Goal: Task Accomplishment & Management: Use online tool/utility

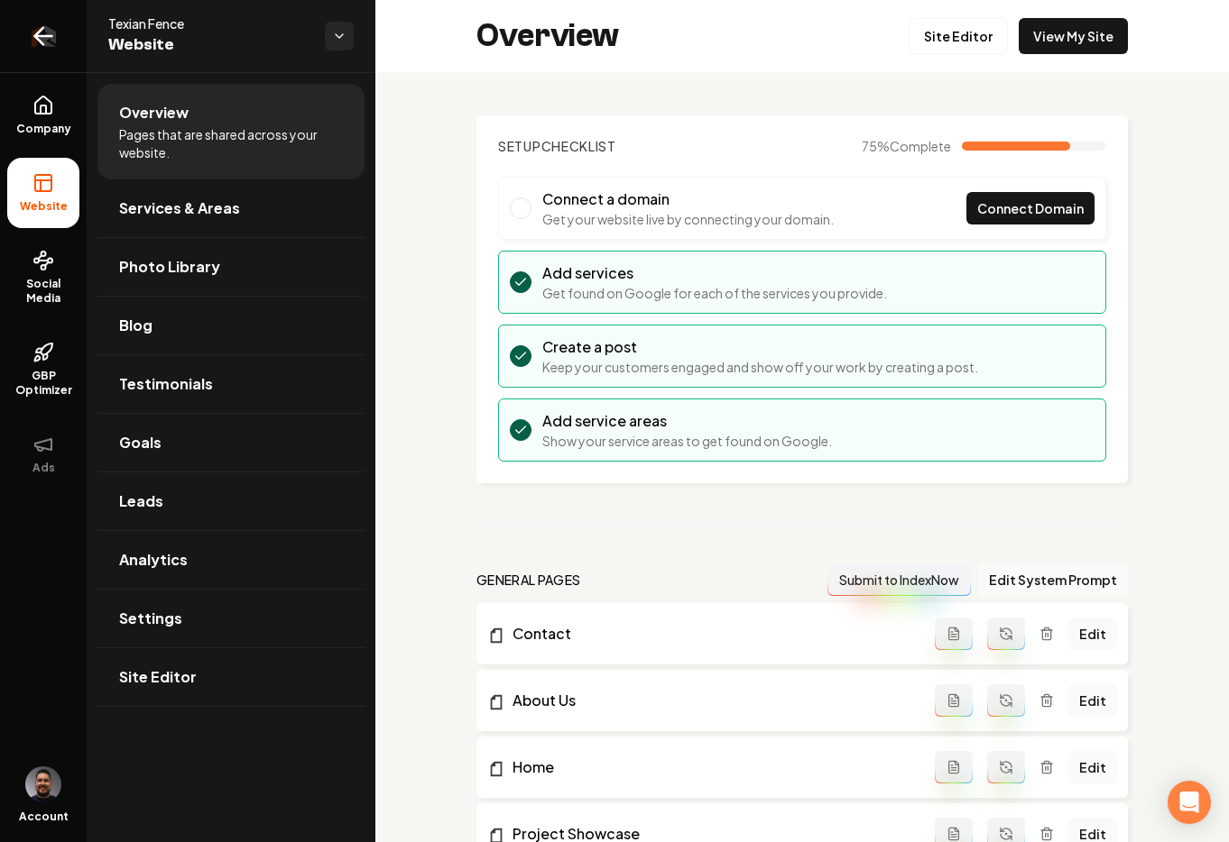
click at [51, 32] on icon "Return to dashboard" at bounding box center [43, 36] width 29 height 29
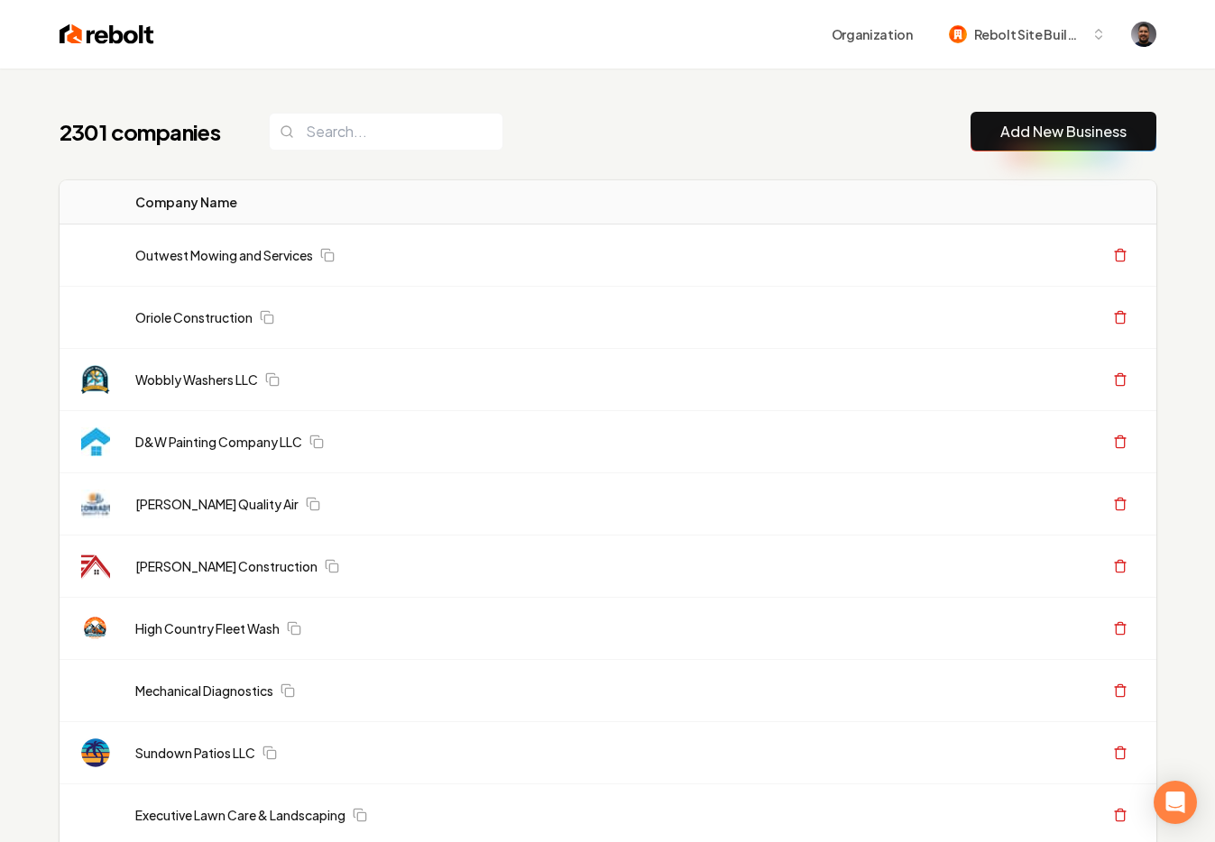
click at [1030, 135] on link "Add New Business" at bounding box center [1063, 132] width 126 height 22
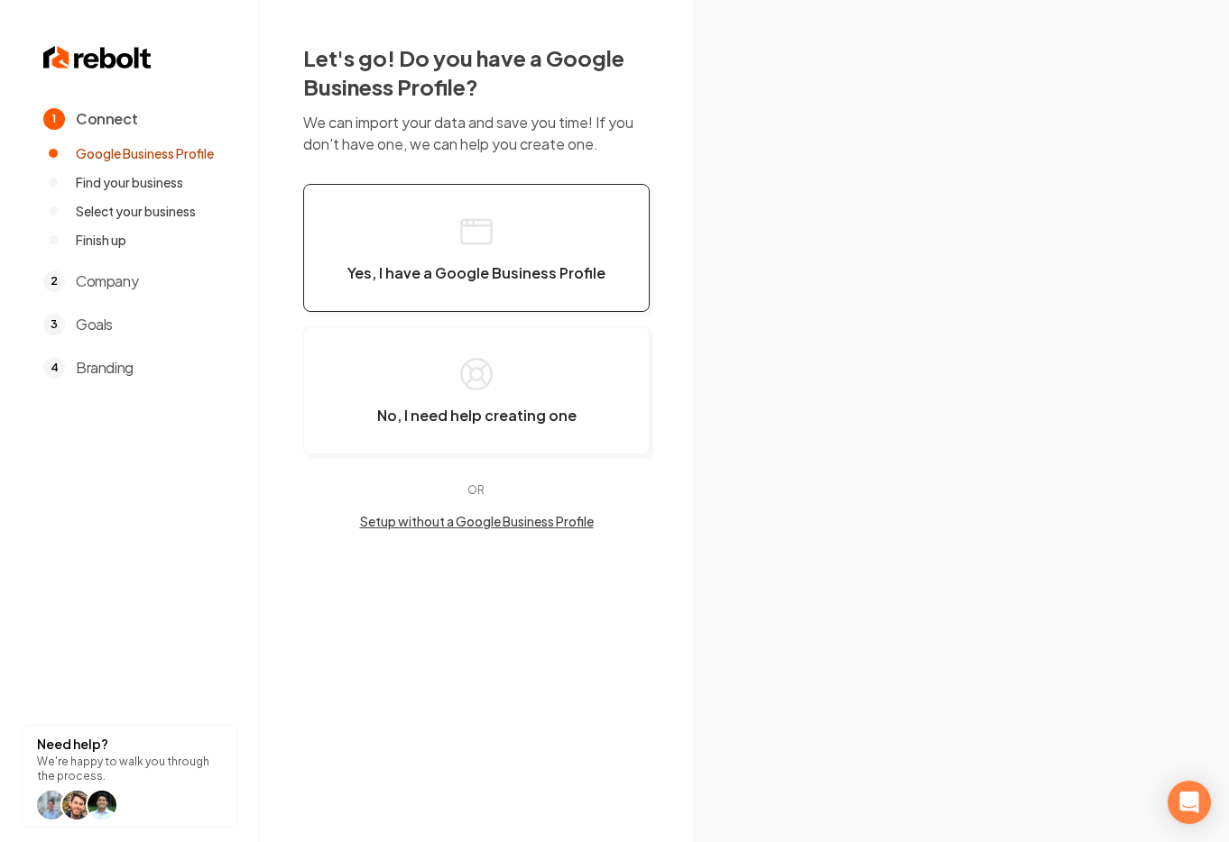
click at [498, 226] on button "Yes, I have a Google Business Profile" at bounding box center [476, 248] width 346 height 128
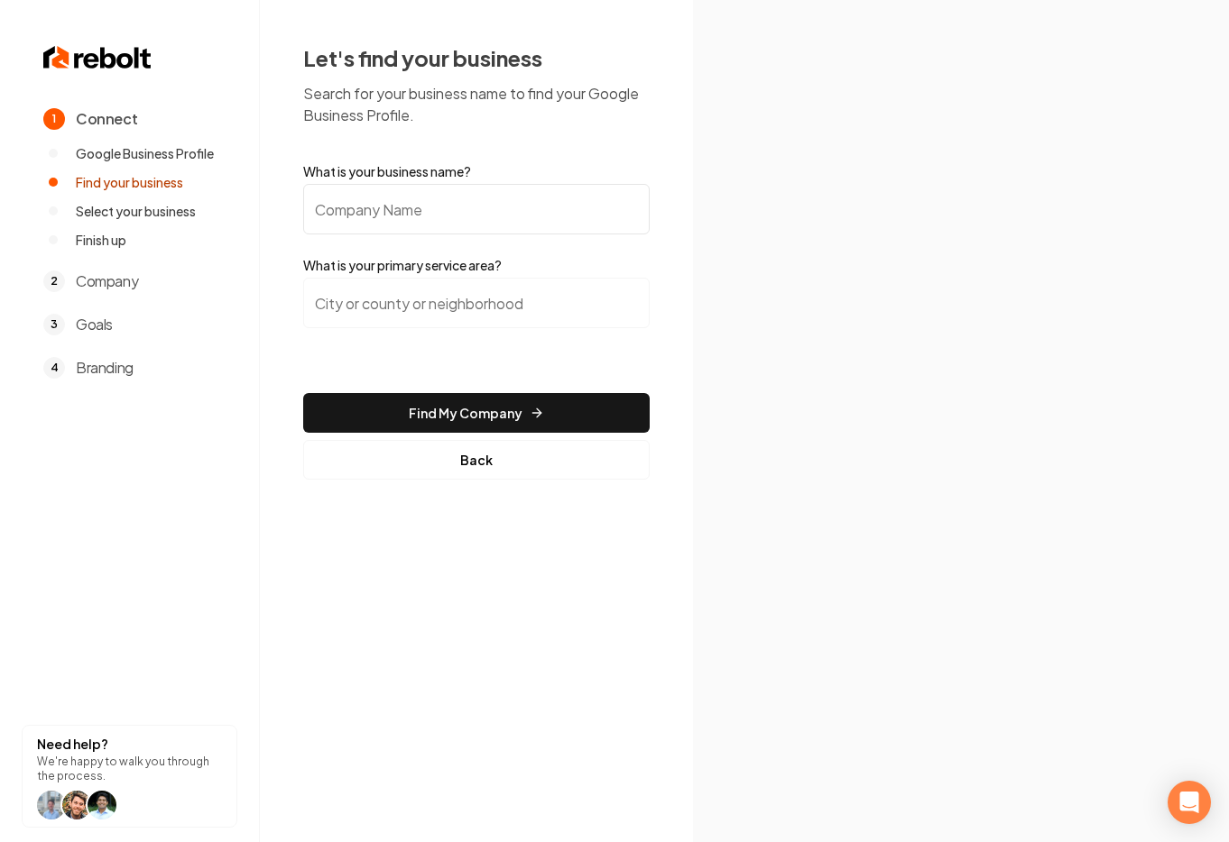
click at [437, 196] on input "What is your business name?" at bounding box center [476, 209] width 346 height 51
paste input "shark bait and sons landscape services llc"
type input "shark bait and sons landscape services llc"
click at [429, 308] on input "search" at bounding box center [476, 303] width 346 height 51
click at [526, 318] on input "search" at bounding box center [476, 303] width 346 height 51
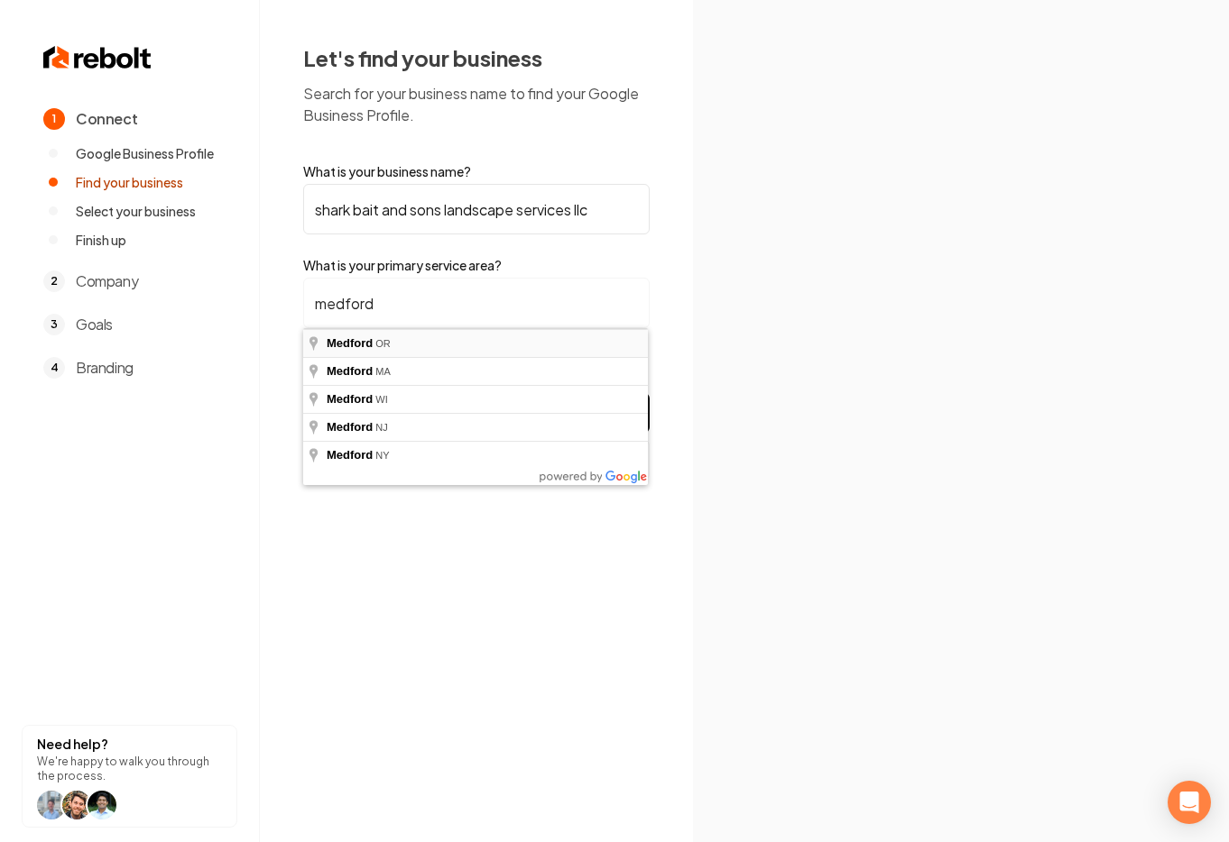
type input "Medford, OR"
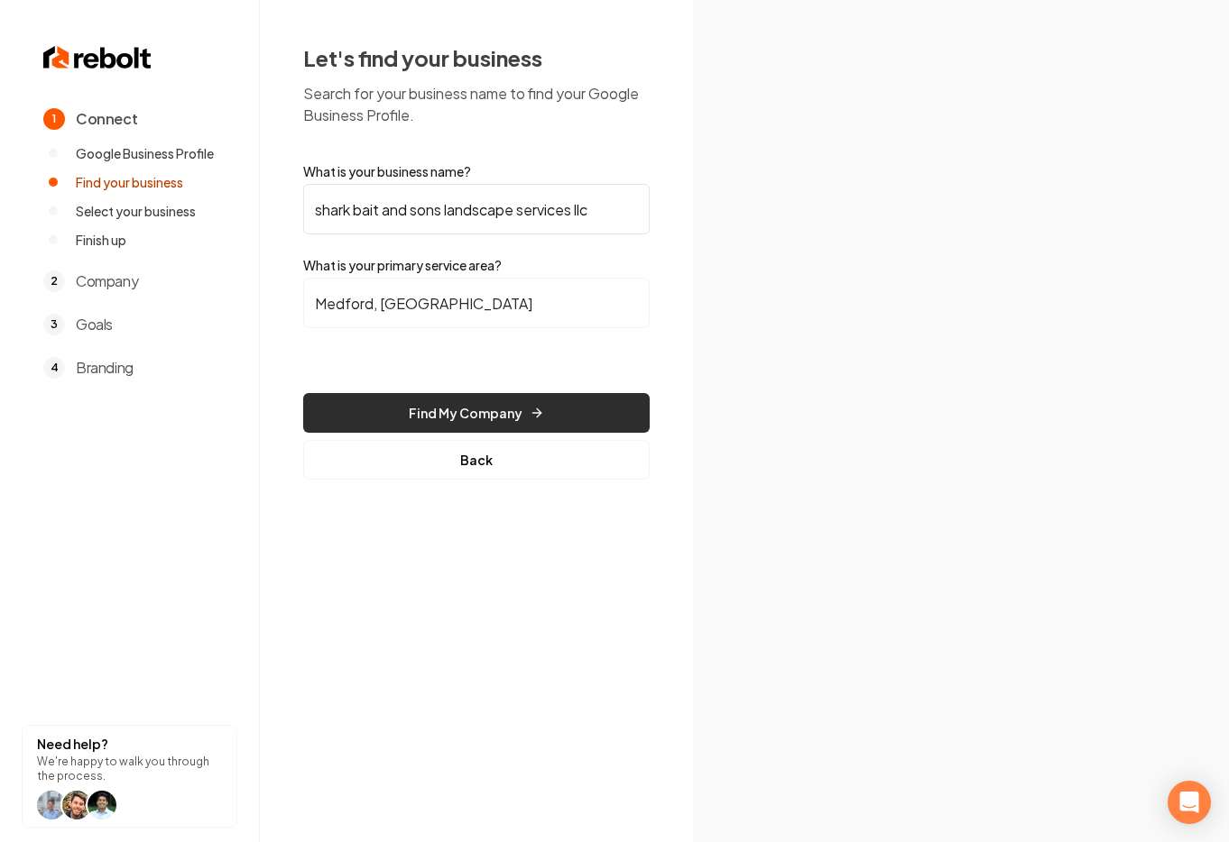
click at [475, 421] on button "Find My Company" at bounding box center [476, 413] width 346 height 40
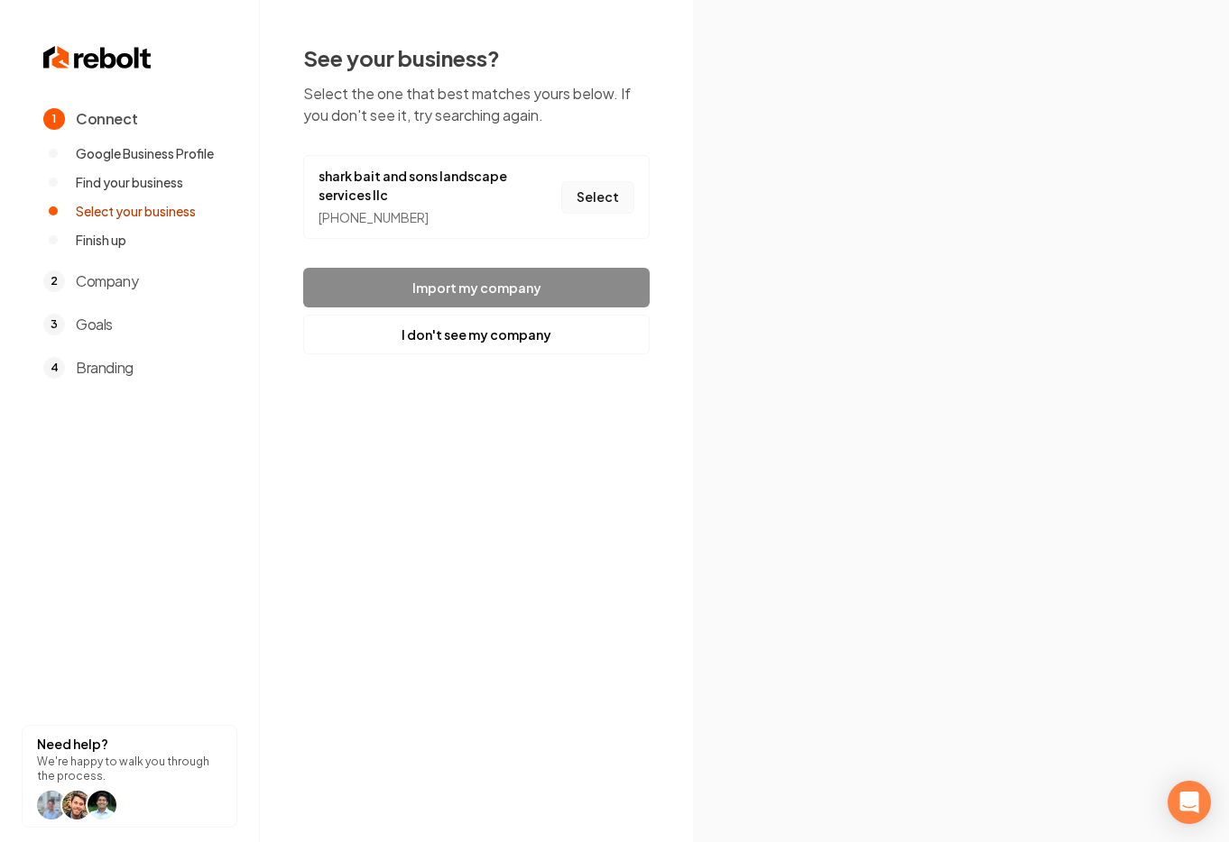
click at [575, 191] on button "Select" at bounding box center [597, 197] width 73 height 32
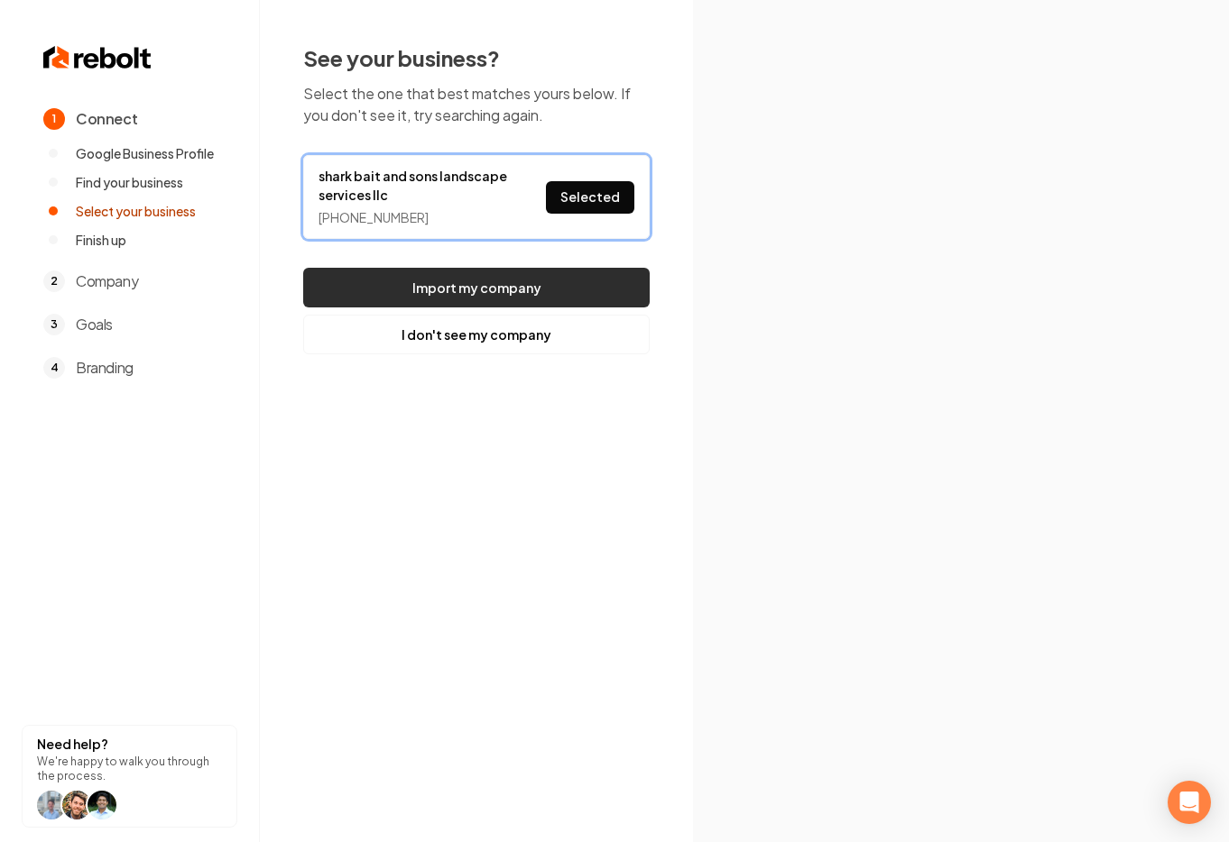
click at [572, 281] on button "Import my company" at bounding box center [476, 288] width 346 height 40
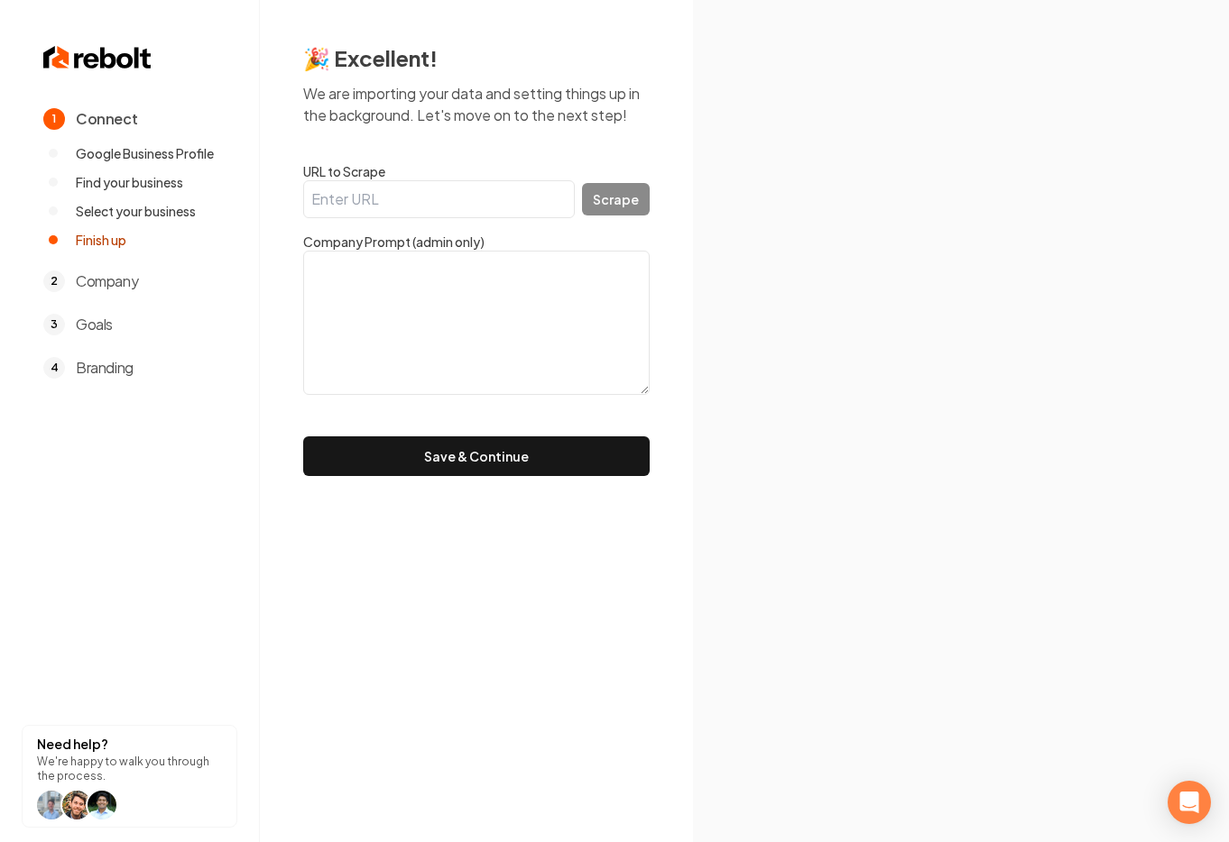
click at [513, 199] on input "URL to Scrape" at bounding box center [439, 199] width 272 height 38
paste input "https://www.sharkbaitandsons.com/?utm_source=google&utm_medium=wix_google_busin…"
type input "https://www.sharkbaitandsons.com/?utm_source=google&utm_medium=wix_google_busin…"
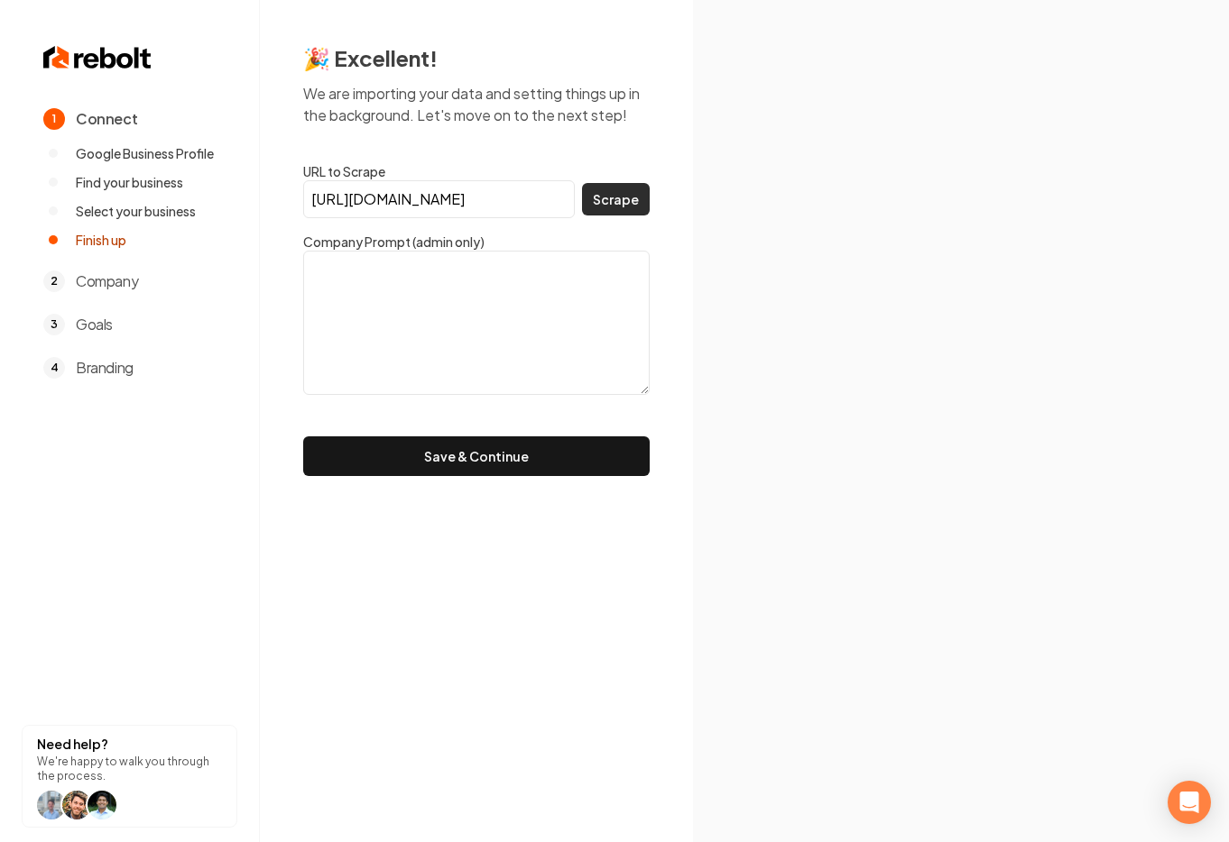
click at [598, 204] on button "Scrape" at bounding box center [616, 199] width 68 height 32
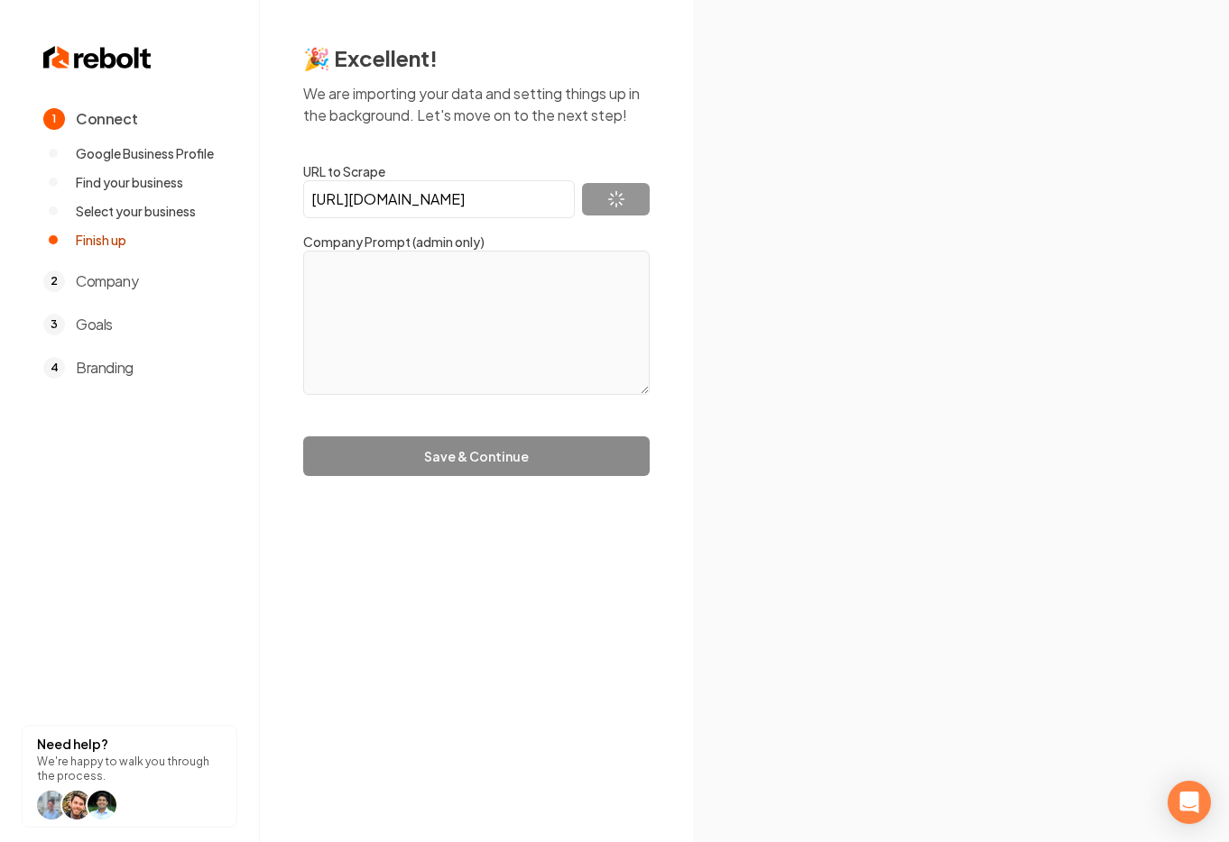
type textarea "Sharkbait and Sons, we pride ourselves on providing exceptional landscape maint…"
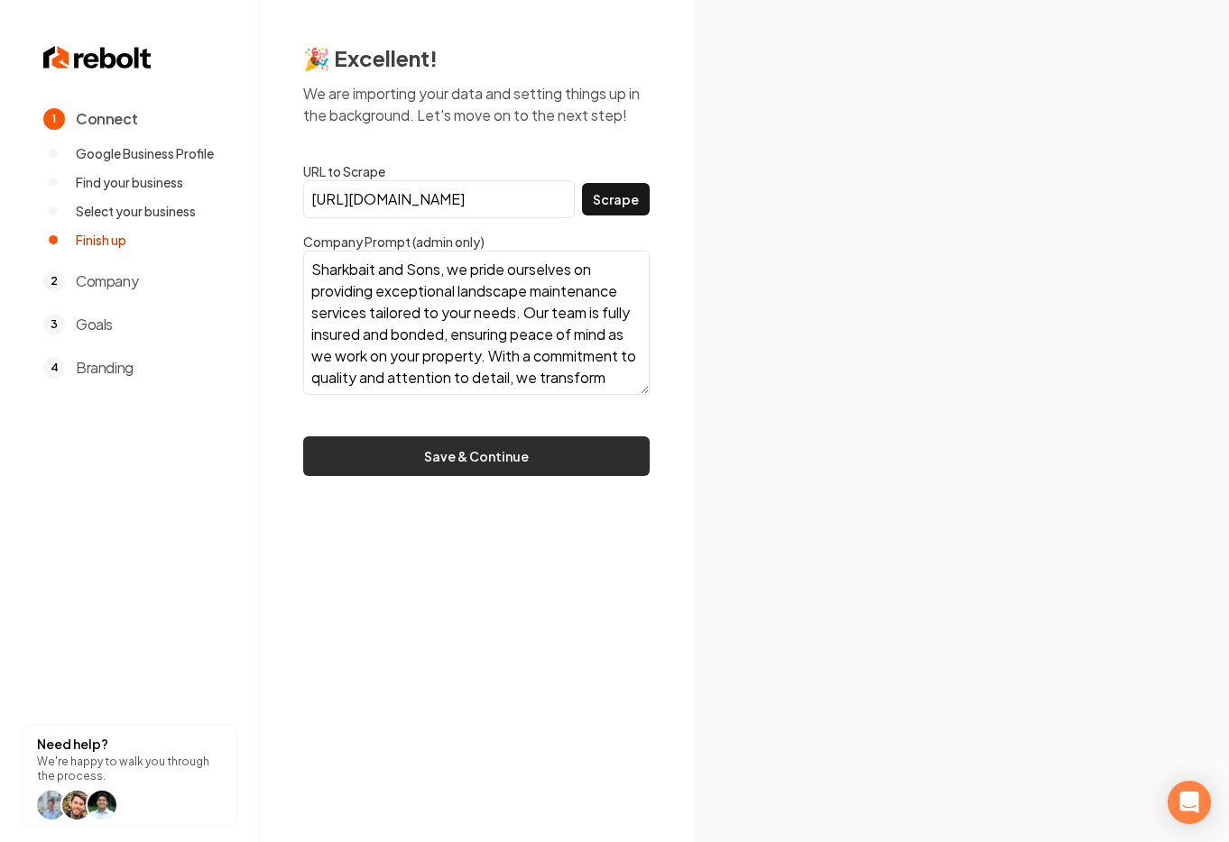
click at [554, 452] on button "Save & Continue" at bounding box center [476, 457] width 346 height 40
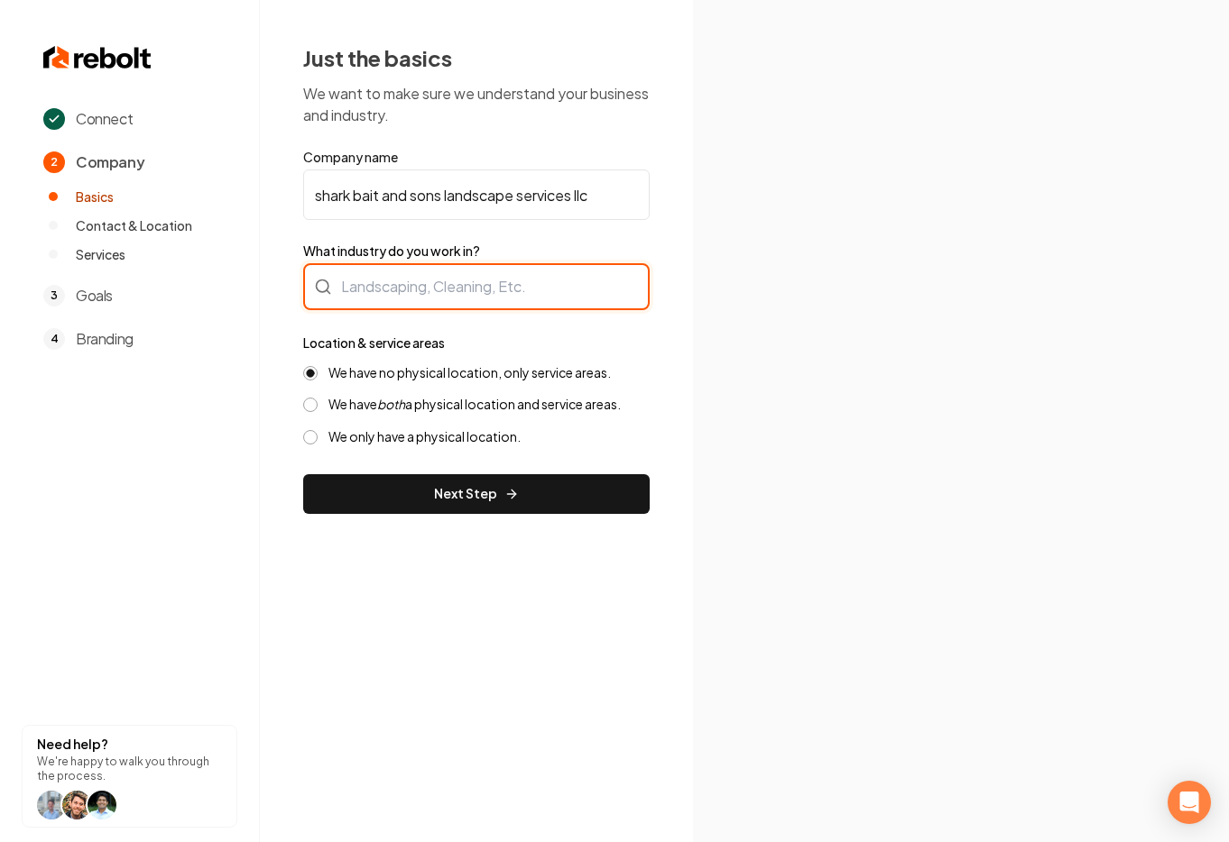
click at [444, 290] on div at bounding box center [476, 286] width 346 height 47
type input "y"
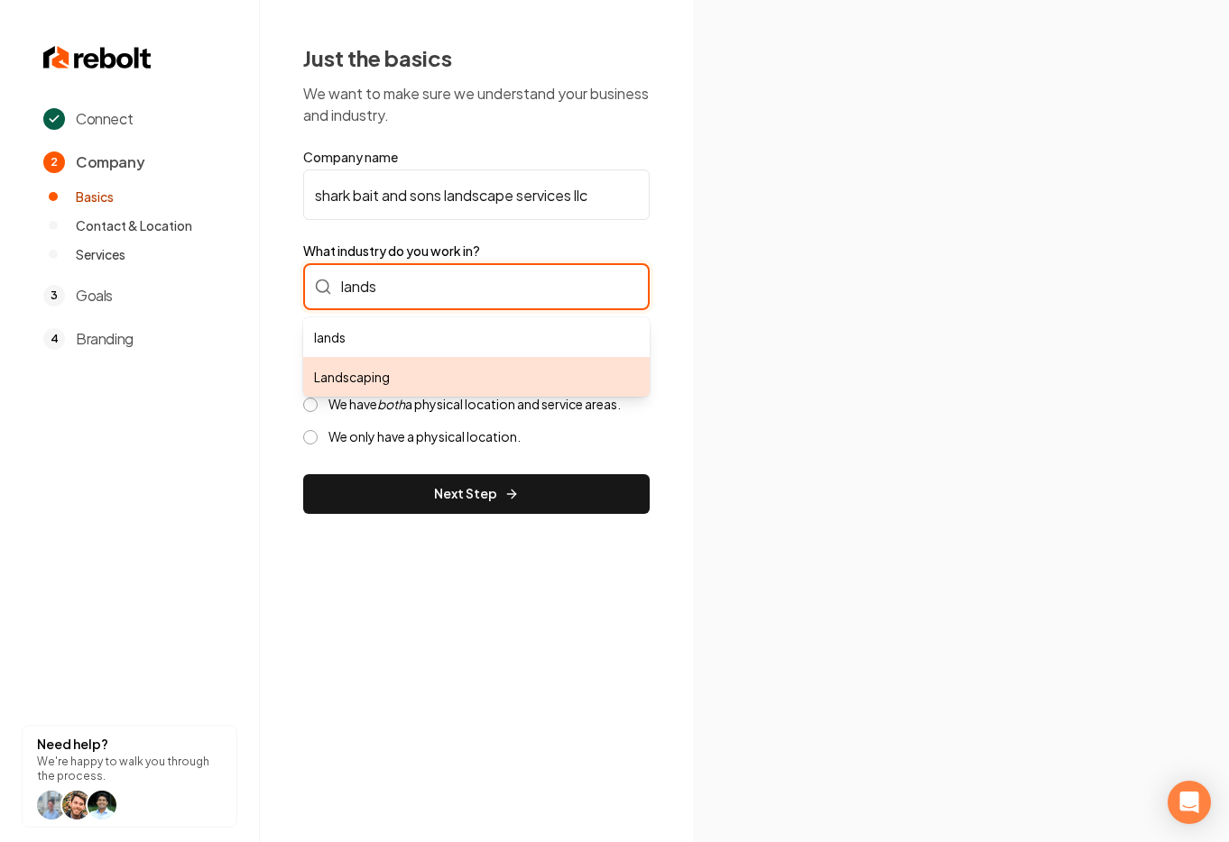
type input "Landscaping"
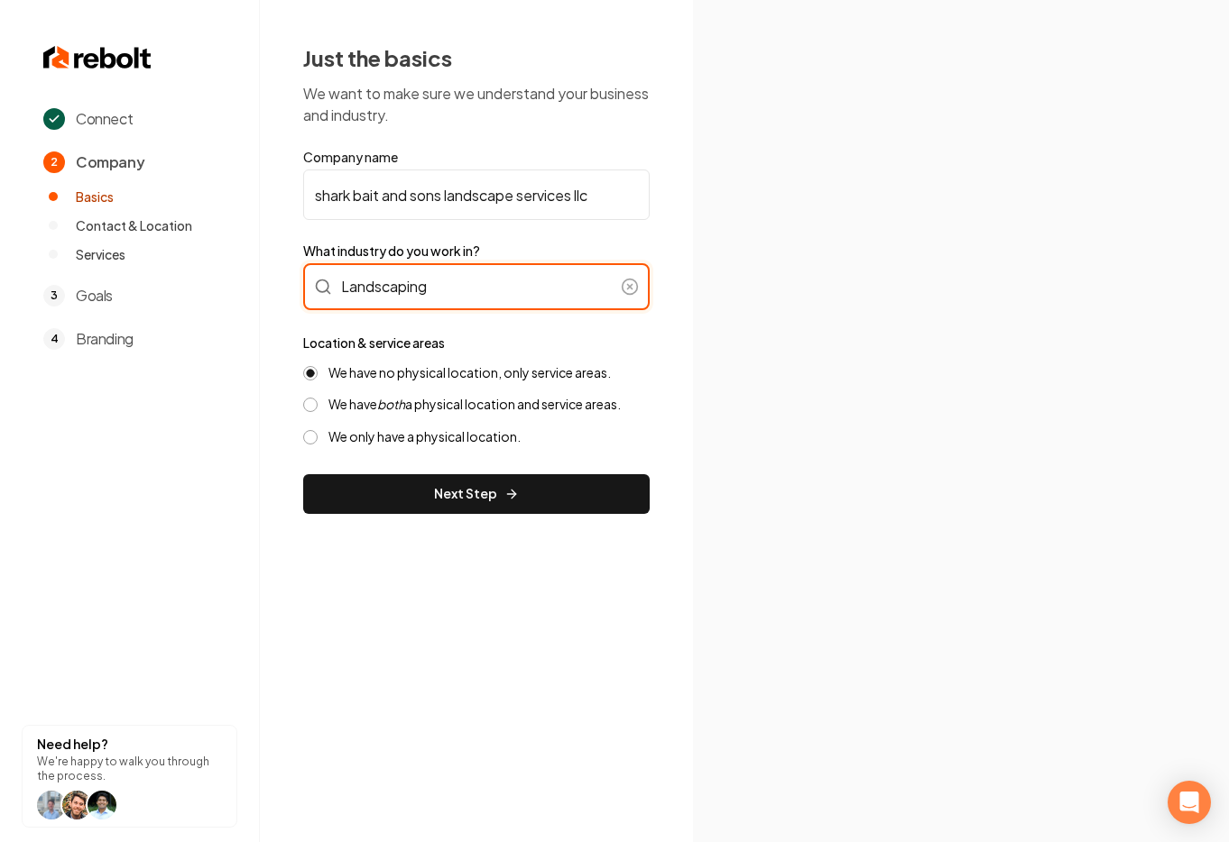
click at [488, 288] on input "Landscaping" at bounding box center [476, 286] width 346 height 47
drag, startPoint x: 488, startPoint y: 288, endPoint x: 324, endPoint y: 283, distance: 164.2
click at [324, 282] on div "Landscaping" at bounding box center [476, 286] width 346 height 47
click at [504, 283] on div at bounding box center [476, 286] width 346 height 47
type input "Landscaping"
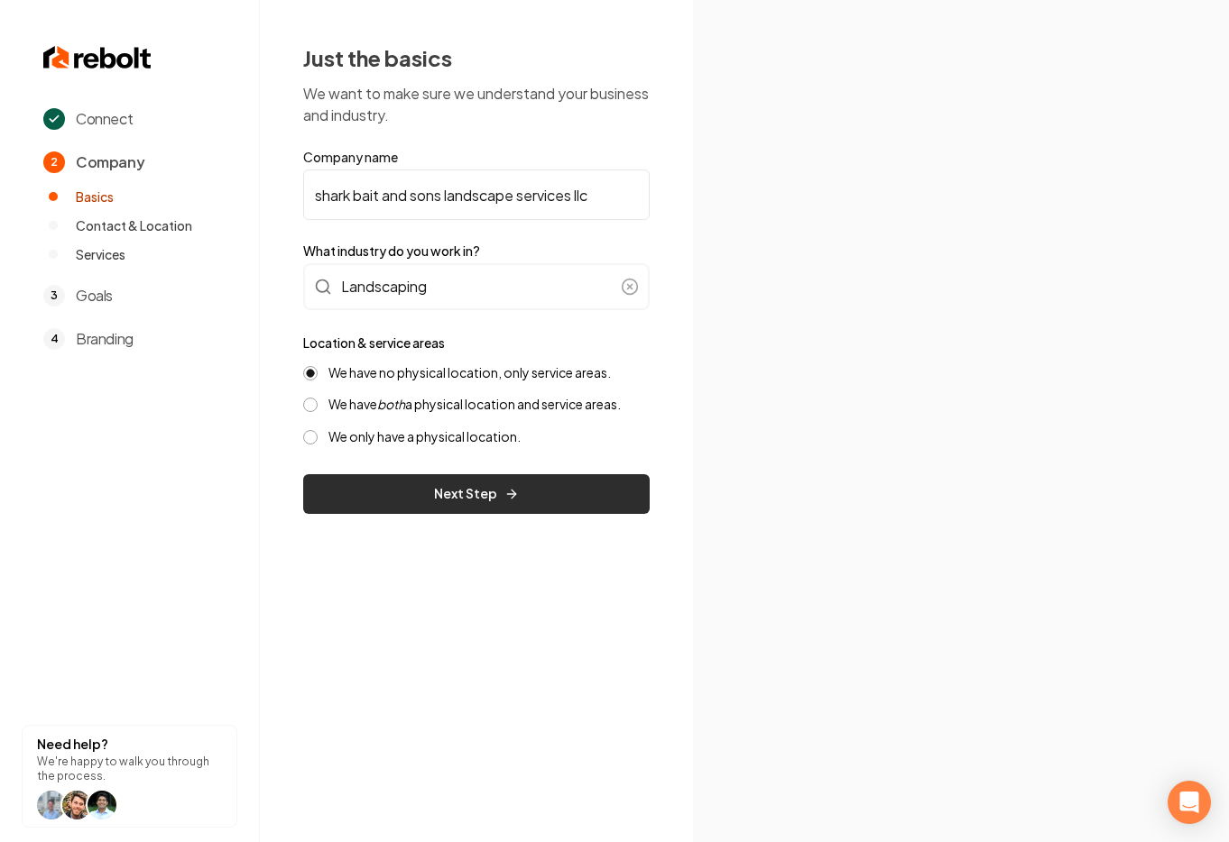
click at [575, 508] on button "Next Step" at bounding box center [476, 494] width 346 height 40
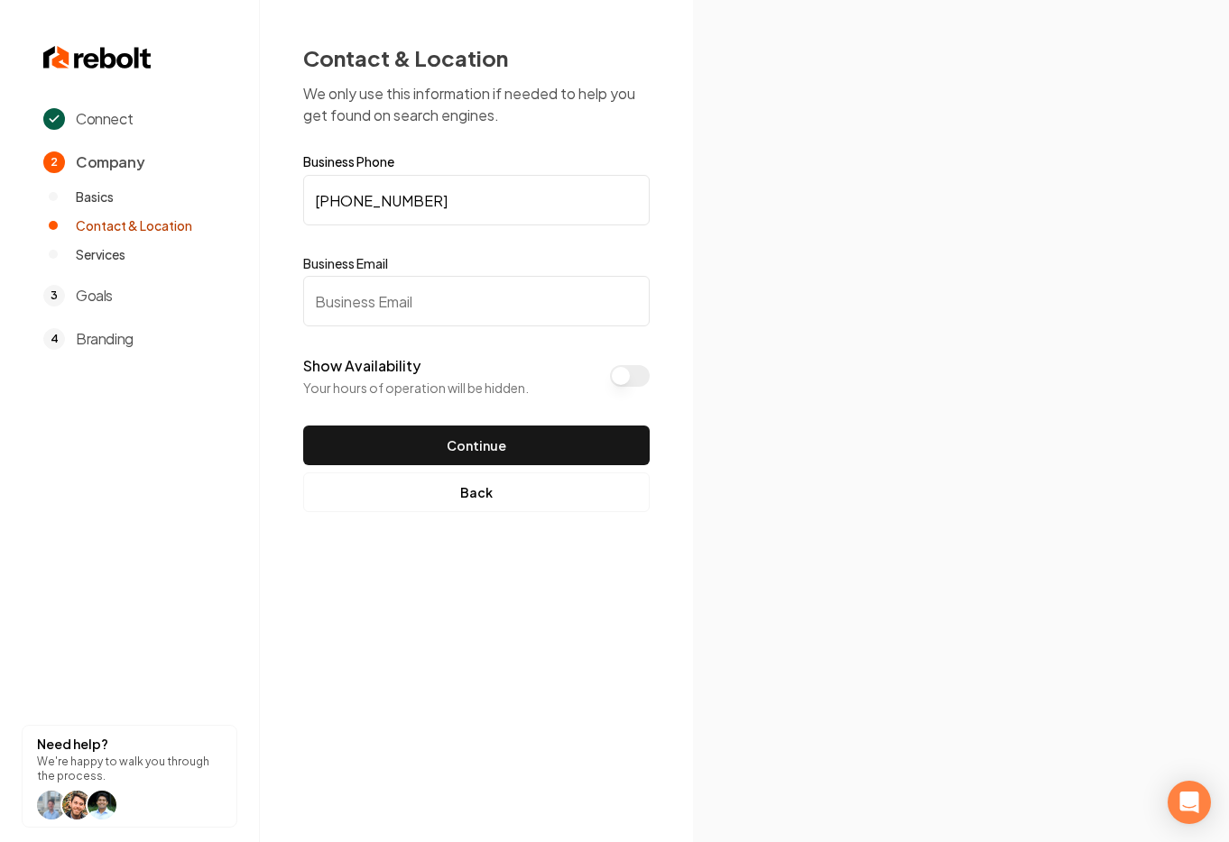
click at [474, 282] on input "Business Email" at bounding box center [476, 301] width 346 height 51
paste input "sharkbaitandsons@gmail.com"
type input "sharkbaitandsons@gmail.com"
click at [637, 378] on button "Show Availability" at bounding box center [630, 376] width 40 height 22
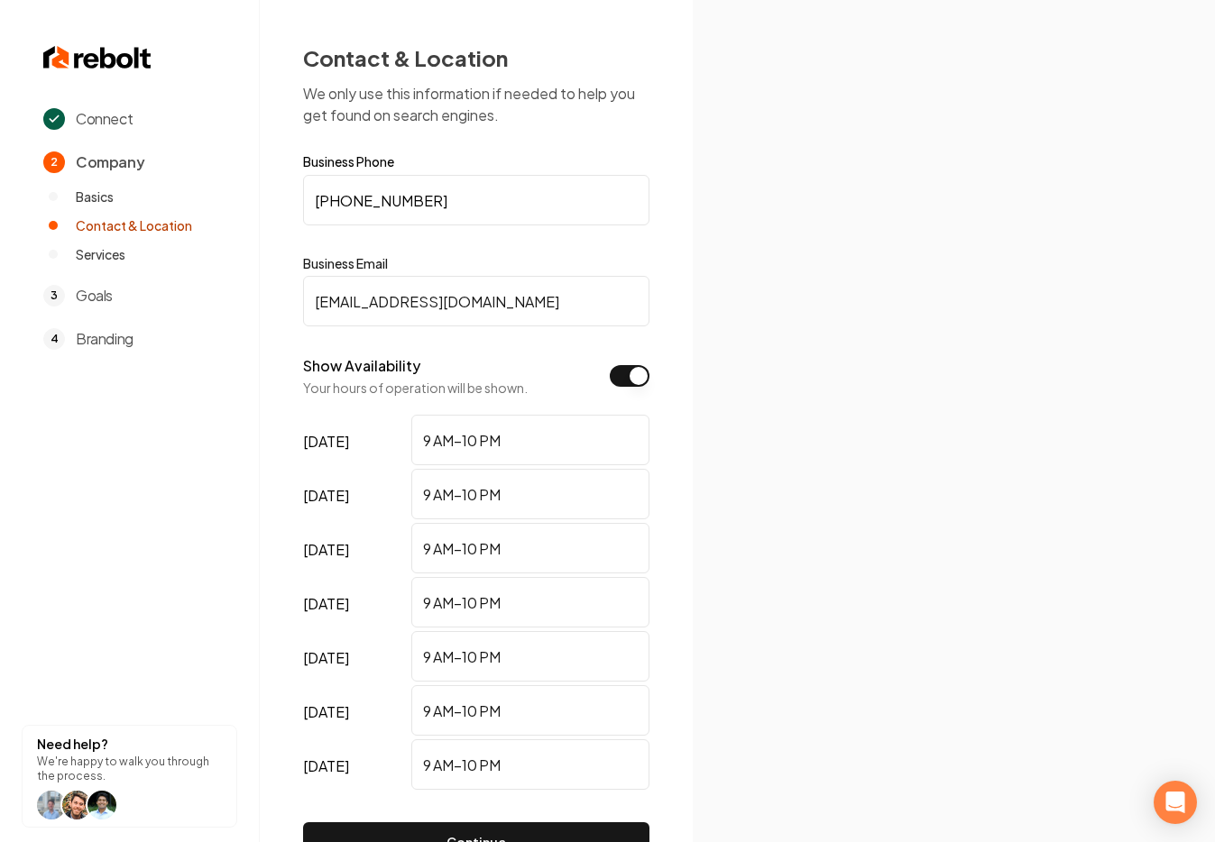
click at [432, 439] on input "9 AM–10 PM" at bounding box center [530, 440] width 238 height 51
click at [478, 436] on input "8 AM–10 PM" at bounding box center [530, 440] width 238 height 51
click at [430, 437] on input "8 AM–5 PM" at bounding box center [530, 440] width 238 height 51
type input "9 AM–5 PM"
click at [483, 491] on input "9 AM–10 PM" at bounding box center [530, 494] width 238 height 51
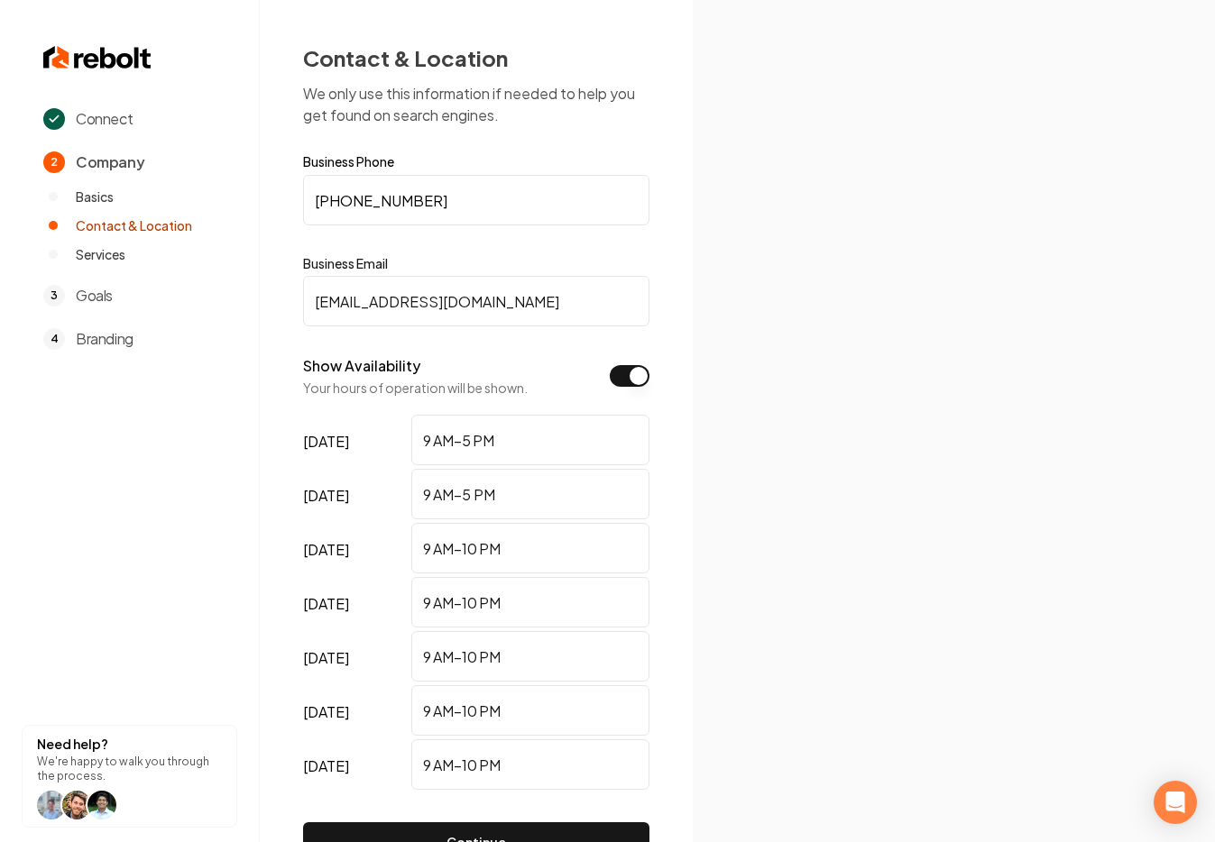
type input "9 AM–5 PM"
click at [477, 549] on input "9 AM–10 PM" at bounding box center [530, 548] width 238 height 51
type input "9 AM–5 PM"
click at [480, 601] on input "9 AM–10 PM" at bounding box center [530, 602] width 238 height 51
type input "9 AM–5 PM"
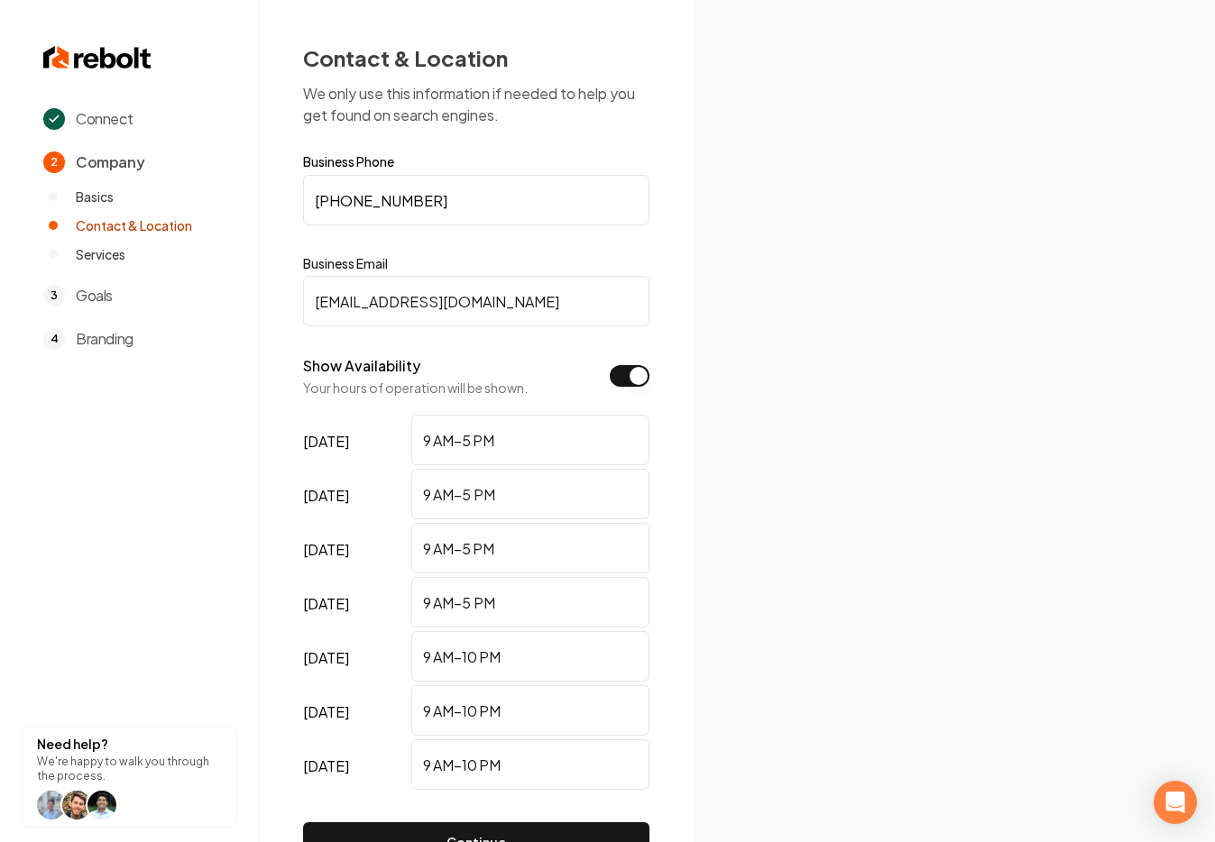
click at [474, 657] on input "9 AM–10 PM" at bounding box center [530, 656] width 238 height 51
type input "9 AM–5 PM"
click at [479, 706] on input "9 AM–10 PM" at bounding box center [530, 711] width 238 height 51
type input "9 AM–5 PM"
click at [475, 765] on input "9 AM–10 PM" at bounding box center [530, 765] width 238 height 51
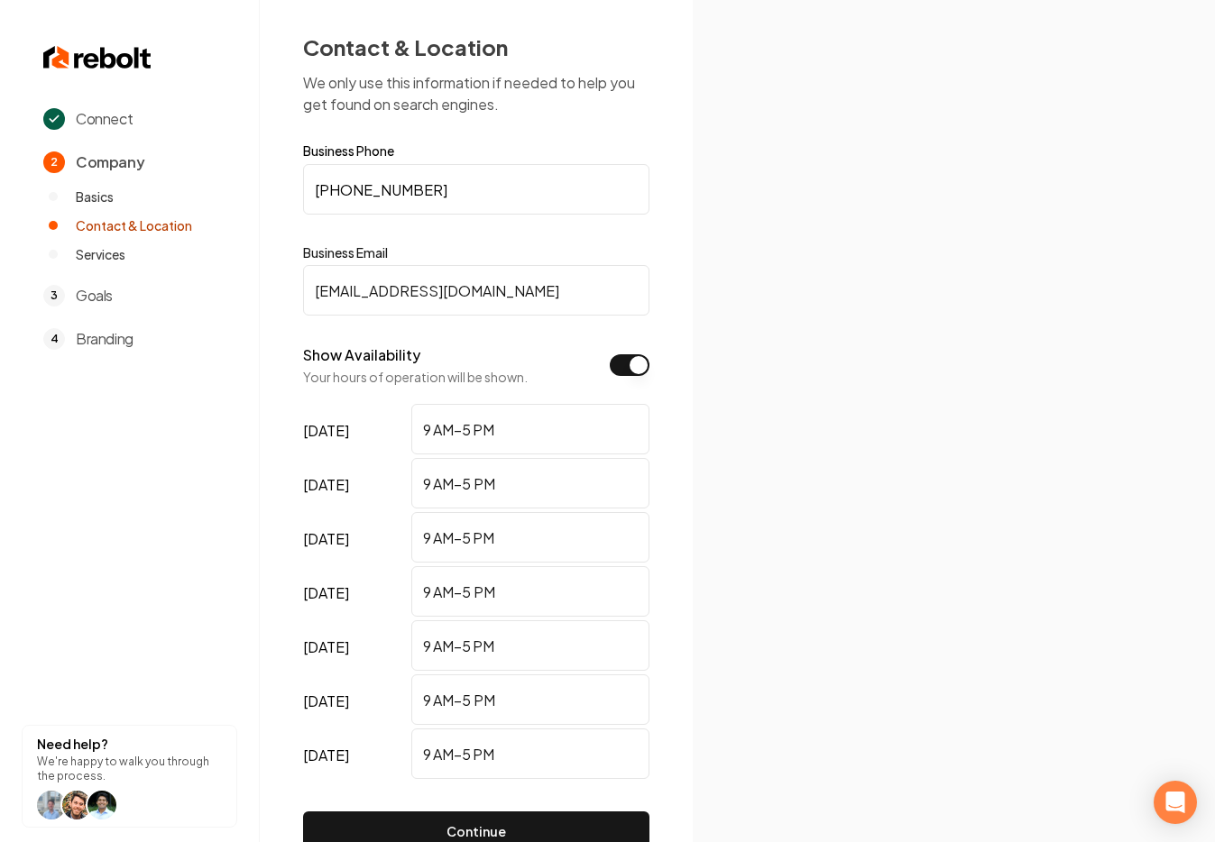
scroll to position [110, 0]
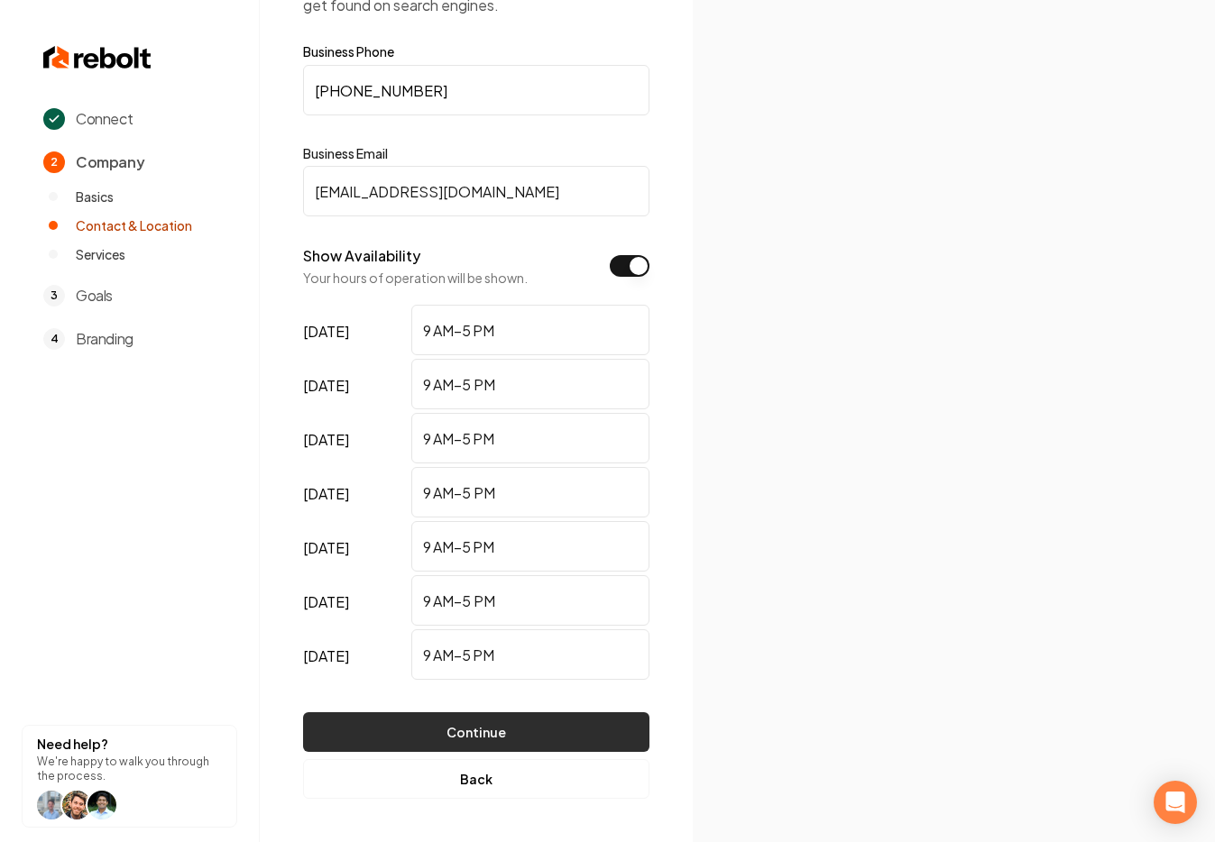
type input "9 AM–5 PM"
click at [564, 722] on button "Continue" at bounding box center [476, 733] width 346 height 40
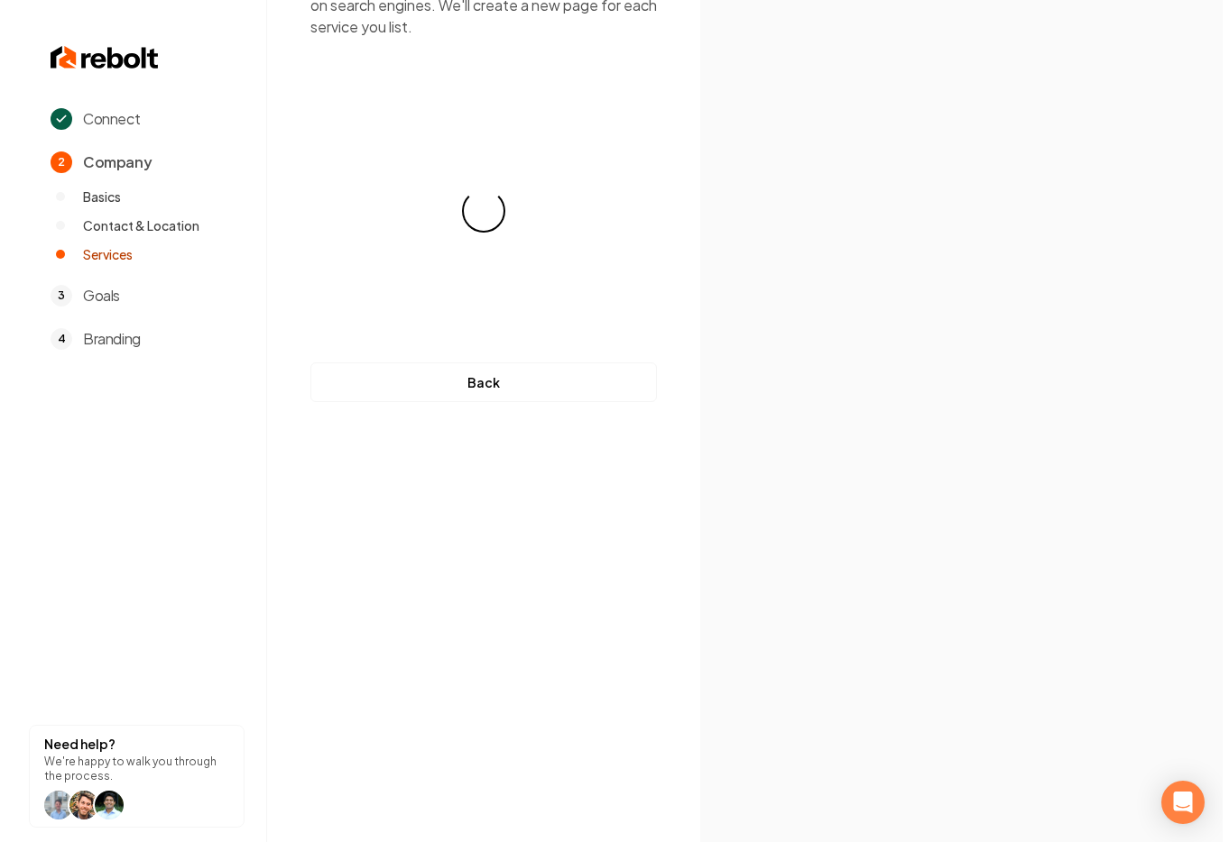
scroll to position [0, 0]
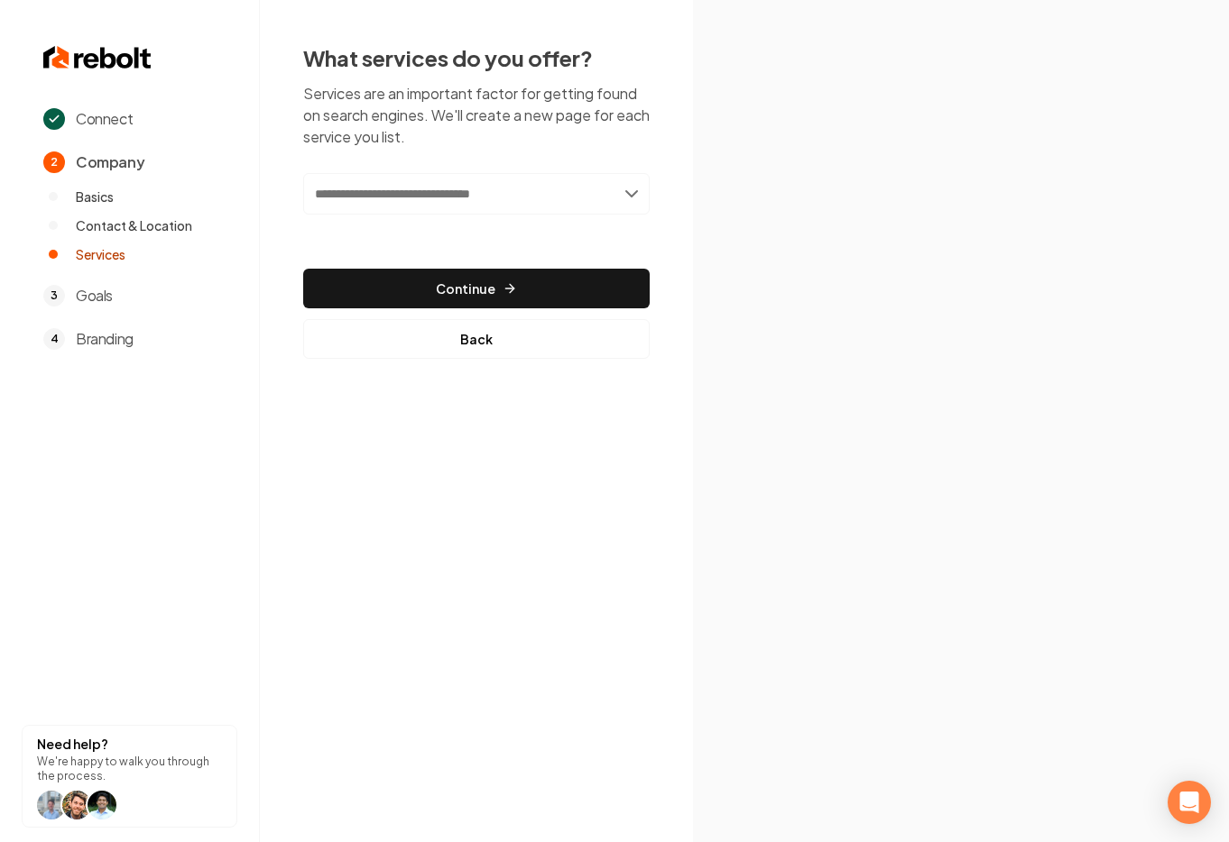
click at [551, 198] on input "text" at bounding box center [476, 193] width 346 height 41
type input "*"
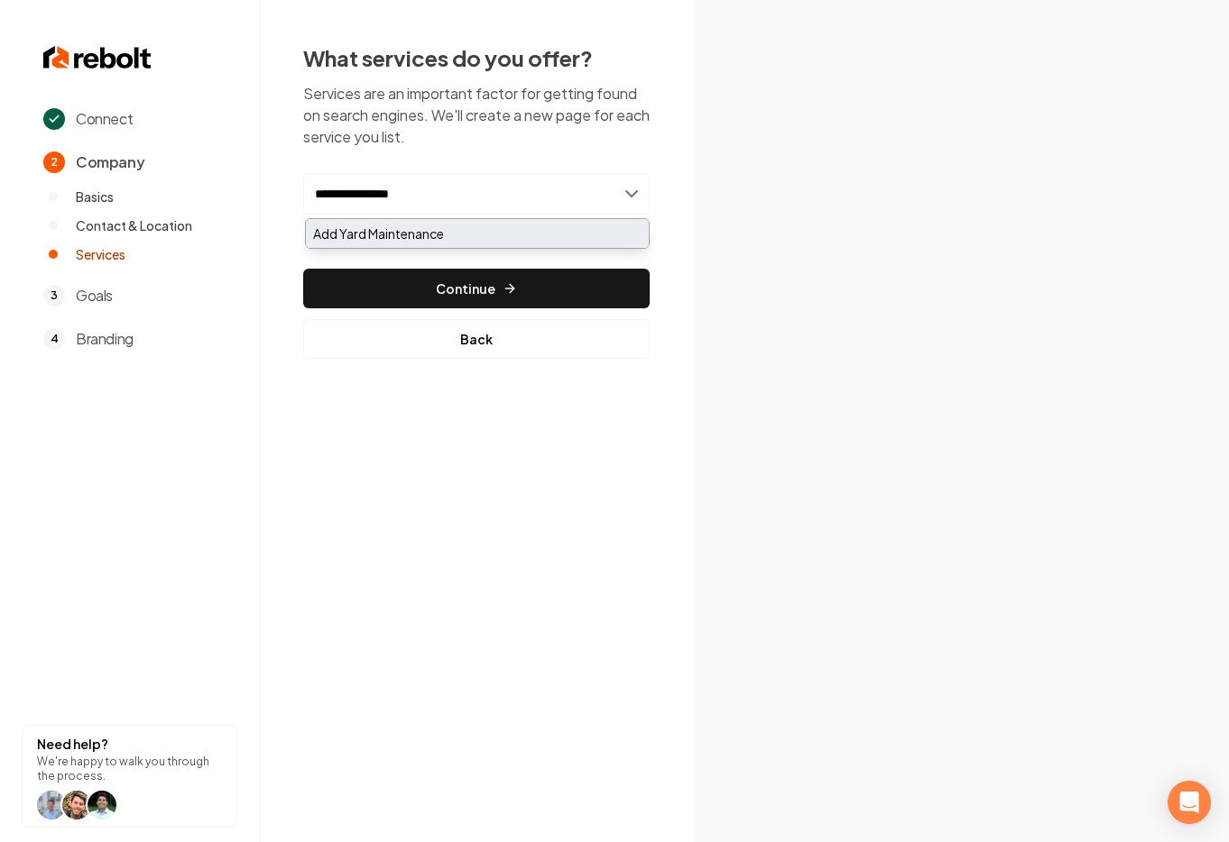
type input "**********"
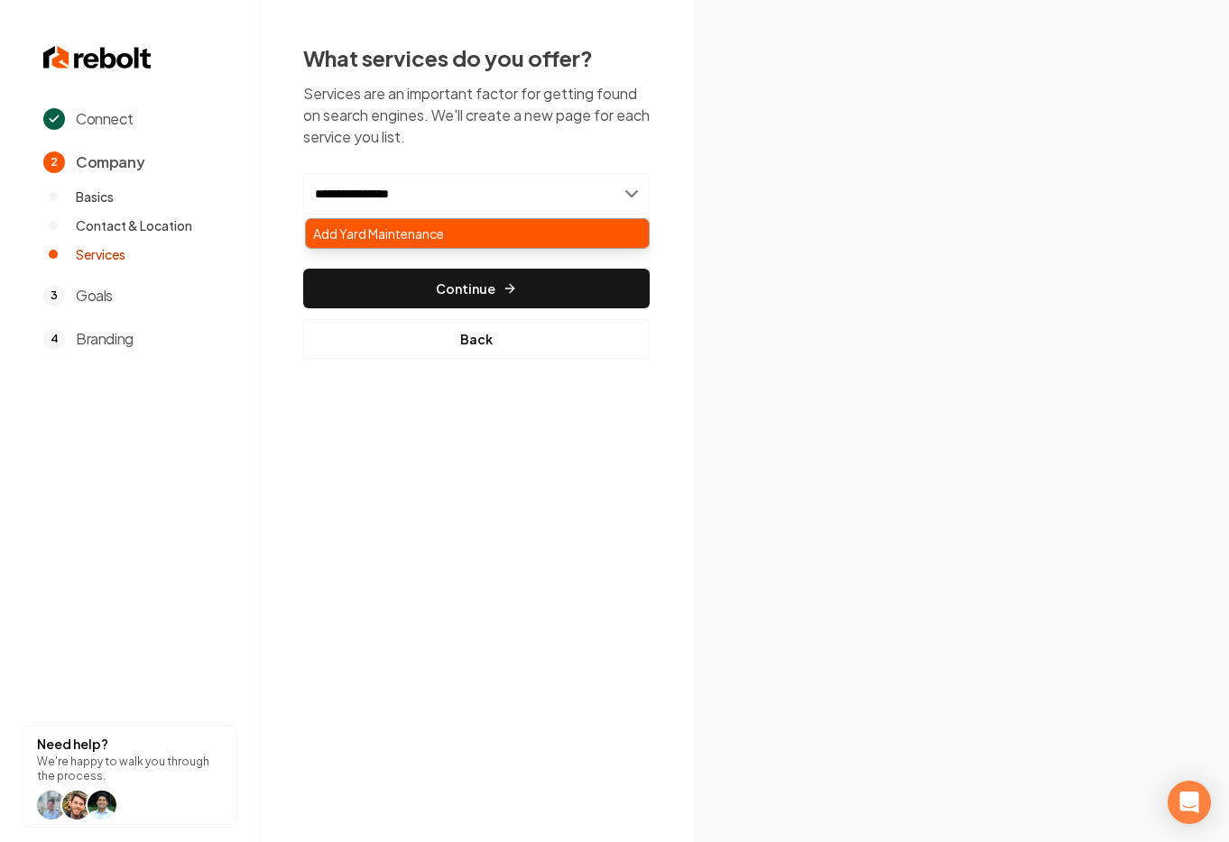
click at [466, 236] on div "Add Yard Maintenance" at bounding box center [477, 233] width 343 height 29
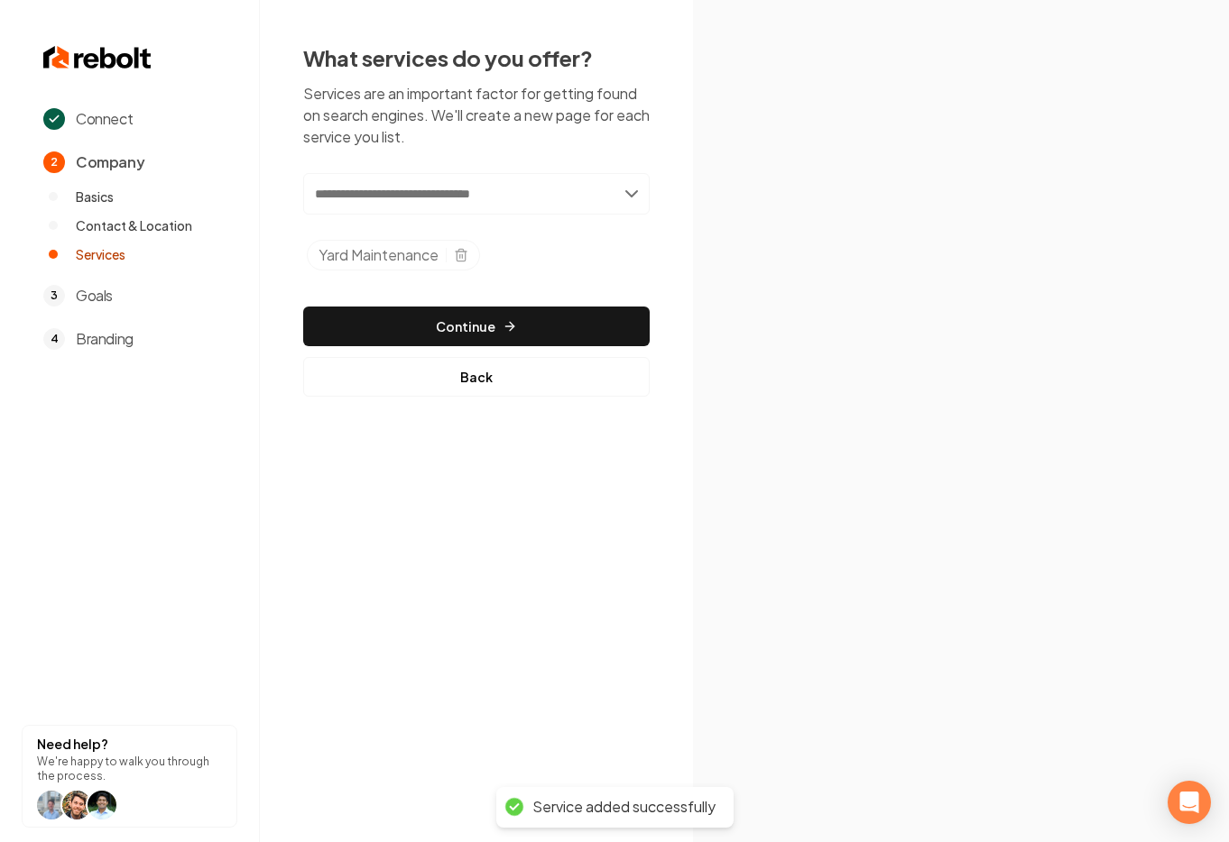
click at [374, 197] on input "text" at bounding box center [476, 193] width 346 height 41
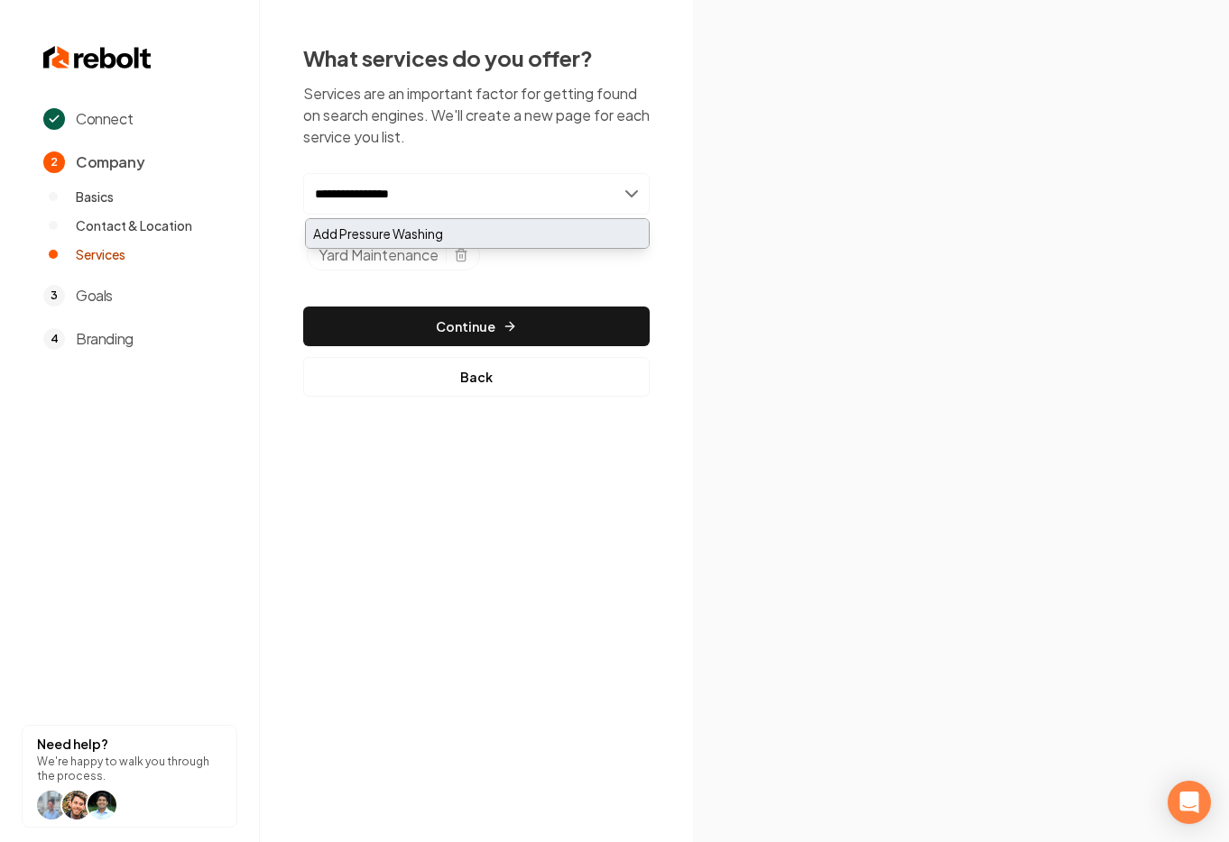
type input "**********"
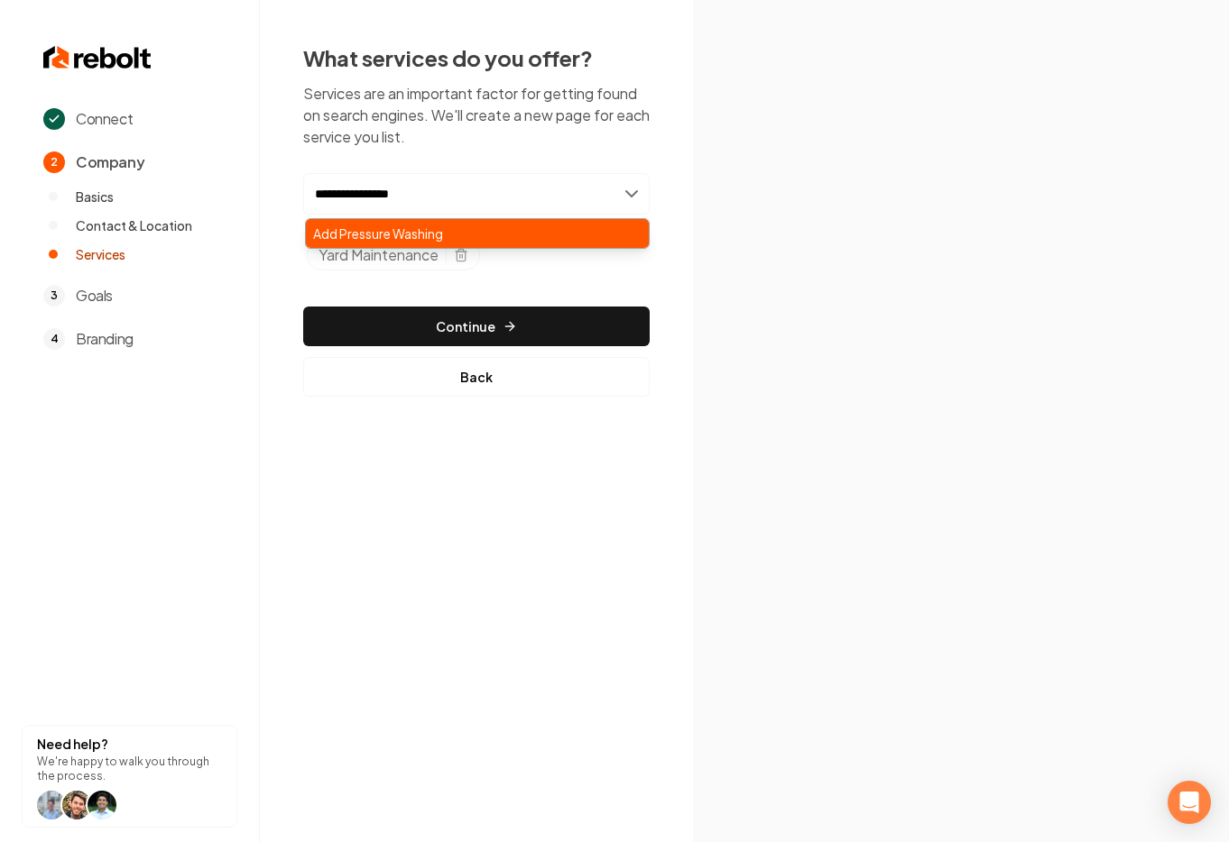
click at [418, 236] on div "Add Pressure Washing" at bounding box center [477, 233] width 343 height 29
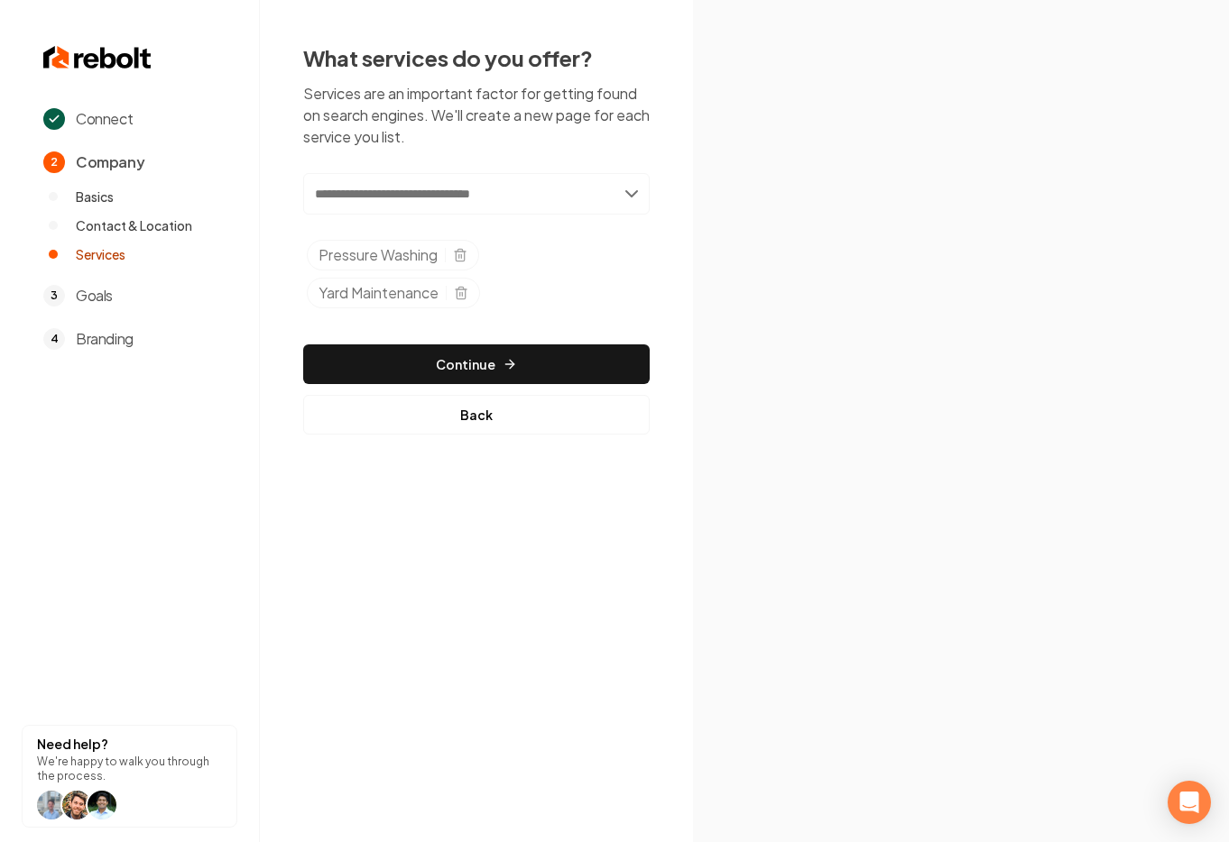
click at [333, 198] on input "text" at bounding box center [476, 193] width 346 height 41
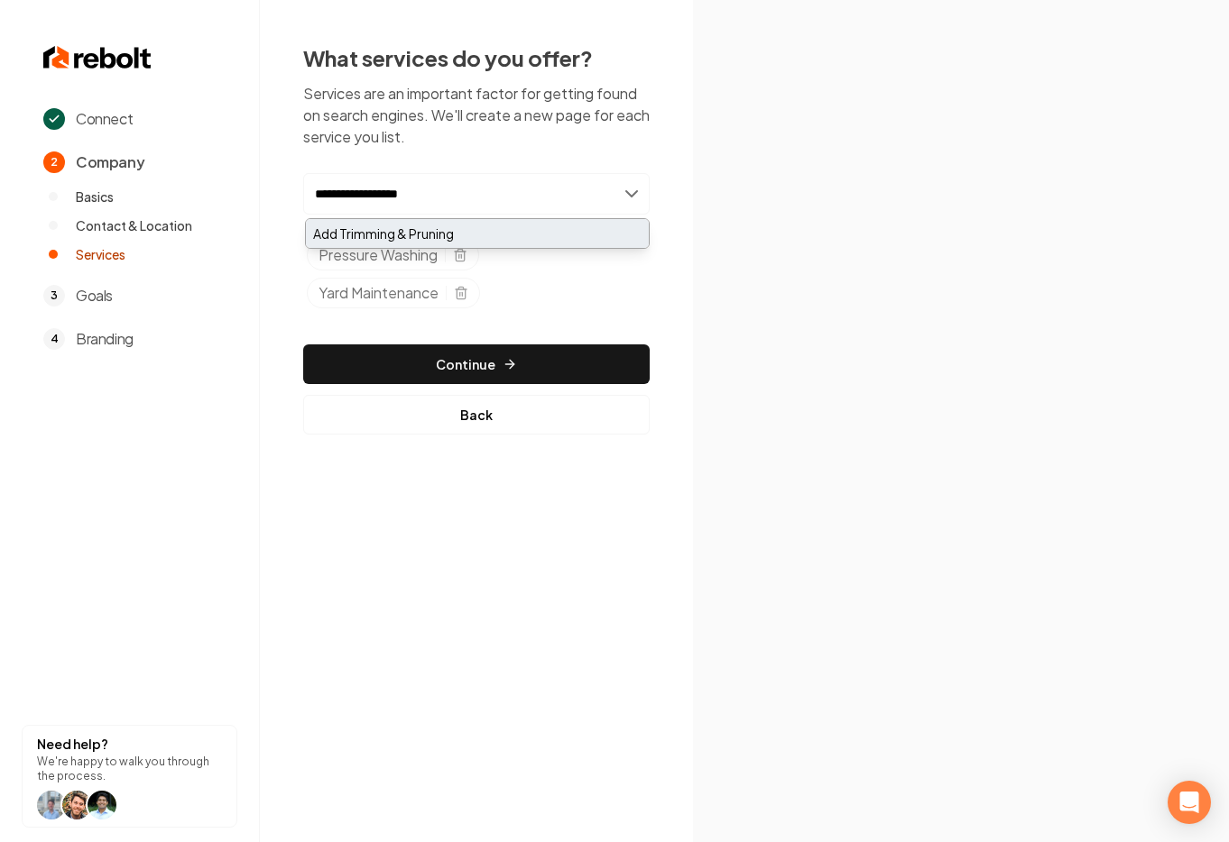
type input "**********"
click at [367, 231] on div "Add Trimming & Pruning" at bounding box center [477, 233] width 343 height 29
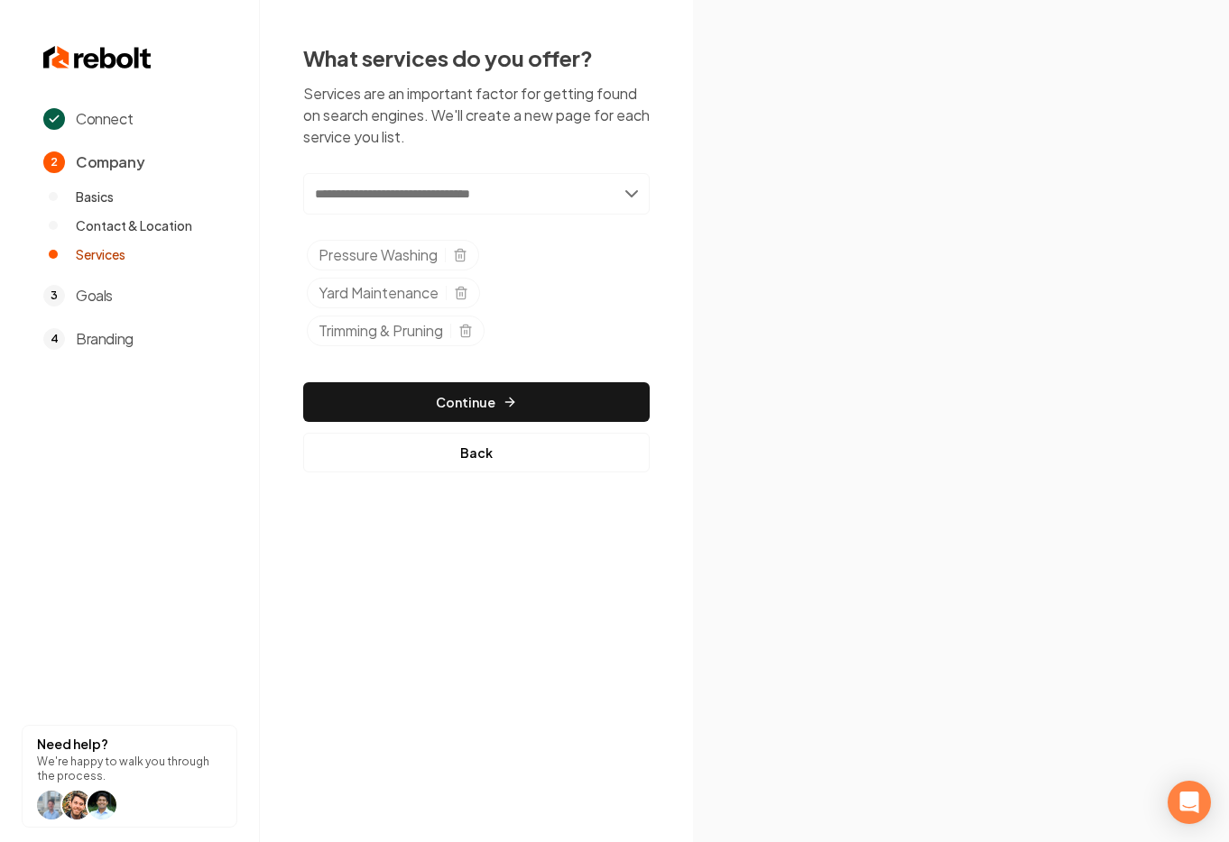
click at [467, 195] on input "text" at bounding box center [476, 193] width 346 height 41
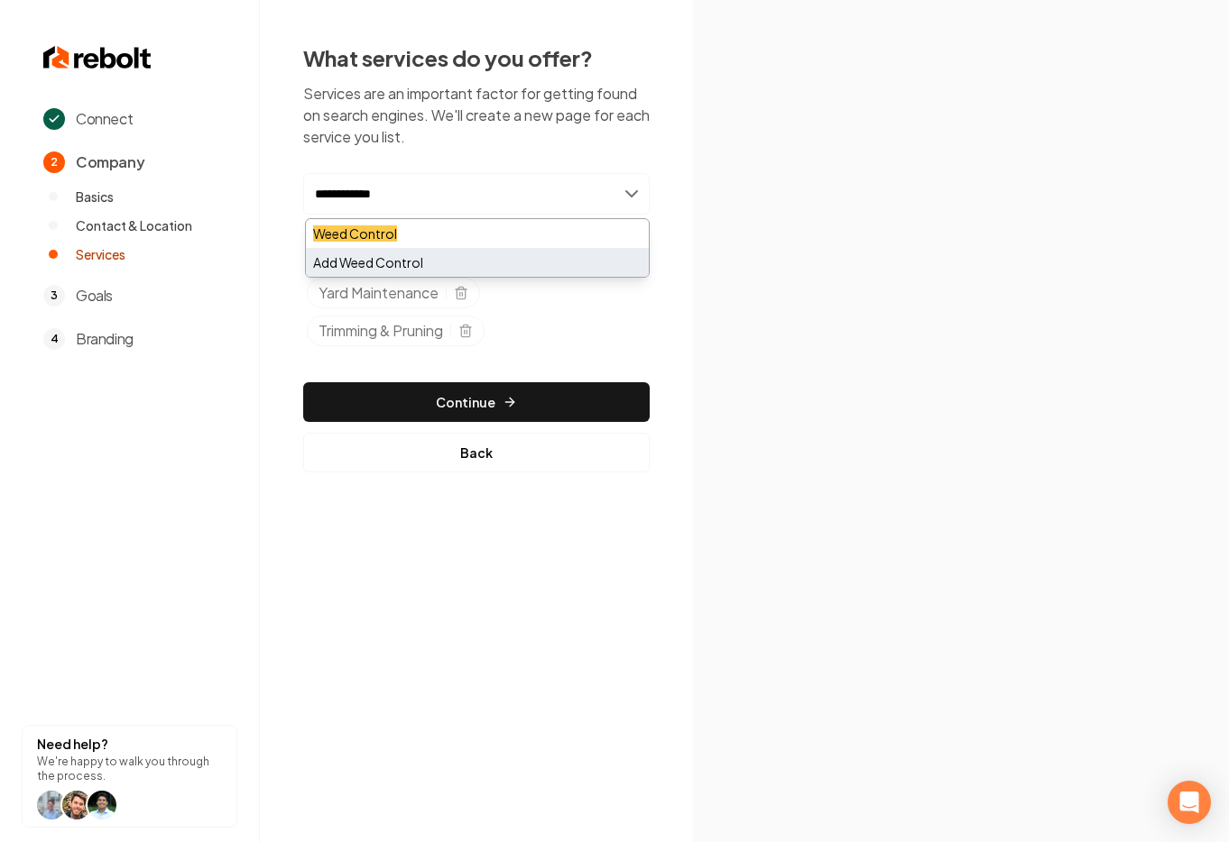
type input "**********"
click at [357, 263] on div "Add Weed Control" at bounding box center [477, 262] width 343 height 29
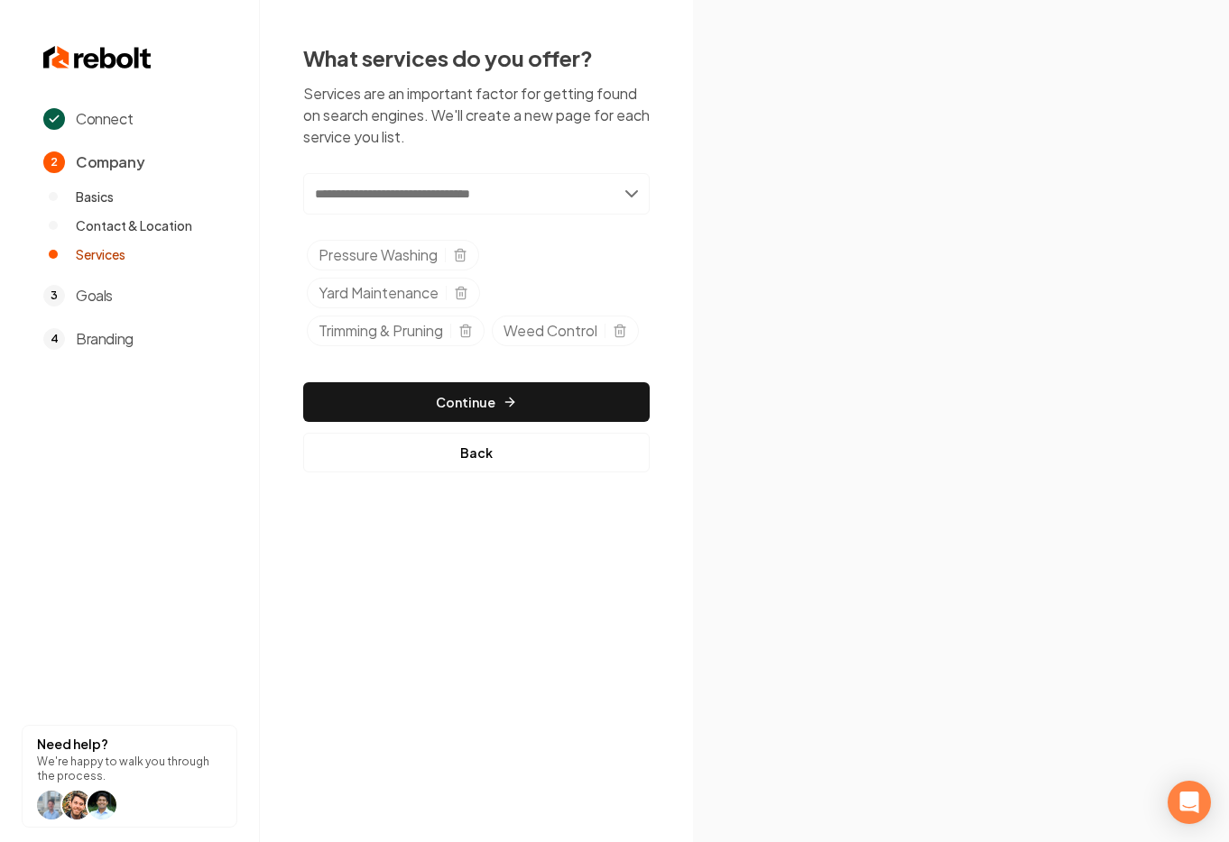
click at [411, 196] on input "text" at bounding box center [476, 193] width 346 height 41
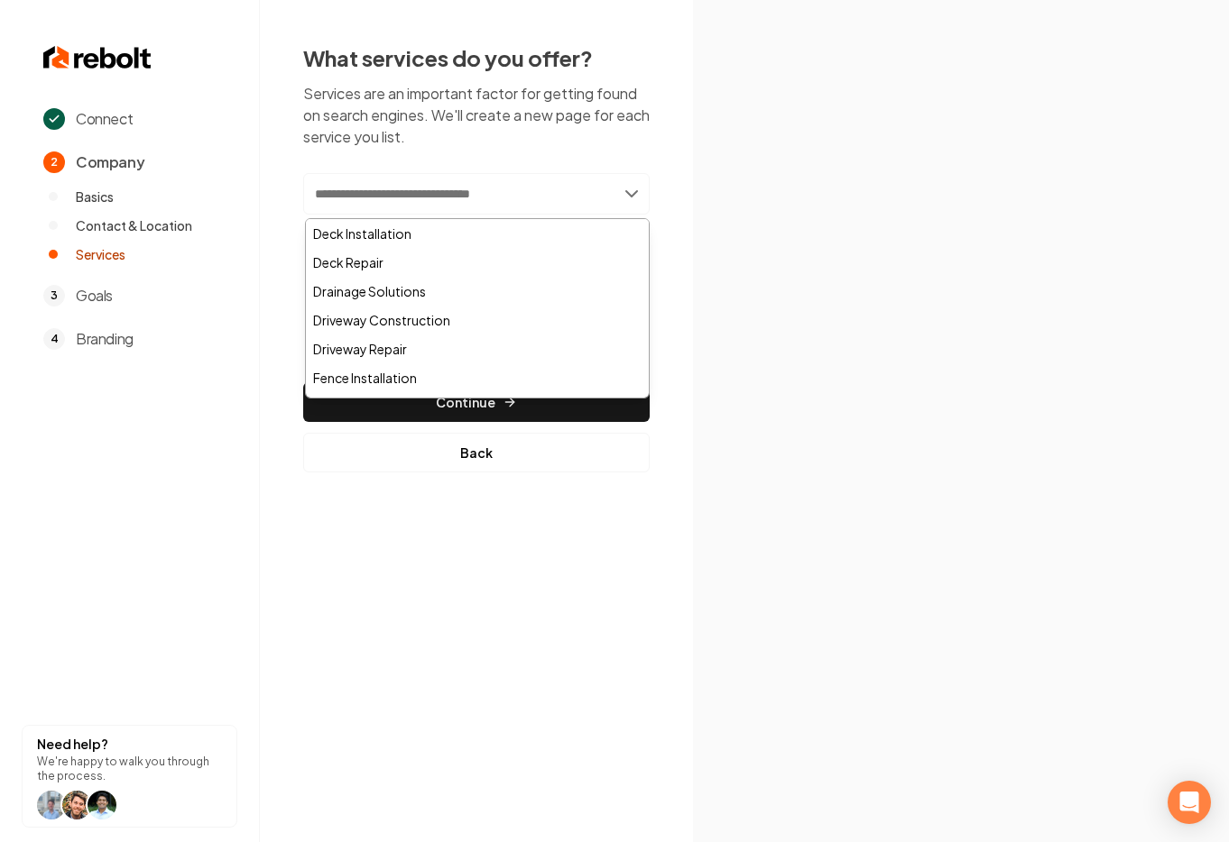
click at [411, 196] on input "text" at bounding box center [476, 193] width 346 height 41
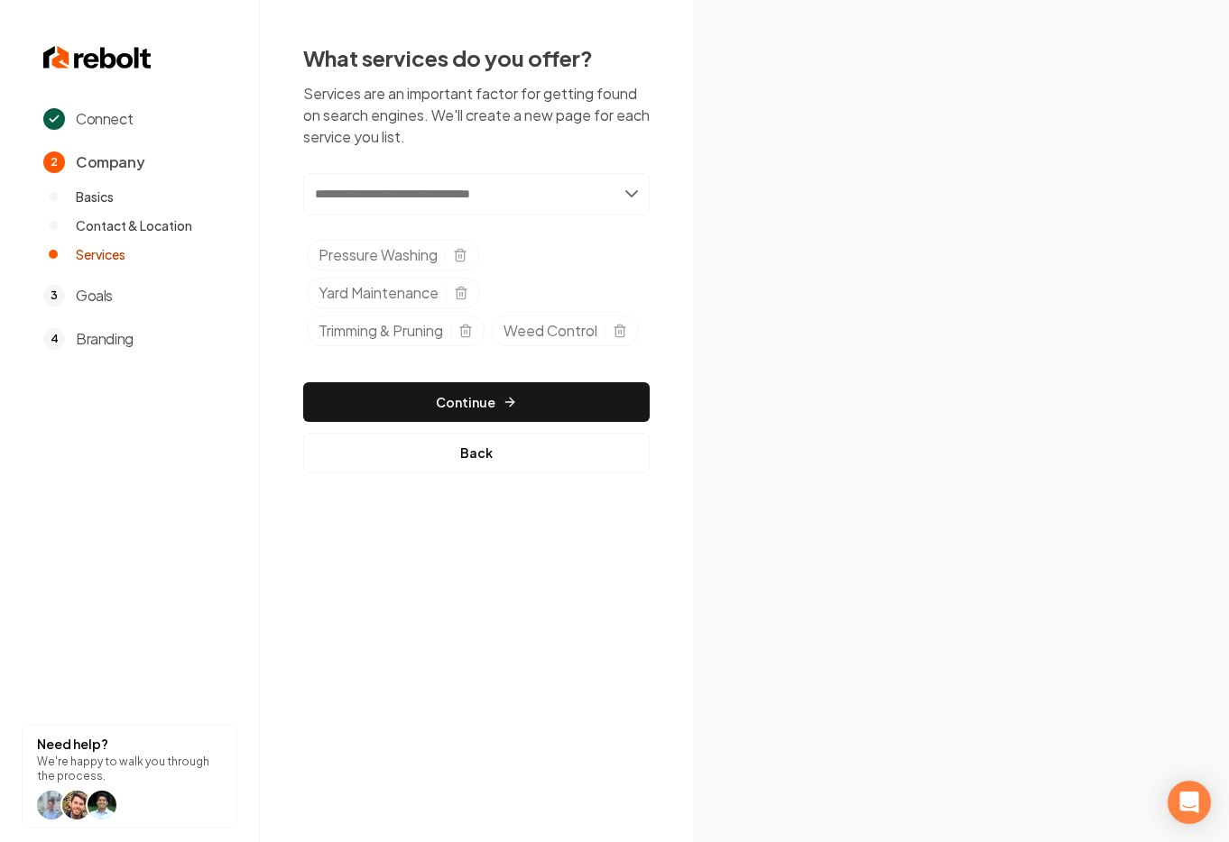
click at [759, 358] on img at bounding box center [961, 420] width 446 height 239
click at [383, 204] on input "text" at bounding box center [476, 193] width 346 height 41
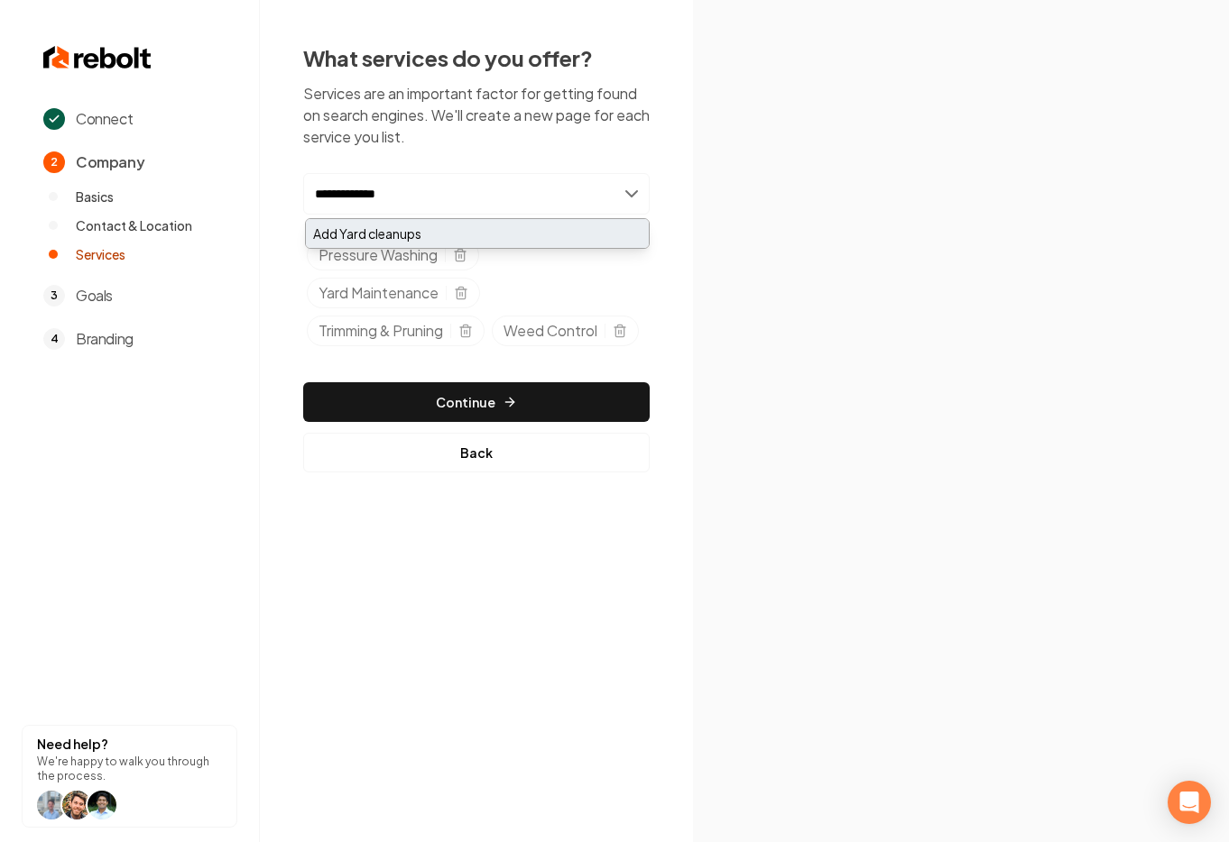
type input "**********"
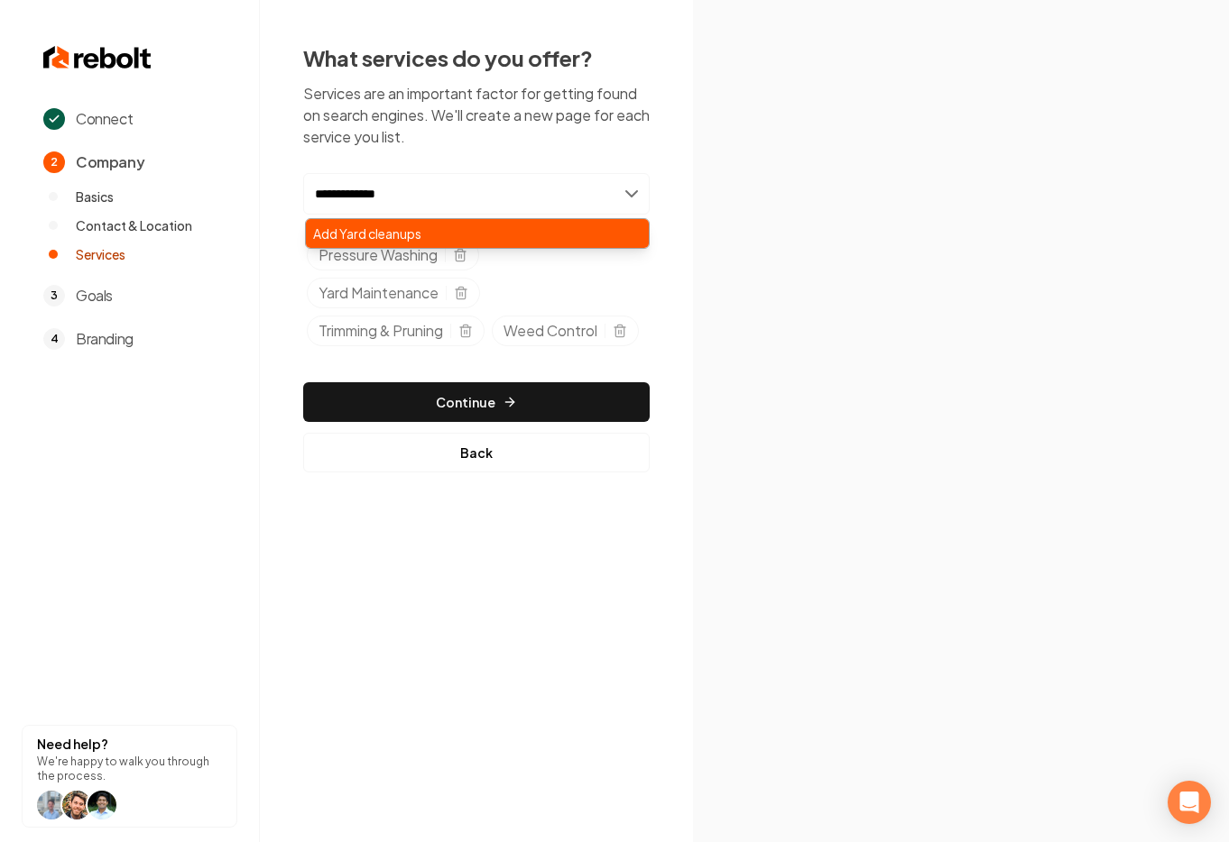
click at [434, 236] on div "Add Yard cleanups" at bounding box center [477, 233] width 343 height 29
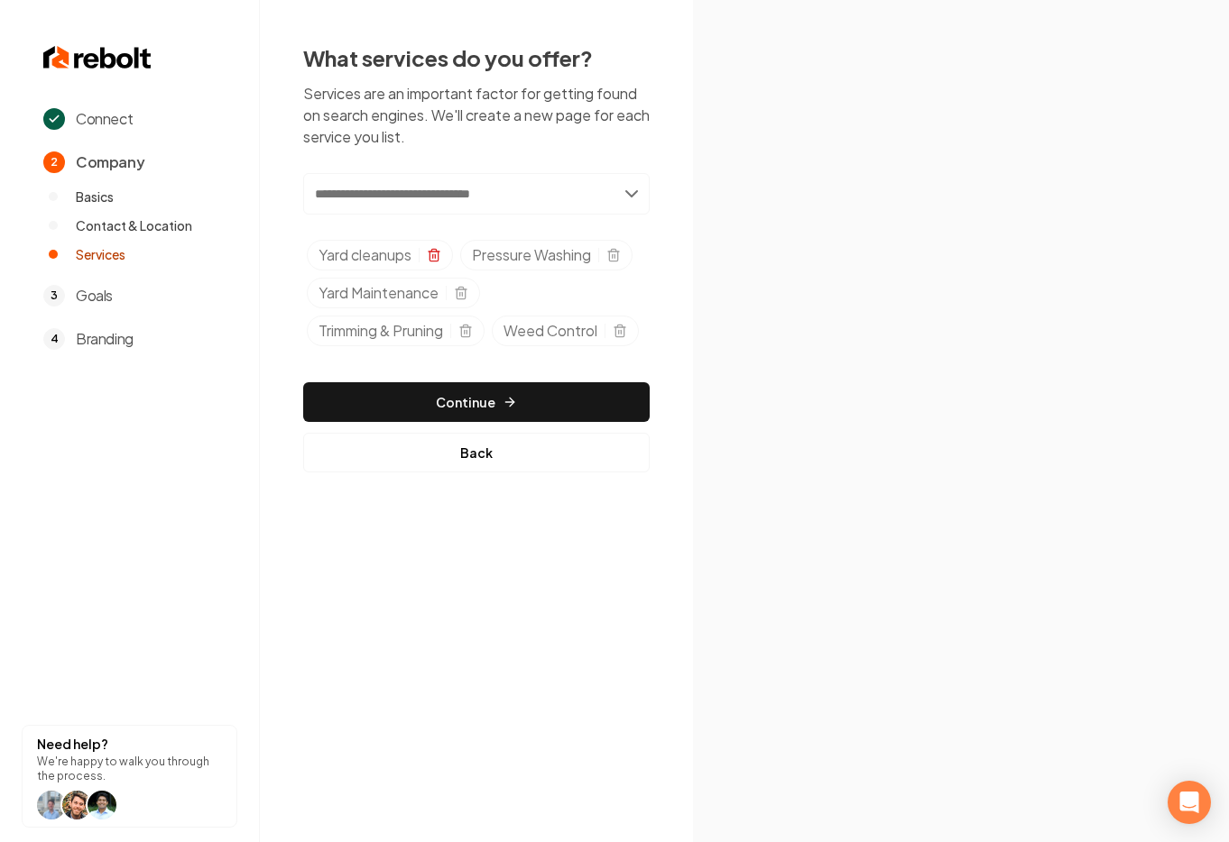
click at [436, 250] on icon "Selected tags" at bounding box center [433, 250] width 5 height 3
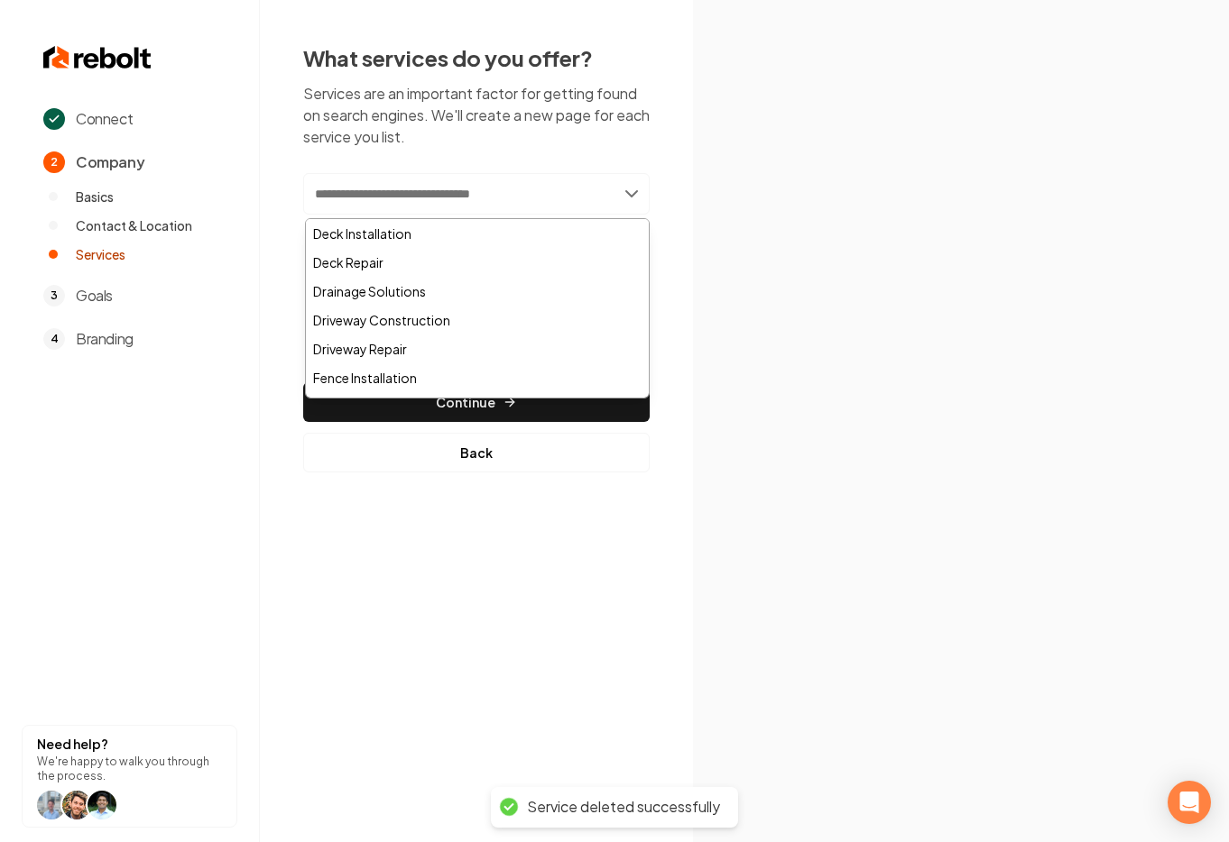
click at [385, 209] on input "text" at bounding box center [476, 193] width 346 height 41
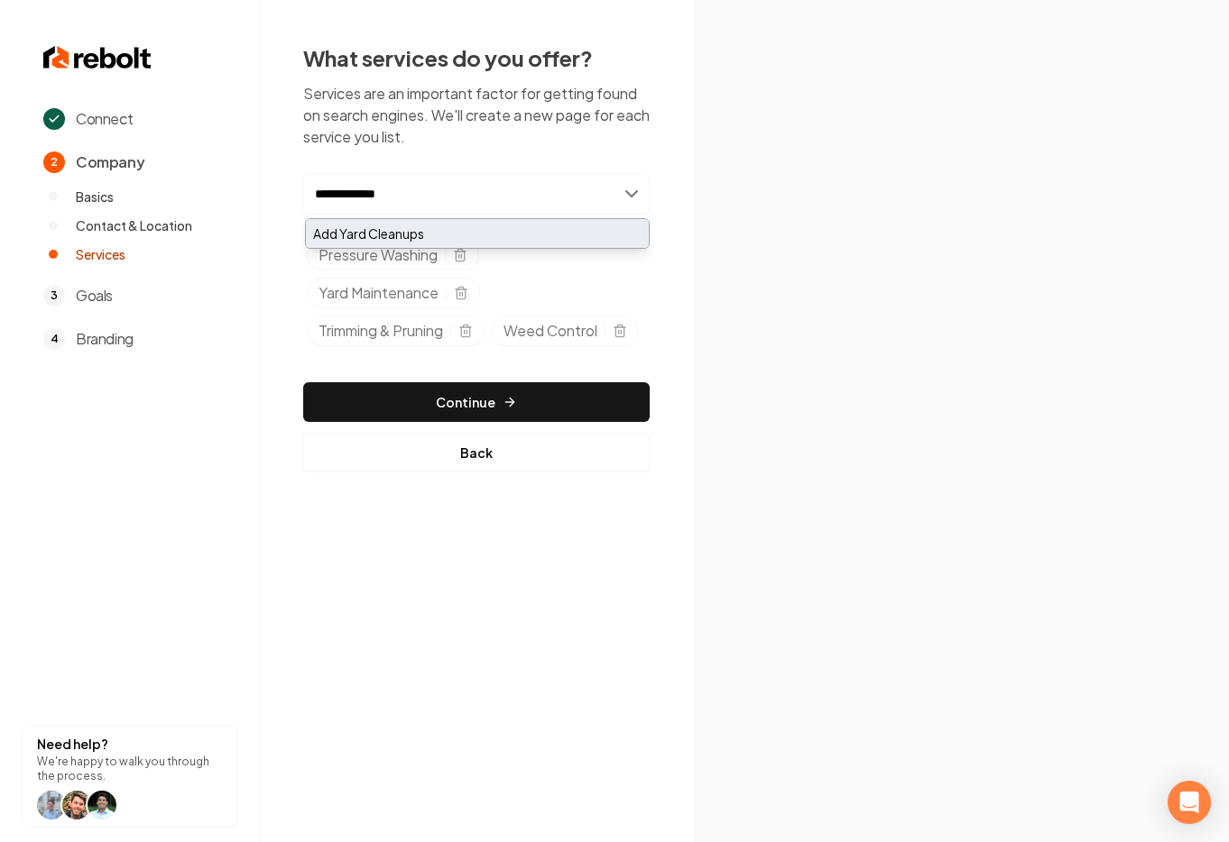
type input "**********"
click at [463, 234] on div "Add Yard Cleanups" at bounding box center [477, 233] width 343 height 29
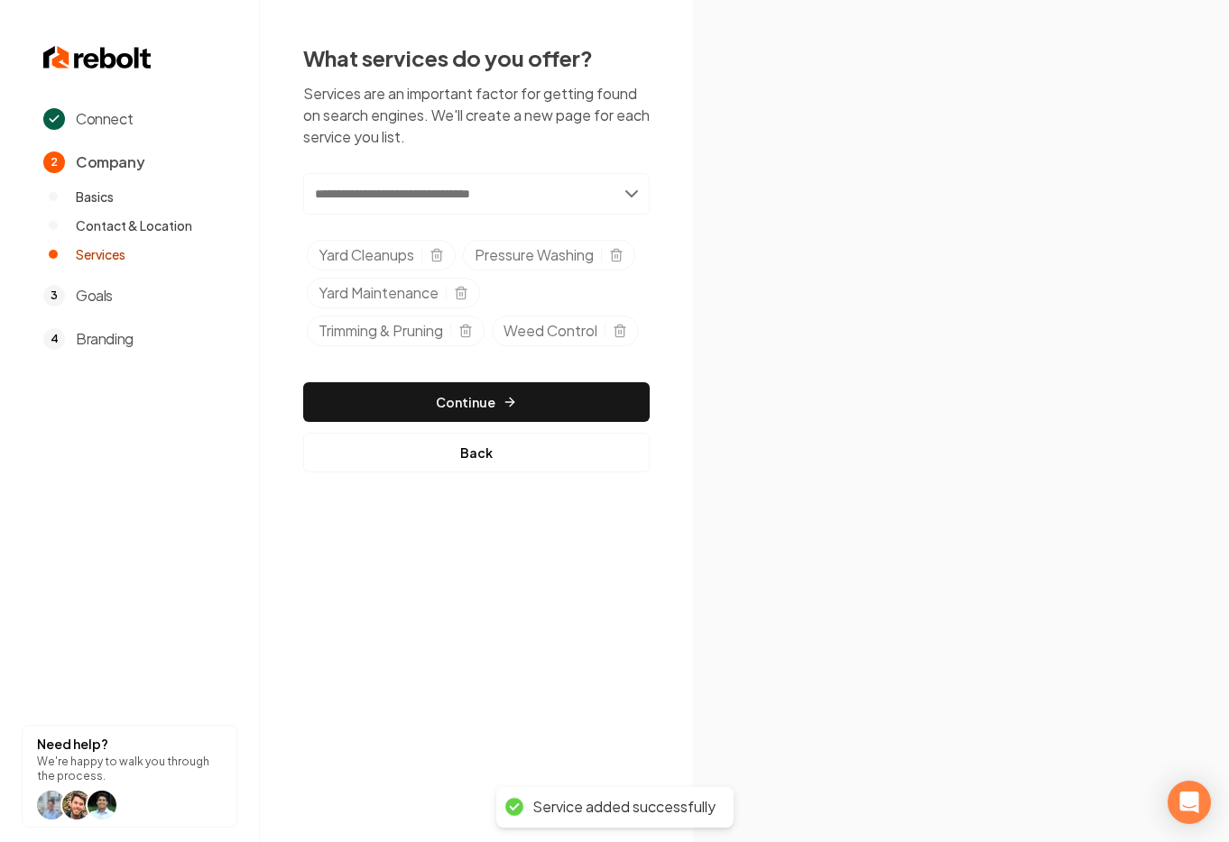
click at [431, 195] on input "text" at bounding box center [476, 193] width 346 height 41
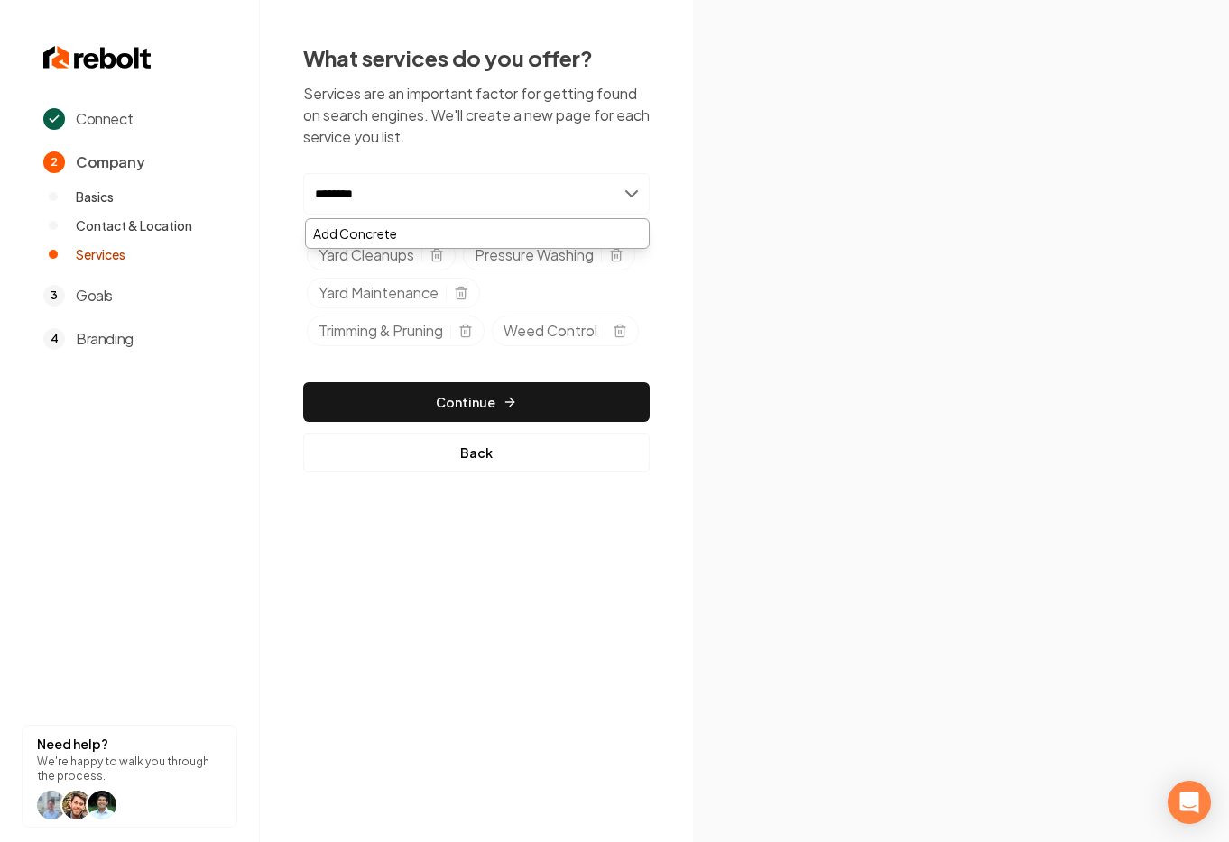
type input "********"
click at [502, 422] on button "Continue" at bounding box center [476, 402] width 346 height 40
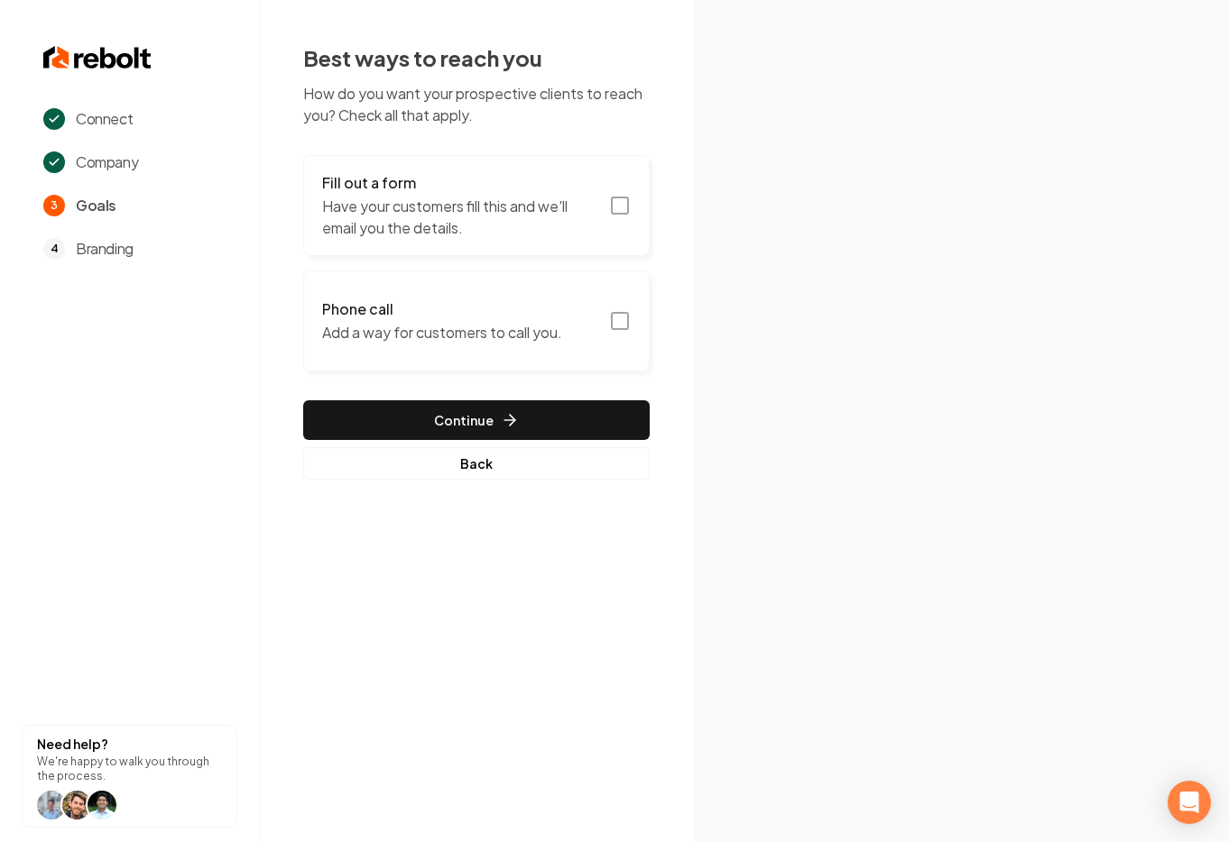
click at [612, 211] on rect "button" at bounding box center [620, 206] width 16 height 16
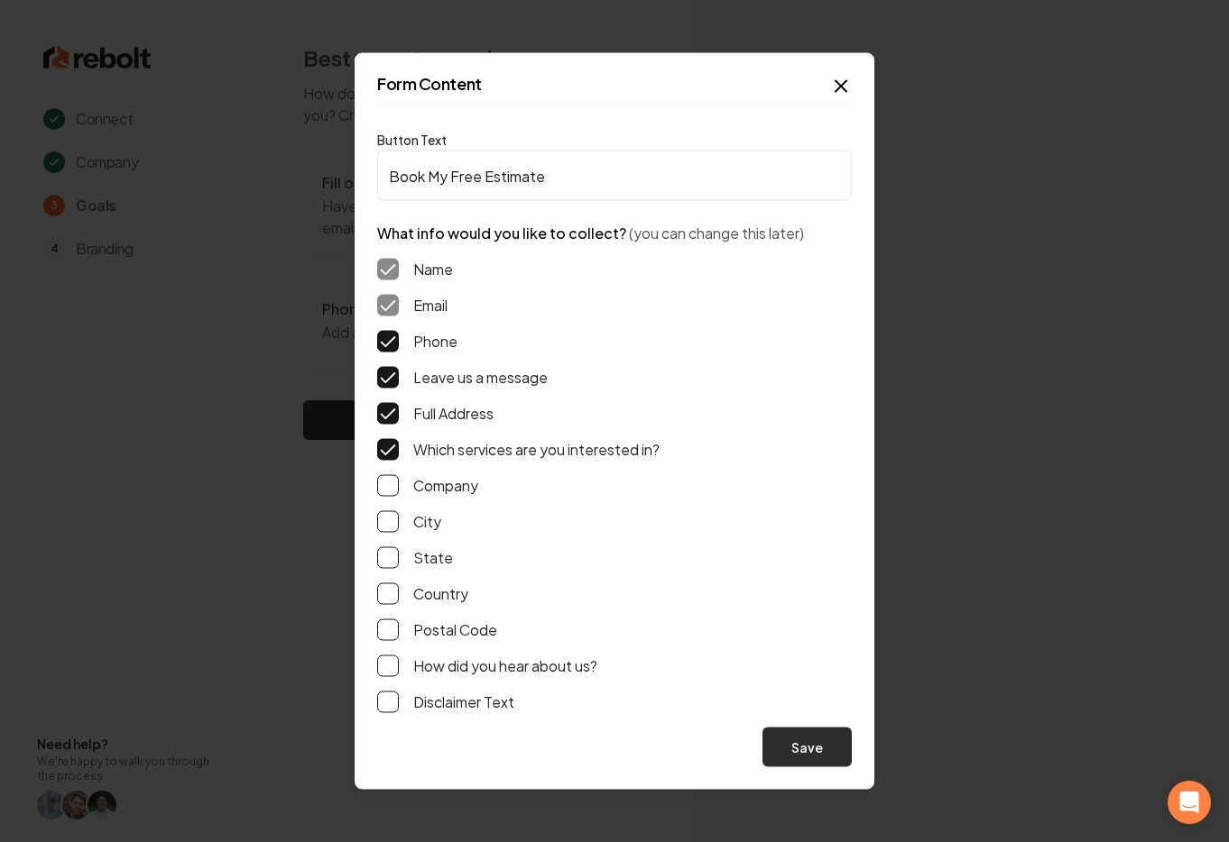
click at [812, 742] on button "Save" at bounding box center [806, 748] width 89 height 40
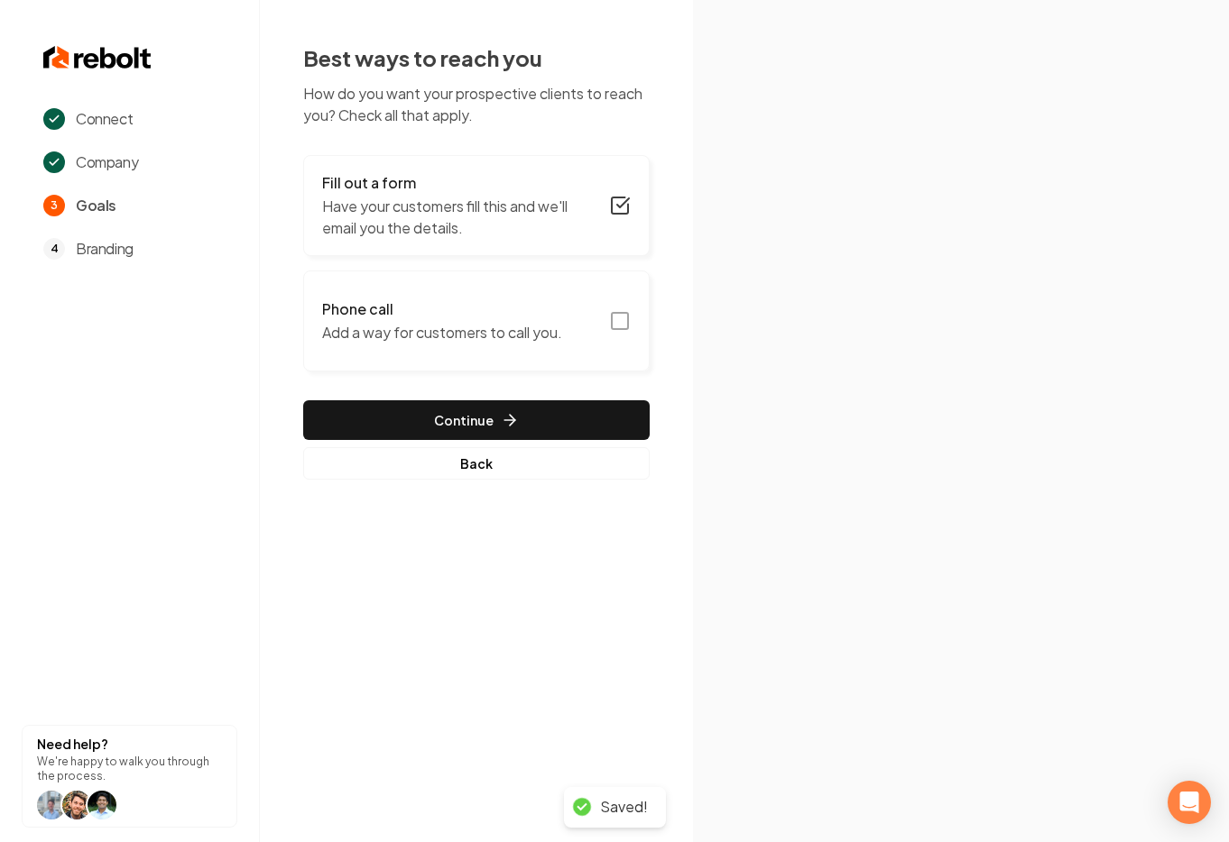
click at [616, 319] on icon "button" at bounding box center [620, 321] width 22 height 22
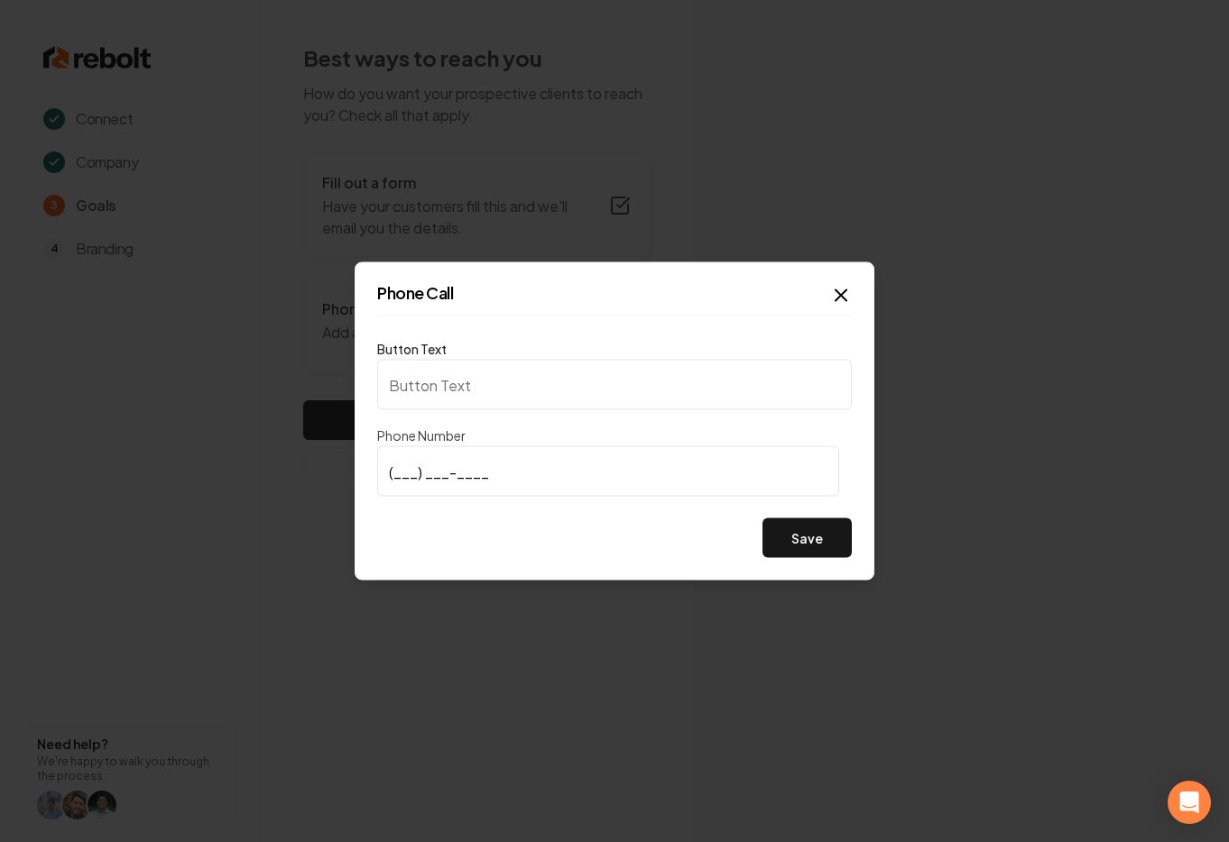
type input "Call us"
type input "(253) 273-1267"
click at [821, 547] on button "Save" at bounding box center [806, 539] width 89 height 40
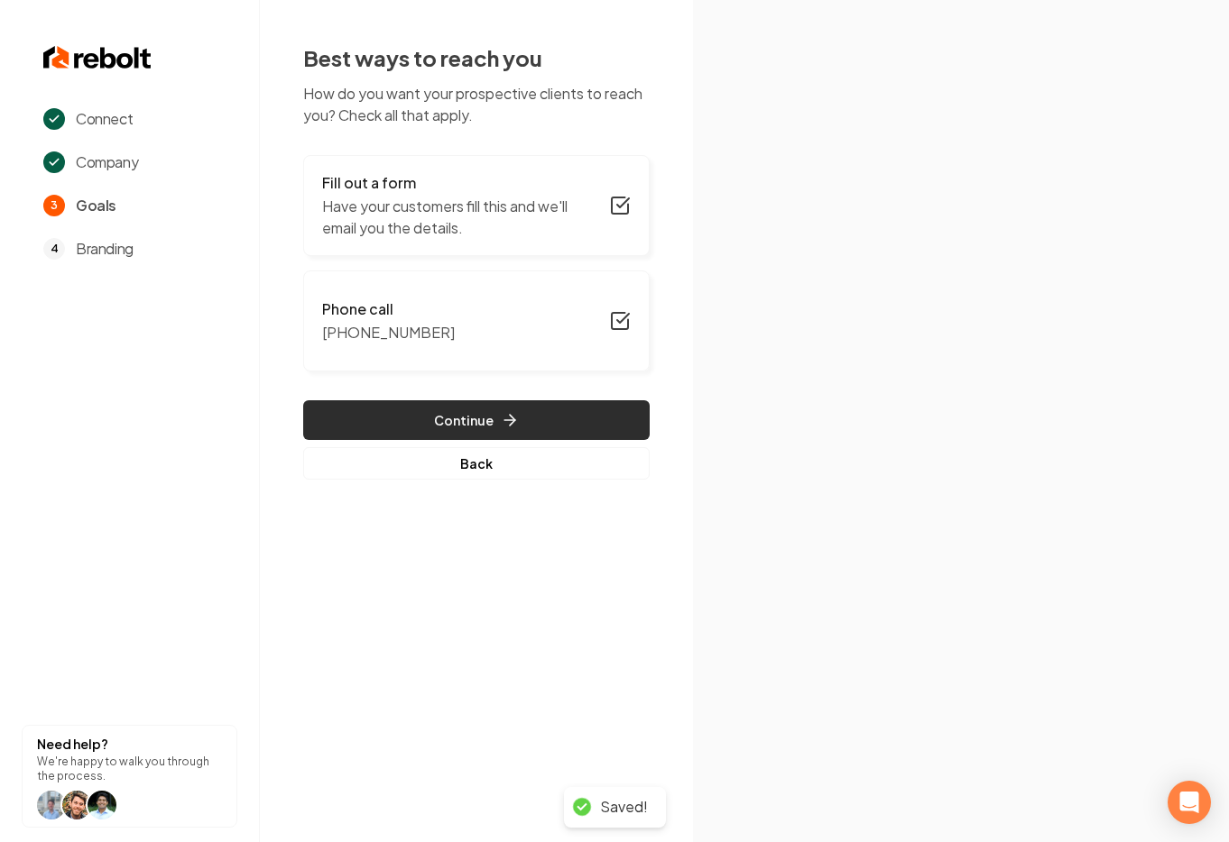
click at [566, 429] on button "Continue" at bounding box center [476, 420] width 346 height 40
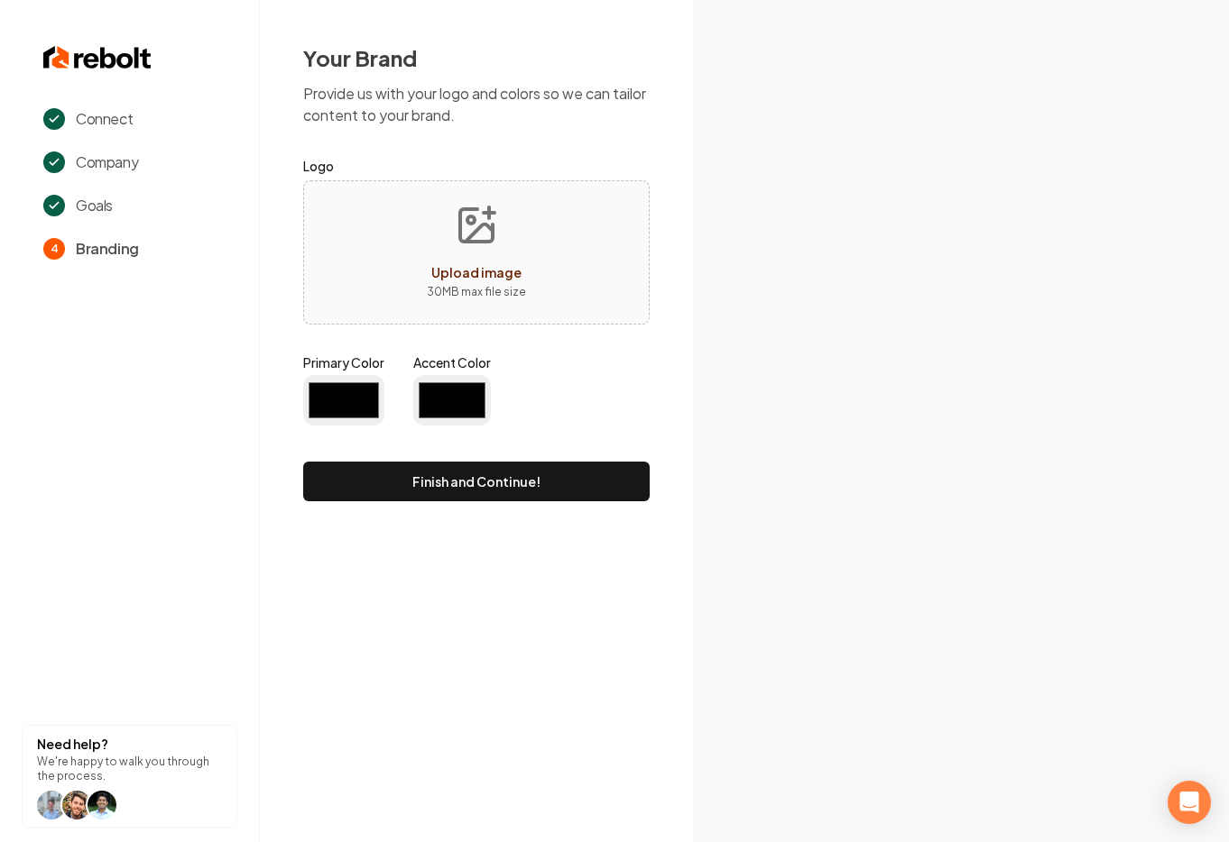
type input "#194d33"
type input "#70be00"
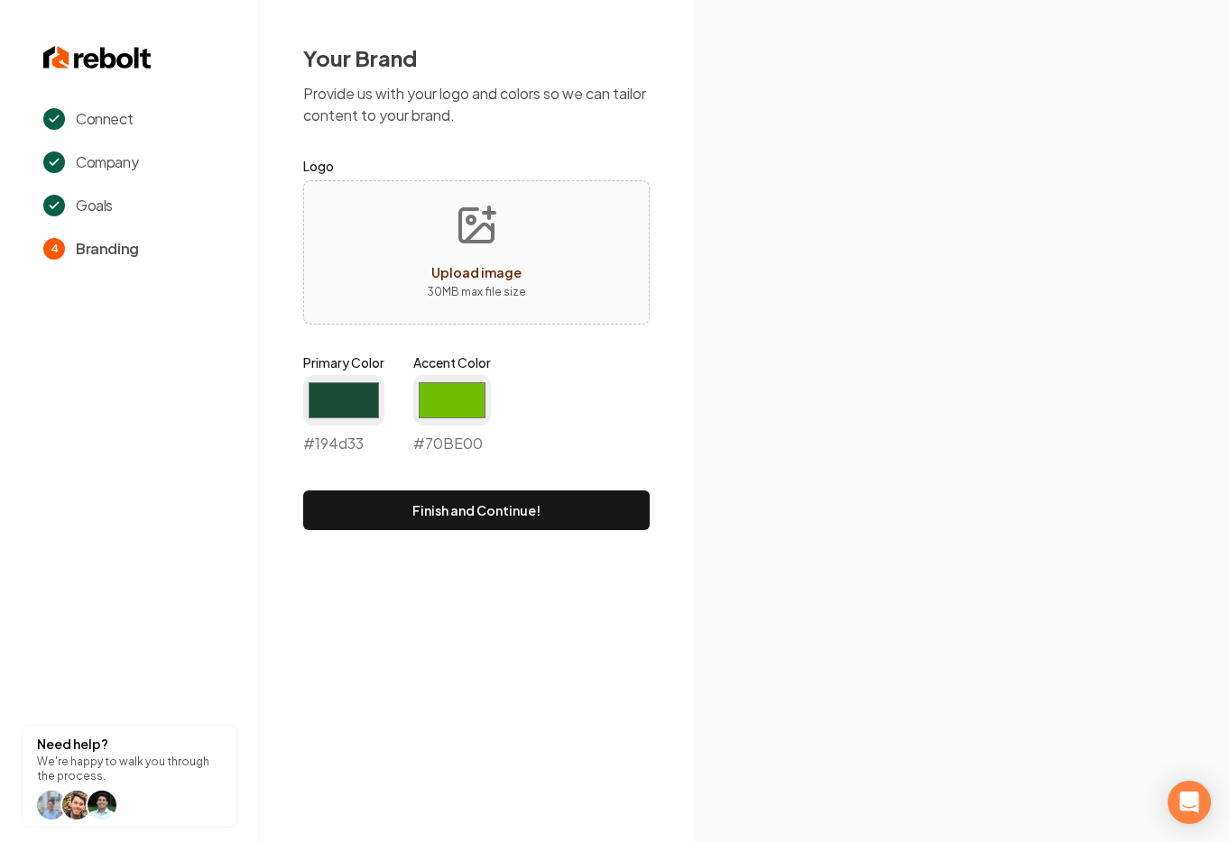
click at [480, 275] on span "Upload image" at bounding box center [476, 272] width 90 height 16
type input "**********"
click at [383, 393] on input "#194d33" at bounding box center [343, 400] width 81 height 51
click at [345, 450] on div "#194d33 #194d33" at bounding box center [343, 414] width 81 height 79
click at [351, 440] on div "#194d33 #194d33" at bounding box center [343, 414] width 81 height 79
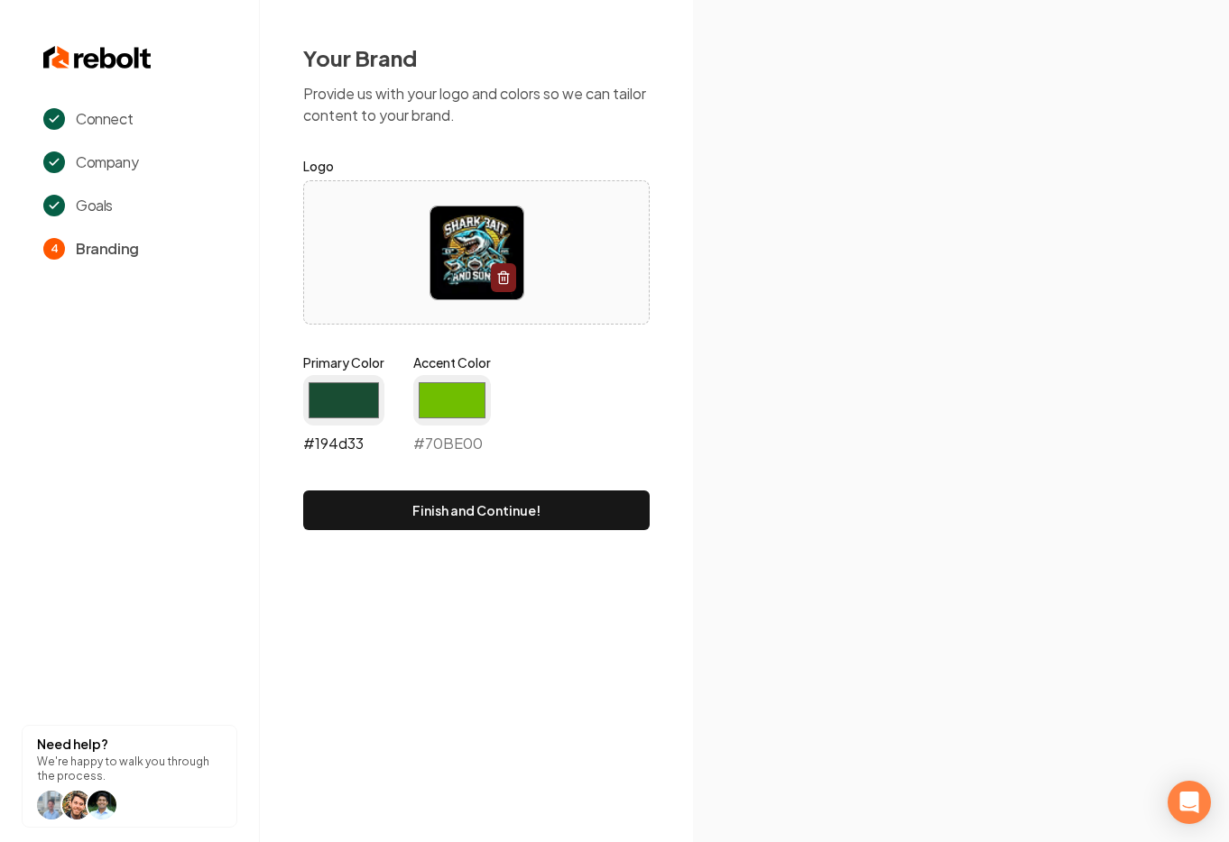
click at [320, 375] on input "#194d33" at bounding box center [343, 400] width 81 height 51
type input "#000000"
click at [424, 400] on input "#70be00" at bounding box center [452, 400] width 78 height 51
click at [449, 396] on input "#70be00" at bounding box center [452, 400] width 78 height 51
click at [468, 402] on input "#70be00" at bounding box center [452, 400] width 78 height 51
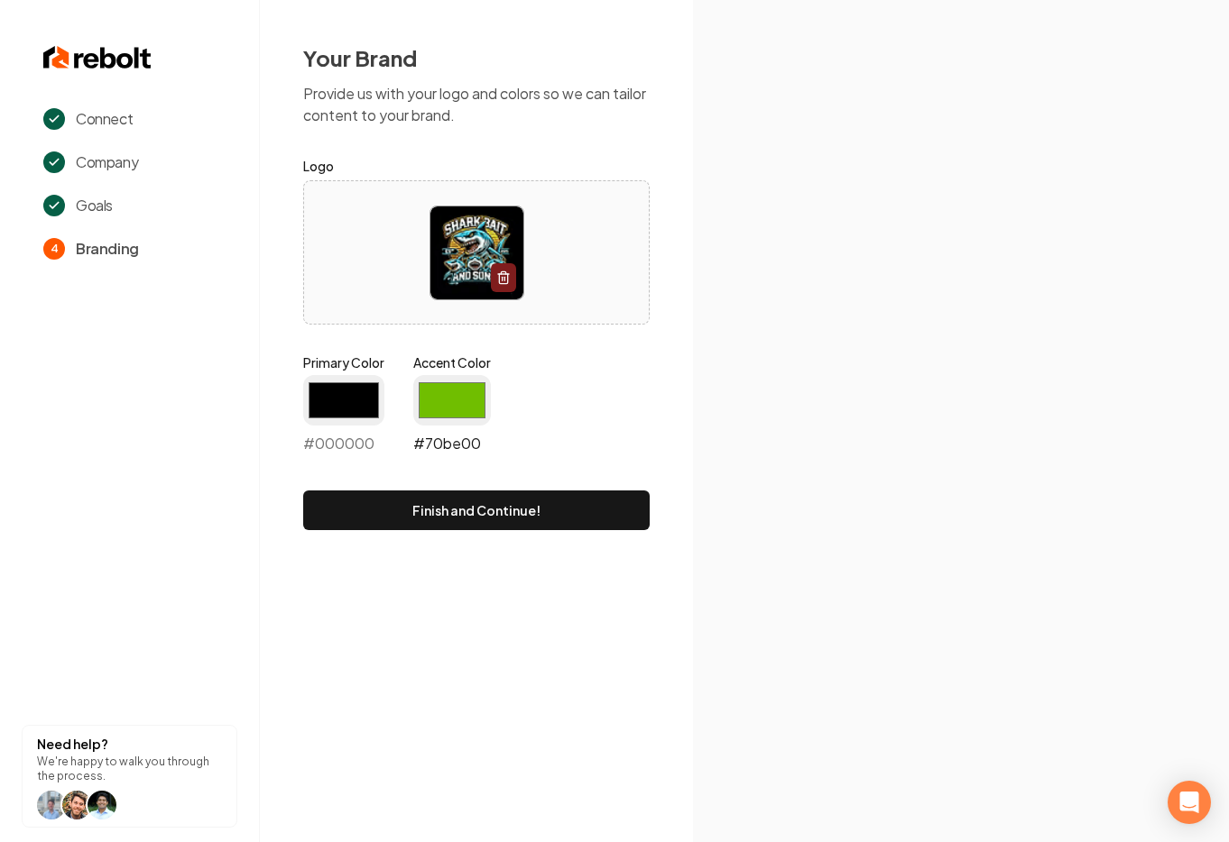
click at [426, 385] on input "#70be00" at bounding box center [452, 400] width 78 height 51
type input "#686d76"
click at [1113, 398] on icon at bounding box center [1146, 437] width 181 height 117
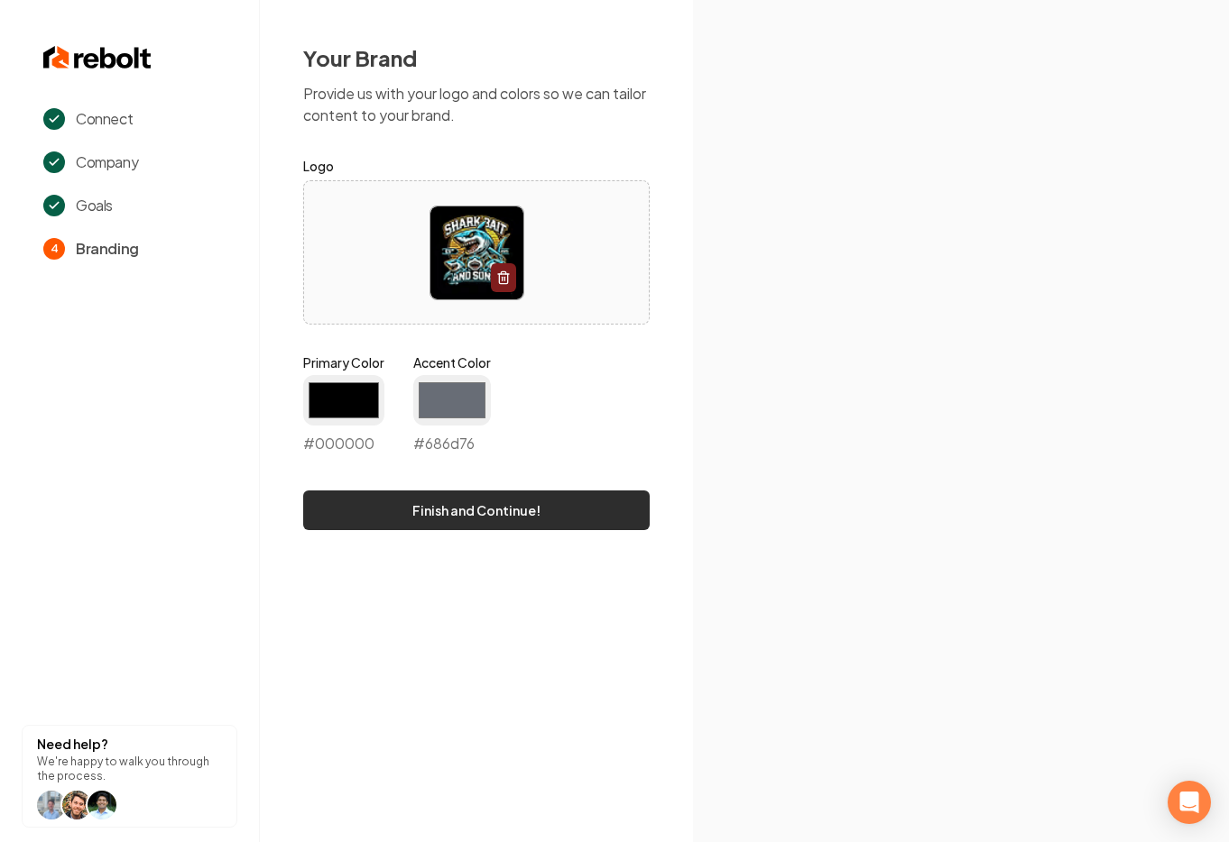
click at [508, 518] on button "Finish and Continue!" at bounding box center [476, 511] width 346 height 40
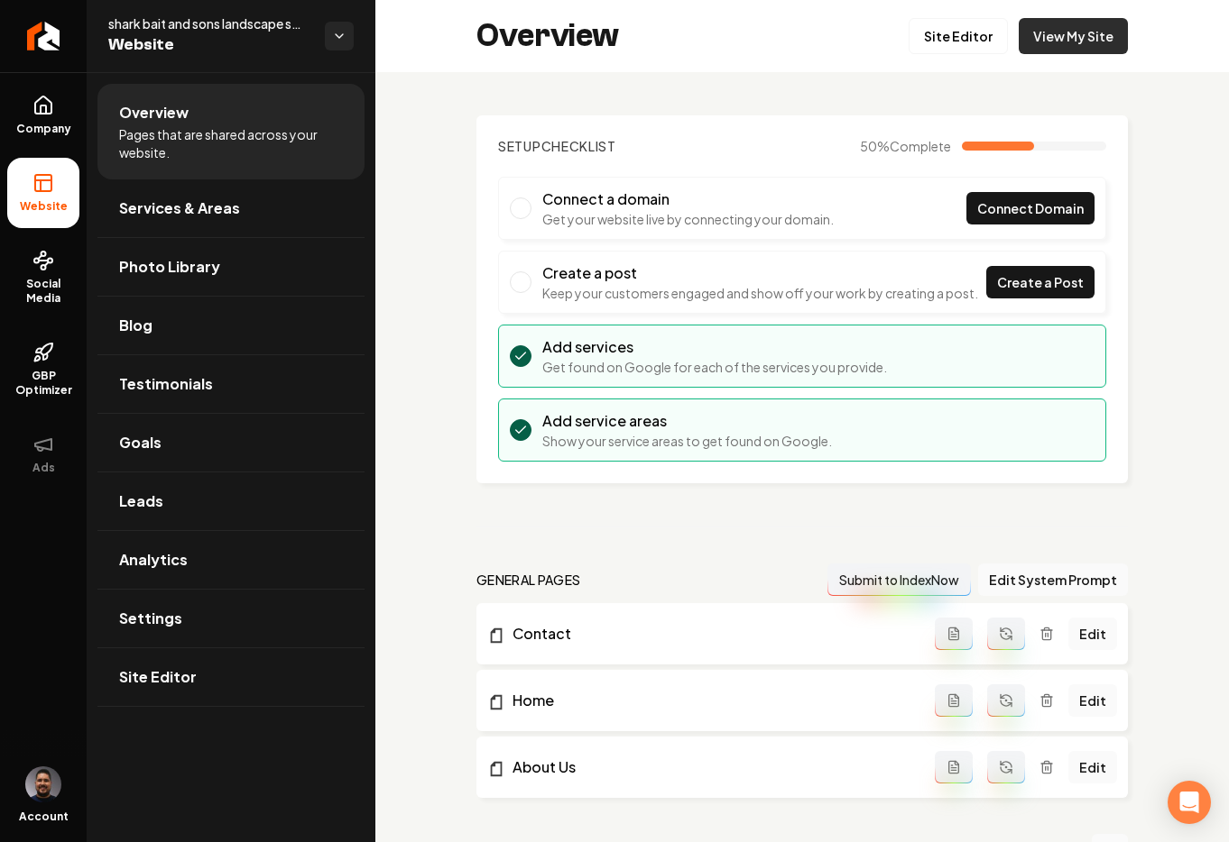
click at [1066, 28] on link "View My Site" at bounding box center [1072, 36] width 109 height 36
click at [51, 101] on icon at bounding box center [43, 105] width 16 height 17
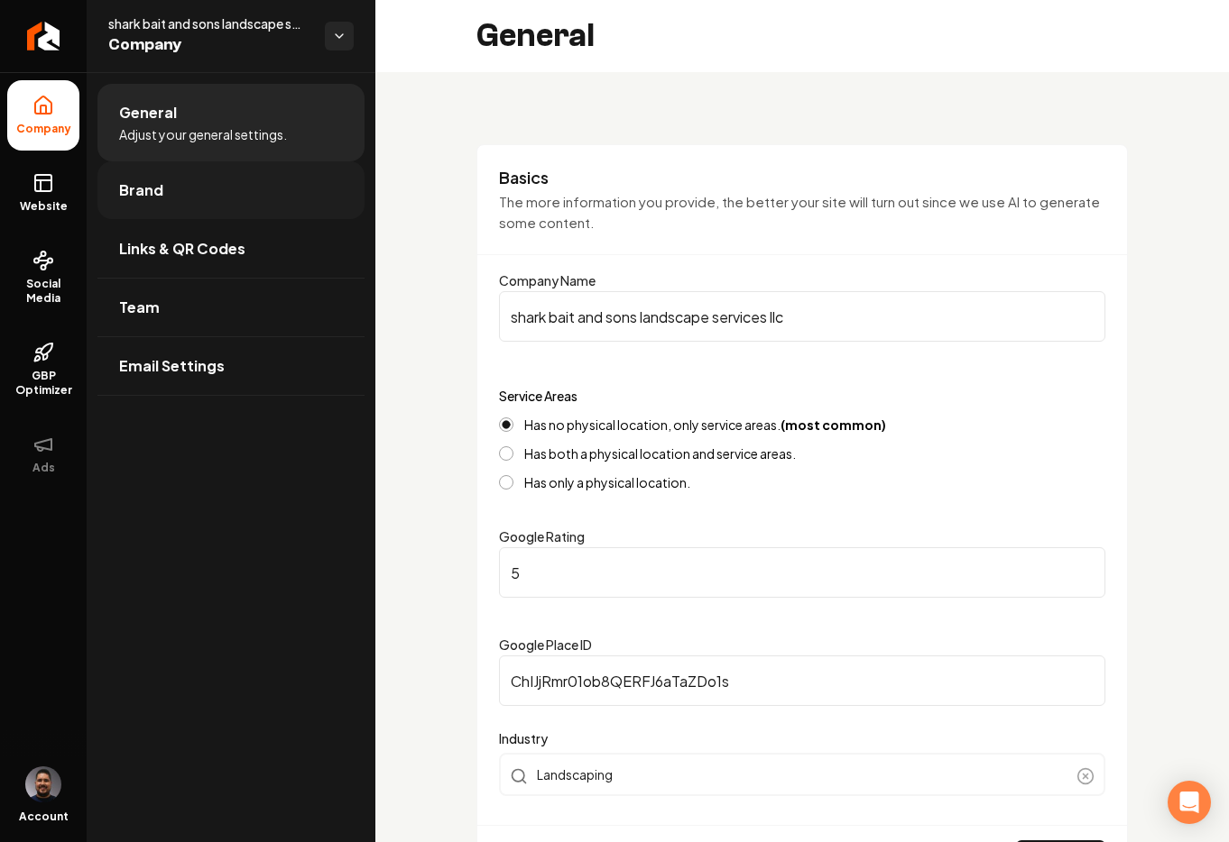
click at [127, 181] on span "Brand" at bounding box center [141, 191] width 44 height 22
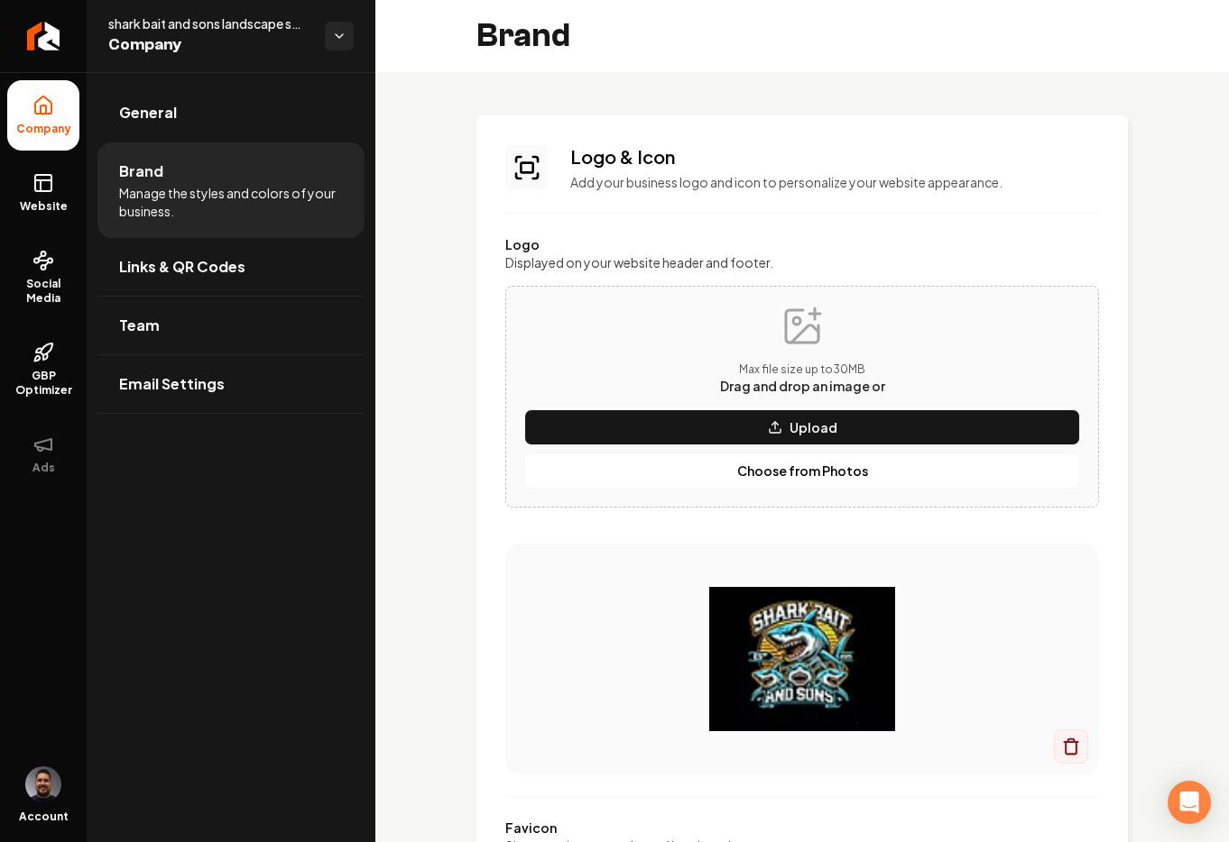
scroll to position [418, 0]
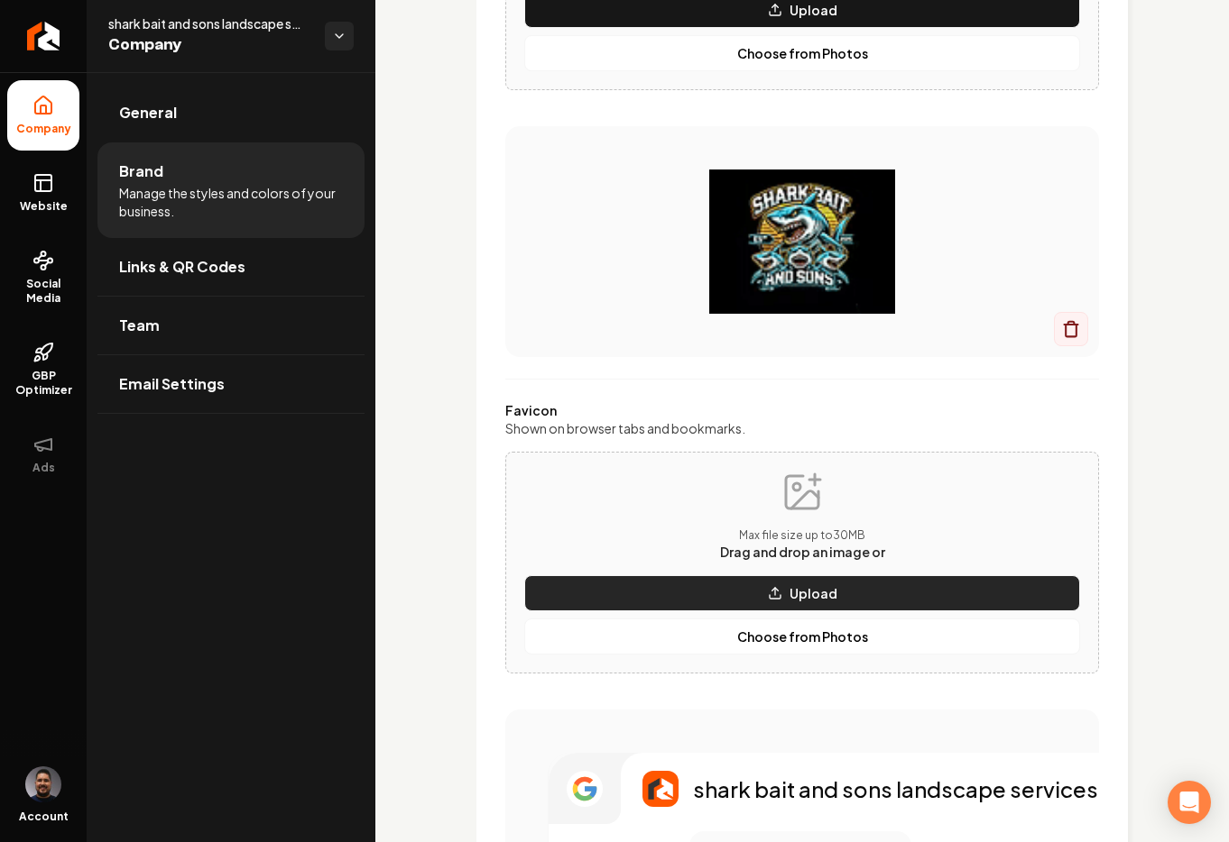
click at [820, 592] on p "Upload" at bounding box center [813, 594] width 48 height 18
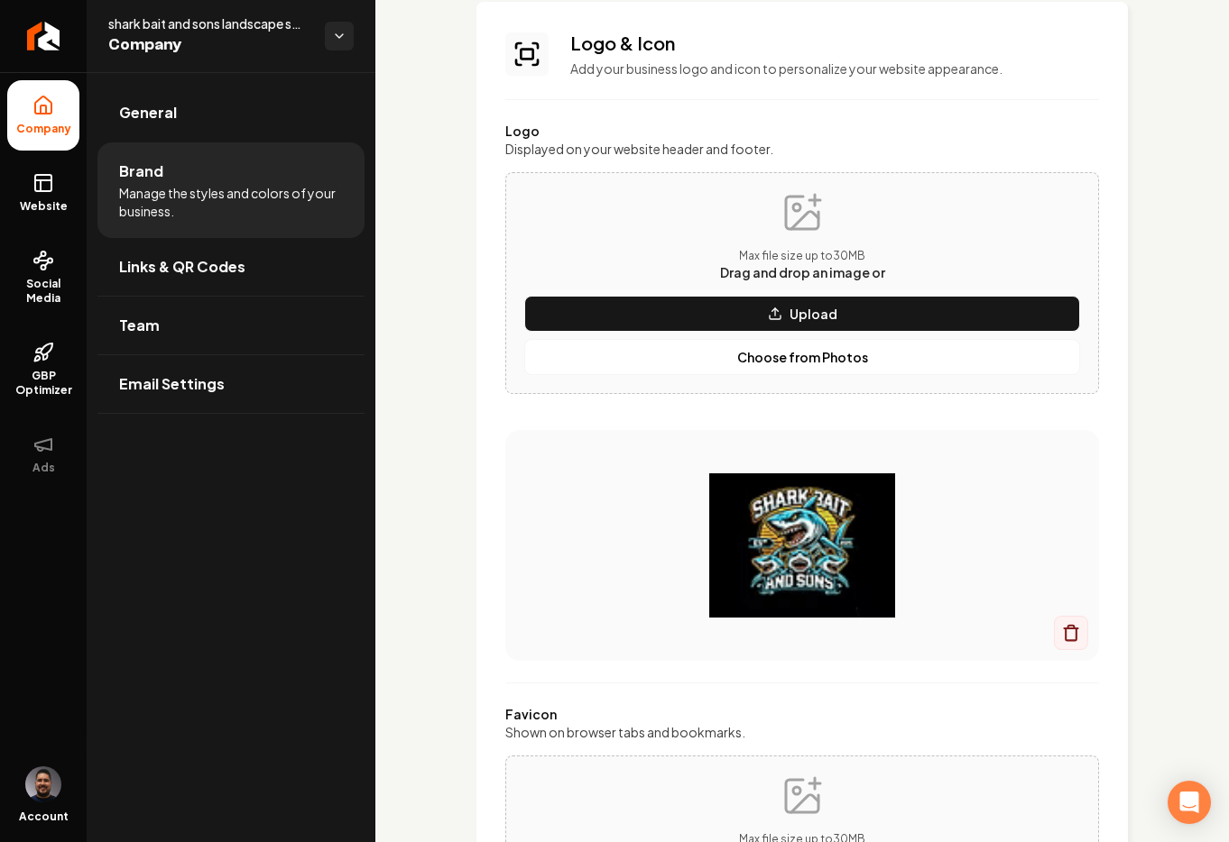
scroll to position [0, 0]
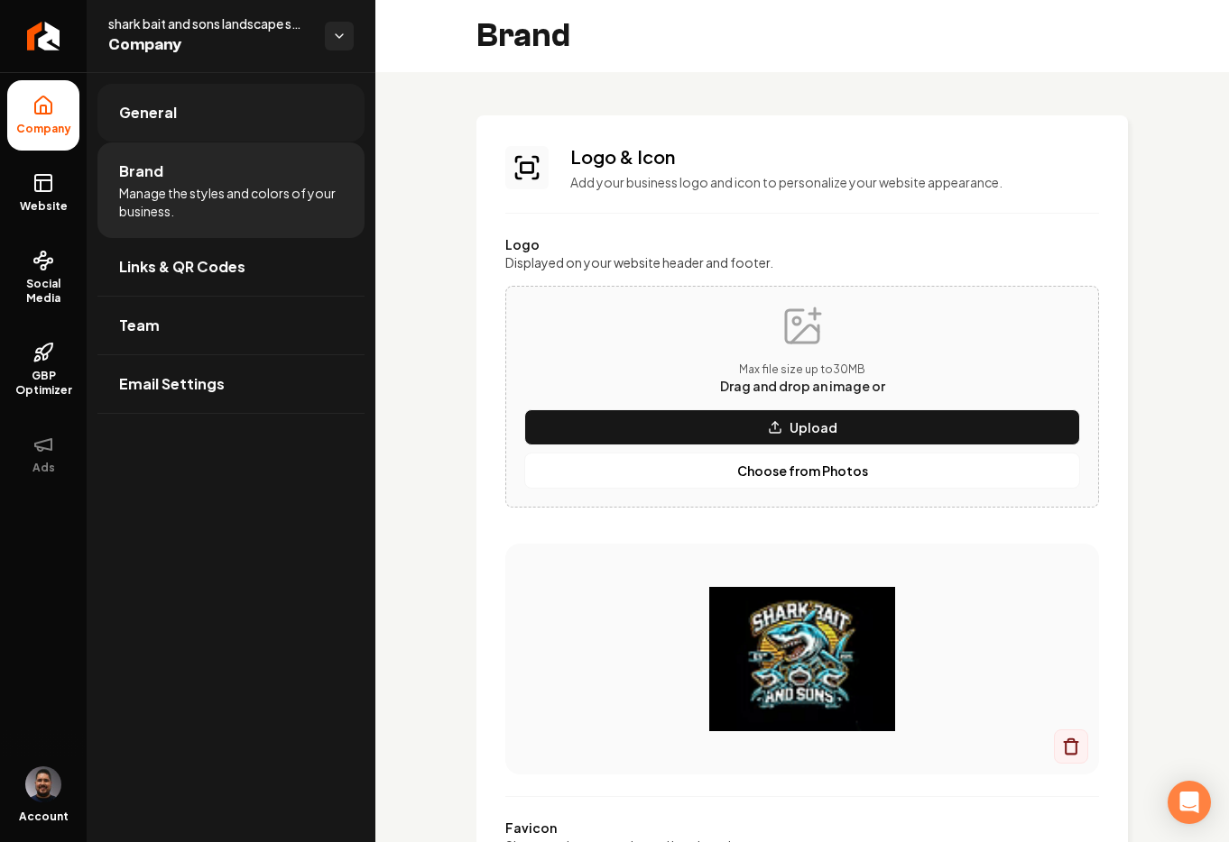
click at [188, 112] on link "General" at bounding box center [230, 113] width 267 height 58
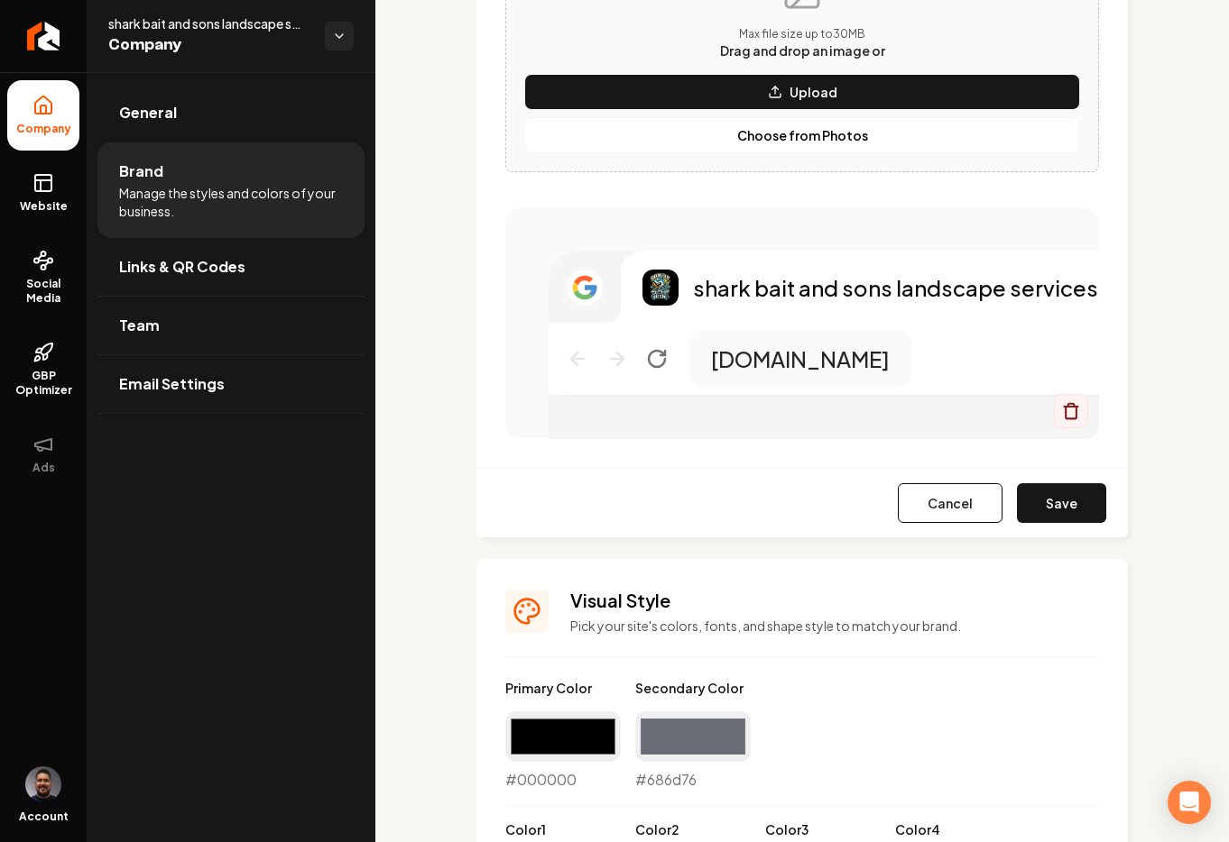
scroll to position [1305, 0]
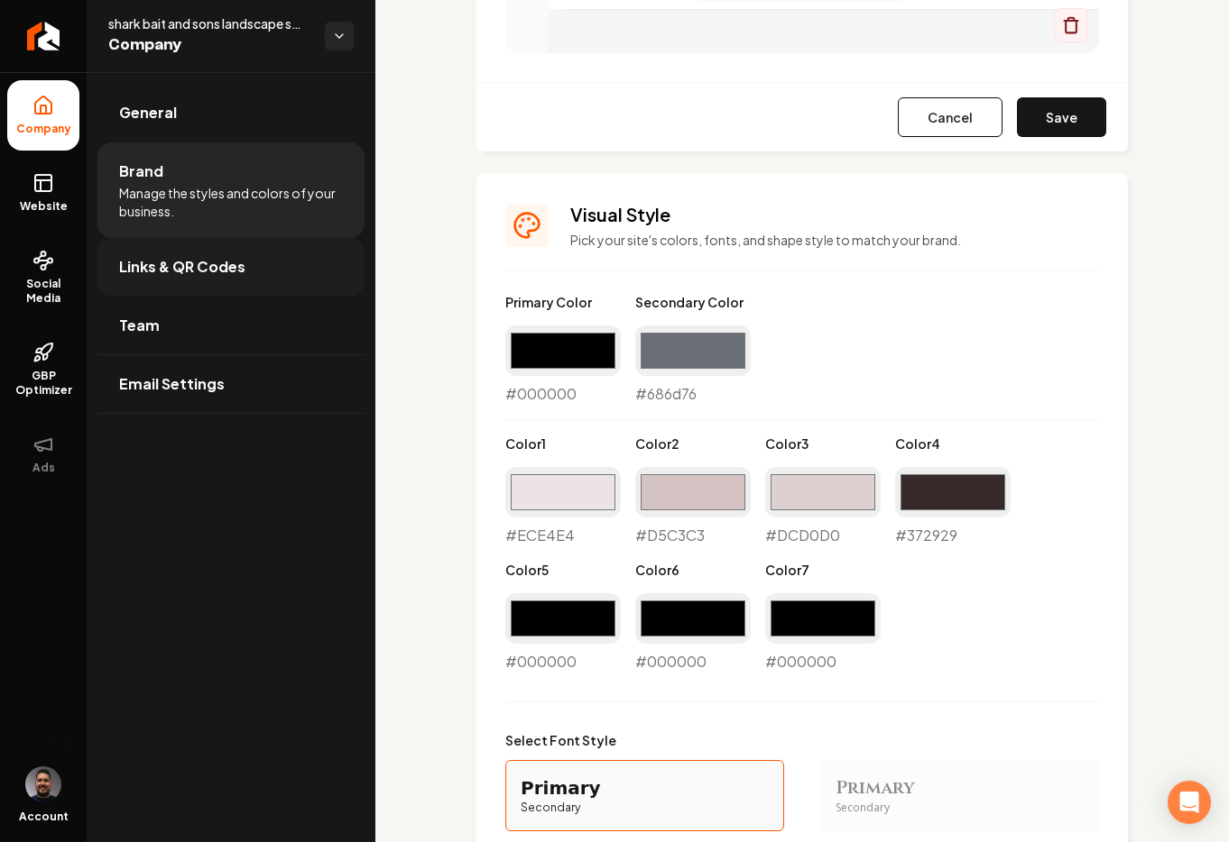
click at [229, 256] on span "Links & QR Codes" at bounding box center [182, 267] width 126 height 22
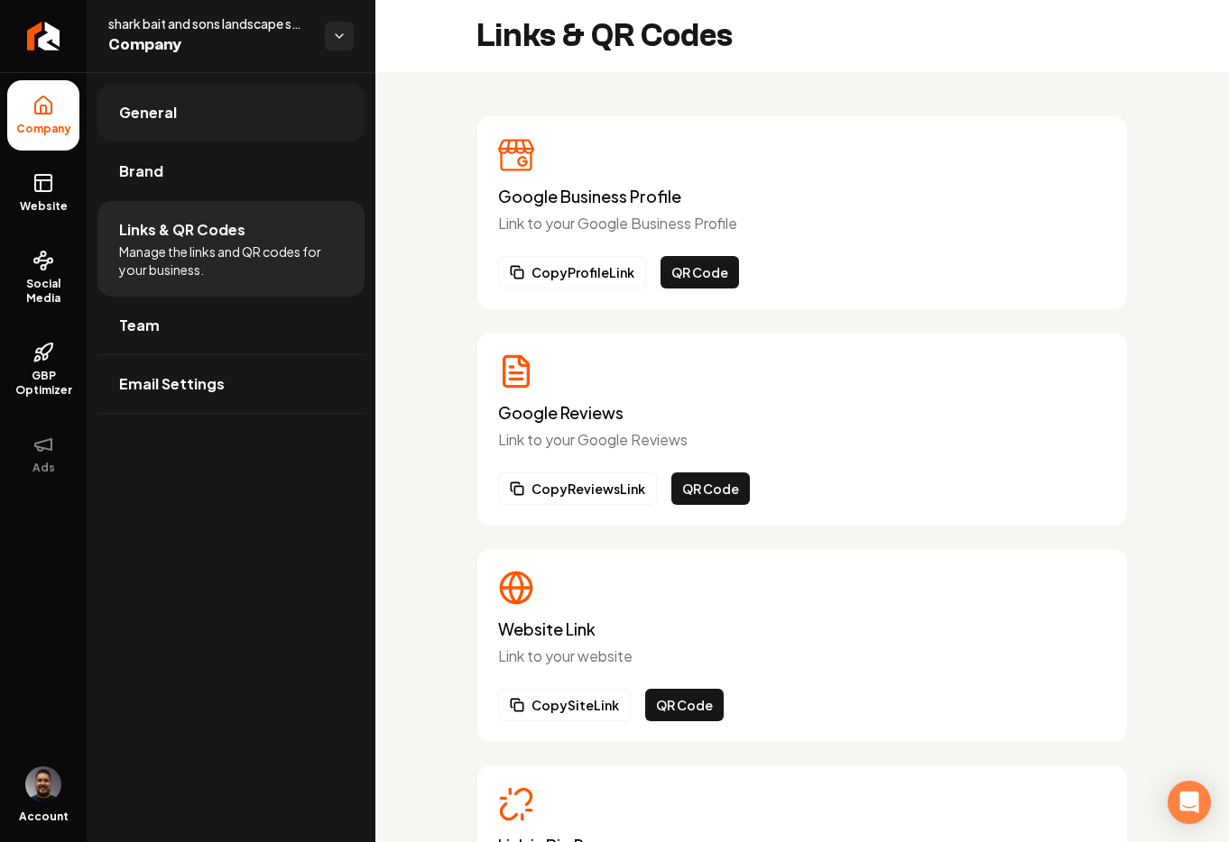
click at [158, 122] on span "General" at bounding box center [148, 113] width 58 height 22
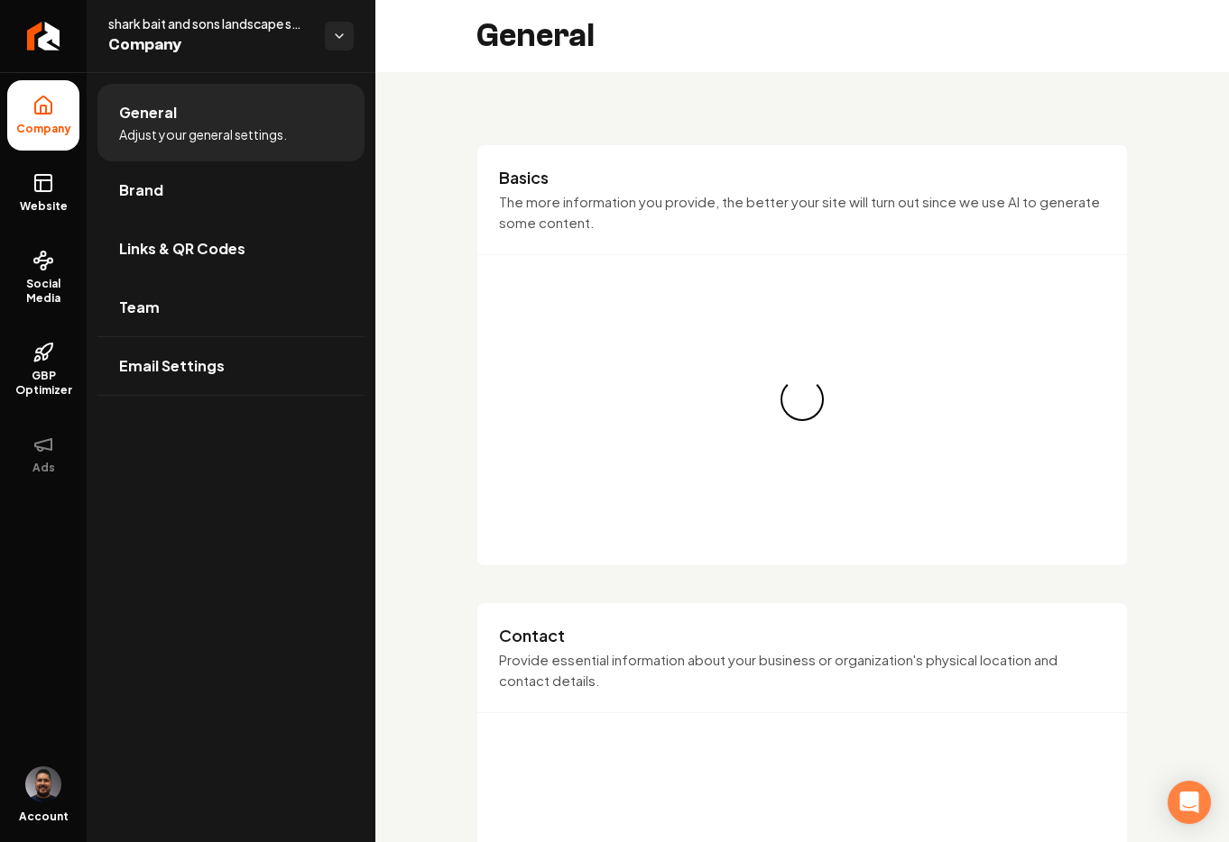
click at [92, 168] on ul "General Adjust your general settings. Brand Links & QR Codes Team Email Settings" at bounding box center [231, 239] width 289 height 335
click at [44, 189] on icon at bounding box center [43, 183] width 22 height 22
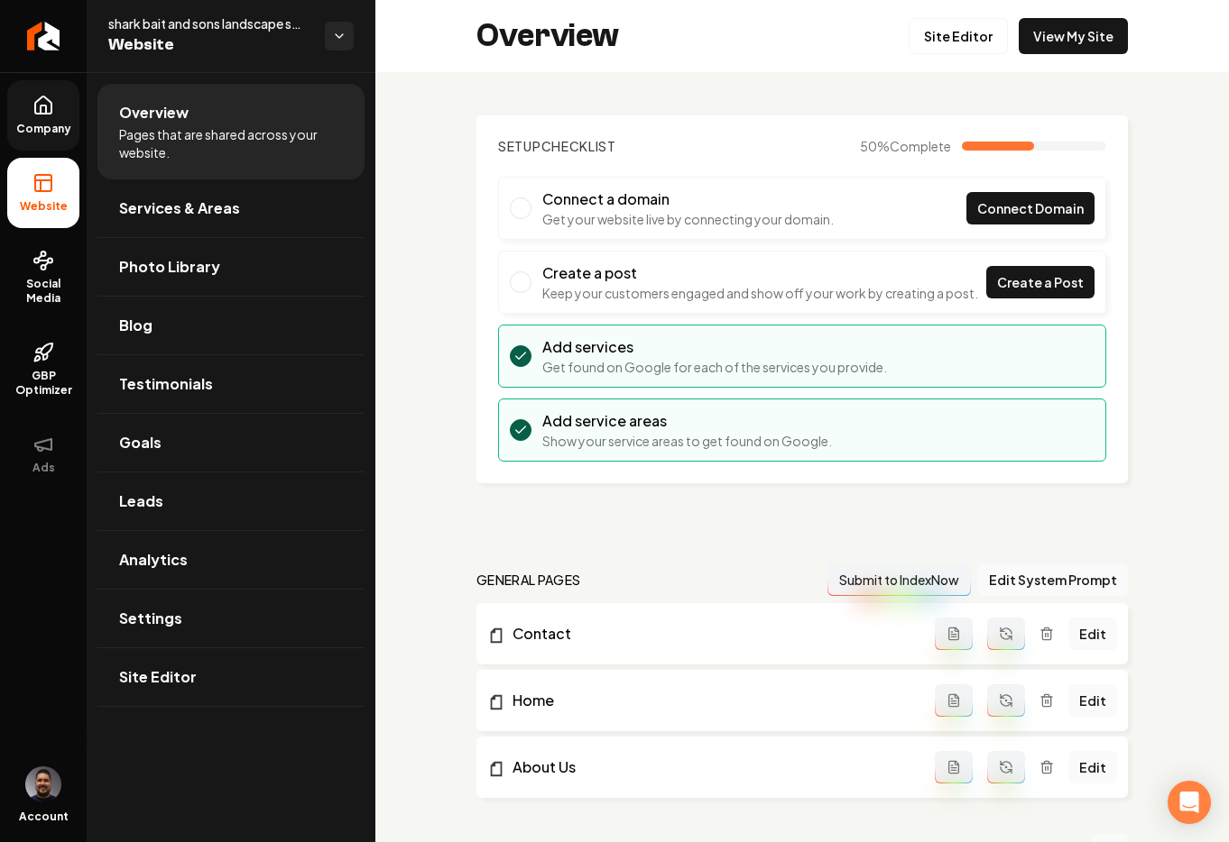
click at [34, 119] on link "Company" at bounding box center [43, 115] width 72 height 70
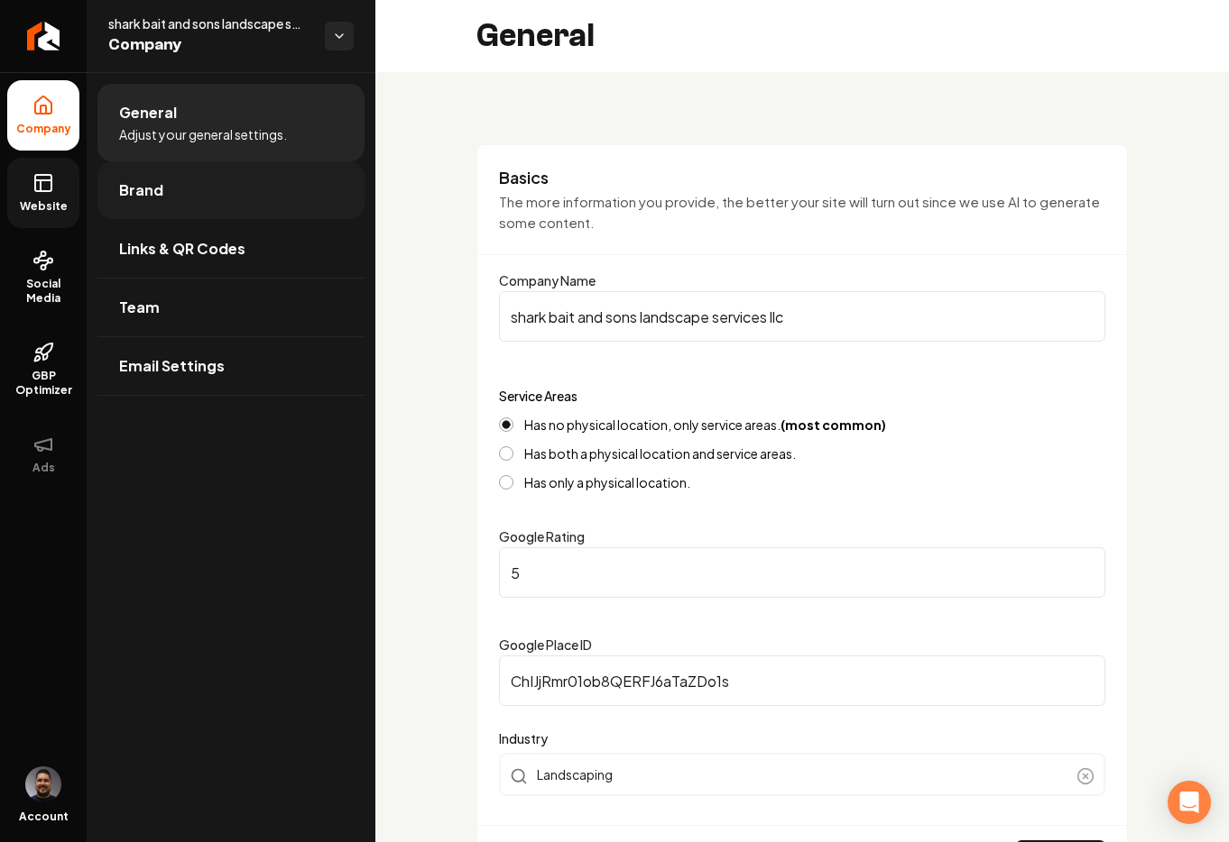
click at [162, 193] on link "Brand" at bounding box center [230, 190] width 267 height 58
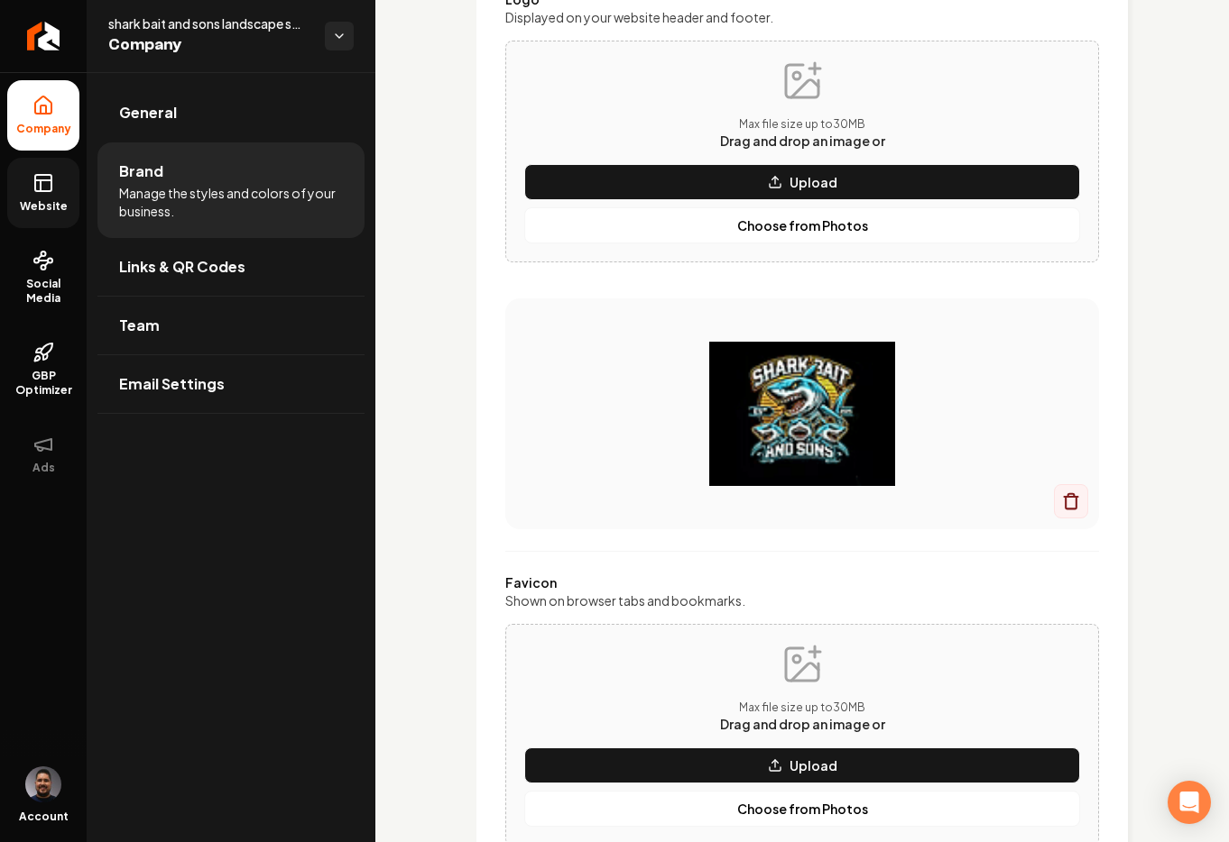
scroll to position [344, 0]
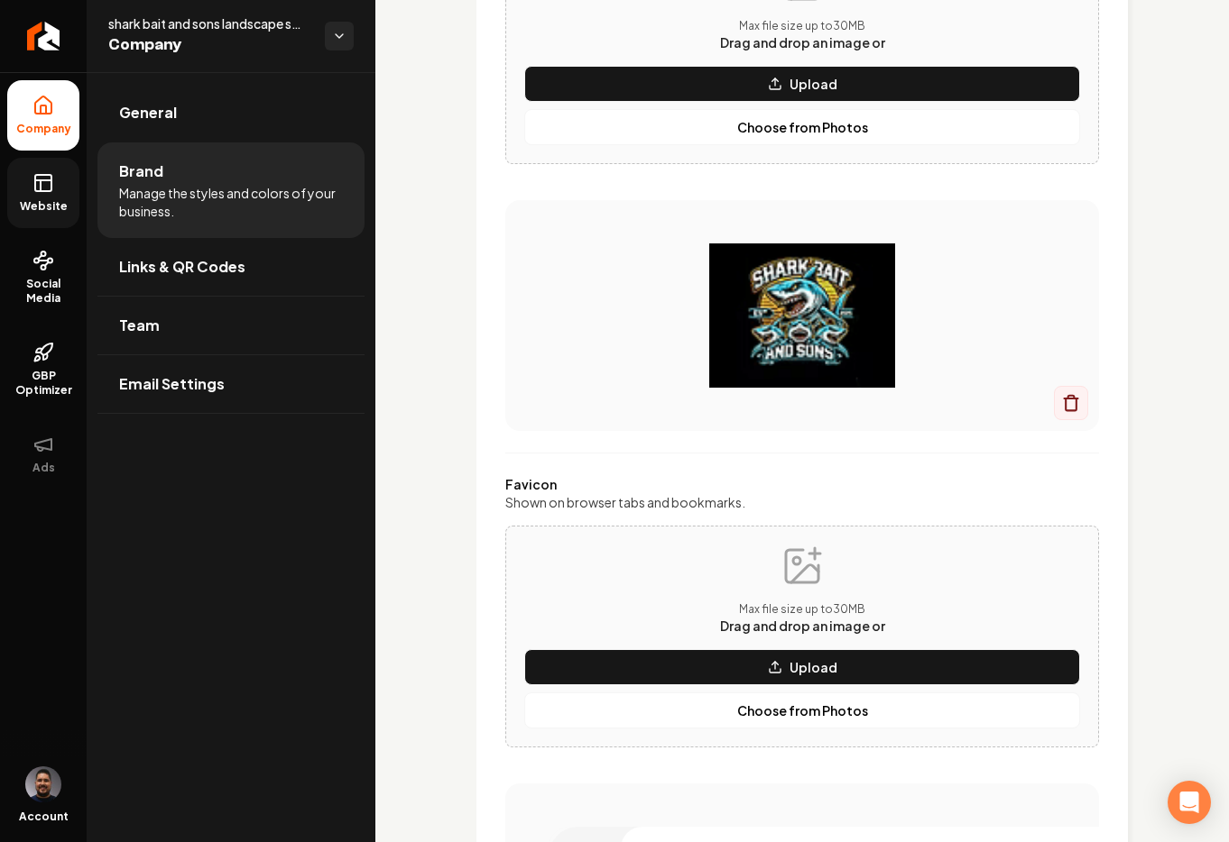
click at [999, 270] on img "Main content area" at bounding box center [801, 316] width 521 height 144
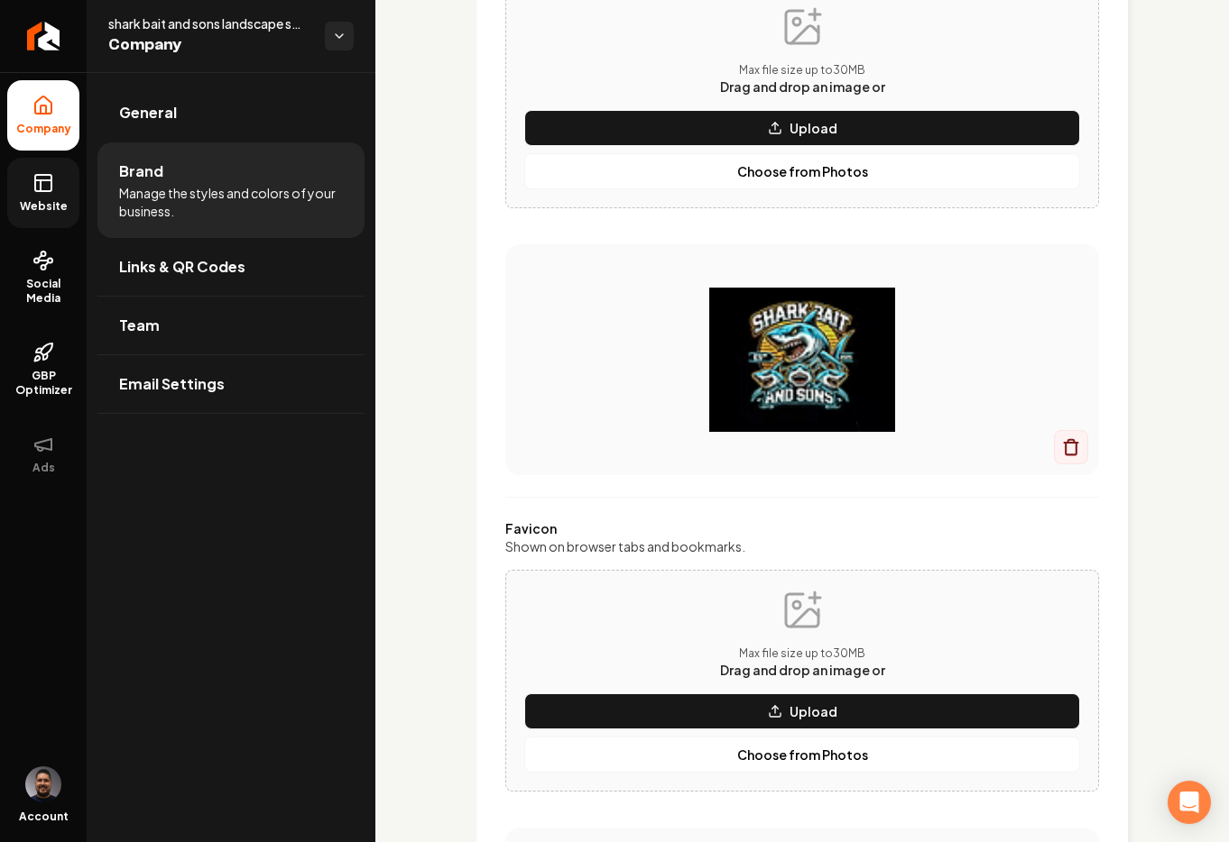
scroll to position [276, 0]
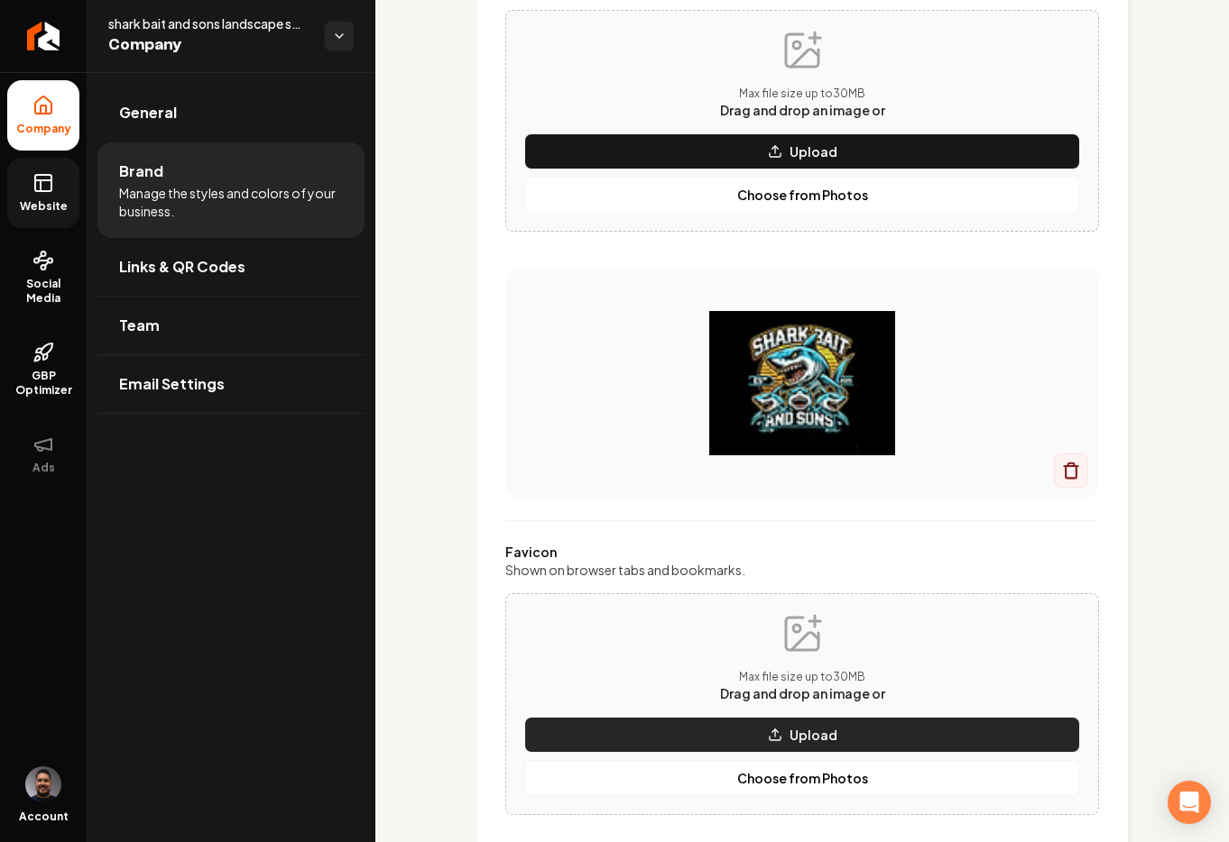
click at [789, 737] on p "Upload" at bounding box center [813, 735] width 48 height 18
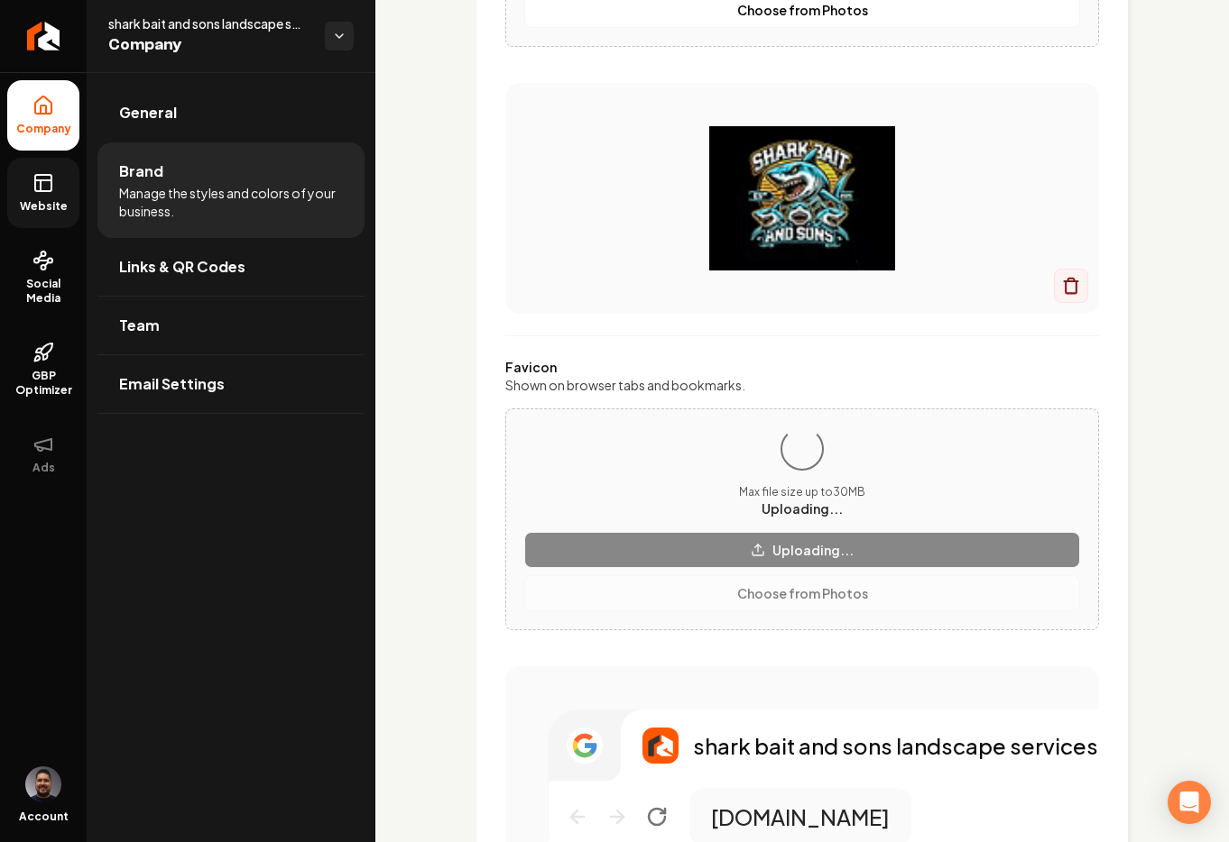
scroll to position [673, 0]
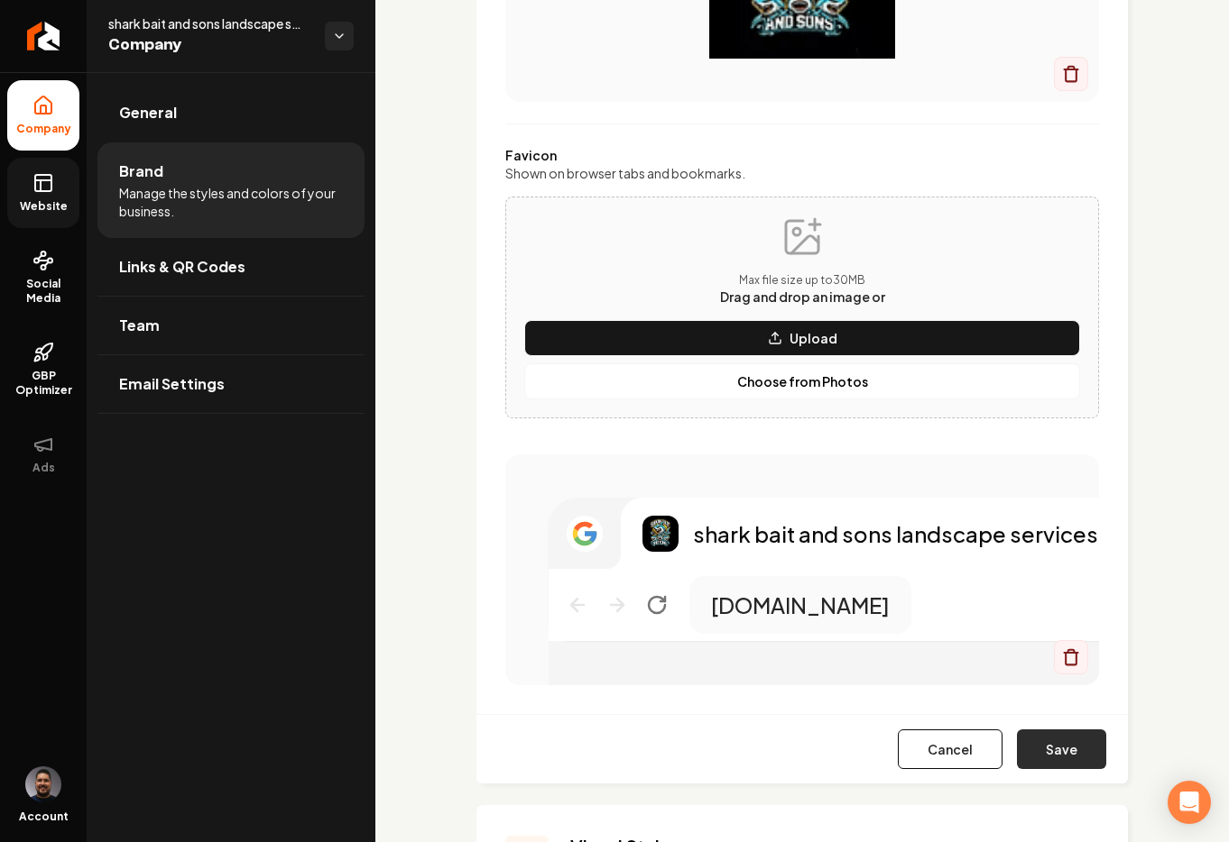
click at [1067, 761] on button "Save" at bounding box center [1061, 750] width 89 height 40
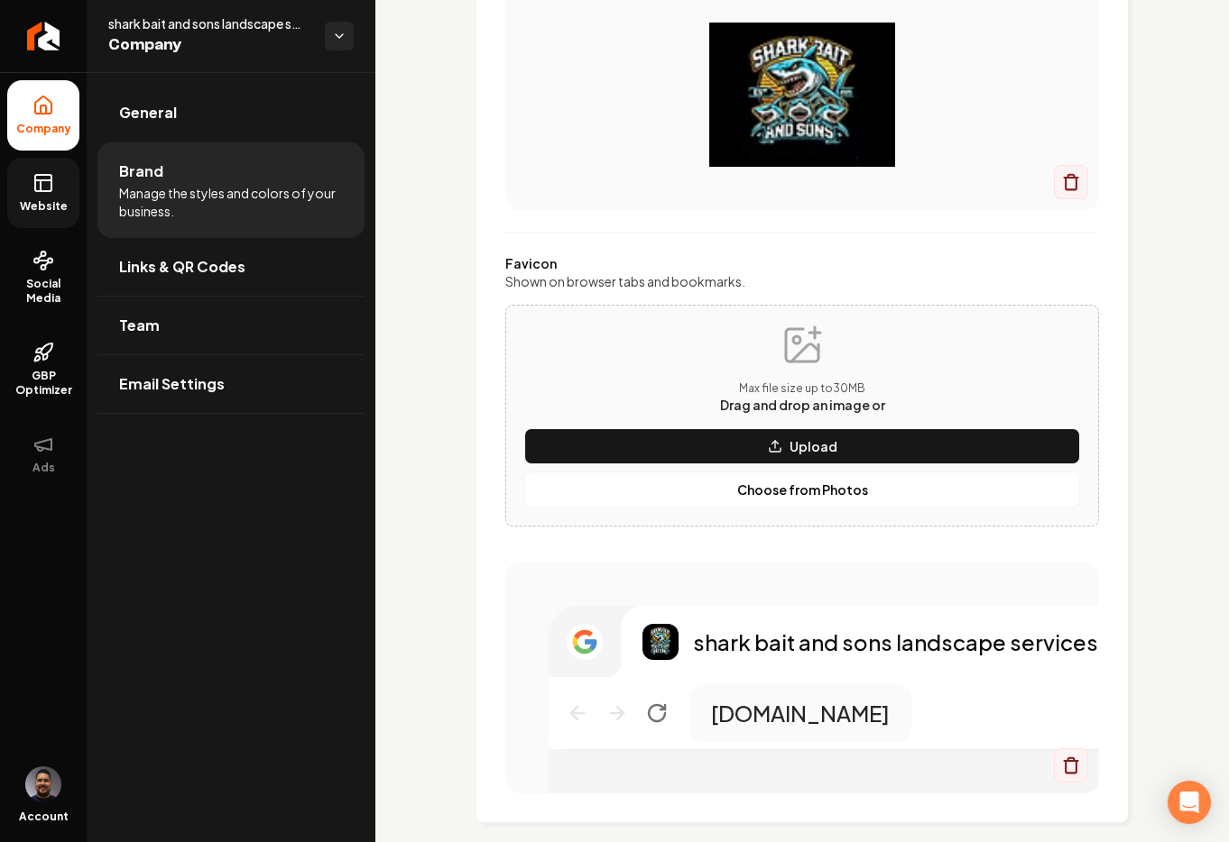
scroll to position [0, 0]
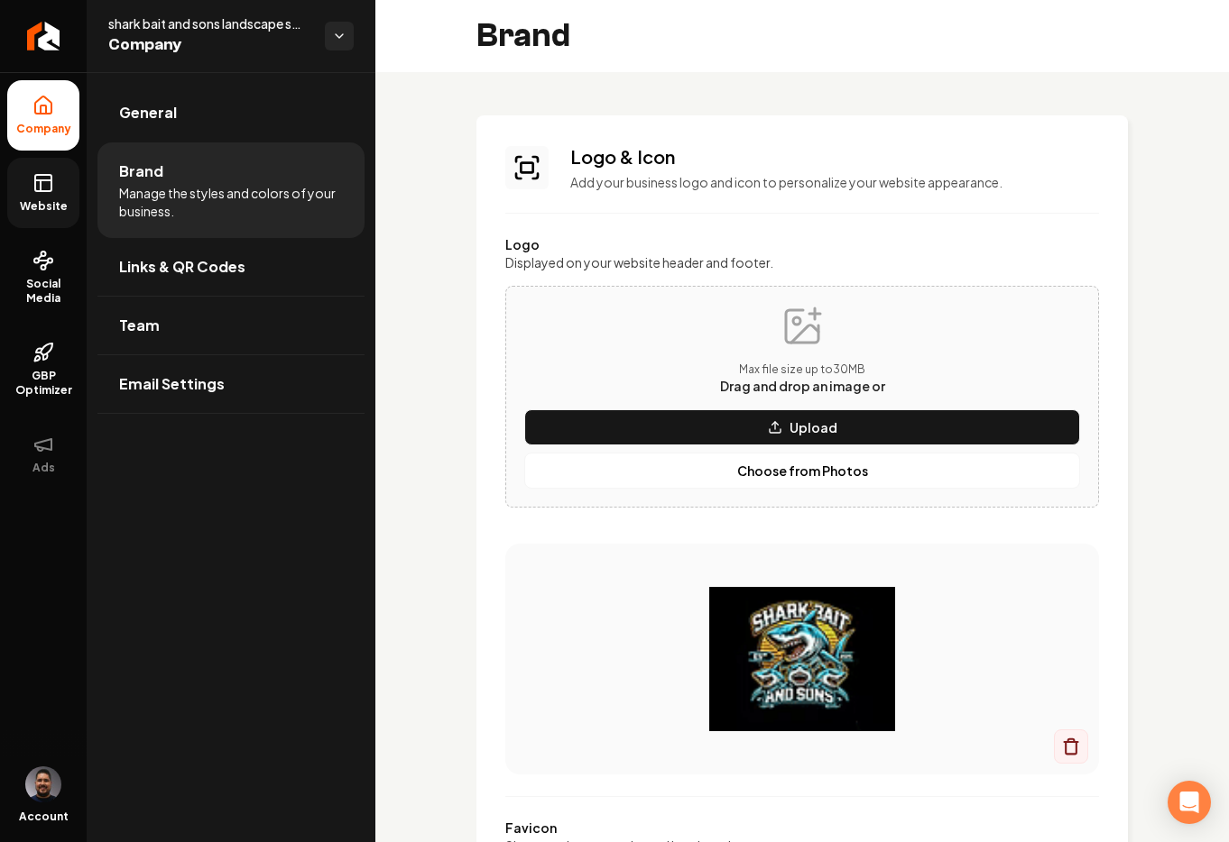
click at [45, 197] on link "Website" at bounding box center [43, 193] width 72 height 70
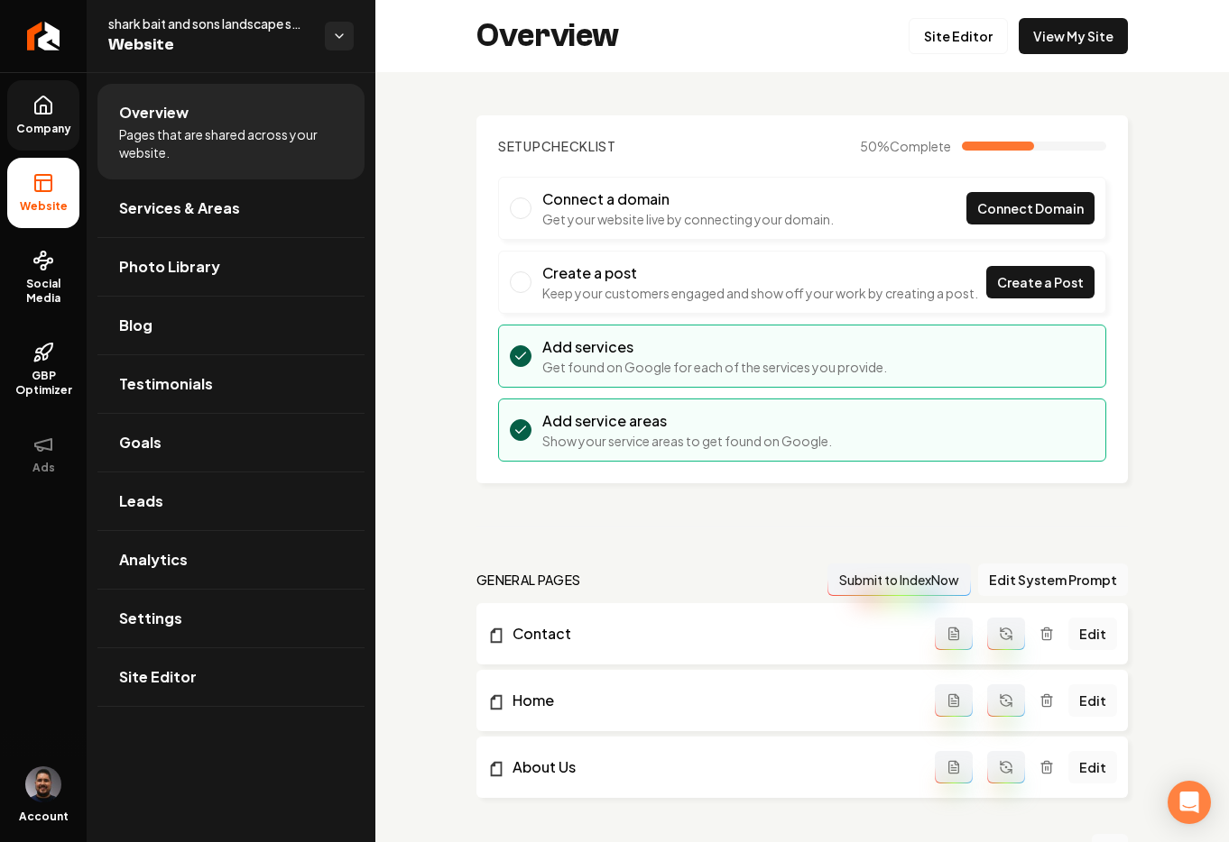
click at [1173, 266] on div "Setup Checklist 50 % Complete Connect a domain Get your website live by connect…" at bounding box center [801, 824] width 853 height 1505
click at [944, 34] on link "Site Editor" at bounding box center [957, 36] width 99 height 36
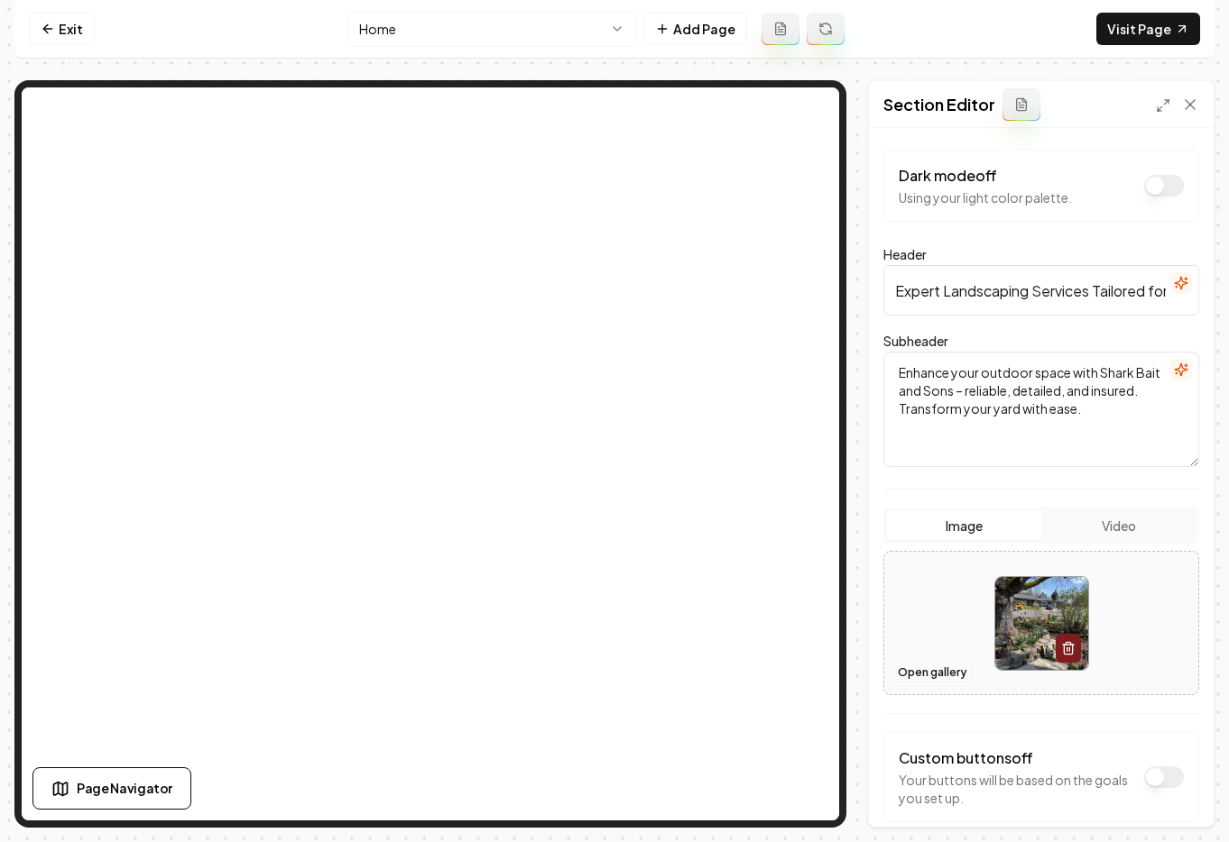
click at [944, 674] on button "Open gallery" at bounding box center [931, 672] width 81 height 29
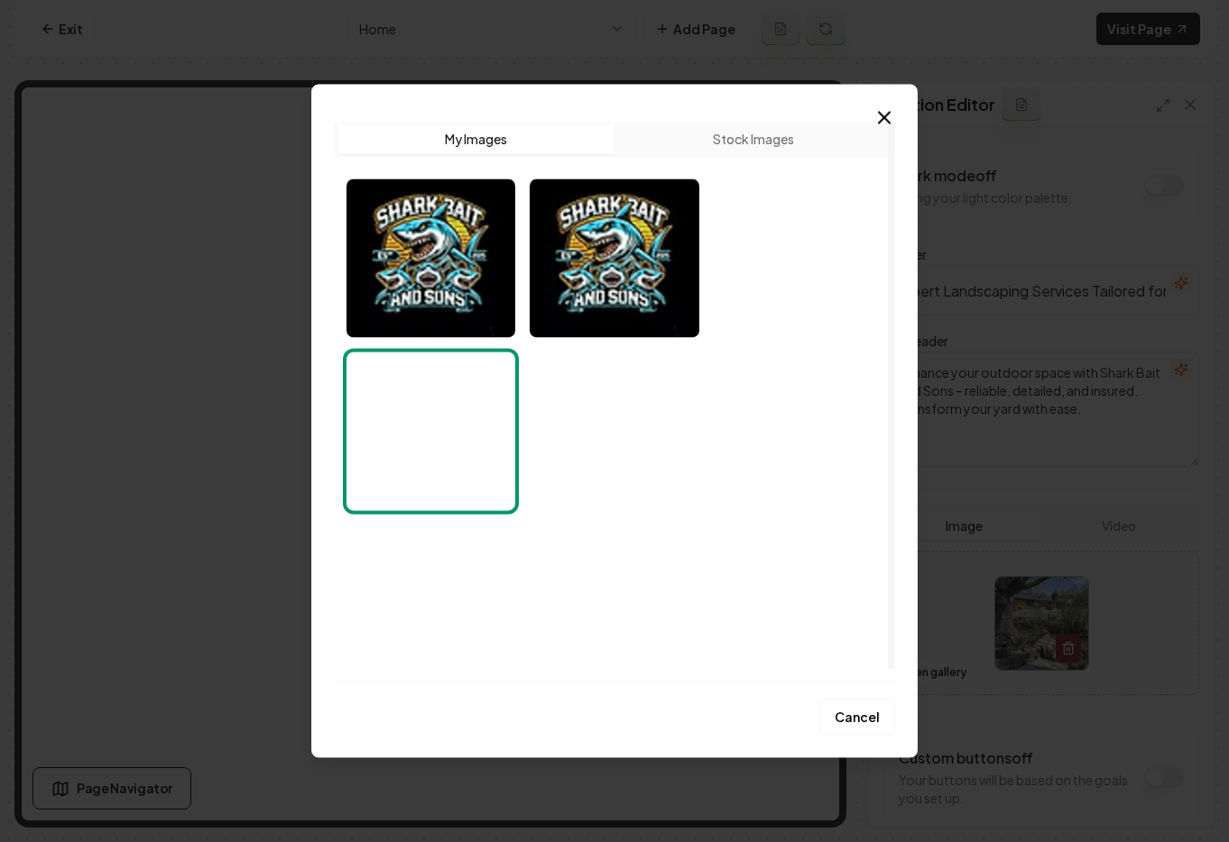
scroll to position [11, 0]
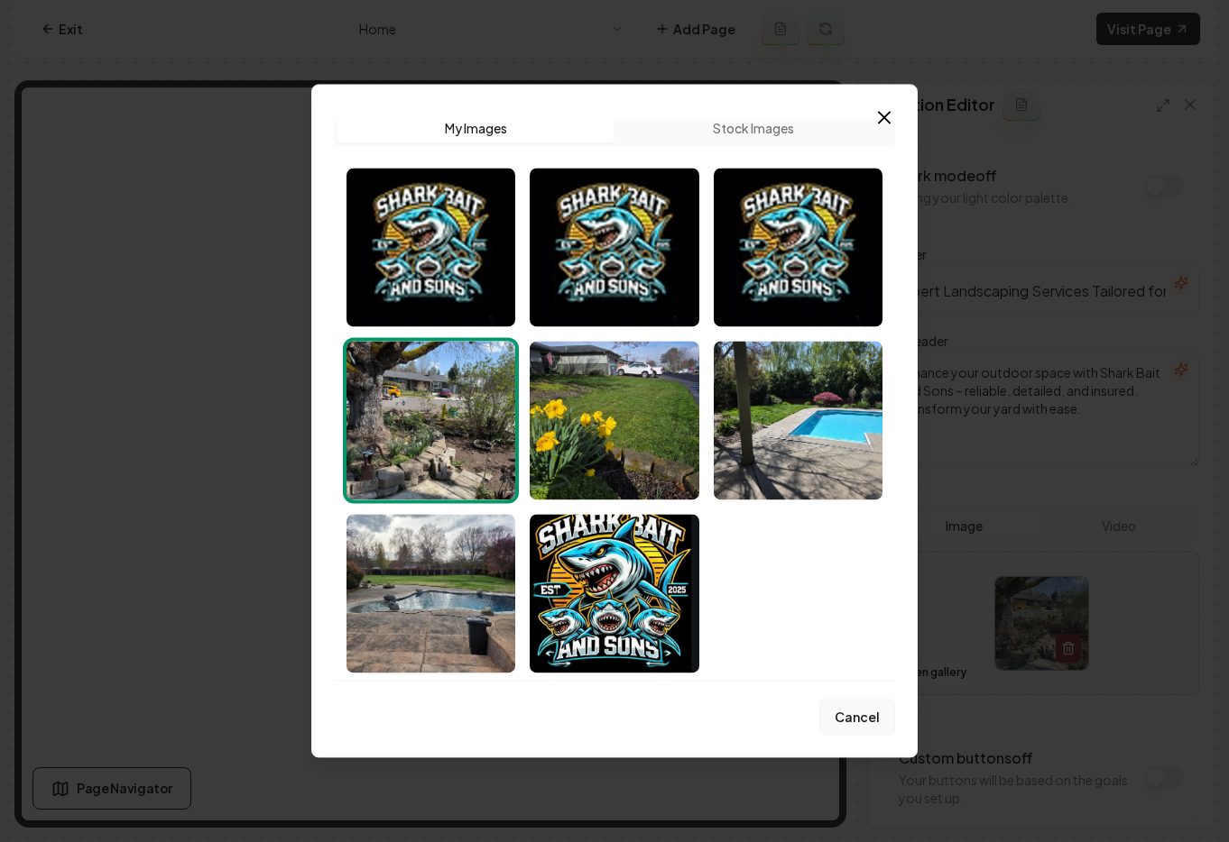
click at [871, 722] on button "Cancel" at bounding box center [857, 718] width 76 height 36
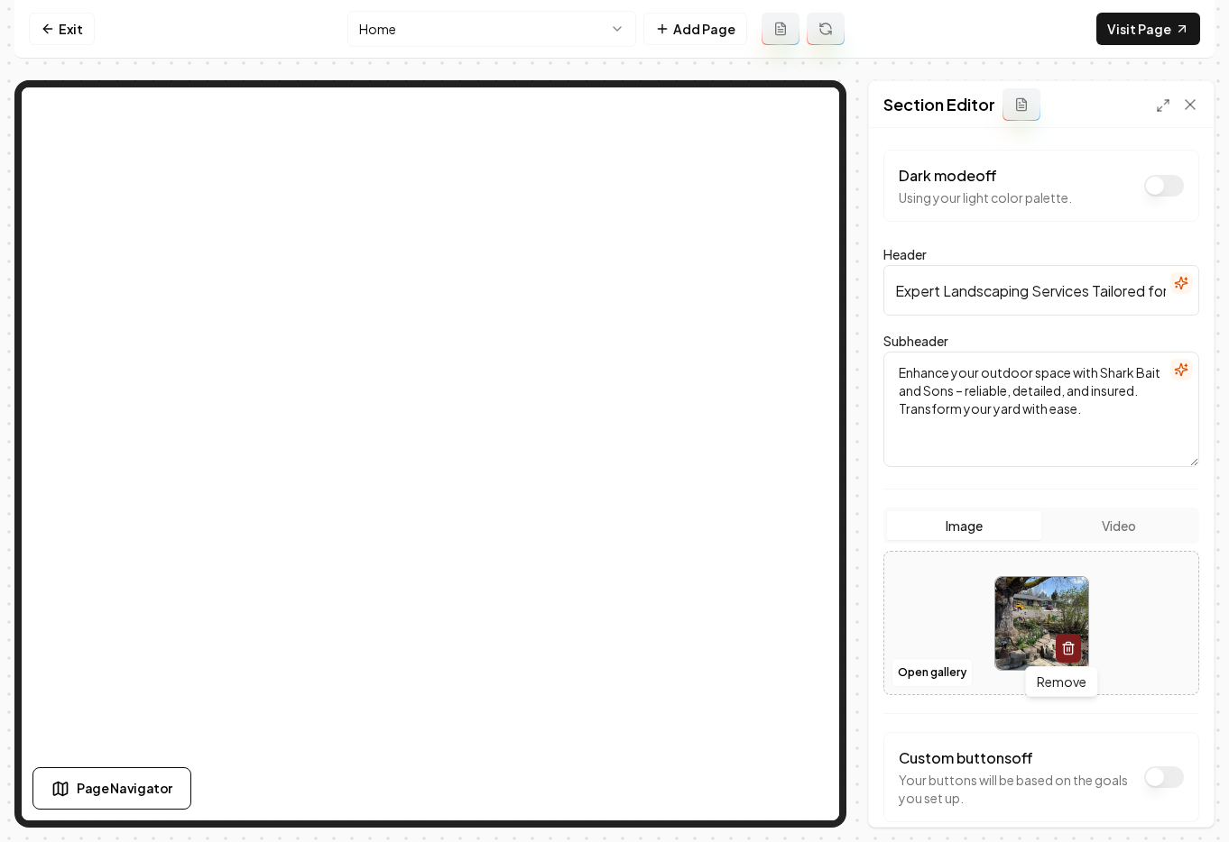
click at [1064, 640] on button "button" at bounding box center [1067, 648] width 25 height 29
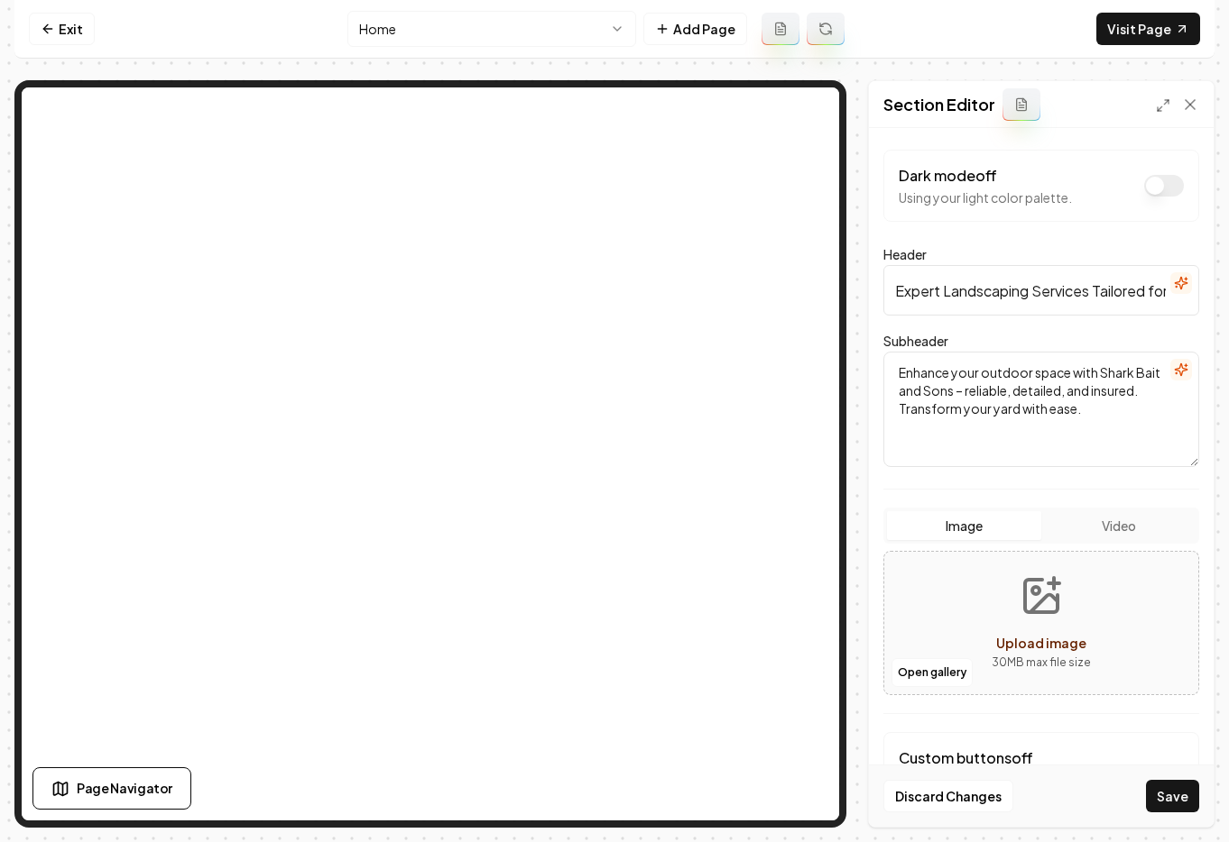
click at [1044, 623] on button "Upload image 30 MB max file size" at bounding box center [1041, 623] width 128 height 126
type input "**********"
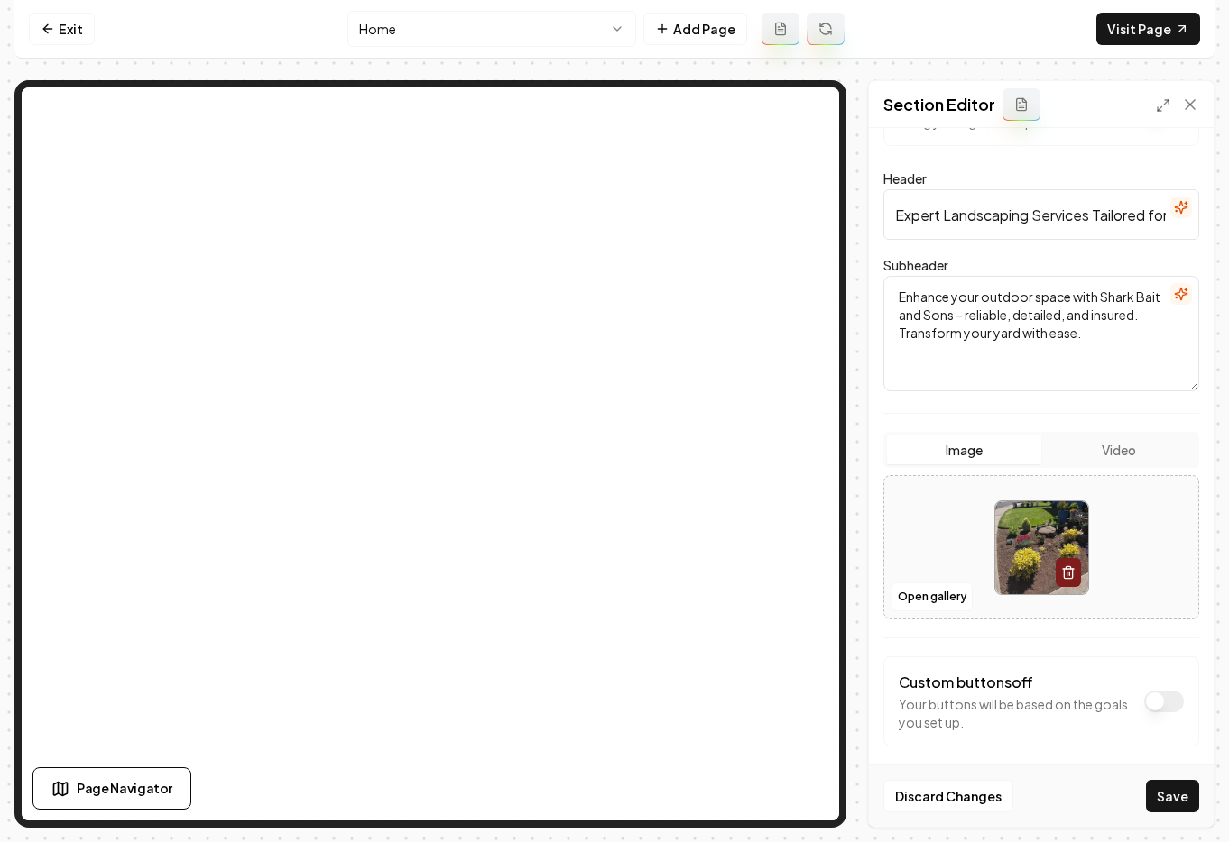
scroll to position [89, 0]
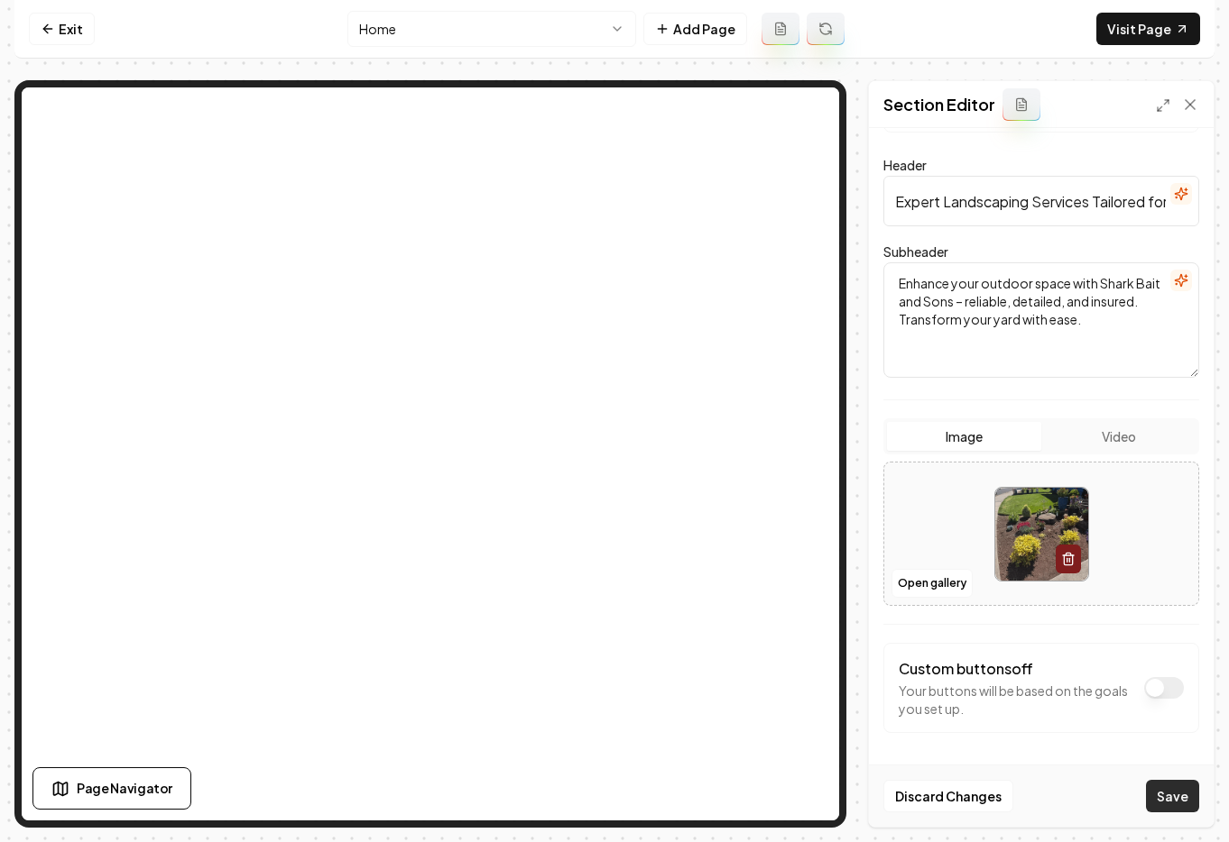
click at [1175, 786] on button "Save" at bounding box center [1172, 796] width 53 height 32
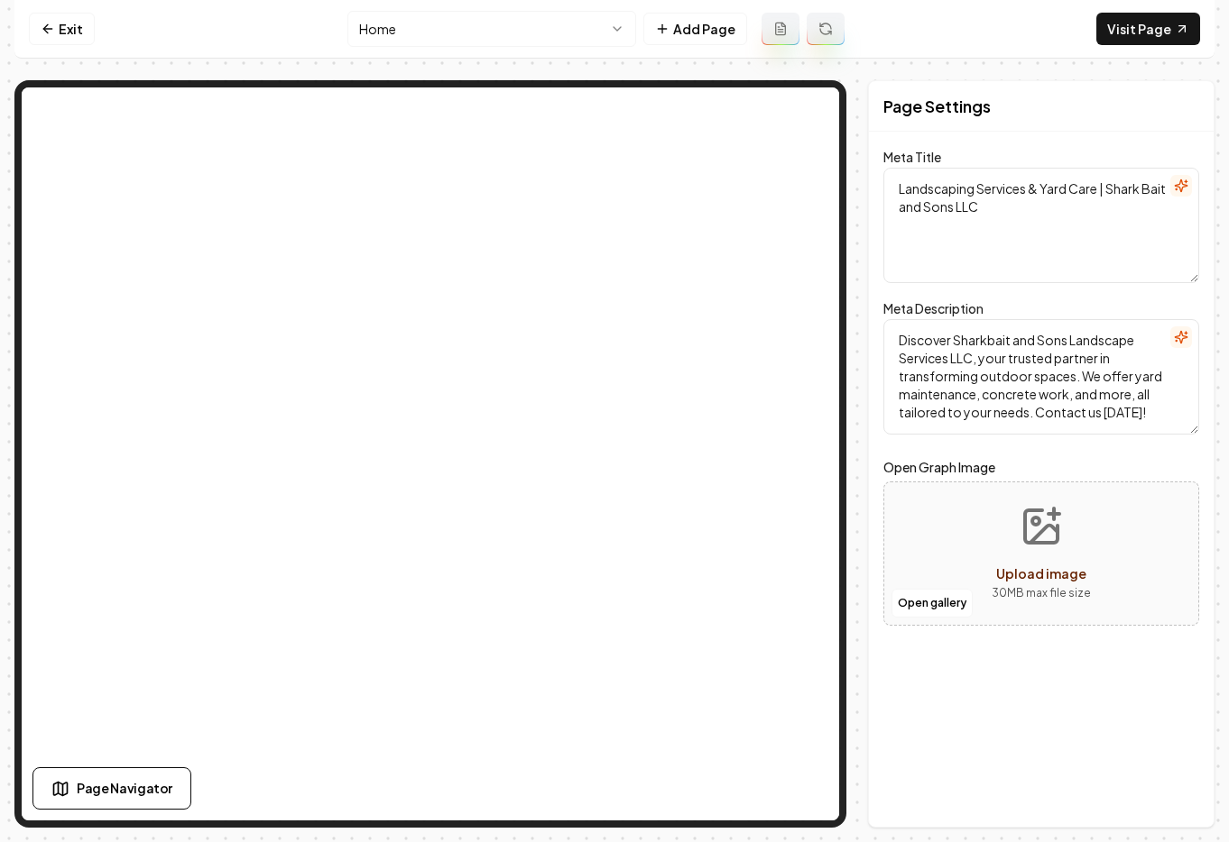
scroll to position [0, 0]
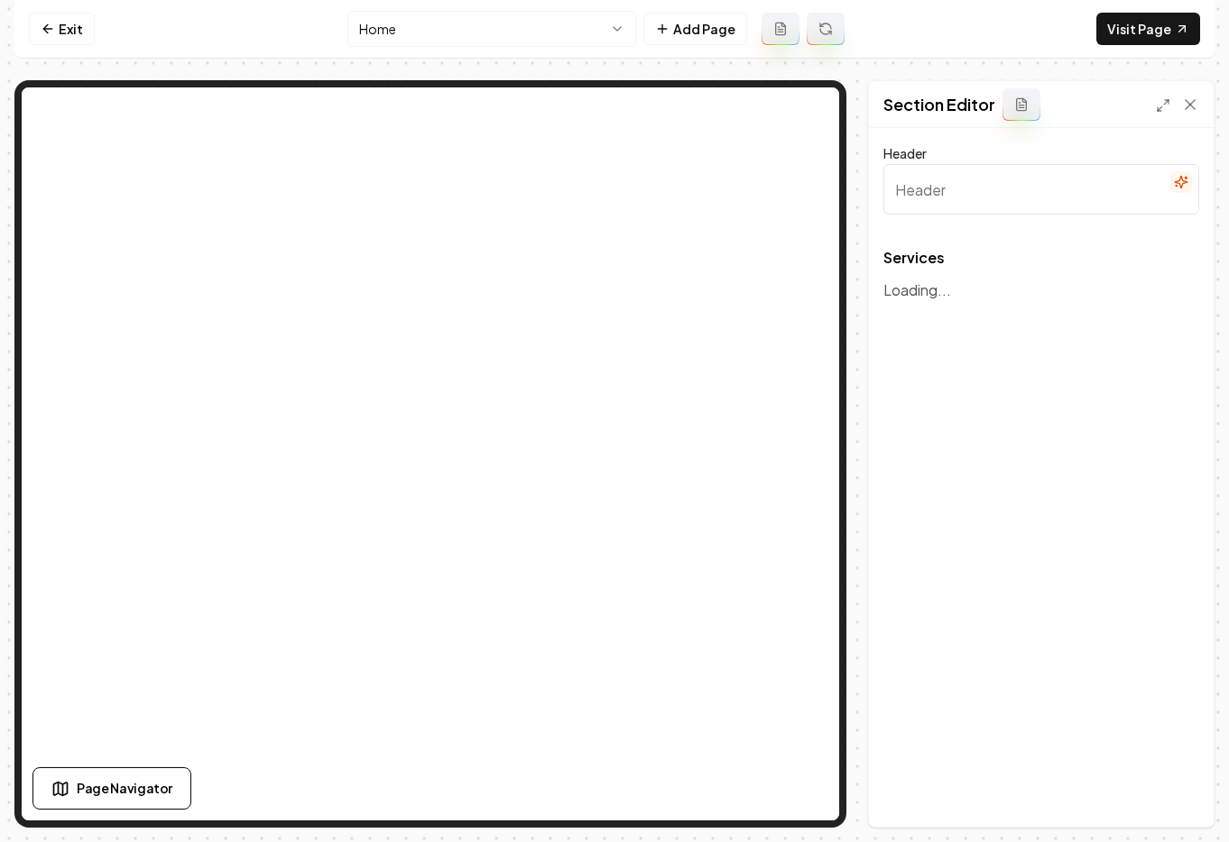
type input "Comprehensive Landscaping Solutions"
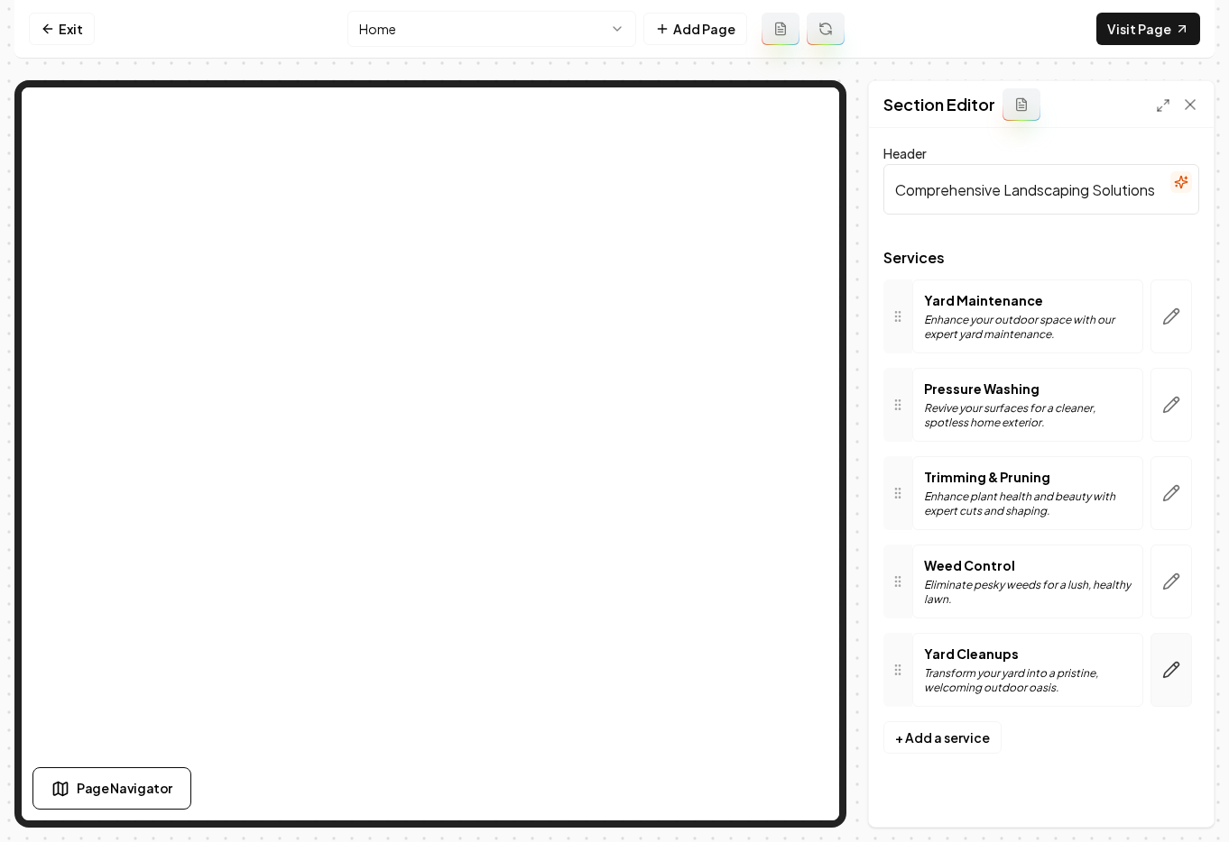
click at [1167, 665] on icon "button" at bounding box center [1171, 670] width 18 height 18
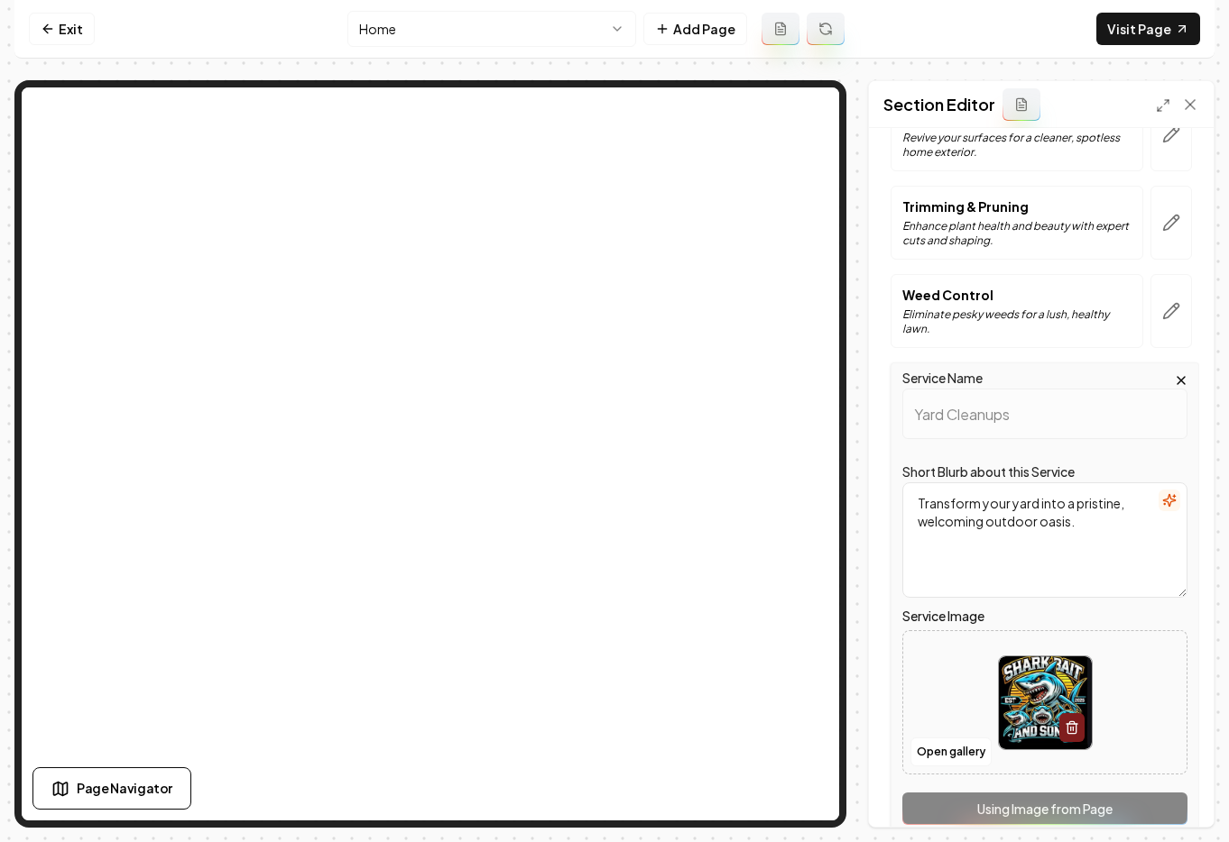
scroll to position [364, 0]
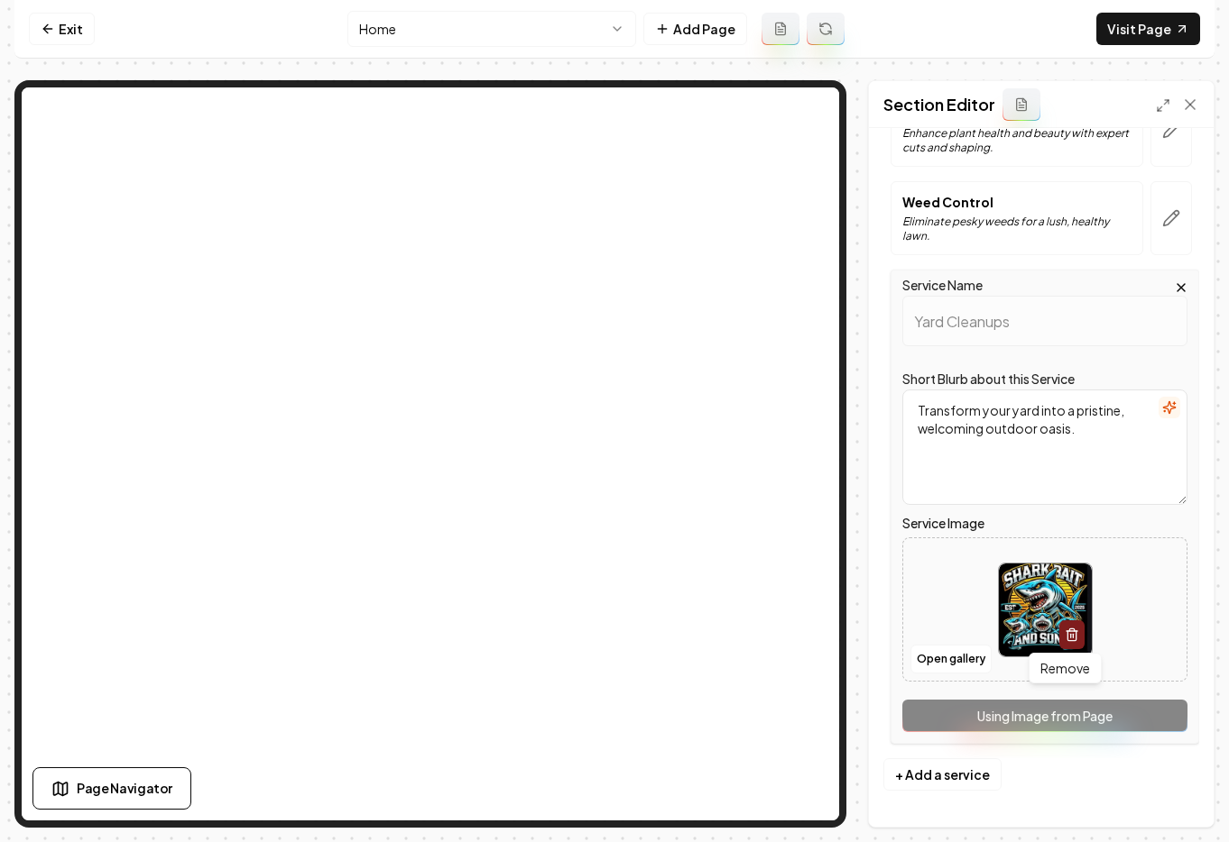
click at [1066, 636] on icon "button" at bounding box center [1071, 635] width 14 height 14
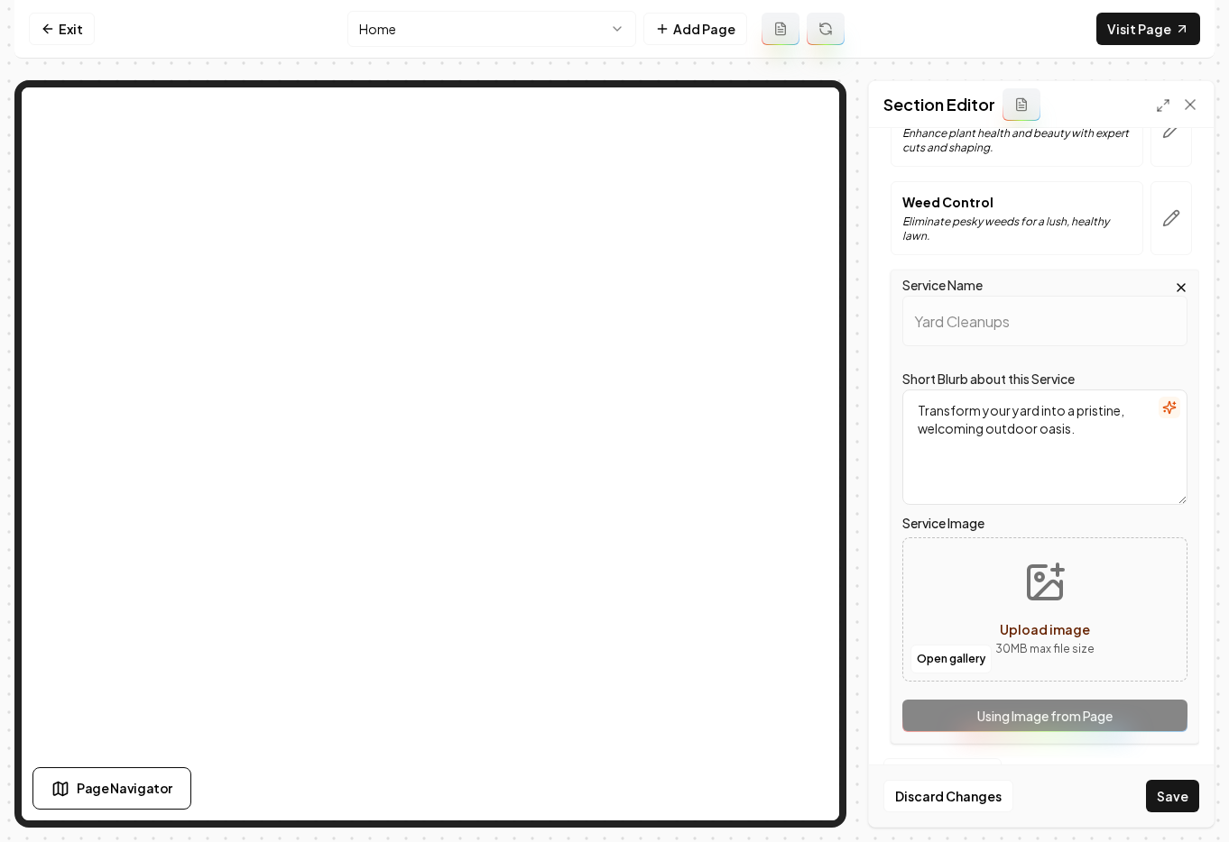
click at [1044, 629] on span "Upload image" at bounding box center [1044, 629] width 90 height 16
type input "**********"
click at [1168, 790] on button "Save" at bounding box center [1172, 796] width 53 height 32
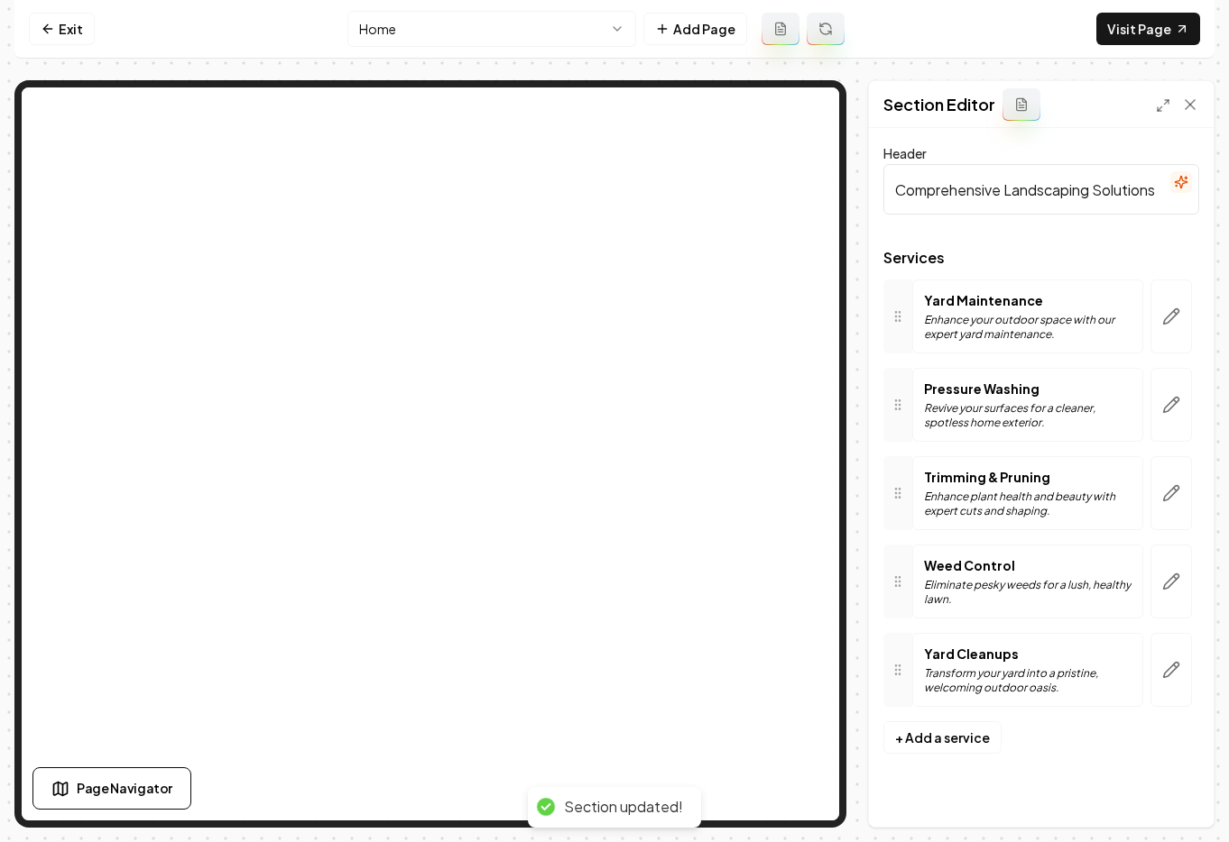
scroll to position [0, 0]
click at [1158, 400] on button "button" at bounding box center [1170, 405] width 41 height 74
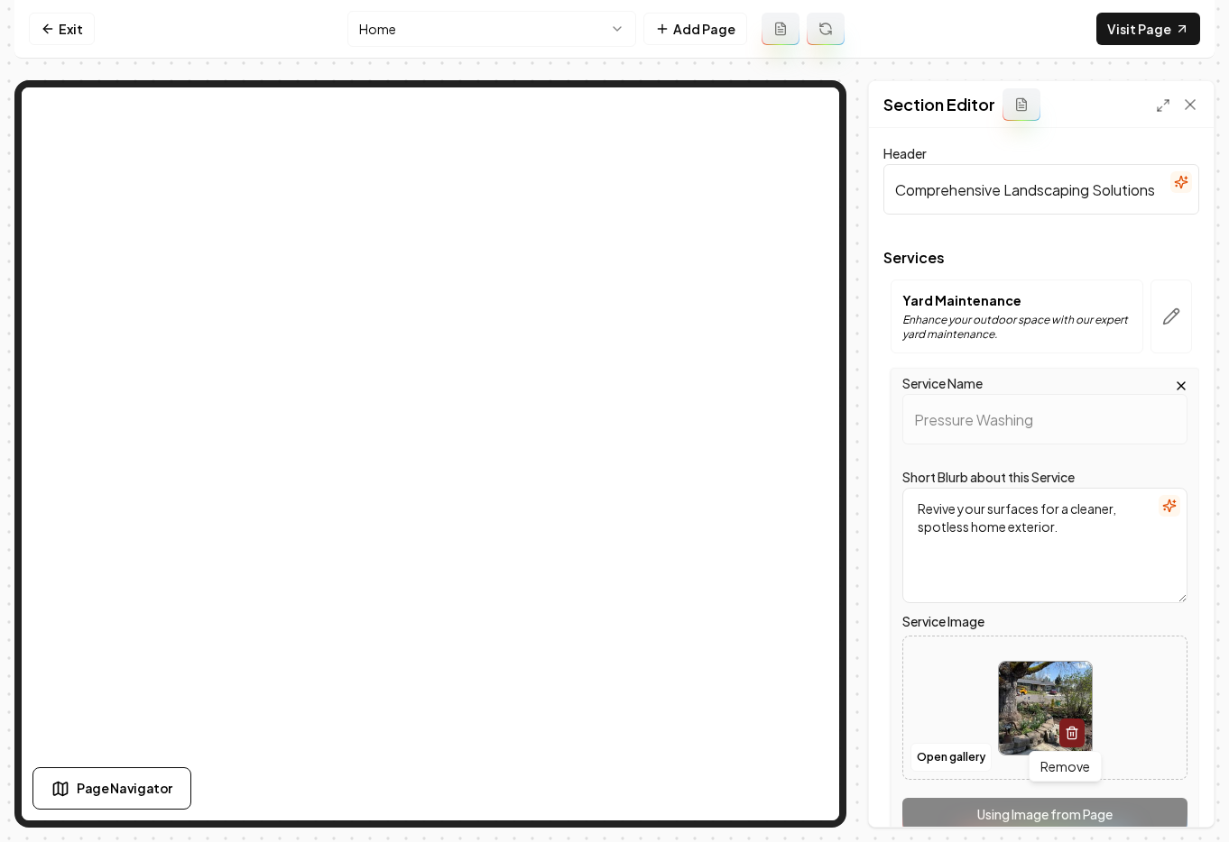
click at [1072, 735] on line "button" at bounding box center [1072, 734] width 0 height 4
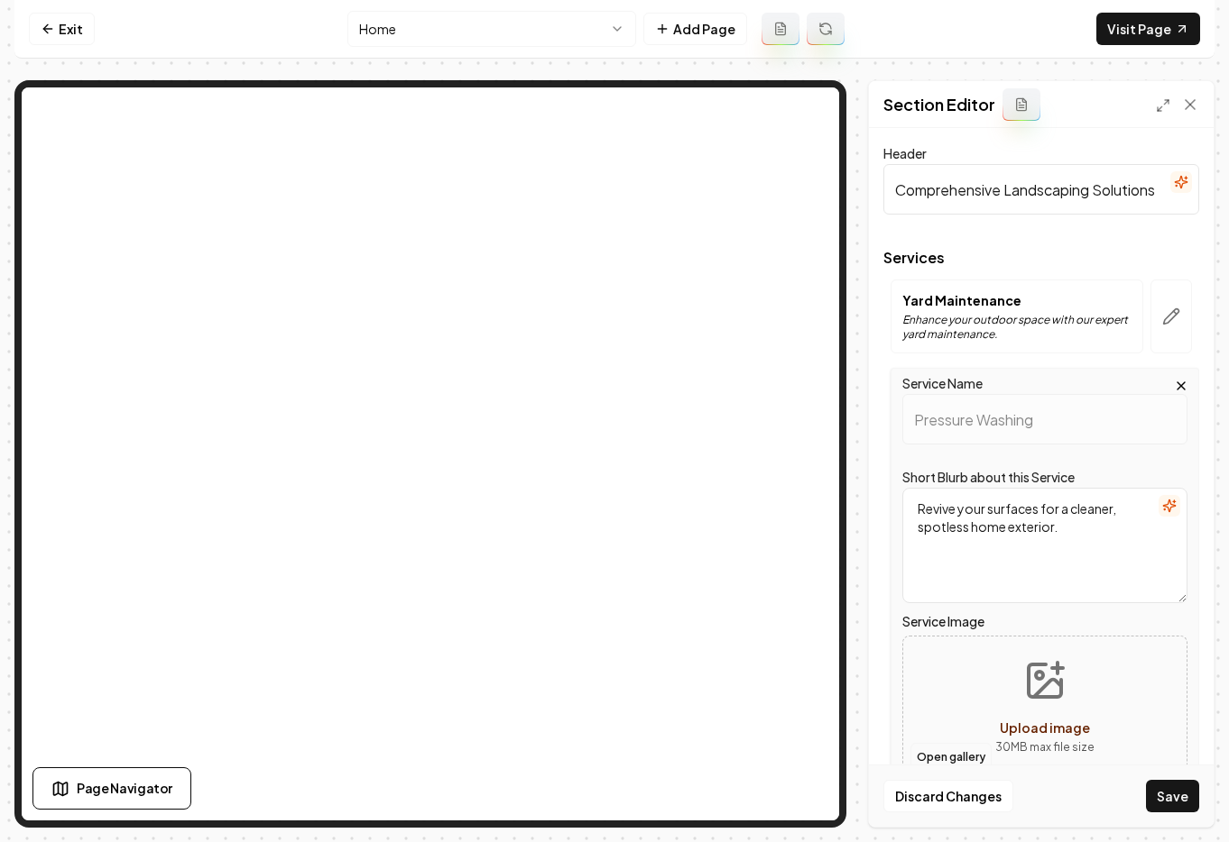
click at [969, 754] on button "Open gallery" at bounding box center [950, 757] width 81 height 29
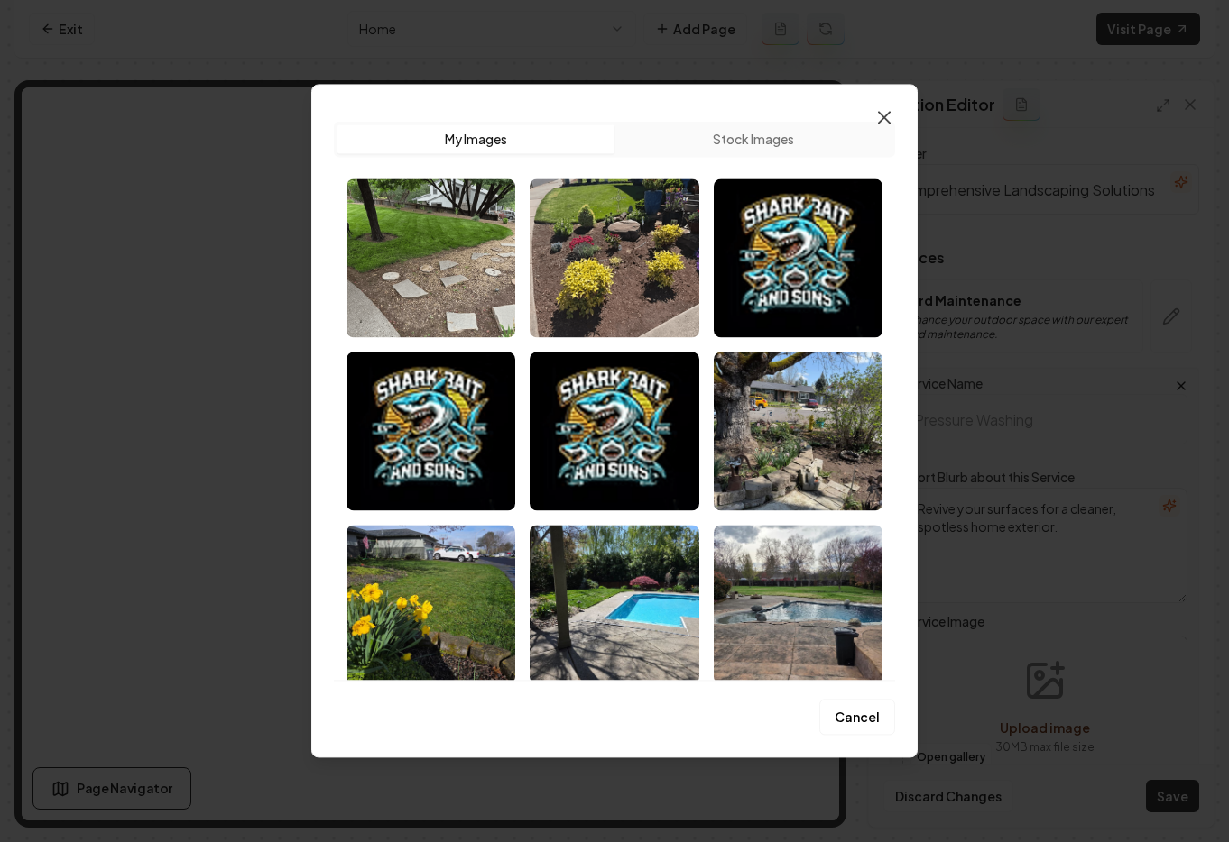
click at [890, 107] on icon "button" at bounding box center [884, 117] width 22 height 22
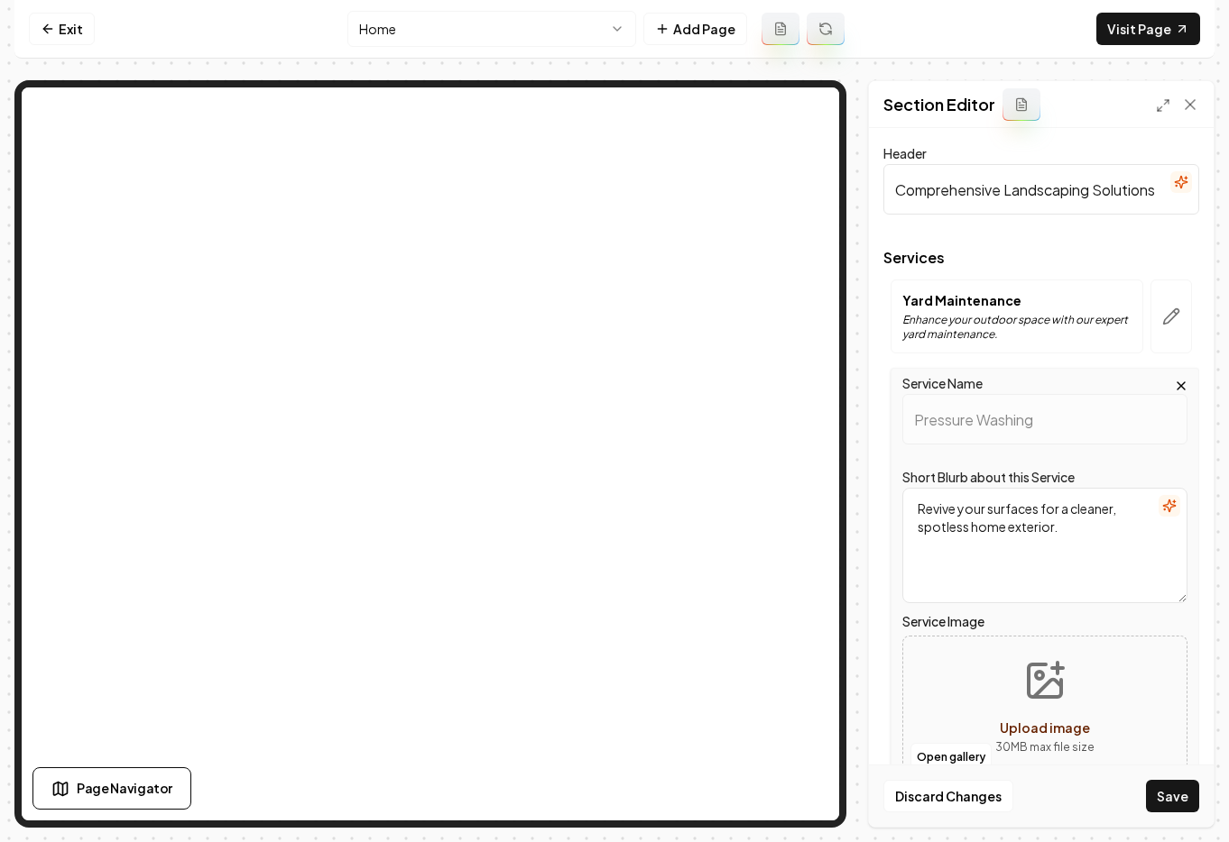
click at [1054, 724] on span "Upload image" at bounding box center [1044, 728] width 90 height 16
type input "**********"
click at [1178, 796] on button "Save" at bounding box center [1172, 796] width 53 height 32
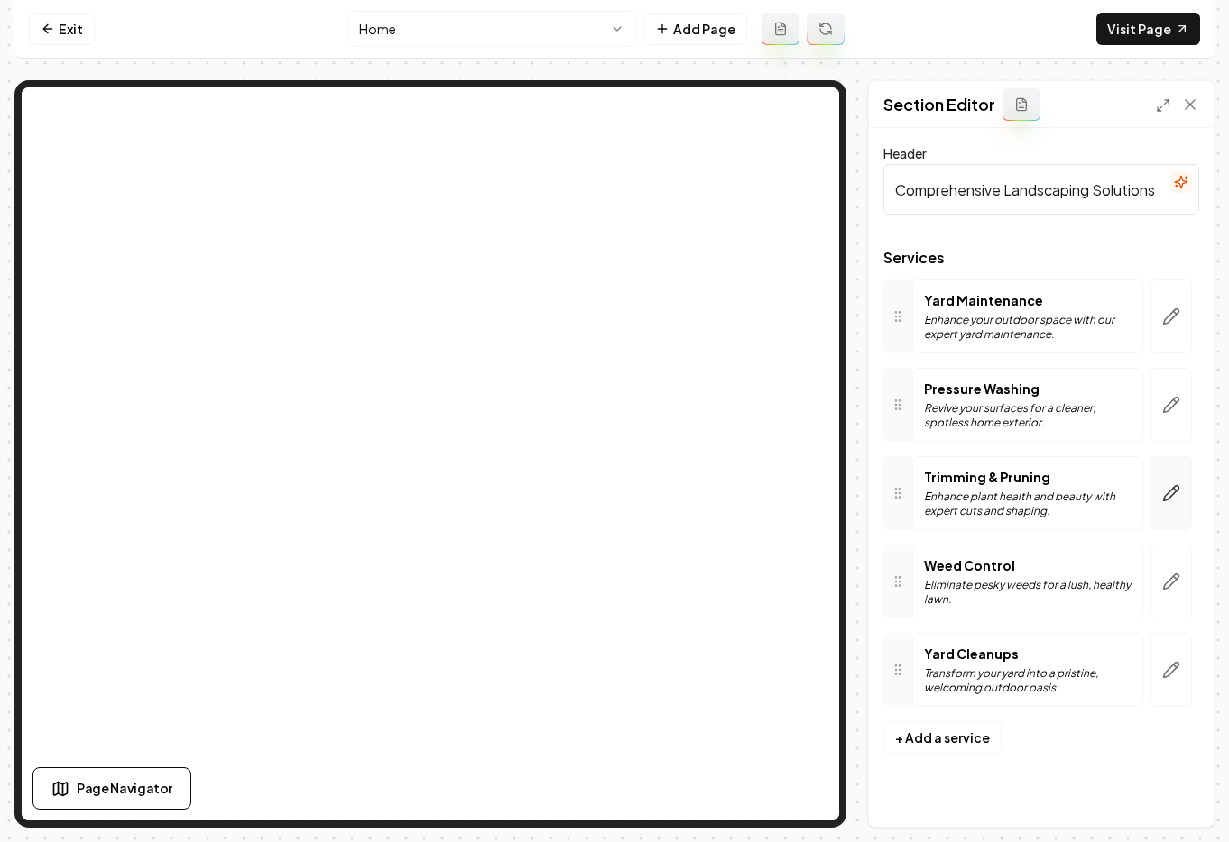
click at [1174, 494] on icon "button" at bounding box center [1171, 493] width 18 height 18
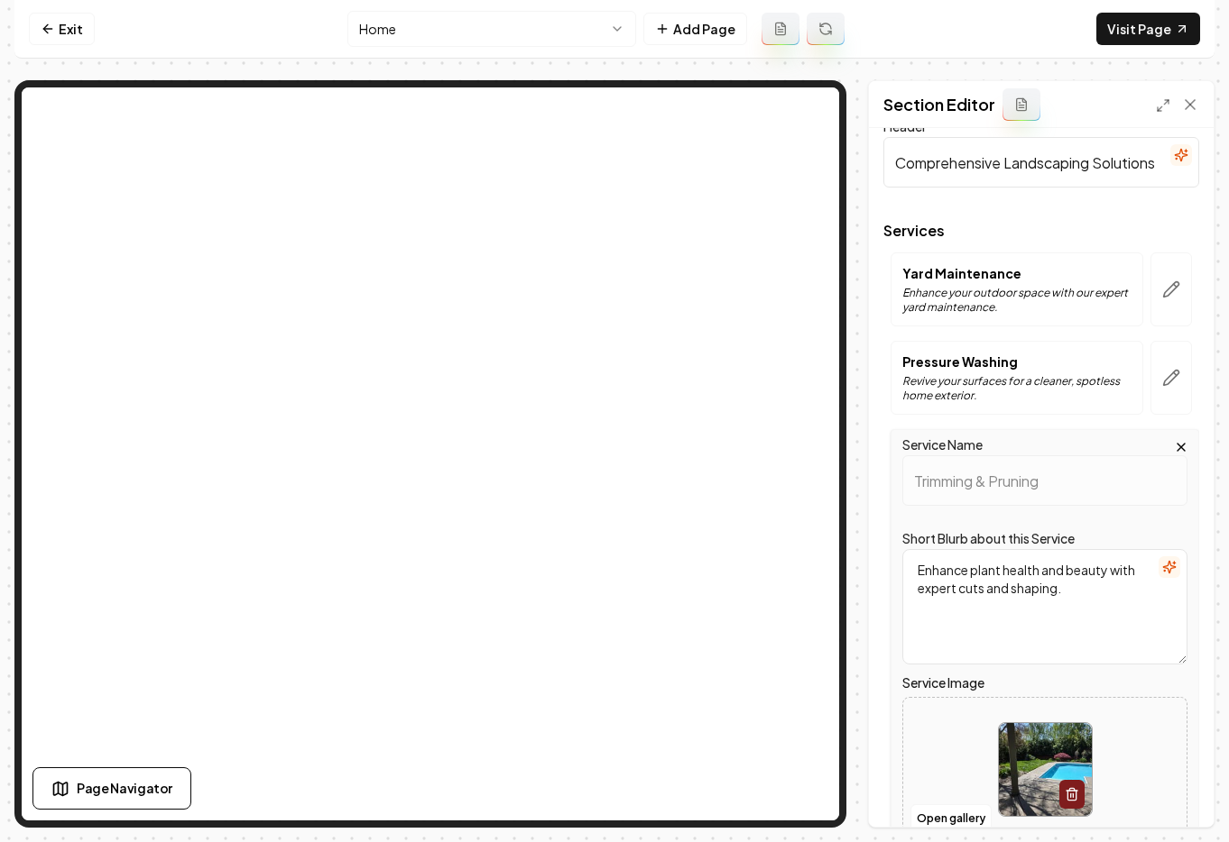
scroll to position [50, 0]
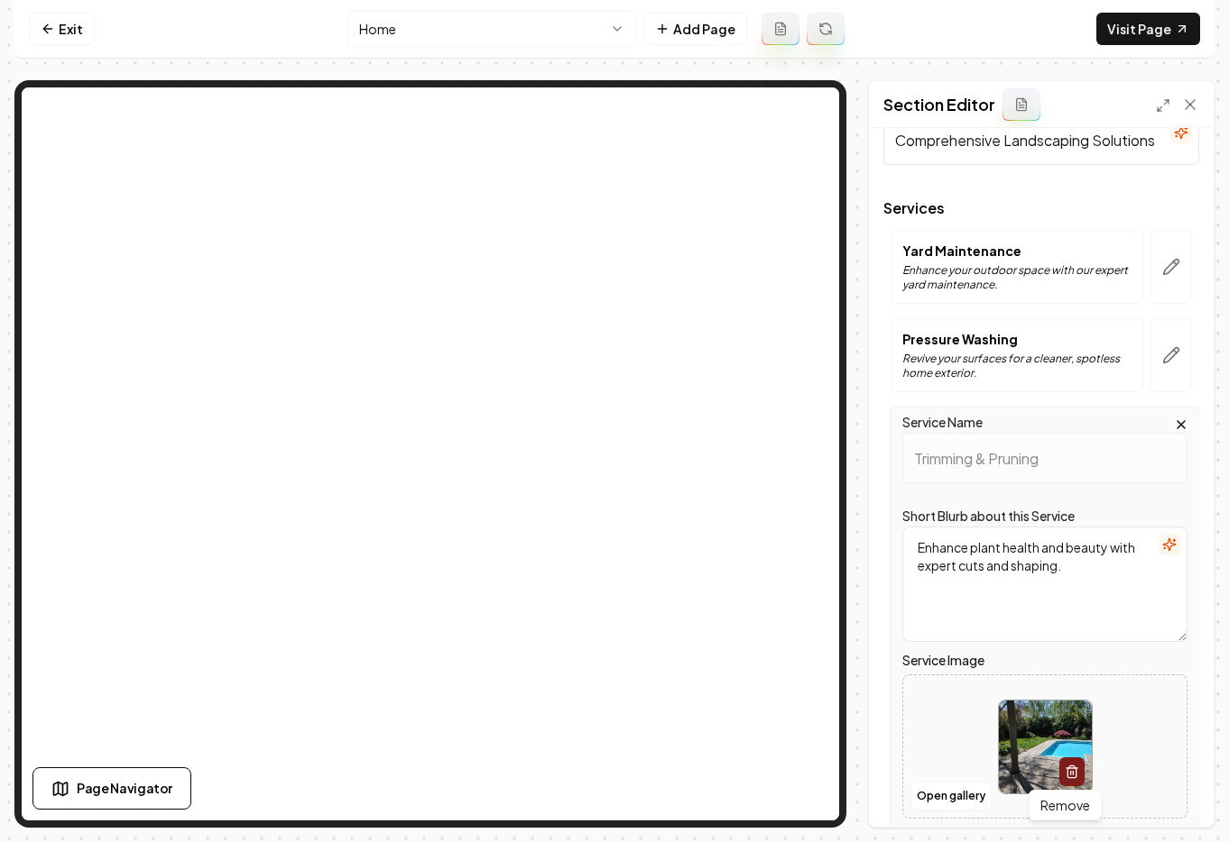
click at [1068, 769] on icon "button" at bounding box center [1071, 774] width 8 height 10
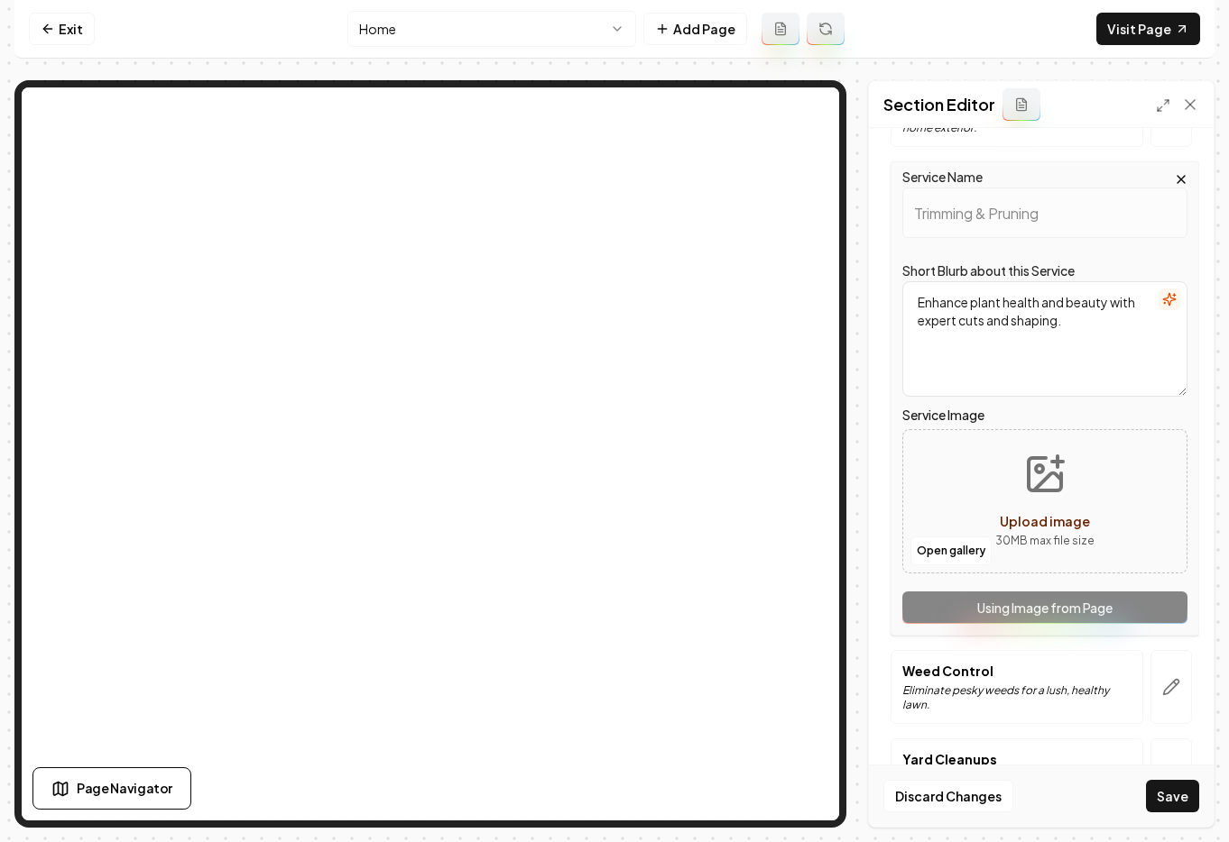
scroll to position [364, 0]
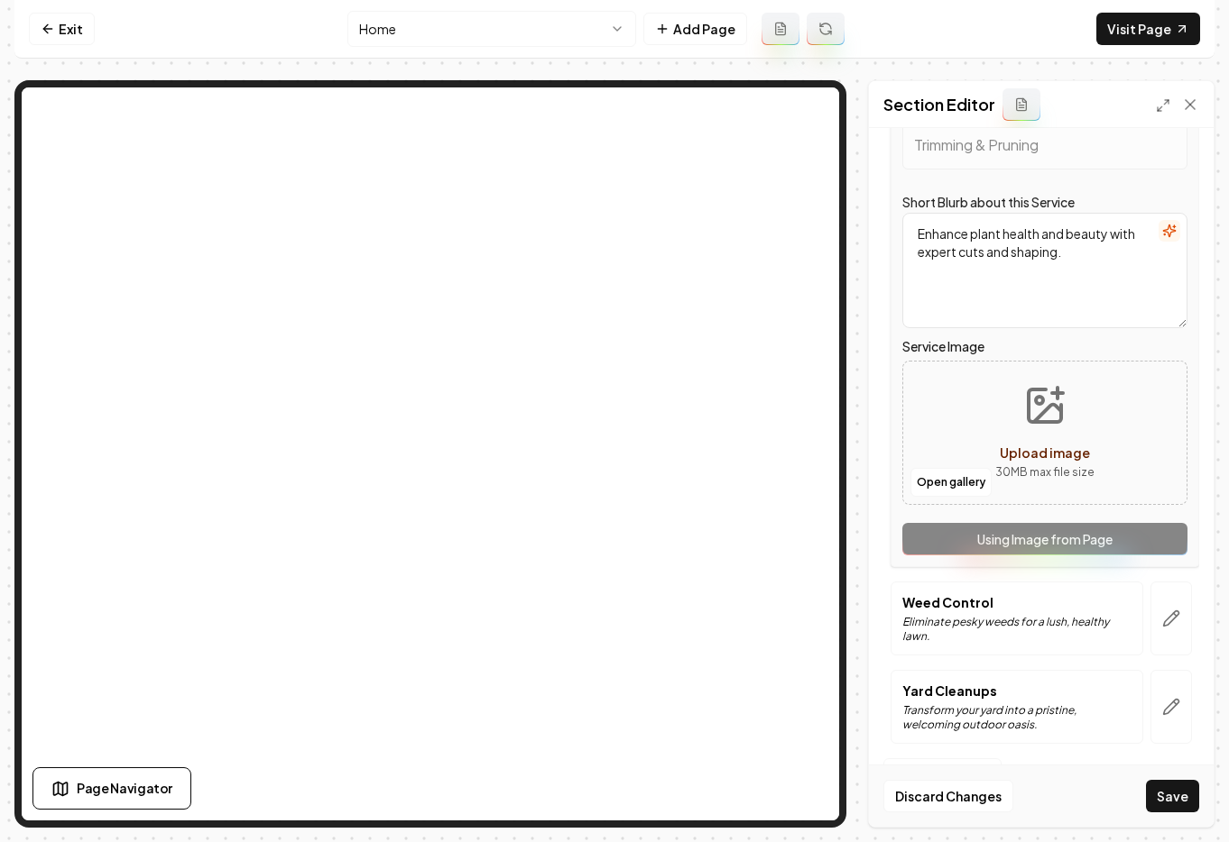
click at [1024, 456] on span "Upload image" at bounding box center [1044, 453] width 90 height 16
type input "**********"
click at [1174, 799] on button "Save" at bounding box center [1172, 796] width 53 height 32
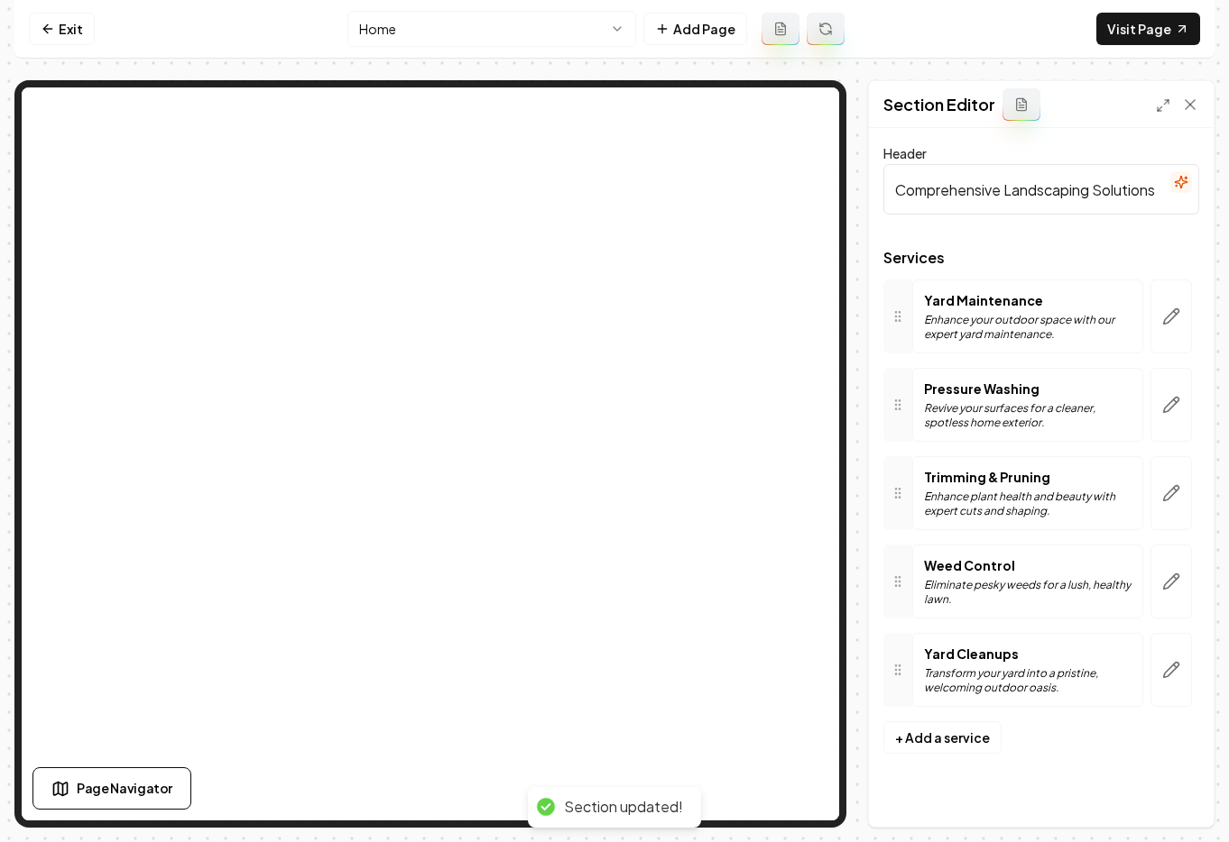
scroll to position [0, 0]
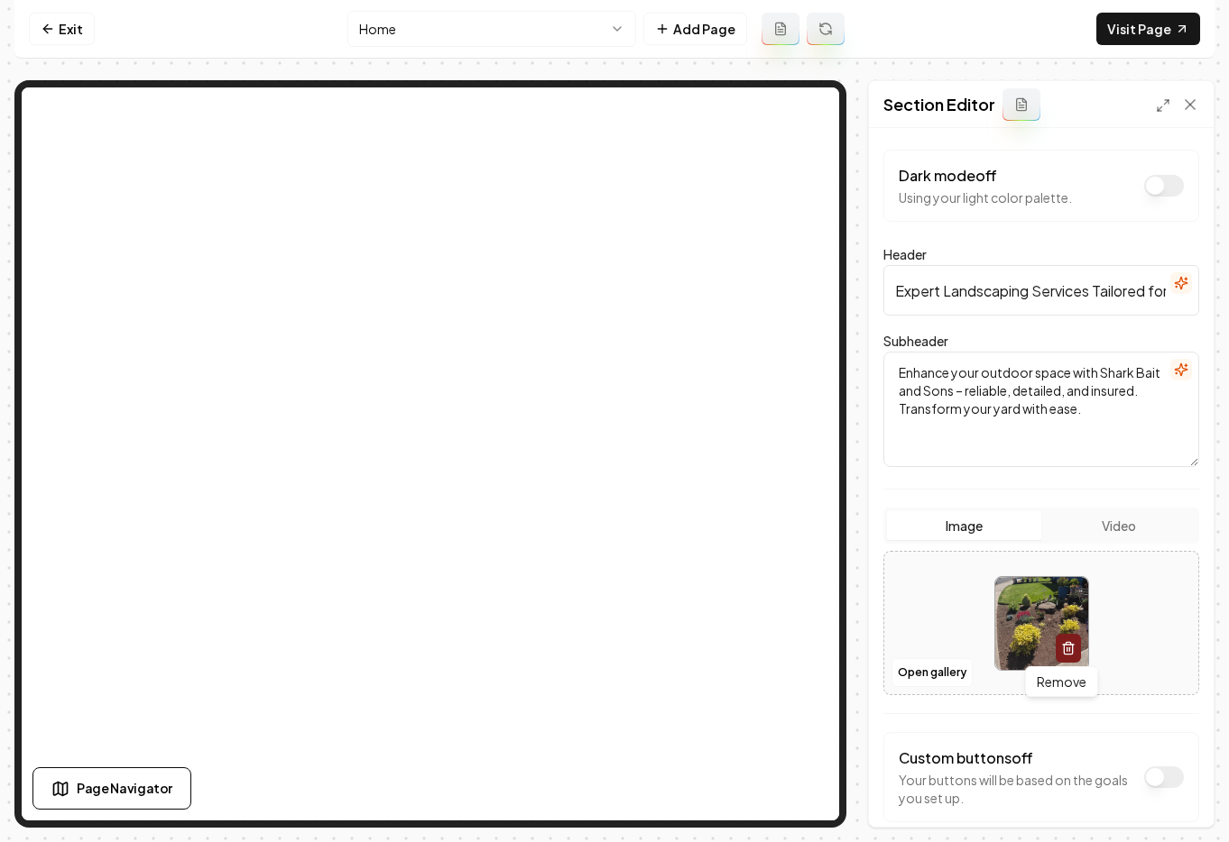
click at [1065, 645] on icon "button" at bounding box center [1068, 648] width 14 height 14
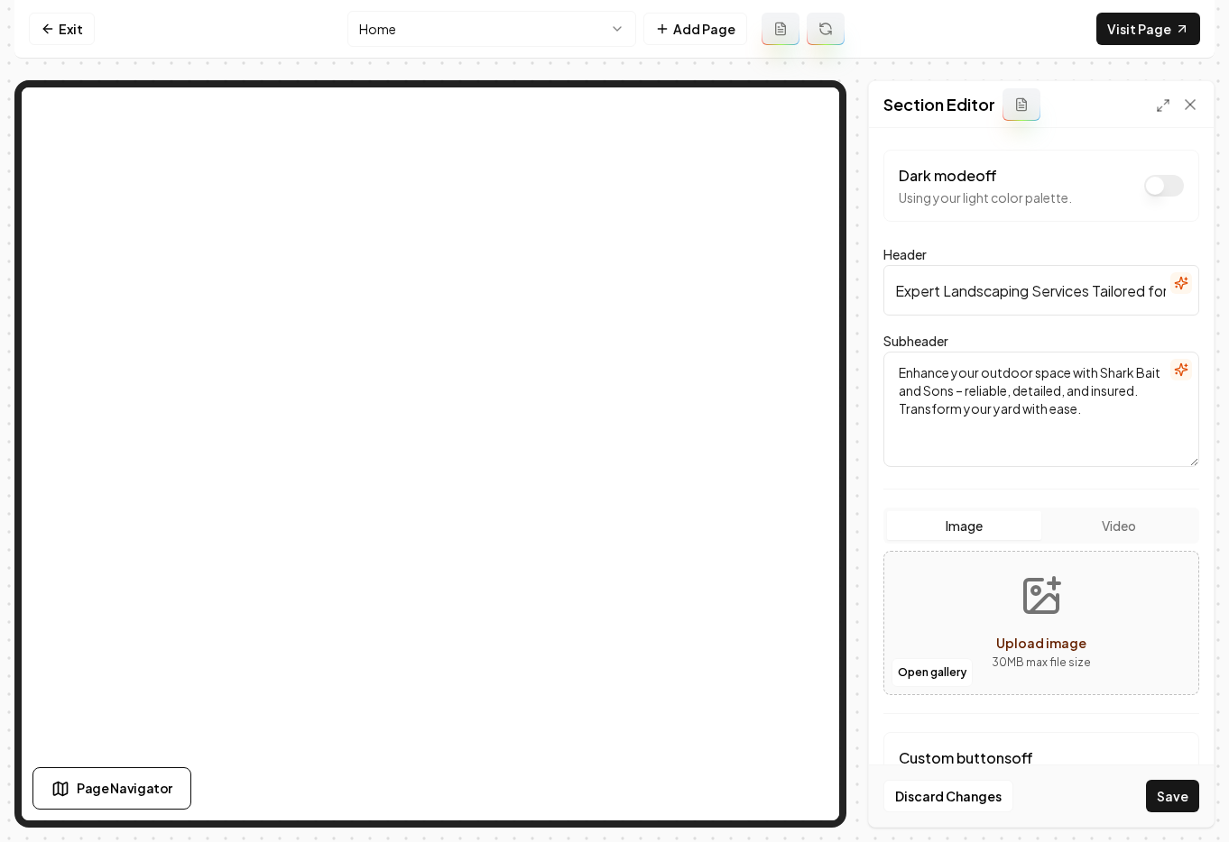
click at [1038, 643] on span "Upload image" at bounding box center [1041, 643] width 90 height 16
type input "**********"
click at [1175, 789] on button "Save" at bounding box center [1172, 796] width 53 height 32
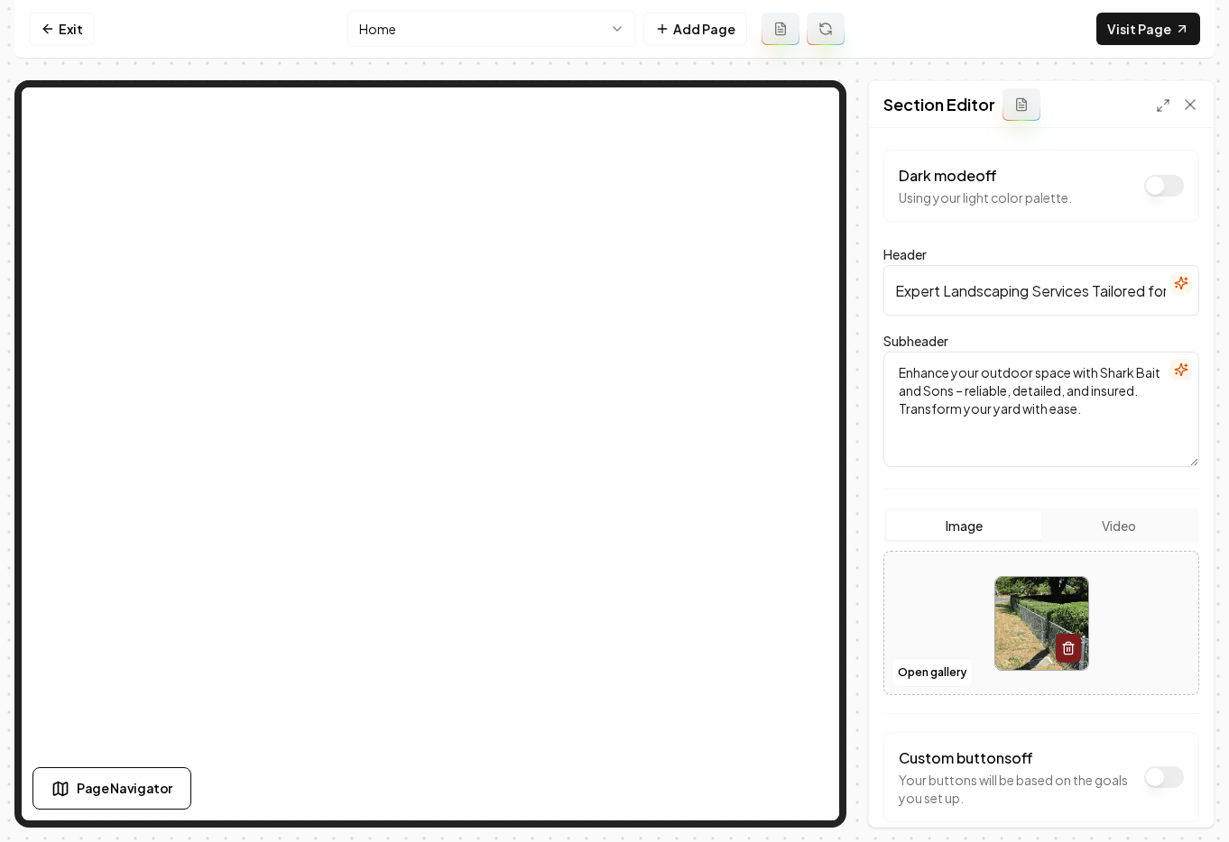
click at [893, 106] on h2 "Section Editor" at bounding box center [939, 104] width 112 height 25
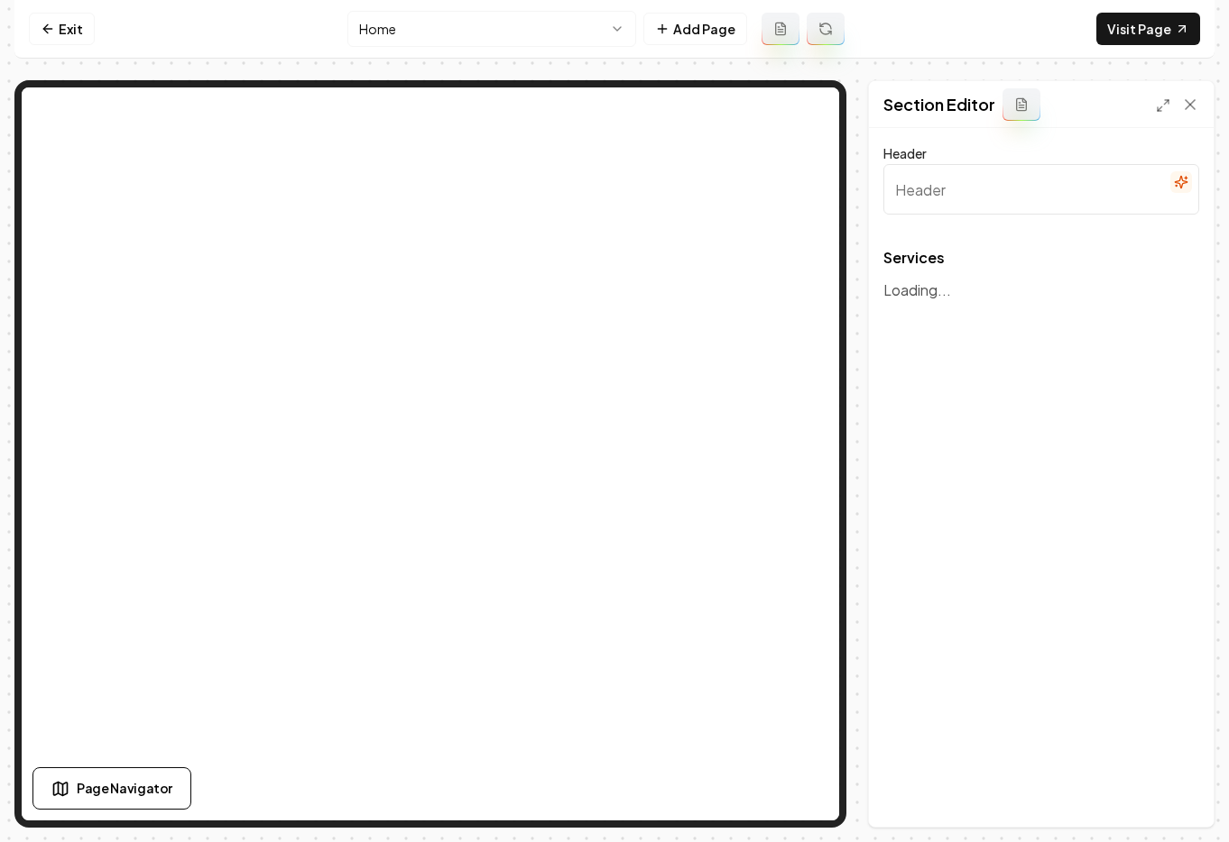
type input "Comprehensive Landscaping Solutions"
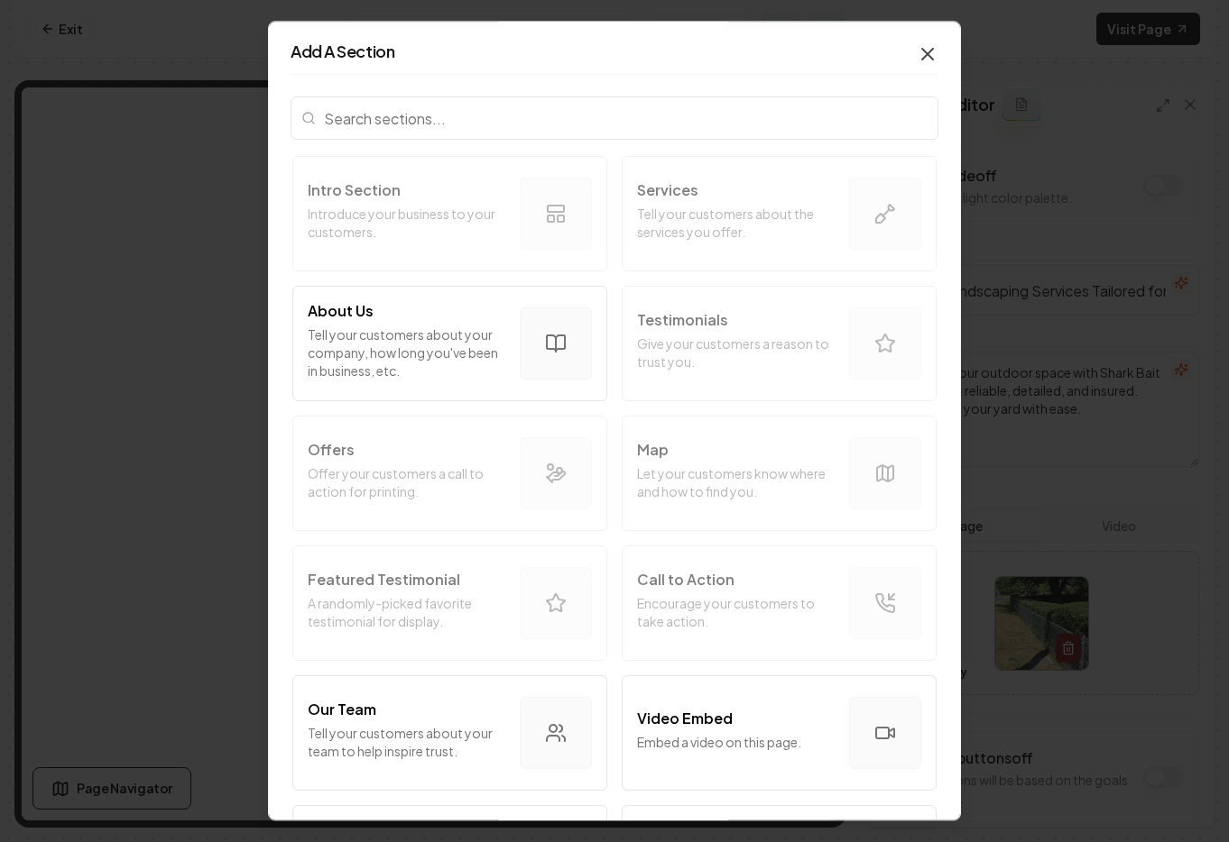
click at [916, 59] on icon "button" at bounding box center [927, 54] width 22 height 22
click at [477, 130] on input "search" at bounding box center [614, 118] width 648 height 43
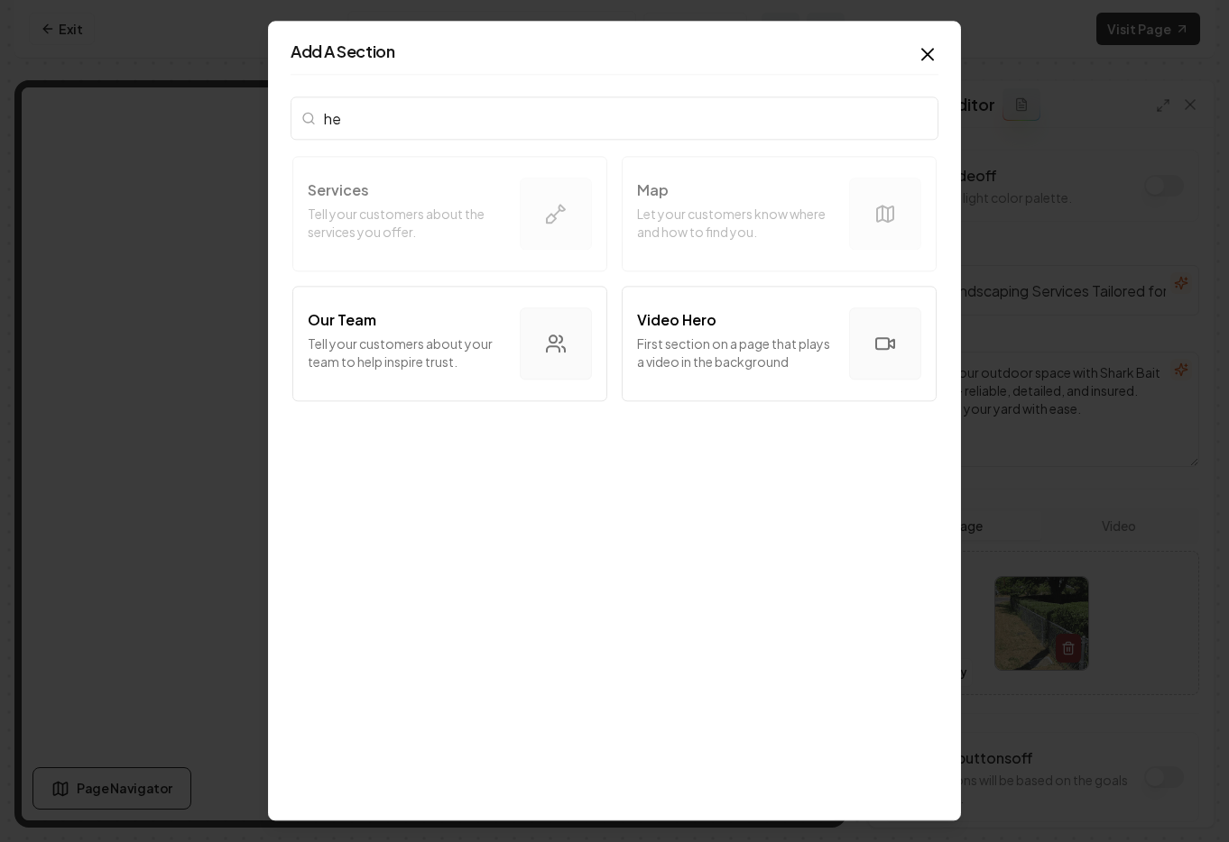
type input "h"
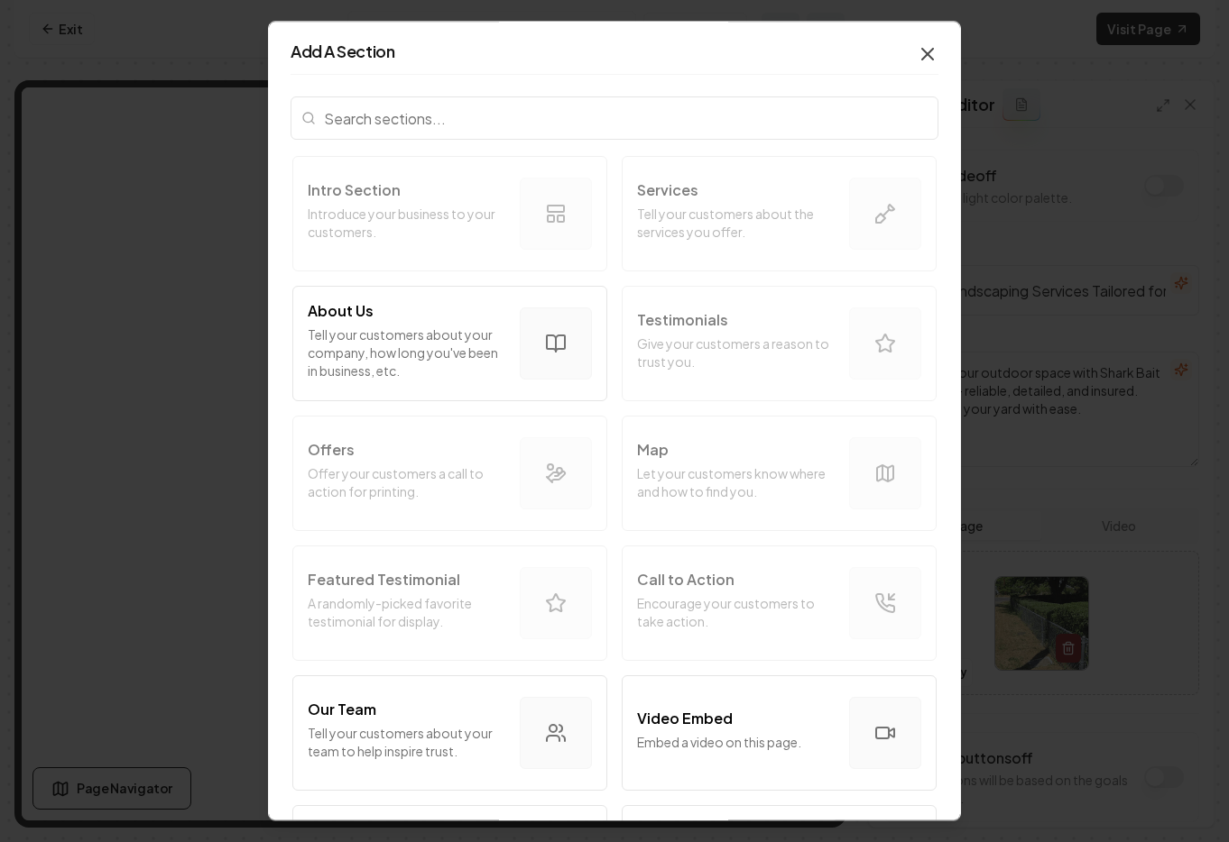
click at [916, 45] on icon "button" at bounding box center [927, 54] width 22 height 22
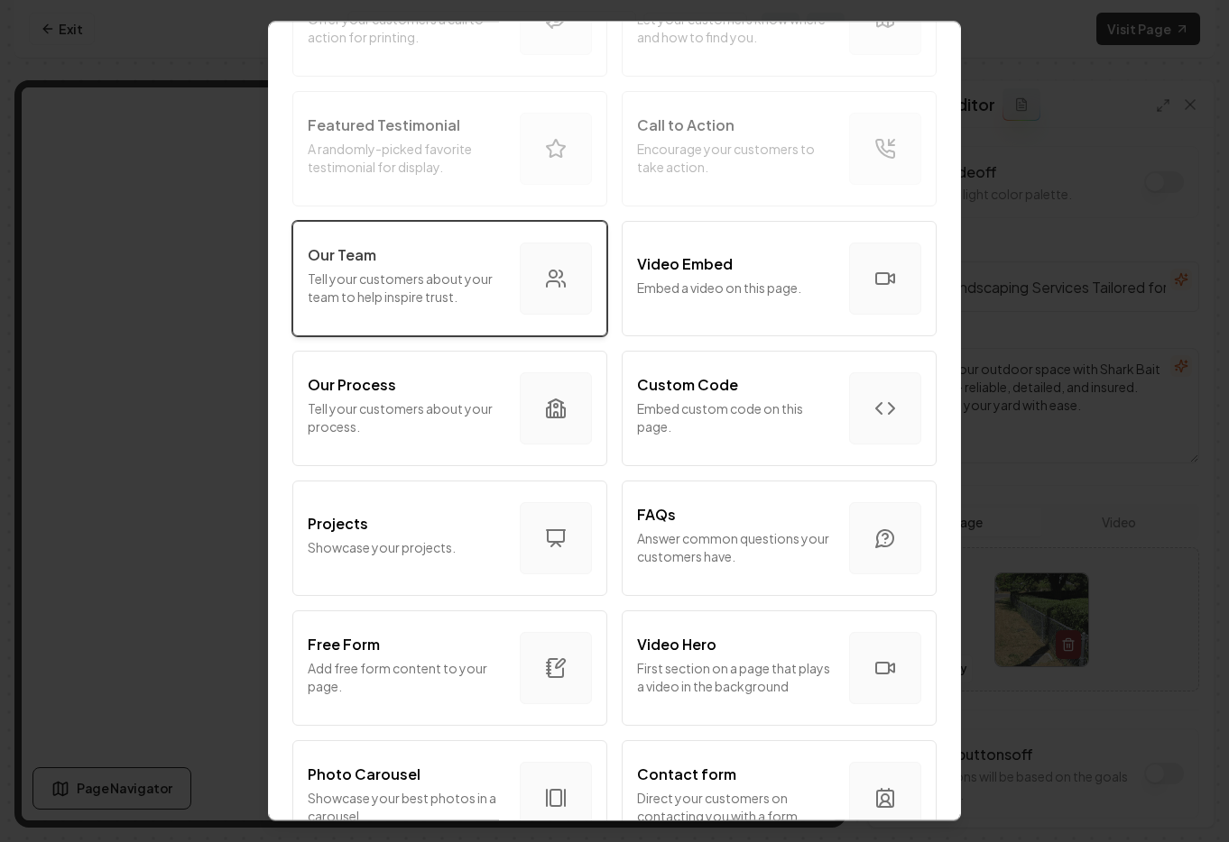
scroll to position [783, 0]
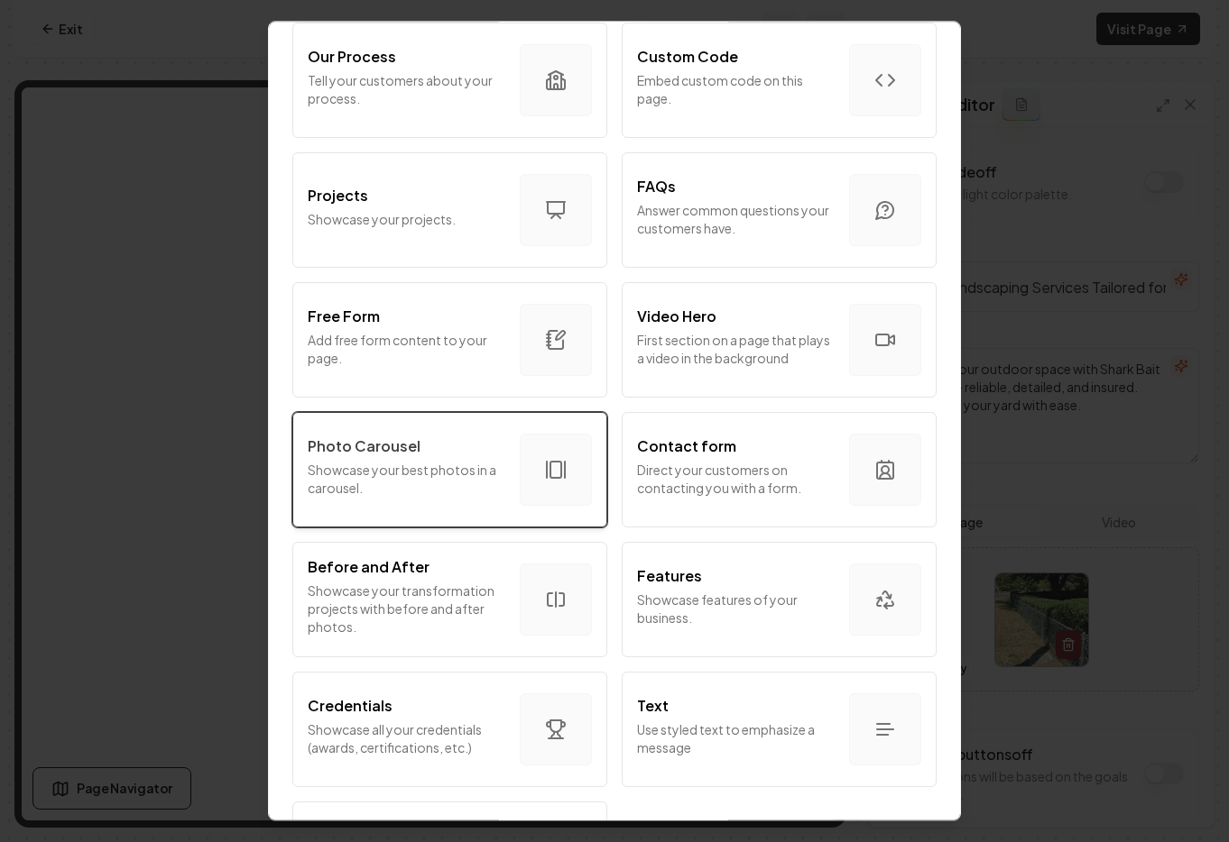
click at [465, 478] on p "Showcase your best photos in a carousel." at bounding box center [407, 479] width 198 height 36
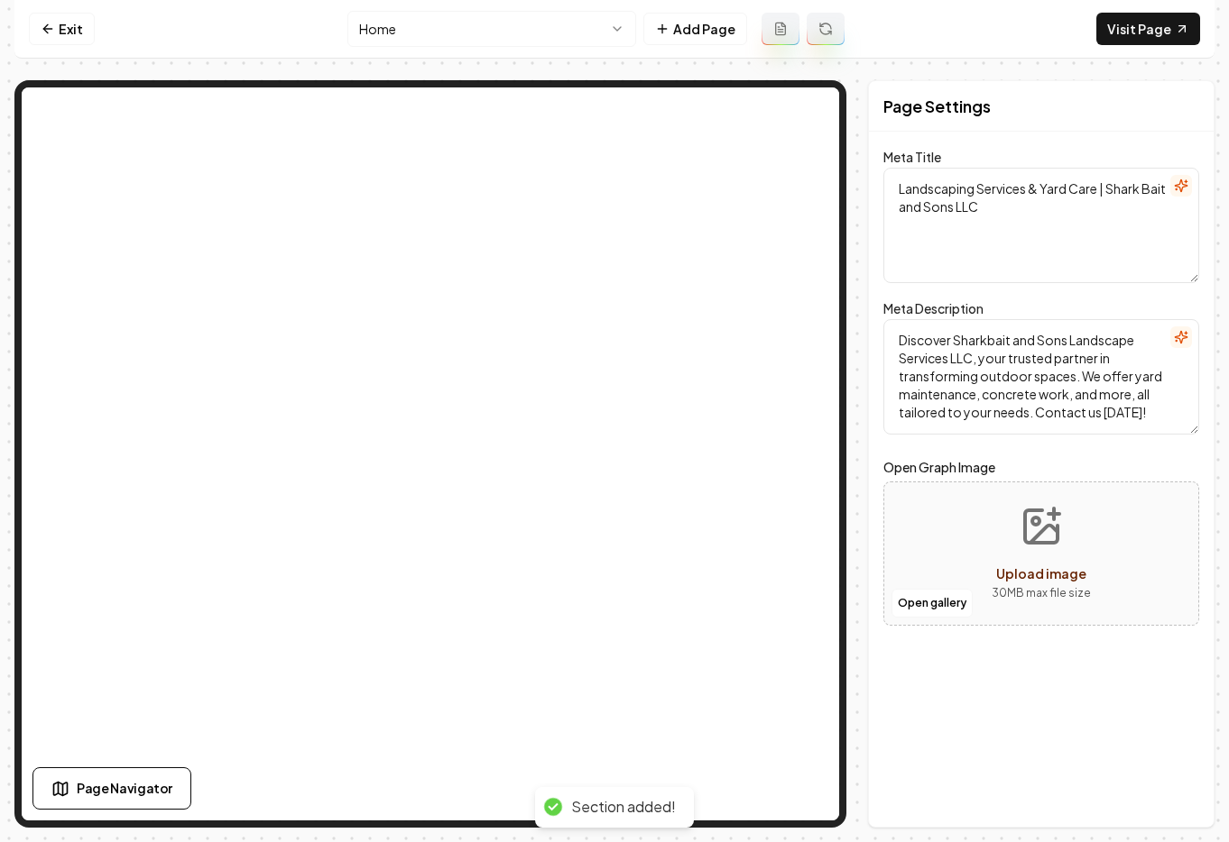
scroll to position [0, 0]
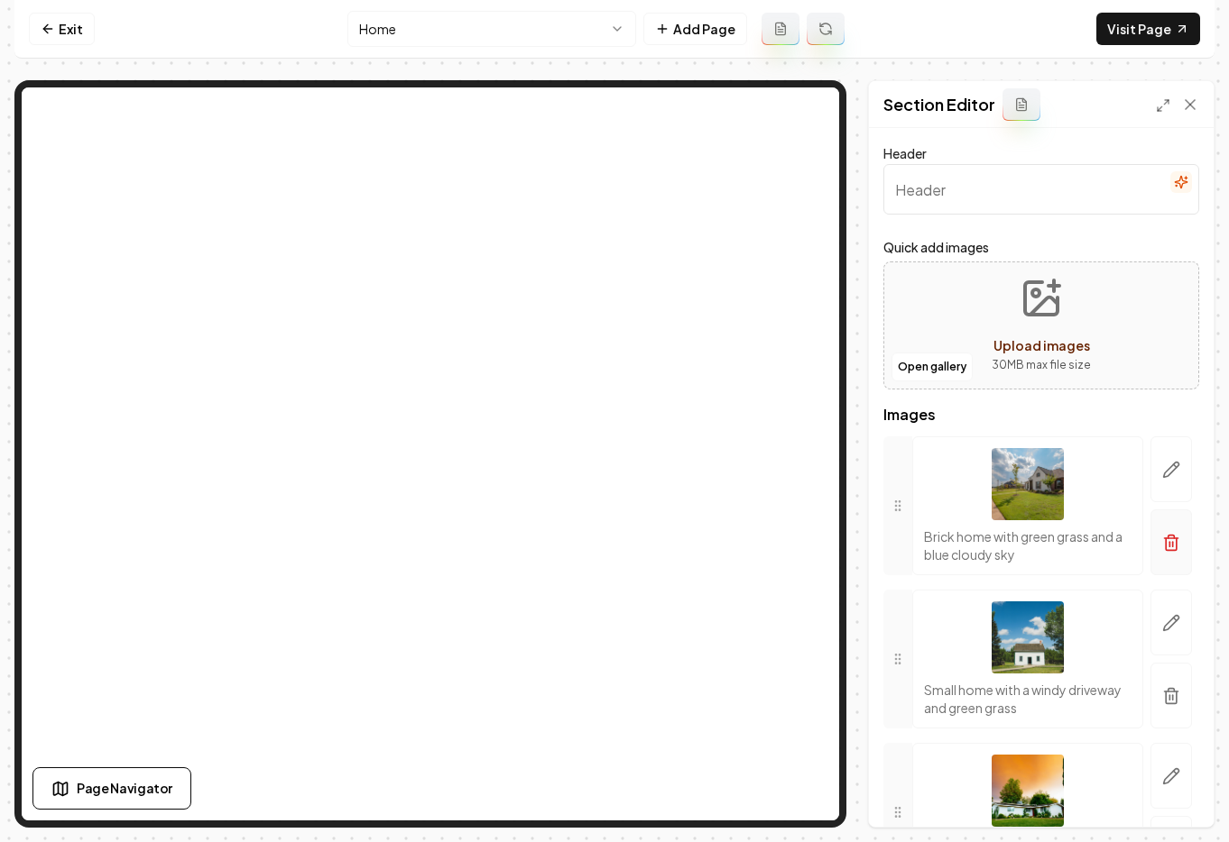
click at [1168, 538] on icon "button" at bounding box center [1171, 536] width 6 height 3
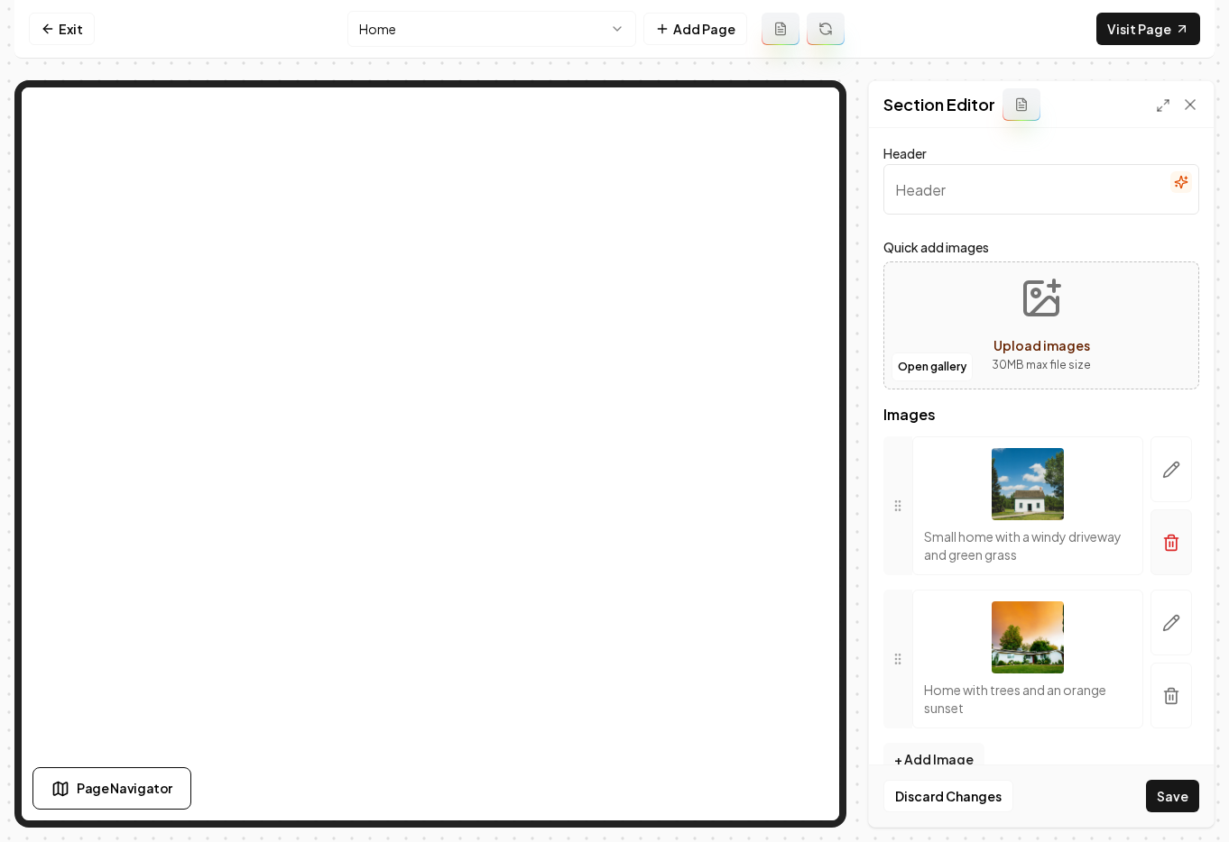
click at [1162, 545] on icon "button" at bounding box center [1171, 543] width 18 height 18
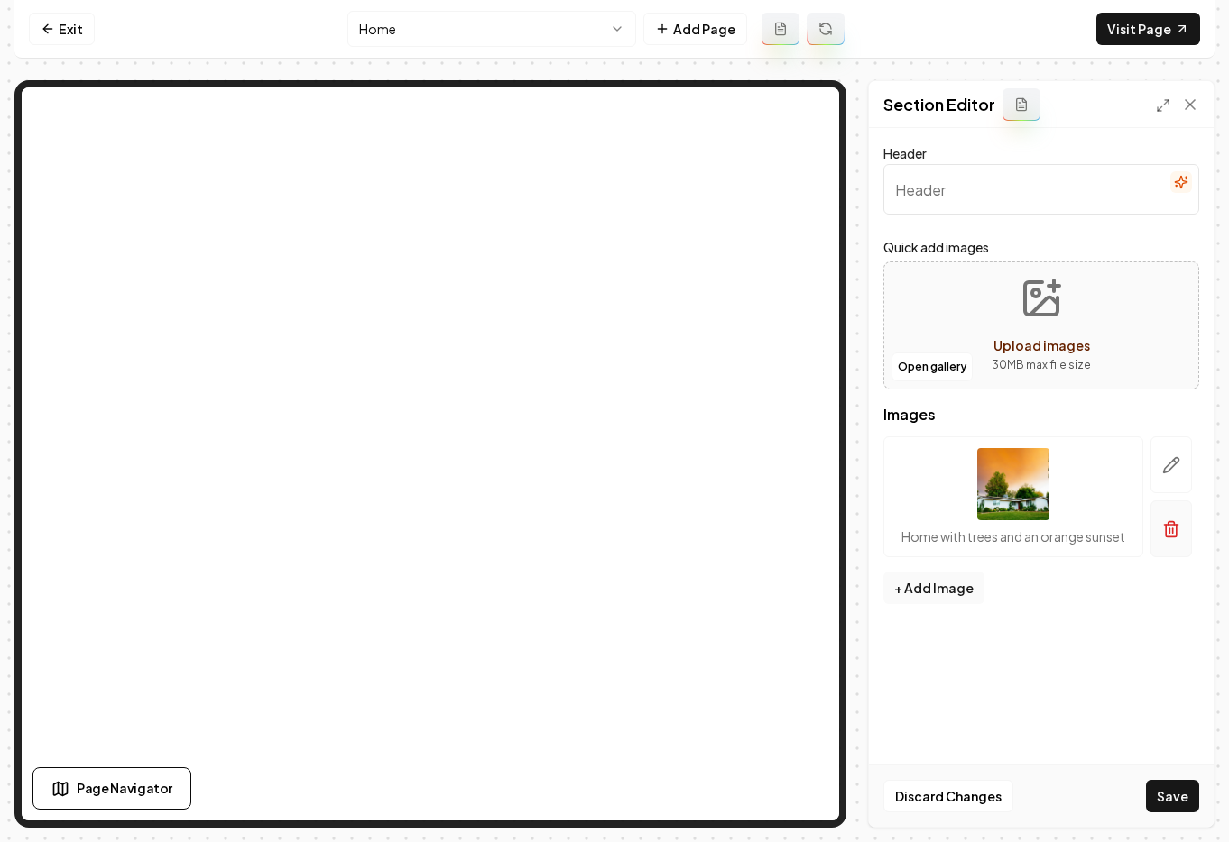
click at [1167, 532] on icon "button" at bounding box center [1171, 529] width 18 height 18
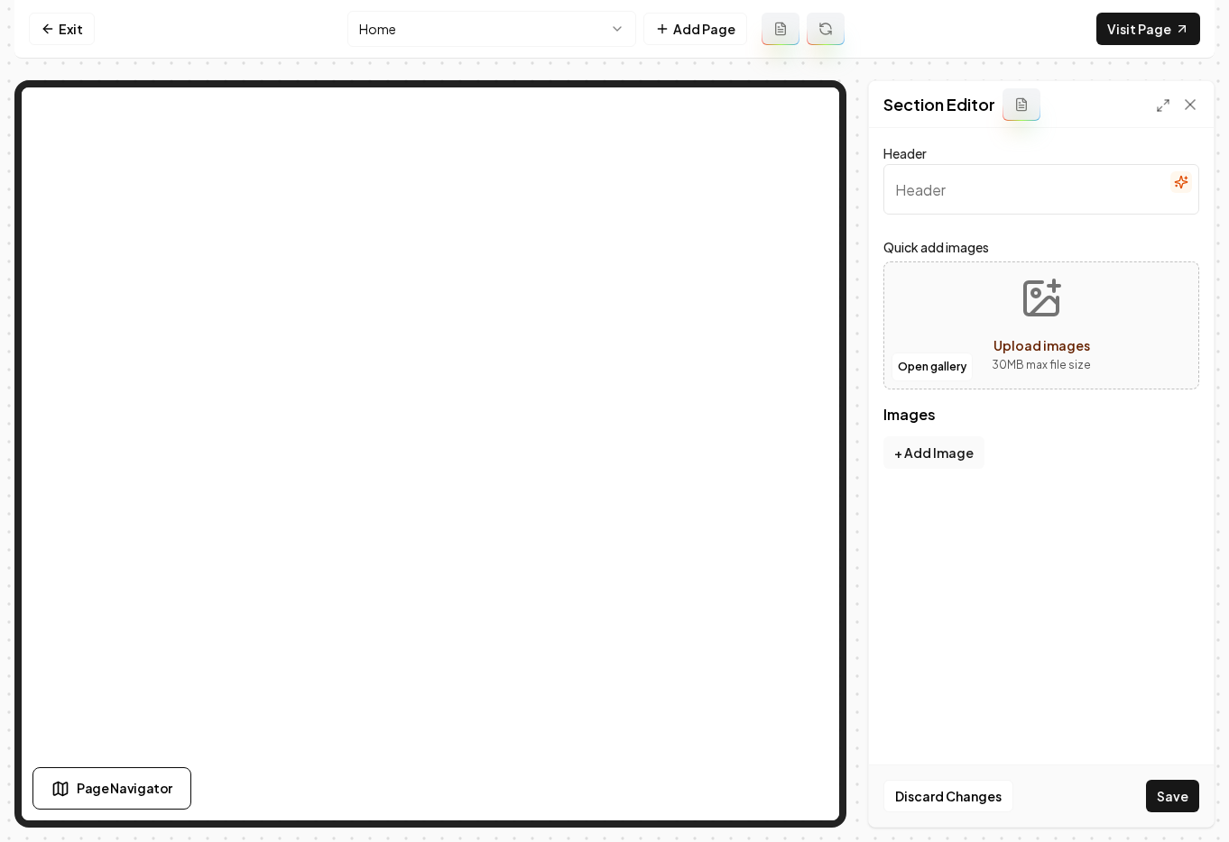
click at [946, 475] on form "Header Quick add images Open gallery Upload images 30 MB max file size Images T…" at bounding box center [1041, 337] width 316 height 389
click at [940, 463] on button "+ Add Image" at bounding box center [933, 453] width 101 height 32
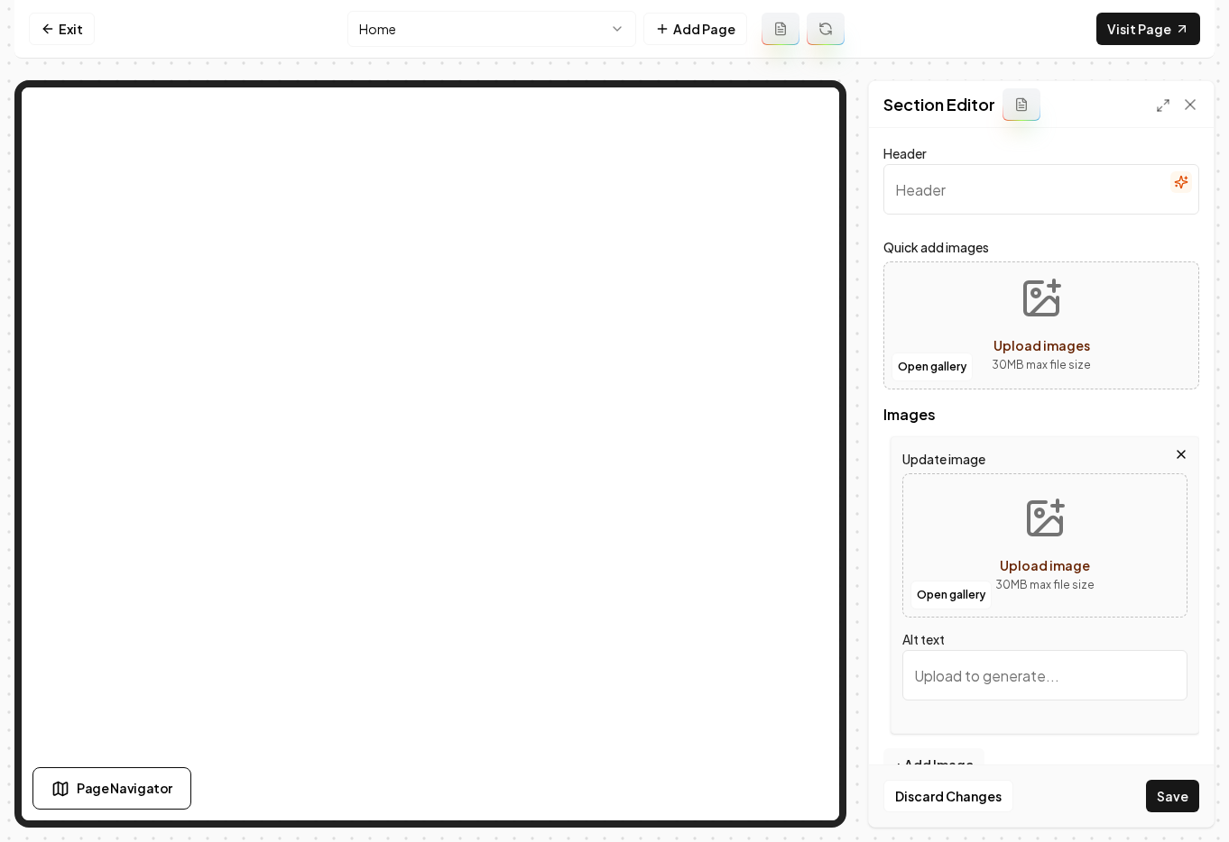
click at [1011, 559] on span "Upload image" at bounding box center [1044, 565] width 90 height 16
type input "**********"
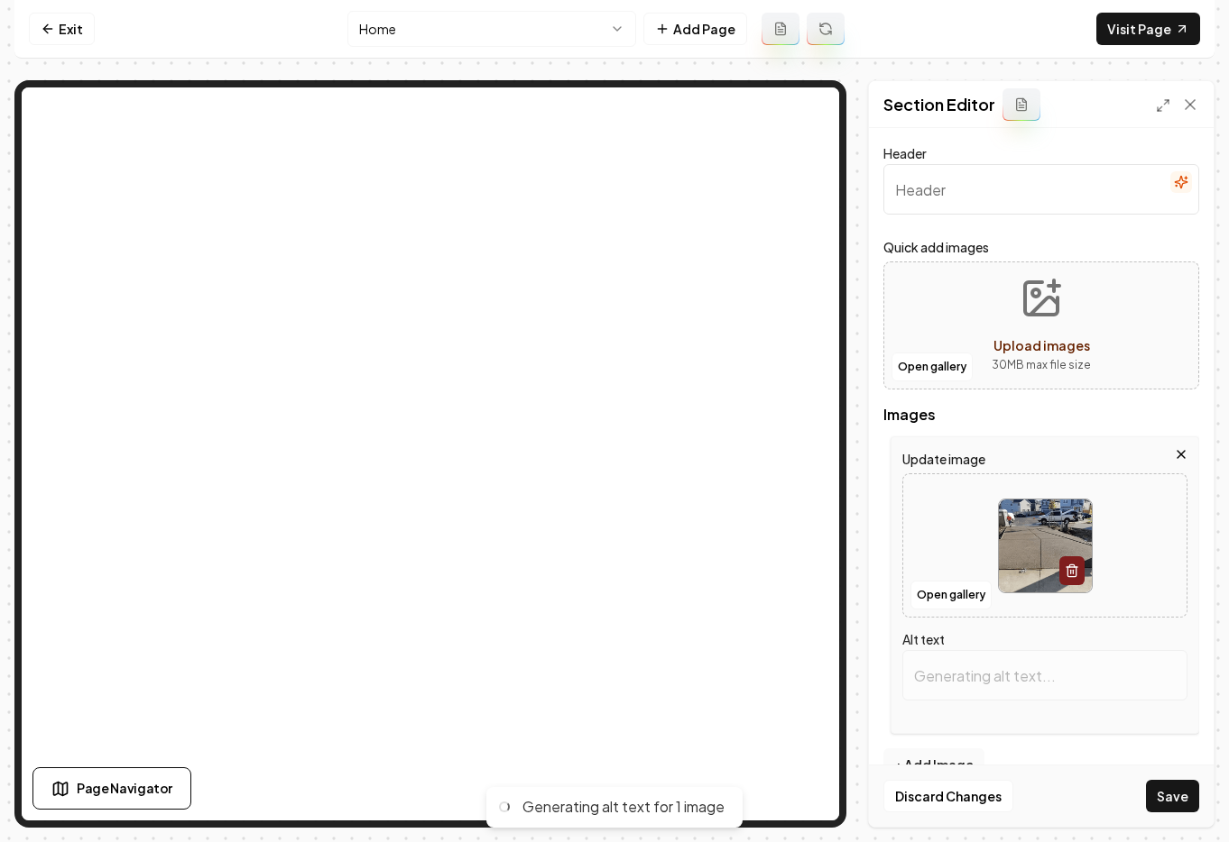
type input "Newly poured concrete driveway with construction vehicles and residential homes…"
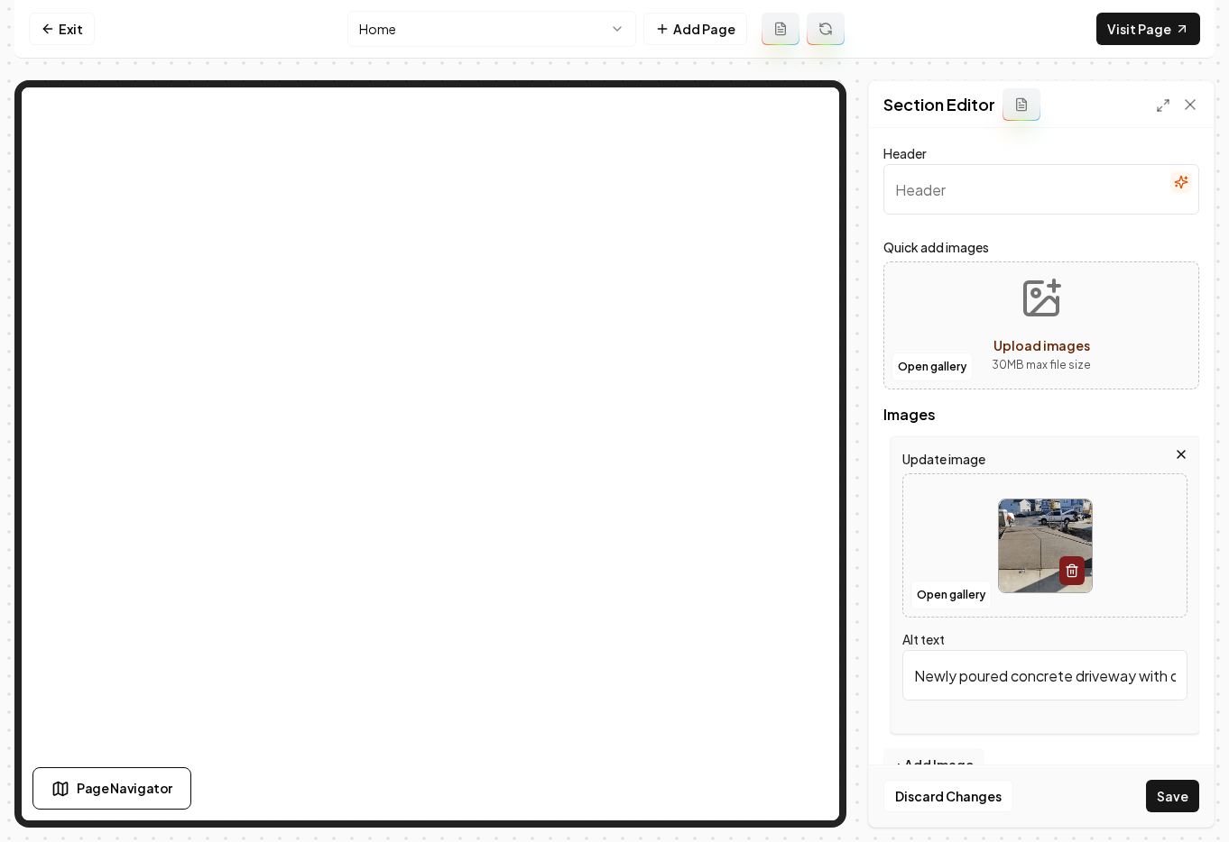
scroll to position [38, 0]
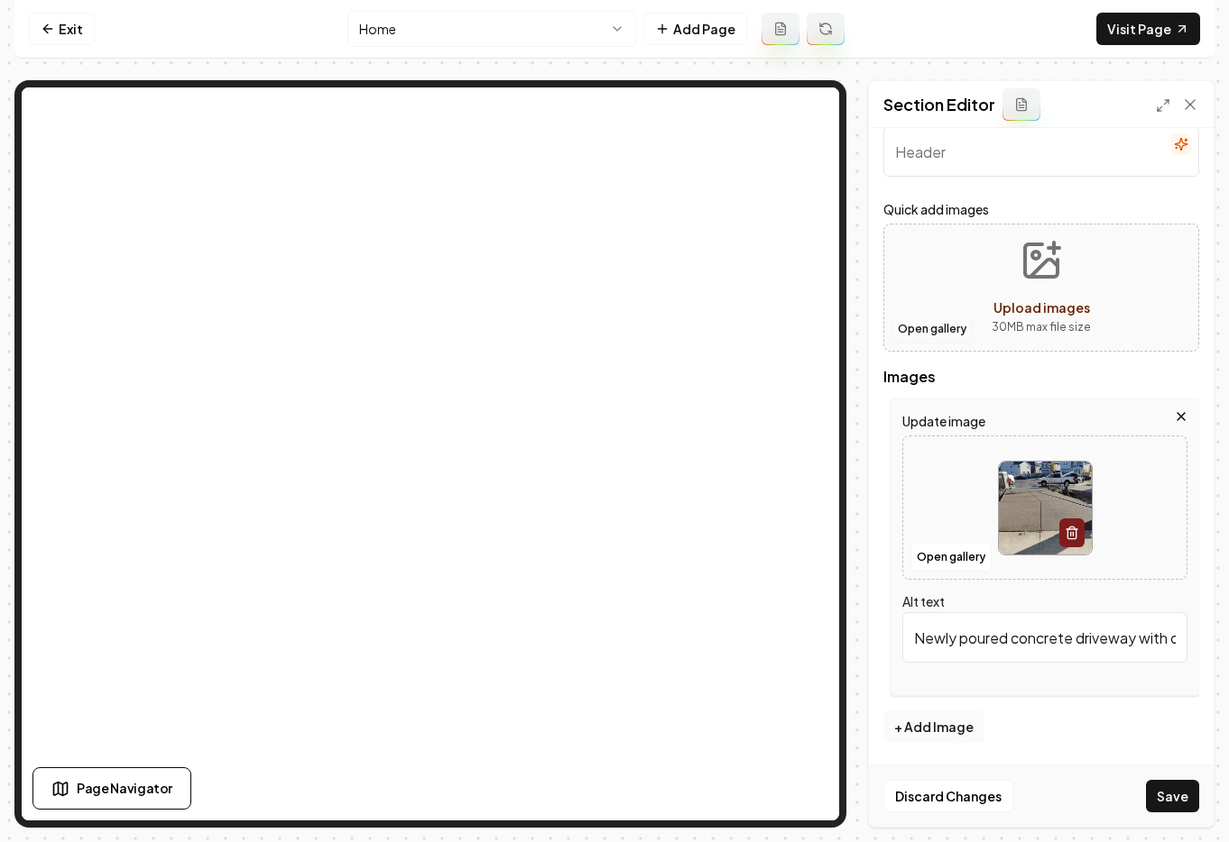
click at [922, 335] on button "Open gallery" at bounding box center [931, 329] width 81 height 29
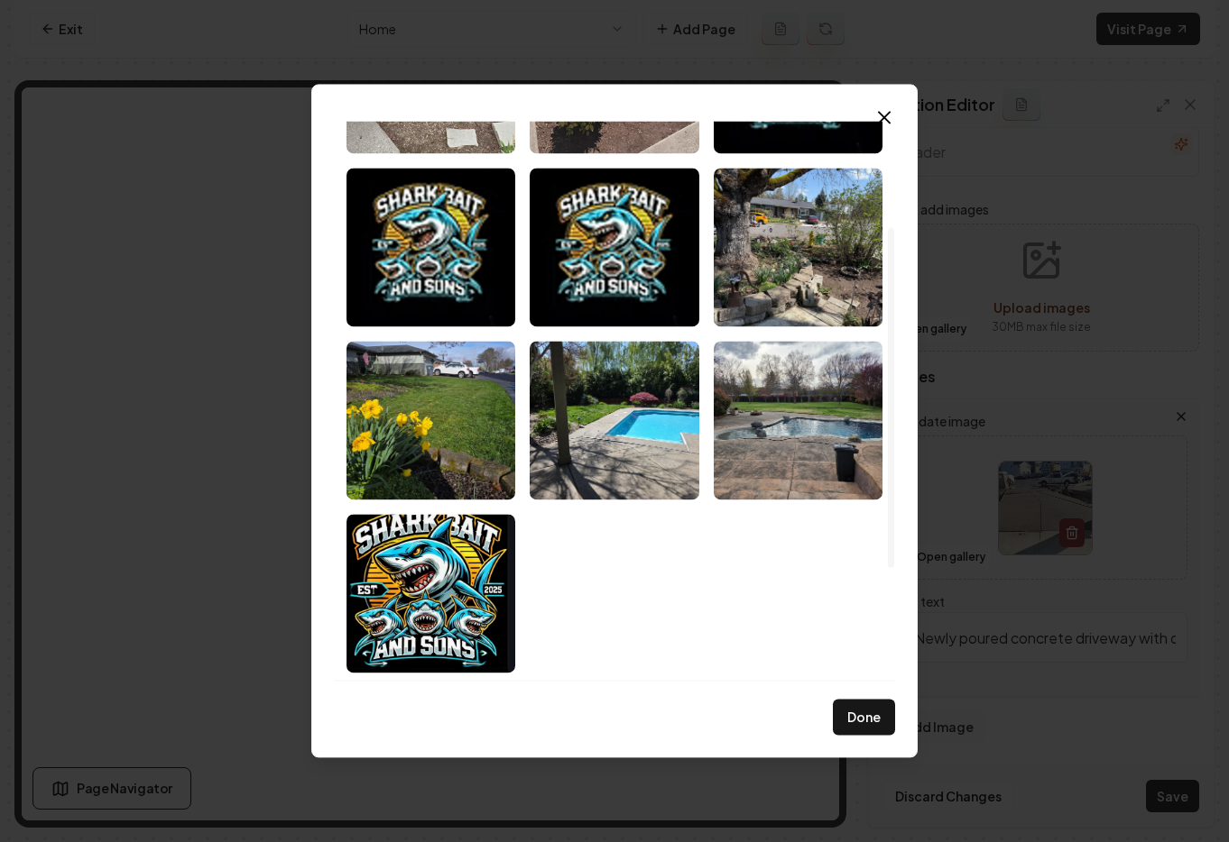
scroll to position [0, 0]
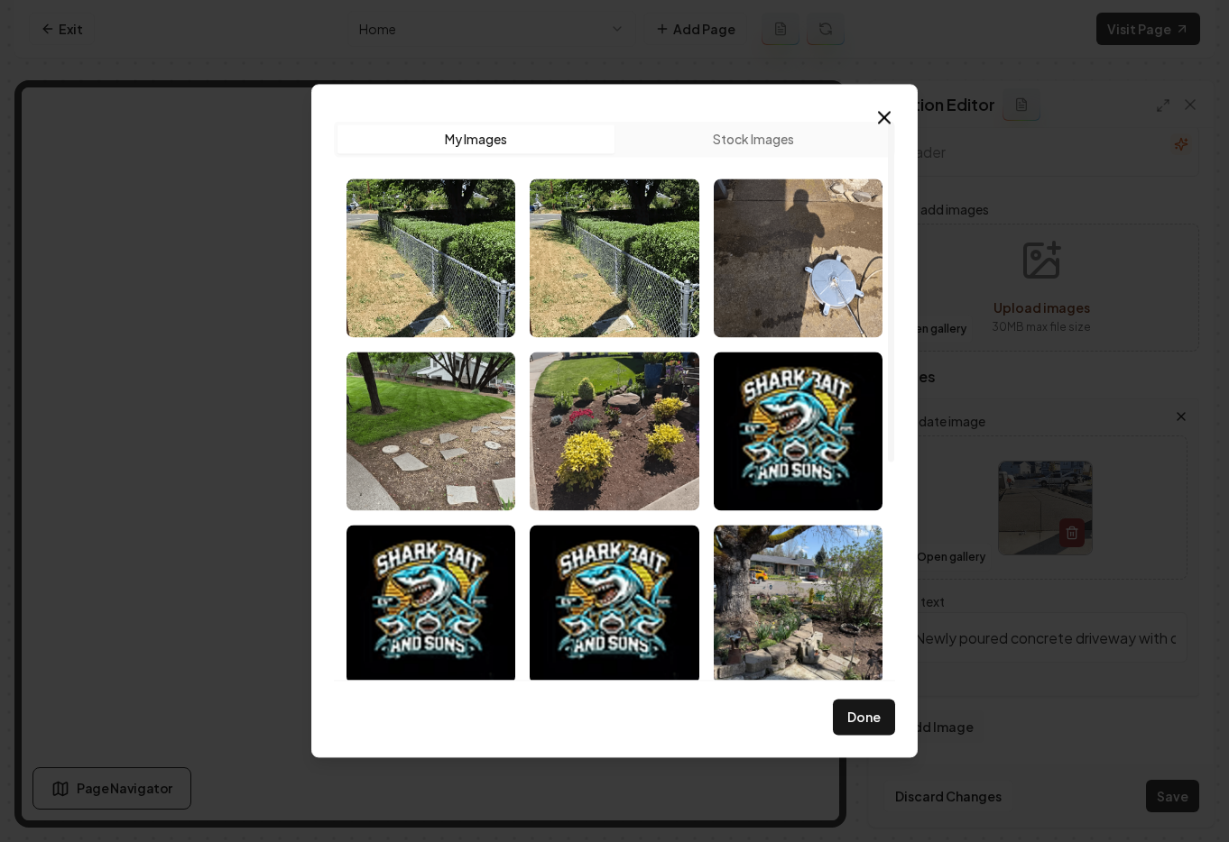
click at [885, 127] on icon "button" at bounding box center [884, 117] width 22 height 22
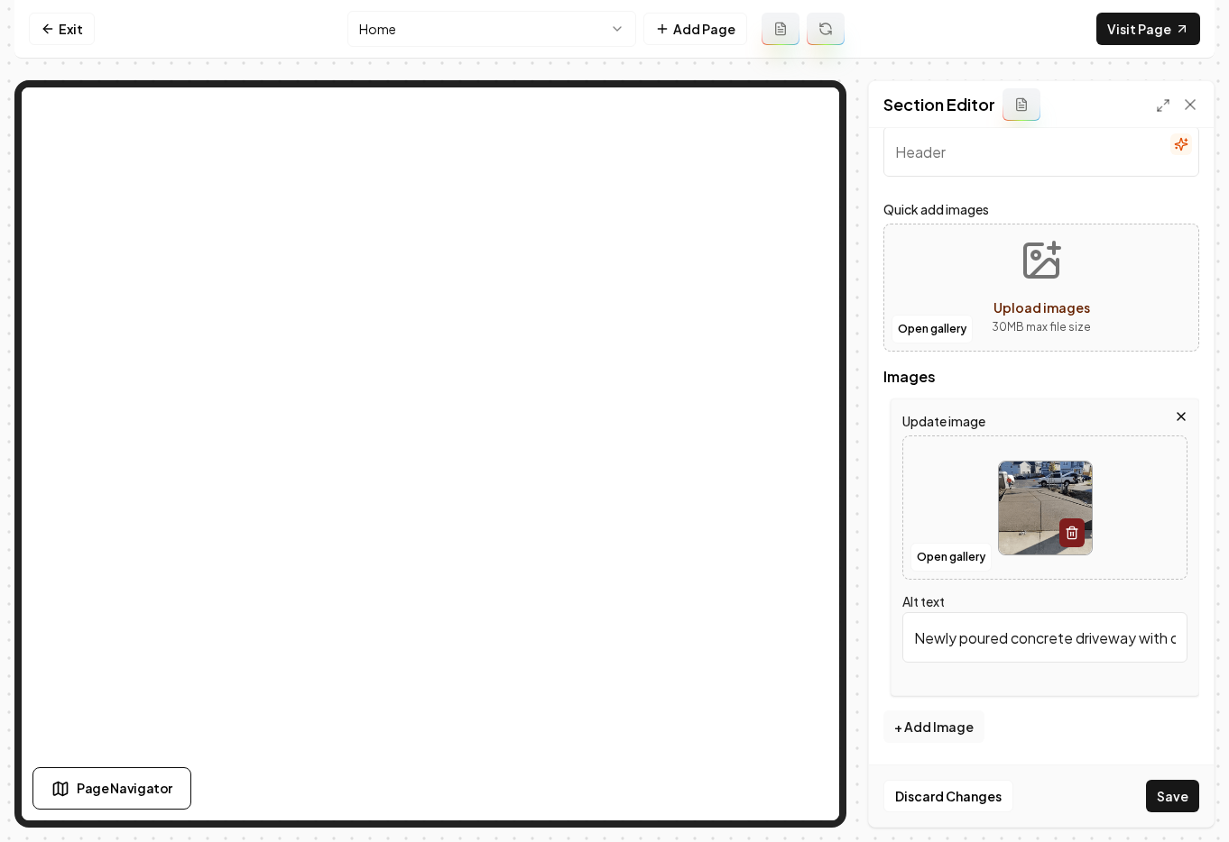
click at [1017, 307] on span "Upload images" at bounding box center [1041, 307] width 97 height 16
type input "**********"
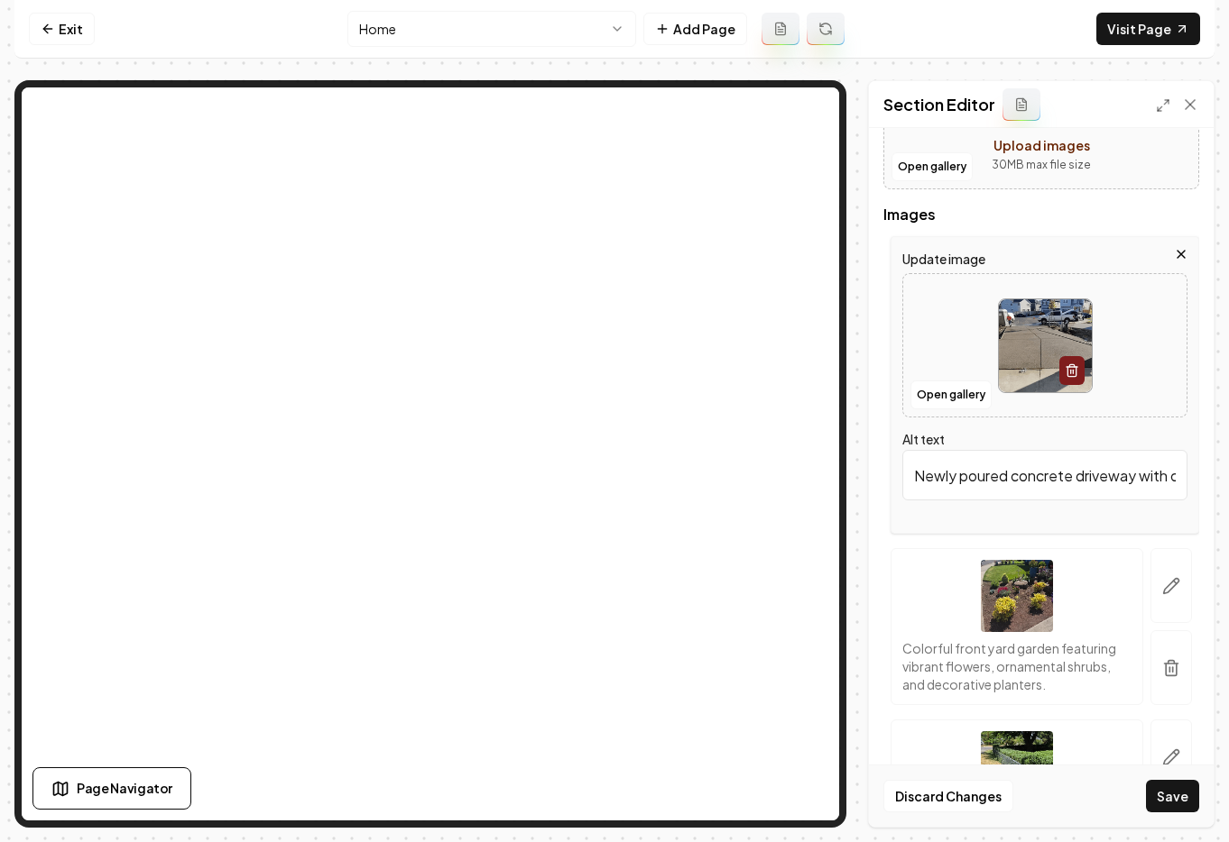
scroll to position [348, 0]
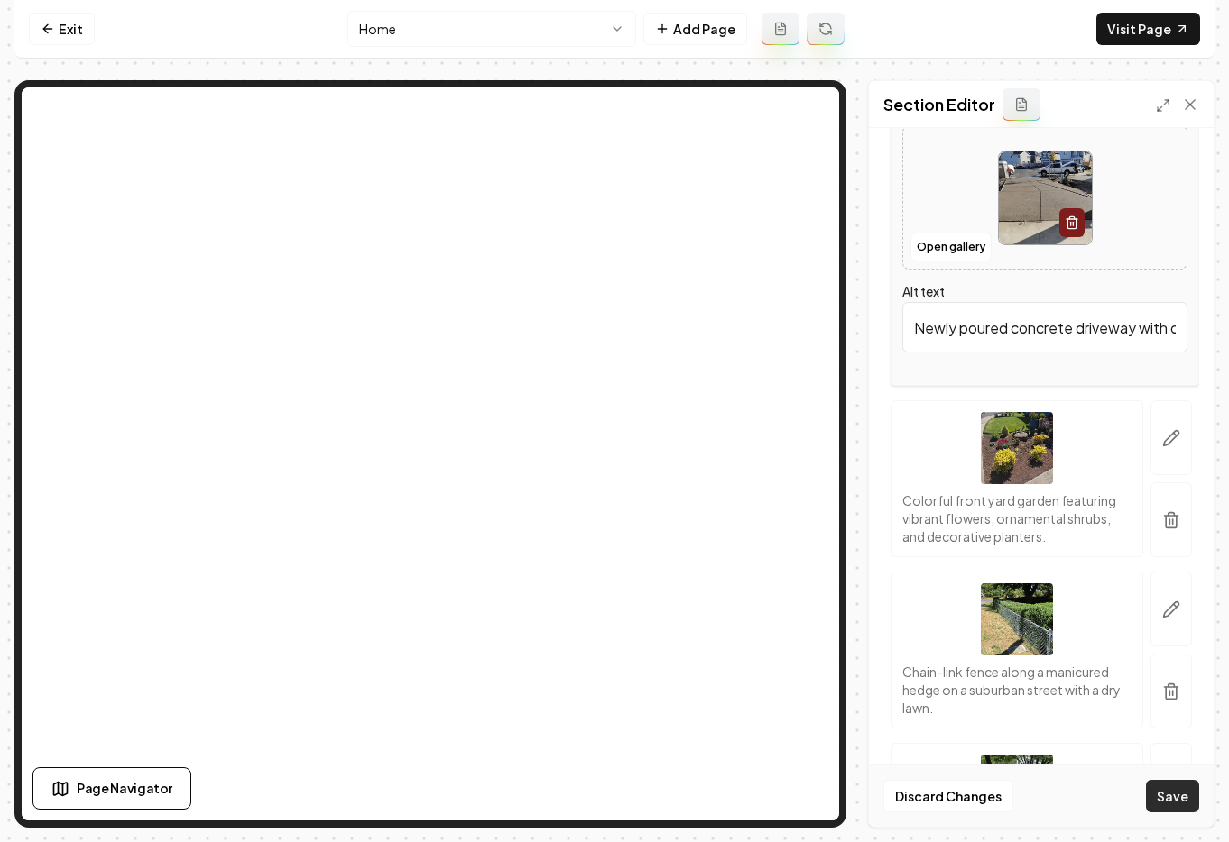
click at [1154, 809] on button "Save" at bounding box center [1172, 796] width 53 height 32
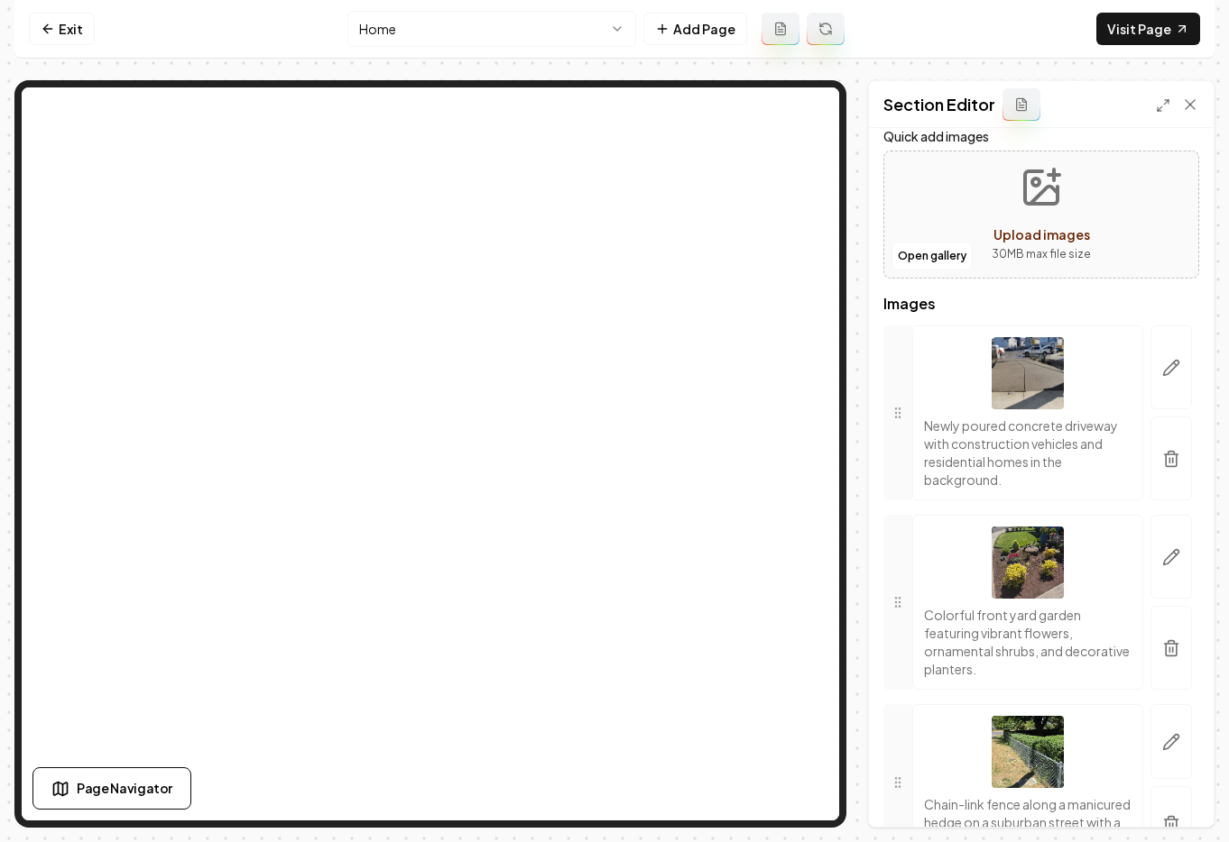
scroll to position [0, 0]
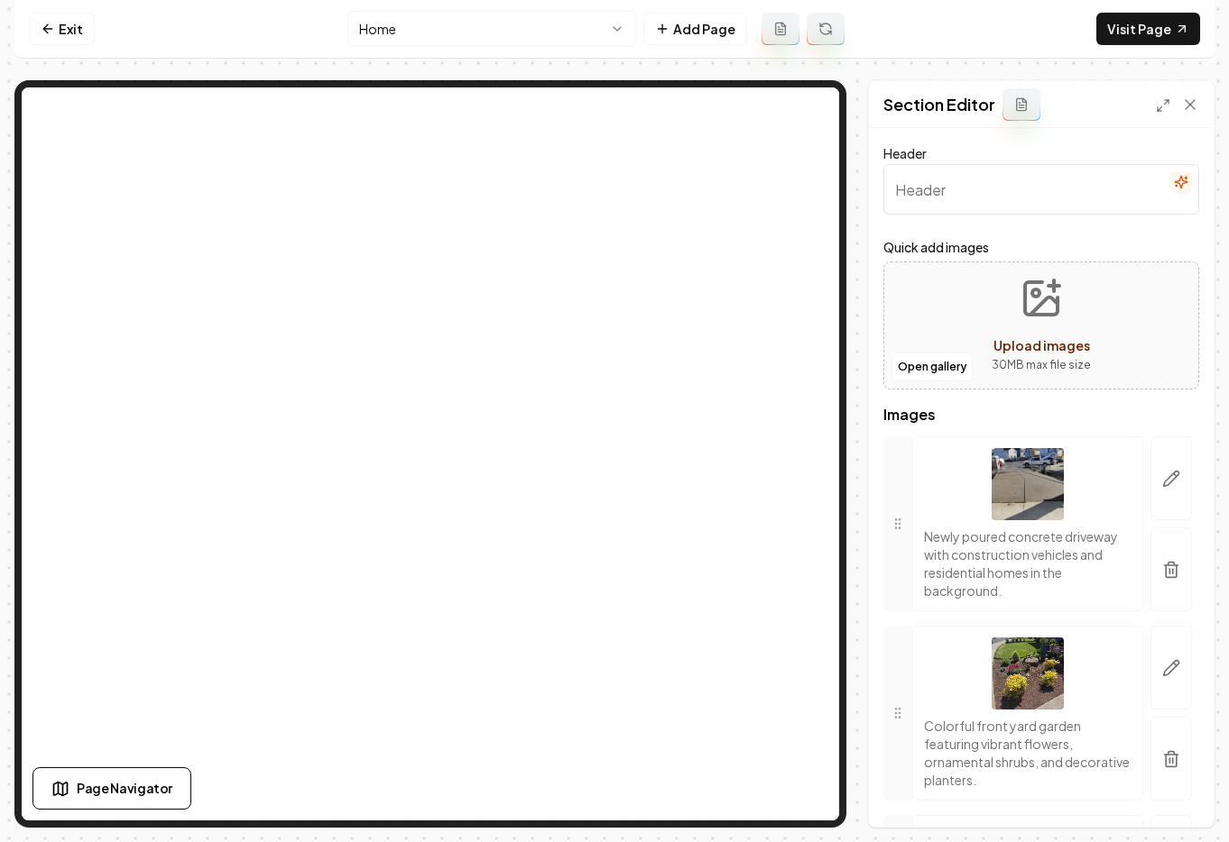
click at [987, 191] on input "Header" at bounding box center [1041, 189] width 316 height 51
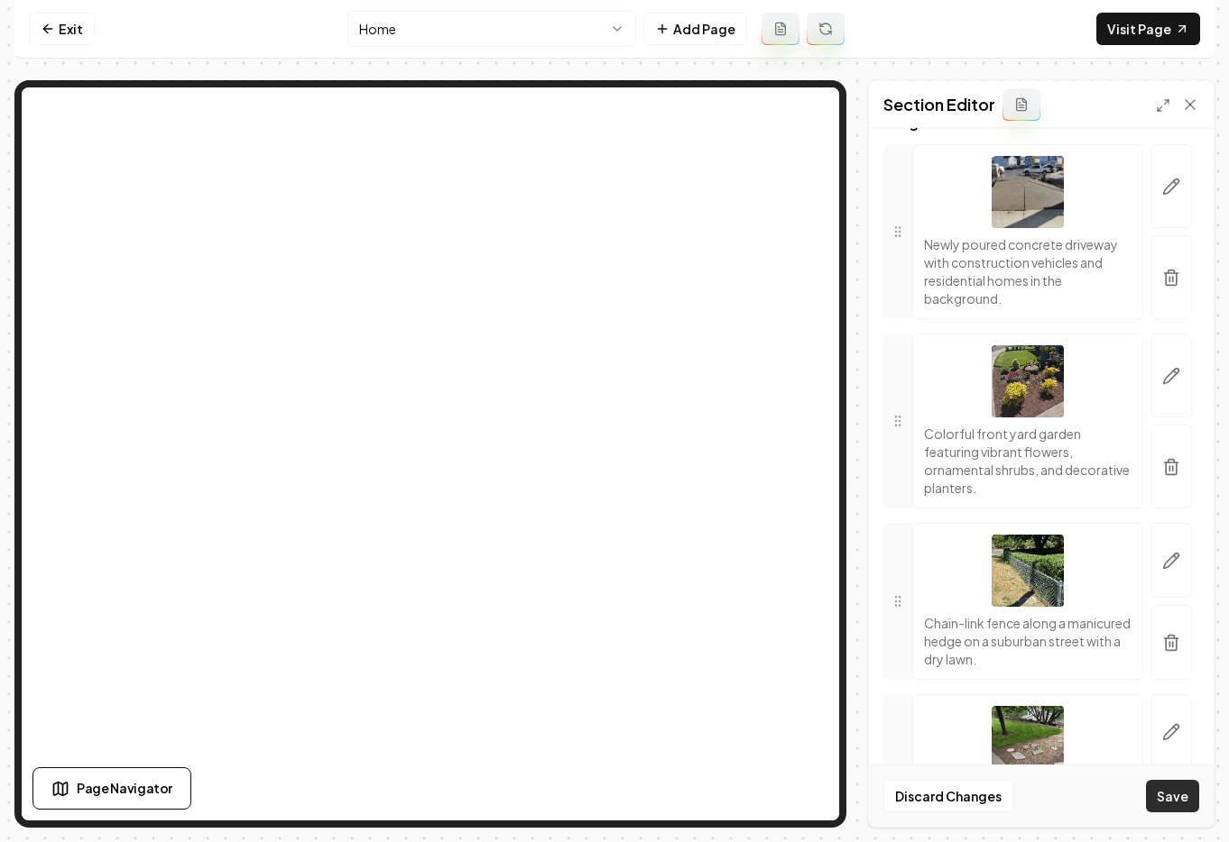
type input "Photo Gallery"
click at [1168, 806] on button "Save" at bounding box center [1172, 796] width 53 height 32
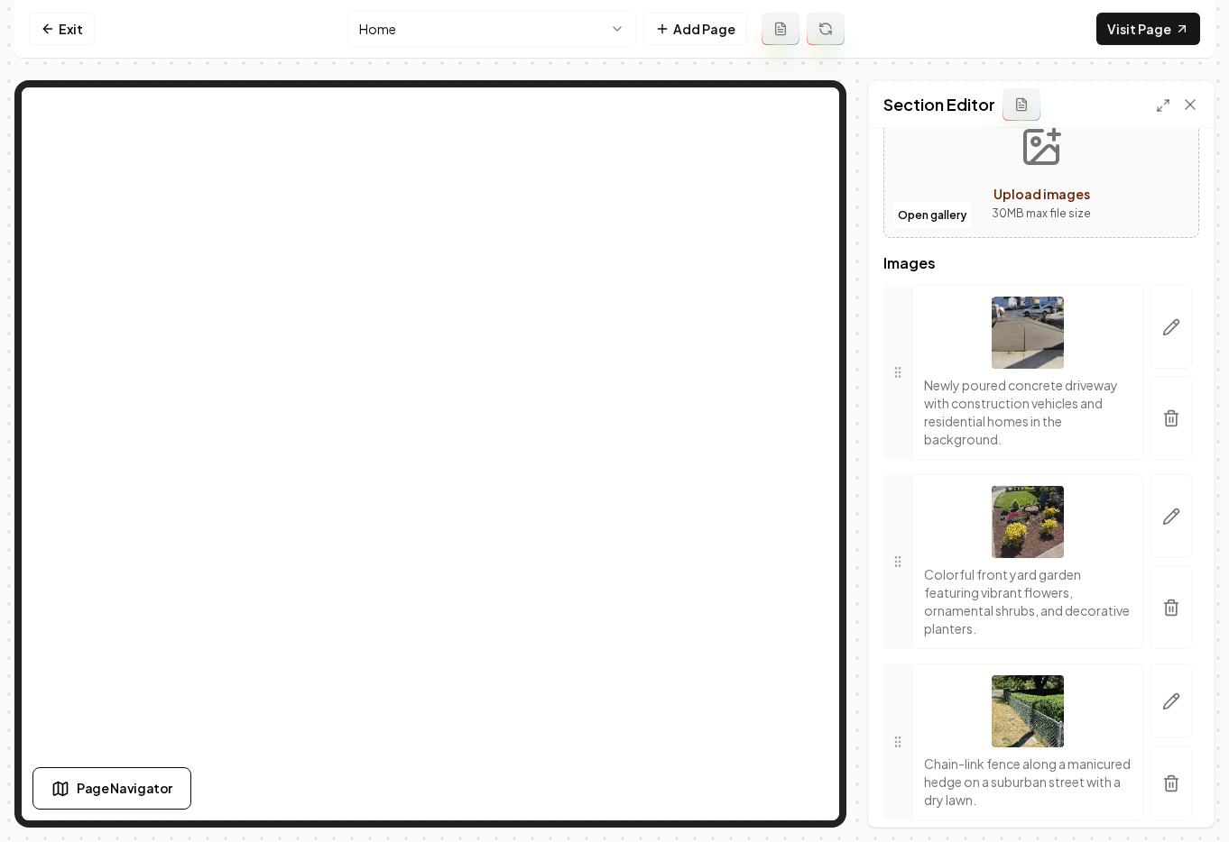
scroll to position [0, 0]
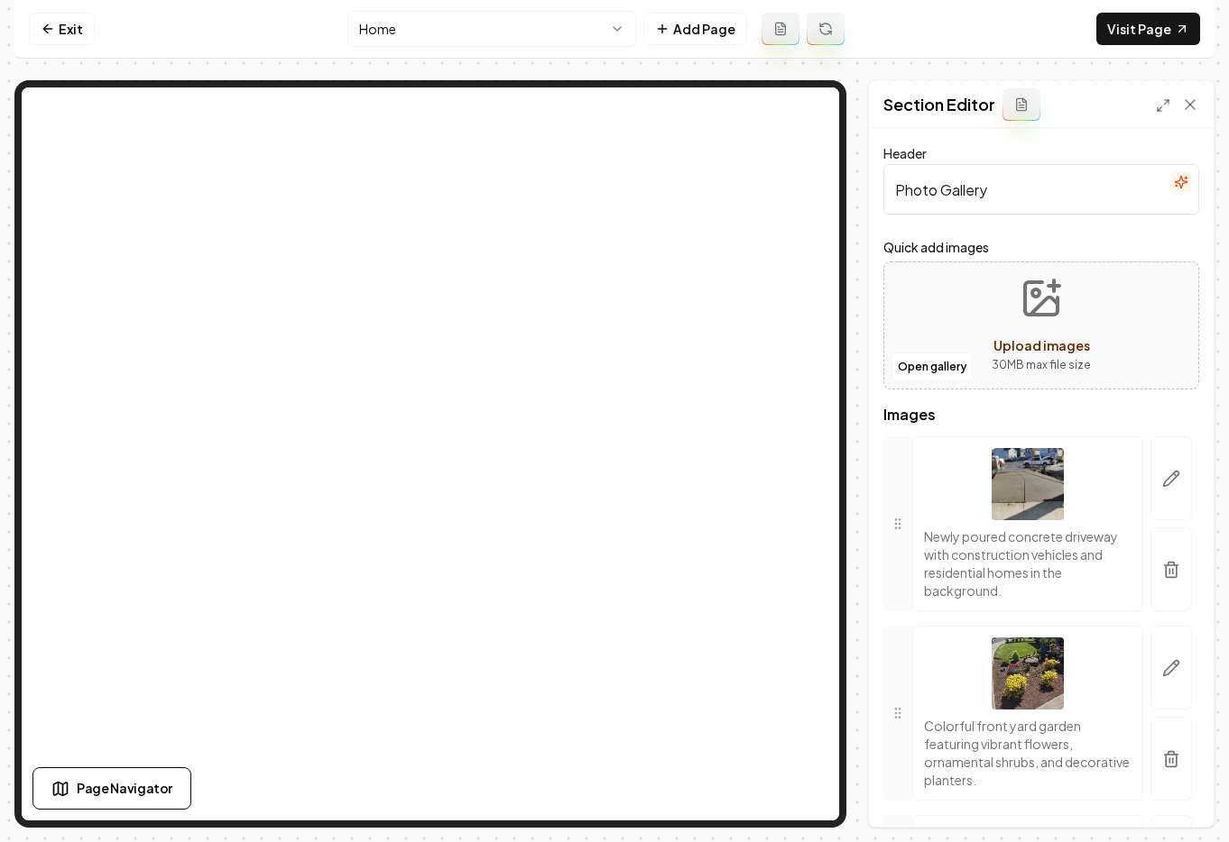
click at [1020, 193] on input "Photo Gallery" at bounding box center [1041, 189] width 316 height 51
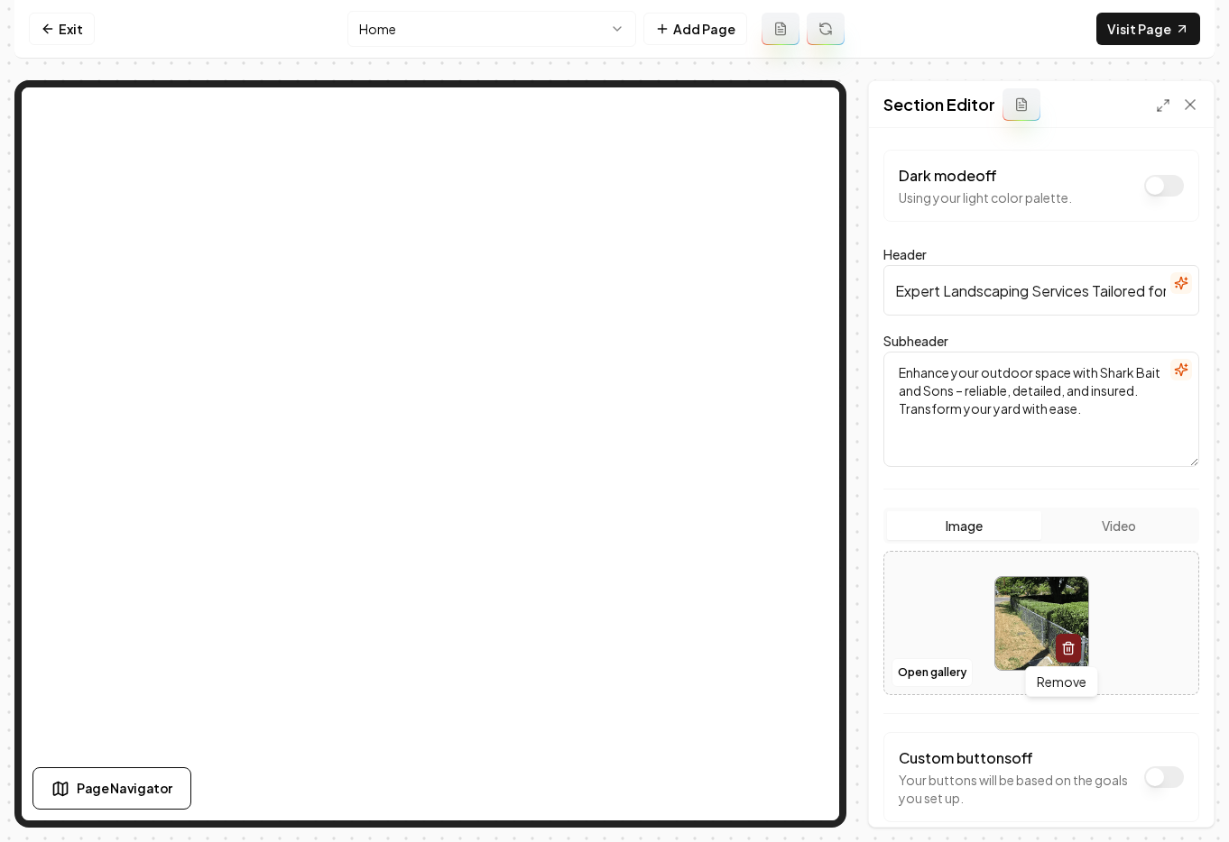
click at [1061, 641] on icon "button" at bounding box center [1068, 648] width 14 height 14
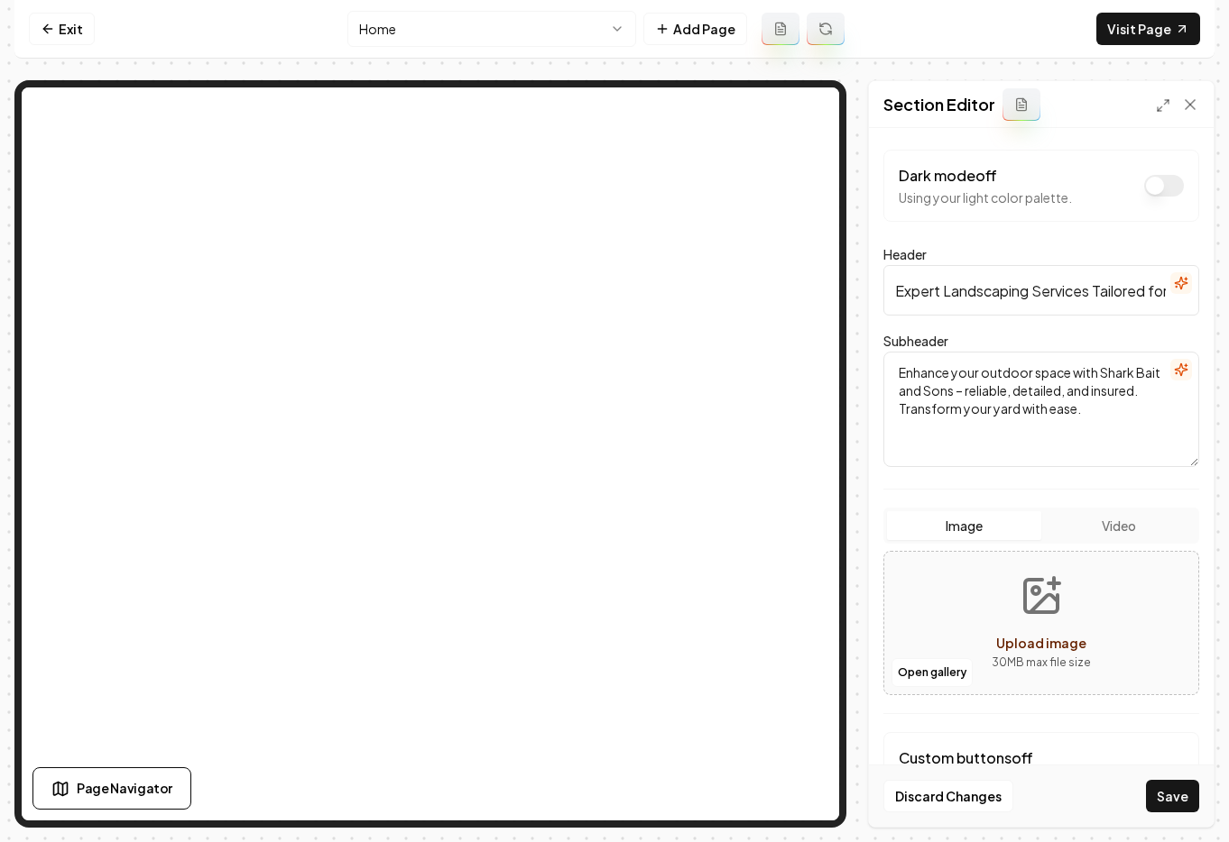
click at [1027, 643] on span "Upload image" at bounding box center [1041, 643] width 90 height 16
type input "**********"
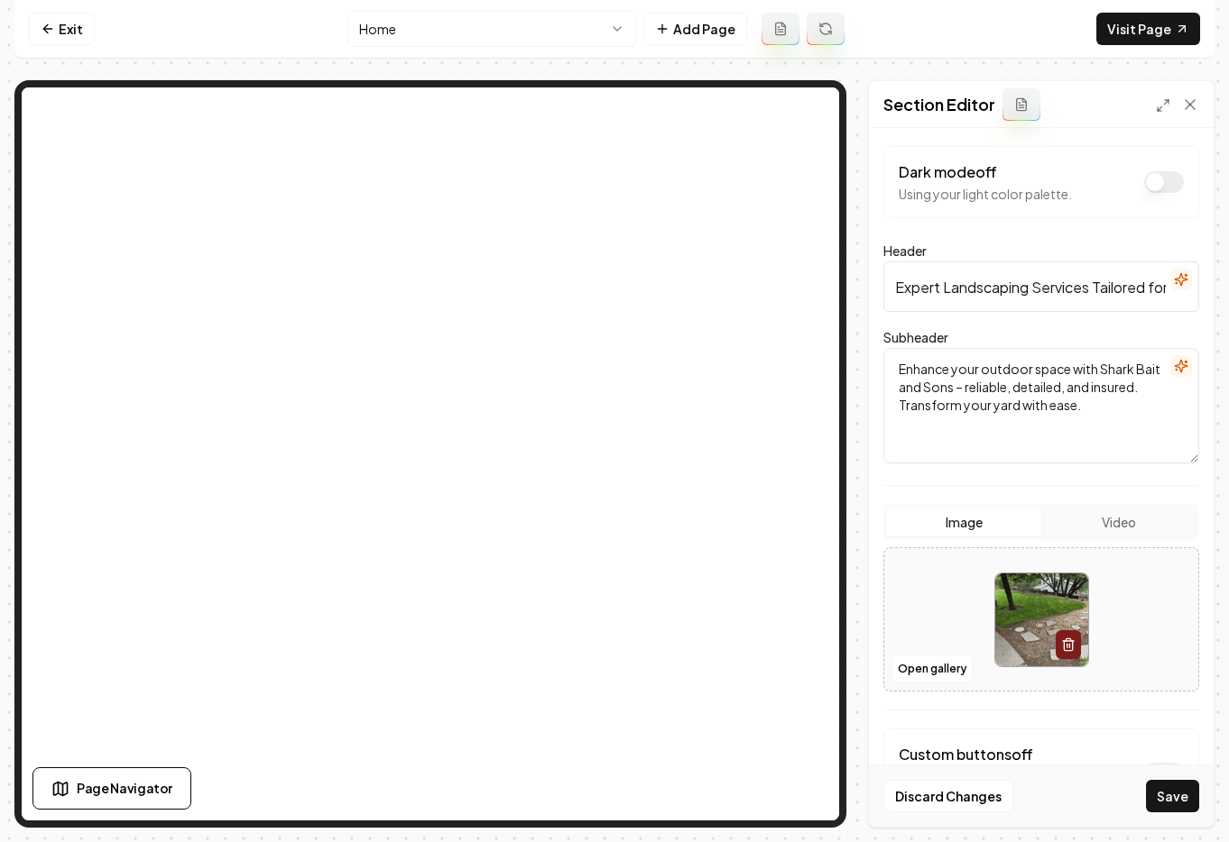
scroll to position [7, 0]
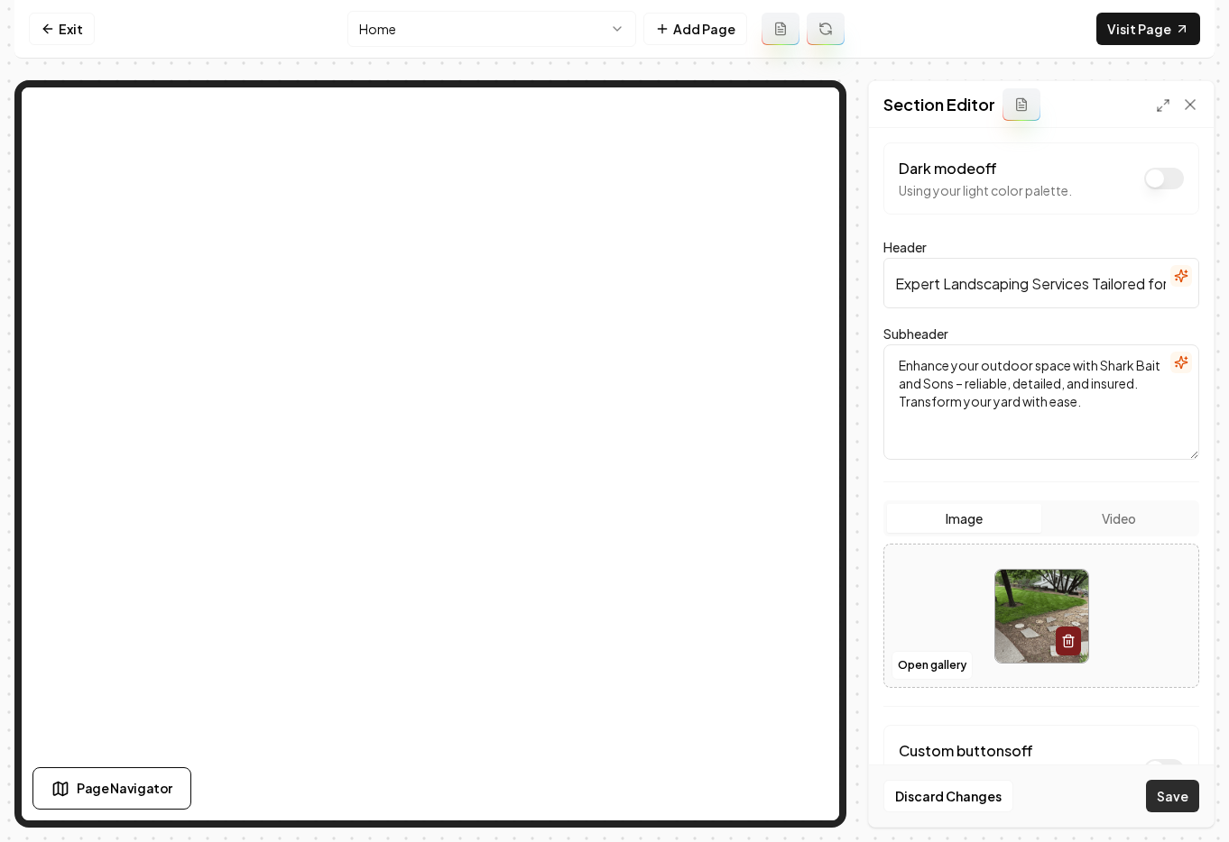
click at [1180, 789] on button "Save" at bounding box center [1172, 796] width 53 height 32
click at [70, 31] on link "Exit" at bounding box center [62, 29] width 66 height 32
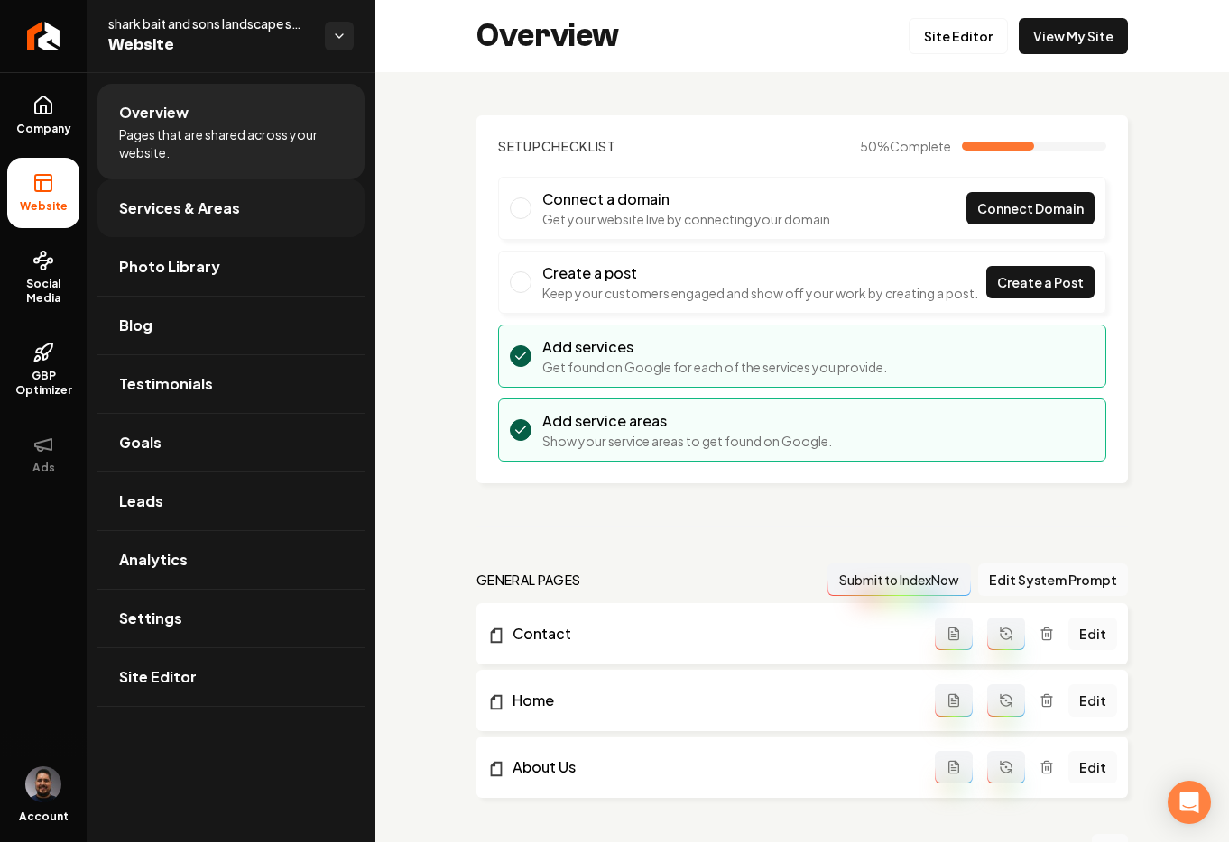
click at [194, 216] on span "Services & Areas" at bounding box center [179, 209] width 121 height 22
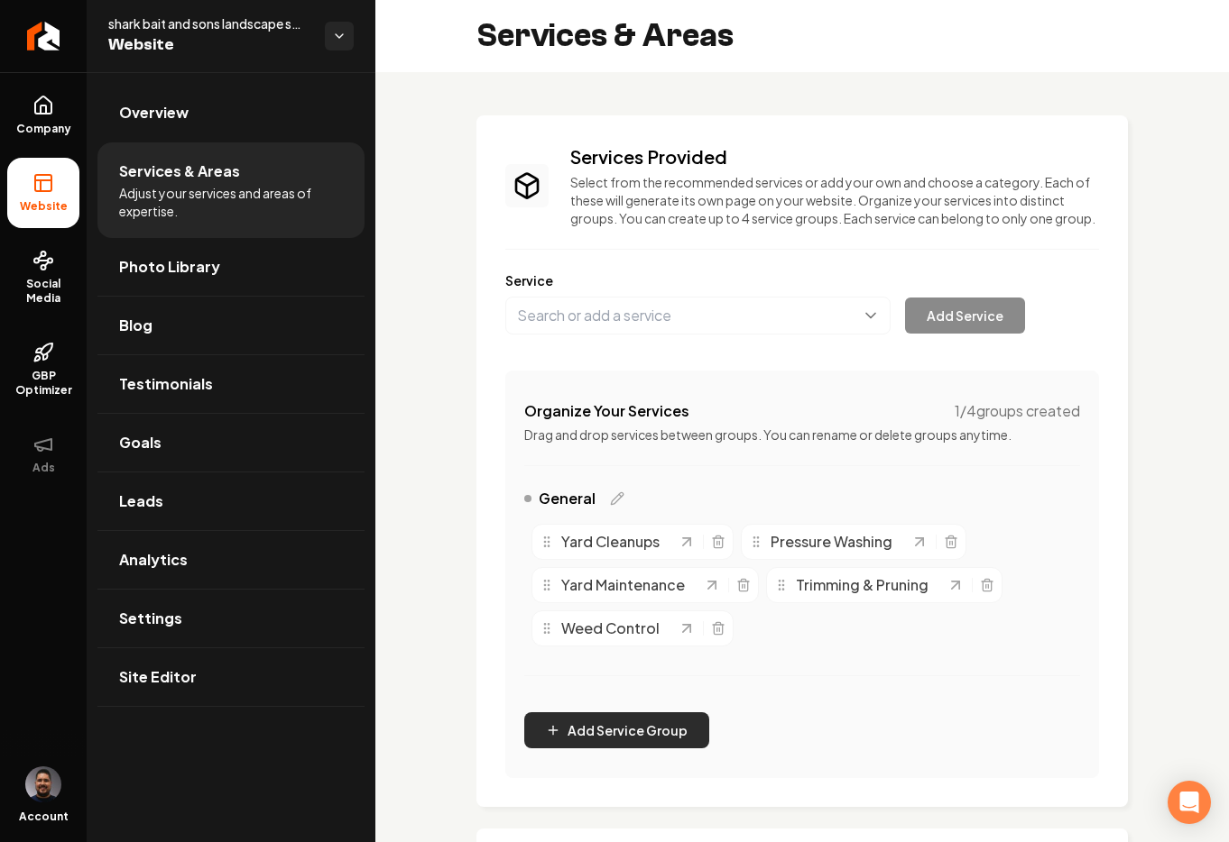
click at [655, 746] on button "Add Service Group" at bounding box center [616, 731] width 185 height 36
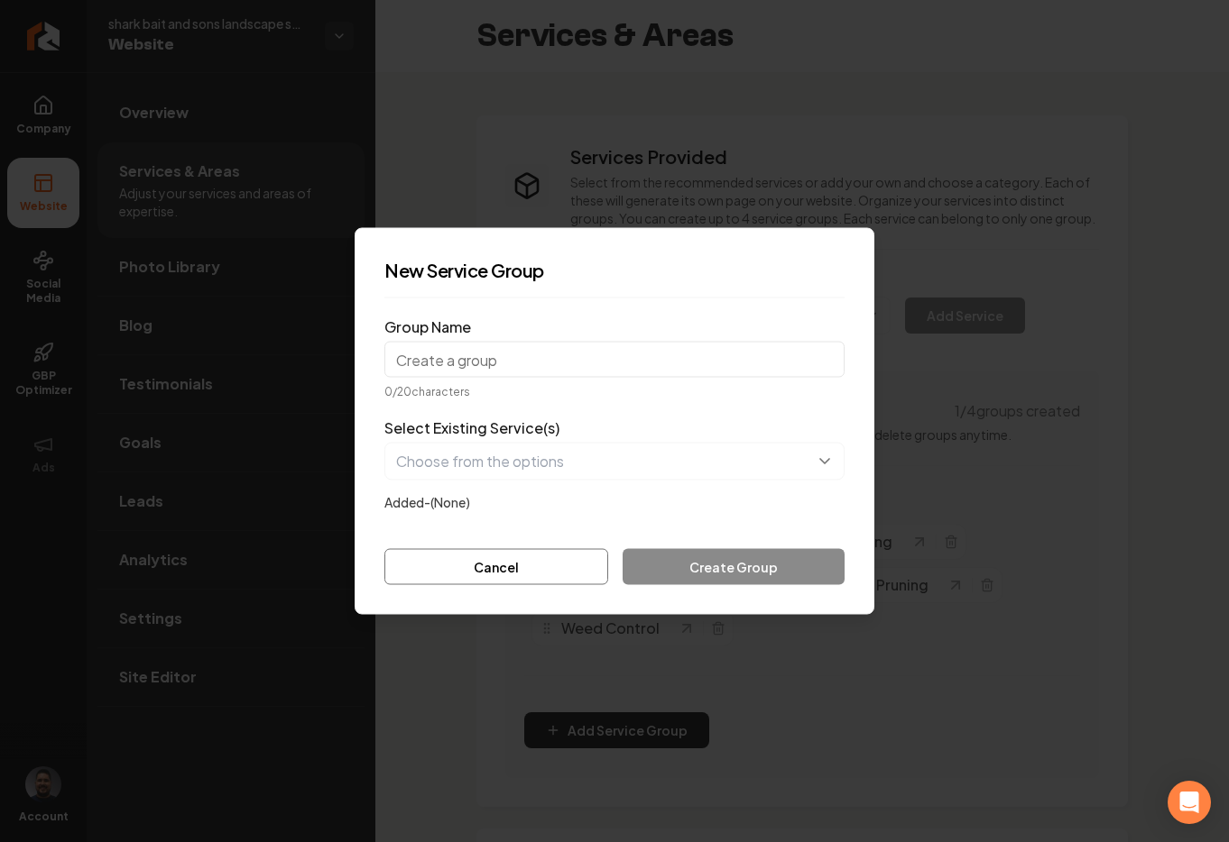
click at [610, 359] on input "Group Name" at bounding box center [614, 360] width 460 height 36
type input "Concrete"
drag, startPoint x: 473, startPoint y: 363, endPoint x: 362, endPoint y: 364, distance: 111.0
click at [362, 364] on div "New Service Group Group Name Concrete 8 / 20 characters Select Existing Service…" at bounding box center [614, 421] width 520 height 387
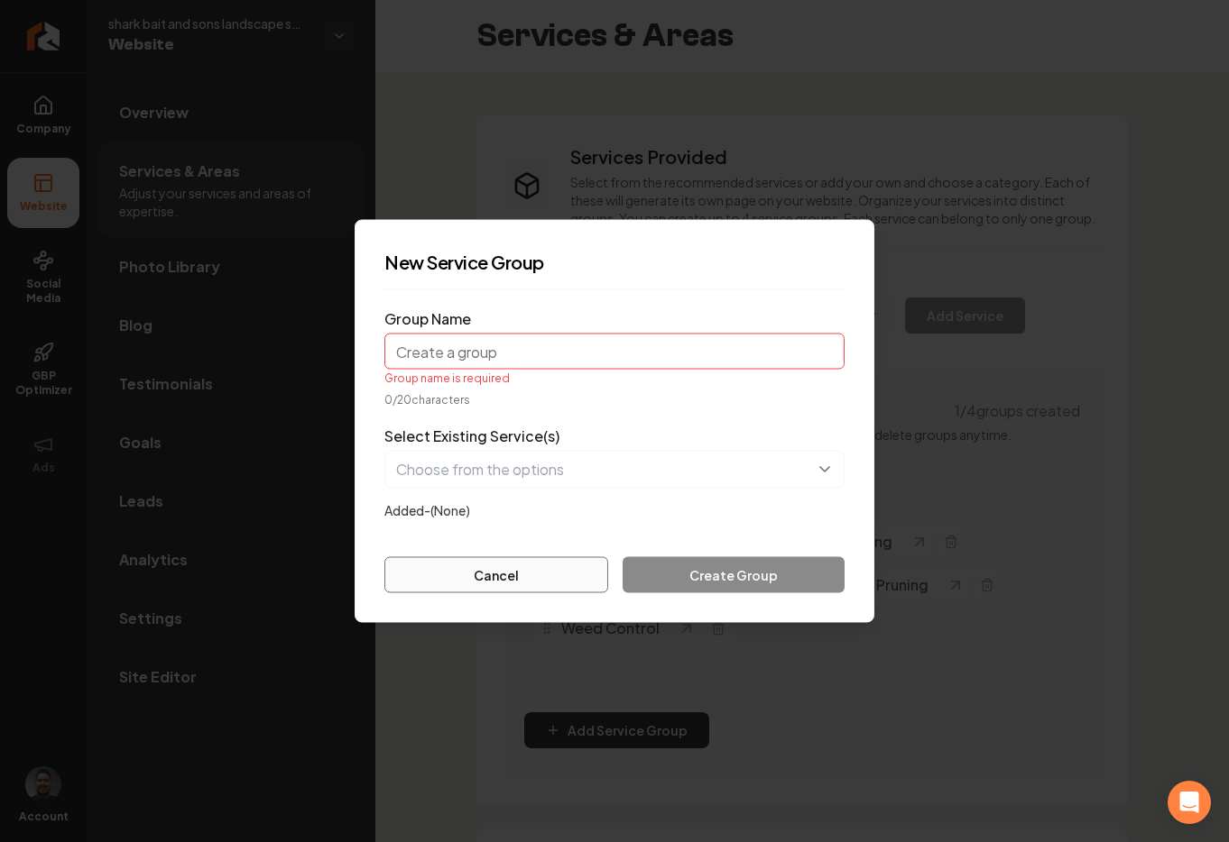
click at [493, 569] on button "Cancel" at bounding box center [496, 575] width 224 height 36
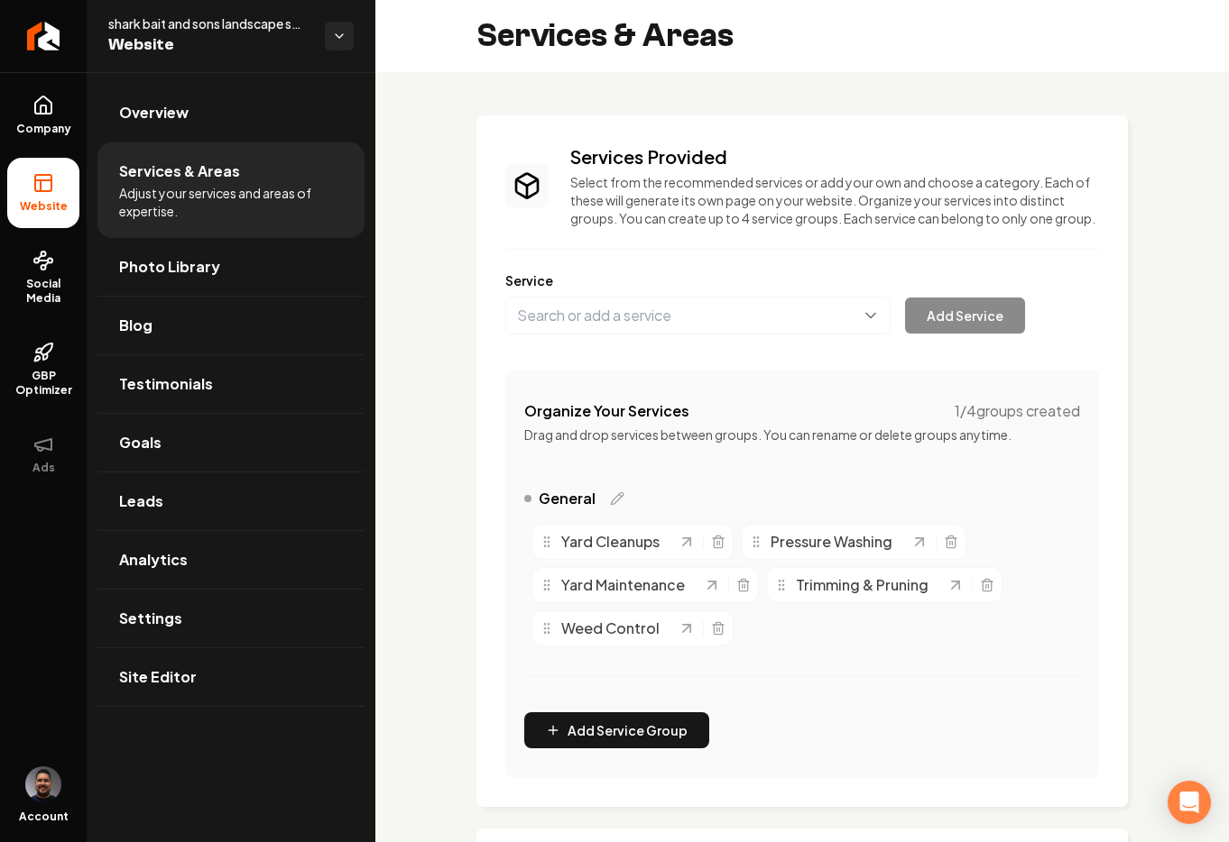
click at [866, 466] on div "Main content area" at bounding box center [802, 465] width 556 height 1
click at [734, 354] on div "Services Provided Select from the recommended services or add your own and choo…" at bounding box center [802, 461] width 594 height 634
click at [709, 335] on button "Main content area" at bounding box center [697, 316] width 385 height 38
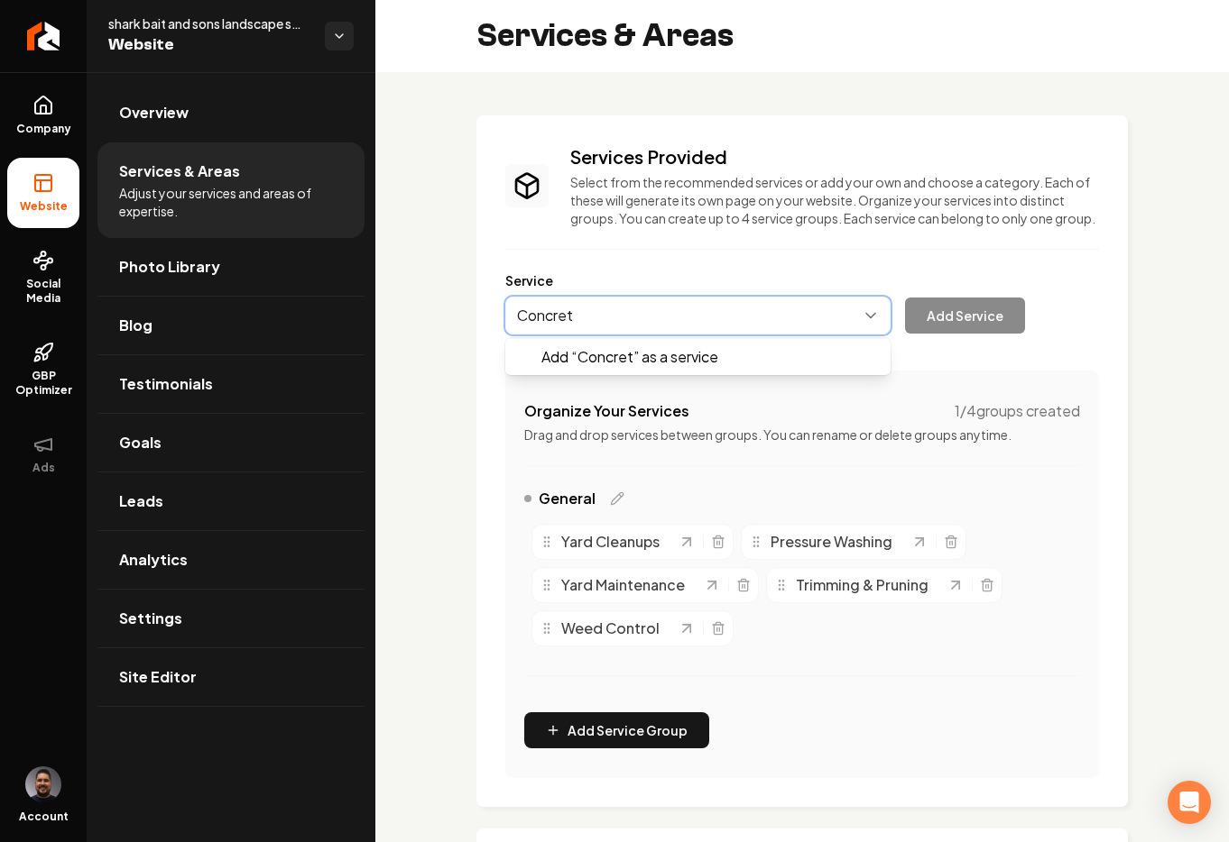
type input "Concrete"
click at [736, 327] on button "Main content area" at bounding box center [697, 316] width 385 height 38
click at [596, 335] on button "Main content area" at bounding box center [697, 316] width 385 height 38
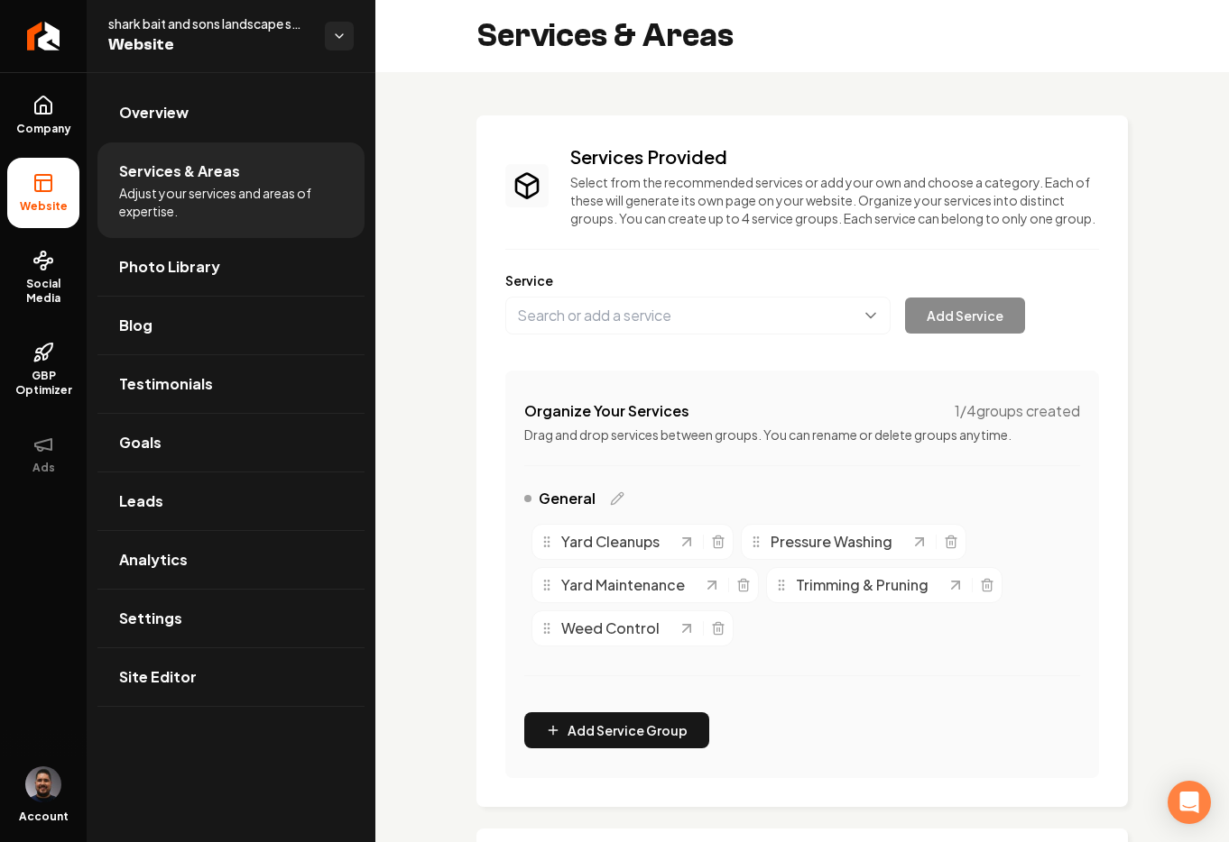
click at [594, 416] on div "Services Provided Select from the recommended services or add your own and choo…" at bounding box center [802, 461] width 594 height 634
click at [771, 335] on button "Main content area" at bounding box center [697, 316] width 385 height 38
type input "Concrete"
click at [974, 324] on button "Add Service" at bounding box center [965, 316] width 120 height 36
click at [175, 675] on span "Site Editor" at bounding box center [158, 678] width 78 height 22
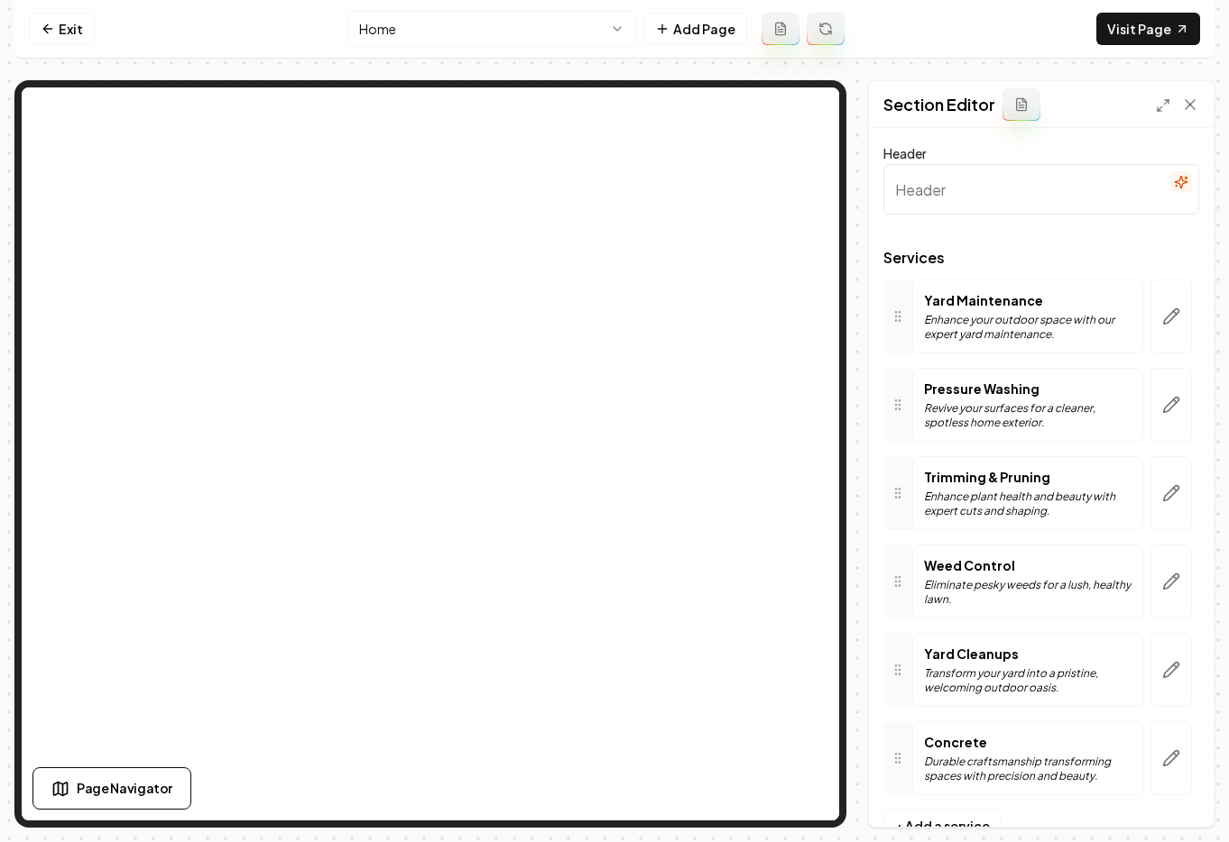
type input "Comprehensive Landscaping Solutions"
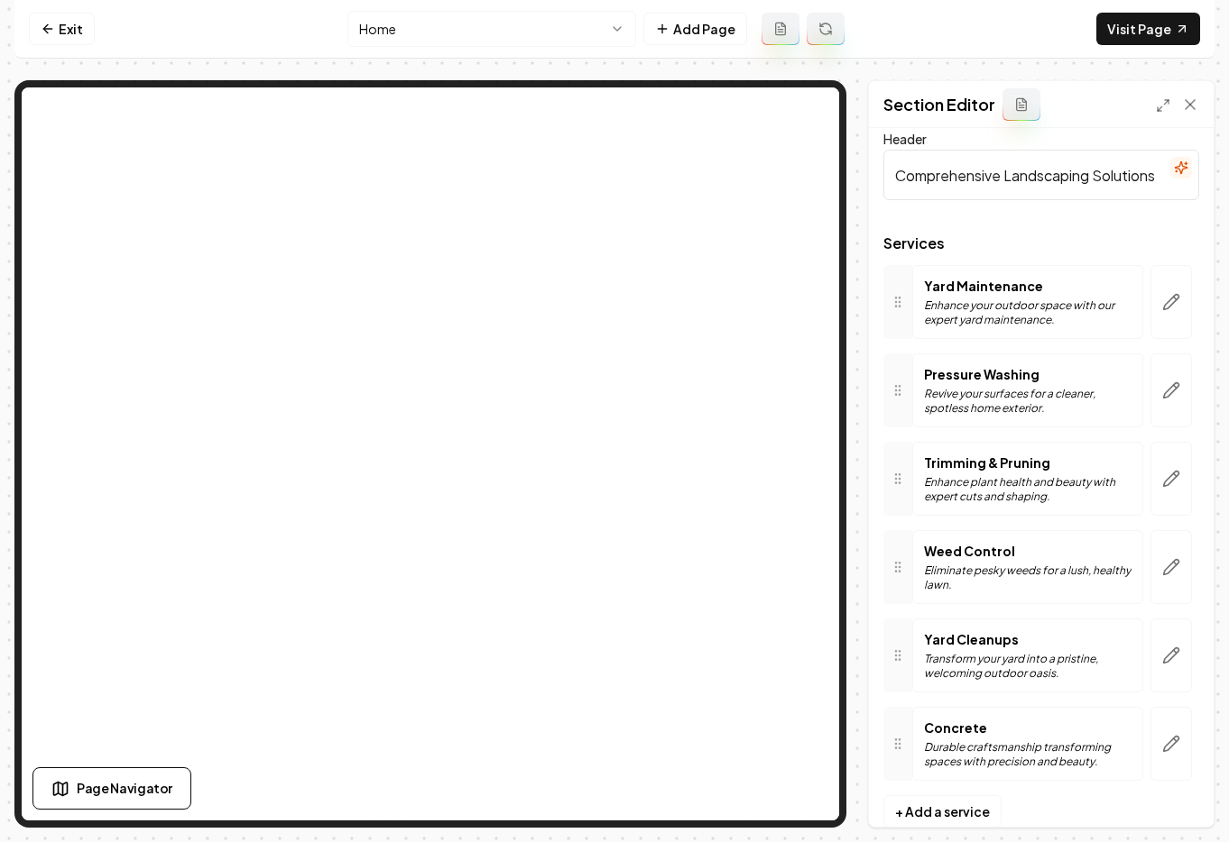
scroll to position [51, 0]
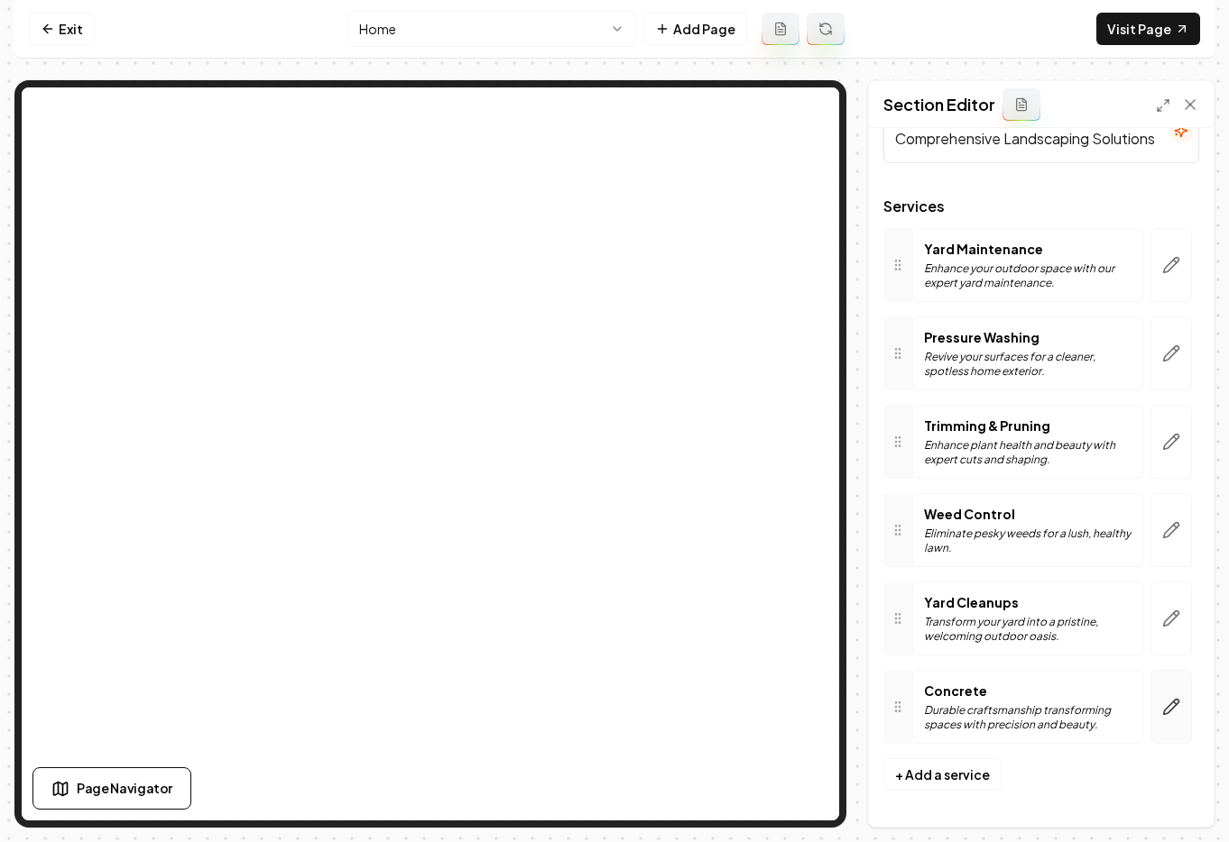
click at [1167, 726] on button "button" at bounding box center [1170, 707] width 41 height 74
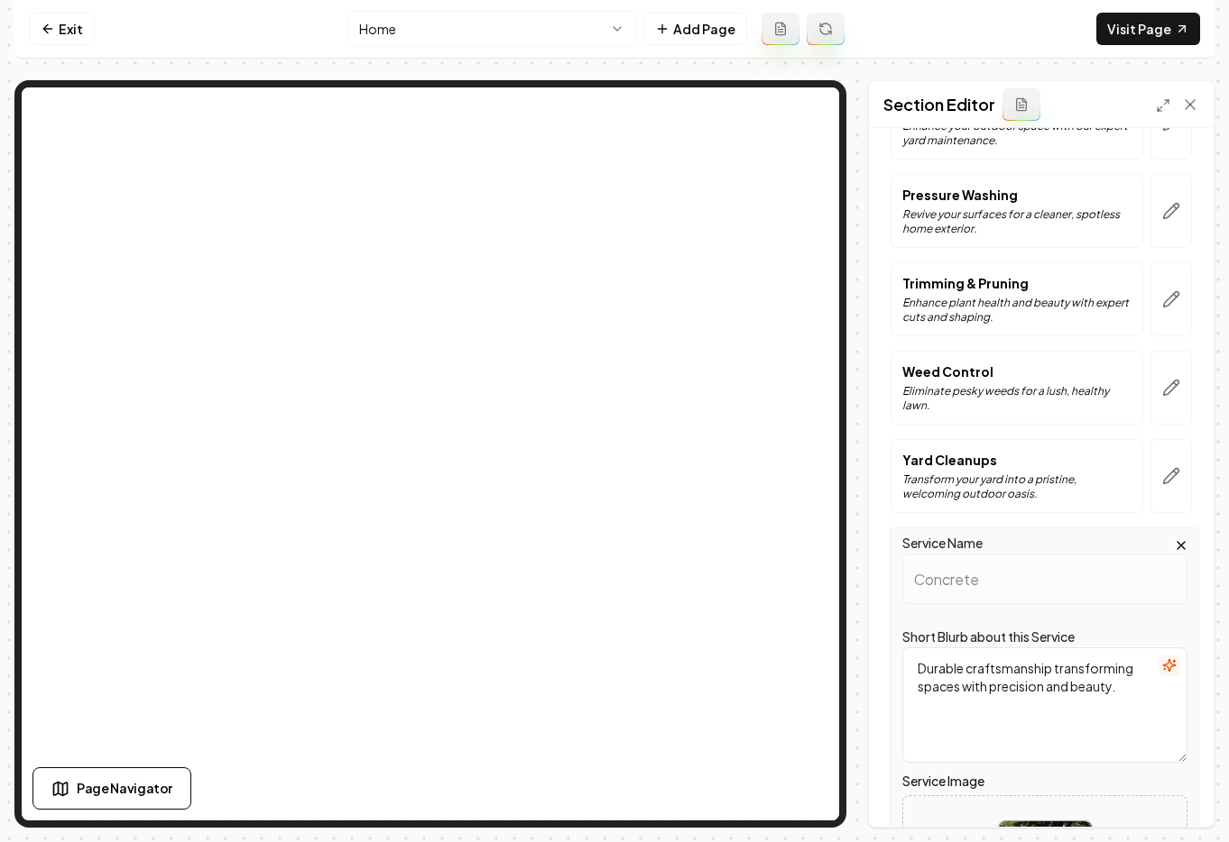
scroll to position [343, 0]
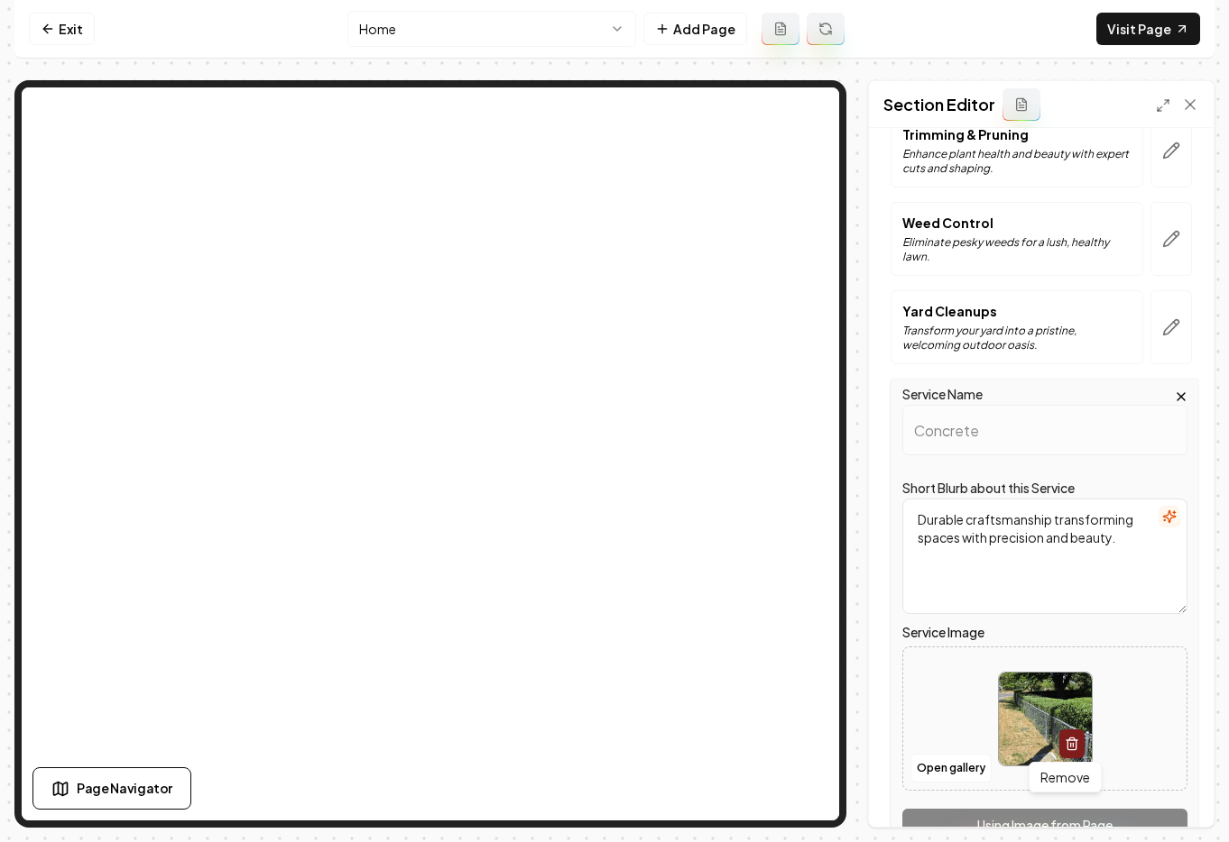
click at [1069, 740] on icon "button" at bounding box center [1071, 739] width 5 height 3
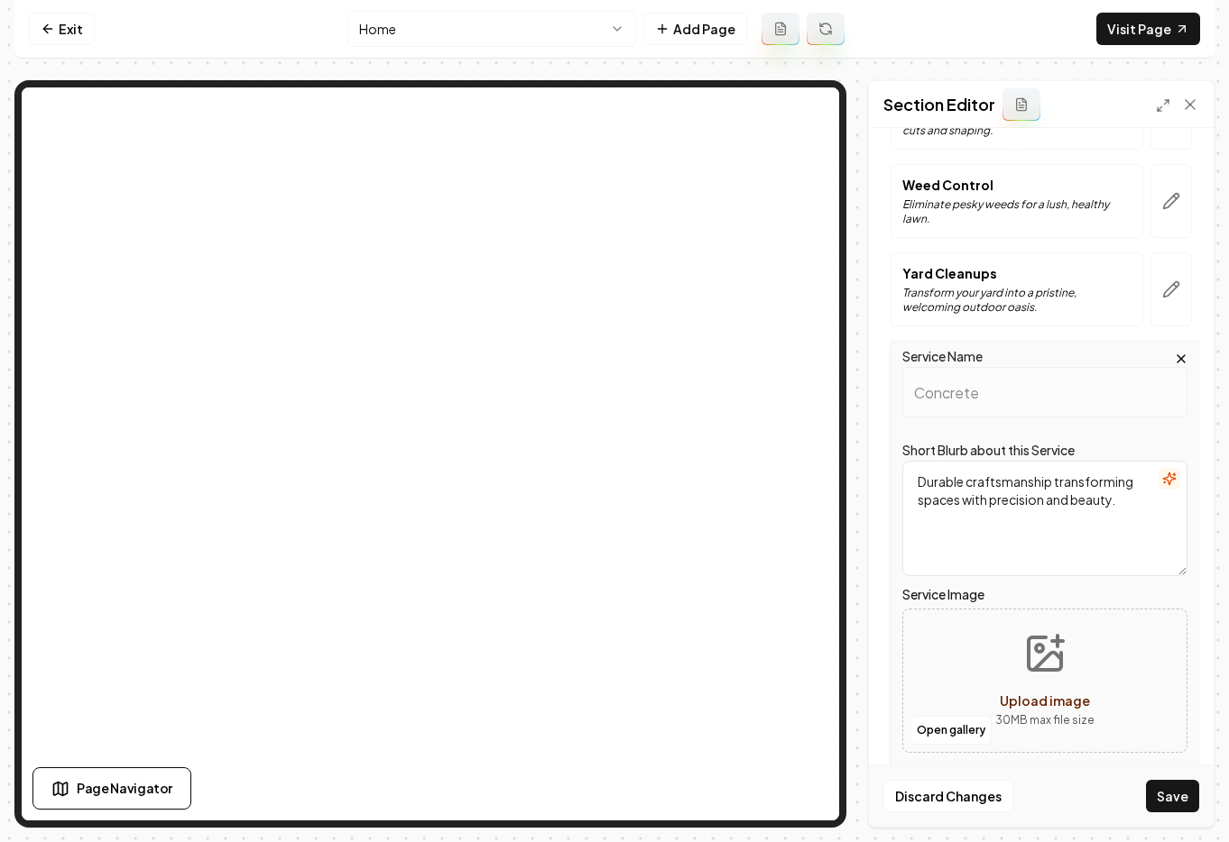
scroll to position [399, 0]
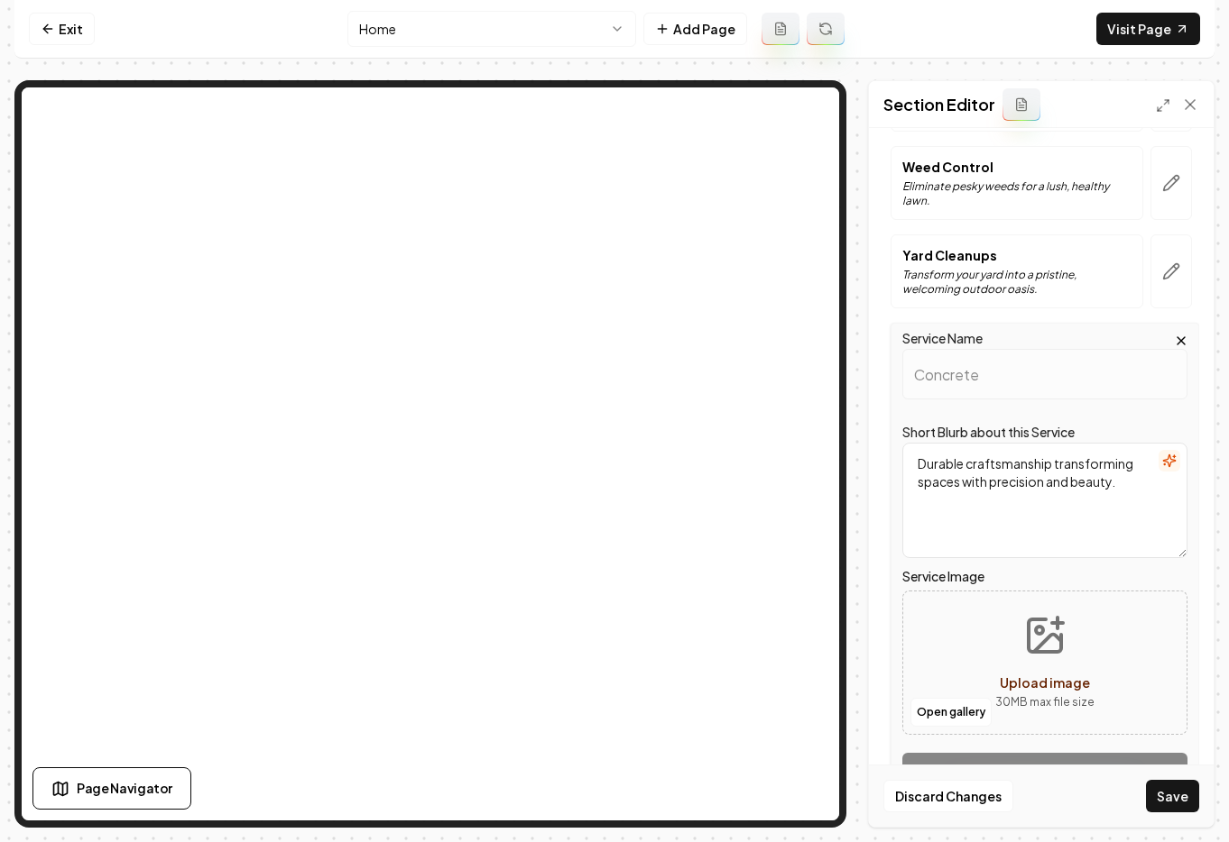
click at [1049, 683] on span "Upload image" at bounding box center [1044, 683] width 90 height 16
click at [938, 704] on button "Open gallery" at bounding box center [950, 712] width 81 height 29
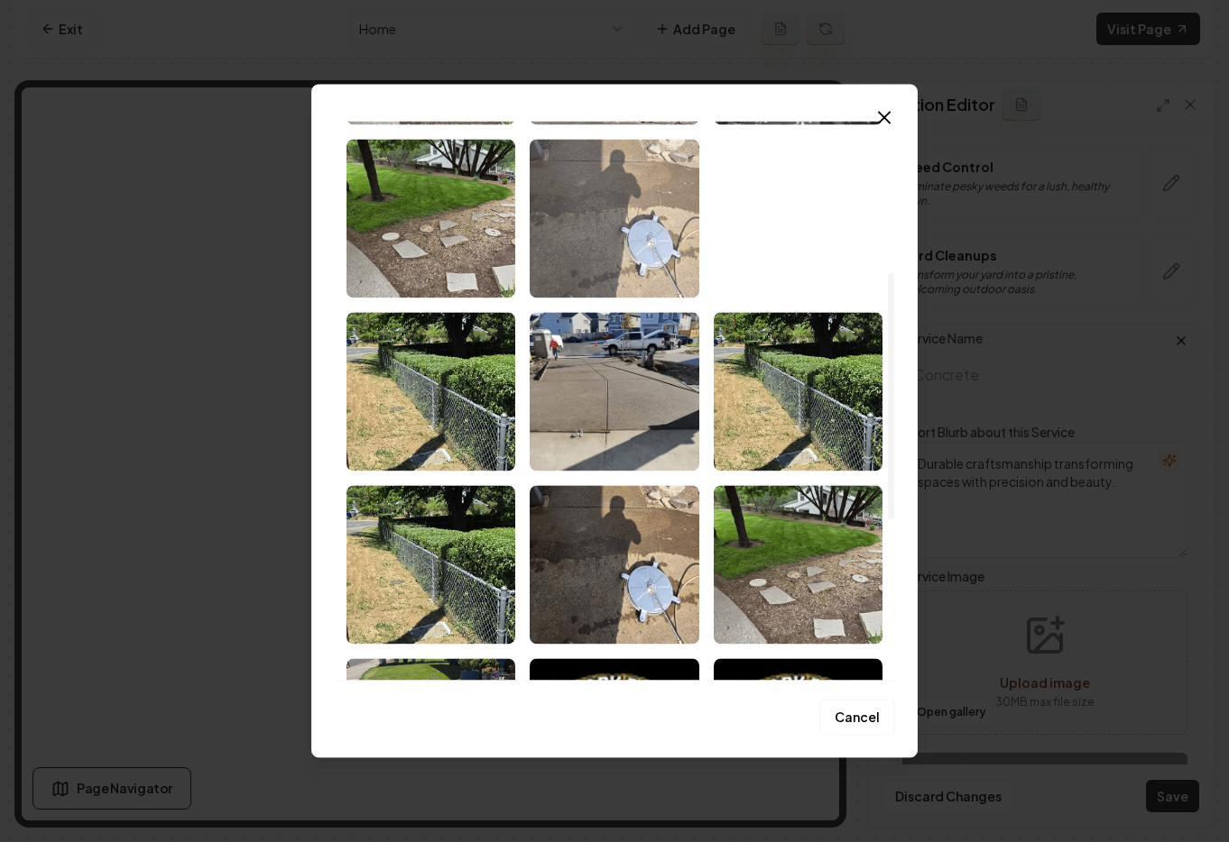
scroll to position [343, 0]
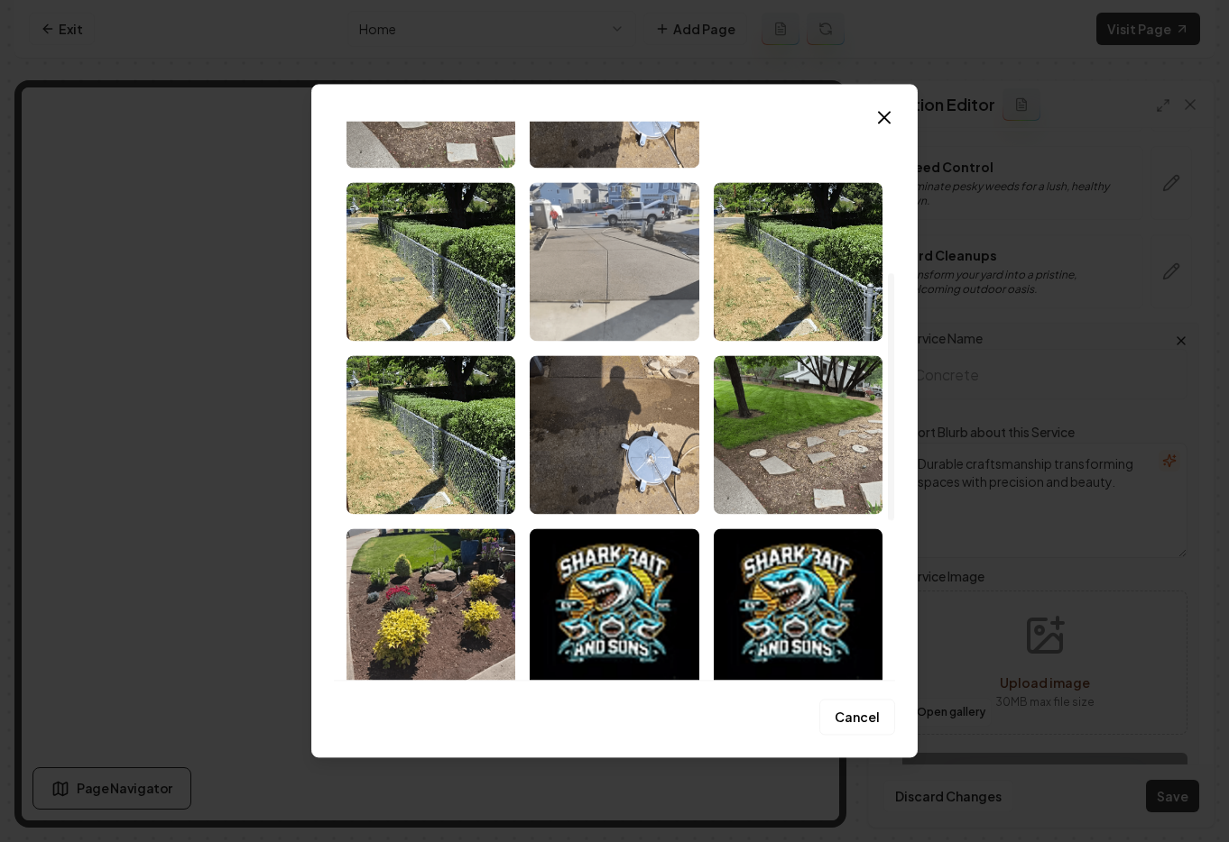
click at [587, 265] on img "Select image image_68c1b7985c7cd75eb8c840ec.avif" at bounding box center [613, 261] width 169 height 159
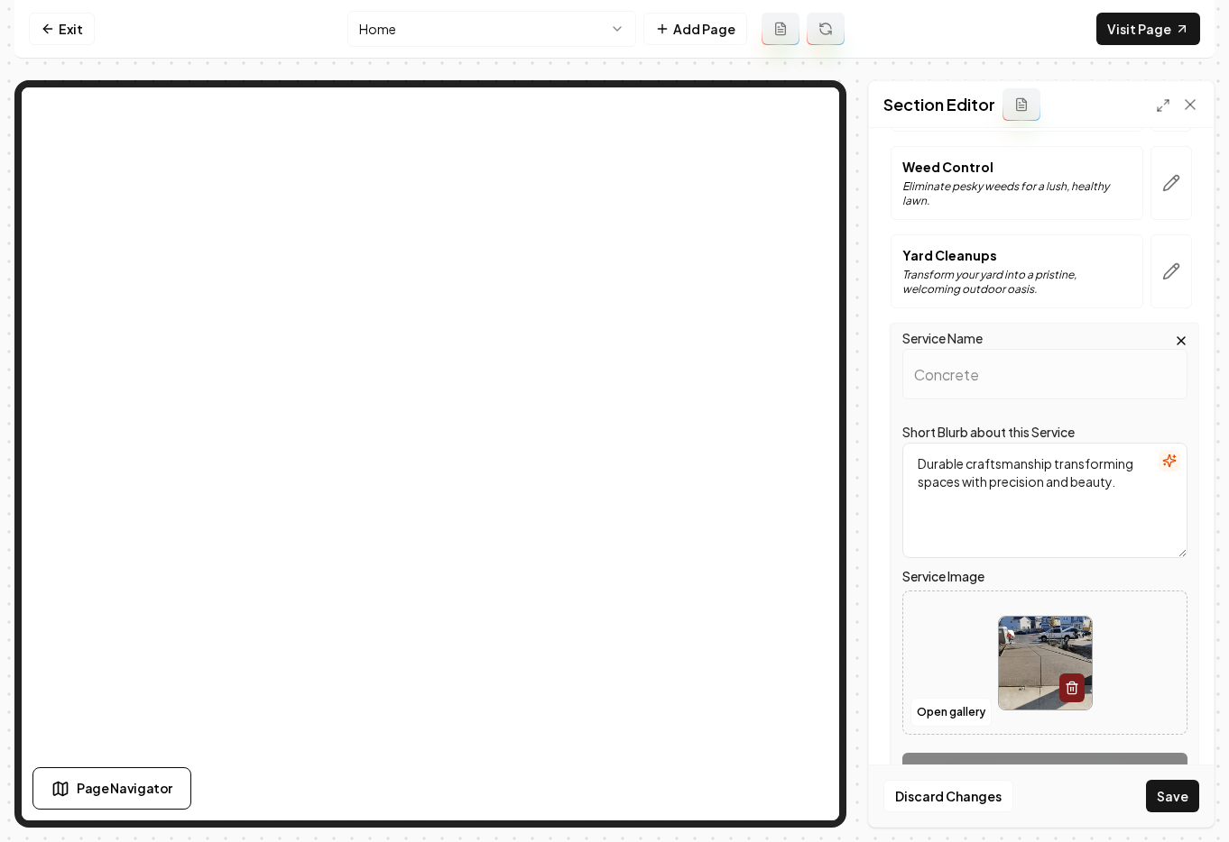
drag, startPoint x: 1165, startPoint y: 803, endPoint x: 1155, endPoint y: 795, distance: 13.5
click at [1165, 804] on button "Save" at bounding box center [1172, 796] width 53 height 32
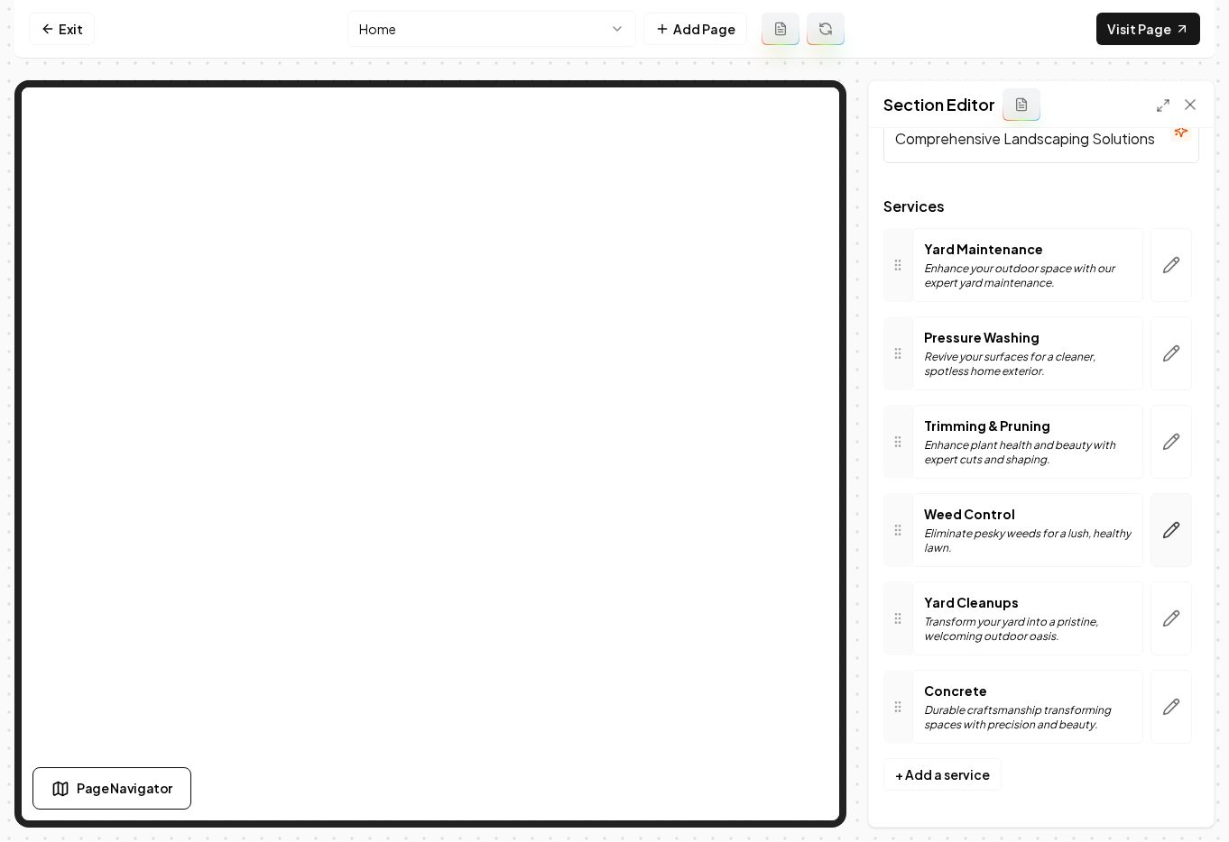
click at [1150, 528] on button "button" at bounding box center [1170, 530] width 41 height 74
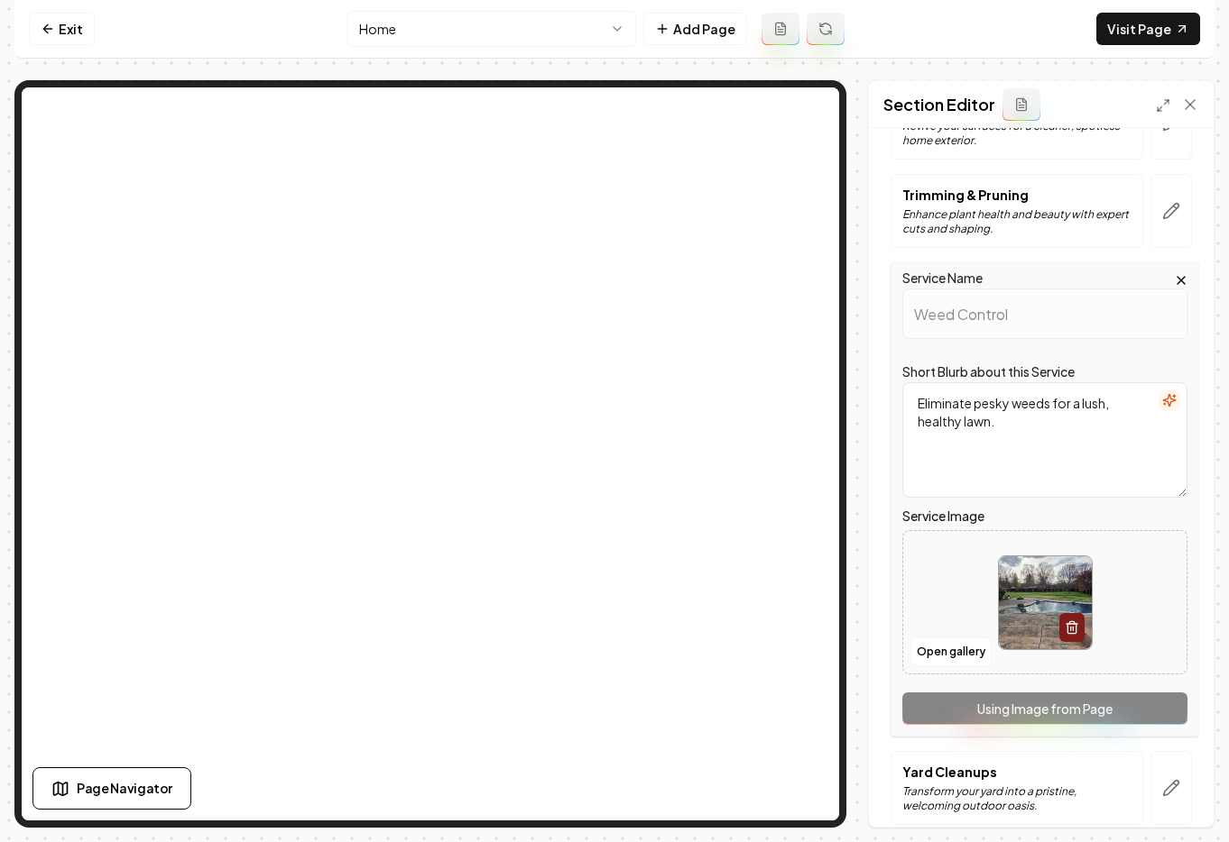
scroll to position [392, 0]
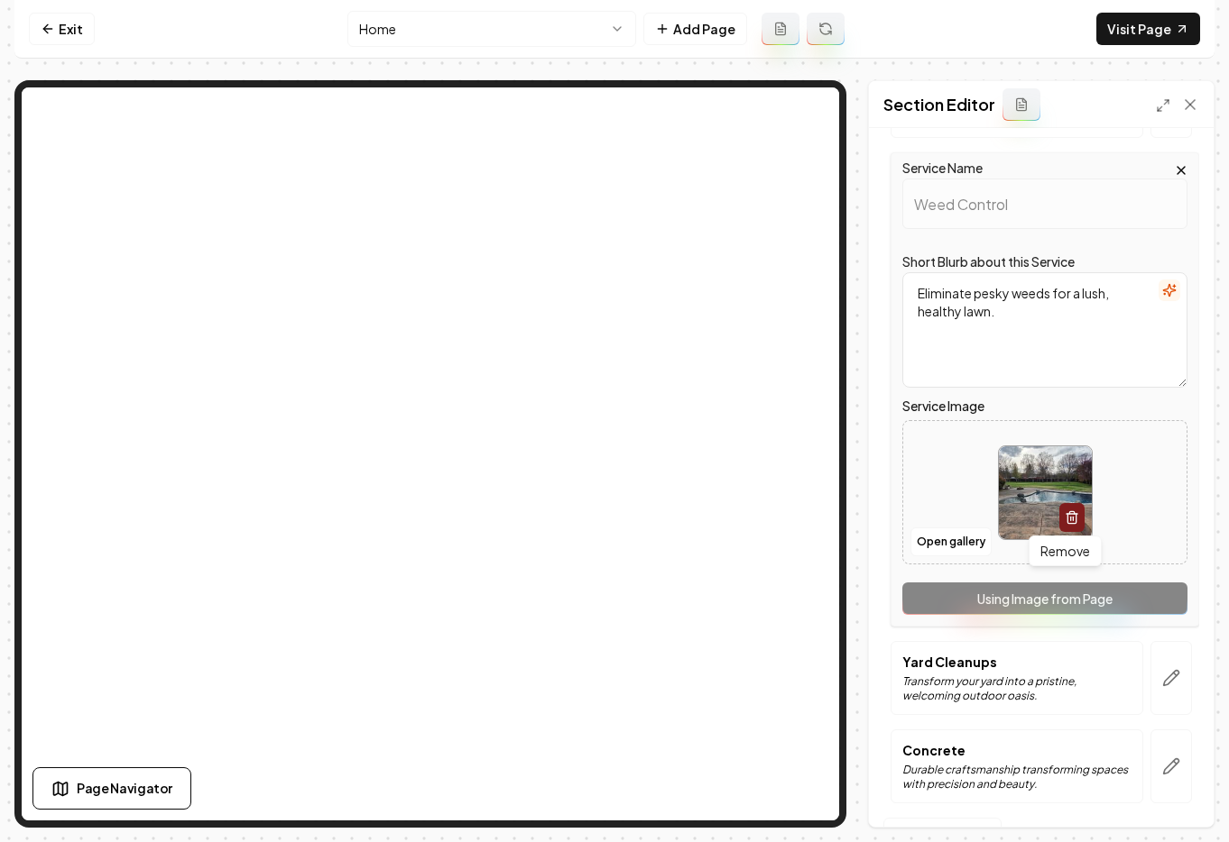
click at [1069, 513] on icon "button" at bounding box center [1071, 512] width 5 height 3
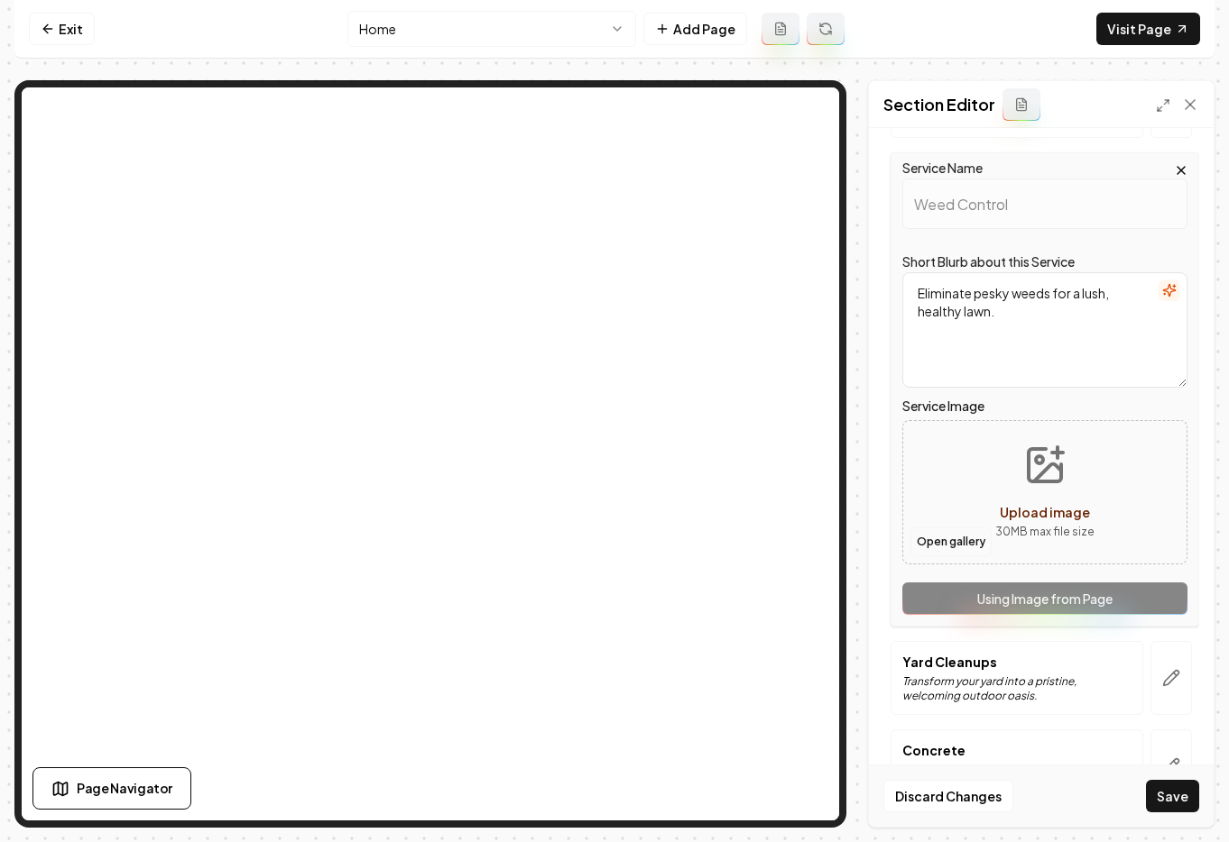
click at [961, 543] on button "Open gallery" at bounding box center [950, 542] width 81 height 29
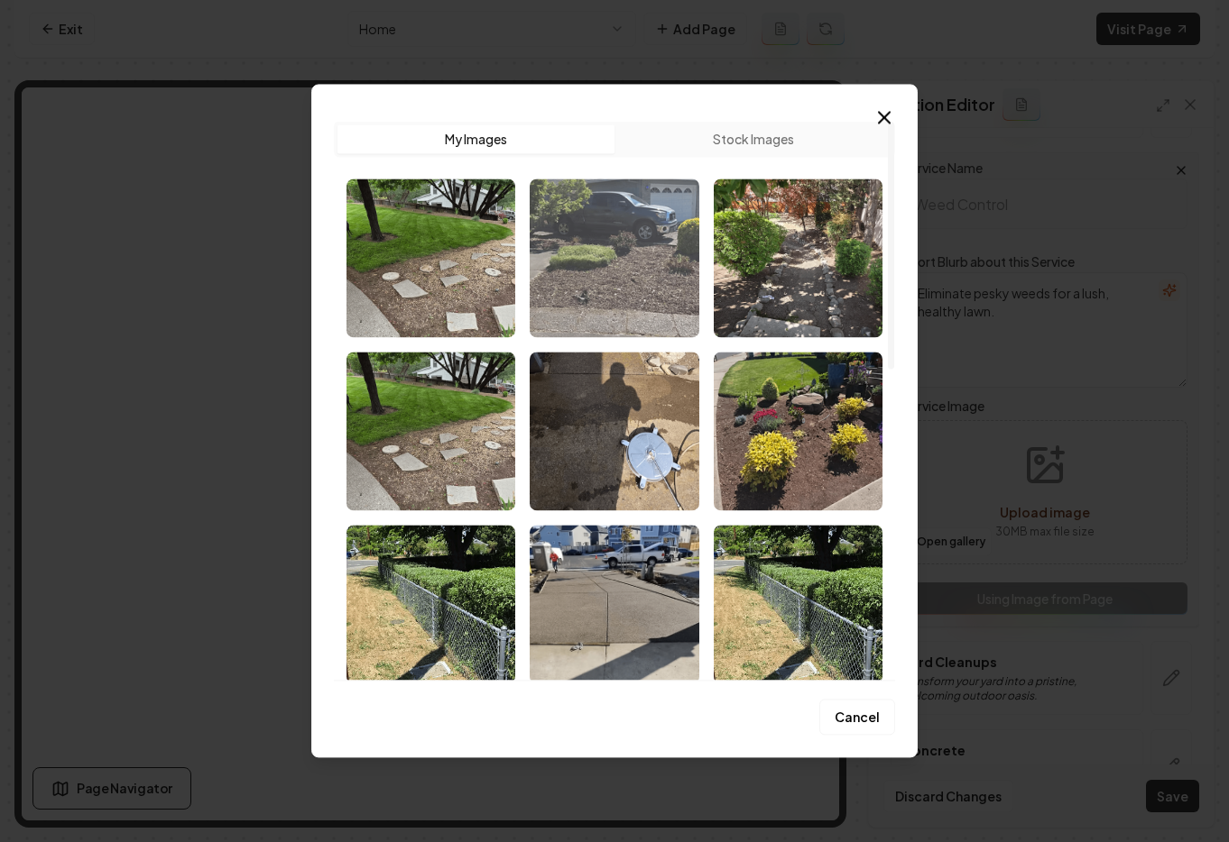
click at [656, 272] on img "Select image image_68c1b7b85c7cd75eb8c8ea6a.avif" at bounding box center [613, 258] width 169 height 159
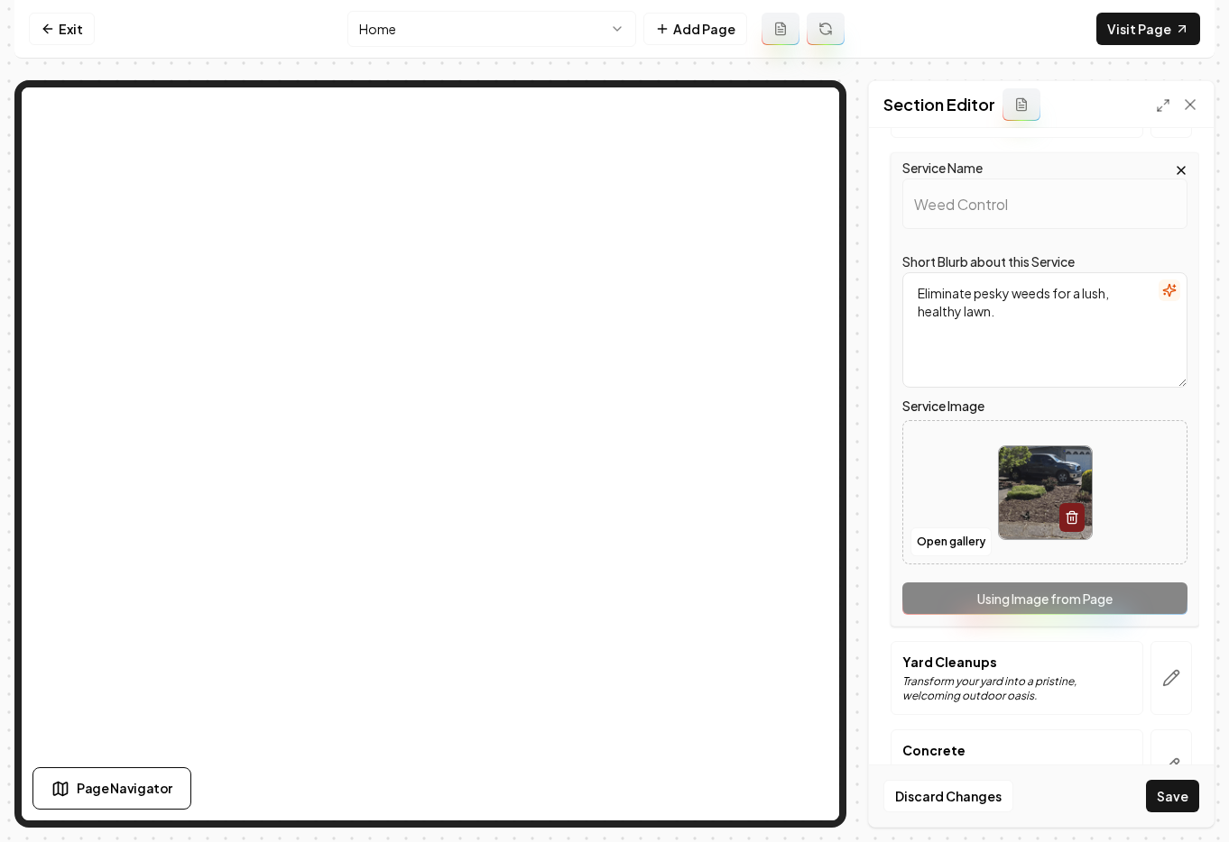
click at [1185, 806] on button "Save" at bounding box center [1172, 796] width 53 height 32
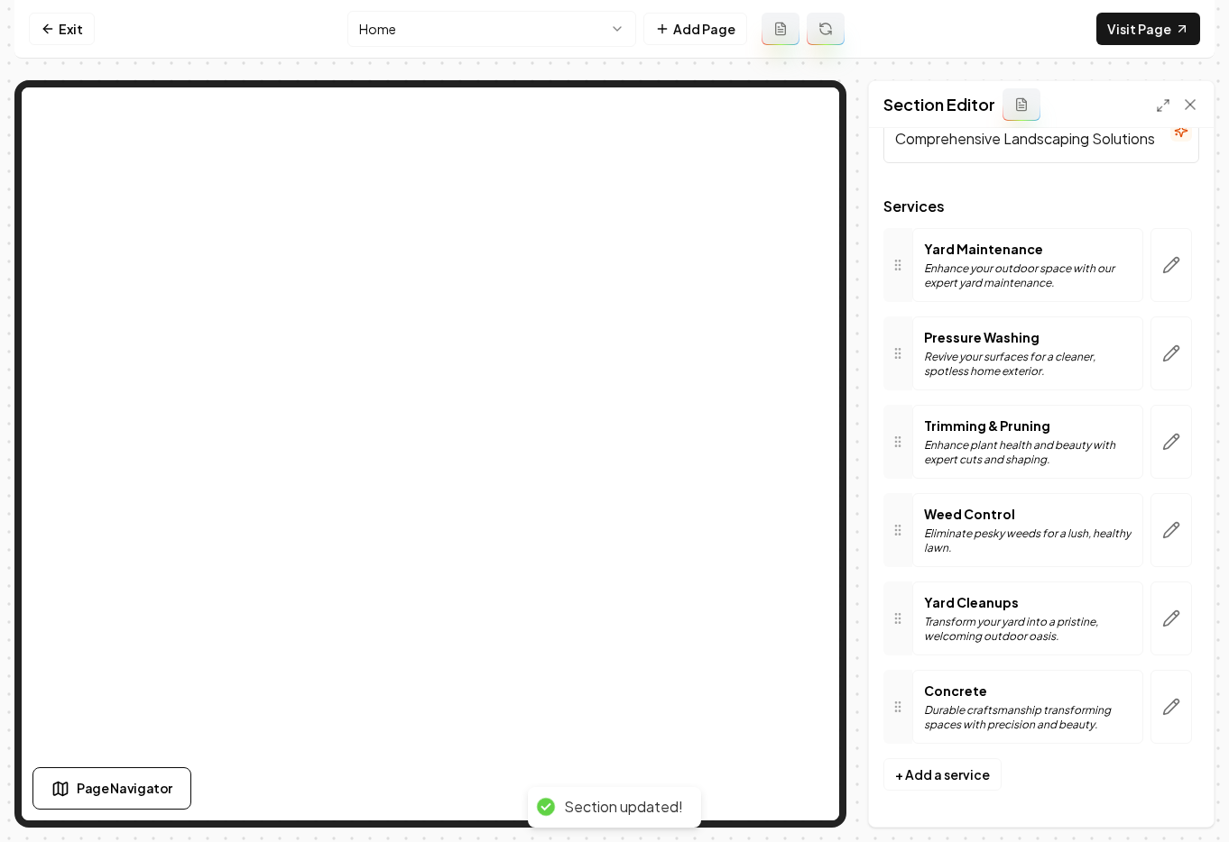
scroll to position [51, 0]
click at [52, 23] on icon at bounding box center [48, 29] width 14 height 14
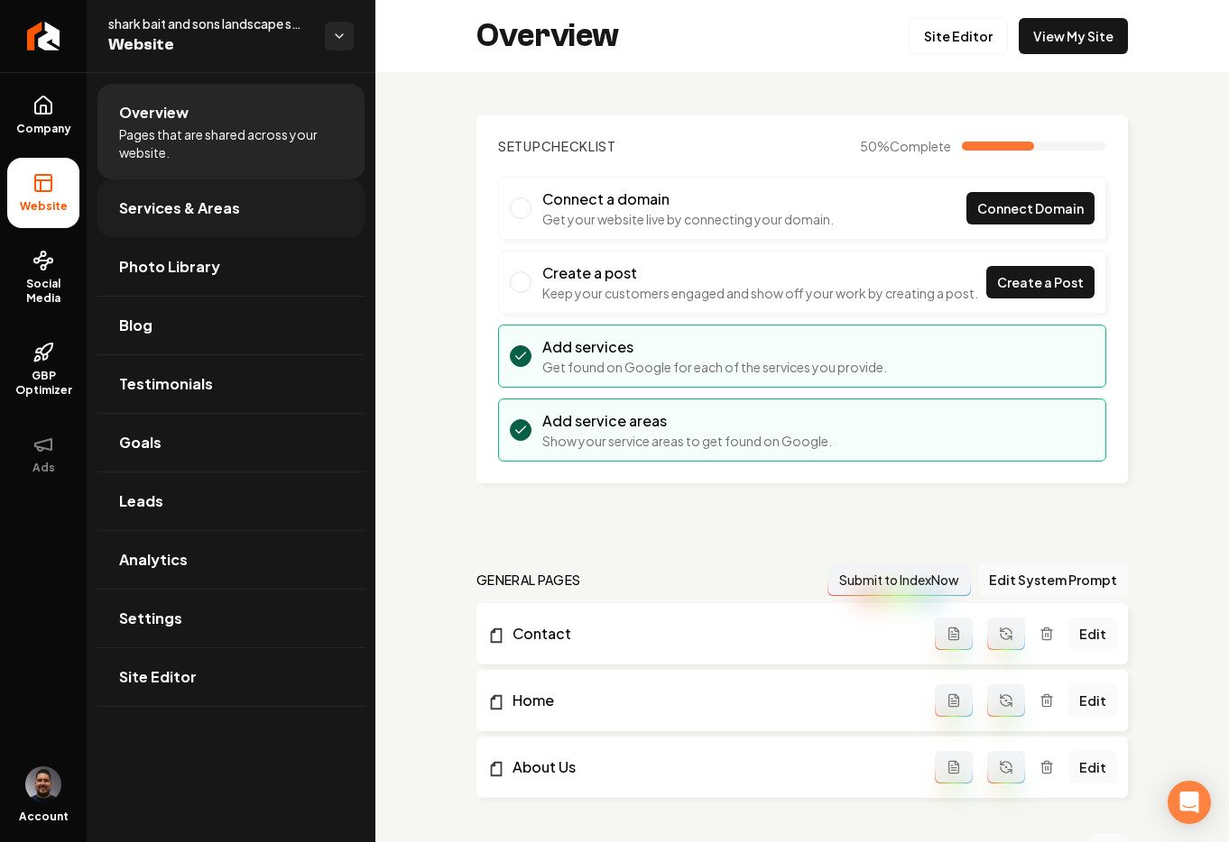
click at [169, 212] on span "Services & Areas" at bounding box center [179, 209] width 121 height 22
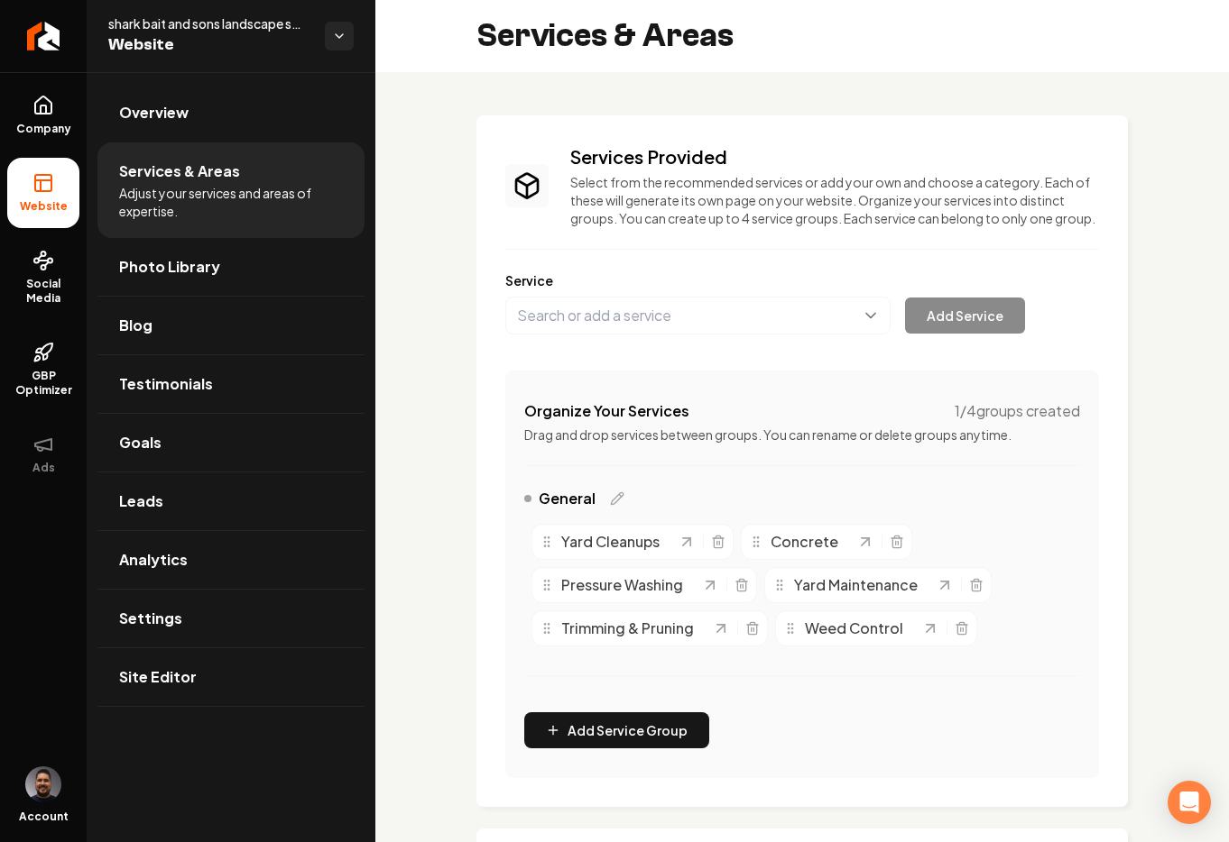
click at [207, 200] on span "Adjust your services and areas of expertise." at bounding box center [231, 202] width 224 height 36
click at [760, 335] on button "Main content area" at bounding box center [697, 316] width 385 height 38
type input "Mulch"
click at [859, 335] on button "Main content area" at bounding box center [697, 316] width 385 height 38
click at [979, 314] on div "Add Service" at bounding box center [765, 316] width 520 height 38
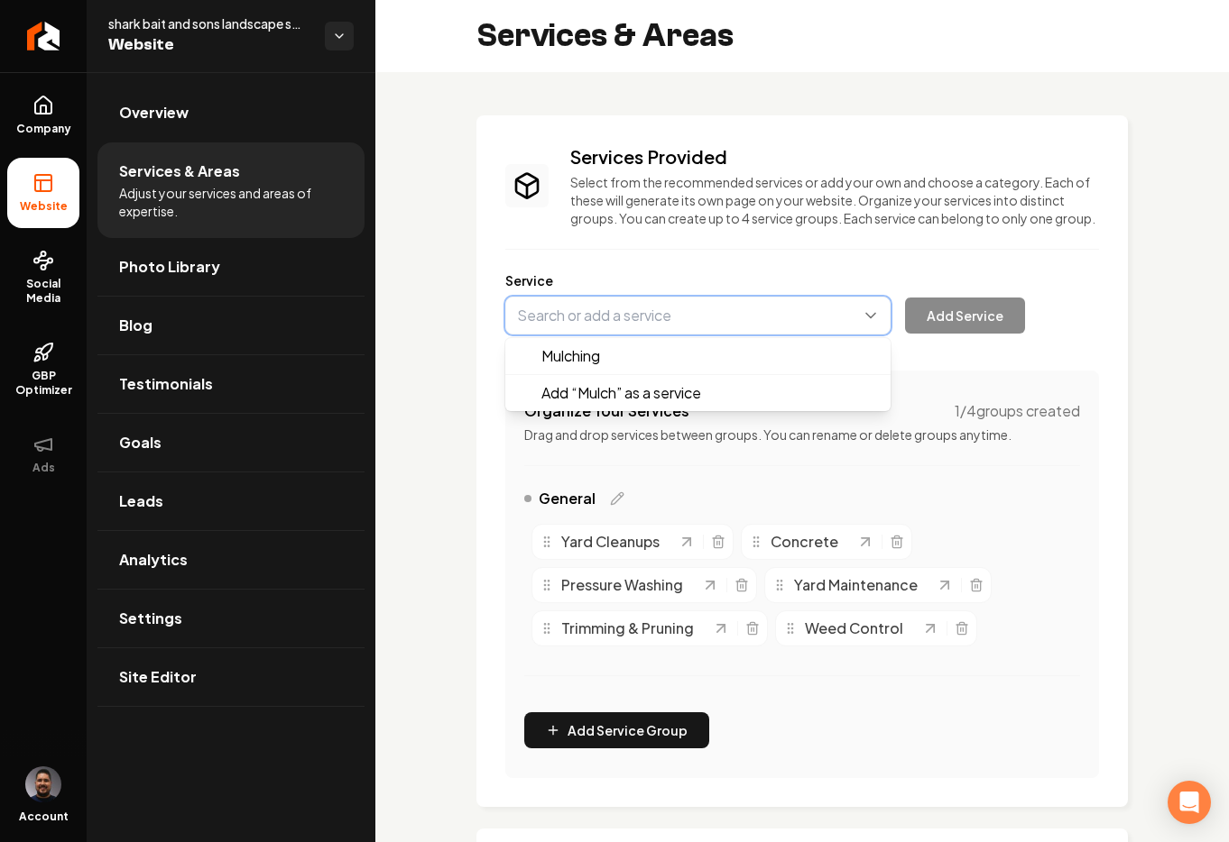
click at [788, 335] on button "Main content area" at bounding box center [697, 316] width 385 height 38
type input "Mulch"
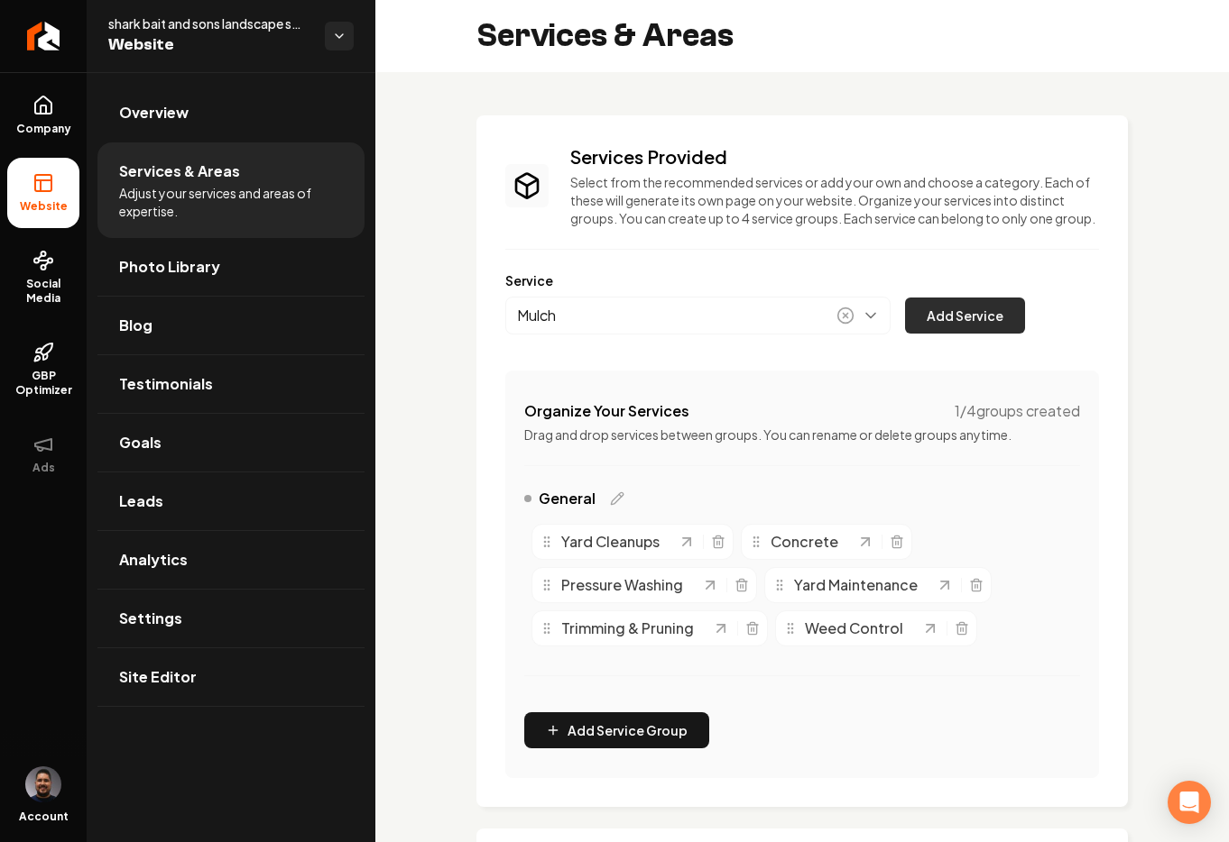
click at [929, 321] on button "Add Service" at bounding box center [965, 316] width 120 height 36
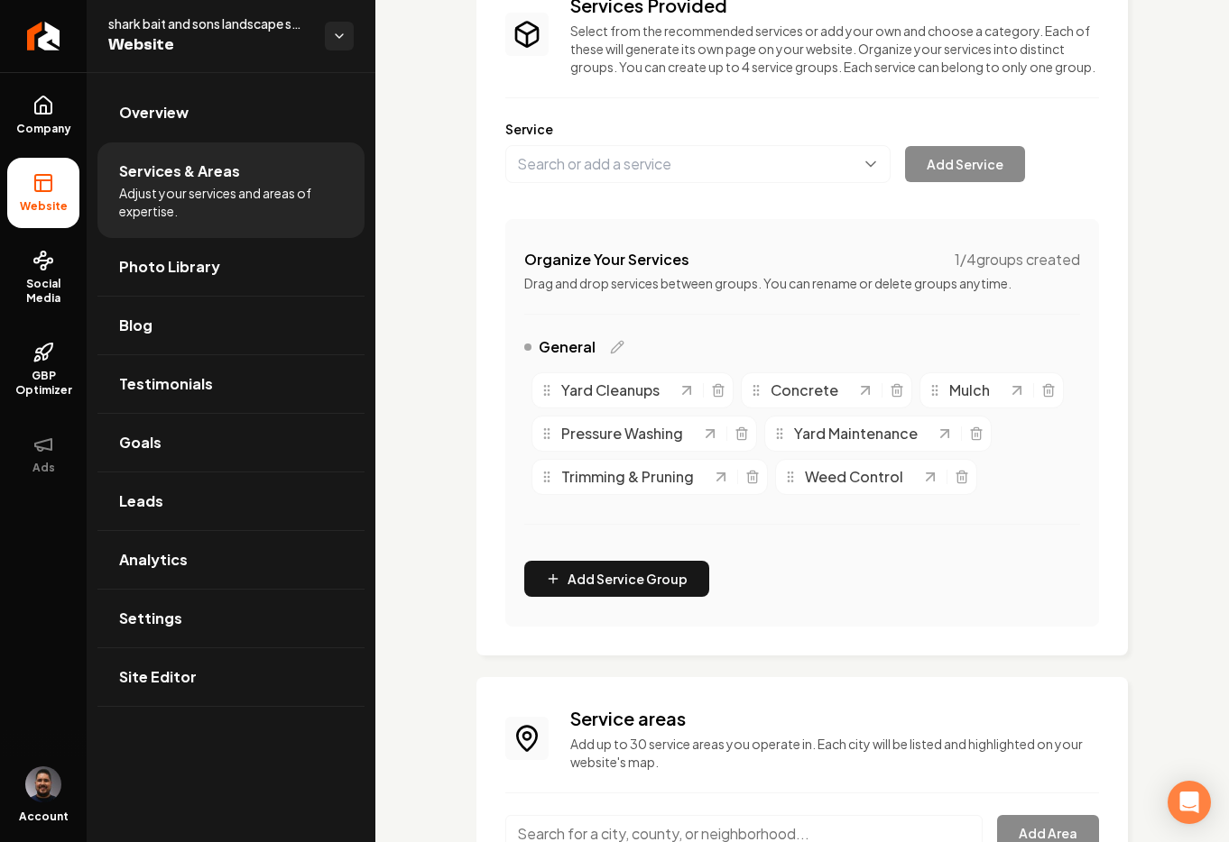
scroll to position [216, 0]
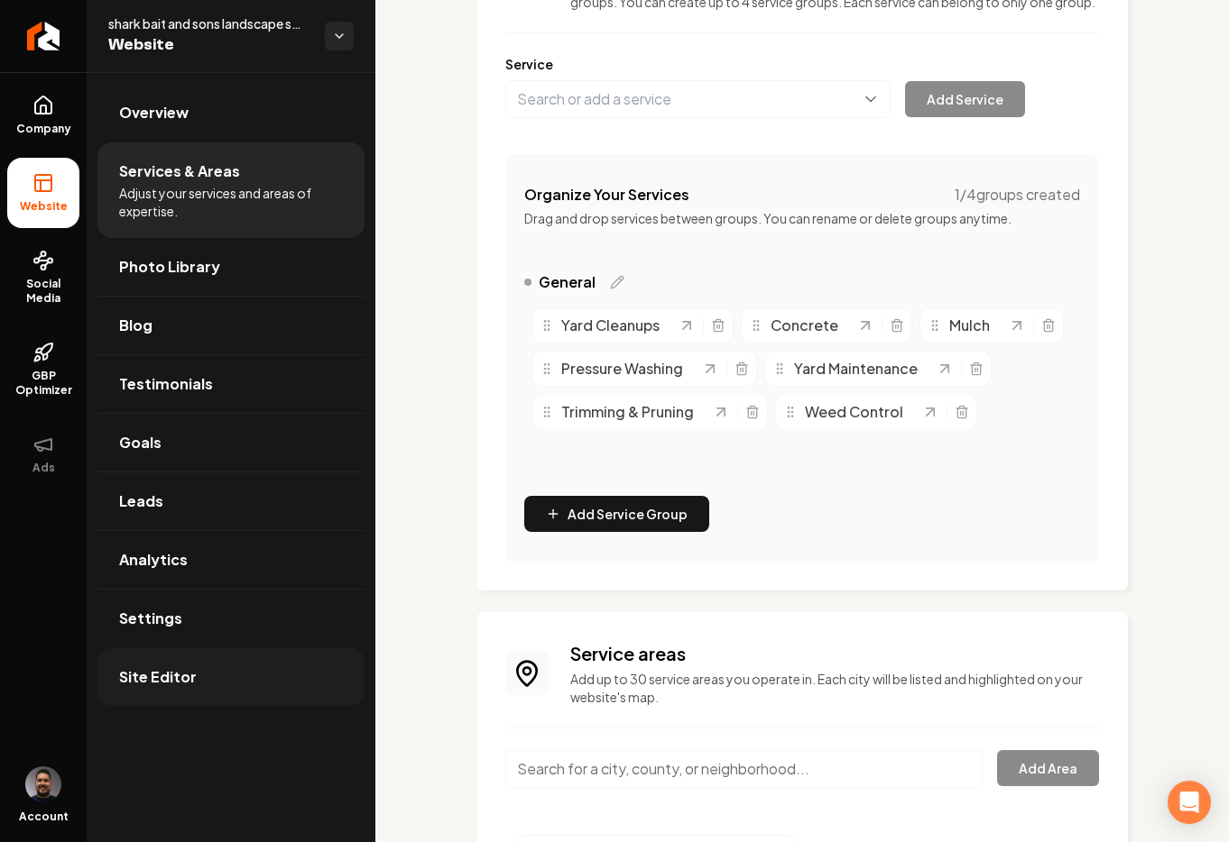
click at [196, 670] on link "Site Editor" at bounding box center [230, 678] width 267 height 58
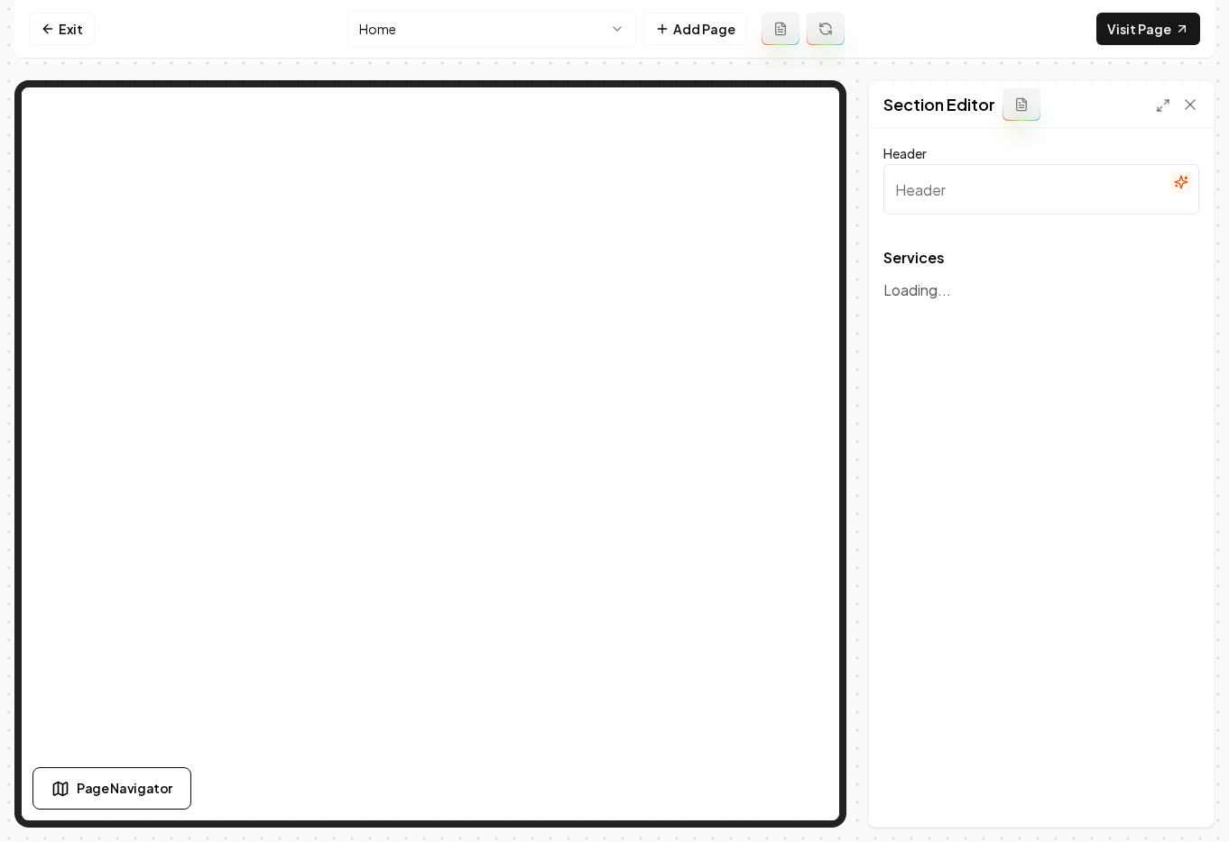
type input "Comprehensive Landscaping Solutions"
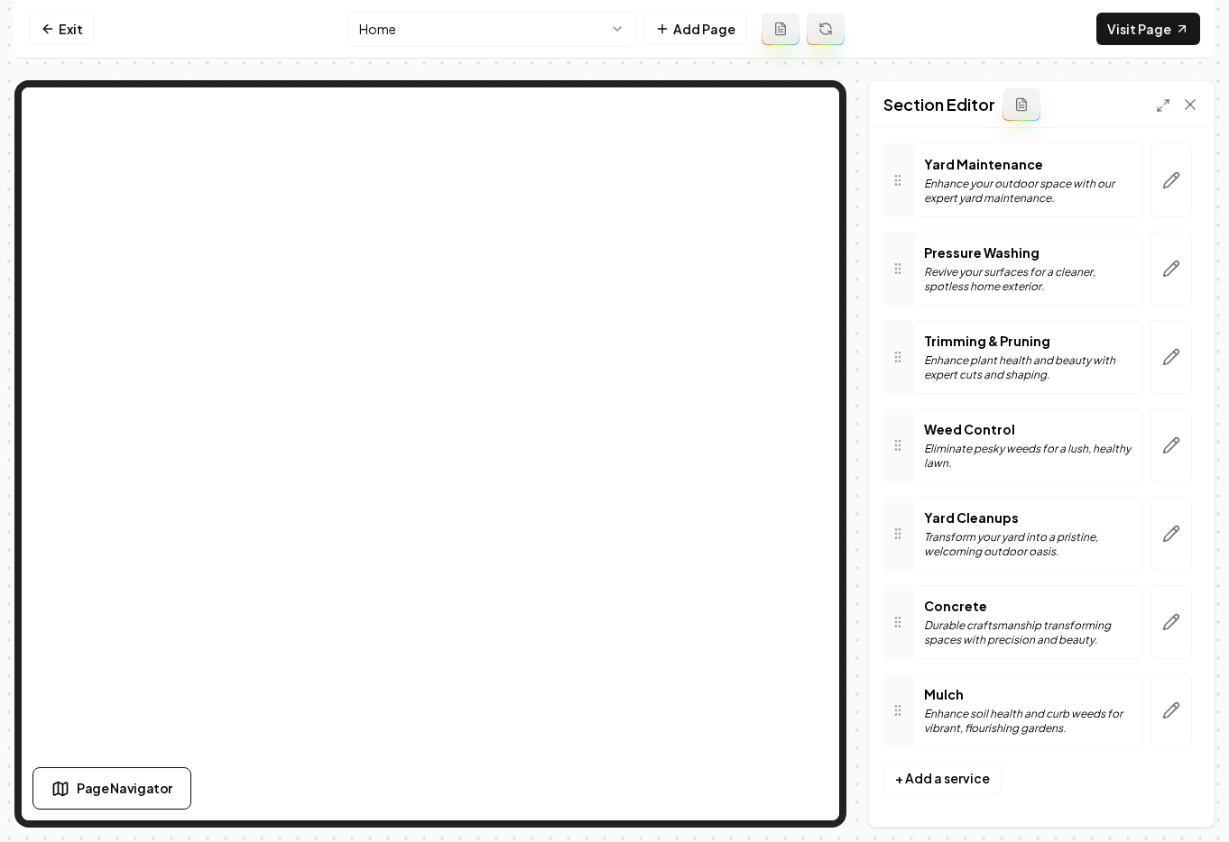
scroll to position [140, 0]
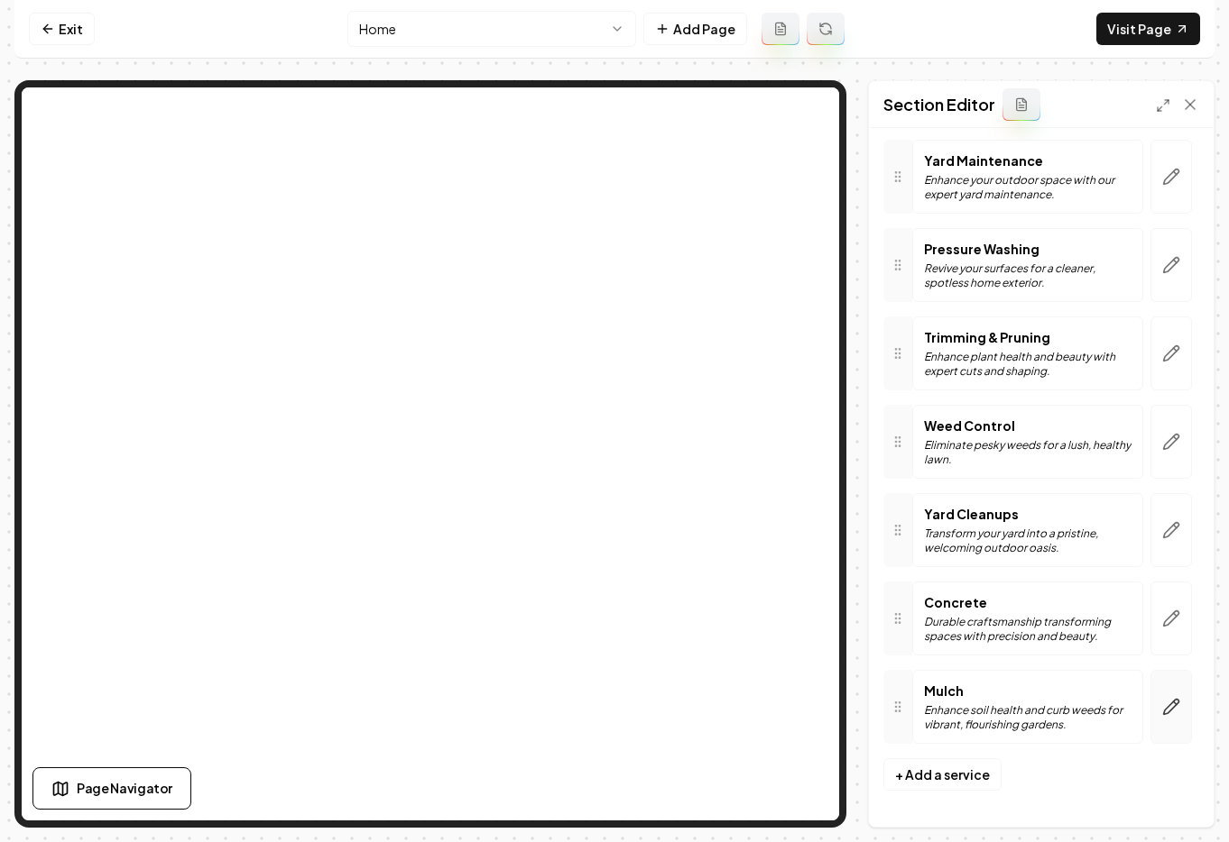
click at [1162, 712] on icon "button" at bounding box center [1171, 707] width 18 height 18
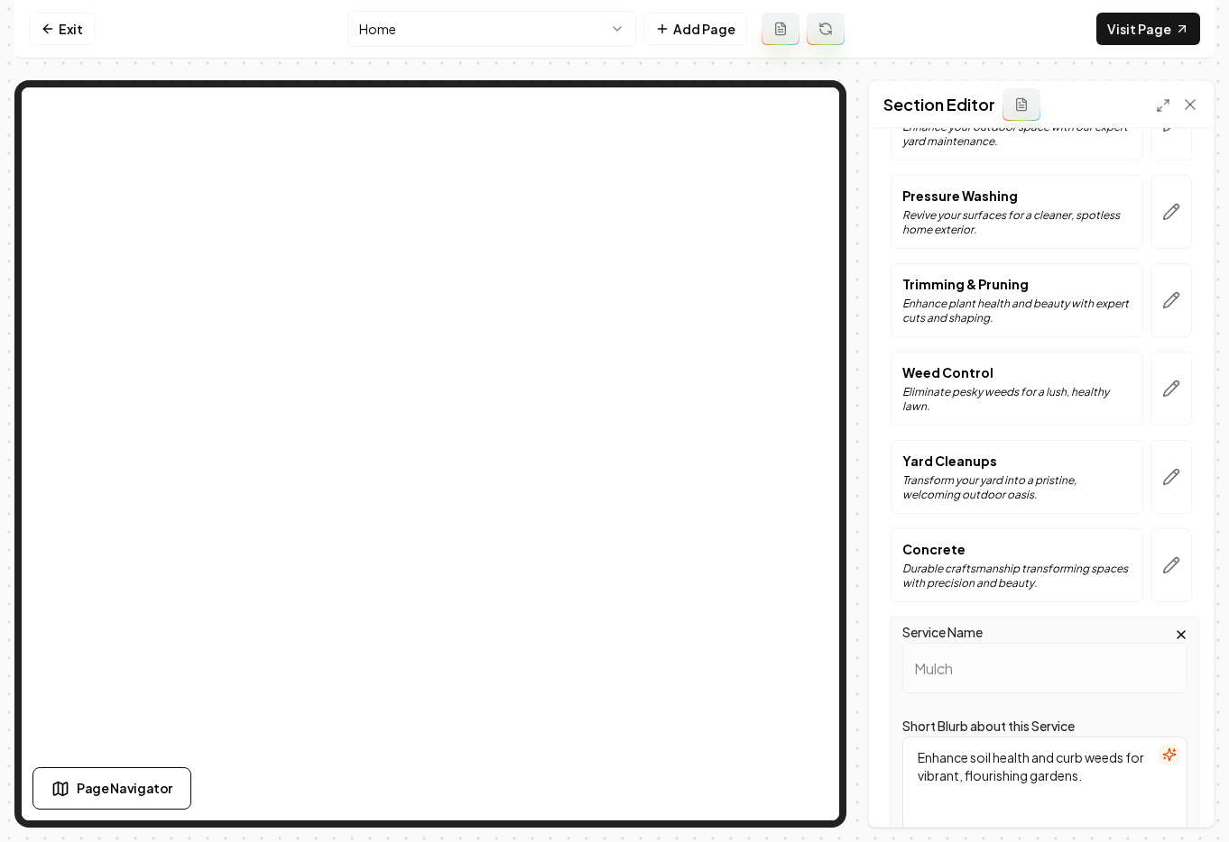
scroll to position [522, 0]
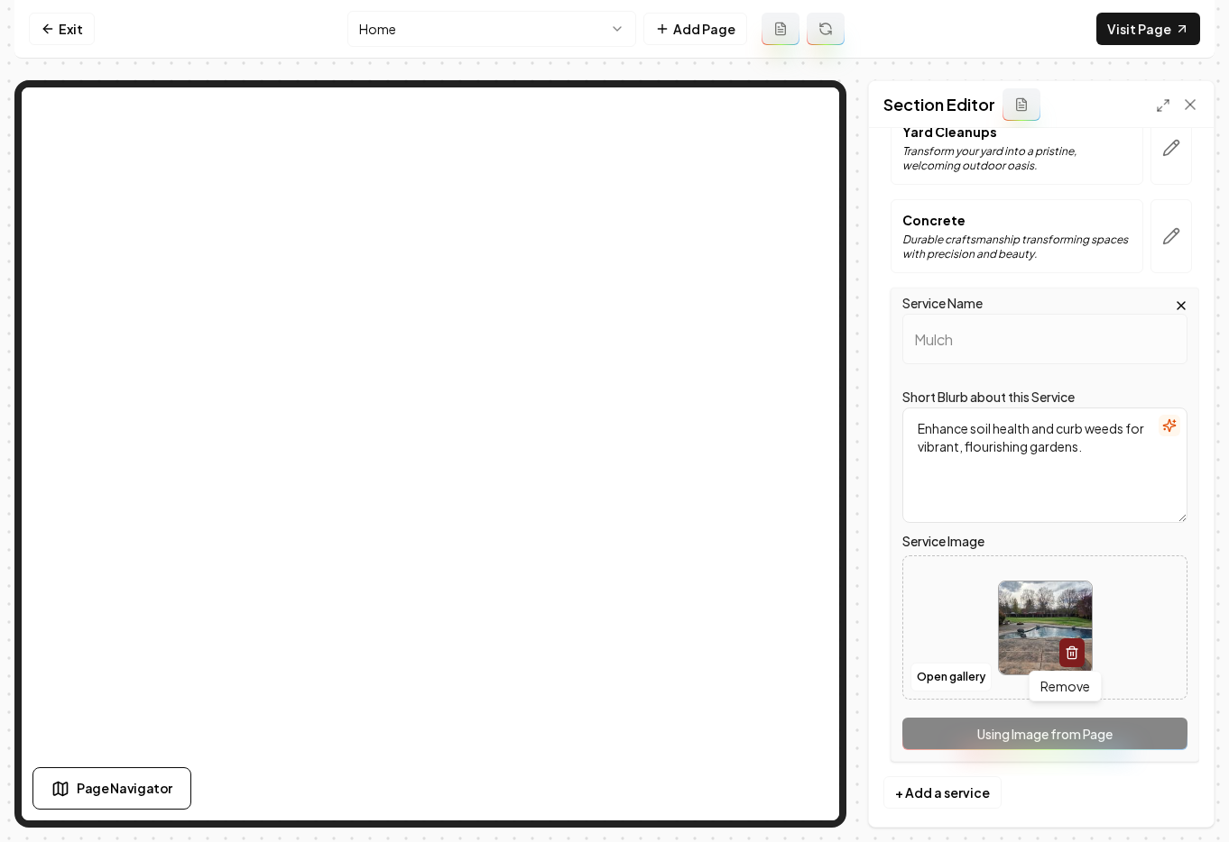
click at [1064, 649] on icon "button" at bounding box center [1071, 653] width 14 height 14
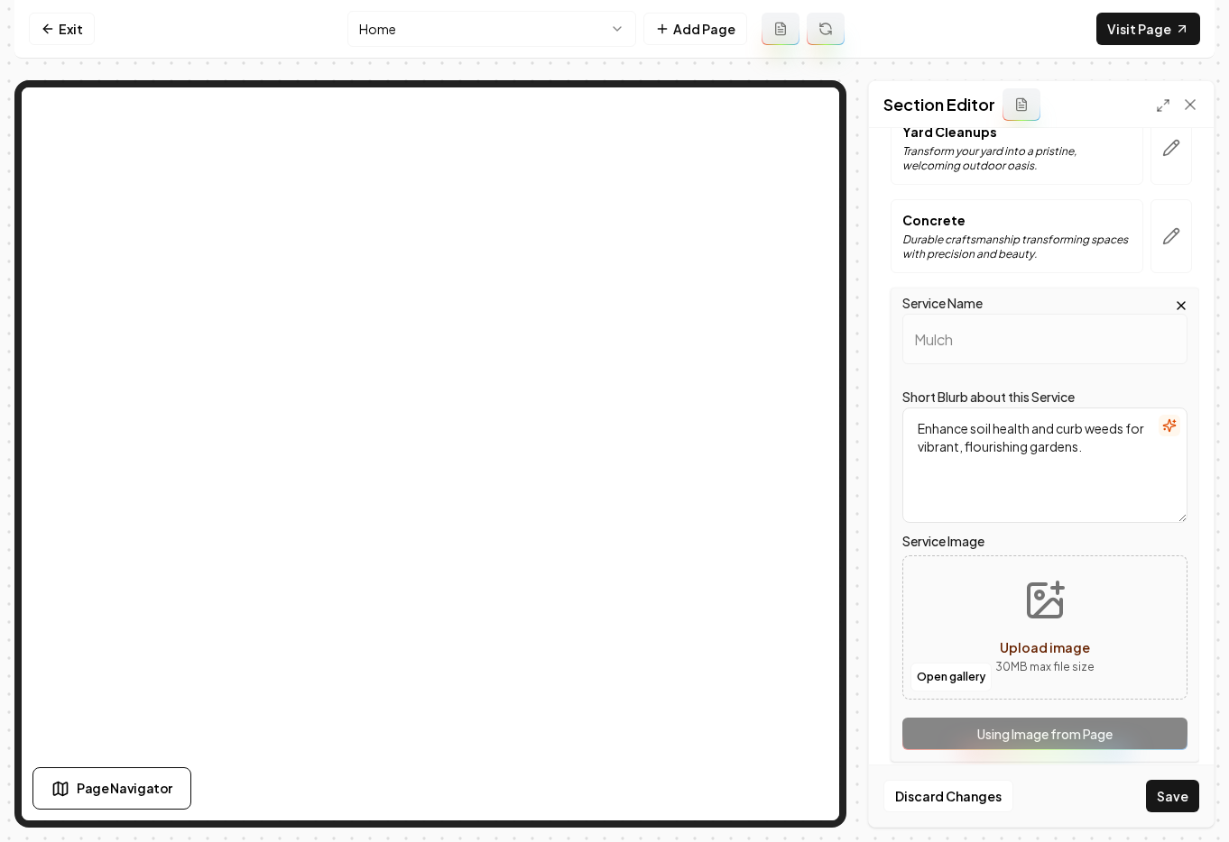
click at [1052, 647] on span "Upload image" at bounding box center [1044, 648] width 90 height 16
click at [943, 685] on button "Open gallery" at bounding box center [950, 677] width 81 height 29
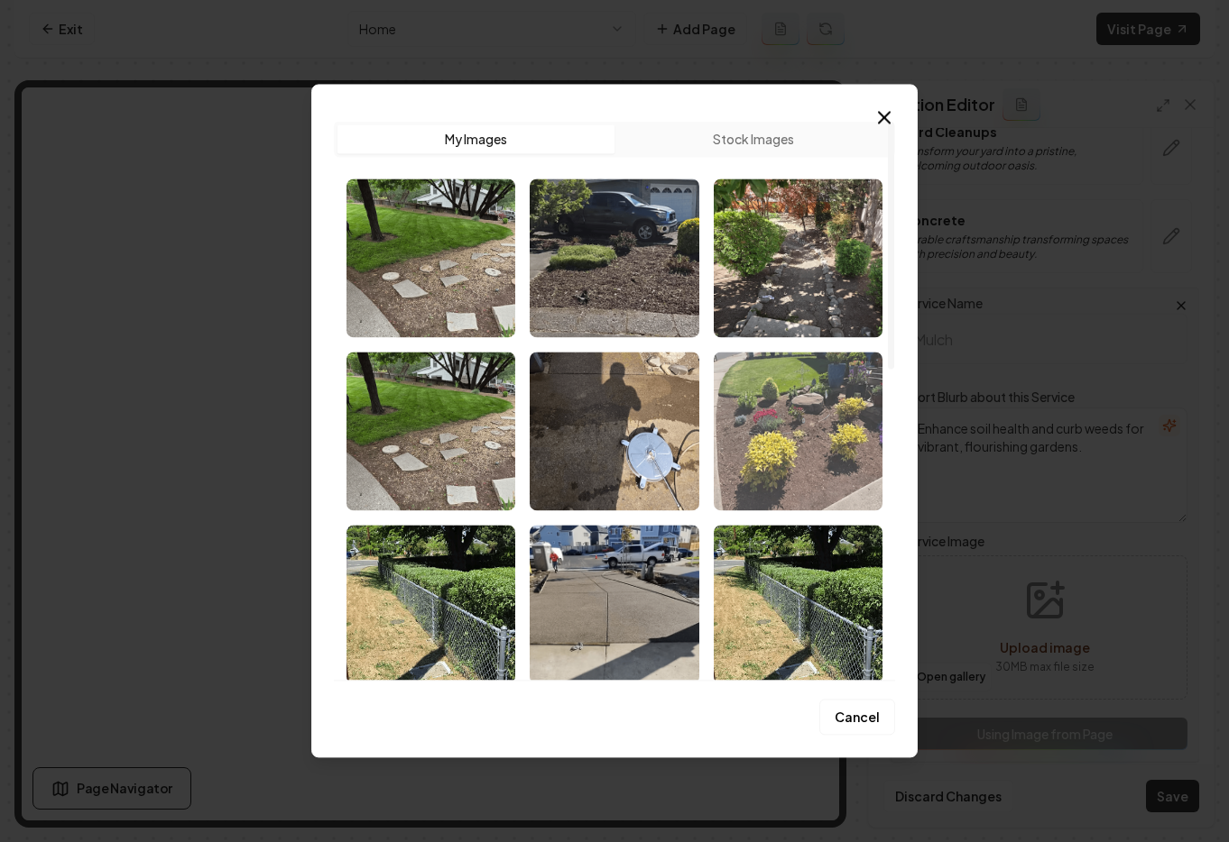
click at [875, 421] on img "Select image image_68c1b7b75c7cd75eb8c8e954.avif" at bounding box center [797, 431] width 169 height 159
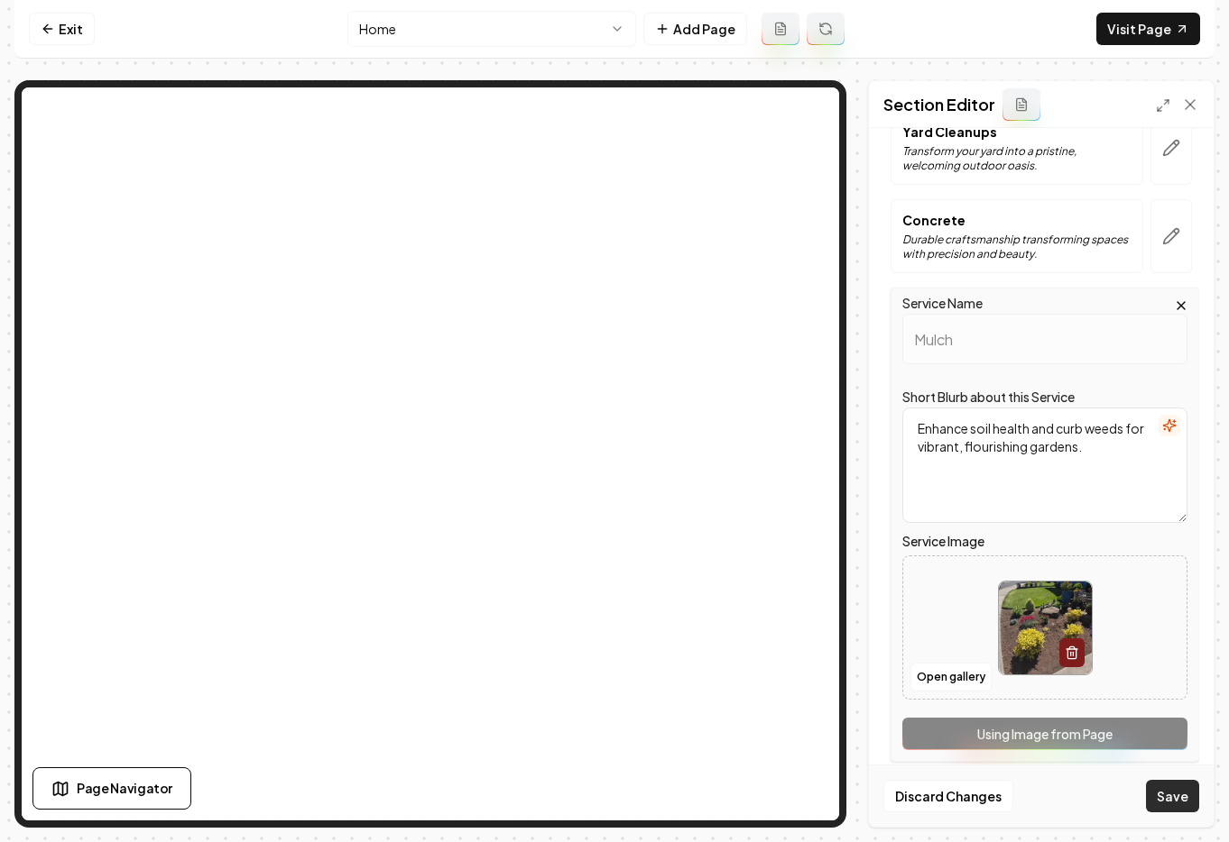
click at [1180, 800] on button "Save" at bounding box center [1172, 796] width 53 height 32
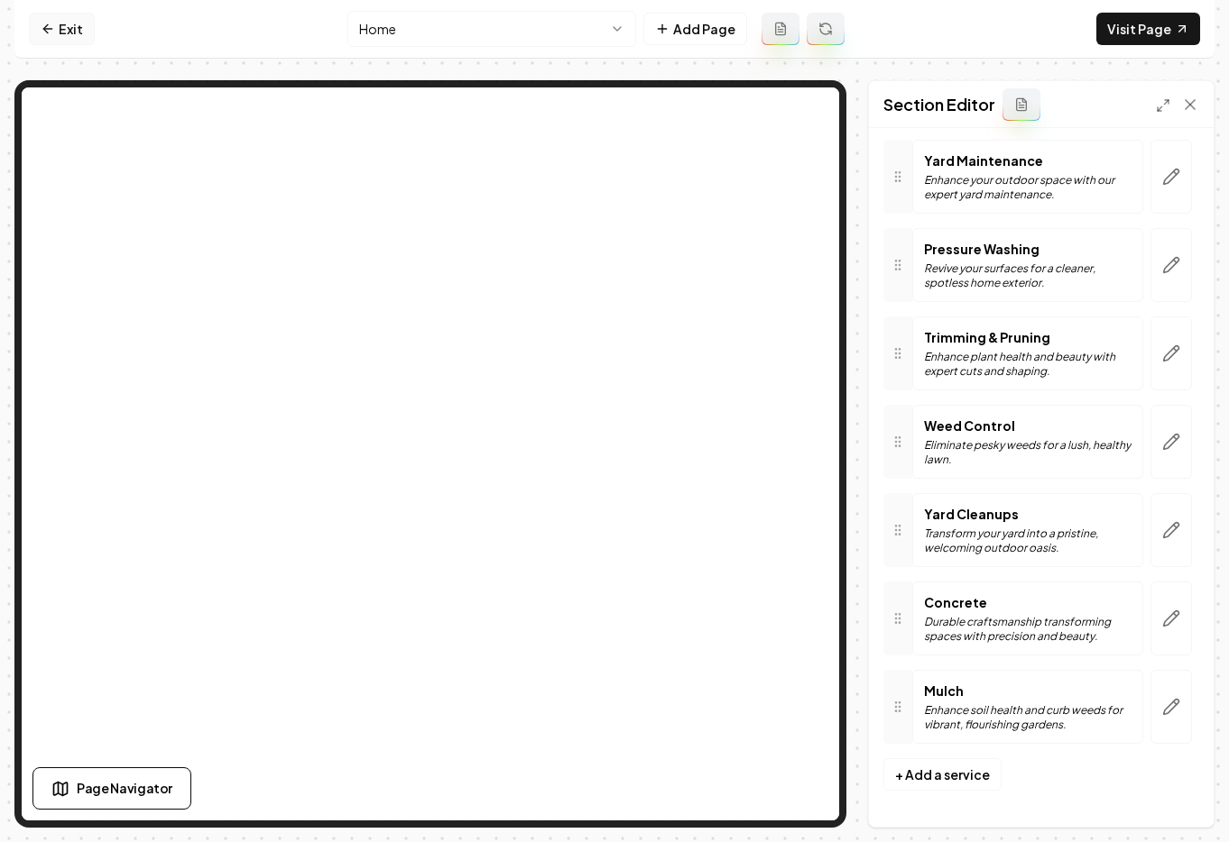
click at [69, 28] on link "Exit" at bounding box center [62, 29] width 66 height 32
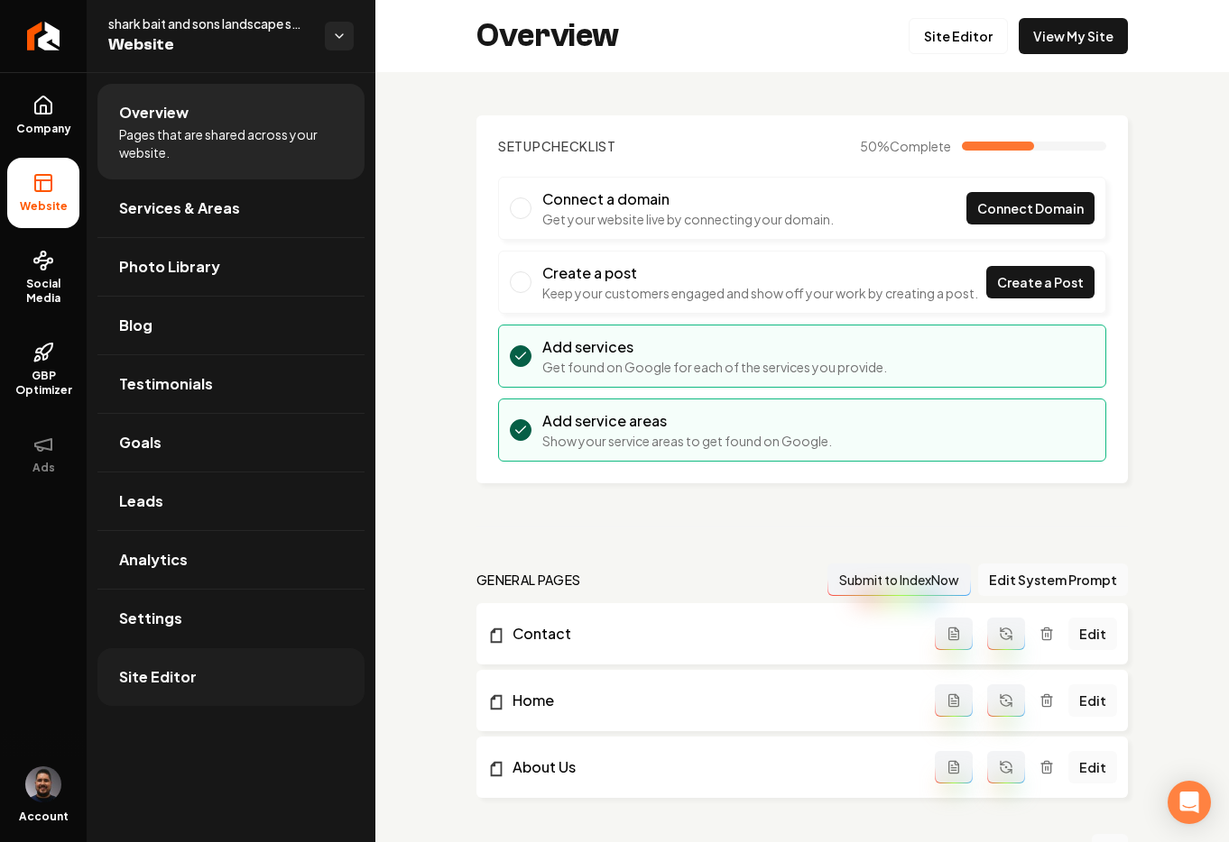
click at [171, 700] on link "Site Editor" at bounding box center [230, 678] width 267 height 58
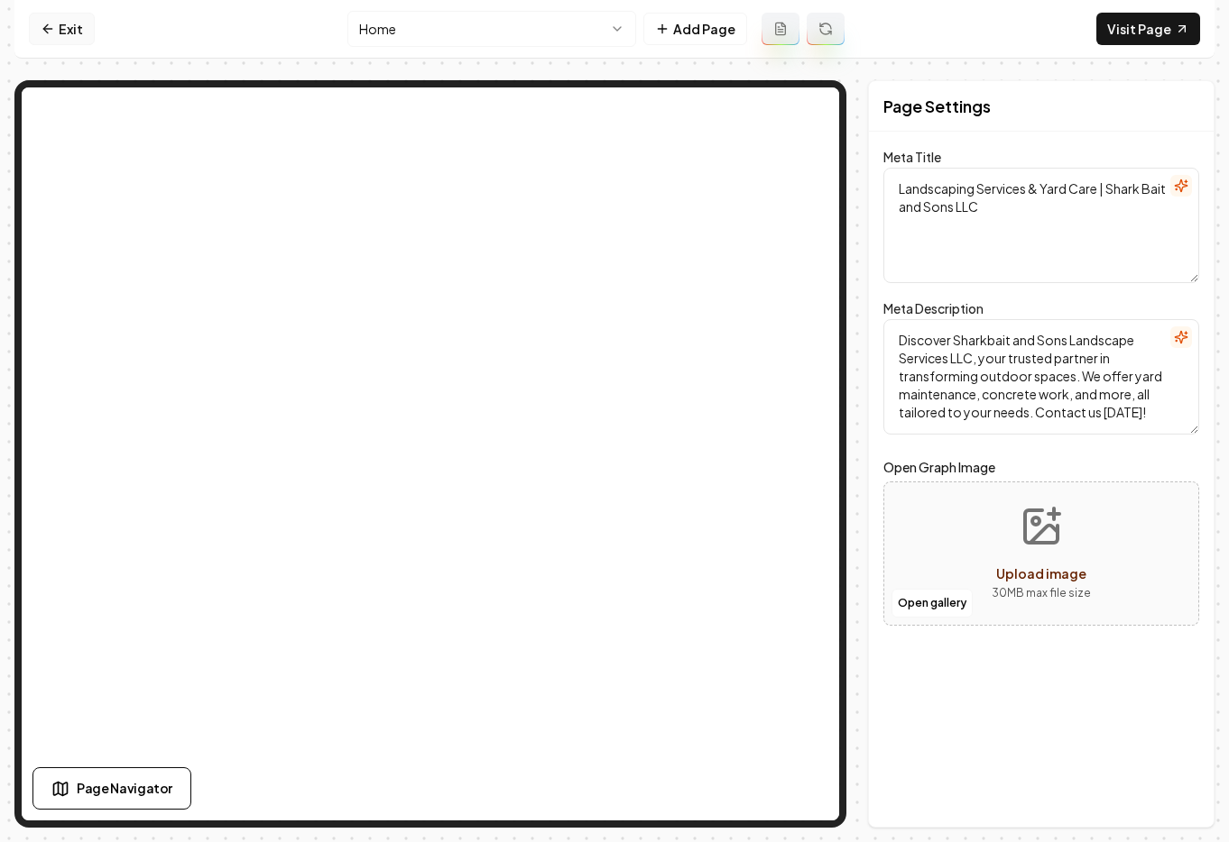
click at [42, 39] on link "Exit" at bounding box center [62, 29] width 66 height 32
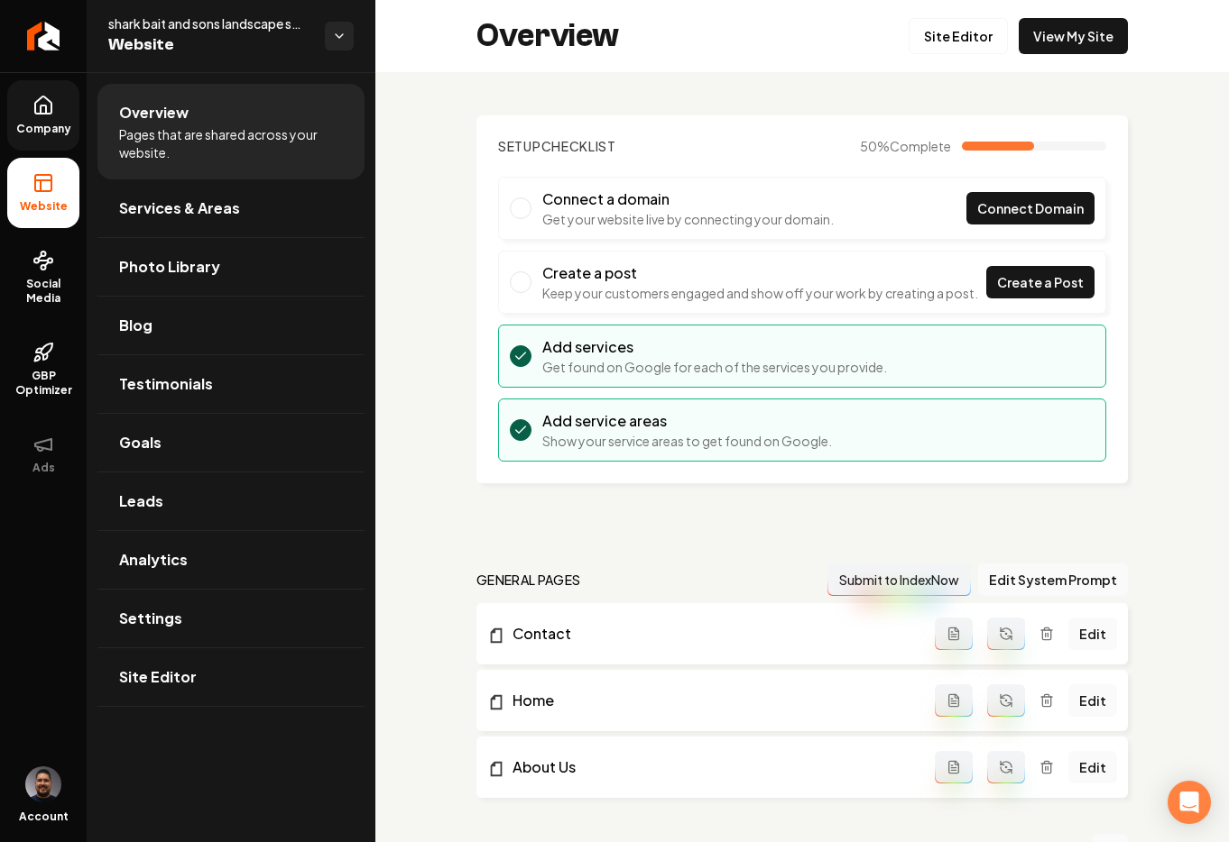
click at [56, 116] on link "Company" at bounding box center [43, 115] width 72 height 70
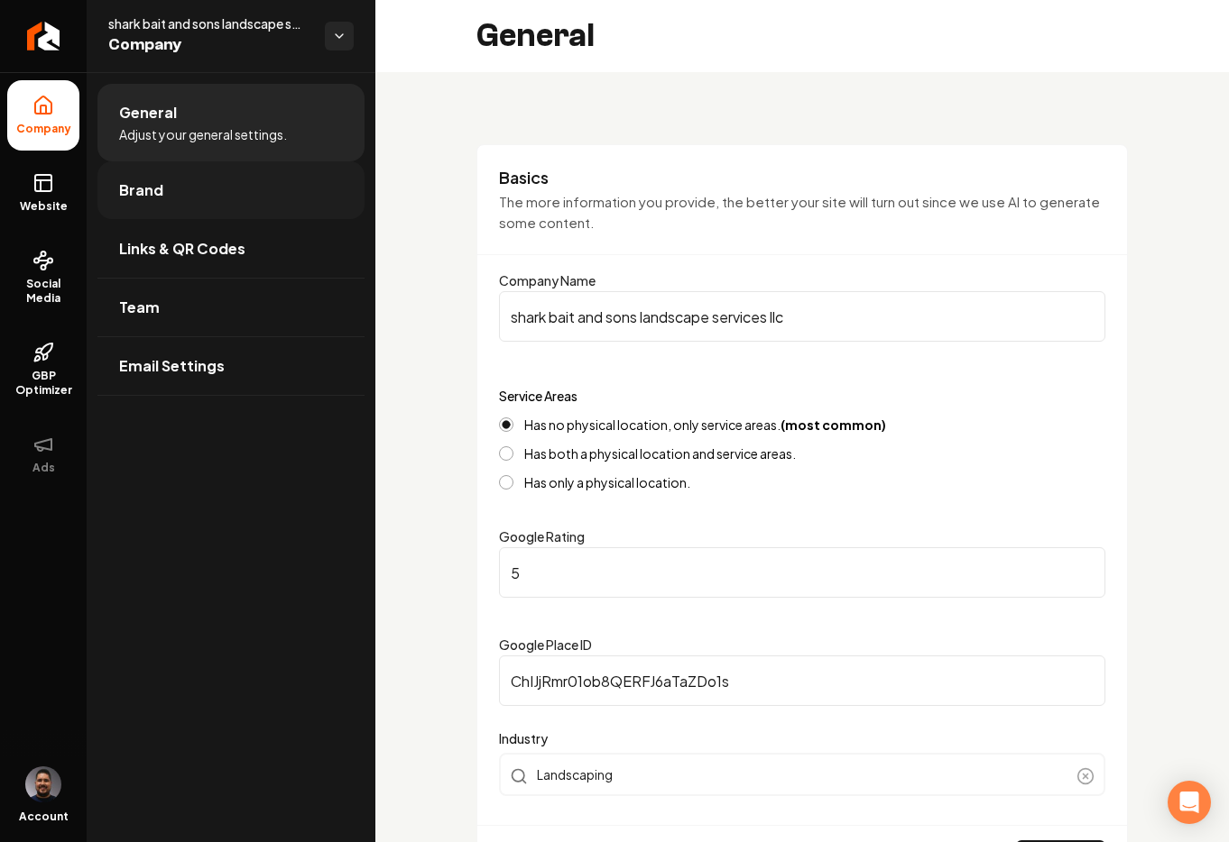
click at [170, 180] on link "Brand" at bounding box center [230, 190] width 267 height 58
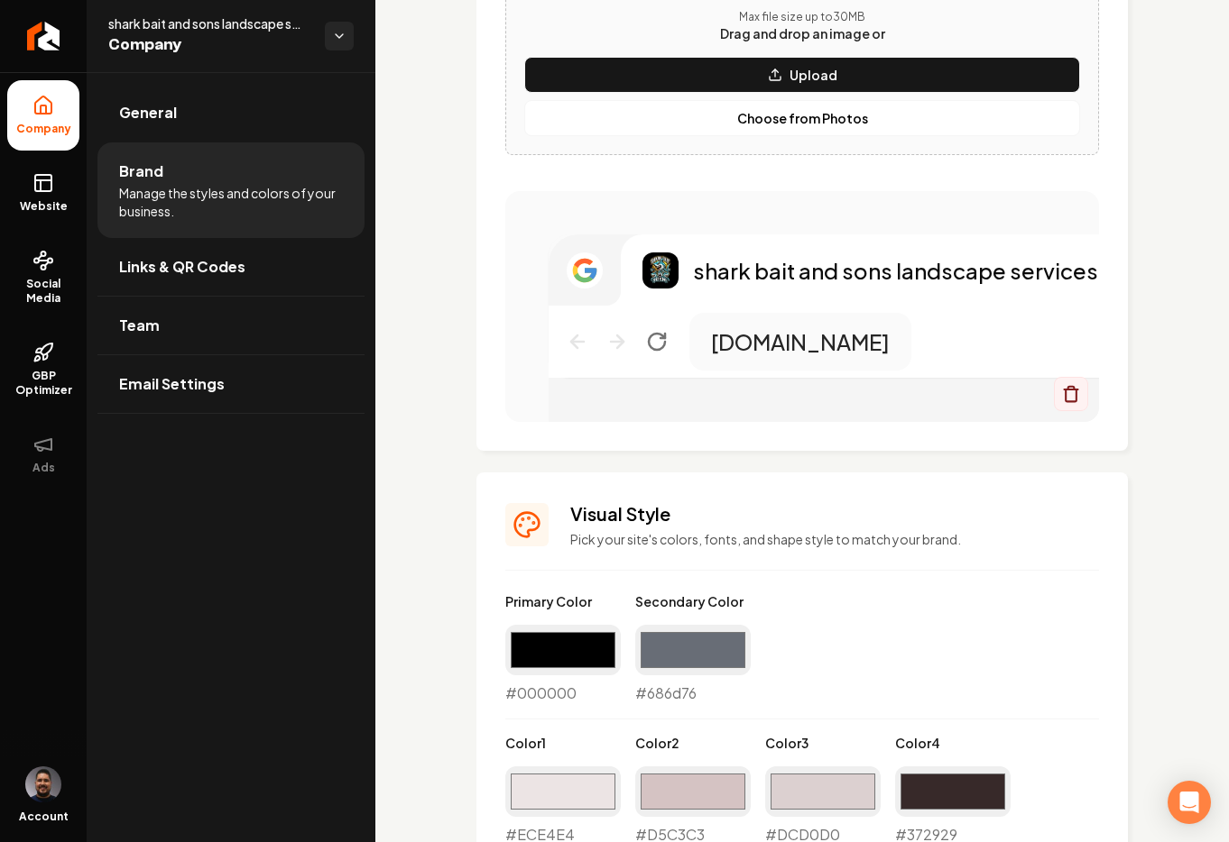
scroll to position [1327, 0]
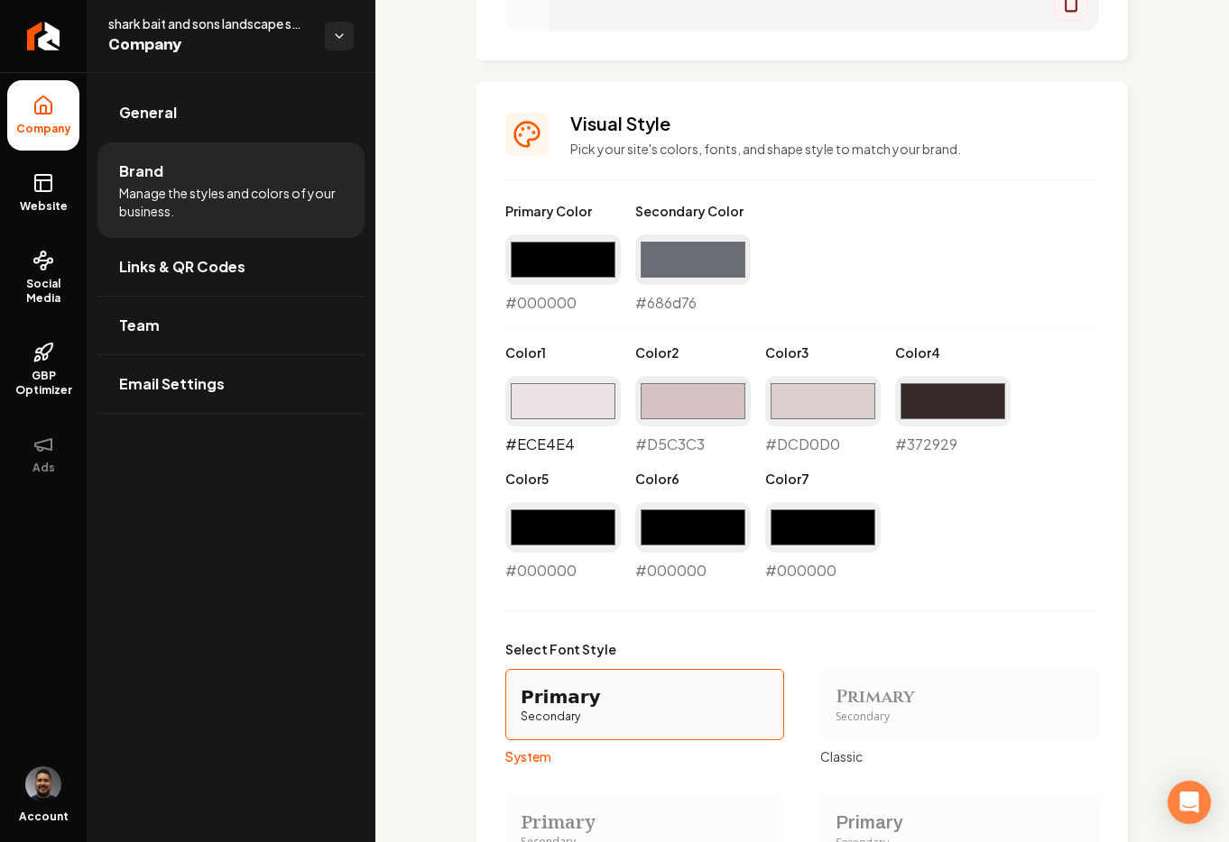
click at [530, 409] on input "#ece4e4" at bounding box center [562, 401] width 115 height 51
click at [858, 308] on div "Primary Color #000000 #000000 Secondary Color #686d76 #686d76 Color 1 #ece4e4 #…" at bounding box center [802, 392] width 594 height 380
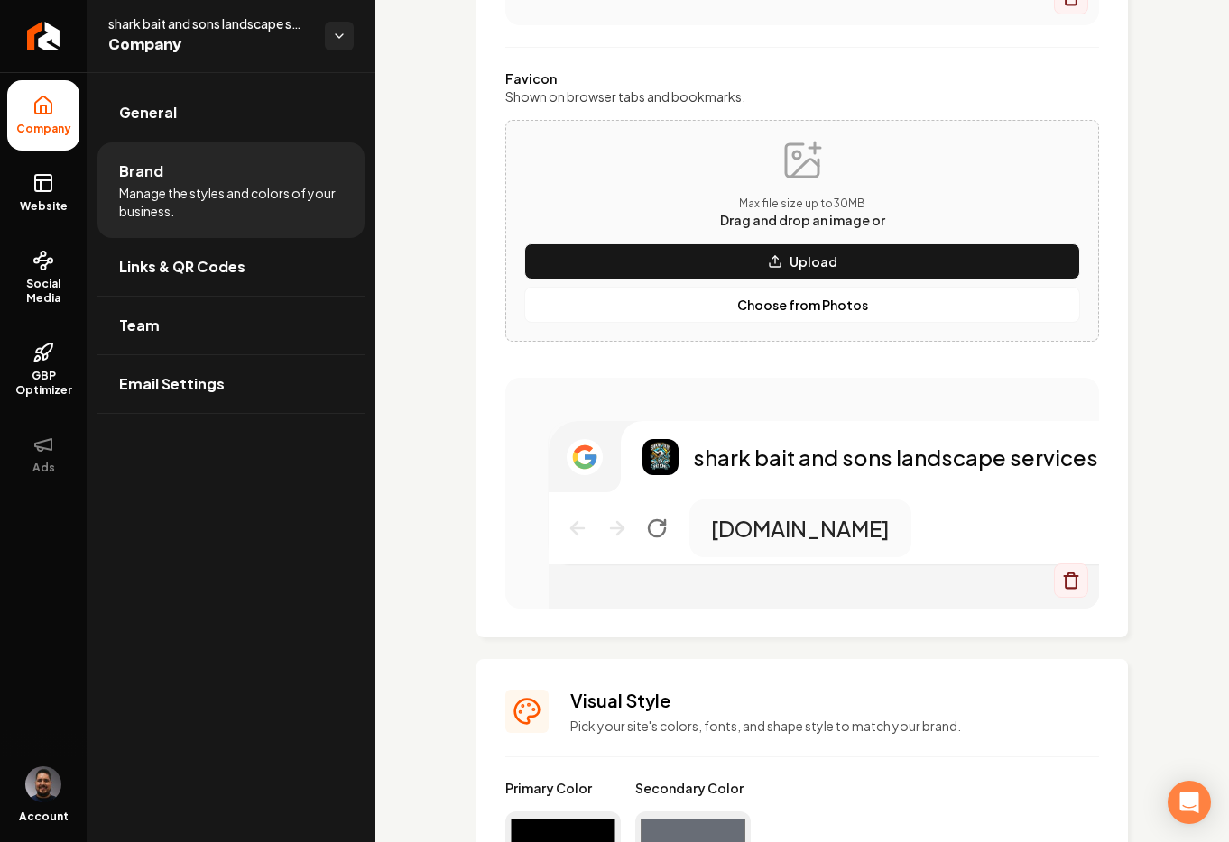
scroll to position [0, 0]
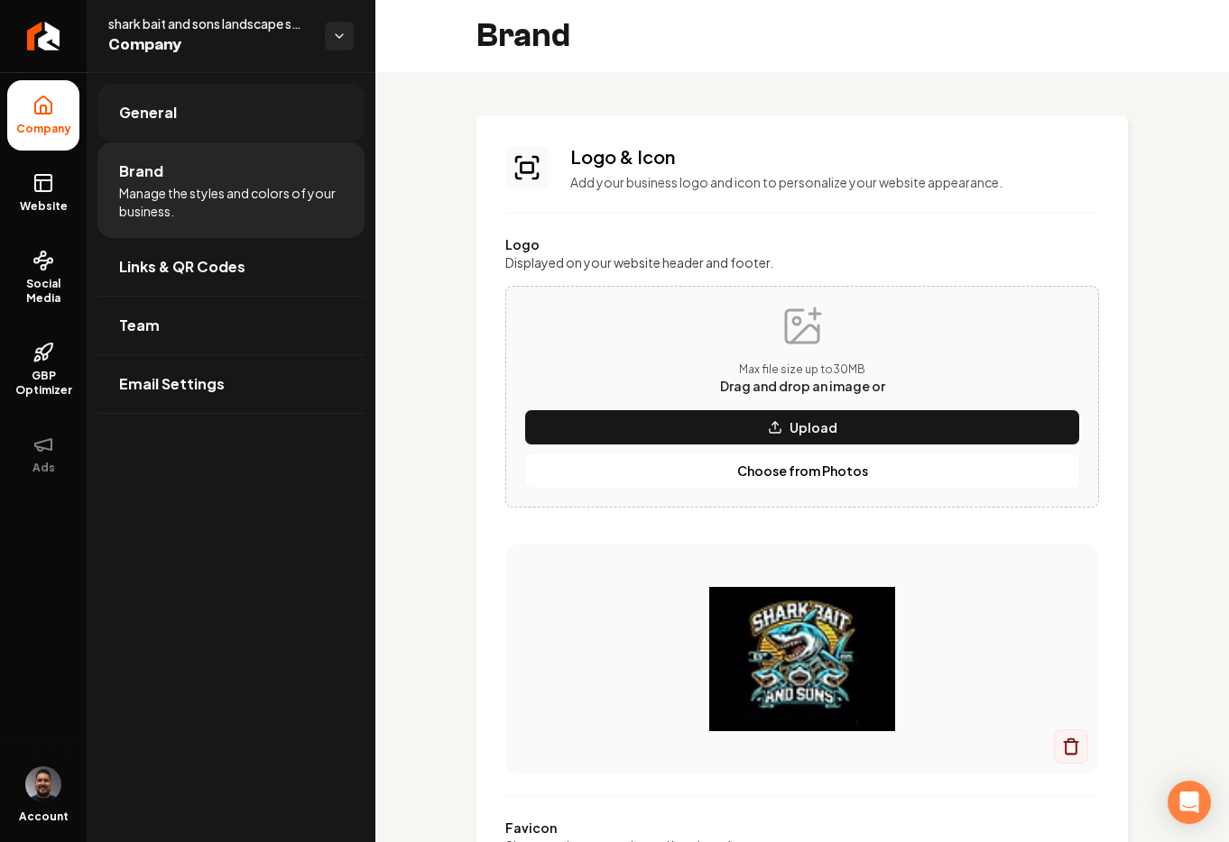
click at [171, 122] on span "General" at bounding box center [148, 113] width 58 height 22
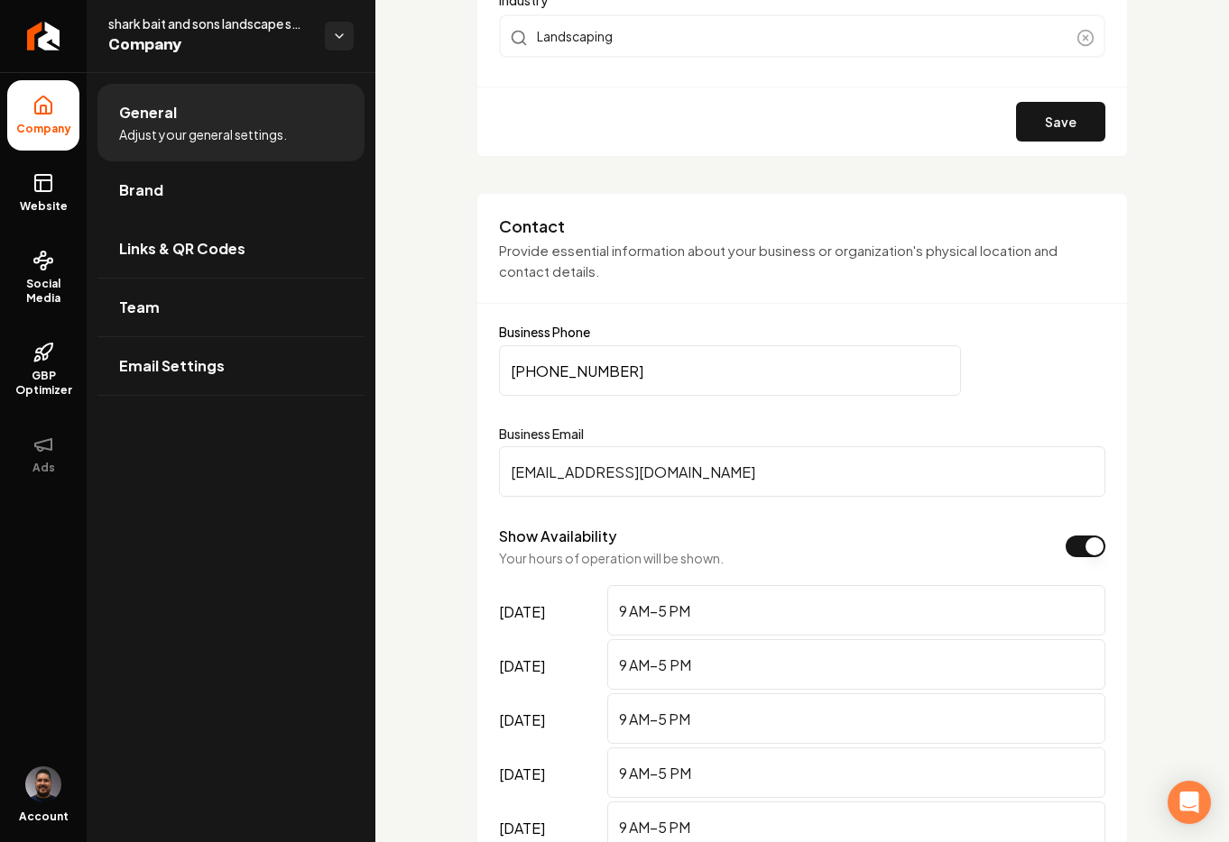
scroll to position [1125, 0]
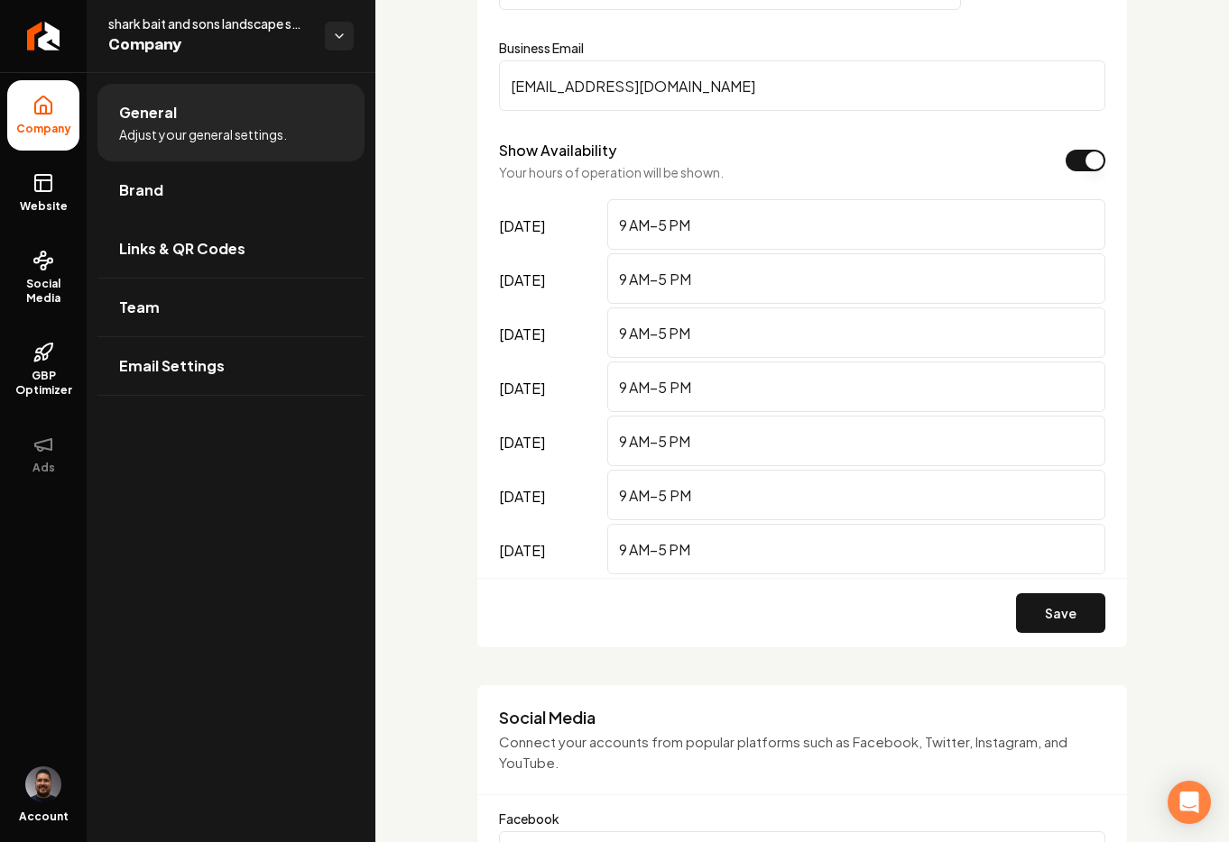
click at [664, 220] on input "9 AM–5 PM" at bounding box center [856, 224] width 498 height 51
type input "9 AM–10 PM"
click at [661, 272] on input "9 AM–5 PM" at bounding box center [856, 278] width 498 height 51
click at [667, 272] on input "9 AM–5 PM" at bounding box center [856, 278] width 498 height 51
type input "9 AM–10 PM"
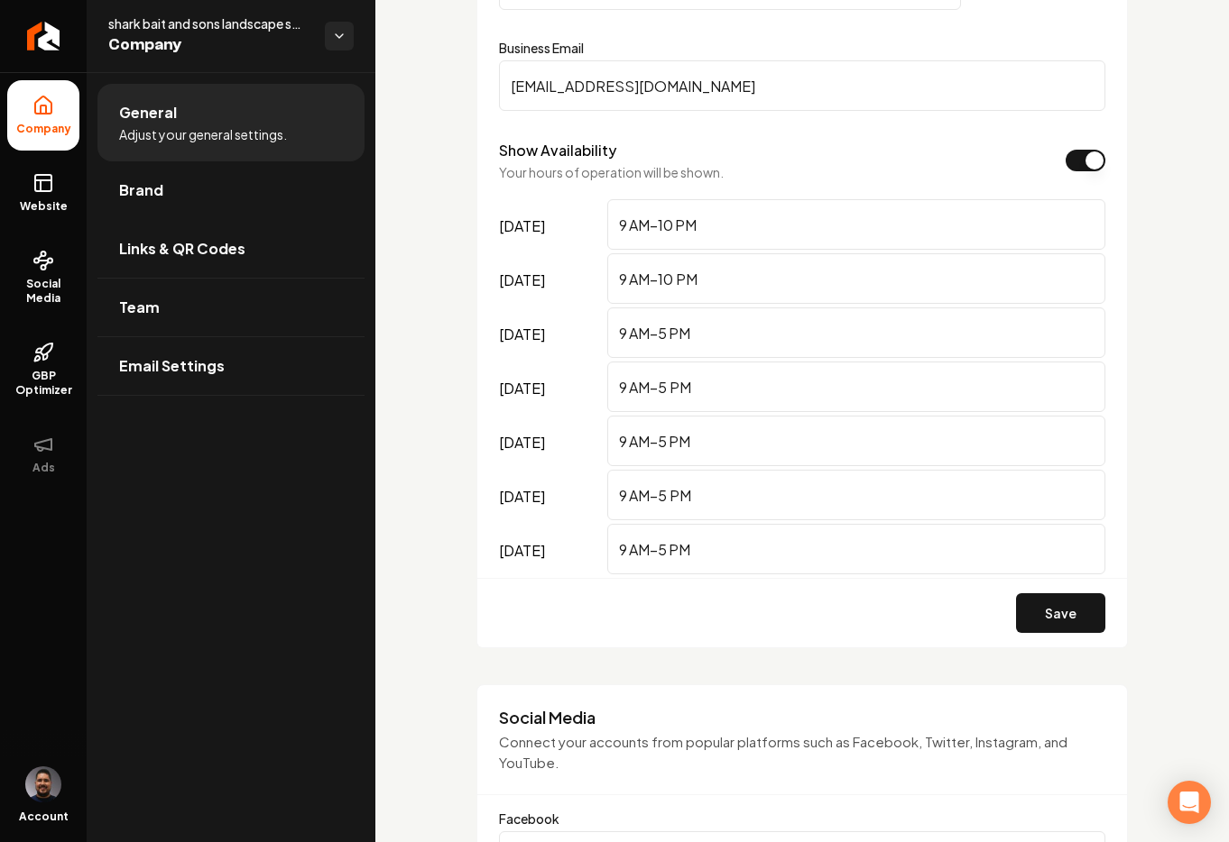
click at [665, 329] on input "9 AM–5 PM" at bounding box center [856, 333] width 498 height 51
type input "9 AM–10 PM"
click at [667, 386] on input "9 AM–5 PM" at bounding box center [856, 387] width 498 height 51
type input "9 AM–10 PM"
click at [665, 441] on input "9 AM–5 PM" at bounding box center [856, 441] width 498 height 51
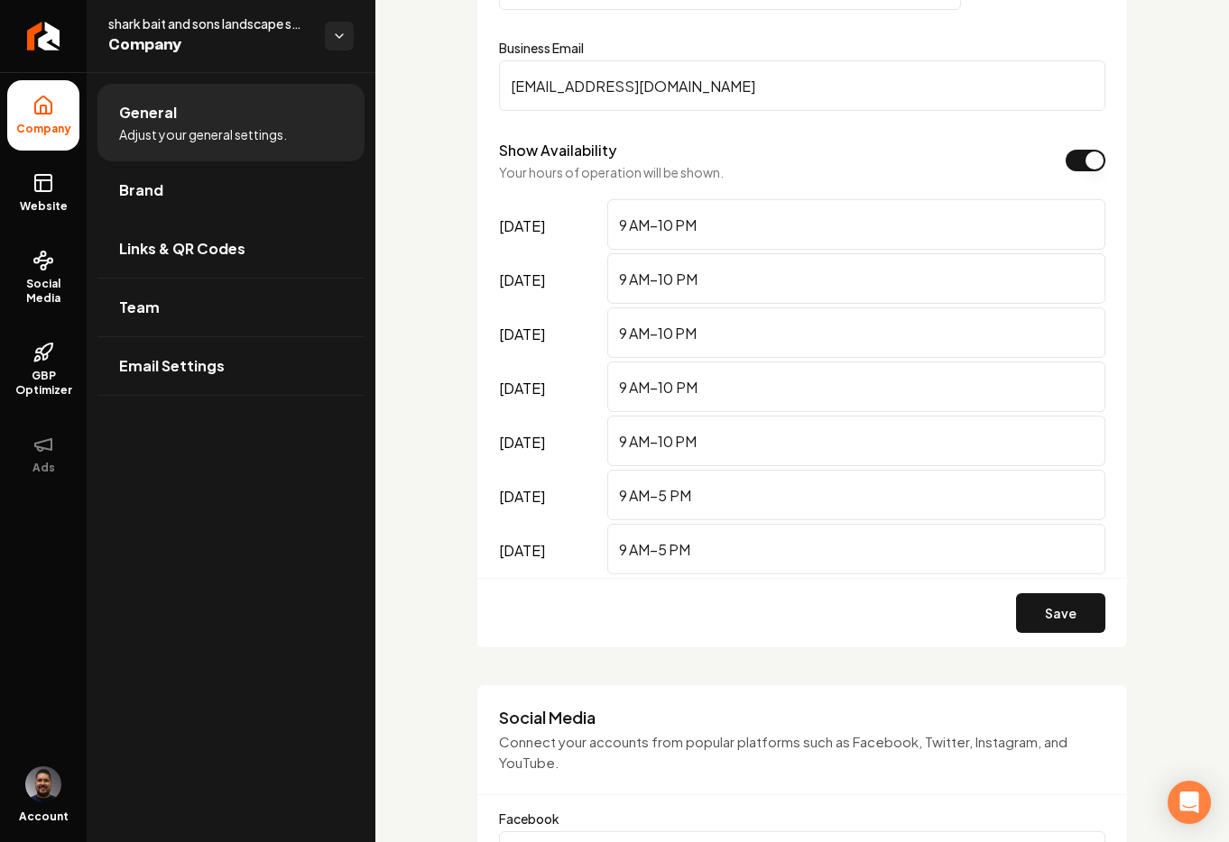
type input "9 AM–10 PM"
click at [665, 491] on input "9 AM–5 PM" at bounding box center [856, 495] width 498 height 51
type input "9 AM–10 PM"
click at [667, 546] on input "9 AM–5 PM" at bounding box center [856, 549] width 498 height 51
type input "9 AM–10 PM"
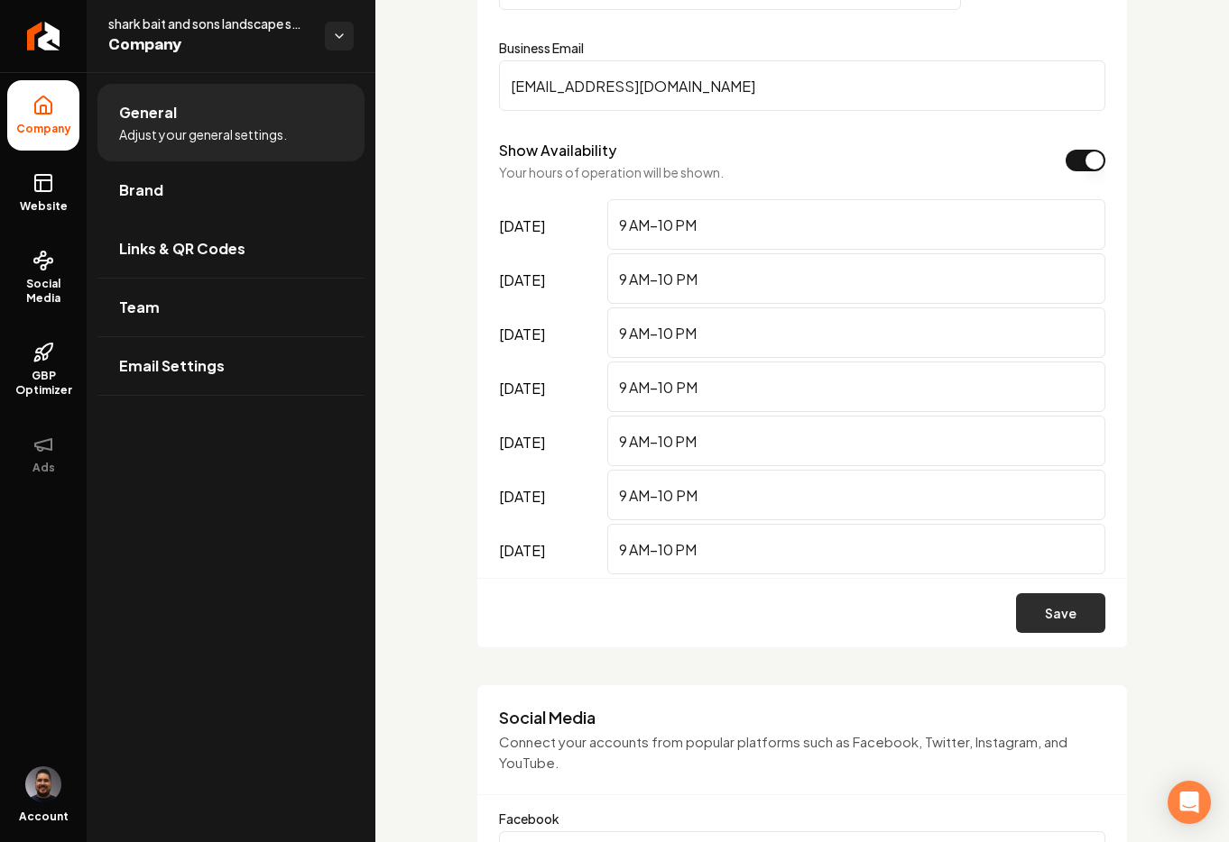
click at [1033, 619] on button "Save" at bounding box center [1060, 614] width 89 height 40
click at [1074, 621] on button "Save" at bounding box center [1060, 614] width 89 height 40
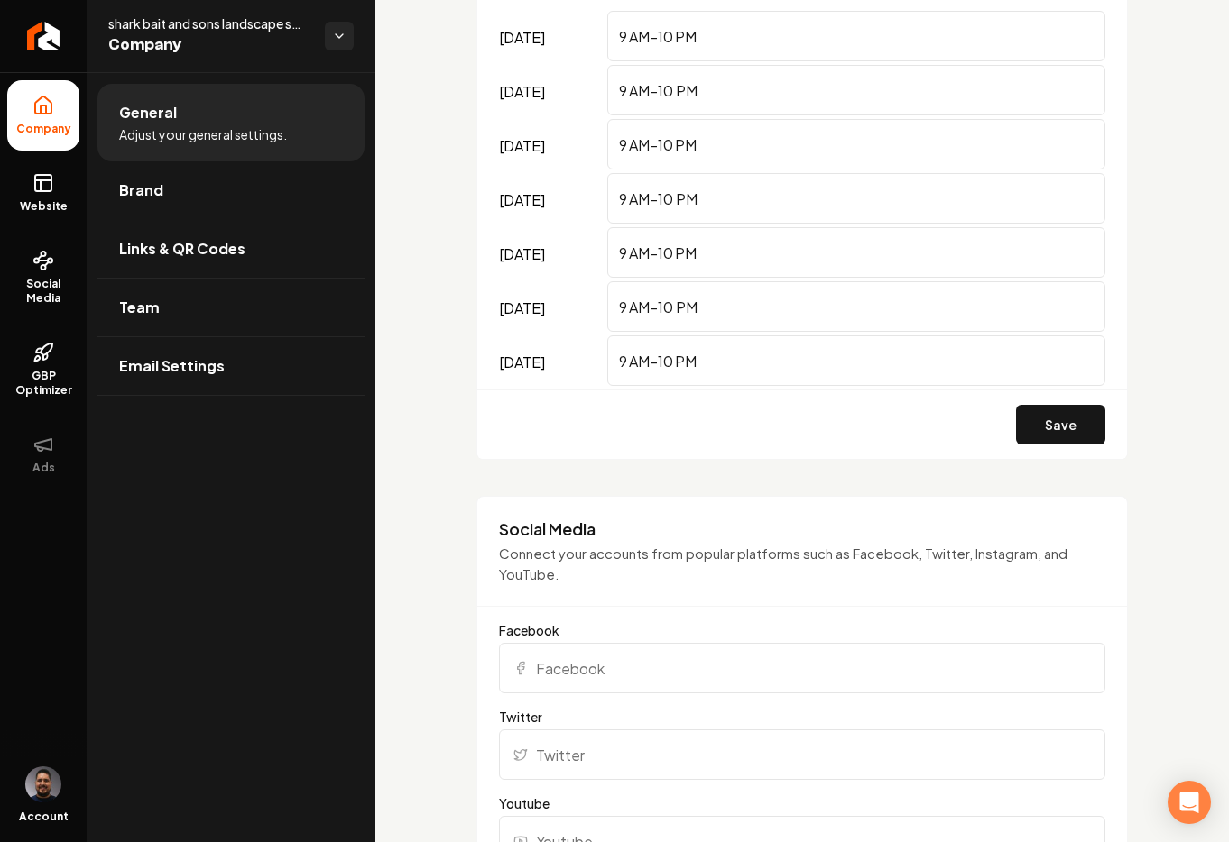
scroll to position [1427, 0]
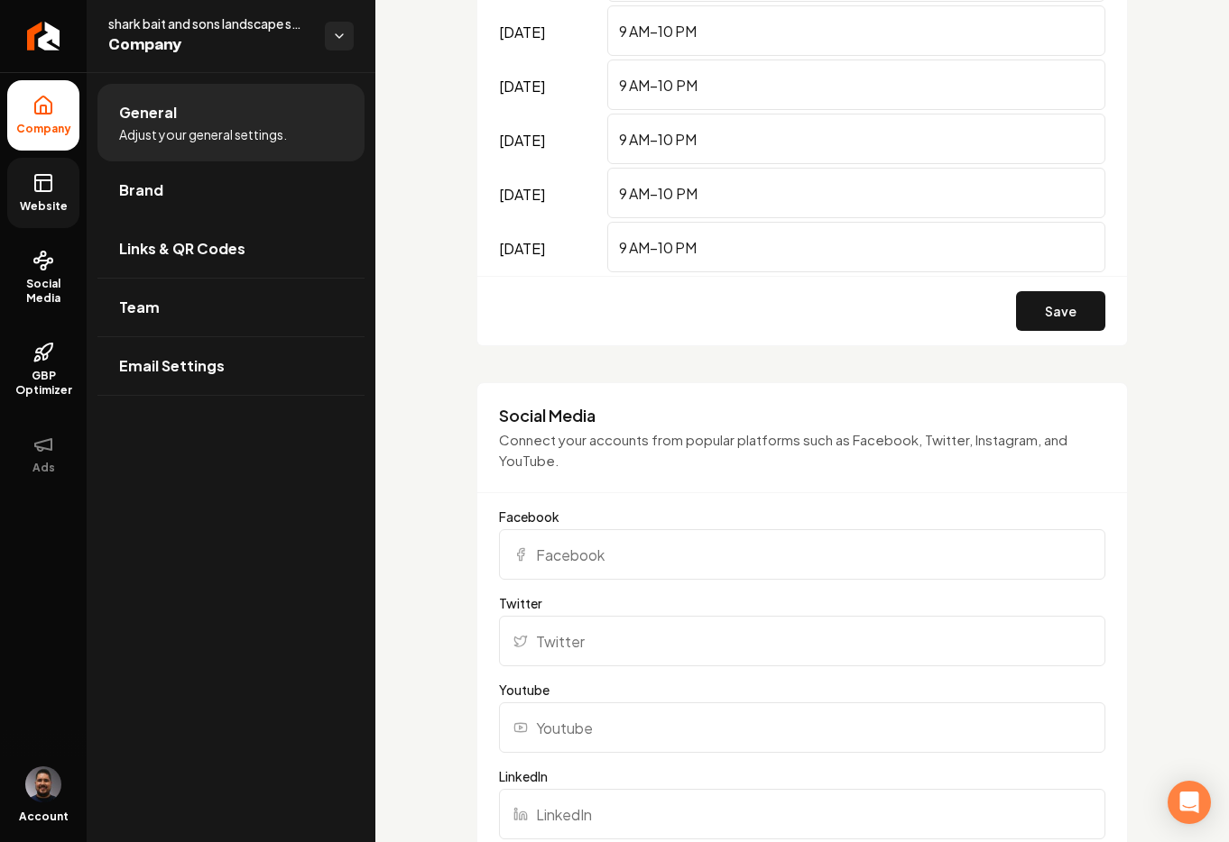
click at [50, 192] on icon at bounding box center [43, 183] width 22 height 22
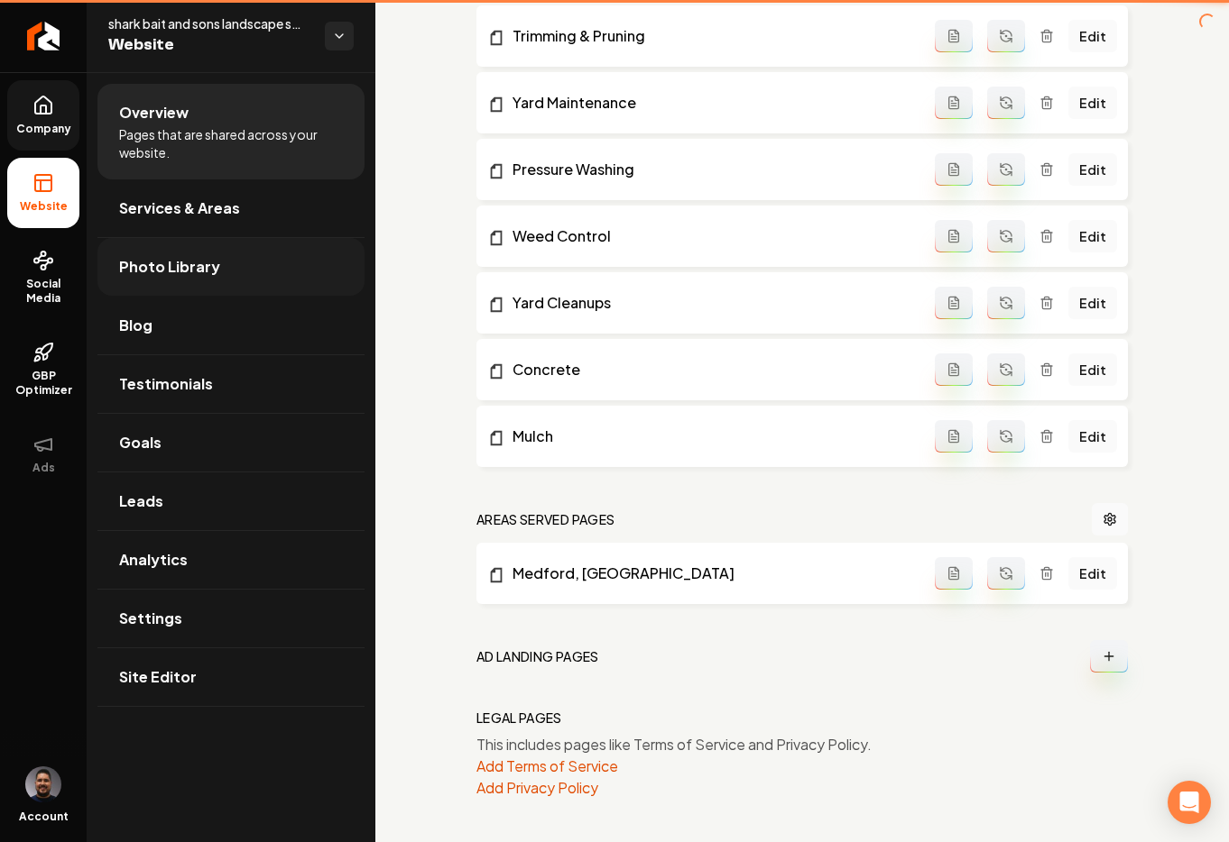
scroll to position [887, 0]
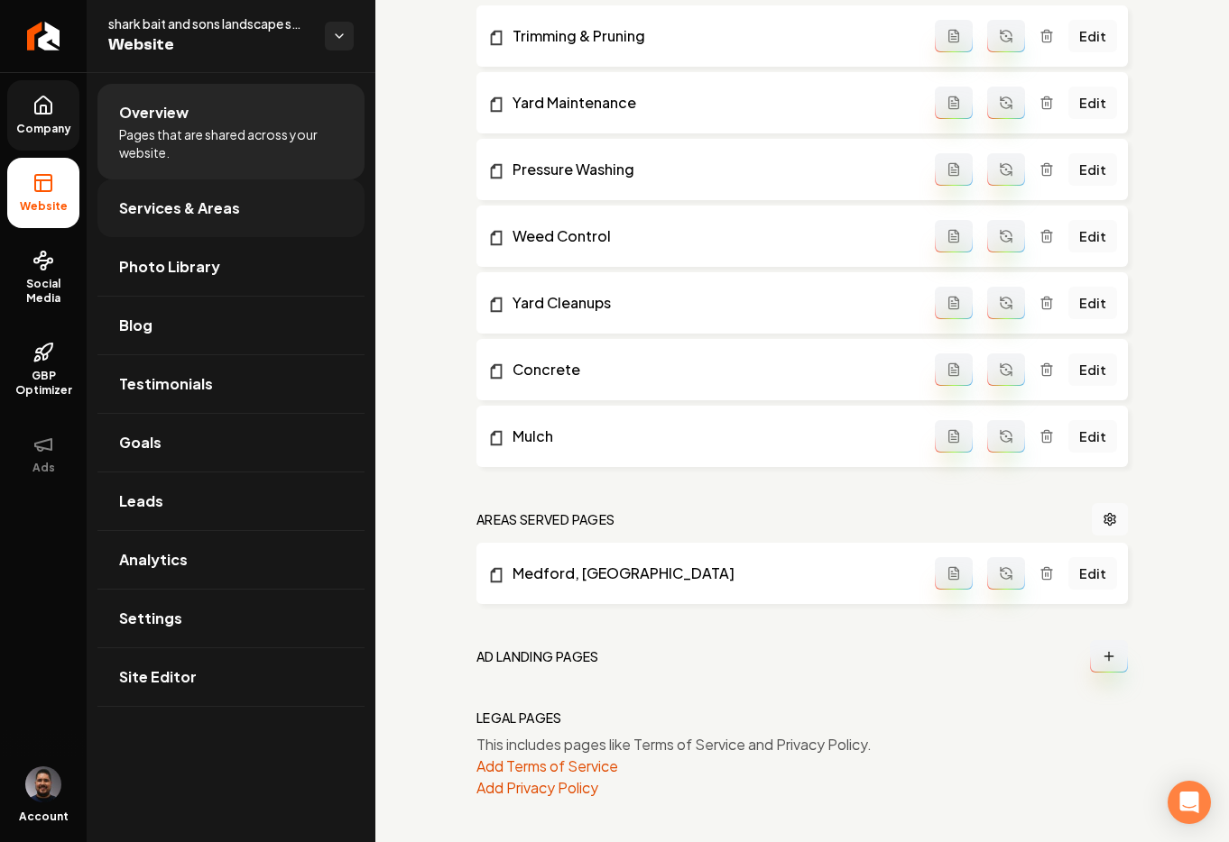
click at [180, 207] on span "Services & Areas" at bounding box center [179, 209] width 121 height 22
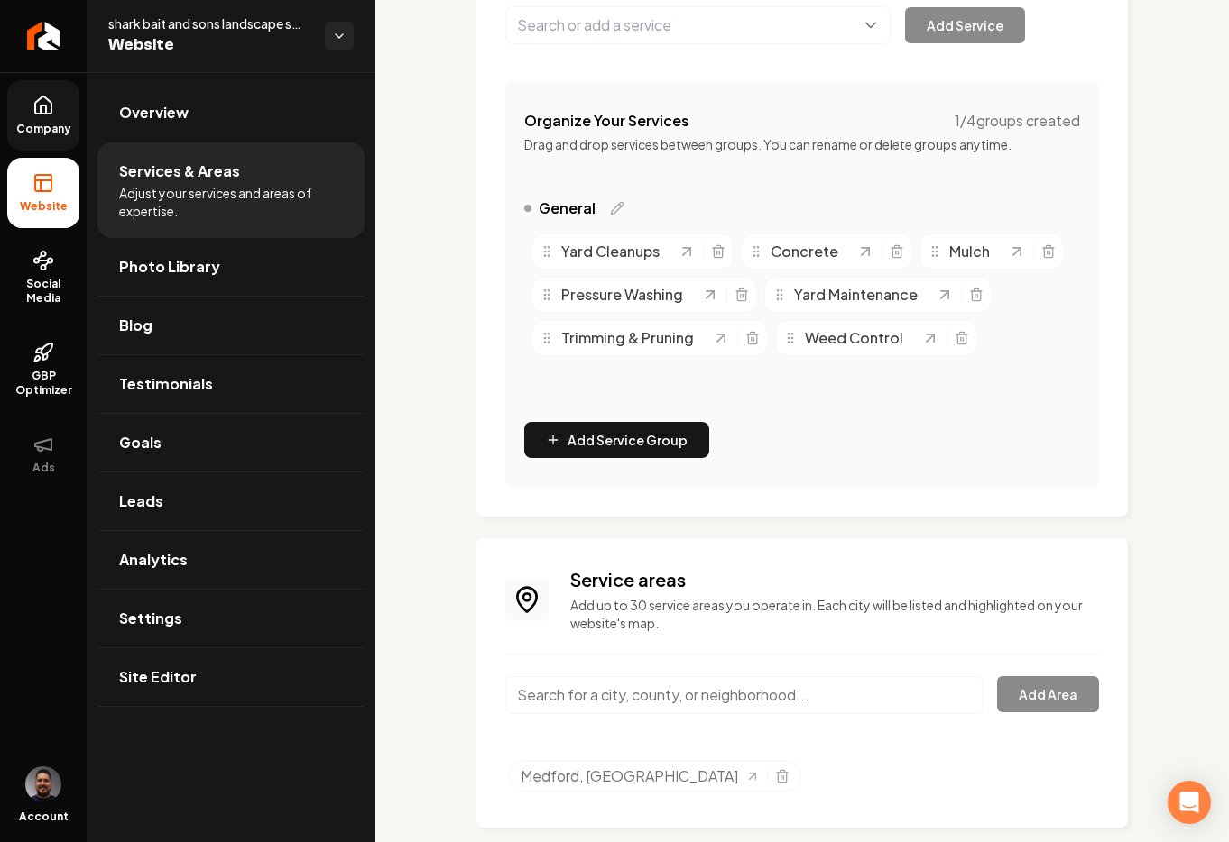
scroll to position [252, 0]
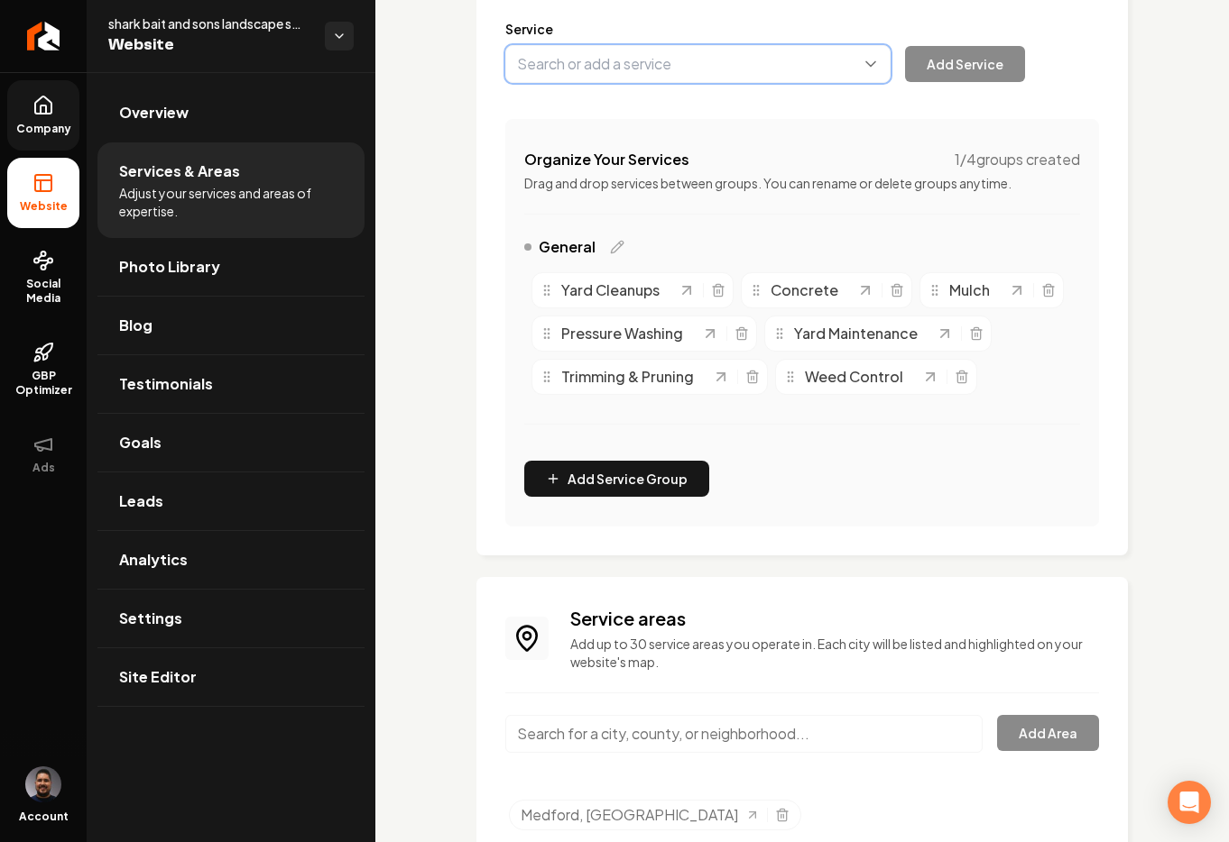
click at [598, 83] on button "Main content area" at bounding box center [697, 64] width 385 height 38
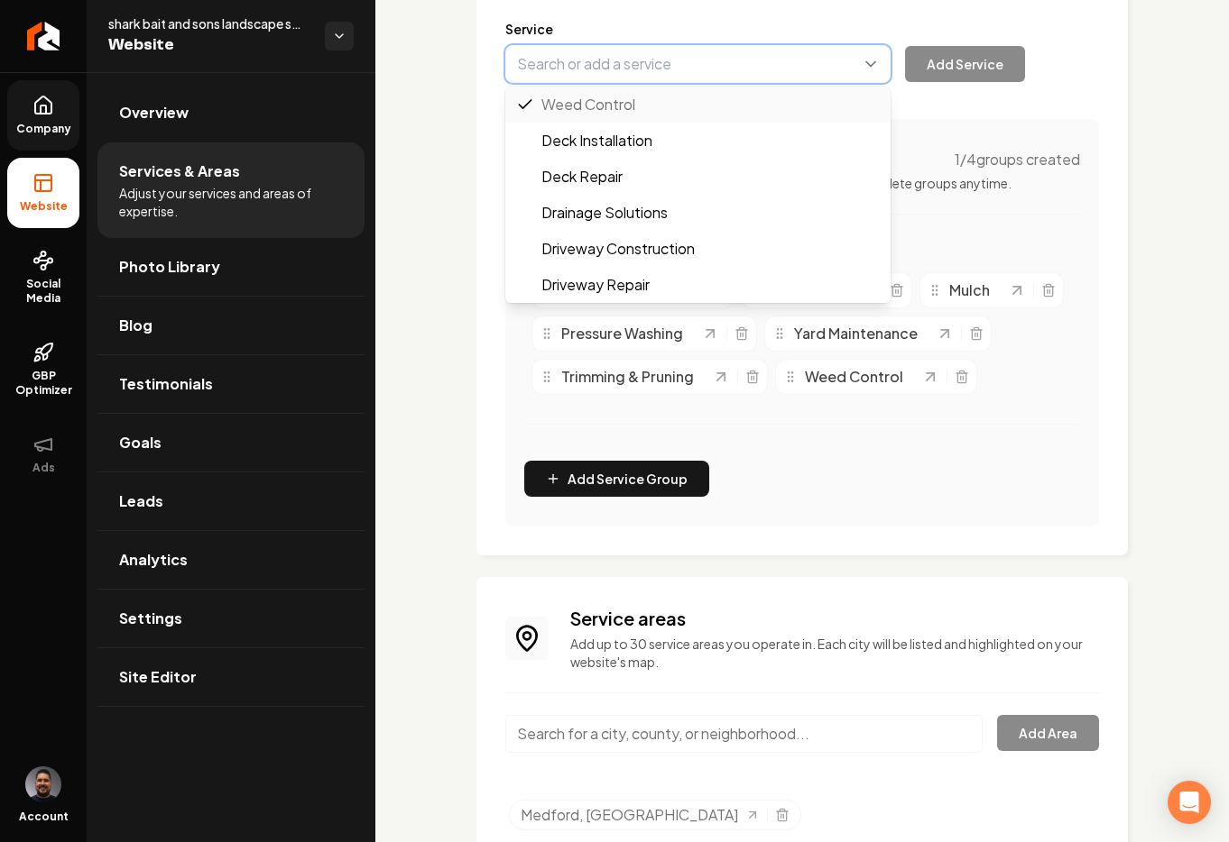
paste input "Fall/spring cleanups"
type input "Fall/spring cleanups"
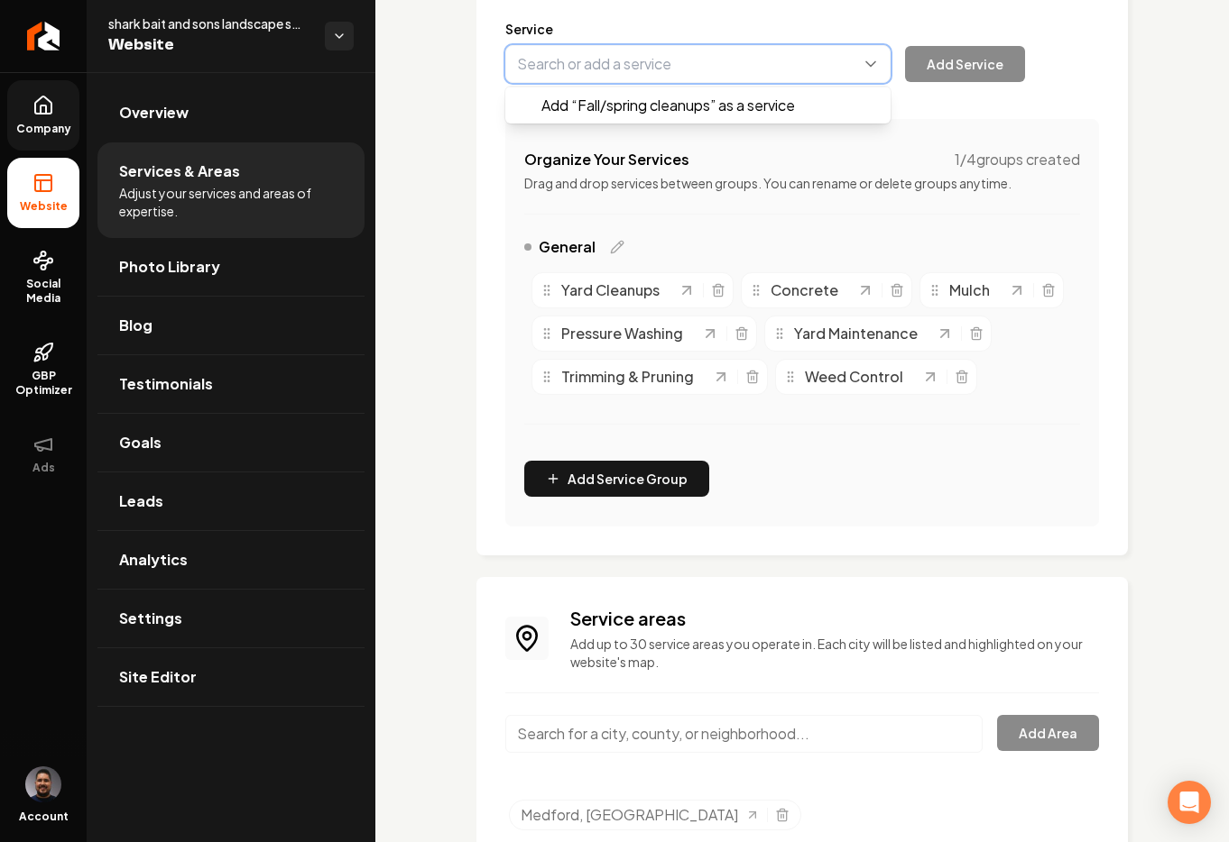
click at [776, 82] on button "Main content area" at bounding box center [697, 64] width 385 height 38
click at [738, 83] on button "Main content area" at bounding box center [697, 64] width 385 height 38
paste input "Fall/spring cleanups"
type input "Fall/spring cleanups"
click at [549, 77] on button "Main content area" at bounding box center [697, 64] width 385 height 38
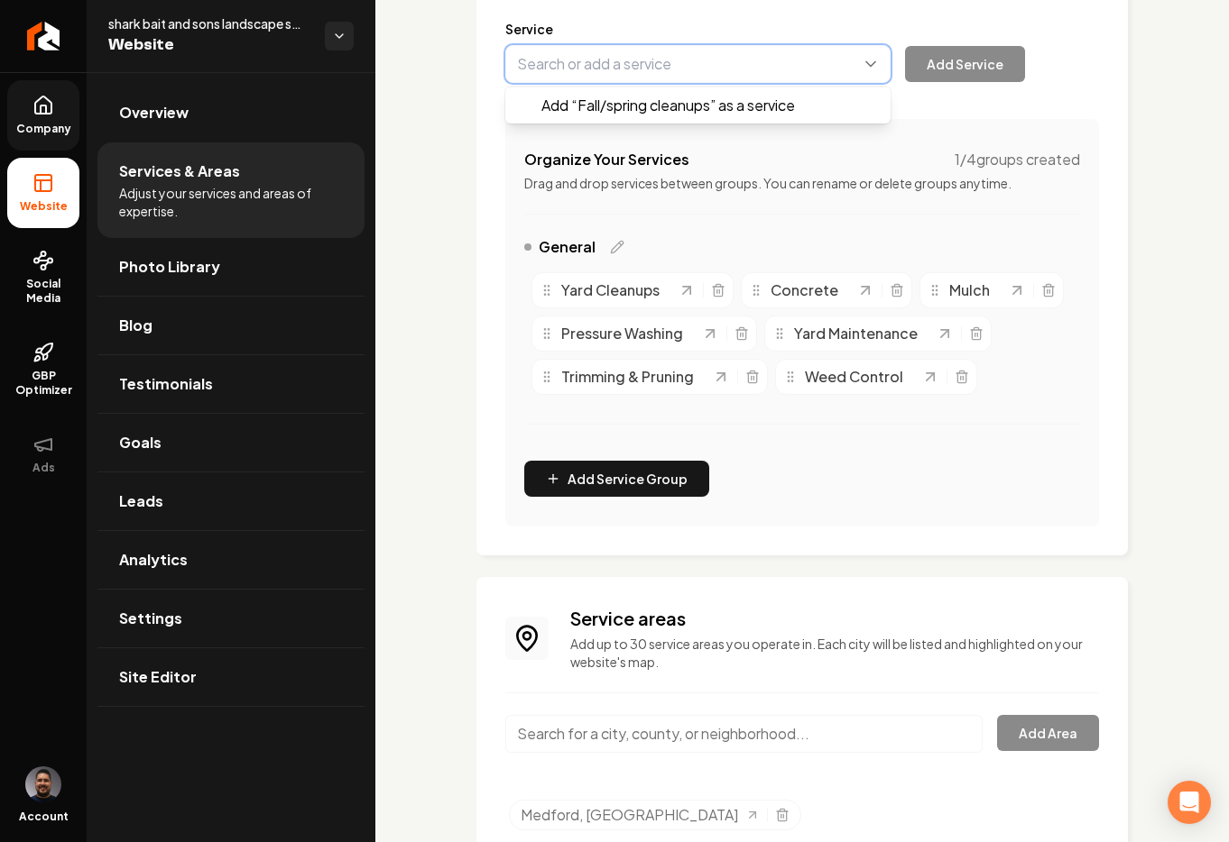
click at [590, 82] on button "Main content area" at bounding box center [697, 64] width 385 height 38
paste input "Fall/spring cleanups"
type input "Fall/spring cleanups"
click at [555, 81] on button "Main content area" at bounding box center [697, 64] width 385 height 38
click at [557, 78] on button "Main content area" at bounding box center [697, 64] width 385 height 38
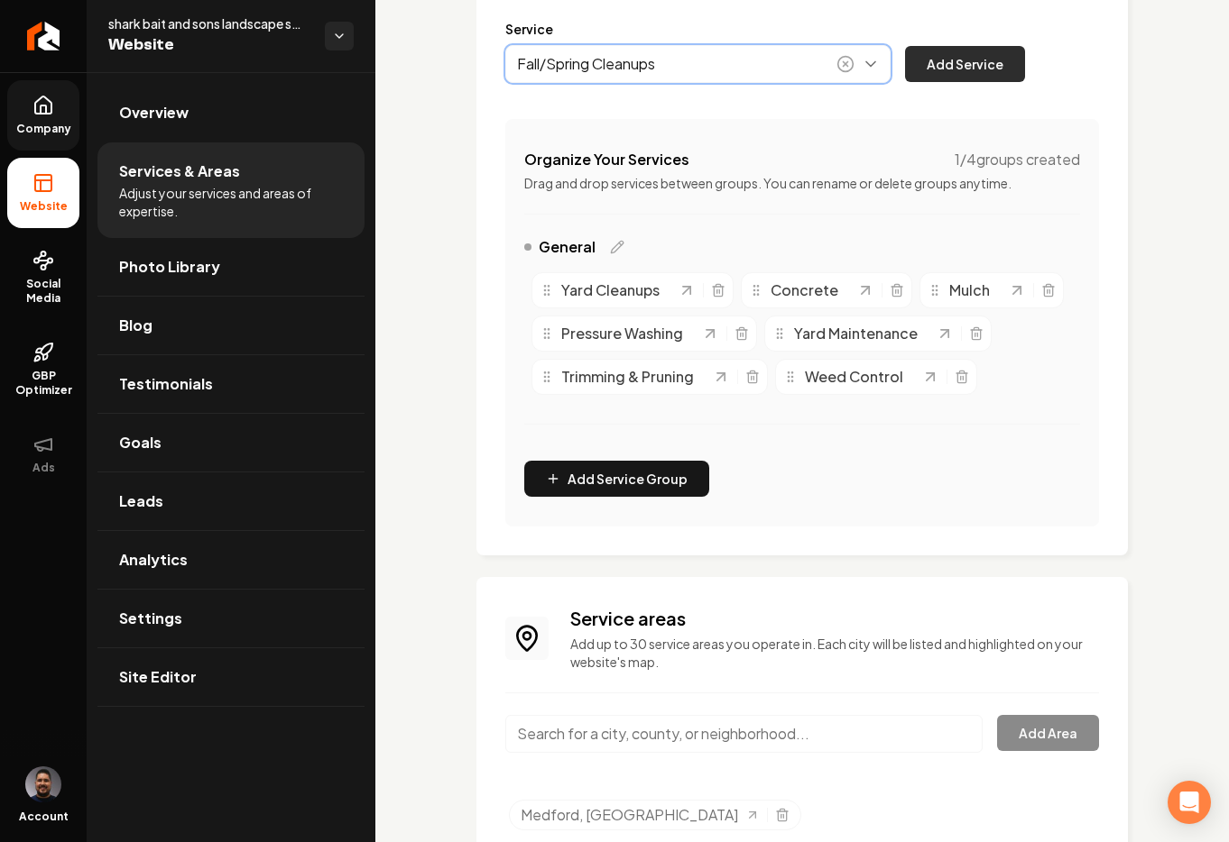
type input "Fall/Spring Cleanups"
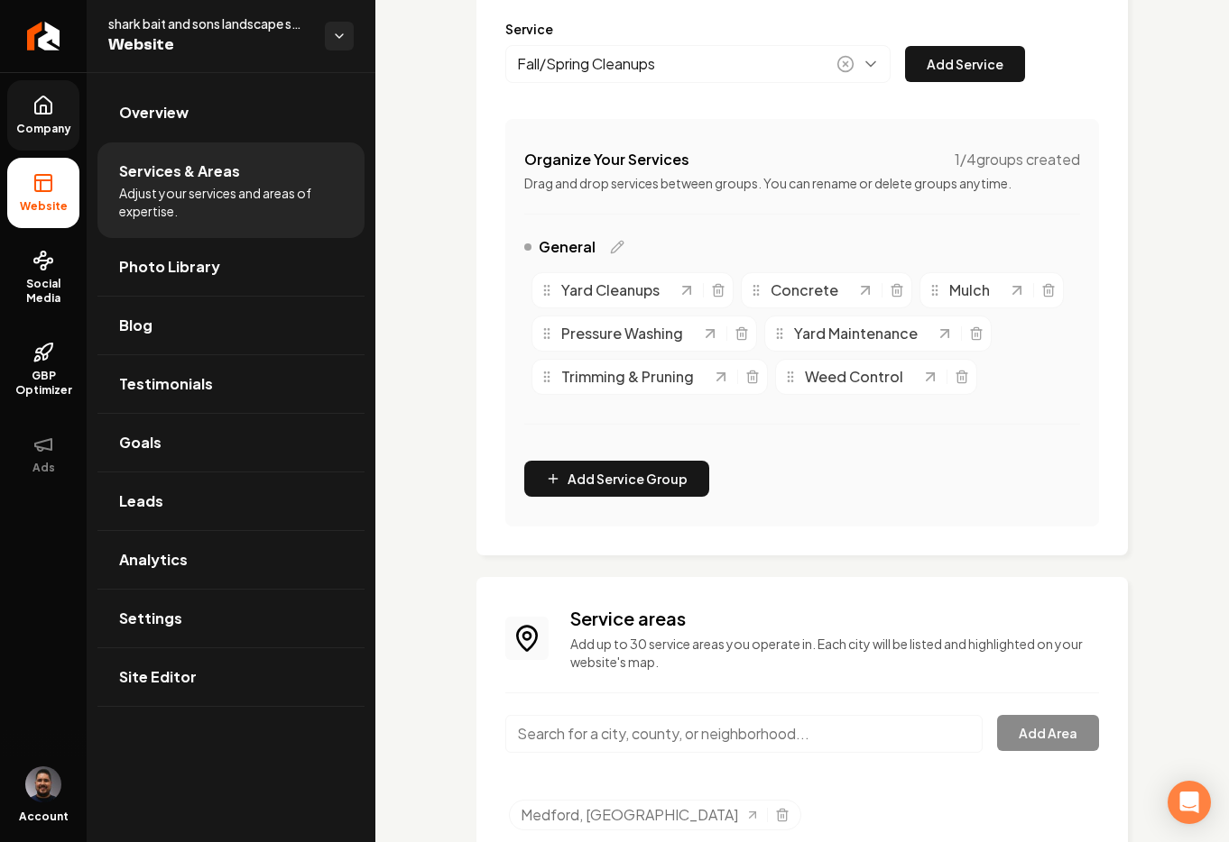
click at [972, 77] on button "Add Service" at bounding box center [965, 64] width 120 height 36
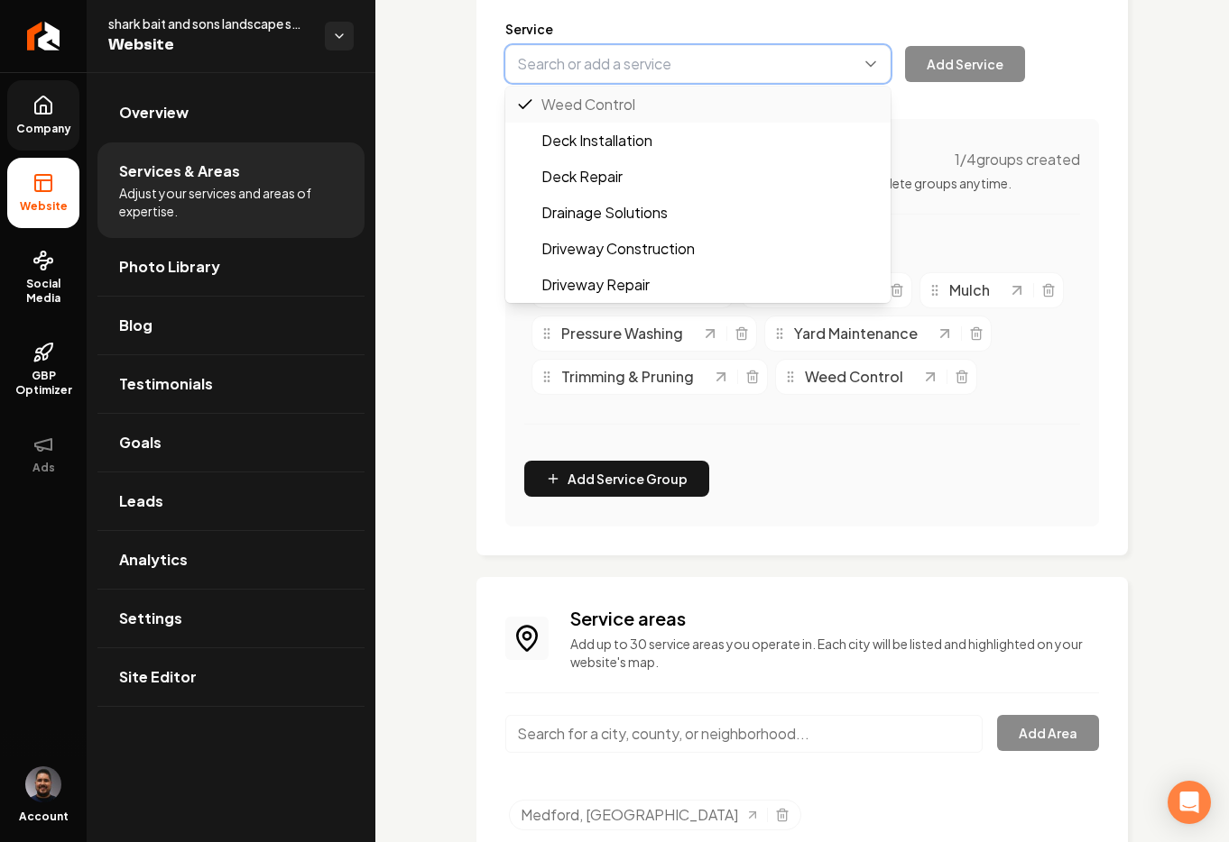
click at [615, 83] on button "Main content area" at bounding box center [697, 64] width 385 height 38
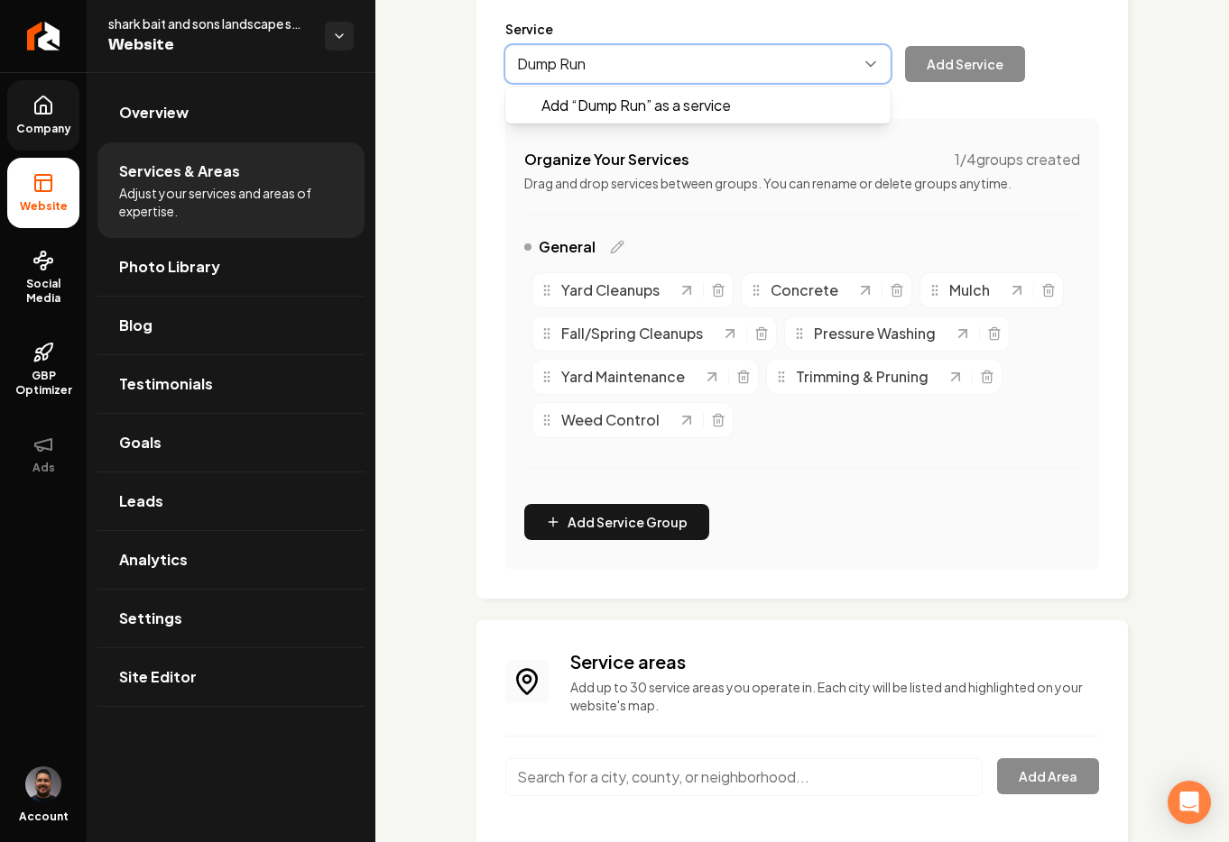
type input "Dump Runs"
click at [818, 83] on button "Main content area" at bounding box center [697, 64] width 385 height 38
click at [697, 83] on button "Main content area" at bounding box center [697, 64] width 385 height 38
type input "Dump Runs"
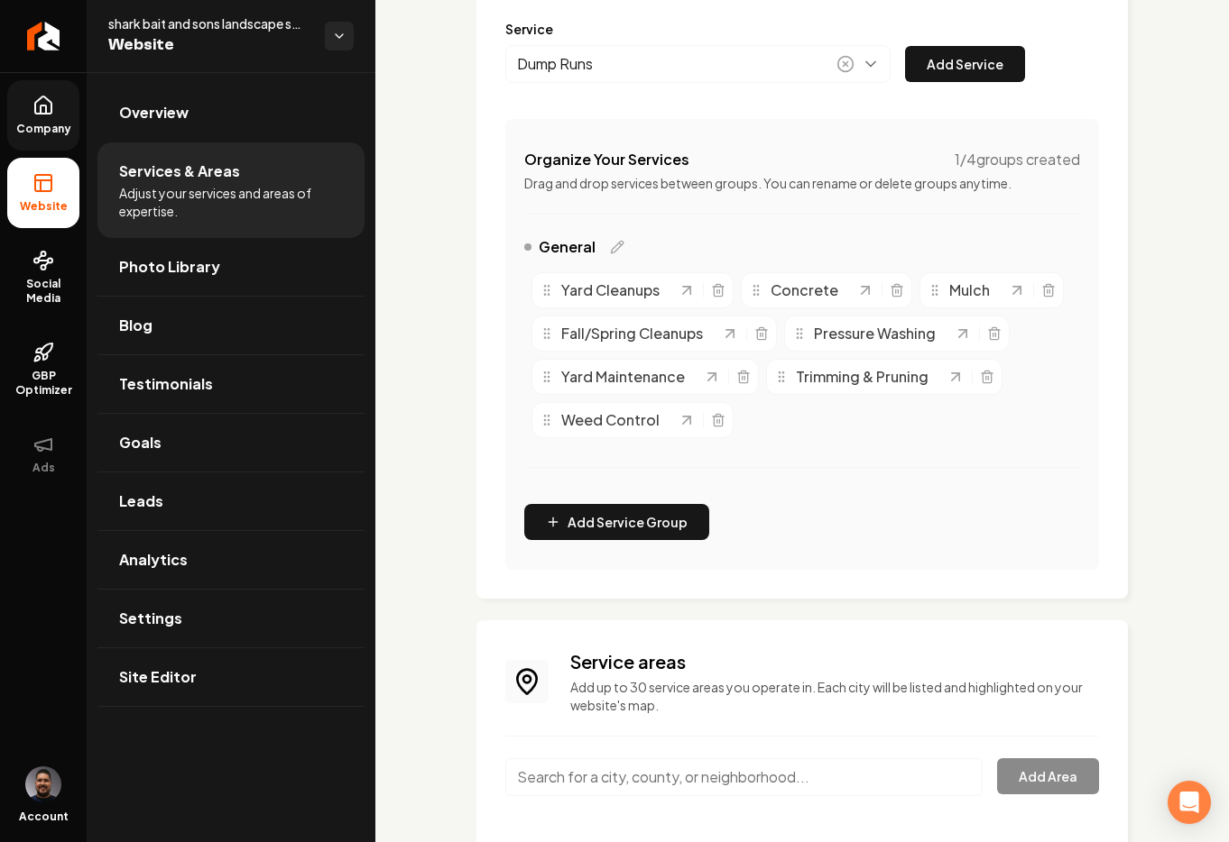
click at [969, 82] on button "Add Service" at bounding box center [965, 64] width 120 height 36
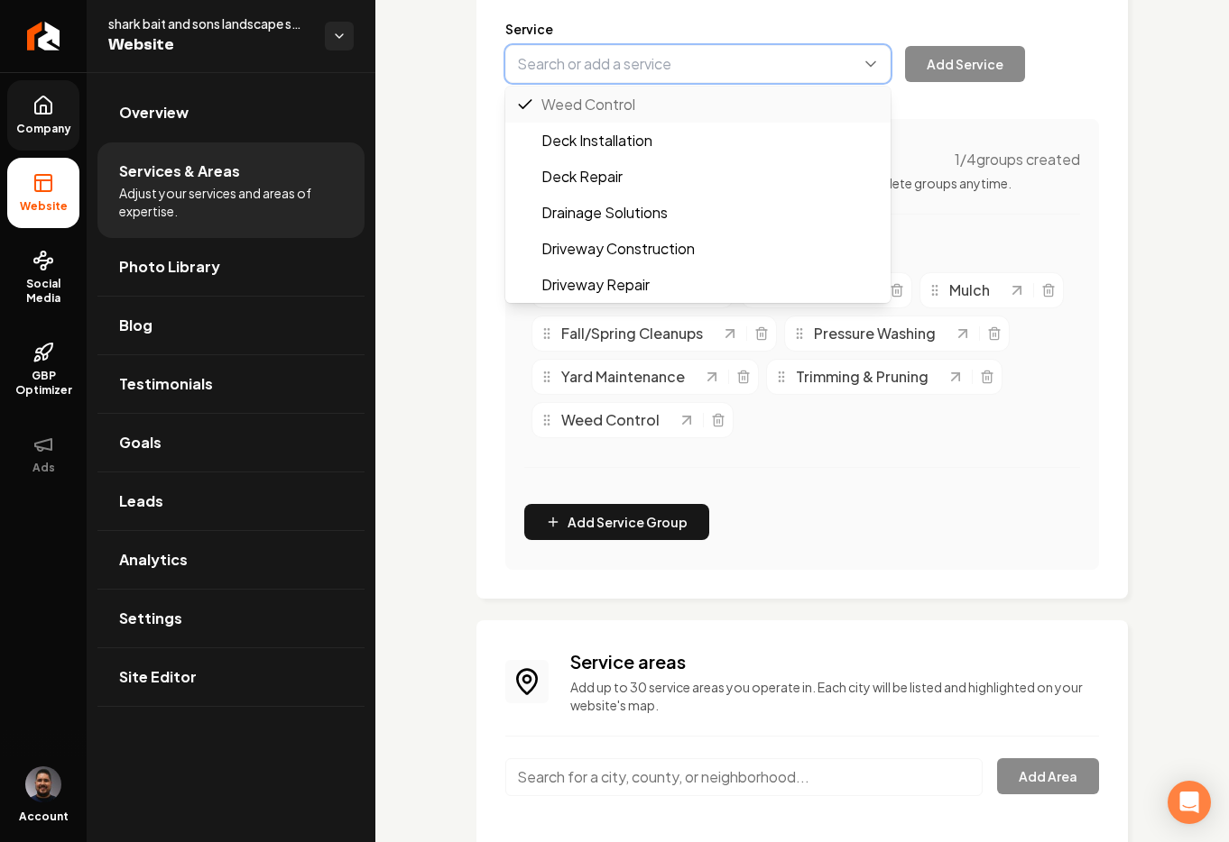
click at [660, 83] on button "Main content area" at bounding box center [697, 64] width 385 height 38
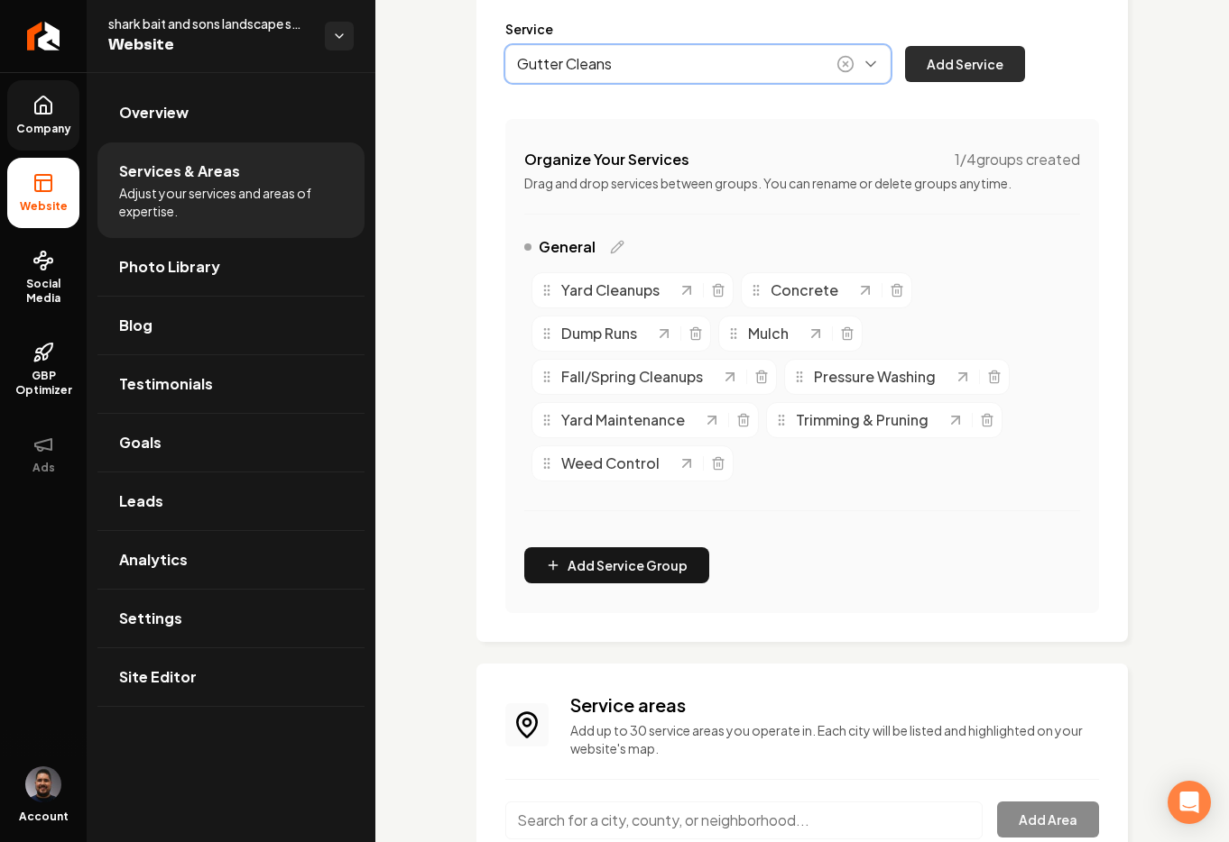
type input "Gutter Cleans"
click at [971, 78] on button "Add Service" at bounding box center [965, 64] width 120 height 36
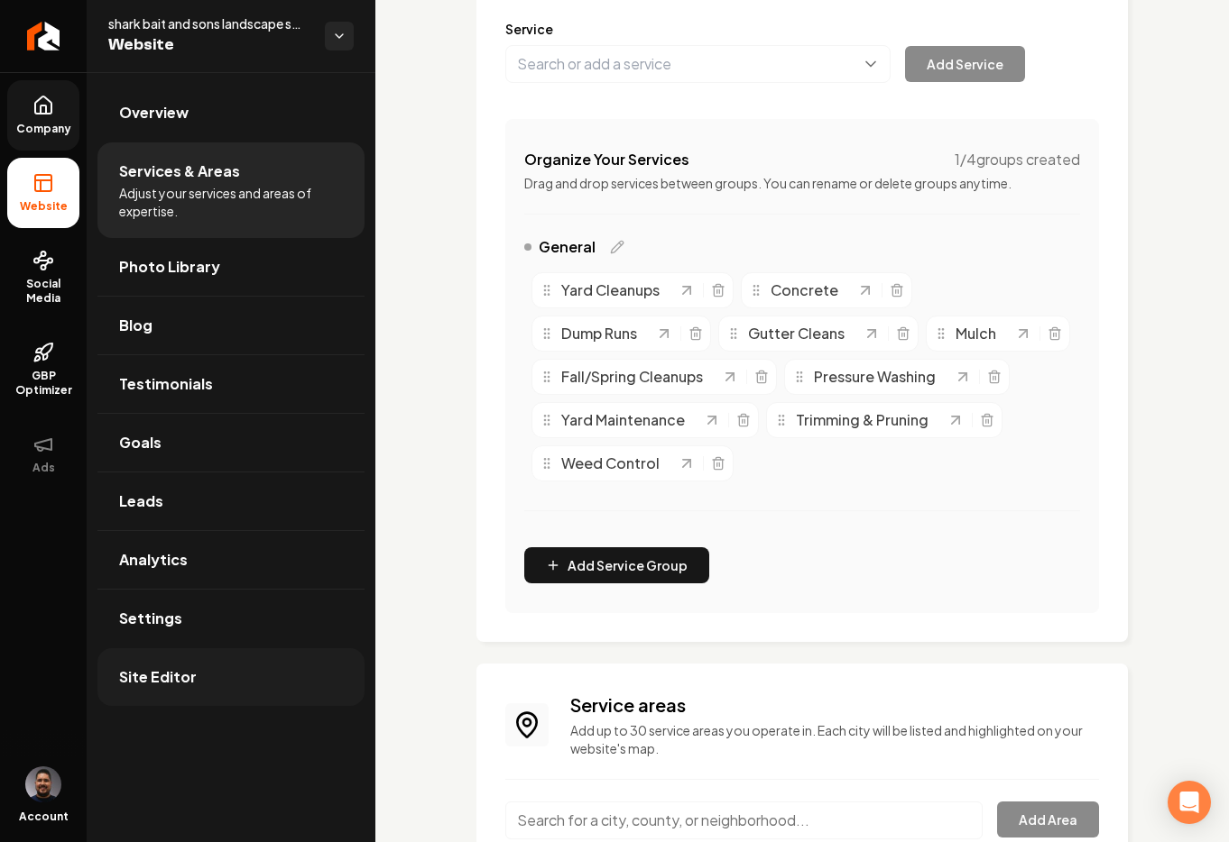
click at [226, 654] on link "Site Editor" at bounding box center [230, 678] width 267 height 58
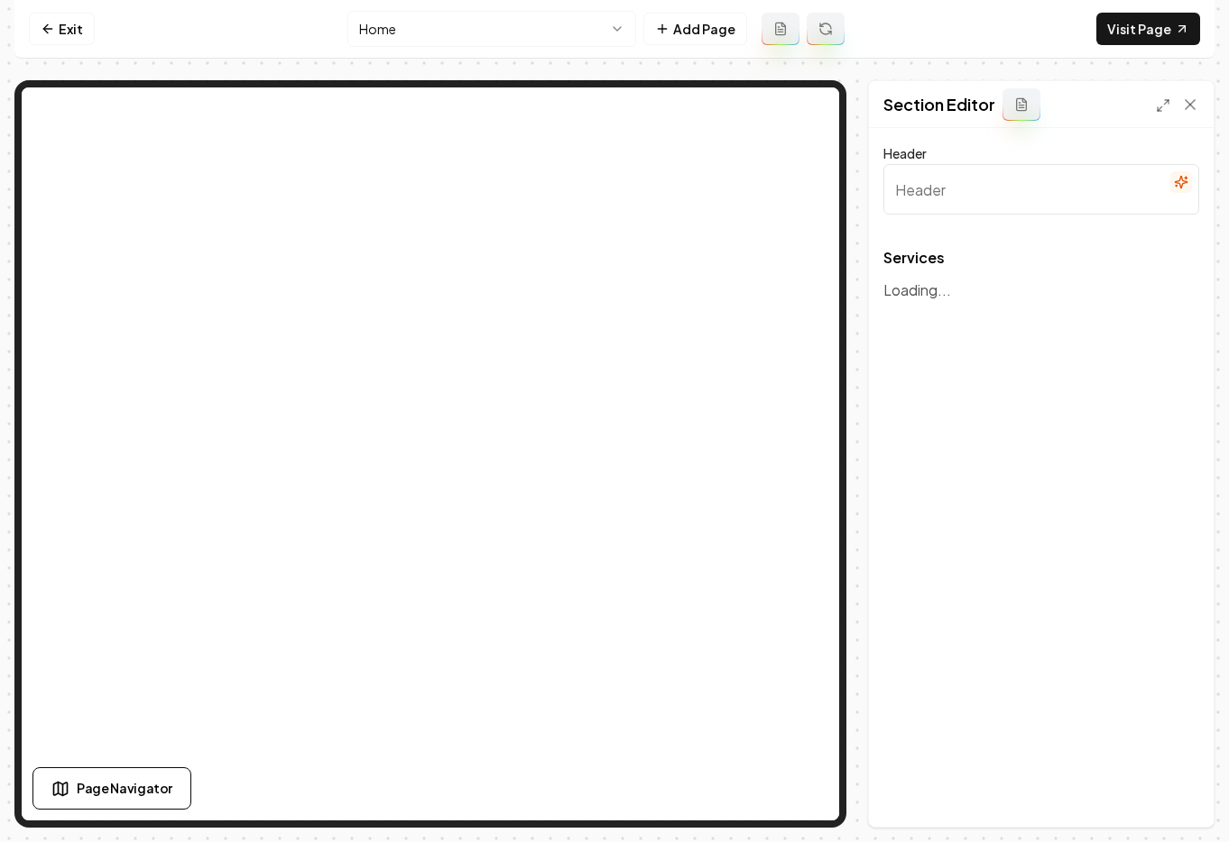
type input "Comprehensive Landscaping Solutions"
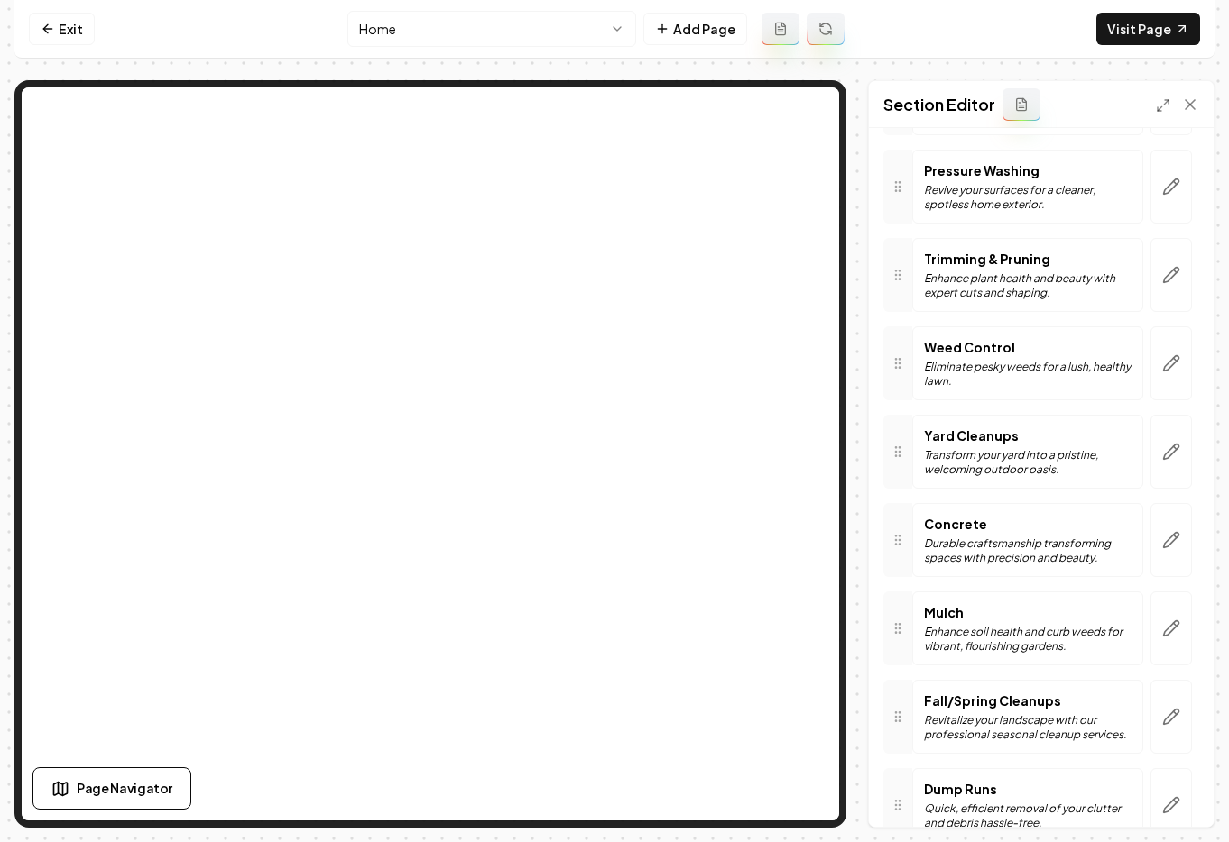
scroll to position [356, 0]
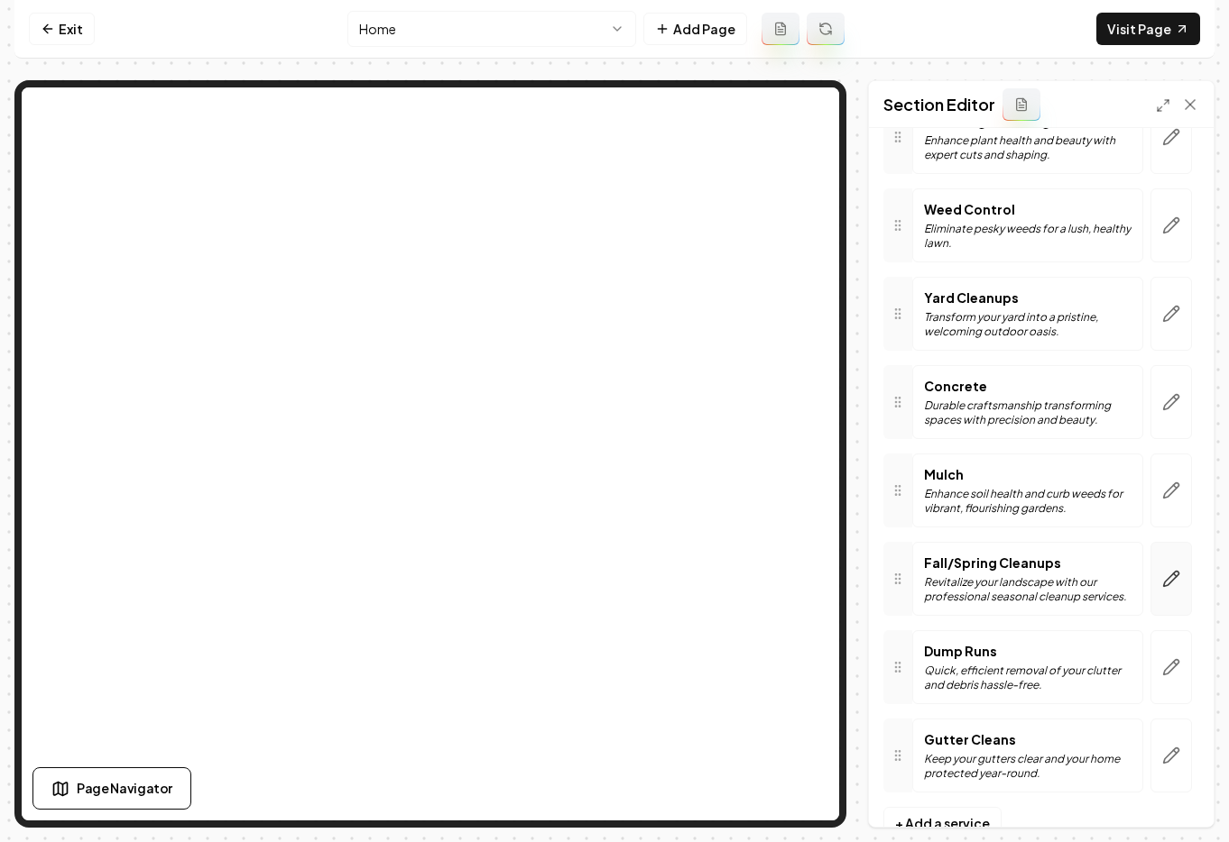
click at [1162, 583] on icon "button" at bounding box center [1171, 579] width 18 height 18
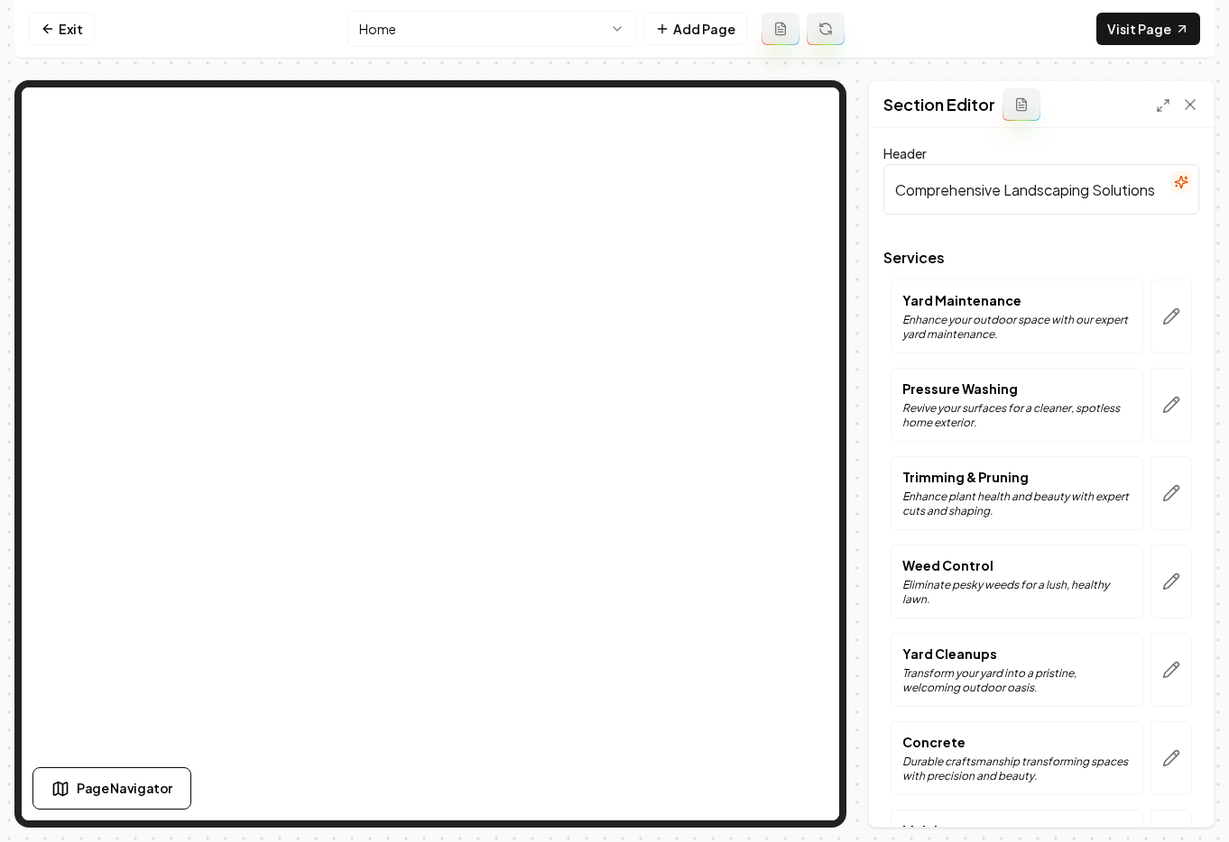
scroll to position [806, 0]
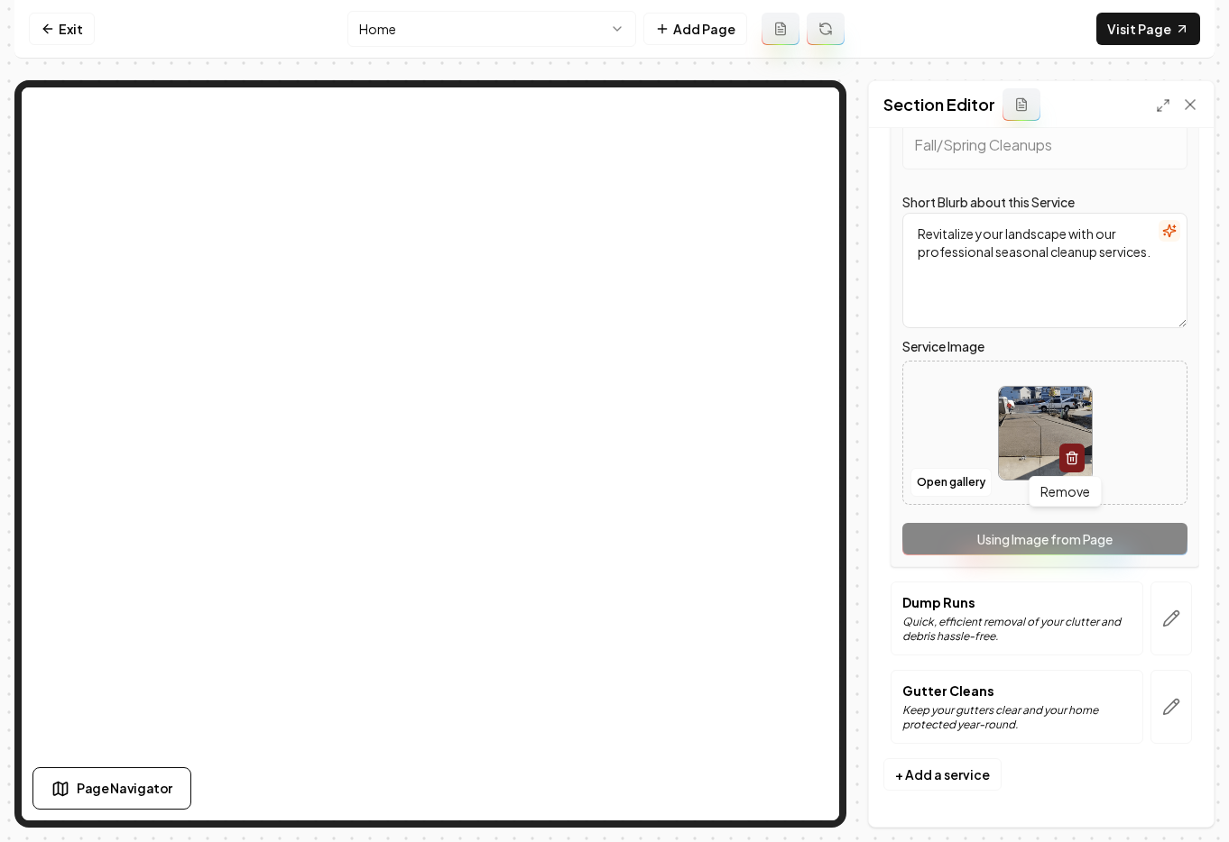
click at [1065, 456] on icon "button" at bounding box center [1071, 458] width 14 height 14
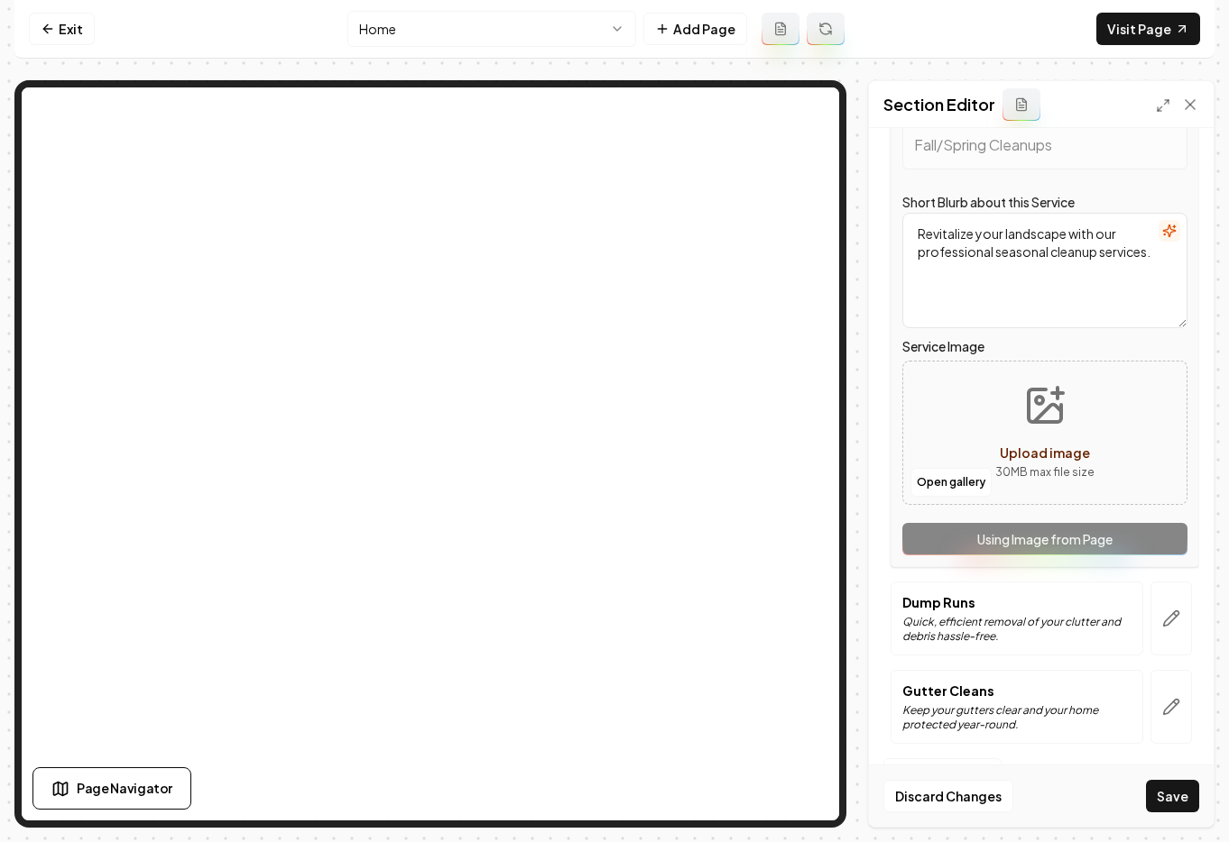
click at [1051, 455] on span "Upload image" at bounding box center [1044, 453] width 90 height 16
type input "**********"
click at [1162, 621] on icon "button" at bounding box center [1171, 619] width 18 height 18
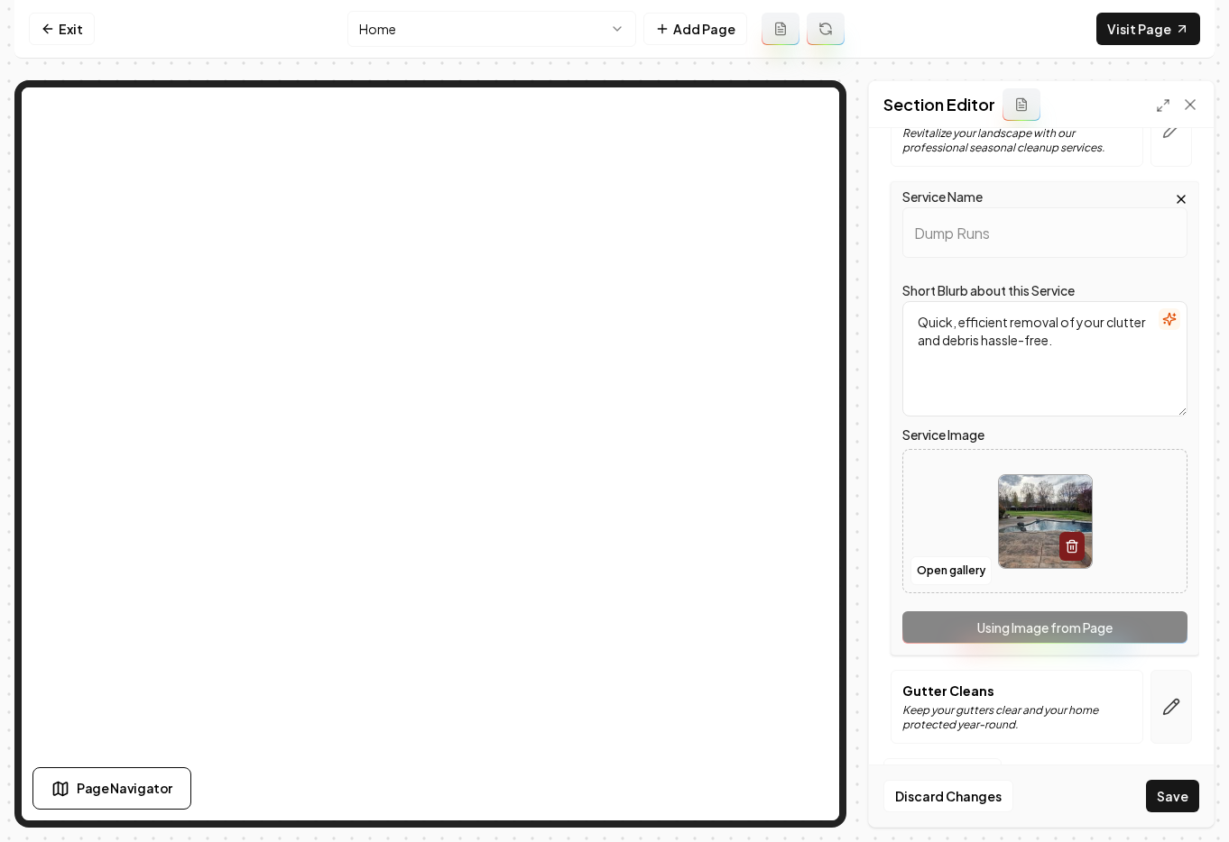
click at [1162, 709] on icon "button" at bounding box center [1171, 707] width 18 height 18
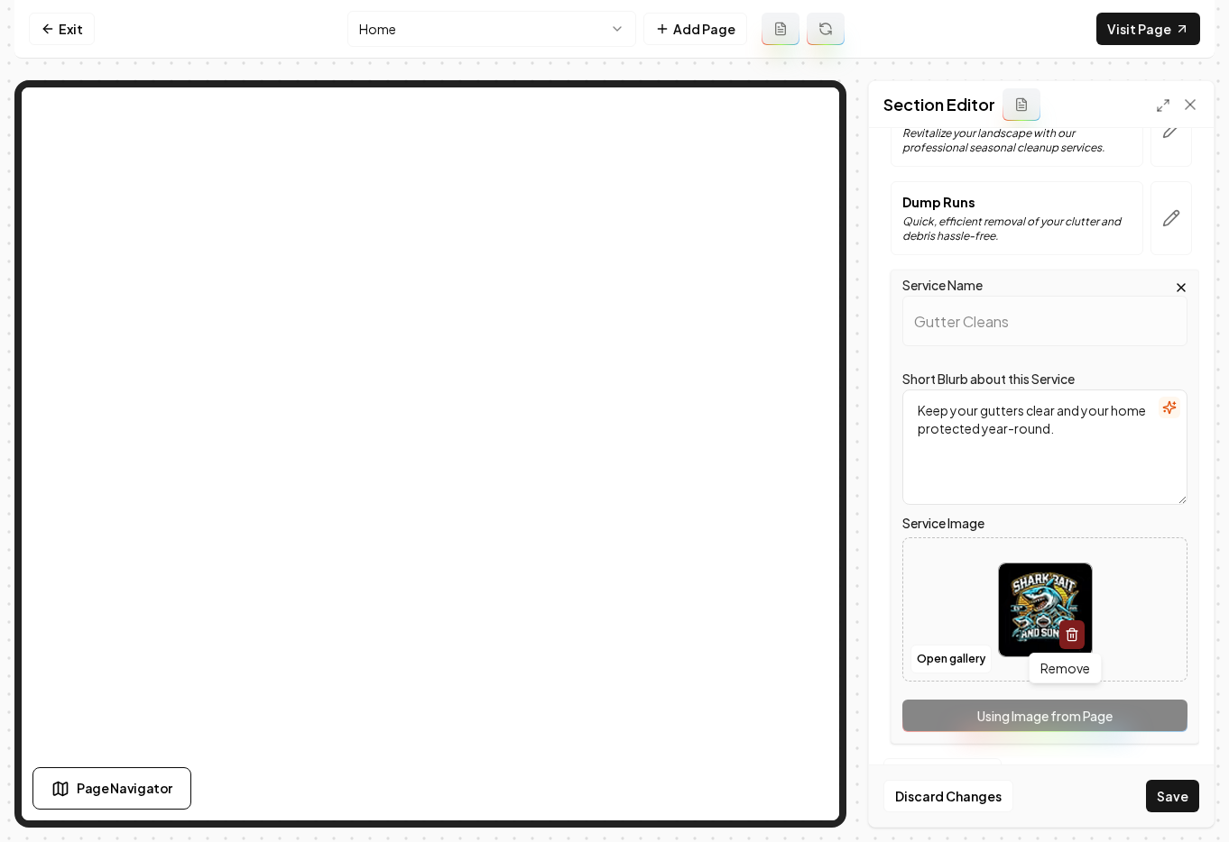
click at [1066, 625] on button "button" at bounding box center [1071, 635] width 25 height 29
click at [1041, 633] on span "Upload image" at bounding box center [1044, 629] width 90 height 16
type input "**********"
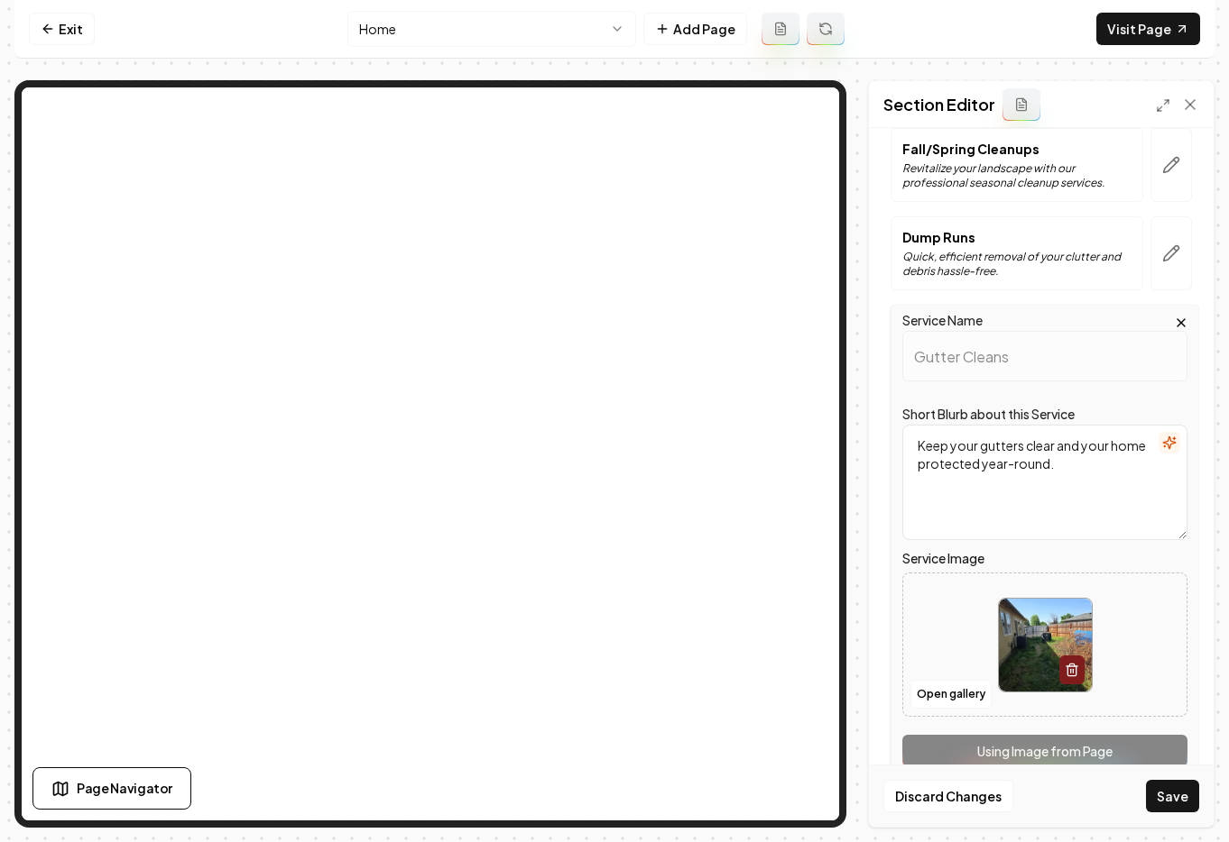
scroll to position [745, 0]
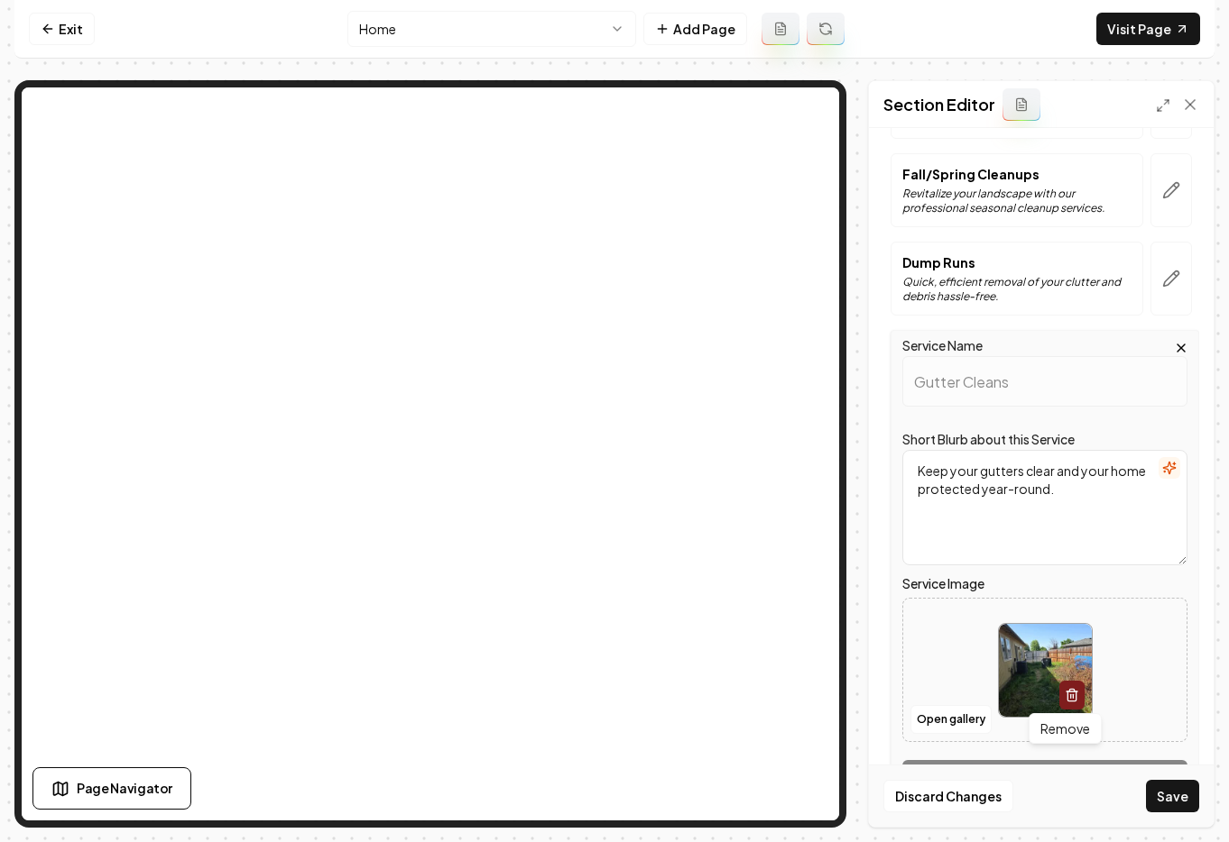
click at [1069, 692] on icon "button" at bounding box center [1071, 690] width 5 height 3
click at [1038, 692] on span "Upload image" at bounding box center [1044, 690] width 90 height 16
type input "**********"
click at [1159, 293] on button "button" at bounding box center [1170, 279] width 41 height 74
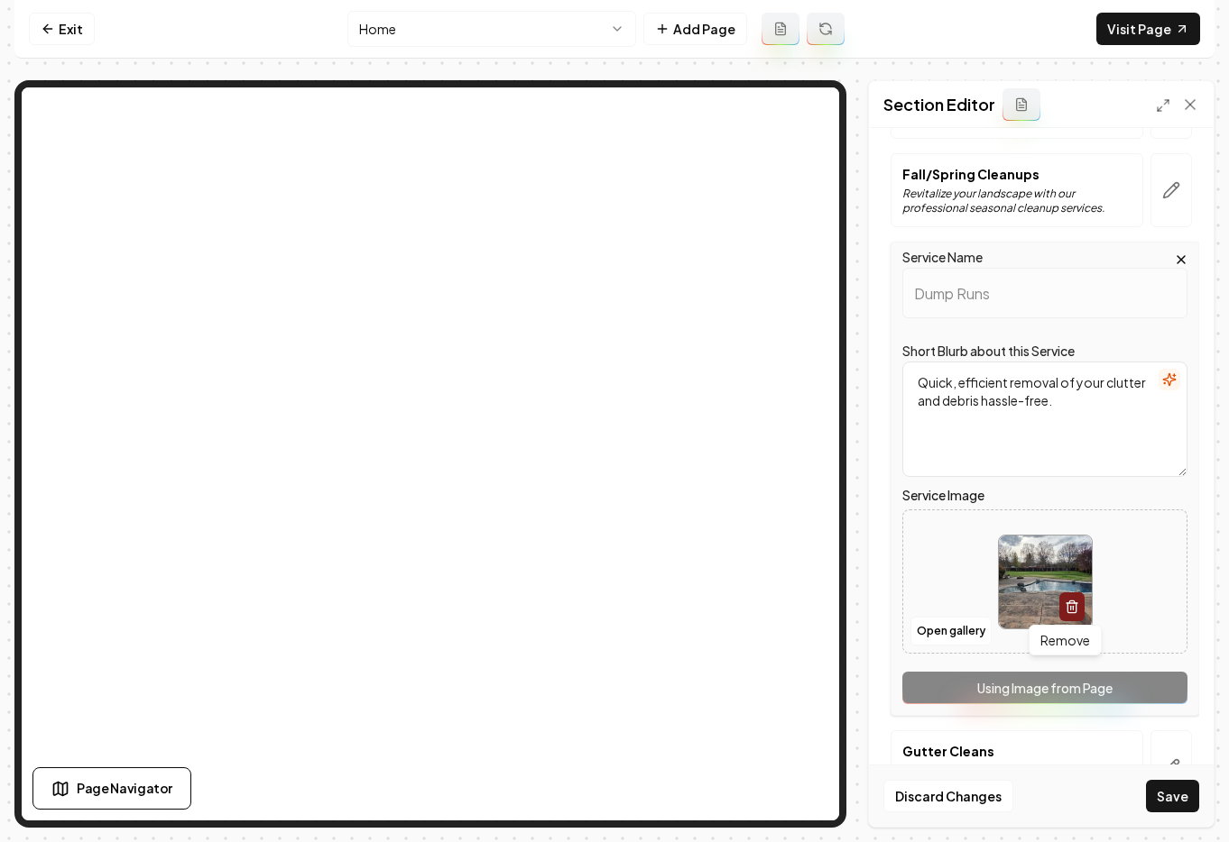
click at [1073, 608] on button "button" at bounding box center [1071, 607] width 25 height 29
click at [1017, 603] on span "Upload image" at bounding box center [1044, 602] width 90 height 16
type input "**********"
click at [1171, 809] on button "Save" at bounding box center [1172, 796] width 53 height 32
click at [1169, 801] on div "Discard Changes Save" at bounding box center [1041, 796] width 345 height 62
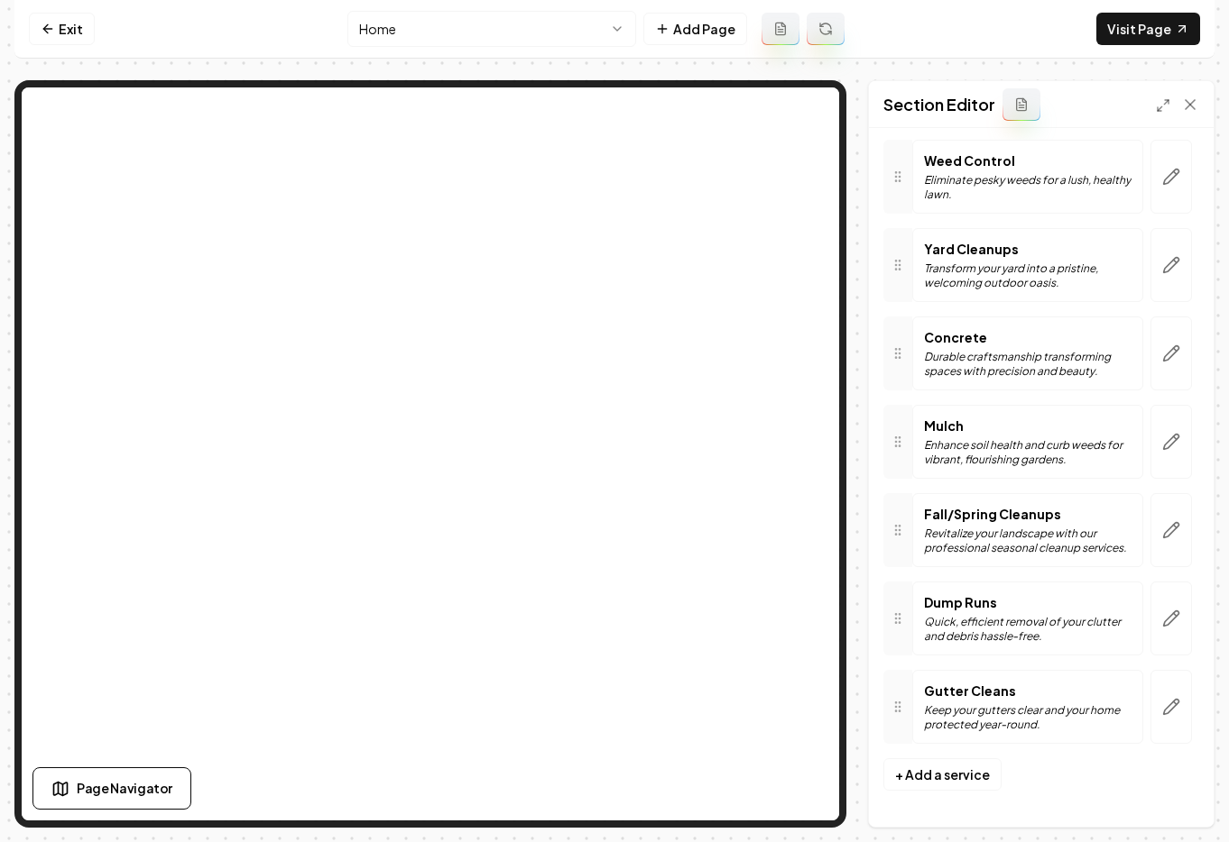
scroll to position [405, 0]
click at [1167, 714] on button "button" at bounding box center [1170, 707] width 41 height 74
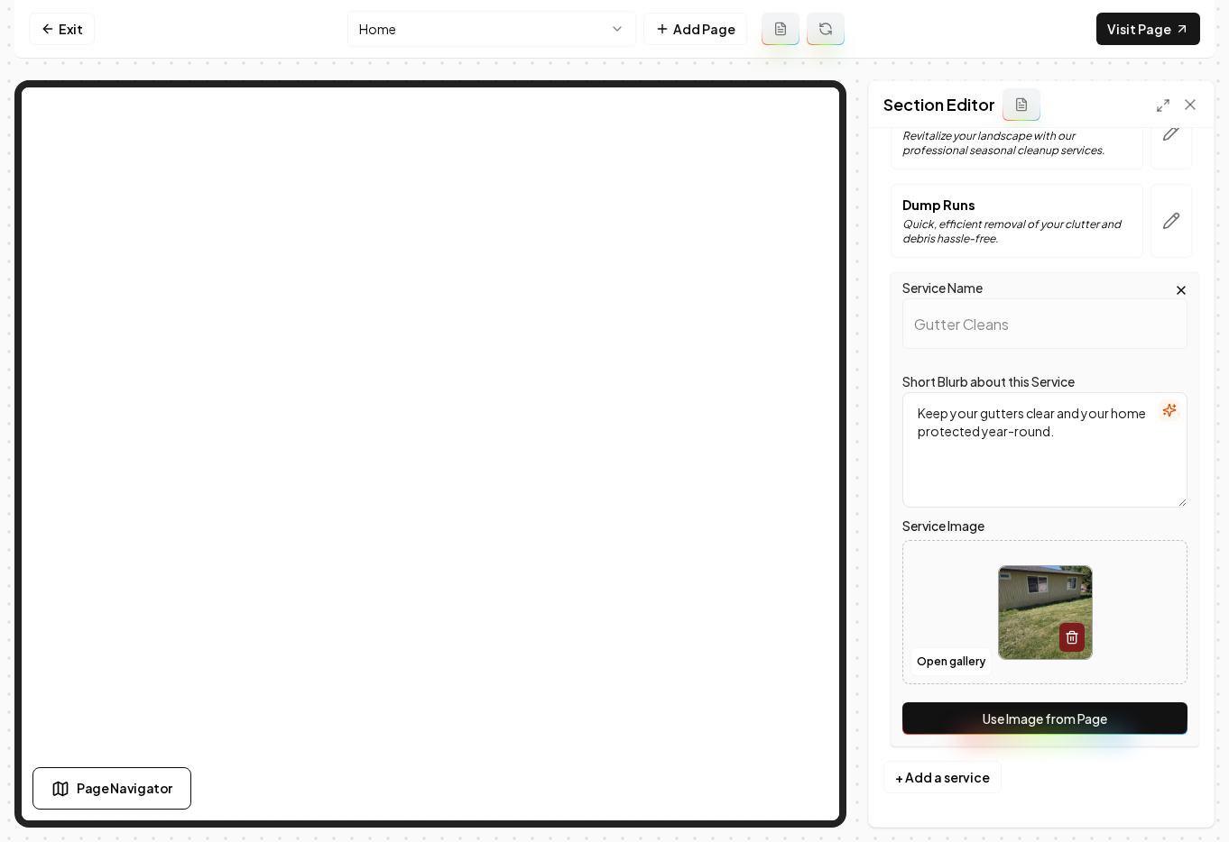
scroll to position [806, 0]
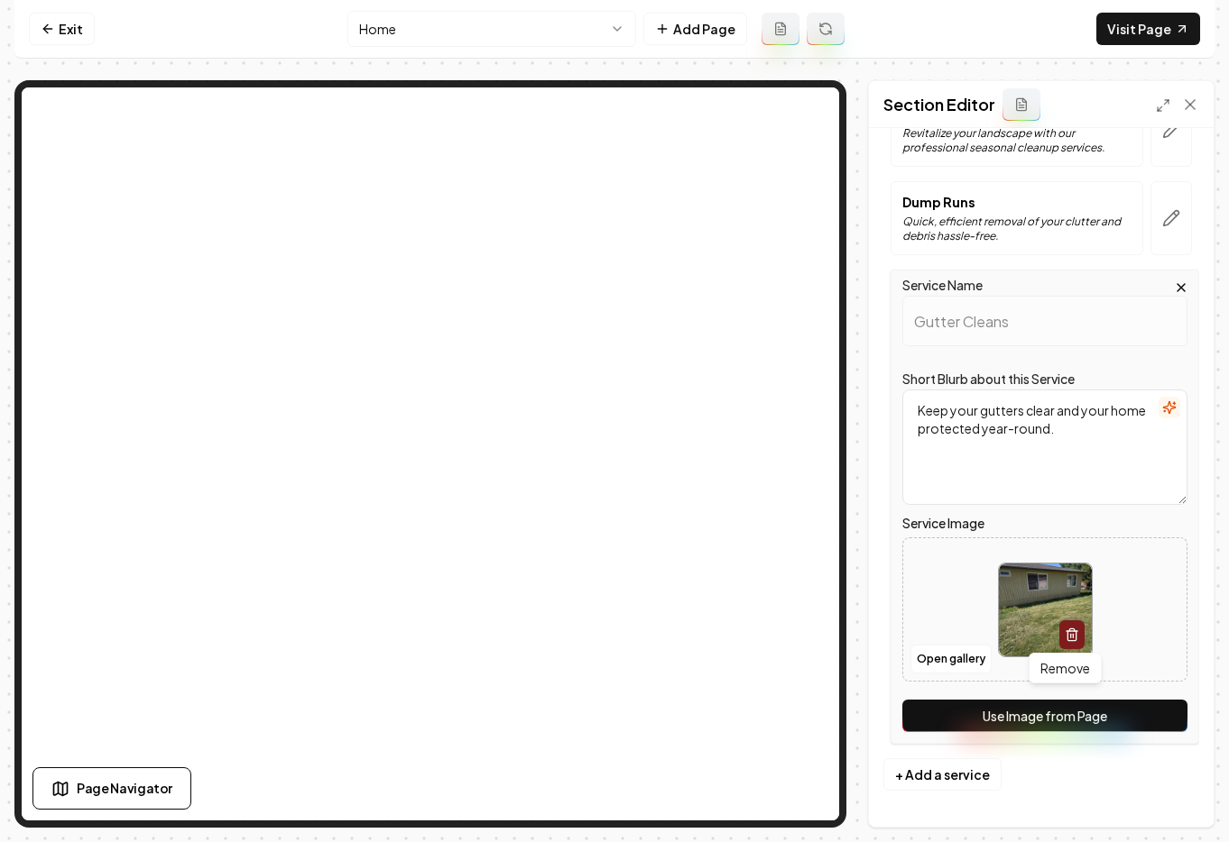
click at [1072, 637] on button "button" at bounding box center [1071, 635] width 25 height 29
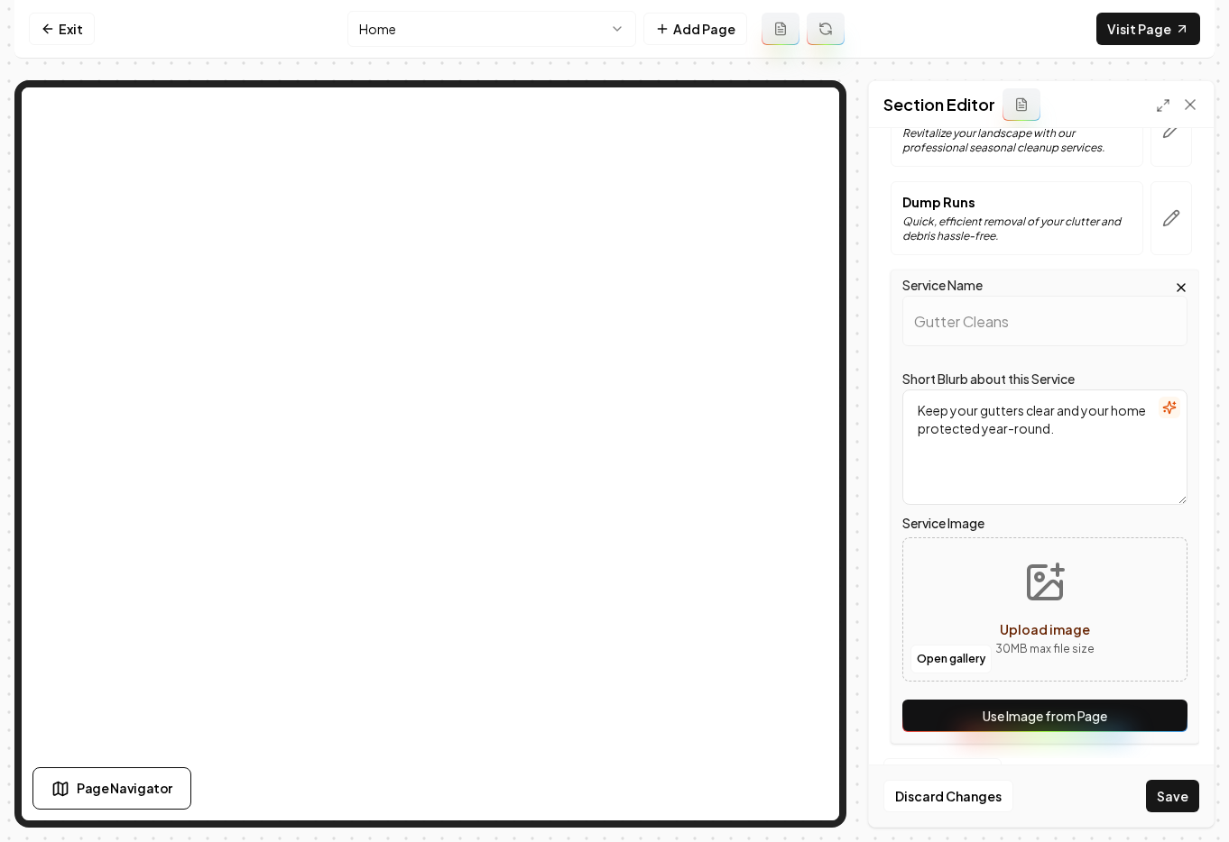
click at [1043, 631] on span "Upload image" at bounding box center [1044, 629] width 90 height 16
type input "**********"
drag, startPoint x: 1181, startPoint y: 791, endPoint x: 1207, endPoint y: 705, distance: 89.6
click at [1181, 790] on button "Save" at bounding box center [1172, 796] width 53 height 32
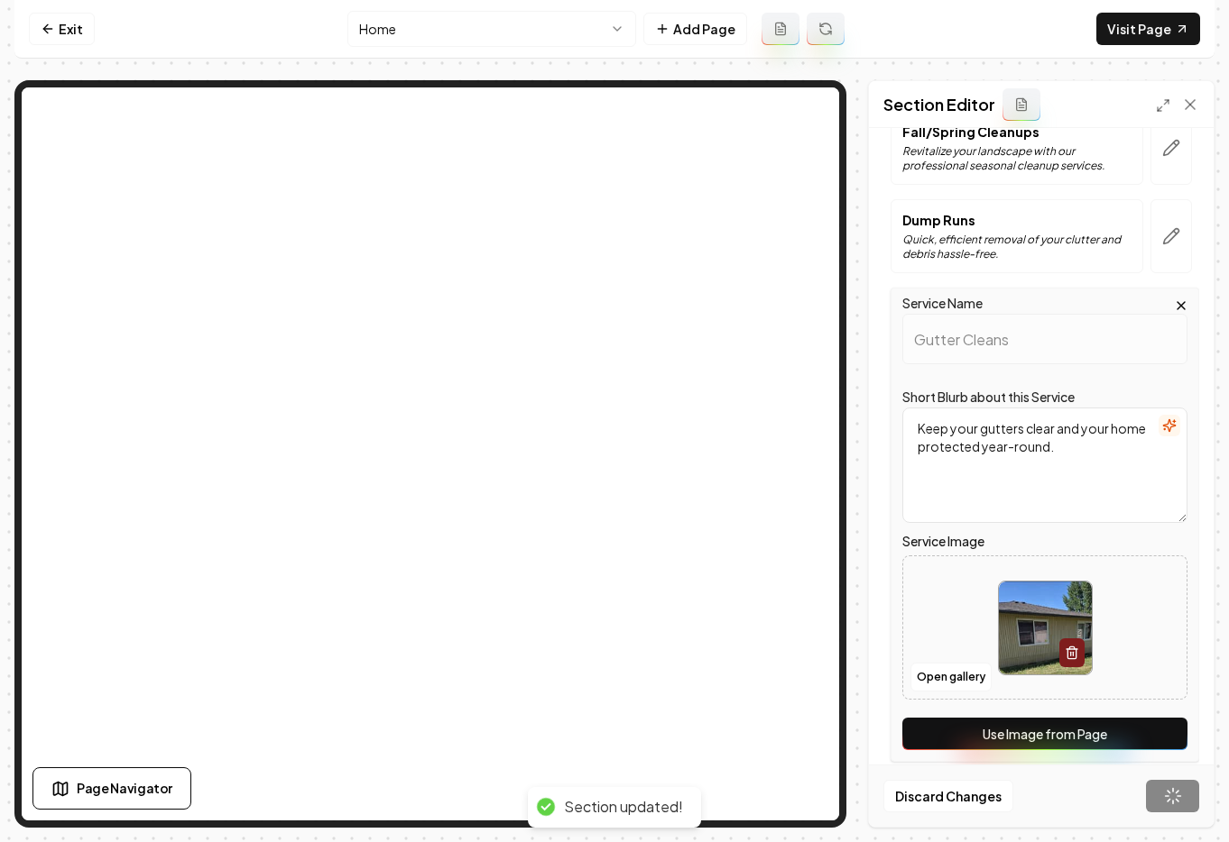
scroll to position [405, 0]
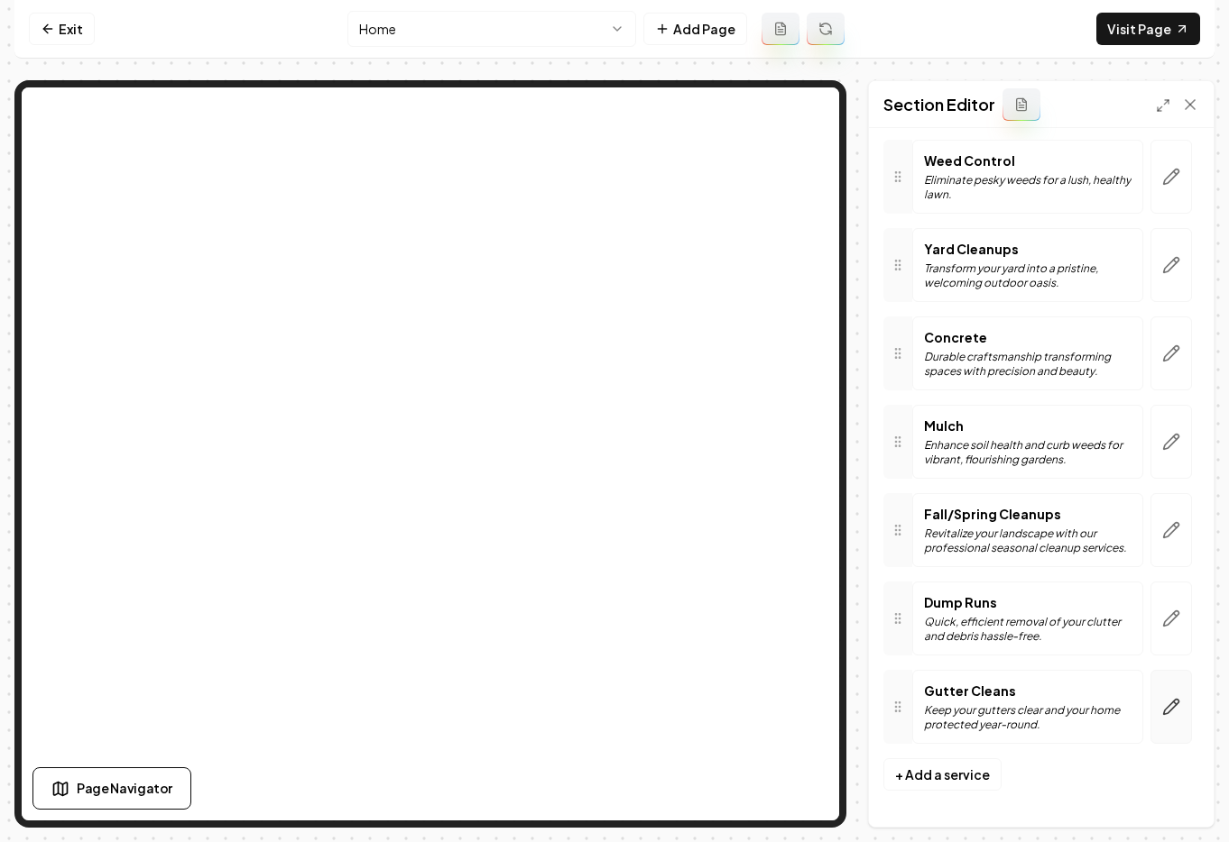
click at [1152, 719] on button "button" at bounding box center [1170, 707] width 41 height 74
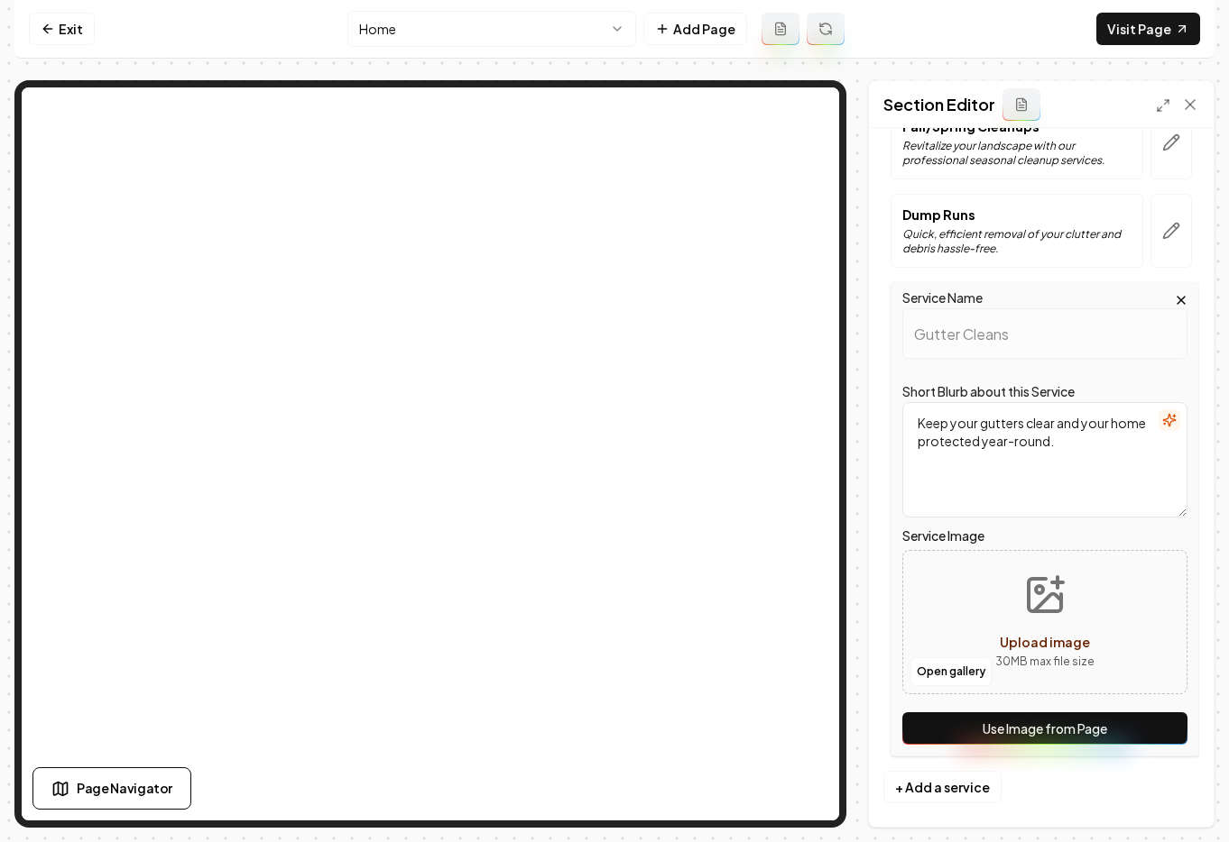
scroll to position [806, 0]
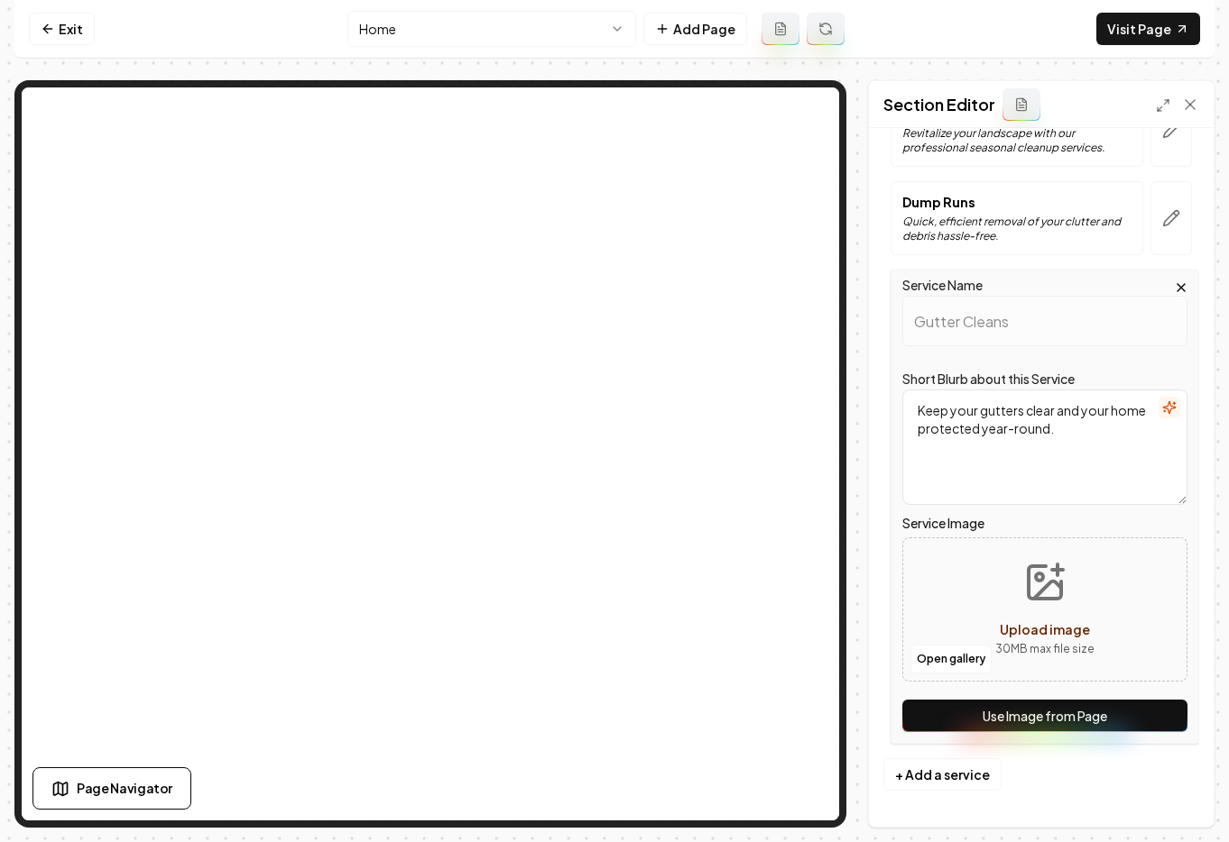
click at [1046, 625] on span "Upload image" at bounding box center [1044, 629] width 90 height 16
click at [1044, 639] on div "Upload image" at bounding box center [1044, 630] width 90 height 22
click at [1044, 631] on span "Upload image" at bounding box center [1044, 629] width 90 height 16
type input "**********"
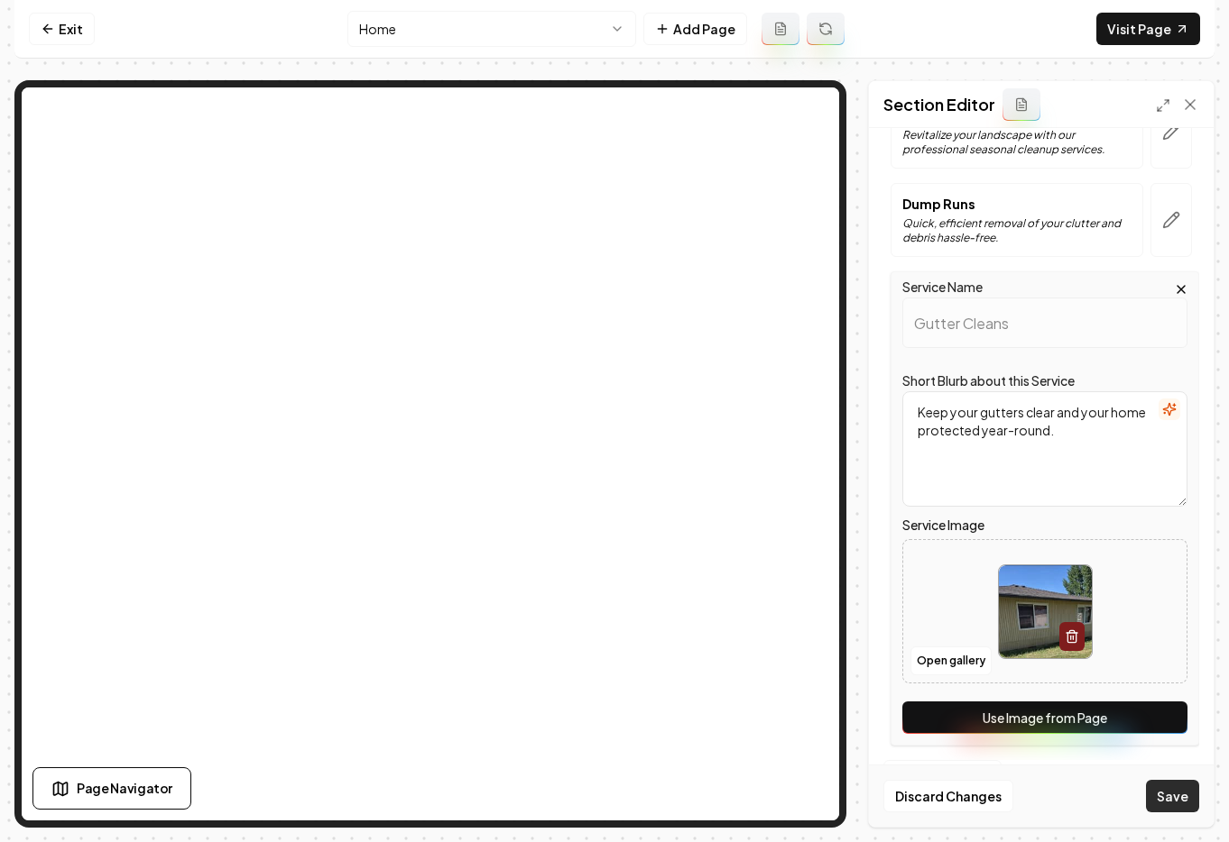
click at [1186, 797] on button "Save" at bounding box center [1172, 796] width 53 height 32
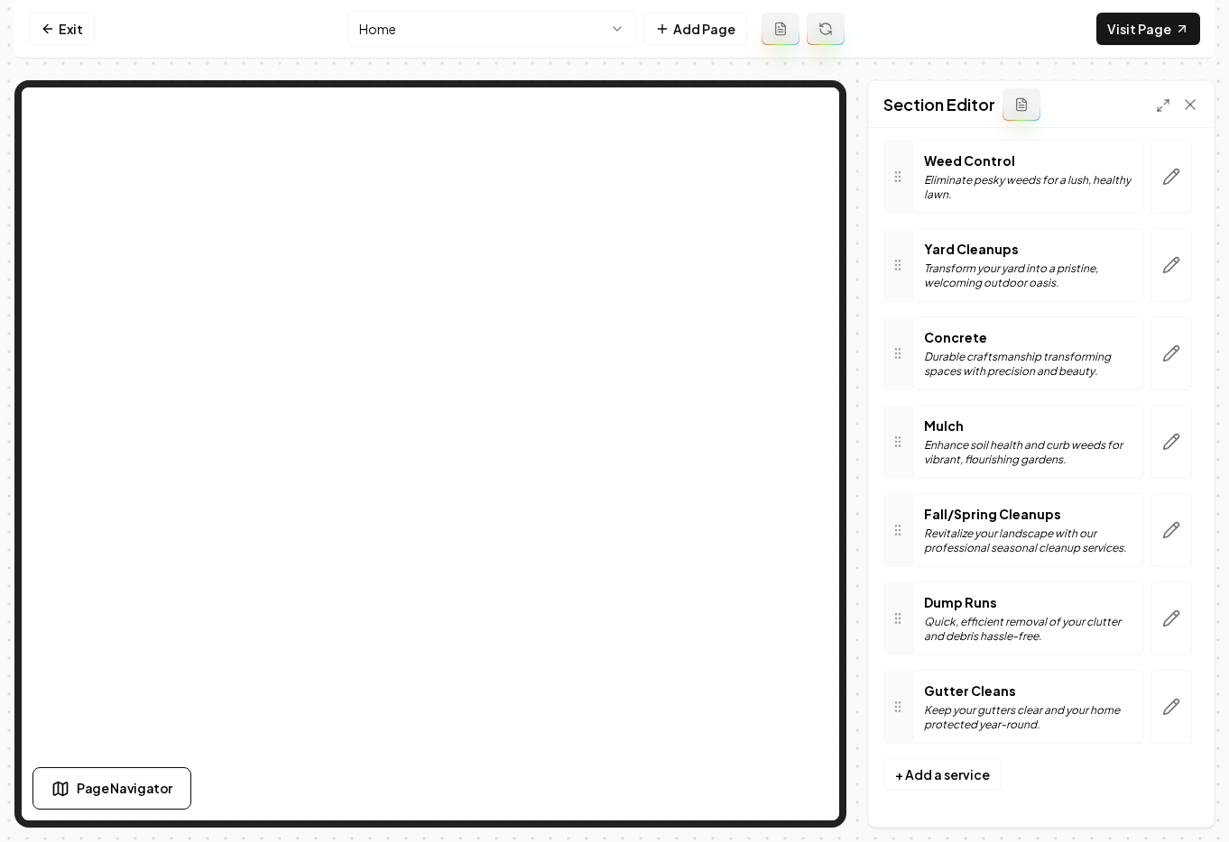
scroll to position [405, 0]
click at [58, 33] on link "Exit" at bounding box center [62, 29] width 66 height 32
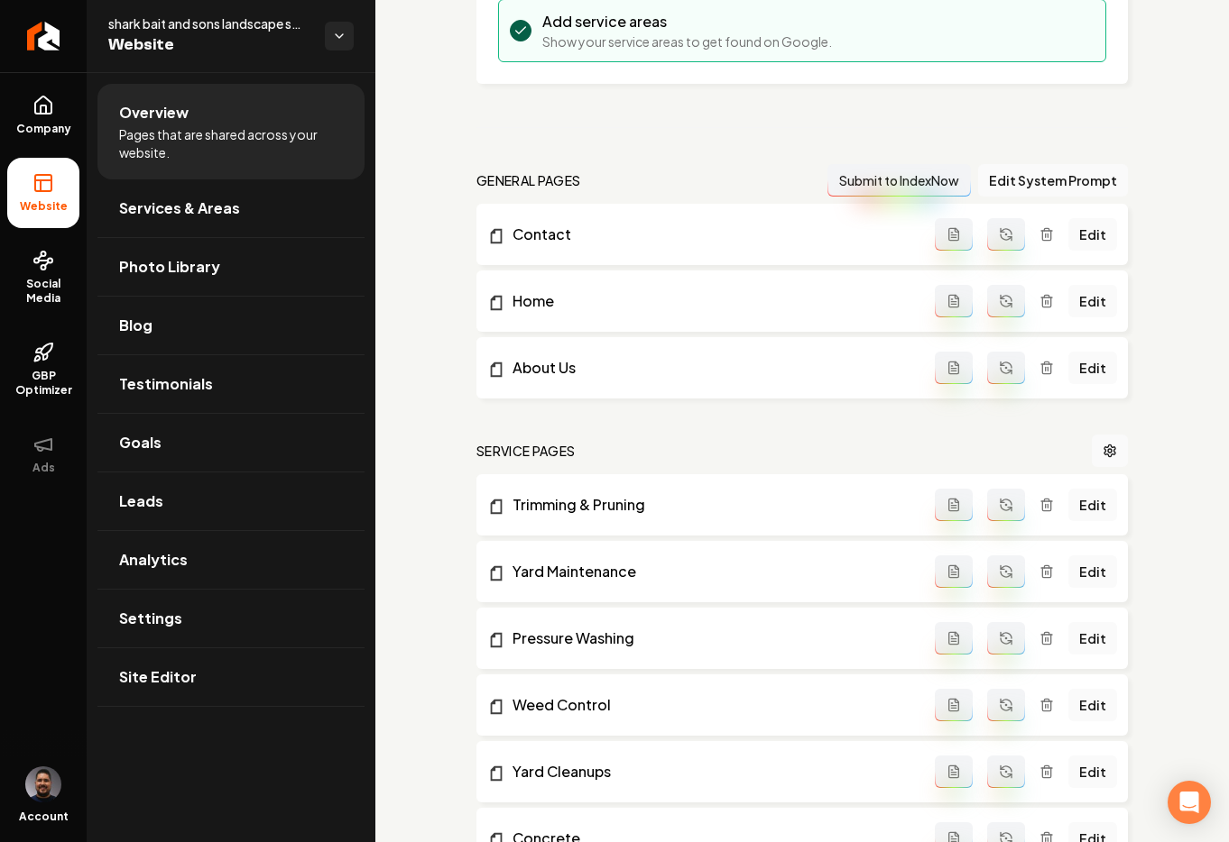
scroll to position [417, 0]
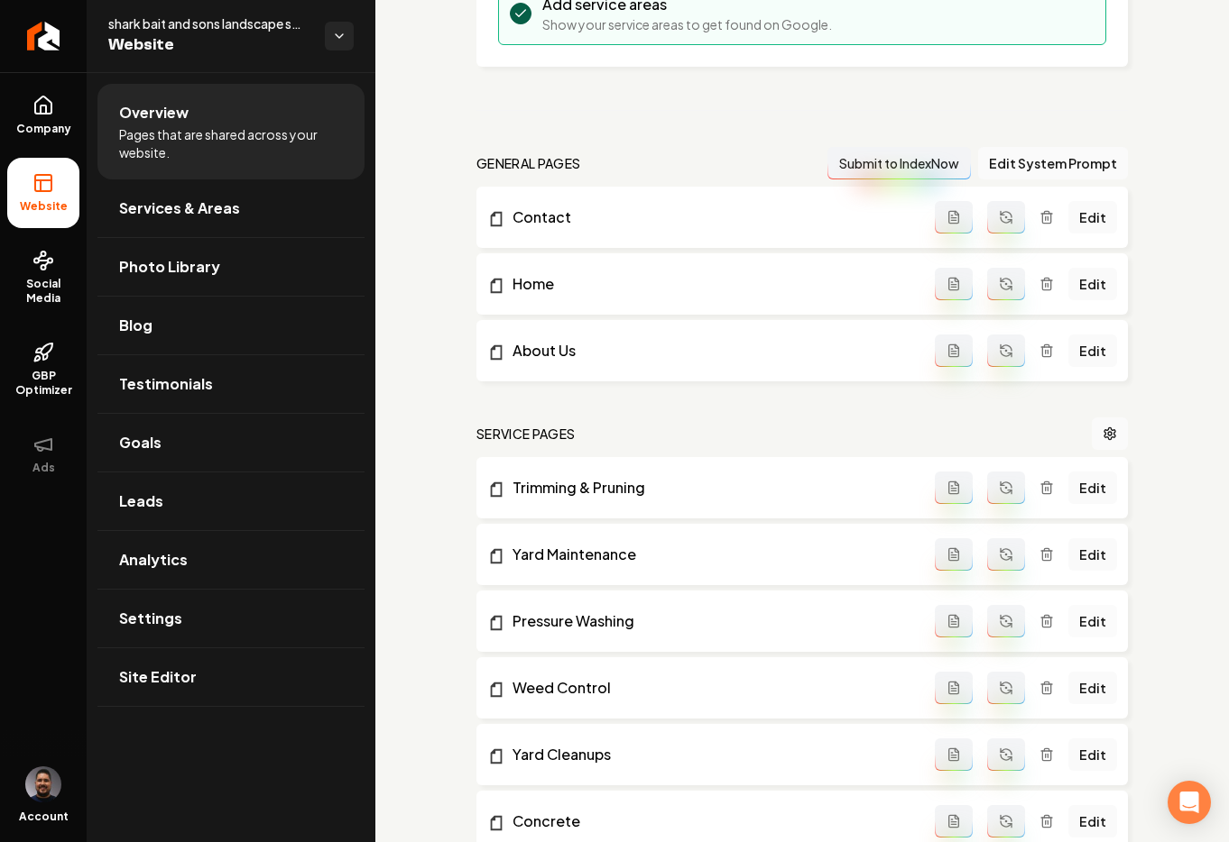
click at [1078, 638] on link "Edit" at bounding box center [1092, 621] width 49 height 32
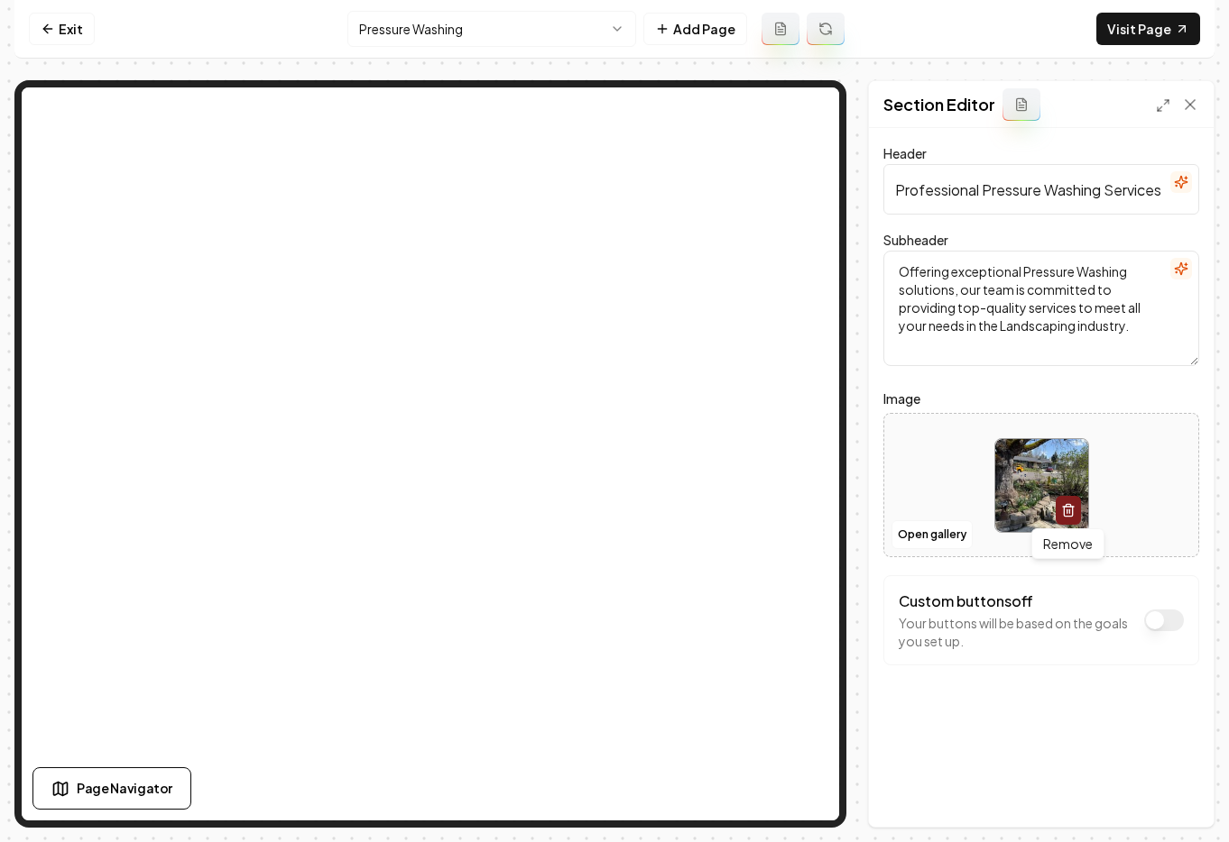
click at [1065, 515] on icon "button" at bounding box center [1068, 510] width 14 height 14
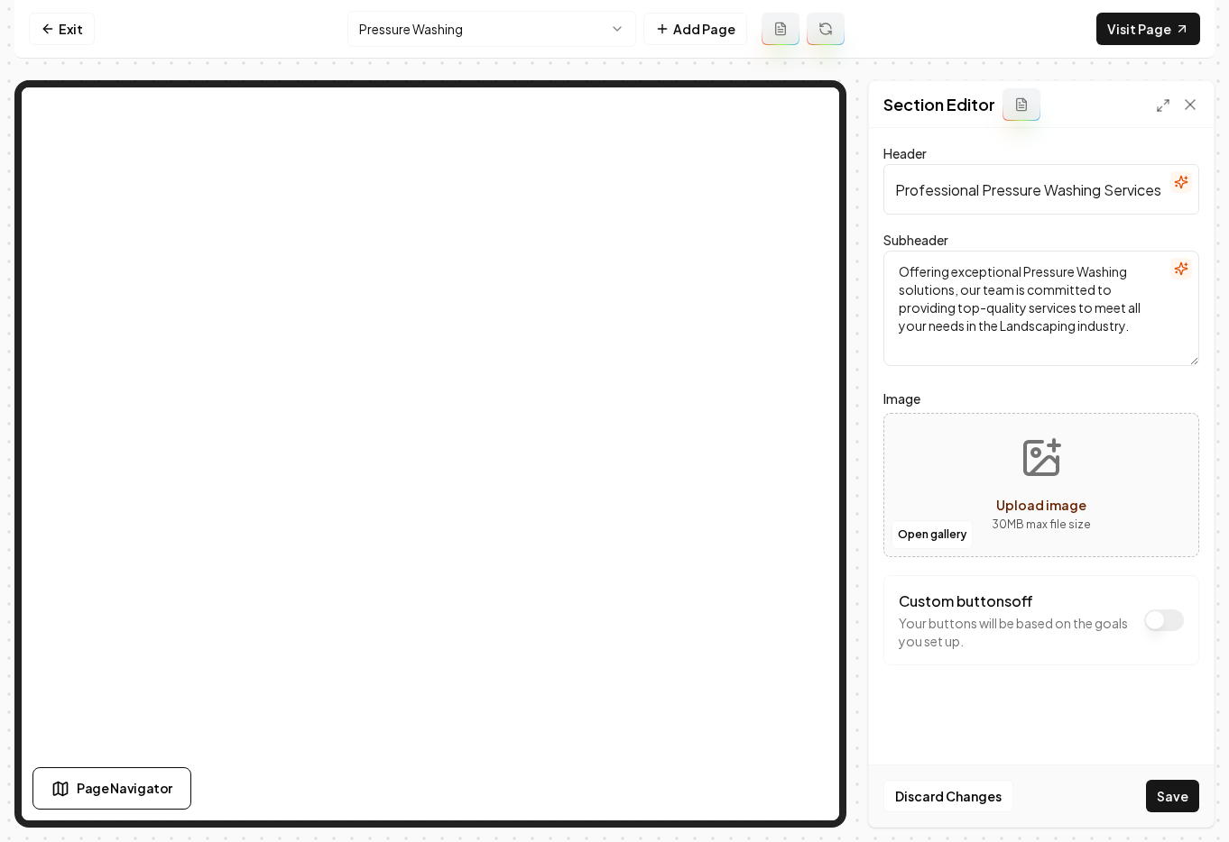
click at [1044, 504] on span "Upload image" at bounding box center [1041, 505] width 90 height 16
click at [960, 532] on button "Open gallery" at bounding box center [931, 534] width 81 height 29
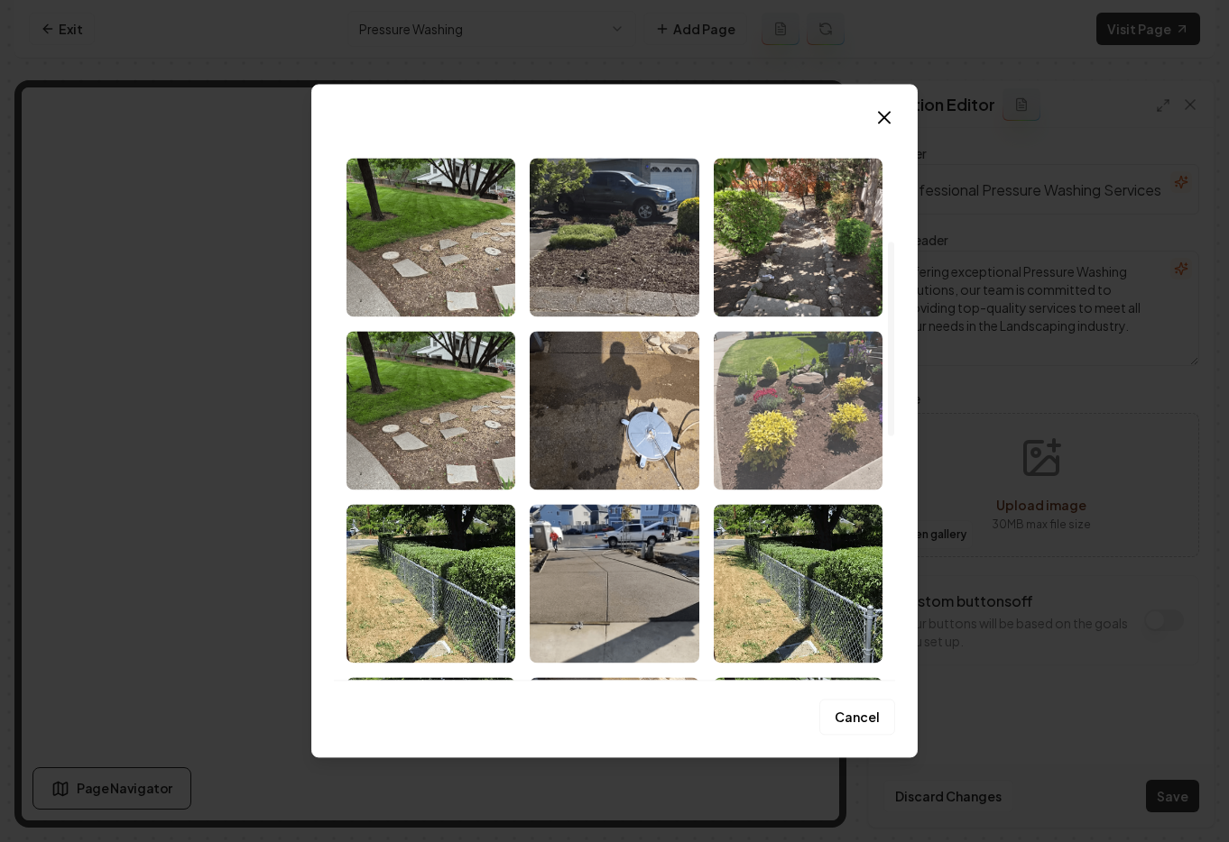
scroll to position [409, 0]
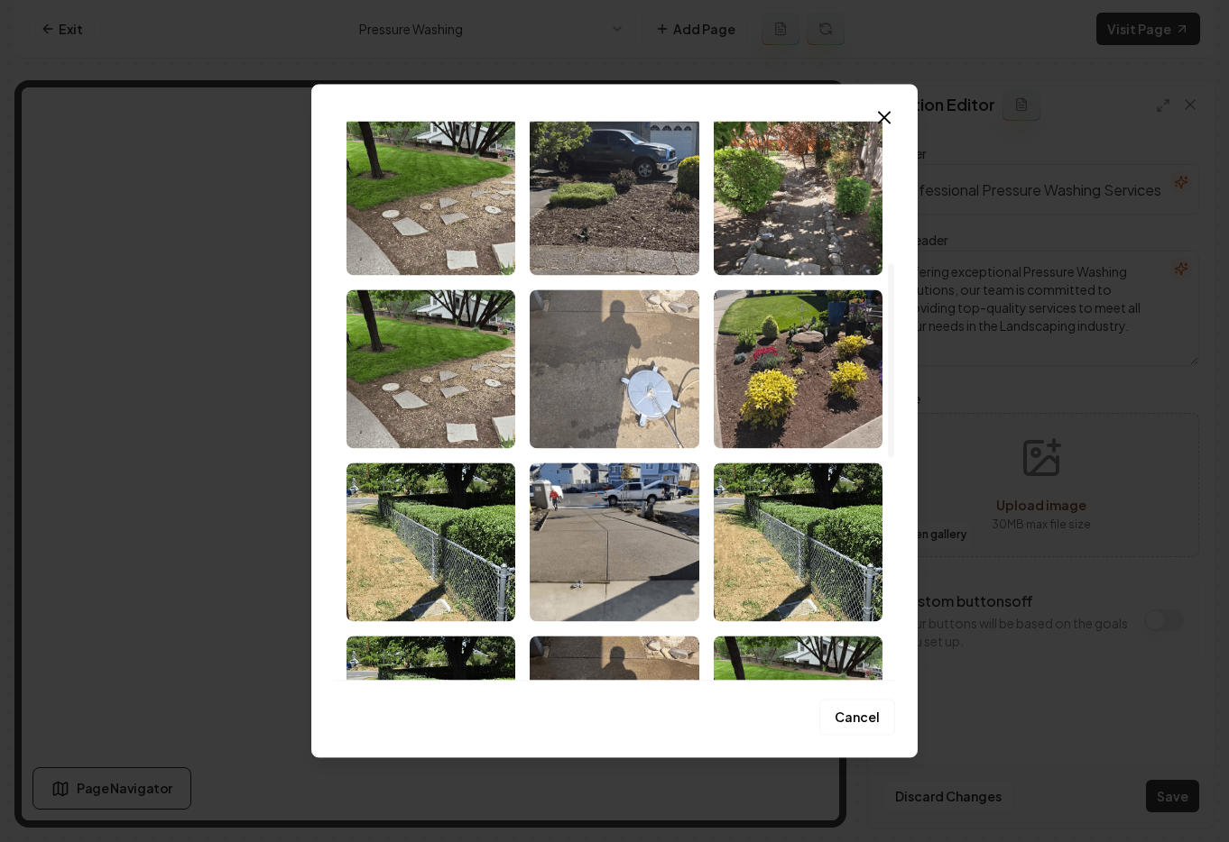
click at [612, 324] on img "Select image image_68c1b7b85c7cd75eb8c8eac0.avif" at bounding box center [613, 369] width 169 height 159
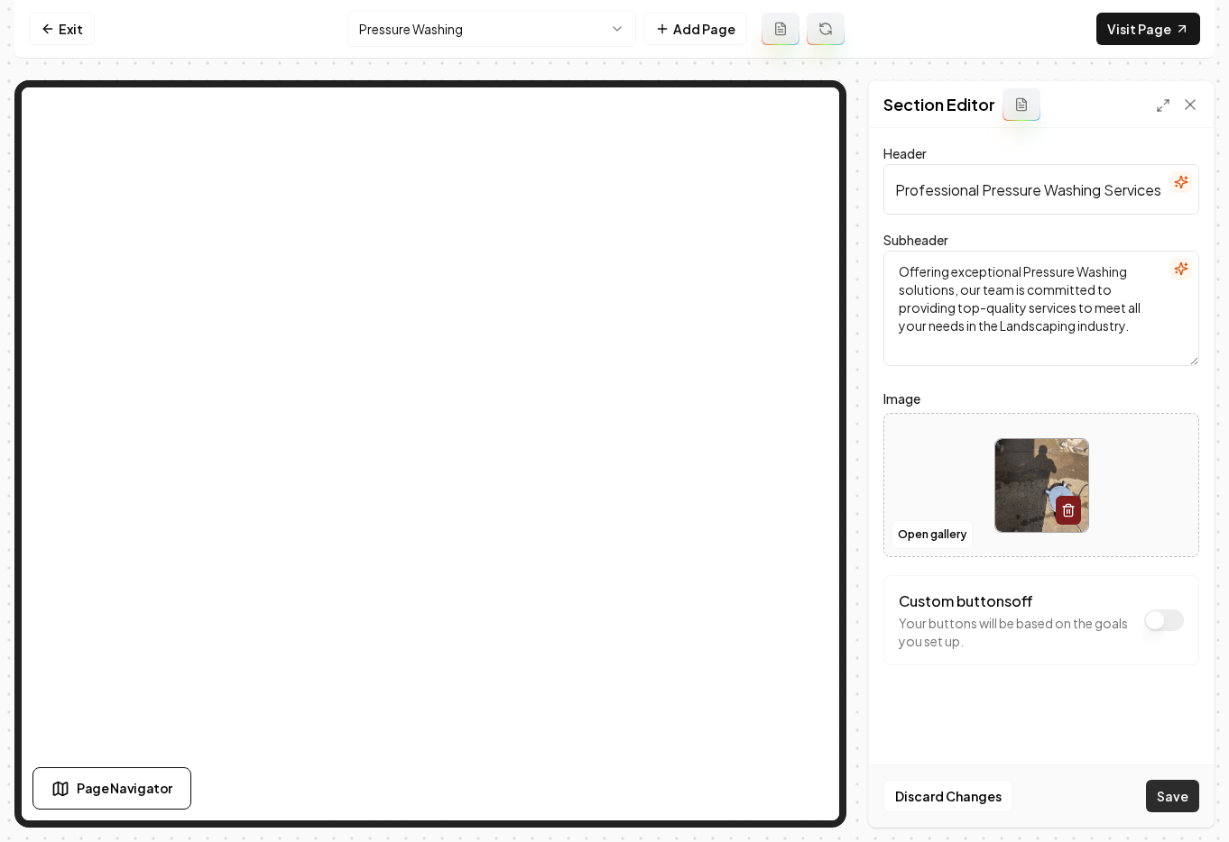
click at [1188, 802] on button "Save" at bounding box center [1172, 796] width 53 height 32
click at [506, 35] on html "Computer Required This feature is only available on a computer. Please switch t…" at bounding box center [614, 421] width 1229 height 842
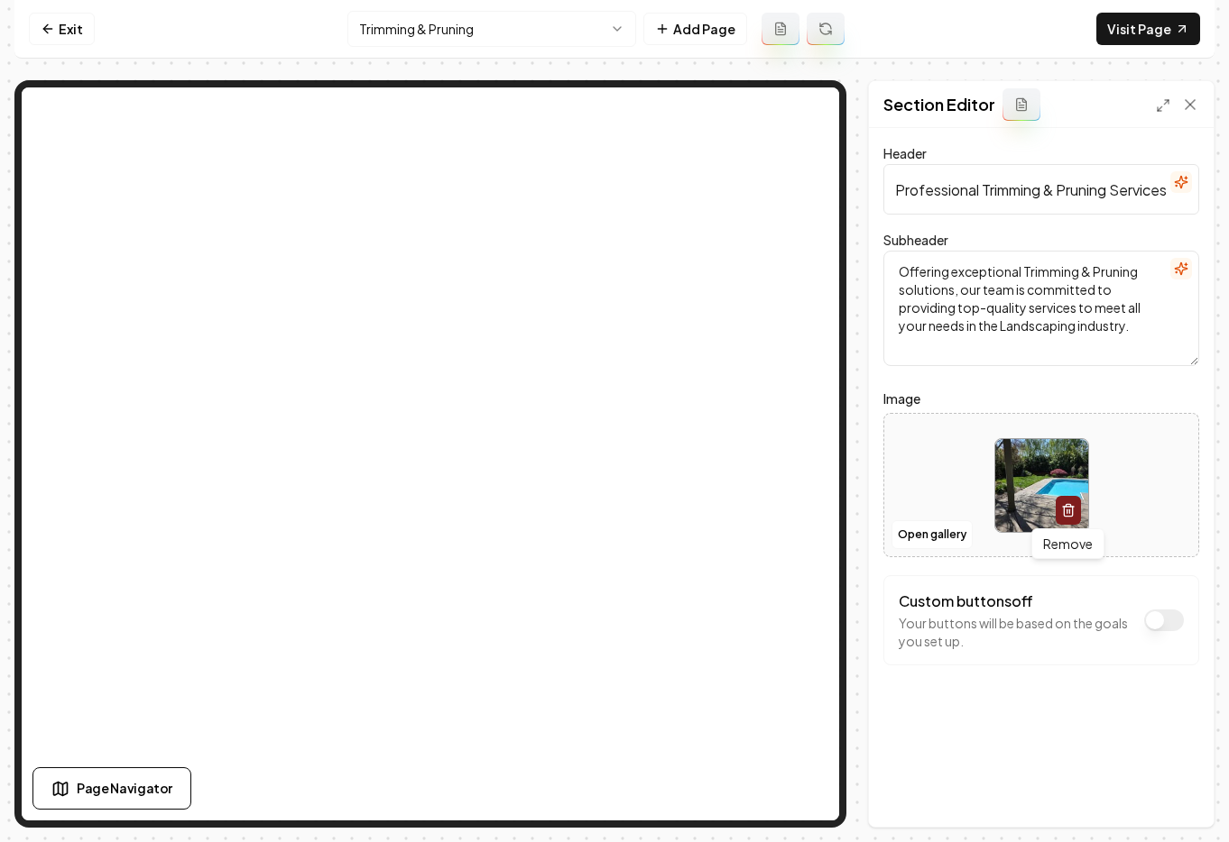
click at [1064, 507] on icon "button" at bounding box center [1068, 510] width 14 height 14
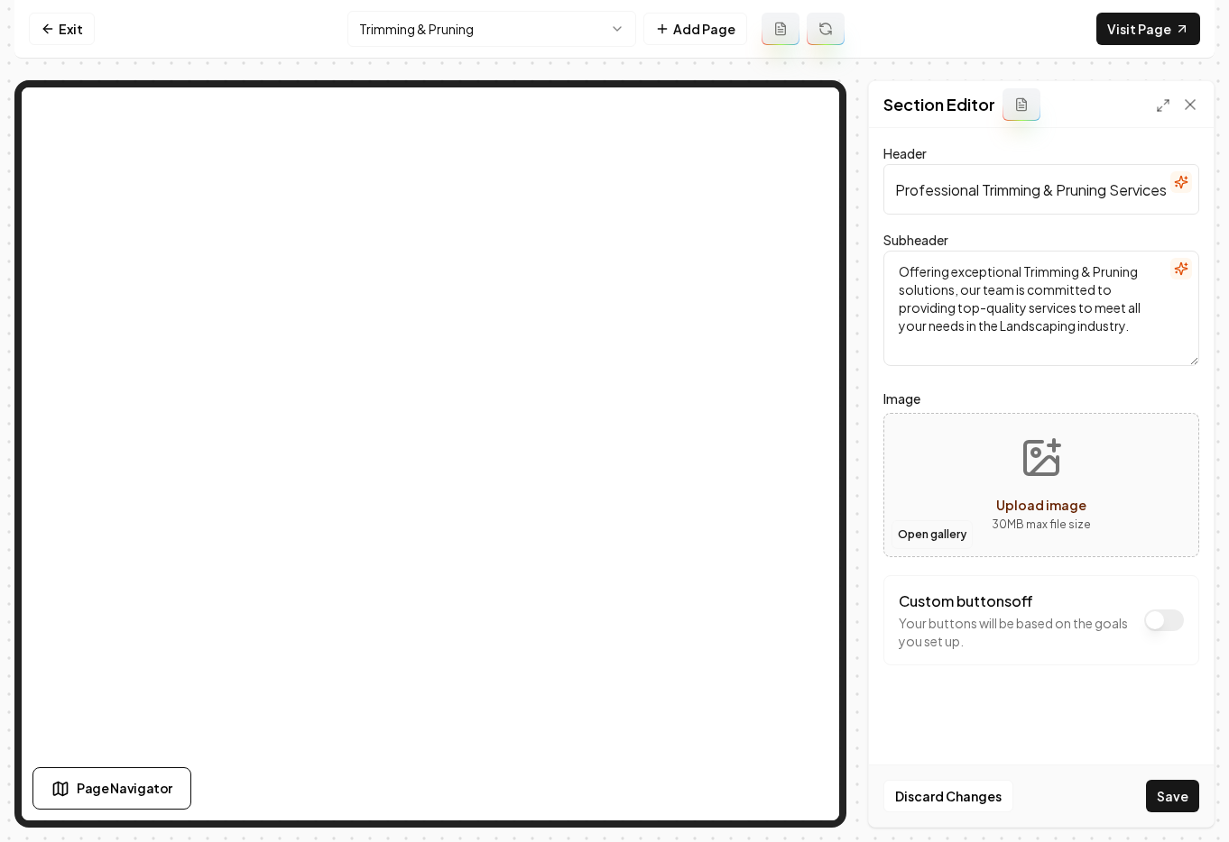
click at [946, 534] on button "Open gallery" at bounding box center [931, 534] width 81 height 29
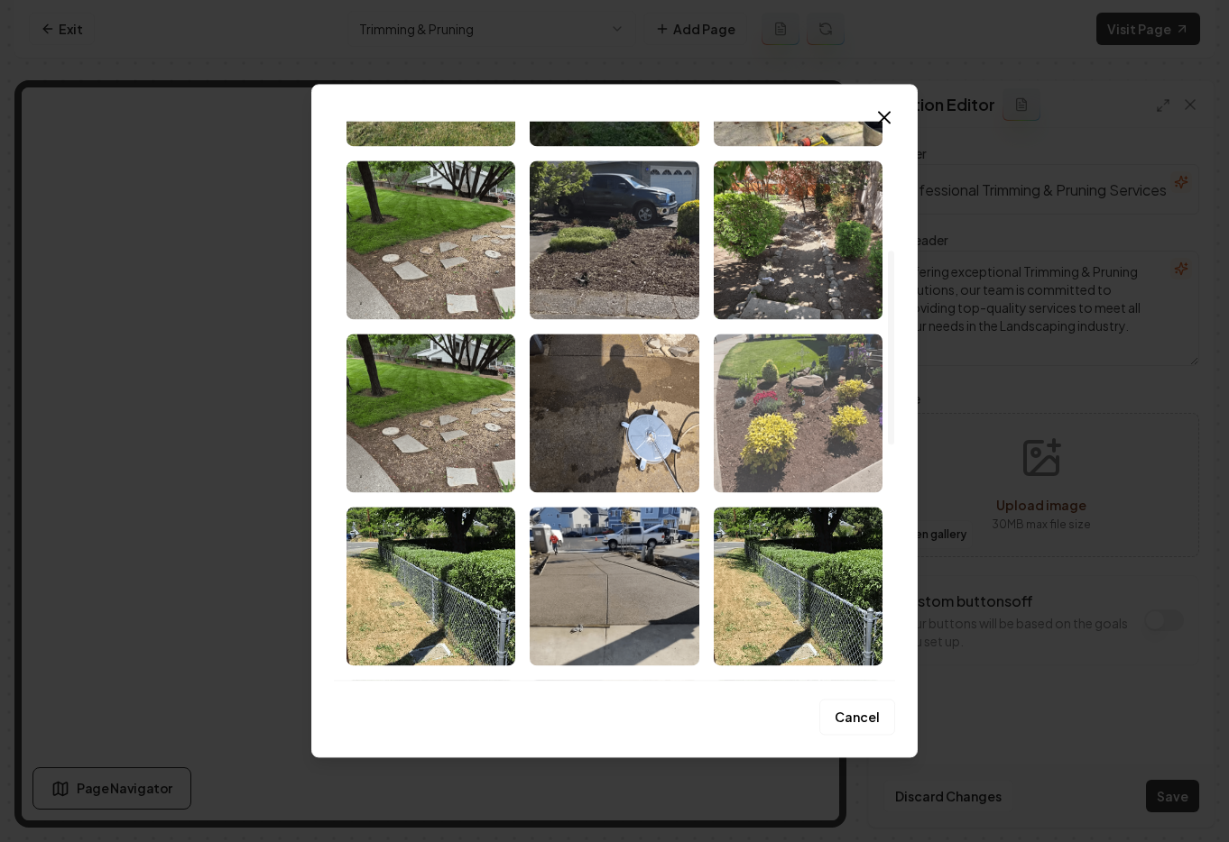
scroll to position [389, 0]
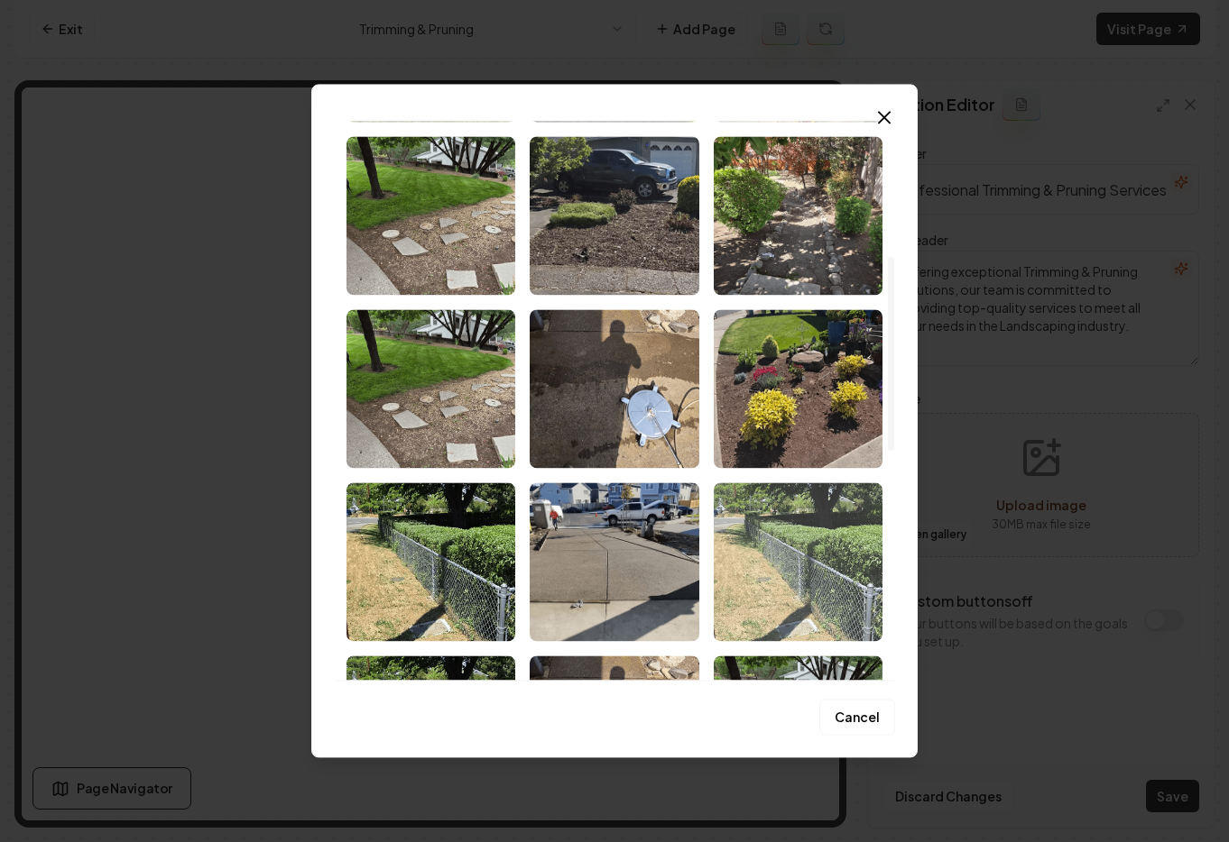
click at [837, 550] on img "Select image image_68c1b6325c7cd75eb8bfd0fb.avif" at bounding box center [797, 562] width 169 height 159
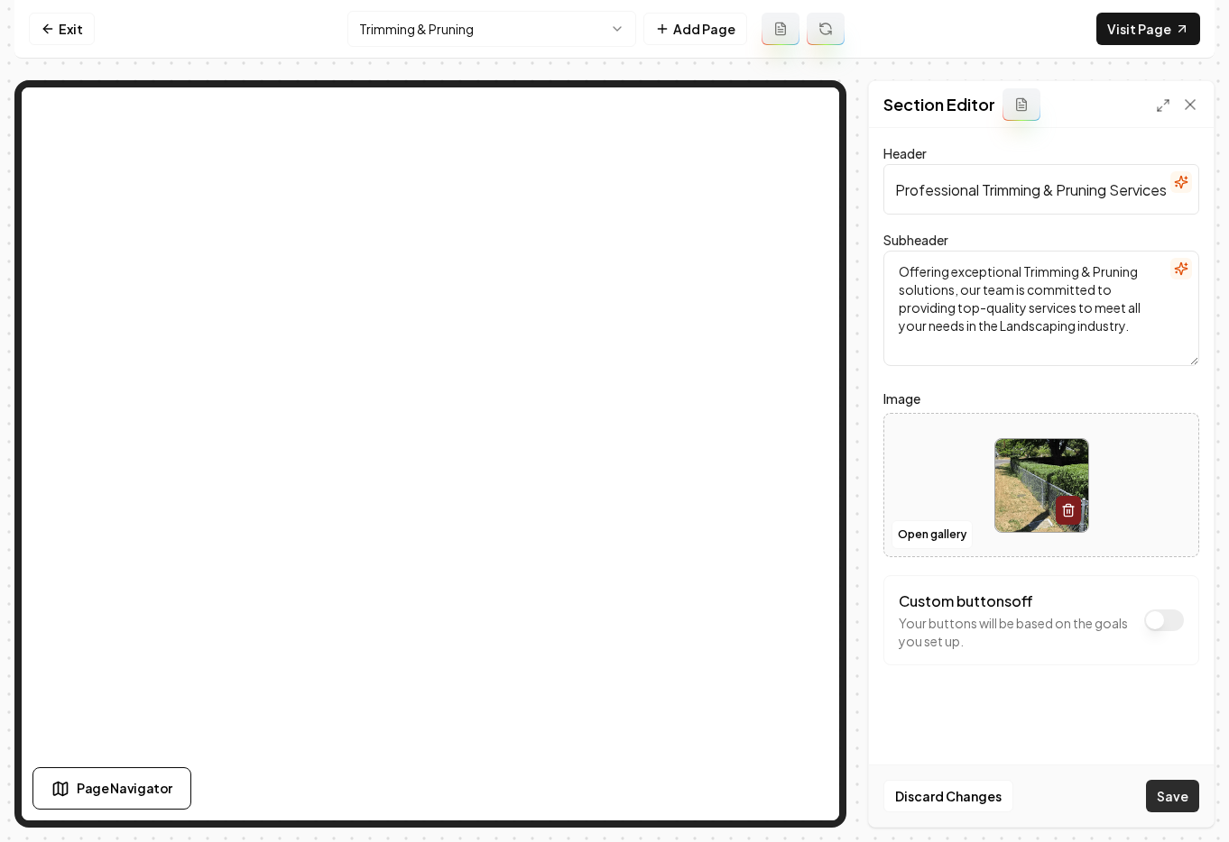
drag, startPoint x: 1177, startPoint y: 796, endPoint x: 1187, endPoint y: 748, distance: 49.7
click at [1177, 796] on button "Save" at bounding box center [1172, 796] width 53 height 32
click at [502, 35] on html "Computer Required This feature is only available on a computer. Please switch t…" at bounding box center [614, 421] width 1229 height 842
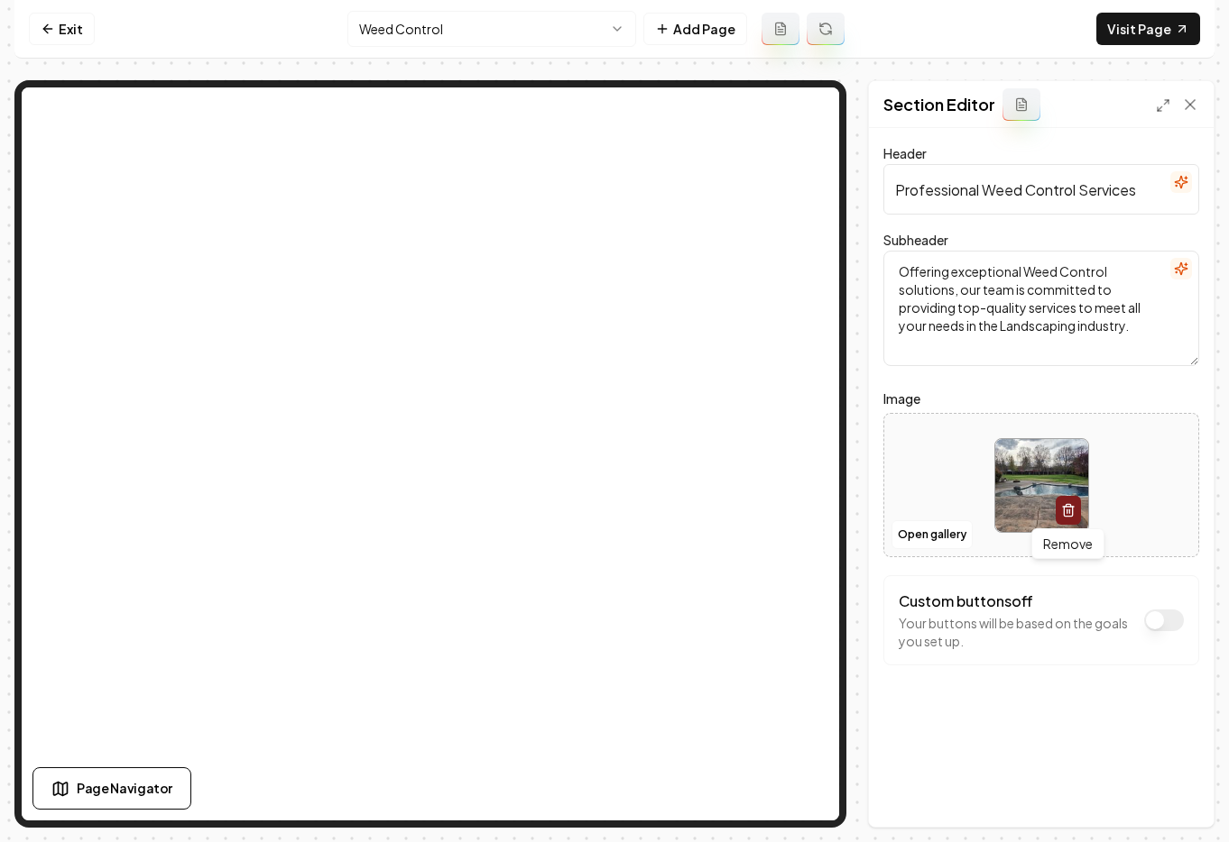
click at [1071, 507] on icon "button" at bounding box center [1067, 512] width 8 height 10
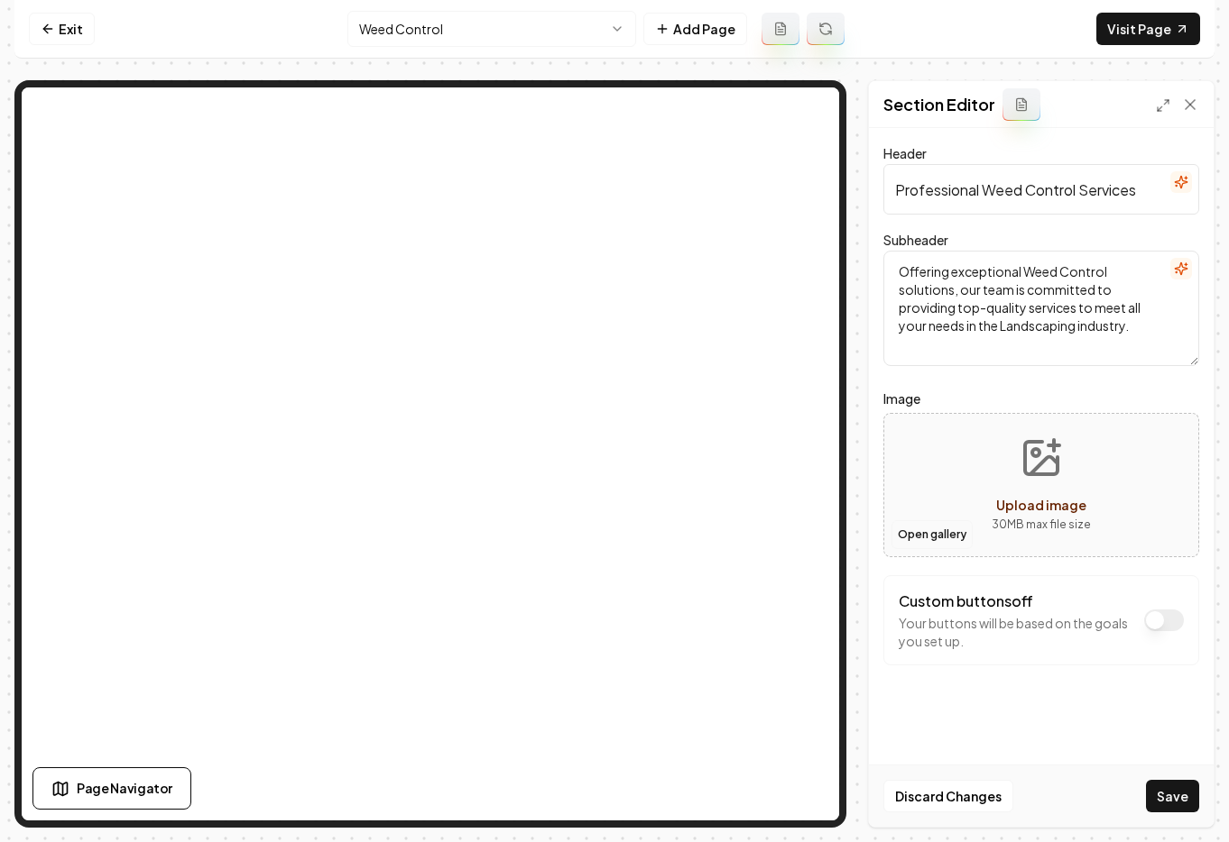
click at [934, 535] on button "Open gallery" at bounding box center [931, 534] width 81 height 29
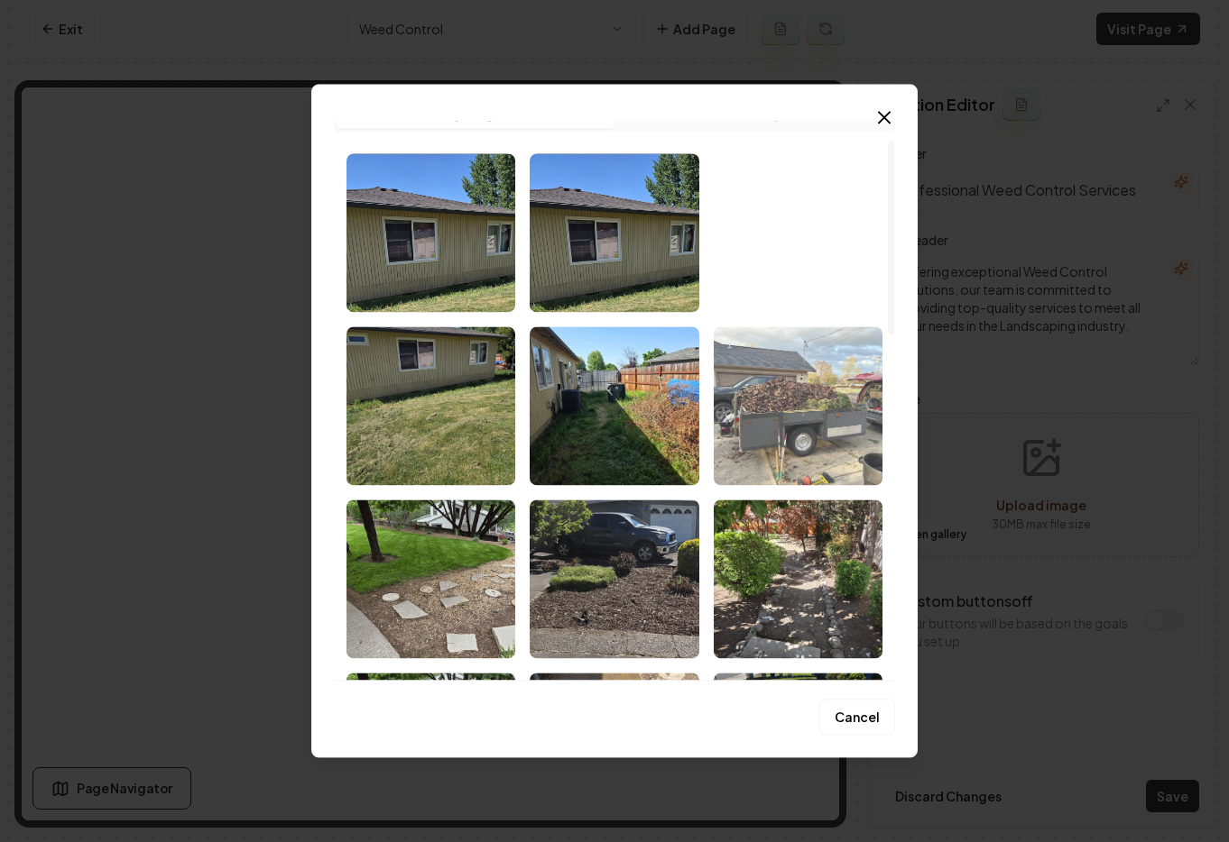
scroll to position [53, 0]
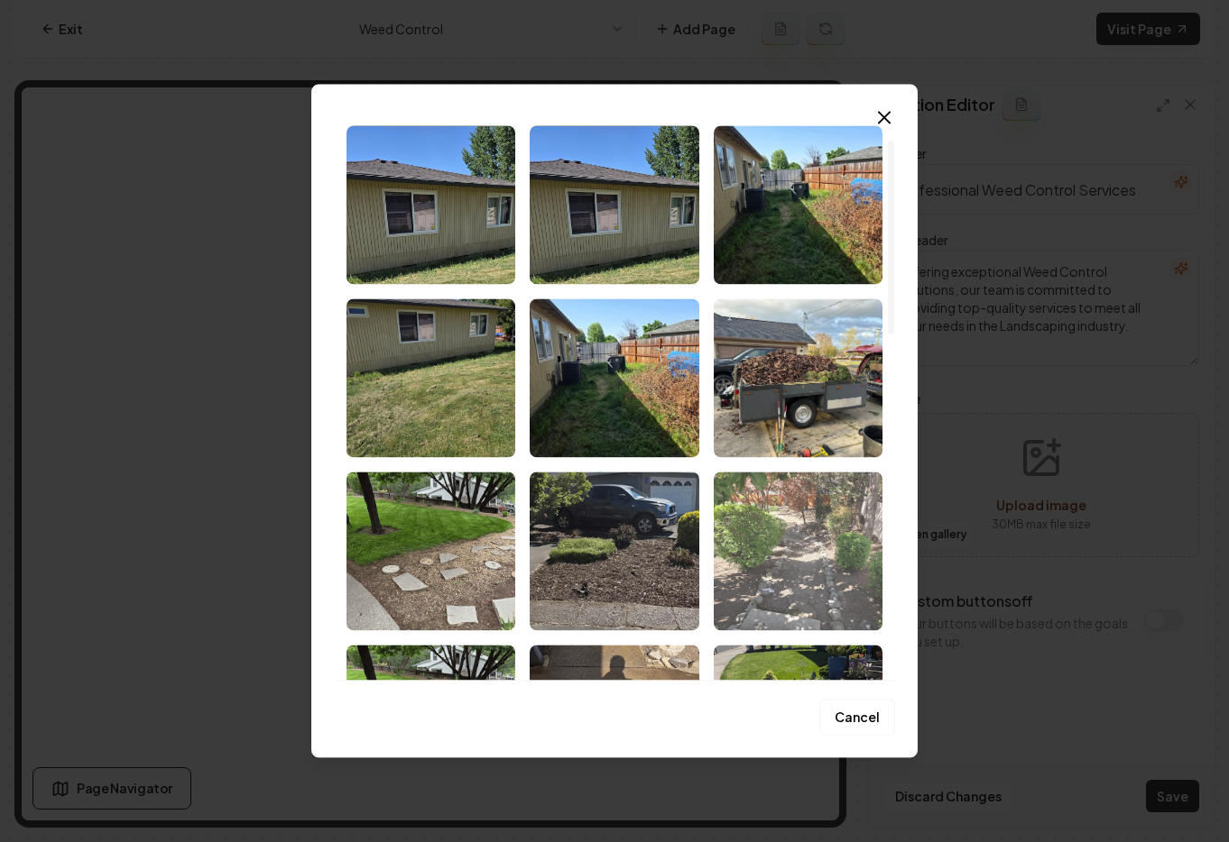
click at [808, 523] on img "Select image image_68c1b7b85c7cd75eb8c8eb3c.avif" at bounding box center [797, 551] width 169 height 159
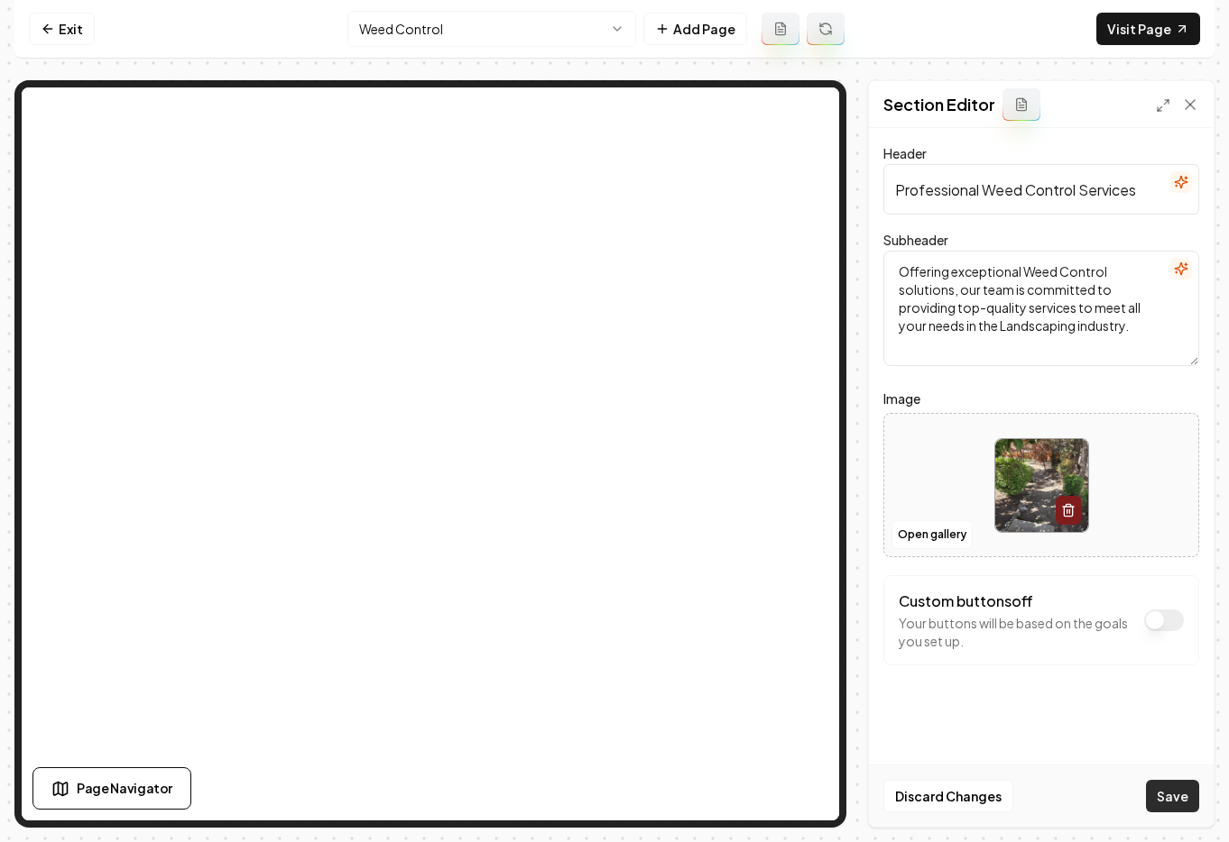
click at [1181, 796] on button "Save" at bounding box center [1172, 796] width 53 height 32
click at [458, 28] on html "Computer Required This feature is only available on a computer. Please switch t…" at bounding box center [614, 421] width 1229 height 842
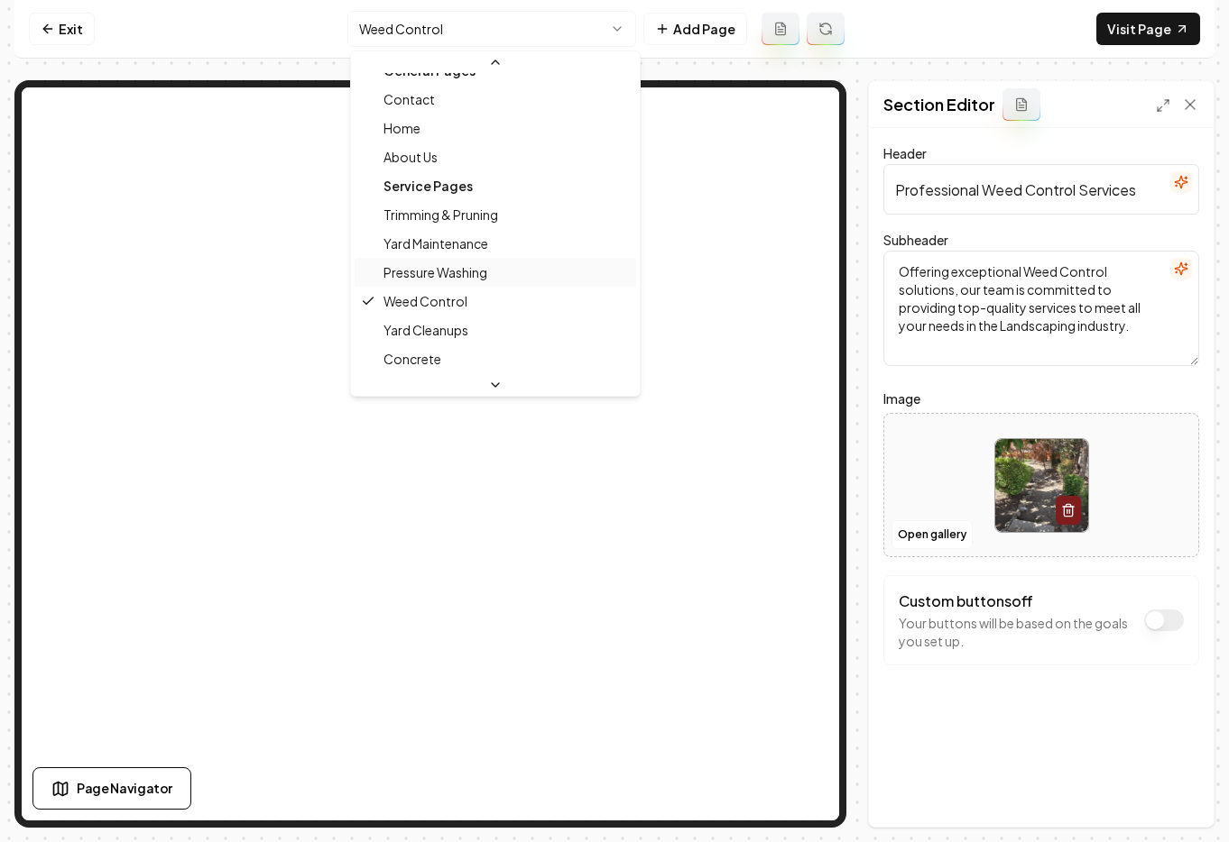
scroll to position [44, 0]
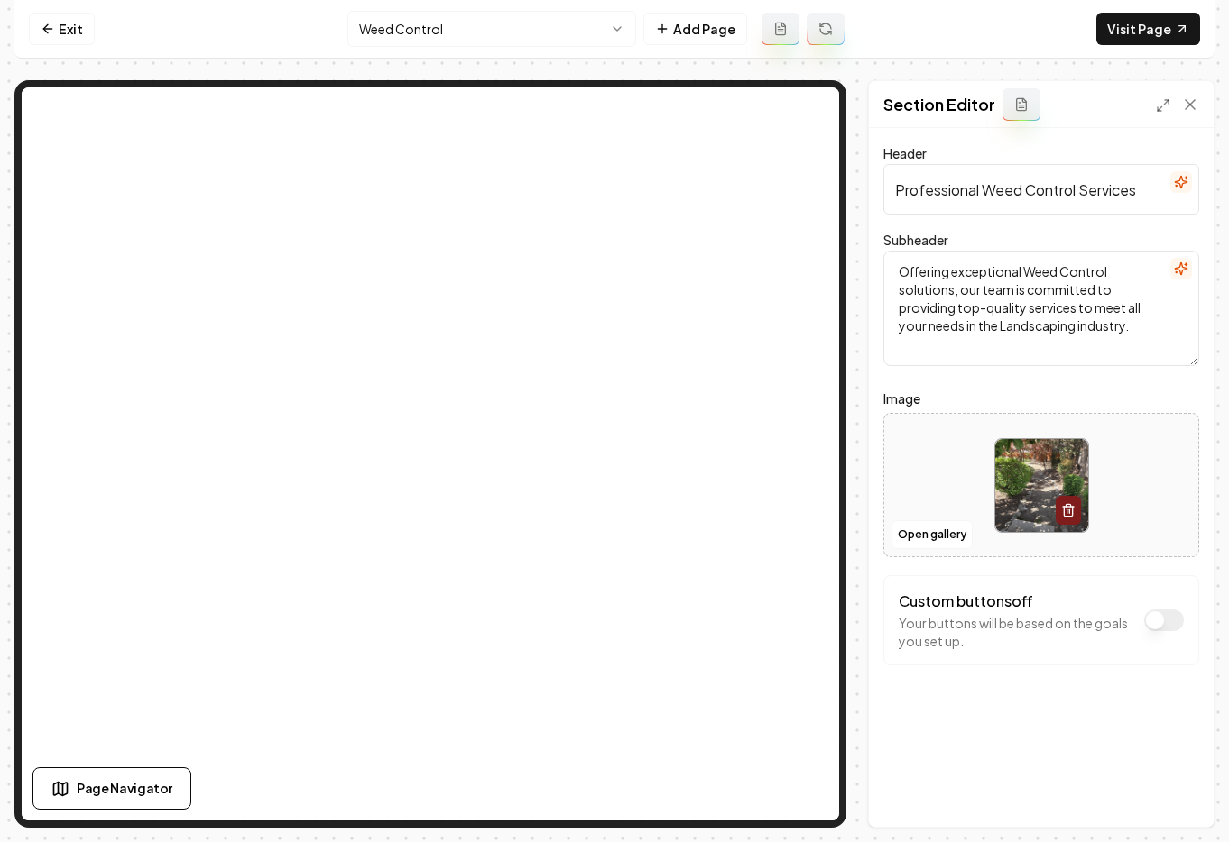
click at [452, 5] on nav "Exit Weed Control Add Page Visit Page" at bounding box center [614, 29] width 1200 height 59
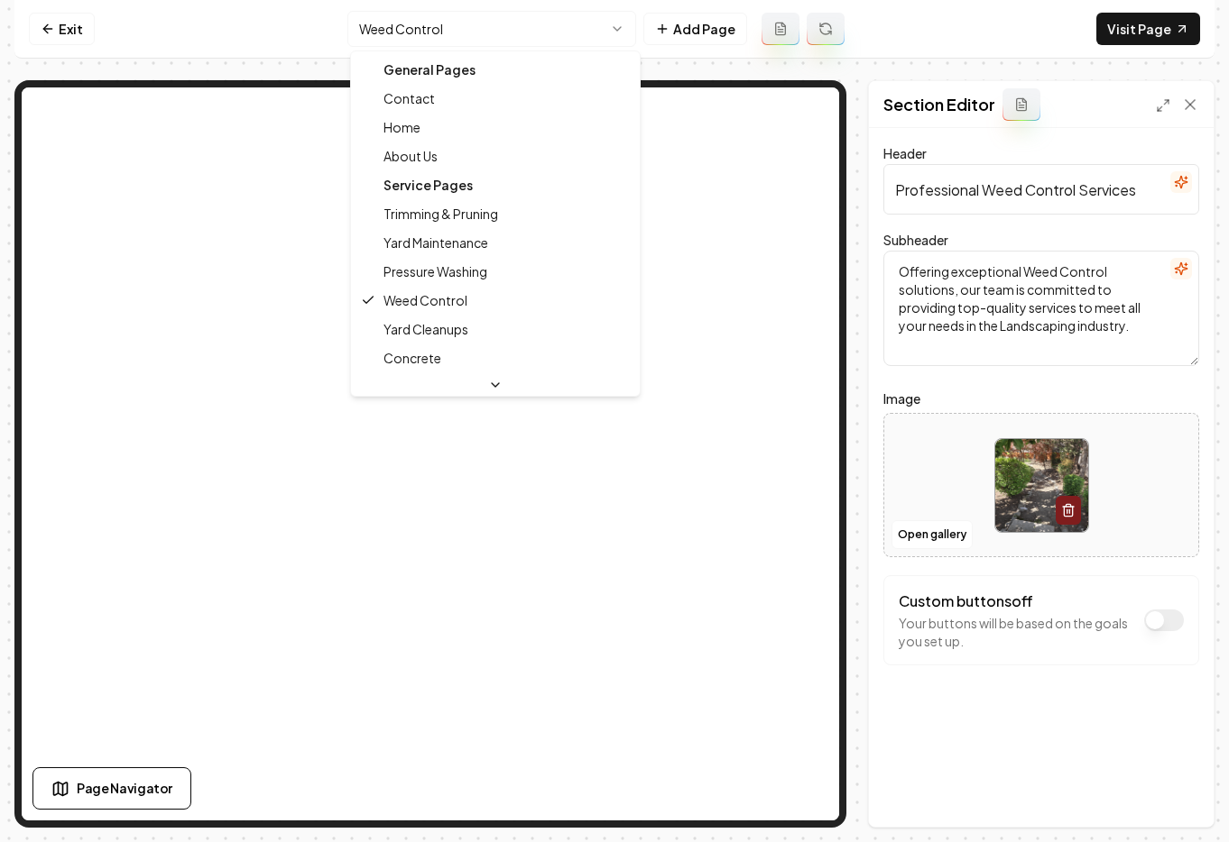
click at [458, 23] on html "Computer Required This feature is only available on a computer. Please switch t…" at bounding box center [614, 421] width 1229 height 842
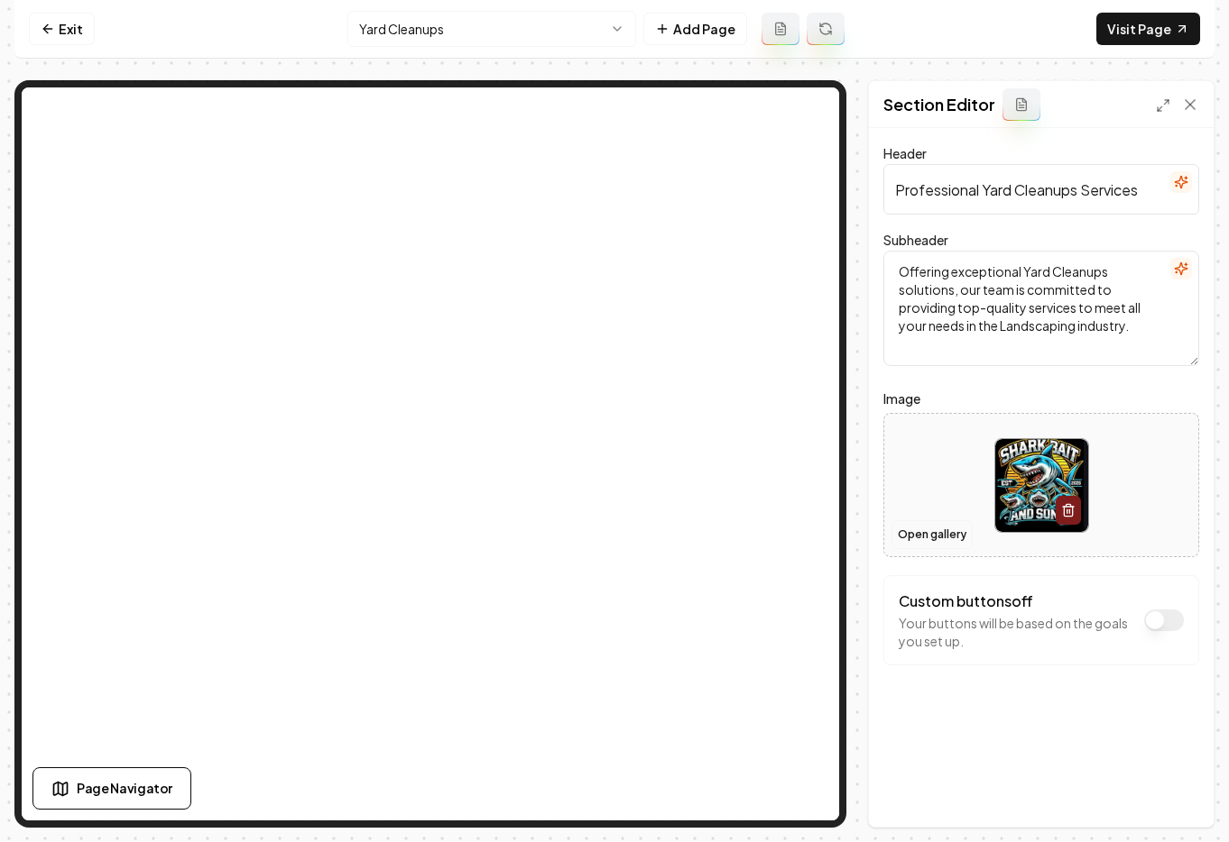
click at [949, 535] on button "Open gallery" at bounding box center [931, 534] width 81 height 29
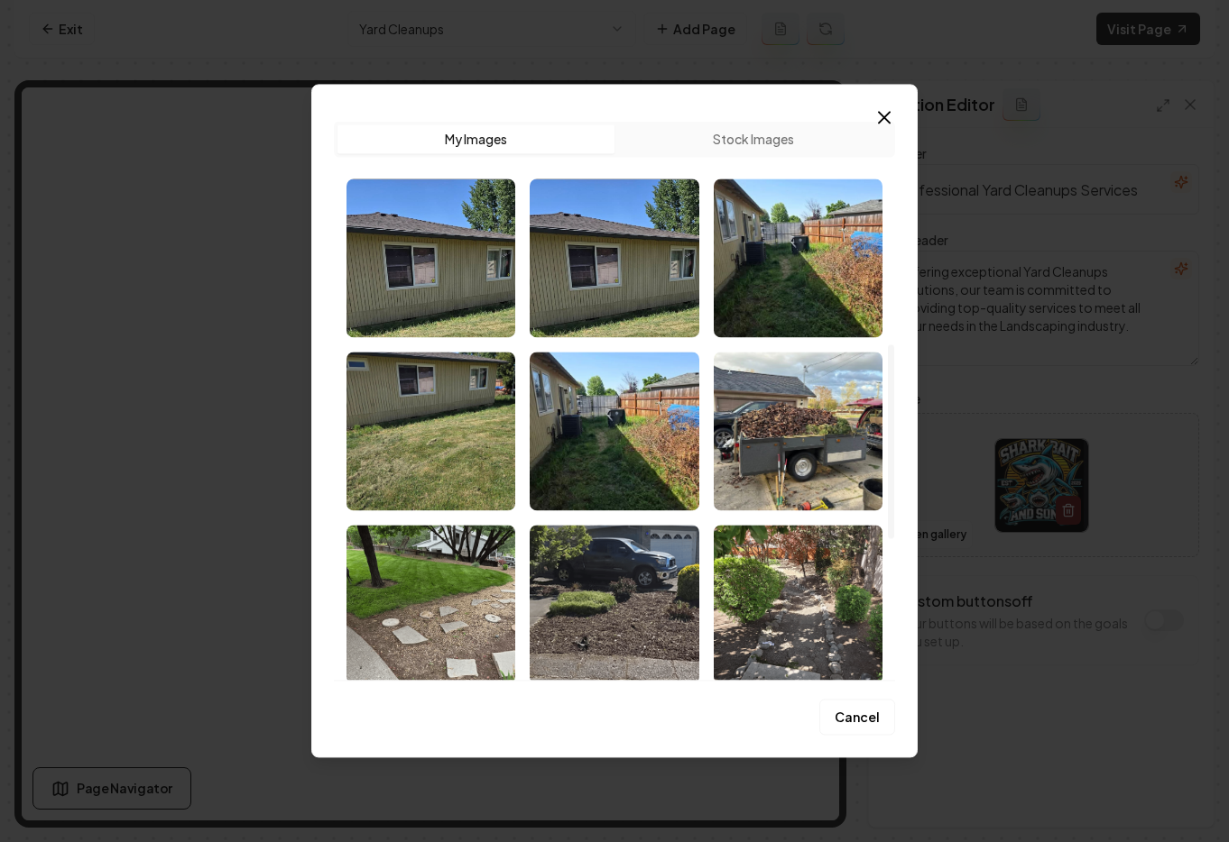
scroll to position [1050, 0]
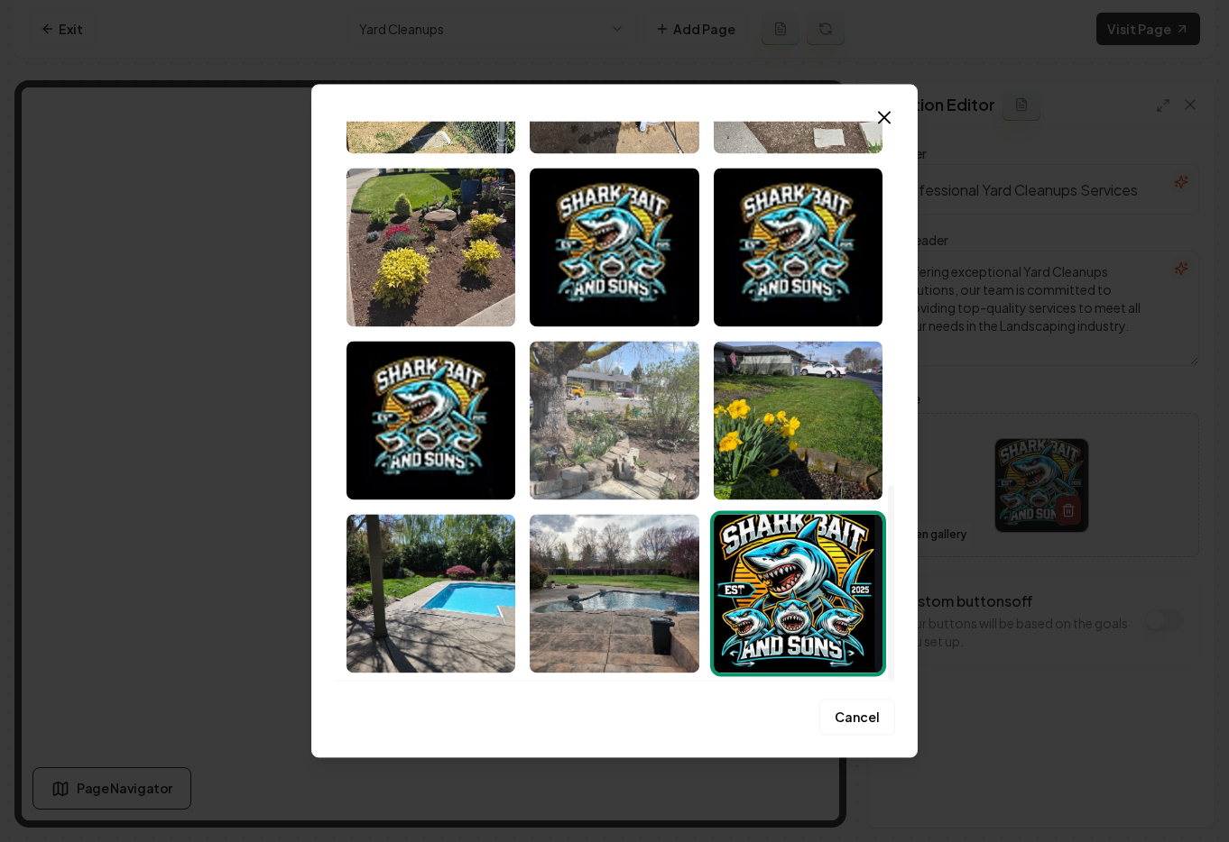
click at [667, 467] on img "Select image image_68c1ad525c7cd75eb883e020.jpeg" at bounding box center [613, 420] width 169 height 159
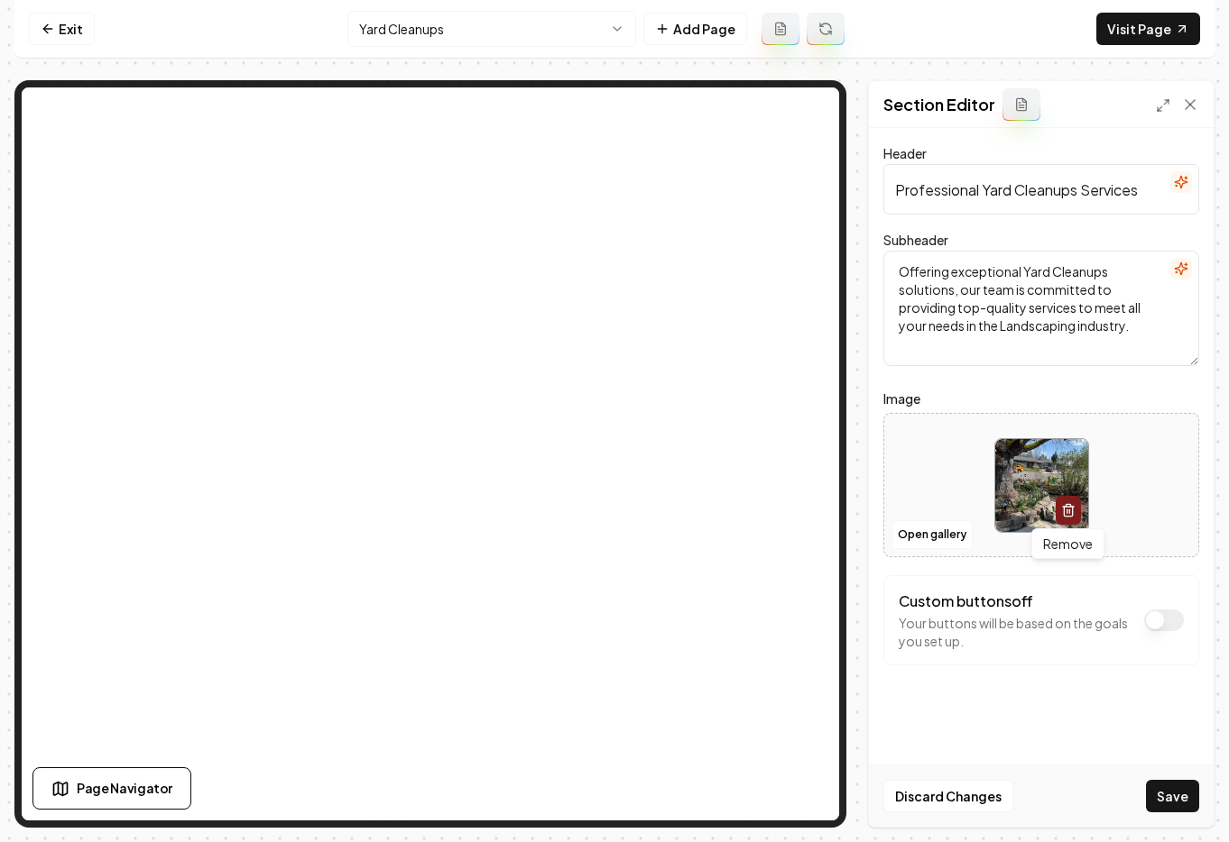
click at [1063, 509] on icon "button" at bounding box center [1067, 512] width 8 height 10
click at [922, 542] on button "Open gallery" at bounding box center [931, 534] width 81 height 29
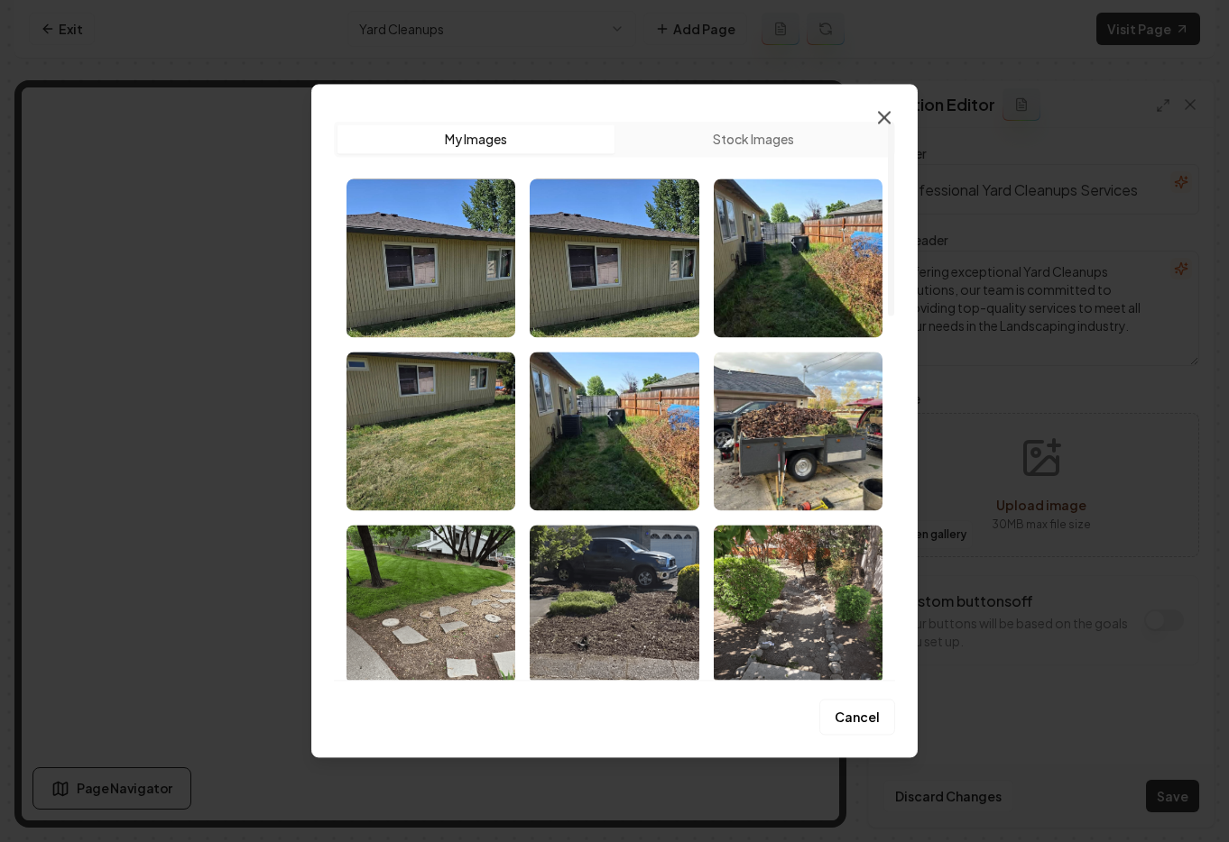
click at [888, 124] on icon "button" at bounding box center [884, 117] width 22 height 22
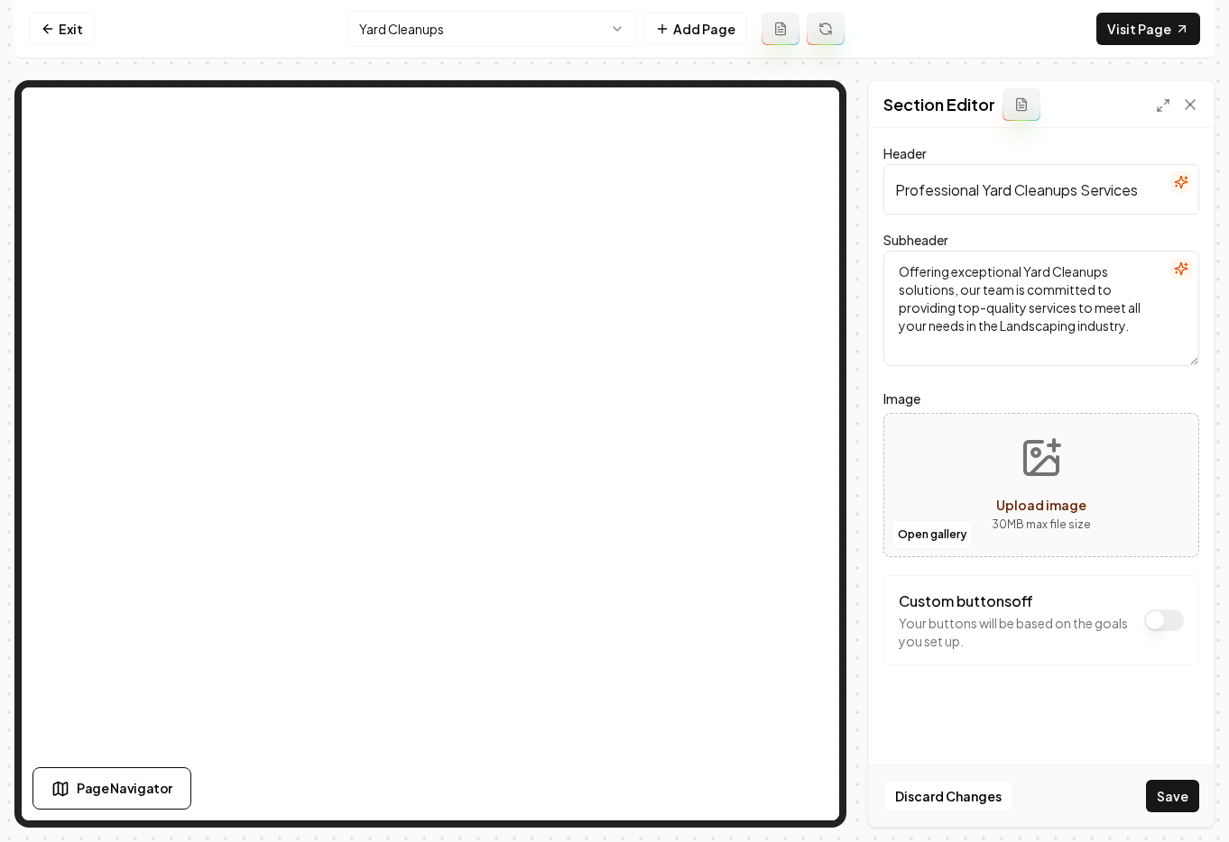
click at [1048, 504] on span "Upload image" at bounding box center [1041, 505] width 90 height 16
type input "**********"
click at [1183, 790] on button "Save" at bounding box center [1172, 796] width 53 height 32
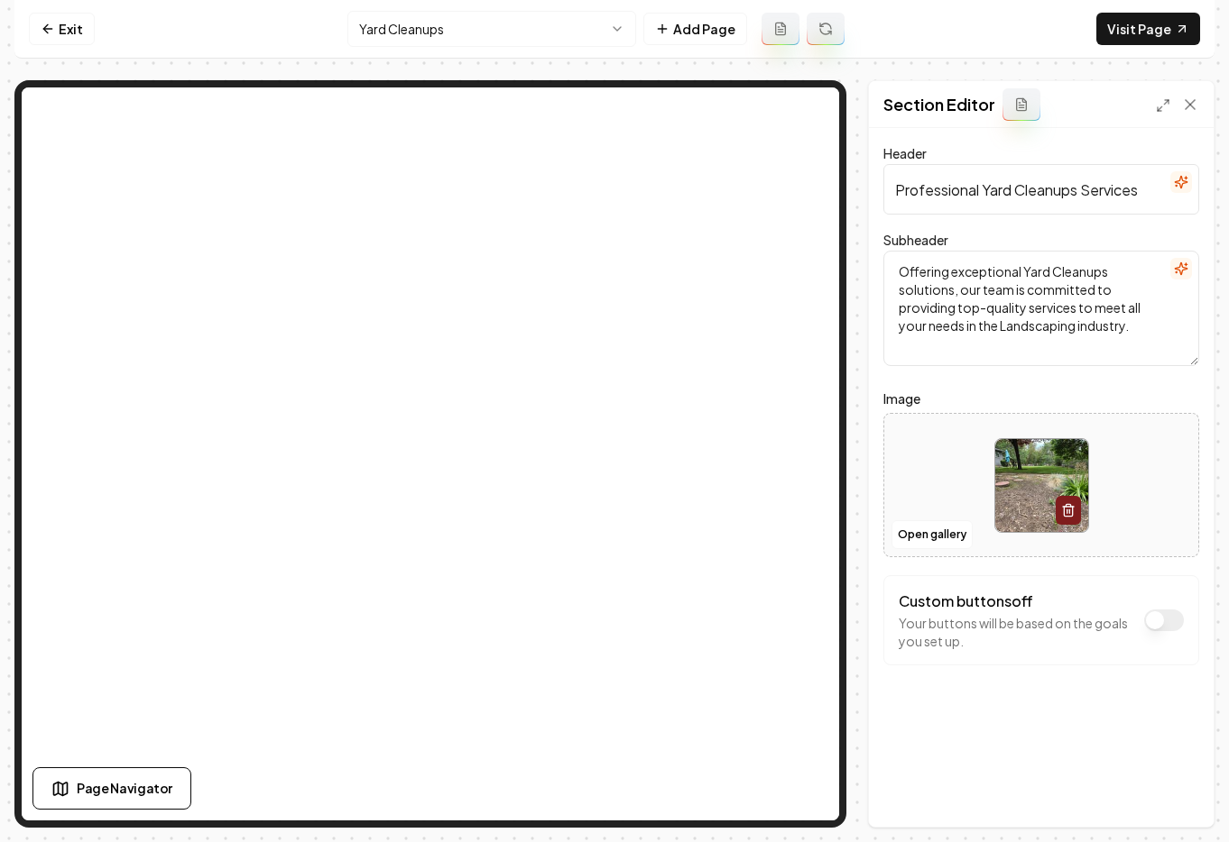
click at [493, 31] on html "Computer Required This feature is only available on a computer. Please switch t…" at bounding box center [614, 421] width 1229 height 842
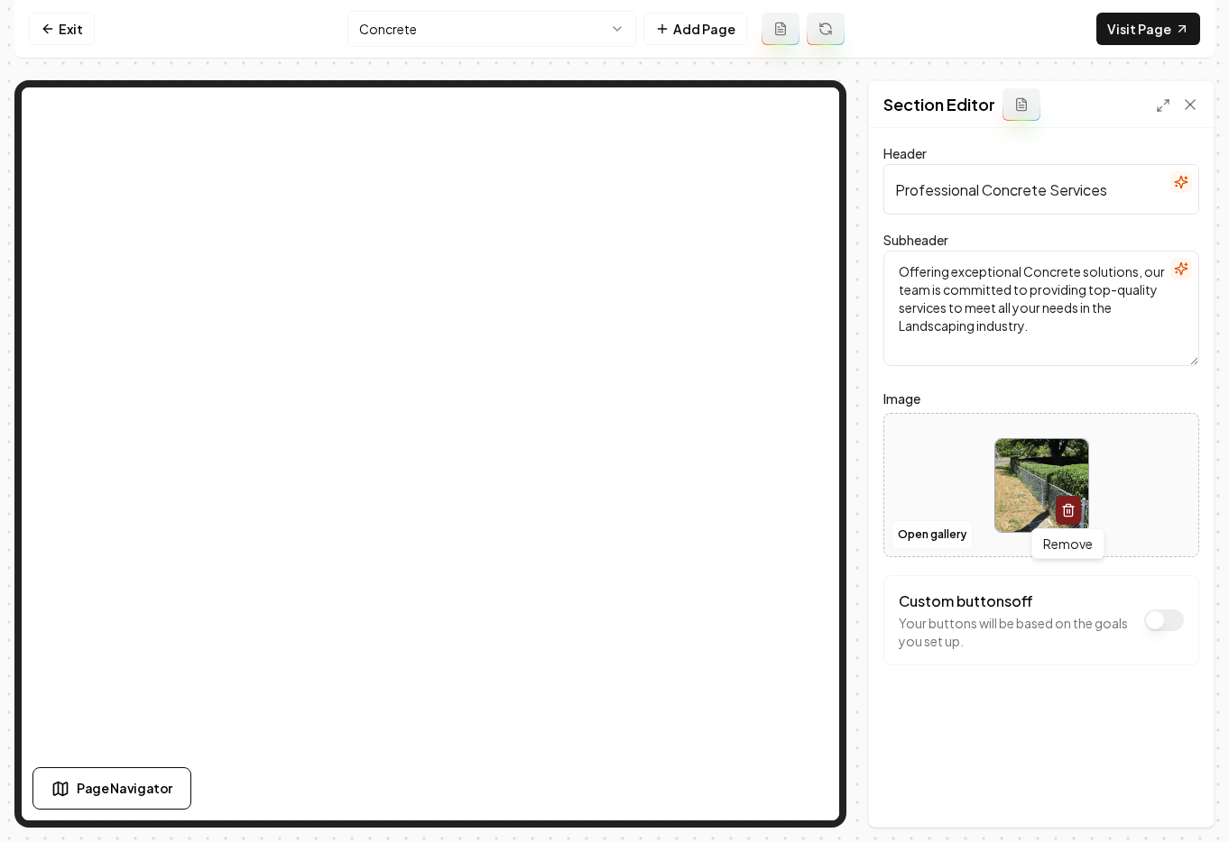
click at [1074, 515] on button "button" at bounding box center [1067, 510] width 25 height 29
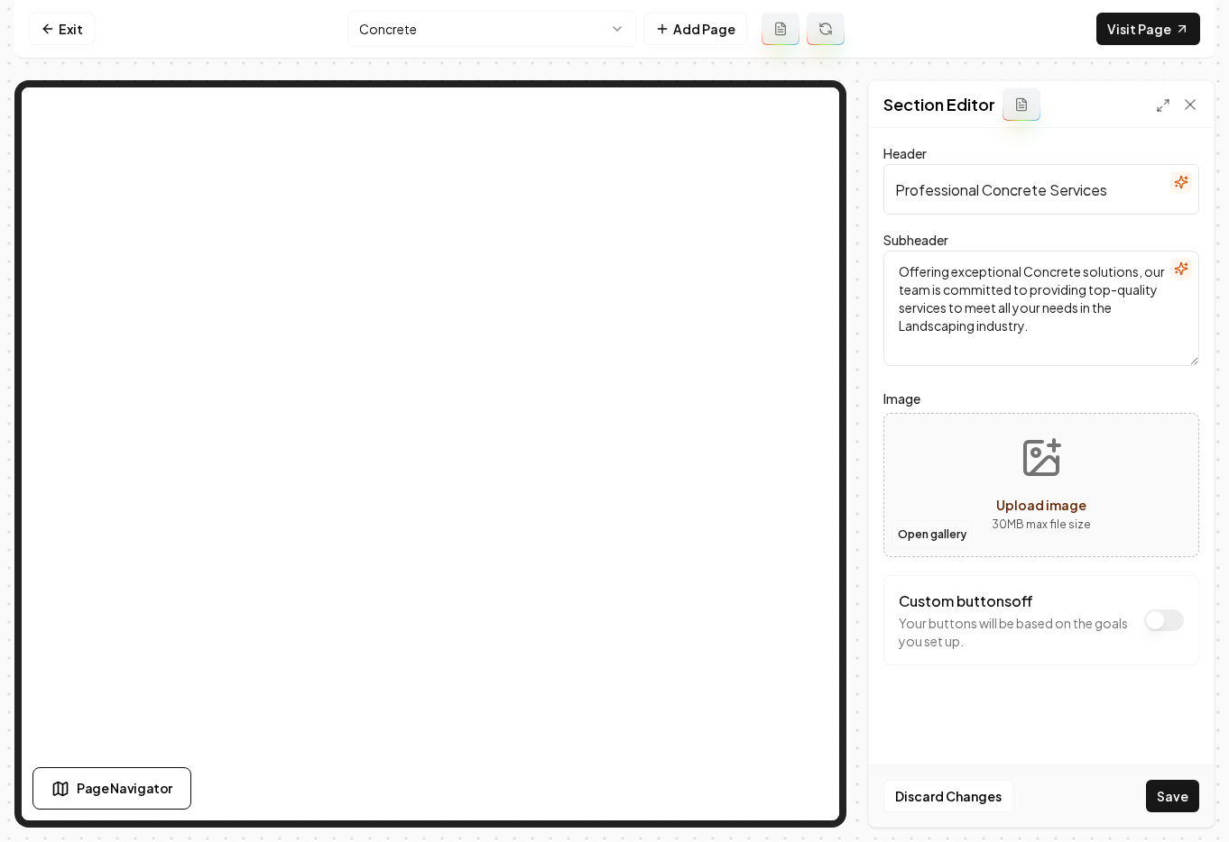
click at [947, 530] on button "Open gallery" at bounding box center [931, 534] width 81 height 29
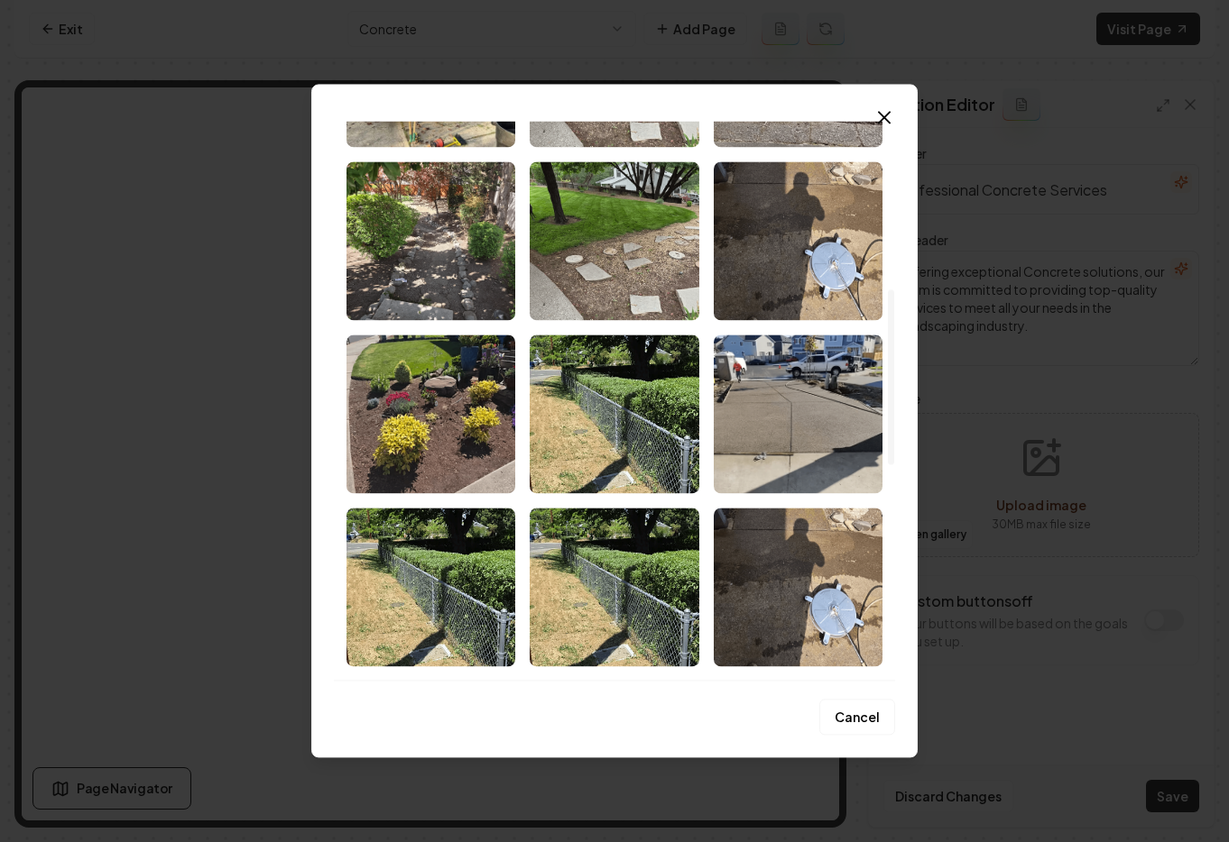
scroll to position [765, 0]
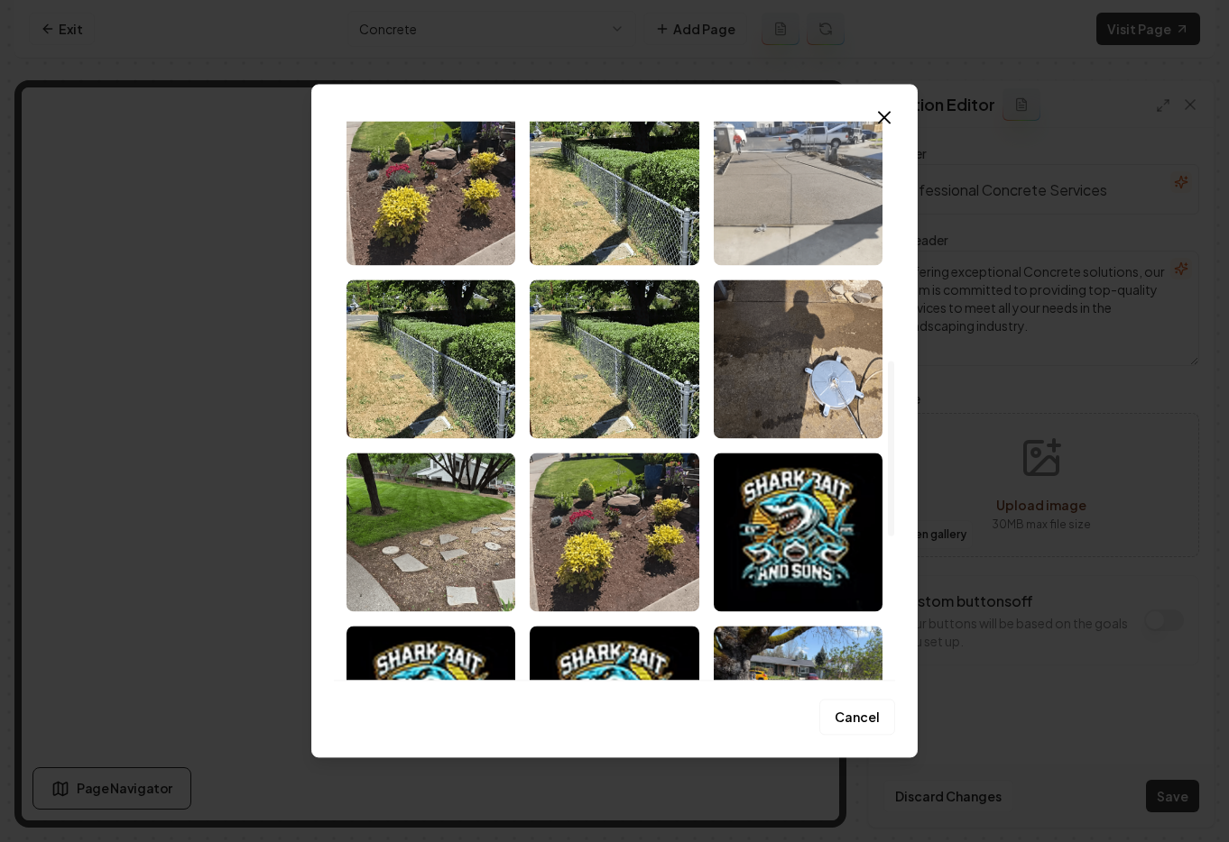
click at [773, 147] on img "Select image image_68c1b7985c7cd75eb8c840ec.avif" at bounding box center [797, 185] width 169 height 159
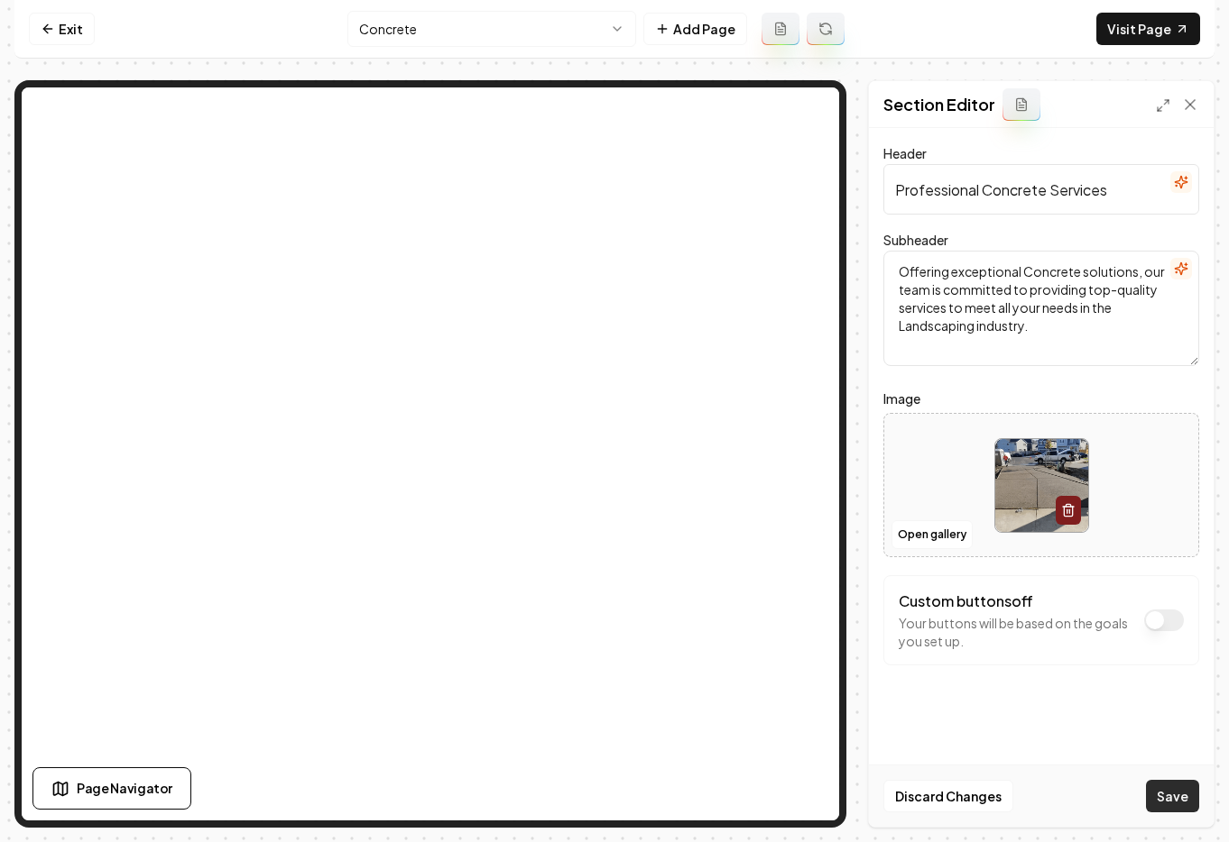
click at [1173, 790] on button "Save" at bounding box center [1172, 796] width 53 height 32
click at [497, 27] on html "Computer Required This feature is only available on a computer. Please switch t…" at bounding box center [614, 421] width 1229 height 842
click at [543, 28] on html "Computer Required This feature is only available on a computer. Please switch t…" at bounding box center [614, 421] width 1229 height 842
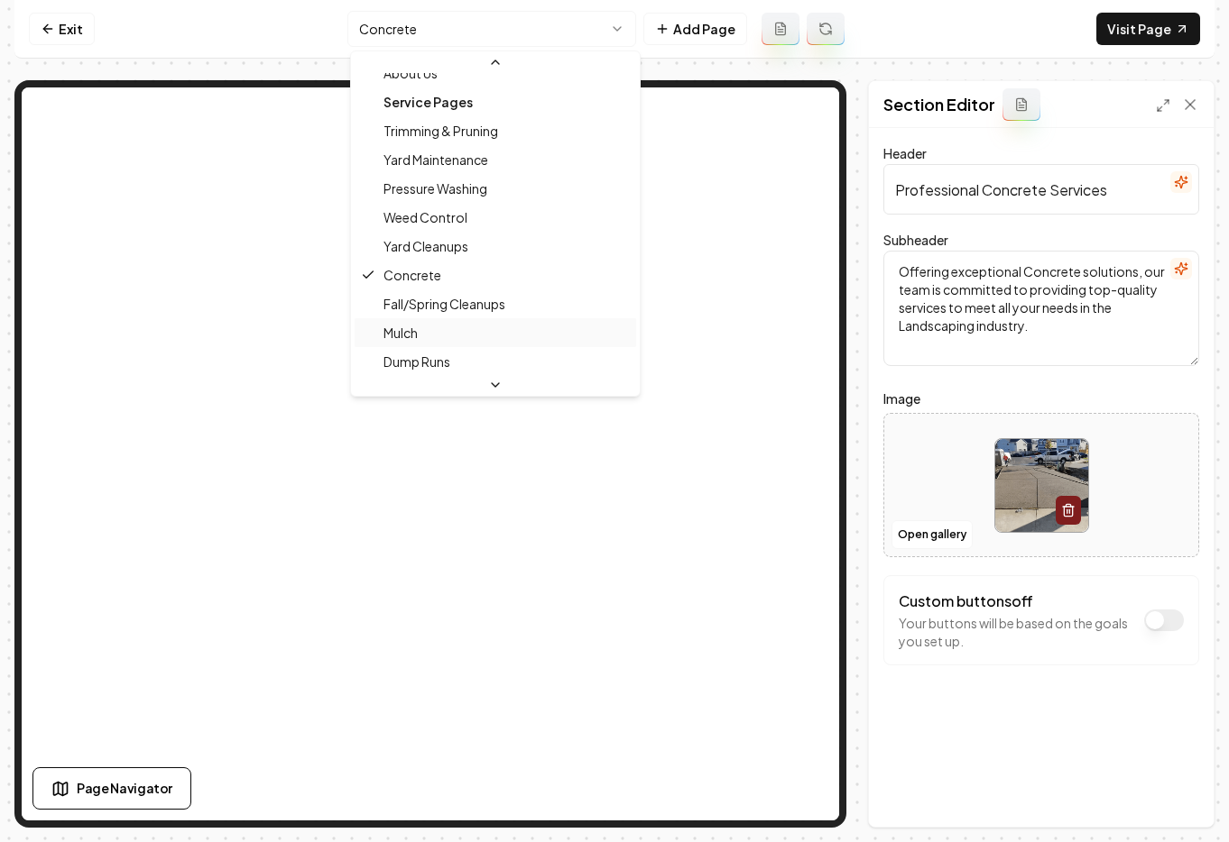
scroll to position [125, 0]
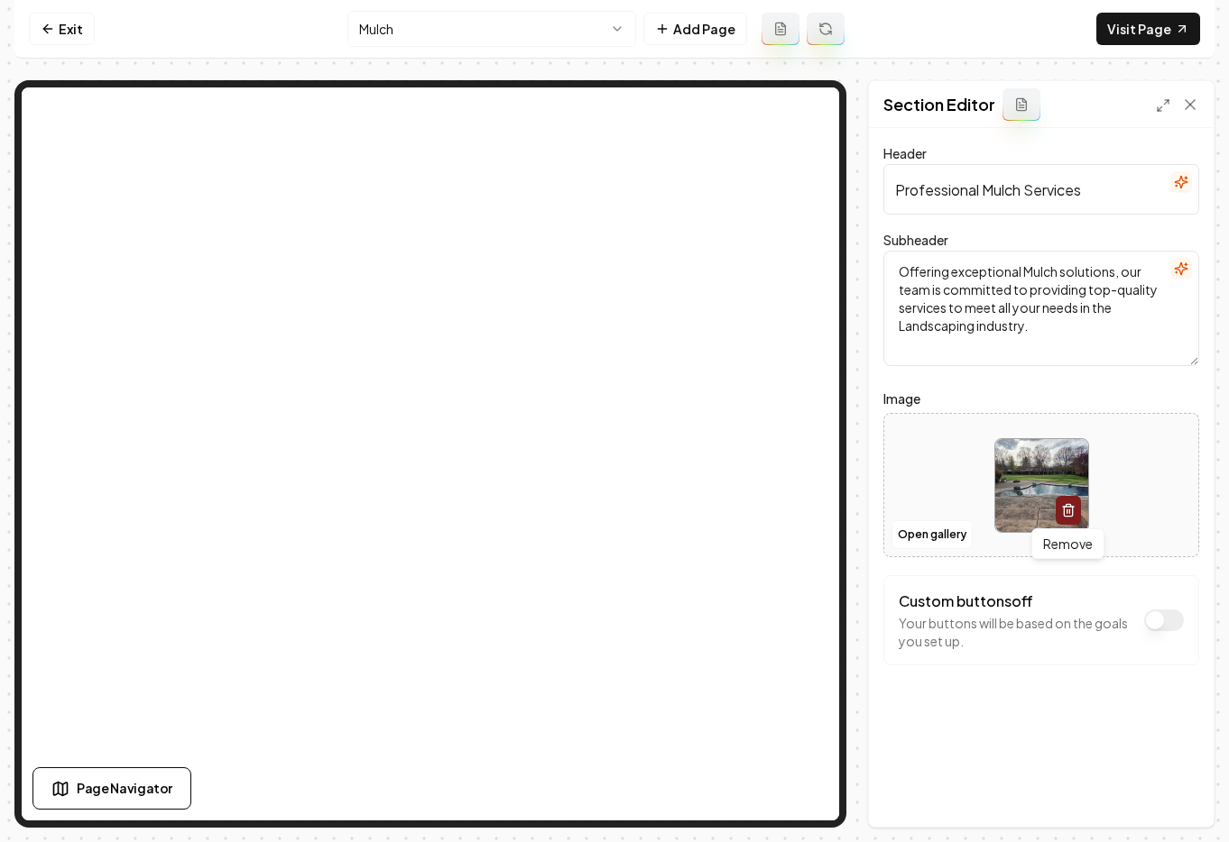
click at [1069, 513] on line "button" at bounding box center [1069, 512] width 0 height 4
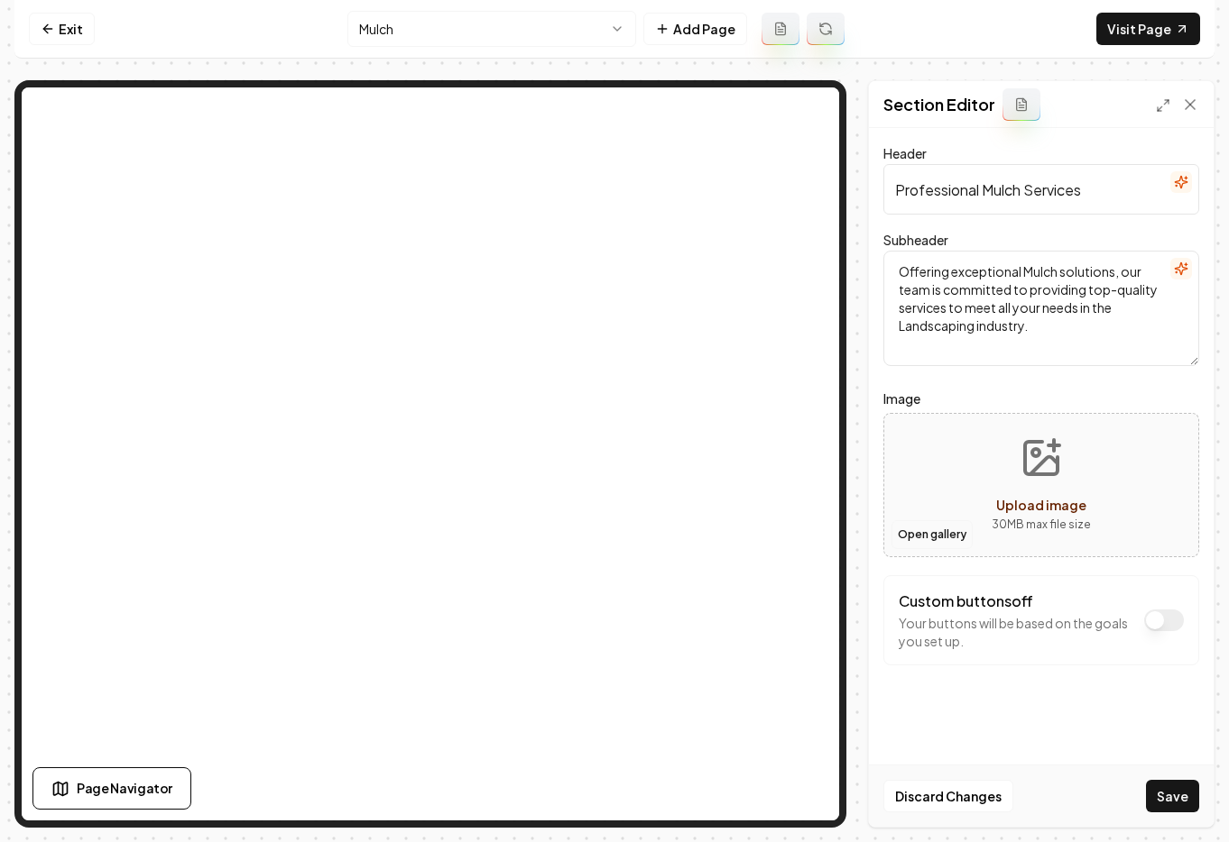
click at [951, 536] on button "Open gallery" at bounding box center [931, 534] width 81 height 29
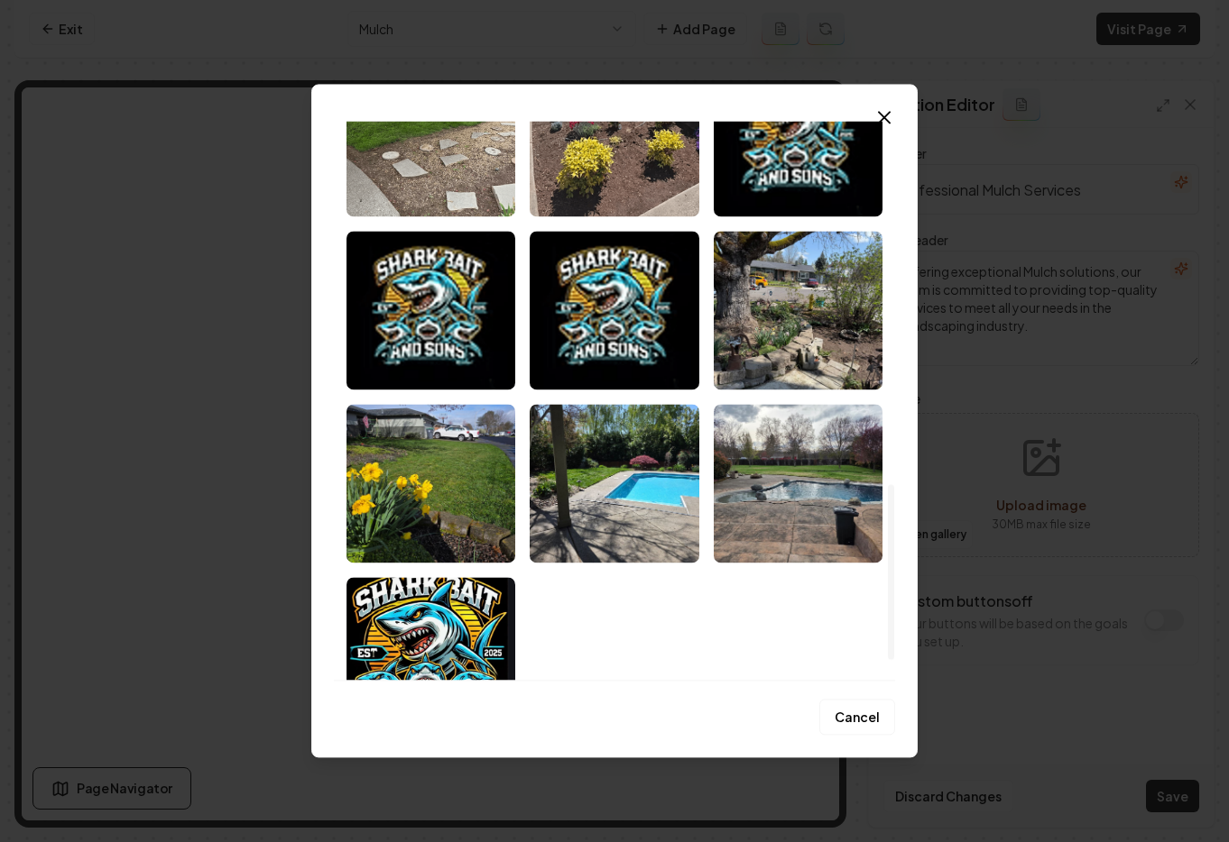
scroll to position [1156, 0]
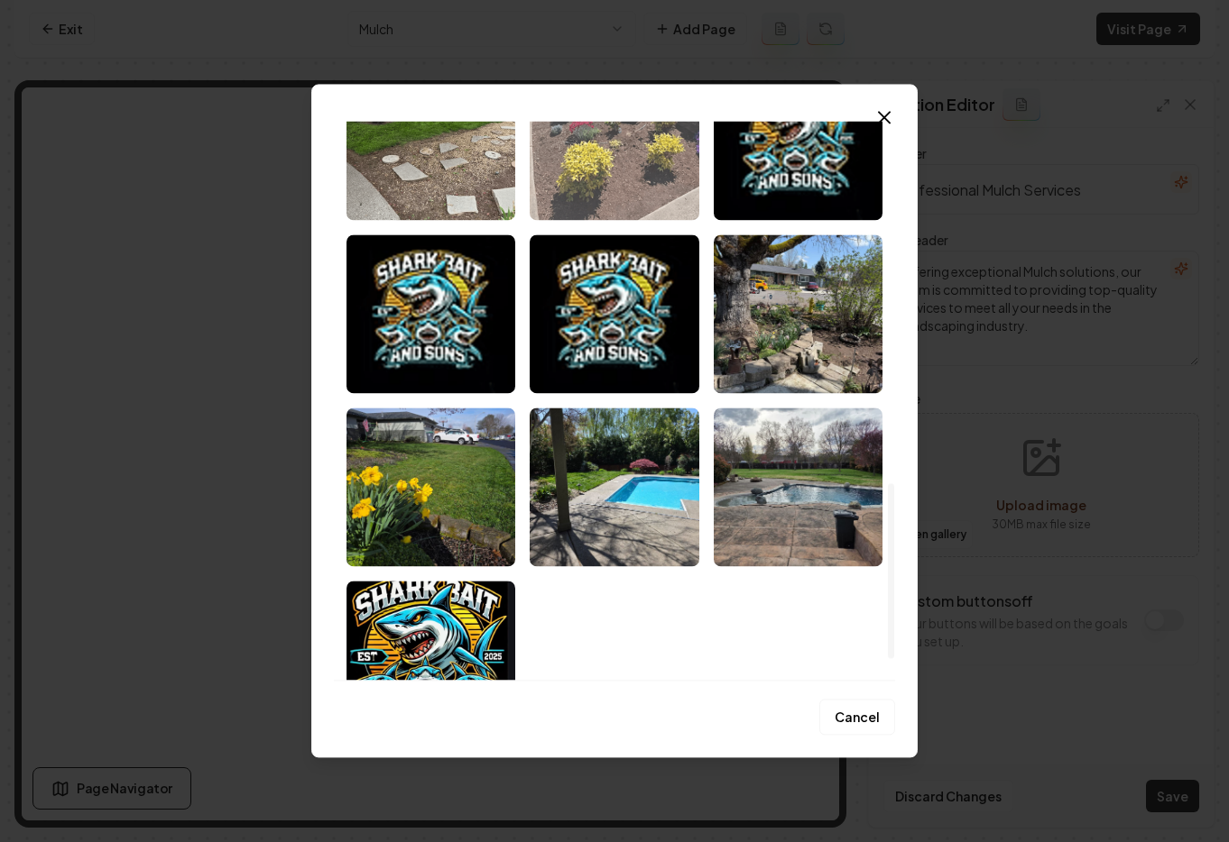
click at [613, 170] on img "Select image image_68c1b48e5c7cd75eb8b71369.avif" at bounding box center [613, 140] width 169 height 159
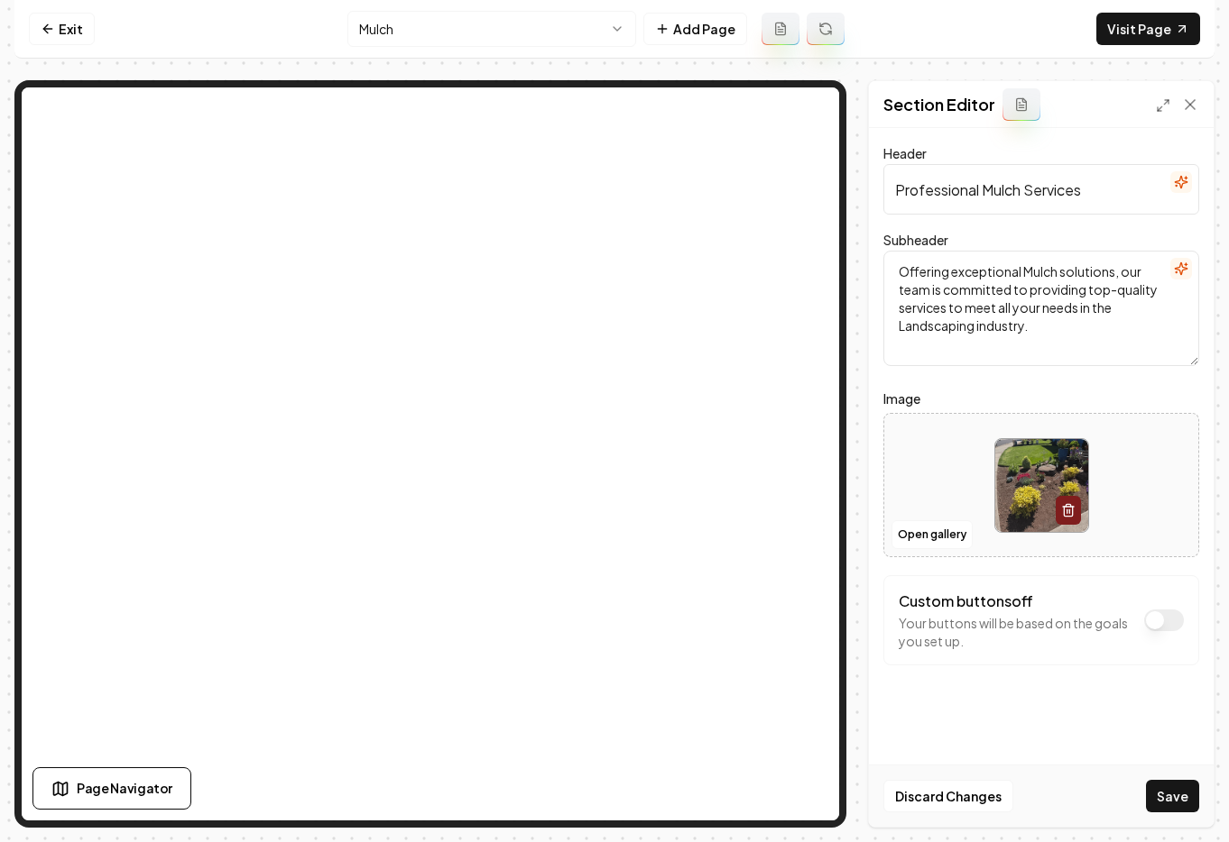
drag, startPoint x: 1165, startPoint y: 798, endPoint x: 1223, endPoint y: 740, distance: 82.3
click at [1165, 798] on button "Save" at bounding box center [1172, 796] width 53 height 32
click at [510, 28] on html "Computer Required This feature is only available on a computer. Please switch t…" at bounding box center [614, 421] width 1229 height 842
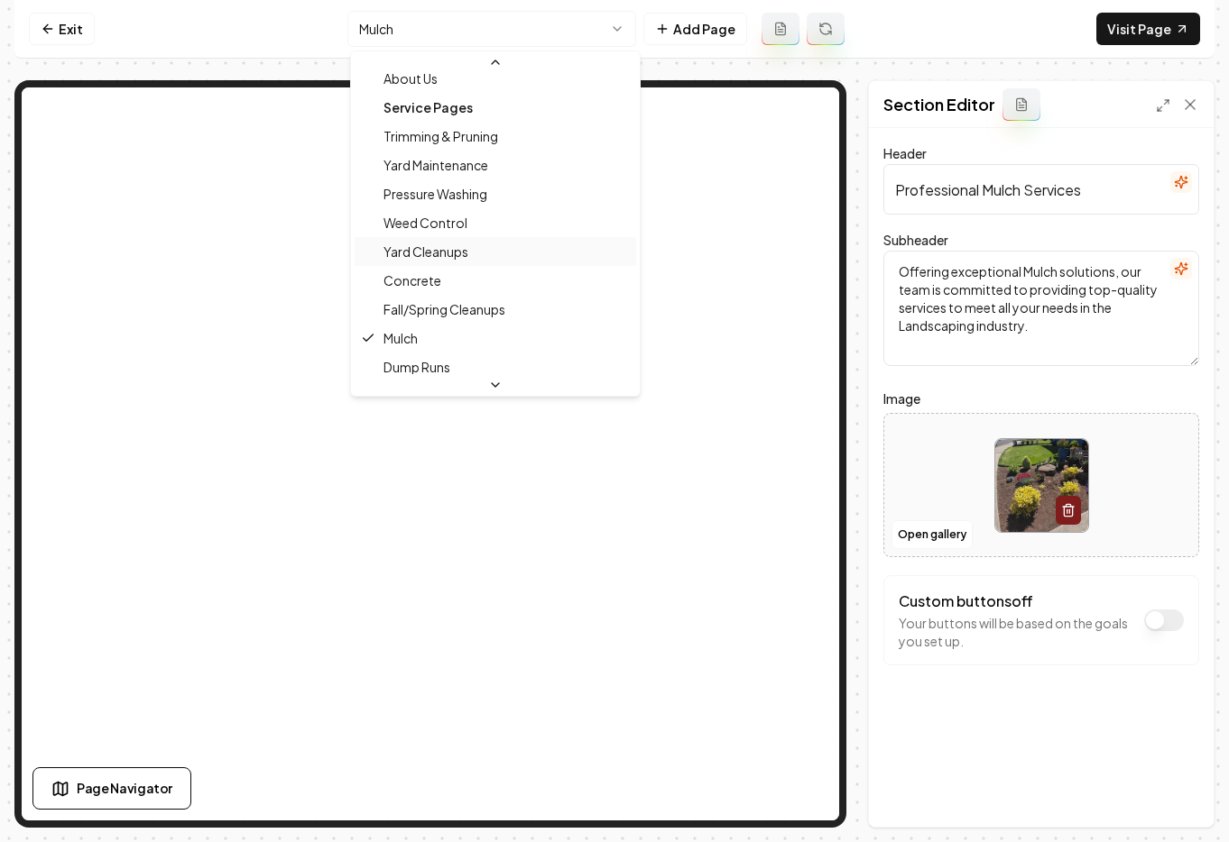
scroll to position [127, 0]
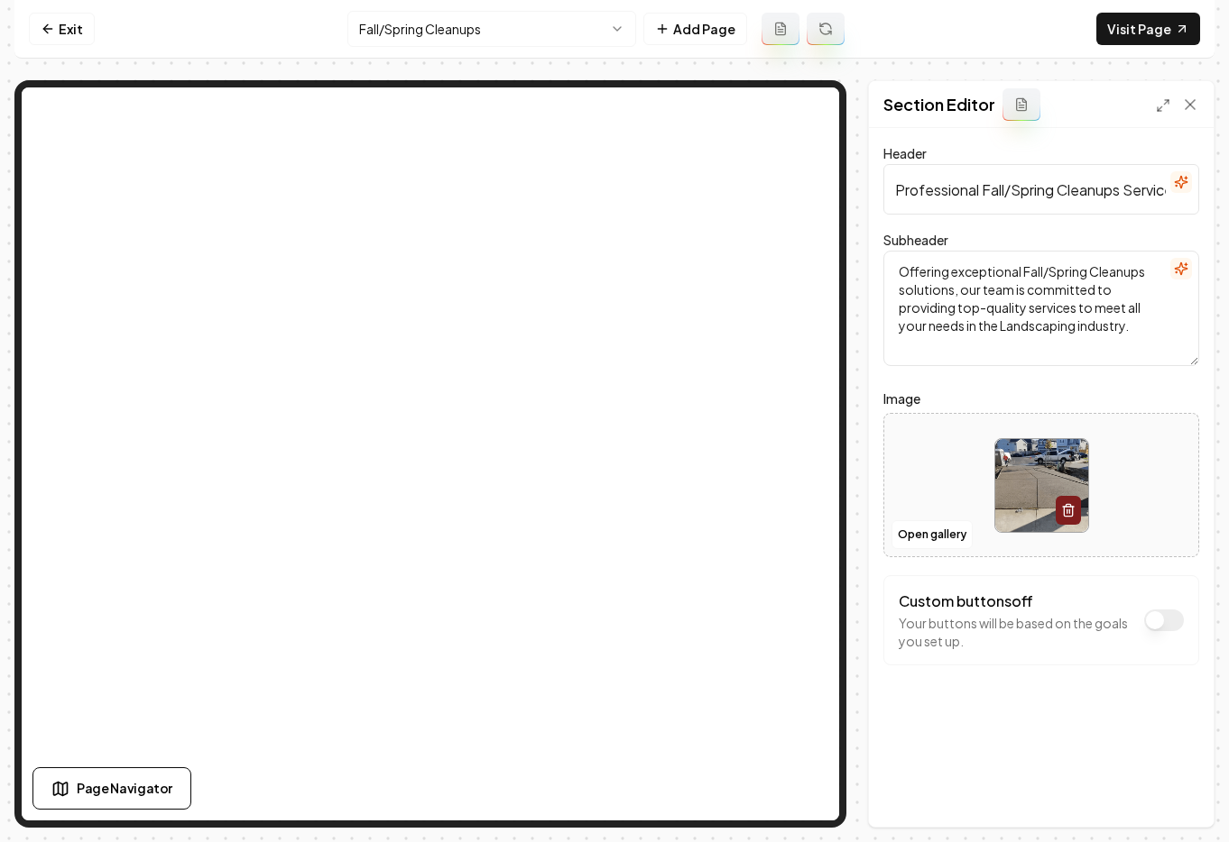
click at [1064, 509] on icon "button" at bounding box center [1068, 510] width 14 height 14
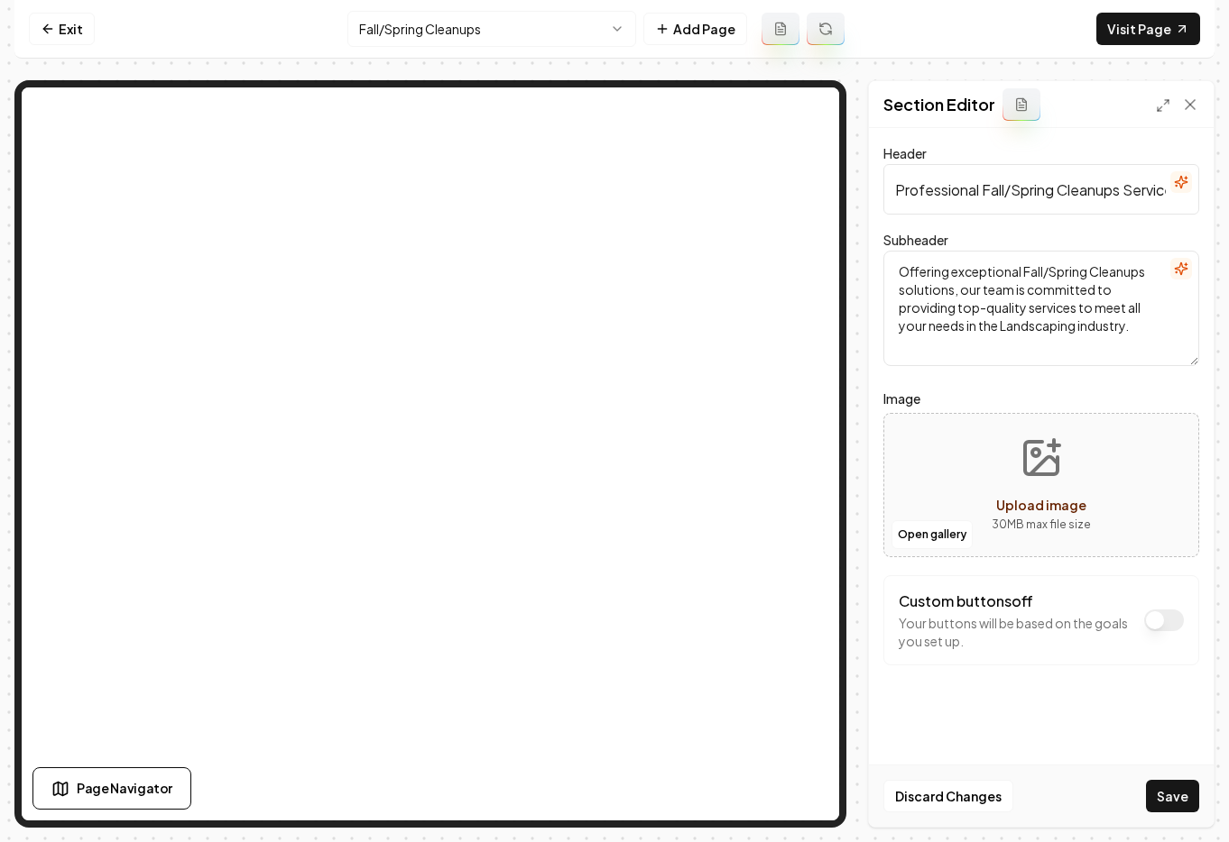
click at [1045, 497] on span "Upload image" at bounding box center [1041, 505] width 90 height 16
type input "**********"
click at [1174, 797] on button "Save" at bounding box center [1172, 796] width 53 height 32
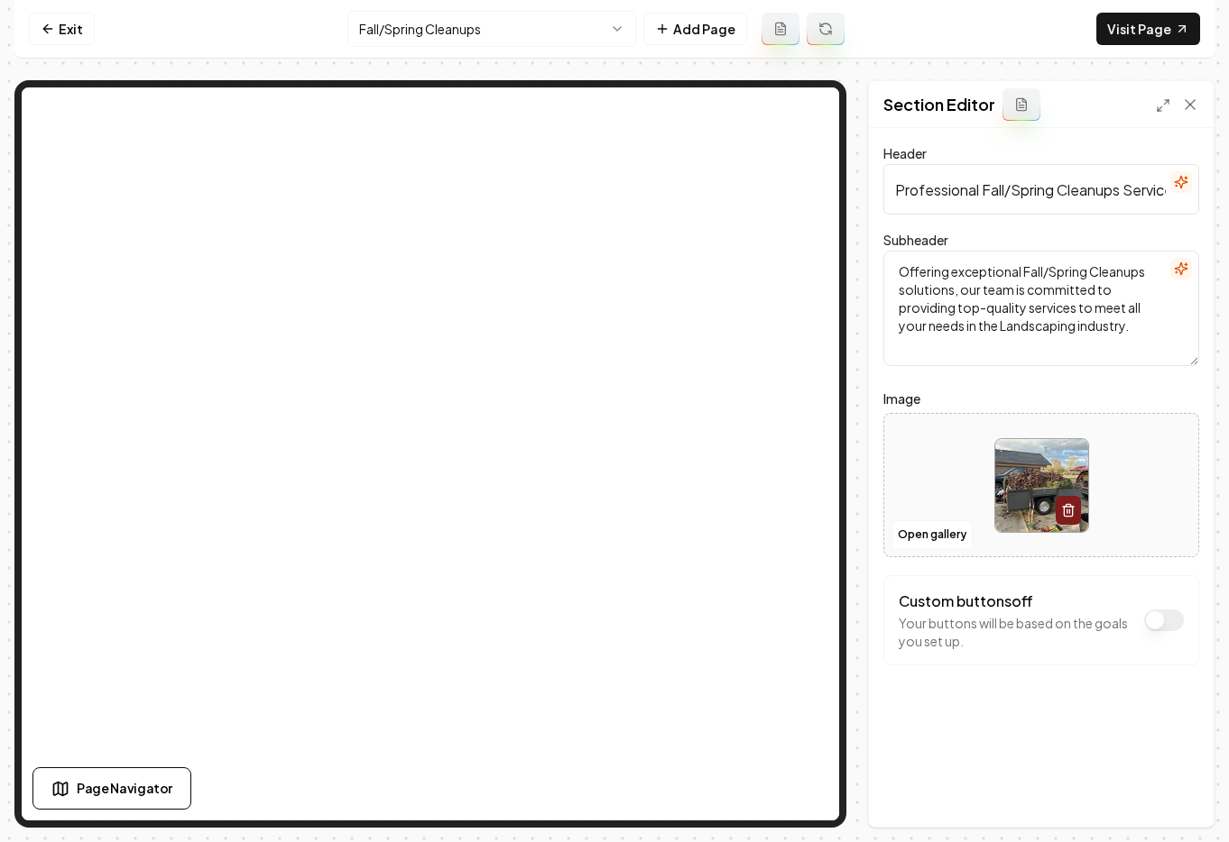
click at [471, 22] on html "Computer Required This feature is only available on a computer. Please switch t…" at bounding box center [614, 421] width 1229 height 842
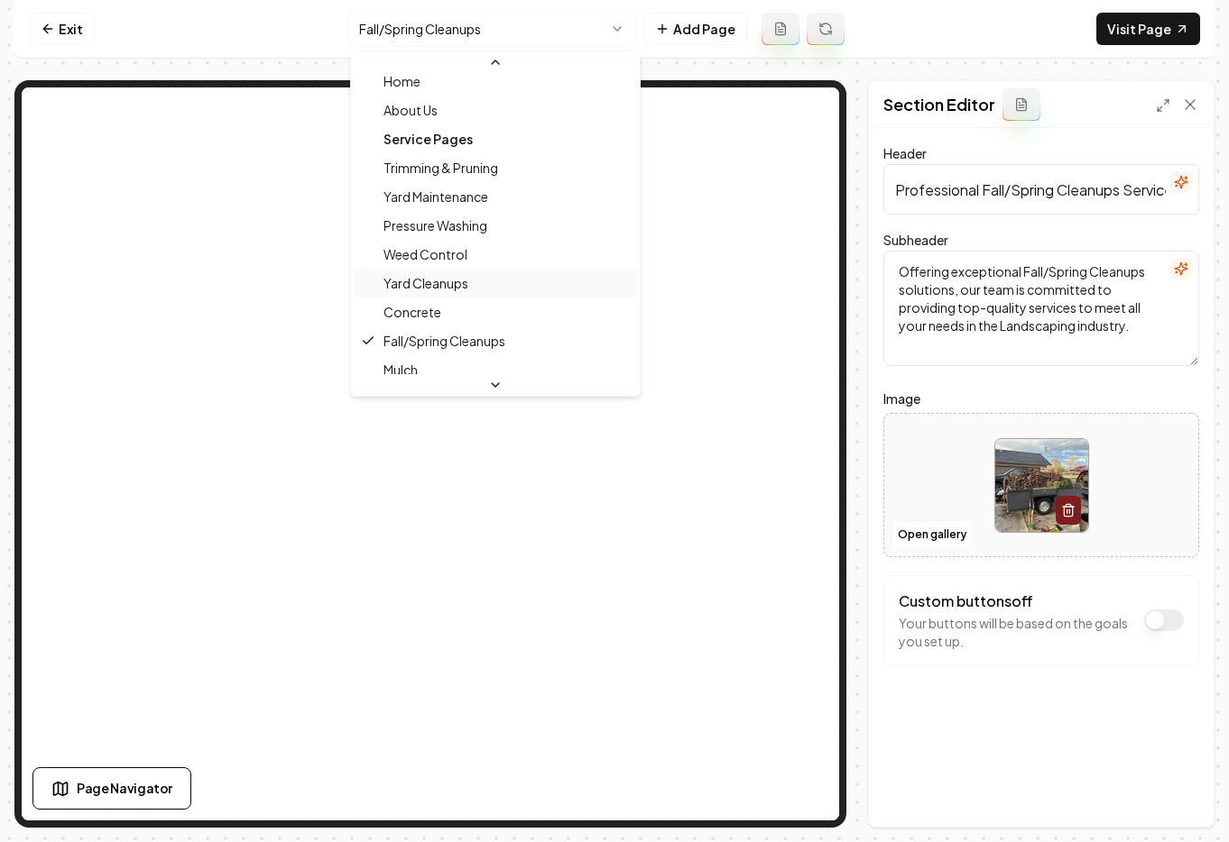
scroll to position [97, 0]
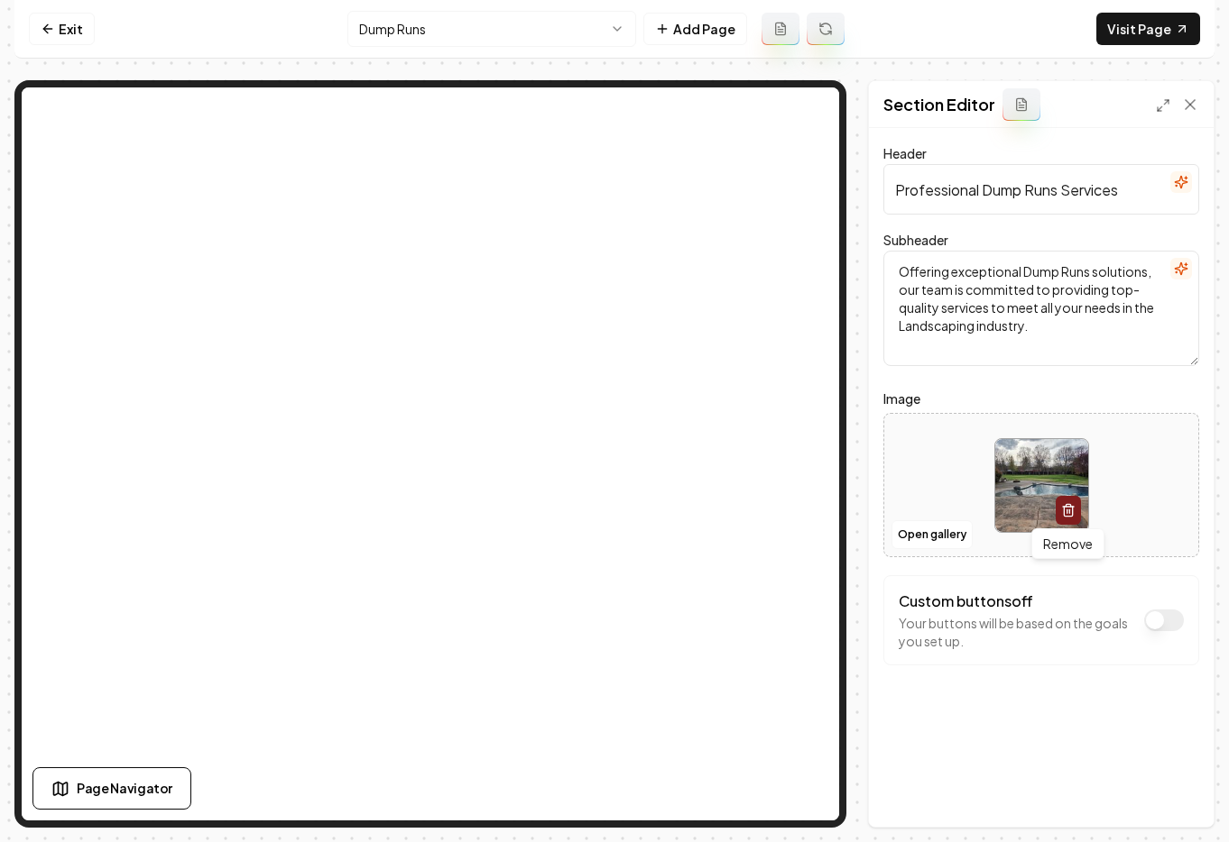
click at [1065, 509] on icon "button" at bounding box center [1068, 510] width 14 height 14
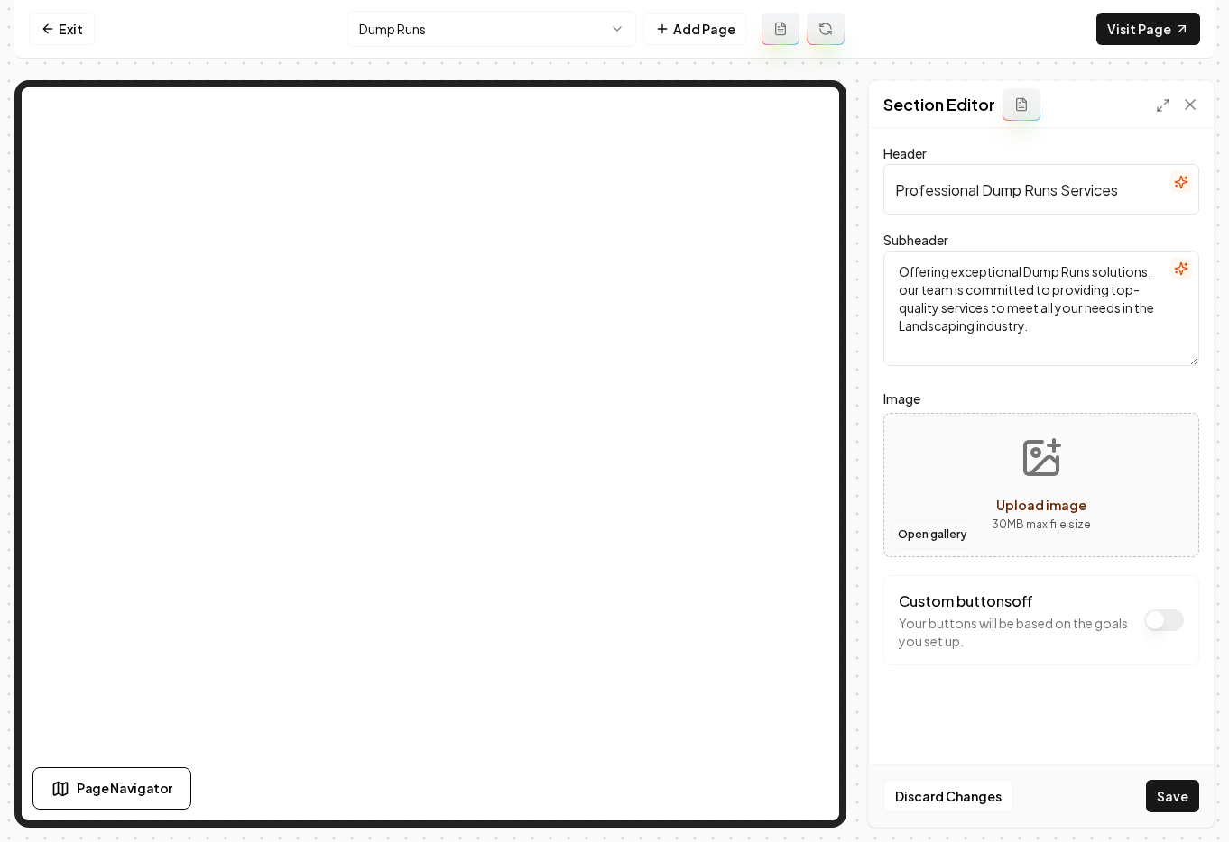
click at [950, 534] on button "Open gallery" at bounding box center [931, 534] width 81 height 29
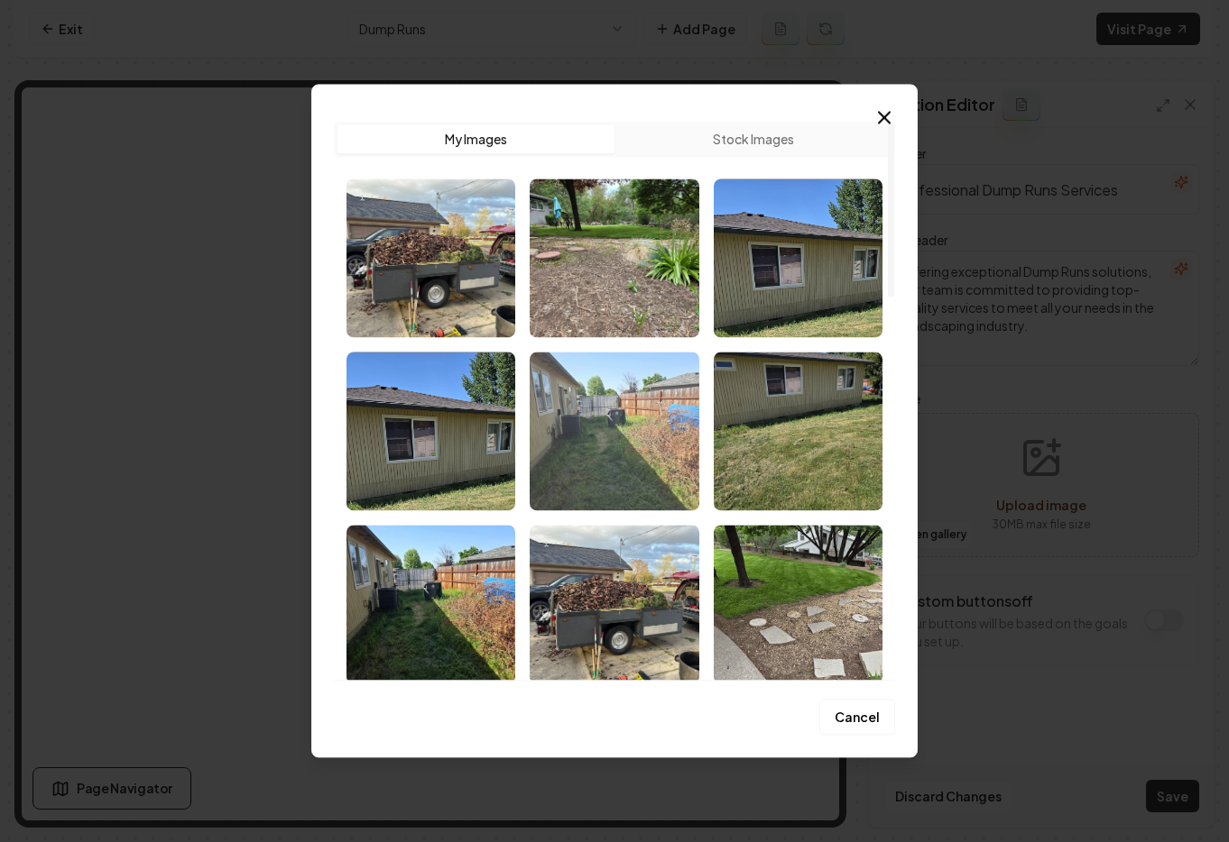
click at [667, 465] on img "Select image image_68c1bc1b5c7cd75eb8e5c7fd.jpg" at bounding box center [613, 431] width 169 height 159
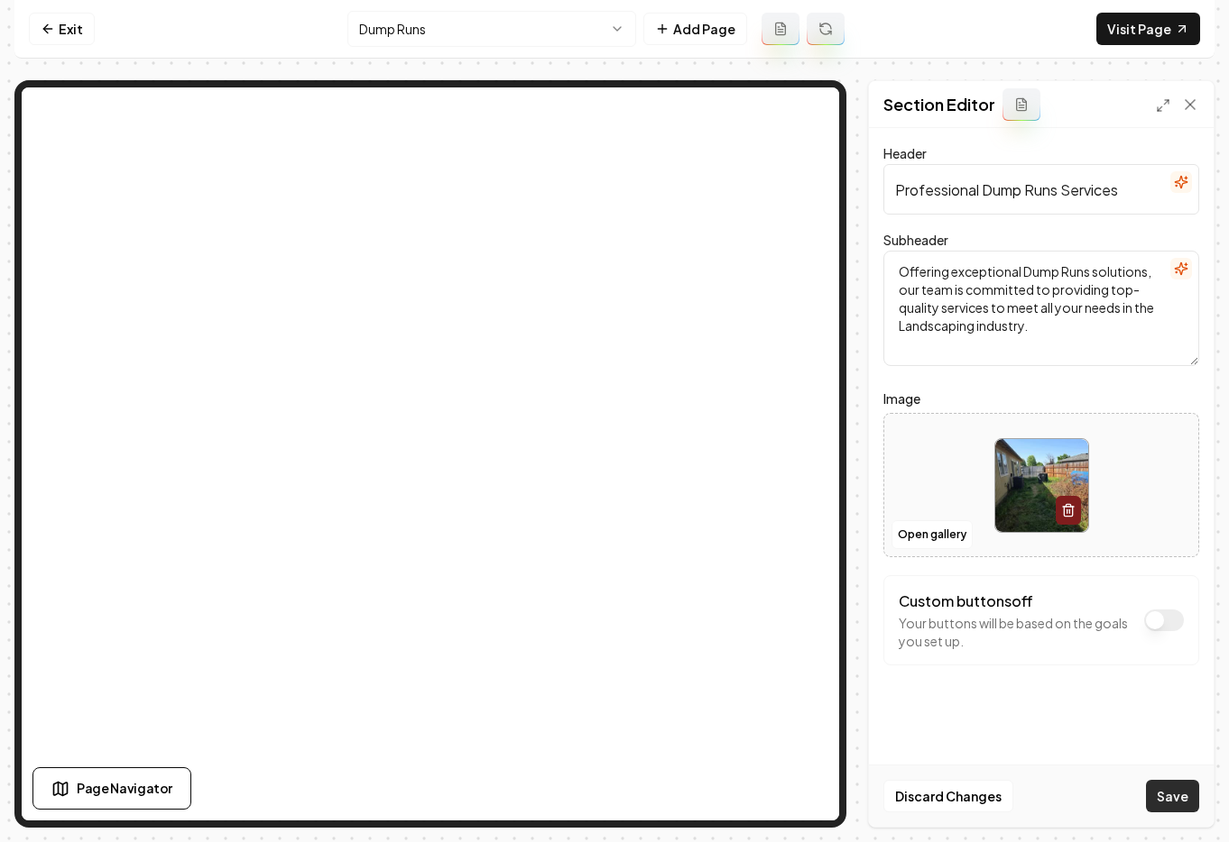
click at [1179, 791] on button "Save" at bounding box center [1172, 796] width 53 height 32
click at [449, 33] on html "Computer Required This feature is only available on a computer. Please switch t…" at bounding box center [614, 421] width 1229 height 842
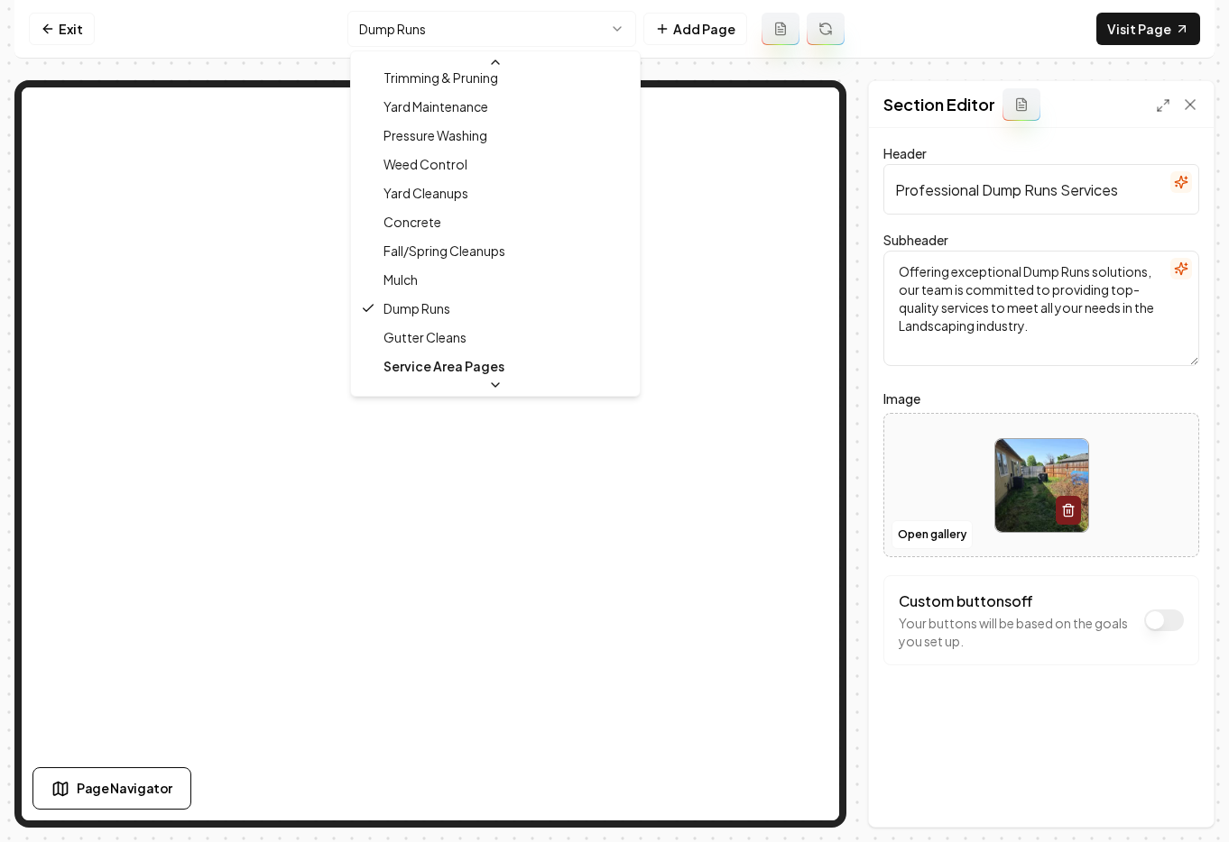
scroll to position [175, 0]
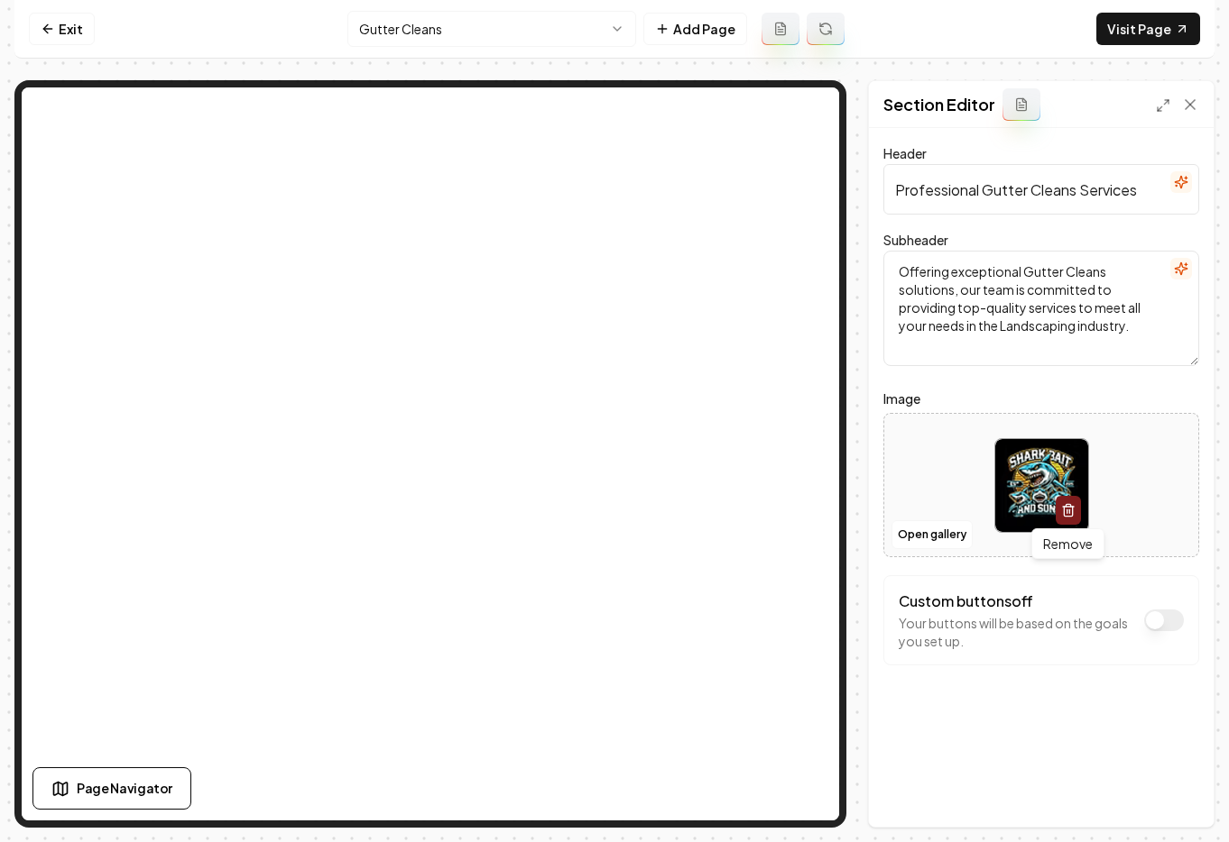
click at [1072, 507] on icon "button" at bounding box center [1067, 512] width 8 height 10
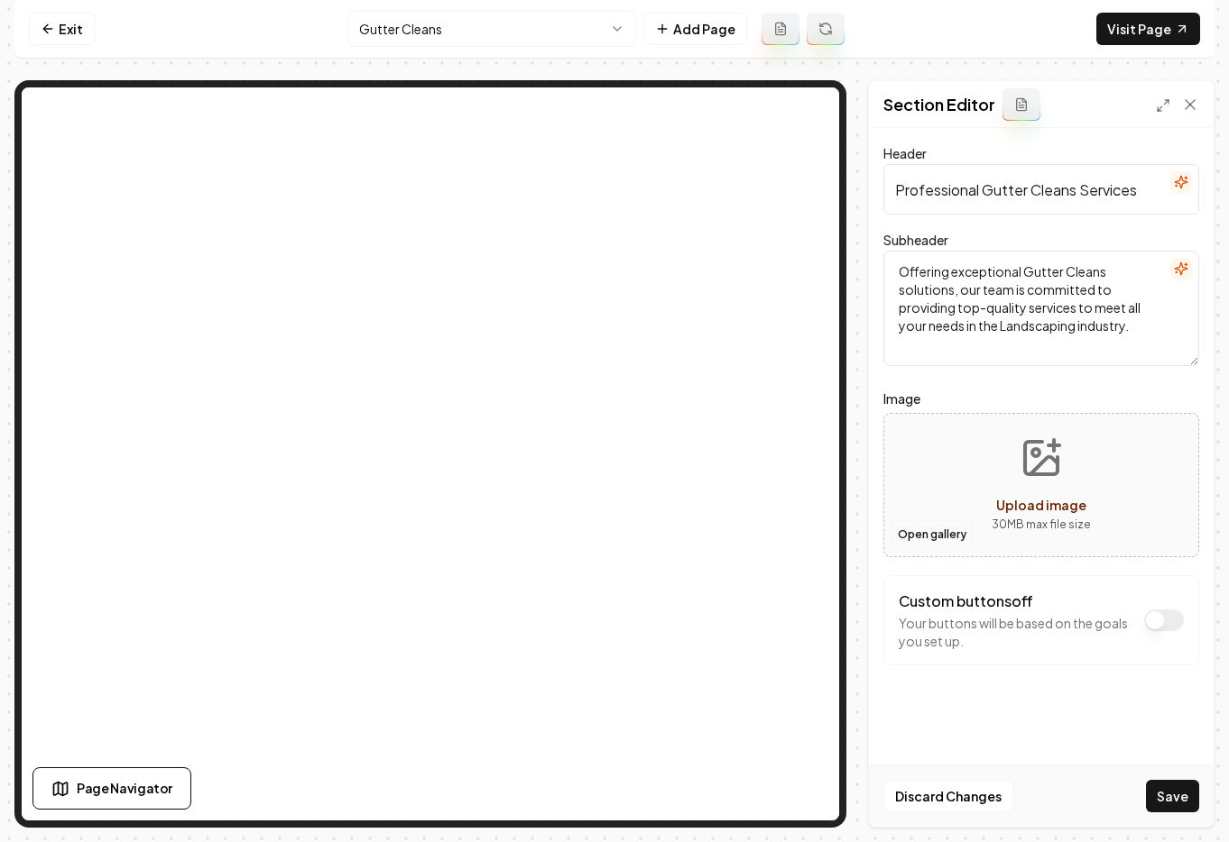
click at [951, 533] on button "Open gallery" at bounding box center [931, 534] width 81 height 29
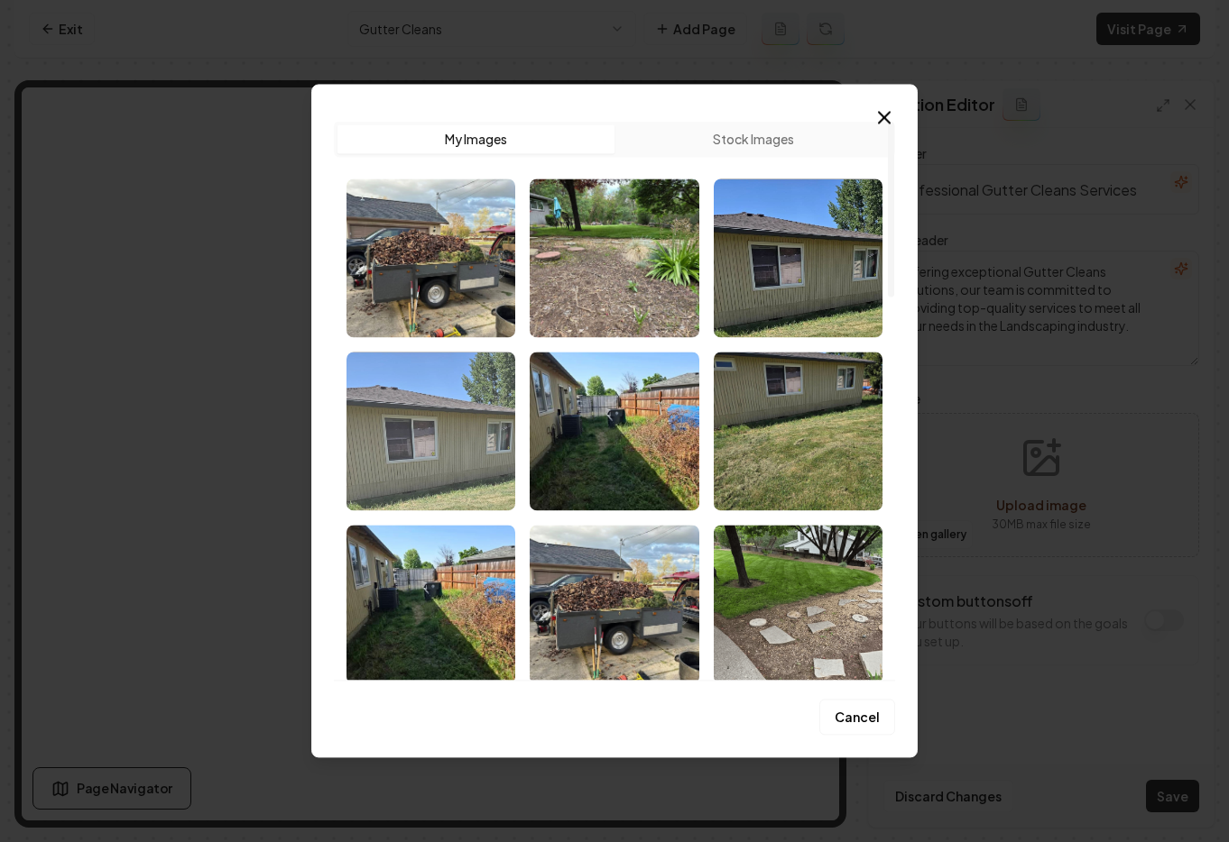
click at [419, 402] on img "Select image image_68c1bc7c5c7cd75eb8e82f60.png" at bounding box center [430, 431] width 169 height 159
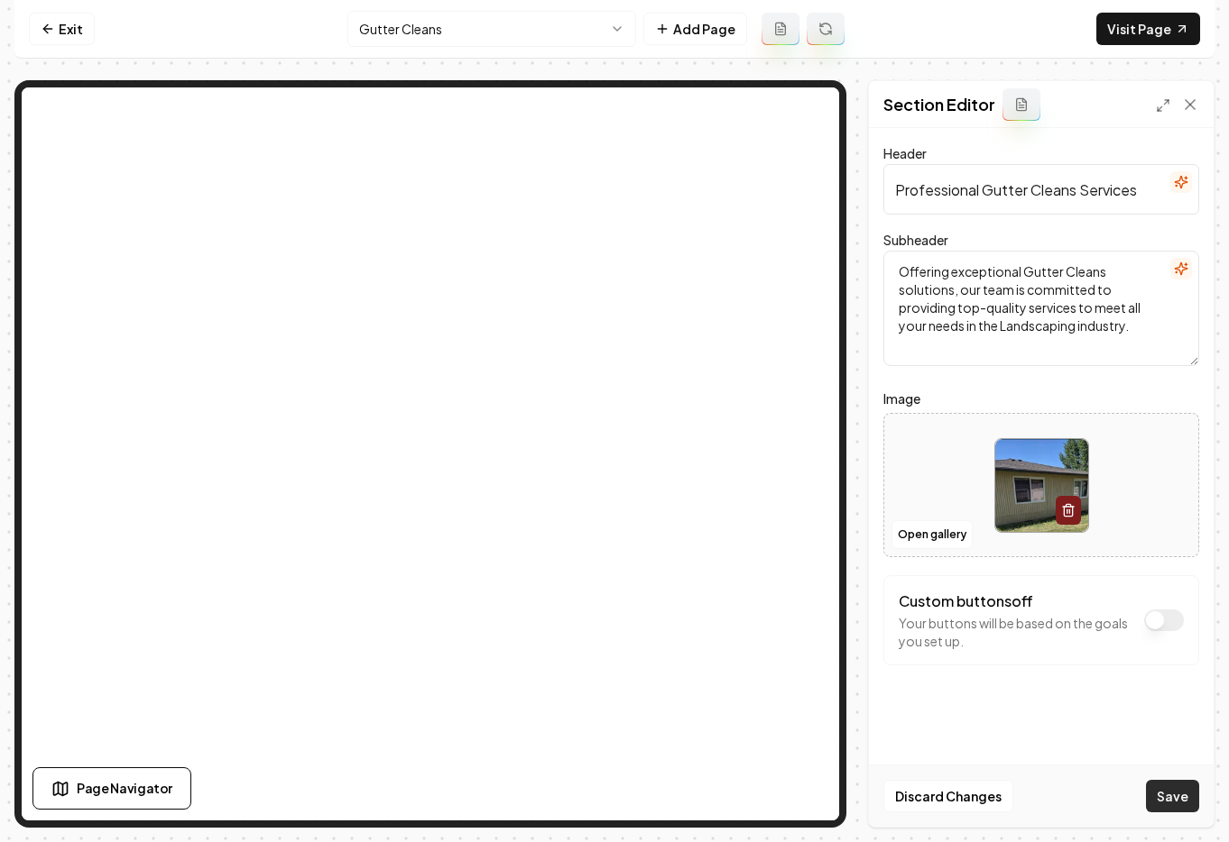
click at [1170, 801] on button "Save" at bounding box center [1172, 796] width 53 height 32
click at [67, 32] on link "Exit" at bounding box center [62, 29] width 66 height 32
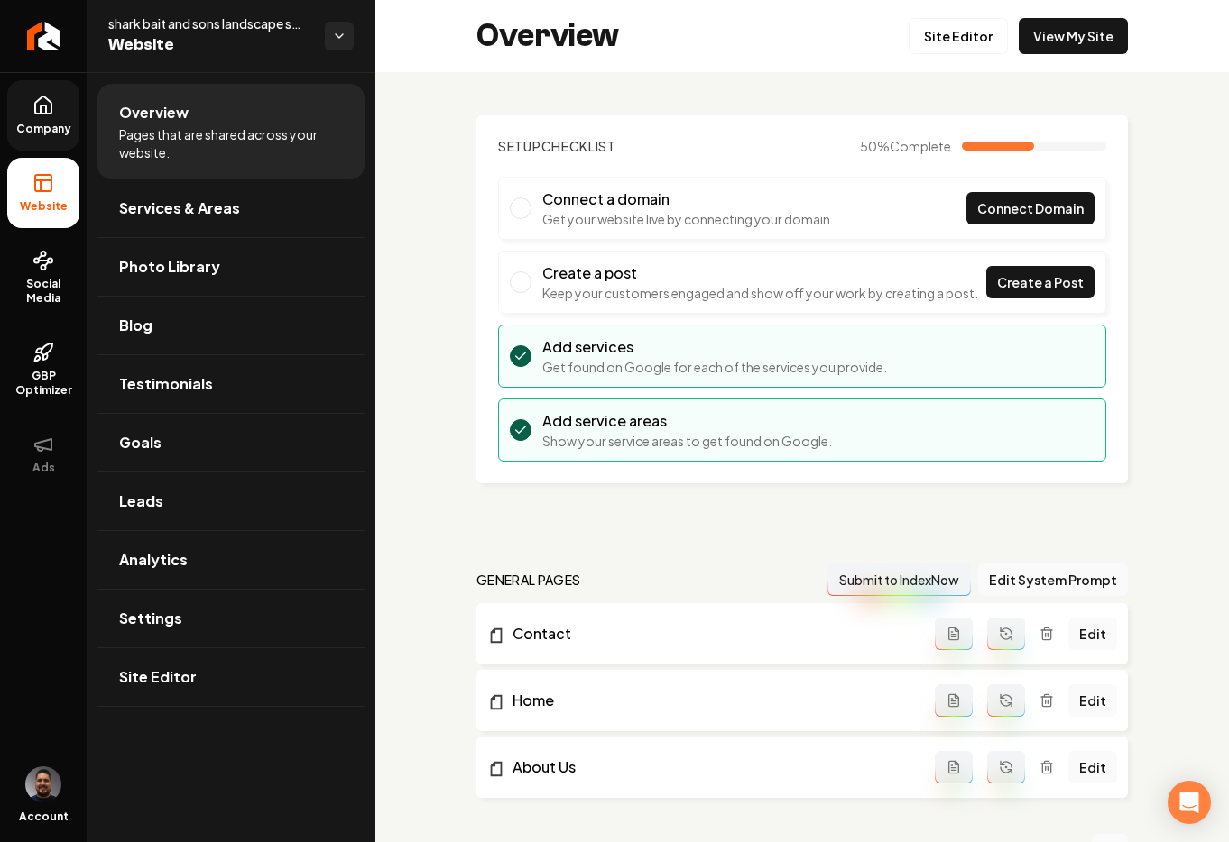
click at [59, 104] on link "Company" at bounding box center [43, 115] width 72 height 70
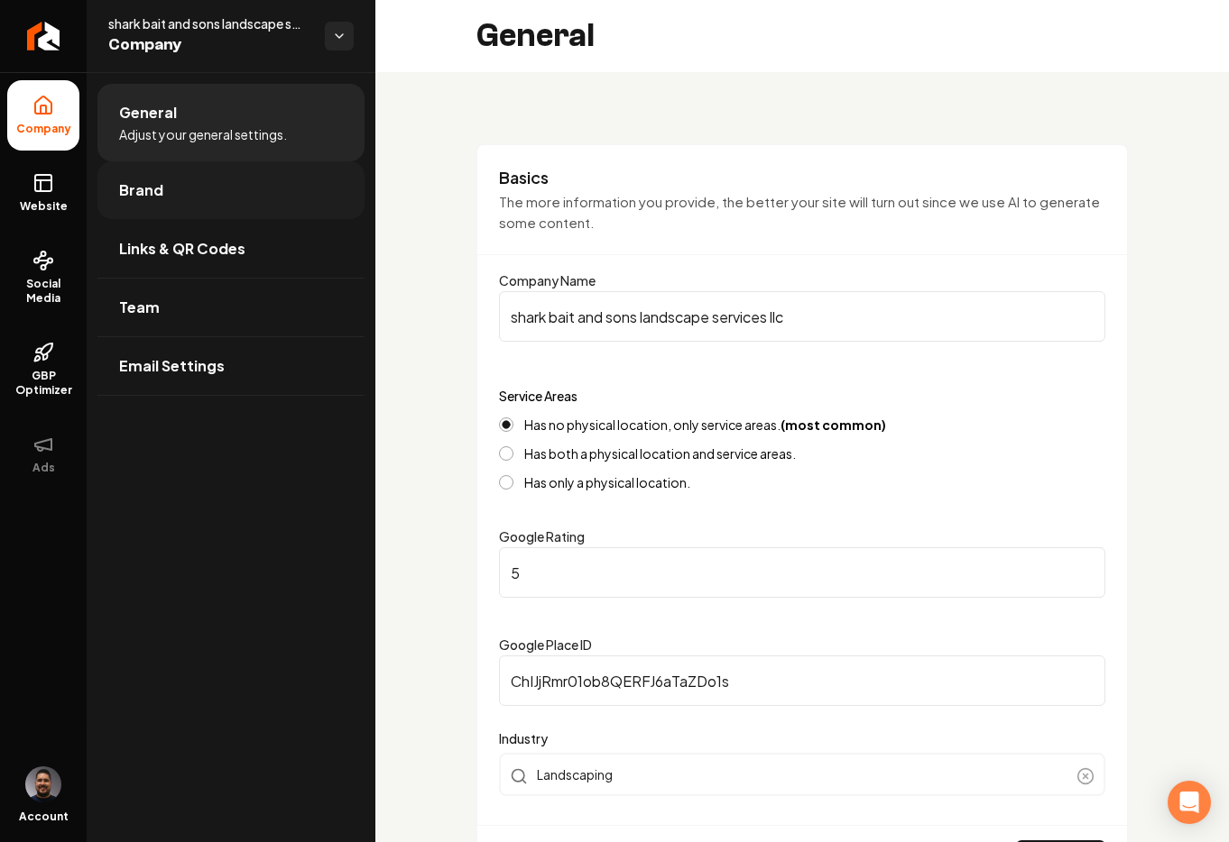
click at [175, 198] on link "Brand" at bounding box center [230, 190] width 267 height 58
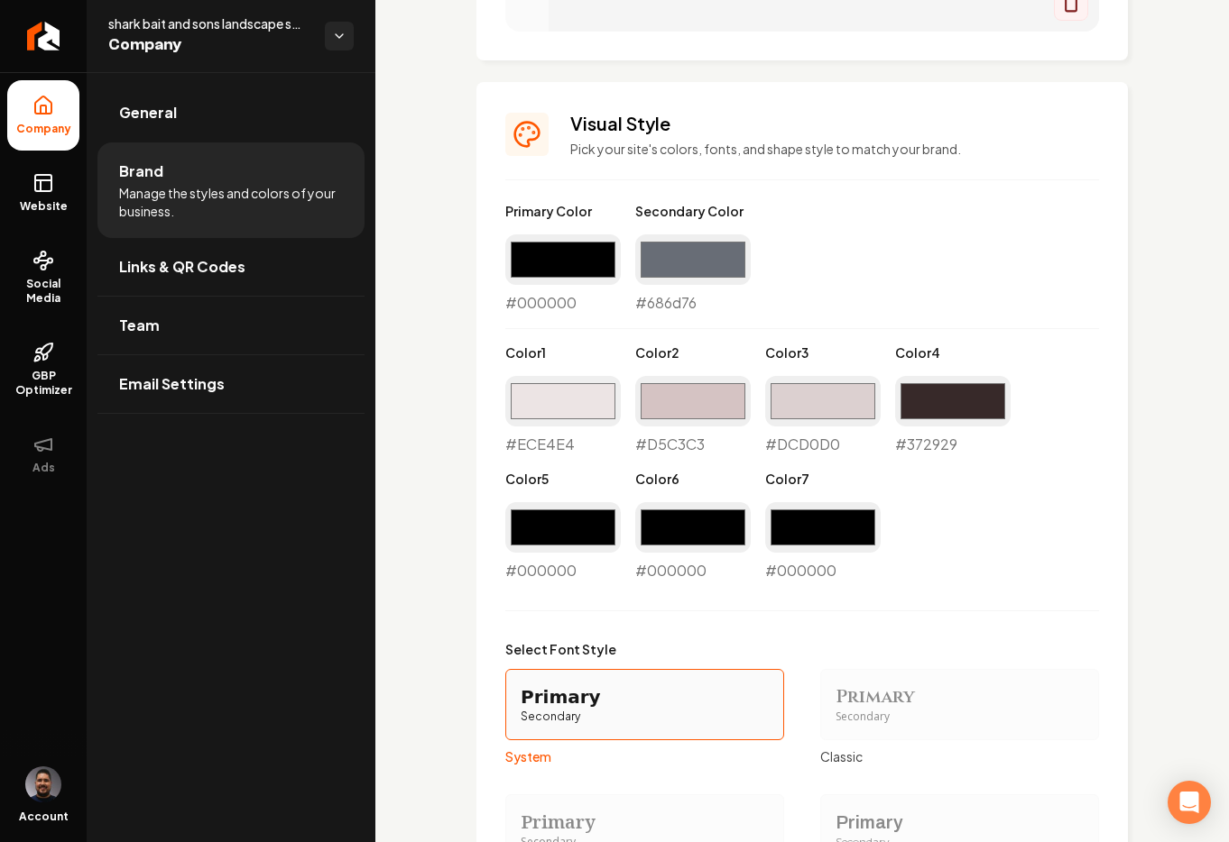
scroll to position [1456, 0]
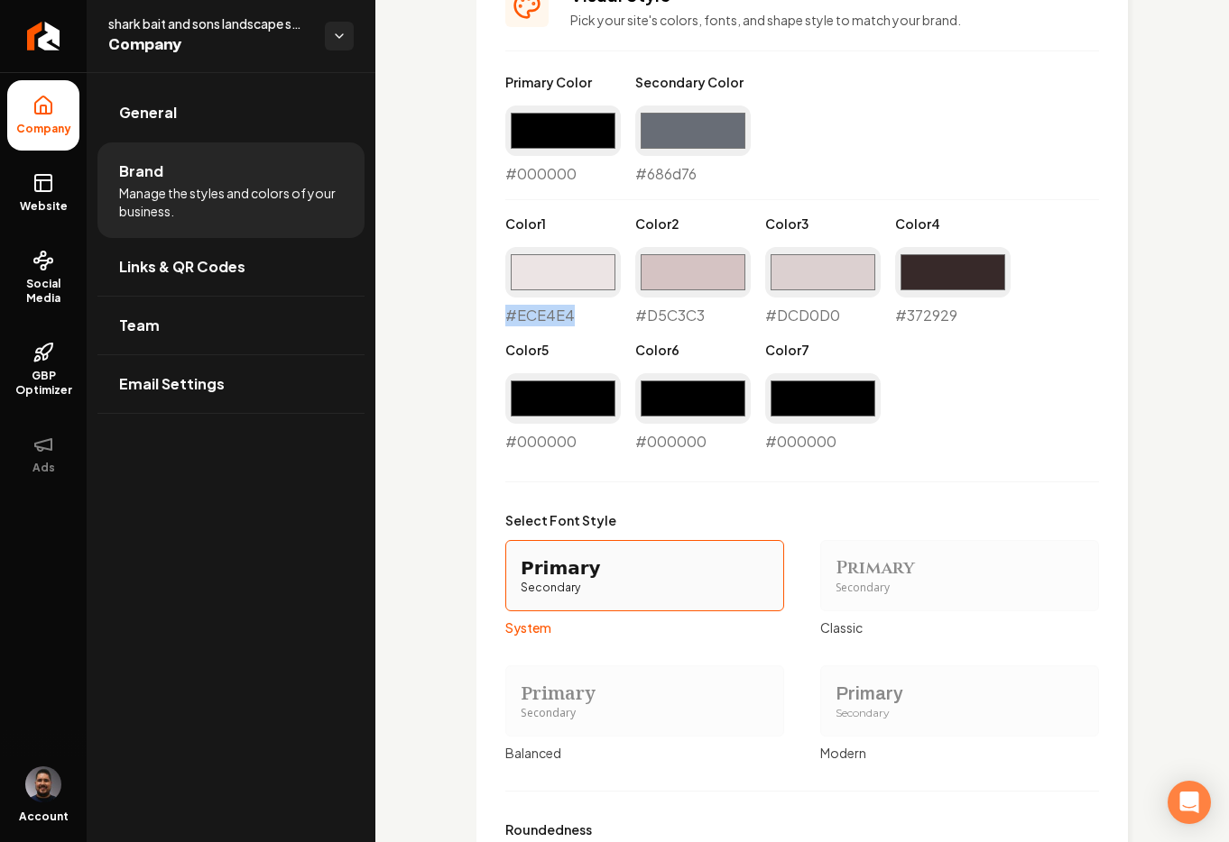
drag, startPoint x: 584, startPoint y: 313, endPoint x: 504, endPoint y: 320, distance: 79.7
click at [503, 319] on div "Visual Style Pick your site's colors, fonts, and shape style to match your bran…" at bounding box center [801, 656] width 651 height 1406
click at [975, 311] on div "#372929 #372929" at bounding box center [952, 286] width 115 height 79
click at [567, 316] on div "#ece4e4 #ECE4E4" at bounding box center [562, 286] width 115 height 79
click at [569, 280] on input "#ece4e4" at bounding box center [562, 272] width 115 height 51
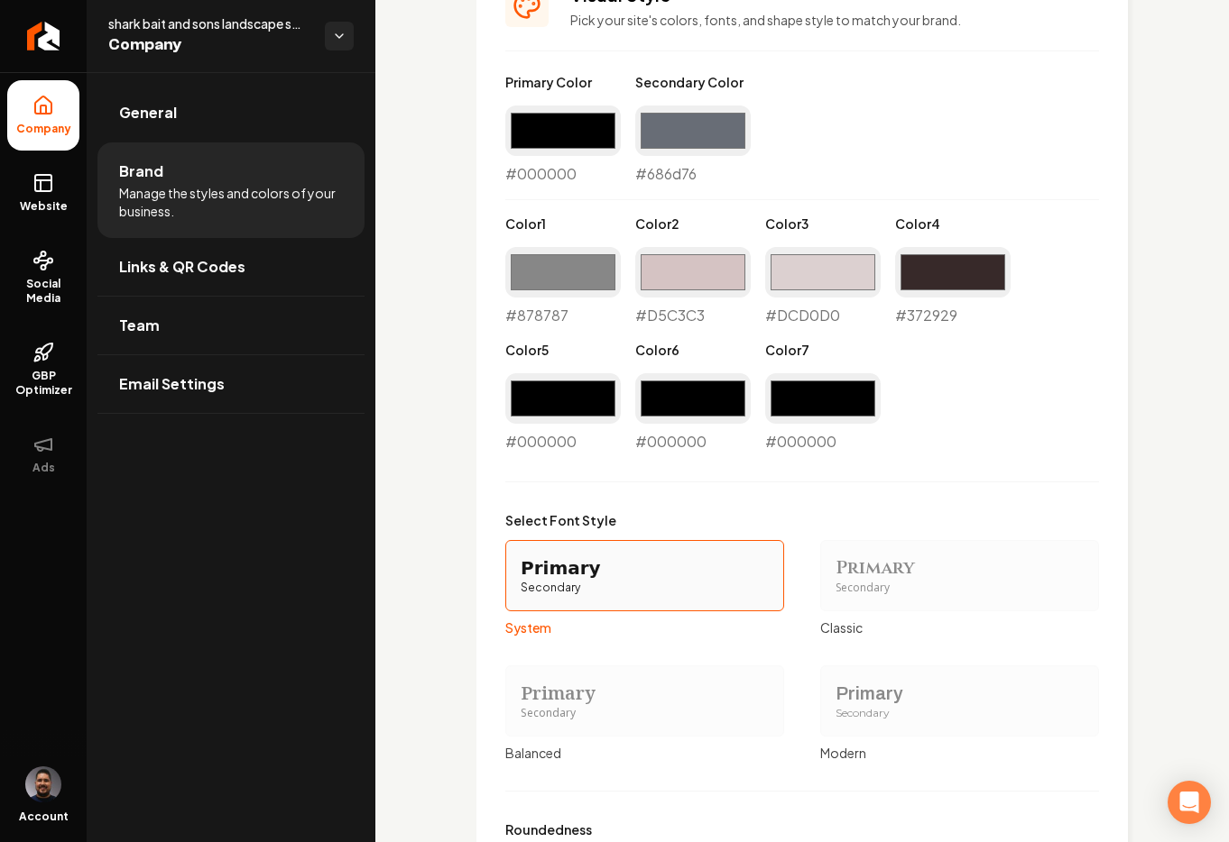
type input "#878787"
click at [796, 482] on div "Main content area" at bounding box center [802, 482] width 594 height 1
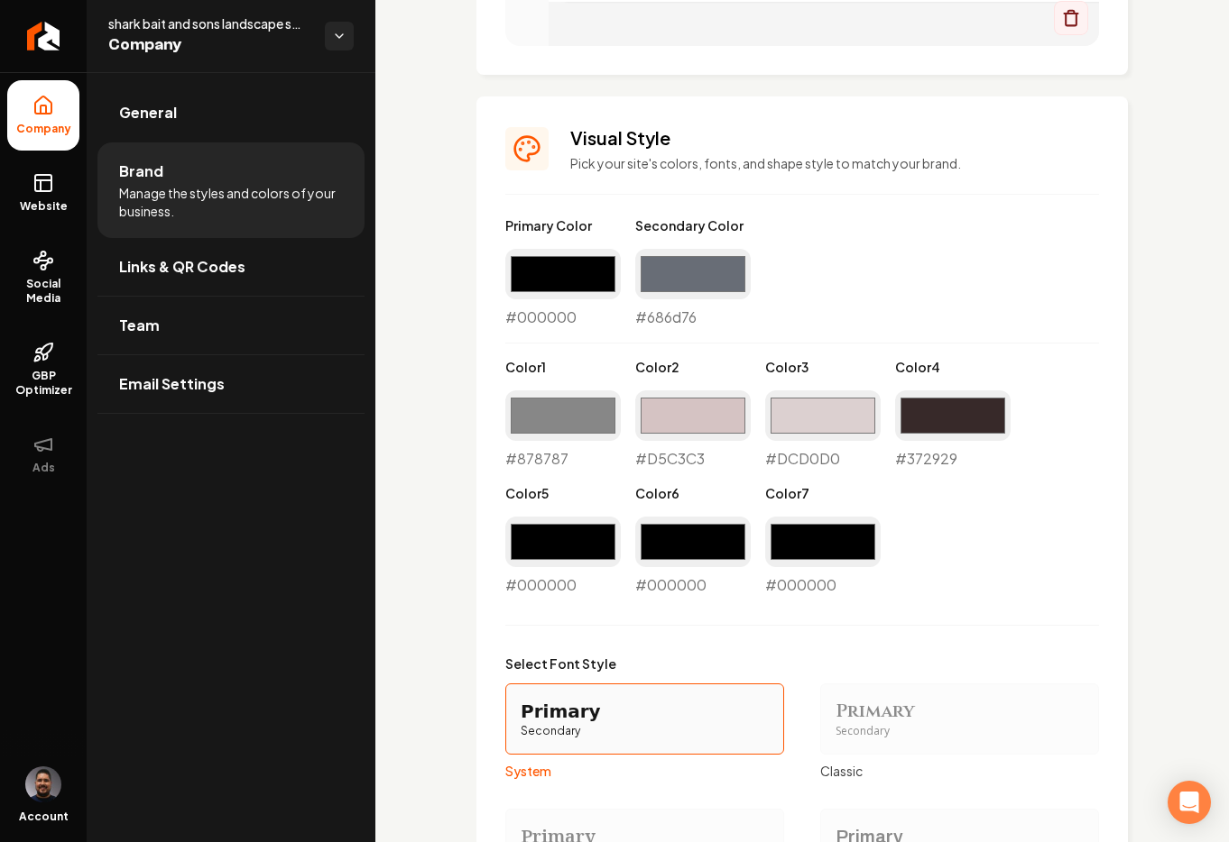
scroll to position [1125, 0]
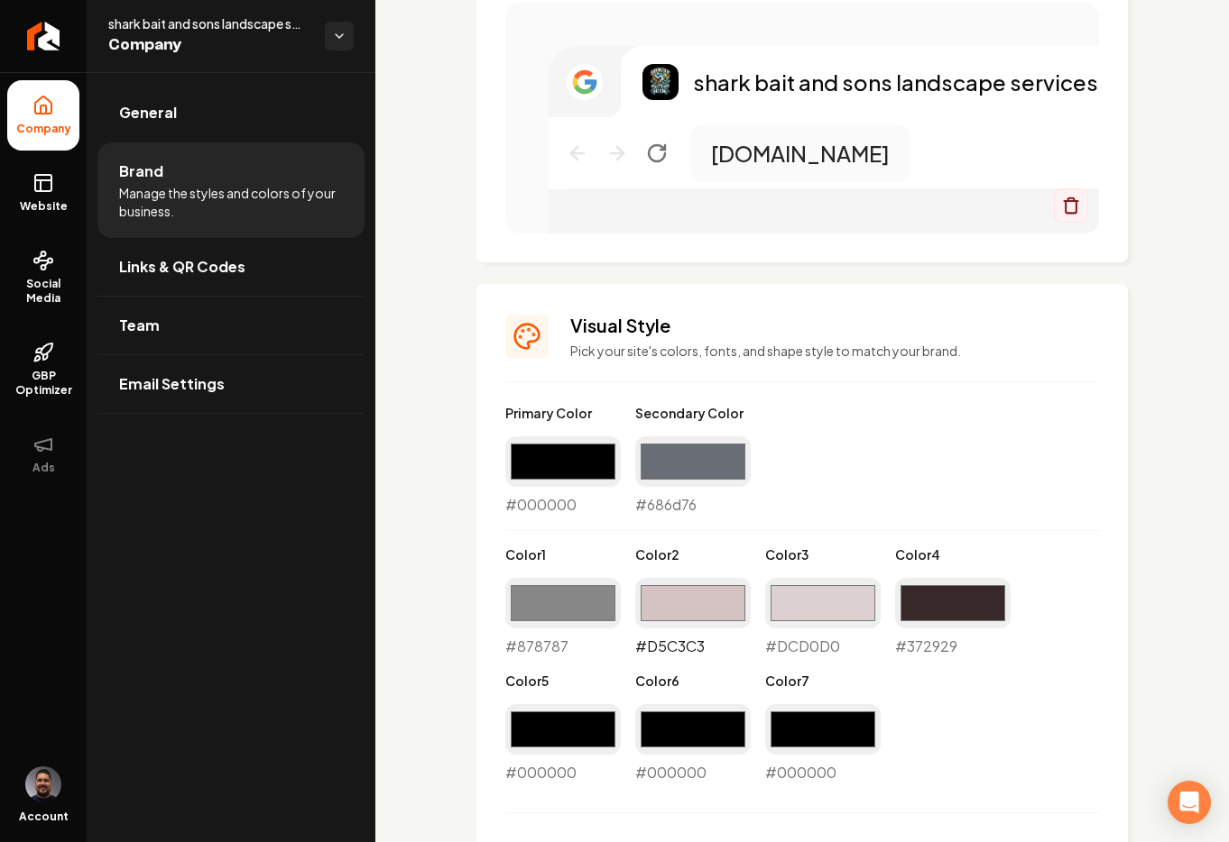
click at [671, 604] on input "#d5c3c3" at bounding box center [692, 603] width 115 height 51
click at [1059, 446] on div "Primary Color #000000 #000000 Secondary Color #686d76 #686d76 Color 1 #878787 #…" at bounding box center [802, 594] width 594 height 380
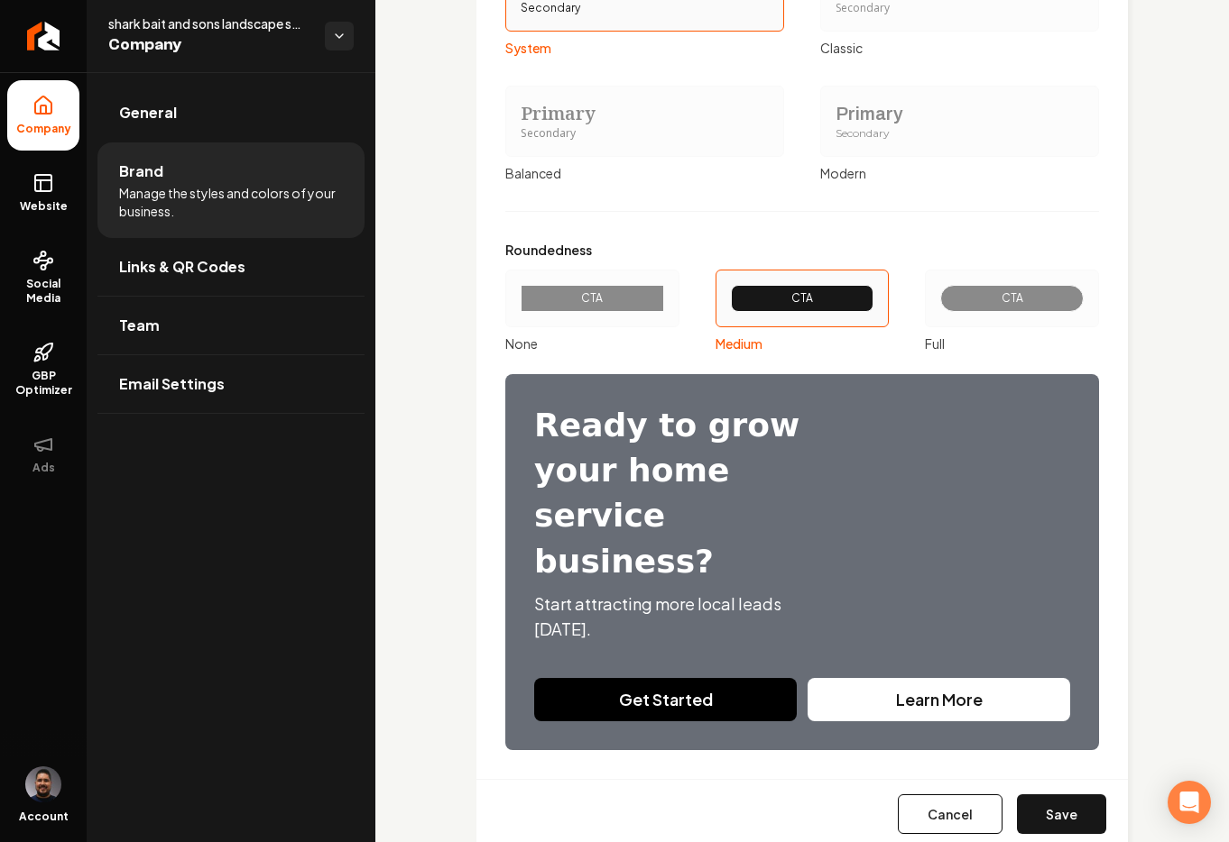
scroll to position [2040, 0]
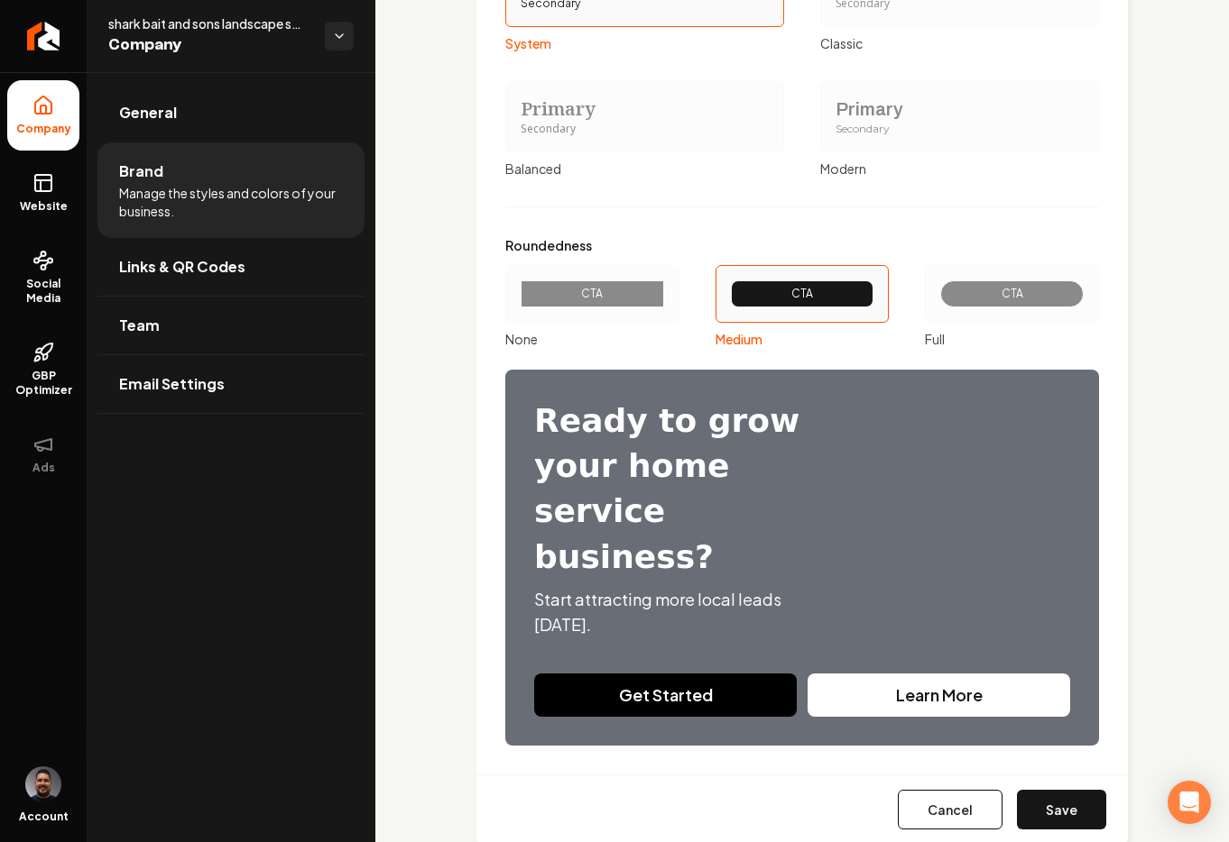
click at [1080, 790] on button "Save" at bounding box center [1061, 810] width 89 height 40
type input "#dcd0d0"
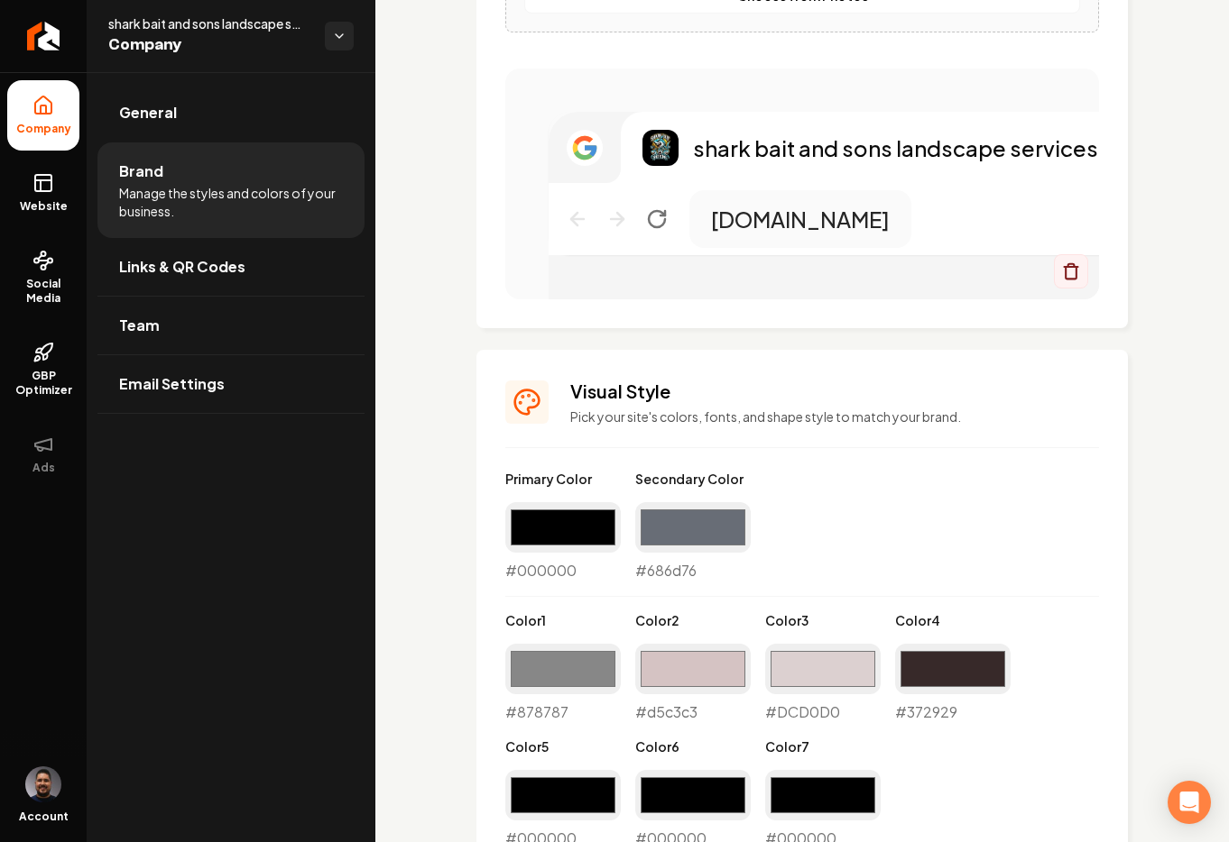
scroll to position [1088, 0]
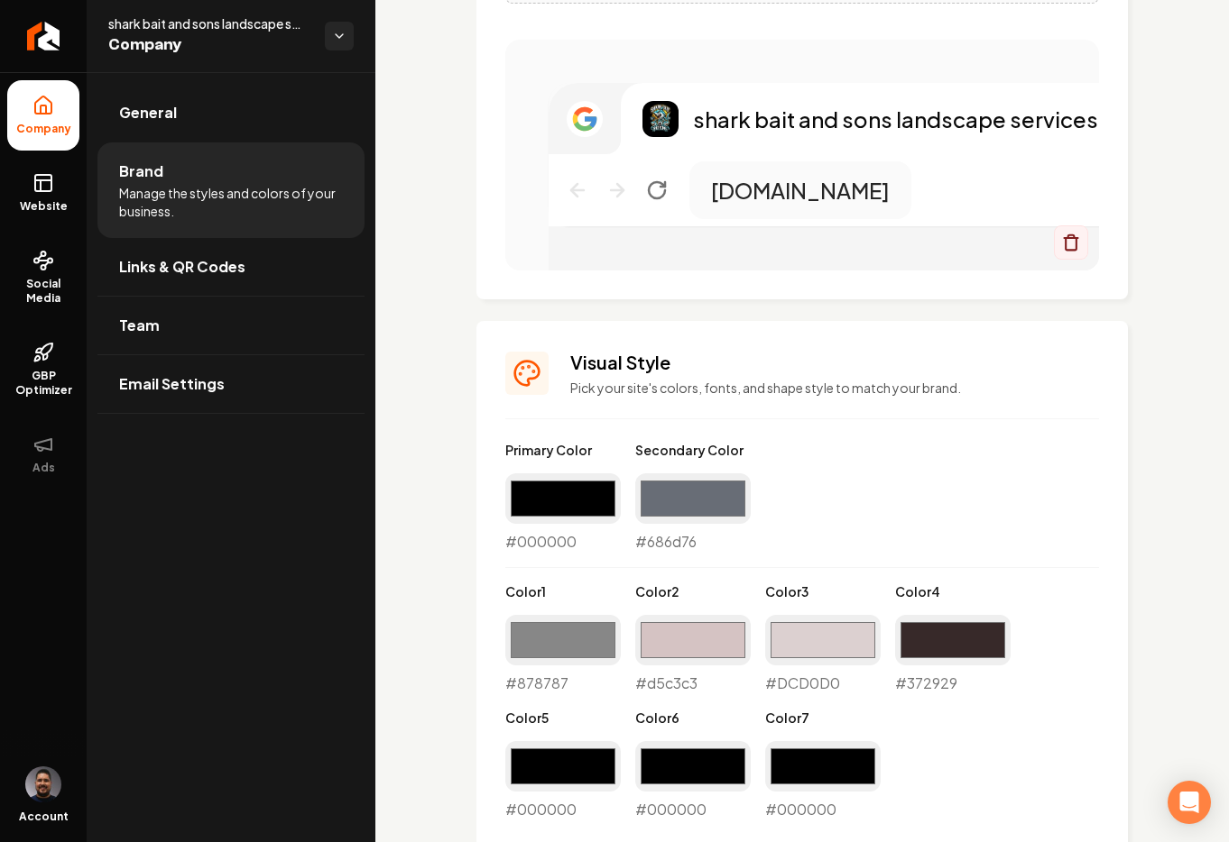
click at [566, 668] on div "#878787 #878787" at bounding box center [562, 654] width 115 height 79
click at [566, 688] on div "#878787 #878787" at bounding box center [562, 654] width 115 height 79
click at [559, 679] on div "#878787 #878787" at bounding box center [562, 654] width 115 height 79
click at [551, 654] on input "#878787" at bounding box center [562, 640] width 115 height 51
click at [552, 681] on div "#878787 #878787" at bounding box center [562, 654] width 115 height 79
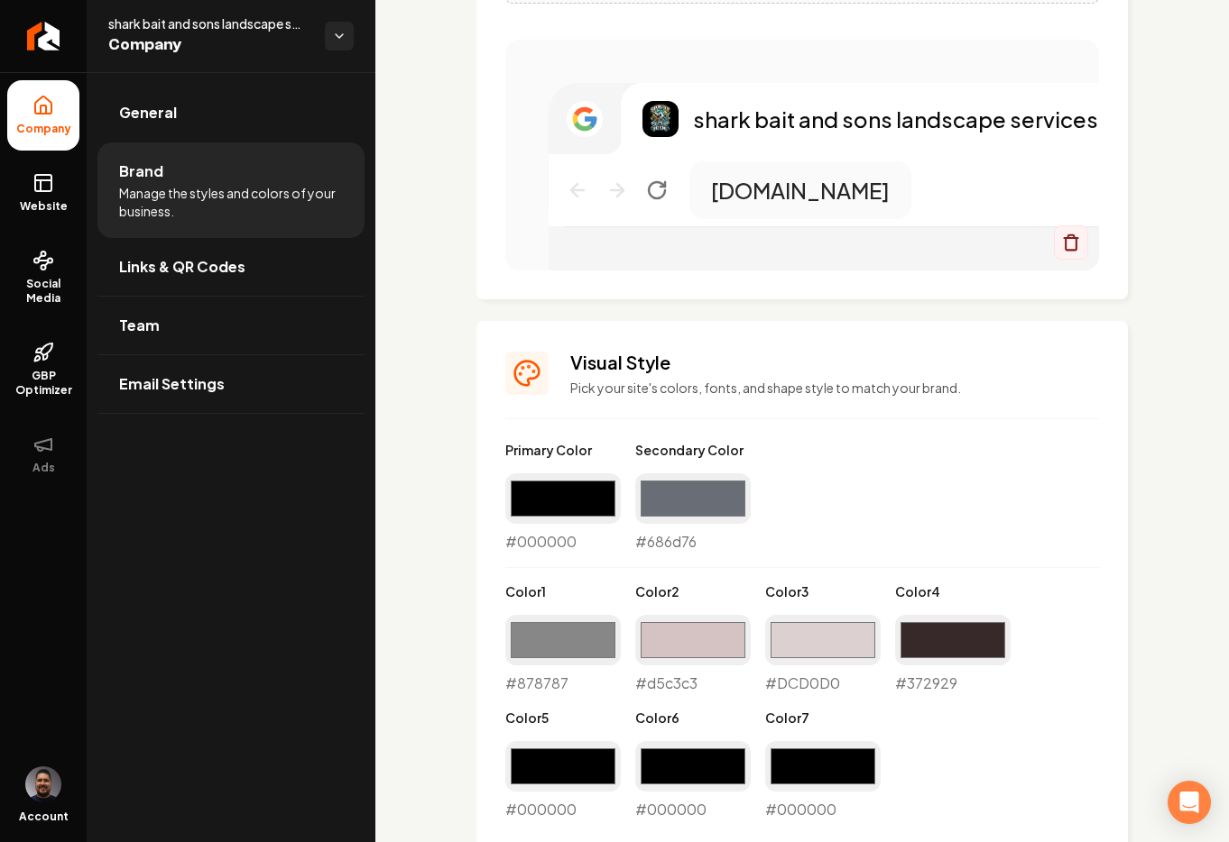
click at [566, 679] on div "#878787 #878787" at bounding box center [562, 654] width 115 height 79
drag, startPoint x: 566, startPoint y: 683, endPoint x: 538, endPoint y: 693, distance: 30.5
click at [566, 683] on div "#878787 #878787" at bounding box center [562, 654] width 115 height 79
click at [531, 692] on div "#878787 #878787" at bounding box center [562, 654] width 115 height 79
drag, startPoint x: 529, startPoint y: 677, endPoint x: 532, endPoint y: 667, distance: 10.3
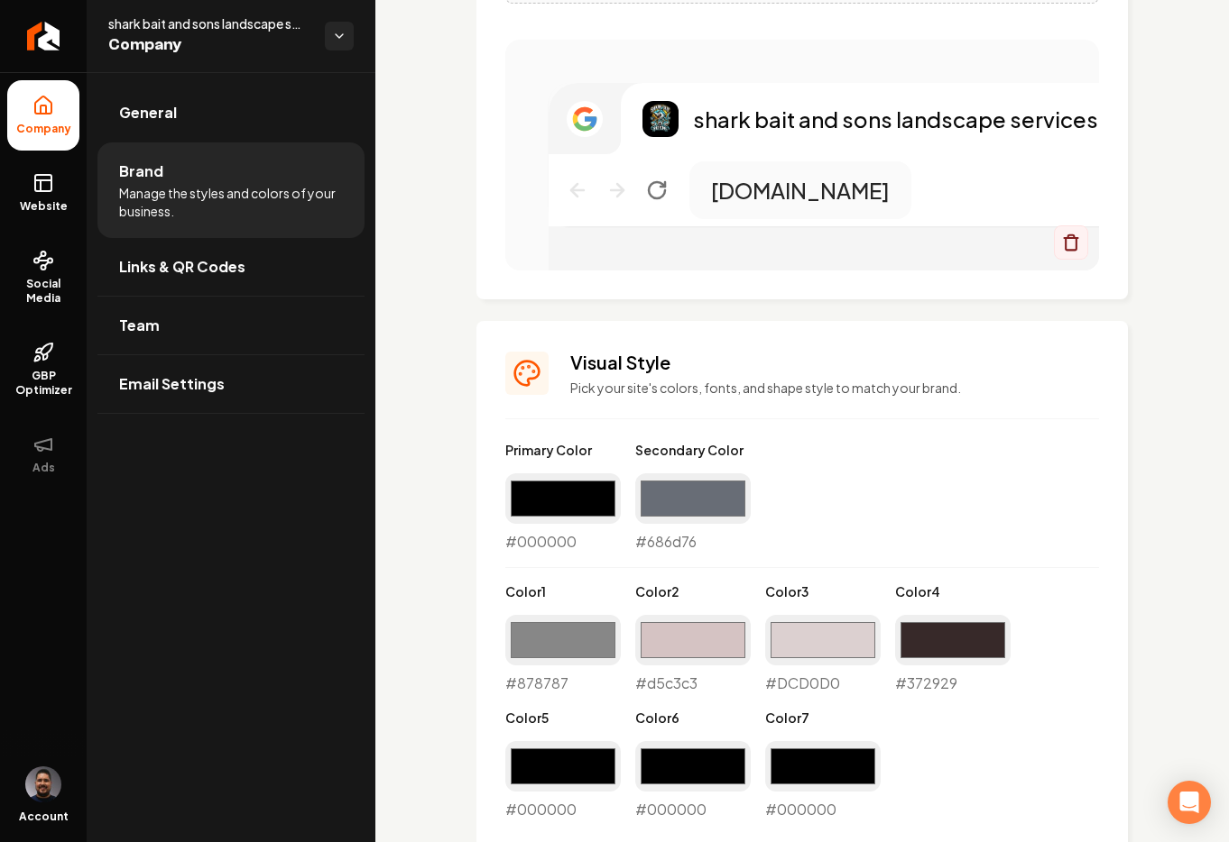
click at [529, 676] on div "#878787 #878787" at bounding box center [562, 654] width 115 height 79
click at [537, 650] on input "#878787" at bounding box center [562, 640] width 115 height 51
type input "#ece4e4"
click at [801, 531] on div "Primary Color #000000 #000000 Secondary Color #686d76 #686d76 Color 1 #ece4e4 #…" at bounding box center [802, 631] width 594 height 380
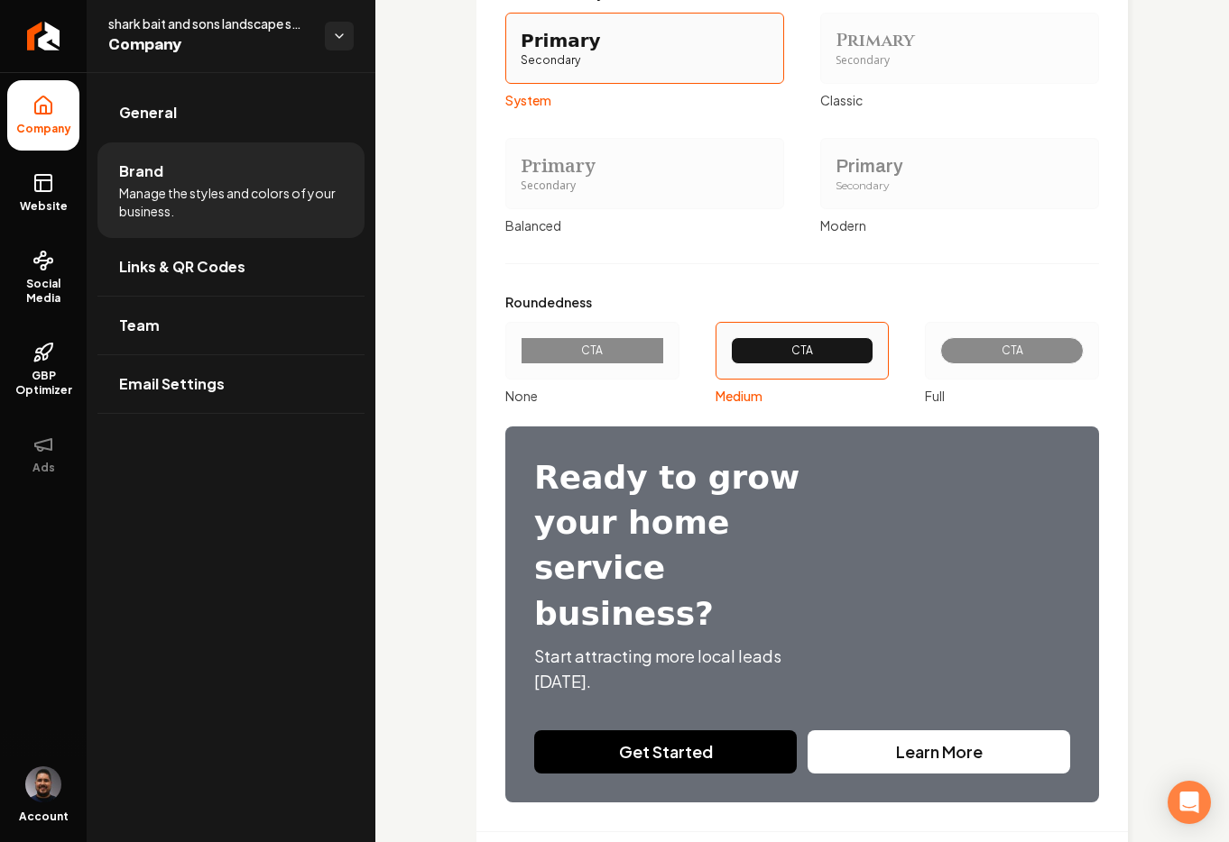
scroll to position [2040, 0]
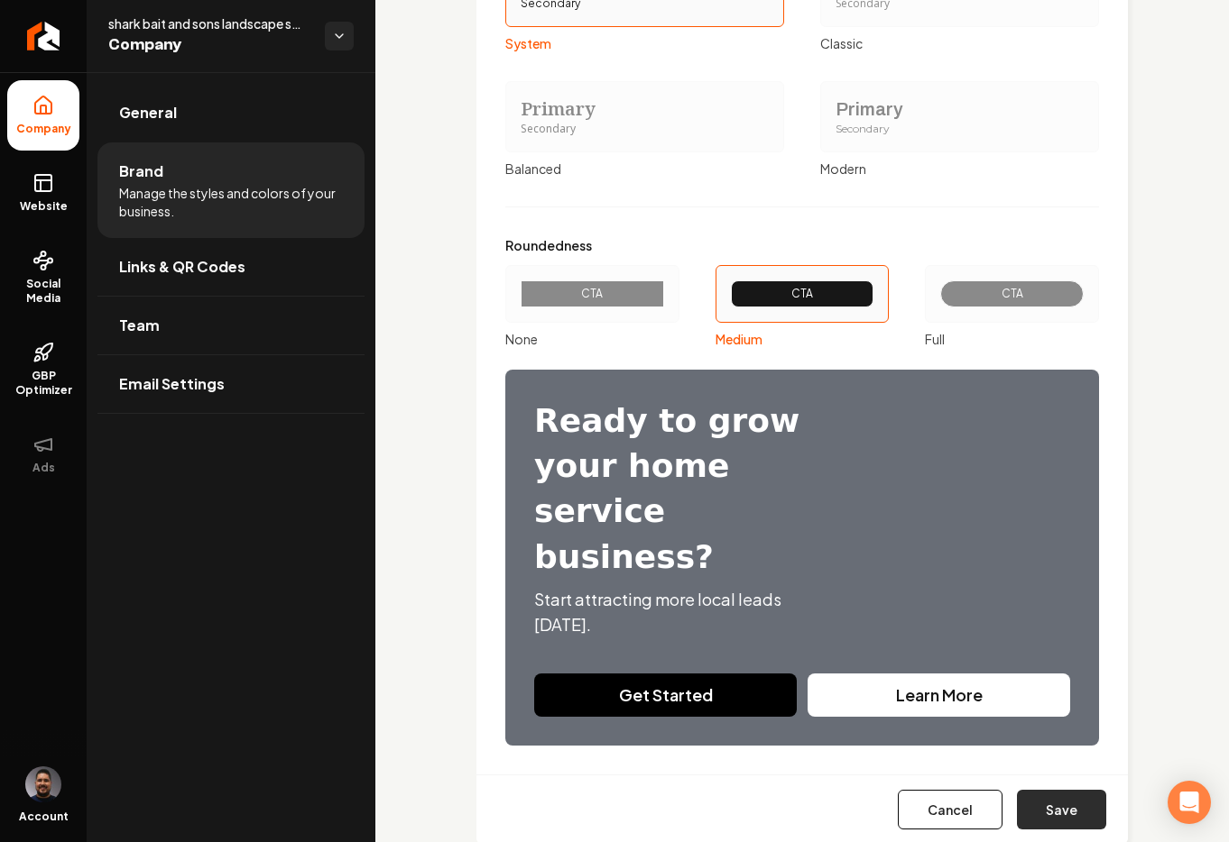
click at [1078, 790] on button "Save" at bounding box center [1061, 810] width 89 height 40
type input "#dcd0d0"
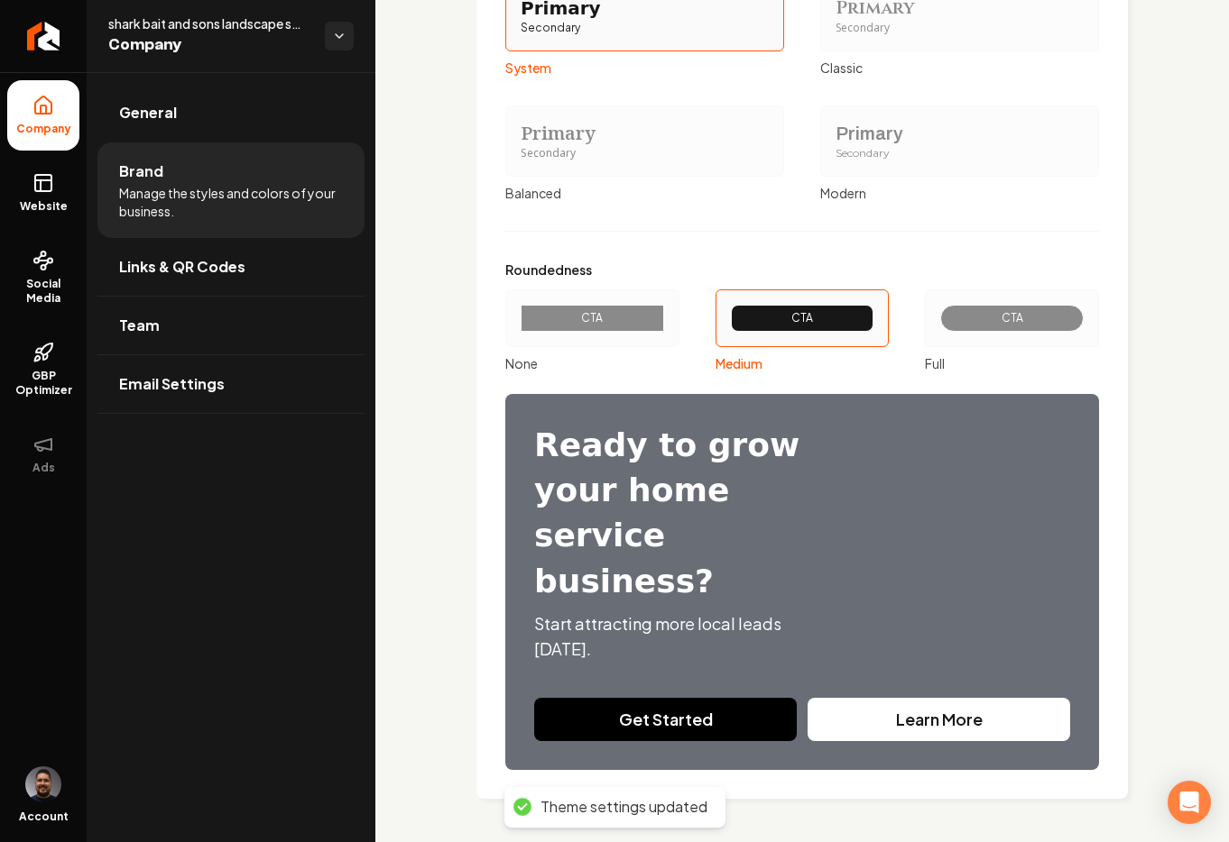
scroll to position [1971, 0]
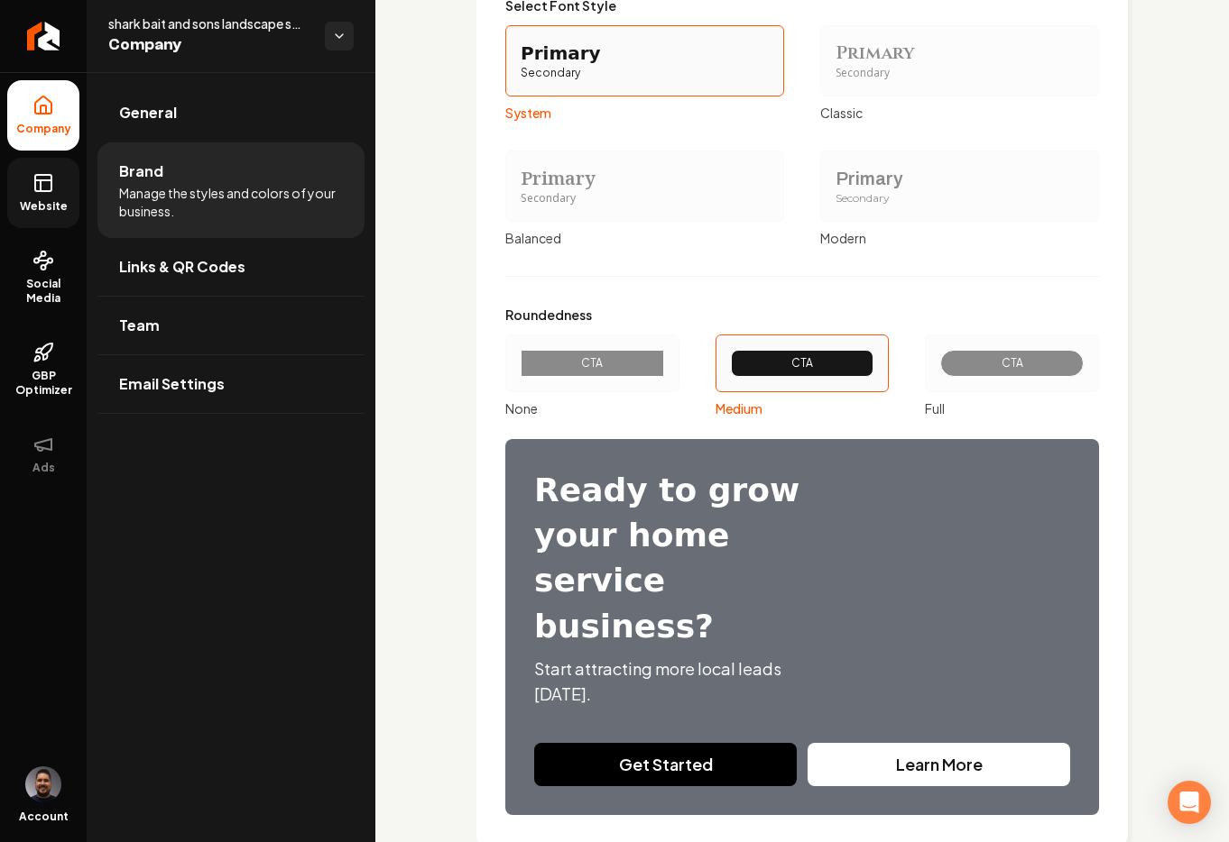
click at [44, 190] on rect at bounding box center [43, 183] width 16 height 16
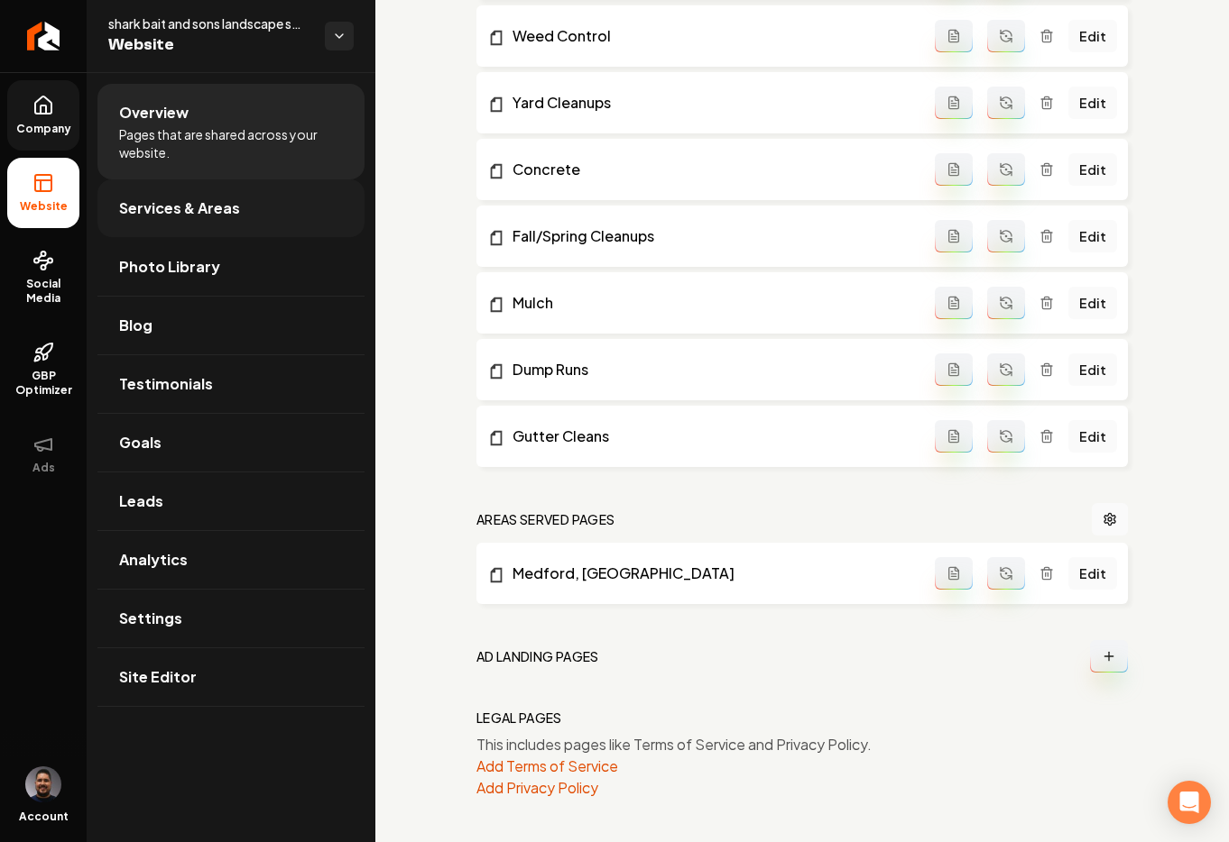
scroll to position [1087, 0]
click at [181, 217] on span "Services & Areas" at bounding box center [179, 209] width 121 height 22
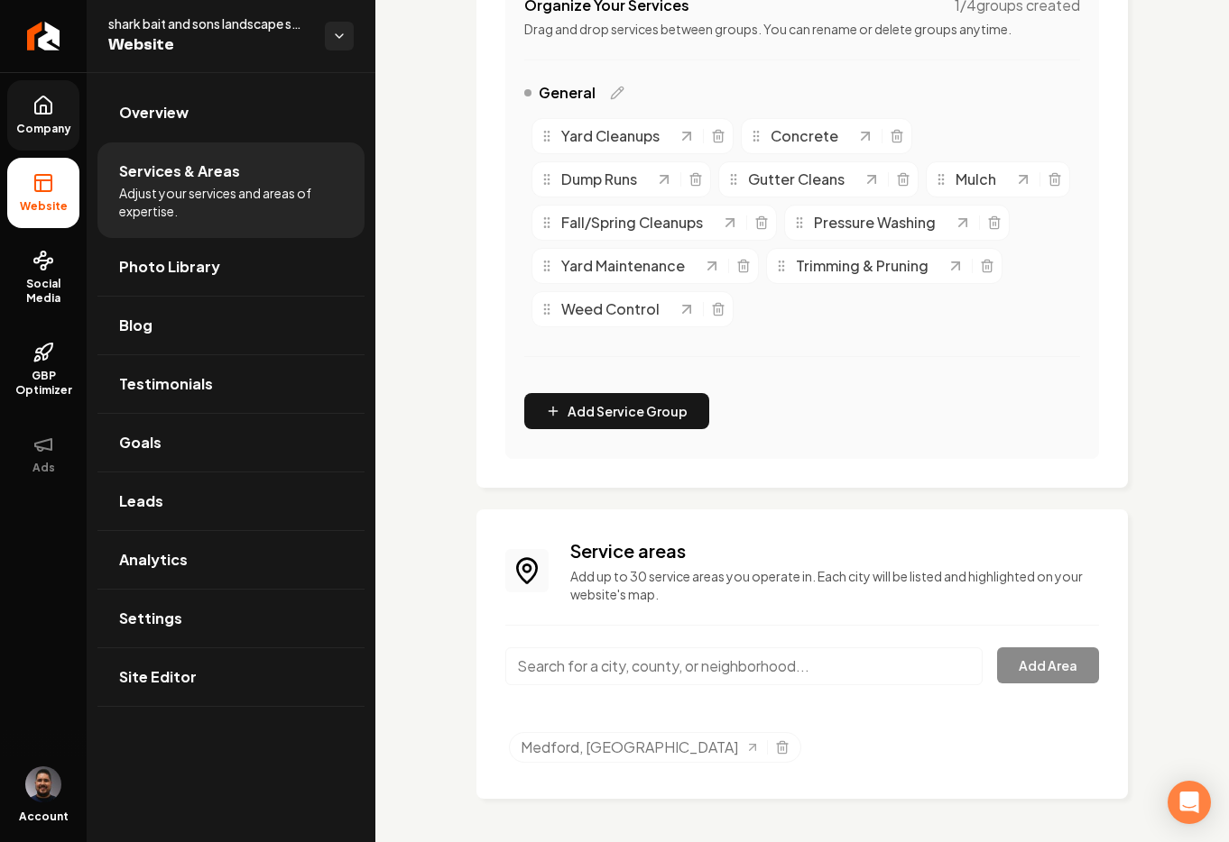
scroll to position [424, 0]
click at [695, 673] on input "Main content area" at bounding box center [743, 667] width 477 height 38
click at [594, 659] on input "Main content area" at bounding box center [743, 667] width 477 height 38
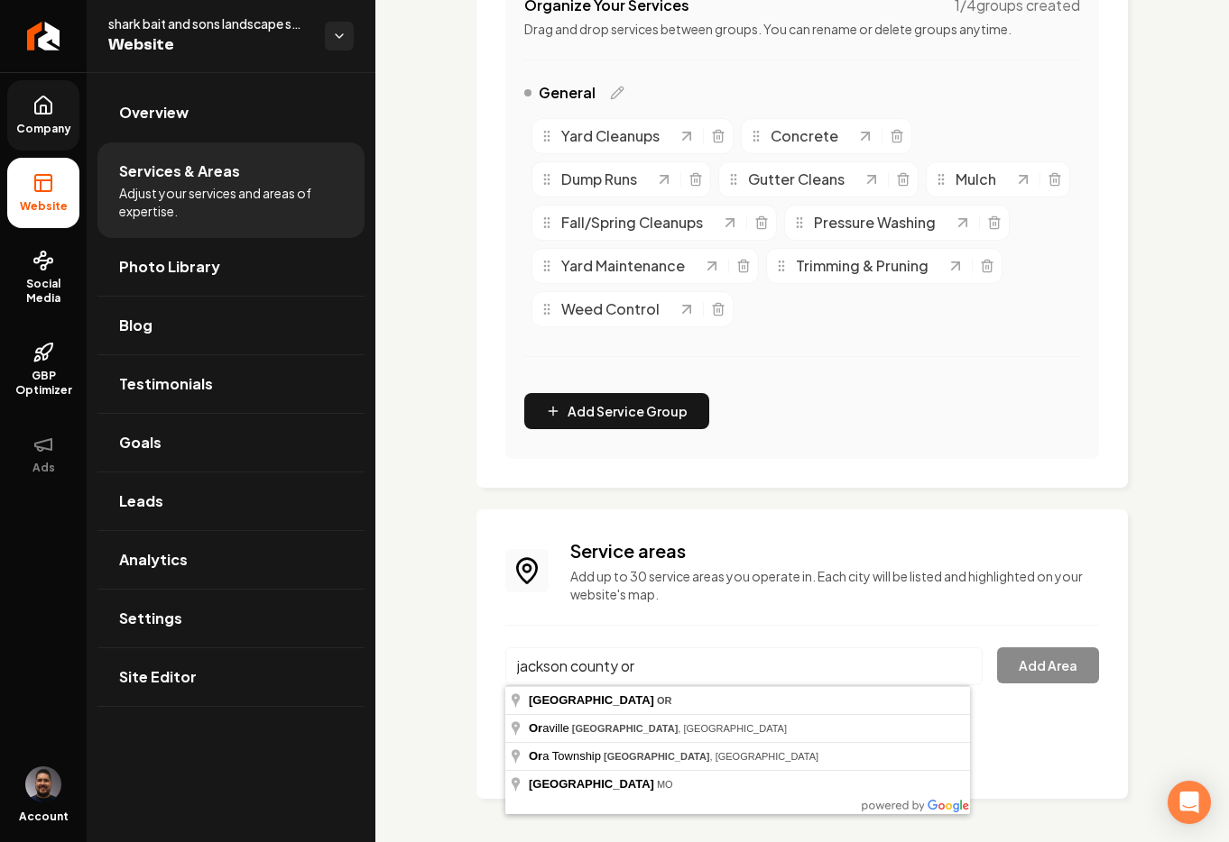
type input "Jackson County, OR"
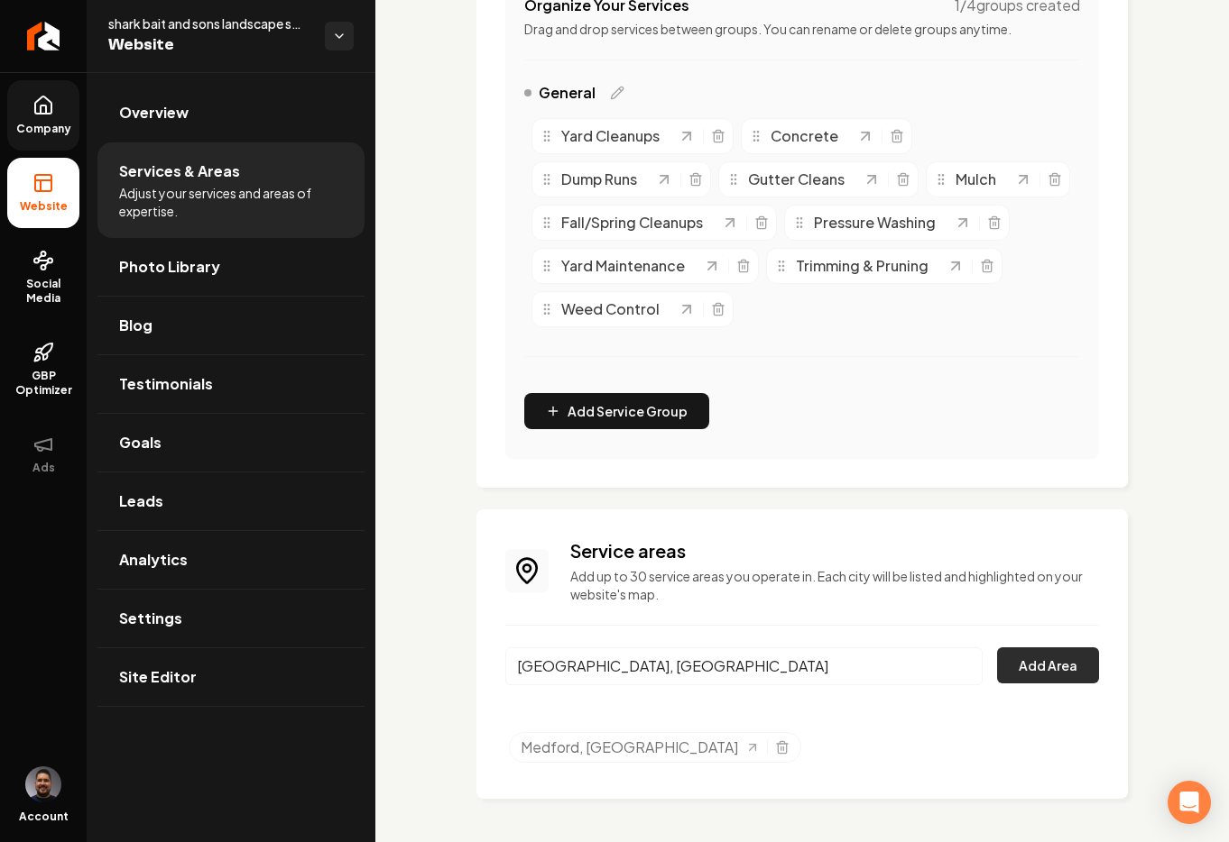
click at [1007, 651] on button "Add Area" at bounding box center [1048, 666] width 102 height 36
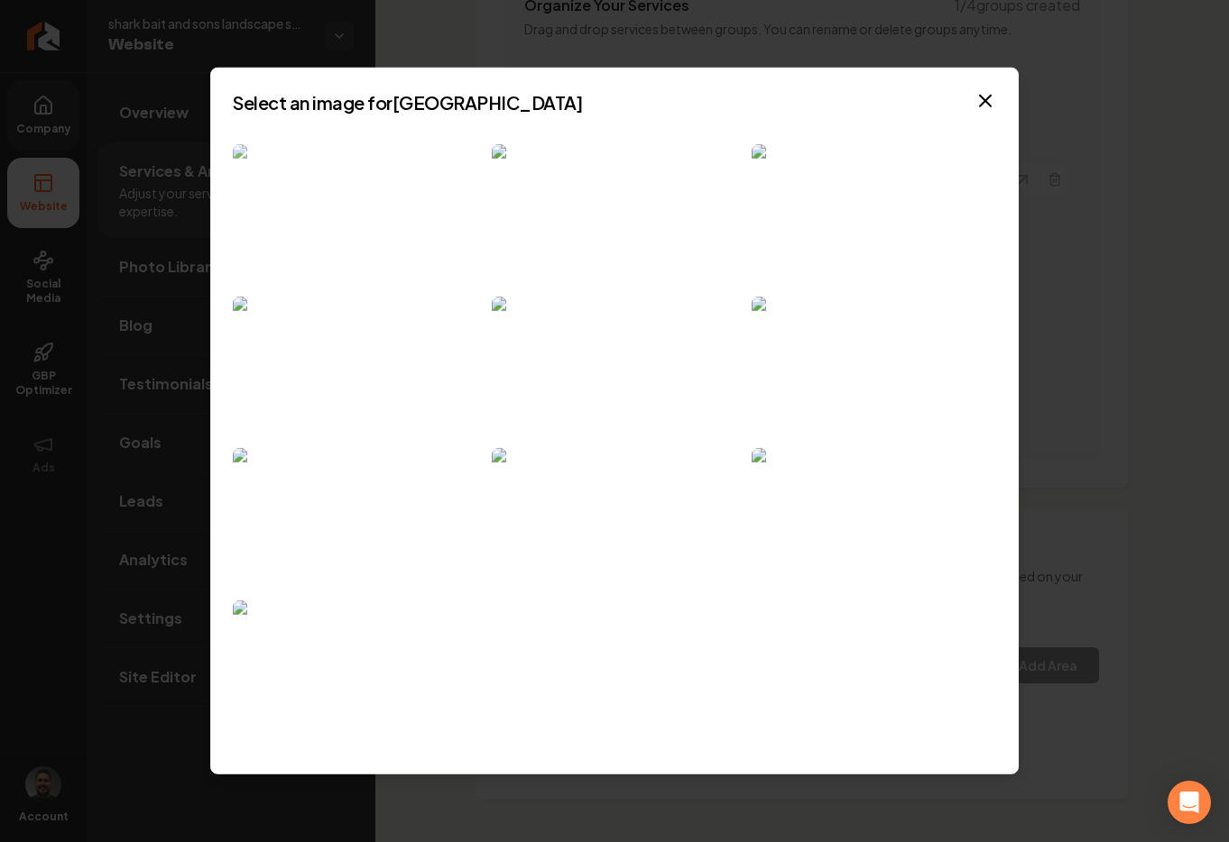
click at [367, 234] on img at bounding box center [355, 213] width 244 height 138
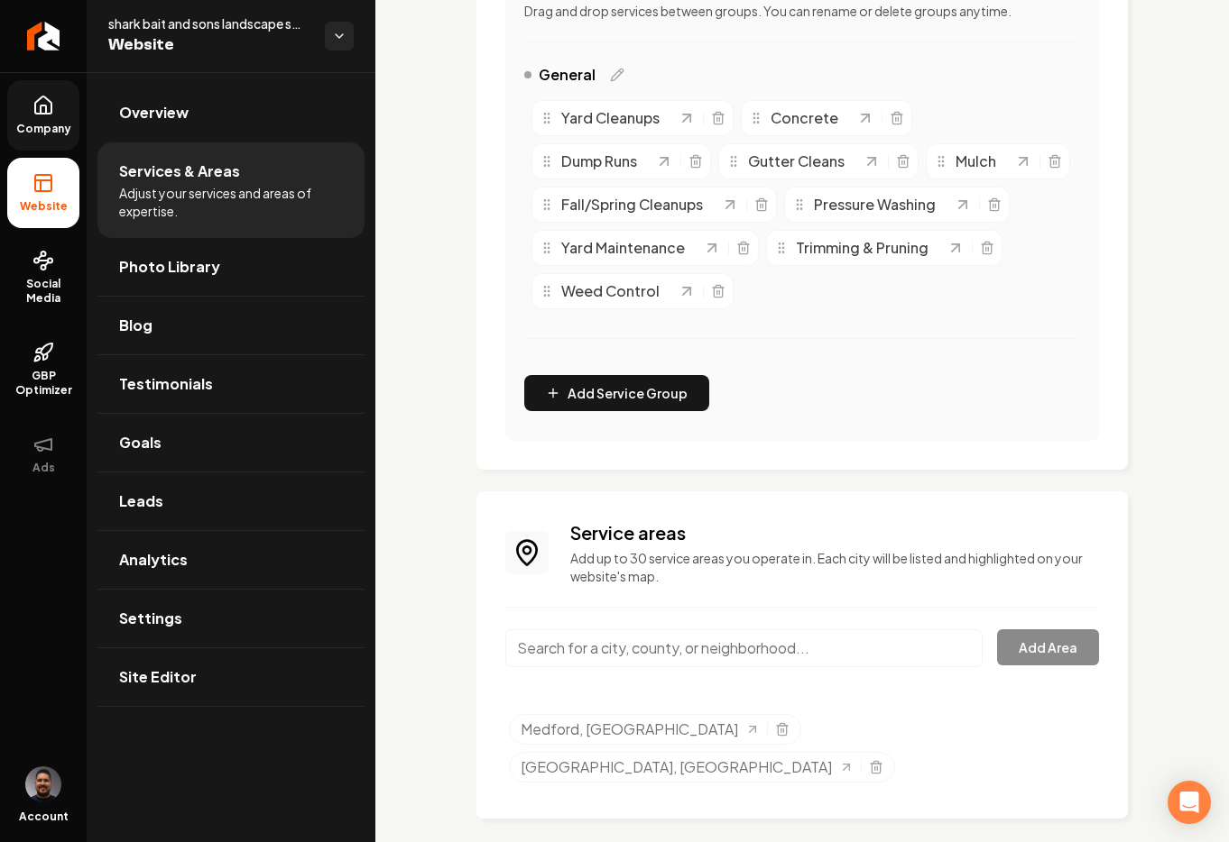
click at [828, 667] on input "Main content area" at bounding box center [743, 649] width 477 height 38
type input "Eagle Point, OR"
click at [1033, 666] on button "Add Area" at bounding box center [1048, 648] width 102 height 36
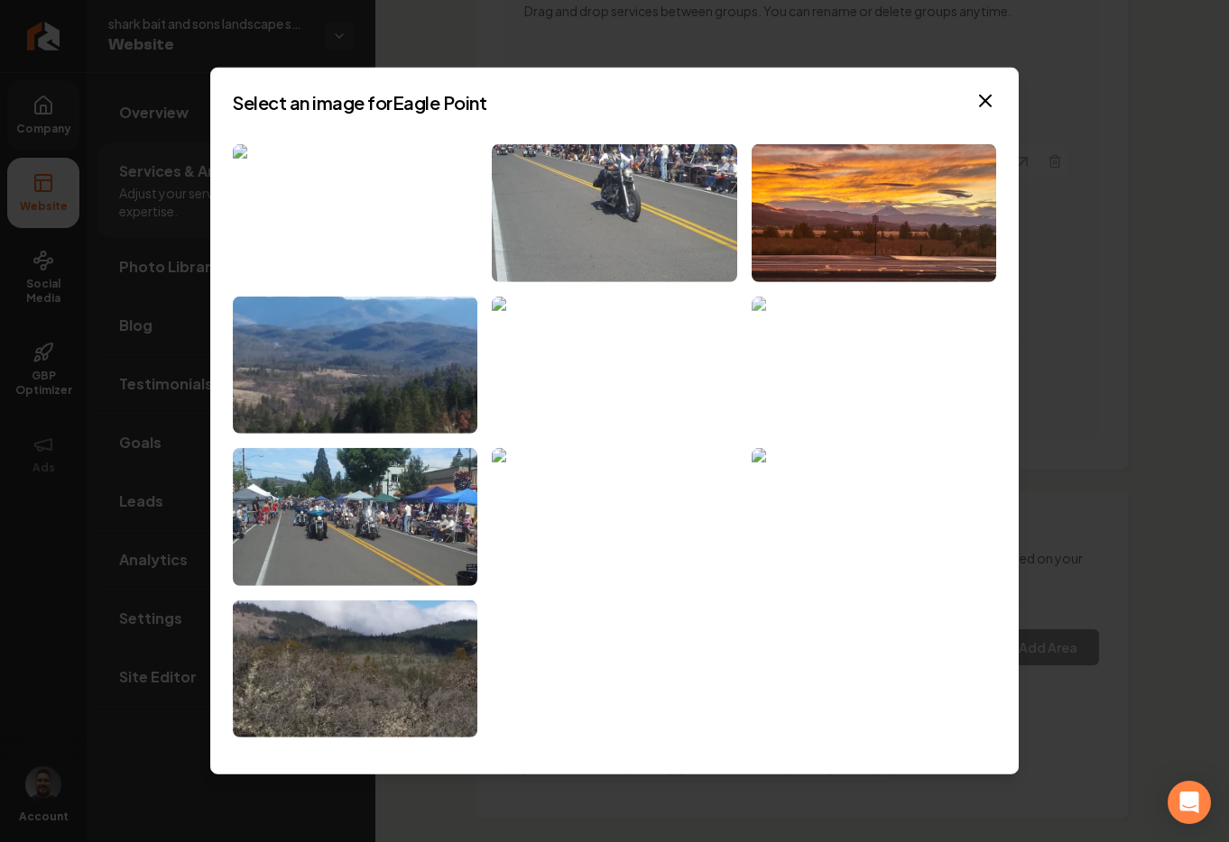
click at [898, 354] on img at bounding box center [873, 365] width 244 height 138
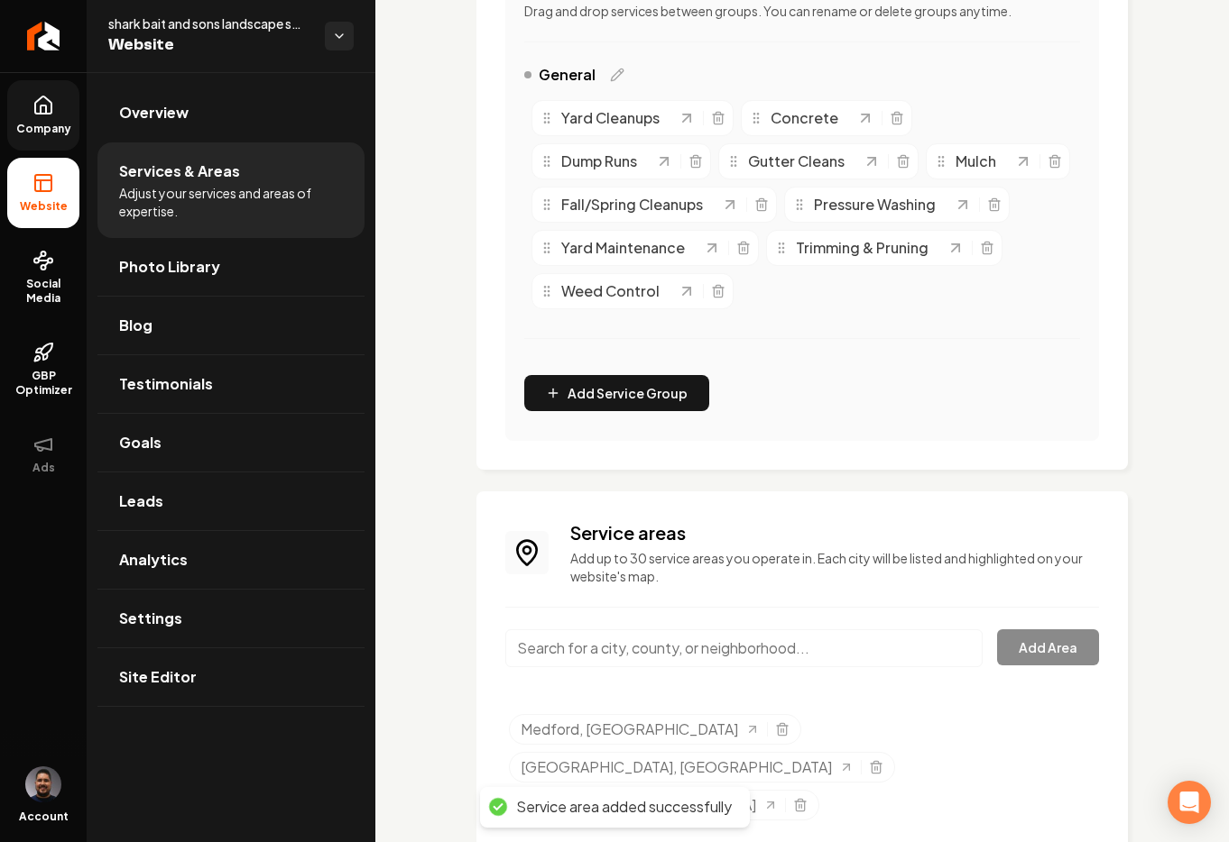
click at [746, 667] on input "Main content area" at bounding box center [743, 649] width 477 height 38
click at [749, 667] on input "Main content area" at bounding box center [743, 649] width 477 height 38
click at [614, 663] on input "rogue valley" at bounding box center [743, 649] width 477 height 38
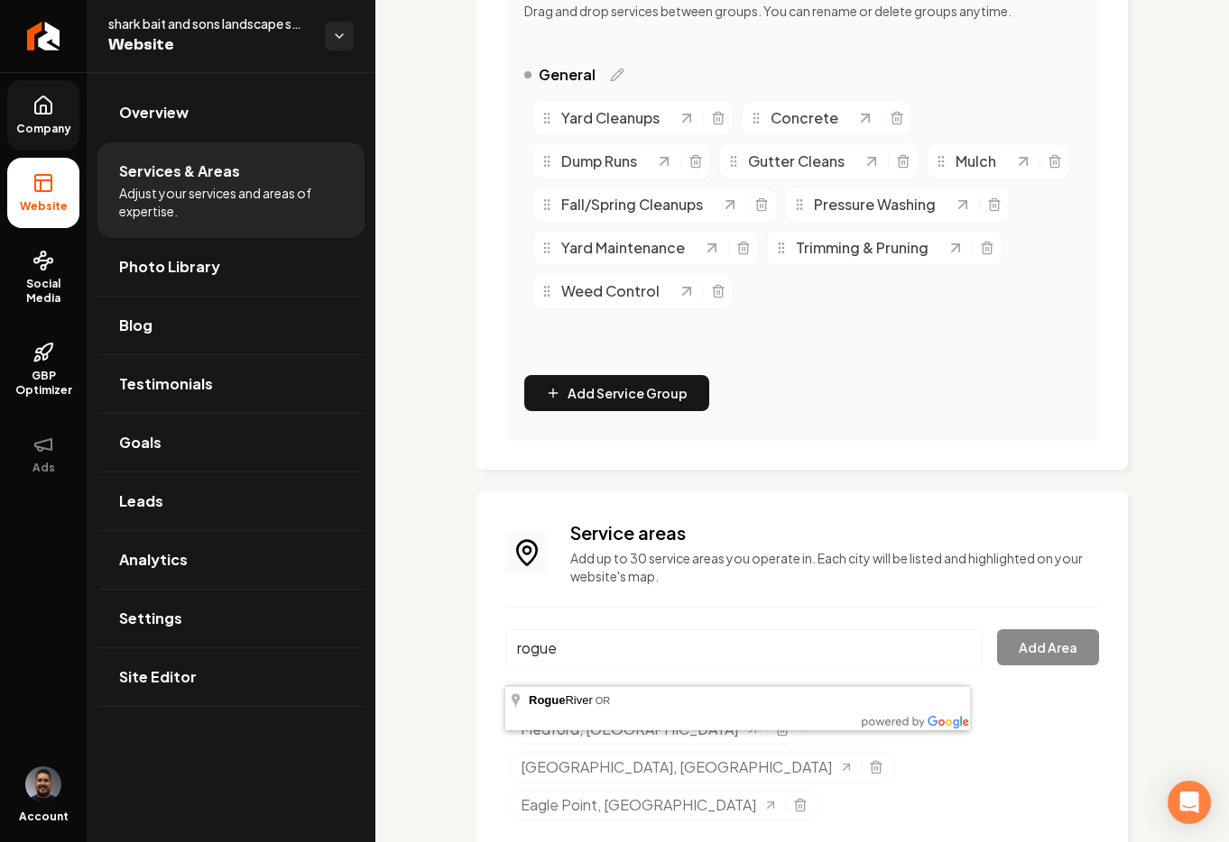
type input "Rogue River, OR"
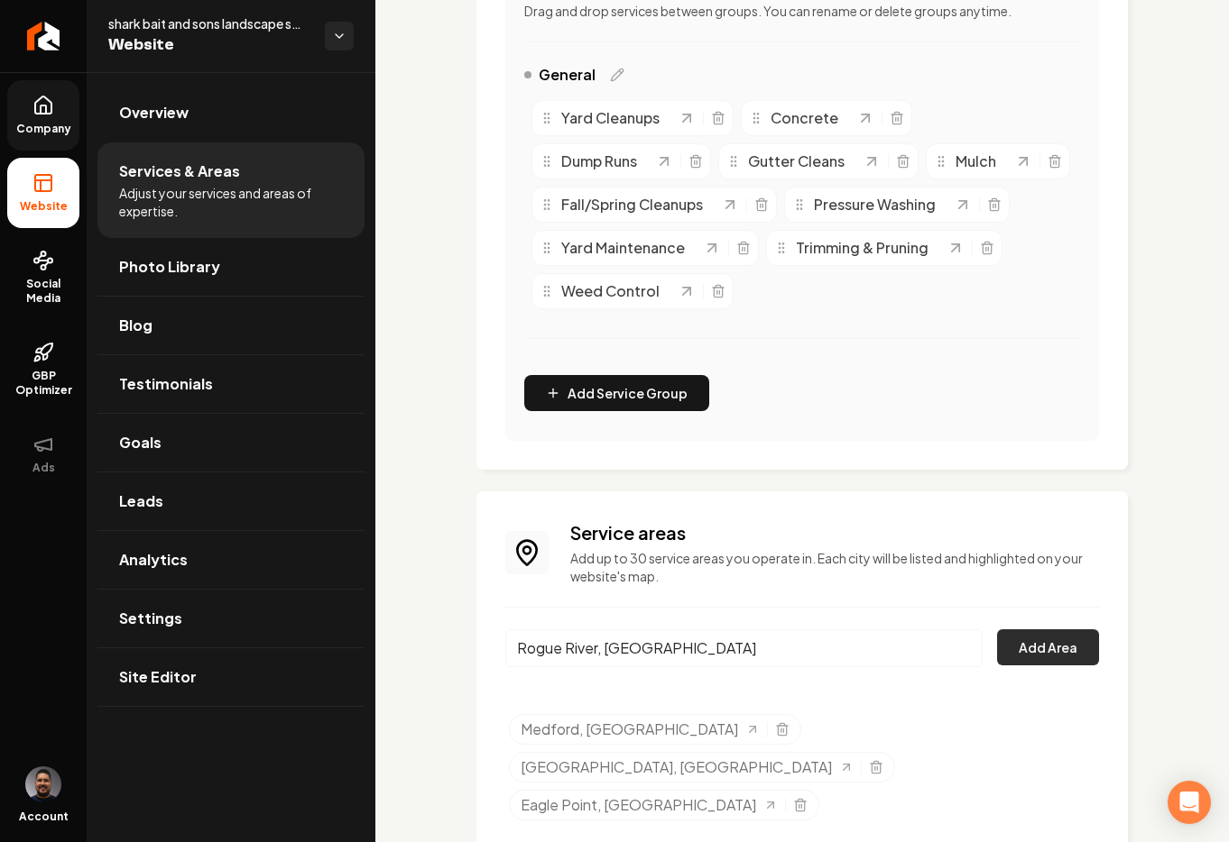
click at [1033, 666] on button "Add Area" at bounding box center [1048, 648] width 102 height 36
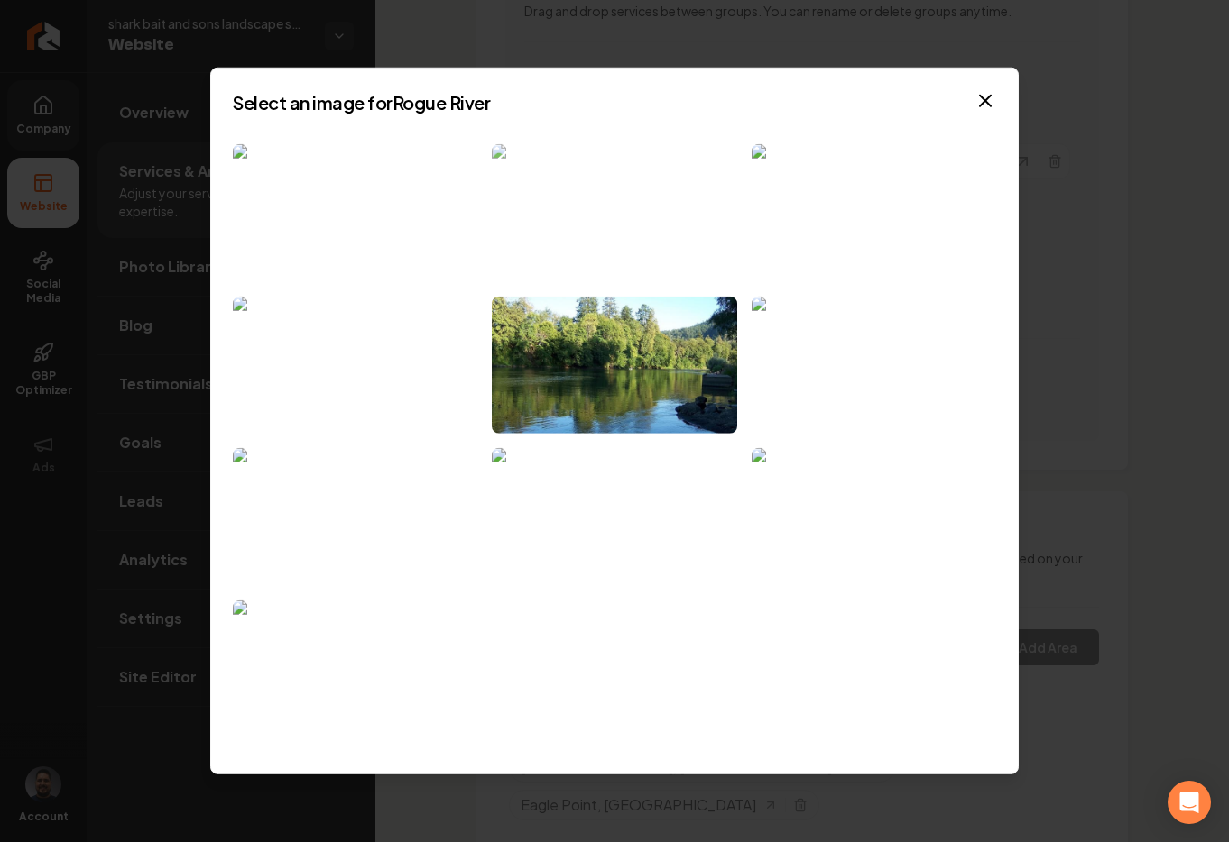
click at [622, 216] on img at bounding box center [614, 213] width 244 height 138
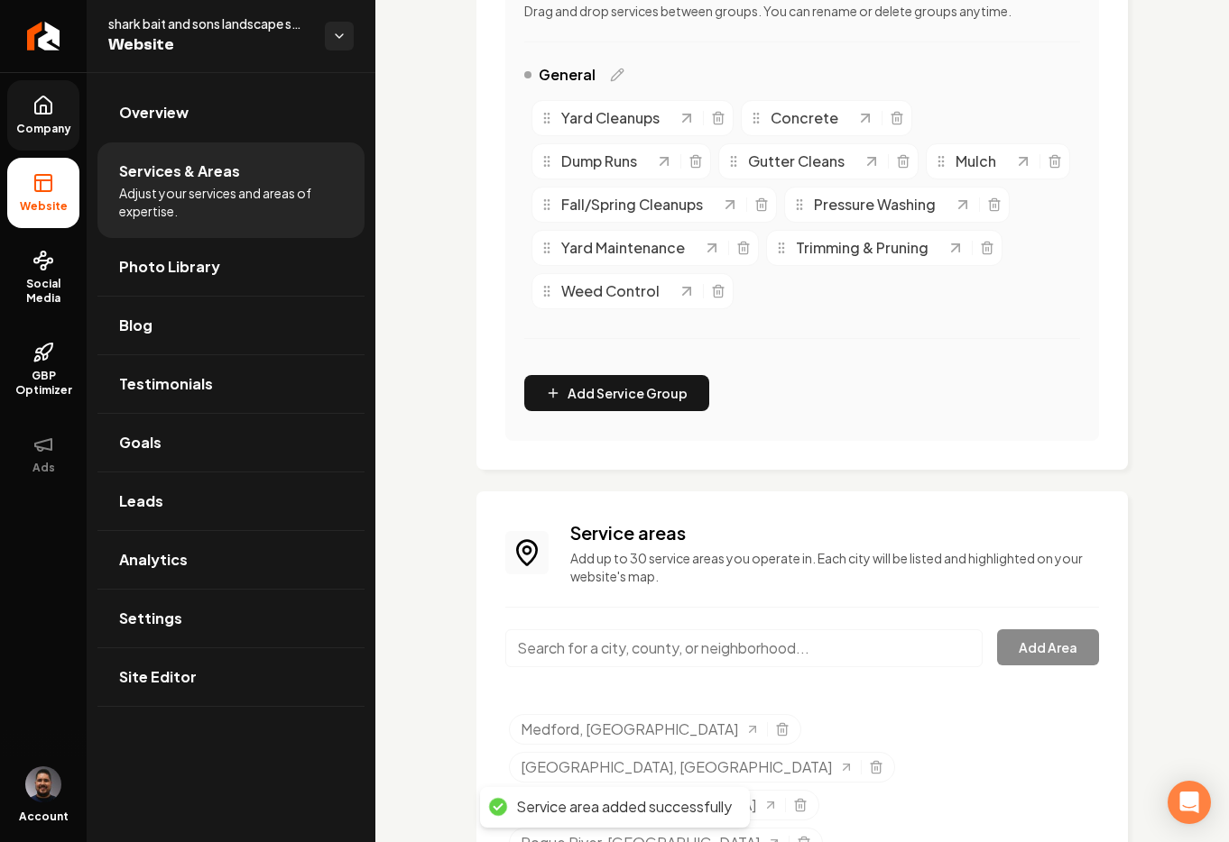
click at [654, 656] on input "Main content area" at bounding box center [743, 649] width 477 height 38
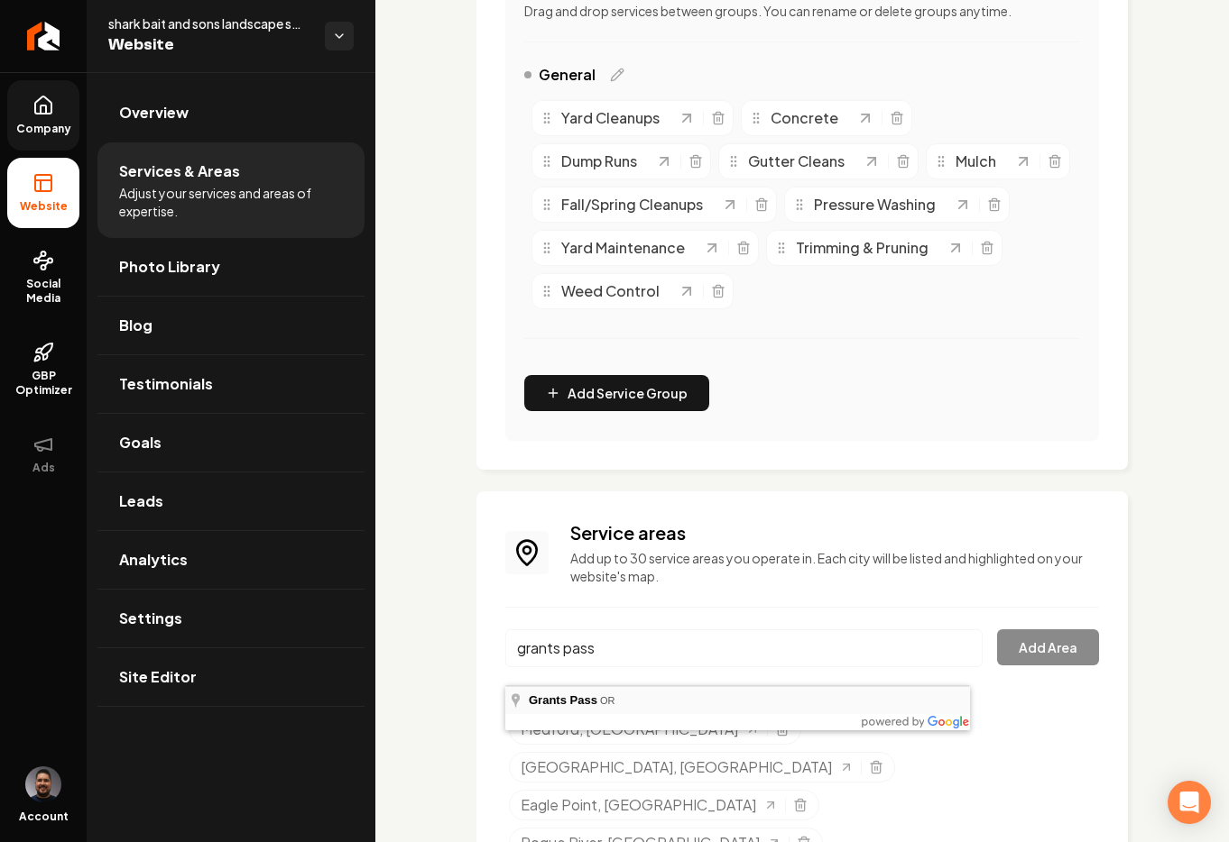
type input "Grants Pass, OR"
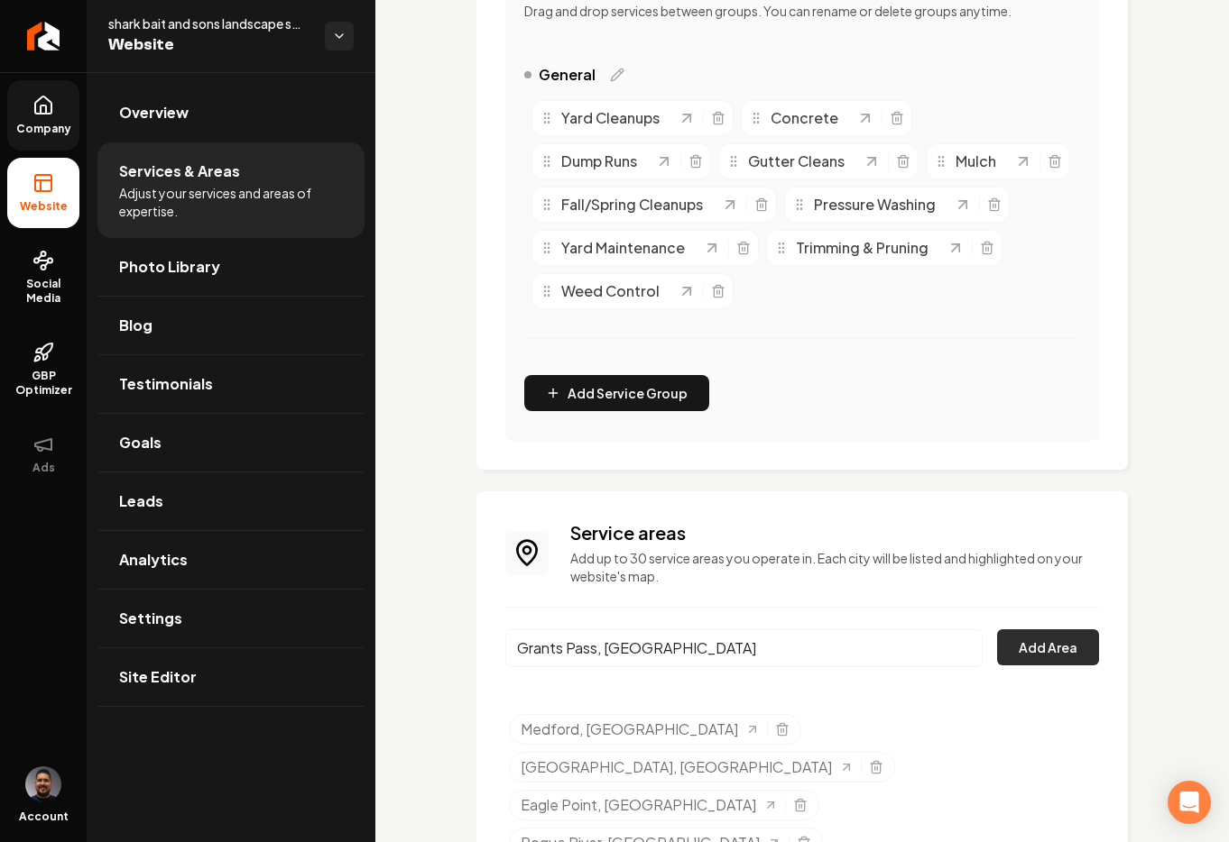
click at [1045, 666] on button "Add Area" at bounding box center [1048, 648] width 102 height 36
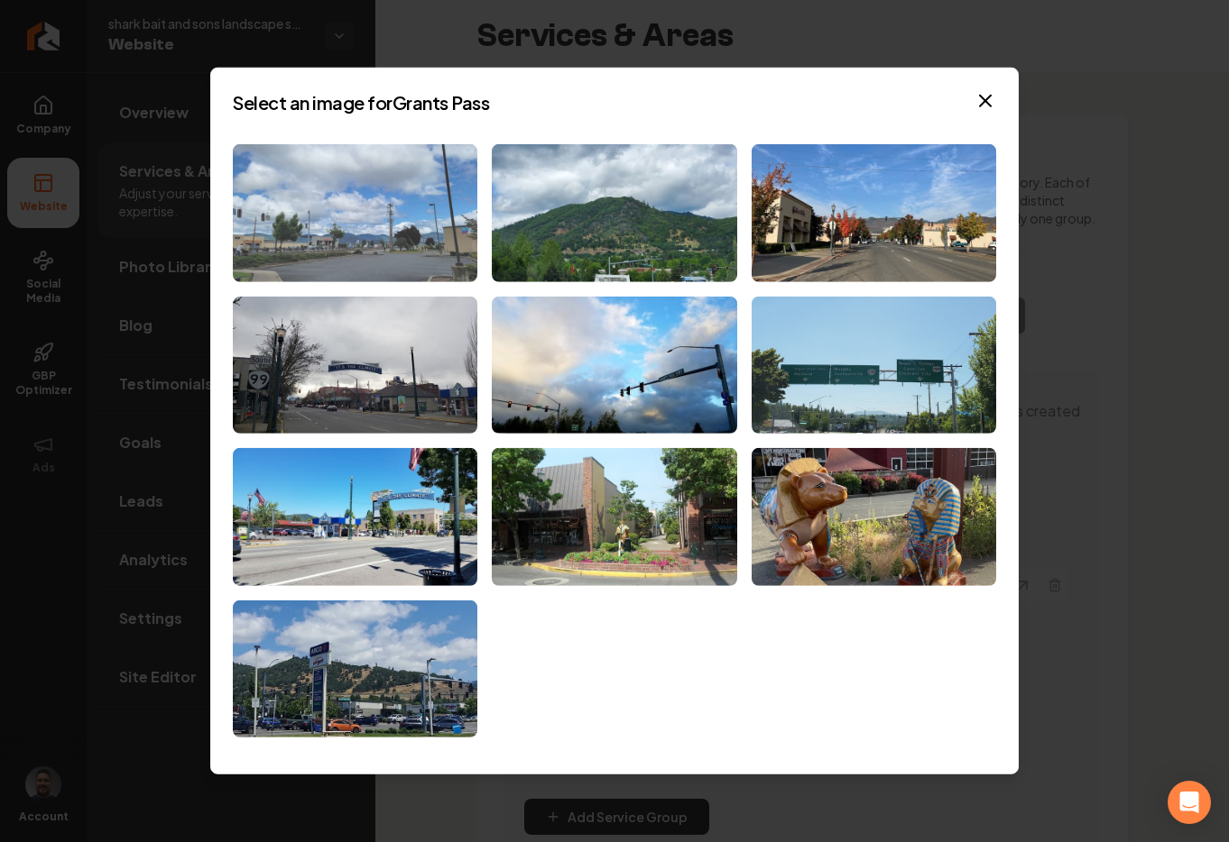
scroll to position [424, 0]
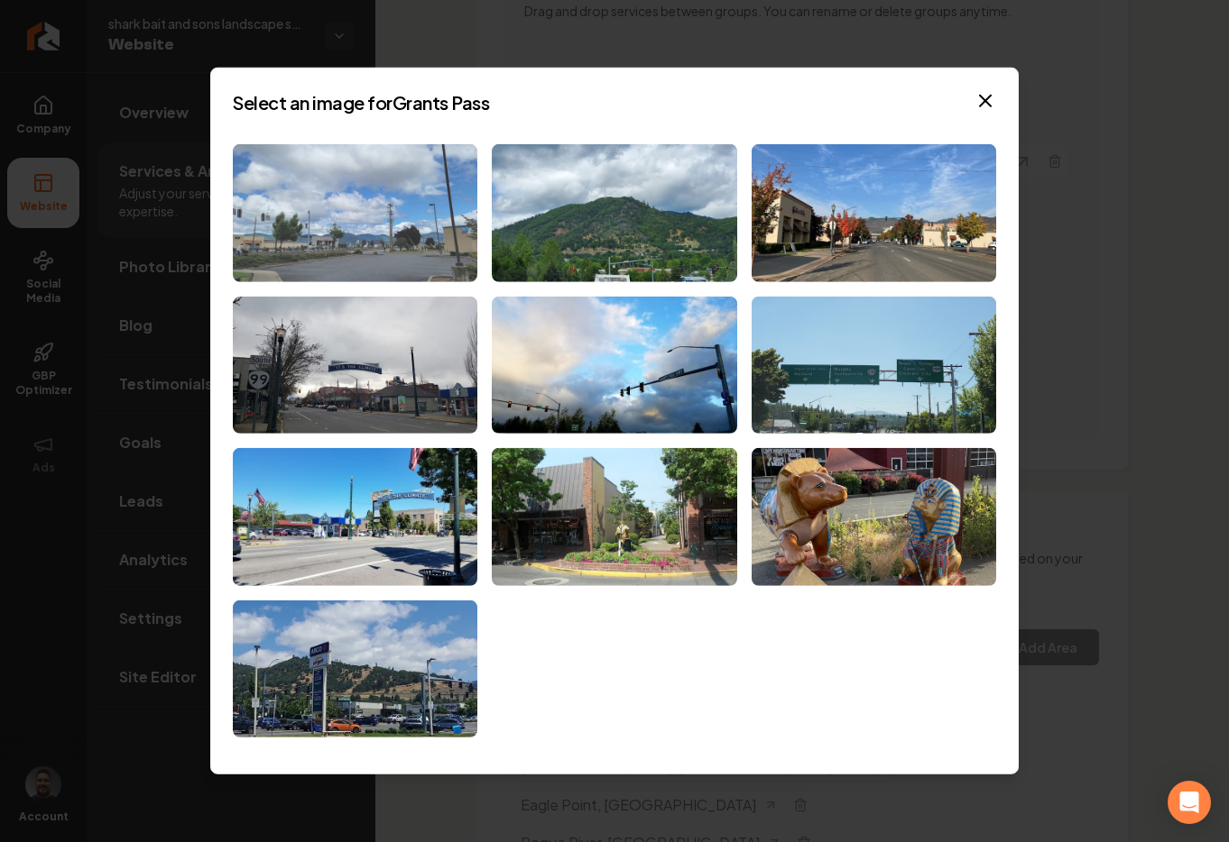
drag, startPoint x: 0, startPoint y: 0, endPoint x: 392, endPoint y: 231, distance: 455.3
click at [392, 231] on img at bounding box center [355, 213] width 244 height 138
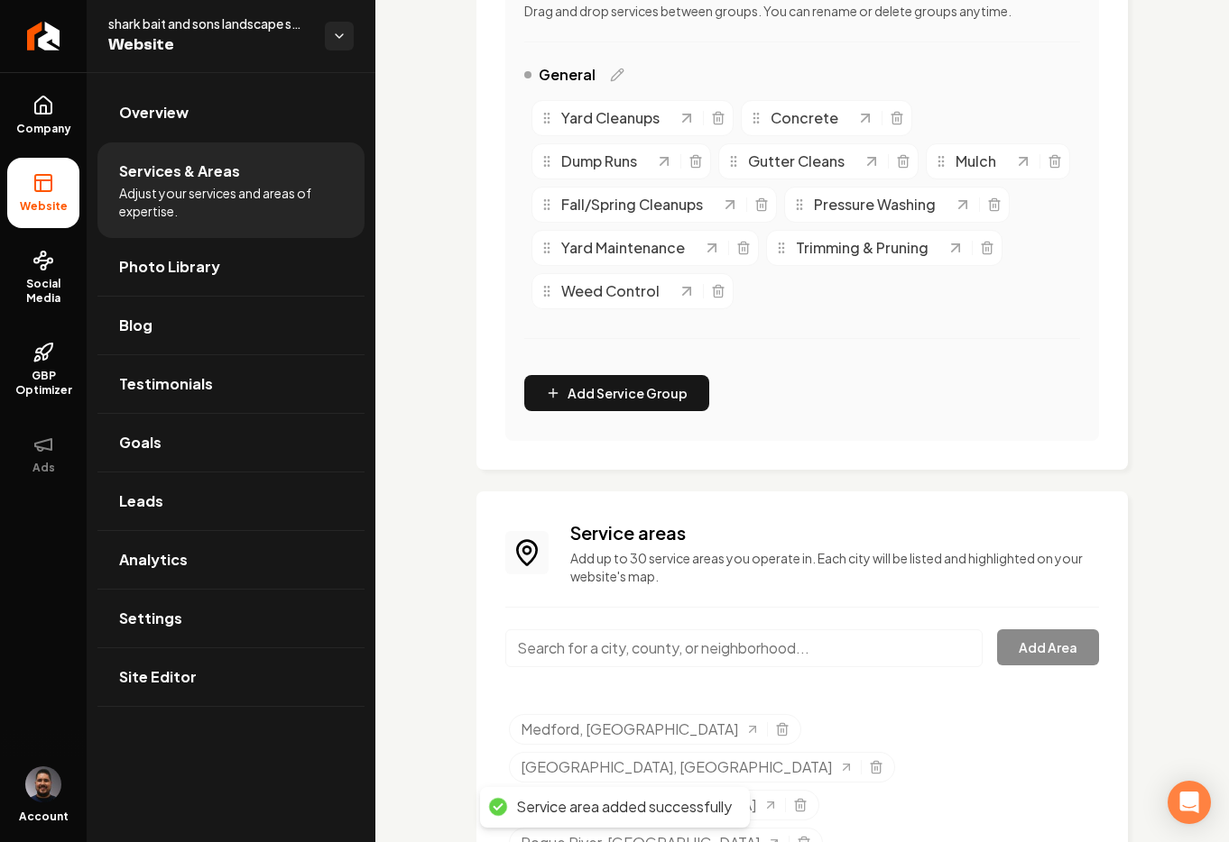
click at [566, 667] on input "Main content area" at bounding box center [743, 649] width 477 height 38
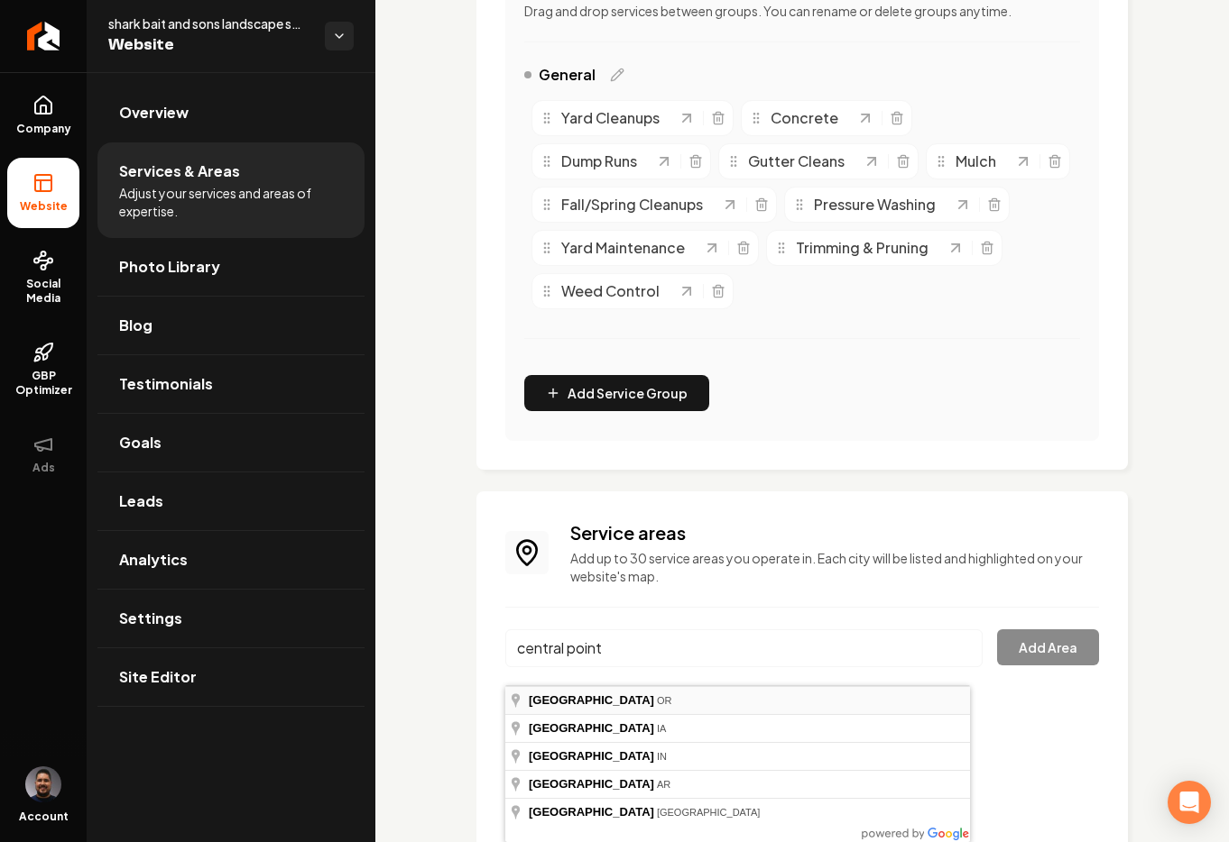
type input "[GEOGRAPHIC_DATA], [GEOGRAPHIC_DATA]"
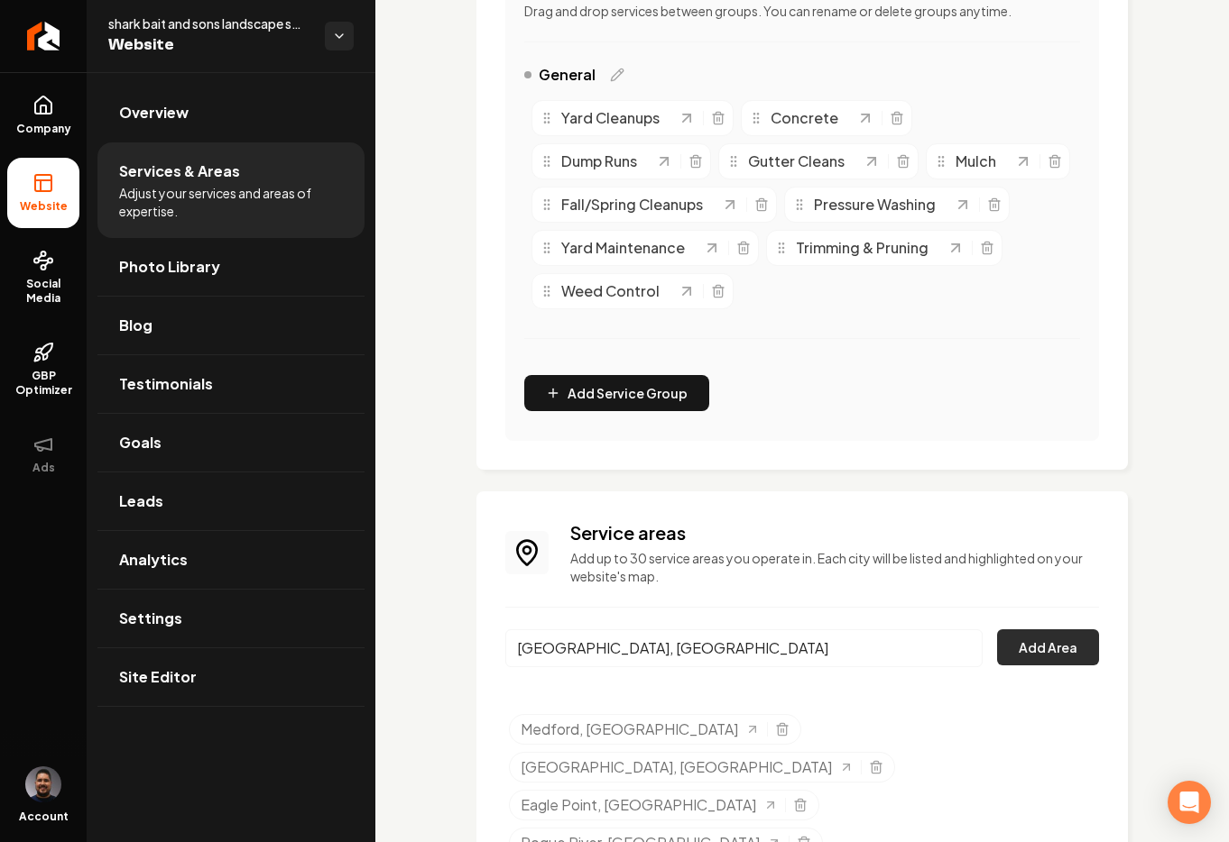
click at [1004, 666] on button "Add Area" at bounding box center [1048, 648] width 102 height 36
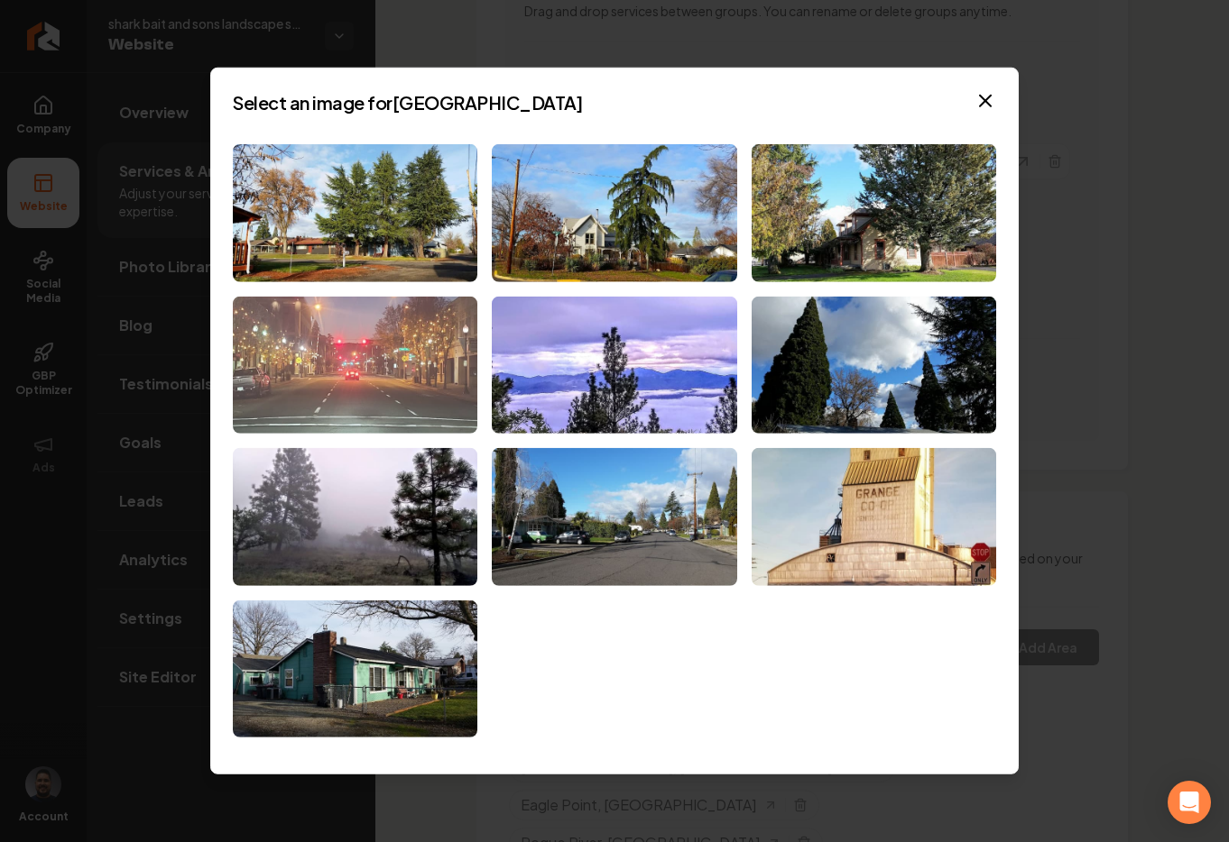
click at [345, 391] on img at bounding box center [355, 365] width 244 height 138
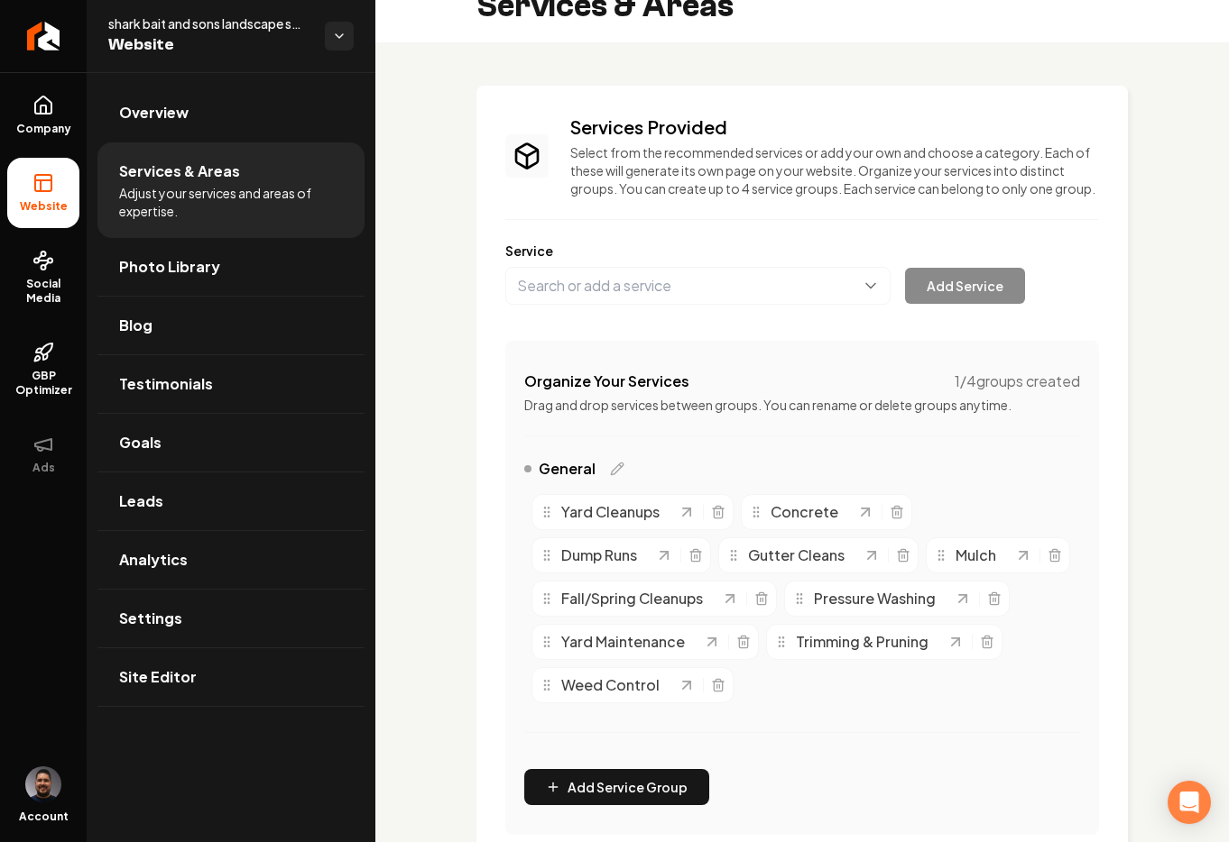
scroll to position [0, 0]
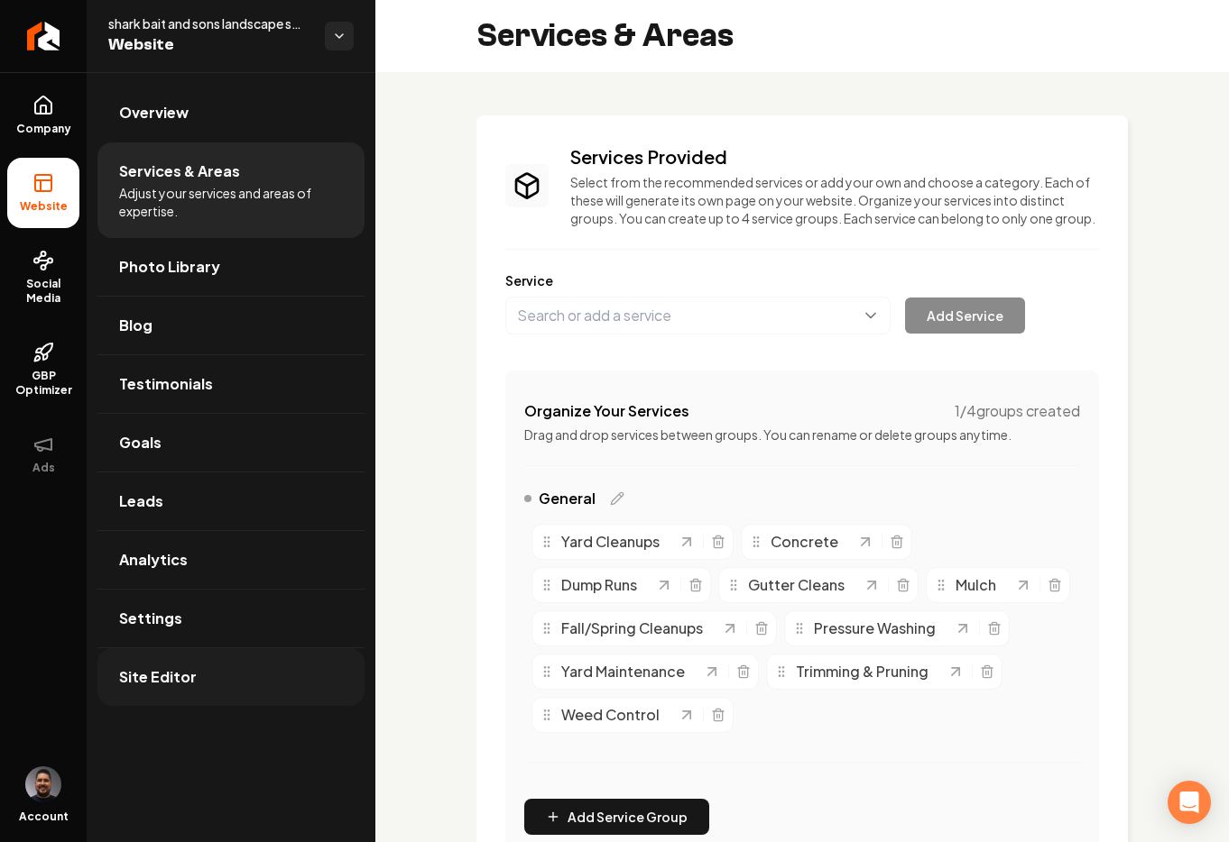
click at [153, 682] on span "Site Editor" at bounding box center [158, 678] width 78 height 22
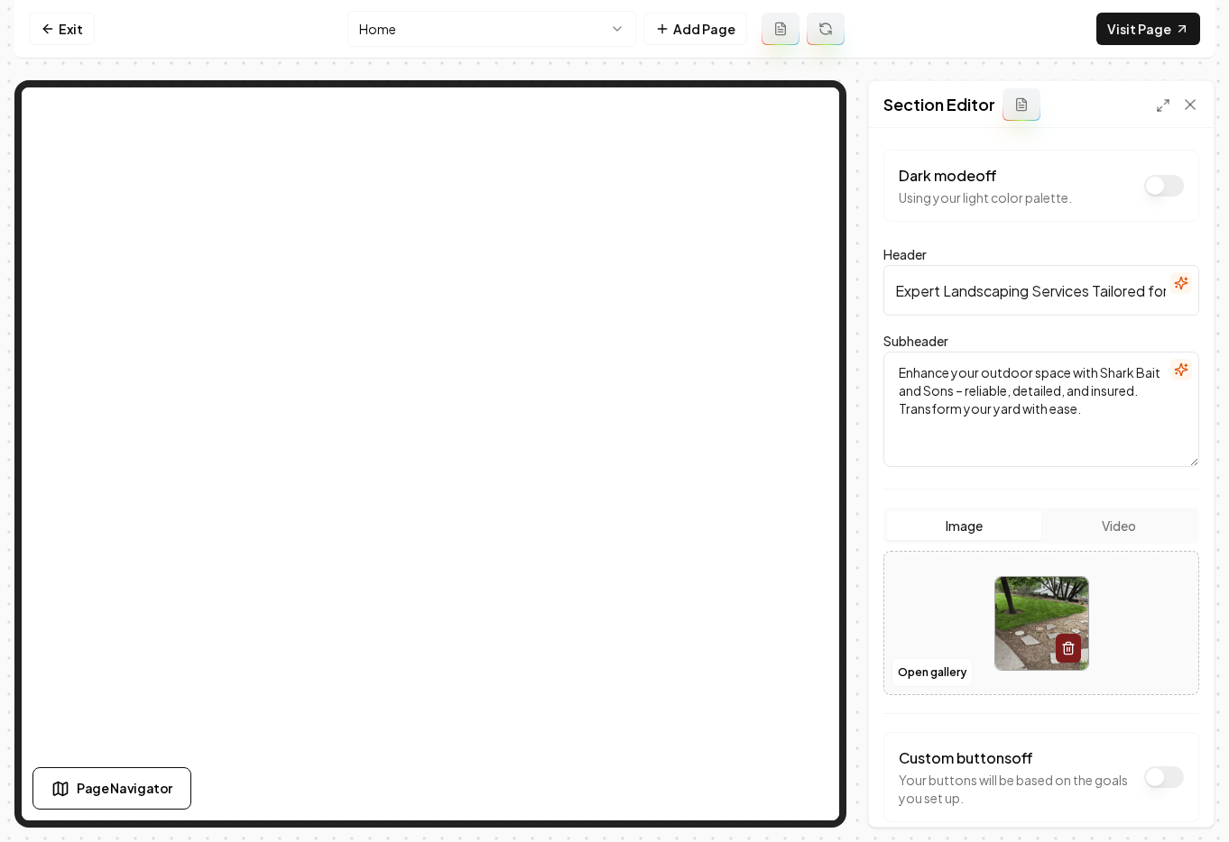
click at [988, 389] on textarea "Enhance your outdoor space with Shark Bait and Sons – reliable, detailed, and i…" at bounding box center [1041, 409] width 316 height 115
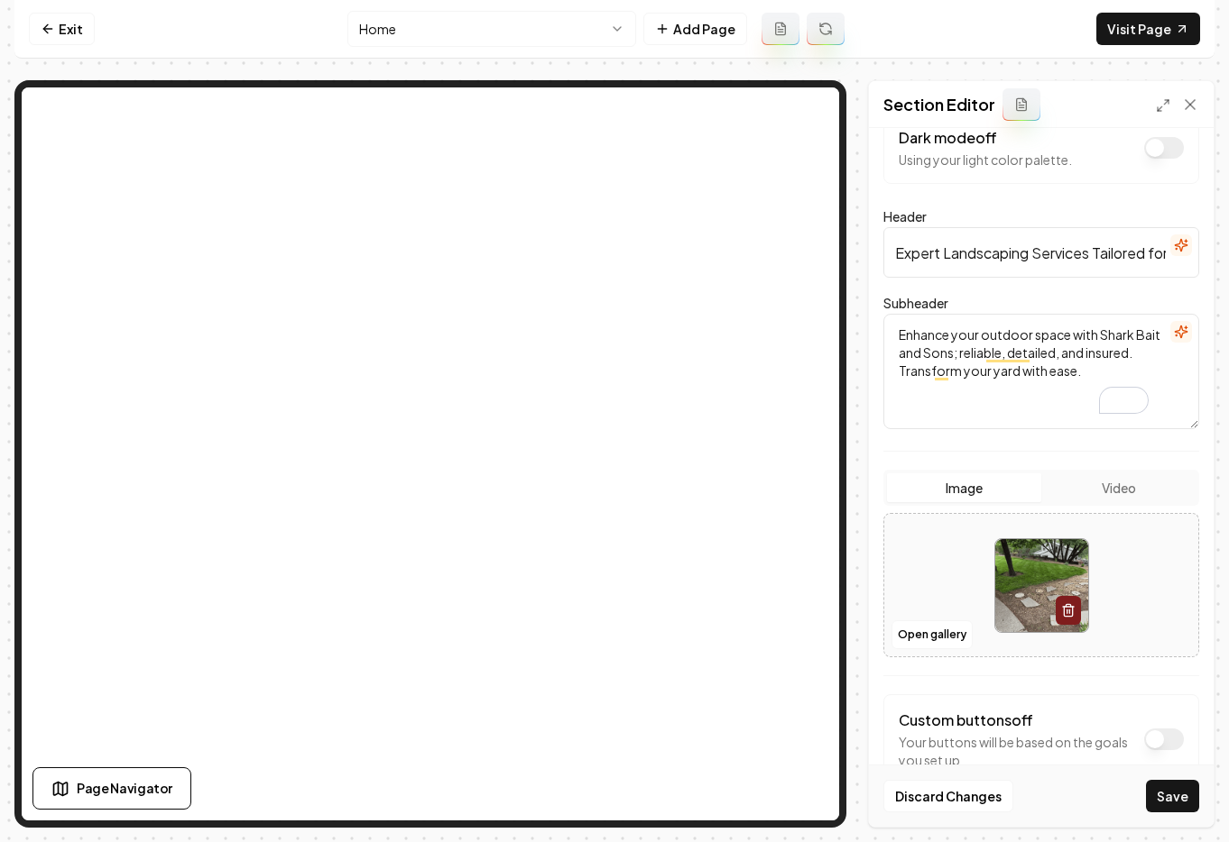
scroll to position [89, 0]
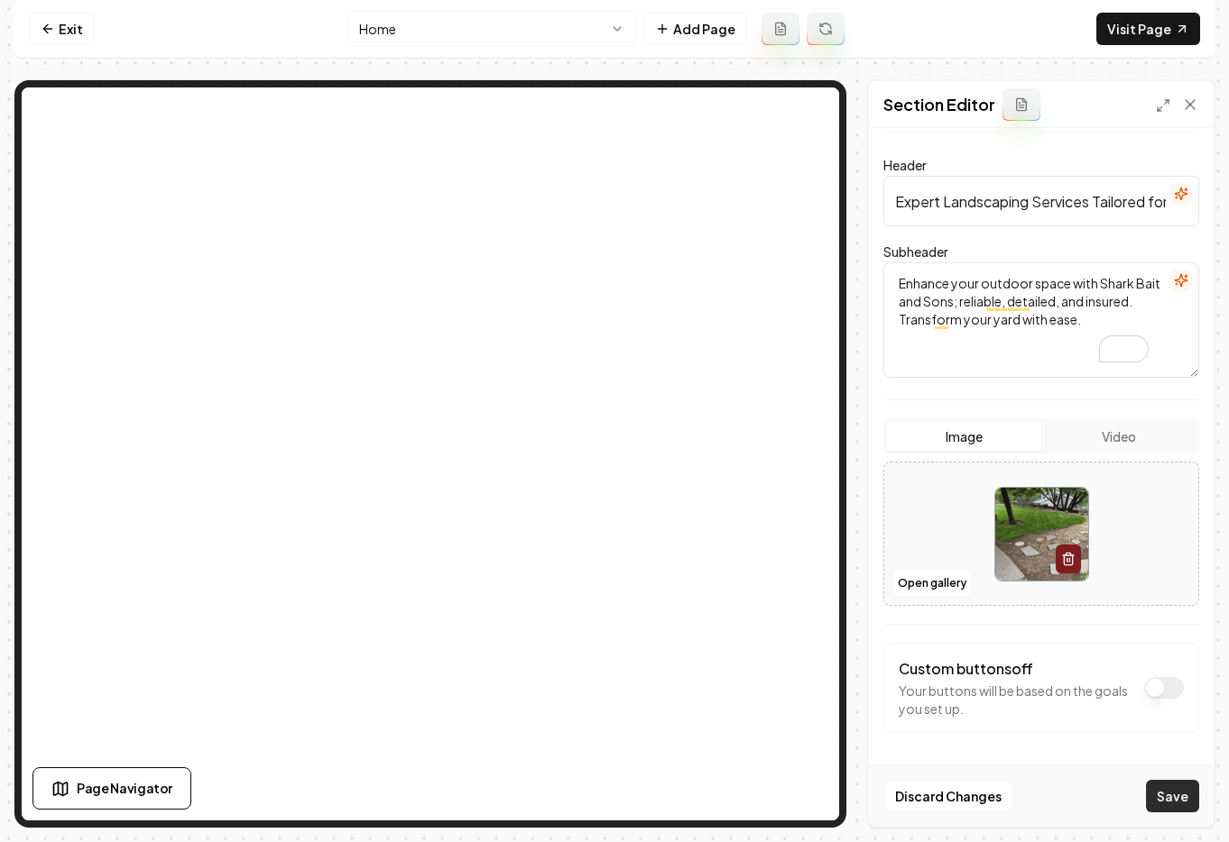
type textarea "Enhance your outdoor space with Shark Bait and Sons; reliable, detailed, and in…"
click at [1183, 800] on button "Save" at bounding box center [1172, 796] width 53 height 32
click at [59, 35] on link "Exit" at bounding box center [62, 29] width 66 height 32
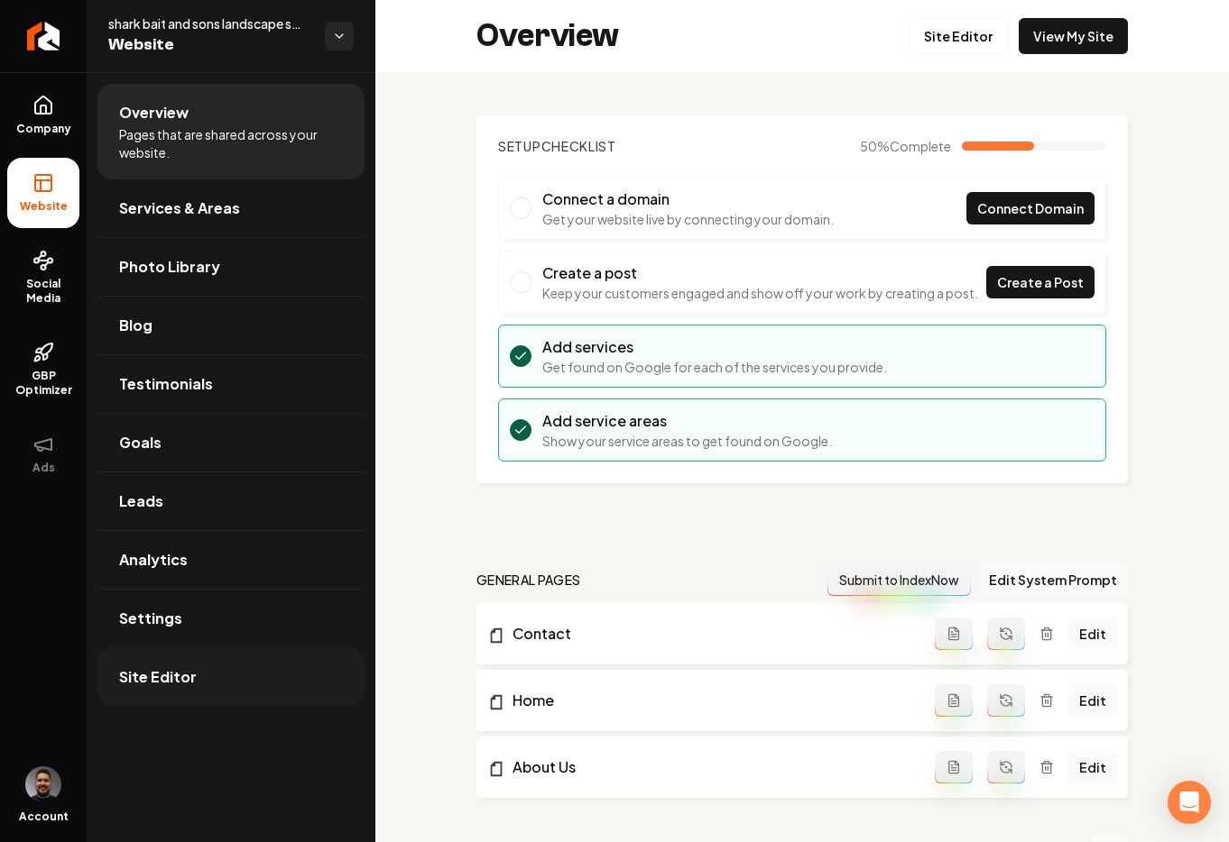
click at [139, 689] on link "Site Editor" at bounding box center [230, 678] width 267 height 58
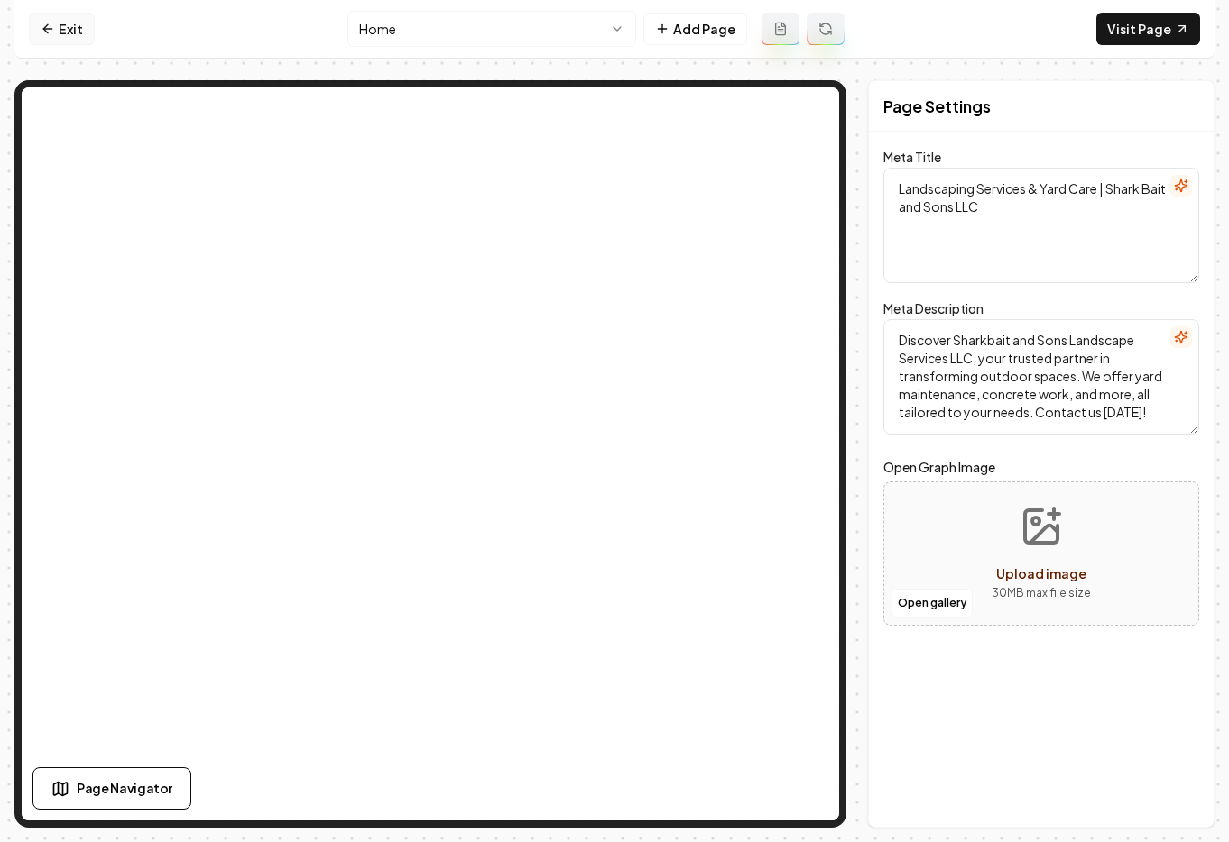
click at [49, 33] on icon at bounding box center [48, 29] width 14 height 14
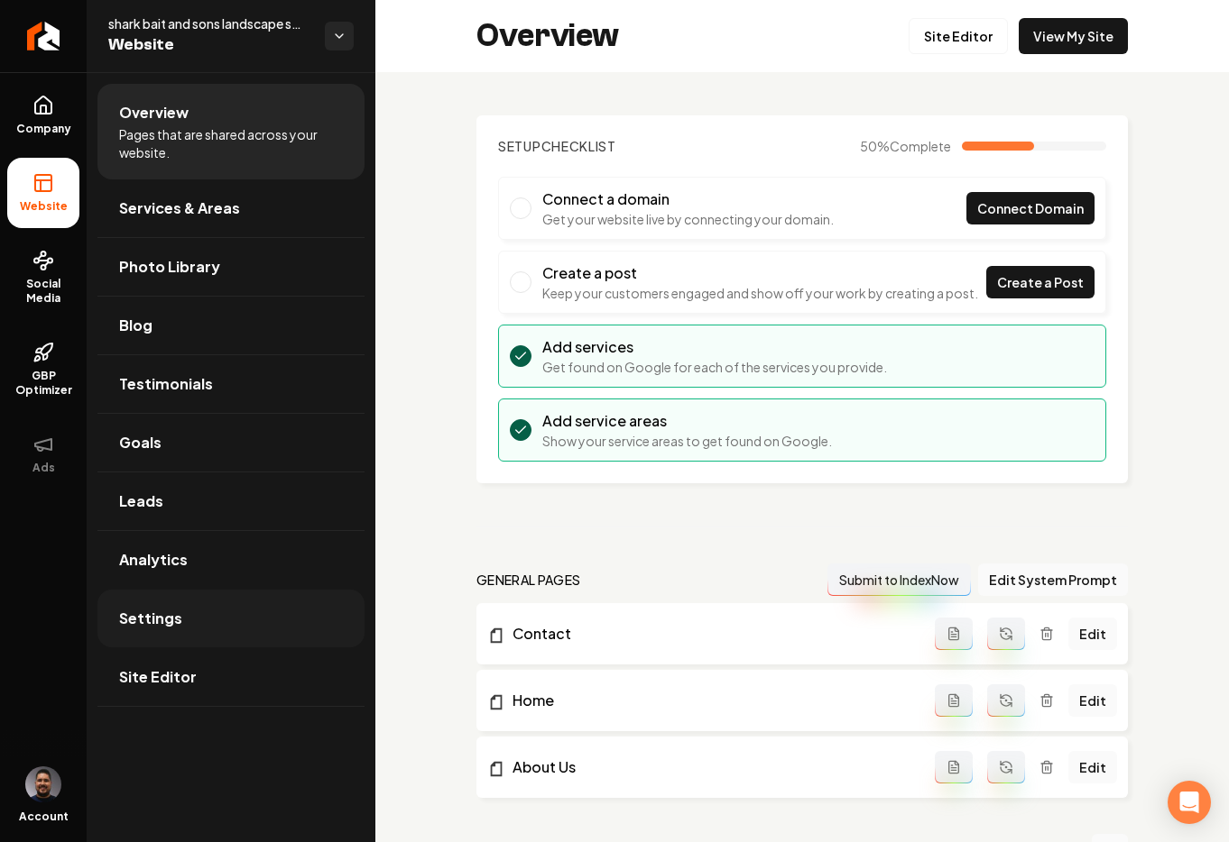
click at [136, 628] on span "Settings" at bounding box center [150, 619] width 63 height 22
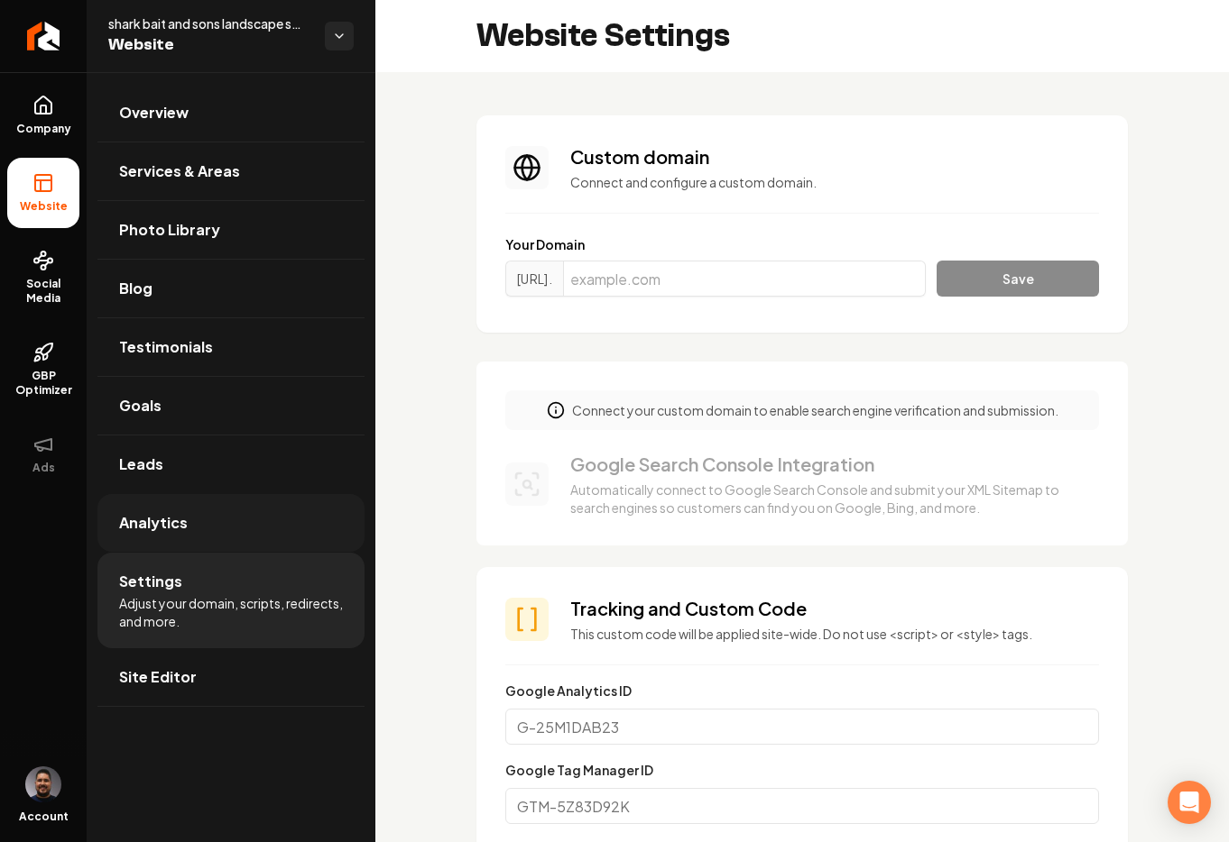
click at [152, 537] on link "Analytics" at bounding box center [230, 523] width 267 height 58
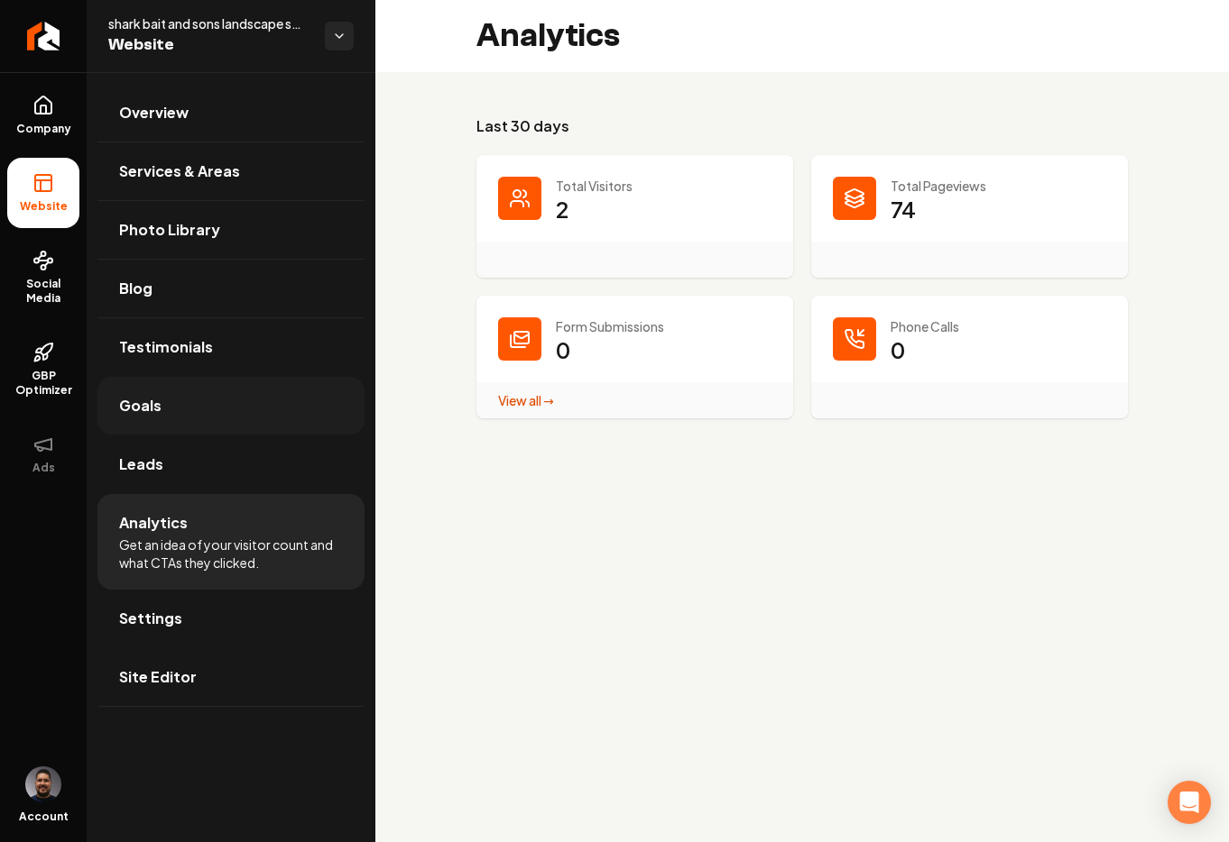
click at [182, 414] on link "Goals" at bounding box center [230, 406] width 267 height 58
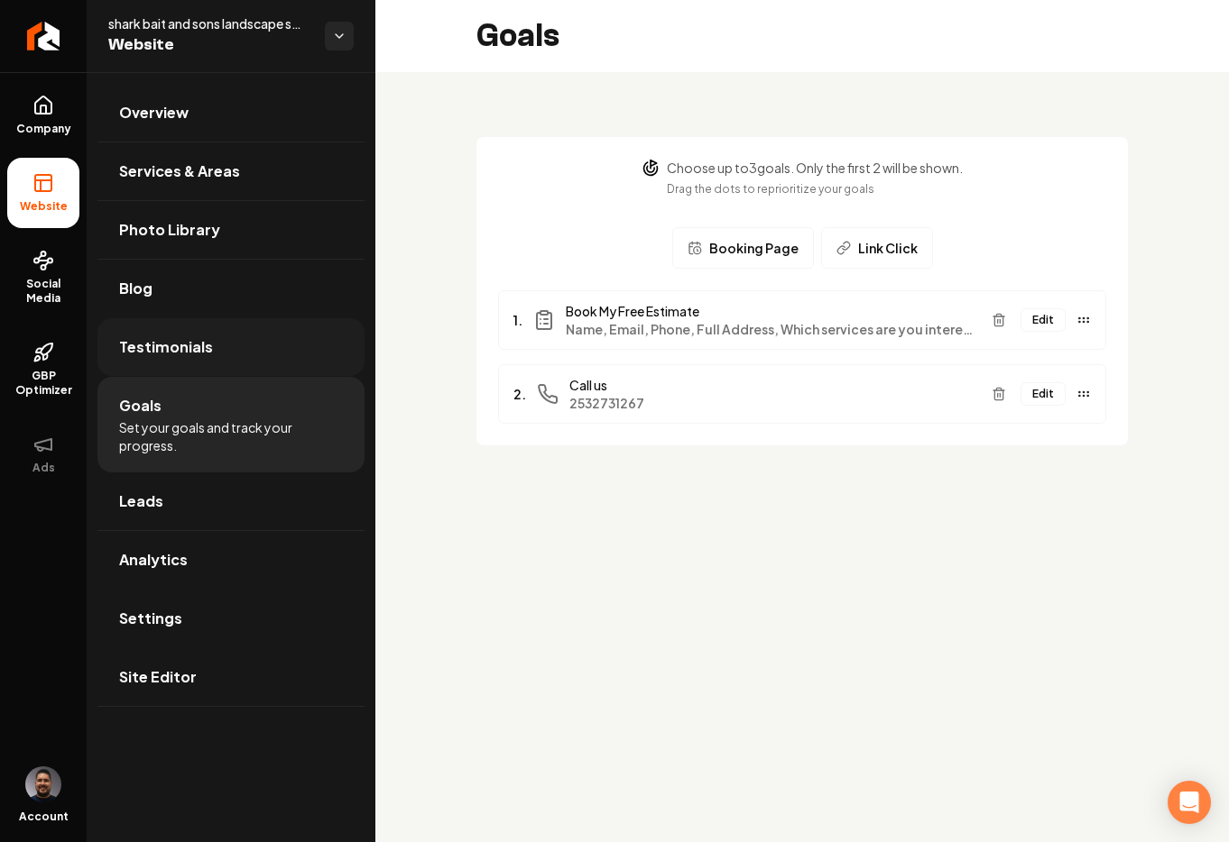
click at [199, 351] on span "Testimonials" at bounding box center [166, 347] width 94 height 22
click at [185, 328] on link "Testimonials" at bounding box center [230, 347] width 267 height 58
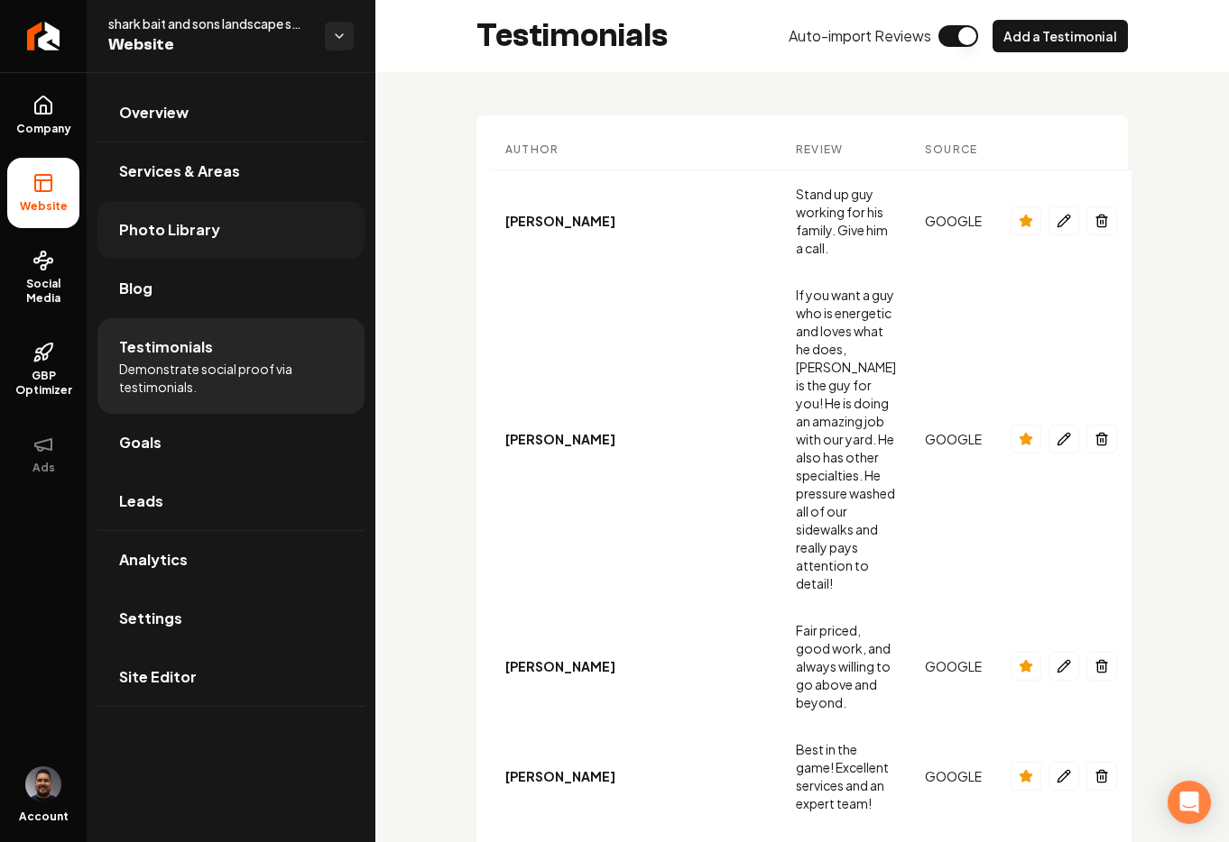
click at [199, 224] on span "Photo Library" at bounding box center [169, 230] width 101 height 22
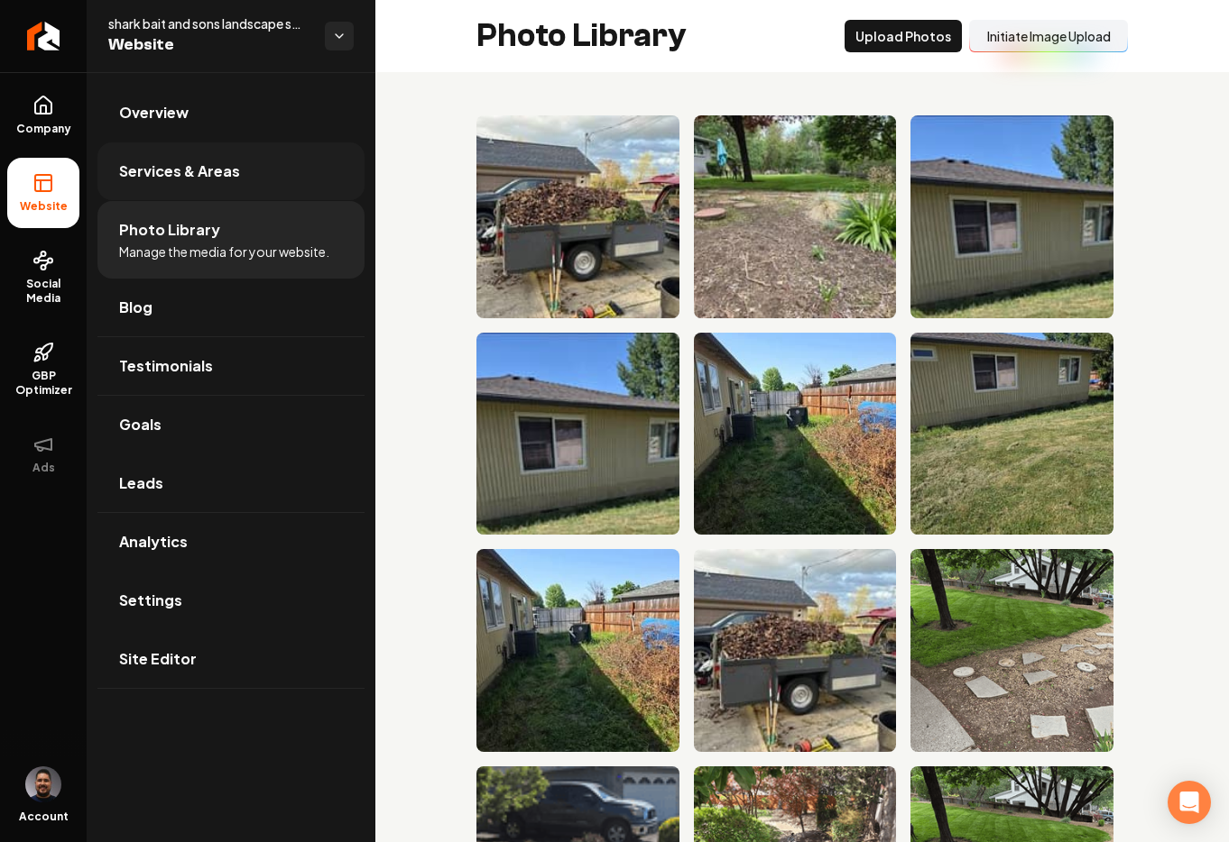
click at [240, 160] on link "Services & Areas" at bounding box center [230, 172] width 267 height 58
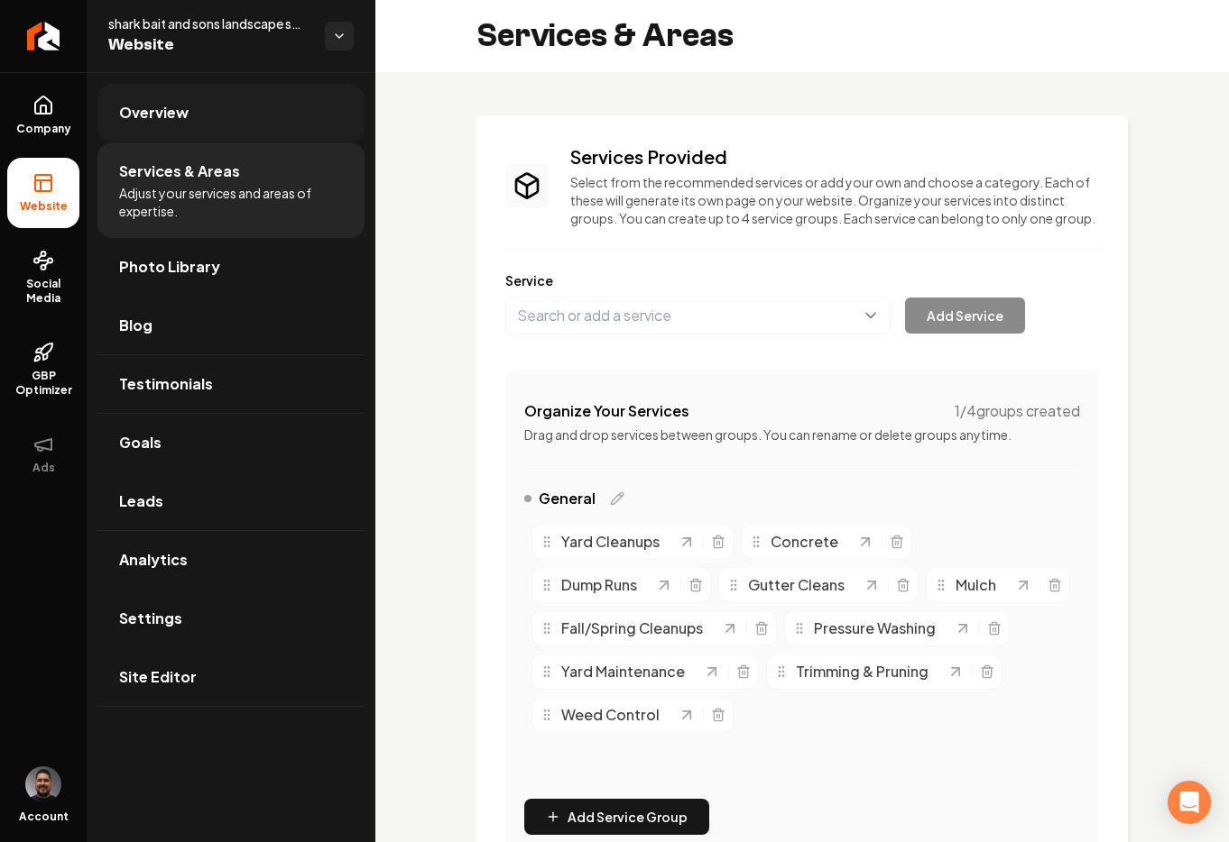
click at [221, 112] on link "Overview" at bounding box center [230, 113] width 267 height 58
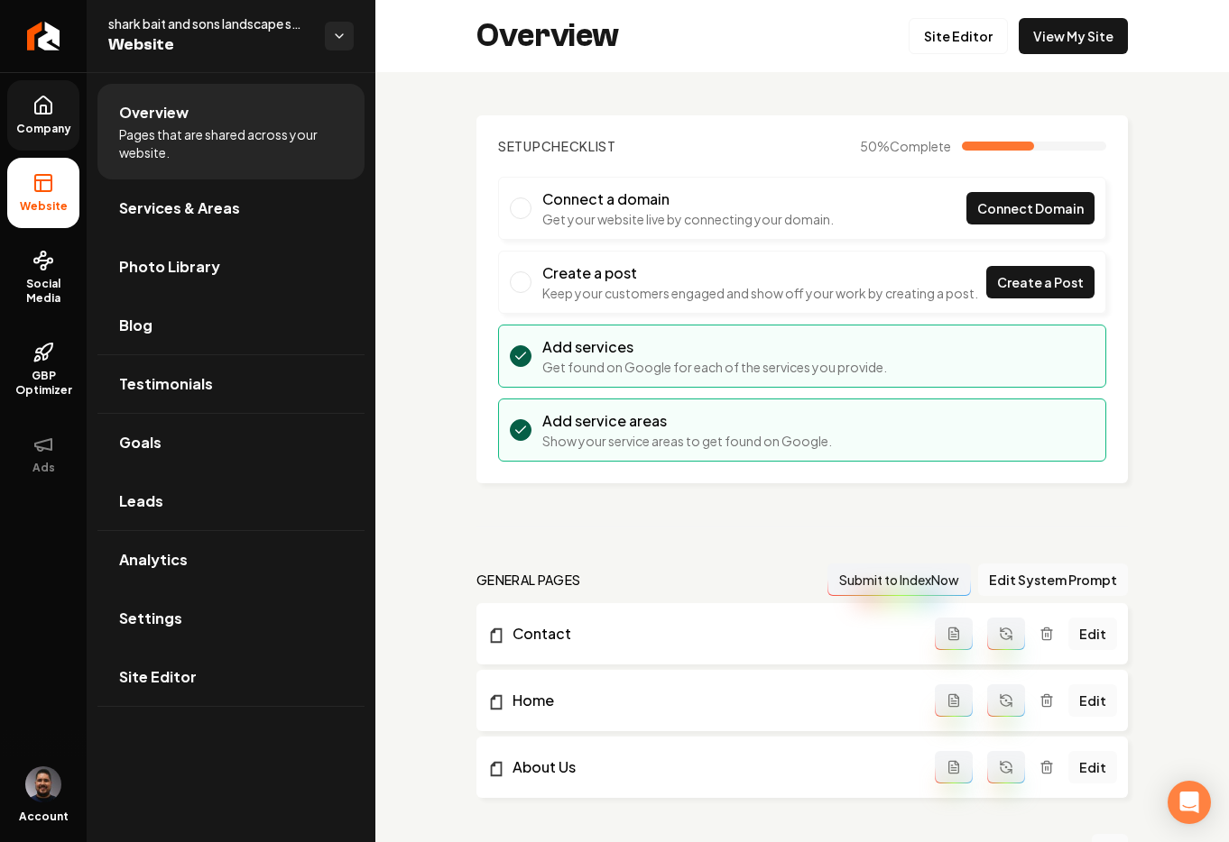
click at [57, 146] on link "Company" at bounding box center [43, 115] width 72 height 70
click at [49, 130] on span "Company" at bounding box center [43, 129] width 69 height 14
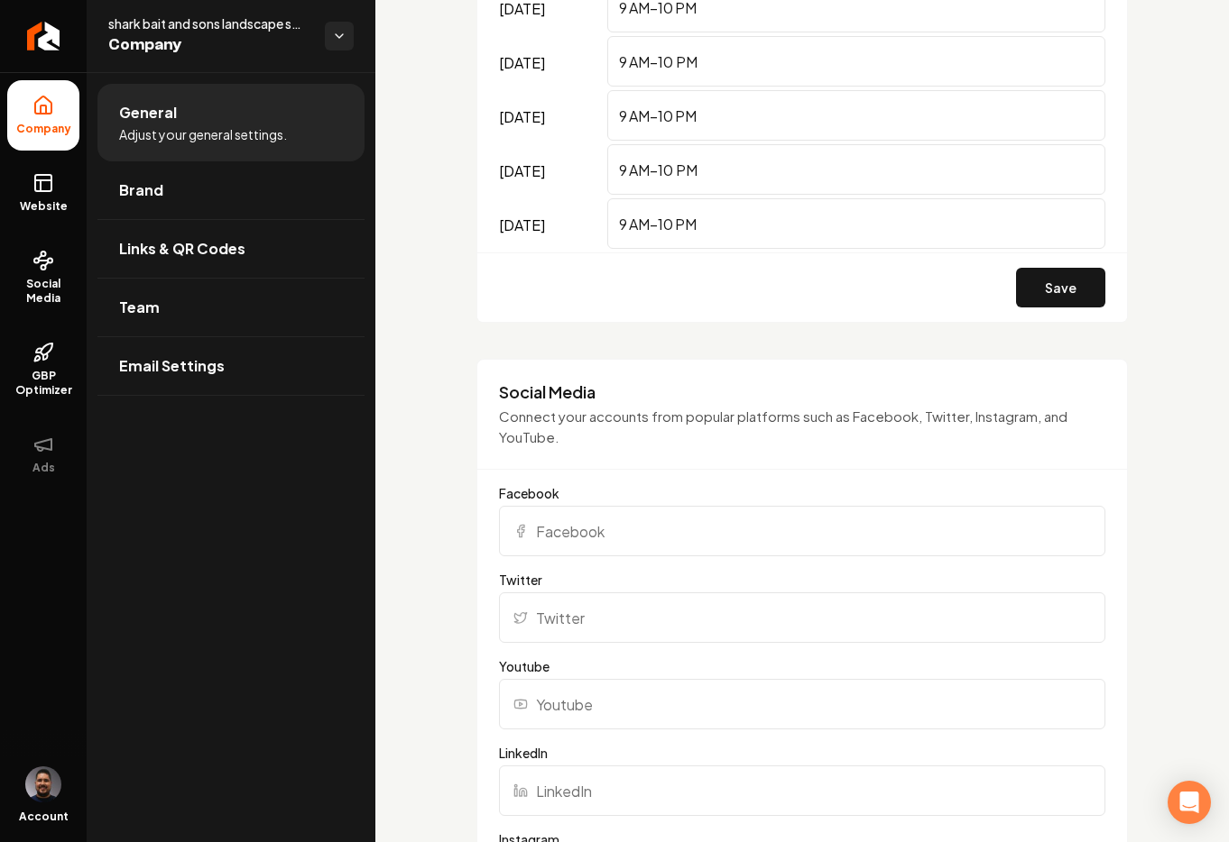
scroll to position [1584, 0]
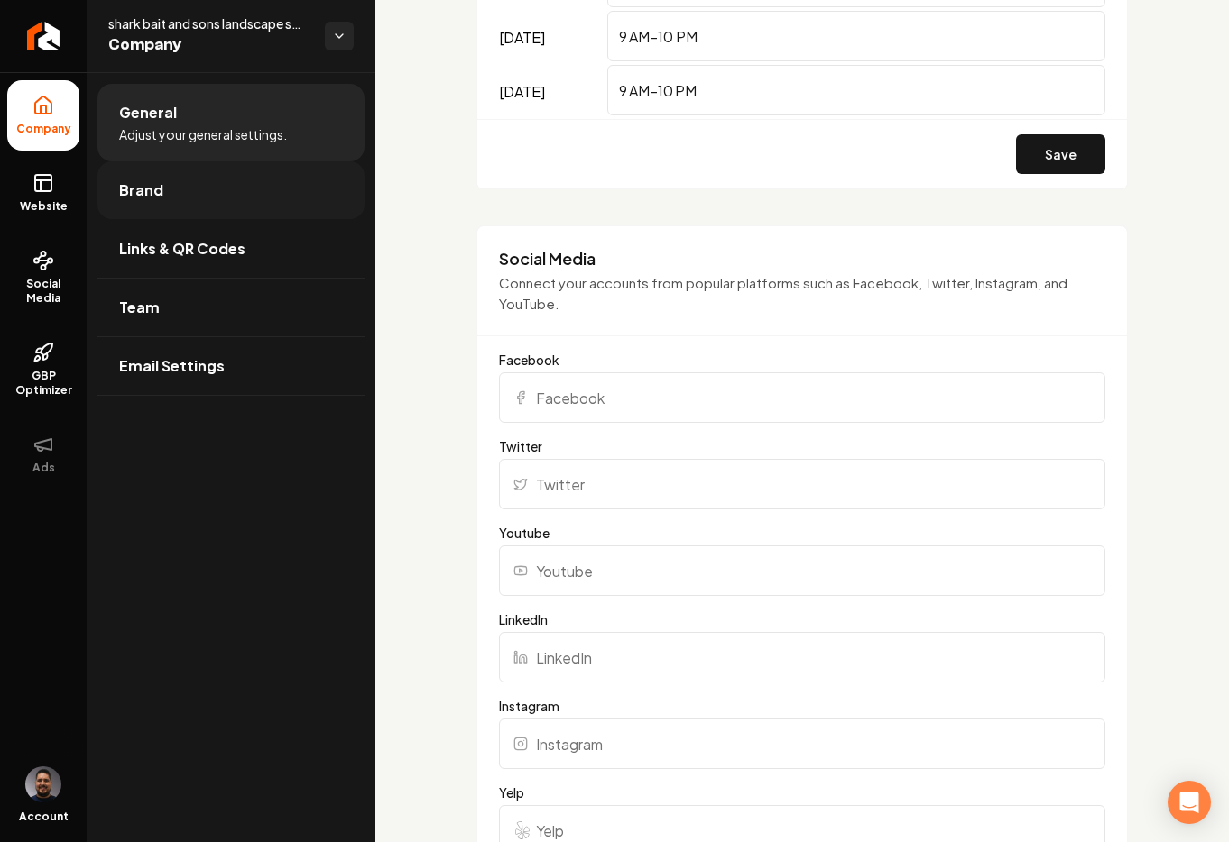
click at [188, 205] on link "Brand" at bounding box center [230, 190] width 267 height 58
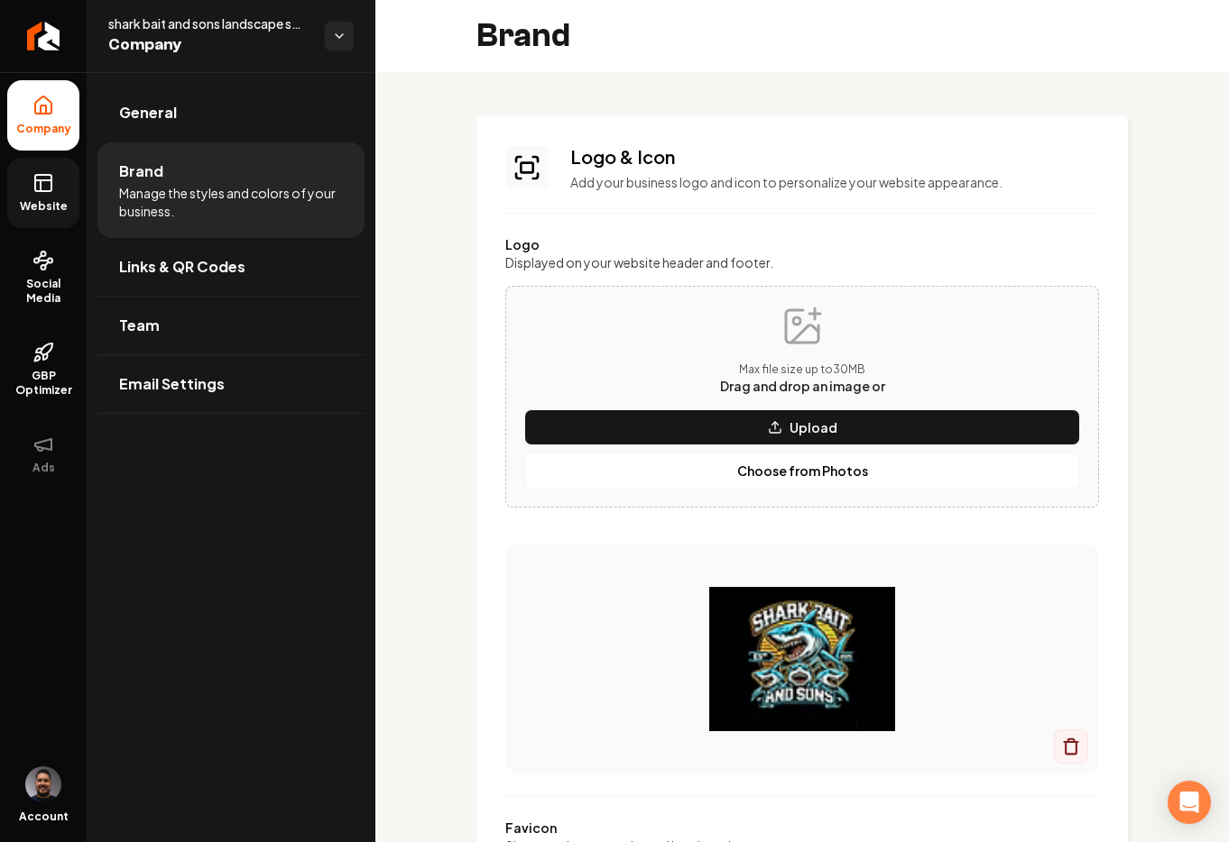
click at [44, 193] on icon at bounding box center [43, 183] width 22 height 22
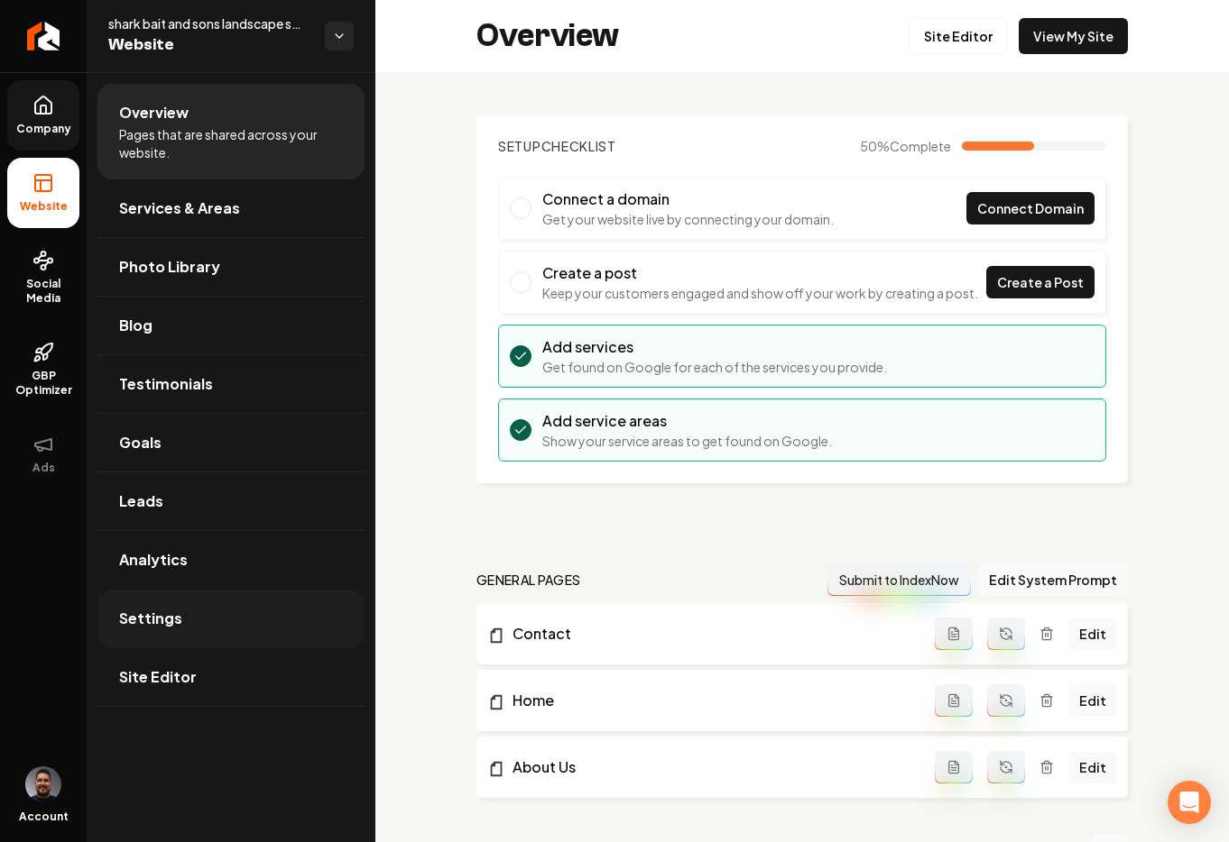
click at [180, 612] on link "Settings" at bounding box center [230, 619] width 267 height 58
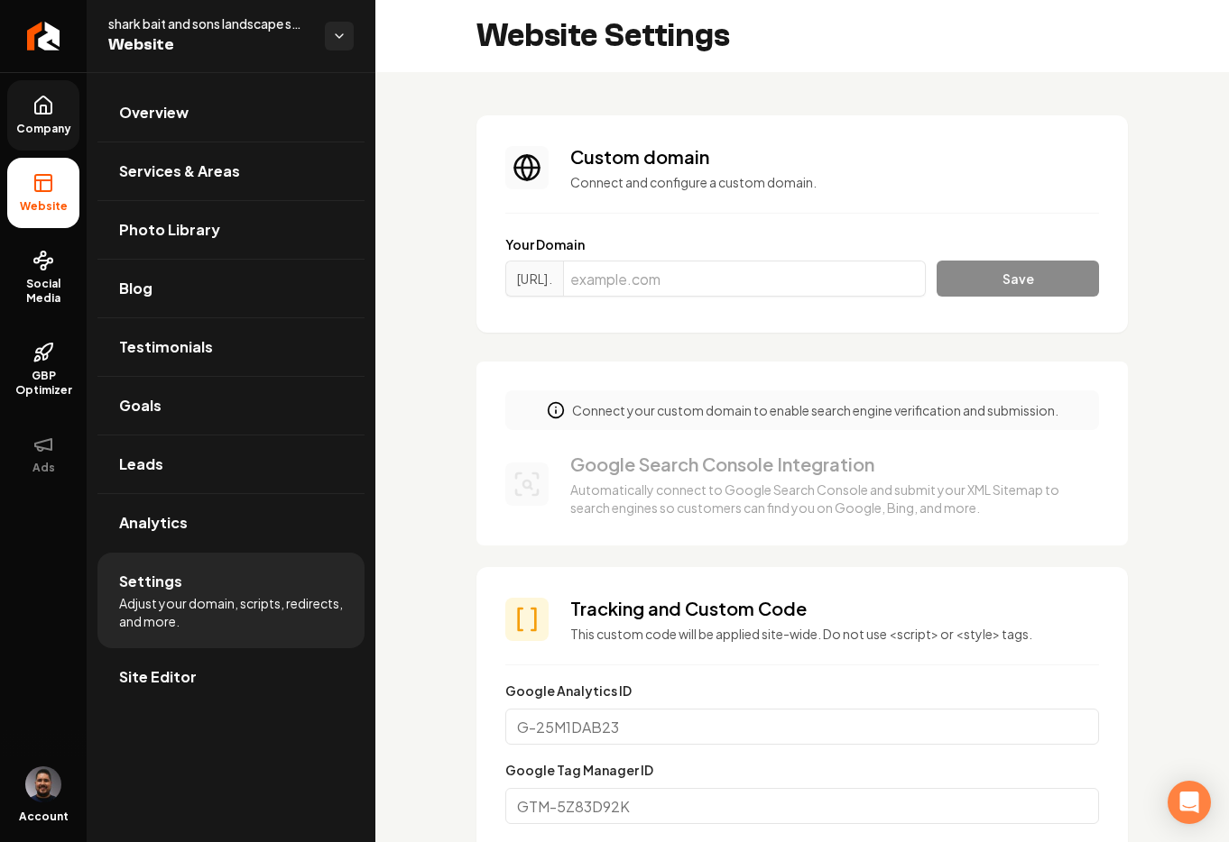
click at [147, 706] on li "Site Editor" at bounding box center [230, 678] width 267 height 59
click at [144, 688] on link "Site Editor" at bounding box center [230, 678] width 267 height 58
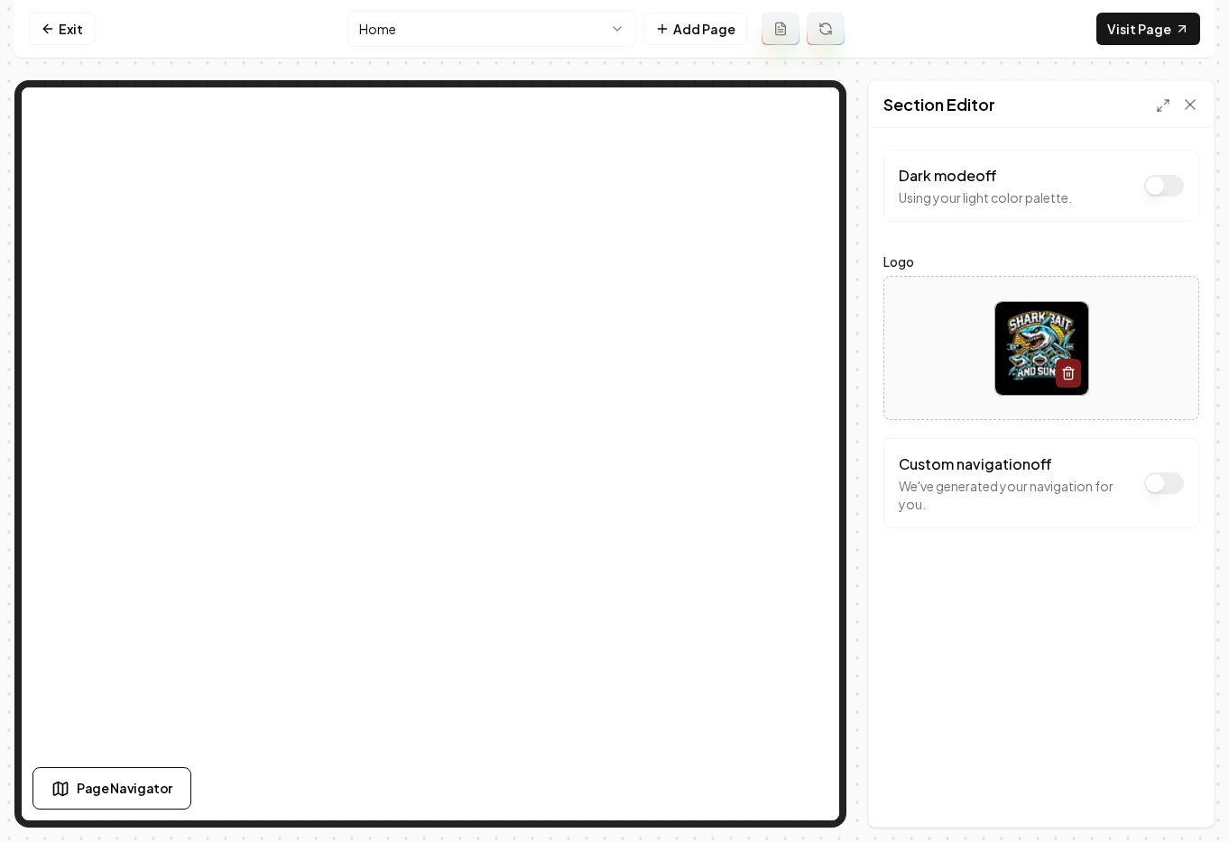
click at [1159, 191] on button "Dark mode off" at bounding box center [1164, 186] width 40 height 22
click at [1168, 798] on button "Save" at bounding box center [1172, 796] width 53 height 32
click at [1164, 190] on button "Dark mode on" at bounding box center [1164, 186] width 40 height 22
click at [1164, 189] on button "Dark mode off" at bounding box center [1164, 186] width 40 height 22
click at [1164, 189] on button "Dark mode on" at bounding box center [1164, 186] width 40 height 22
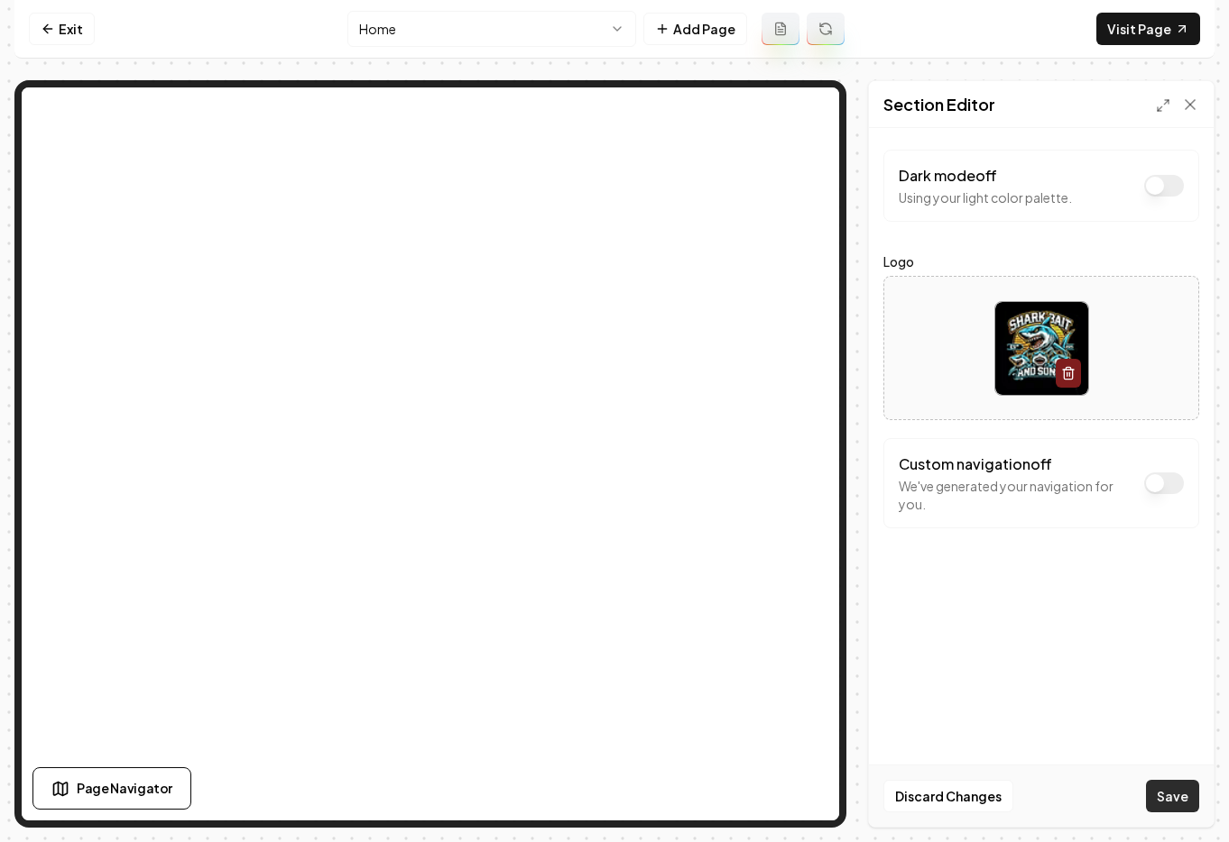
click at [1172, 796] on button "Save" at bounding box center [1172, 796] width 53 height 32
click at [56, 26] on link "Exit" at bounding box center [62, 29] width 66 height 32
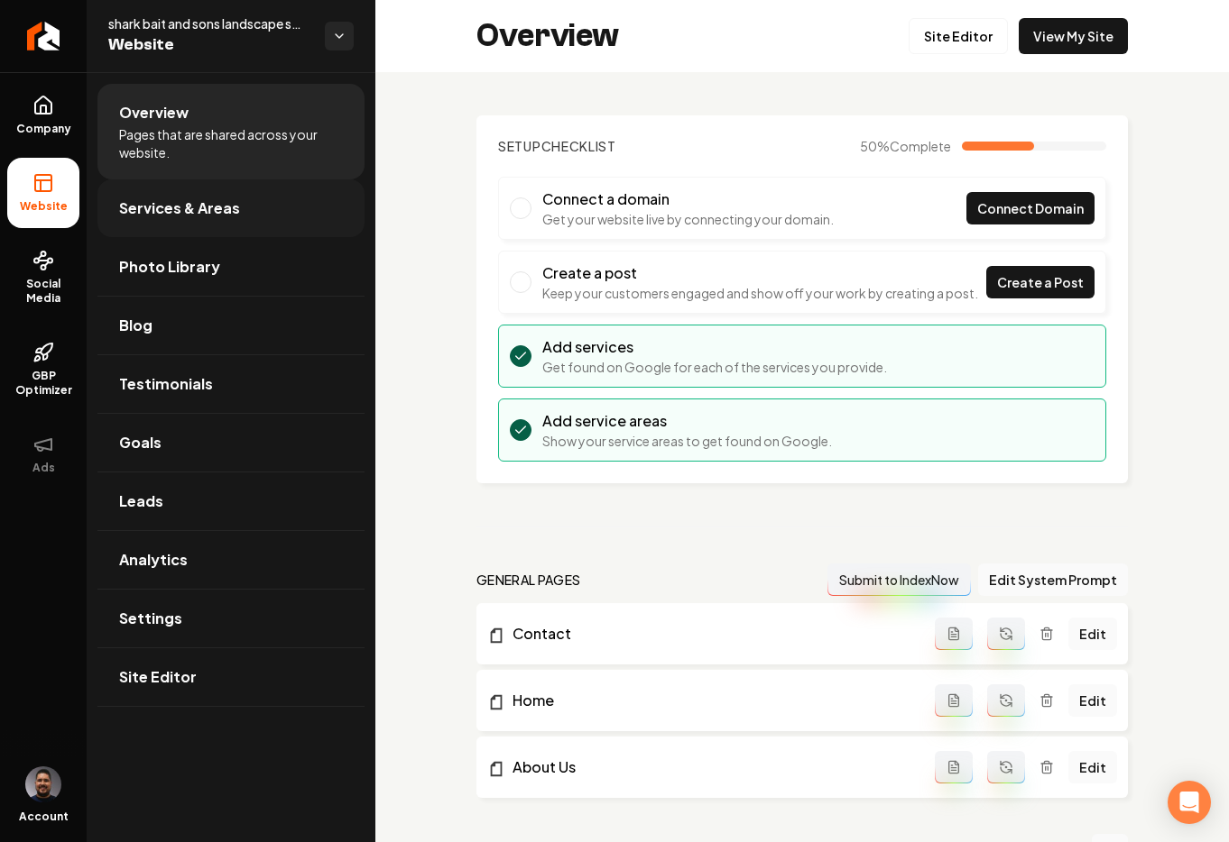
click at [191, 211] on span "Services & Areas" at bounding box center [179, 209] width 121 height 22
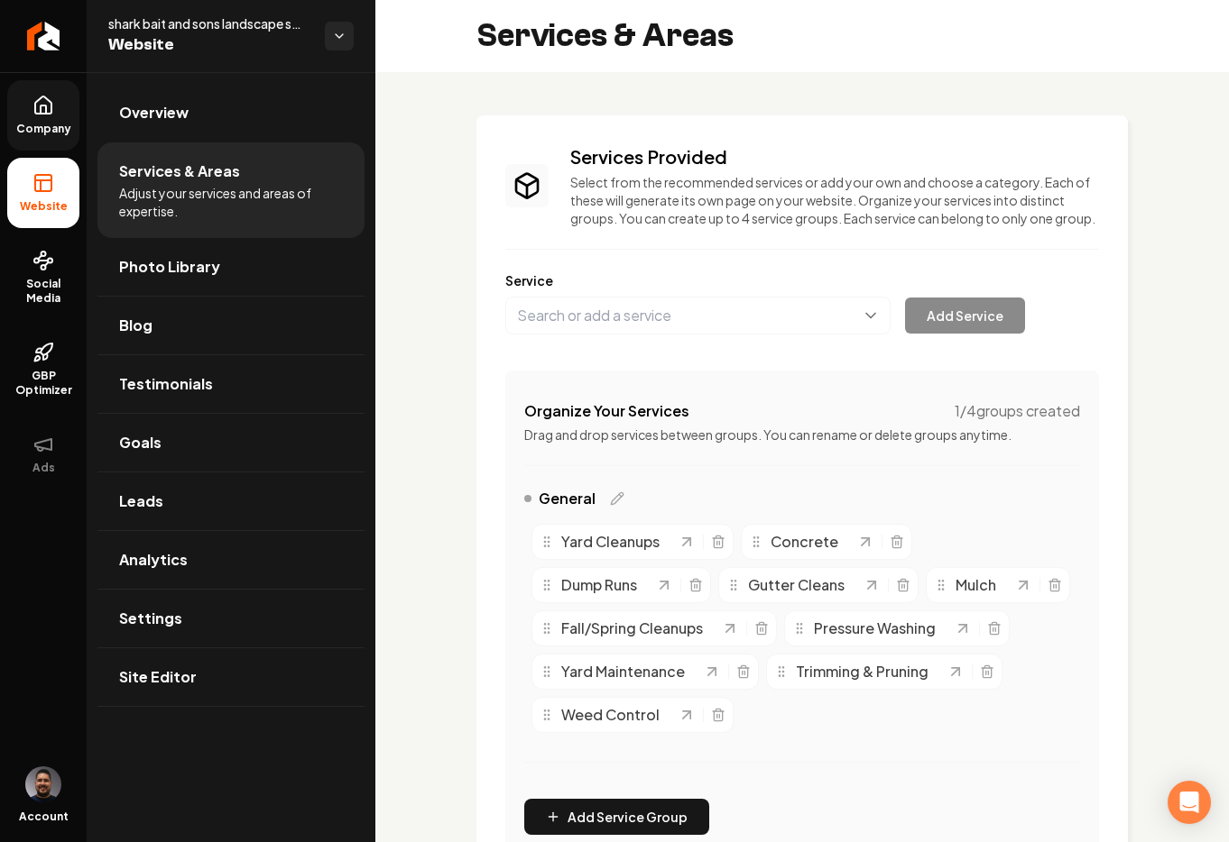
click at [48, 124] on span "Company" at bounding box center [43, 129] width 69 height 14
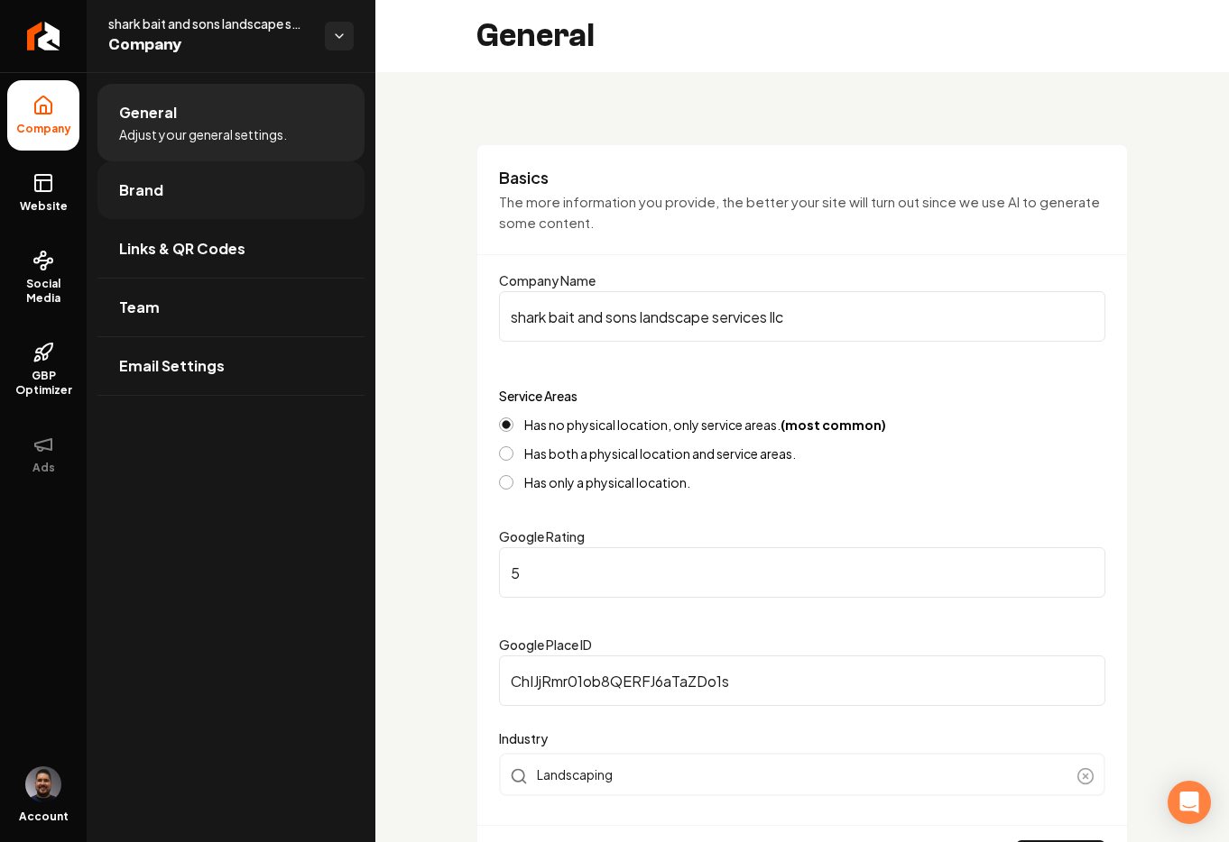
click at [152, 198] on span "Brand" at bounding box center [141, 191] width 44 height 22
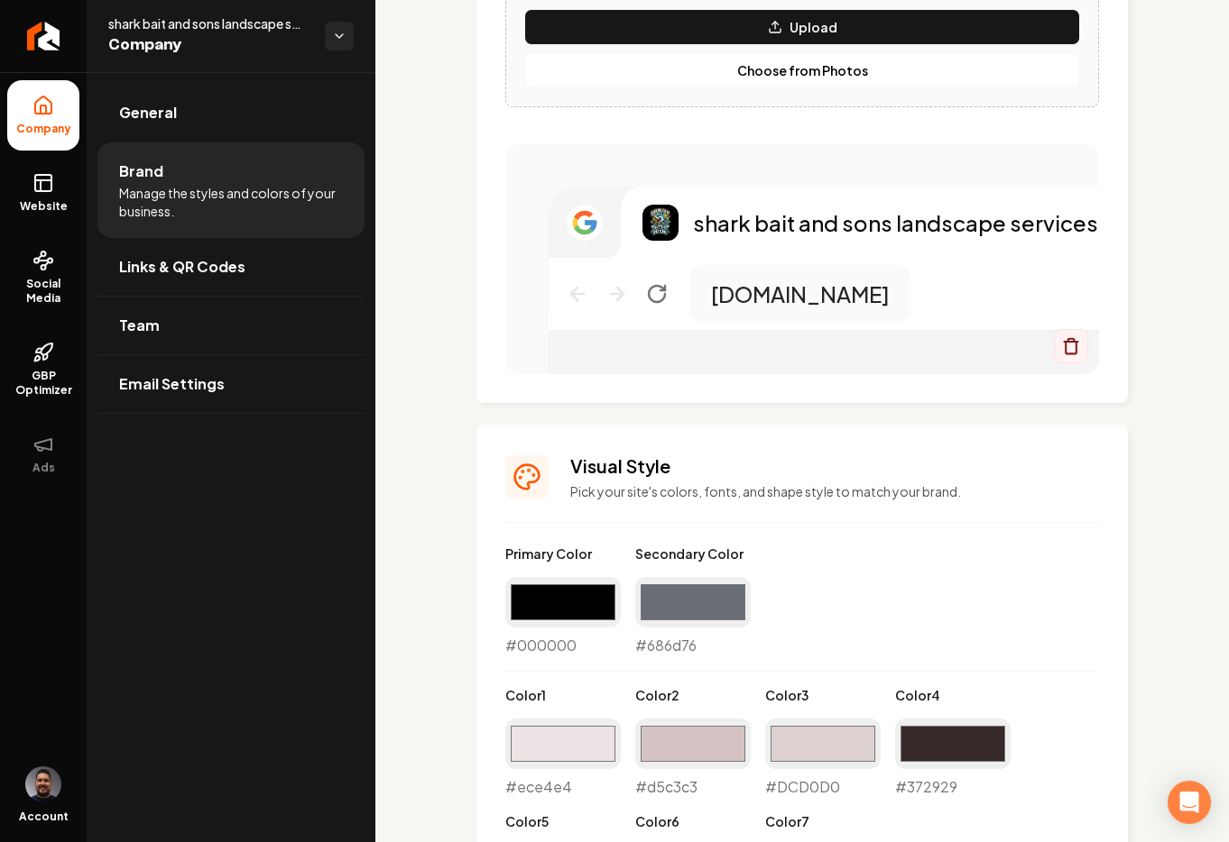
scroll to position [986, 0]
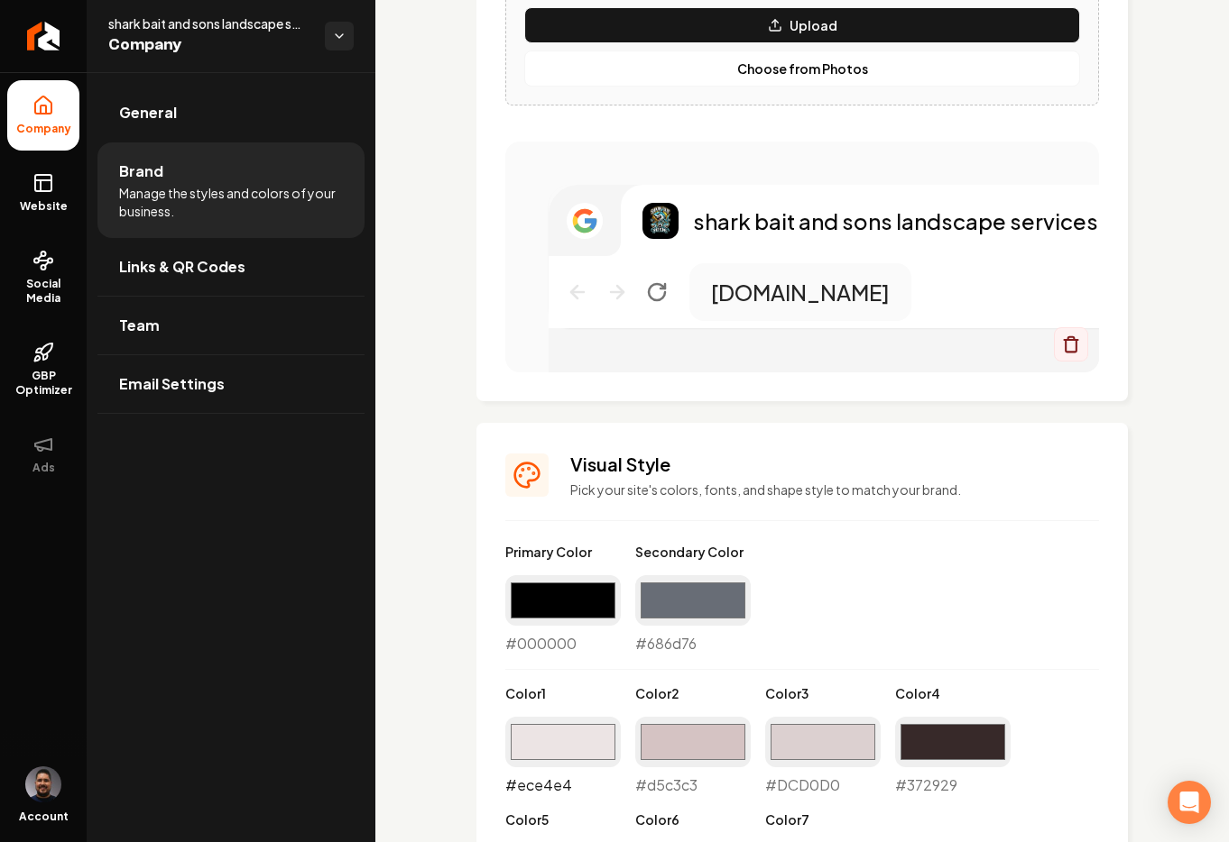
click at [549, 759] on input "#ece4e4" at bounding box center [562, 742] width 115 height 51
click at [804, 613] on div "Primary Color #000000 #000000 Secondary Color #686d76 #686d76 Color 1 #ece4e4 #…" at bounding box center [802, 733] width 594 height 380
click at [553, 733] on input "#ece4e4" at bounding box center [562, 742] width 115 height 51
type input "#000000"
click at [688, 745] on input "#d5c3c3" at bounding box center [692, 742] width 115 height 51
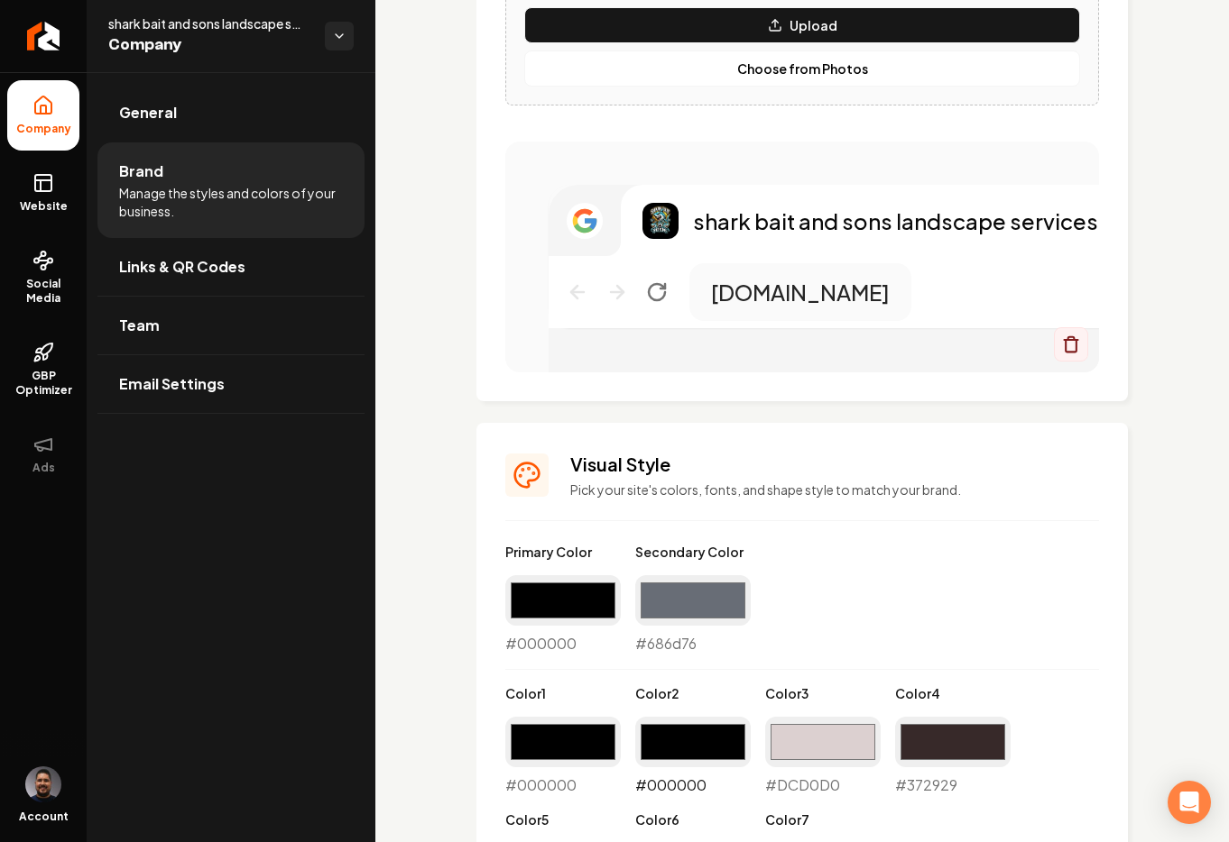
type input "#000000"
click at [852, 740] on input "#dcd0d0" at bounding box center [822, 742] width 115 height 51
type input "#000000"
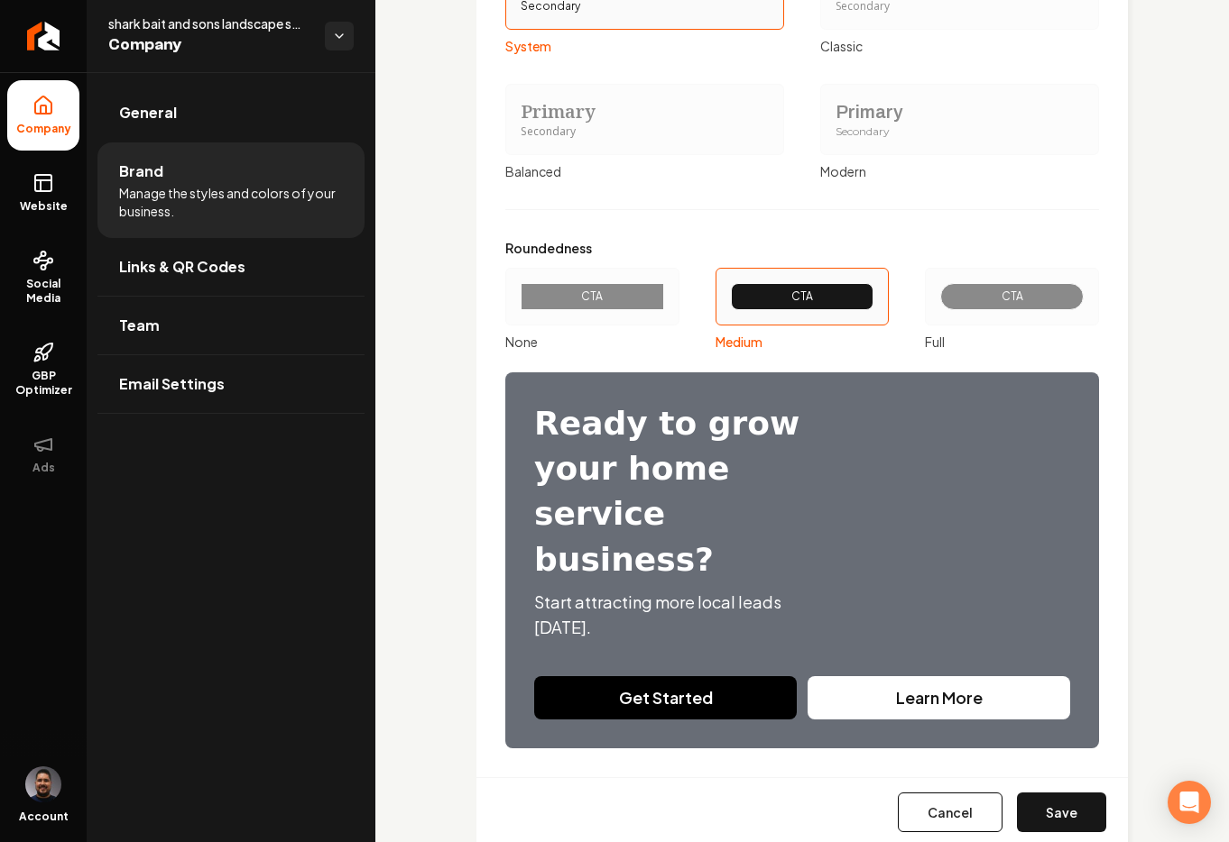
scroll to position [2040, 0]
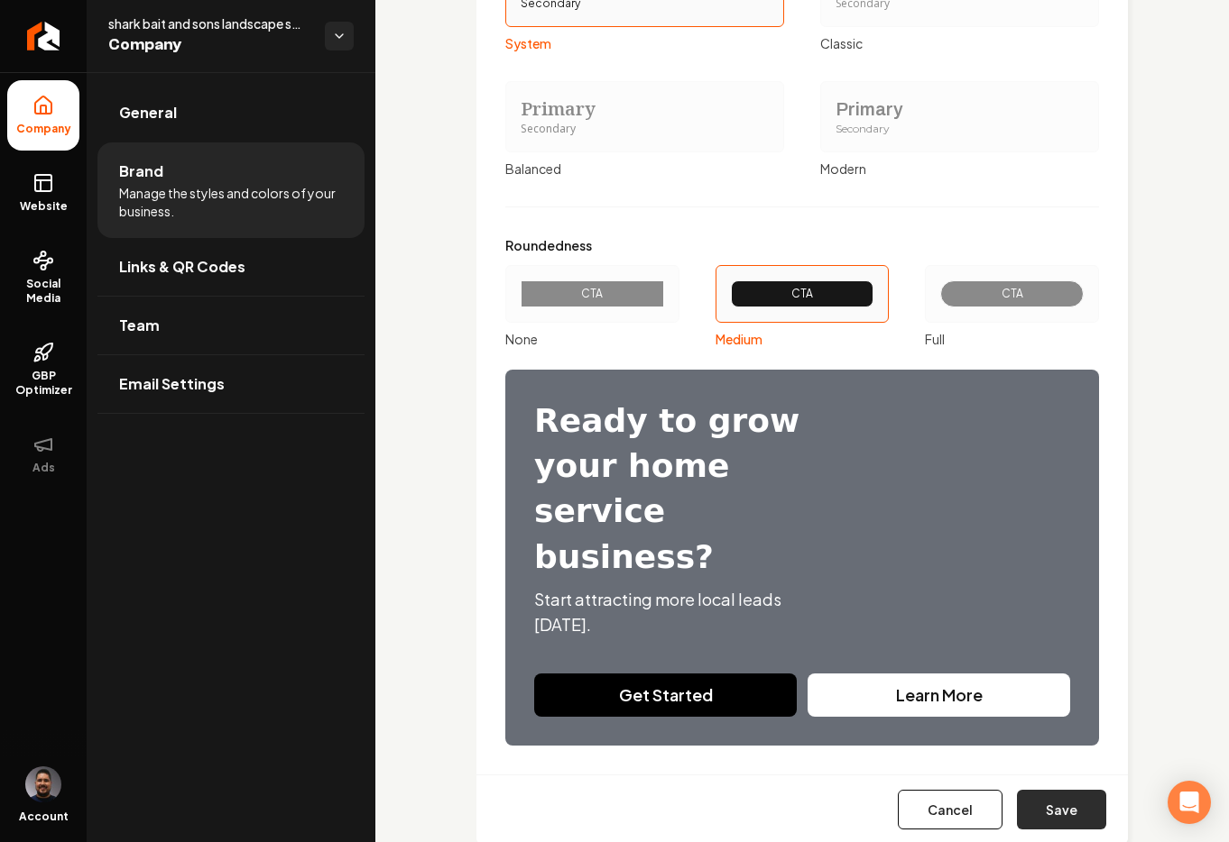
click at [1039, 790] on button "Save" at bounding box center [1061, 810] width 89 height 40
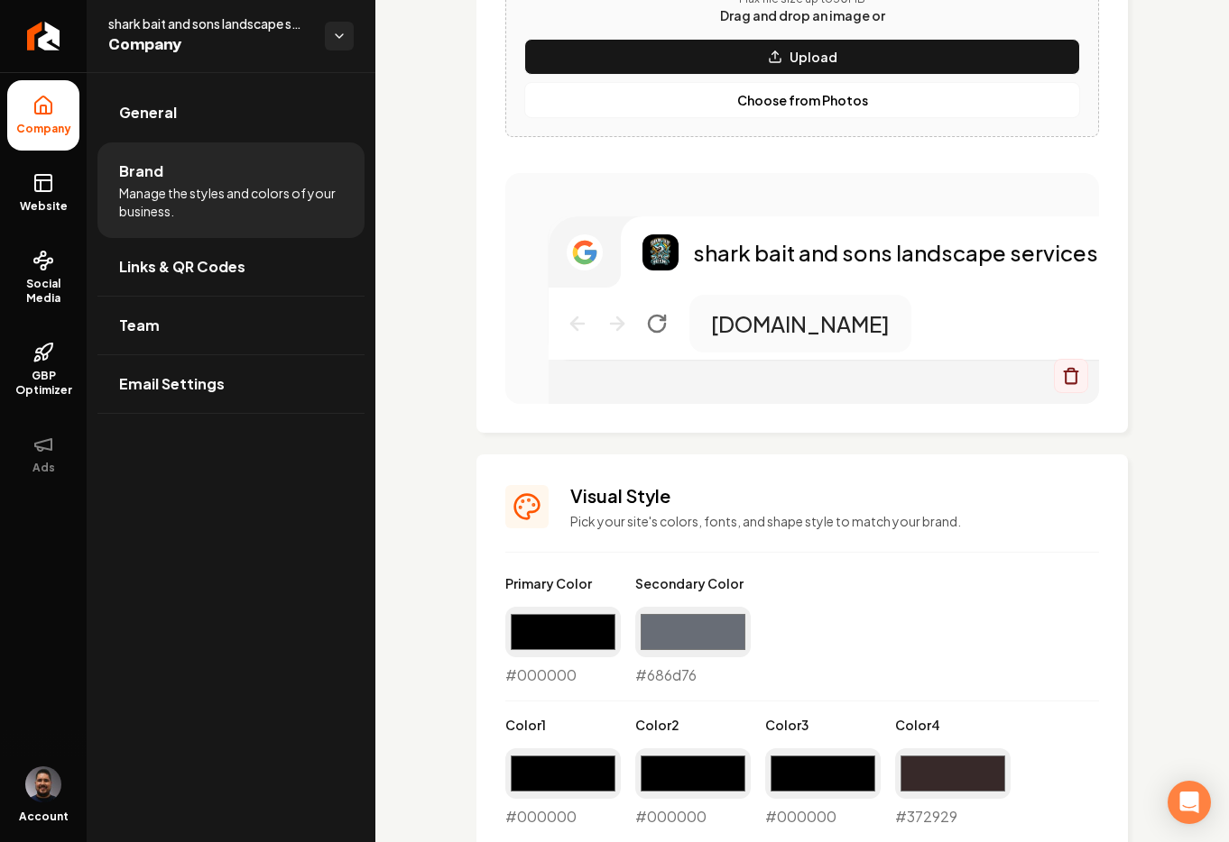
scroll to position [1971, 0]
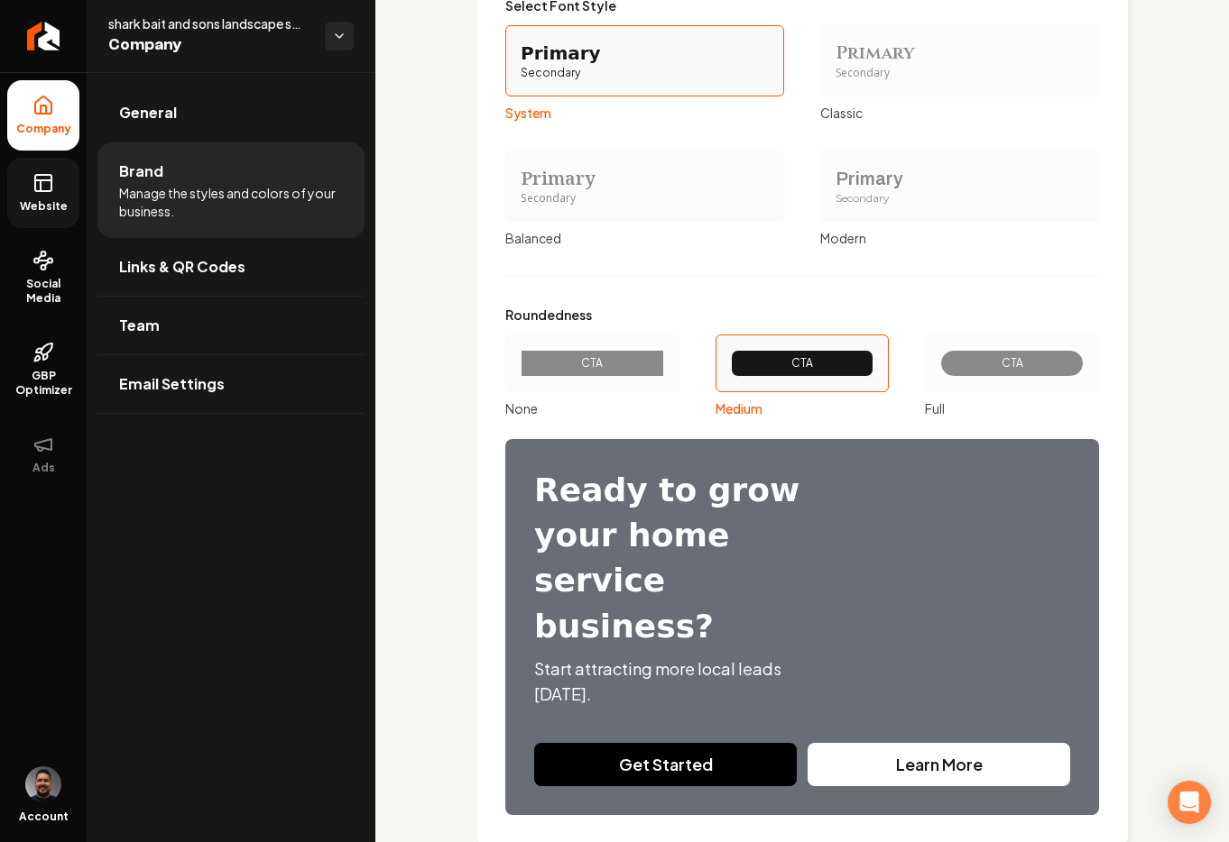
click at [47, 193] on icon at bounding box center [43, 183] width 22 height 22
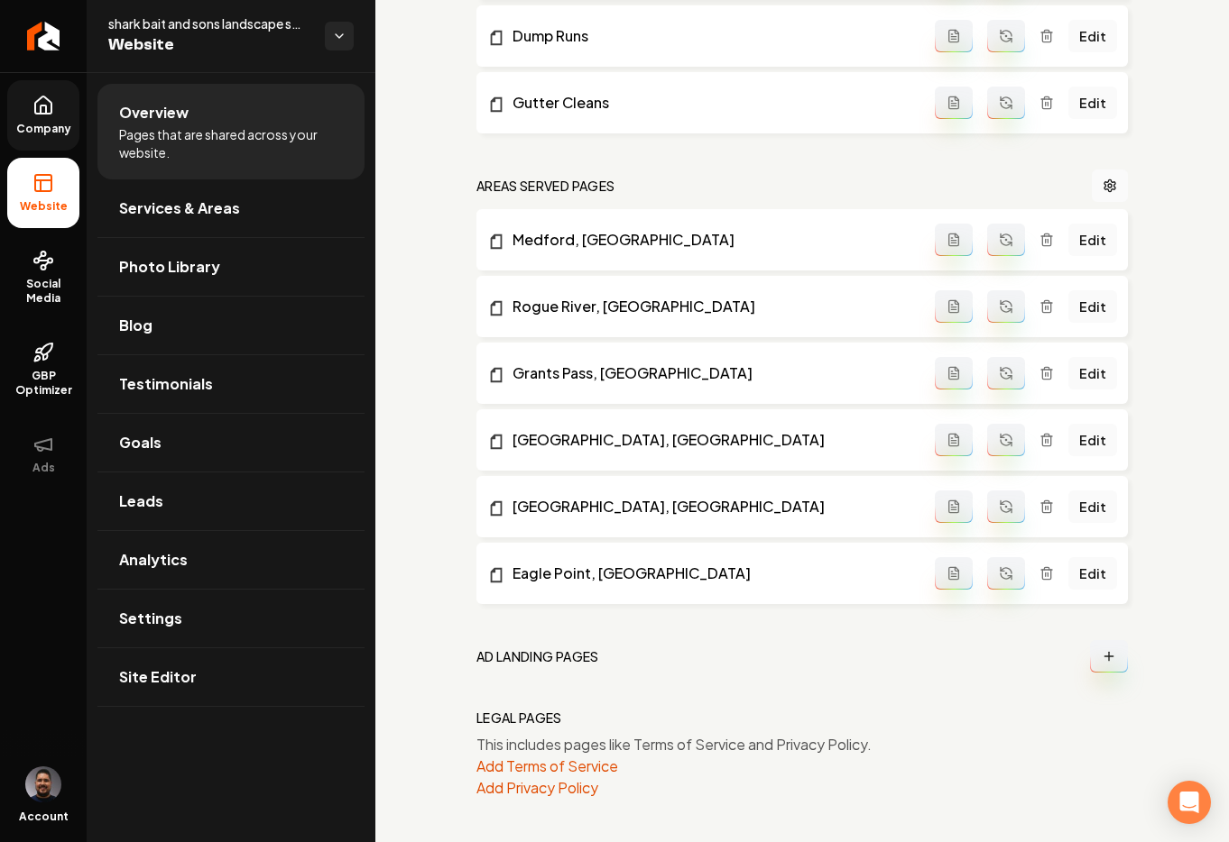
scroll to position [1048, 0]
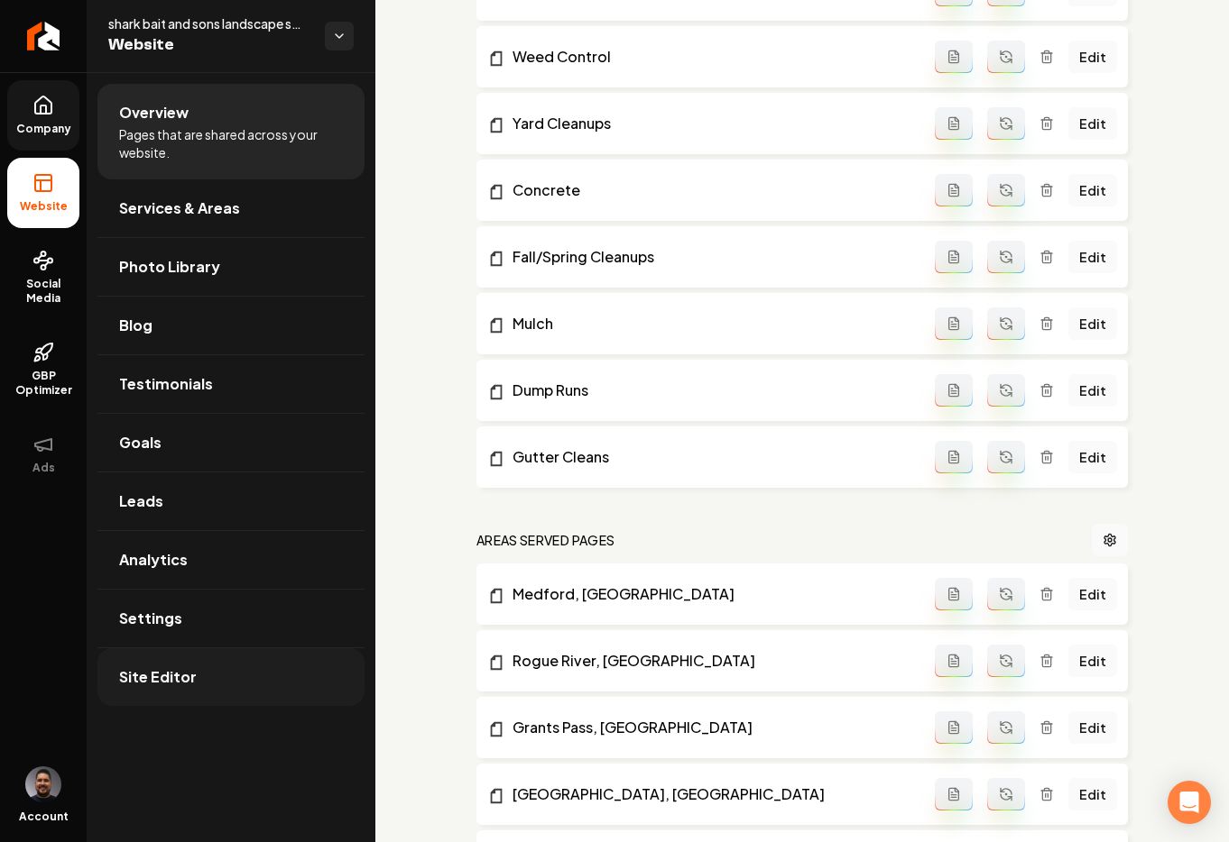
click at [165, 709] on ul "Overview Pages that are shared across your website. Services & Areas Photo Libr…" at bounding box center [231, 395] width 289 height 646
click at [150, 682] on span "Site Editor" at bounding box center [158, 678] width 78 height 22
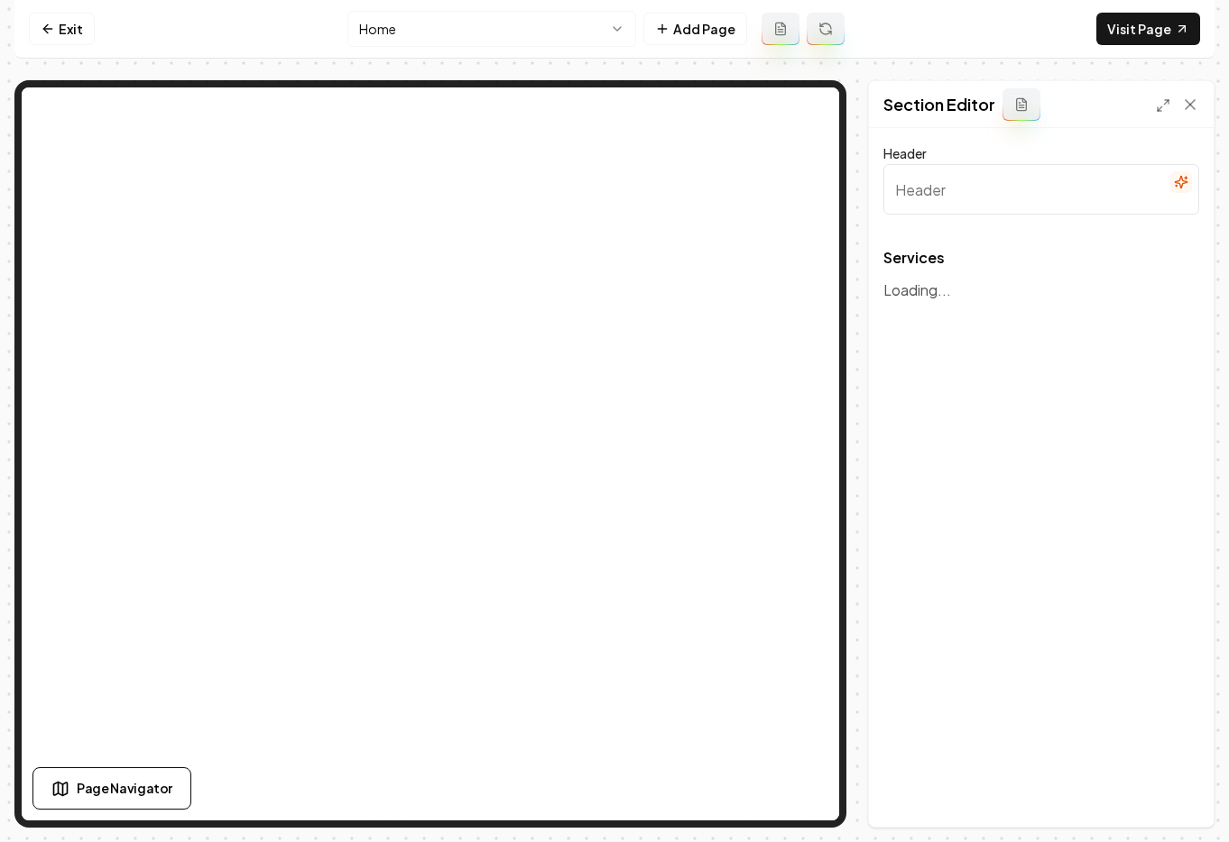
type input "Comprehensive Landscaping Solutions"
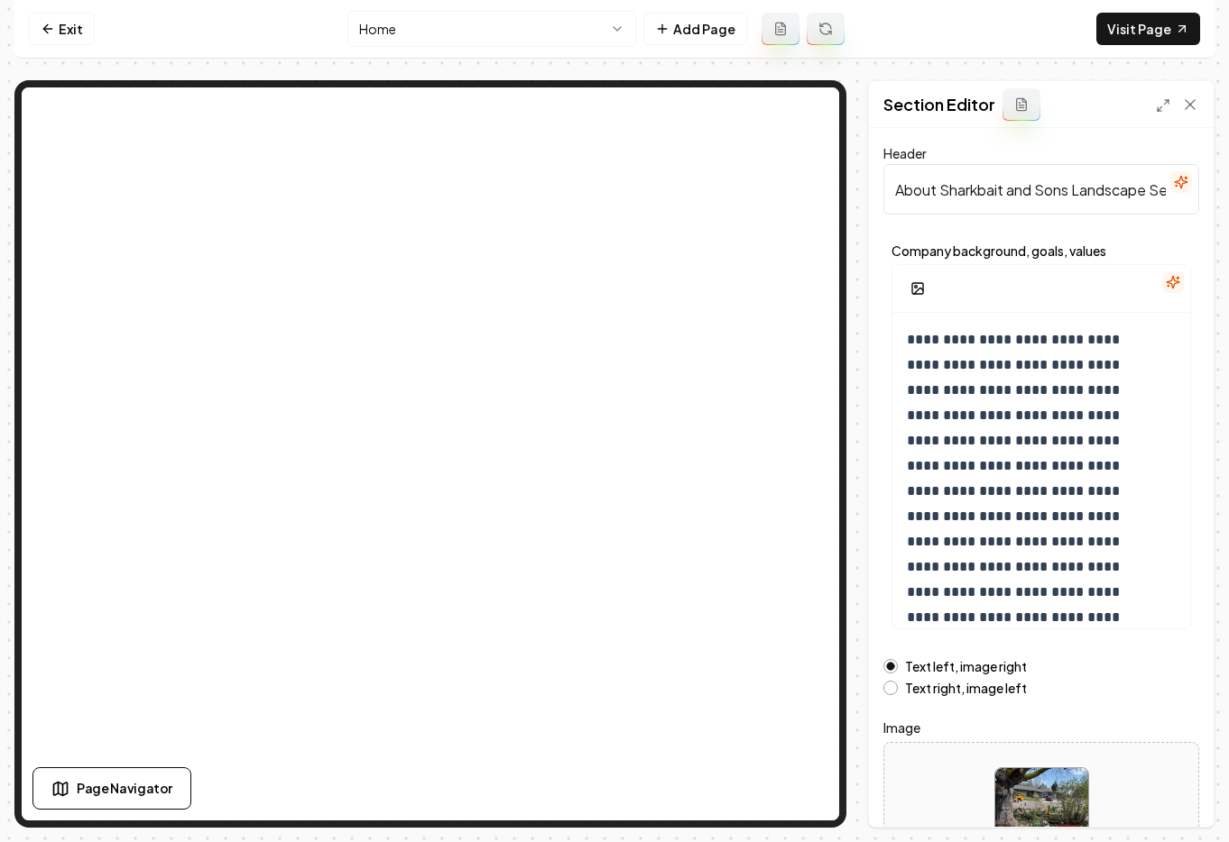
click at [1156, 244] on label "Company background, goals, values" at bounding box center [1040, 250] width 299 height 13
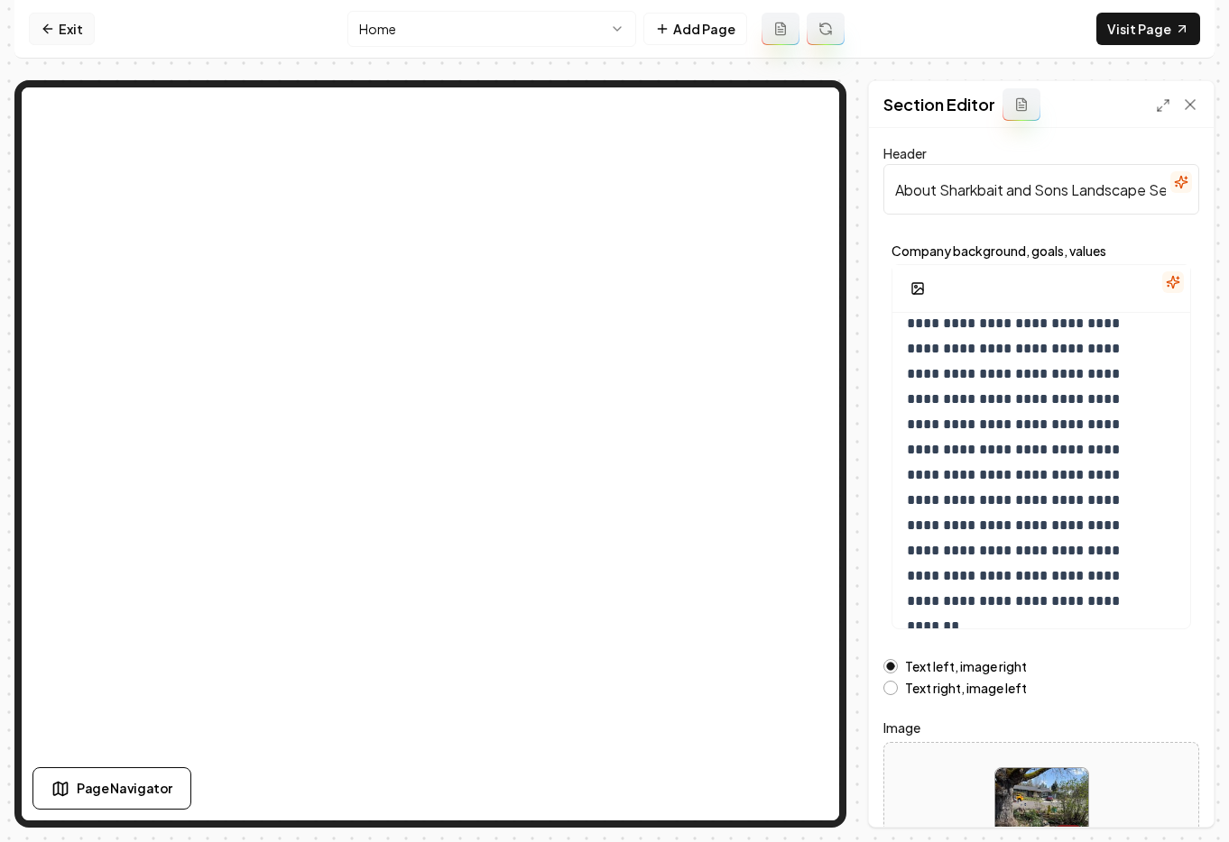
click at [41, 26] on icon at bounding box center [48, 29] width 14 height 14
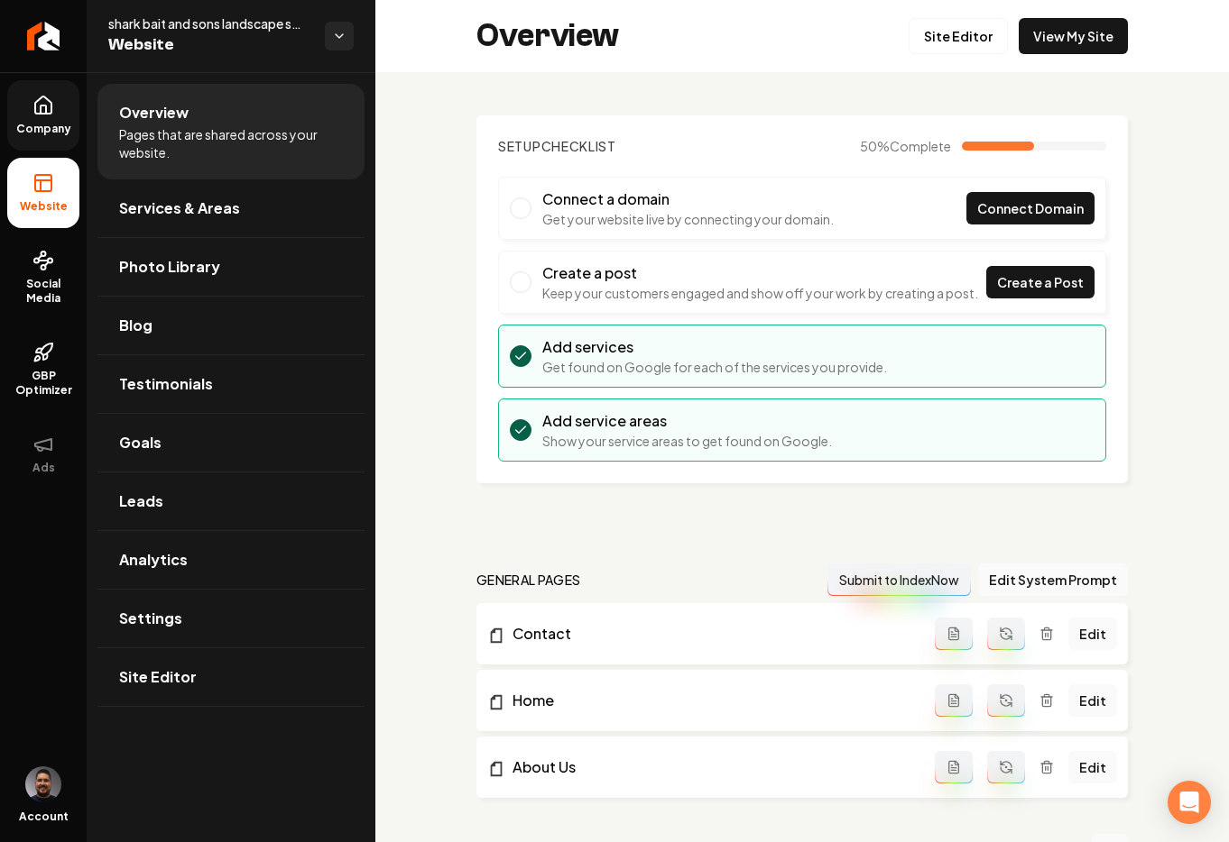
click at [36, 129] on span "Company" at bounding box center [43, 129] width 69 height 14
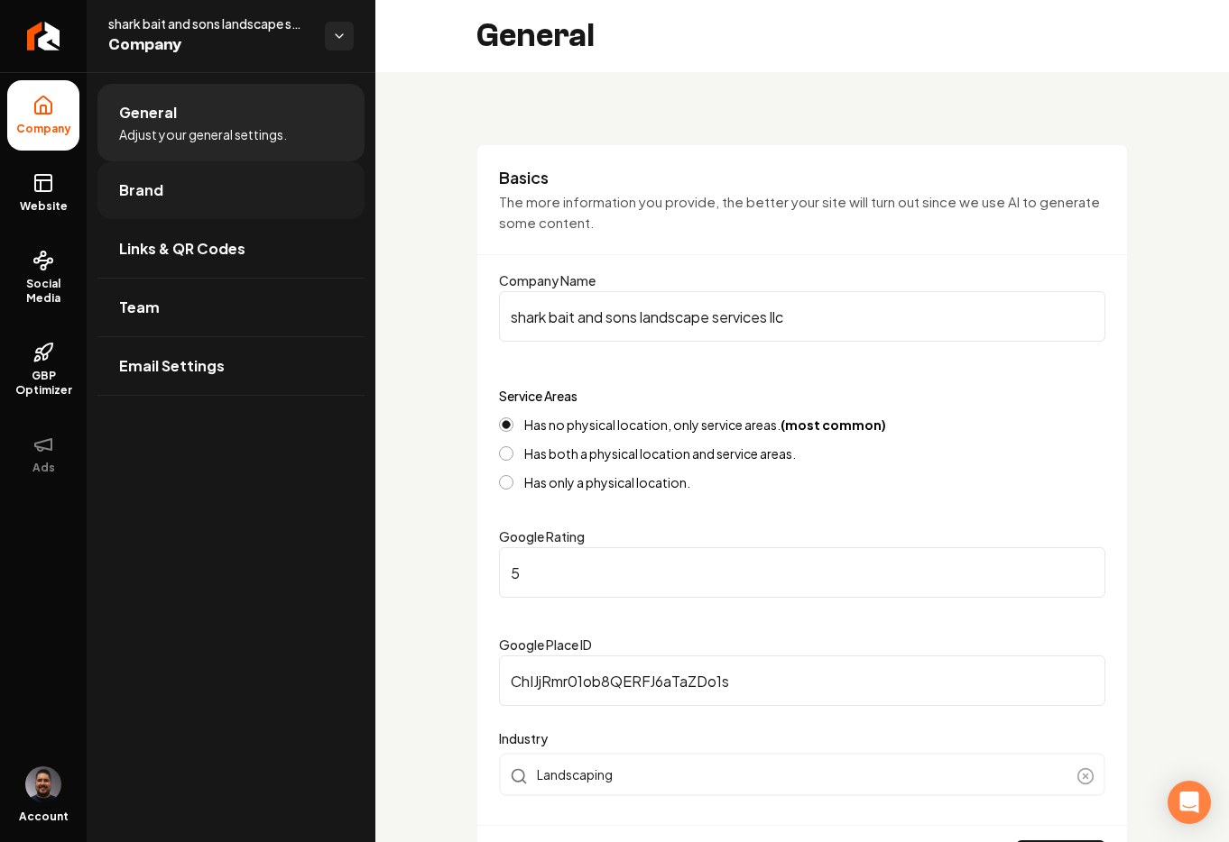
click at [217, 203] on link "Brand" at bounding box center [230, 190] width 267 height 58
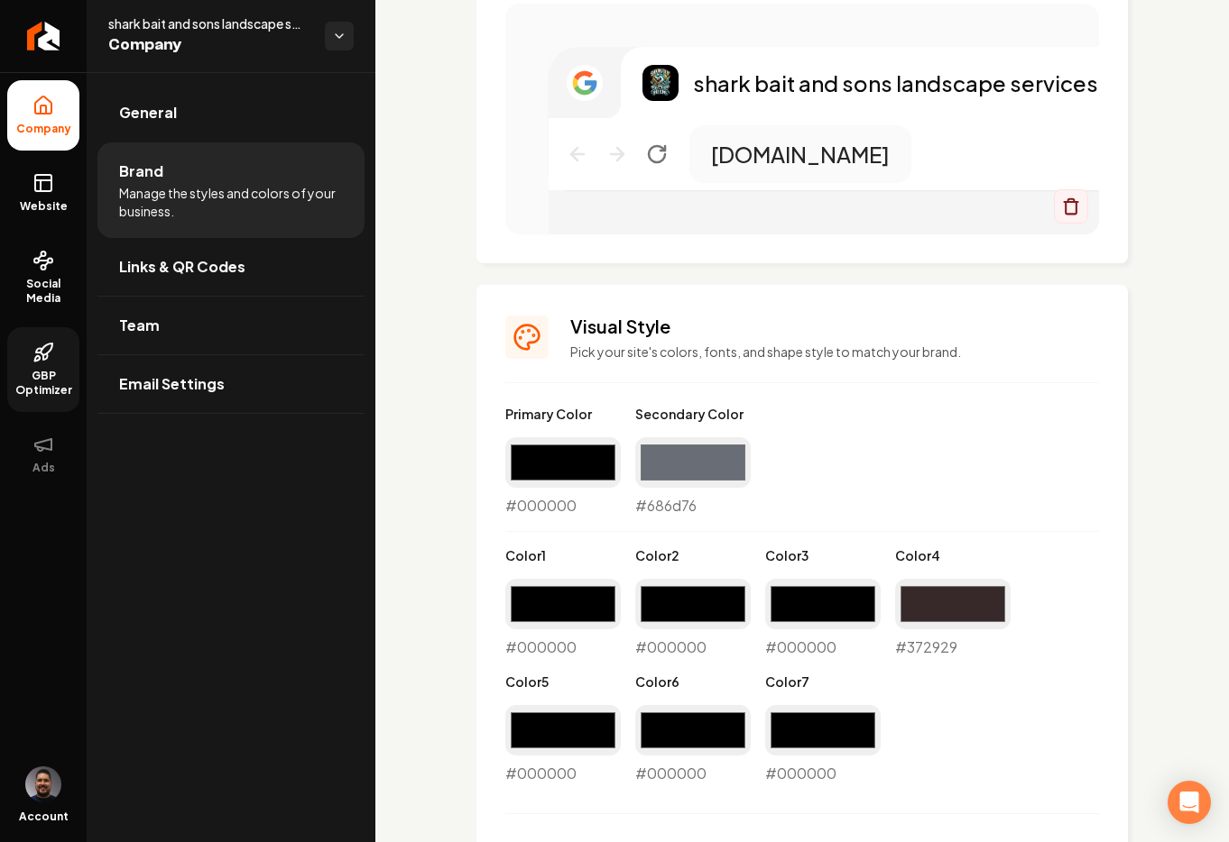
scroll to position [739, 0]
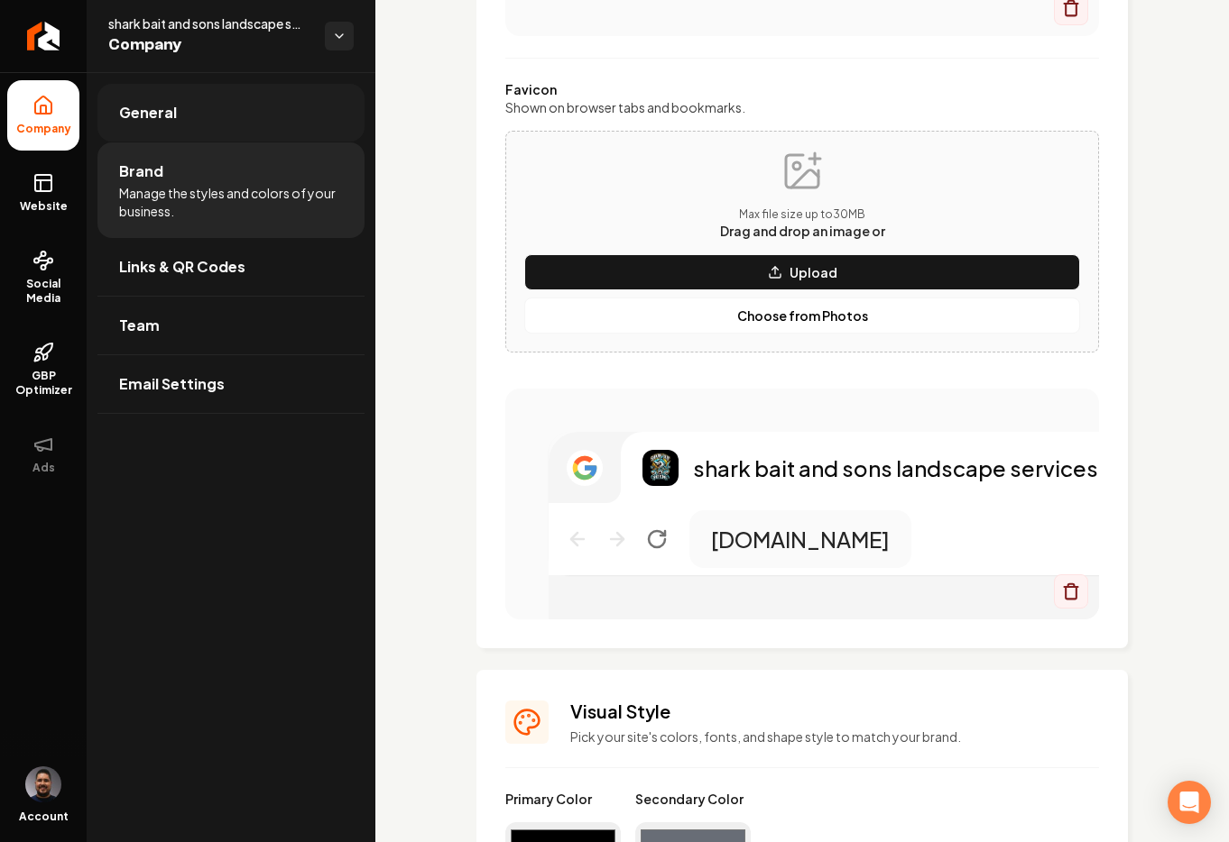
click at [183, 106] on link "General" at bounding box center [230, 113] width 267 height 58
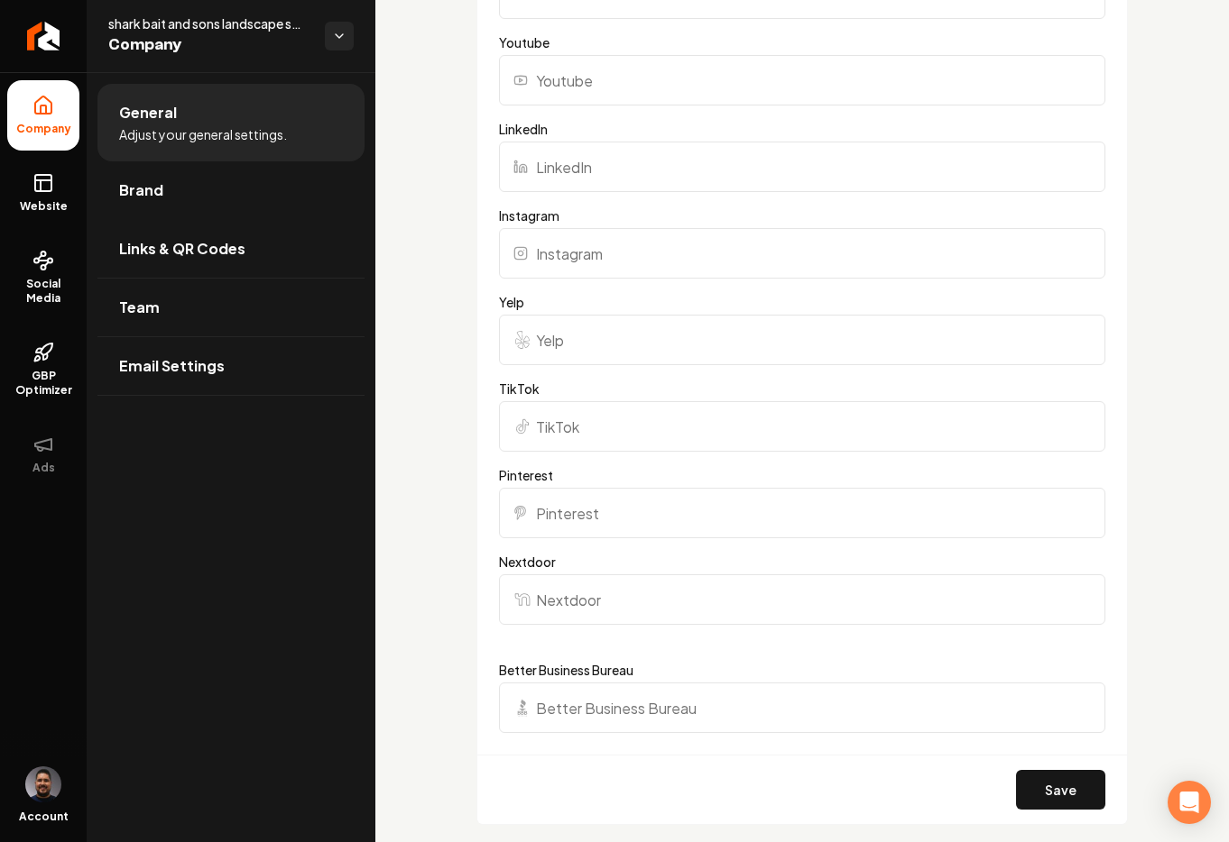
scroll to position [1670, 0]
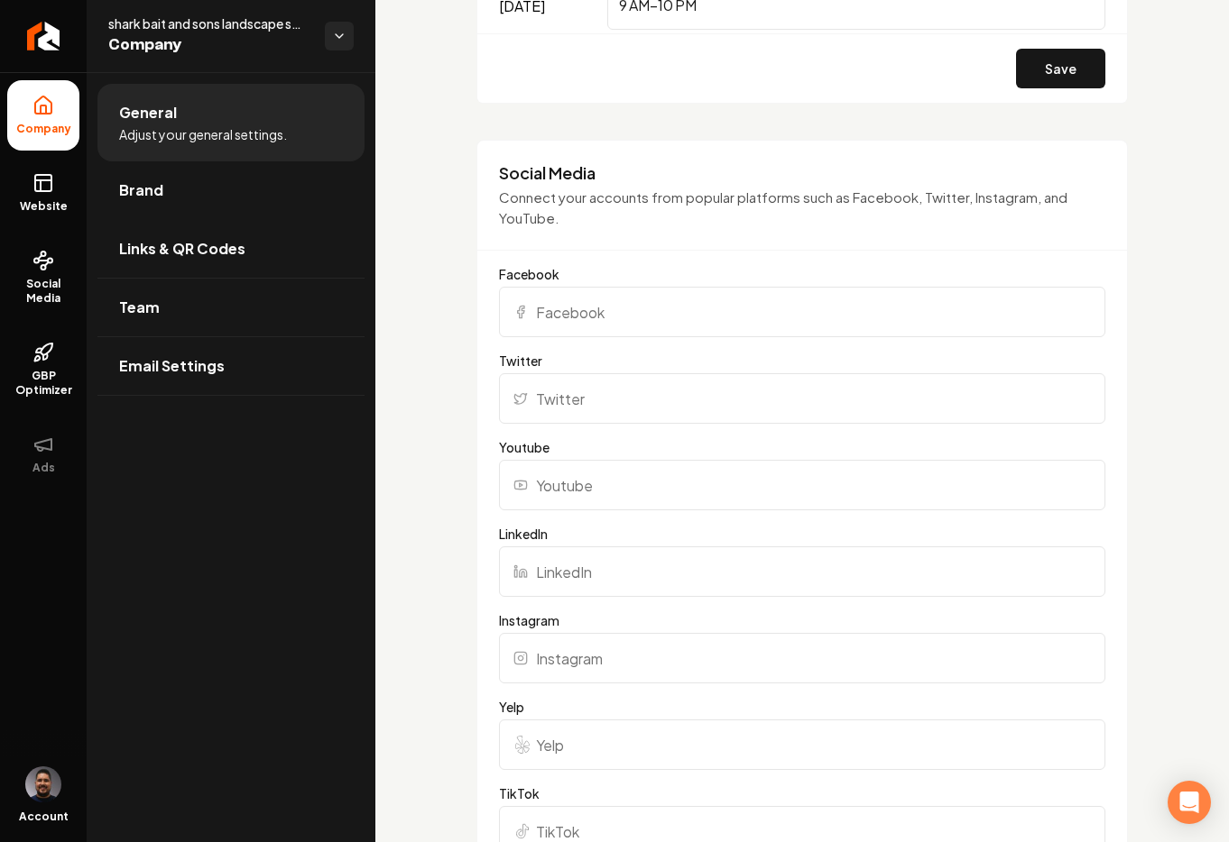
click at [582, 318] on input "Facebook" at bounding box center [802, 312] width 606 height 51
click at [594, 241] on div "Social Media Connect your accounts from popular platforms such as Facebook, Twi…" at bounding box center [801, 206] width 649 height 88
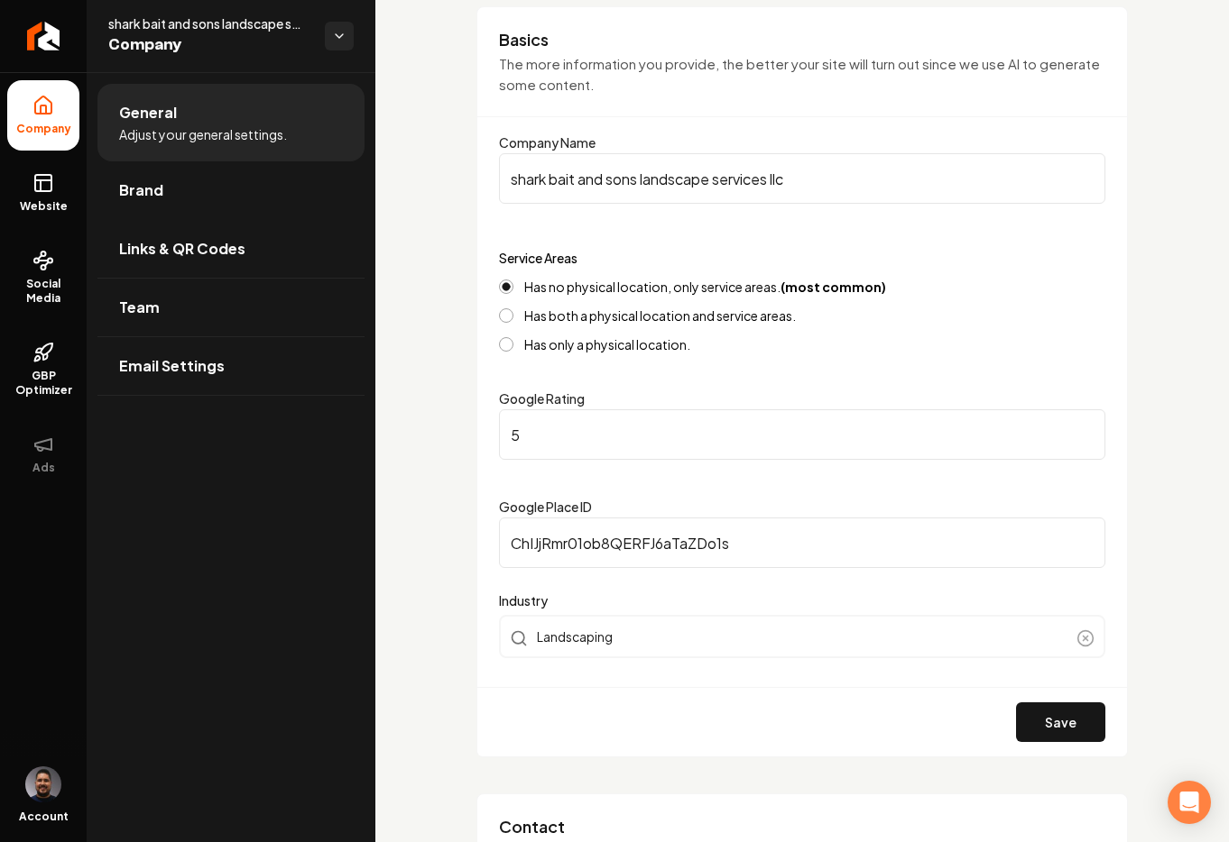
scroll to position [0, 0]
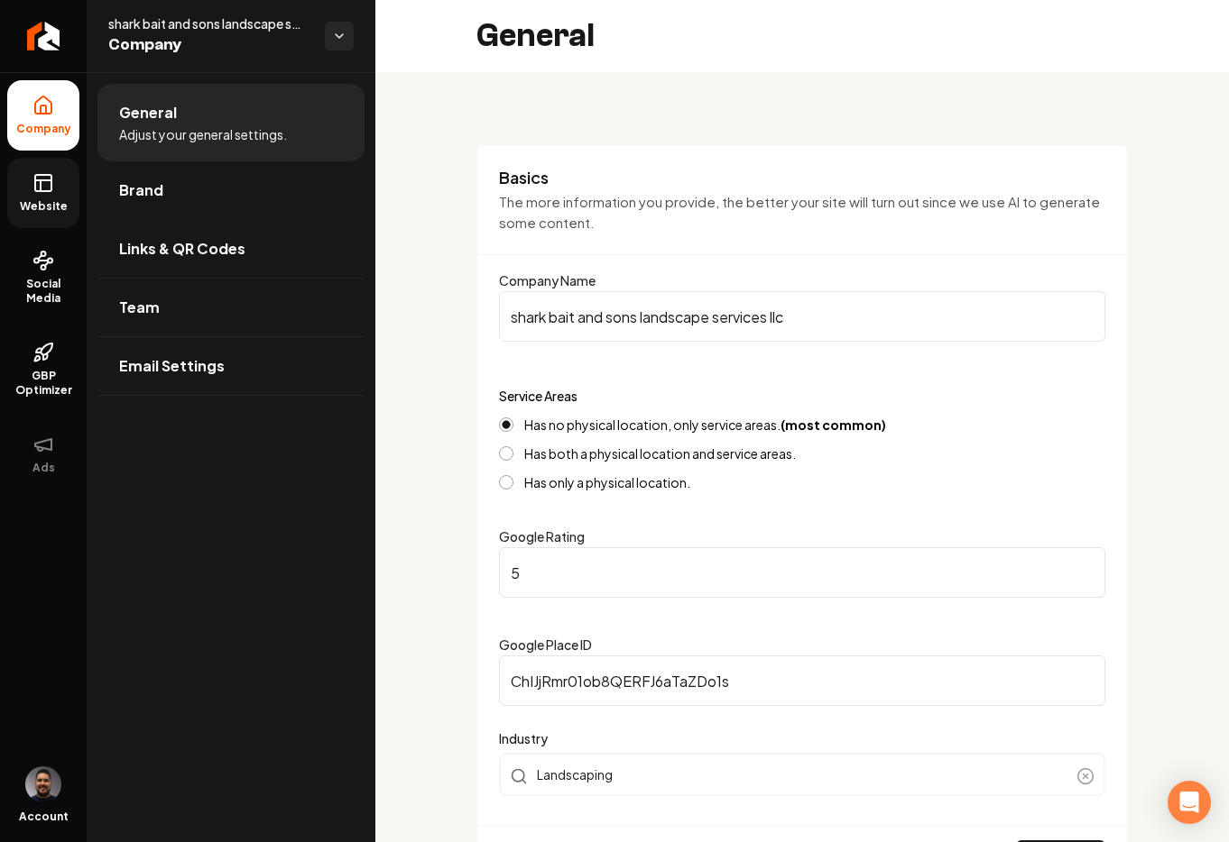
click at [41, 185] on icon at bounding box center [43, 183] width 22 height 22
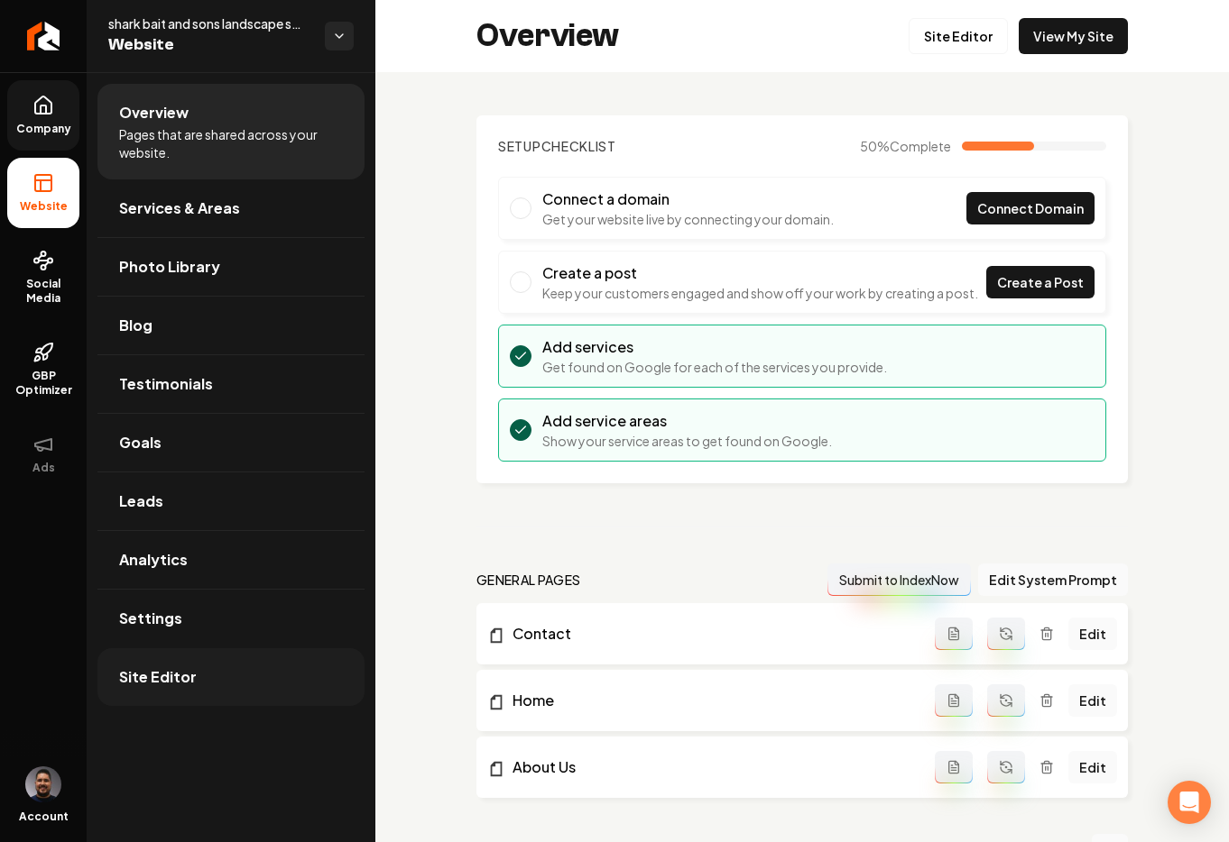
click at [198, 679] on link "Site Editor" at bounding box center [230, 678] width 267 height 58
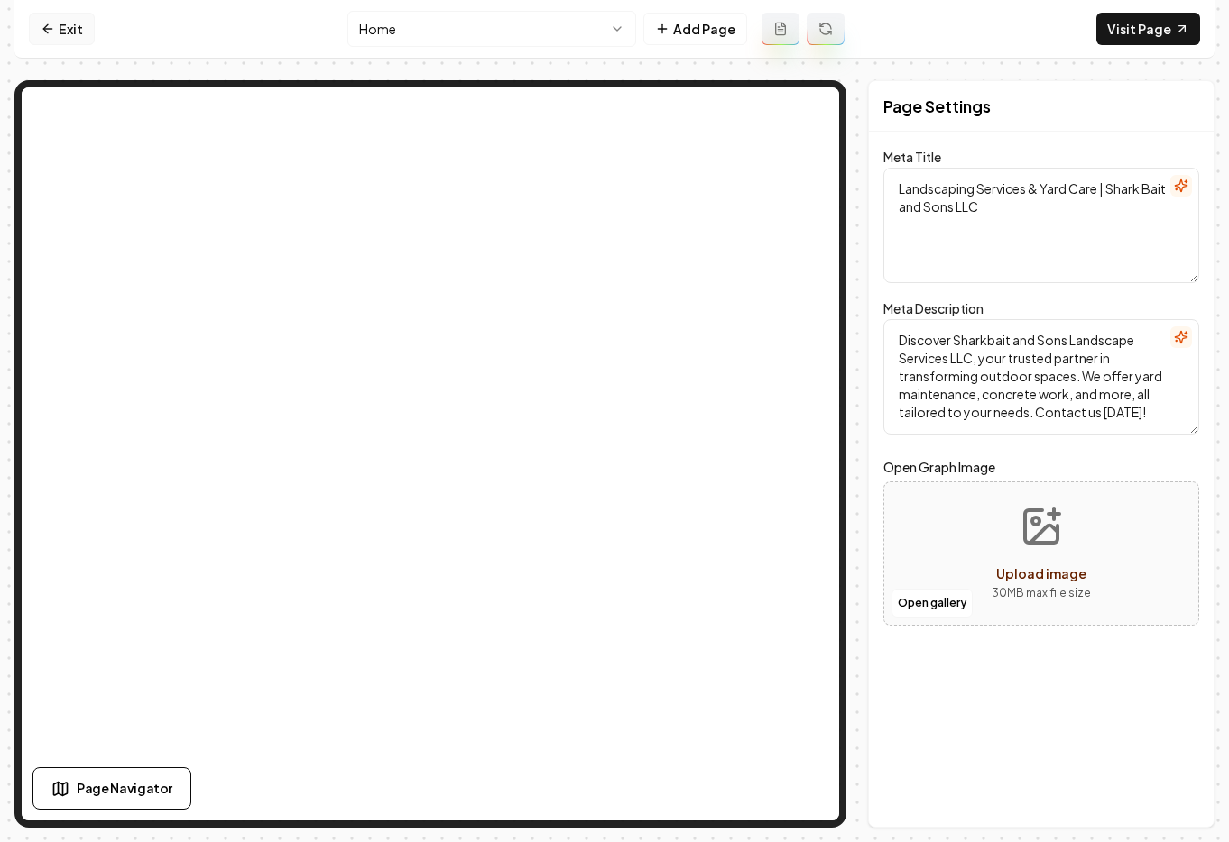
click at [48, 34] on icon at bounding box center [48, 29] width 14 height 14
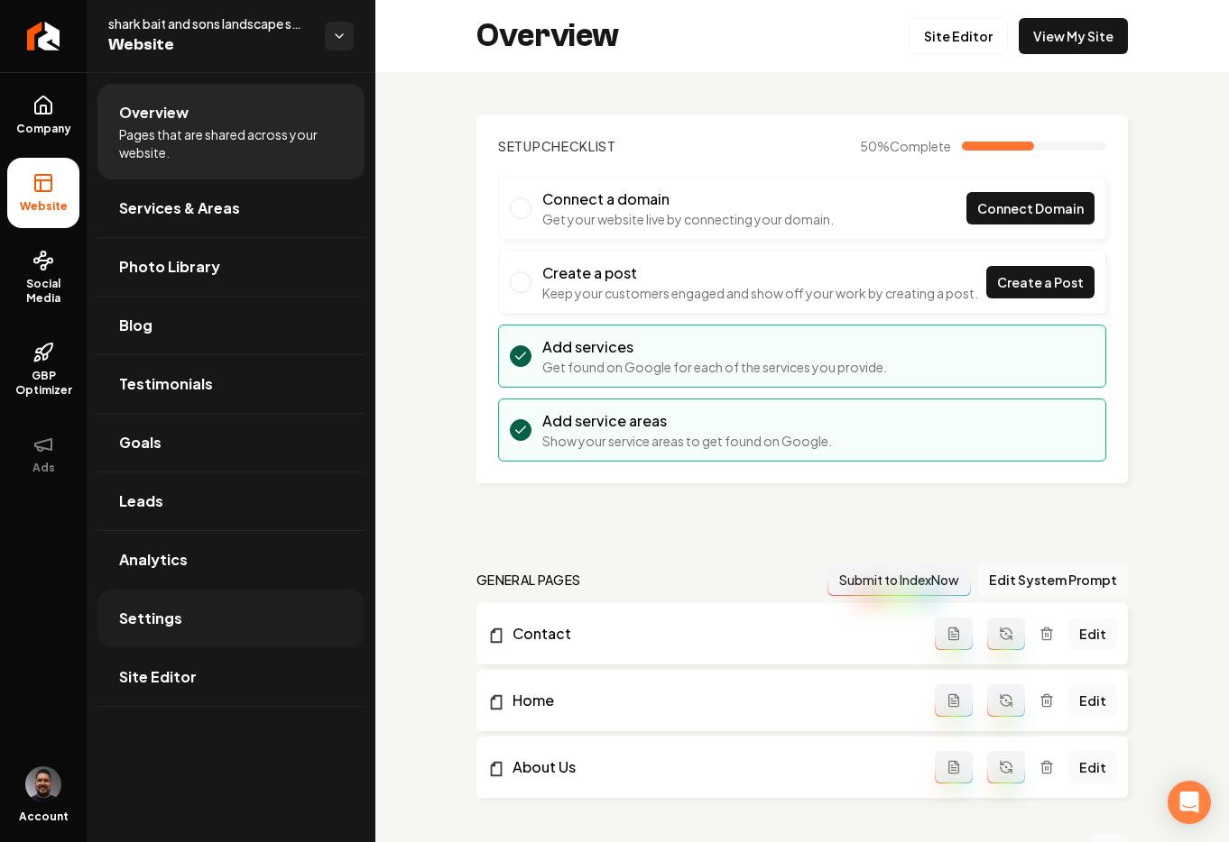
click at [177, 616] on span "Settings" at bounding box center [150, 619] width 63 height 22
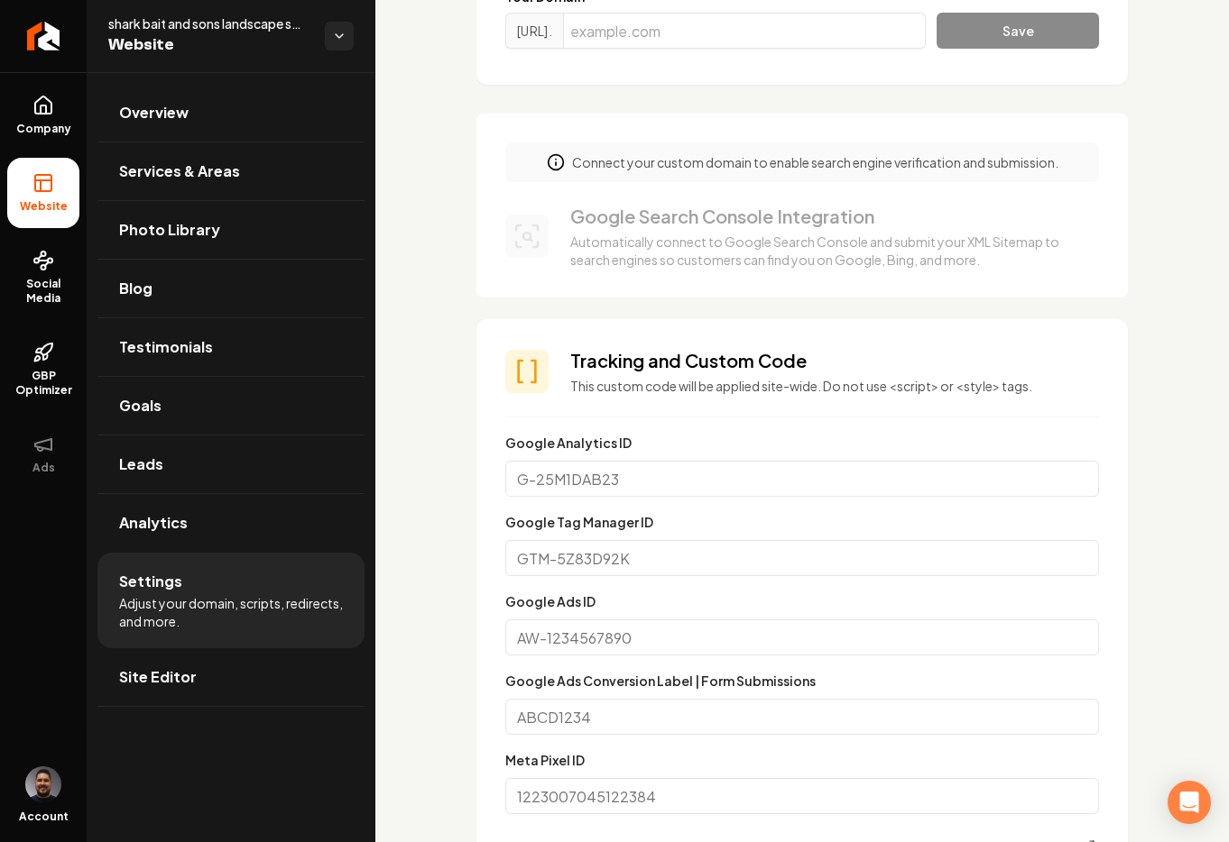
scroll to position [906, 0]
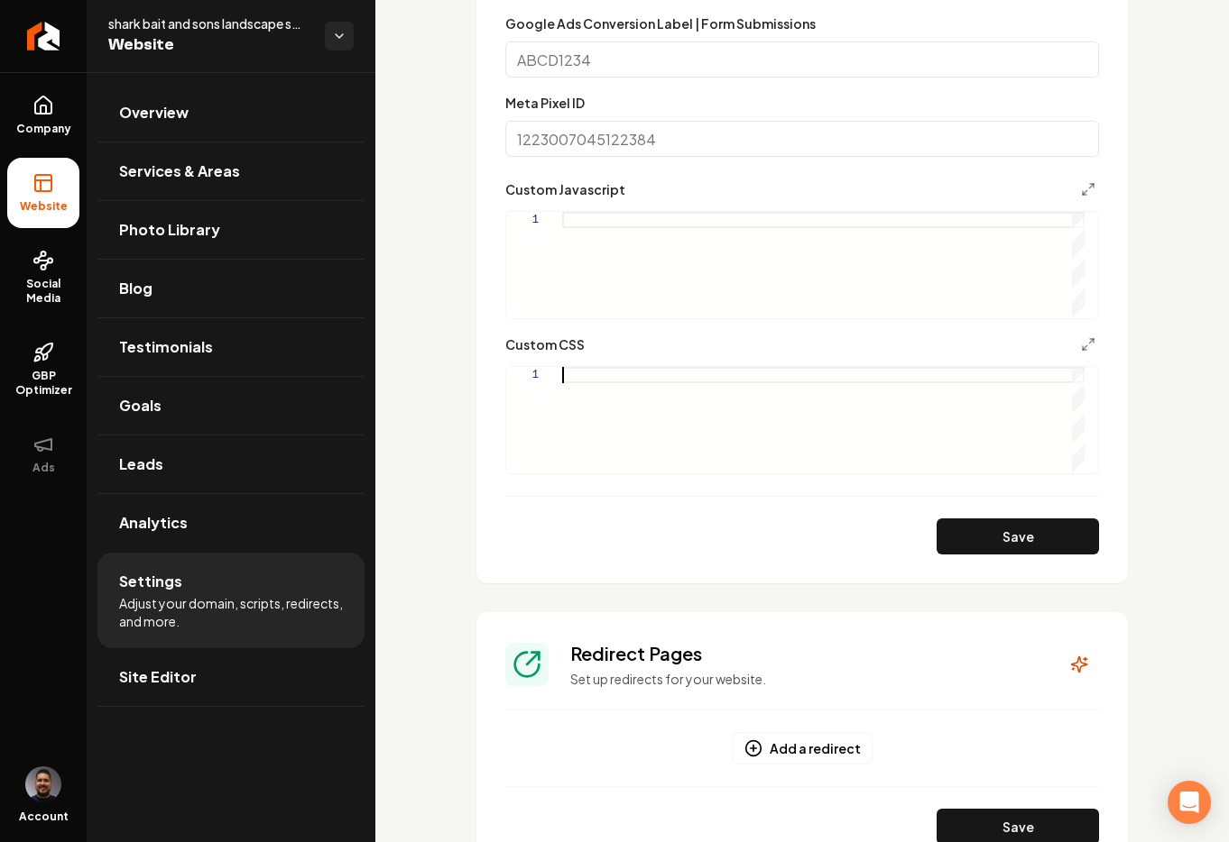
click at [602, 384] on div "Main content area" at bounding box center [823, 420] width 522 height 106
click at [1004, 537] on button "Save" at bounding box center [1017, 537] width 162 height 36
type textarea "**********"
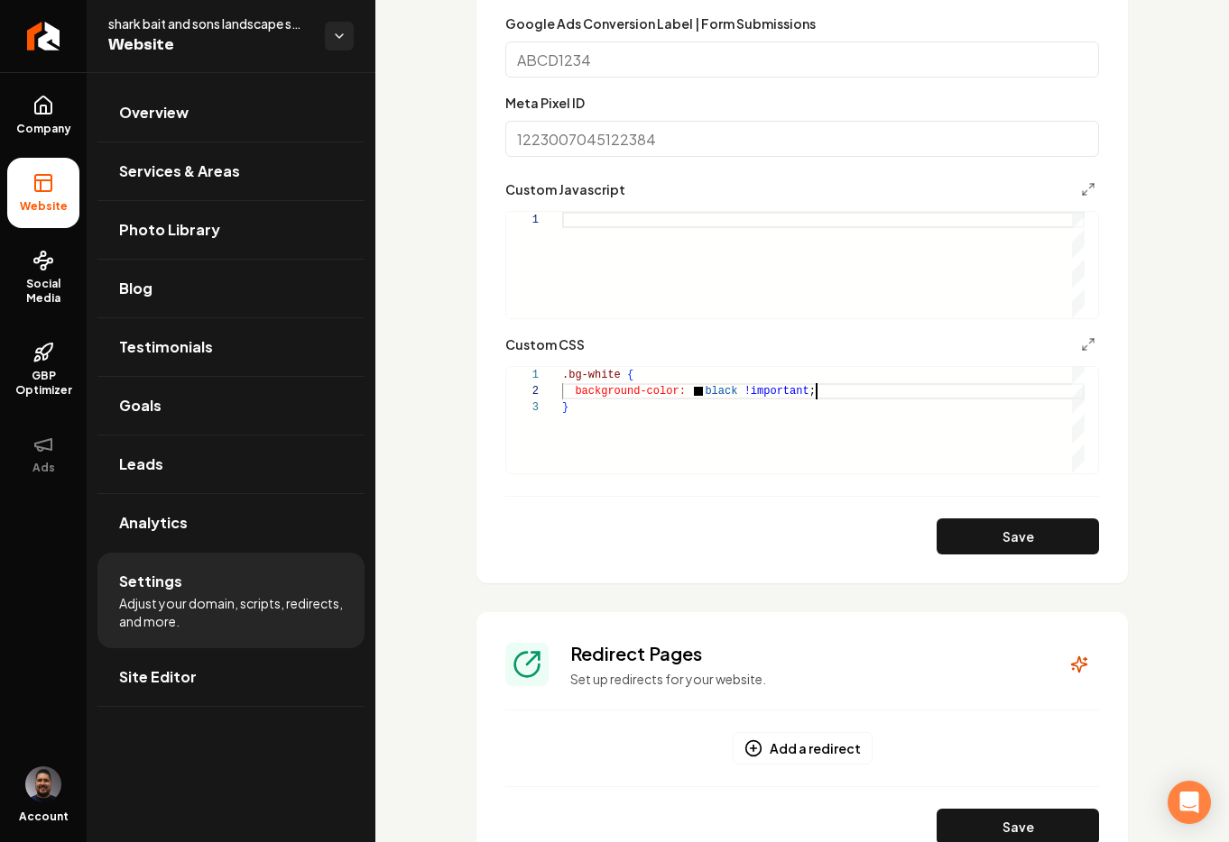
click at [833, 388] on div ".bg-white { background-color: black !important ; }" at bounding box center [823, 420] width 522 height 106
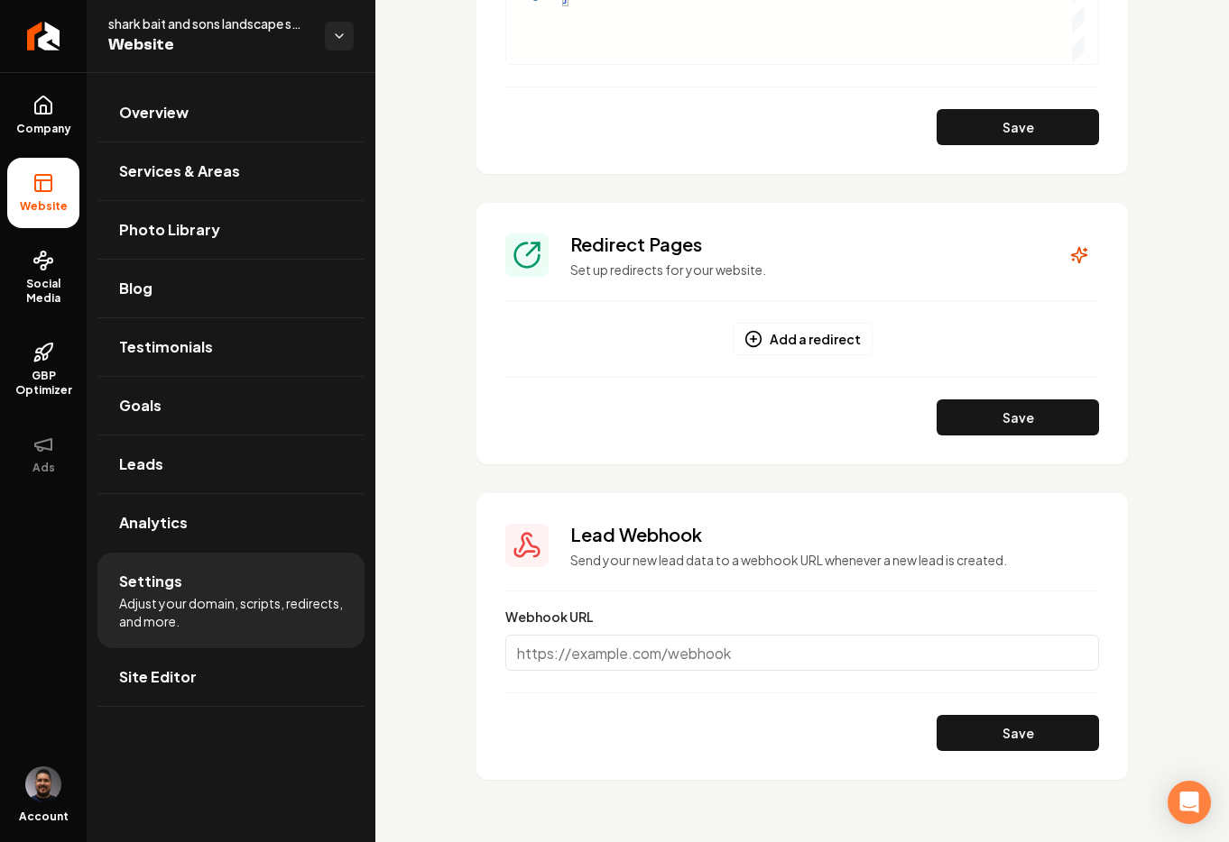
scroll to position [1325, 0]
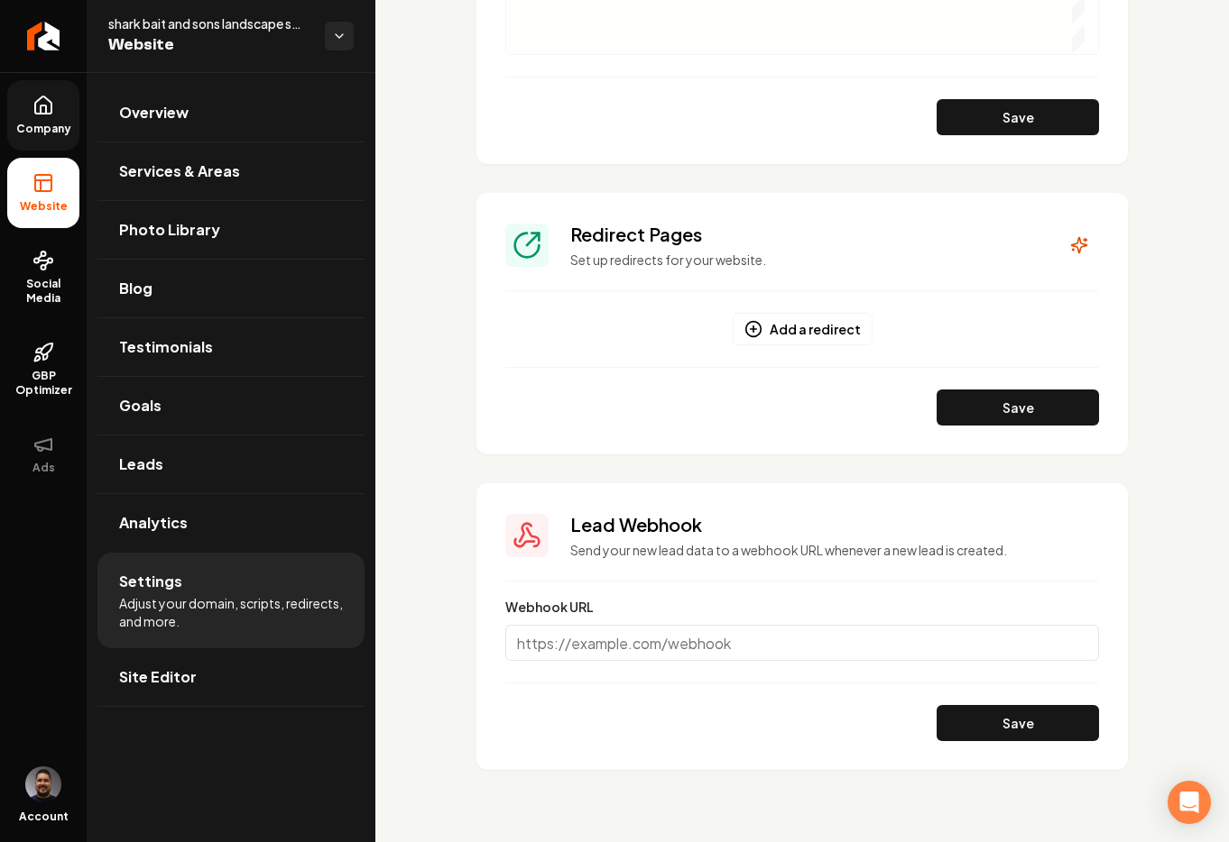
click at [27, 115] on link "Company" at bounding box center [43, 115] width 72 height 70
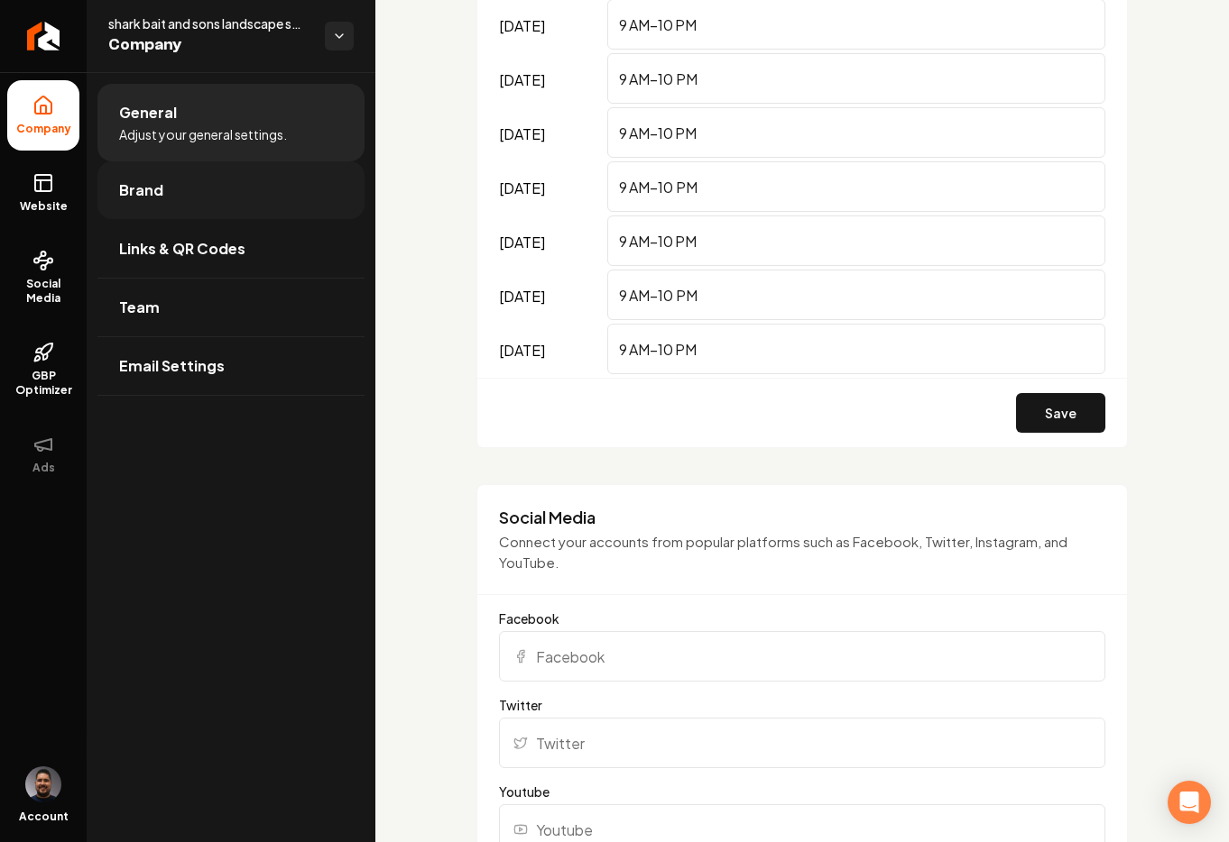
click at [216, 170] on link "Brand" at bounding box center [230, 190] width 267 height 58
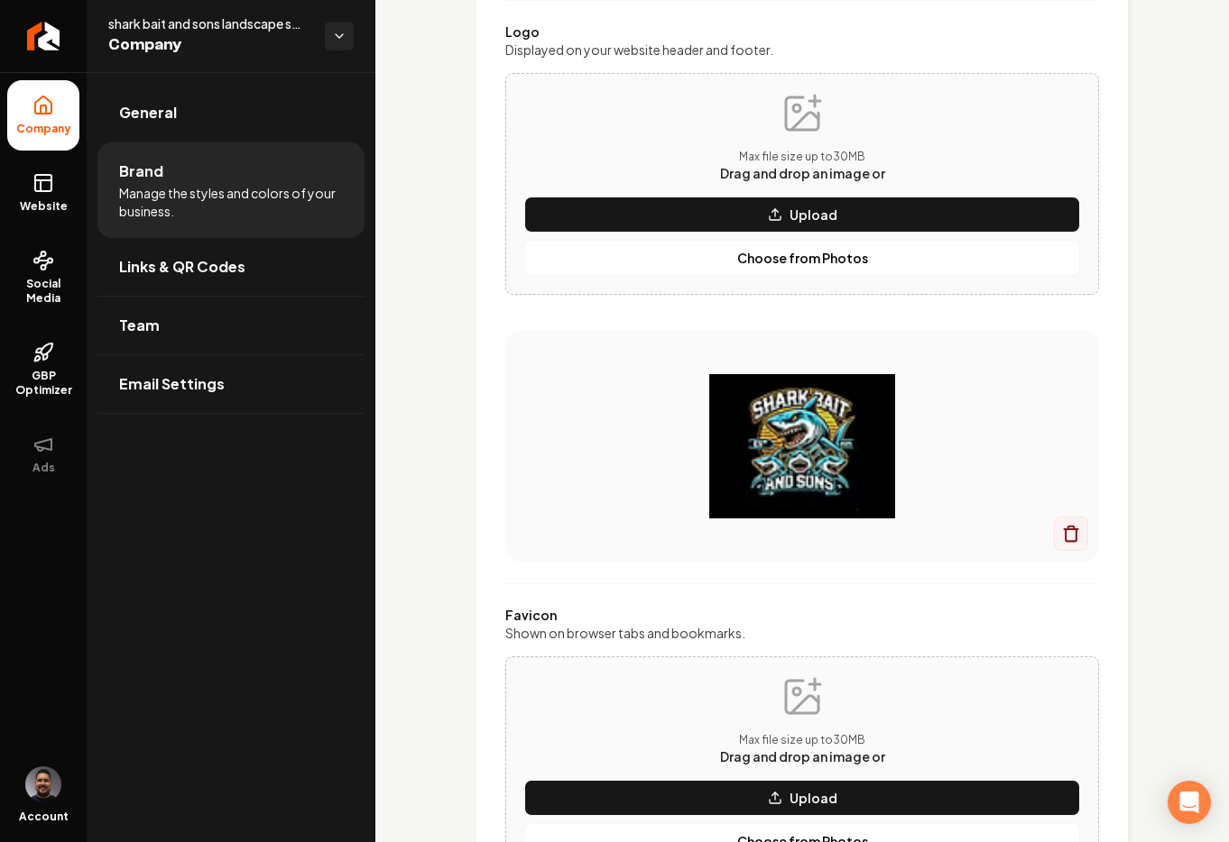
scroll to position [1325, 0]
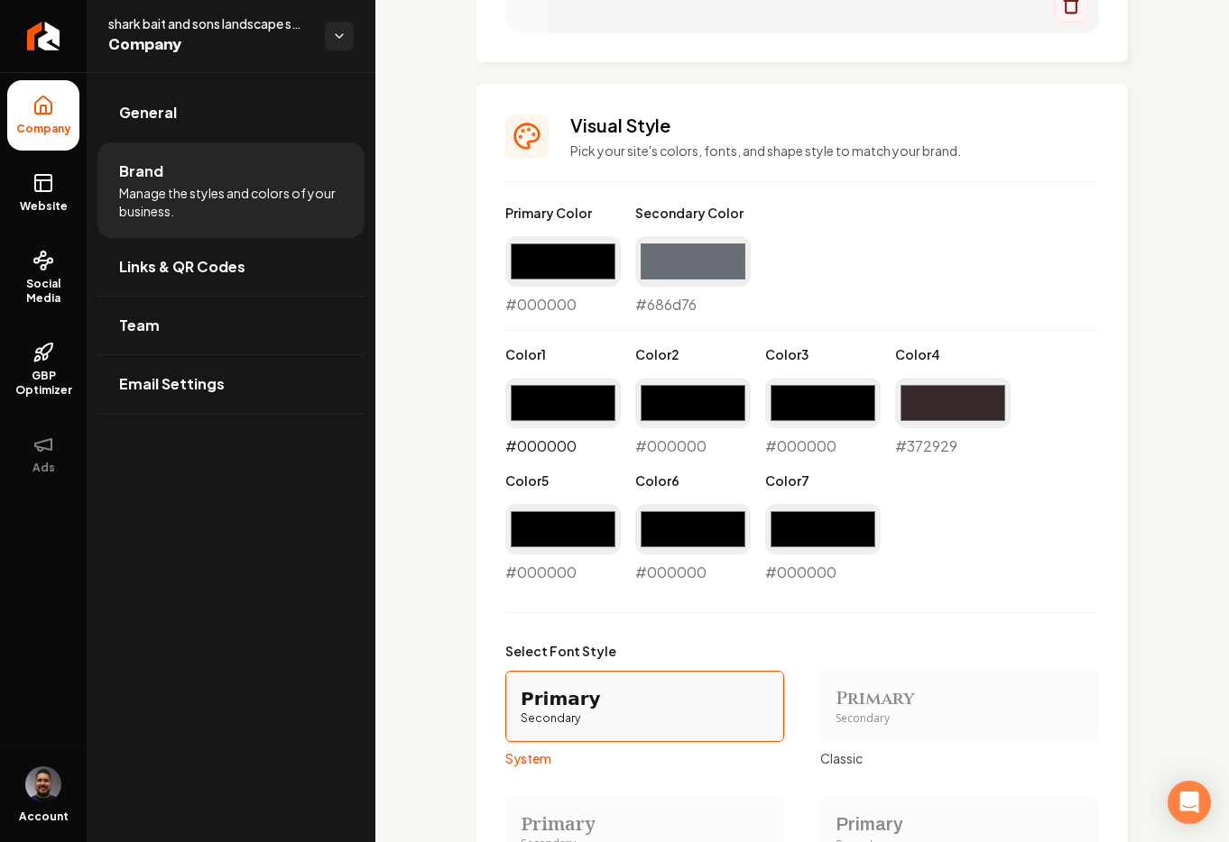
click at [528, 418] on input "#000000" at bounding box center [562, 403] width 115 height 51
type input "#ece4e4"
click at [670, 438] on div "#000000 #000000" at bounding box center [692, 417] width 115 height 79
click at [658, 414] on input "#000000" at bounding box center [692, 403] width 115 height 51
type input "#d5c3c3"
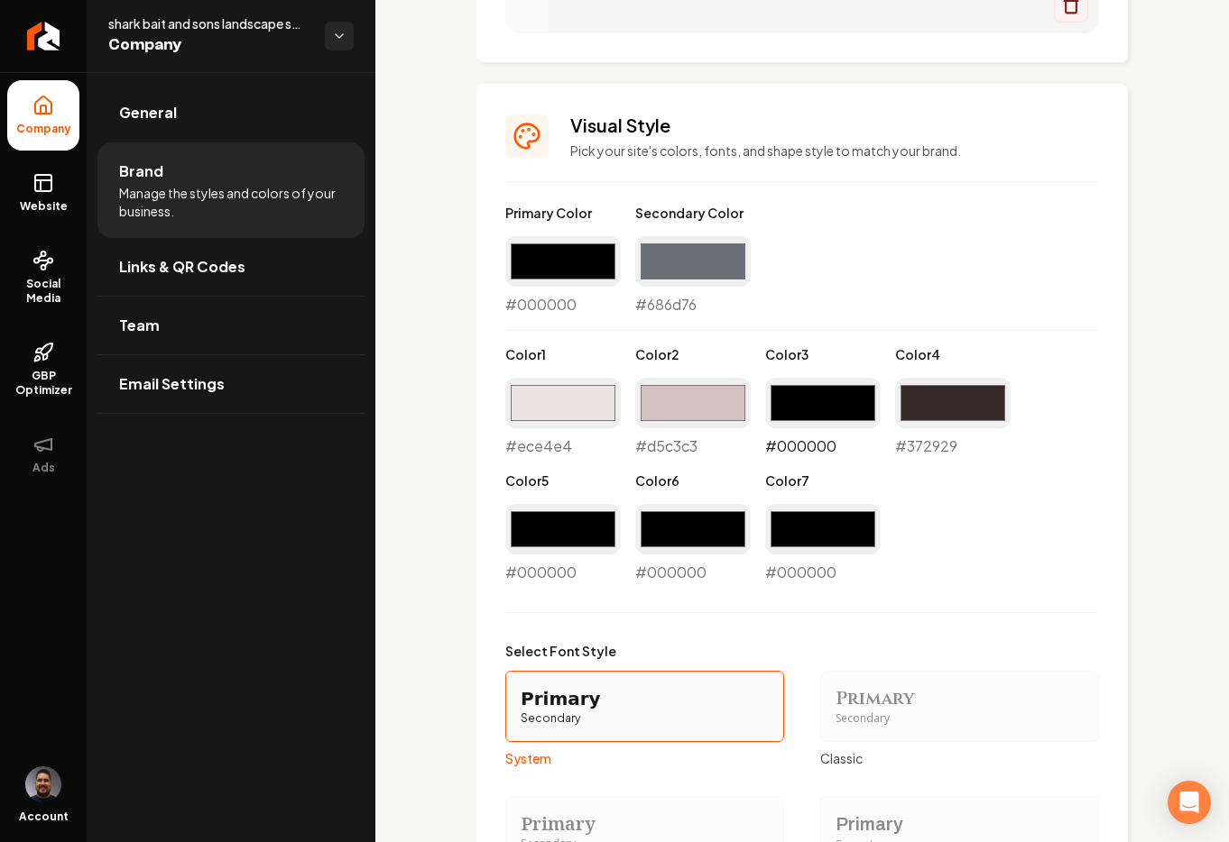
click at [809, 426] on input "#000000" at bounding box center [822, 403] width 115 height 51
type input "#dcd0d0"
click at [1028, 528] on div "Primary Color #000000 #000000 Secondary Color #686d76 #686d76 Color 1 #ece4e4 #…" at bounding box center [802, 394] width 594 height 380
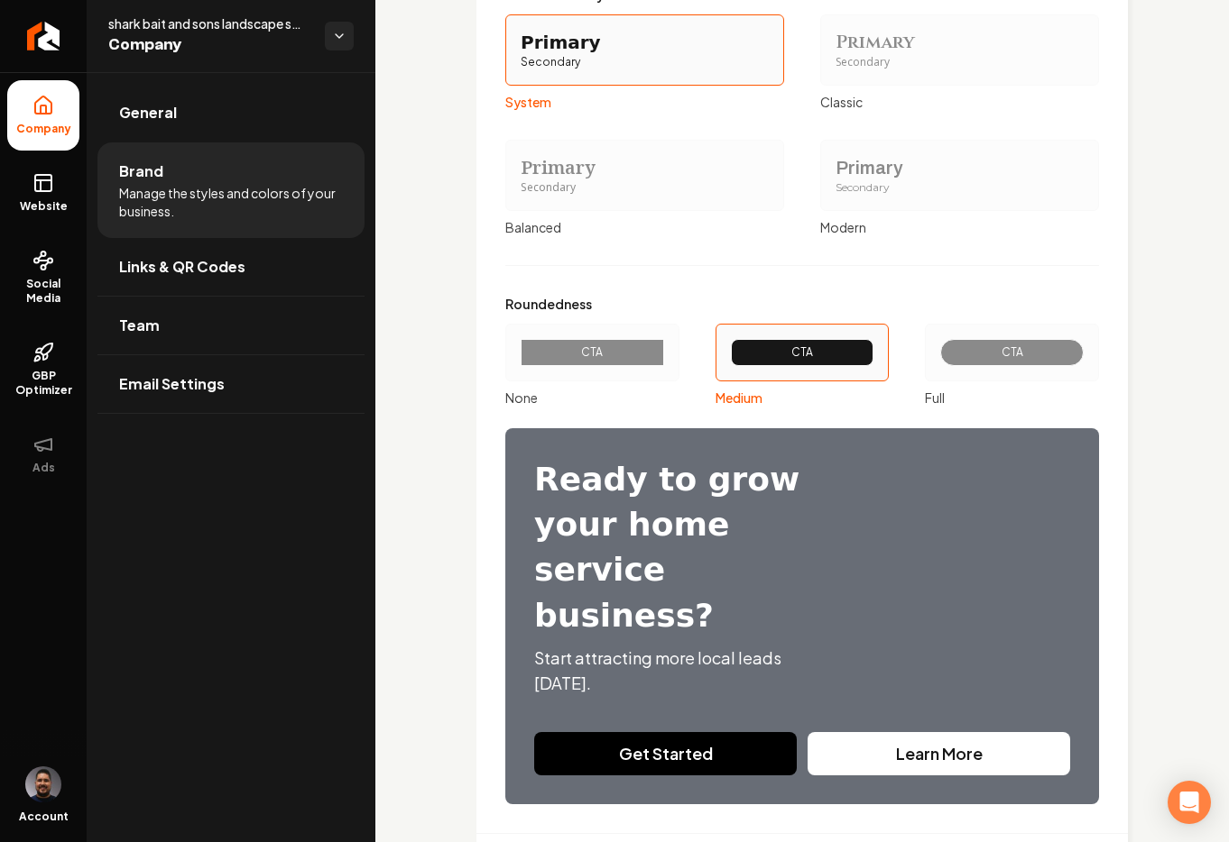
scroll to position [2040, 0]
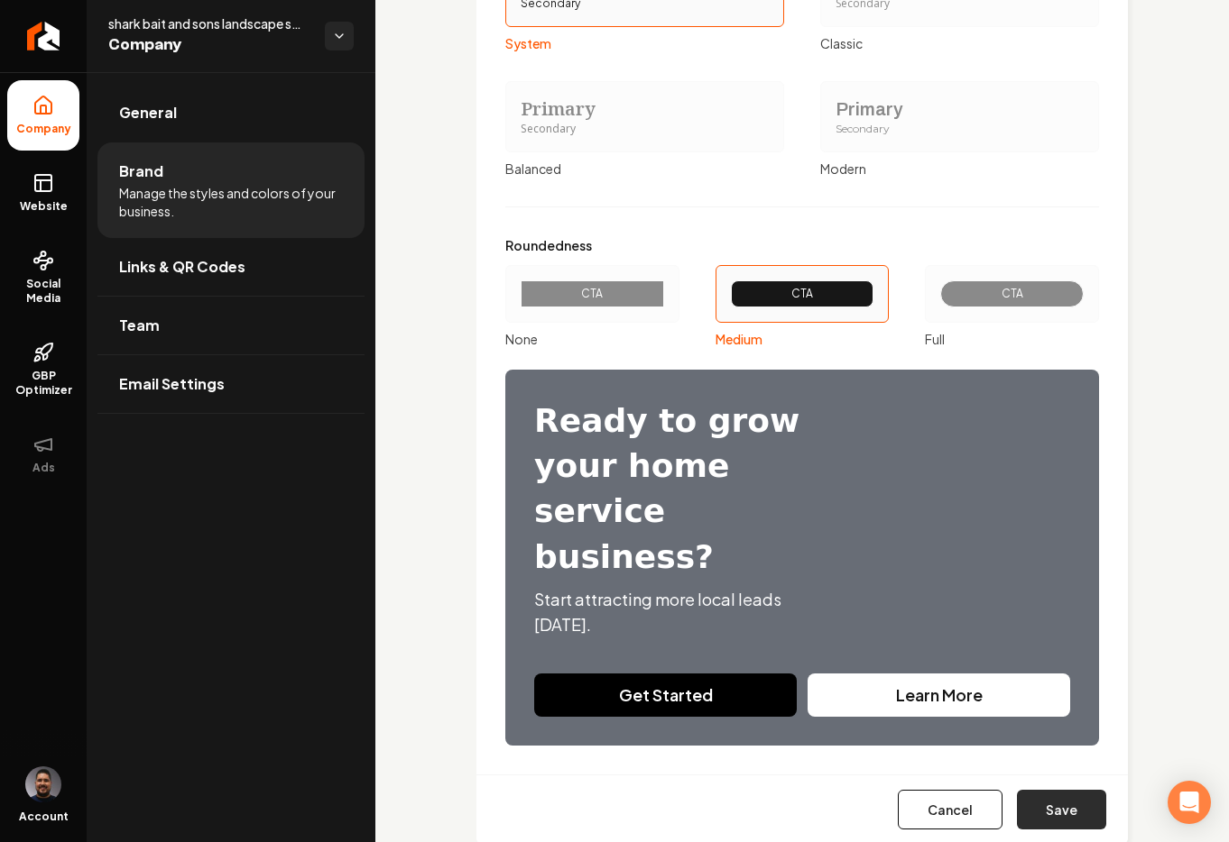
click at [1049, 790] on button "Save" at bounding box center [1061, 810] width 89 height 40
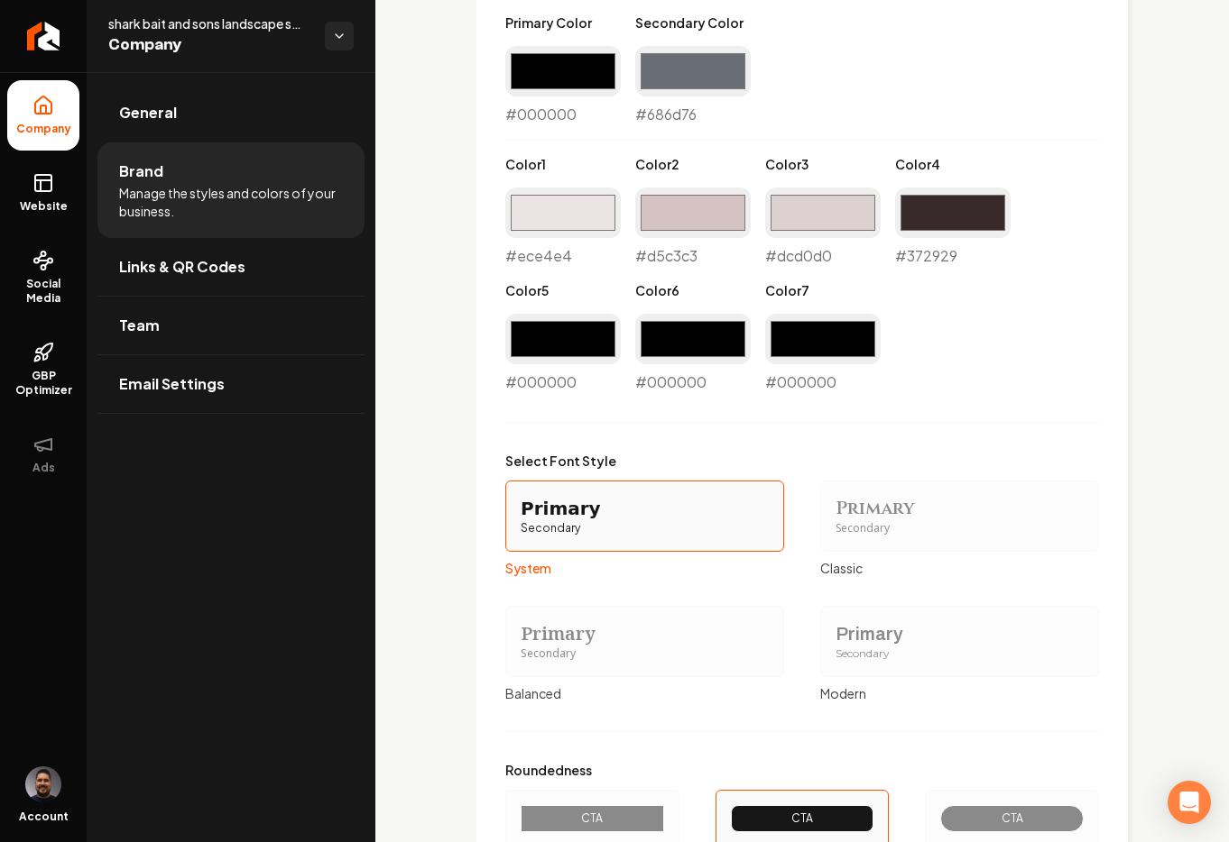
scroll to position [1491, 0]
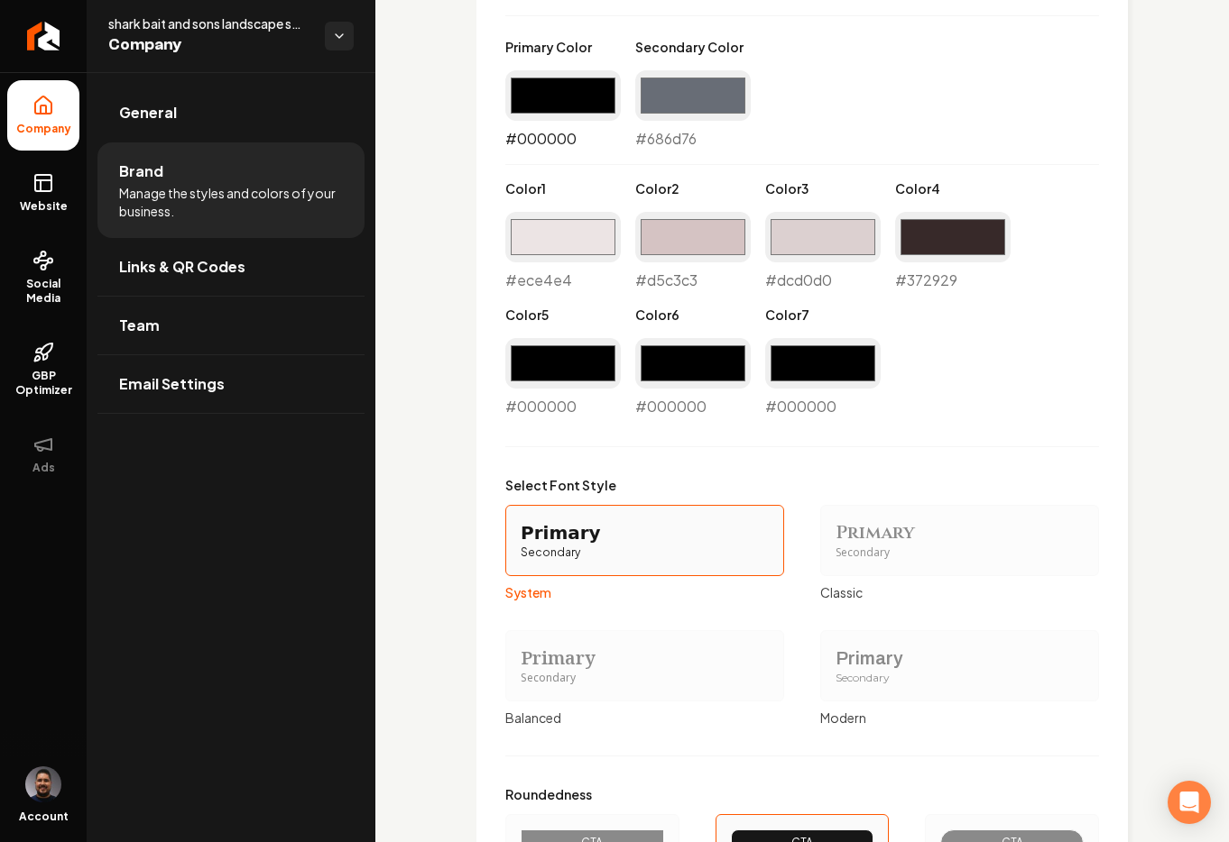
click at [577, 81] on input "#000000" at bounding box center [562, 95] width 115 height 51
click at [560, 100] on input "#000000" at bounding box center [562, 95] width 115 height 51
click at [568, 140] on div "#000000 #000000" at bounding box center [562, 109] width 115 height 79
click at [575, 141] on div "#000000 #000000" at bounding box center [562, 109] width 115 height 79
click at [590, 140] on div "#000000 #000000" at bounding box center [562, 109] width 115 height 79
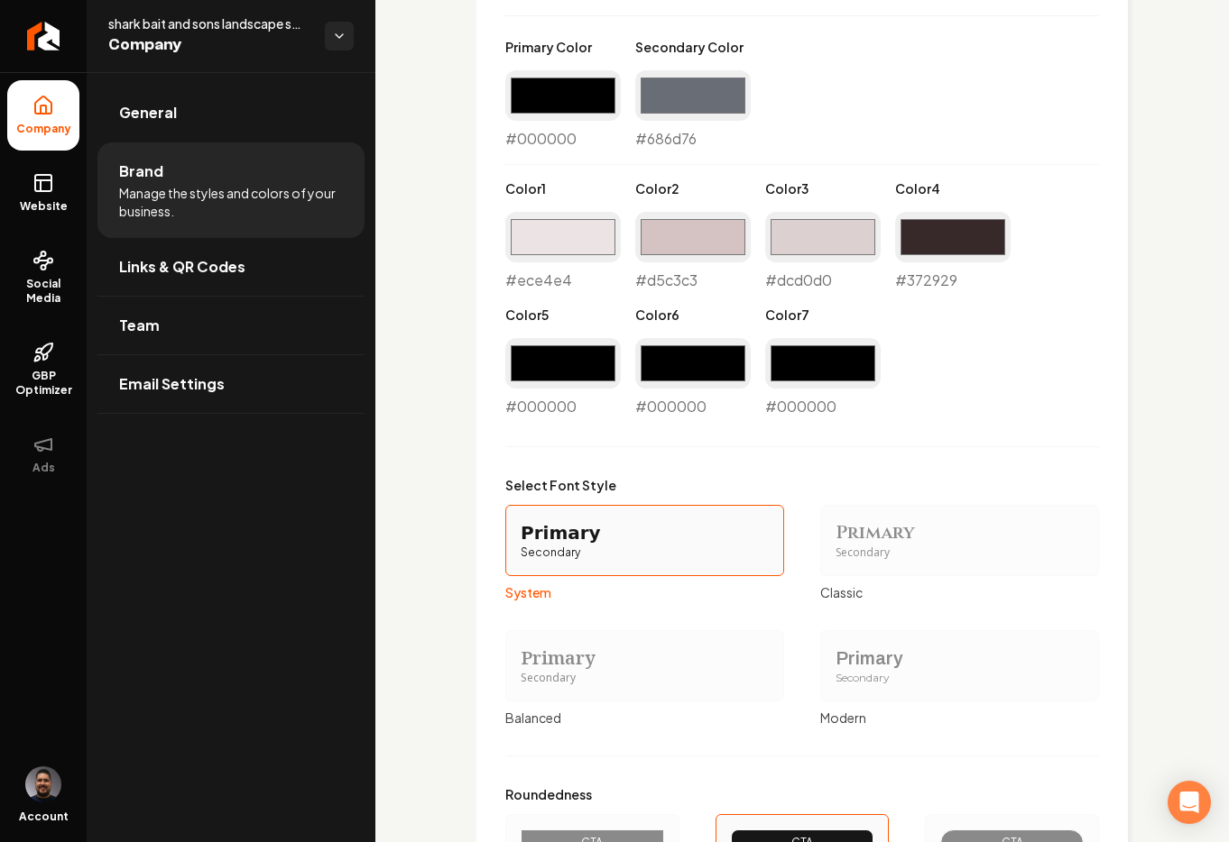
click at [575, 135] on div "#000000 #000000" at bounding box center [562, 109] width 115 height 79
click at [560, 103] on input "#000000" at bounding box center [562, 95] width 115 height 51
click at [759, 164] on div "Main content area" at bounding box center [802, 164] width 594 height 1
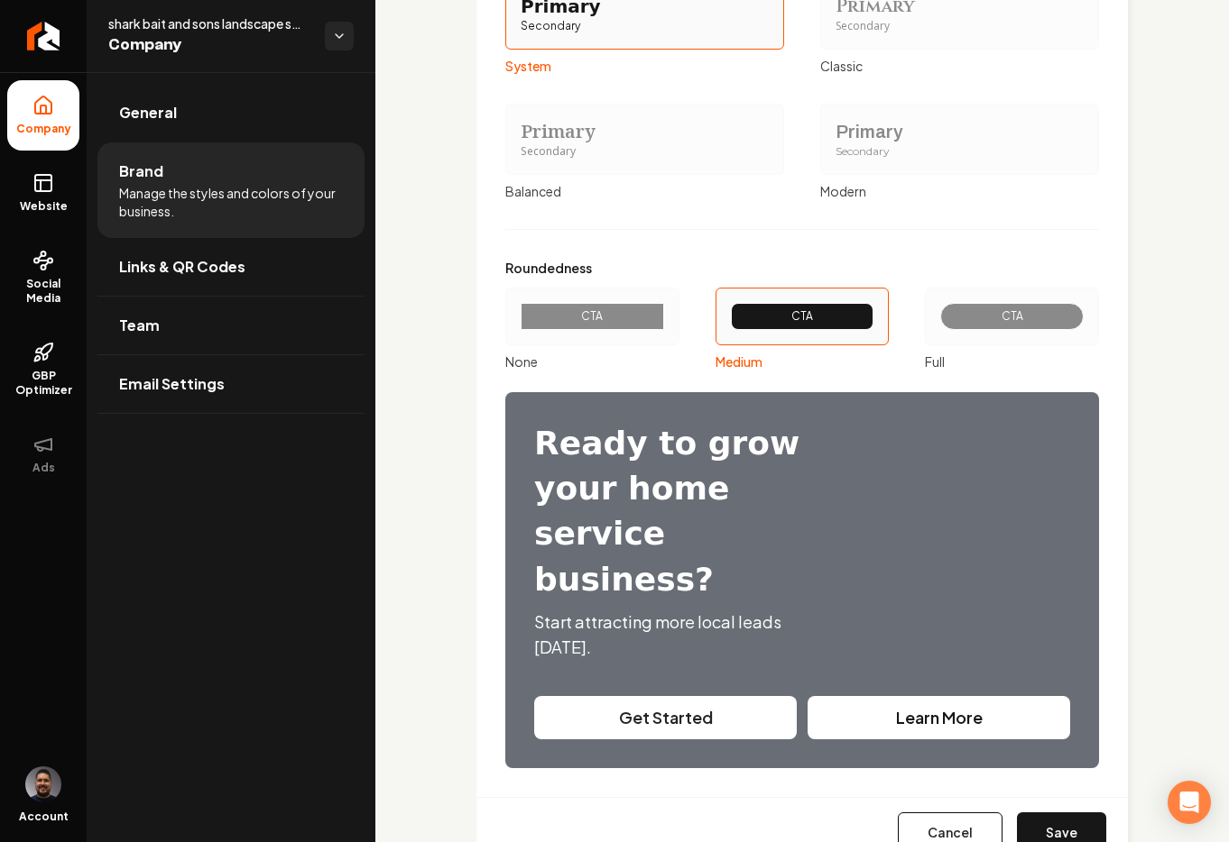
scroll to position [2040, 0]
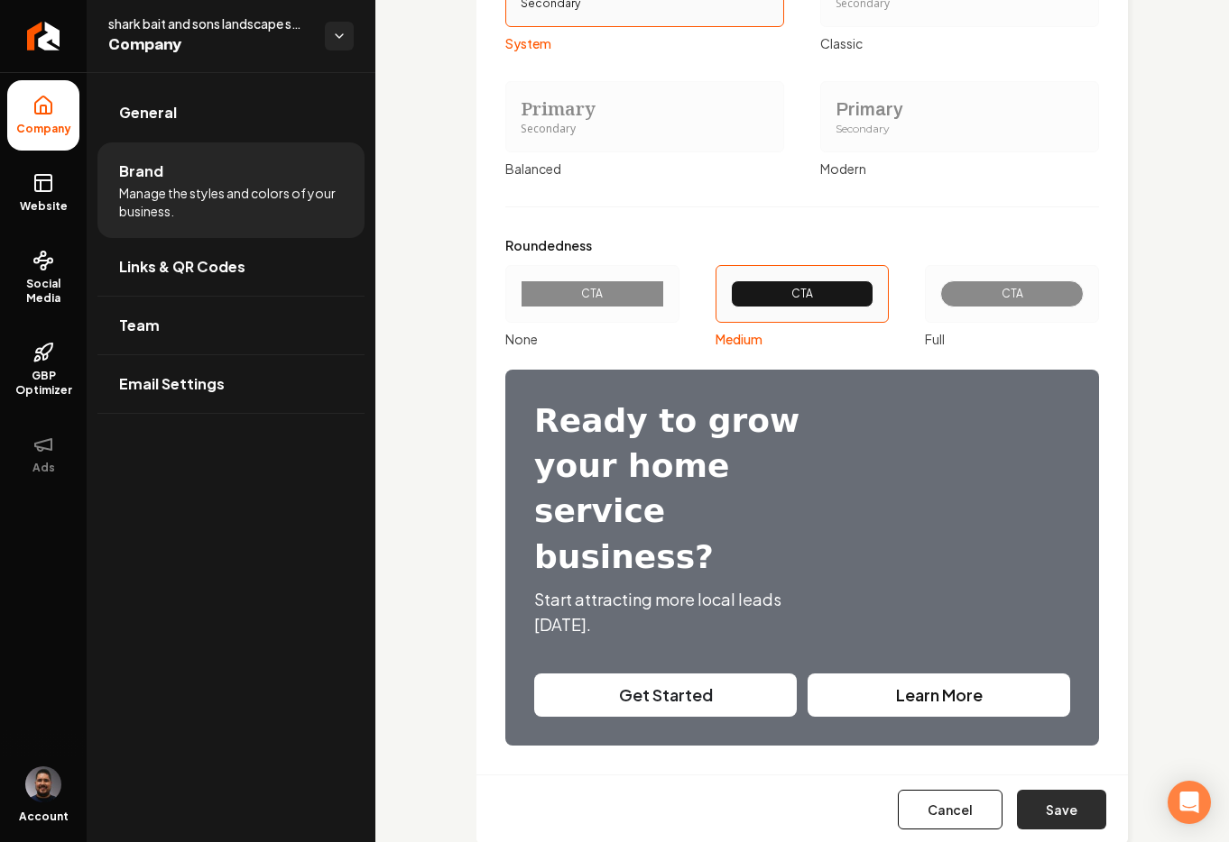
click at [1042, 790] on button "Save" at bounding box center [1061, 810] width 89 height 40
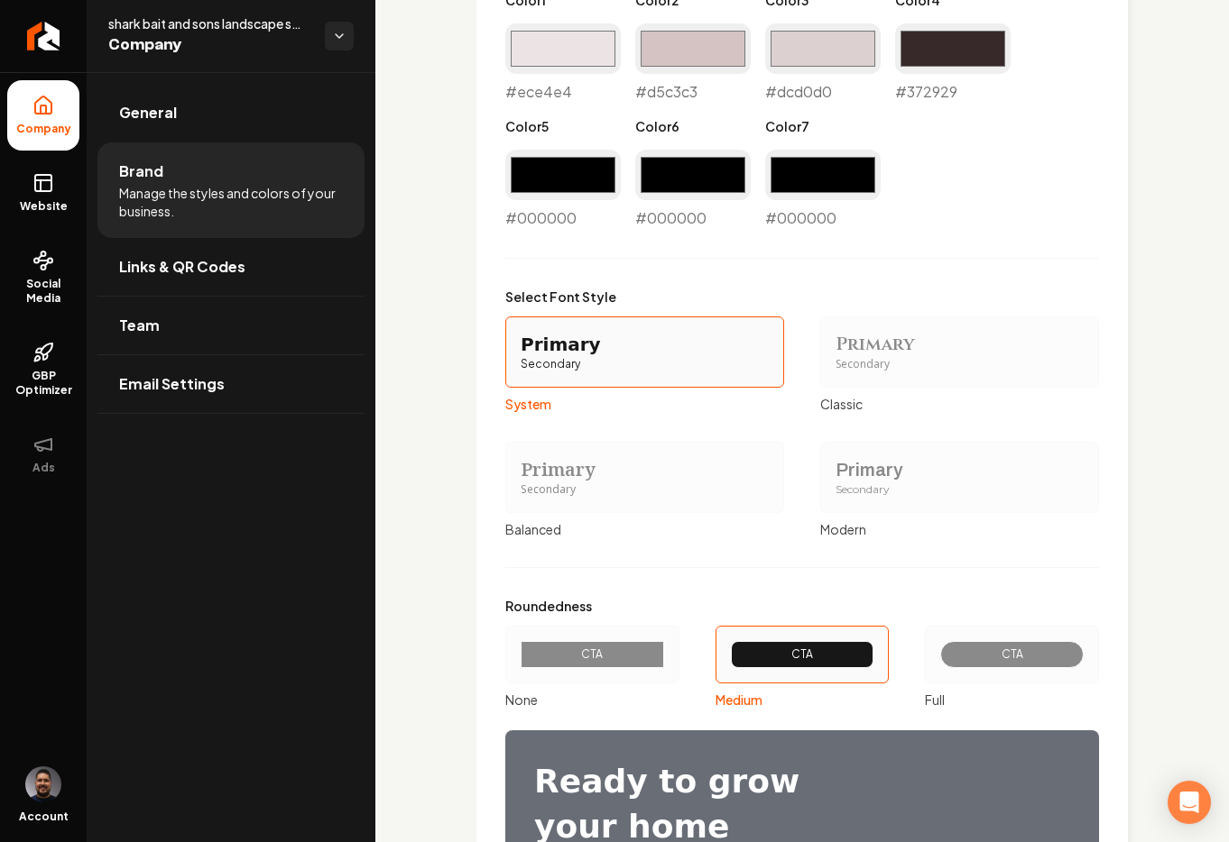
scroll to position [1293, 0]
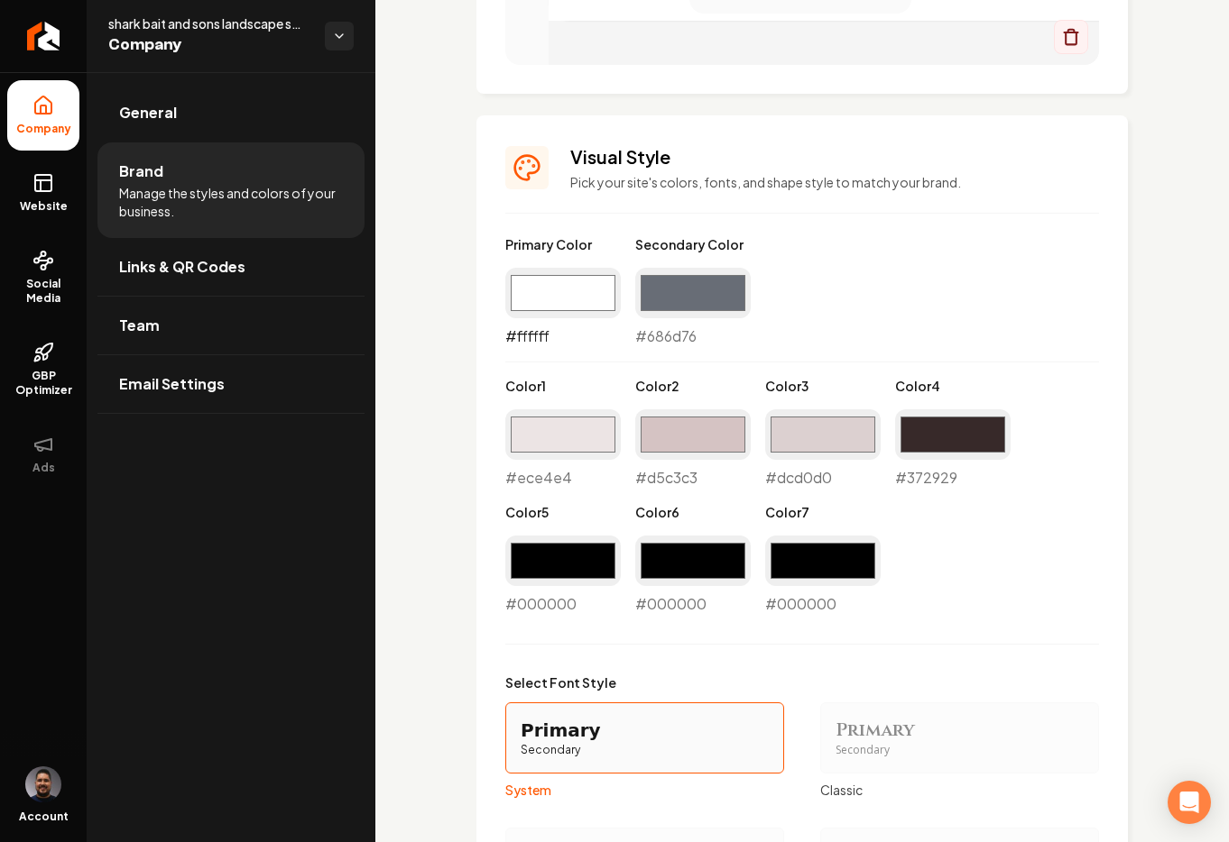
click at [571, 292] on input "#ffffff" at bounding box center [562, 293] width 115 height 51
type input "#000000"
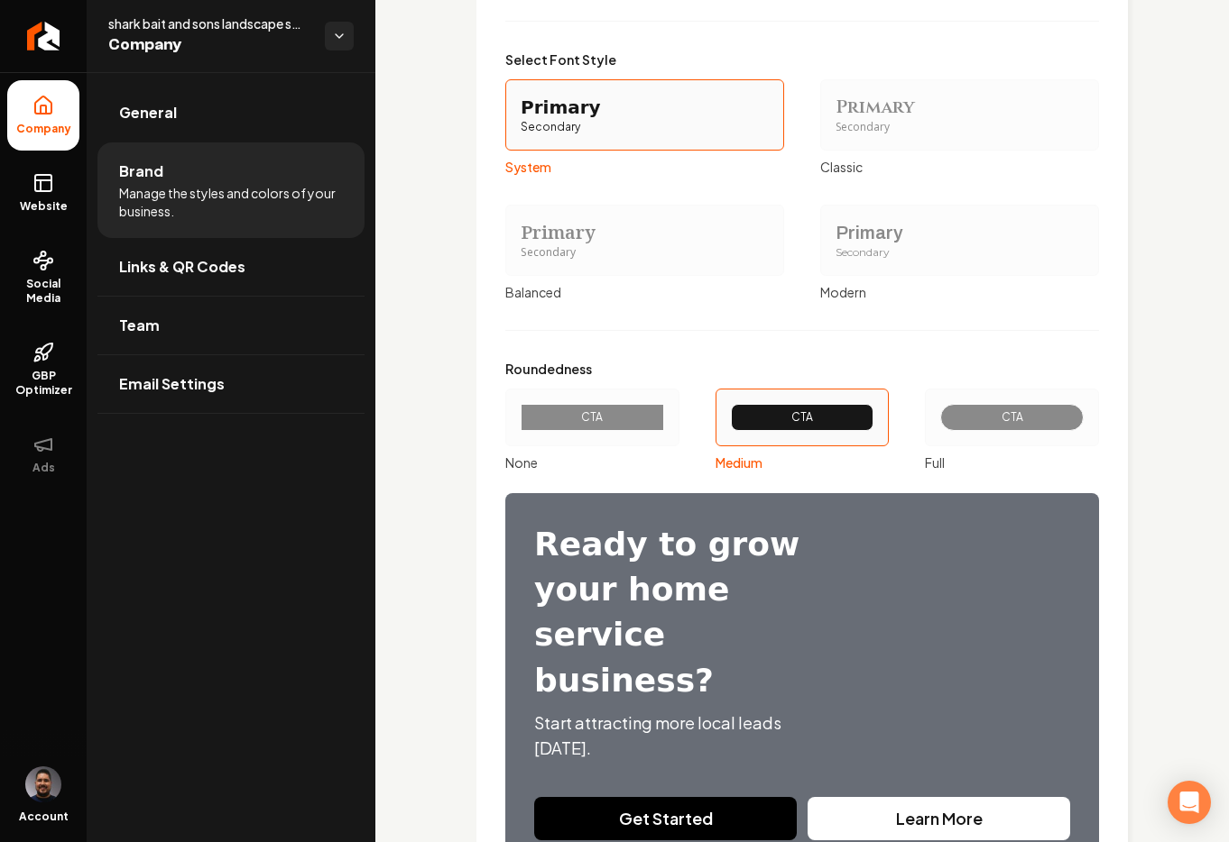
scroll to position [2040, 0]
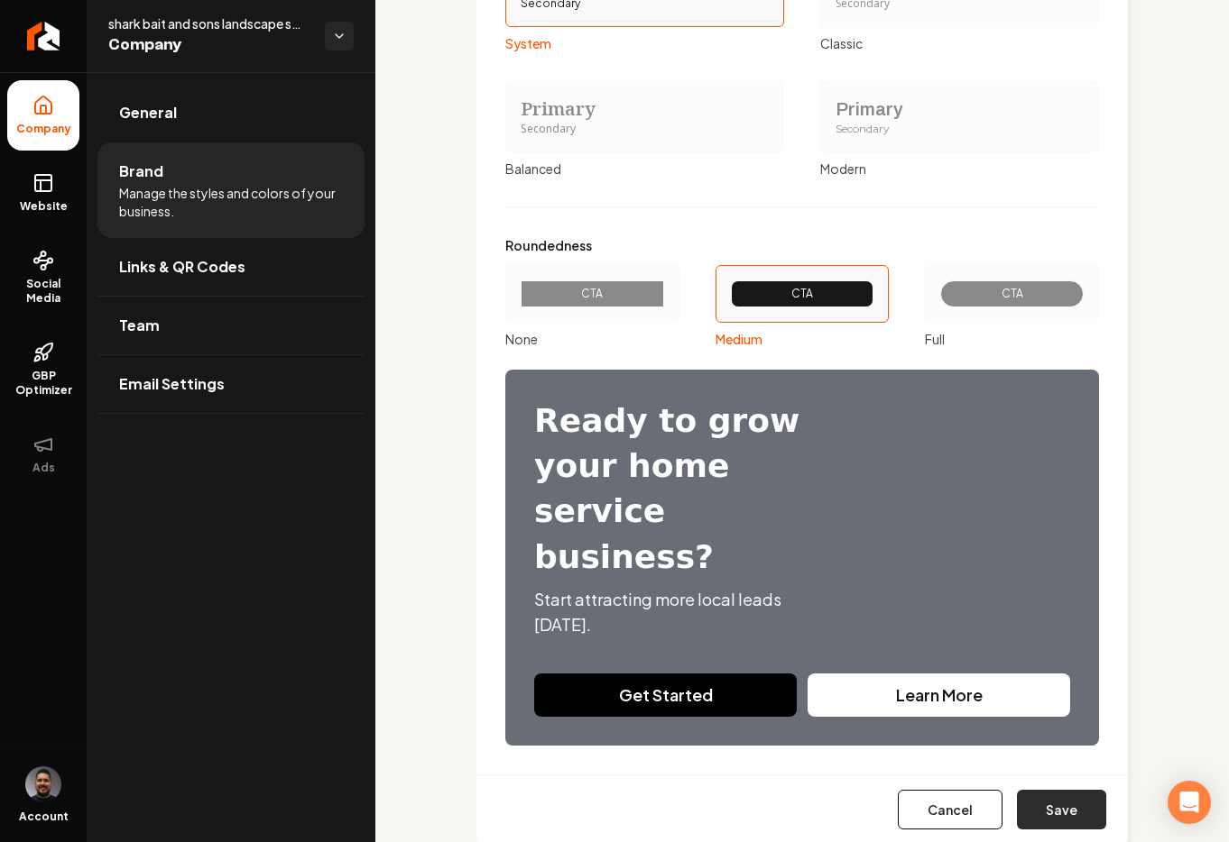
click at [1064, 790] on button "Save" at bounding box center [1061, 810] width 89 height 40
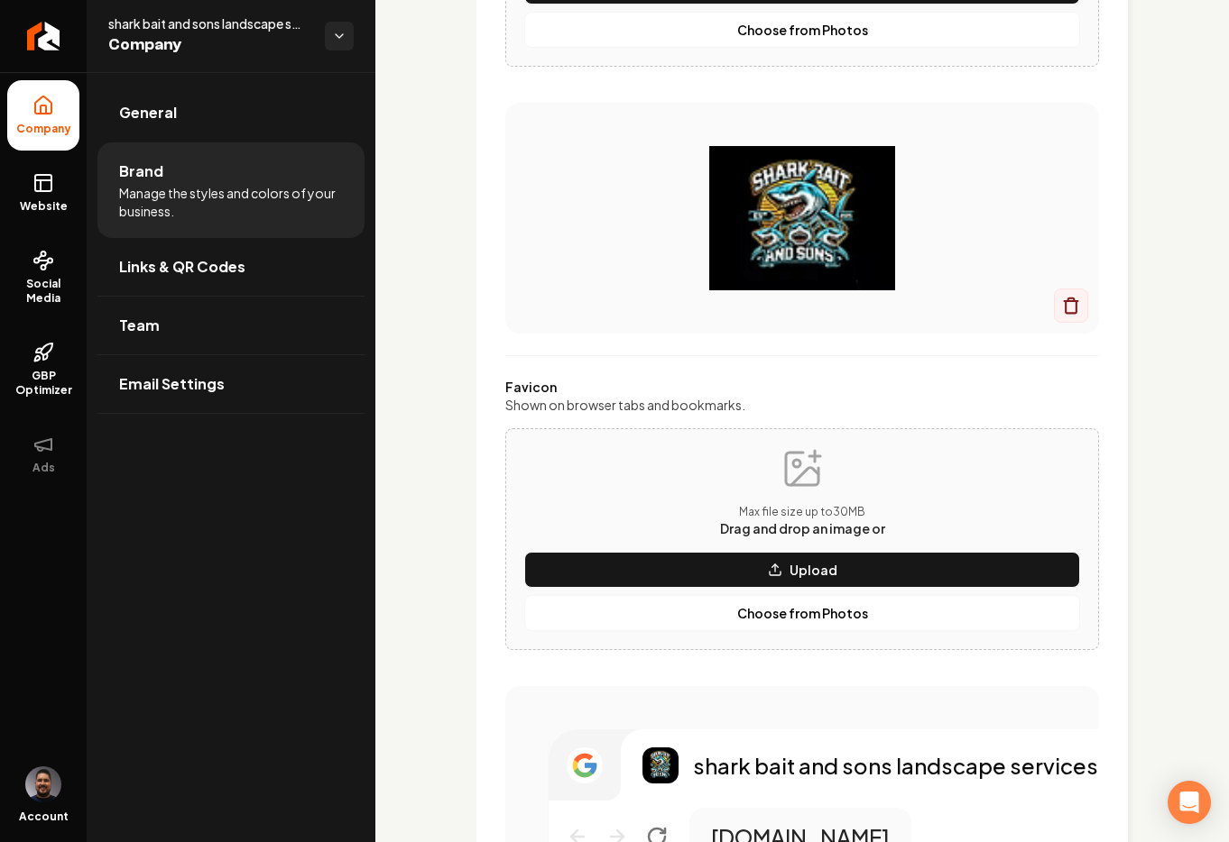
scroll to position [0, 0]
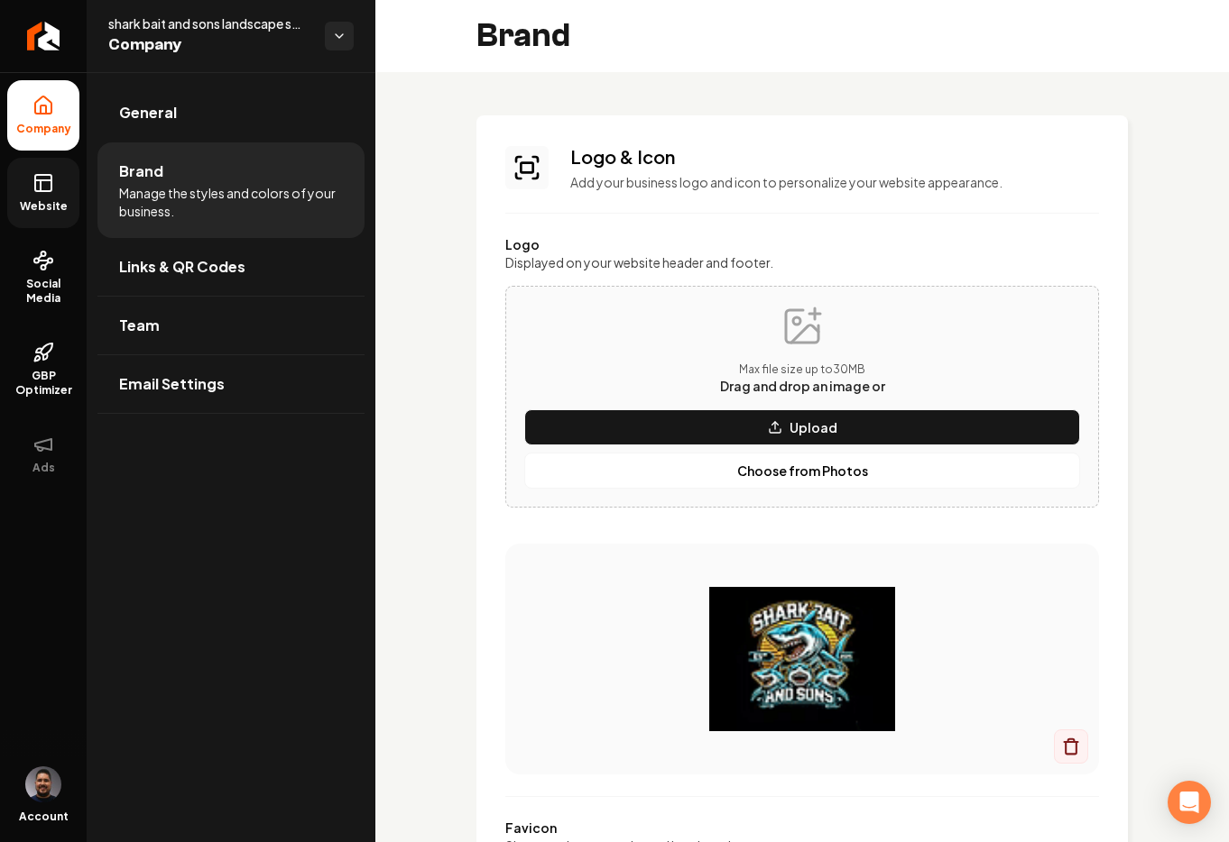
click at [58, 180] on link "Website" at bounding box center [43, 193] width 72 height 70
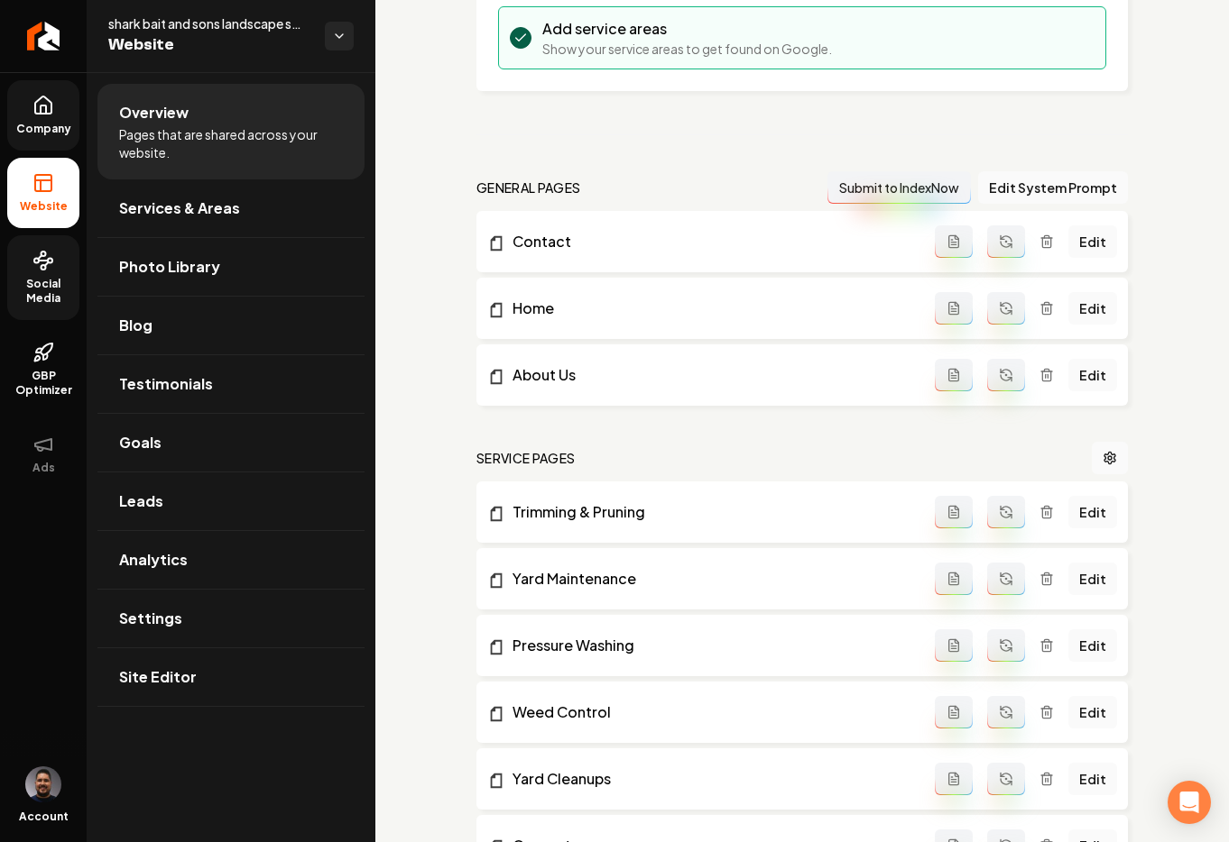
scroll to position [21, 0]
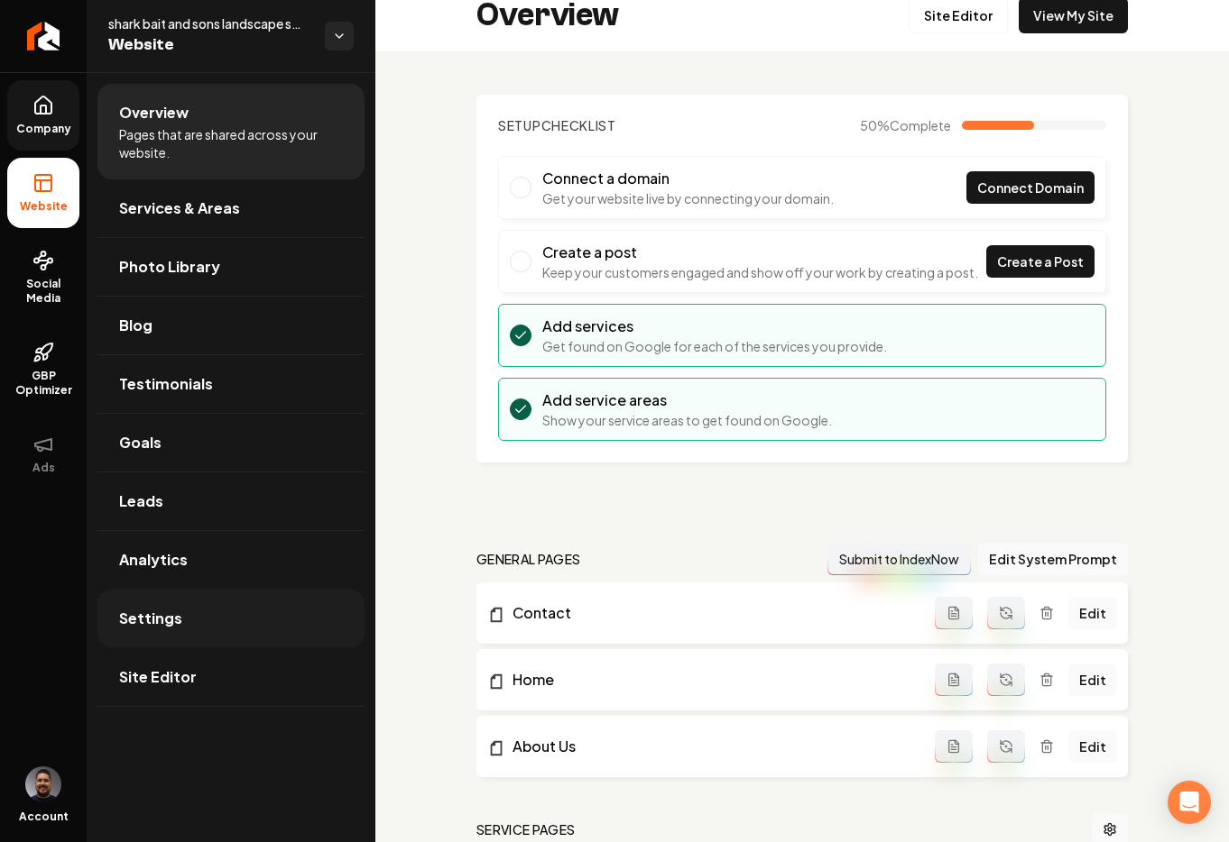
click at [163, 625] on span "Settings" at bounding box center [150, 619] width 63 height 22
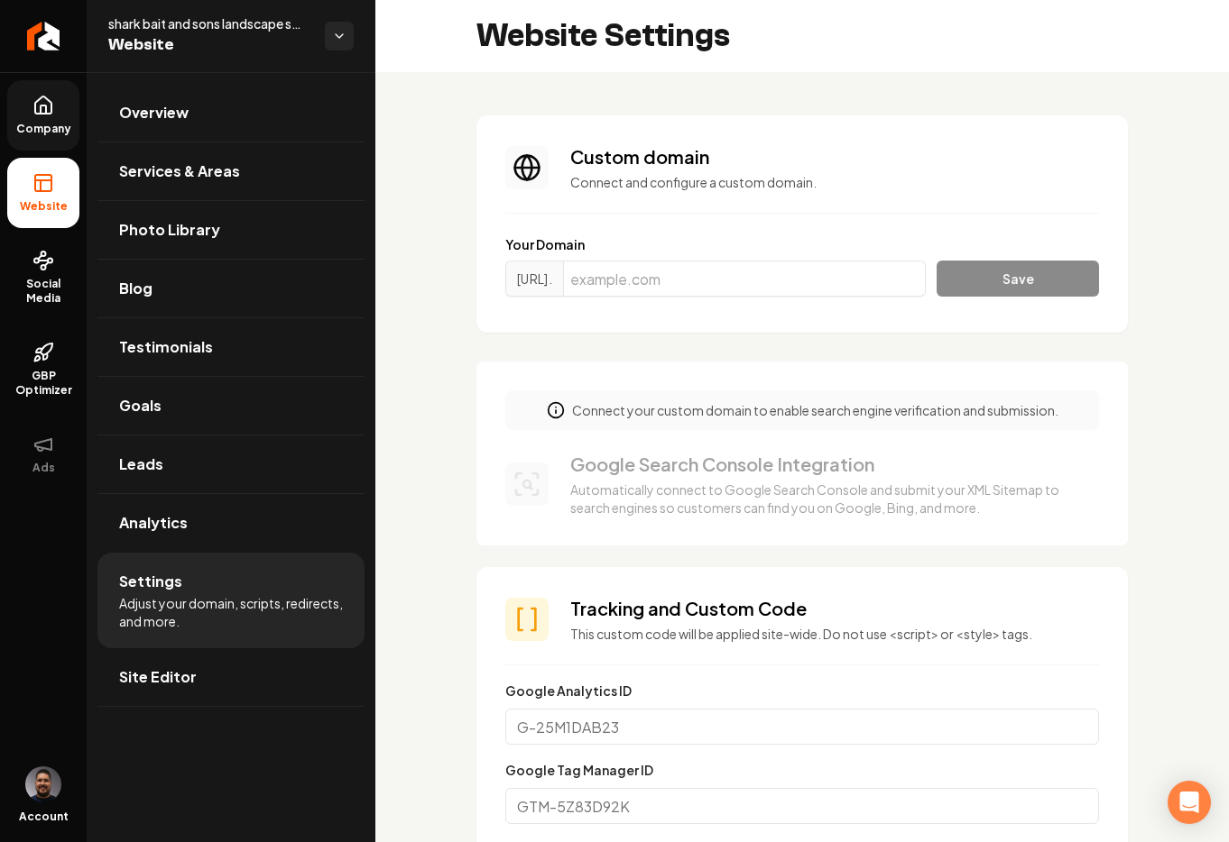
click at [25, 122] on span "Company" at bounding box center [43, 129] width 69 height 14
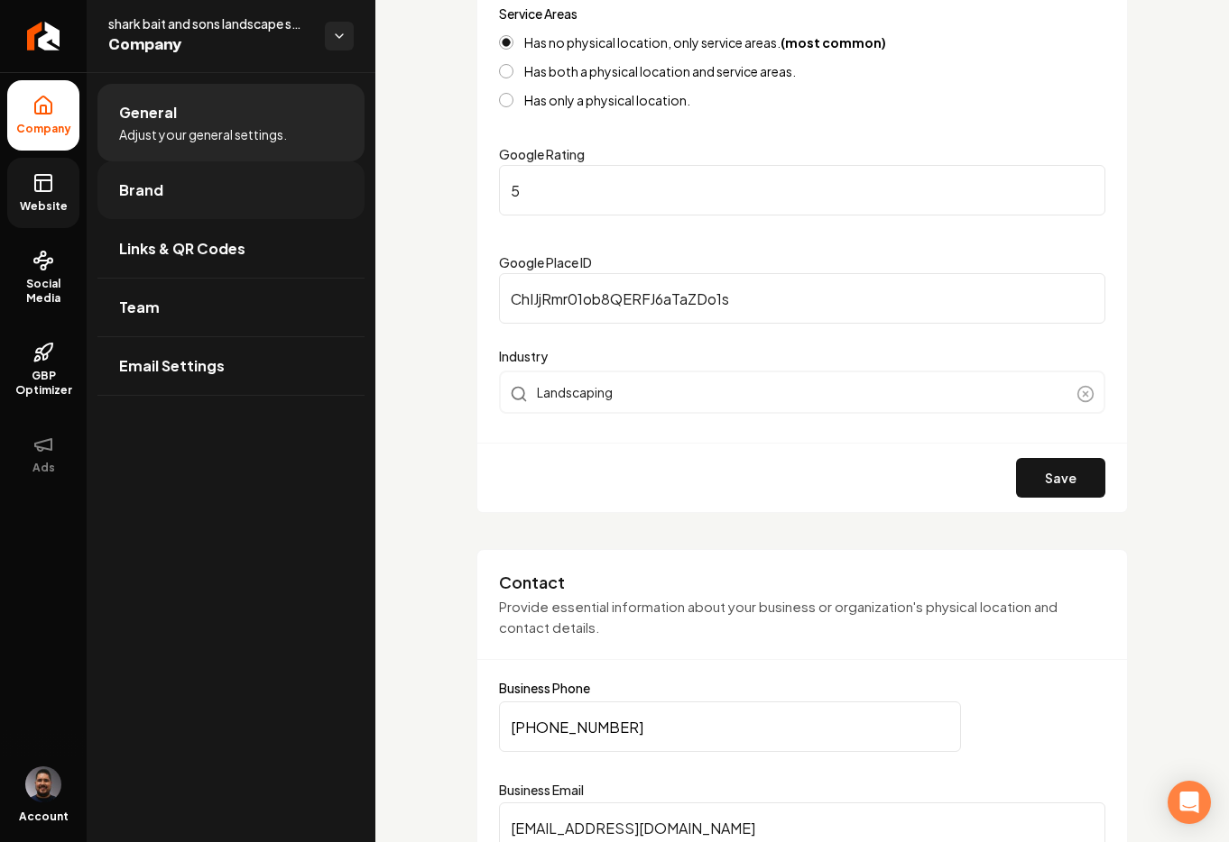
click at [203, 190] on link "Brand" at bounding box center [230, 190] width 267 height 58
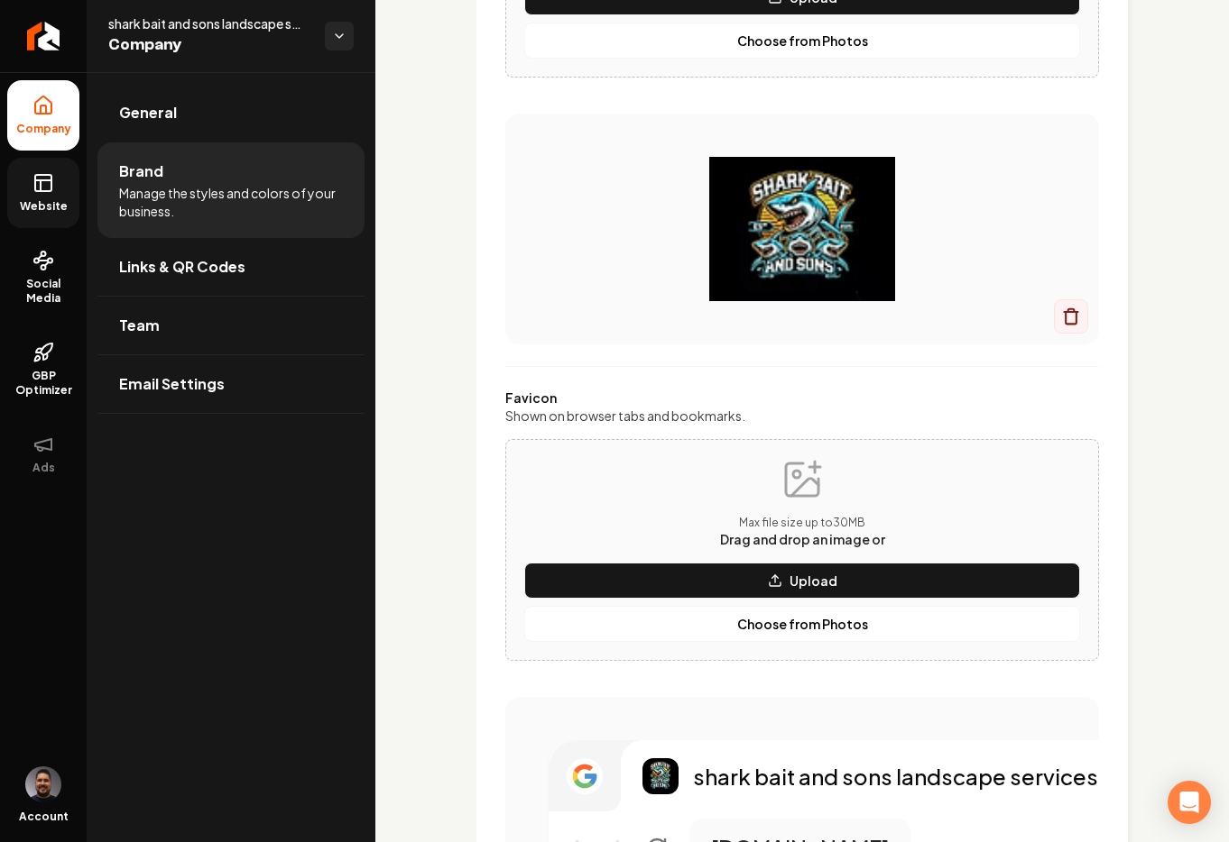
scroll to position [1199, 0]
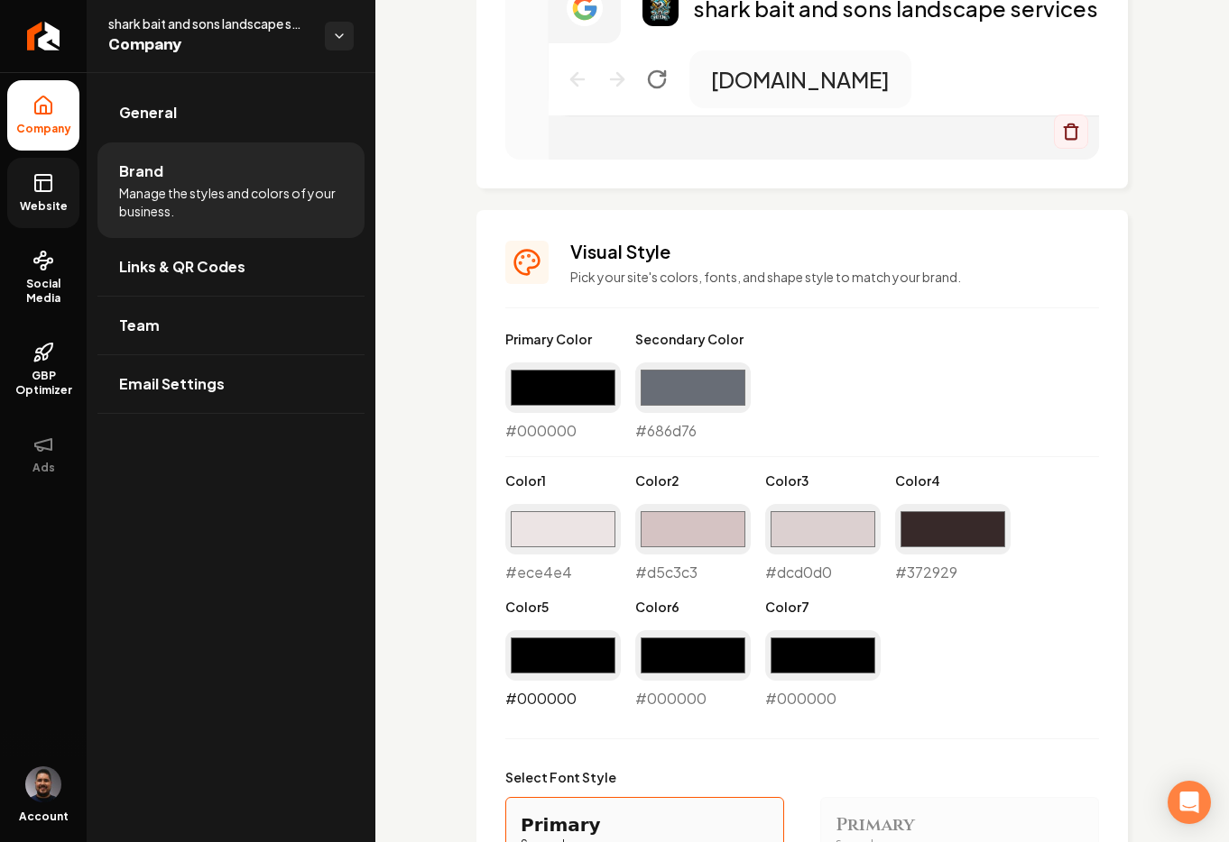
click at [557, 647] on input "#000000" at bounding box center [562, 656] width 115 height 51
type input "#000078"
click at [667, 725] on div "Primary Color #000000 #000000 Secondary Color #686d76 #686d76 Color 1 #ece4e4 #…" at bounding box center [802, 760] width 594 height 860
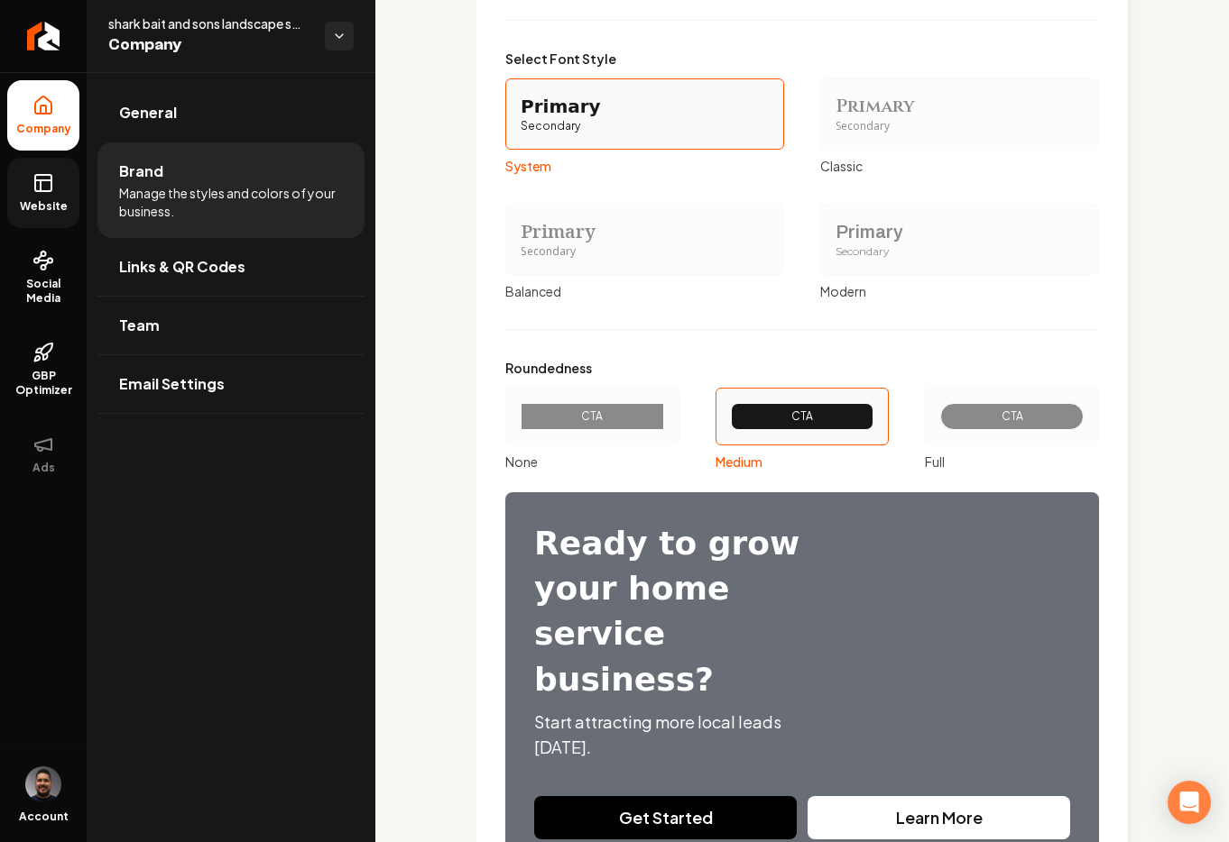
scroll to position [2040, 0]
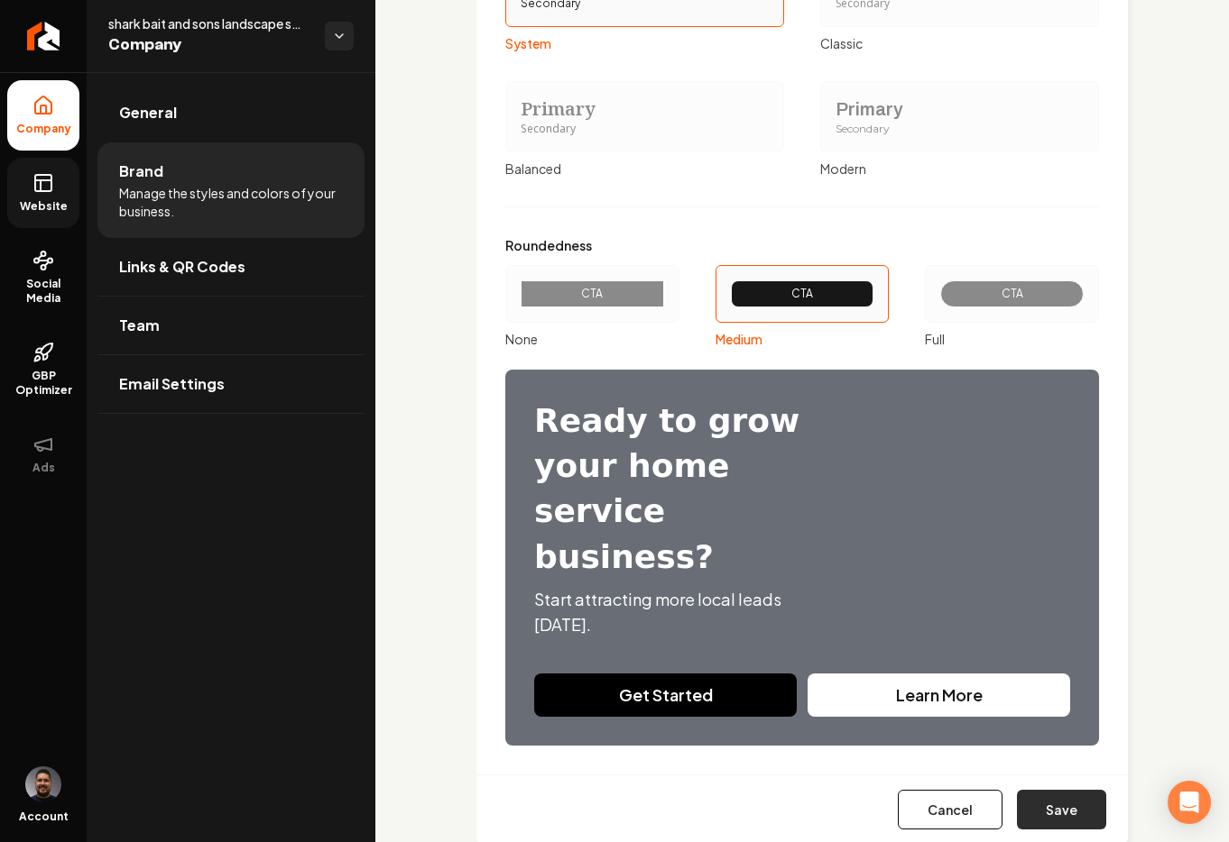
click at [1031, 790] on button "Save" at bounding box center [1061, 810] width 89 height 40
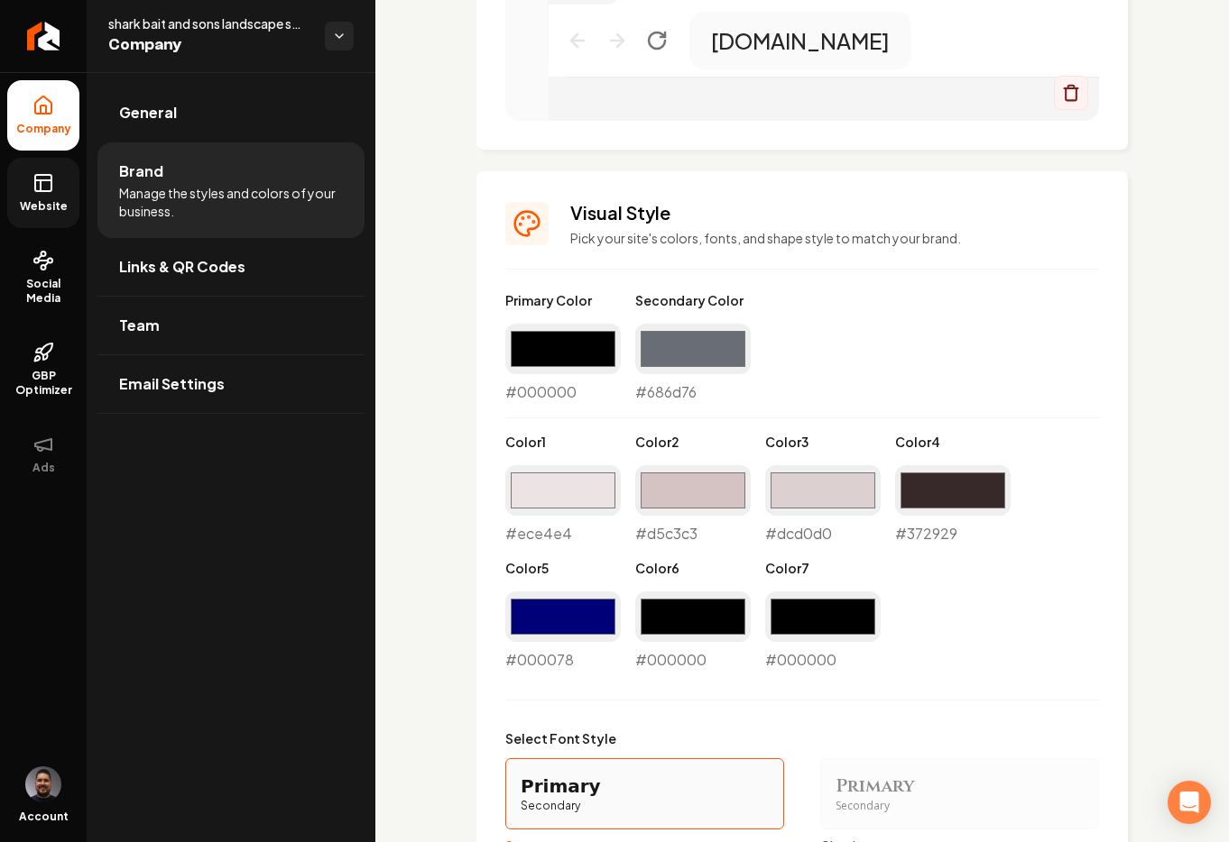
scroll to position [1410, 0]
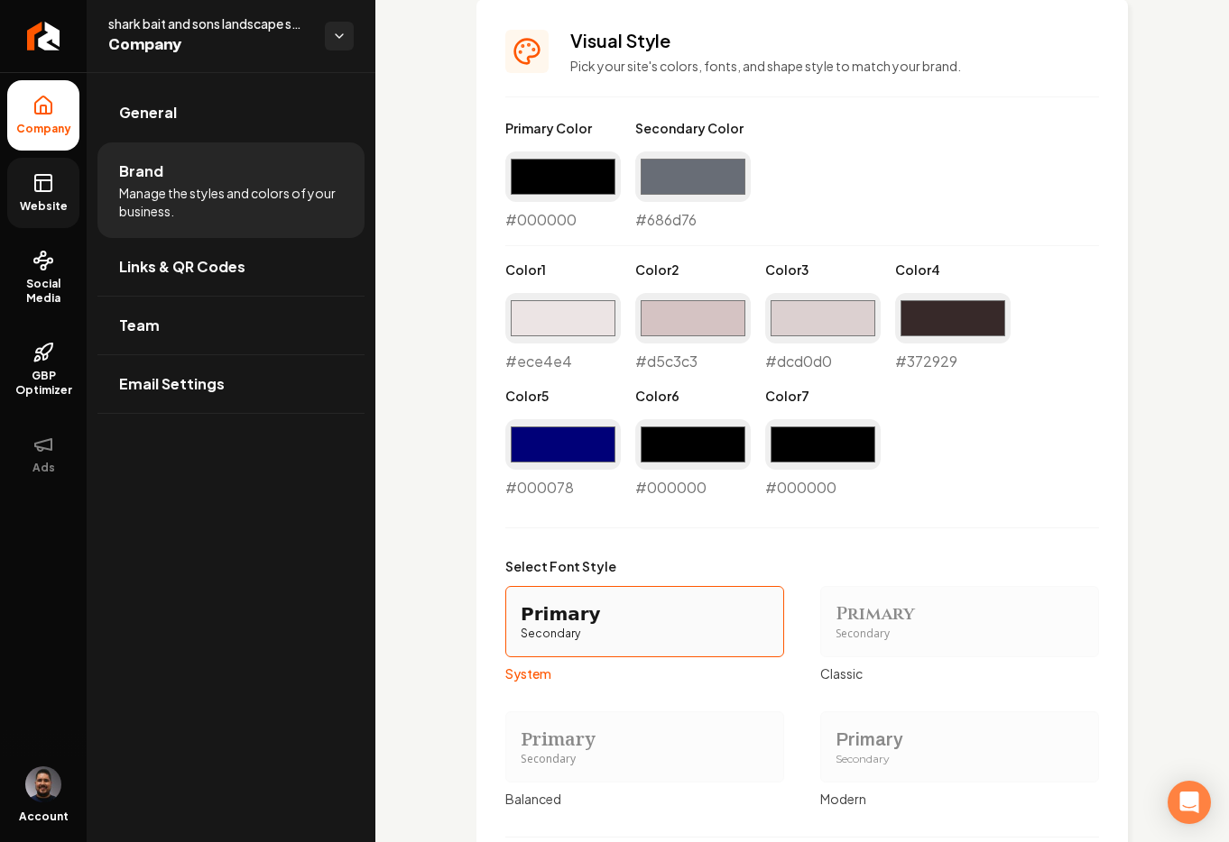
click at [705, 479] on div "#000000 #000000" at bounding box center [692, 458] width 115 height 79
click at [683, 489] on div "#000000 #000000" at bounding box center [692, 458] width 115 height 79
click at [659, 454] on input "#000000" at bounding box center [692, 444] width 115 height 51
type input "#94e5b3"
click at [905, 489] on div "Primary Color #000000 #000000 Secondary Color #686d76 #686d76 Color 1 #ece4e4 #…" at bounding box center [802, 309] width 594 height 380
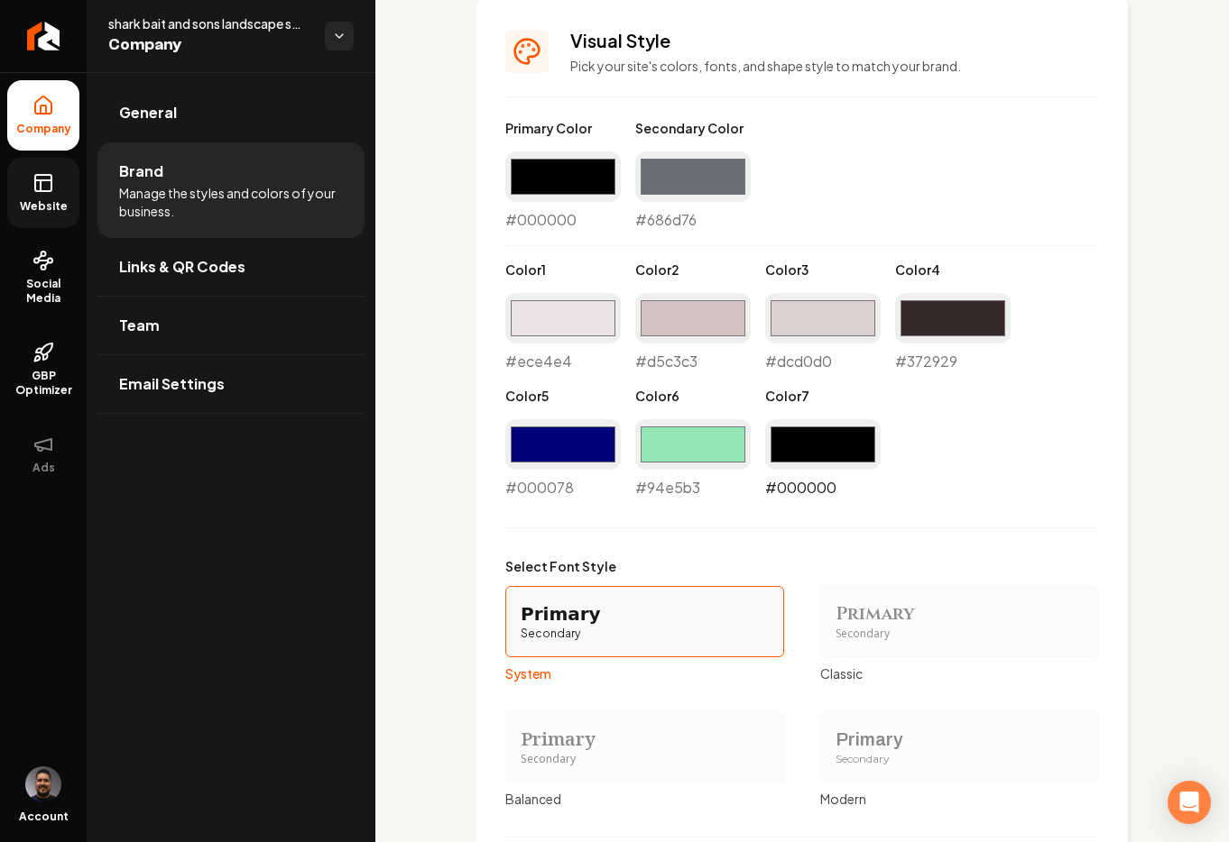
click at [828, 463] on input "#000000" at bounding box center [822, 444] width 115 height 51
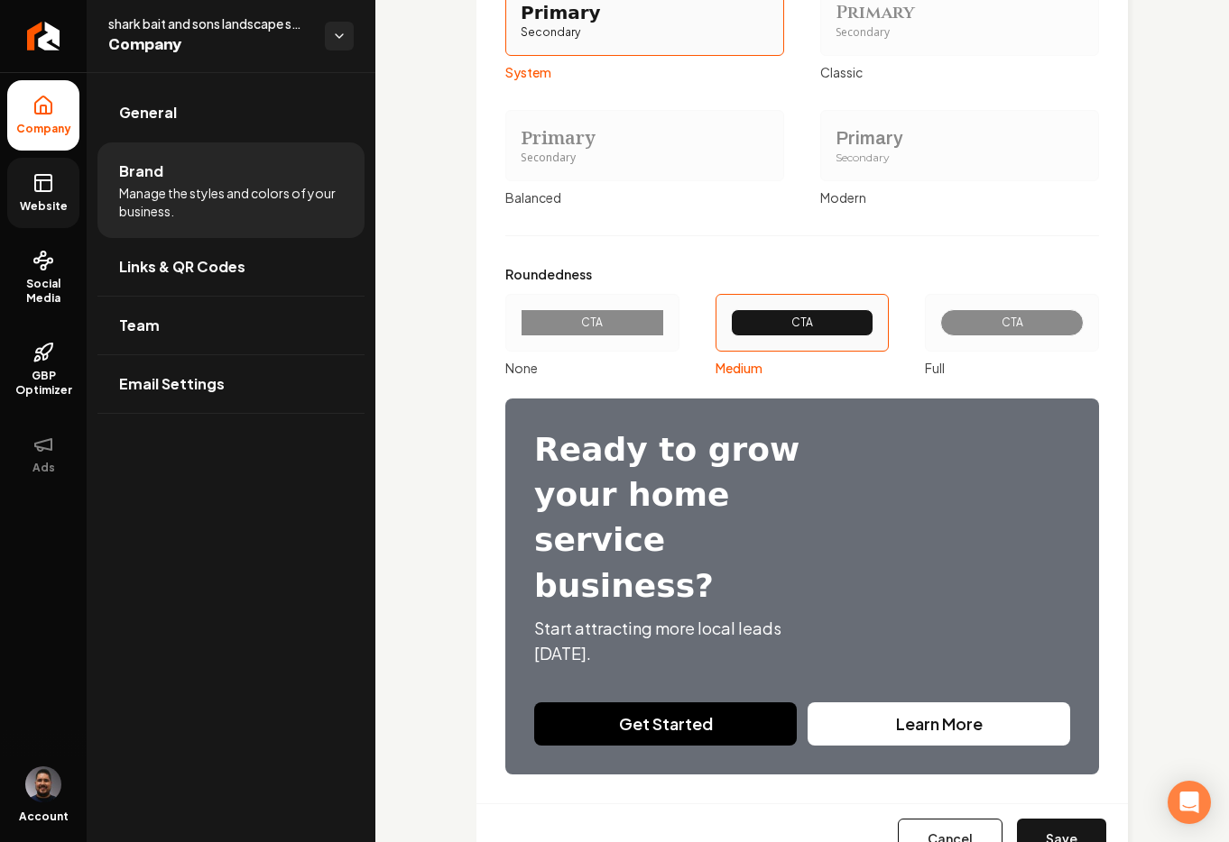
scroll to position [2040, 0]
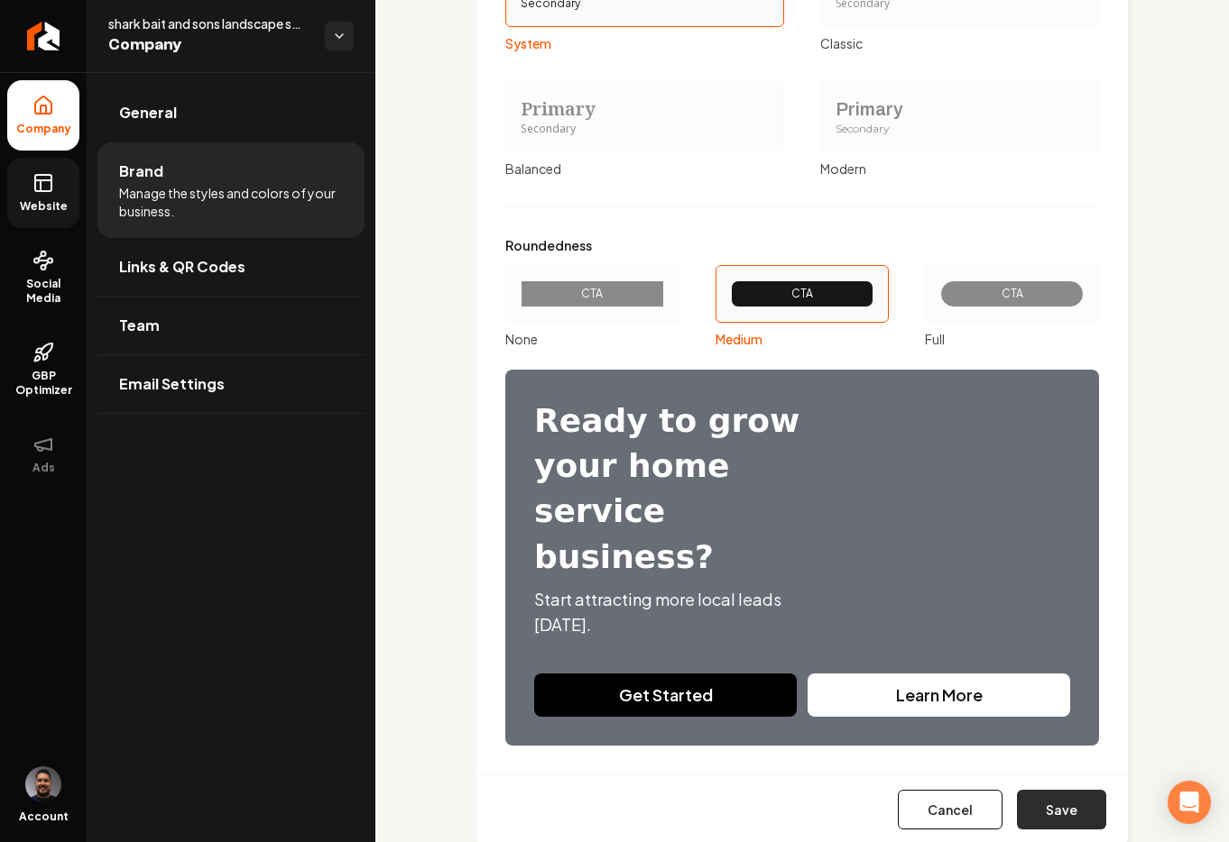
click at [1048, 790] on button "Save" at bounding box center [1061, 810] width 89 height 40
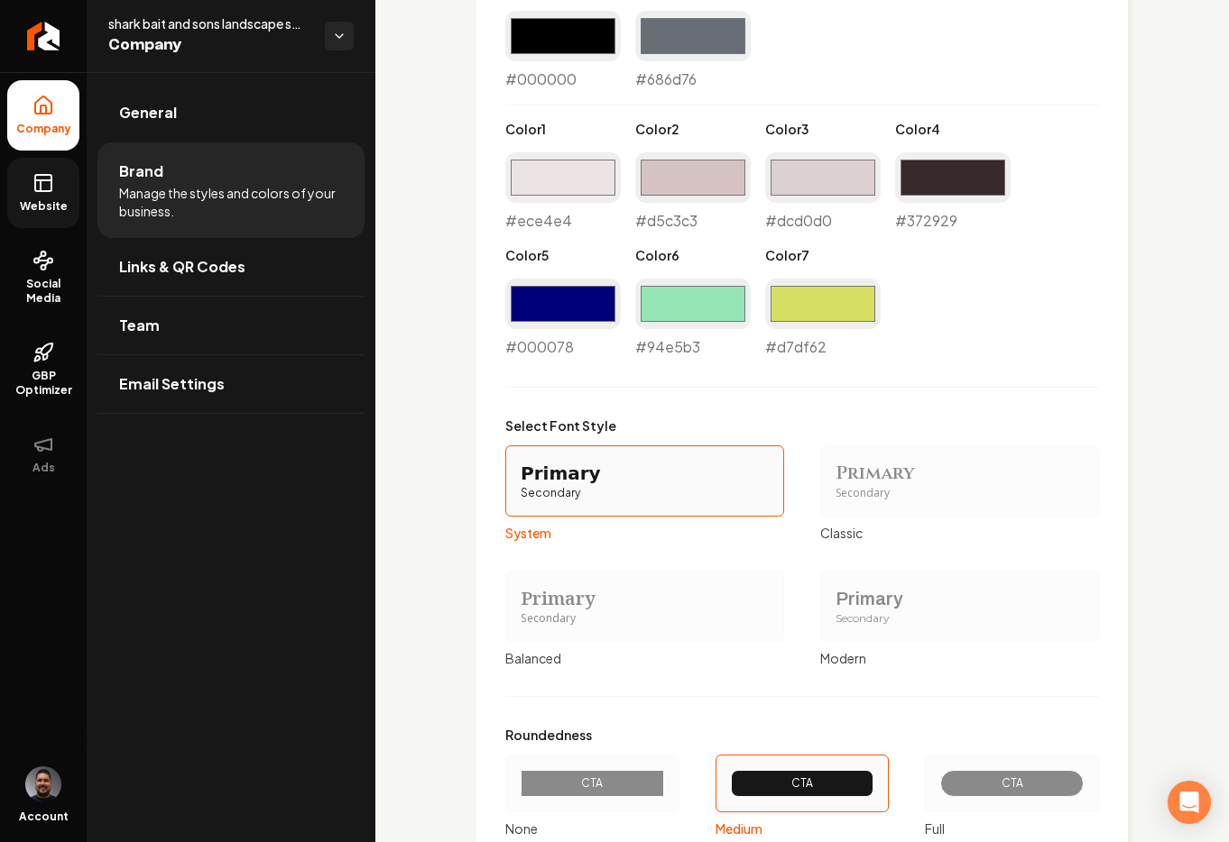
scroll to position [1550, 0]
click at [813, 308] on input "#d7df62" at bounding box center [822, 305] width 115 height 51
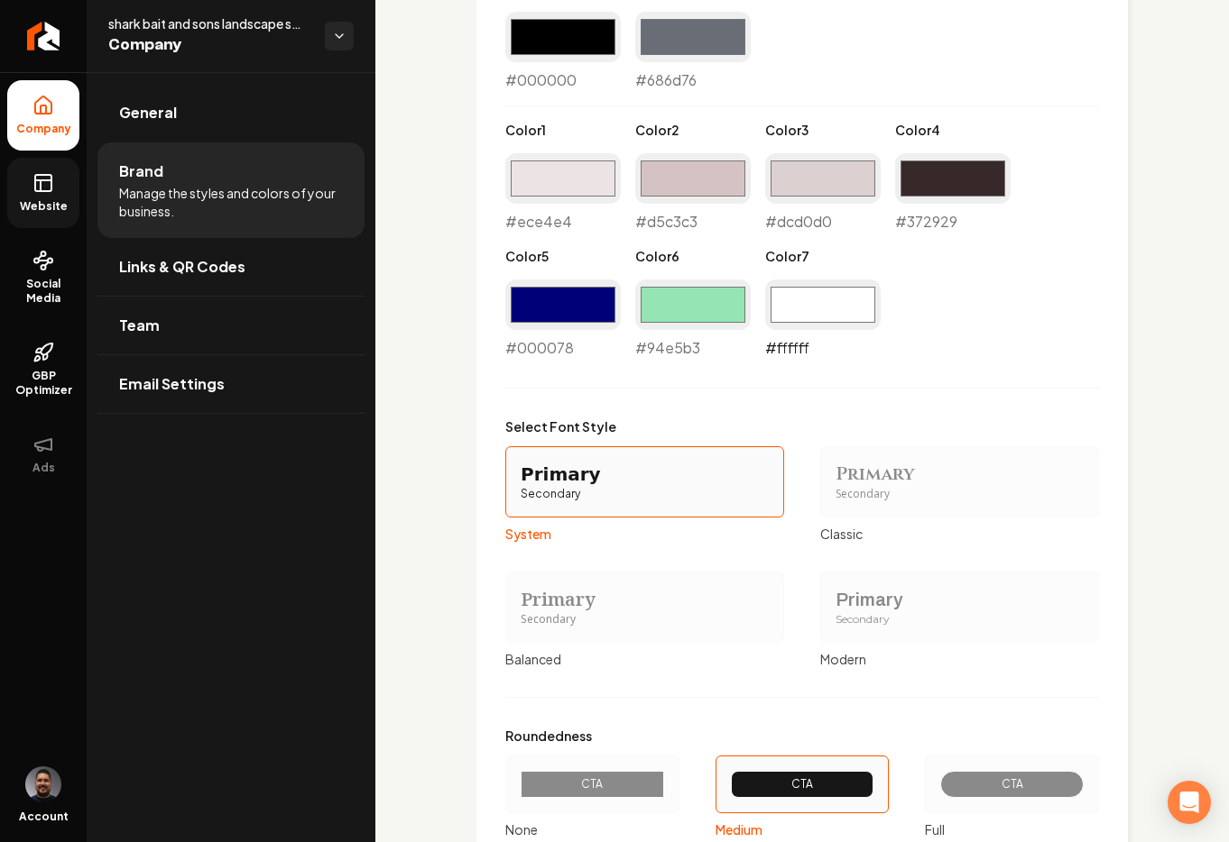
type input "#ffffff"
click at [704, 299] on input "#94e5b3" at bounding box center [692, 305] width 115 height 51
type input "#ffffff"
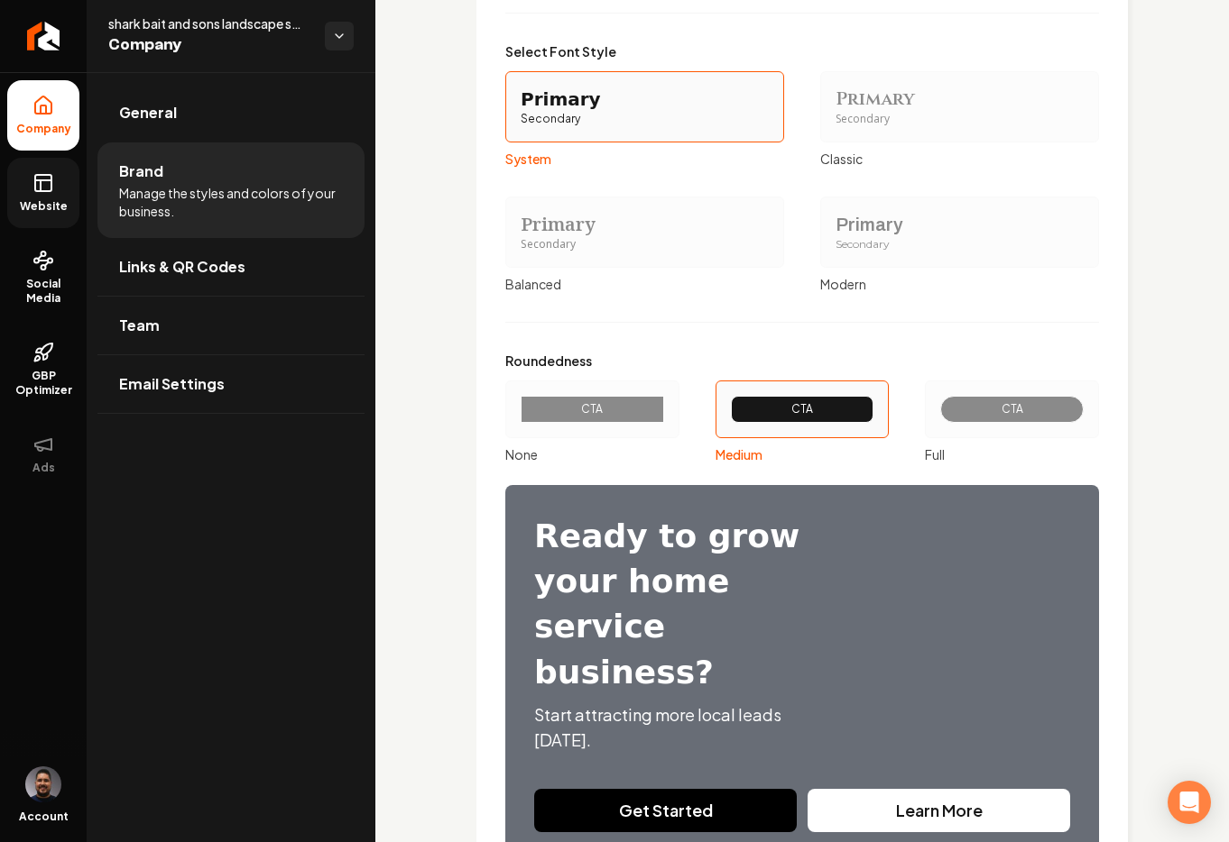
scroll to position [2040, 0]
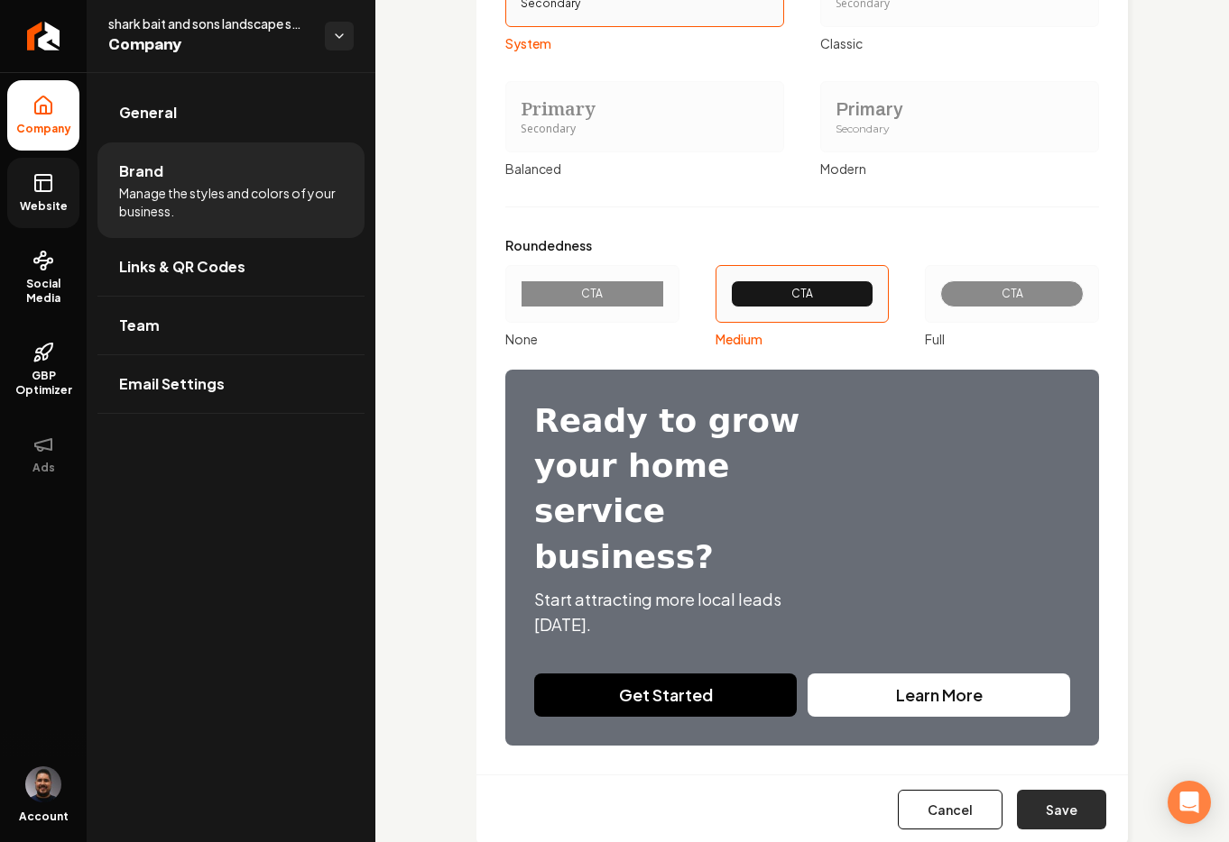
click at [1034, 790] on button "Save" at bounding box center [1061, 810] width 89 height 40
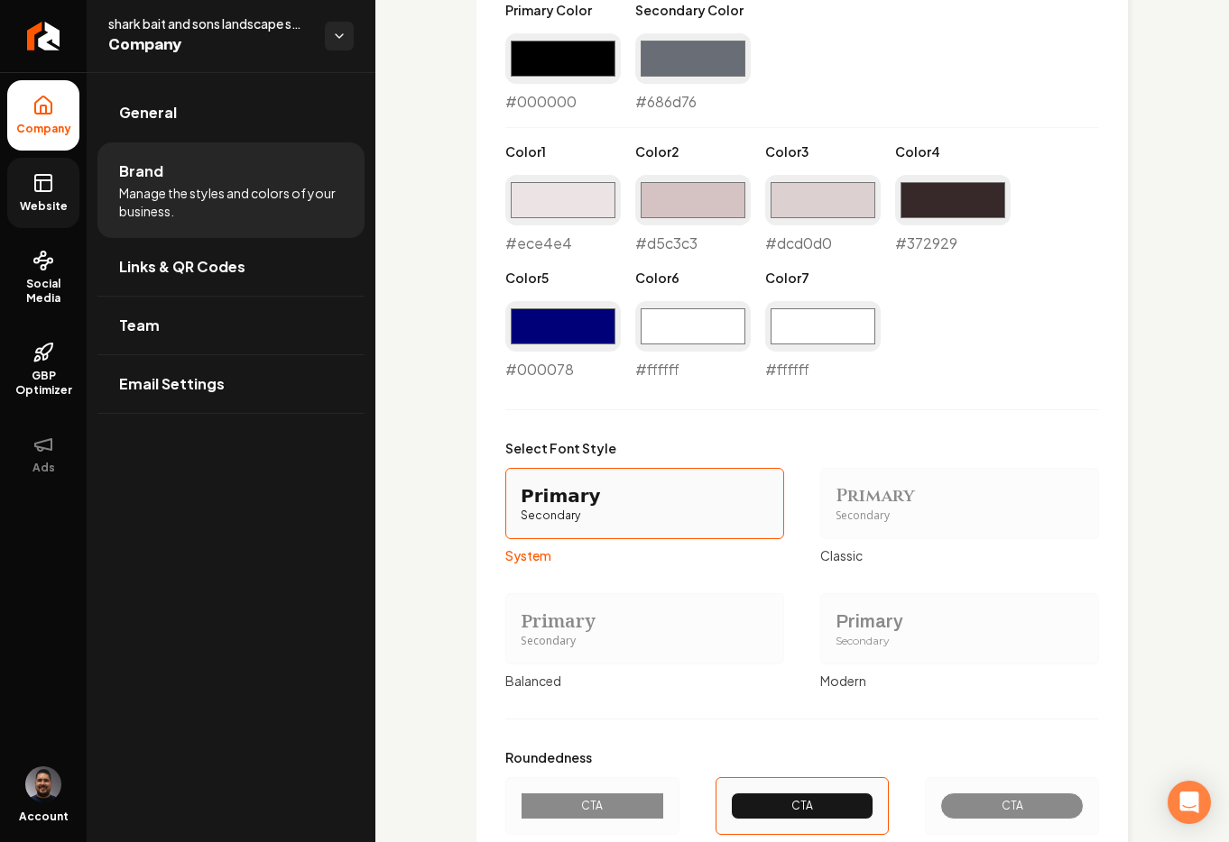
scroll to position [1487, 0]
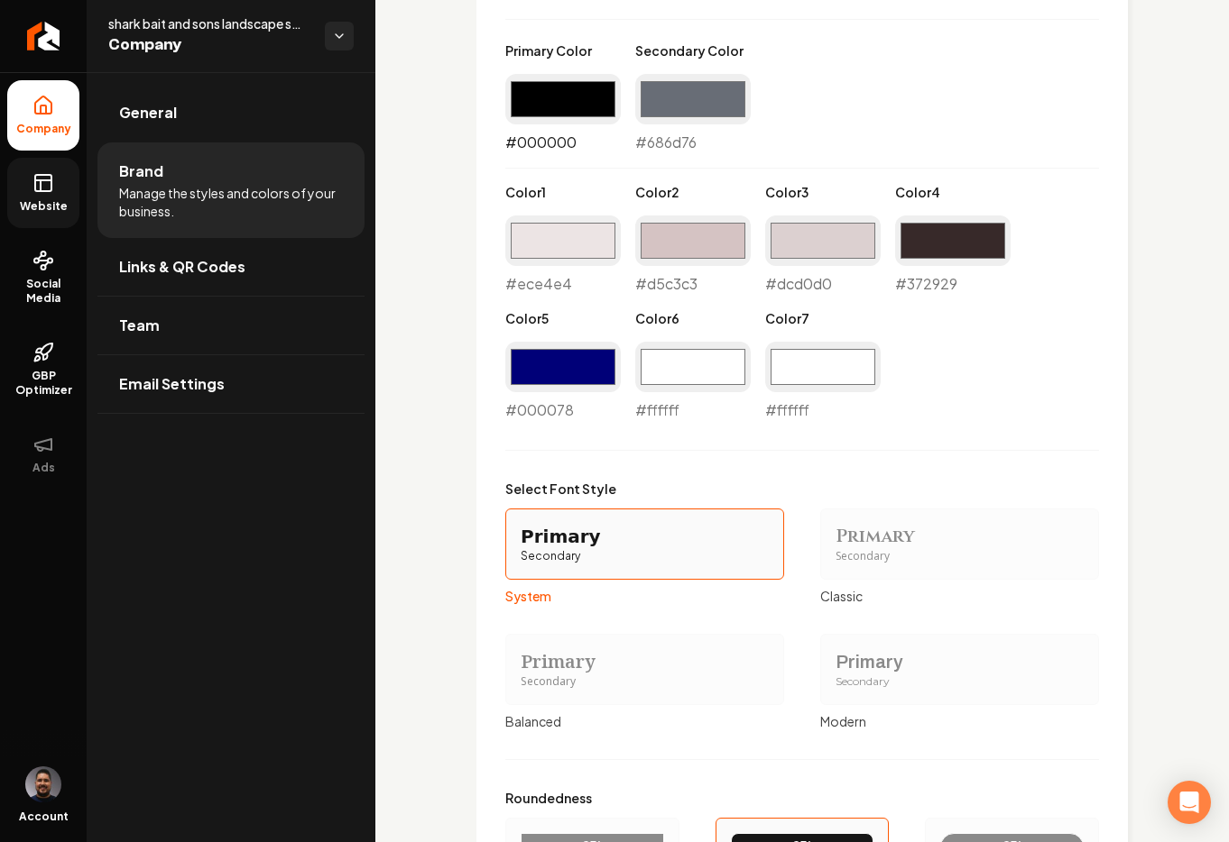
click at [590, 105] on input "#000000" at bounding box center [562, 99] width 115 height 51
type input "#0b0a0a"
click at [736, 314] on label "Color 6" at bounding box center [692, 318] width 115 height 18
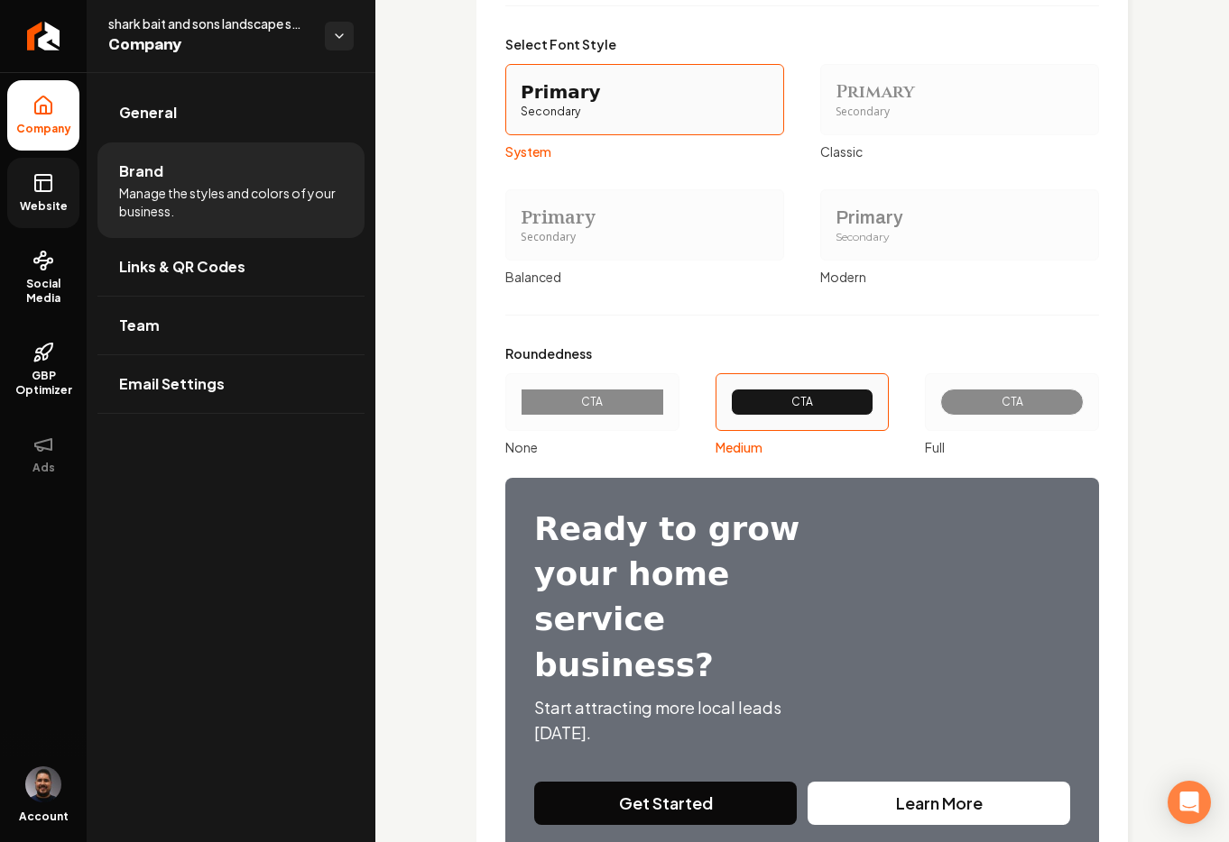
scroll to position [2040, 0]
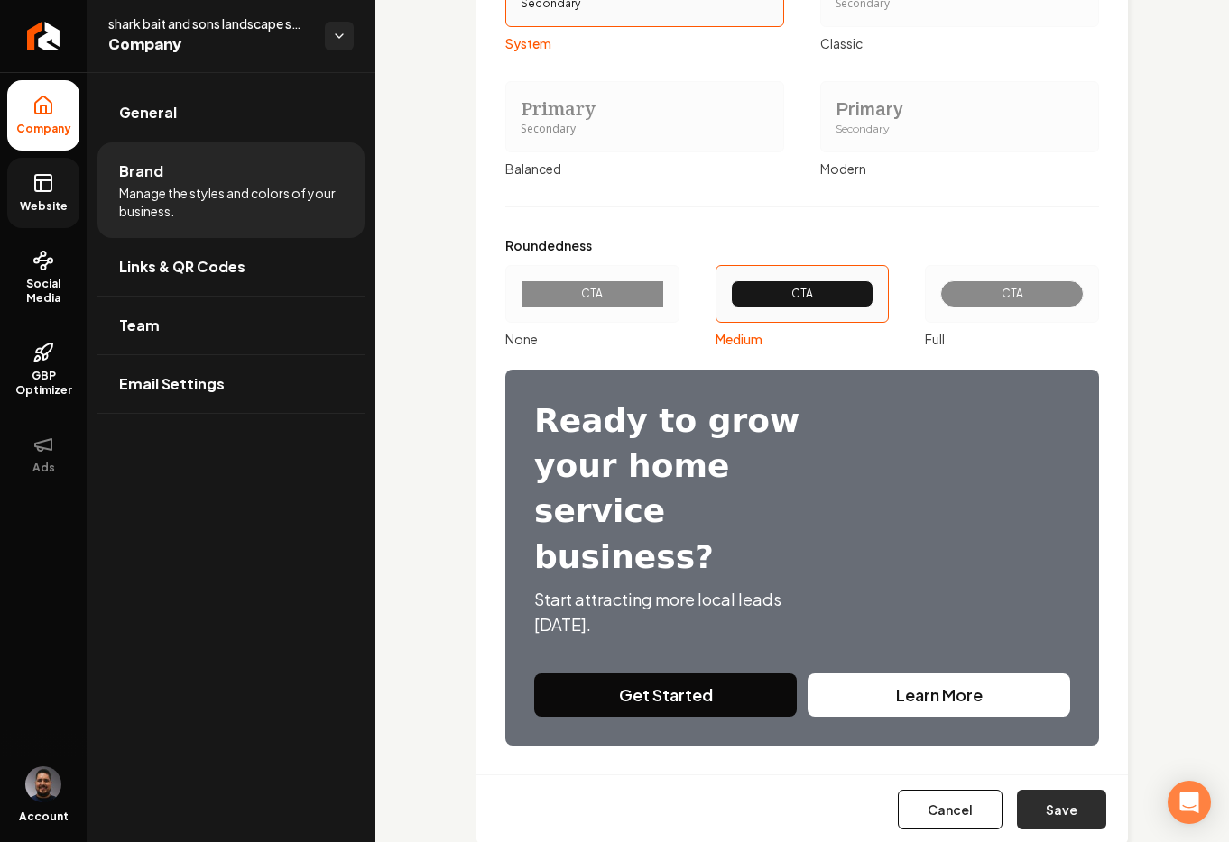
click at [1059, 790] on button "Save" at bounding box center [1061, 810] width 89 height 40
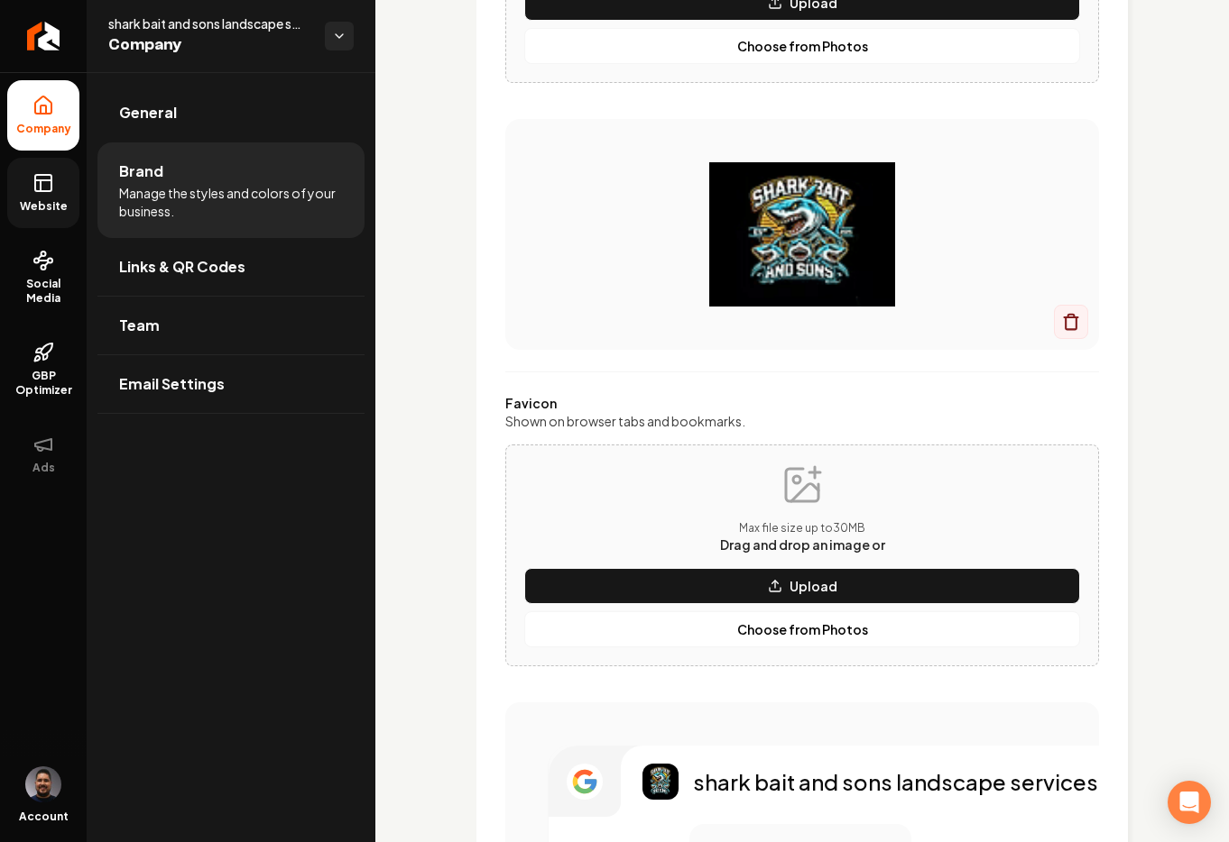
scroll to position [0, 0]
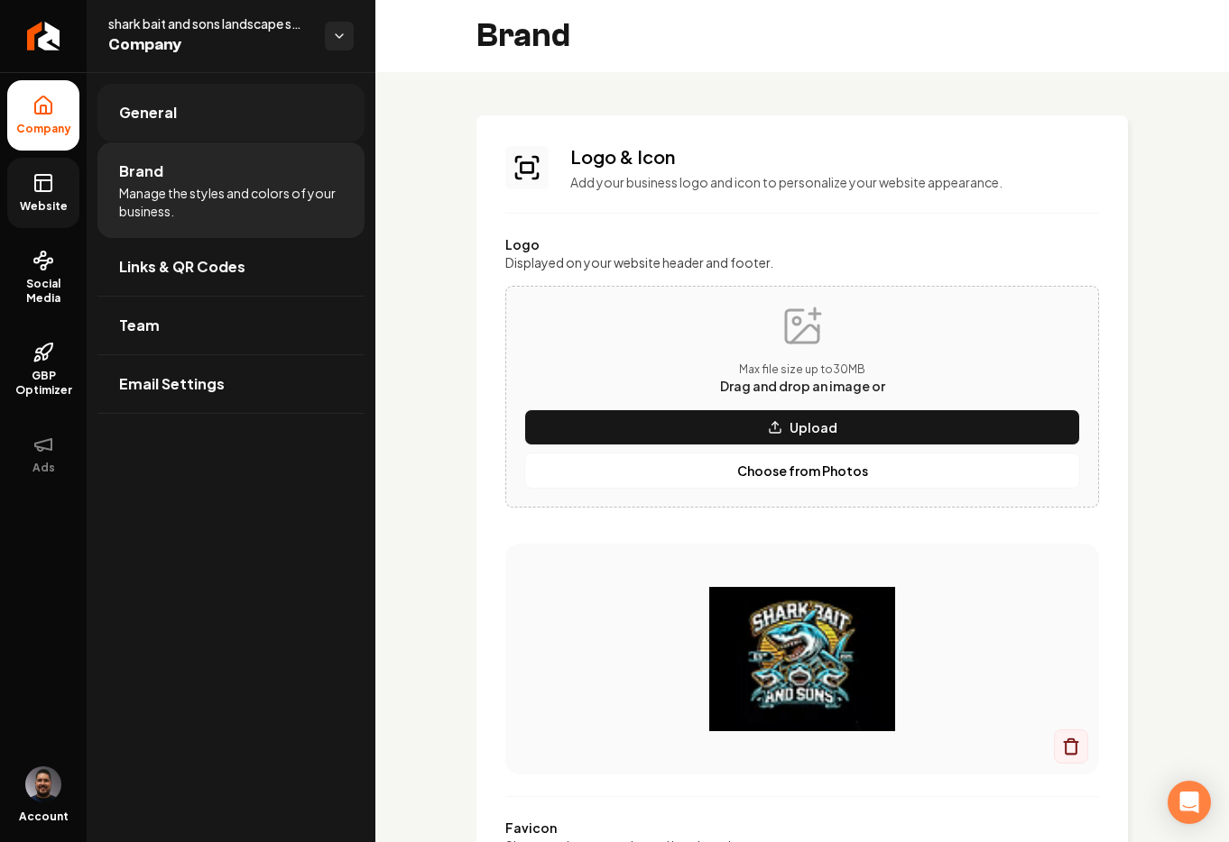
click at [180, 124] on link "General" at bounding box center [230, 113] width 267 height 58
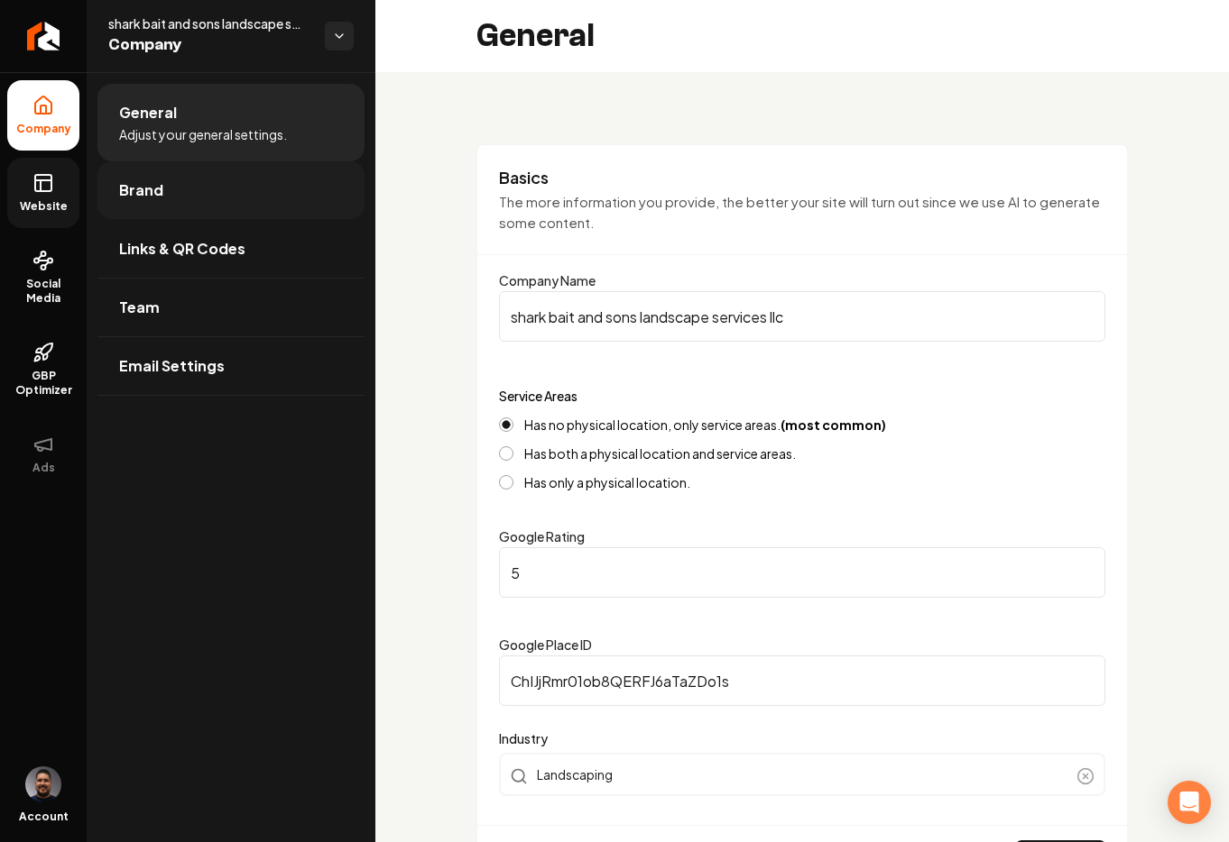
click at [185, 165] on link "Brand" at bounding box center [230, 190] width 267 height 58
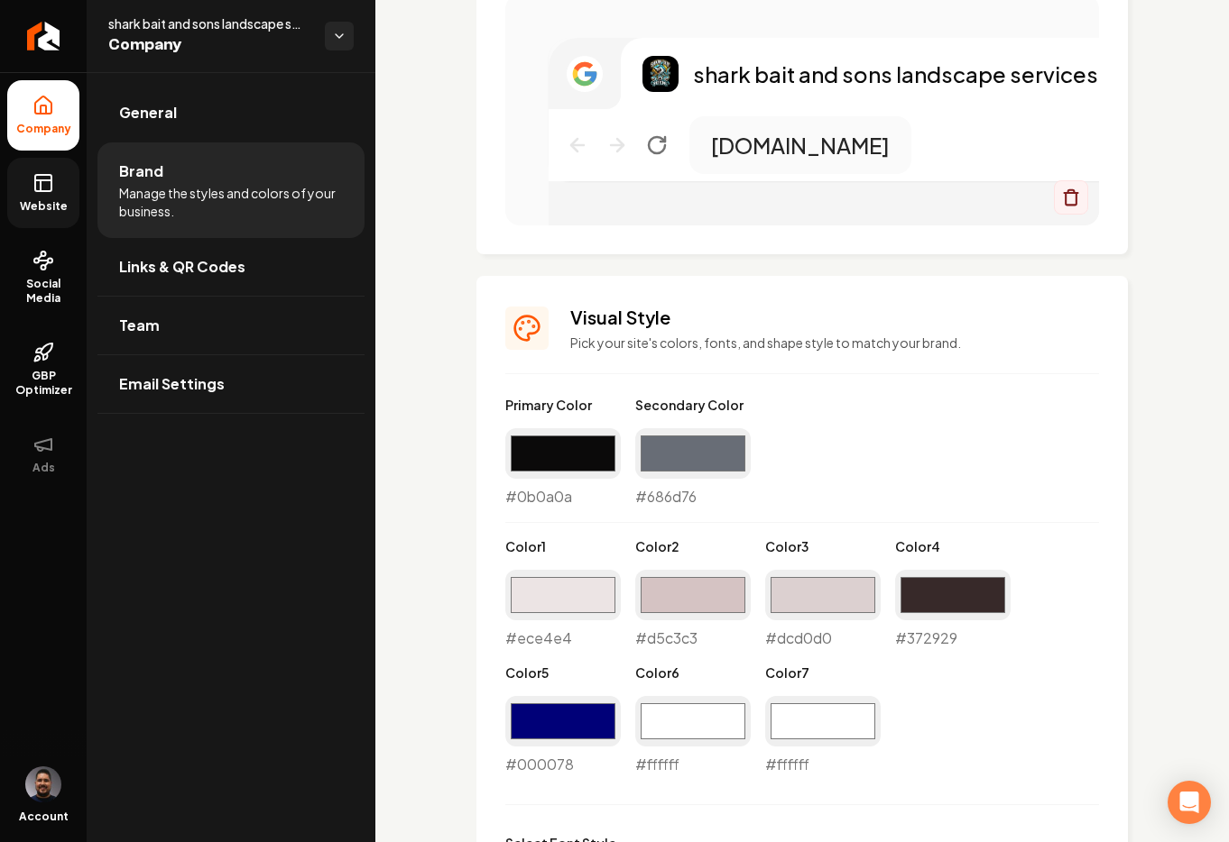
scroll to position [1160, 0]
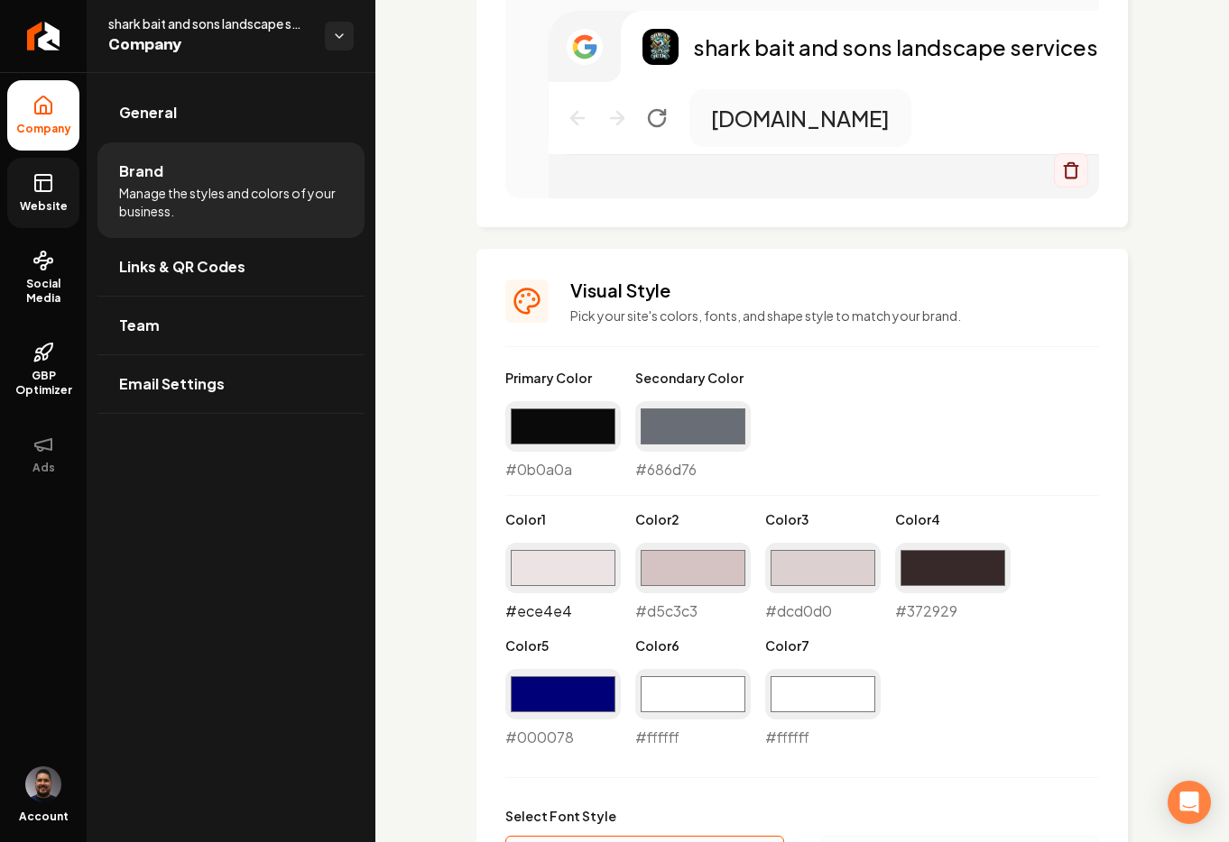
click at [554, 570] on input "#ece4e4" at bounding box center [562, 568] width 115 height 51
type input "#000000"
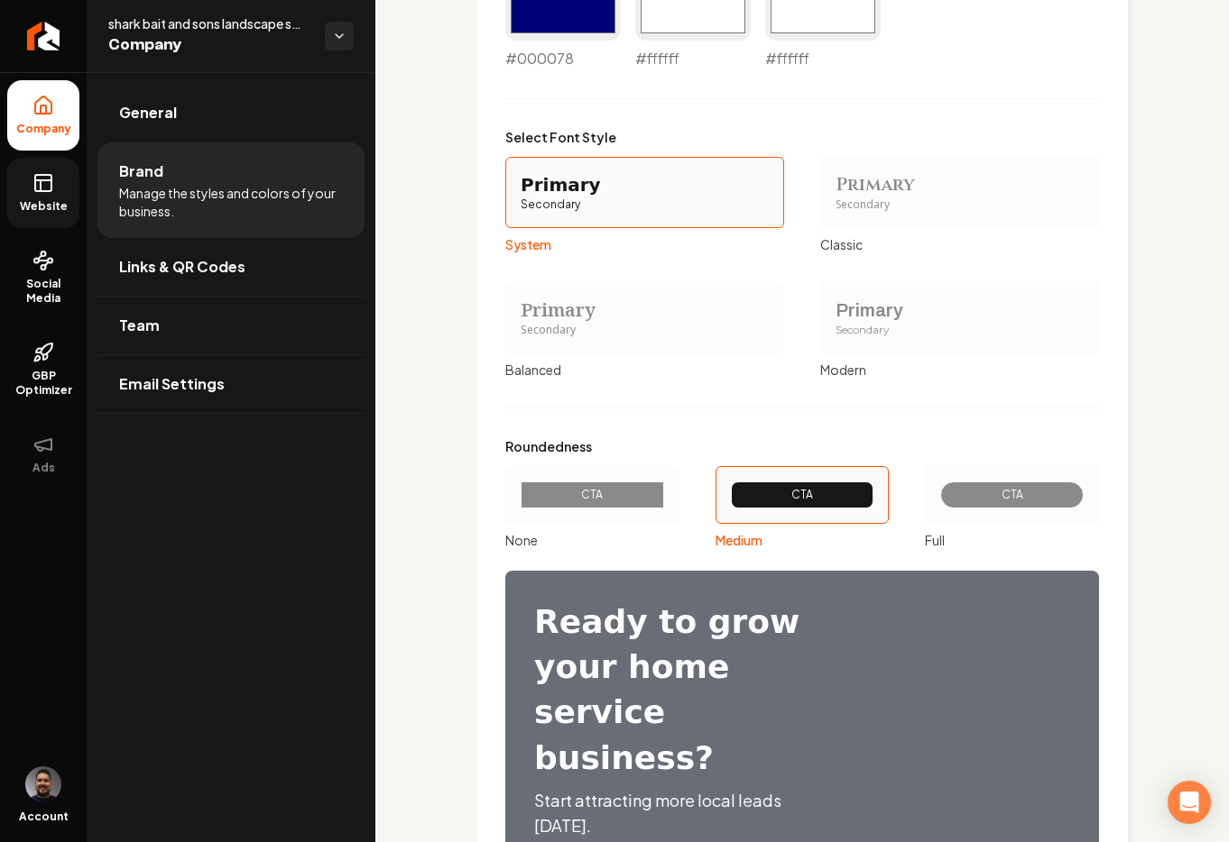
scroll to position [2040, 0]
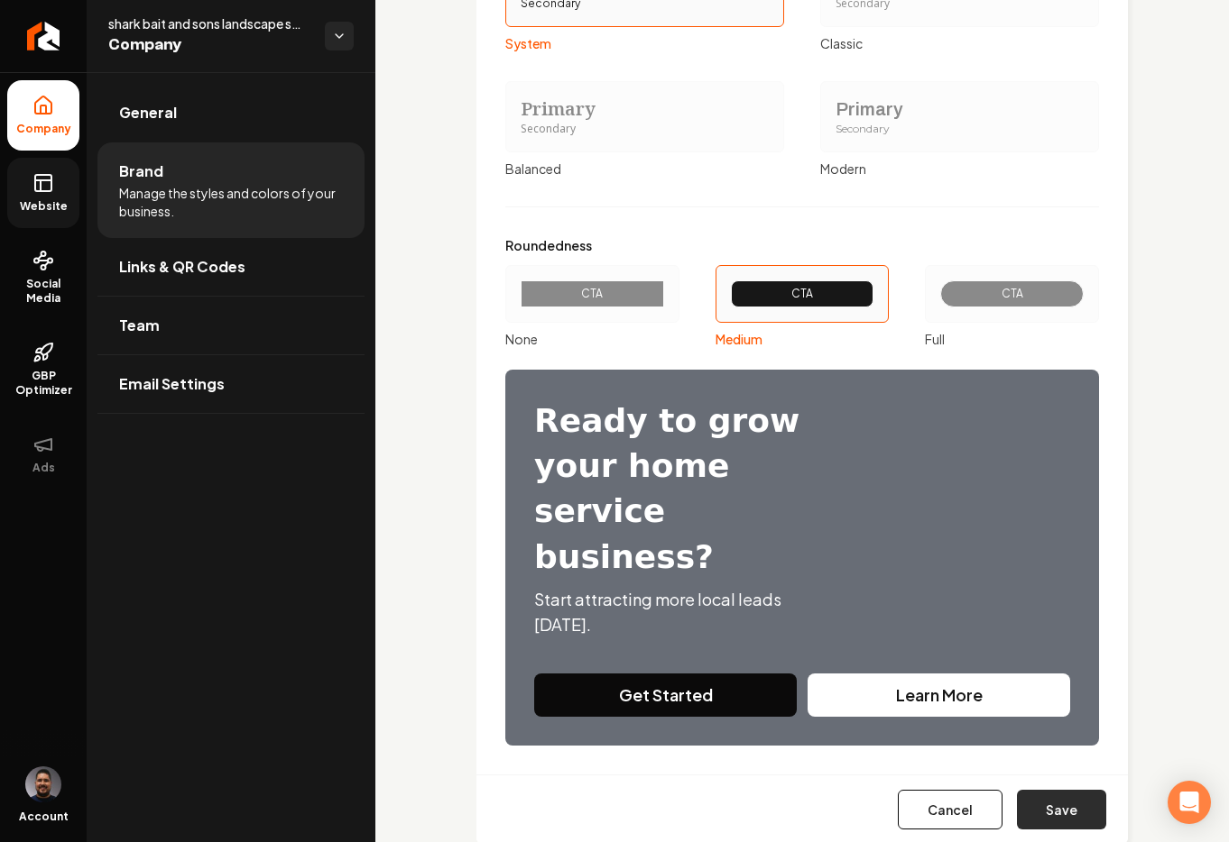
click at [1045, 790] on button "Save" at bounding box center [1061, 810] width 89 height 40
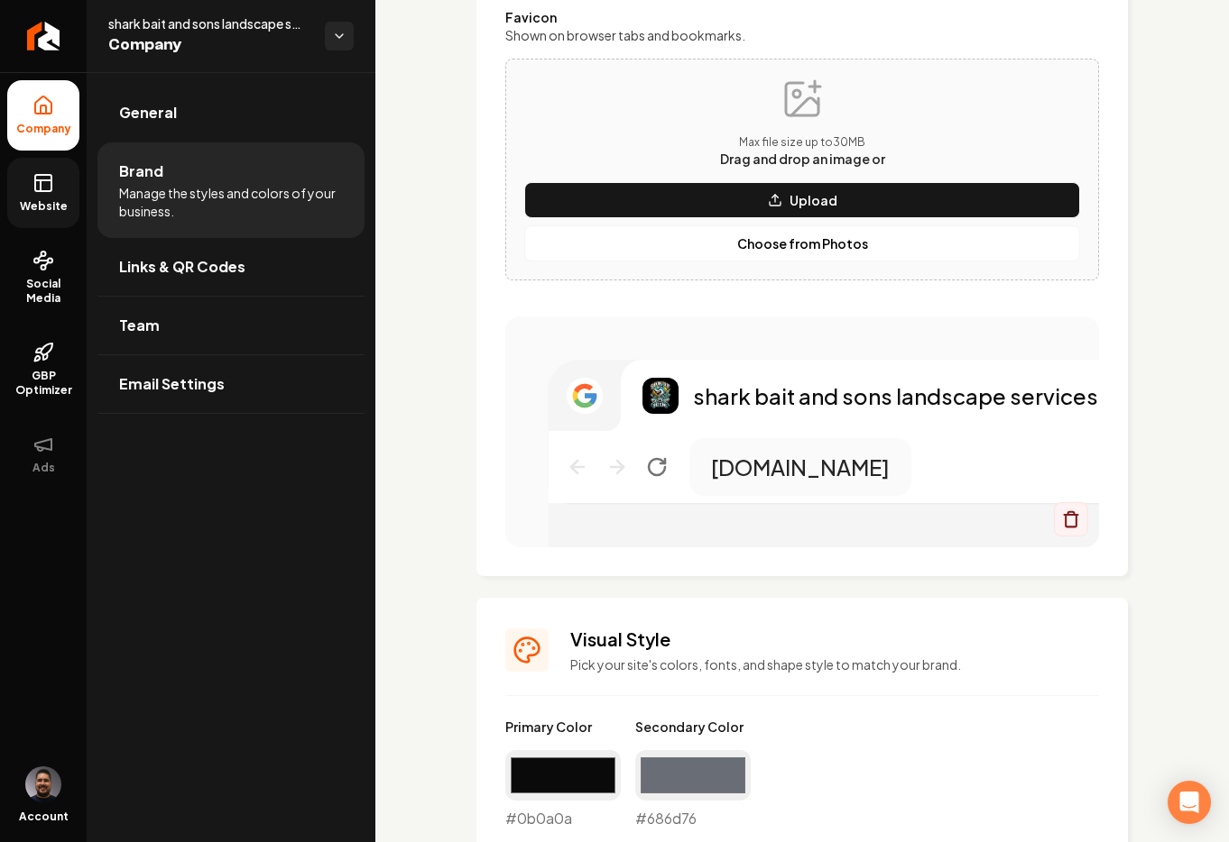
scroll to position [833, 0]
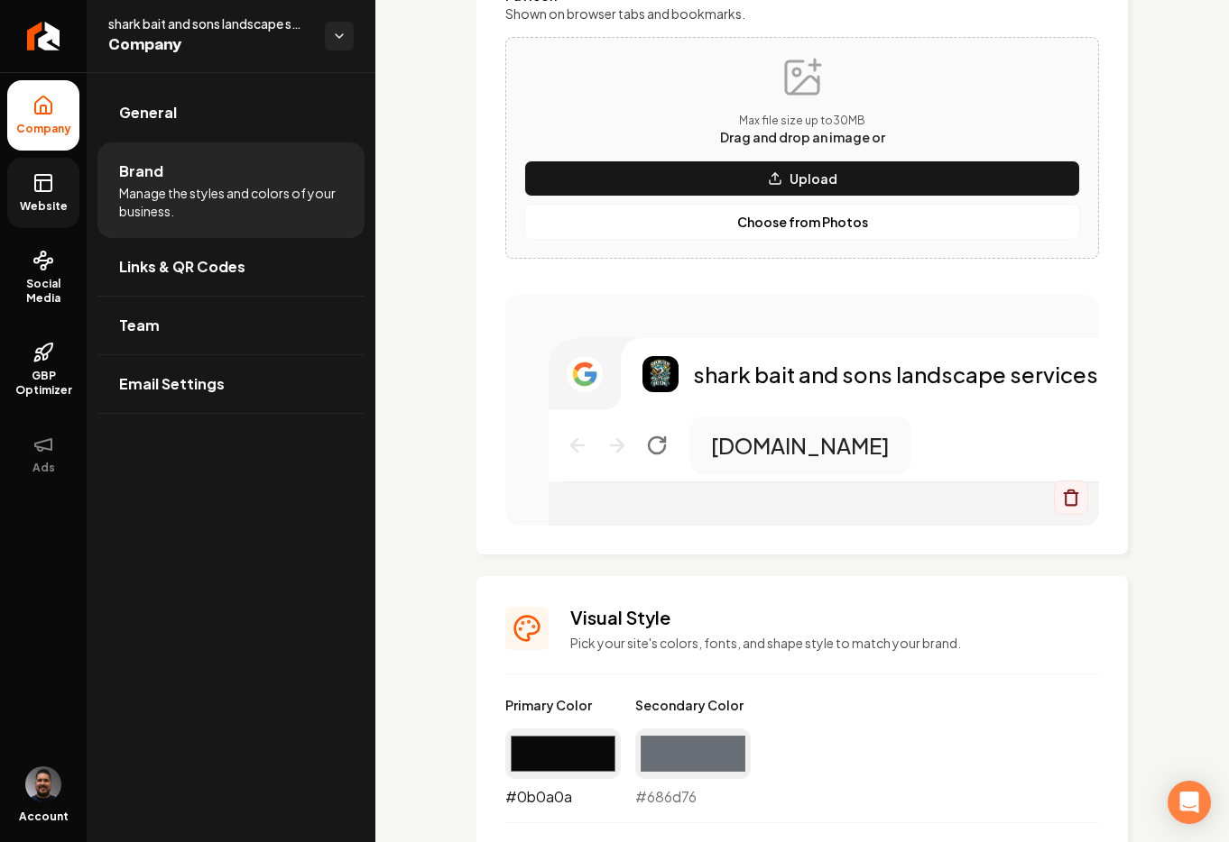
click at [581, 764] on input "#0b0a0a" at bounding box center [562, 754] width 115 height 51
type input "#ffffff"
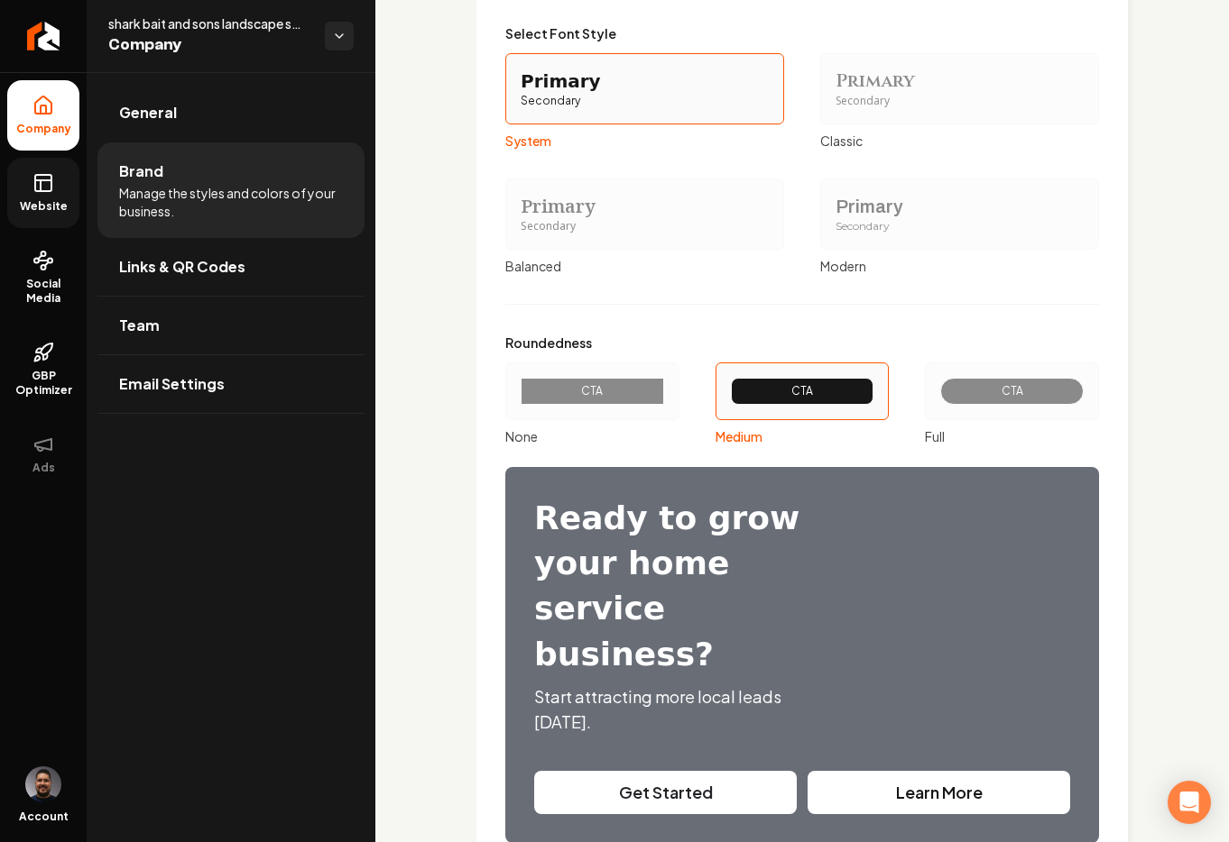
scroll to position [2040, 0]
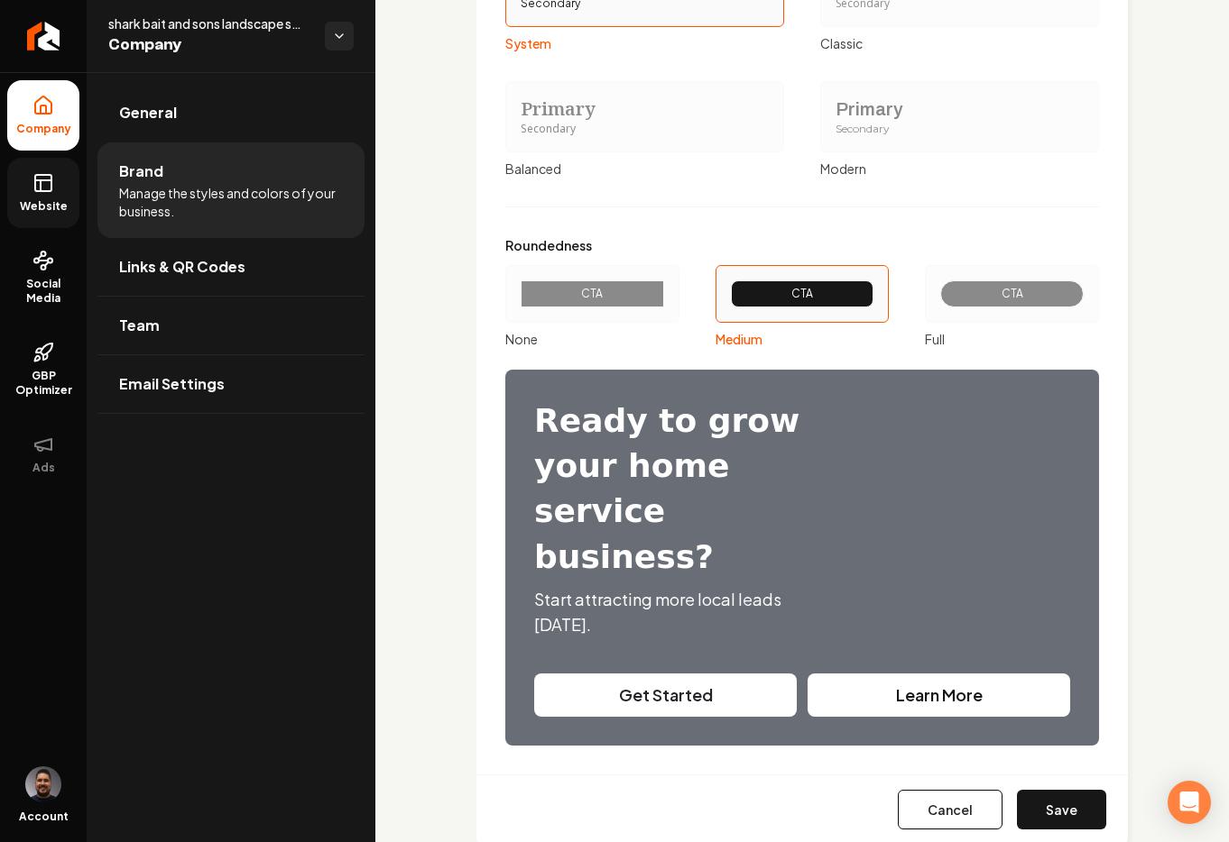
click at [1070, 787] on div "Cancel Save" at bounding box center [801, 809] width 651 height 69
click at [1064, 790] on button "Save" at bounding box center [1061, 810] width 89 height 40
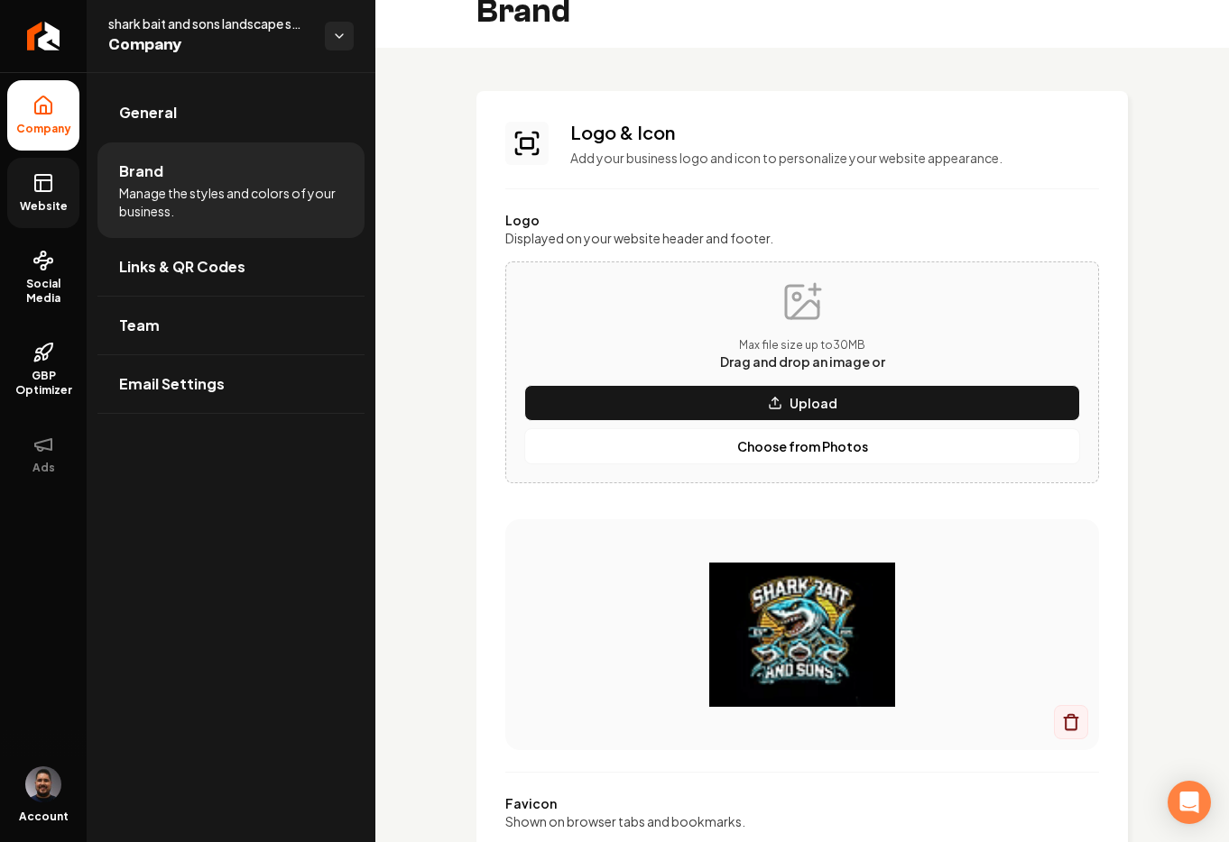
scroll to position [0, 0]
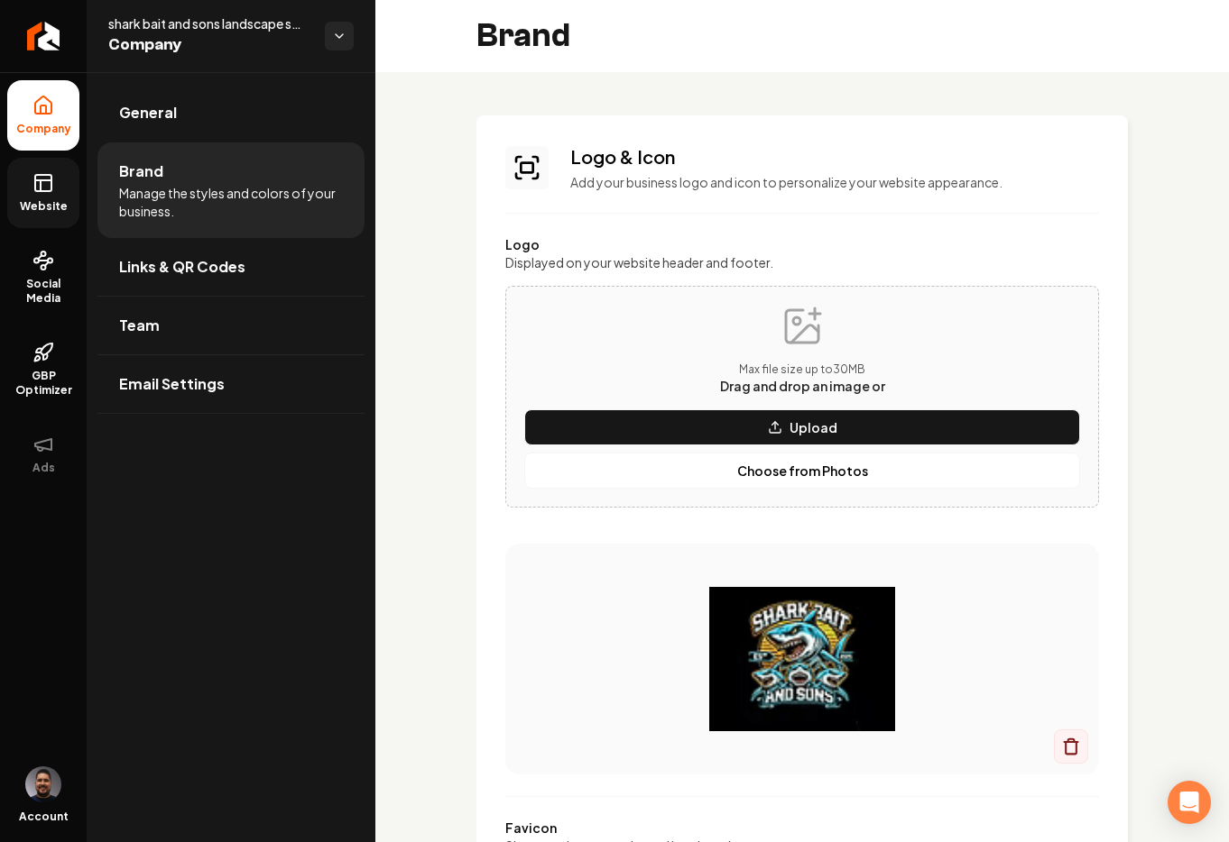
click at [41, 181] on icon at bounding box center [41, 185] width 0 height 11
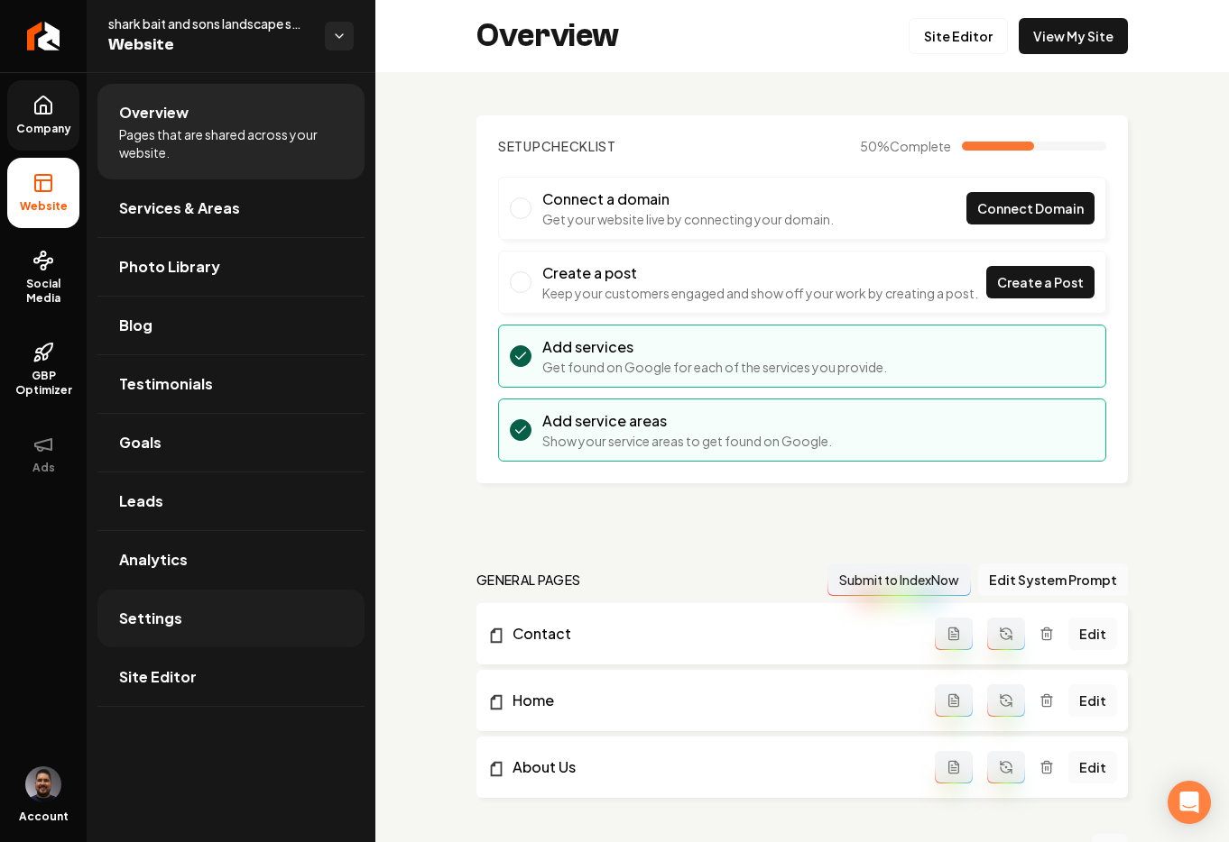
click at [179, 625] on link "Settings" at bounding box center [230, 619] width 267 height 58
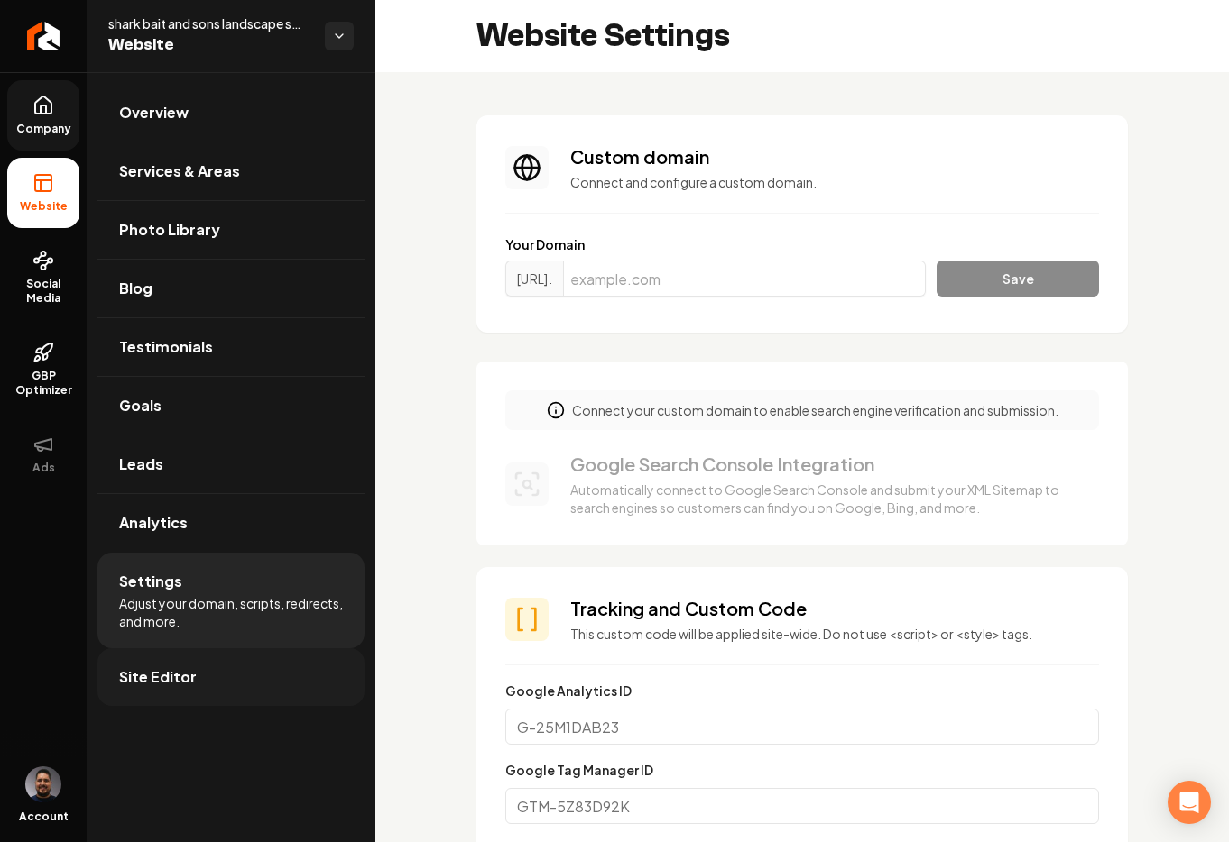
click at [209, 658] on link "Site Editor" at bounding box center [230, 678] width 267 height 58
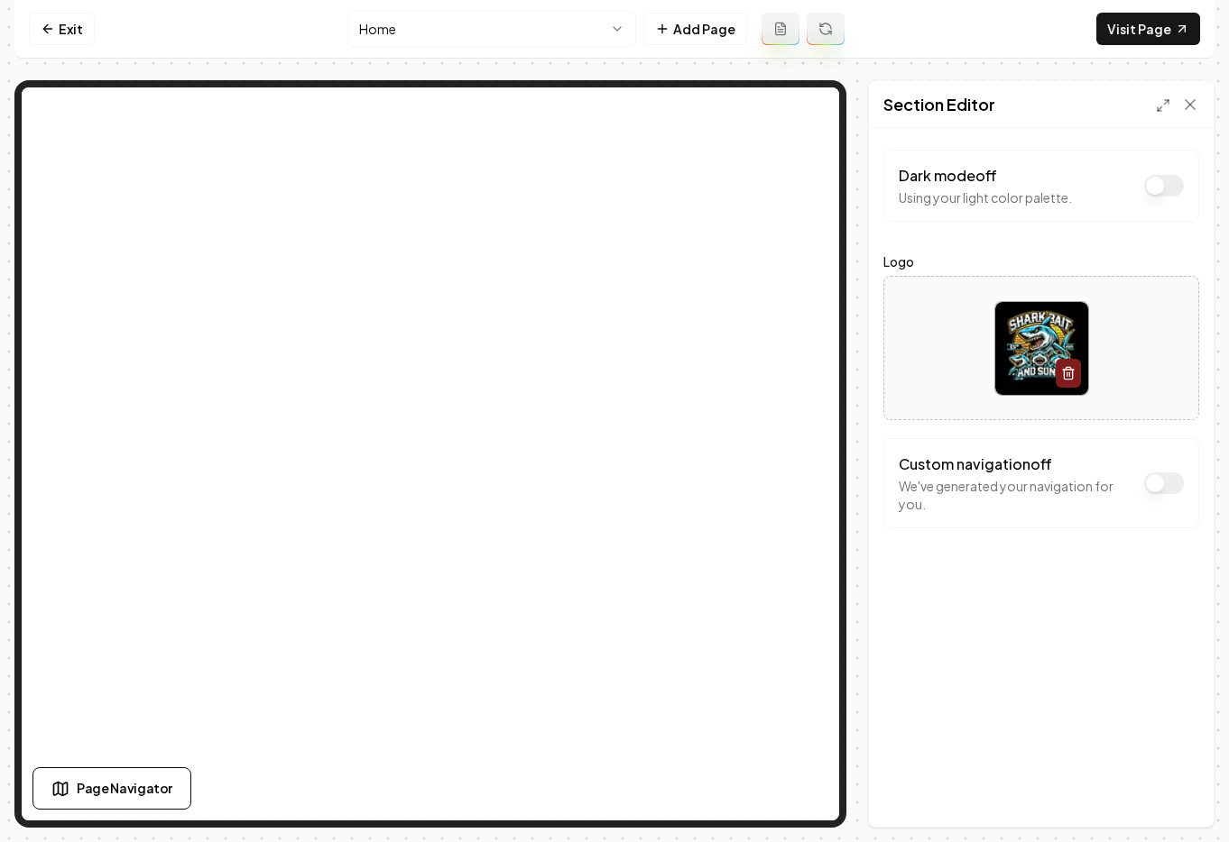
click at [1155, 185] on button "Dark mode off" at bounding box center [1164, 186] width 40 height 22
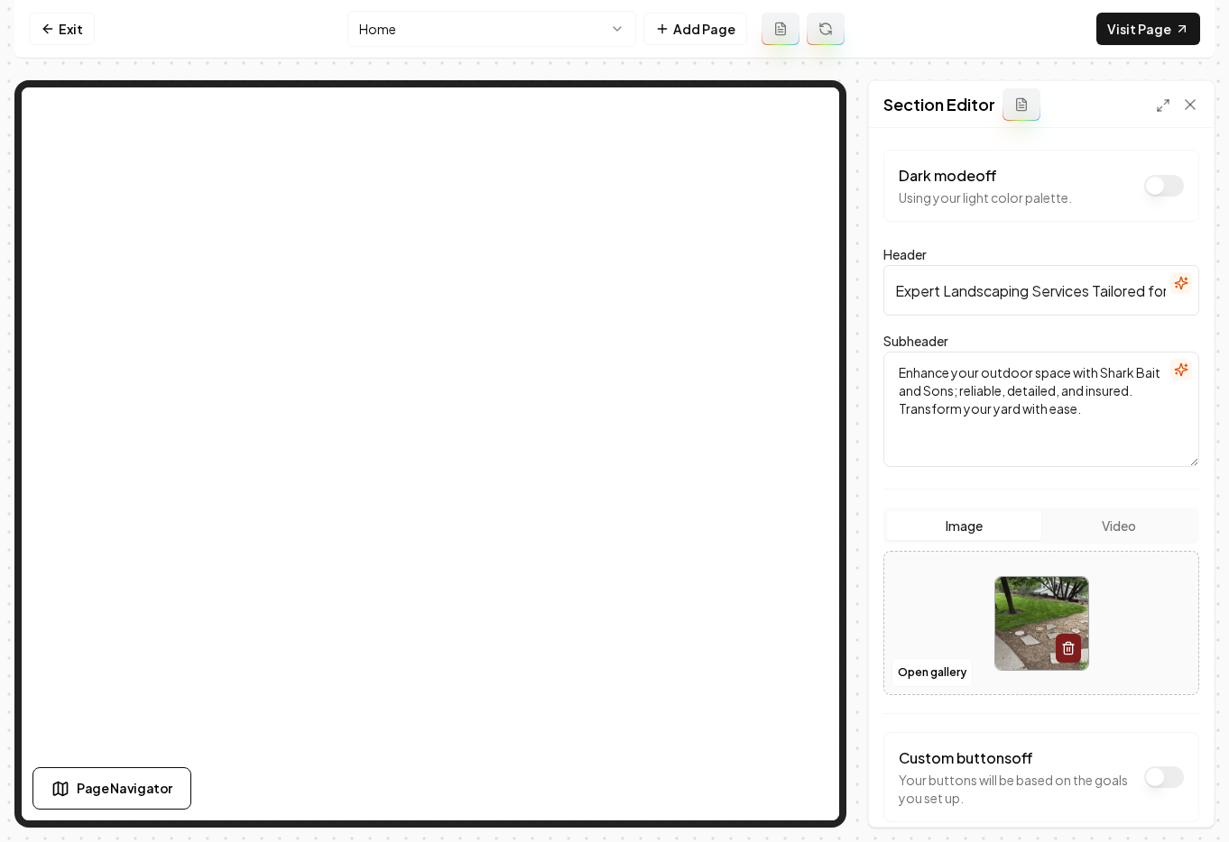
click at [441, 23] on html "Computer Required This feature is only available on a computer. Please switch t…" at bounding box center [614, 421] width 1229 height 842
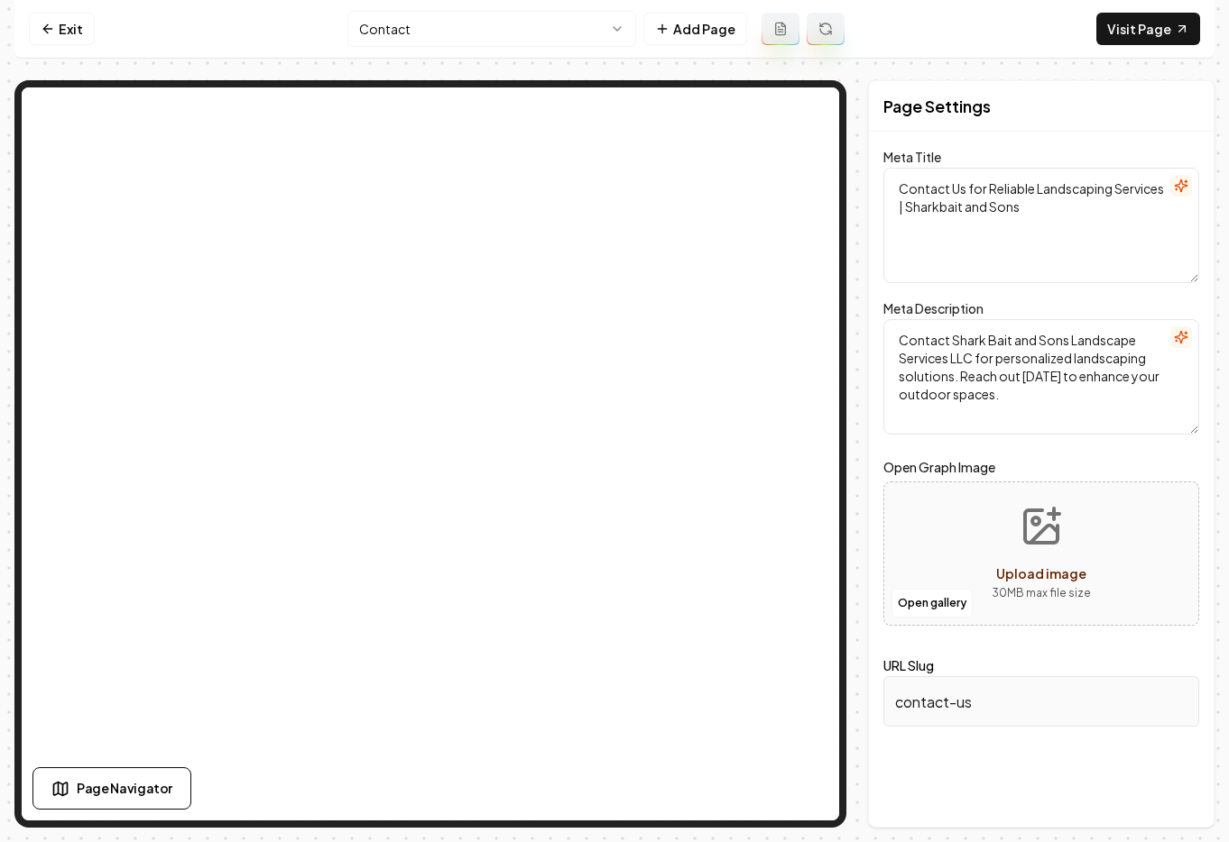
click at [434, 31] on html "Computer Required This feature is only available on a computer. Please switch t…" at bounding box center [614, 421] width 1229 height 842
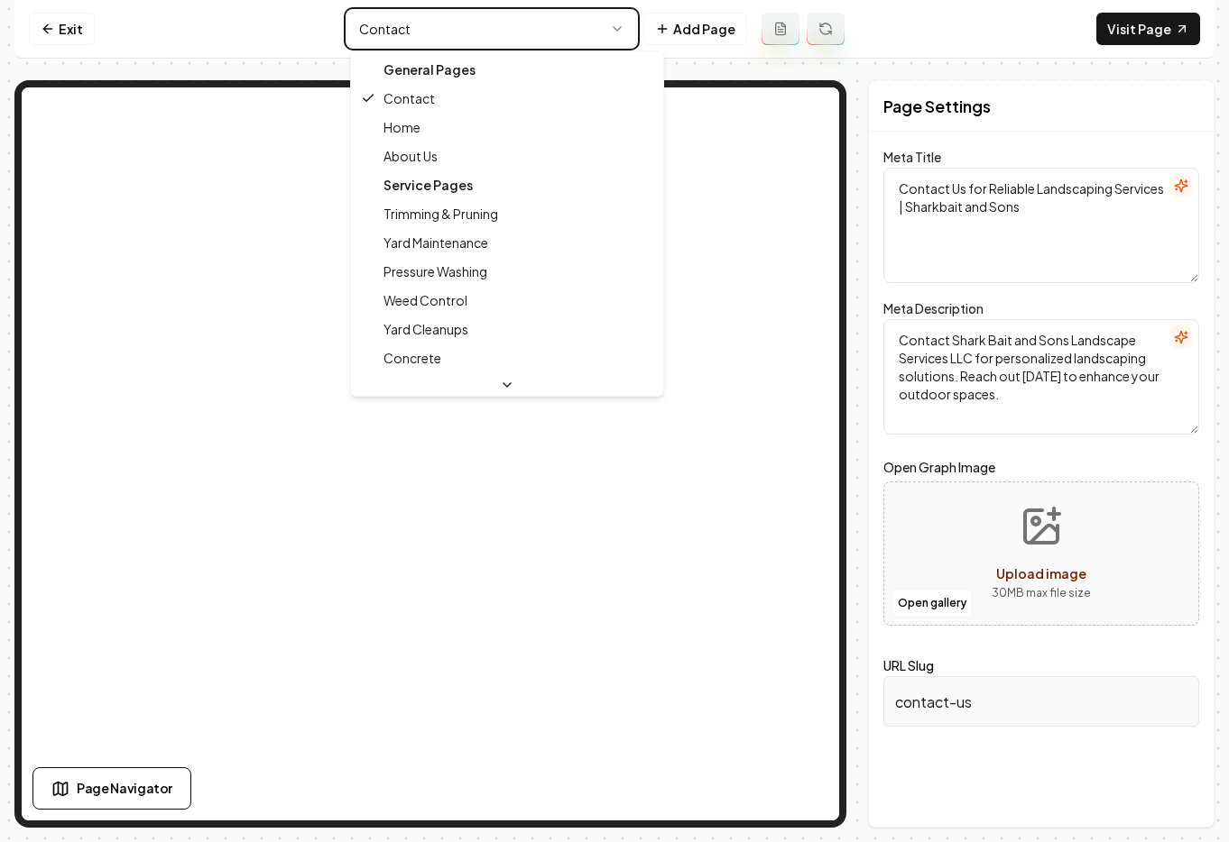
type textarea "Landscaping Services & Yard Care | Shark Bait and Sons LLC"
type textarea "Discover Sharkbait and Sons Landscape Services LLC, your trusted partner in tra…"
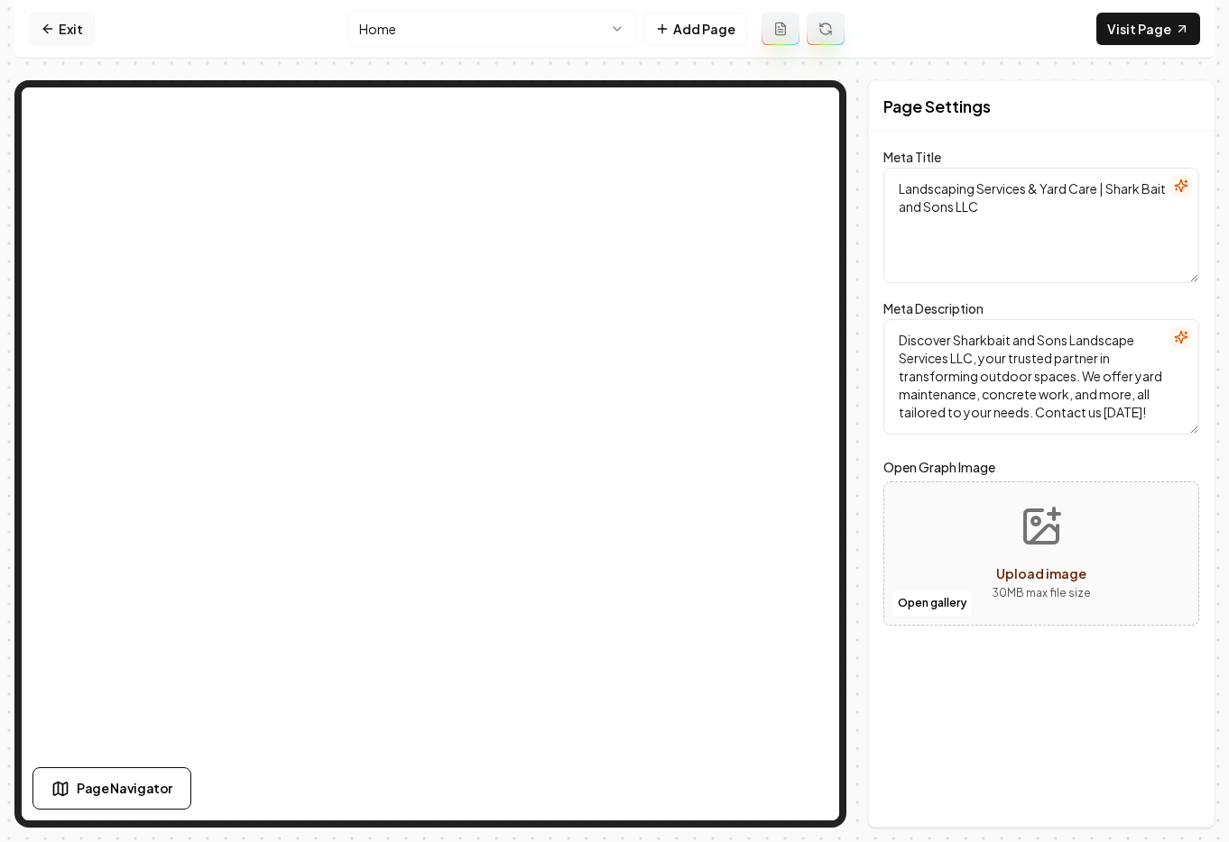
click at [61, 31] on link "Exit" at bounding box center [62, 29] width 66 height 32
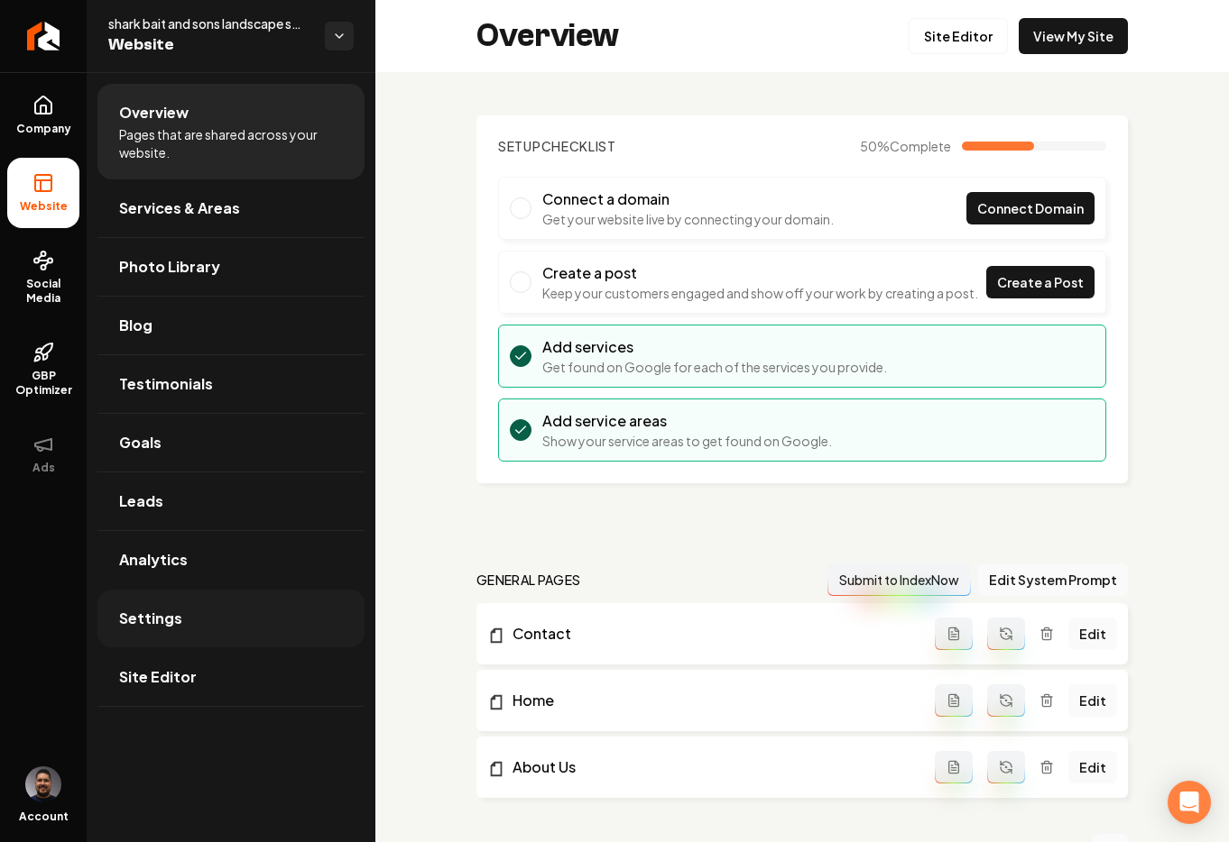
click at [189, 627] on link "Settings" at bounding box center [230, 619] width 267 height 58
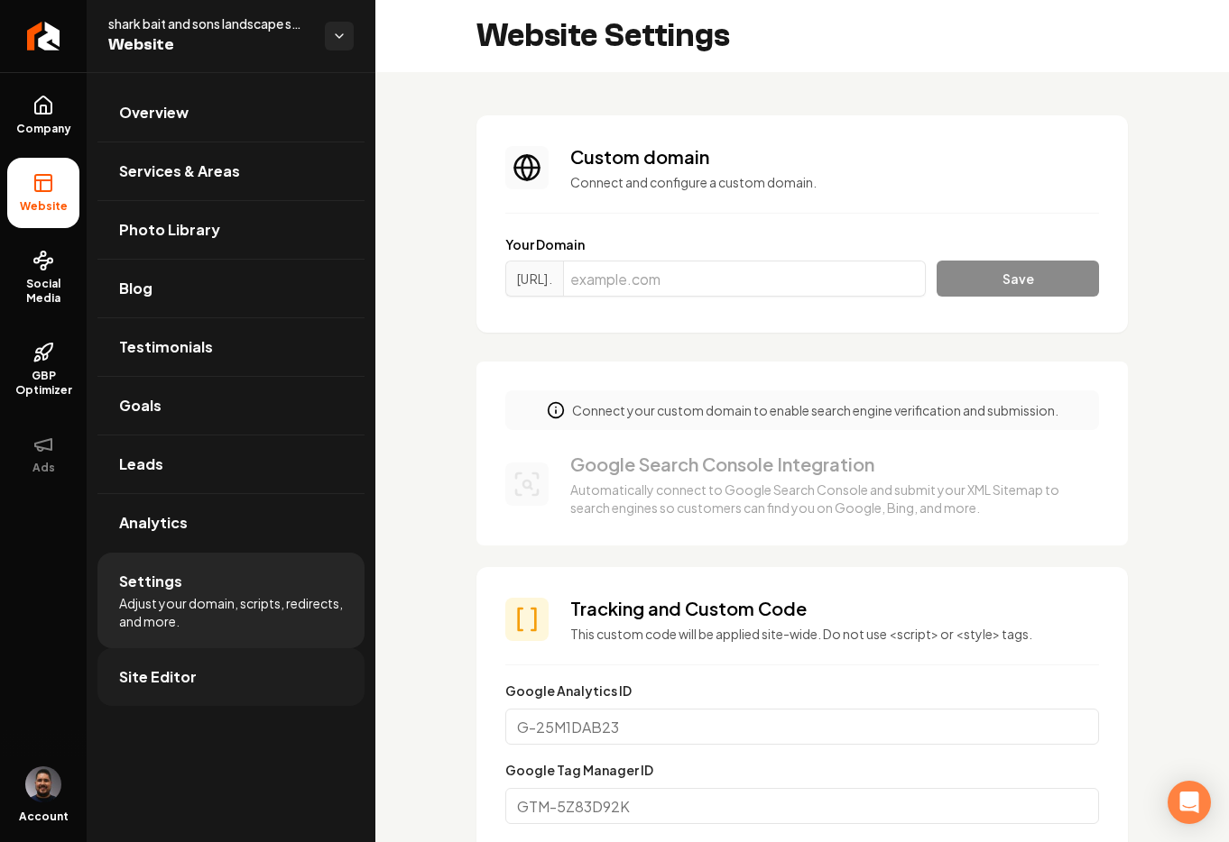
scroll to position [32, 0]
click at [231, 673] on link "Site Editor" at bounding box center [230, 678] width 267 height 58
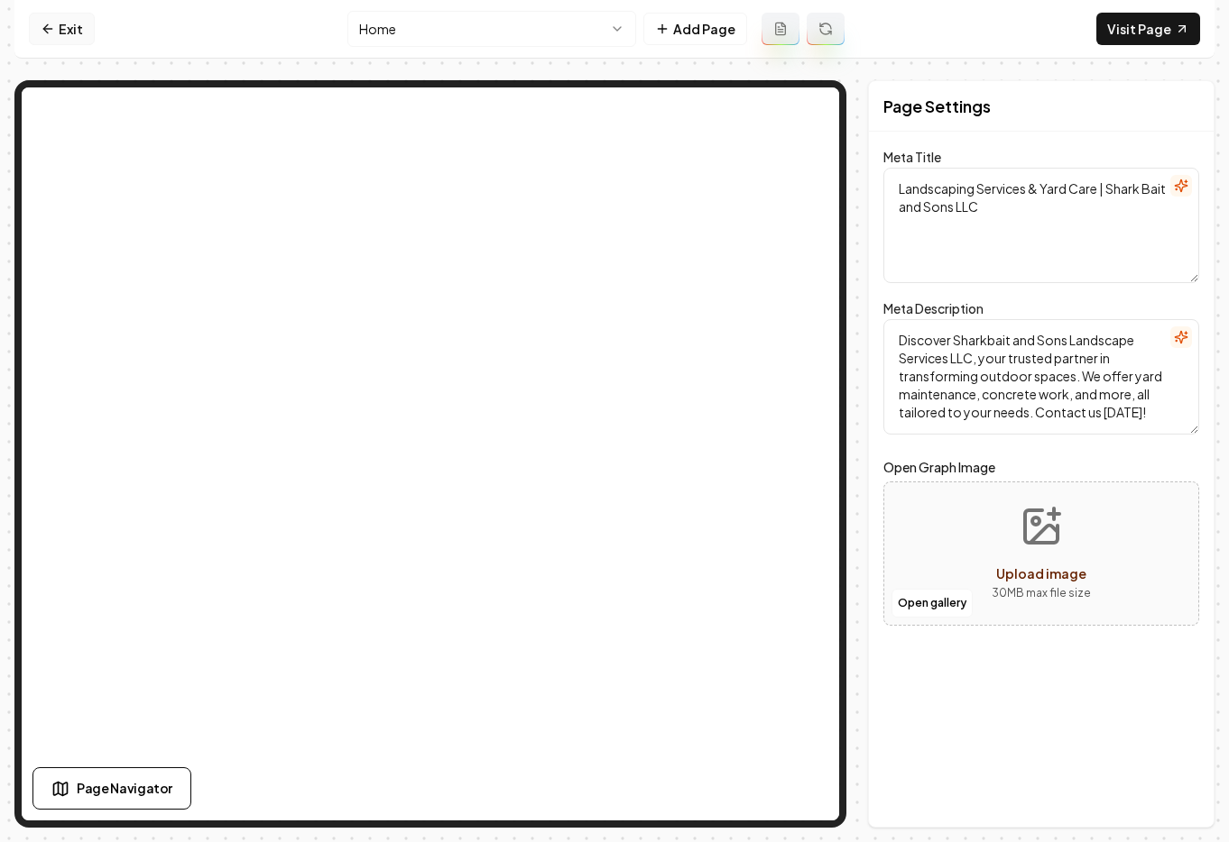
click at [46, 23] on icon at bounding box center [48, 29] width 14 height 14
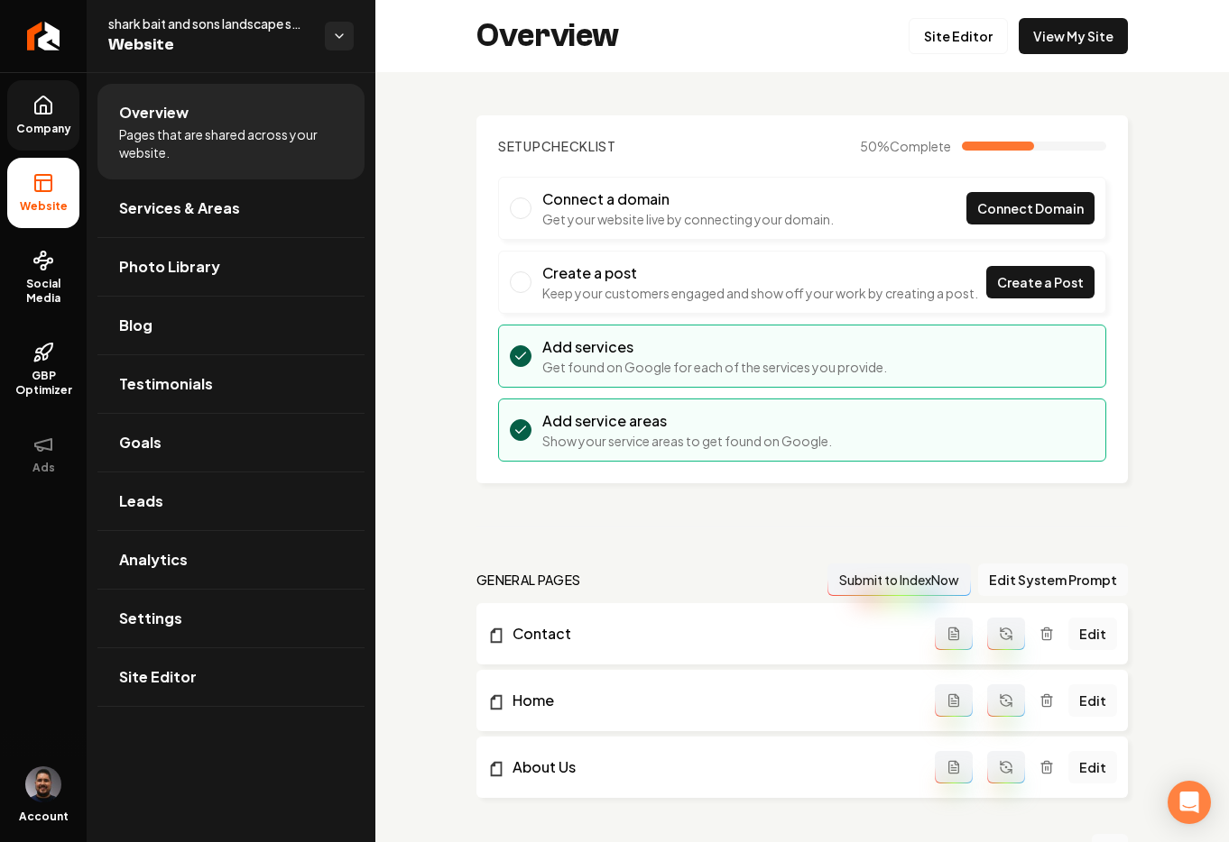
click at [35, 138] on link "Company" at bounding box center [43, 115] width 72 height 70
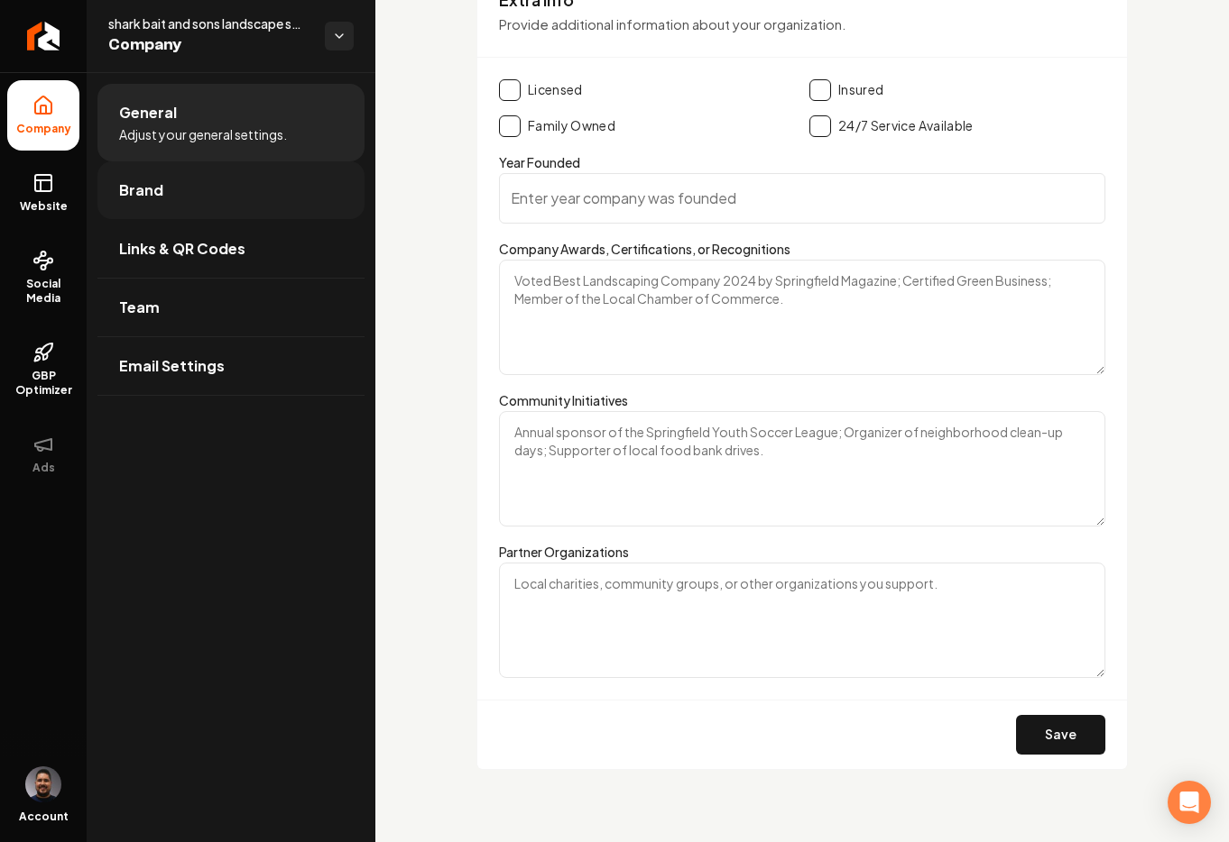
click at [160, 189] on span "Brand" at bounding box center [141, 191] width 44 height 22
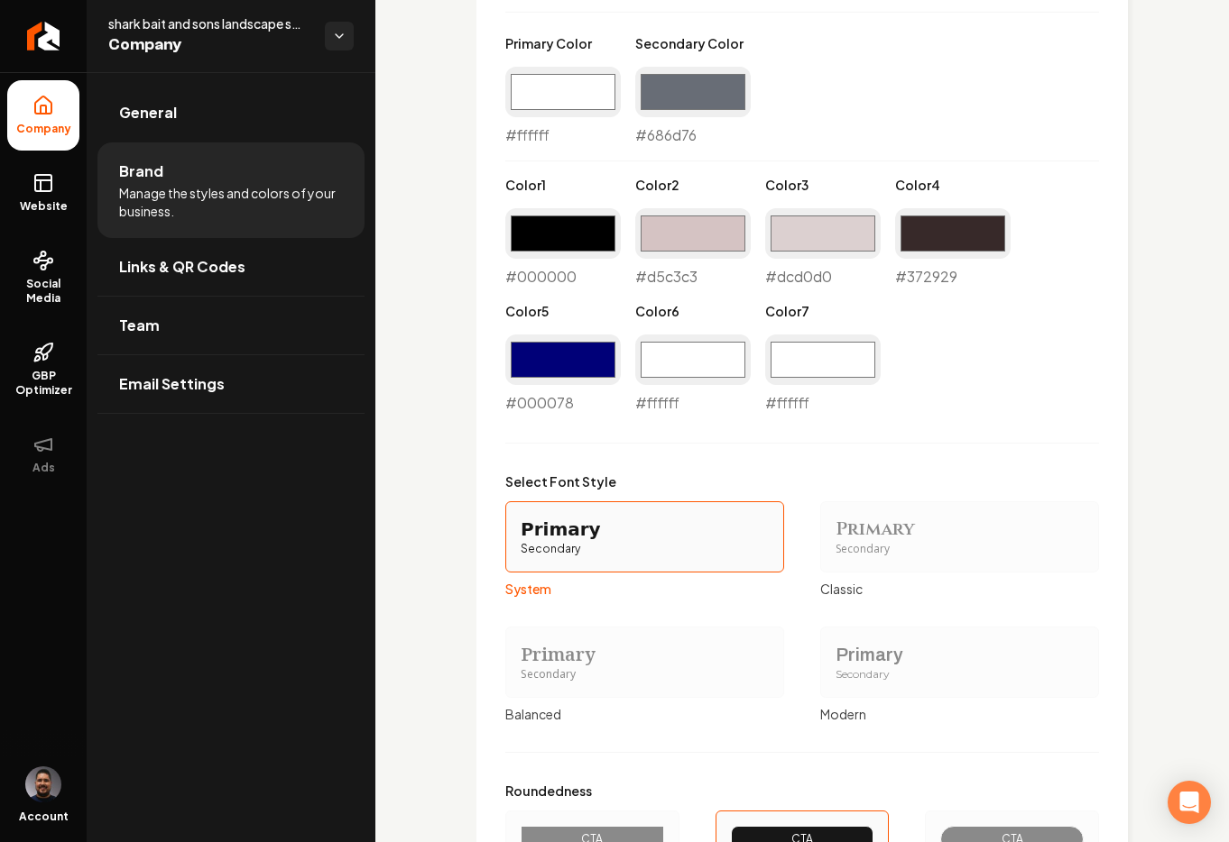
scroll to position [1460, 0]
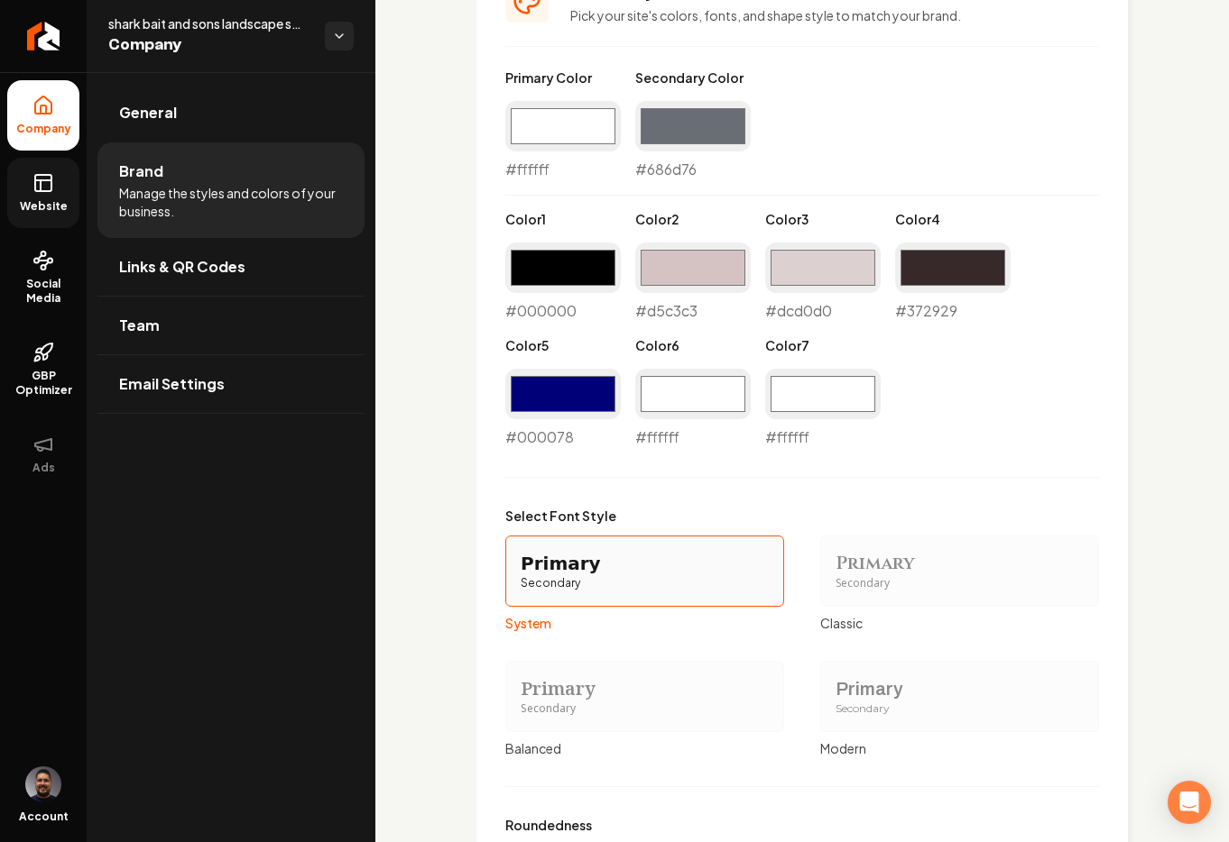
click at [37, 203] on span "Website" at bounding box center [44, 206] width 62 height 14
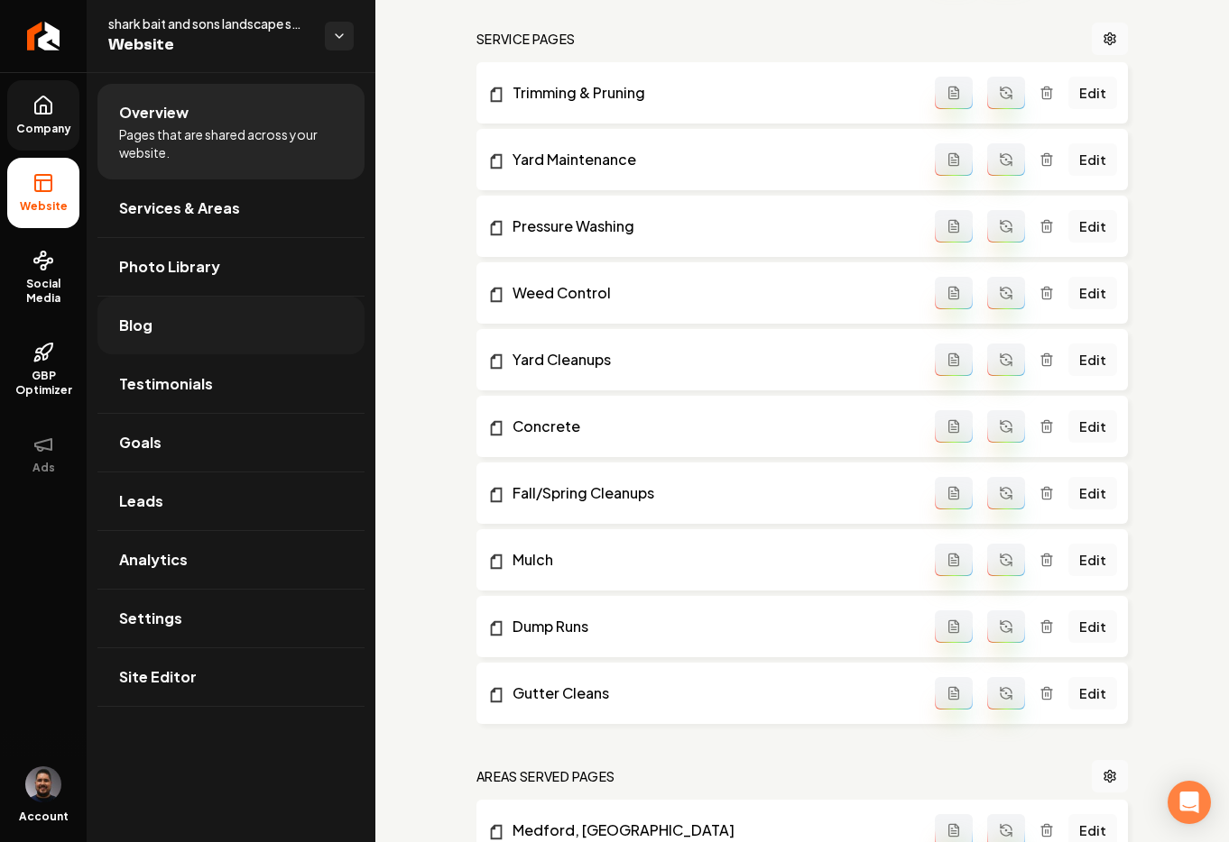
scroll to position [499, 0]
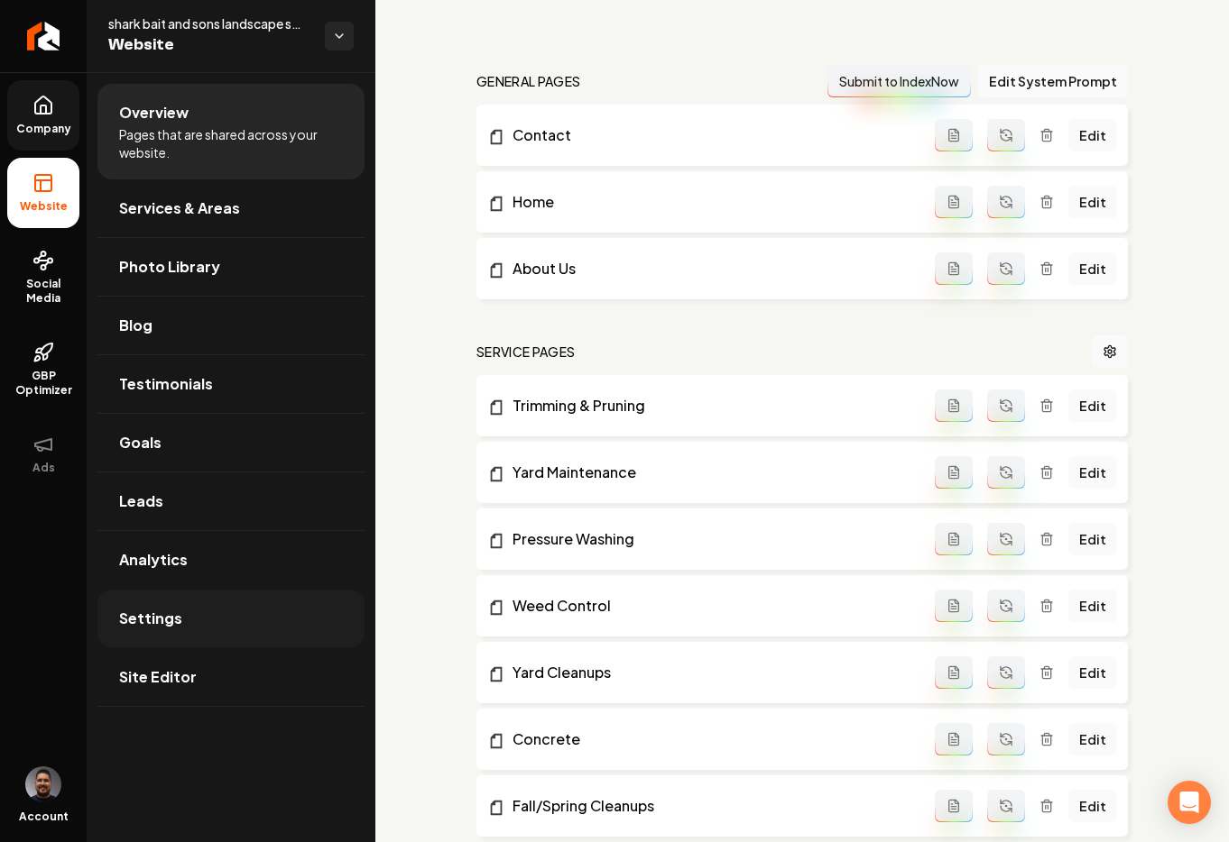
click at [161, 622] on span "Settings" at bounding box center [150, 619] width 63 height 22
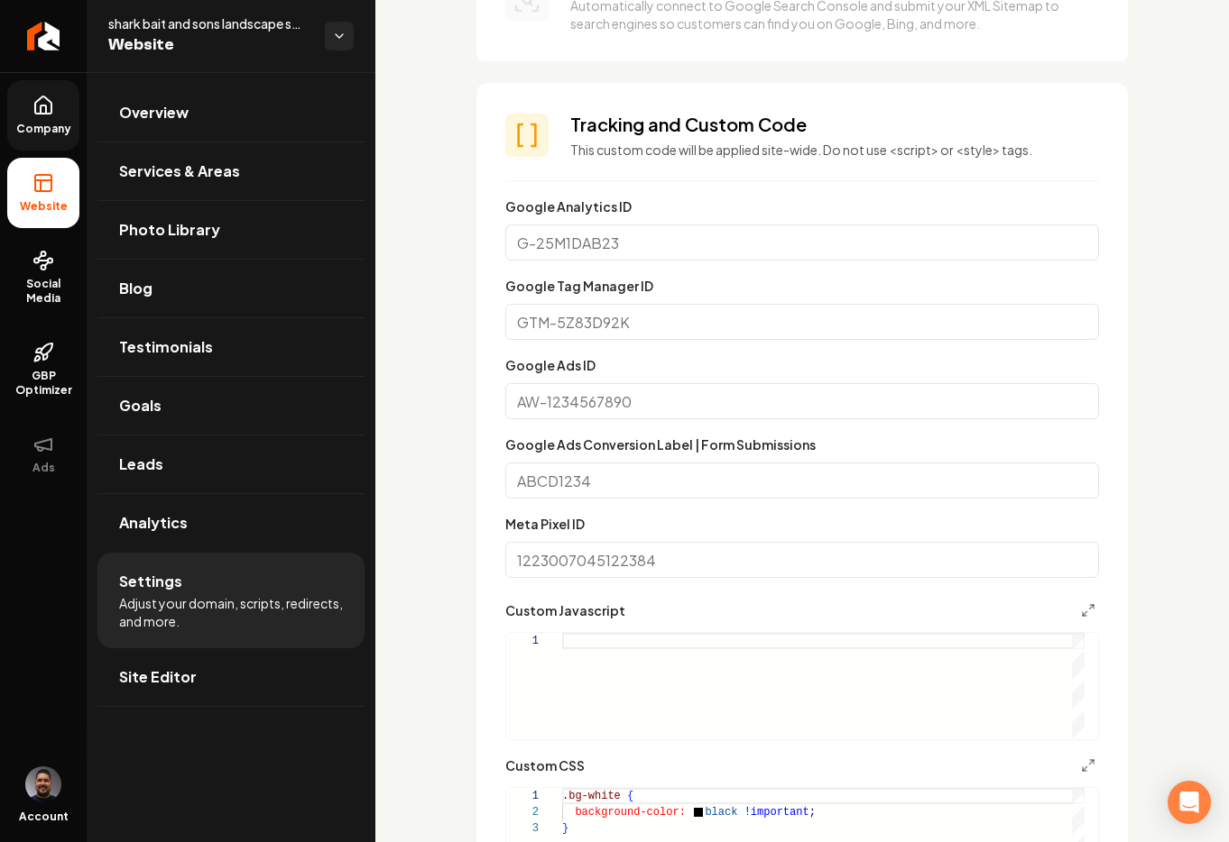
scroll to position [668, 0]
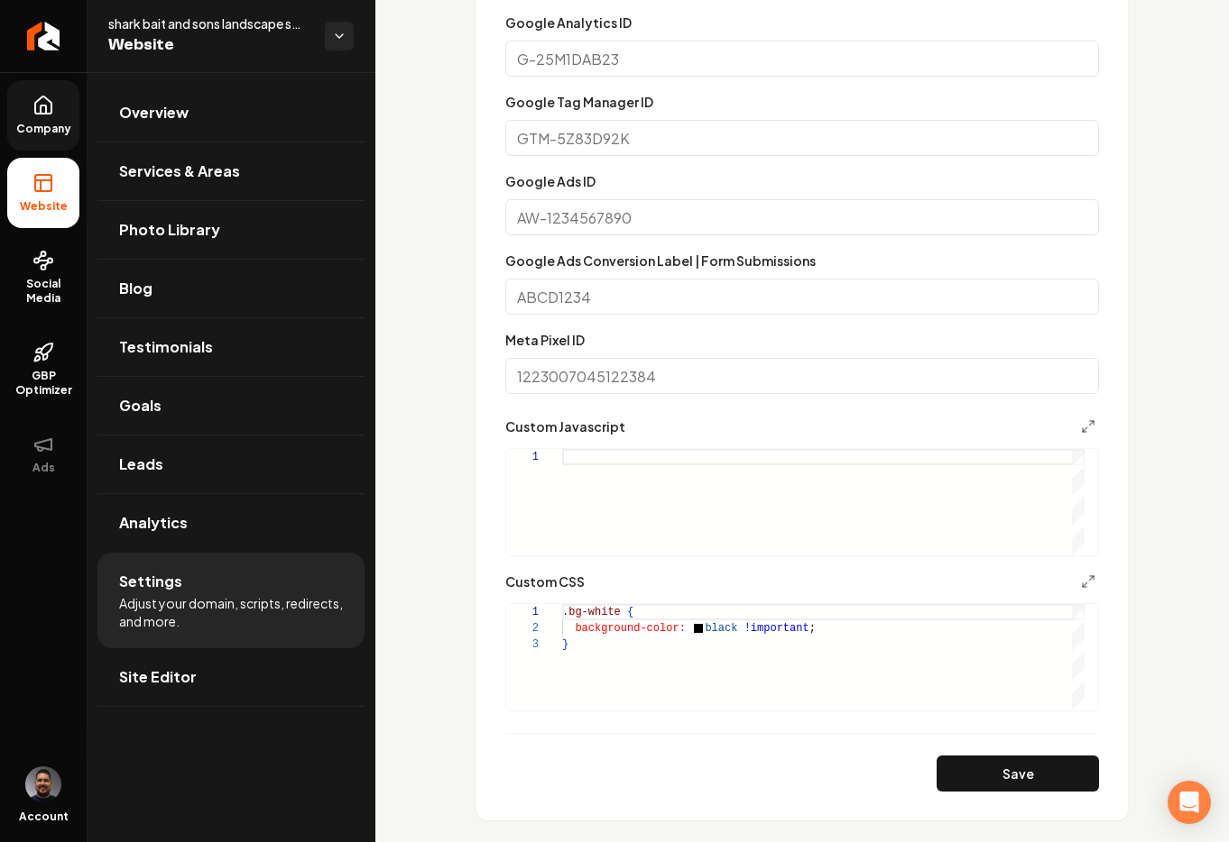
click at [603, 643] on div ".bg-white { background-color: black !important ; }" at bounding box center [823, 657] width 522 height 106
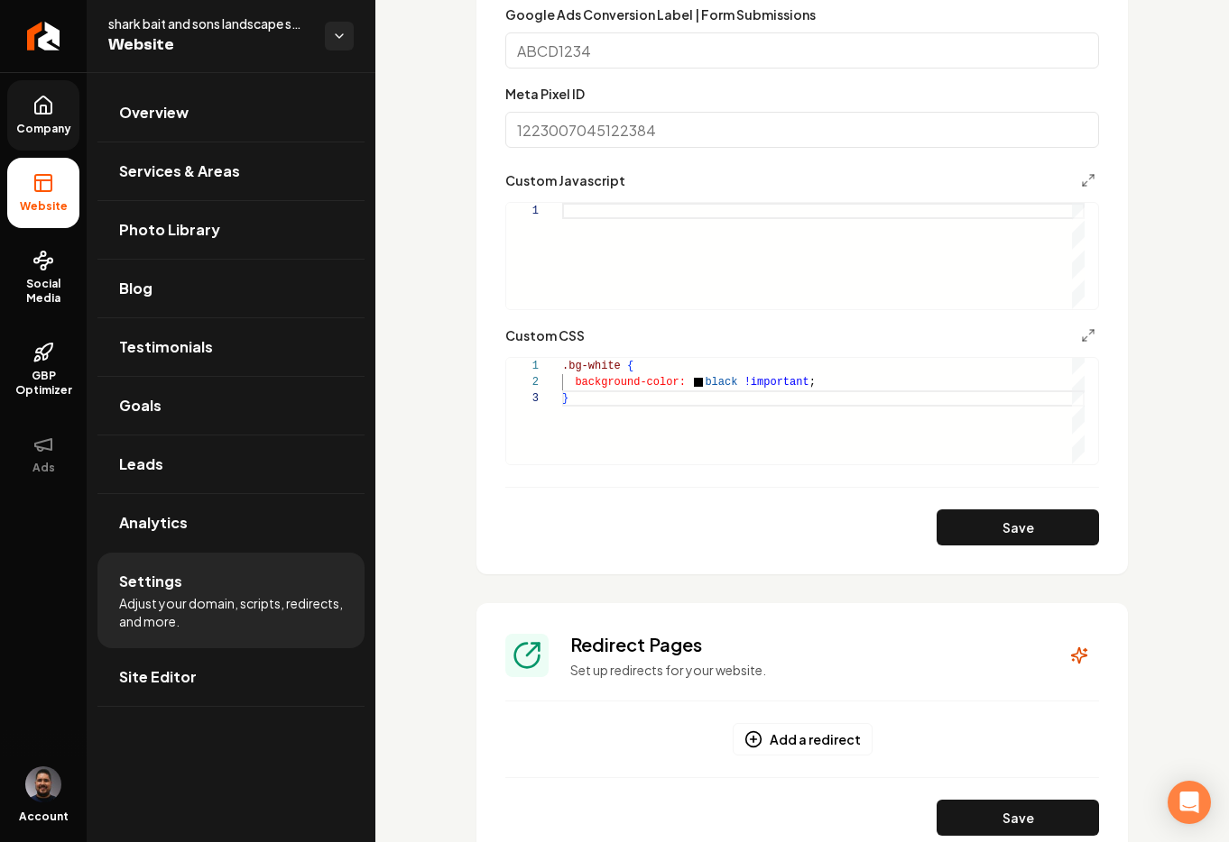
scroll to position [1308, 0]
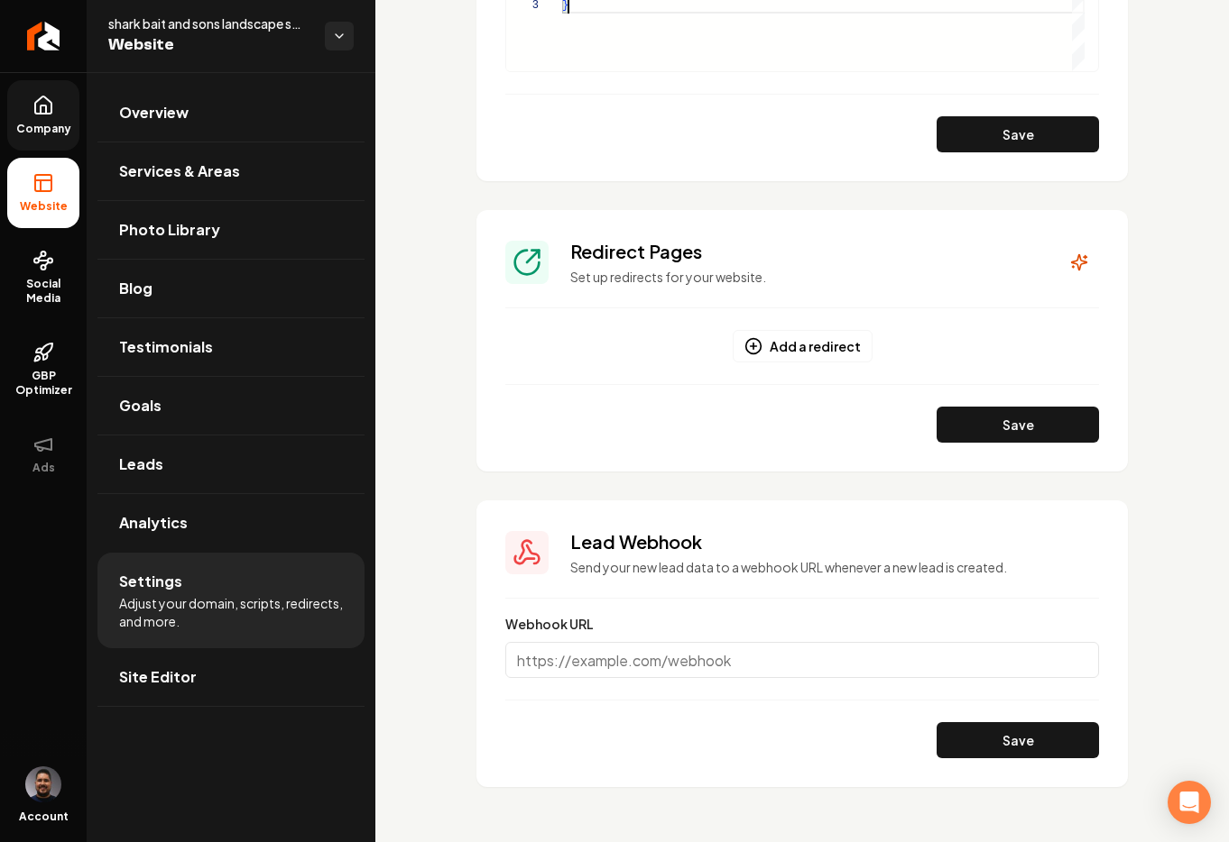
click at [51, 112] on icon at bounding box center [43, 105] width 16 height 17
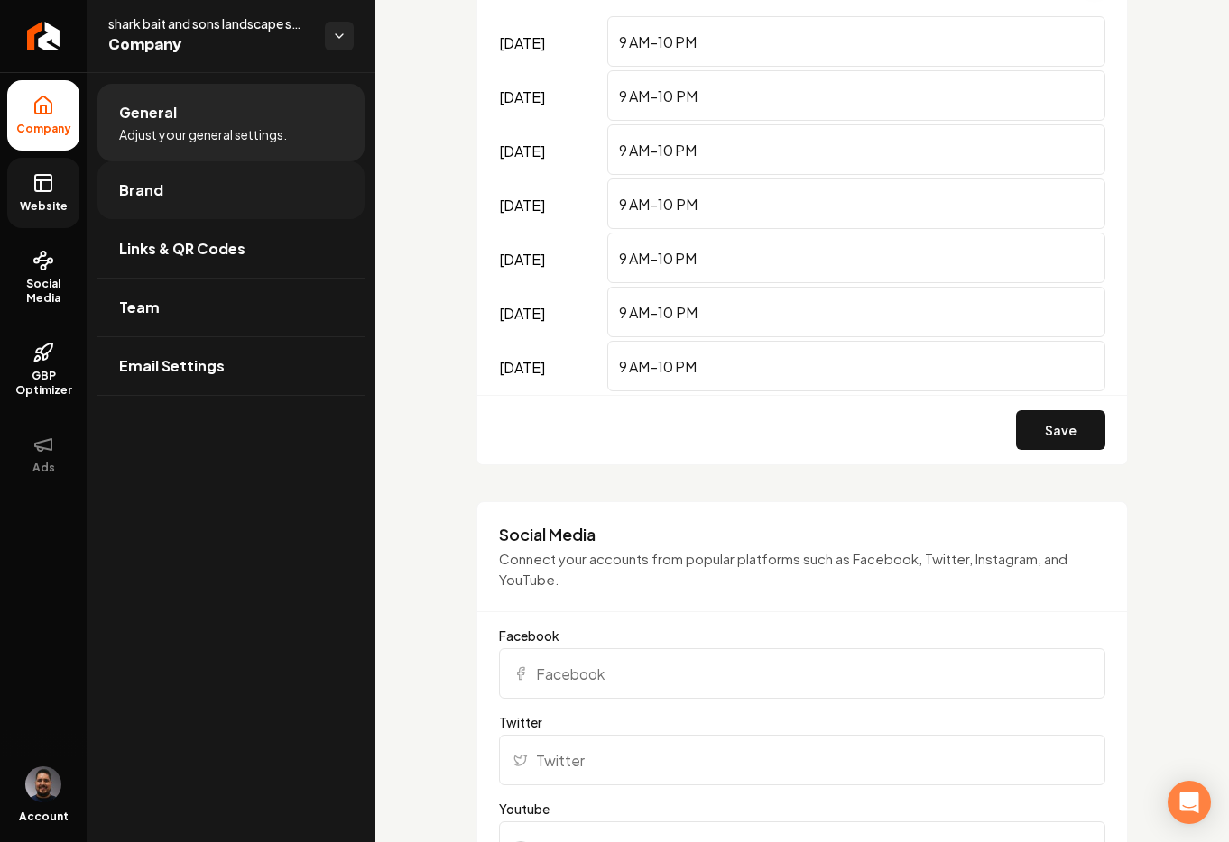
click at [195, 189] on link "Brand" at bounding box center [230, 190] width 267 height 58
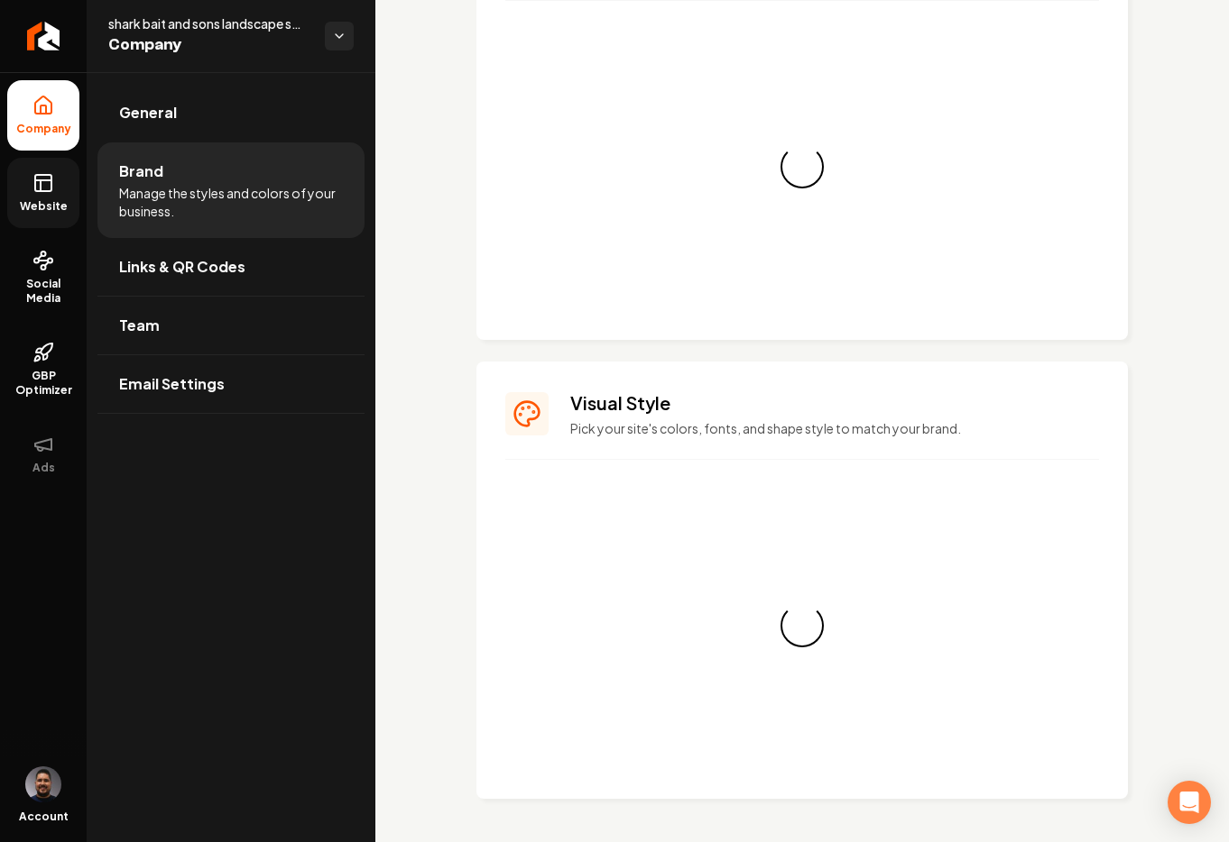
scroll to position [1308, 0]
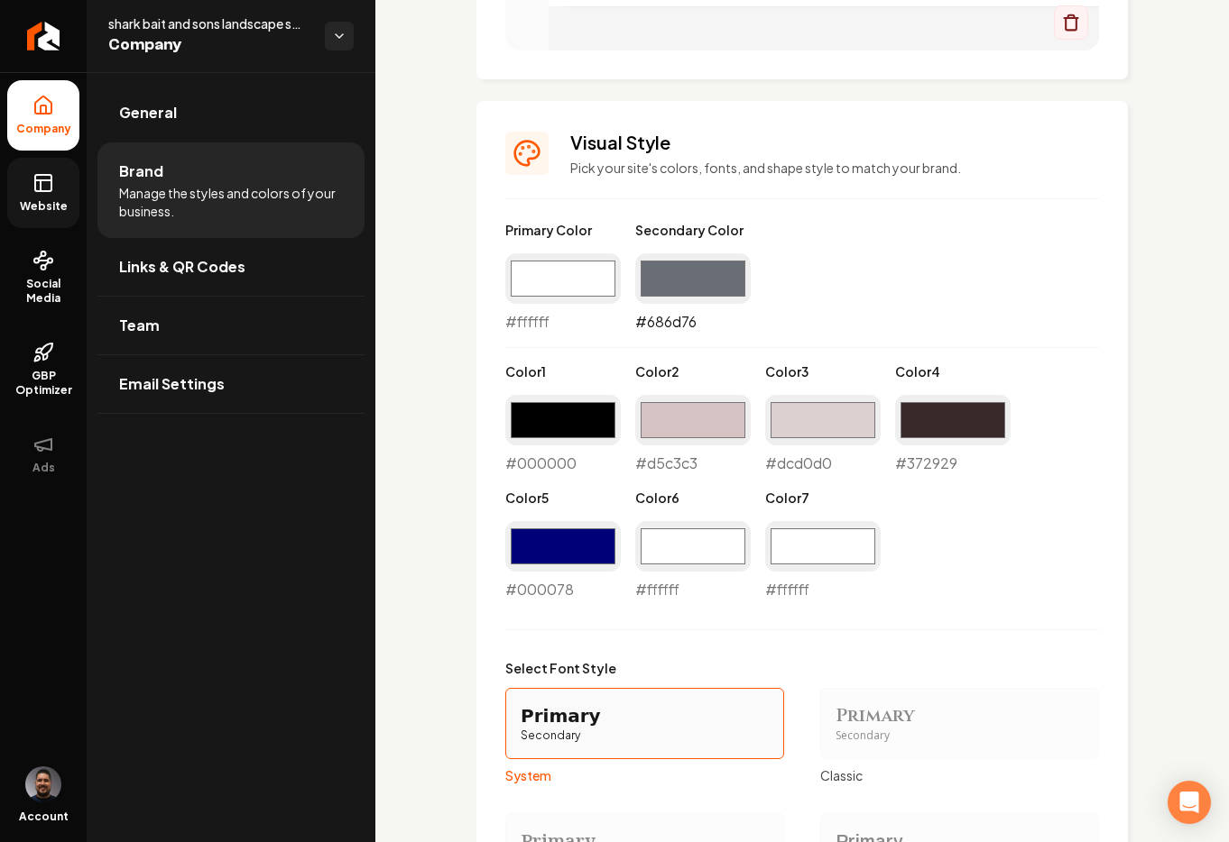
click at [677, 271] on input "#686d76" at bounding box center [692, 278] width 115 height 51
type input "#ffffff"
click at [541, 273] on input "#ffffff" at bounding box center [562, 278] width 115 height 51
type input "#000000"
click at [738, 352] on div "Primary Color #000000 #000000 Secondary Color #ffffff #ffffff Color 1 #000000 #…" at bounding box center [802, 411] width 594 height 380
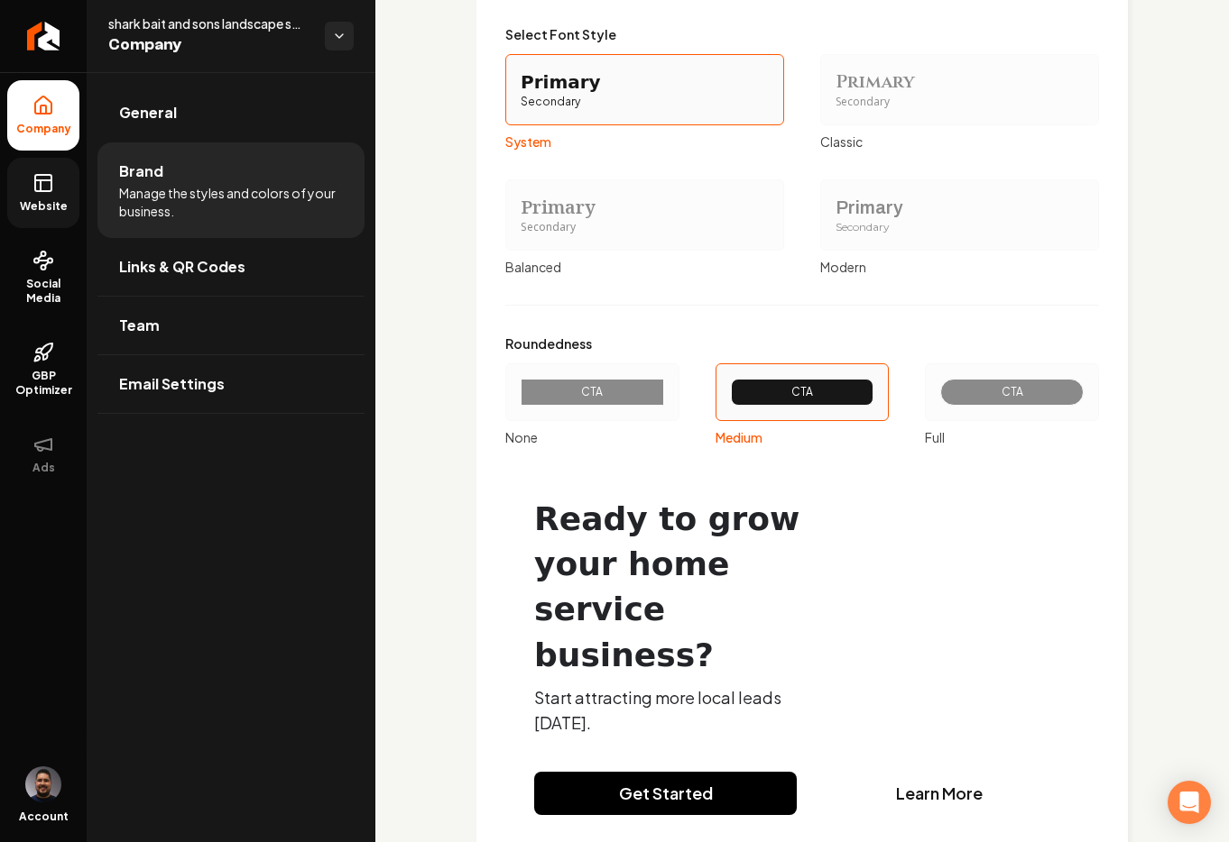
scroll to position [2040, 0]
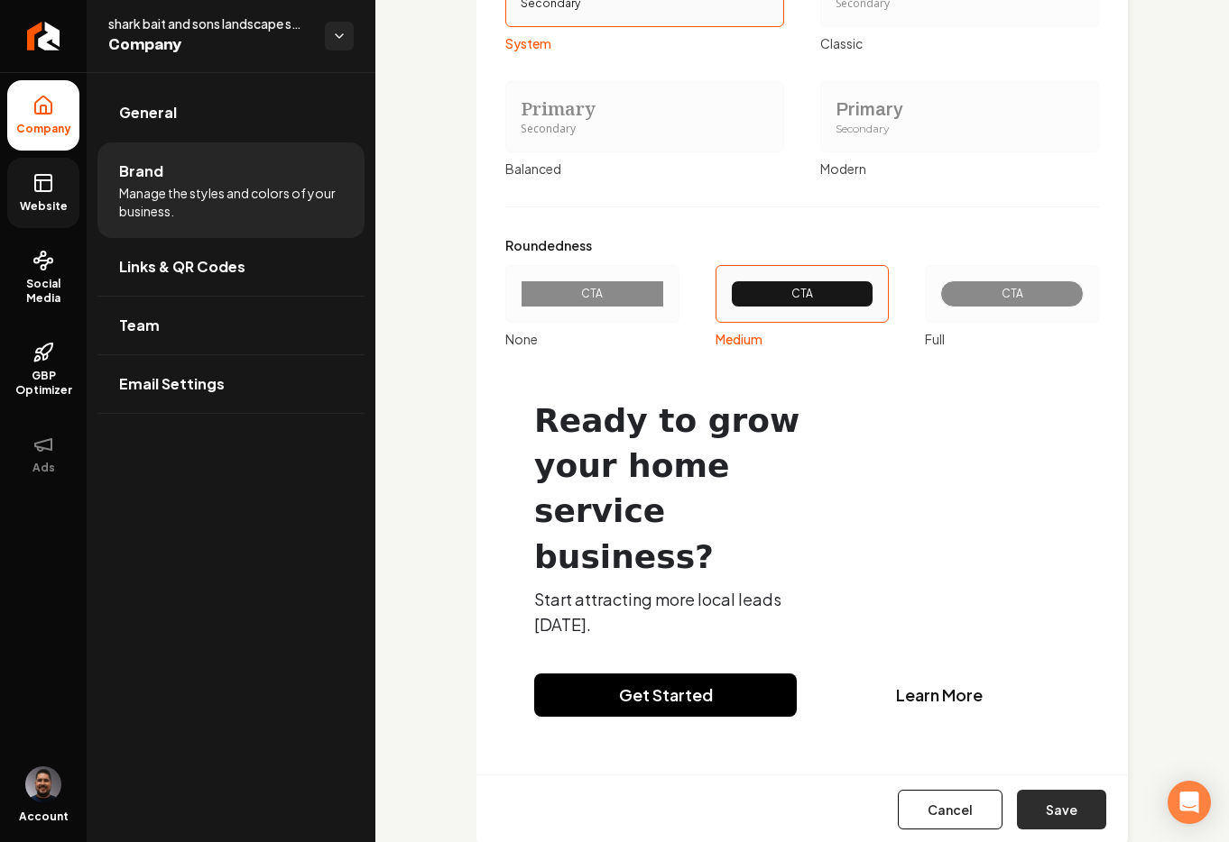
click at [1046, 790] on button "Save" at bounding box center [1061, 810] width 89 height 40
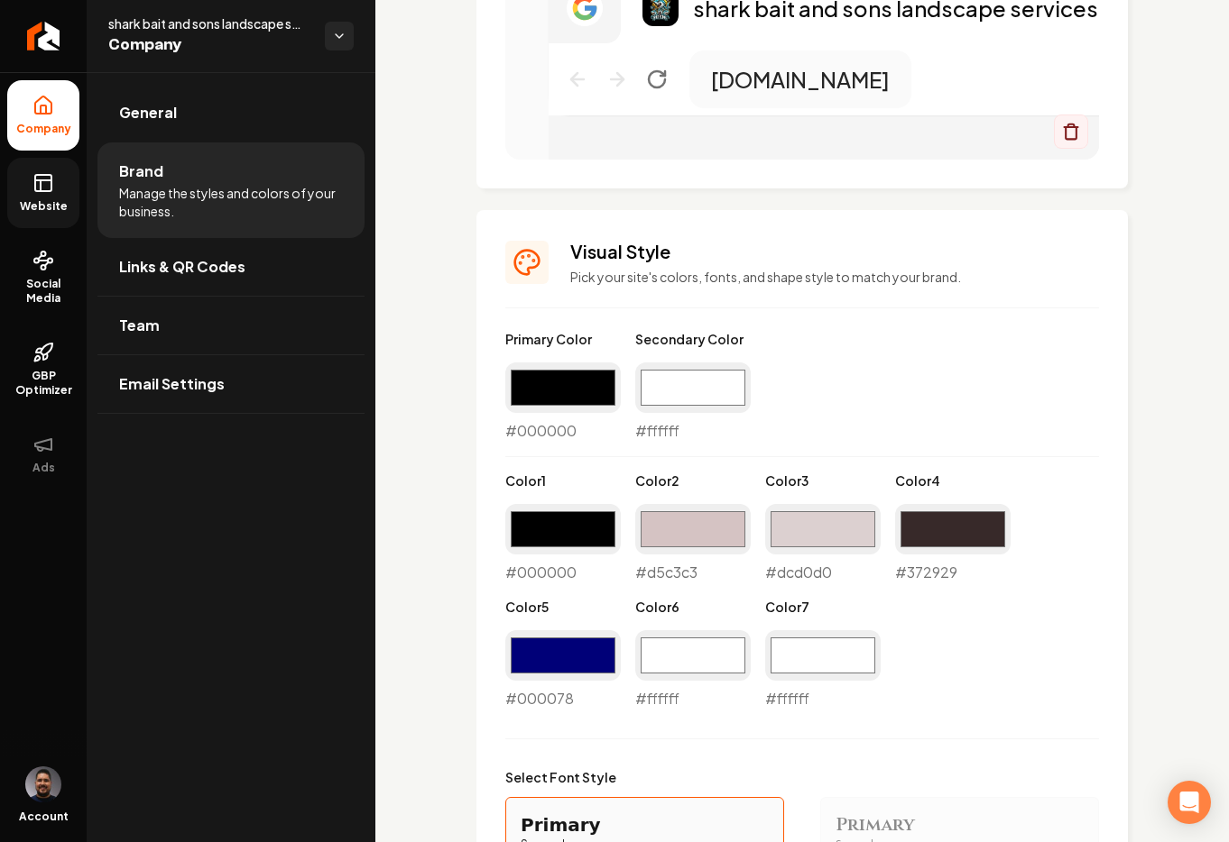
scroll to position [1385, 0]
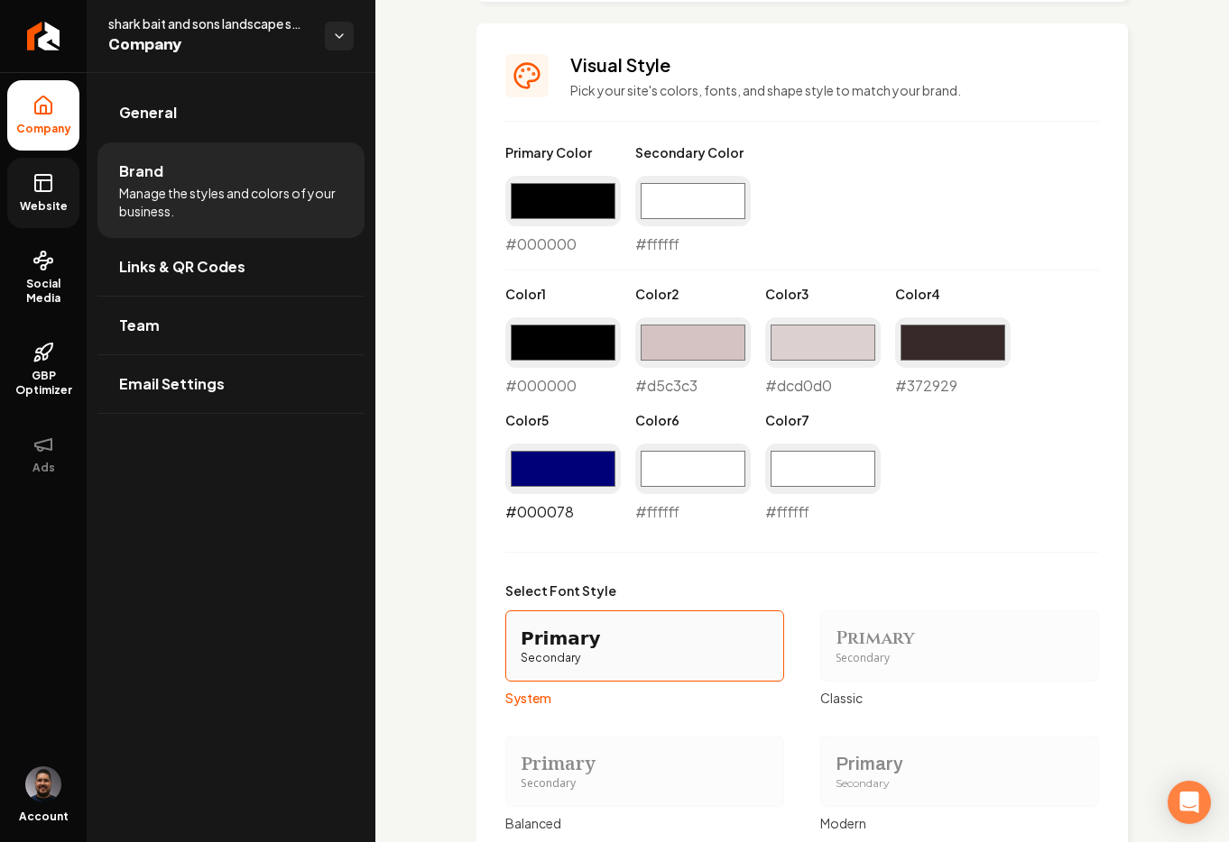
click at [553, 475] on input "#000078" at bounding box center [562, 469] width 115 height 51
type input "#ffffff"
click at [650, 566] on div "Primary Color #000000 #000000 Secondary Color #ffffff #ffffff Color 1 #000000 #…" at bounding box center [802, 573] width 594 height 860
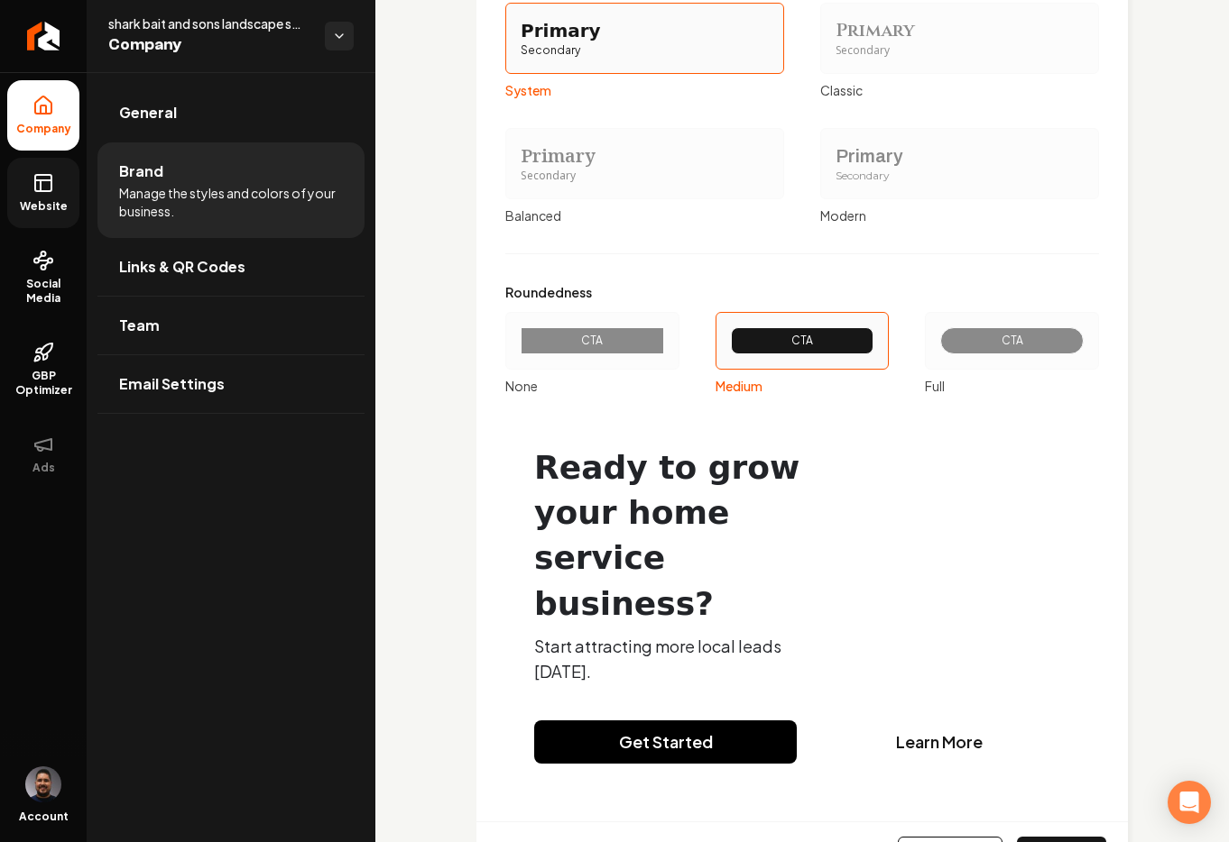
scroll to position [2040, 0]
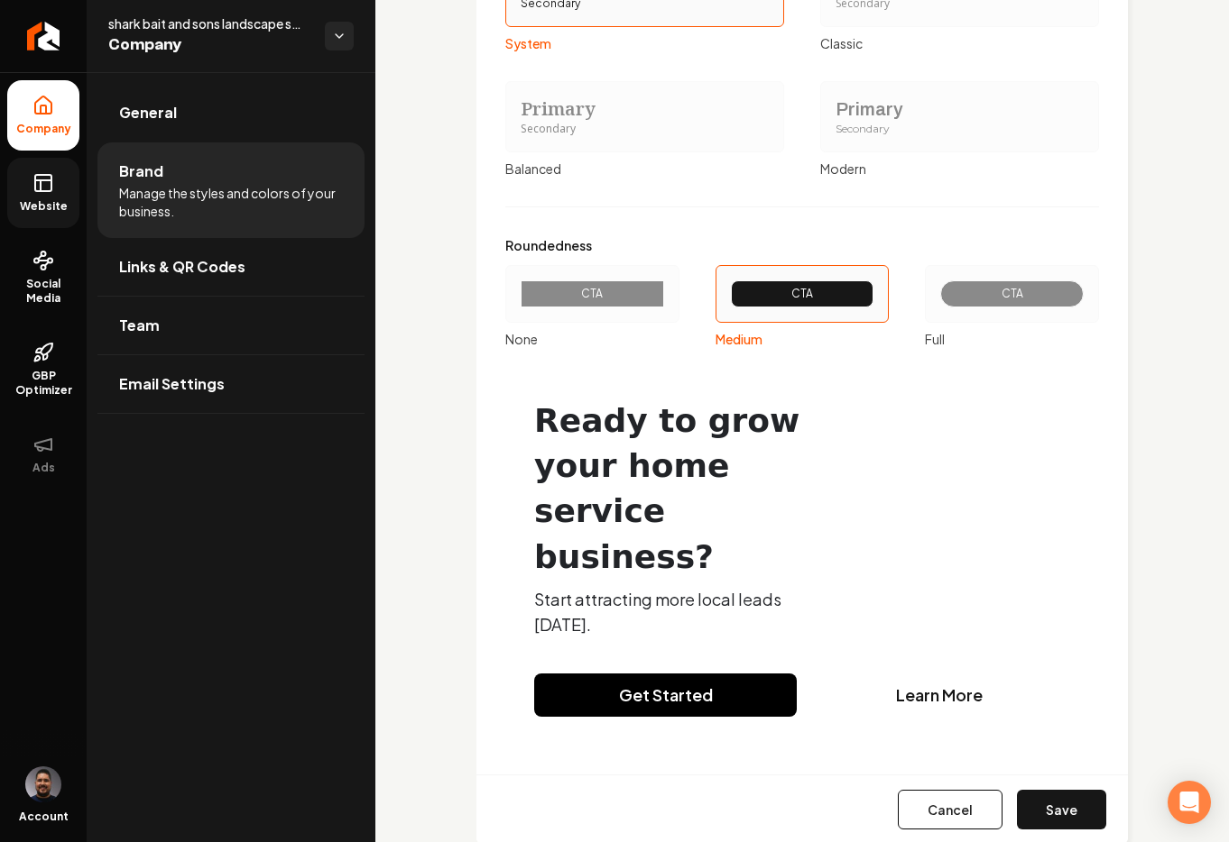
click at [1079, 775] on div "Cancel Save" at bounding box center [801, 809] width 651 height 69
click at [1077, 790] on button "Save" at bounding box center [1061, 810] width 89 height 40
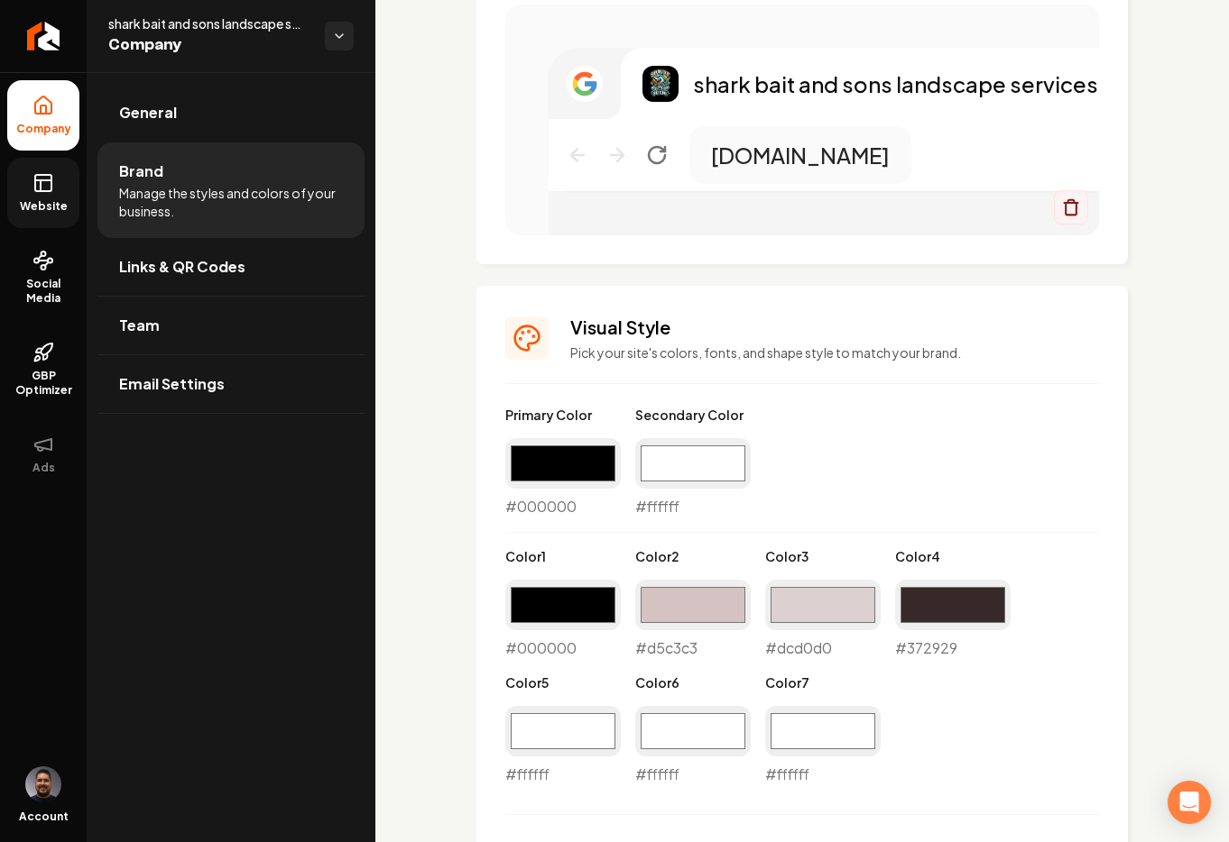
scroll to position [1127, 0]
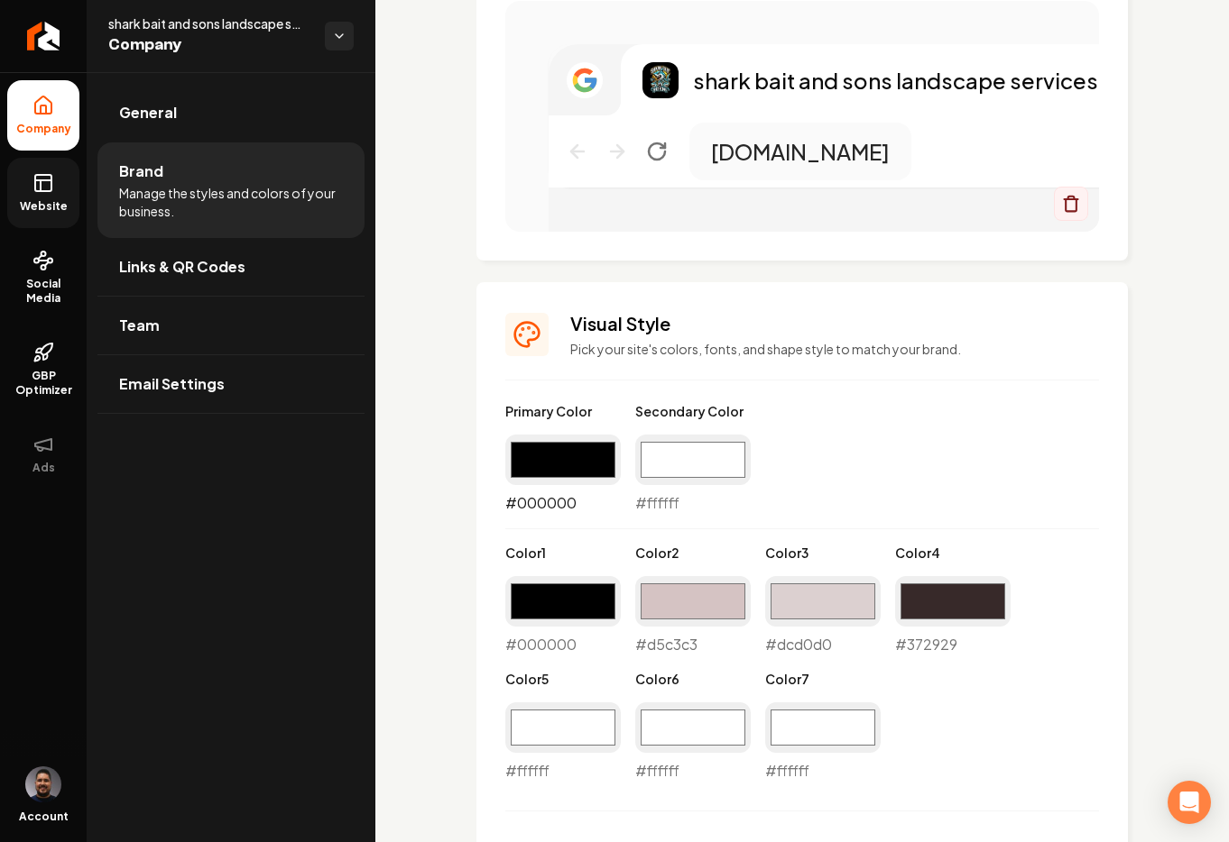
click at [559, 468] on input "#000000" at bounding box center [562, 460] width 115 height 51
click at [970, 486] on div "Primary Color #000000 #000000 Secondary Color #ffffff #ffffff Color 1 #000000 #…" at bounding box center [802, 592] width 594 height 380
click at [576, 606] on input "#000000" at bounding box center [562, 601] width 115 height 51
type input "#ffffff"
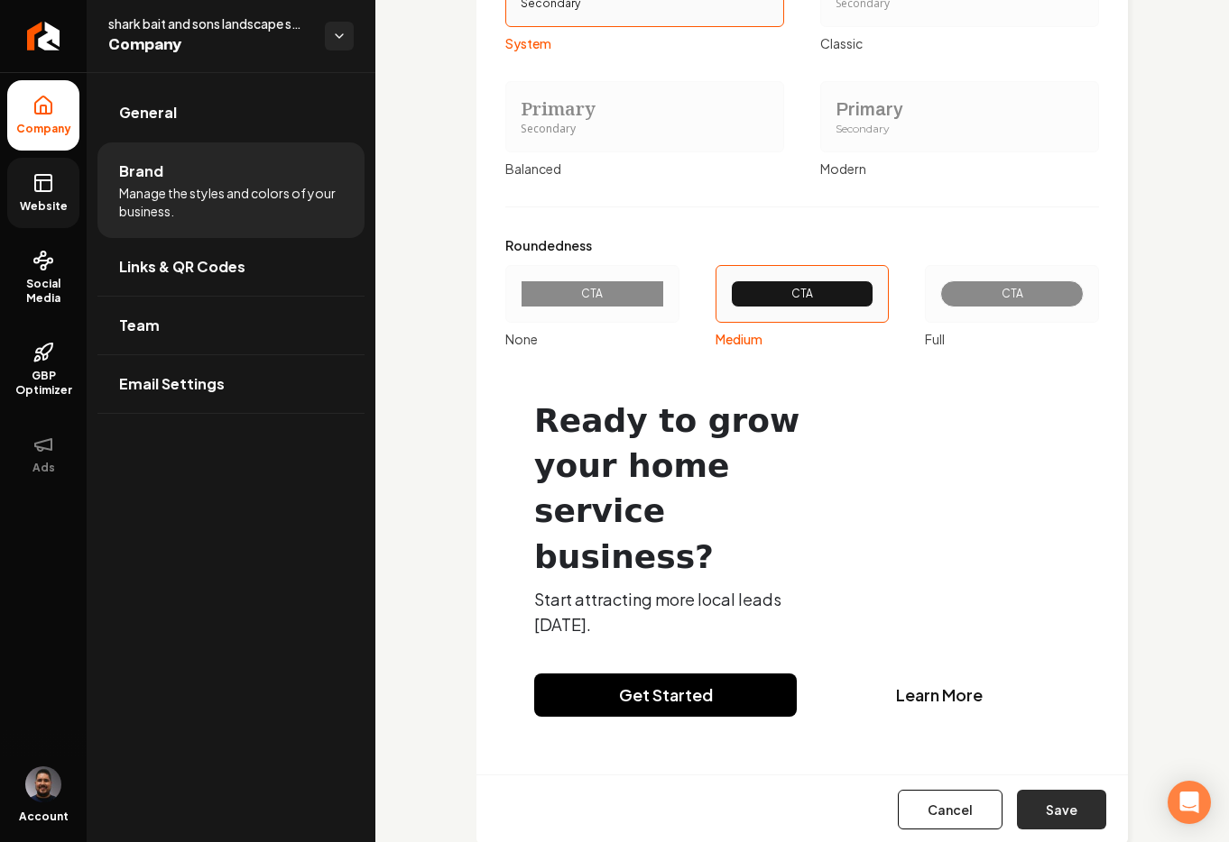
click at [1026, 790] on button "Save" at bounding box center [1061, 810] width 89 height 40
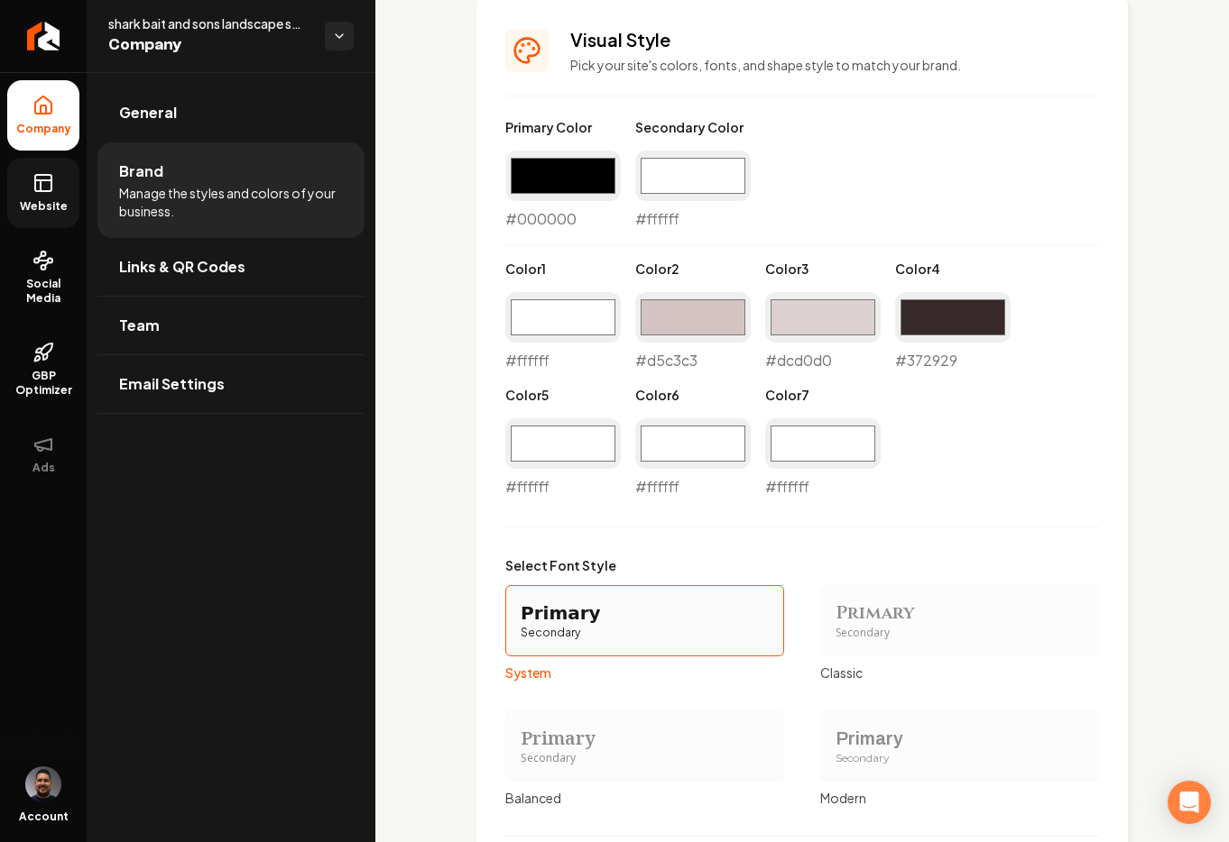
scroll to position [1386, 0]
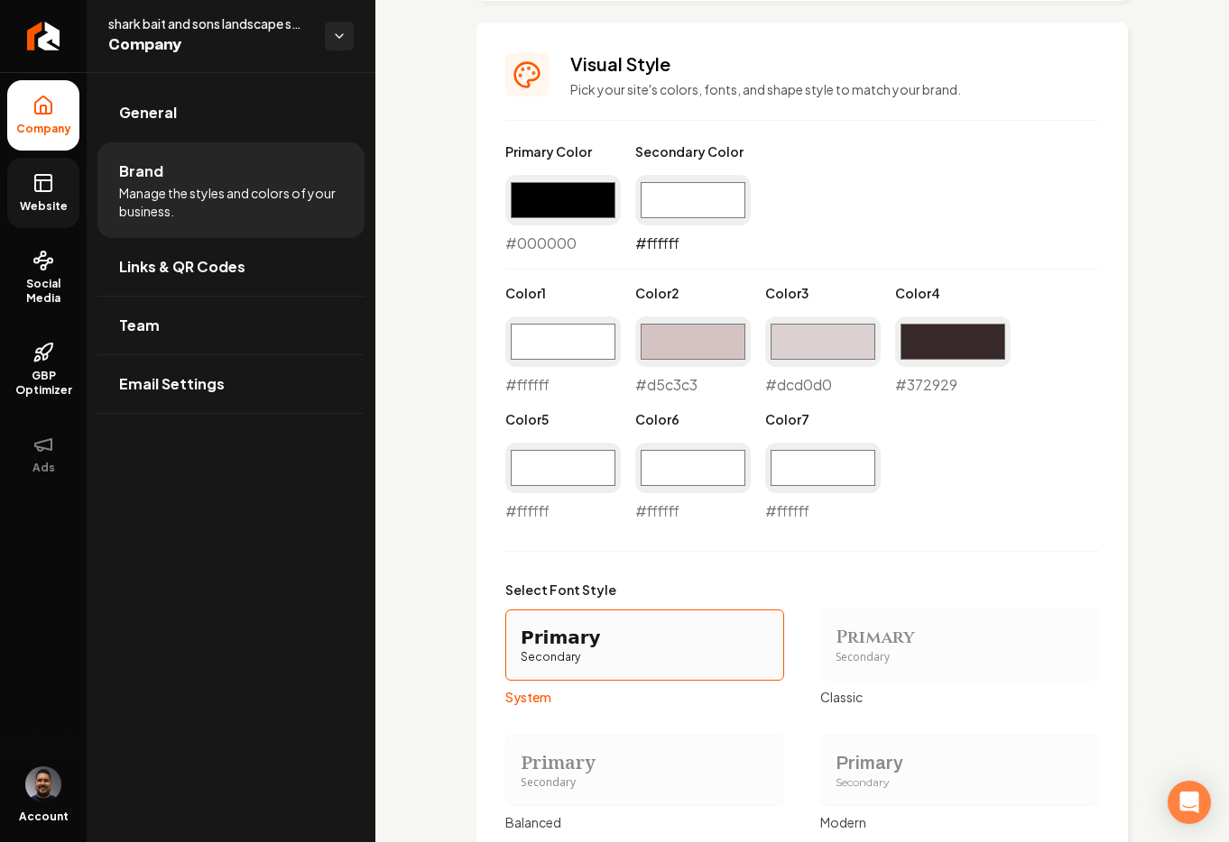
click at [703, 206] on input "#ffffff" at bounding box center [692, 200] width 115 height 51
click at [32, 203] on span "Website" at bounding box center [44, 206] width 62 height 14
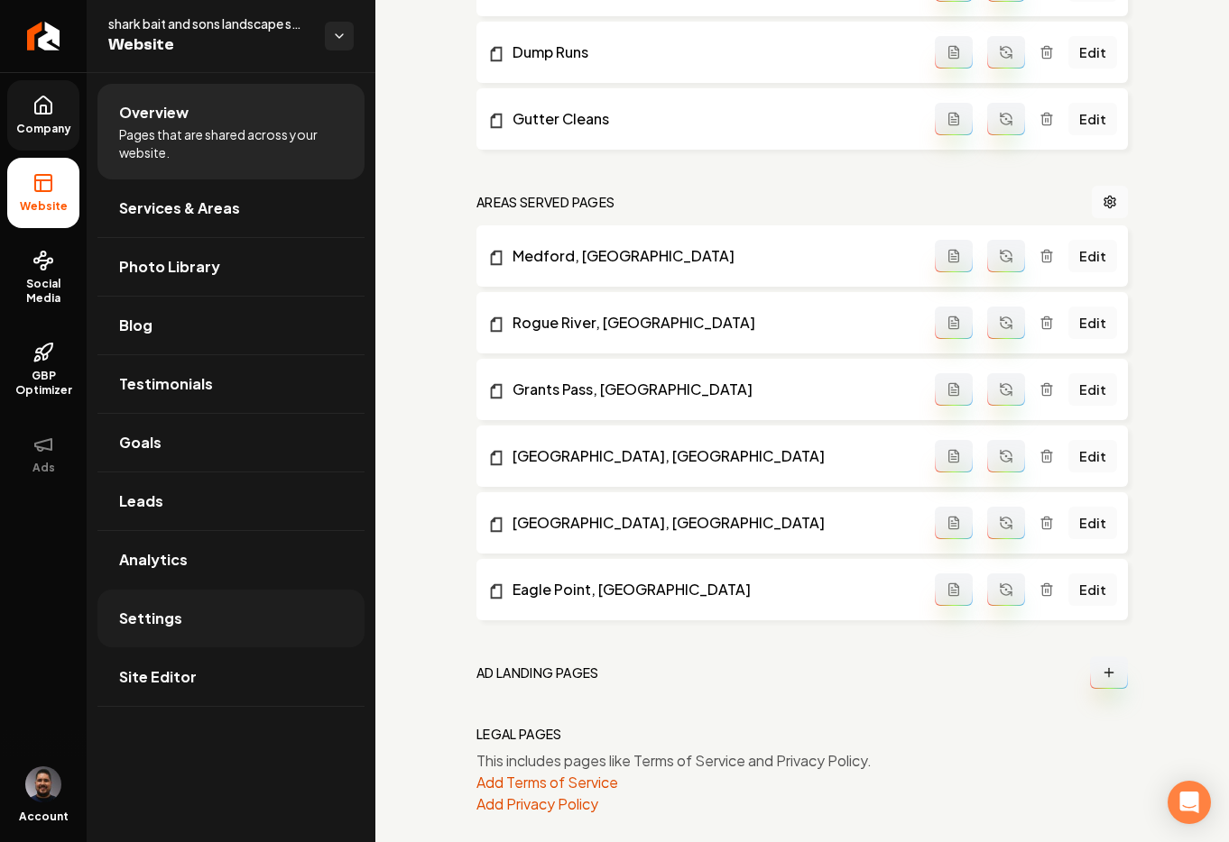
click at [195, 620] on link "Settings" at bounding box center [230, 619] width 267 height 58
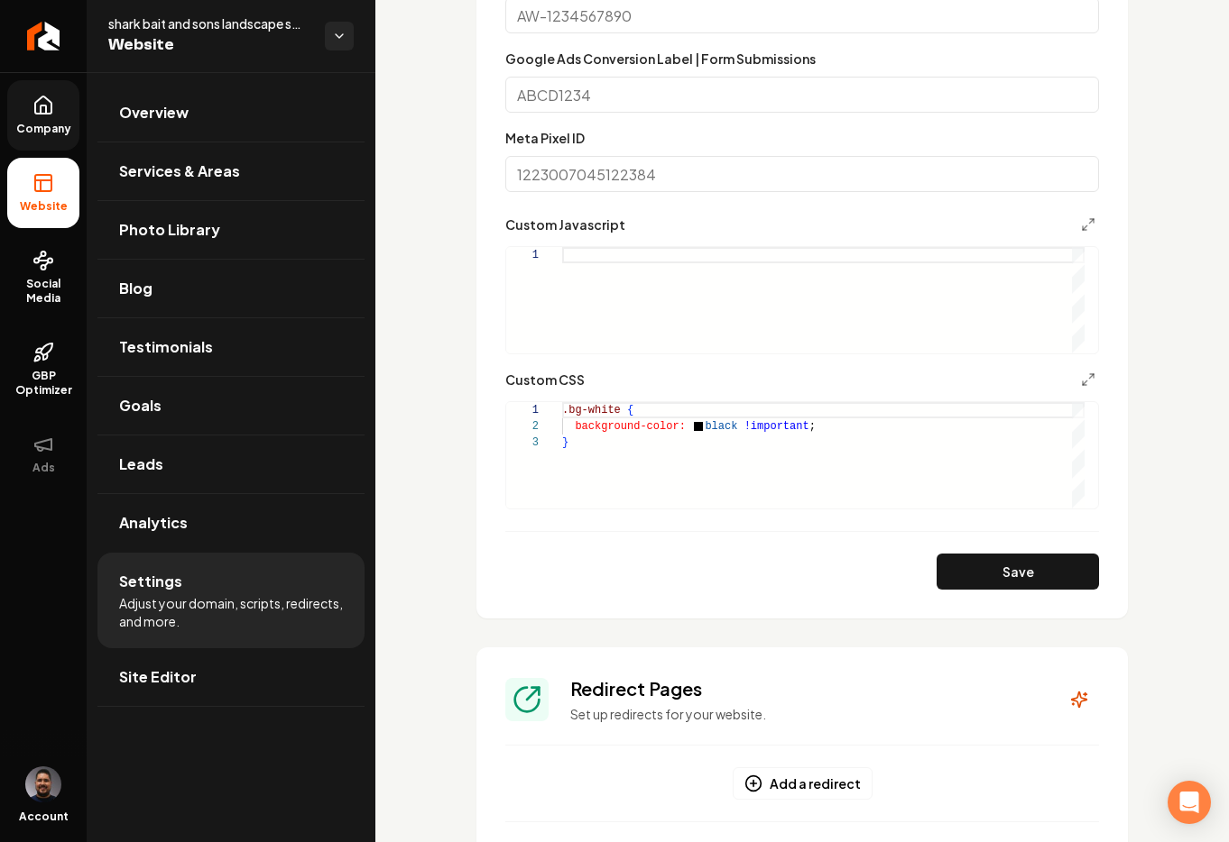
scroll to position [874, 0]
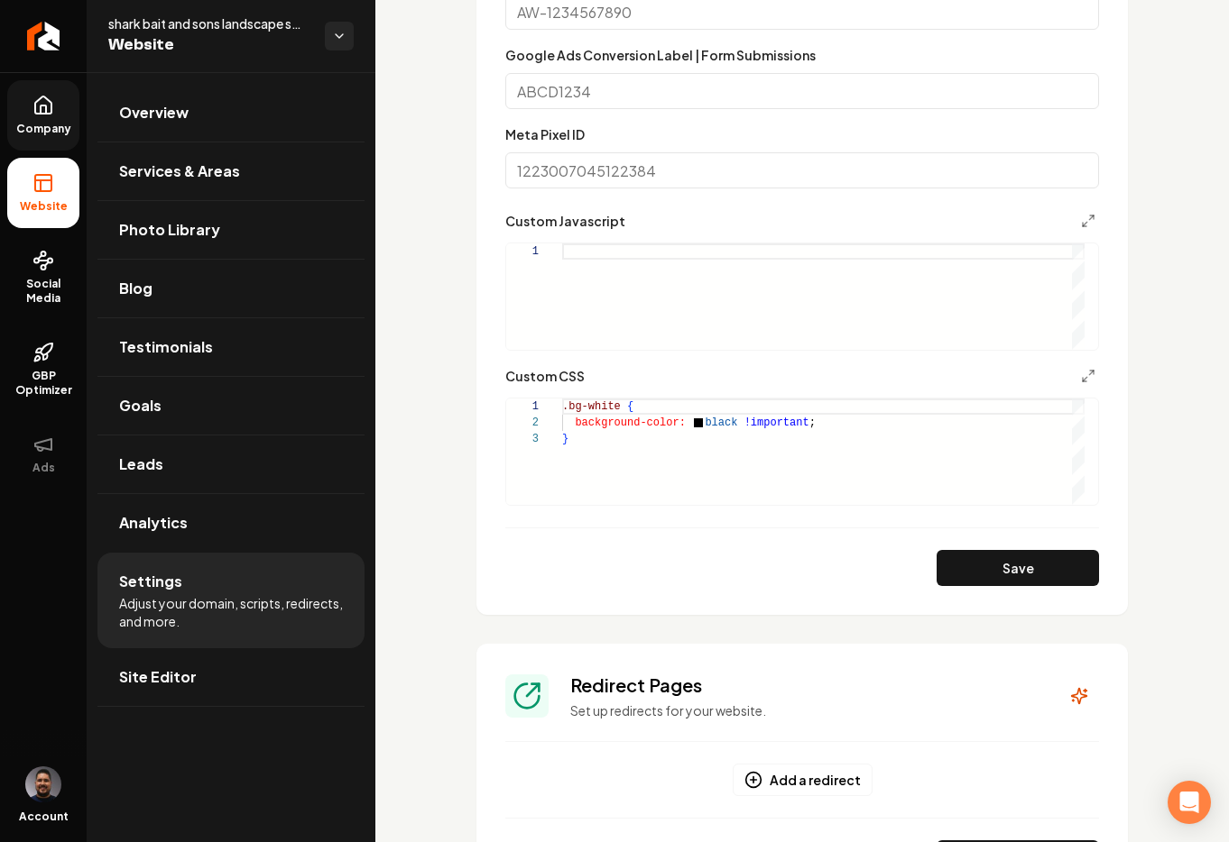
click at [779, 426] on div ".bg-white { background-color: black !important ; }" at bounding box center [823, 452] width 522 height 106
click at [676, 447] on div ".bg-white { background-color: black !important ; }" at bounding box center [823, 452] width 522 height 106
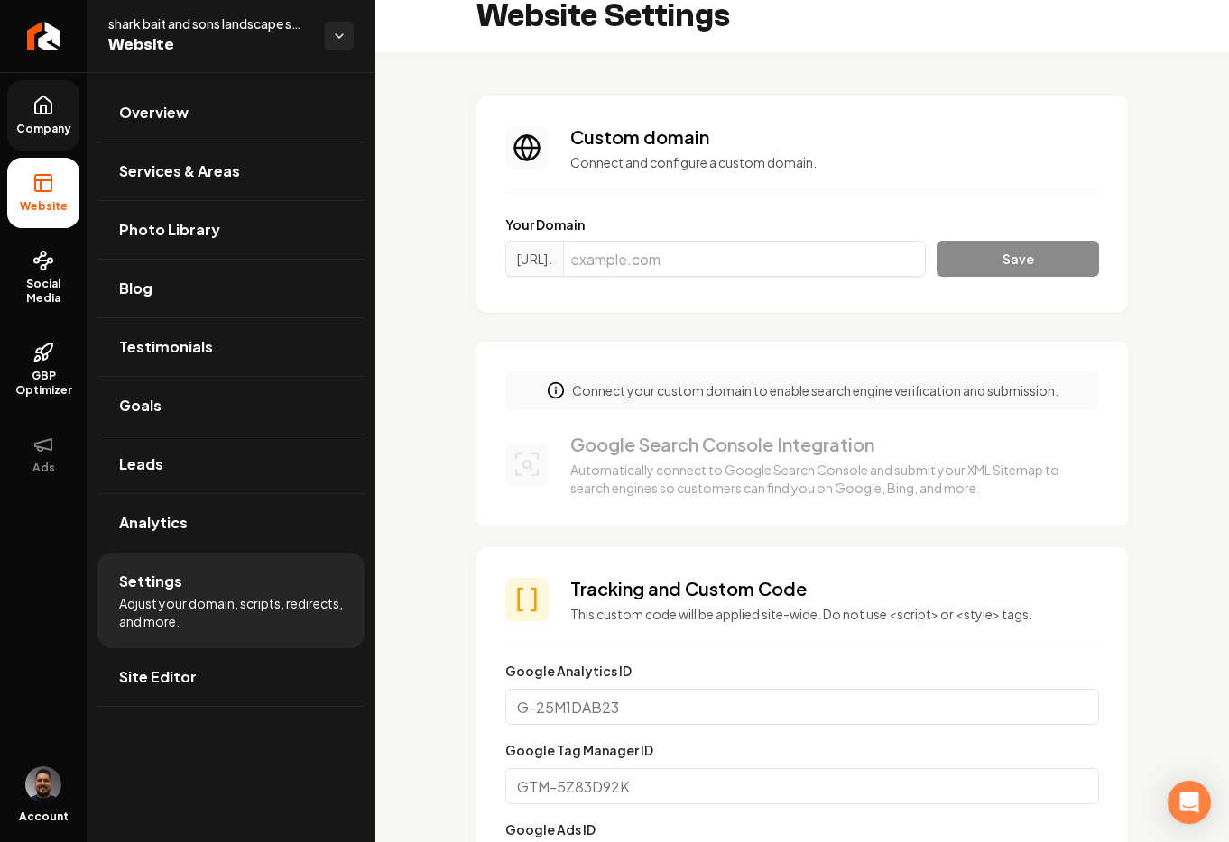
scroll to position [0, 0]
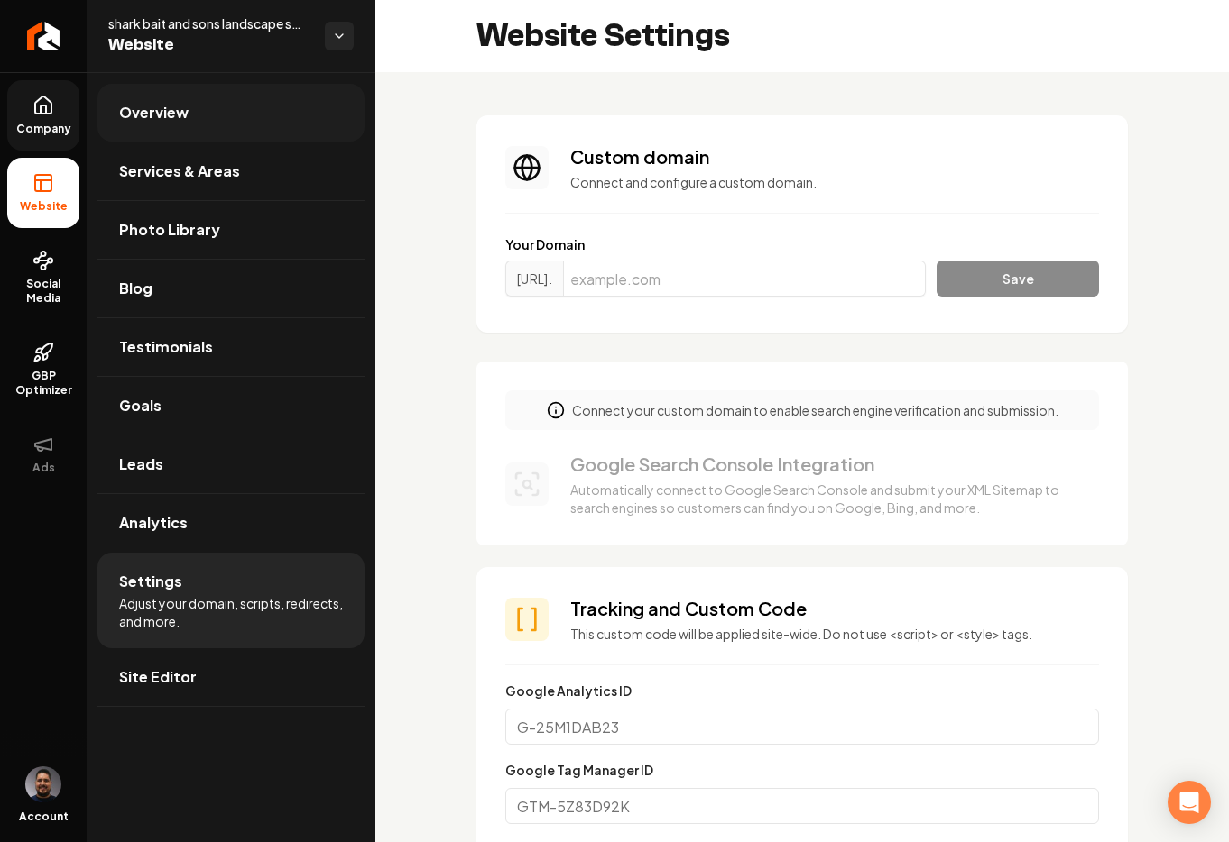
click at [181, 125] on link "Overview" at bounding box center [230, 113] width 267 height 58
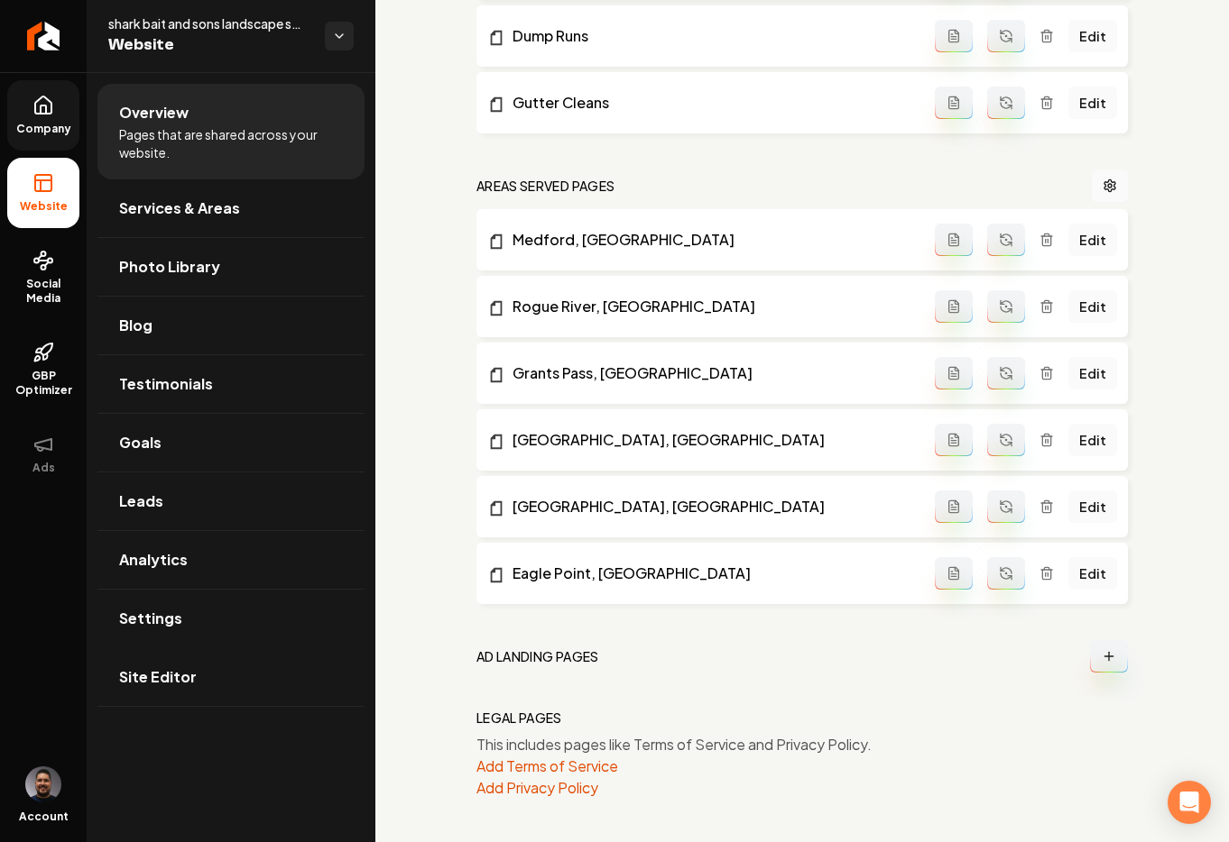
scroll to position [1009, 0]
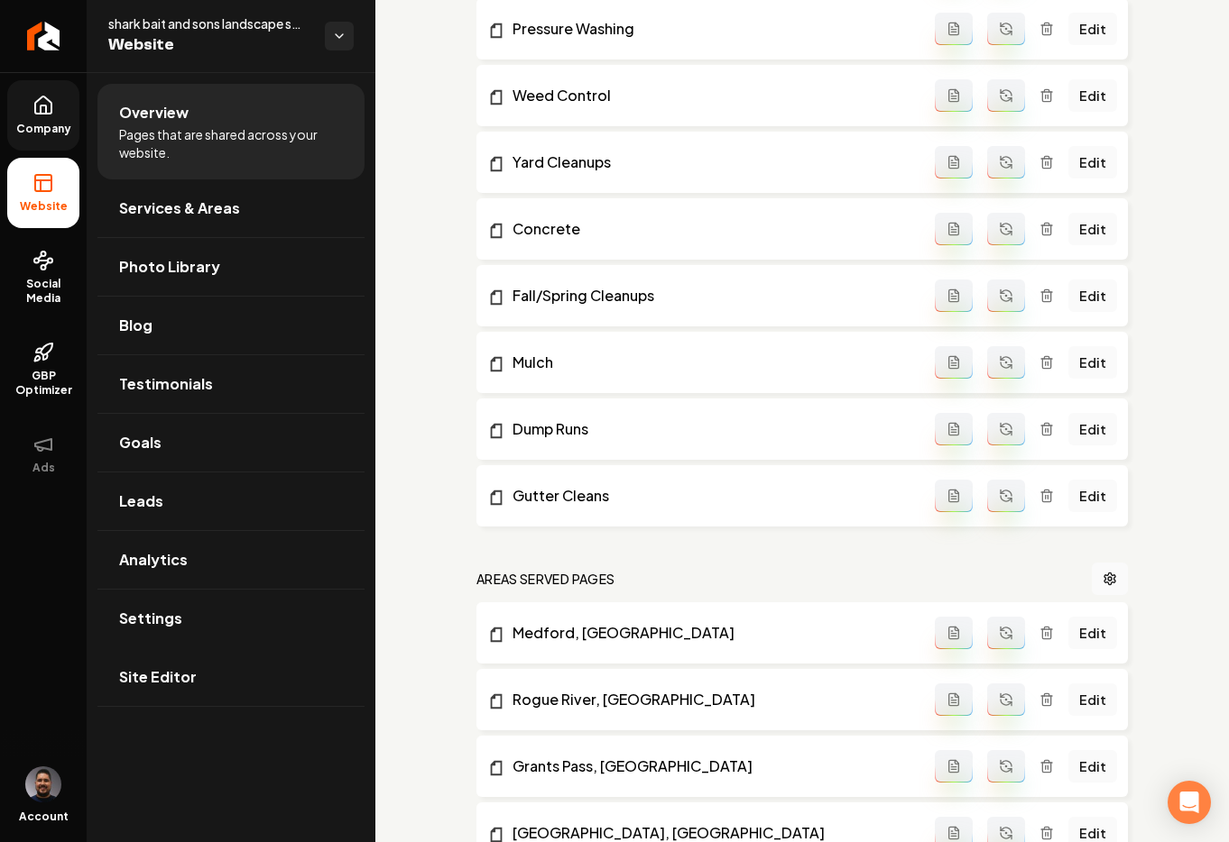
click at [50, 118] on link "Company" at bounding box center [43, 115] width 72 height 70
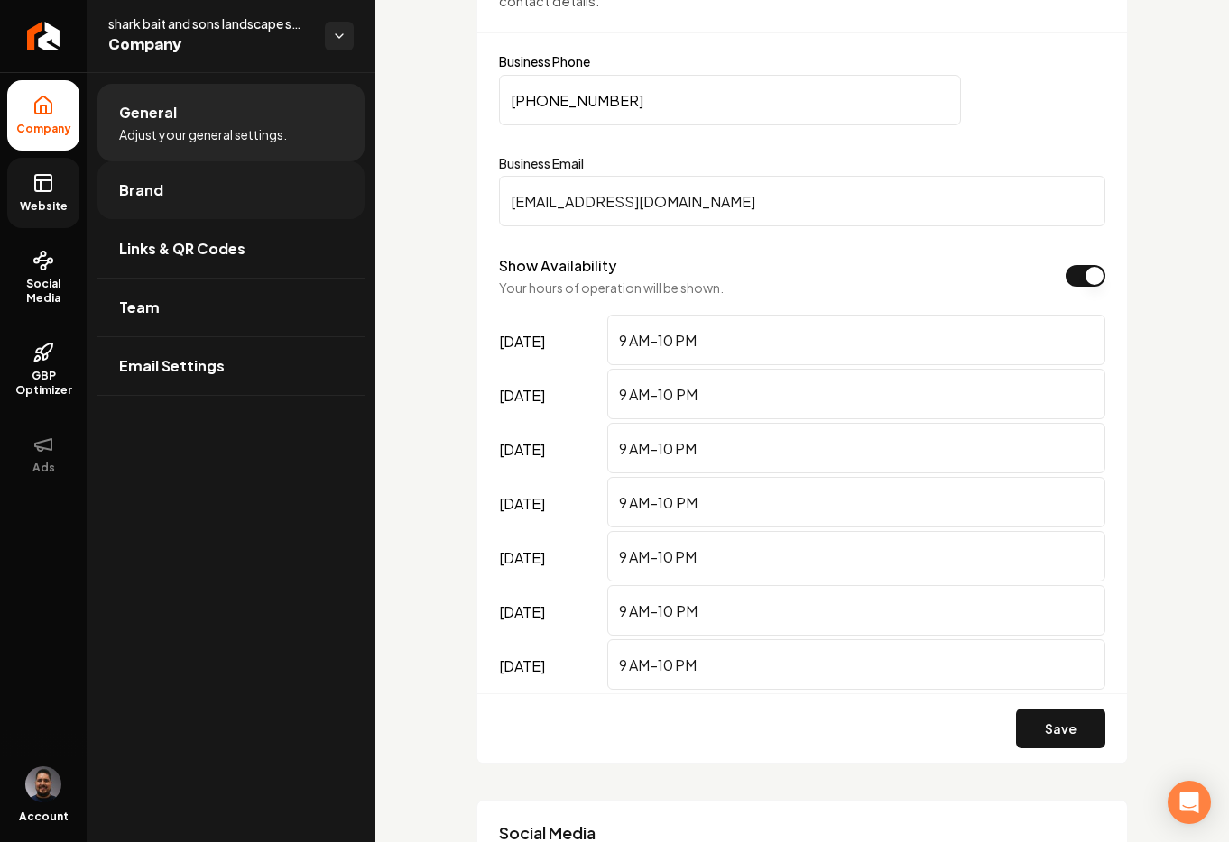
click at [179, 190] on link "Brand" at bounding box center [230, 190] width 267 height 58
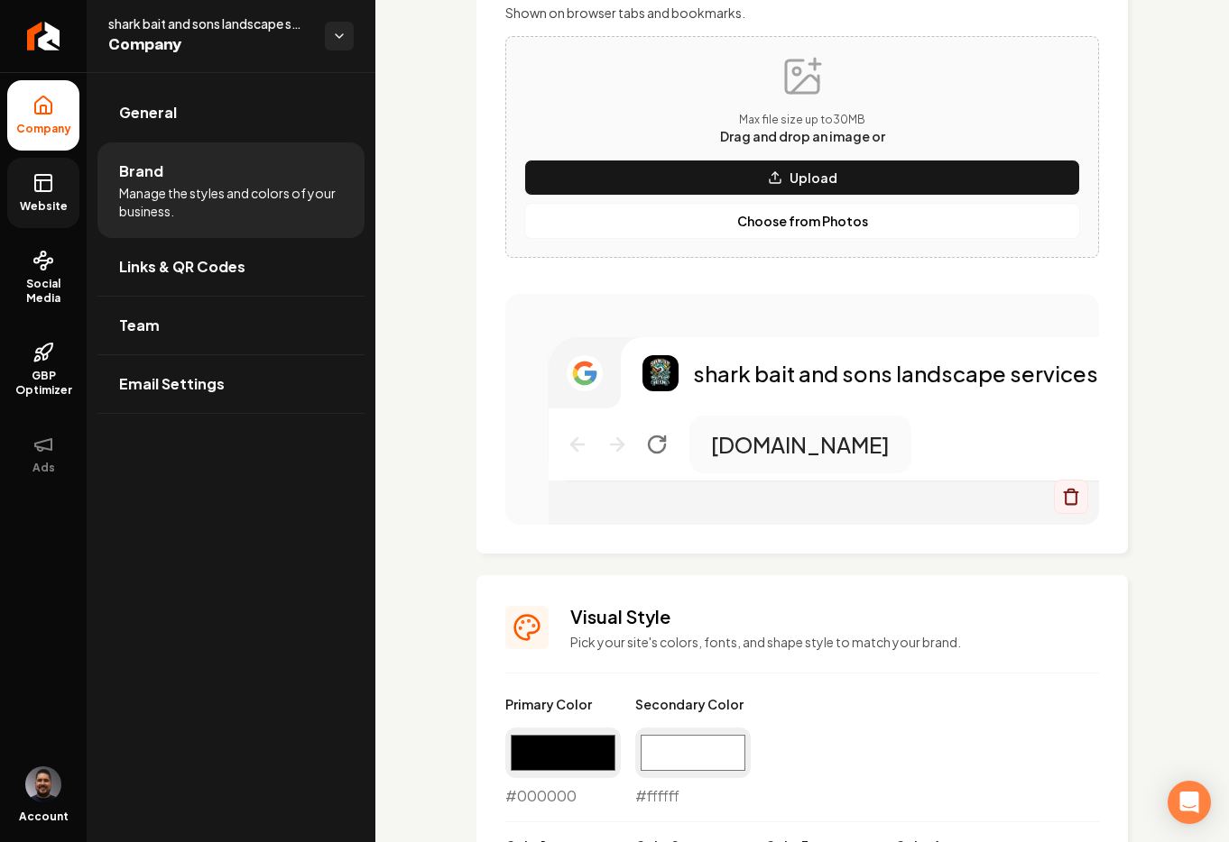
scroll to position [1027, 0]
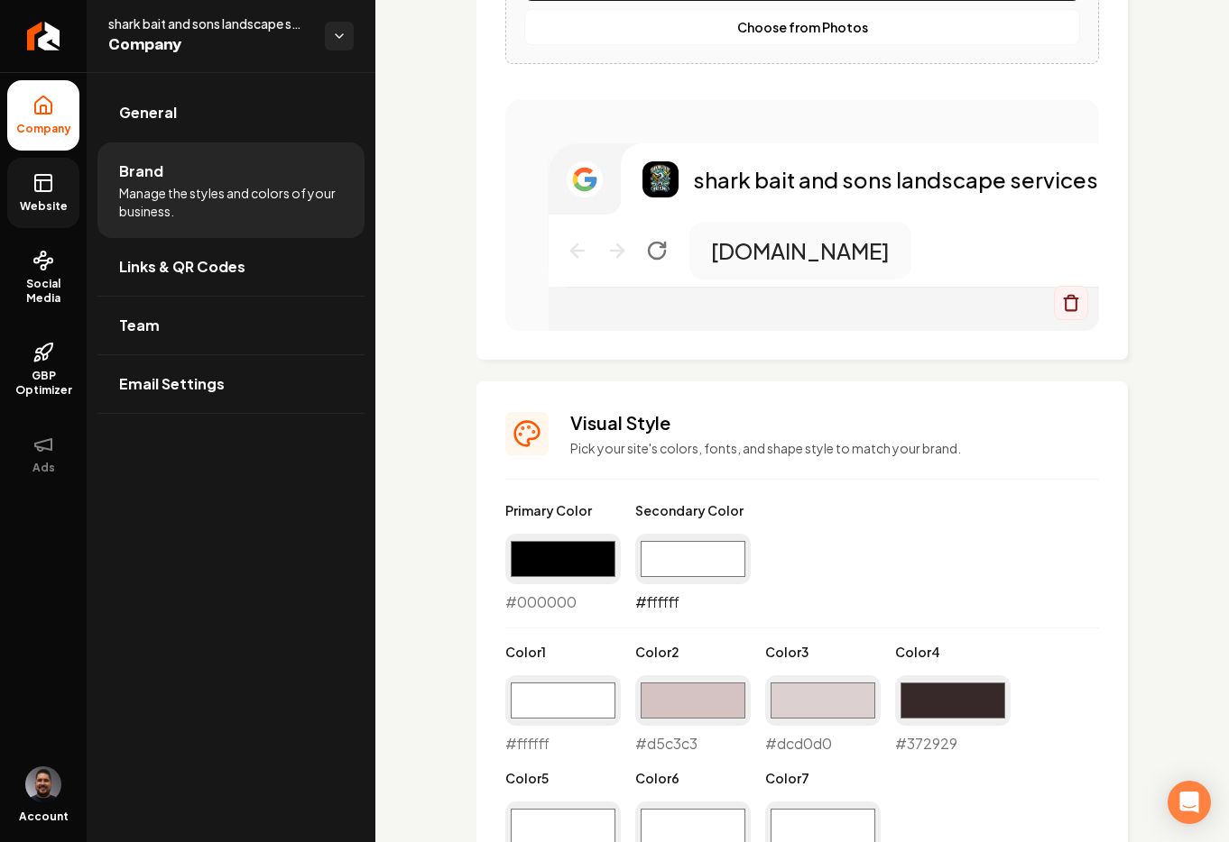
click at [683, 573] on input "#ffffff" at bounding box center [692, 559] width 115 height 51
type input "#686d76"
click at [838, 515] on div "Primary Color #000000 #000000 Secondary Color #686d76 #686d76 Color 1 #ffffff #…" at bounding box center [802, 692] width 594 height 380
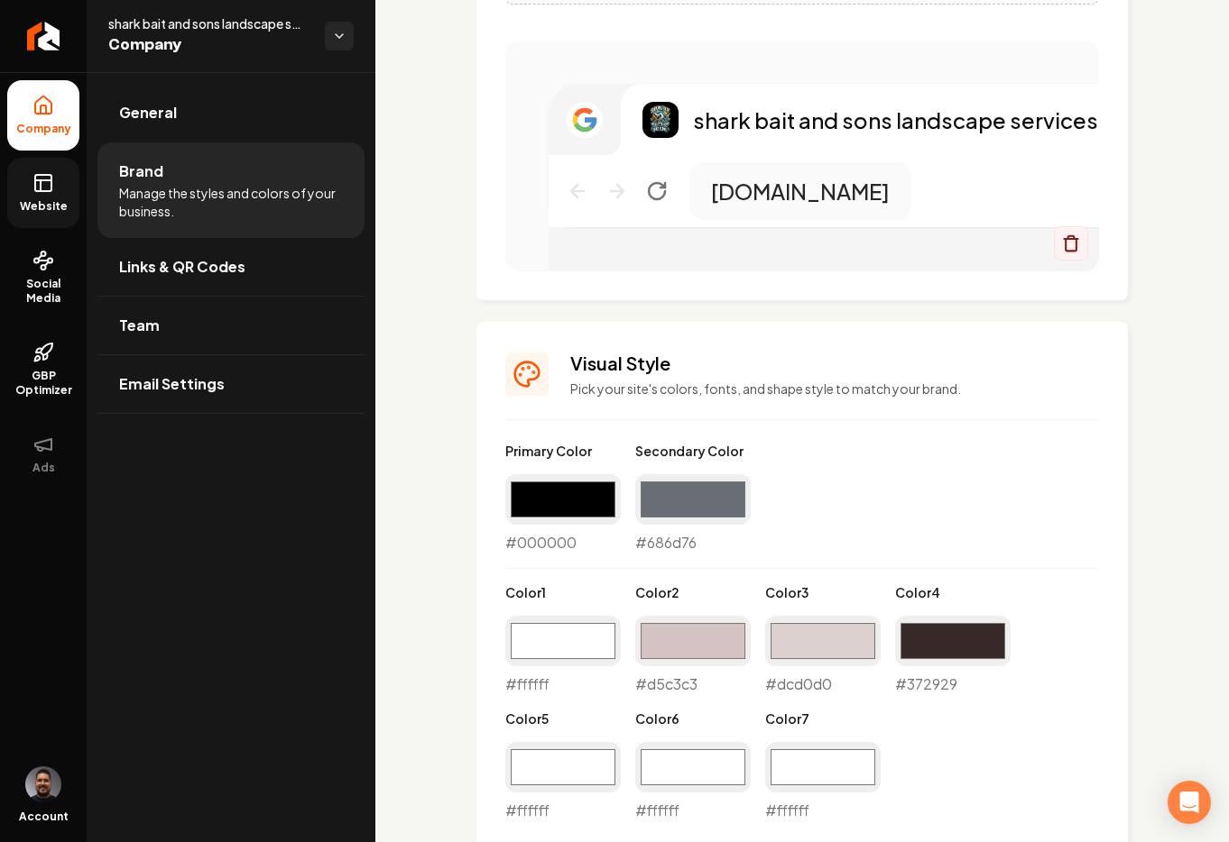
scroll to position [1114, 0]
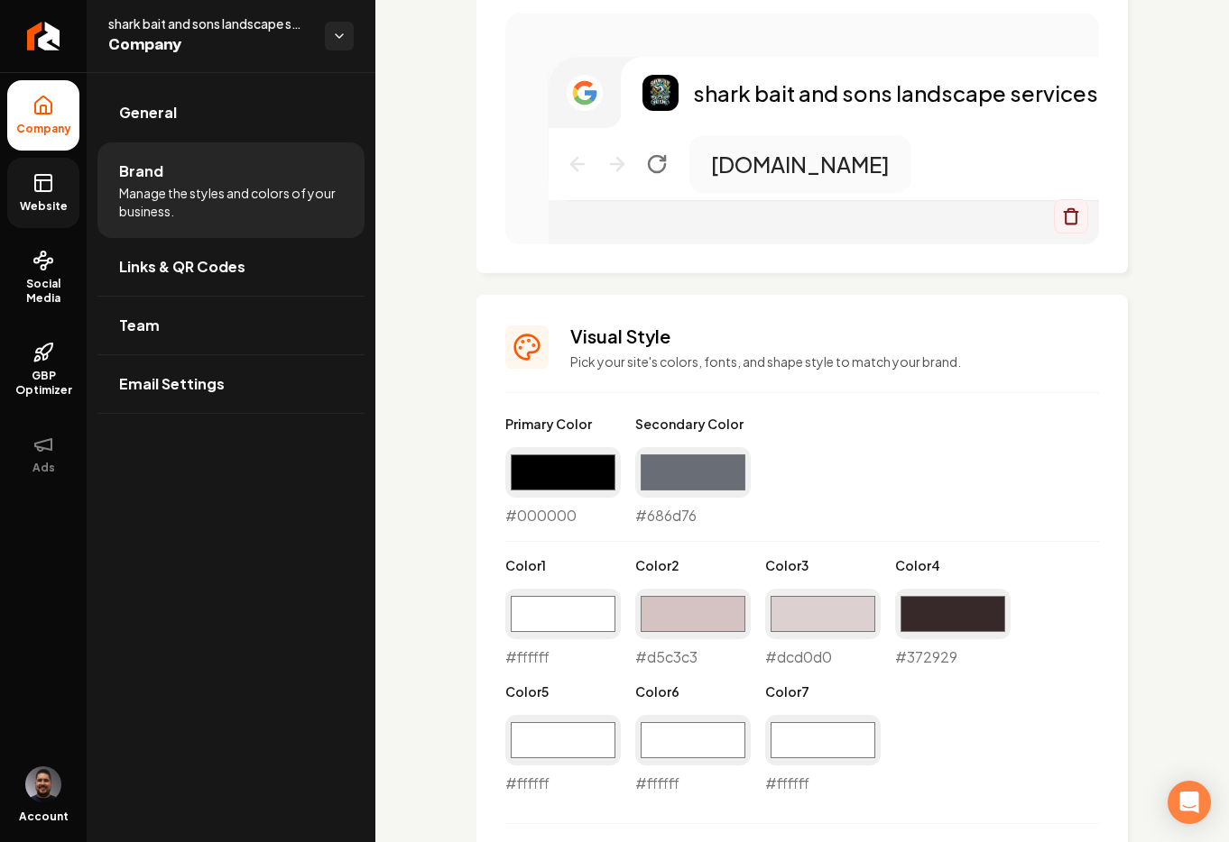
click at [544, 662] on div "#ffffff #ffffff" at bounding box center [562, 628] width 115 height 79
click at [563, 603] on input "#ffffff" at bounding box center [562, 614] width 115 height 51
type input "#ece4e4"
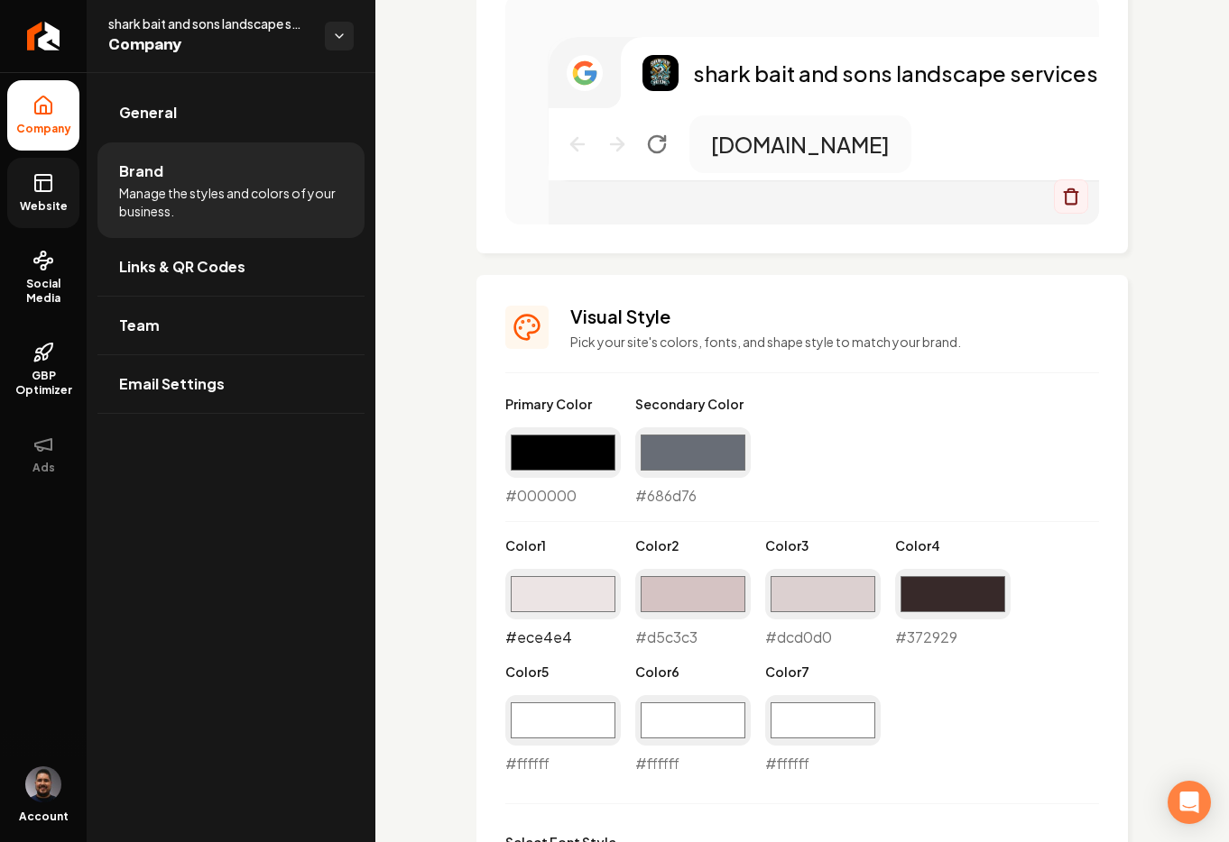
scroll to position [1164, 0]
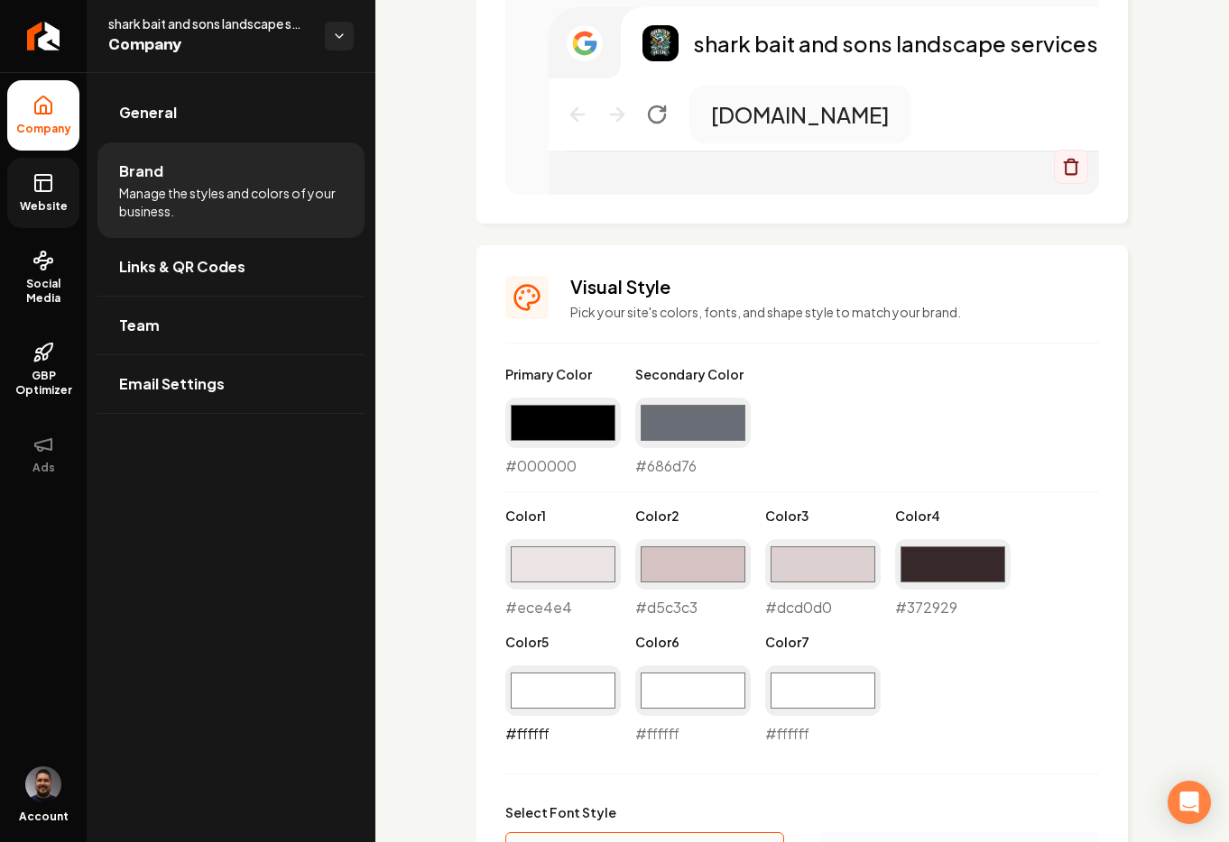
click at [590, 704] on input "#ffffff" at bounding box center [562, 691] width 115 height 51
click at [943, 621] on div "Primary Color #000000 #000000 Secondary Color #686d76 #686d76 Color 1 #ece4e4 #…" at bounding box center [802, 555] width 594 height 380
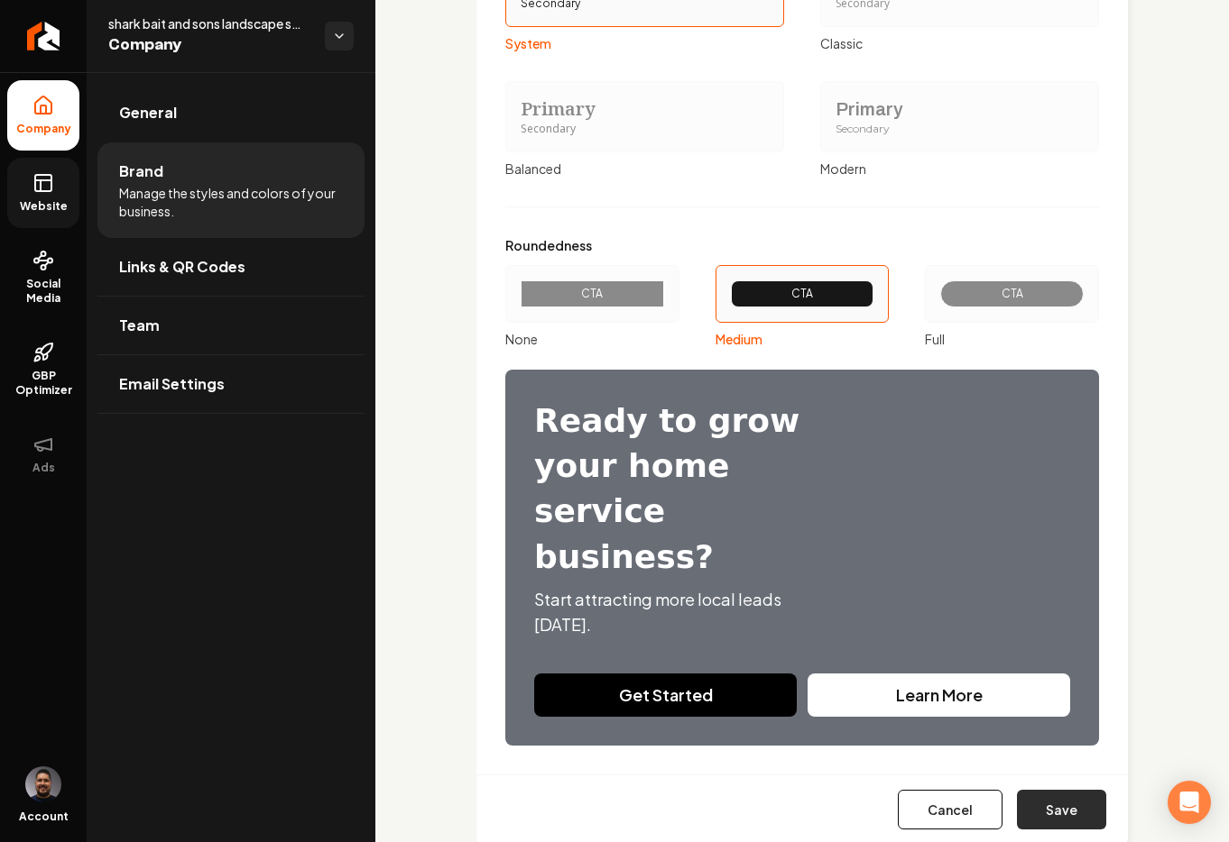
click at [1055, 790] on button "Save" at bounding box center [1061, 810] width 89 height 40
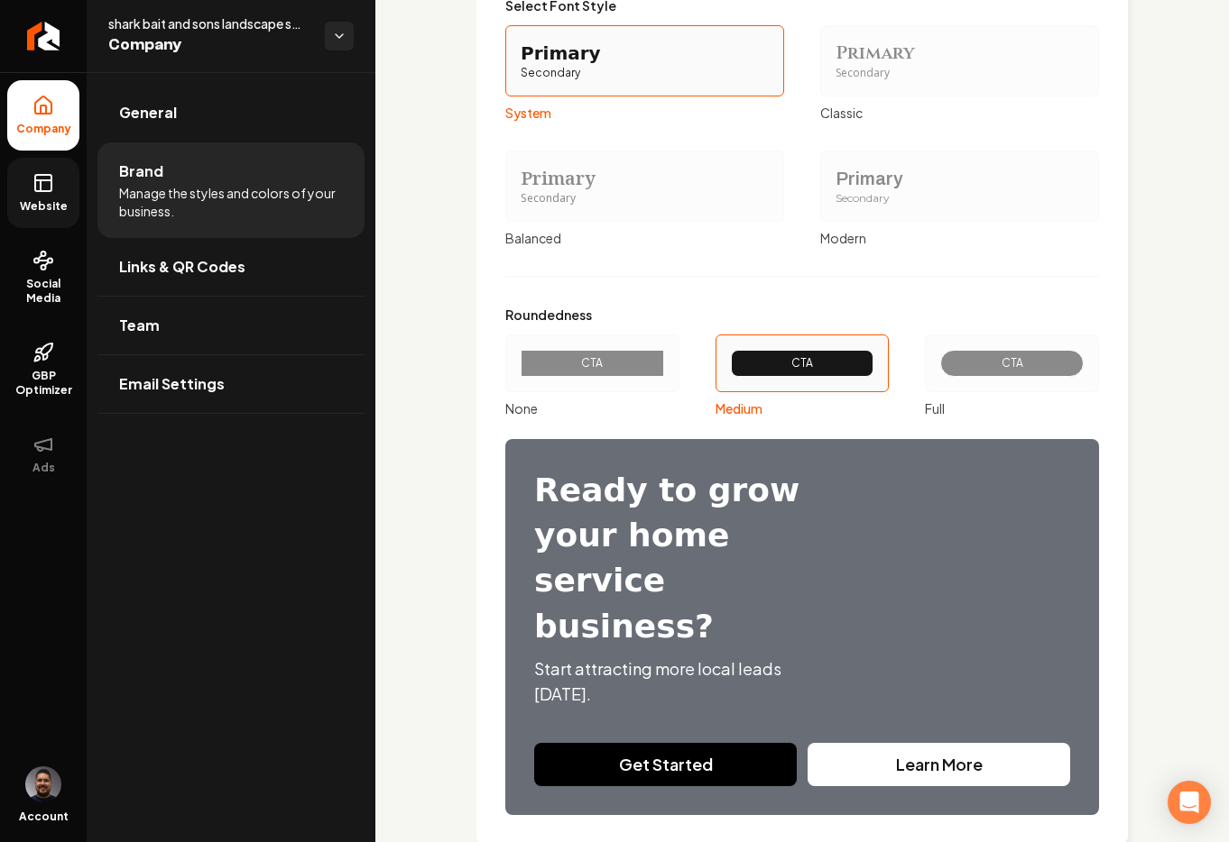
scroll to position [1049, 0]
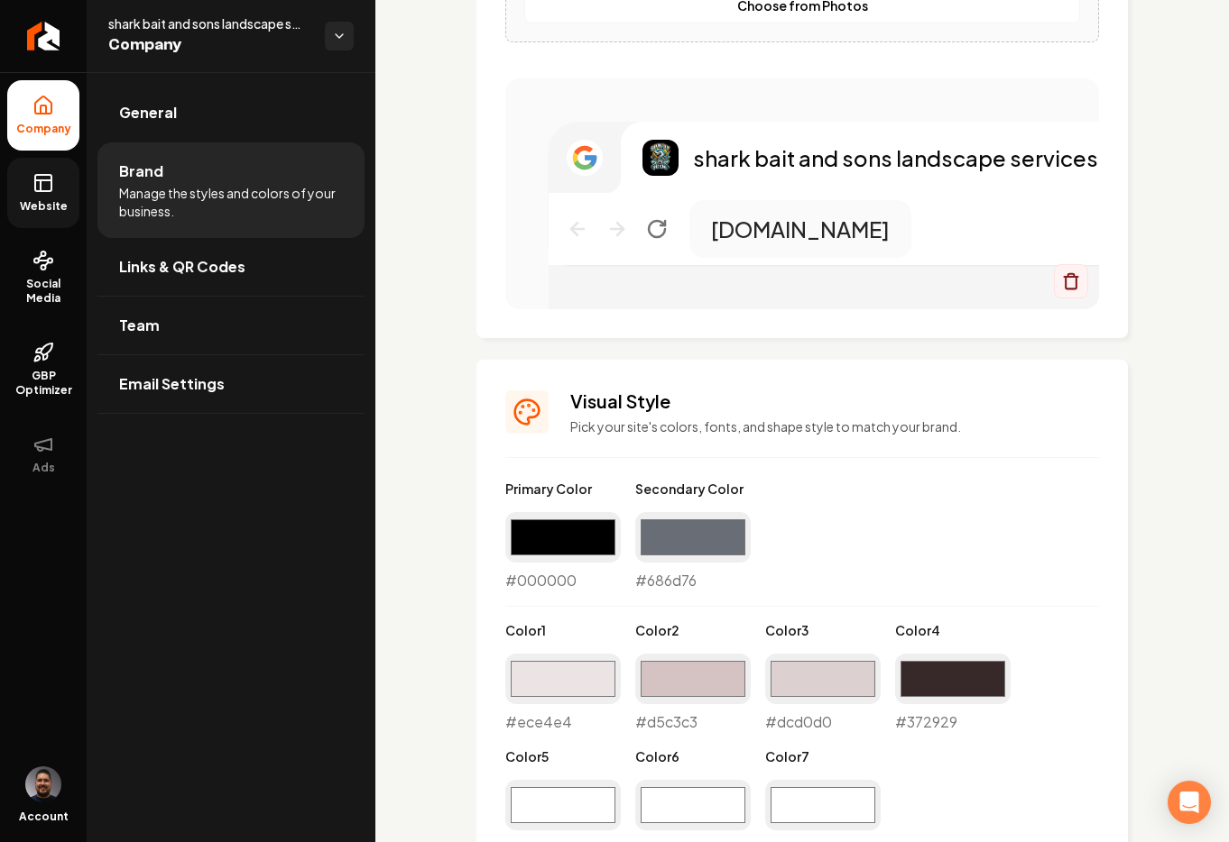
click at [51, 195] on link "Website" at bounding box center [43, 193] width 72 height 70
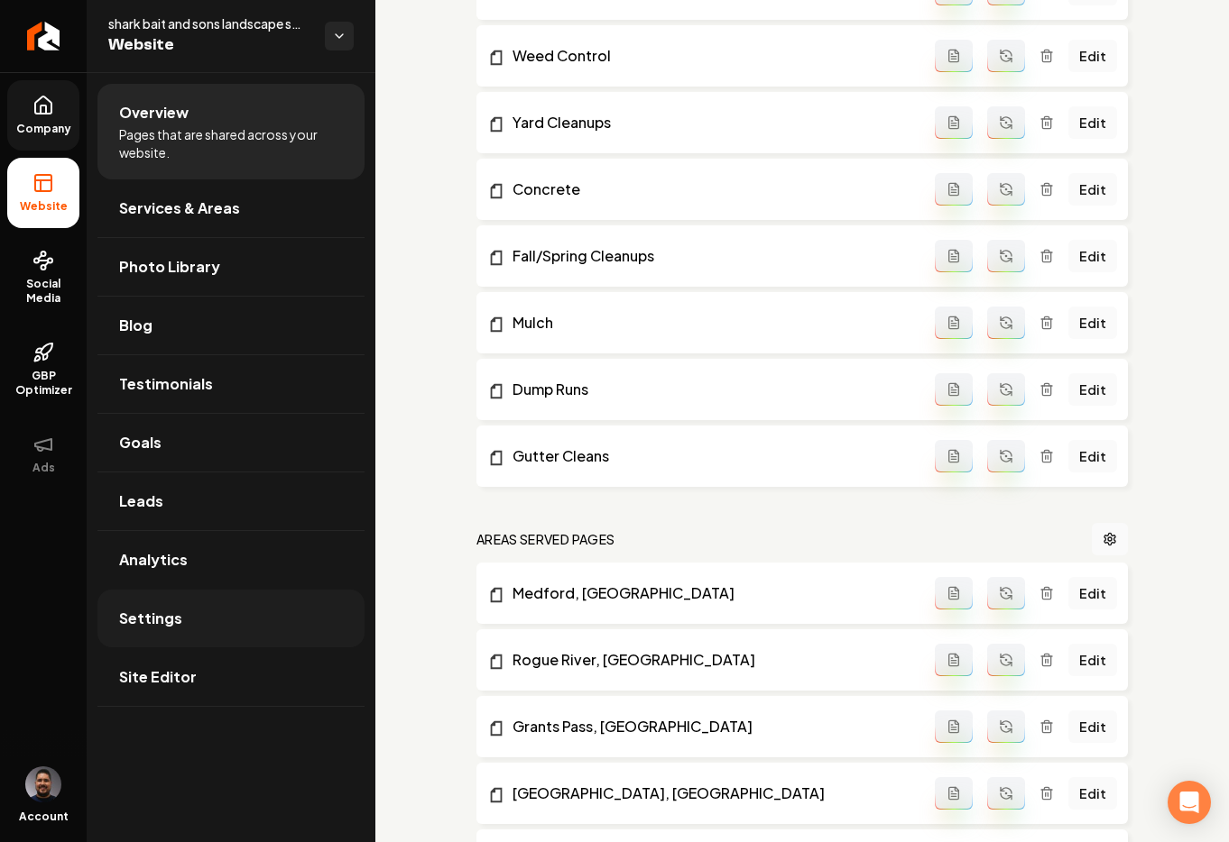
click at [186, 631] on link "Settings" at bounding box center [230, 619] width 267 height 58
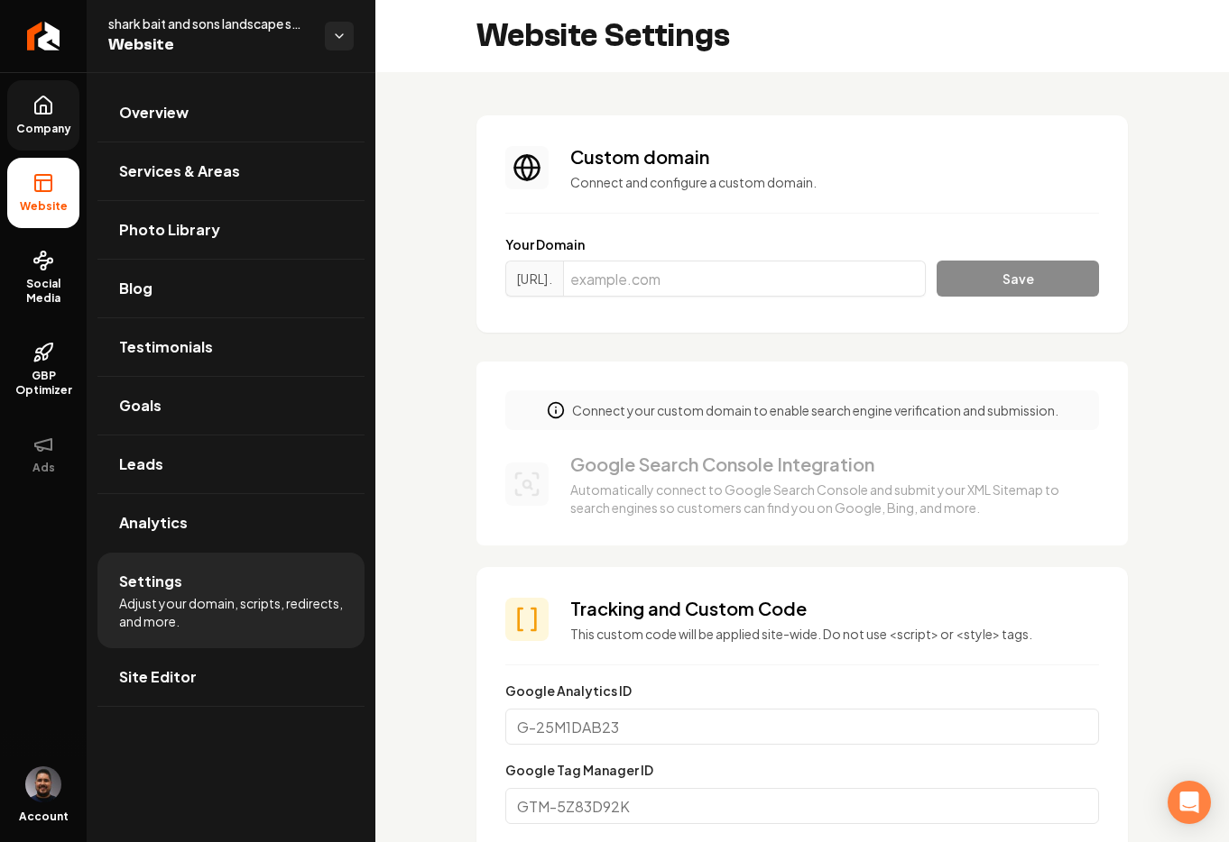
scroll to position [32, 0]
click at [199, 703] on link "Site Editor" at bounding box center [230, 678] width 267 height 58
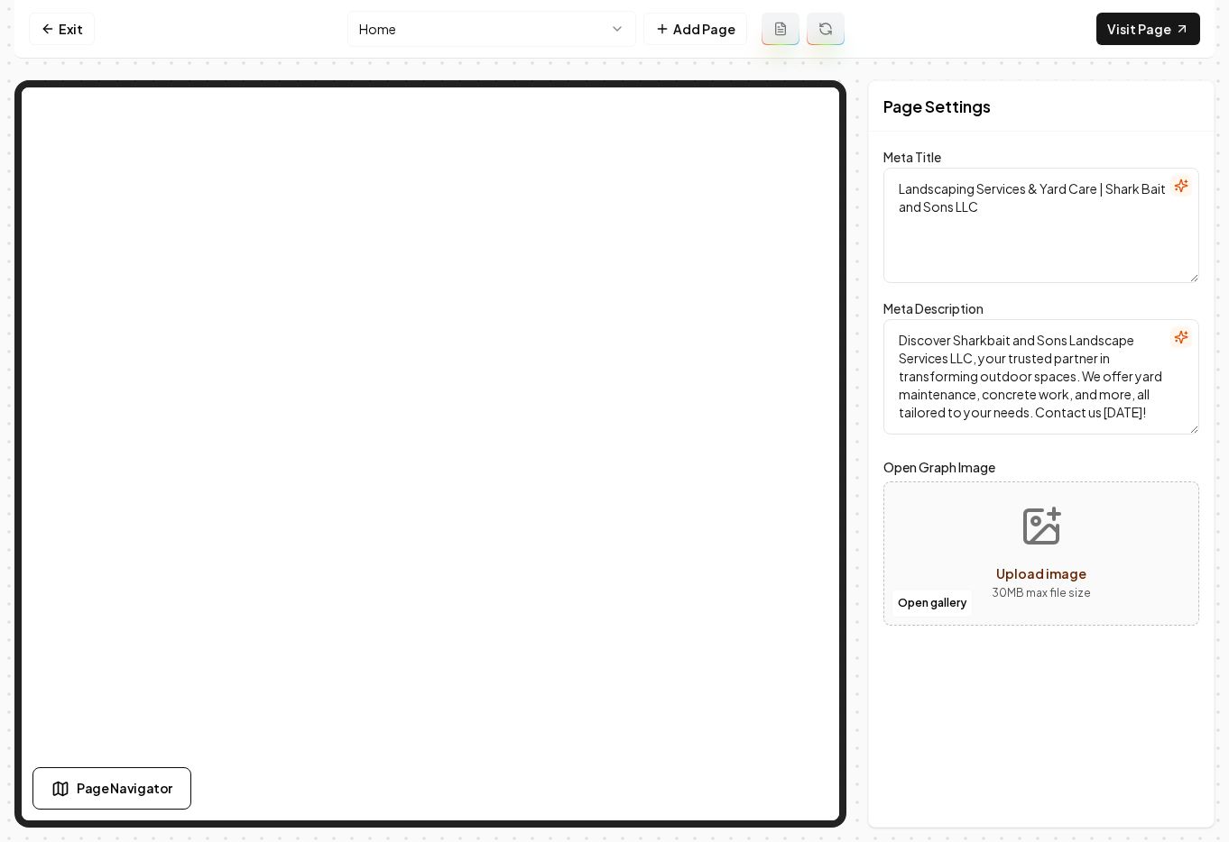
click at [486, 19] on html "Computer Required This feature is only available on a computer. Please switch t…" at bounding box center [614, 421] width 1229 height 842
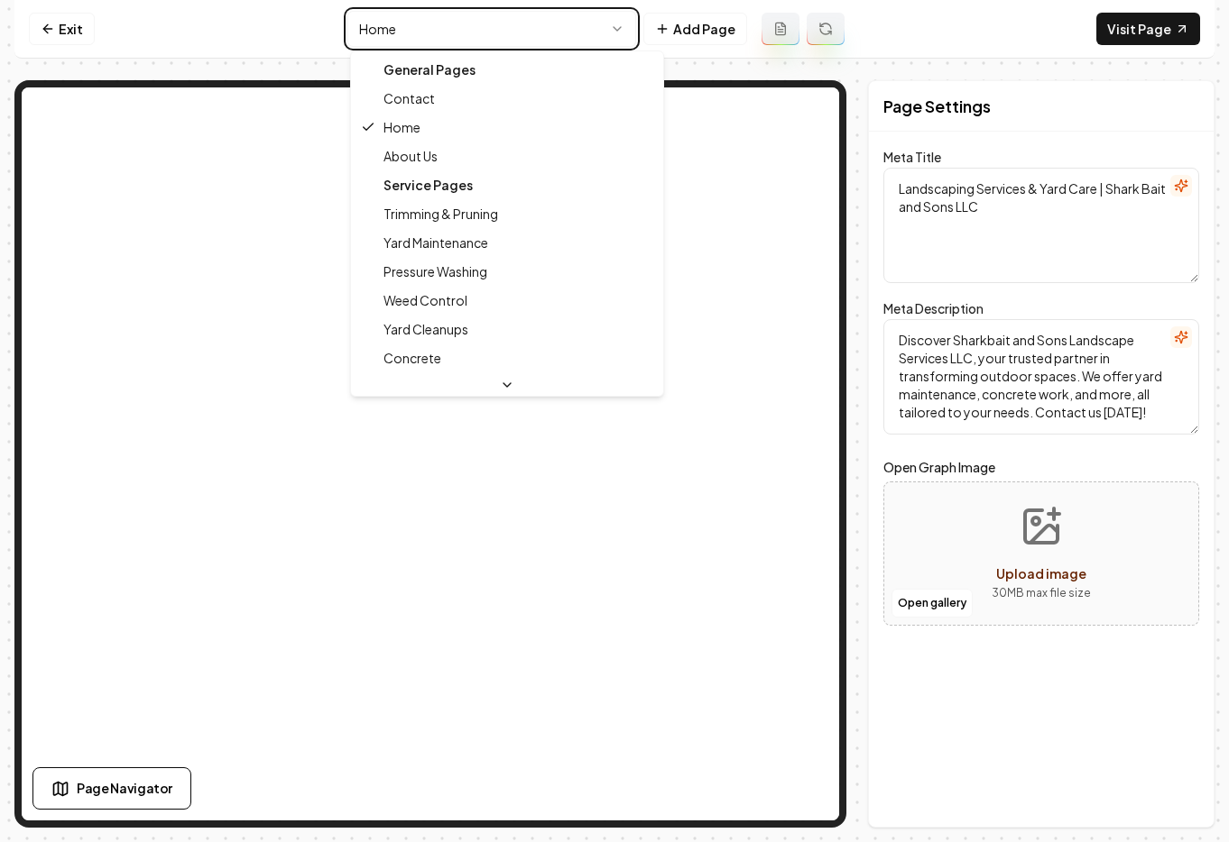
type textarea "Contact Us for Reliable Landscaping Services | Sharkbait and Sons"
type textarea "Contact Shark Bait and Sons Landscape Services LLC for personalized landscaping…"
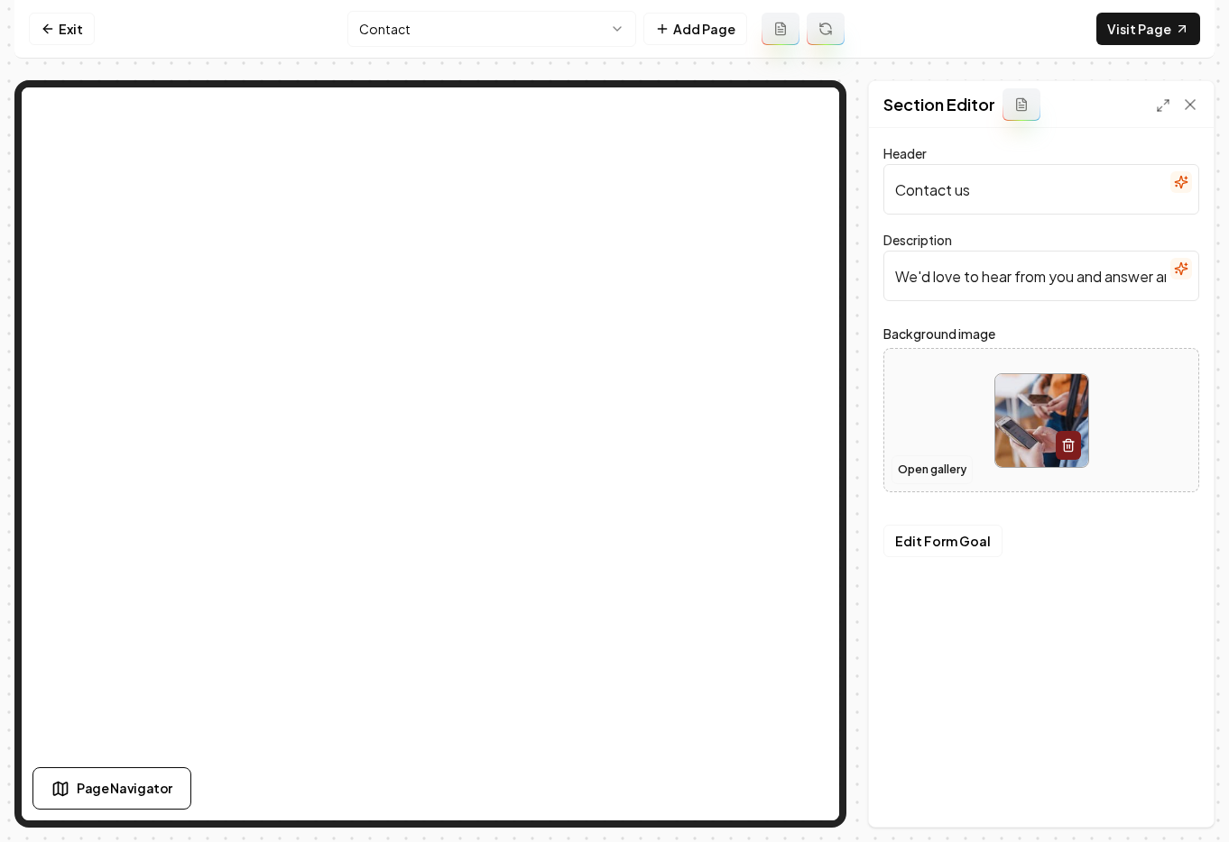
click at [933, 478] on button "Open gallery" at bounding box center [931, 470] width 81 height 29
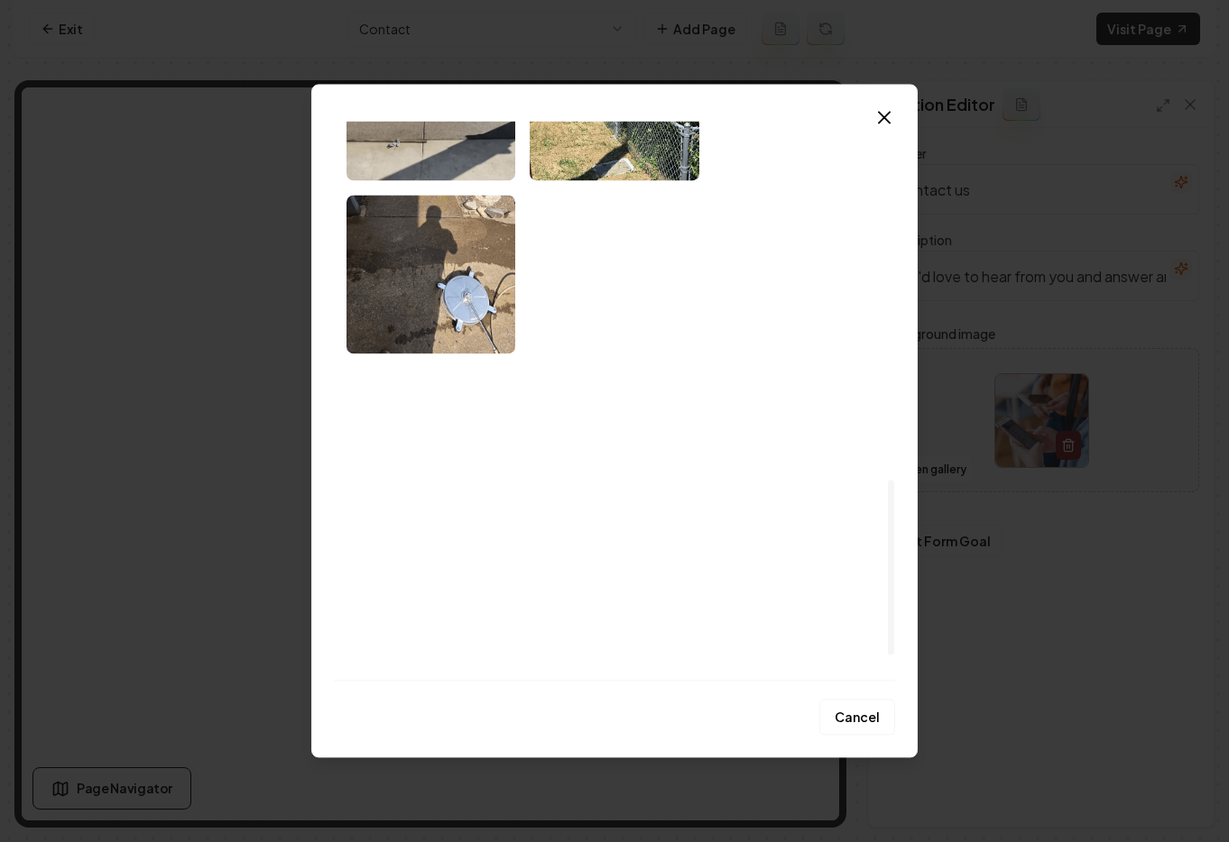
scroll to position [1223, 0]
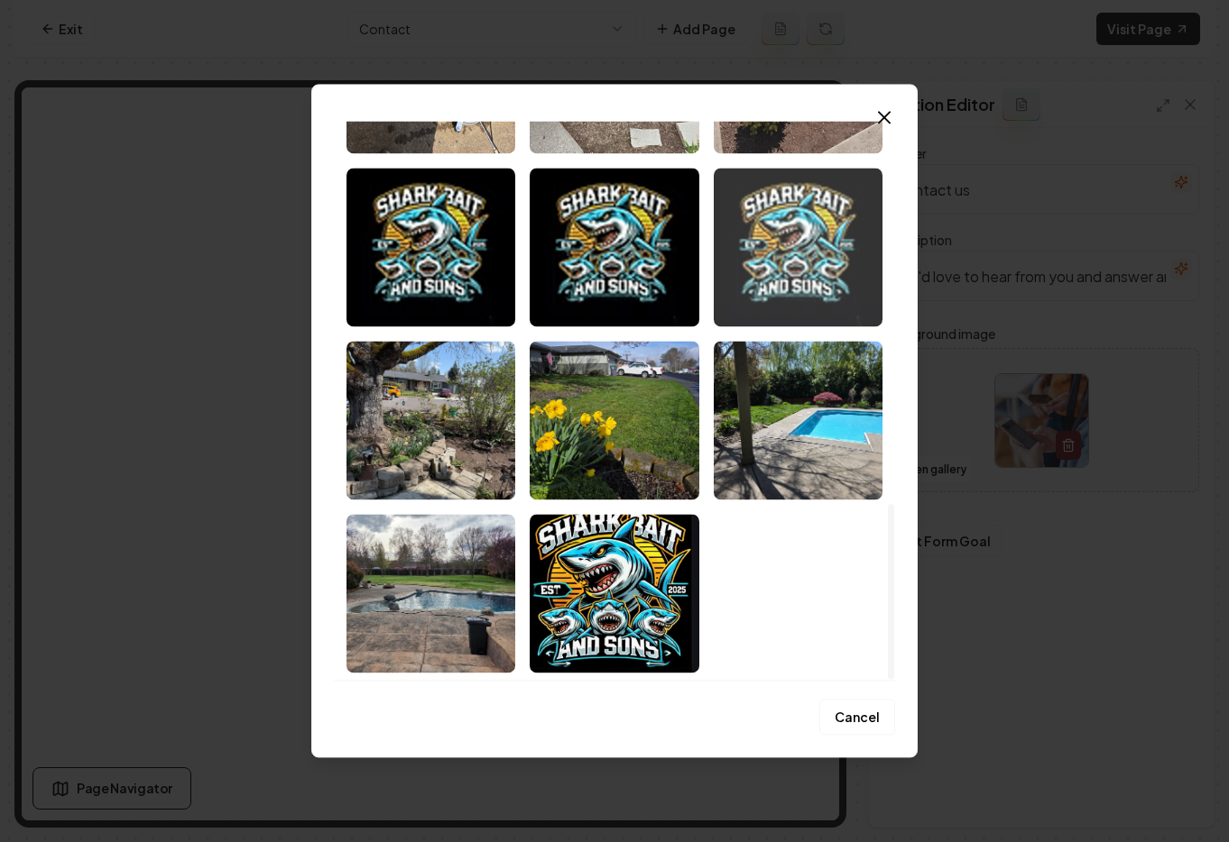
click at [806, 271] on img "Select image image_68c1afdd5c7cd75eb8942bee.avif" at bounding box center [797, 247] width 169 height 159
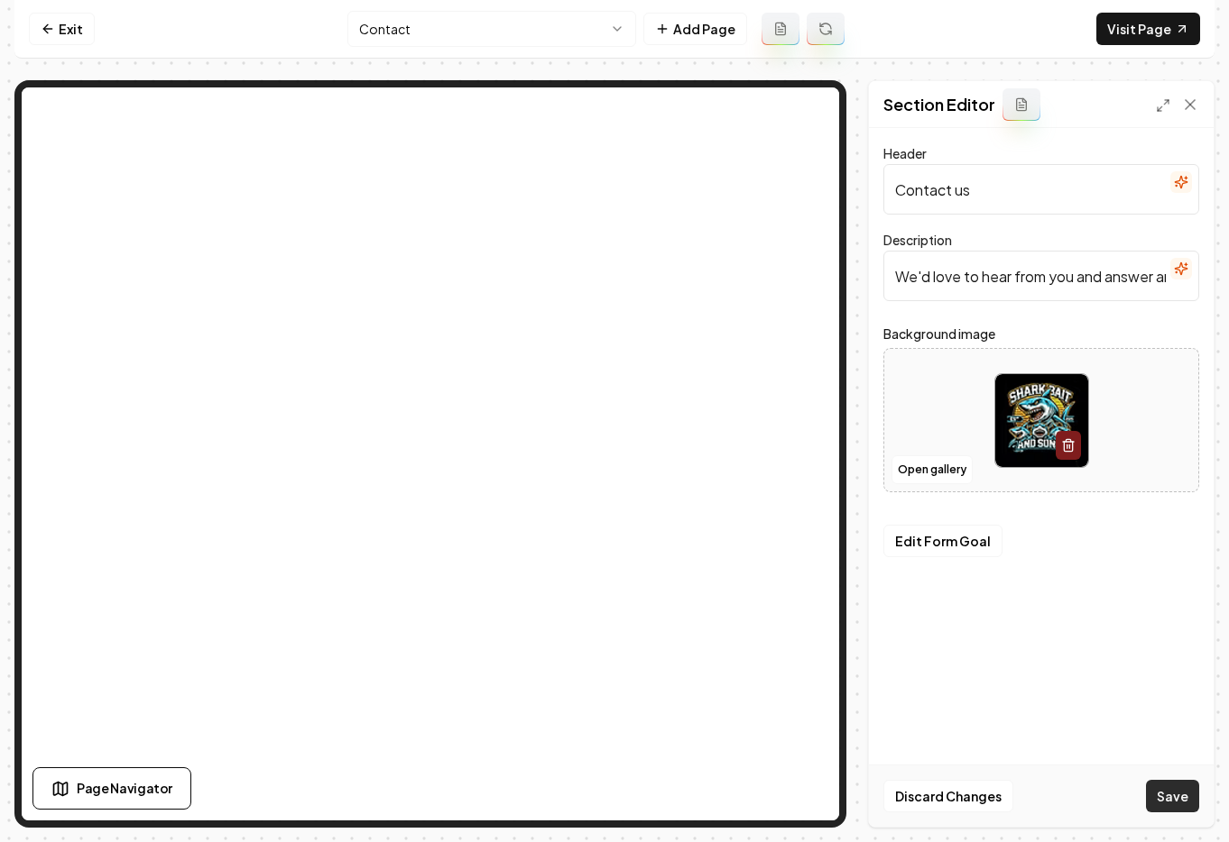
click at [1162, 796] on button "Save" at bounding box center [1172, 796] width 53 height 32
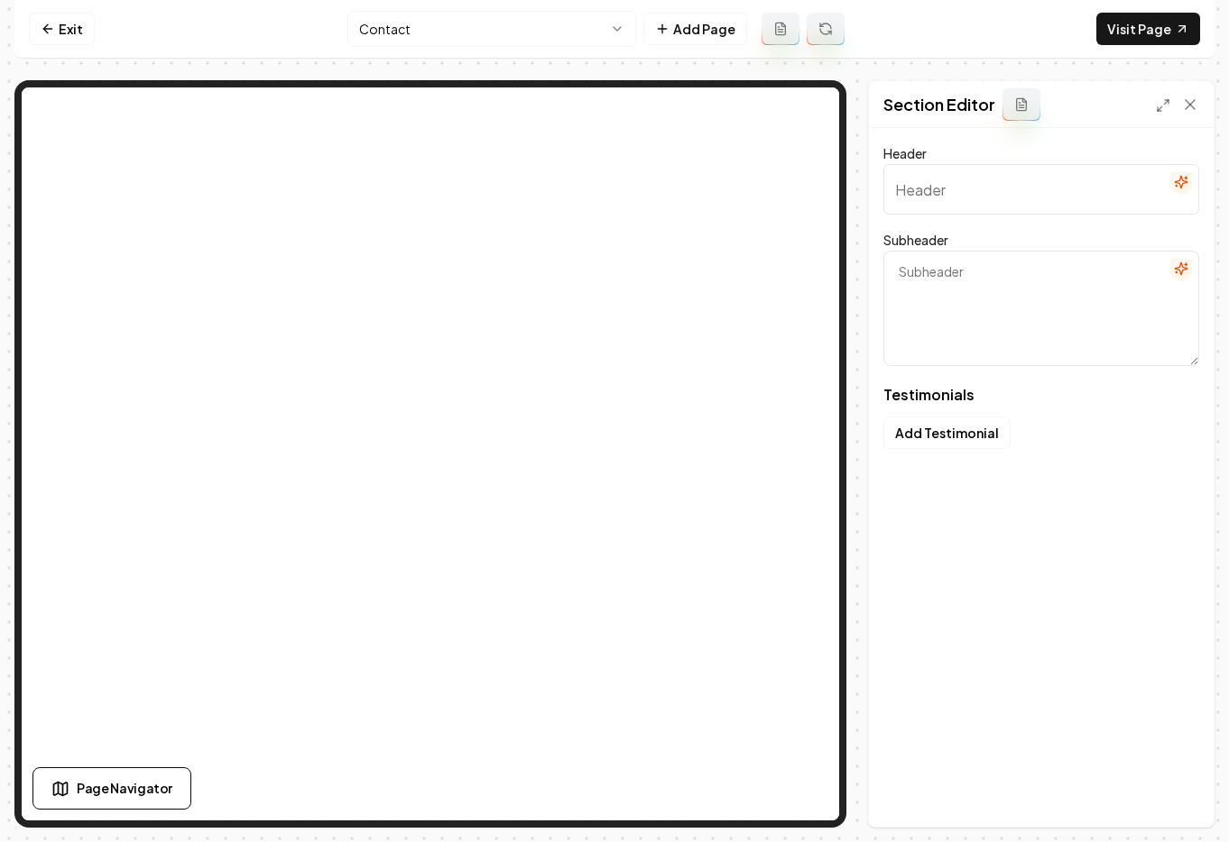
type input "See Why Locals Trust Us"
type textarea "Explore our community's stories and their transformed landscapes"
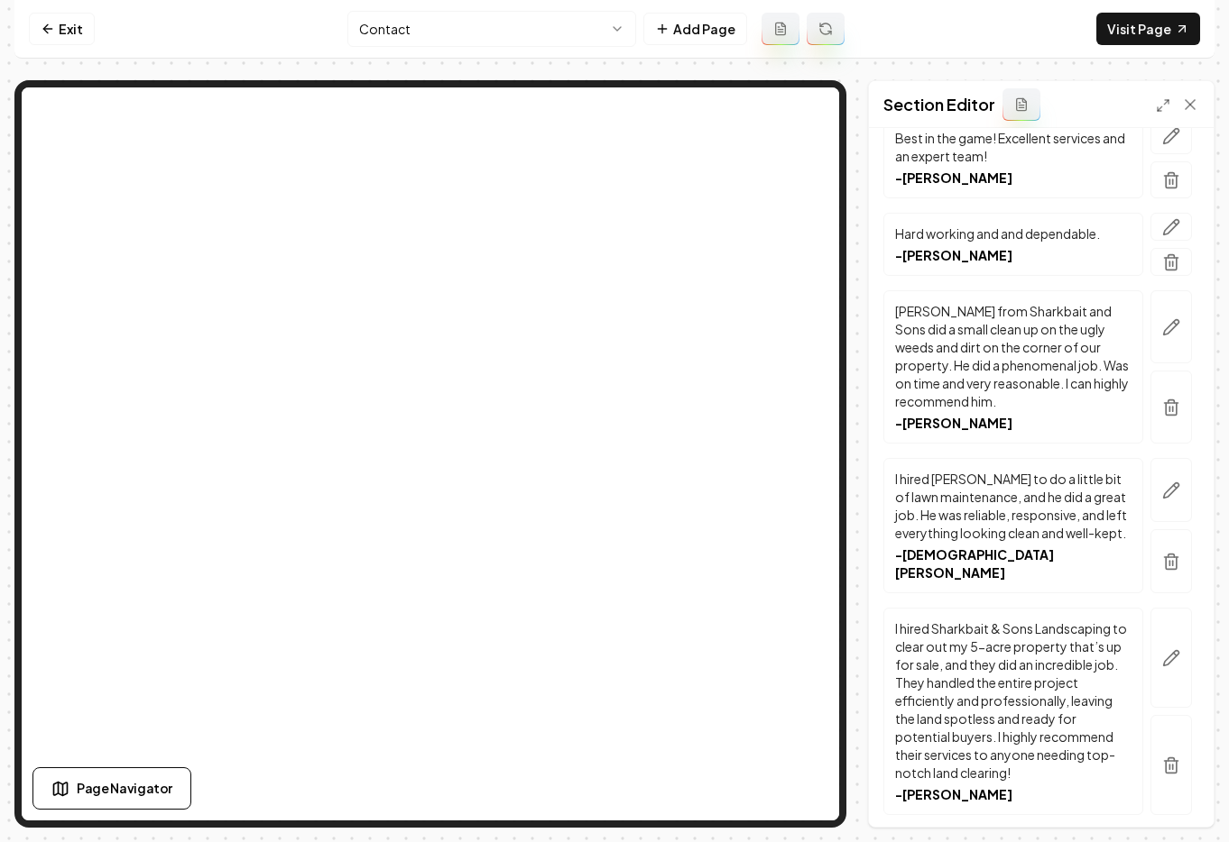
scroll to position [1260, 0]
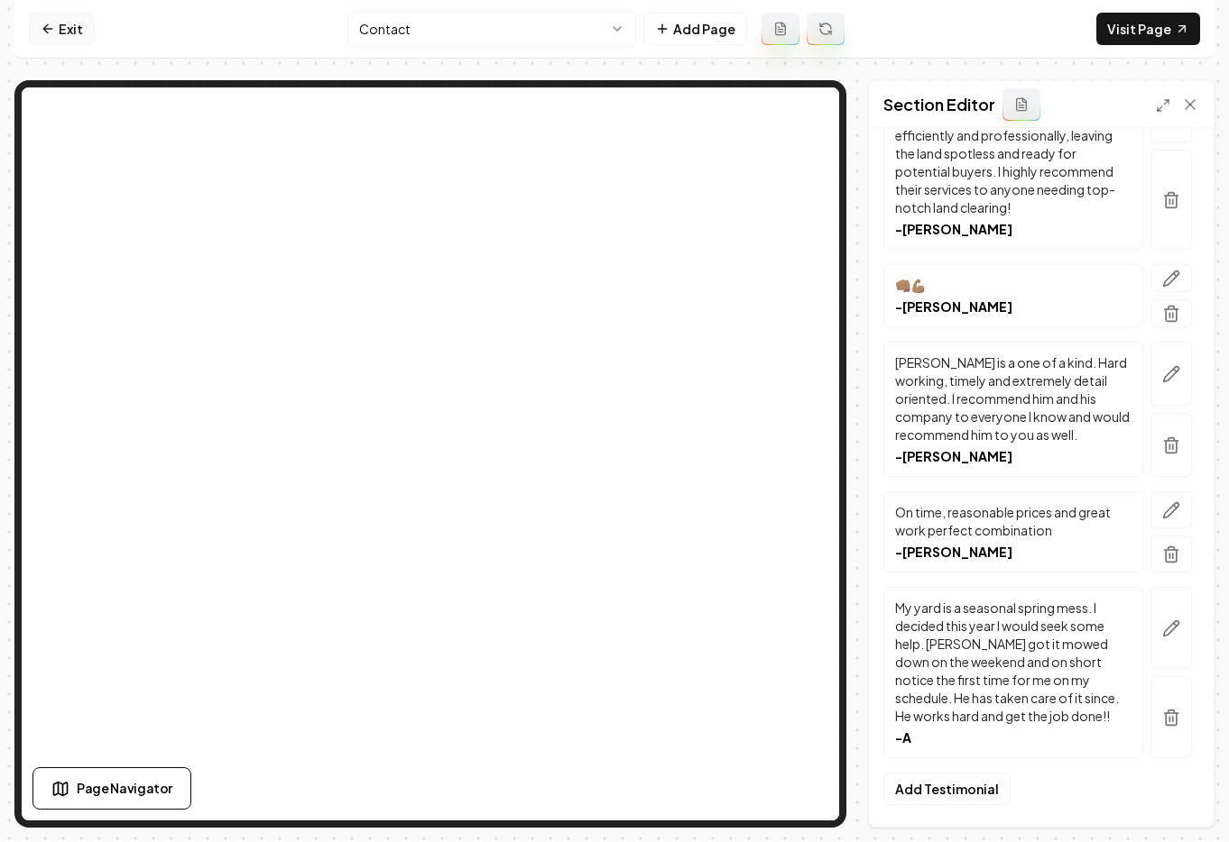
click at [56, 30] on link "Exit" at bounding box center [62, 29] width 66 height 32
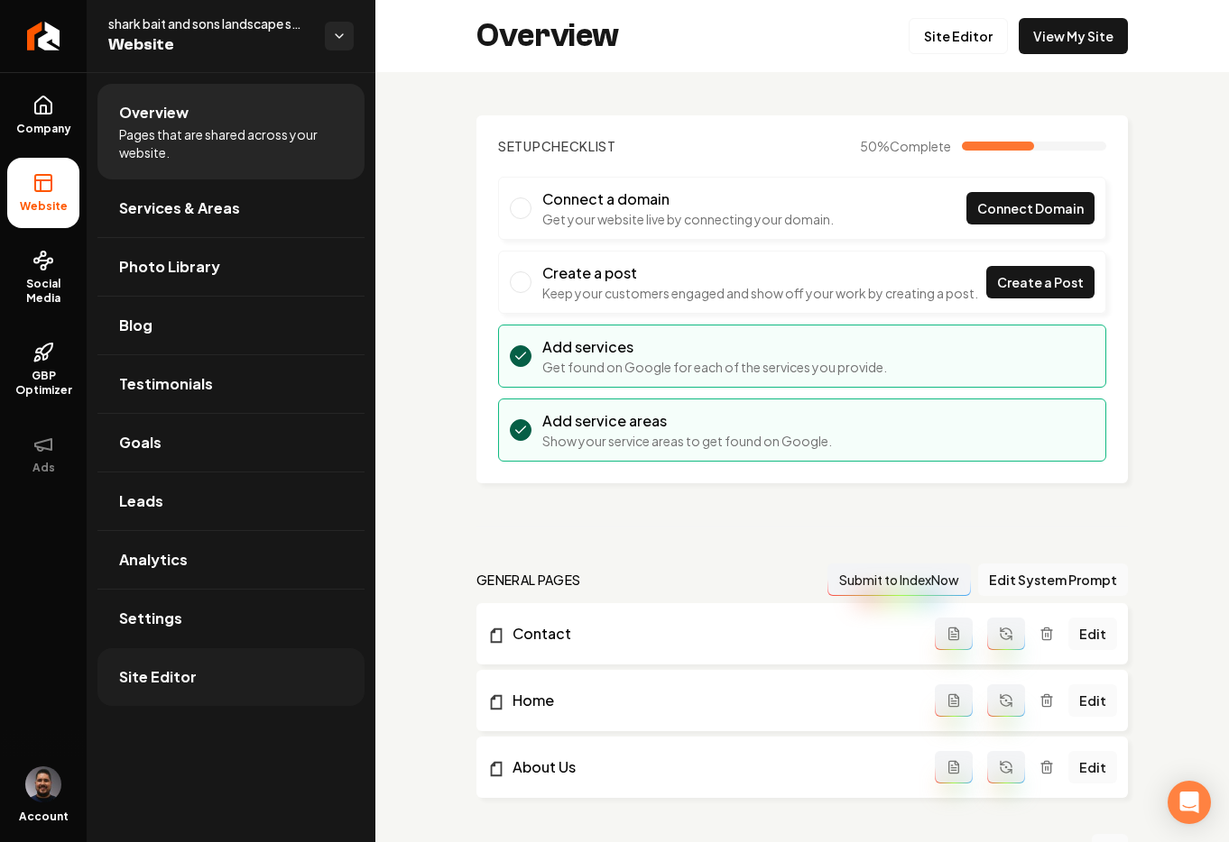
click at [162, 686] on span "Site Editor" at bounding box center [158, 678] width 78 height 22
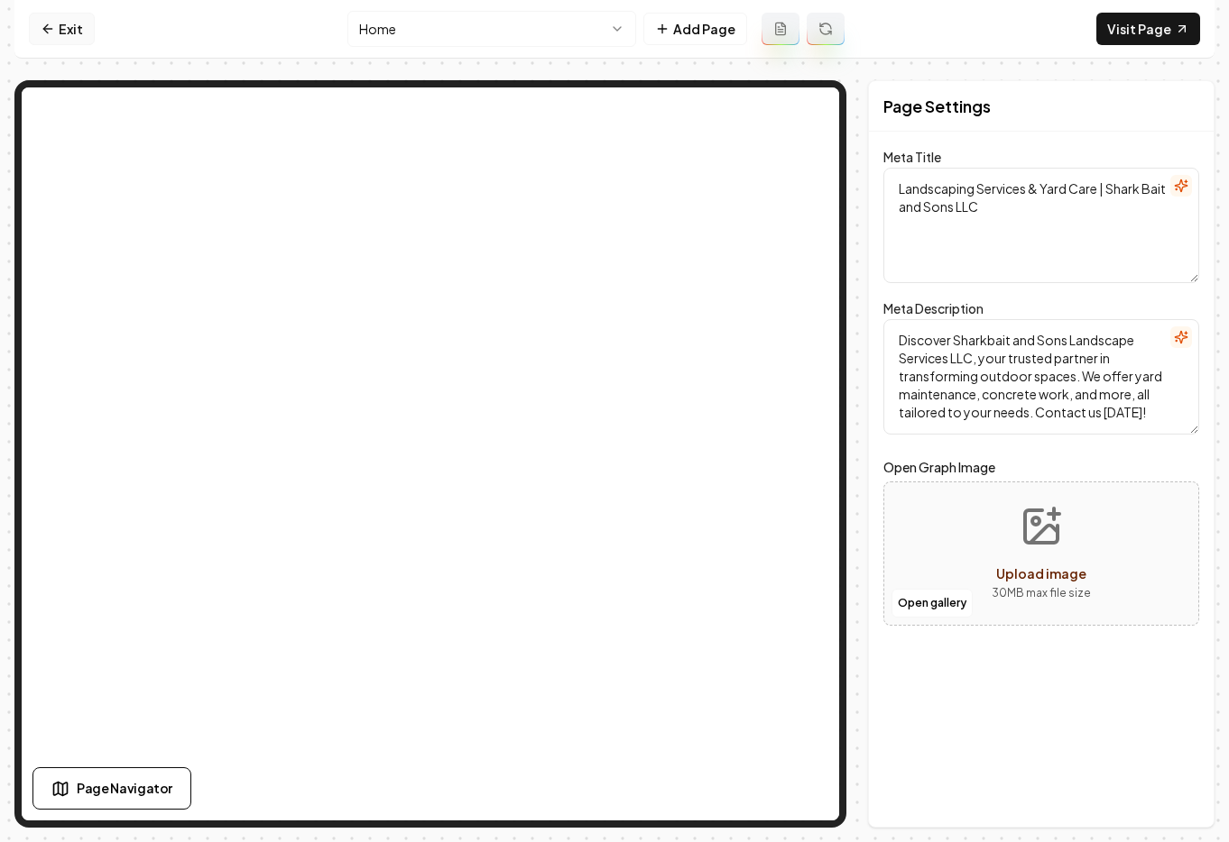
click at [67, 32] on link "Exit" at bounding box center [62, 29] width 66 height 32
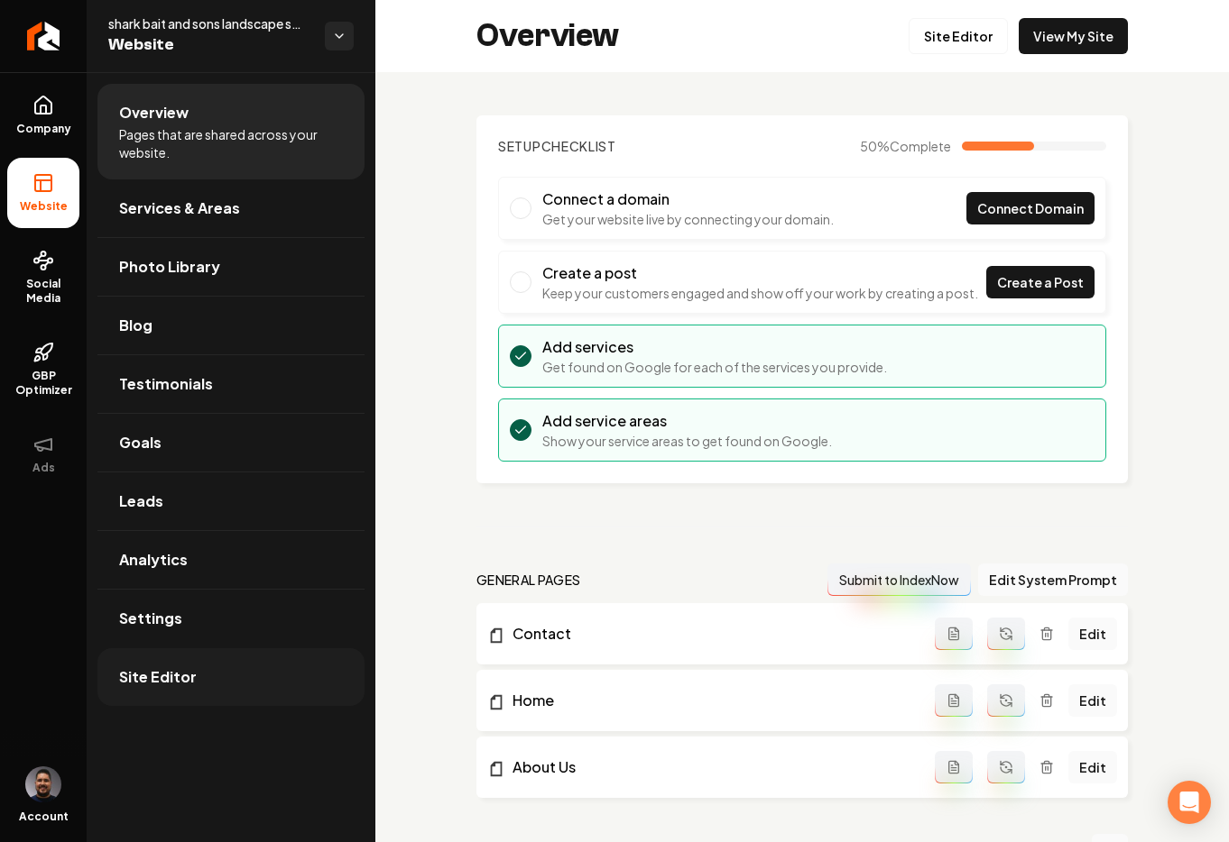
click at [177, 677] on span "Site Editor" at bounding box center [158, 678] width 78 height 22
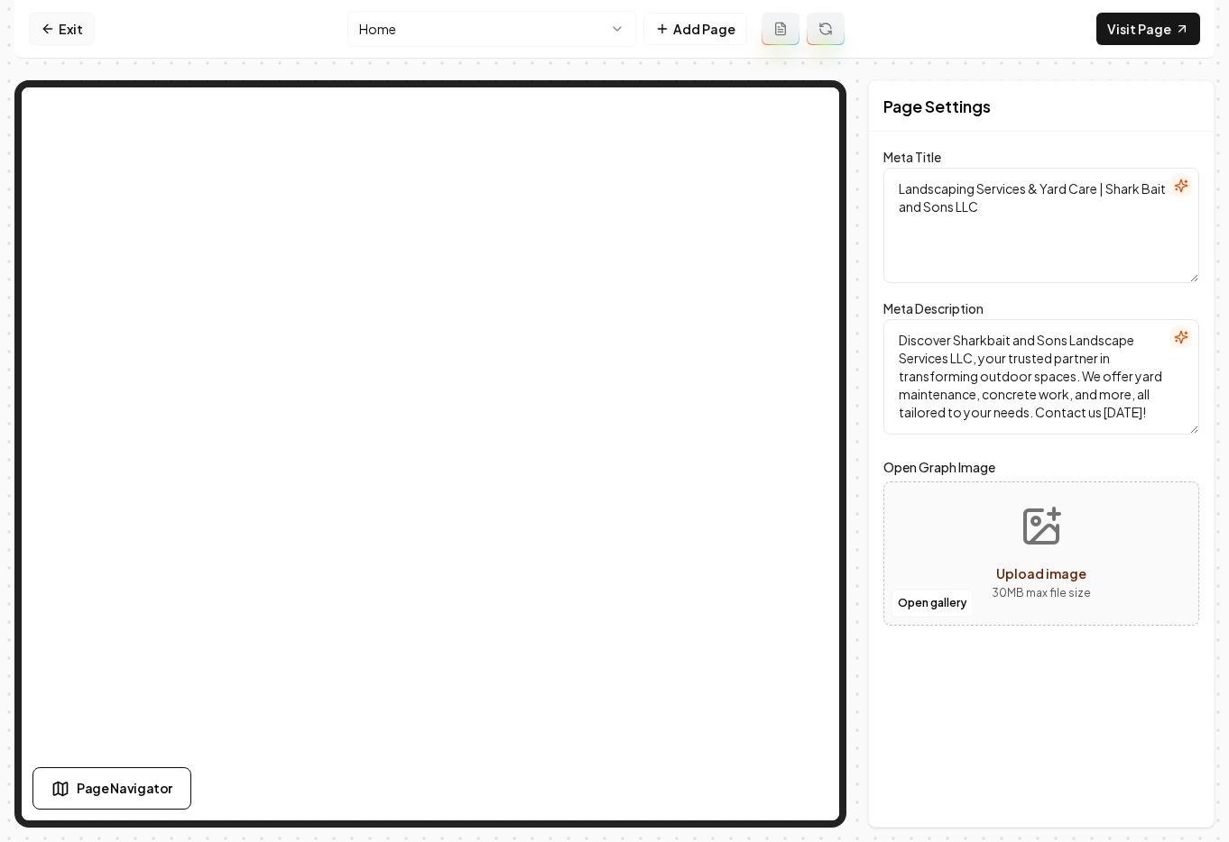
click at [48, 36] on link "Exit" at bounding box center [62, 29] width 66 height 32
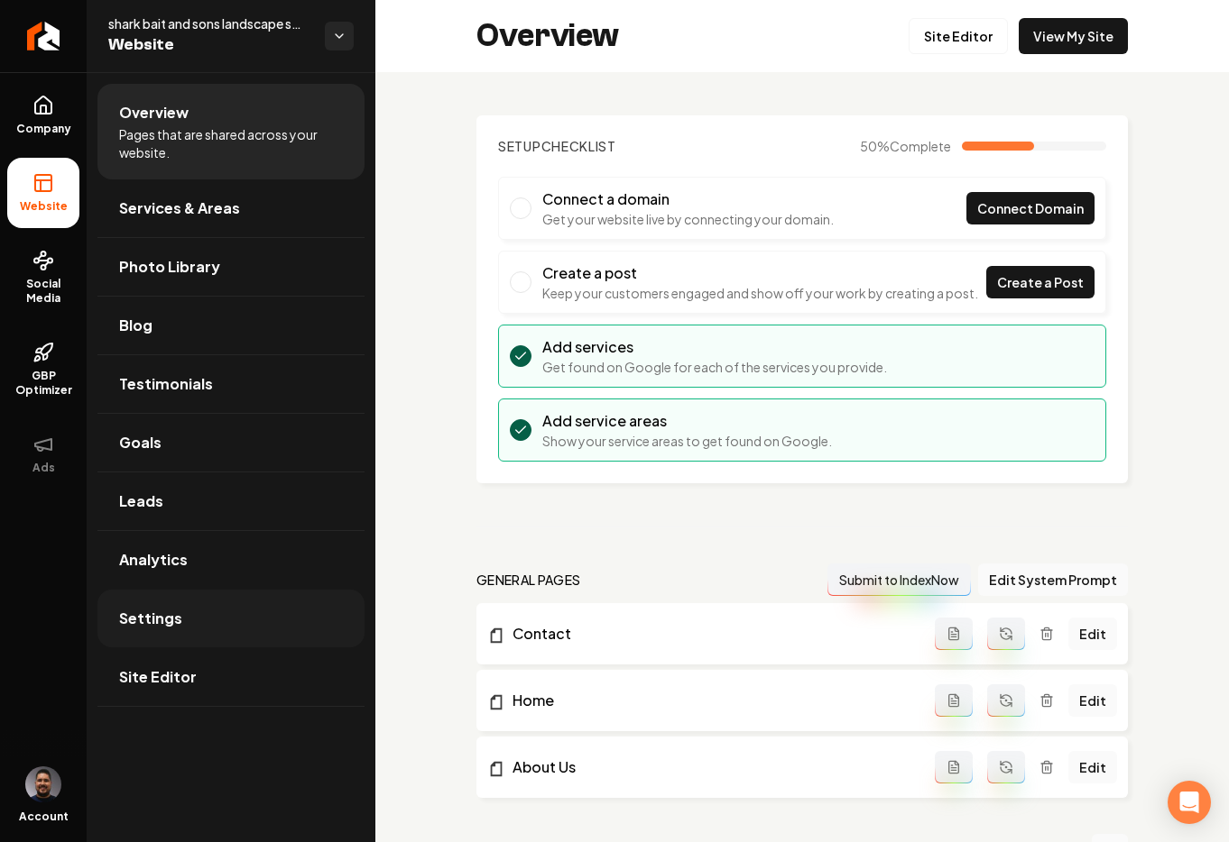
click at [174, 626] on span "Settings" at bounding box center [150, 619] width 63 height 22
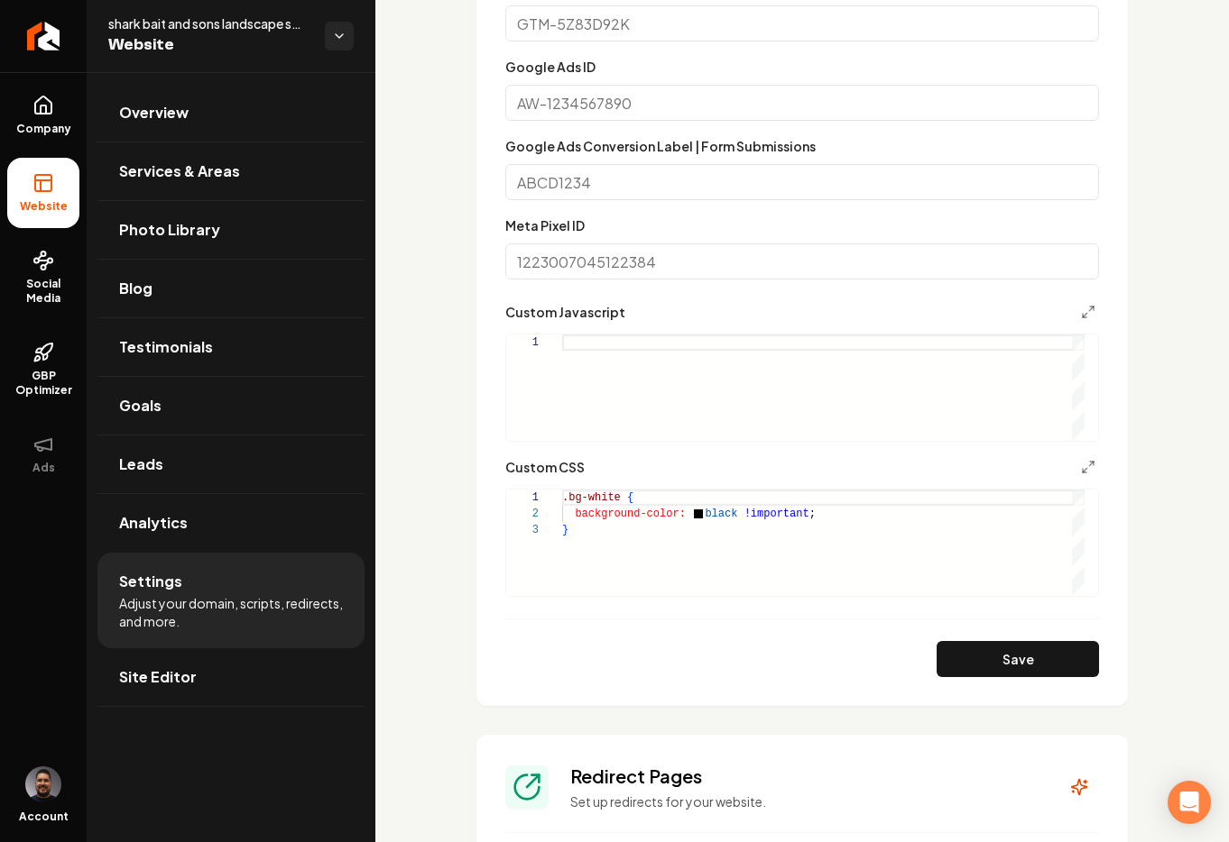
scroll to position [848, 0]
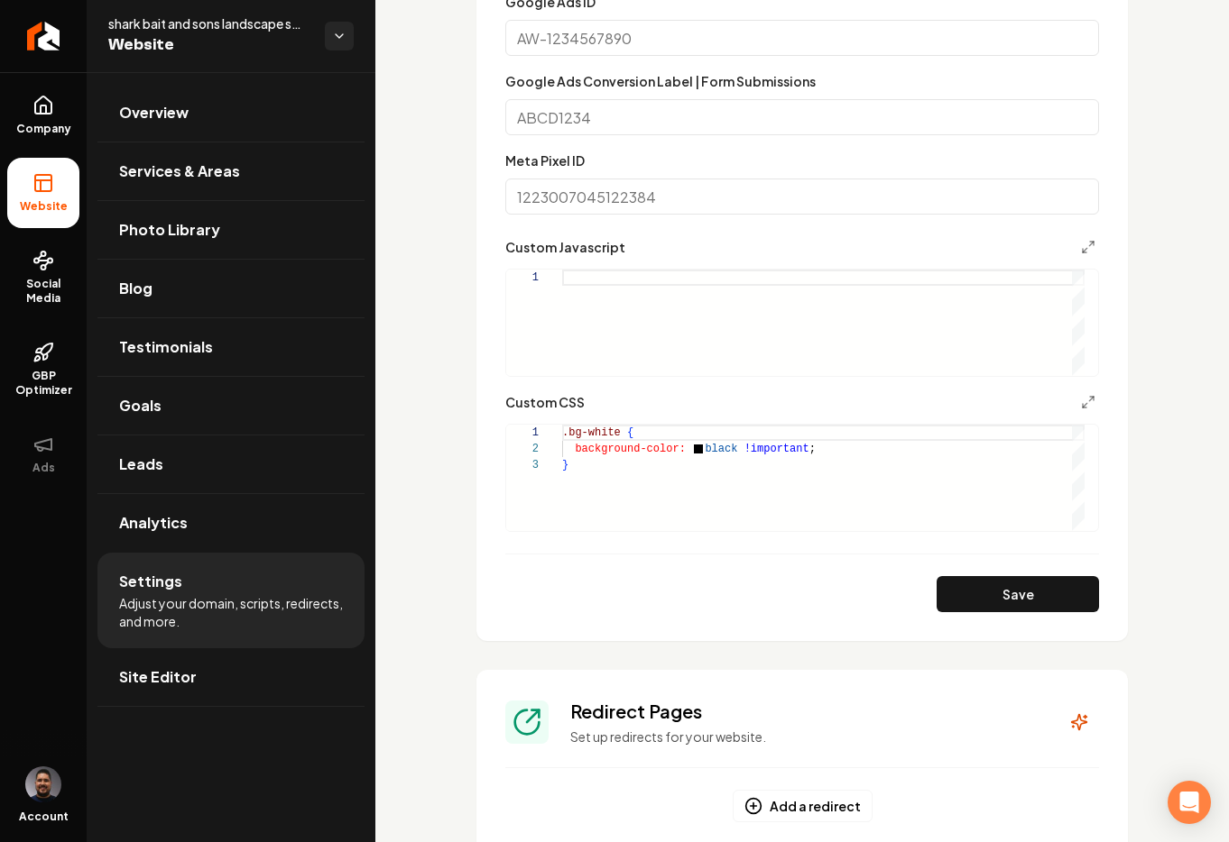
click at [855, 448] on div ".bg-white { background-color: black !important ; }" at bounding box center [823, 478] width 522 height 106
drag, startPoint x: 596, startPoint y: 466, endPoint x: 558, endPoint y: 432, distance: 51.1
click at [562, 432] on div ".bg-white { background-color: black !important ; }" at bounding box center [823, 478] width 522 height 106
drag, startPoint x: 1010, startPoint y: 635, endPoint x: 999, endPoint y: 624, distance: 16.0
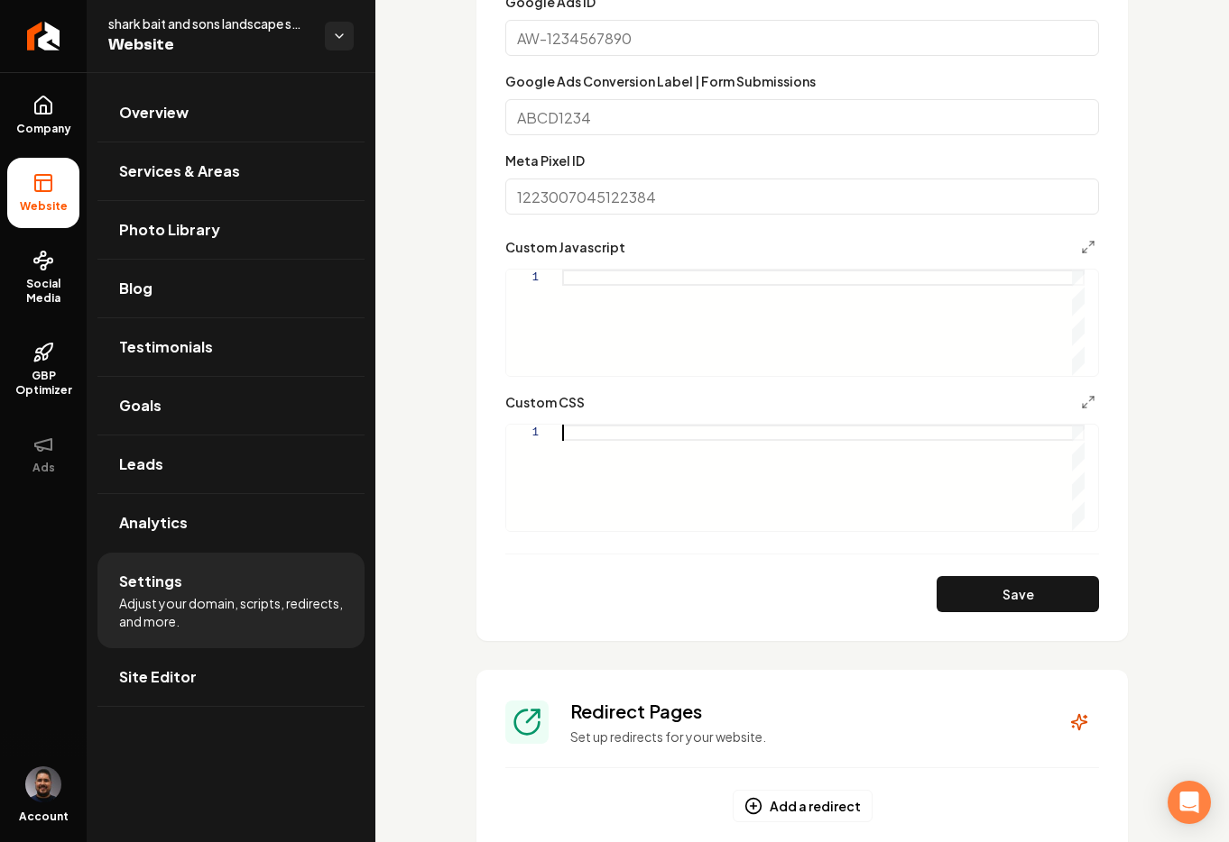
click at [1008, 632] on section "Tracking and Custom Code This custom code will be applied site-wide. Do not use…" at bounding box center [801, 180] width 651 height 922
click at [988, 607] on button "Save" at bounding box center [1017, 594] width 162 height 36
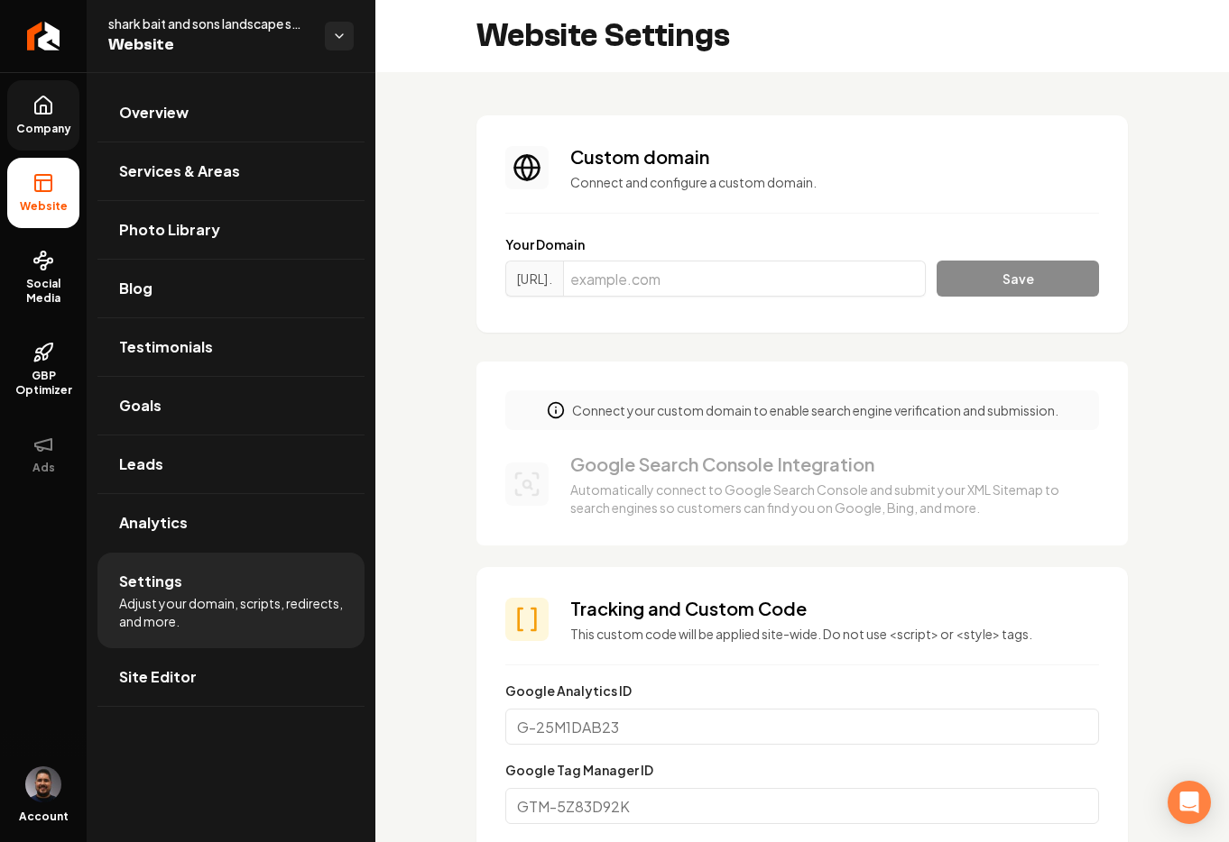
click at [23, 118] on link "Company" at bounding box center [43, 115] width 72 height 70
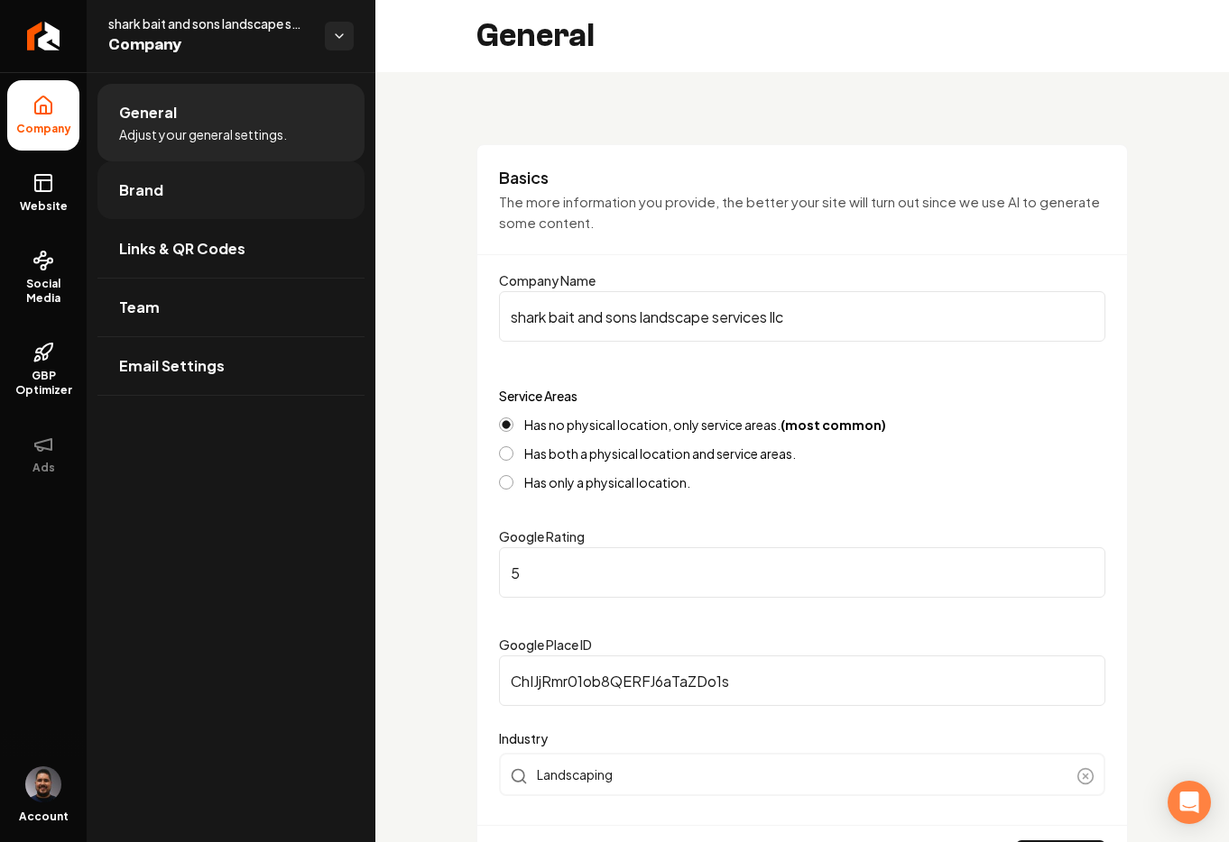
click at [198, 190] on link "Brand" at bounding box center [230, 190] width 267 height 58
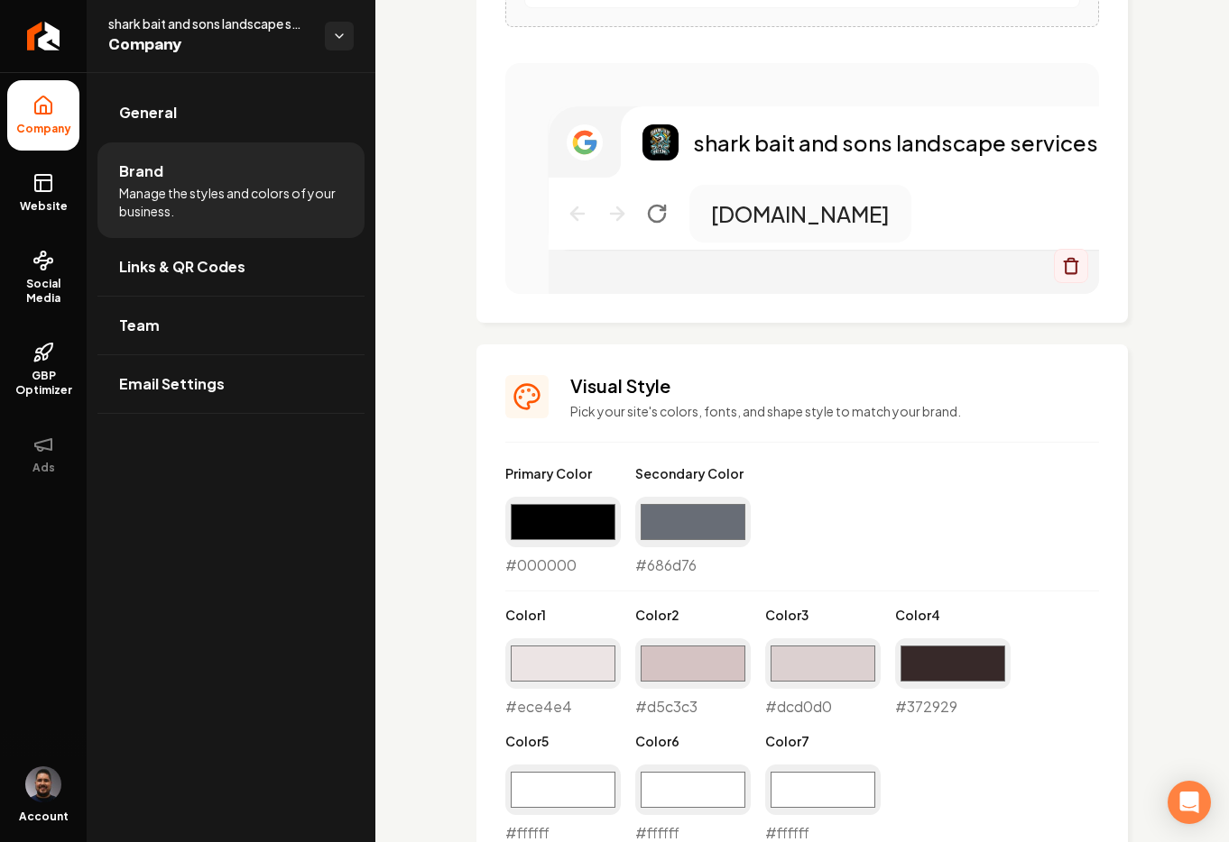
scroll to position [1266, 0]
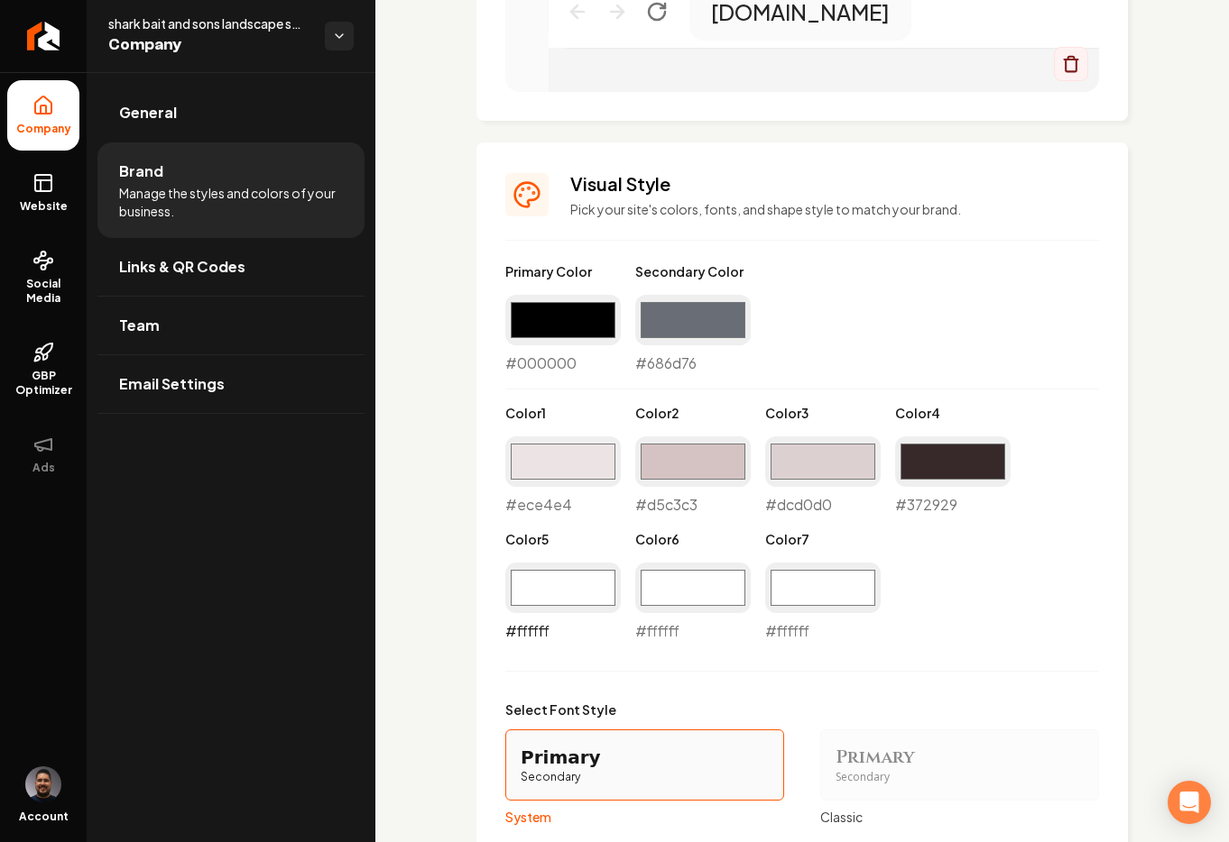
click at [573, 595] on input "#ffffff" at bounding box center [562, 588] width 115 height 51
type input "#000000"
click at [678, 594] on input "#ffffff" at bounding box center [692, 588] width 115 height 51
type input "#000000"
click at [825, 571] on input "#ffffff" at bounding box center [822, 588] width 115 height 51
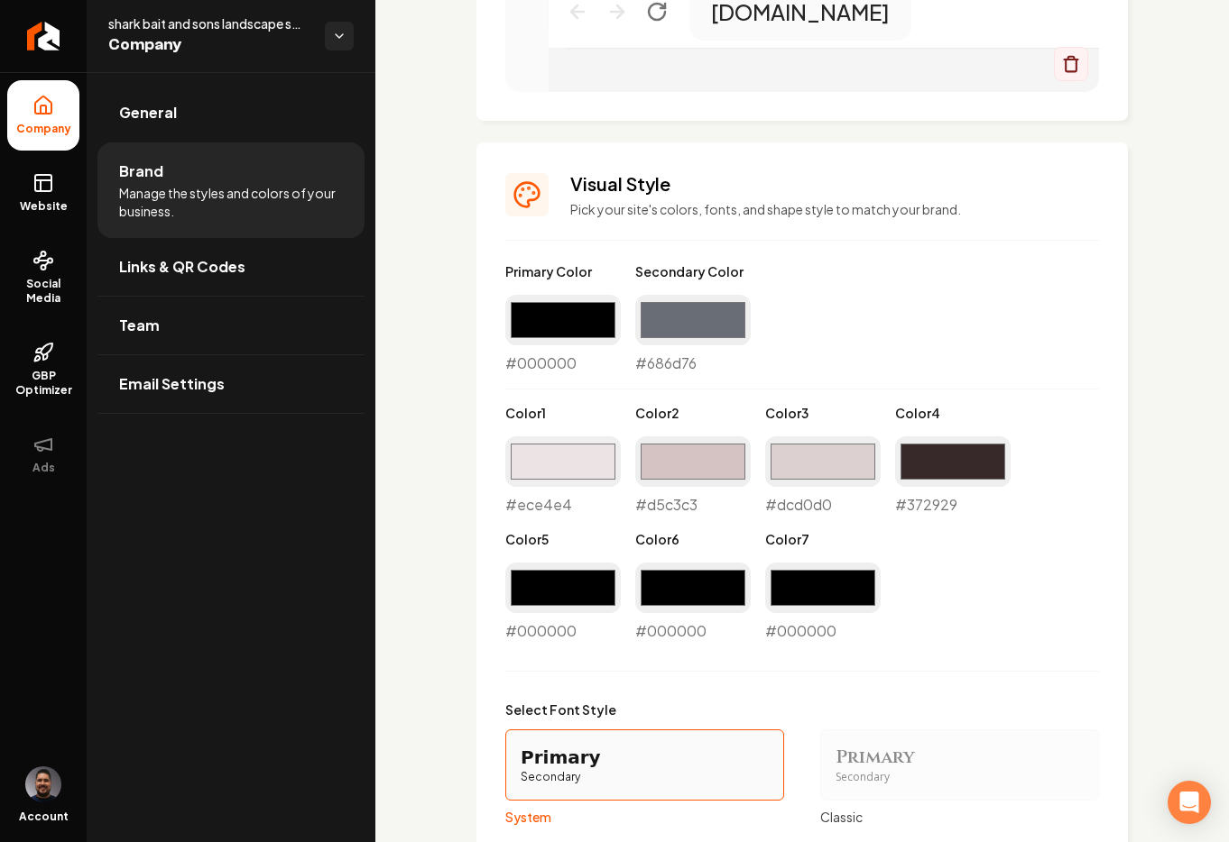
type input "#000000"
click at [1063, 704] on label "Select Font Style" at bounding box center [802, 710] width 594 height 18
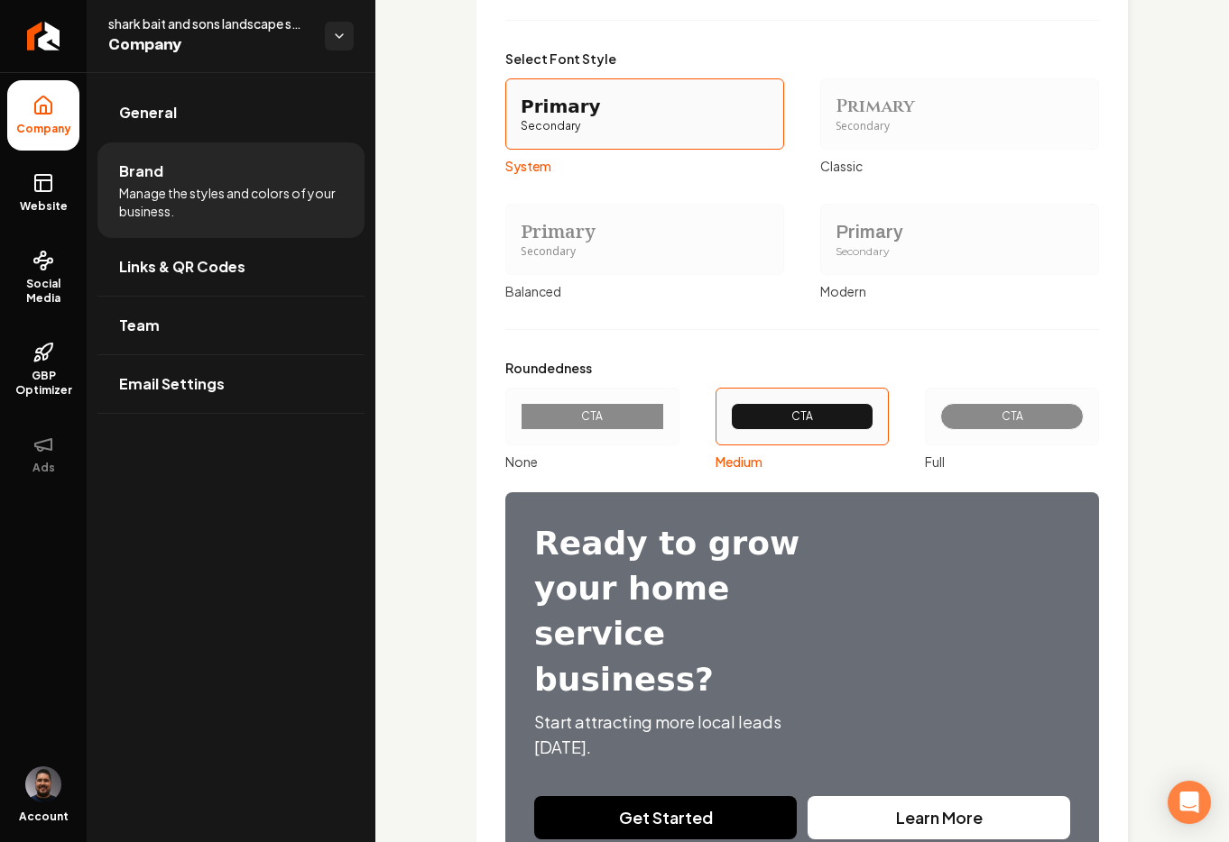
scroll to position [2040, 0]
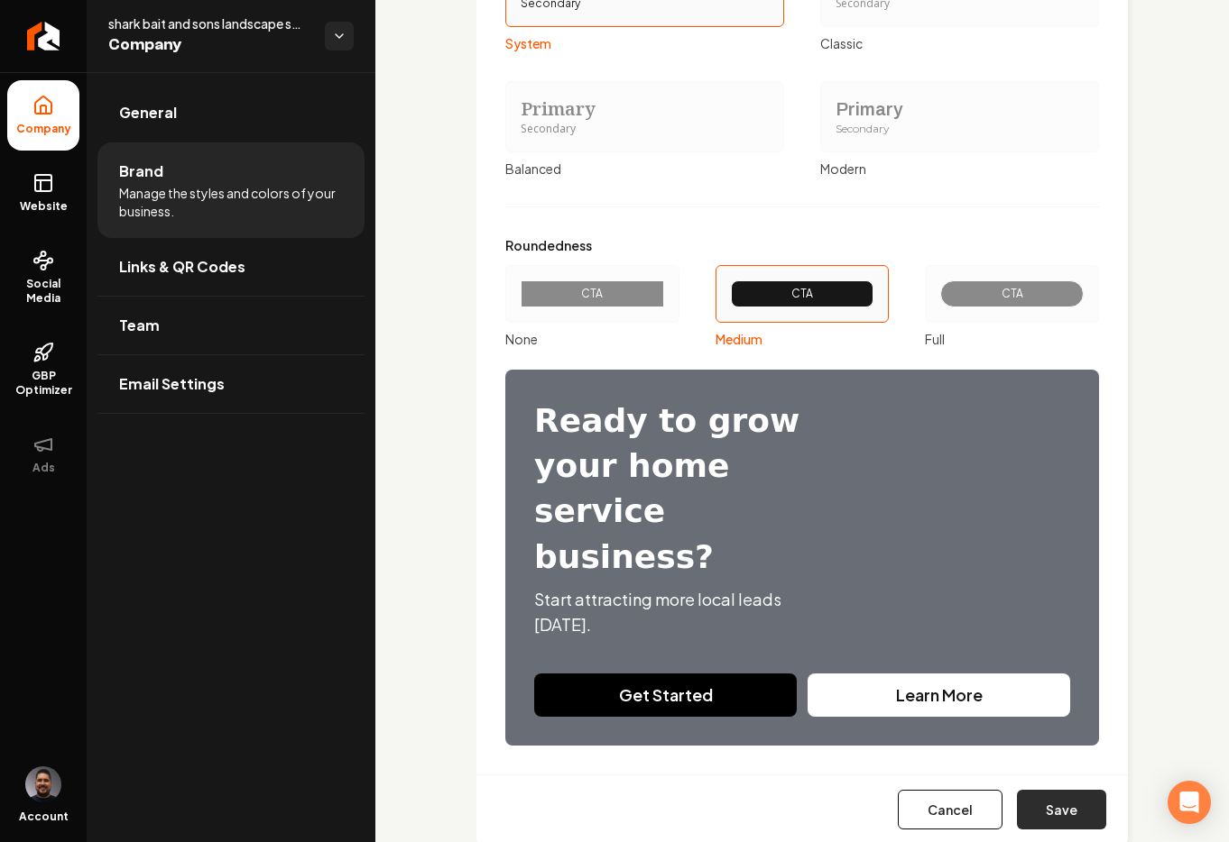
click at [1062, 790] on button "Save" at bounding box center [1061, 810] width 89 height 40
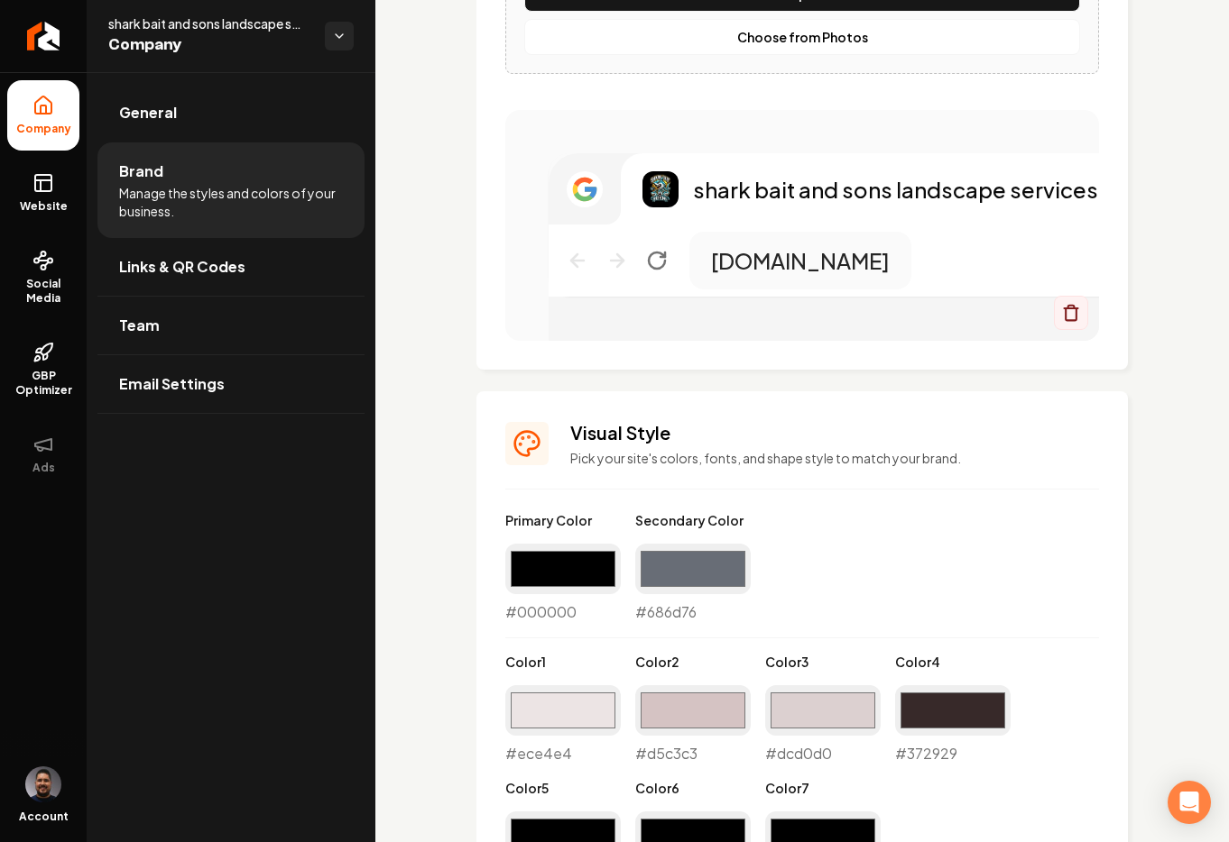
scroll to position [1971, 0]
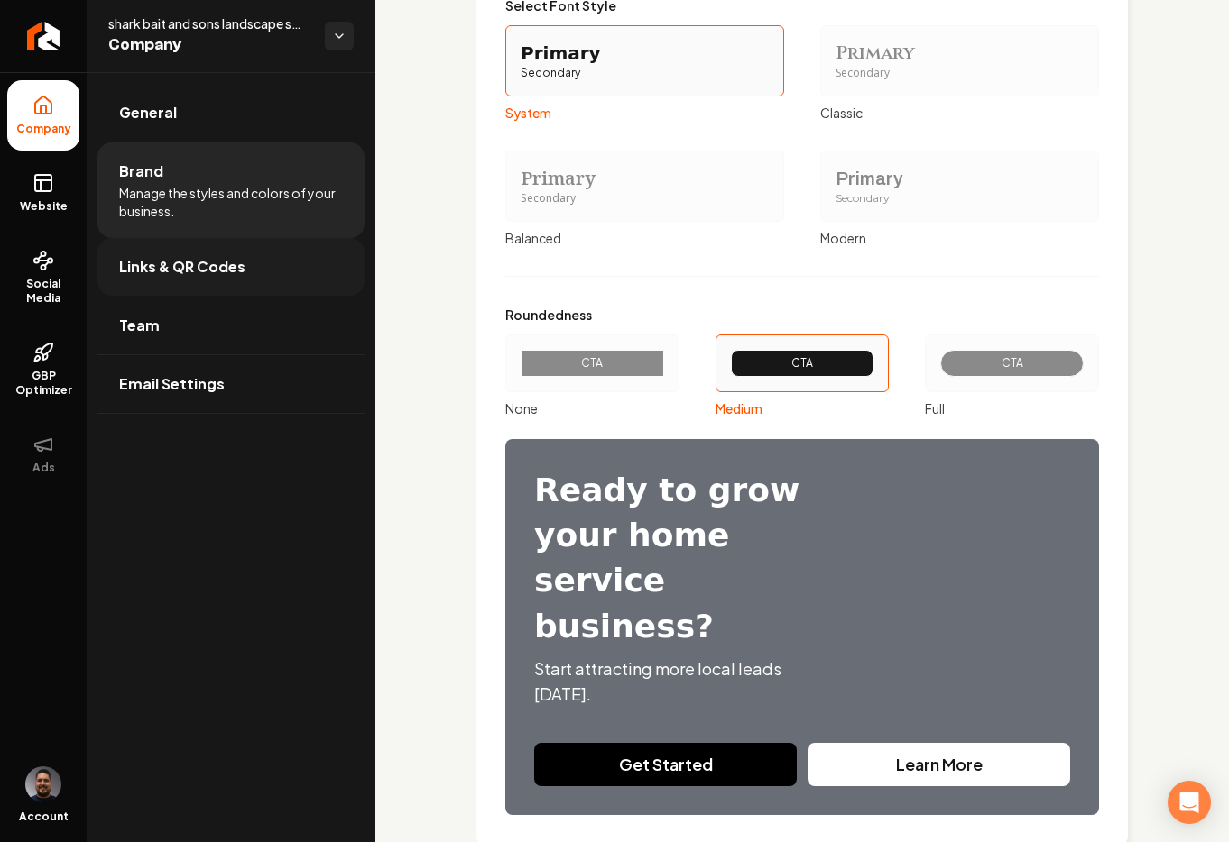
click at [158, 274] on span "Links & QR Codes" at bounding box center [182, 267] width 126 height 22
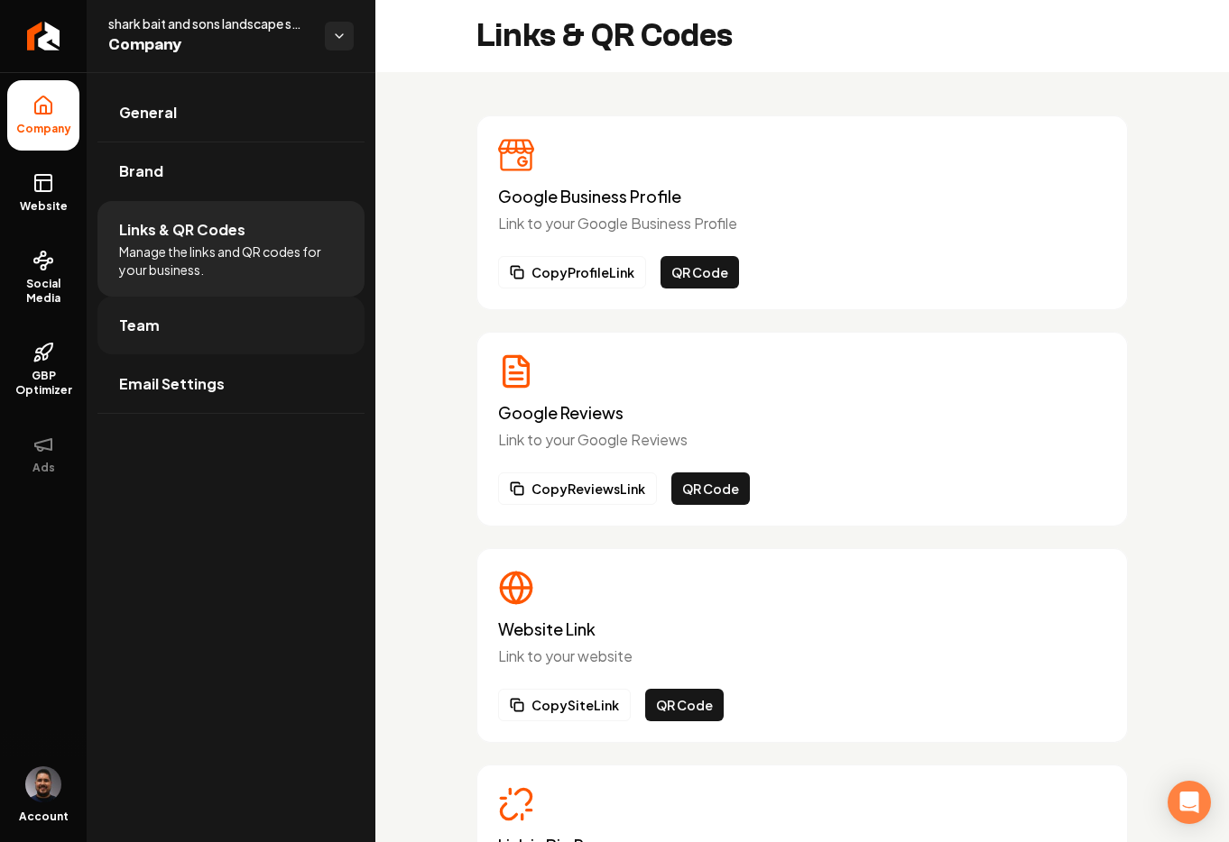
click at [165, 318] on link "Team" at bounding box center [230, 326] width 267 height 58
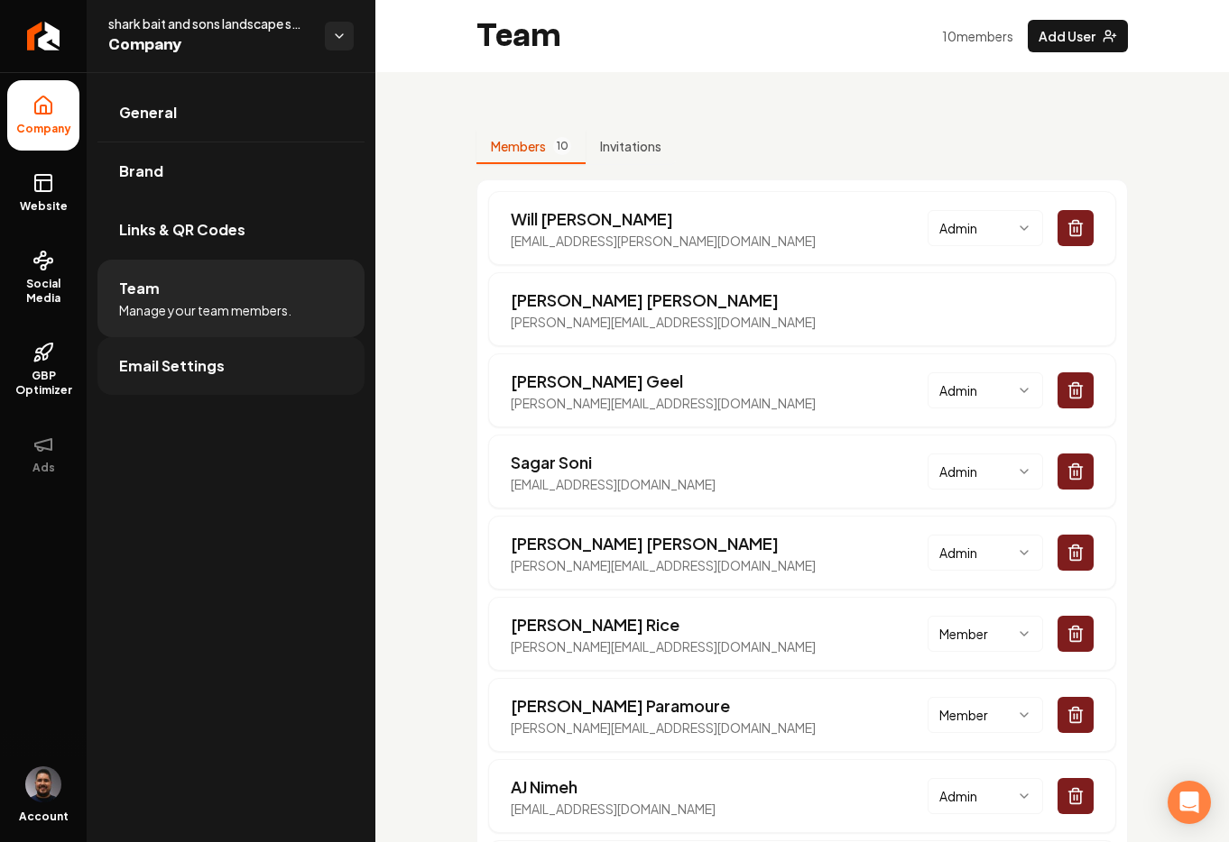
click at [186, 372] on span "Email Settings" at bounding box center [172, 366] width 106 height 22
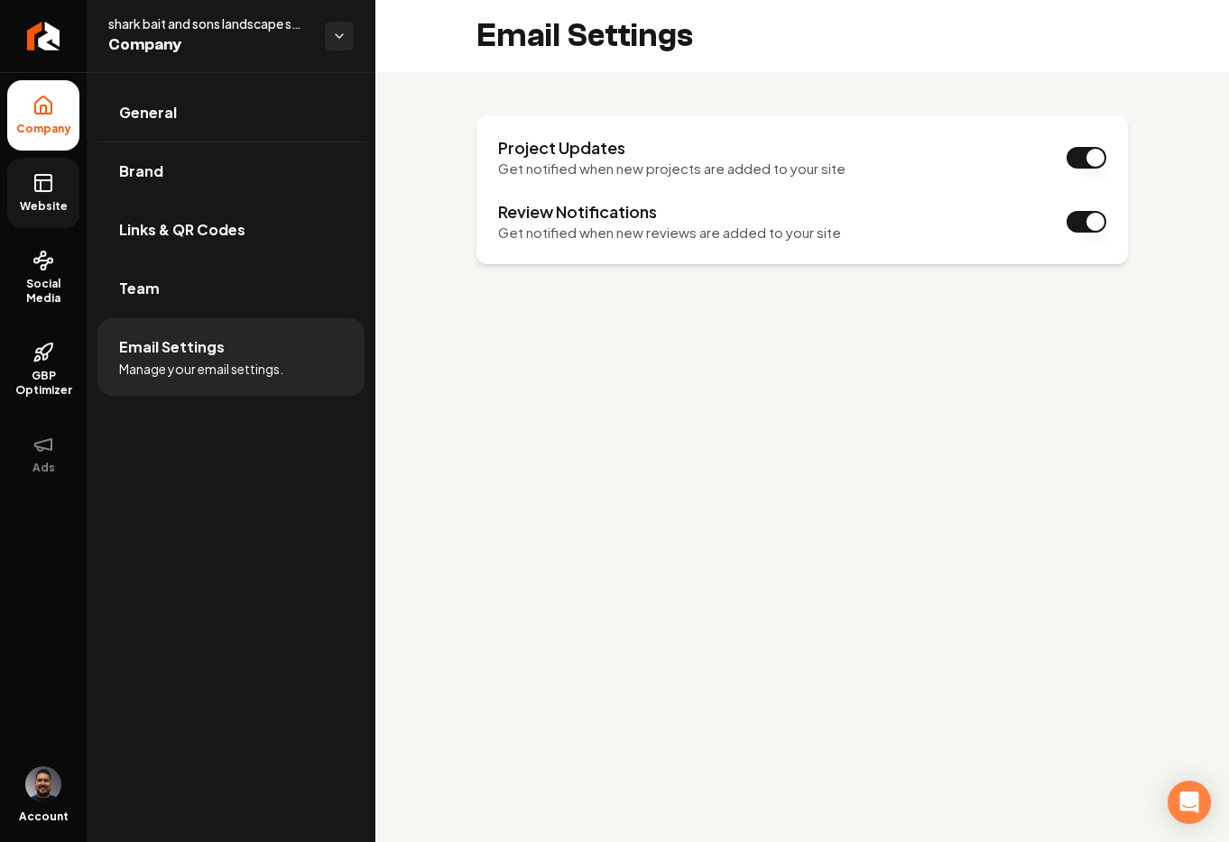
click at [34, 201] on span "Website" at bounding box center [44, 206] width 62 height 14
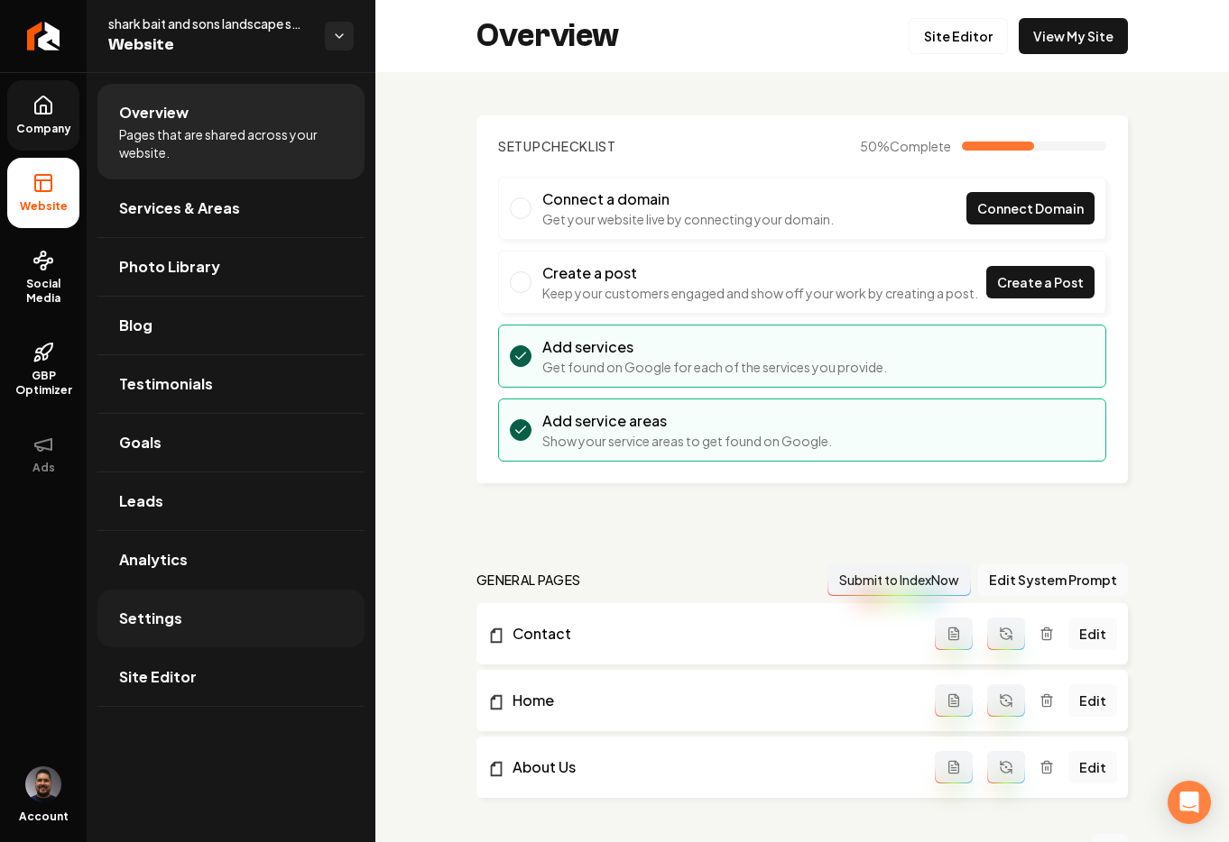
click at [243, 619] on link "Settings" at bounding box center [230, 619] width 267 height 58
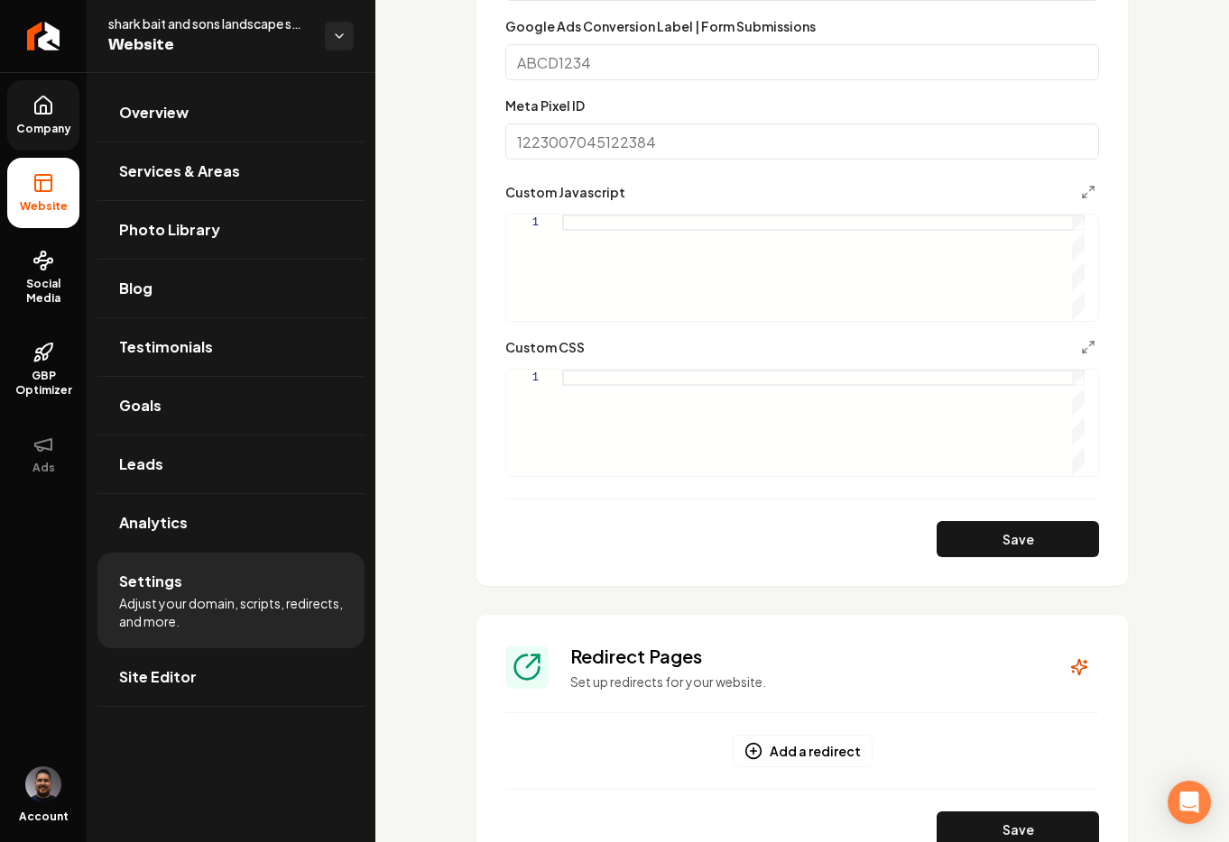
scroll to position [879, 0]
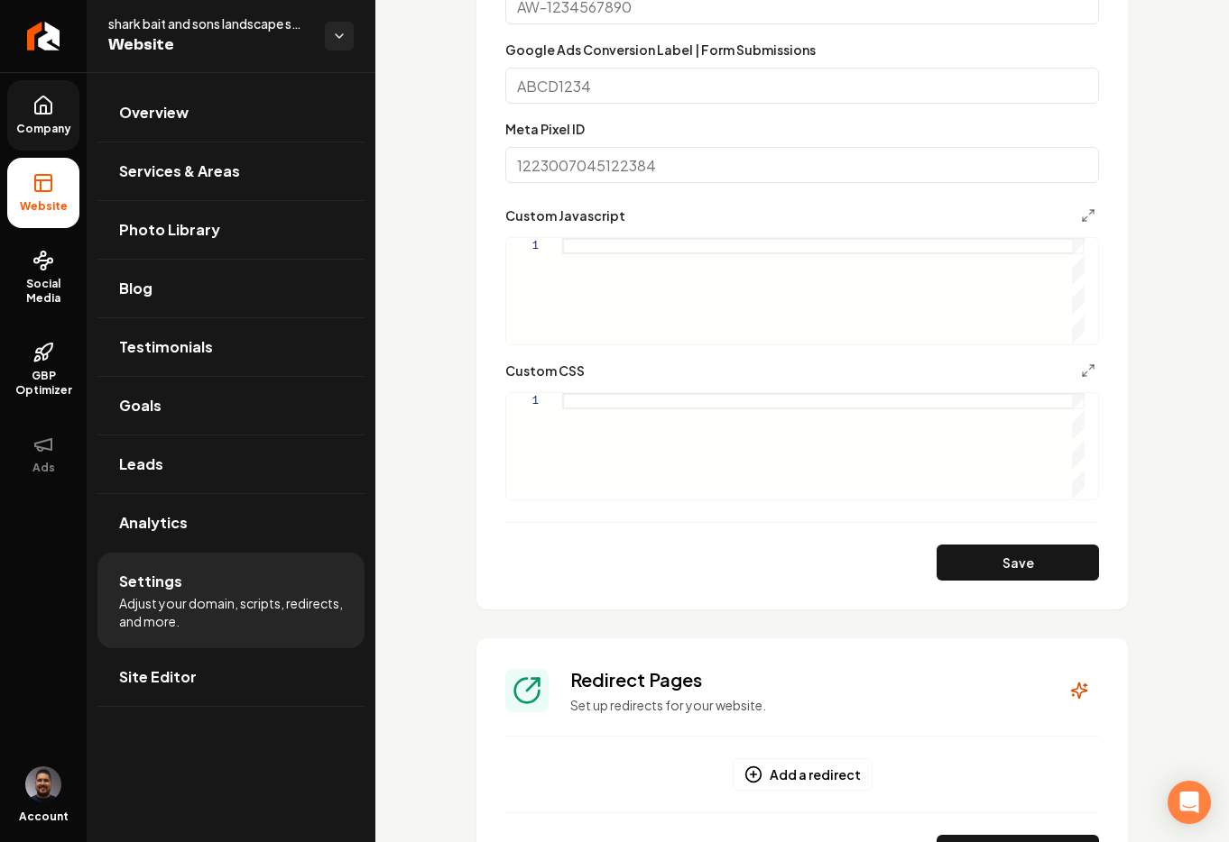
click at [586, 399] on div "Main content area" at bounding box center [823, 446] width 522 height 106
click at [1008, 571] on button "Save" at bounding box center [1017, 563] width 162 height 36
type textarea "**********"
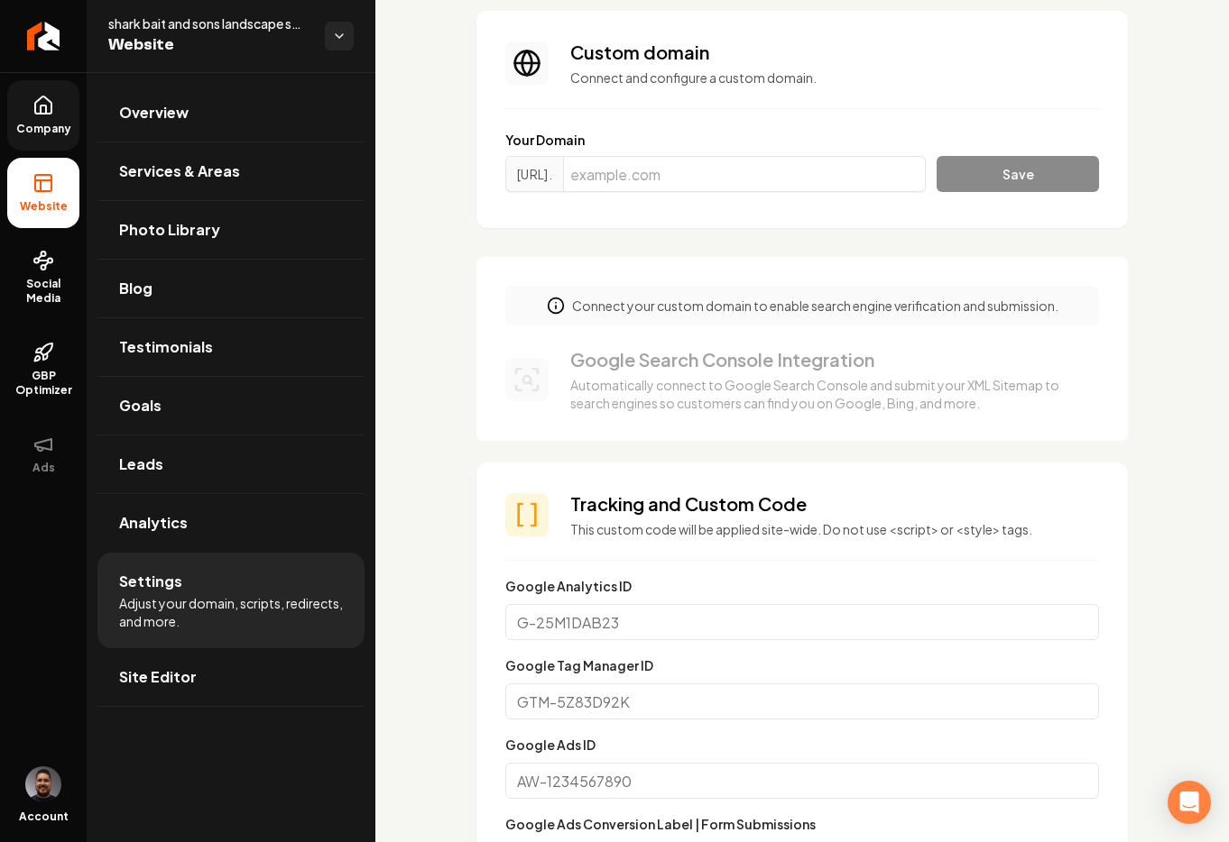
scroll to position [0, 0]
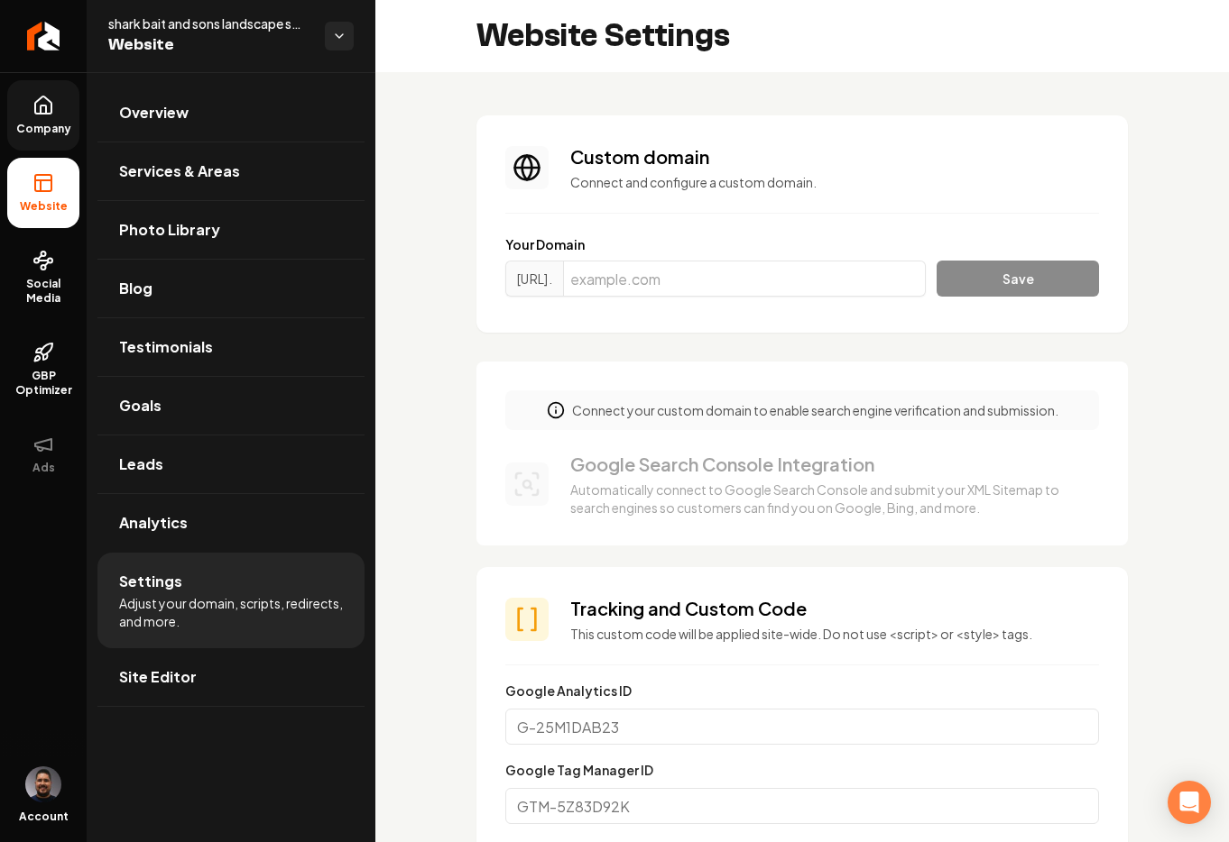
click at [38, 120] on link "Company" at bounding box center [43, 115] width 72 height 70
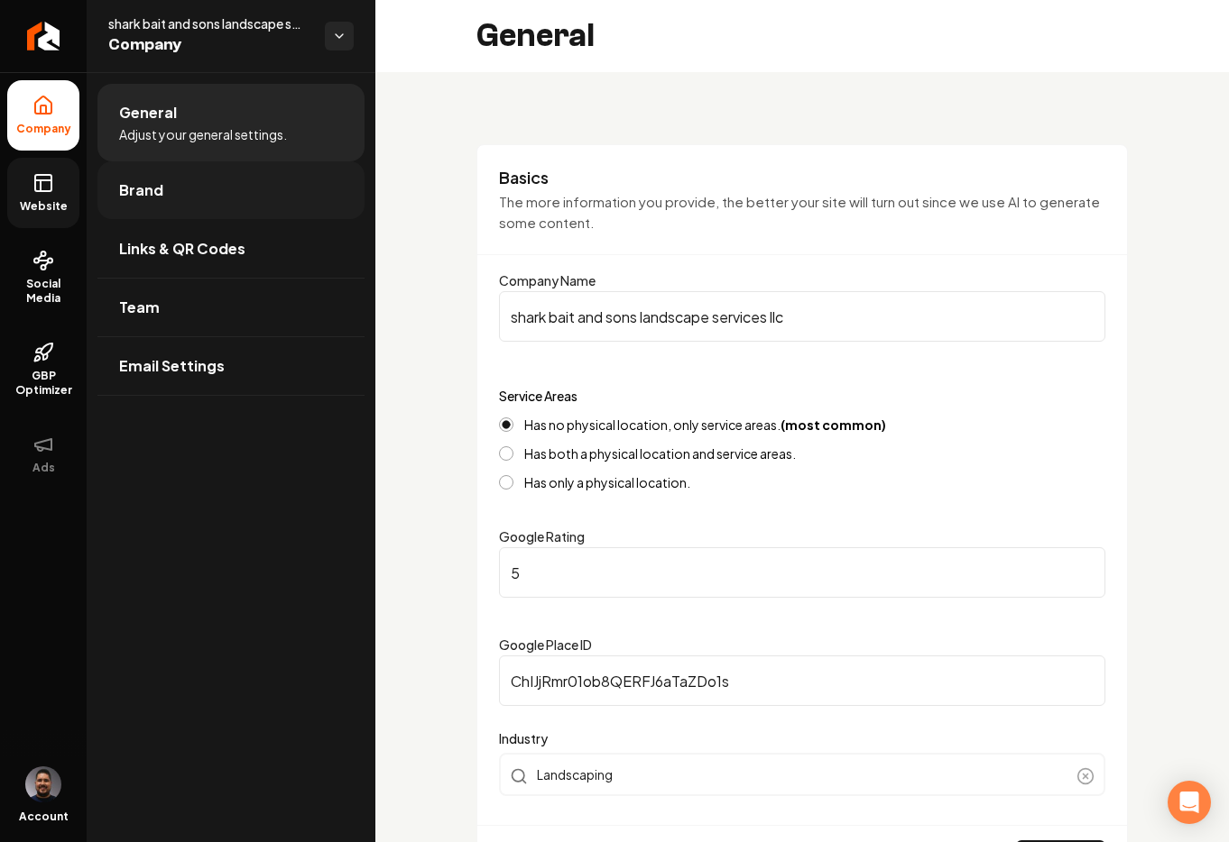
click at [163, 194] on link "Brand" at bounding box center [230, 190] width 267 height 58
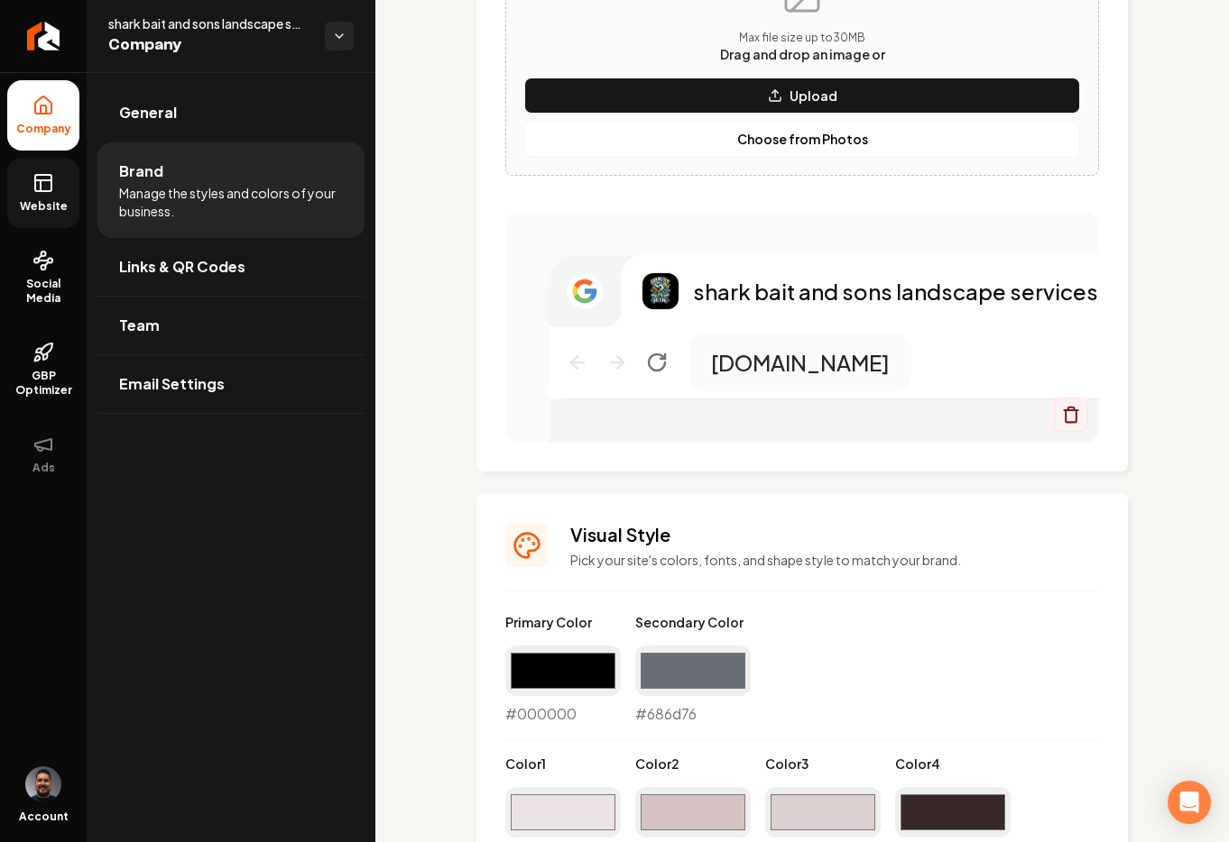
scroll to position [1144, 0]
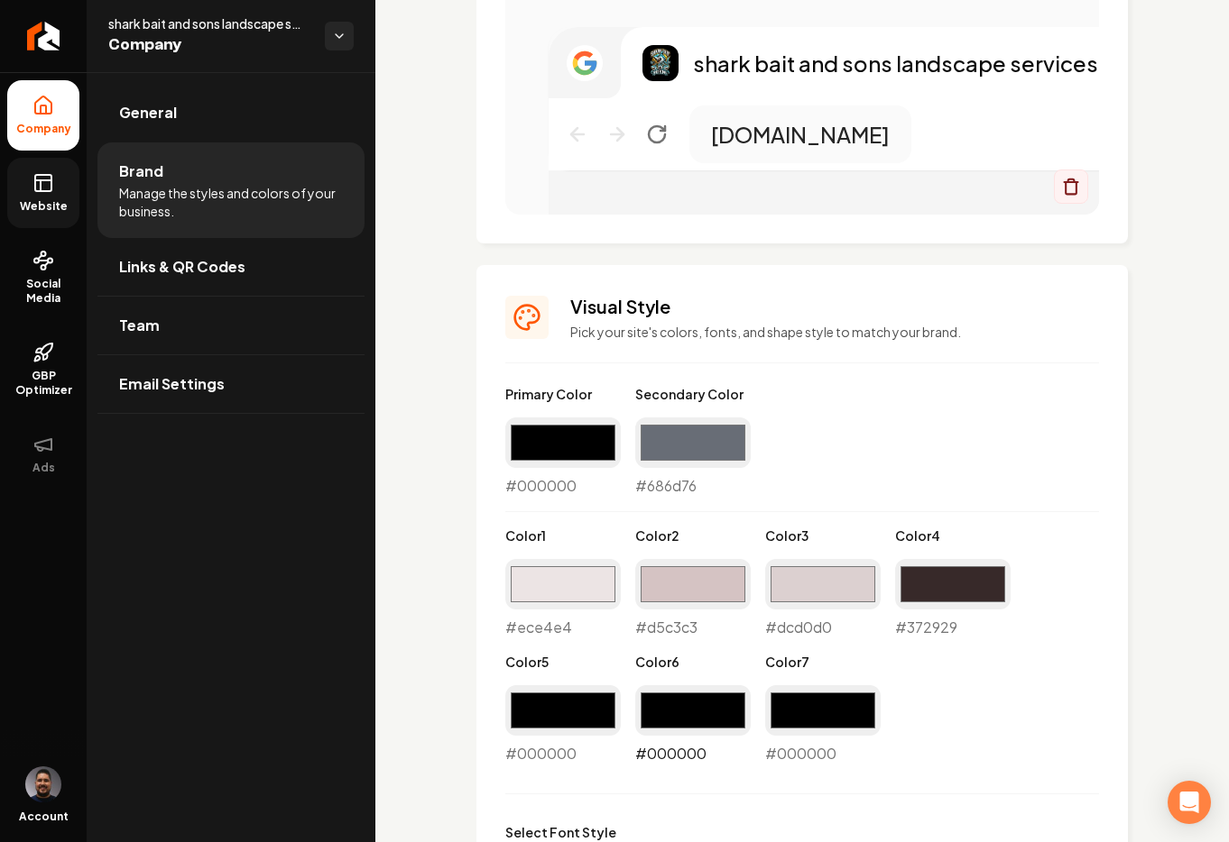
click at [683, 709] on input "#000000" at bounding box center [692, 711] width 115 height 51
type input "#b9eed0"
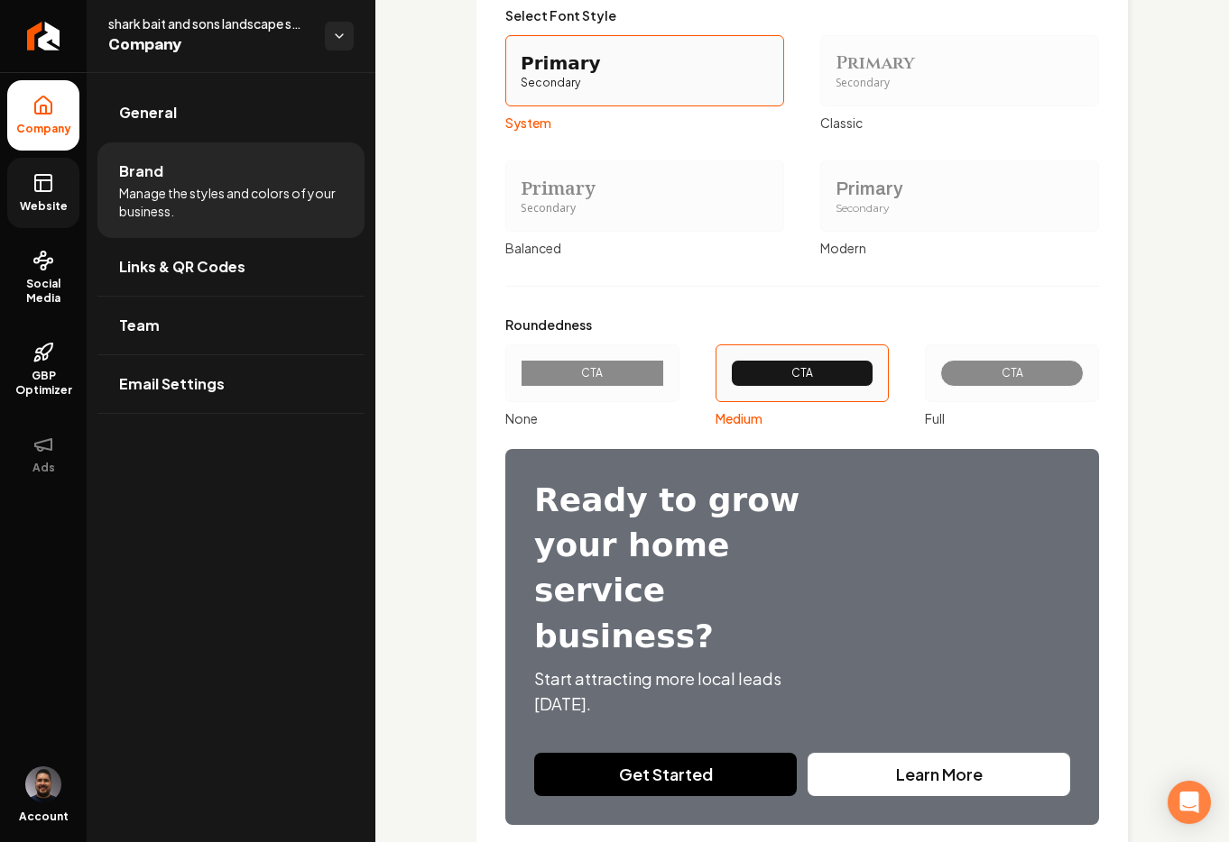
scroll to position [2040, 0]
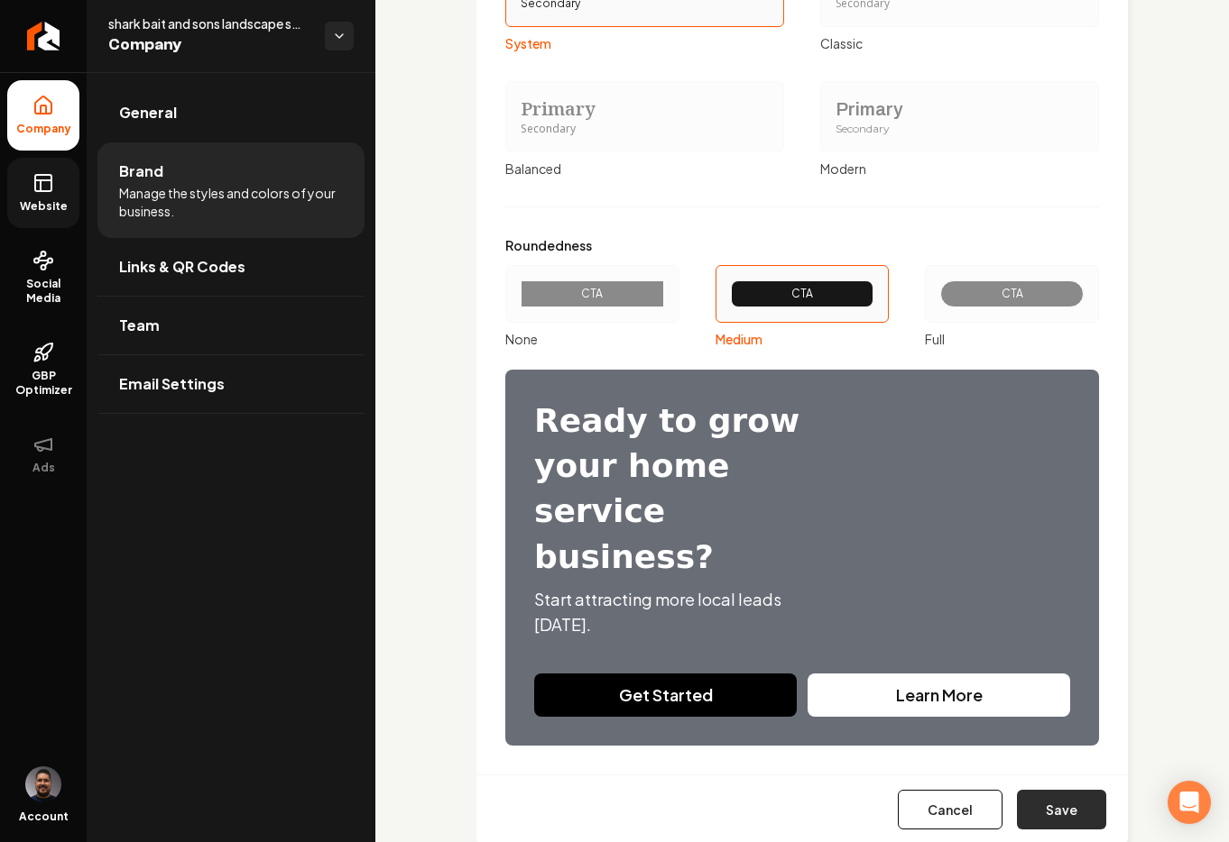
click at [1048, 790] on button "Save" at bounding box center [1061, 810] width 89 height 40
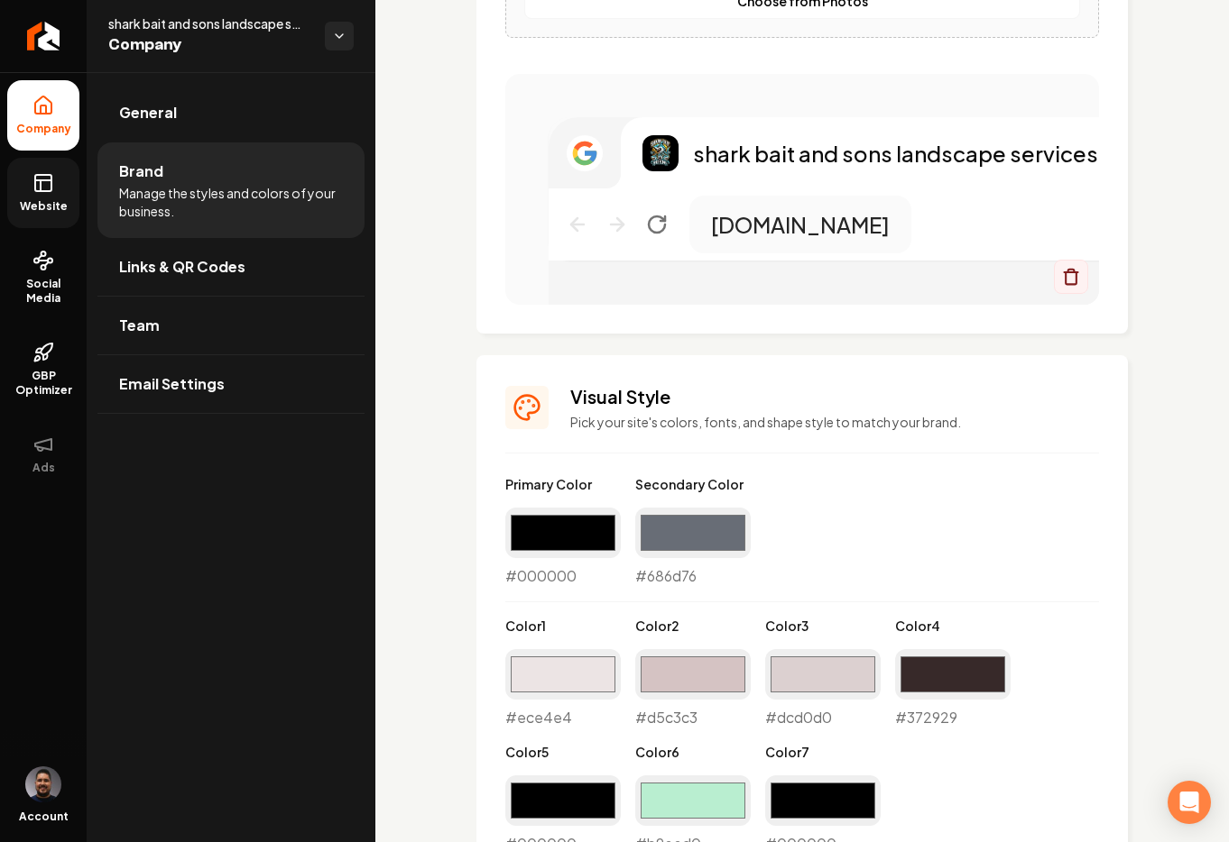
scroll to position [1086, 0]
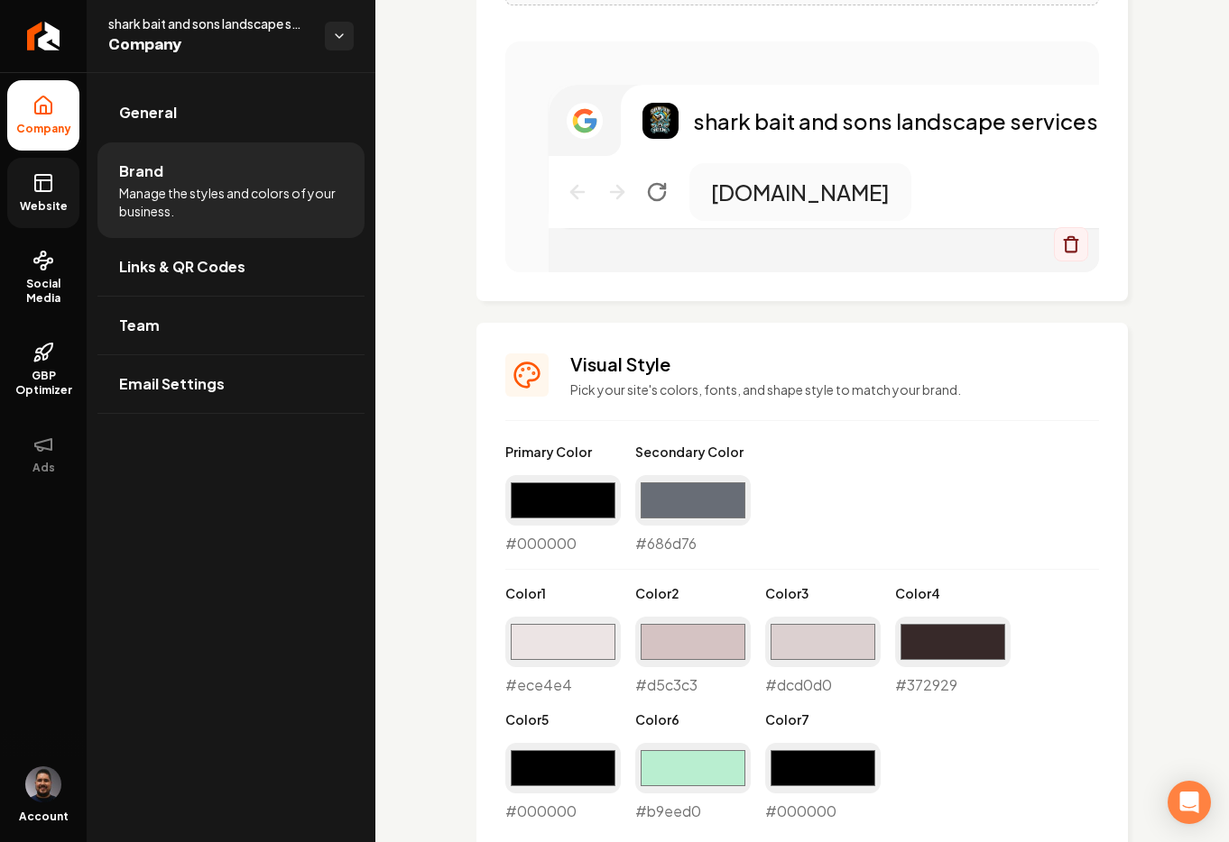
click at [55, 181] on link "Website" at bounding box center [43, 193] width 72 height 70
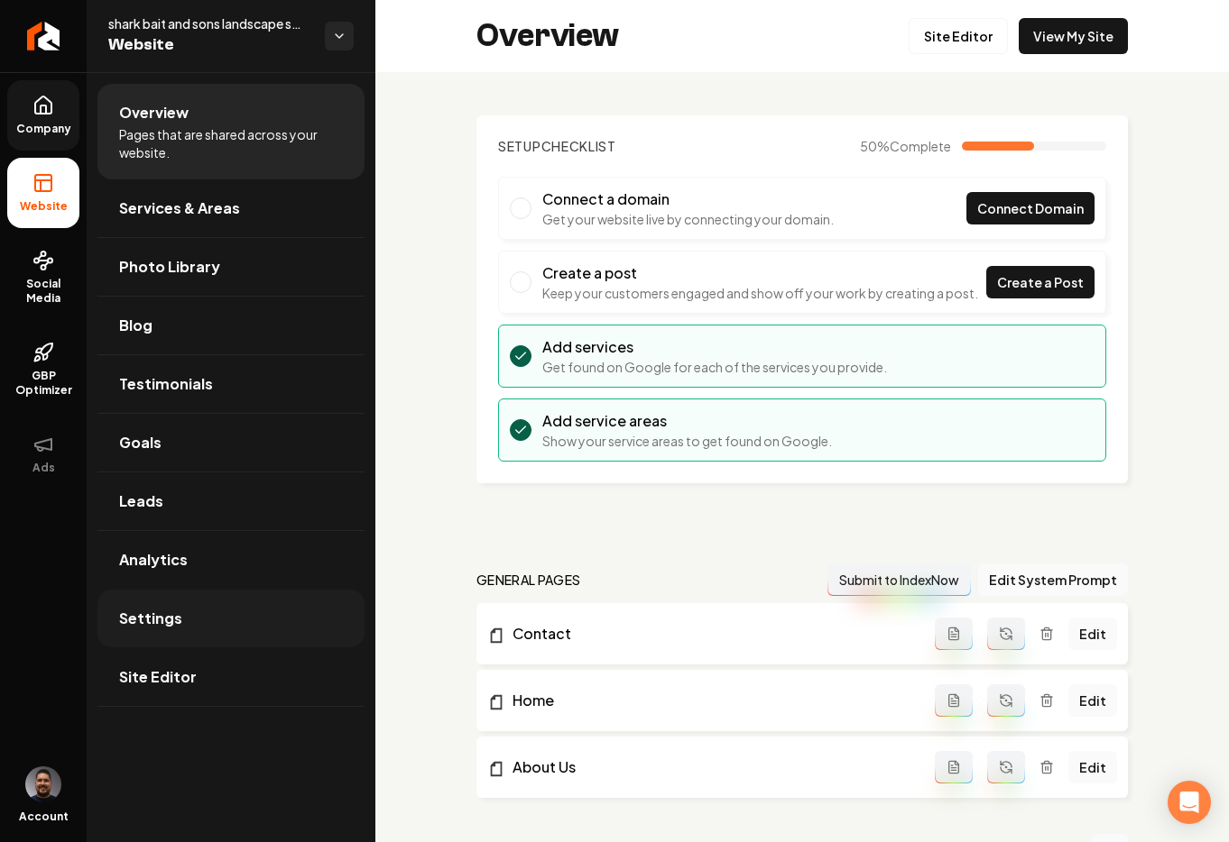
click at [200, 618] on link "Settings" at bounding box center [230, 619] width 267 height 58
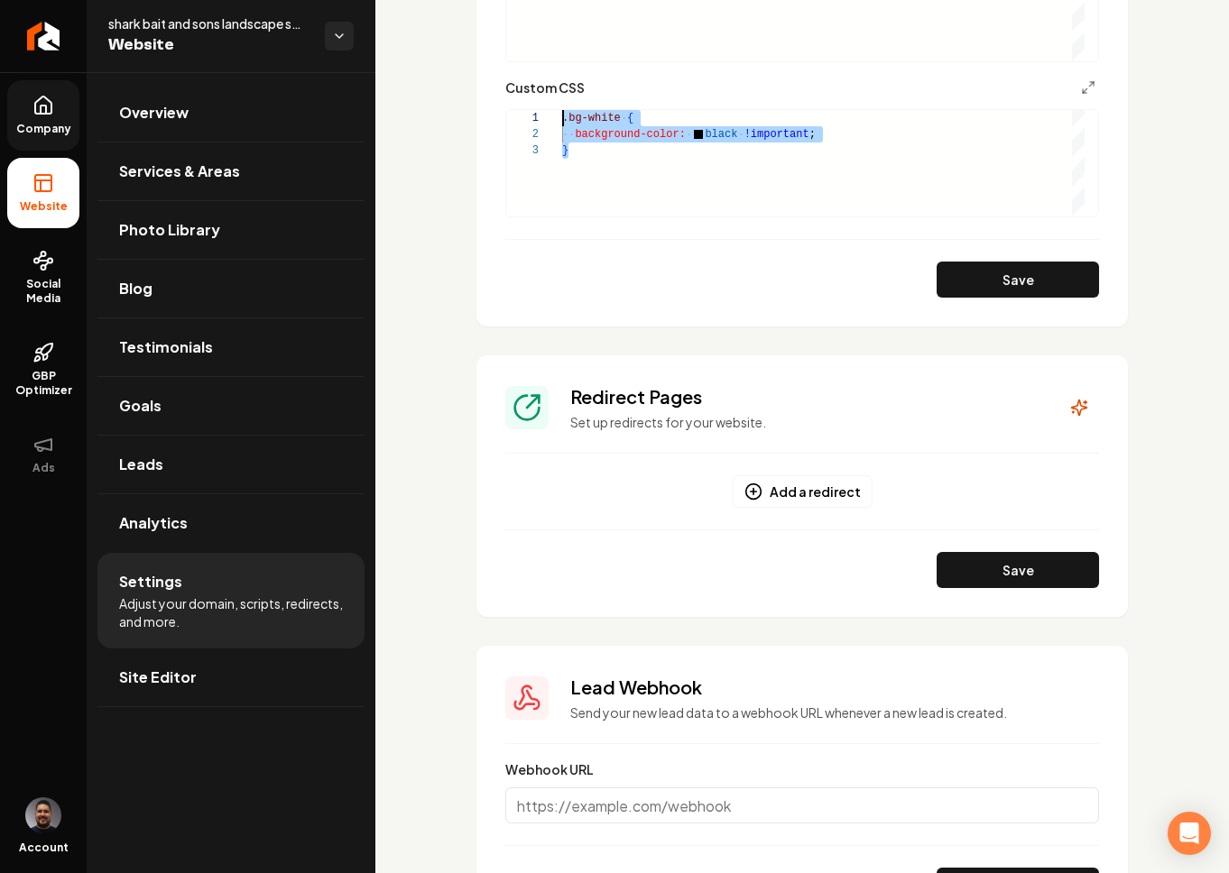
drag, startPoint x: 595, startPoint y: 174, endPoint x: 542, endPoint y: 118, distance: 77.2
click at [562, 118] on div ".bg-white { background-color: black !important ; }" at bounding box center [823, 163] width 522 height 106
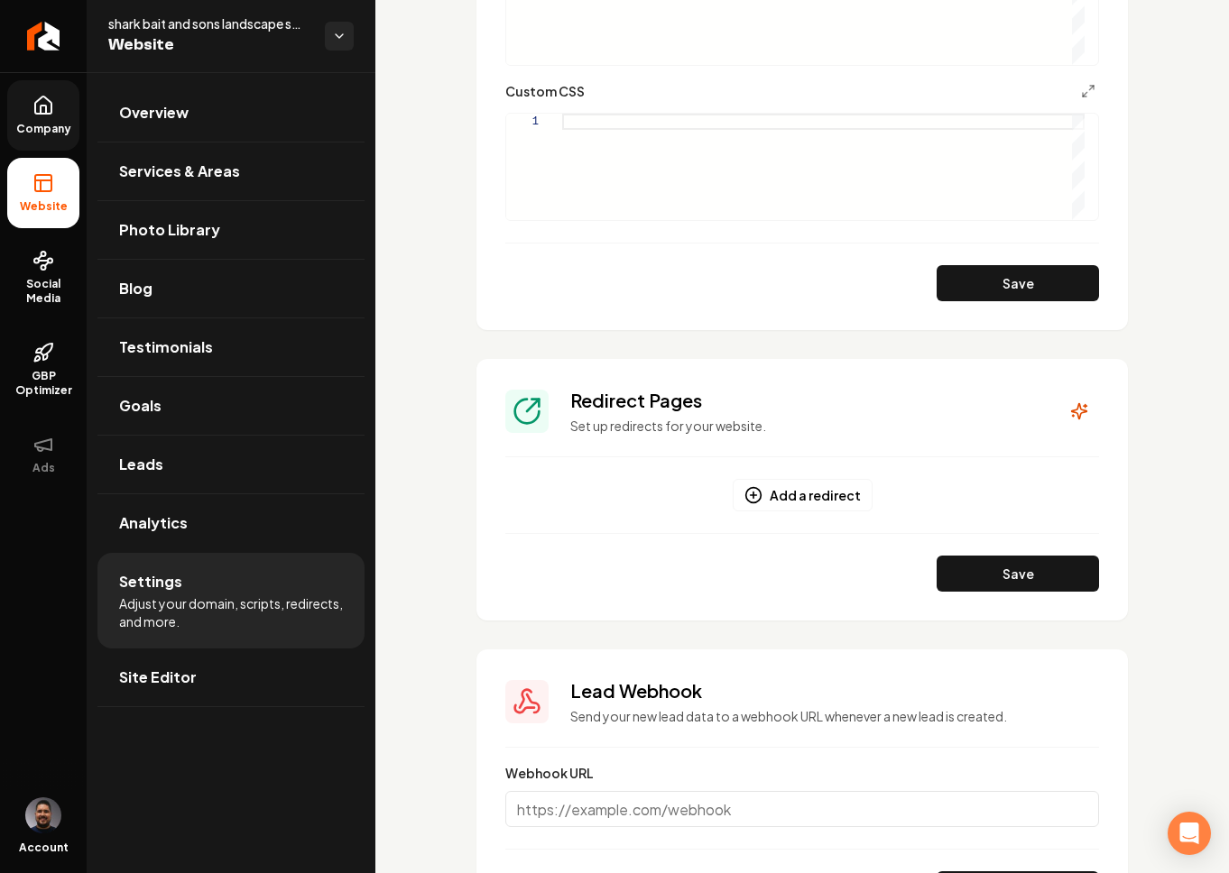
scroll to position [1155, 0]
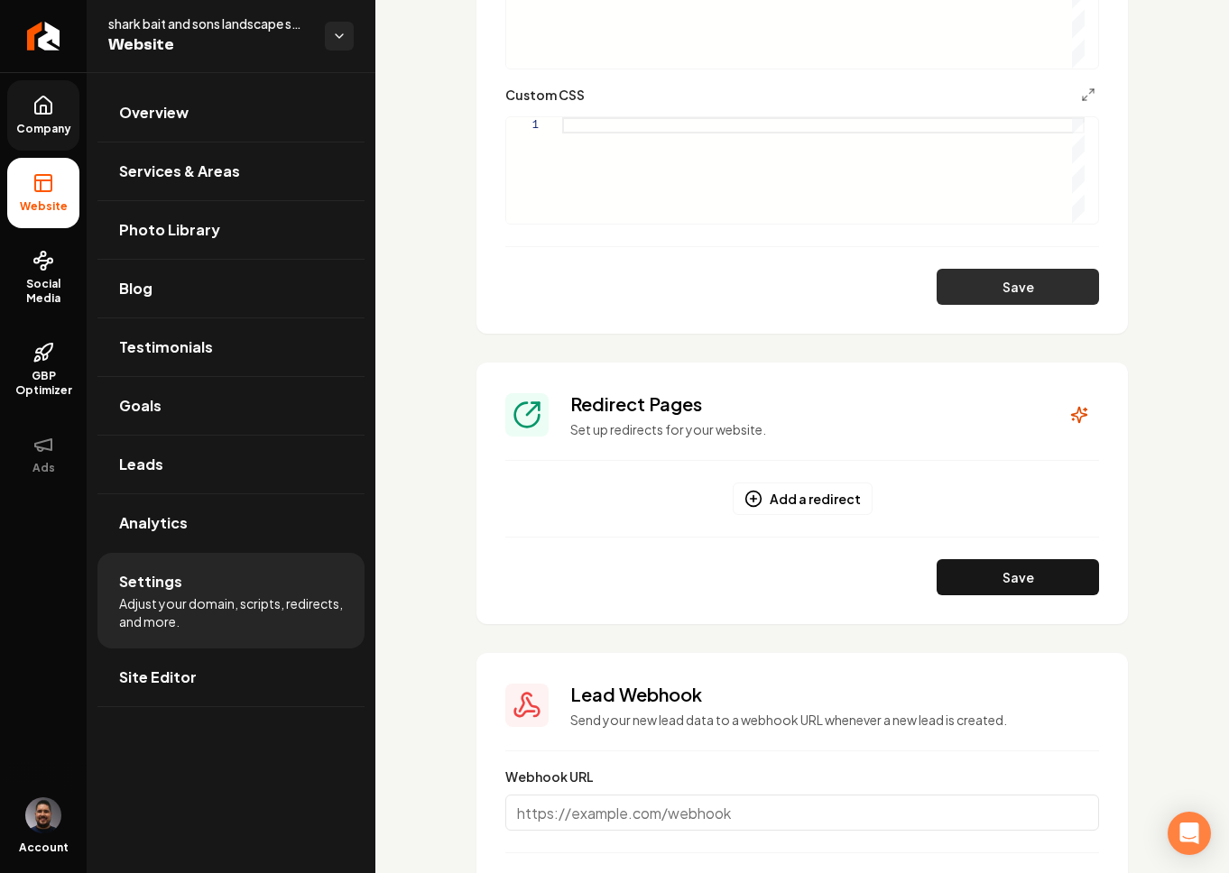
click at [1064, 292] on button "Save" at bounding box center [1017, 287] width 162 height 36
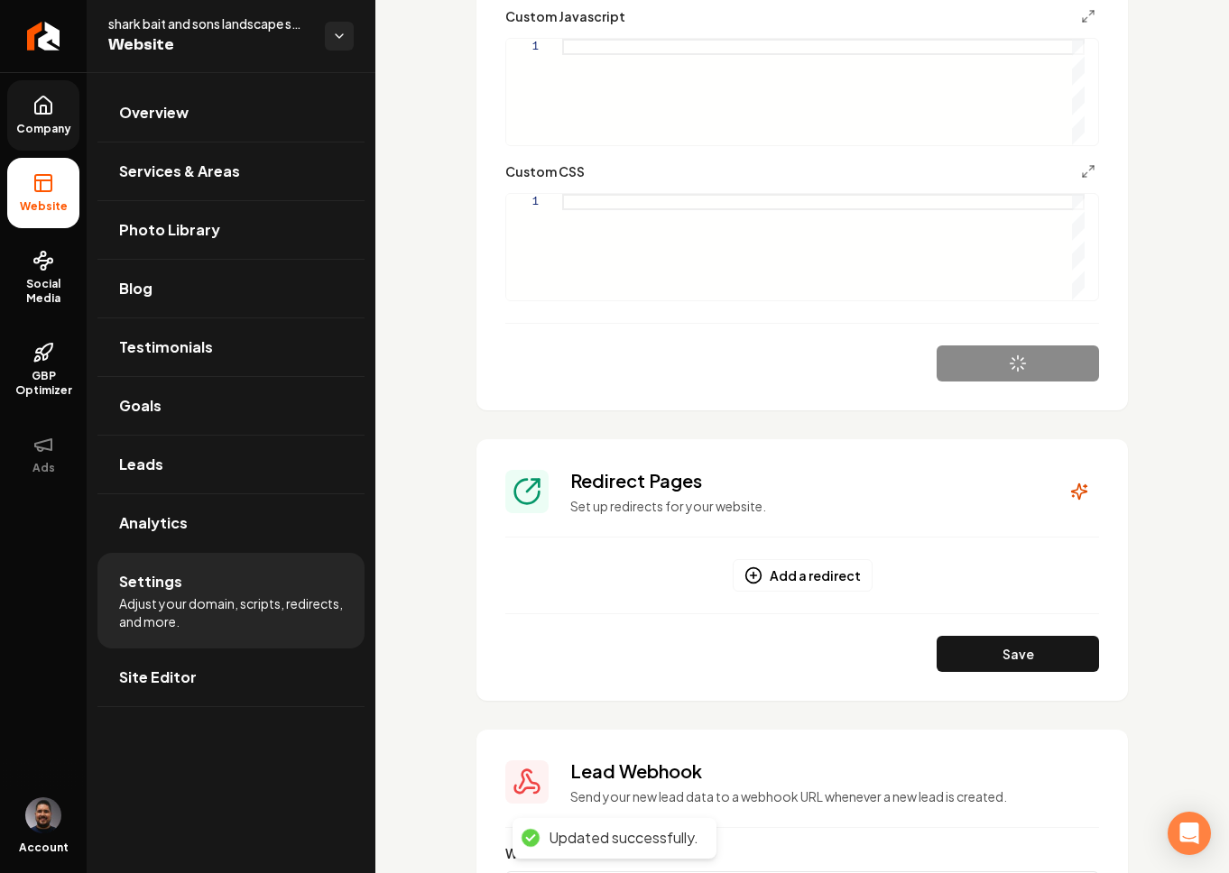
scroll to position [637, 0]
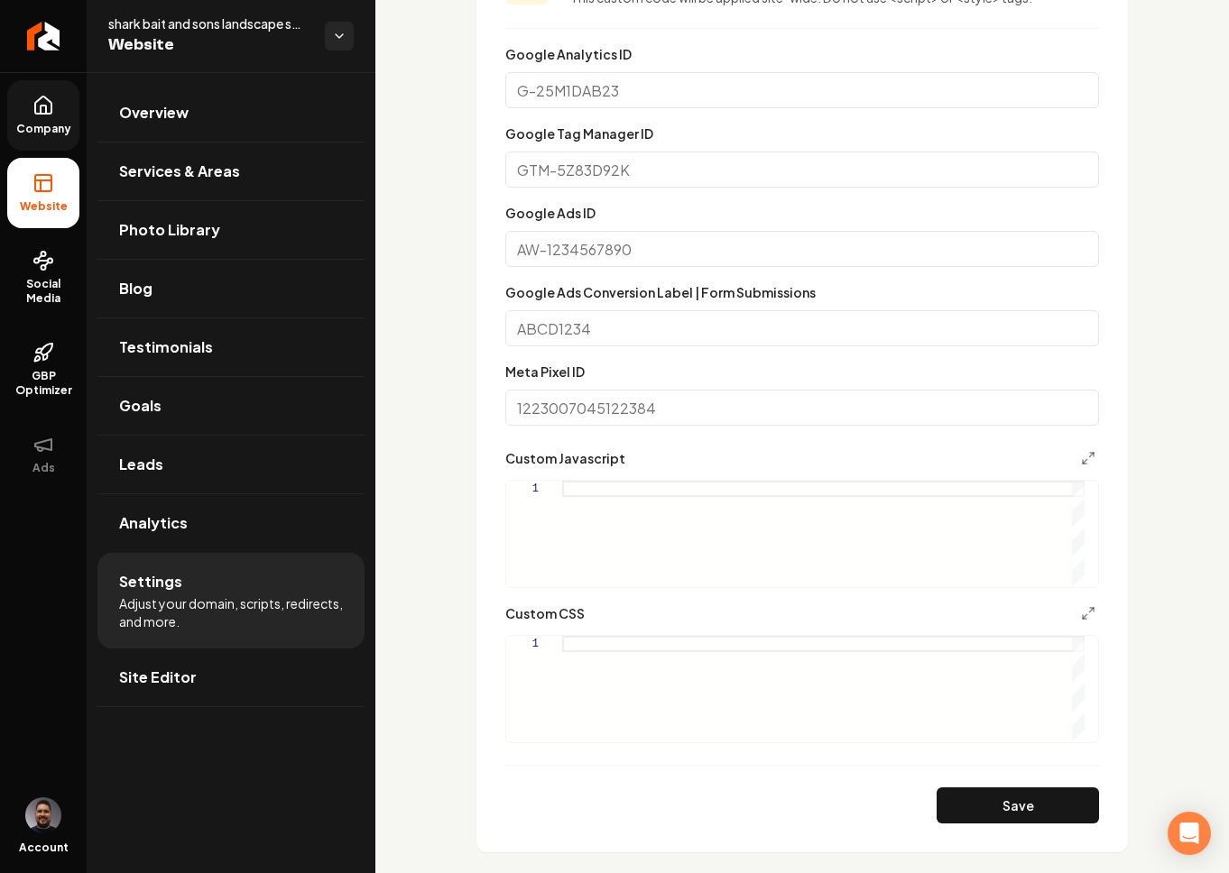
click at [36, 107] on icon at bounding box center [43, 106] width 22 height 22
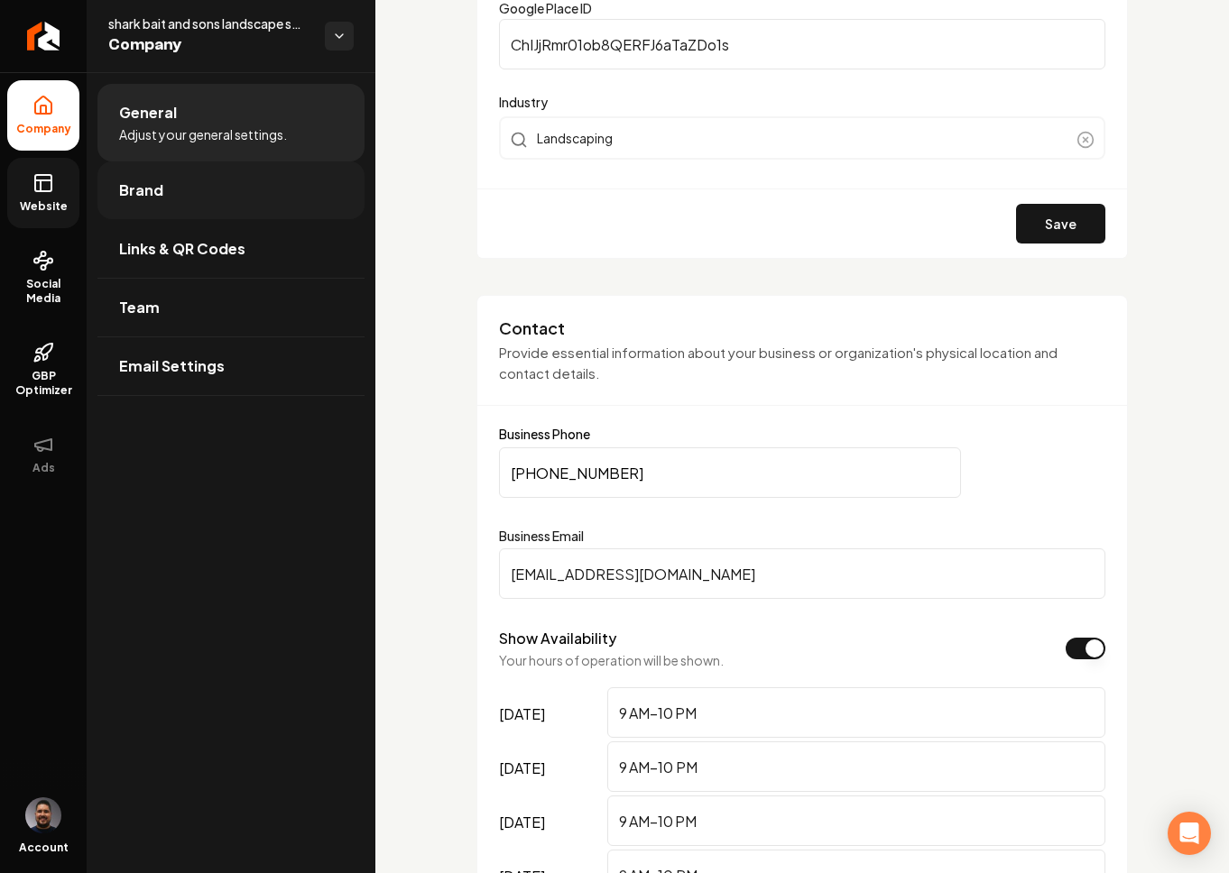
click at [167, 195] on link "Brand" at bounding box center [230, 190] width 267 height 58
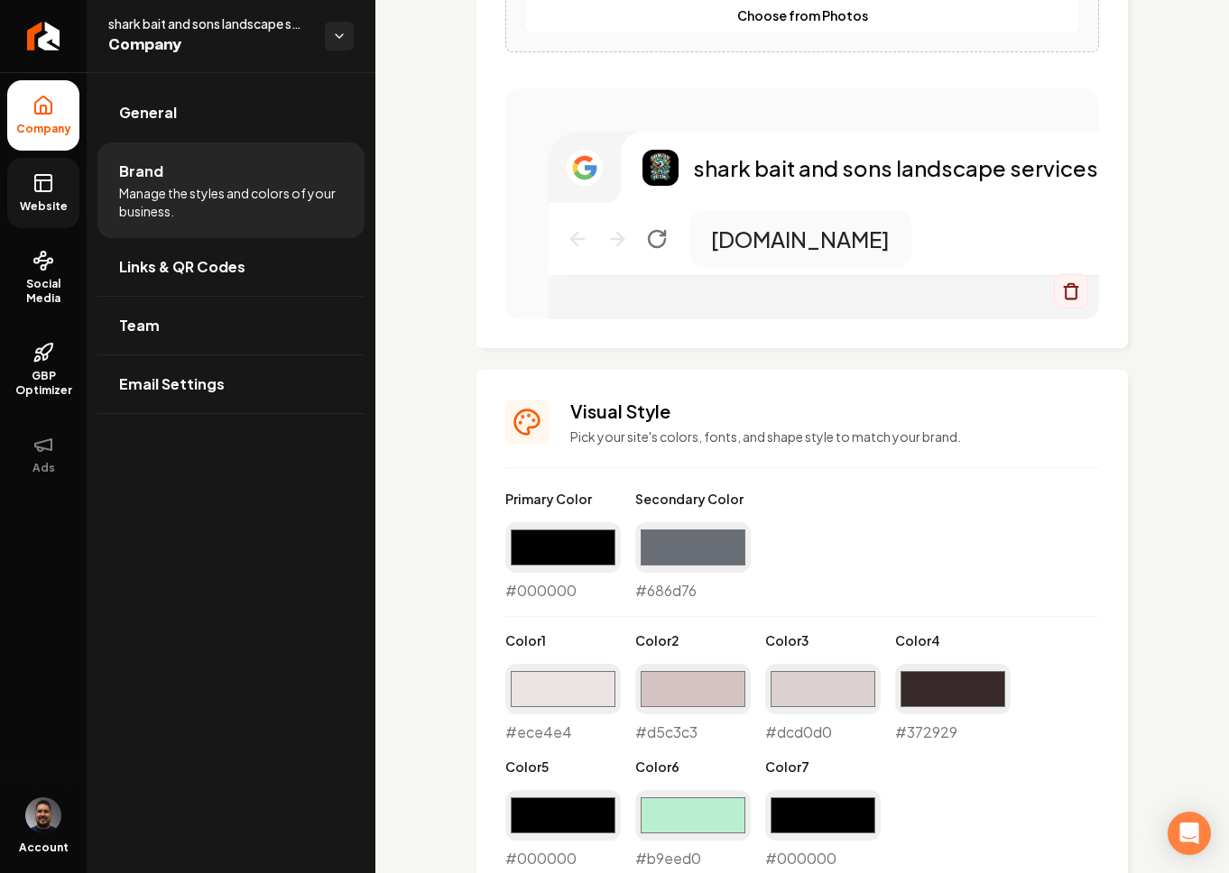
scroll to position [1404, 0]
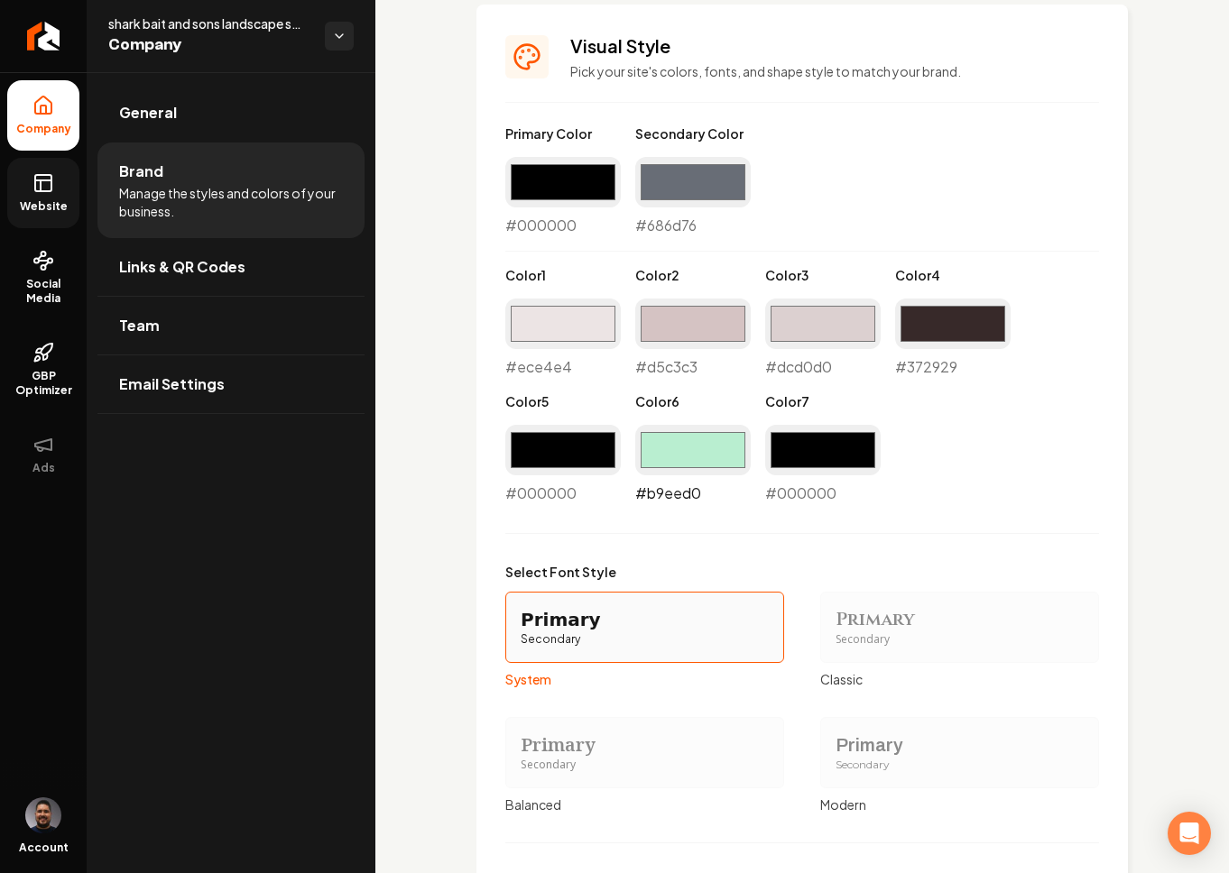
click at [660, 446] on input "#b9eed0" at bounding box center [692, 450] width 115 height 51
type input "#000000"
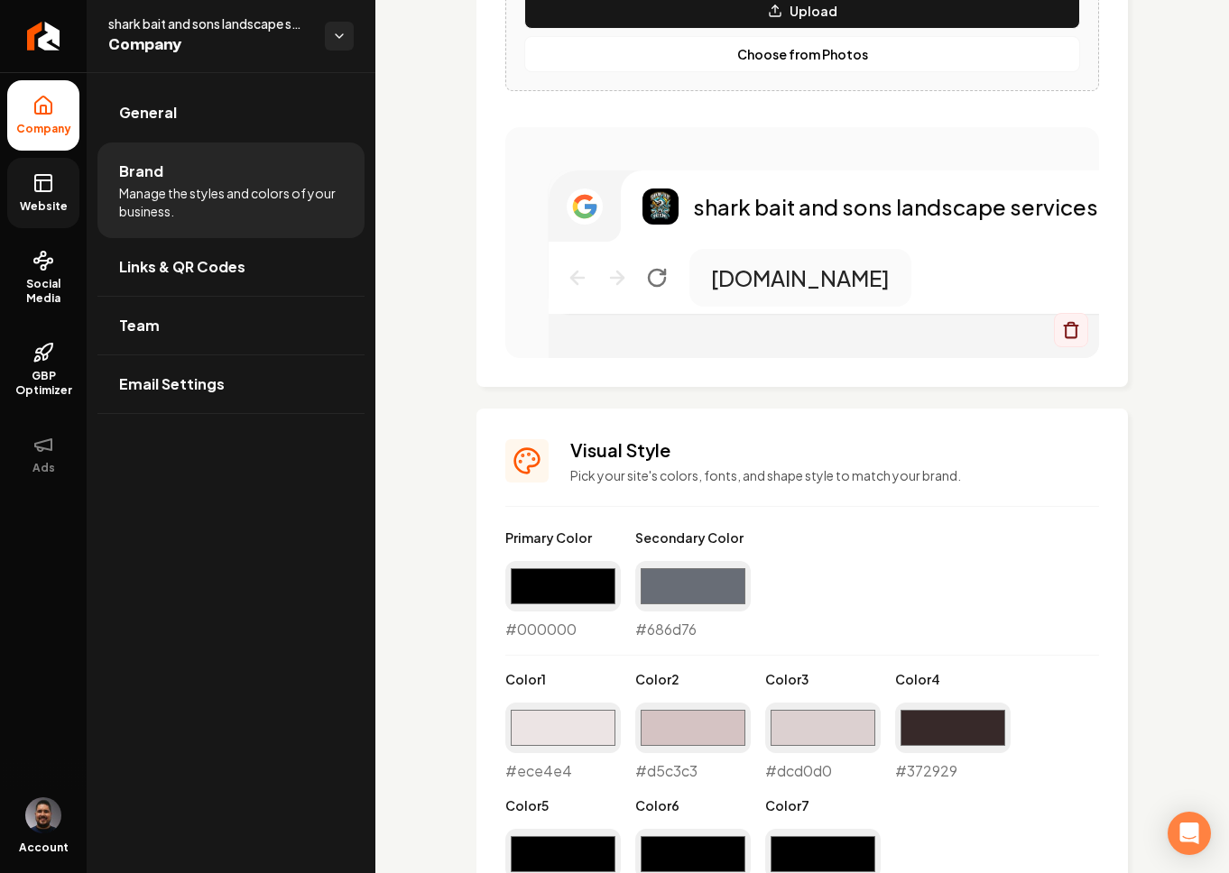
scroll to position [2010, 0]
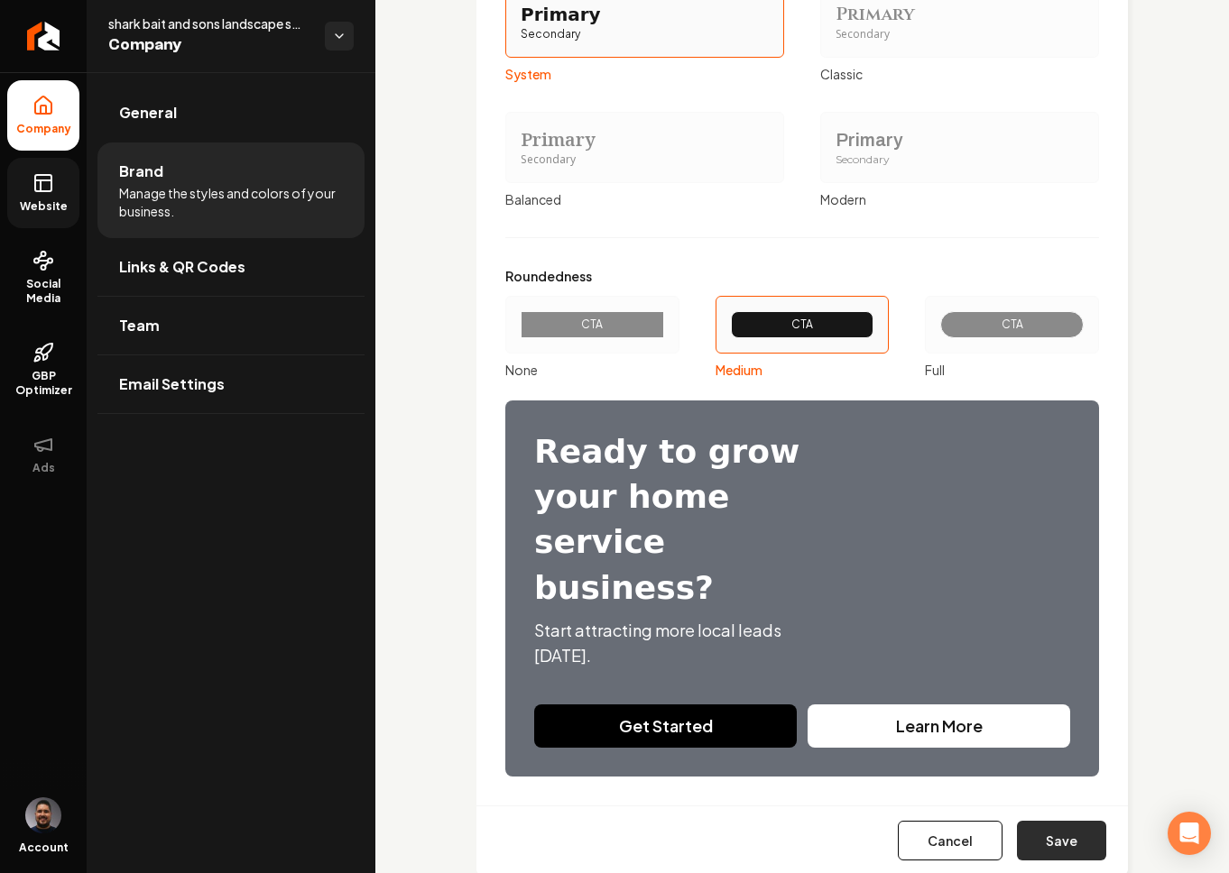
click at [1043, 821] on button "Save" at bounding box center [1061, 841] width 89 height 40
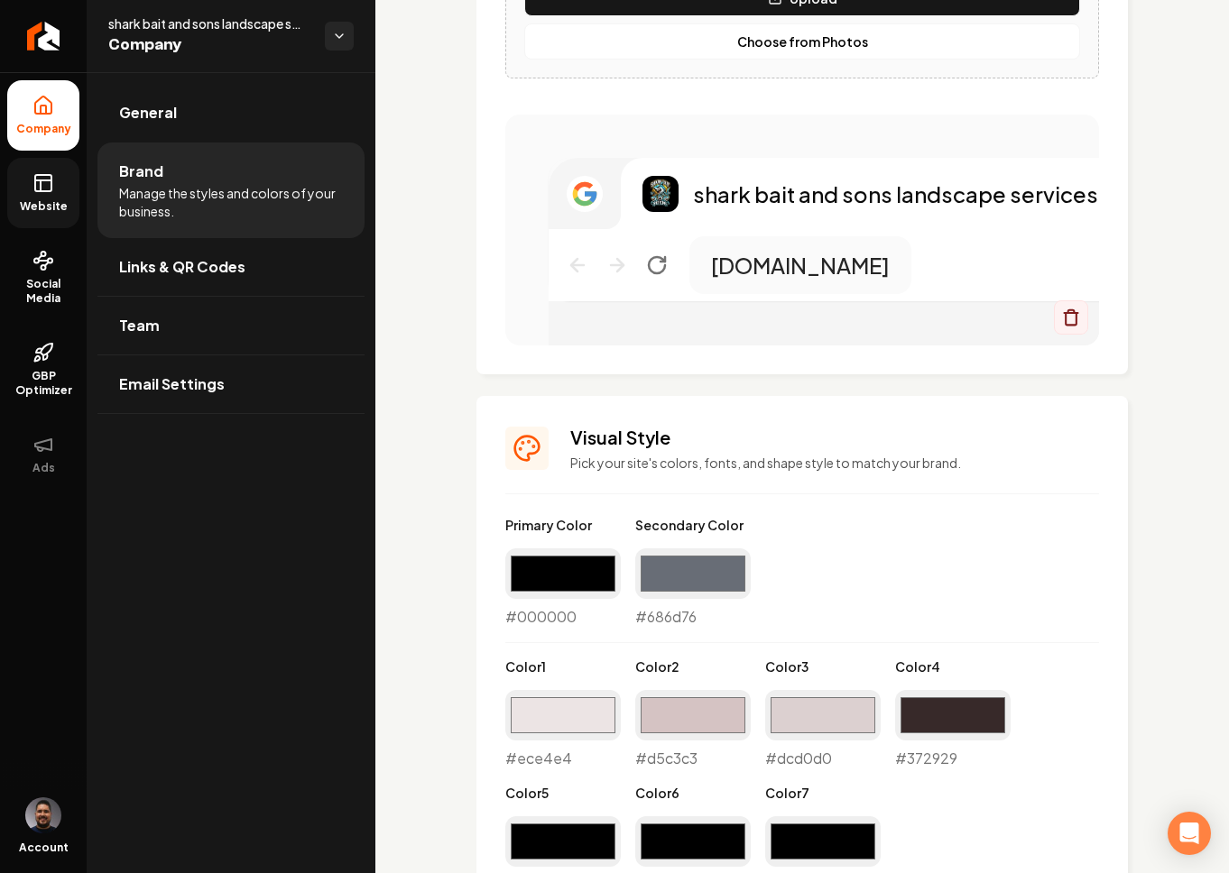
scroll to position [1031, 0]
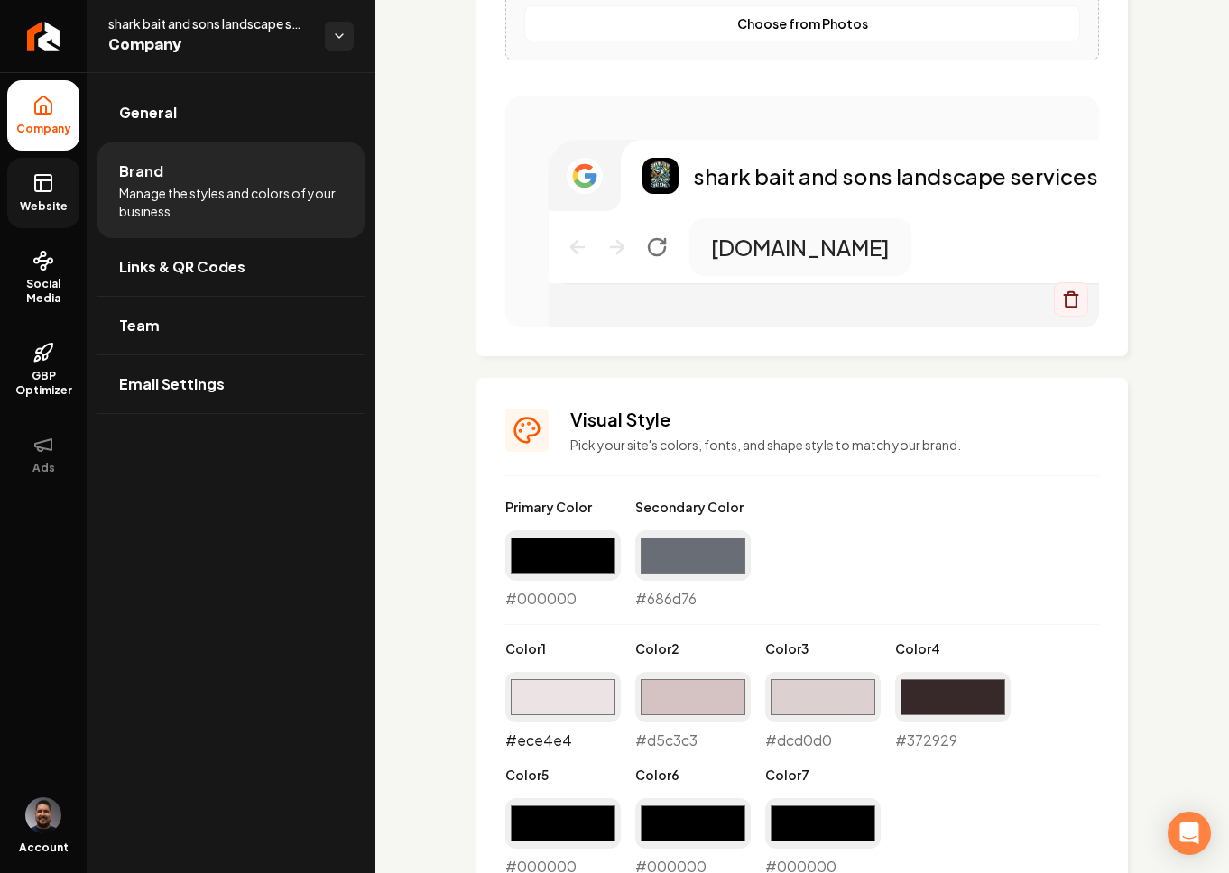
click at [572, 698] on input "#ece4e4" at bounding box center [562, 697] width 115 height 51
type input "#d1d1d1"
click at [898, 539] on div "Primary Color #000000 #000000 Secondary Color #686d76 #686d76 Color 1 #d1d1d1 #…" at bounding box center [802, 688] width 594 height 380
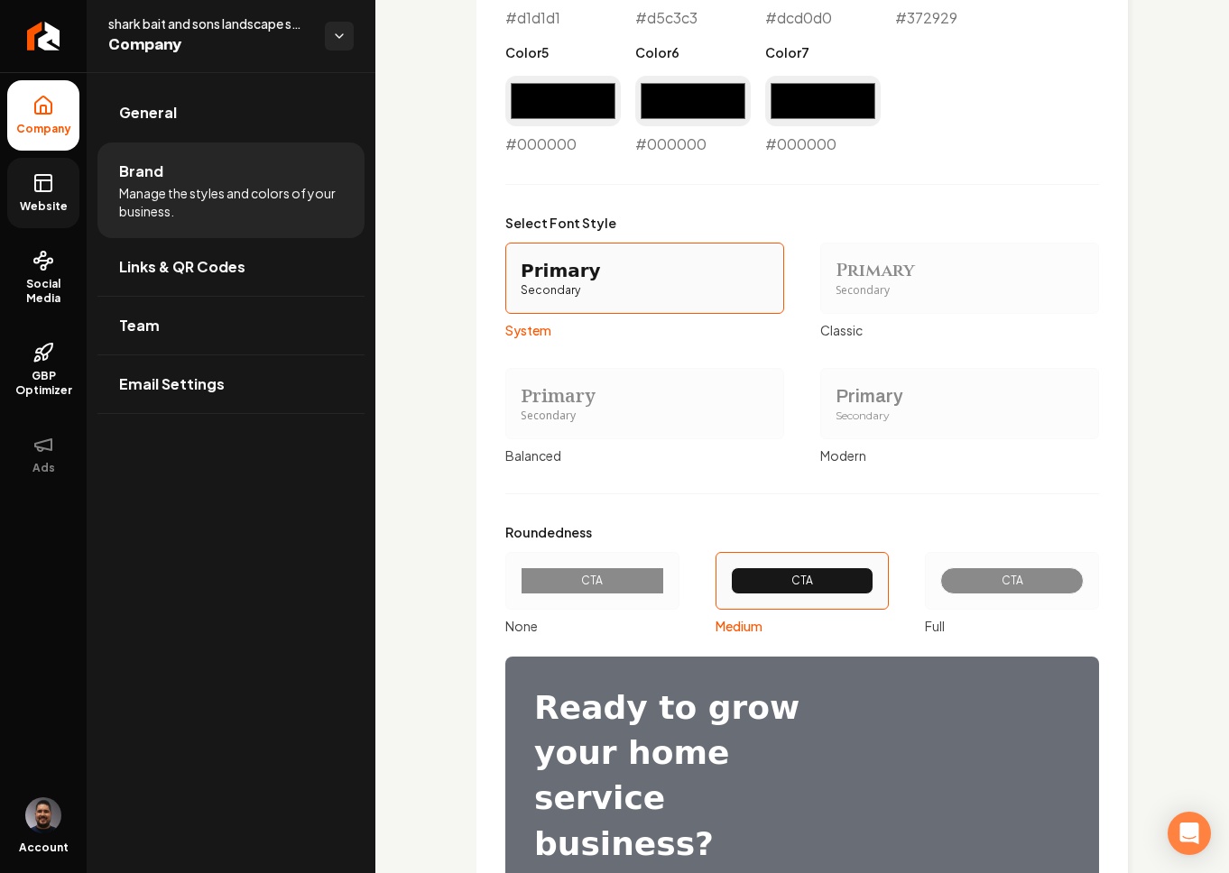
scroll to position [2010, 0]
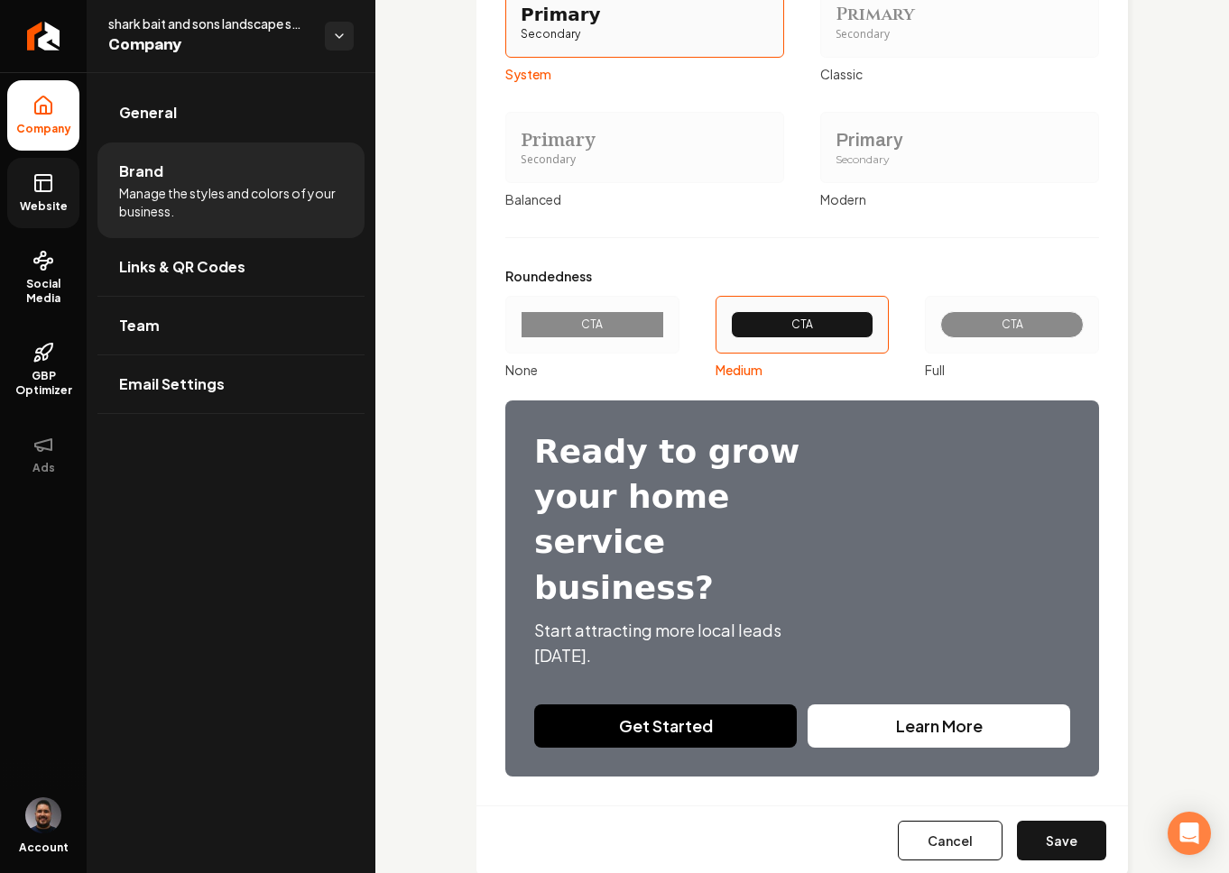
click at [1047, 806] on div "Cancel Save" at bounding box center [801, 840] width 651 height 69
click at [1055, 821] on button "Save" at bounding box center [1061, 841] width 89 height 40
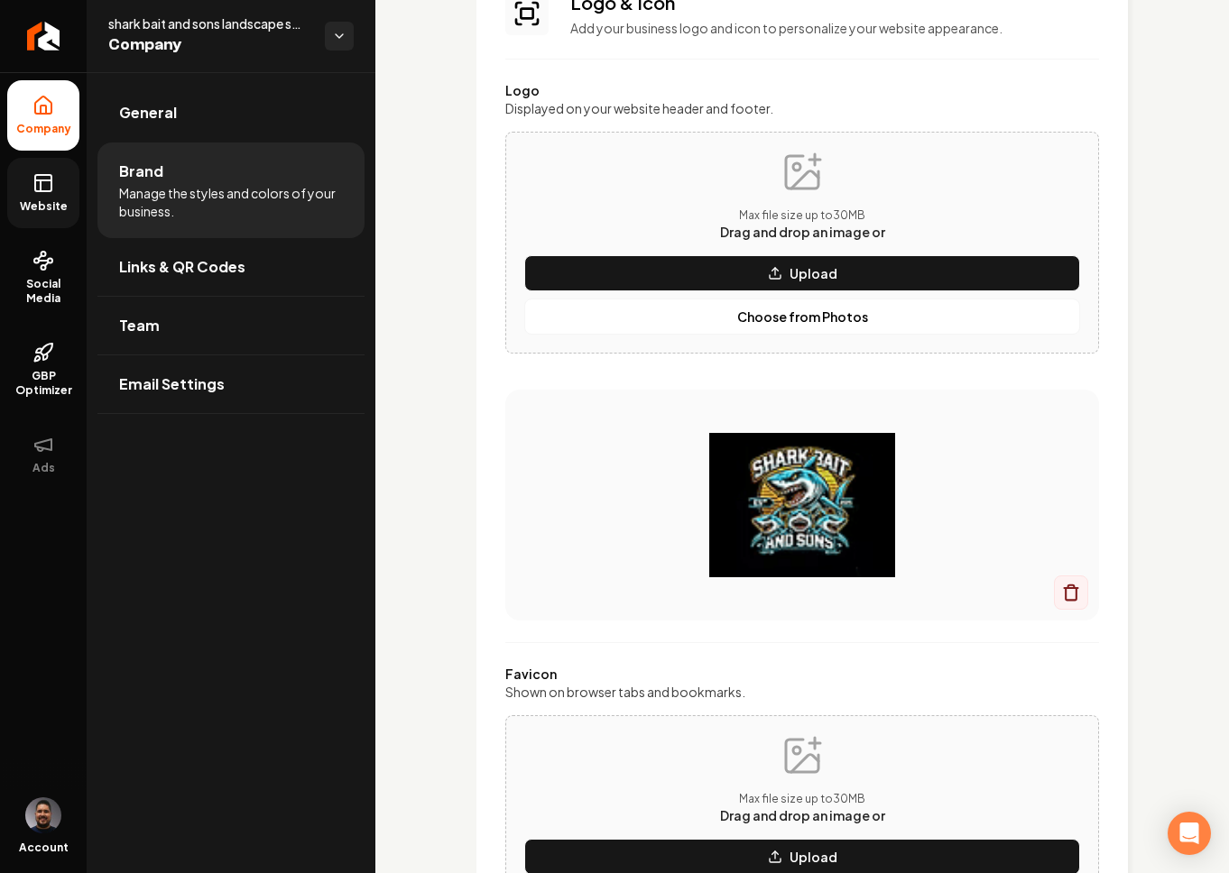
scroll to position [0, 0]
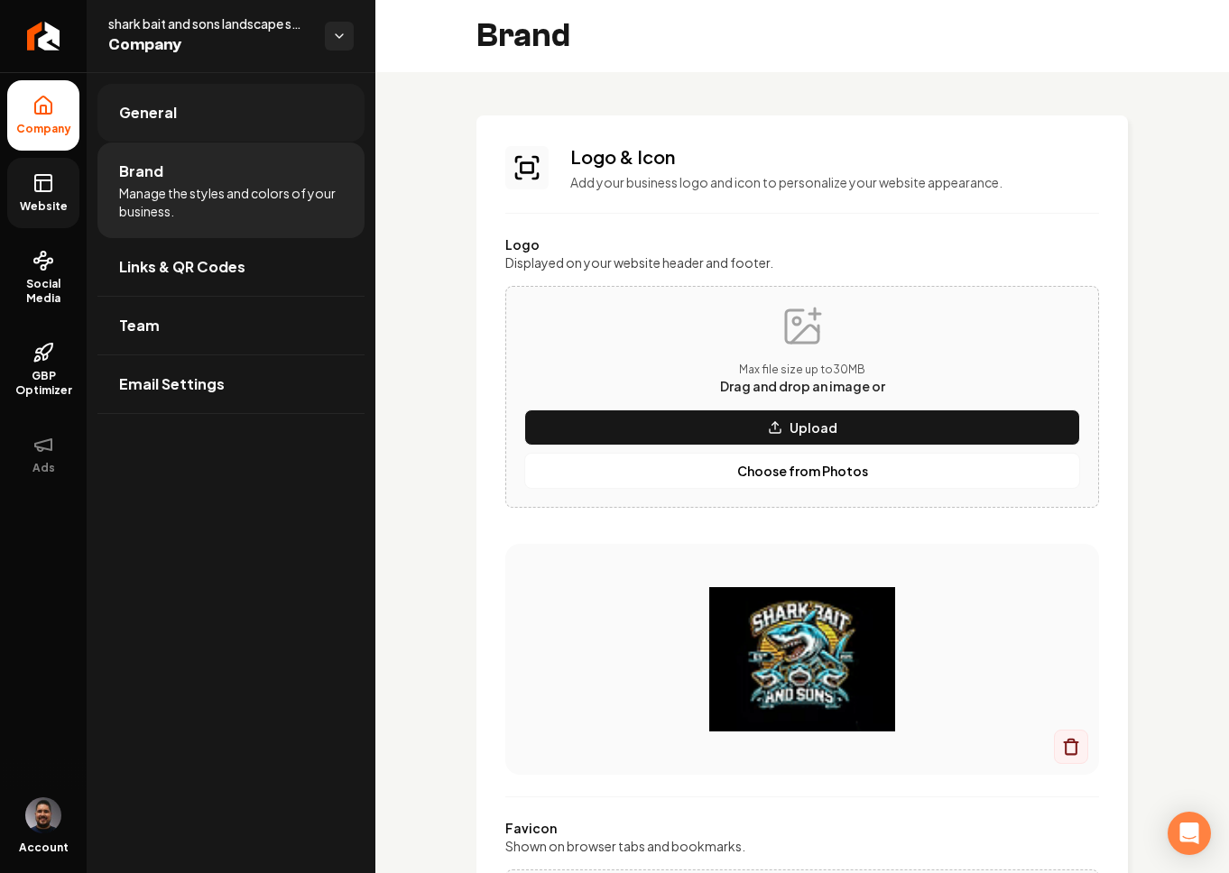
click at [125, 133] on link "General" at bounding box center [230, 113] width 267 height 58
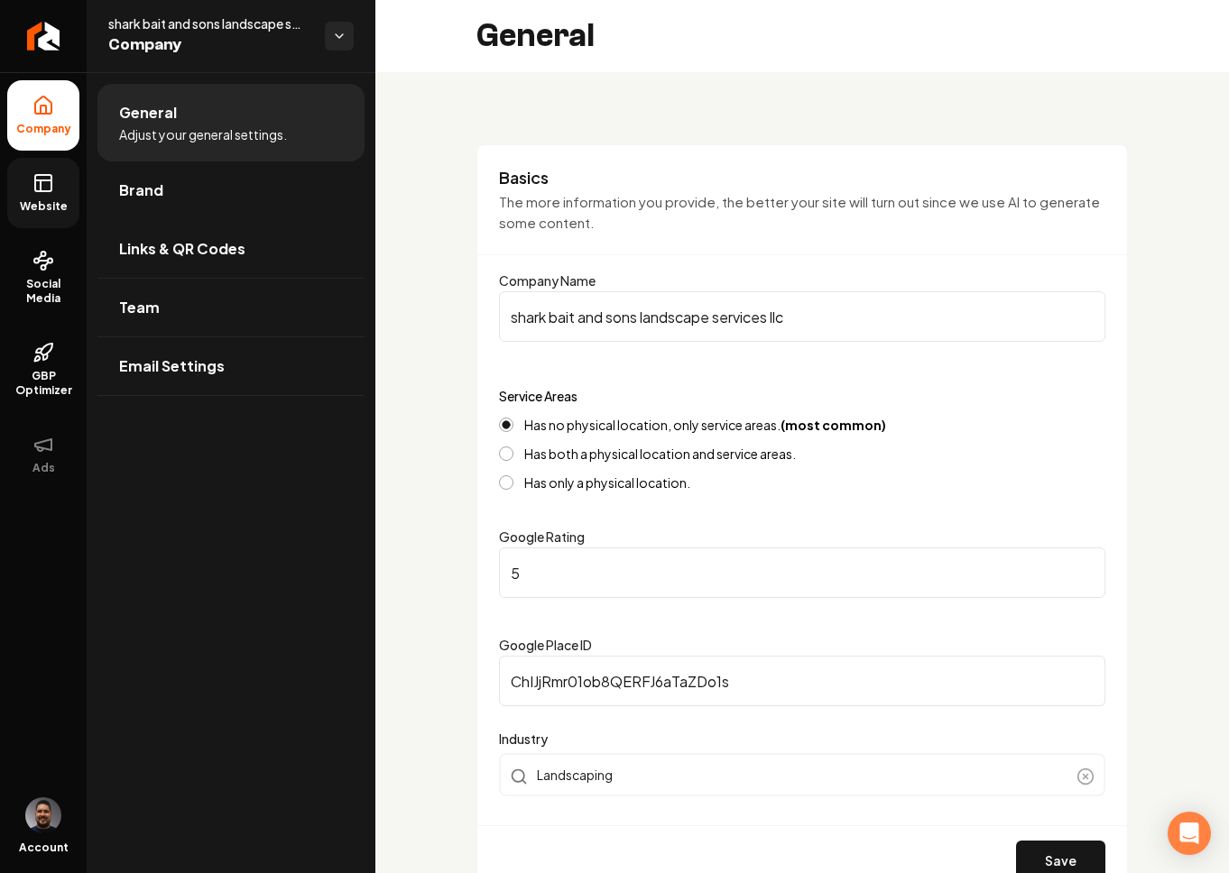
click at [518, 321] on input "shark bait and sons landscape services llc" at bounding box center [802, 316] width 606 height 51
click at [557, 318] on input "Shark bait and sons landscape services llc" at bounding box center [802, 316] width 606 height 51
click at [1059, 842] on button "Save" at bounding box center [1060, 861] width 89 height 40
click at [560, 318] on input "Shark bait and sons landscape services llc" at bounding box center [802, 316] width 606 height 51
click at [587, 317] on input "Shark Bait and sons landscape services llc" at bounding box center [802, 316] width 606 height 51
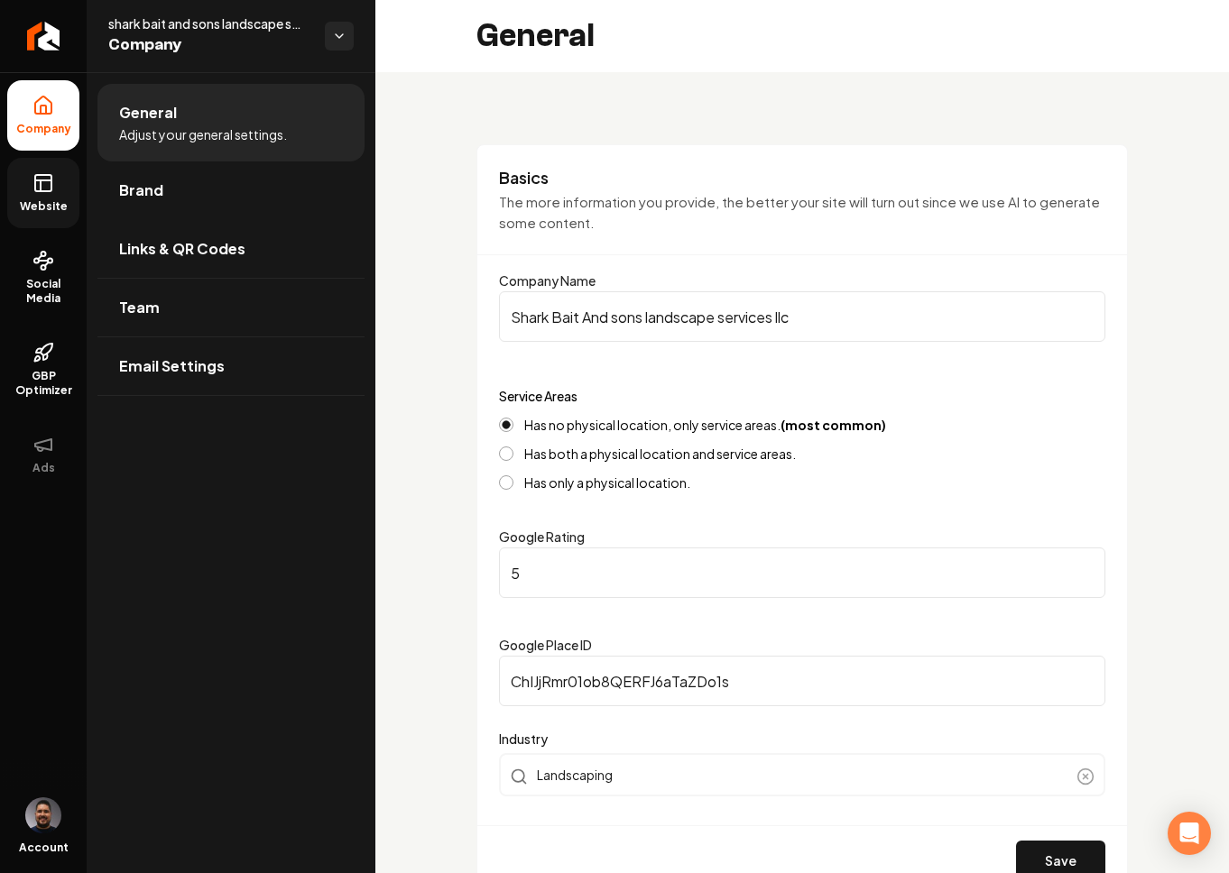
click at [621, 318] on input "Shark Bait And sons landscape services llc" at bounding box center [802, 316] width 606 height 51
click at [654, 317] on input "Shark Bait And Sons landscape services llc" at bounding box center [802, 316] width 606 height 51
click at [735, 317] on input "Shark Bait And Sons Landscape services llc" at bounding box center [802, 316] width 606 height 51
click at [797, 312] on input "Shark Bait And Sons Landscape Services llc" at bounding box center [802, 316] width 606 height 51
click at [560, 313] on input "Shark Bait And Sons Landscape Services llc" at bounding box center [802, 316] width 606 height 51
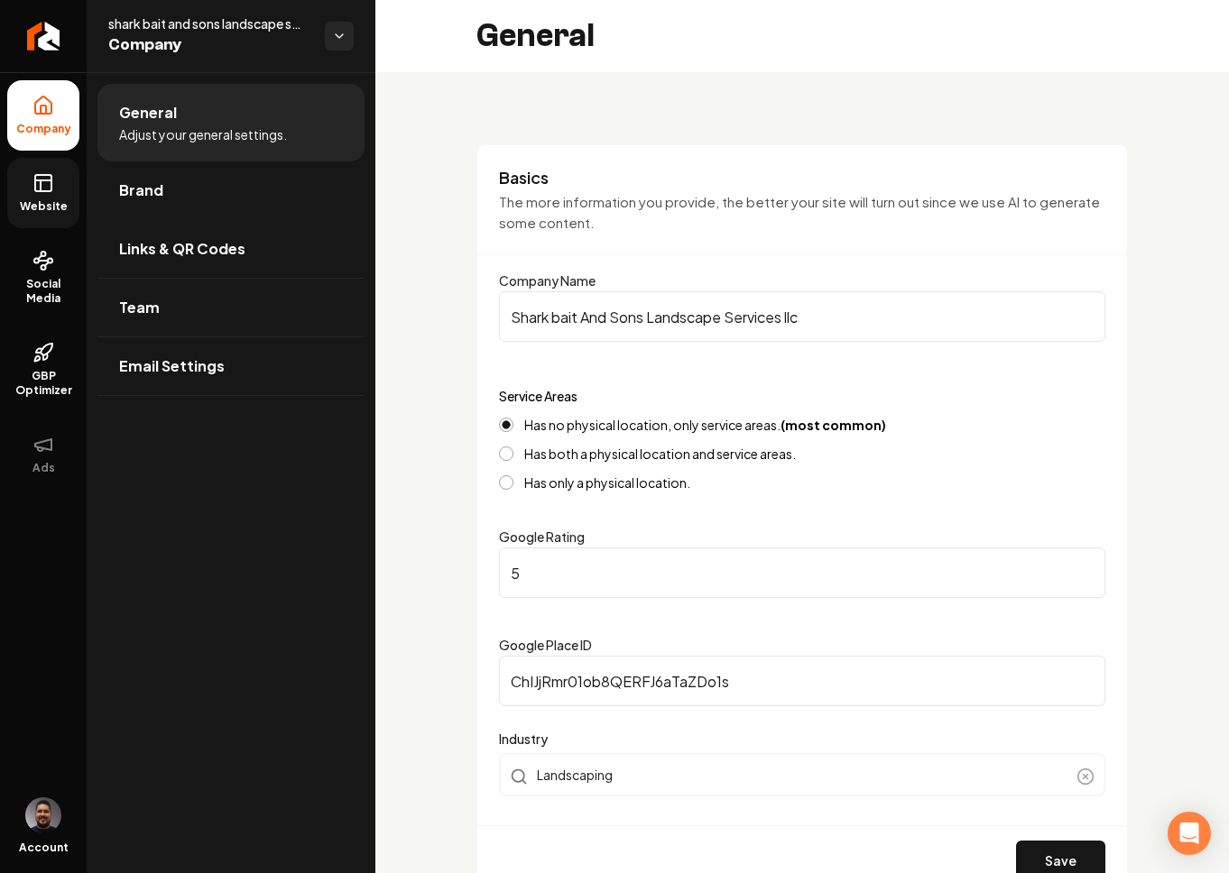
click at [585, 316] on input "Shark bait And Sons Landscape Services llc" at bounding box center [802, 316] width 606 height 51
click at [619, 321] on input "Shark bait and Sons Landscape Services llc" at bounding box center [802, 316] width 606 height 51
click at [651, 316] on input "Shark bait and sons Landscape Services llc" at bounding box center [802, 316] width 606 height 51
click at [726, 322] on input "Shark bait and sons landscape Services llc" at bounding box center [802, 316] width 606 height 51
type input "Shark bait and sons landscape services llc"
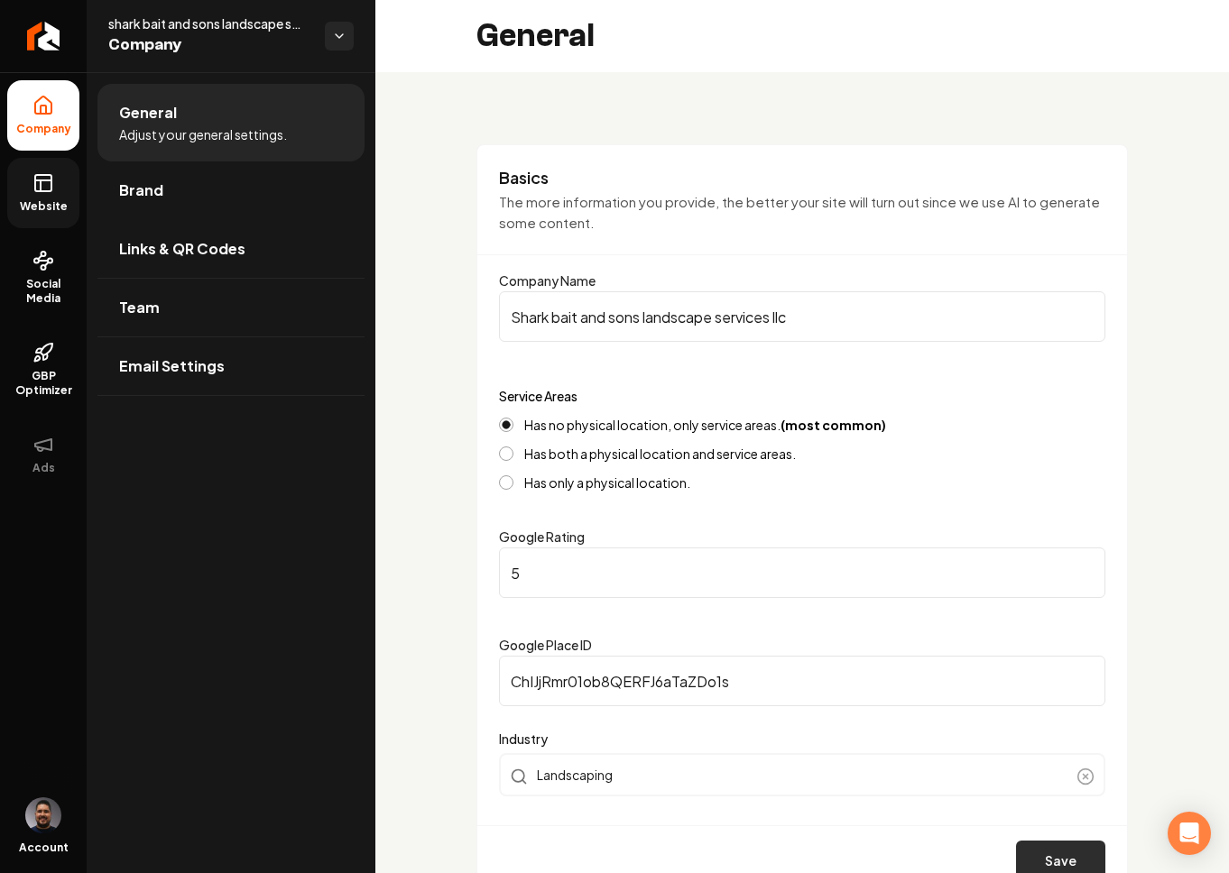
click at [1061, 842] on button "Save" at bounding box center [1060, 861] width 89 height 40
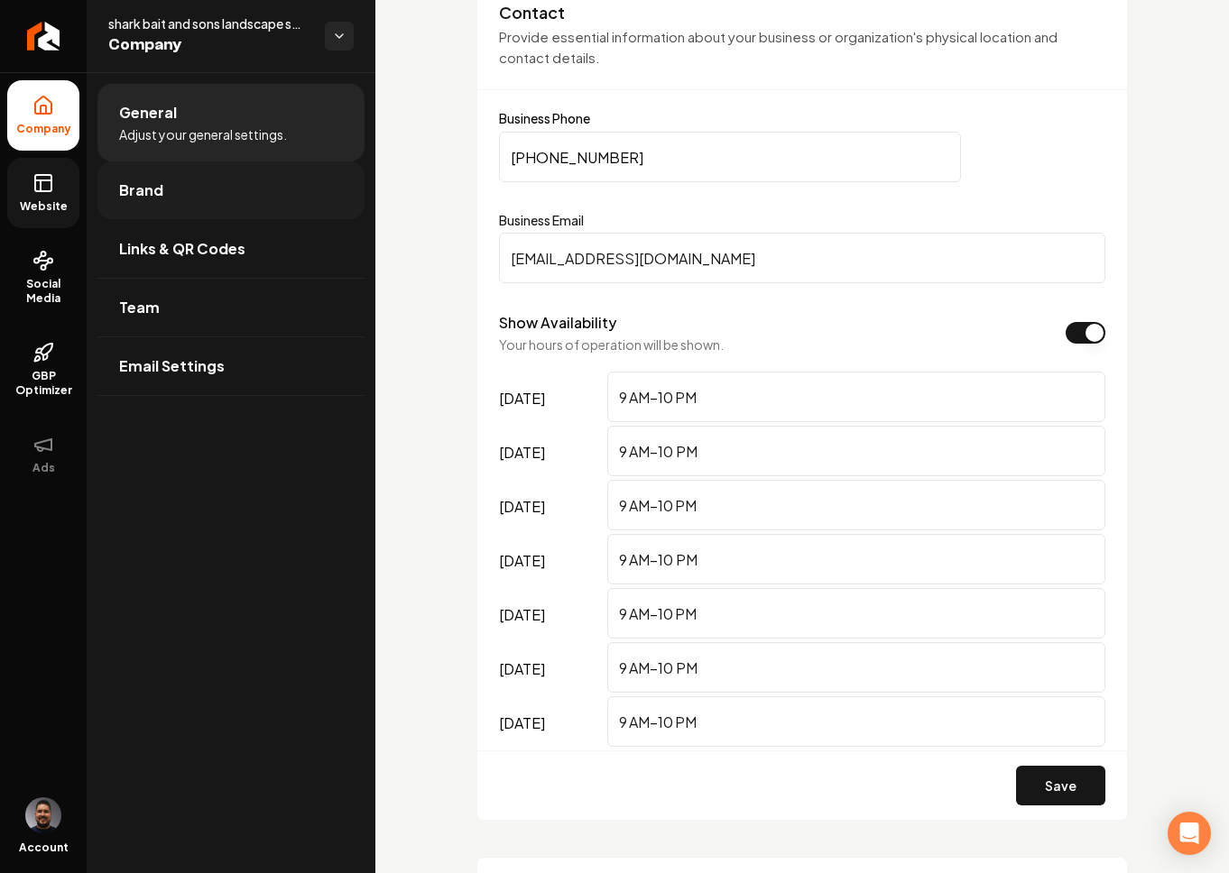
click at [153, 189] on span "Brand" at bounding box center [141, 191] width 44 height 22
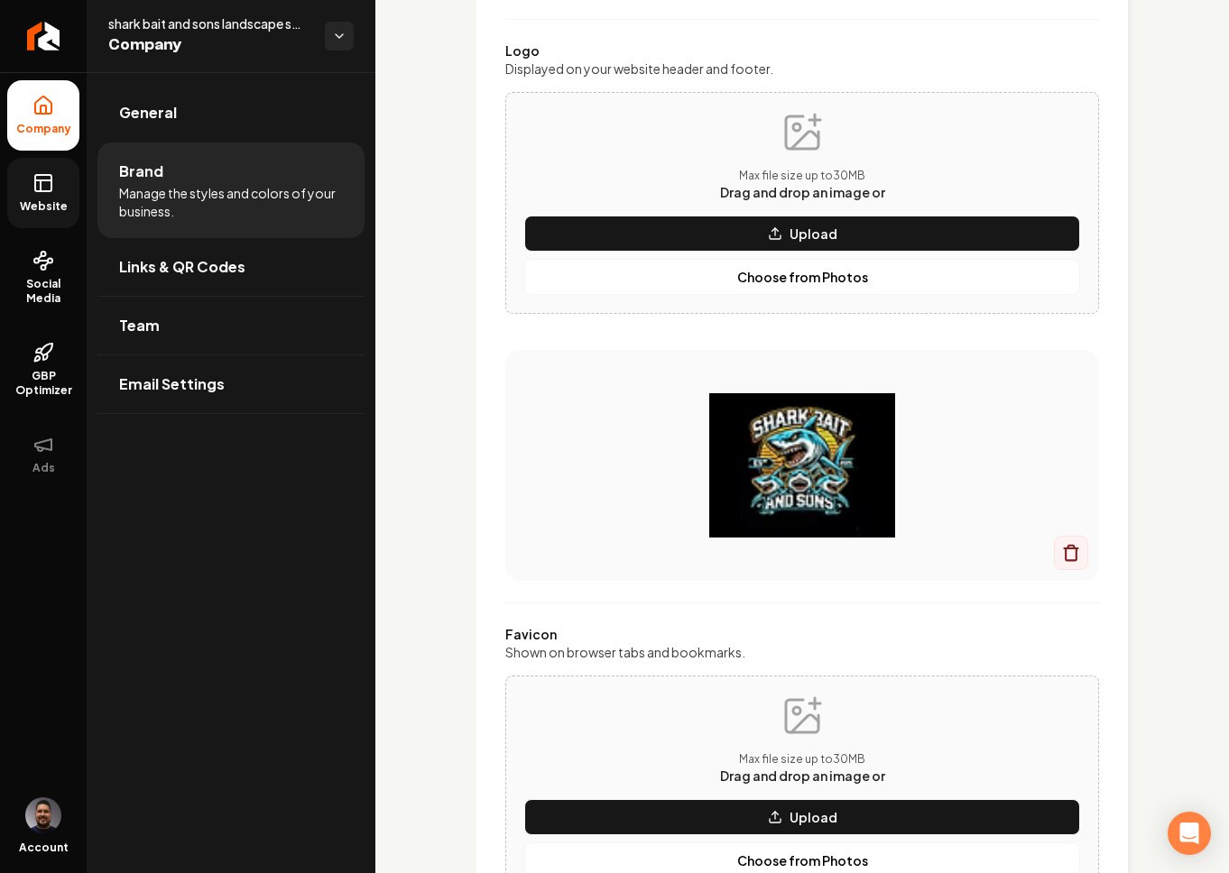
scroll to position [83, 0]
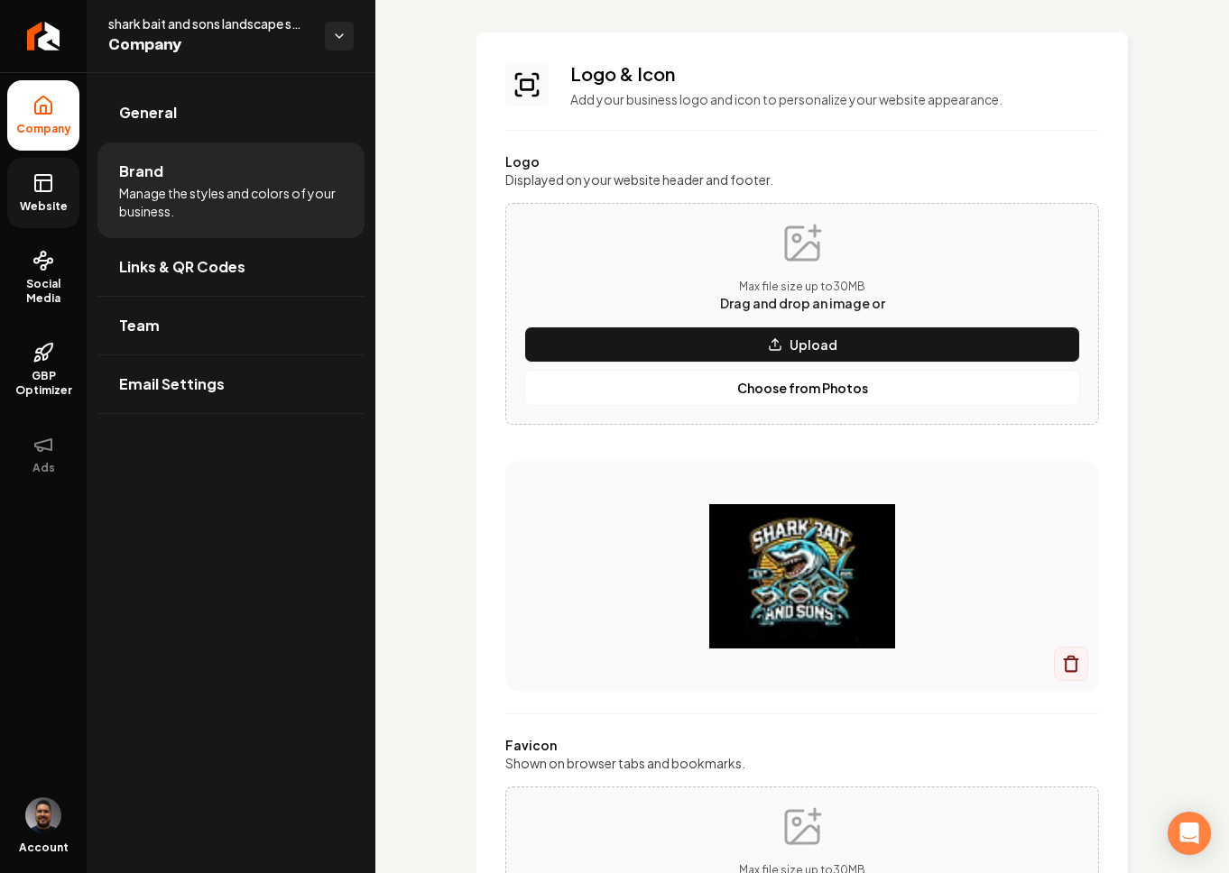
click at [43, 202] on span "Website" at bounding box center [44, 206] width 62 height 14
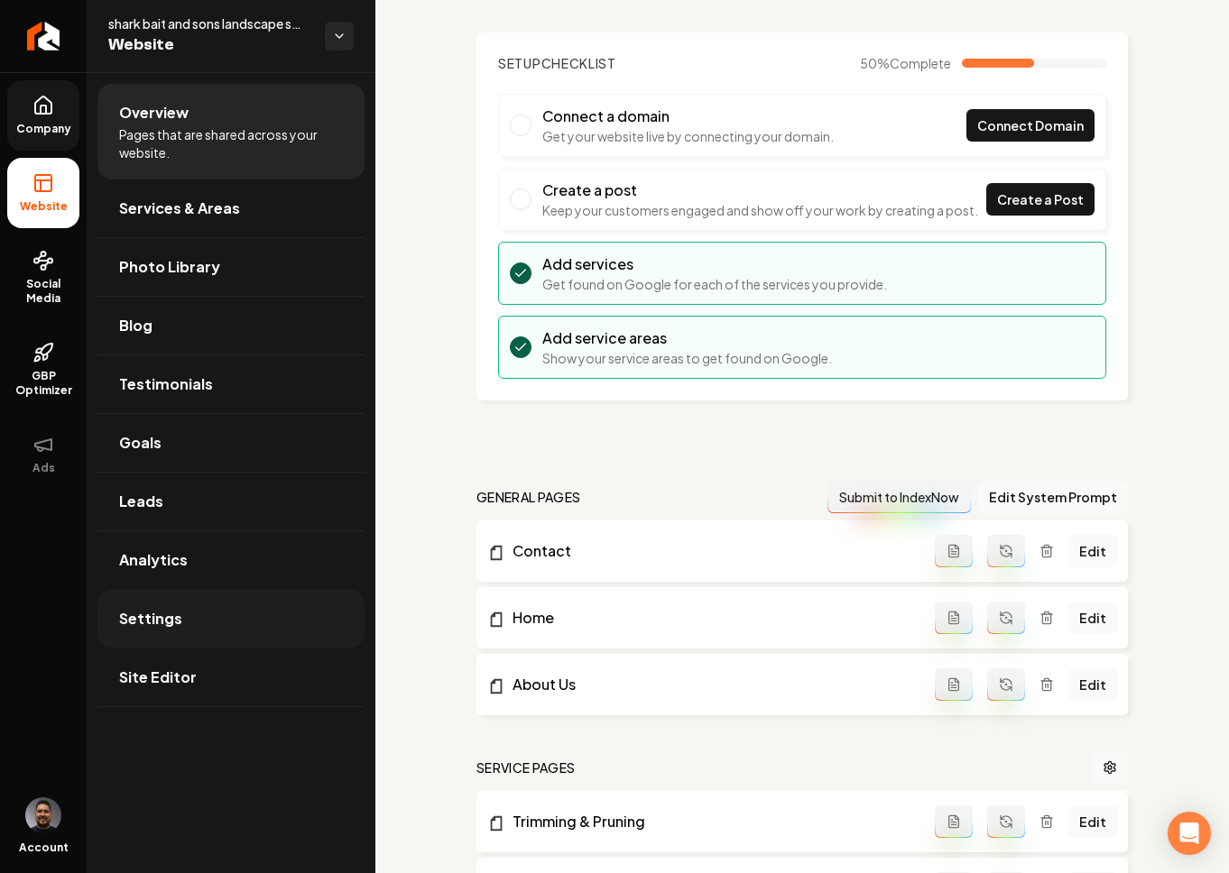
click at [152, 608] on span "Settings" at bounding box center [150, 619] width 63 height 22
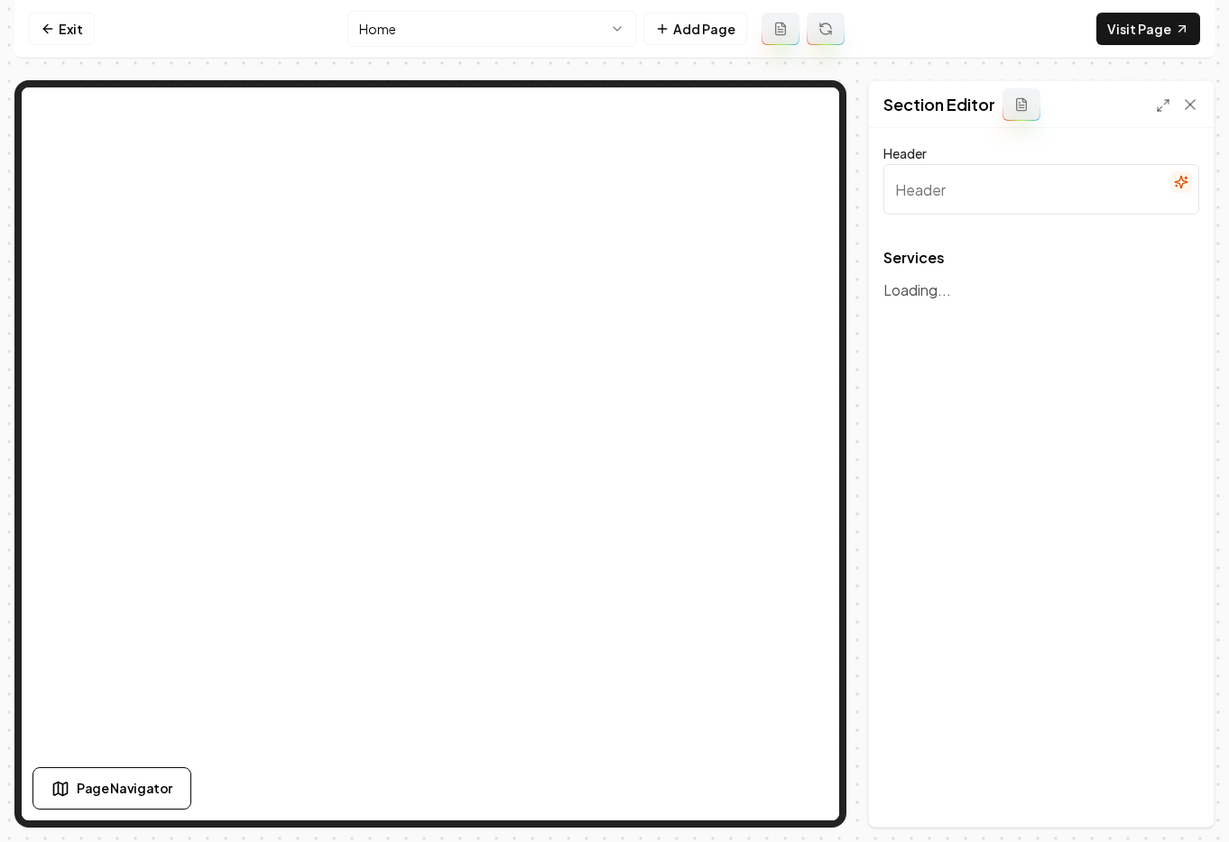
type input "Comprehensive Landscaping Solutions"
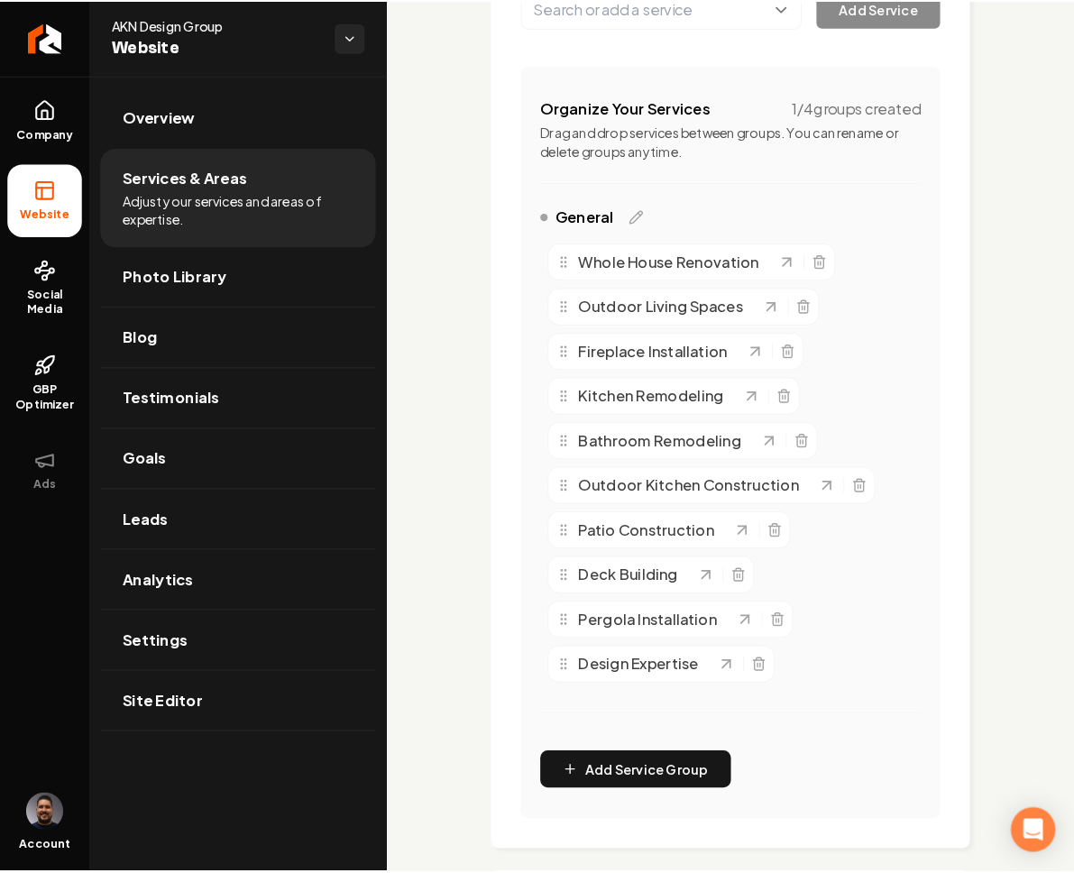
scroll to position [265, 0]
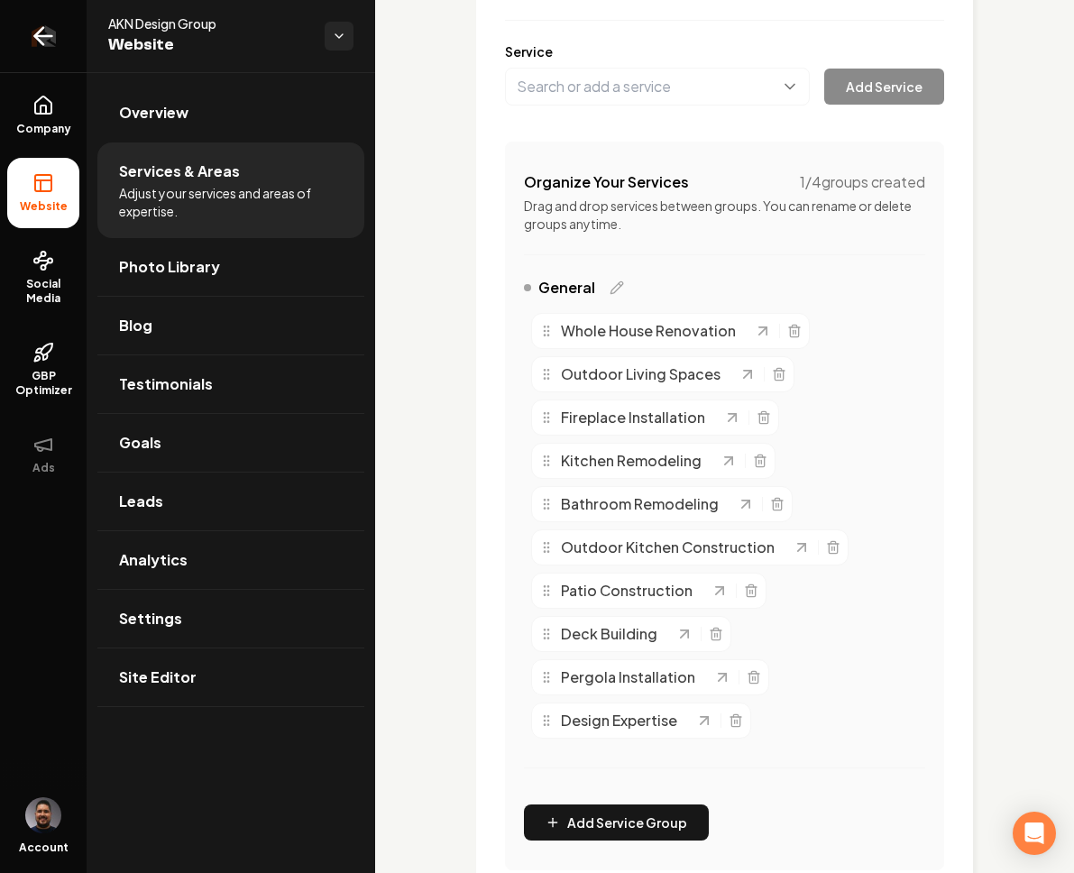
click at [56, 31] on img "Return to dashboard" at bounding box center [43, 36] width 25 height 22
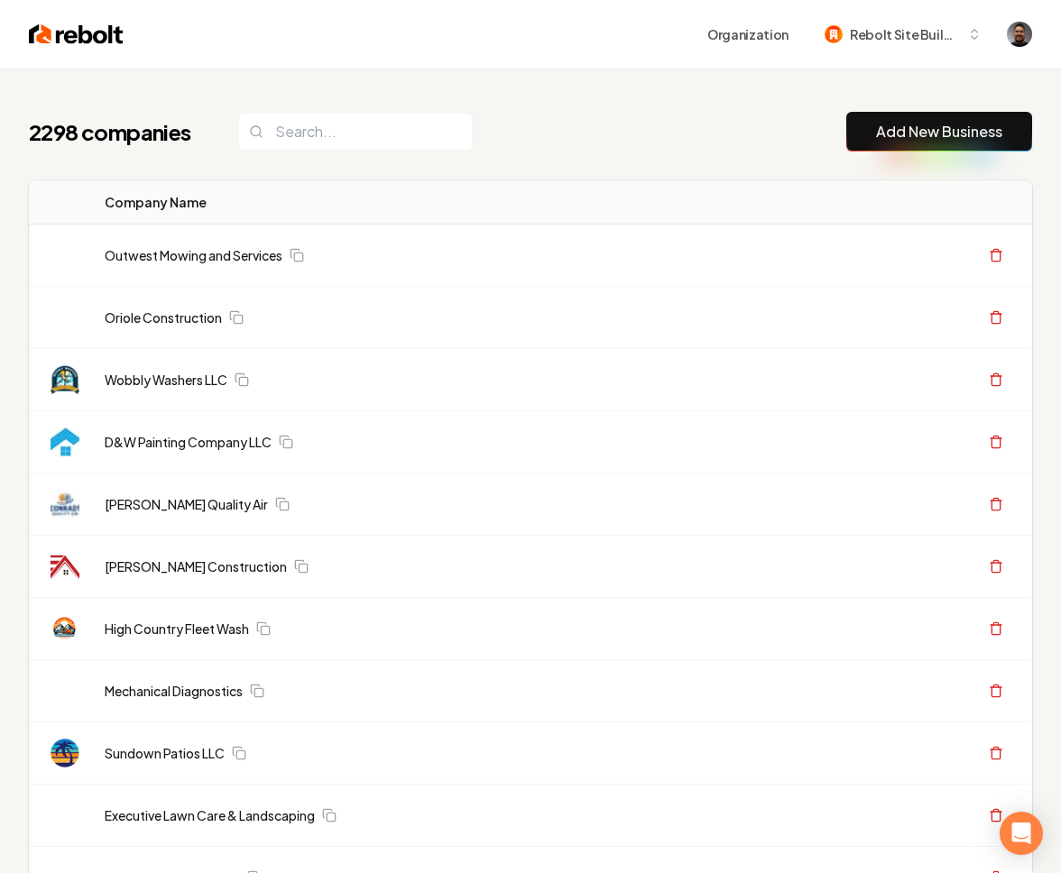
click at [958, 130] on link "Add New Business" at bounding box center [939, 132] width 126 height 22
click at [866, 136] on button "Add New Business" at bounding box center [939, 132] width 186 height 40
click at [887, 136] on link "Add New Business" at bounding box center [939, 132] width 126 height 22
click at [578, 129] on div "2310 companies Add New Business" at bounding box center [530, 132] width 1003 height 40
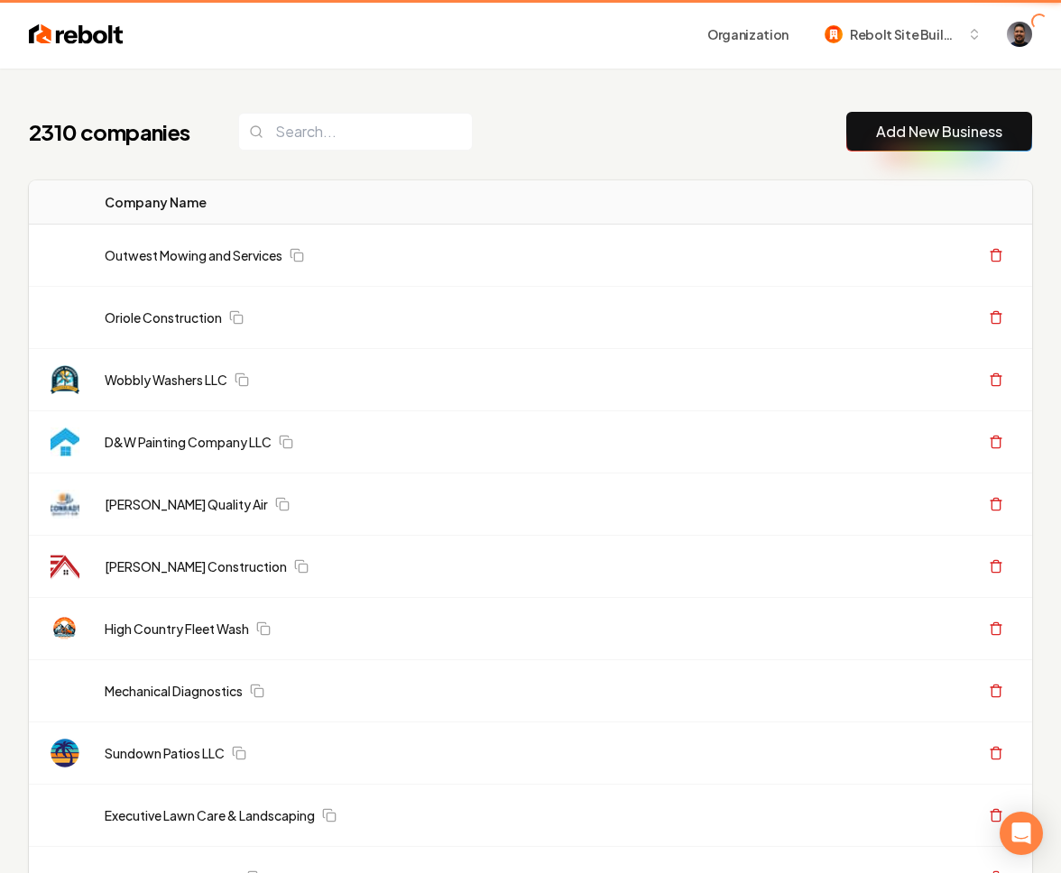
click at [927, 127] on link "Add New Business" at bounding box center [939, 132] width 126 height 22
click at [930, 135] on link "Add New Business" at bounding box center [939, 132] width 126 height 22
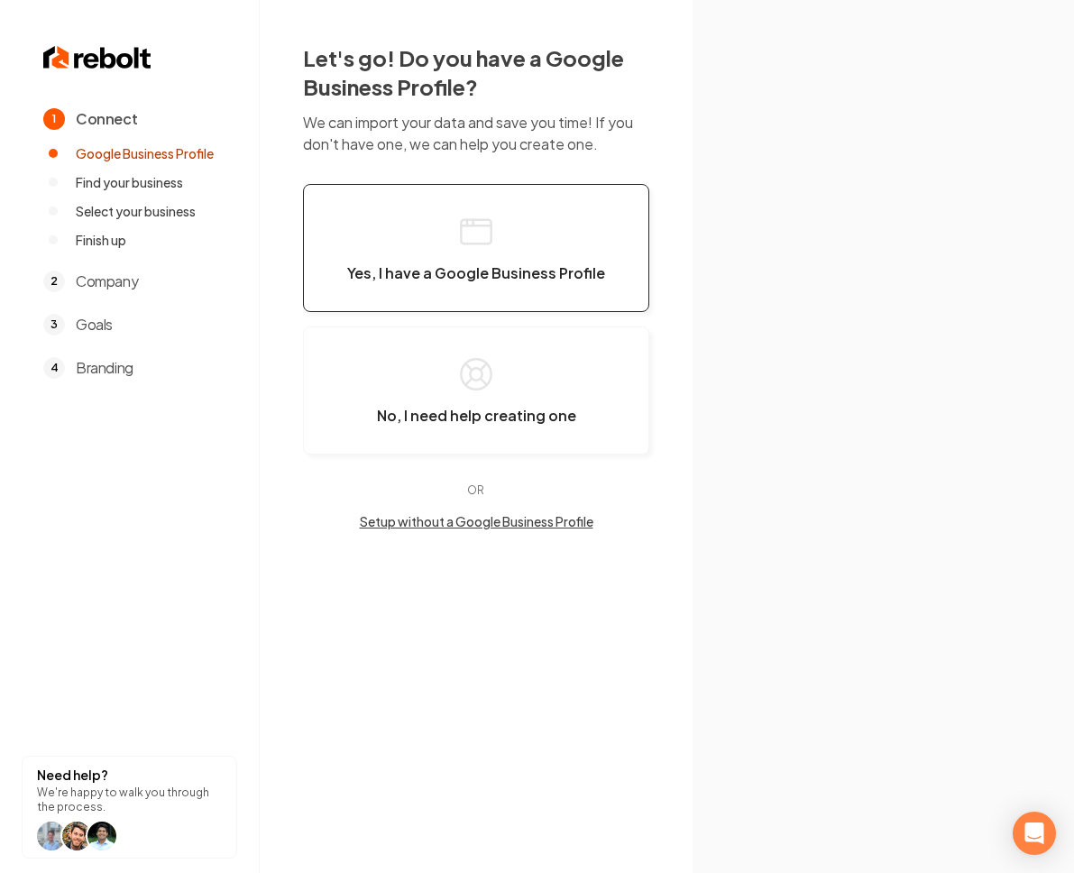
click at [413, 235] on button "Yes, I have a Google Business Profile" at bounding box center [476, 248] width 346 height 128
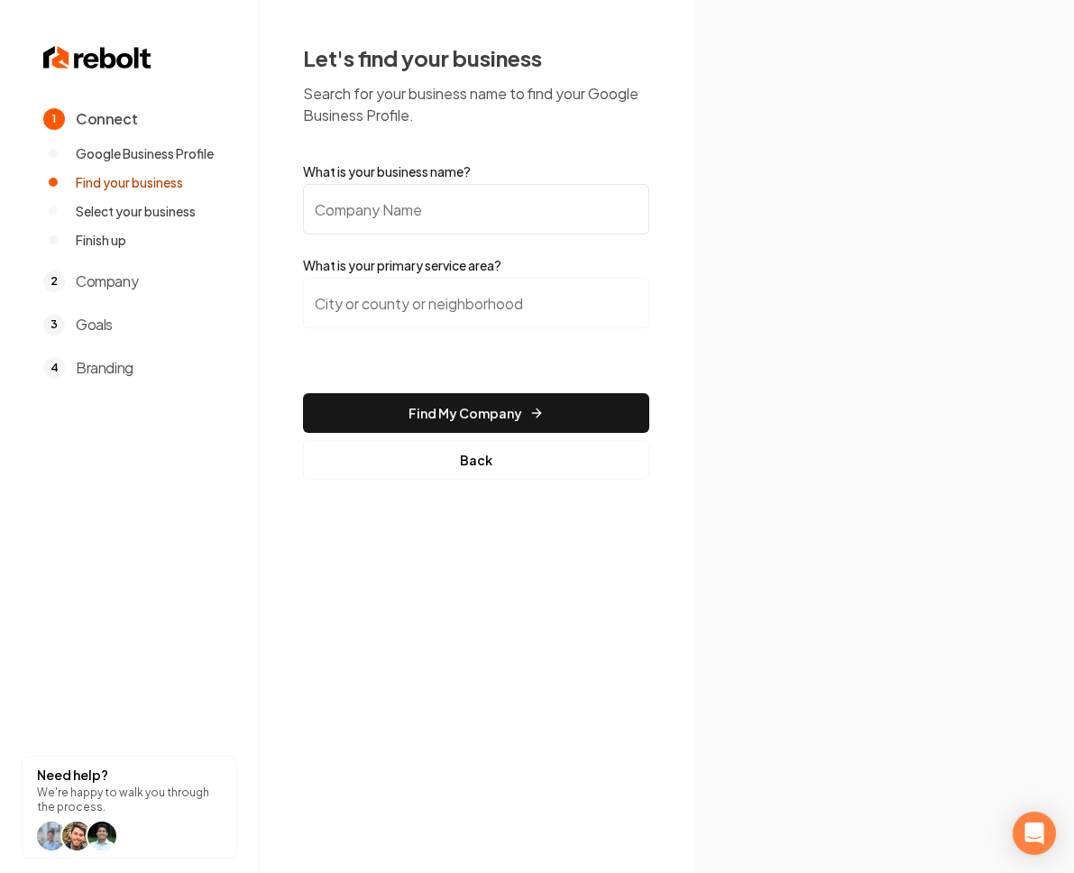
click at [389, 213] on input "What is your business name?" at bounding box center [476, 209] width 346 height 51
click at [448, 185] on input "What is your business name?" at bounding box center [476, 209] width 346 height 51
click at [435, 196] on input "What is your business name?" at bounding box center [476, 209] width 346 height 51
paste input "https://www.google.com/search?kgmid=/g/11tc8y86dl"
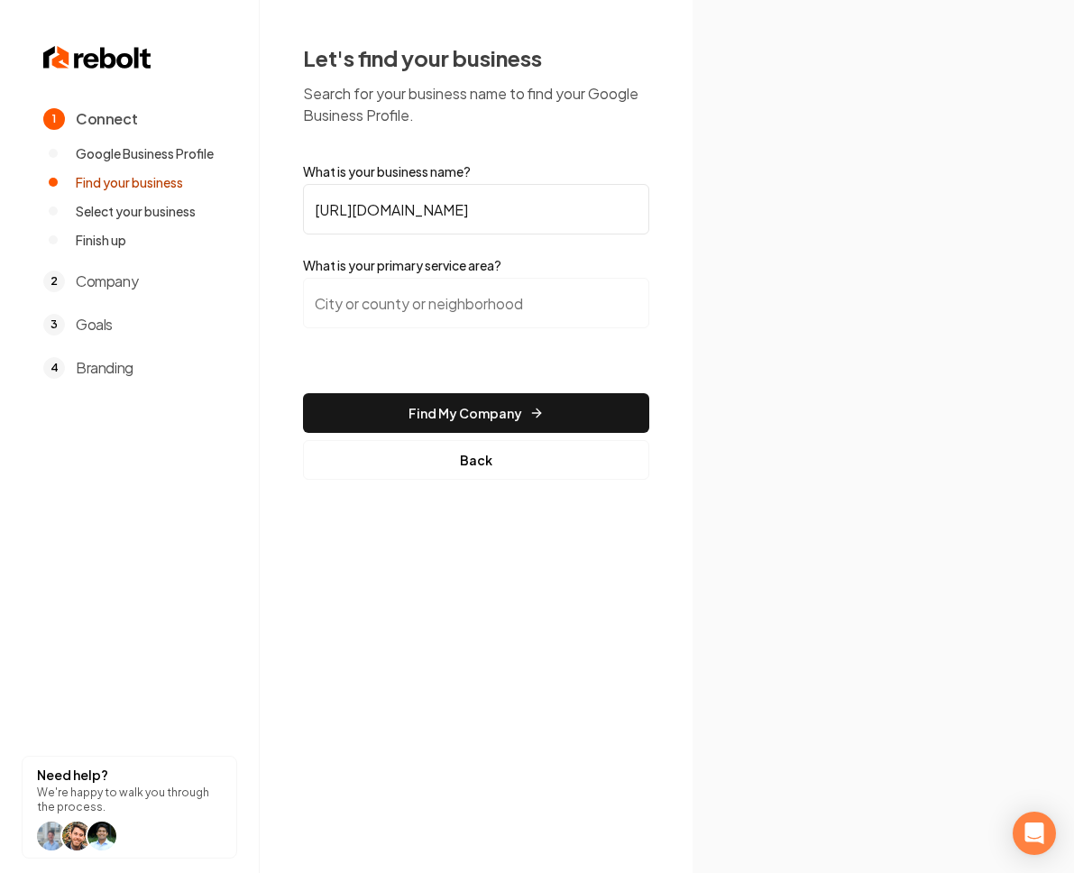
type input "https://www.google.com/search?kgmid=/g/11tc8y86dl"
click at [401, 292] on input "search" at bounding box center [476, 303] width 346 height 51
click at [382, 302] on input "search" at bounding box center [476, 303] width 346 height 51
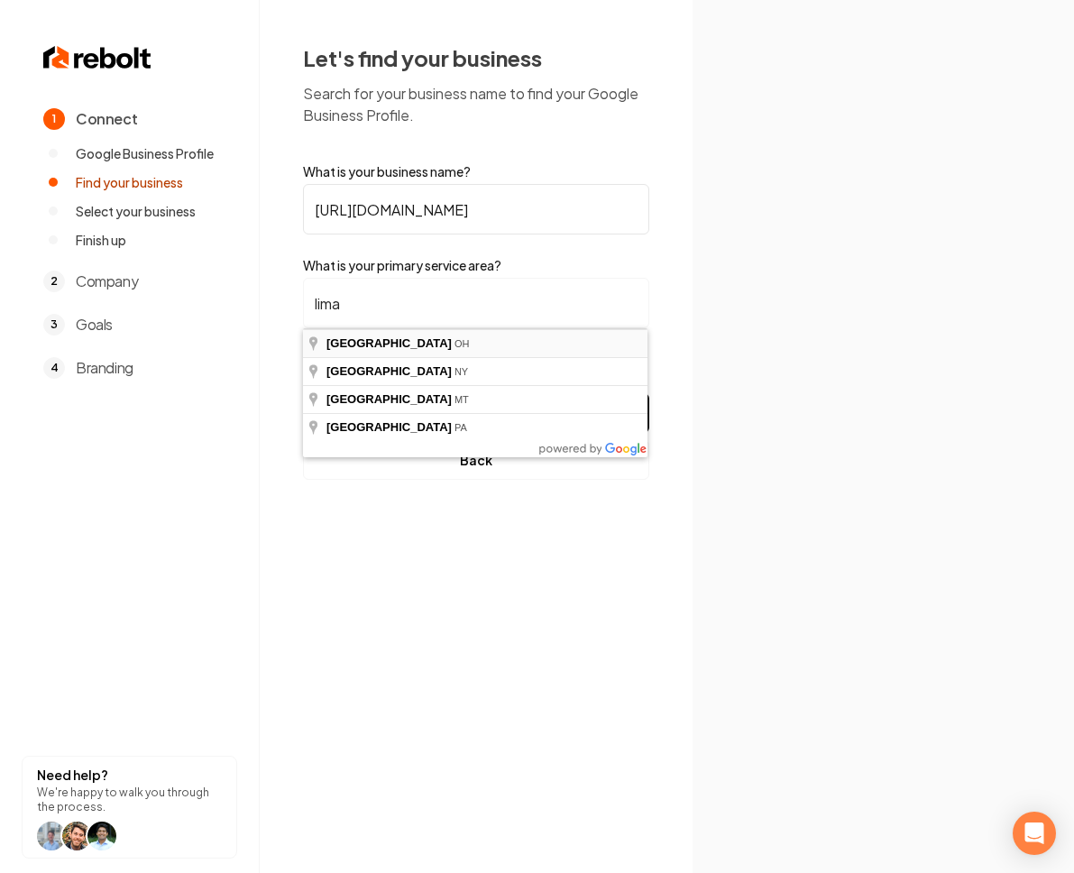
type input "Lima, OH"
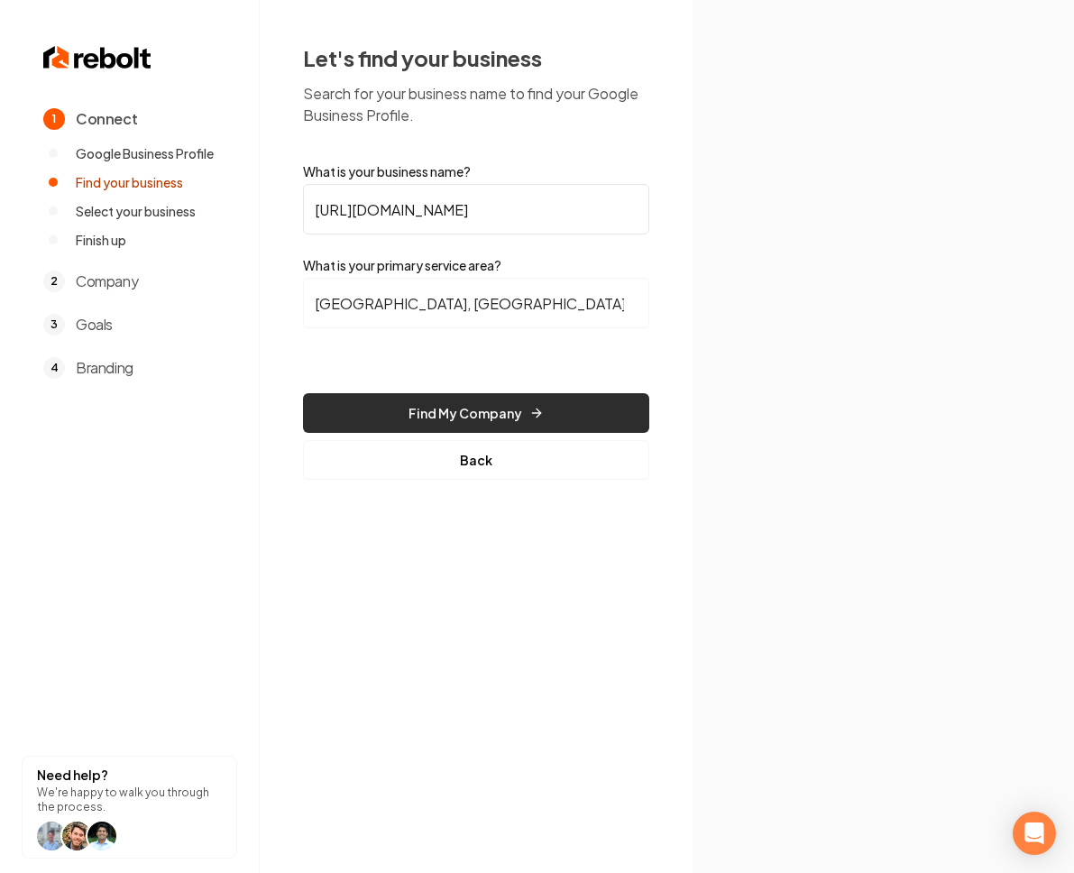
click at [453, 408] on button "Find My Company" at bounding box center [476, 413] width 346 height 40
click at [393, 413] on button "Find My Company" at bounding box center [476, 413] width 346 height 40
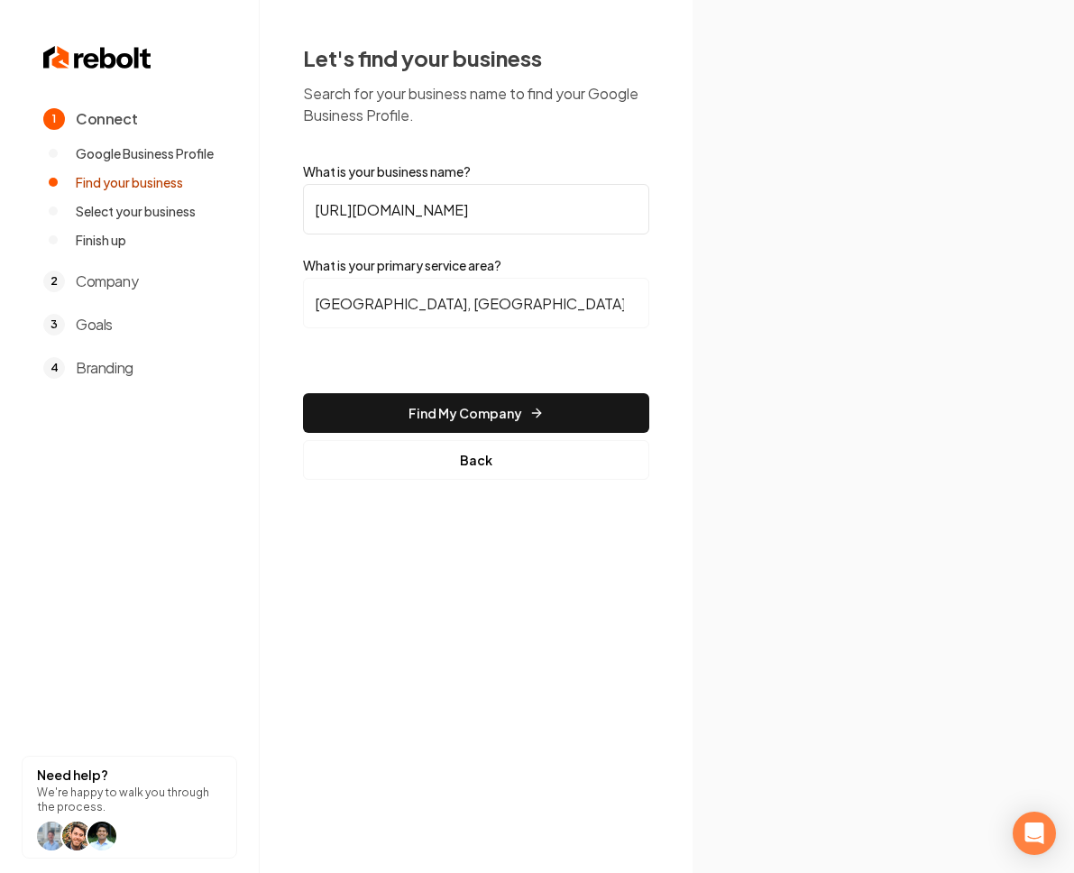
click at [350, 213] on input "https://www.google.com/search?kgmid=/g/11tc8y86dl" at bounding box center [476, 209] width 346 height 51
click at [320, 205] on input "https://www.google.com/search?kgmid=/g/11tc8y86dl" at bounding box center [476, 209] width 346 height 51
drag, startPoint x: 318, startPoint y: 207, endPoint x: 746, endPoint y: 222, distance: 428.7
click at [746, 222] on div "1 Connect Google Business Profile Find your business Select your business Finis…" at bounding box center [537, 436] width 1074 height 873
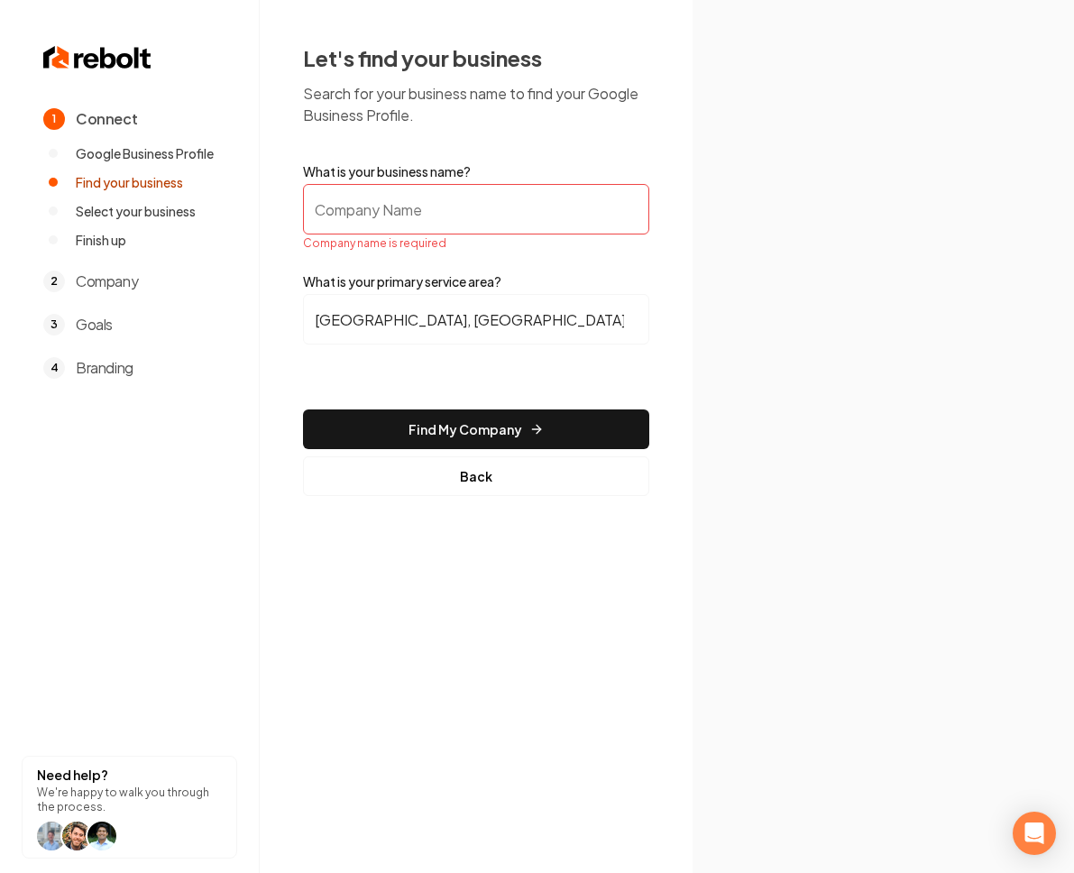
scroll to position [0, 0]
click at [417, 208] on input "What is your business name?" at bounding box center [476, 209] width 346 height 51
paste input "Newmans Landscaping"
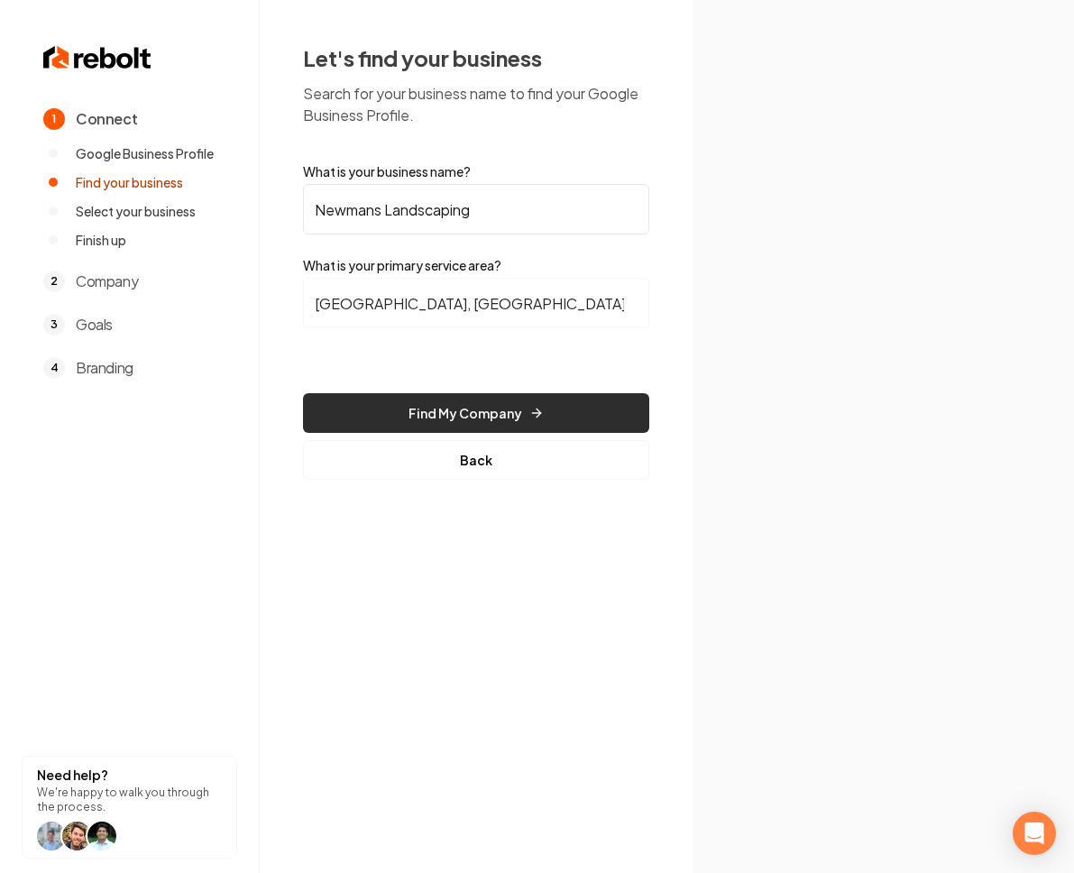
type input "Newmans Landscaping"
click at [501, 423] on button "Find My Company" at bounding box center [476, 413] width 346 height 40
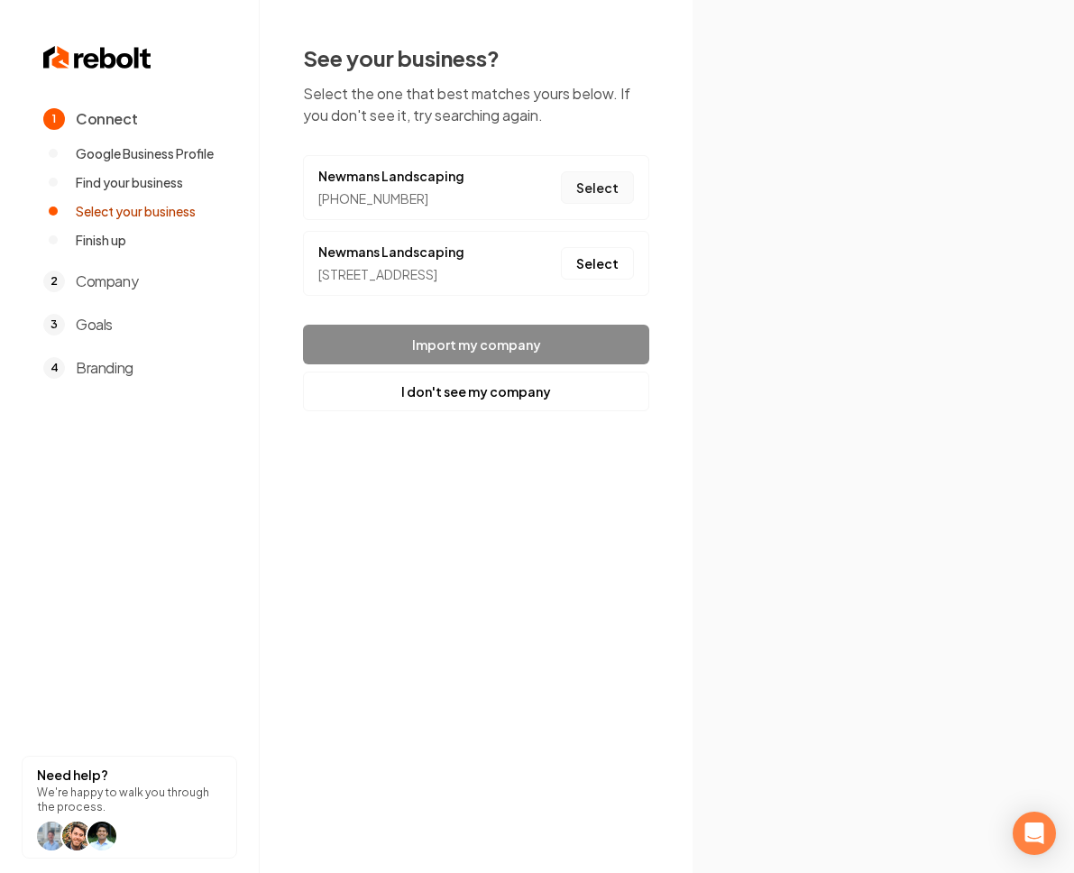
click at [594, 196] on button "Select" at bounding box center [597, 187] width 73 height 32
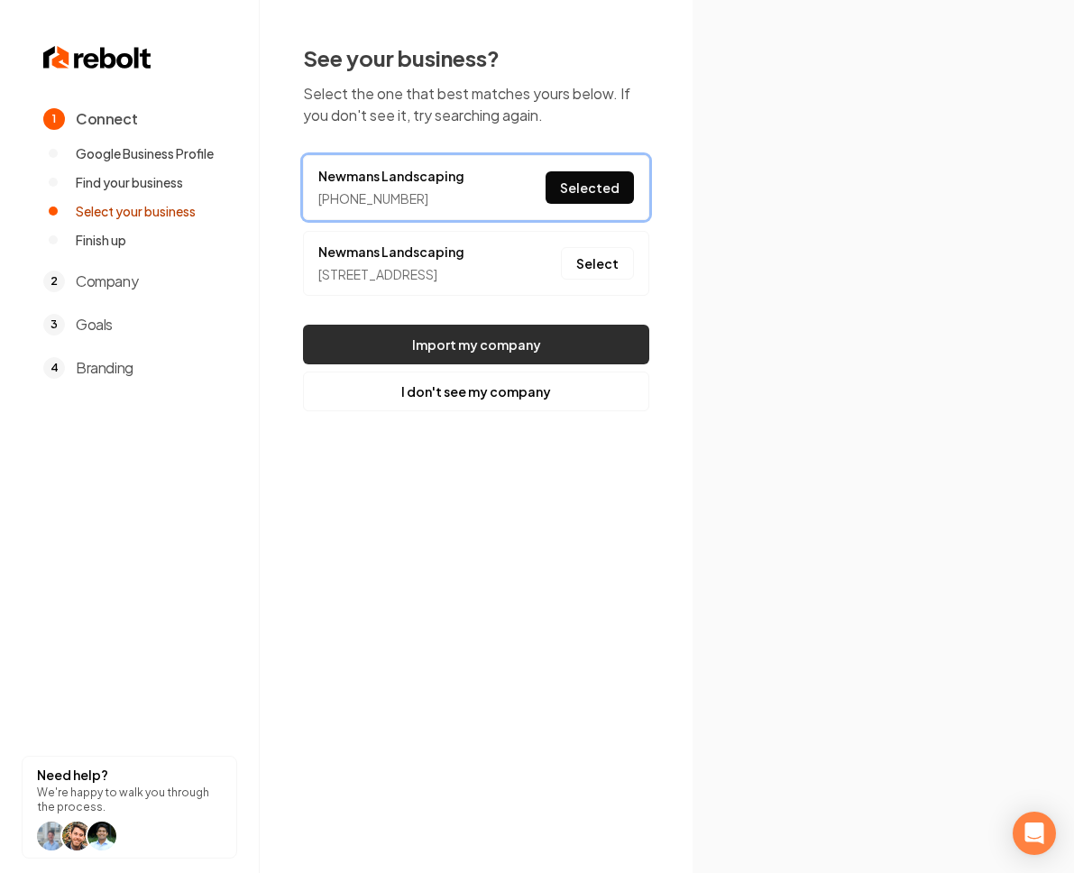
click at [456, 352] on button "Import my company" at bounding box center [476, 345] width 346 height 40
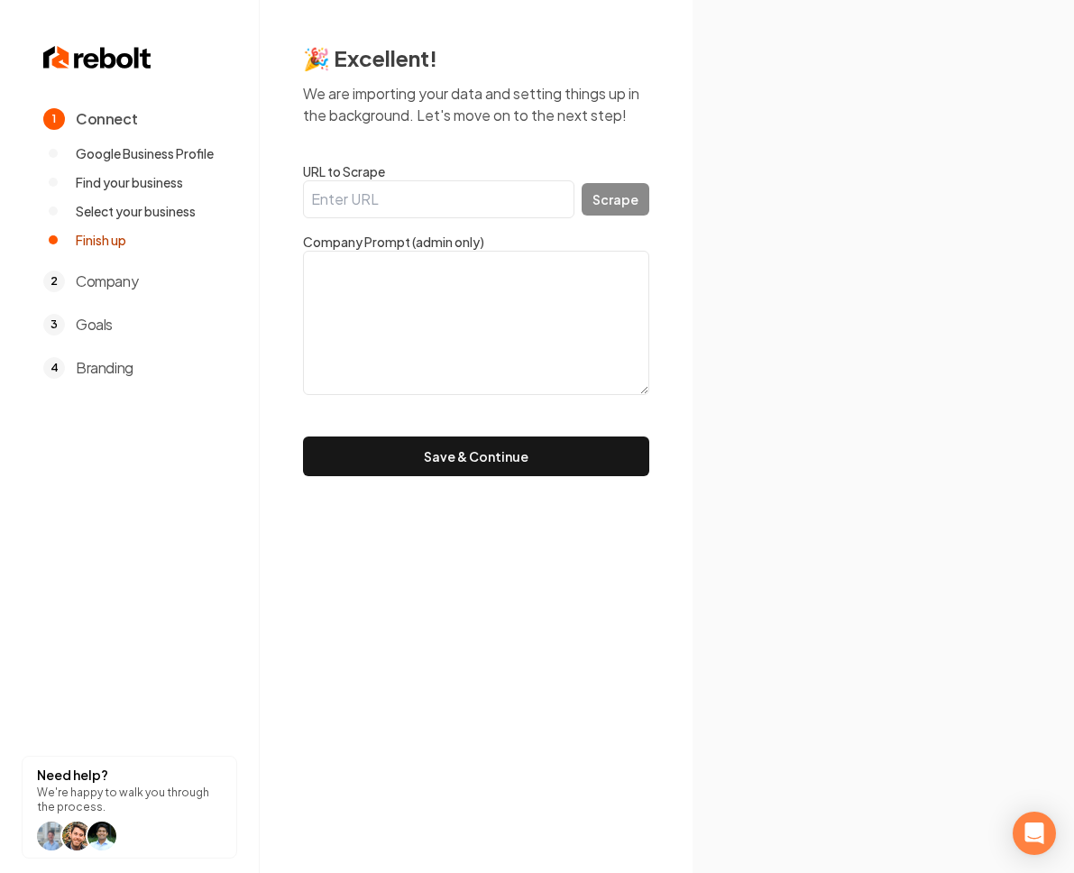
click at [479, 194] on input "URL to Scrape" at bounding box center [439, 199] width 272 height 38
click at [382, 298] on textarea at bounding box center [476, 323] width 346 height 144
click at [375, 288] on textarea at bounding box center [476, 323] width 346 height 144
paste textarea "Quality Work For a Fair Price. Veteran owned. Servicing Auglaize and surroundin…"
click at [364, 272] on textarea at bounding box center [476, 323] width 346 height 144
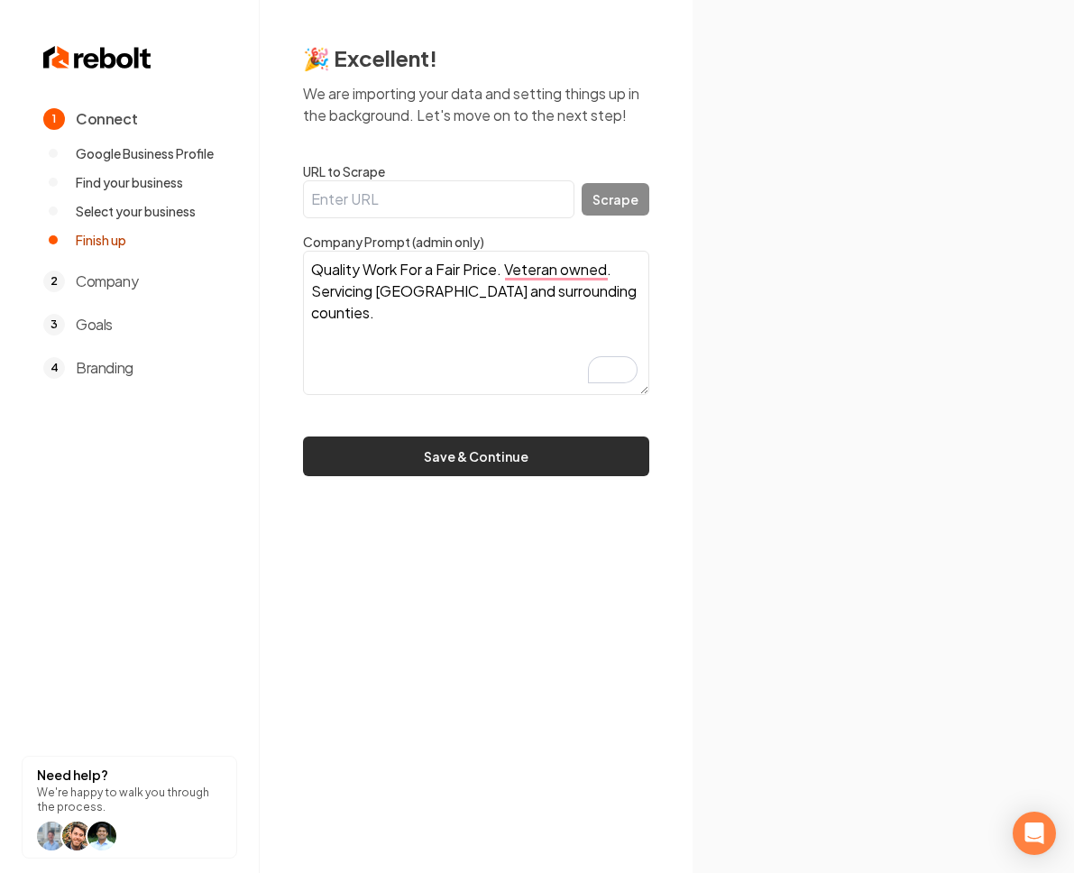
type textarea "Quality Work For a Fair Price. Veteran owned. Servicing Auglaize and surroundin…"
click at [483, 455] on button "Save & Continue" at bounding box center [476, 457] width 346 height 40
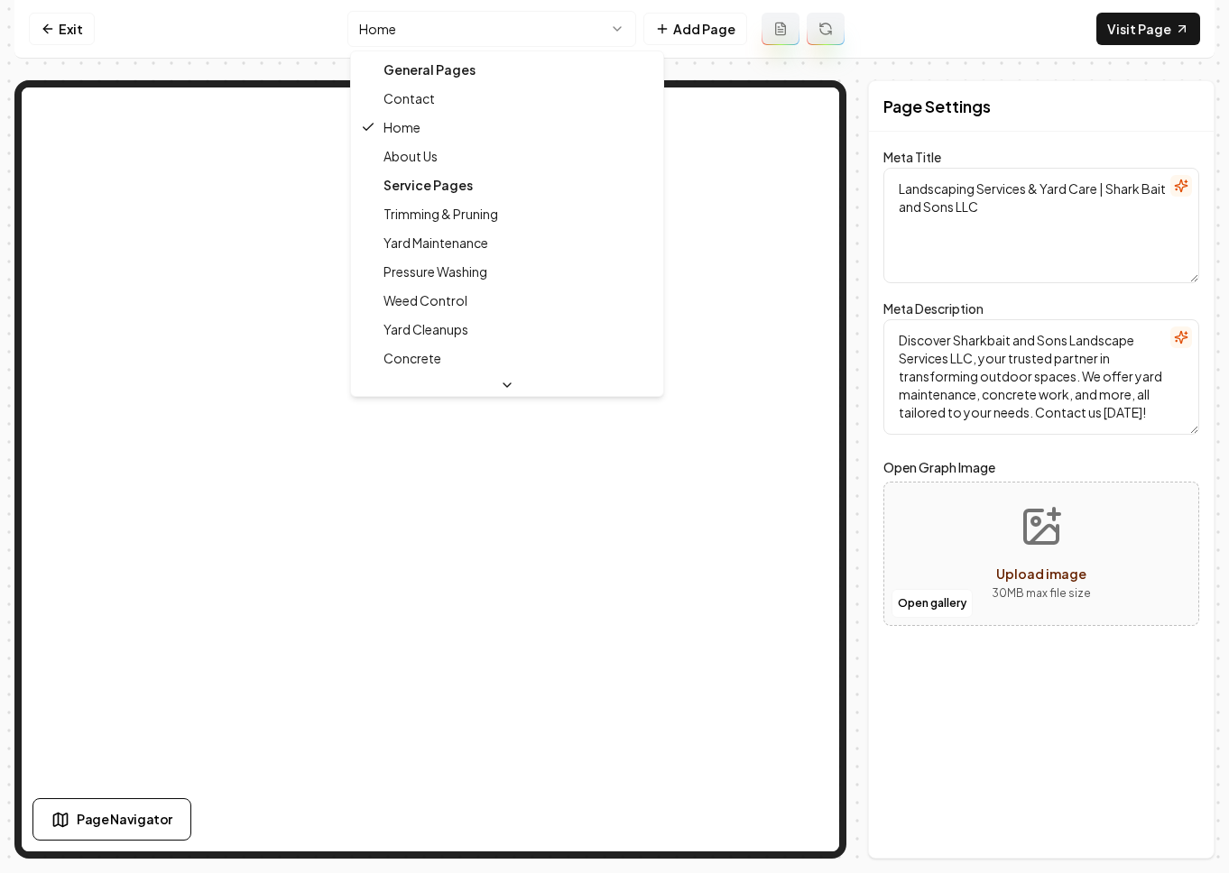
click at [511, 33] on html "Computer Required This feature is only available on a computer. Please switch t…" at bounding box center [614, 436] width 1229 height 873
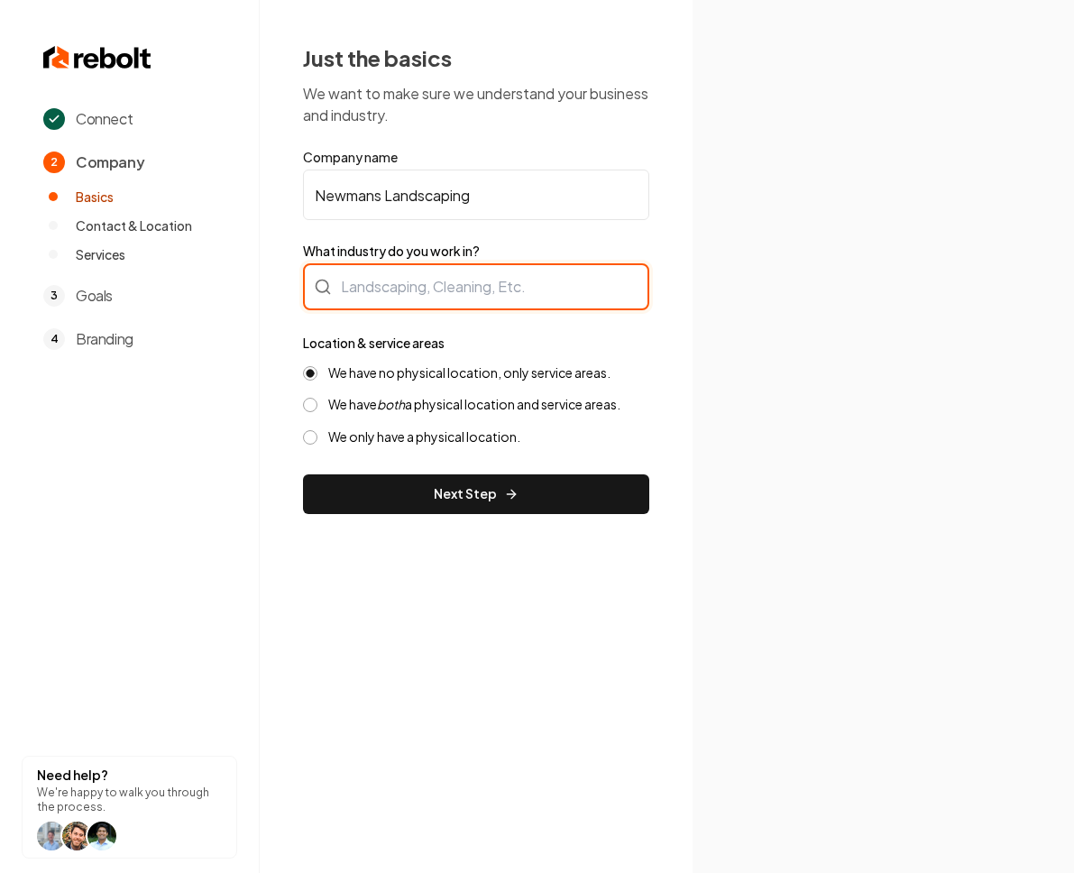
click at [426, 291] on div at bounding box center [476, 286] width 346 height 47
click at [404, 282] on div at bounding box center [476, 286] width 346 height 47
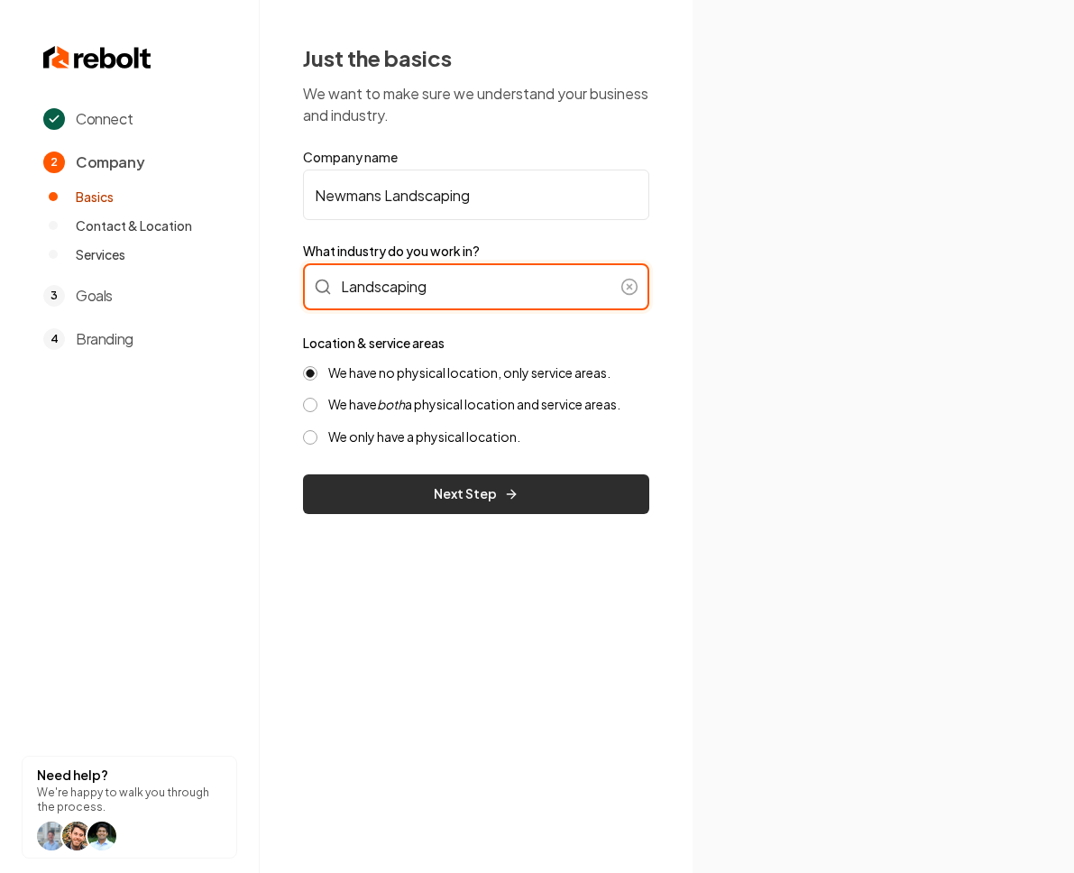
type input "Landscaping"
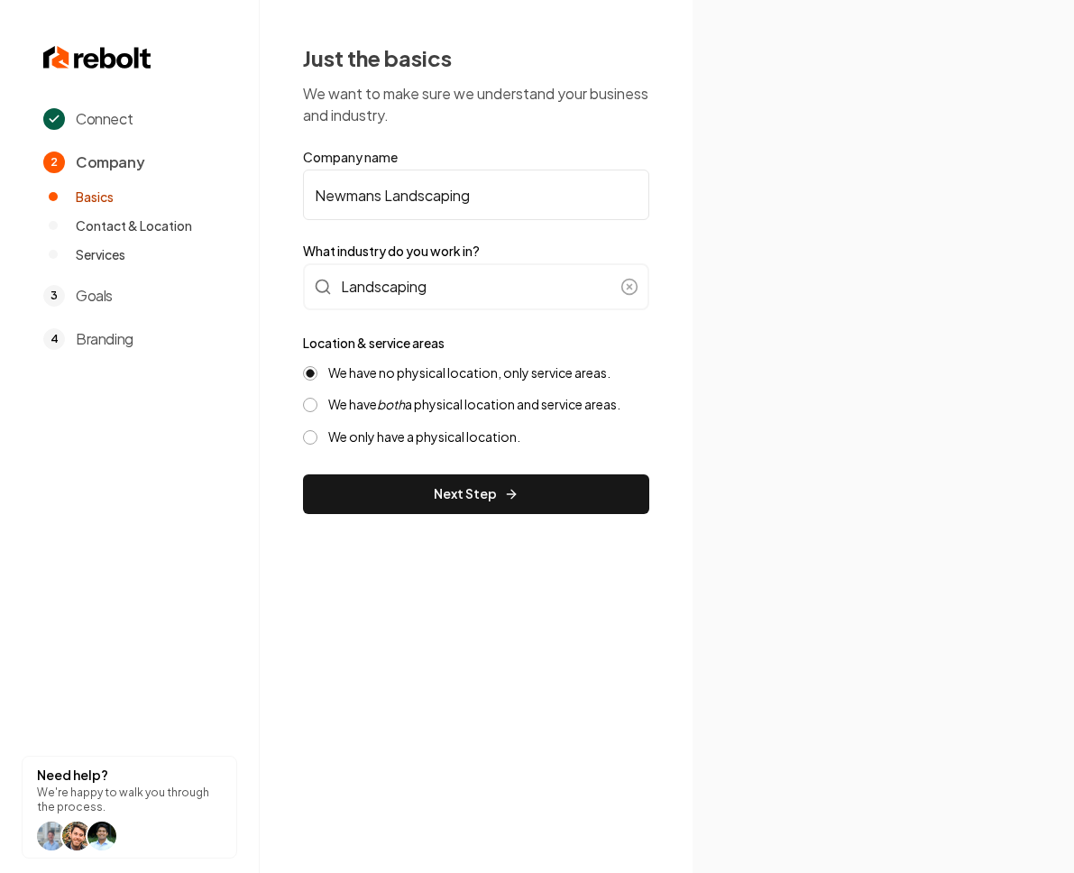
click at [378, 492] on button "Next Step" at bounding box center [476, 494] width 346 height 40
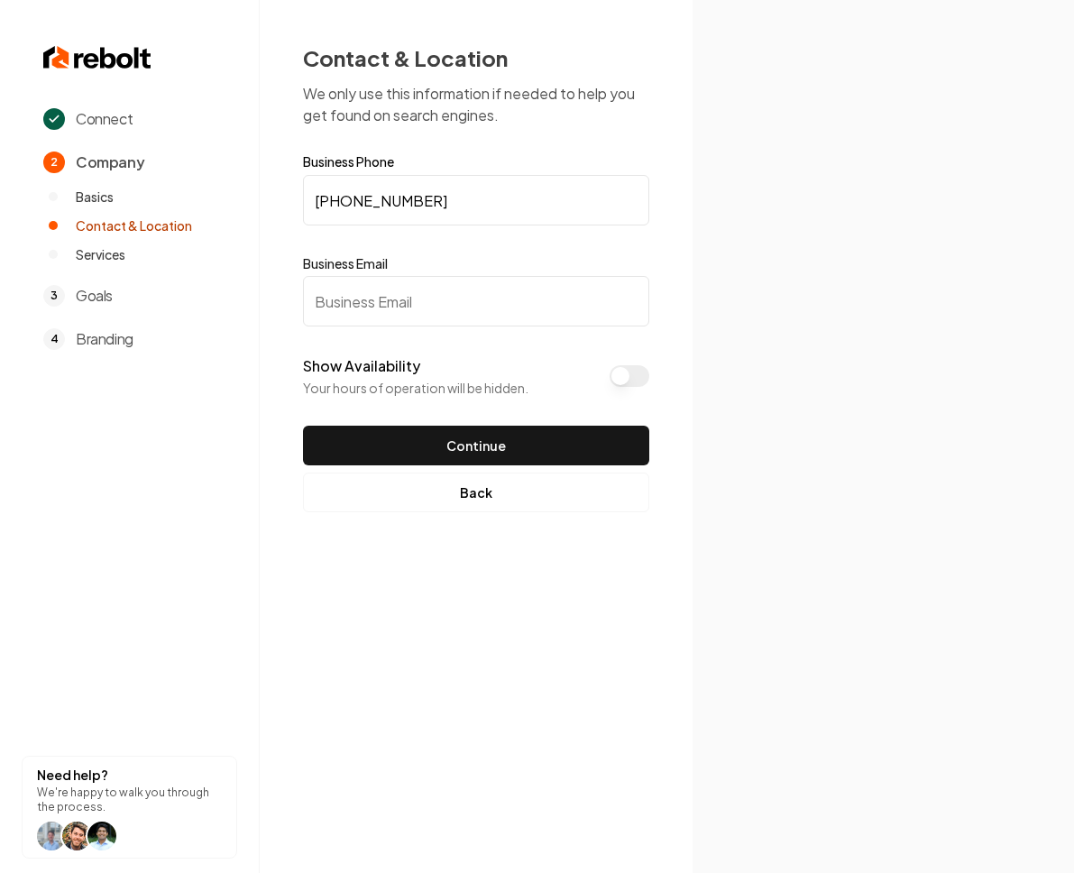
click at [408, 318] on input "Business Email" at bounding box center [476, 301] width 346 height 51
click at [348, 299] on input "Business Email" at bounding box center [476, 301] width 346 height 51
paste input "[EMAIL_ADDRESS][DOMAIN_NAME]"
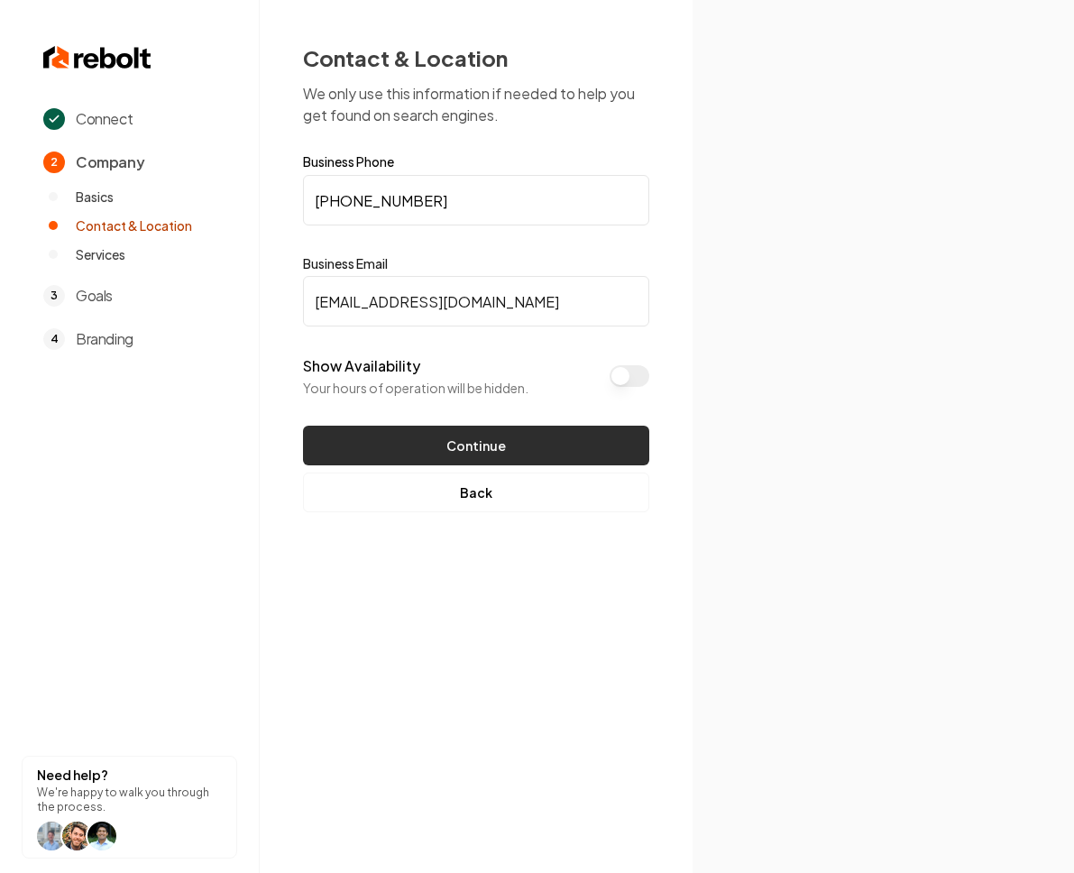
type input "[EMAIL_ADDRESS][DOMAIN_NAME]"
click at [384, 447] on button "Continue" at bounding box center [476, 446] width 346 height 40
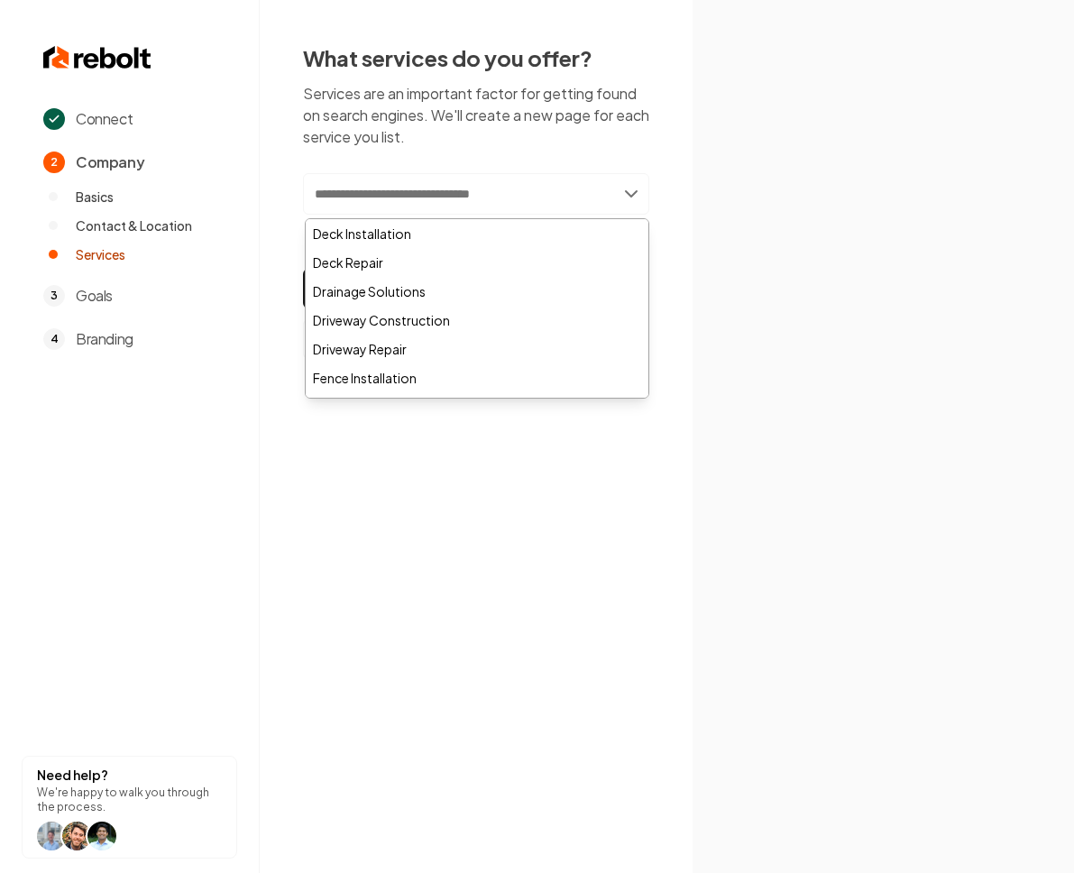
click at [460, 190] on input "text" at bounding box center [476, 193] width 346 height 41
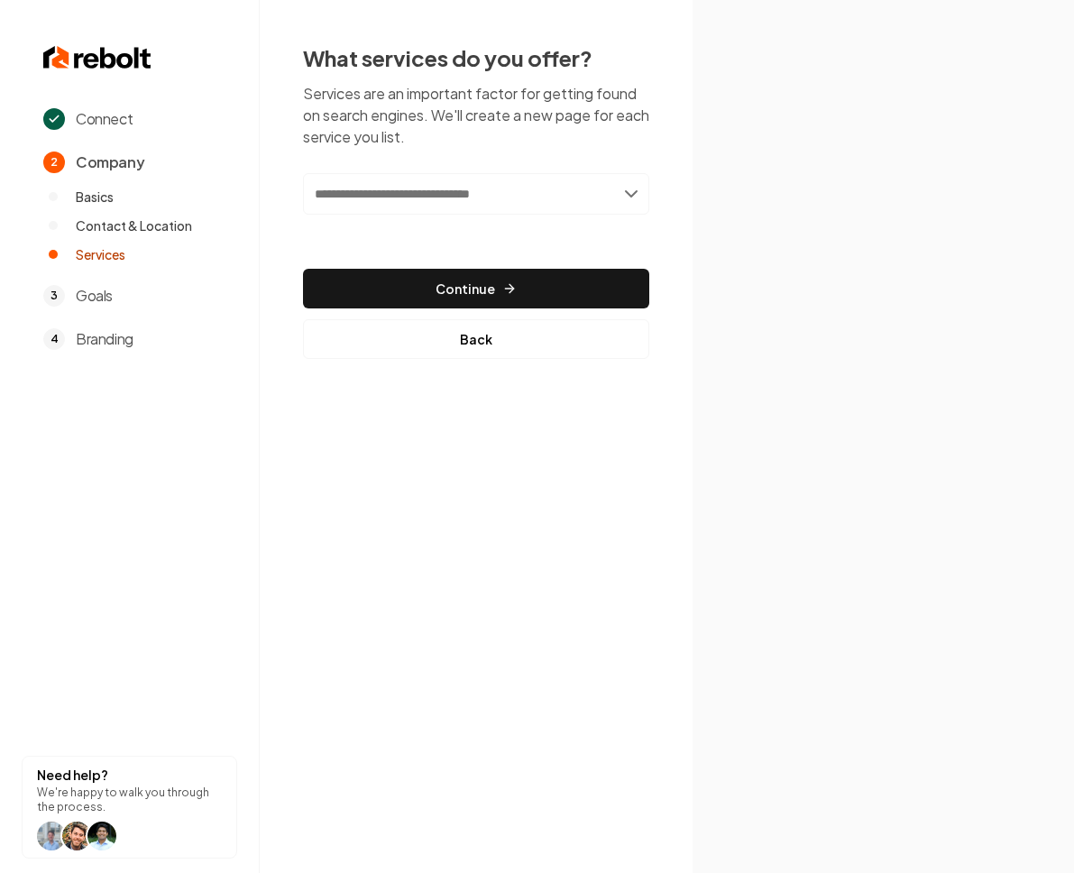
click at [295, 170] on div "What services do you offer? Services are an important factor for getting found …" at bounding box center [476, 201] width 433 height 402
click at [106, 165] on span "Company" at bounding box center [110, 163] width 69 height 22
click at [106, 196] on span "Basics" at bounding box center [95, 197] width 38 height 18
click at [116, 230] on span "Contact & Location" at bounding box center [134, 225] width 116 height 18
click at [109, 255] on span "Services" at bounding box center [101, 254] width 50 height 18
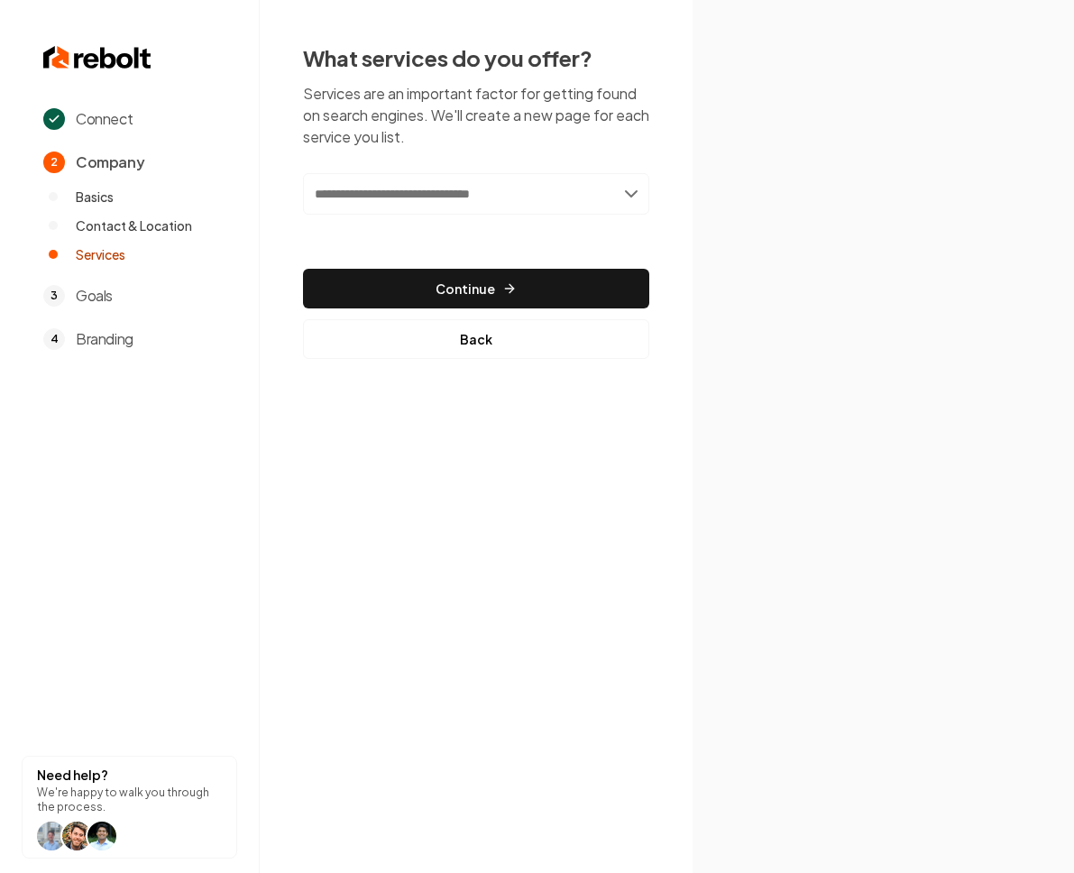
click at [384, 193] on input "text" at bounding box center [476, 193] width 346 height 41
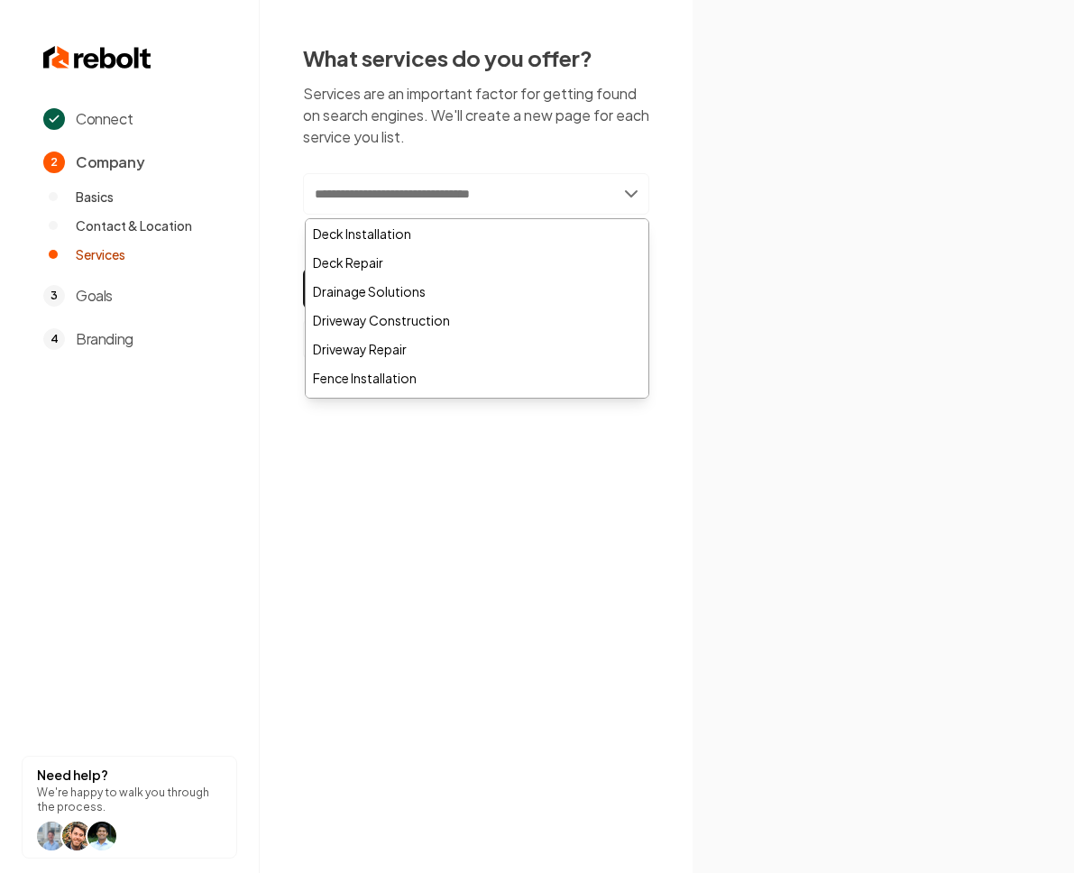
click at [343, 197] on input "text" at bounding box center [476, 193] width 346 height 41
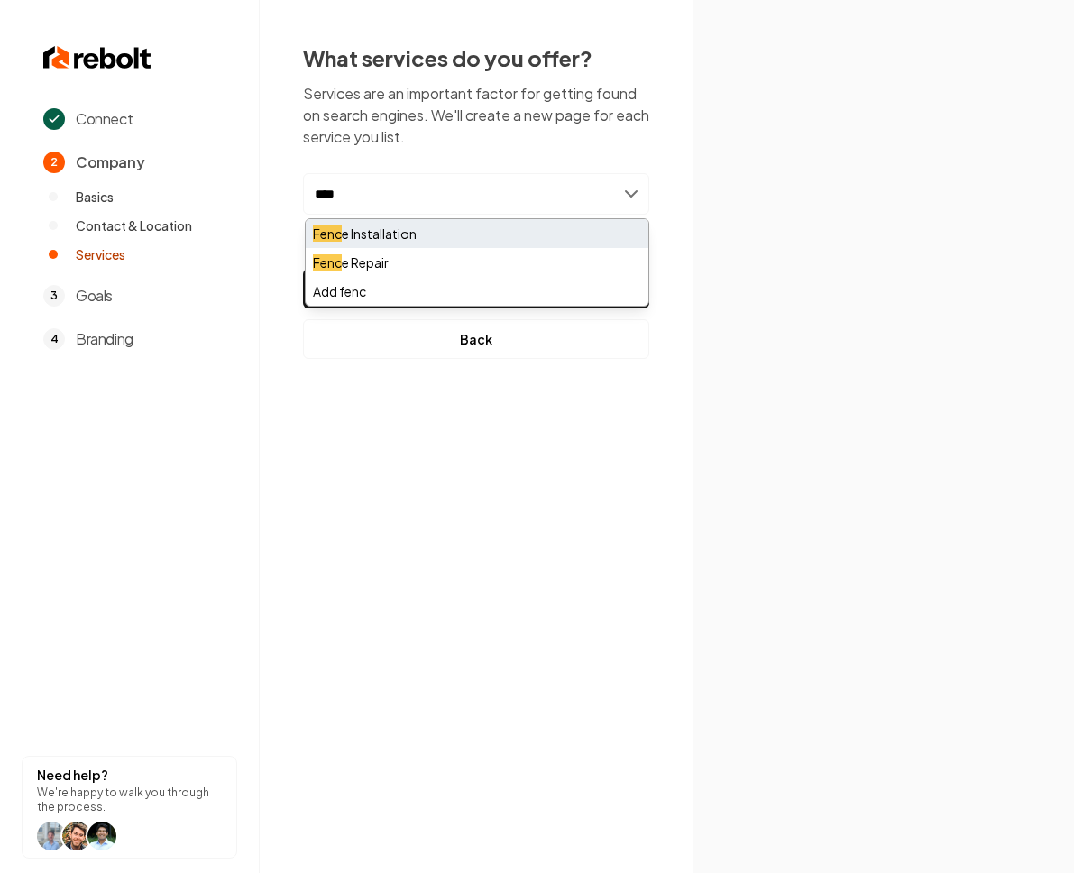
type input "****"
click at [373, 233] on div "Fenc e Installation" at bounding box center [477, 233] width 343 height 29
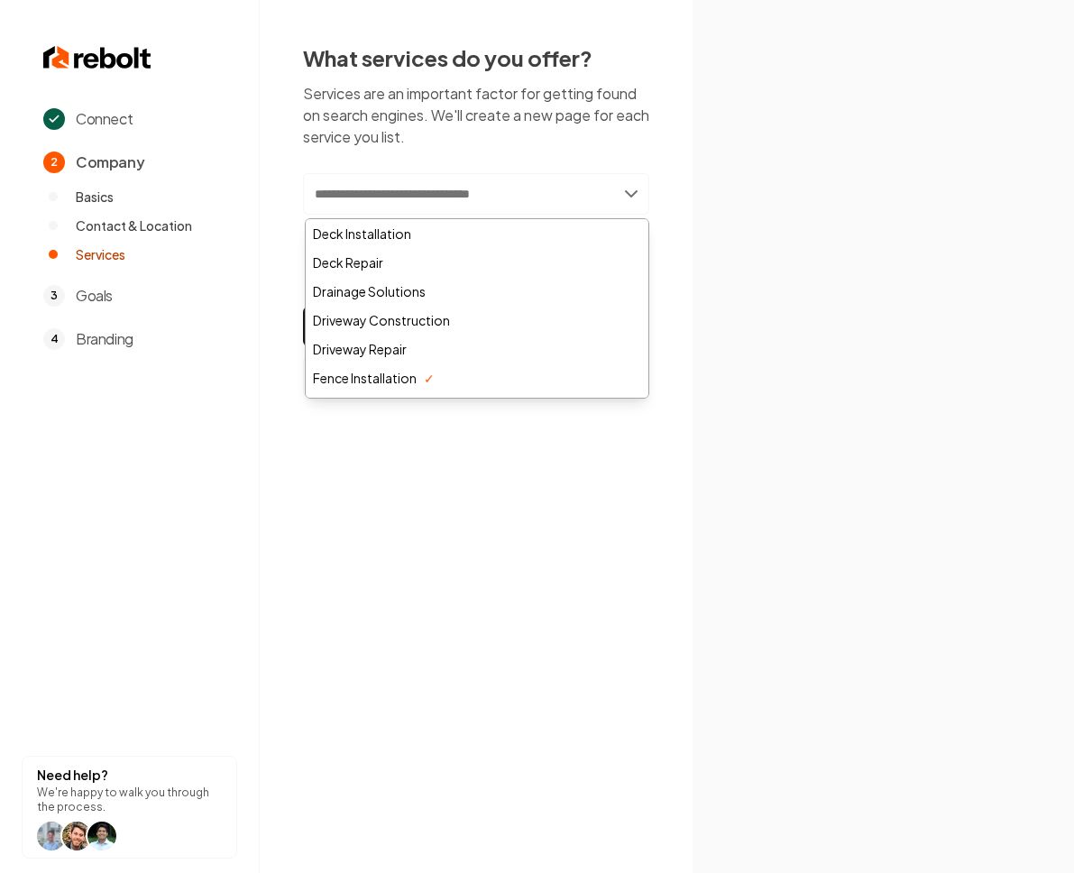
click at [360, 184] on input "text" at bounding box center [476, 193] width 346 height 41
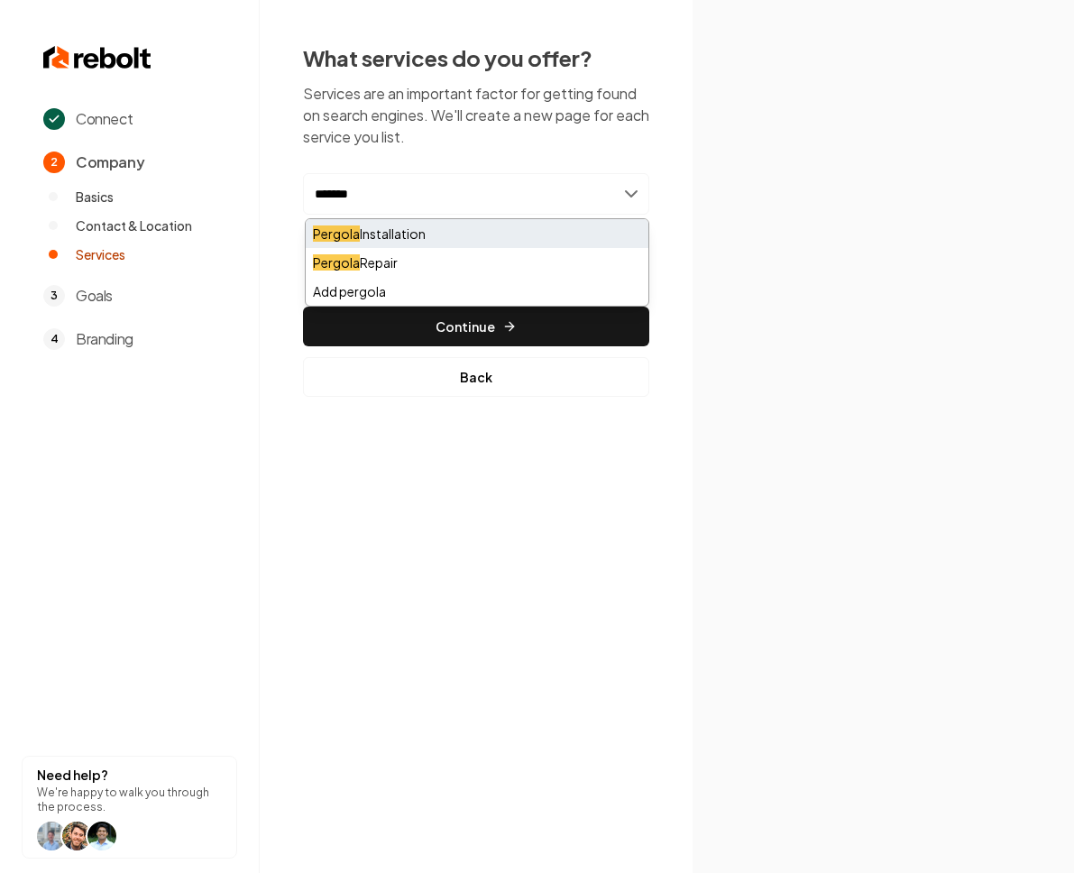
type input "*******"
click at [395, 232] on div "Pergola Installation" at bounding box center [477, 233] width 343 height 29
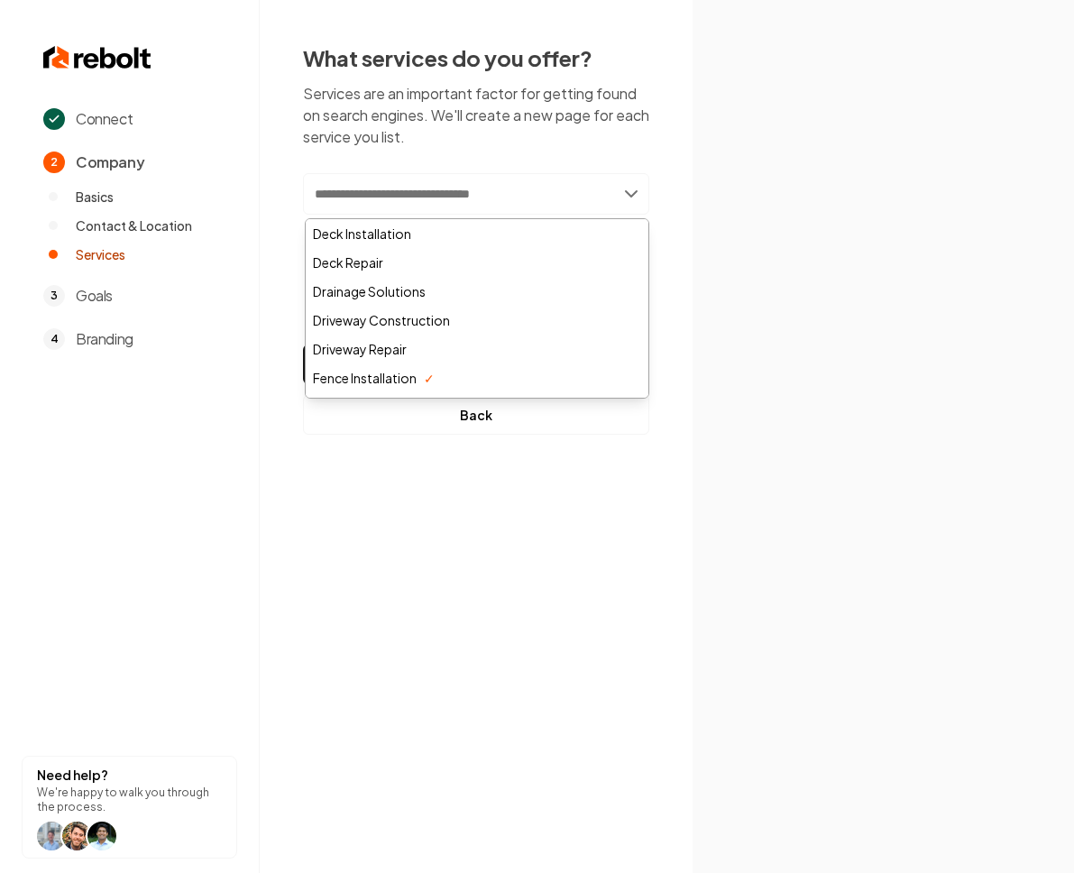
click at [438, 205] on input "text" at bounding box center [476, 193] width 346 height 41
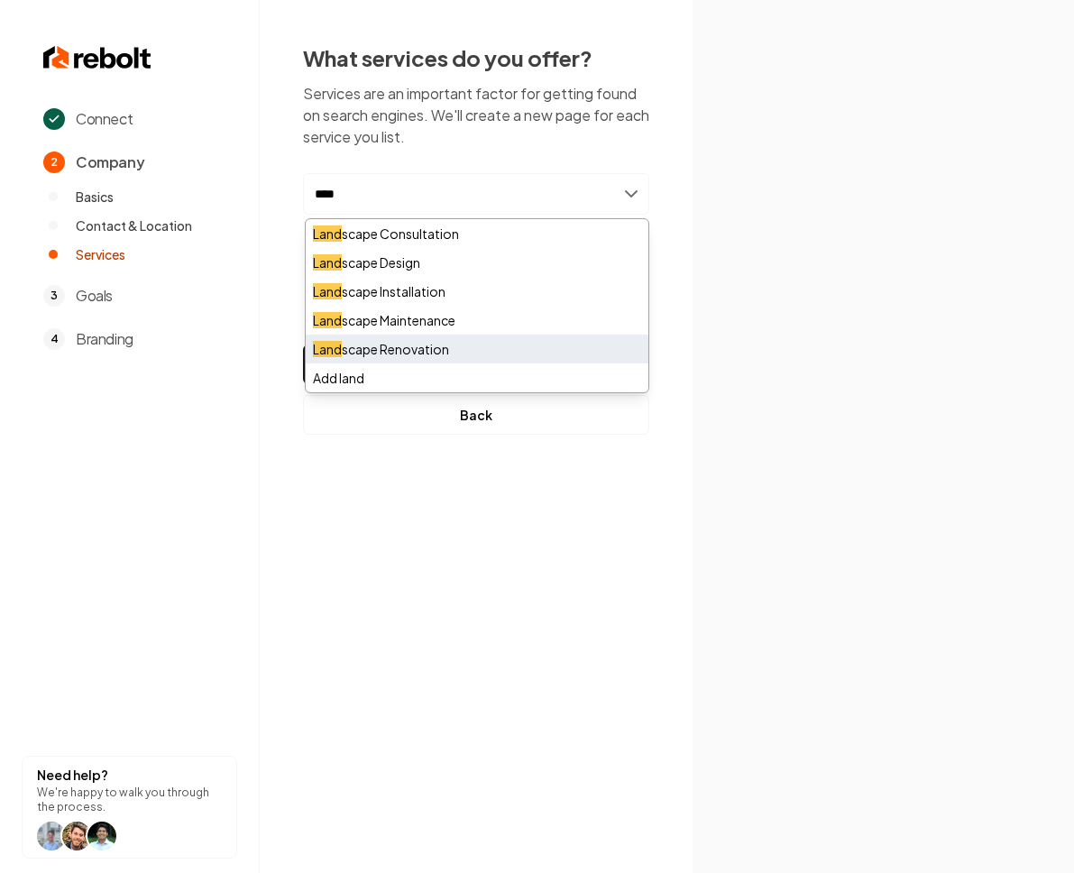
type input "****"
click at [458, 347] on div "Land scape Renovation" at bounding box center [477, 349] width 343 height 29
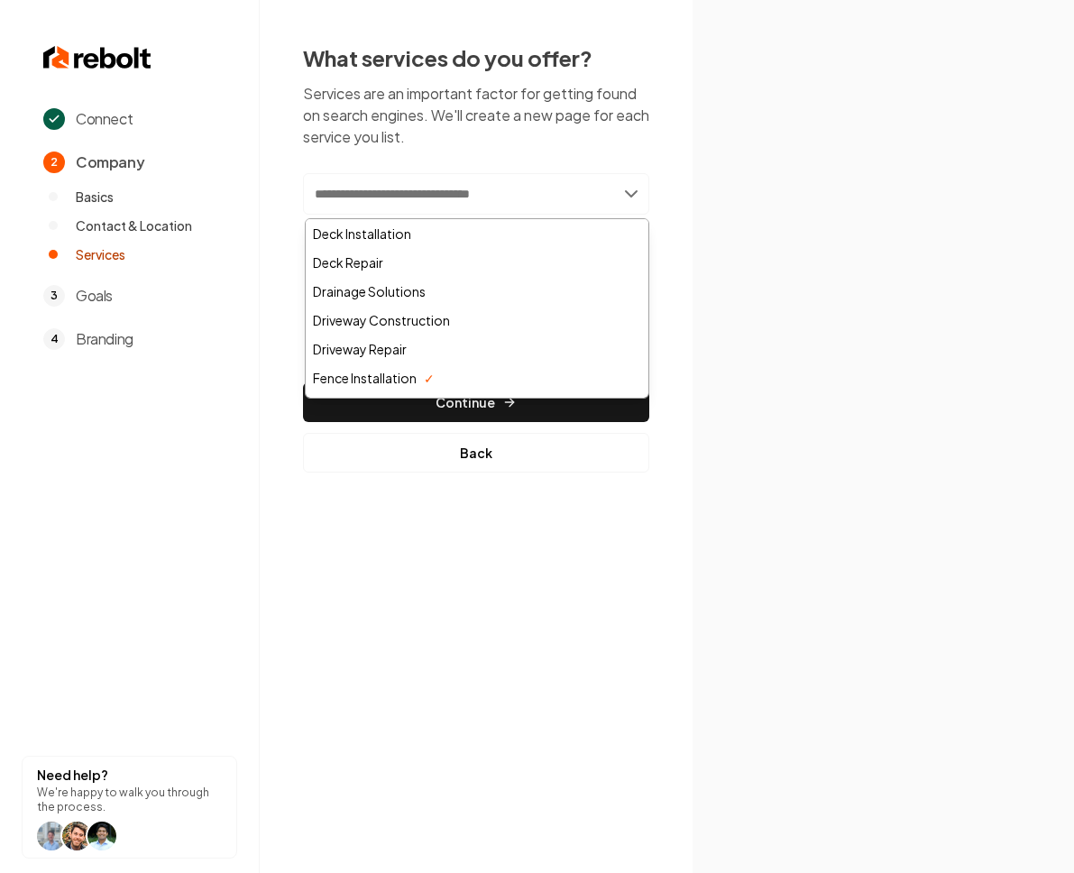
click at [400, 197] on input "text" at bounding box center [476, 193] width 346 height 41
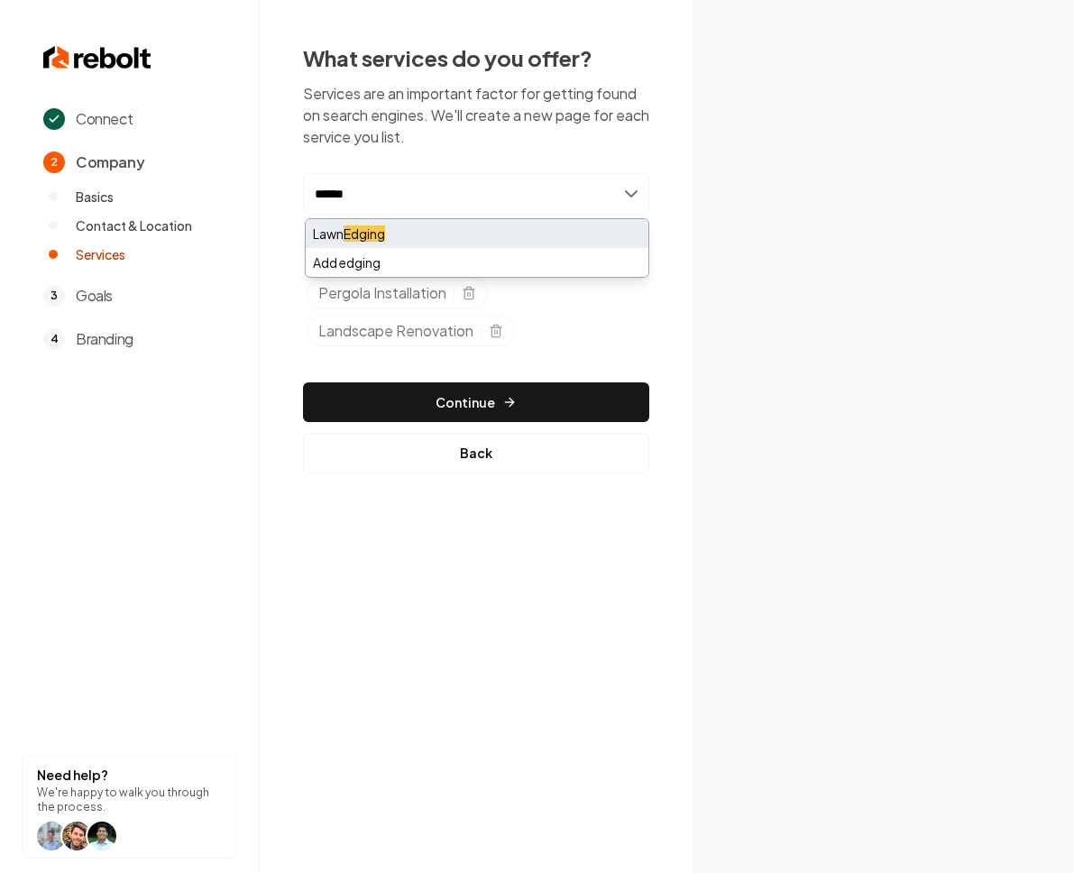
type input "******"
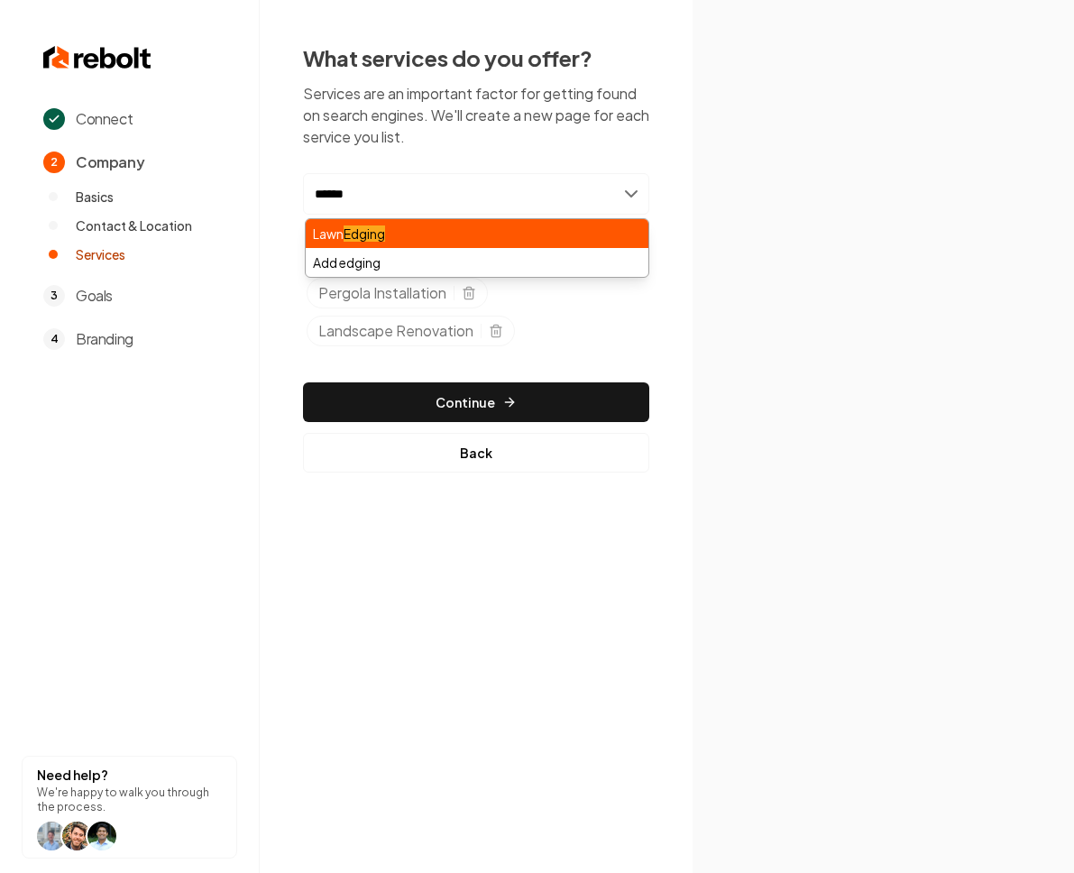
click at [410, 231] on div "Lawn Edging" at bounding box center [477, 233] width 343 height 29
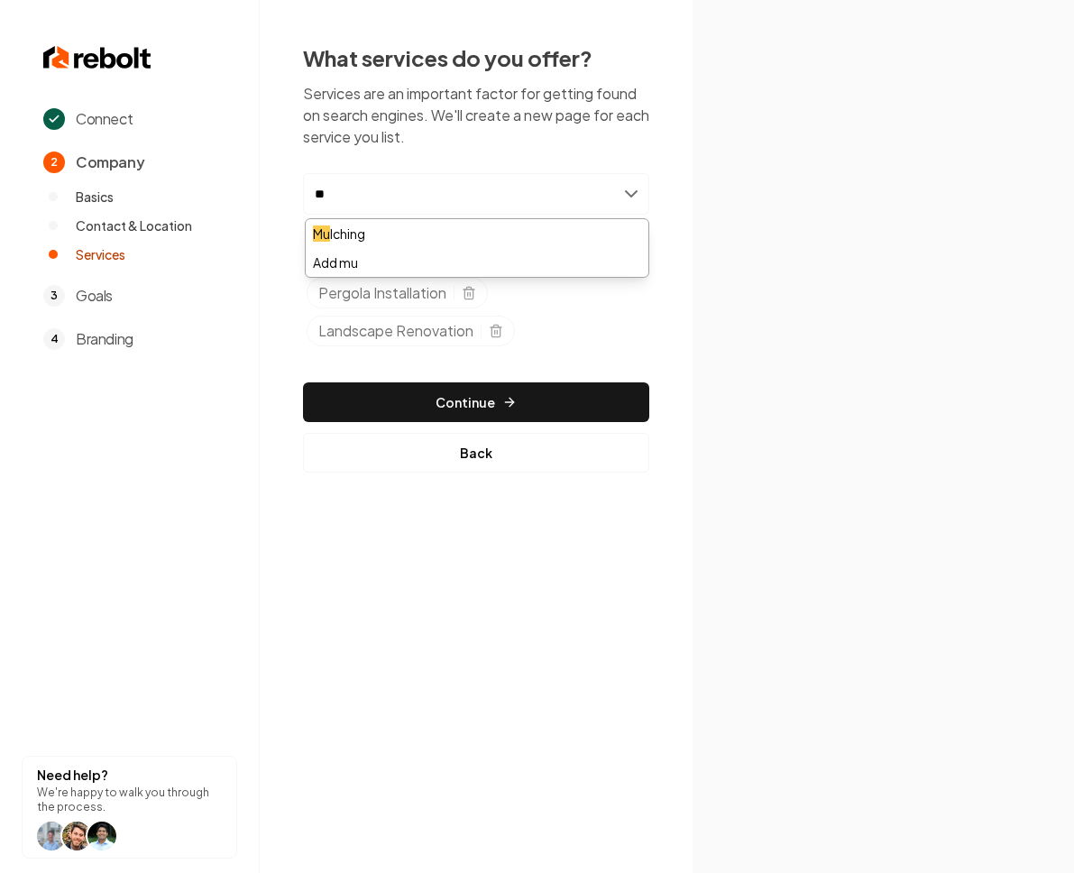
type input "**"
click at [338, 234] on div "Mu lching" at bounding box center [477, 233] width 343 height 29
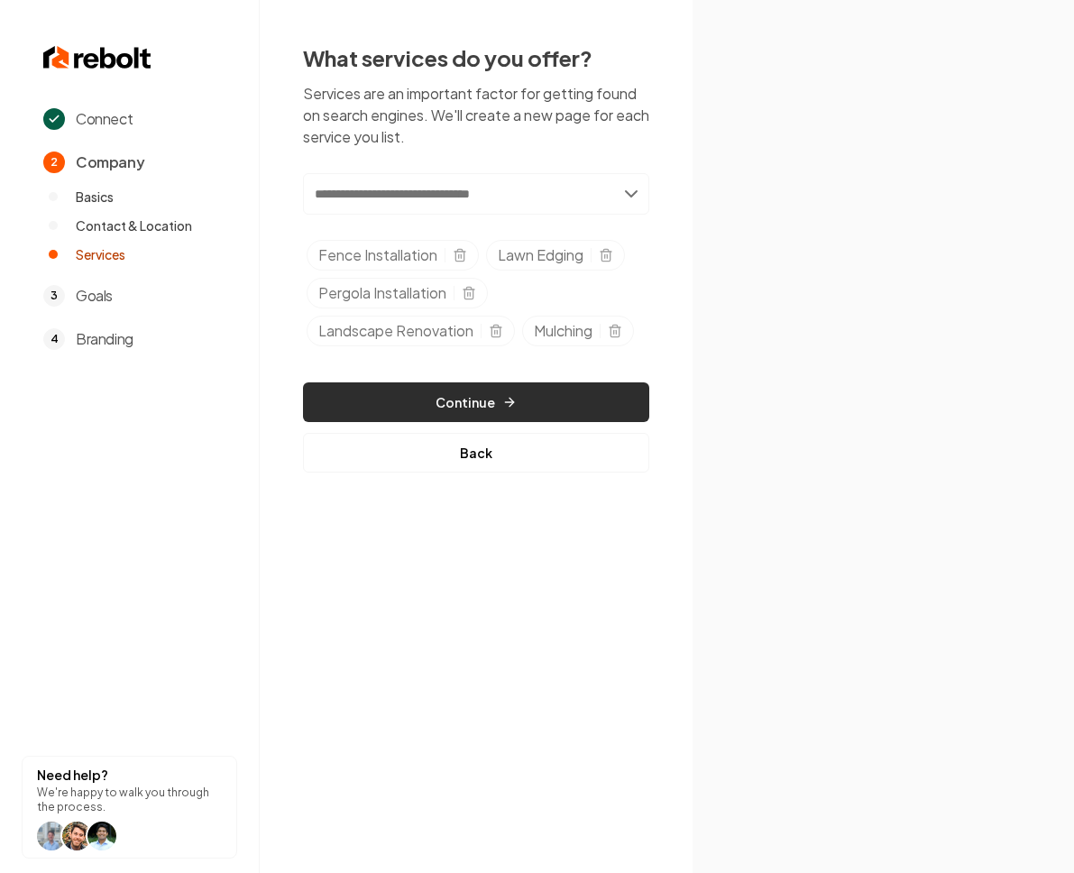
click at [400, 406] on button "Continue" at bounding box center [476, 402] width 346 height 40
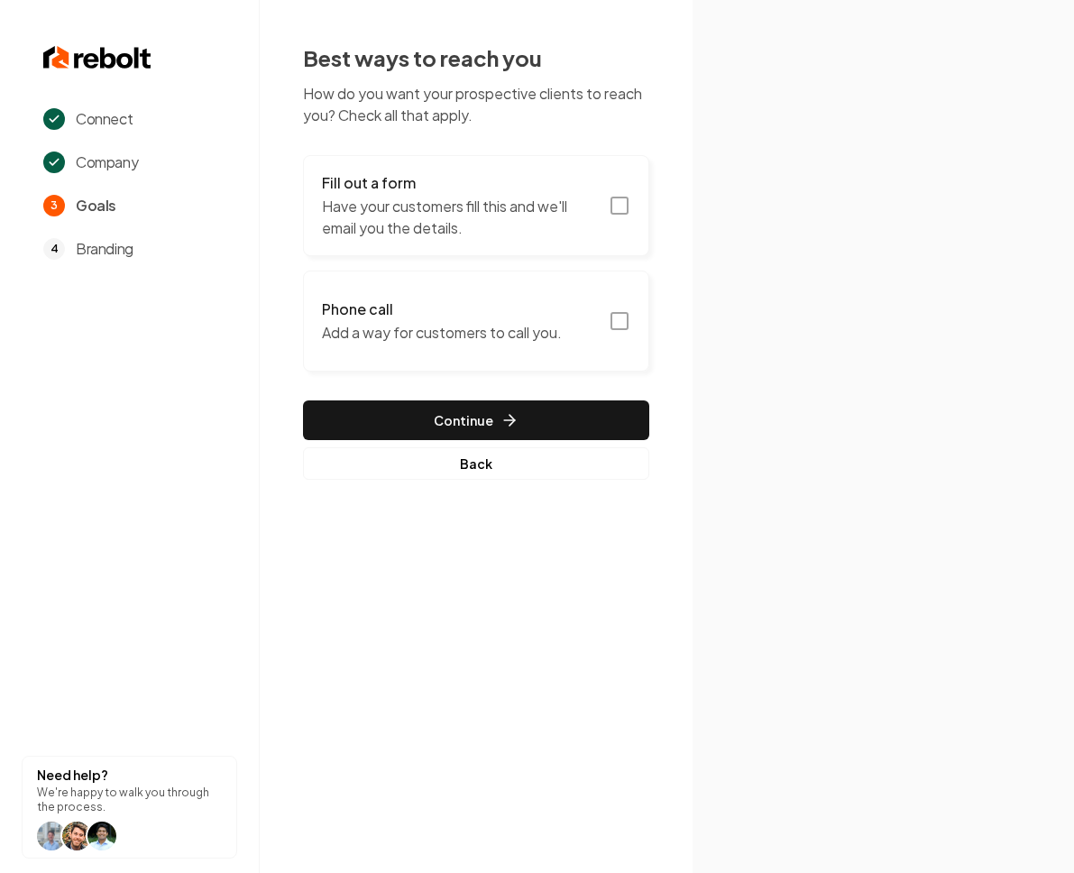
click at [621, 207] on icon "button" at bounding box center [620, 206] width 22 height 22
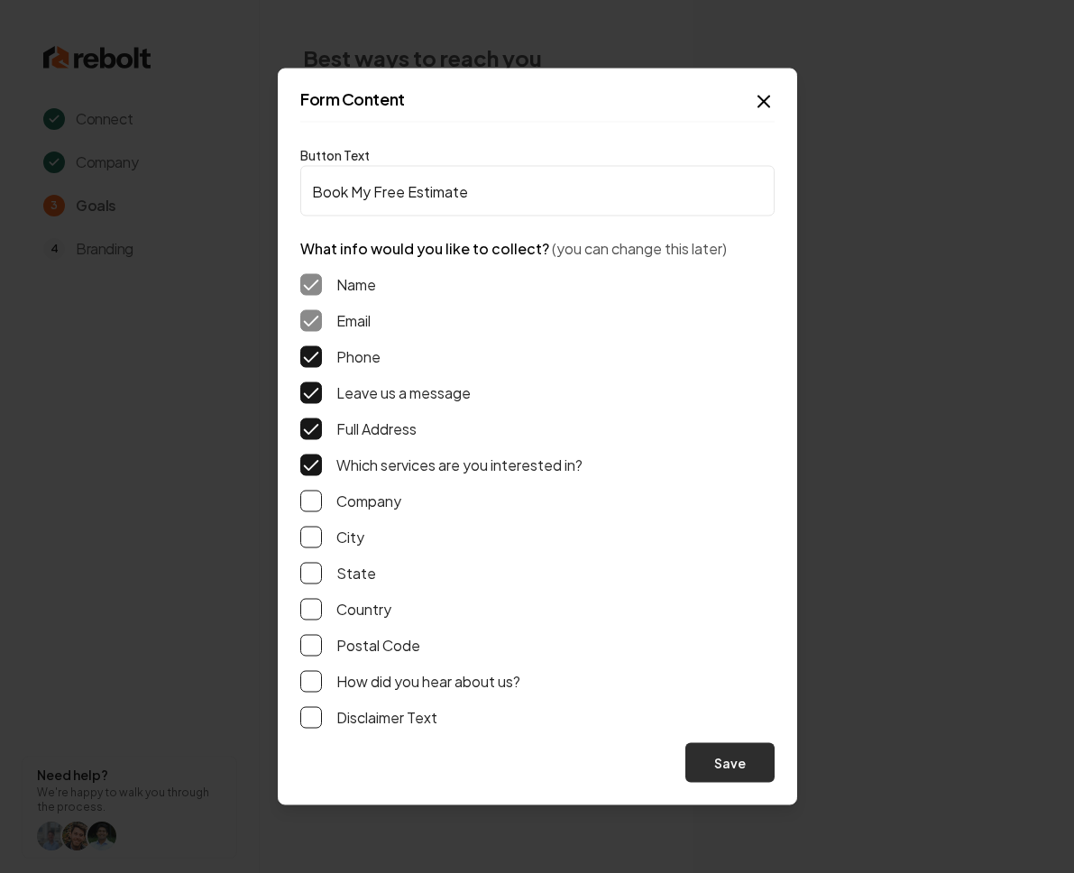
click at [733, 772] on button "Save" at bounding box center [730, 763] width 89 height 40
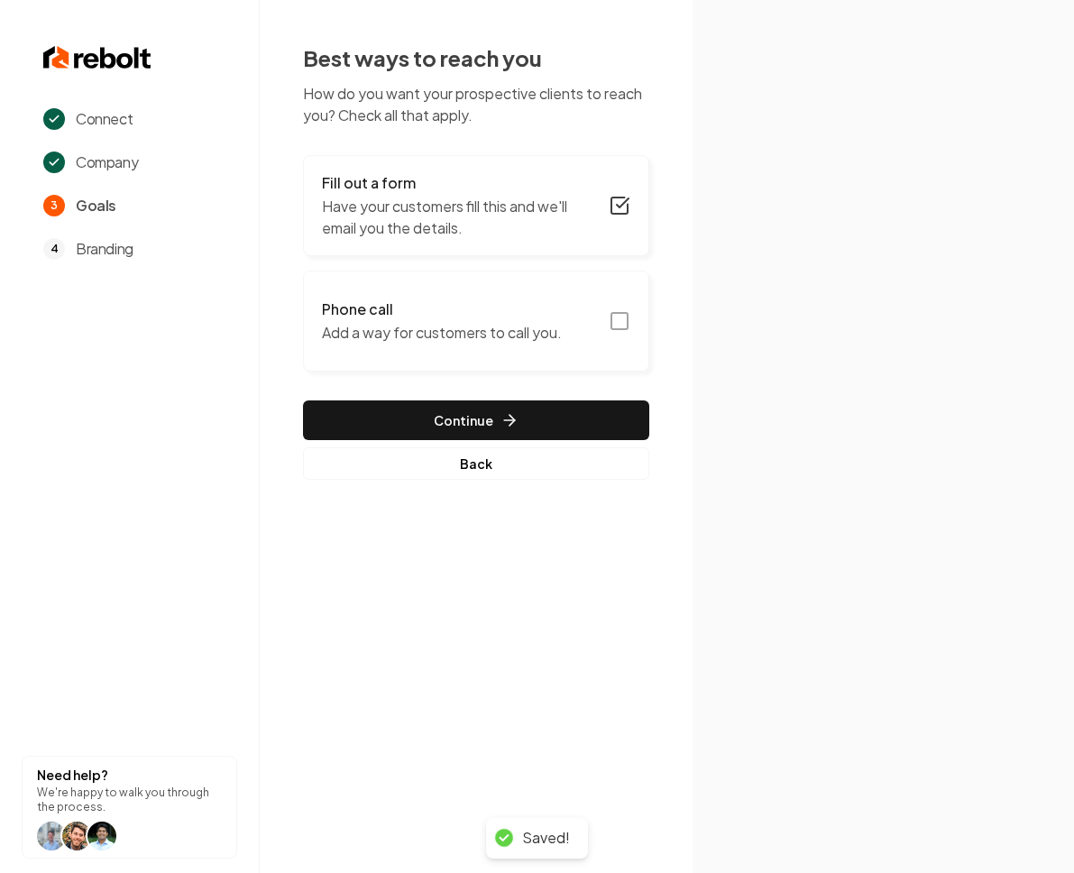
click at [628, 330] on icon "button" at bounding box center [620, 321] width 22 height 22
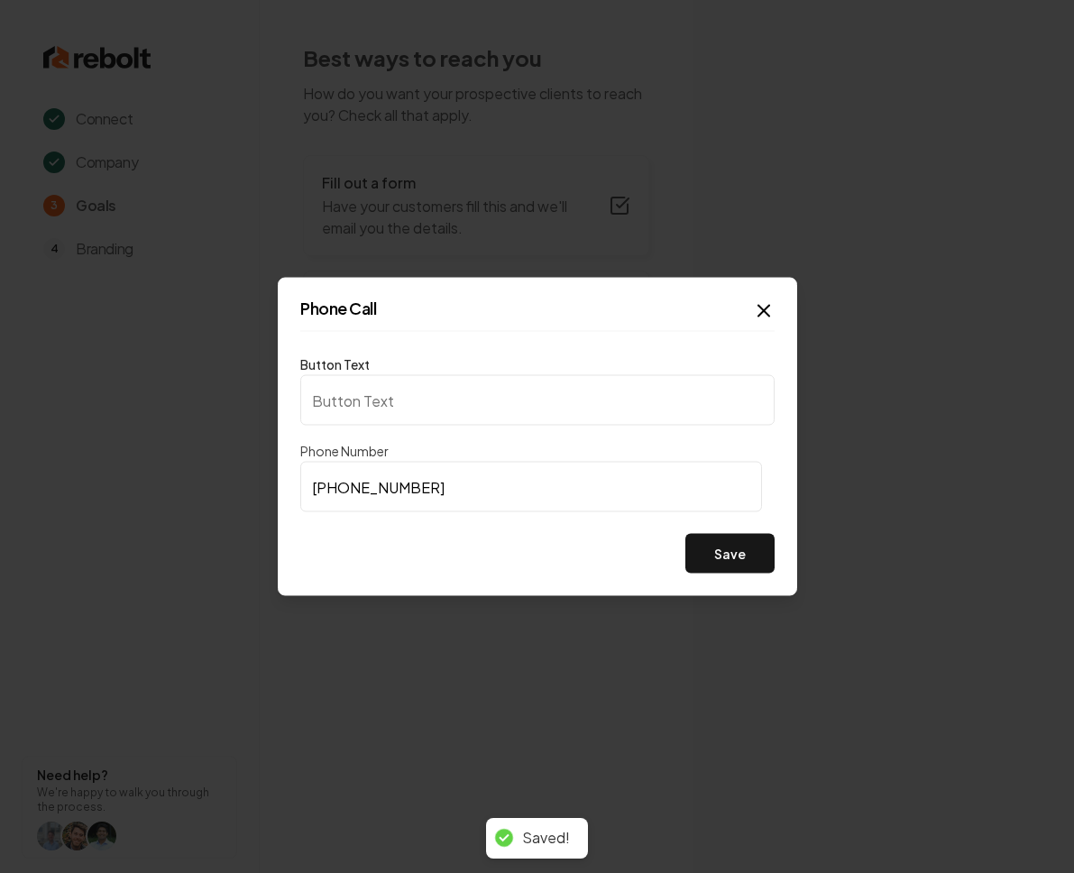
type input "Call us"
type input "[PHONE_NUMBER]"
click at [705, 554] on button "Save" at bounding box center [730, 554] width 89 height 40
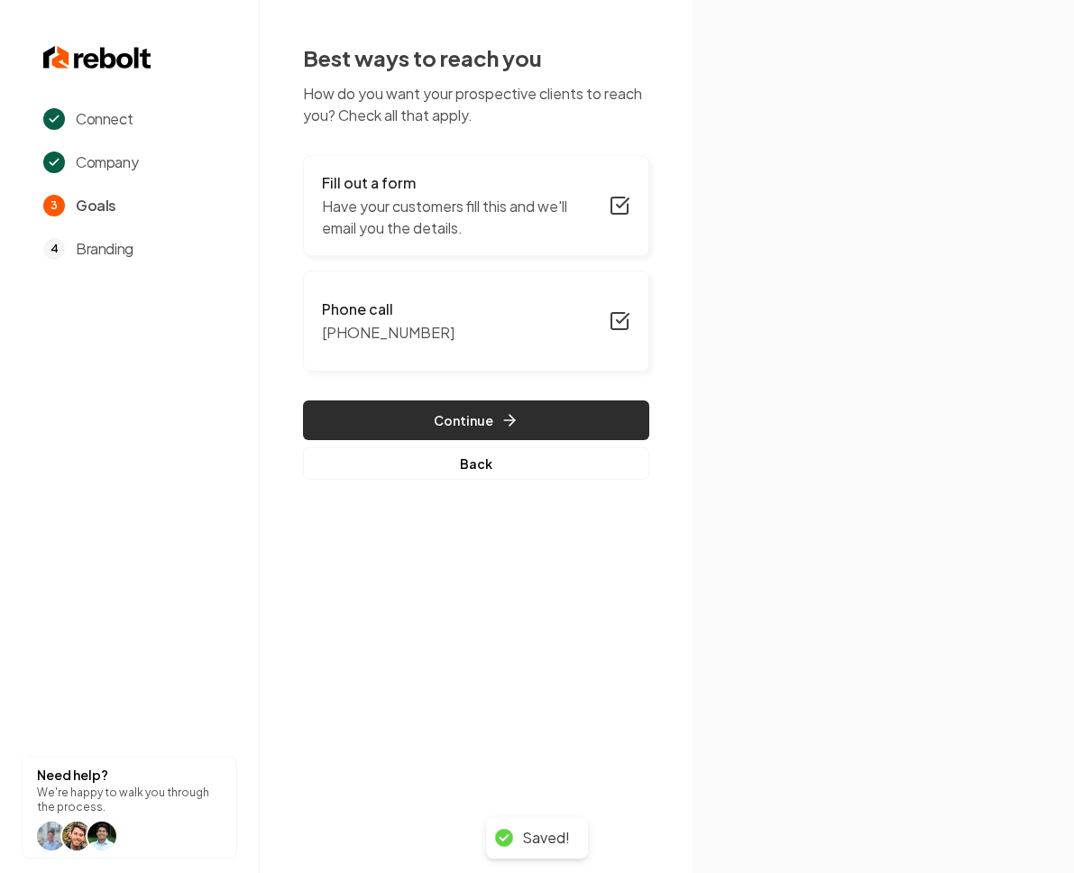
click at [364, 417] on button "Continue" at bounding box center [476, 420] width 346 height 40
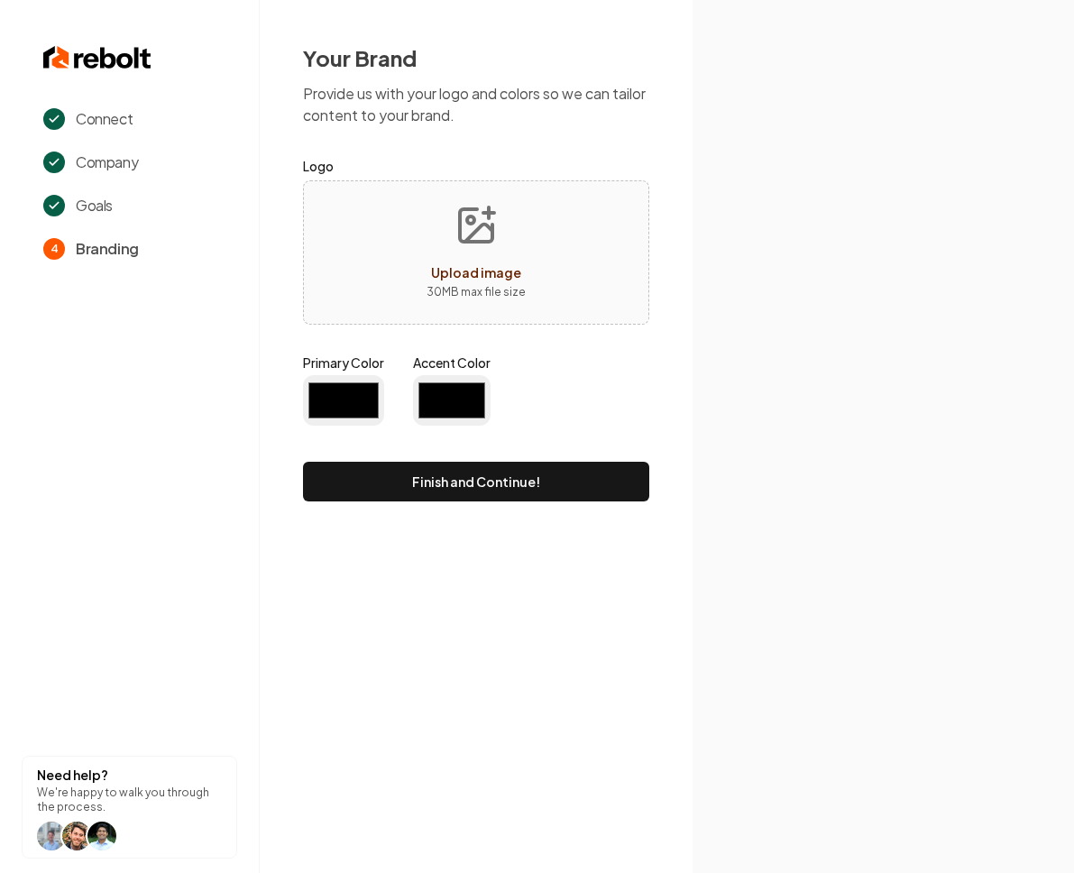
type input "#194d33"
type input "#70be00"
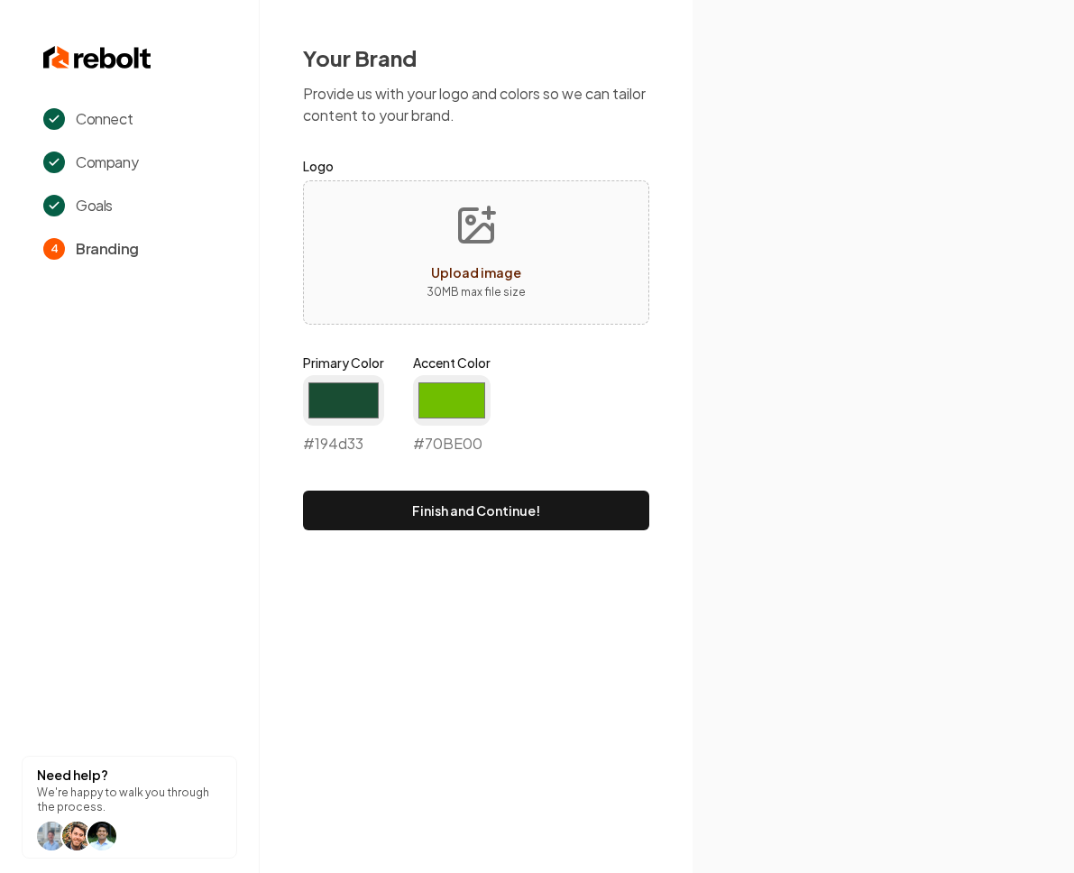
click at [339, 369] on label "Primary Color" at bounding box center [343, 363] width 81 height 18
click at [339, 375] on input "#194d33" at bounding box center [343, 400] width 81 height 51
click at [347, 394] on input "#194d33" at bounding box center [343, 400] width 81 height 51
type input "#ffffff"
drag, startPoint x: 540, startPoint y: 631, endPoint x: 484, endPoint y: 535, distance: 110.8
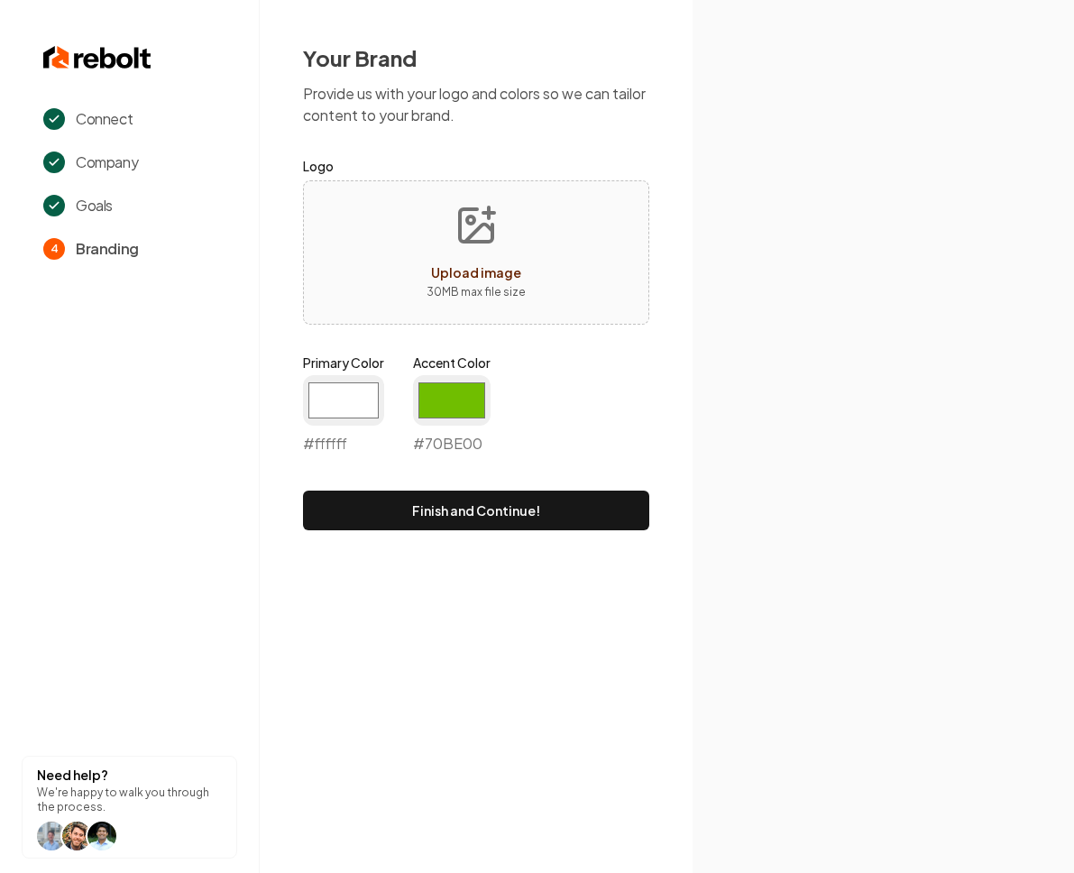
click at [539, 629] on div "Connect Company Goals 4 Branding Need help? We're happy to walk you through the…" at bounding box center [537, 436] width 1074 height 873
click at [437, 389] on input "#70be00" at bounding box center [452, 400] width 78 height 51
type input "#002fbd"
click at [699, 461] on icon at bounding box center [884, 593] width 382 height 560
click at [510, 514] on button "Finish and Continue!" at bounding box center [476, 511] width 346 height 40
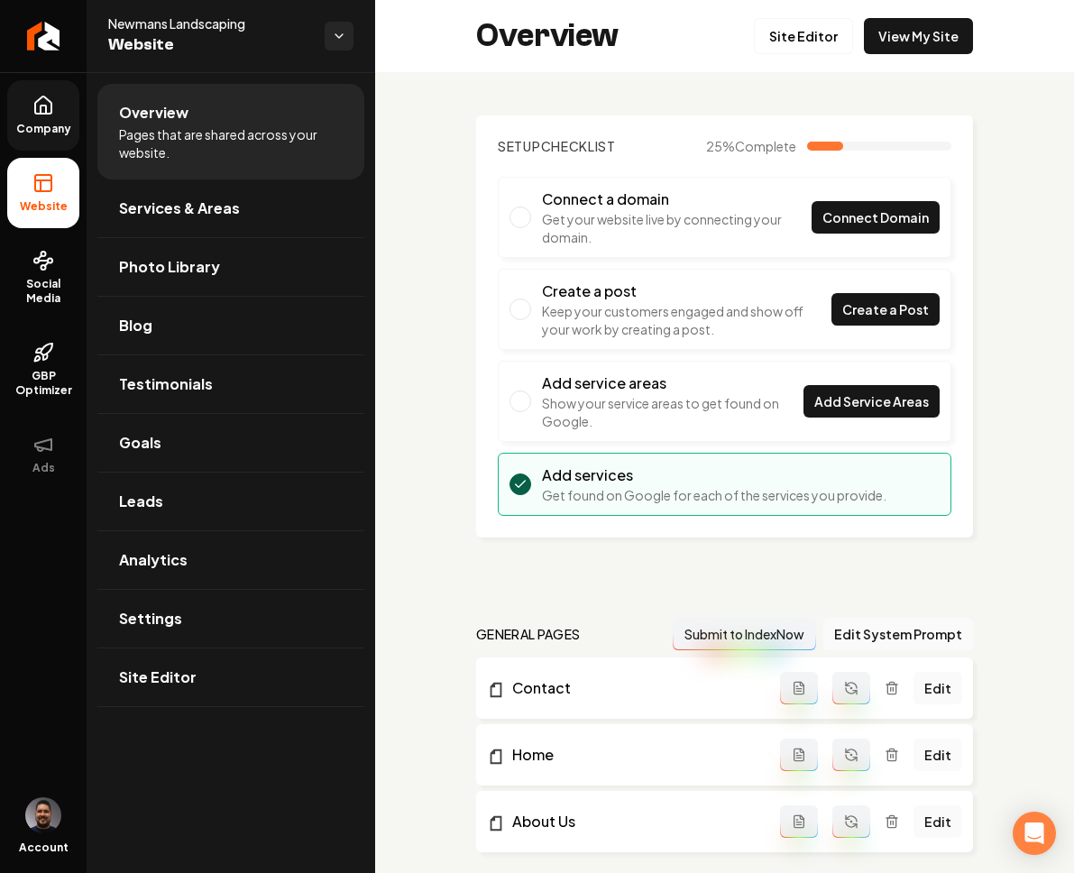
click at [60, 103] on link "Company" at bounding box center [43, 115] width 72 height 70
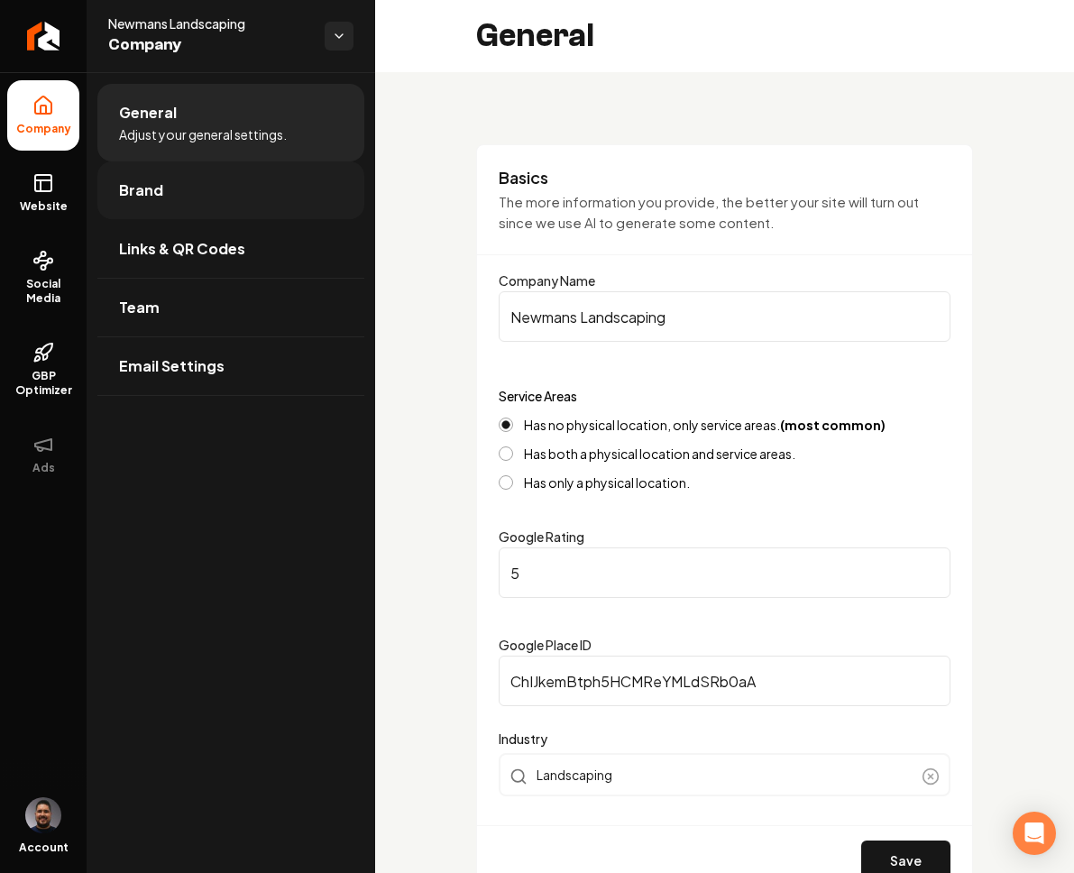
click at [163, 203] on link "Brand" at bounding box center [230, 190] width 267 height 58
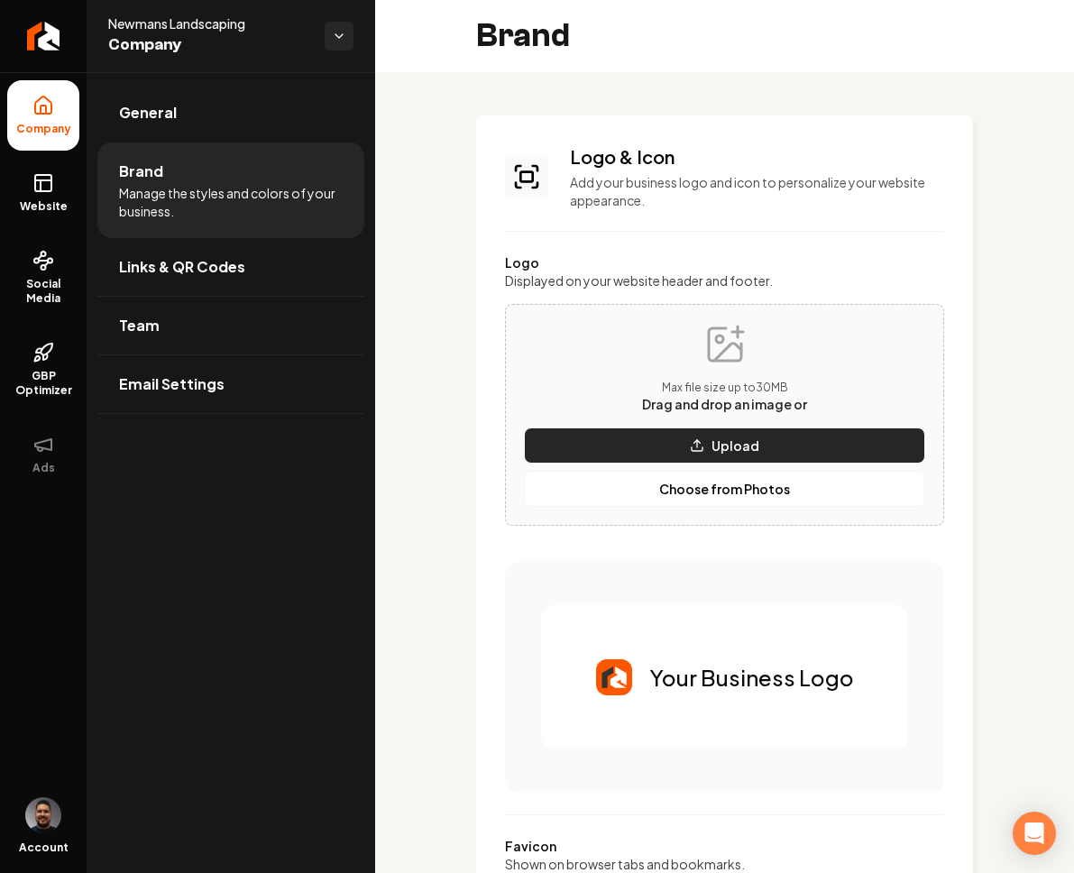
click at [677, 441] on button "Upload" at bounding box center [724, 446] width 401 height 36
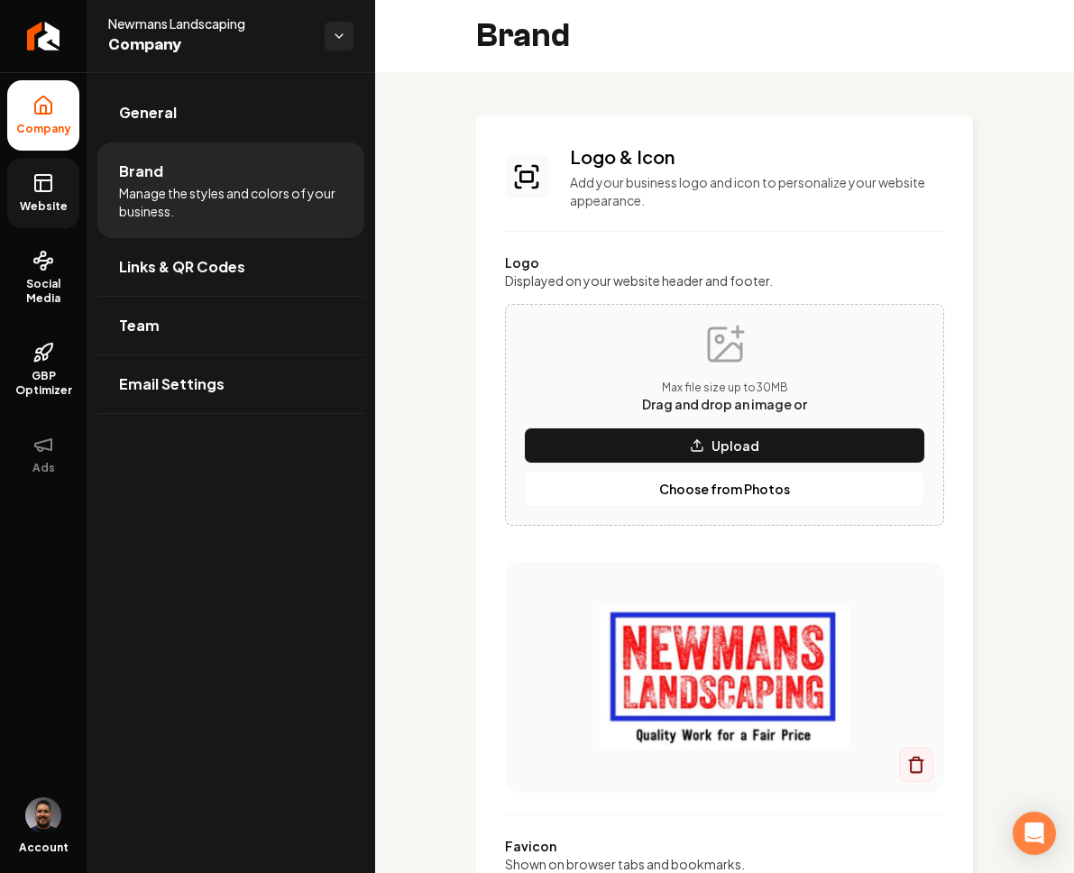
click at [51, 181] on rect at bounding box center [43, 183] width 16 height 16
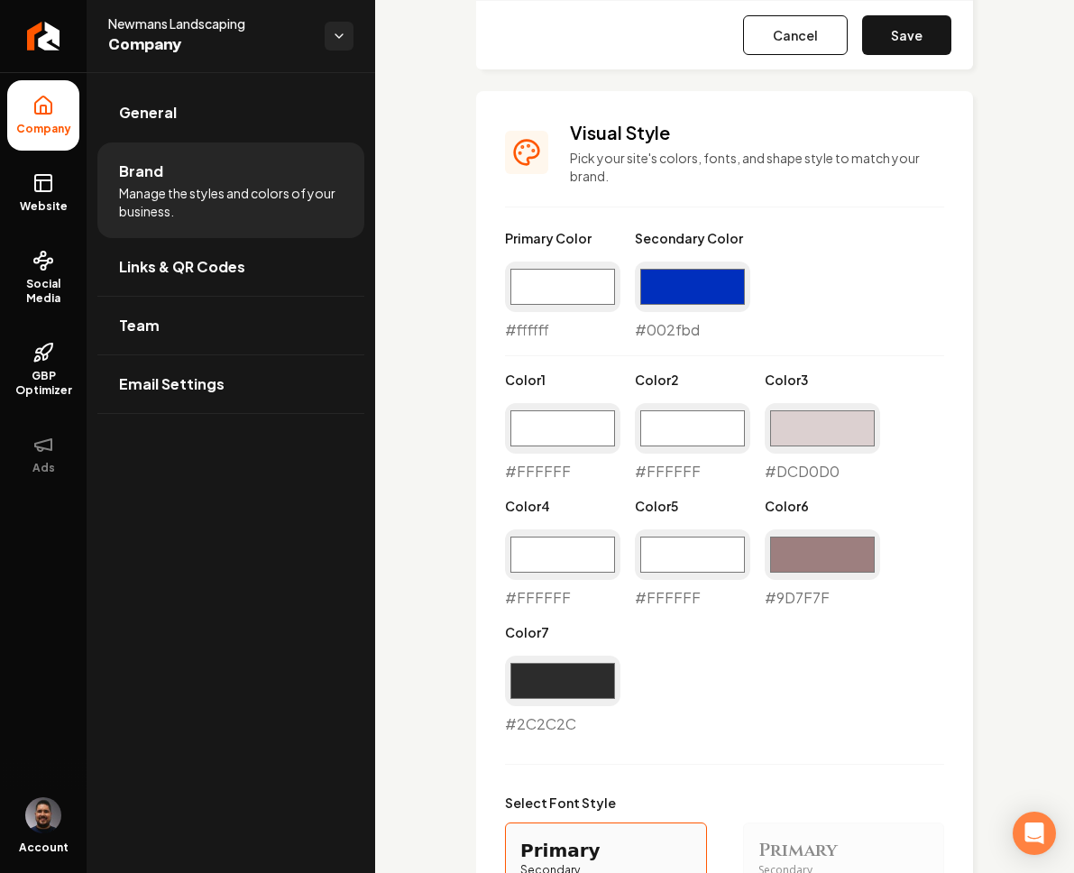
scroll to position [1366, 0]
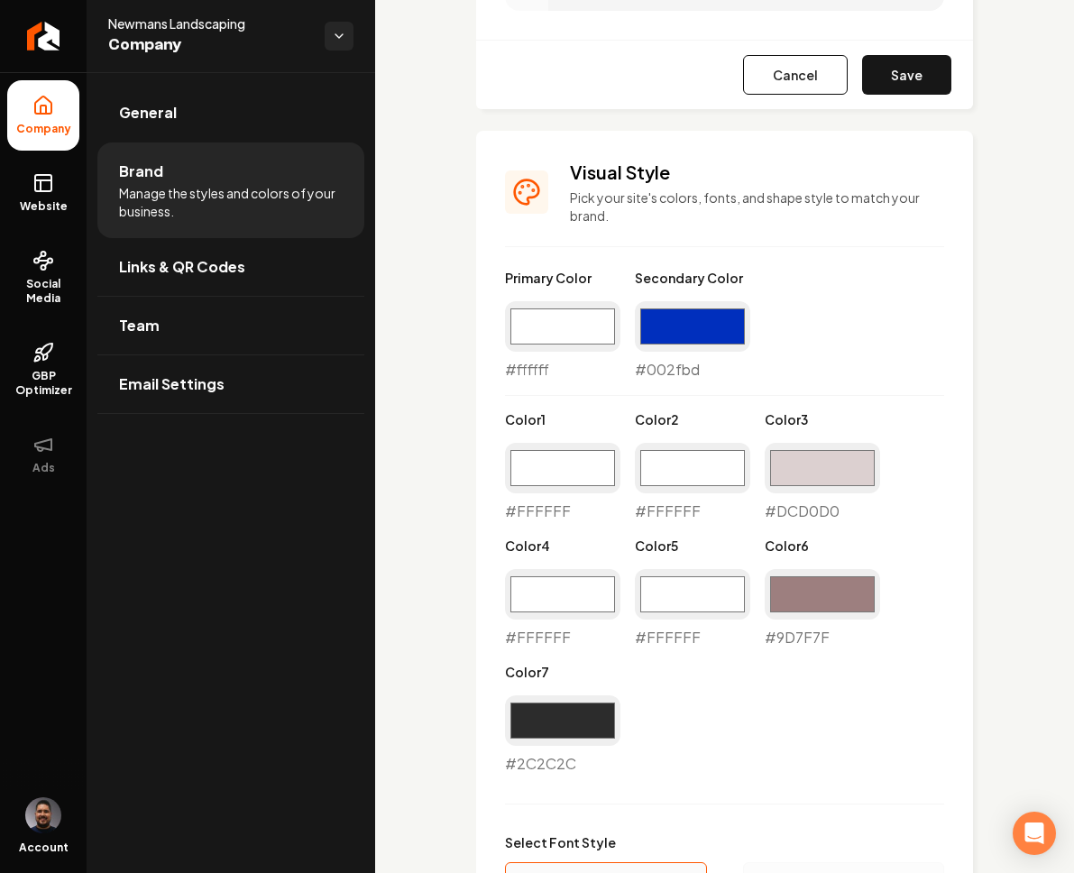
click at [912, 87] on button "Save" at bounding box center [906, 75] width 89 height 40
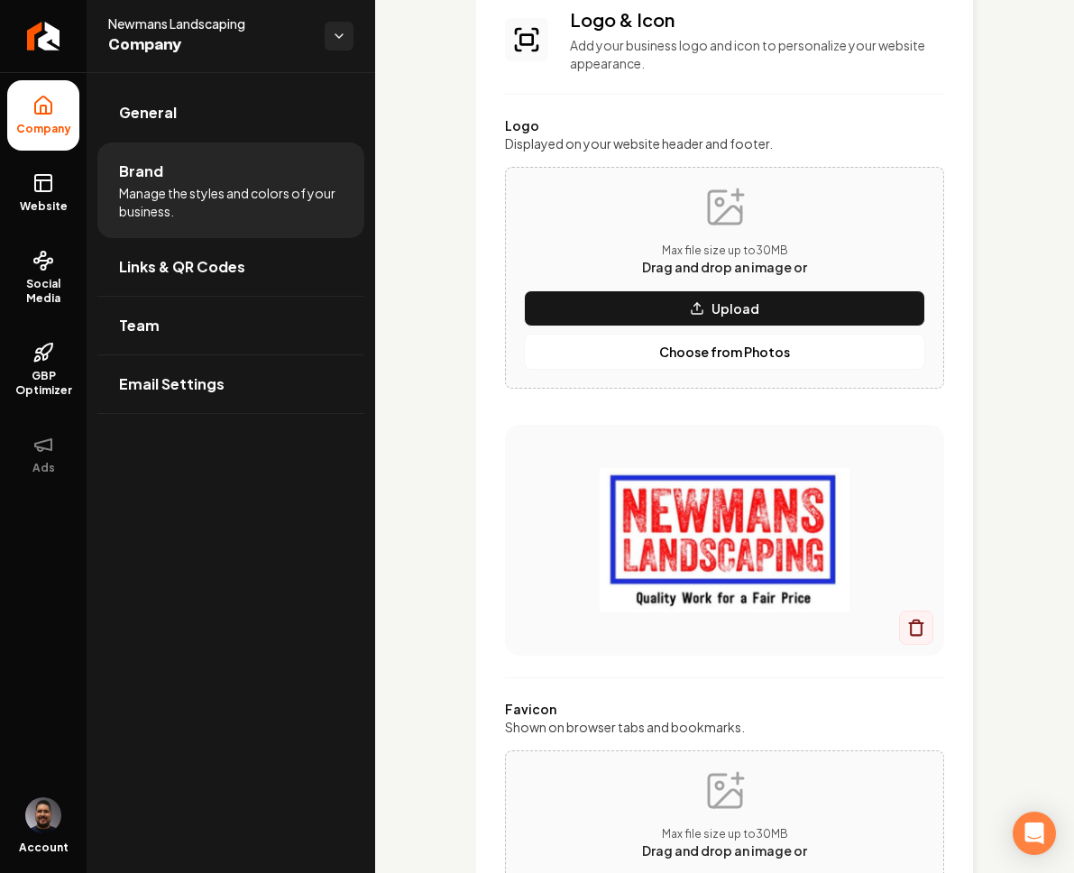
scroll to position [0, 0]
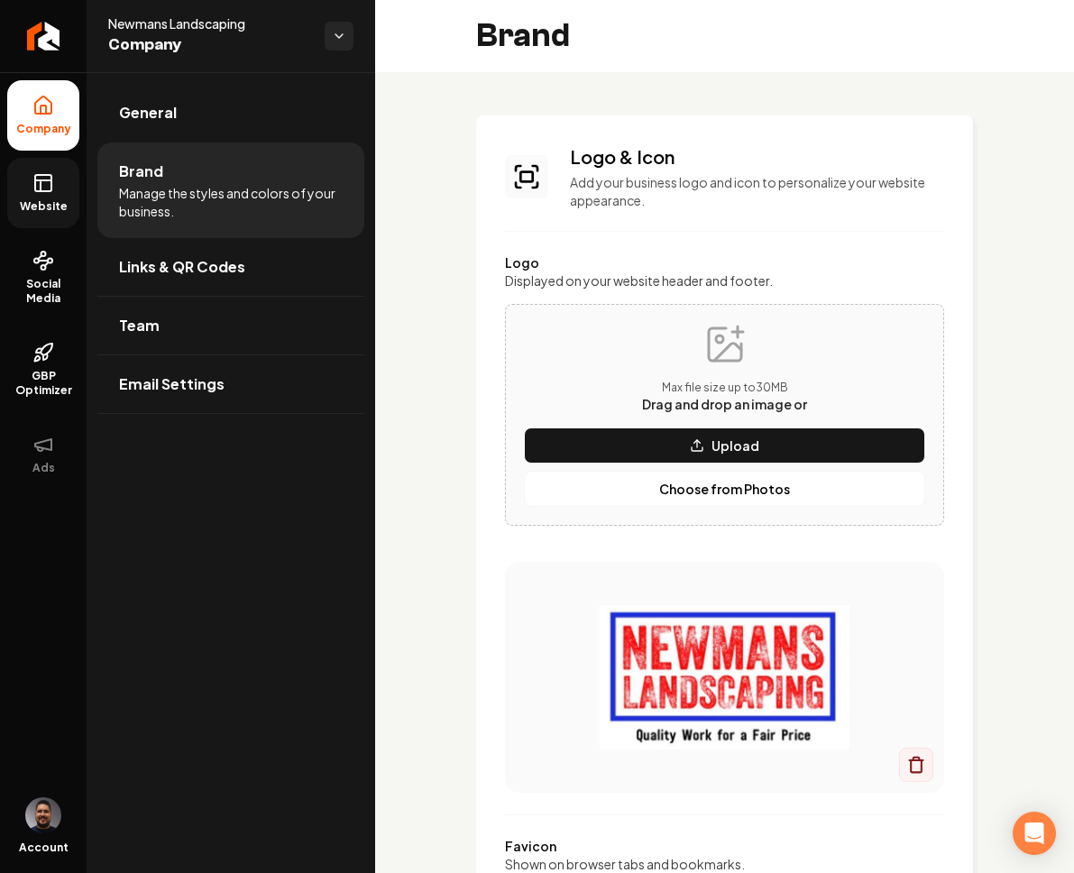
click at [31, 189] on link "Website" at bounding box center [43, 193] width 72 height 70
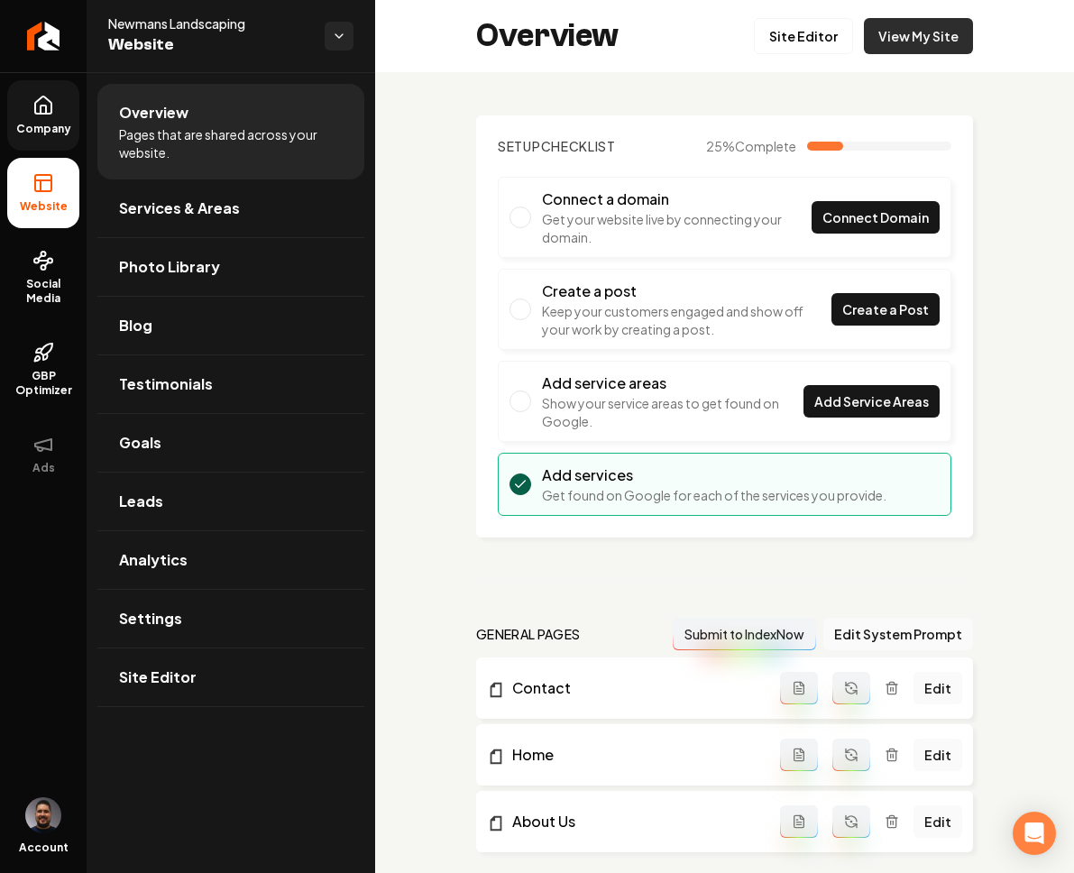
click at [902, 37] on link "View My Site" at bounding box center [918, 36] width 109 height 36
click at [162, 673] on span "Site Editor" at bounding box center [158, 678] width 78 height 22
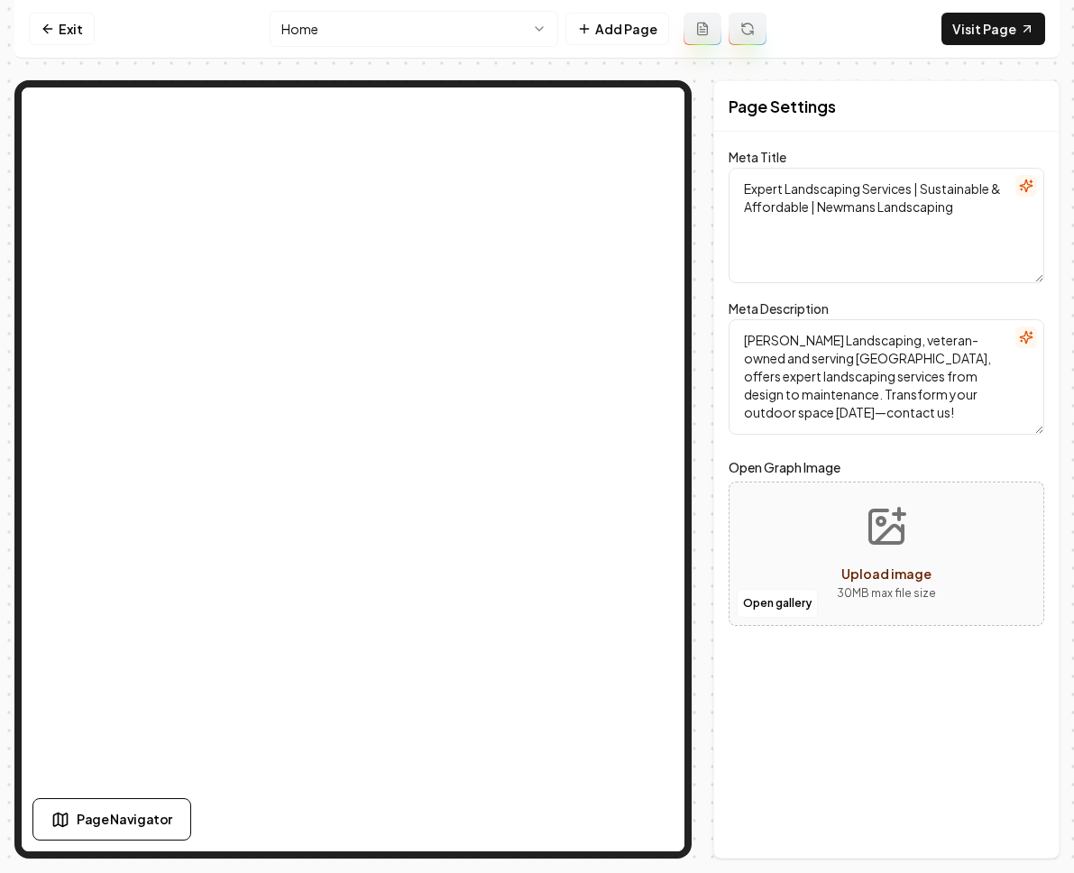
click at [64, 34] on link "Exit" at bounding box center [62, 29] width 66 height 32
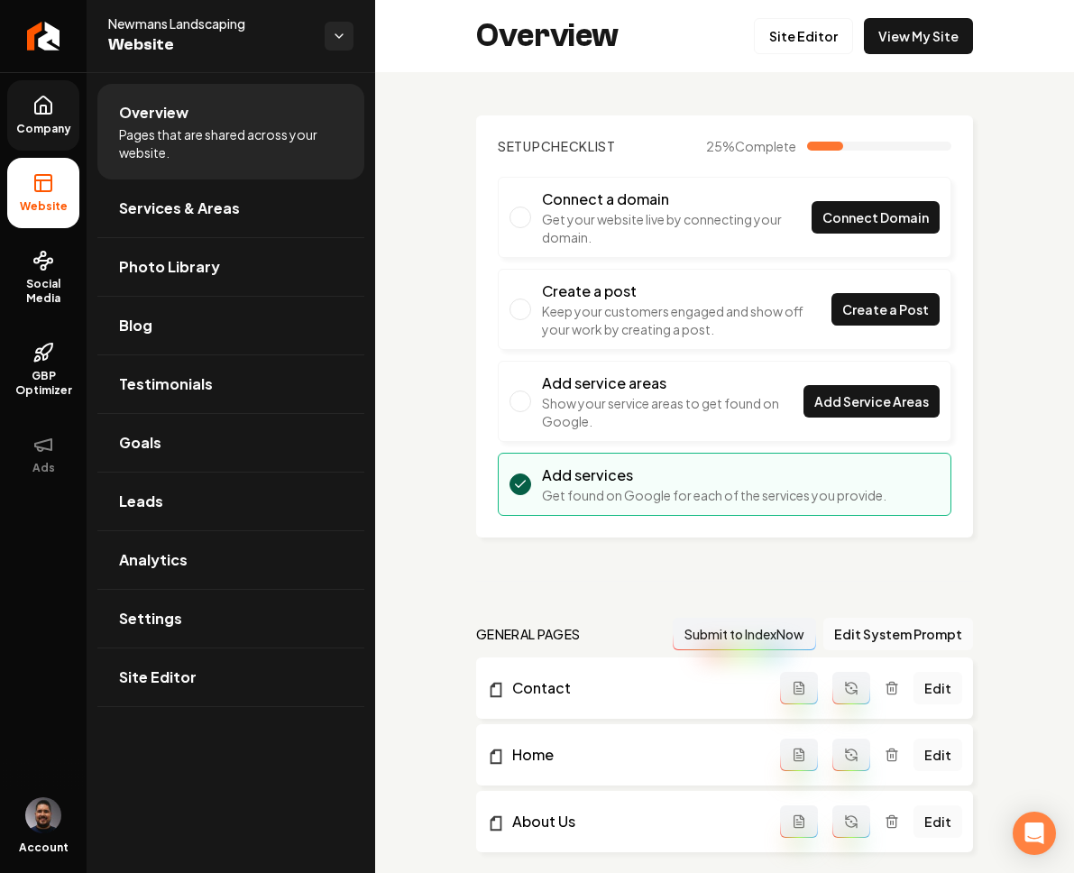
click at [41, 125] on span "Company" at bounding box center [43, 129] width 69 height 14
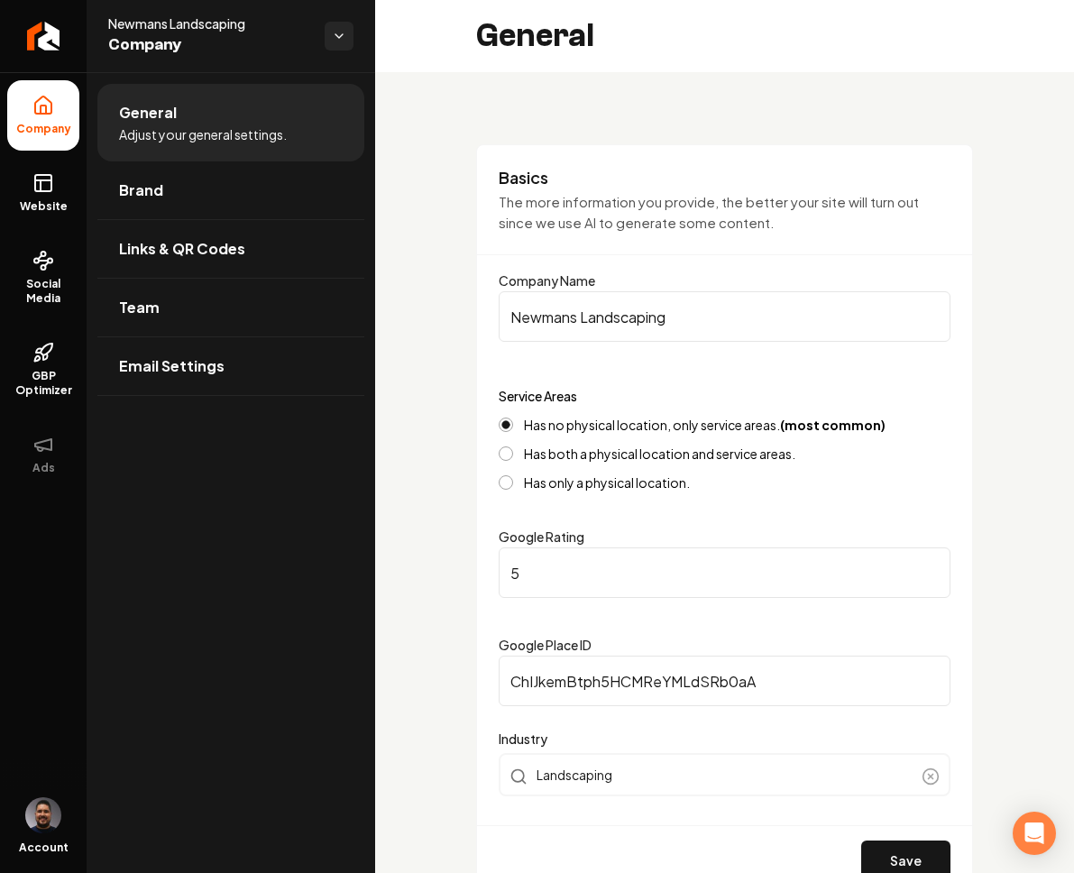
click at [144, 184] on span "Brand" at bounding box center [141, 191] width 44 height 22
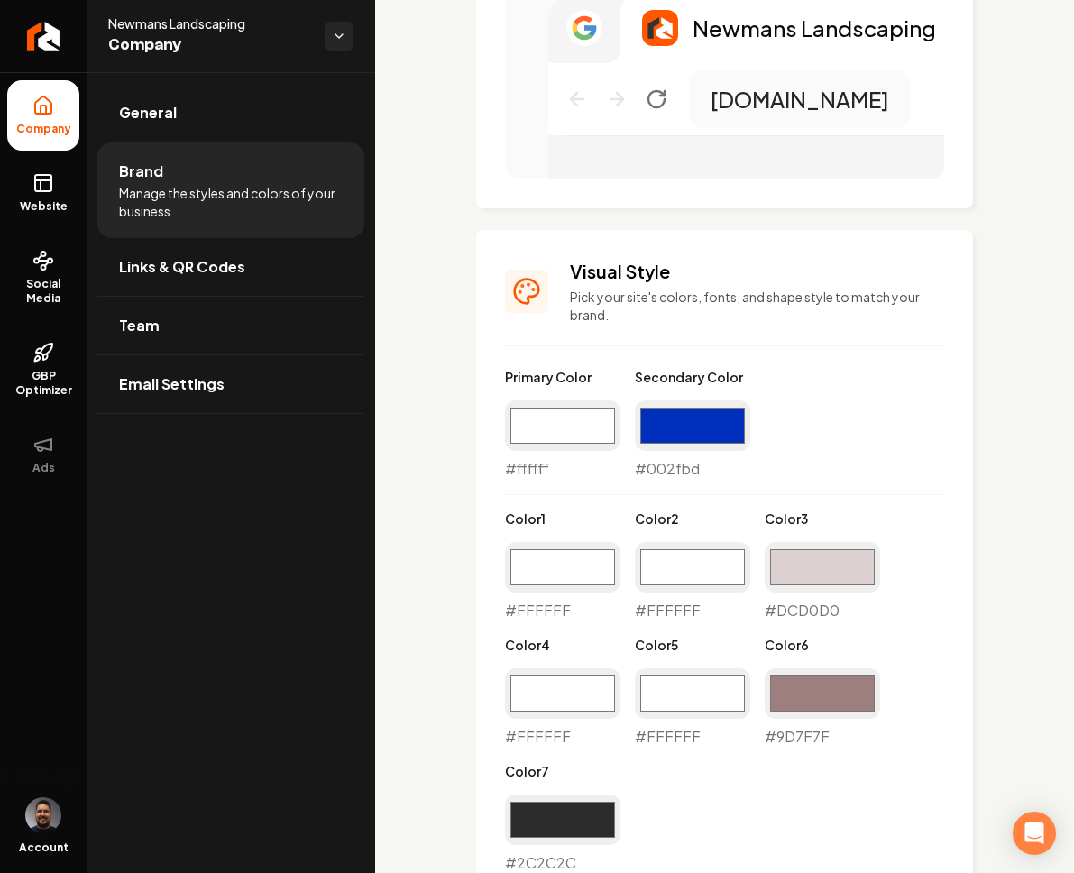
scroll to position [1517, 0]
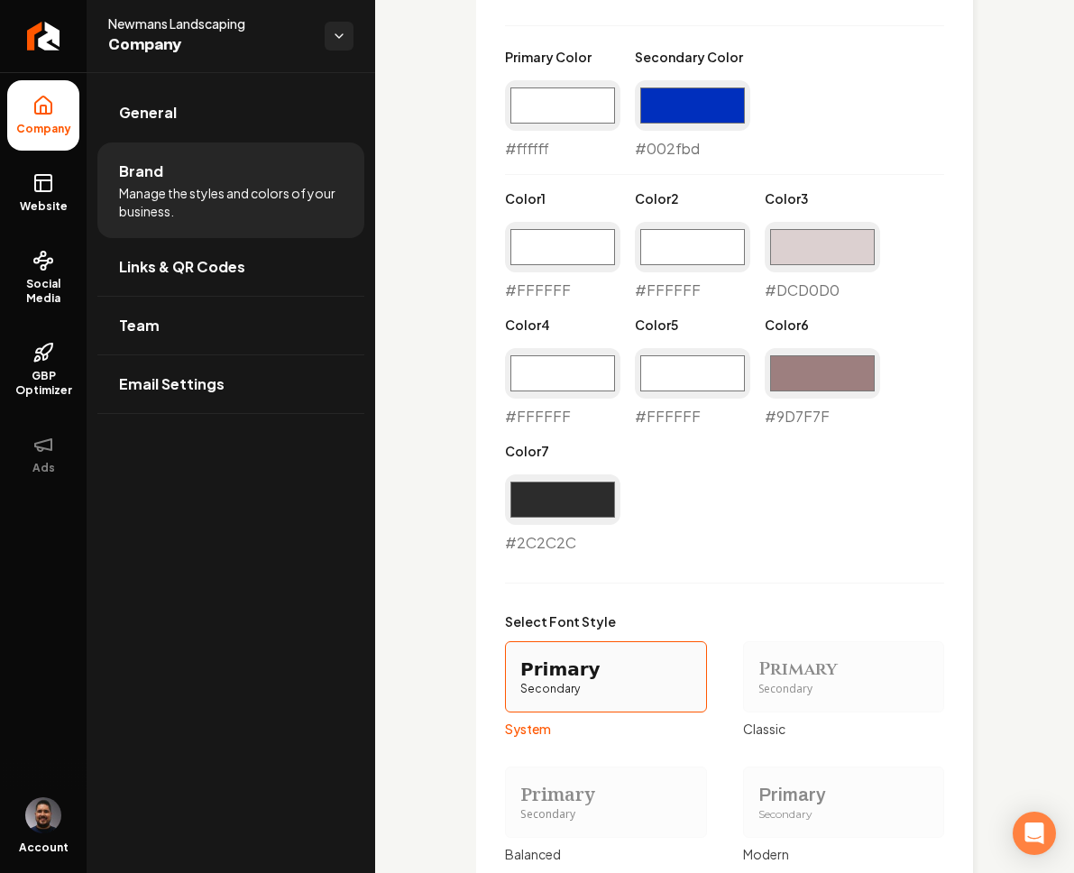
click at [863, 410] on div "#9d7f7f #9D7F7F" at bounding box center [822, 387] width 115 height 79
click at [850, 384] on input "#9d7f7f" at bounding box center [822, 373] width 115 height 51
click at [842, 378] on input "#9d7f7f" at bounding box center [822, 373] width 115 height 51
type input "#e63333"
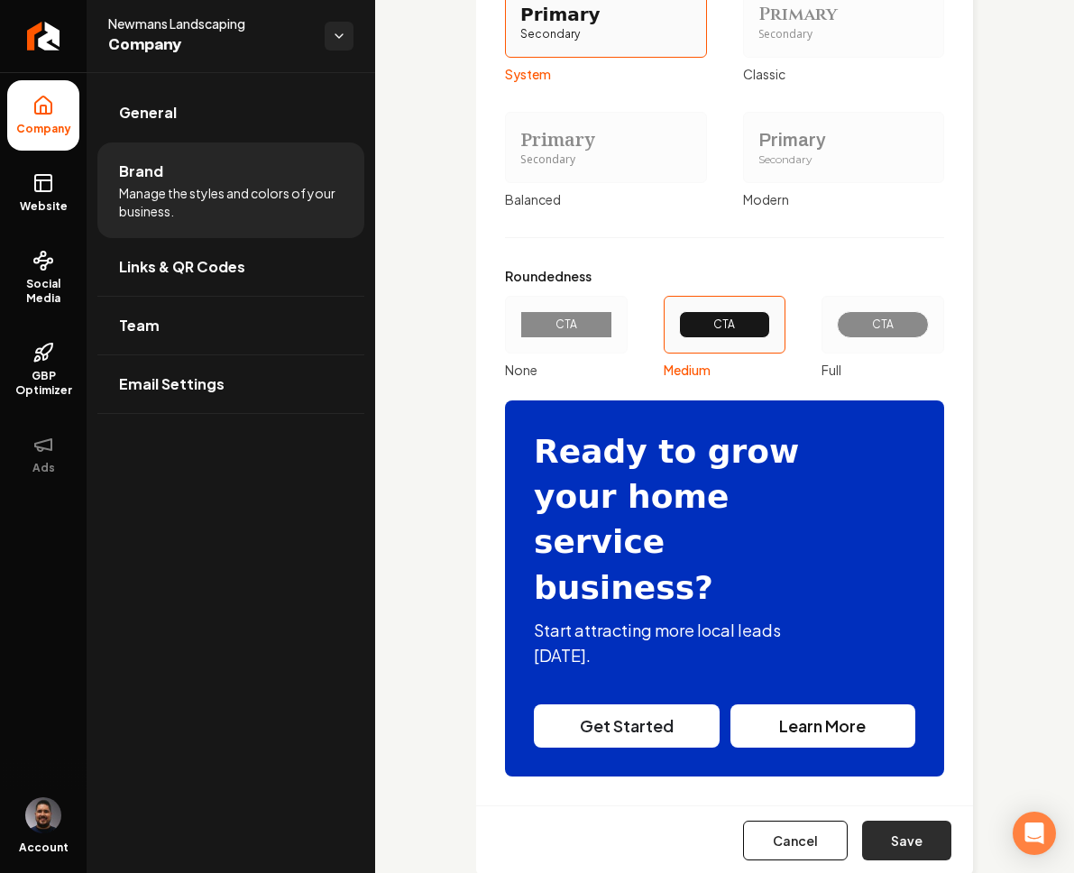
click at [901, 821] on button "Save" at bounding box center [906, 841] width 89 height 40
type input "#ffffff"
type input "#dcd0d0"
type input "#ffffff"
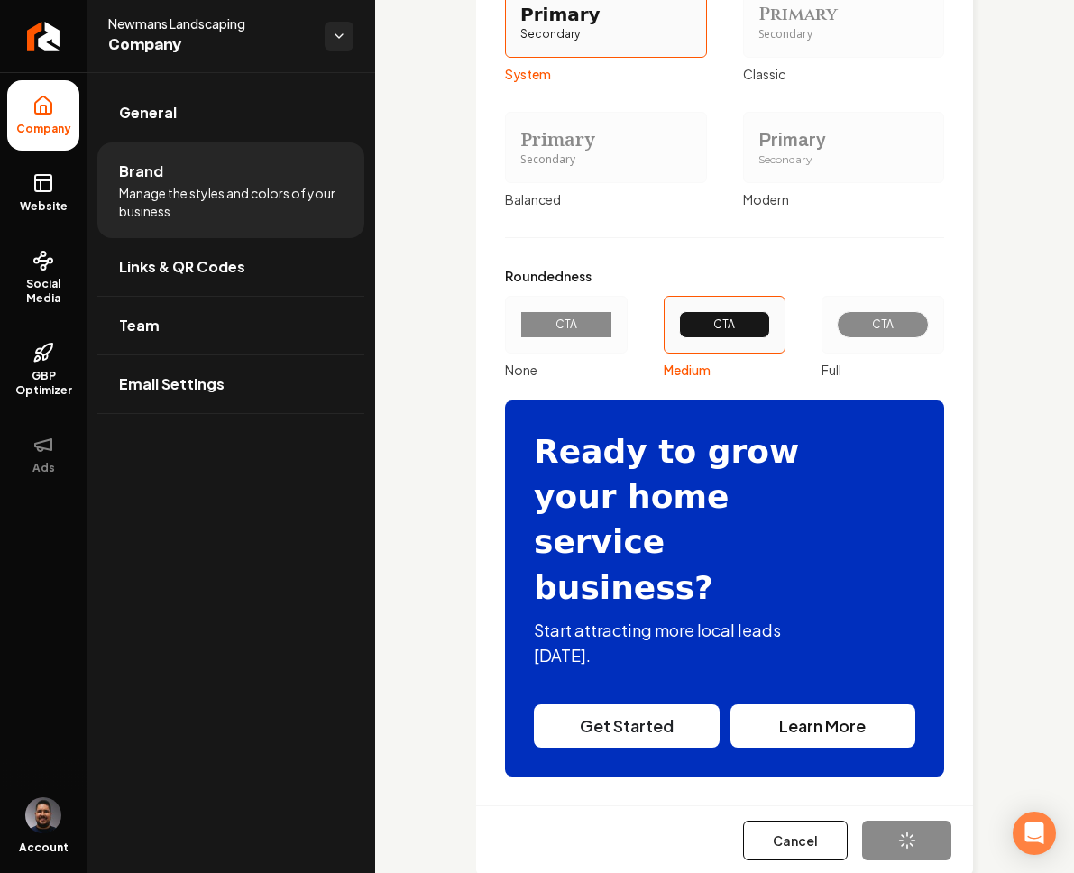
type input "#ffffff"
type input "#2c2c2c"
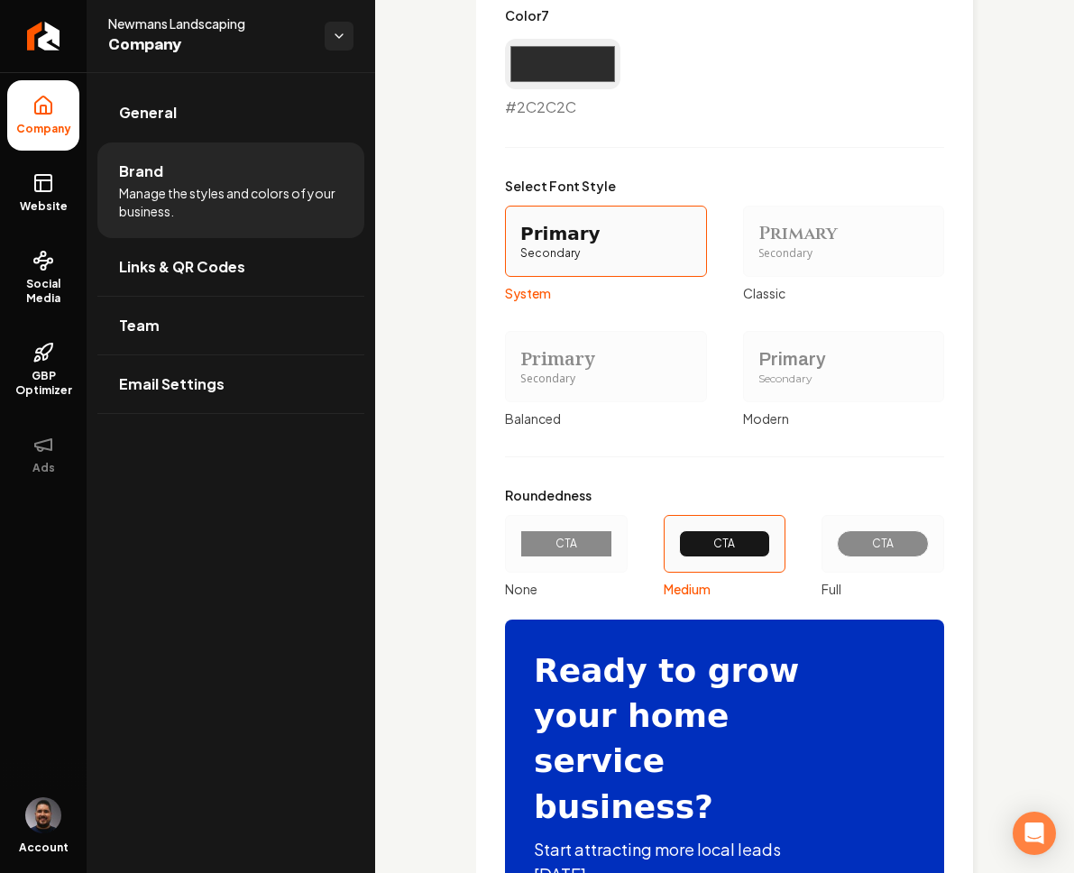
scroll to position [1561, 0]
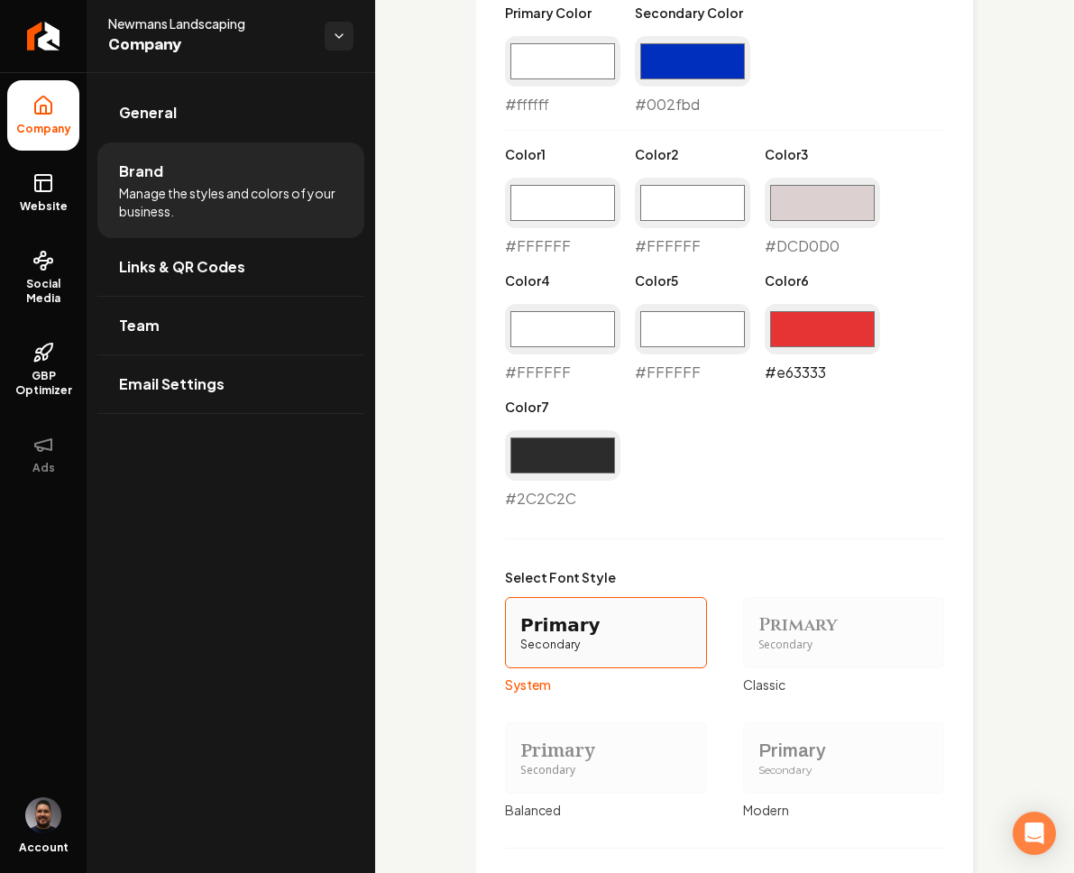
click at [826, 323] on input "#e63333" at bounding box center [822, 329] width 115 height 51
type input "#000000"
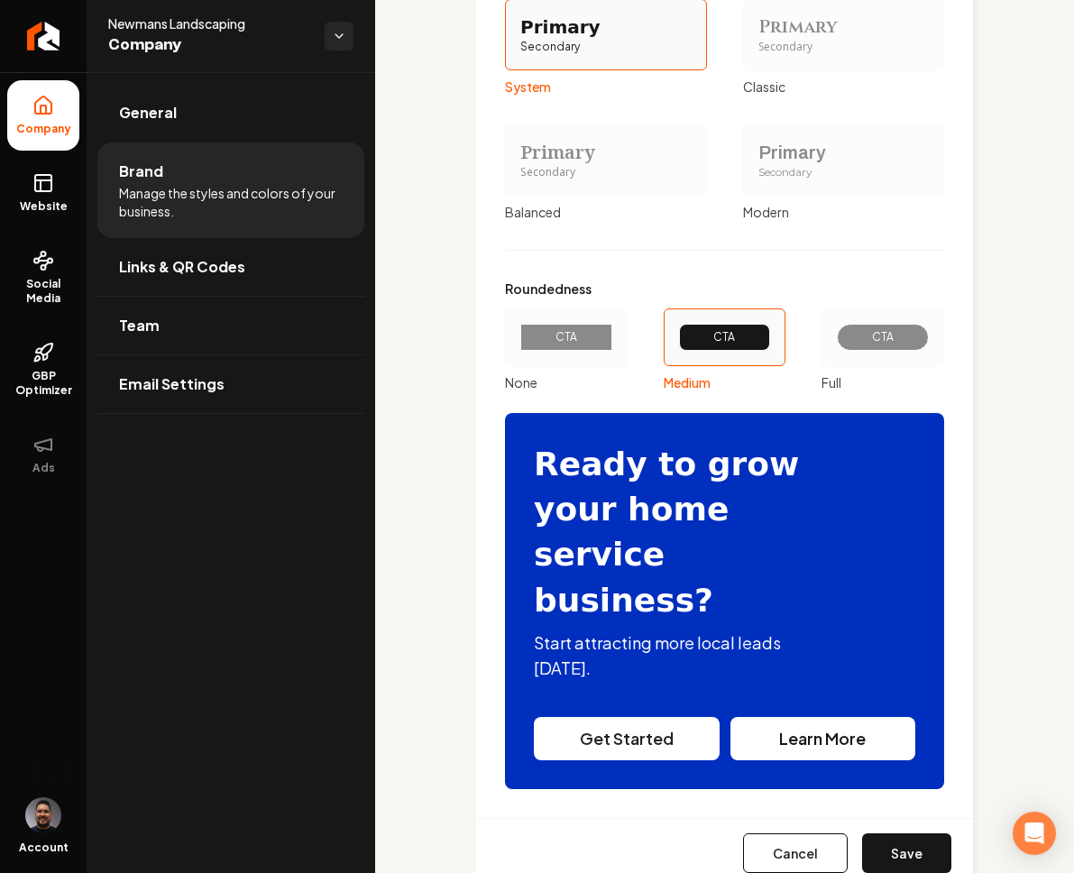
scroll to position [2172, 0]
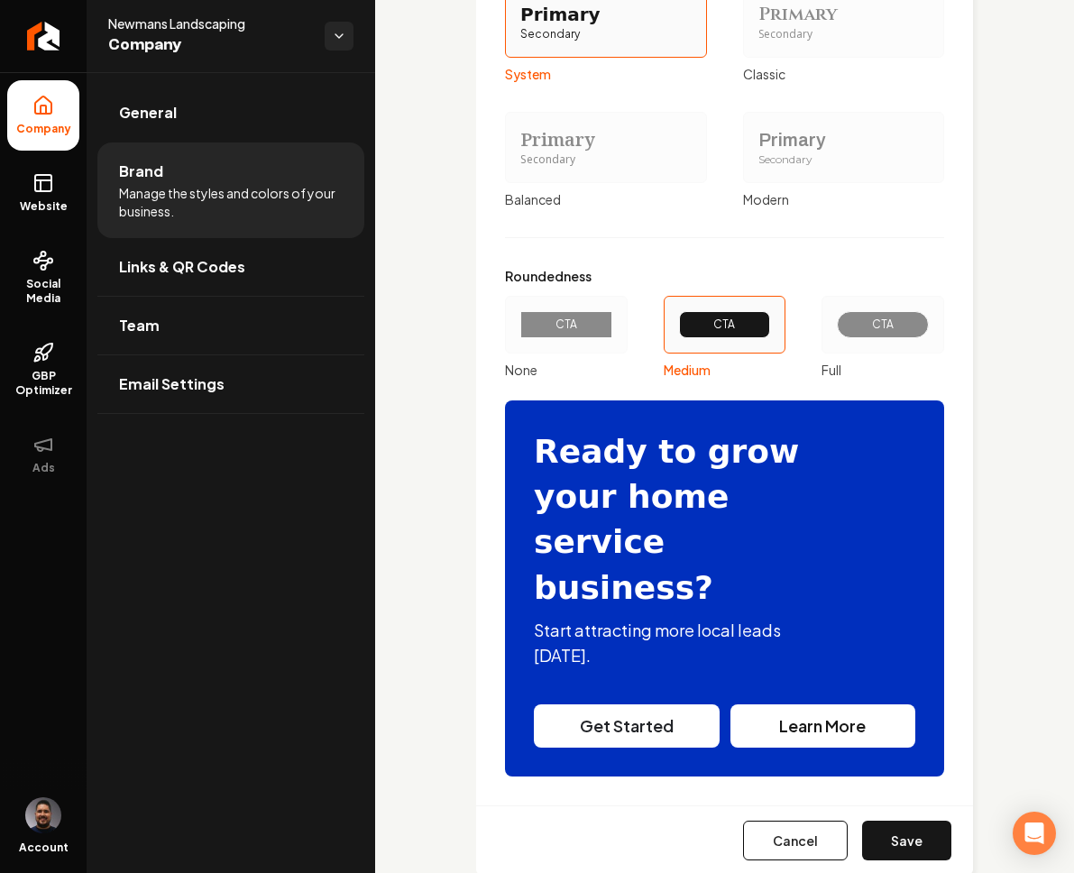
click at [894, 821] on button "Save" at bounding box center [906, 841] width 89 height 40
type input "#ffffff"
type input "#dcd0d0"
type input "#ffffff"
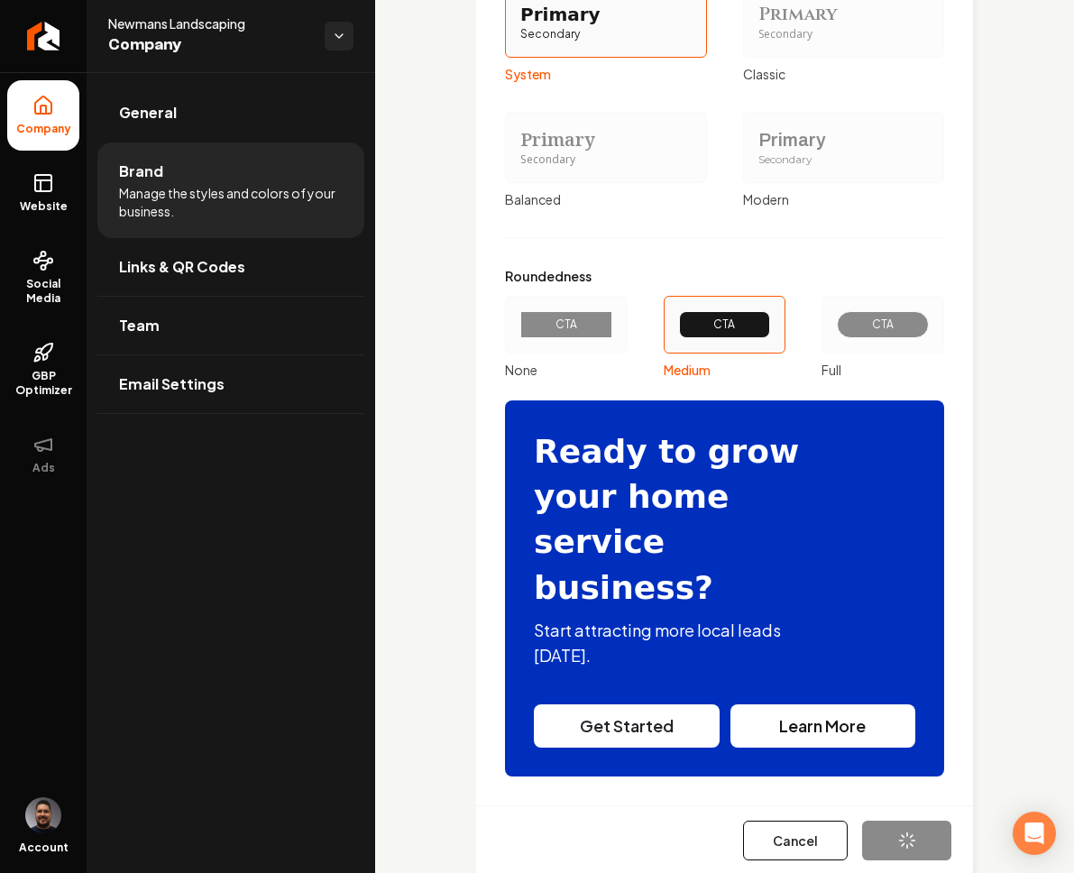
type input "#ffffff"
type input "#2c2c2c"
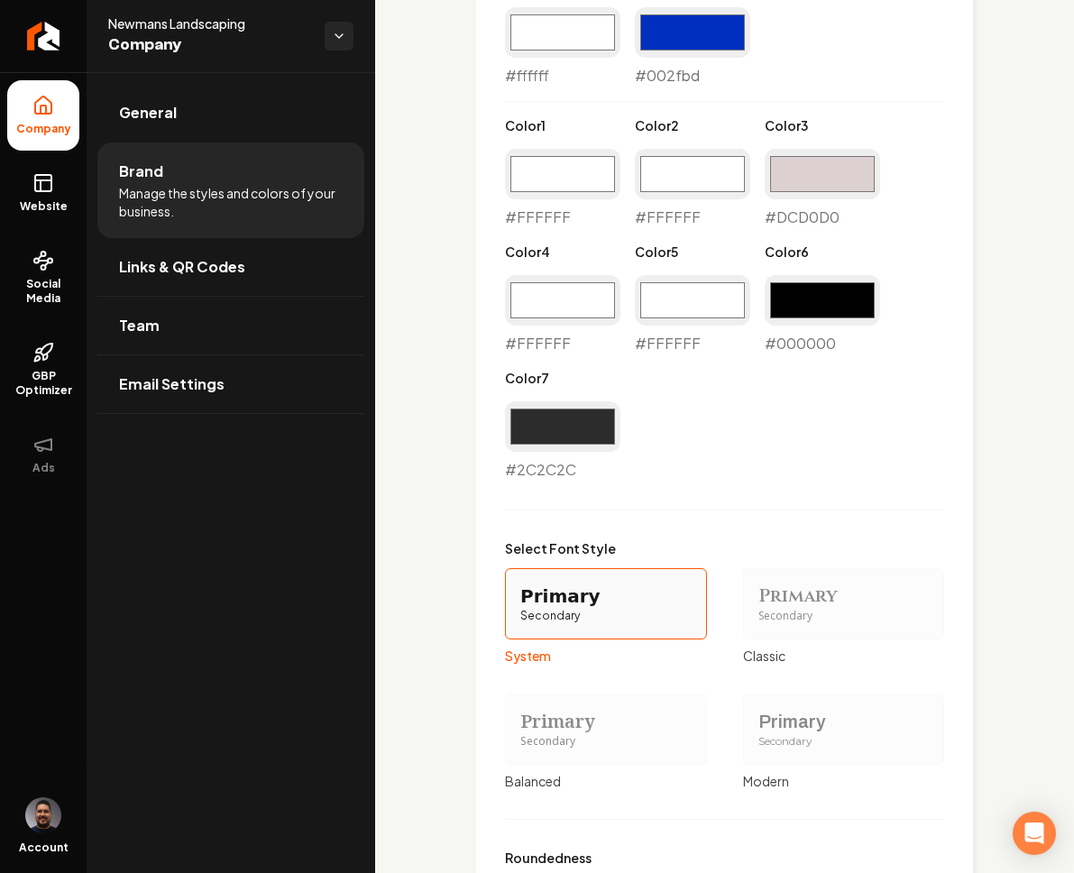
scroll to position [1551, 0]
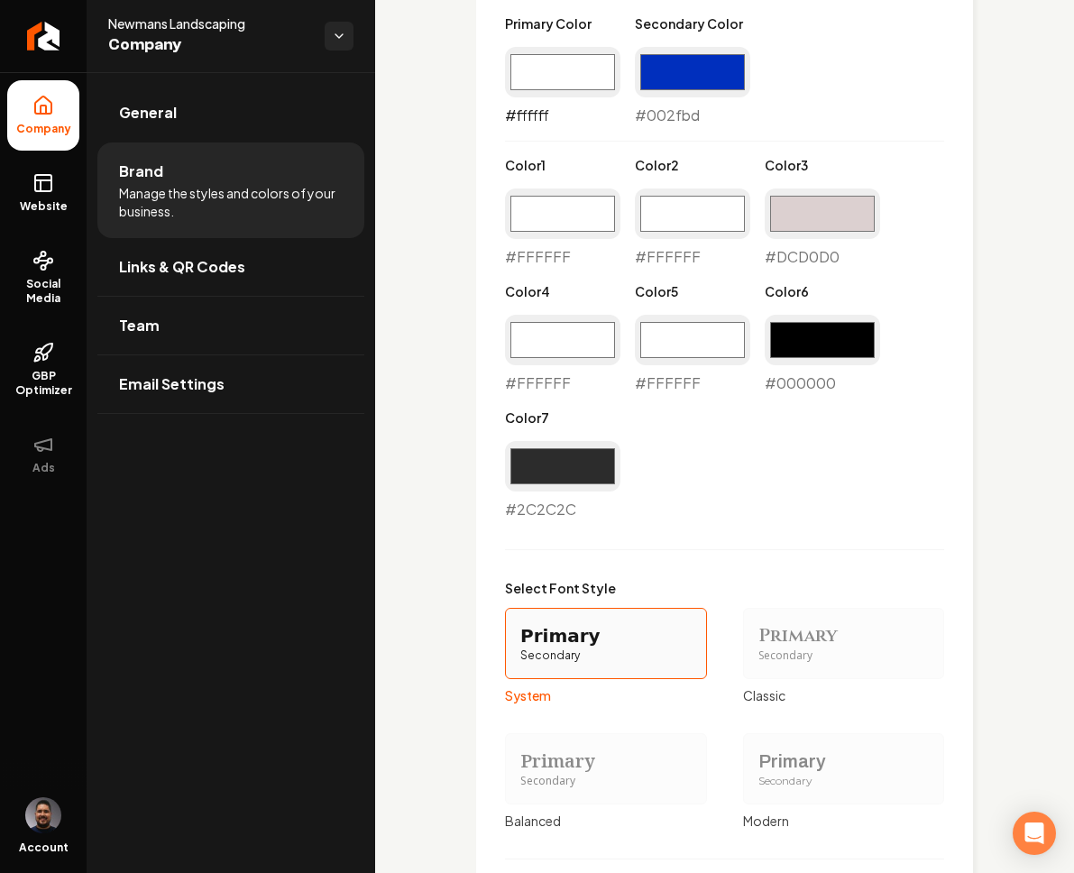
click at [562, 69] on input "#ffffff" at bounding box center [562, 72] width 115 height 51
click at [569, 70] on input "#d6d1d1" at bounding box center [562, 72] width 115 height 51
click at [687, 424] on div "Primary Color #000000 #000000 Secondary Color #002fbd #002fbd Color 1 #ffffff #…" at bounding box center [724, 267] width 439 height 506
type input "#000000"
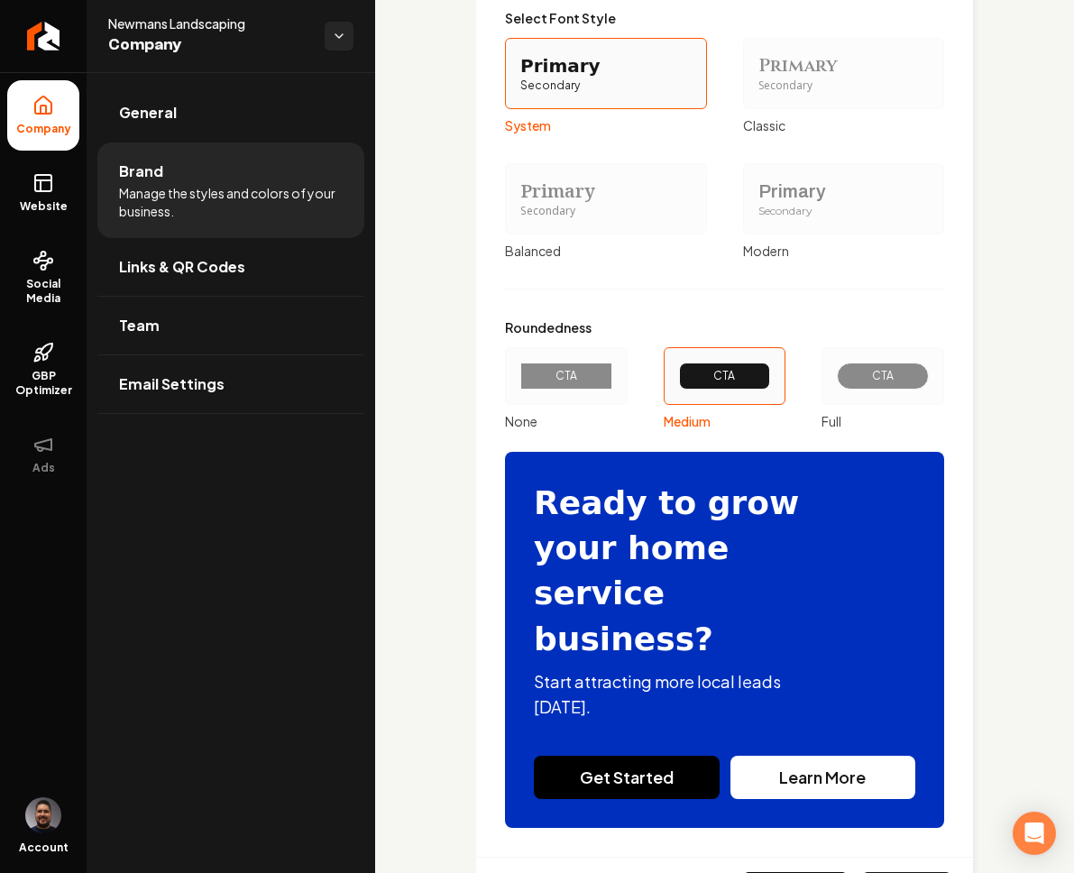
scroll to position [2172, 0]
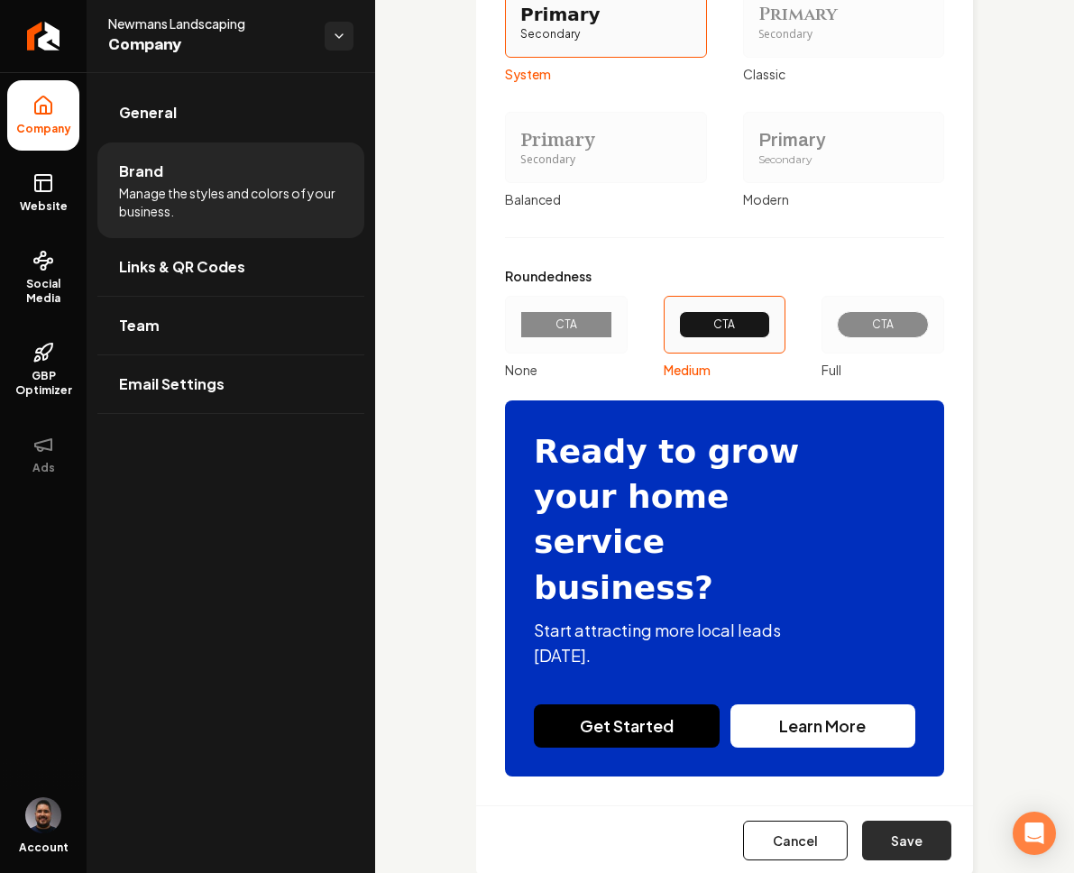
click at [894, 821] on button "Save" at bounding box center [906, 841] width 89 height 40
type input "#ffffff"
type input "#dcd0d0"
type input "#ffffff"
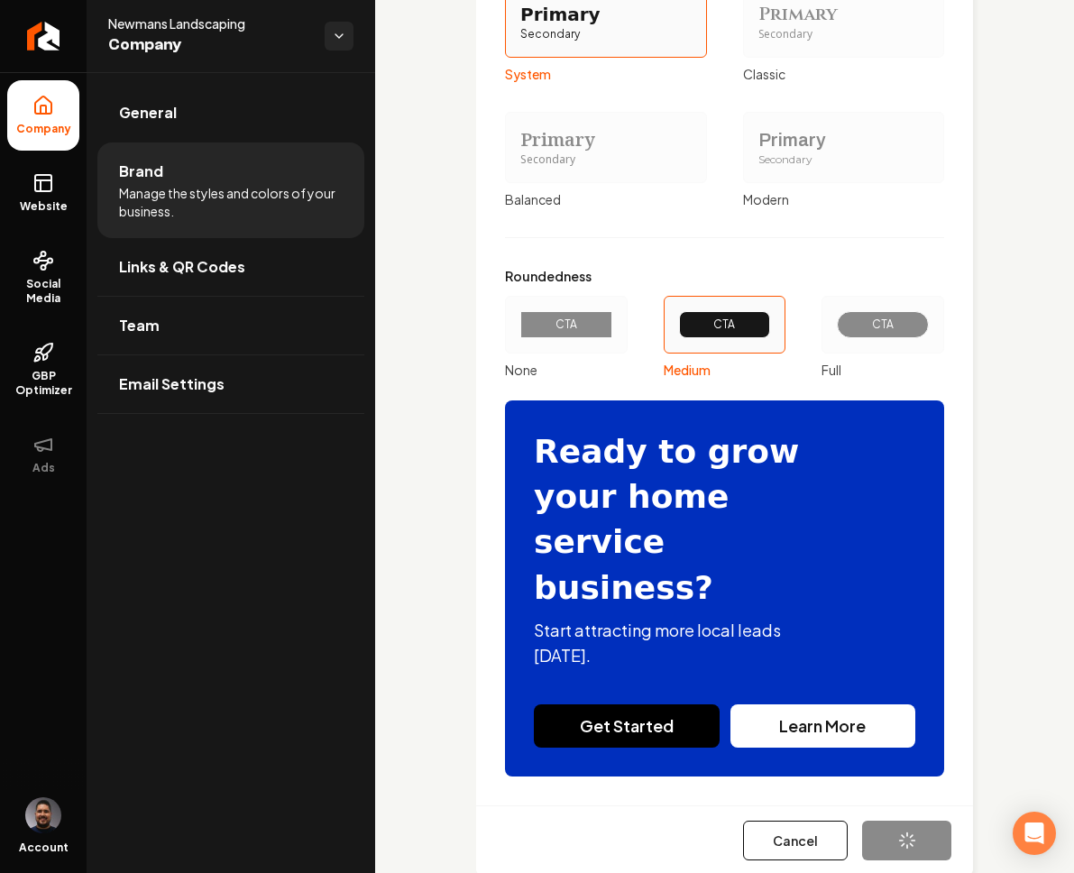
type input "#ffffff"
type input "#2c2c2c"
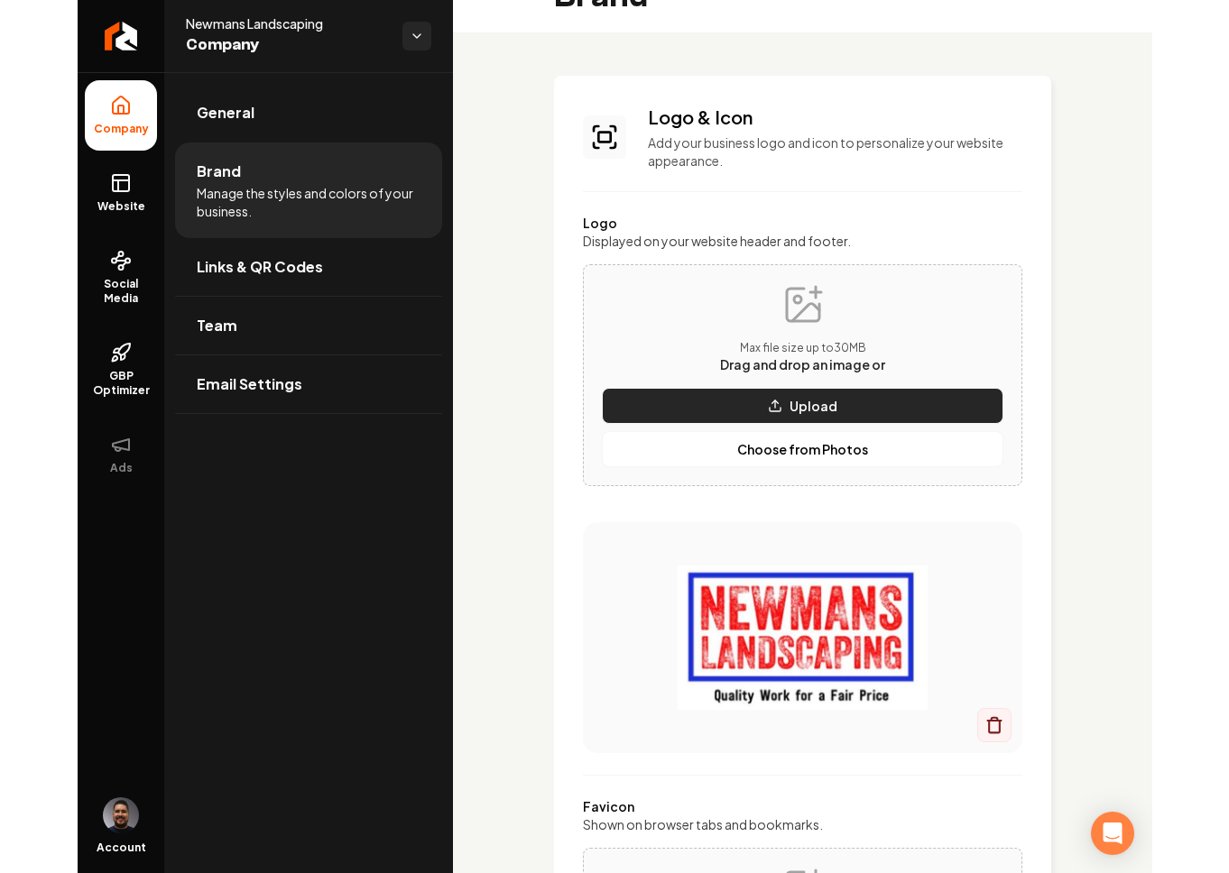
scroll to position [0, 0]
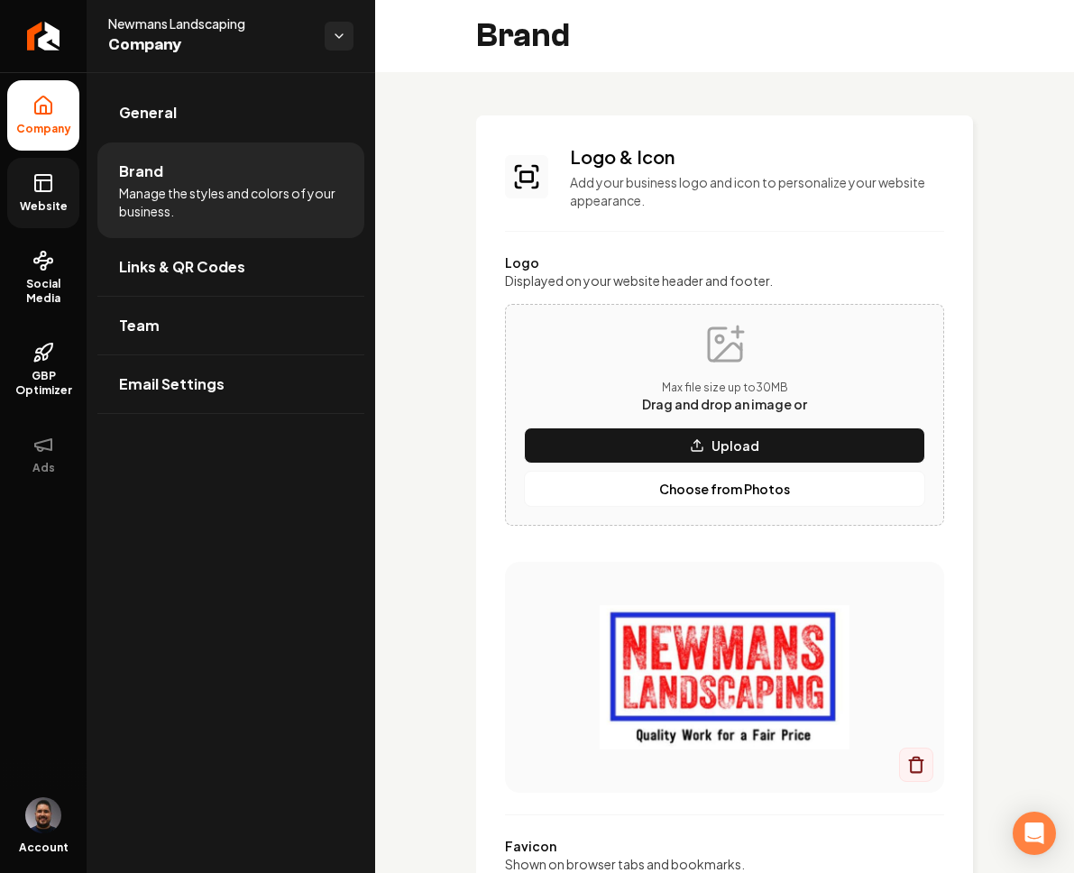
click at [51, 190] on rect at bounding box center [43, 183] width 16 height 16
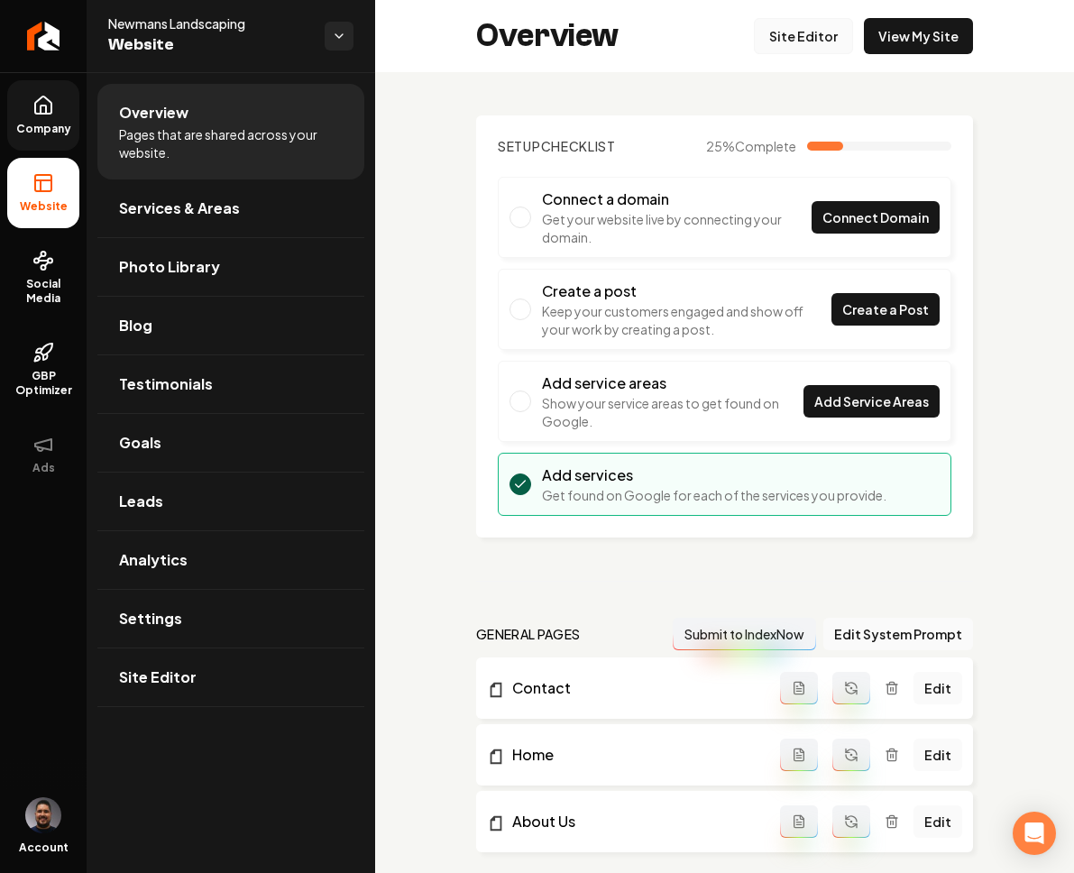
click at [775, 31] on link "Site Editor" at bounding box center [803, 36] width 99 height 36
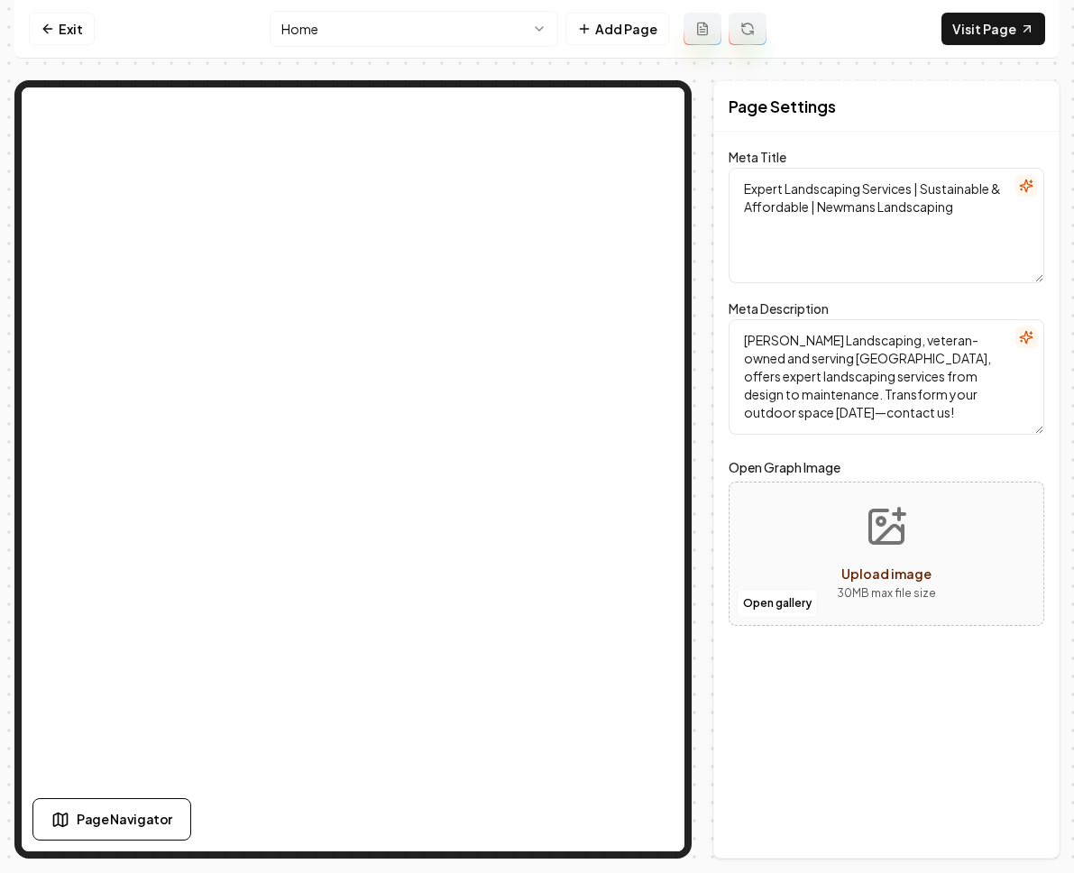
click at [367, 34] on html "Computer Required This feature is only available on a computer. Please switch t…" at bounding box center [537, 436] width 1074 height 873
click at [403, 29] on html "Computer Required This feature is only available on a computer. Please switch t…" at bounding box center [537, 436] width 1074 height 873
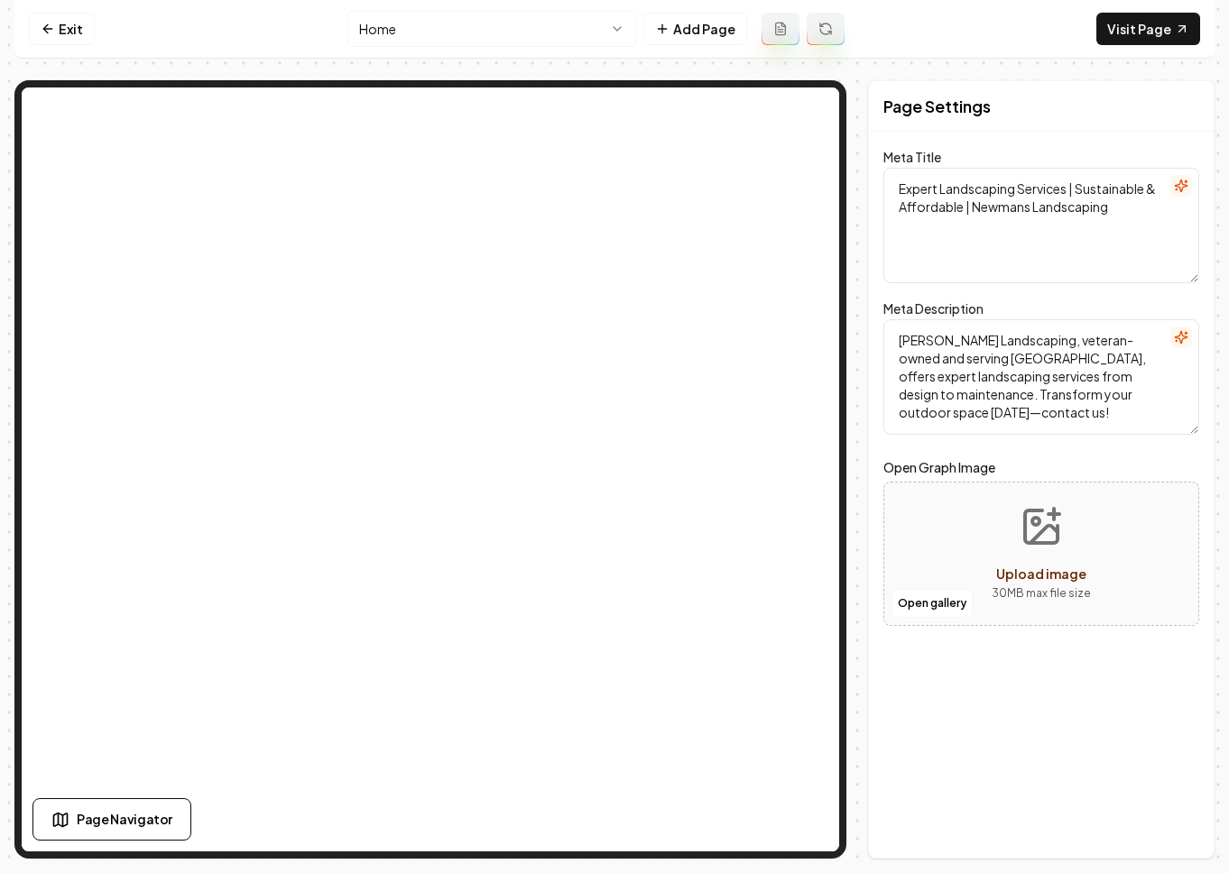
click at [929, 20] on nav "Exit Home Add Page Visit Page" at bounding box center [614, 29] width 1200 height 59
click at [54, 25] on icon at bounding box center [48, 29] width 14 height 14
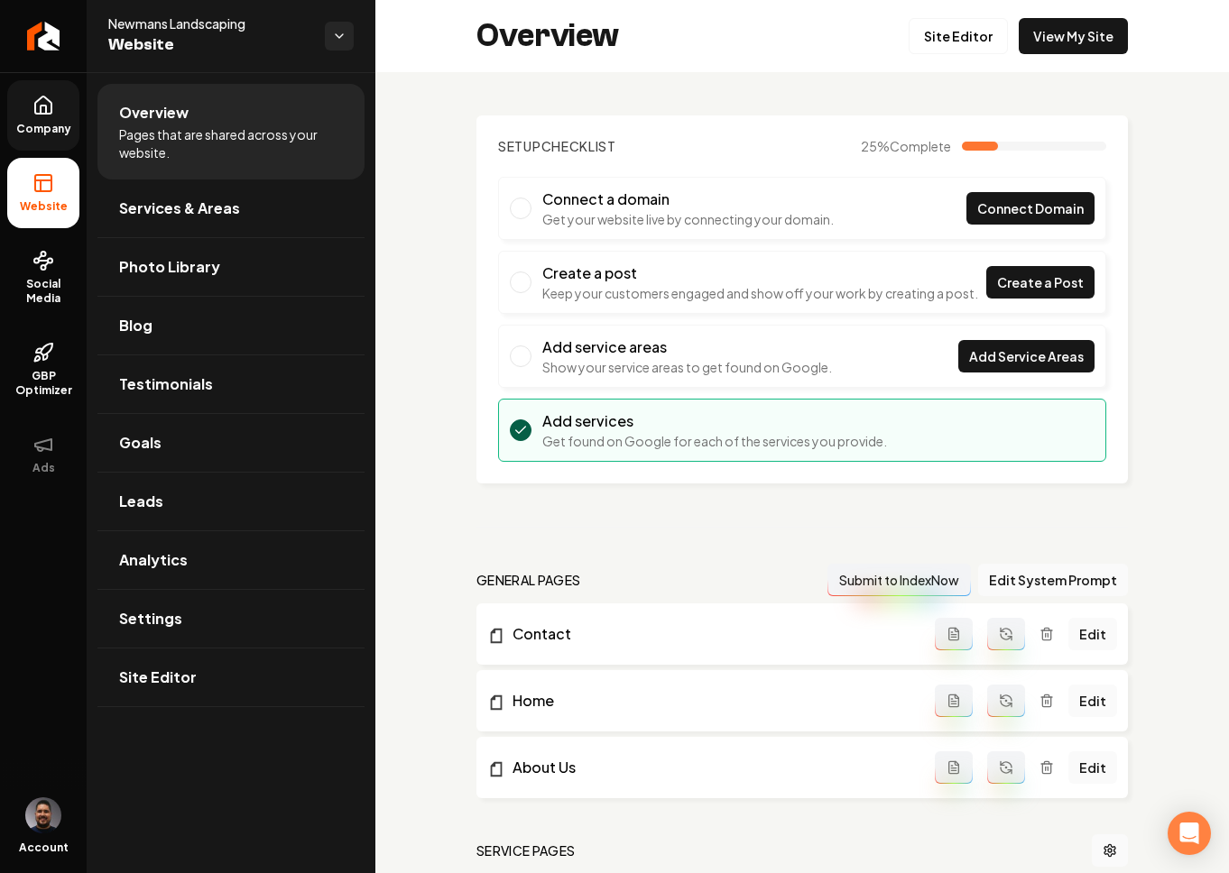
click at [27, 107] on link "Company" at bounding box center [43, 115] width 72 height 70
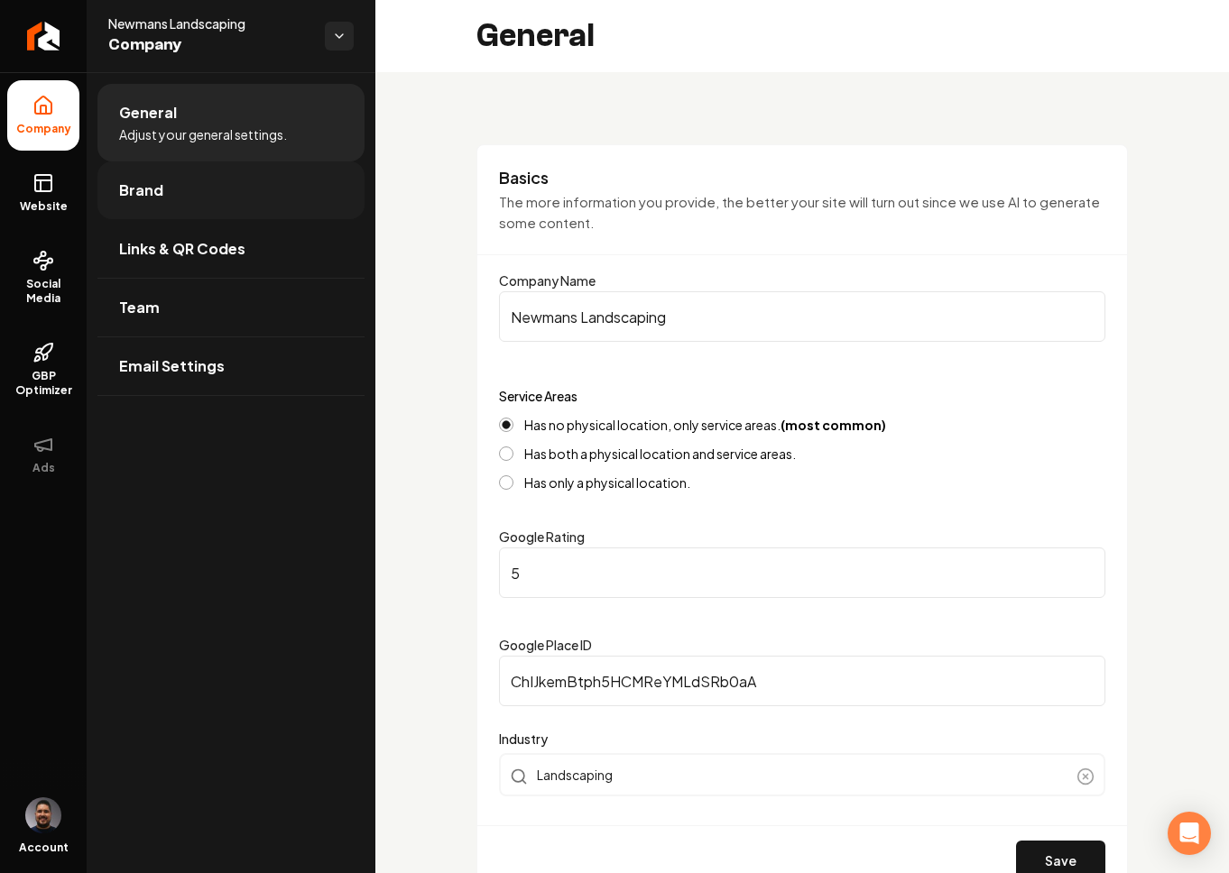
click at [155, 185] on span "Brand" at bounding box center [141, 191] width 44 height 22
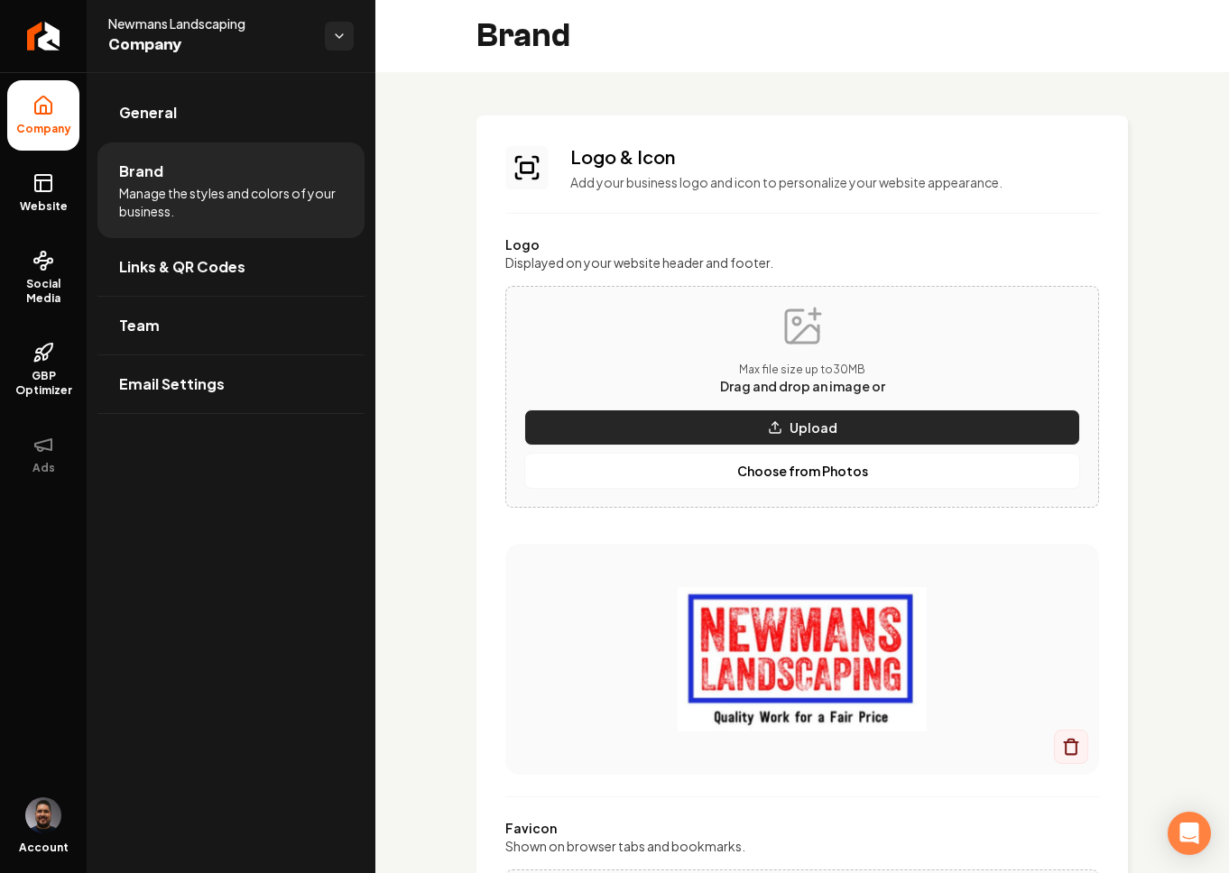
click at [816, 425] on p "Upload" at bounding box center [813, 428] width 48 height 18
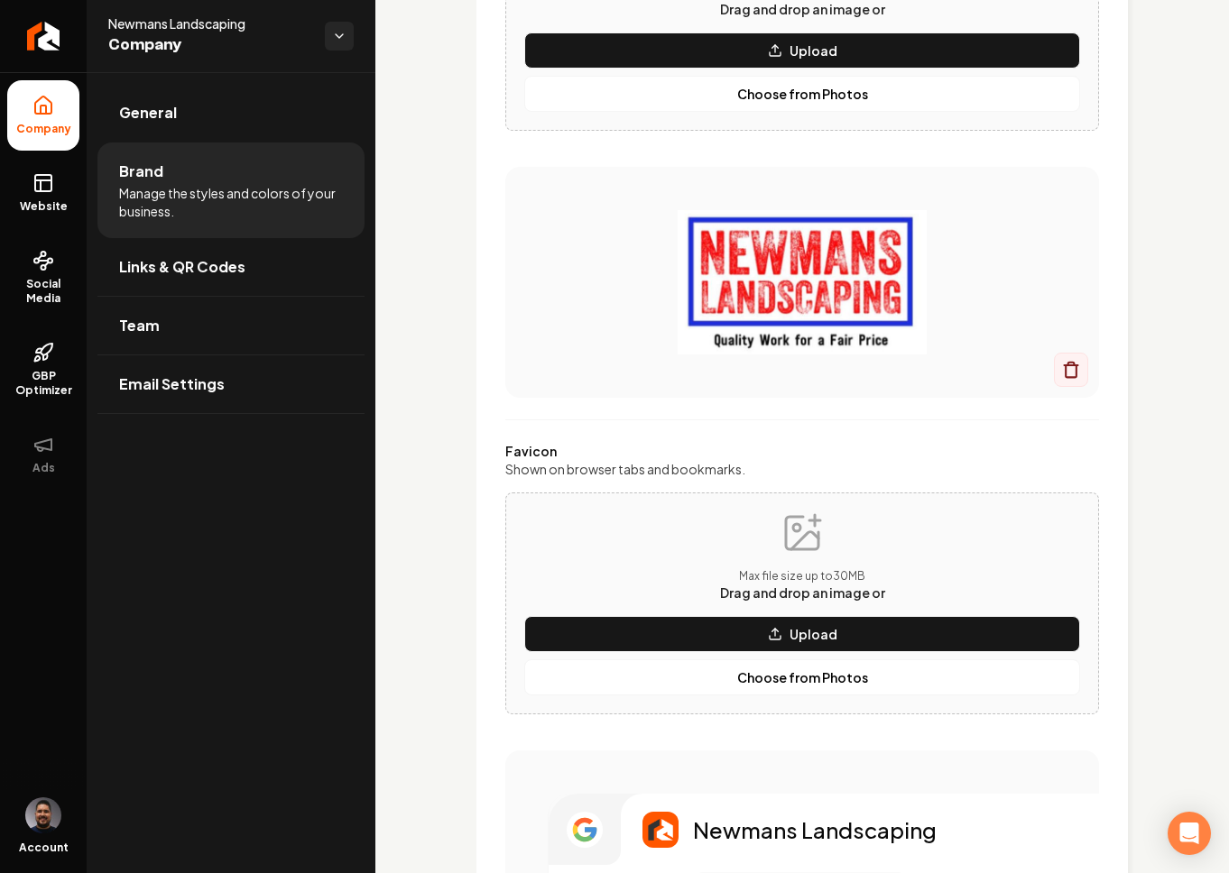
scroll to position [378, 0]
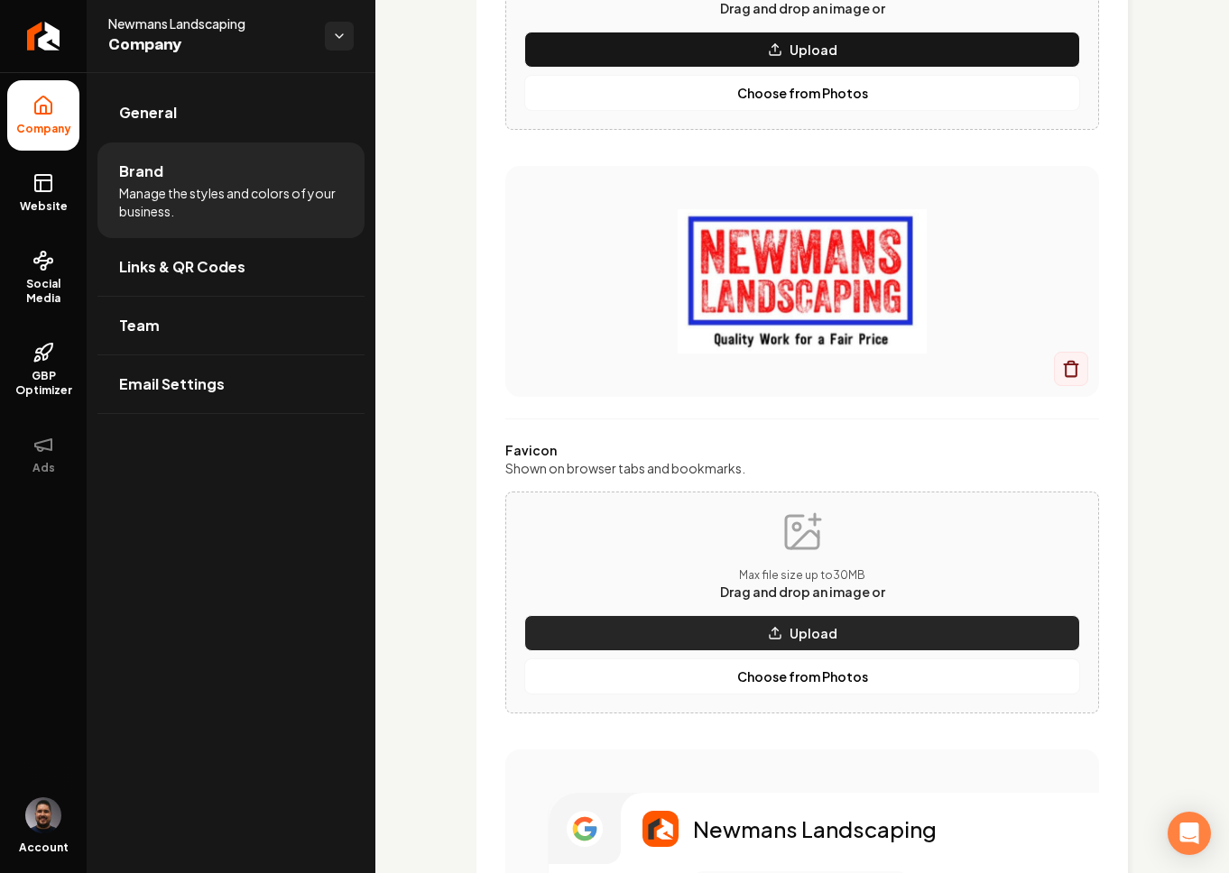
click at [853, 631] on button "Upload" at bounding box center [802, 633] width 556 height 36
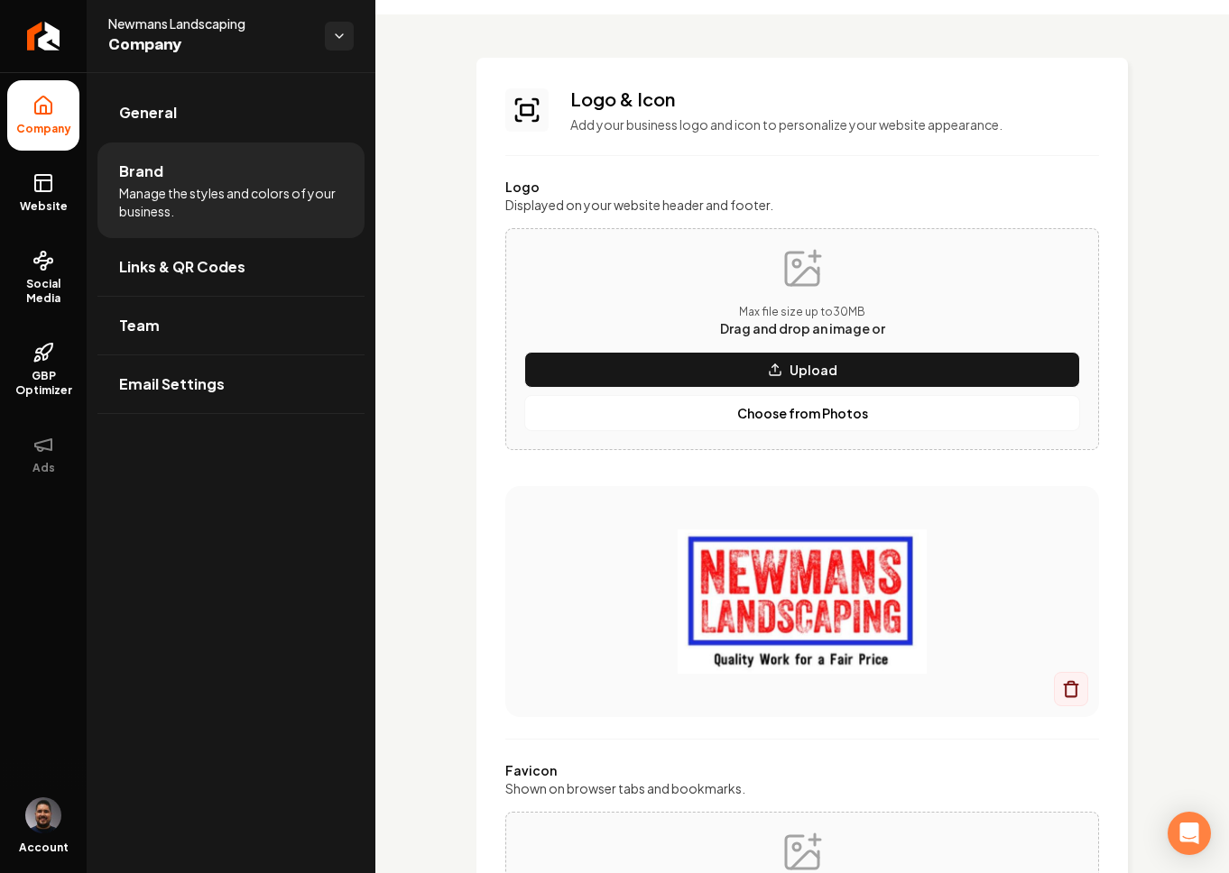
scroll to position [0, 0]
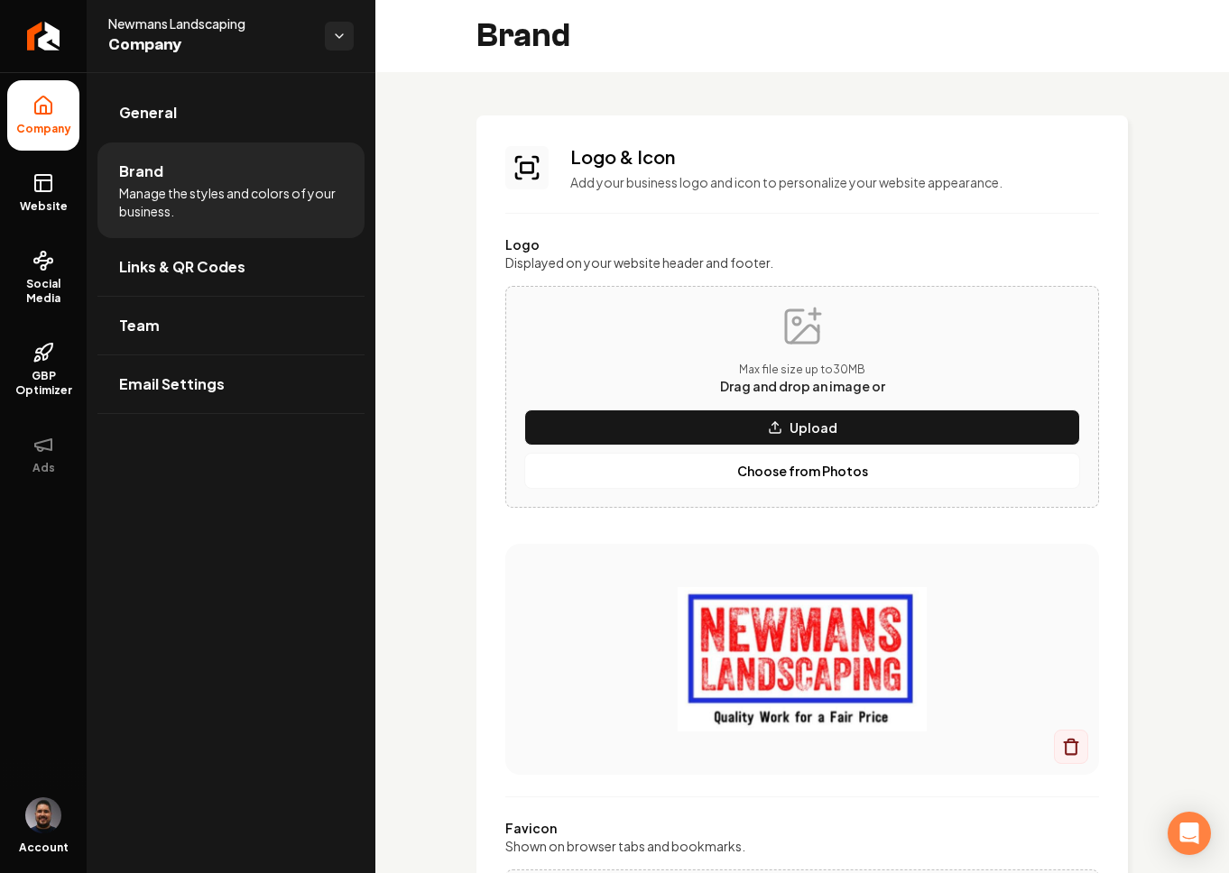
click at [785, 640] on img "Main content area" at bounding box center [801, 659] width 521 height 144
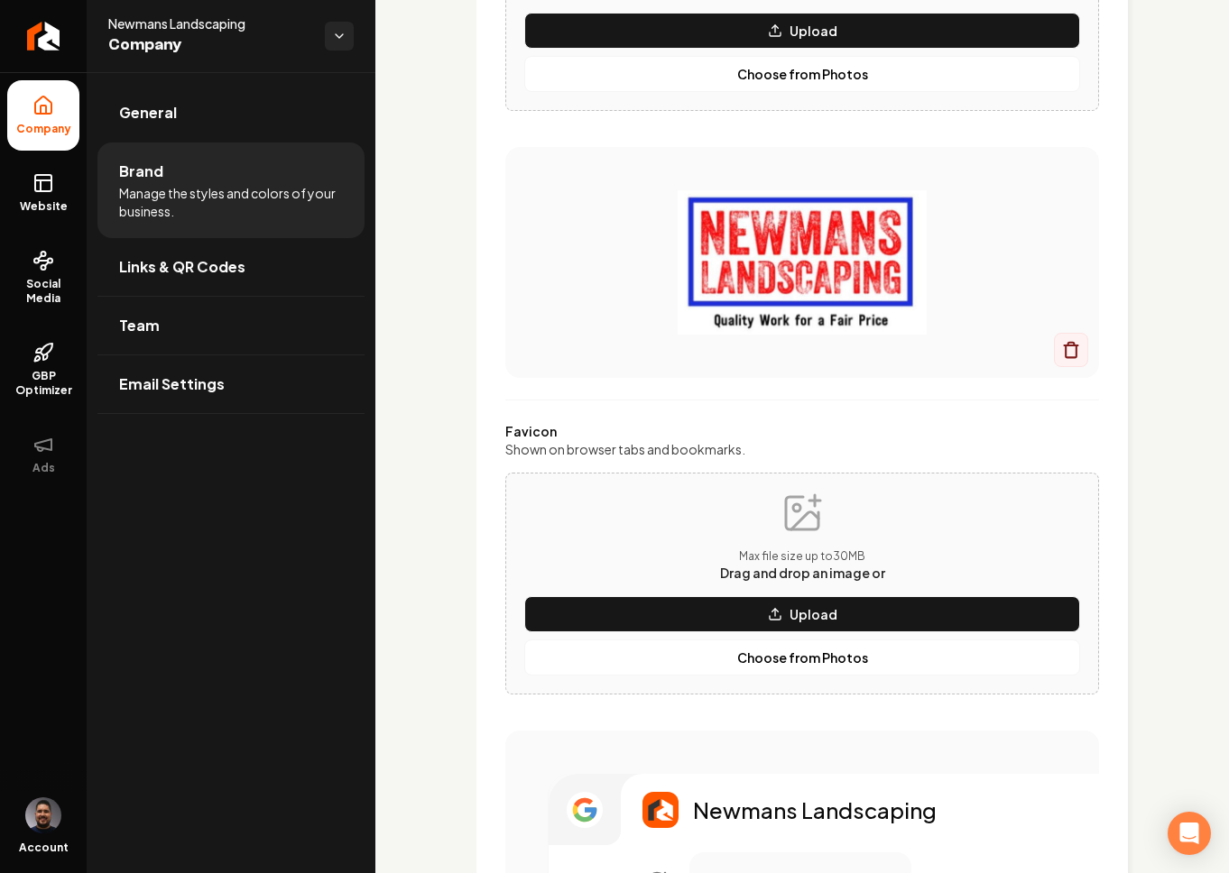
scroll to position [438, 0]
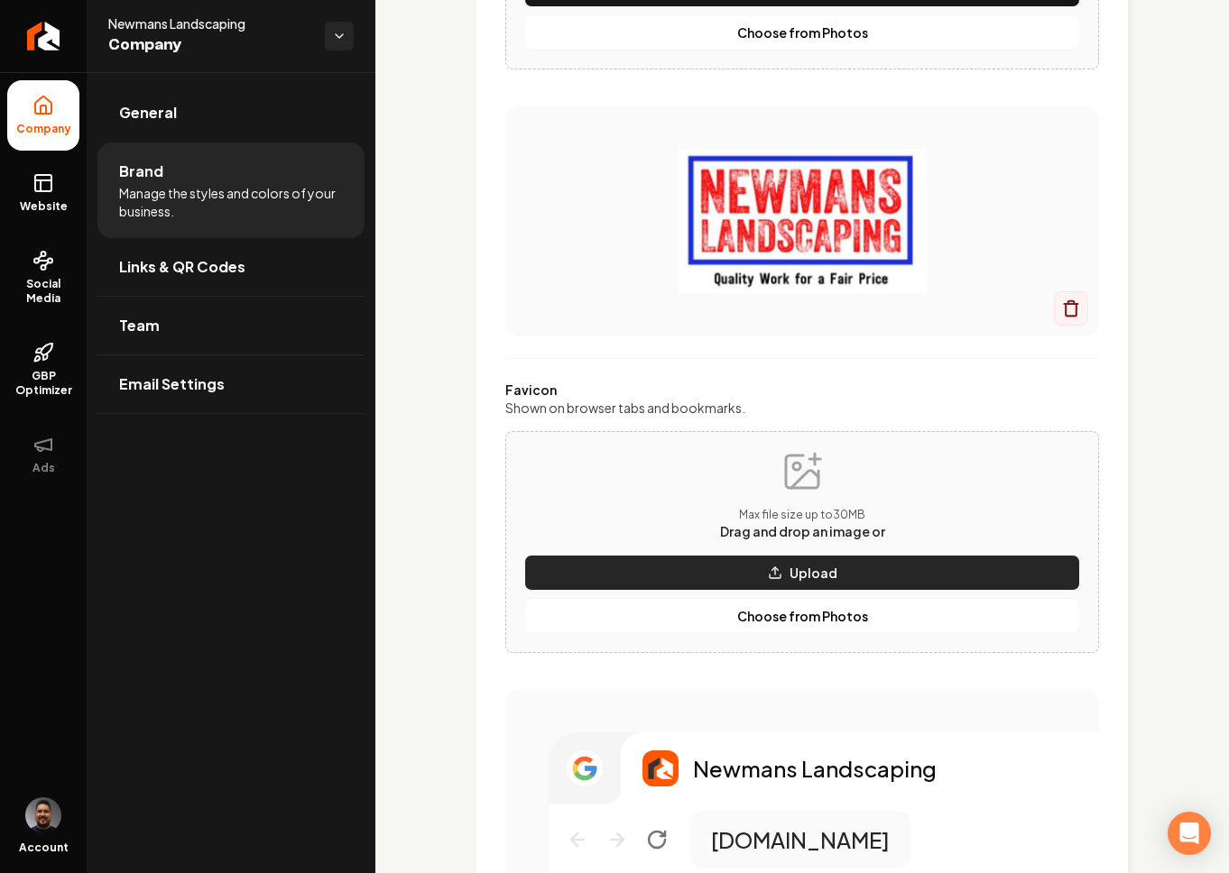
click at [804, 573] on p "Upload" at bounding box center [813, 573] width 48 height 18
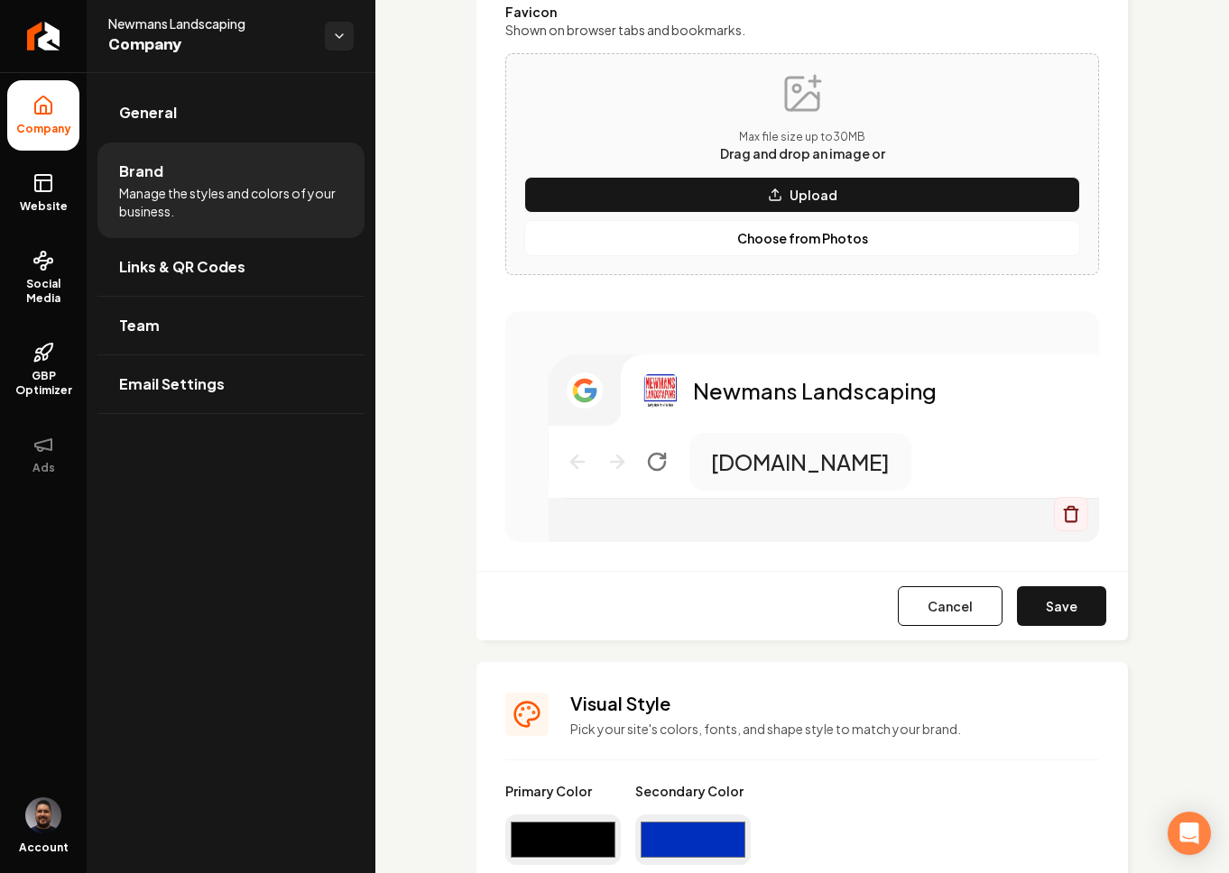
scroll to position [1223, 0]
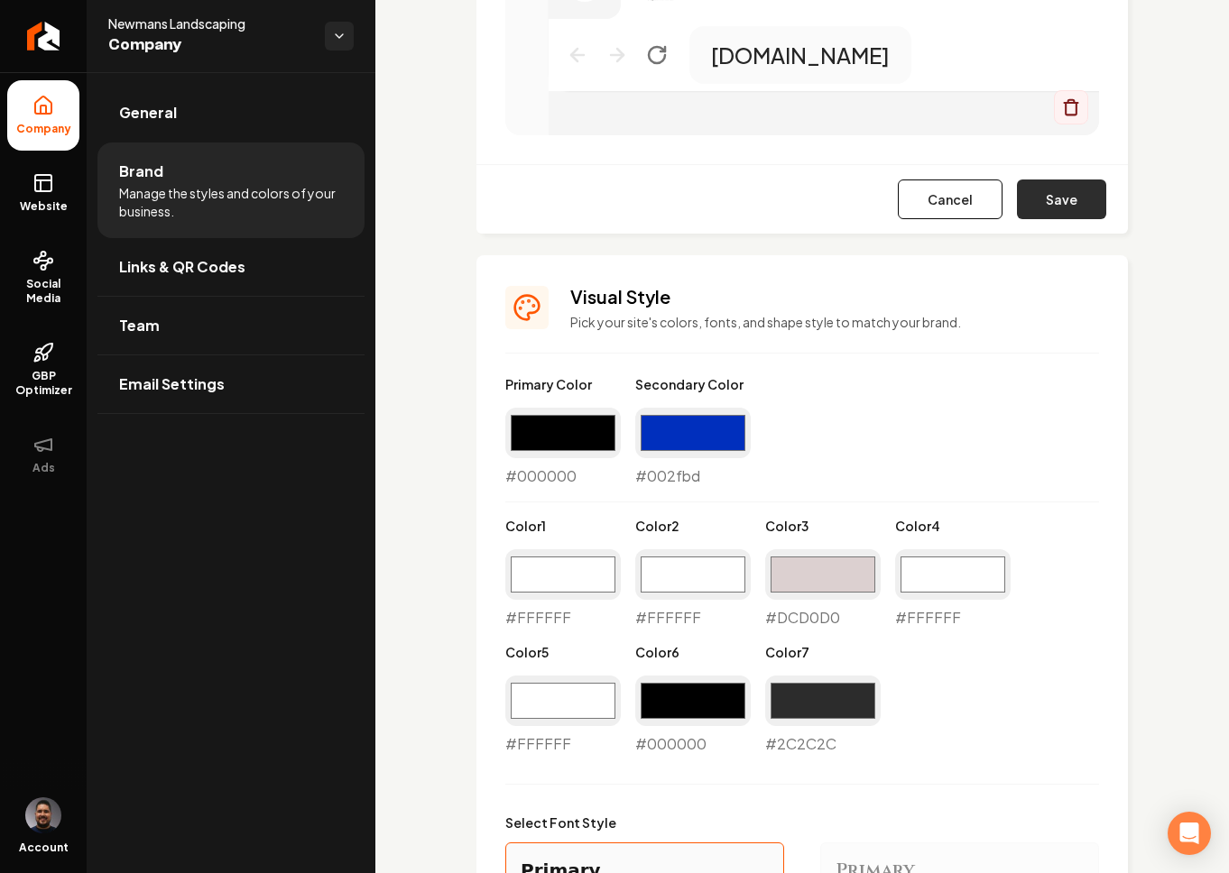
click at [1045, 203] on button "Save" at bounding box center [1061, 200] width 89 height 40
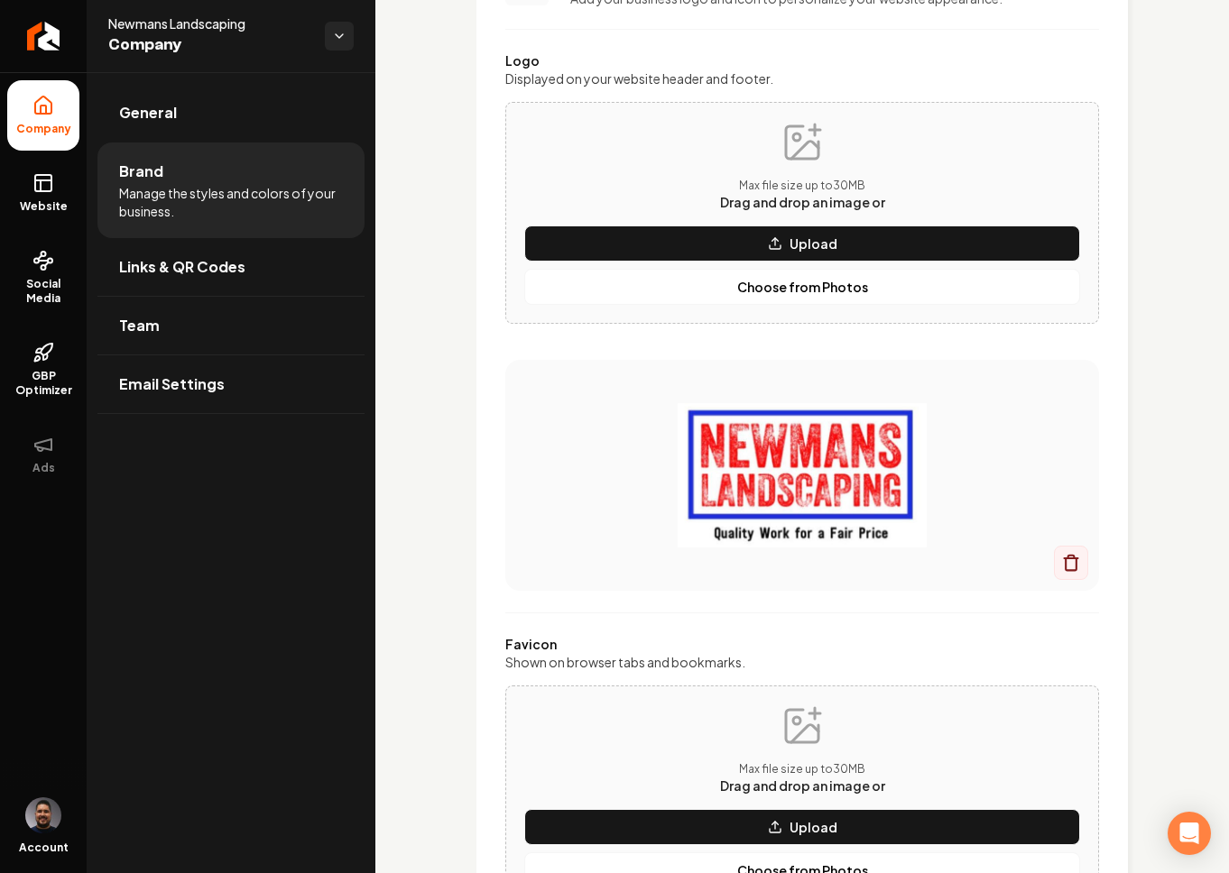
scroll to position [0, 0]
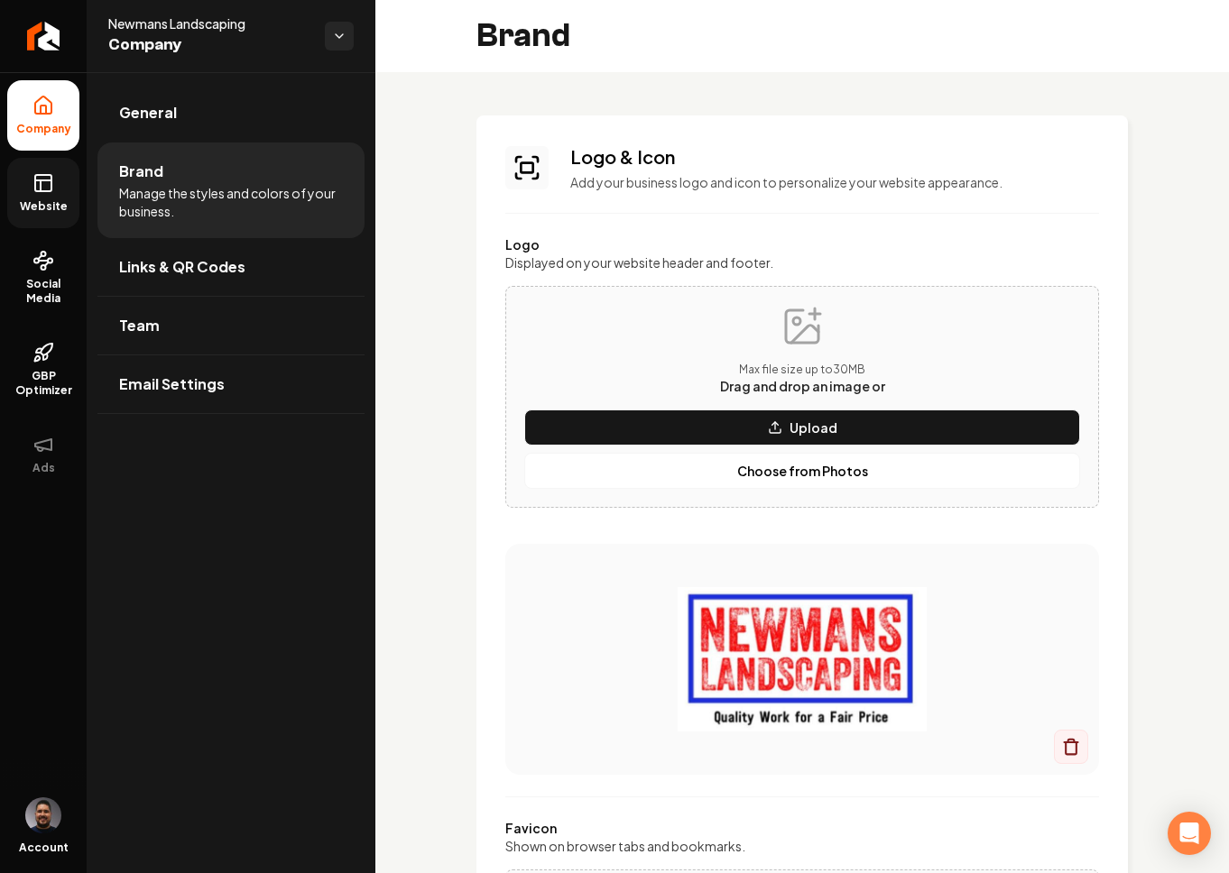
click at [38, 189] on icon at bounding box center [43, 183] width 22 height 22
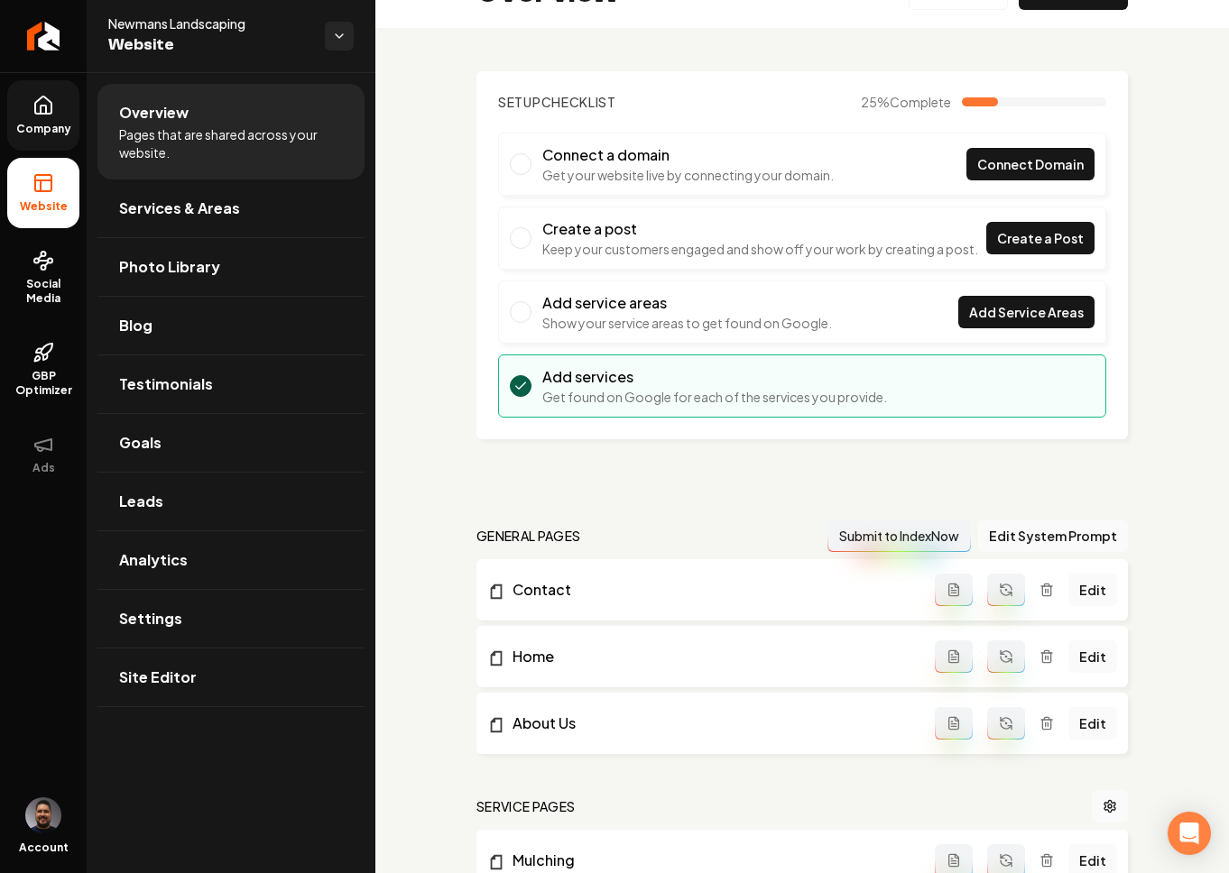
scroll to position [440, 0]
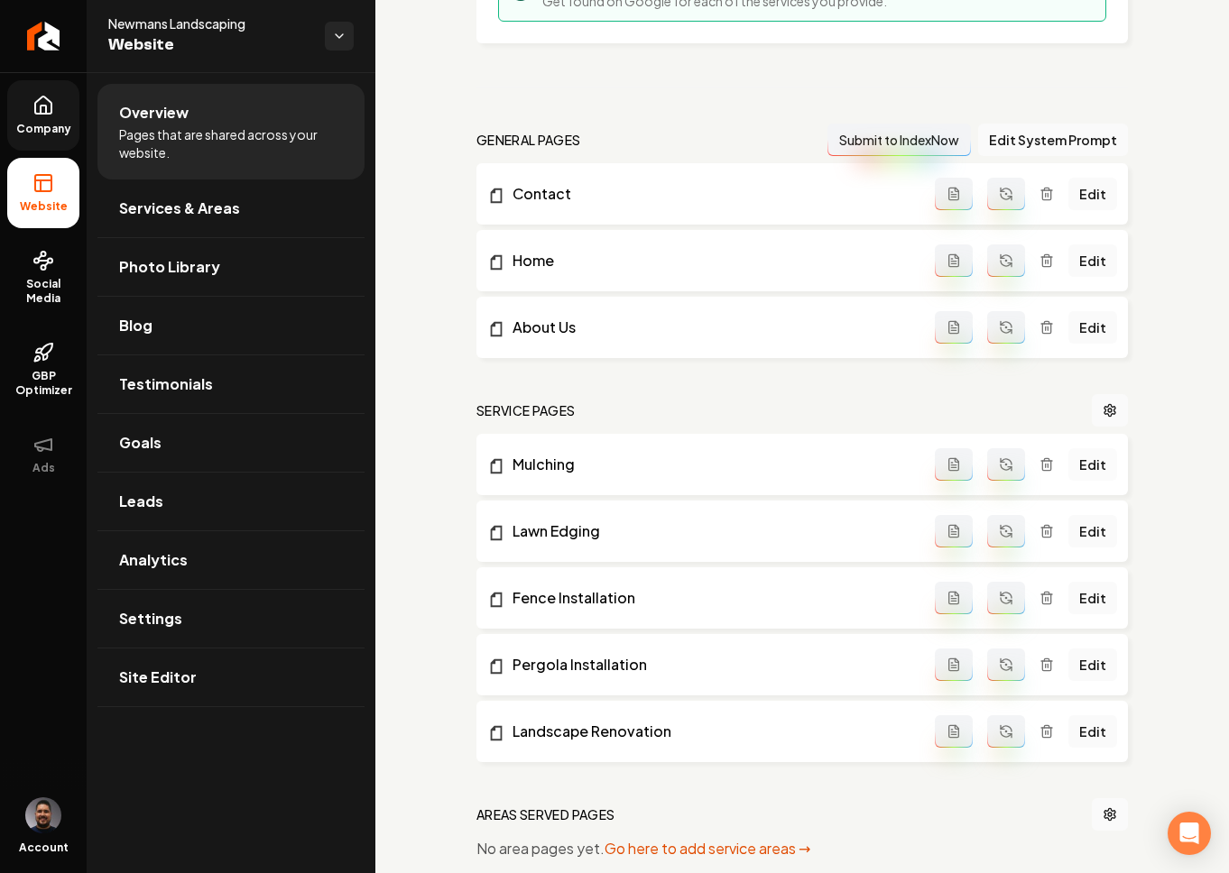
click at [1073, 481] on link "Edit" at bounding box center [1092, 464] width 49 height 32
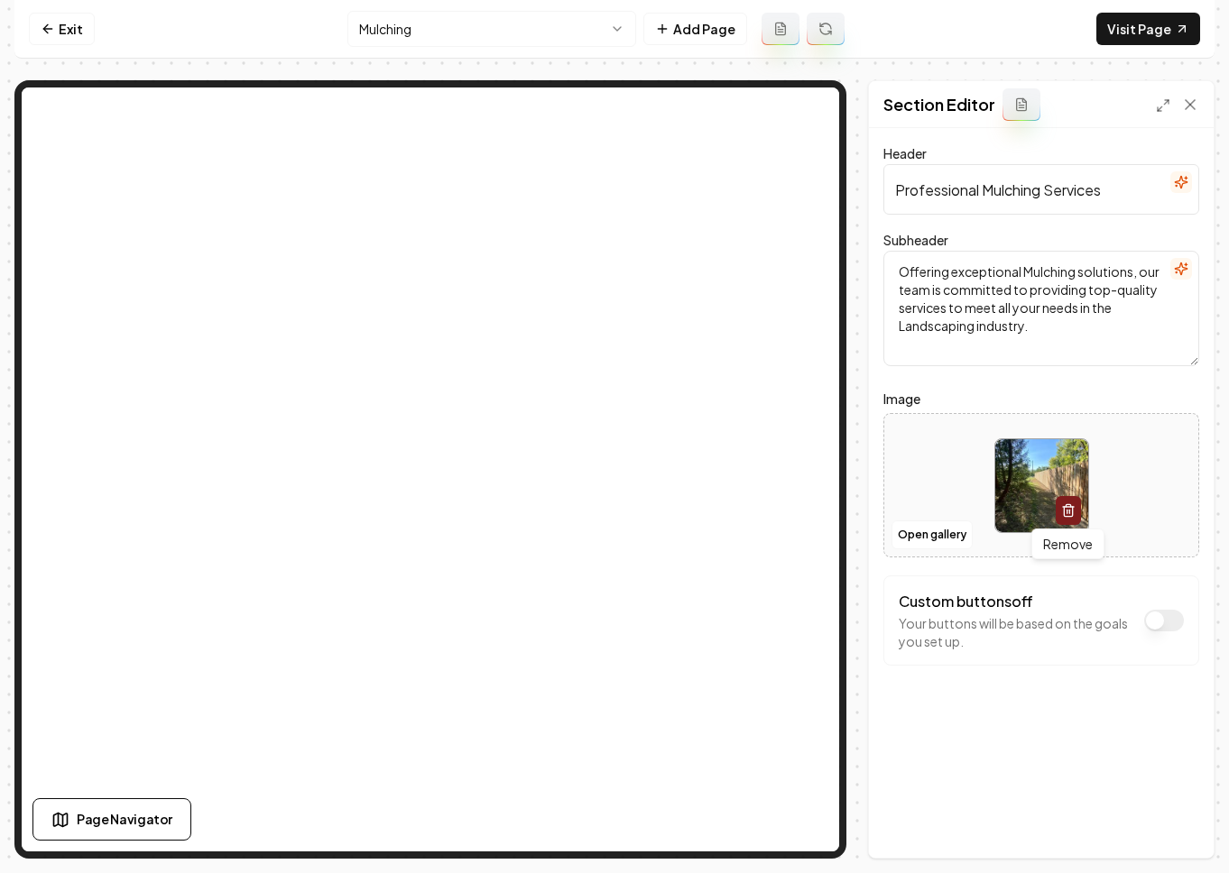
click at [1058, 510] on button "button" at bounding box center [1067, 510] width 25 height 29
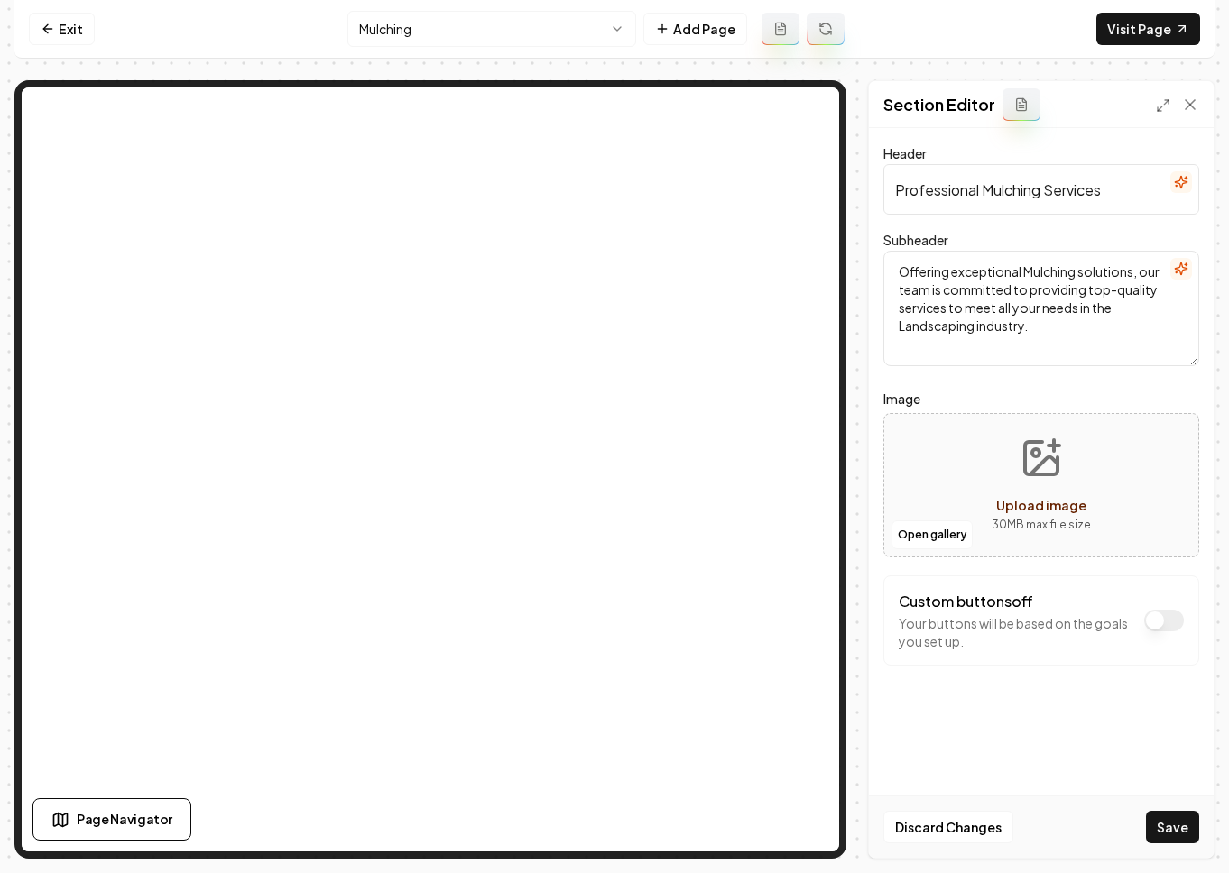
click at [1024, 507] on span "Upload image" at bounding box center [1041, 505] width 90 height 16
type input "**********"
click at [1073, 829] on button "Save" at bounding box center [1172, 827] width 53 height 32
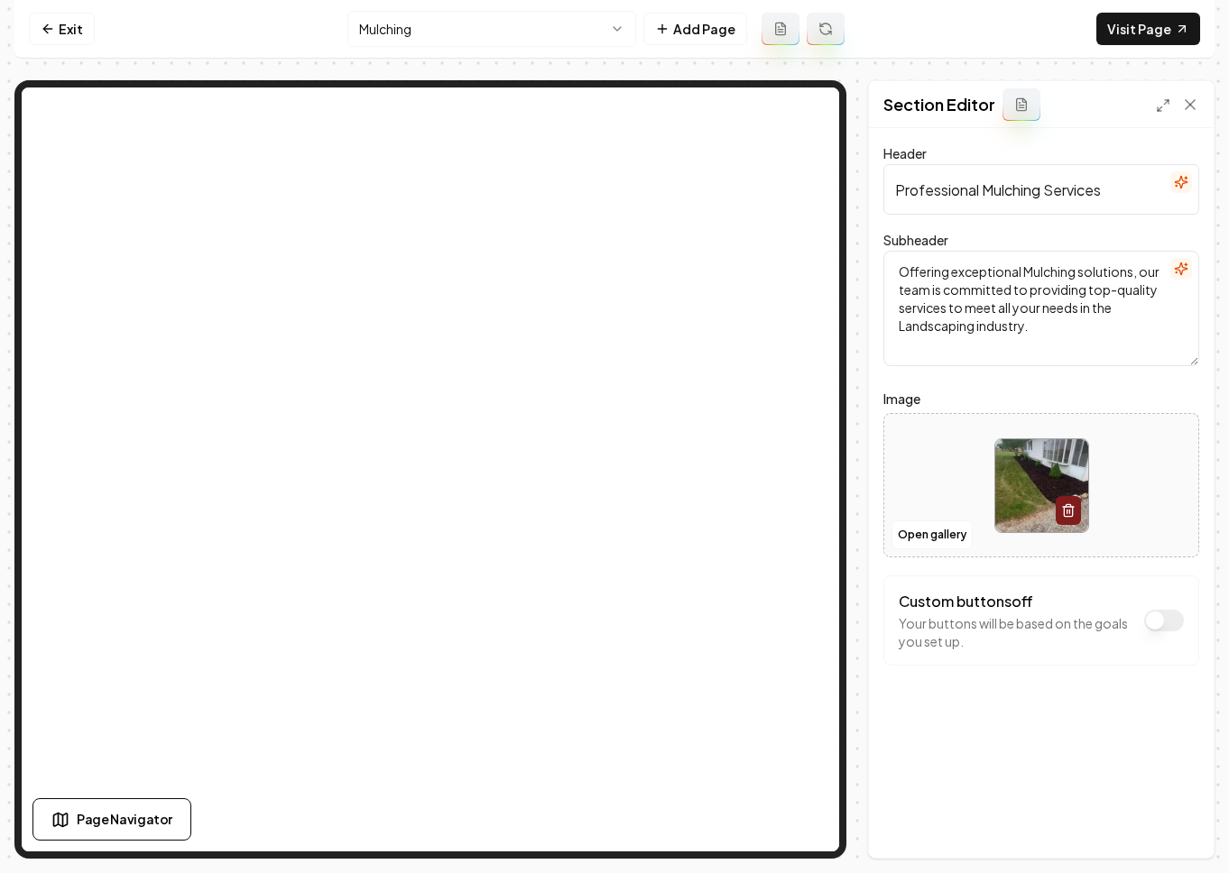
click at [466, 40] on html "Computer Required This feature is only available on a computer. Please switch t…" at bounding box center [614, 436] width 1229 height 873
click at [1065, 510] on icon "button" at bounding box center [1068, 510] width 14 height 14
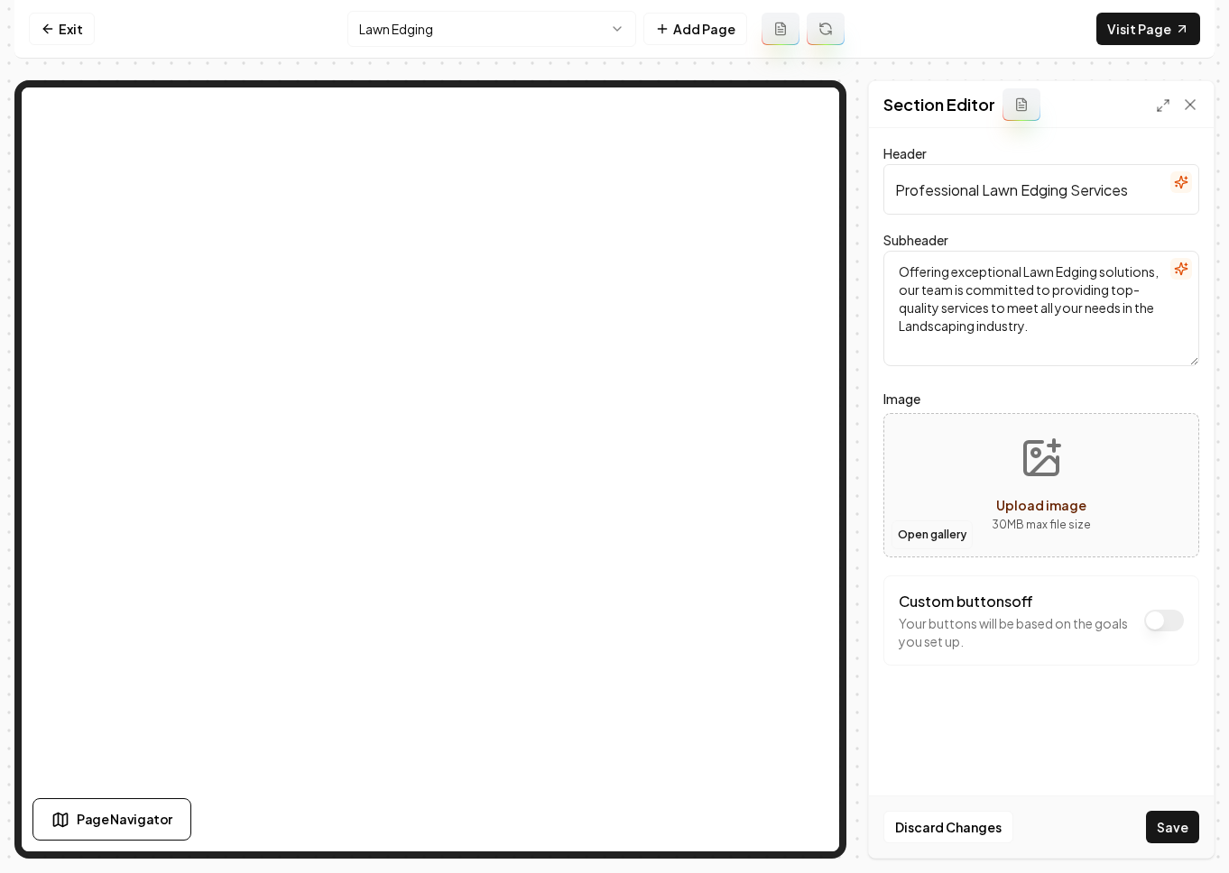
click at [942, 529] on button "Open gallery" at bounding box center [931, 534] width 81 height 29
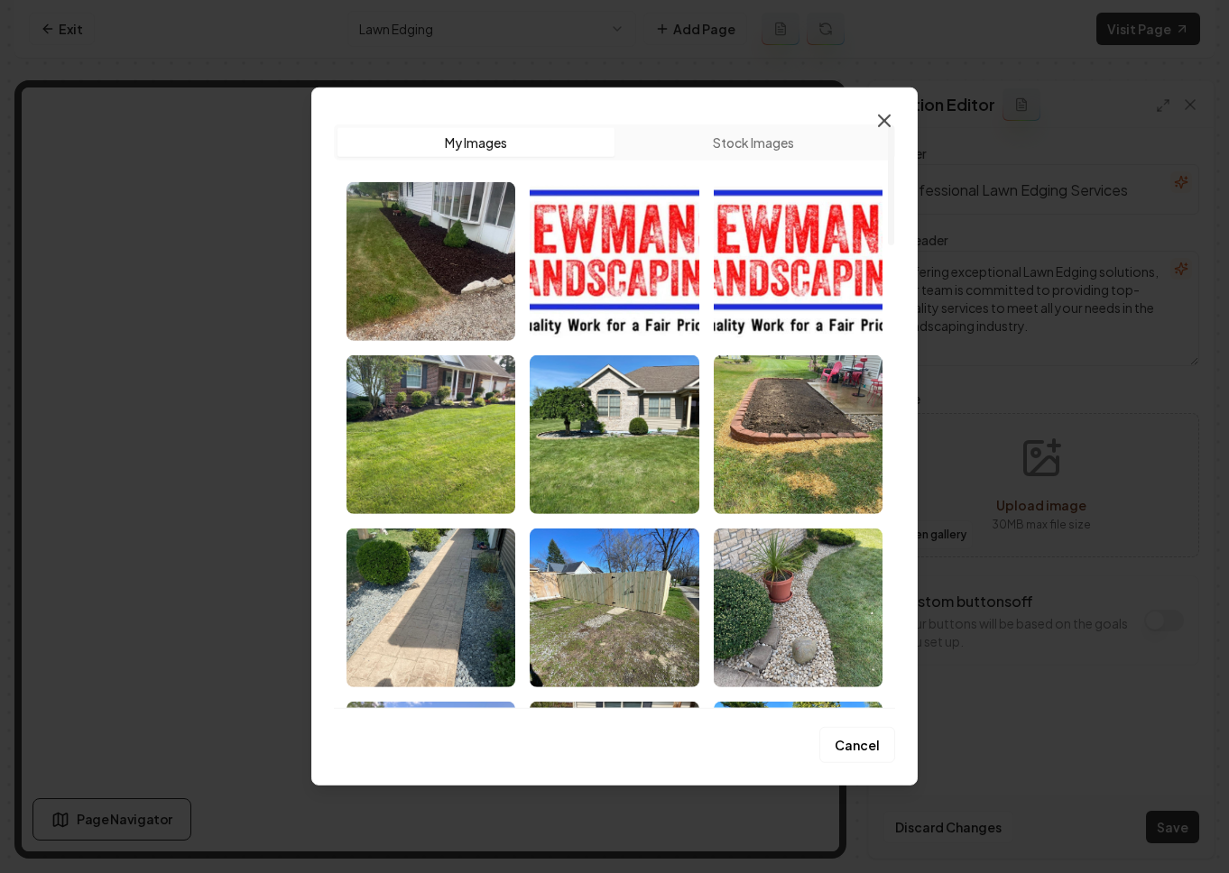
click at [880, 124] on icon "button" at bounding box center [884, 121] width 22 height 22
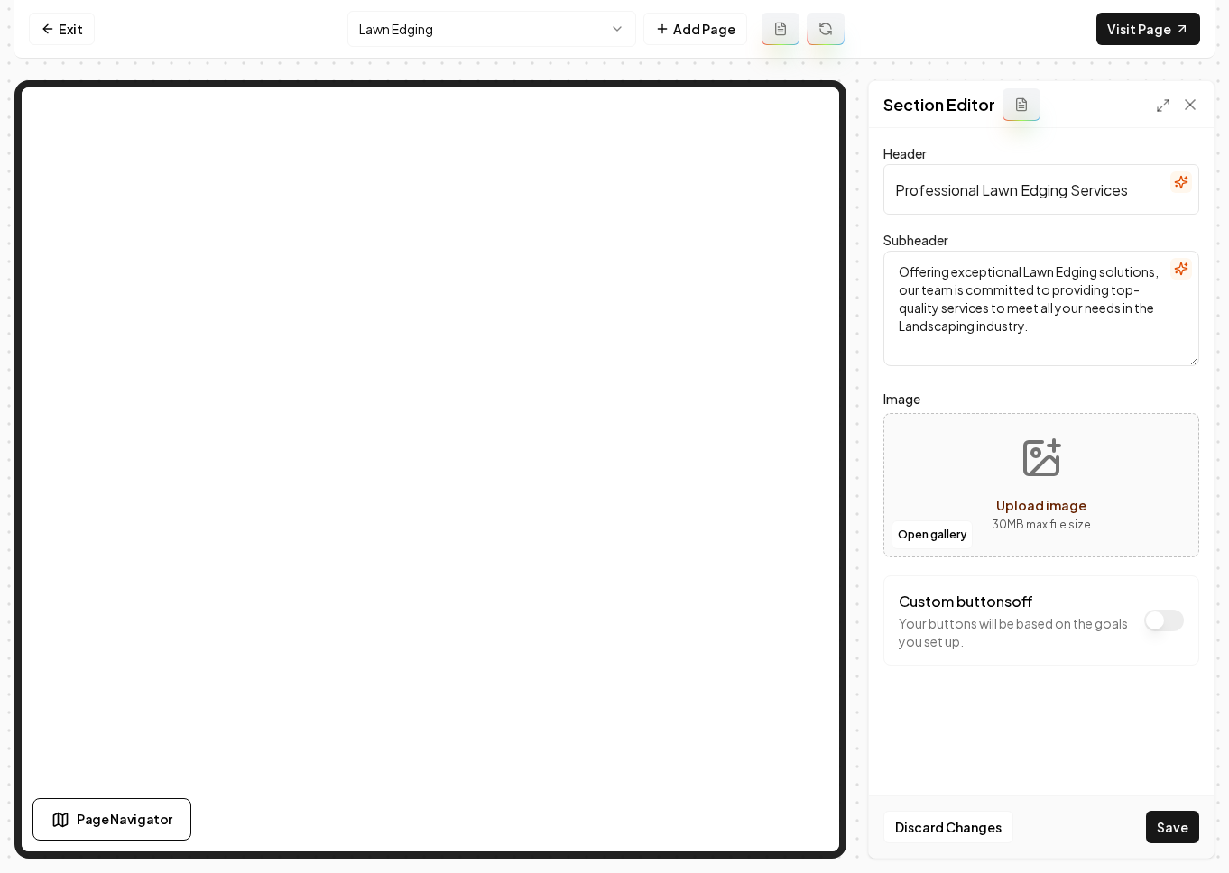
click at [1012, 504] on span "Upload image" at bounding box center [1041, 505] width 90 height 16
type input "**********"
click at [1073, 823] on button "Save" at bounding box center [1172, 827] width 53 height 32
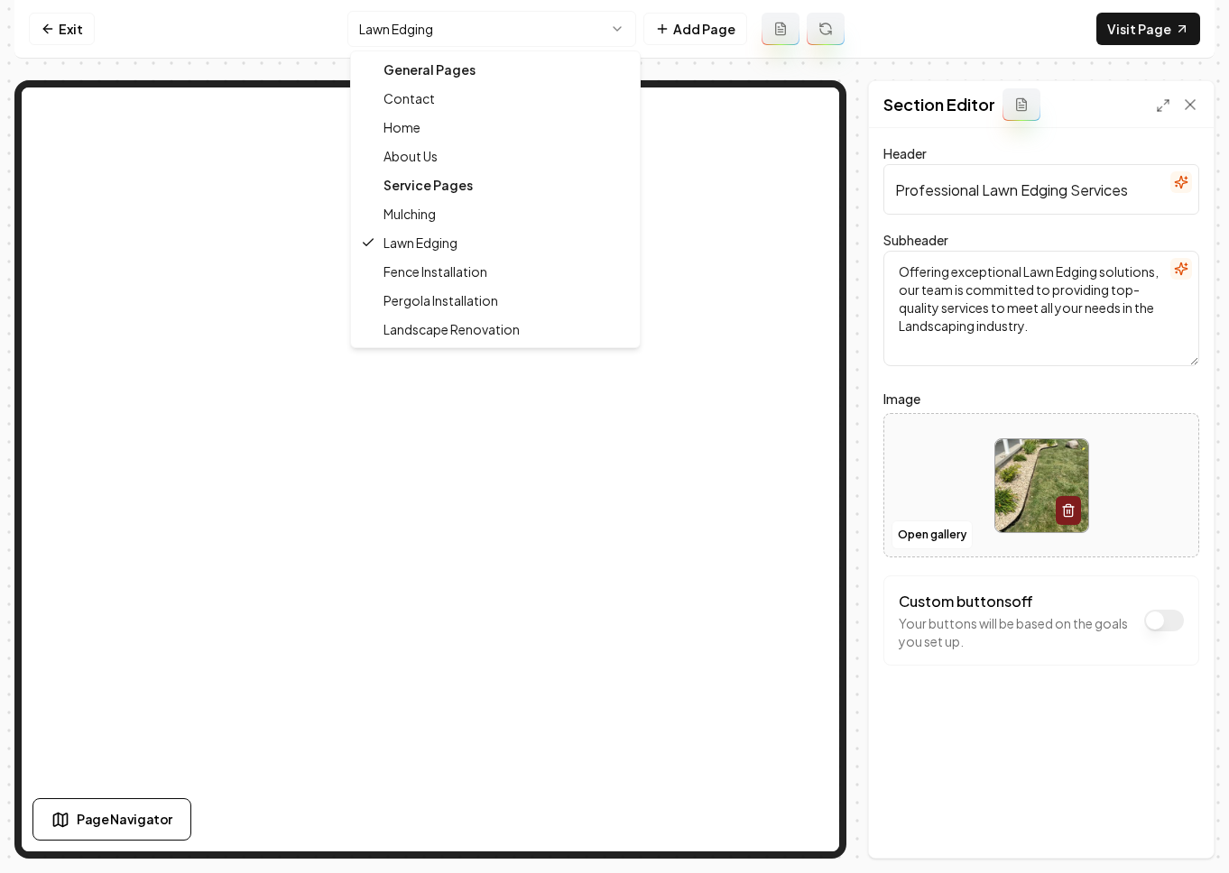
click at [521, 23] on html "Computer Required This feature is only available on a computer. Please switch t…" at bounding box center [614, 436] width 1229 height 873
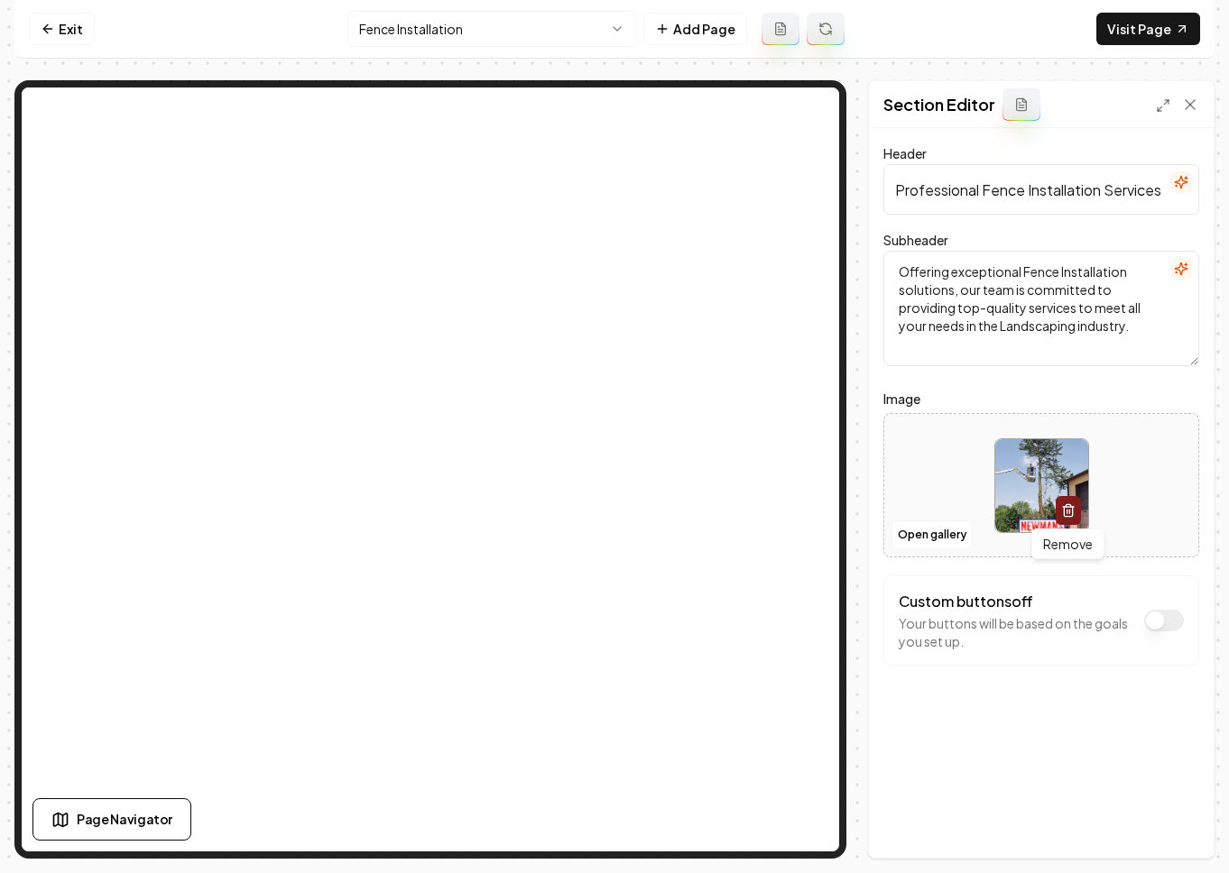
click at [1065, 511] on icon "button" at bounding box center [1068, 510] width 14 height 14
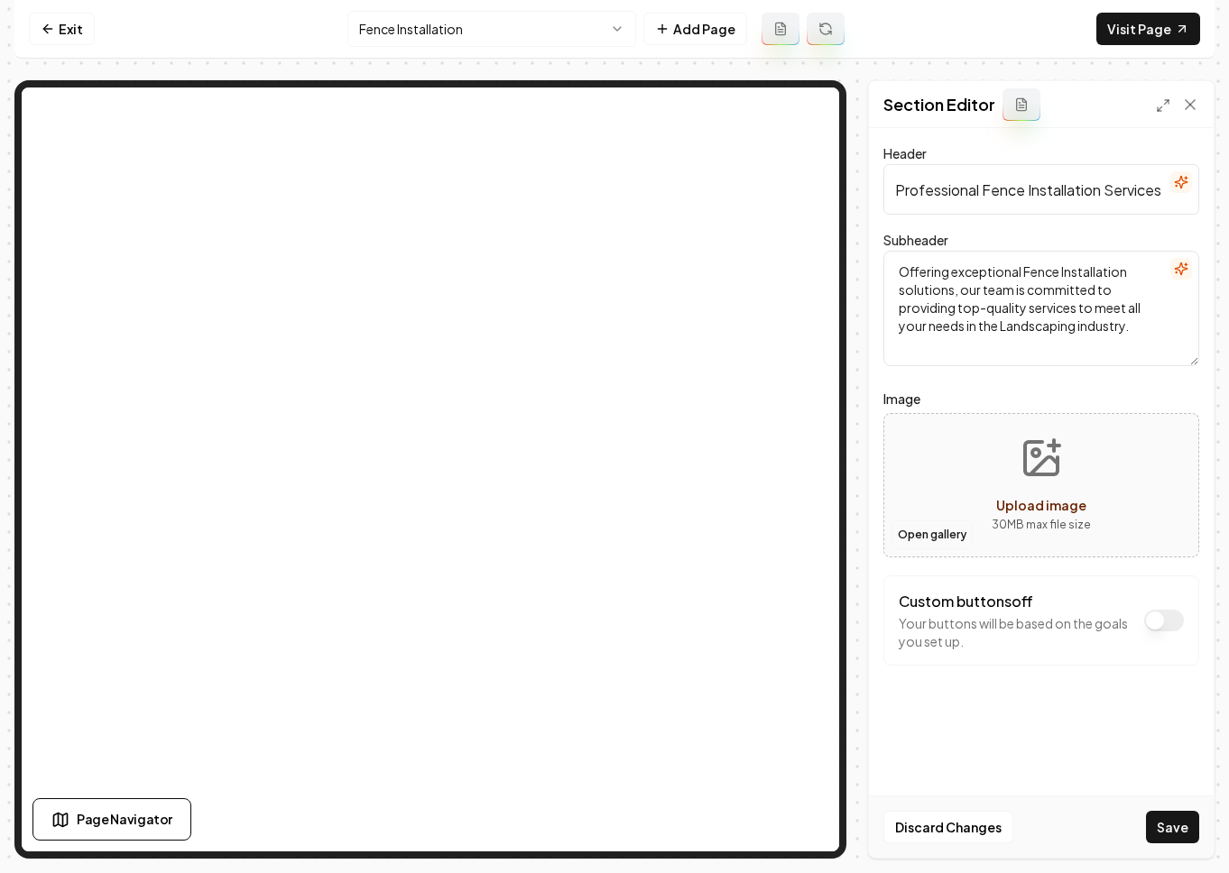
click at [954, 532] on button "Open gallery" at bounding box center [931, 534] width 81 height 29
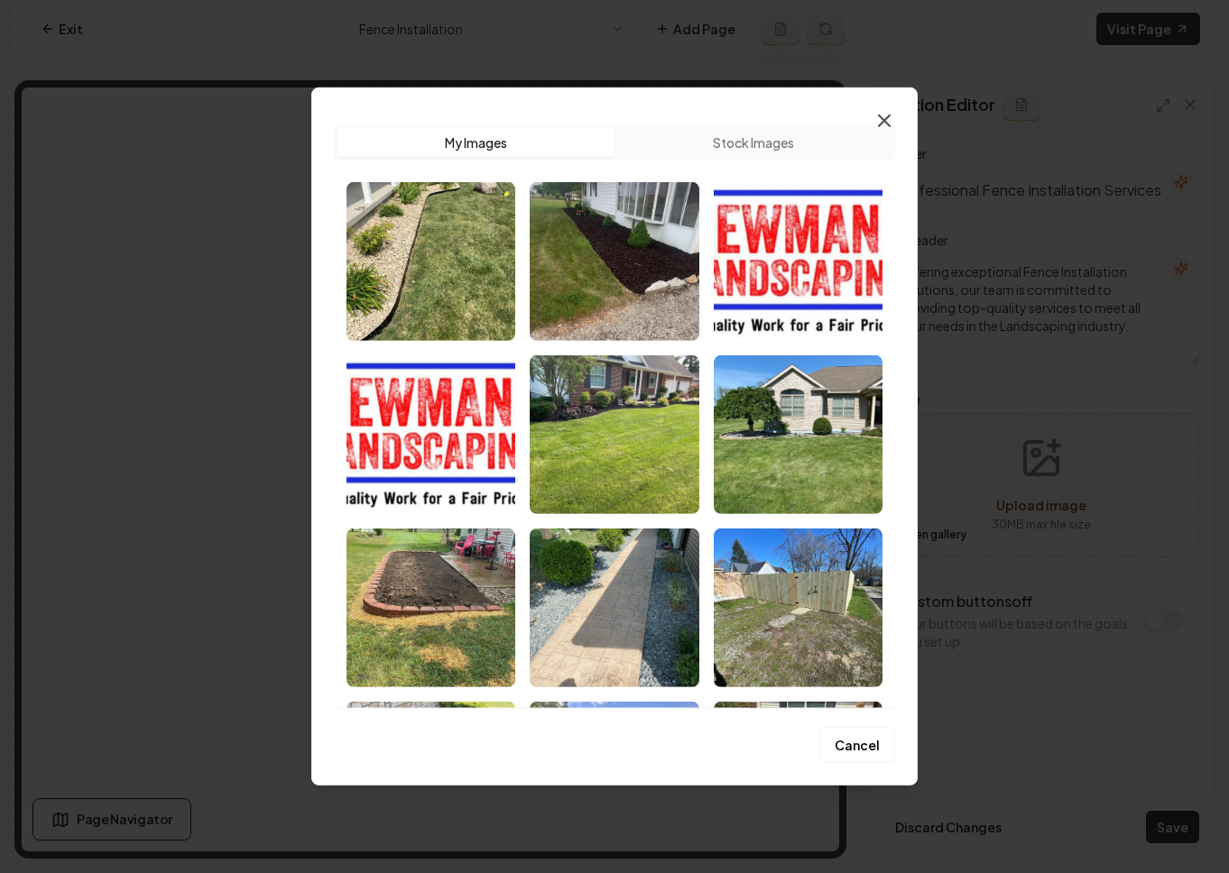
click at [890, 120] on icon "button" at bounding box center [884, 121] width 22 height 22
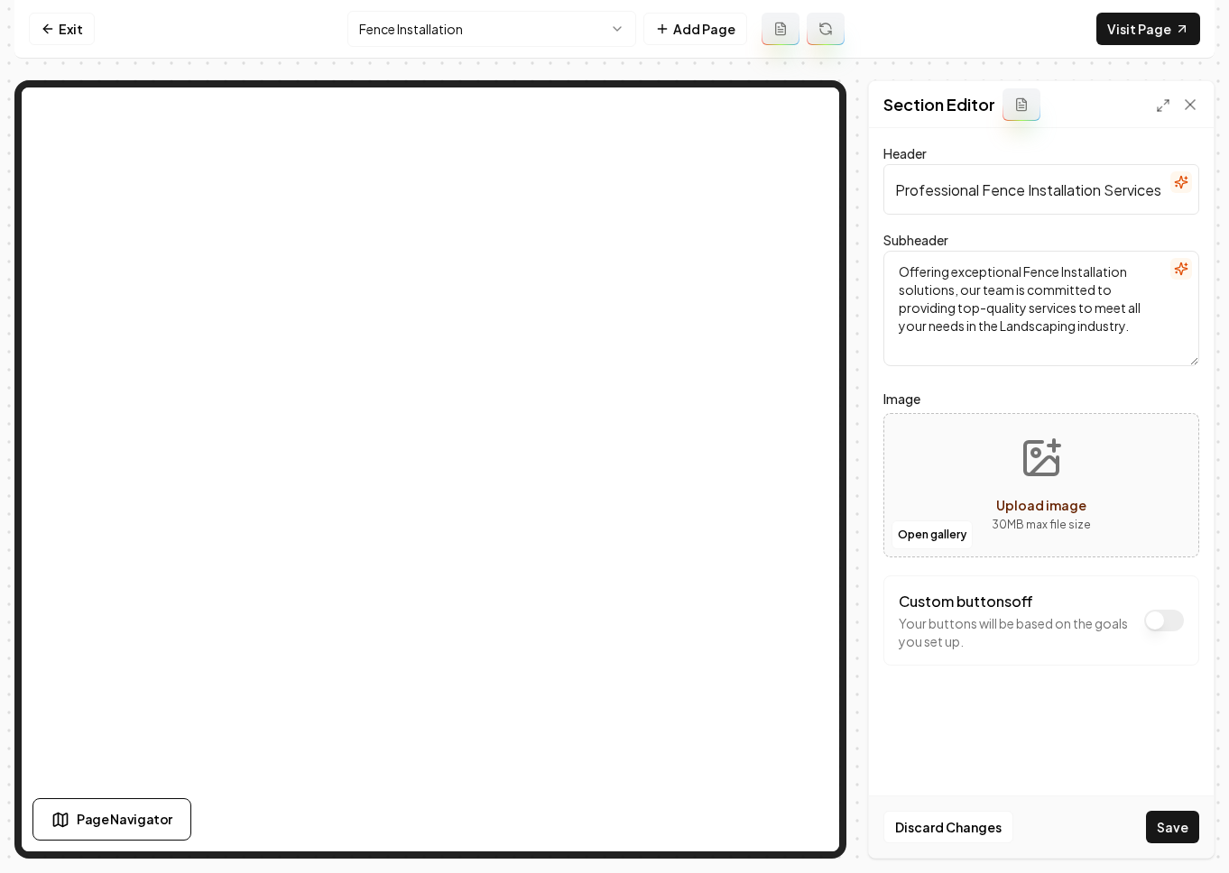
click at [1027, 505] on span "Upload image" at bounding box center [1041, 505] width 90 height 16
type input "**********"
click at [1073, 818] on button "Save" at bounding box center [1172, 827] width 53 height 32
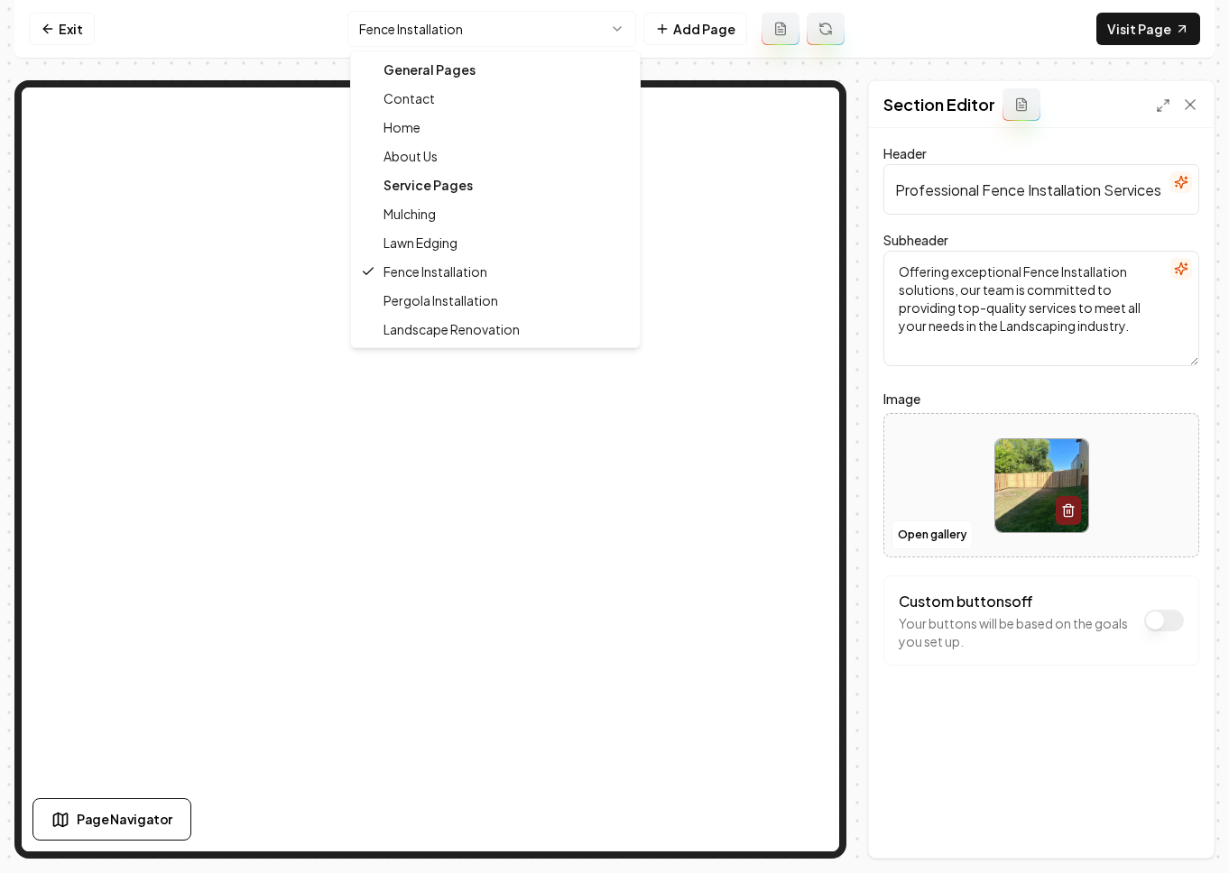
click at [483, 28] on html "Computer Required This feature is only available on a computer. Please switch t…" at bounding box center [614, 436] width 1229 height 873
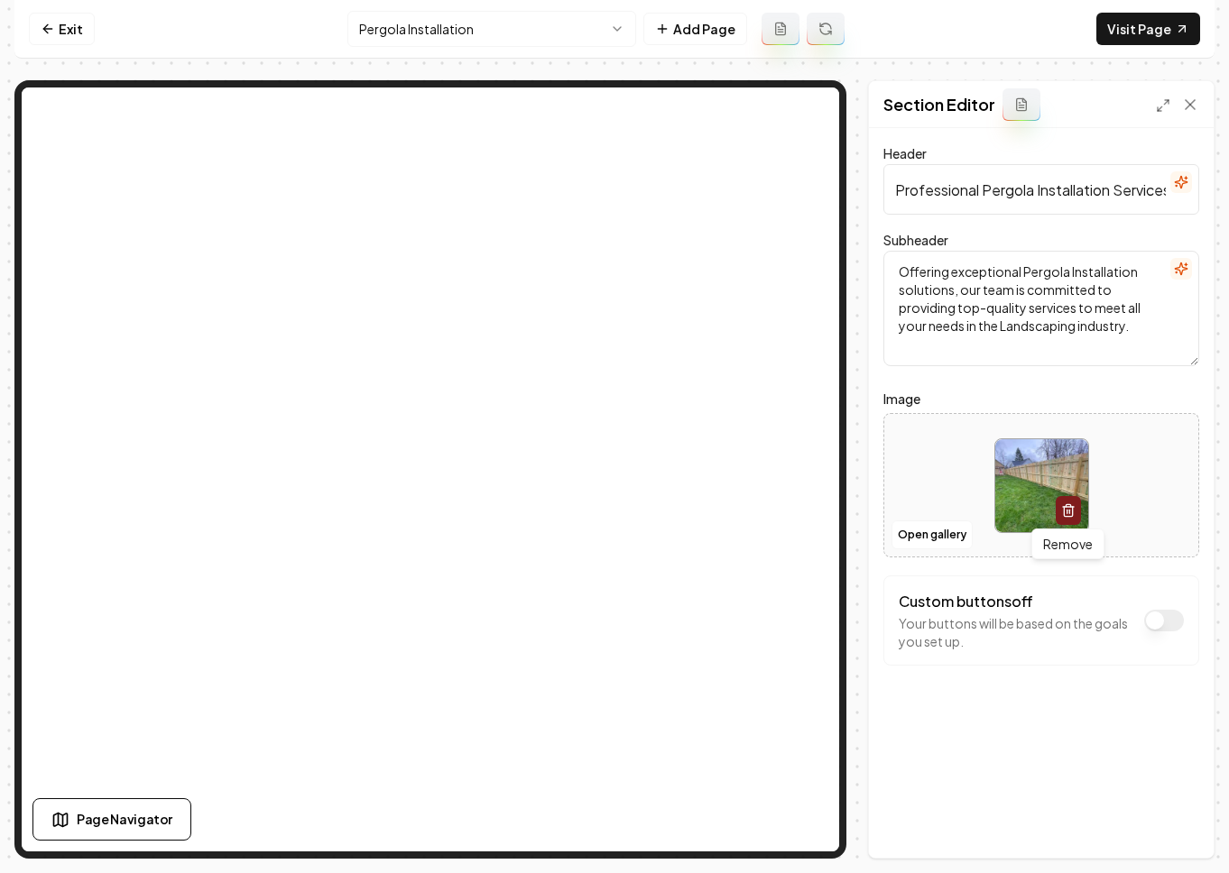
click at [1062, 512] on icon "button" at bounding box center [1068, 510] width 14 height 14
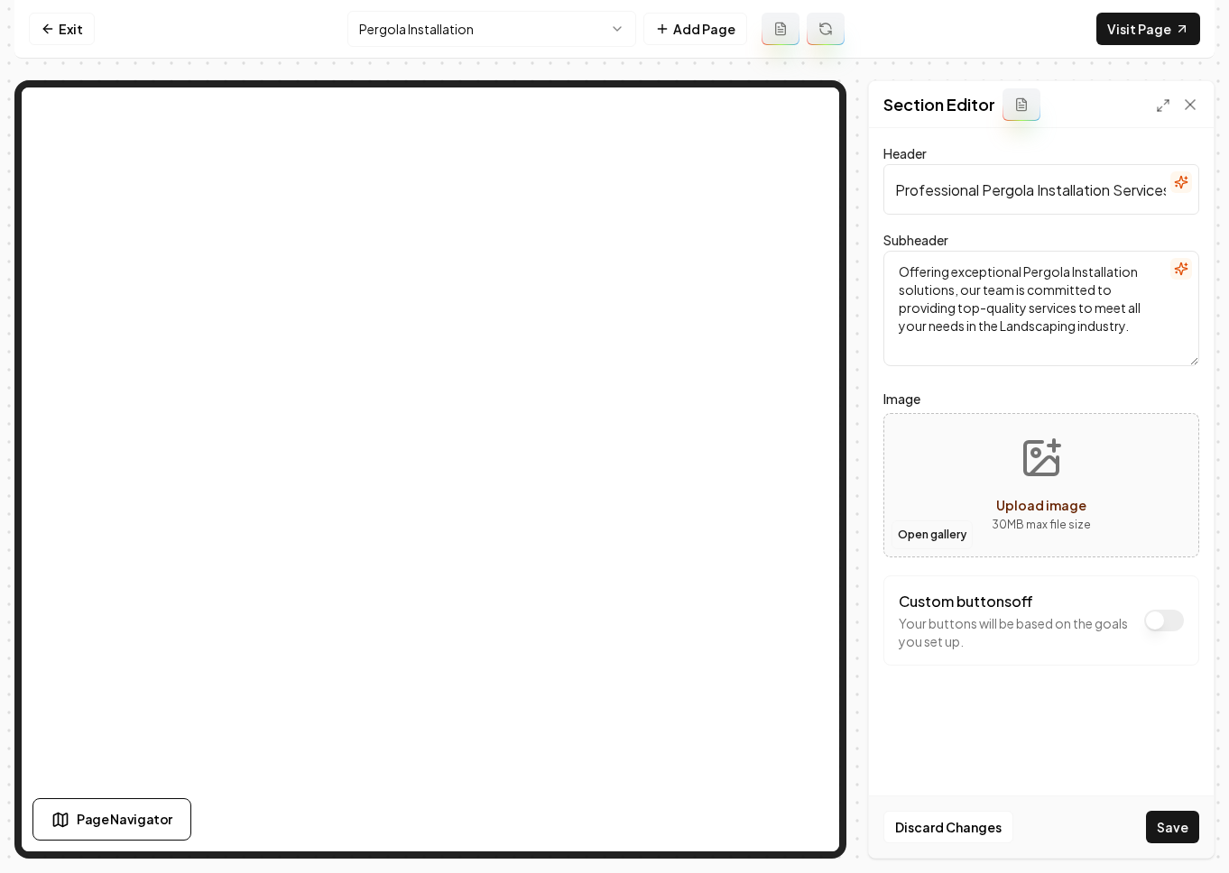
click at [948, 534] on button "Open gallery" at bounding box center [931, 534] width 81 height 29
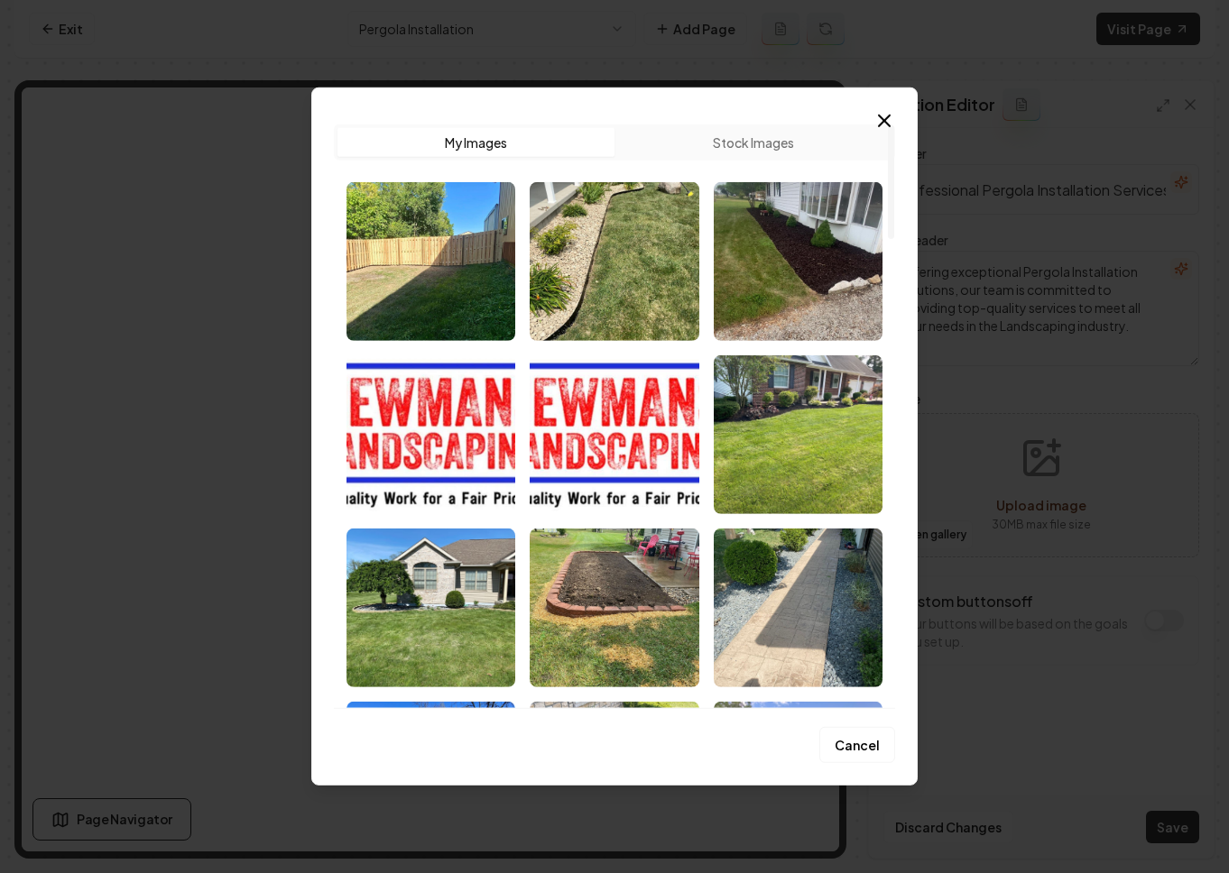
click at [886, 134] on div at bounding box center [890, 416] width 9 height 584
click at [884, 127] on icon "button" at bounding box center [884, 121] width 22 height 22
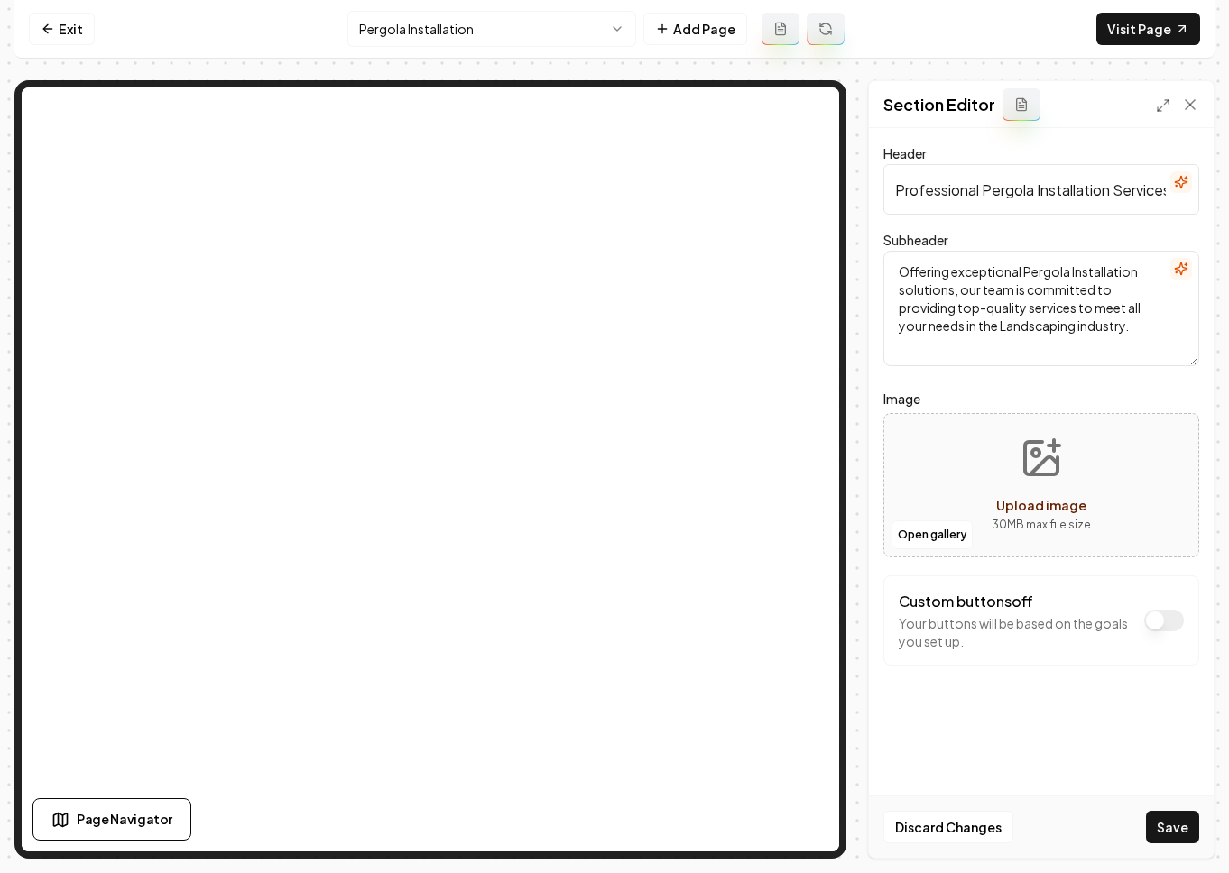
click at [1020, 510] on span "Upload image" at bounding box center [1041, 505] width 90 height 16
type input "**********"
click at [1073, 830] on button "Save" at bounding box center [1172, 827] width 53 height 32
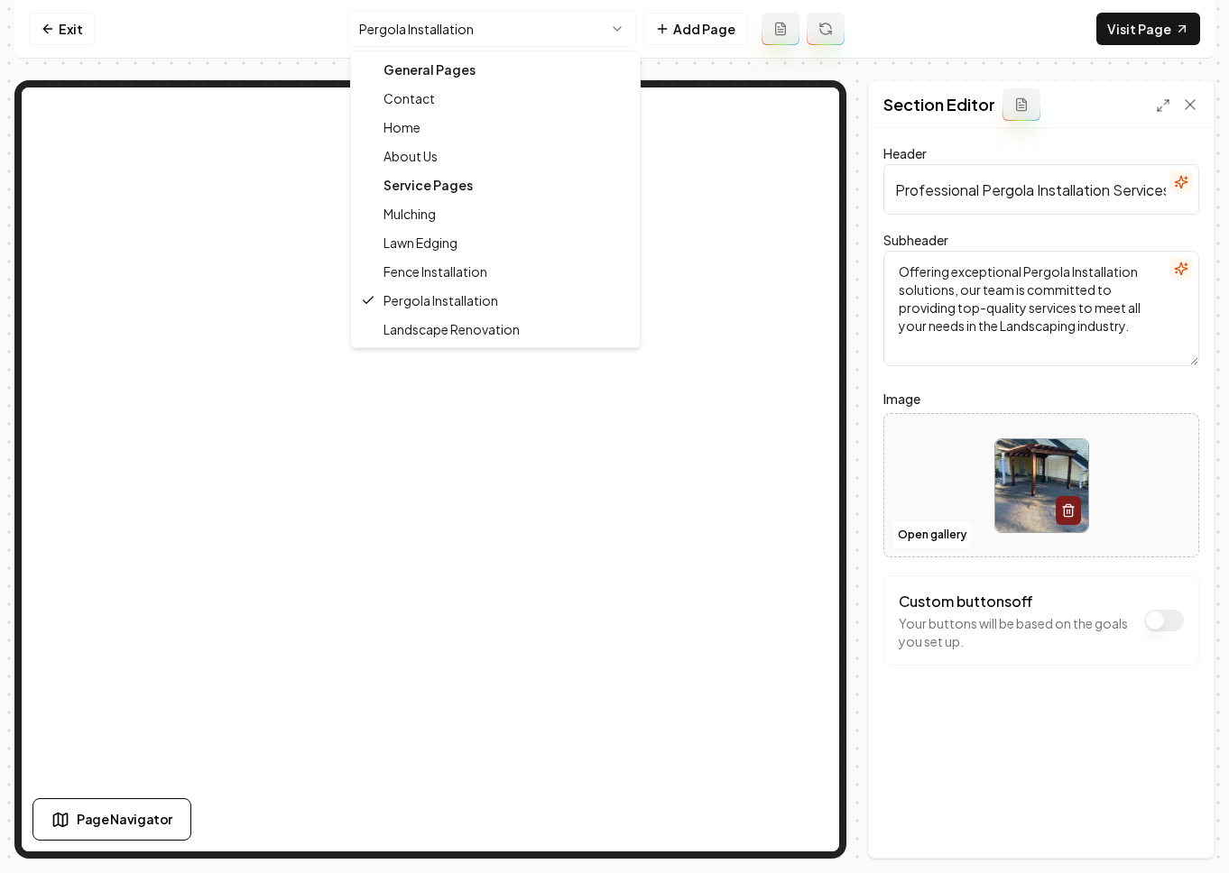
click at [565, 37] on html "Computer Required This feature is only available on a computer. Please switch t…" at bounding box center [614, 436] width 1229 height 873
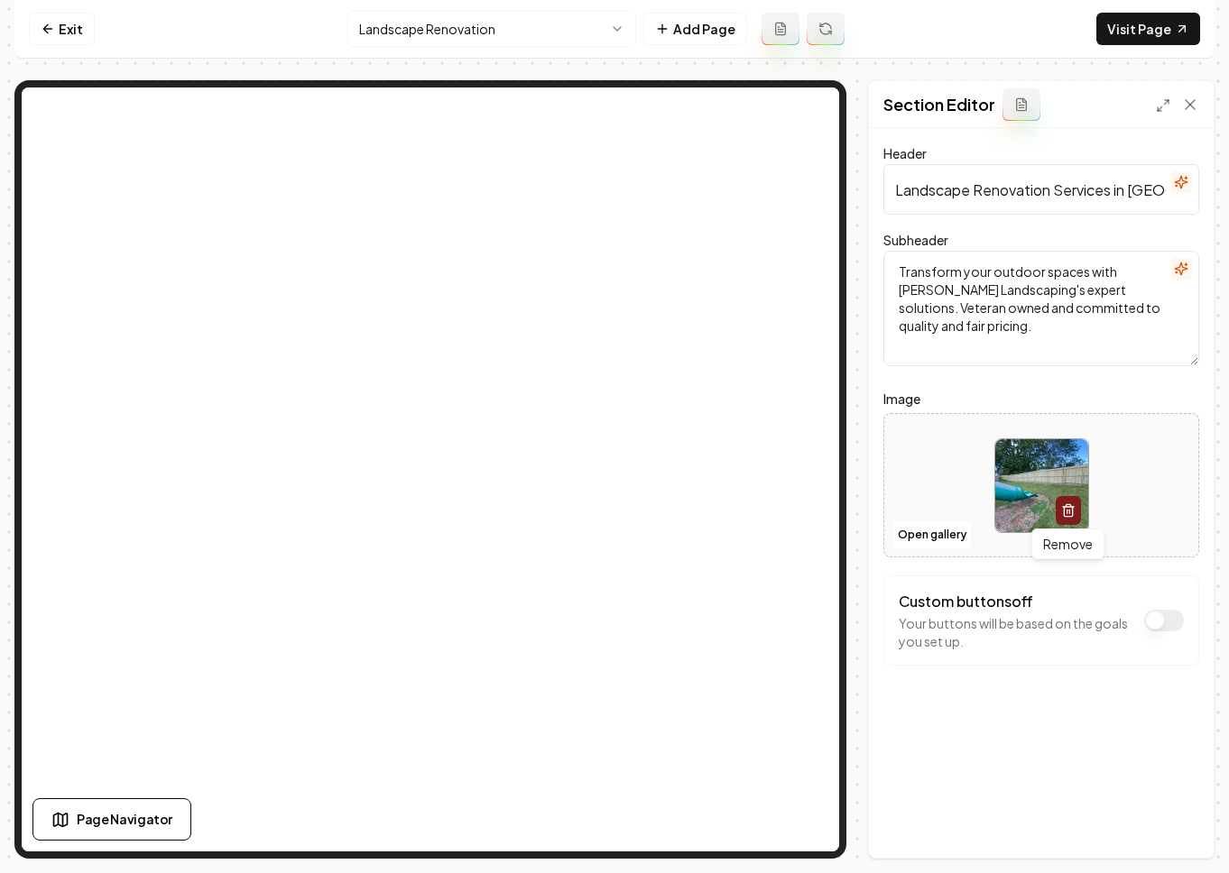
click at [1070, 515] on icon "button" at bounding box center [1068, 510] width 14 height 14
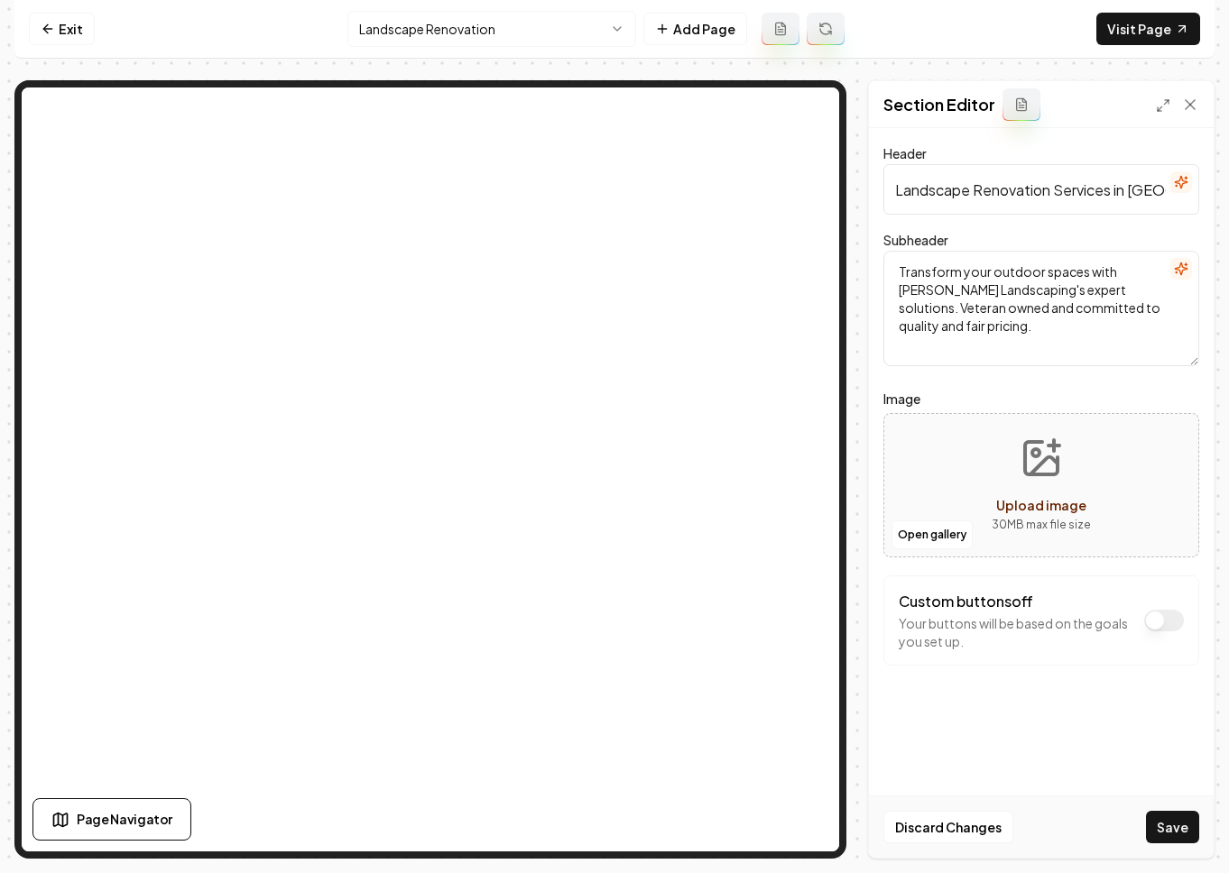
click at [1038, 502] on span "Upload image" at bounding box center [1041, 505] width 90 height 16
type input "**********"
click at [1073, 825] on button "Save" at bounding box center [1172, 827] width 53 height 32
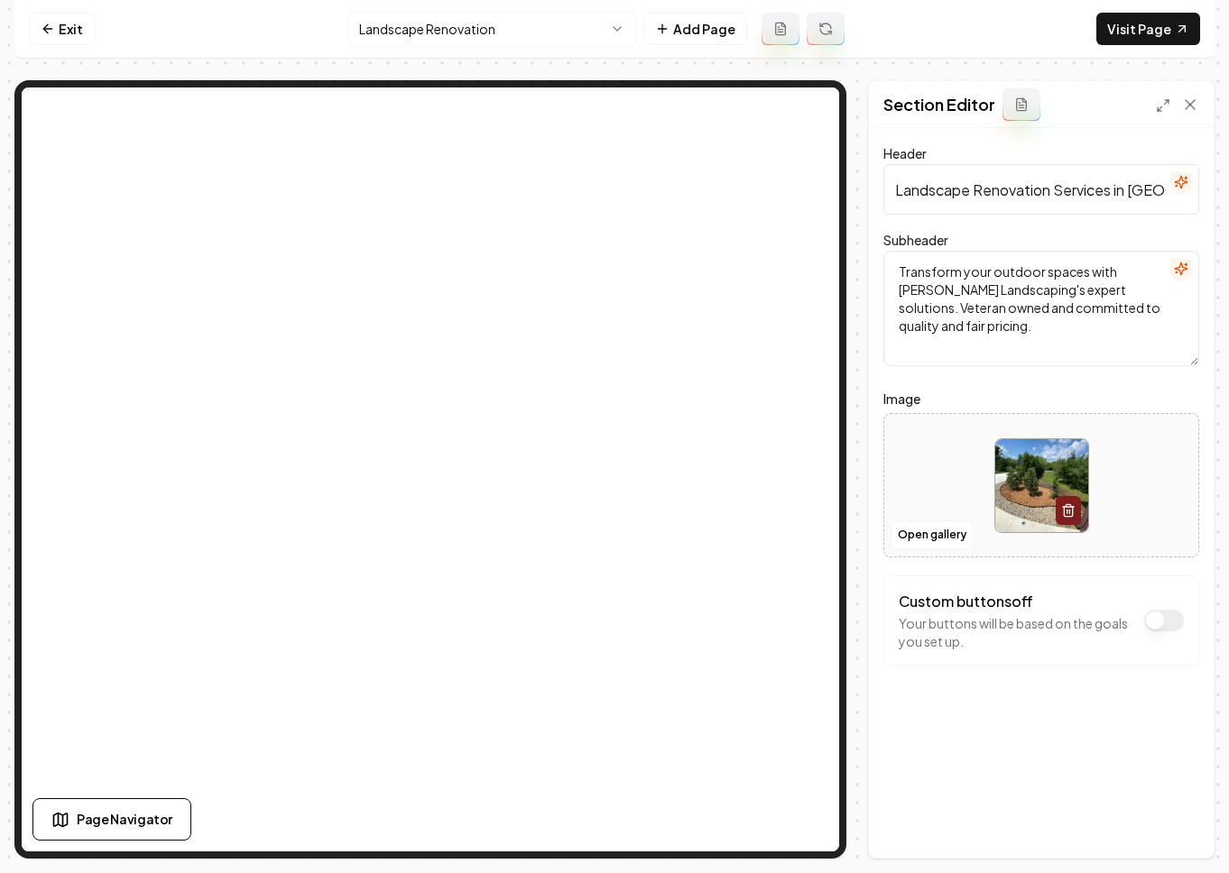
click at [398, 32] on html "Computer Required This feature is only available on a computer. Please switch t…" at bounding box center [614, 436] width 1229 height 873
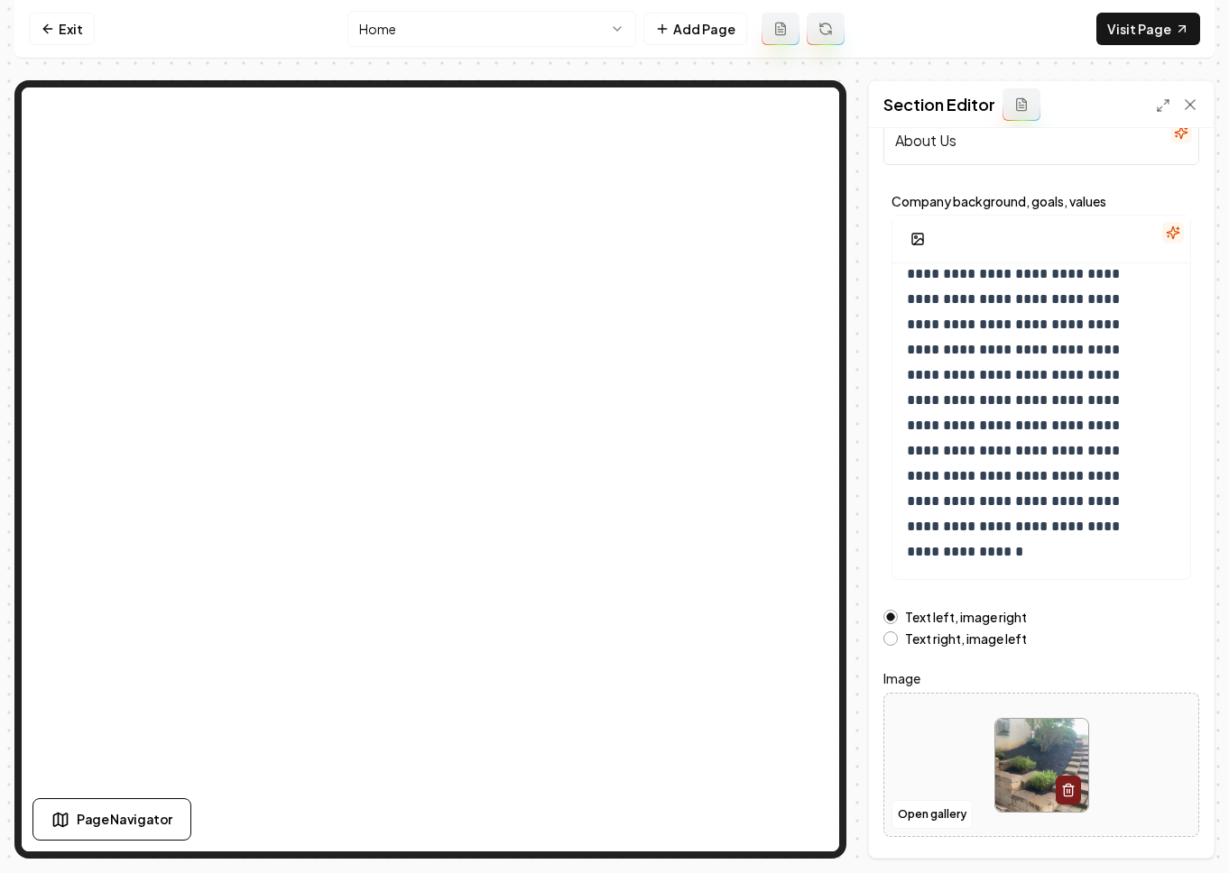
scroll to position [101, 0]
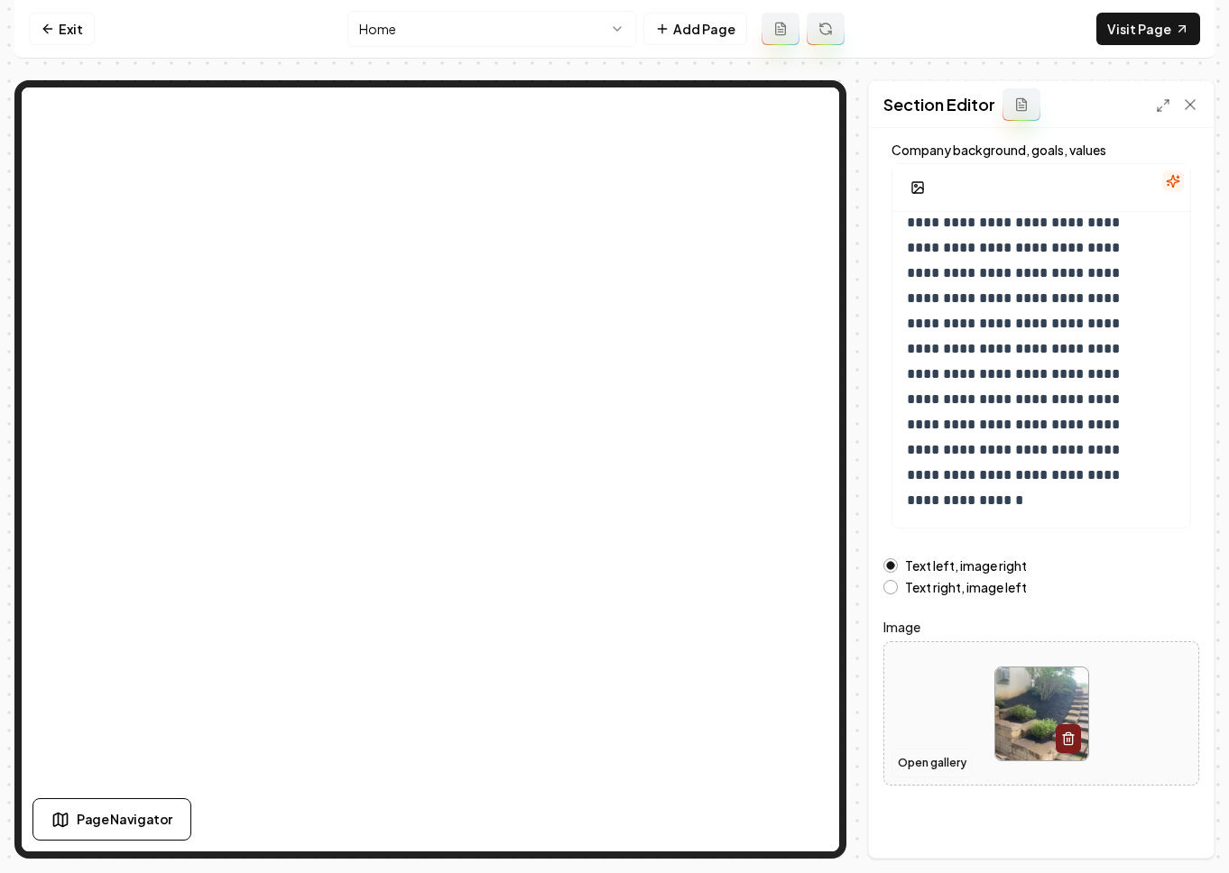
click at [958, 768] on button "Open gallery" at bounding box center [931, 763] width 81 height 29
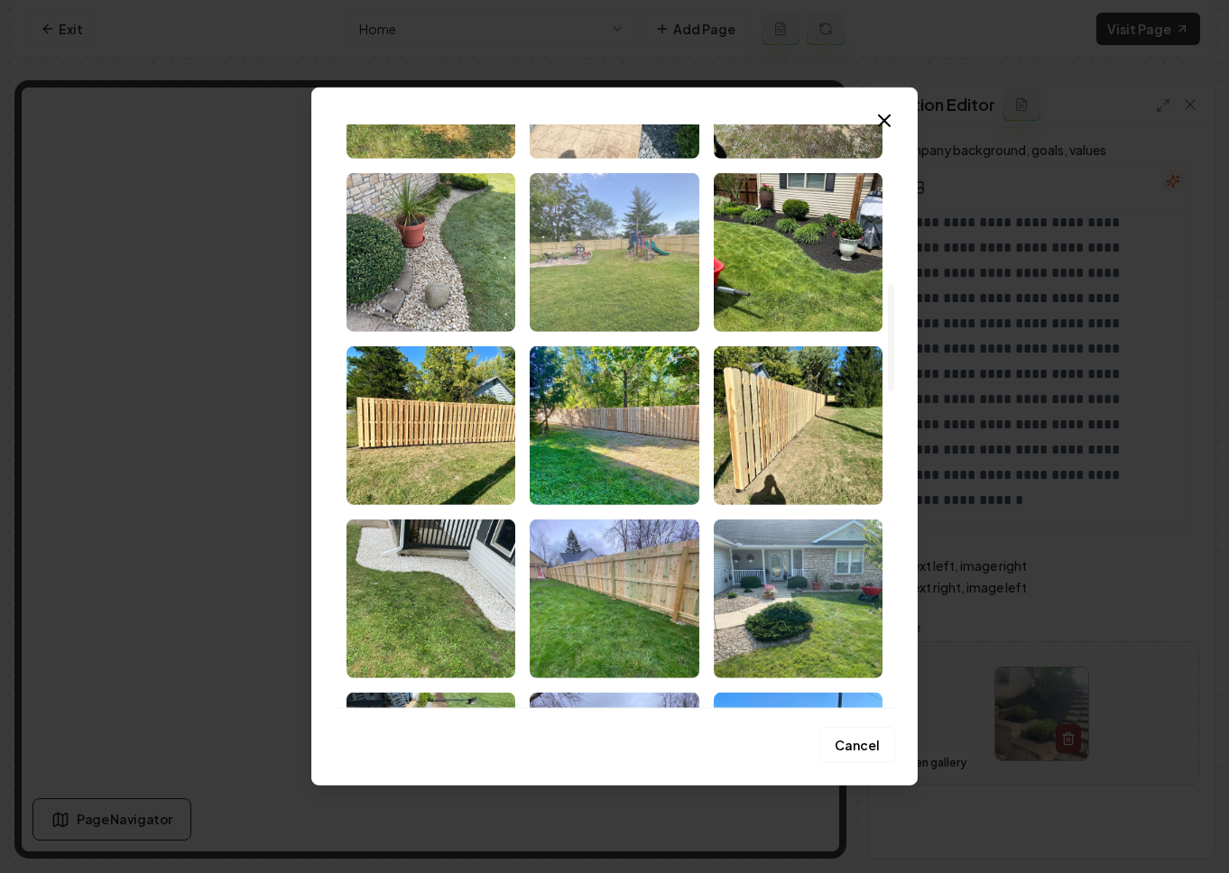
scroll to position [1069, 0]
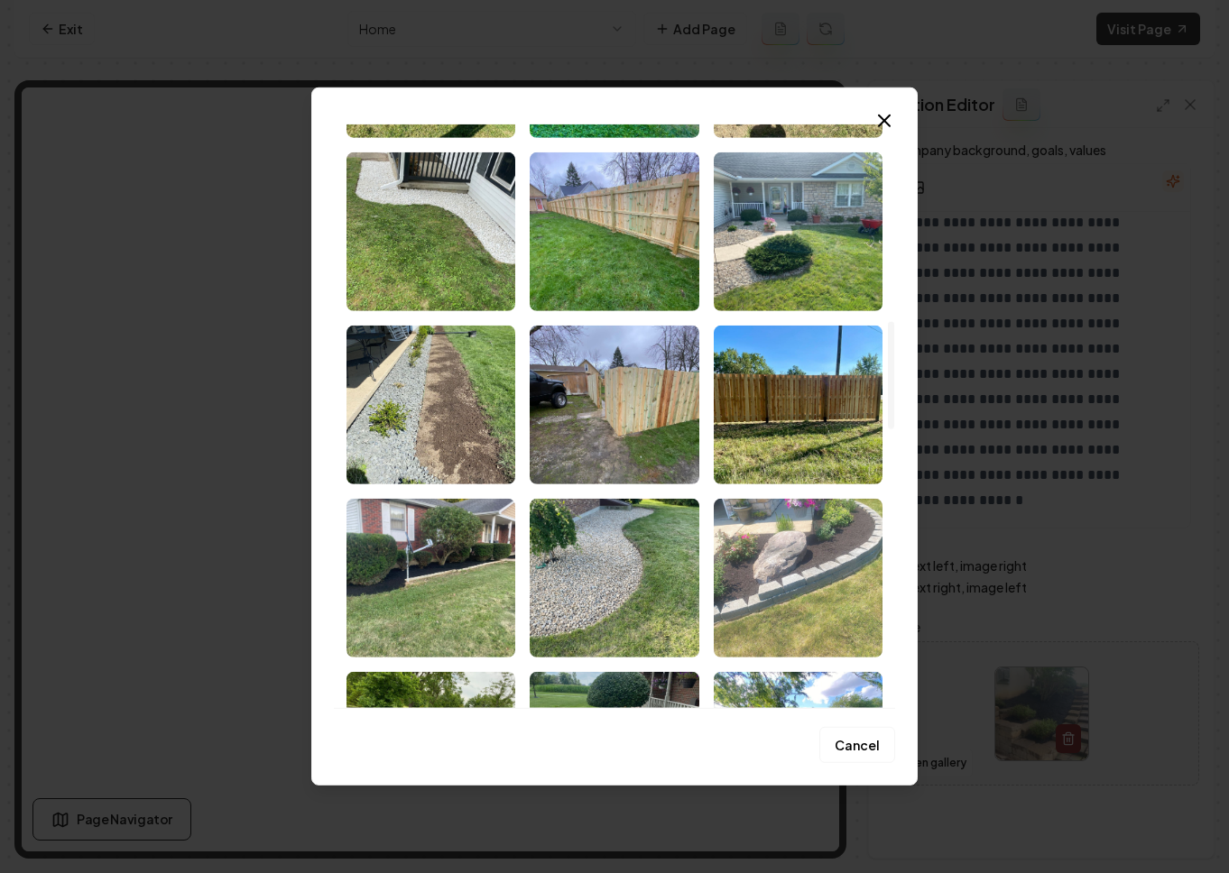
click at [818, 551] on img "Select image image_68c1dd985c7cd75eb8efb218.jpeg" at bounding box center [797, 578] width 169 height 159
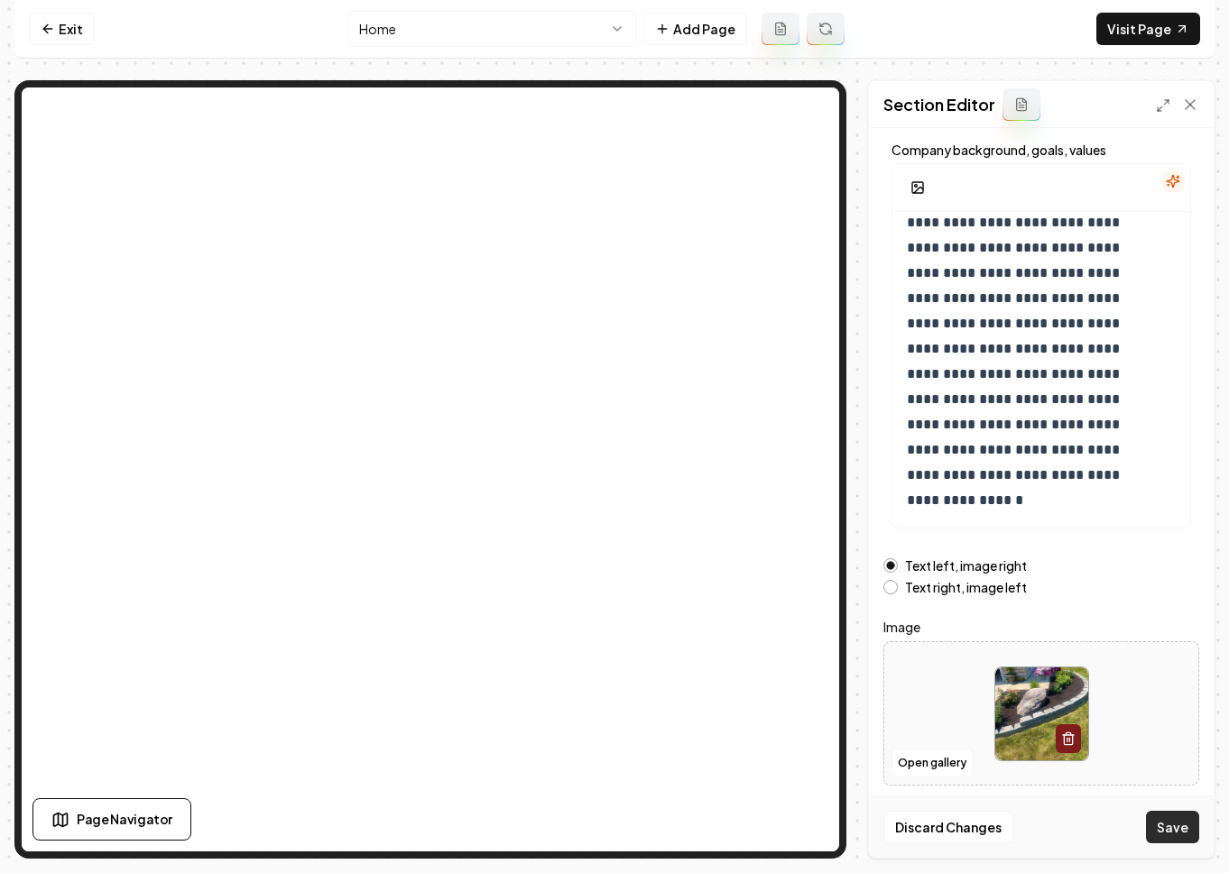
click at [1073, 821] on button "Save" at bounding box center [1172, 827] width 53 height 32
click at [922, 762] on button "Open gallery" at bounding box center [931, 763] width 81 height 29
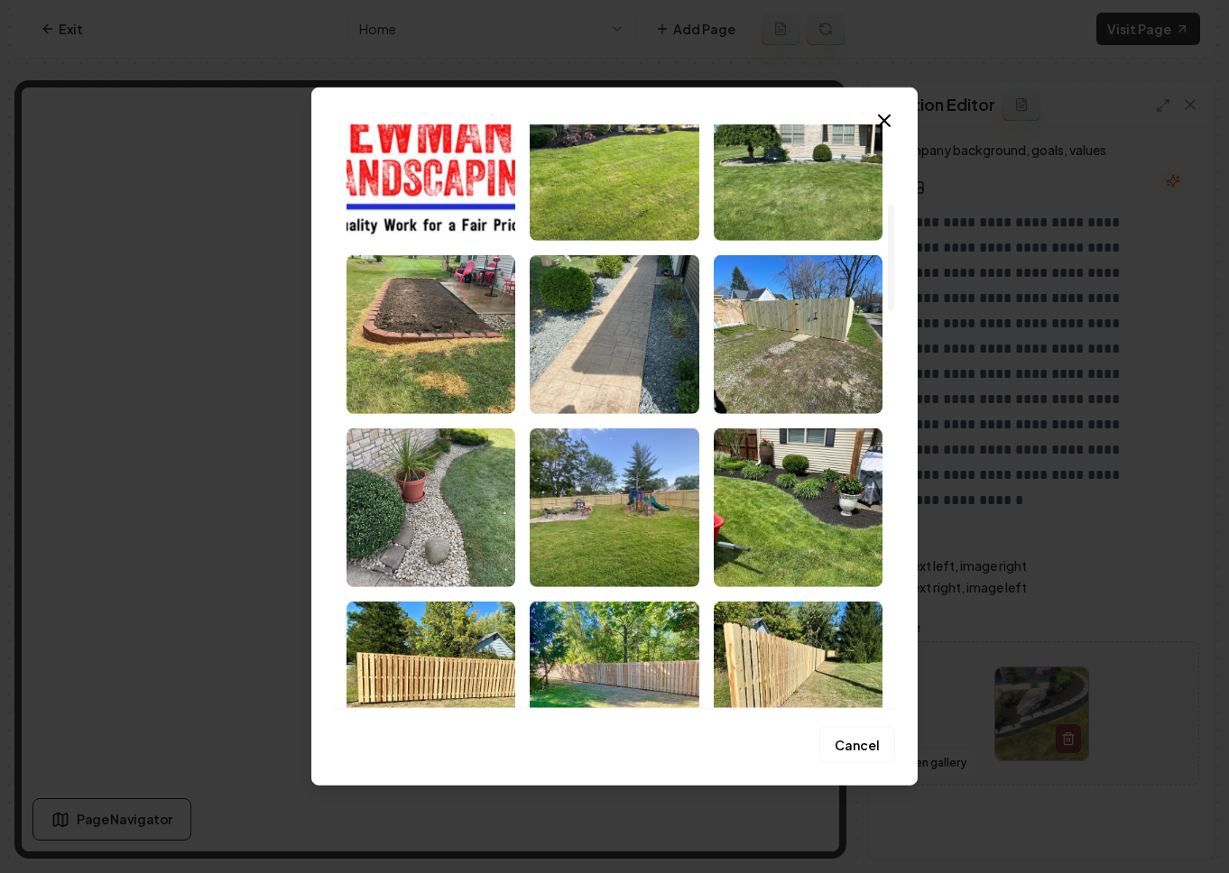
scroll to position [382, 0]
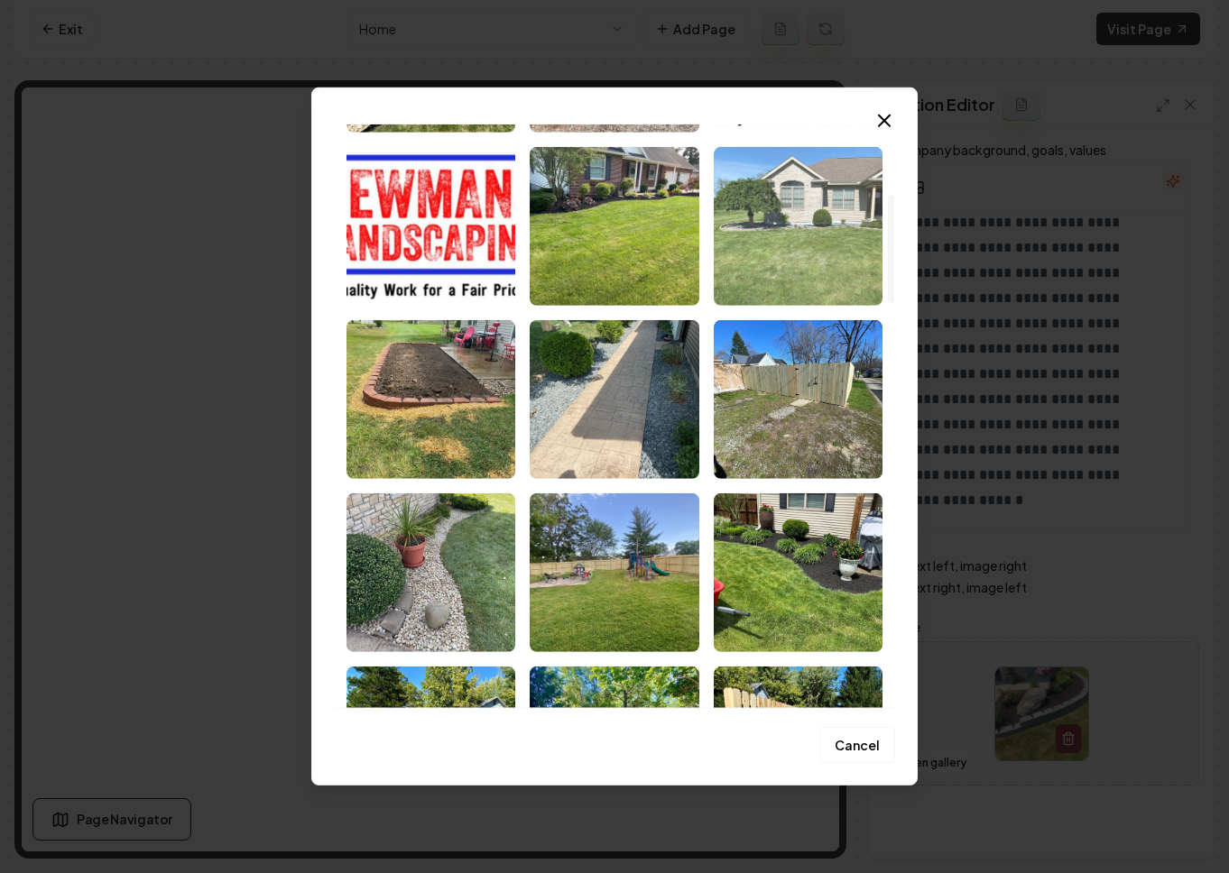
click at [794, 242] on img "Select image image_68c1dd995c7cd75eb8efc3c1.jpeg" at bounding box center [797, 226] width 169 height 159
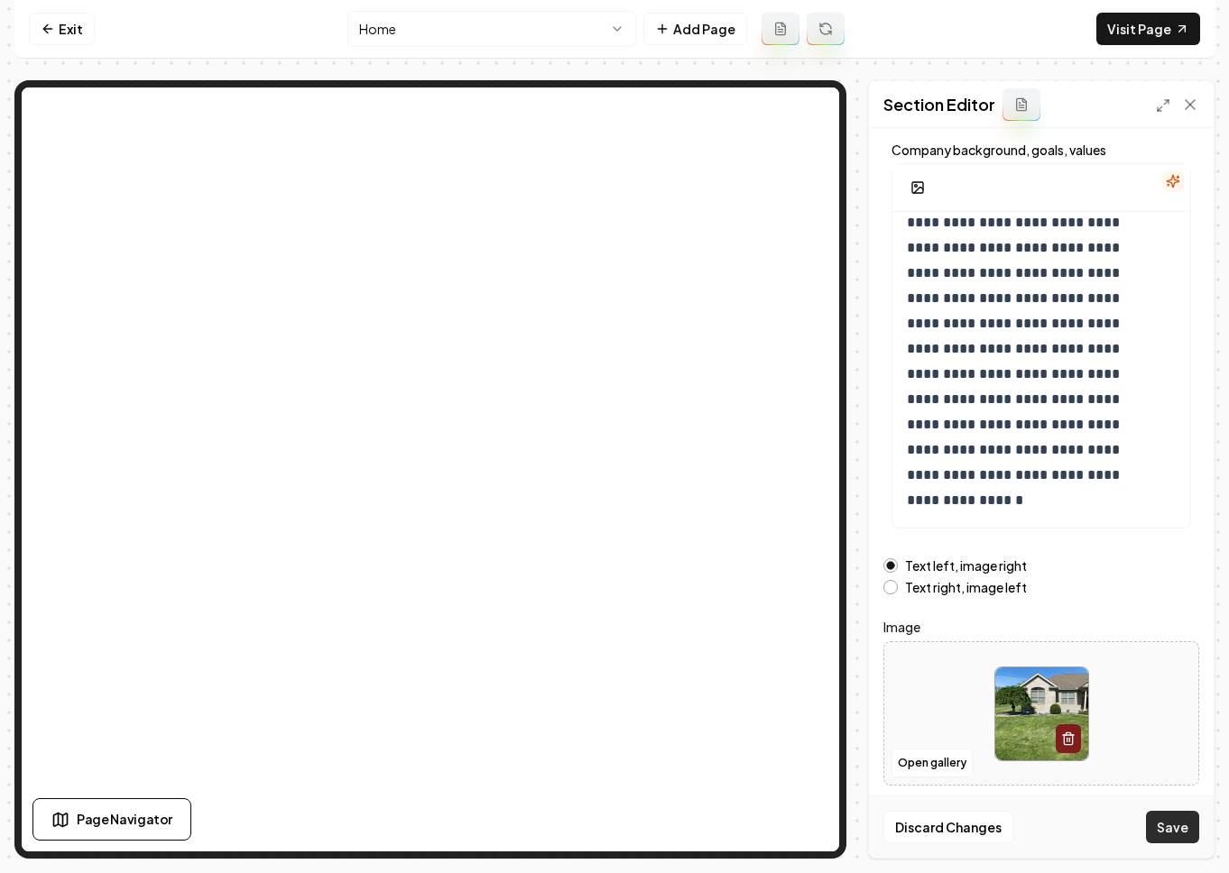
click at [1073, 829] on button "Save" at bounding box center [1172, 827] width 53 height 32
click at [1032, 707] on img at bounding box center [1041, 713] width 93 height 93
click at [944, 766] on button "Open gallery" at bounding box center [931, 763] width 81 height 29
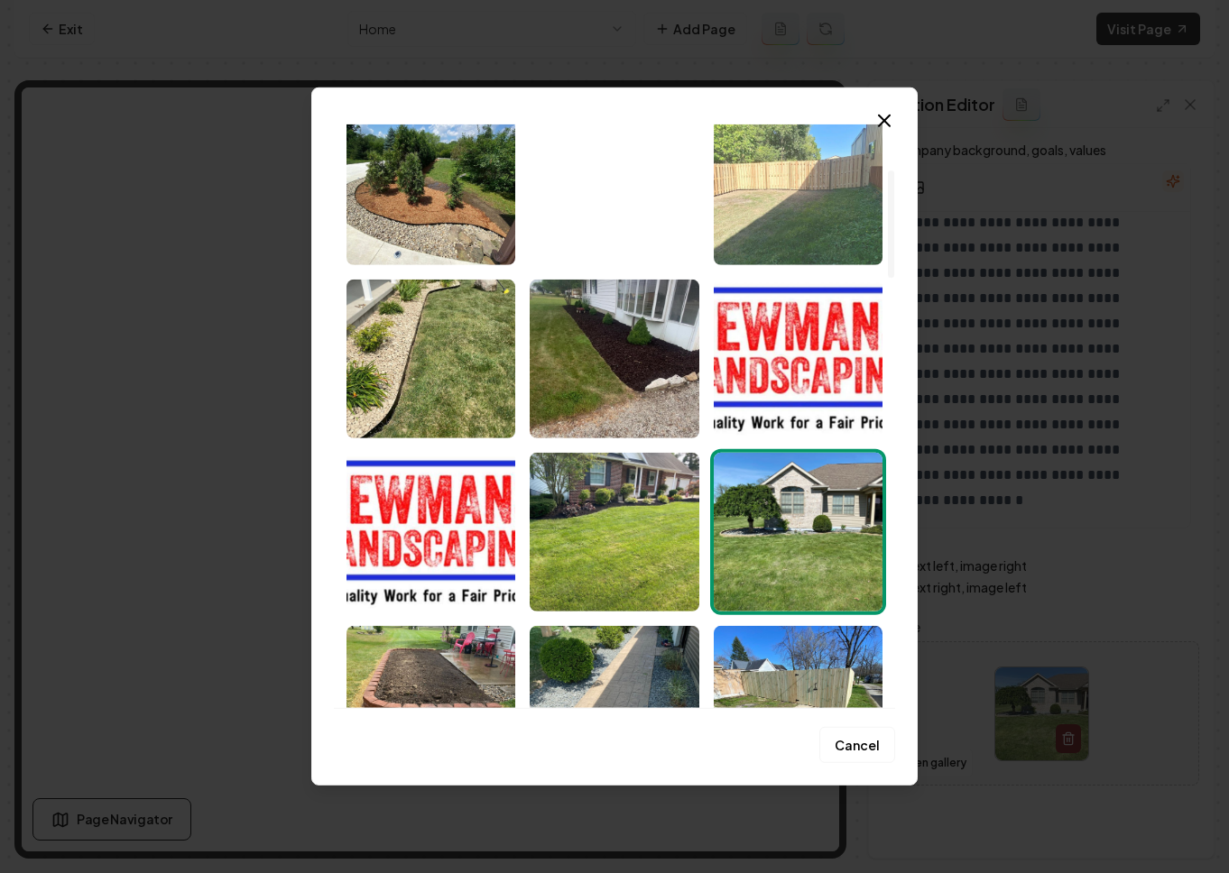
scroll to position [256, 0]
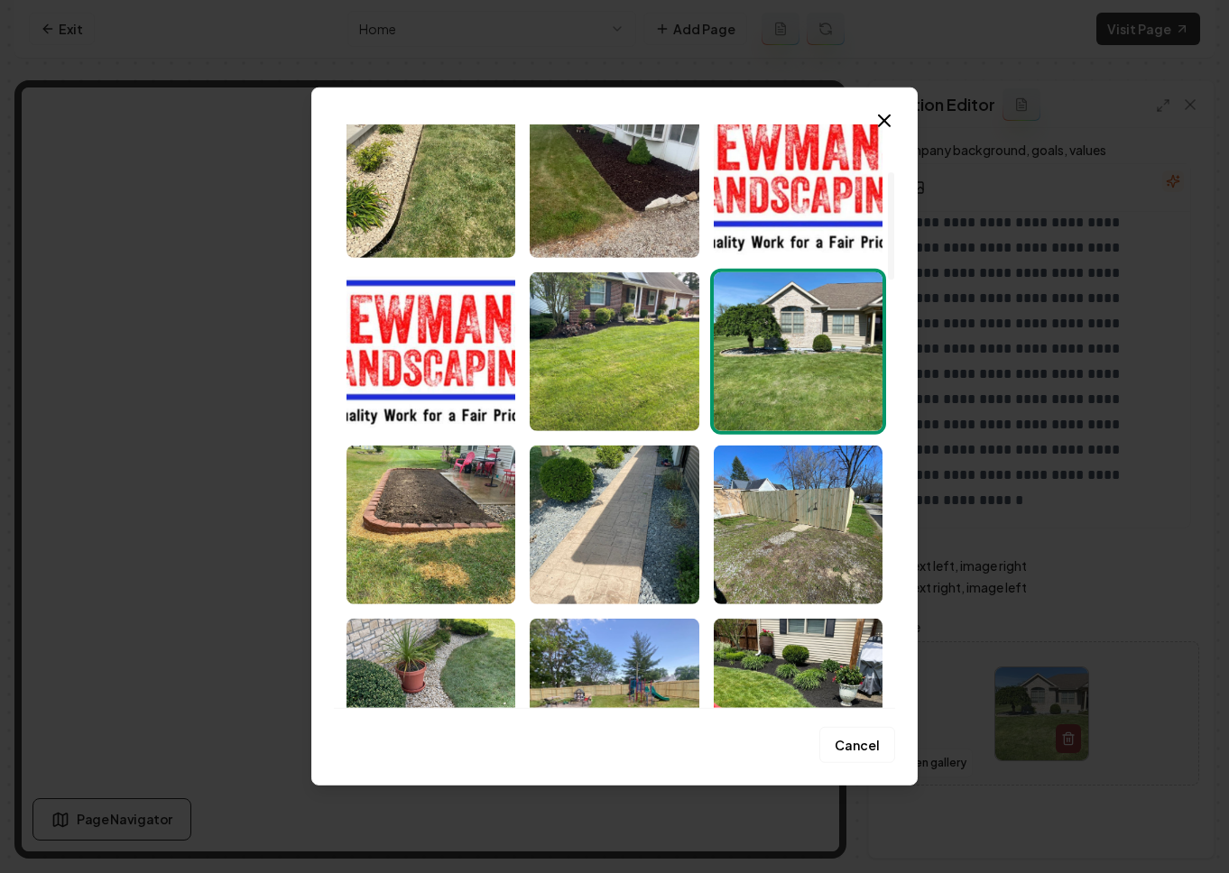
click at [818, 368] on img "Select image image_68c1dd995c7cd75eb8efc3c1.jpeg" at bounding box center [797, 351] width 169 height 159
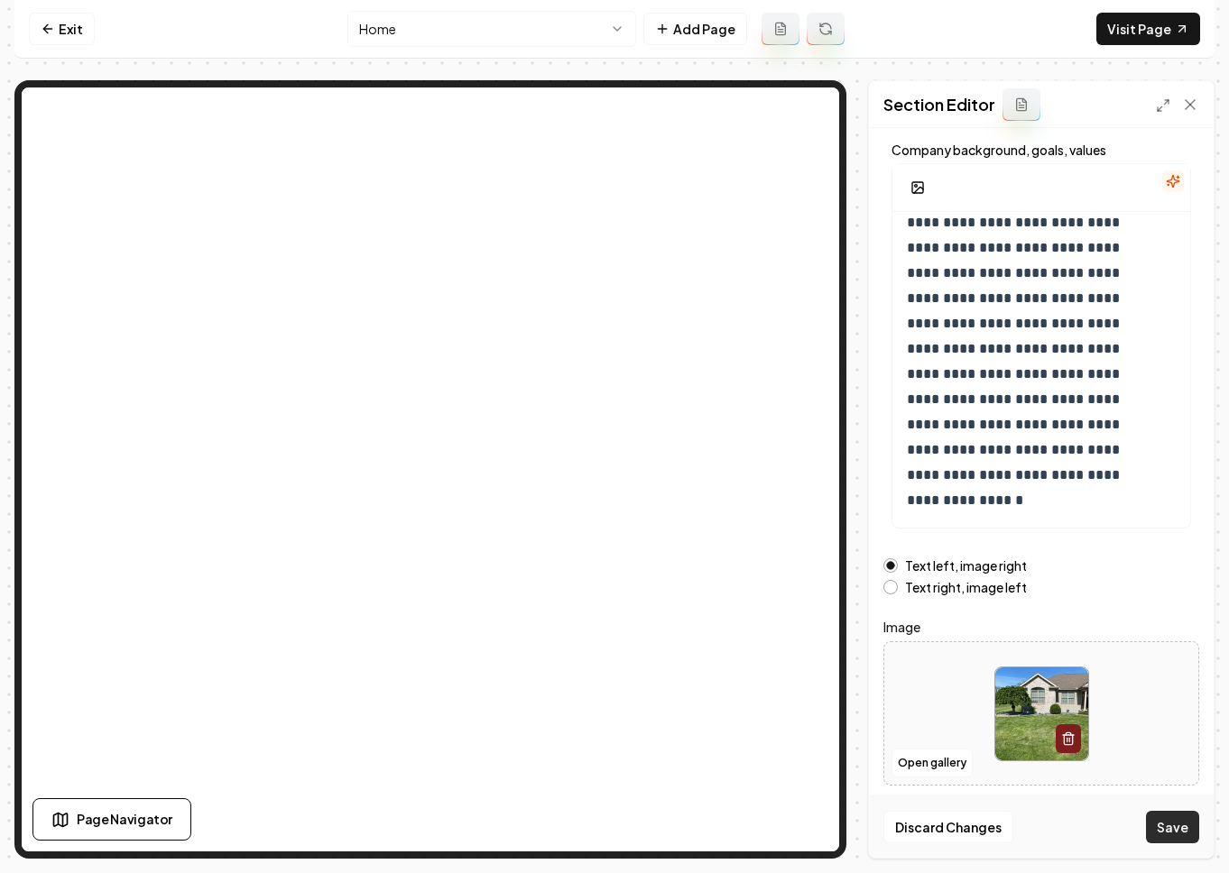
click at [1073, 826] on button "Save" at bounding box center [1172, 827] width 53 height 32
click at [1036, 711] on img at bounding box center [1041, 713] width 93 height 93
click at [1073, 805] on div "**********" at bounding box center [1041, 493] width 345 height 730
click at [1073, 569] on div "Text left, image right" at bounding box center [1041, 565] width 316 height 14
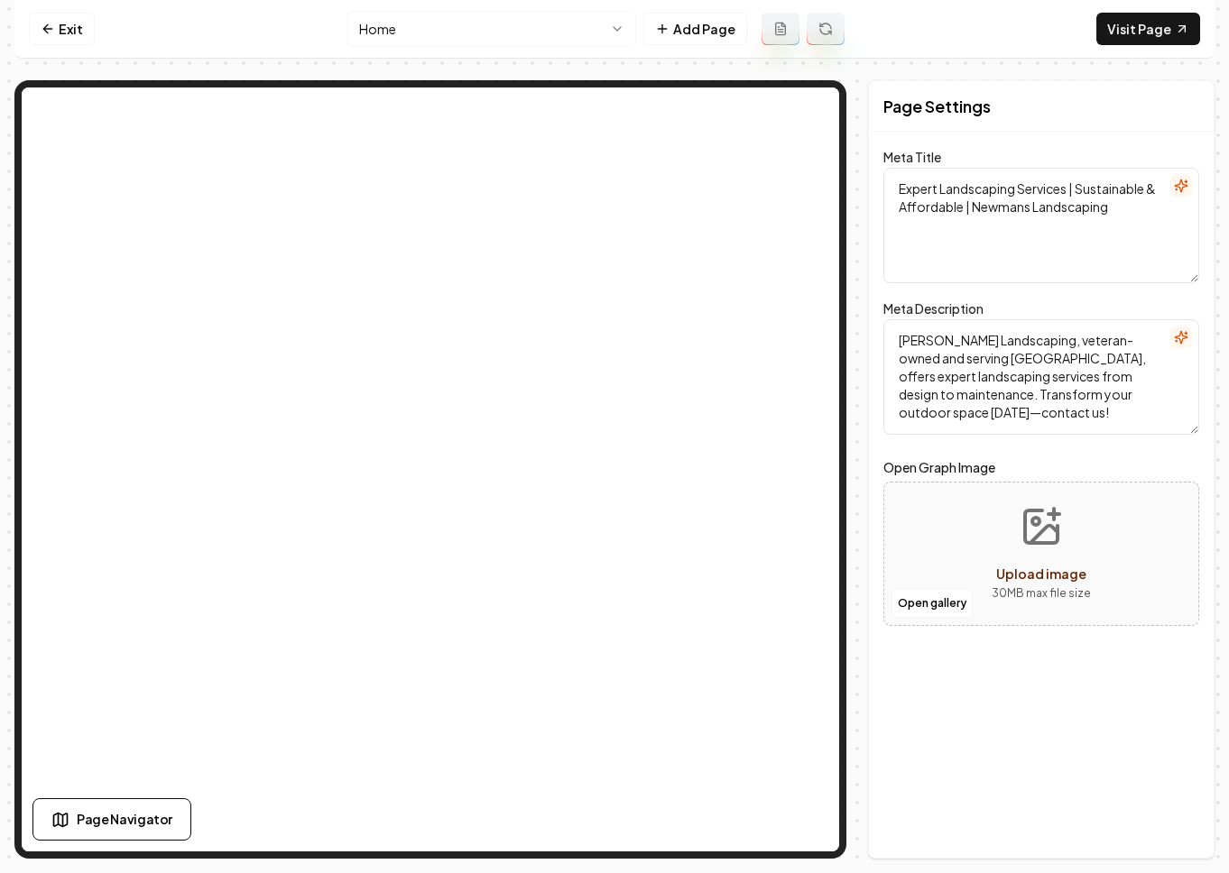
scroll to position [0, 0]
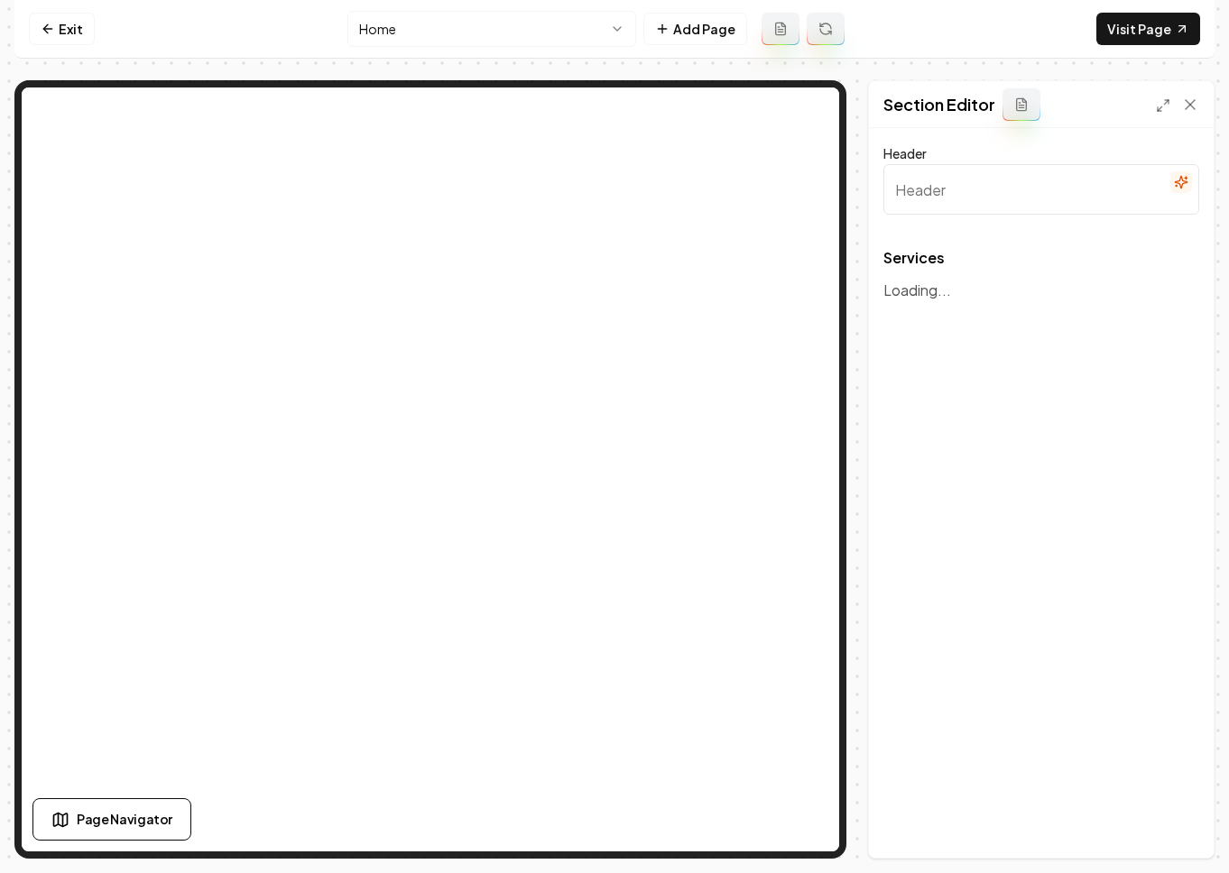
type input "Our Landscaping Services"
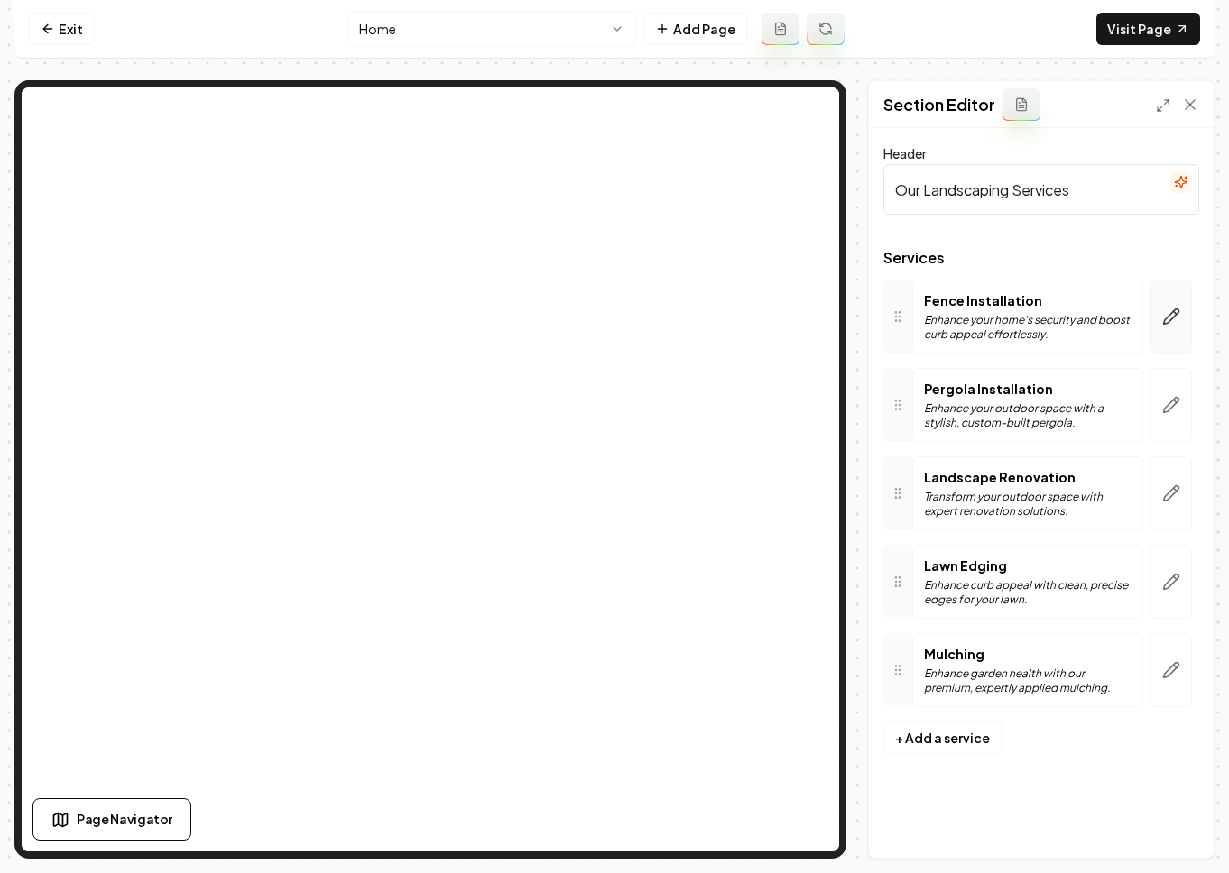
click at [1073, 309] on button "button" at bounding box center [1170, 317] width 41 height 74
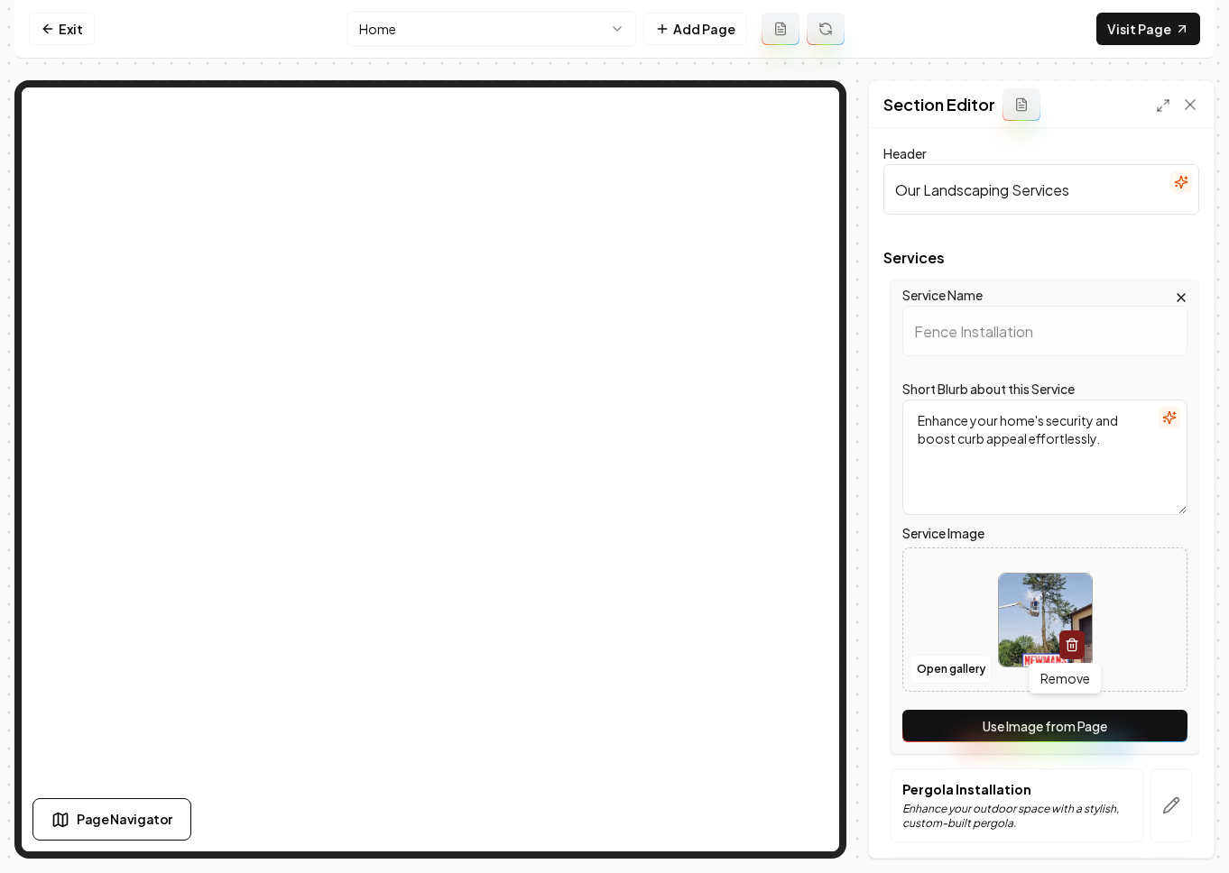
click at [1070, 646] on icon "button" at bounding box center [1071, 645] width 14 height 14
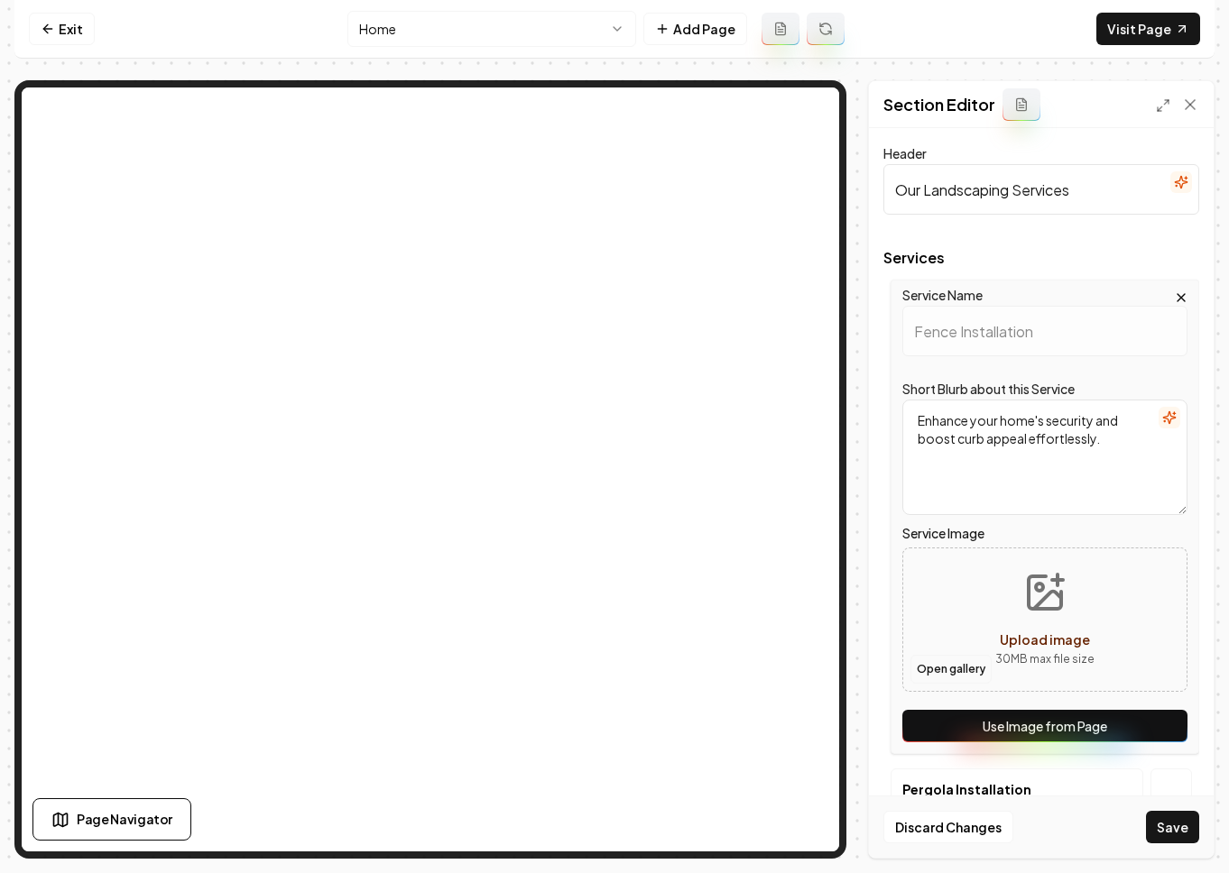
click at [960, 673] on button "Open gallery" at bounding box center [950, 669] width 81 height 29
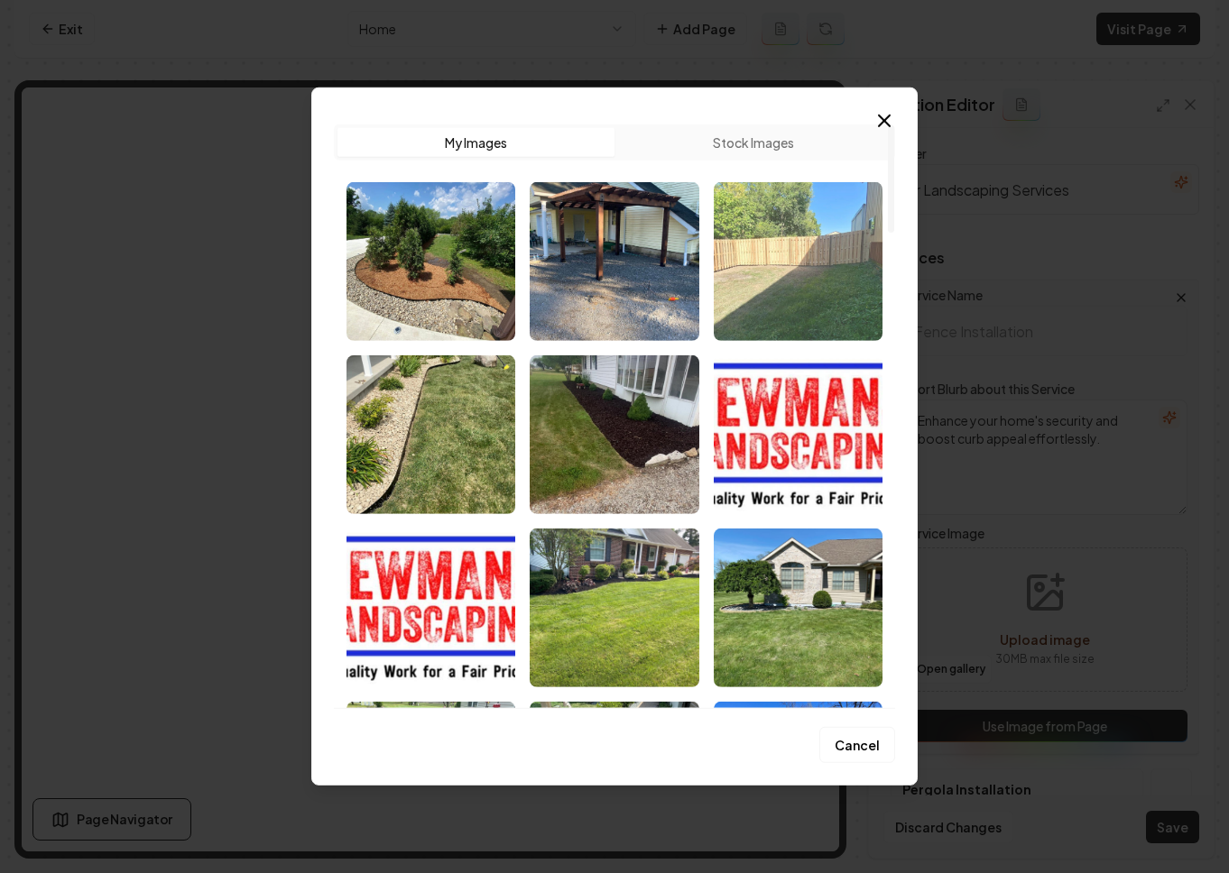
click at [800, 236] on img "Select image image_68c1eab25c7cd75eb84a498e.jpg" at bounding box center [797, 261] width 169 height 159
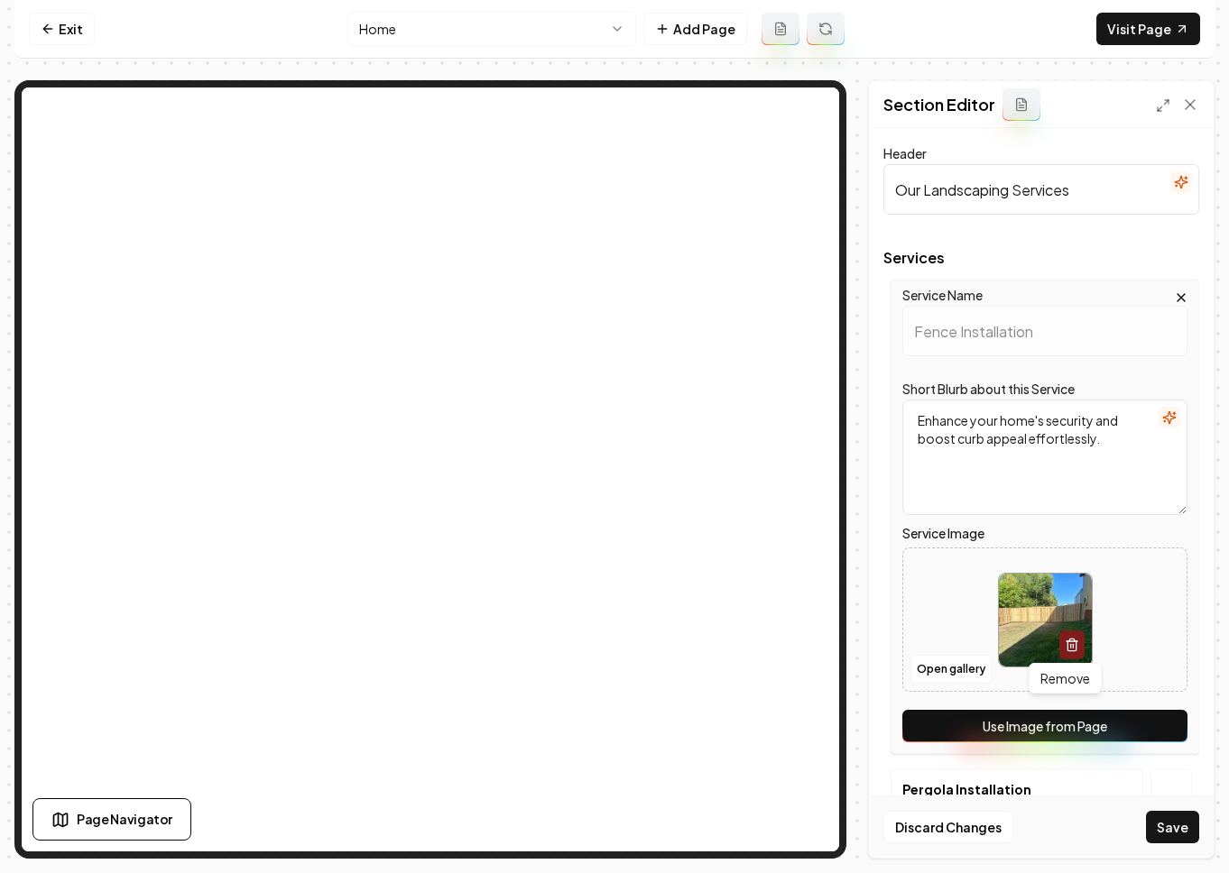
click at [1066, 642] on icon "button" at bounding box center [1071, 645] width 14 height 14
click at [945, 682] on button "Open gallery" at bounding box center [950, 669] width 81 height 29
click at [945, 674] on button "Open gallery" at bounding box center [950, 669] width 81 height 29
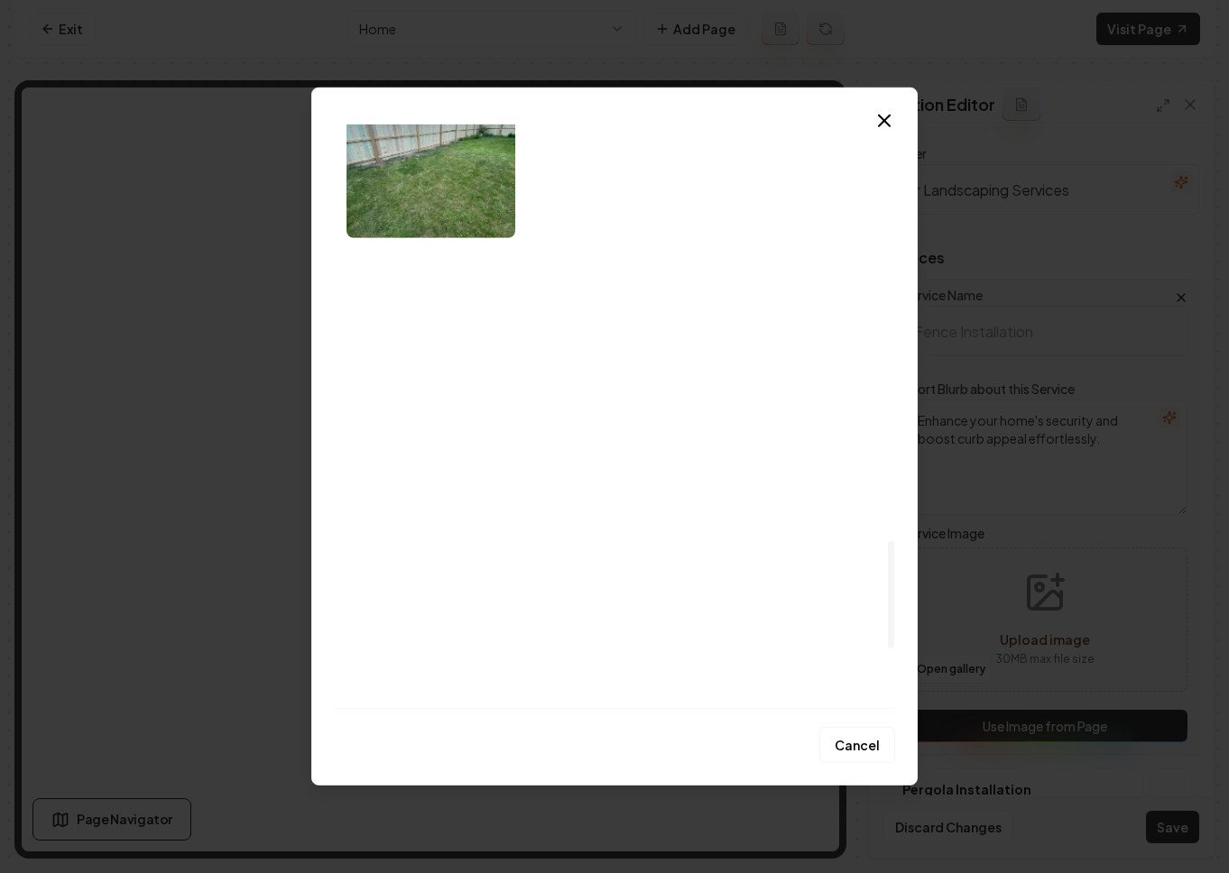
scroll to position [2116, 0]
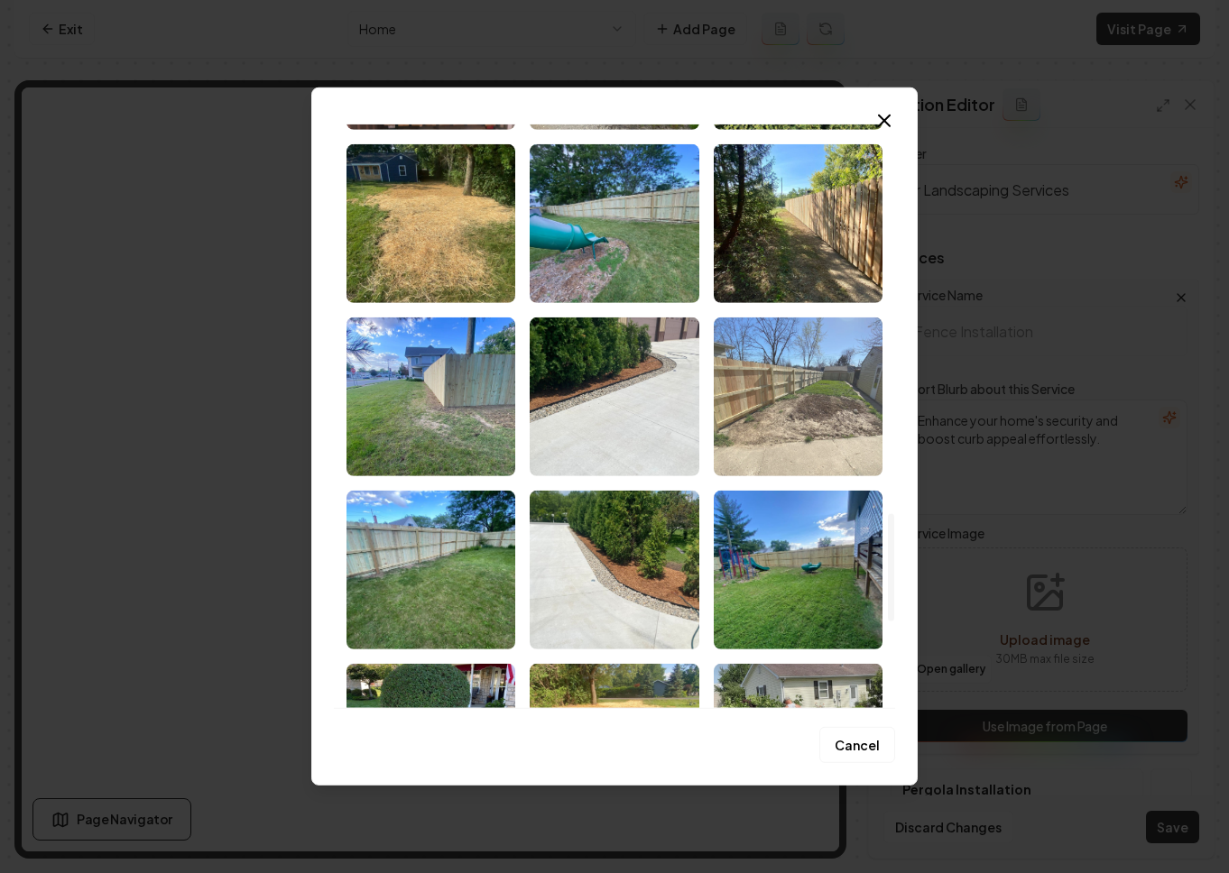
click at [801, 383] on img "Select image image_68c1dd975c7cd75eb8efa96e.jpeg" at bounding box center [797, 397] width 169 height 159
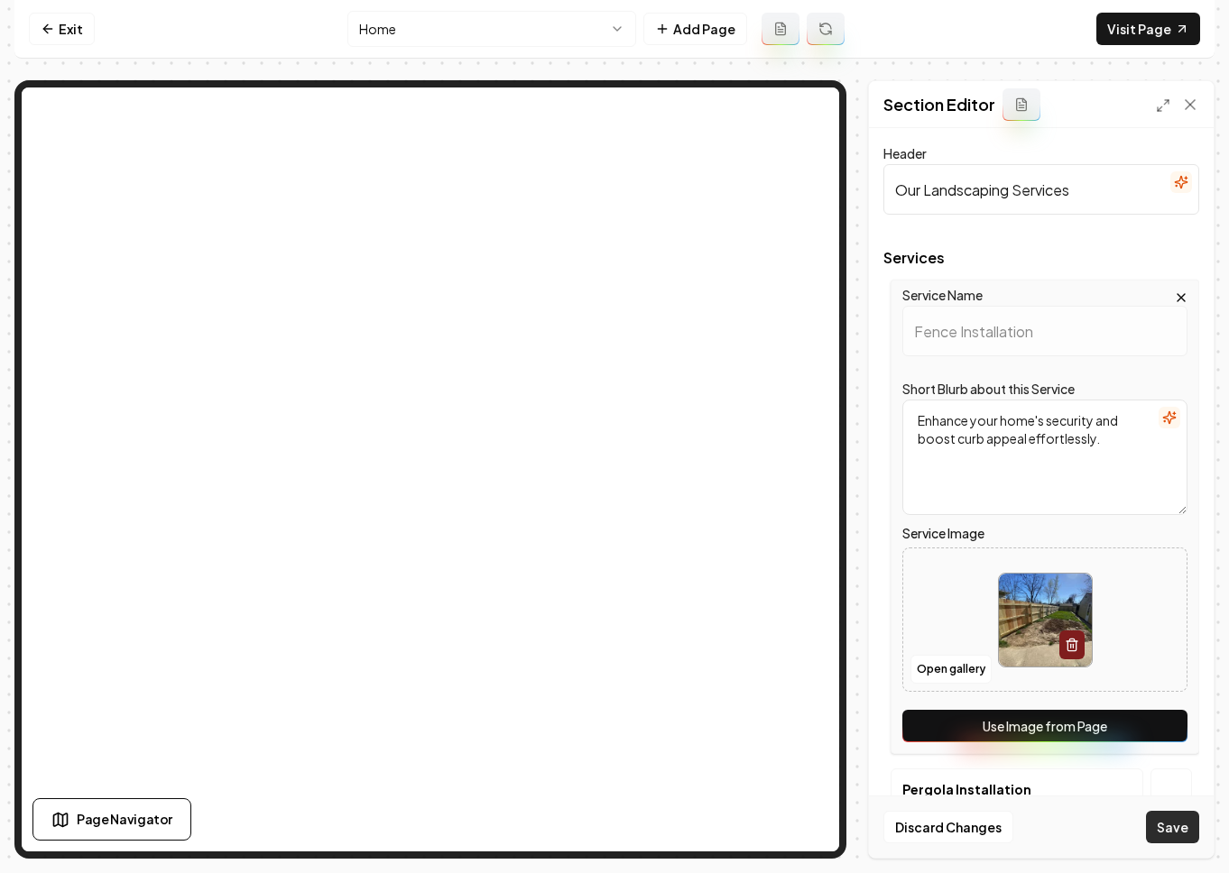
click at [1073, 828] on button "Save" at bounding box center [1172, 827] width 53 height 32
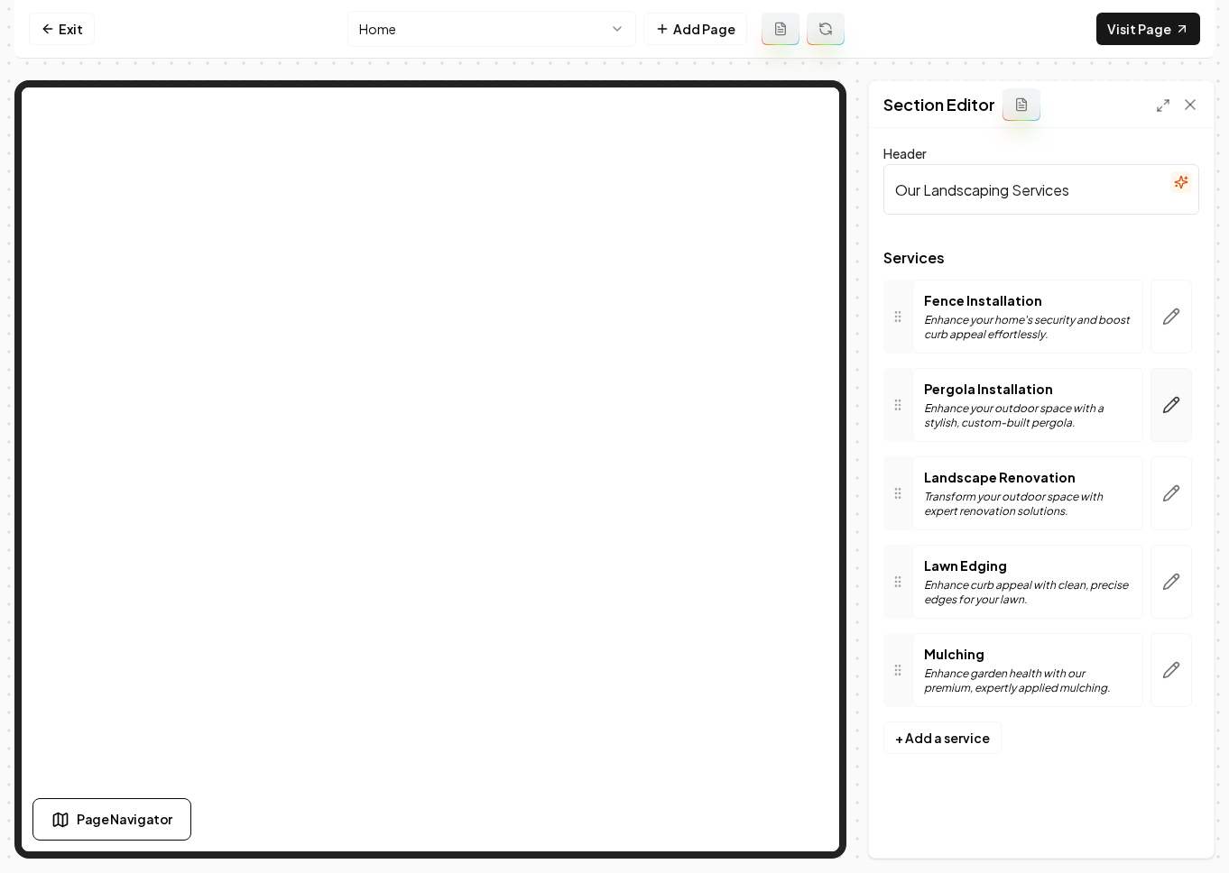
click at [1073, 400] on icon "button" at bounding box center [1171, 405] width 18 height 18
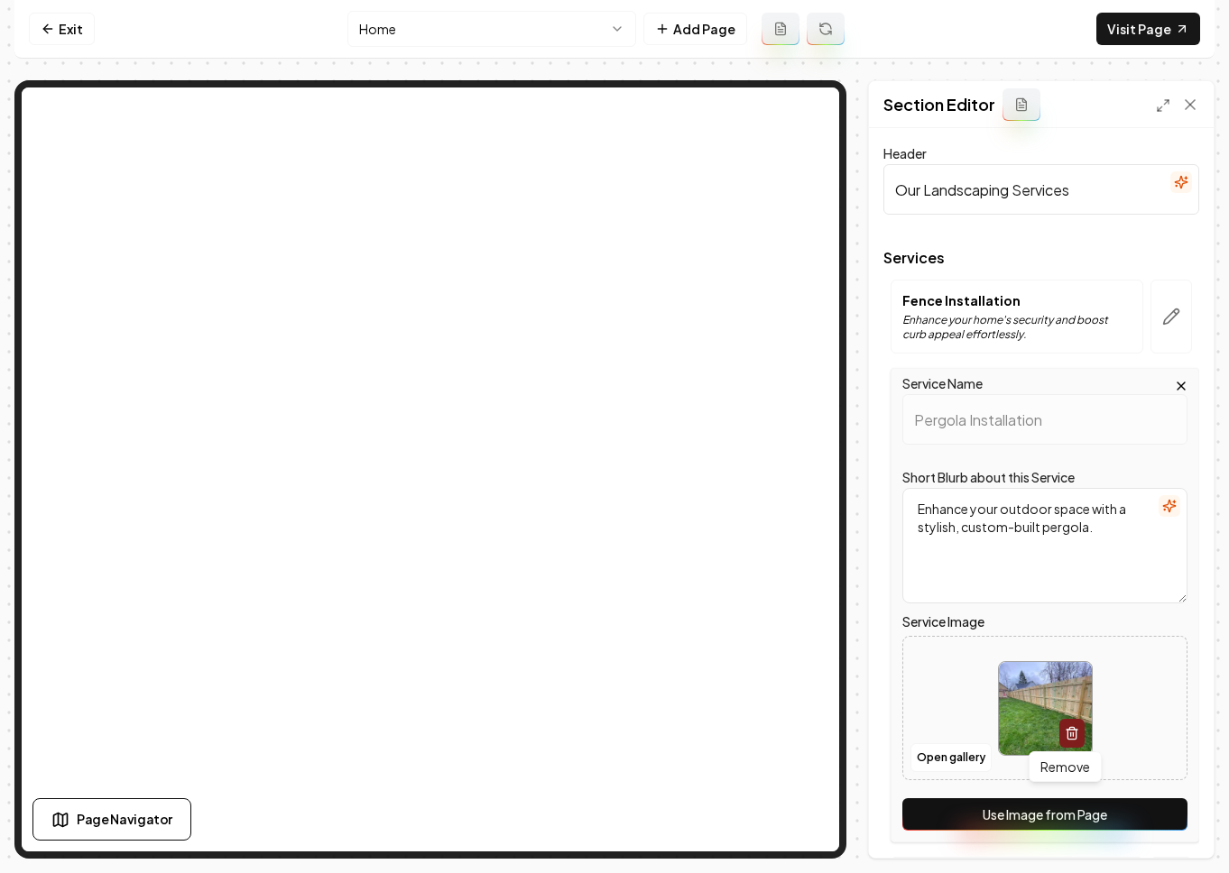
click at [1066, 734] on icon "button" at bounding box center [1071, 733] width 14 height 14
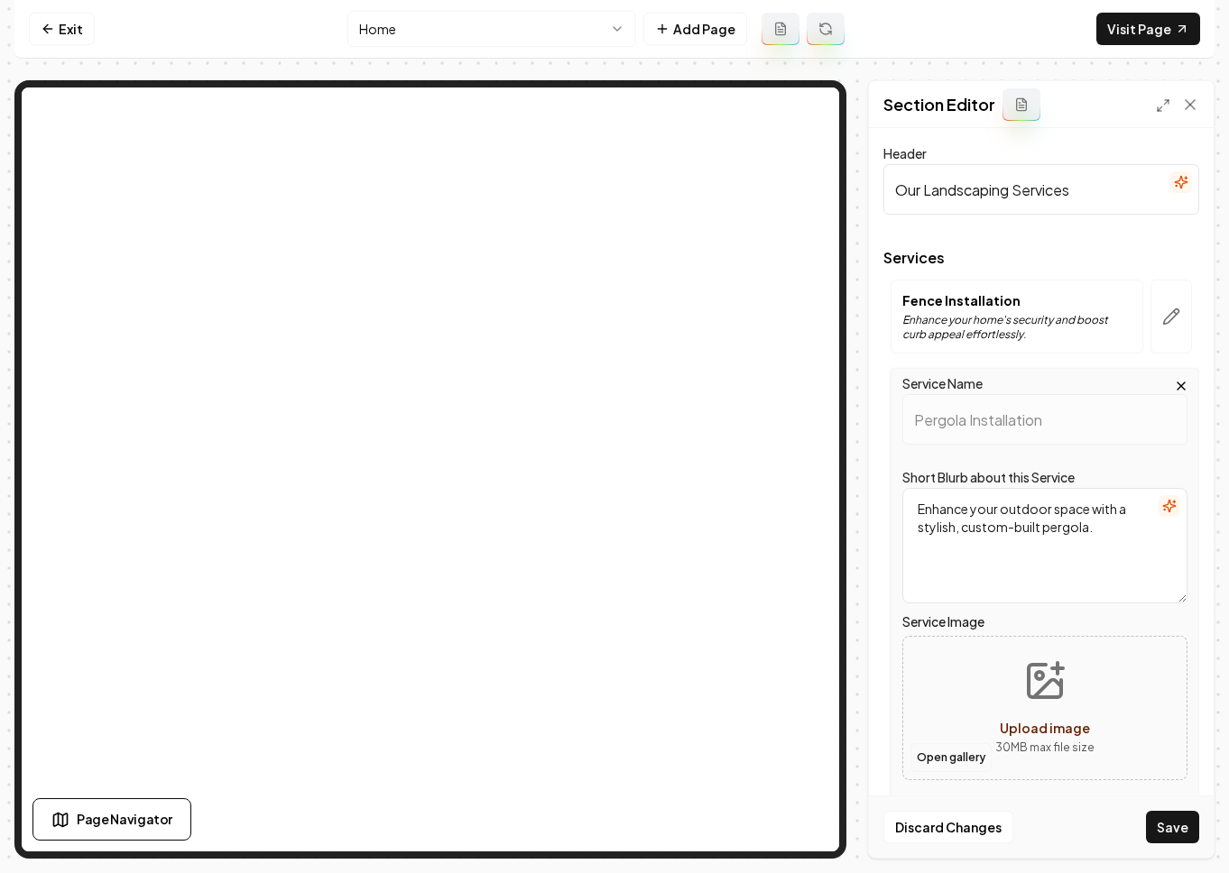
click at [930, 763] on button "Open gallery" at bounding box center [950, 757] width 81 height 29
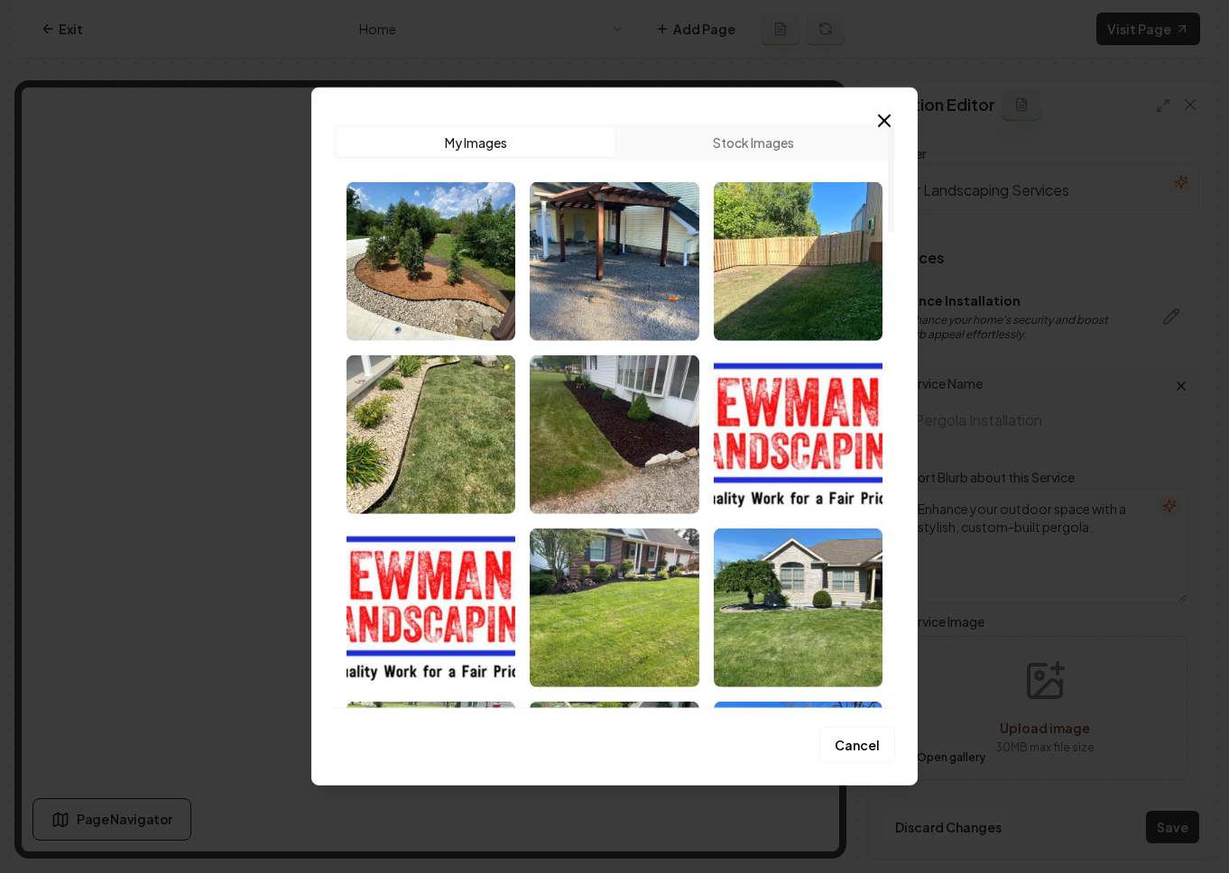
click at [663, 235] on img "Select image image_68c1eb025c7cd75eb84be88a.jpg" at bounding box center [613, 261] width 169 height 159
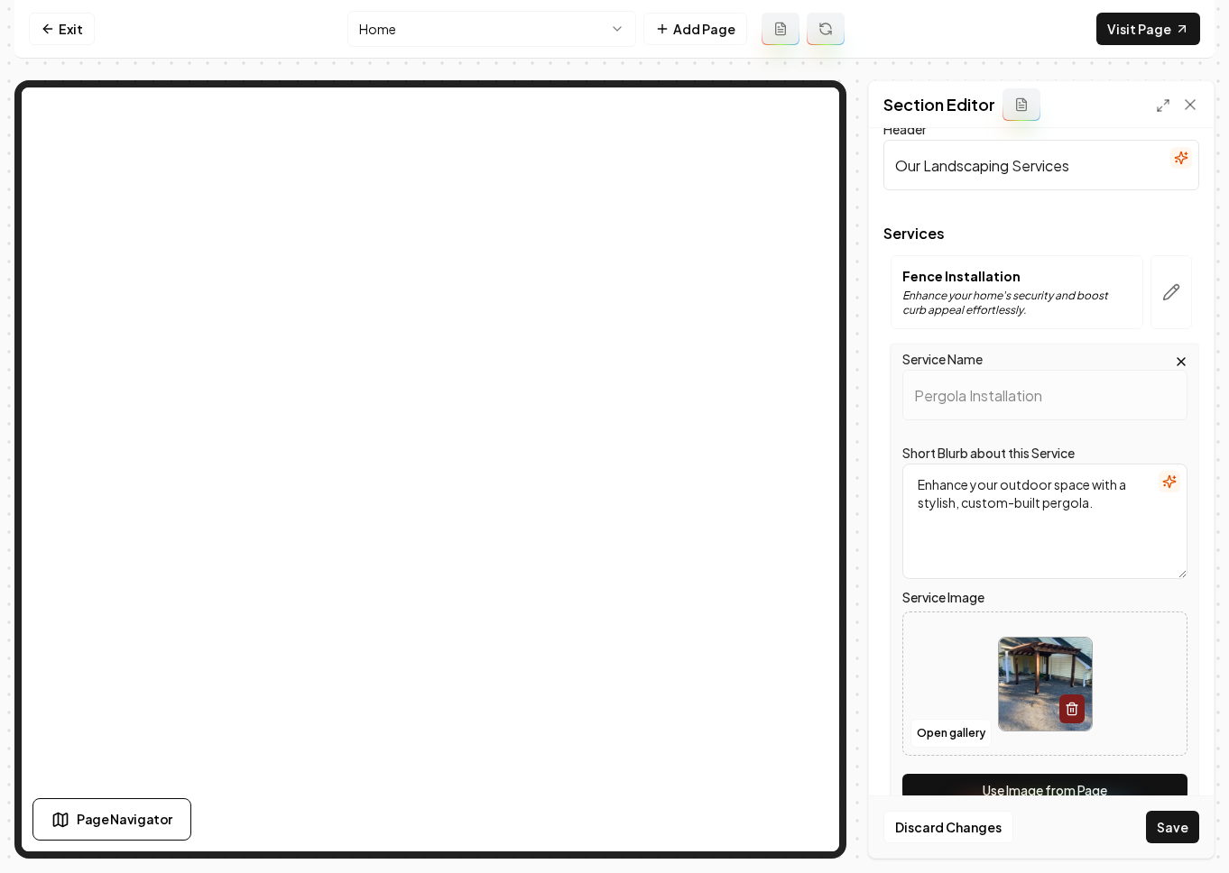
scroll to position [60, 0]
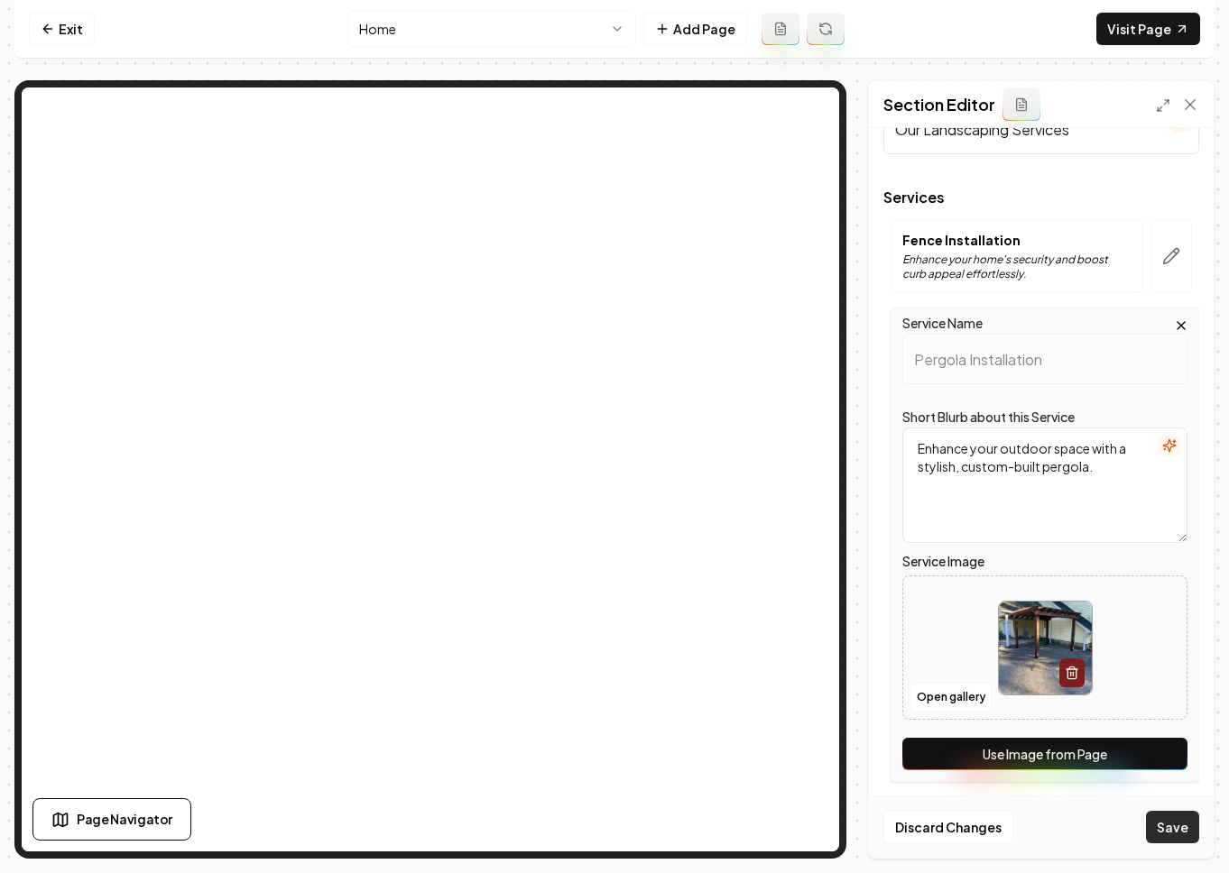
click at [1073, 827] on button "Save" at bounding box center [1172, 827] width 53 height 32
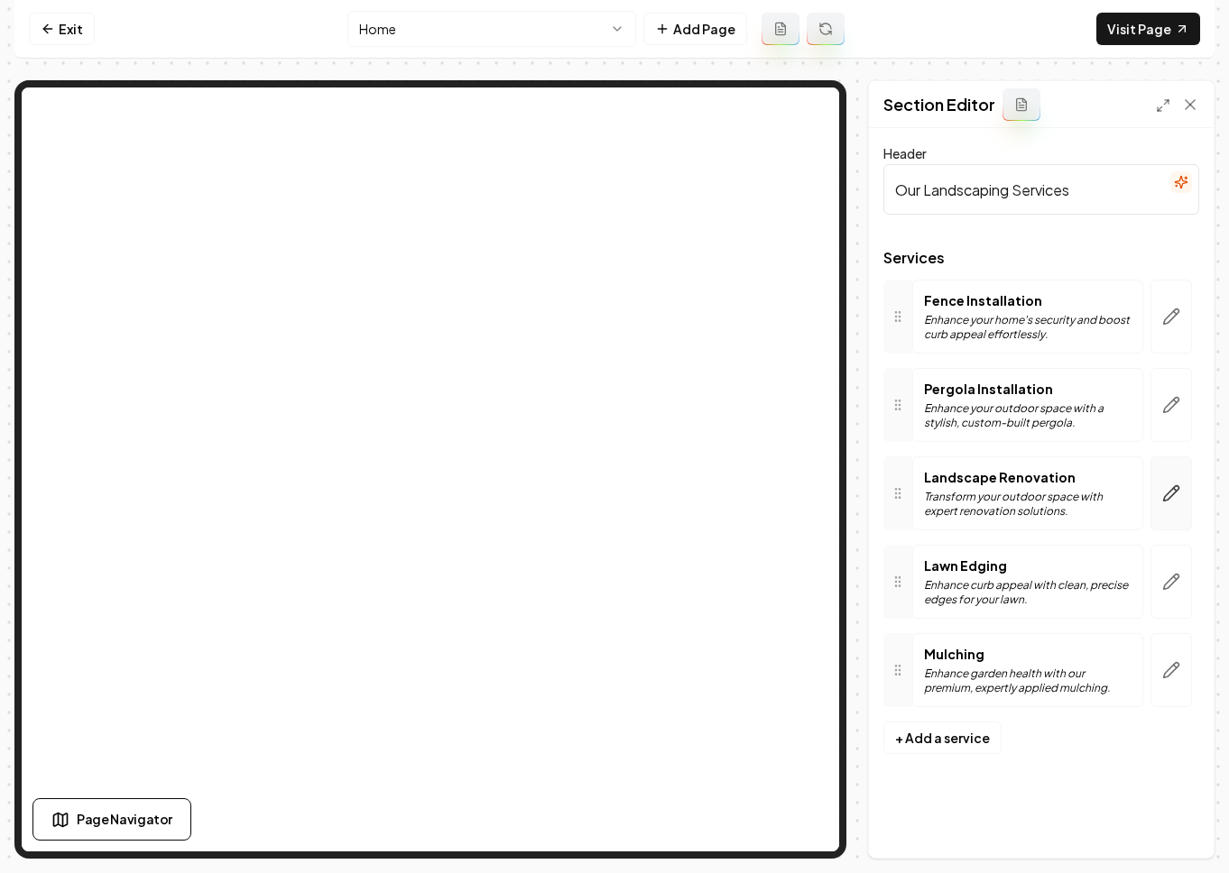
click at [1073, 500] on icon "button" at bounding box center [1171, 493] width 18 height 18
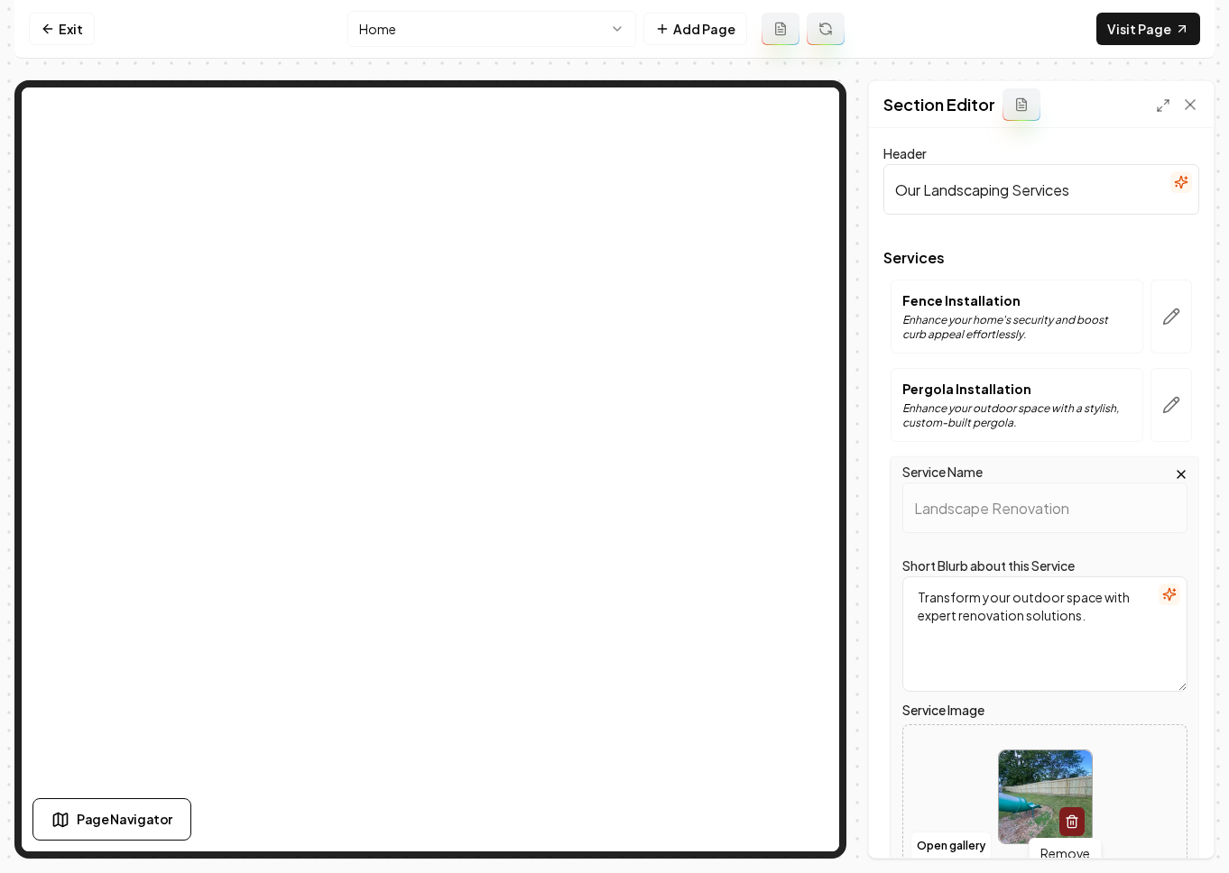
scroll to position [4, 0]
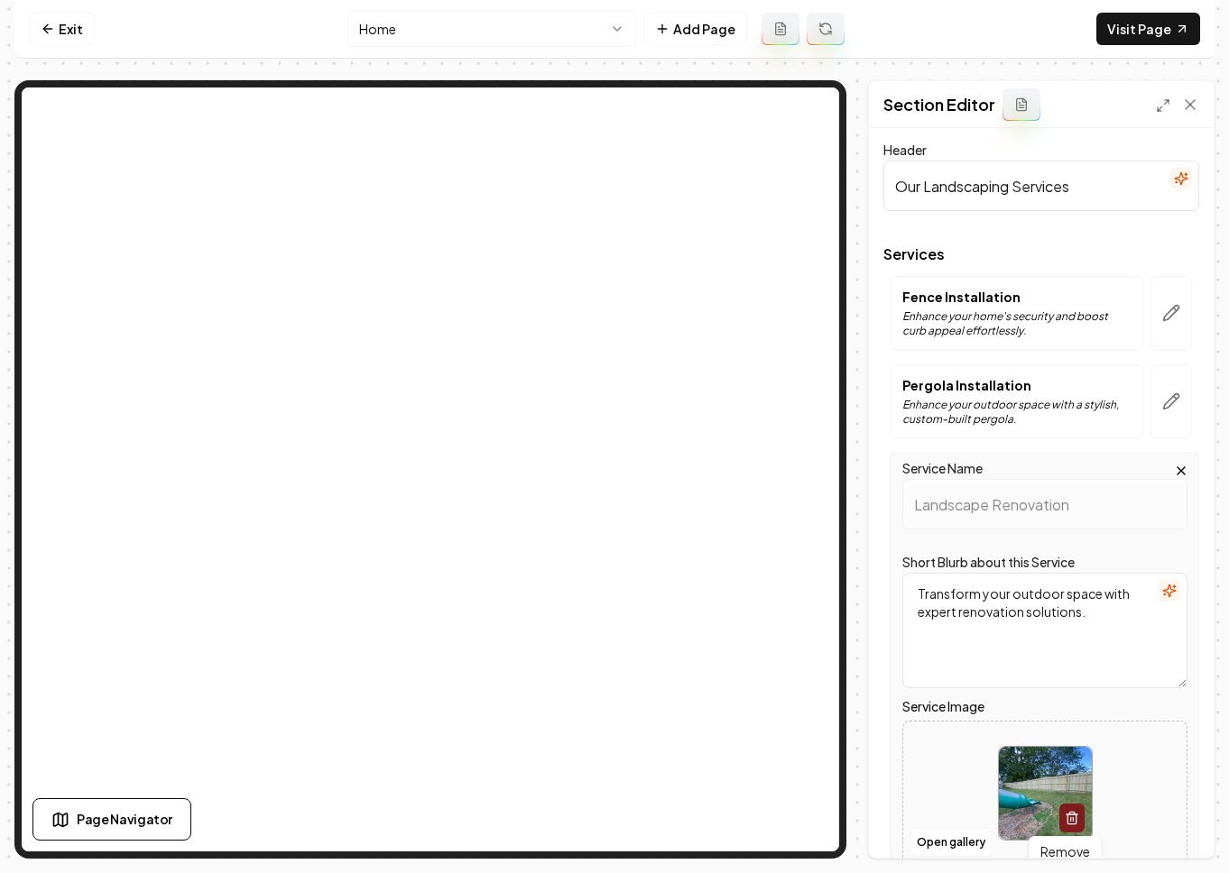
click at [1072, 809] on button "button" at bounding box center [1071, 818] width 25 height 29
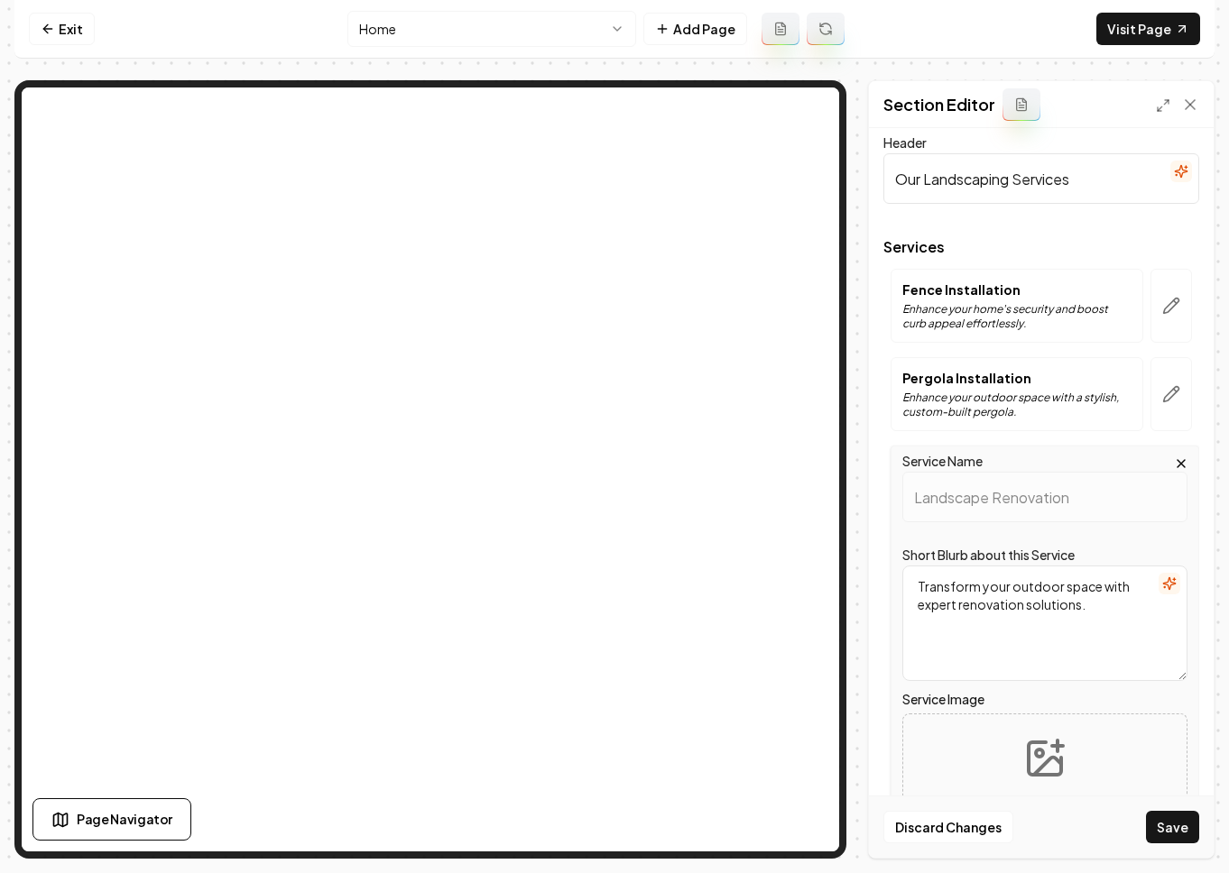
scroll to position [328, 0]
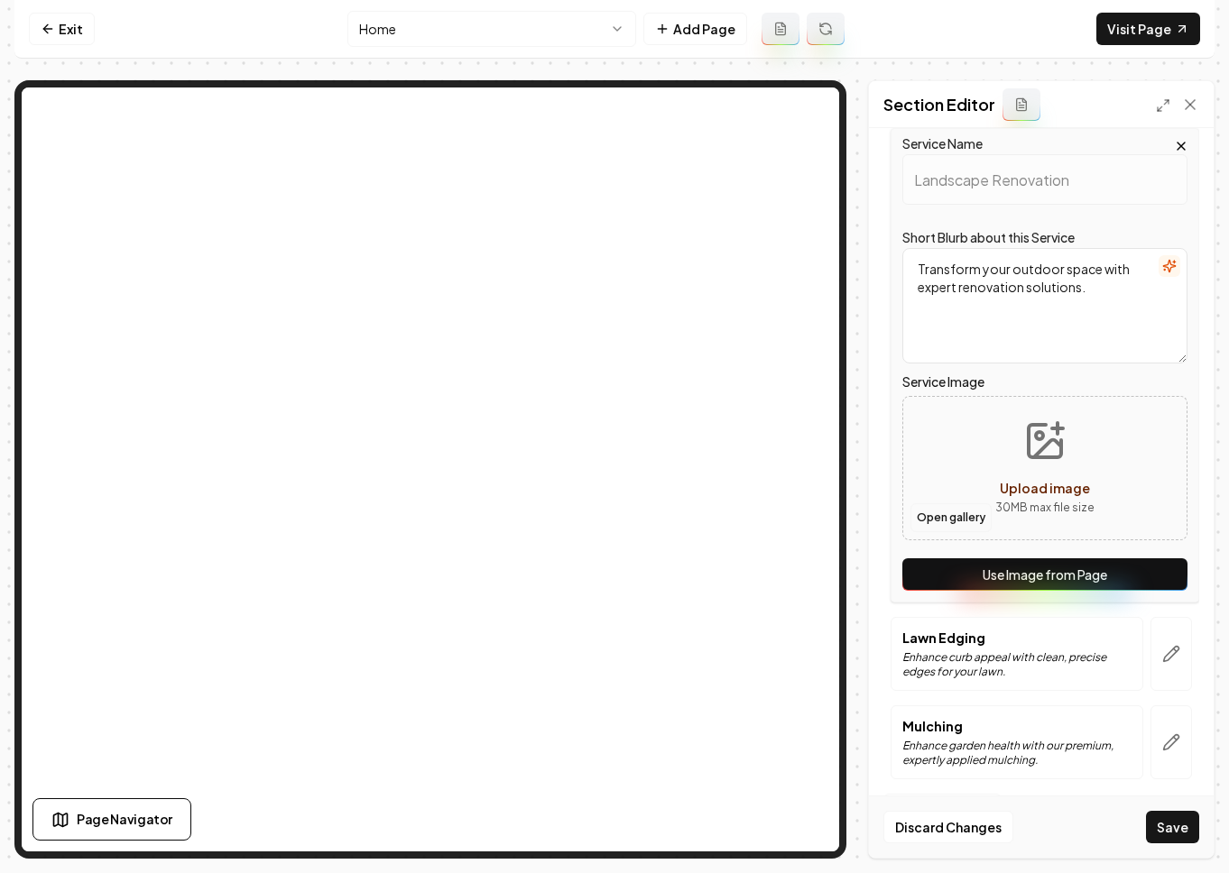
click at [958, 511] on button "Open gallery" at bounding box center [950, 517] width 81 height 29
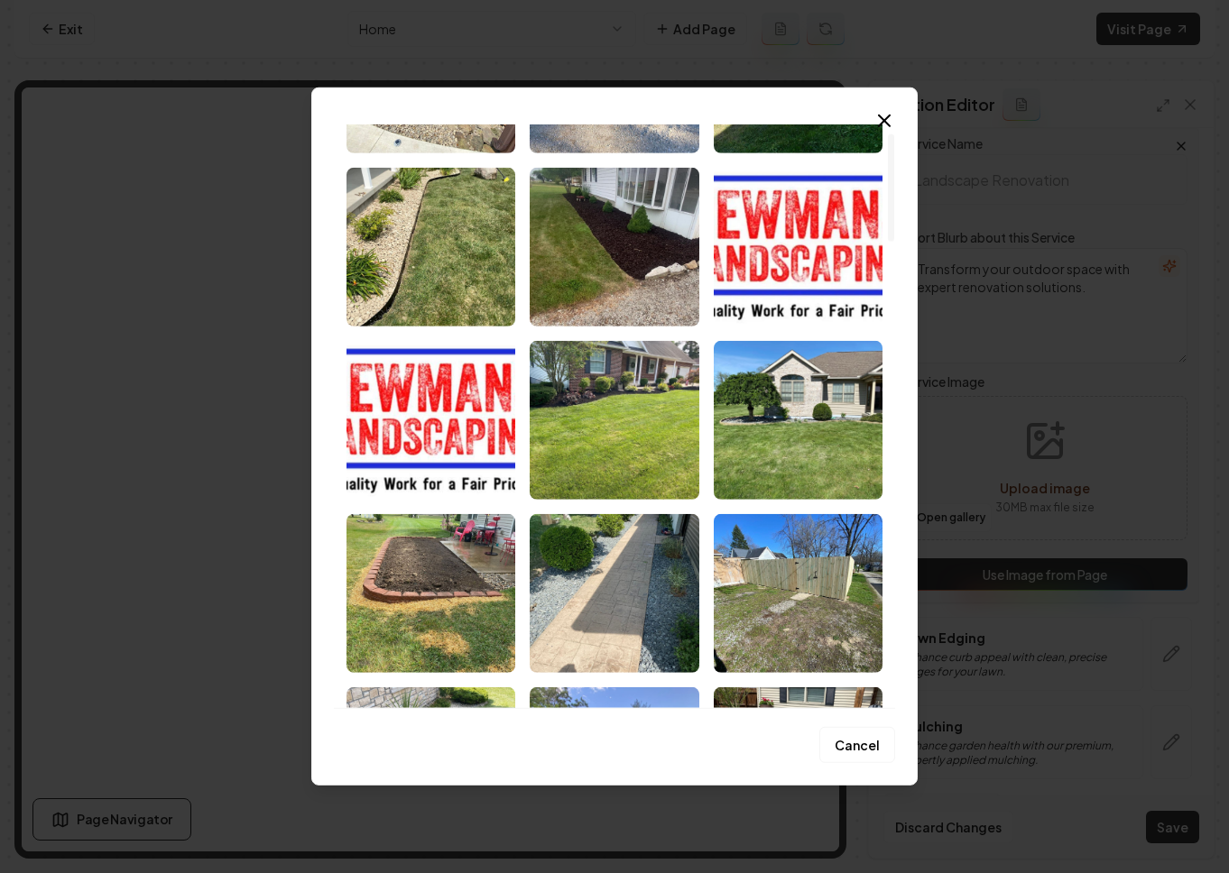
scroll to position [387, 0]
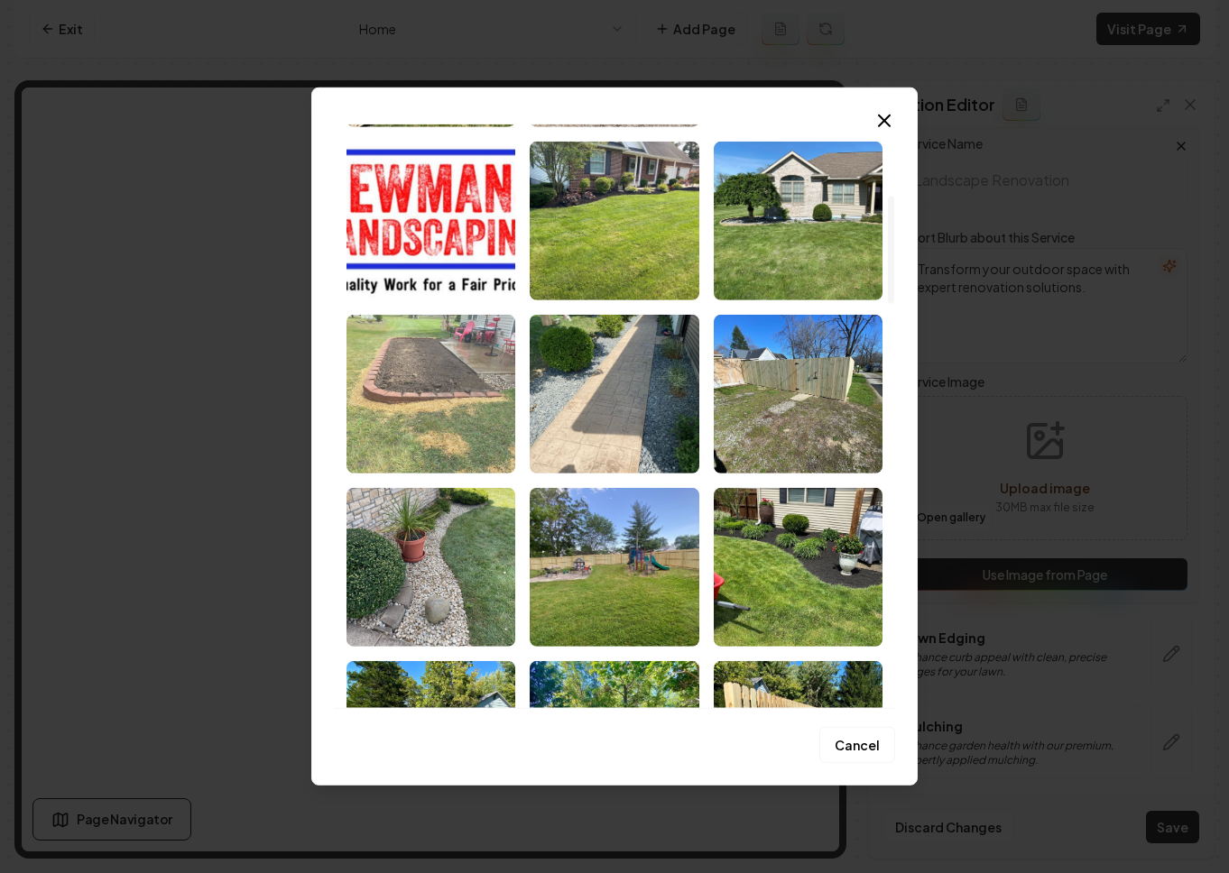
click at [461, 414] on img "Select image image_68c1dd995c7cd75eb8efbd39.jpeg" at bounding box center [430, 394] width 169 height 159
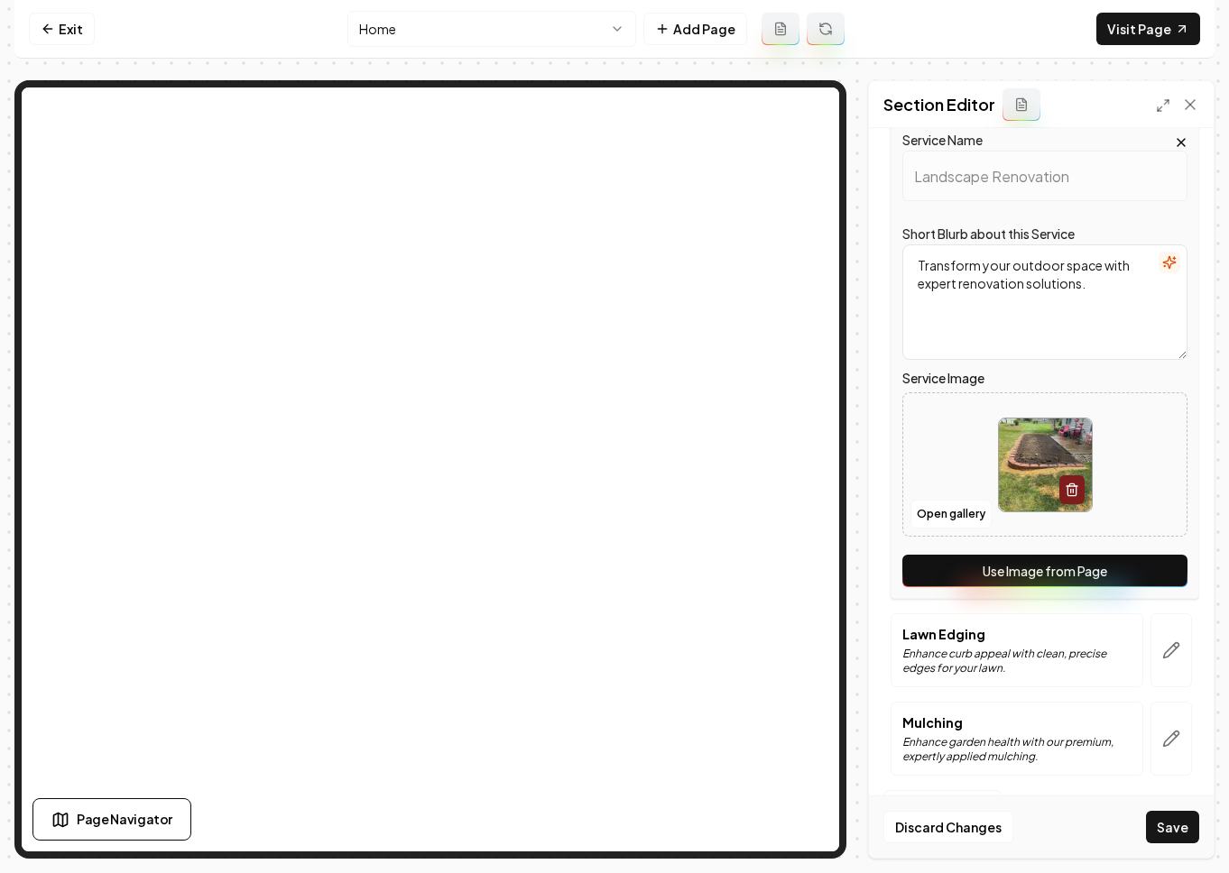
scroll to position [333, 0]
click at [1073, 833] on button "Save" at bounding box center [1172, 827] width 53 height 32
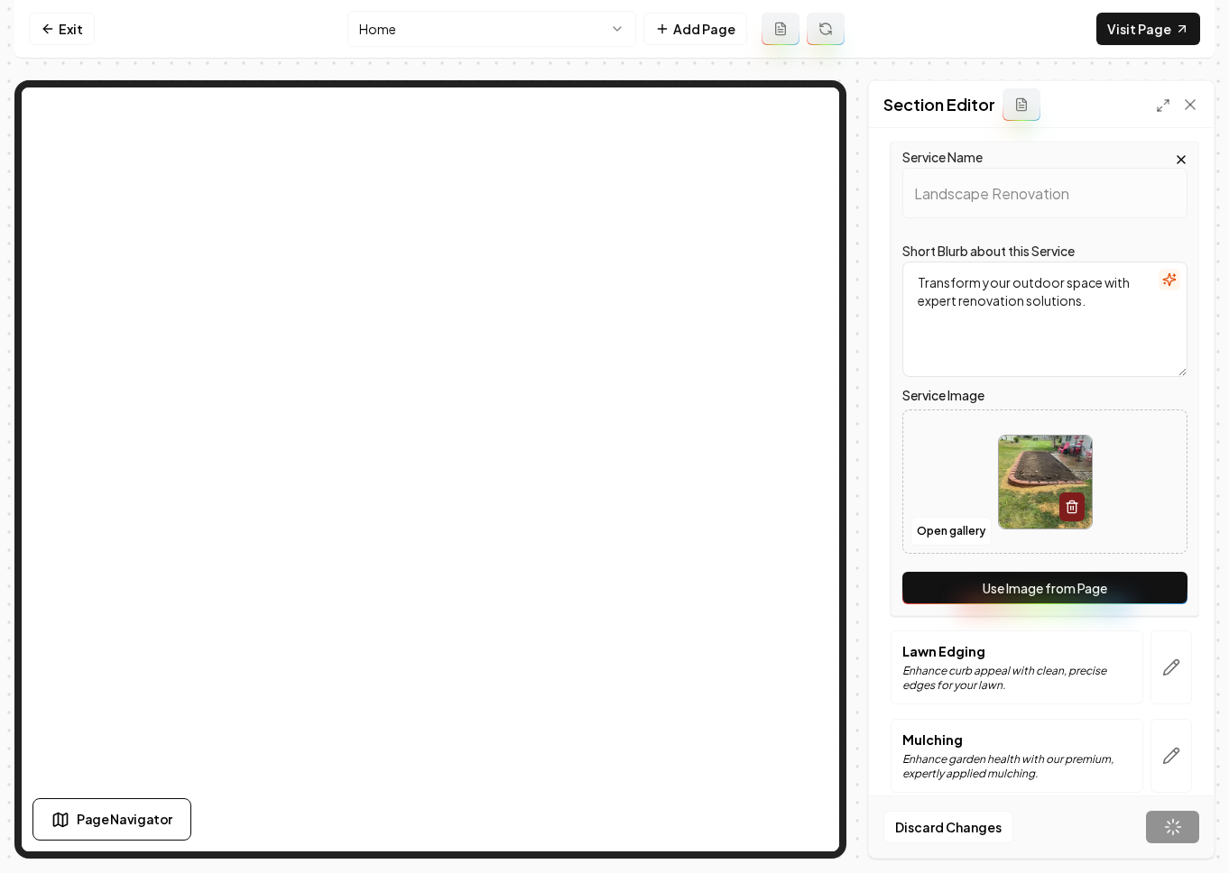
scroll to position [315, 0]
click at [975, 684] on div "Lawn Edging Enhance curb appeal with clean, precise edges for your lawn." at bounding box center [1016, 667] width 229 height 51
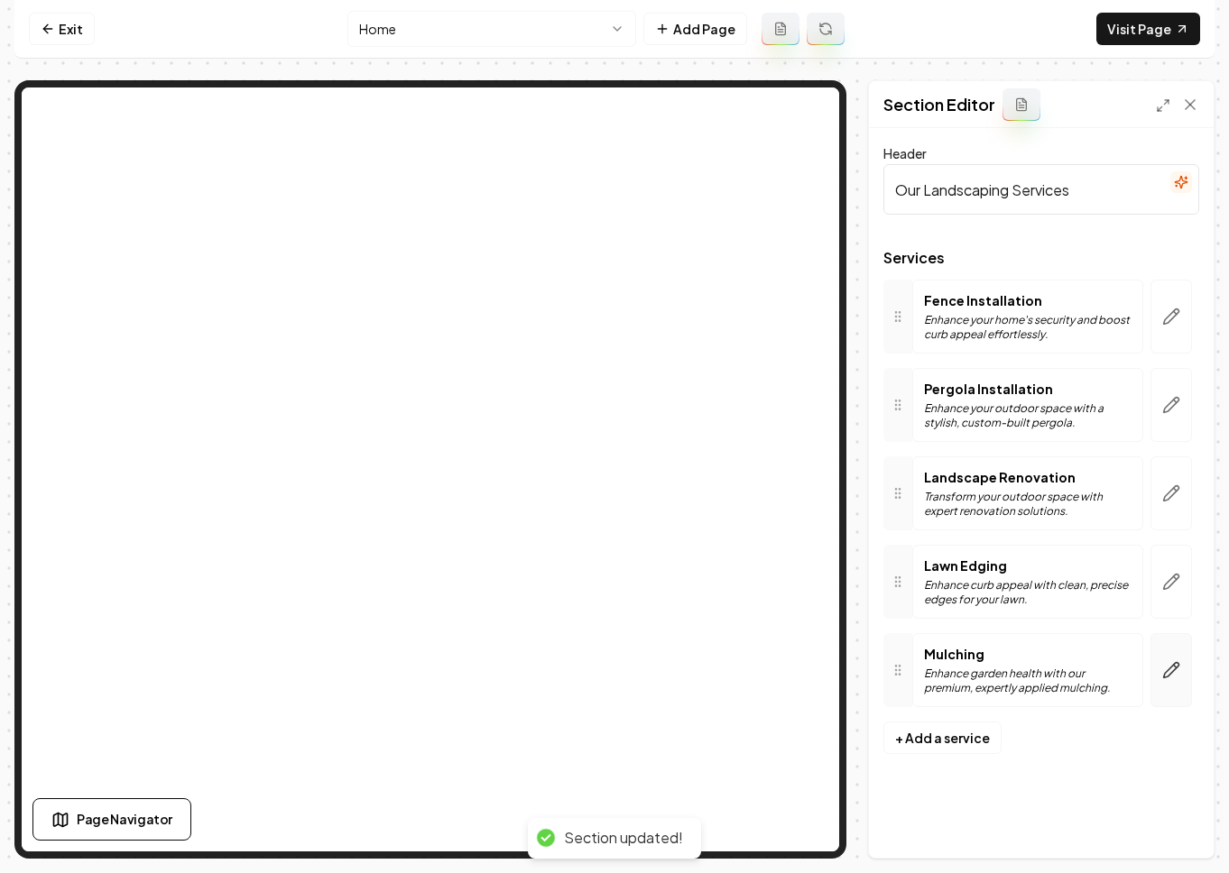
scroll to position [0, 0]
click at [1073, 584] on button "button" at bounding box center [1170, 582] width 41 height 74
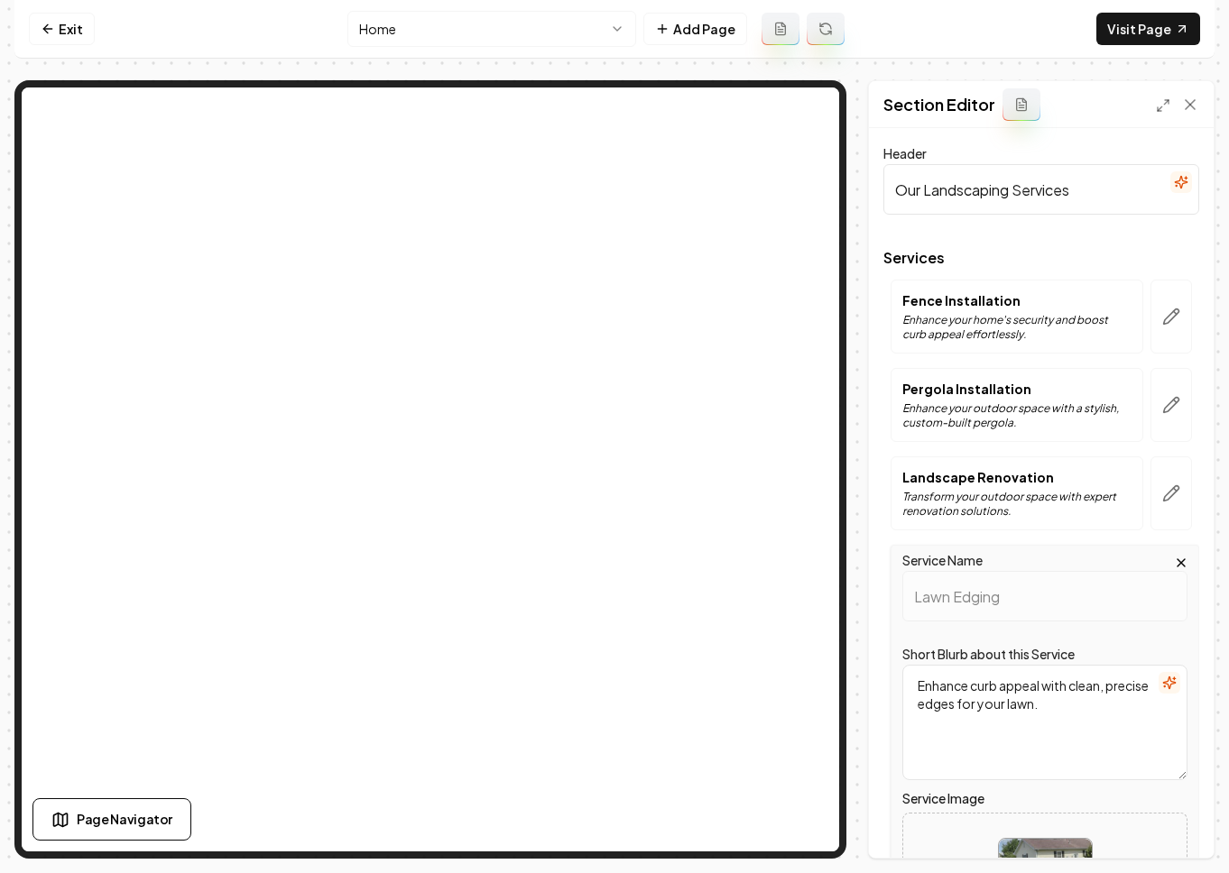
scroll to position [333, 0]
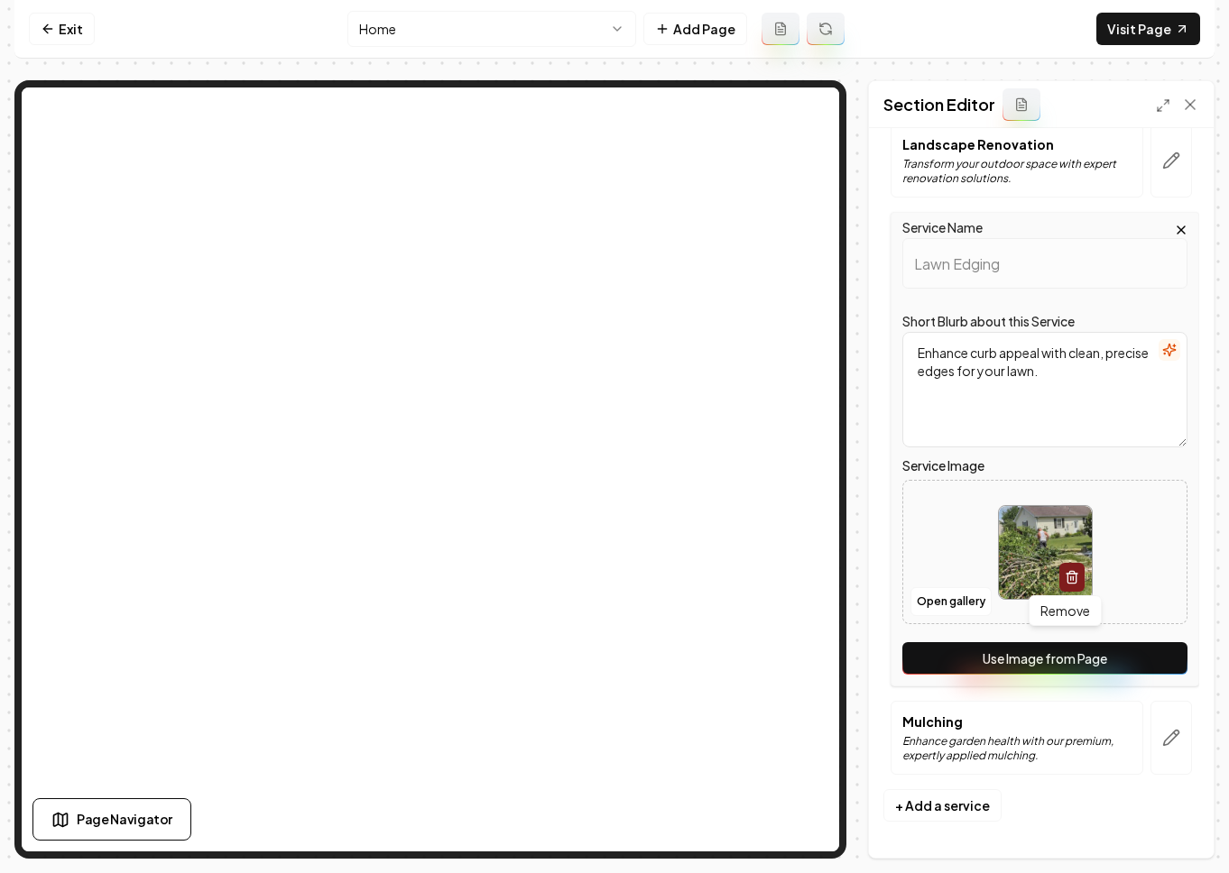
click at [1072, 578] on line "button" at bounding box center [1072, 578] width 0 height 4
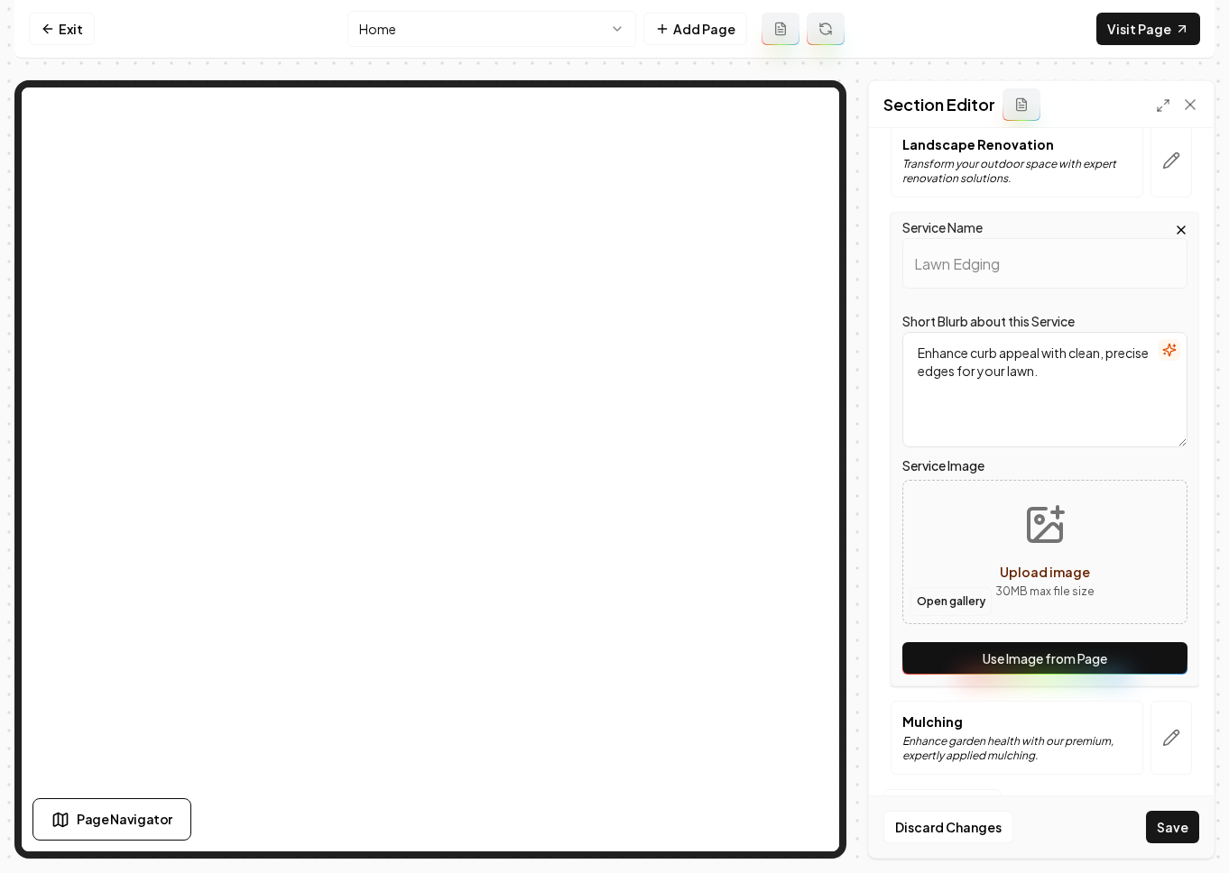
click at [962, 605] on button "Open gallery" at bounding box center [950, 601] width 81 height 29
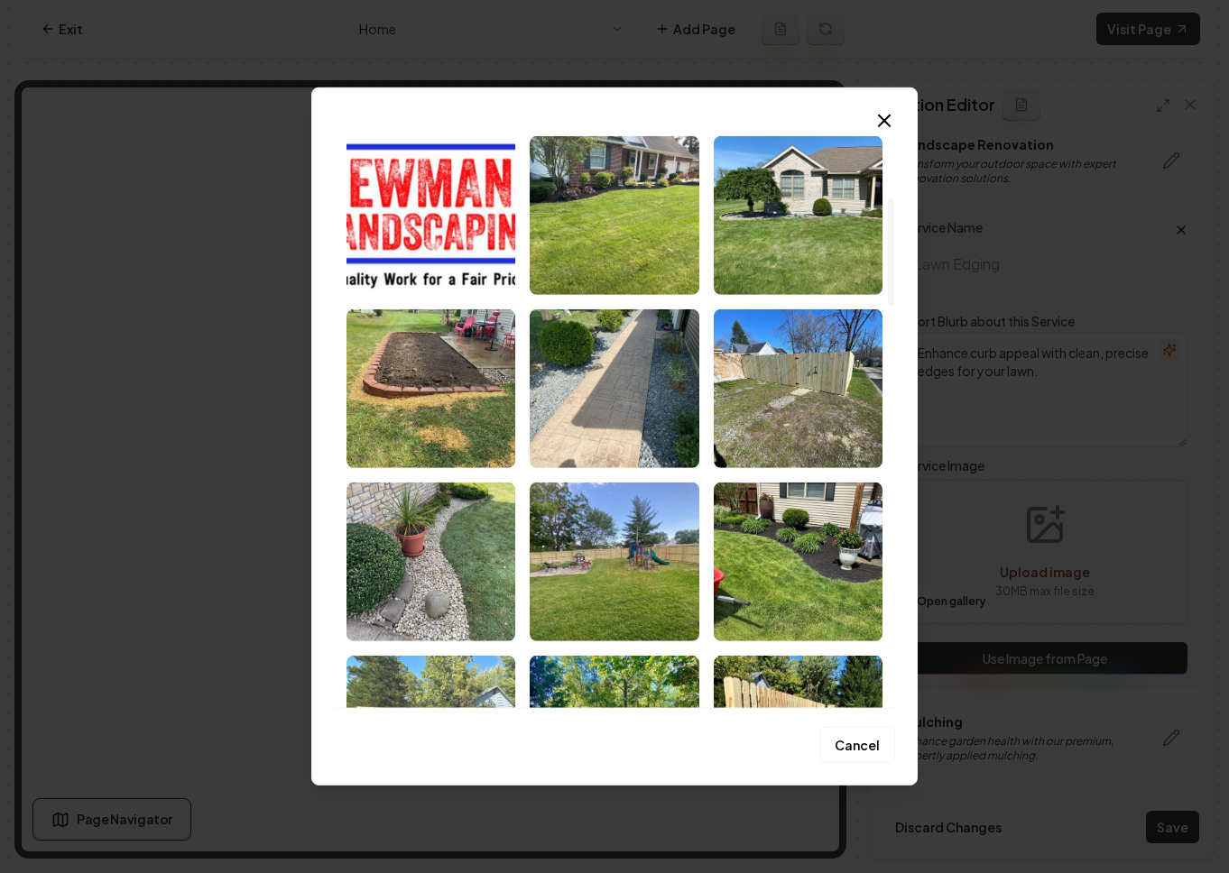
scroll to position [745, 0]
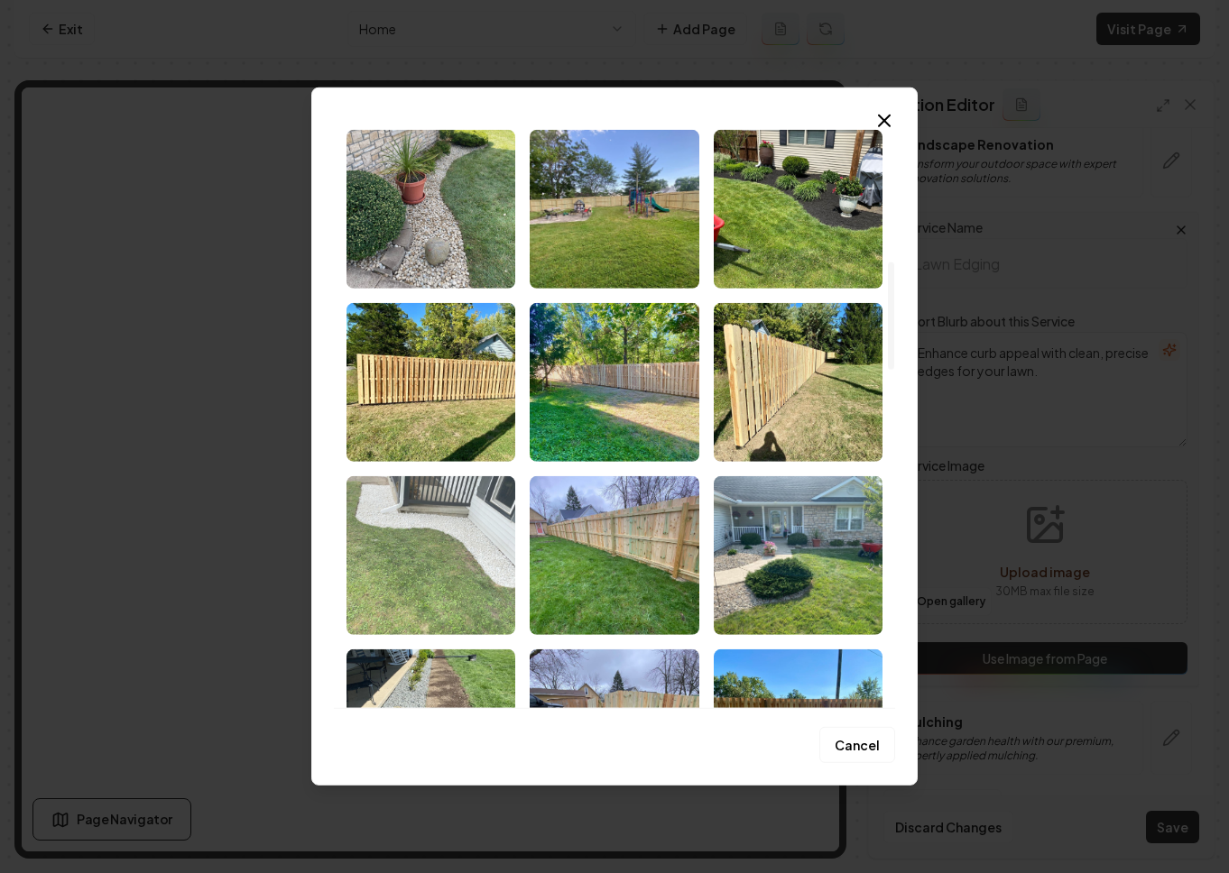
click at [417, 525] on img "Select image image_68c1dd985c7cd75eb8efb3fc.jpeg" at bounding box center [430, 555] width 169 height 159
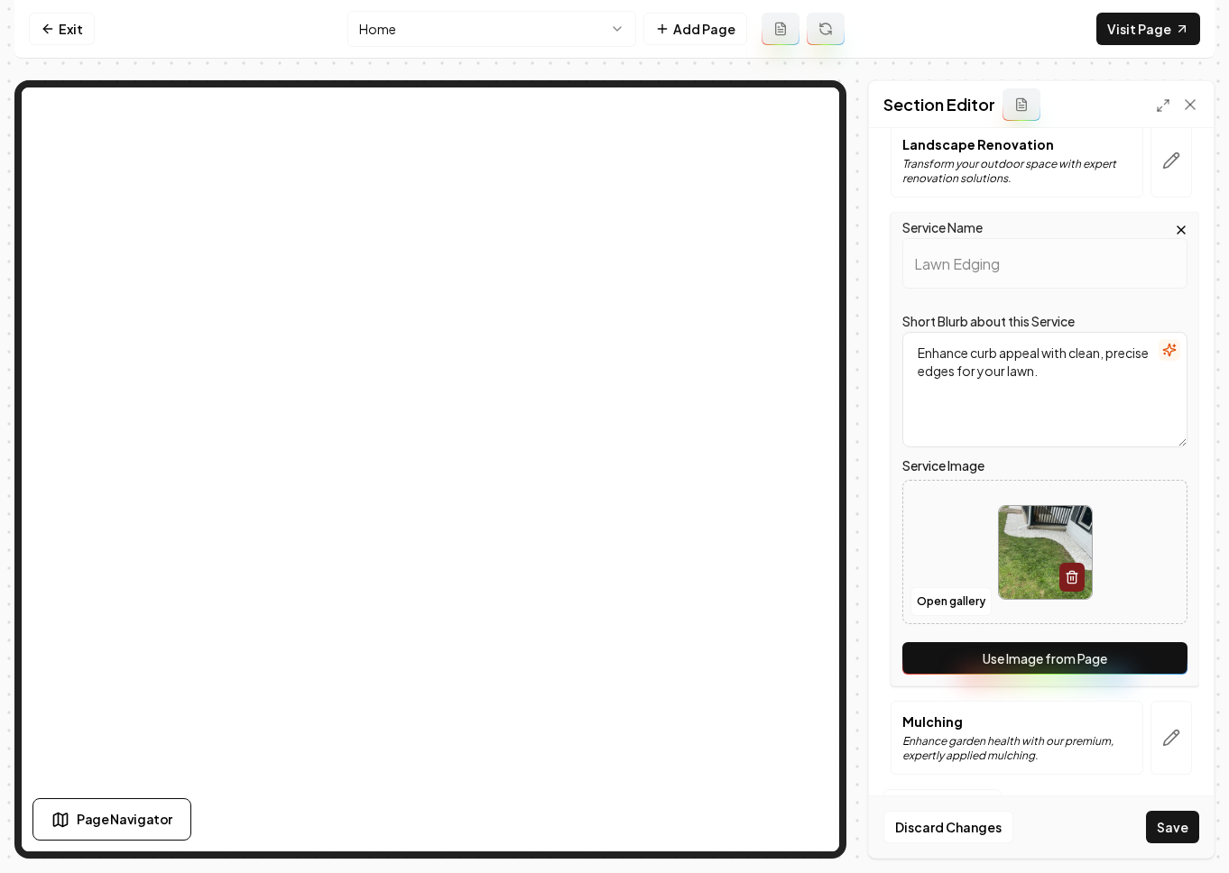
click at [1073, 842] on button "Save" at bounding box center [1172, 827] width 53 height 32
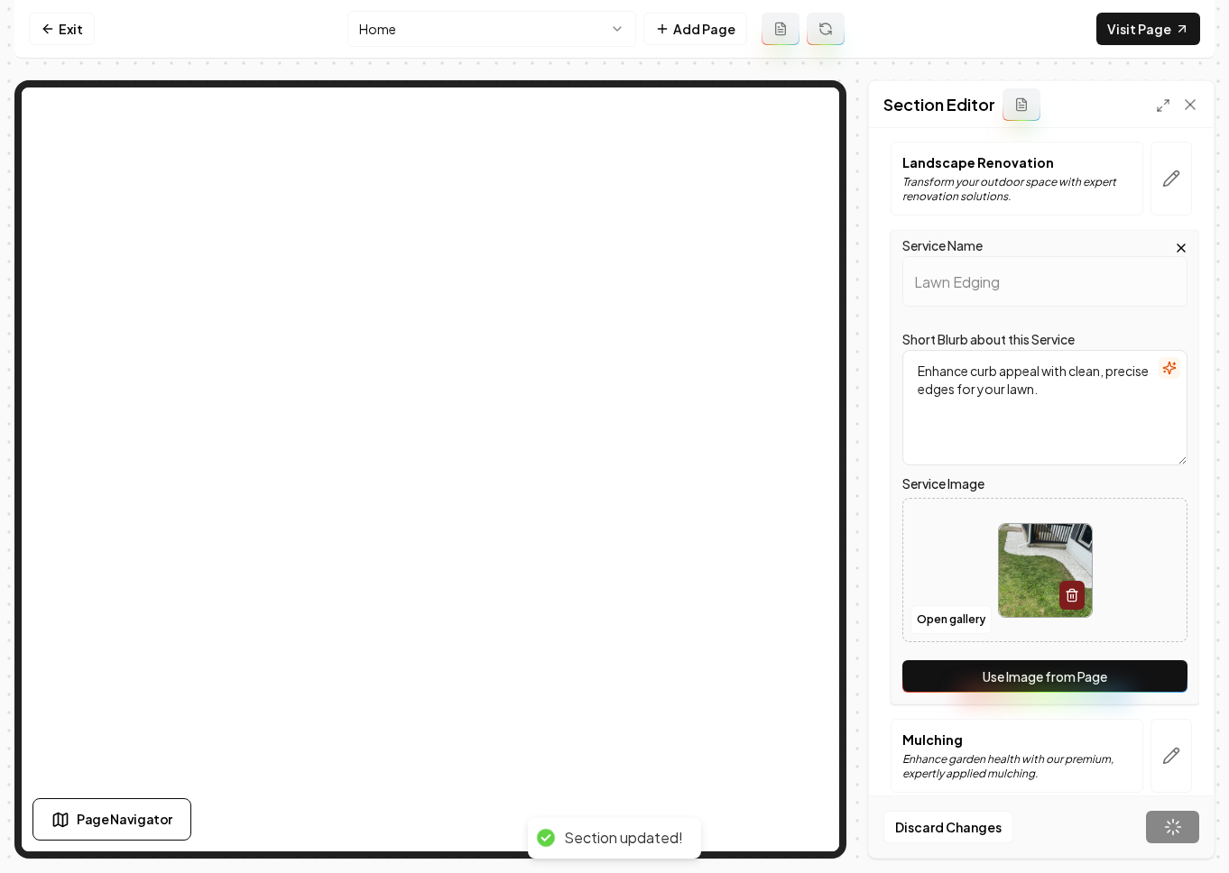
scroll to position [0, 0]
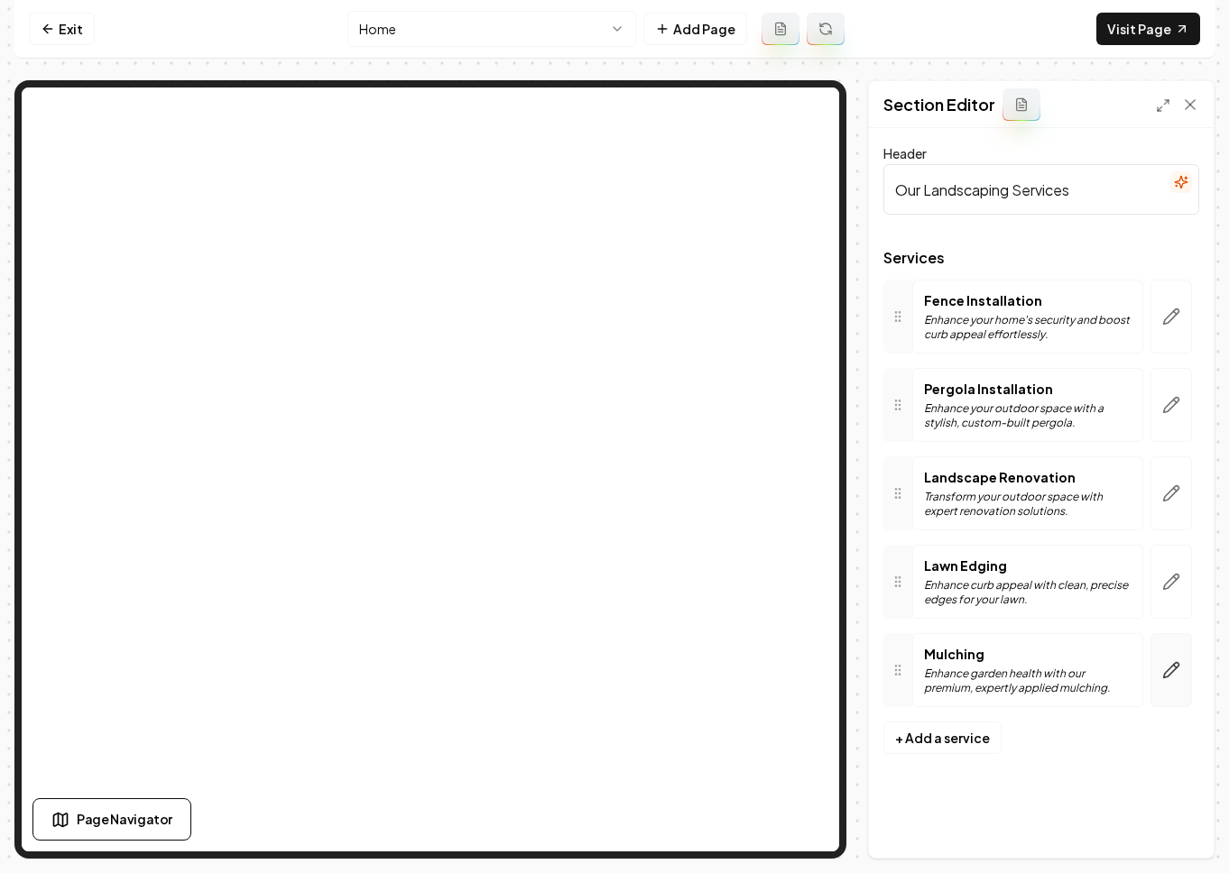
click at [1073, 673] on icon "button" at bounding box center [1171, 670] width 18 height 18
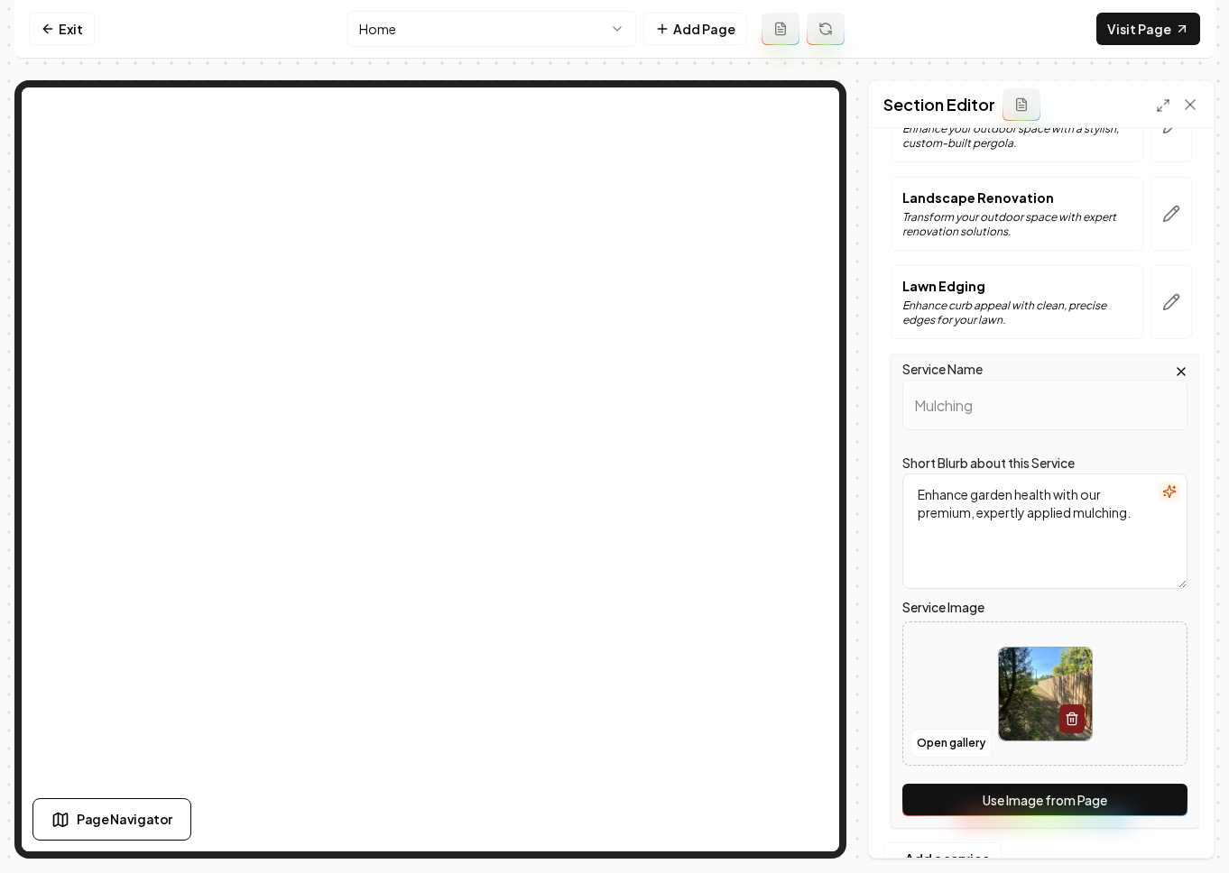
scroll to position [333, 0]
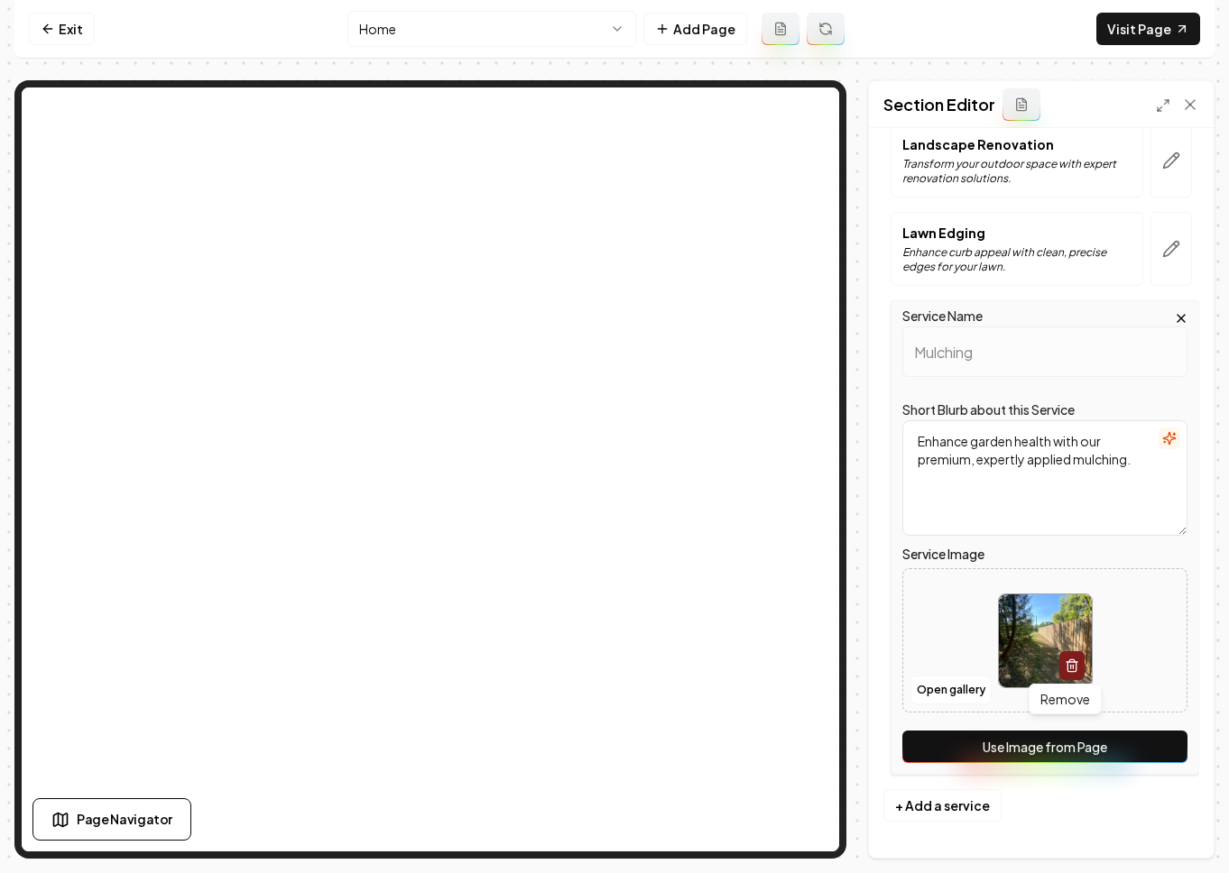
click at [1064, 662] on icon "button" at bounding box center [1071, 665] width 14 height 14
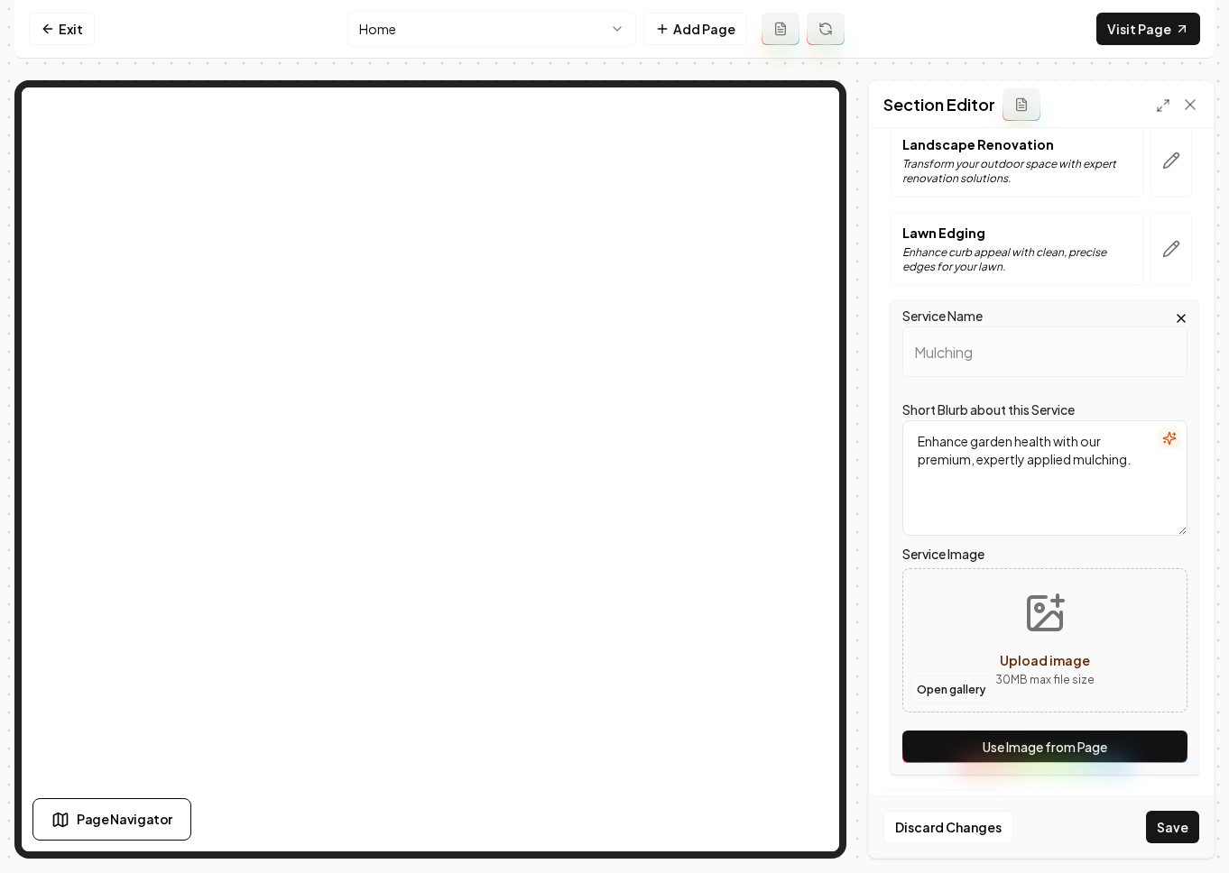
click at [983, 687] on button "Open gallery" at bounding box center [950, 690] width 81 height 29
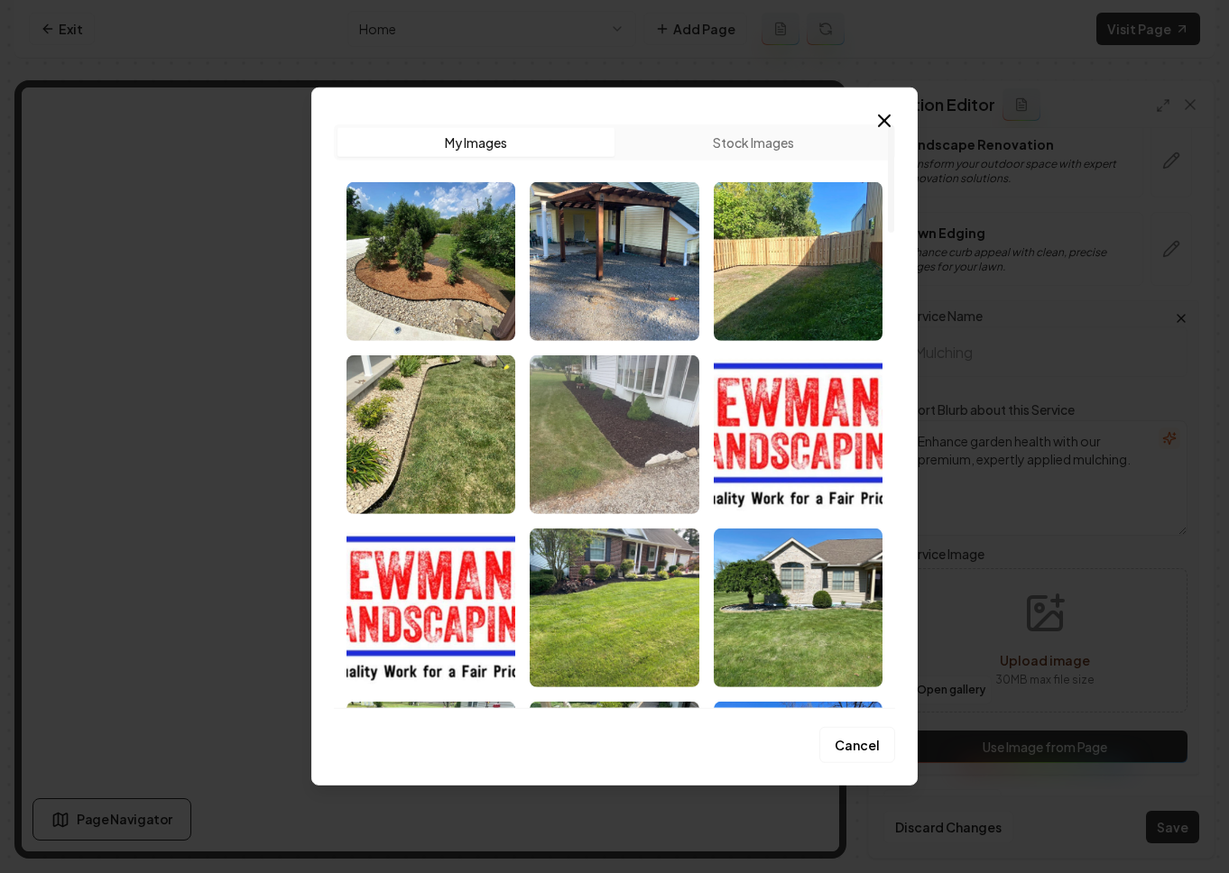
click at [664, 447] on img "Select image image_68c1ea6c5c7cd75eb848bd1b.jpg" at bounding box center [613, 434] width 169 height 159
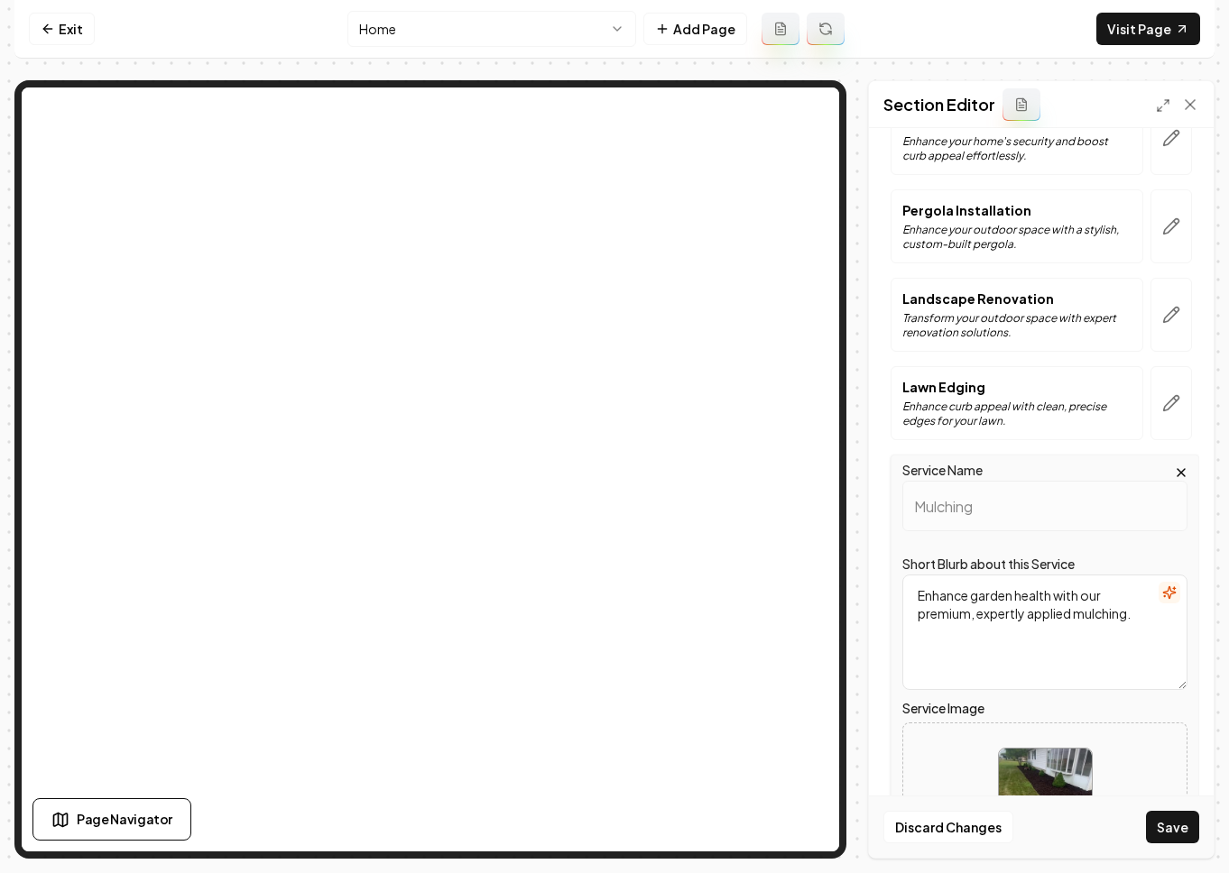
scroll to position [0, 0]
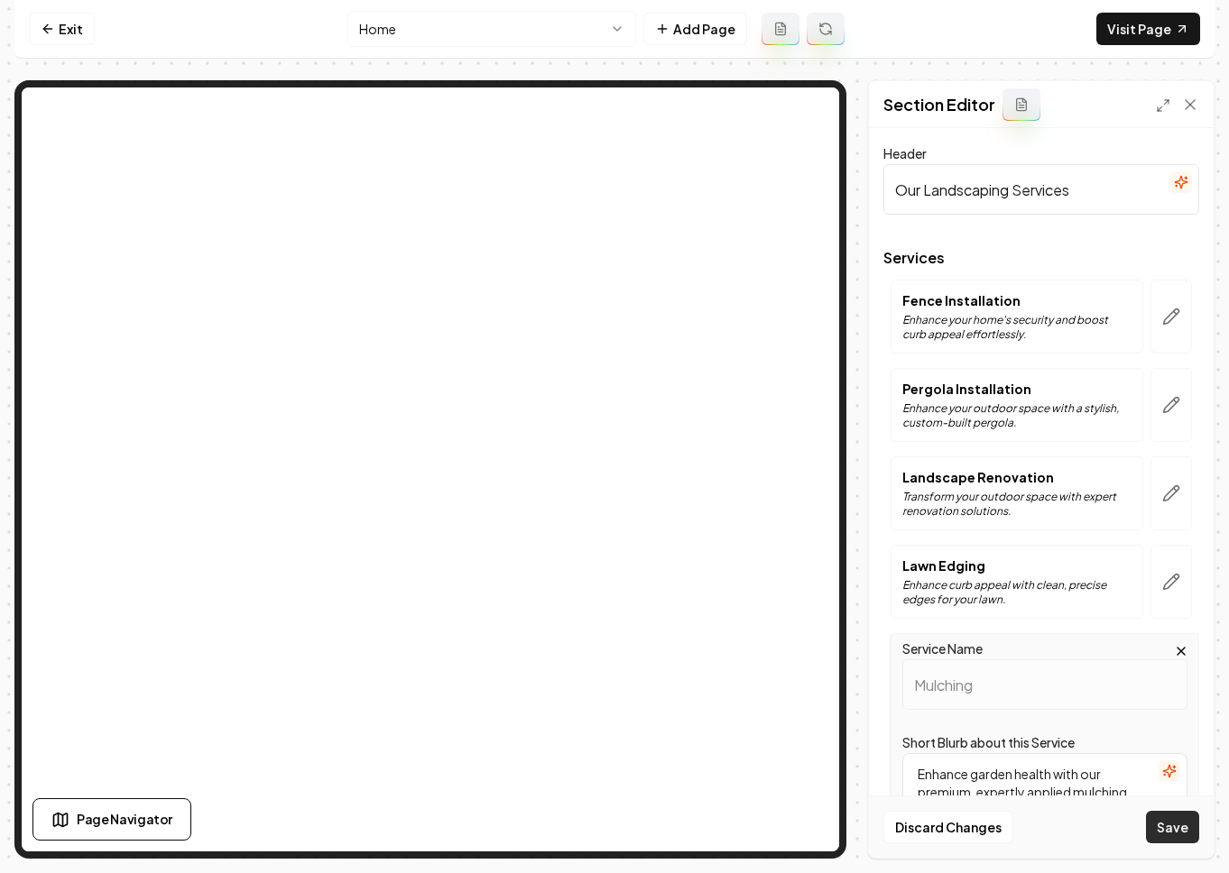
click at [1073, 818] on button "Save" at bounding box center [1172, 827] width 53 height 32
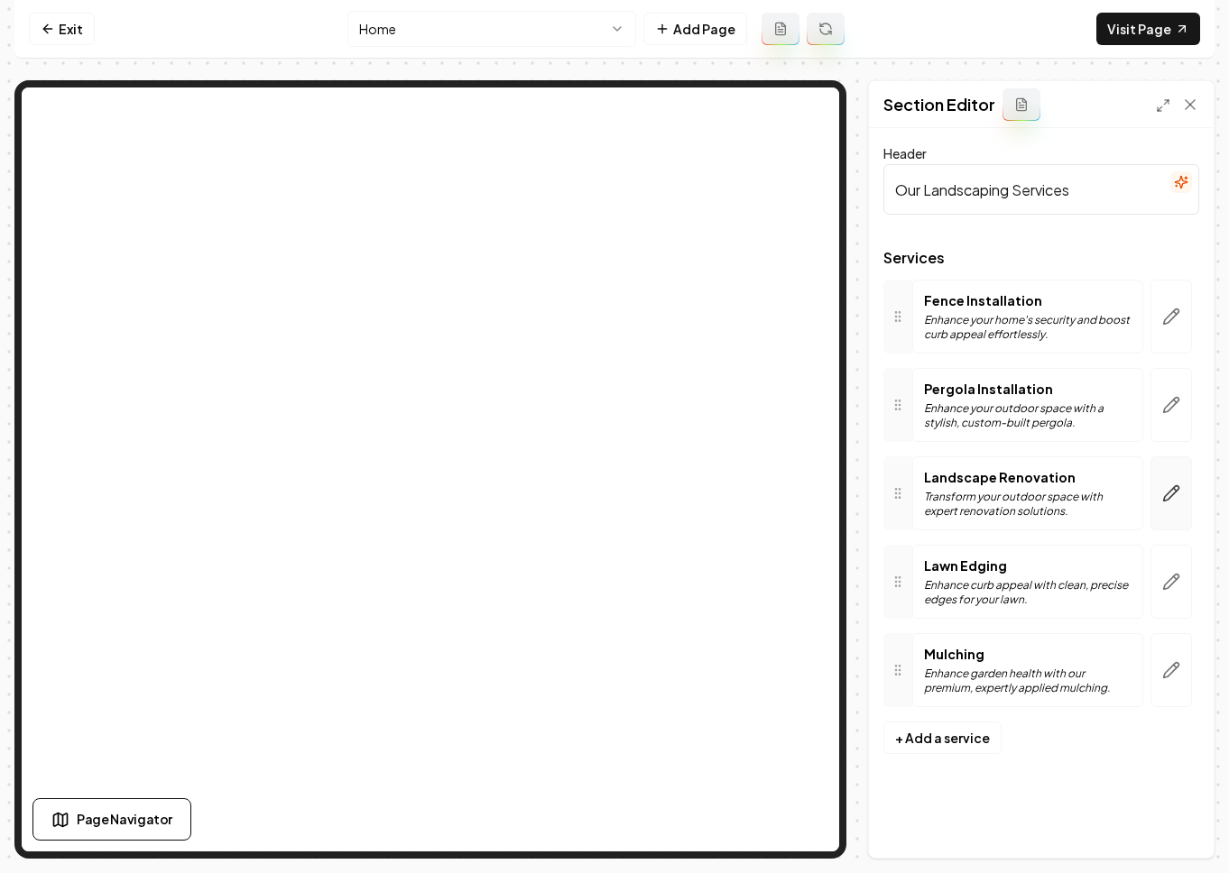
click at [1073, 497] on button "button" at bounding box center [1170, 493] width 41 height 74
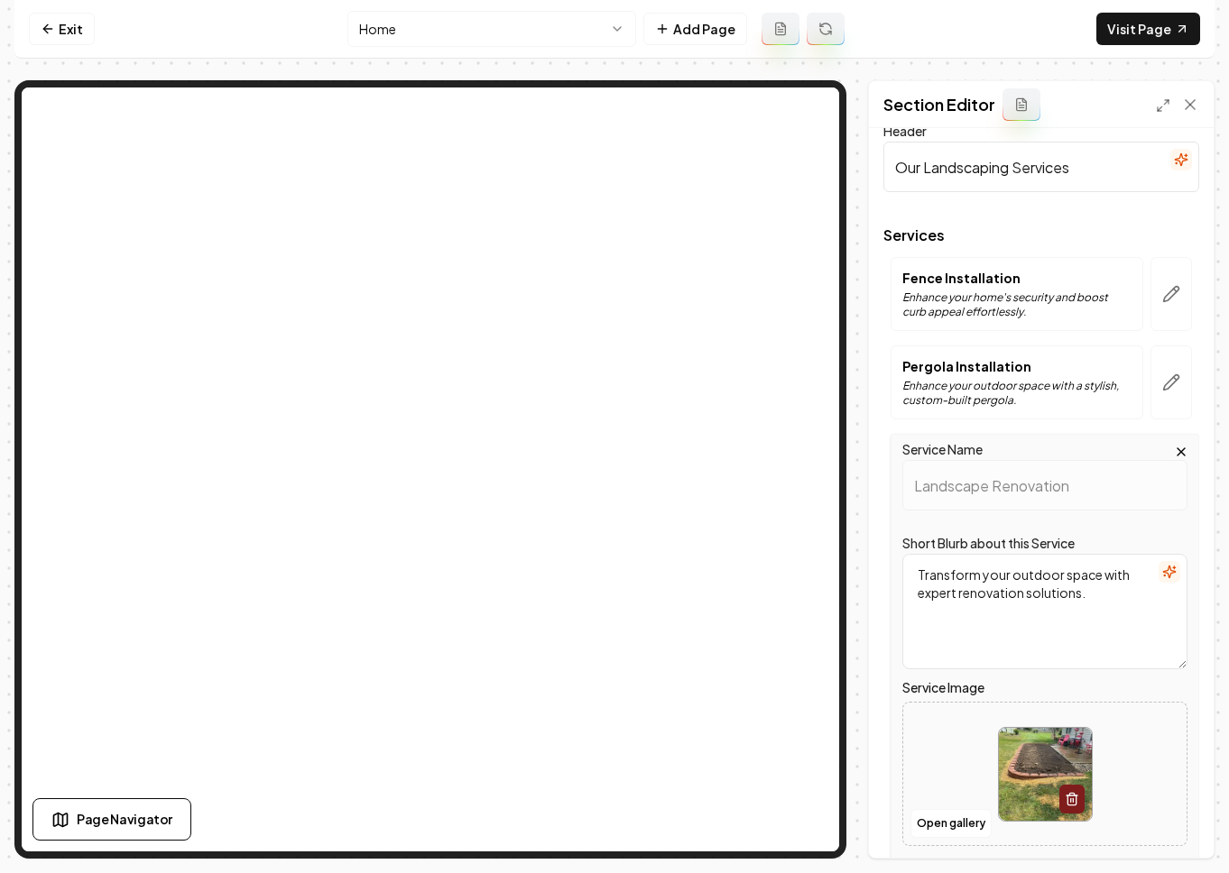
scroll to position [58, 0]
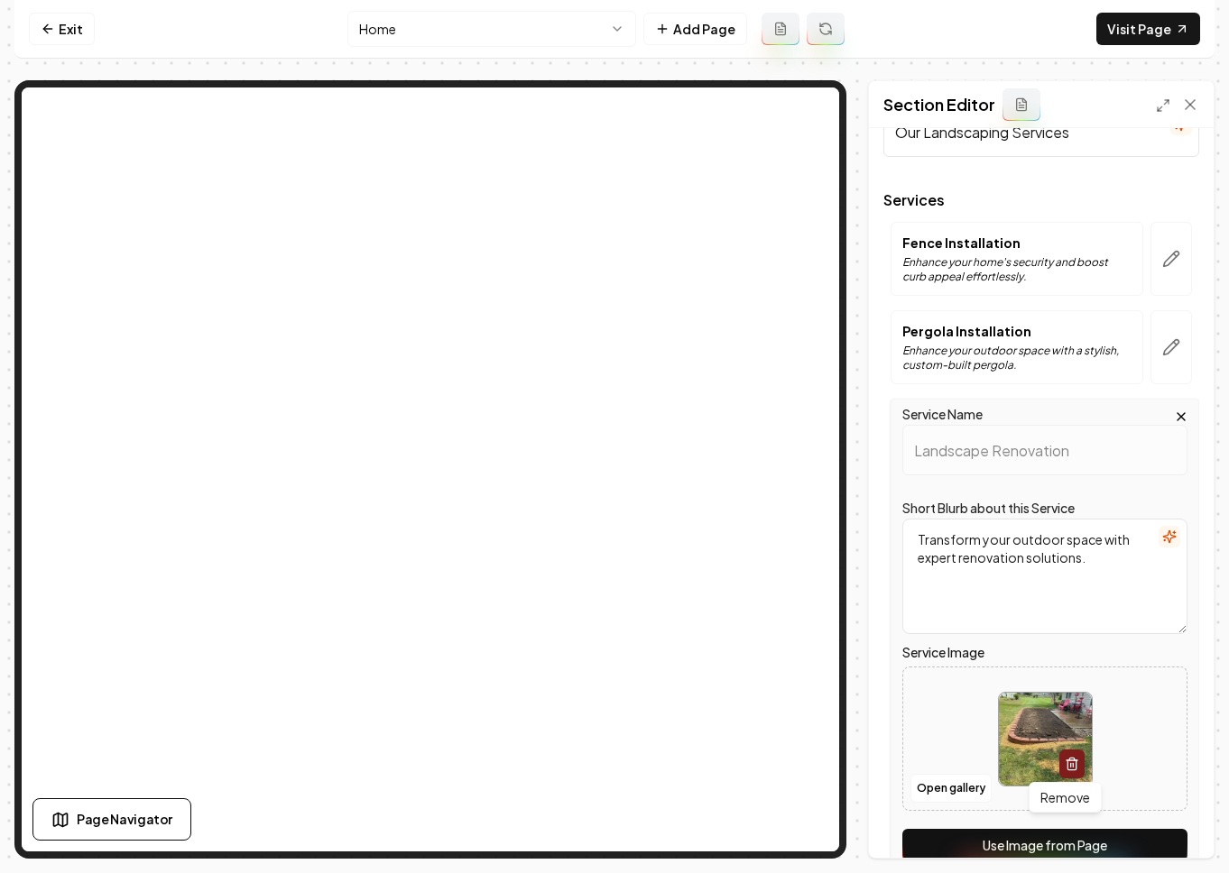
click at [1069, 758] on icon "button" at bounding box center [1071, 759] width 5 height 3
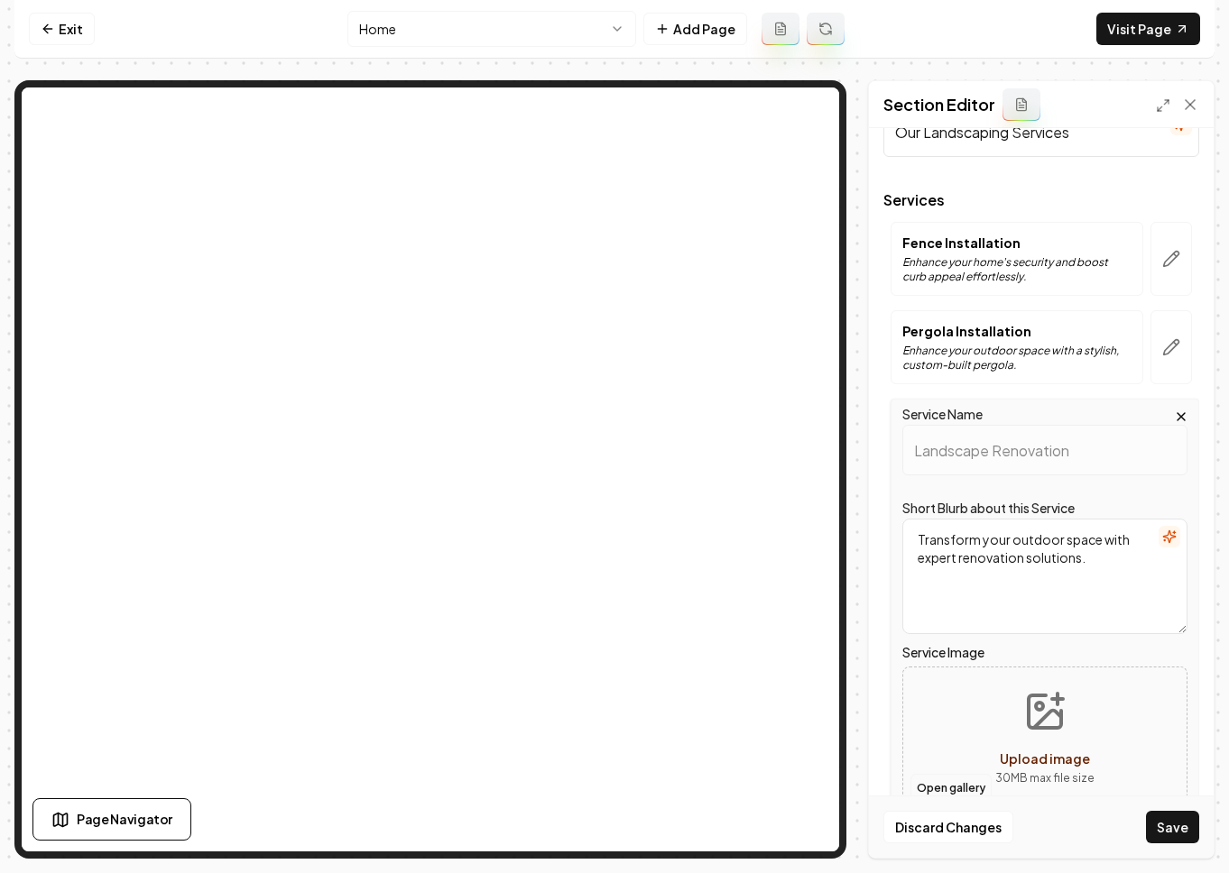
click at [971, 786] on button "Open gallery" at bounding box center [950, 788] width 81 height 29
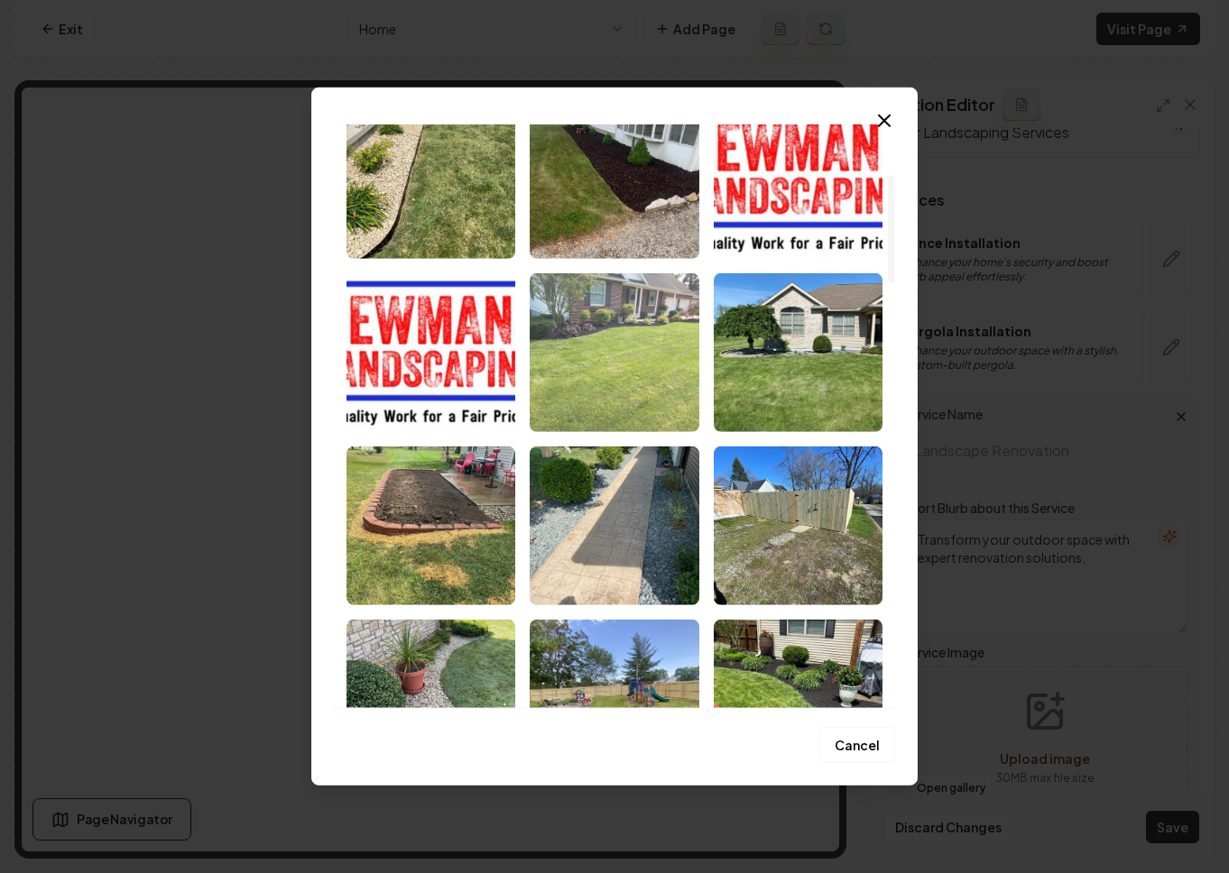
scroll to position [273, 0]
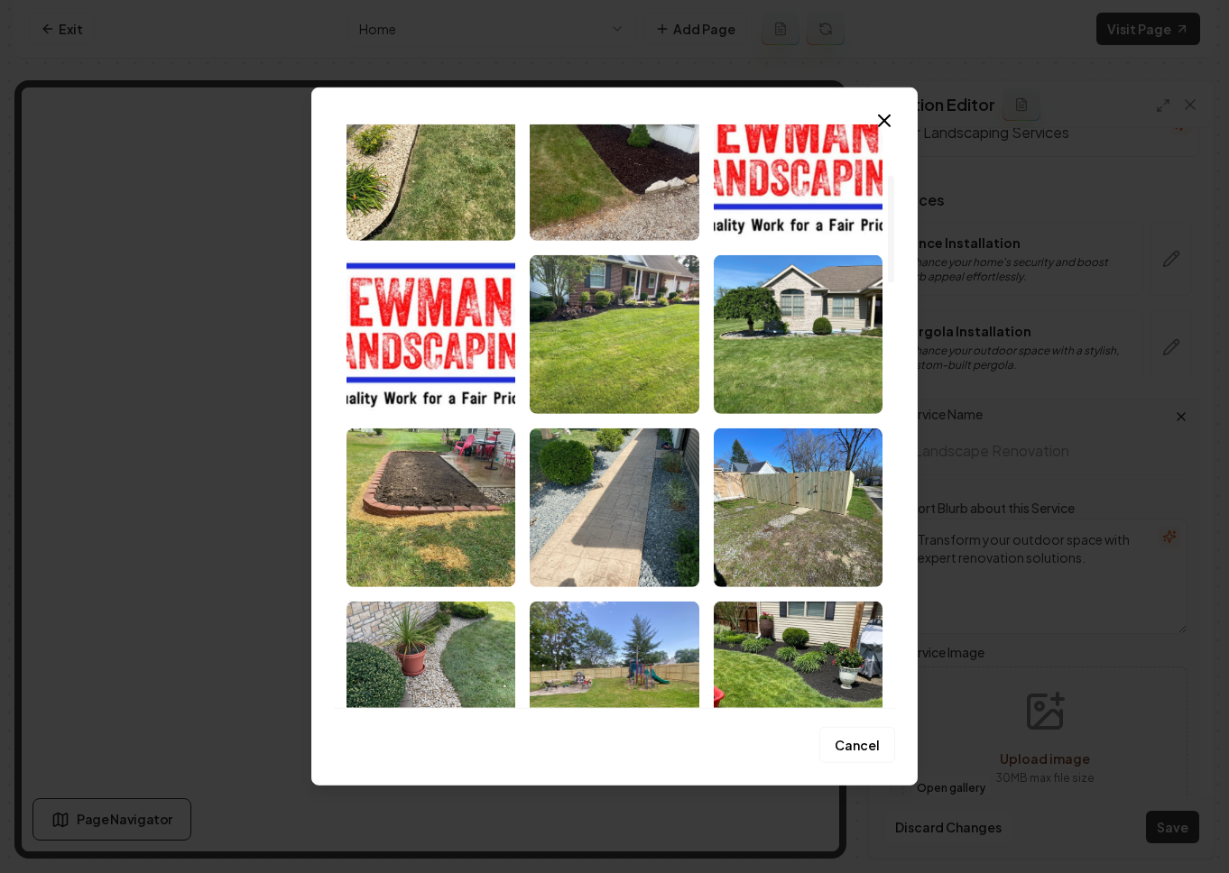
click at [621, 505] on img "Select image image_68c1dd985c7cd75eb8efb9a8.jpeg" at bounding box center [613, 507] width 169 height 159
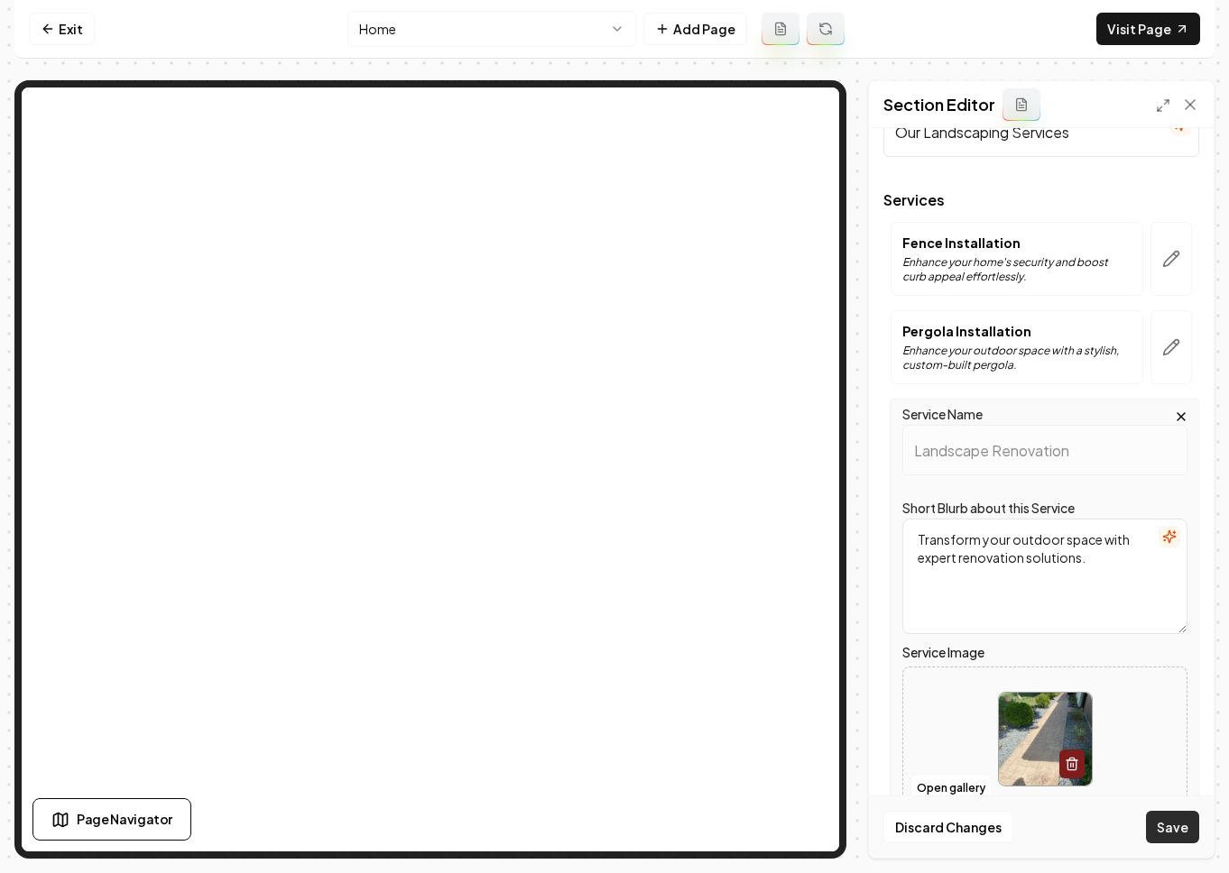
click at [1073, 830] on button "Save" at bounding box center [1172, 827] width 53 height 32
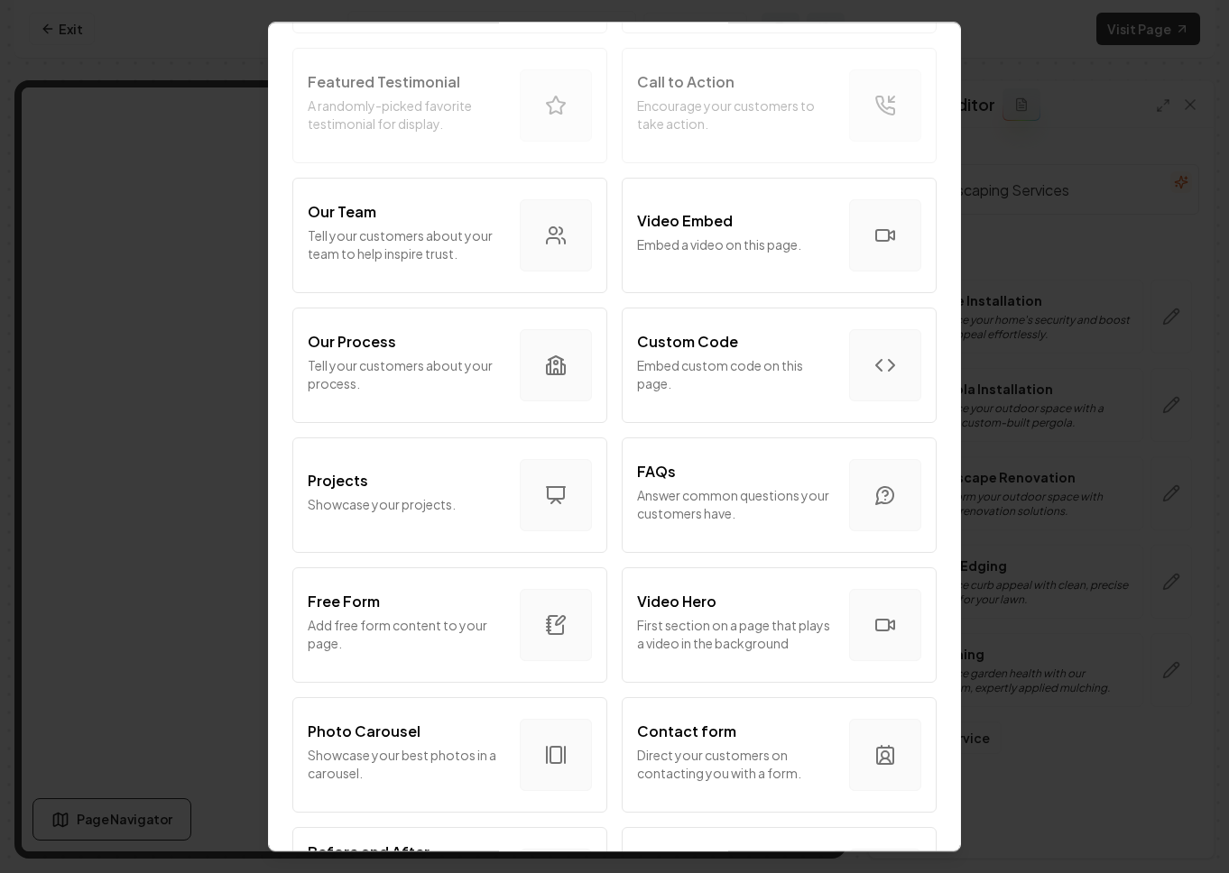
scroll to position [871, 0]
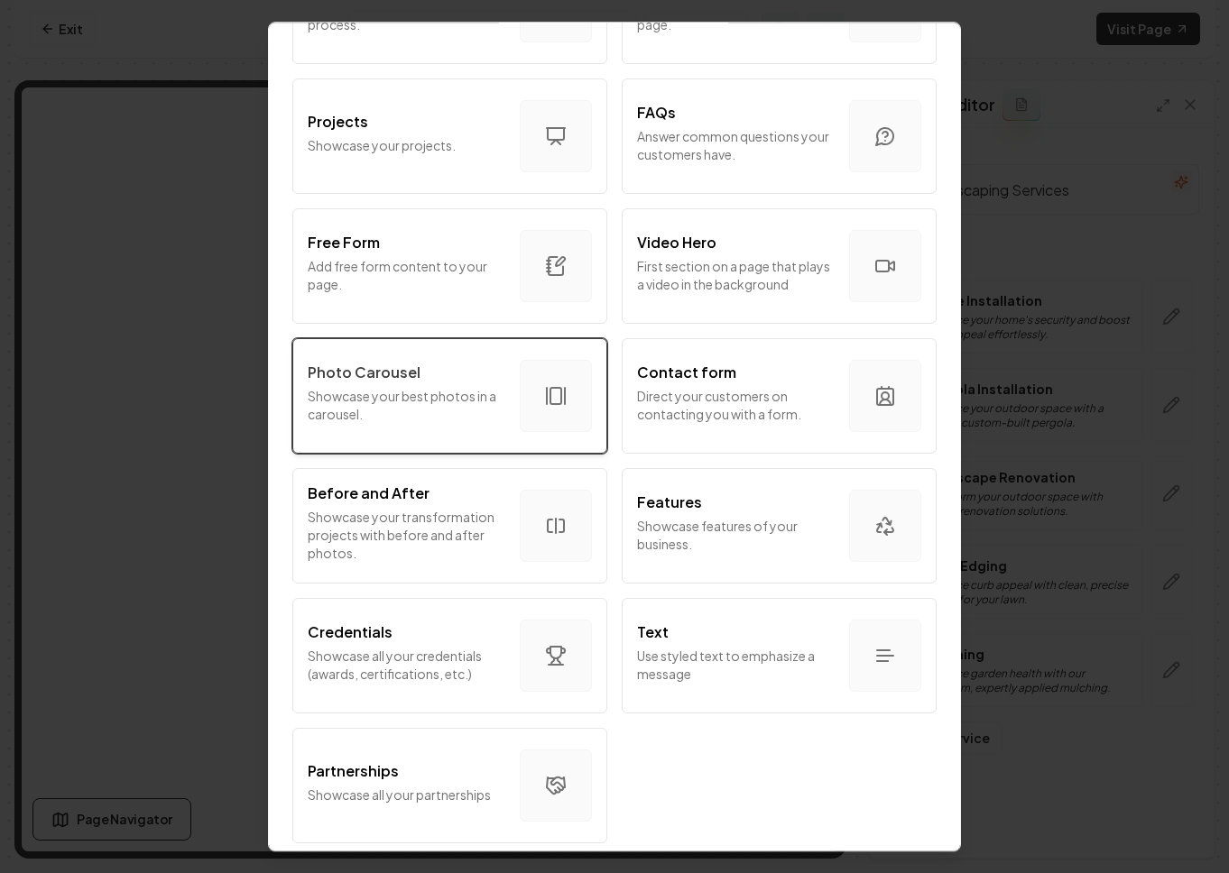
click at [456, 364] on div "Photo Carousel" at bounding box center [407, 373] width 198 height 22
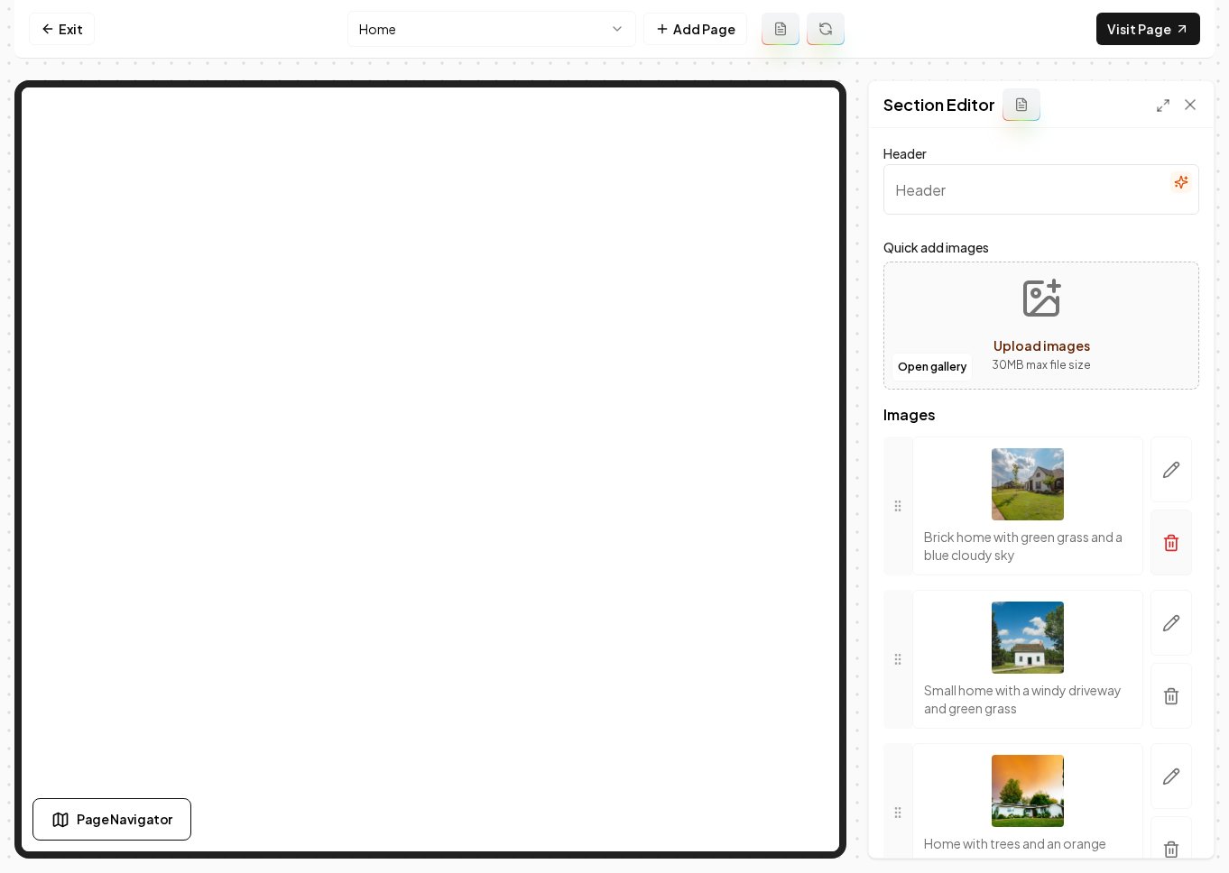
click at [1073, 546] on line "button" at bounding box center [1173, 544] width 0 height 5
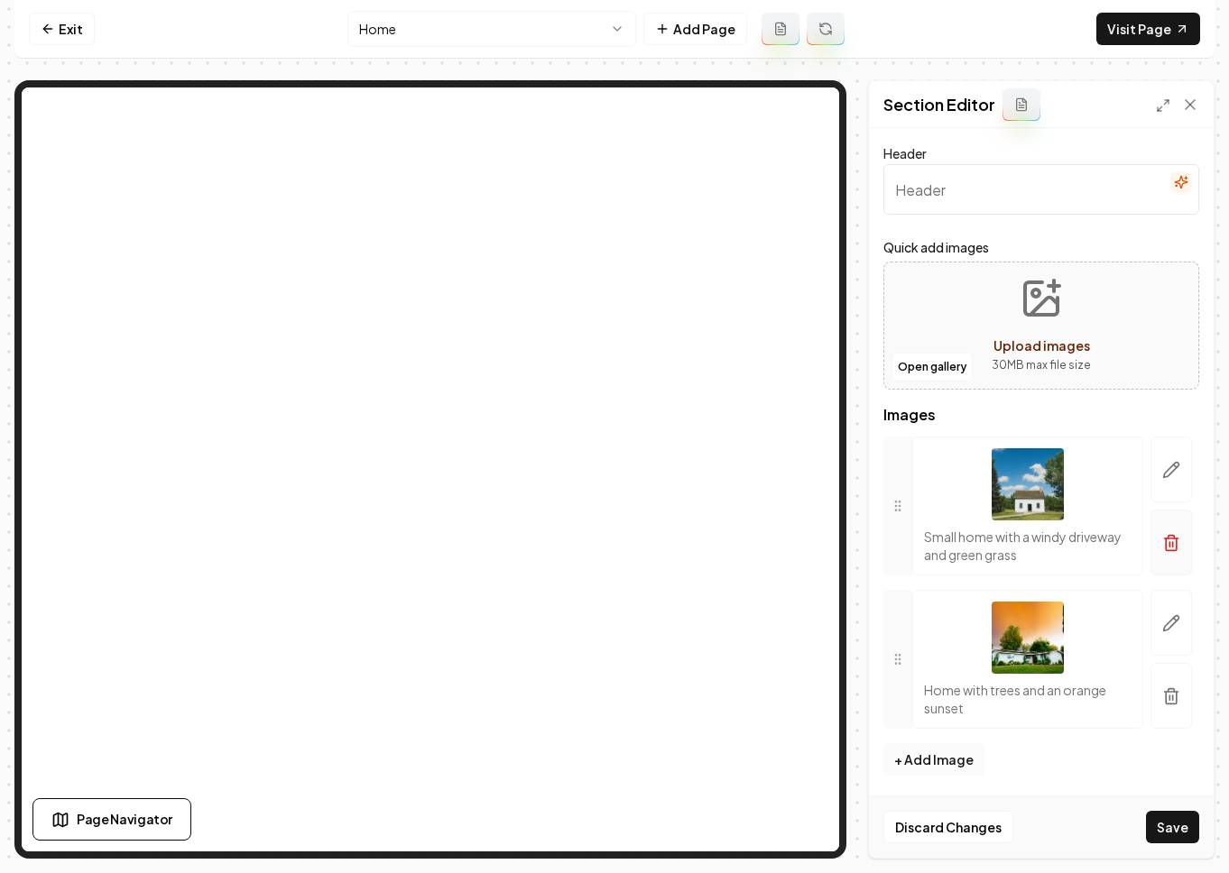
click at [1073, 552] on button "button" at bounding box center [1170, 543] width 41 height 66
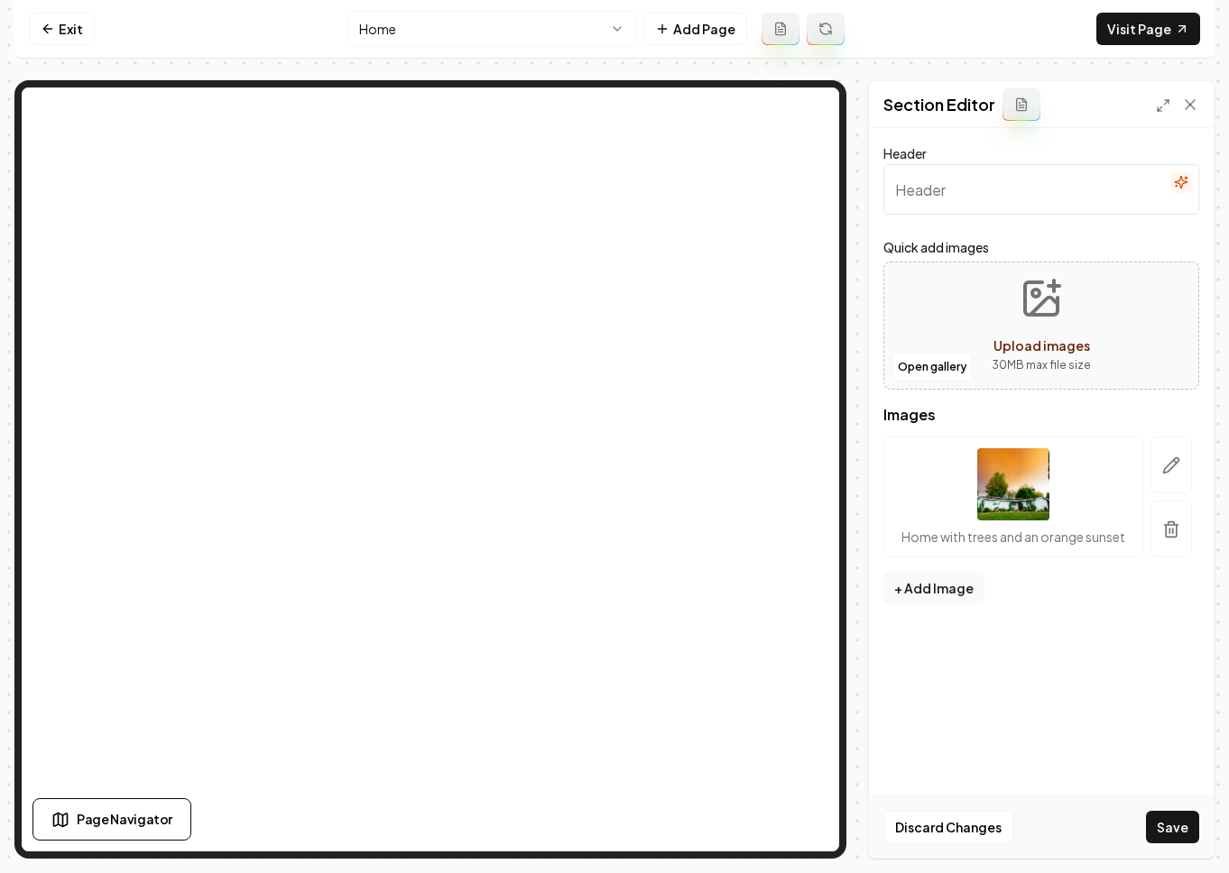
drag, startPoint x: 1171, startPoint y: 531, endPoint x: 837, endPoint y: 216, distance: 458.8
click at [1073, 531] on icon "button" at bounding box center [1171, 529] width 18 height 18
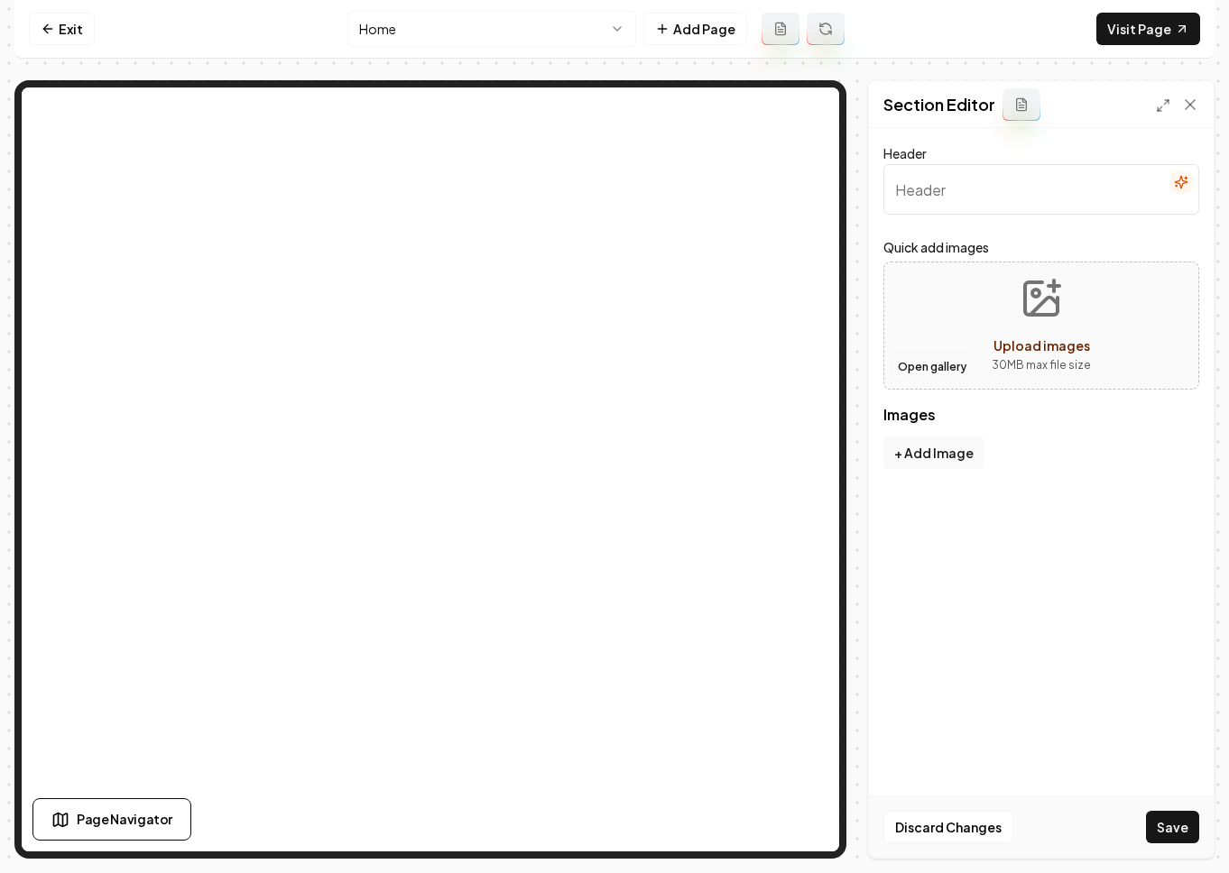
click at [945, 364] on button "Open gallery" at bounding box center [931, 367] width 81 height 29
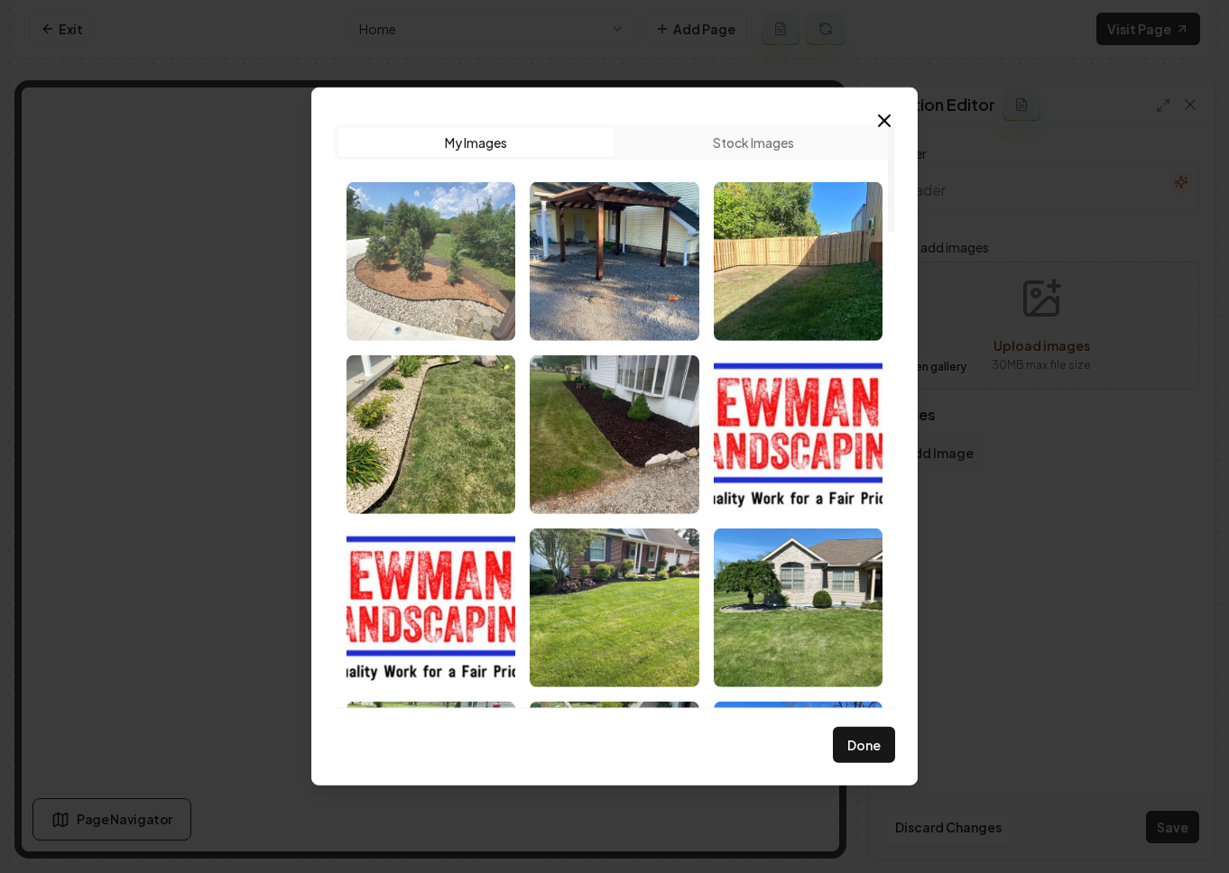
click at [465, 265] on img "Select image image_68c1eb175c7cd75eb84c97c9.jpg" at bounding box center [430, 261] width 169 height 159
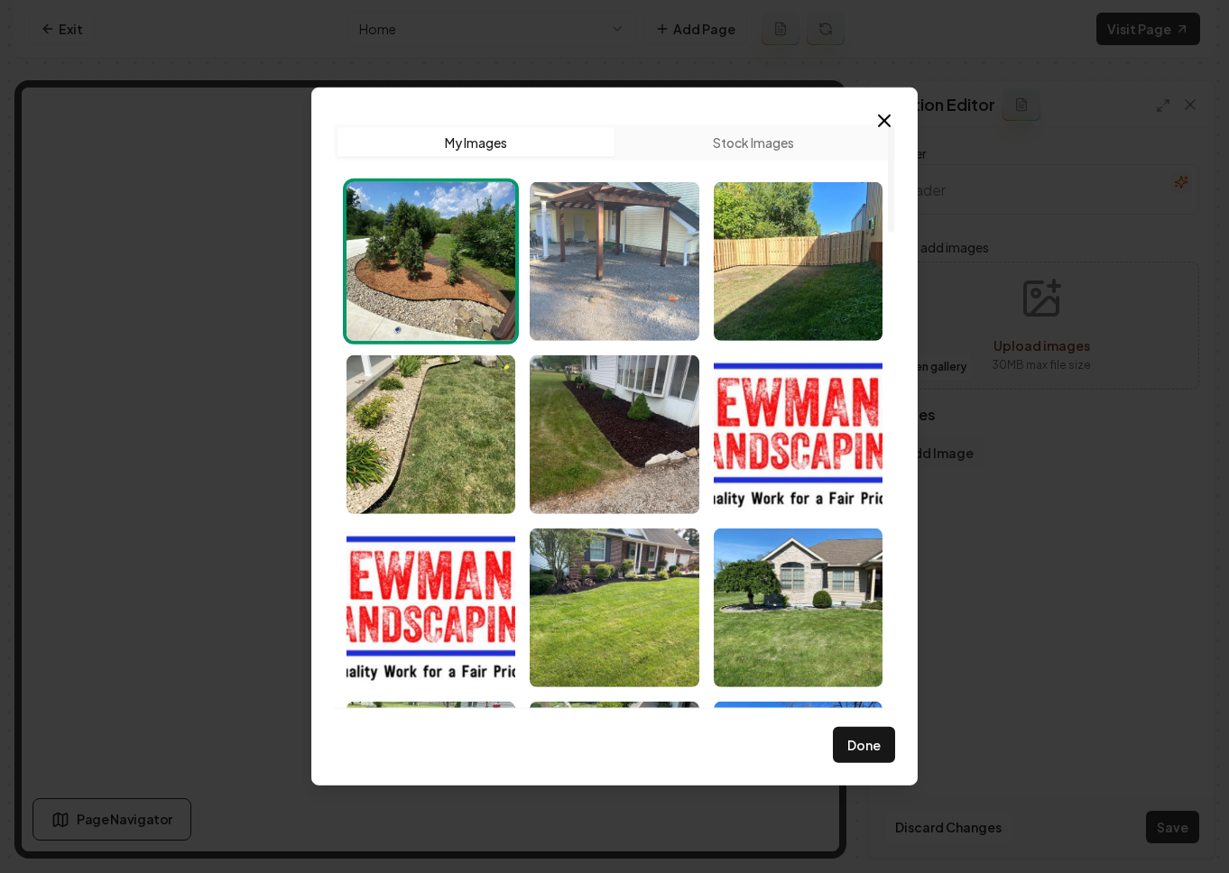
click at [640, 255] on img "Select image image_68c1eb025c7cd75eb84be88a.jpg" at bounding box center [613, 261] width 169 height 159
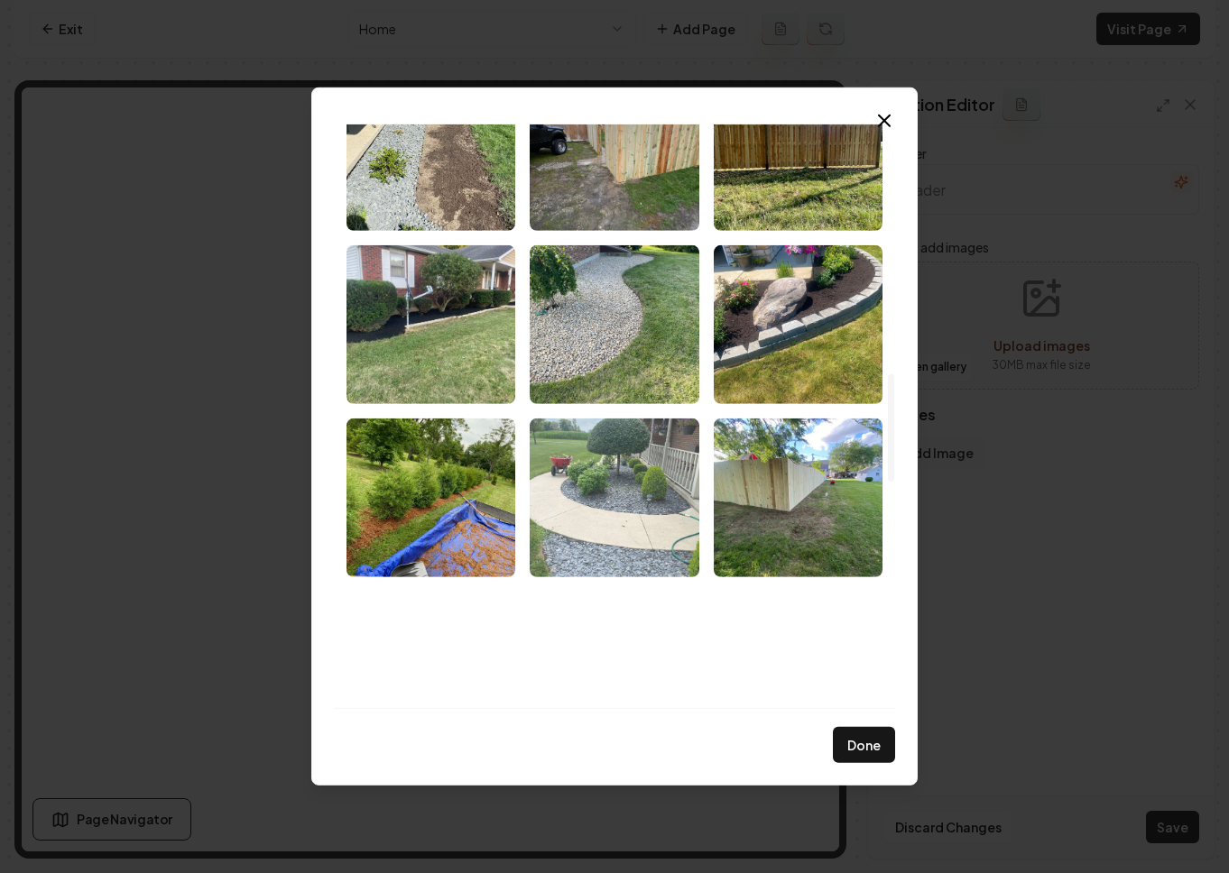
scroll to position [1356, 0]
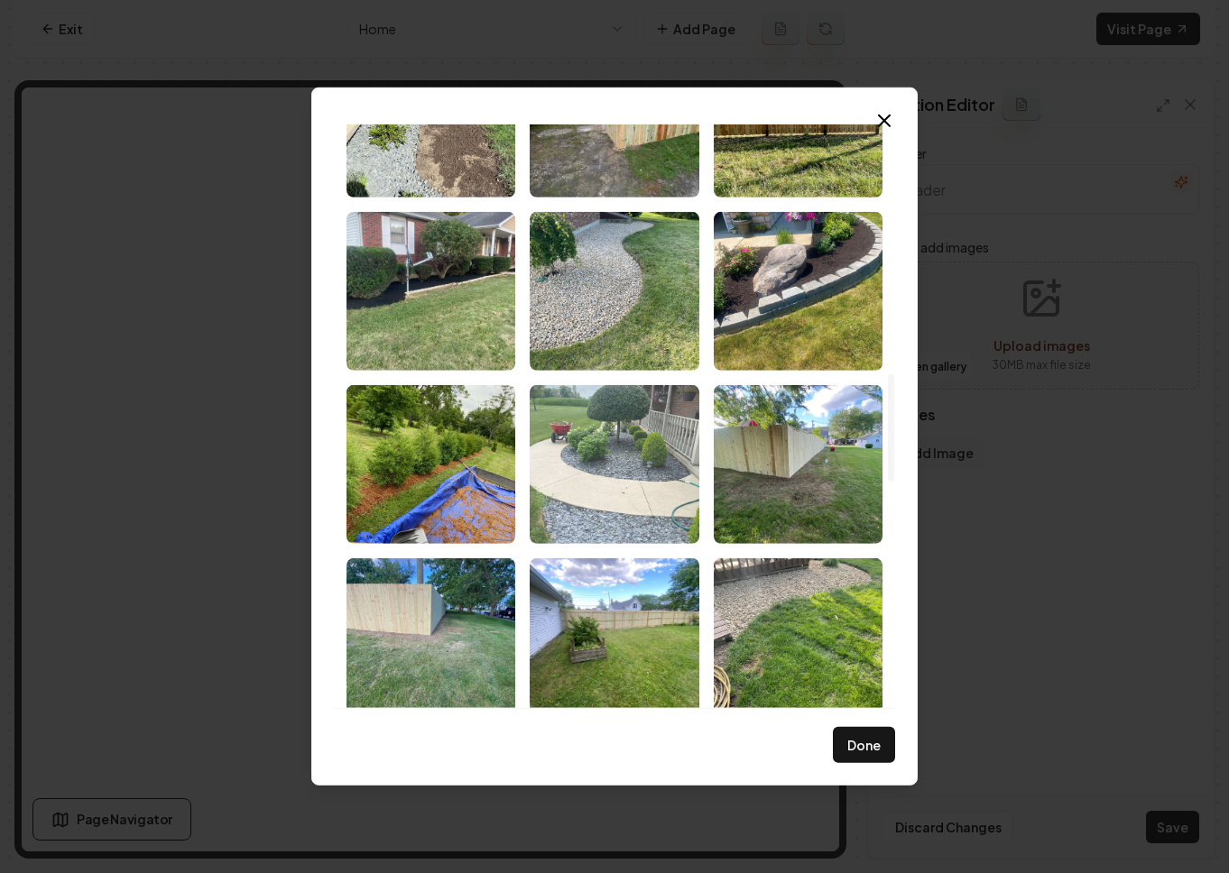
click at [621, 484] on img "Select image image_68c1dd975c7cd75eb8efb023.jpeg" at bounding box center [613, 464] width 169 height 159
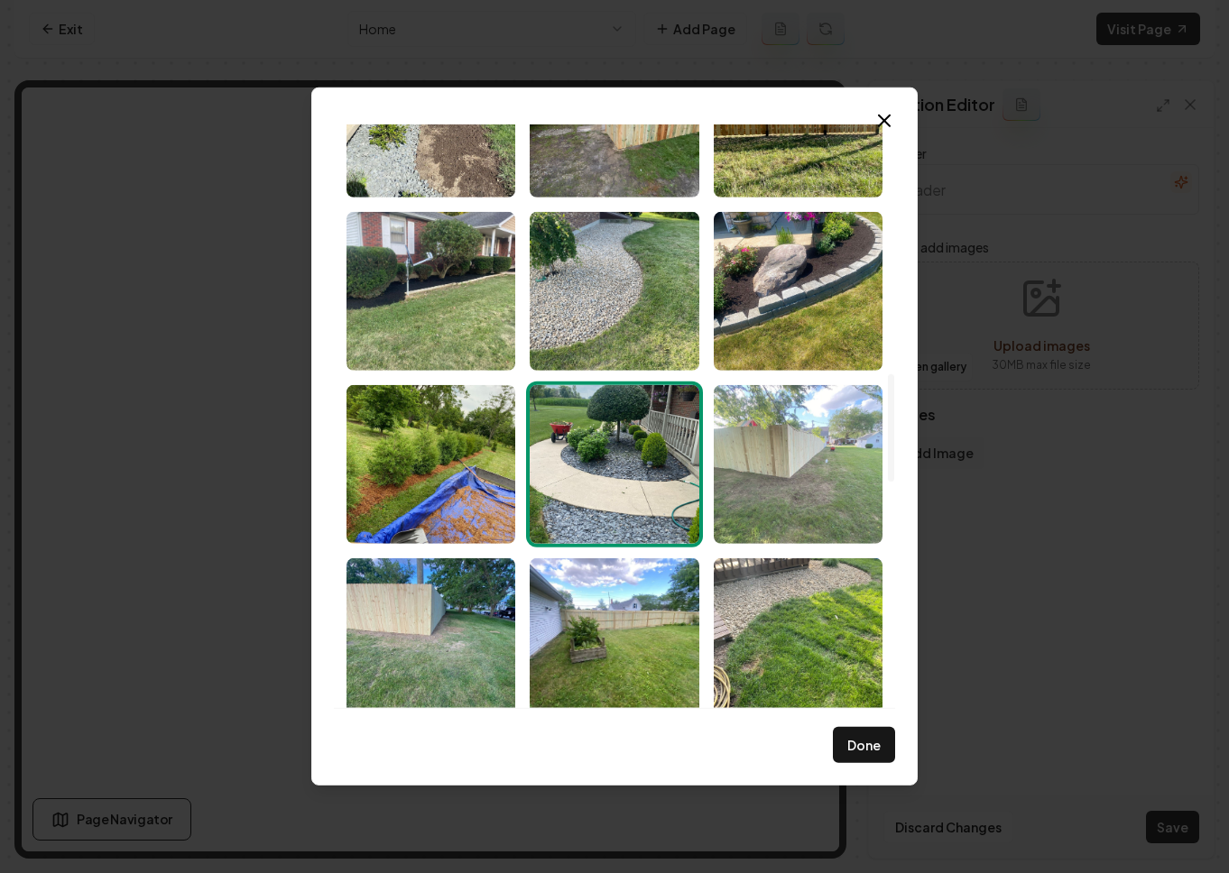
click at [776, 451] on img "Select image image_68c1dd975c7cd75eb8efaccf.jpeg" at bounding box center [797, 464] width 169 height 159
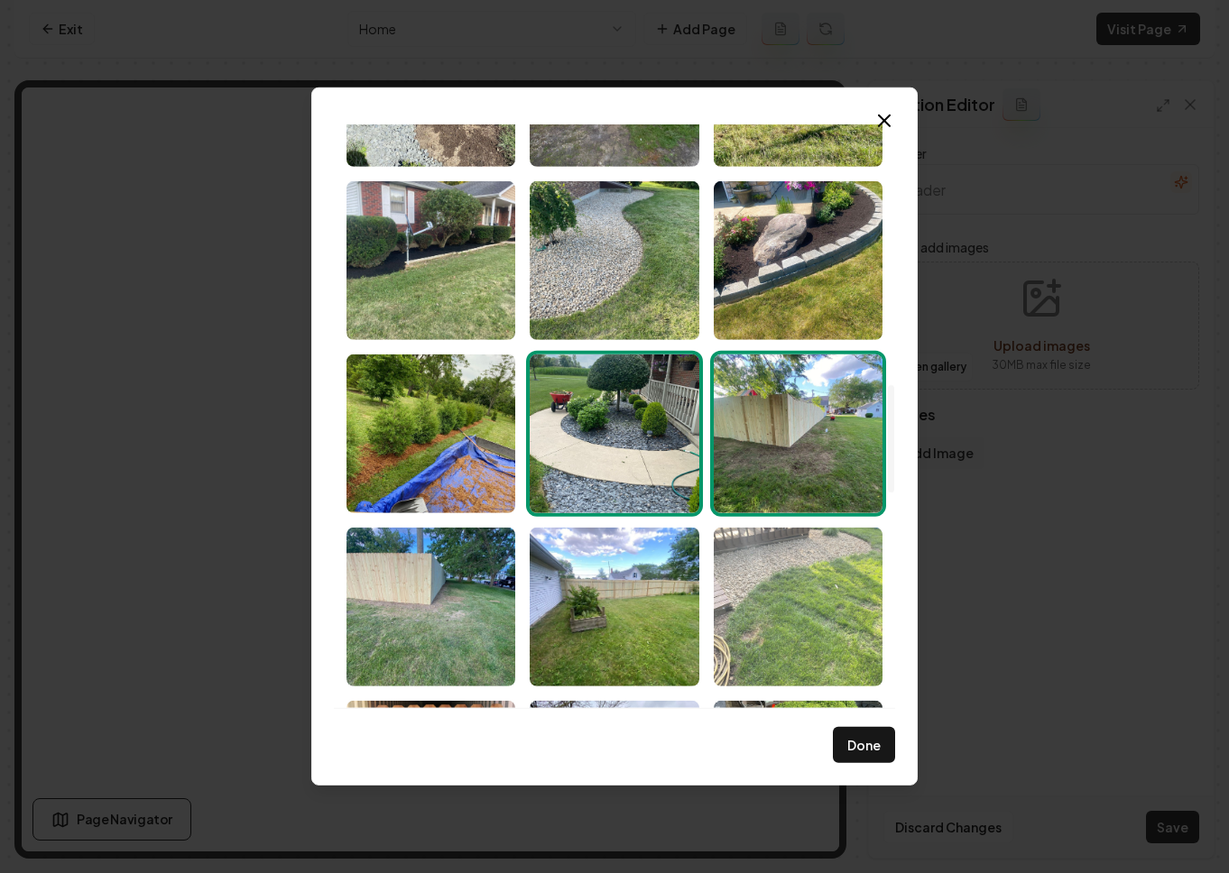
scroll to position [1421, 0]
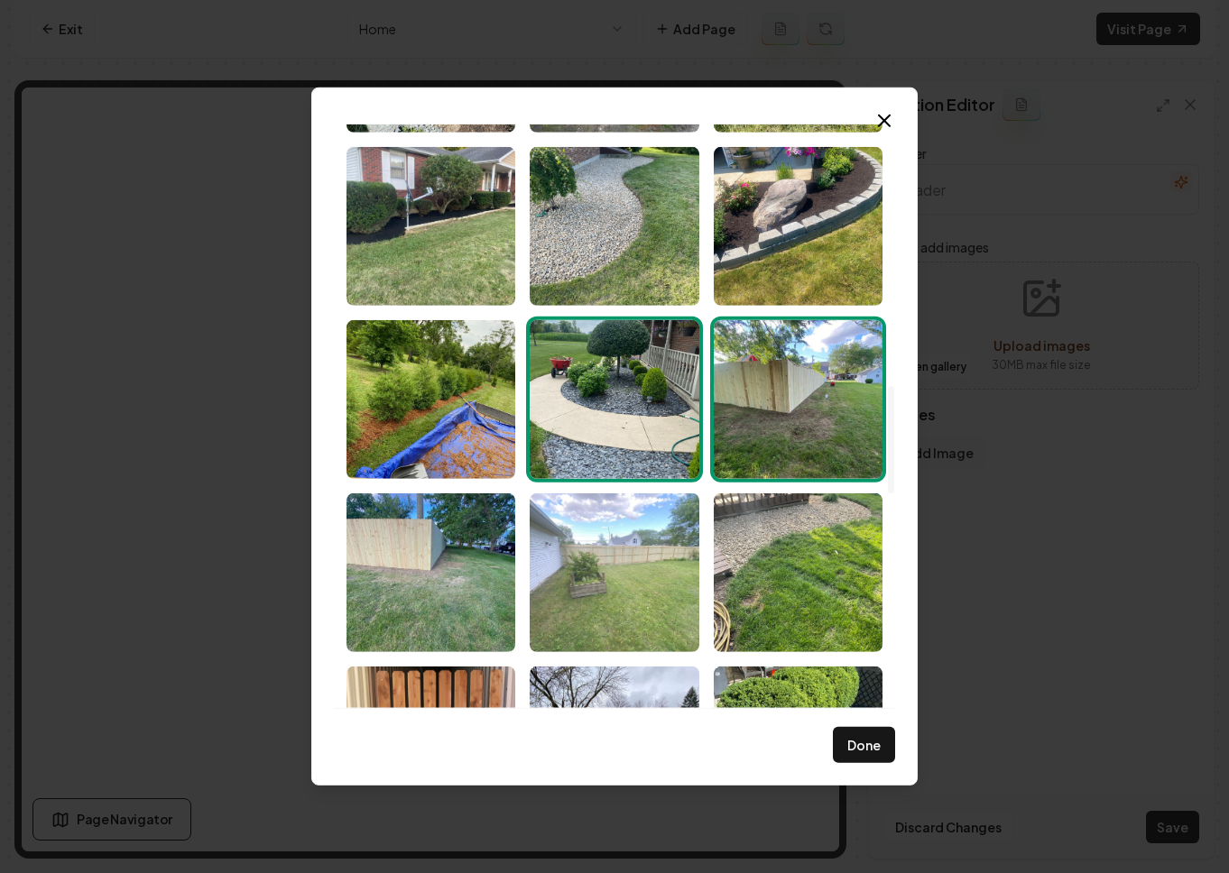
drag, startPoint x: 769, startPoint y: 552, endPoint x: 651, endPoint y: 572, distance: 119.8
click at [769, 551] on img "Select image image_68c1dd975c7cd75eb8efb009.jpeg" at bounding box center [797, 572] width 169 height 159
click at [628, 577] on img "Select image image_68c1dd975c7cd75eb8efaefa.jpeg" at bounding box center [613, 572] width 169 height 159
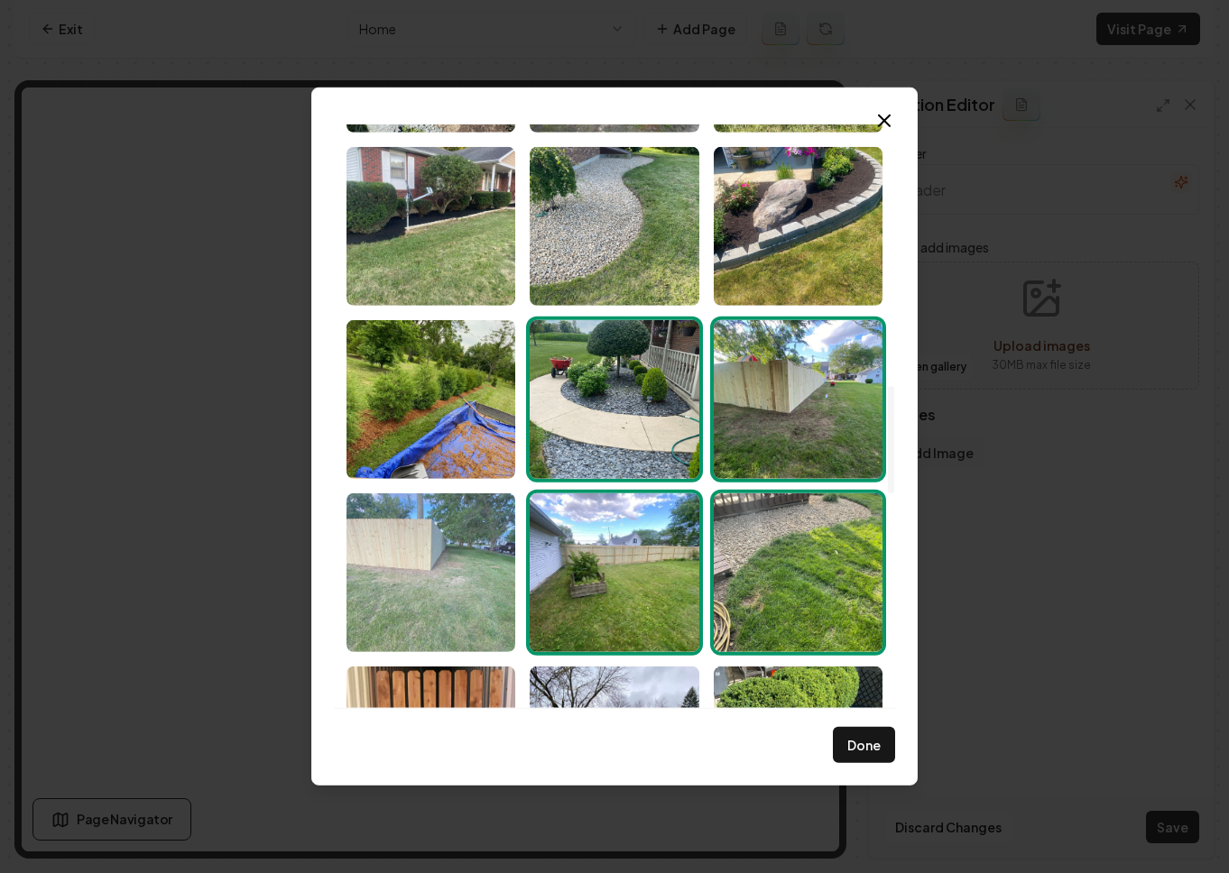
click at [486, 574] on img "Select image image_68c1dd975c7cd75eb8efaf47.jpeg" at bounding box center [430, 572] width 169 height 159
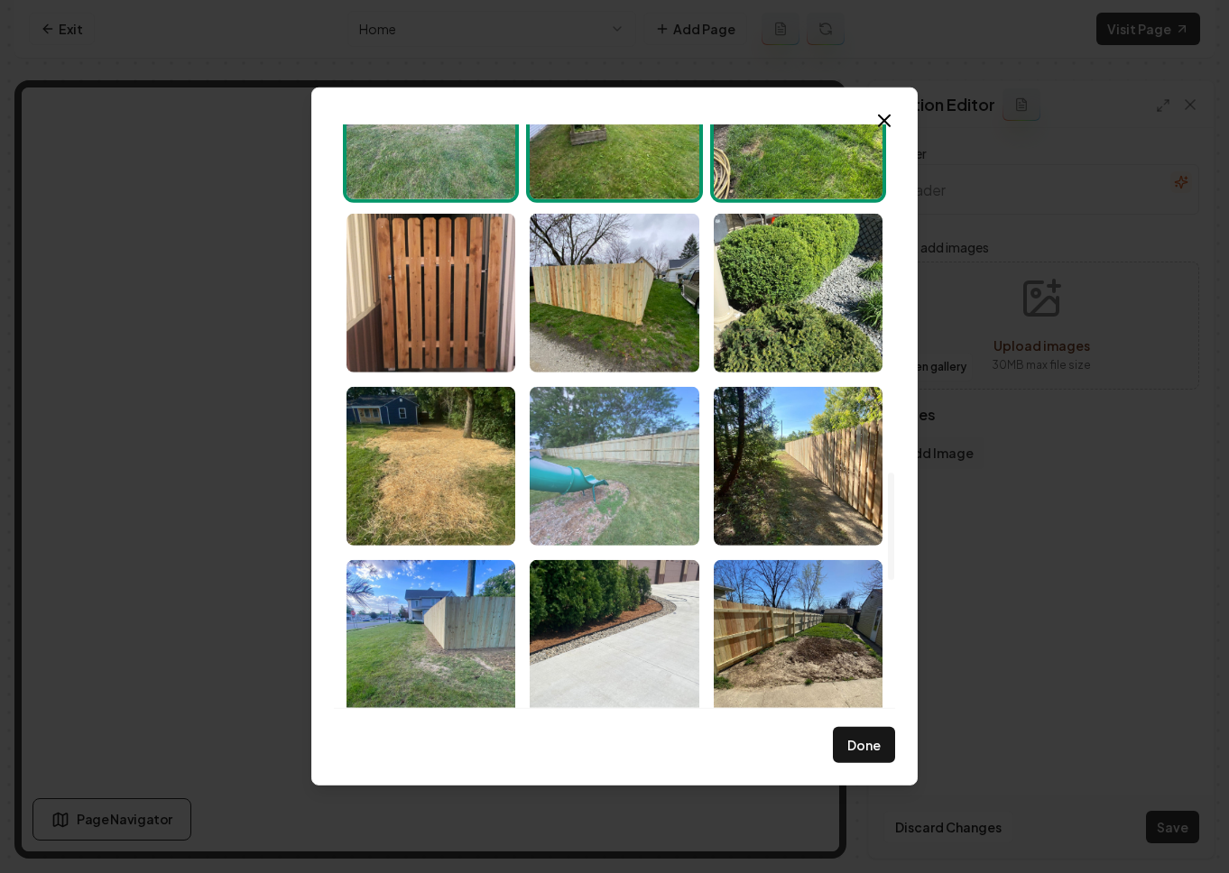
scroll to position [1892, 0]
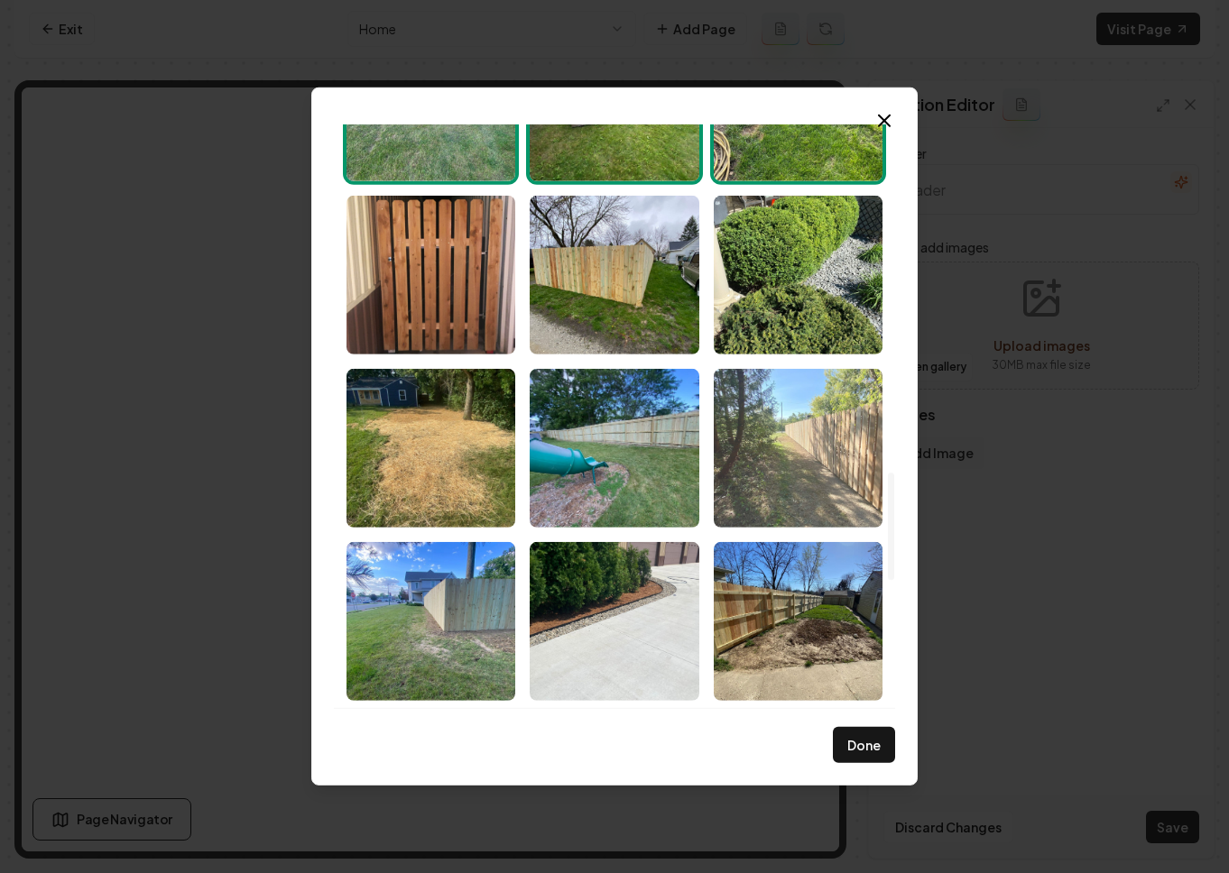
click at [848, 430] on img "Select image image_68c1dd975c7cd75eb8efa9ea.jpeg" at bounding box center [797, 448] width 169 height 159
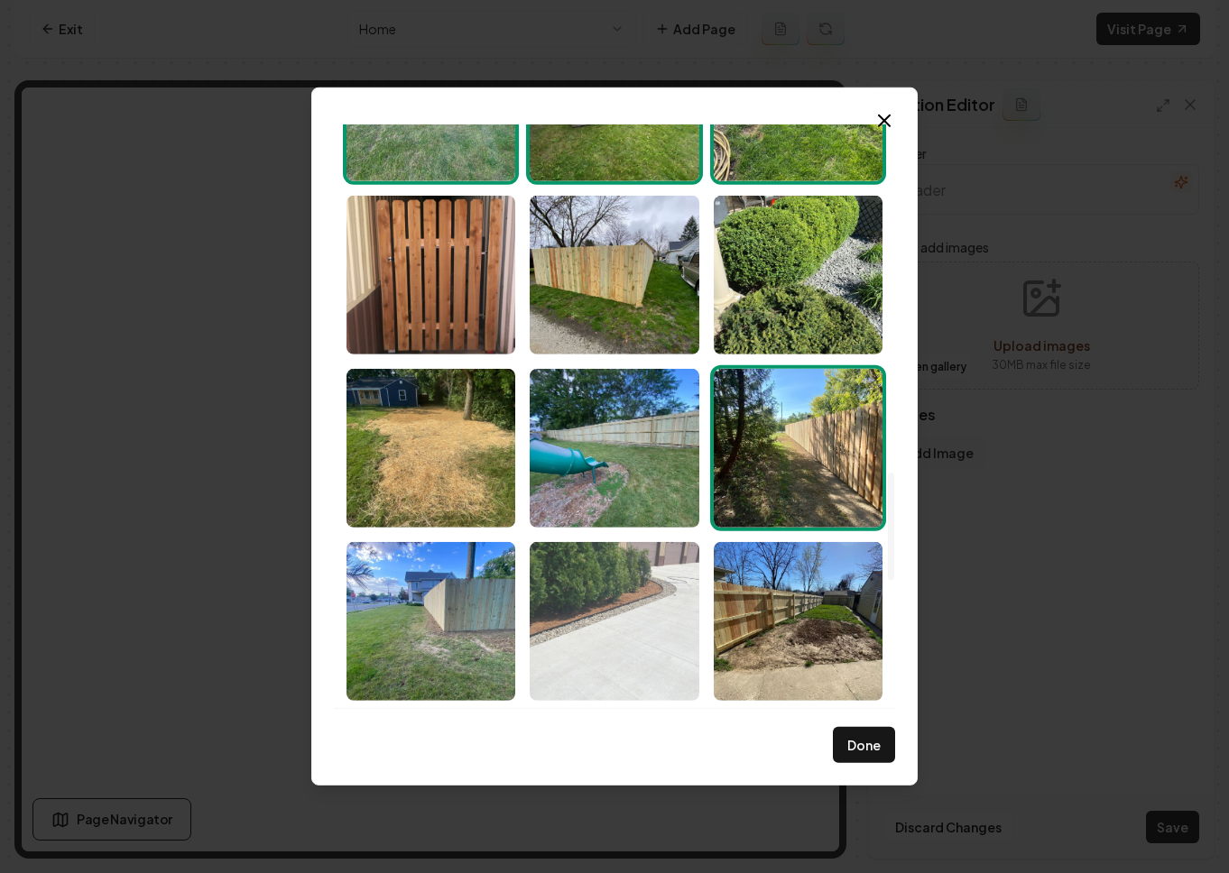
click at [585, 626] on img "Select image image_68c1dd975c7cd75eb8efa9da.jpeg" at bounding box center [613, 621] width 169 height 159
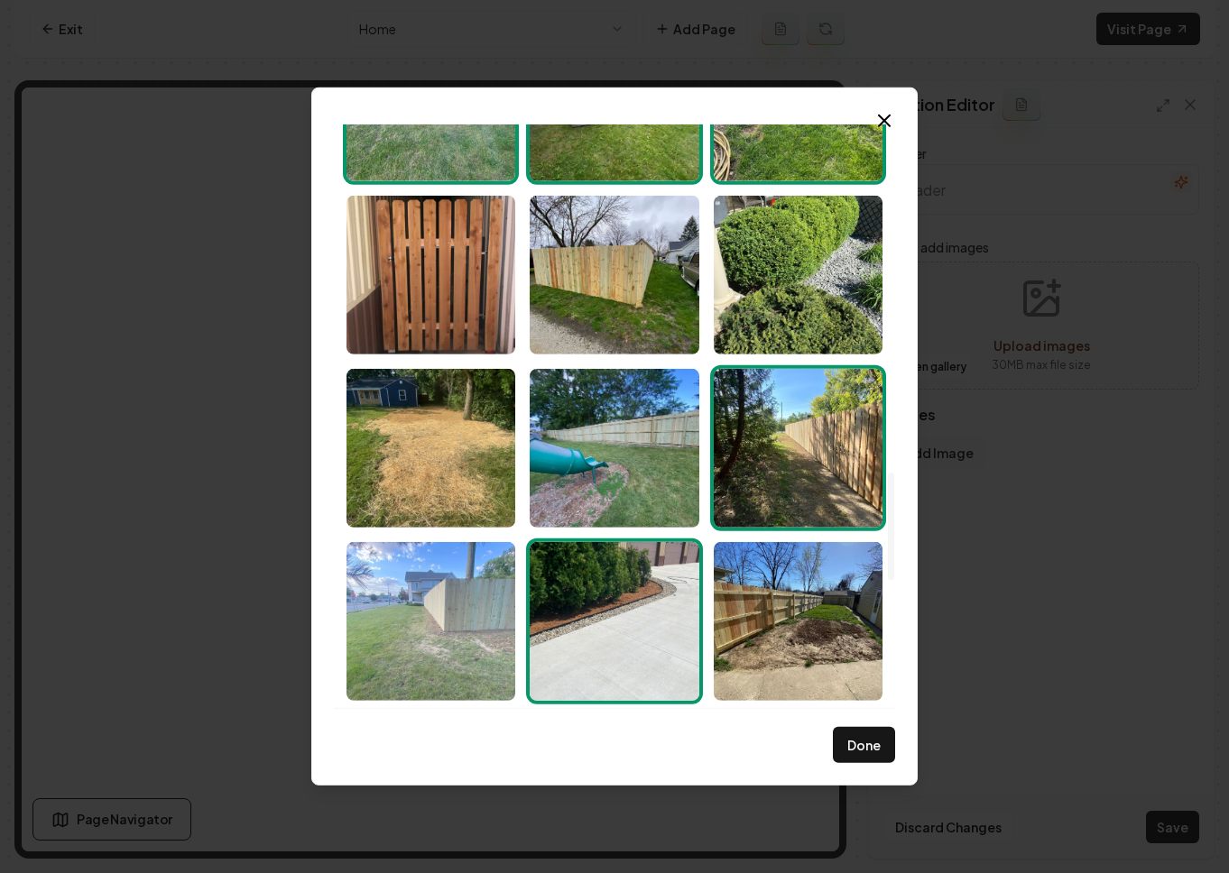
click at [483, 612] on img "Select image image_68c1dd965c7cd75eb8efa934.jpeg" at bounding box center [430, 621] width 169 height 159
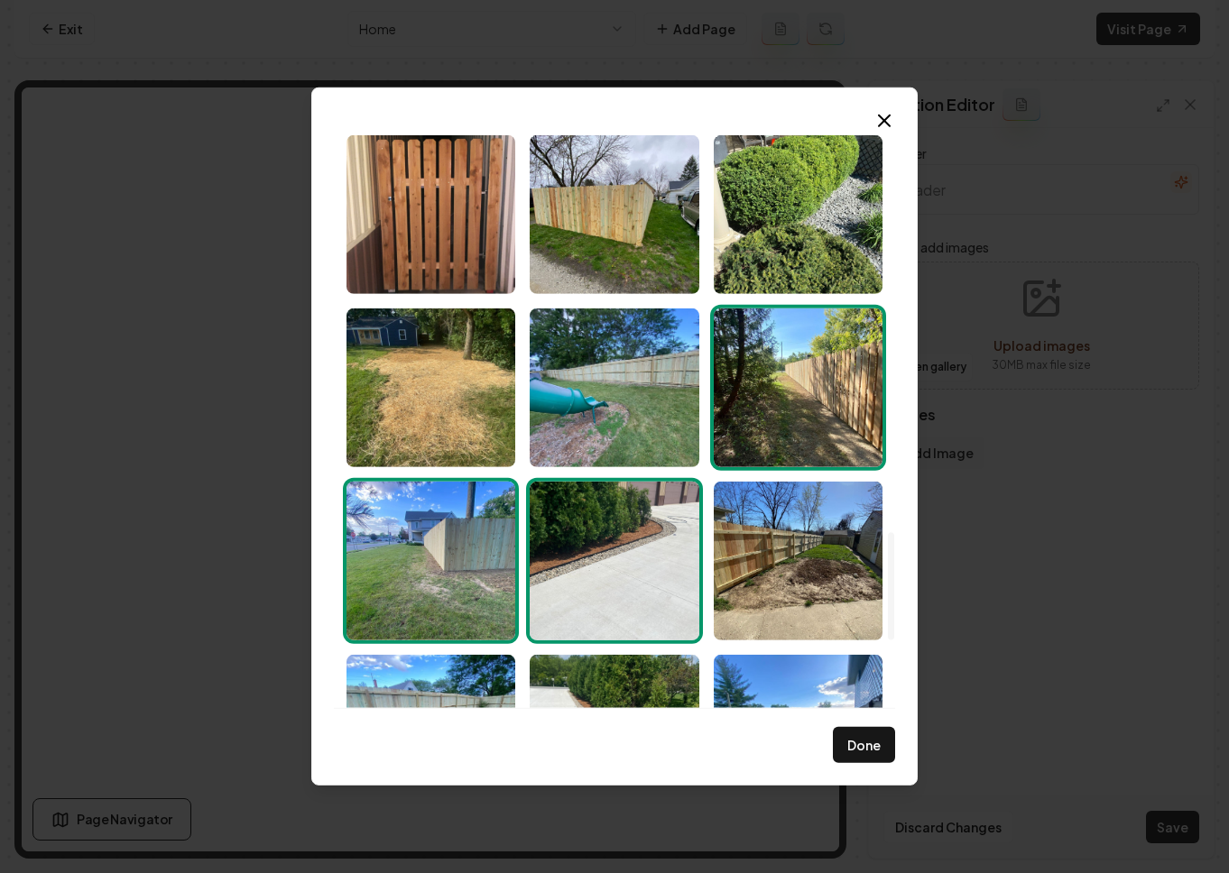
scroll to position [2389, 0]
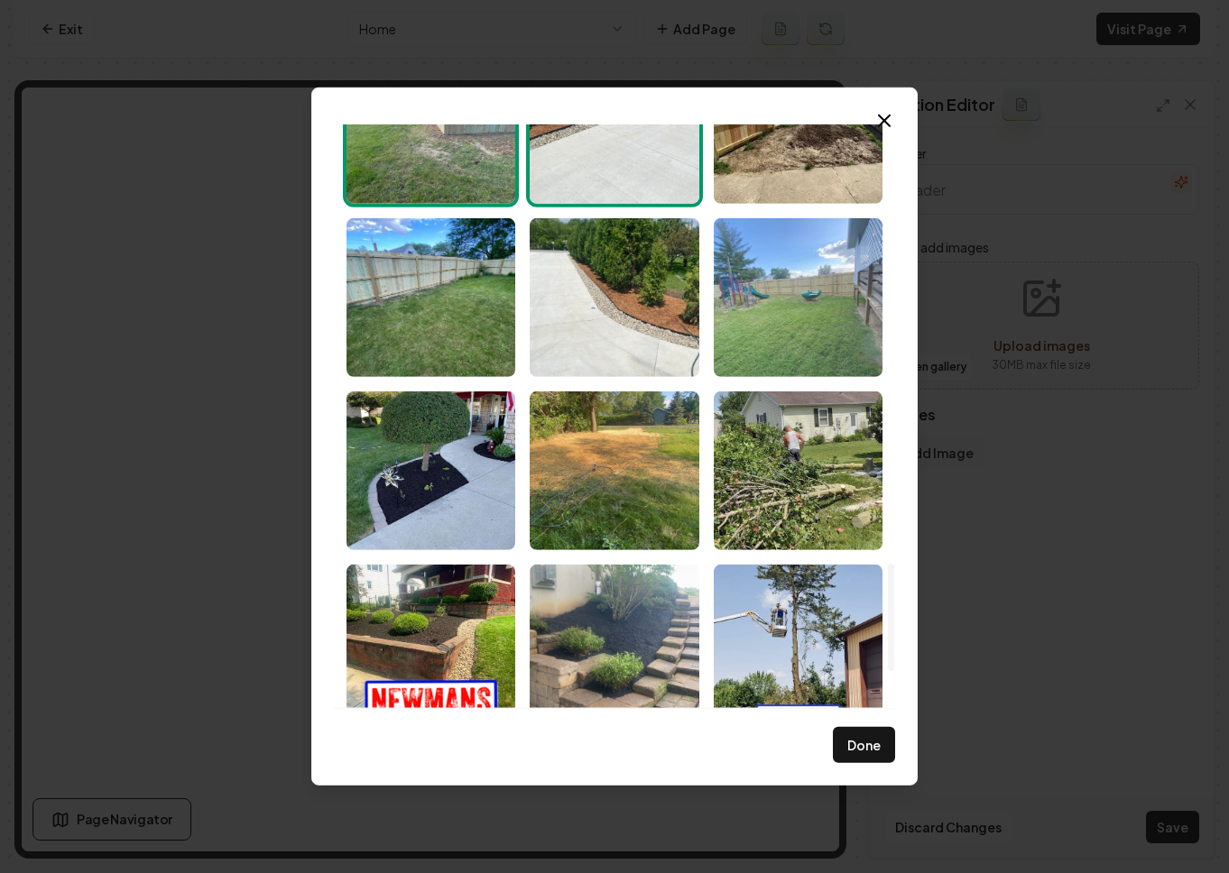
click at [806, 271] on img "Select image image_68c1dd965c7cd75eb8efa7f7.jpeg" at bounding box center [797, 297] width 169 height 159
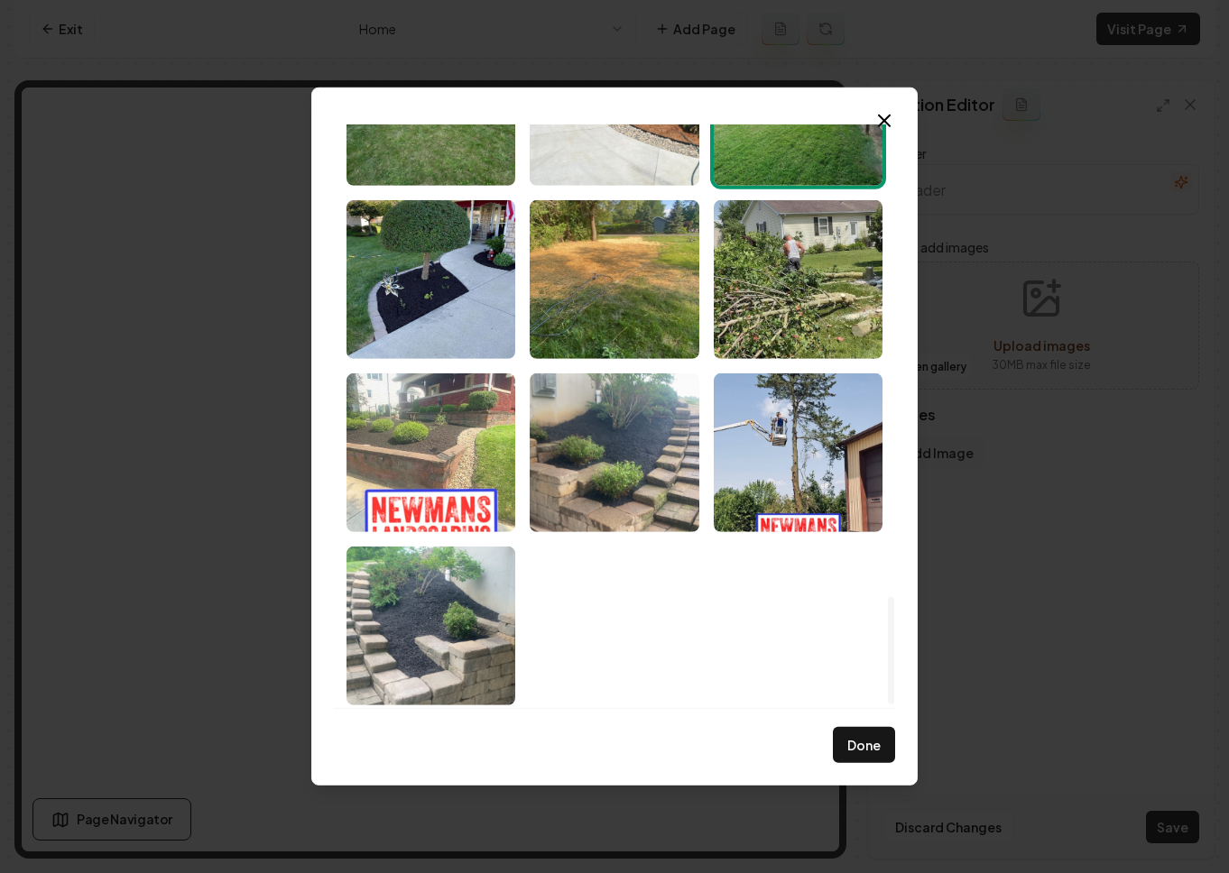
scroll to position [2584, 0]
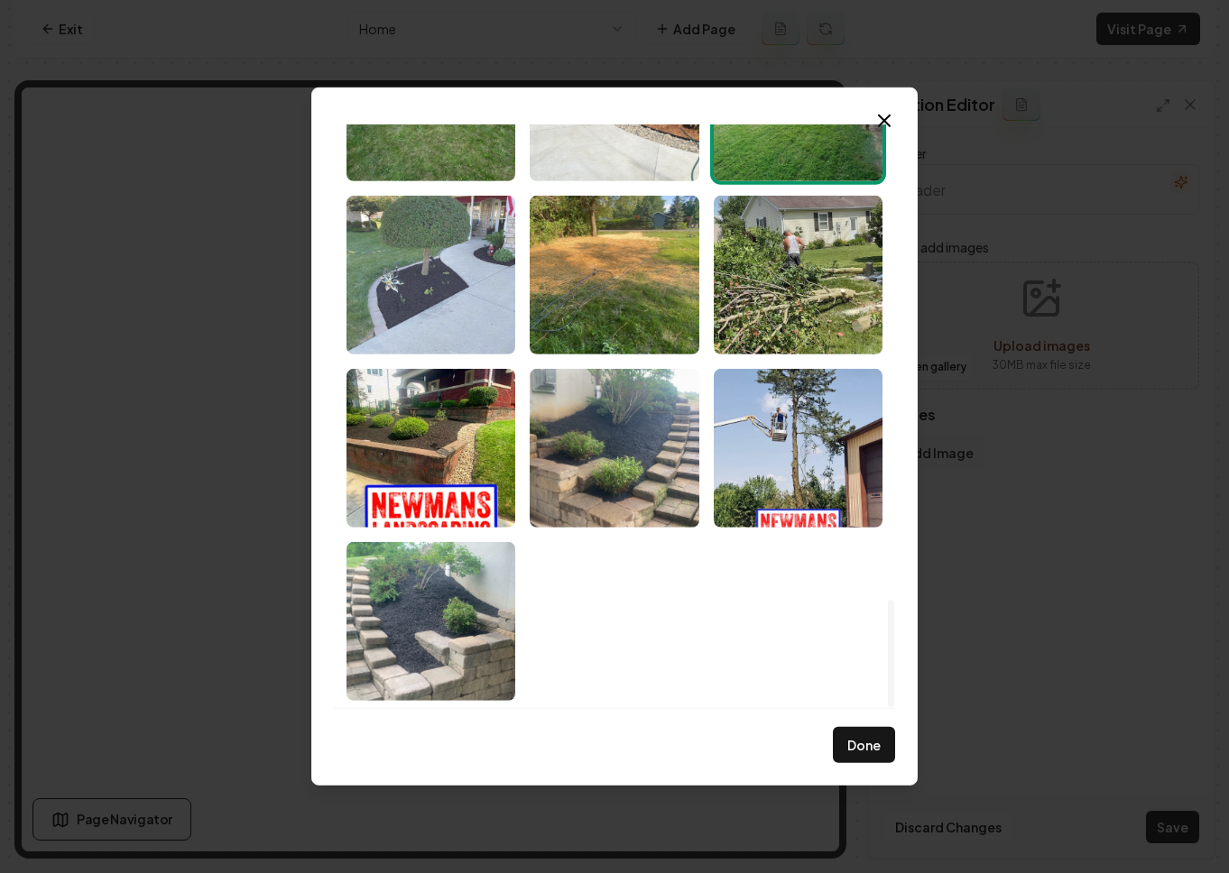
click at [423, 271] on img "Select image image_68c1dd965c7cd75eb8efa51d.jpeg" at bounding box center [430, 275] width 169 height 159
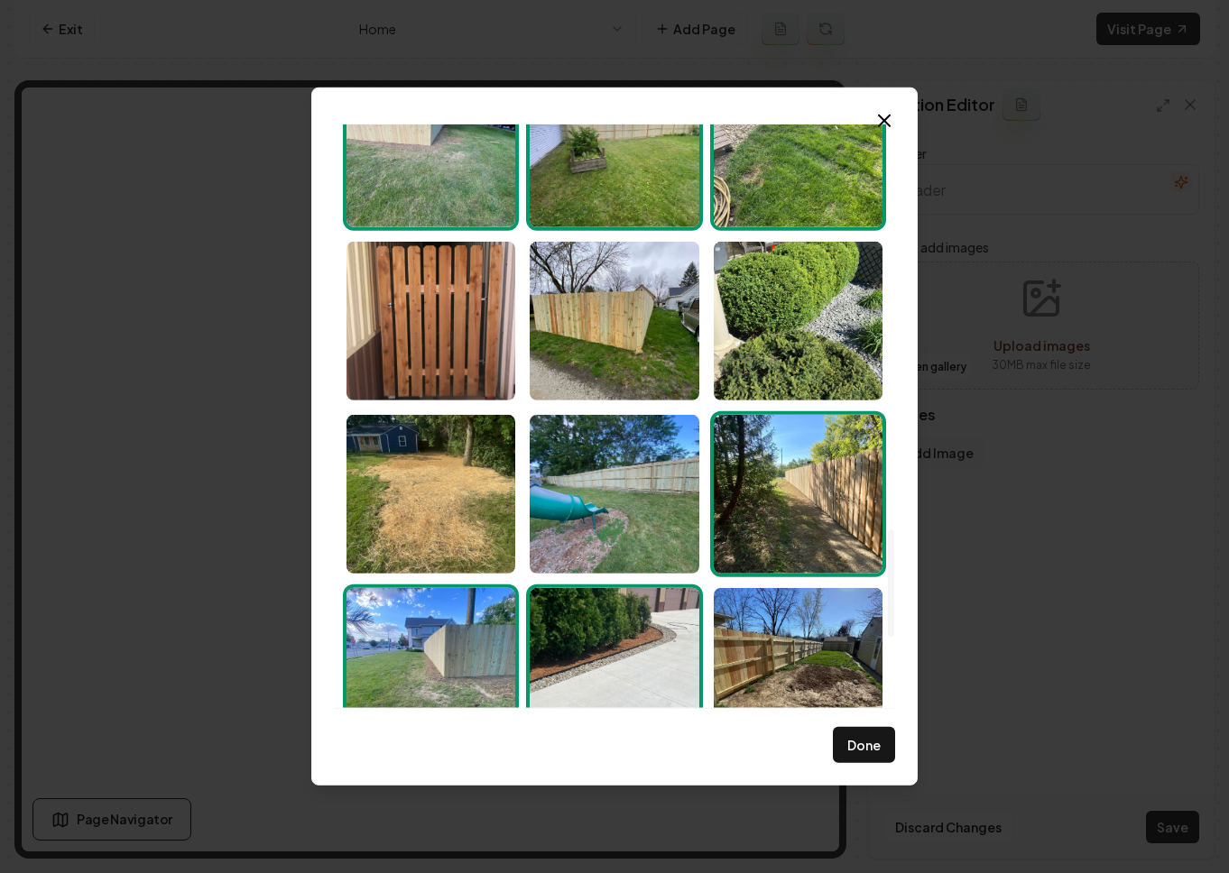
scroll to position [1671, 0]
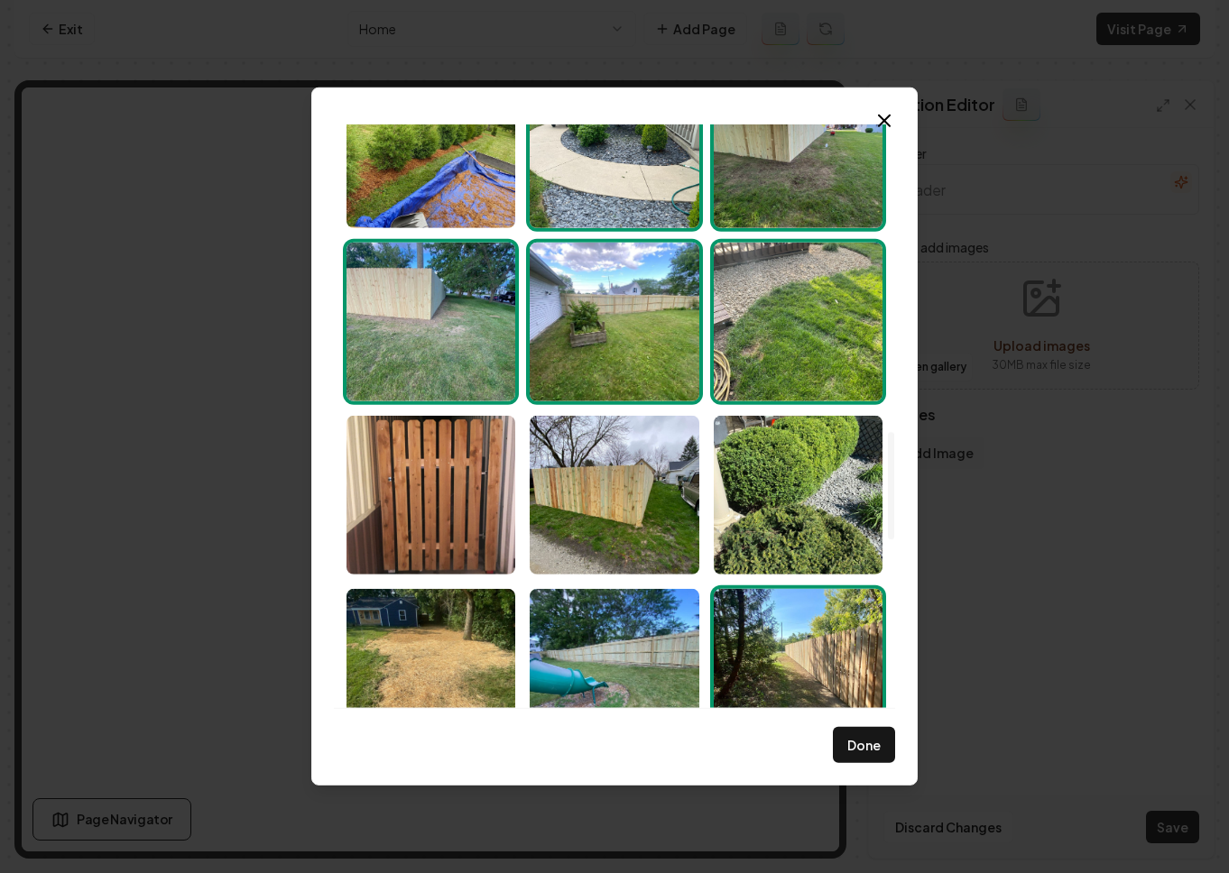
click at [604, 313] on img "Select image image_68c1dd975c7cd75eb8efaefa.jpeg" at bounding box center [613, 322] width 169 height 159
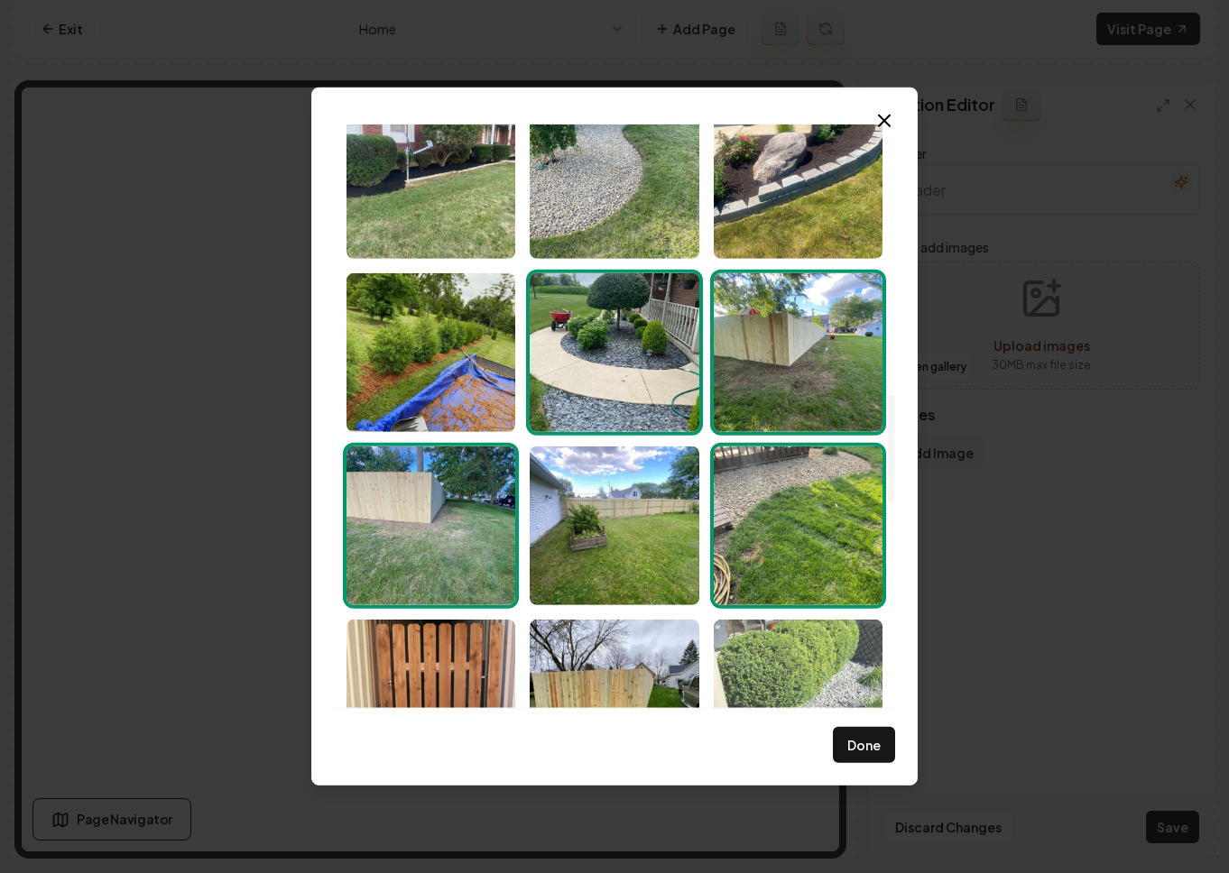
scroll to position [1639, 0]
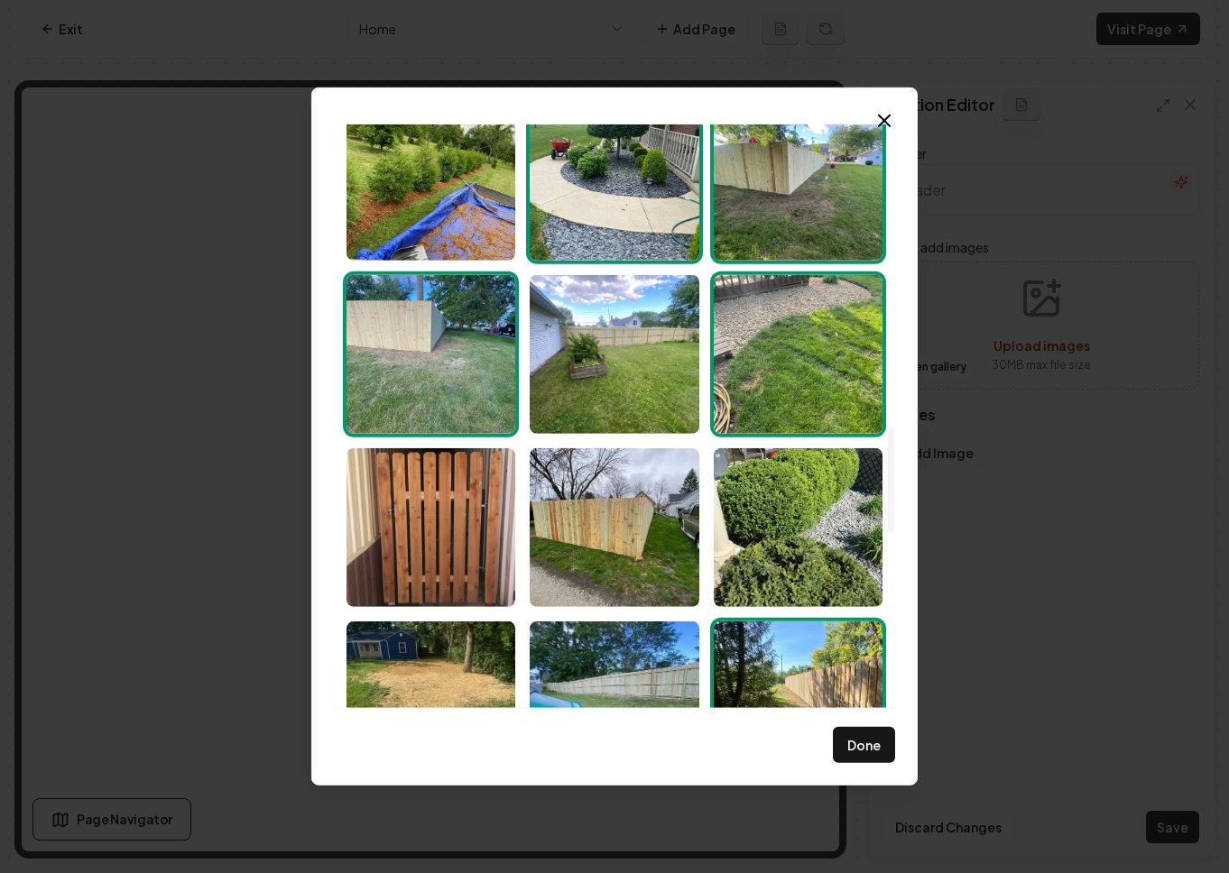
click at [788, 351] on img "Select image image_68c1dd975c7cd75eb8efb009.jpeg" at bounding box center [797, 354] width 169 height 159
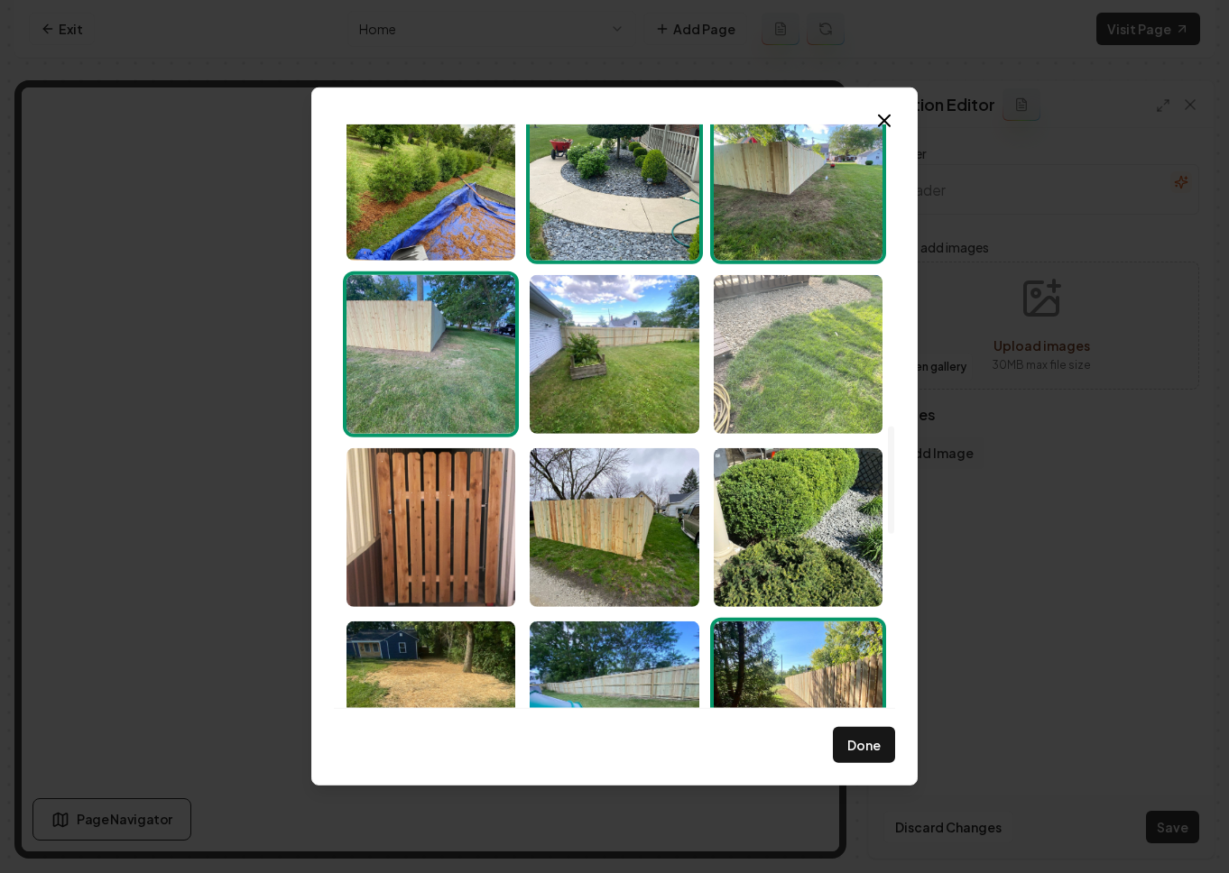
click at [788, 351] on img "Select image image_68c1dd975c7cd75eb8efb009.jpeg" at bounding box center [797, 354] width 169 height 159
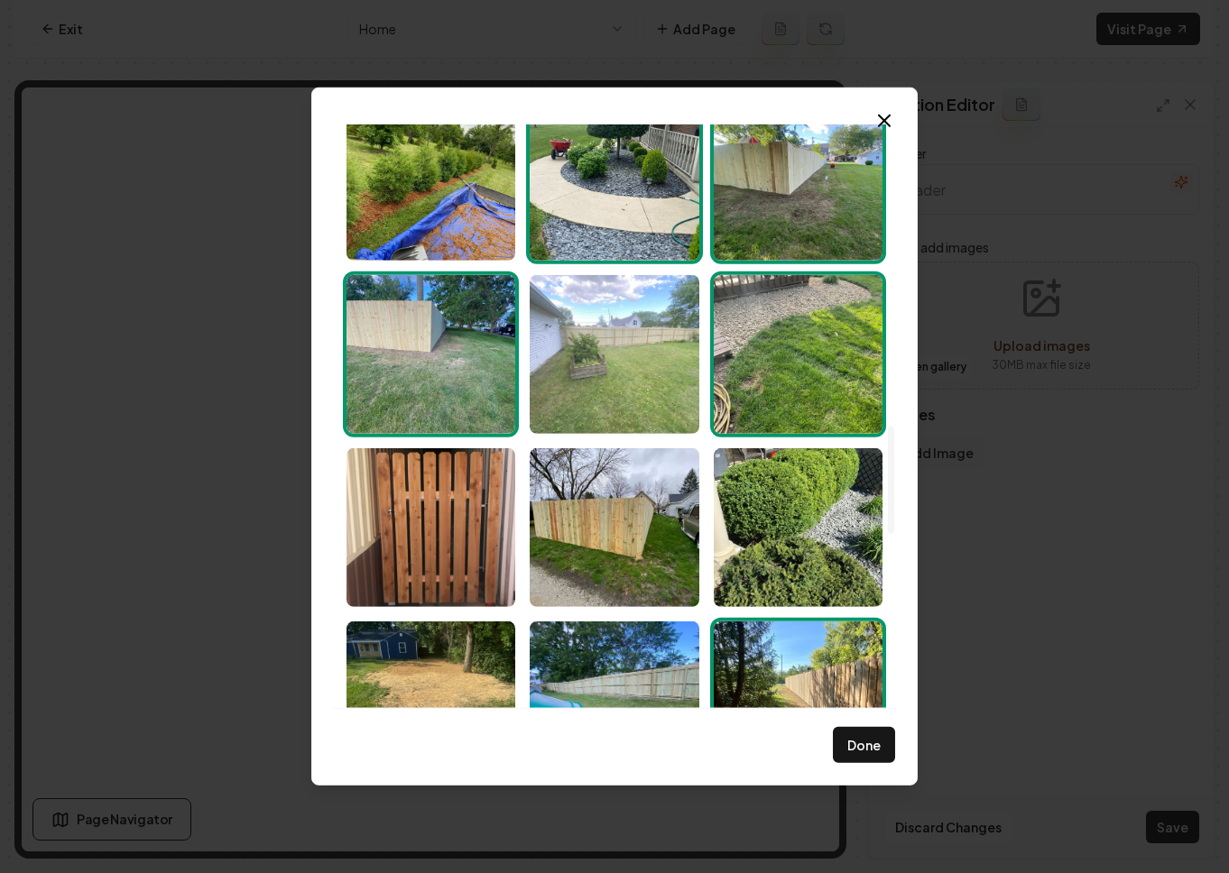
click at [655, 351] on img "Select image image_68c1dd975c7cd75eb8efaefa.jpeg" at bounding box center [613, 354] width 169 height 159
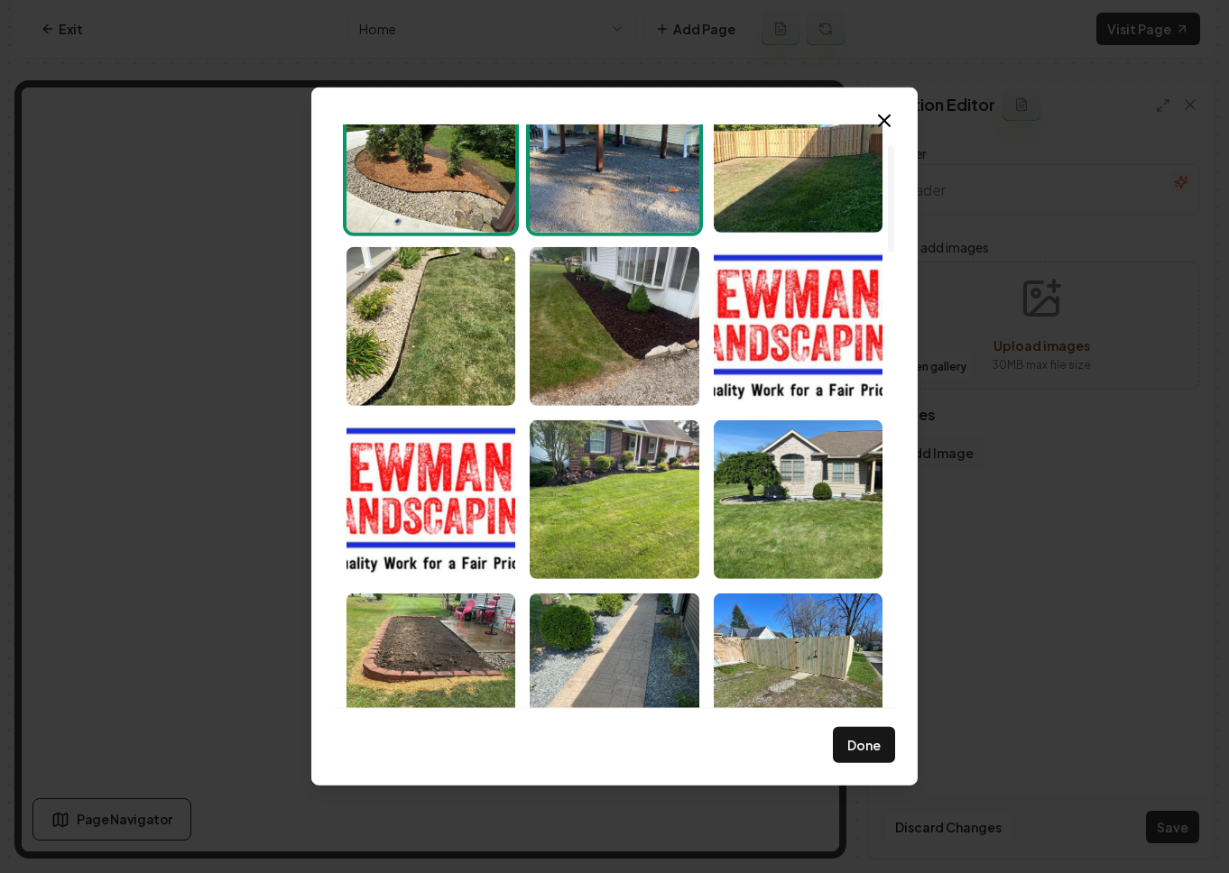
scroll to position [0, 0]
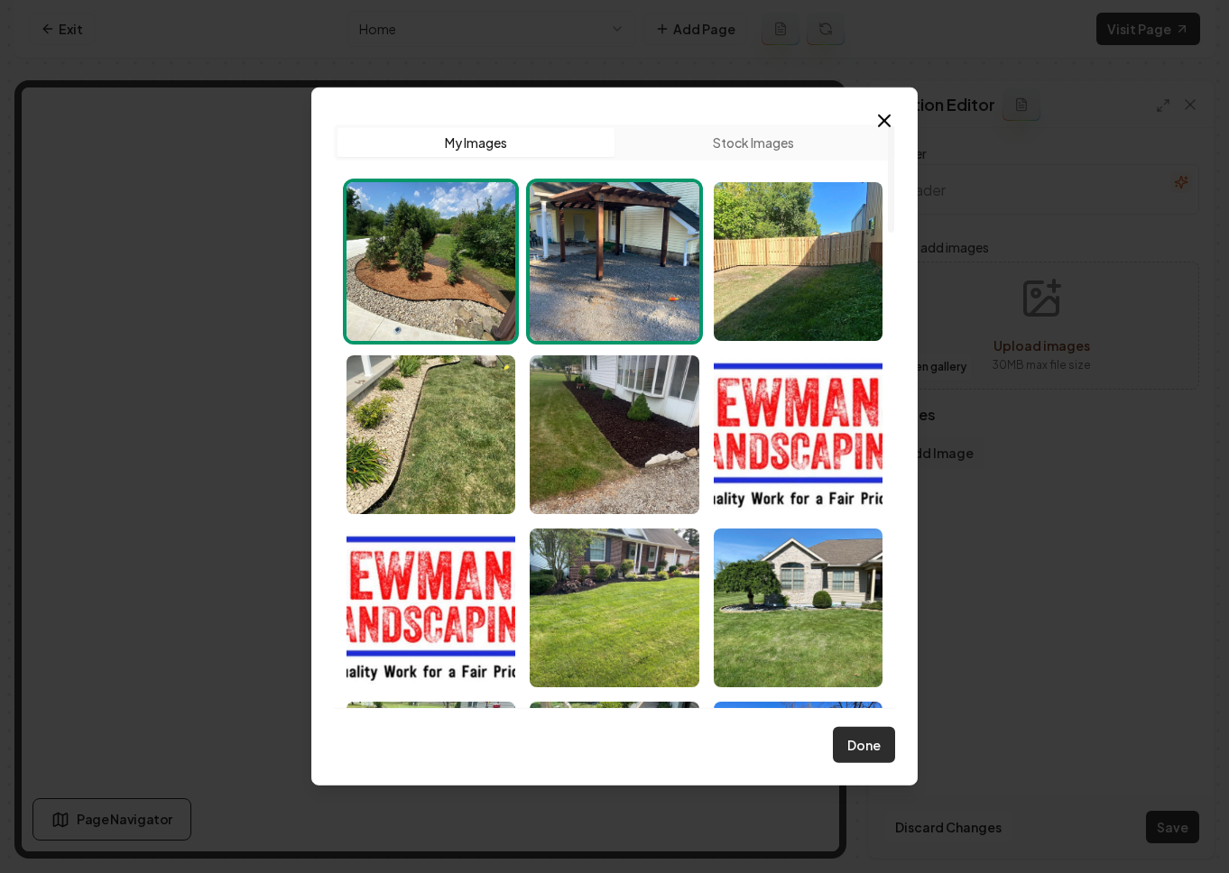
click at [878, 727] on button "Done" at bounding box center [864, 745] width 62 height 36
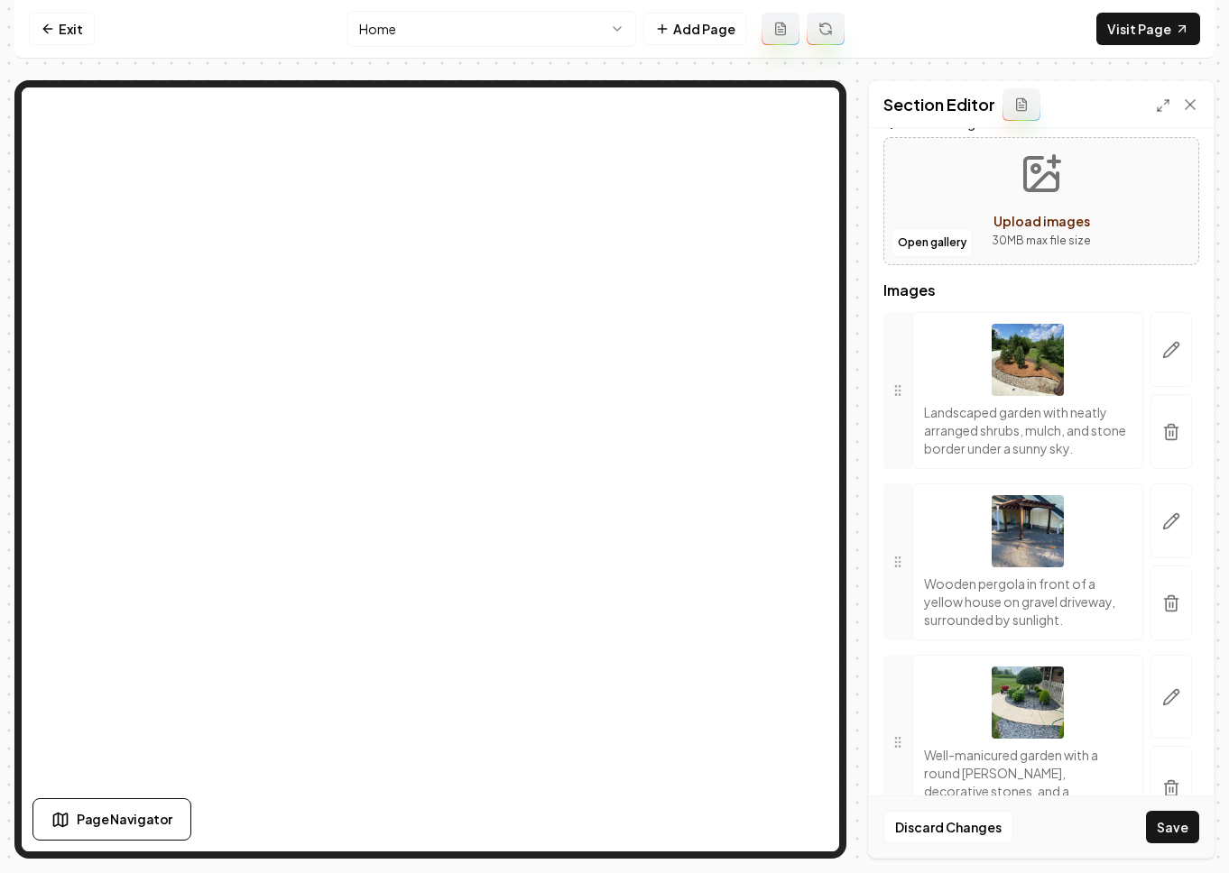
scroll to position [309, 0]
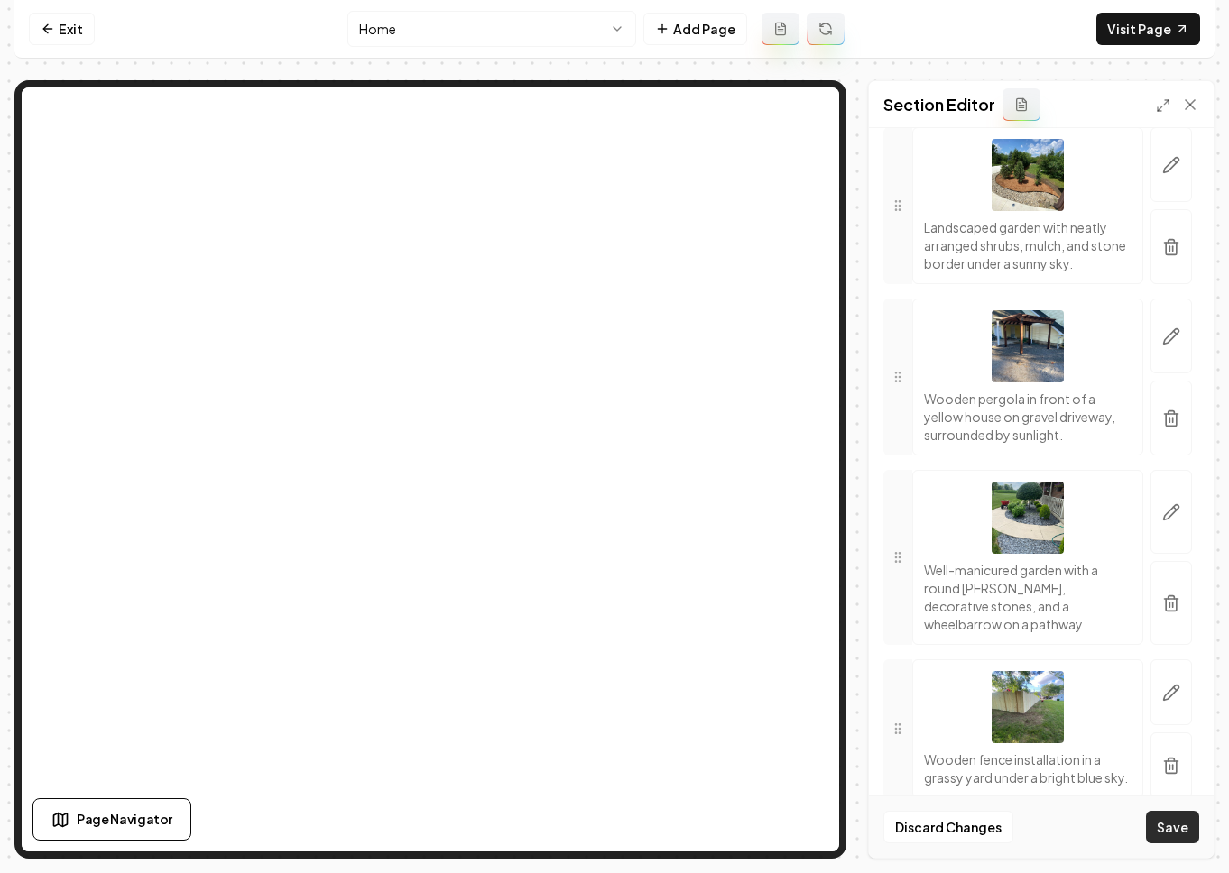
click at [1073, 833] on button "Save" at bounding box center [1172, 827] width 53 height 32
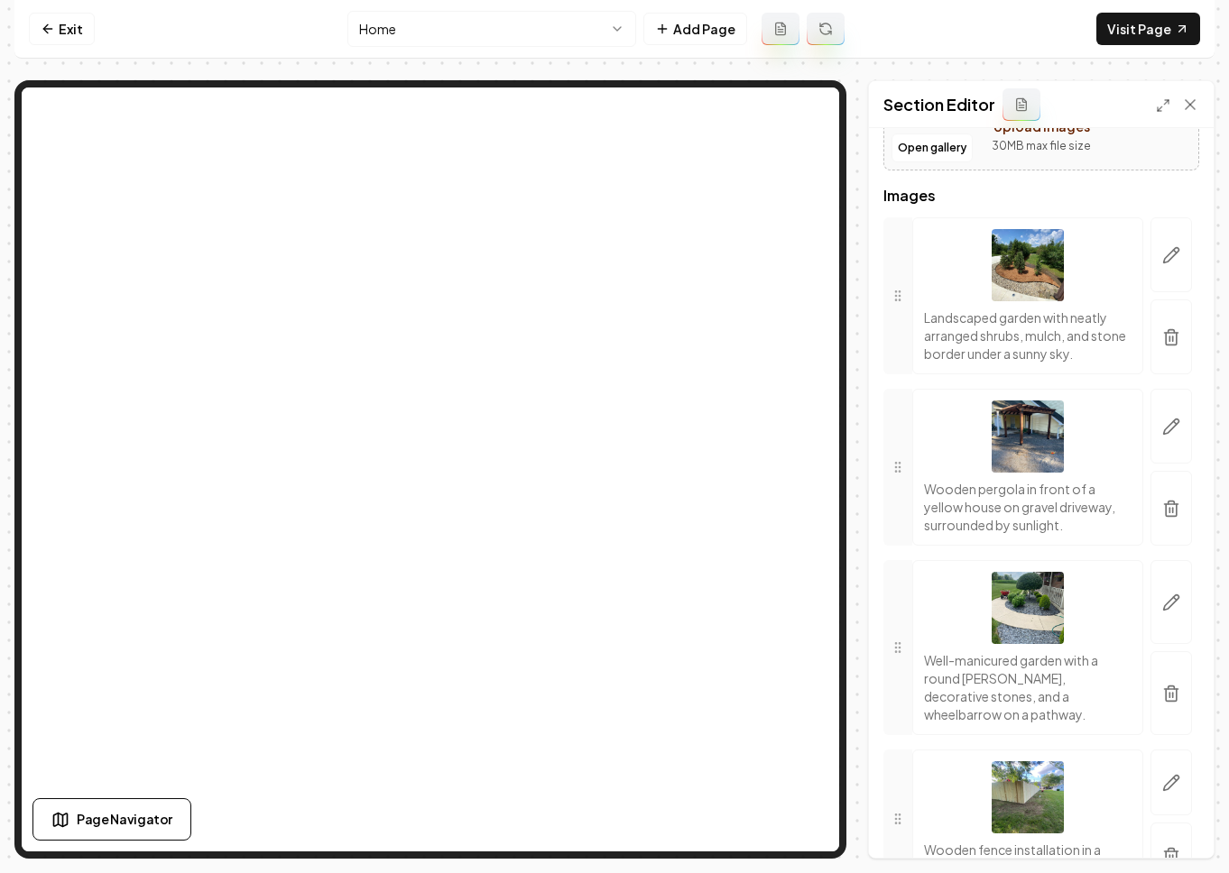
scroll to position [0, 0]
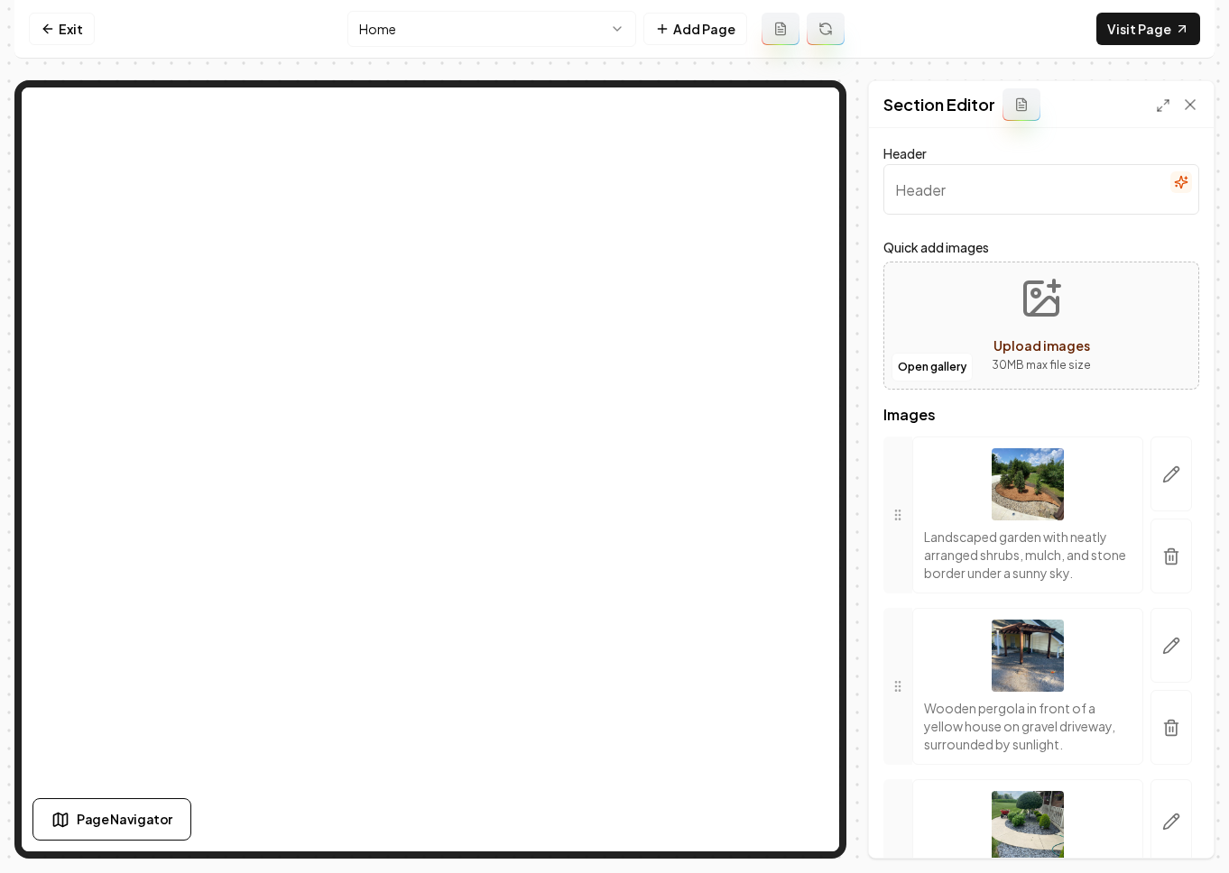
click at [931, 187] on input "Header" at bounding box center [1041, 189] width 316 height 51
type input "Photo Gallery"
click at [1073, 826] on button "Save" at bounding box center [1172, 827] width 53 height 32
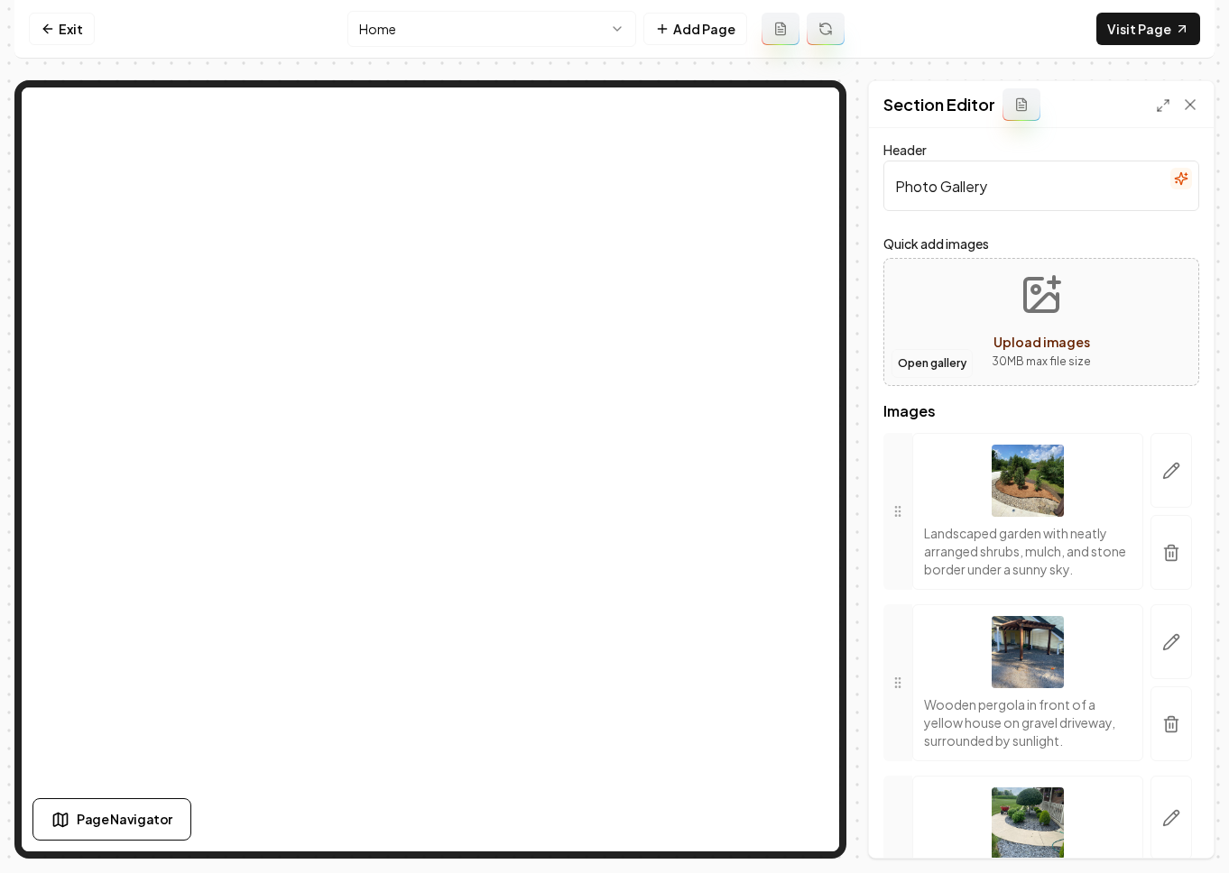
click at [931, 364] on button "Open gallery" at bounding box center [931, 363] width 81 height 29
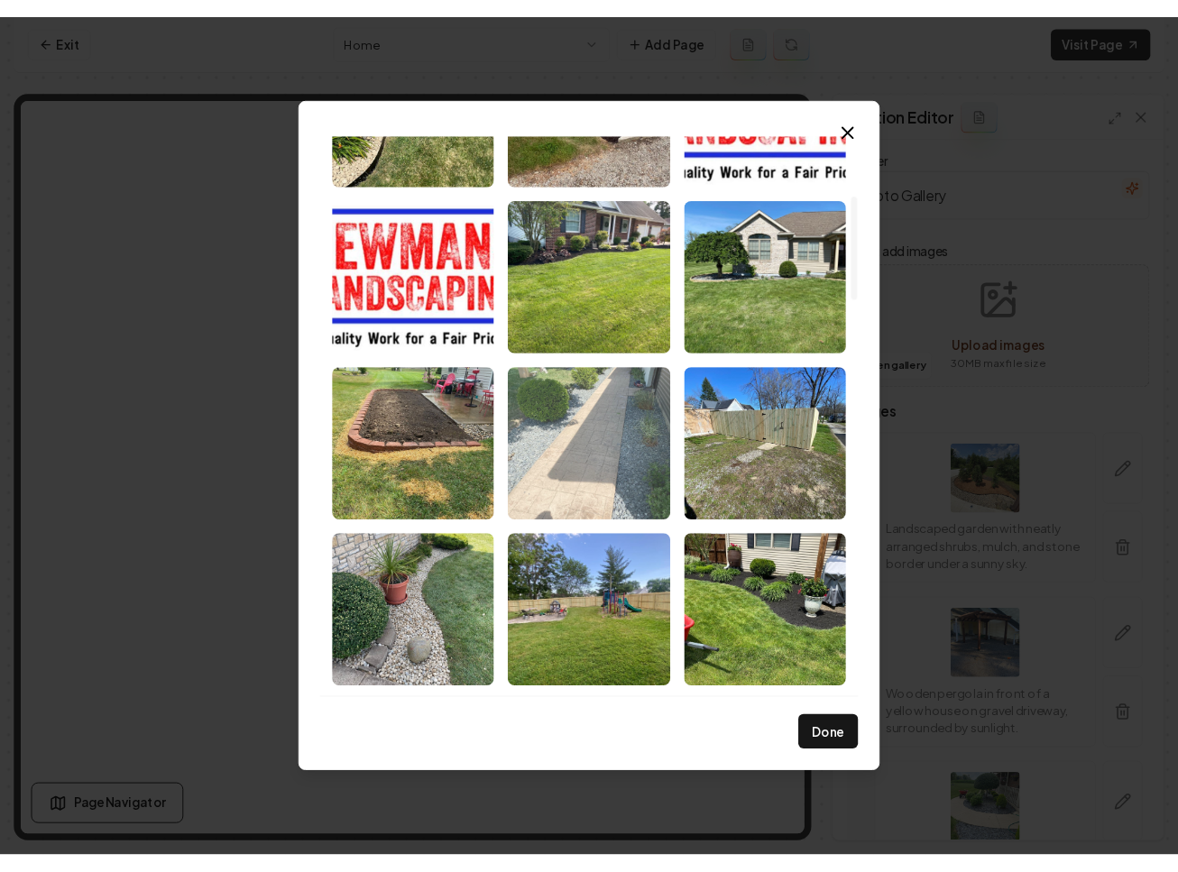
scroll to position [402, 0]
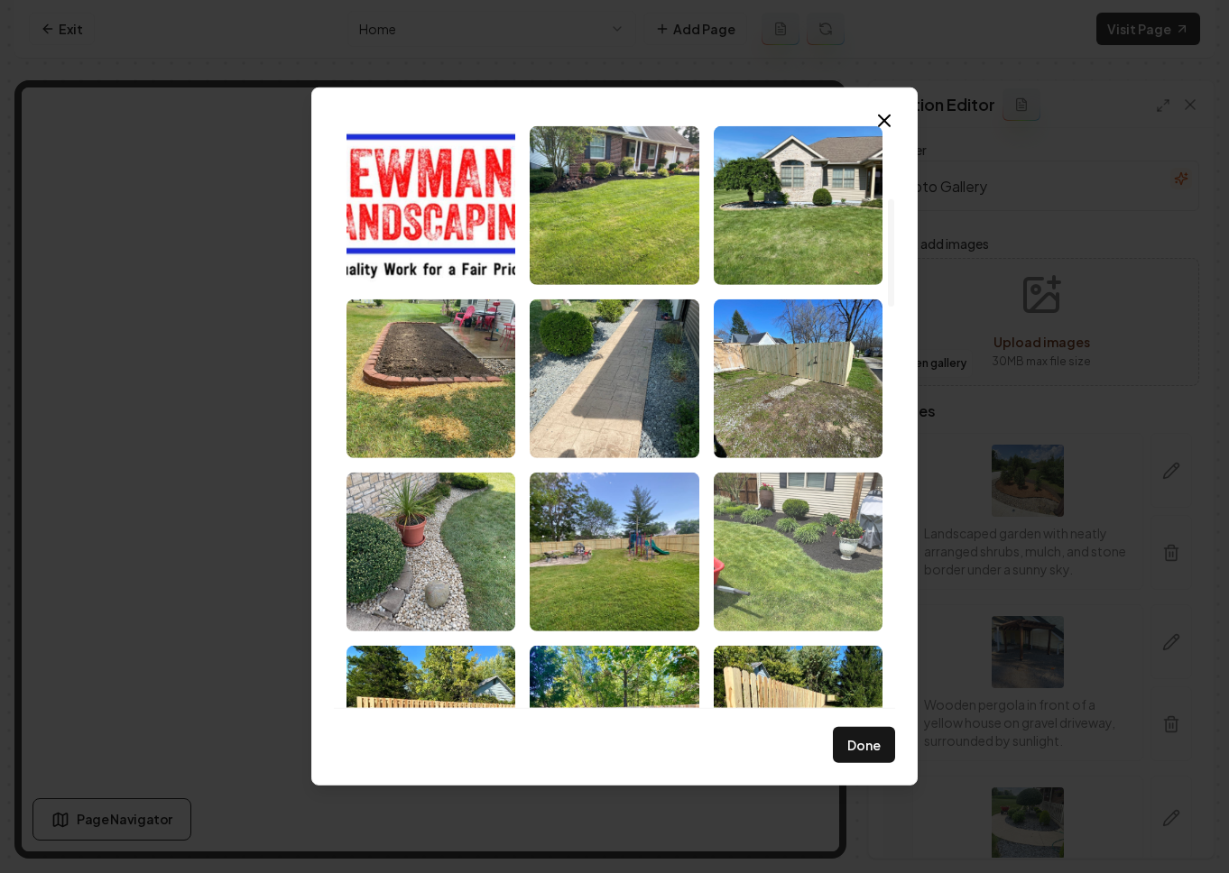
drag, startPoint x: 759, startPoint y: 583, endPoint x: 801, endPoint y: 599, distance: 45.4
click at [759, 583] on img "Select image image_68c1dd985c7cd75eb8efb742.jpeg" at bounding box center [797, 552] width 169 height 159
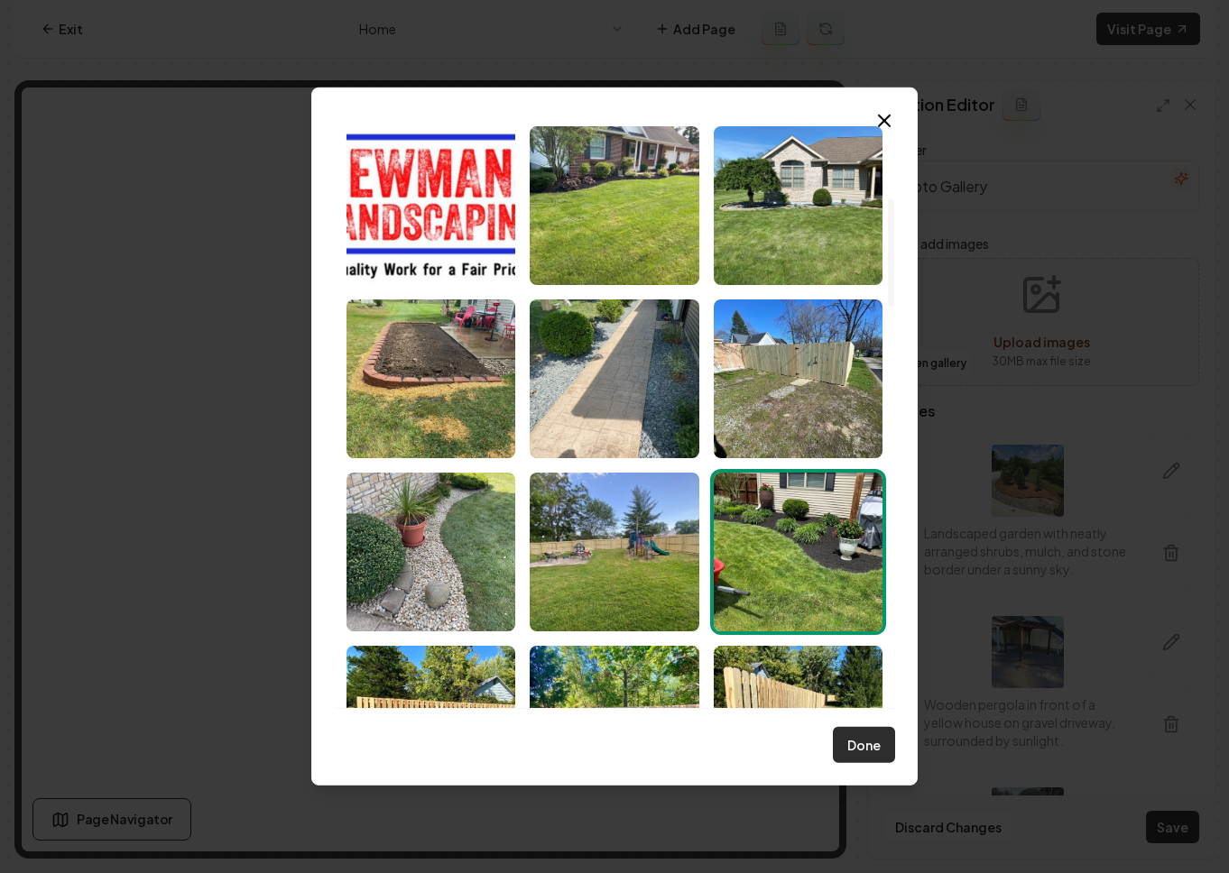
click at [861, 741] on button "Done" at bounding box center [864, 745] width 62 height 36
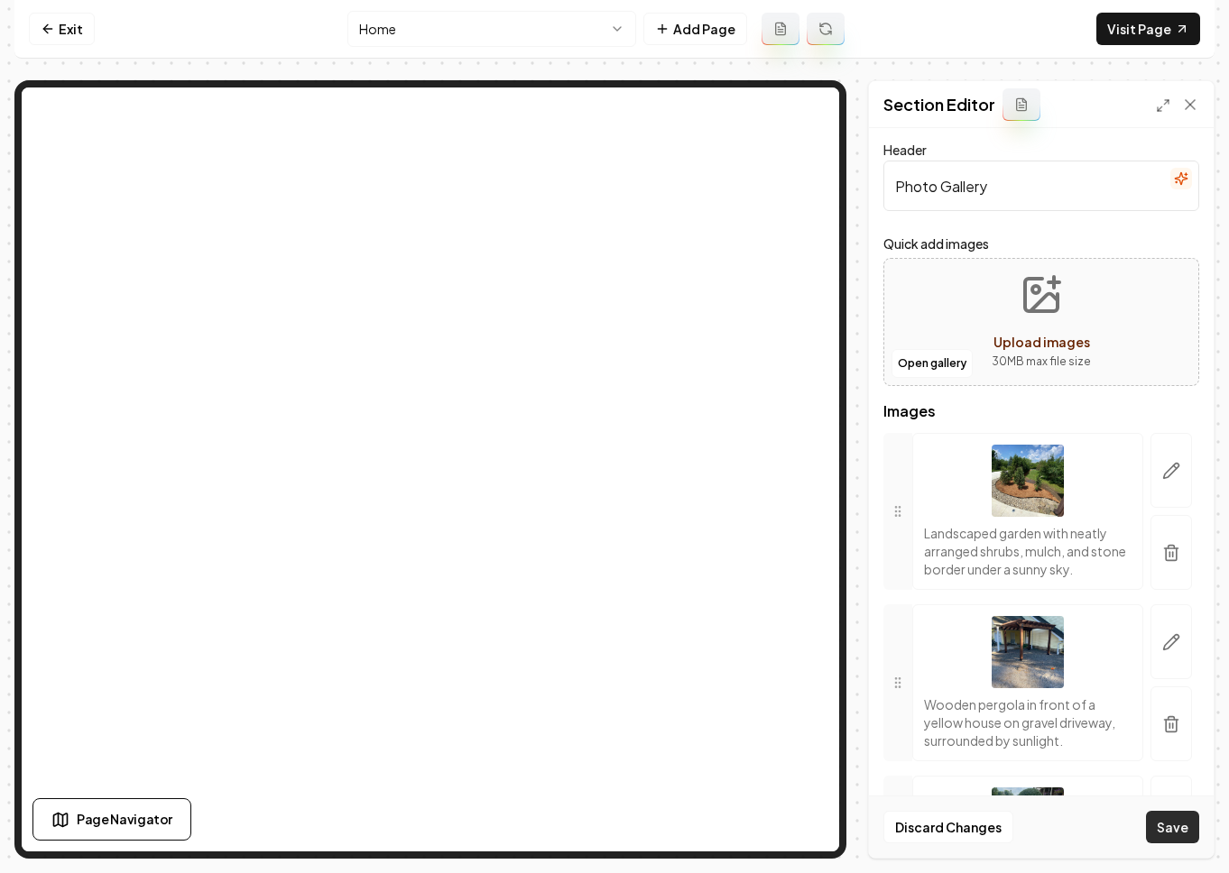
click at [1073, 830] on button "Save" at bounding box center [1172, 827] width 53 height 32
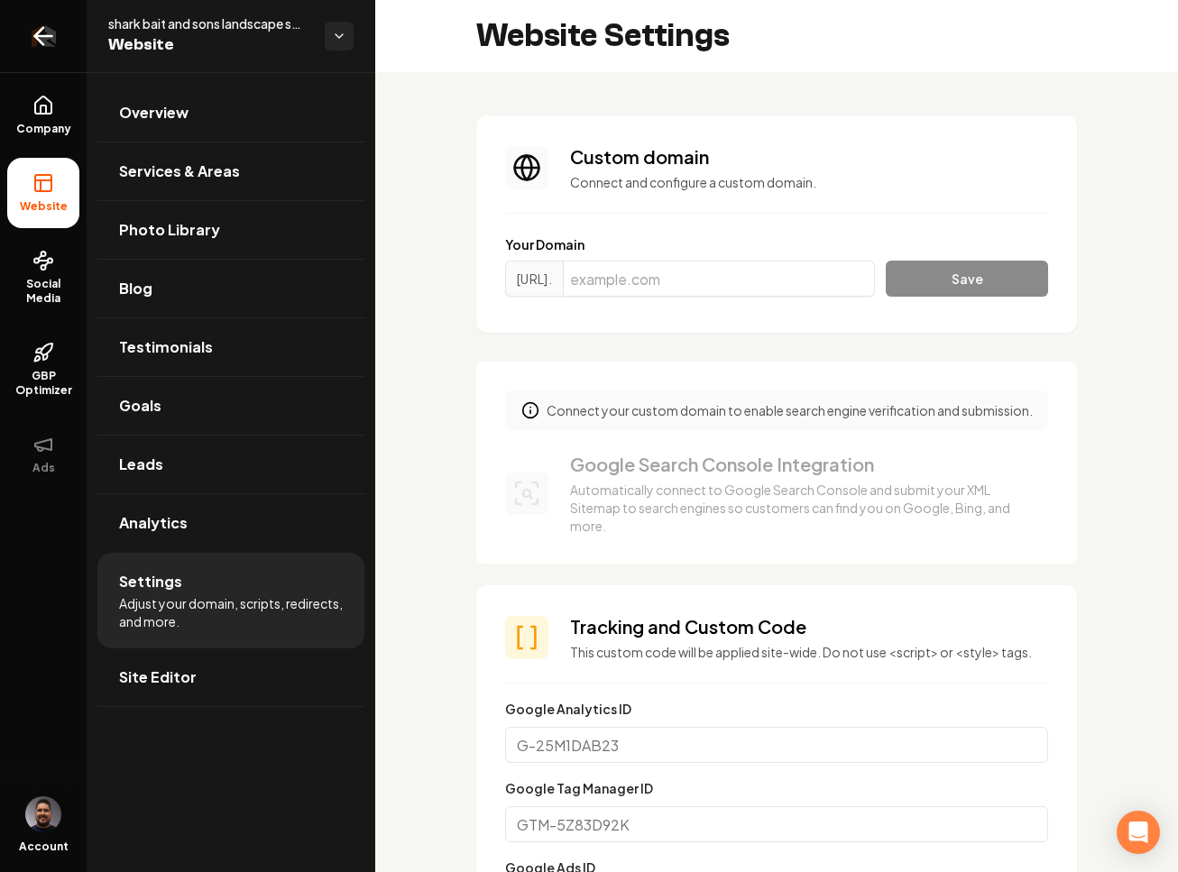
click at [60, 41] on link "Return to dashboard" at bounding box center [43, 36] width 87 height 72
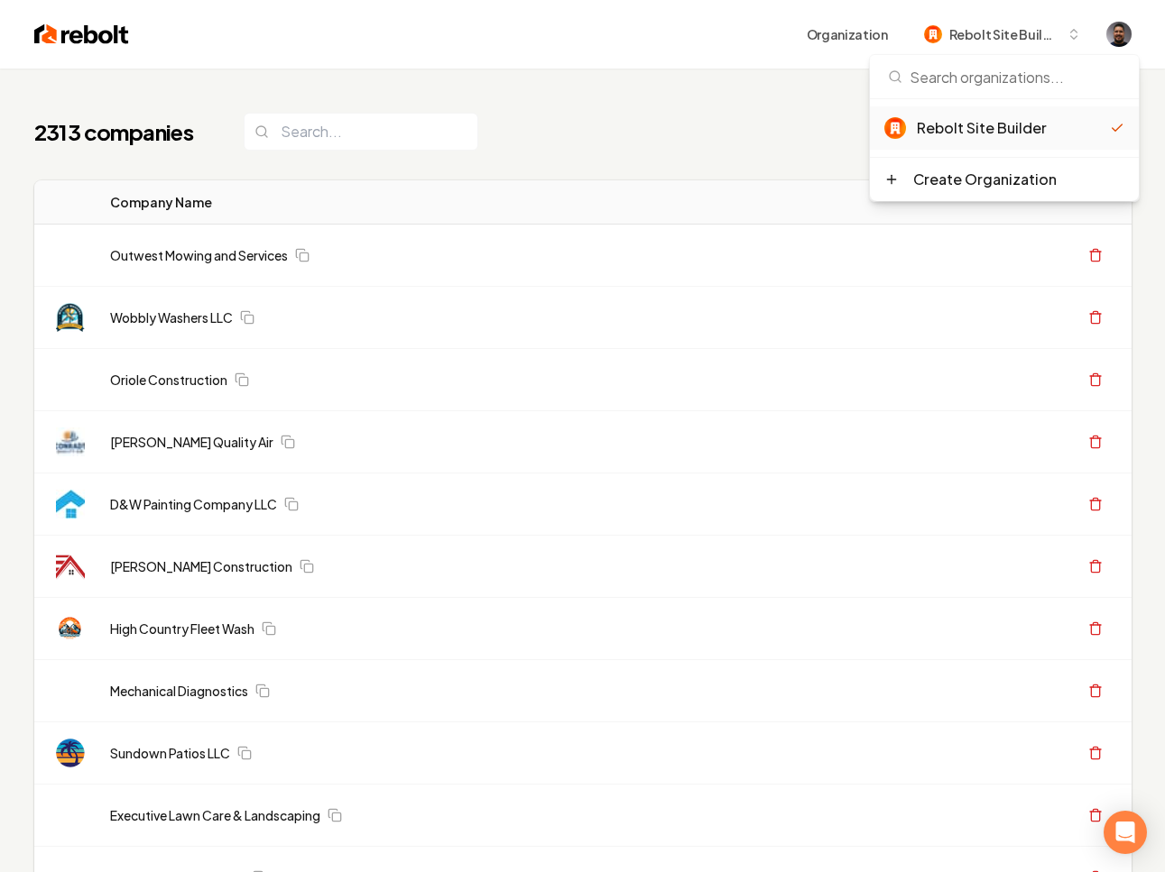
click at [778, 122] on div "2313 companies Add New Business" at bounding box center [582, 132] width 1097 height 40
click at [1004, 125] on div "Rebolt Site Builder" at bounding box center [1012, 128] width 193 height 22
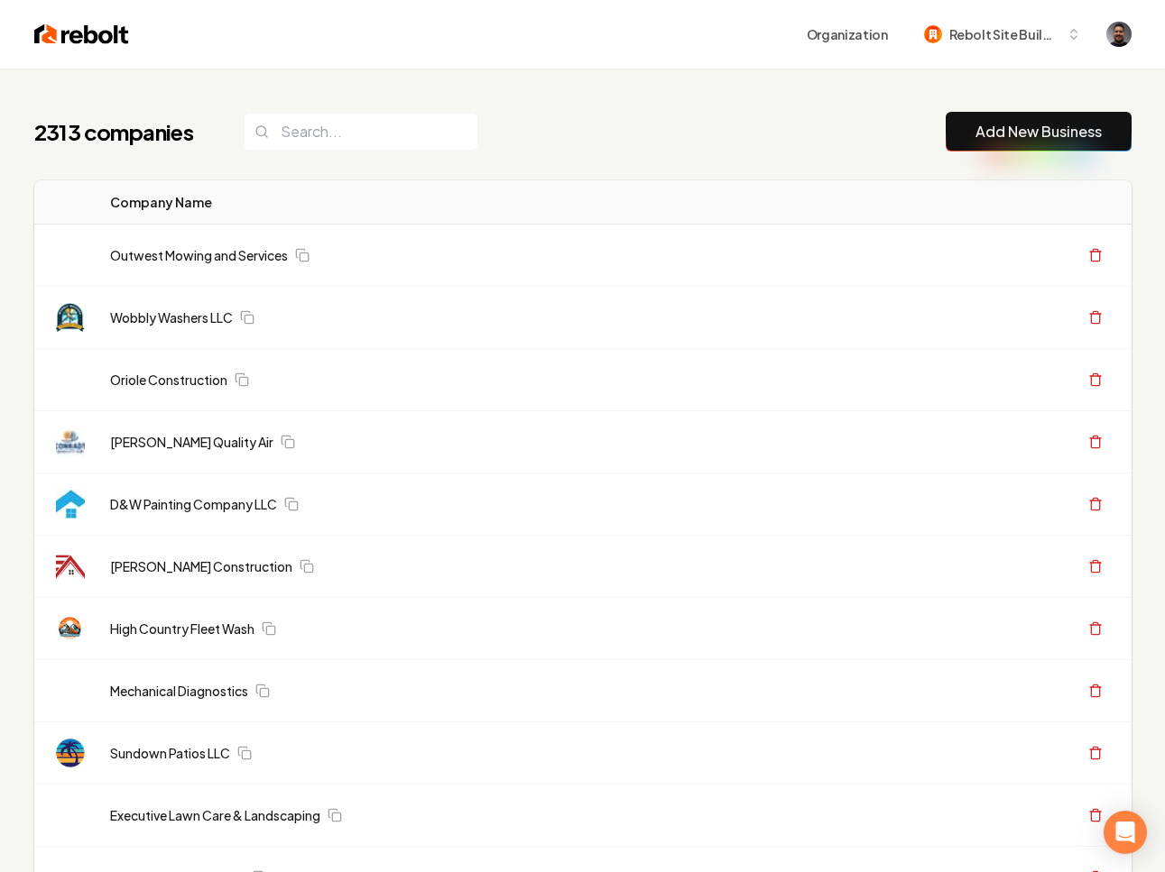
click at [1005, 125] on link "Add New Business" at bounding box center [1038, 132] width 126 height 22
click at [1023, 132] on link "Add New Business" at bounding box center [1038, 132] width 126 height 22
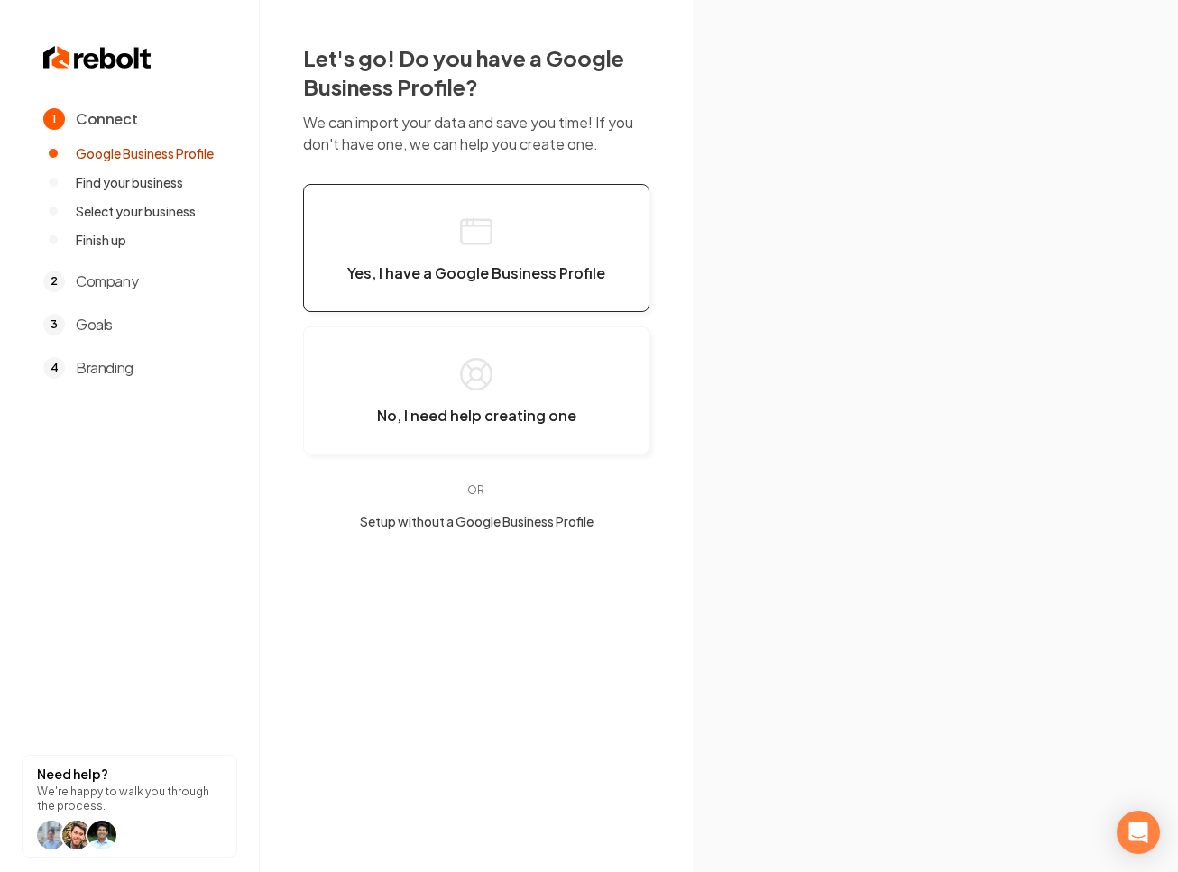
click at [492, 250] on button "Yes, I have a Google Business Profile" at bounding box center [476, 248] width 346 height 128
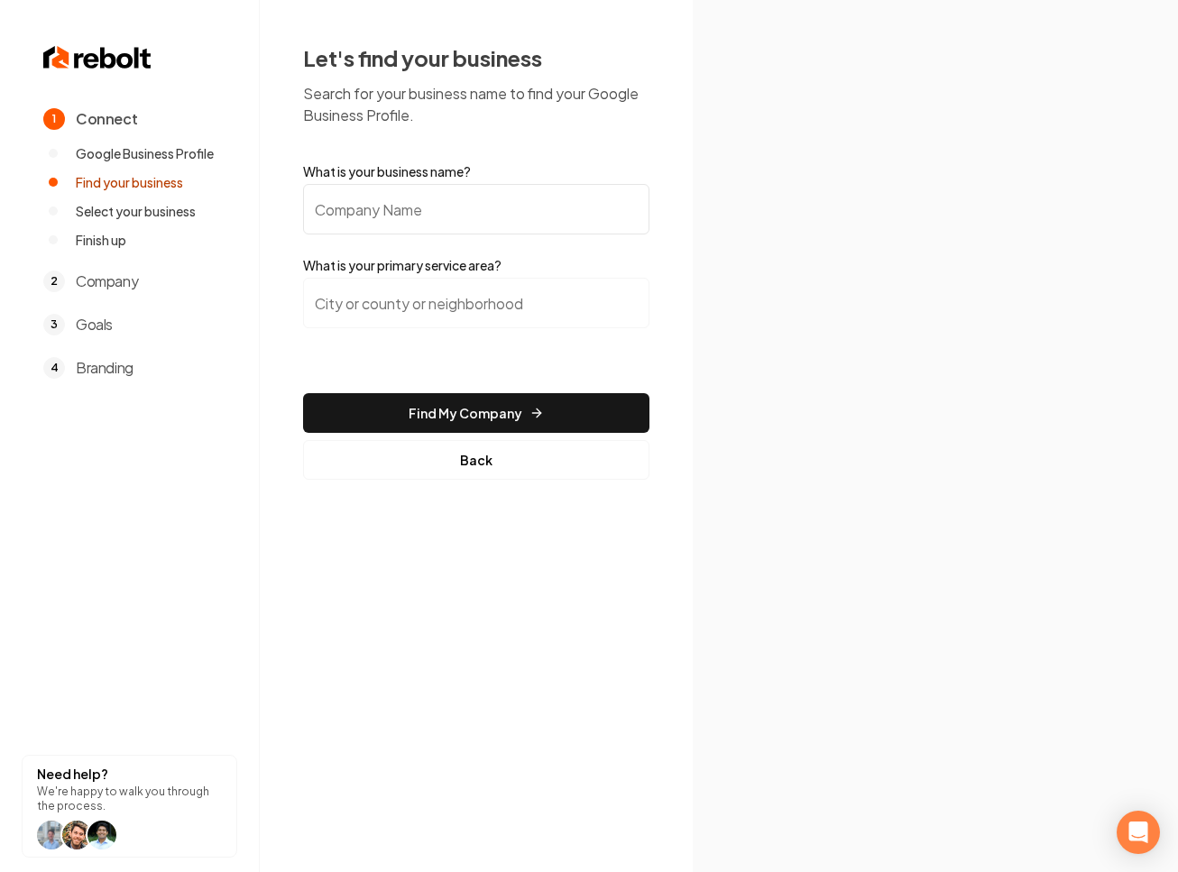
click at [396, 218] on input "What is your business name?" at bounding box center [476, 209] width 346 height 51
paste input "TGT Electrical Services"
type input "TGT Electrical Services"
click at [351, 304] on input "search" at bounding box center [476, 303] width 346 height 51
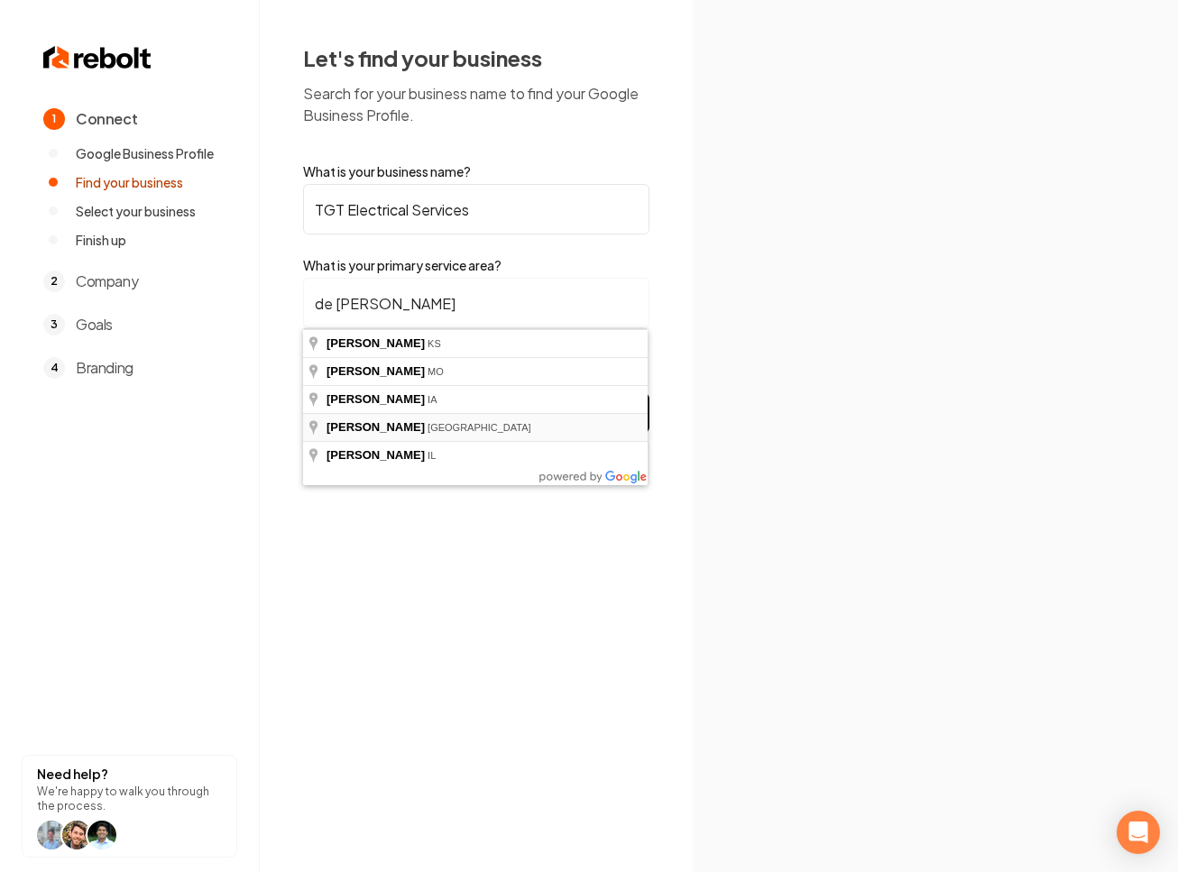
type input "De [PERSON_NAME], [GEOGRAPHIC_DATA]"
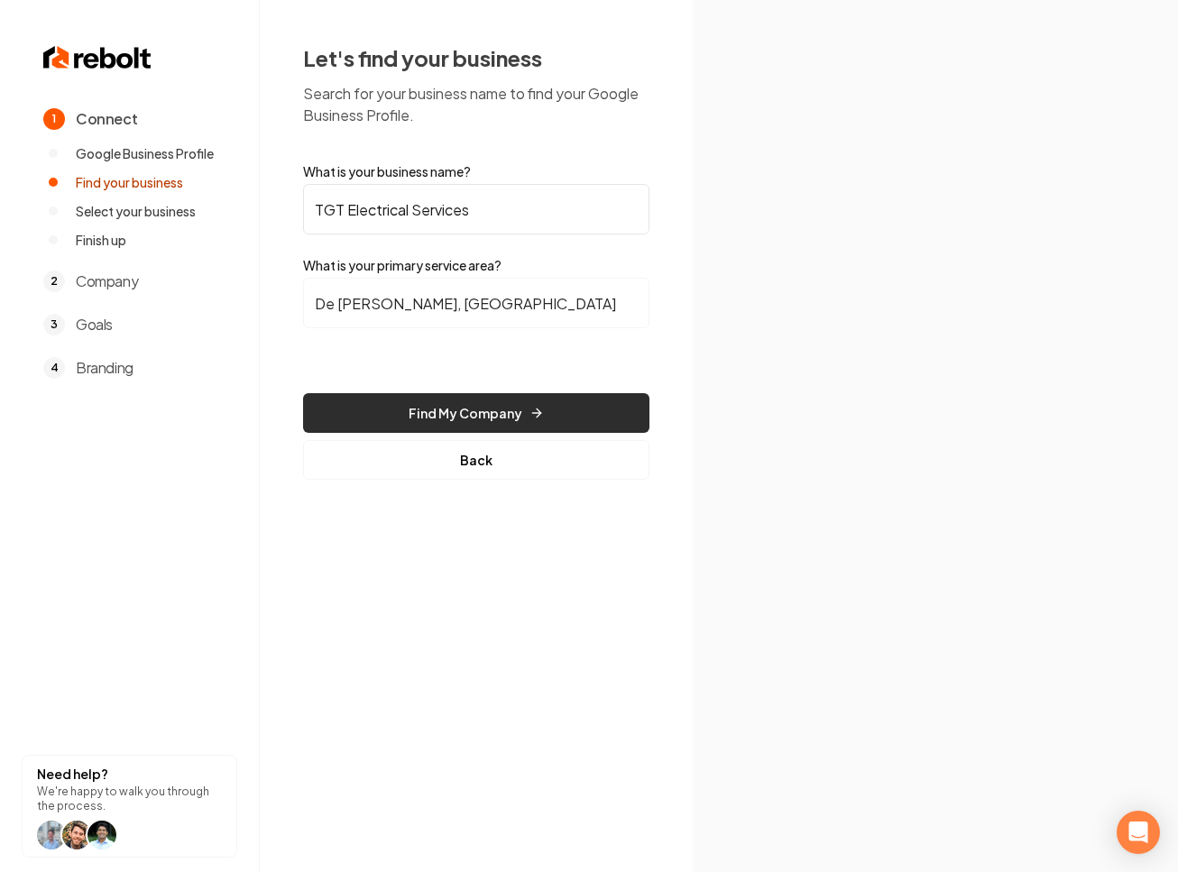
click at [430, 420] on button "Find My Company" at bounding box center [476, 413] width 346 height 40
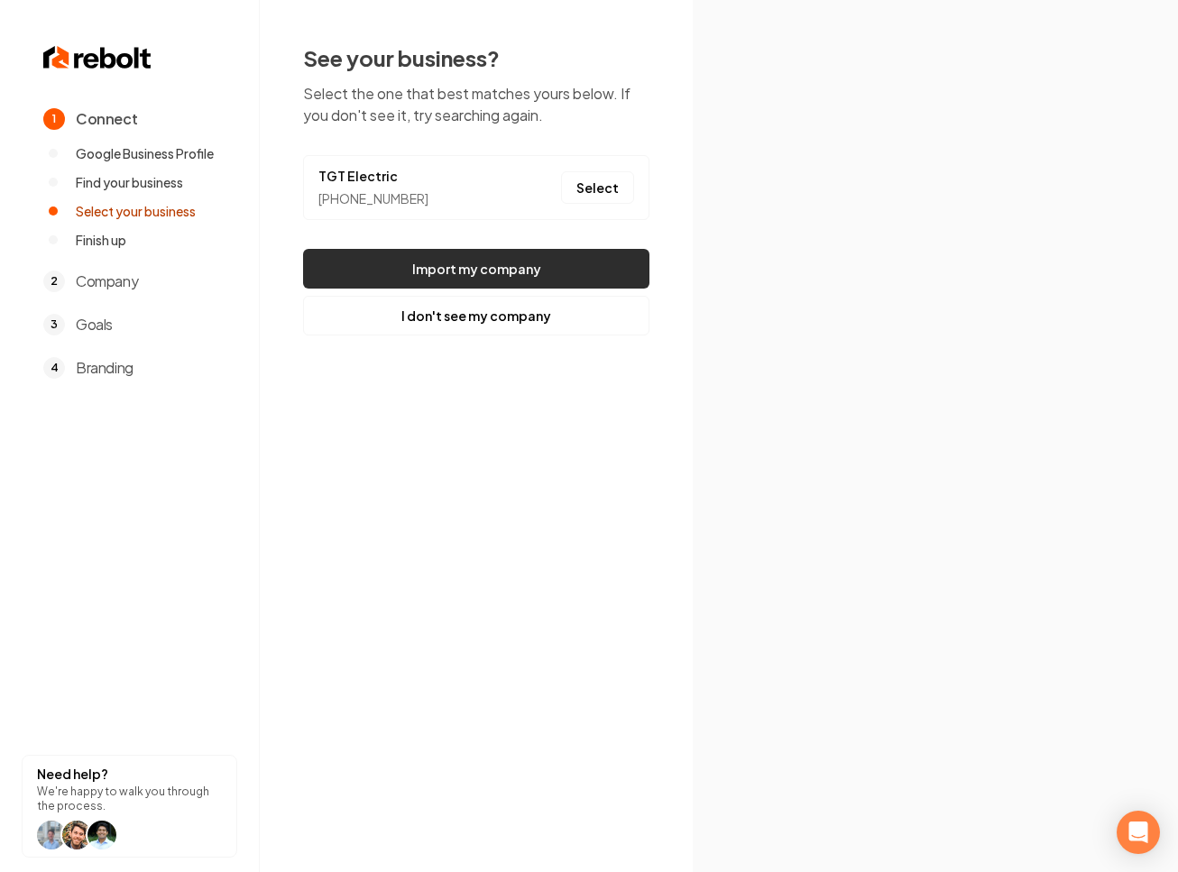
click at [566, 263] on button "Import my company" at bounding box center [476, 269] width 346 height 40
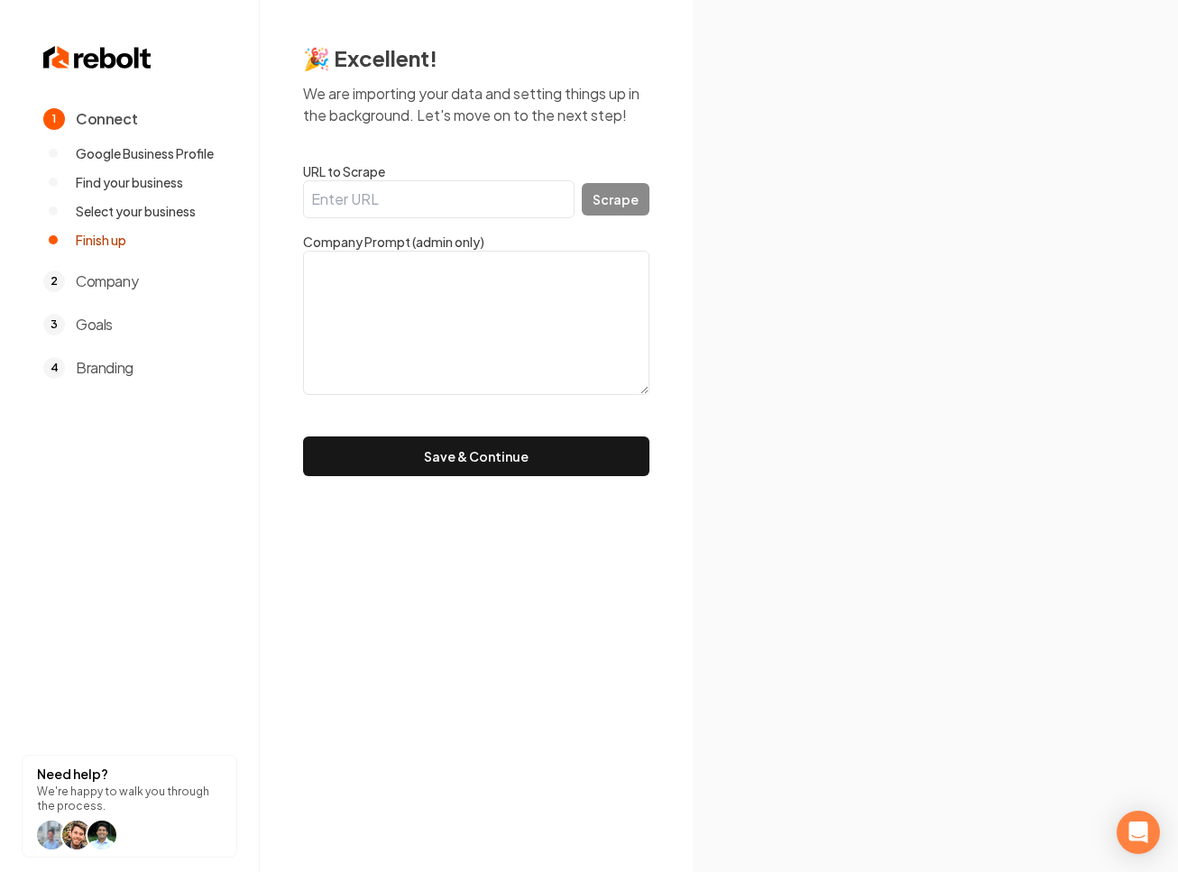
click at [460, 207] on input "URL to Scrape" at bounding box center [439, 199] width 272 height 38
click at [462, 207] on input "URL to Scrape" at bounding box center [439, 199] width 272 height 38
click at [419, 297] on textarea at bounding box center [476, 323] width 346 height 144
type textarea "√"
paste textarea "At TGT Electrical Service’s customer service & satisfaction is our number one p…"
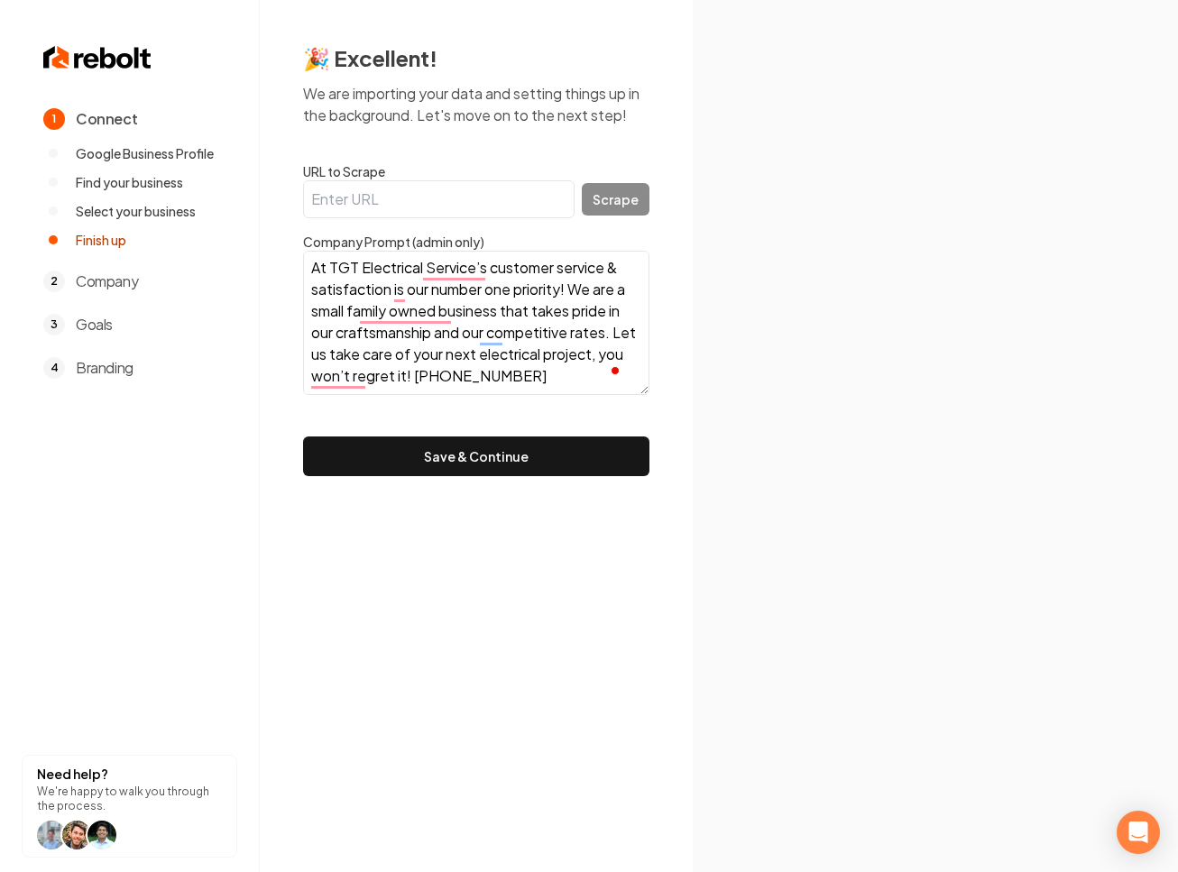
scroll to position [2, 0]
drag, startPoint x: 496, startPoint y: 376, endPoint x: 695, endPoint y: 373, distance: 198.5
click at [695, 373] on div "1 Connect Google Business Profile Find your business Select your business Finis…" at bounding box center [589, 436] width 1178 height 872
click at [351, 354] on textarea "At TGT Electrical Service, customer service & satisfaction are our number one p…" at bounding box center [476, 323] width 346 height 144
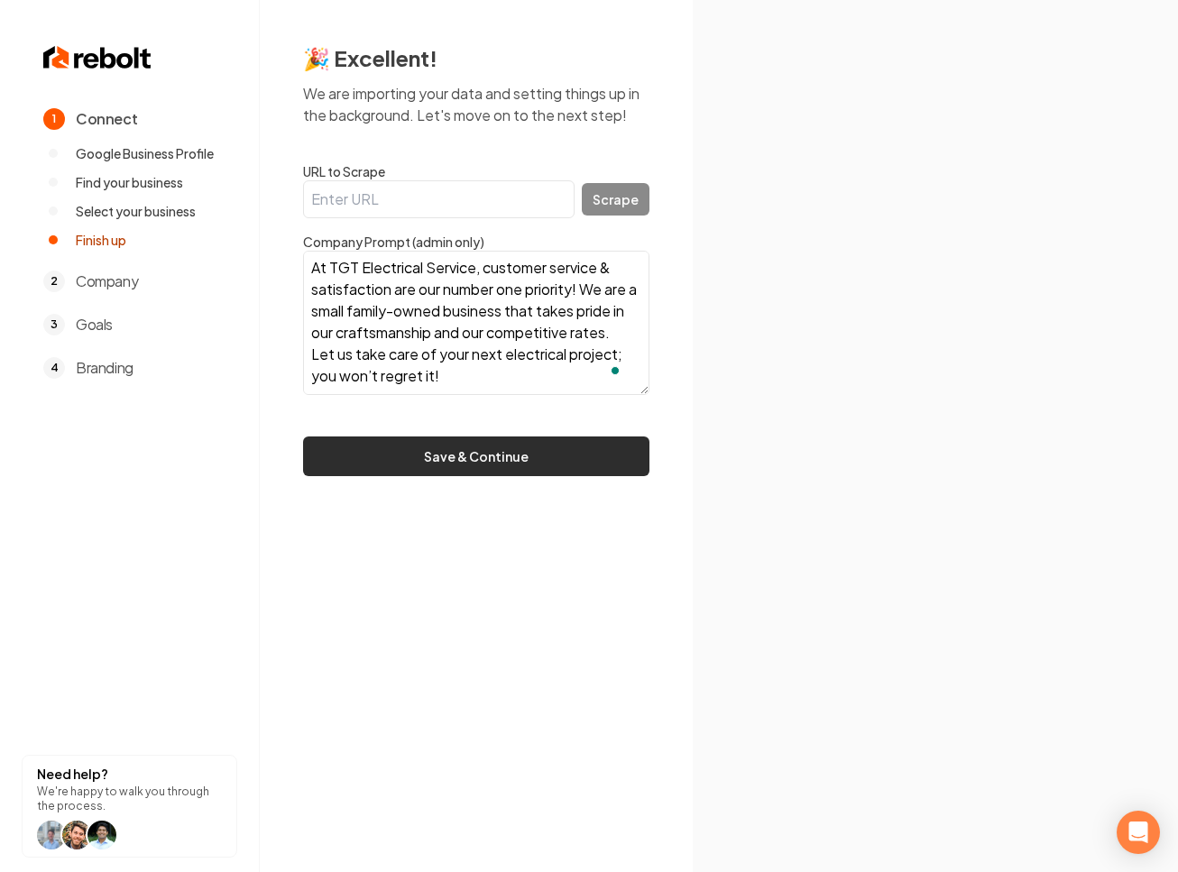
type textarea "At TGT Electrical Service, customer service & satisfaction are our number one p…"
click at [447, 459] on button "Save & Continue" at bounding box center [476, 457] width 346 height 40
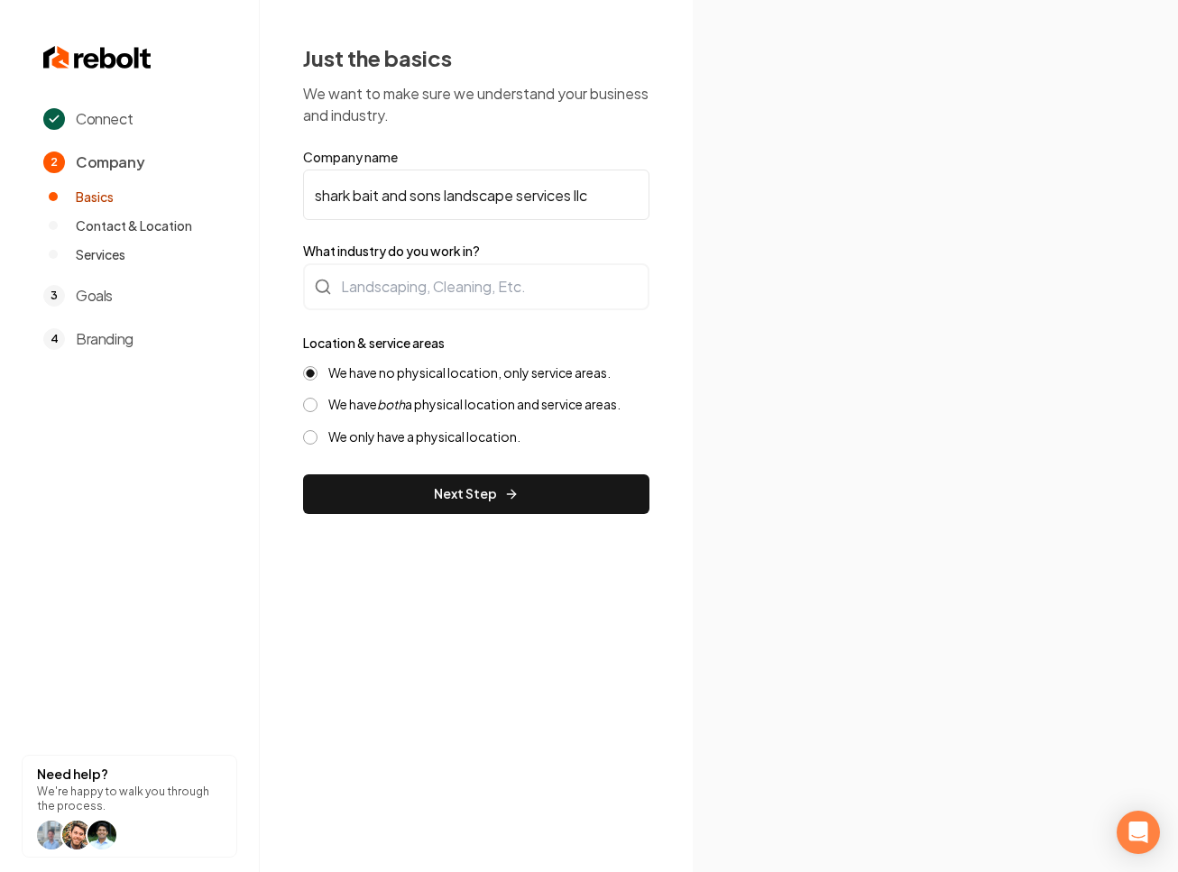
drag, startPoint x: 314, startPoint y: 193, endPoint x: 613, endPoint y: 214, distance: 300.2
click at [612, 218] on input "shark bait and sons landscape services llc" at bounding box center [476, 195] width 346 height 51
click at [613, 207] on input "shark bait and sons landscape services llc" at bounding box center [476, 195] width 346 height 51
drag, startPoint x: 609, startPoint y: 198, endPoint x: 308, endPoint y: 201, distance: 301.3
click at [308, 201] on input "shark bait and sons landscape services llc" at bounding box center [476, 195] width 346 height 51
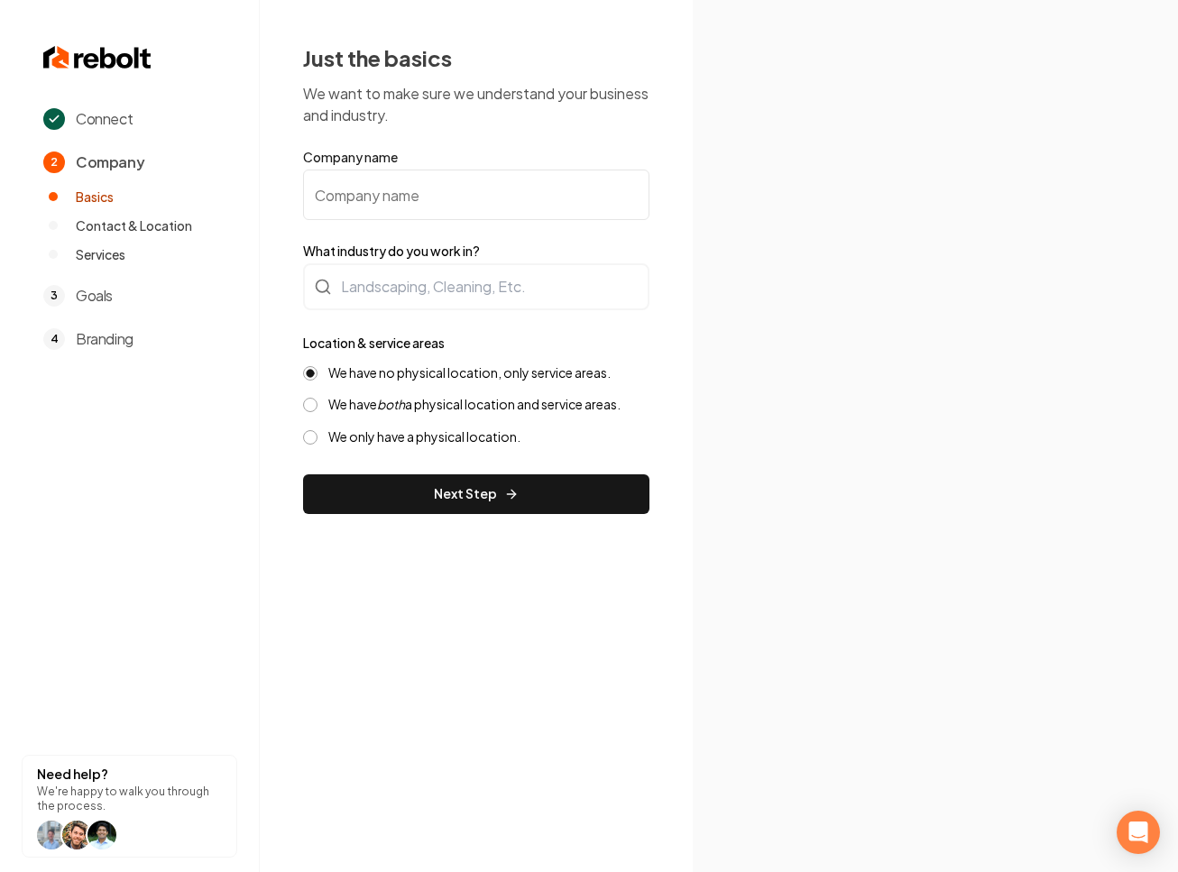
click at [409, 192] on input "Company name" at bounding box center [476, 195] width 346 height 51
paste input "TGT Electrical Services"
type input "TGT Electrical Services"
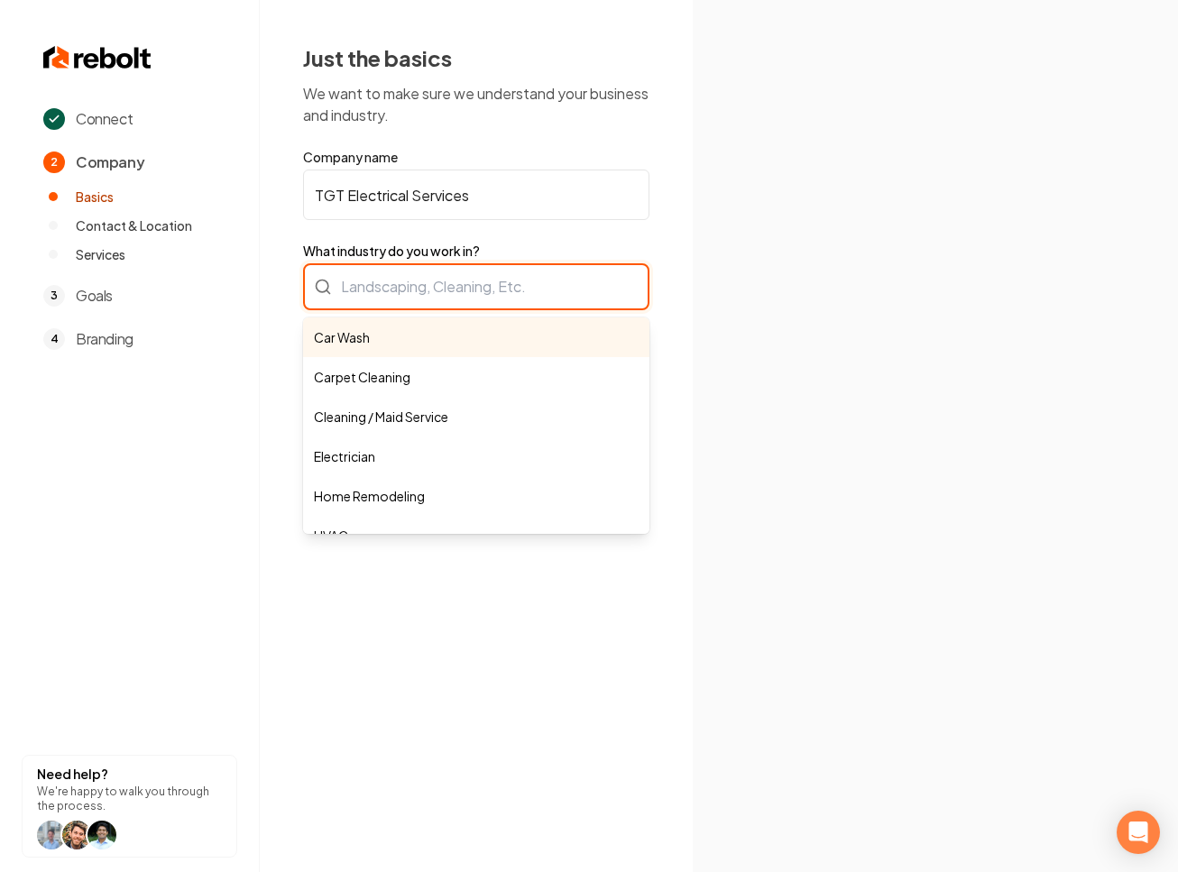
click at [427, 284] on div "Car Wash Carpet Cleaning Cleaning / Maid Service Electrician Home Remodeling HV…" at bounding box center [476, 286] width 346 height 47
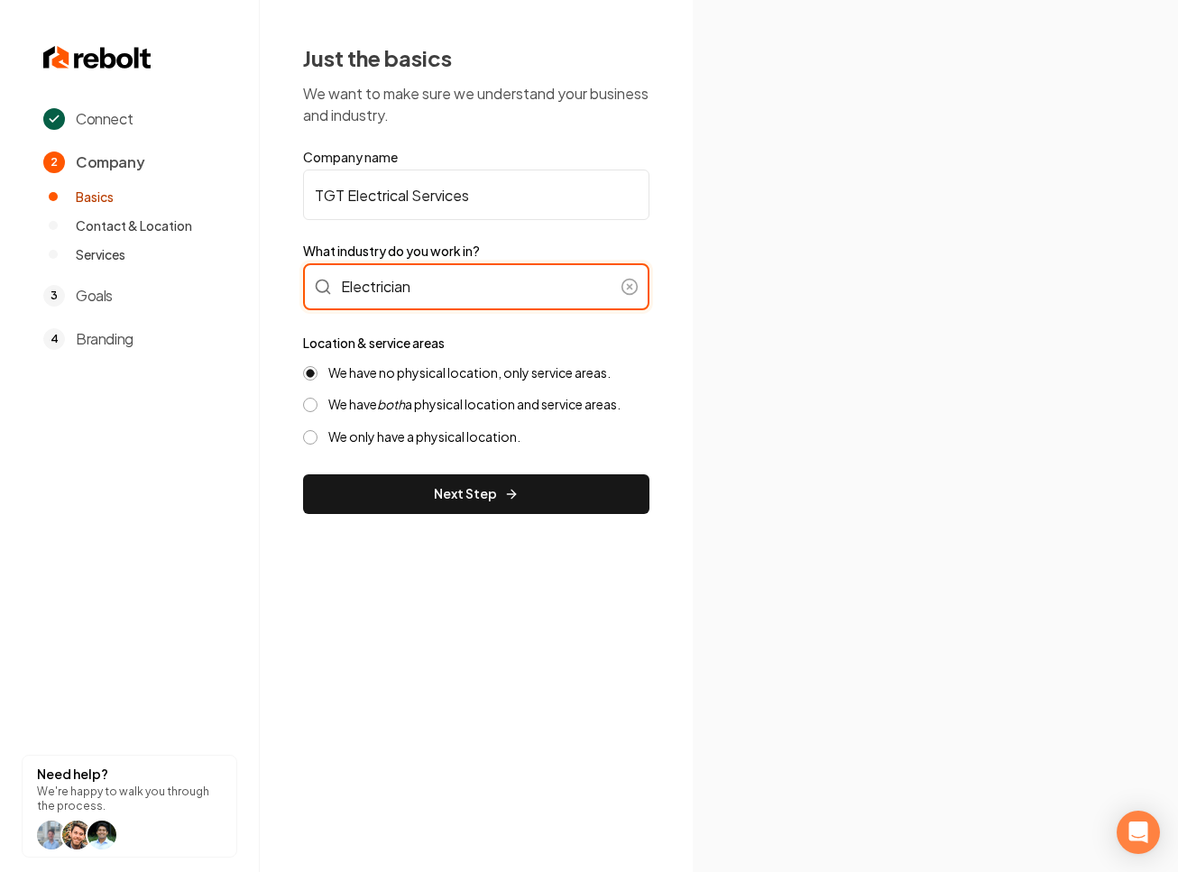
type input "Electrician"
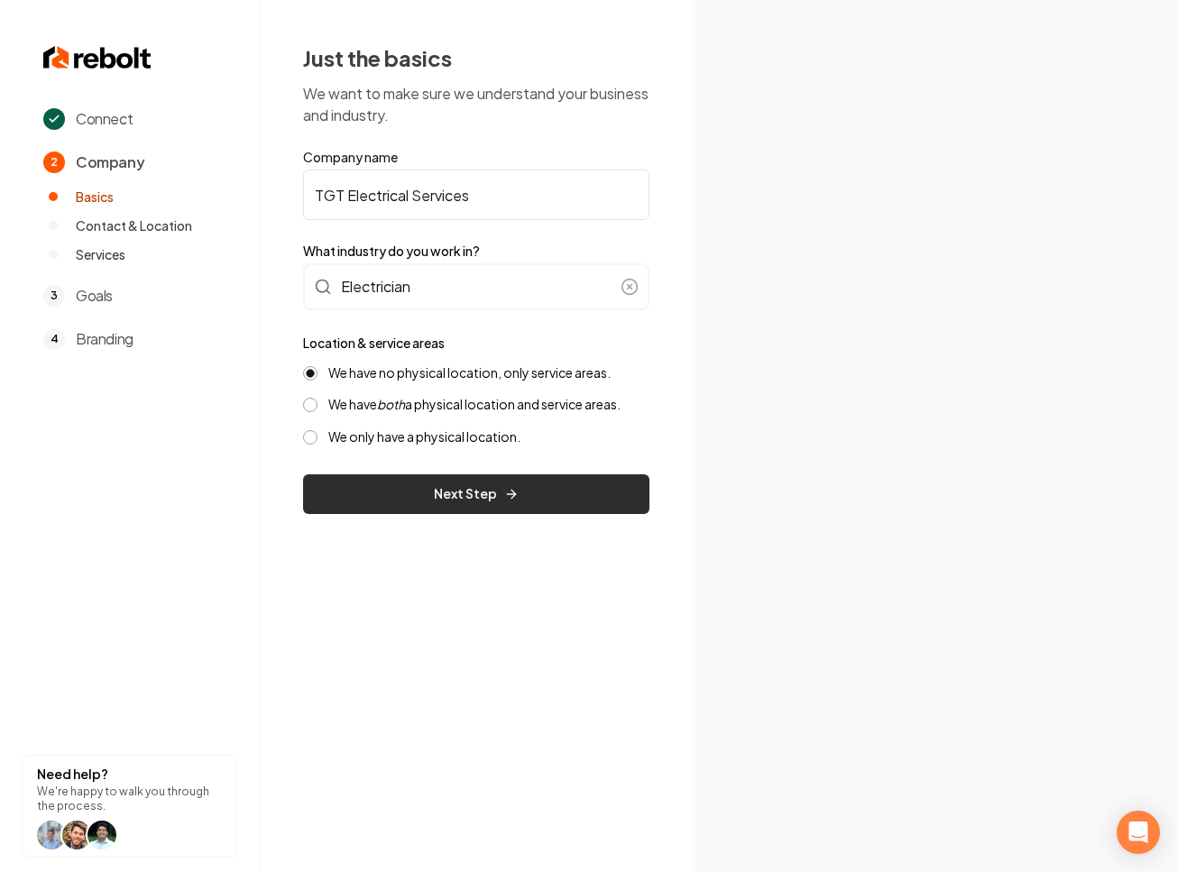
click at [537, 498] on button "Next Step" at bounding box center [476, 494] width 346 height 40
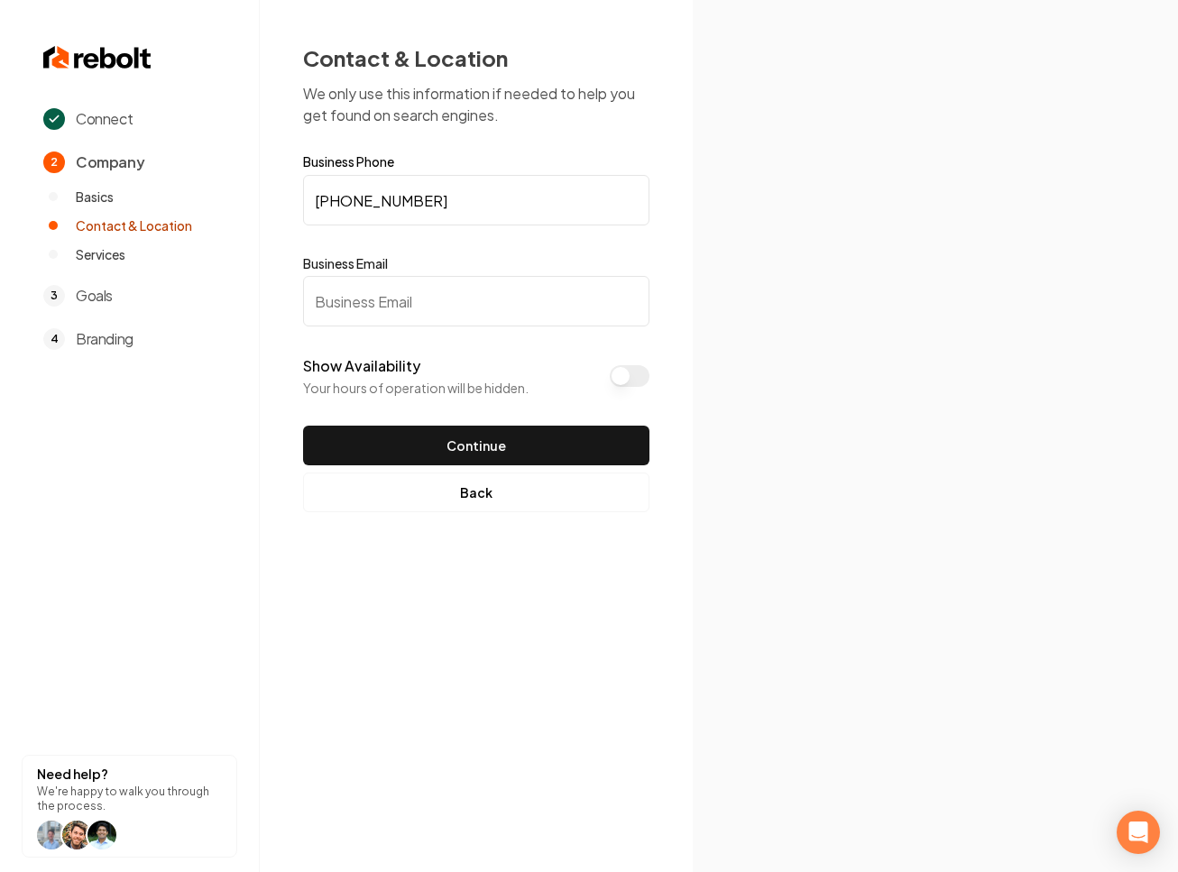
click at [92, 120] on span "Connect" at bounding box center [104, 119] width 57 height 22
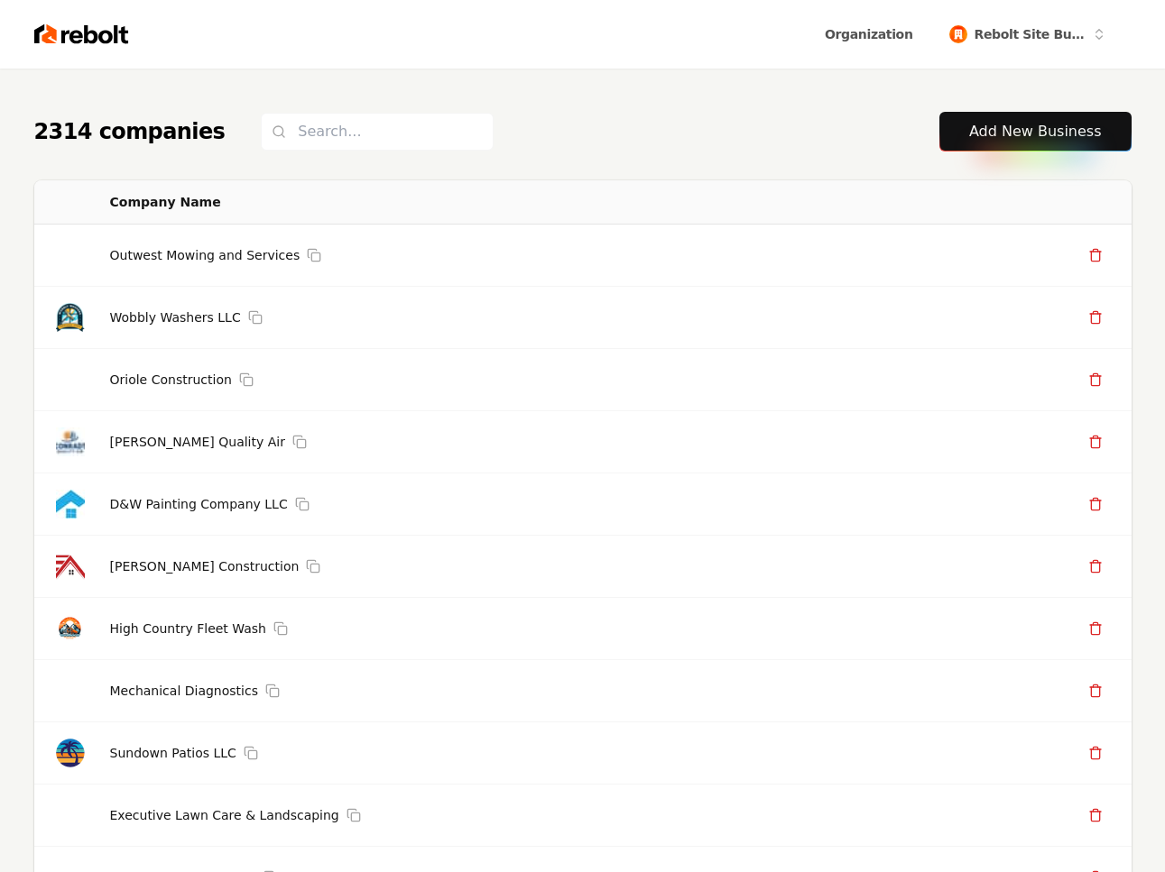
click at [986, 136] on link "Add New Business" at bounding box center [1035, 132] width 133 height 22
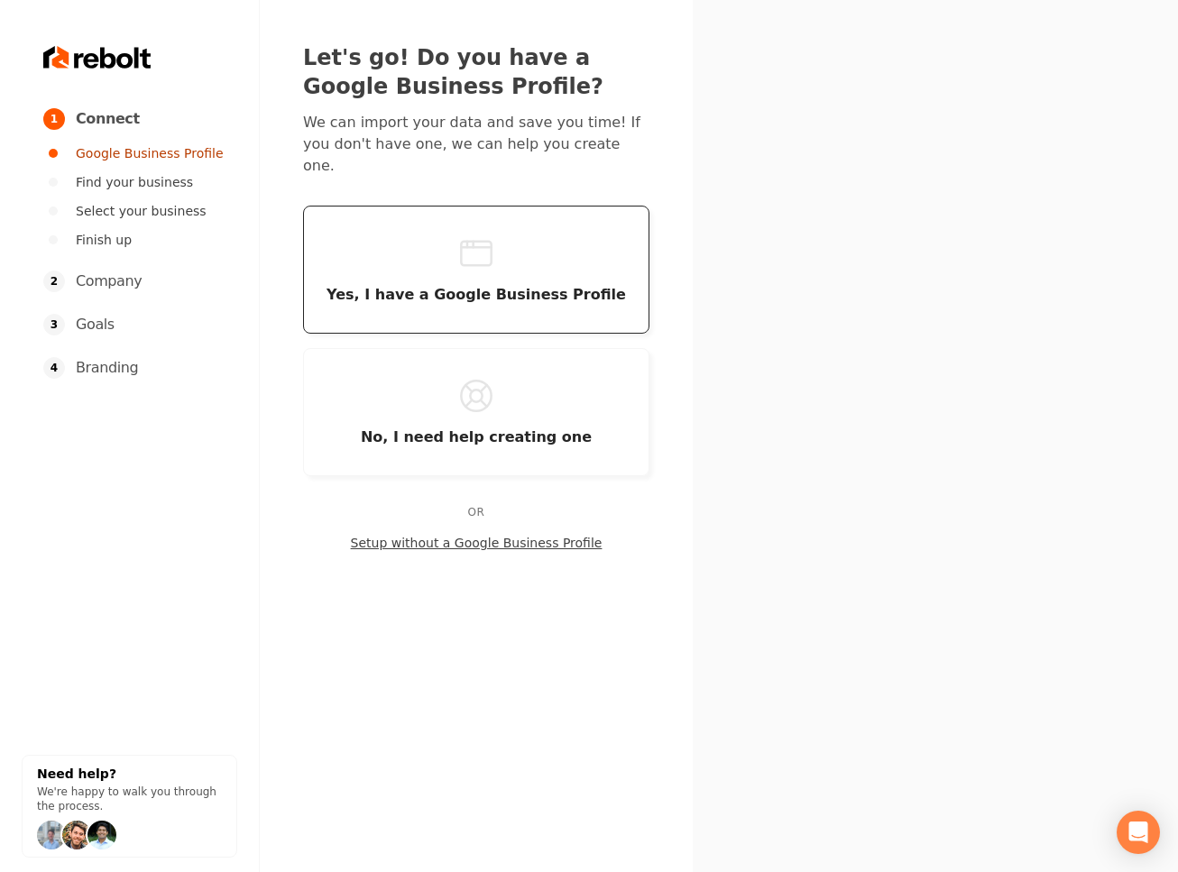
click at [470, 235] on icon "button" at bounding box center [476, 253] width 36 height 36
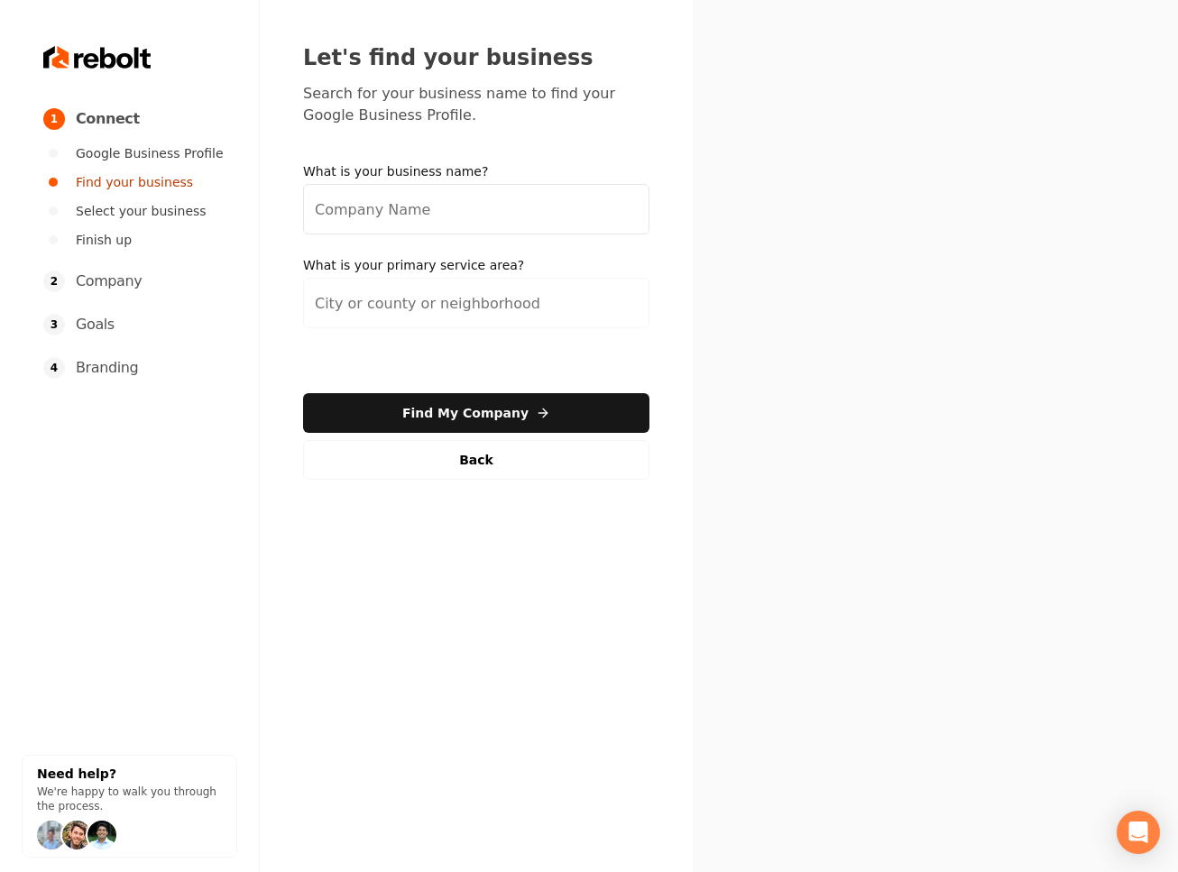
click at [432, 213] on input "What is your business name?" at bounding box center [476, 209] width 346 height 51
paste input "TGT Electrical Services"
type input "TGT Electrical Services"
click at [455, 319] on input "search" at bounding box center [476, 303] width 346 height 51
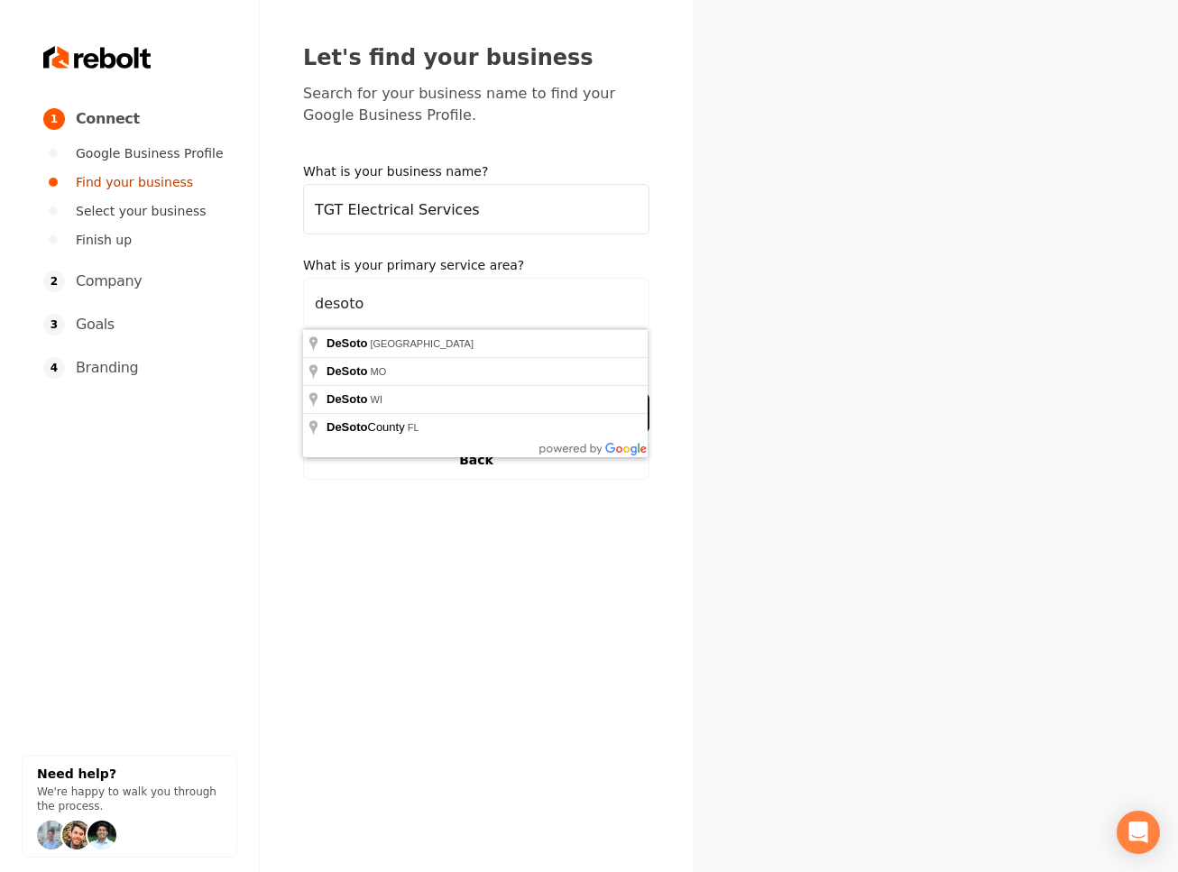
type input "DeSoto, [GEOGRAPHIC_DATA]"
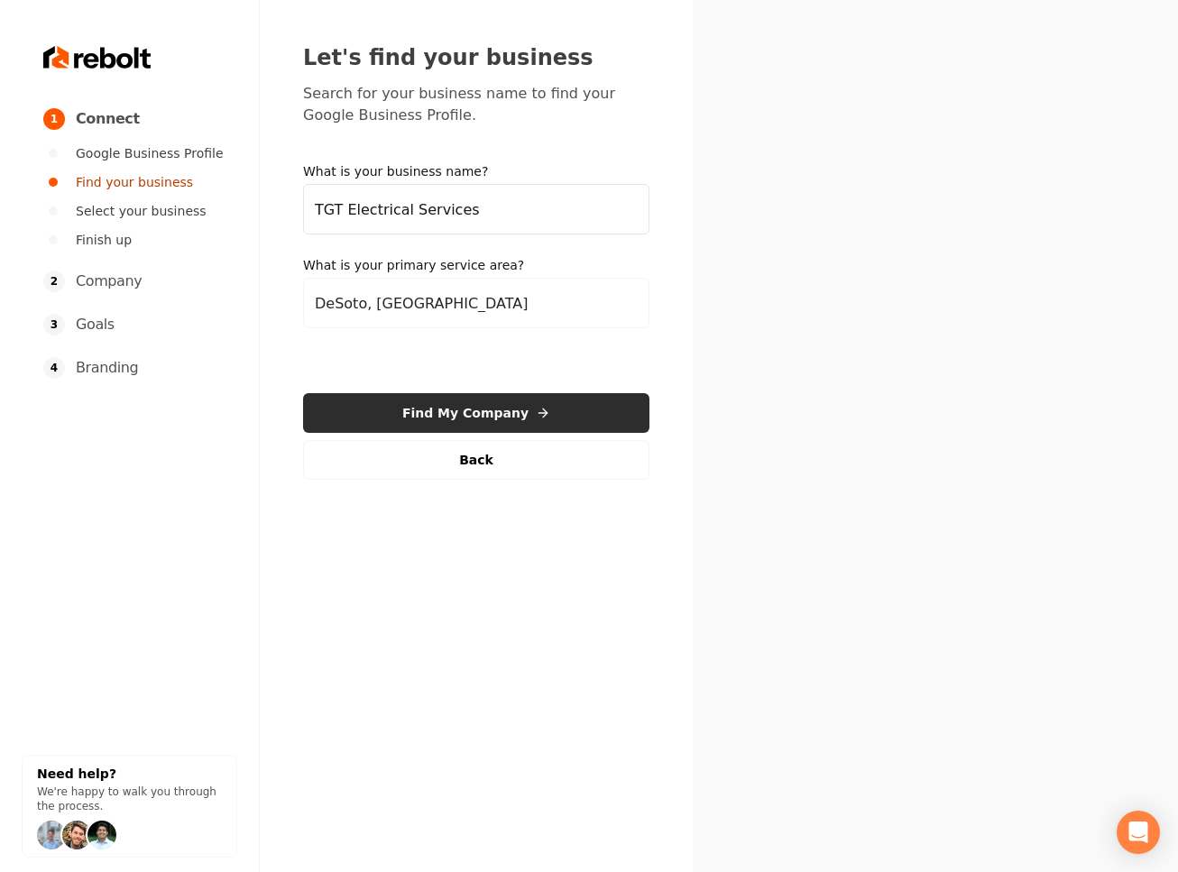
click at [446, 406] on button "Find My Company" at bounding box center [476, 413] width 346 height 40
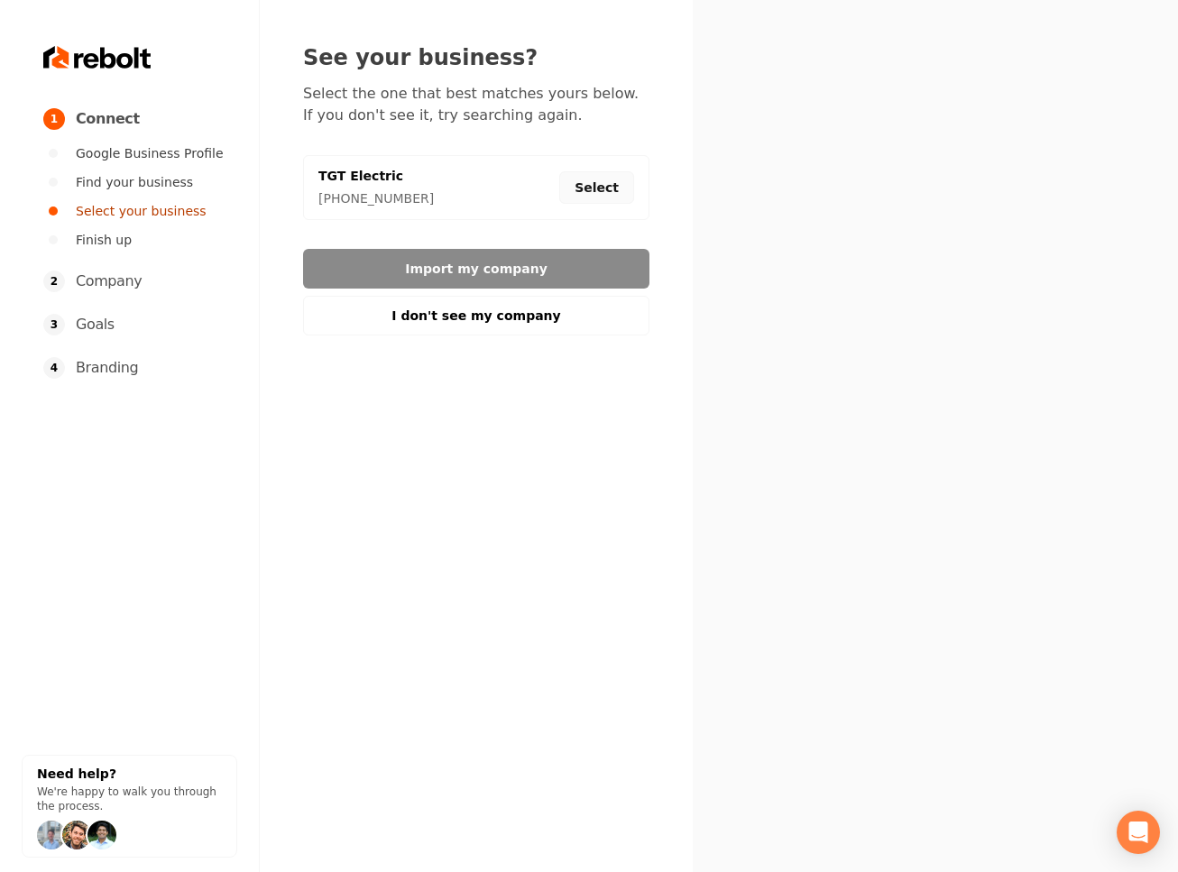
click at [602, 189] on button "Select" at bounding box center [596, 187] width 75 height 32
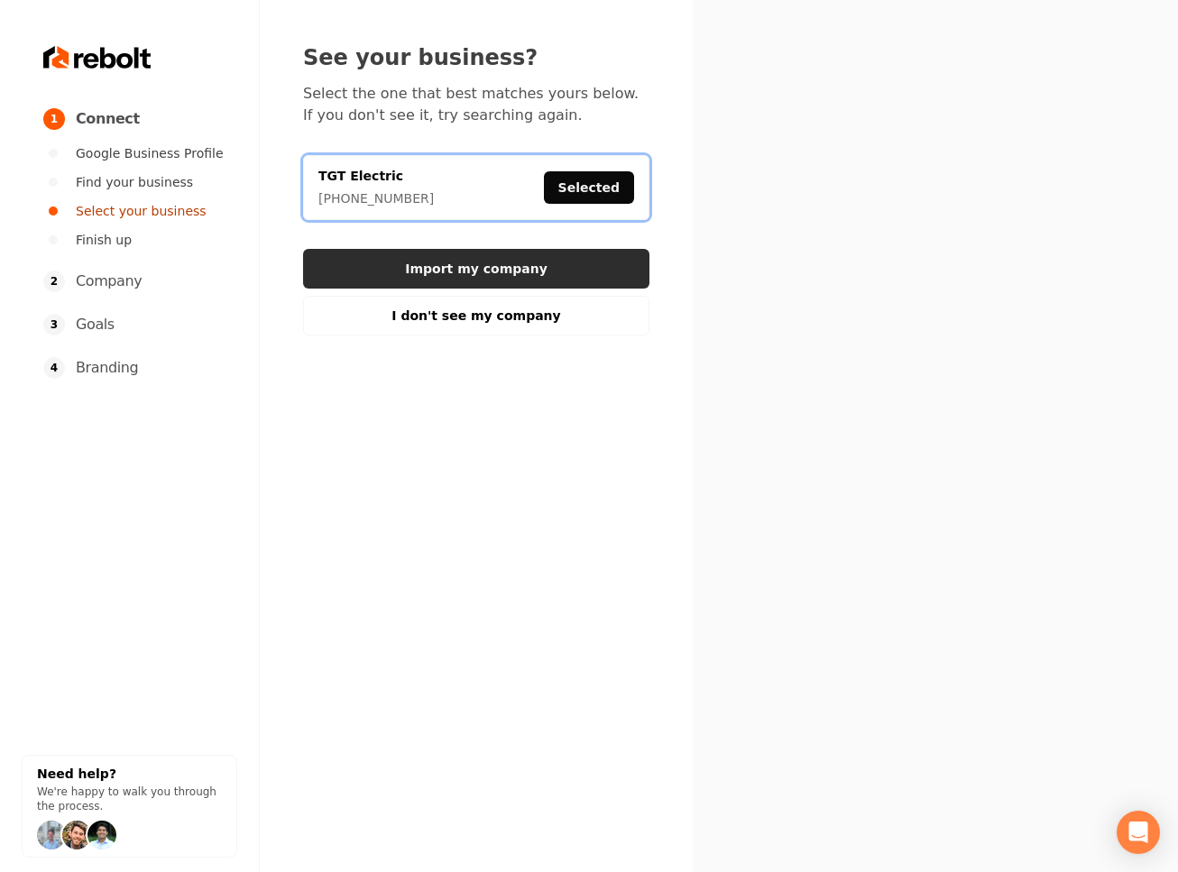
click at [466, 265] on button "Import my company" at bounding box center [476, 269] width 346 height 40
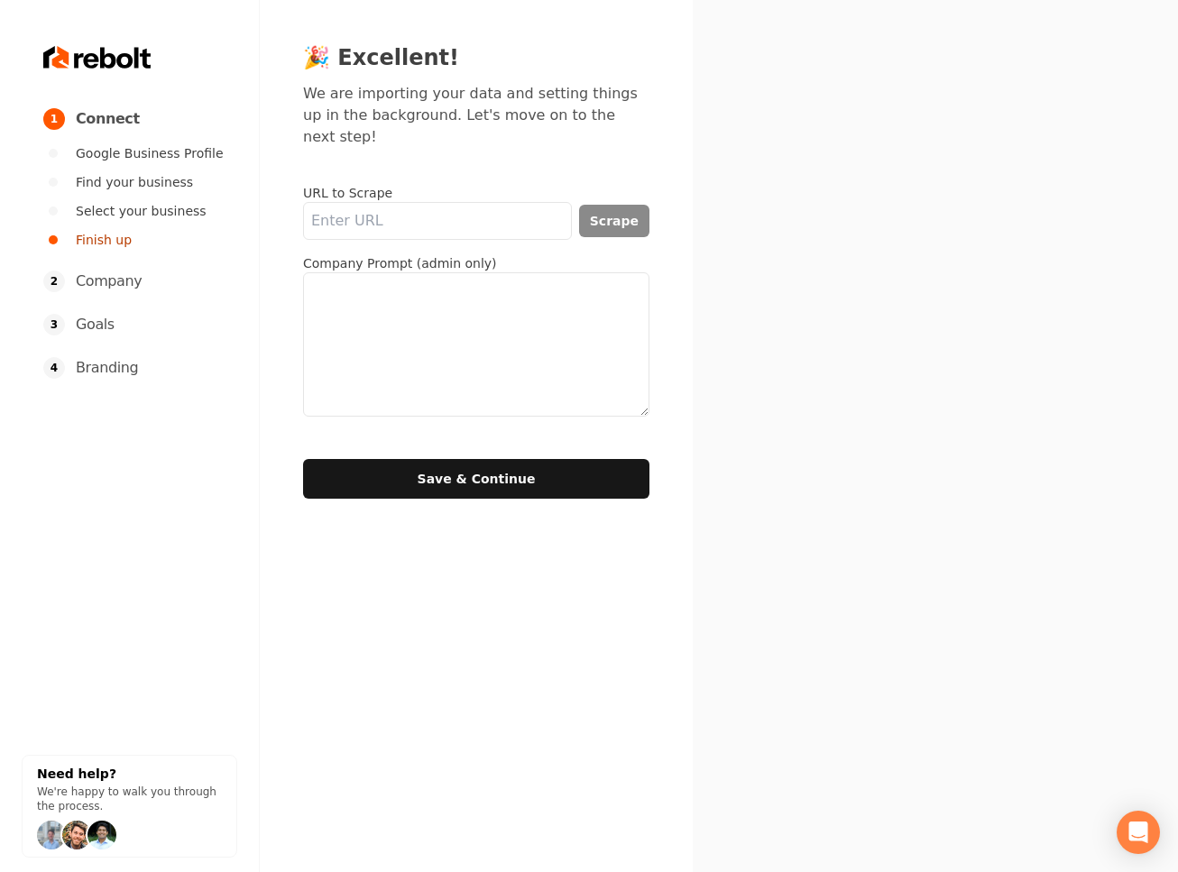
click at [416, 294] on textarea at bounding box center [476, 344] width 346 height 144
click at [514, 320] on textarea "To enrich screen reader interactions, please activate Accessibility in Grammarl…" at bounding box center [476, 344] width 346 height 144
paste textarea "At TGT Electrical Service’s customer service & satisfaction is our number one p…"
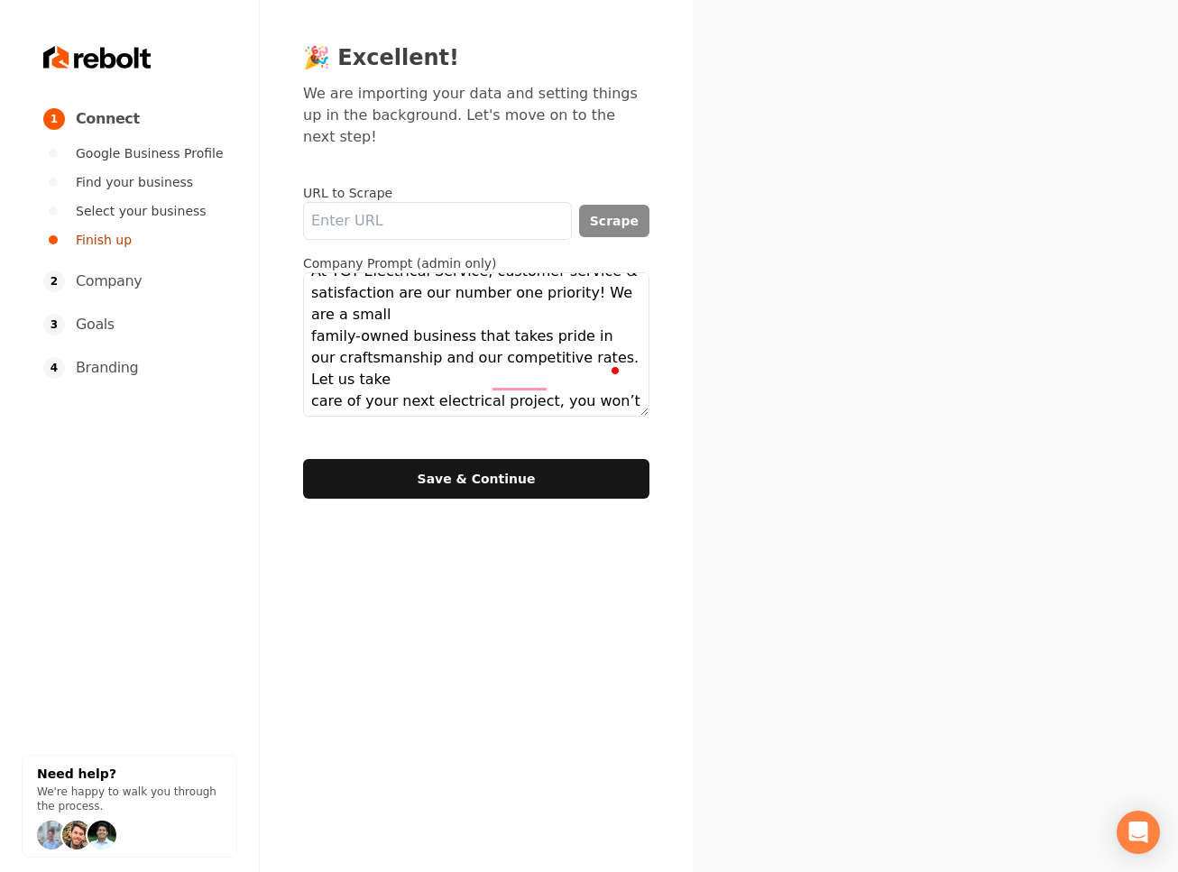
scroll to position [45, 0]
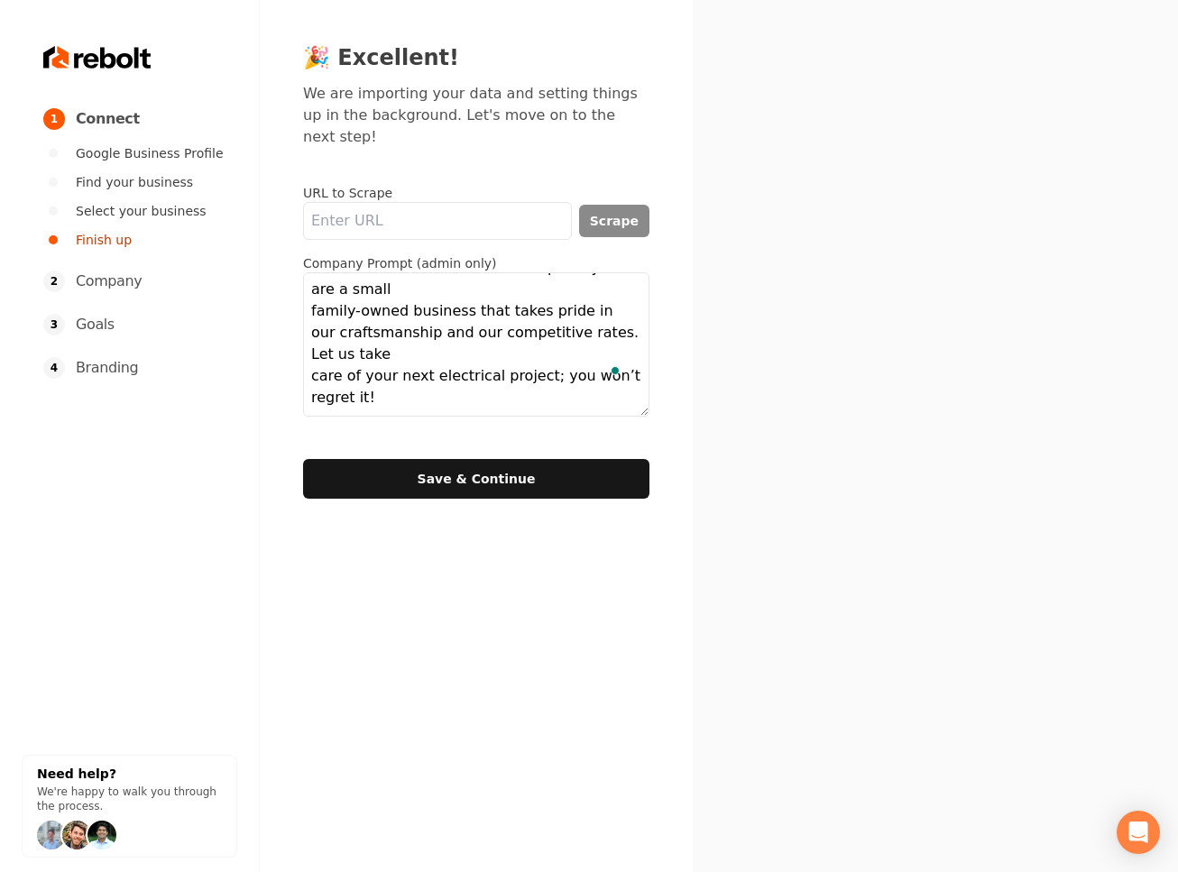
click at [597, 305] on textarea "At TGT Electrical Service, customer service & satisfaction are our number one p…" at bounding box center [476, 344] width 346 height 144
click at [596, 308] on textarea "At TGT Electrical Service, customer service & satisfaction are our number one p…" at bounding box center [476, 344] width 346 height 144
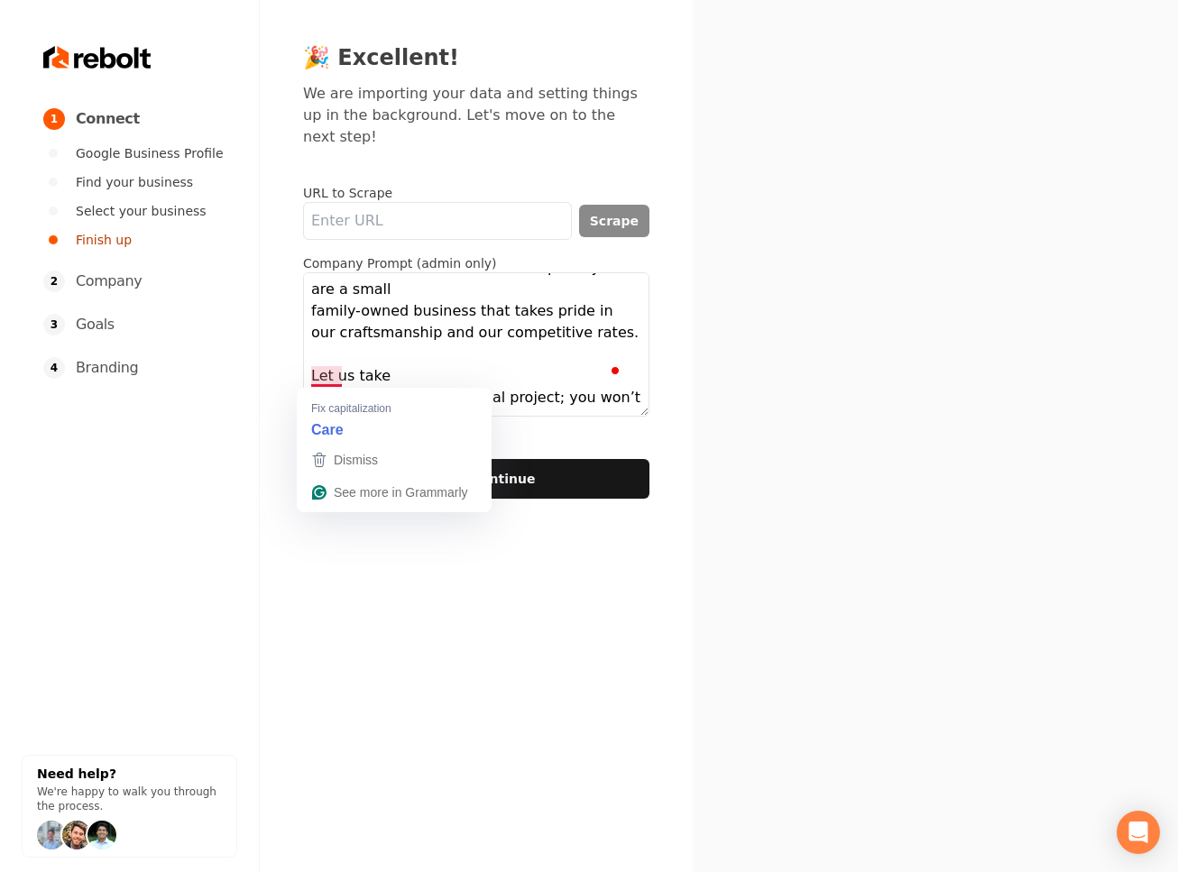
click at [315, 381] on textarea "At TGT Electrical Service, customer service & satisfaction are our number one p…" at bounding box center [476, 344] width 346 height 144
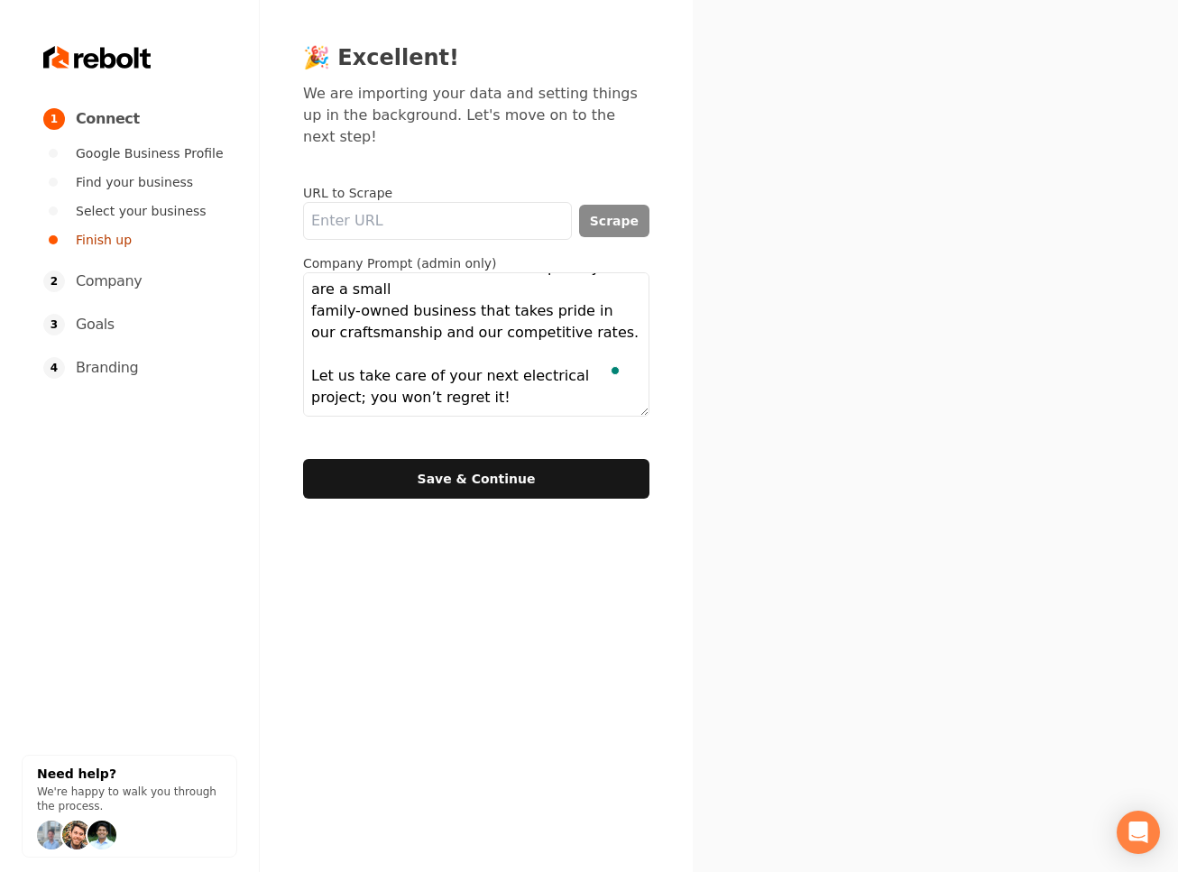
type textarea "At TGT Electrical Service, customer service & satisfaction are our number one p…"
click at [465, 474] on button "Save & Continue" at bounding box center [476, 479] width 346 height 40
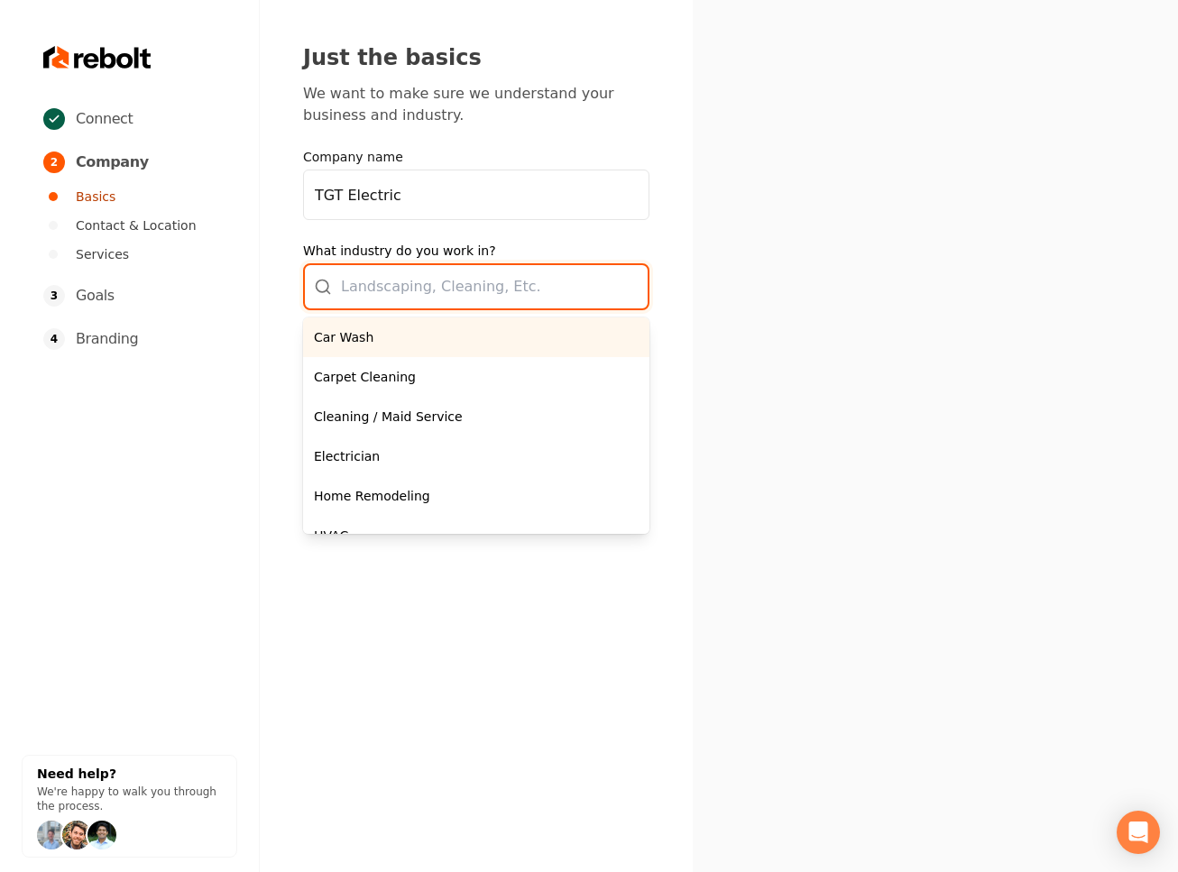
click at [536, 278] on div "Car Wash Carpet Cleaning Cleaning / Maid Service Electrician Home Remodeling HV…" at bounding box center [476, 286] width 346 height 47
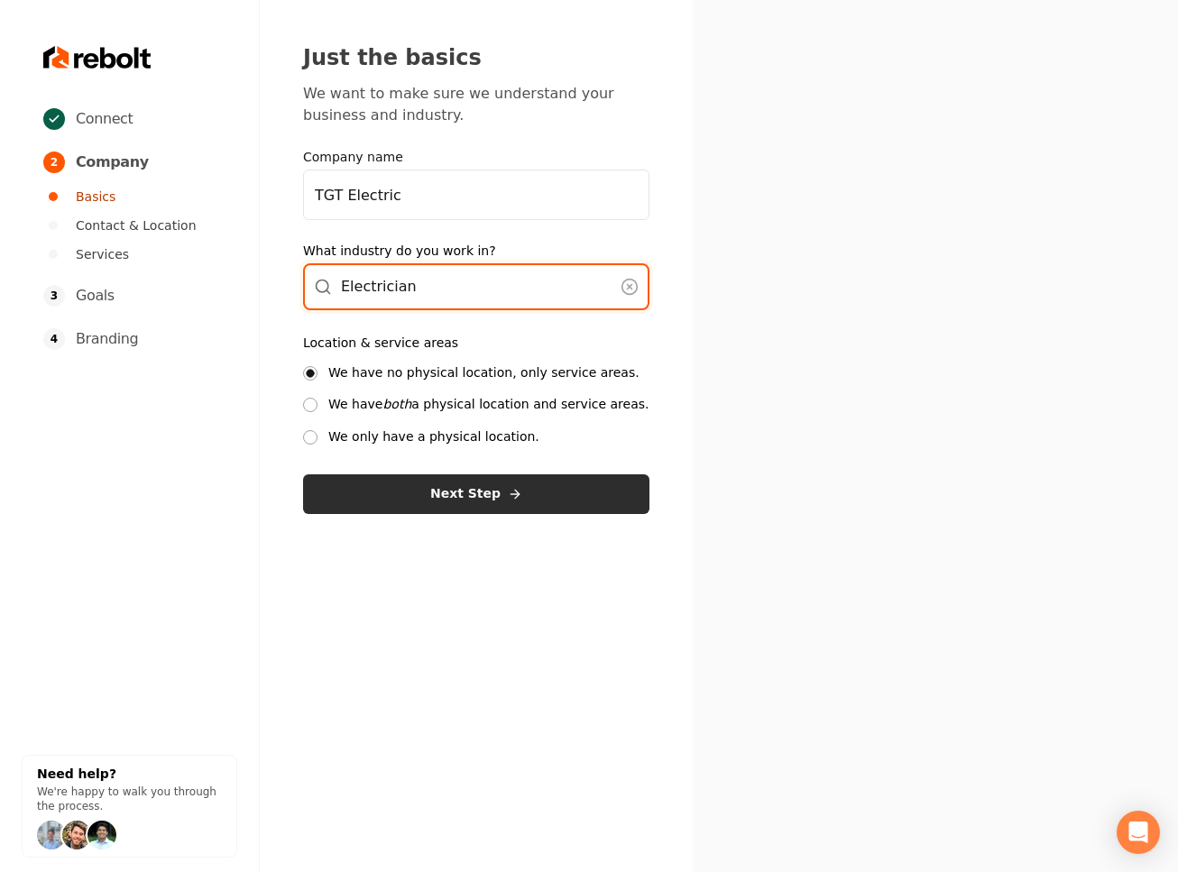
type input "Electrician"
click at [448, 497] on button "Next Step" at bounding box center [476, 494] width 346 height 40
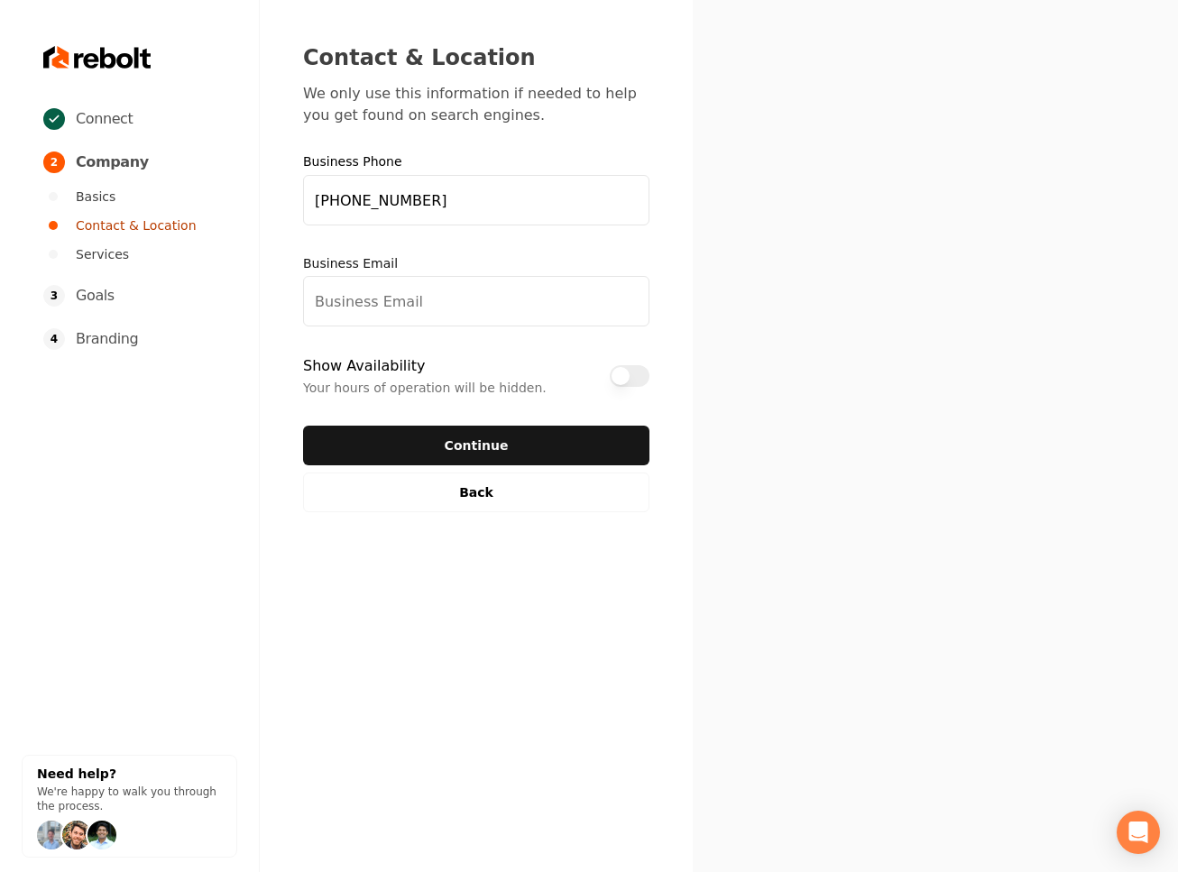
click at [368, 307] on input "Business Email" at bounding box center [476, 301] width 346 height 51
type input "test@test.com"
click at [613, 377] on button "Show Availability" at bounding box center [630, 376] width 40 height 22
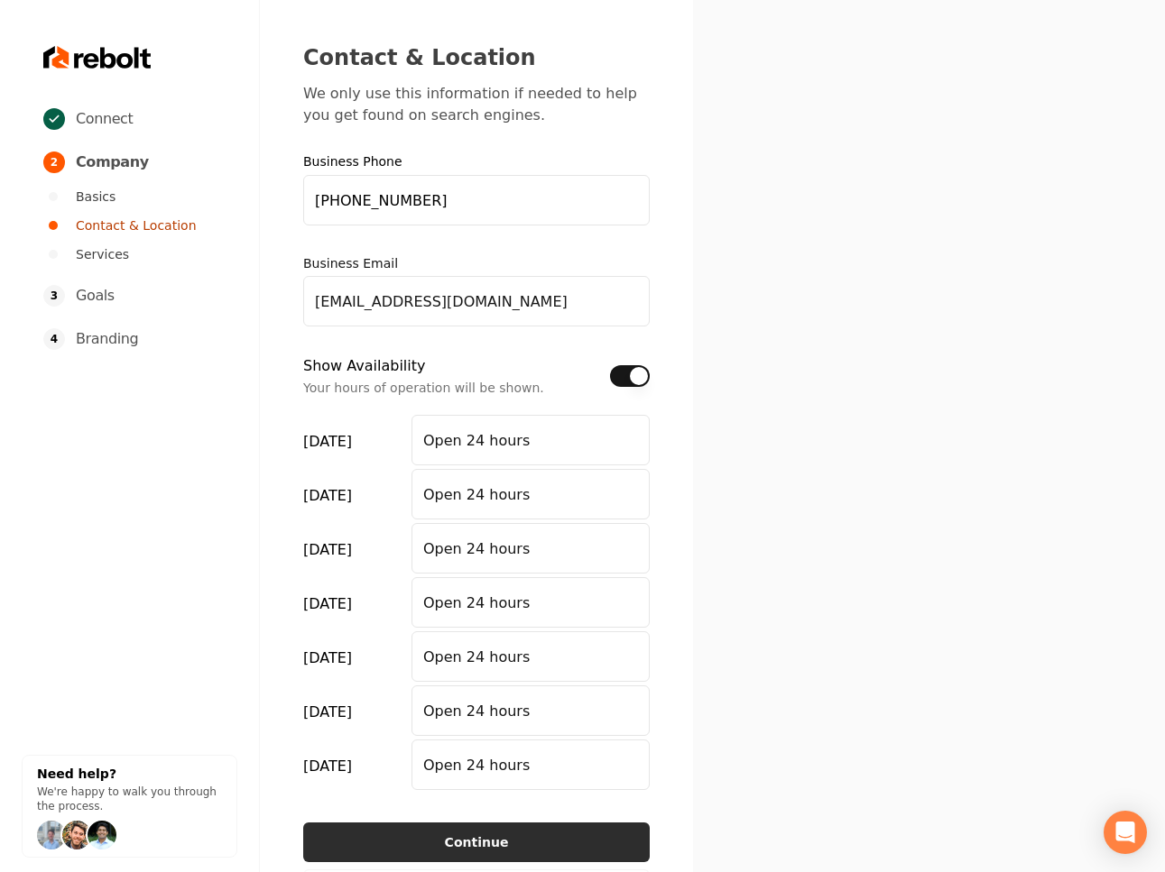
click at [366, 843] on button "Continue" at bounding box center [476, 843] width 346 height 40
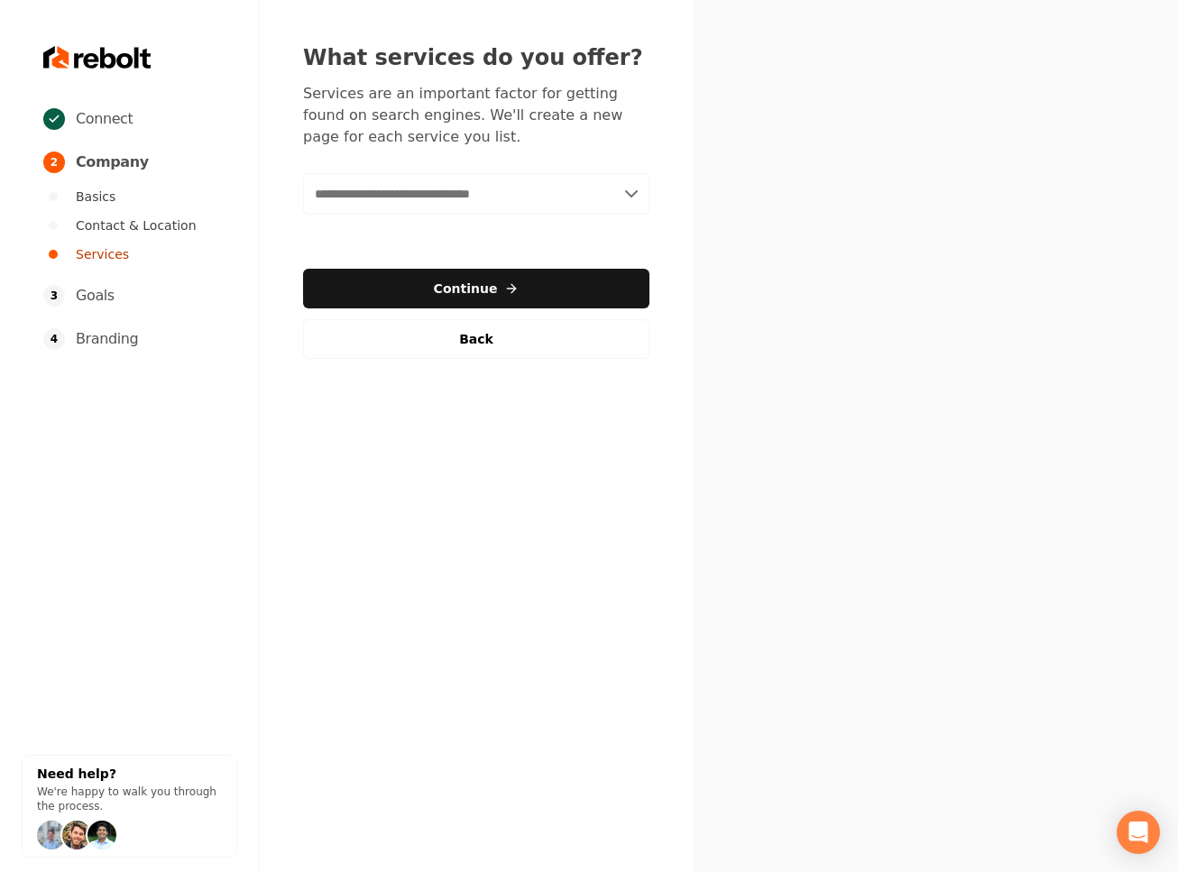
click at [511, 203] on input "text" at bounding box center [476, 193] width 346 height 41
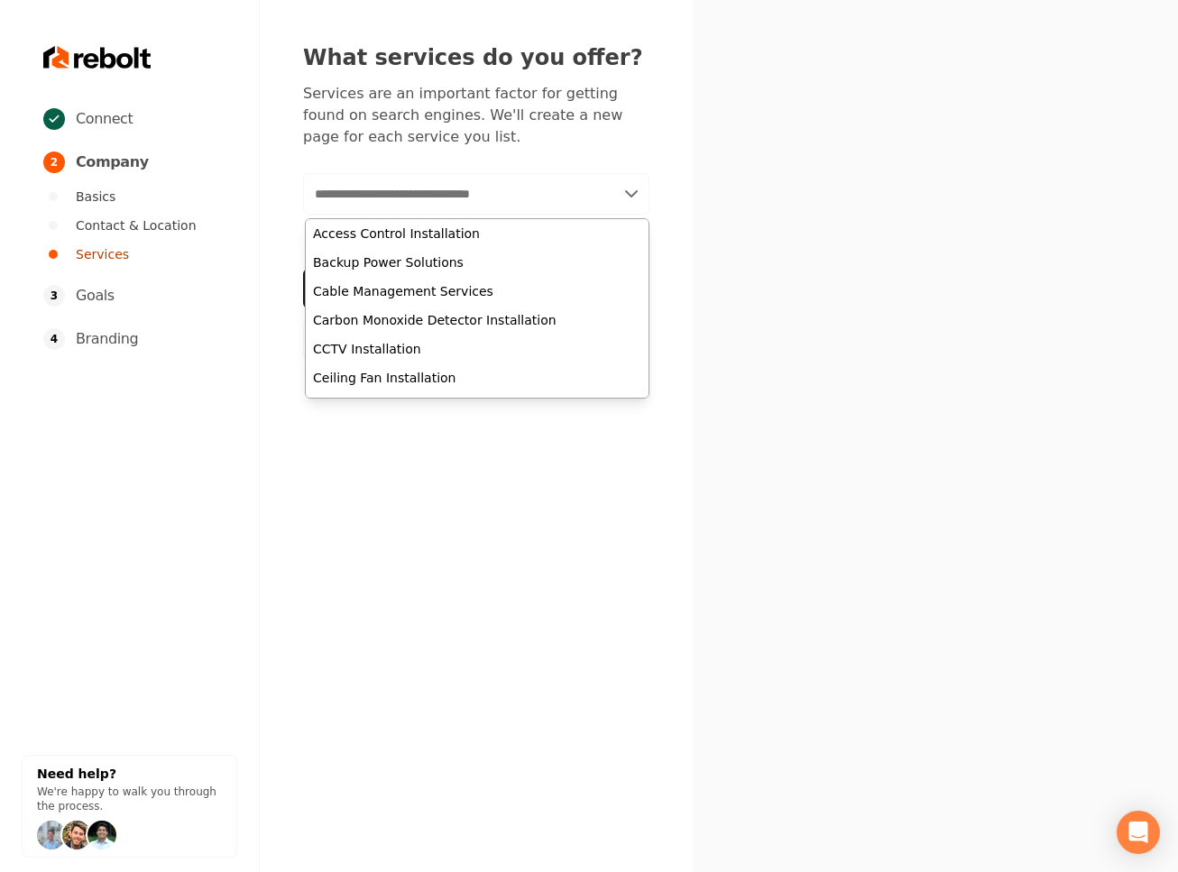
click at [425, 182] on input "text" at bounding box center [476, 193] width 346 height 41
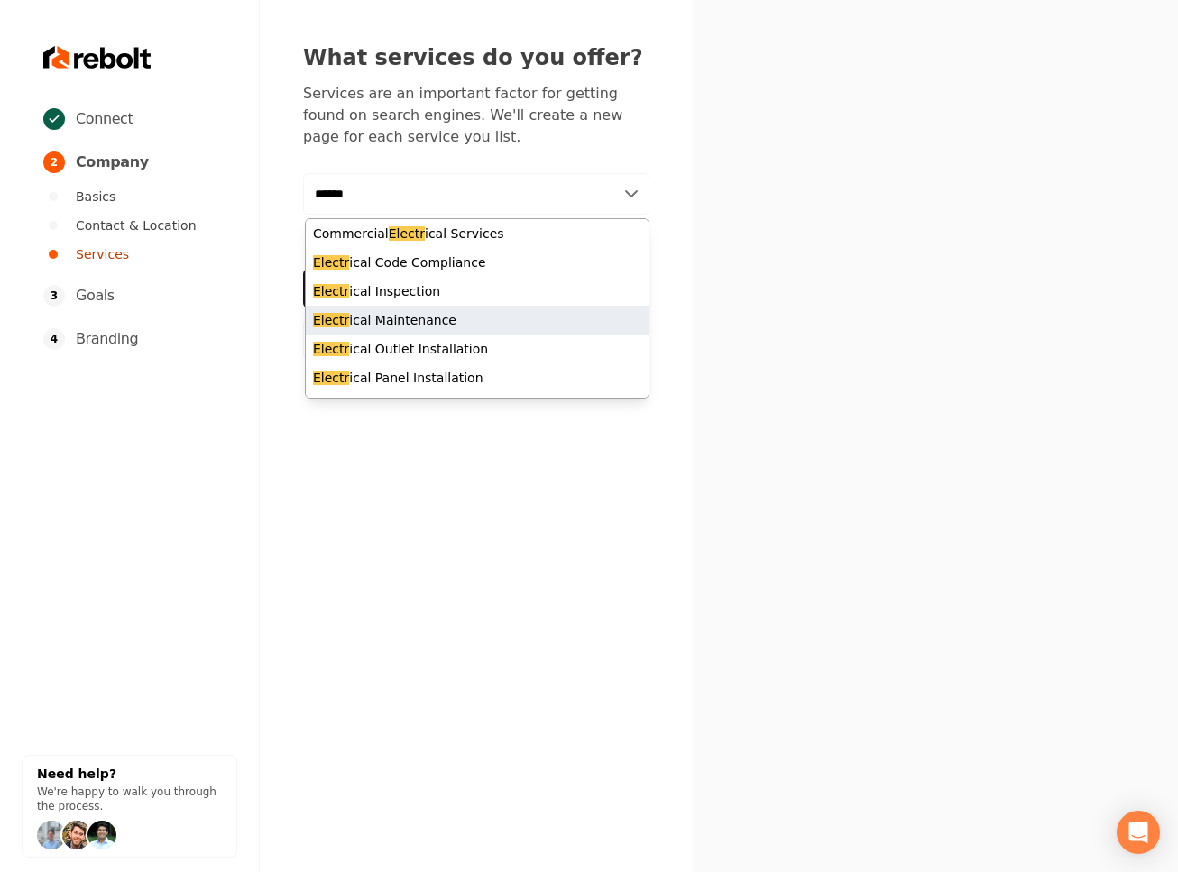
type input "******"
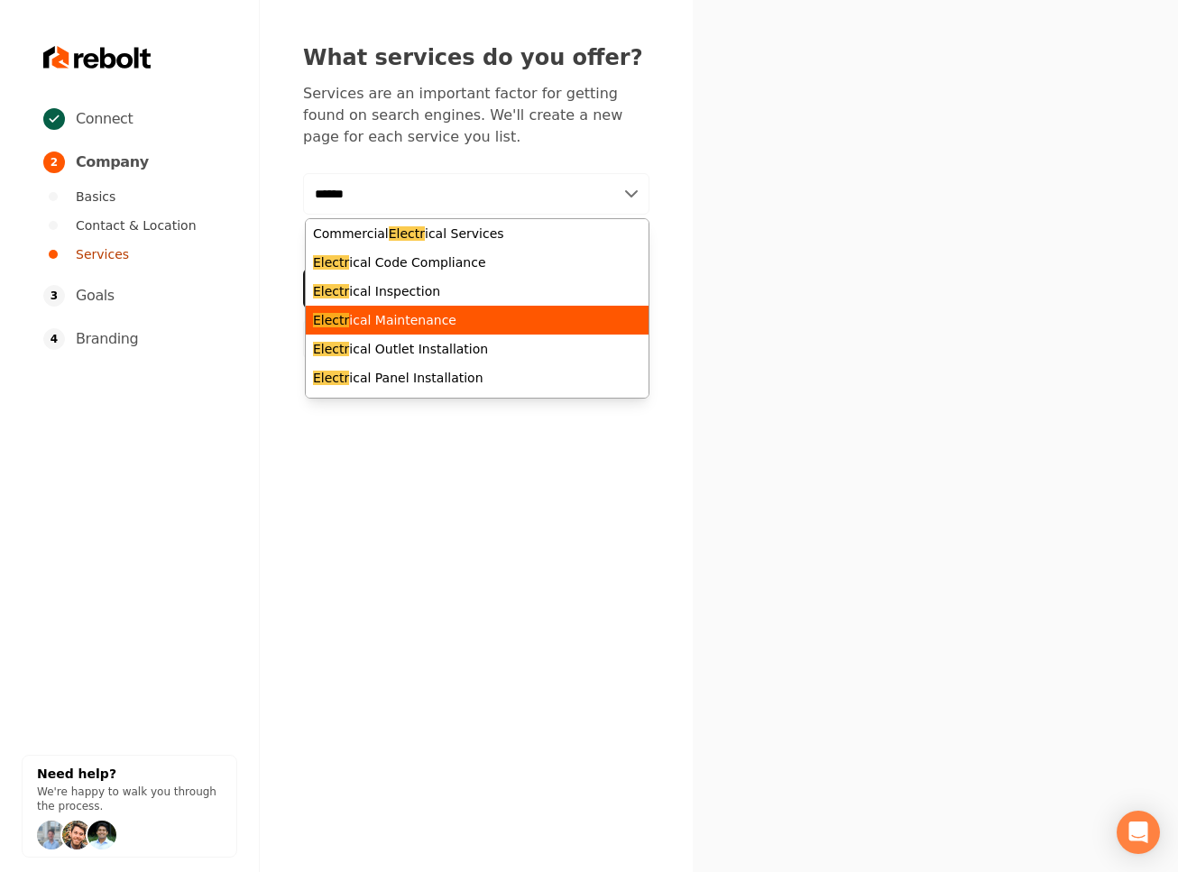
click at [518, 323] on div "Electr ical Maintenance" at bounding box center [477, 320] width 343 height 29
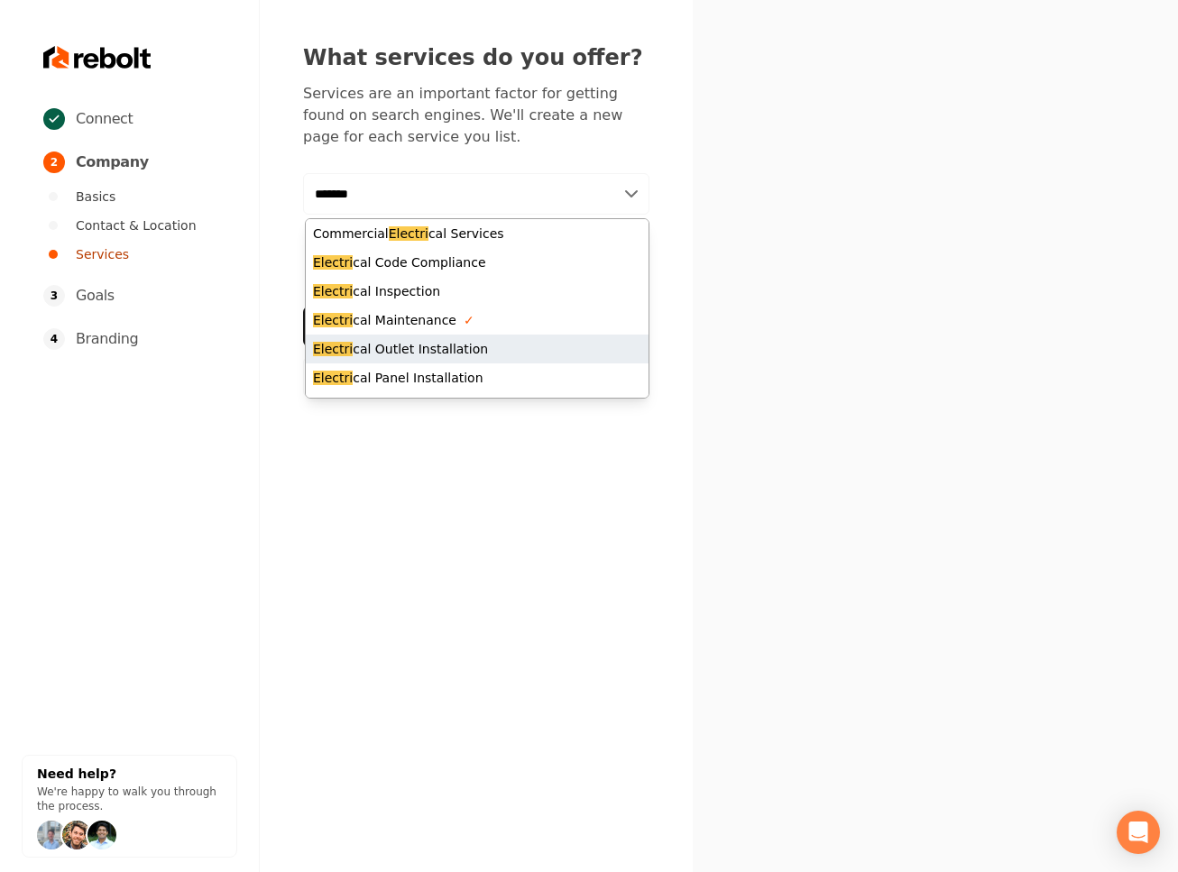
type input "*******"
click at [490, 344] on div "Electri cal Outlet Installation" at bounding box center [477, 349] width 343 height 29
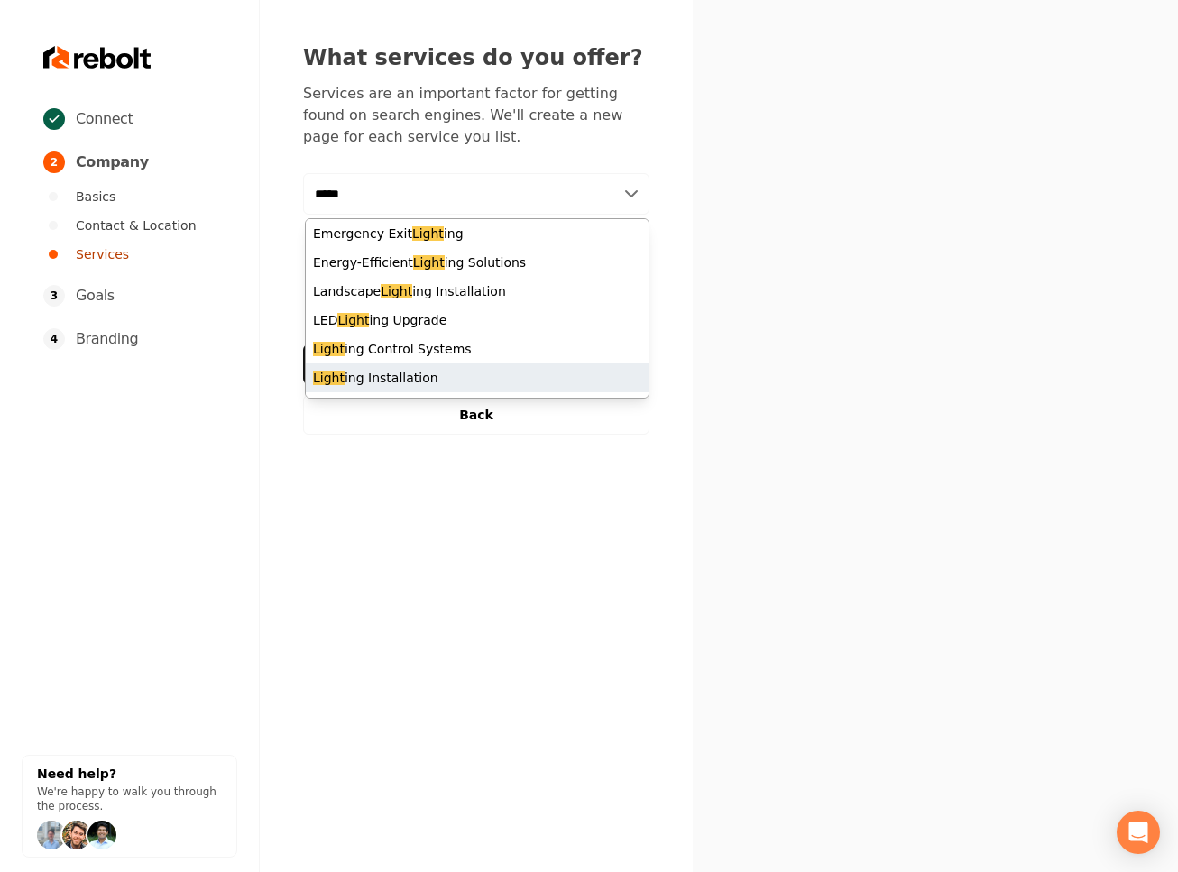
type input "*****"
click at [491, 382] on div "Light ing Installation" at bounding box center [477, 378] width 343 height 29
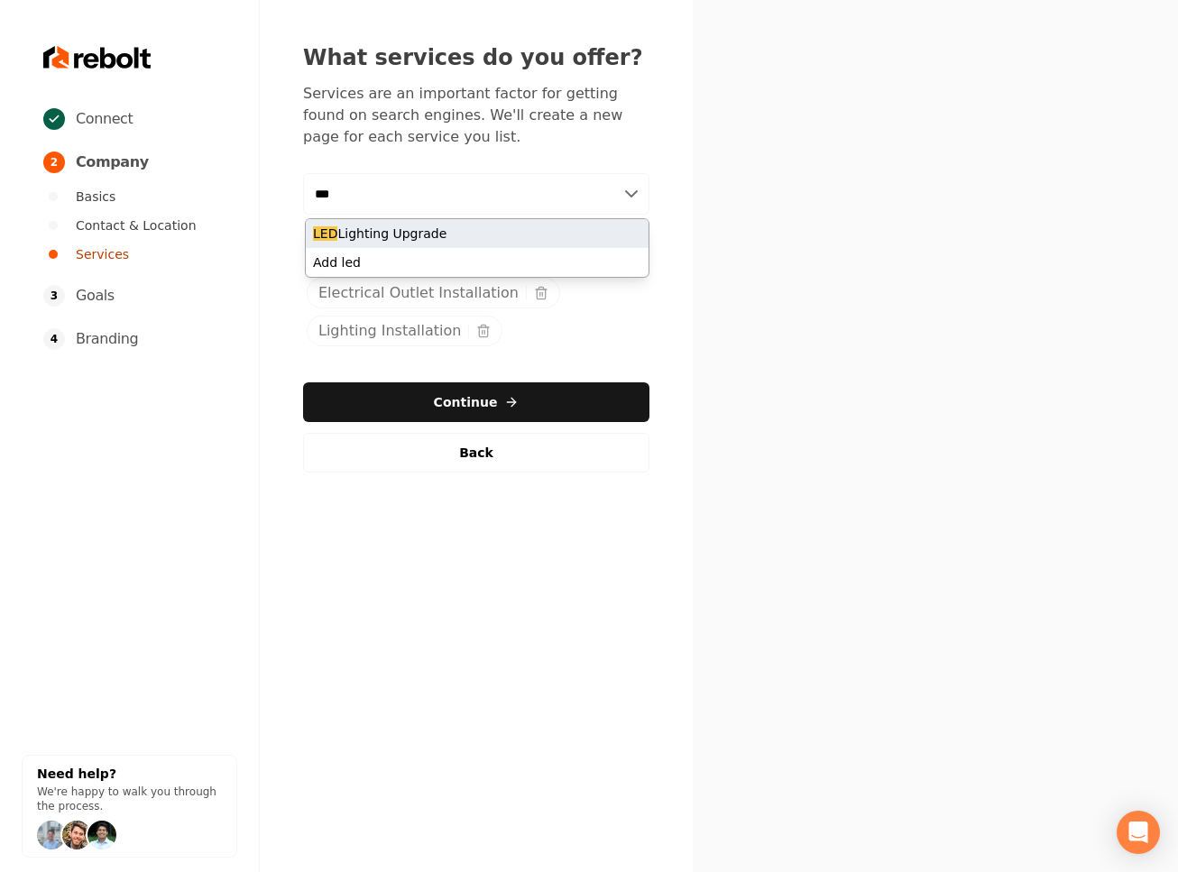
type input "***"
click at [449, 233] on div "LED Lighting Upgrade" at bounding box center [477, 233] width 343 height 29
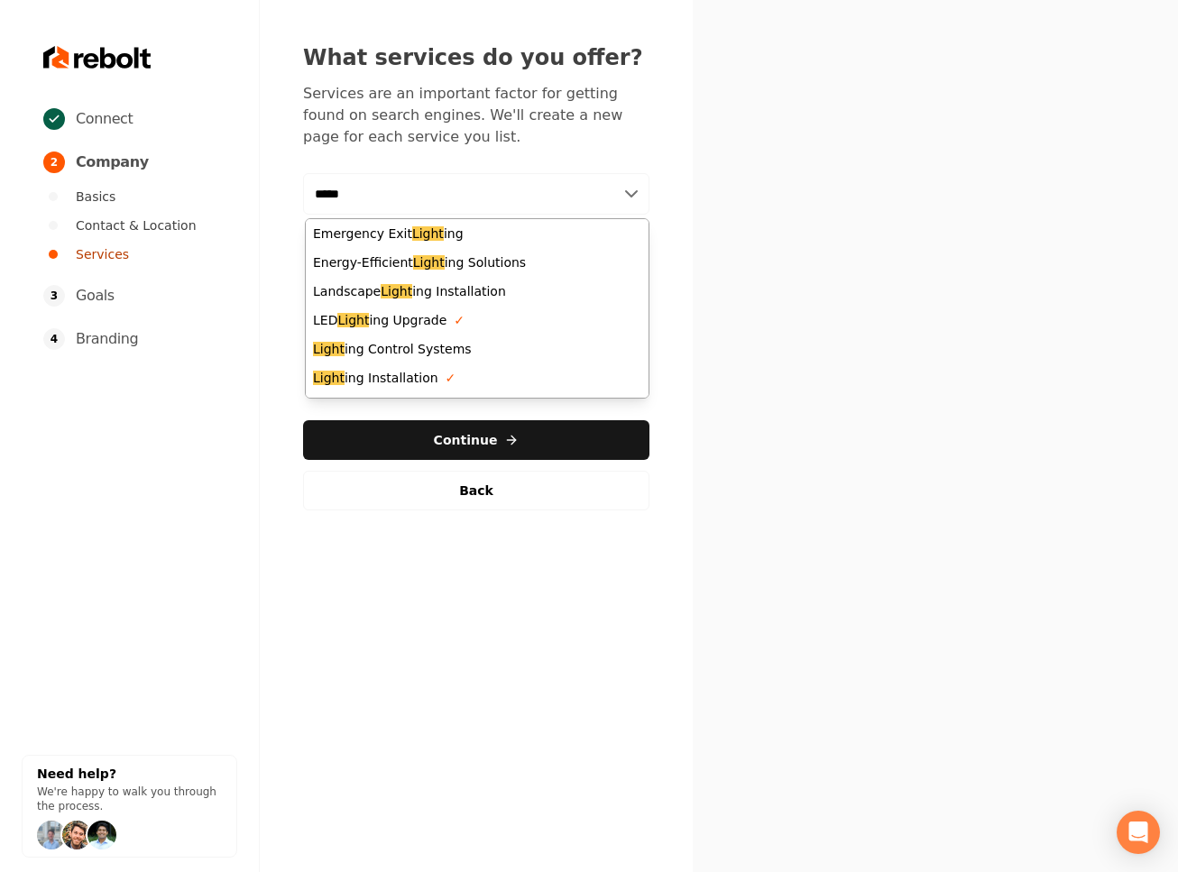
click at [378, 186] on input "*****" at bounding box center [476, 193] width 346 height 41
type input "*****"
click at [513, 287] on div "Landscape Light ing Installation" at bounding box center [477, 291] width 343 height 29
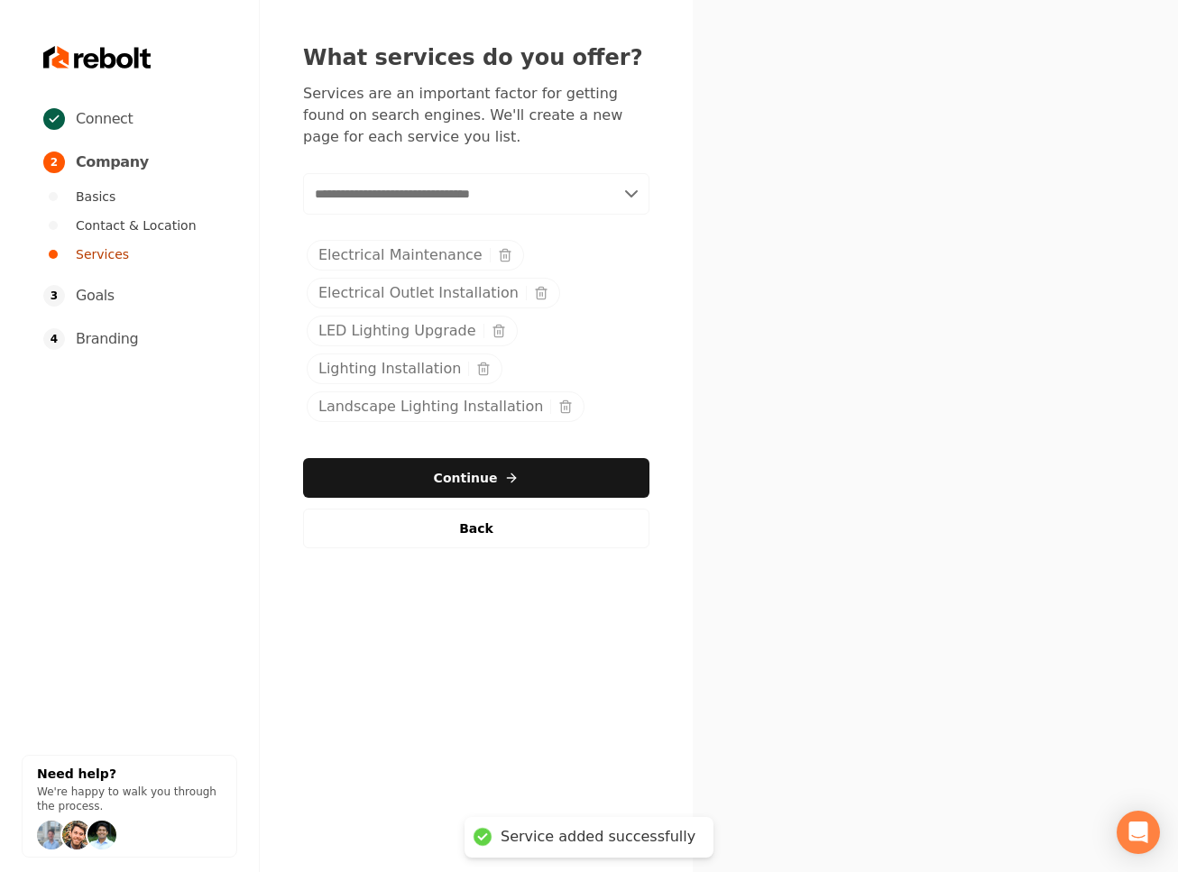
click at [387, 198] on input "text" at bounding box center [476, 193] width 346 height 41
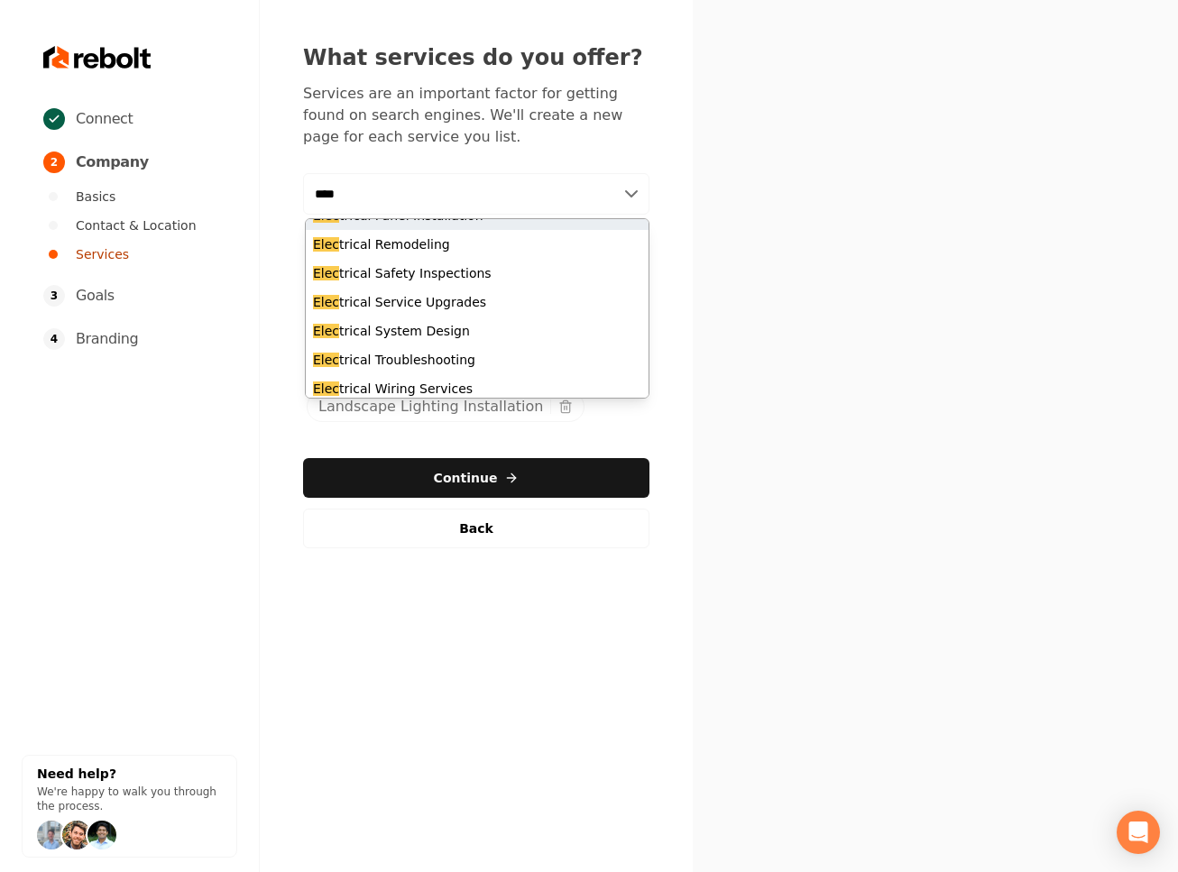
scroll to position [180, 0]
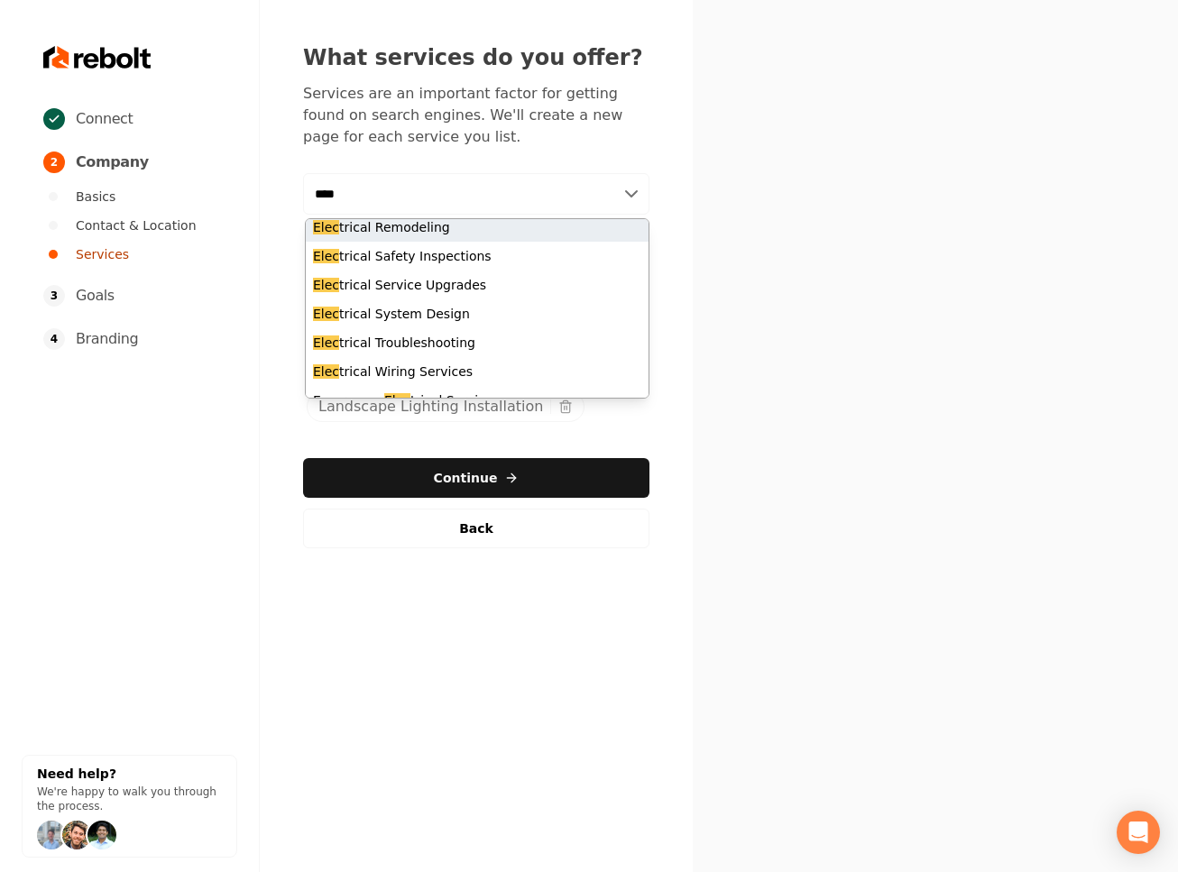
type input "****"
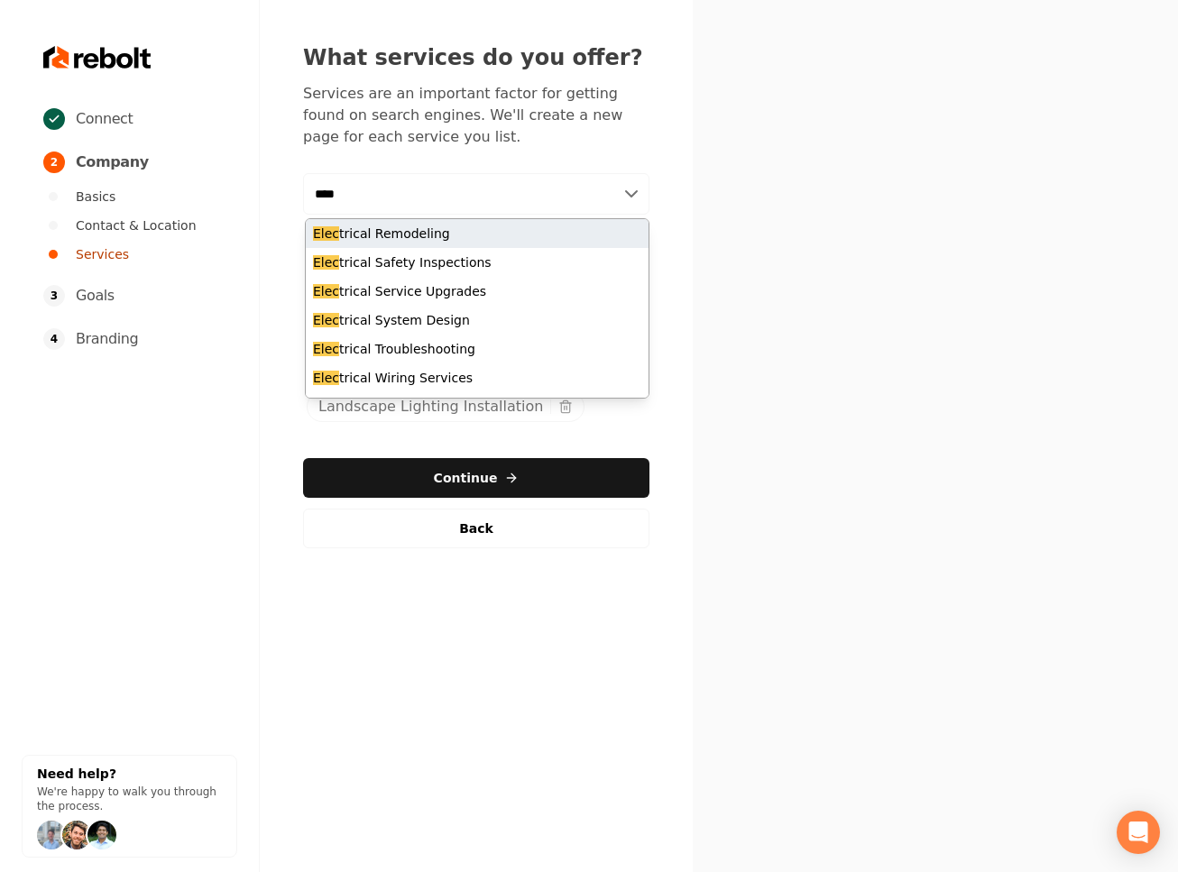
click at [465, 234] on div "Elec trical Remodeling" at bounding box center [477, 233] width 343 height 29
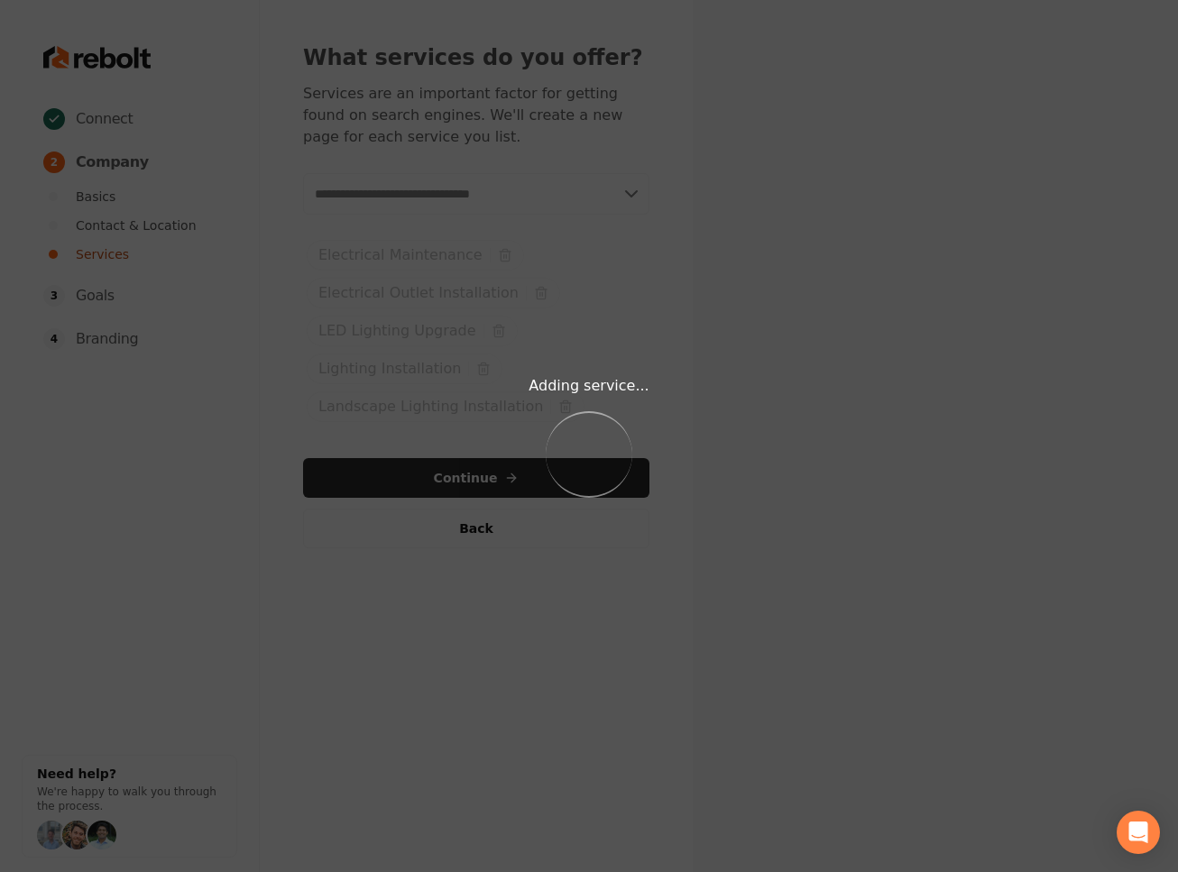
click at [416, 194] on div "Adding service... Loading..." at bounding box center [589, 436] width 1178 height 872
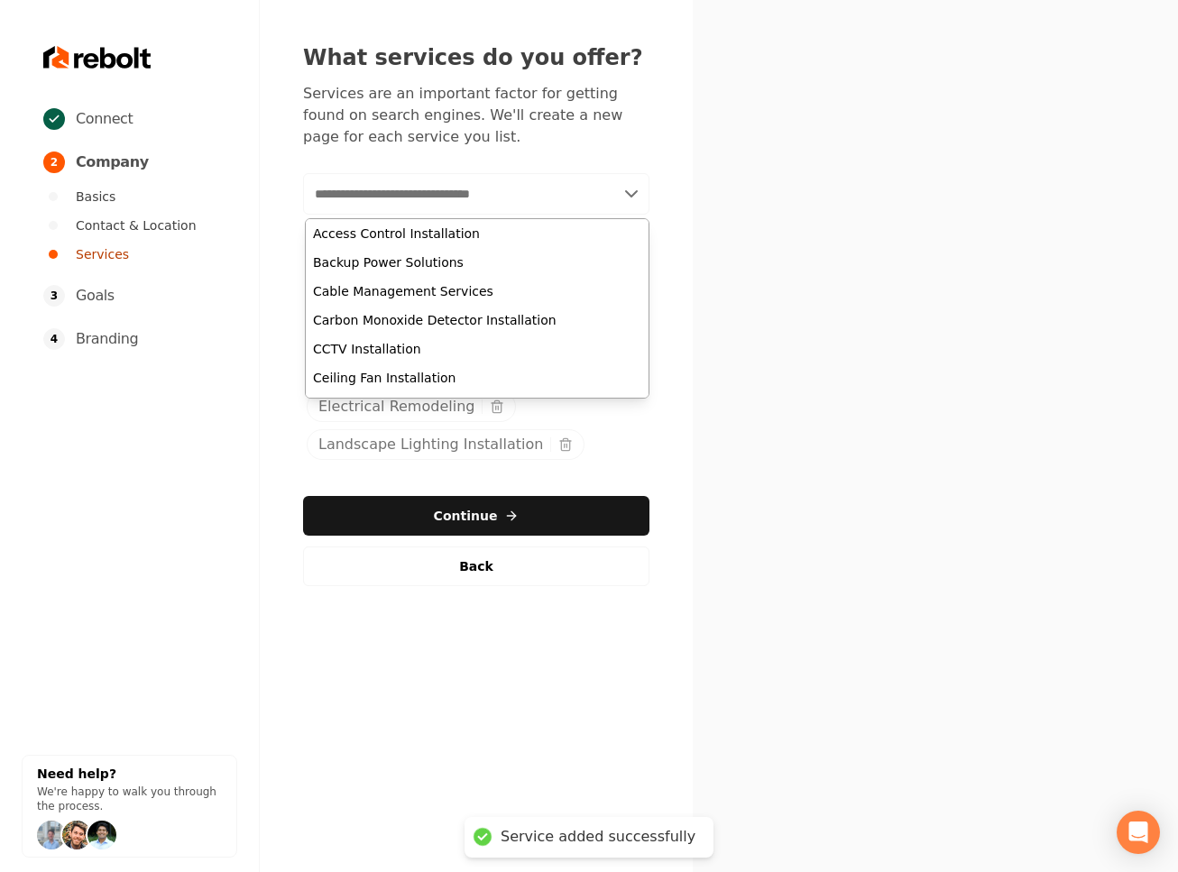
click at [361, 200] on input "text" at bounding box center [476, 193] width 346 height 41
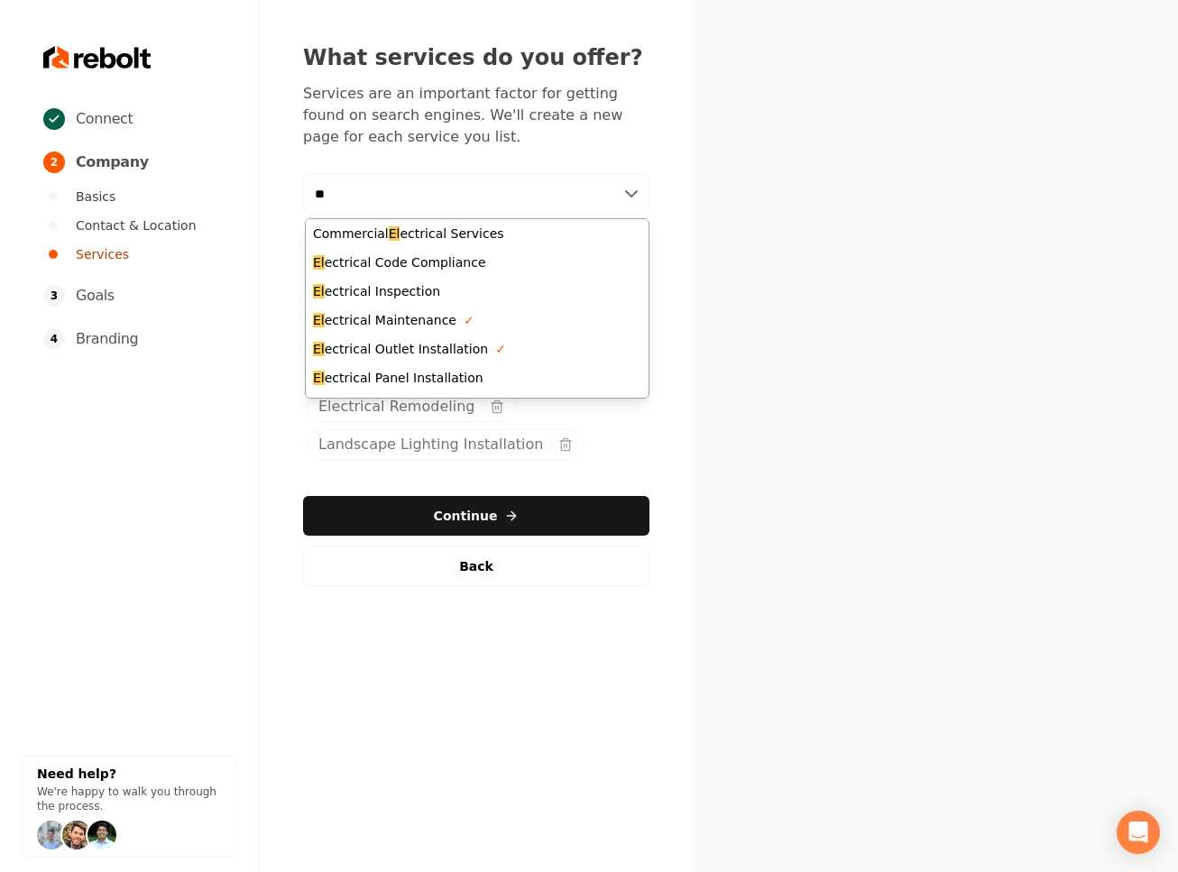
type input "*"
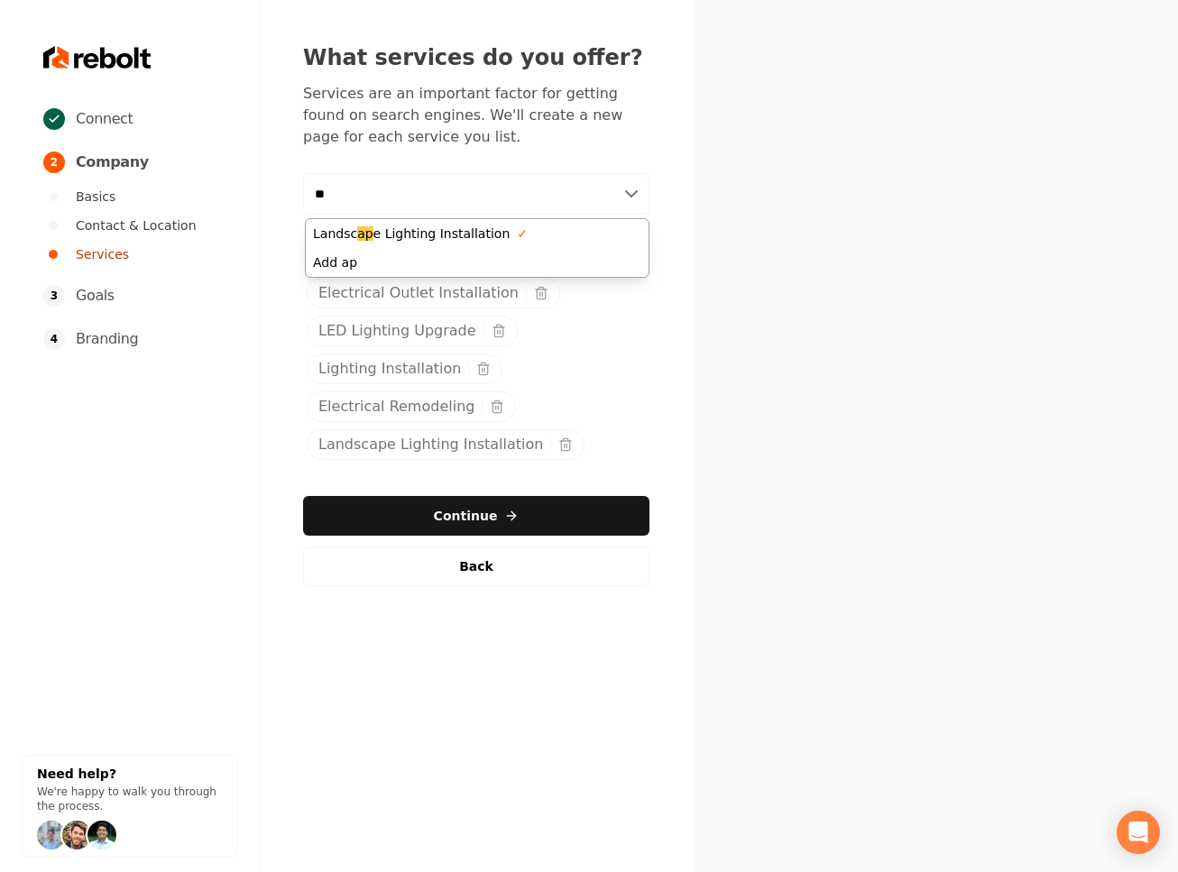
type input "*"
drag, startPoint x: 470, startPoint y: 190, endPoint x: 308, endPoint y: 189, distance: 162.4
click at [308, 189] on input "**********" at bounding box center [476, 193] width 346 height 41
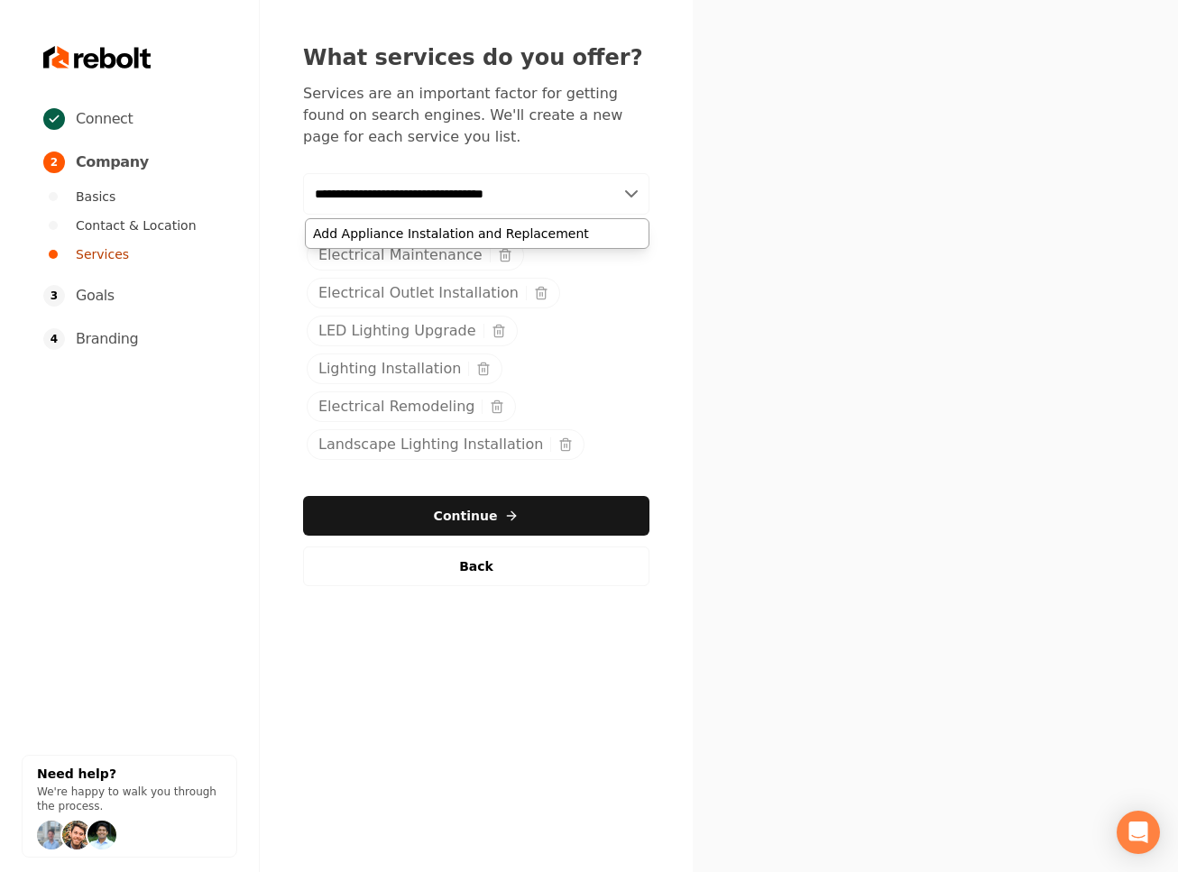
drag, startPoint x: 560, startPoint y: 192, endPoint x: 275, endPoint y: 200, distance: 285.2
click at [275, 200] on div "**********" at bounding box center [476, 315] width 433 height 630
drag, startPoint x: 407, startPoint y: 191, endPoint x: 435, endPoint y: 191, distance: 28.0
click at [407, 190] on input "**********" at bounding box center [476, 193] width 346 height 41
click at [465, 194] on input "**********" at bounding box center [476, 193] width 346 height 41
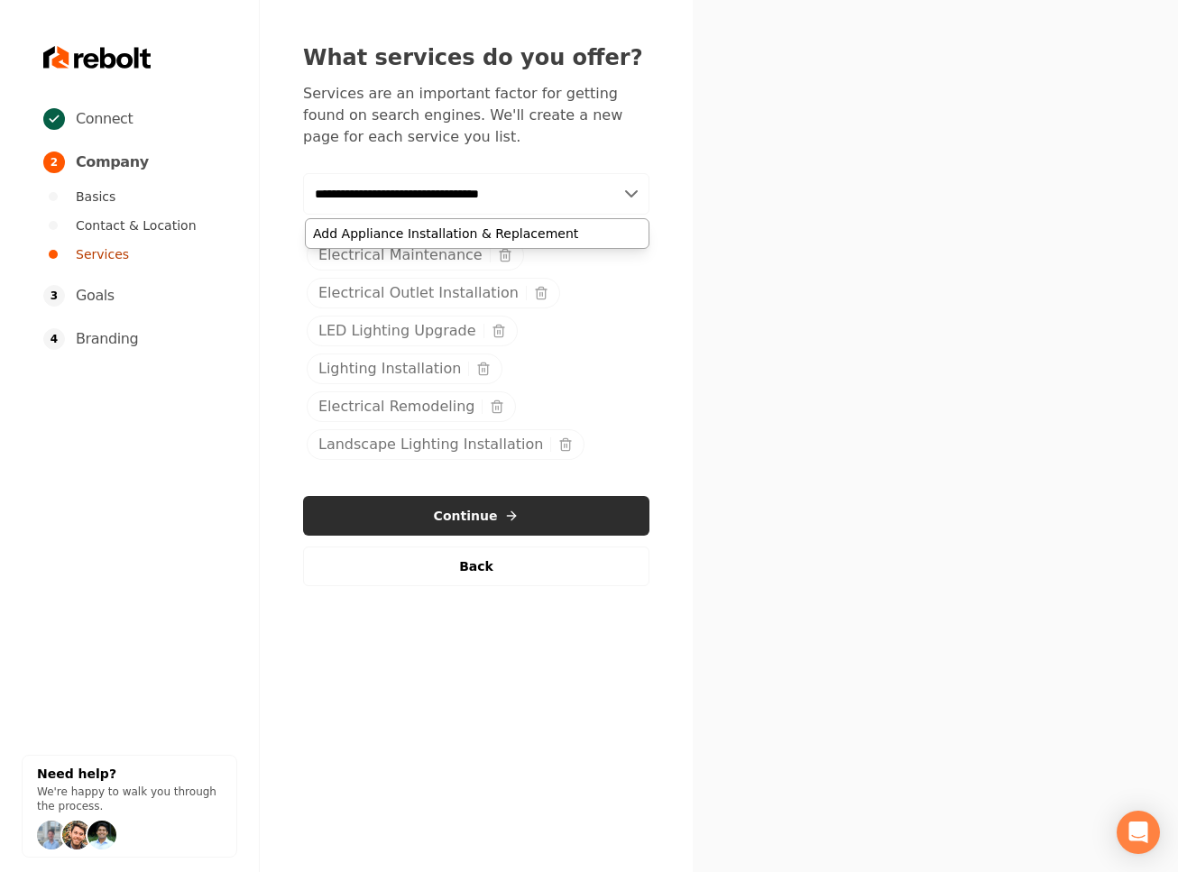
type input "**********"
click at [512, 523] on button "Continue" at bounding box center [476, 516] width 346 height 40
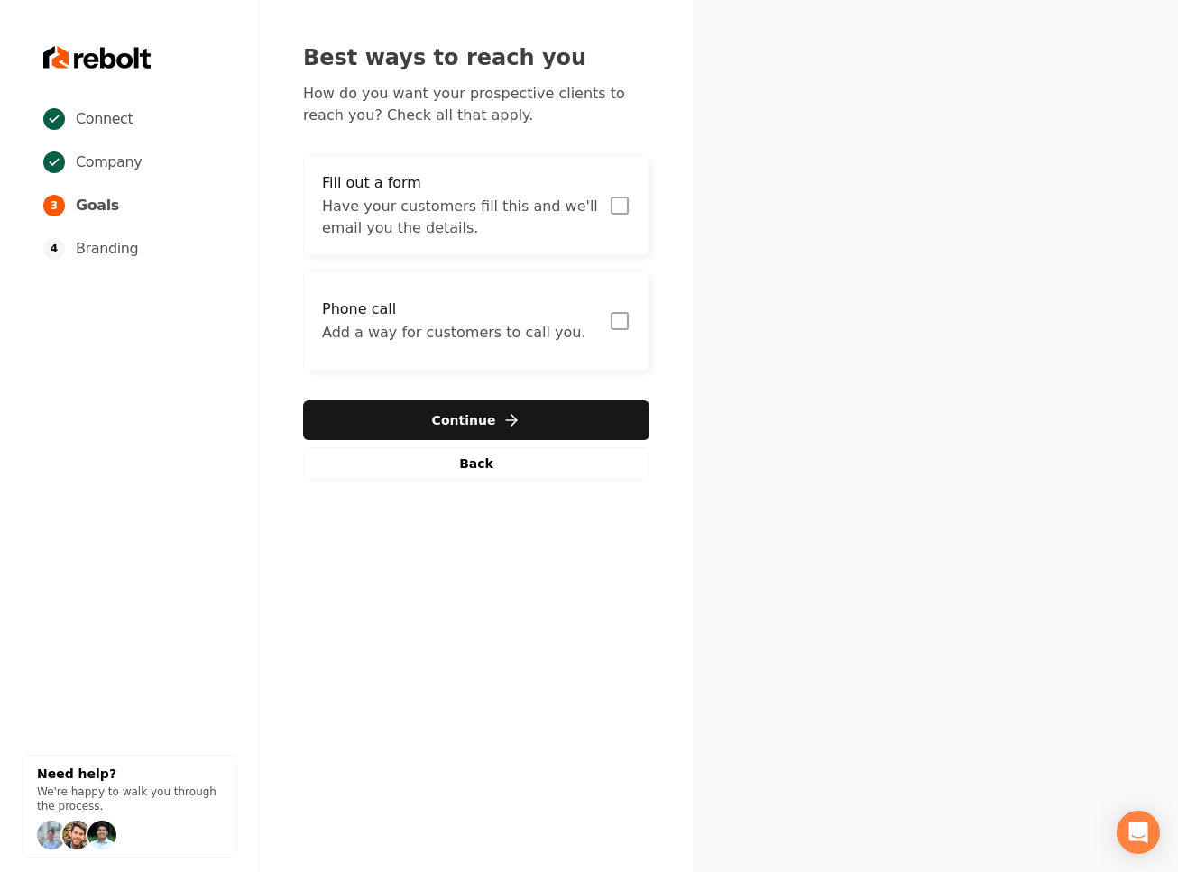
click at [613, 213] on rect "button" at bounding box center [620, 206] width 16 height 16
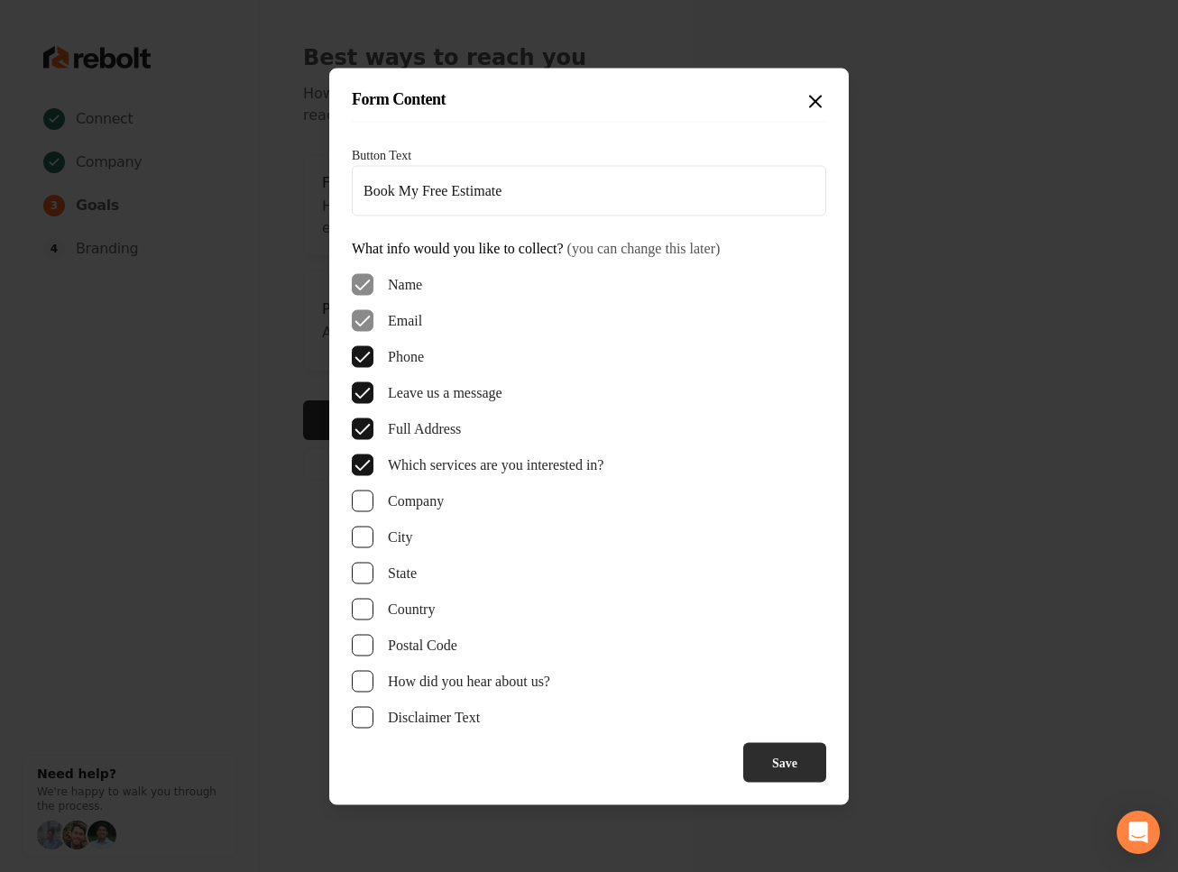
drag, startPoint x: 778, startPoint y: 803, endPoint x: 772, endPoint y: 764, distance: 39.3
click at [778, 800] on div "Form Content Button Text Book My Free Estimate What info would you like to coll…" at bounding box center [589, 436] width 520 height 737
click at [771, 759] on button "Save" at bounding box center [784, 762] width 83 height 40
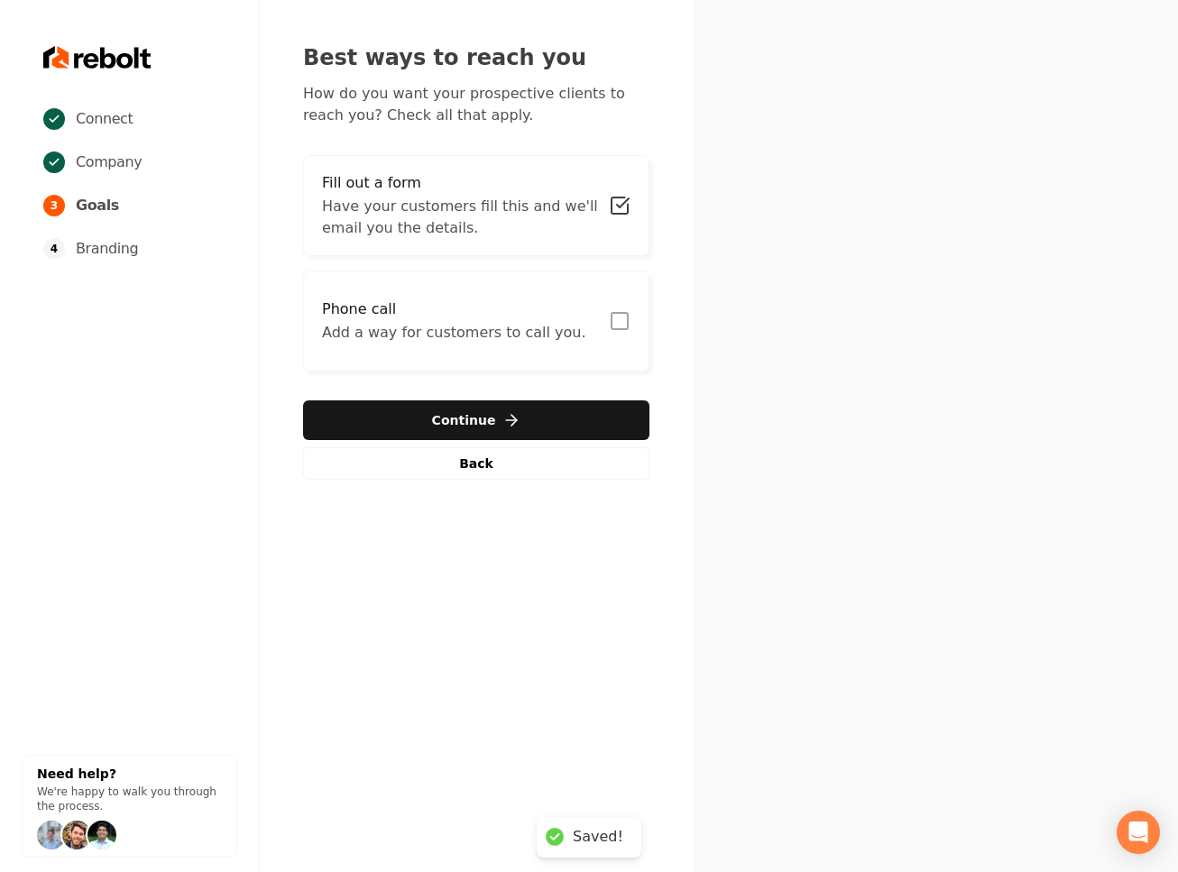
click at [616, 328] on rect "button" at bounding box center [620, 321] width 16 height 16
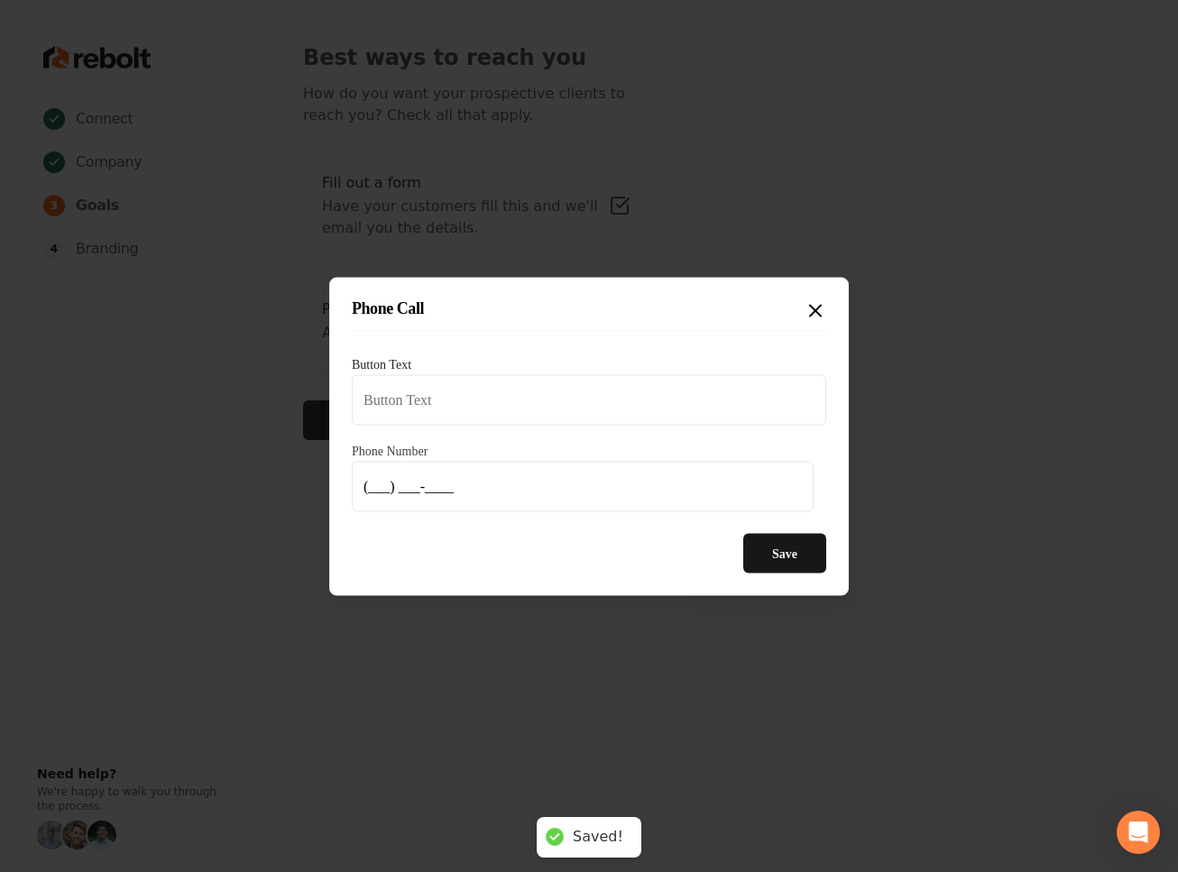
type input "Call us"
type input "(214) 543-5466"
click at [770, 558] on button "Save" at bounding box center [784, 553] width 83 height 40
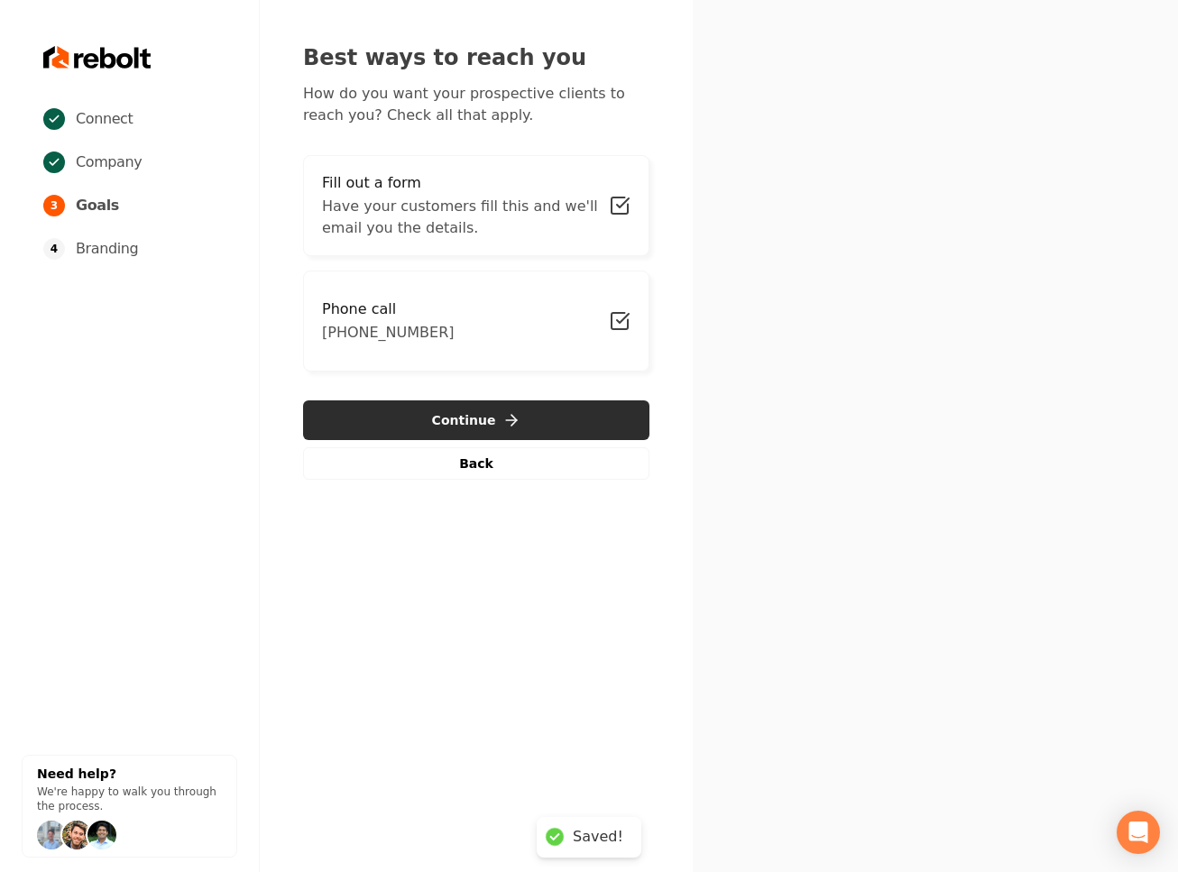
click at [452, 413] on button "Continue" at bounding box center [476, 420] width 346 height 40
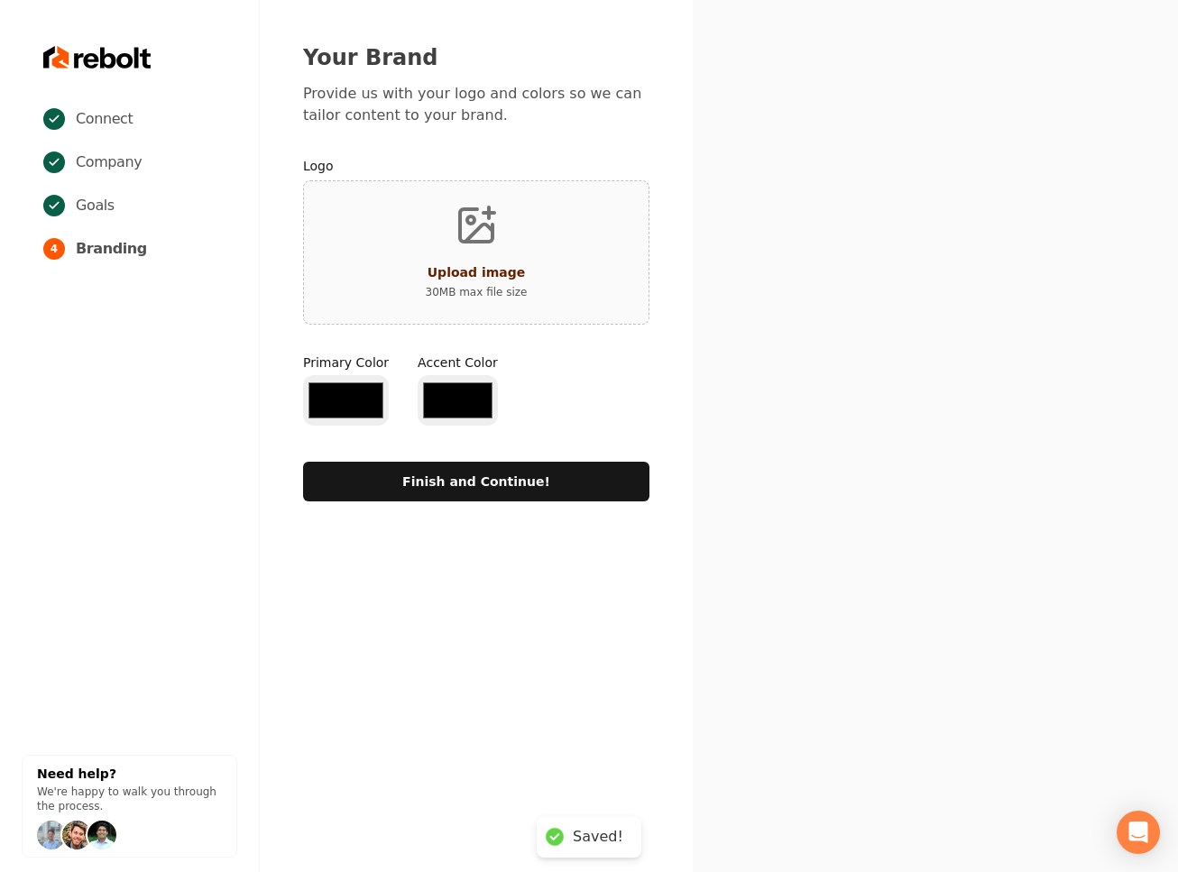
type input "#194d33"
type input "#70be00"
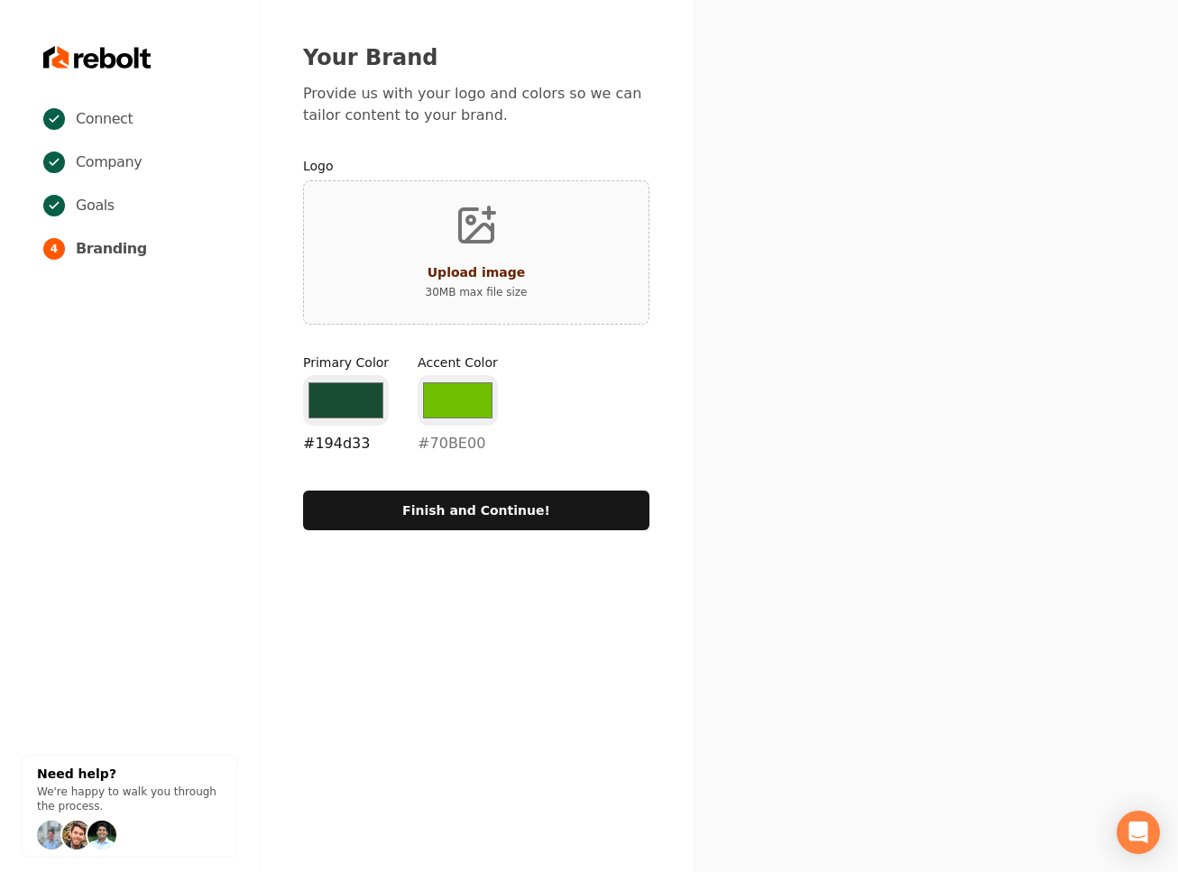
click at [342, 402] on input "#194d33" at bounding box center [346, 400] width 86 height 51
type input "#000000"
click at [444, 386] on input "#70be00" at bounding box center [458, 400] width 80 height 51
type input "#940007"
click at [666, 606] on div "Connect Company Goals 4 Branding Need help? We're happy to walk you through the…" at bounding box center [589, 436] width 1178 height 872
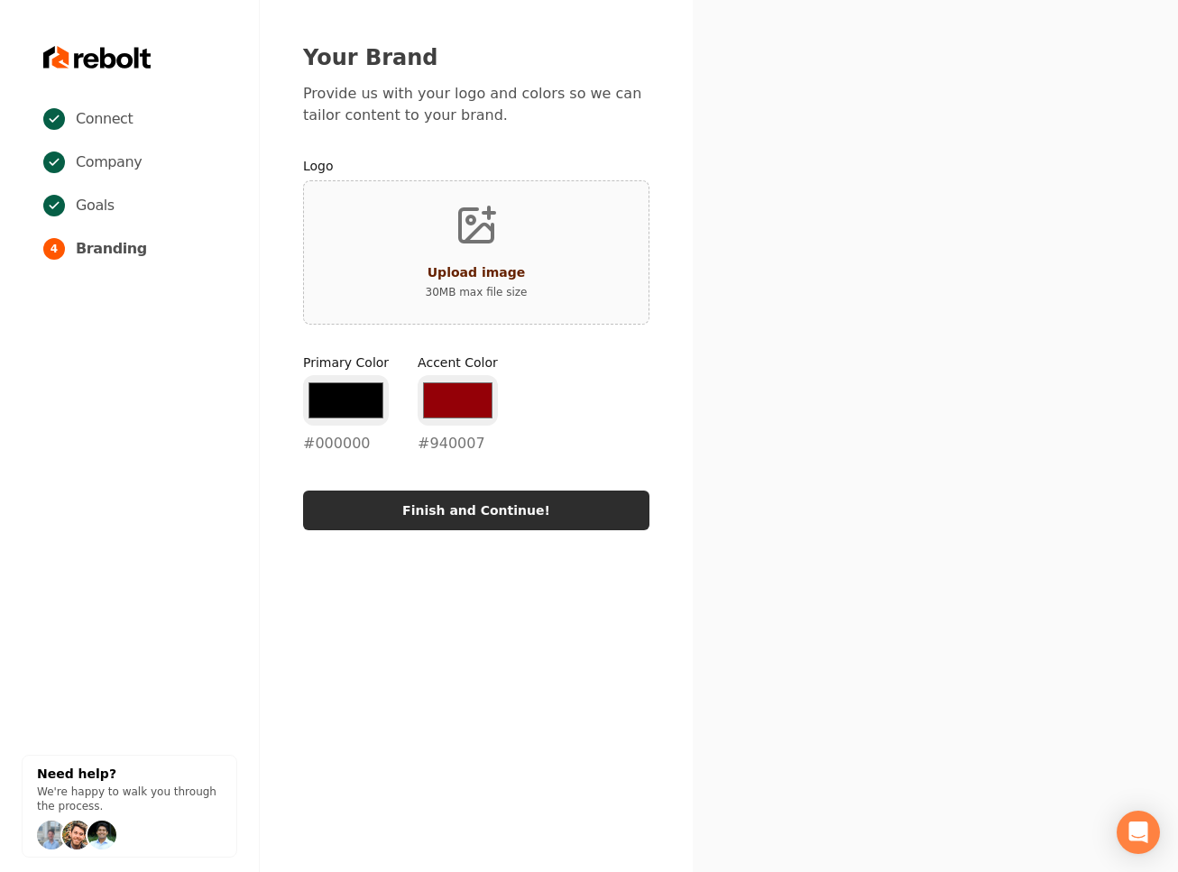
click at [605, 503] on button "Finish and Continue!" at bounding box center [476, 511] width 346 height 40
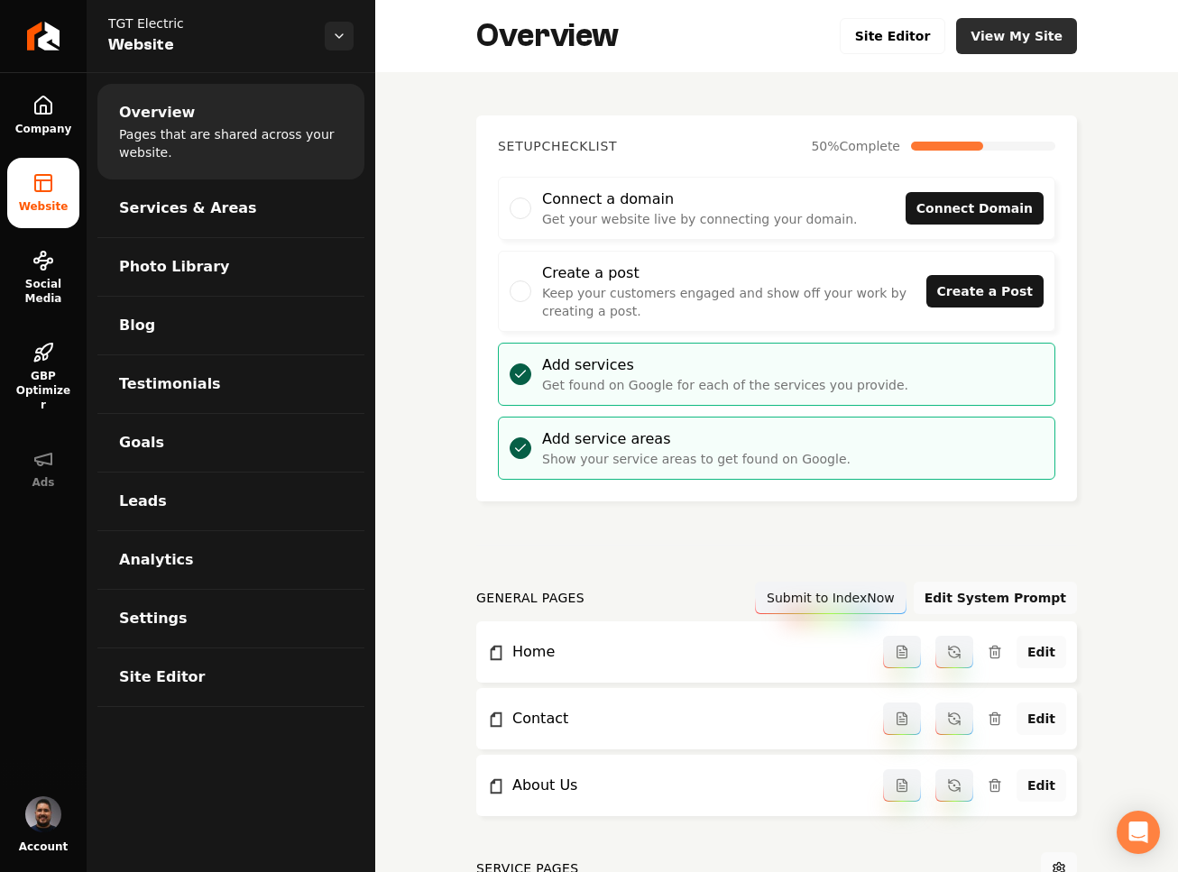
click at [990, 36] on link "View My Site" at bounding box center [1016, 36] width 121 height 36
drag, startPoint x: 54, startPoint y: 99, endPoint x: 214, endPoint y: 79, distance: 160.9
click at [54, 100] on link "Company" at bounding box center [43, 115] width 72 height 70
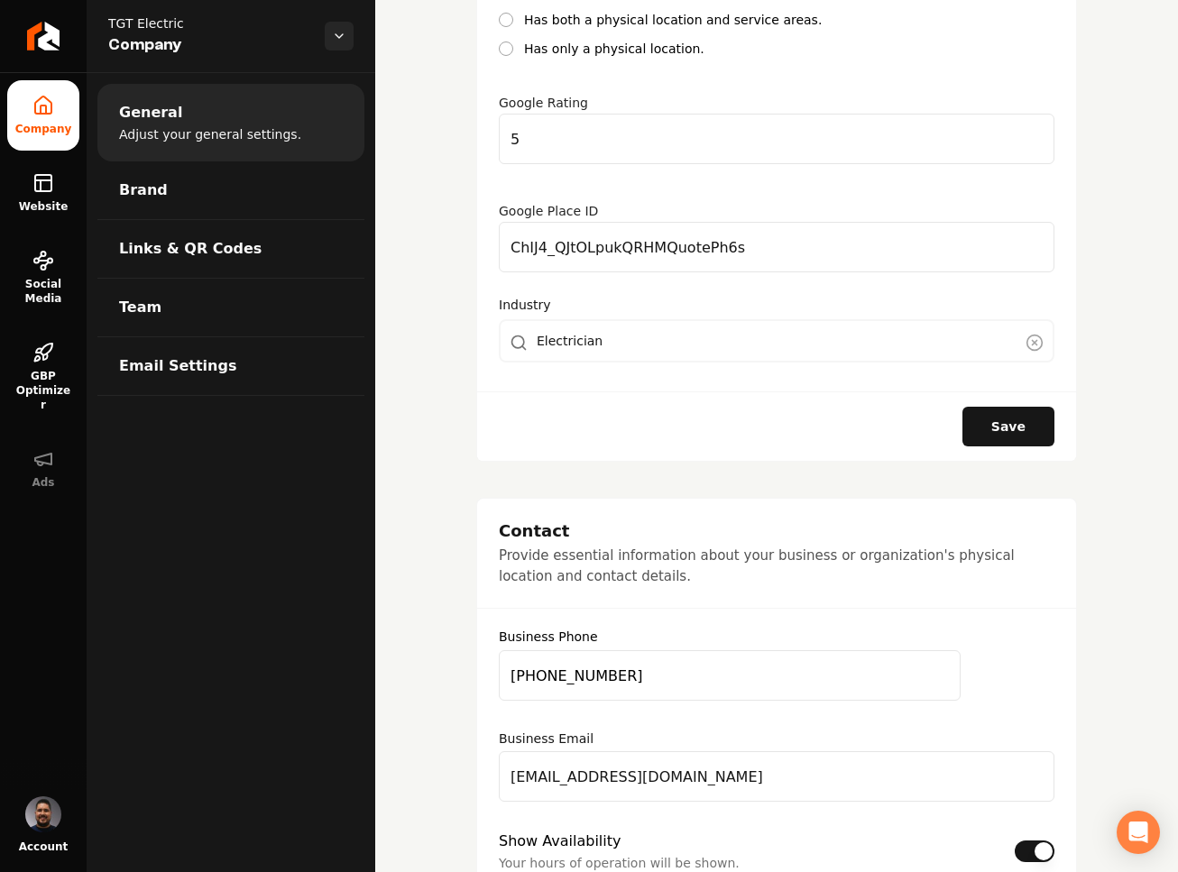
scroll to position [648, 0]
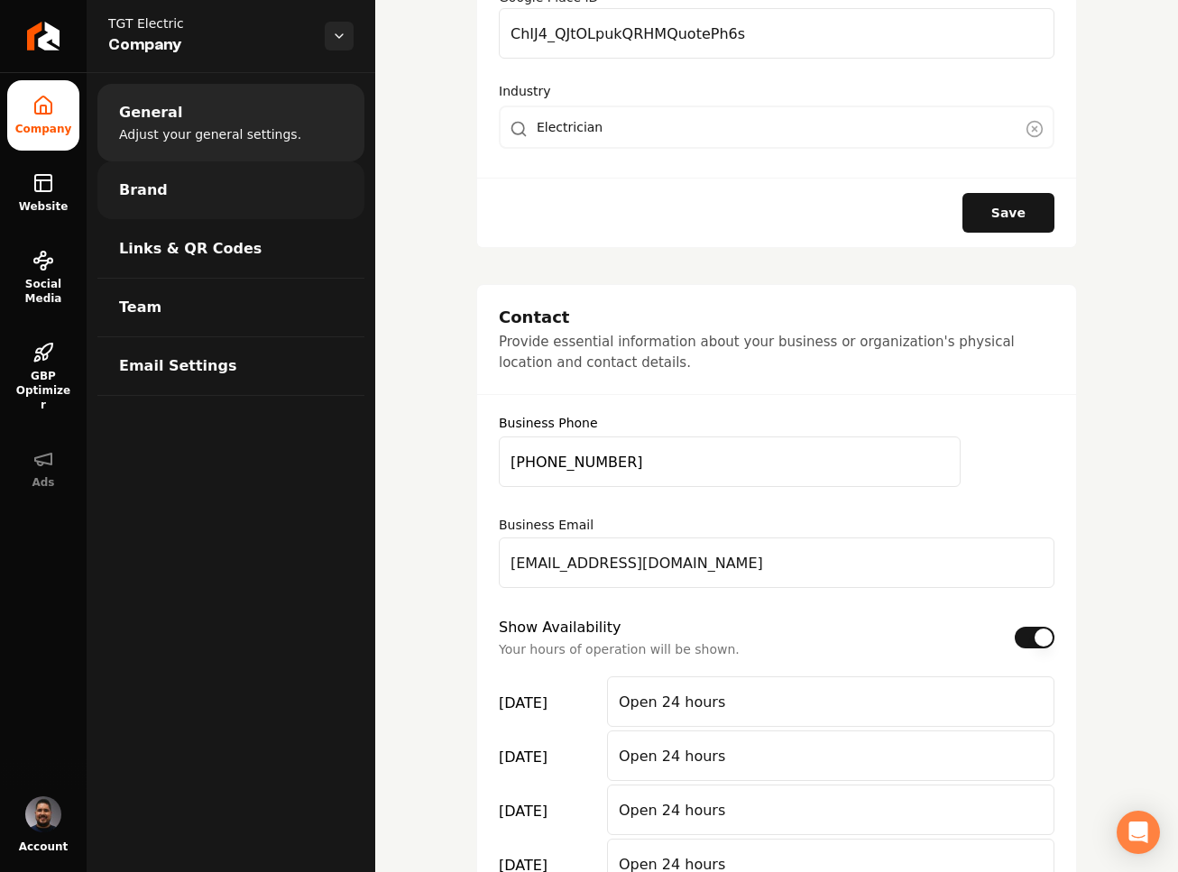
click at [205, 194] on link "Brand" at bounding box center [230, 190] width 267 height 58
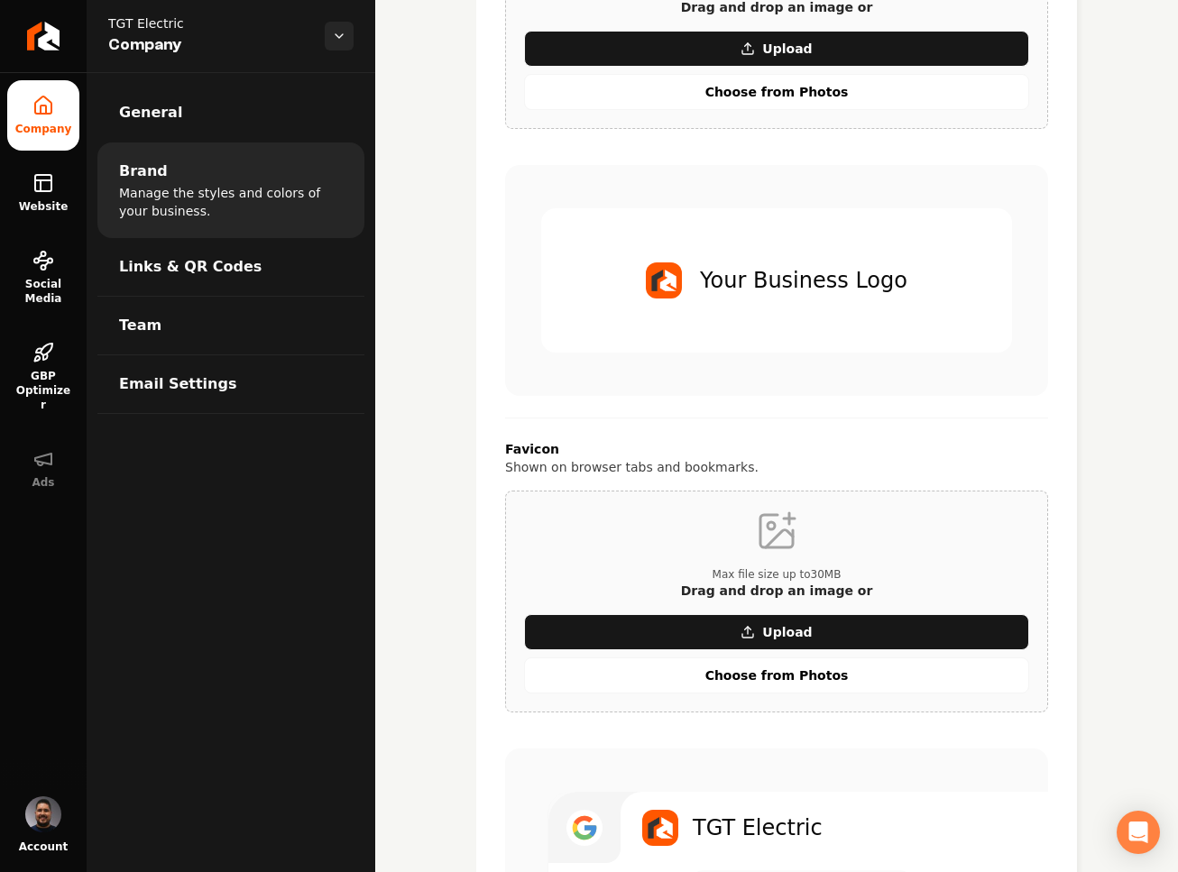
scroll to position [70, 0]
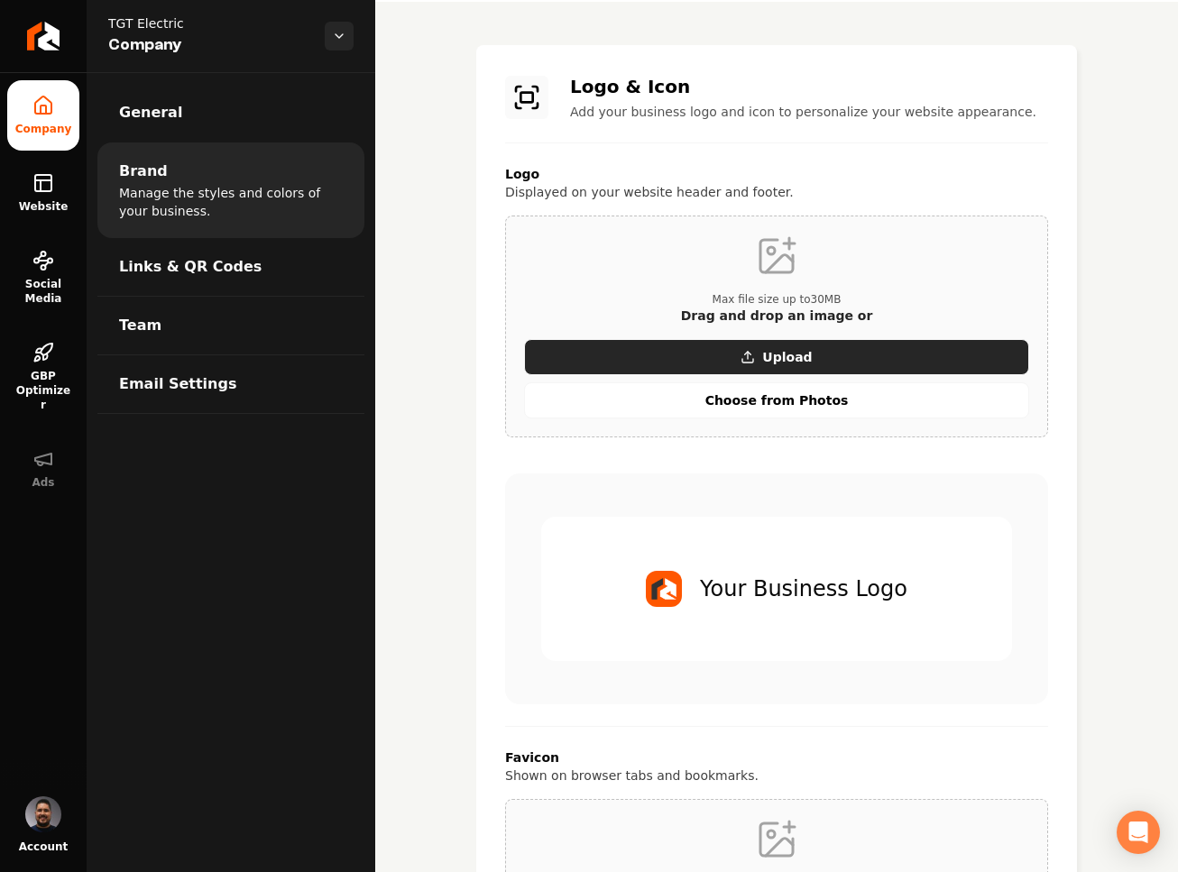
click at [762, 357] on p "Upload" at bounding box center [787, 357] width 50 height 18
click at [754, 354] on button "Upload" at bounding box center [776, 357] width 505 height 36
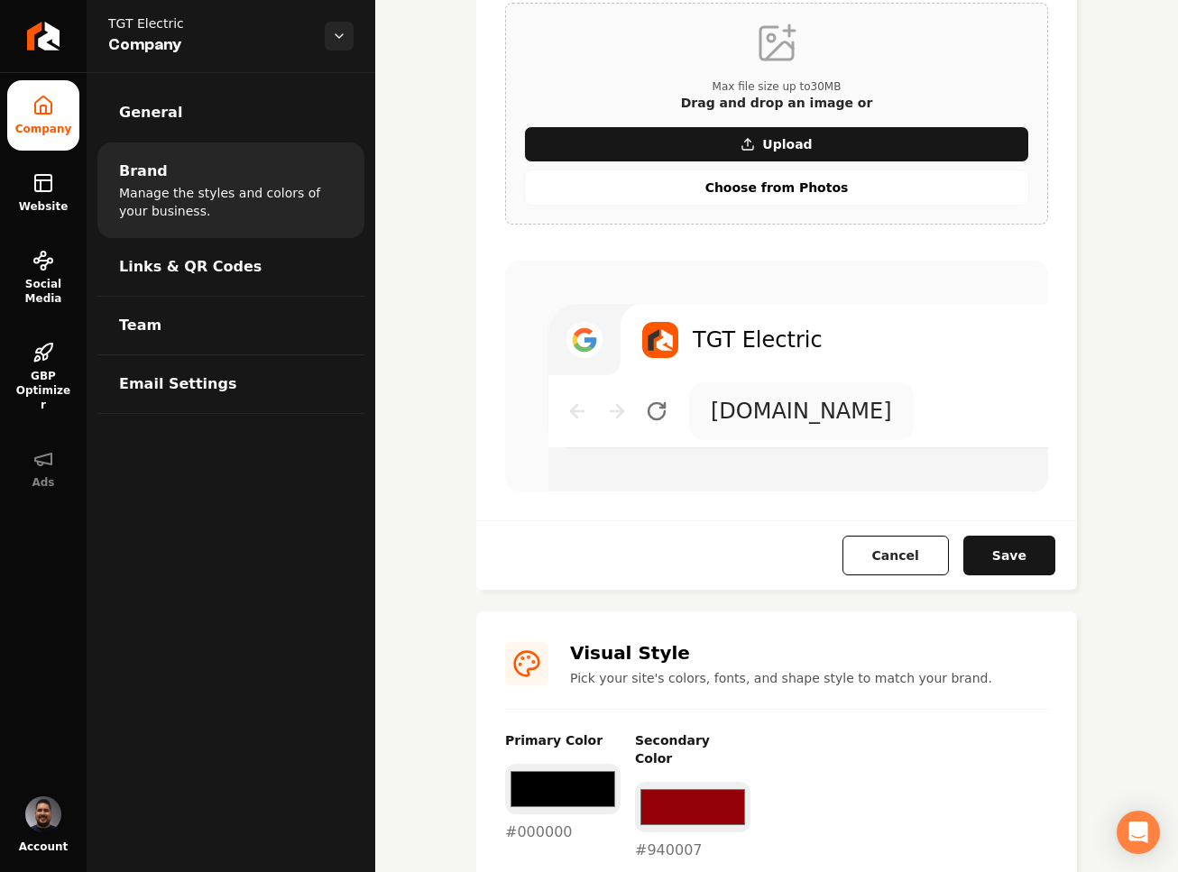
scroll to position [542, 0]
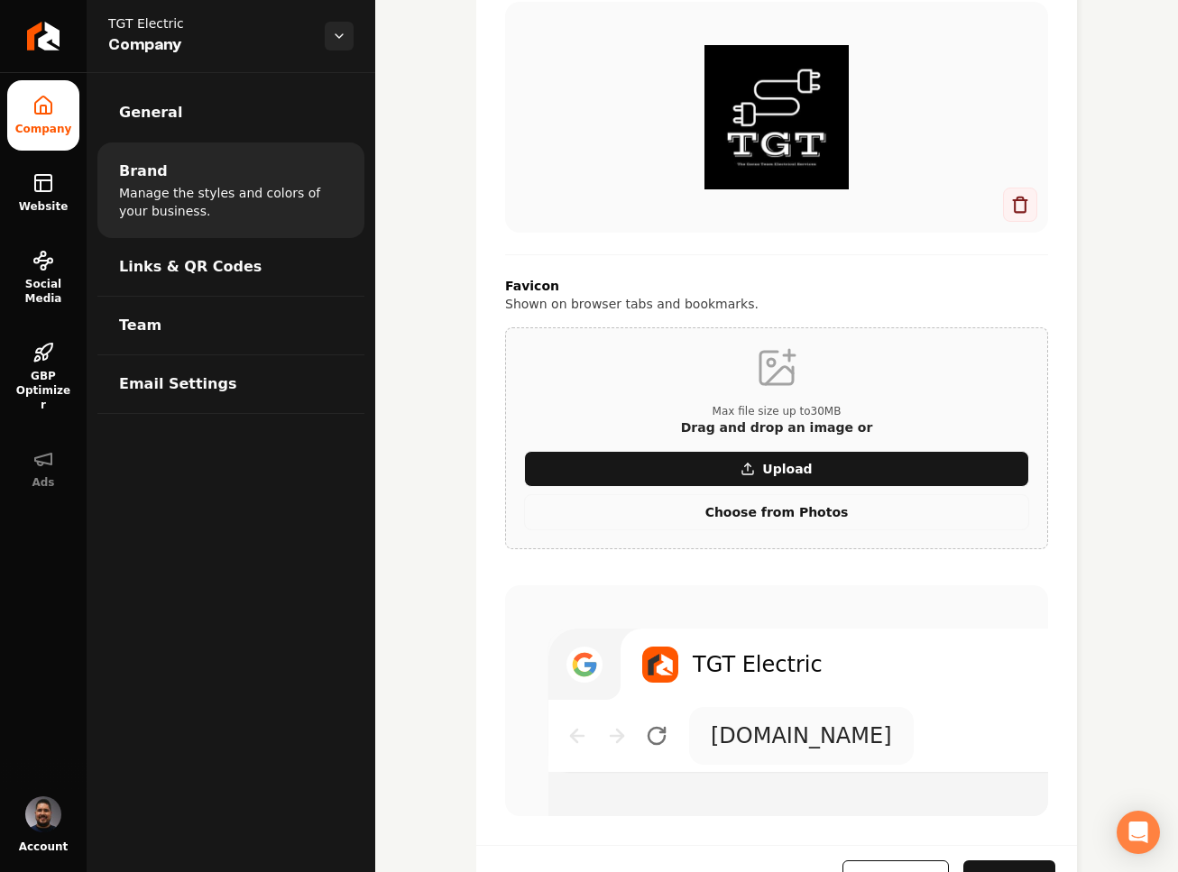
click at [772, 515] on p "Choose from Photos" at bounding box center [776, 512] width 143 height 18
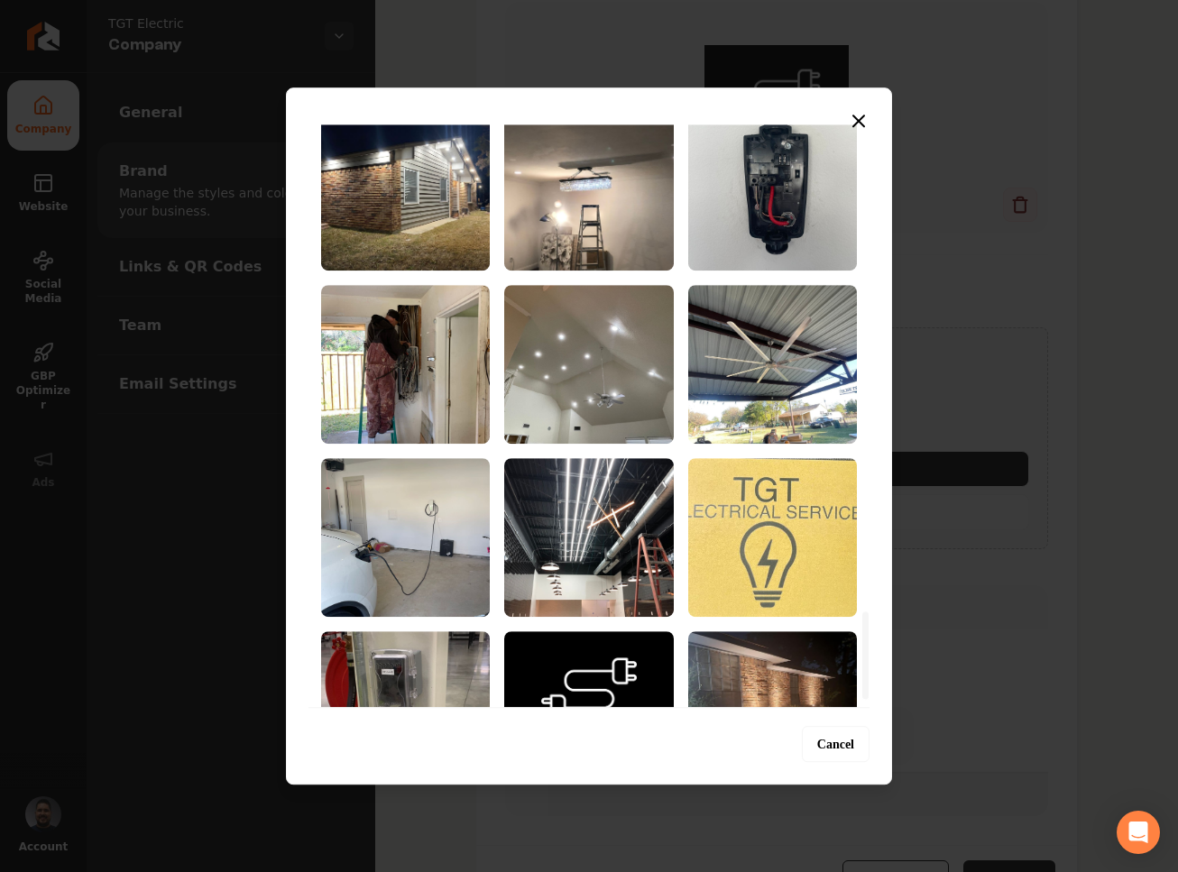
scroll to position [3277, 0]
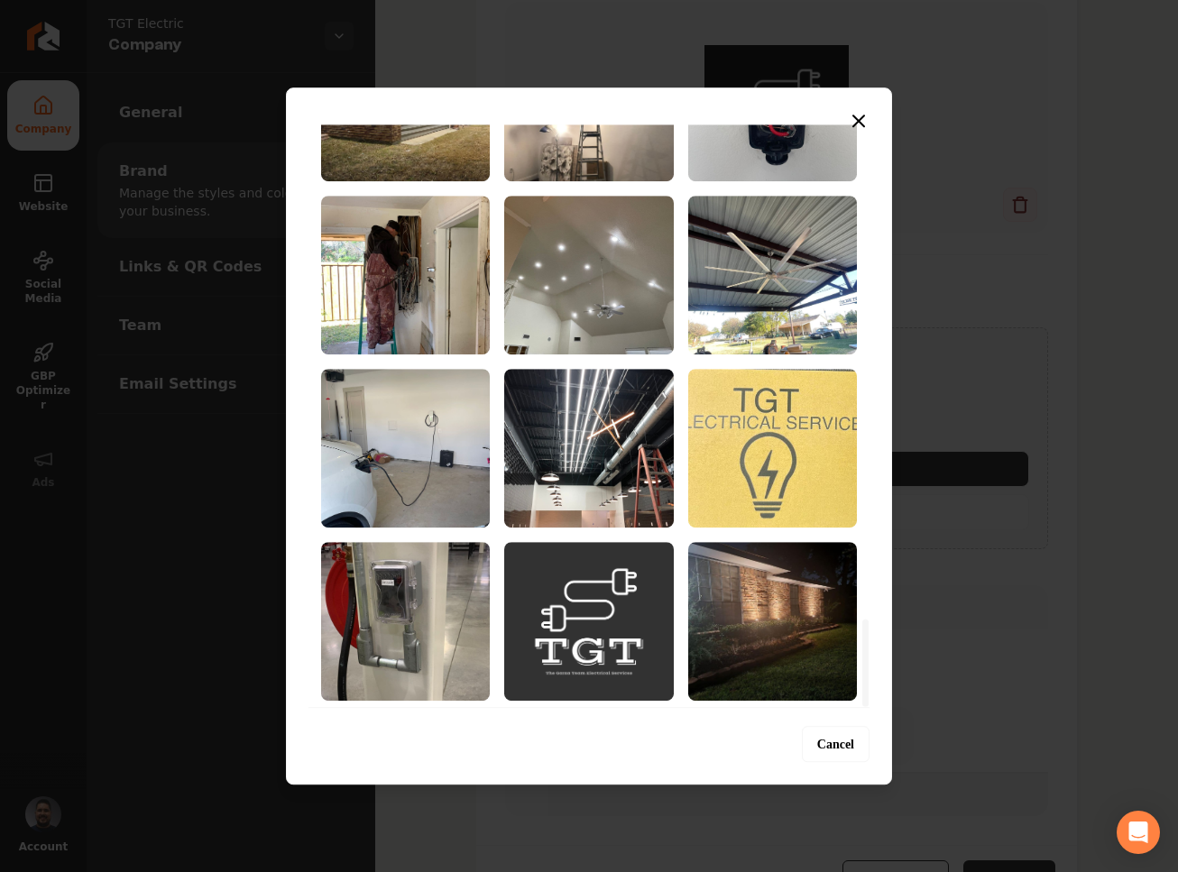
click at [596, 621] on img "Select image image_68c1f1f95c7cd75eb87741db.jpeg" at bounding box center [588, 621] width 169 height 159
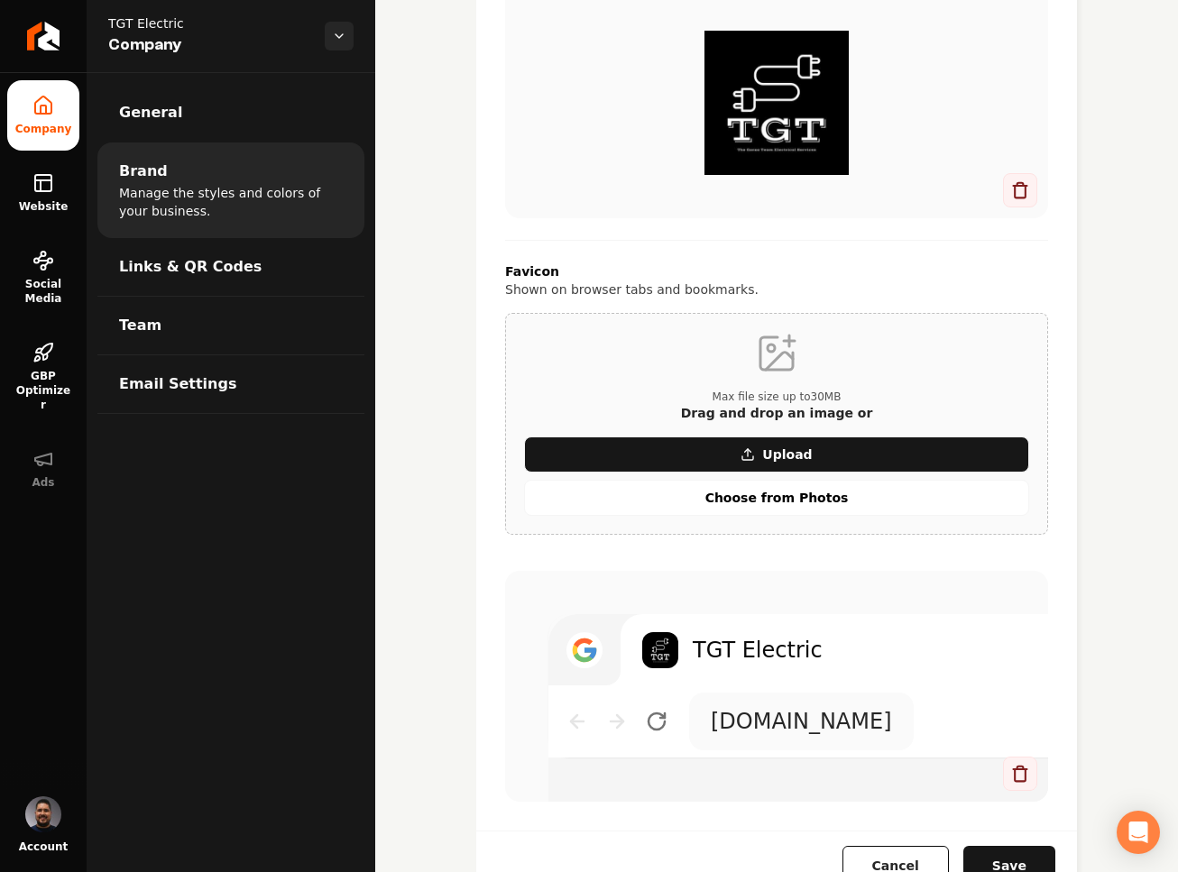
scroll to position [592, 0]
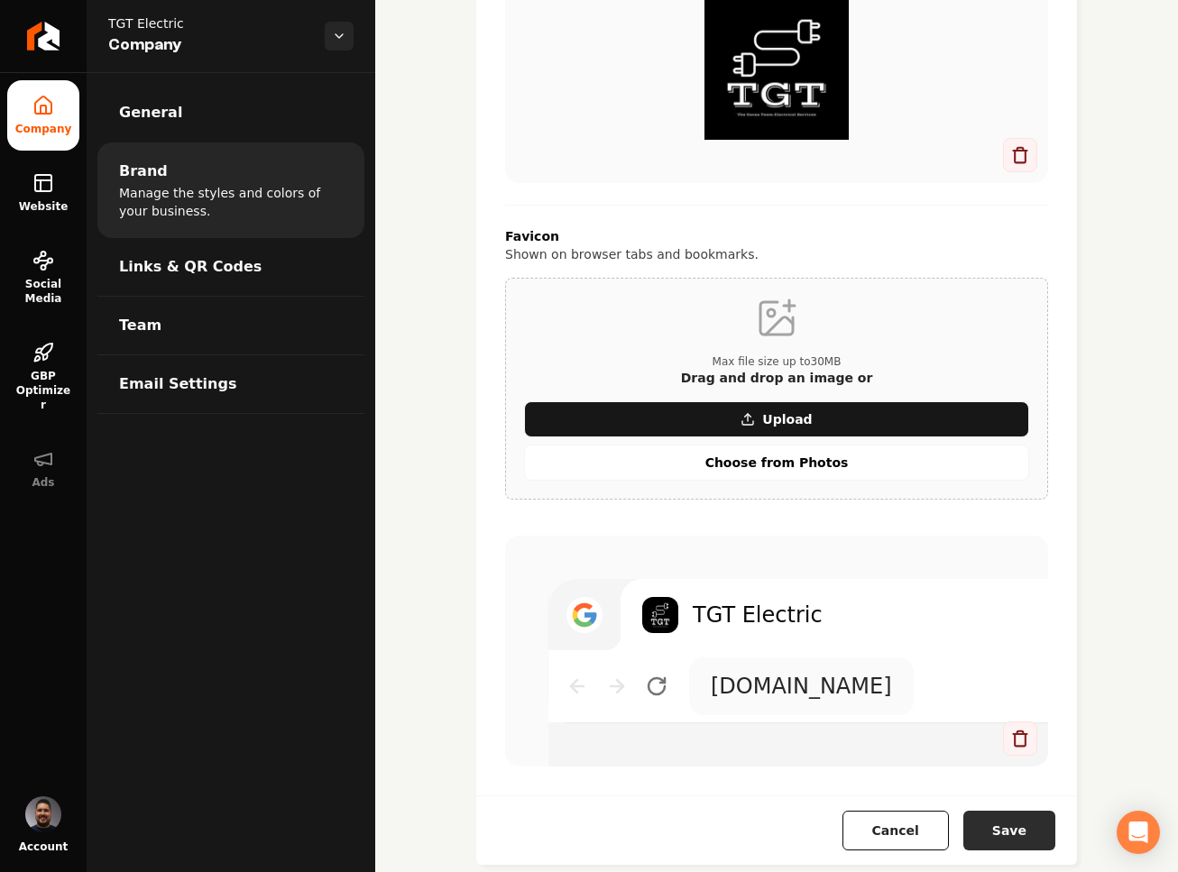
click at [1009, 840] on button "Save" at bounding box center [1009, 831] width 92 height 40
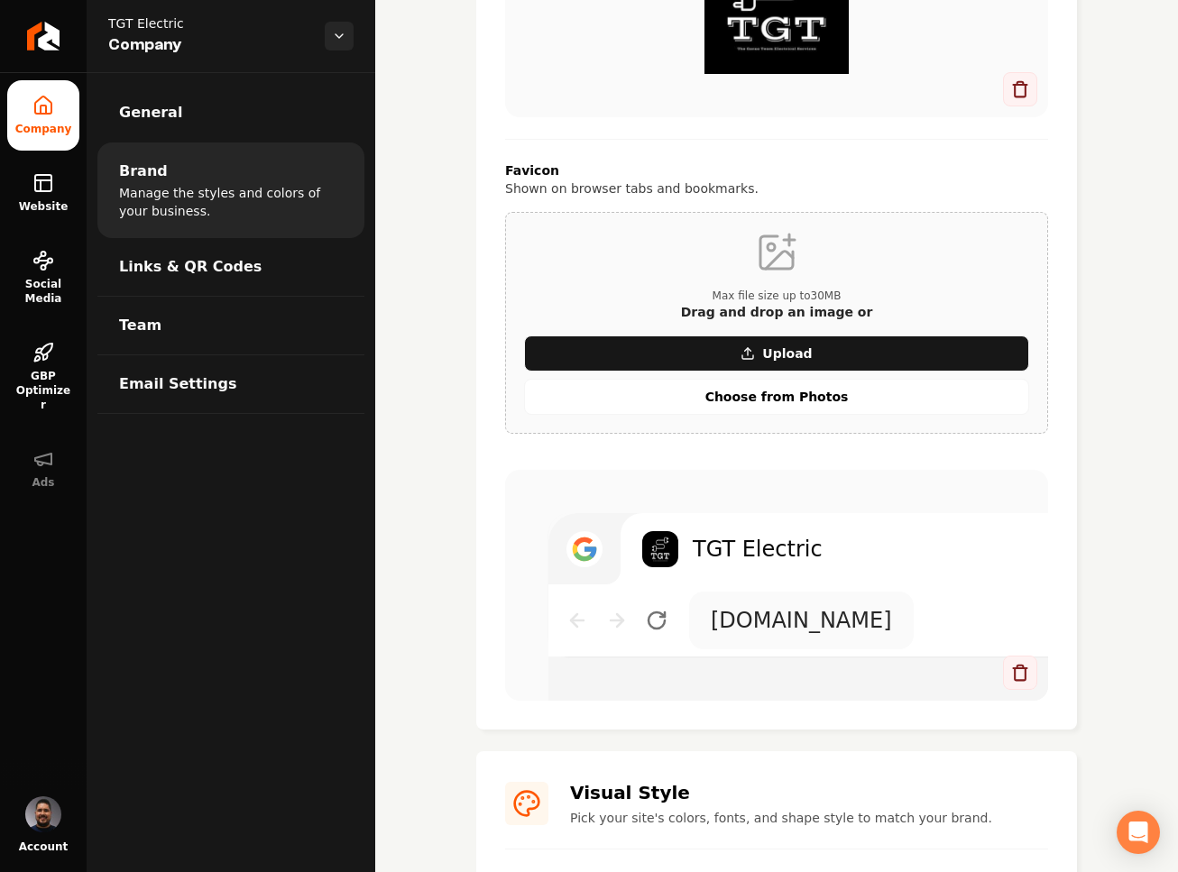
scroll to position [0, 0]
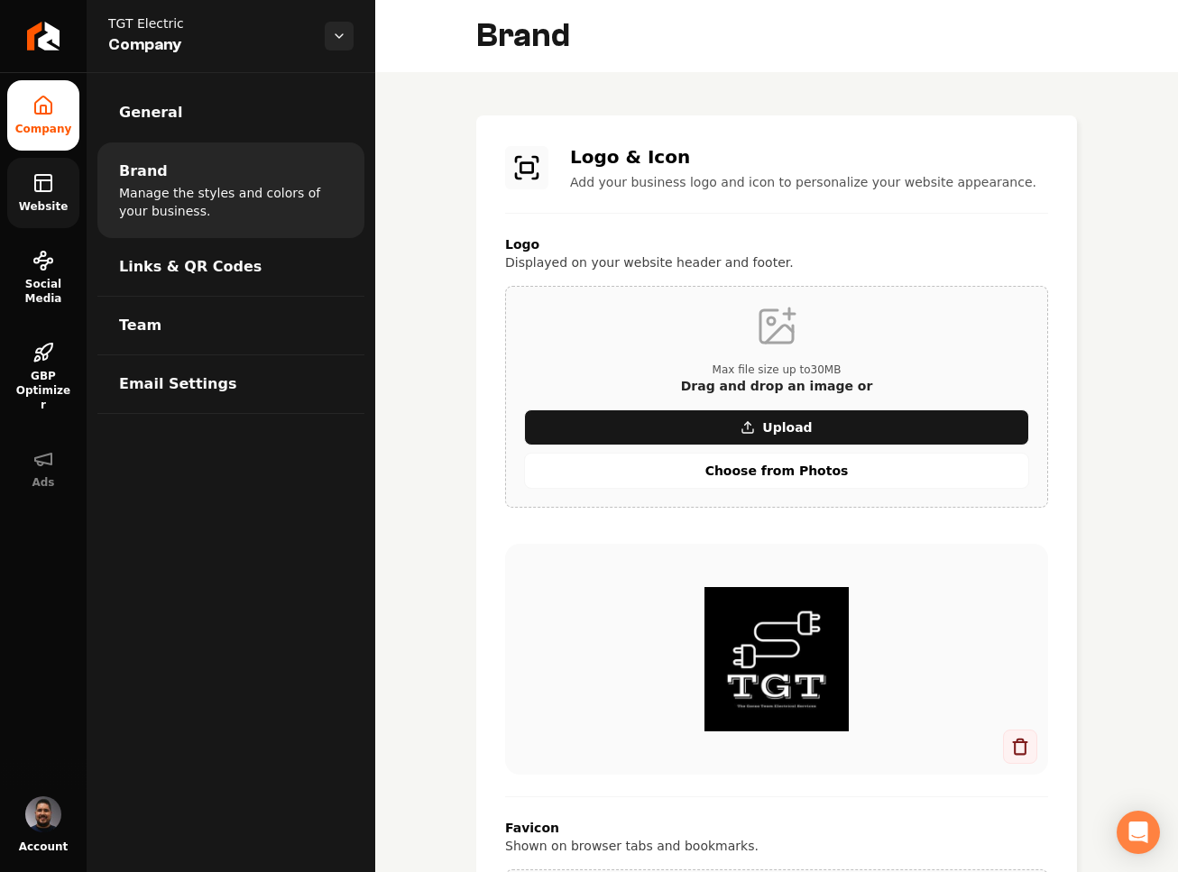
click at [52, 190] on icon at bounding box center [43, 183] width 22 height 22
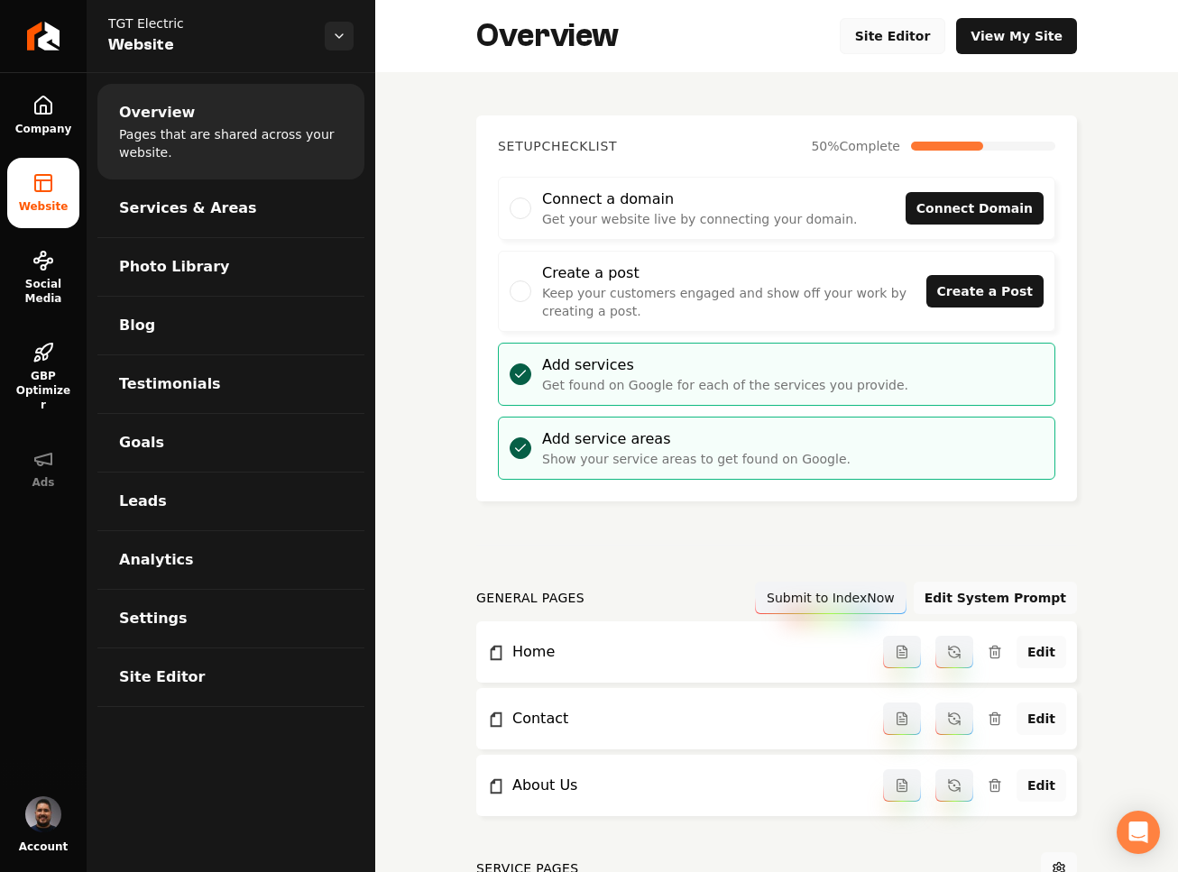
click at [883, 31] on link "Site Editor" at bounding box center [893, 36] width 106 height 36
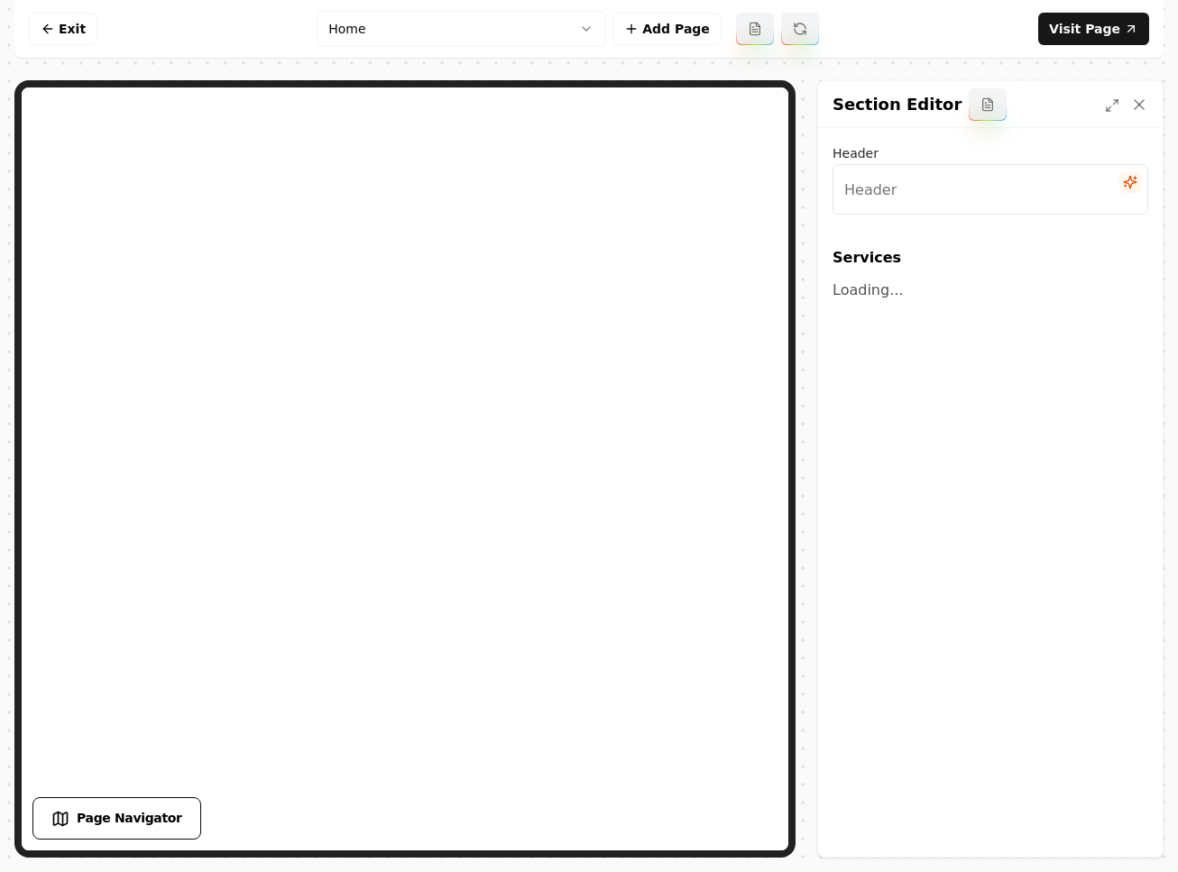
type input "Our Expert Electrical Services"
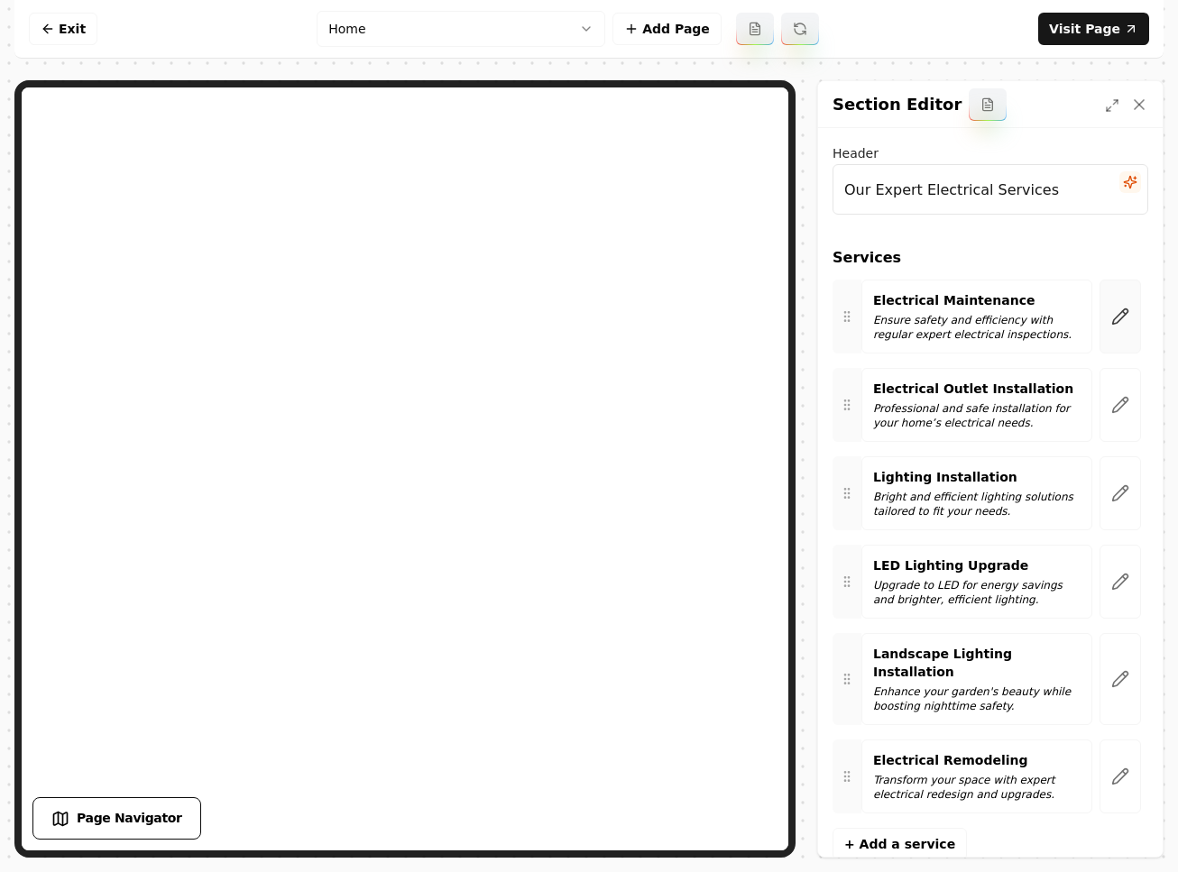
click at [1111, 314] on icon "button" at bounding box center [1120, 317] width 18 height 18
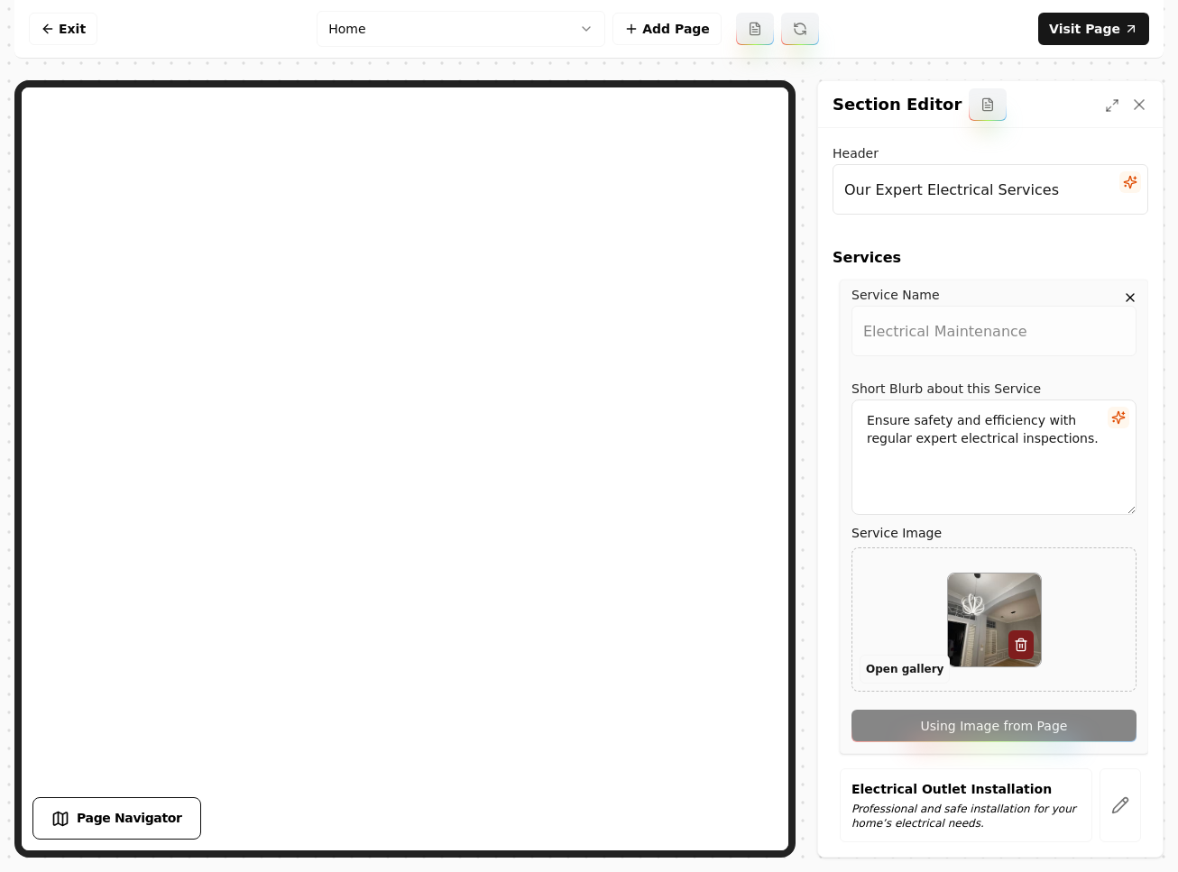
click at [925, 671] on button "Open gallery" at bounding box center [905, 669] width 90 height 29
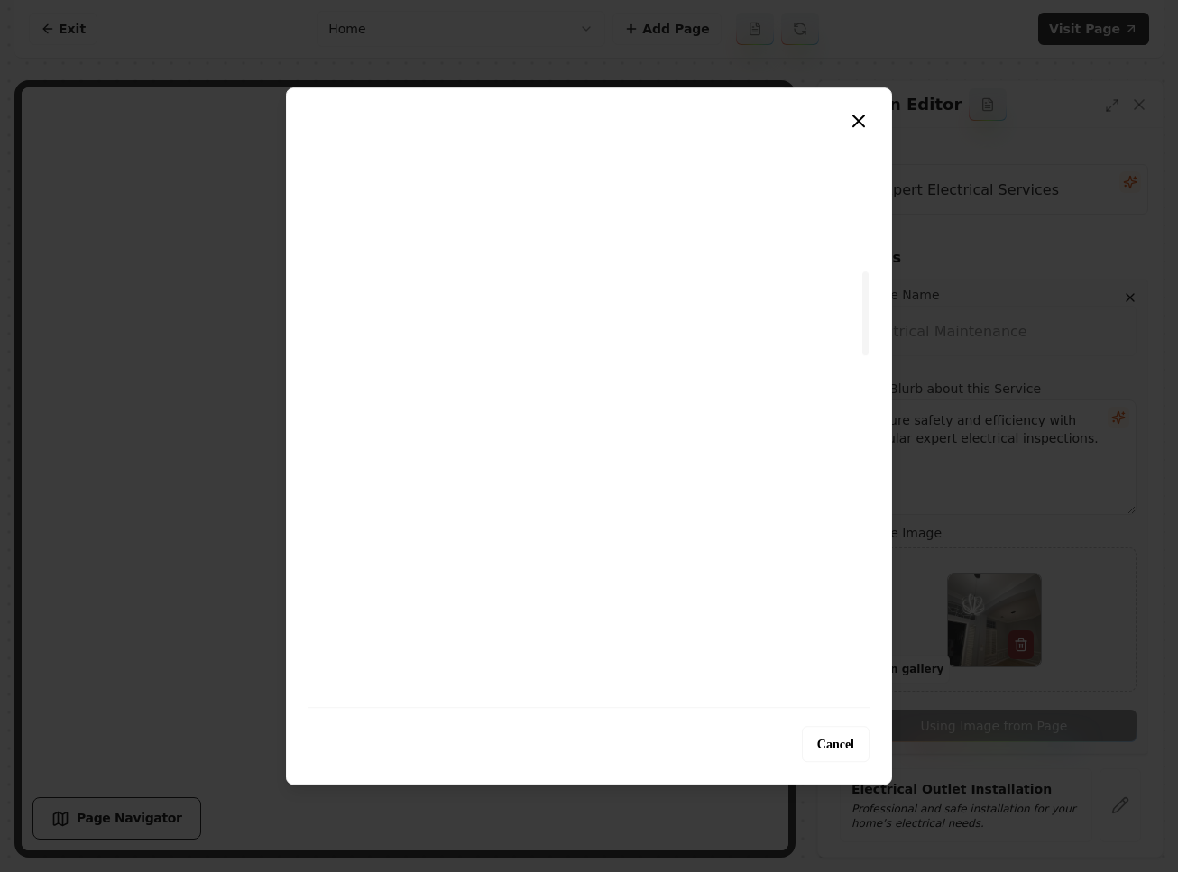
scroll to position [1075, 0]
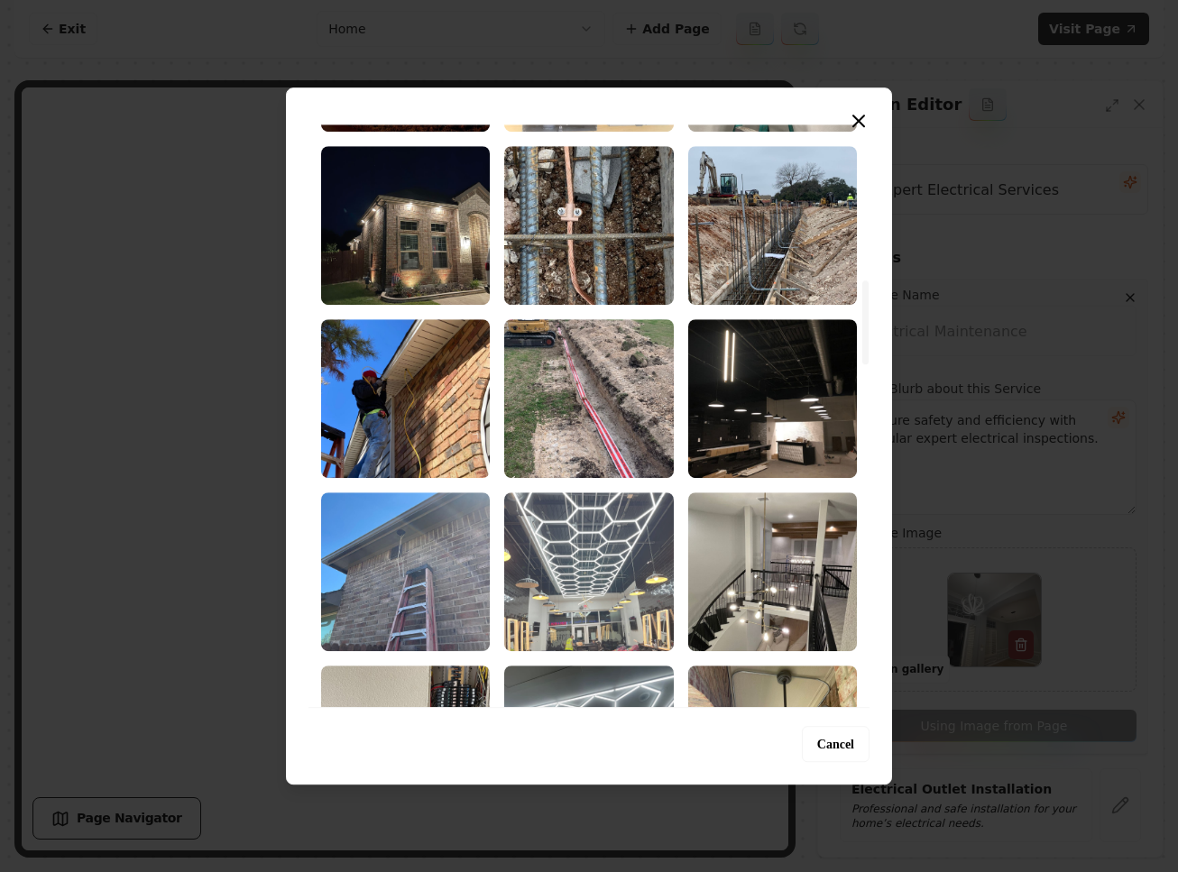
click at [565, 548] on img "Select image image_68c1f1fb5c7cd75eb8775434.jpeg" at bounding box center [588, 572] width 169 height 159
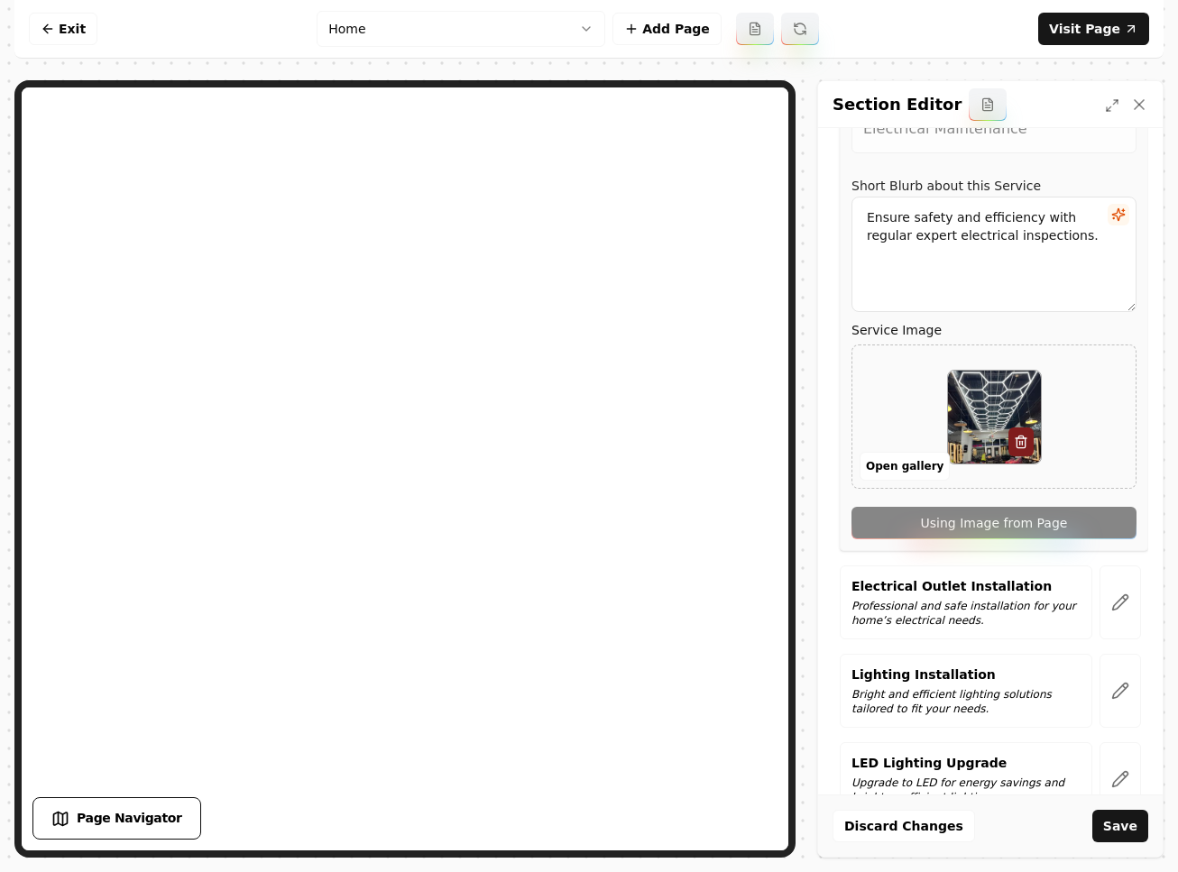
scroll to position [422, 0]
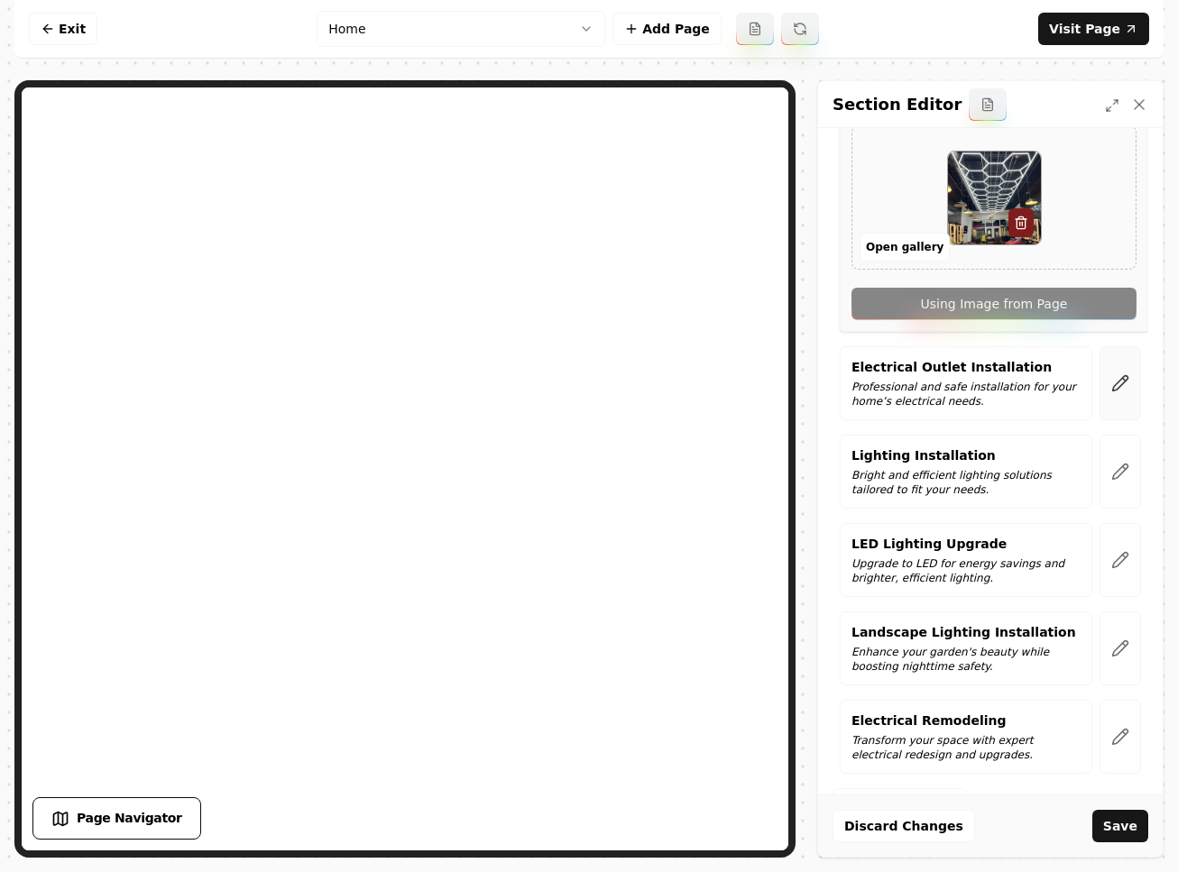
click at [1113, 374] on icon "button" at bounding box center [1120, 383] width 18 height 18
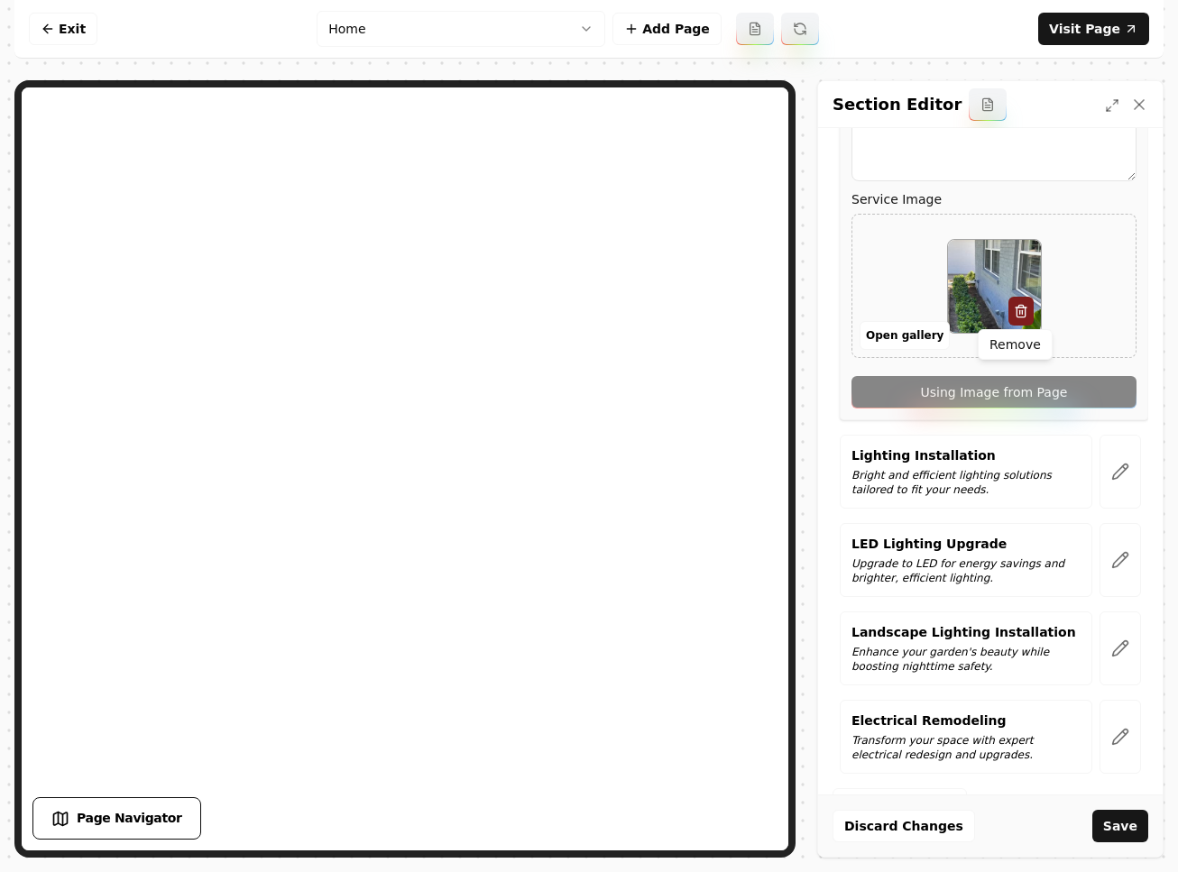
click at [1020, 312] on icon "button" at bounding box center [1021, 311] width 14 height 14
click at [911, 332] on button "Open gallery" at bounding box center [905, 335] width 90 height 29
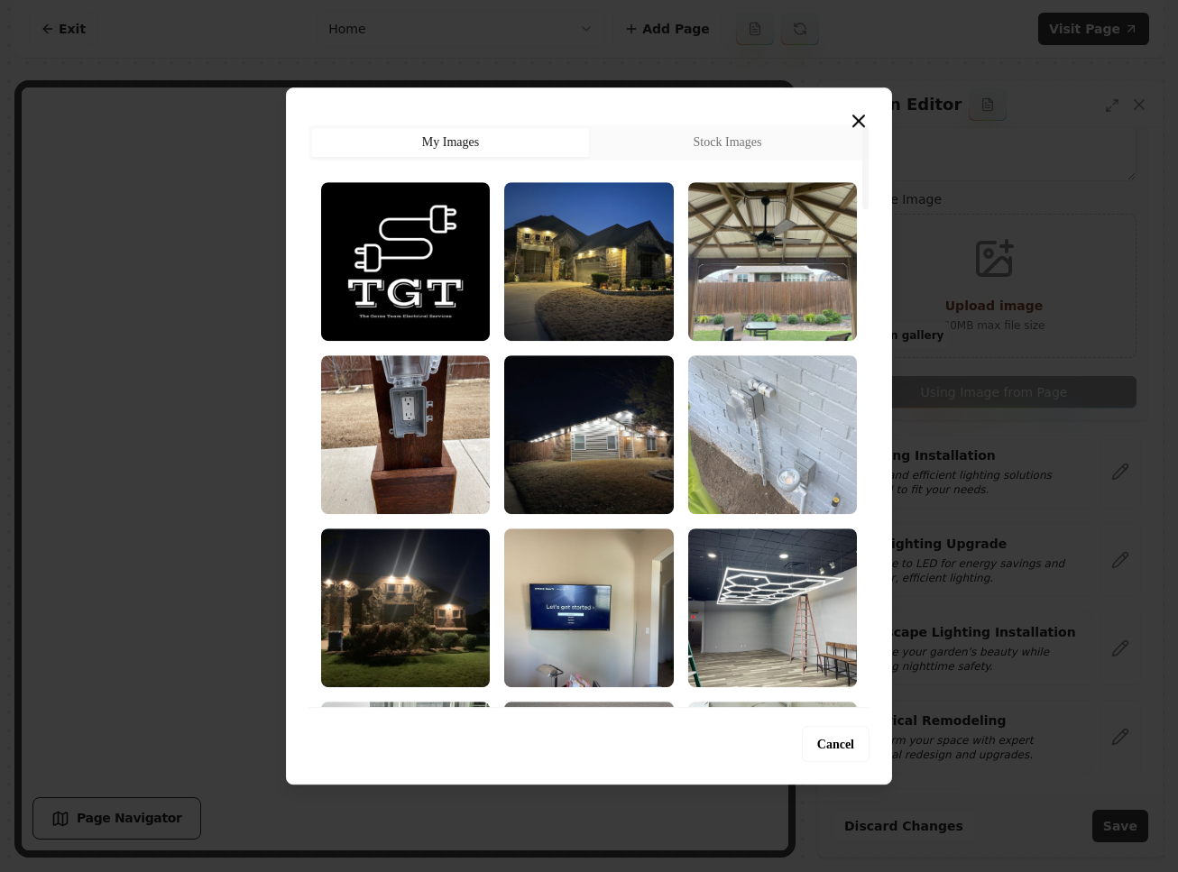
click at [777, 426] on img "Select image image_68c1f1fc5c7cd75eb8775ccf.jpeg" at bounding box center [772, 434] width 169 height 159
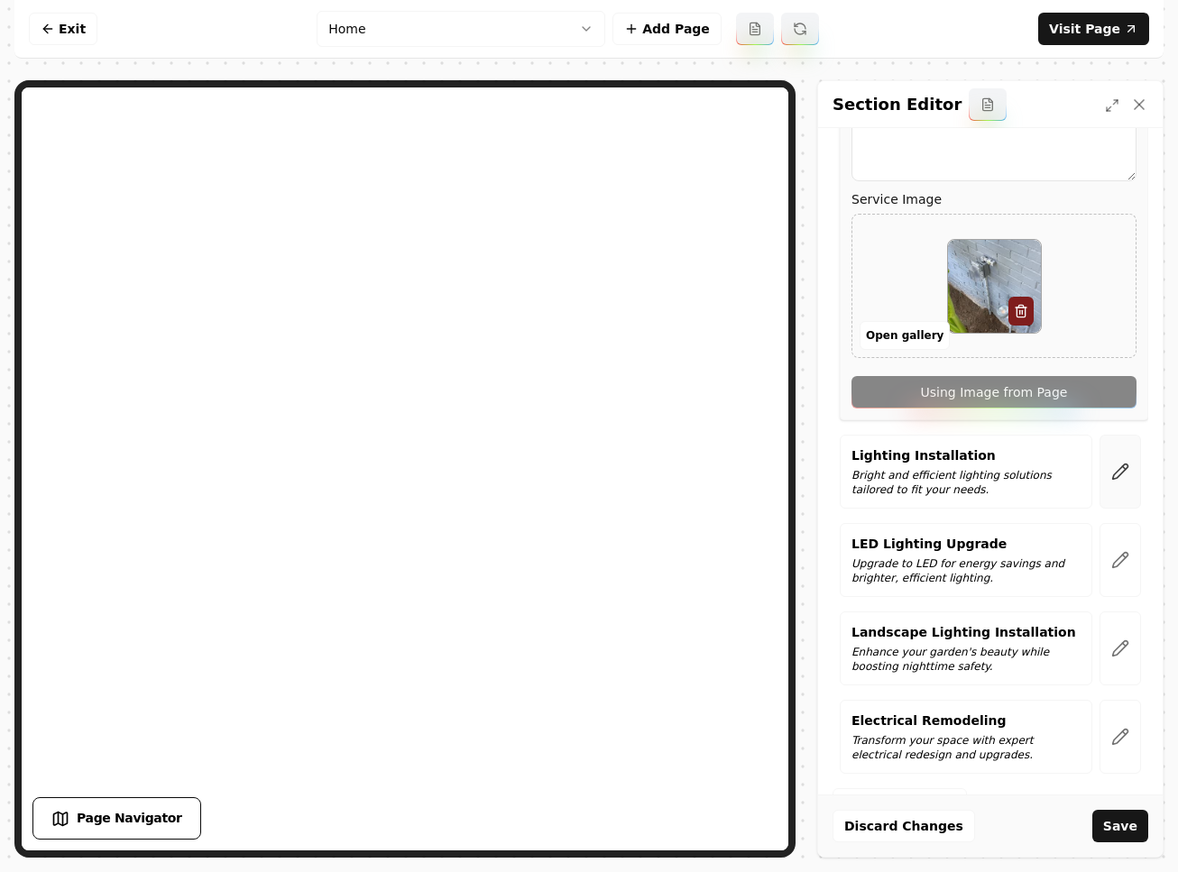
click at [1111, 471] on icon "button" at bounding box center [1120, 472] width 18 height 18
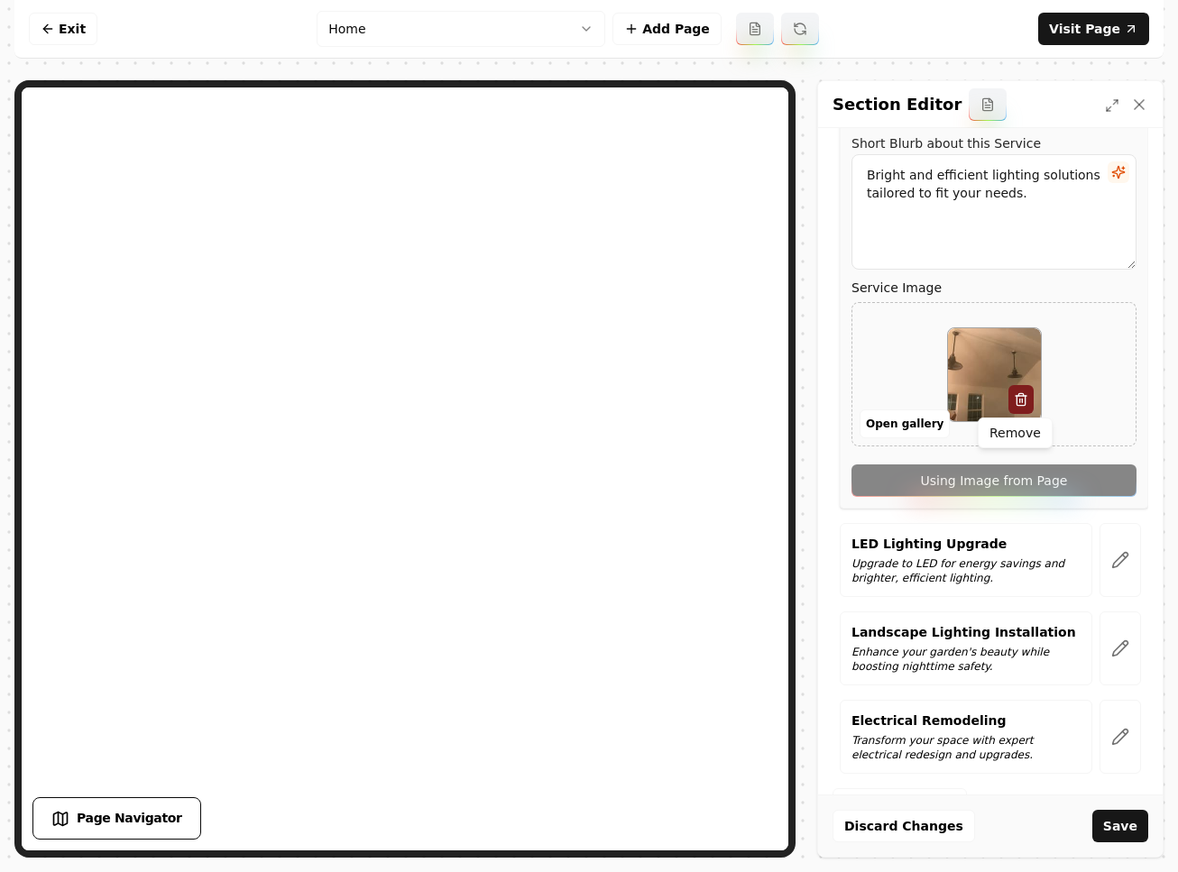
click at [1014, 394] on icon "button" at bounding box center [1021, 399] width 14 height 14
click at [920, 424] on button "Open gallery" at bounding box center [905, 424] width 90 height 29
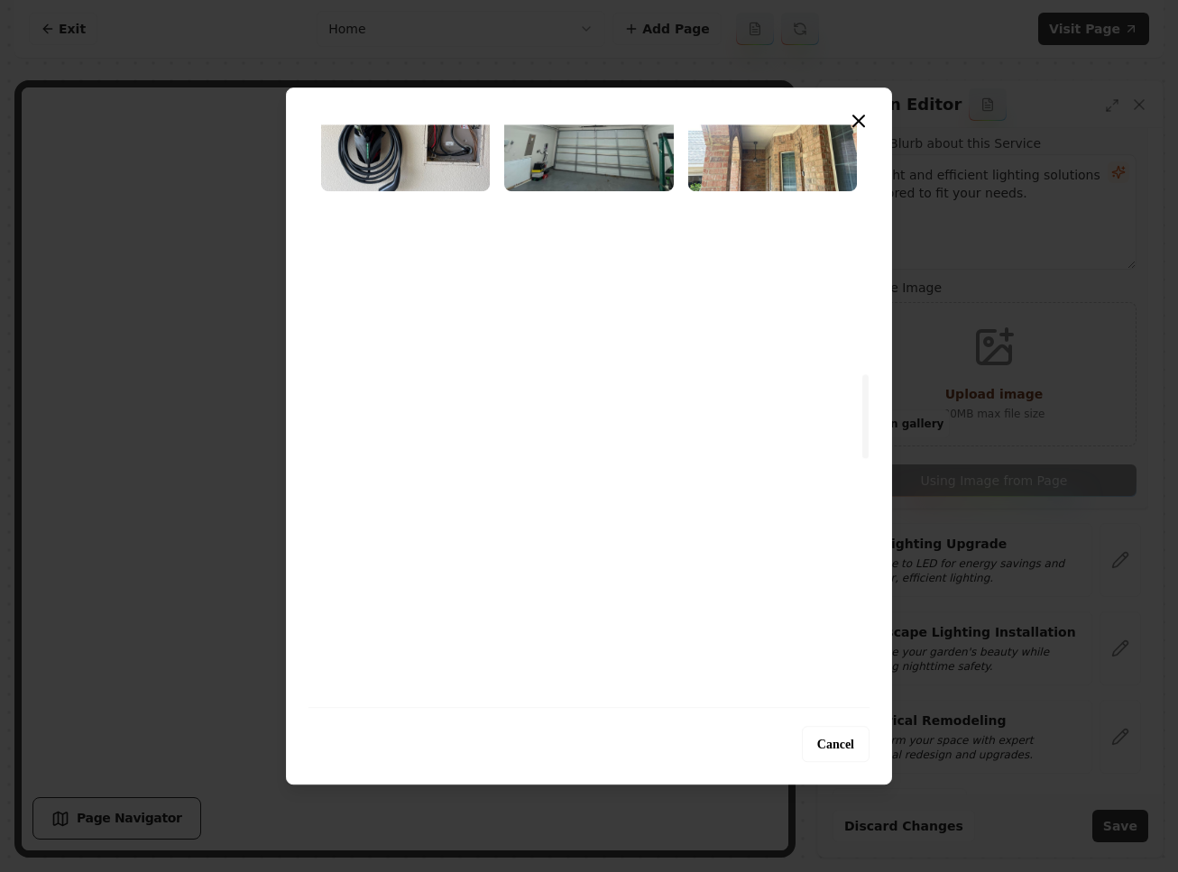
scroll to position [1977, 0]
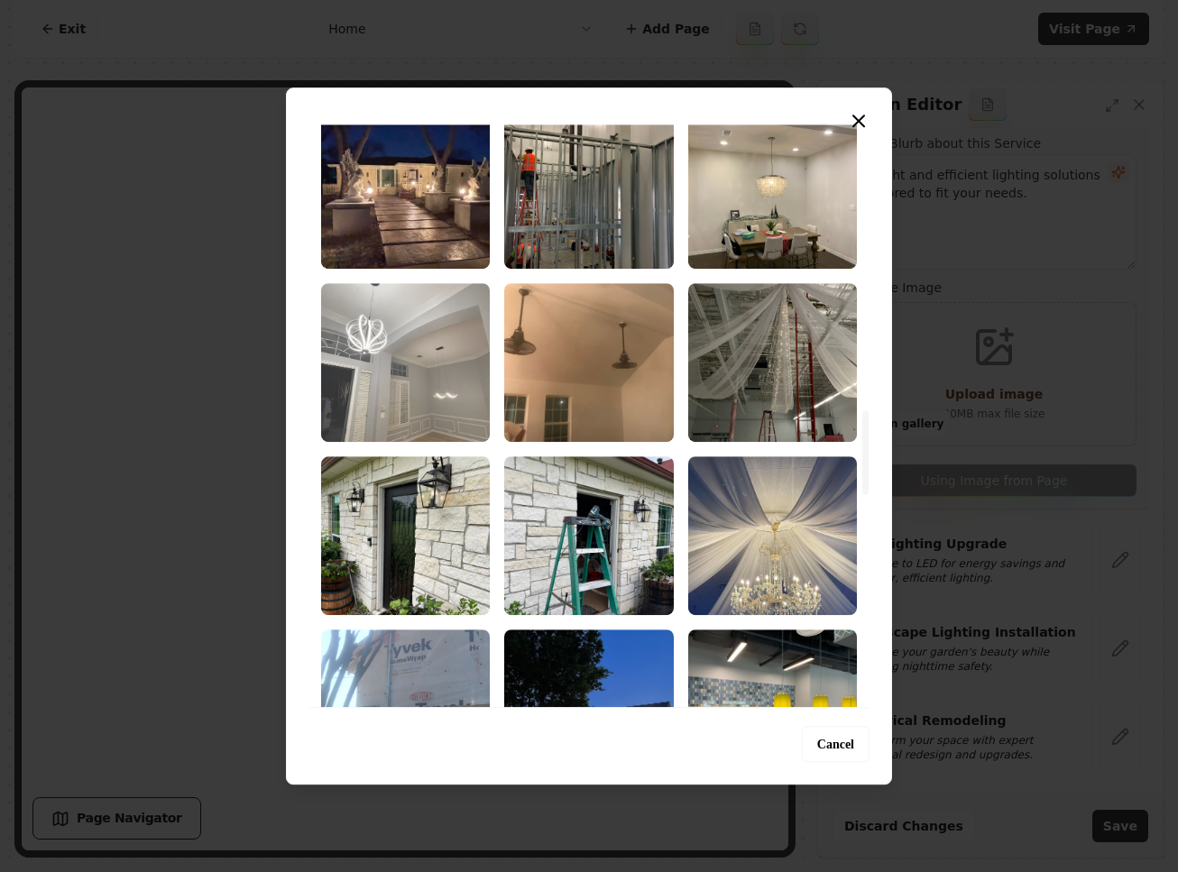
click at [409, 390] on img "Select image image_68c1f1fb5c7cd75eb8774ec1.jpeg" at bounding box center [405, 362] width 169 height 159
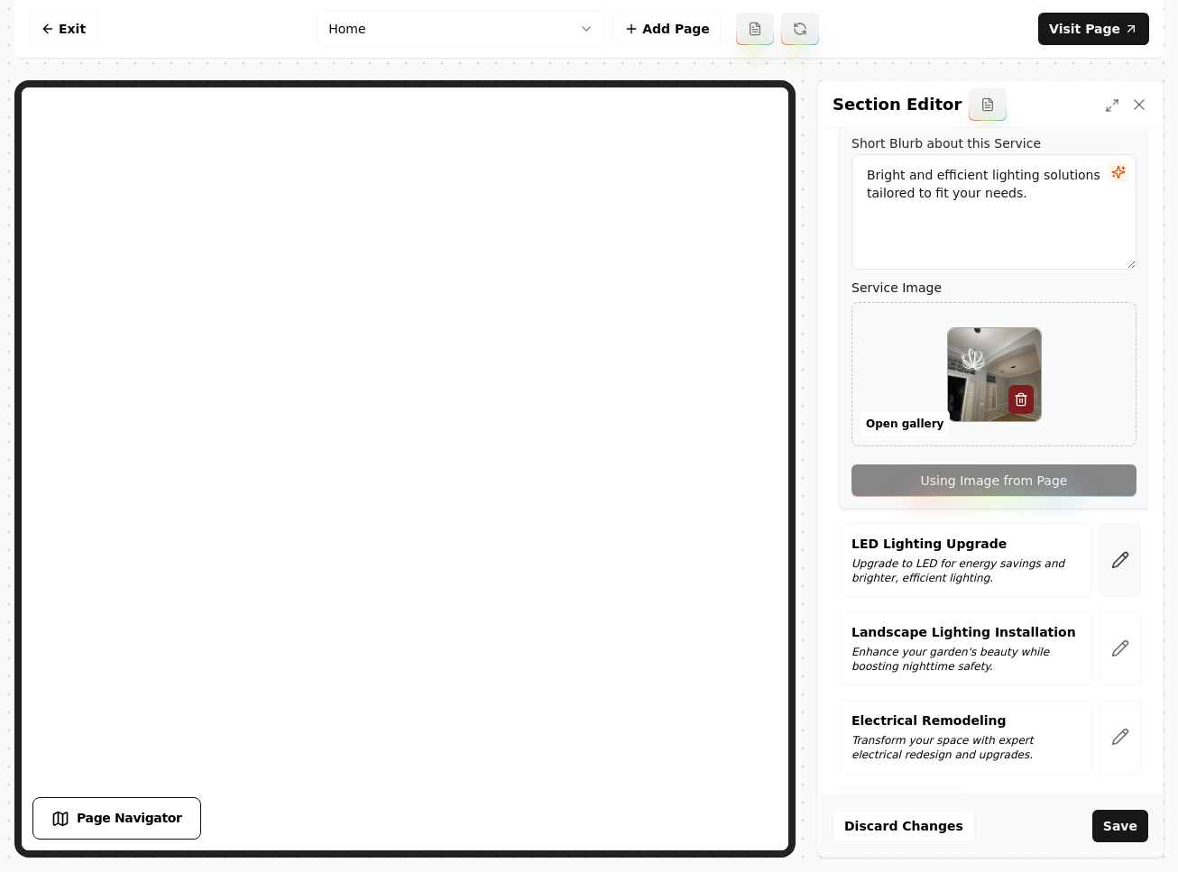
click at [1100, 540] on button "button" at bounding box center [1120, 560] width 41 height 74
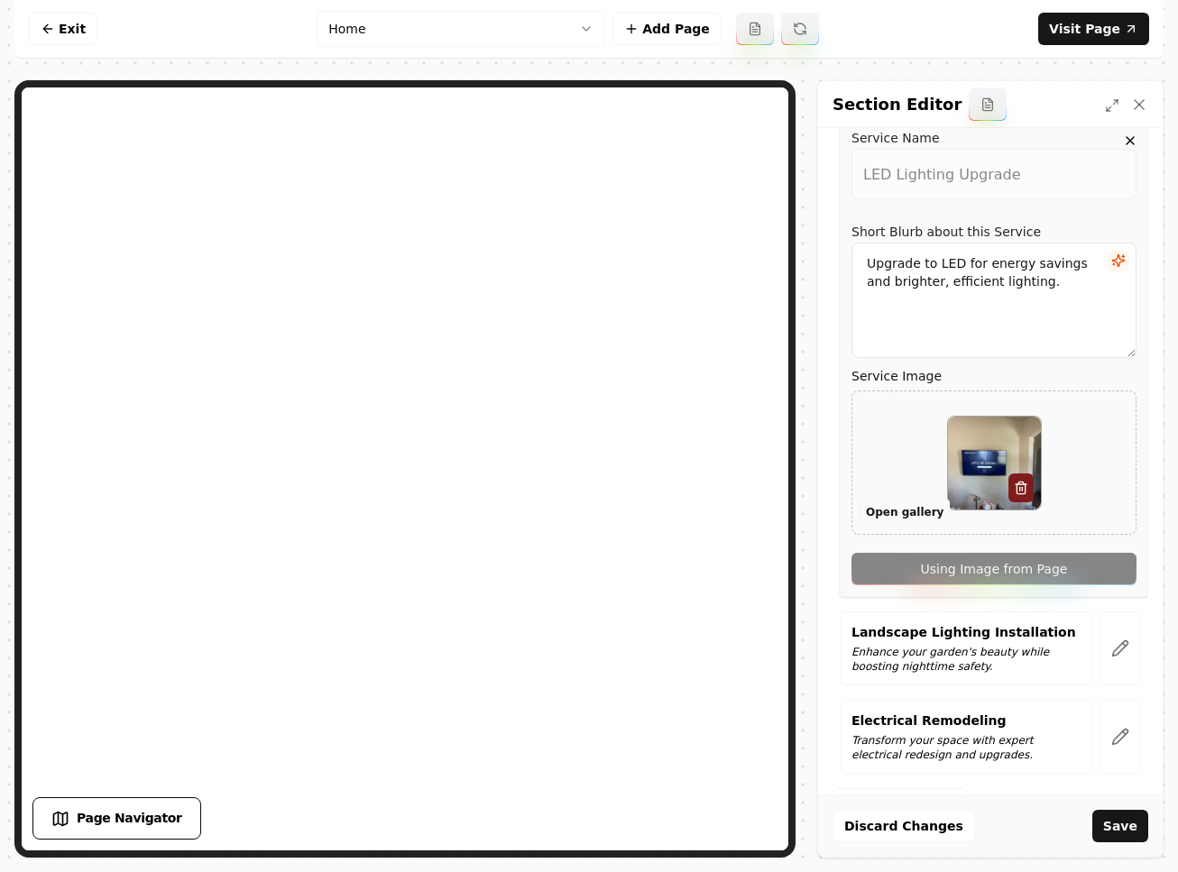
click at [893, 518] on button "Open gallery" at bounding box center [905, 512] width 90 height 29
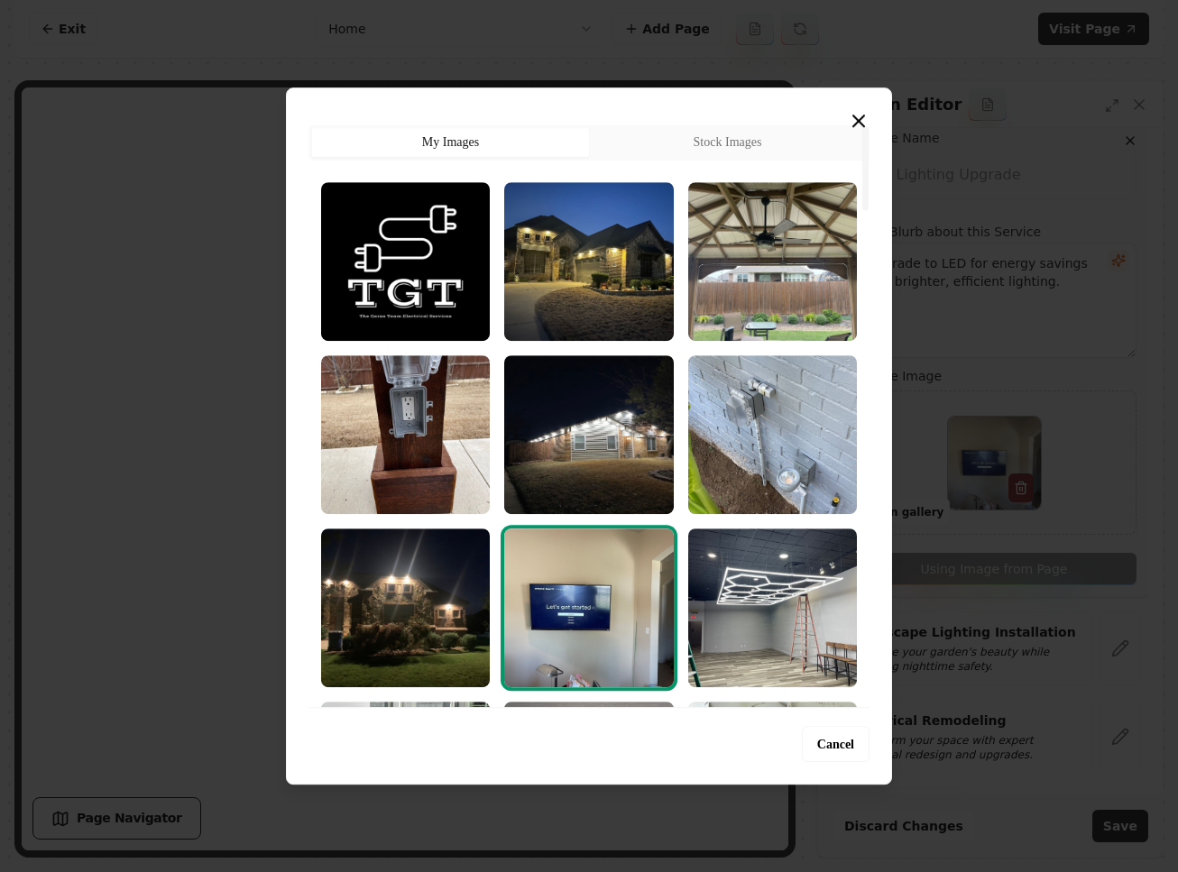
scroll to position [282, 0]
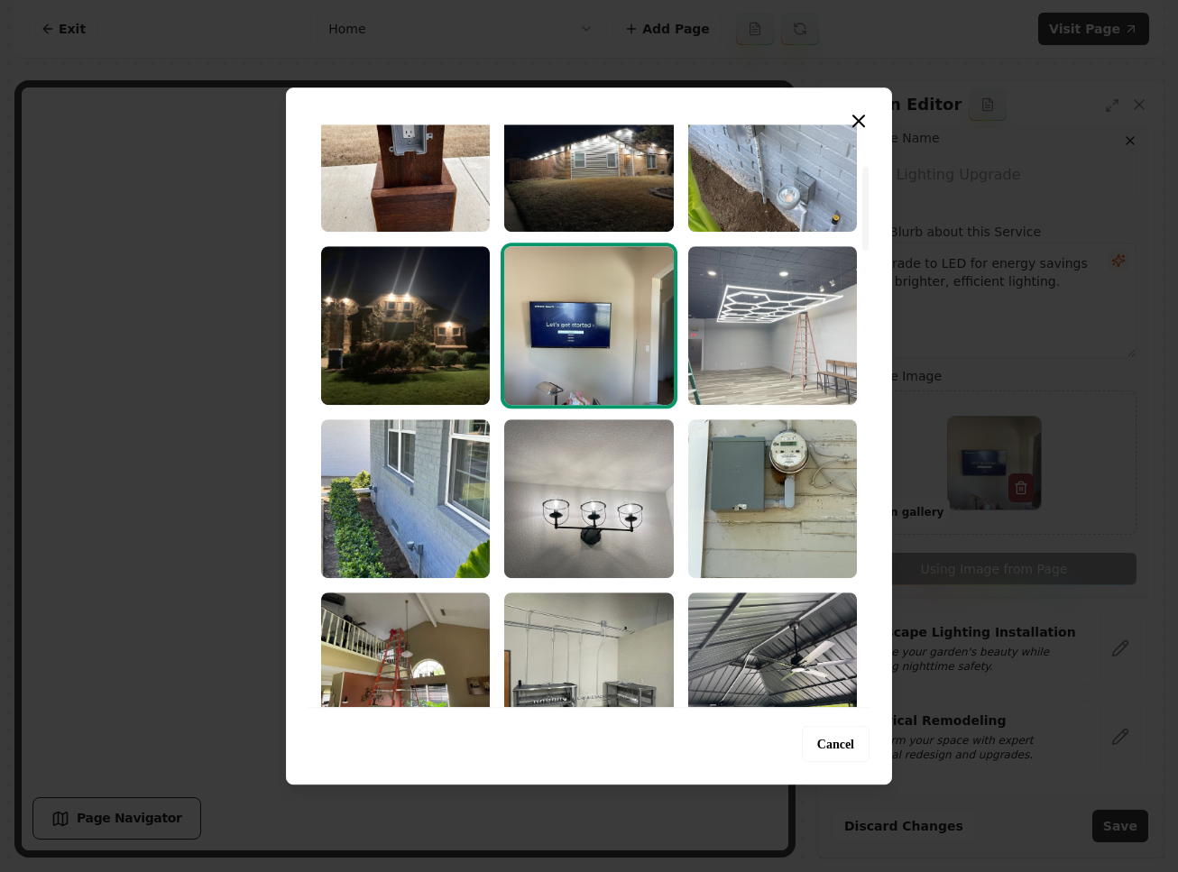
click at [805, 290] on img "Select image image_68c1f1fb5c7cd75eb8775b83.jpeg" at bounding box center [772, 325] width 169 height 159
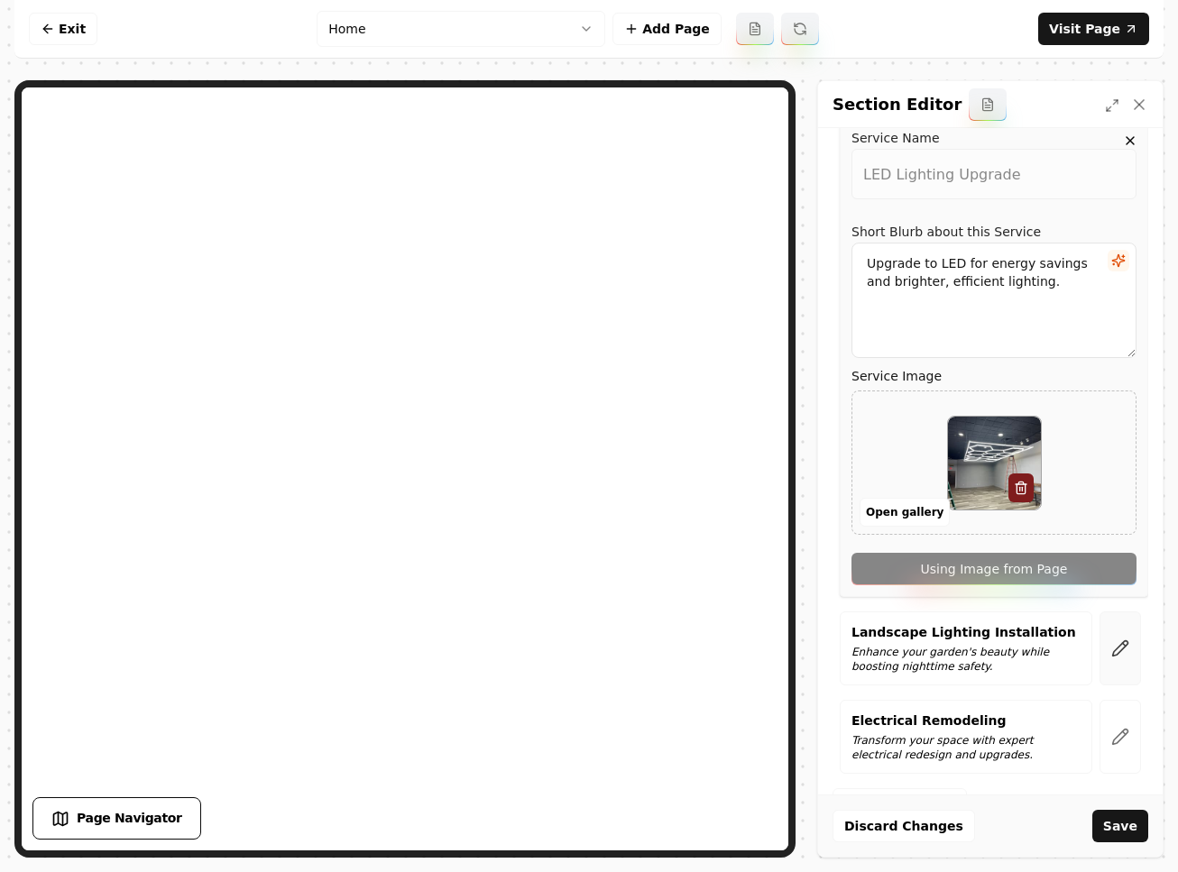
click at [1111, 645] on icon "button" at bounding box center [1120, 649] width 18 height 18
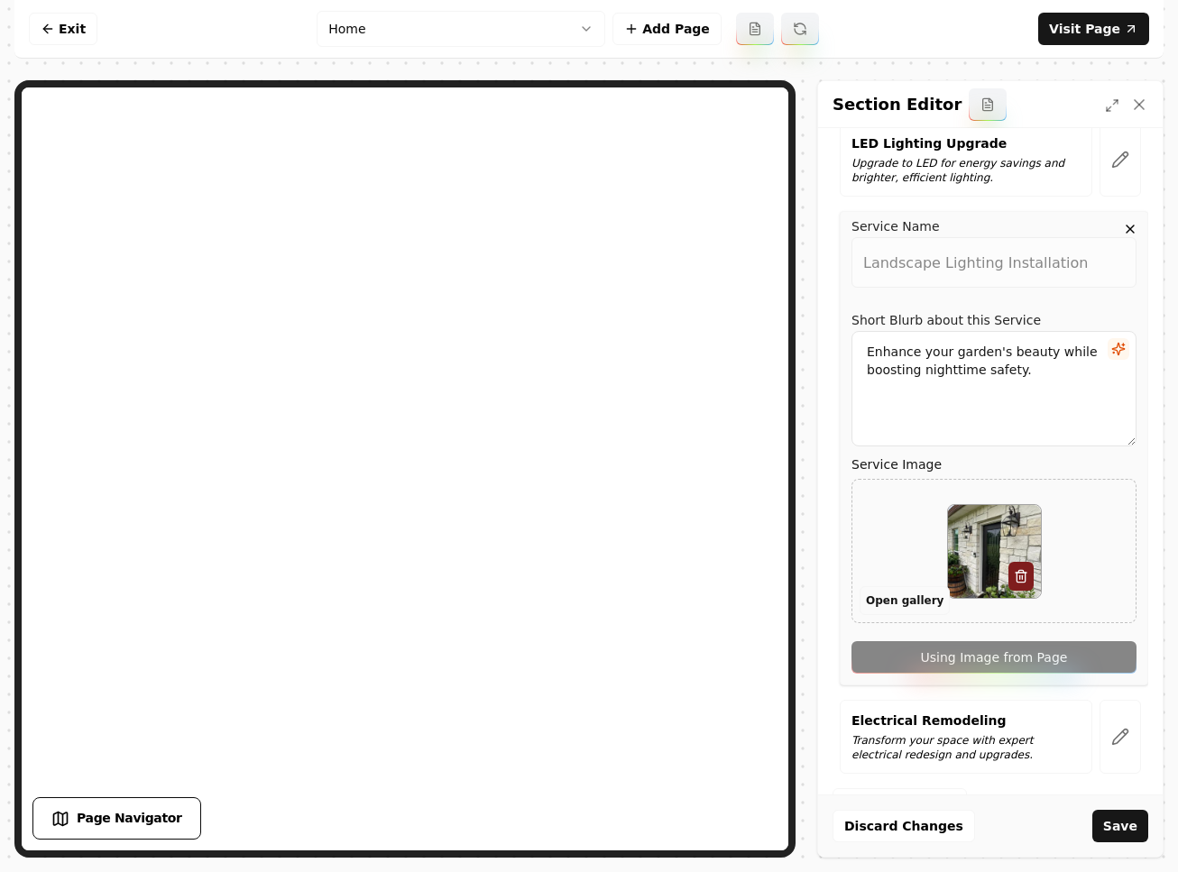
click at [925, 598] on button "Open gallery" at bounding box center [905, 600] width 90 height 29
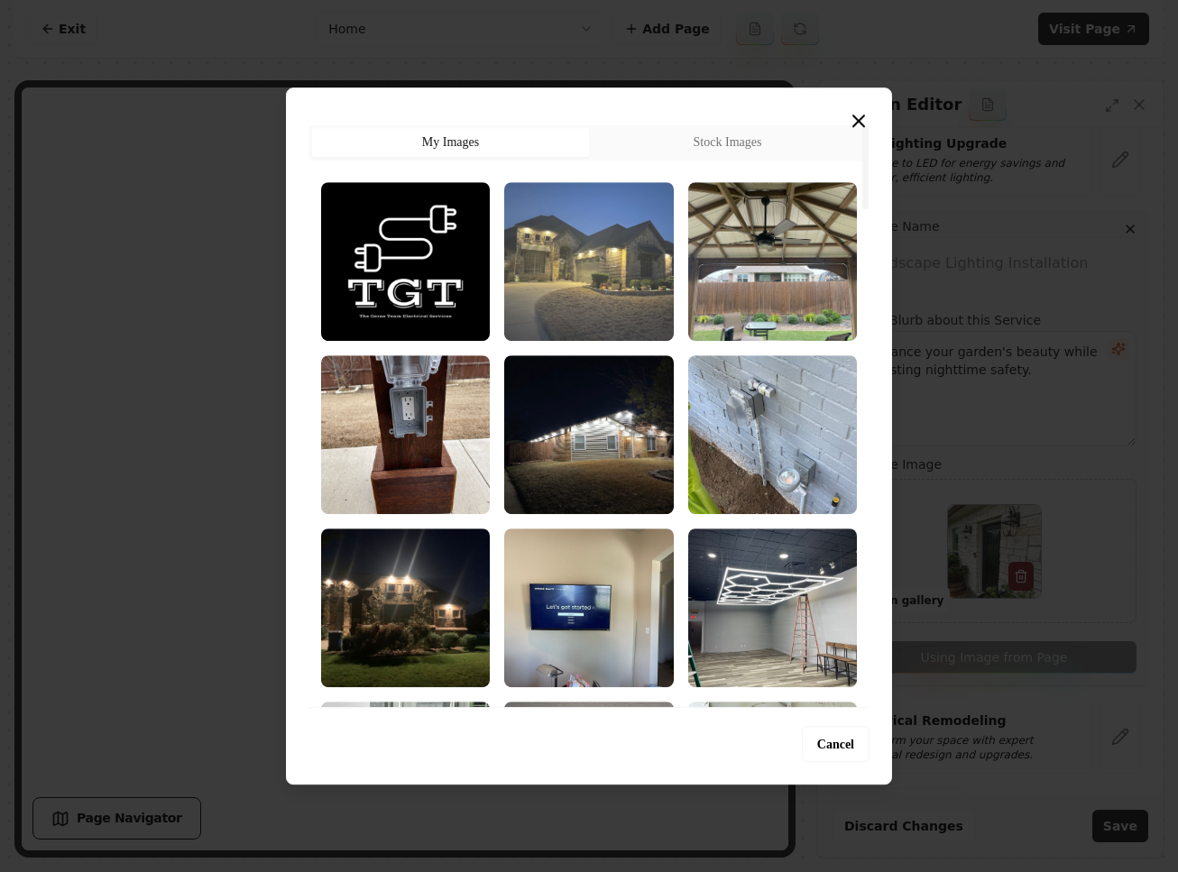
click at [591, 251] on img "Select image image_68c1f1fe5c7cd75eb8777623.jpeg" at bounding box center [588, 261] width 169 height 159
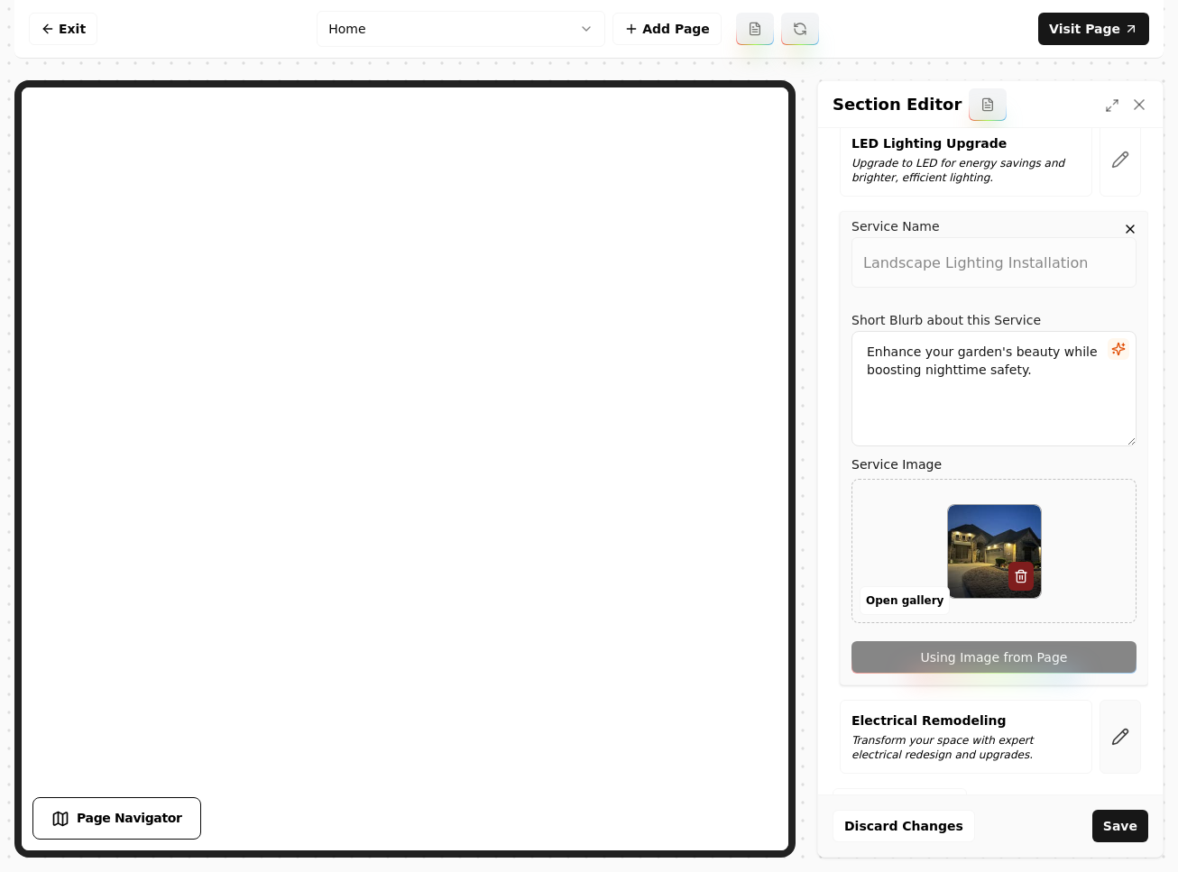
click at [1111, 730] on icon "button" at bounding box center [1120, 737] width 18 height 18
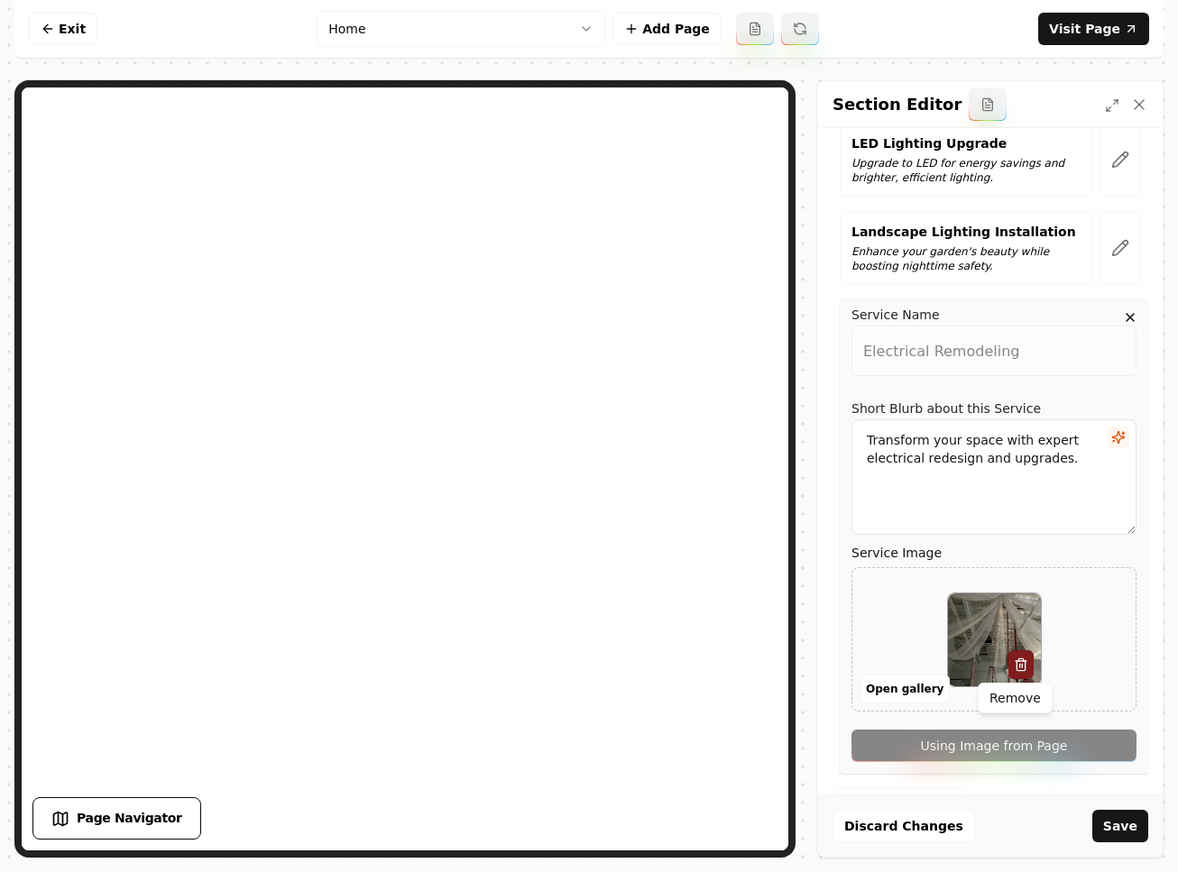
click at [1021, 667] on button "button" at bounding box center [1020, 664] width 25 height 29
click at [918, 695] on button "Open gallery" at bounding box center [905, 689] width 90 height 29
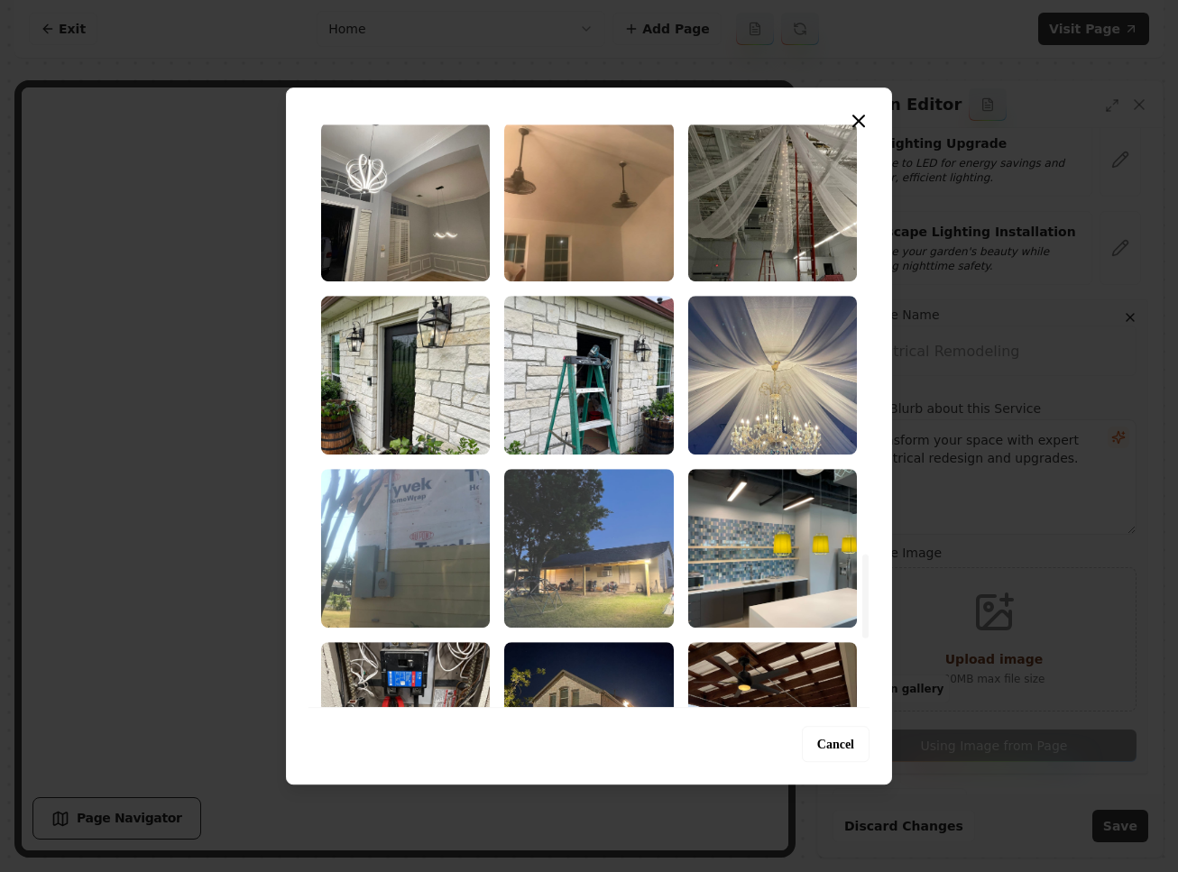
scroll to position [2984, 0]
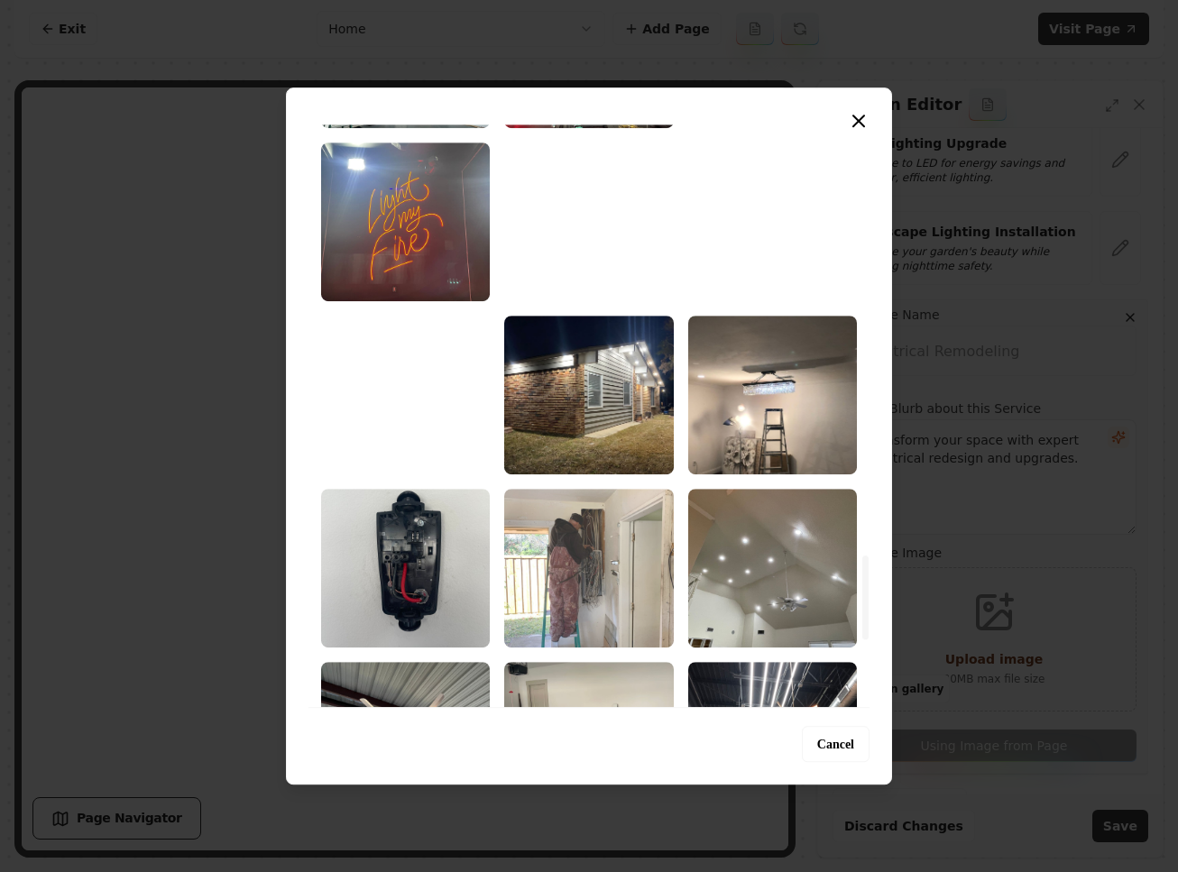
click at [624, 579] on img "Select image image_68c1f1f95c7cd75eb8774319.jpeg" at bounding box center [588, 568] width 169 height 159
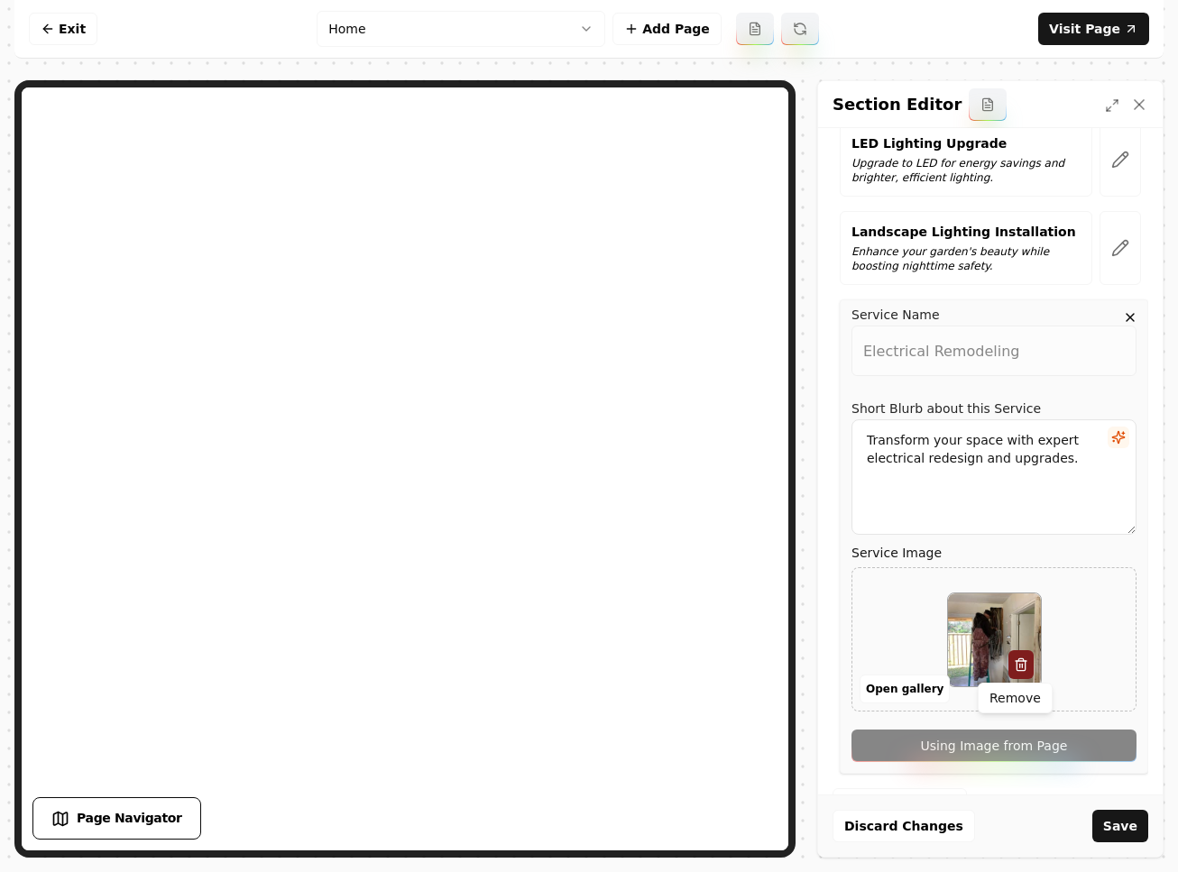
click at [1018, 652] on button "button" at bounding box center [1020, 664] width 25 height 29
click at [894, 687] on button "Open gallery" at bounding box center [905, 689] width 90 height 29
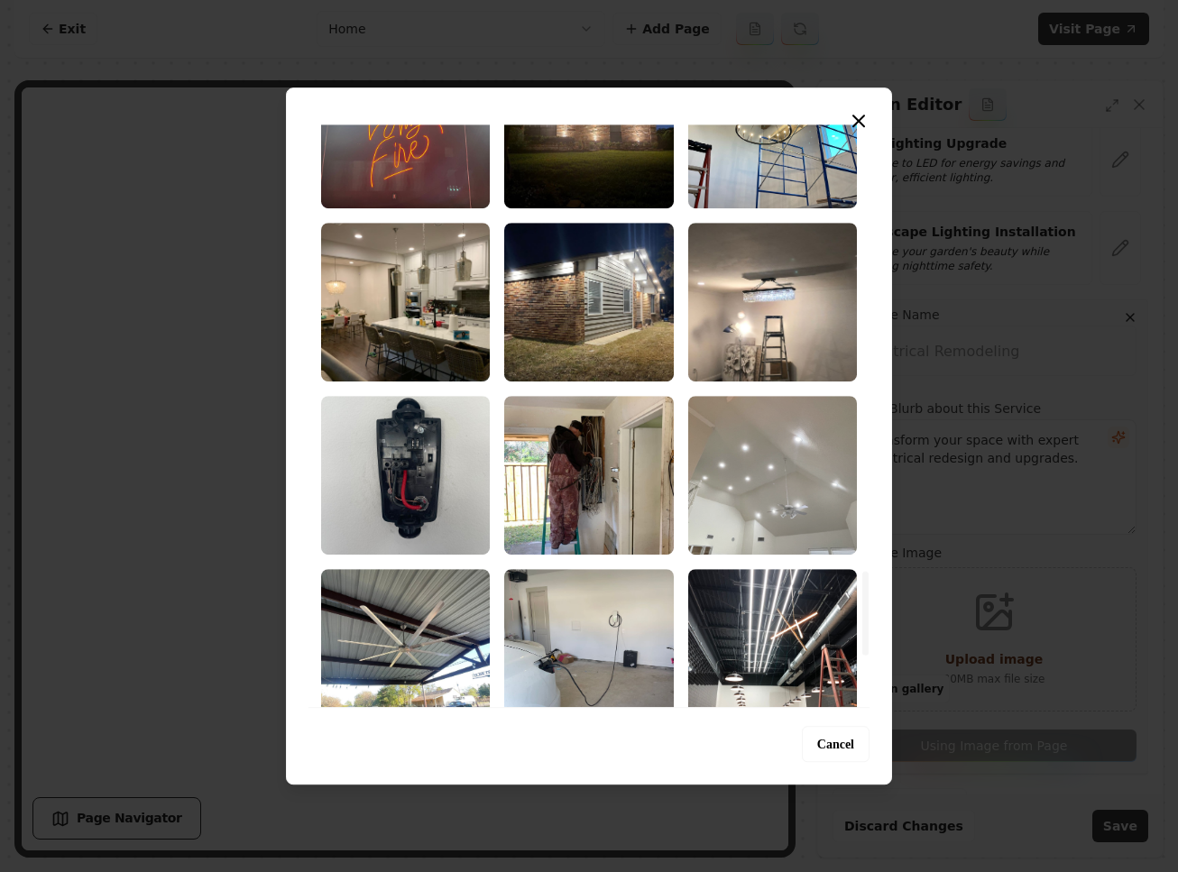
scroll to position [3144, 0]
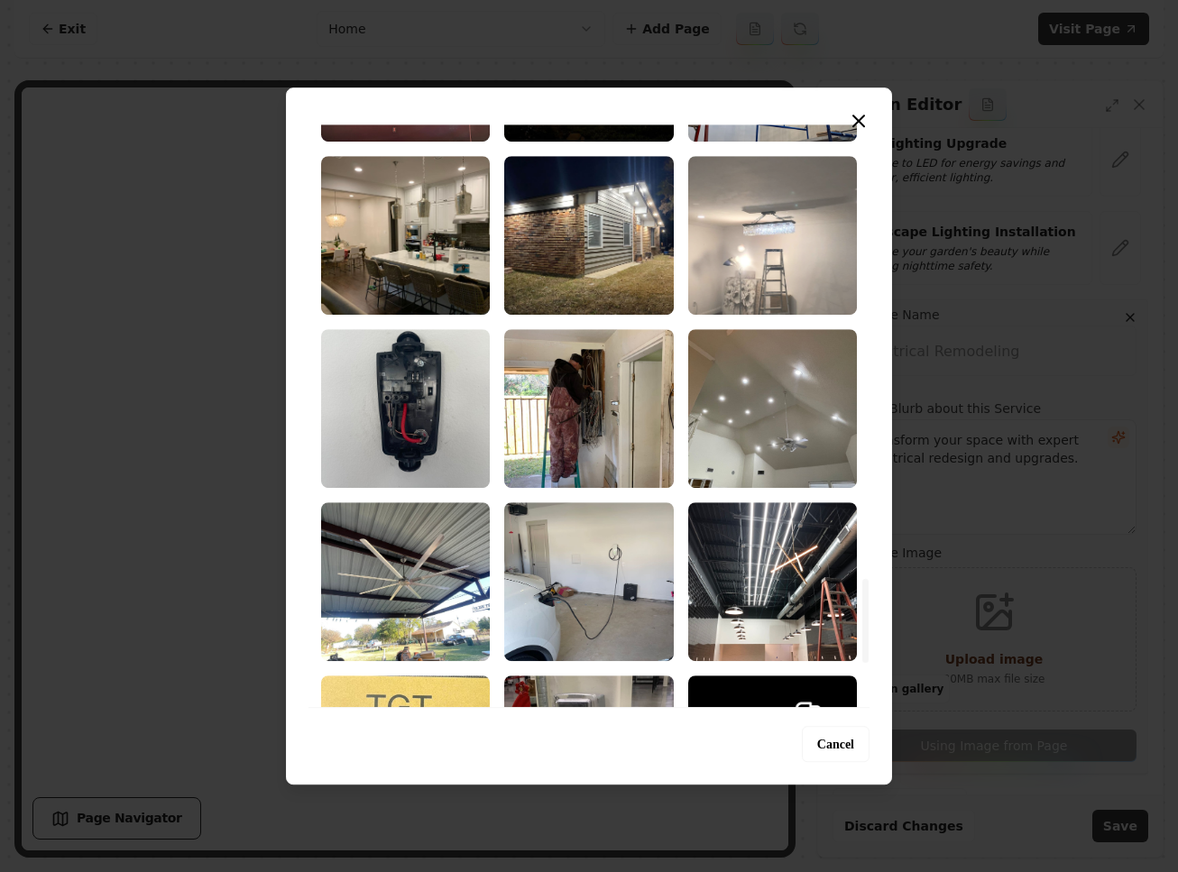
click at [778, 274] on img "Select image image_68c1f1f95c7cd75eb8774310.jpeg" at bounding box center [772, 235] width 169 height 159
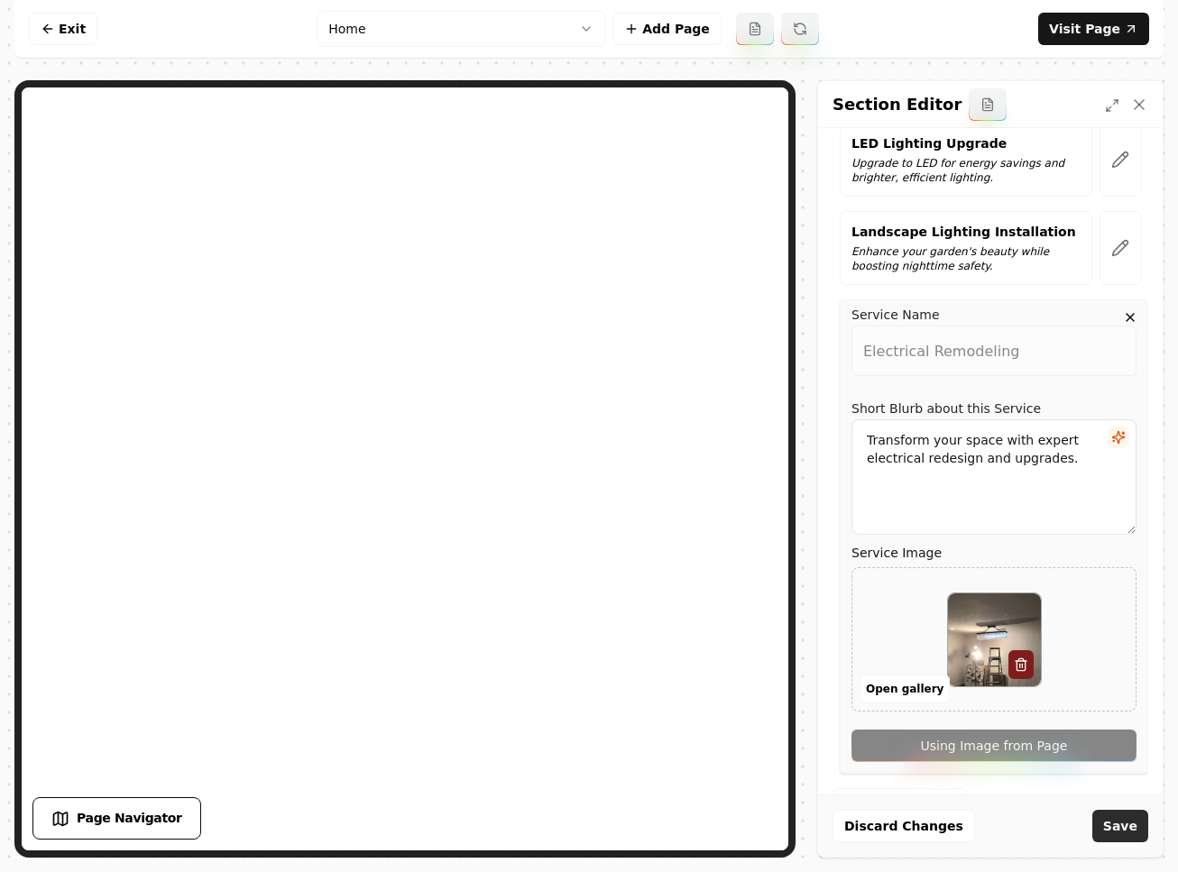
click at [1117, 818] on button "Save" at bounding box center [1120, 826] width 56 height 32
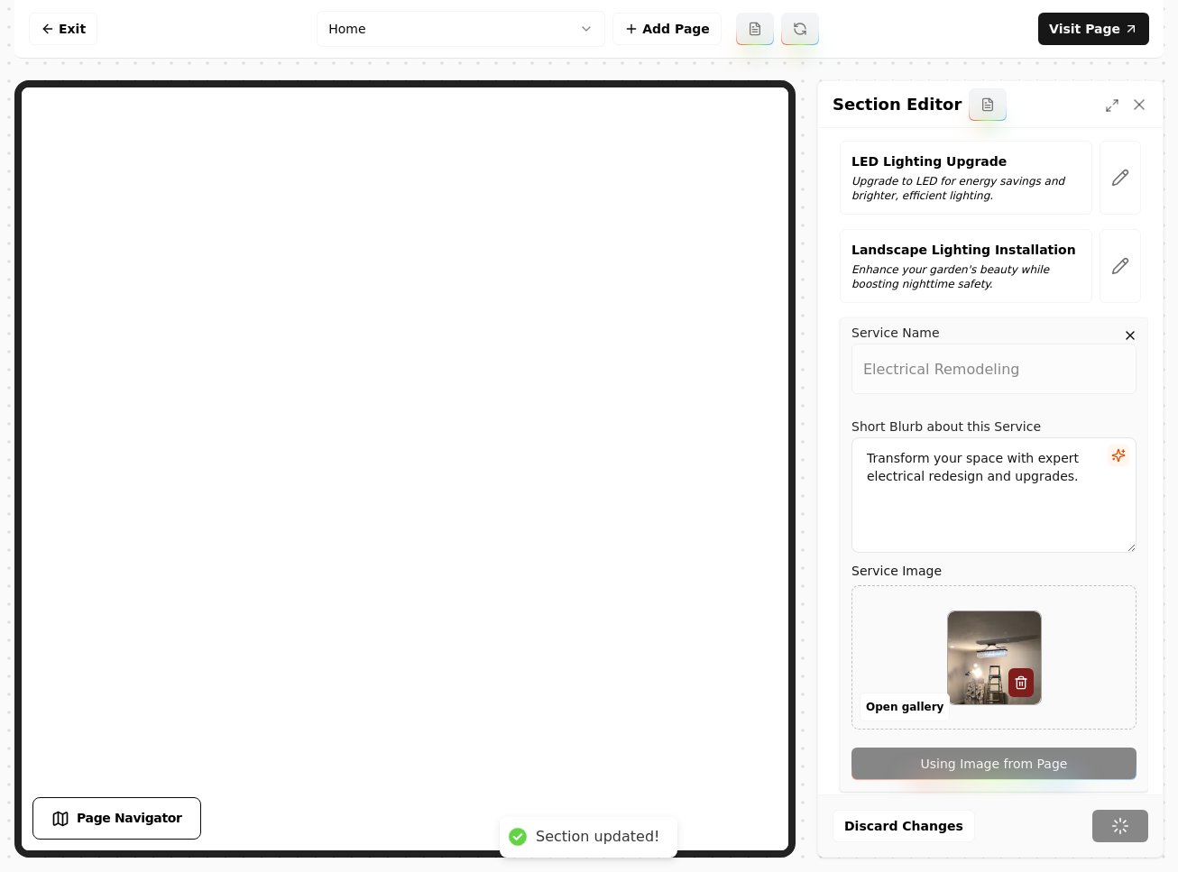
scroll to position [22, 0]
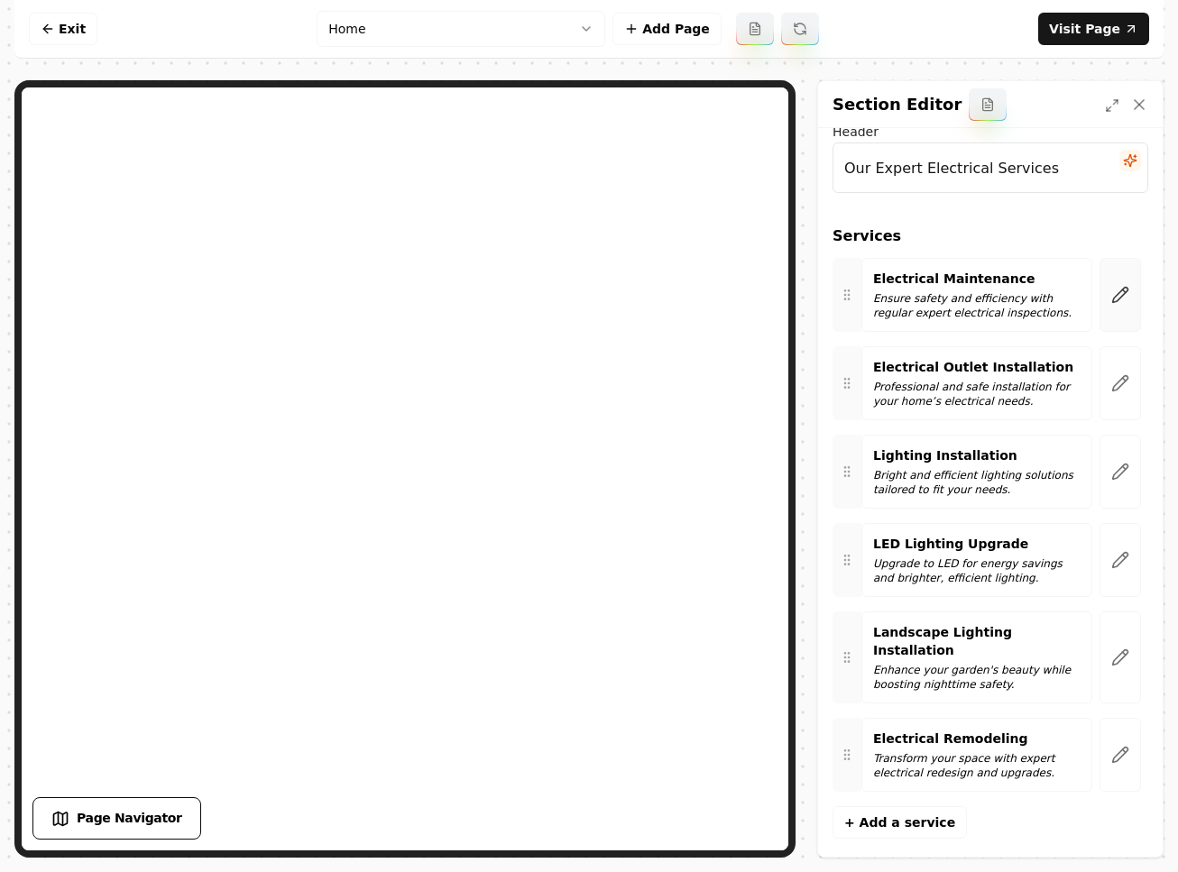
click at [1111, 287] on icon "button" at bounding box center [1120, 295] width 18 height 18
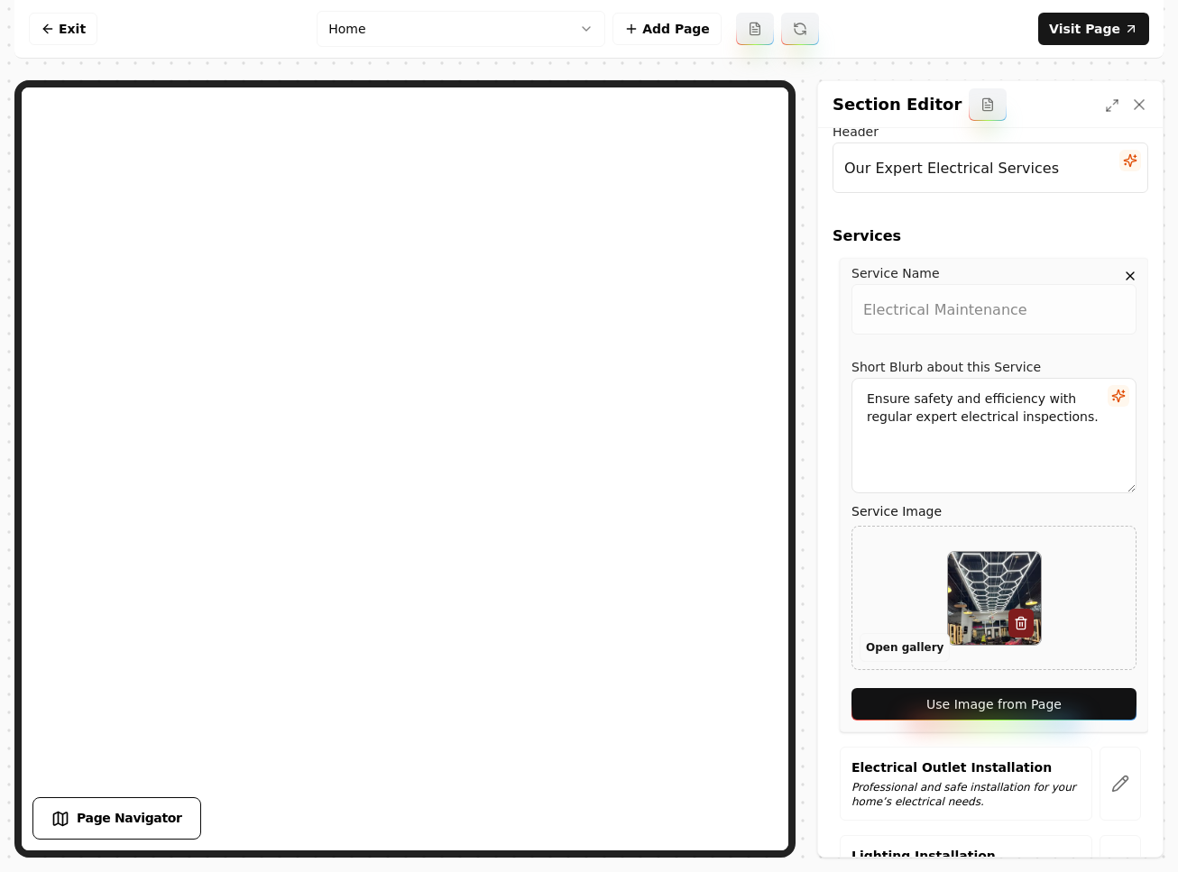
click at [927, 647] on button "Open gallery" at bounding box center [905, 647] width 90 height 29
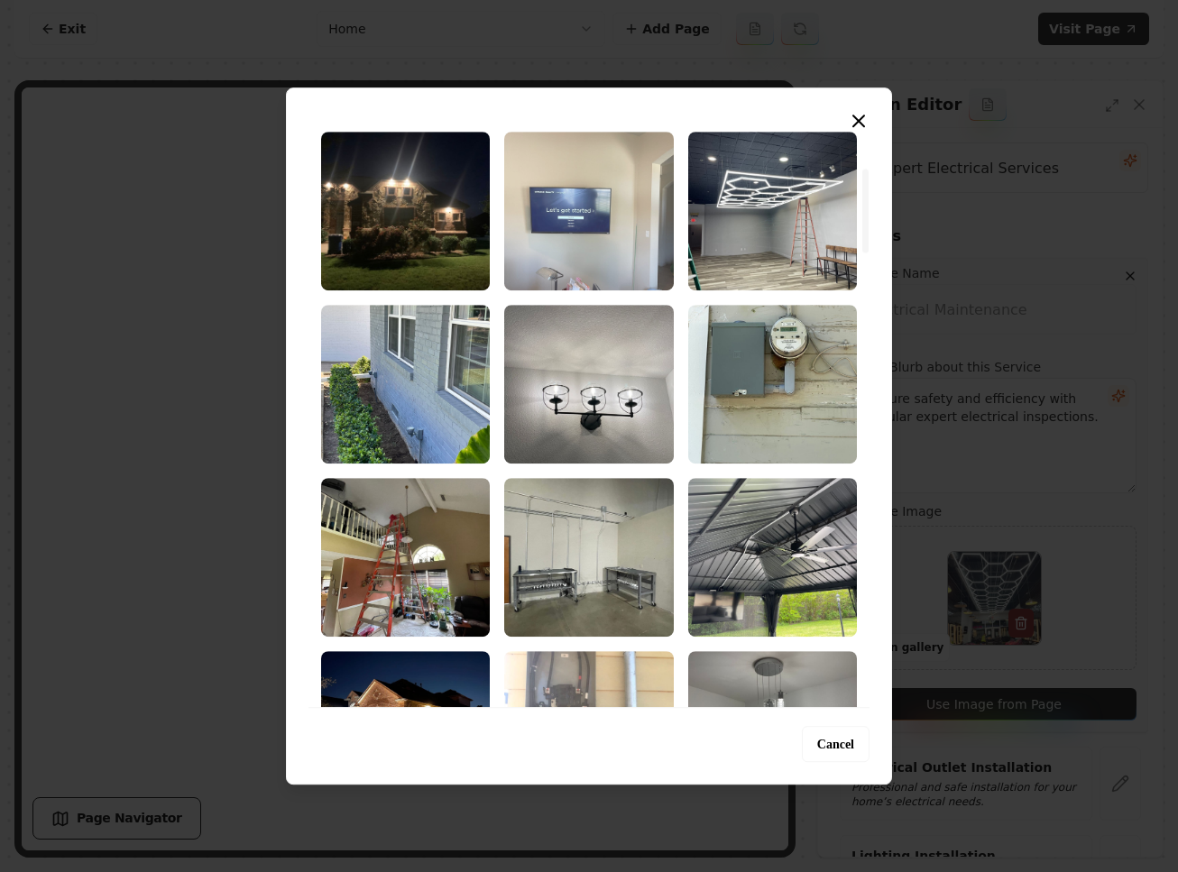
scroll to position [398, 0]
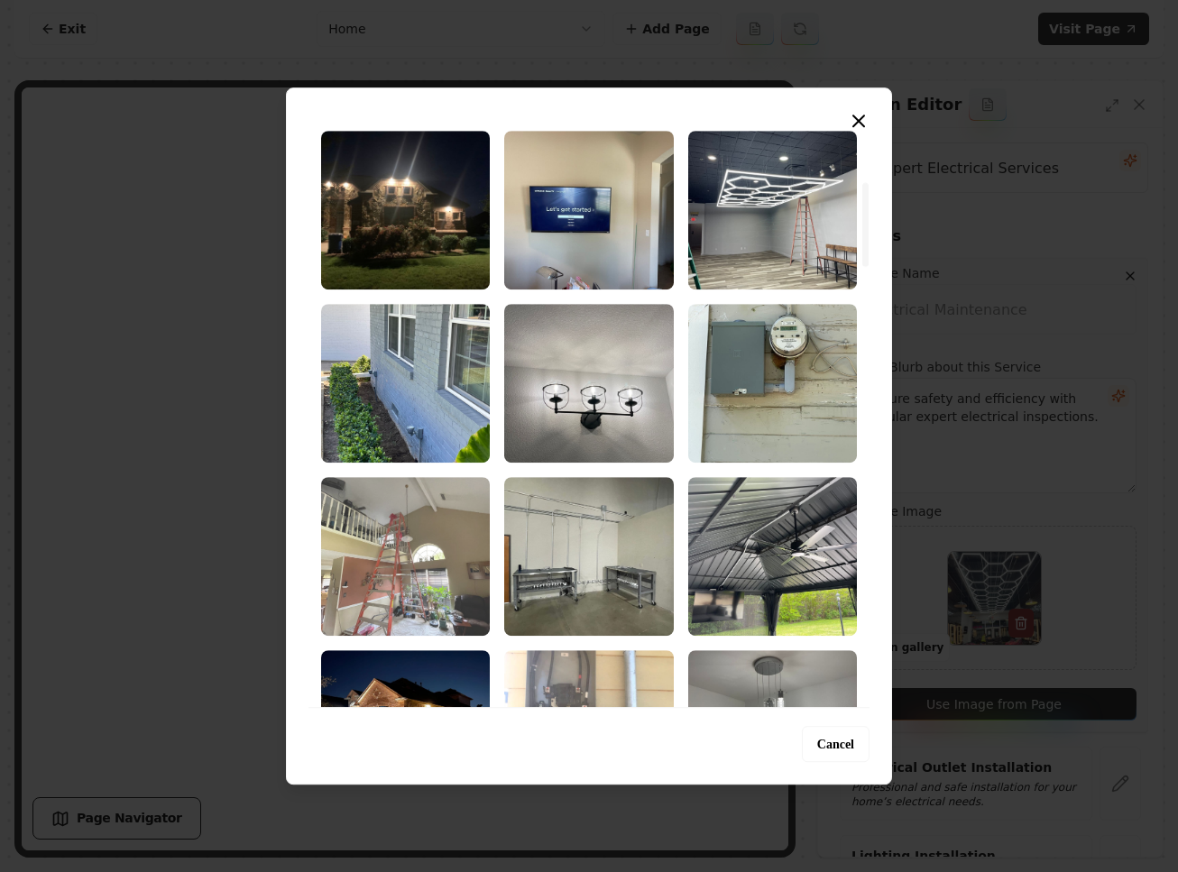
click at [417, 559] on img "Select image image_68c1f1fb5c7cd75eb8775906.jpeg" at bounding box center [405, 556] width 169 height 159
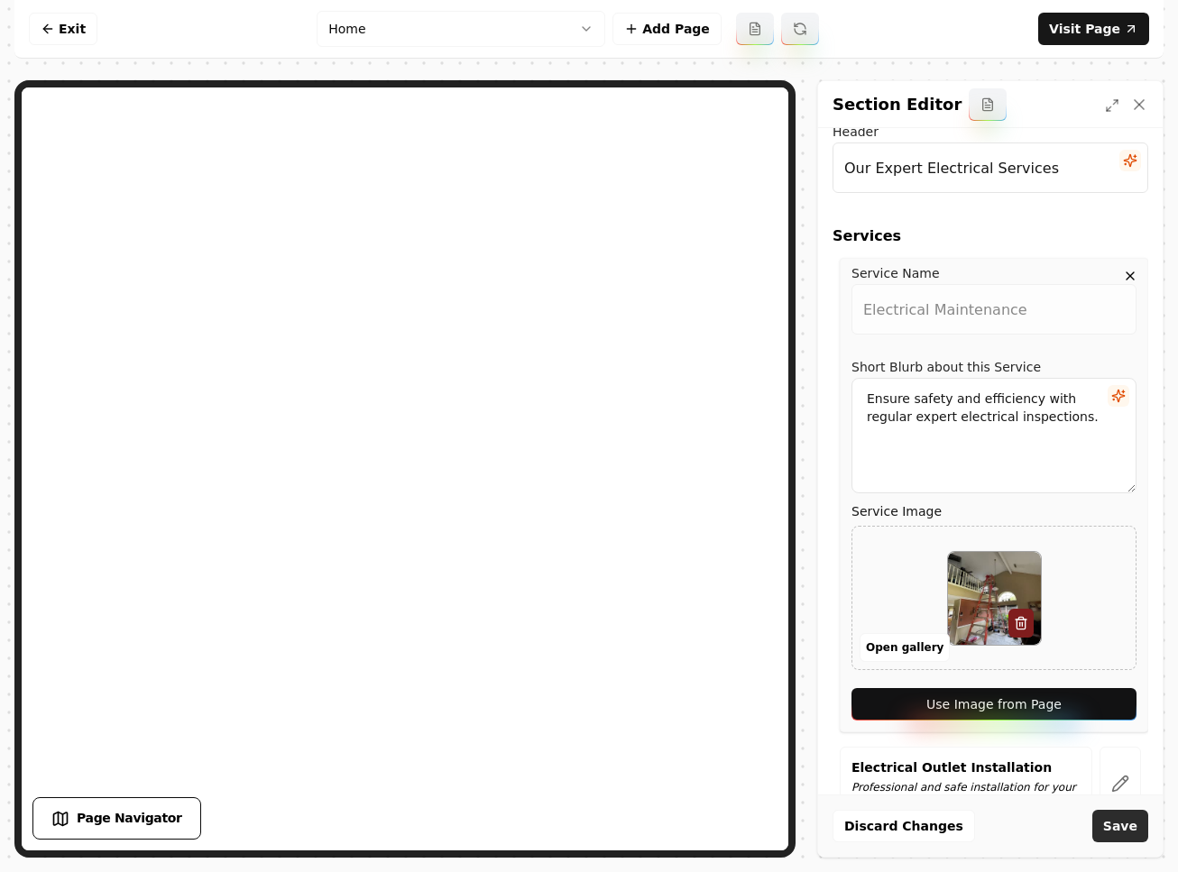
click at [1124, 824] on button "Save" at bounding box center [1120, 826] width 56 height 32
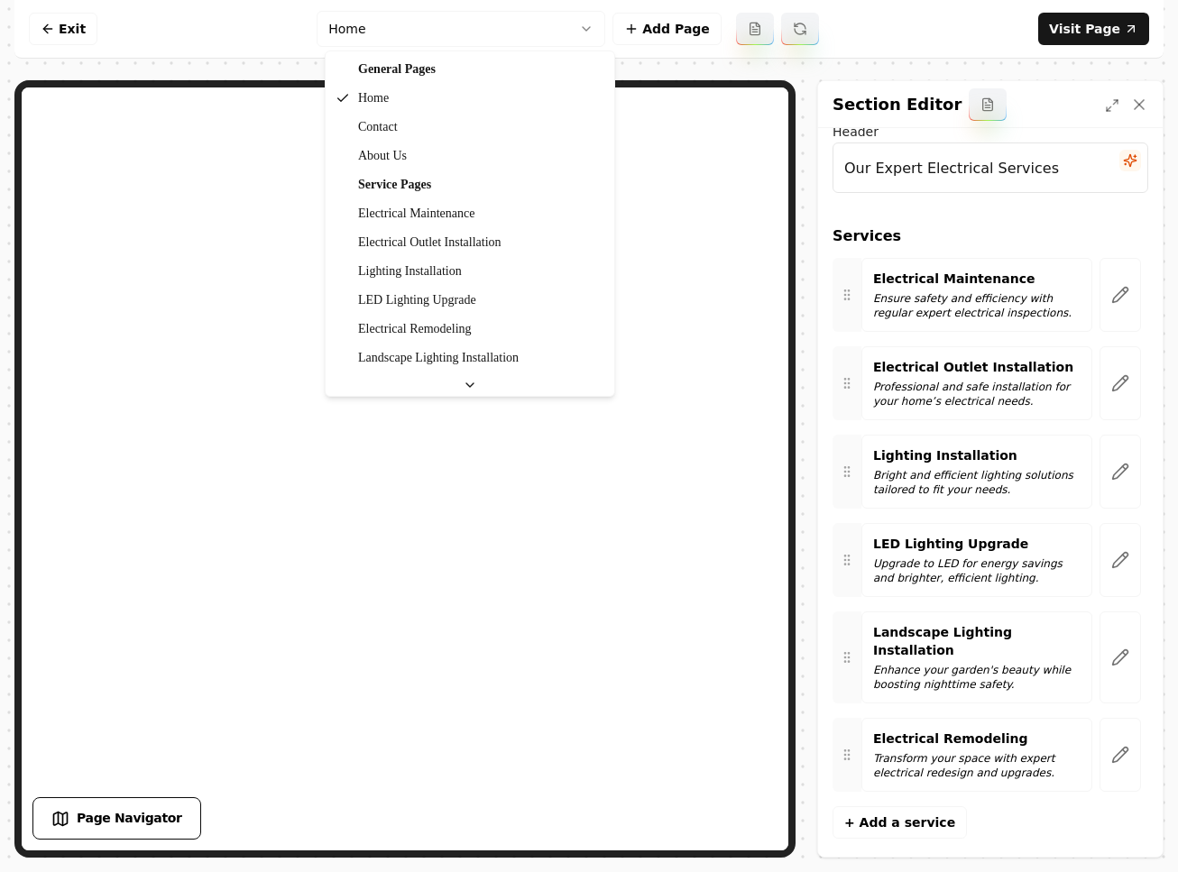
click at [435, 33] on html "Computer Required This feature is only available on a computer. Please switch t…" at bounding box center [589, 436] width 1178 height 872
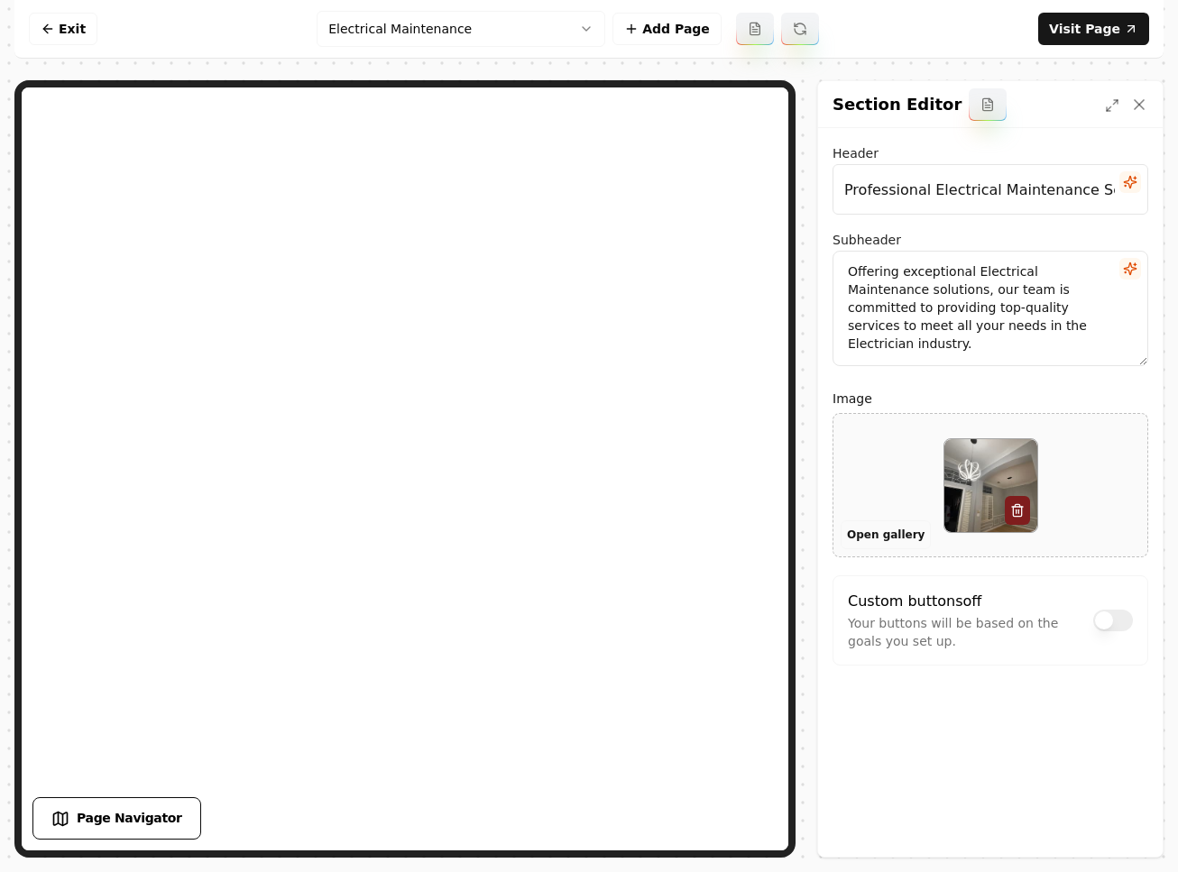
click at [903, 529] on button "Open gallery" at bounding box center [886, 534] width 90 height 29
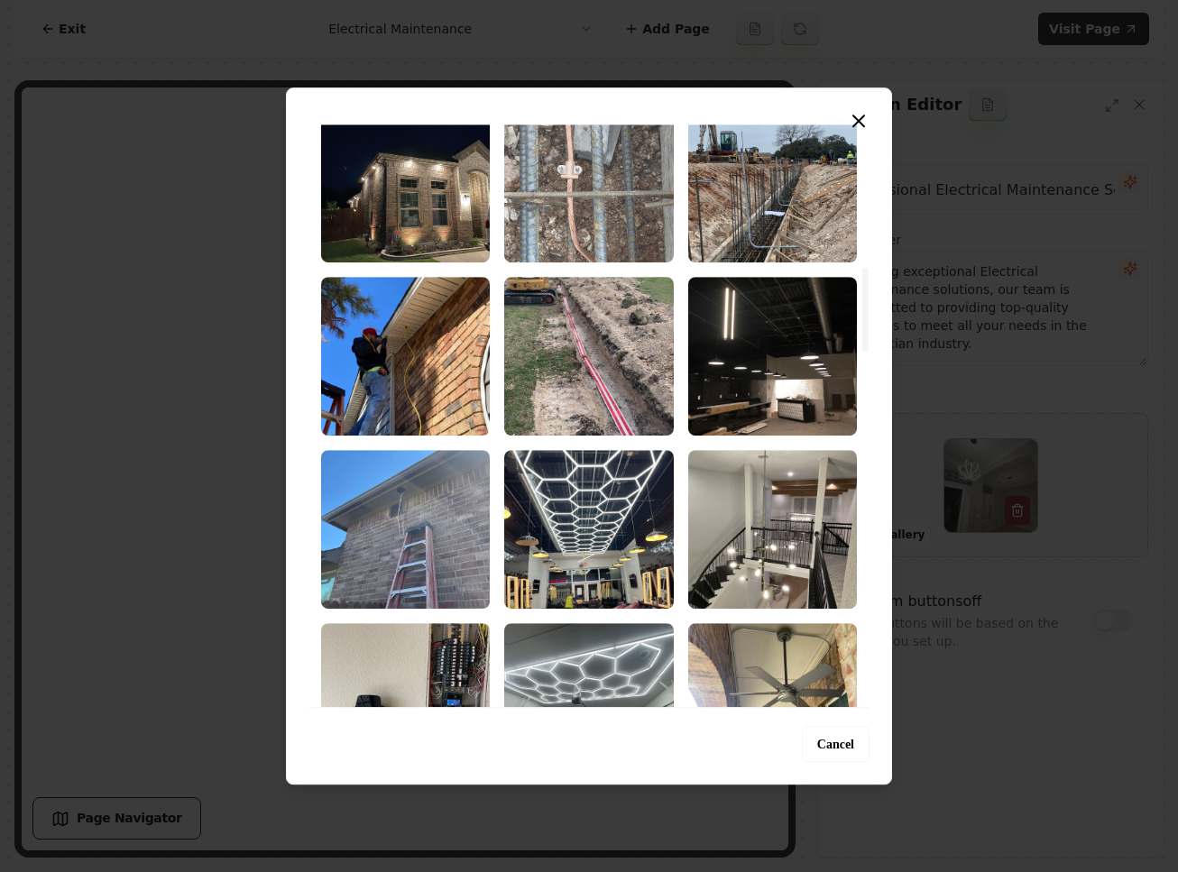
scroll to position [1225, 0]
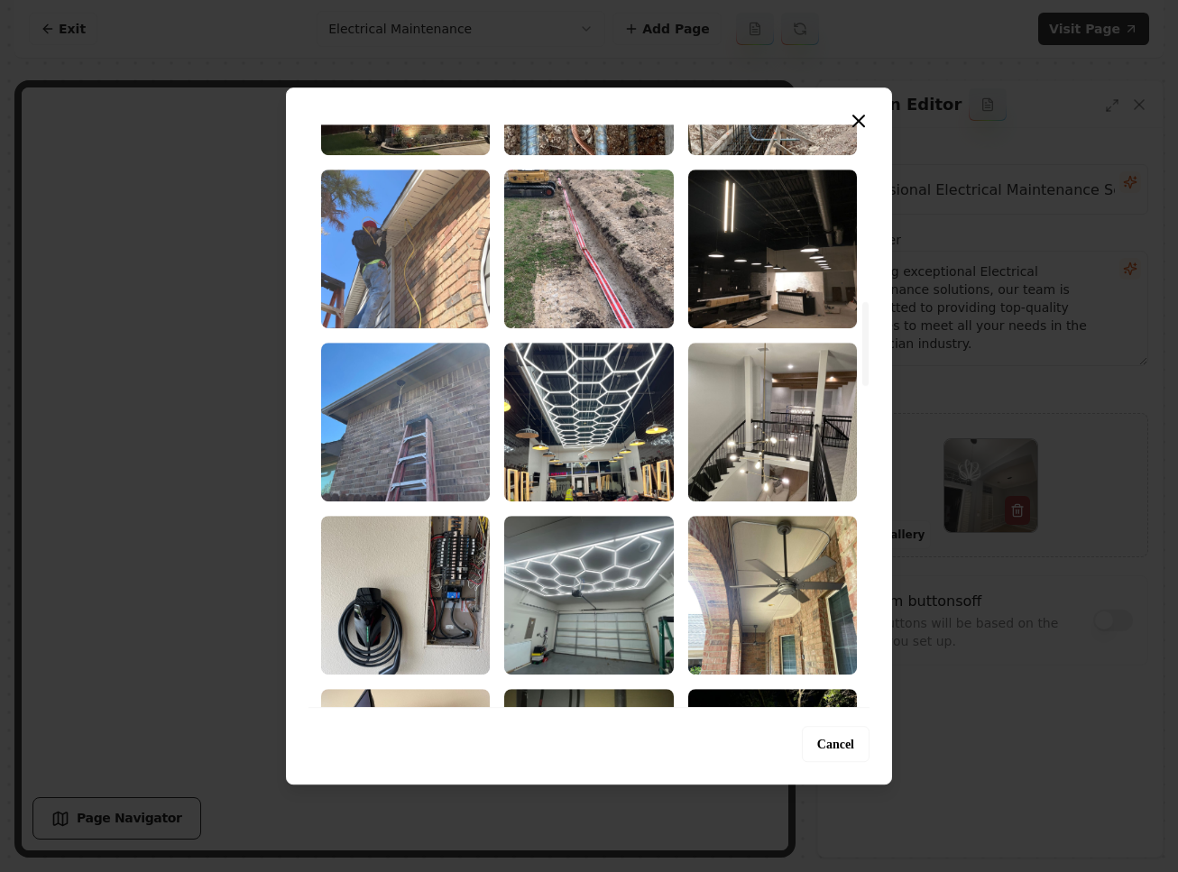
click at [402, 266] on img "Select image image_68c1f1fb5c7cd75eb87755c6.jpeg" at bounding box center [405, 249] width 169 height 159
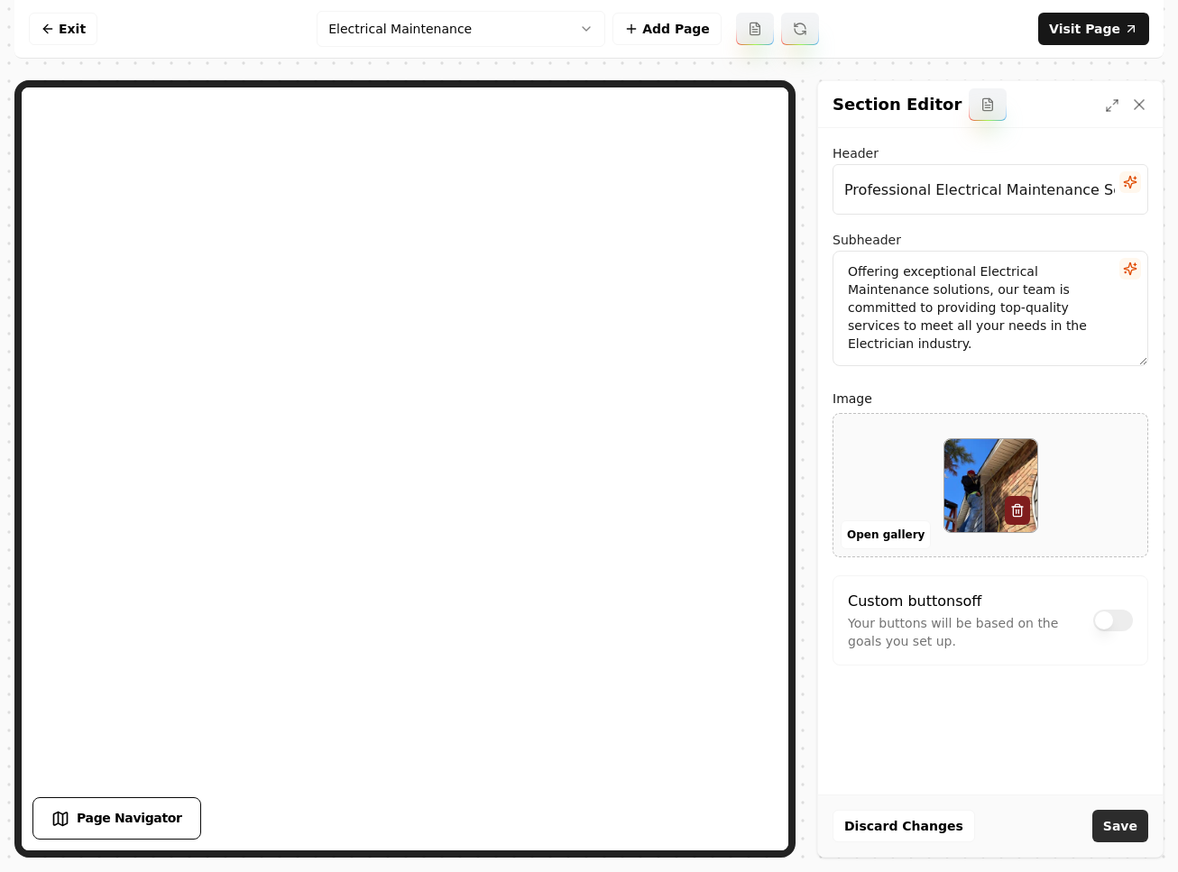
click at [1129, 824] on button "Save" at bounding box center [1120, 826] width 56 height 32
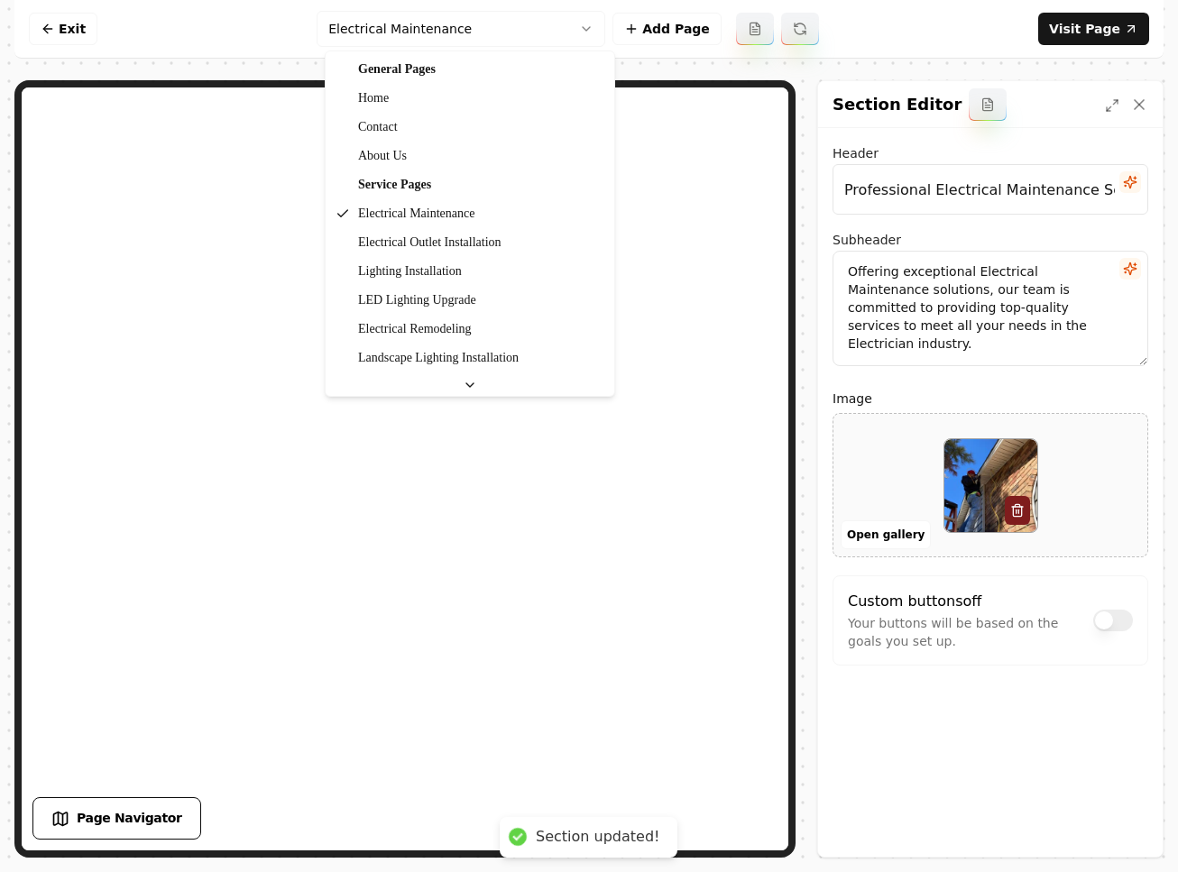
click at [459, 26] on html "Computer Required This feature is only available on a computer. Please switch t…" at bounding box center [589, 436] width 1178 height 872
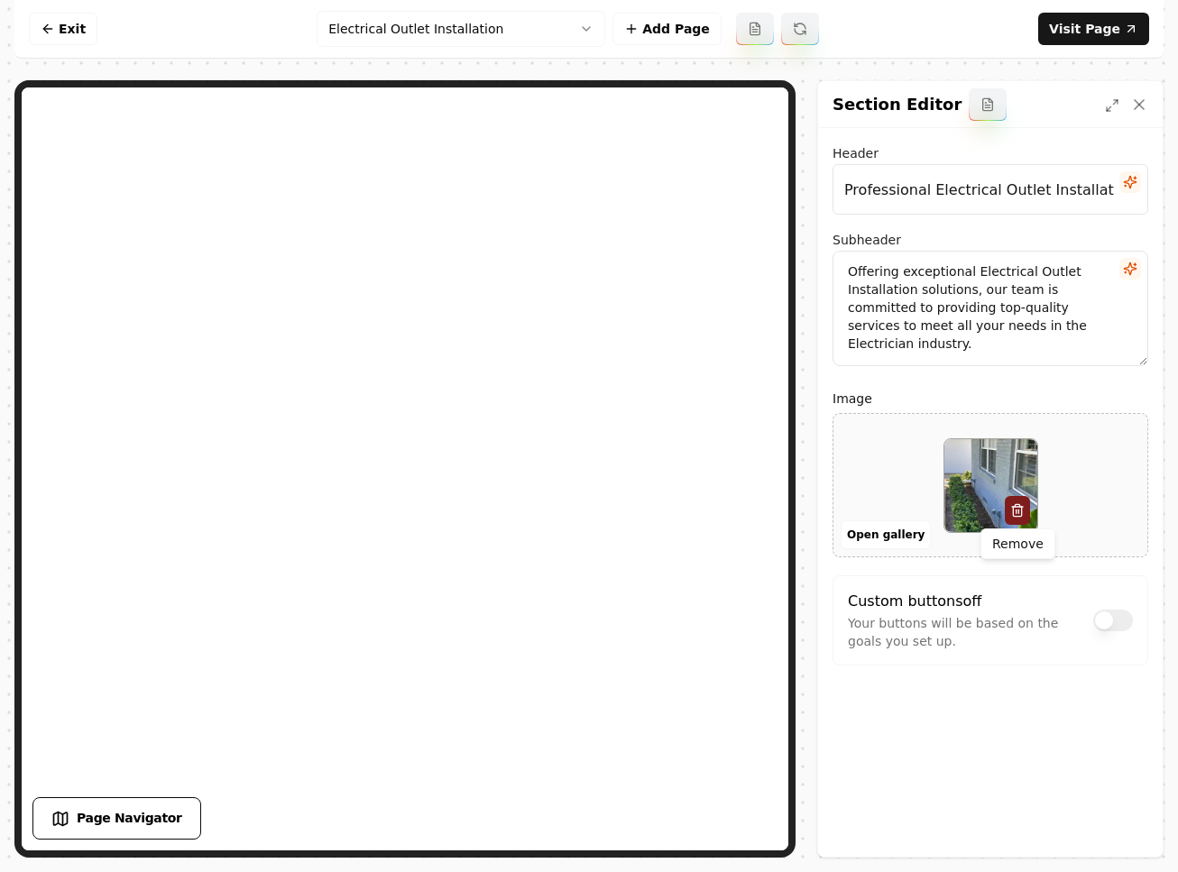
click at [1014, 512] on icon "button" at bounding box center [1017, 510] width 14 height 14
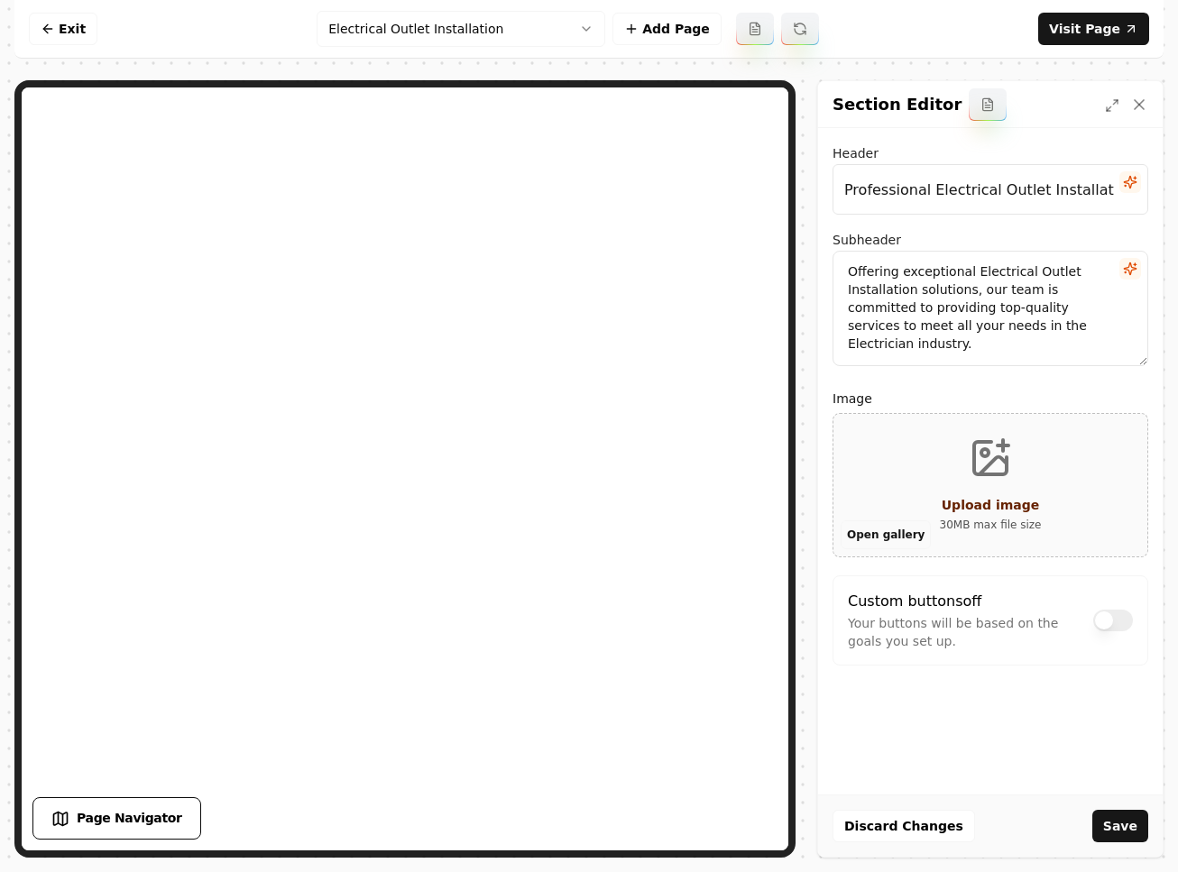
click at [888, 533] on button "Open gallery" at bounding box center [886, 534] width 90 height 29
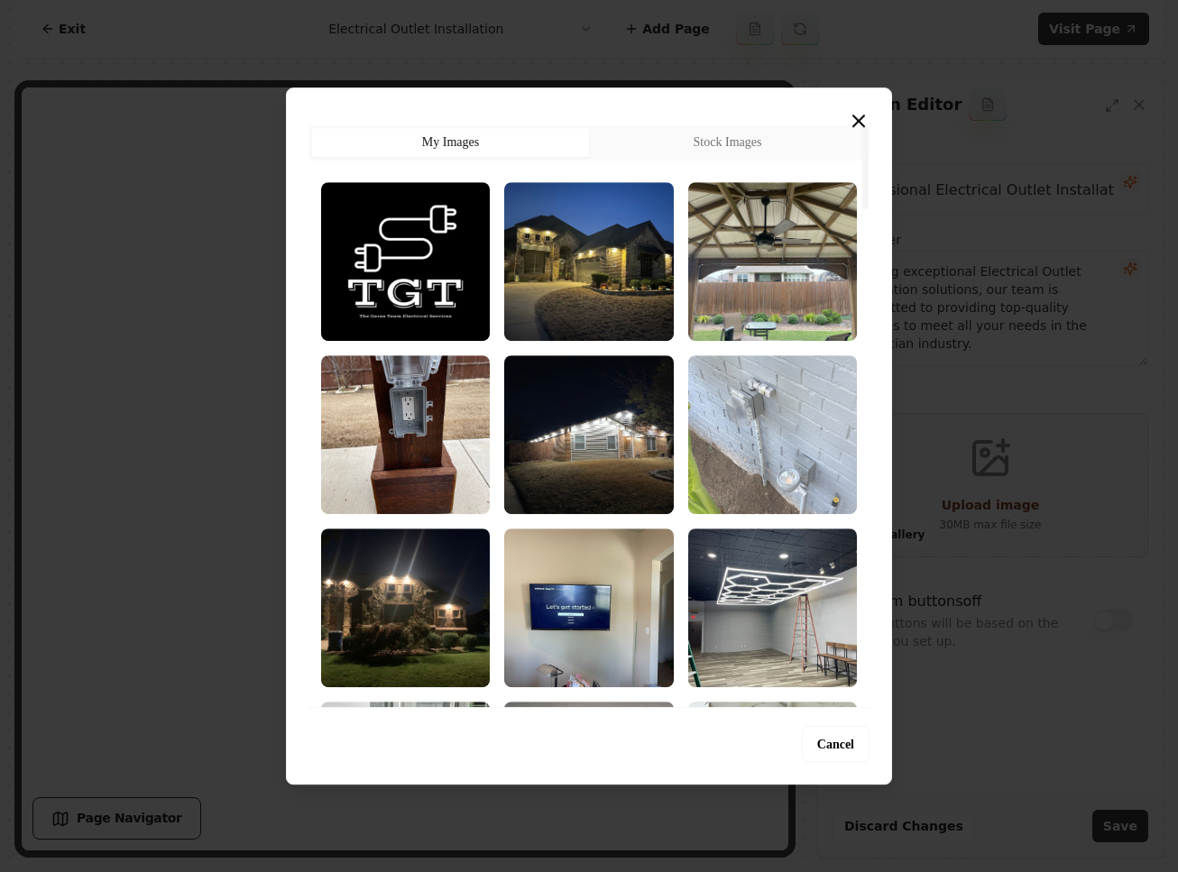
click at [755, 429] on img "Select image image_68c1f1fc5c7cd75eb8775ccf.jpeg" at bounding box center [772, 434] width 169 height 159
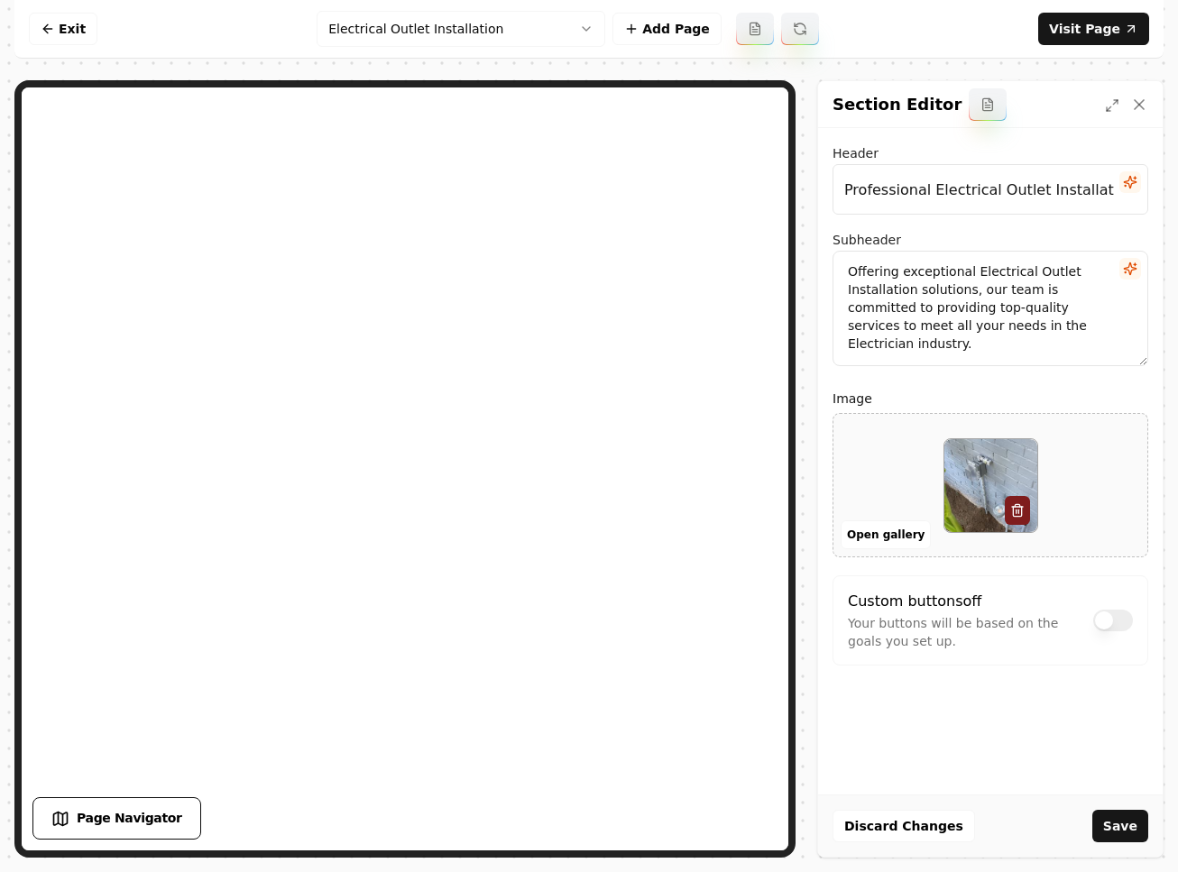
click at [1120, 824] on button "Save" at bounding box center [1120, 826] width 56 height 32
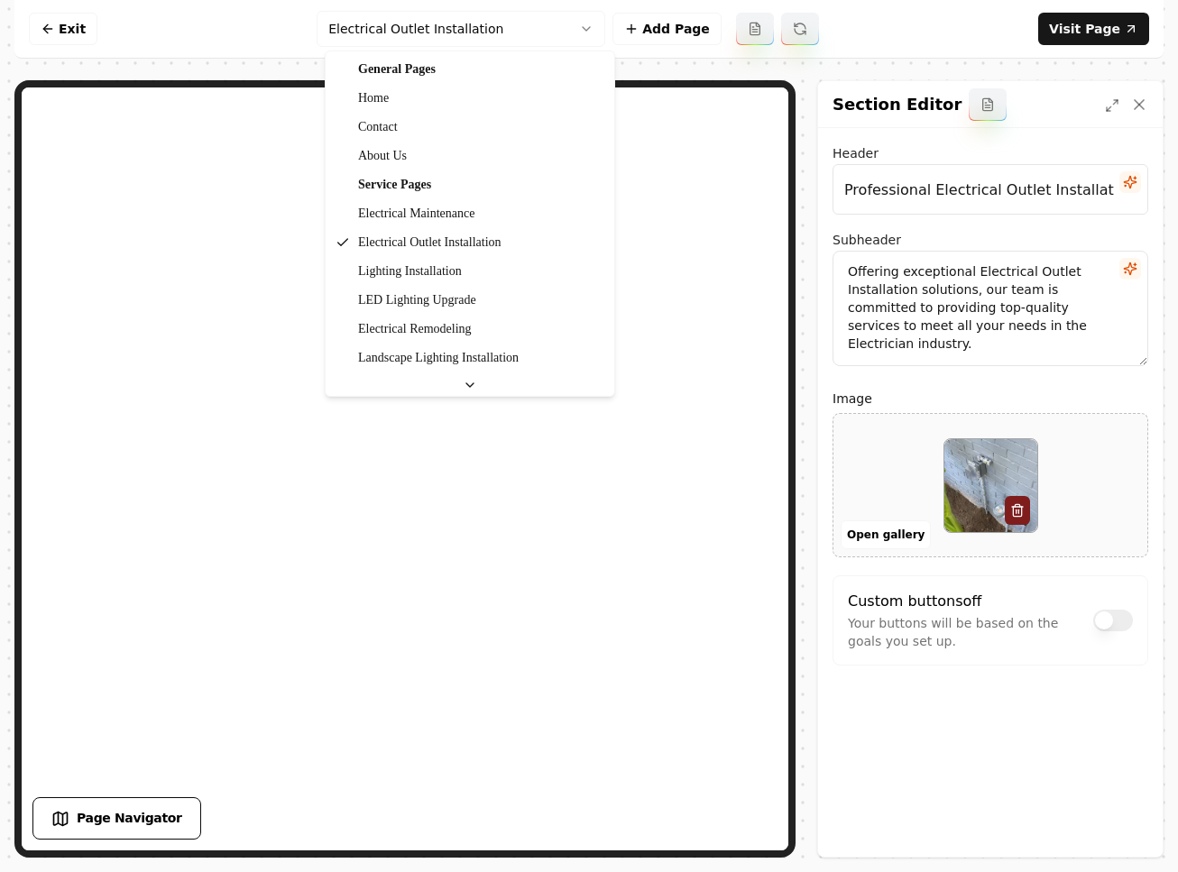
click at [555, 37] on html "Computer Required This feature is only available on a computer. Please switch t…" at bounding box center [589, 436] width 1178 height 872
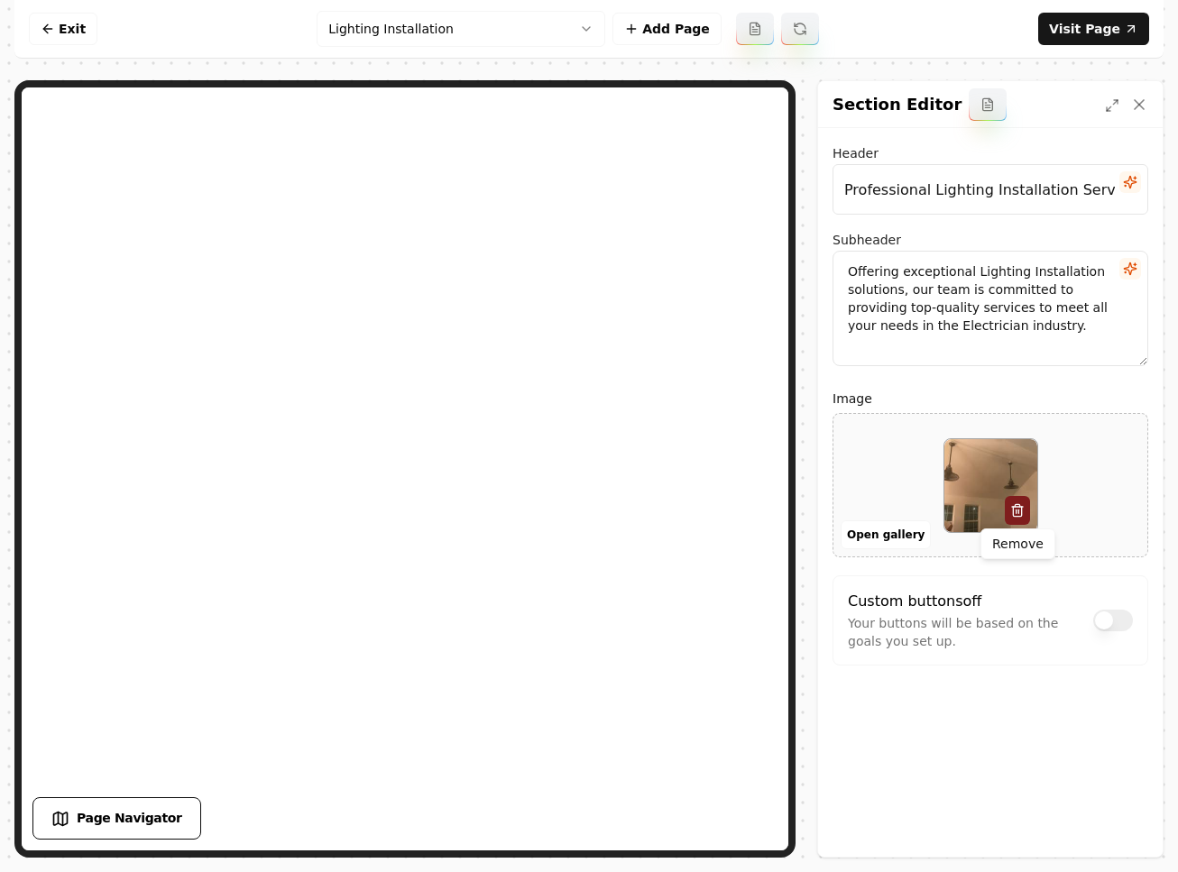
click at [1016, 507] on icon "button" at bounding box center [1017, 507] width 11 height 0
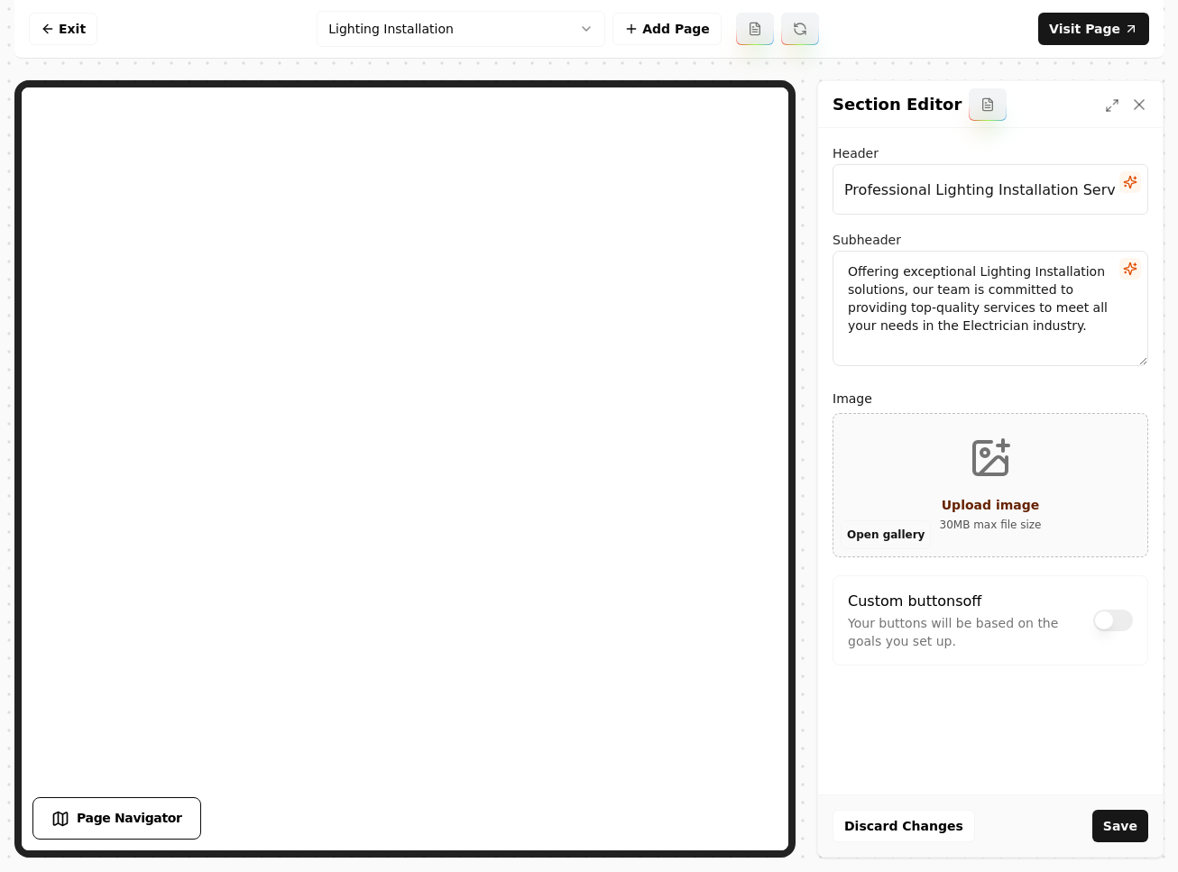
click at [910, 530] on button "Open gallery" at bounding box center [886, 534] width 90 height 29
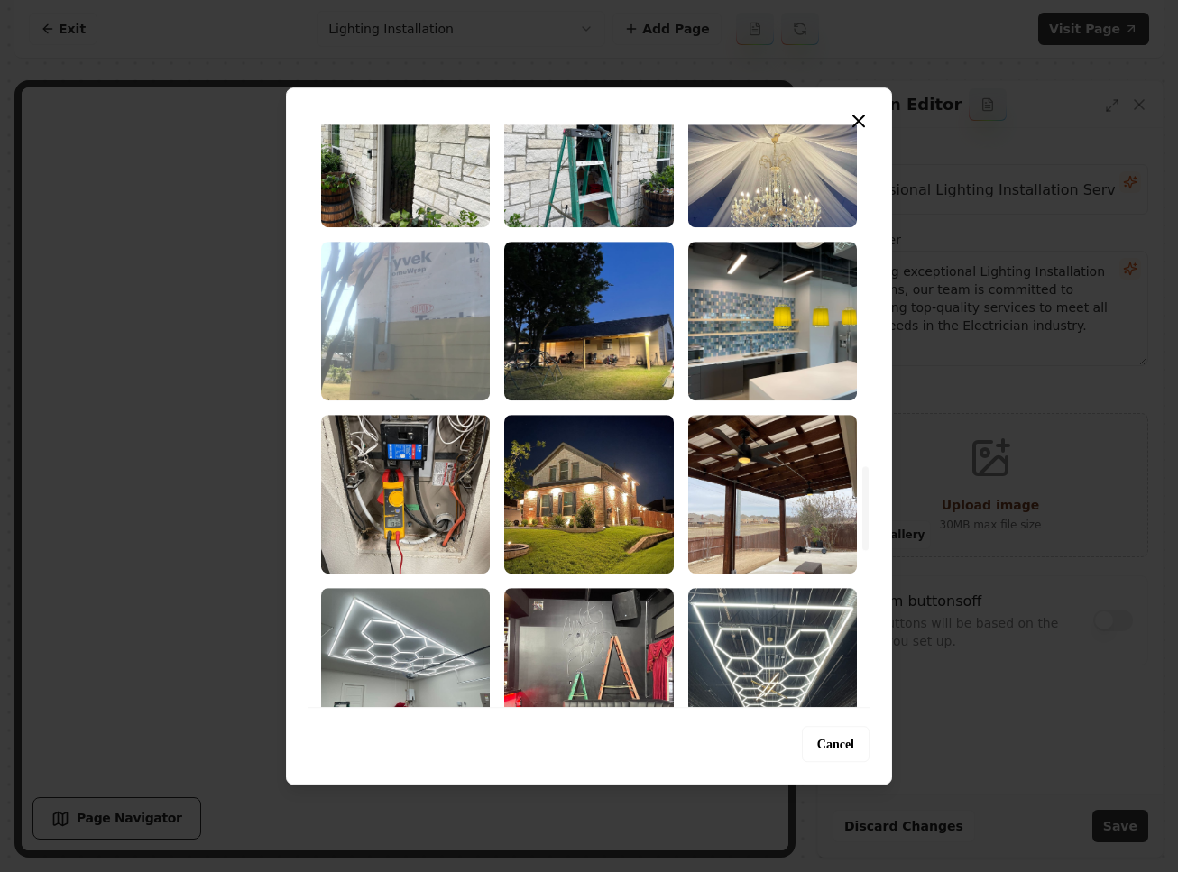
scroll to position [2409, 0]
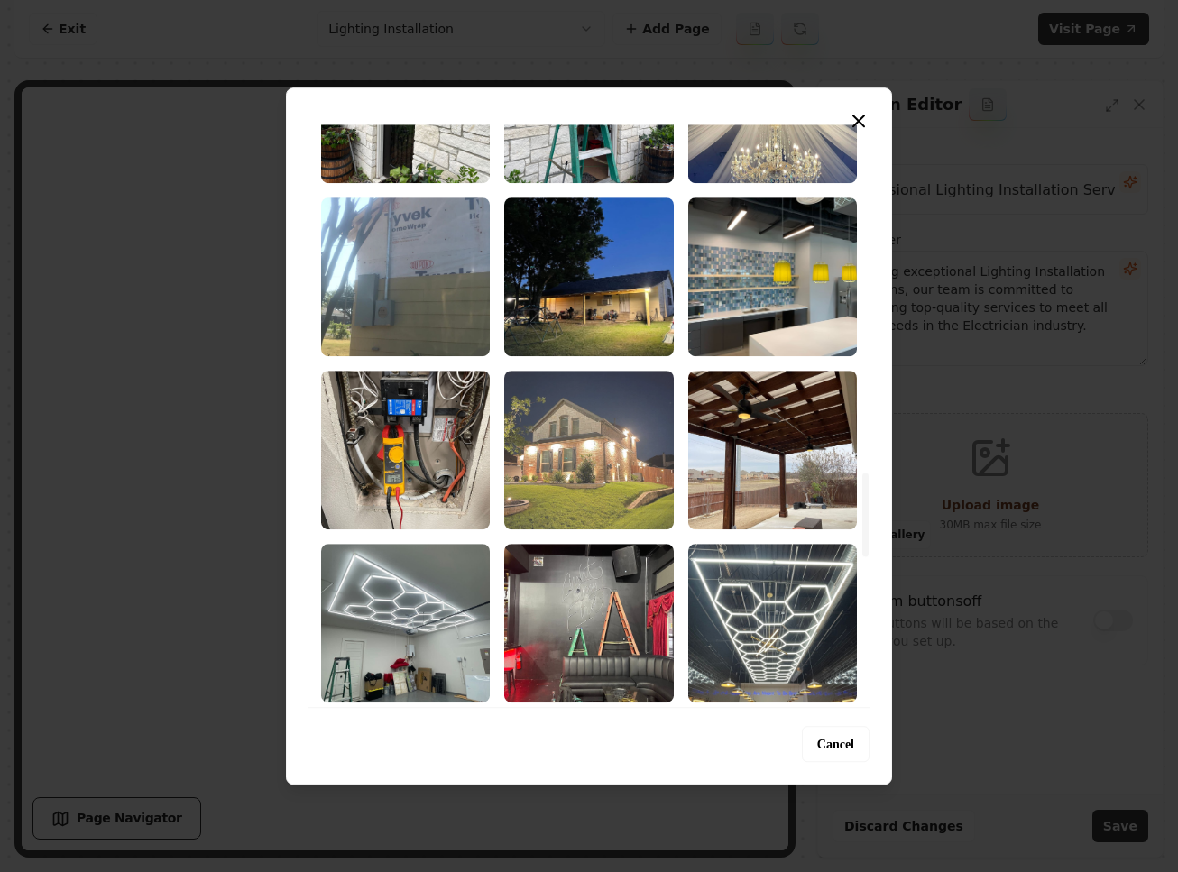
click at [585, 433] on img "Select image image_68c1f1fa5c7cd75eb8774d86.jpeg" at bounding box center [588, 450] width 169 height 159
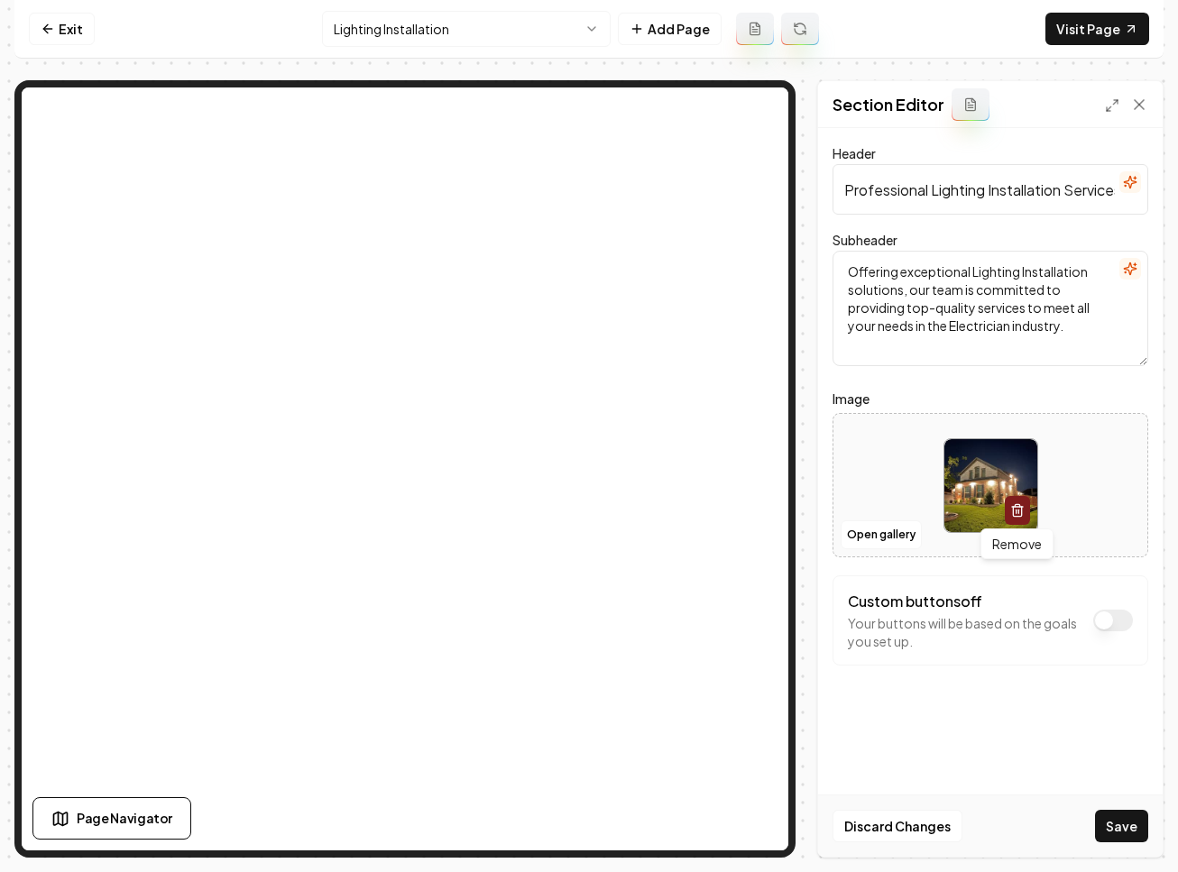
click at [1018, 510] on icon "button" at bounding box center [1017, 510] width 14 height 14
click at [878, 526] on button "Open gallery" at bounding box center [881, 534] width 81 height 29
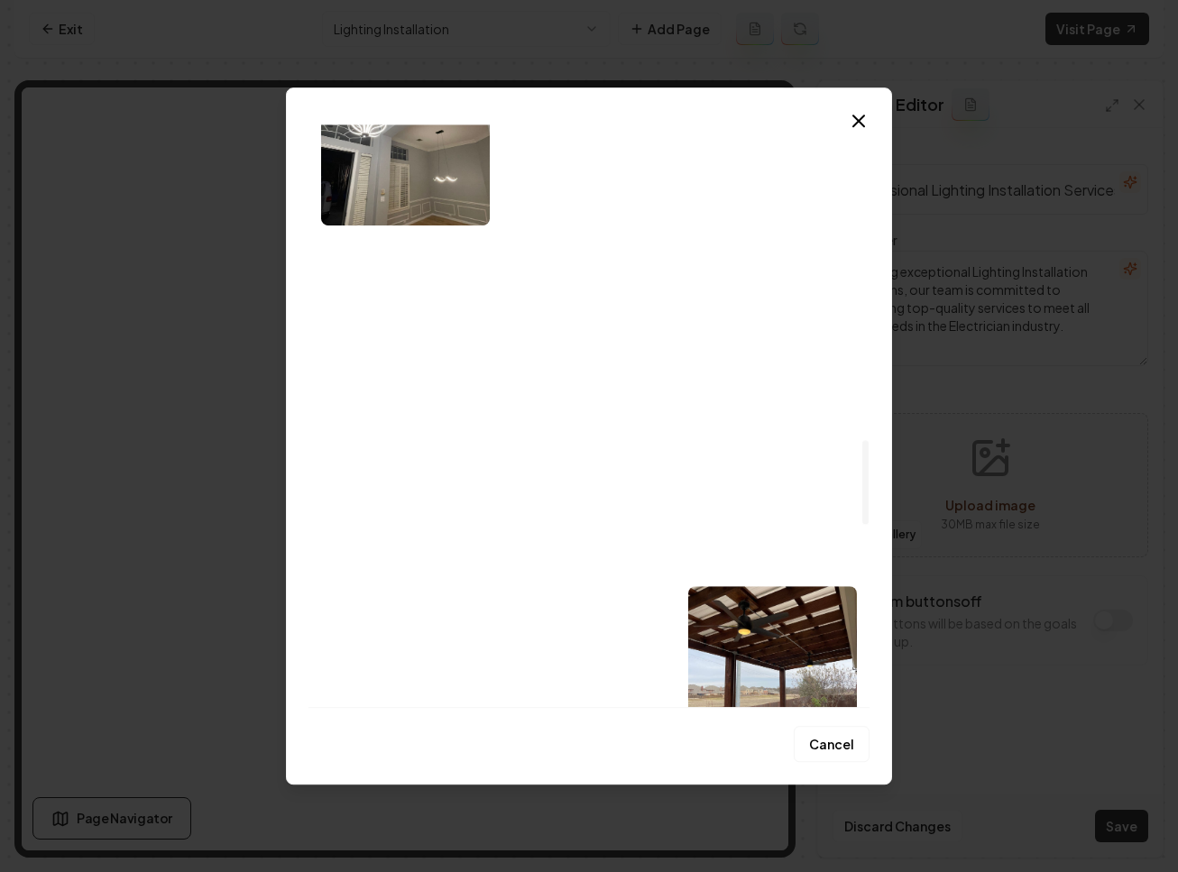
scroll to position [2218, 0]
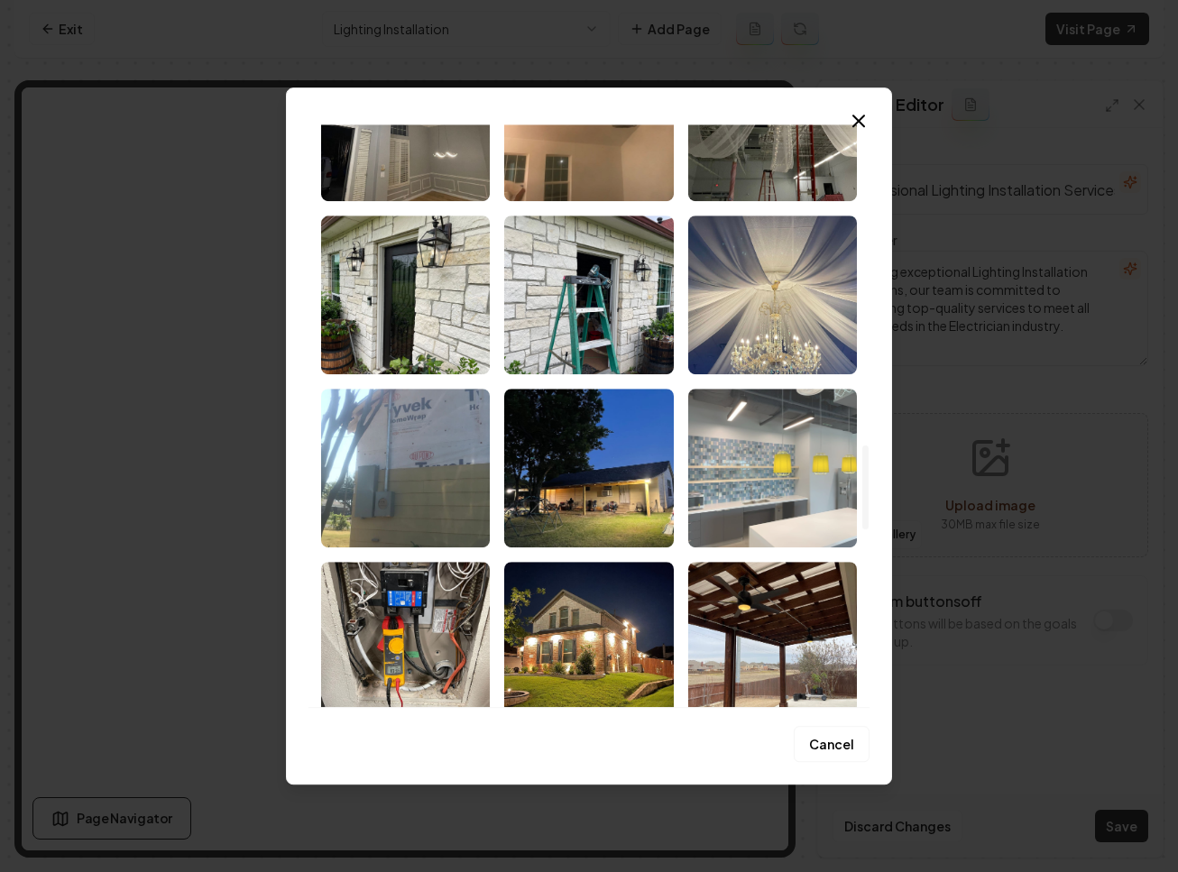
click at [785, 464] on img "Select image image_68c1f1fa5c7cd75eb8774cb3.jpeg" at bounding box center [772, 468] width 169 height 159
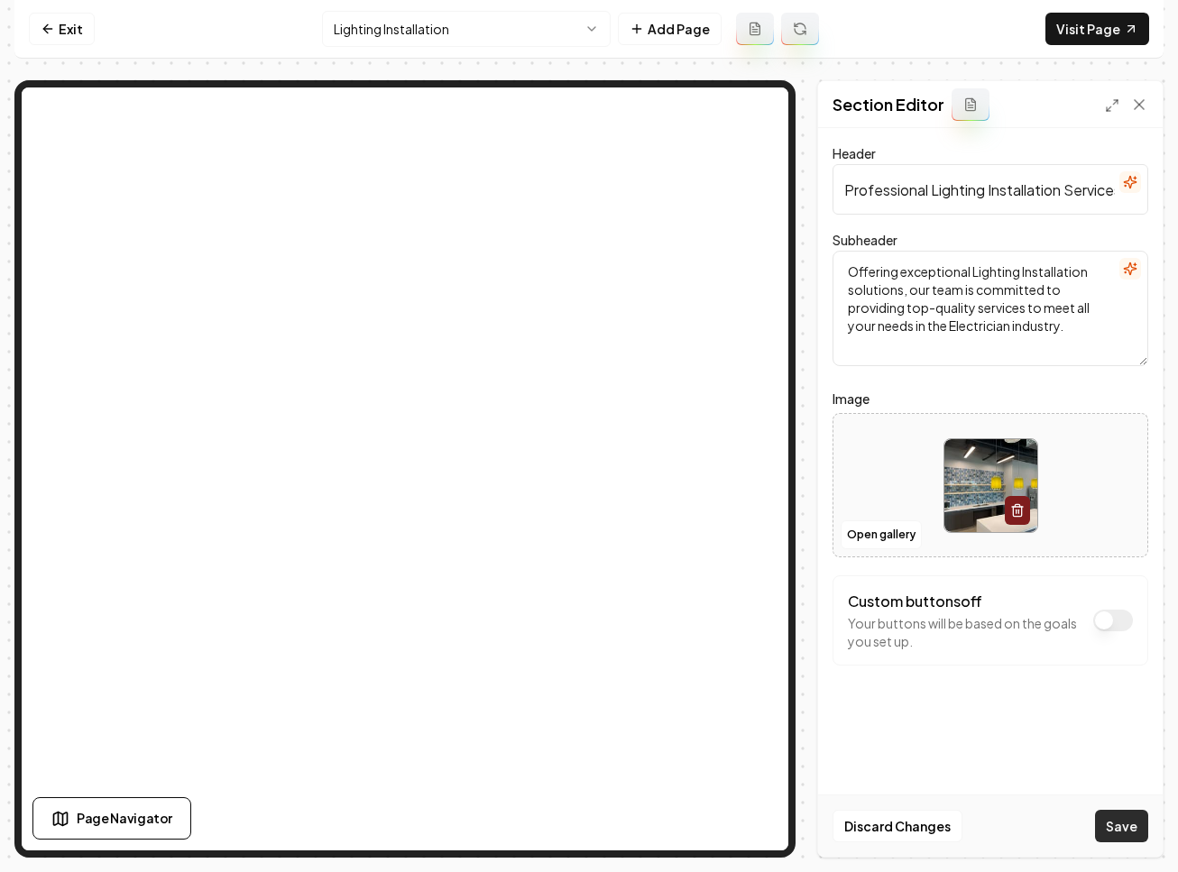
click at [1128, 824] on button "Save" at bounding box center [1121, 826] width 53 height 32
click at [460, 33] on html "Computer Required This feature is only available on a computer. Please switch t…" at bounding box center [589, 436] width 1178 height 872
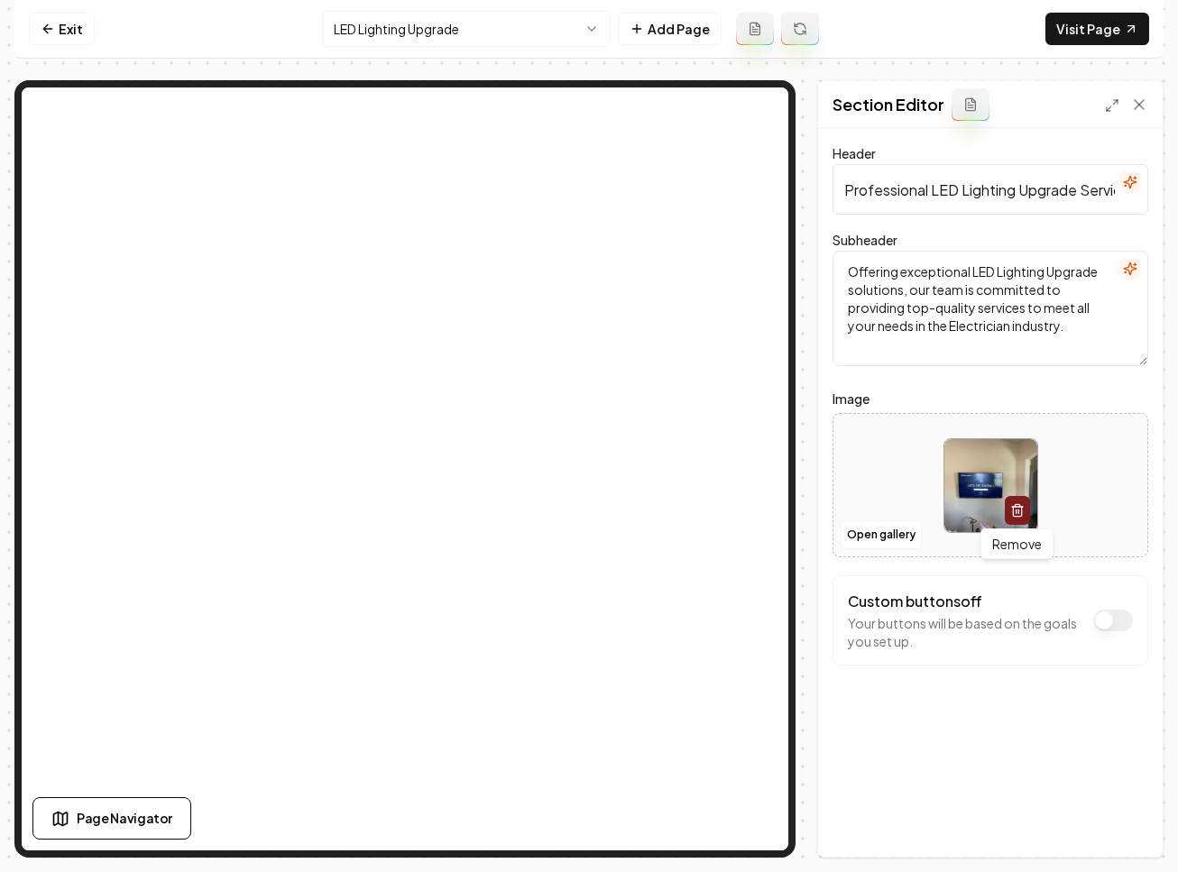
click at [1021, 511] on icon "button" at bounding box center [1017, 512] width 8 height 10
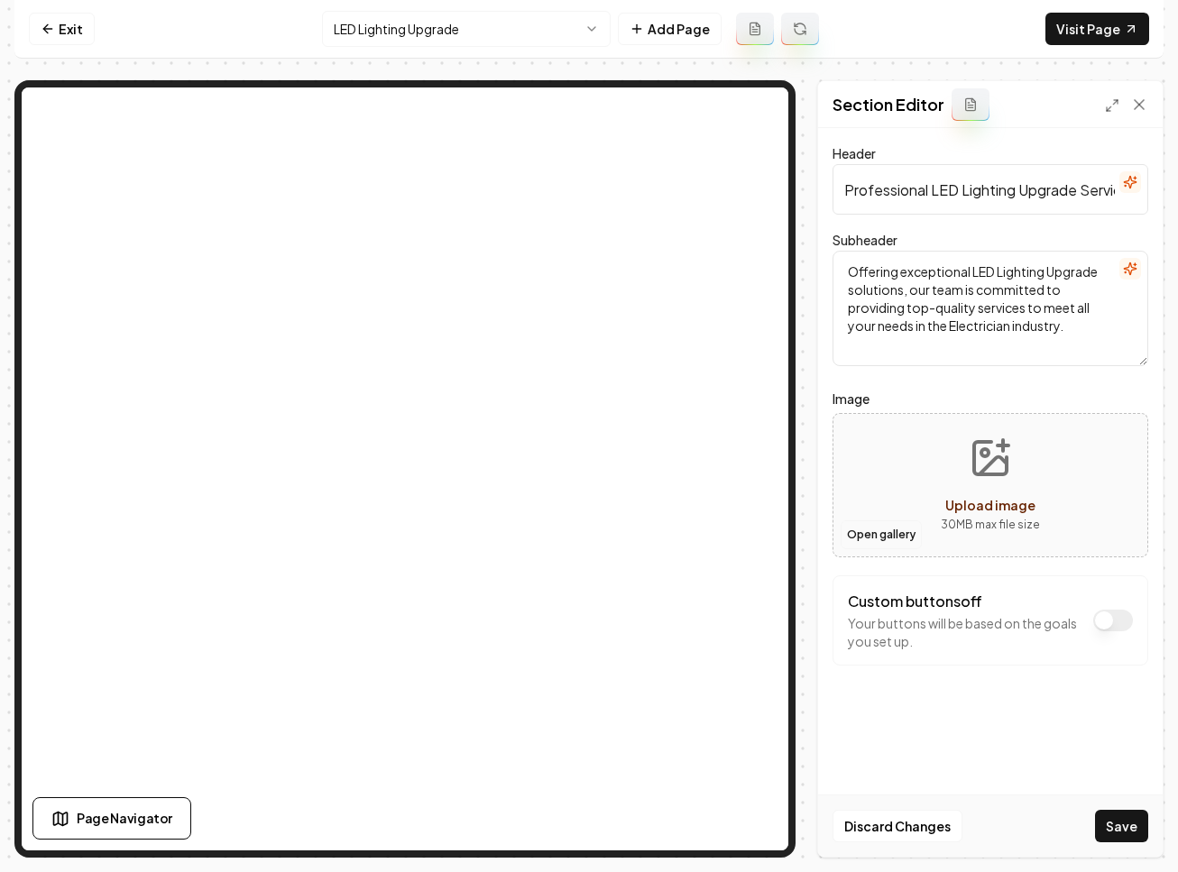
click at [874, 535] on button "Open gallery" at bounding box center [881, 534] width 81 height 29
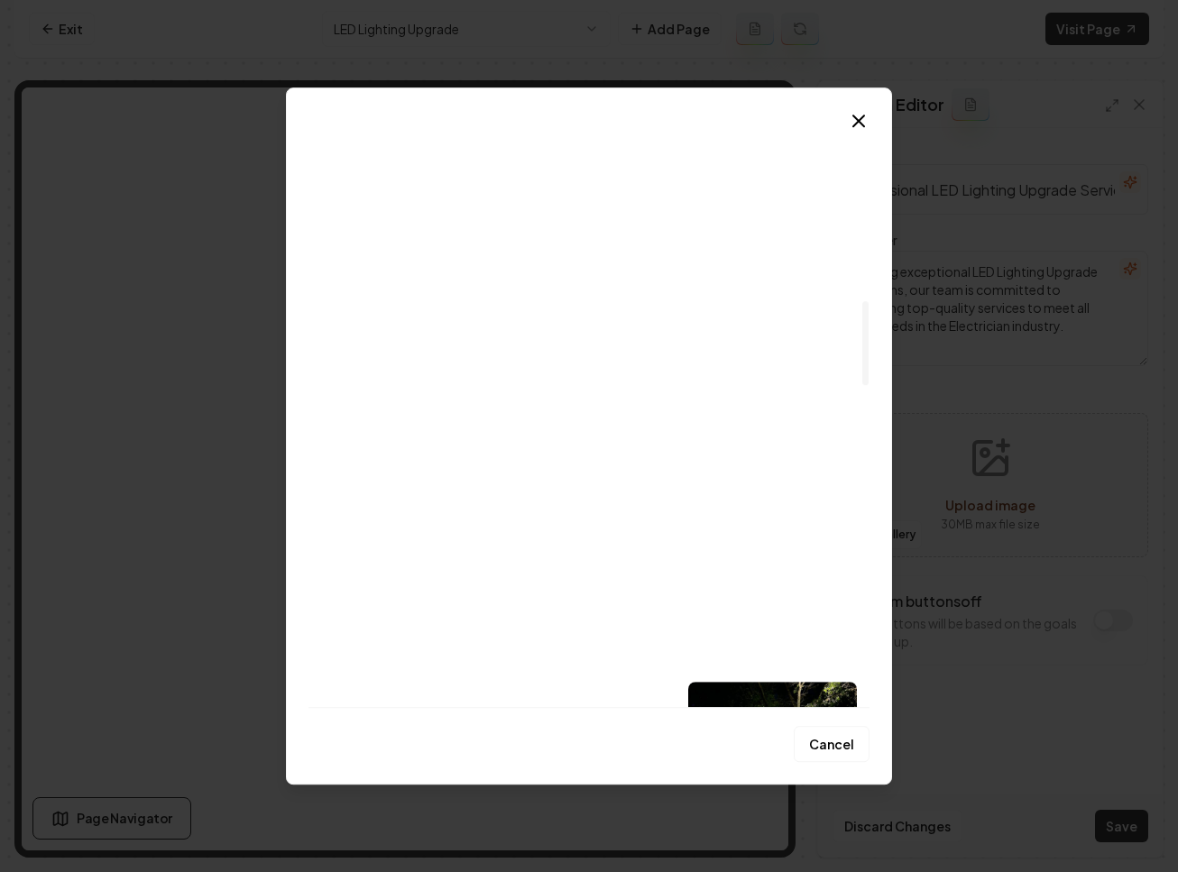
scroll to position [1234, 0]
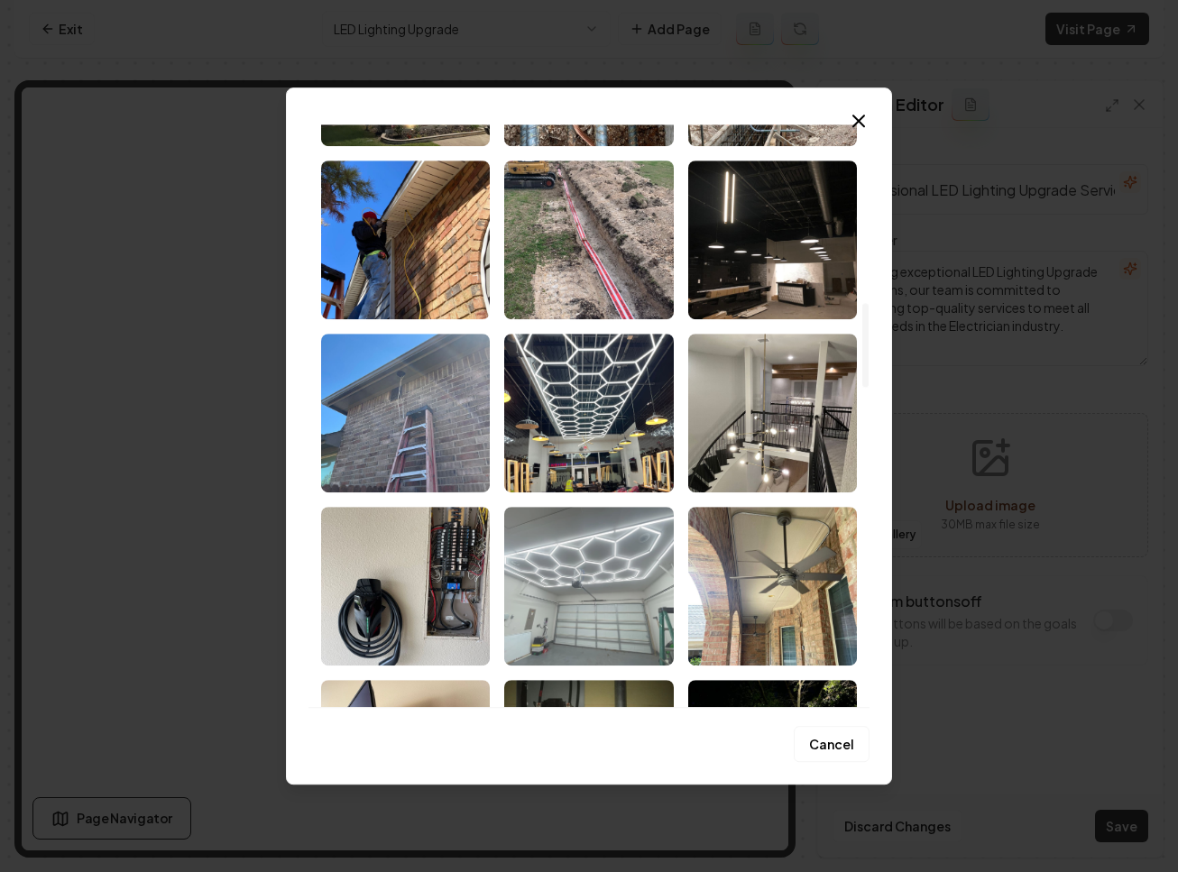
click at [614, 552] on img "Select image image_68c1f1fb5c7cd75eb87752d8.jpeg" at bounding box center [588, 586] width 169 height 159
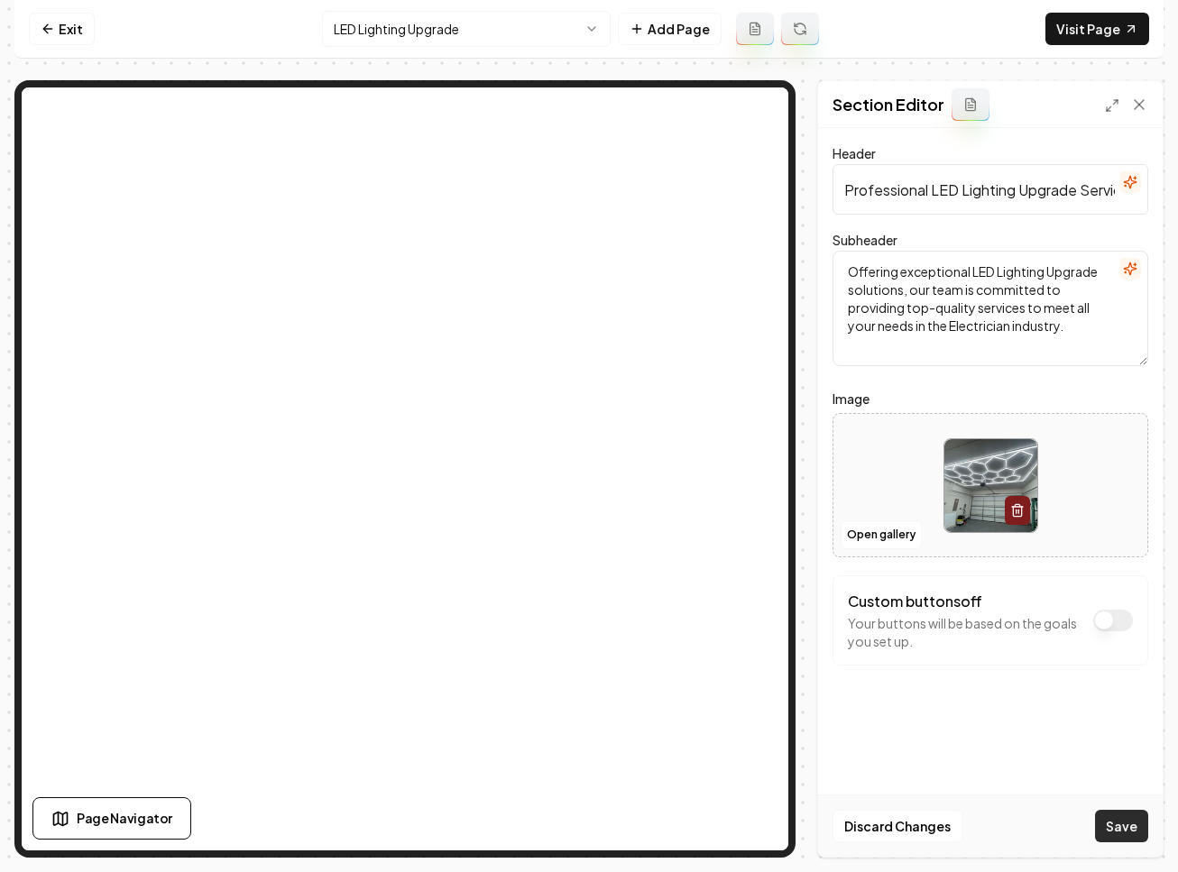
click at [1112, 831] on button "Save" at bounding box center [1121, 826] width 53 height 32
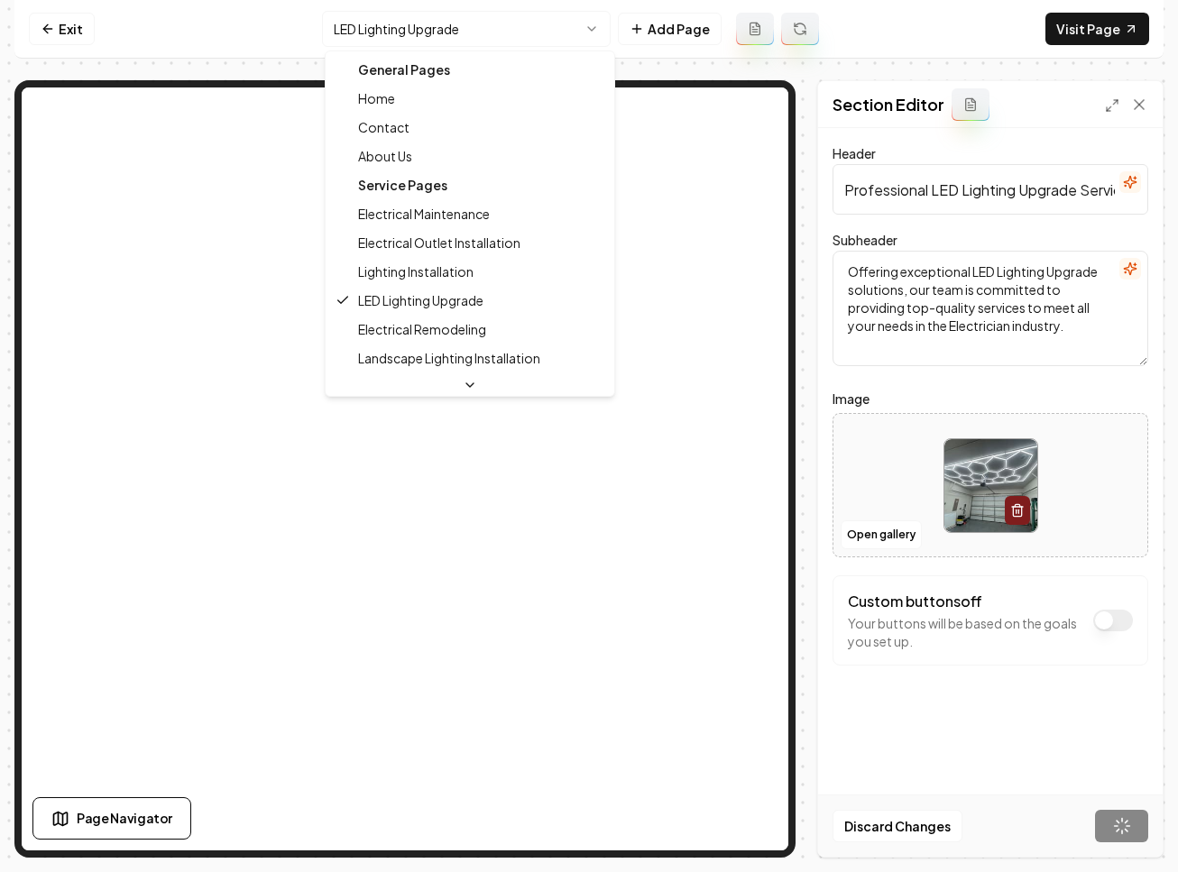
click at [465, 15] on html "Computer Required This feature is only available on a computer. Please switch t…" at bounding box center [589, 436] width 1178 height 872
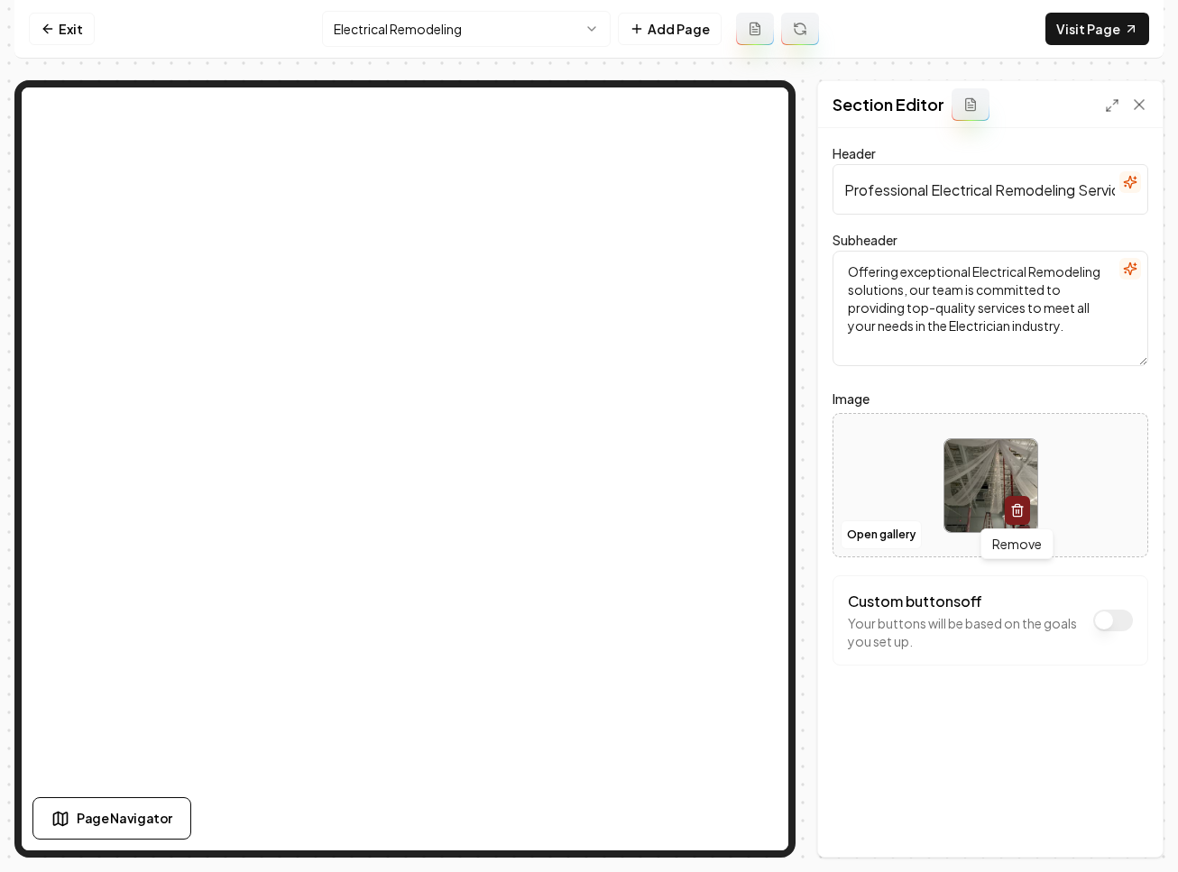
click at [1015, 513] on icon "button" at bounding box center [1017, 510] width 14 height 14
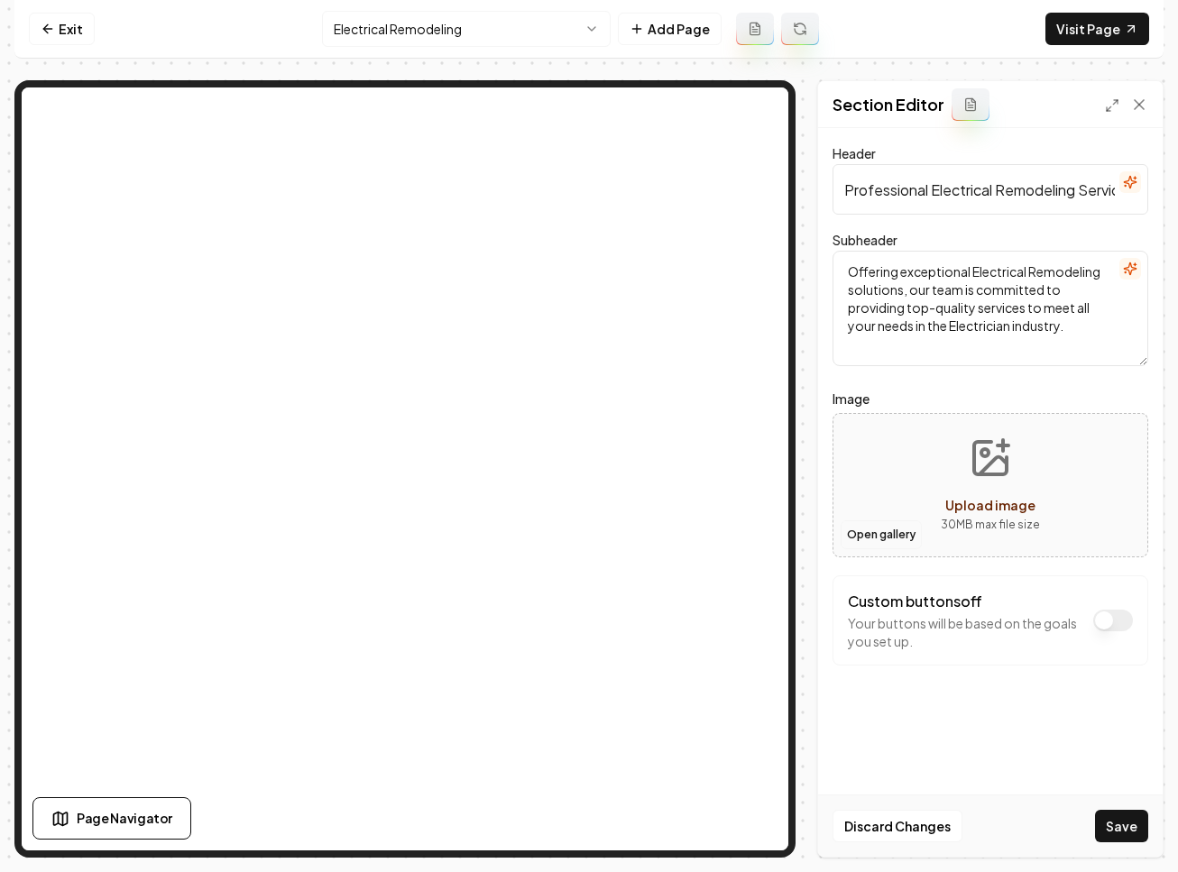
click at [902, 529] on button "Open gallery" at bounding box center [881, 534] width 81 height 29
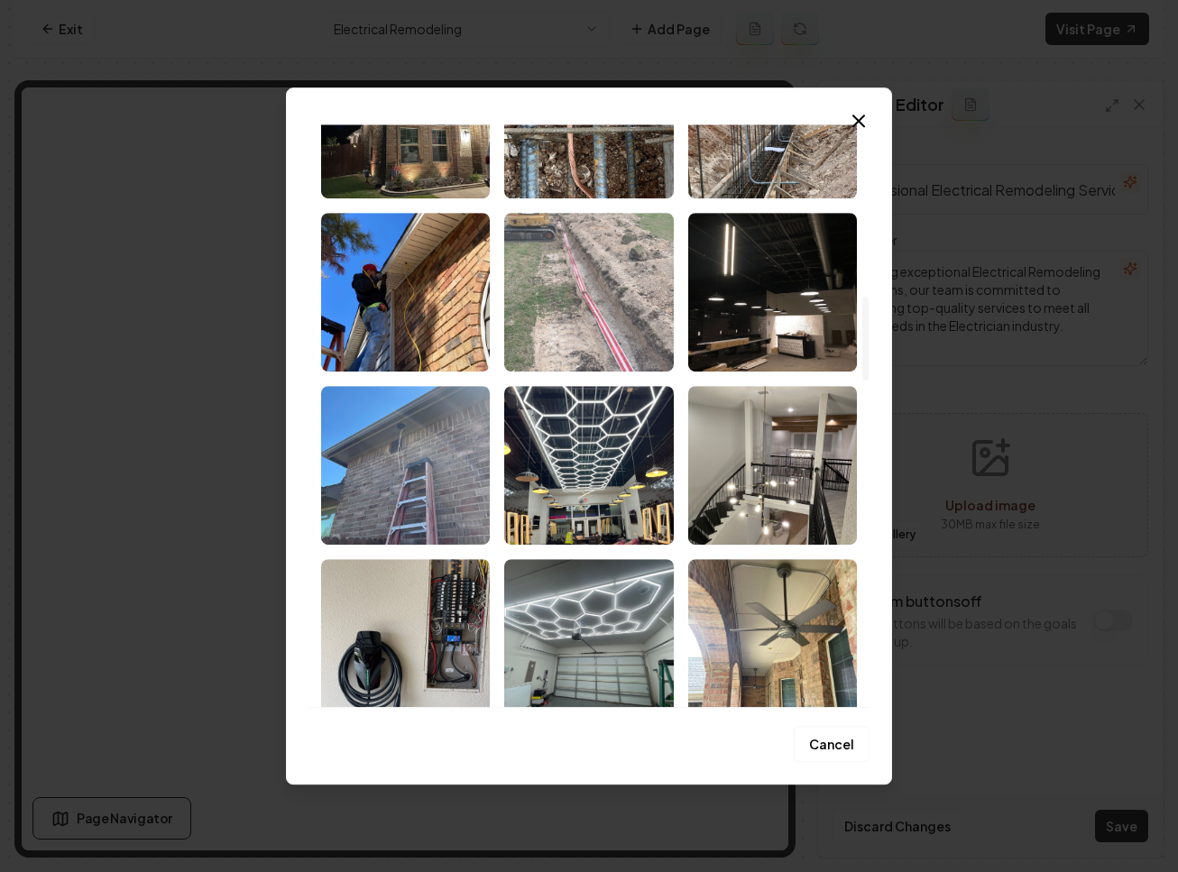
scroll to position [1463, 0]
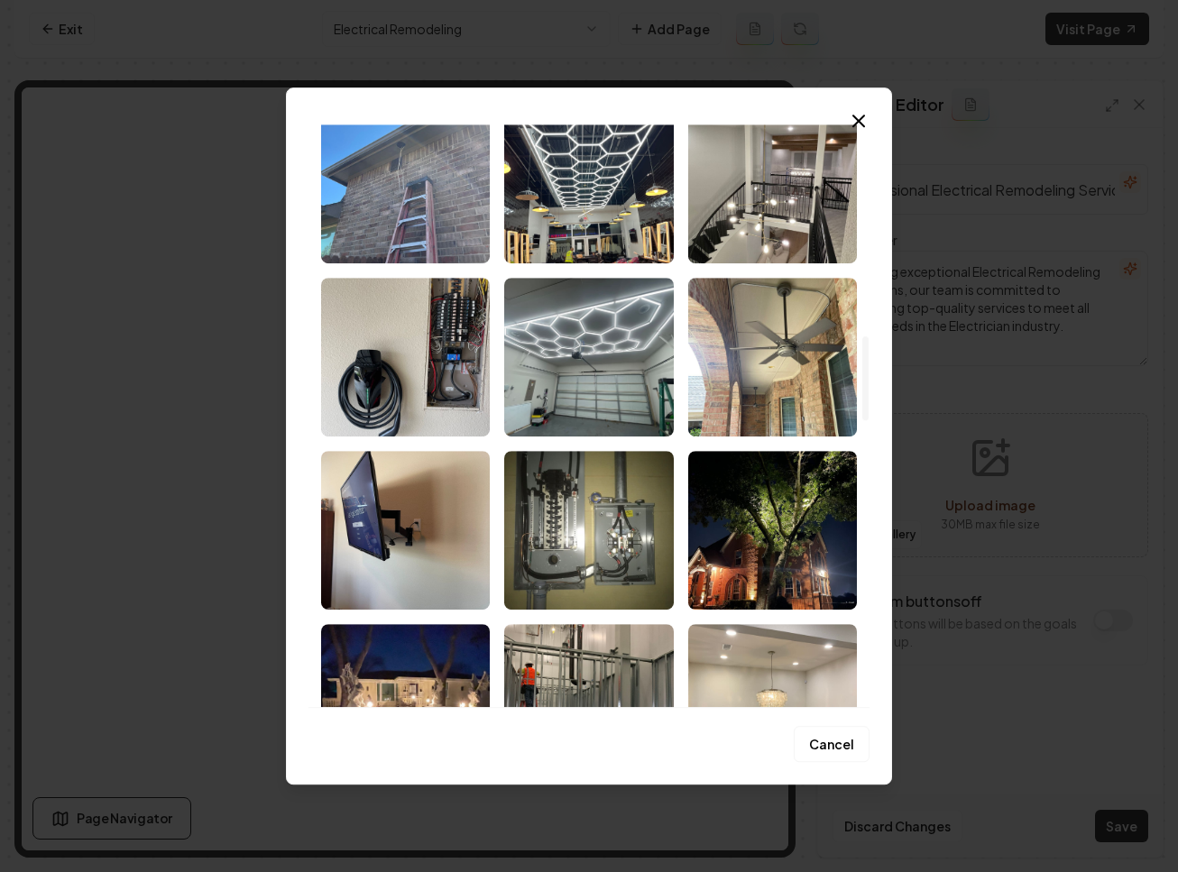
click at [432, 200] on img "Select image image_68c1f1fb5c7cd75eb8775156.jpeg" at bounding box center [405, 184] width 169 height 159
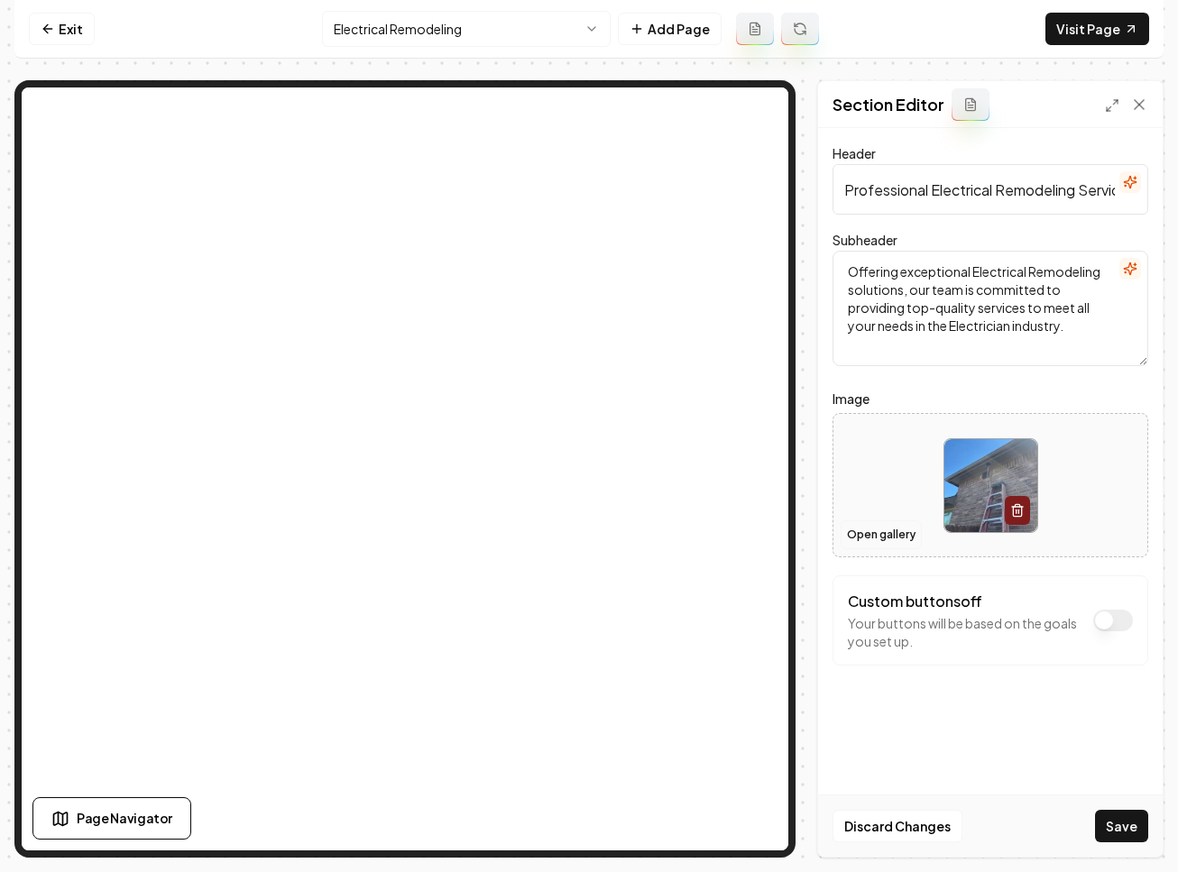
click at [881, 542] on button "Open gallery" at bounding box center [881, 534] width 81 height 29
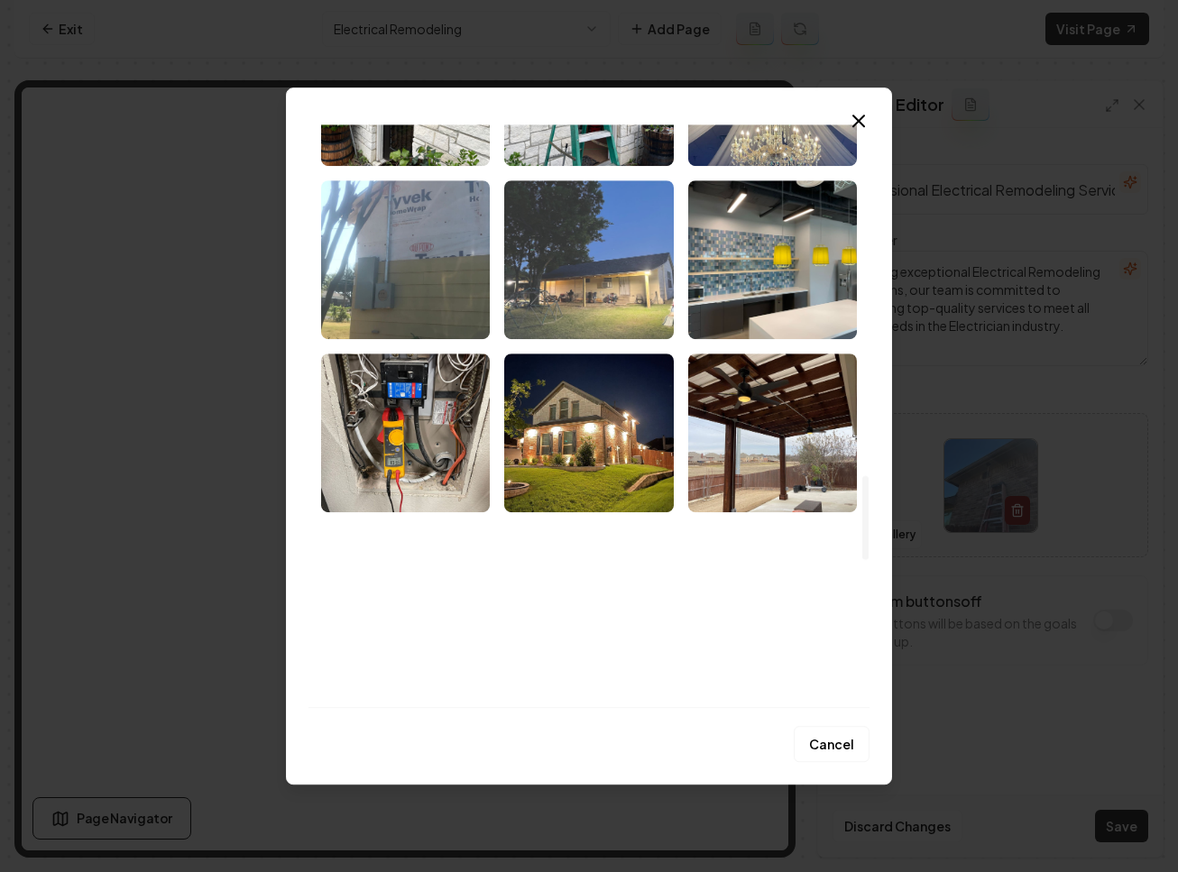
scroll to position [2695, 0]
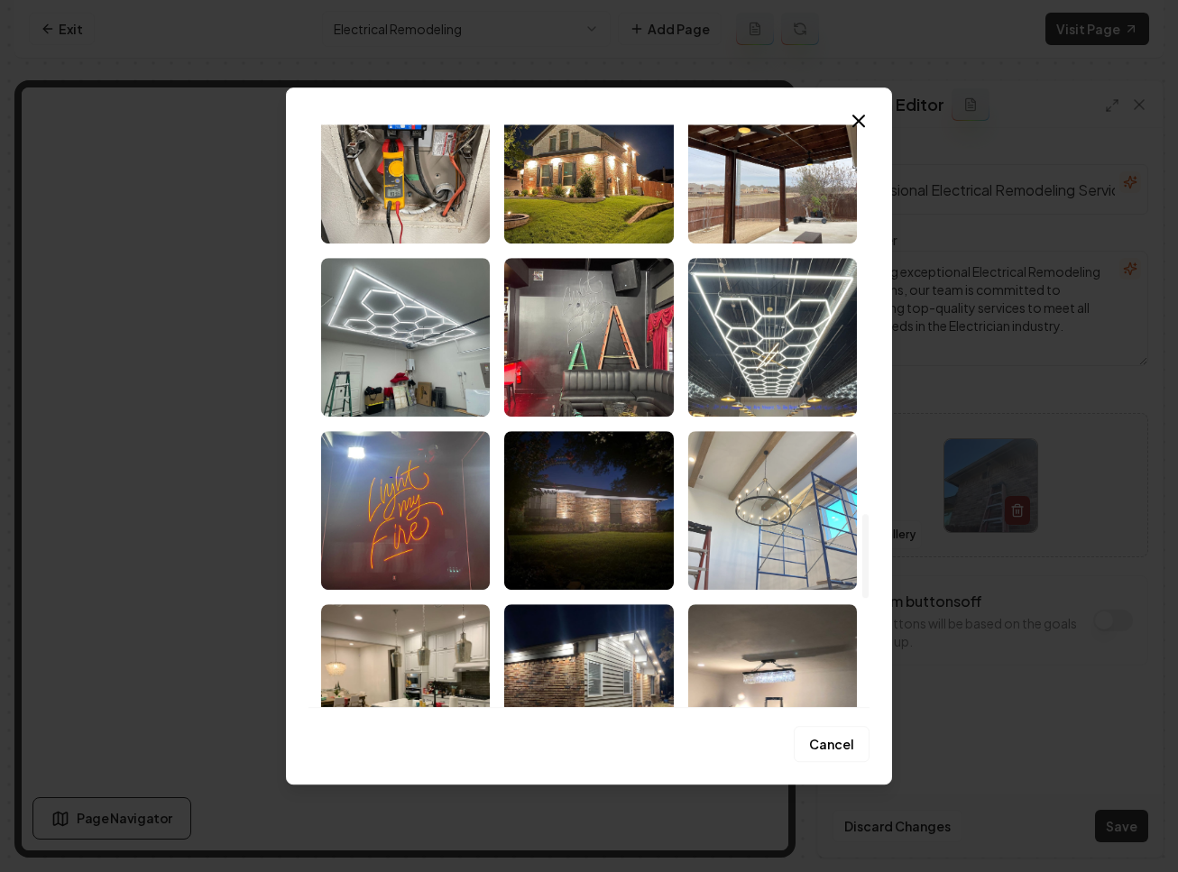
click at [730, 505] on img "Select image image_68c1f1fa5c7cd75eb8774a0a.jpeg" at bounding box center [772, 510] width 169 height 159
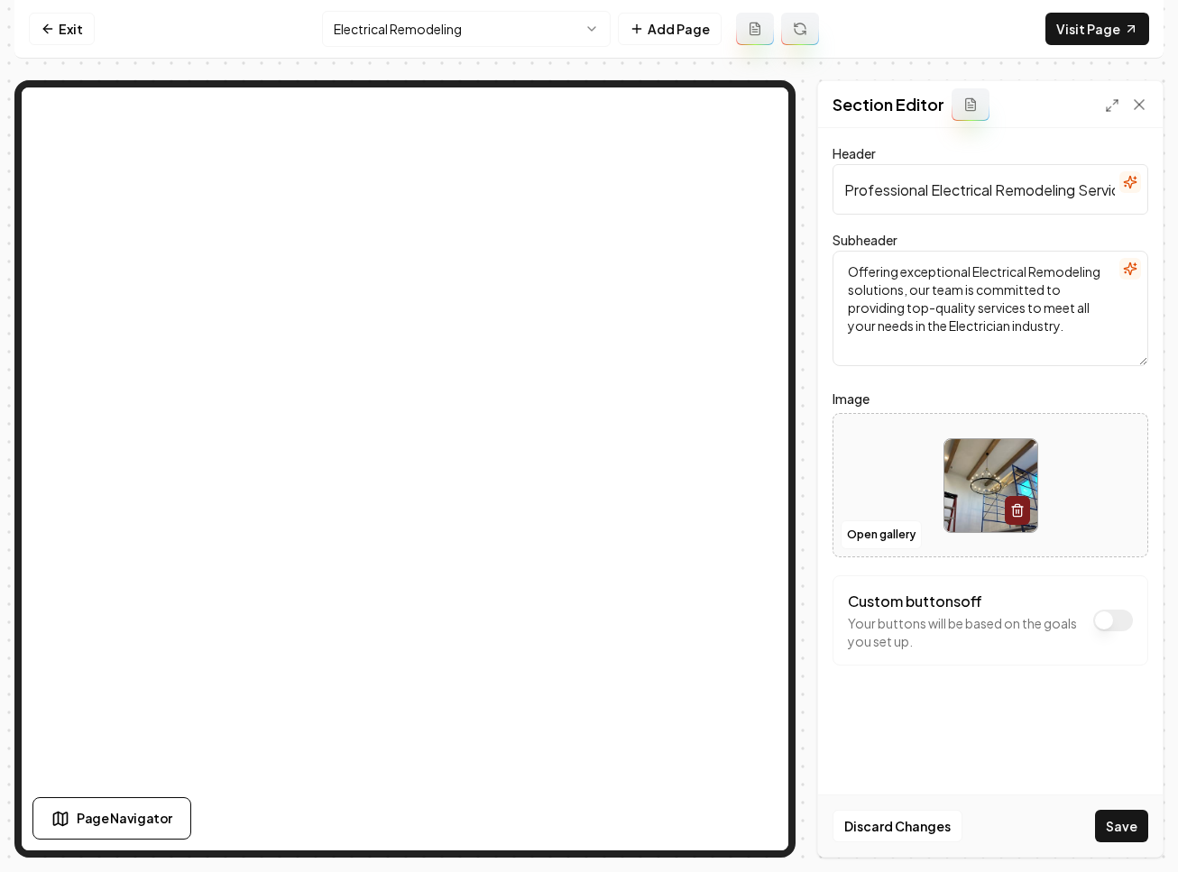
click at [1102, 819] on button "Save" at bounding box center [1121, 826] width 53 height 32
click at [513, 45] on html "Computer Required This feature is only available on a computer. Please switch t…" at bounding box center [589, 436] width 1178 height 872
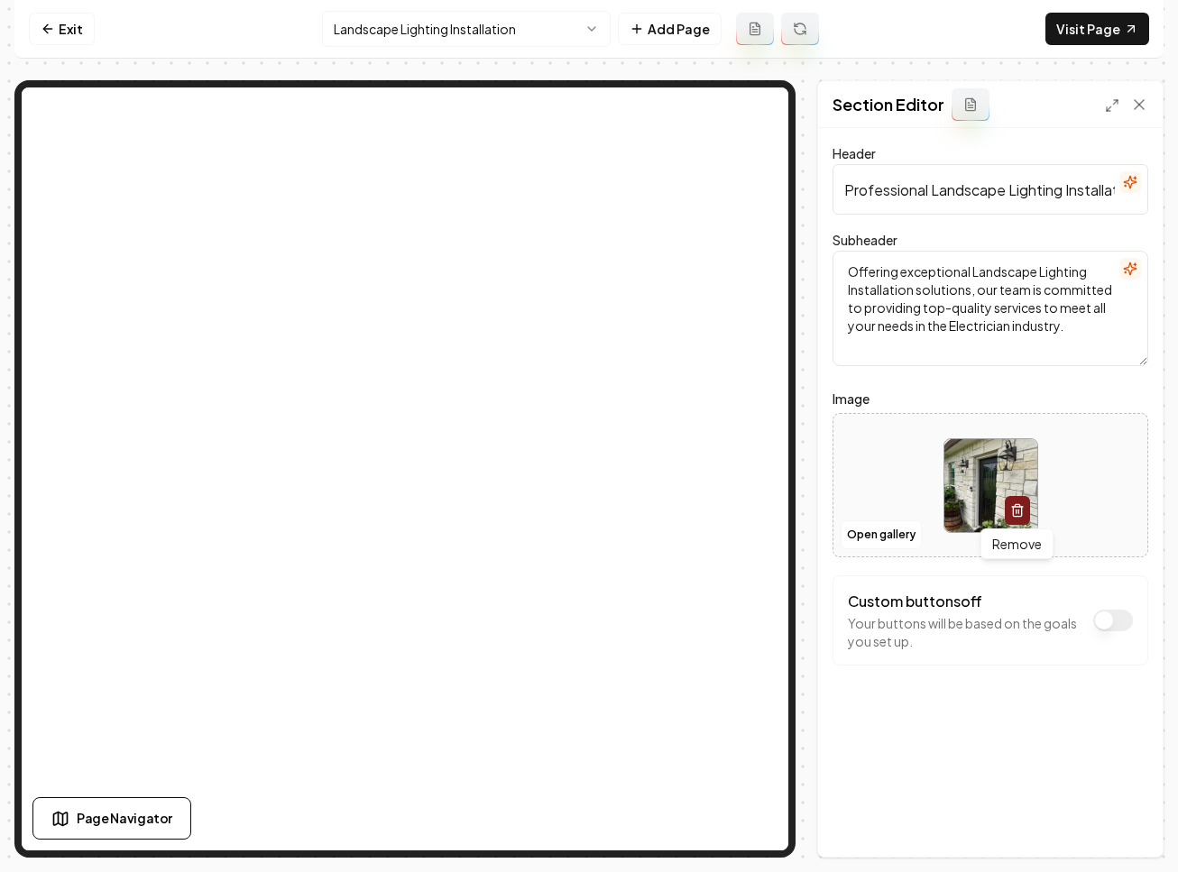
click at [1019, 503] on icon "button" at bounding box center [1017, 510] width 14 height 14
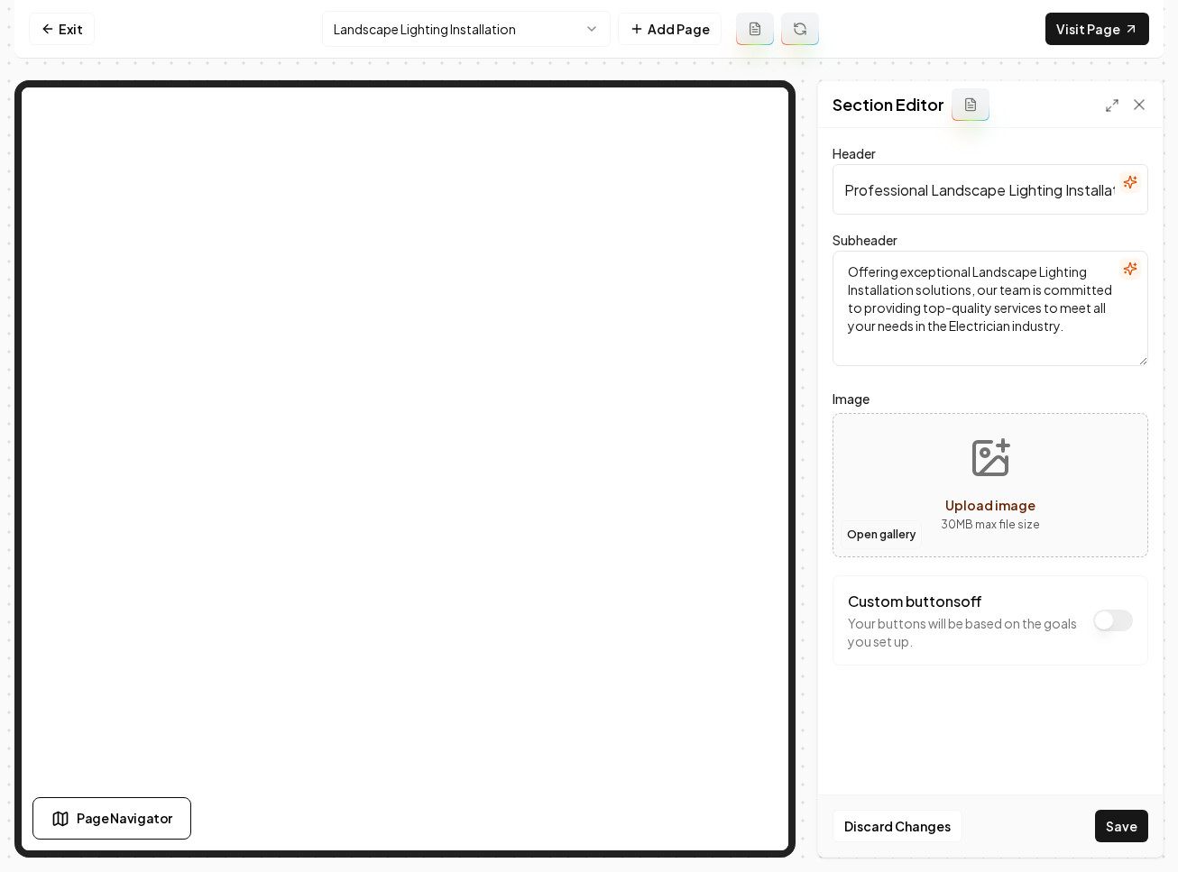
click at [912, 535] on button "Open gallery" at bounding box center [881, 534] width 81 height 29
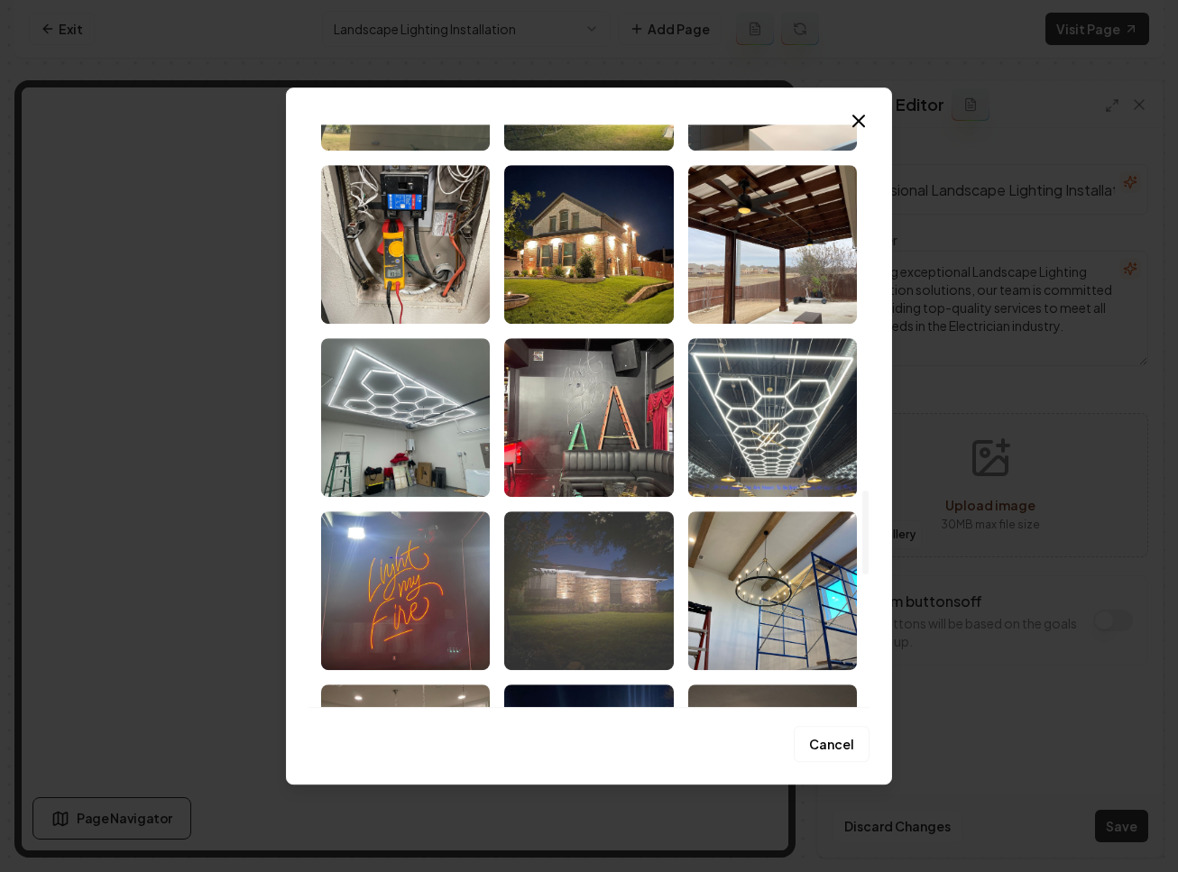
scroll to position [2532, 0]
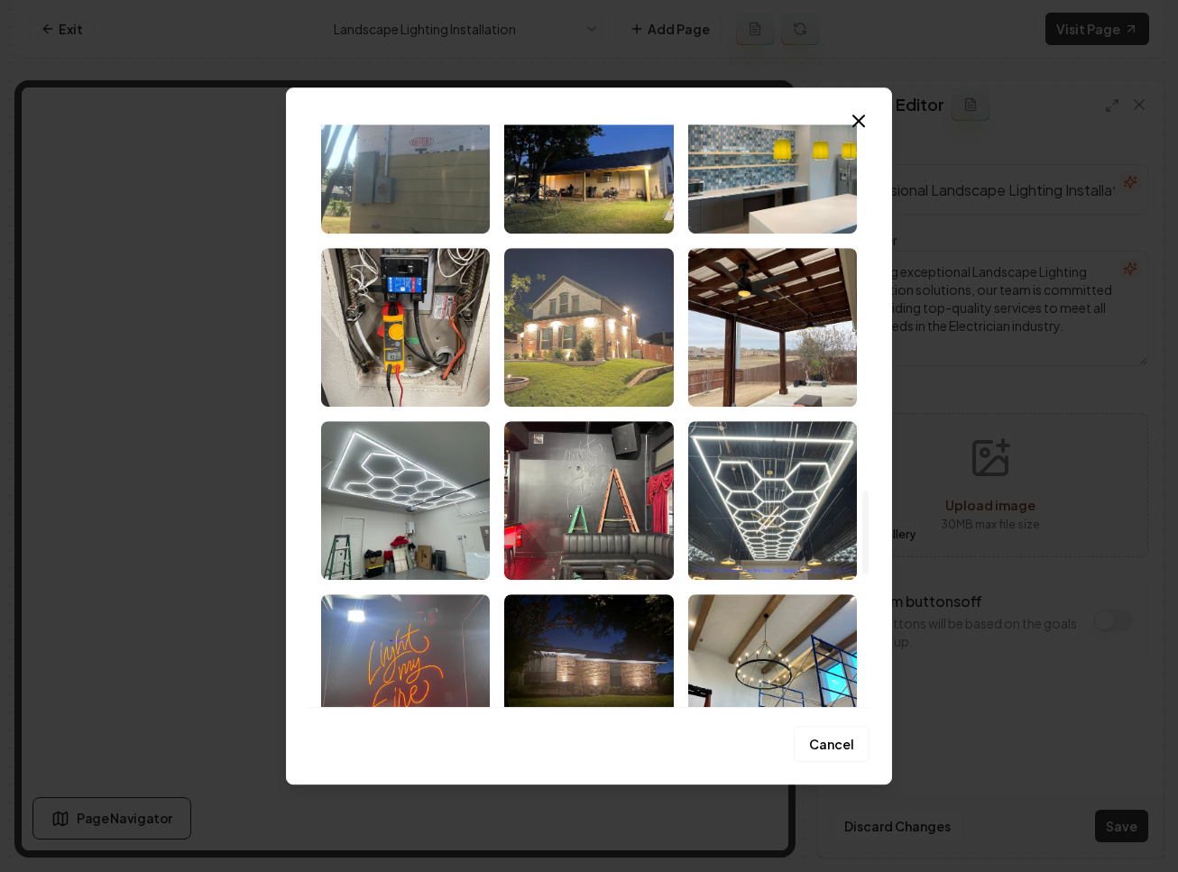
click at [608, 365] on img "Select image image_68c1f1fa5c7cd75eb8774d86.jpeg" at bounding box center [588, 327] width 169 height 159
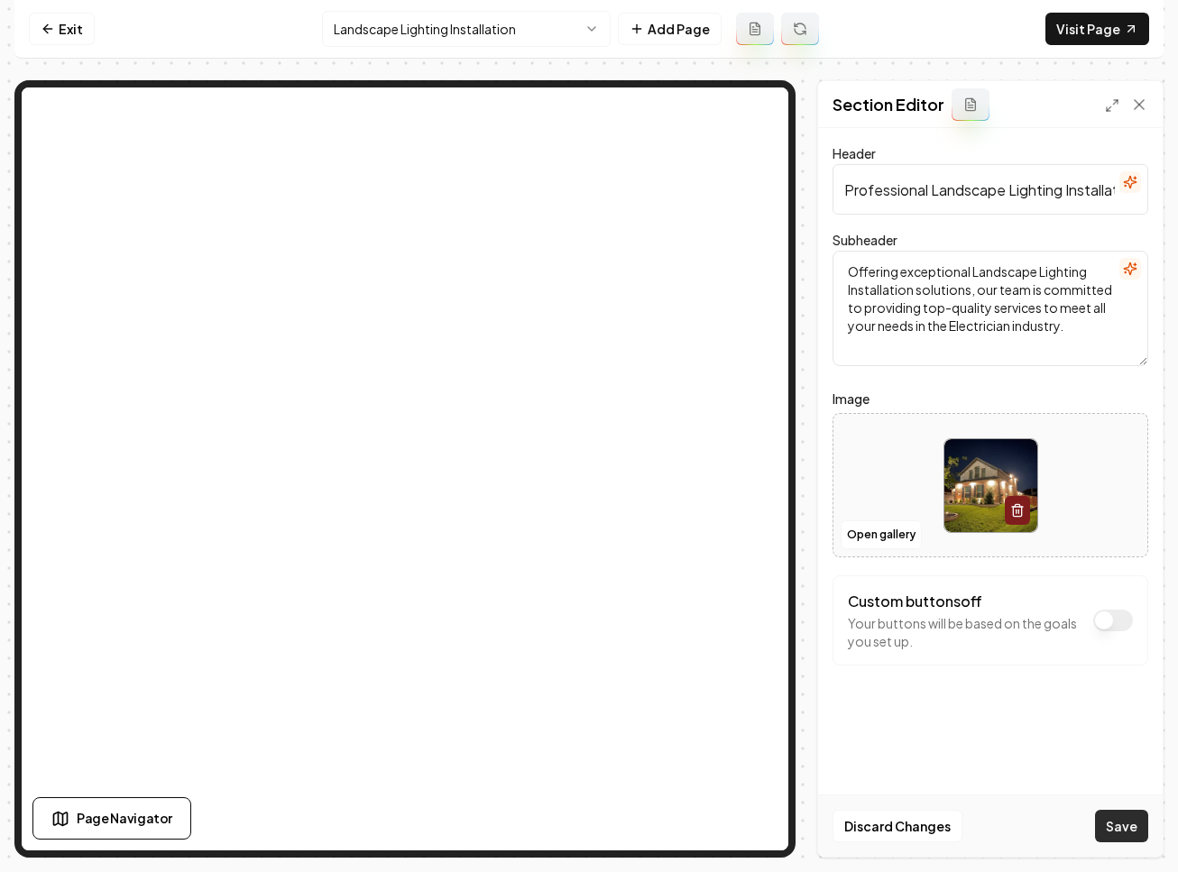
click at [1122, 828] on button "Save" at bounding box center [1121, 826] width 53 height 32
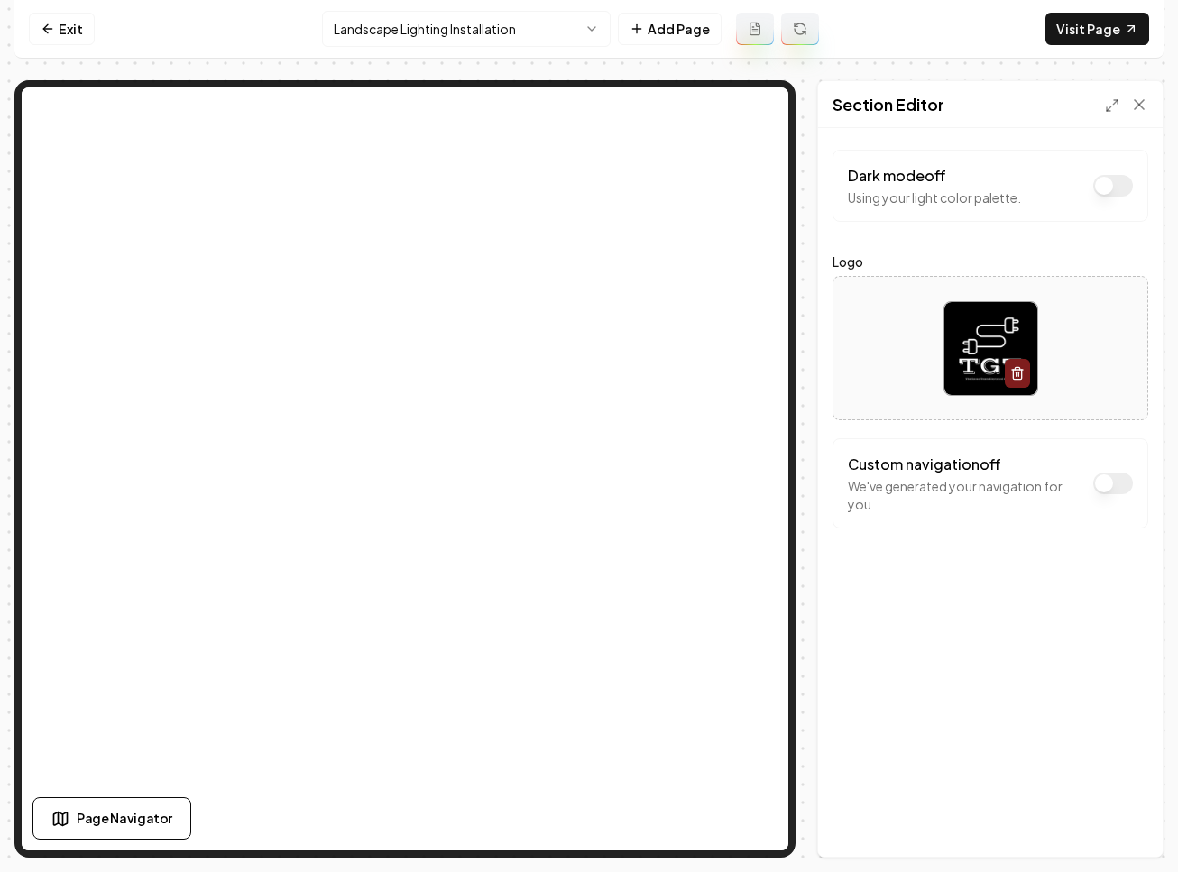
click at [1109, 189] on button "Dark mode off" at bounding box center [1113, 186] width 40 height 22
click at [1109, 187] on button "Dark mode off" at bounding box center [1113, 186] width 40 height 22
click at [1122, 811] on button "Save" at bounding box center [1121, 826] width 53 height 32
click at [391, 29] on html "Computer Required This feature is only available on a computer. Please switch t…" at bounding box center [589, 436] width 1178 height 872
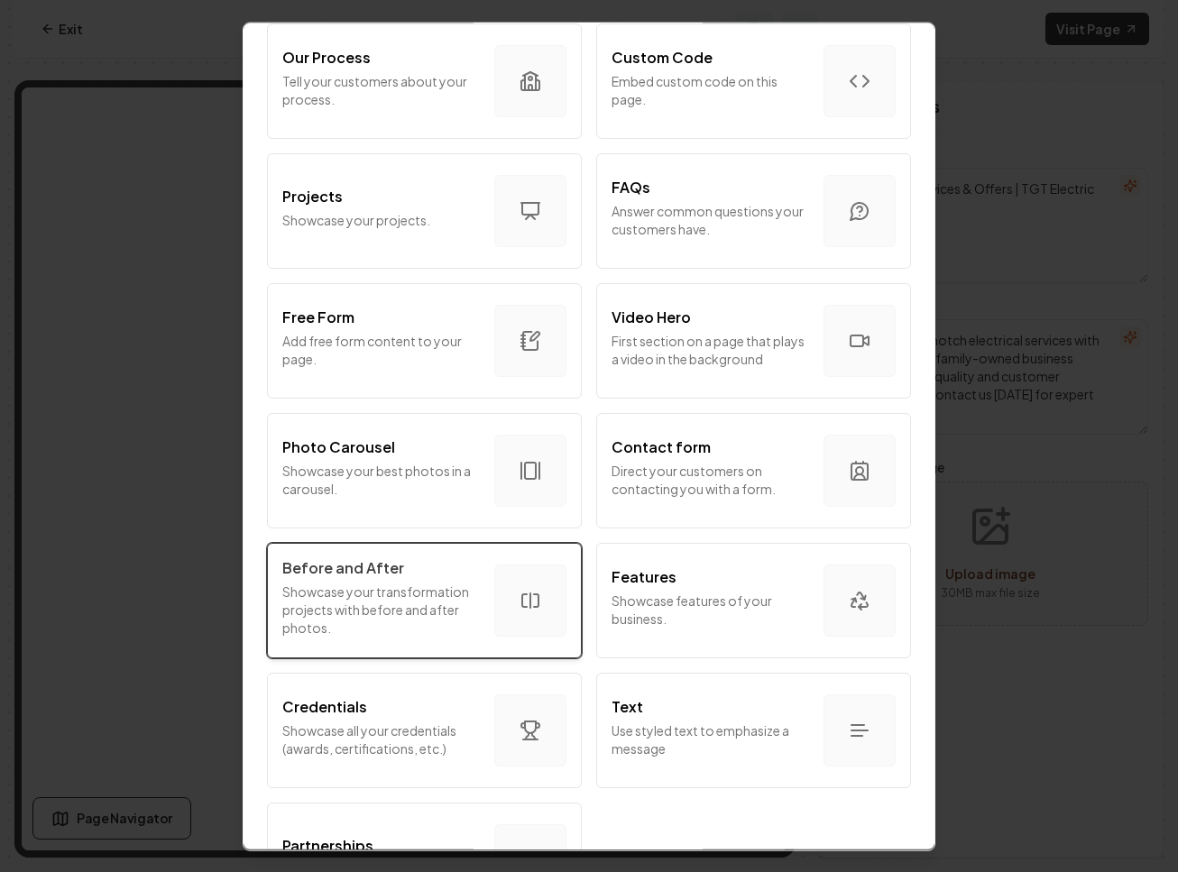
scroll to position [809, 0]
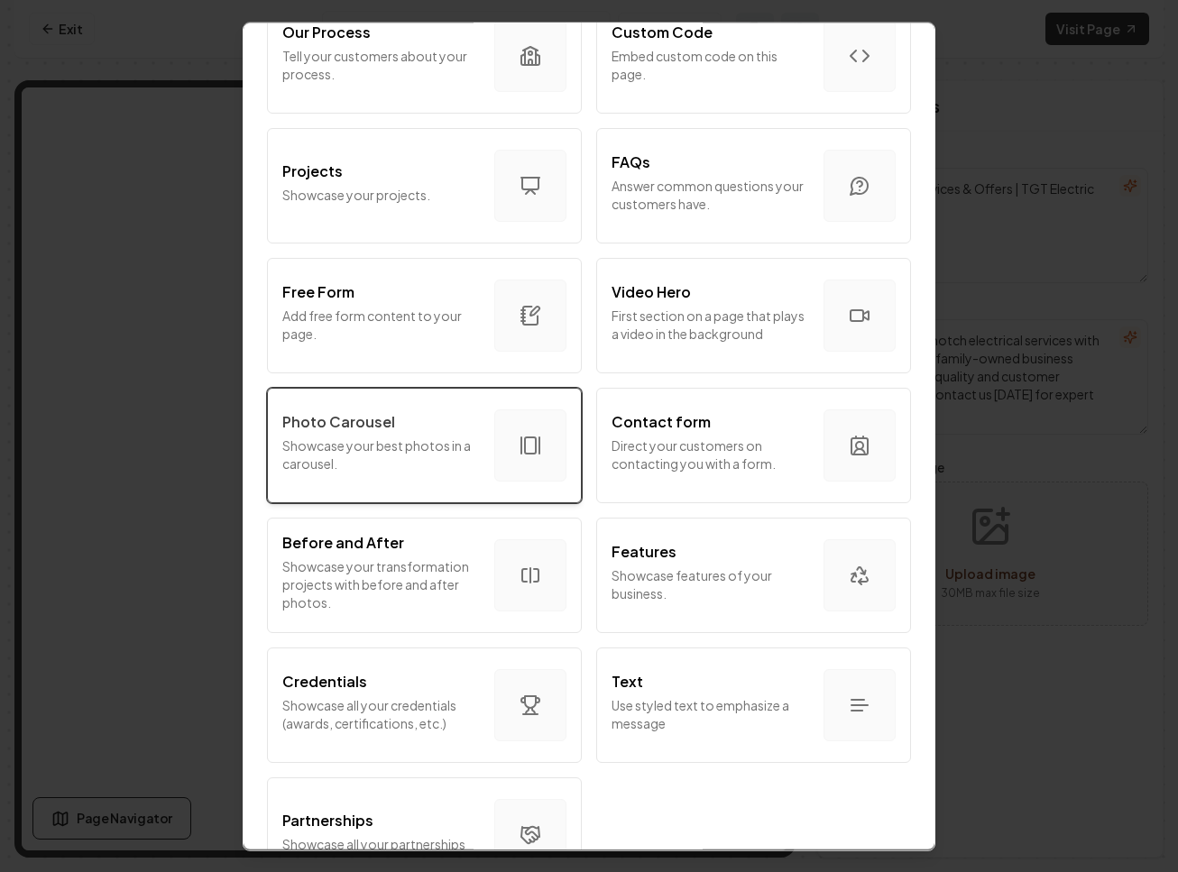
click at [428, 467] on p "Showcase your best photos in a carousel." at bounding box center [381, 454] width 198 height 36
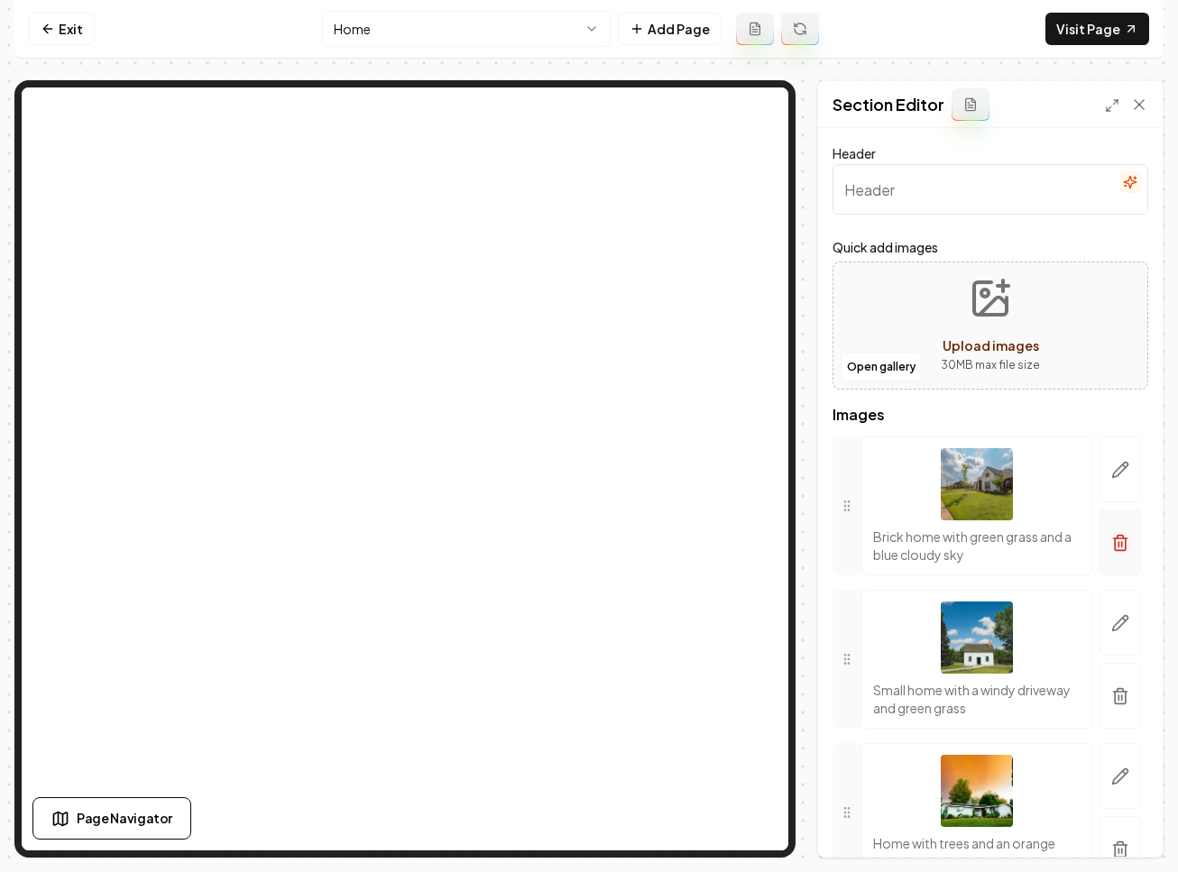
click at [1111, 540] on icon "button" at bounding box center [1120, 543] width 18 height 18
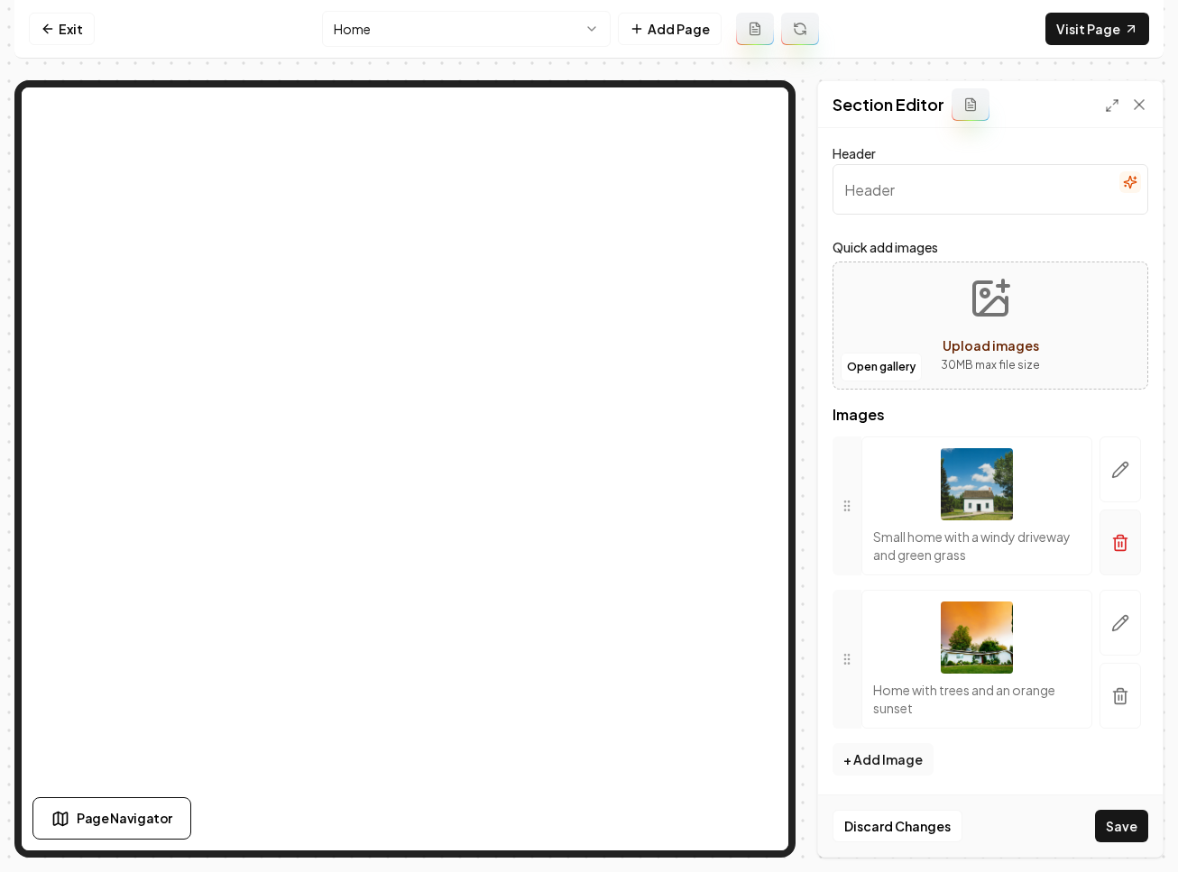
click at [1114, 539] on icon "button" at bounding box center [1120, 543] width 18 height 18
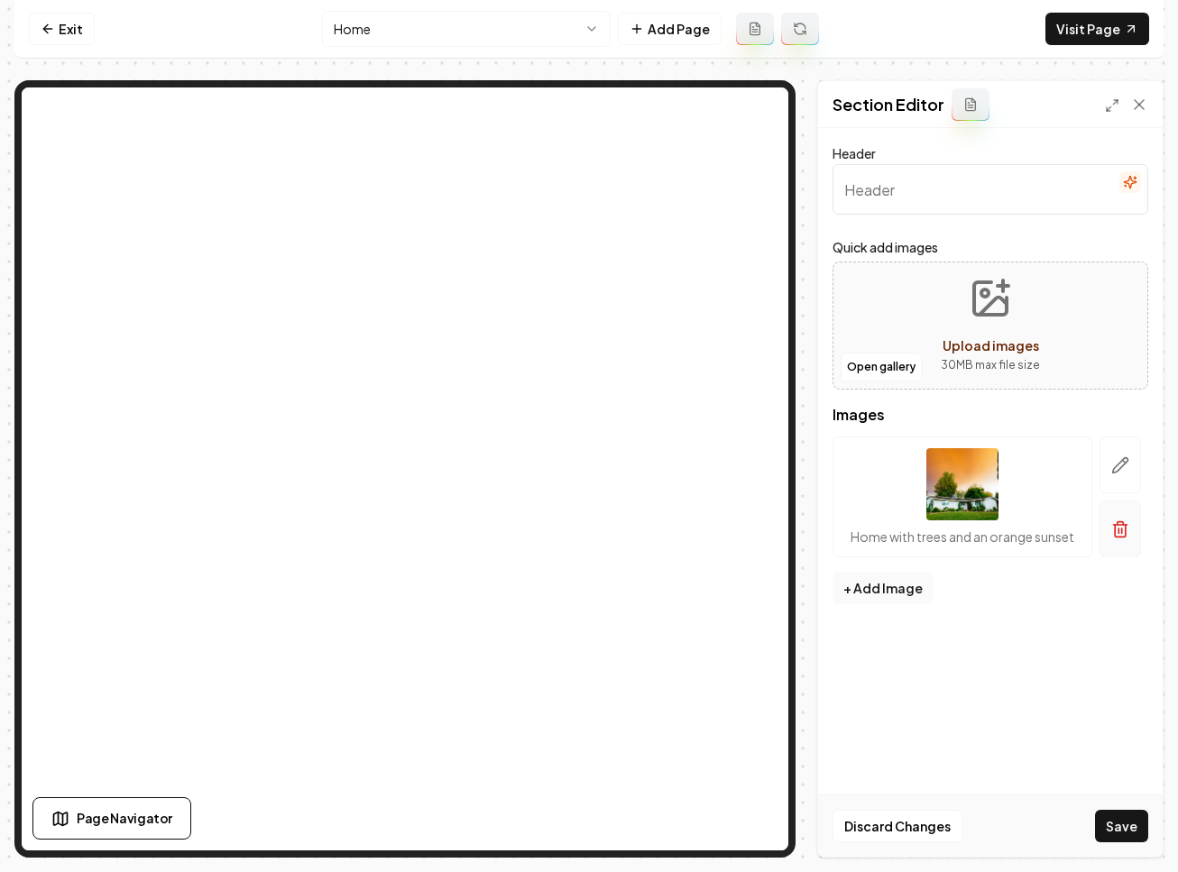
click at [1113, 532] on icon "button" at bounding box center [1120, 529] width 18 height 18
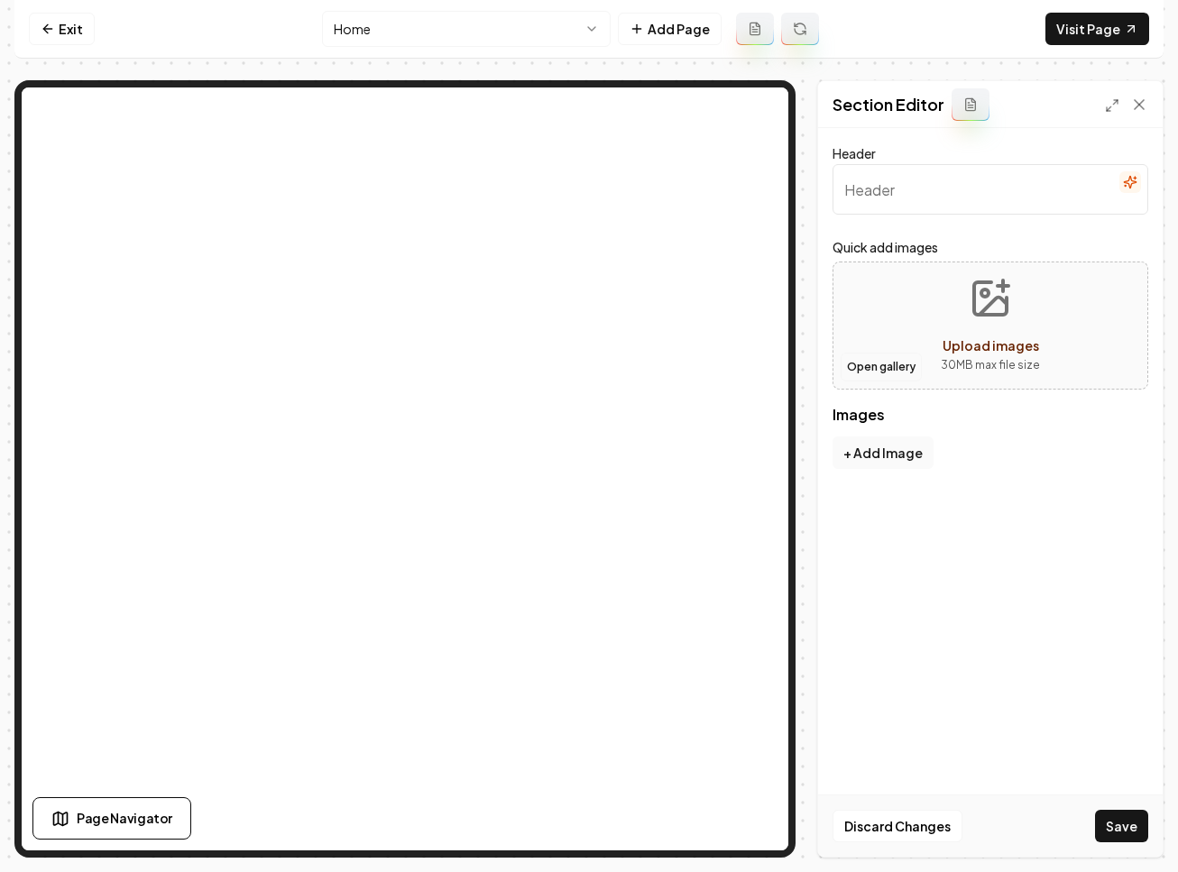
click at [879, 376] on button "Open gallery" at bounding box center [881, 367] width 81 height 29
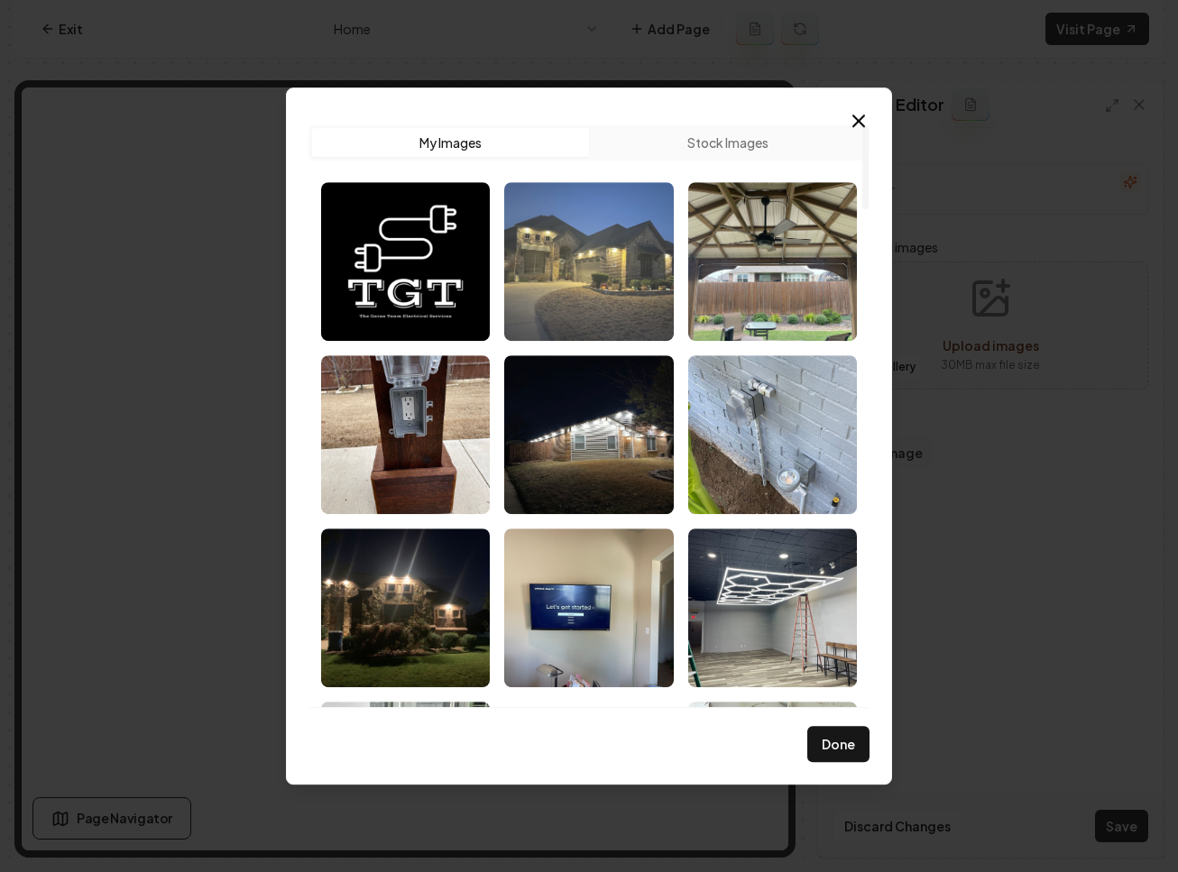
click at [597, 293] on img "Select image image_68c1f1fe5c7cd75eb8777623.jpeg" at bounding box center [588, 261] width 169 height 159
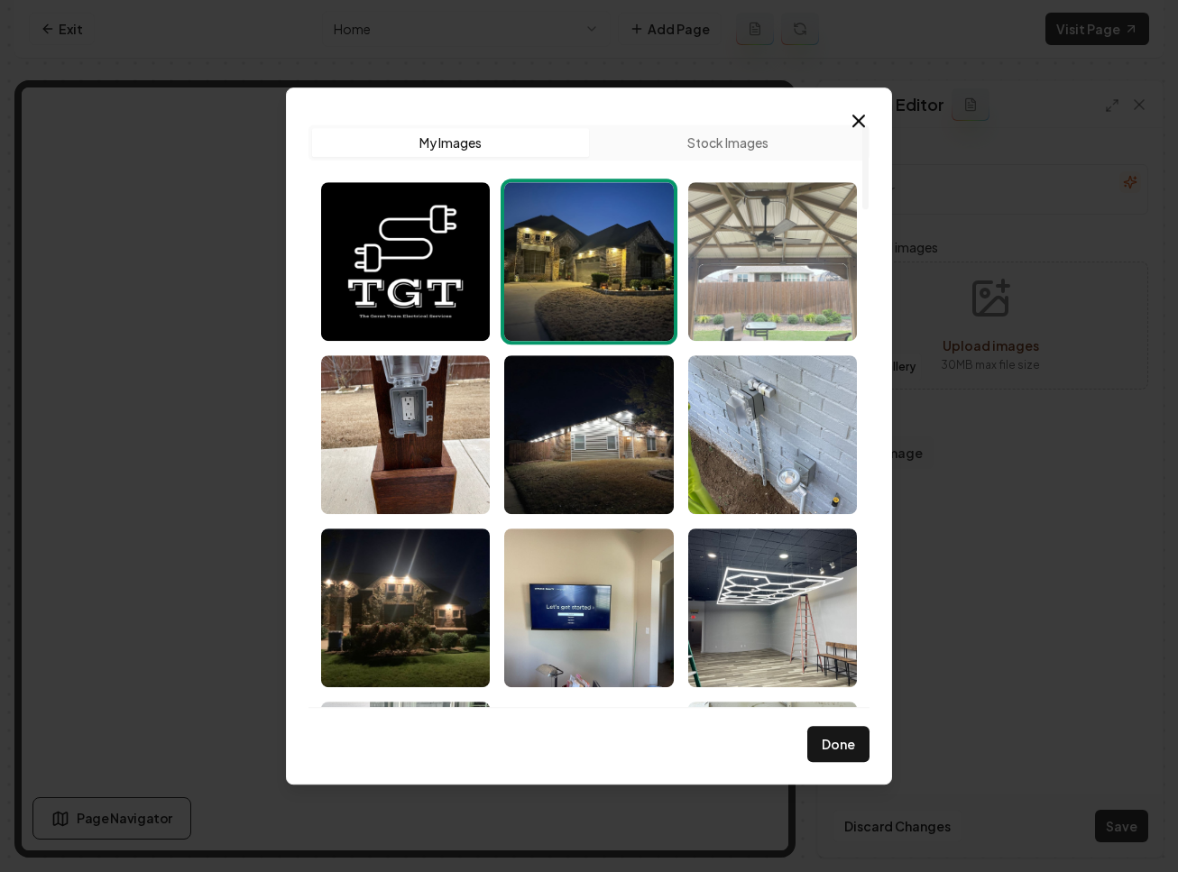
click at [843, 225] on img "Select image image_68c1f1fc5c7cd75eb8776396.jpeg" at bounding box center [772, 261] width 169 height 159
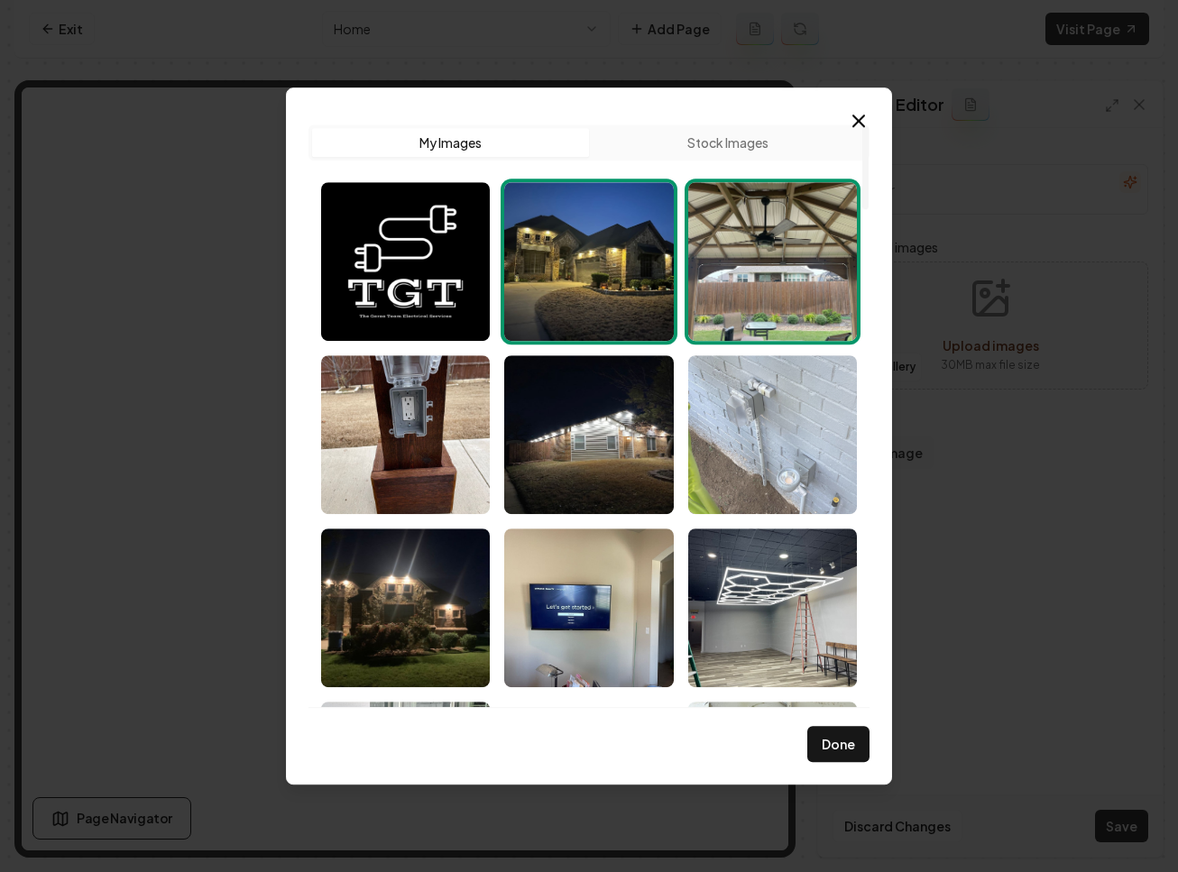
drag, startPoint x: 769, startPoint y: 400, endPoint x: 749, endPoint y: 403, distance: 20.0
click at [769, 400] on img "Select image image_68c1f1fc5c7cd75eb8775ccf.jpeg" at bounding box center [772, 434] width 169 height 159
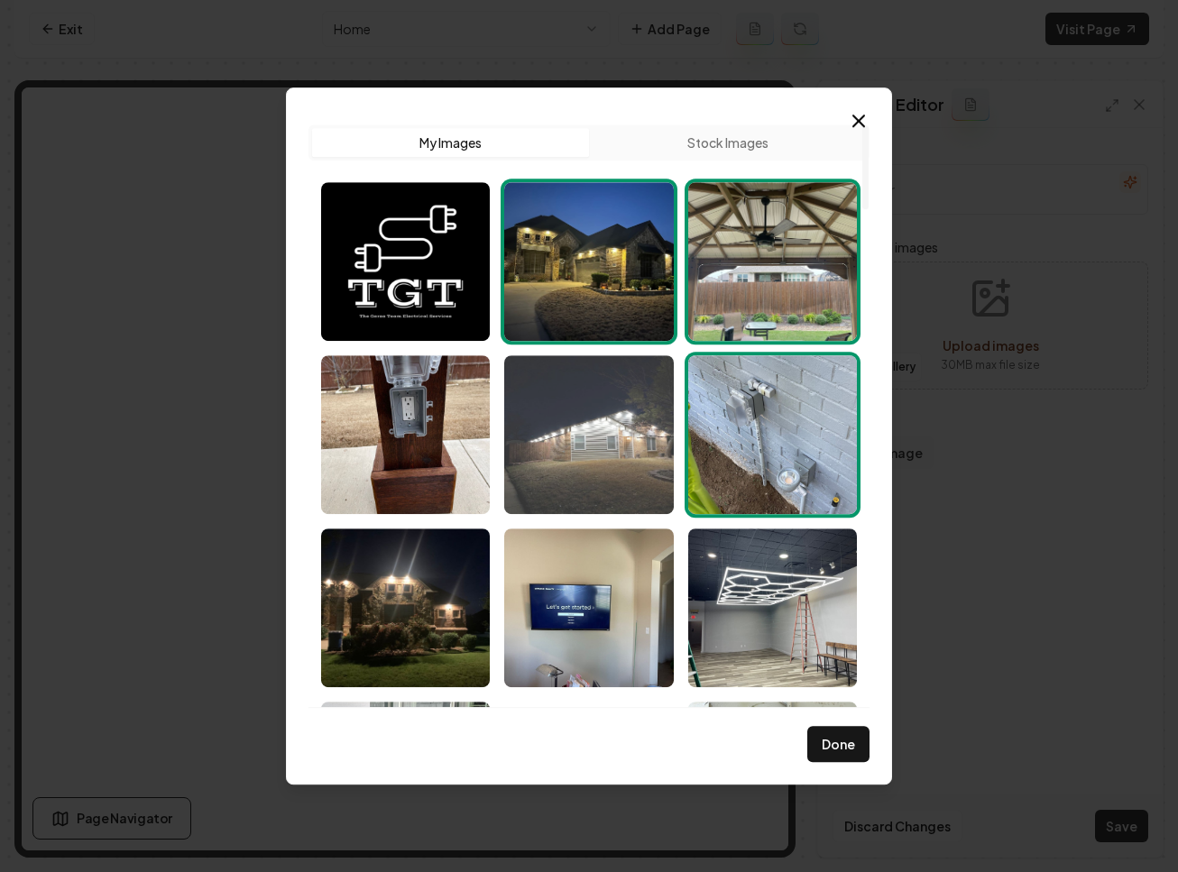
click at [580, 444] on img "Select image image_68c1f1fc5c7cd75eb8775e99.jpeg" at bounding box center [588, 434] width 169 height 159
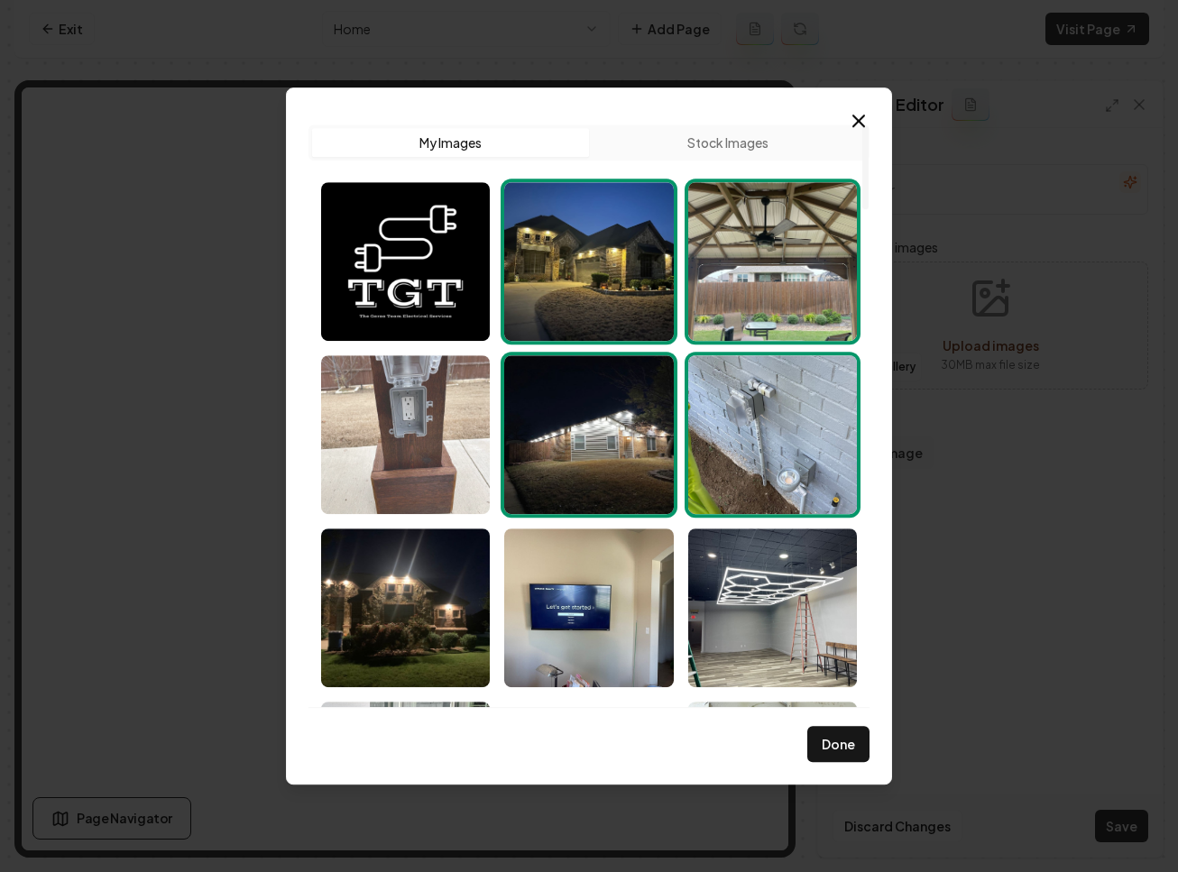
click at [456, 440] on img "Select image image_68c1f1fc5c7cd75eb8775fdb.jpeg" at bounding box center [405, 434] width 169 height 159
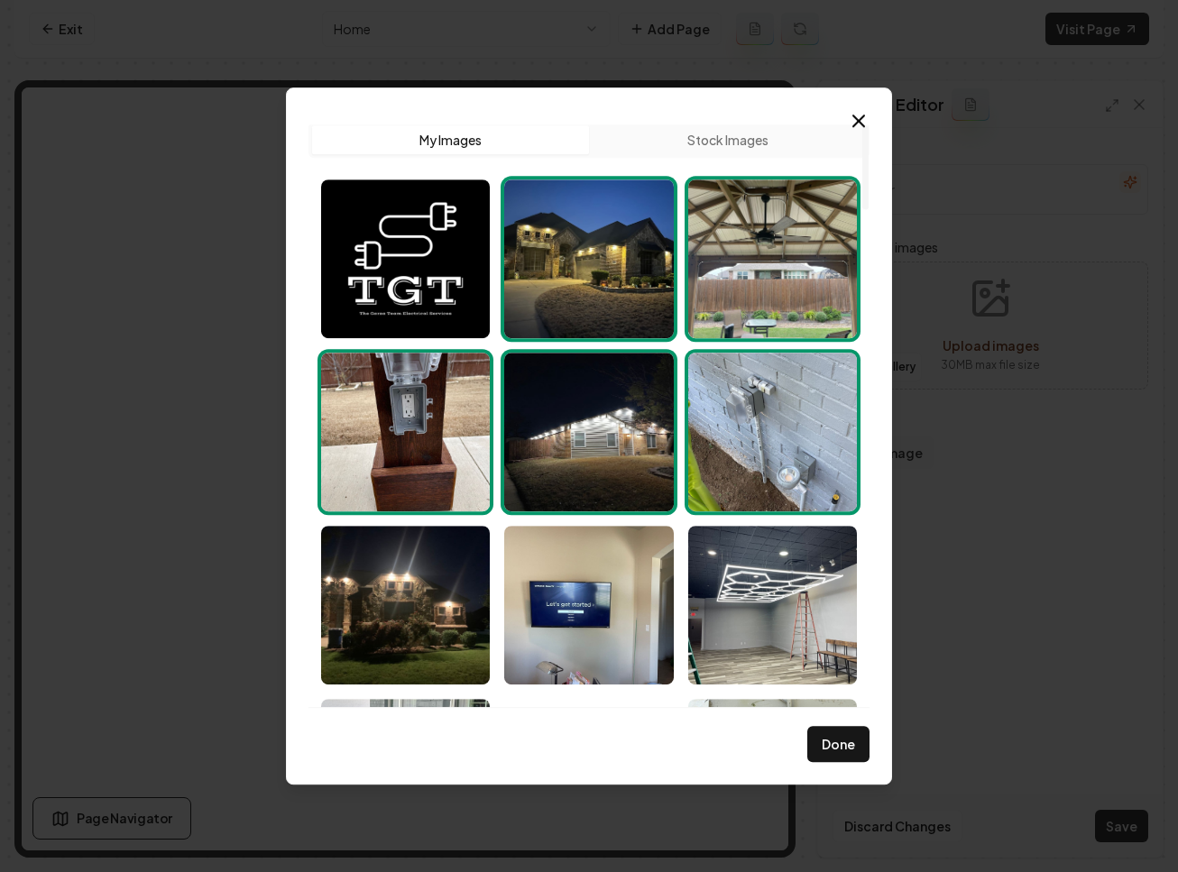
scroll to position [4, 0]
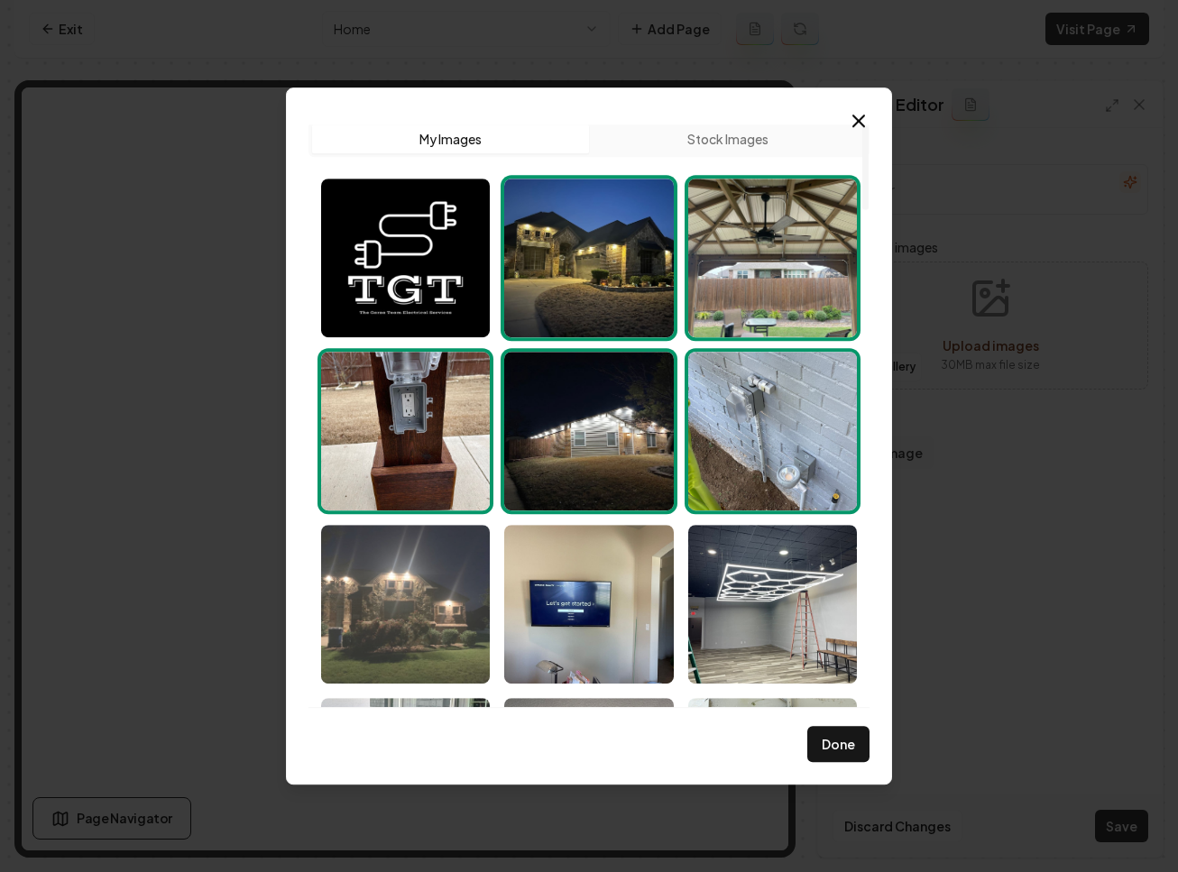
click at [444, 574] on img "Select image image_68c1f1fc5c7cd75eb8775ce5.jpeg" at bounding box center [405, 604] width 169 height 159
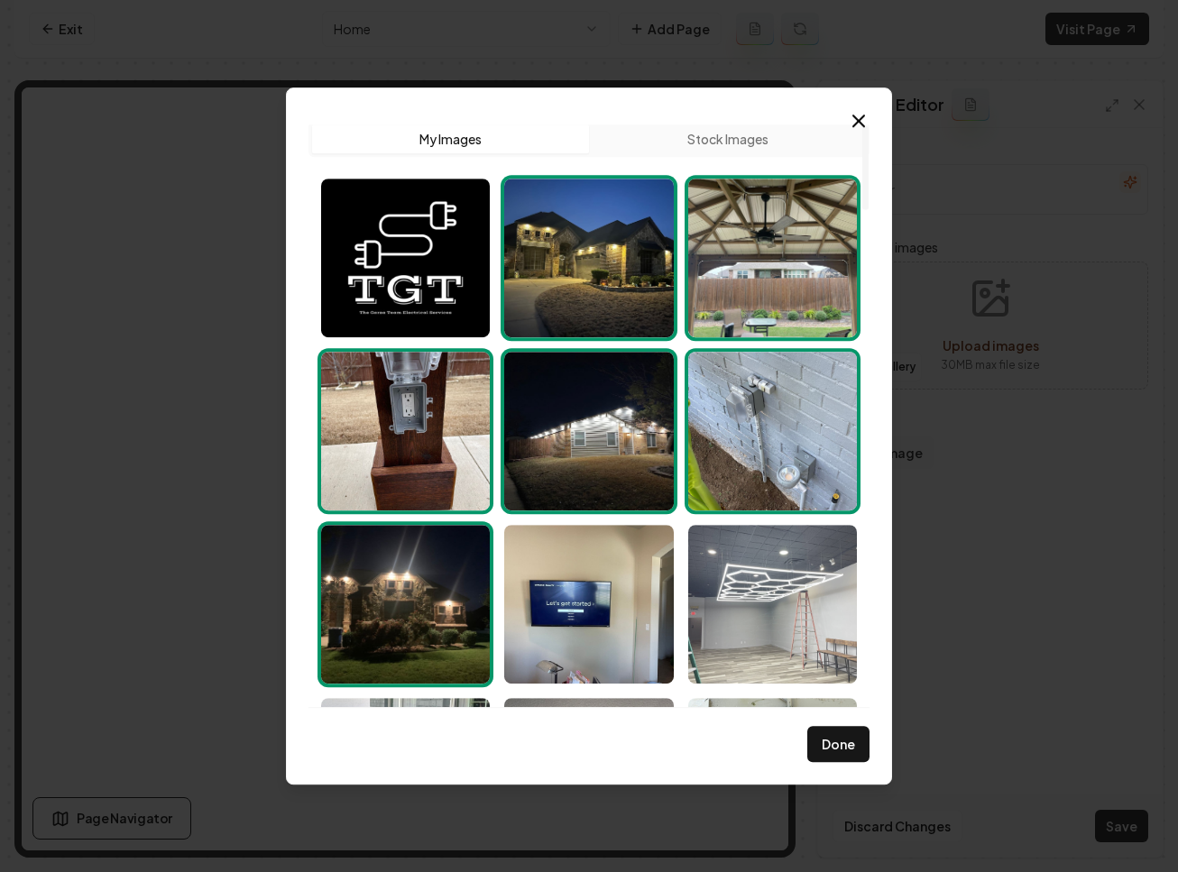
click at [767, 559] on img "Select image image_68c1f1fb5c7cd75eb8775b83.jpeg" at bounding box center [772, 604] width 169 height 159
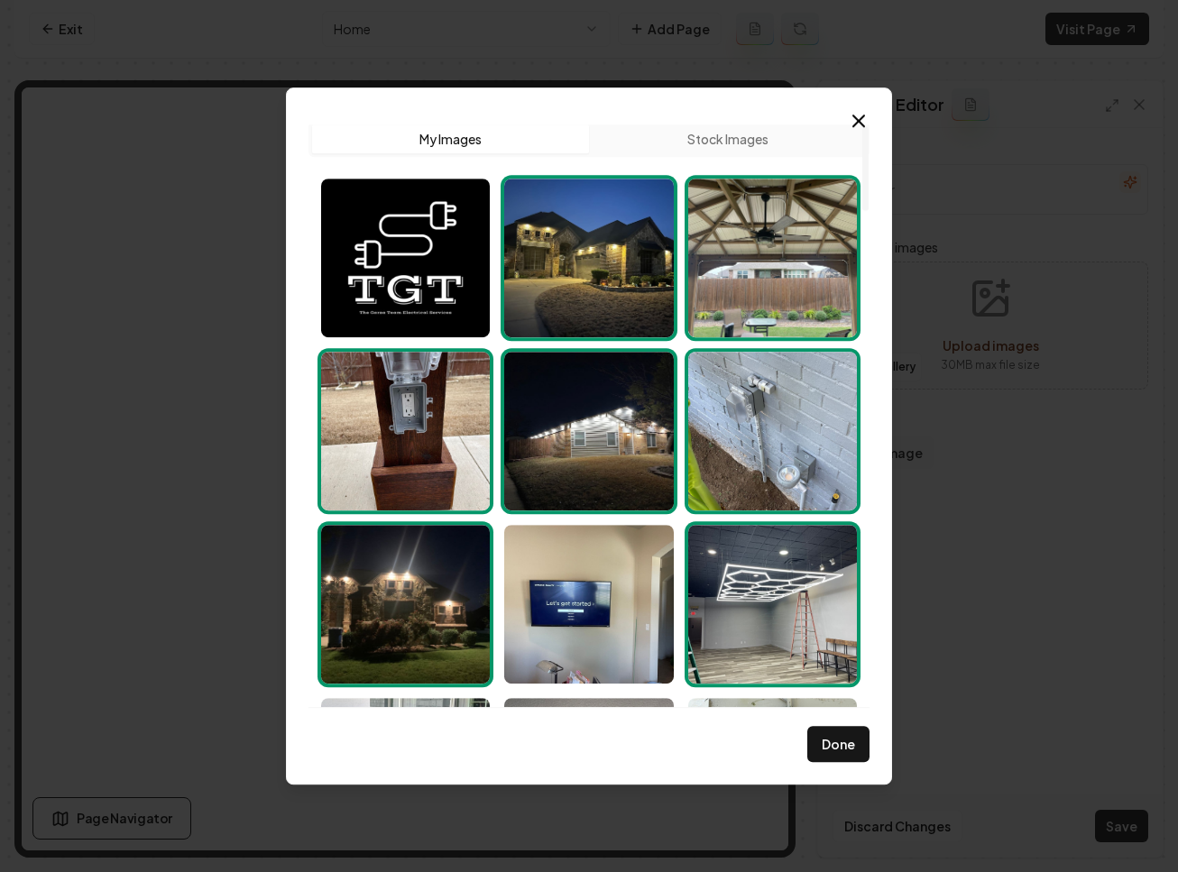
scroll to position [314, 0]
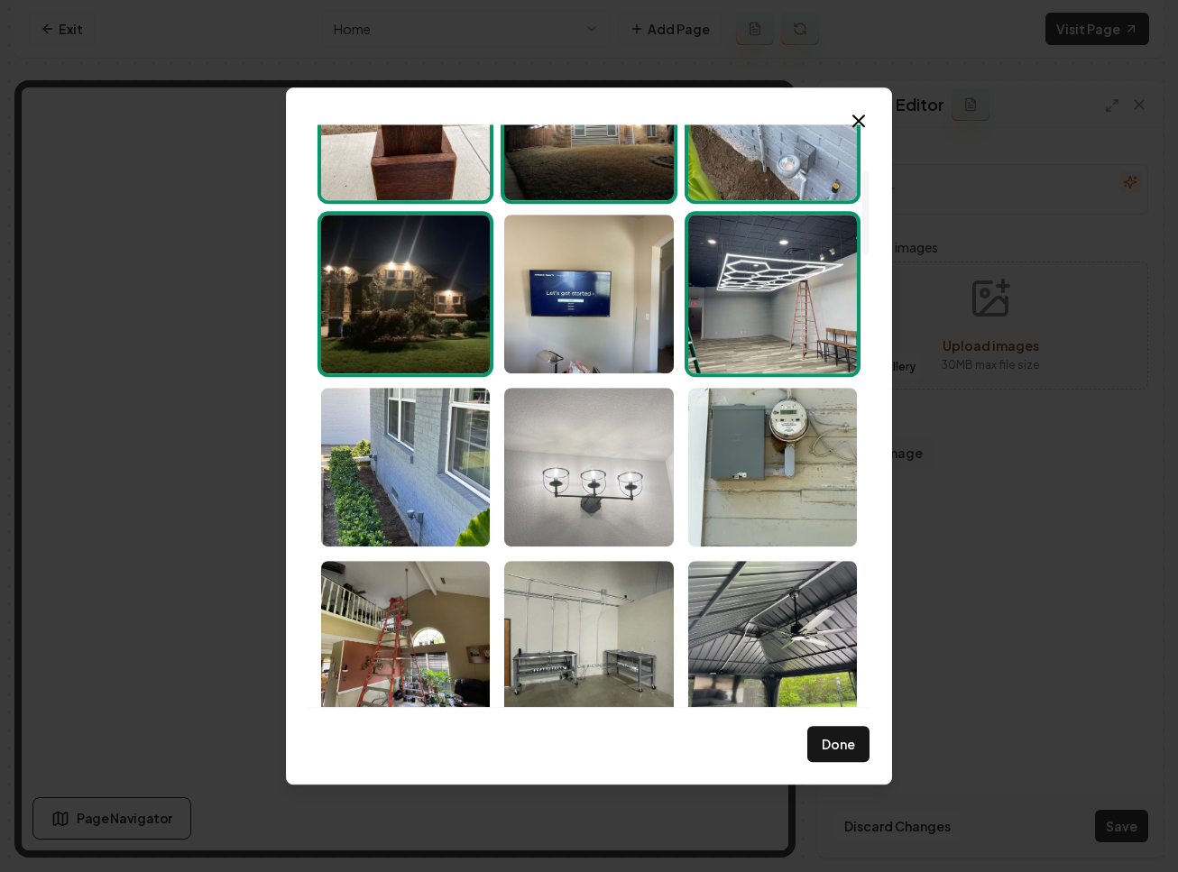
click at [610, 467] on img "Select image image_68c1f1fb5c7cd75eb87759fc.jpeg" at bounding box center [588, 467] width 169 height 159
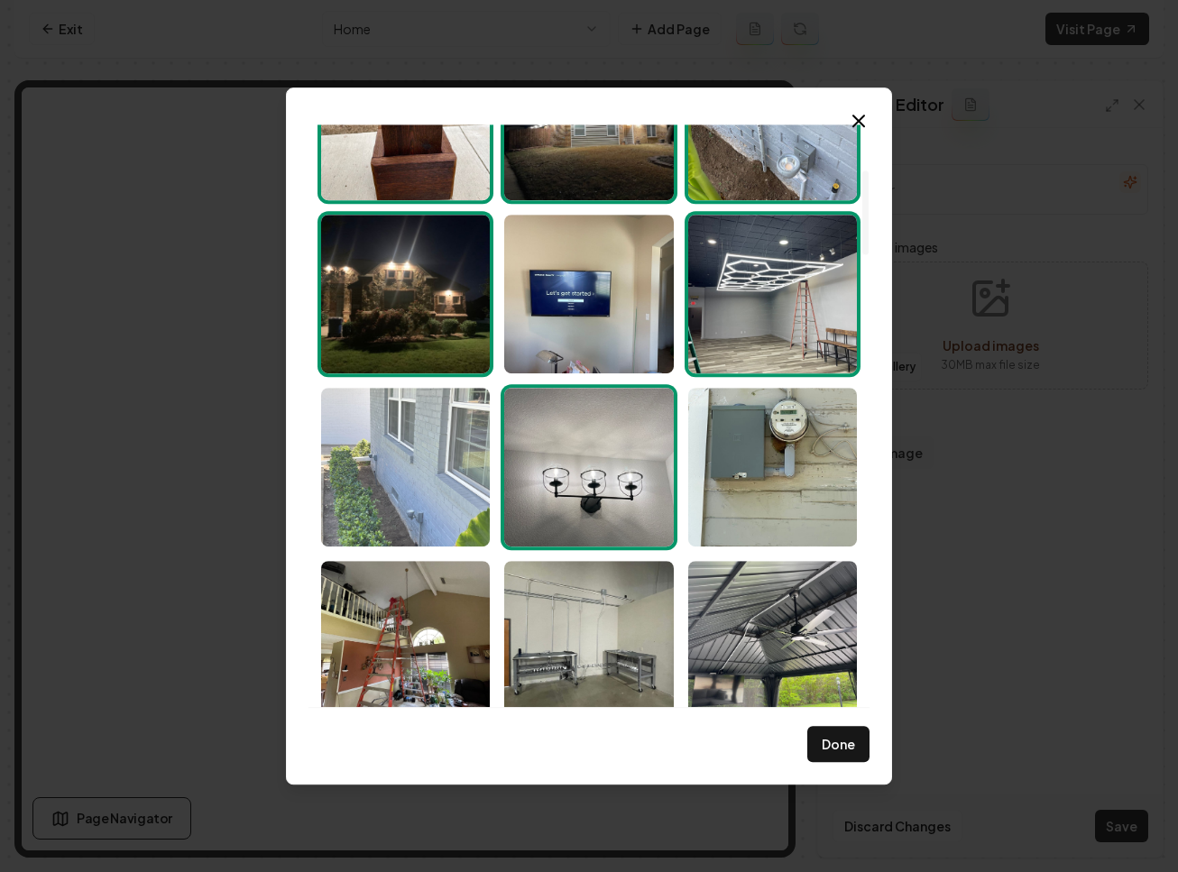
click at [435, 478] on img "Select image image_68c1f1fb5c7cd75eb87754ca.jpeg" at bounding box center [405, 467] width 169 height 159
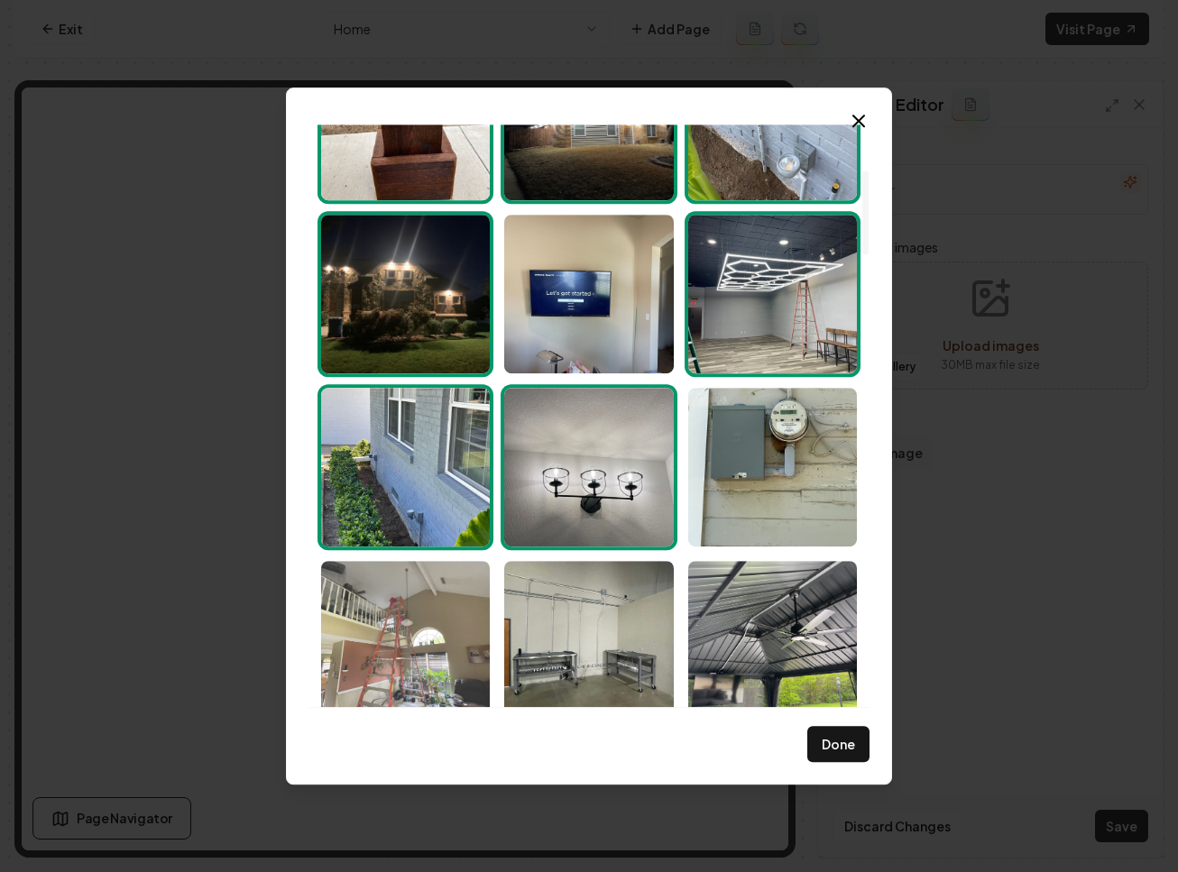
click at [409, 655] on img "Select image image_68c1f1fb5c7cd75eb8775906.jpeg" at bounding box center [405, 640] width 169 height 159
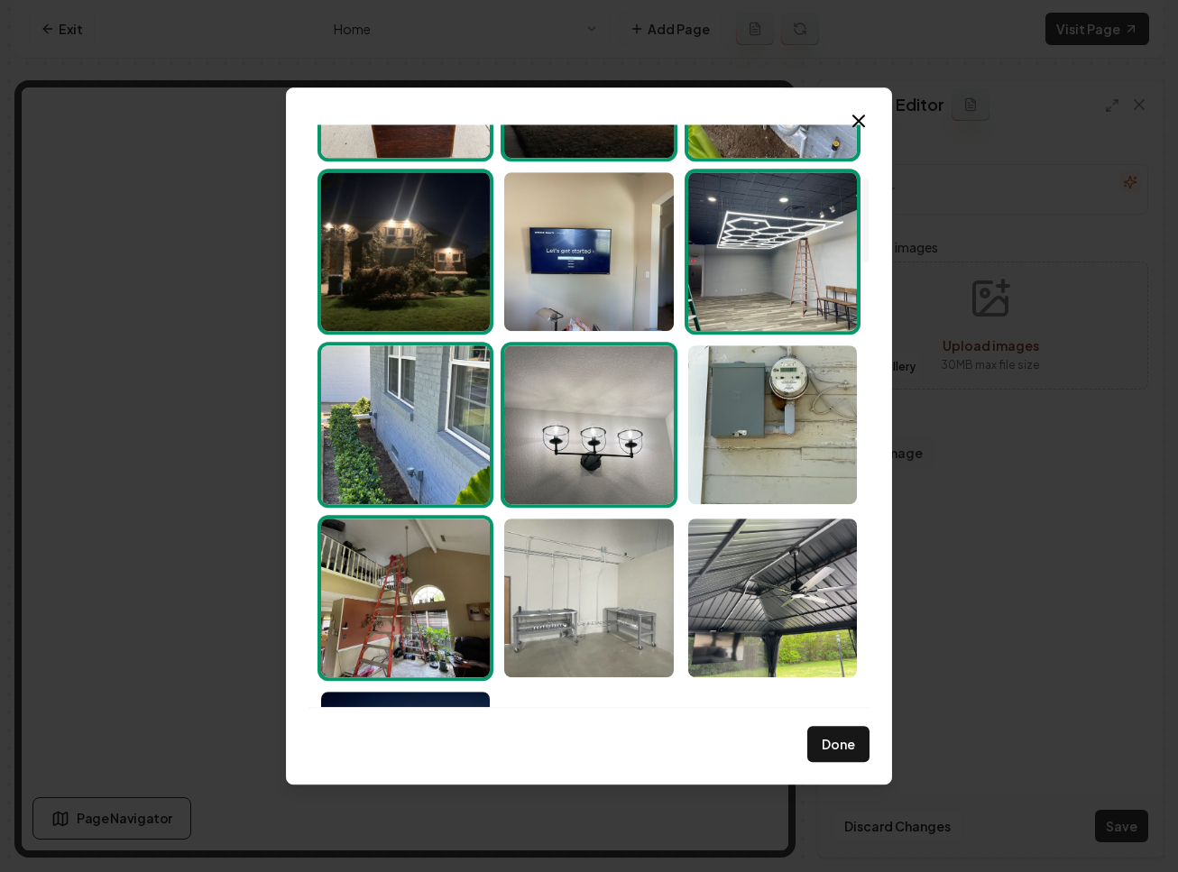
scroll to position [374, 0]
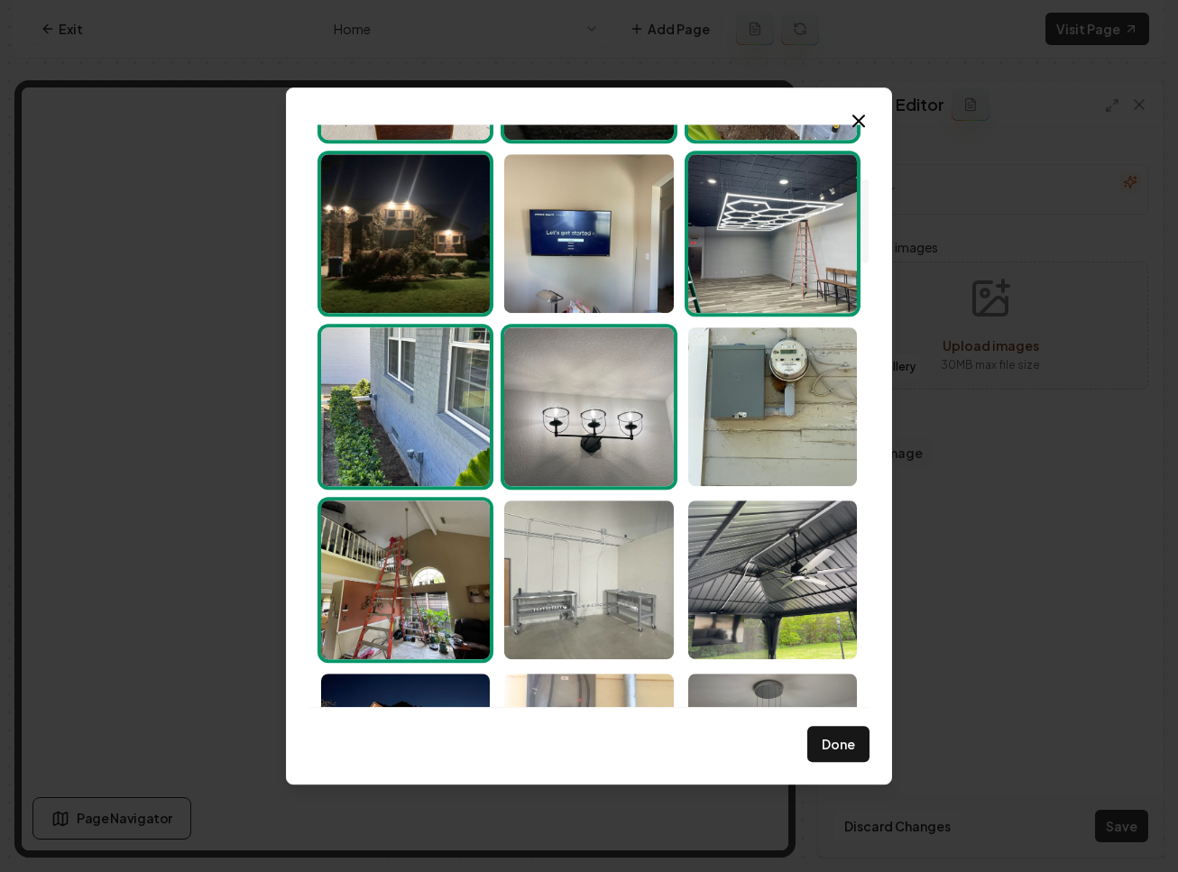
click at [570, 560] on img "Select image image_68c1f1fb5c7cd75eb8775889.jpeg" at bounding box center [588, 580] width 169 height 159
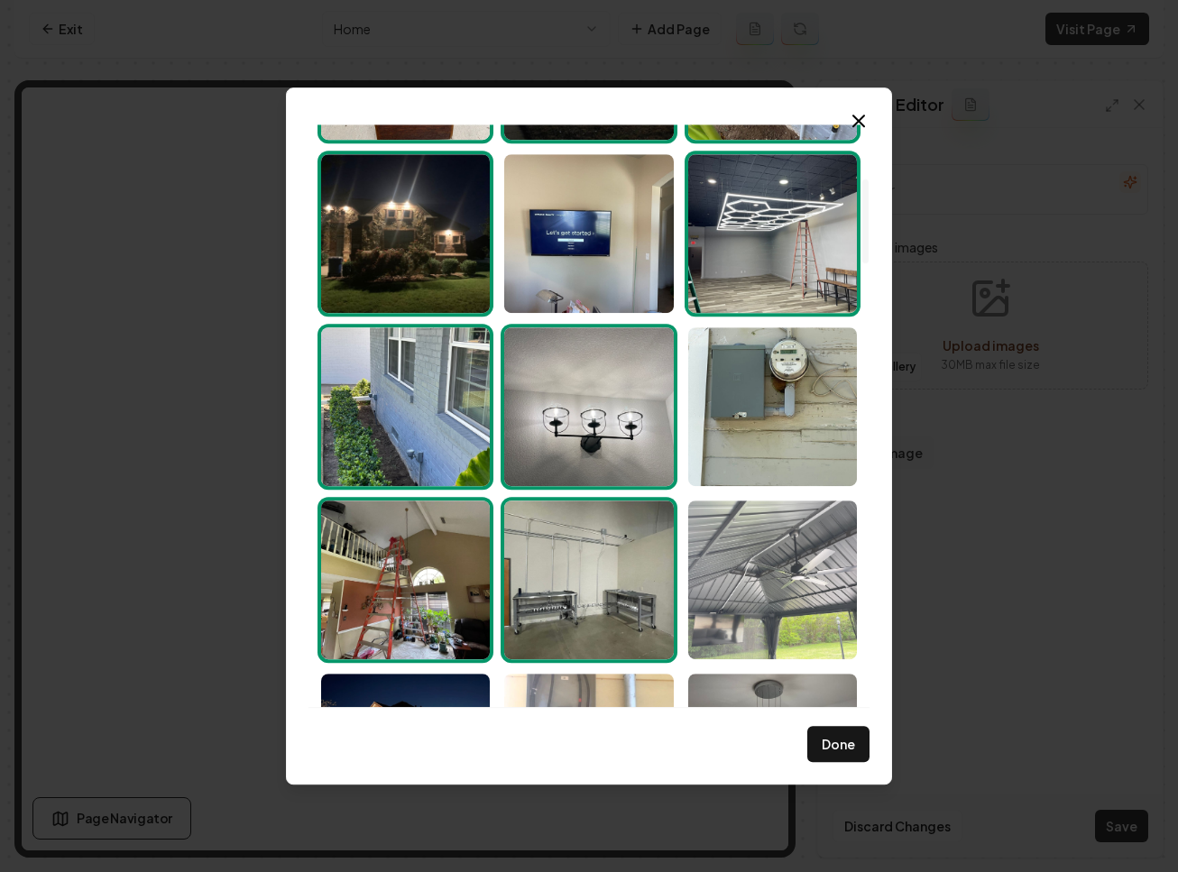
click at [745, 548] on img "Select image image_68c1f1fb5c7cd75eb87754cb.jpeg" at bounding box center [772, 580] width 169 height 159
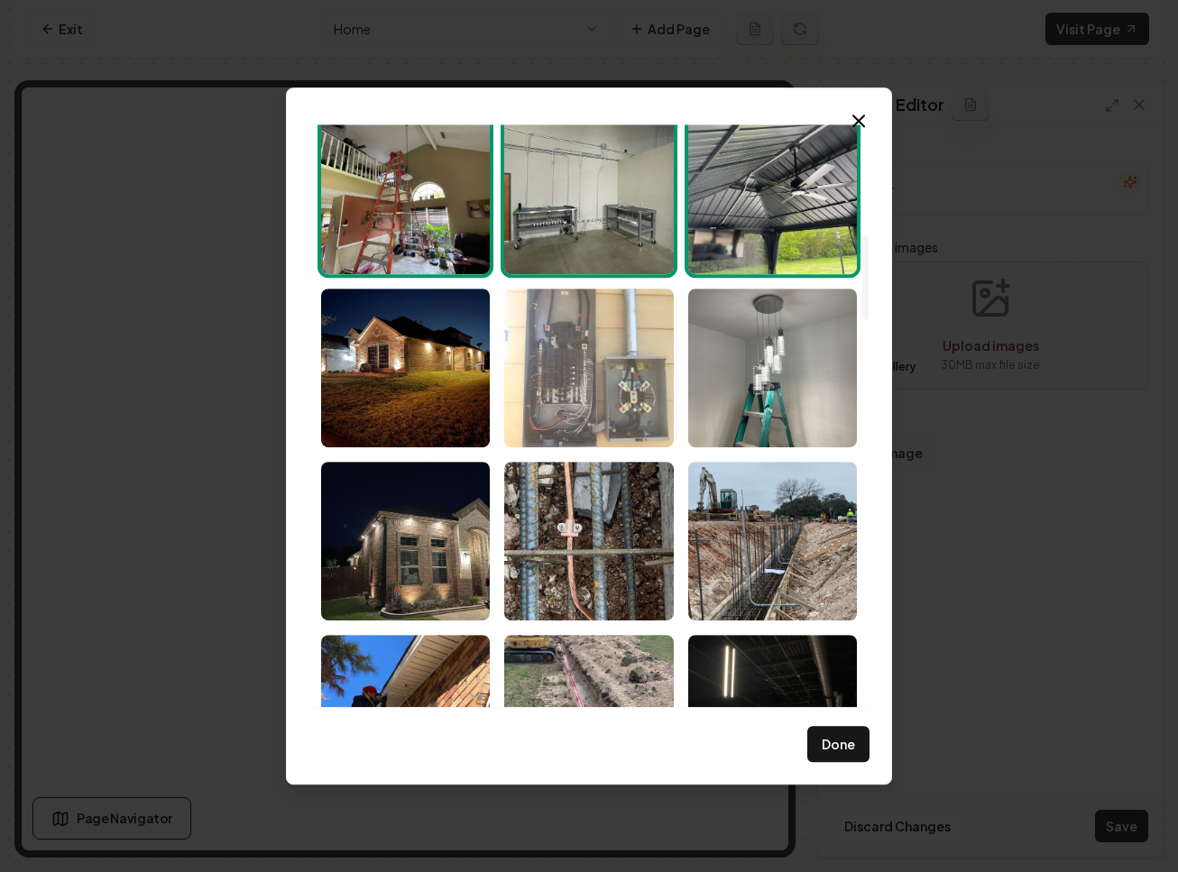
scroll to position [765, 0]
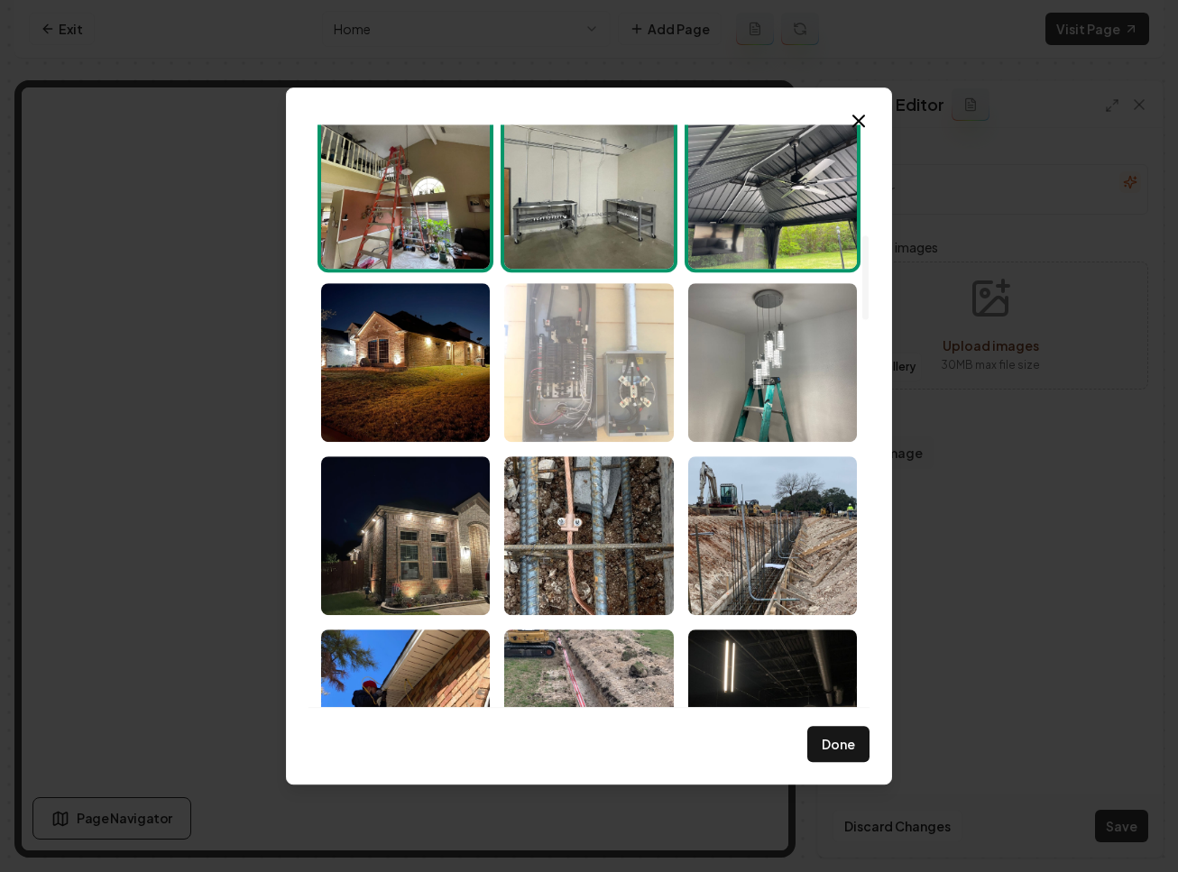
click at [578, 388] on img "Select image image_68c1f1fb5c7cd75eb8774f71.jpeg" at bounding box center [588, 362] width 169 height 159
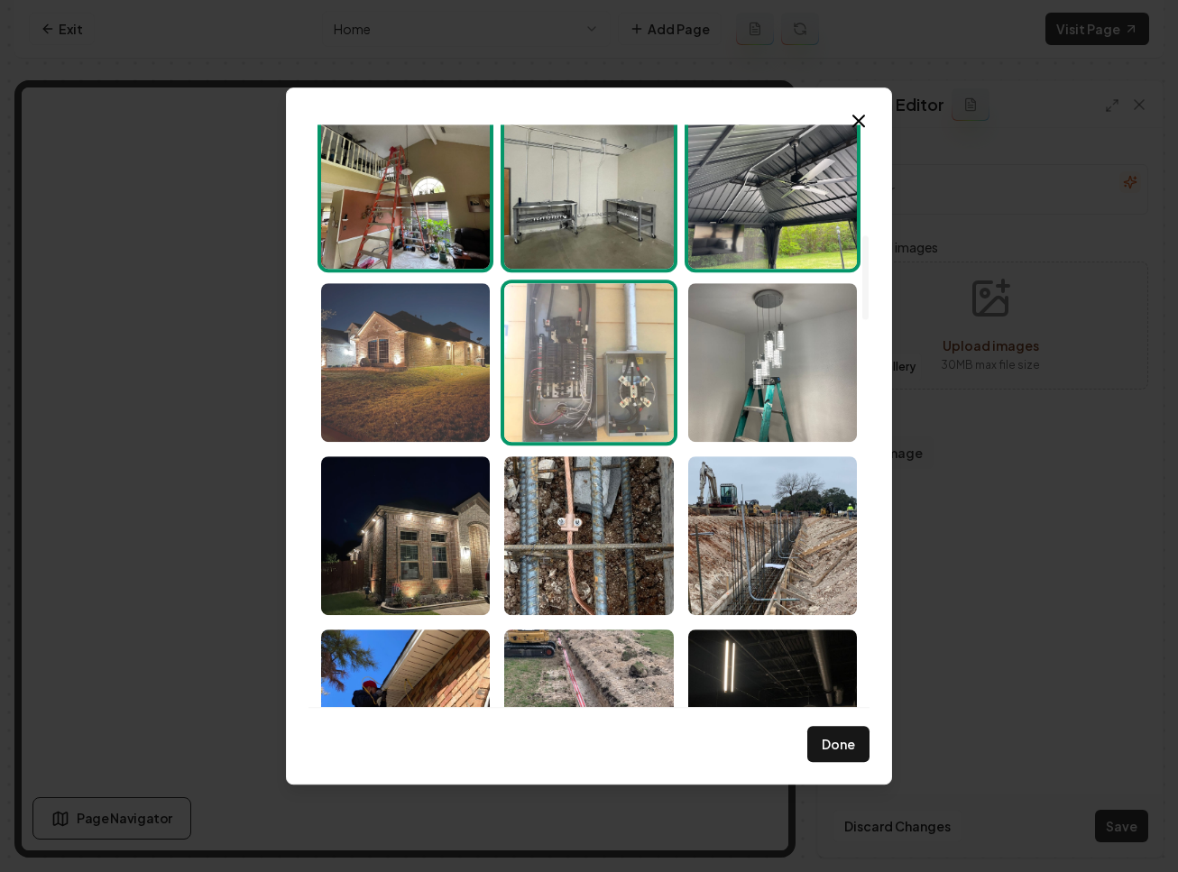
click at [419, 376] on img "Select image image_68c1f1fb5c7cd75eb87754b5.jpeg" at bounding box center [405, 362] width 169 height 159
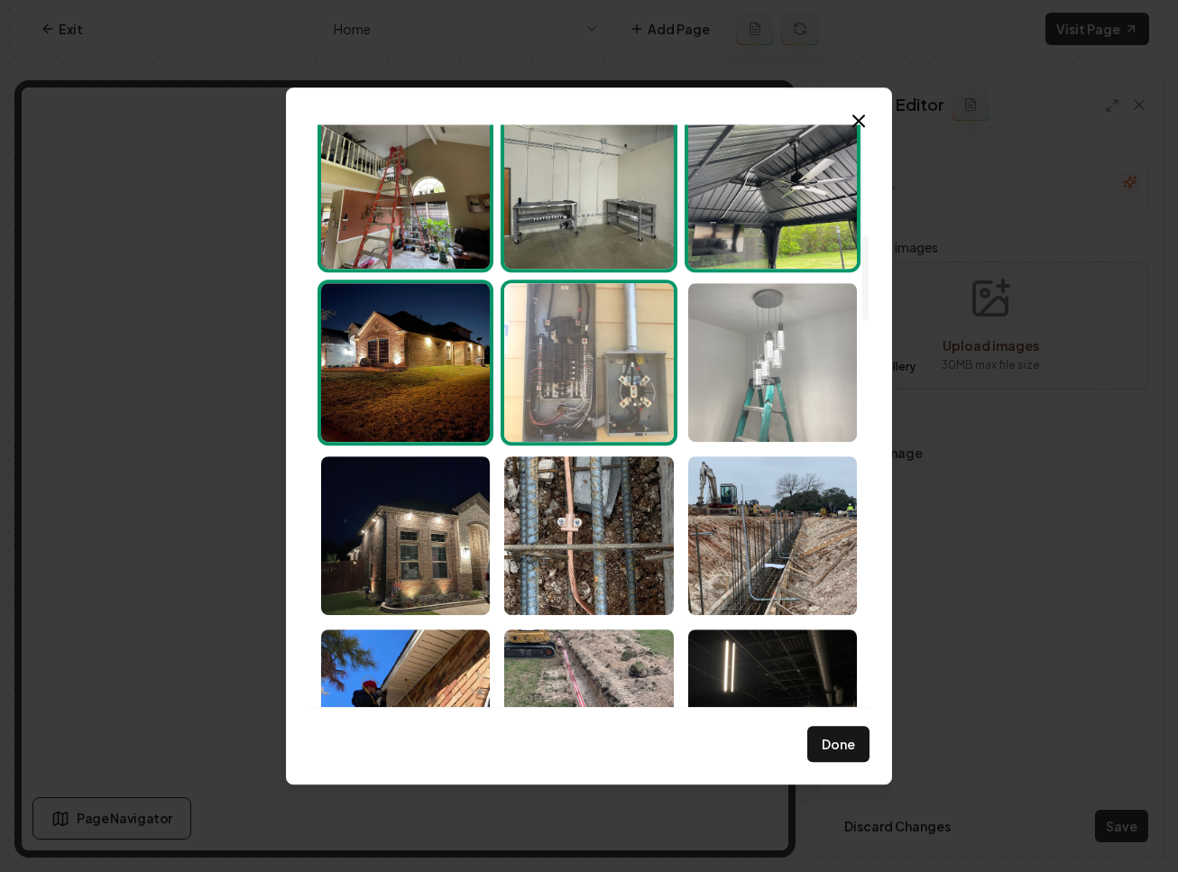
click at [806, 349] on img "Select image image_68c1f1fb5c7cd75eb8775452.jpeg" at bounding box center [772, 362] width 169 height 159
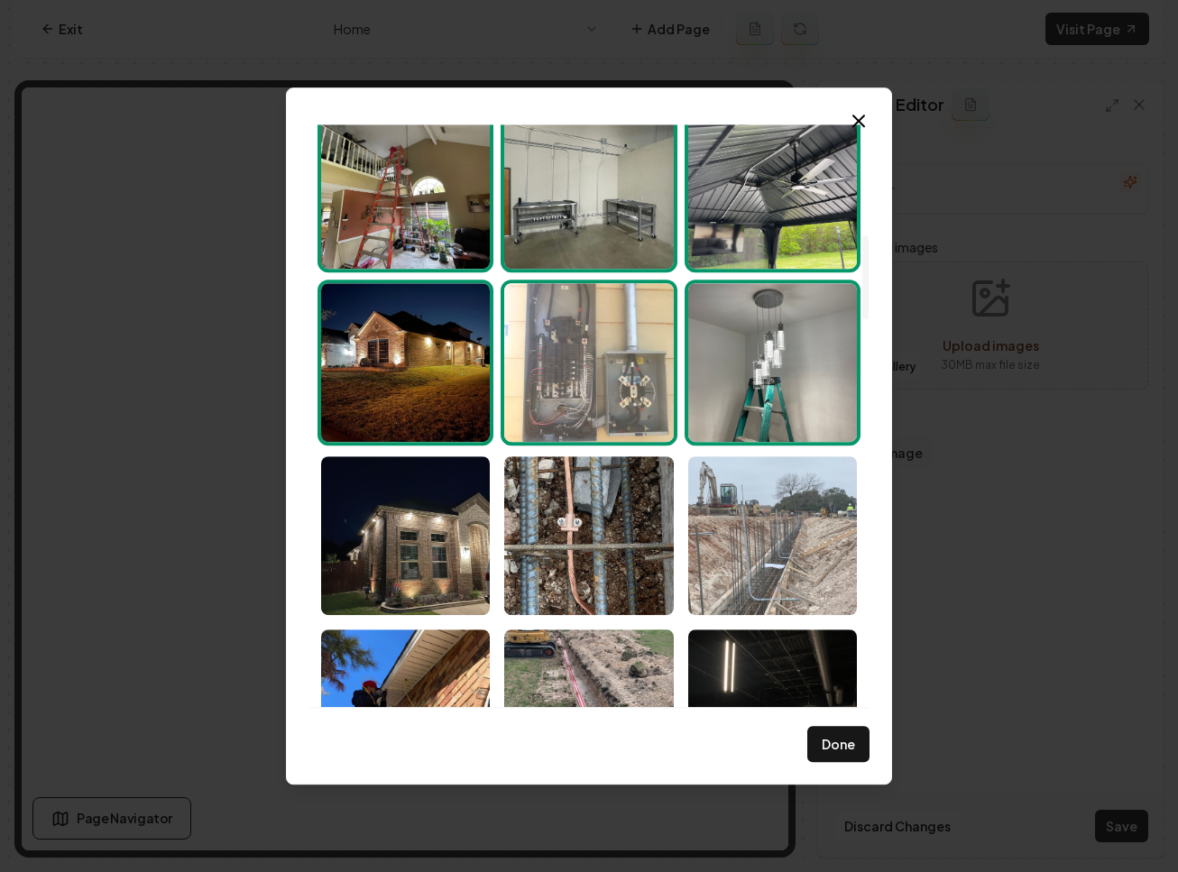
click at [761, 542] on img "Select image image_68c1f1fb5c7cd75eb8775265.jpeg" at bounding box center [772, 535] width 169 height 159
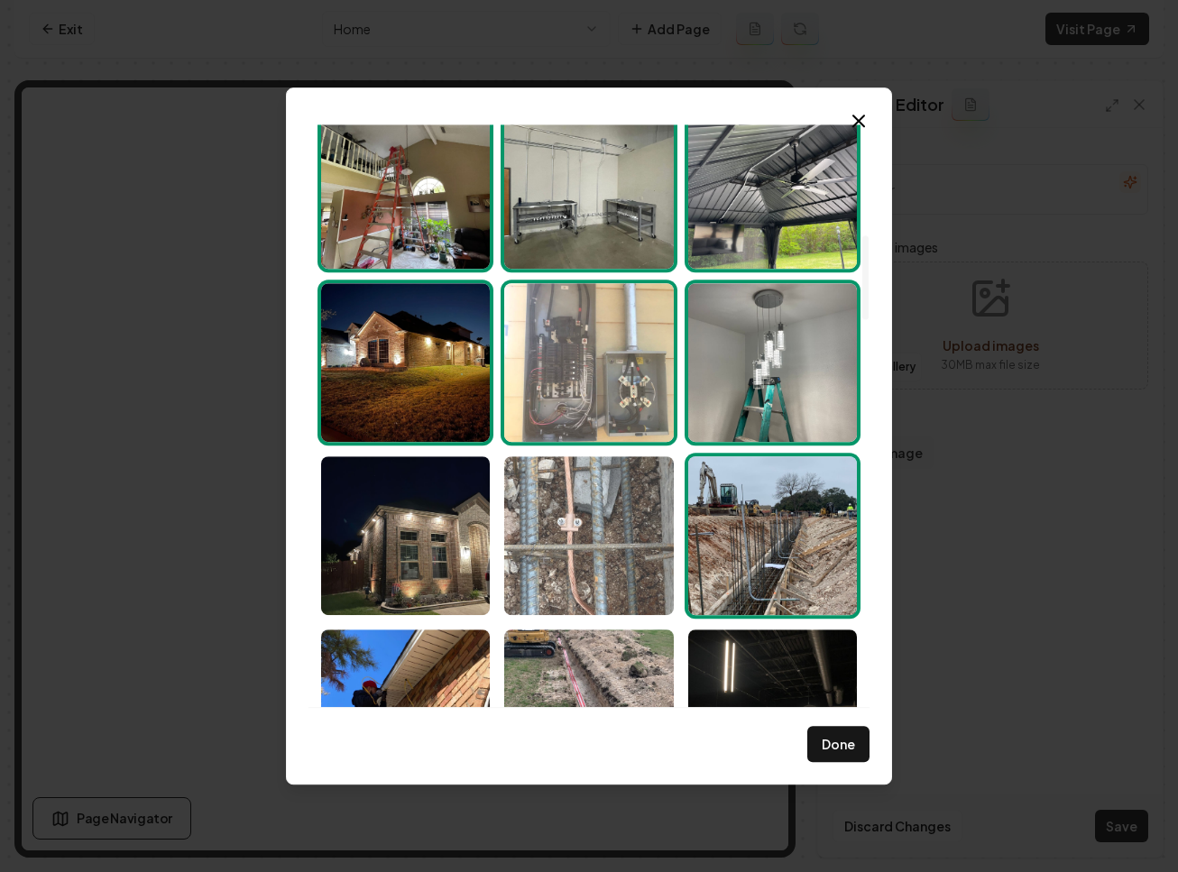
click at [561, 546] on img "Select image image_68c1f1fb5c7cd75eb87757d9.jpeg" at bounding box center [588, 535] width 169 height 159
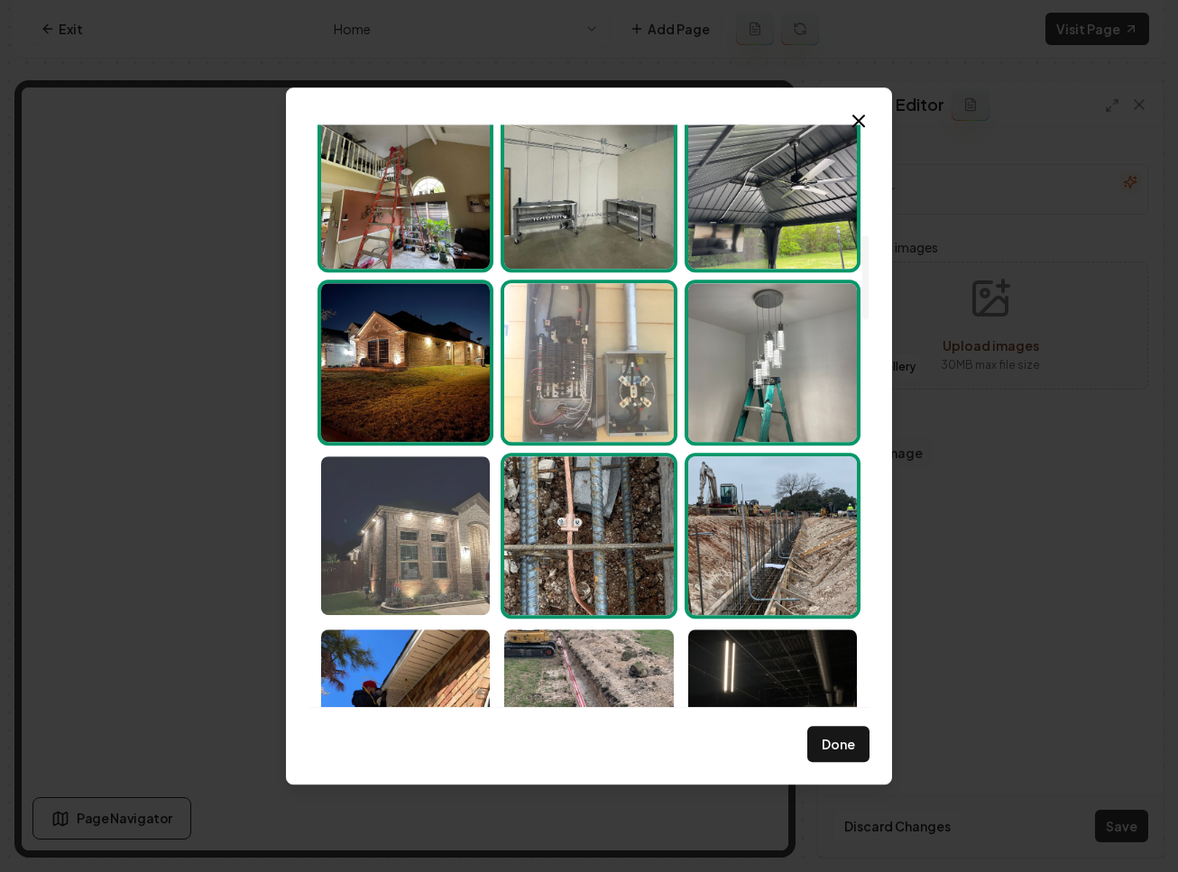
click at [454, 539] on img "Select image image_68c1f1fb5c7cd75eb8775796.jpeg" at bounding box center [405, 535] width 169 height 159
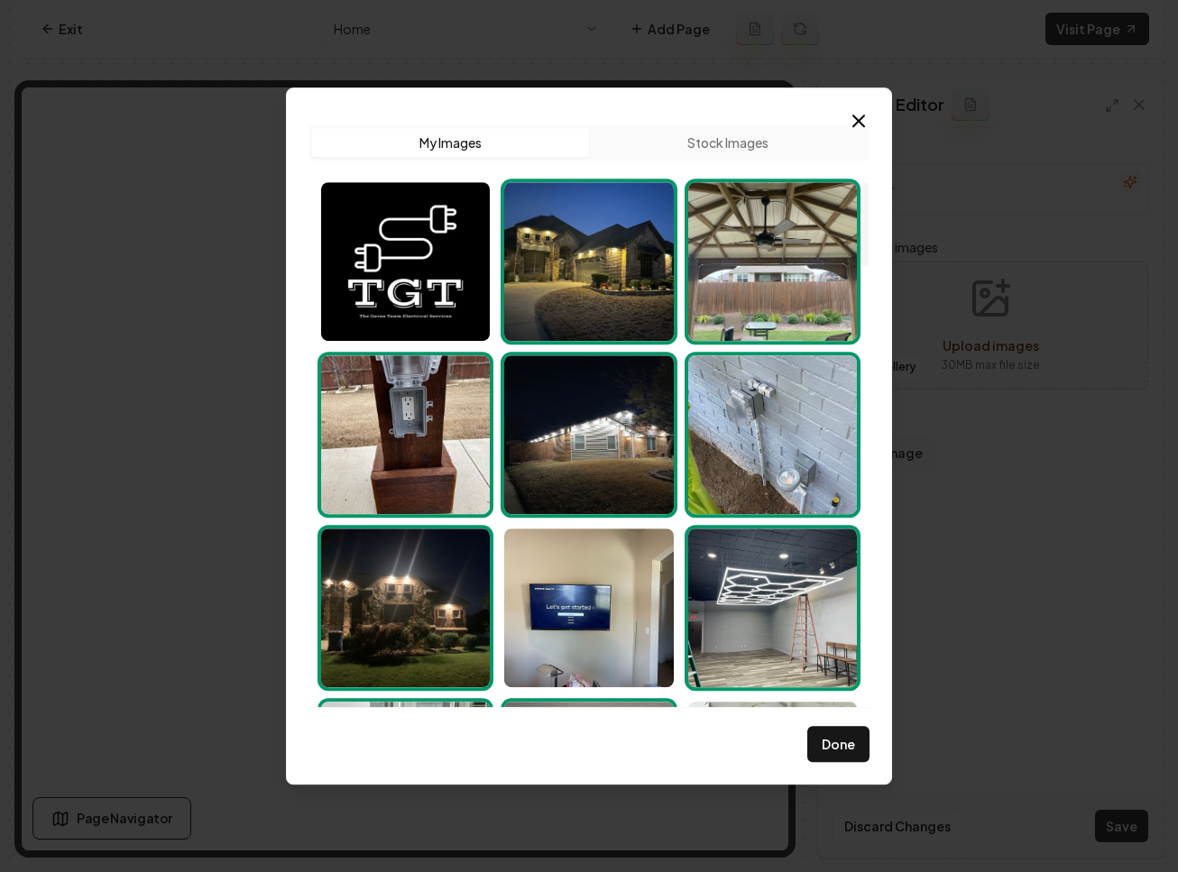
scroll to position [852, 0]
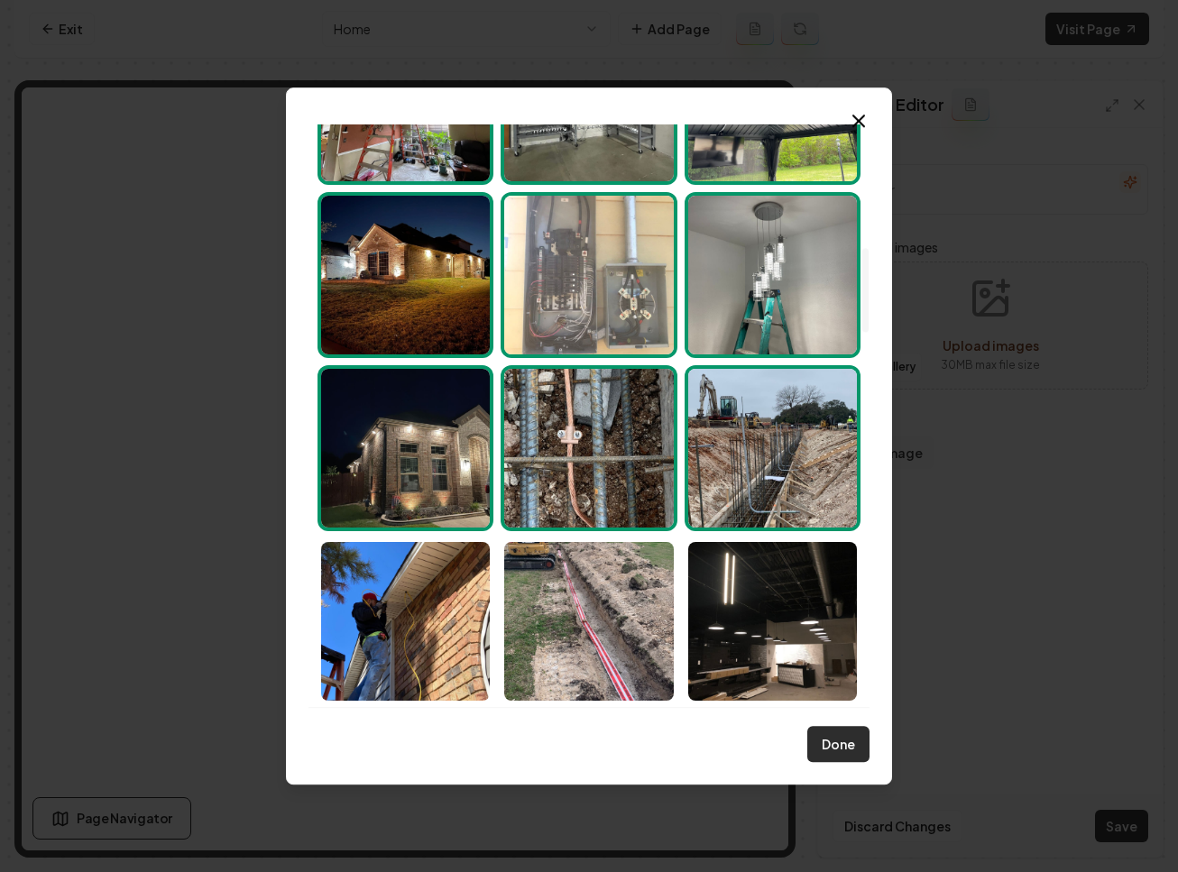
click at [836, 734] on button "Done" at bounding box center [838, 744] width 62 height 36
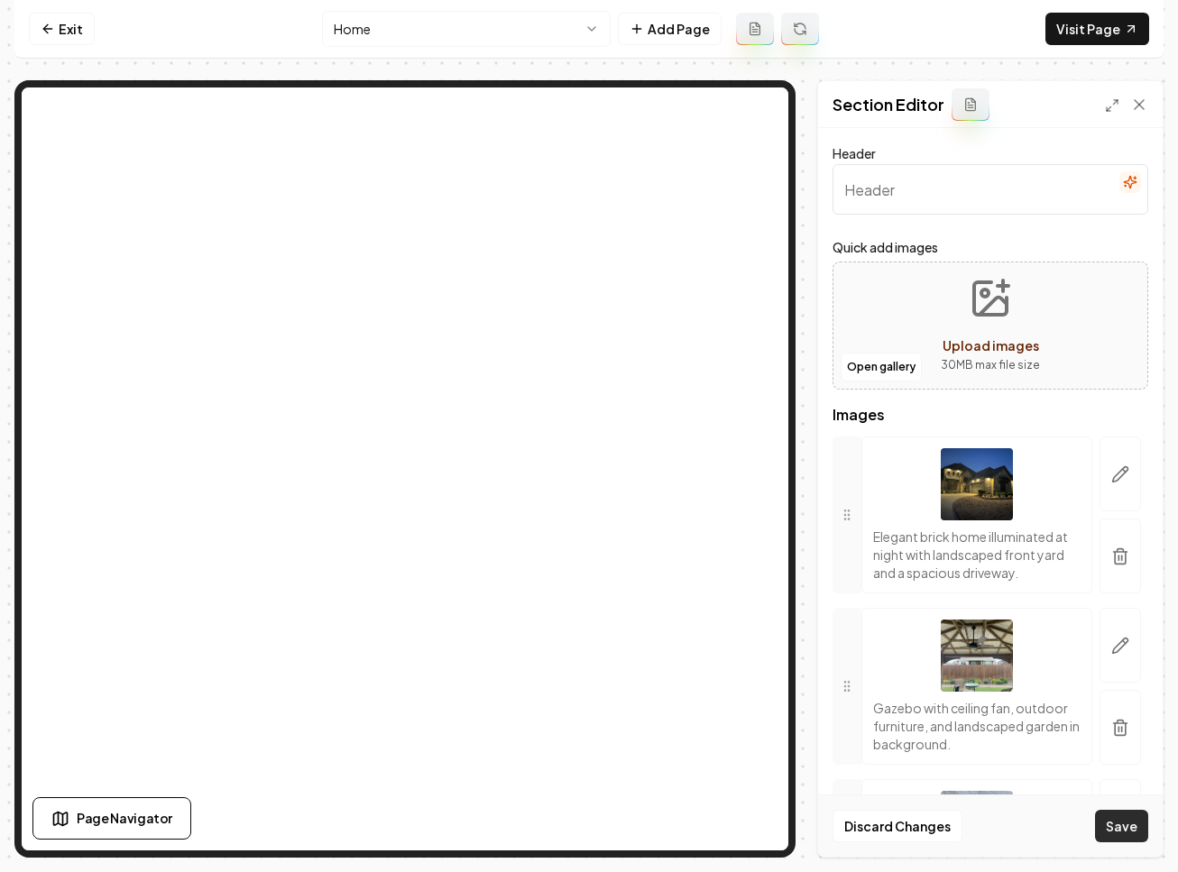
click at [1124, 839] on button "Save" at bounding box center [1121, 826] width 53 height 32
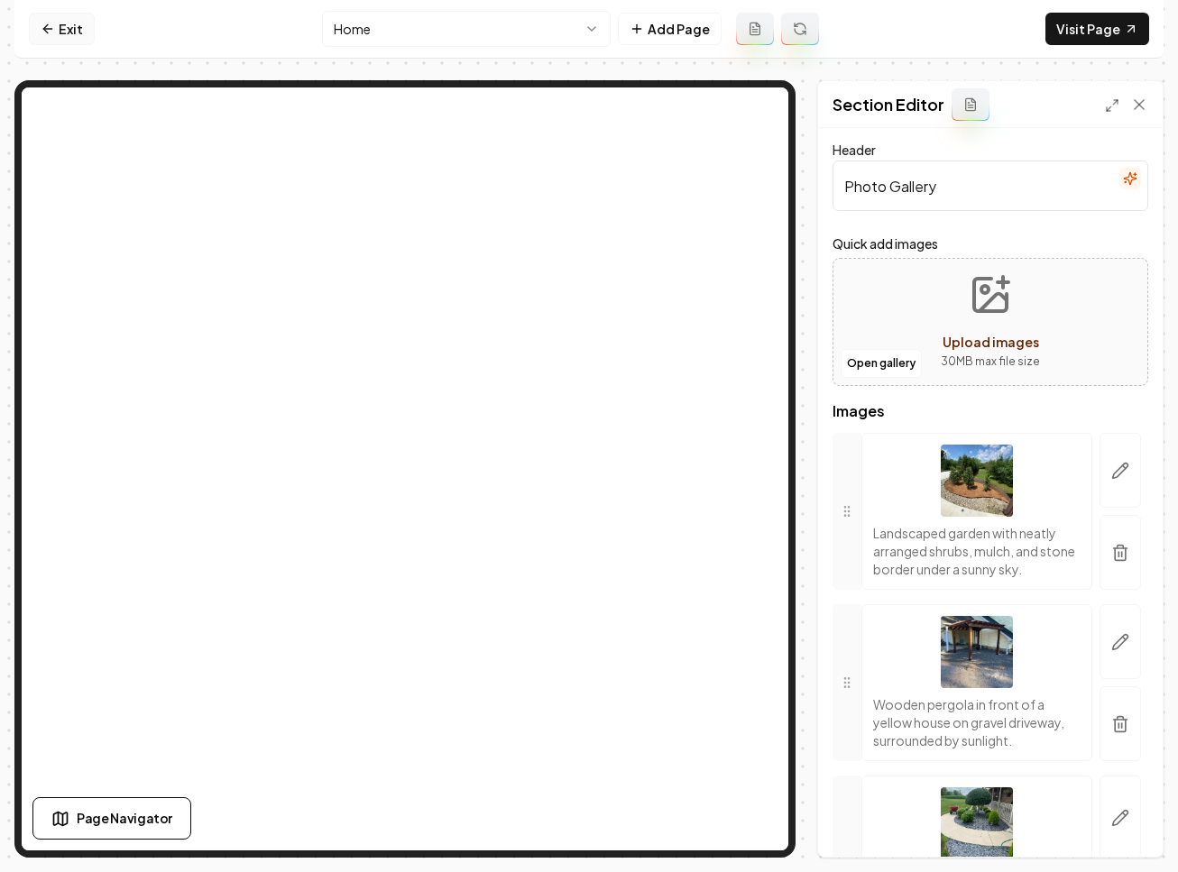
click at [57, 34] on link "Exit" at bounding box center [62, 29] width 66 height 32
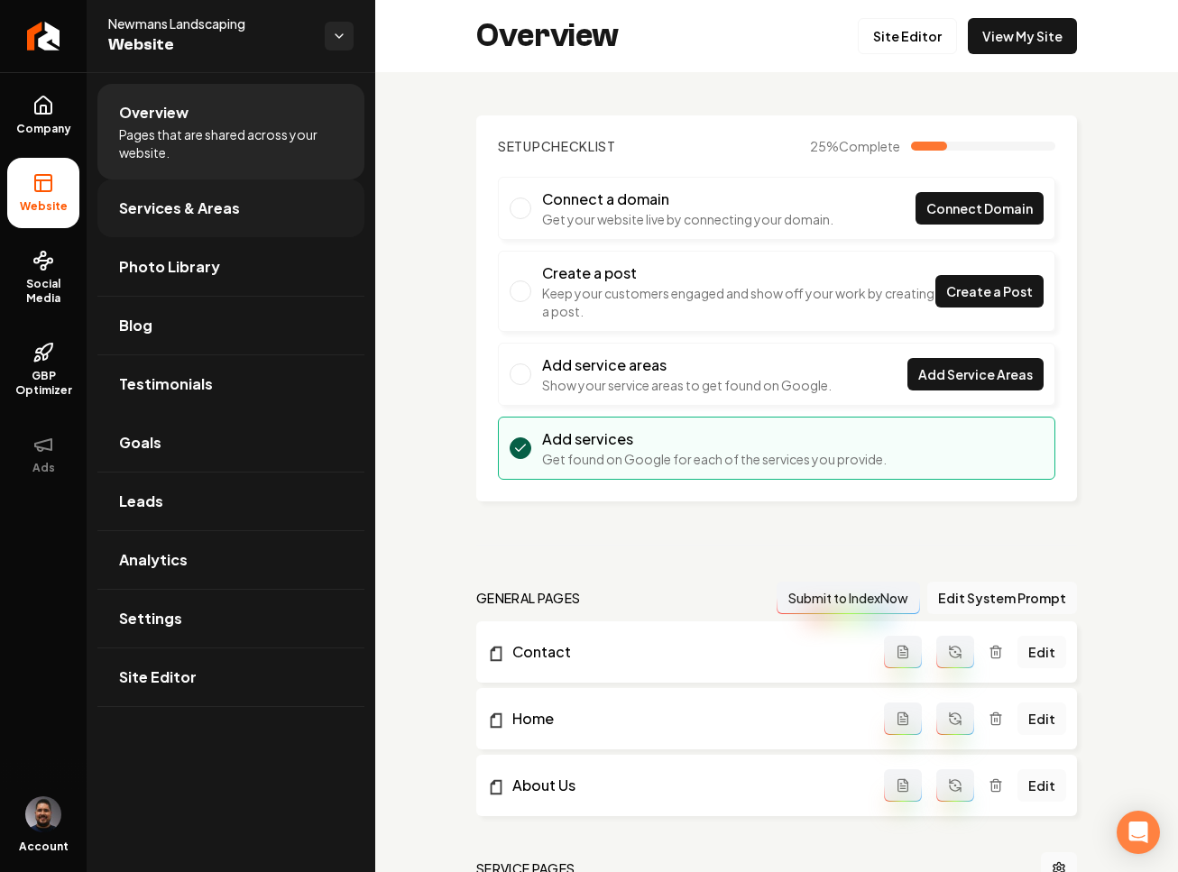
click at [200, 198] on span "Services & Areas" at bounding box center [179, 209] width 121 height 22
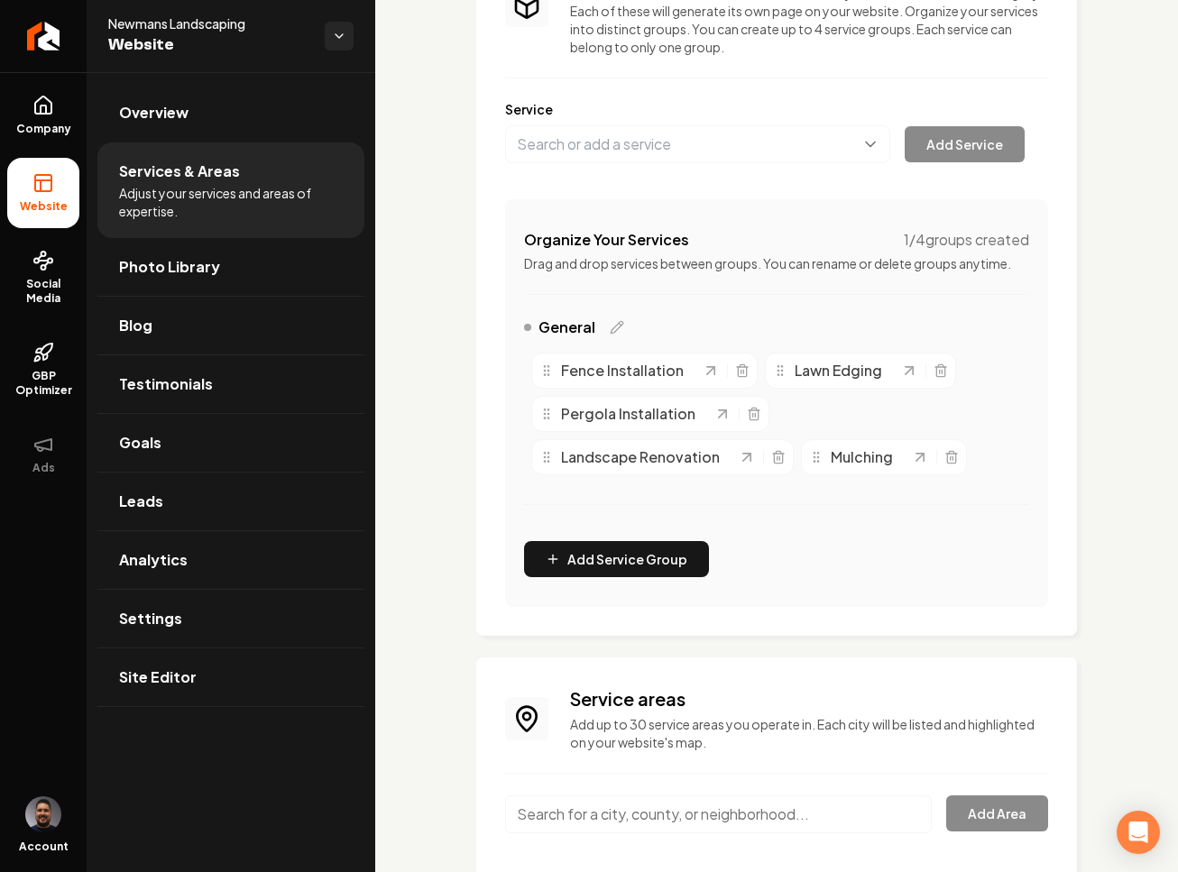
scroll to position [288, 0]
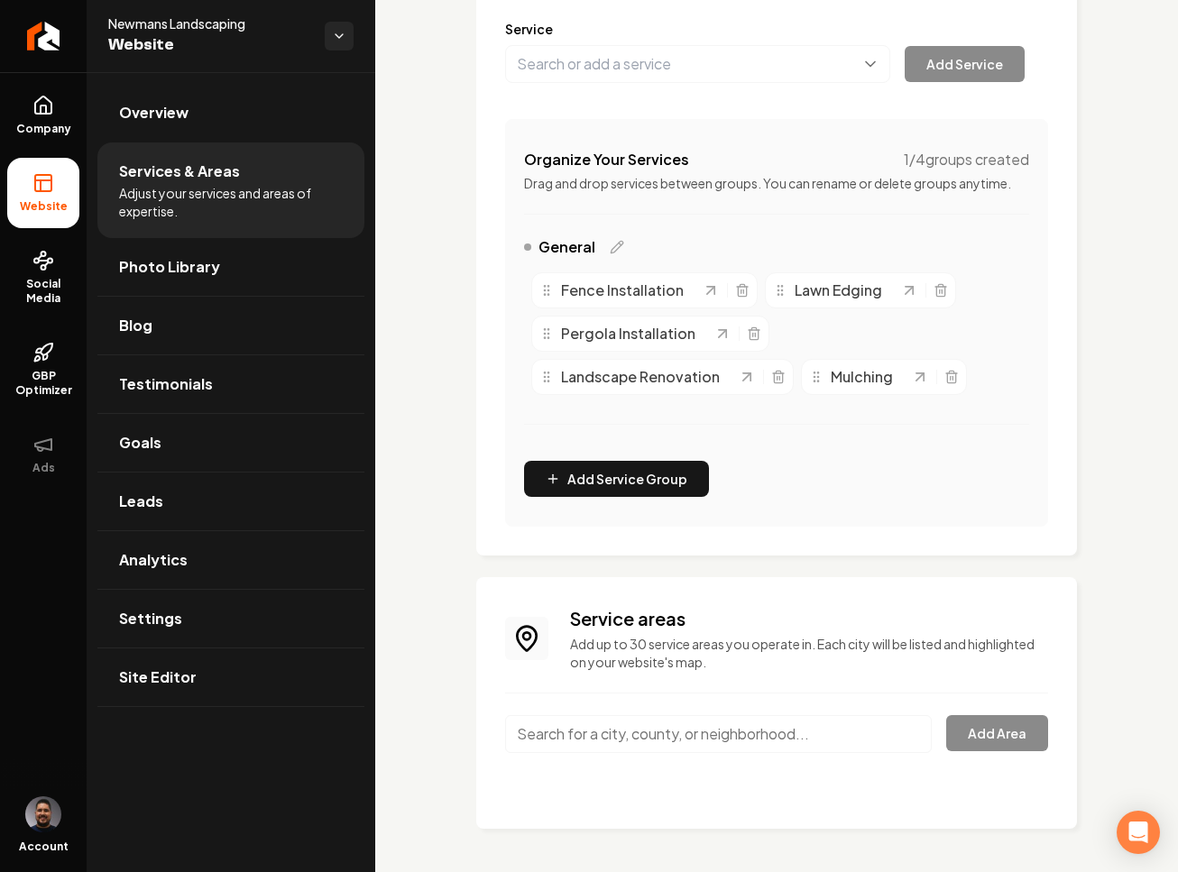
click at [870, 730] on input "Main content area" at bounding box center [718, 734] width 427 height 38
click at [682, 740] on input "Main content area" at bounding box center [718, 734] width 427 height 38
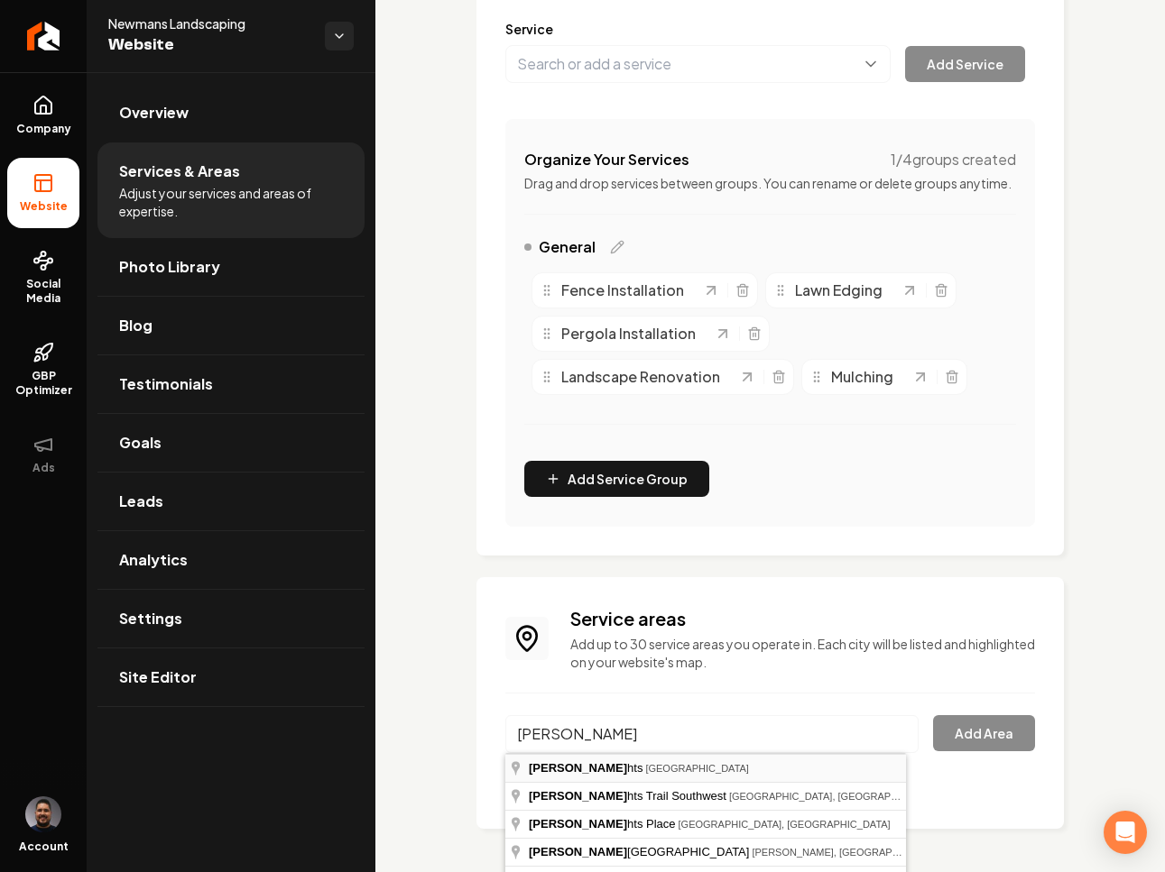
type input "[PERSON_NAME][GEOGRAPHIC_DATA], [GEOGRAPHIC_DATA]"
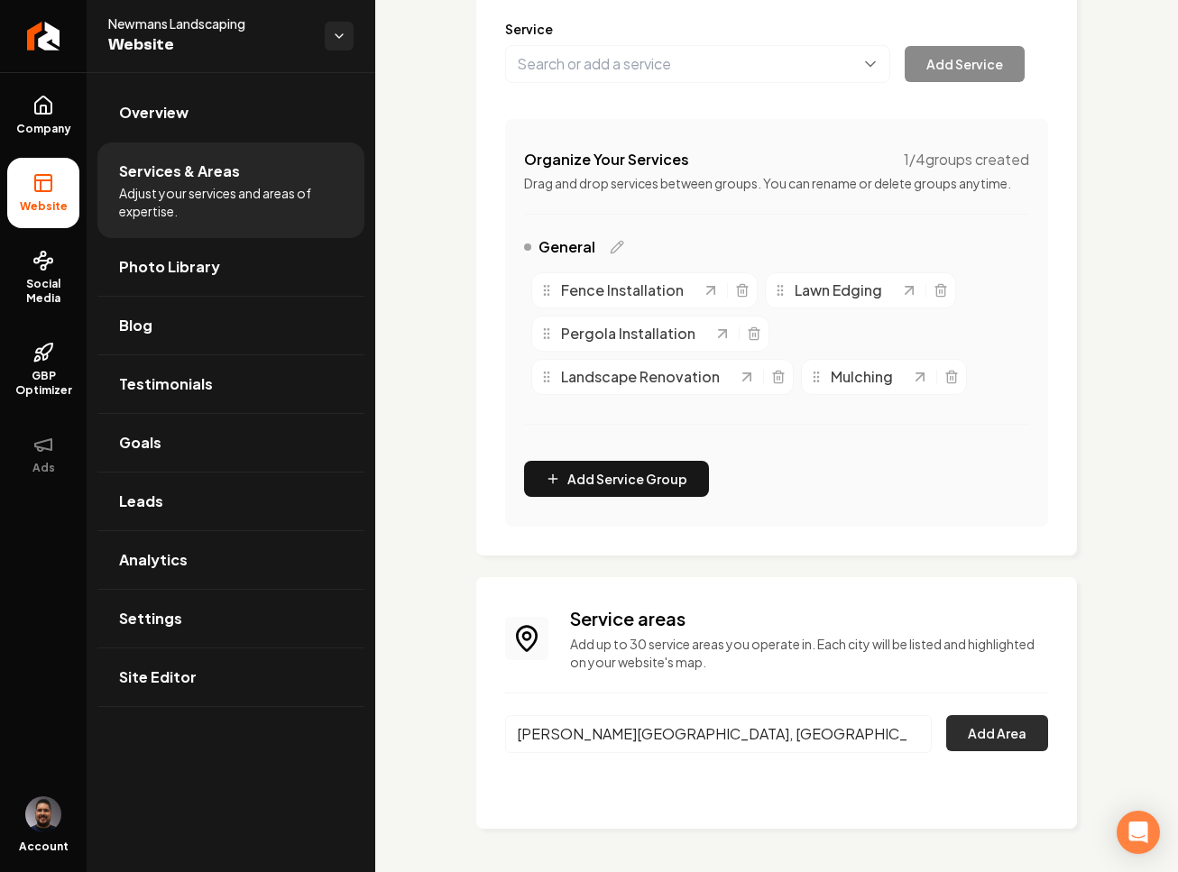
click at [980, 730] on button "Add Area" at bounding box center [997, 733] width 102 height 36
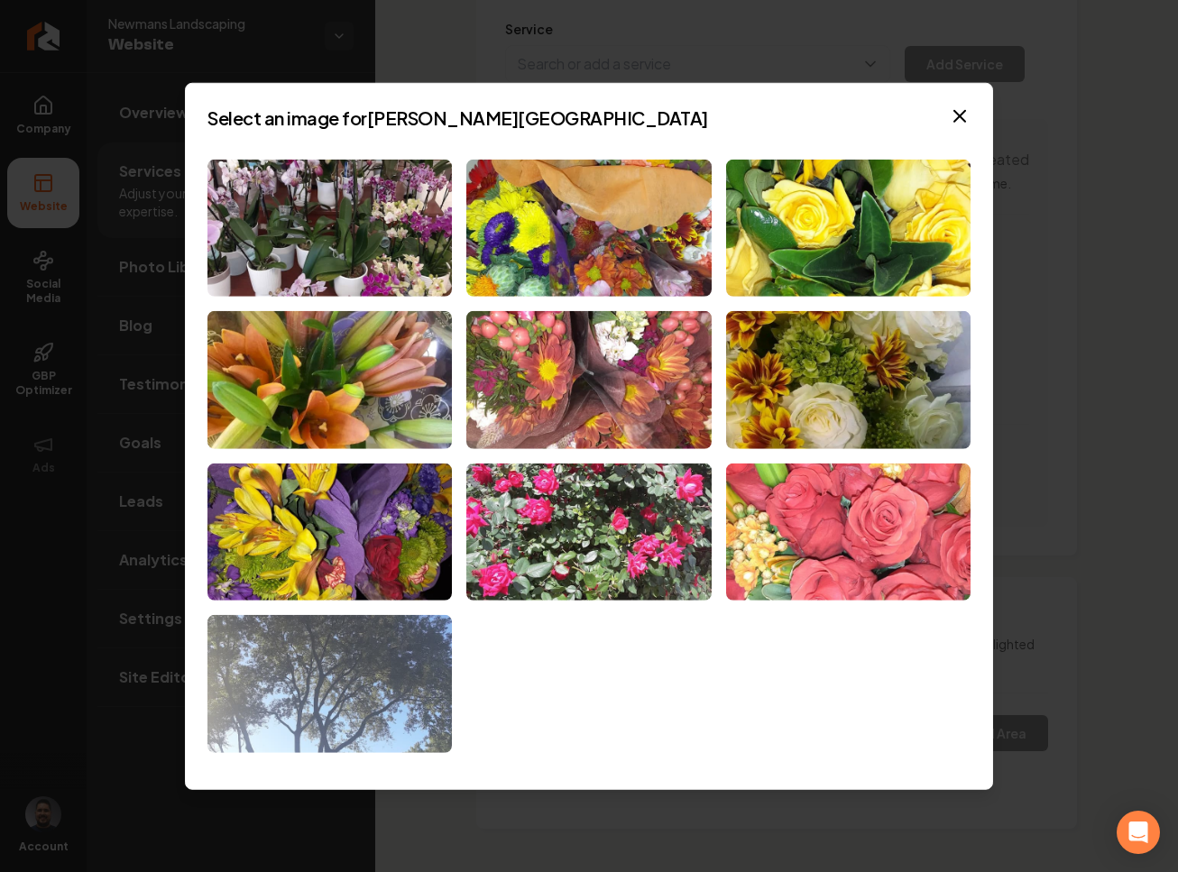
click at [369, 723] on img at bounding box center [329, 684] width 244 height 138
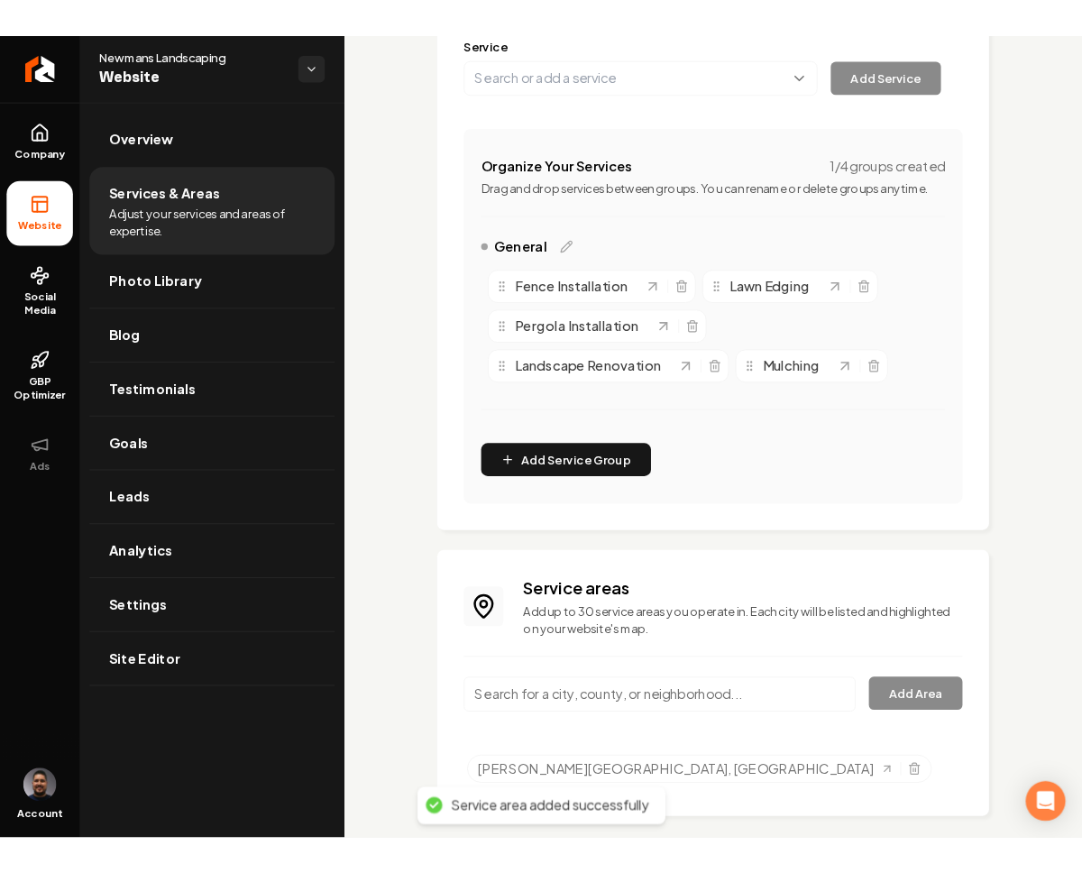
scroll to position [326, 0]
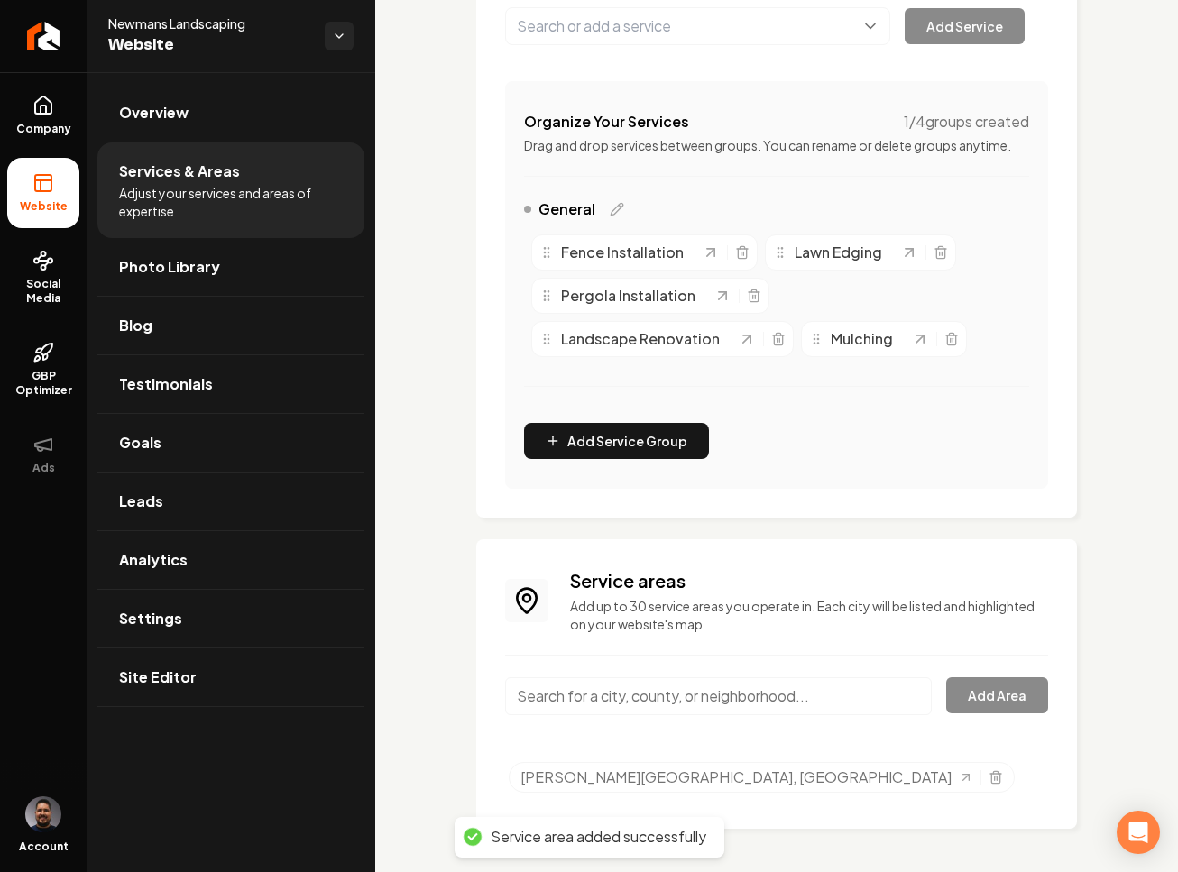
click at [711, 677] on input "Main content area" at bounding box center [718, 696] width 427 height 38
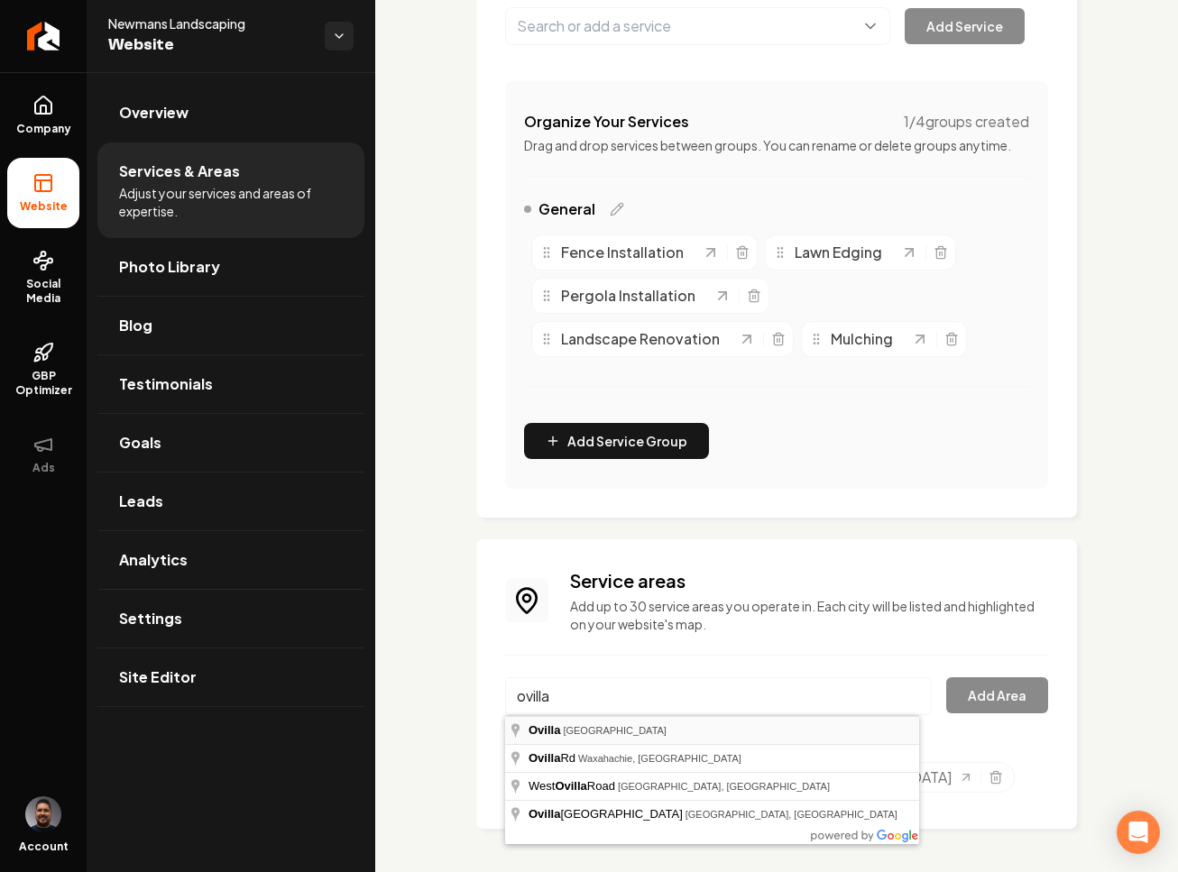
type input "[GEOGRAPHIC_DATA], [GEOGRAPHIC_DATA]"
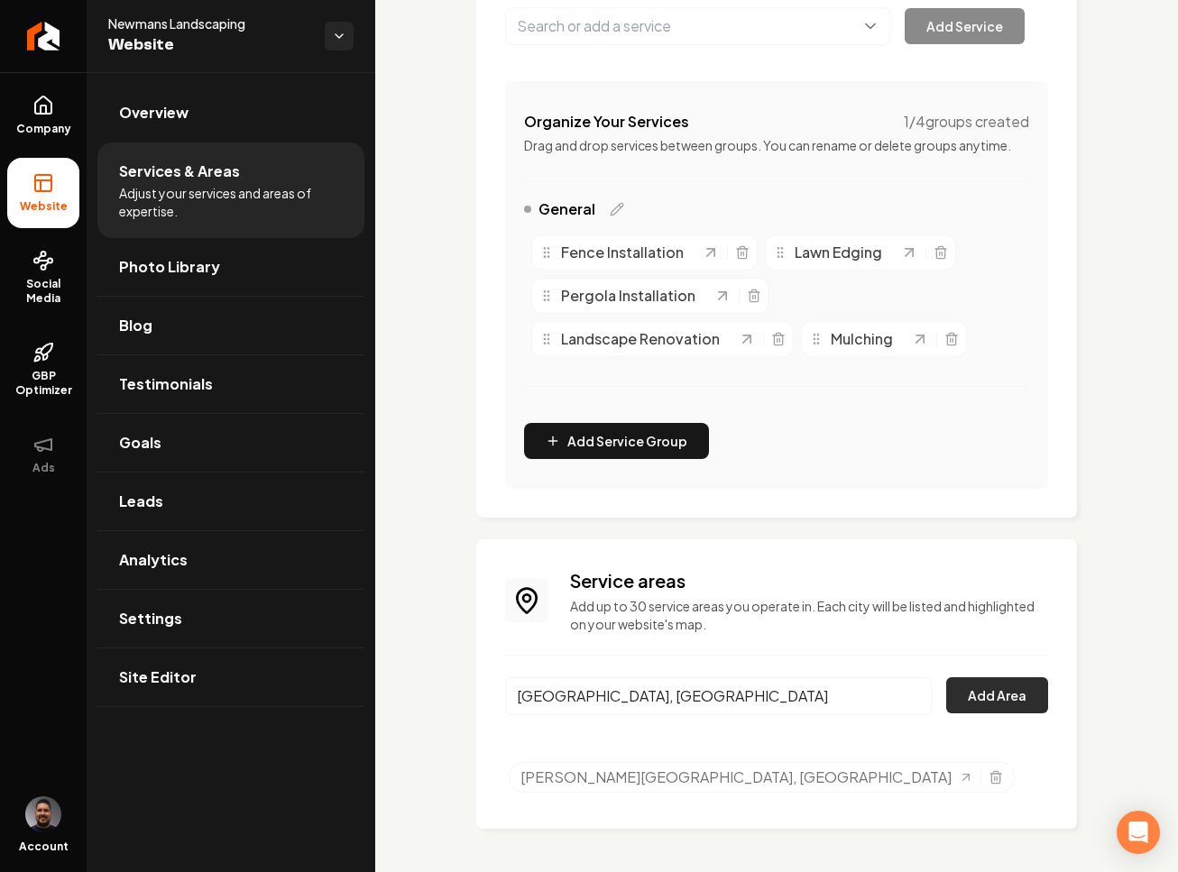
click at [971, 683] on button "Add Area" at bounding box center [997, 695] width 102 height 36
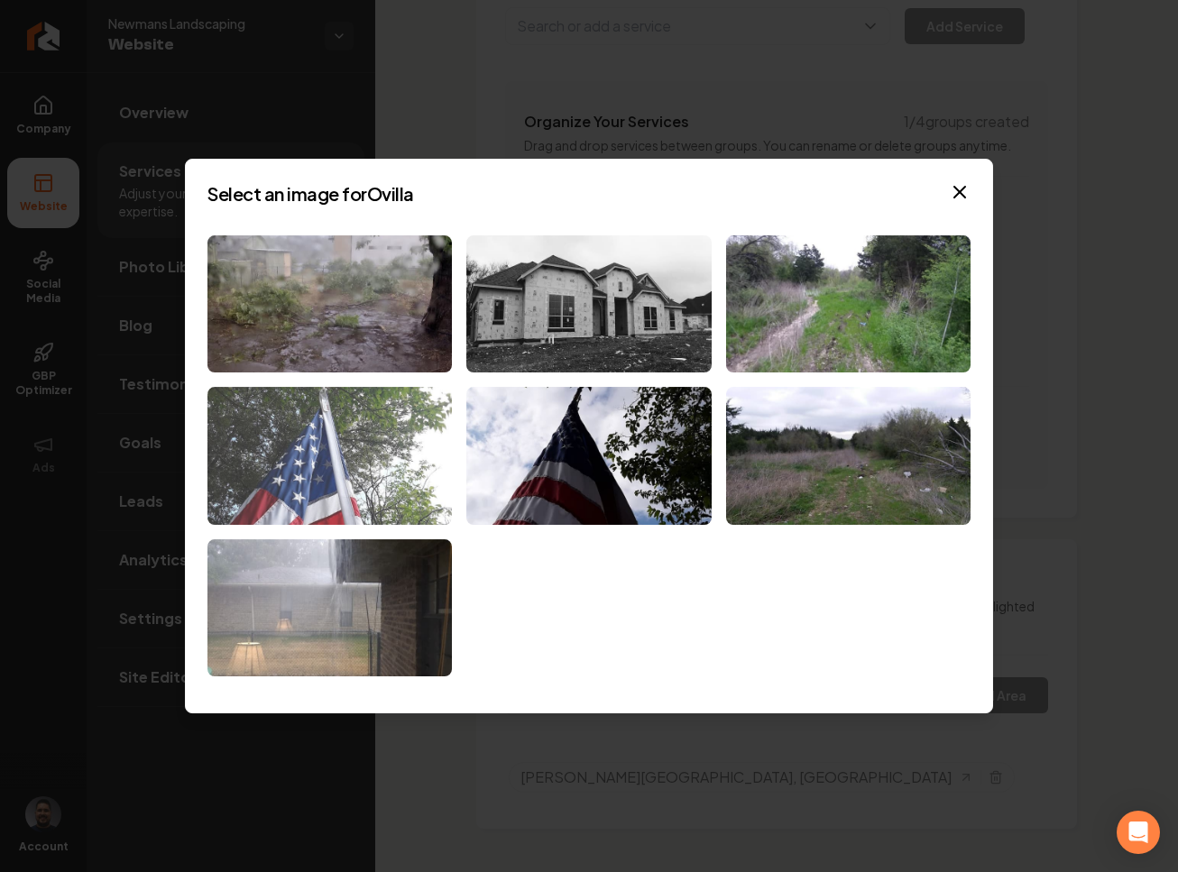
click at [311, 466] on img at bounding box center [329, 456] width 244 height 138
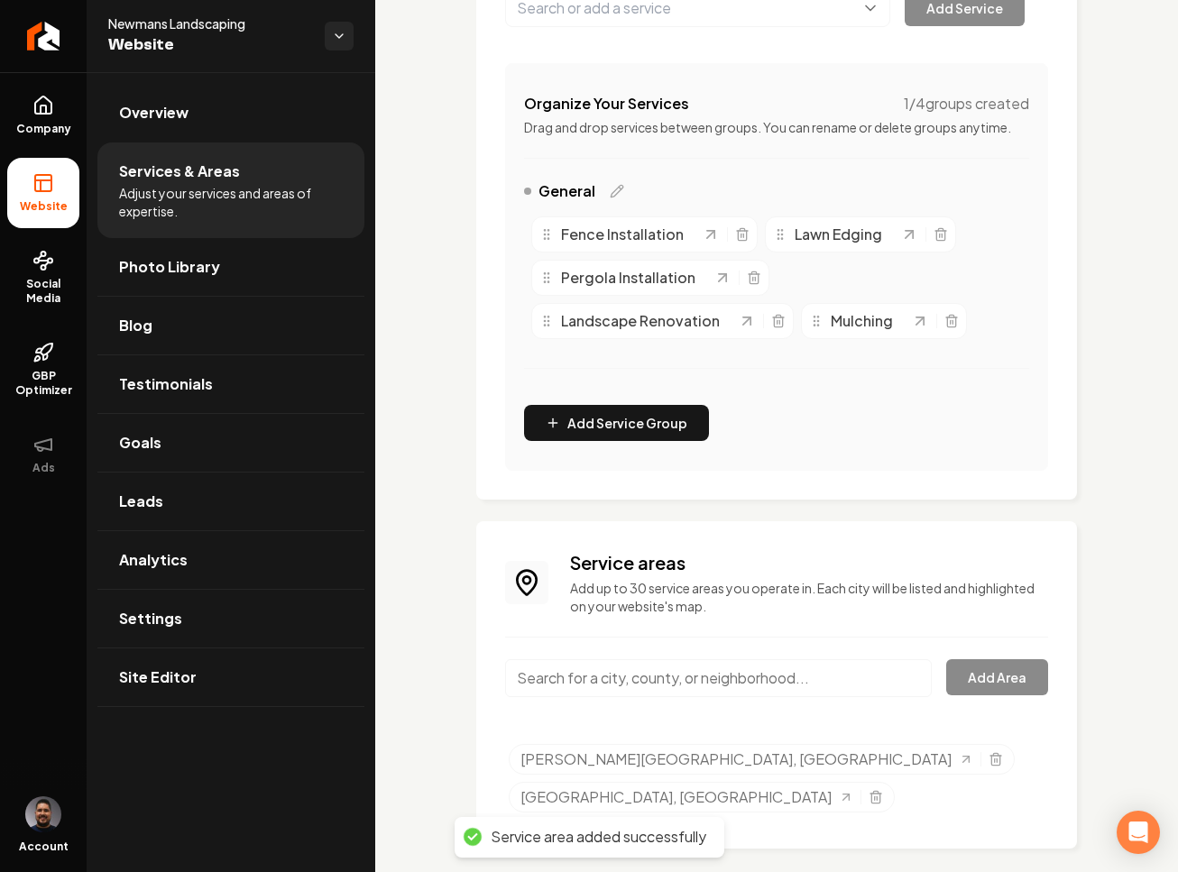
click at [830, 697] on input "Main content area" at bounding box center [718, 678] width 427 height 38
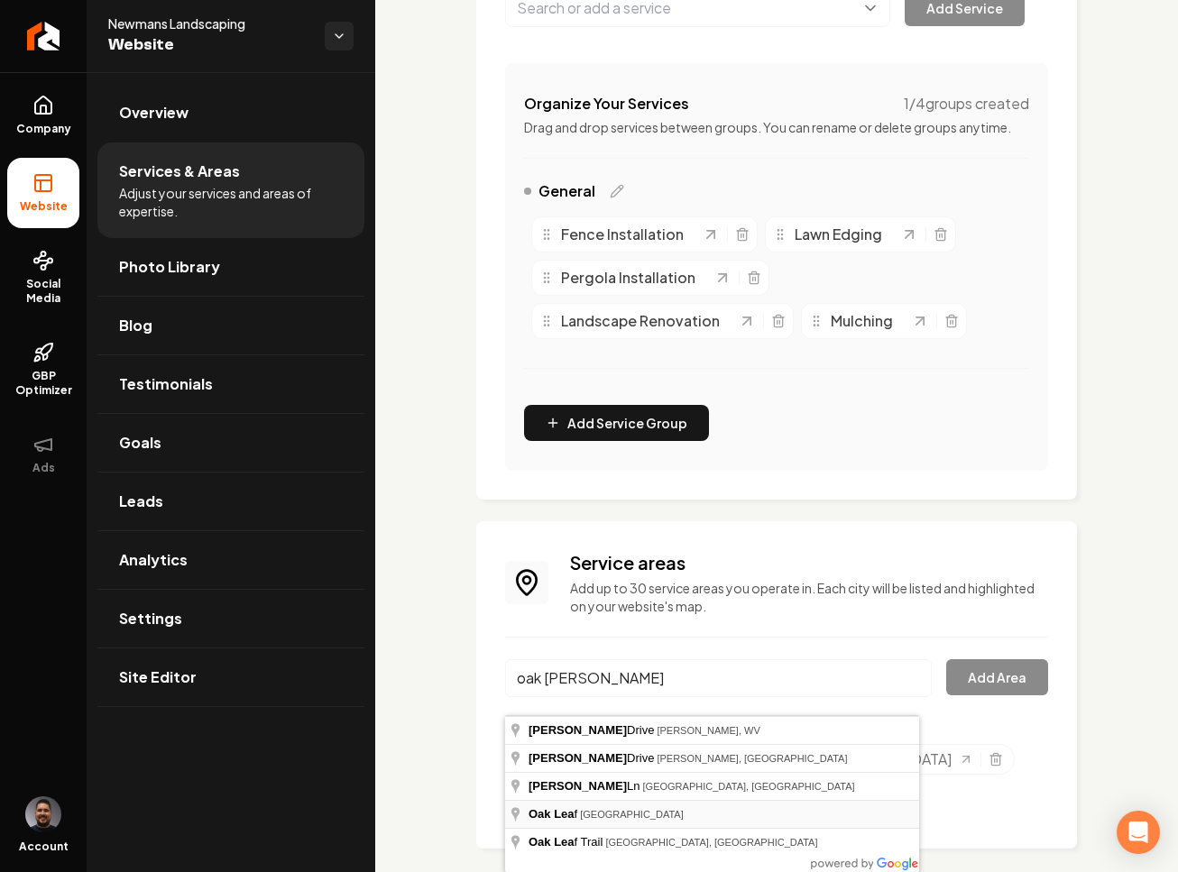
type input "Oak Leaf, [GEOGRAPHIC_DATA]"
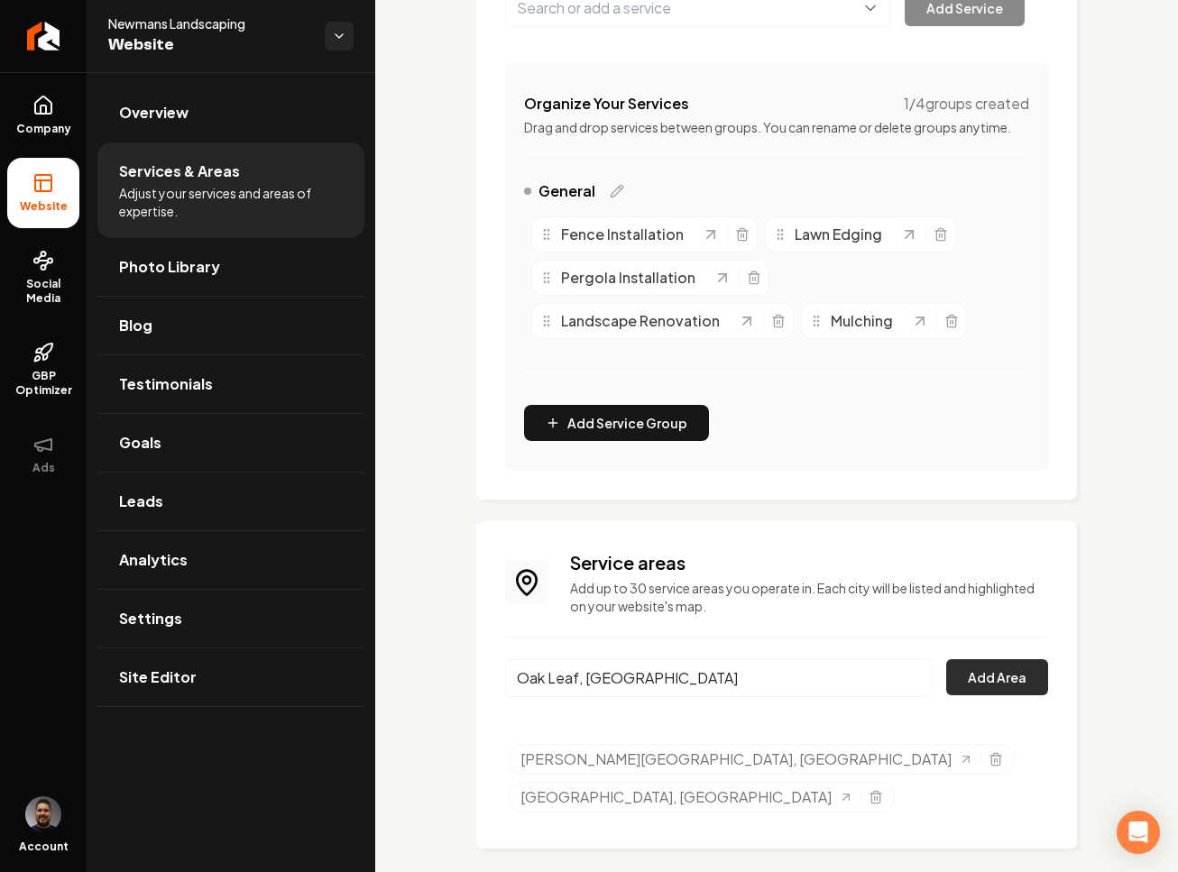
click at [1010, 682] on button "Add Area" at bounding box center [997, 677] width 102 height 36
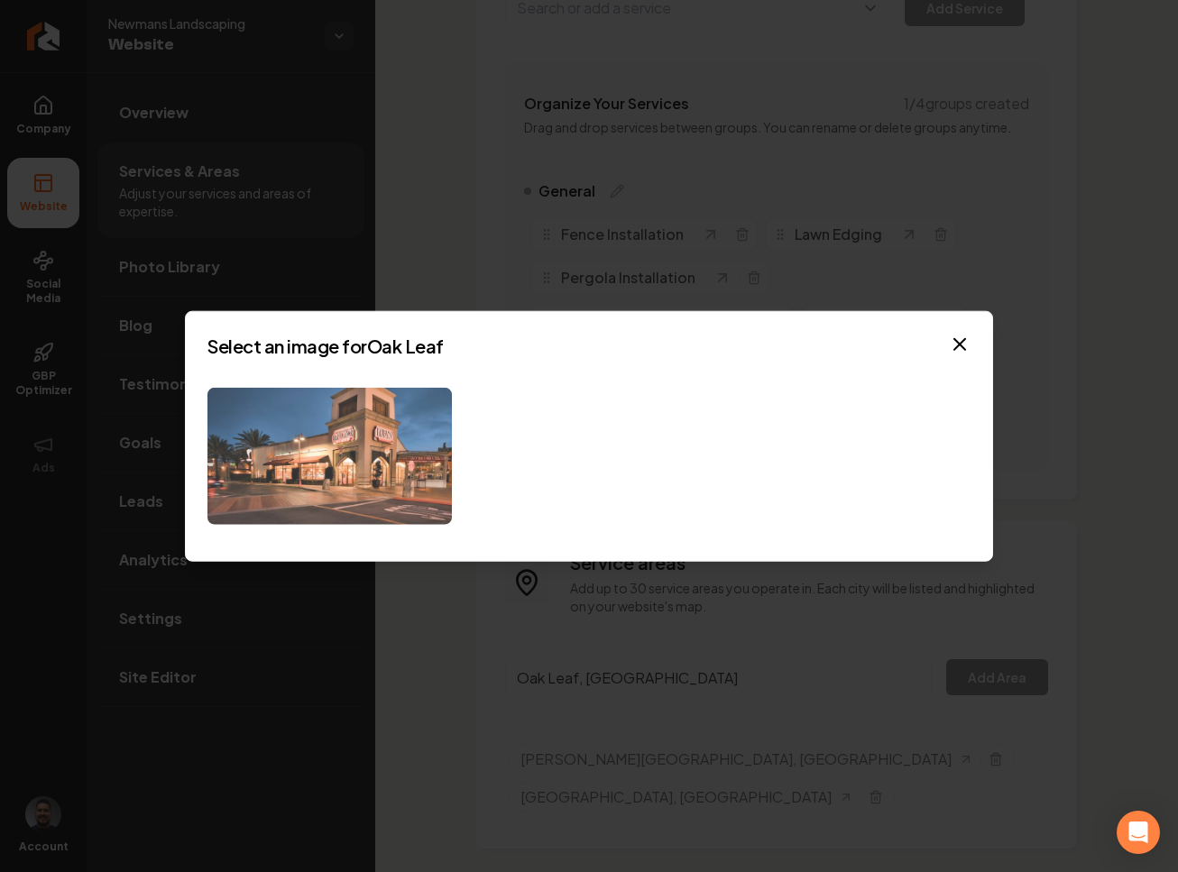
click at [383, 497] on img at bounding box center [329, 456] width 244 height 138
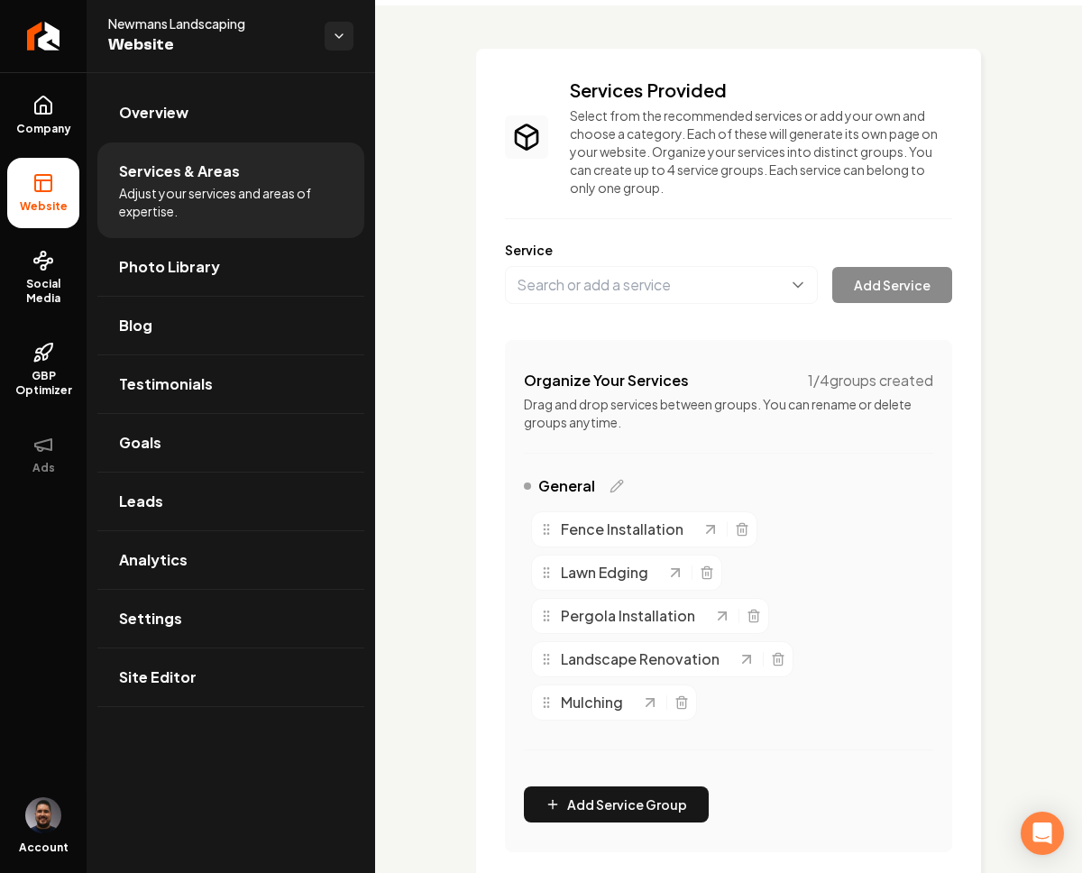
scroll to position [0, 0]
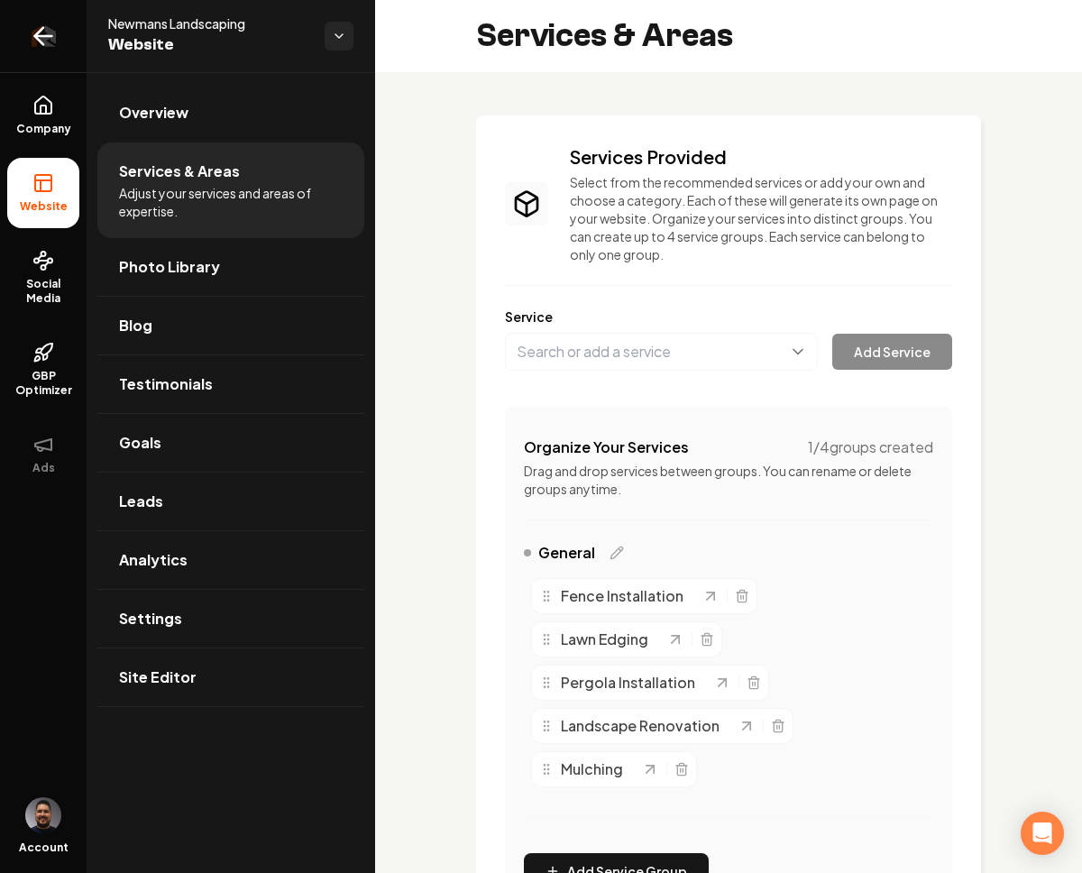
click at [39, 40] on icon "Return to dashboard" at bounding box center [39, 36] width 8 height 17
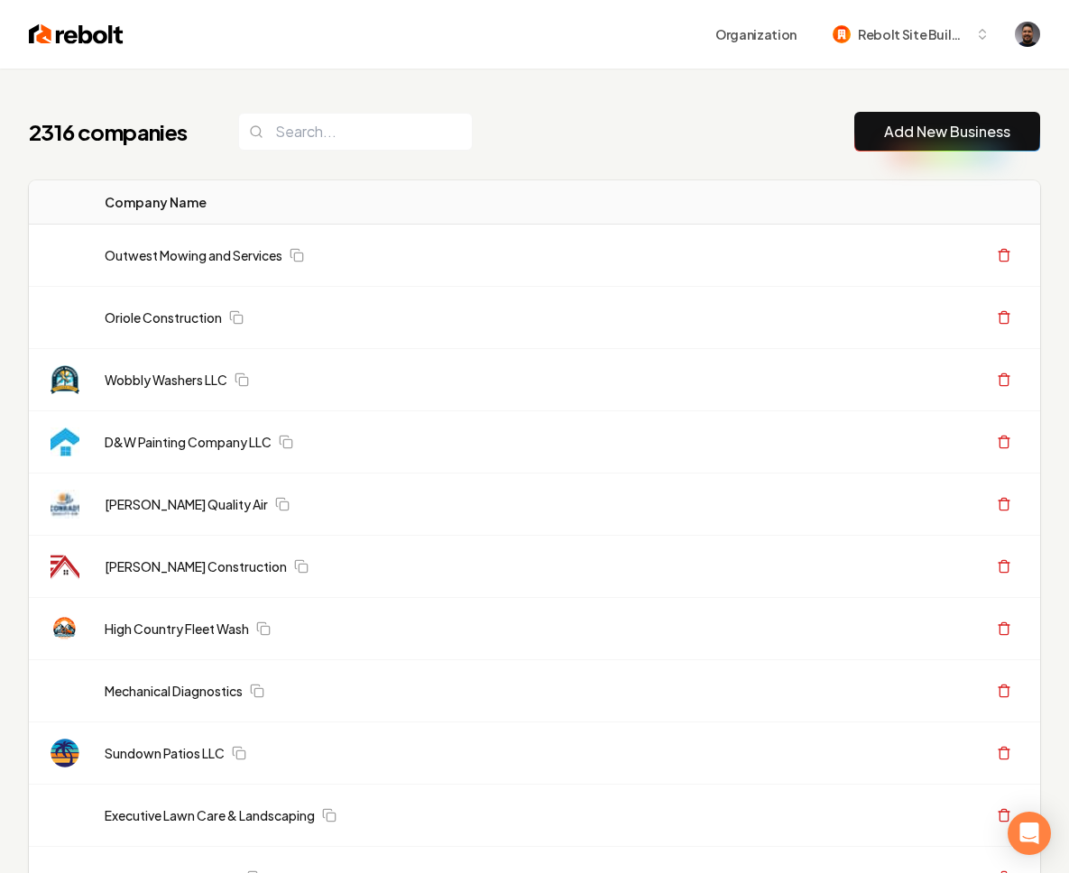
click at [889, 135] on link "Add New Business" at bounding box center [947, 132] width 126 height 22
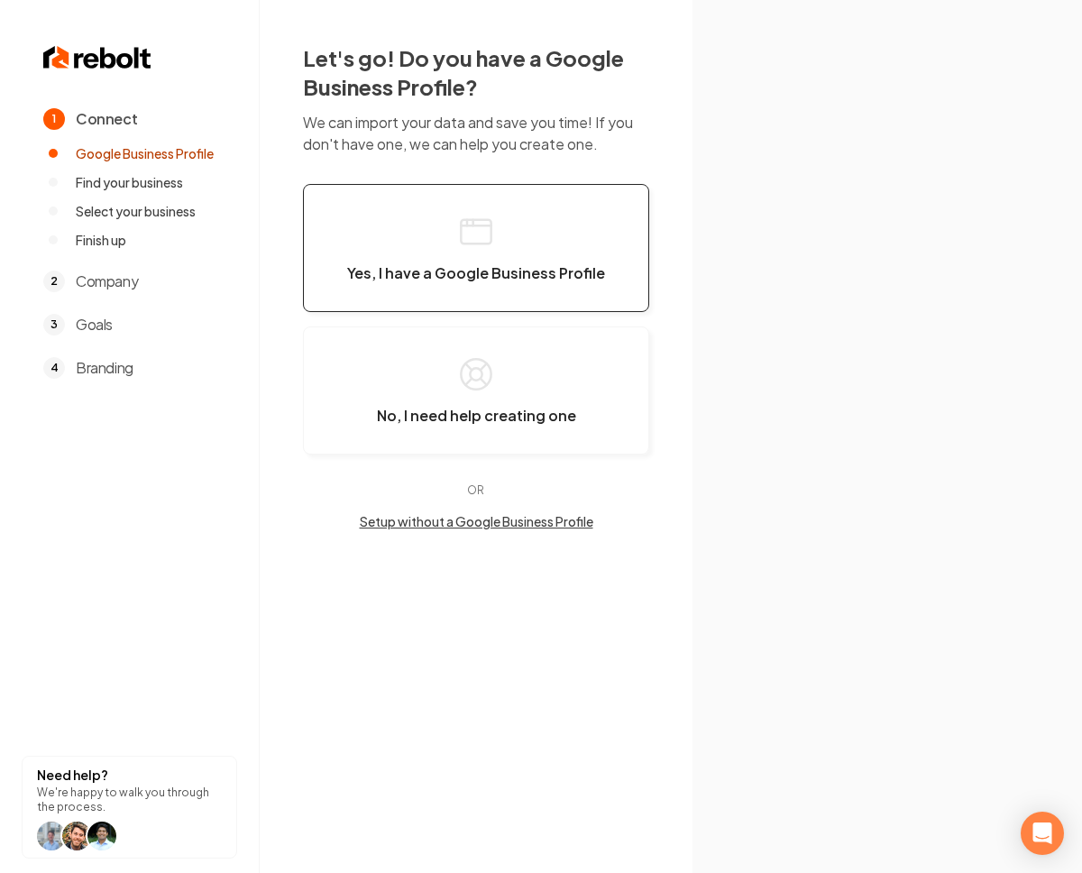
click at [445, 257] on button "Yes, I have a Google Business Profile" at bounding box center [476, 248] width 346 height 128
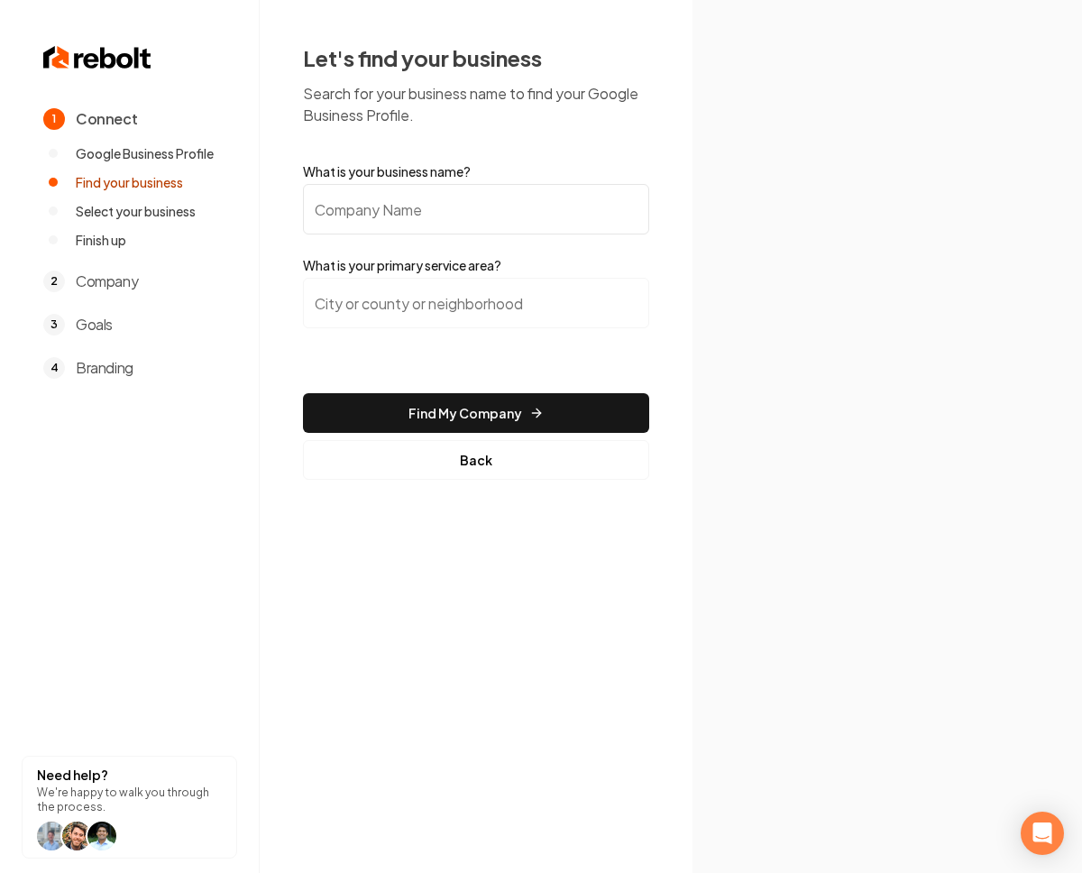
click at [425, 207] on input "What is your business name?" at bounding box center [476, 209] width 346 height 51
paste input "MH Site Solutions"
type input "MH Site Solutions"
click at [395, 302] on input "search" at bounding box center [476, 303] width 346 height 51
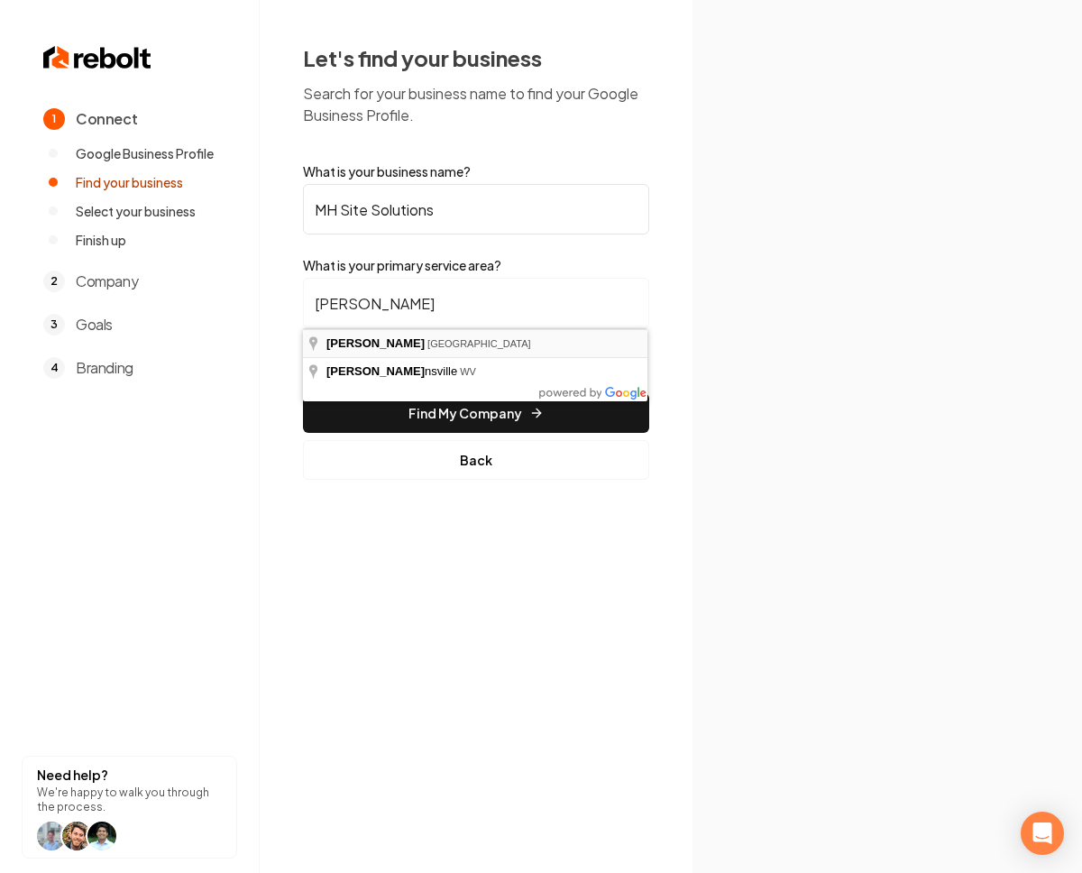
type input "[GEOGRAPHIC_DATA], [GEOGRAPHIC_DATA]"
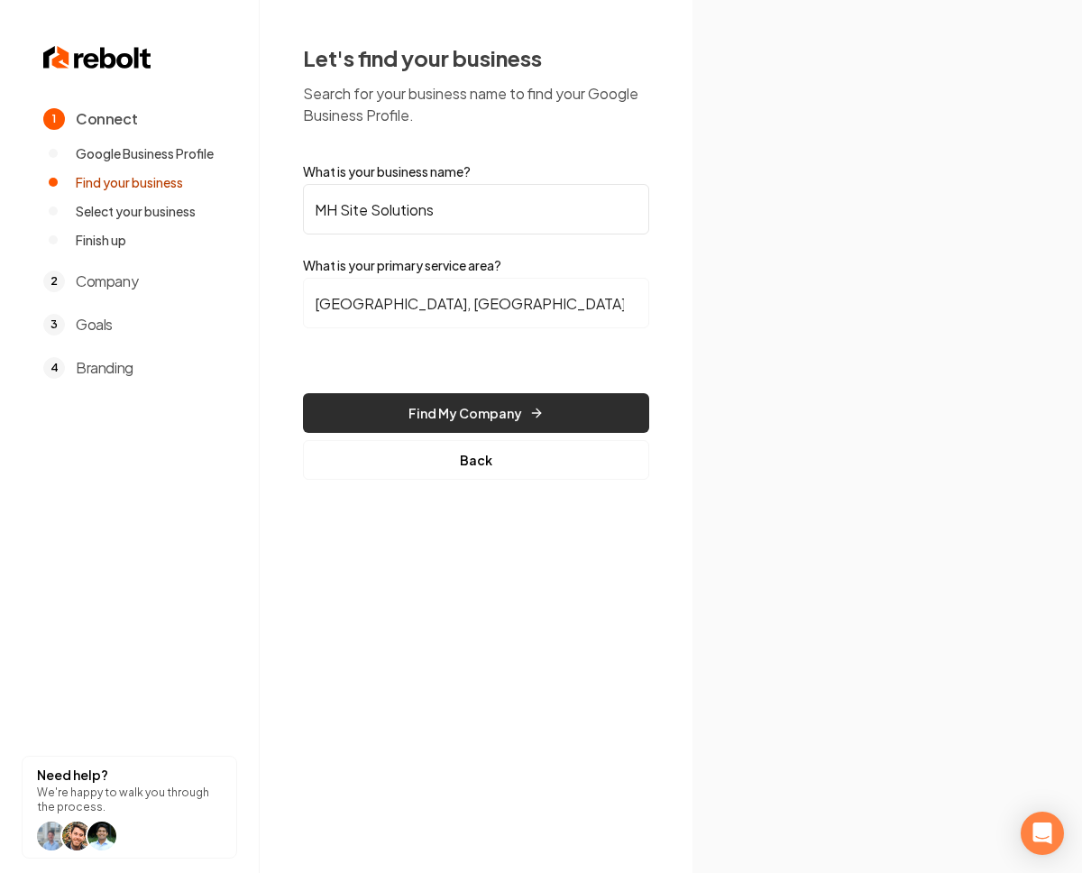
click at [424, 403] on button "Find My Company" at bounding box center [476, 413] width 346 height 40
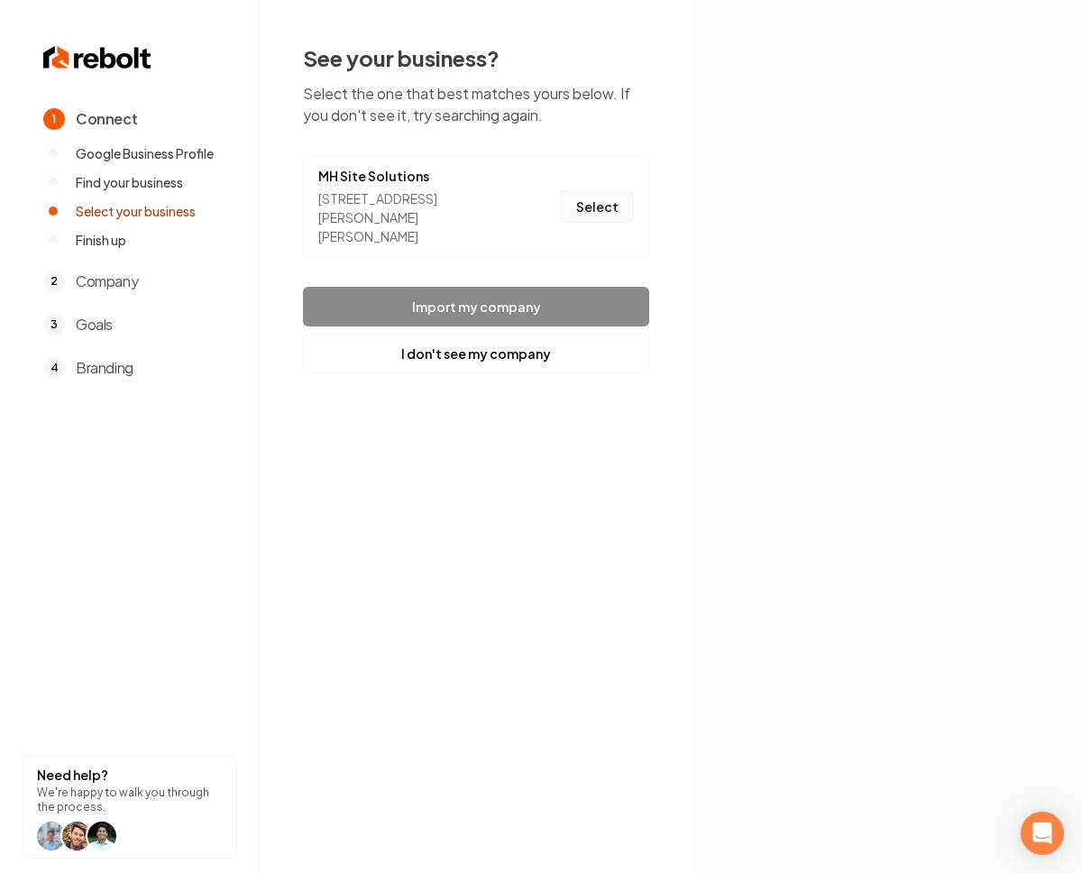
click at [582, 195] on button "Select" at bounding box center [597, 206] width 73 height 32
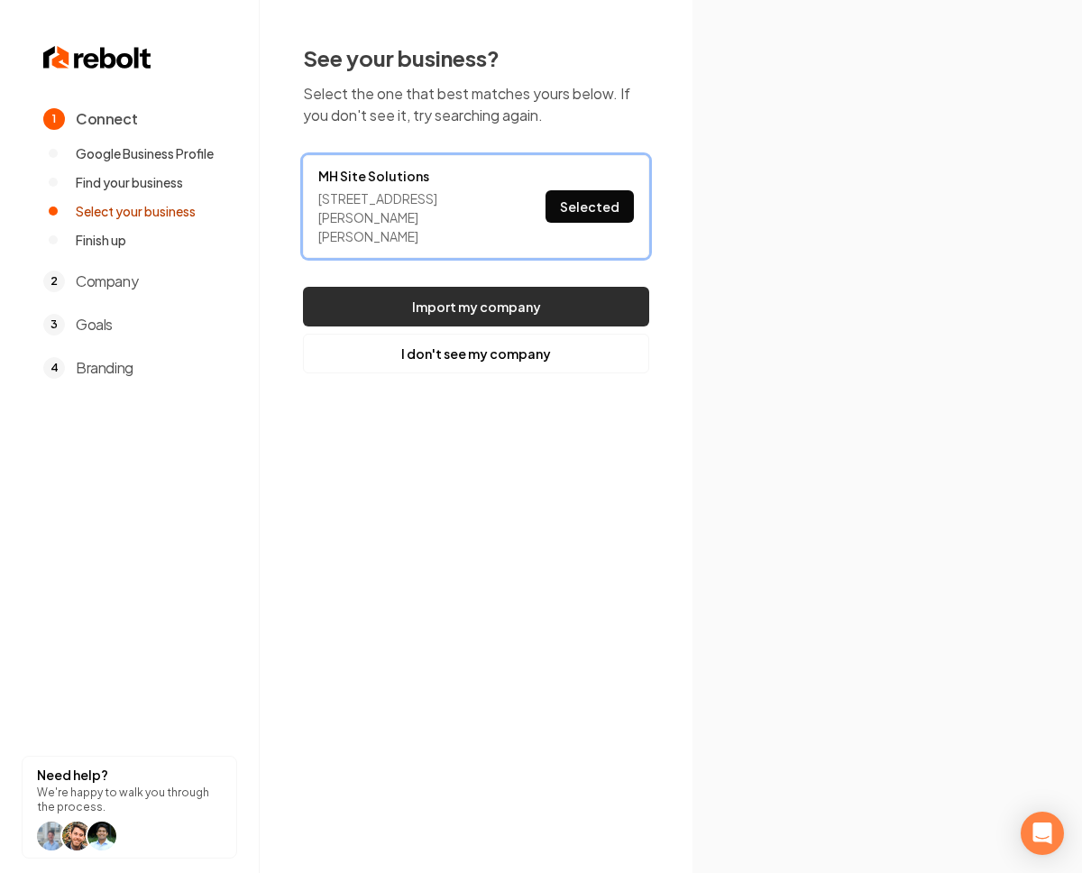
click at [520, 287] on button "Import my company" at bounding box center [476, 307] width 346 height 40
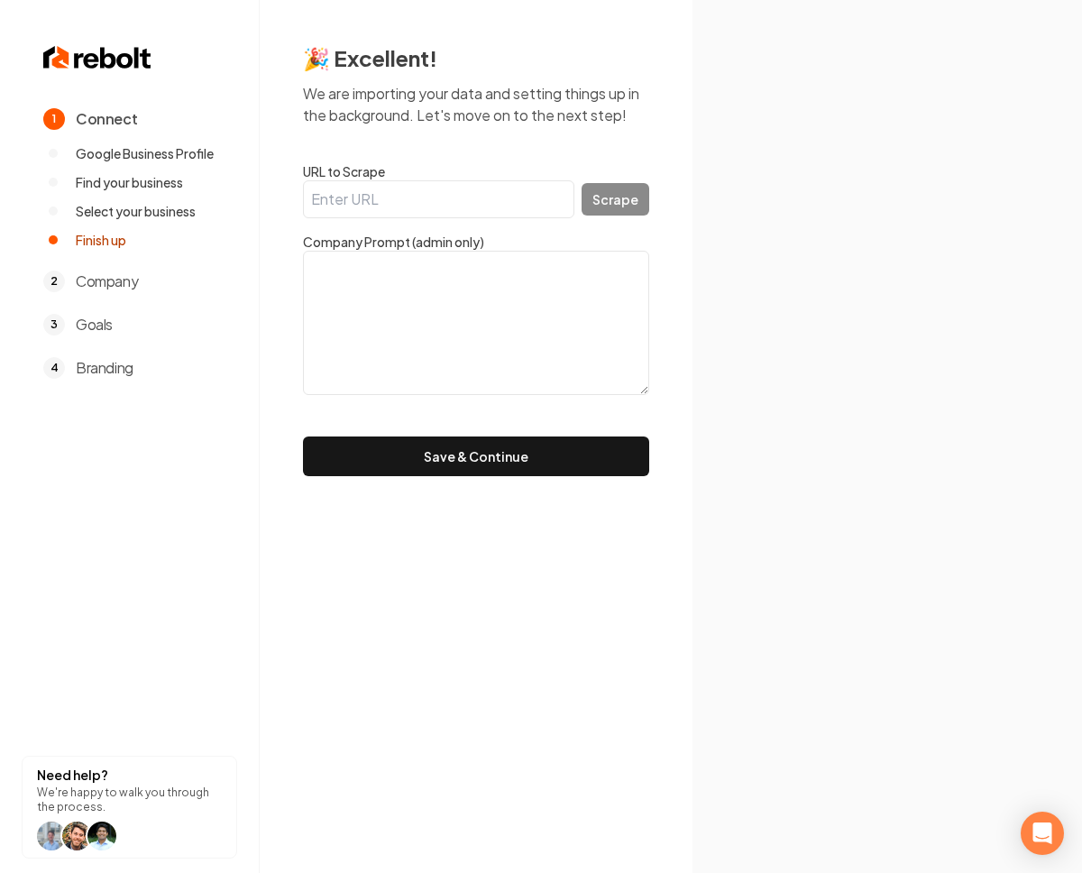
click at [465, 189] on input "URL to Scrape" at bounding box center [439, 199] width 272 height 38
click at [374, 202] on input "URL to Scrape" at bounding box center [439, 199] width 272 height 38
paste input "[URL][DOMAIN_NAME]"
type input "[URL][DOMAIN_NAME]"
click at [590, 201] on button "Scrape" at bounding box center [616, 199] width 68 height 32
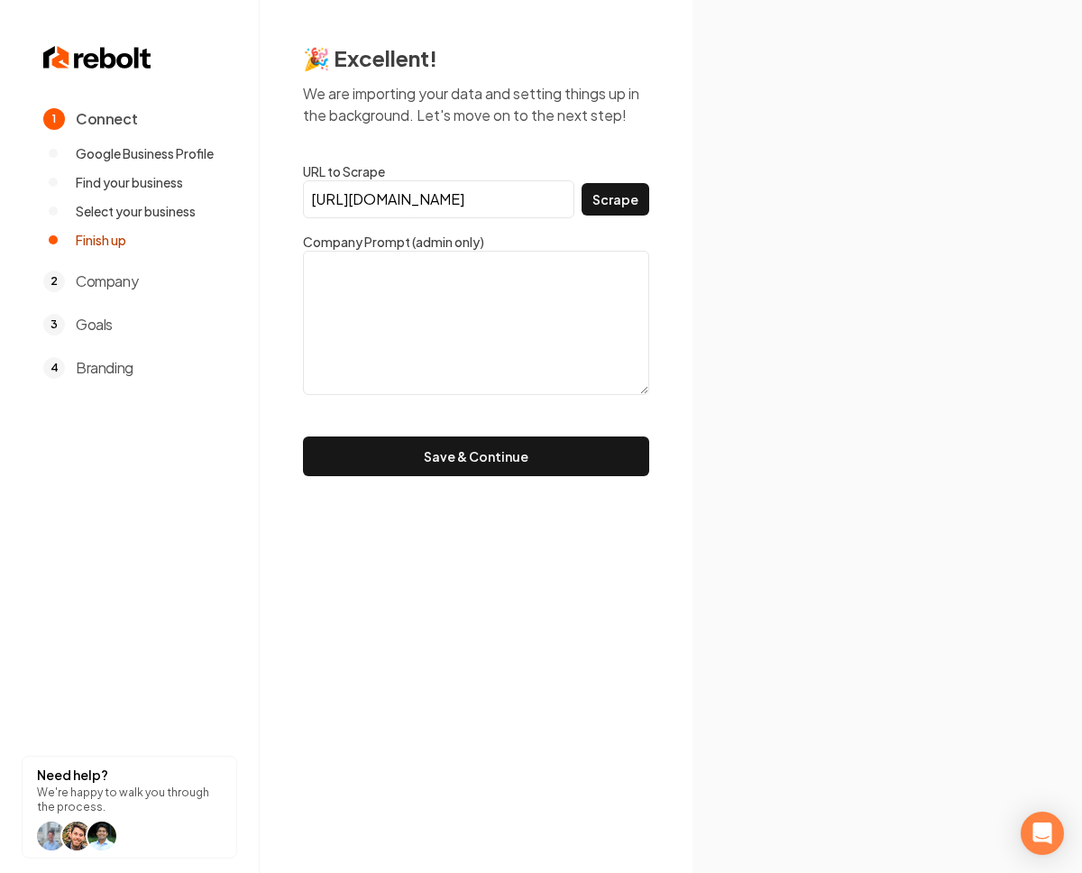
click at [630, 176] on label "URL to Scrape" at bounding box center [476, 171] width 346 height 18
click at [575, 180] on input "[URL][DOMAIN_NAME]" at bounding box center [439, 199] width 272 height 38
click at [634, 193] on button "Scrape" at bounding box center [616, 199] width 68 height 32
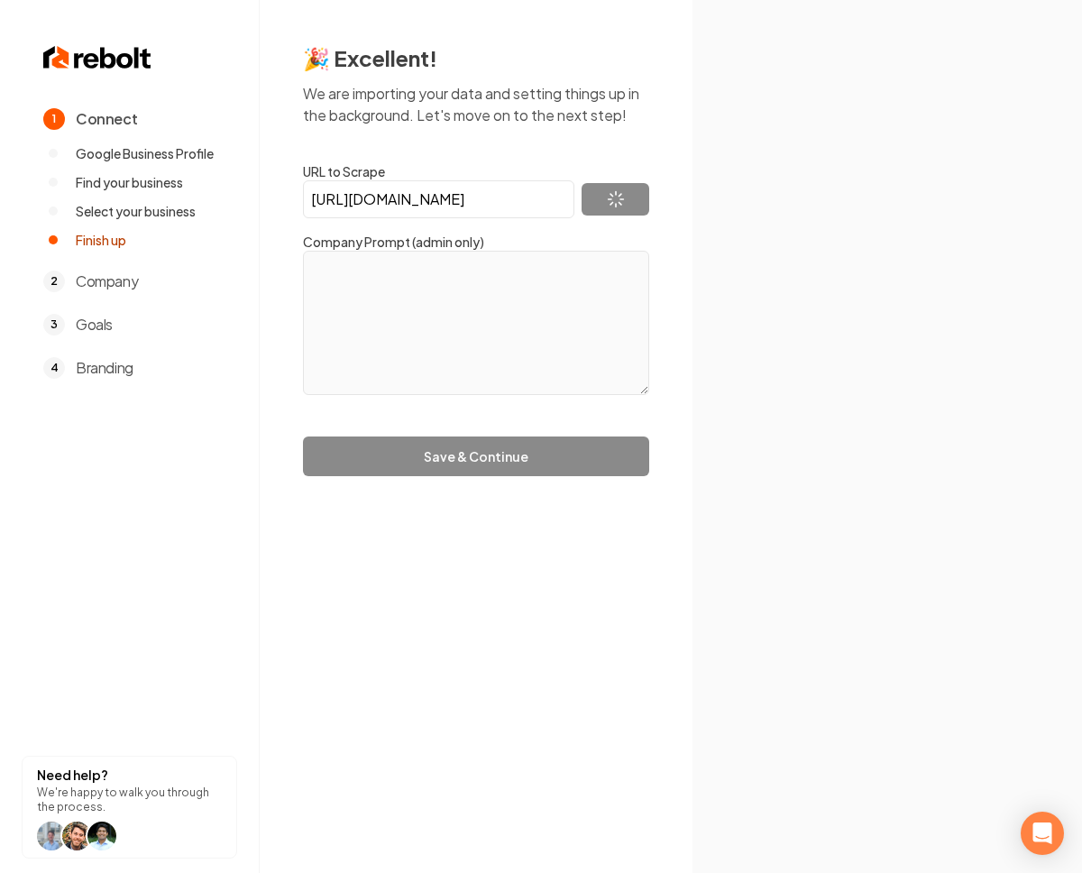
type textarea "MH Site Solutions specializes in exterior property improvements such as fence &…"
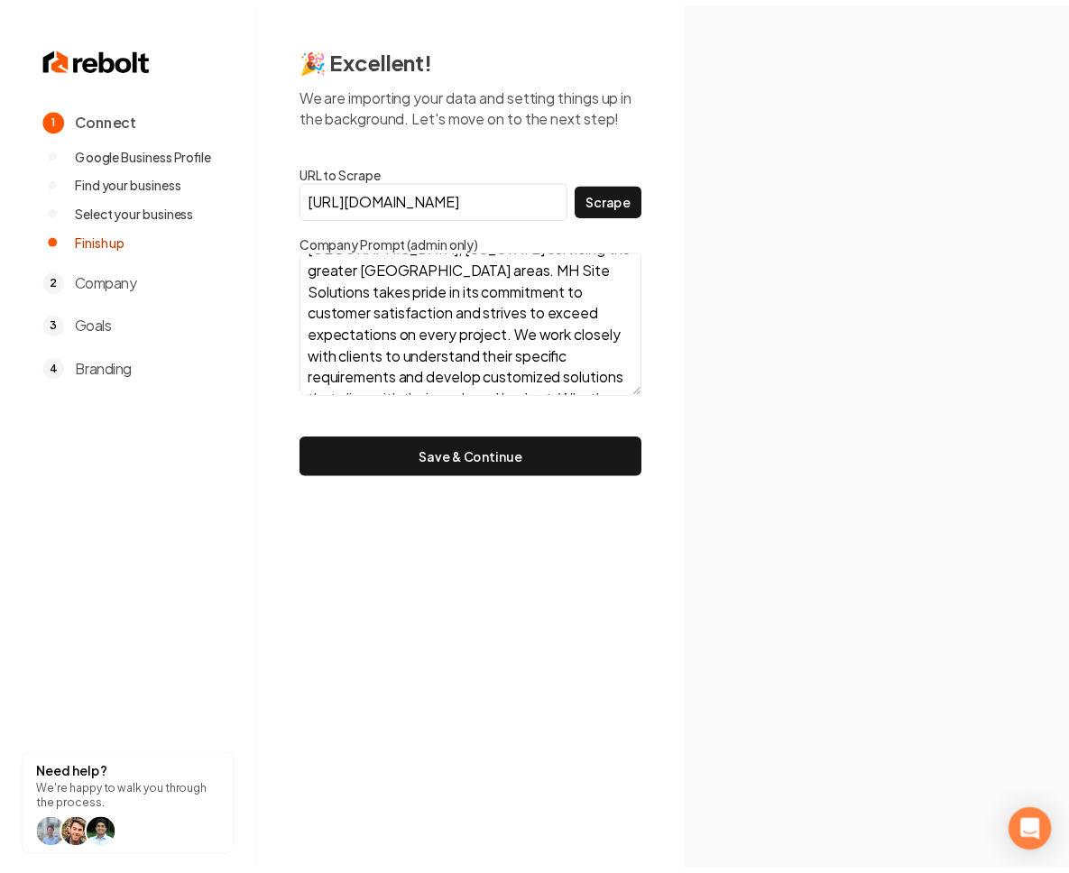
scroll to position [283, 0]
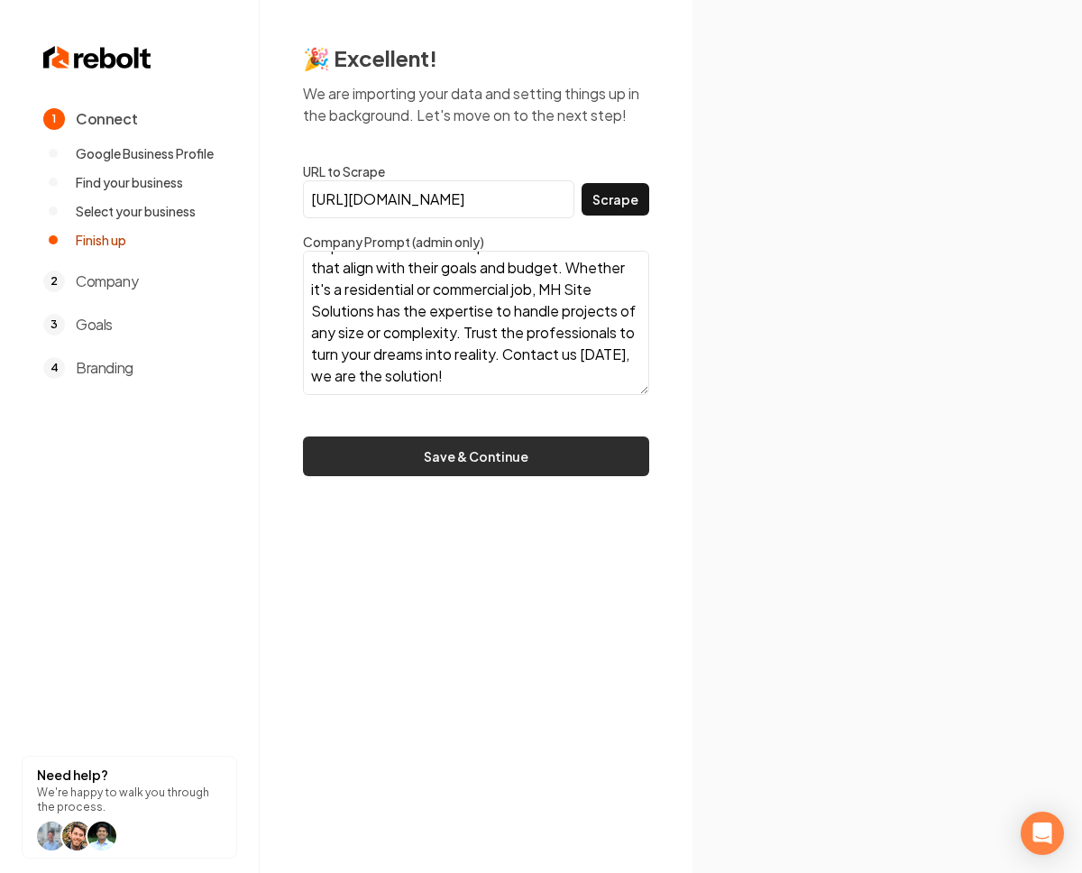
click at [545, 450] on button "Save & Continue" at bounding box center [476, 457] width 346 height 40
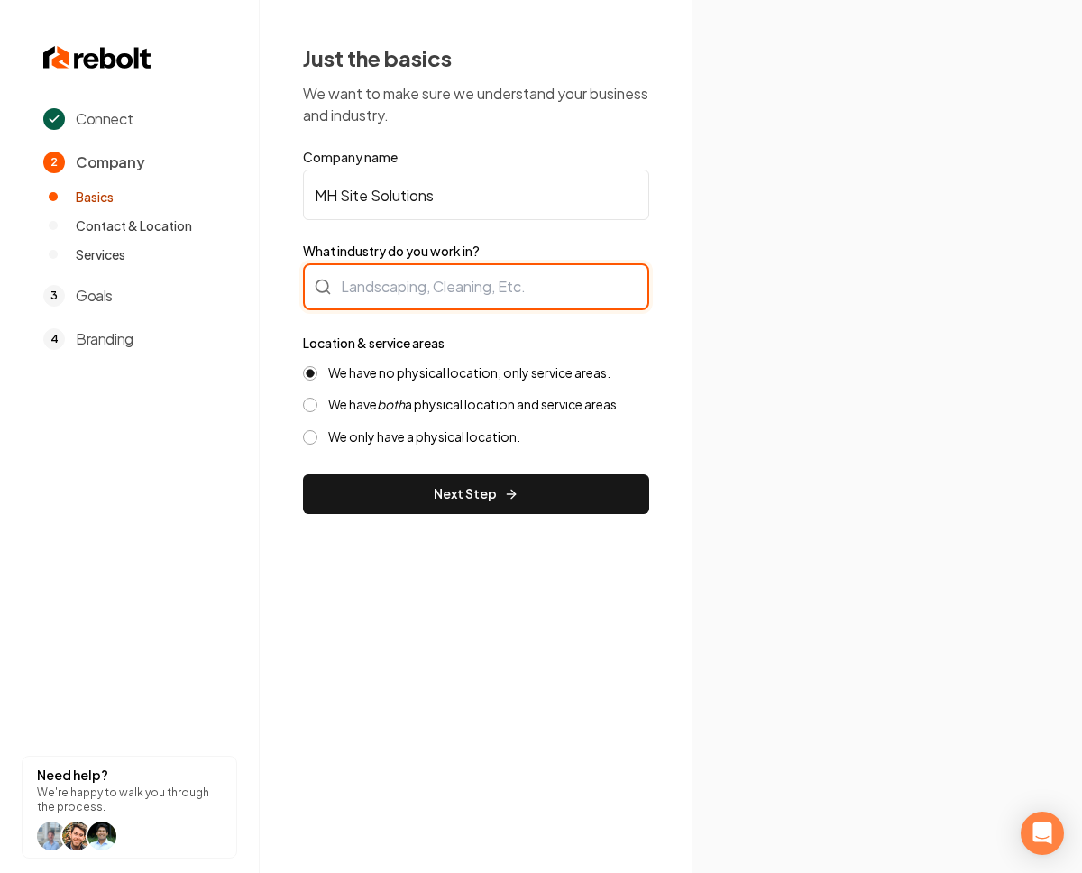
click at [445, 294] on div at bounding box center [476, 286] width 346 height 47
click at [451, 273] on input "Landscaping" at bounding box center [476, 286] width 346 height 47
click at [442, 296] on input "Landscaping" at bounding box center [476, 286] width 346 height 47
click at [446, 290] on input "Landscaping" at bounding box center [476, 286] width 346 height 47
drag, startPoint x: 425, startPoint y: 279, endPoint x: 436, endPoint y: 286, distance: 13.0
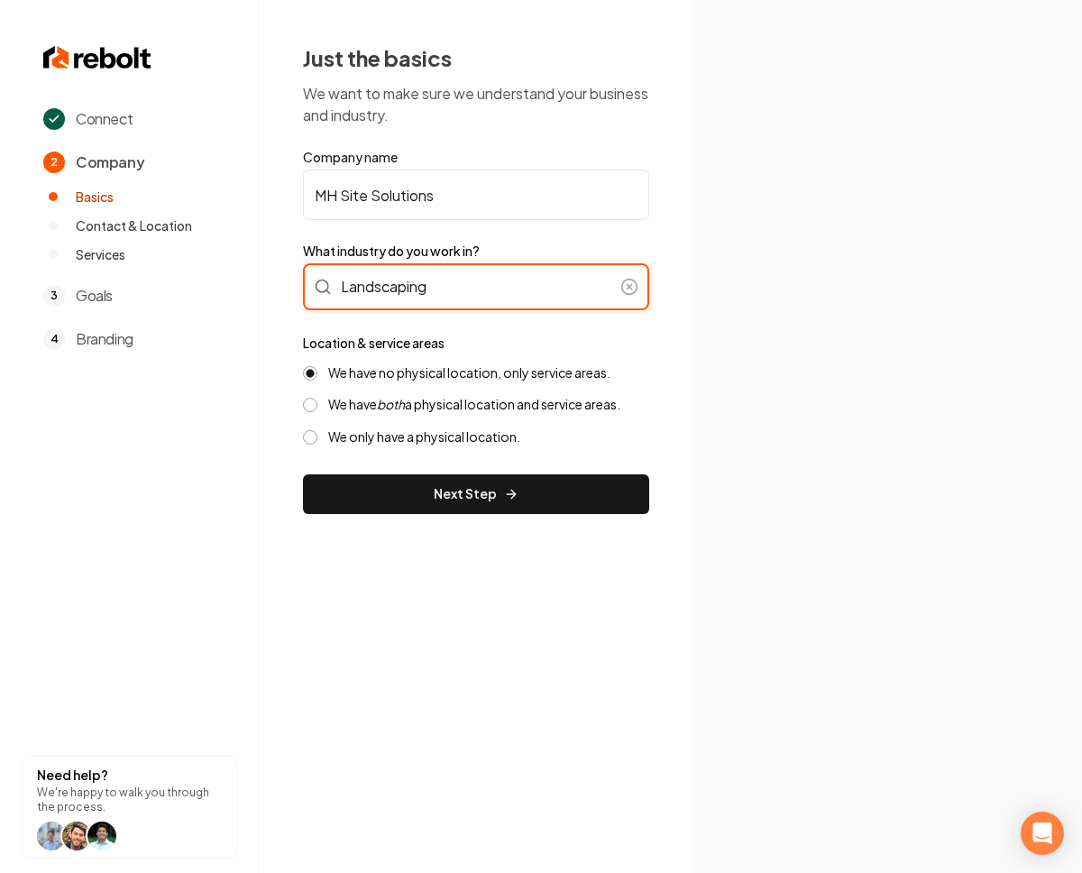
click at [427, 280] on input "Landscaping" at bounding box center [476, 286] width 346 height 47
click at [436, 285] on input "Landscaping" at bounding box center [476, 286] width 346 height 47
type input "Landscaping"
drag, startPoint x: 768, startPoint y: 280, endPoint x: 667, endPoint y: 290, distance: 101.5
click at [767, 279] on section at bounding box center [888, 436] width 390 height 873
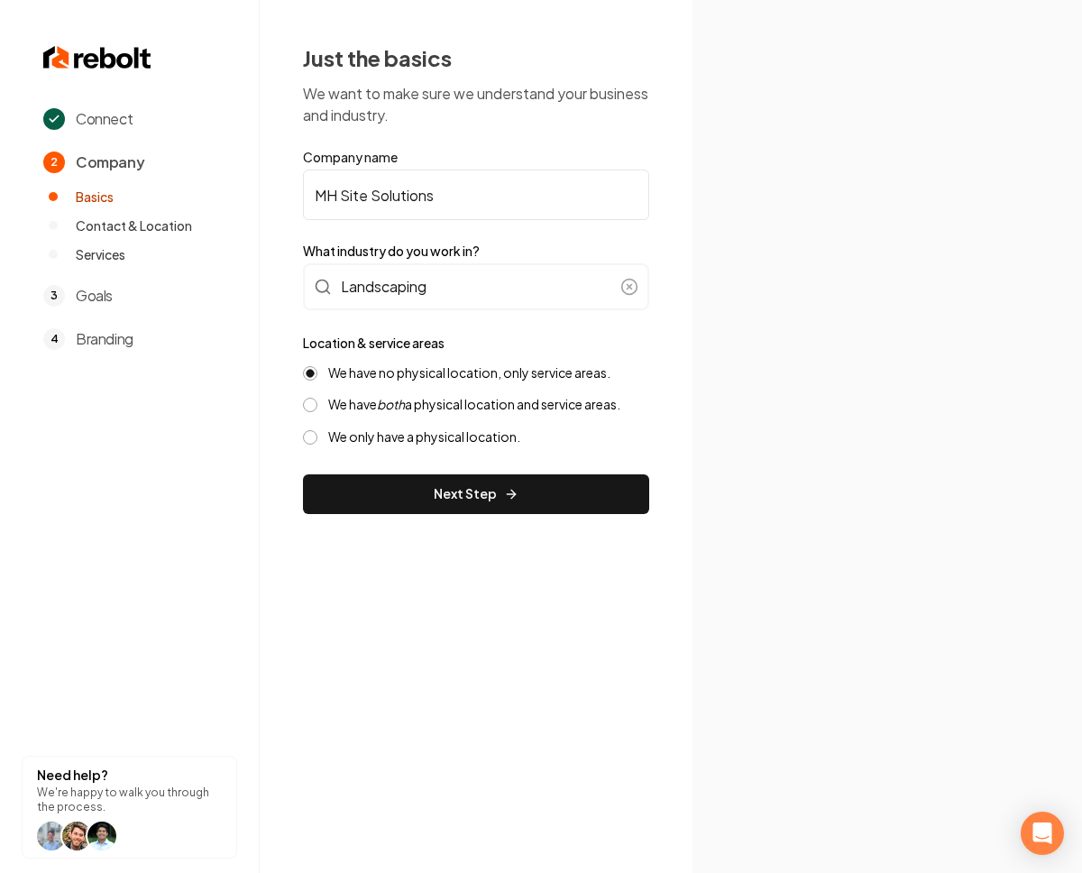
click at [312, 404] on button "We have both a physical location and service areas." at bounding box center [310, 405] width 14 height 14
click at [490, 492] on button "Next Step" at bounding box center [476, 494] width 346 height 40
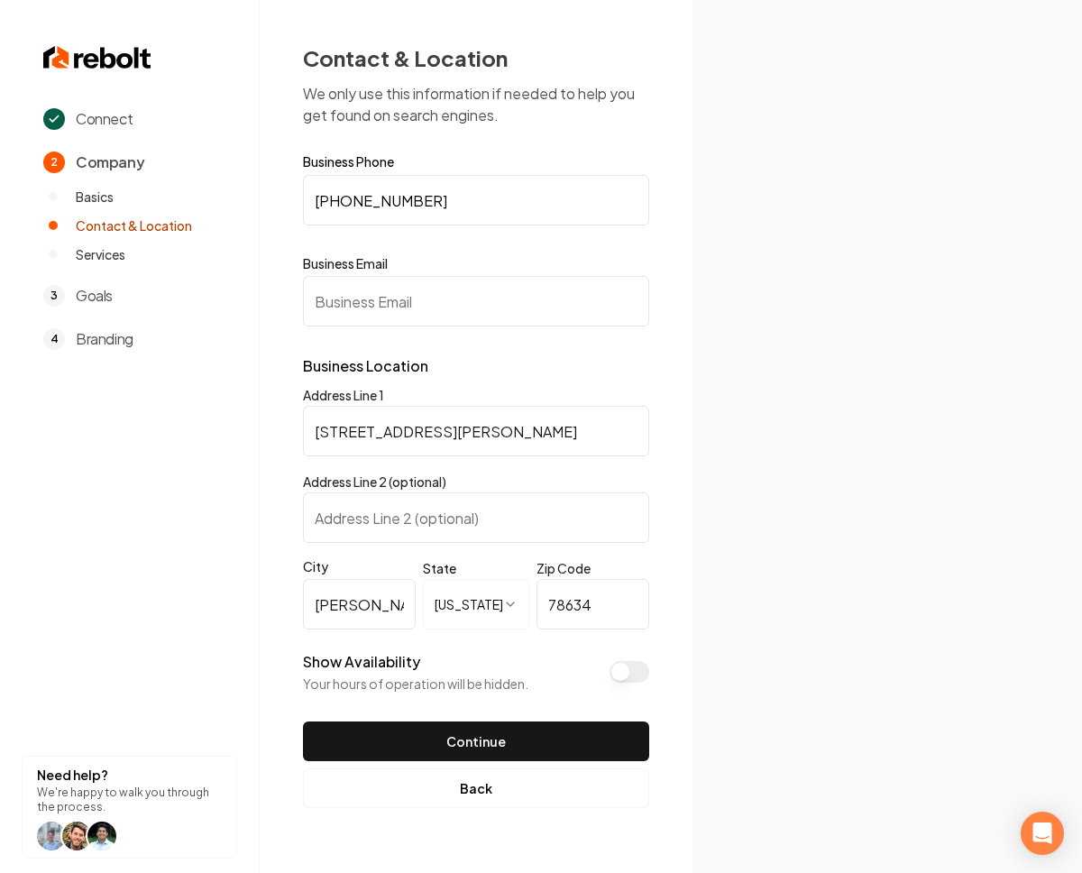
click at [624, 661] on button "Show Availability" at bounding box center [630, 672] width 40 height 22
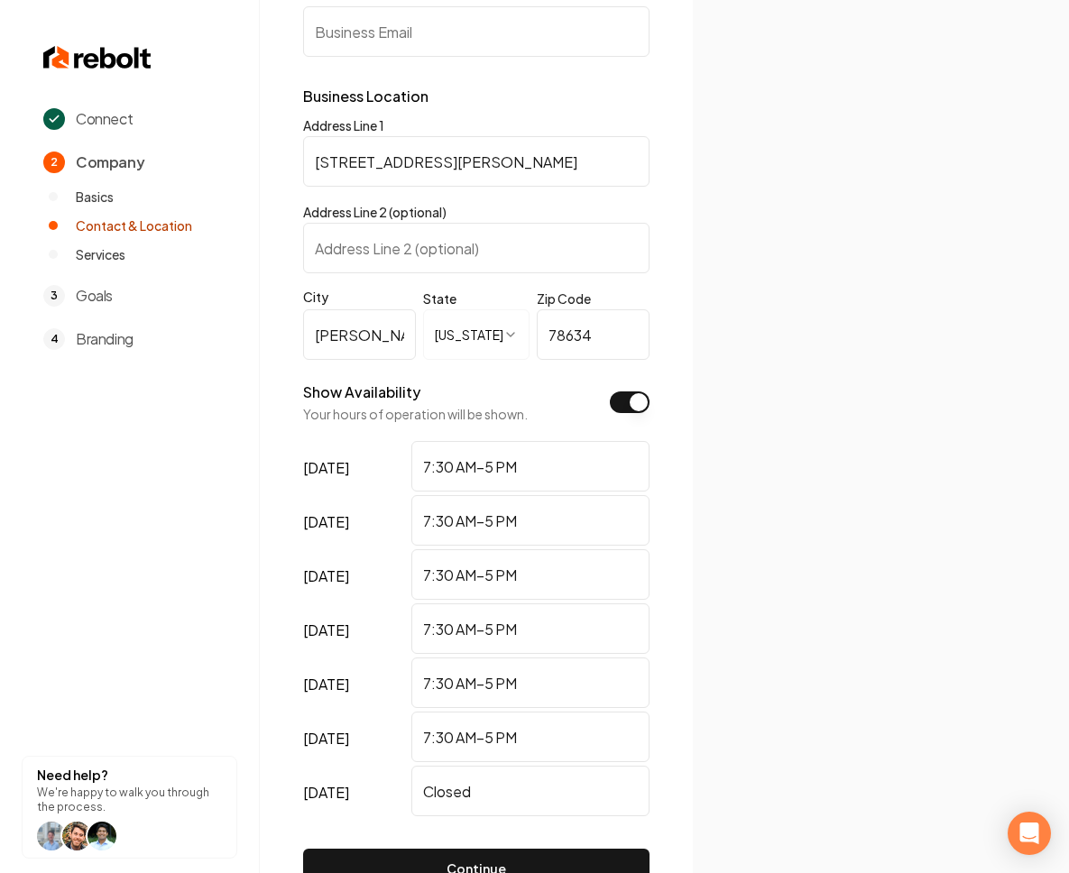
scroll to position [348, 0]
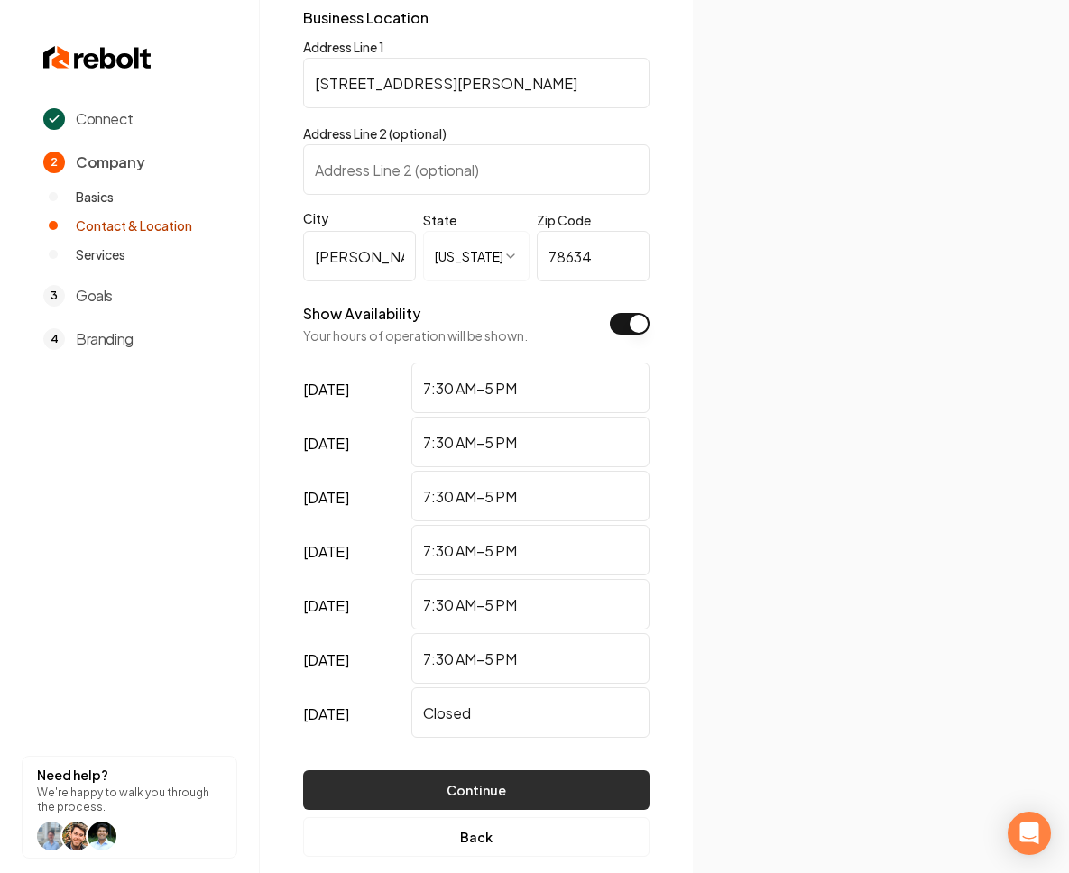
click at [543, 793] on button "Continue" at bounding box center [476, 790] width 346 height 40
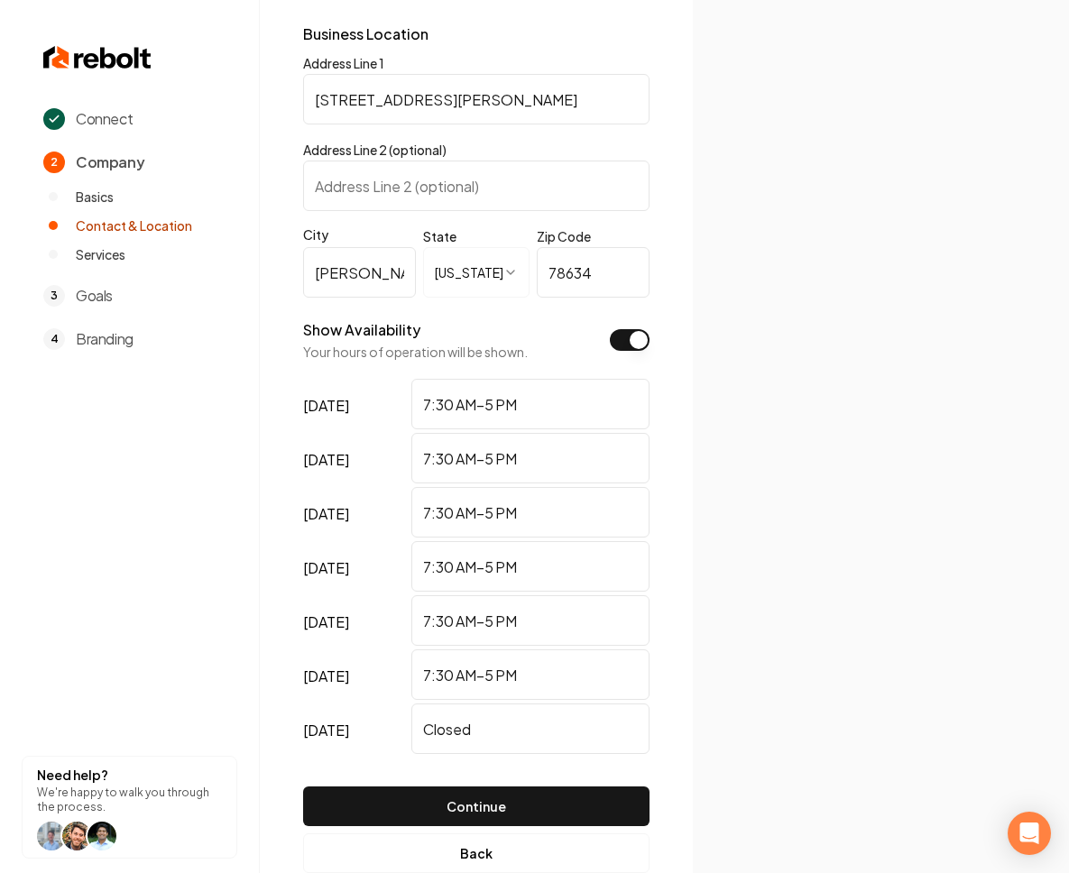
scroll to position [0, 0]
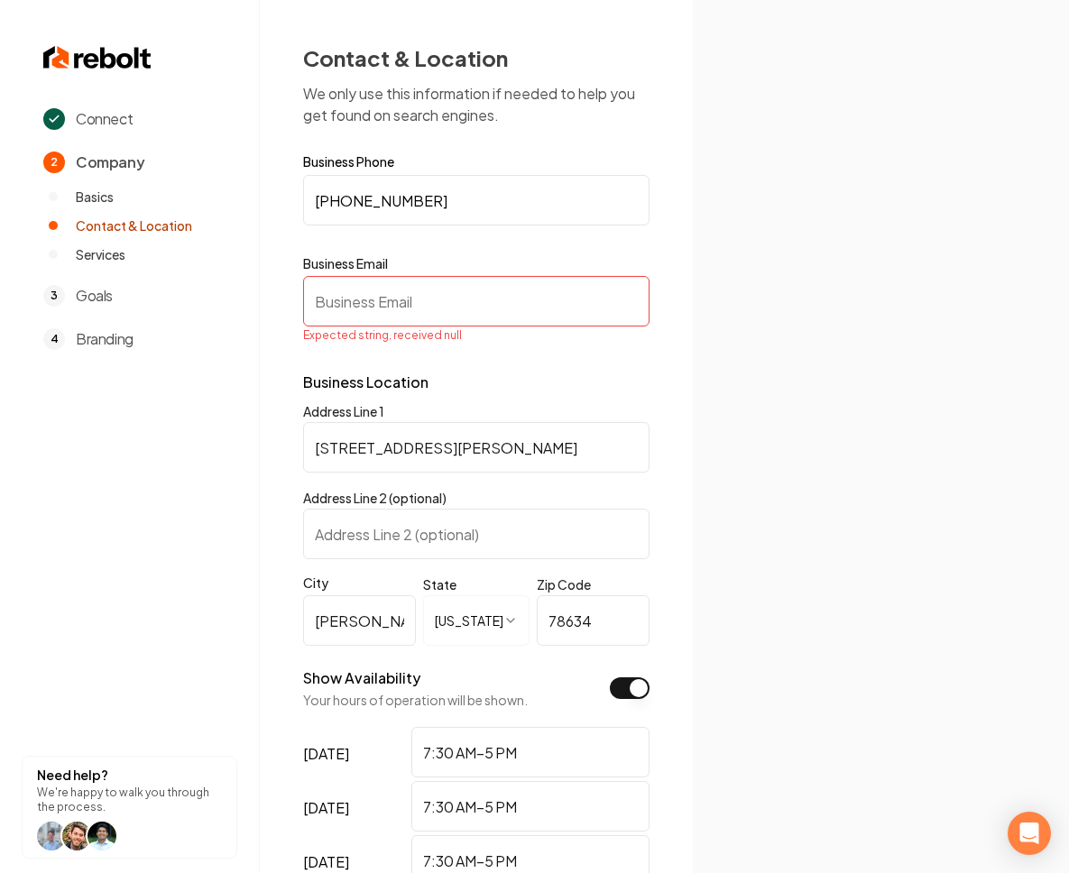
click at [408, 297] on input "Business Email" at bounding box center [476, 301] width 346 height 51
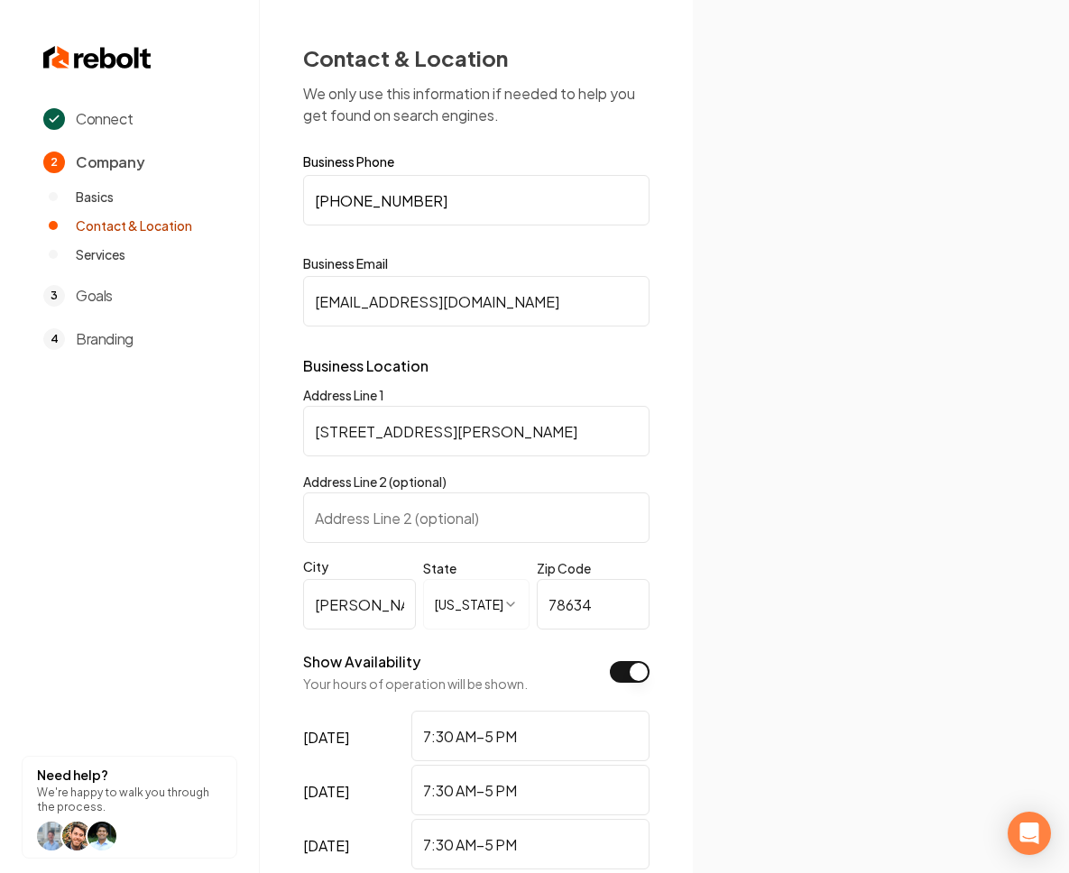
type input "[EMAIL_ADDRESS][DOMAIN_NAME]"
click at [693, 324] on section at bounding box center [881, 436] width 376 height 873
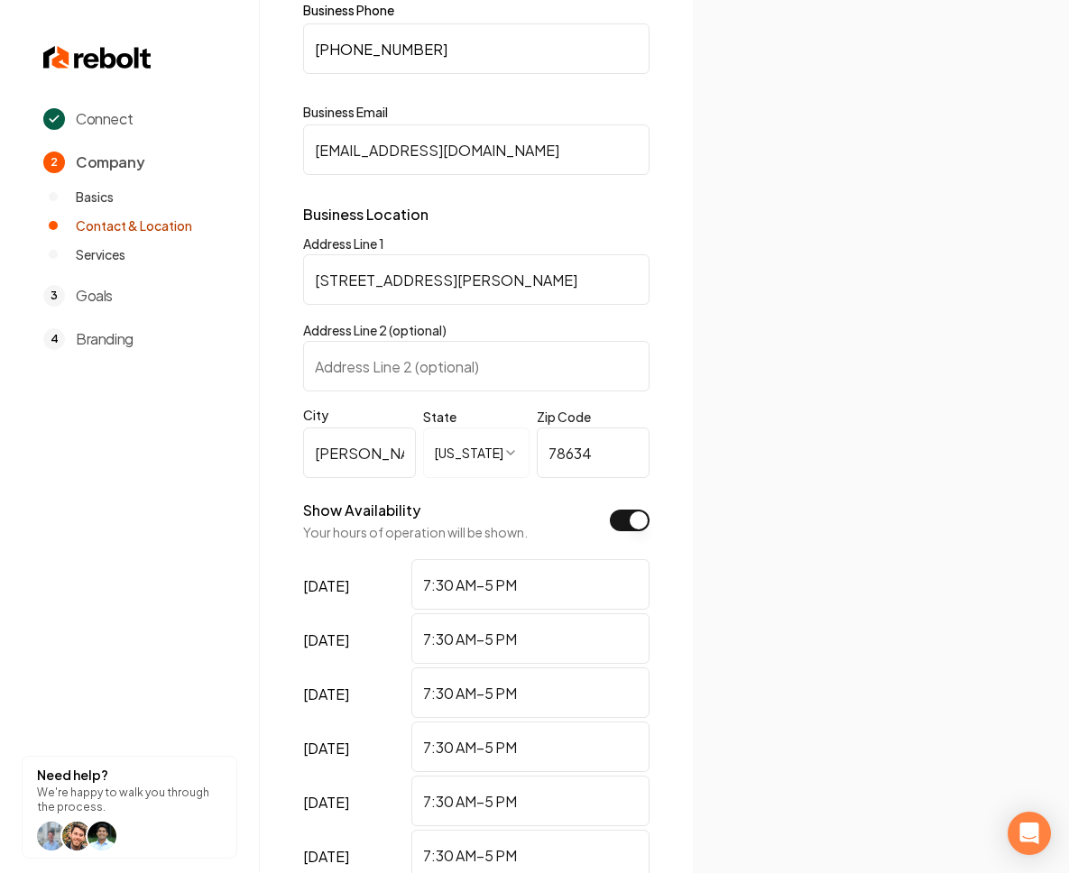
scroll to position [375, 0]
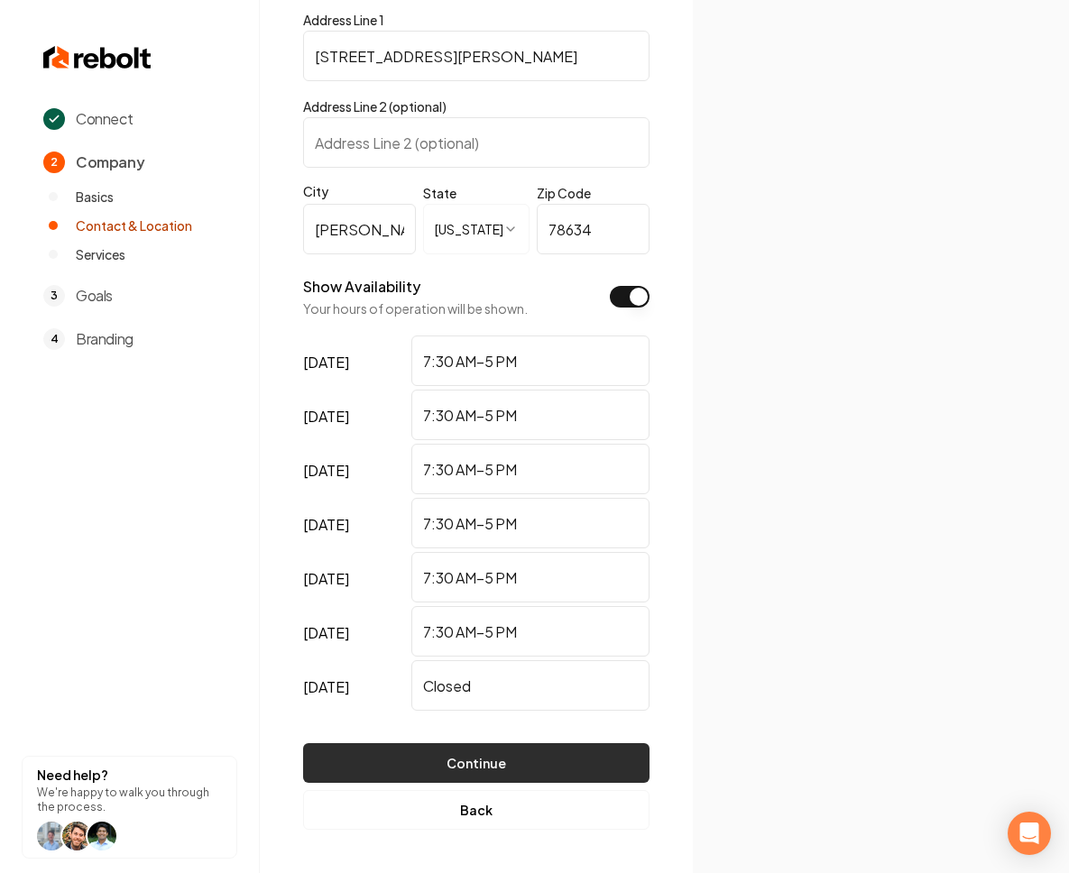
click at [569, 752] on button "Continue" at bounding box center [476, 763] width 346 height 40
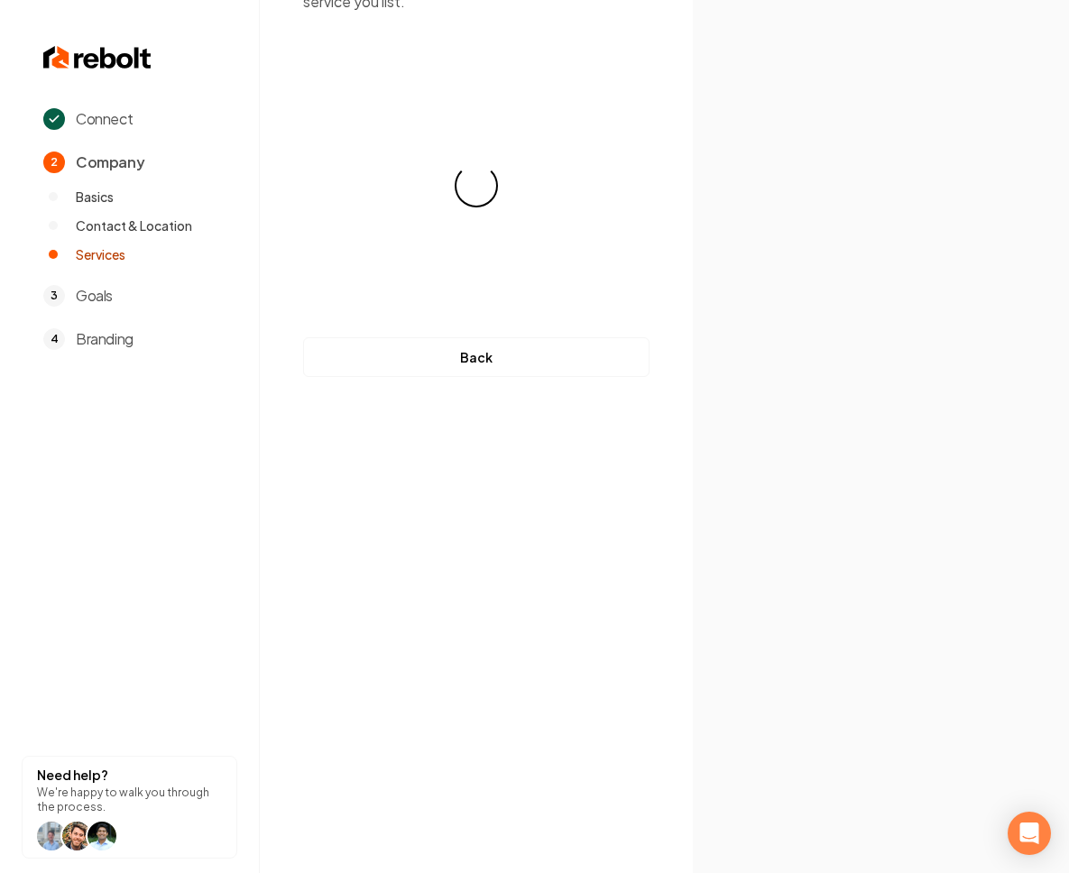
scroll to position [0, 0]
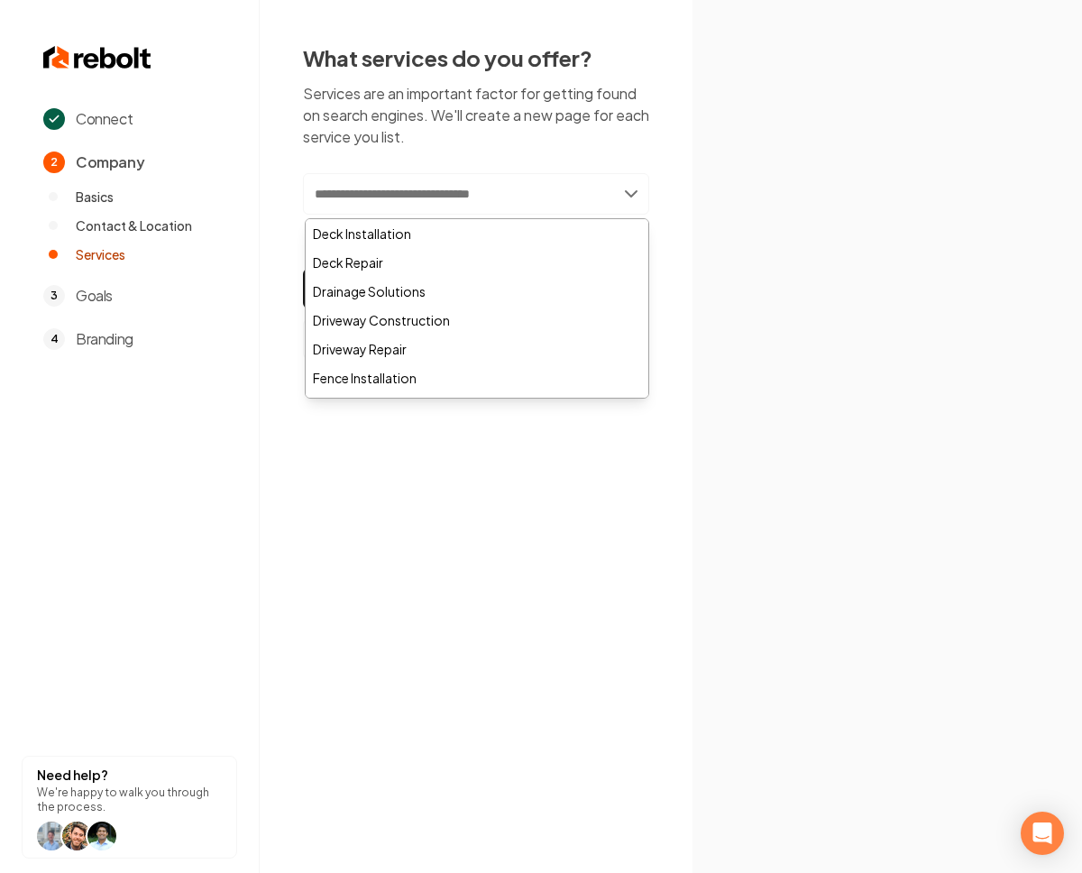
click at [493, 189] on input "text" at bounding box center [476, 193] width 346 height 41
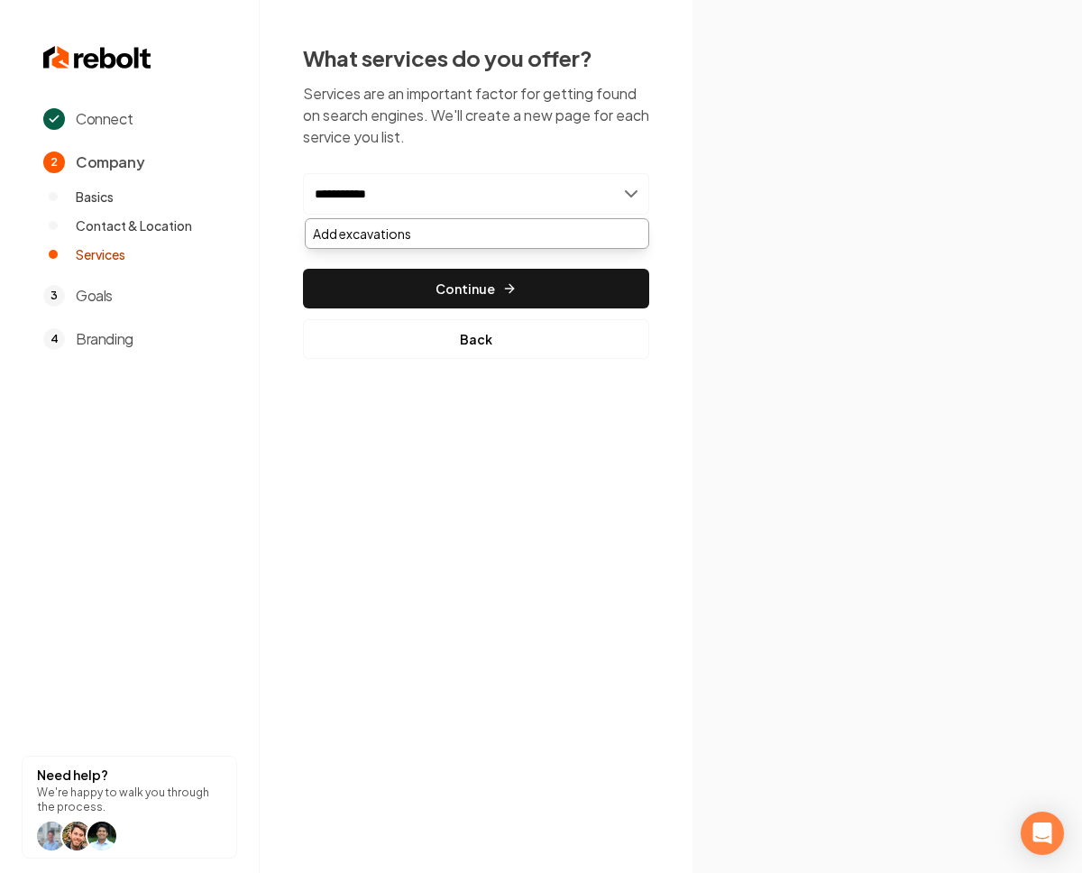
drag, startPoint x: 349, startPoint y: 191, endPoint x: 262, endPoint y: 201, distance: 88.1
click at [262, 201] on div "**********" at bounding box center [476, 201] width 433 height 402
type input "**********"
click at [430, 235] on div "Add Excavation & Grading" at bounding box center [477, 233] width 343 height 29
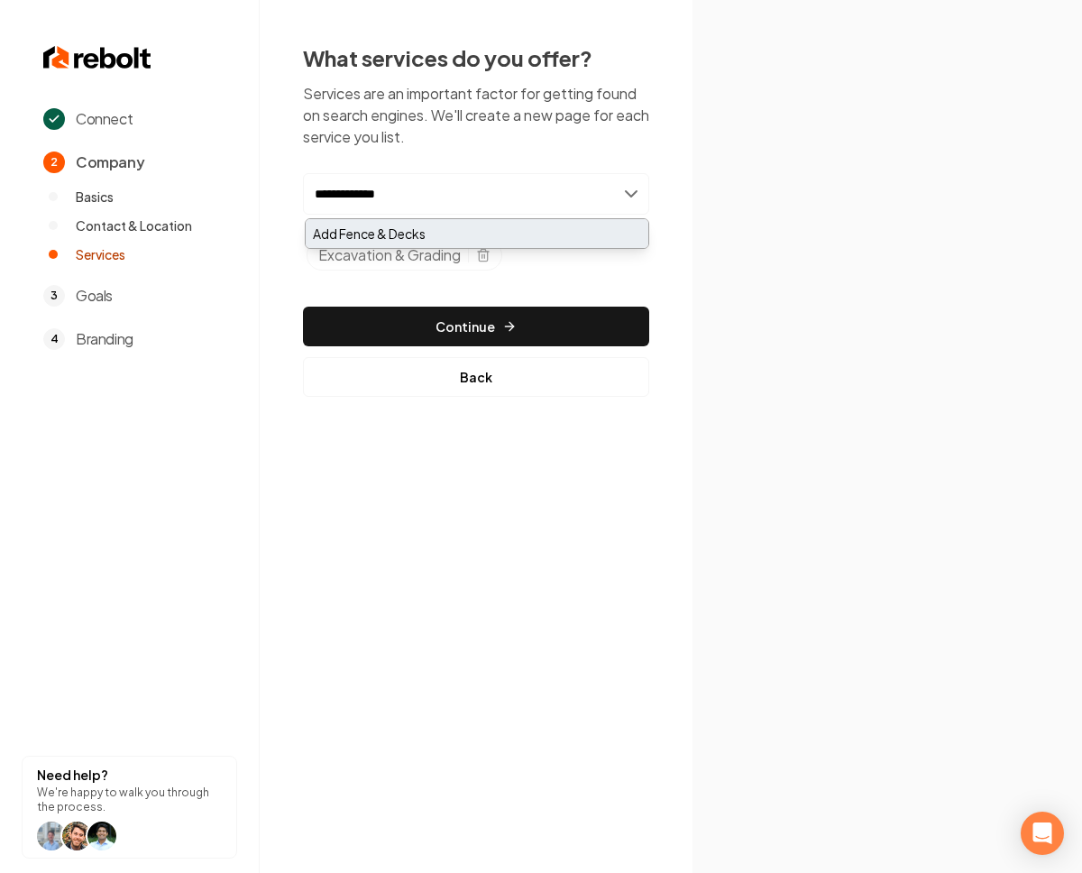
type input "**********"
click at [416, 231] on div "Add Fence & Decks" at bounding box center [477, 233] width 343 height 29
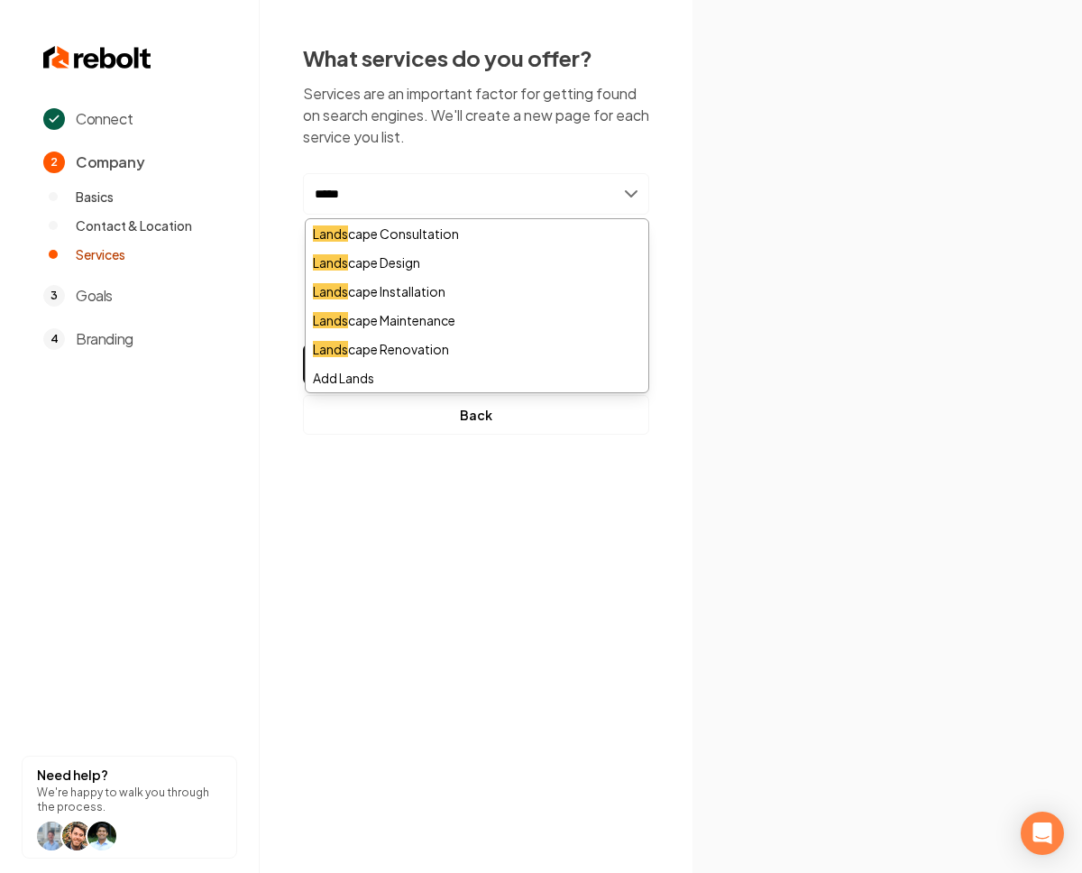
click at [448, 207] on input "*****" at bounding box center [476, 193] width 346 height 41
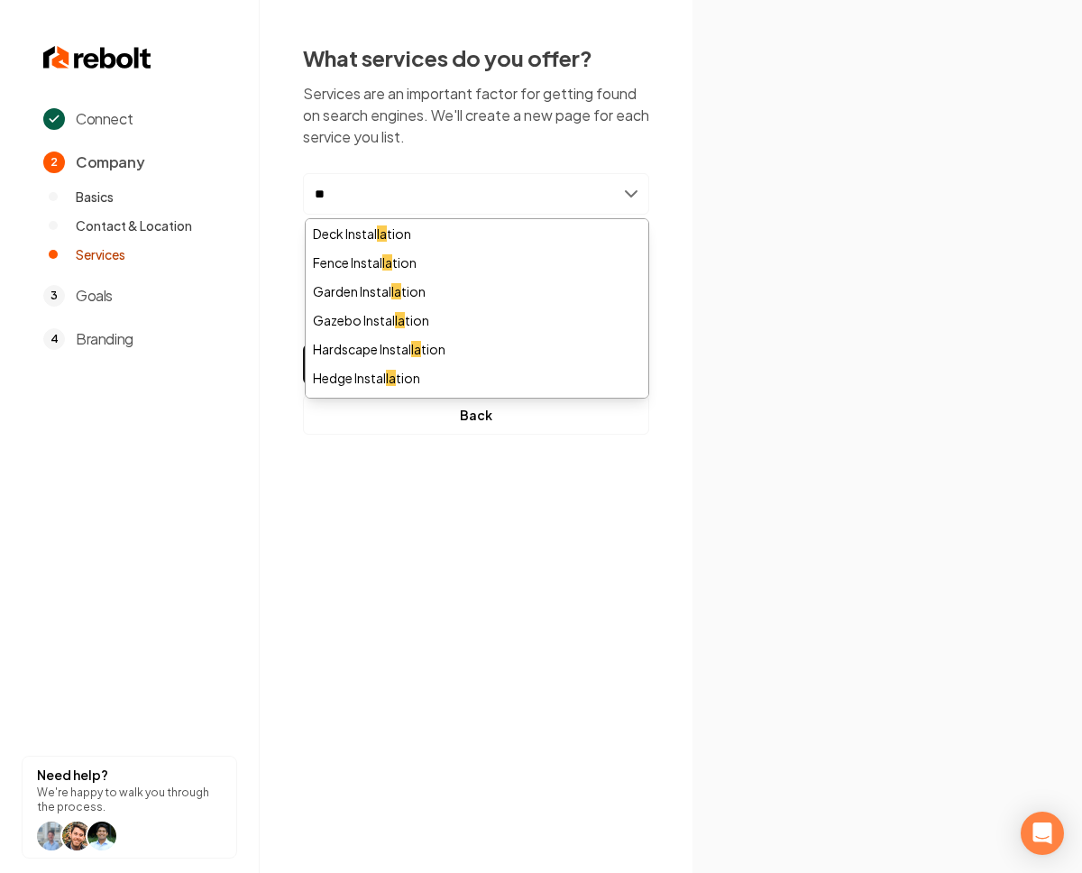
type input "*"
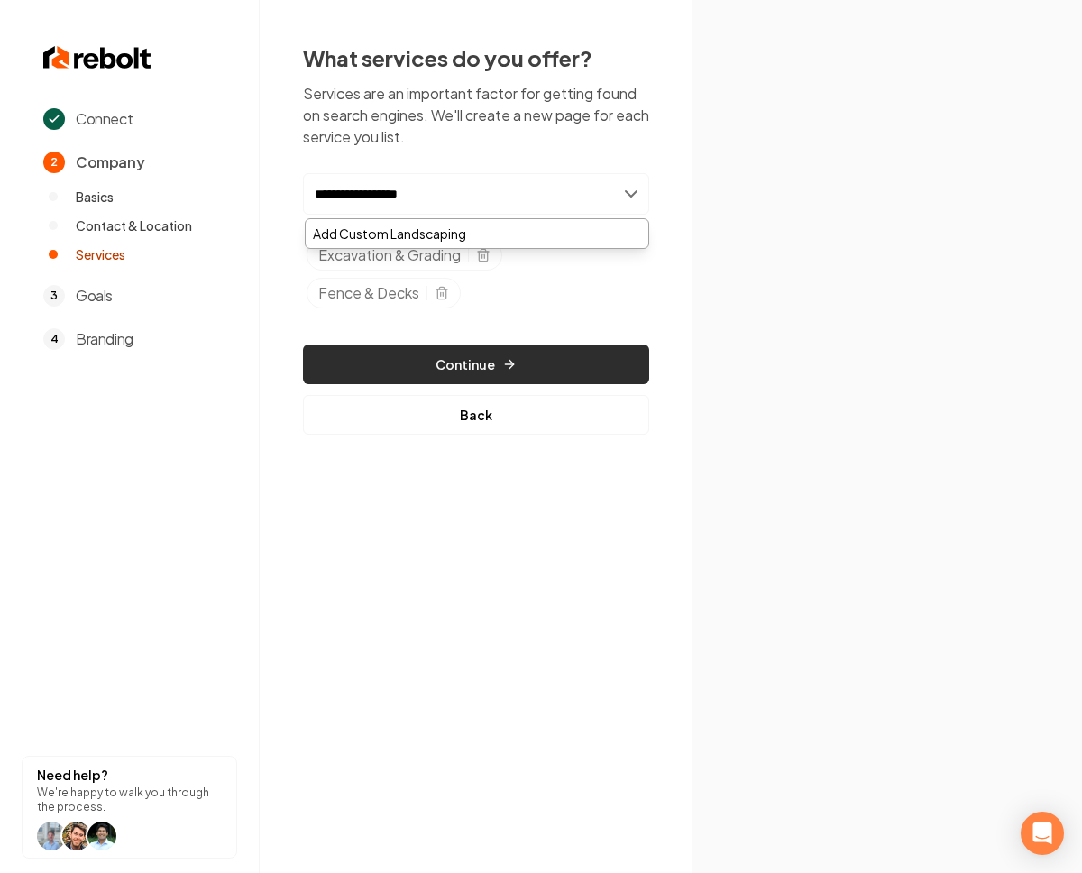
type input "**********"
click at [448, 360] on button "Continue" at bounding box center [476, 365] width 346 height 40
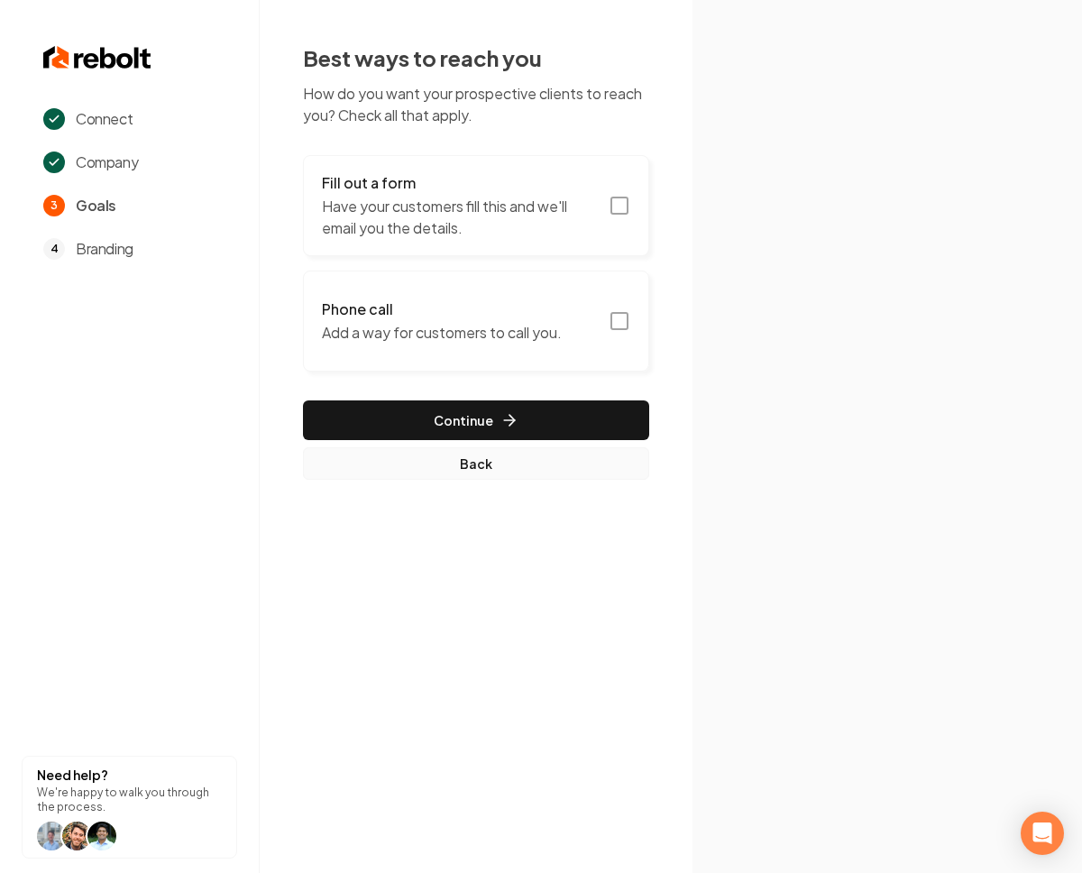
click at [483, 465] on button "Back" at bounding box center [476, 463] width 346 height 32
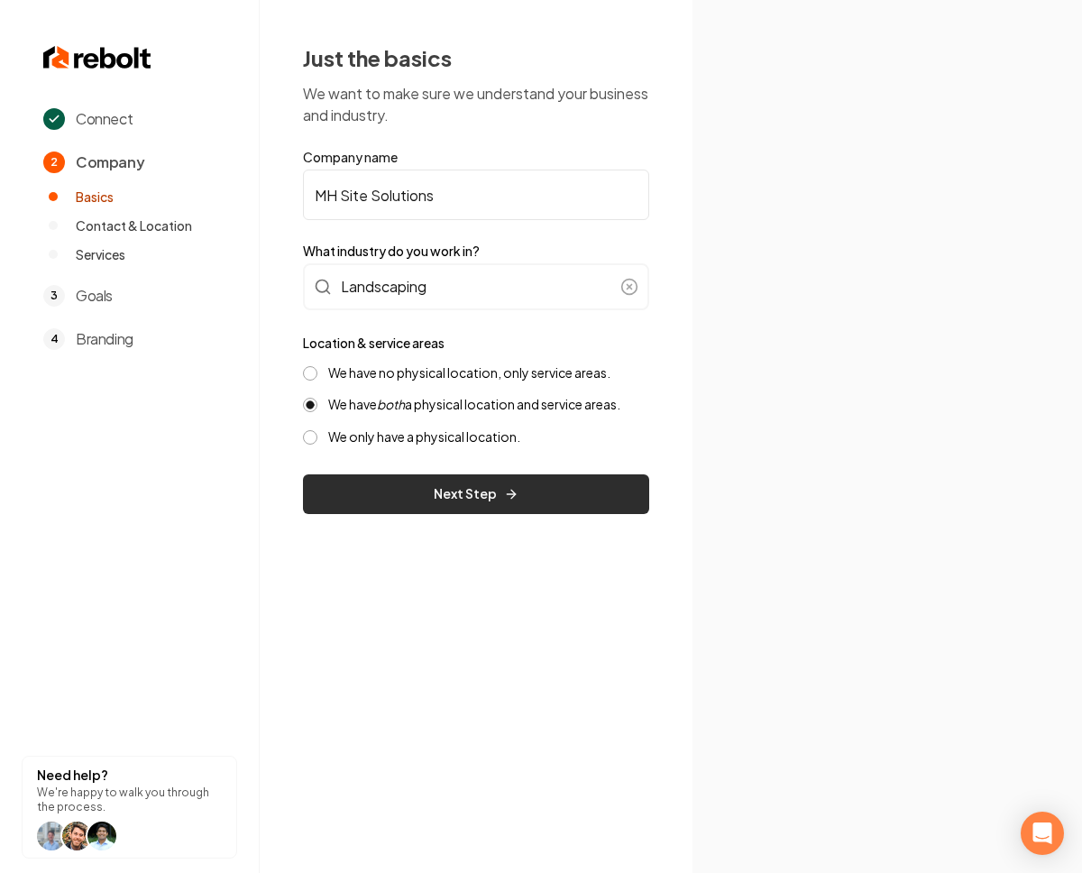
click at [515, 494] on icon "submit" at bounding box center [511, 494] width 14 height 14
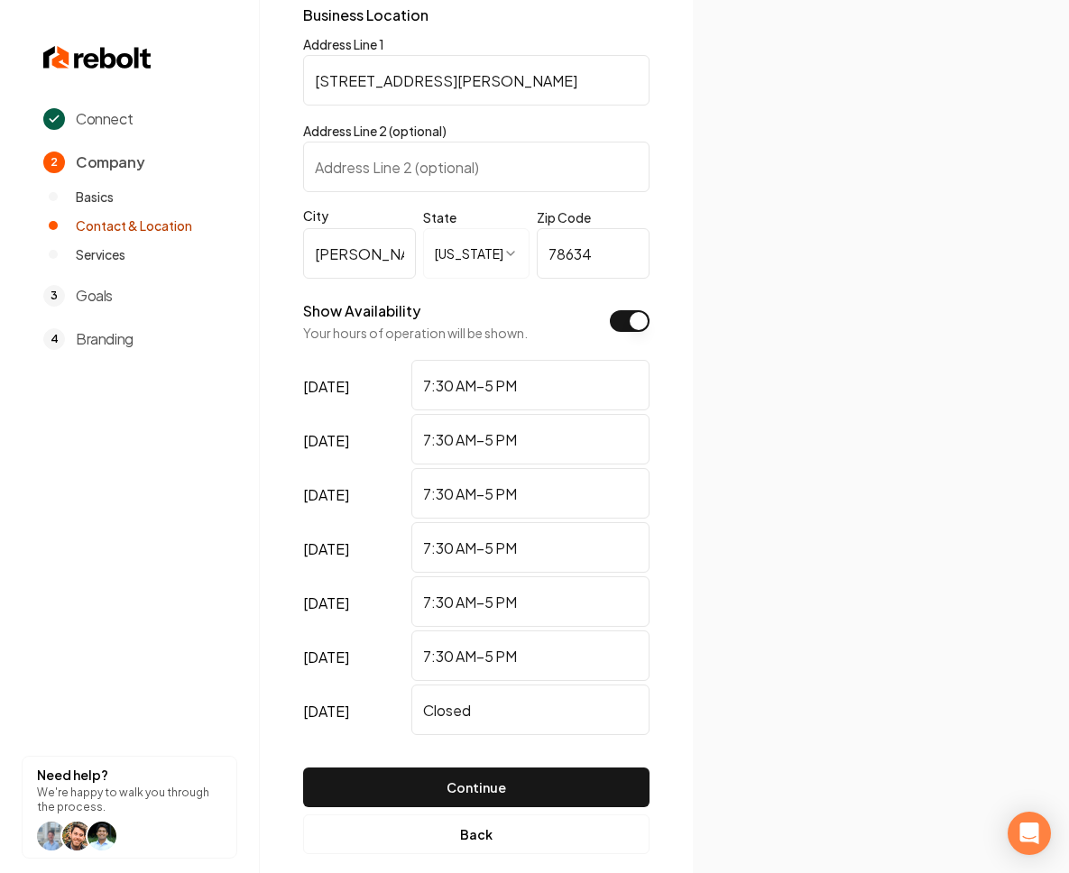
scroll to position [375, 0]
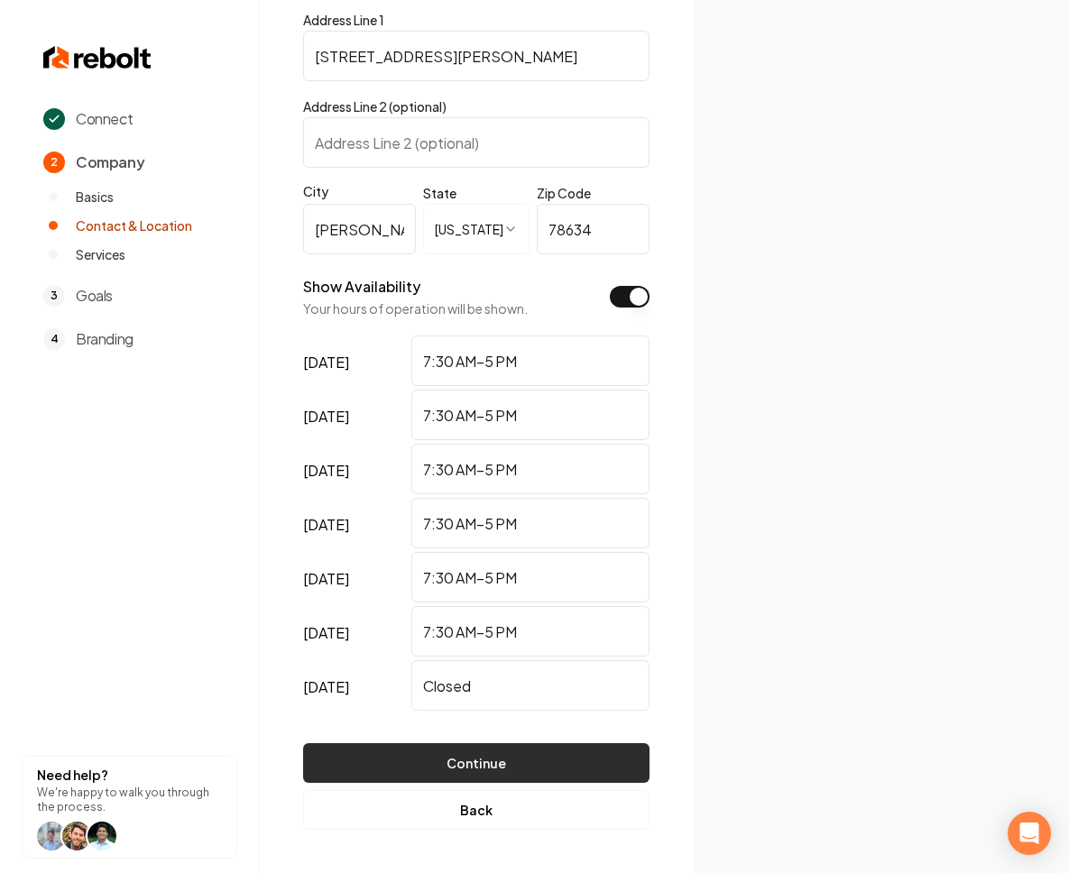
click at [512, 766] on button "Continue" at bounding box center [476, 763] width 346 height 40
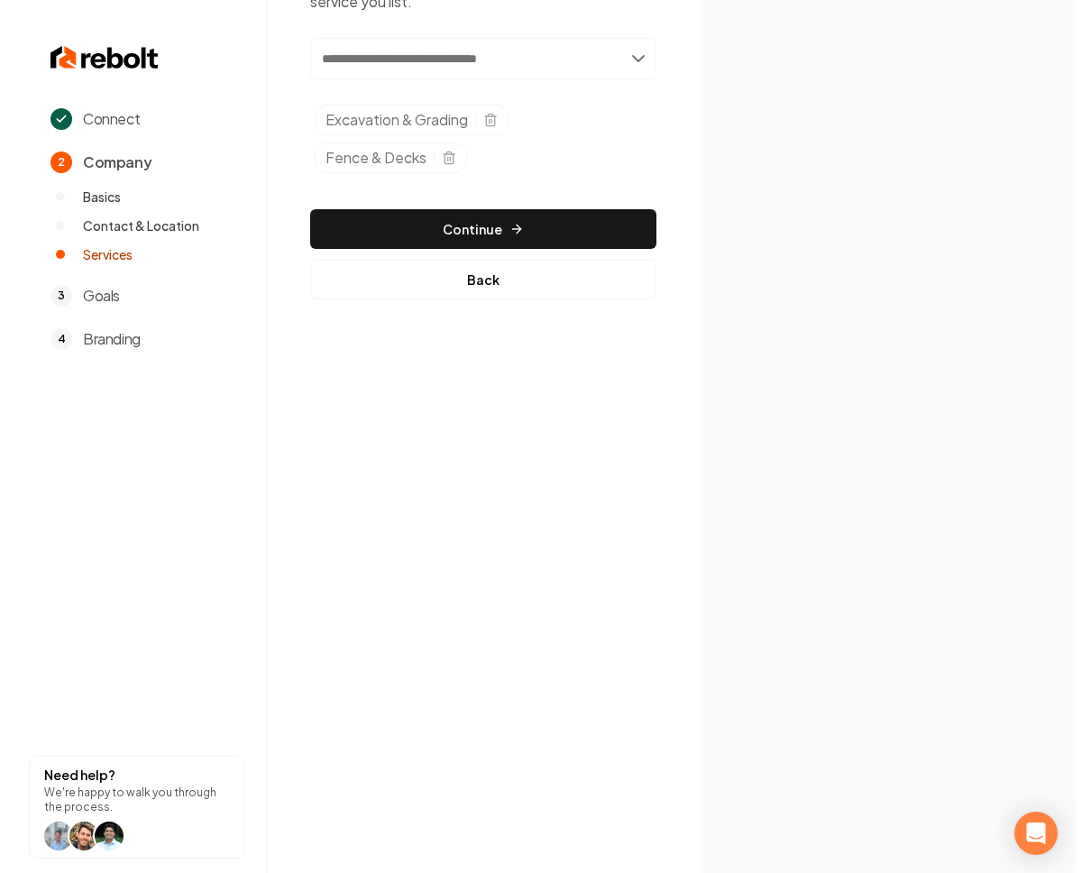
scroll to position [0, 0]
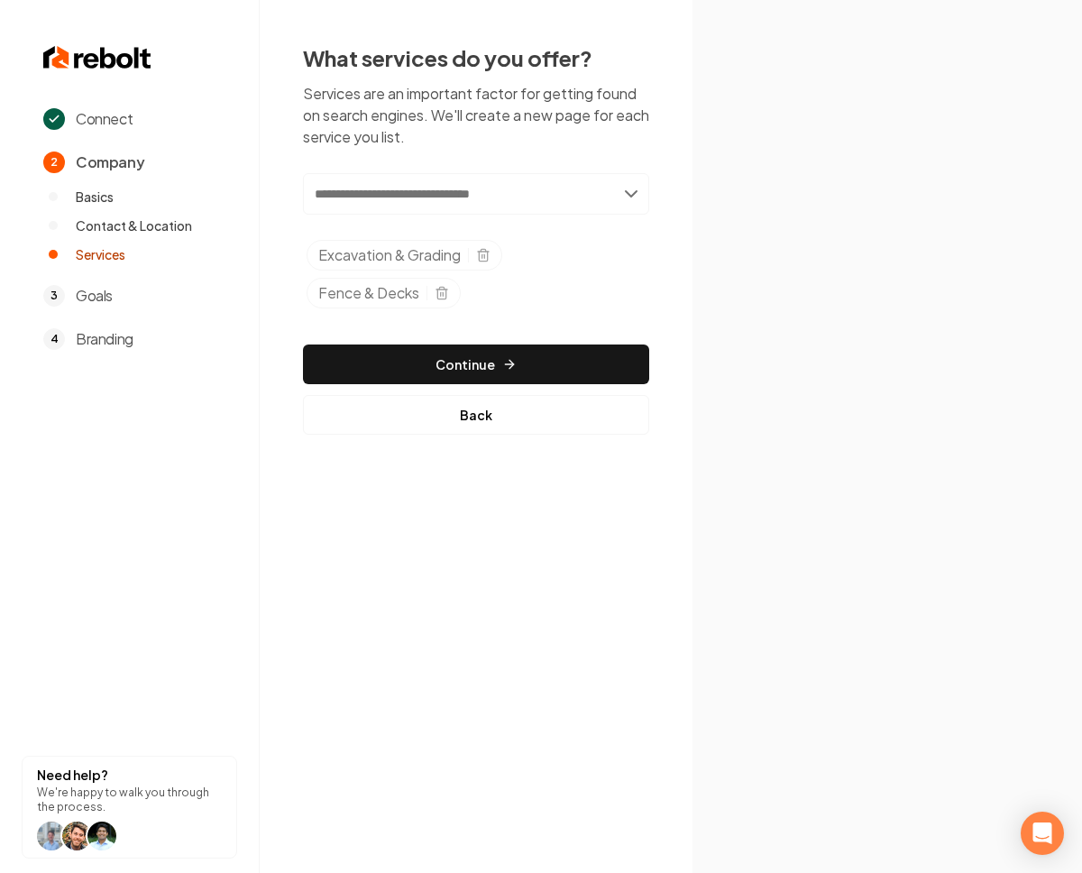
click at [428, 198] on input "text" at bounding box center [476, 193] width 346 height 41
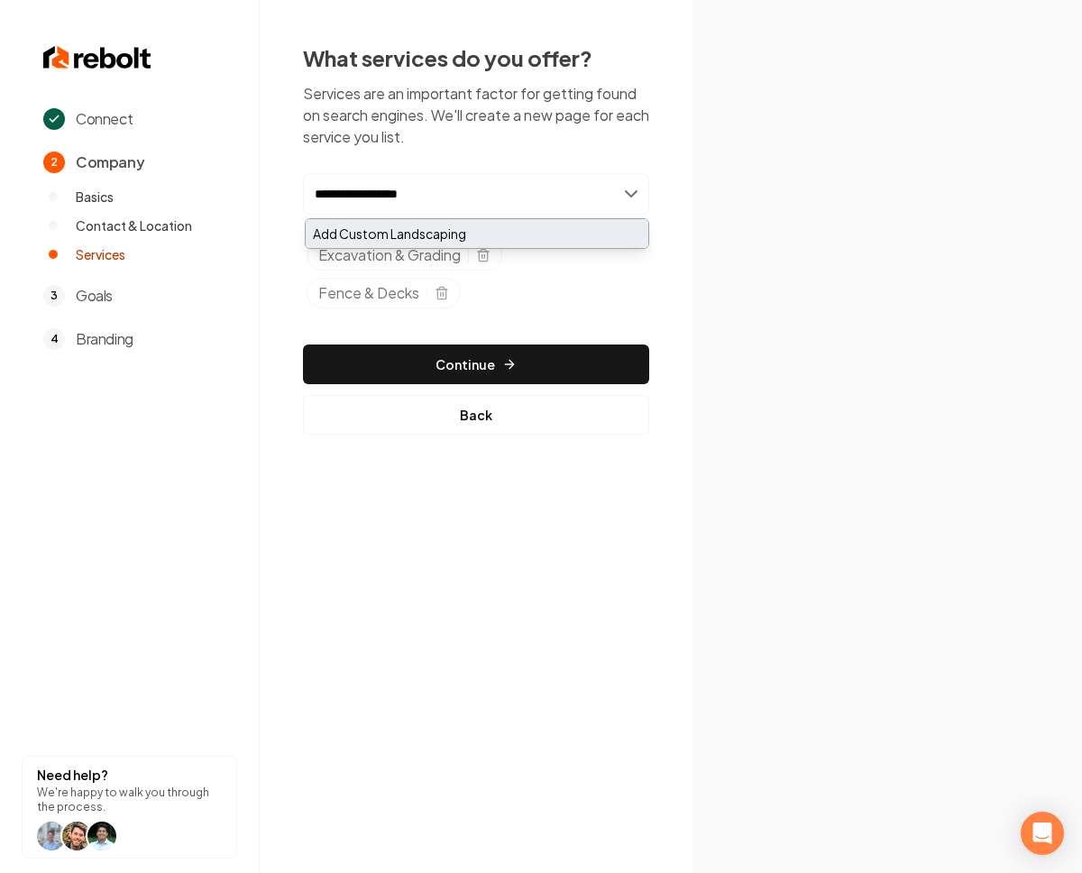
type input "**********"
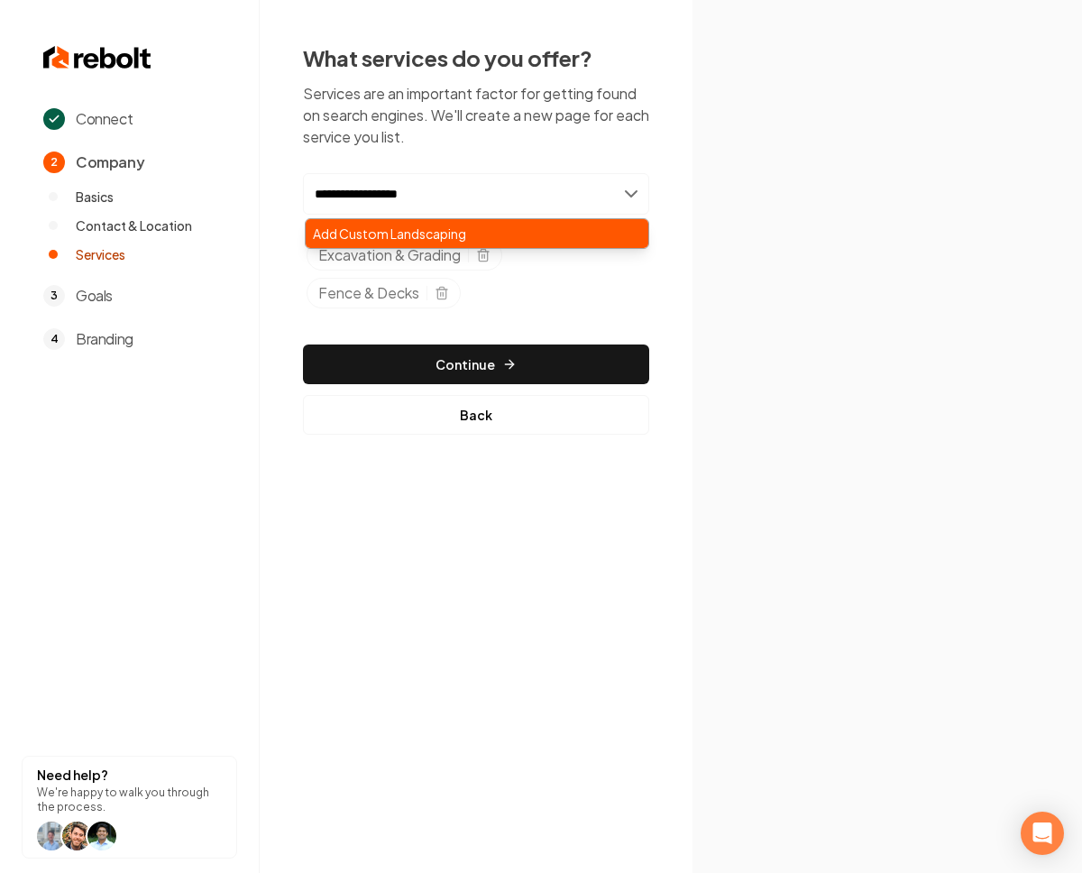
click at [433, 231] on div "Add Custom Landscaping" at bounding box center [477, 233] width 343 height 29
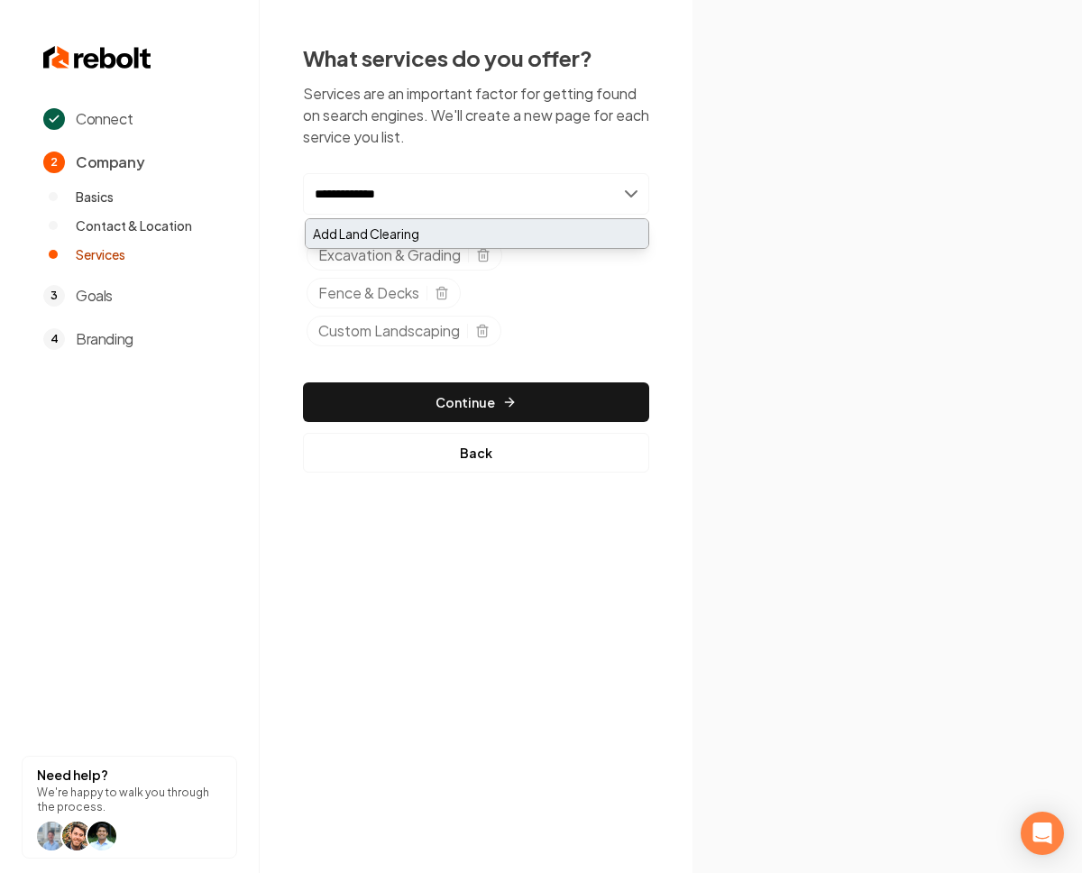
type input "**********"
click at [350, 229] on div "Add Land Clearing" at bounding box center [477, 233] width 343 height 29
type input "**********"
click at [361, 234] on div "Add Power Washing" at bounding box center [477, 233] width 343 height 29
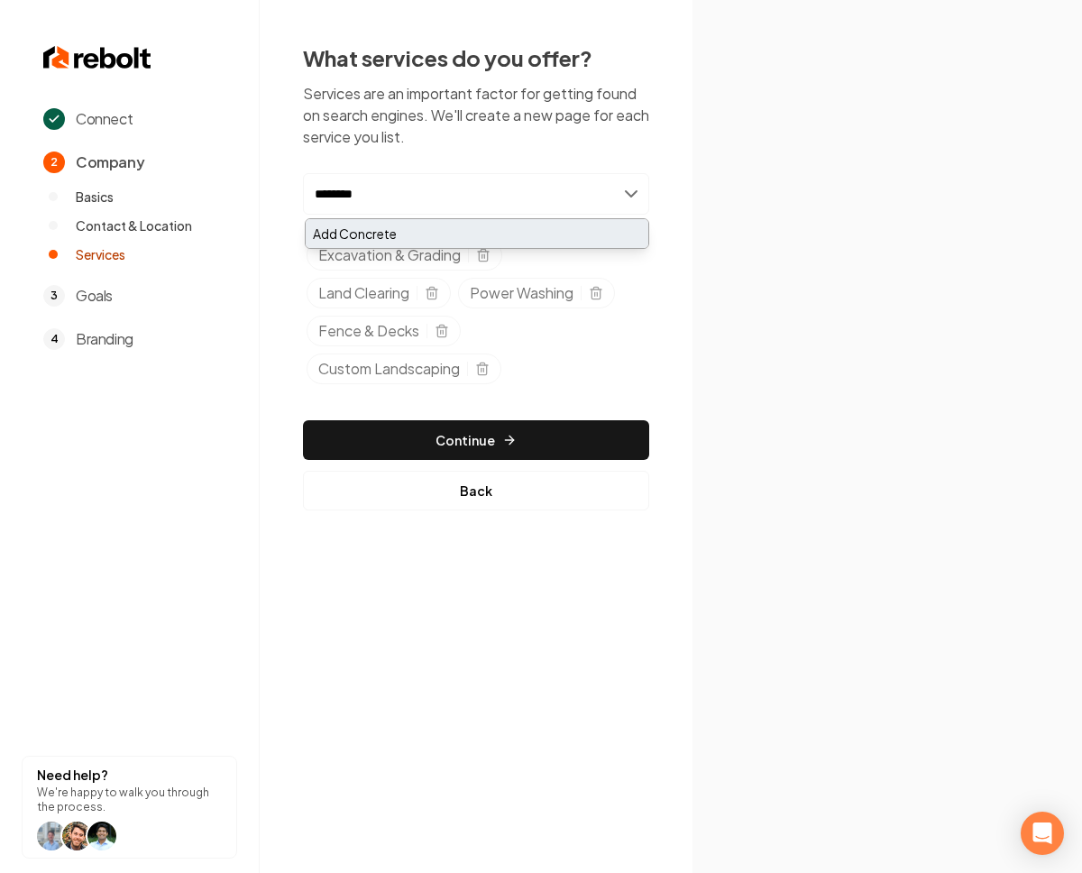
type input "********"
click at [357, 243] on div "Add Concrete" at bounding box center [477, 233] width 343 height 29
type input "**********"
click at [413, 231] on div "Add Junk Removal" at bounding box center [477, 233] width 343 height 29
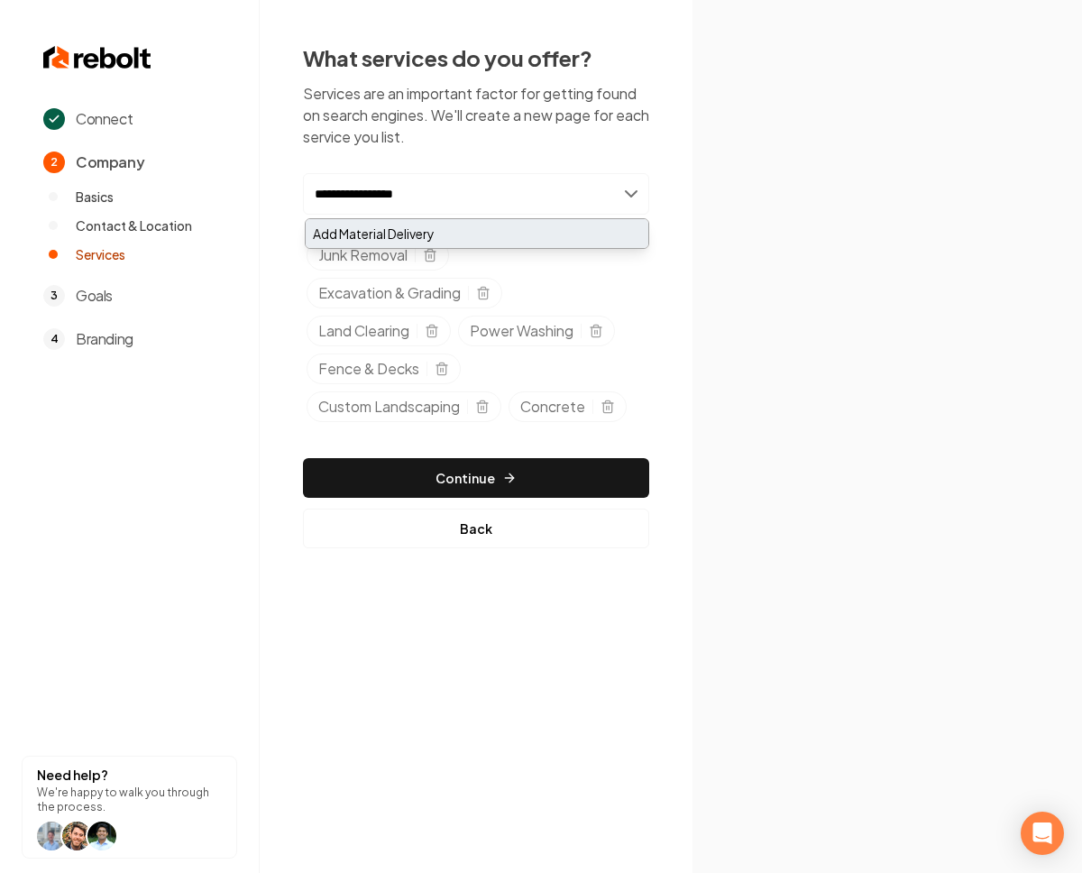
type input "**********"
click at [439, 237] on div "Add Material Delivery" at bounding box center [477, 233] width 343 height 29
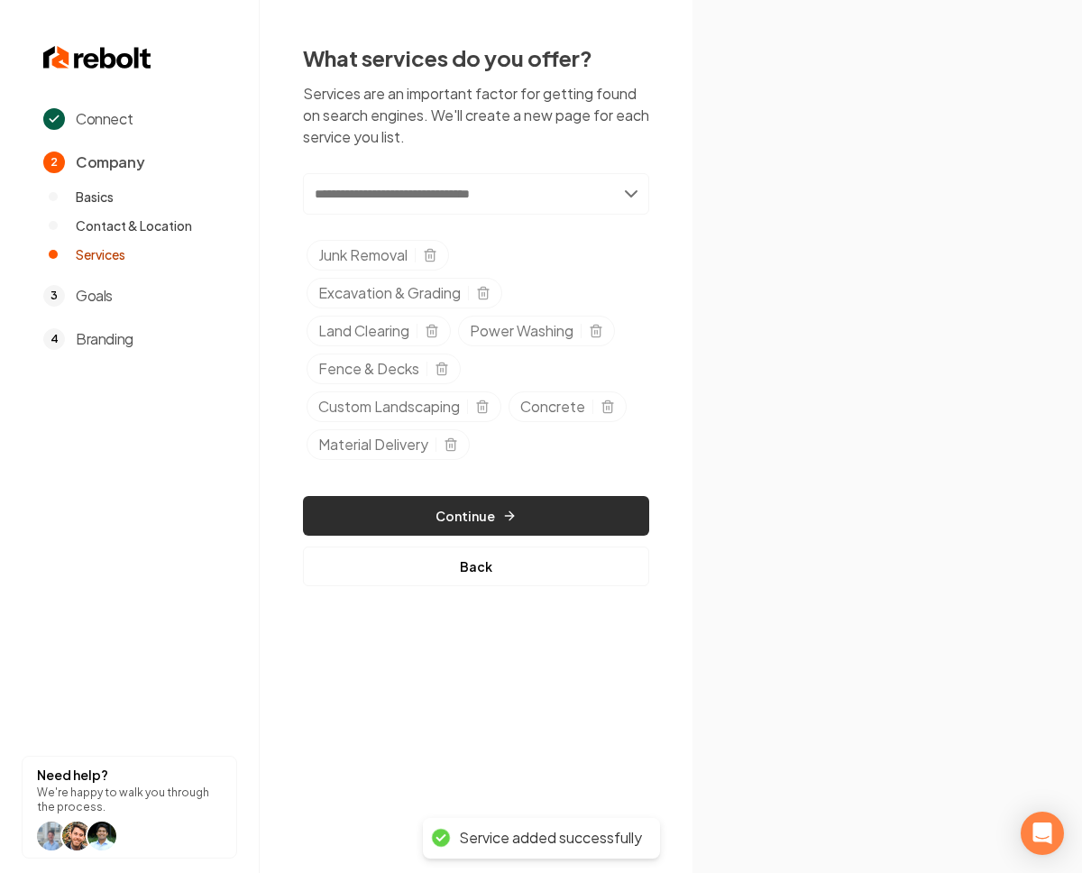
click at [519, 504] on button "Continue" at bounding box center [476, 516] width 346 height 40
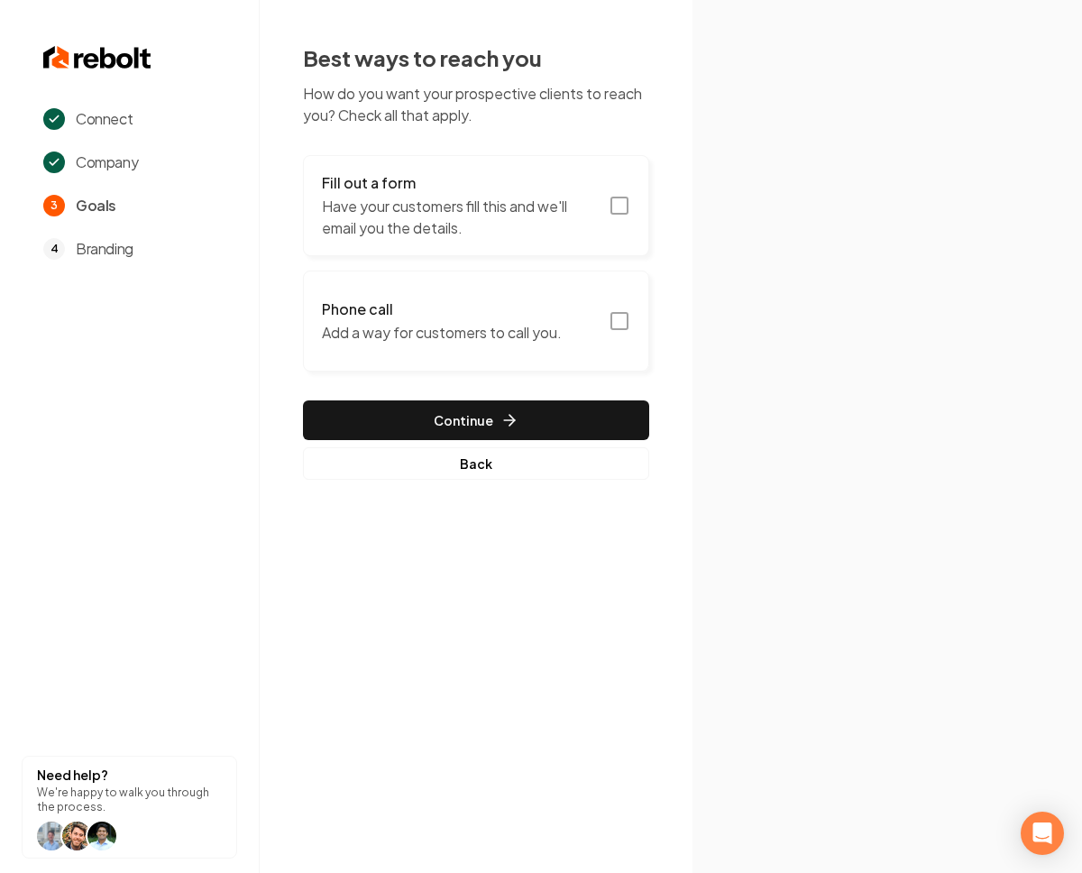
click at [621, 211] on icon "button" at bounding box center [620, 206] width 22 height 22
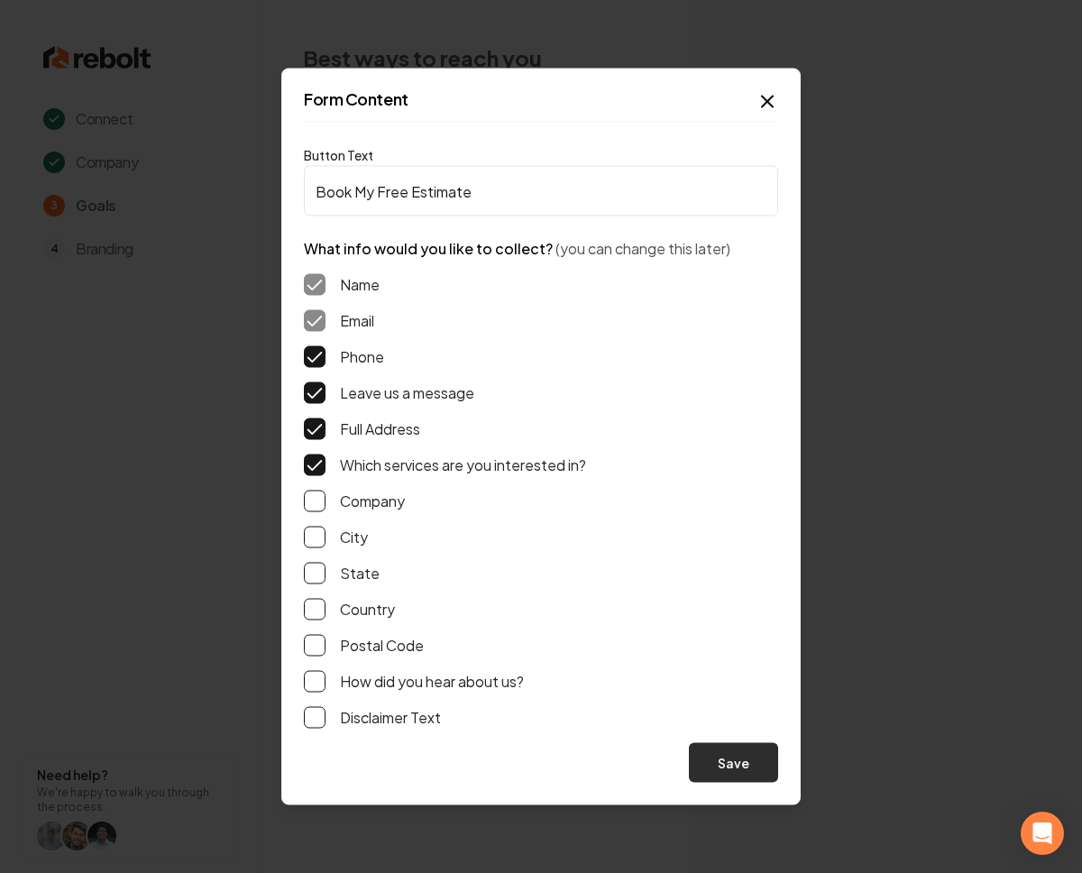
click at [734, 771] on button "Save" at bounding box center [733, 763] width 89 height 40
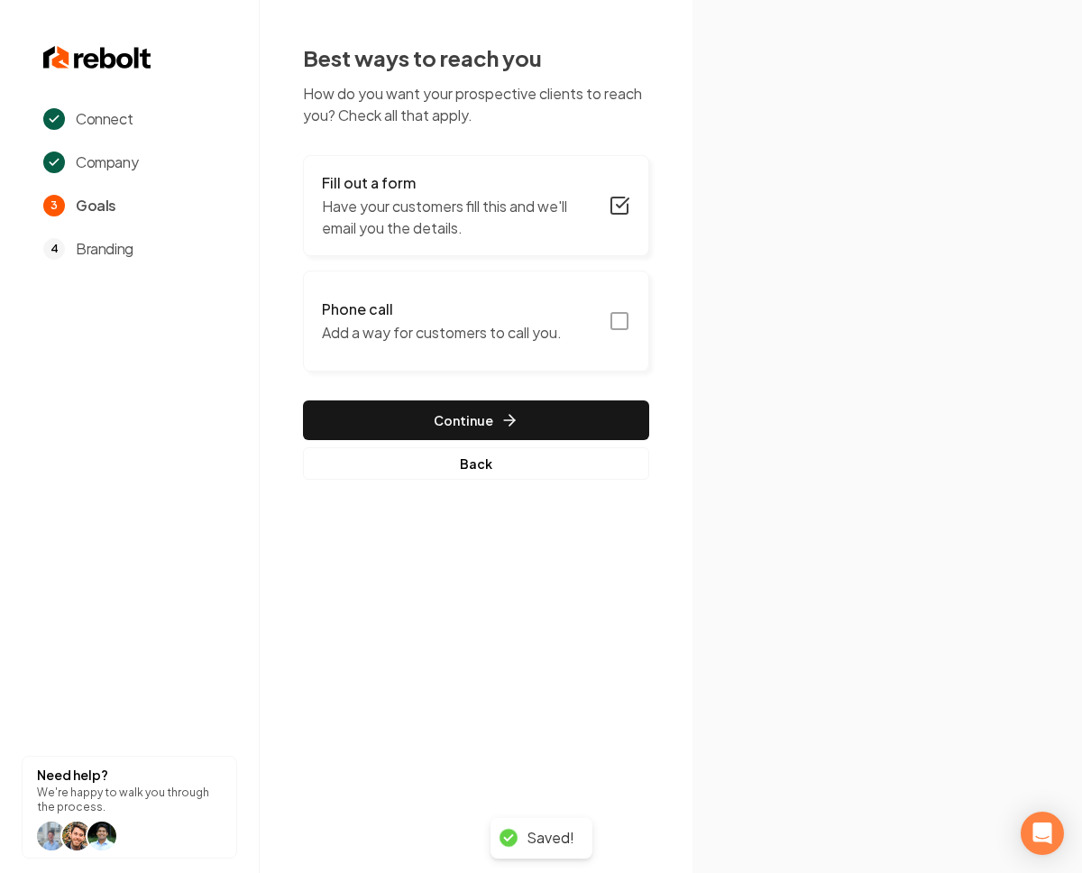
click at [621, 327] on icon "button" at bounding box center [620, 321] width 22 height 22
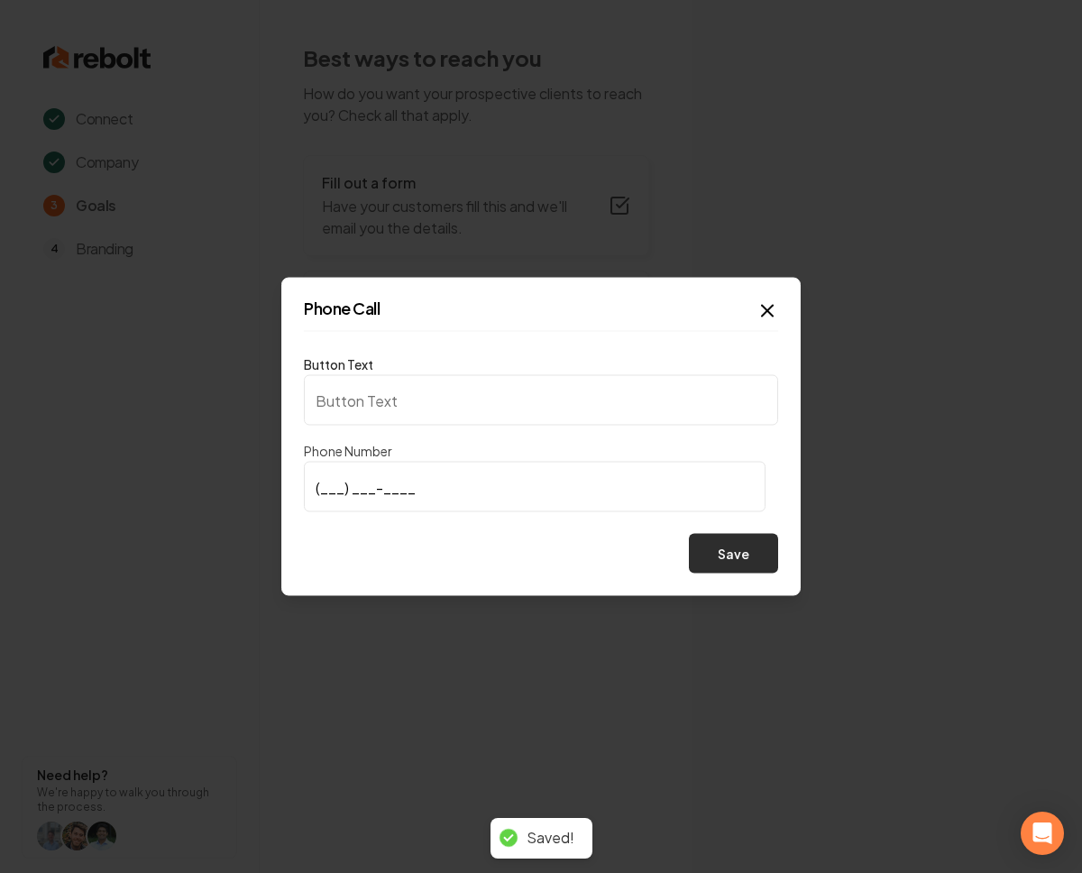
type input "Call us"
type input "[PHONE_NUMBER]"
click at [740, 557] on button "Save" at bounding box center [733, 554] width 89 height 40
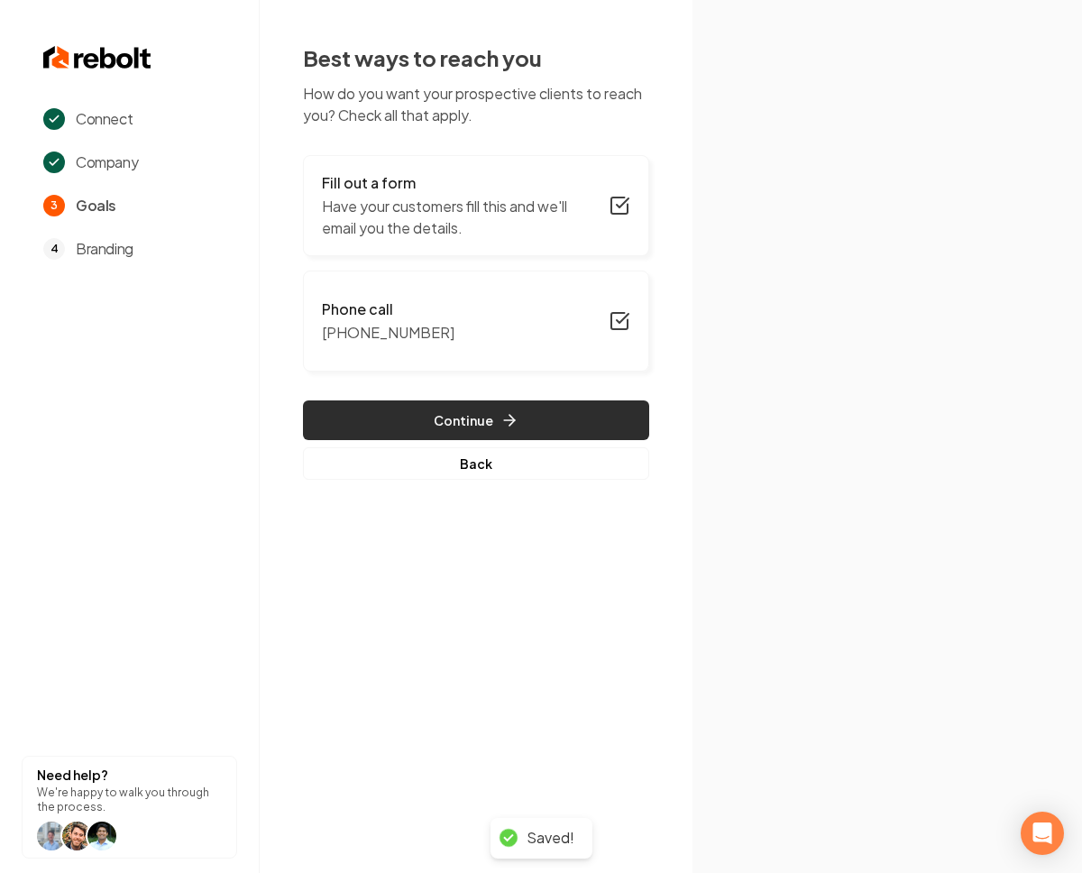
click at [483, 415] on button "Continue" at bounding box center [476, 420] width 346 height 40
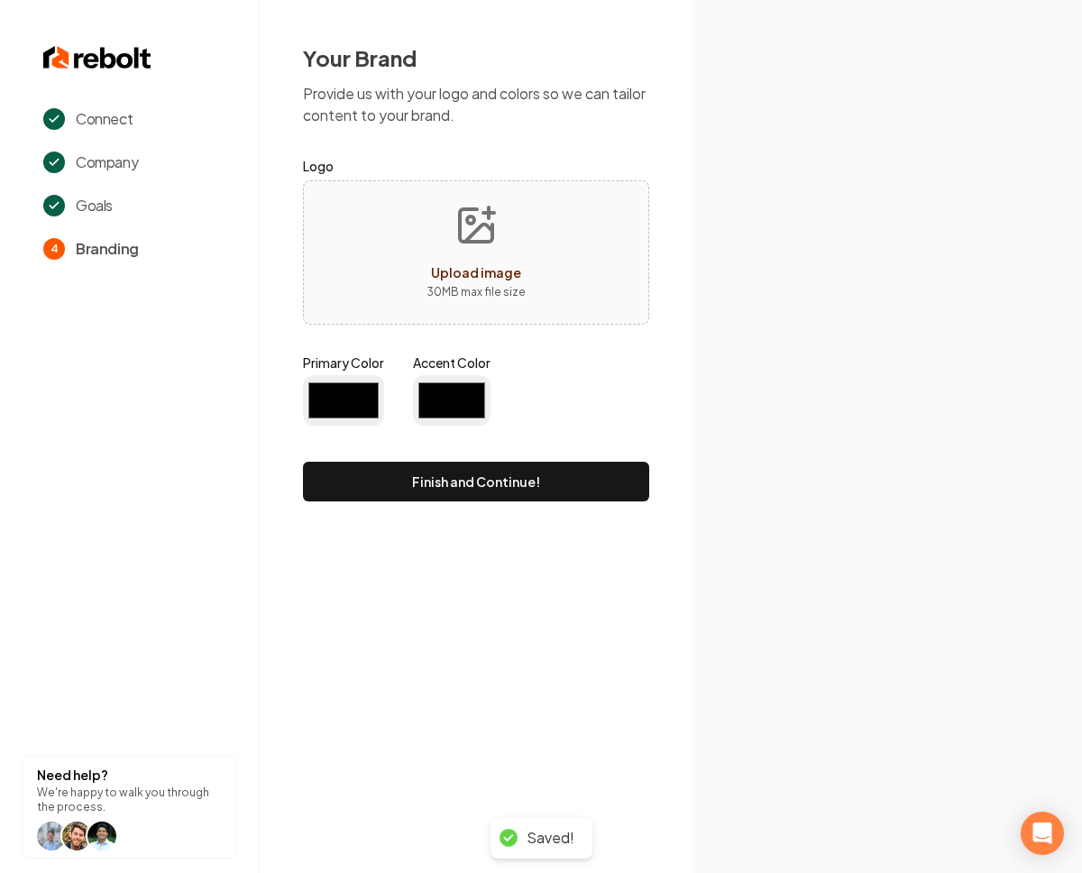
type input "#194d33"
type input "#70be00"
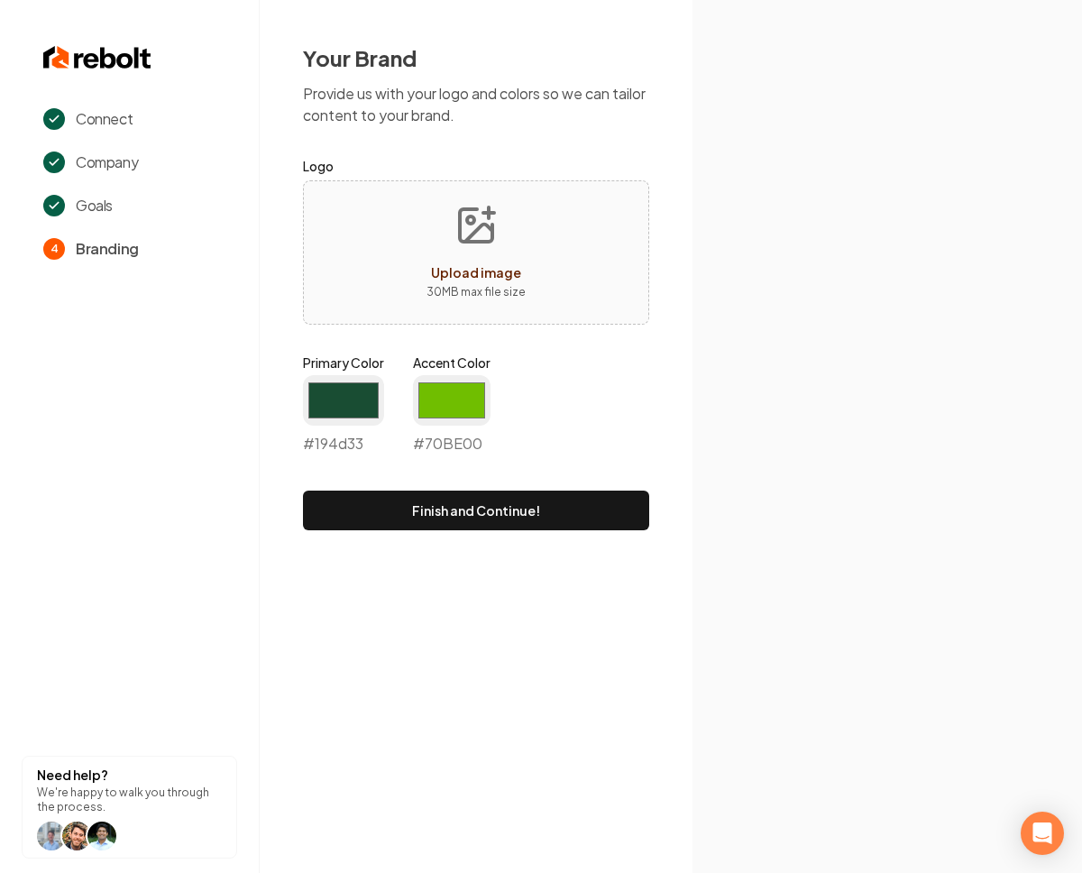
click at [315, 430] on div "#194d33 #194d33" at bounding box center [343, 414] width 81 height 79
click at [331, 411] on input "#194d33" at bounding box center [343, 400] width 81 height 51
type input "#000000"
click at [457, 409] on input "#70be00" at bounding box center [452, 400] width 78 height 51
type input "#001fbd"
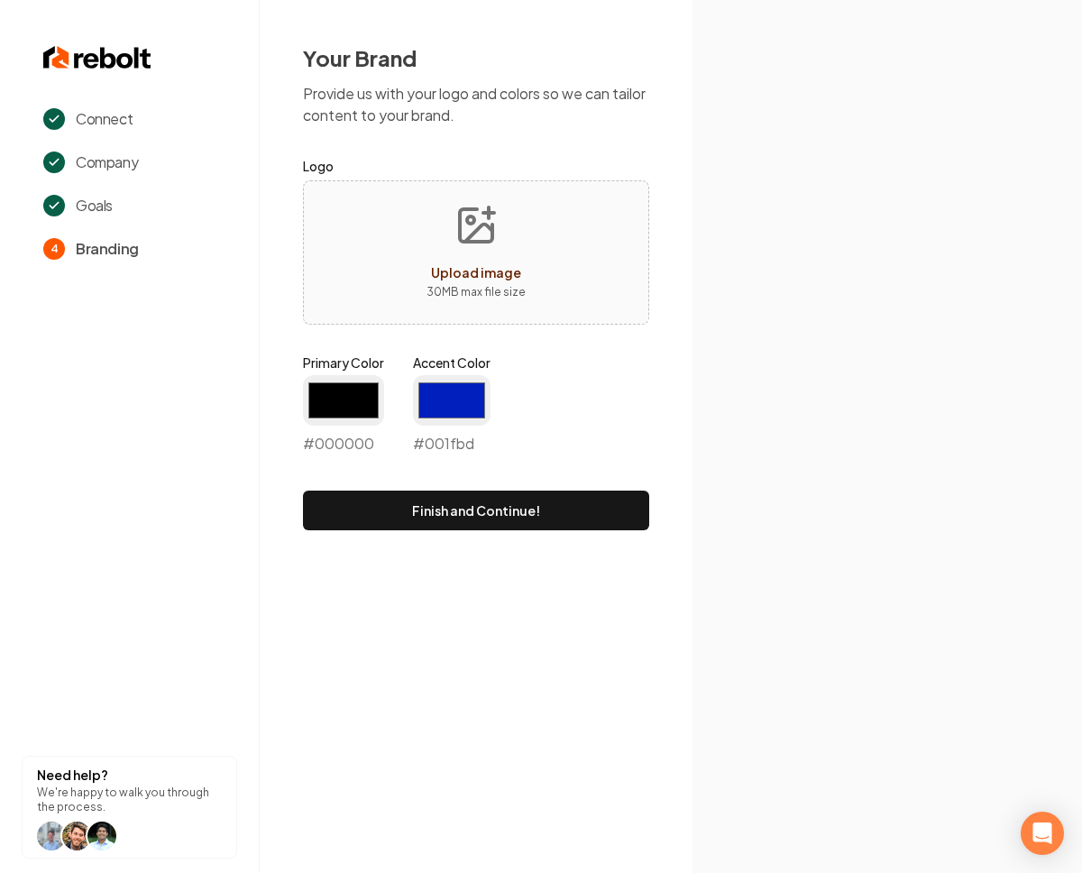
click at [656, 403] on div "Your Brand Provide us with your logo and colors so we can tailor content to you…" at bounding box center [476, 287] width 433 height 574
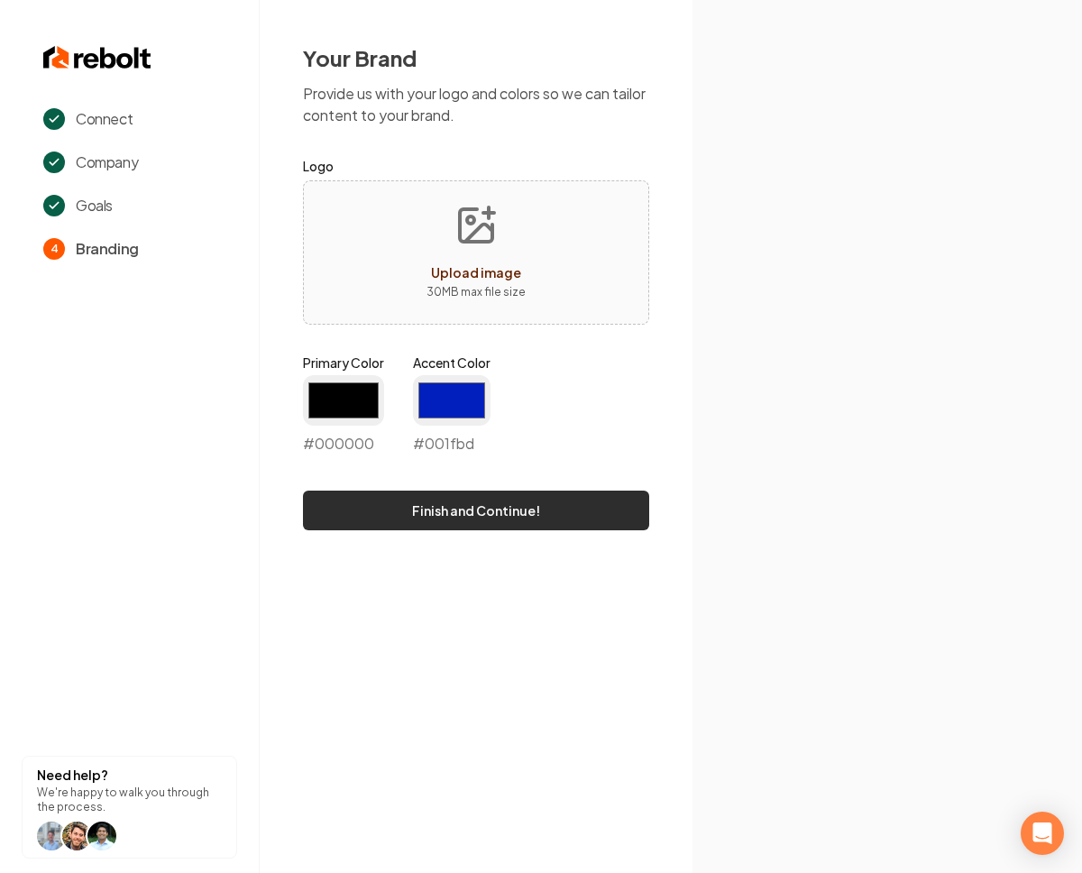
click at [517, 507] on button "Finish and Continue!" at bounding box center [476, 511] width 346 height 40
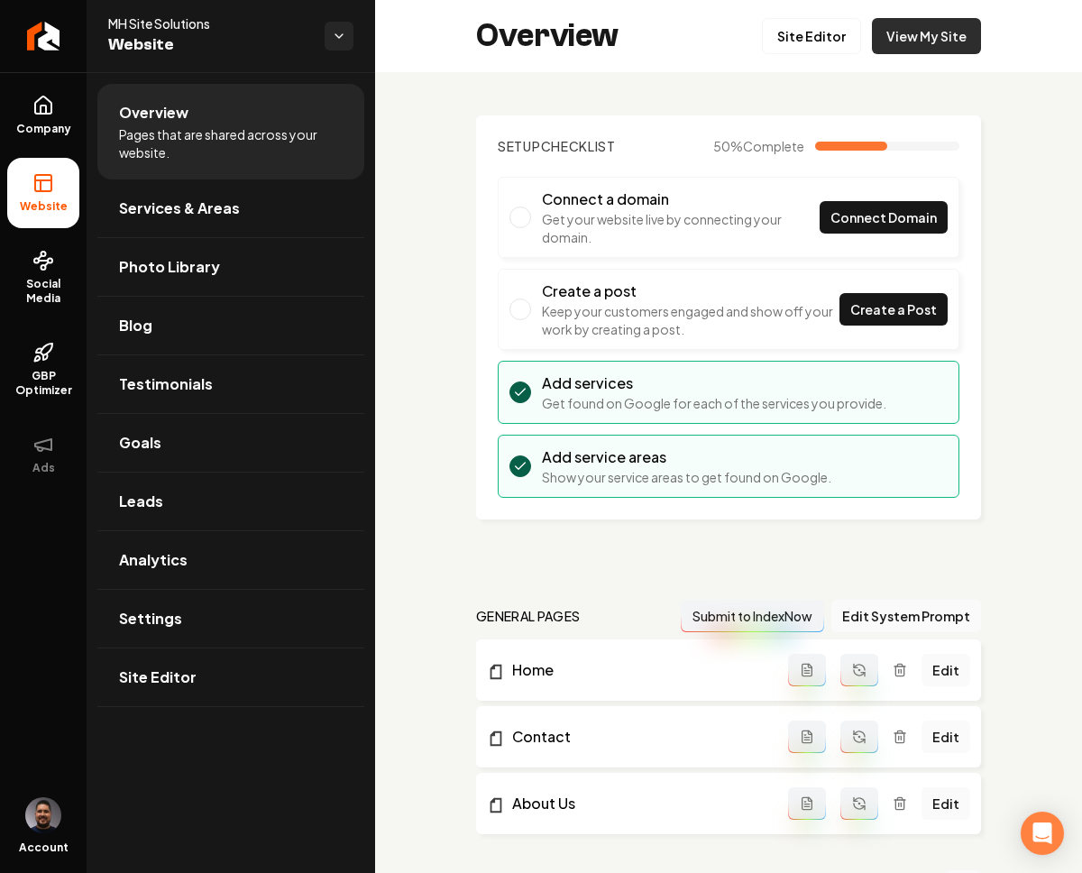
click at [896, 34] on link "View My Site" at bounding box center [926, 36] width 109 height 36
click at [823, 38] on link "Site Editor" at bounding box center [811, 36] width 99 height 36
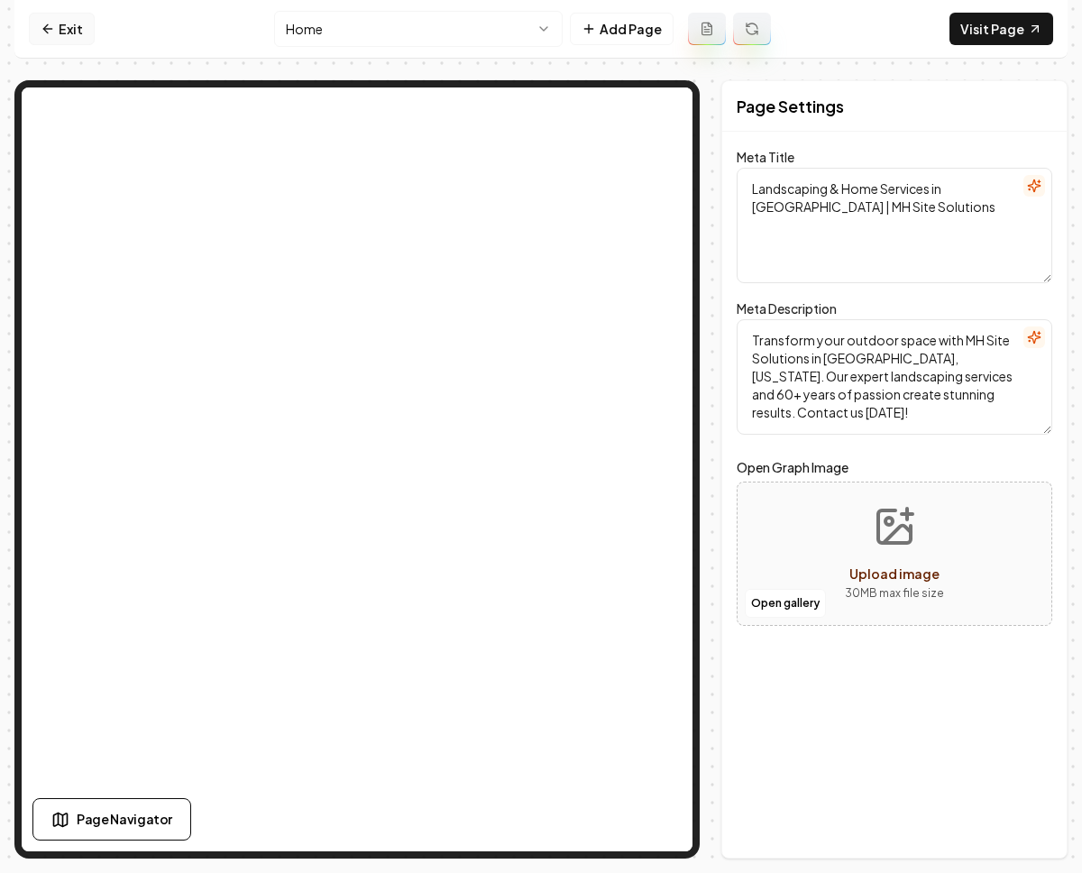
click at [62, 32] on link "Exit" at bounding box center [62, 29] width 66 height 32
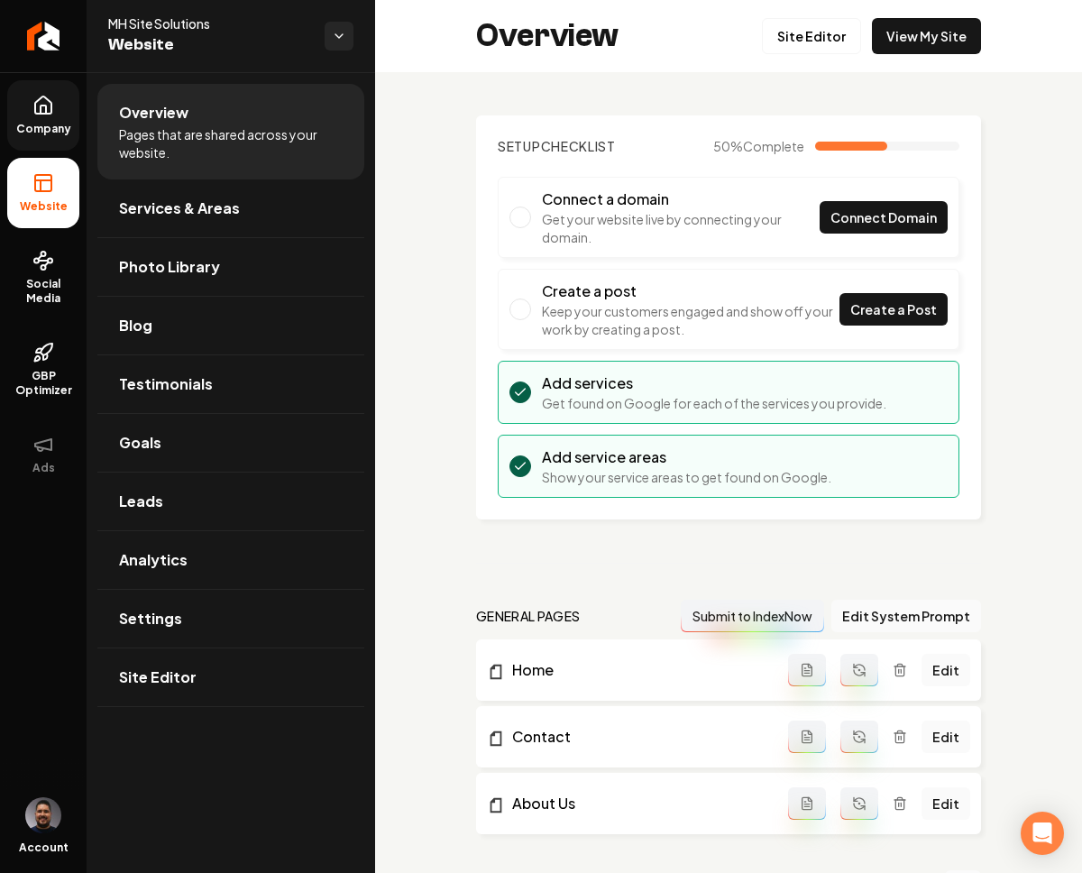
click at [46, 129] on span "Company" at bounding box center [43, 129] width 69 height 14
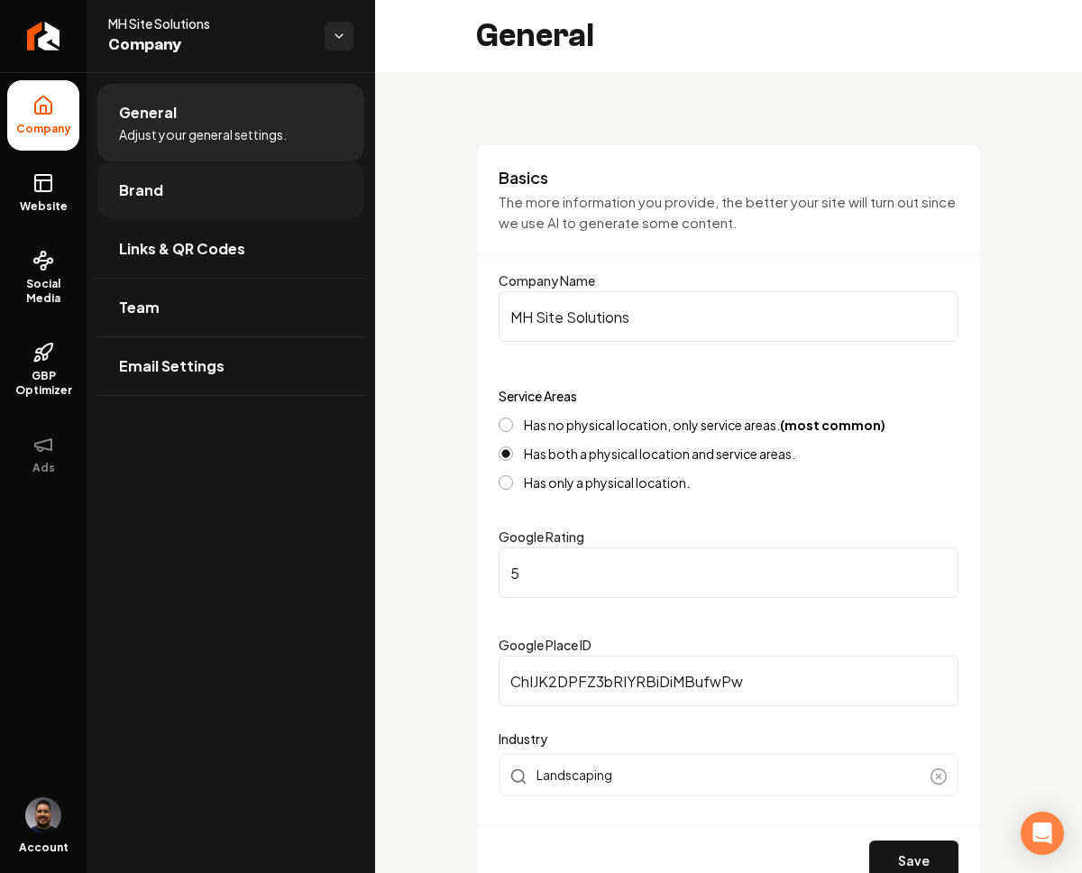
click at [225, 180] on link "Brand" at bounding box center [230, 190] width 267 height 58
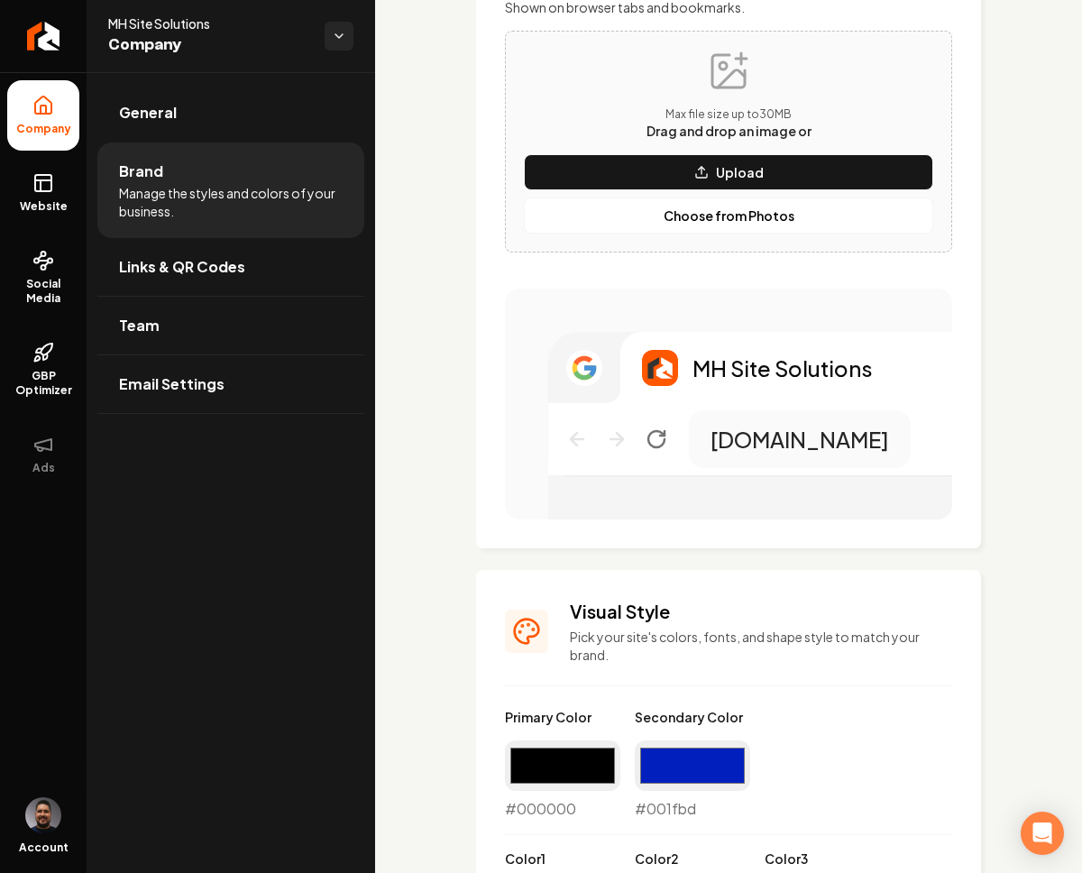
scroll to position [833, 0]
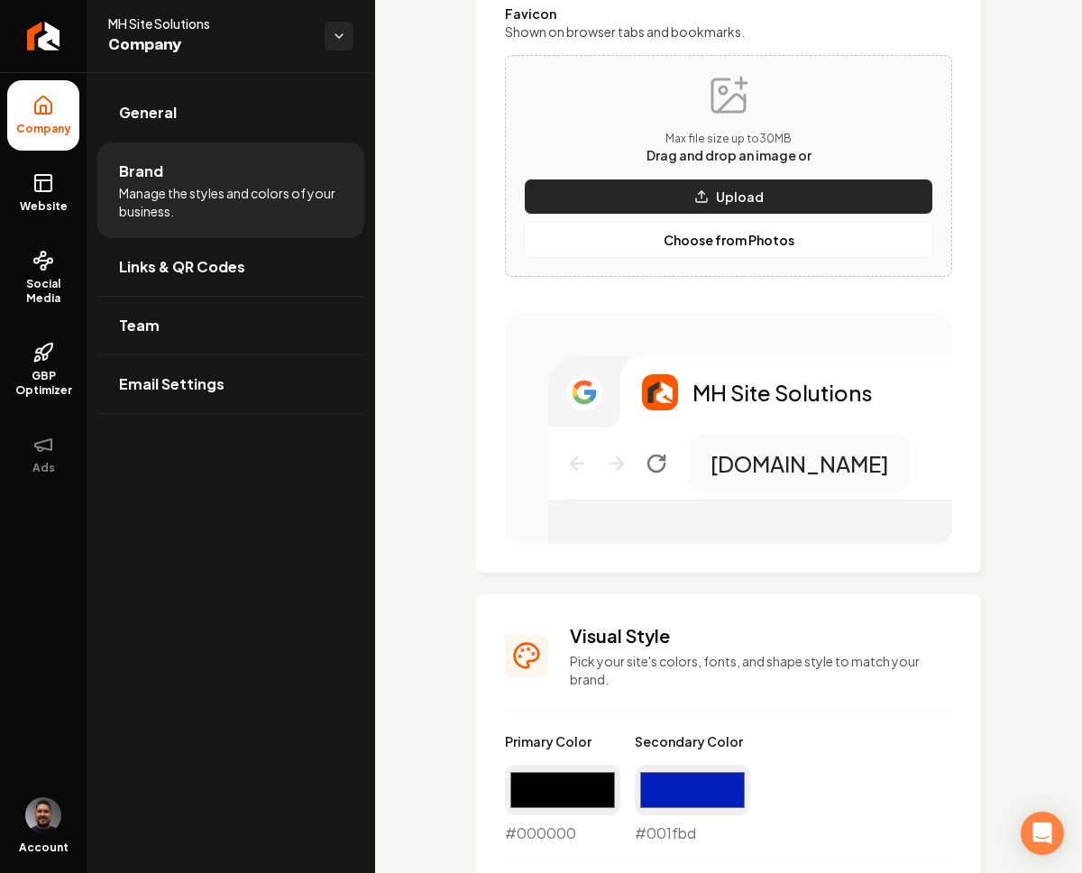
click at [739, 198] on p "Upload" at bounding box center [740, 197] width 48 height 18
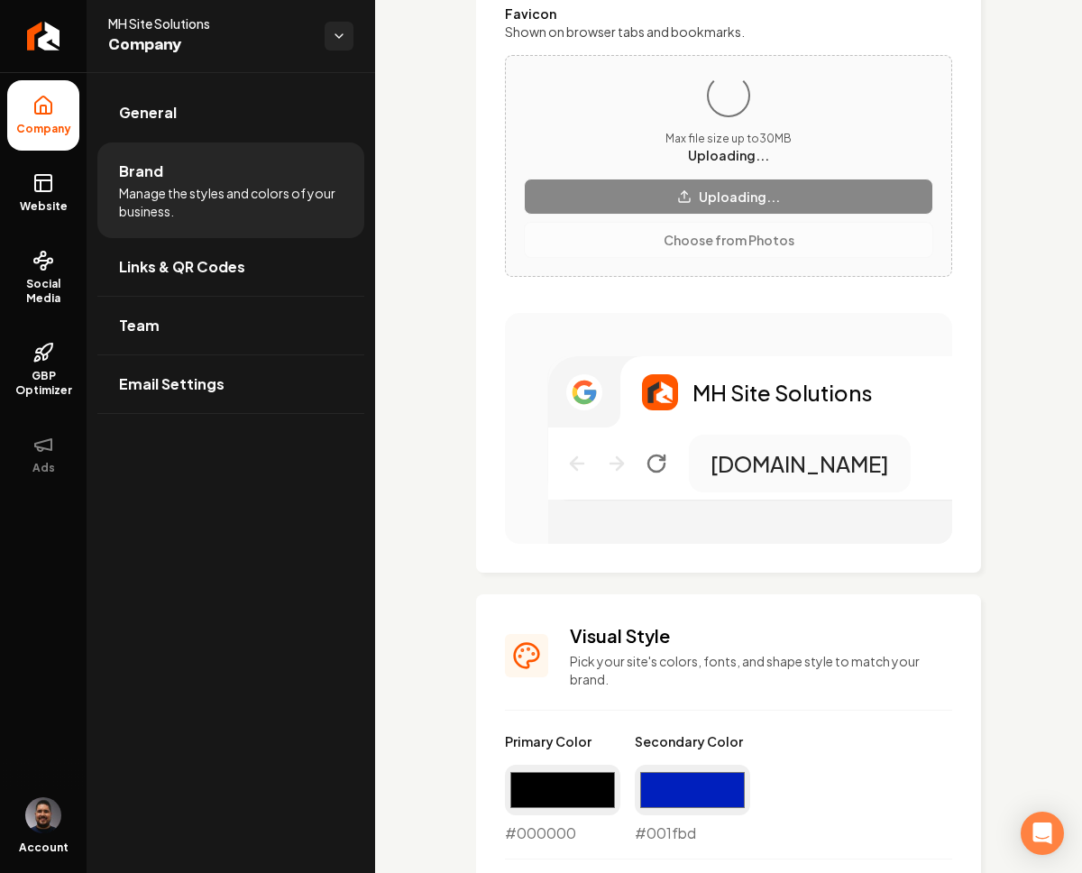
scroll to position [0, 0]
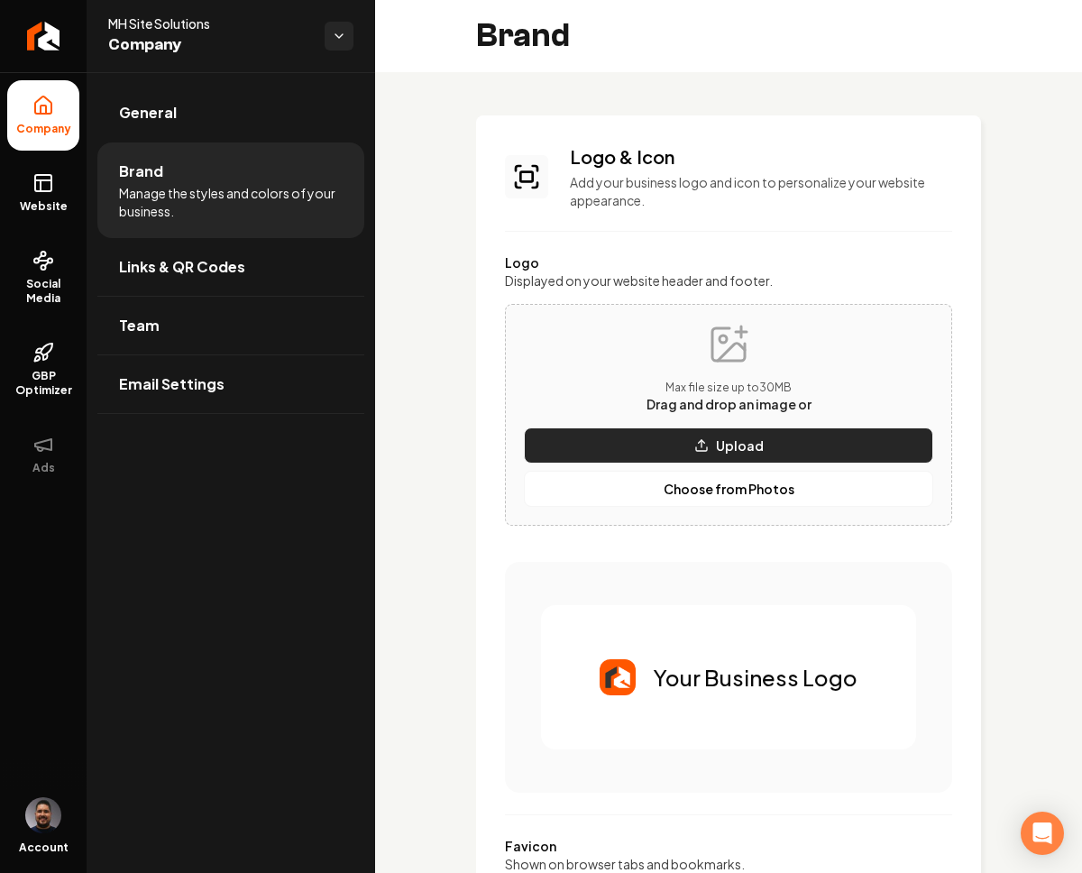
click at [716, 442] on p "Upload" at bounding box center [740, 446] width 48 height 18
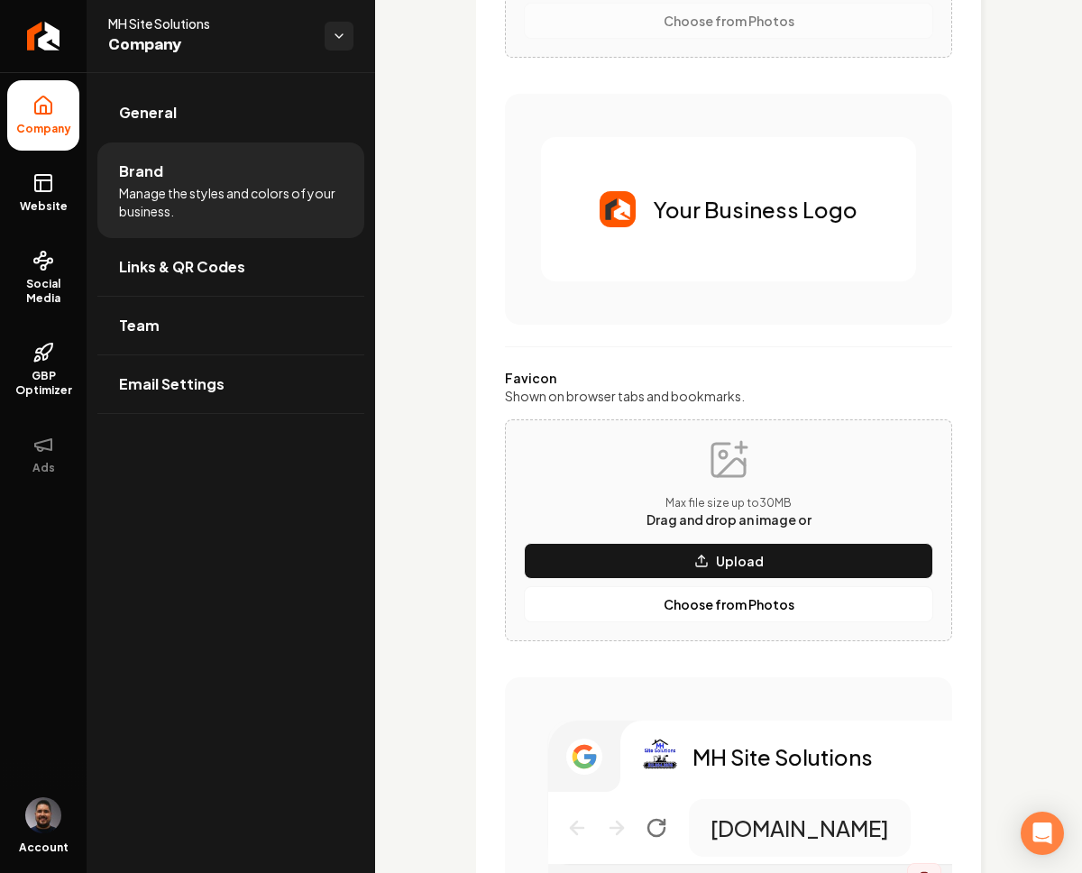
scroll to position [679, 0]
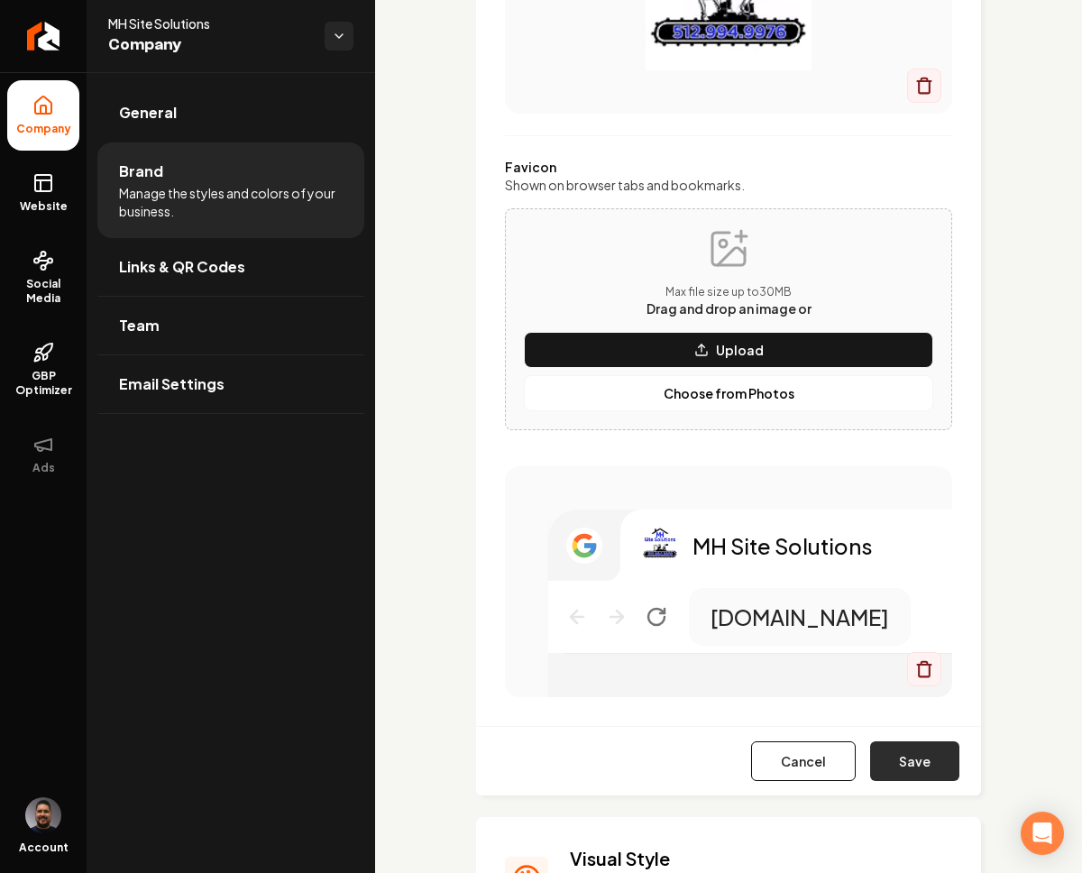
click at [885, 759] on button "Save" at bounding box center [914, 761] width 89 height 40
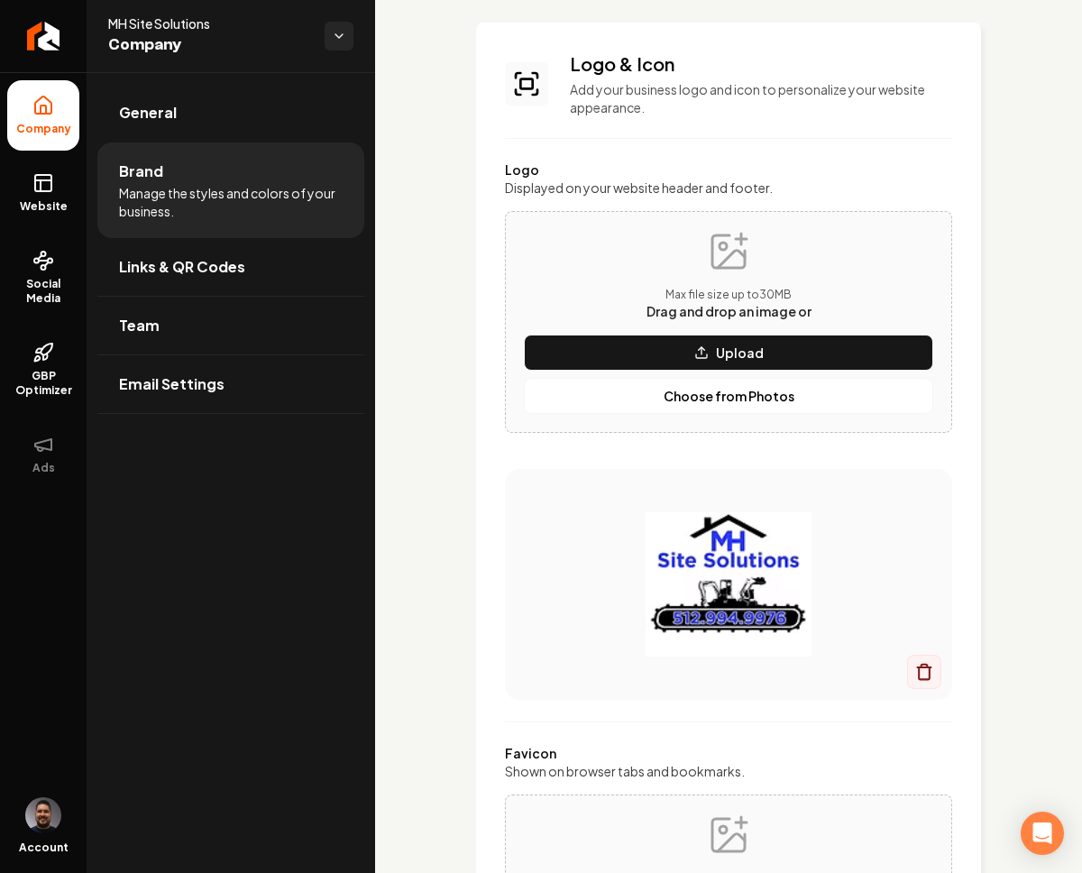
scroll to position [0, 0]
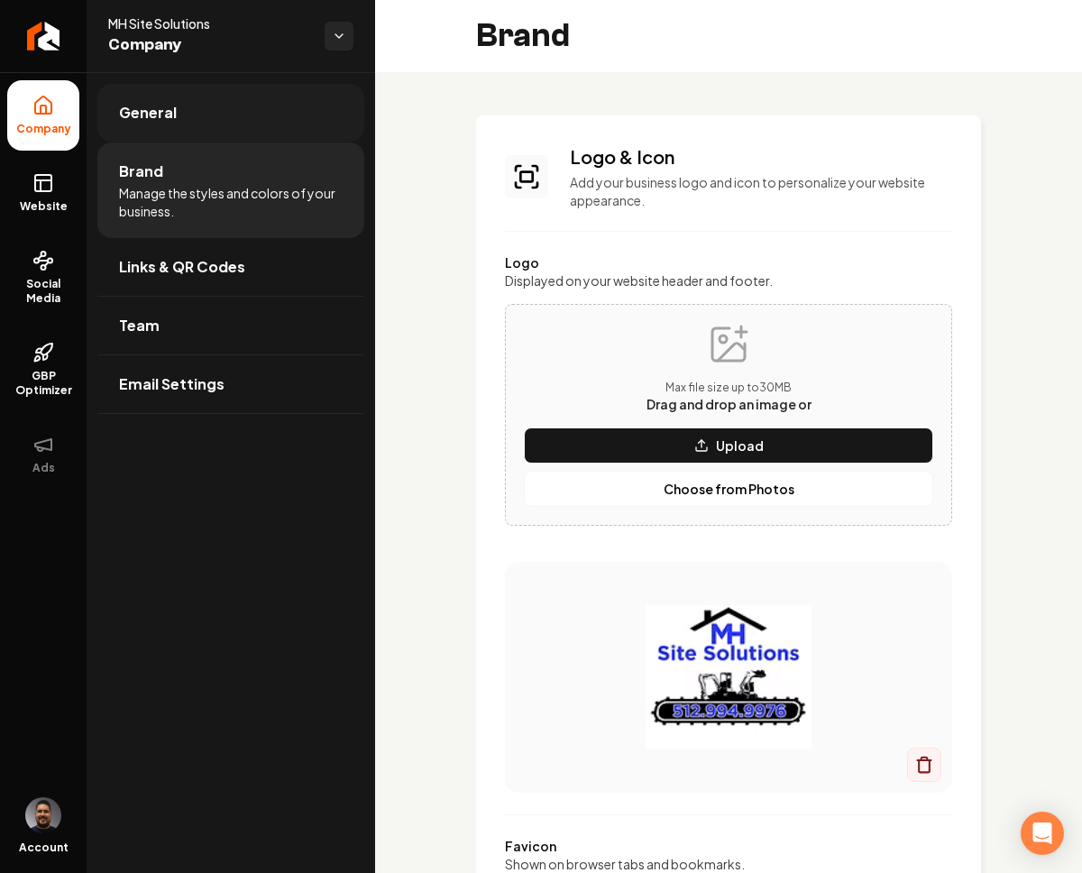
click at [151, 113] on span "General" at bounding box center [148, 113] width 58 height 22
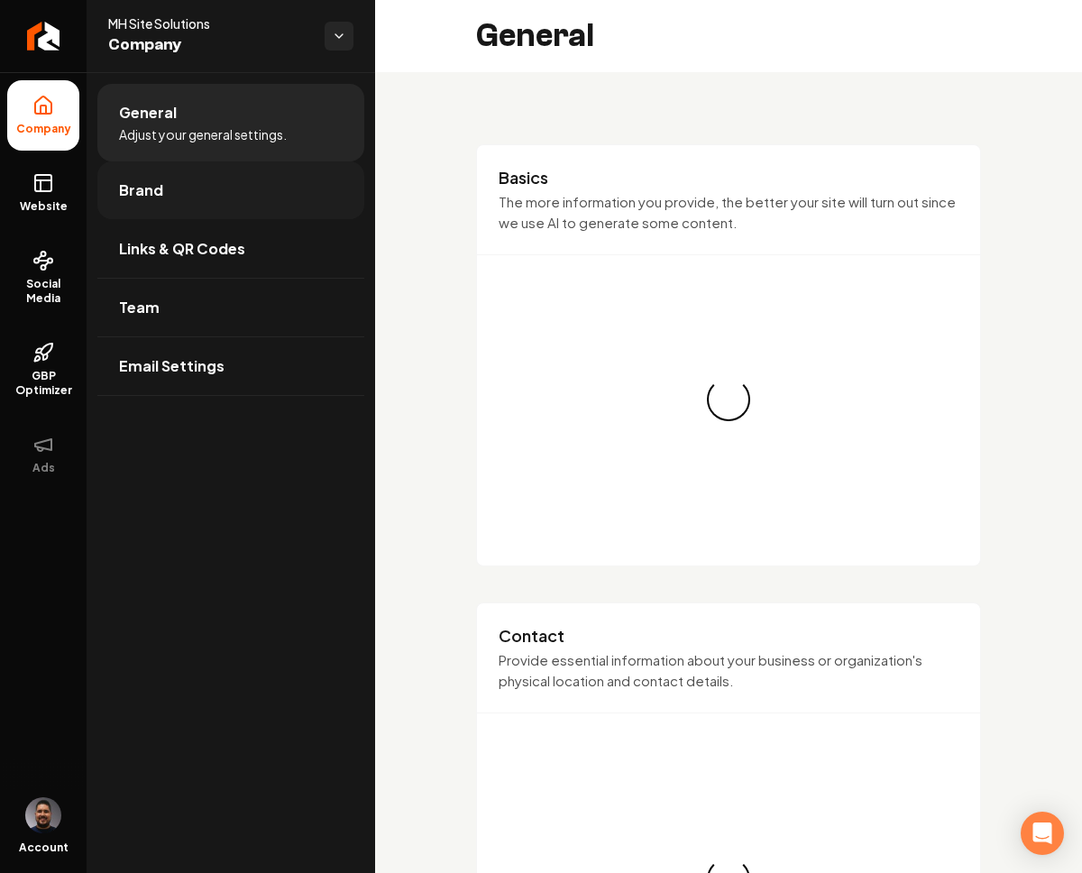
click at [192, 178] on link "Brand" at bounding box center [230, 190] width 267 height 58
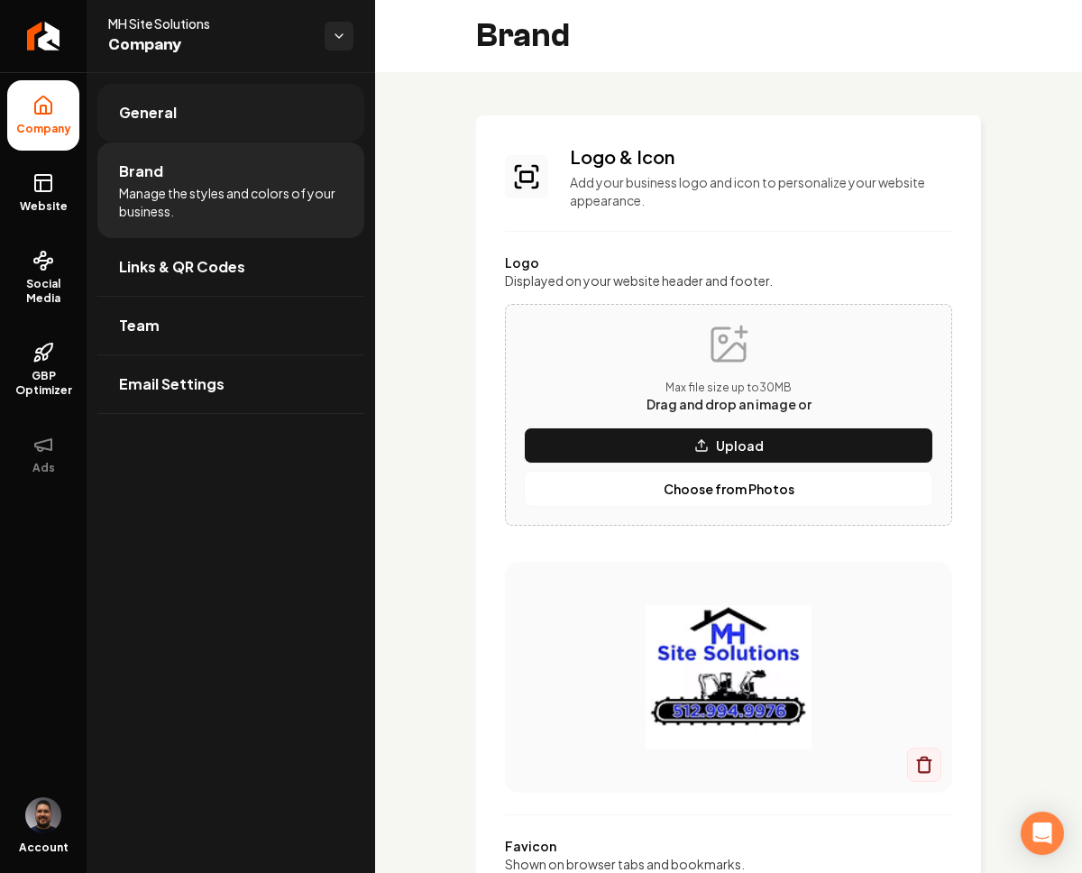
click at [190, 110] on link "General" at bounding box center [230, 113] width 267 height 58
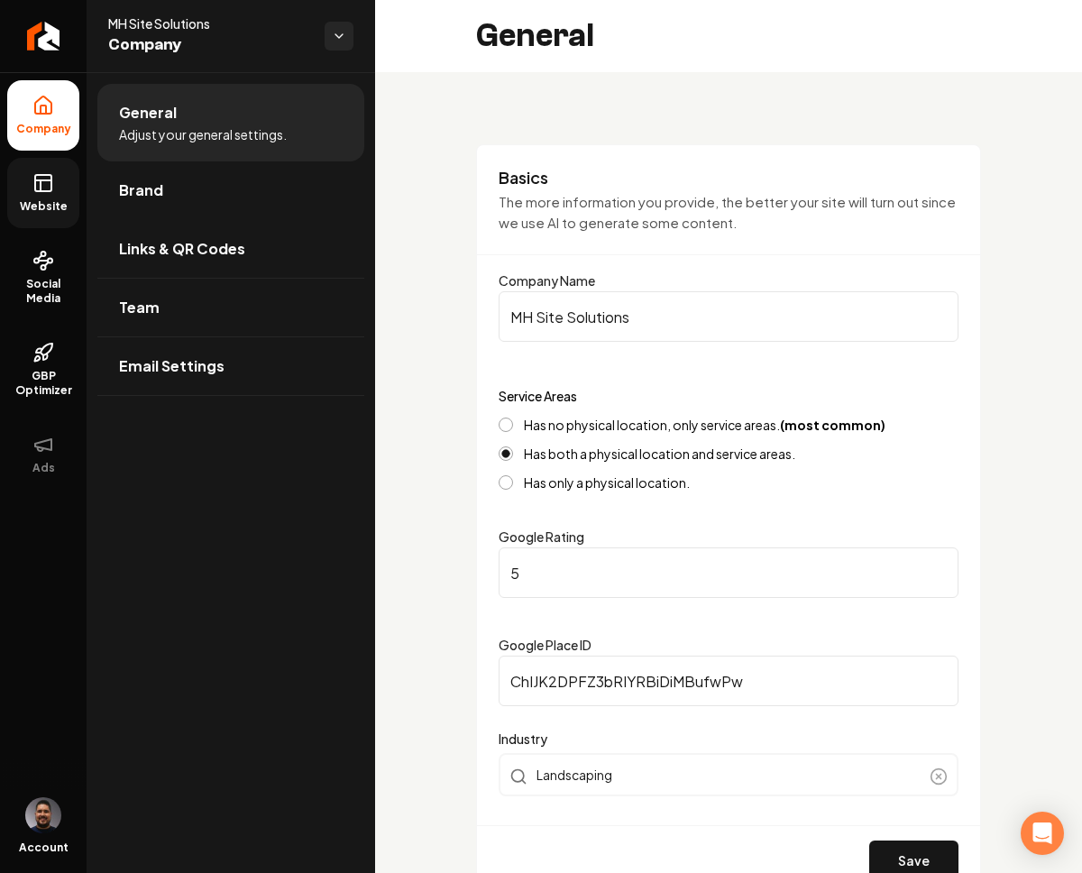
click at [35, 210] on span "Website" at bounding box center [44, 206] width 62 height 14
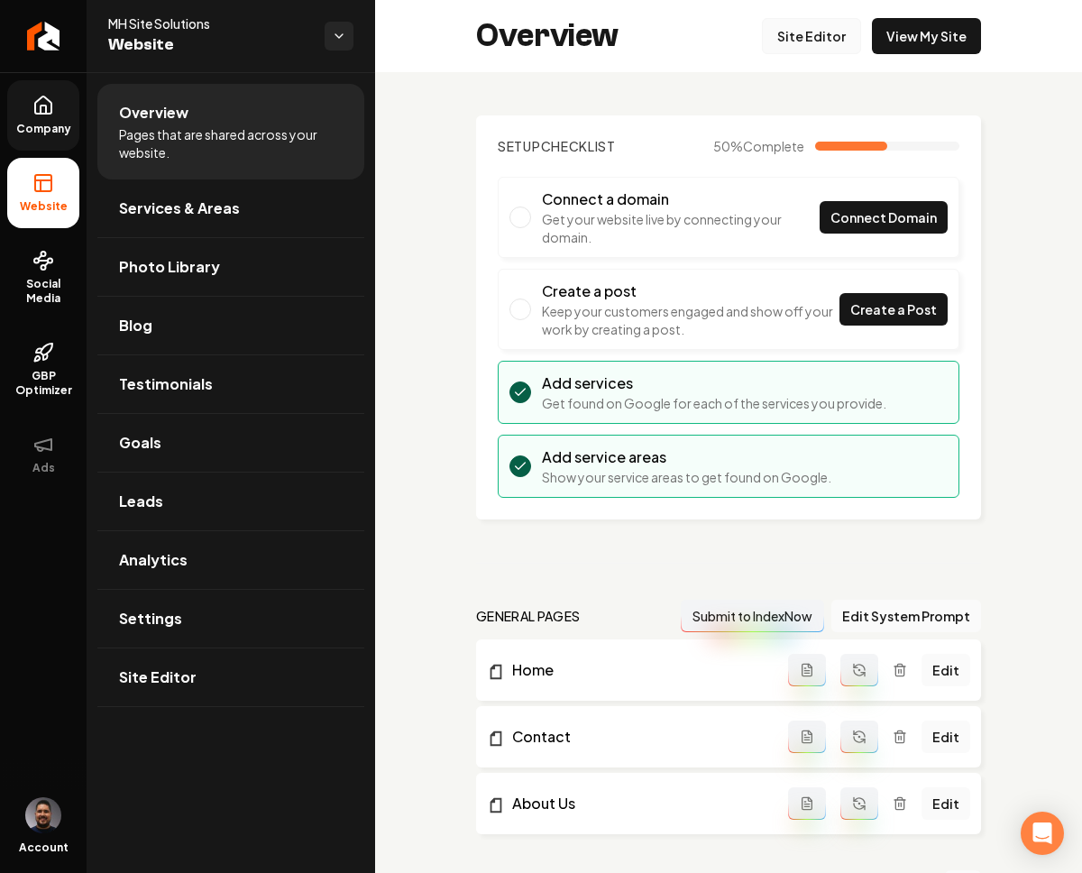
click at [809, 41] on link "Site Editor" at bounding box center [811, 36] width 99 height 36
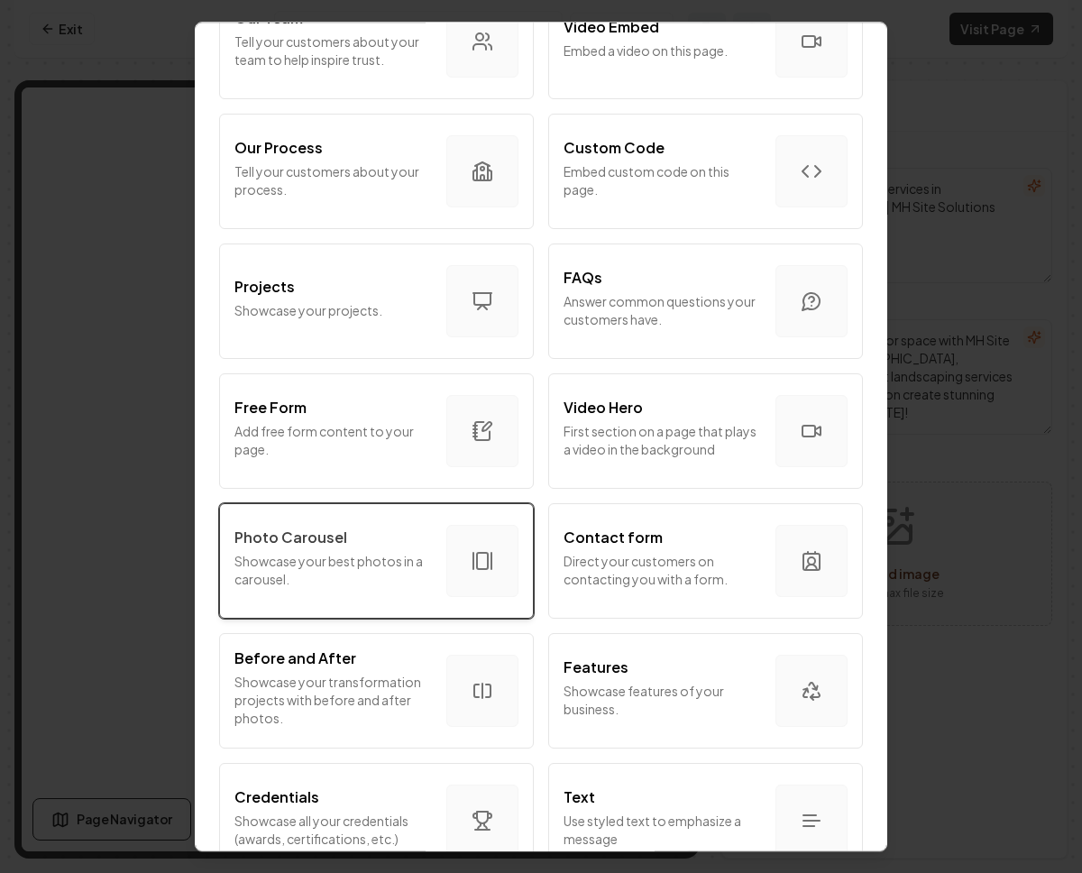
scroll to position [763, 0]
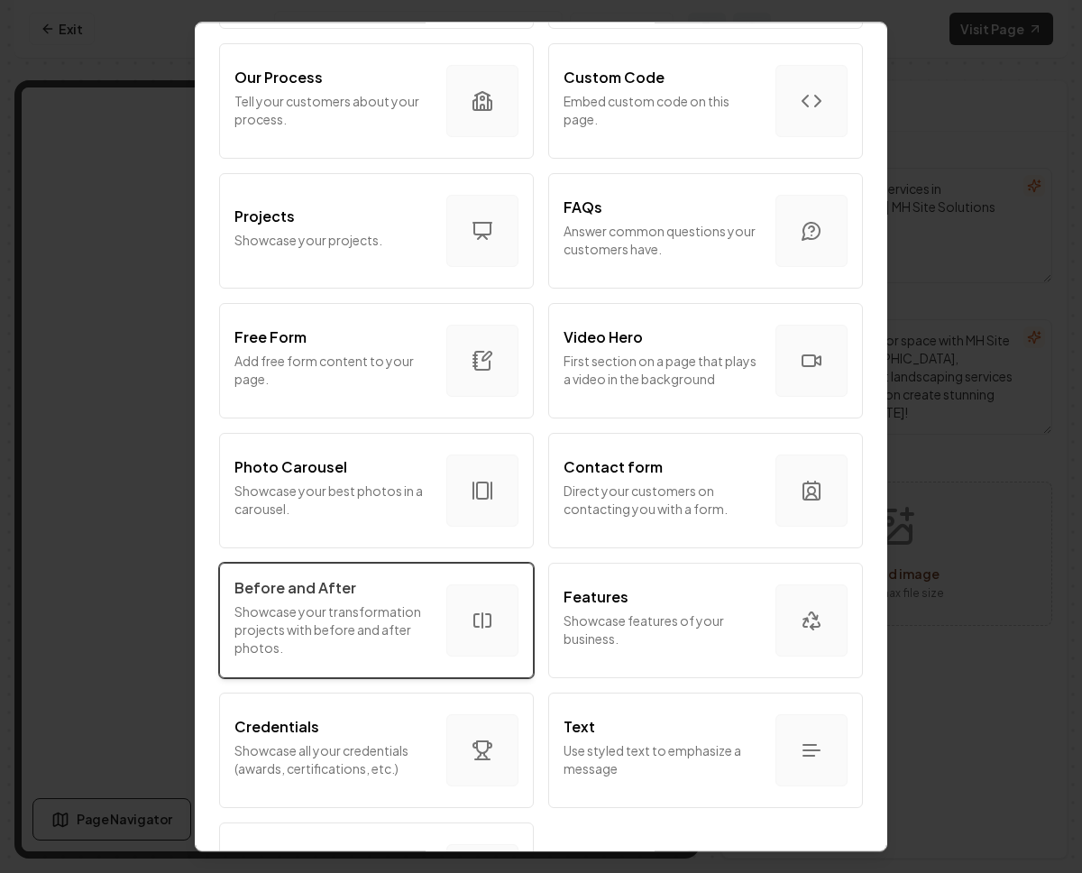
click at [466, 599] on div "button" at bounding box center [482, 621] width 72 height 72
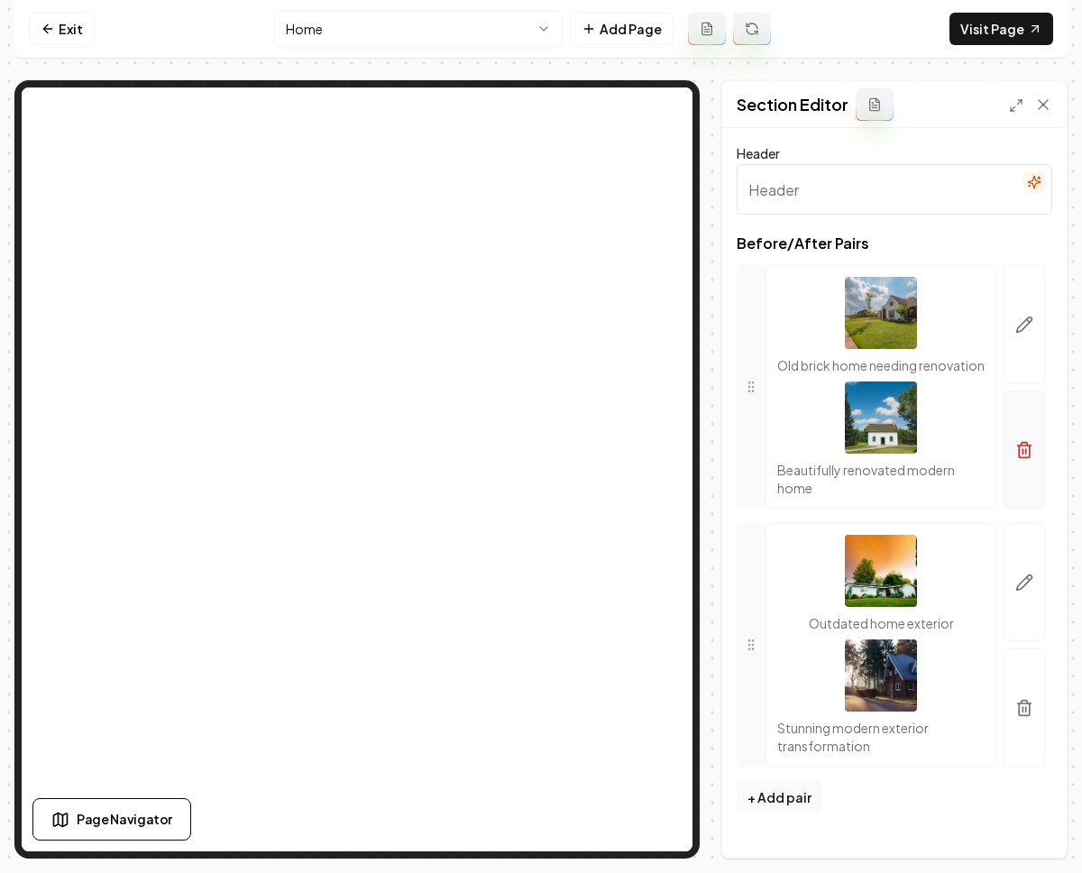
click at [1017, 449] on button "button" at bounding box center [1024, 450] width 41 height 118
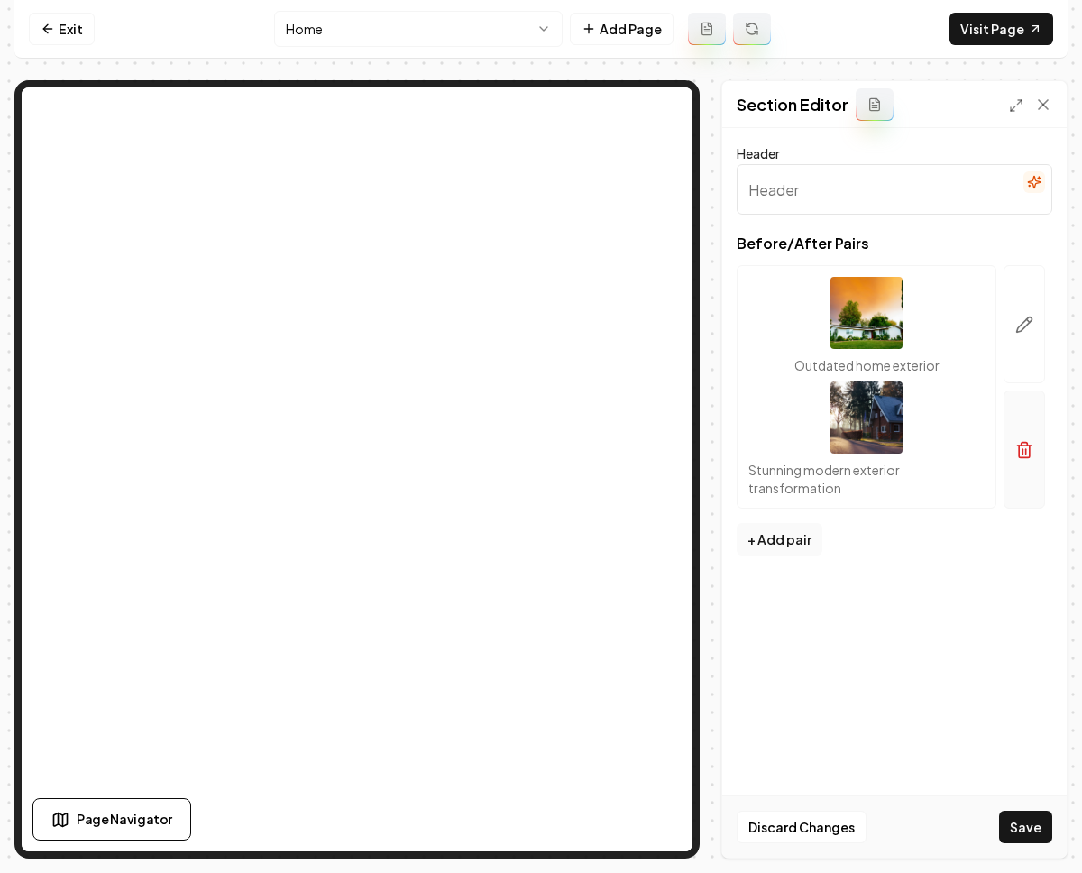
click at [1020, 451] on icon "button" at bounding box center [1025, 450] width 18 height 18
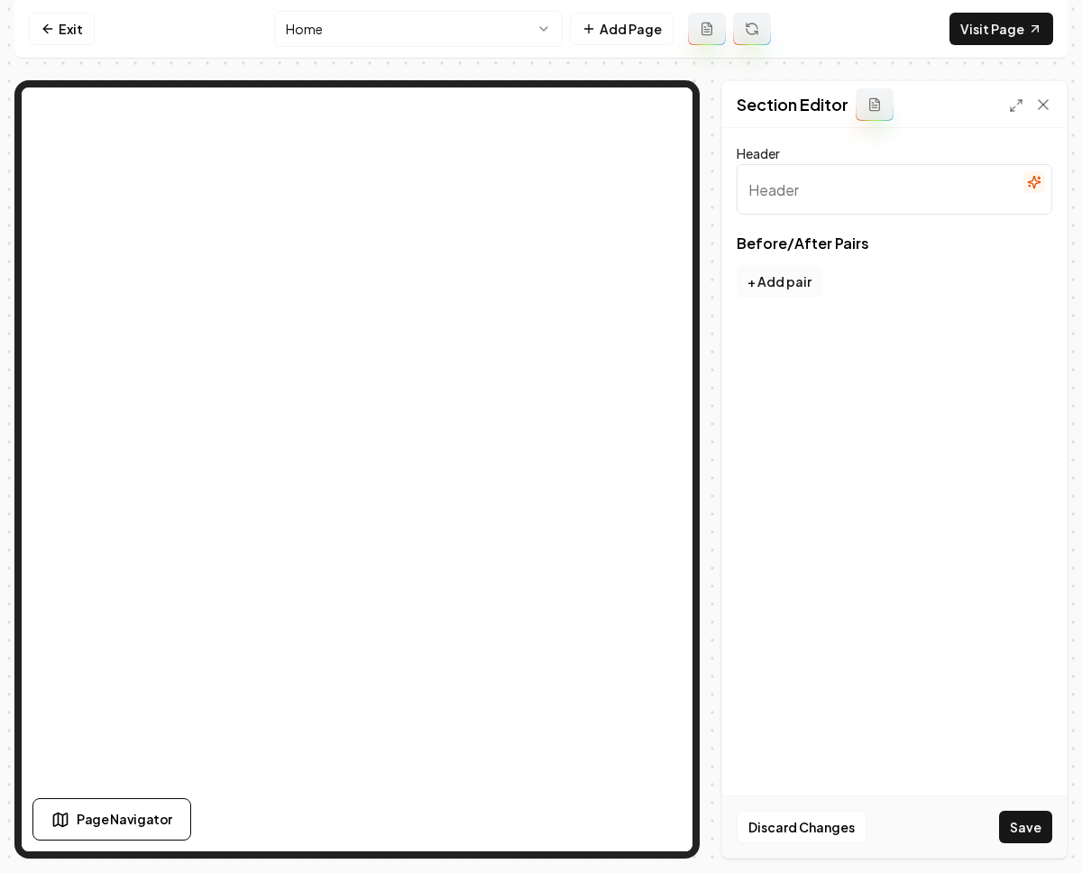
click at [778, 277] on button "+ Add pair" at bounding box center [780, 281] width 86 height 32
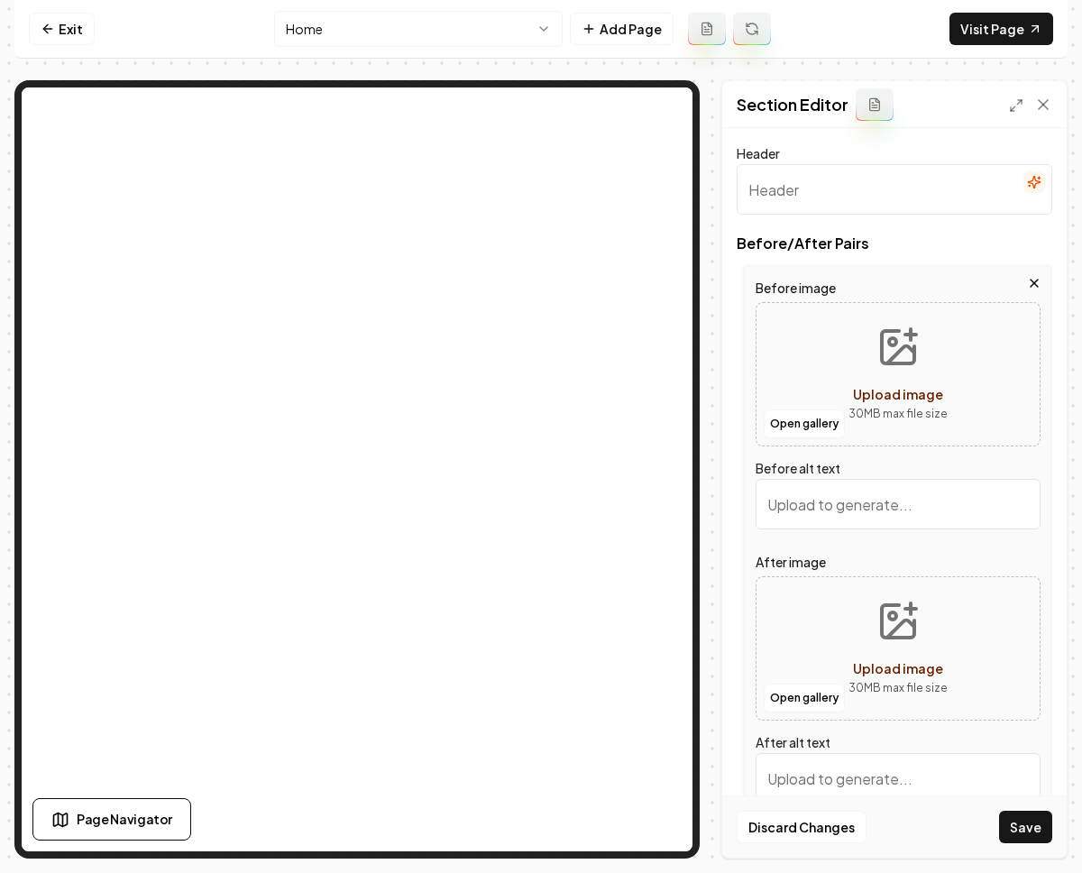
click at [1027, 280] on icon "button" at bounding box center [1034, 283] width 14 height 14
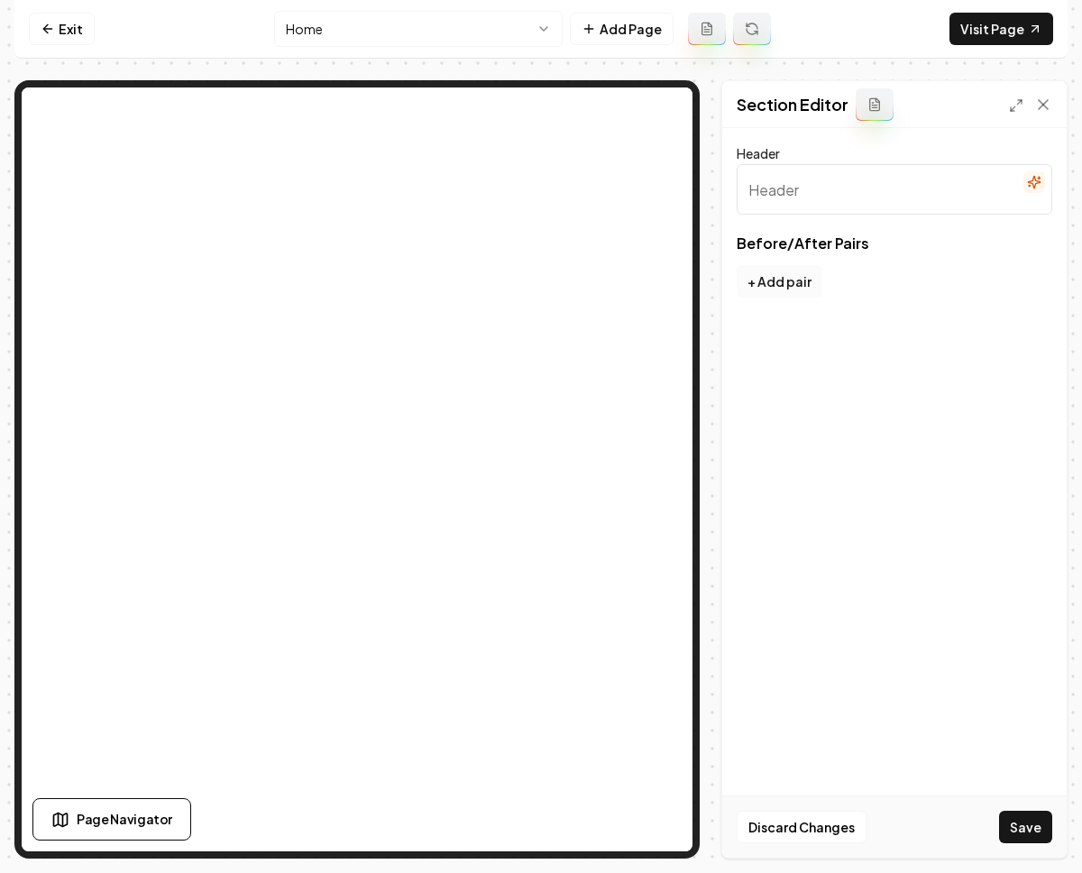
click at [787, 274] on button "+ Add pair" at bounding box center [780, 281] width 86 height 32
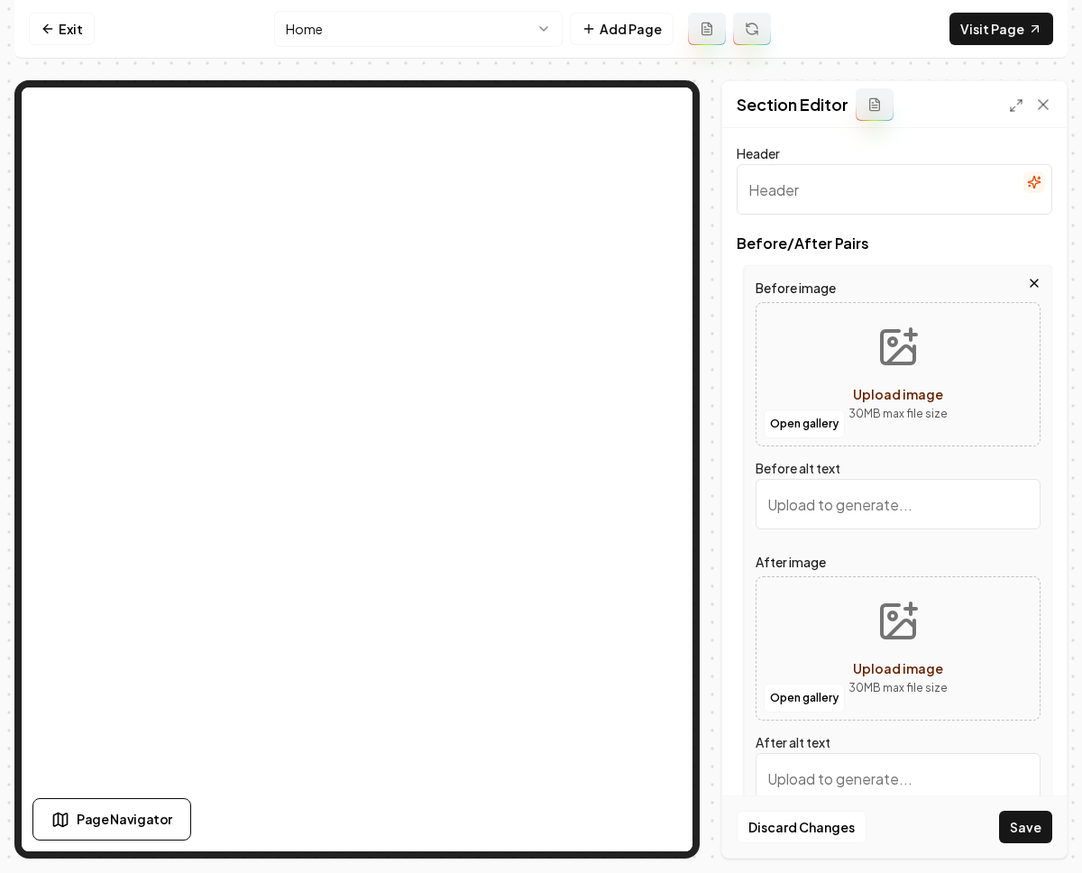
click at [1031, 286] on icon "button" at bounding box center [1034, 283] width 7 height 7
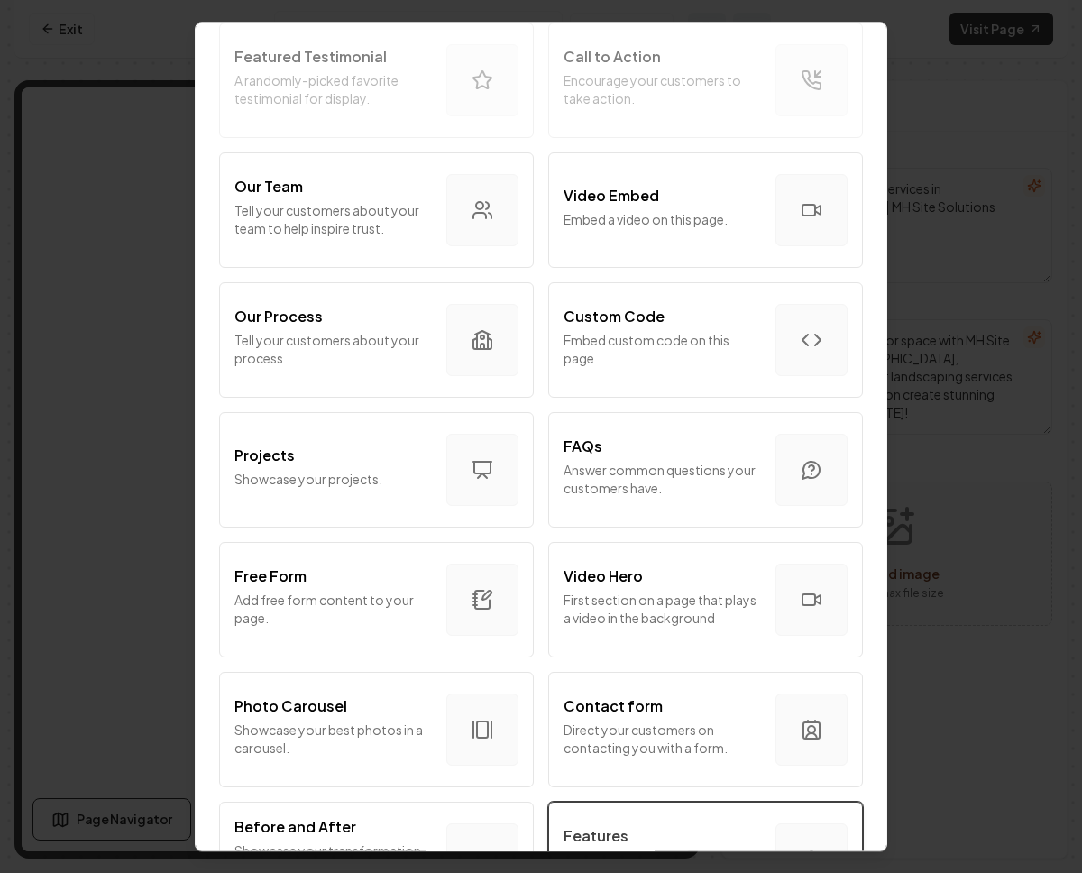
scroll to position [871, 0]
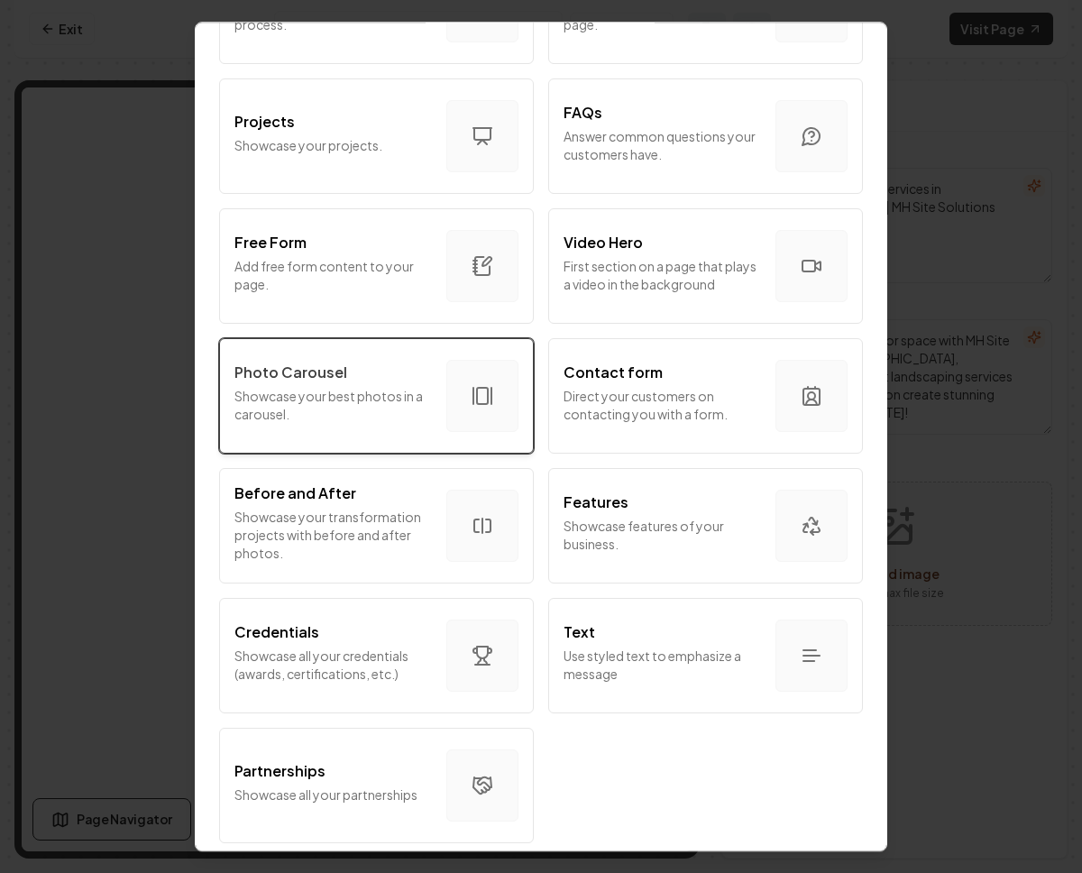
click at [326, 362] on p "Photo Carousel" at bounding box center [291, 373] width 113 height 22
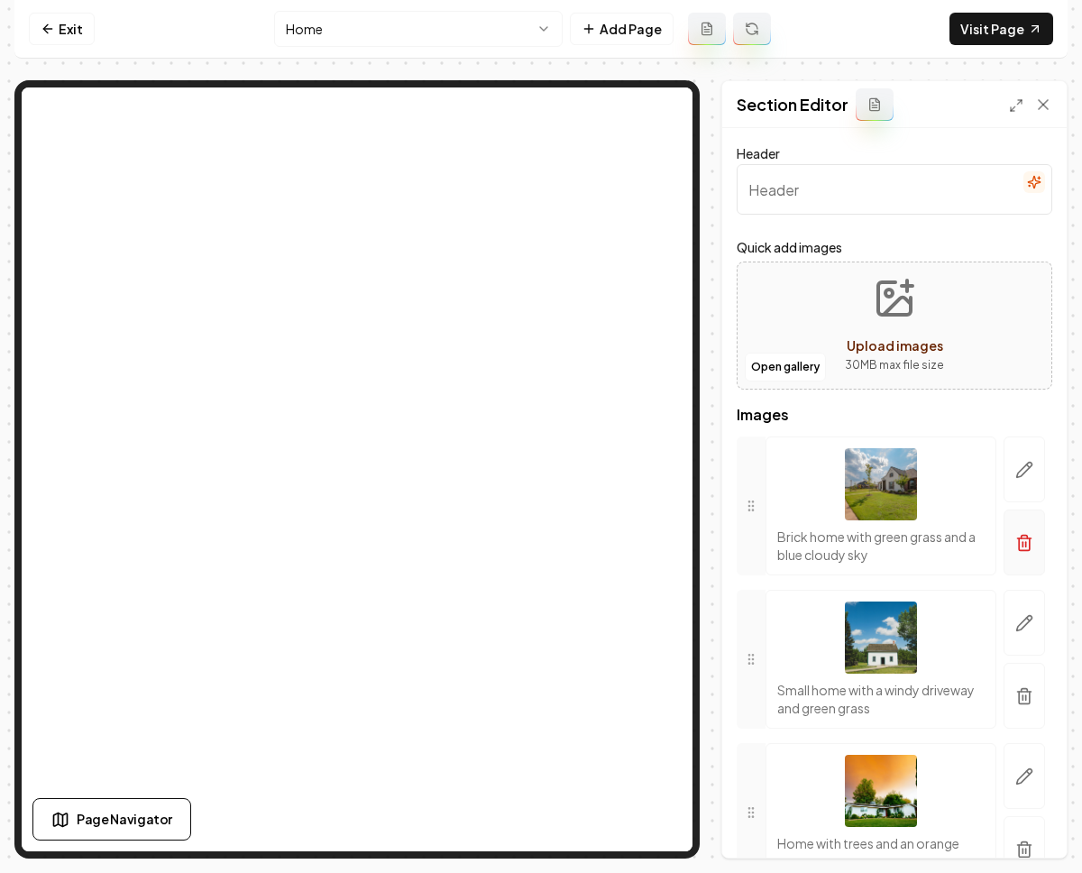
click at [1004, 531] on button "button" at bounding box center [1024, 543] width 41 height 66
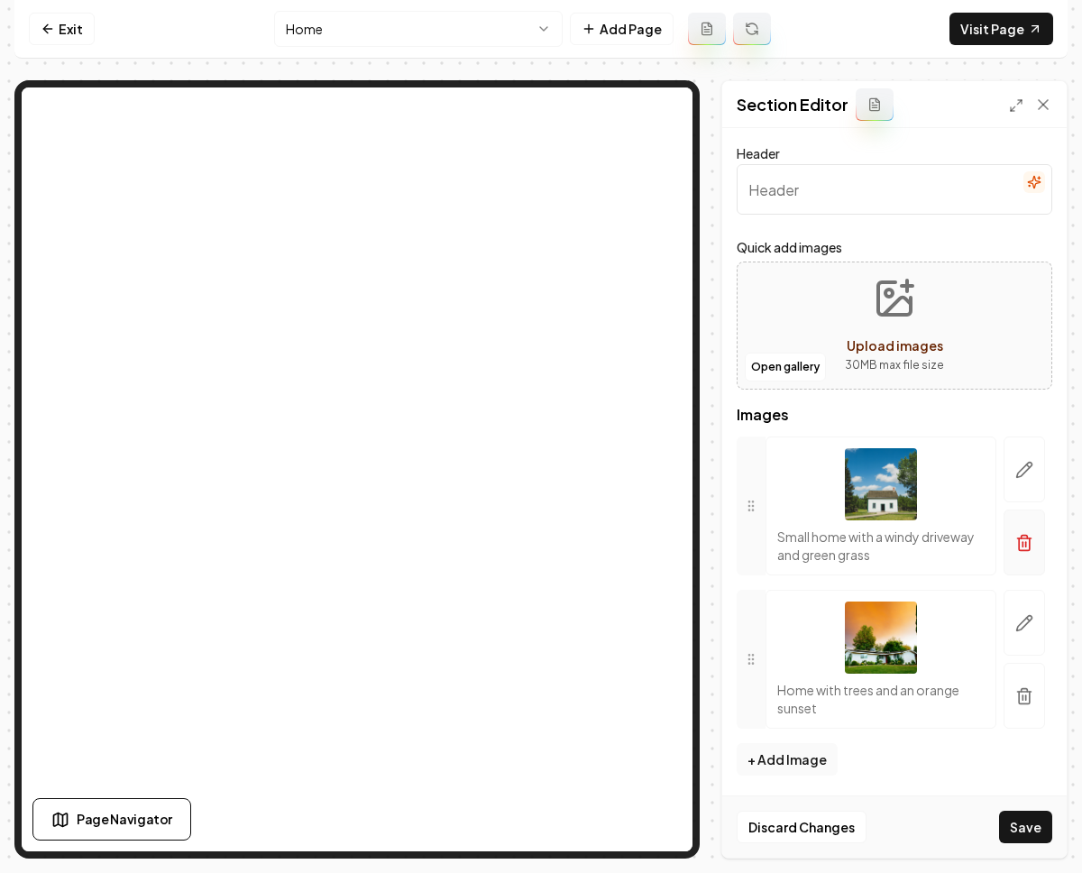
click at [1020, 540] on button "button" at bounding box center [1024, 543] width 41 height 66
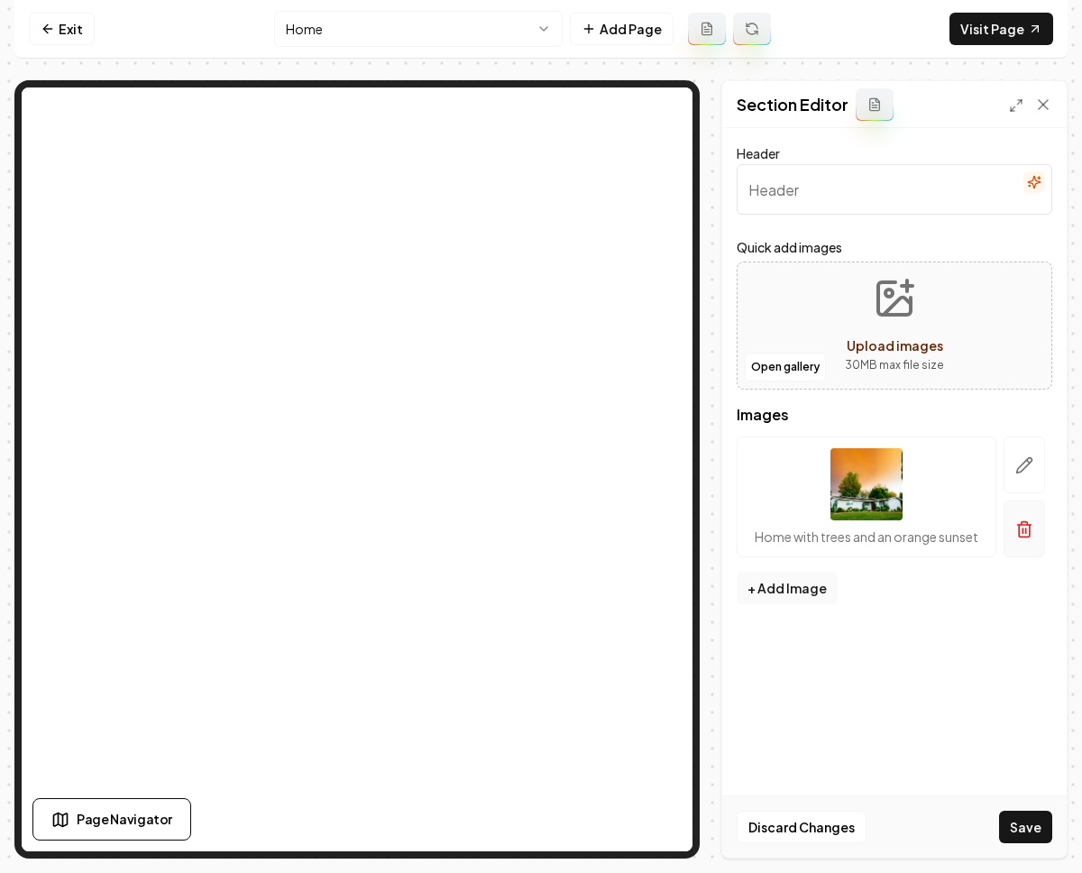
click at [1036, 525] on button "button" at bounding box center [1024, 529] width 41 height 57
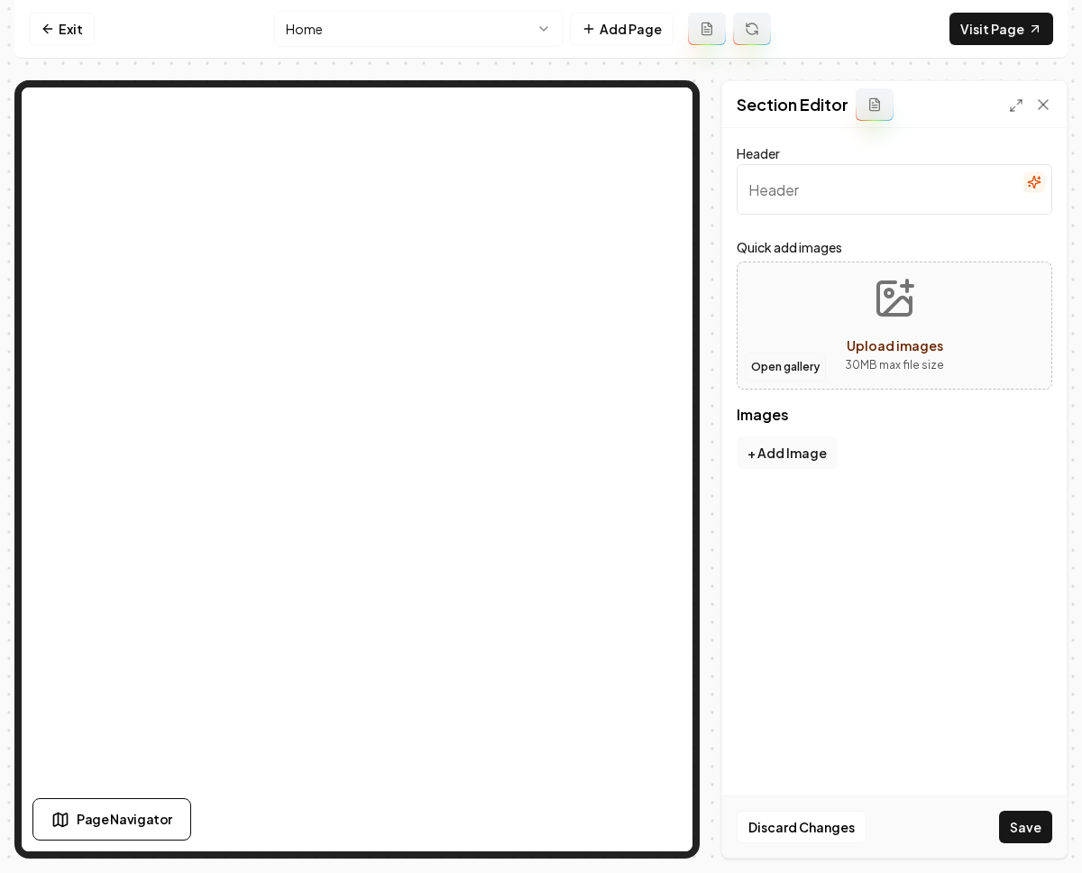
click at [787, 366] on button "Open gallery" at bounding box center [785, 367] width 81 height 29
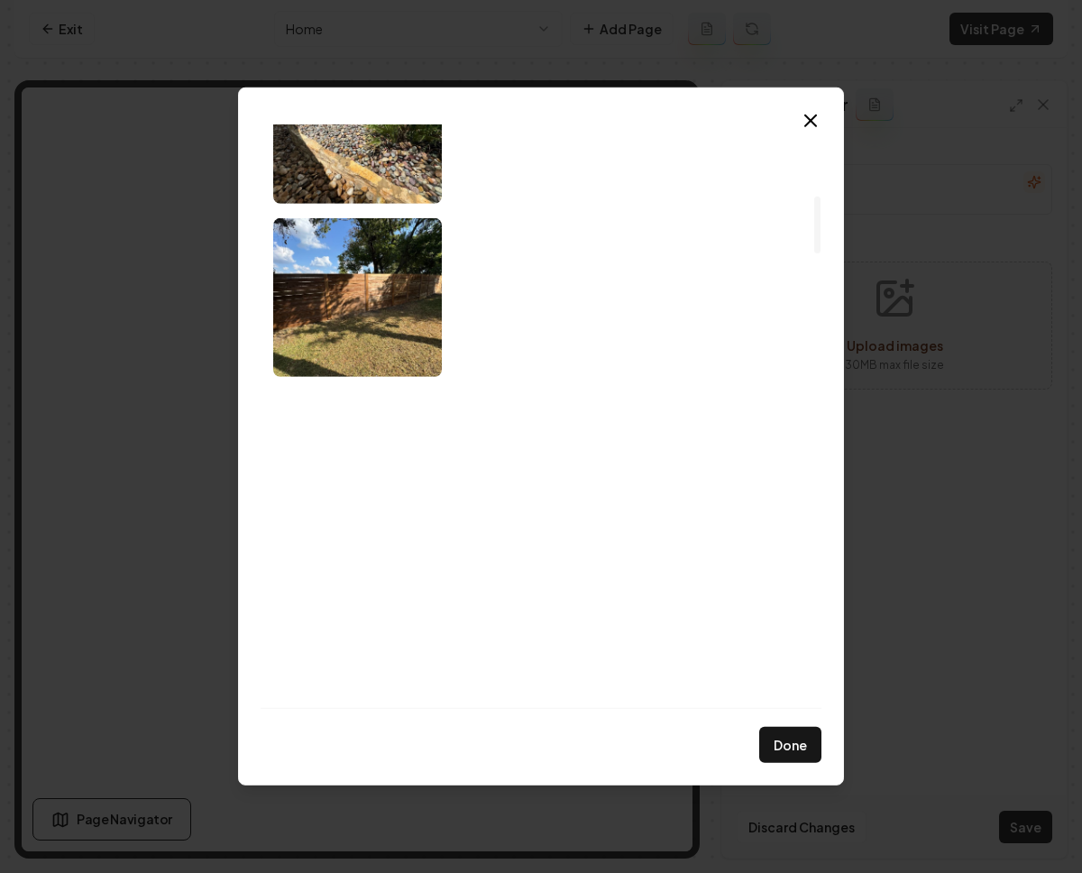
scroll to position [1141, 0]
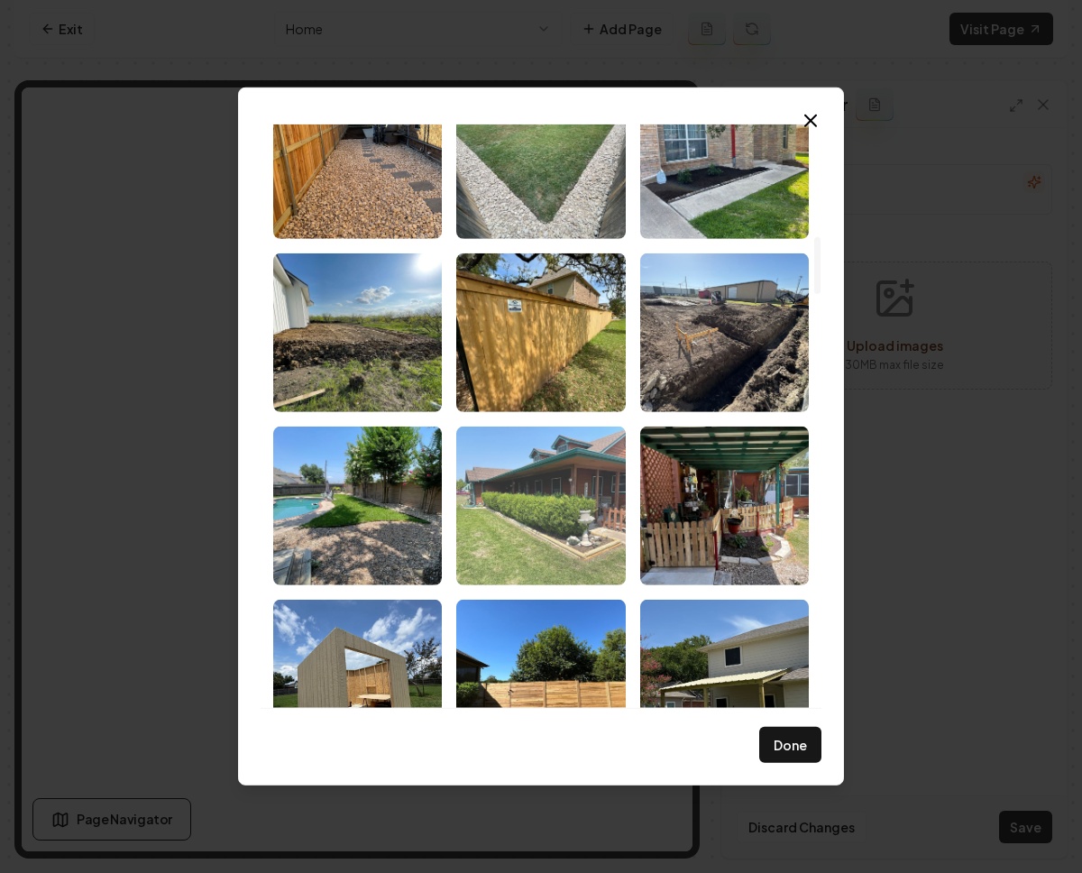
click at [609, 533] on img "Select image image_68c201ad5c7cd75eb8e1fcf5.jpeg" at bounding box center [540, 506] width 169 height 159
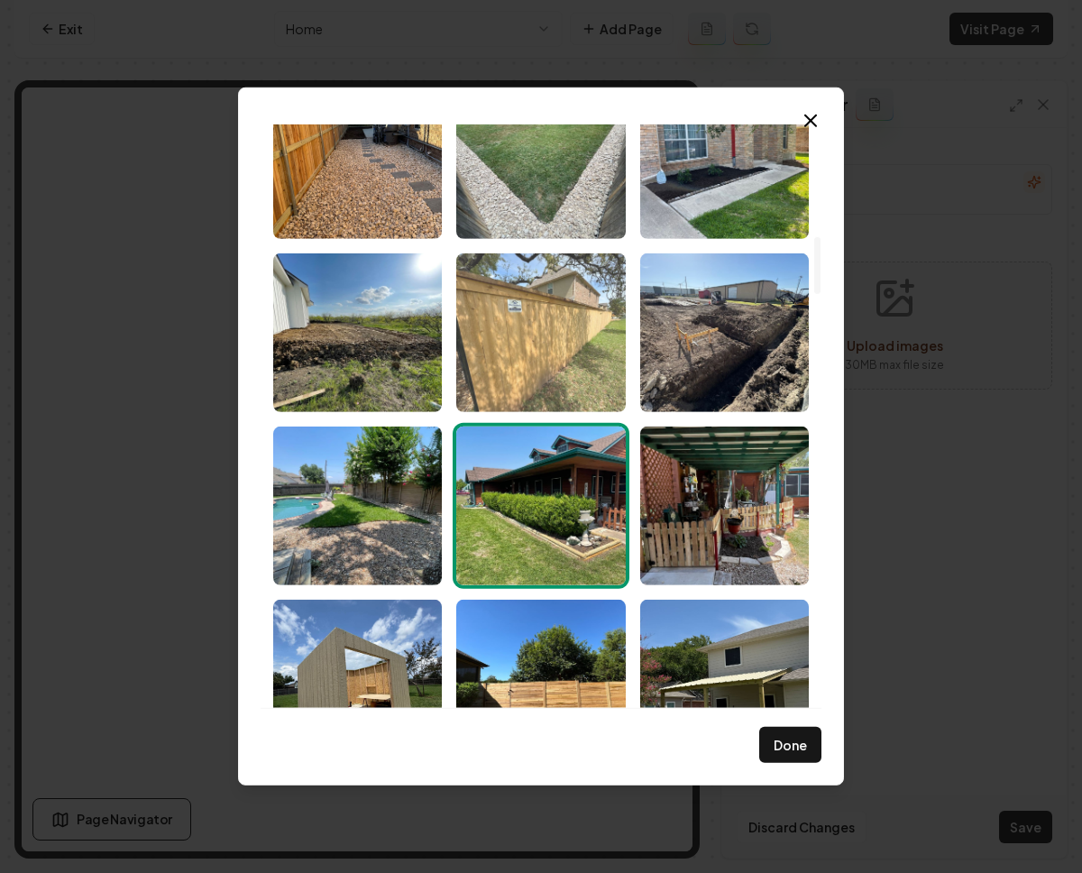
click at [576, 326] on img "Select image image_68c201ad5c7cd75eb8e1fc07.jpeg" at bounding box center [540, 332] width 169 height 159
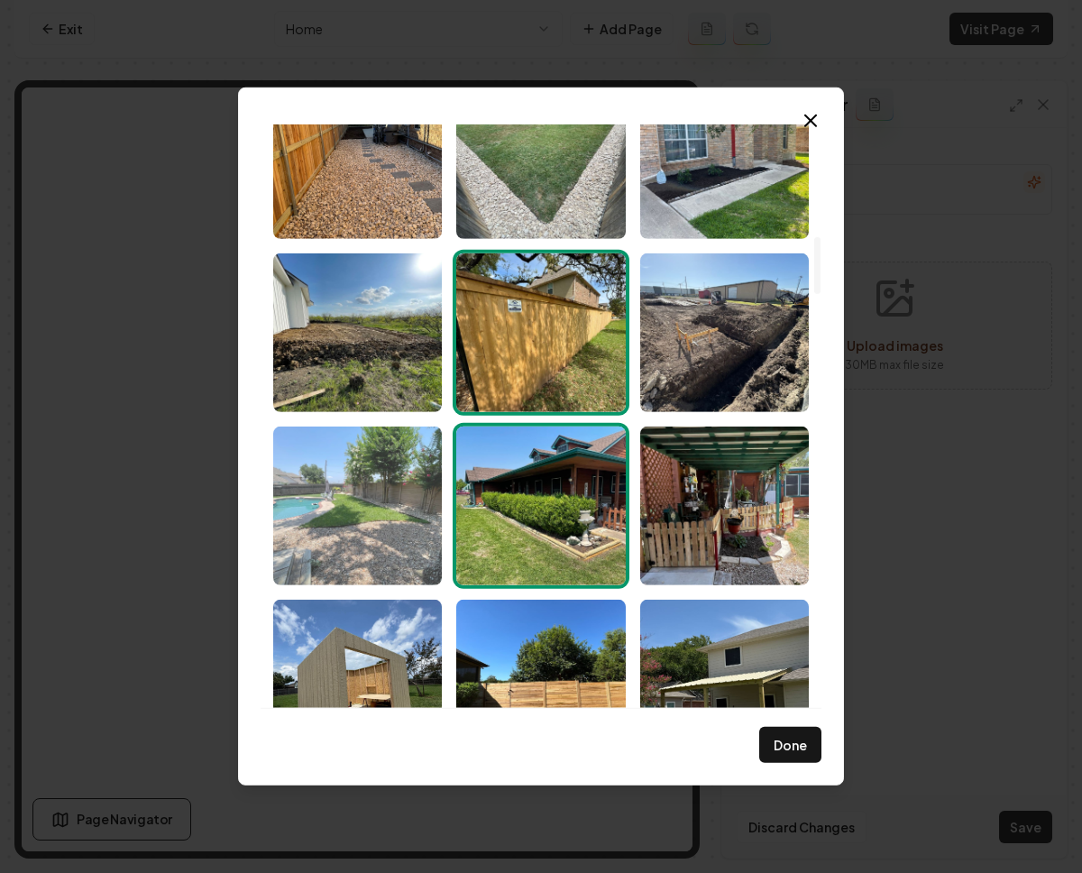
click at [376, 459] on img "Select image image_68c201ad5c7cd75eb8e1fb7c.jpeg" at bounding box center [357, 506] width 169 height 159
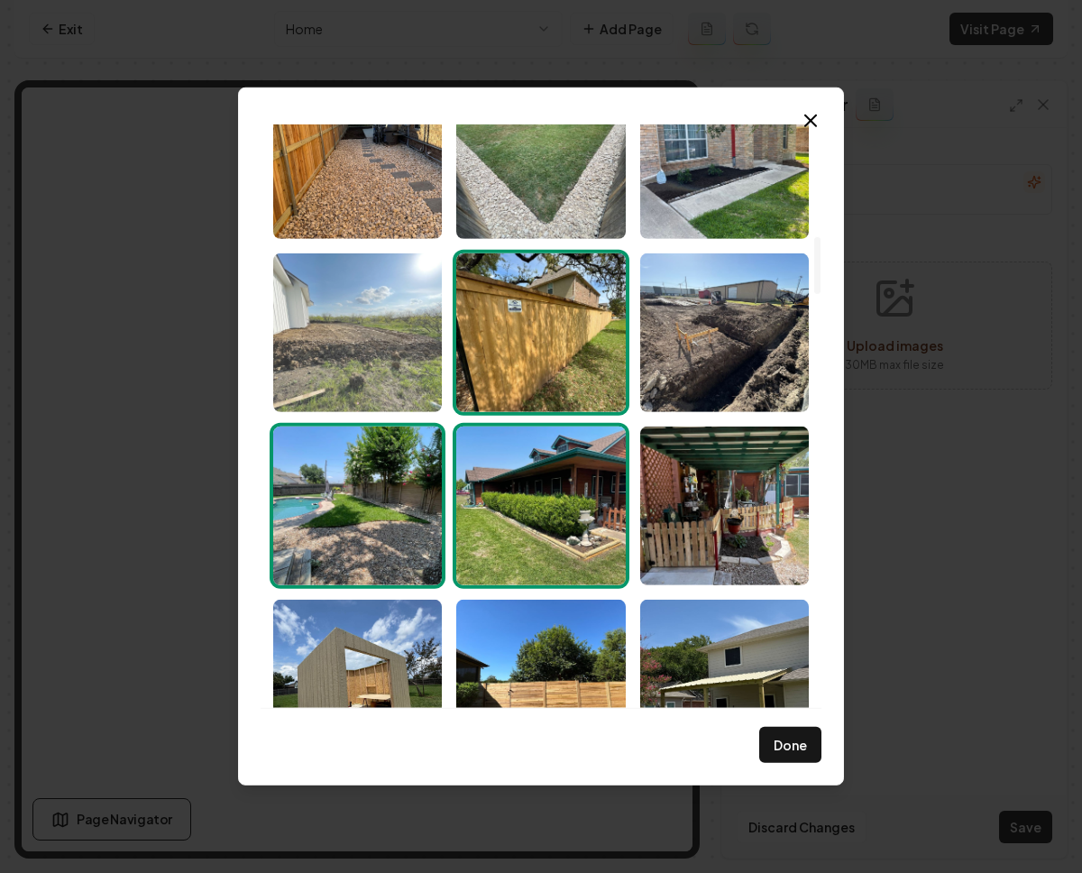
click at [365, 360] on img "Select image image_68c201ad5c7cd75eb8e1fe9a.jpeg" at bounding box center [357, 332] width 169 height 159
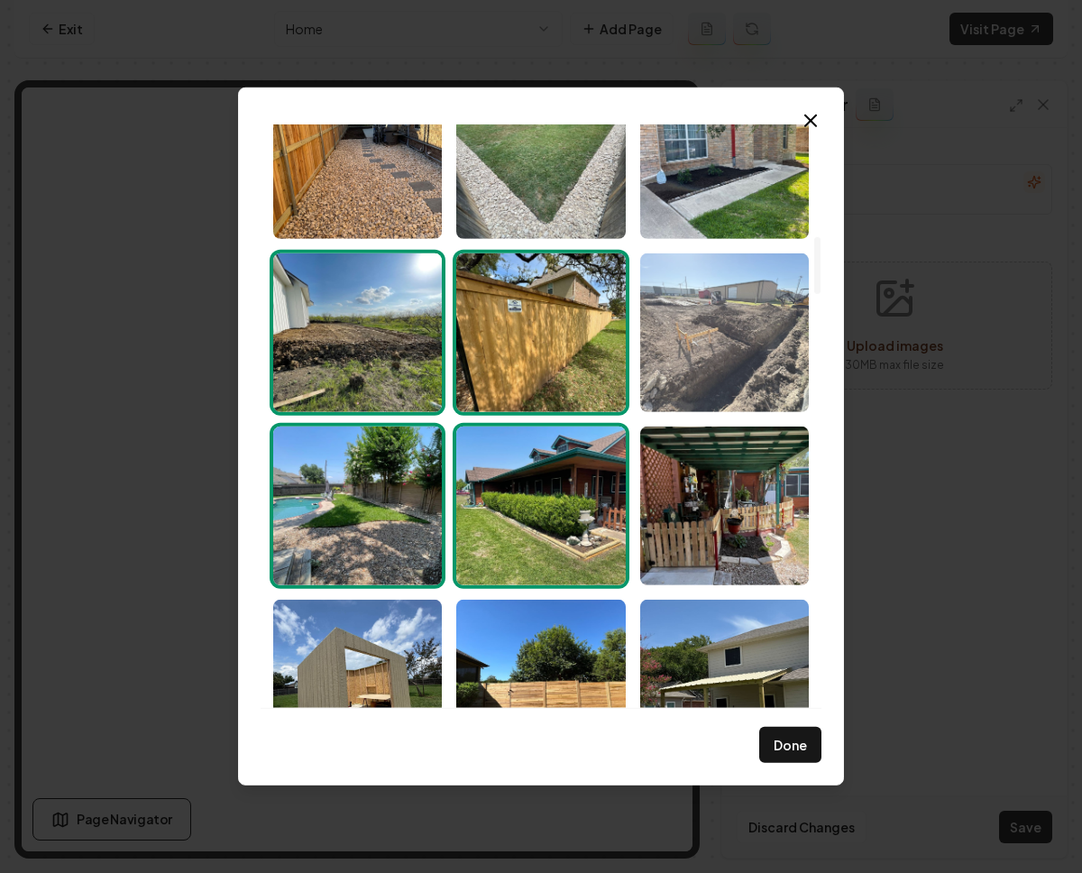
click at [725, 332] on img "Select image image_68c201ad5c7cd75eb8e1fda4.jpeg" at bounding box center [724, 332] width 169 height 159
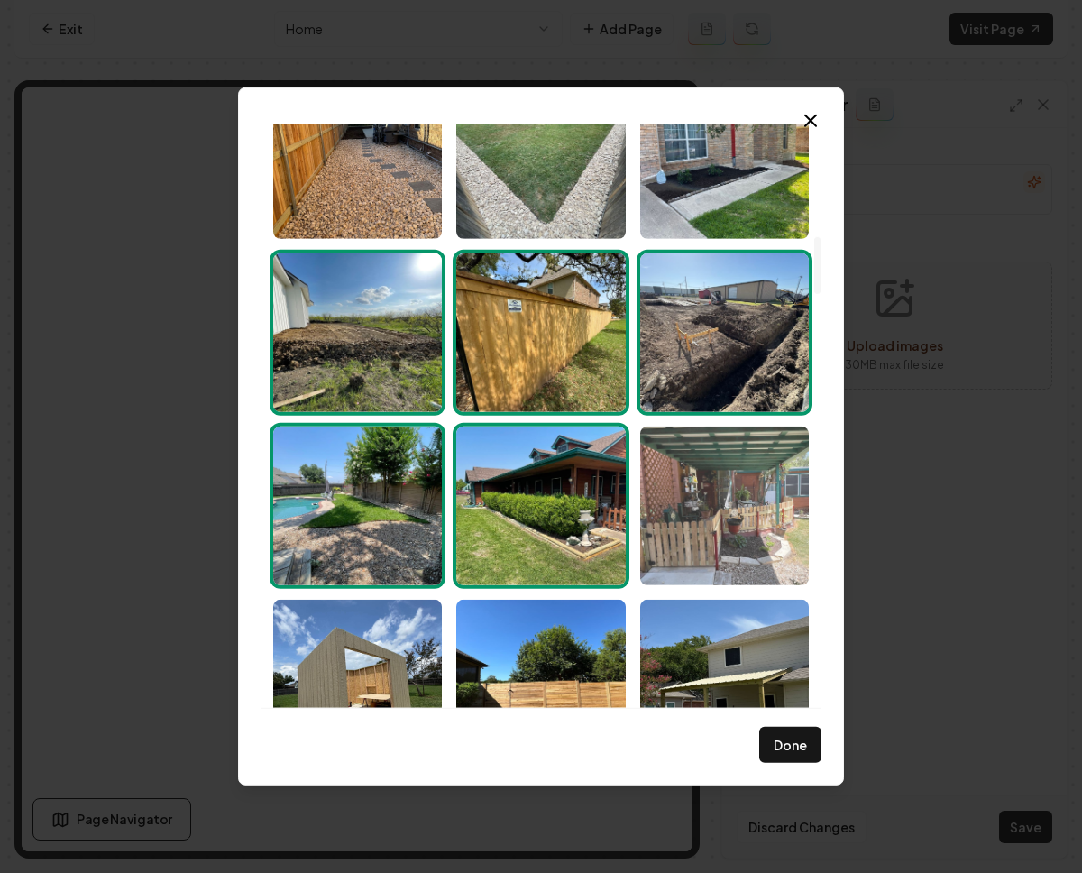
click at [750, 547] on img "Select image image_68c201ad5c7cd75eb8e1fcaf.jpeg" at bounding box center [724, 506] width 169 height 159
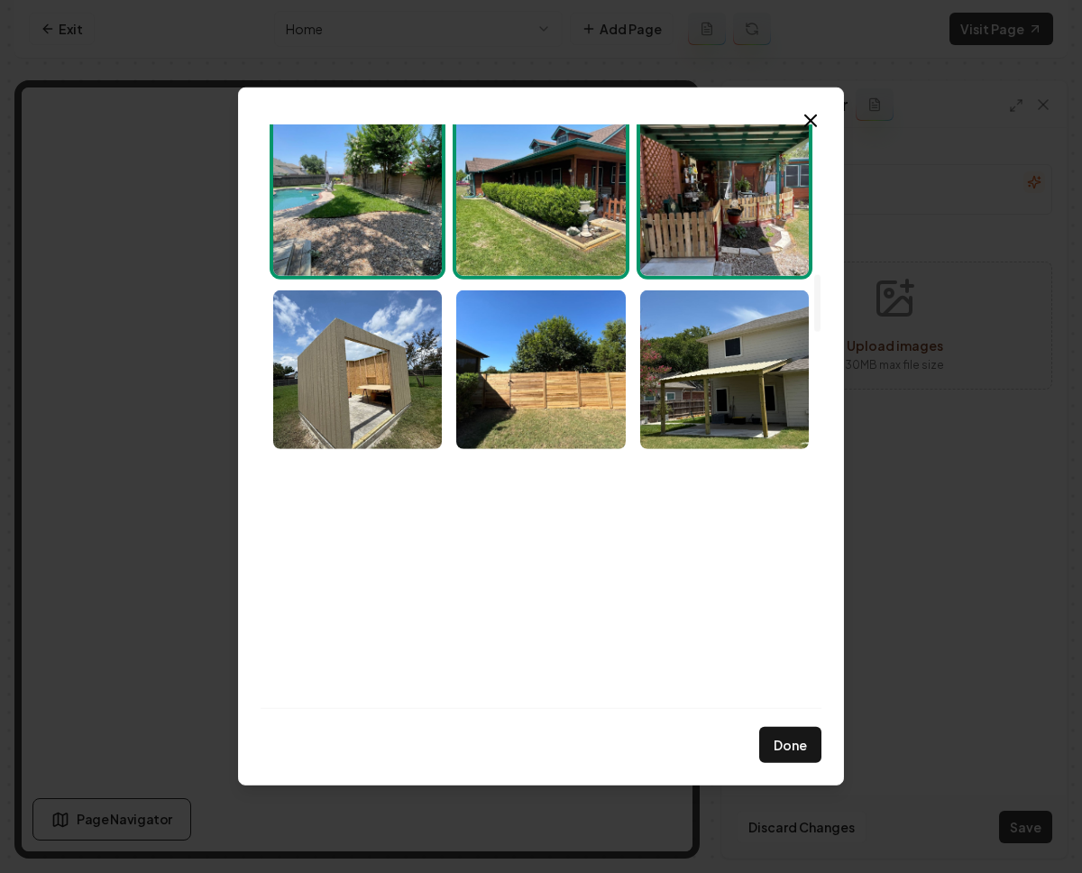
scroll to position [1558, 0]
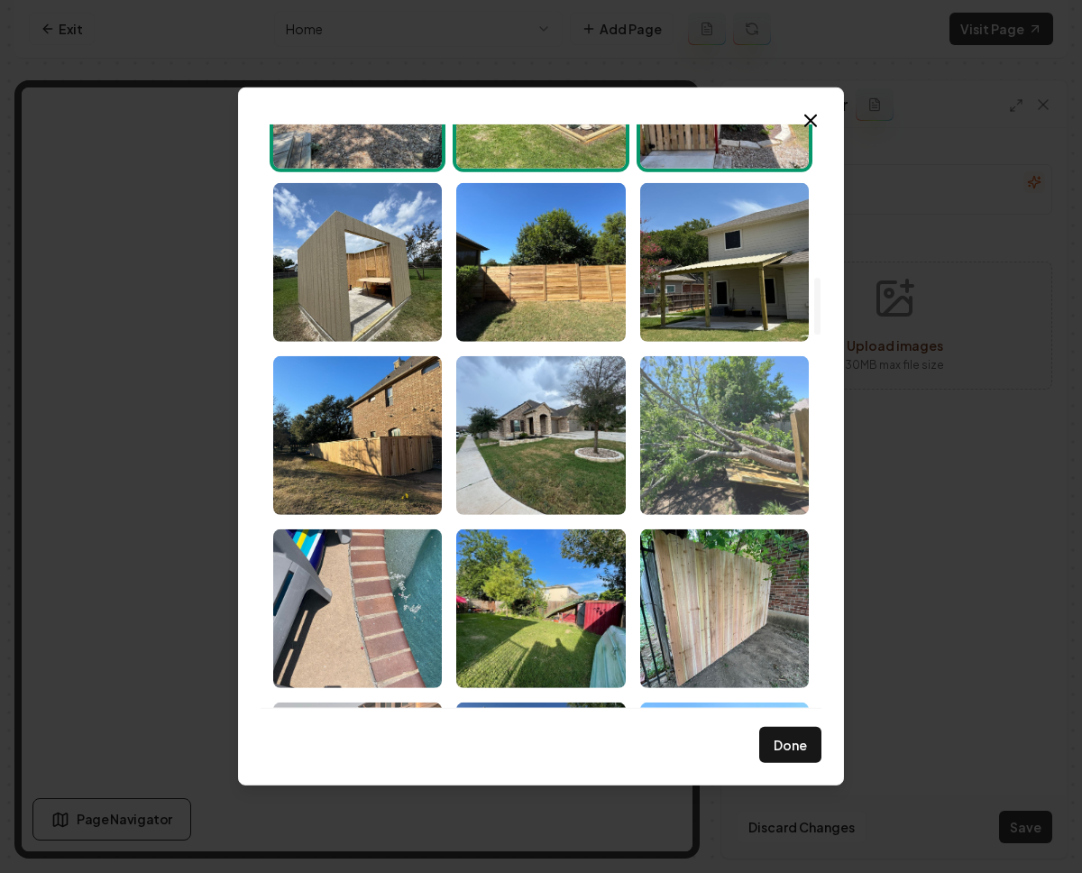
click at [728, 461] on img "Select image image_68c201ad5c7cd75eb8e1fa58.jpeg" at bounding box center [724, 435] width 169 height 159
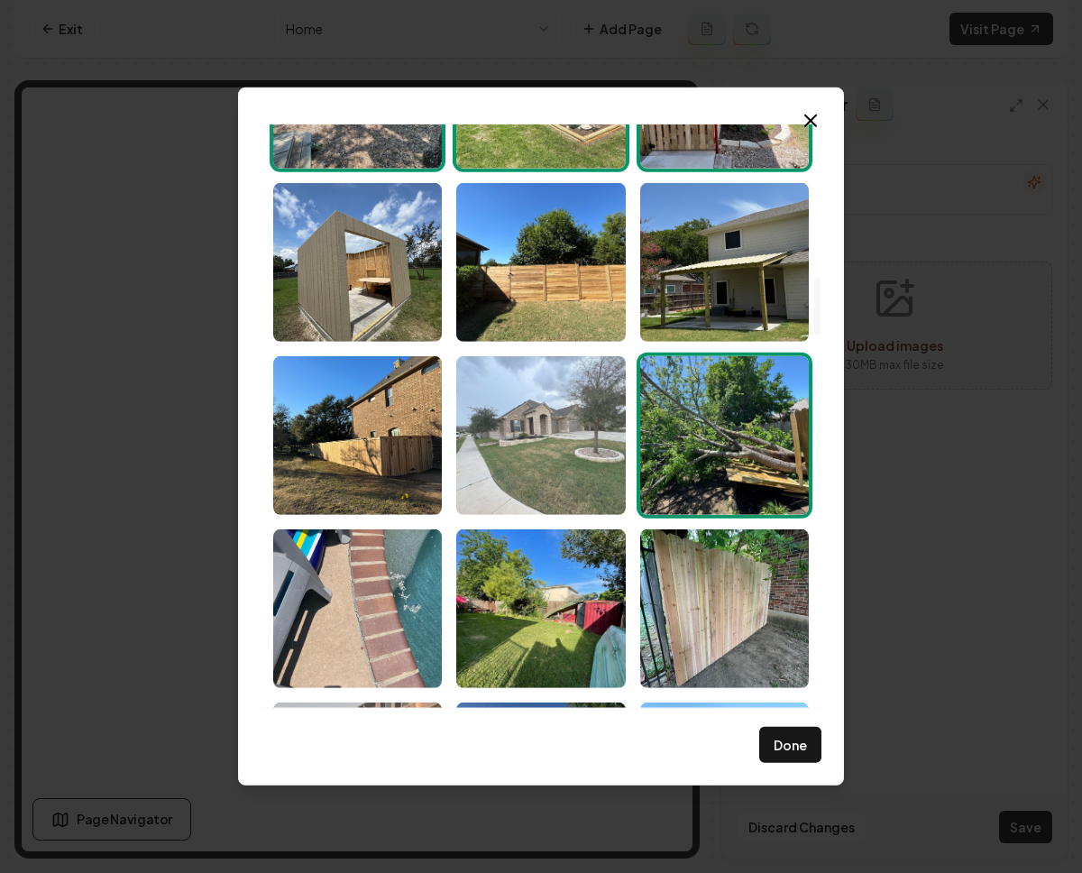
drag, startPoint x: 601, startPoint y: 450, endPoint x: 456, endPoint y: 465, distance: 146.0
click at [601, 450] on img "Select image image_68c201ad5c7cd75eb8e1fcad.jpeg" at bounding box center [540, 435] width 169 height 159
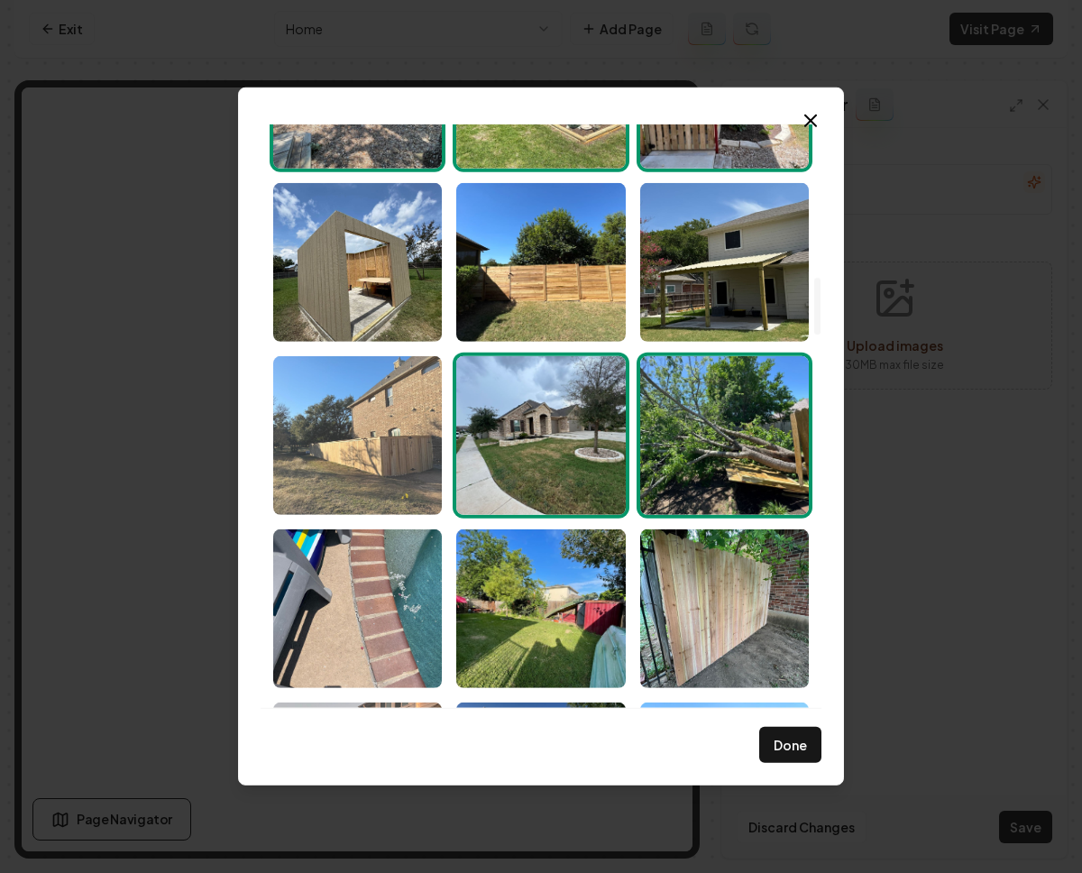
click at [358, 475] on img "Select image image_68c201ad5c7cd75eb8e1fb96.jpeg" at bounding box center [357, 435] width 169 height 159
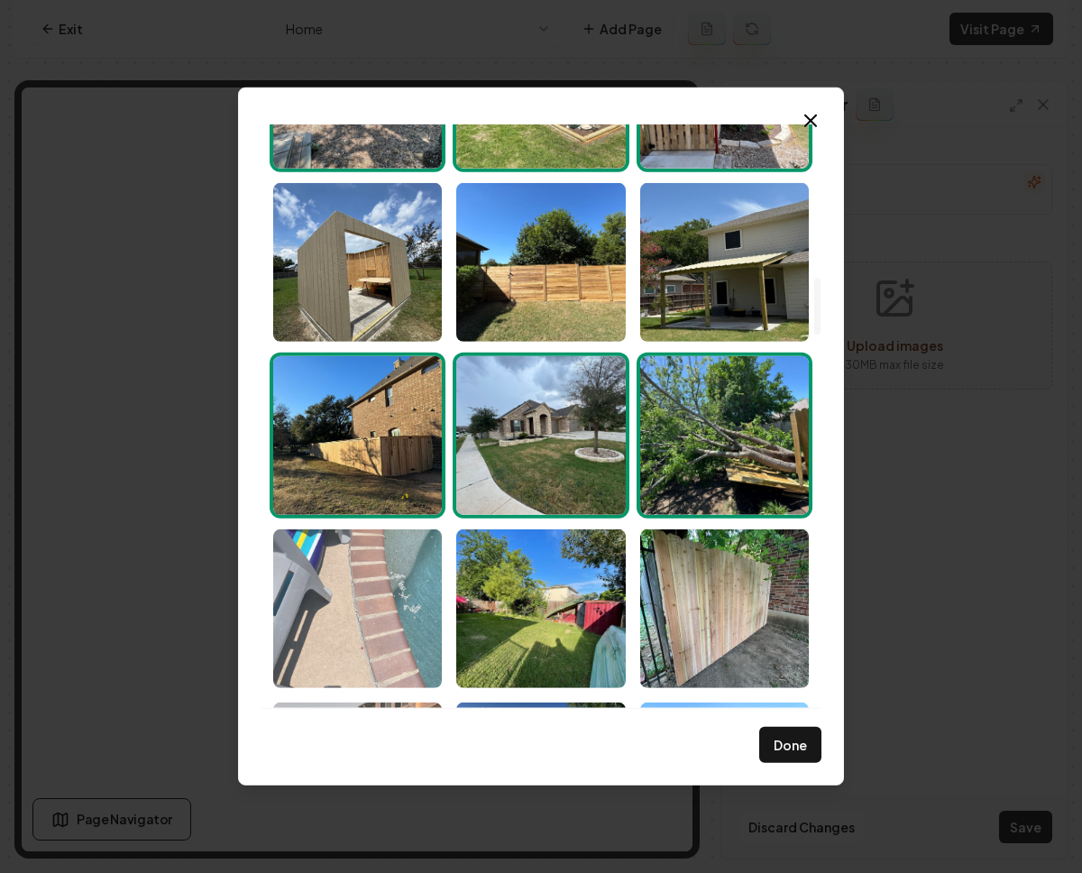
click at [381, 621] on img "Select image image_68c201ad5c7cd75eb8e1fa47.jpeg" at bounding box center [357, 608] width 169 height 159
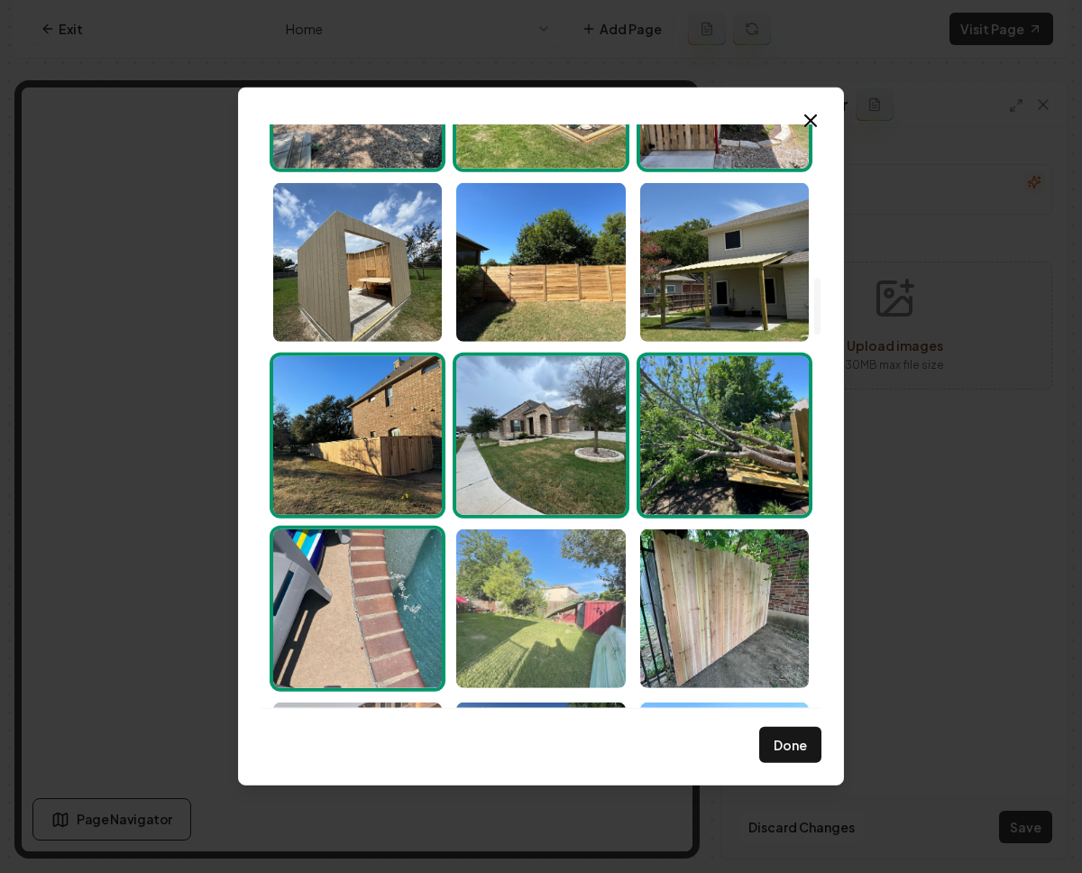
click at [583, 591] on img "Select image image_68c201ad5c7cd75eb8e1fc09.jpeg" at bounding box center [540, 608] width 169 height 159
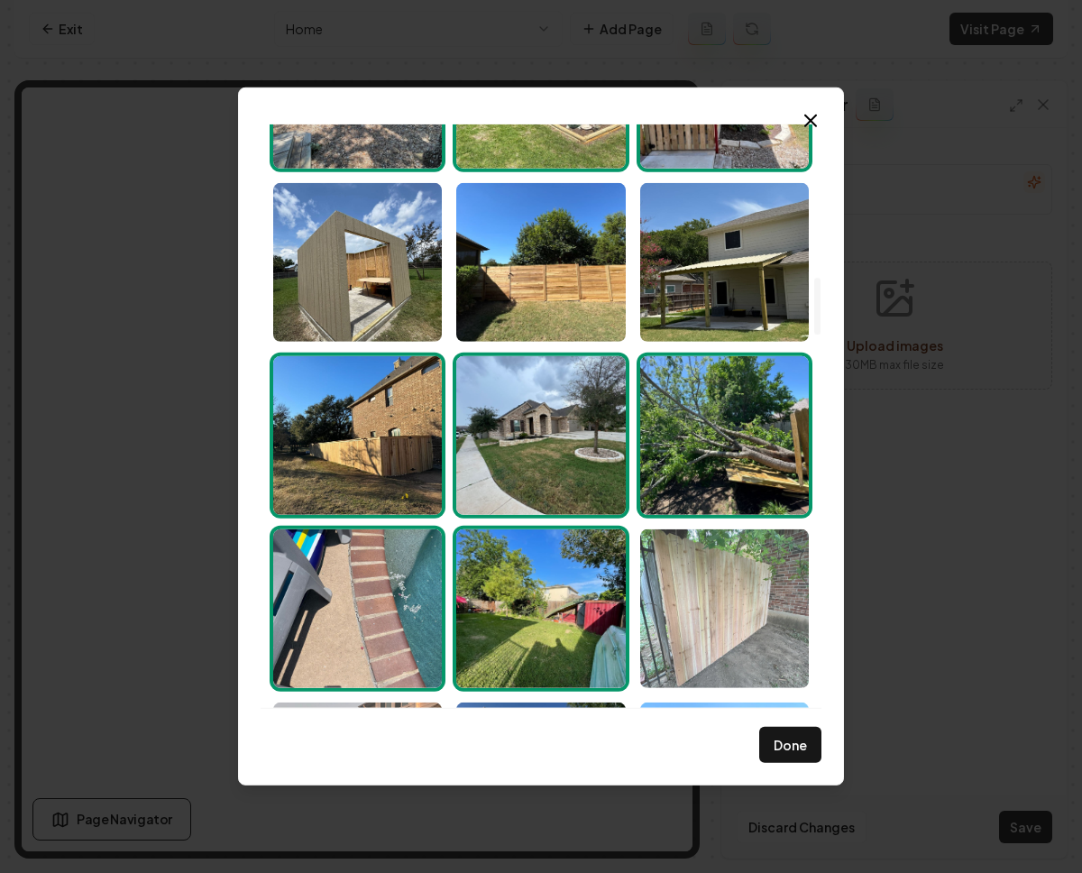
click at [700, 599] on img "Select image image_68c201ad5c7cd75eb8e1fb42.jpeg" at bounding box center [724, 608] width 169 height 159
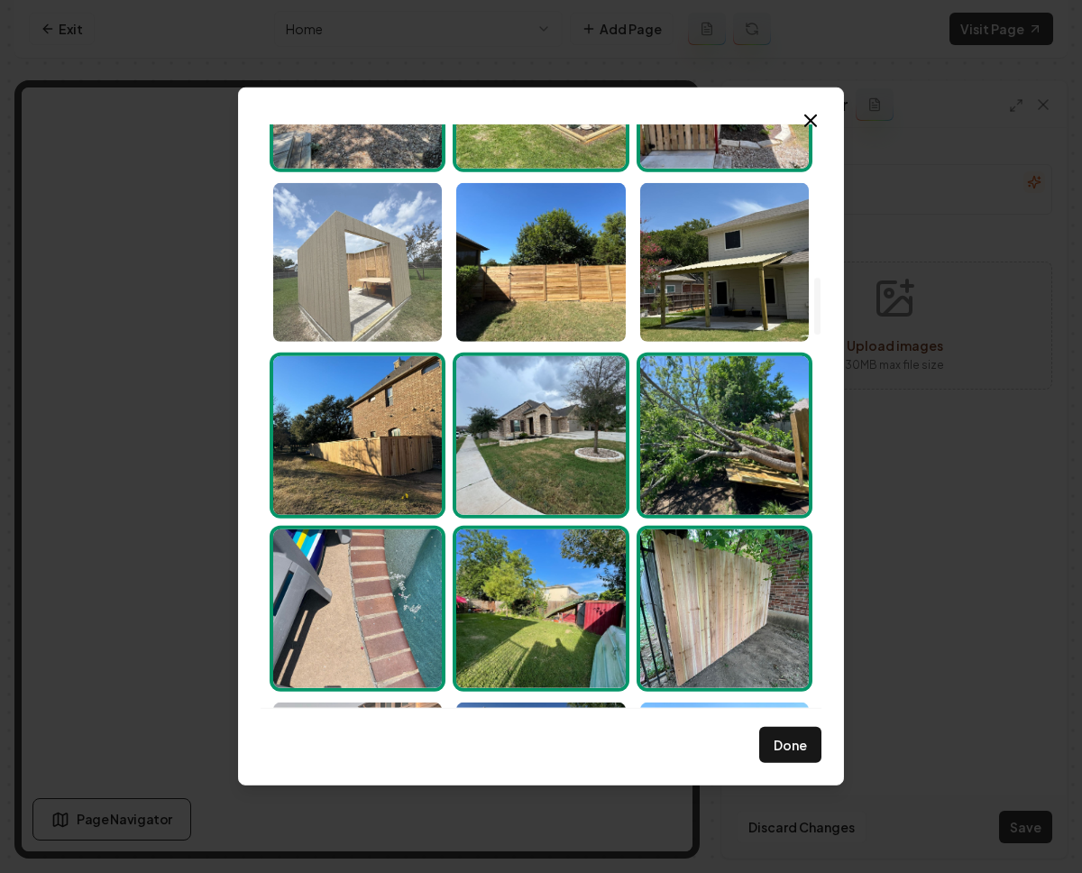
click at [397, 301] on img "Select image image_68c201ad5c7cd75eb8e1fb49.jpeg" at bounding box center [357, 262] width 169 height 159
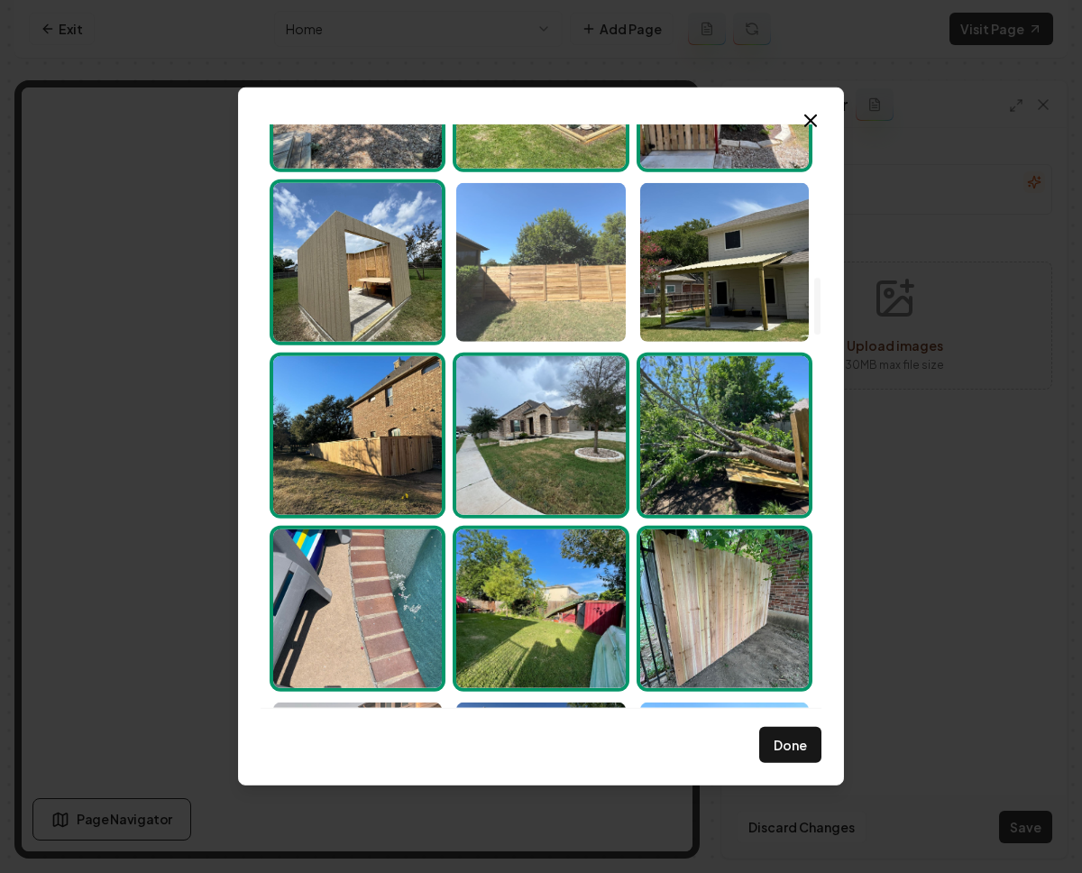
click at [573, 272] on img "Select image image_68c201ad5c7cd75eb8e1fbd0.jpeg" at bounding box center [540, 262] width 169 height 159
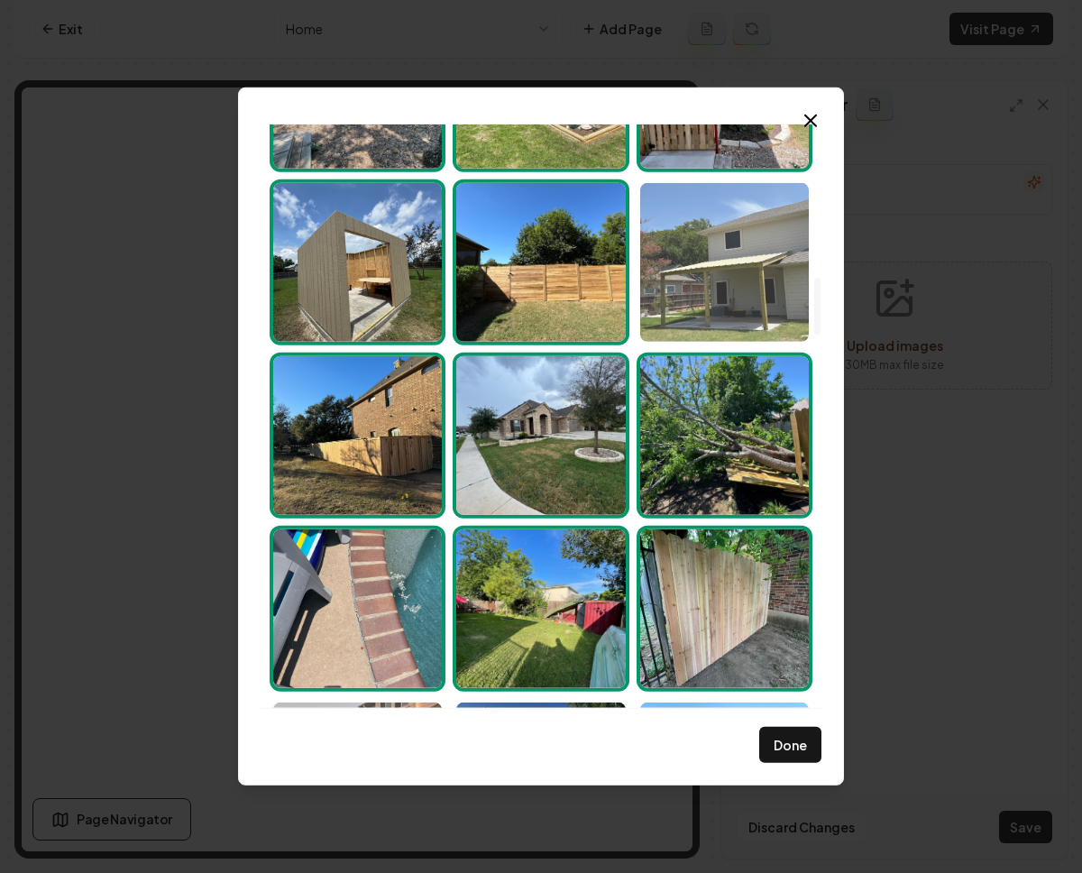
click at [755, 272] on img "Select image image_68c201ad5c7cd75eb8e1fbae.jpeg" at bounding box center [724, 262] width 169 height 159
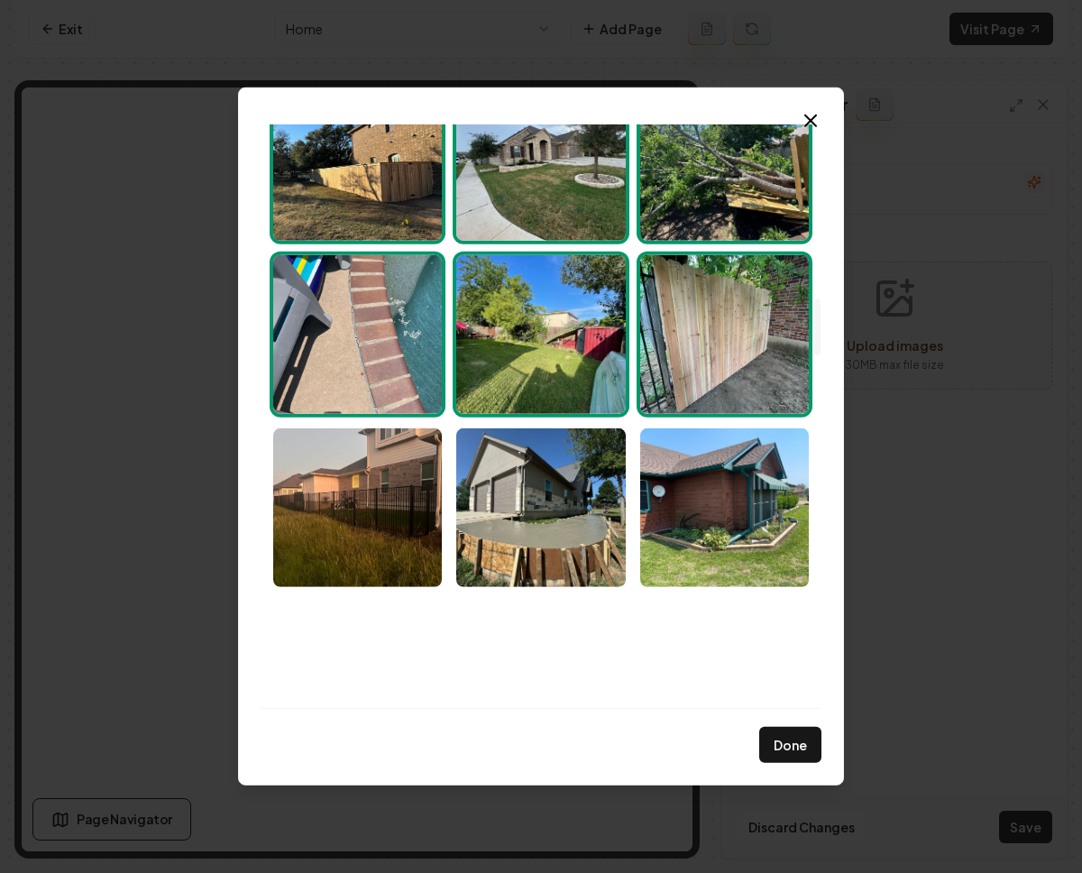
scroll to position [2020, 0]
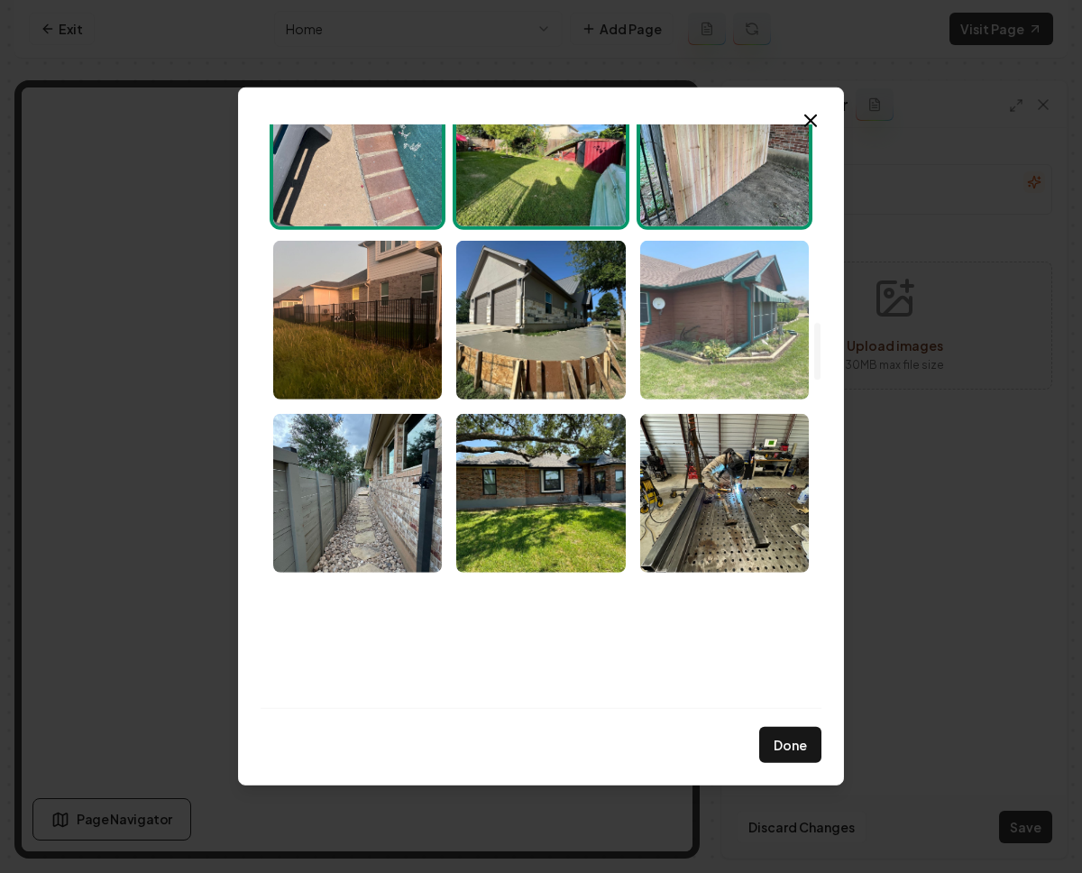
click at [718, 336] on img "Select image image_68c201ad5c7cd75eb8e1f9d0.jpeg" at bounding box center [724, 320] width 169 height 159
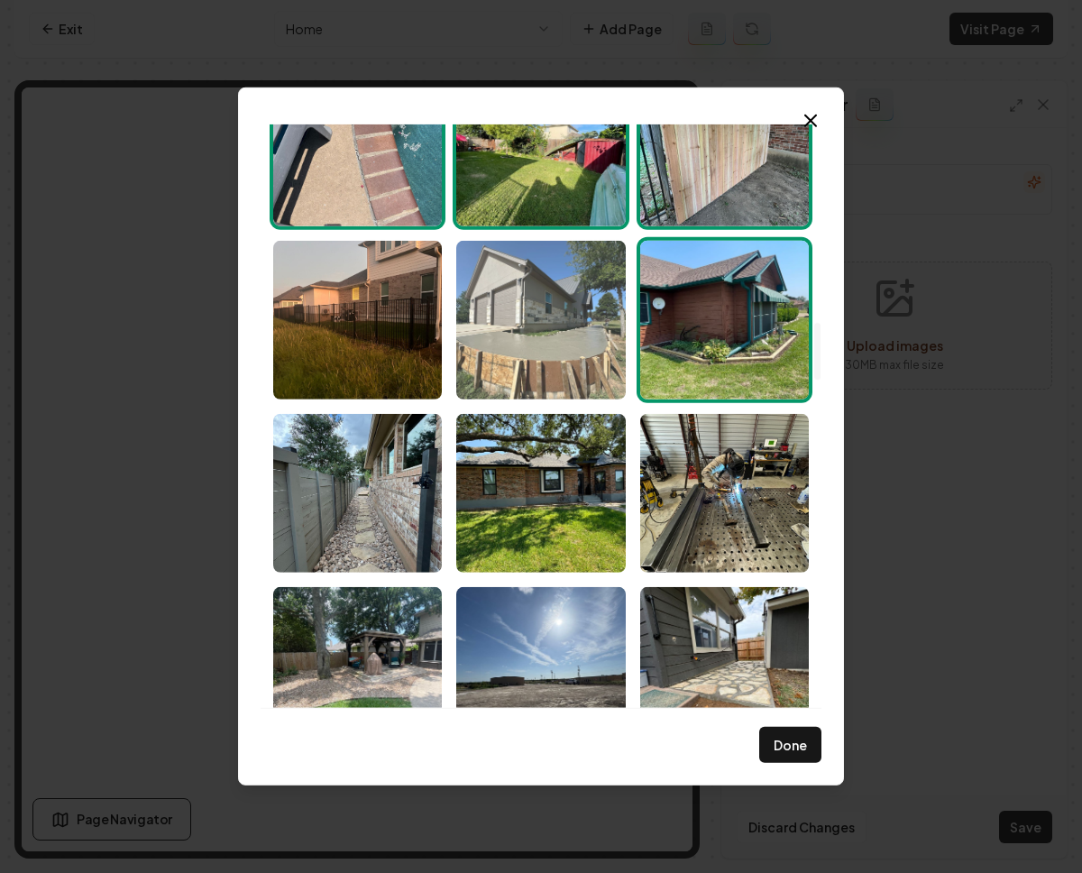
click at [536, 347] on img "Select image image_68c201ad5c7cd75eb8e1fa6f.jpeg" at bounding box center [540, 320] width 169 height 159
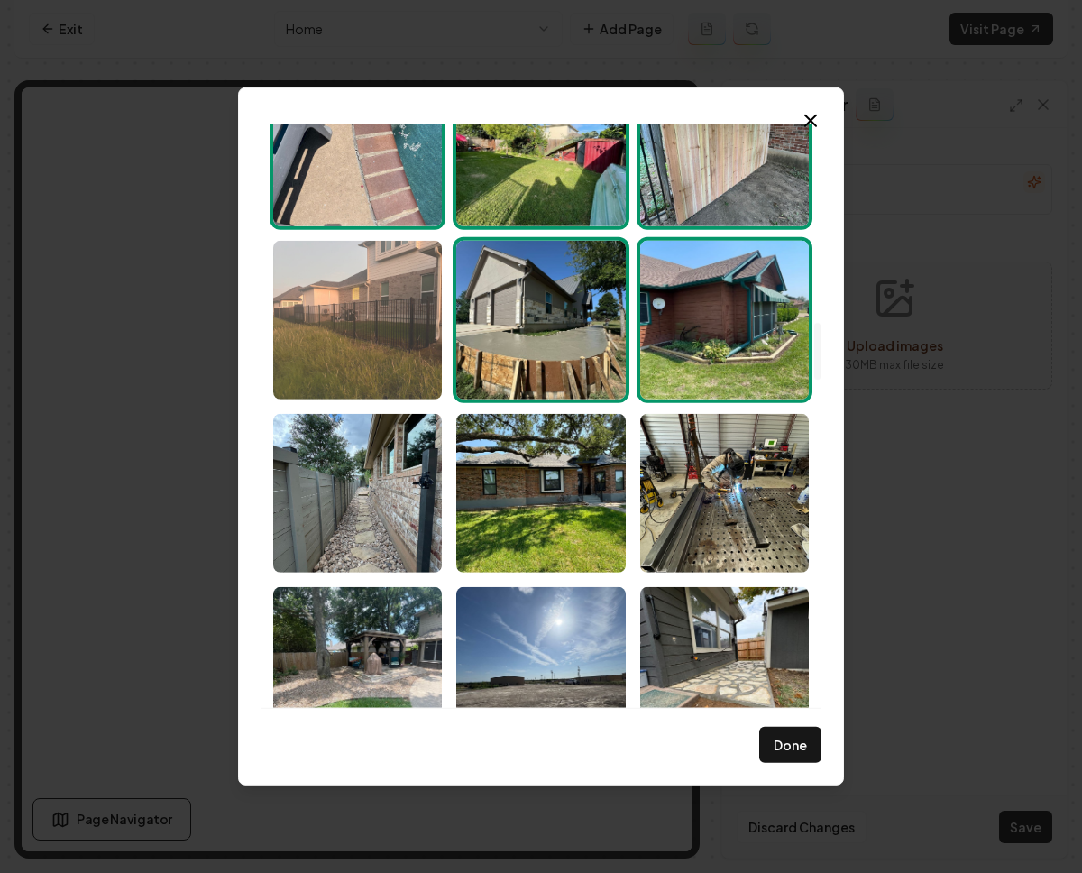
click at [341, 357] on img "Select image image_68c201ad5c7cd75eb8e1fade.jpeg" at bounding box center [357, 320] width 169 height 159
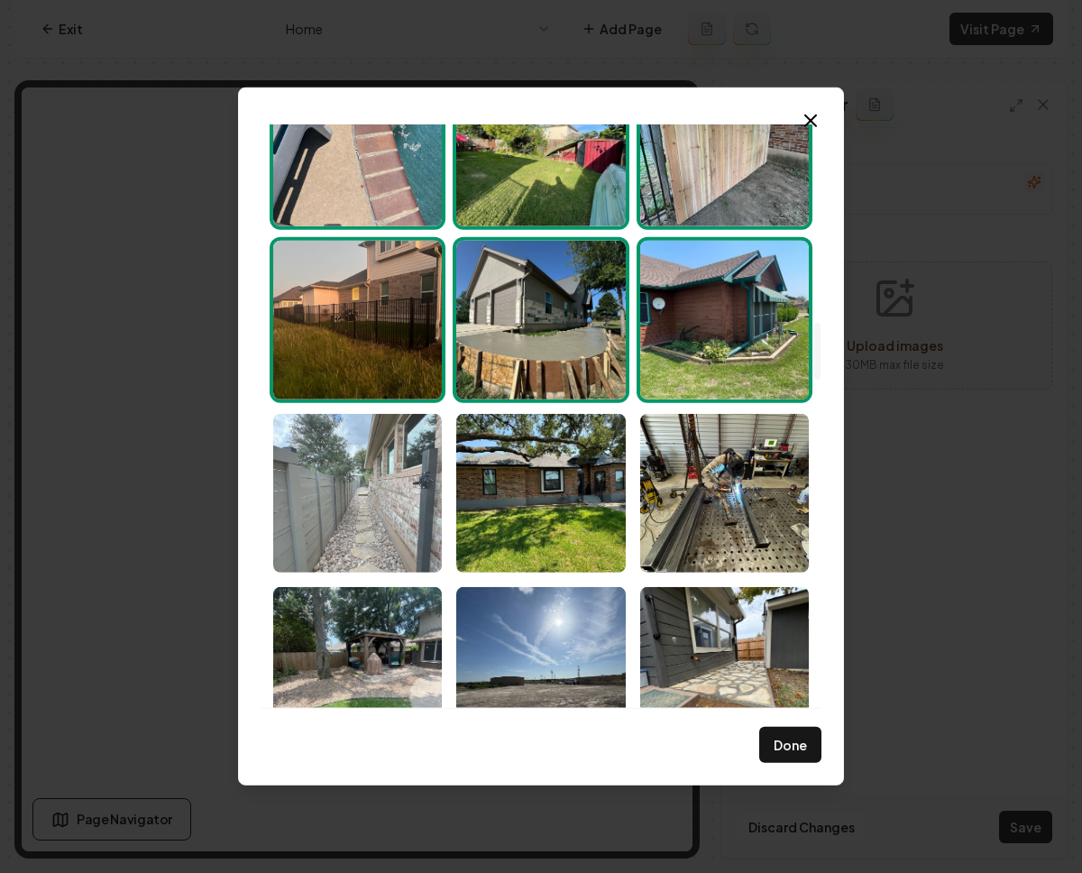
click at [386, 510] on img "Select image image_68c201ad5c7cd75eb8e1fa84.jpeg" at bounding box center [357, 493] width 169 height 159
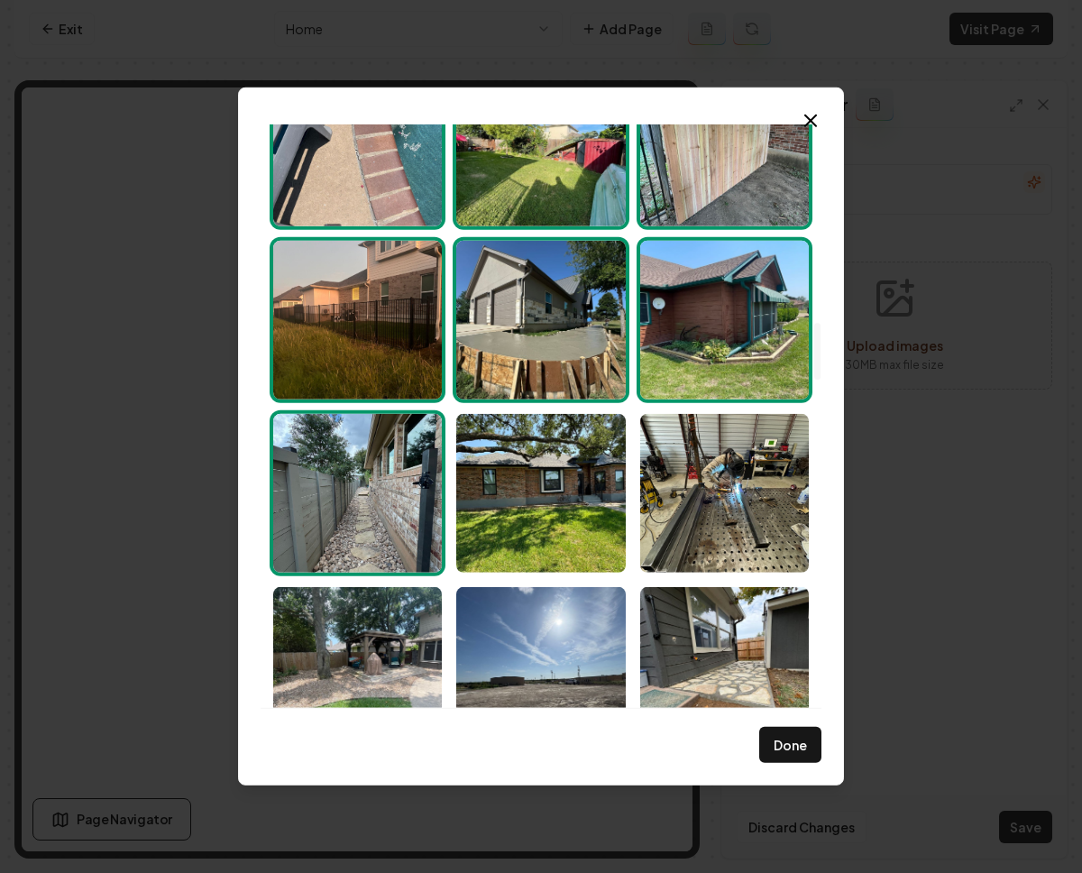
drag, startPoint x: 585, startPoint y: 465, endPoint x: 635, endPoint y: 468, distance: 49.7
click at [585, 464] on img "Select image image_68c201ad5c7cd75eb8e1fa79.jpeg" at bounding box center [540, 493] width 169 height 159
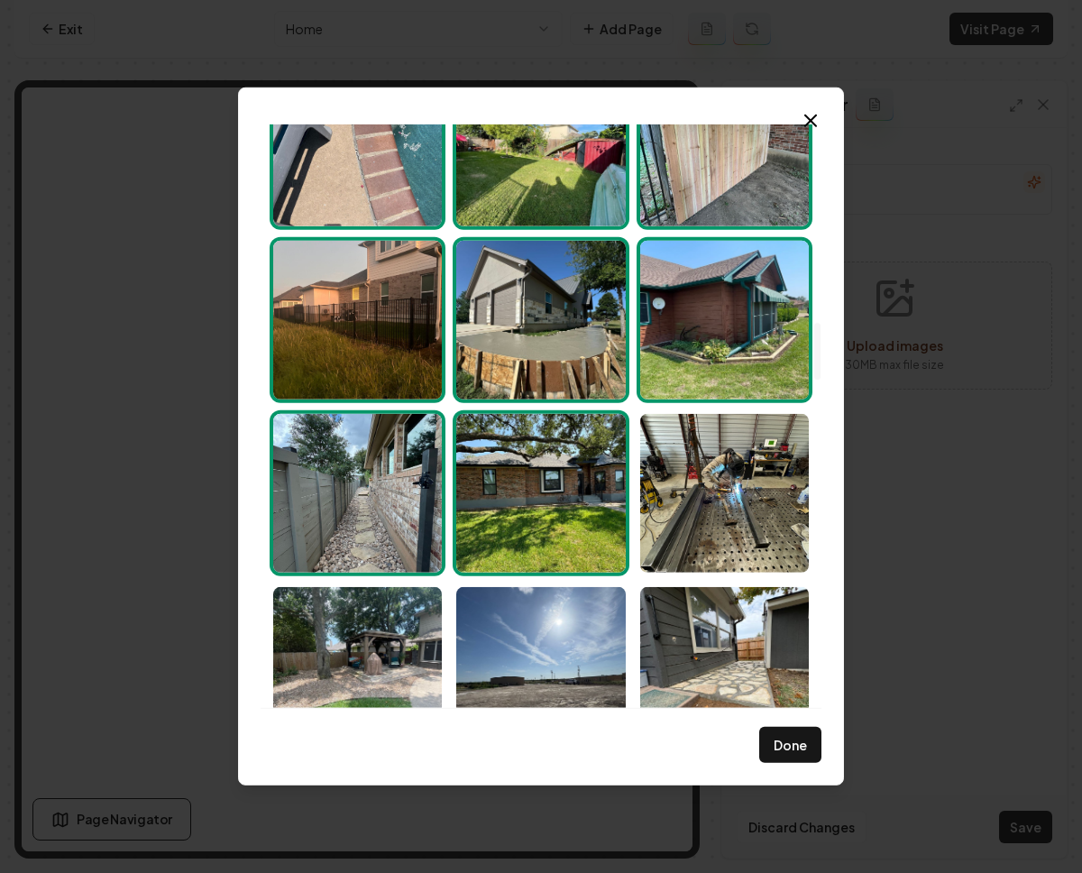
click at [726, 504] on img "Select image image_68c201ad5c7cd75eb8e1fa7d.jpeg" at bounding box center [724, 493] width 169 height 159
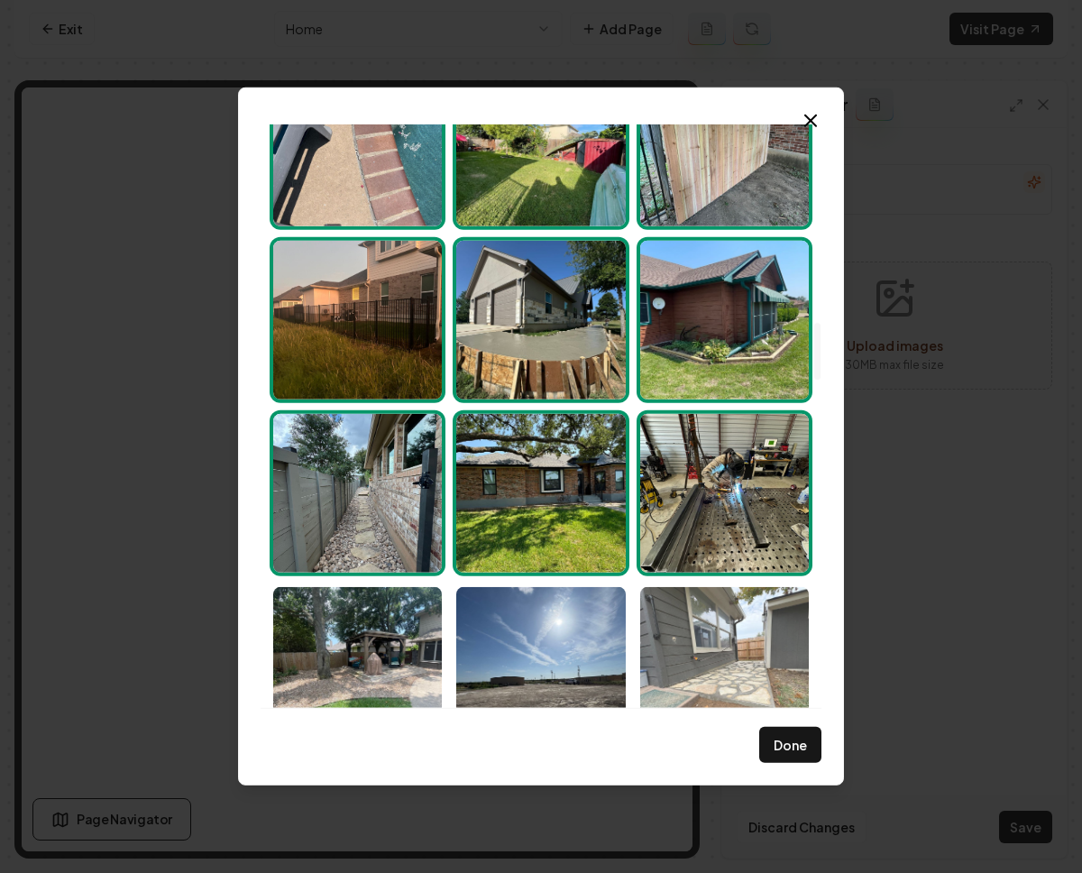
click at [749, 684] on img "Select image image_68c201ad5c7cd75eb8e1fb65.jpeg" at bounding box center [724, 666] width 169 height 159
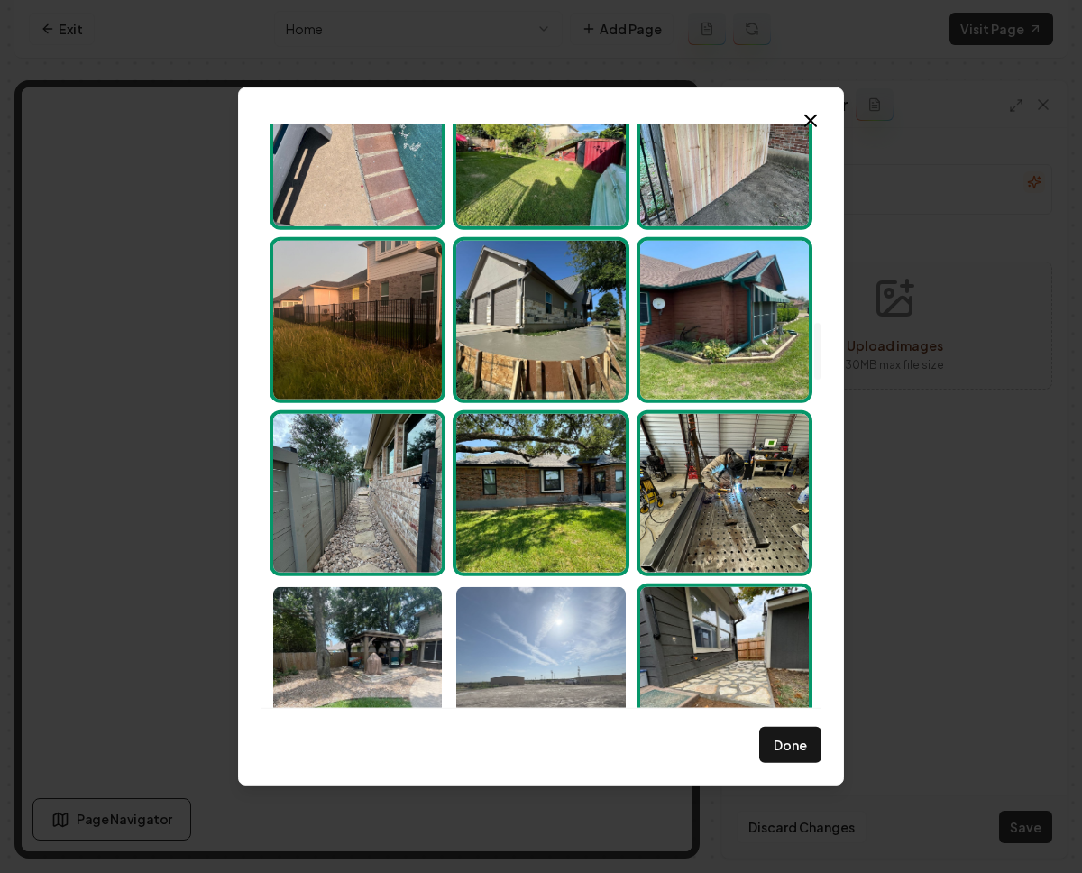
click at [588, 671] on img "Select image image_68c201ad5c7cd75eb8e1fa3d.jpeg" at bounding box center [540, 666] width 169 height 159
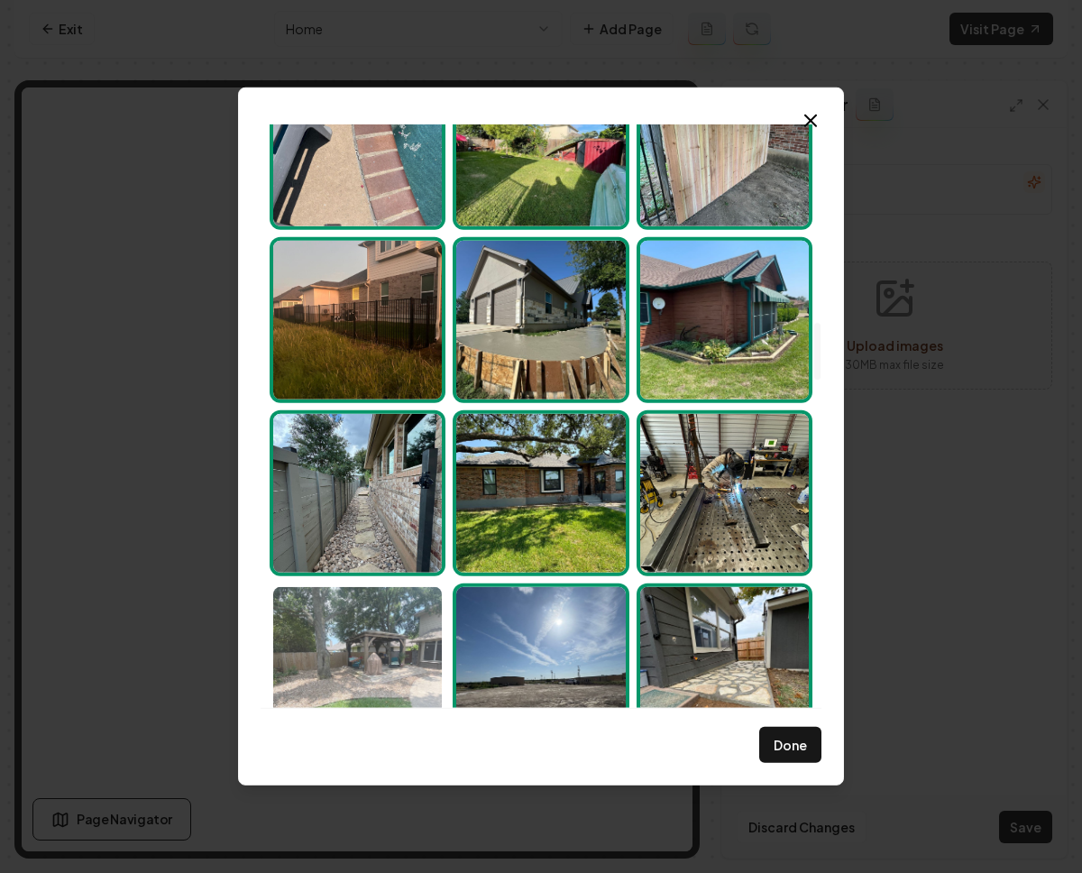
click at [382, 677] on img "Select image image_68c201ad5c7cd75eb8e1fa5c.jpeg" at bounding box center [357, 666] width 169 height 159
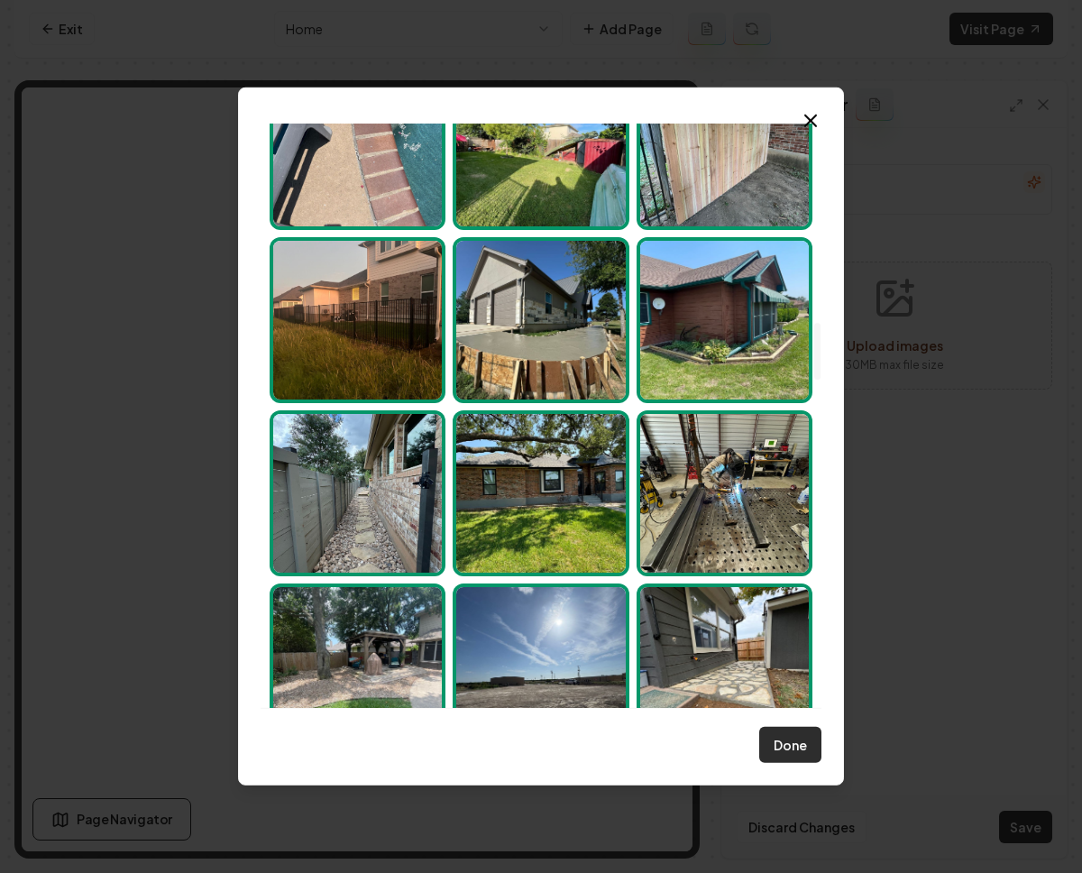
click at [807, 734] on button "Done" at bounding box center [790, 745] width 62 height 36
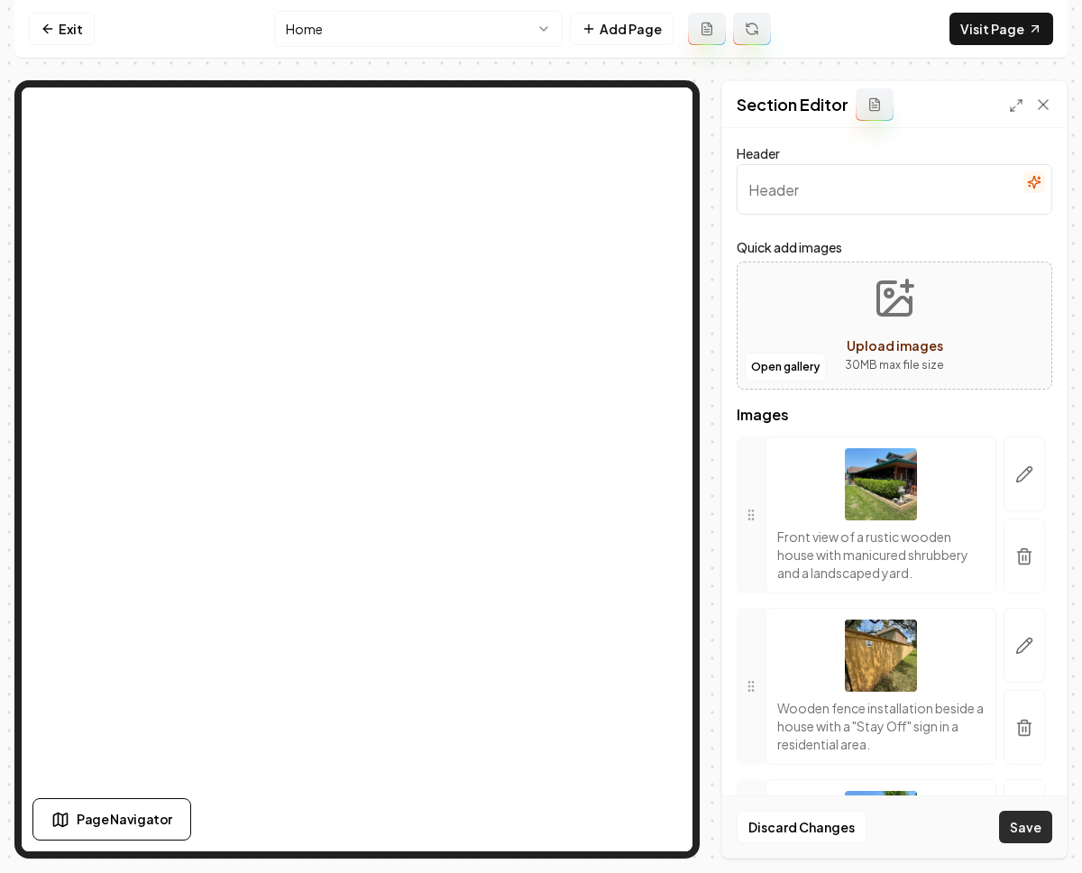
click at [1028, 828] on button "Save" at bounding box center [1025, 827] width 53 height 32
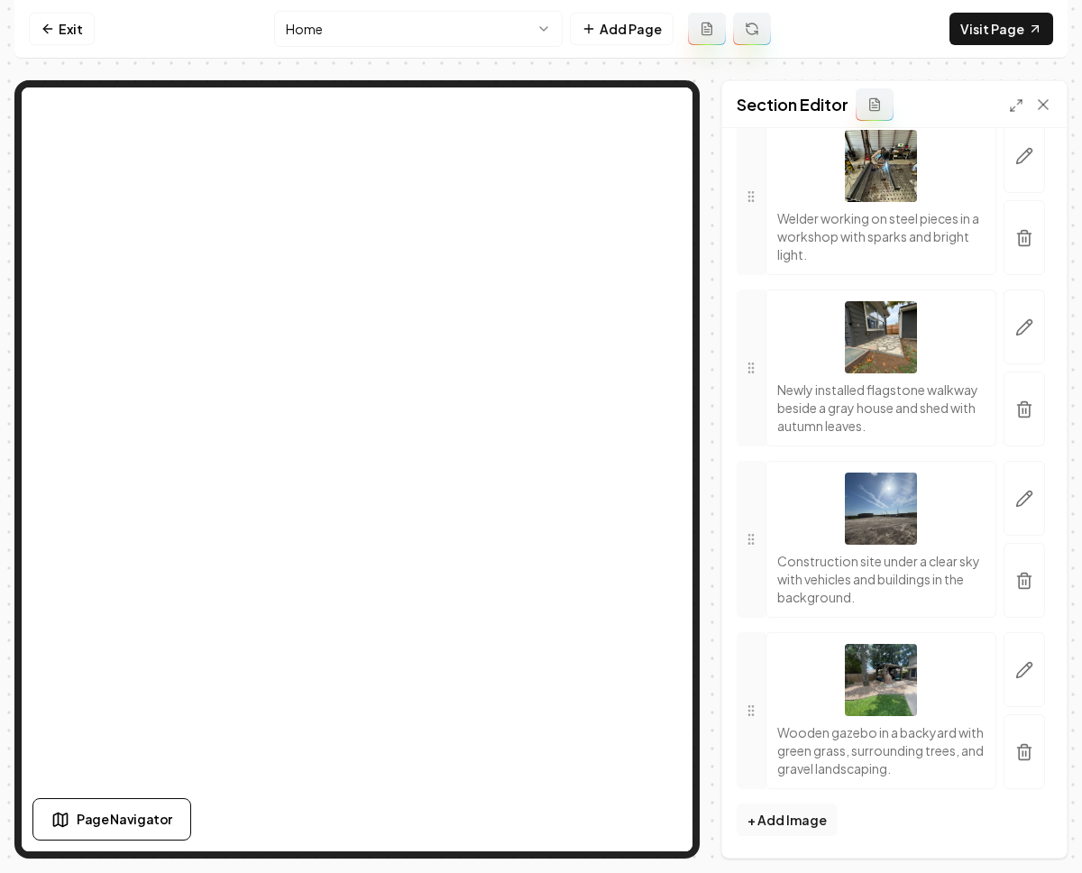
scroll to position [3800, 0]
click at [1017, 736] on button "button" at bounding box center [1024, 751] width 41 height 75
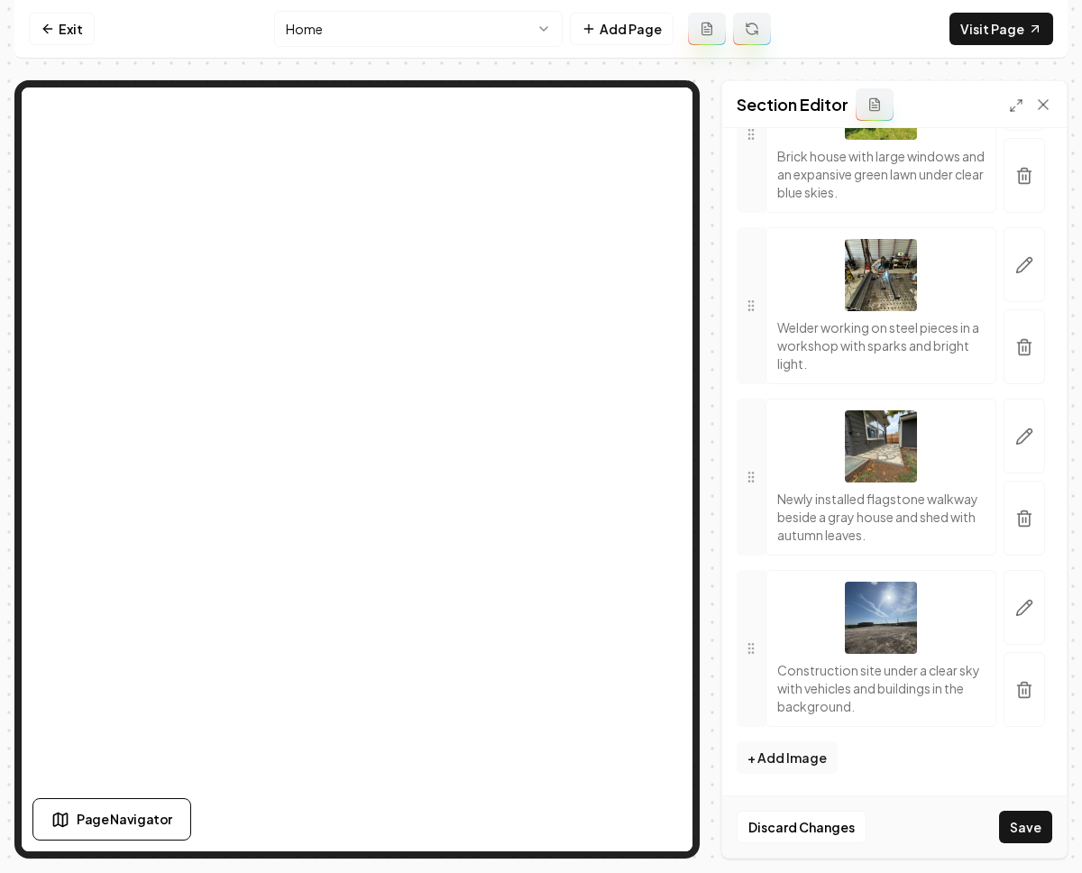
scroll to position [3691, 0]
click at [1016, 703] on button "button" at bounding box center [1024, 689] width 41 height 75
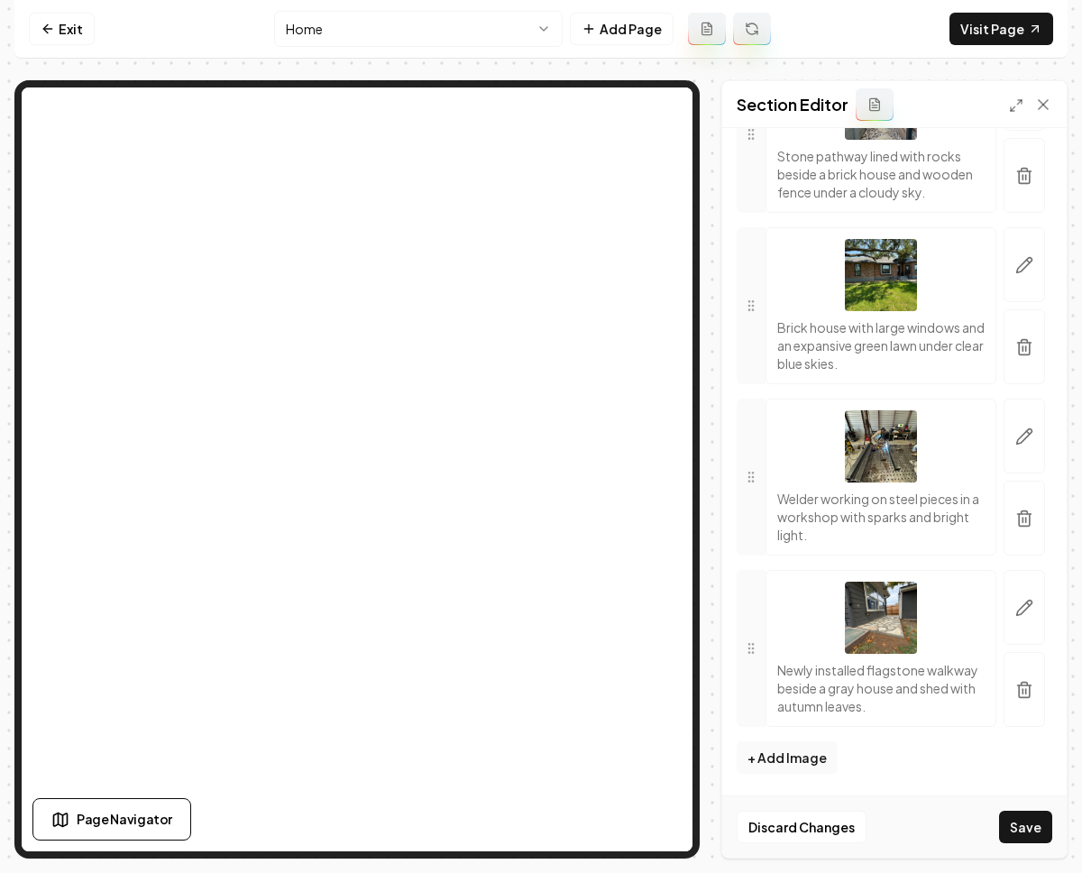
scroll to position [3520, 0]
click at [1016, 521] on icon "button" at bounding box center [1025, 519] width 18 height 18
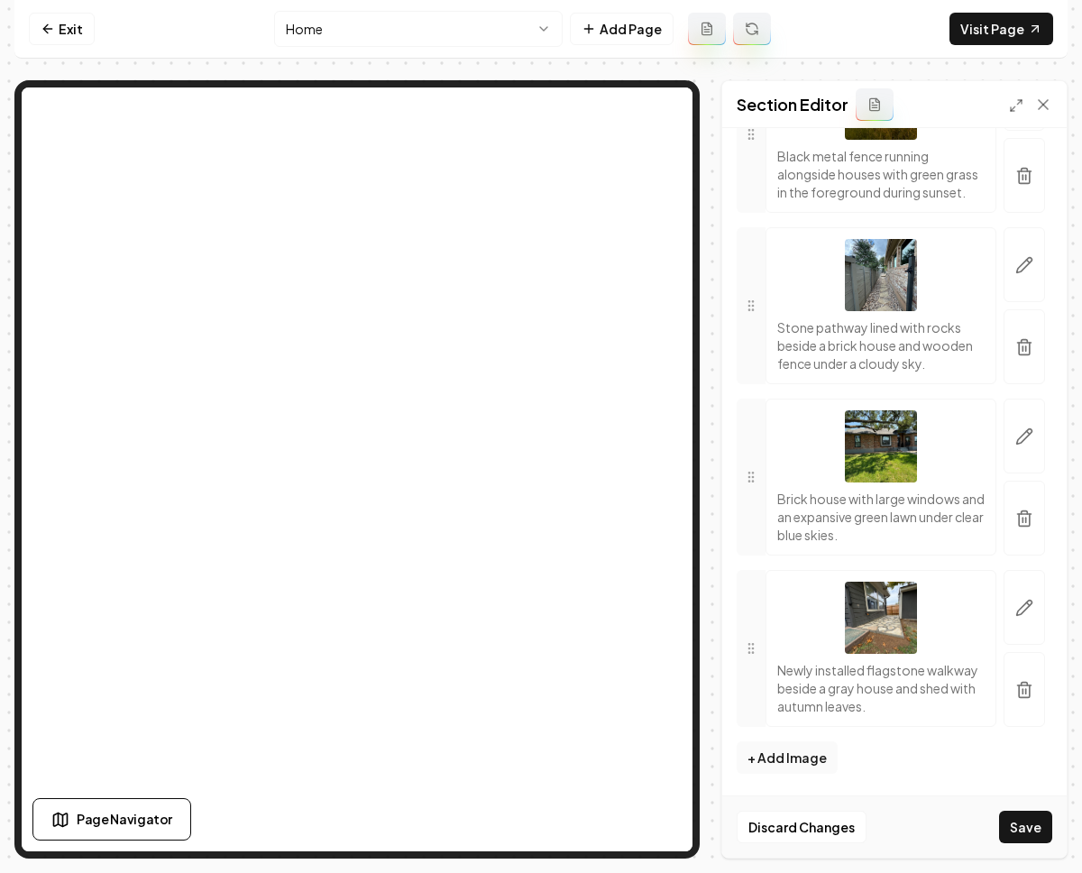
scroll to position [3348, 0]
click at [1023, 346] on line "button" at bounding box center [1023, 348] width 0 height 5
click at [1004, 510] on button "button" at bounding box center [1024, 518] width 41 height 75
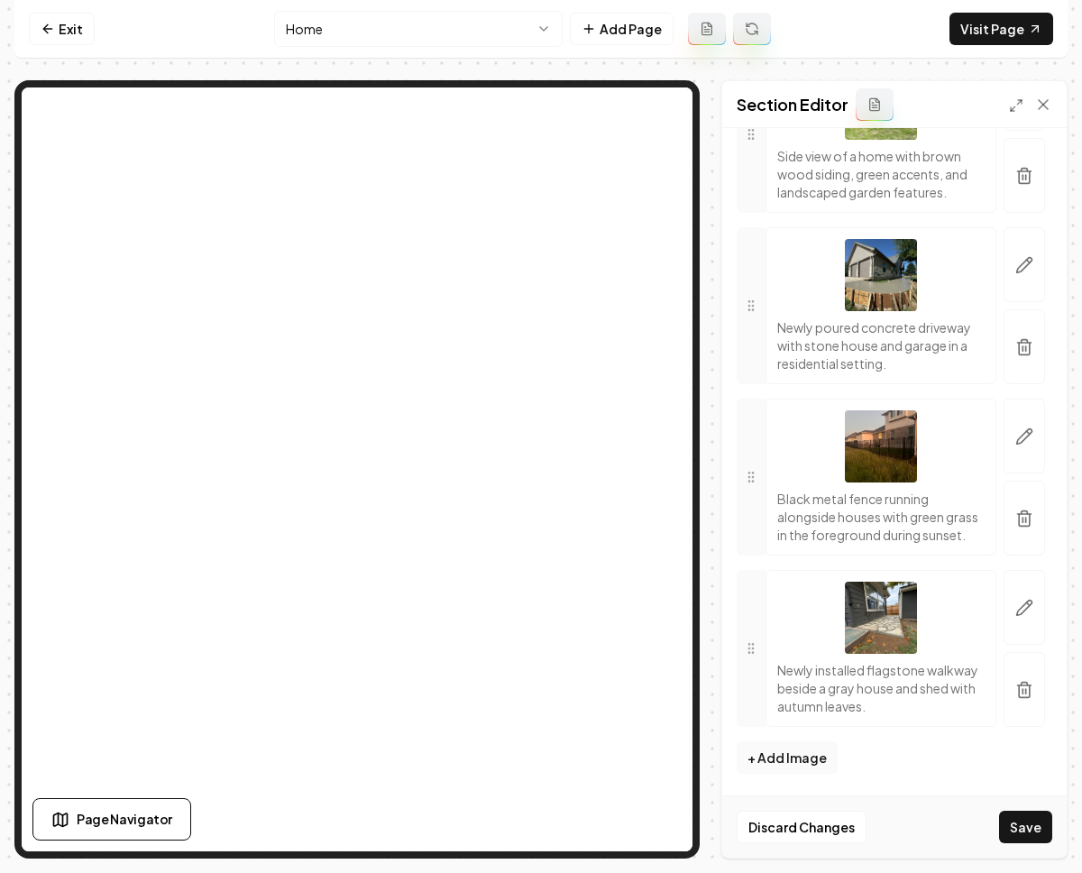
scroll to position [2987, 0]
click at [1030, 334] on button "button" at bounding box center [1024, 346] width 41 height 75
click at [1025, 498] on button "button" at bounding box center [1024, 518] width 41 height 75
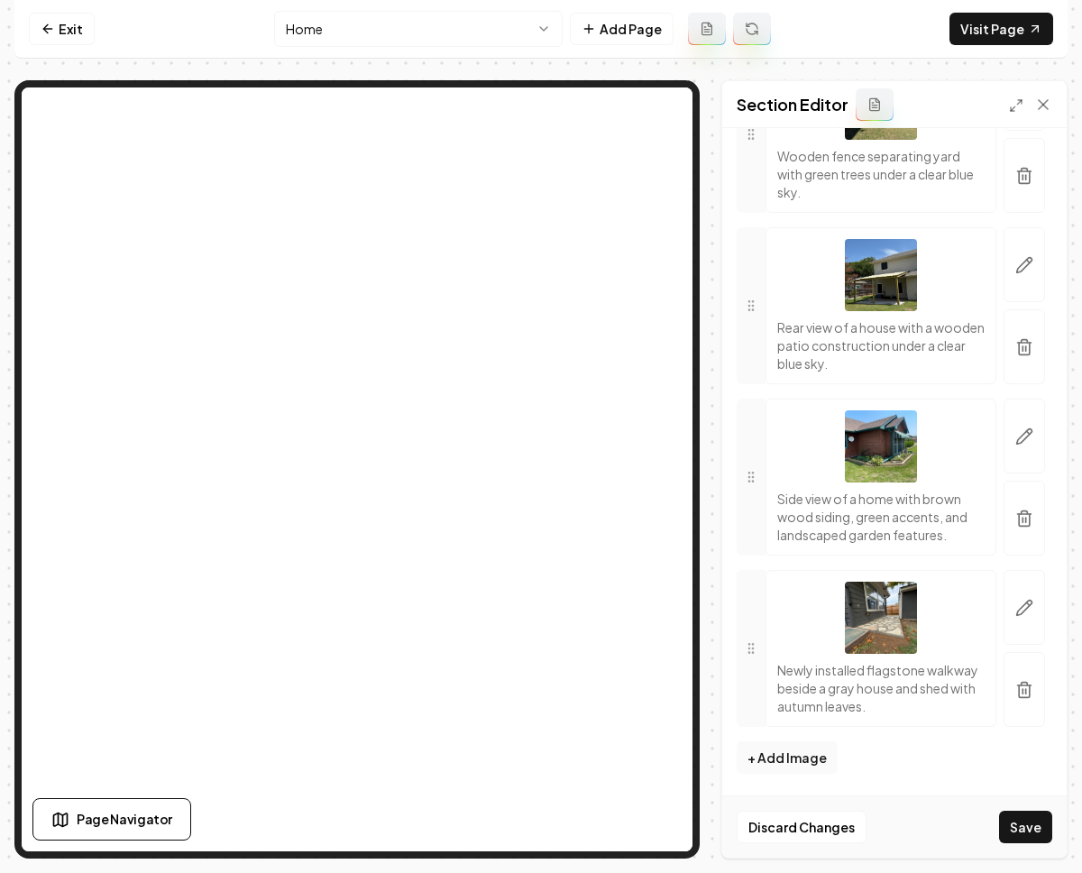
scroll to position [2627, 0]
click at [1017, 508] on button "button" at bounding box center [1024, 518] width 41 height 75
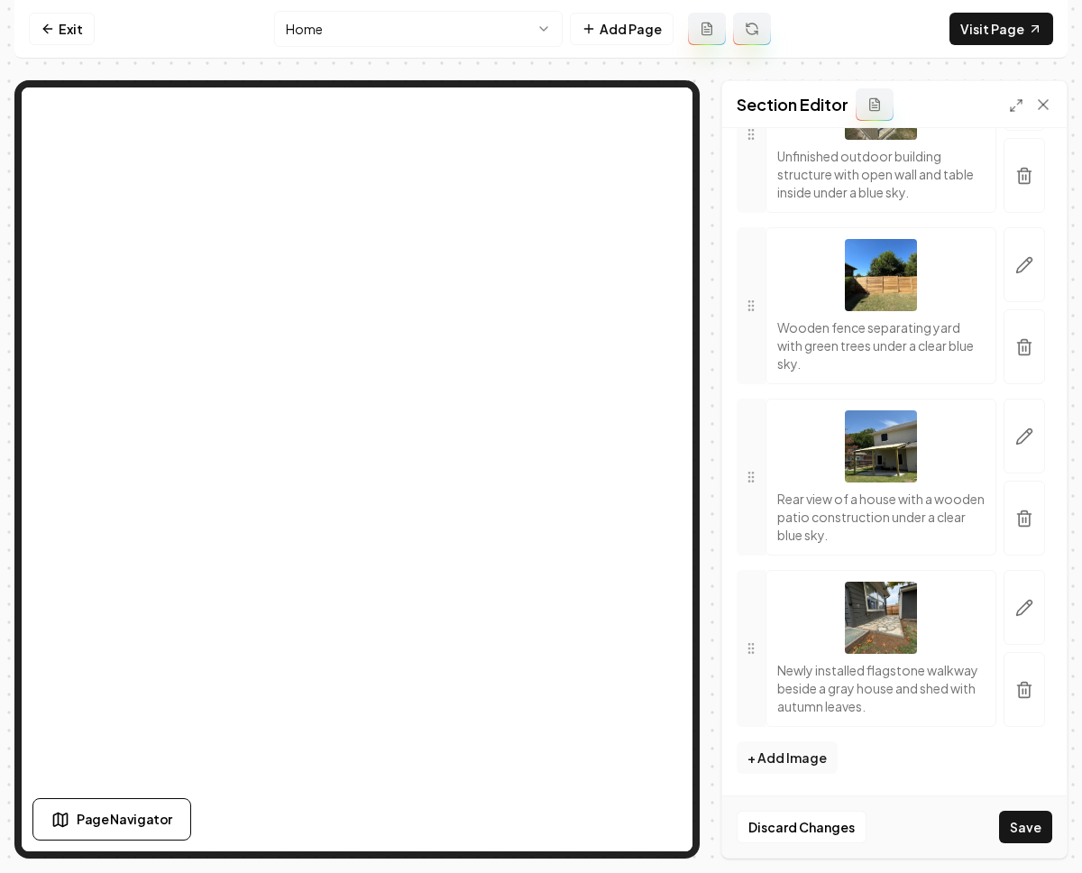
scroll to position [2455, 0]
click at [1019, 702] on button "button" at bounding box center [1024, 689] width 41 height 75
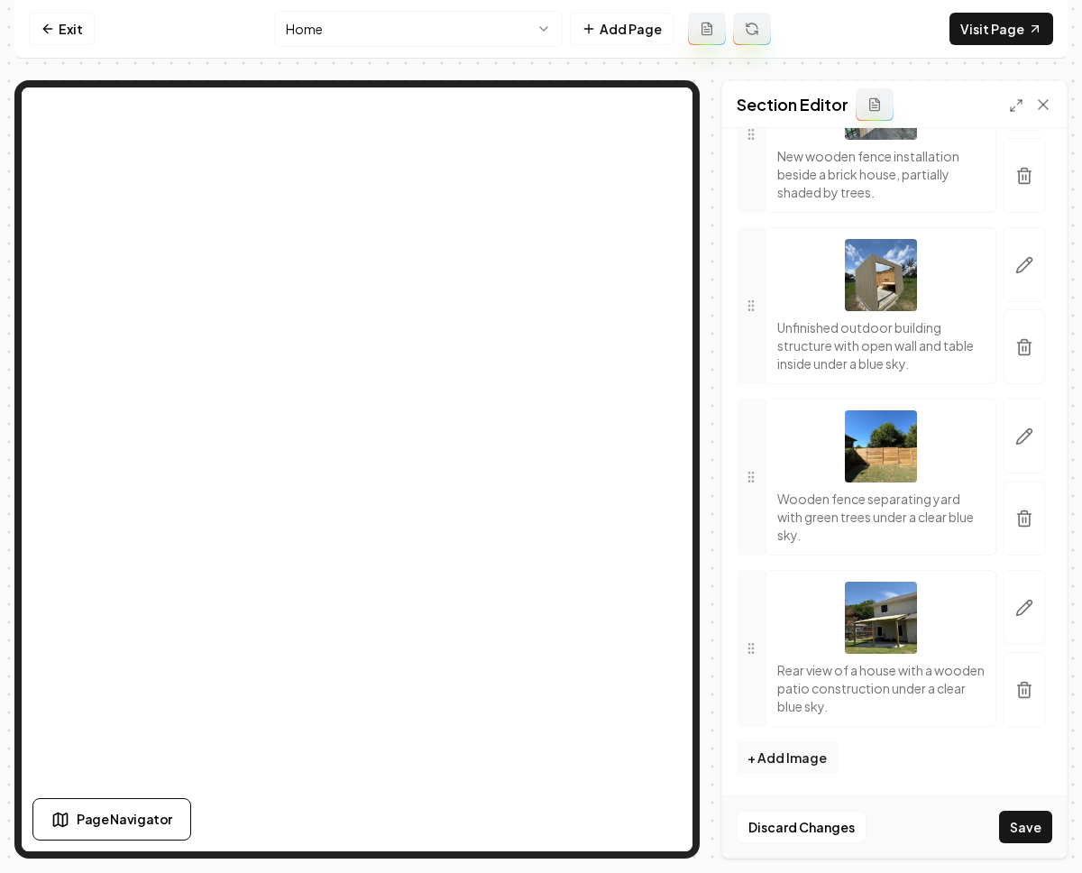
scroll to position [2284, 0]
click at [1024, 680] on button "button" at bounding box center [1024, 689] width 41 height 75
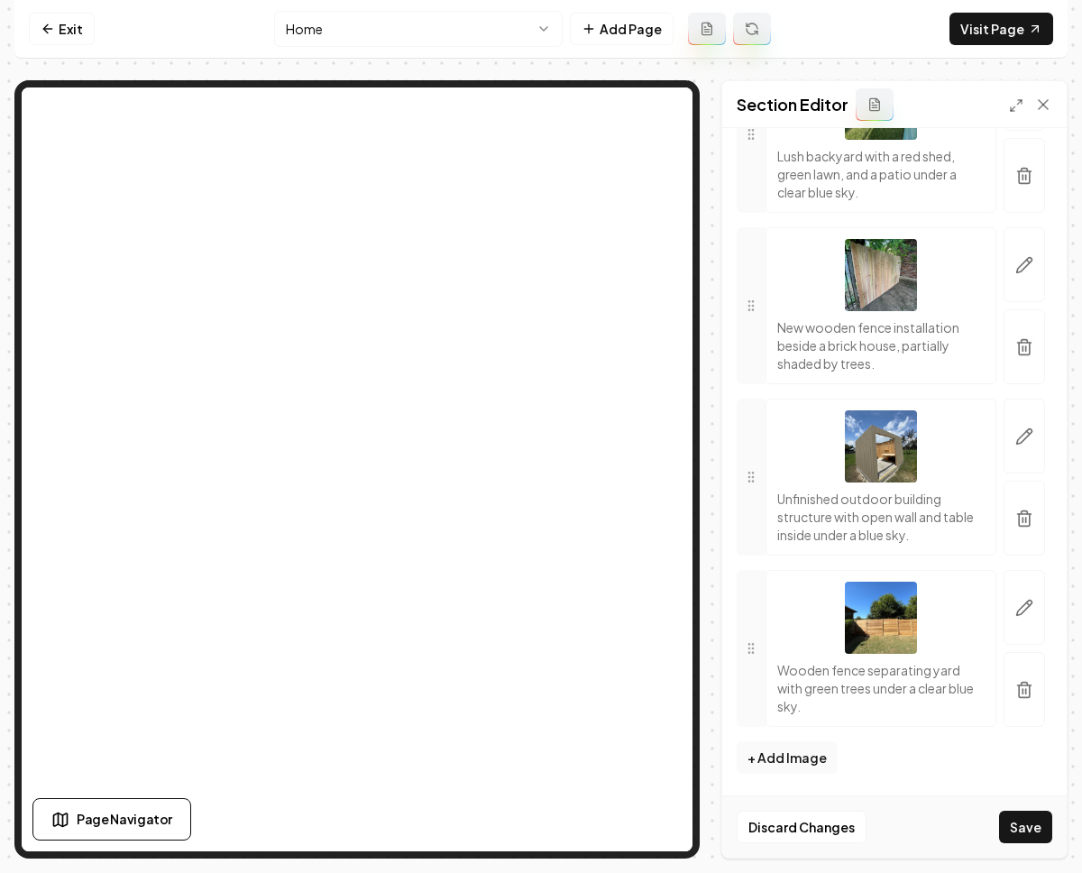
scroll to position [2113, 0]
click at [1023, 829] on button "Save" at bounding box center [1025, 827] width 53 height 32
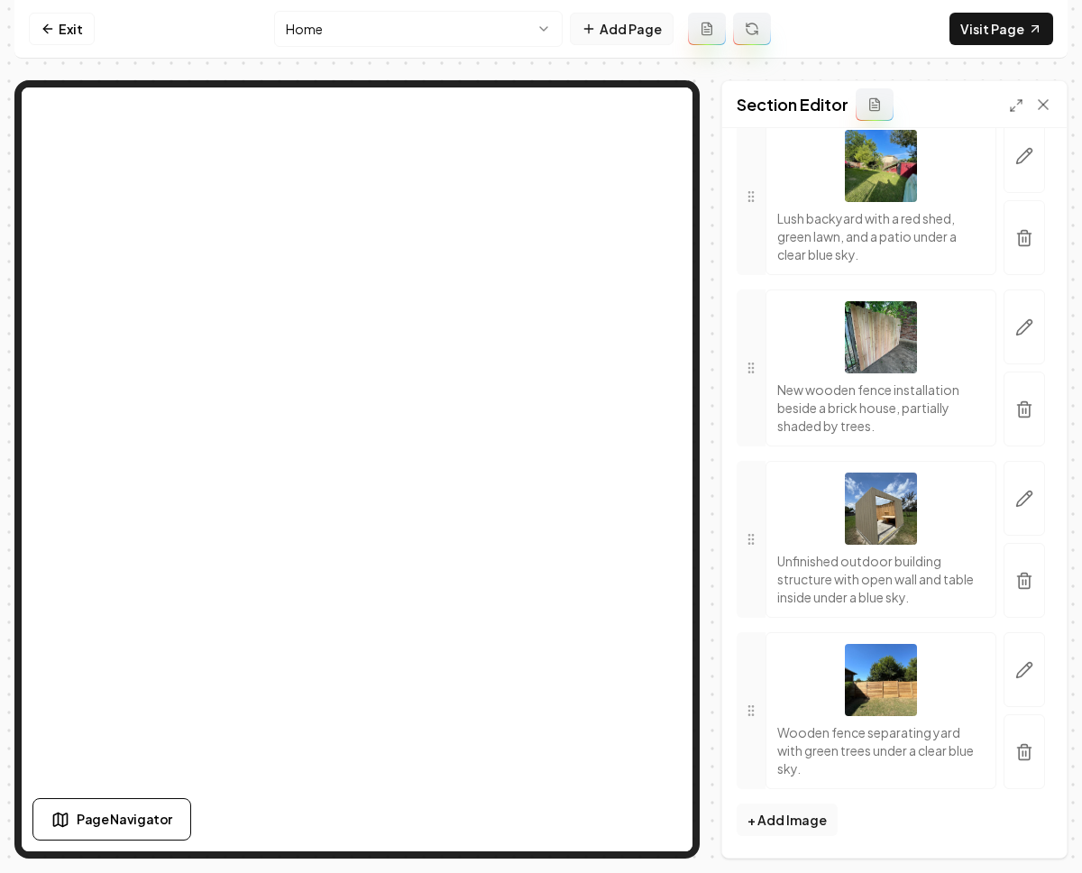
click at [601, 29] on button "Add Page" at bounding box center [622, 29] width 104 height 32
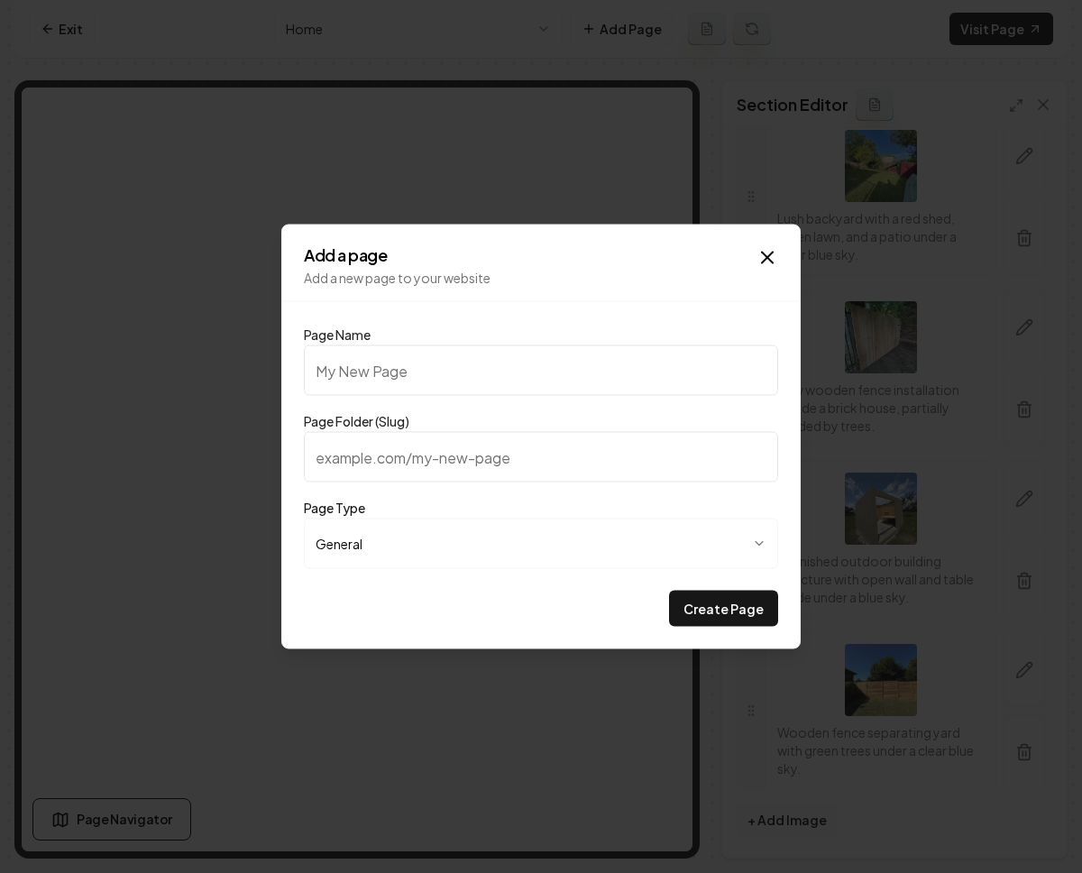
type input "G"
type input "g"
type input "Ga"
type input "ga"
type input "Gal"
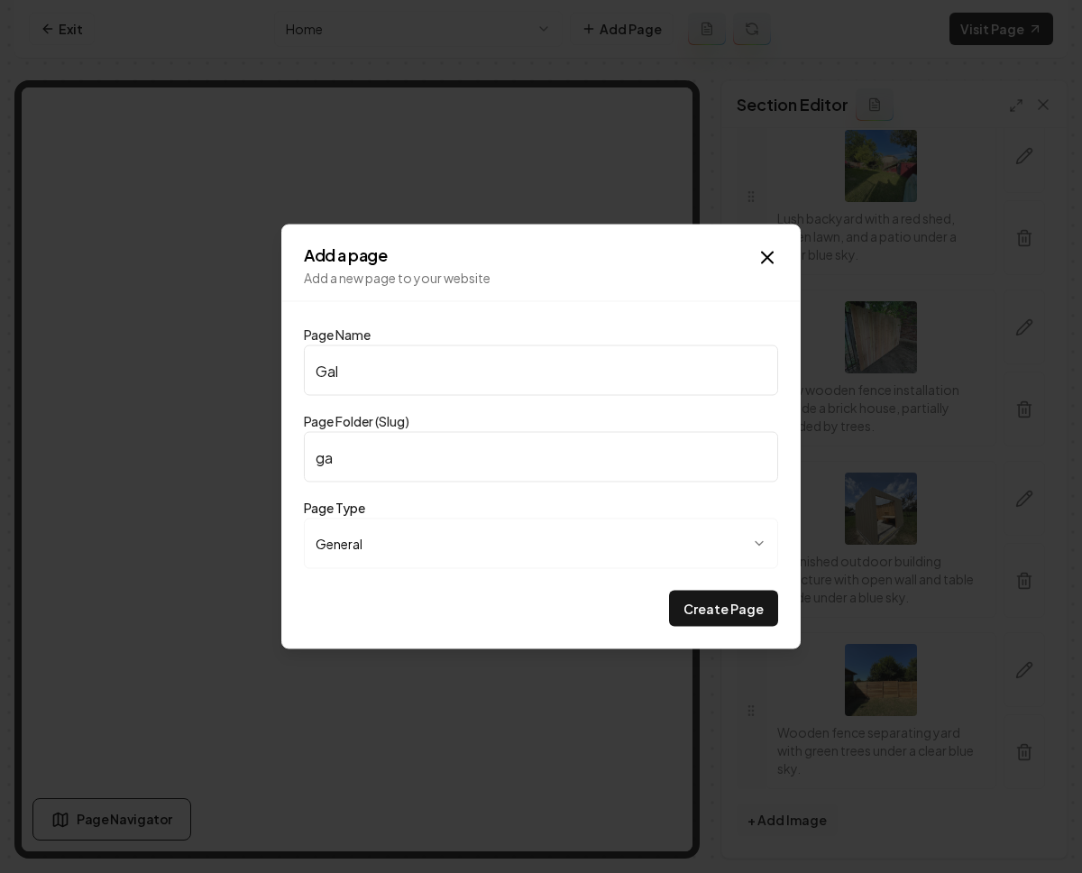
type input "gal"
type input "Gall"
type input "gall"
type input "Galle"
type input "galle"
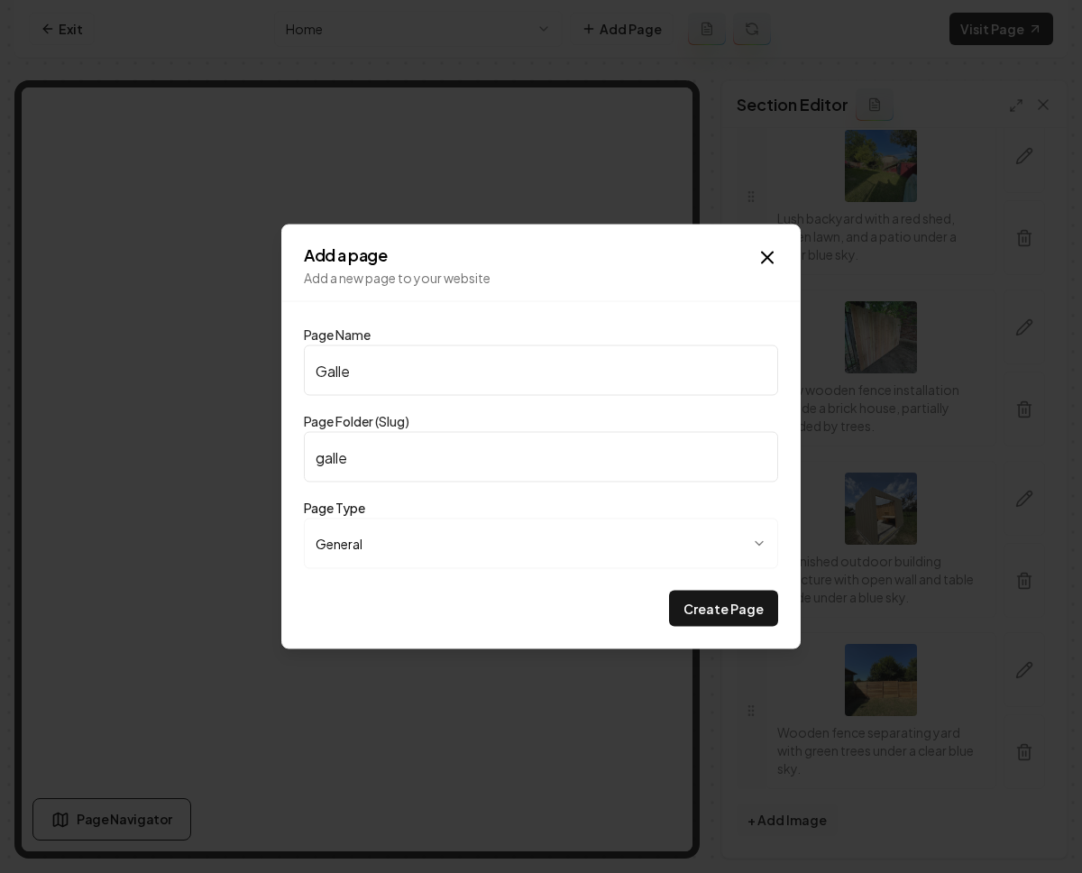
type input "Galler"
type input "galler"
type input "Gallery"
type input "gallery"
type input "Gallery"
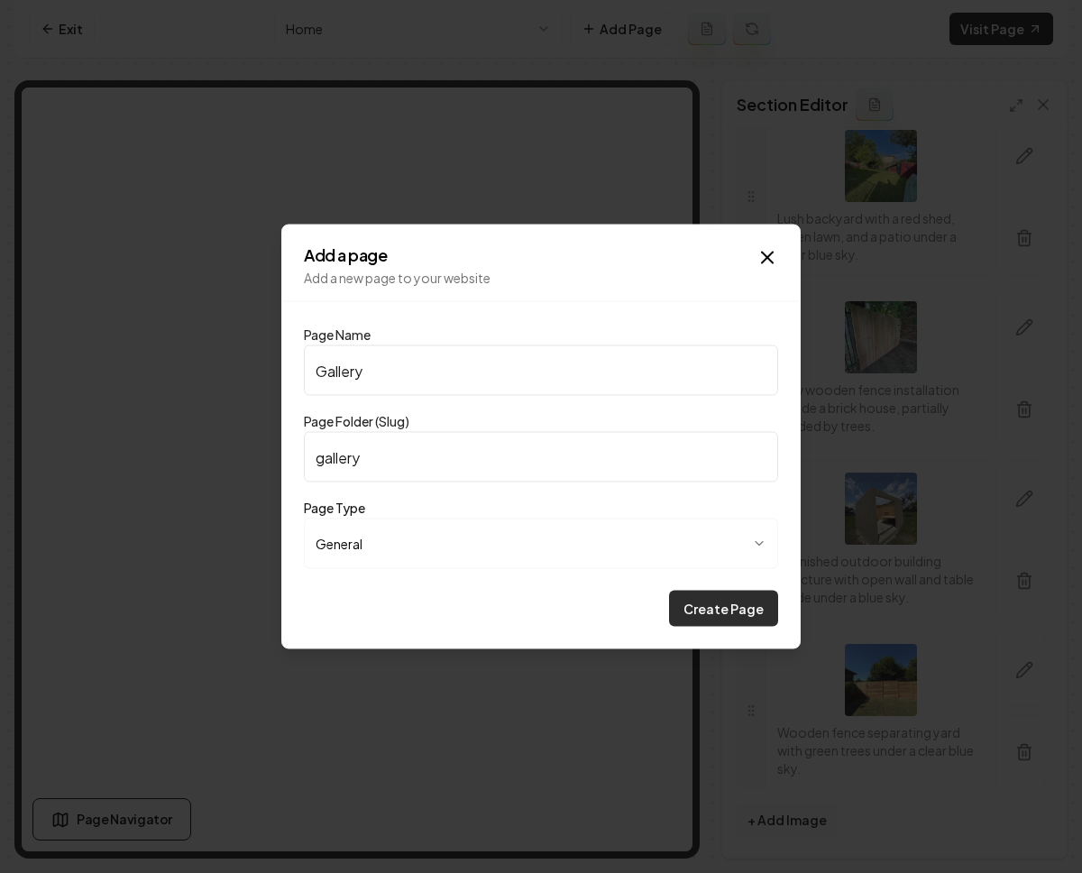
click at [728, 614] on button "Create Page" at bounding box center [723, 609] width 109 height 36
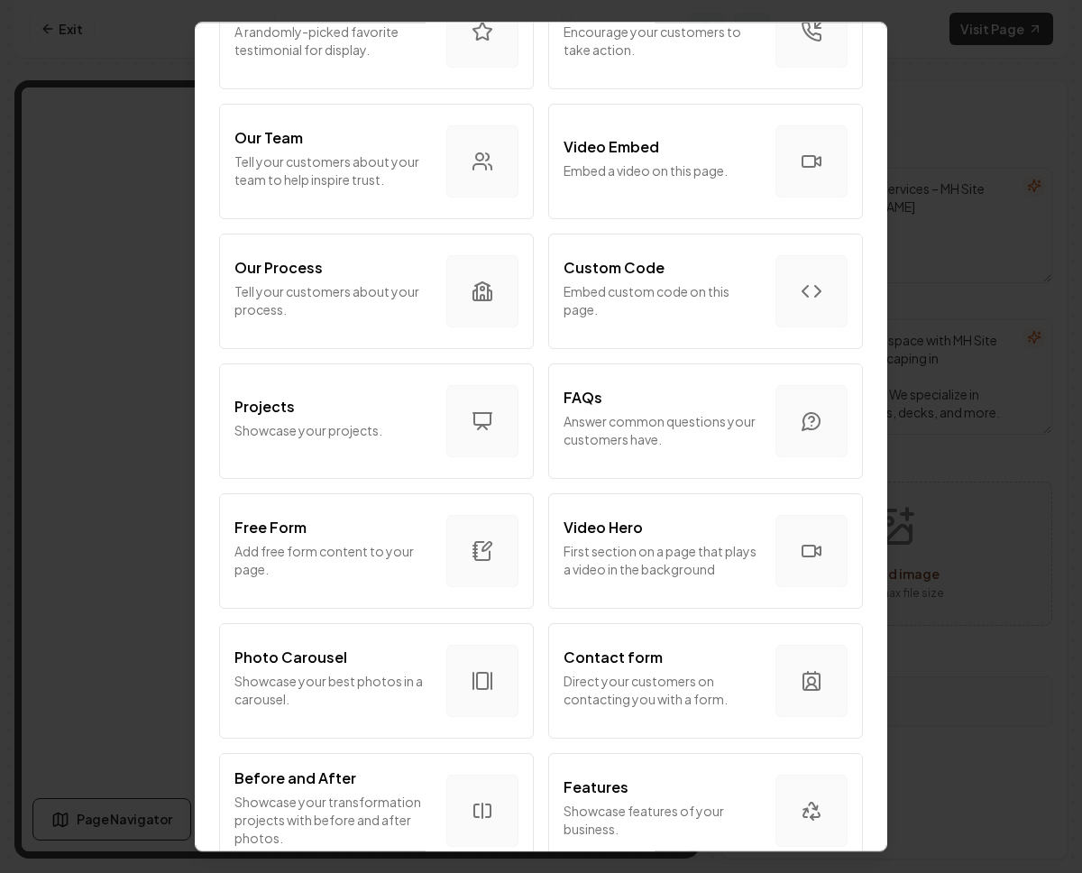
scroll to position [871, 0]
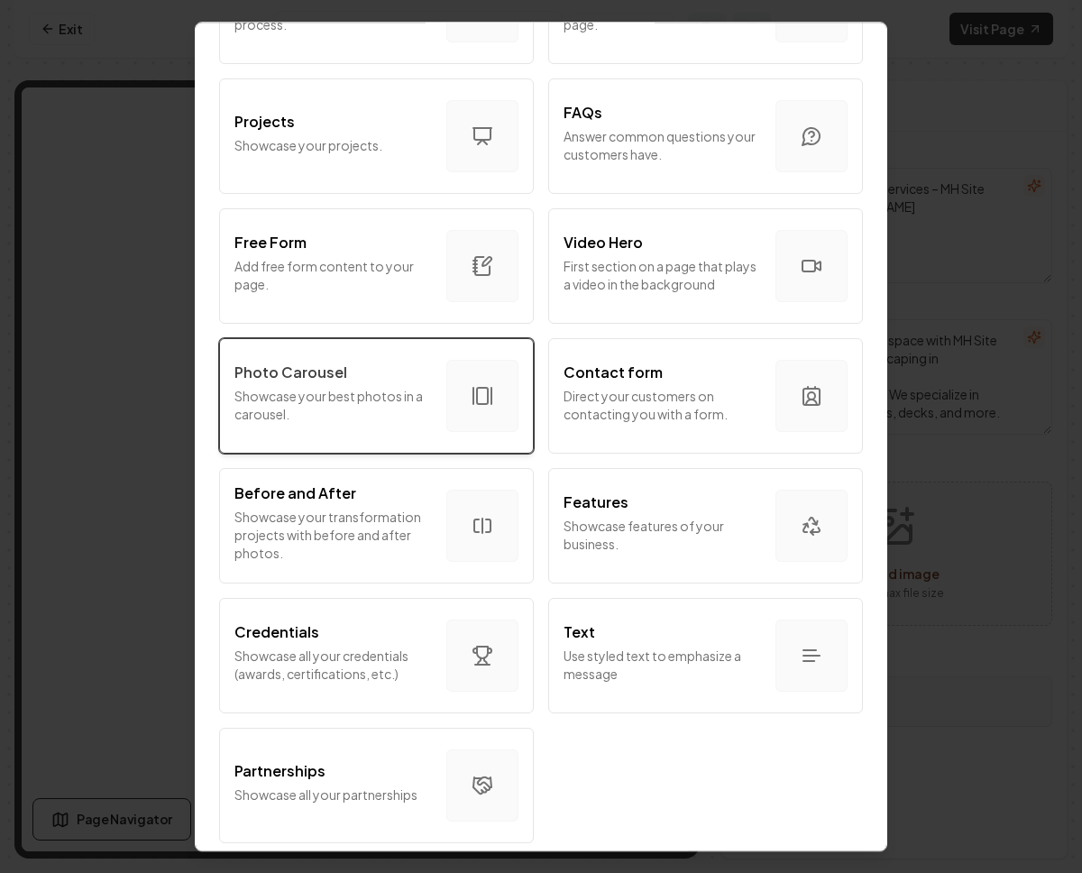
click at [335, 387] on p "Showcase your best photos in a carousel." at bounding box center [334, 405] width 198 height 36
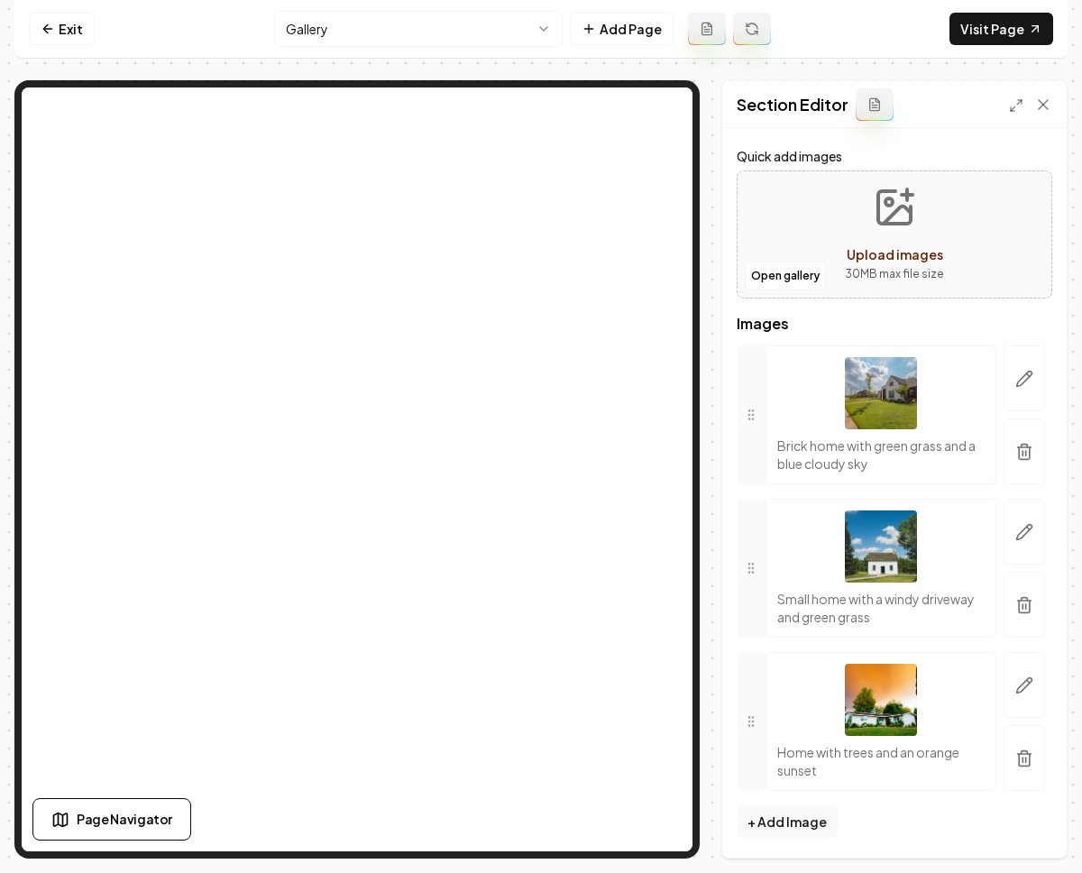
scroll to position [93, 0]
click at [1016, 456] on icon "button" at bounding box center [1025, 450] width 18 height 18
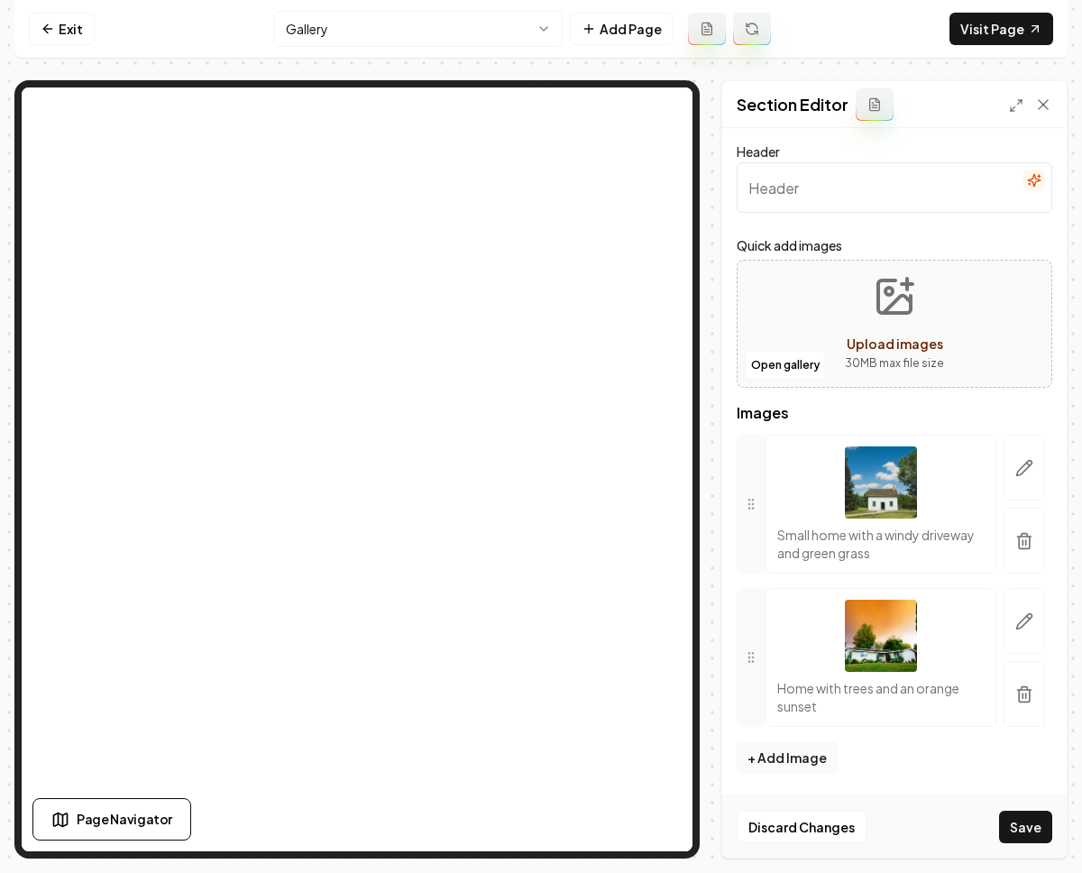
scroll to position [2, 0]
click at [1026, 535] on button "button" at bounding box center [1024, 541] width 41 height 66
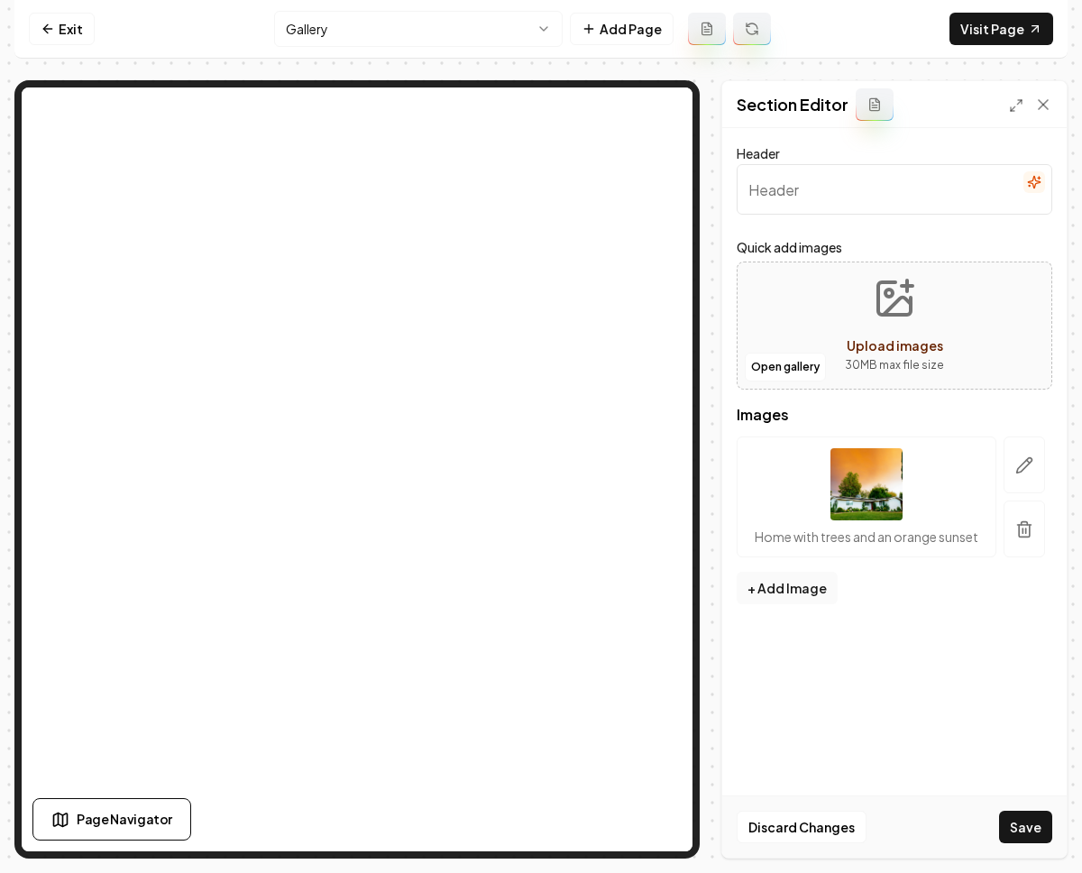
scroll to position [0, 0]
click at [1024, 545] on button "button" at bounding box center [1024, 529] width 41 height 57
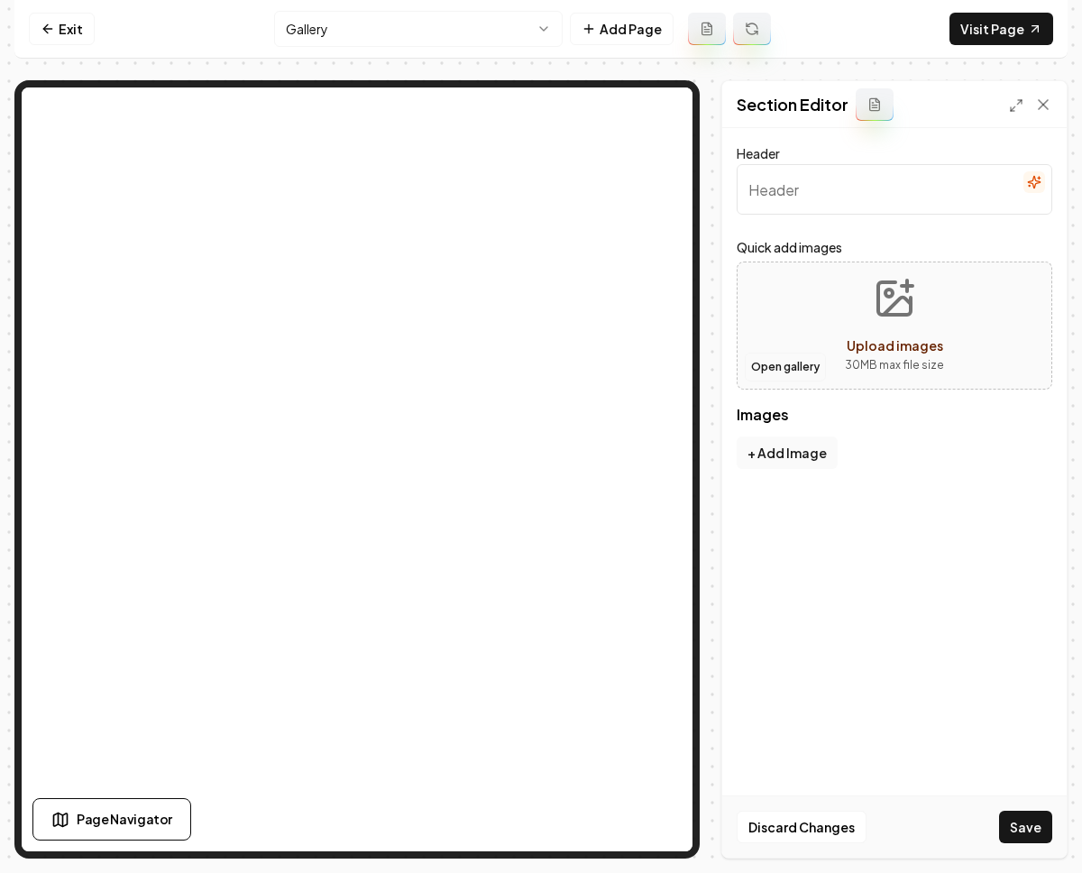
click at [775, 366] on button "Open gallery" at bounding box center [785, 367] width 81 height 29
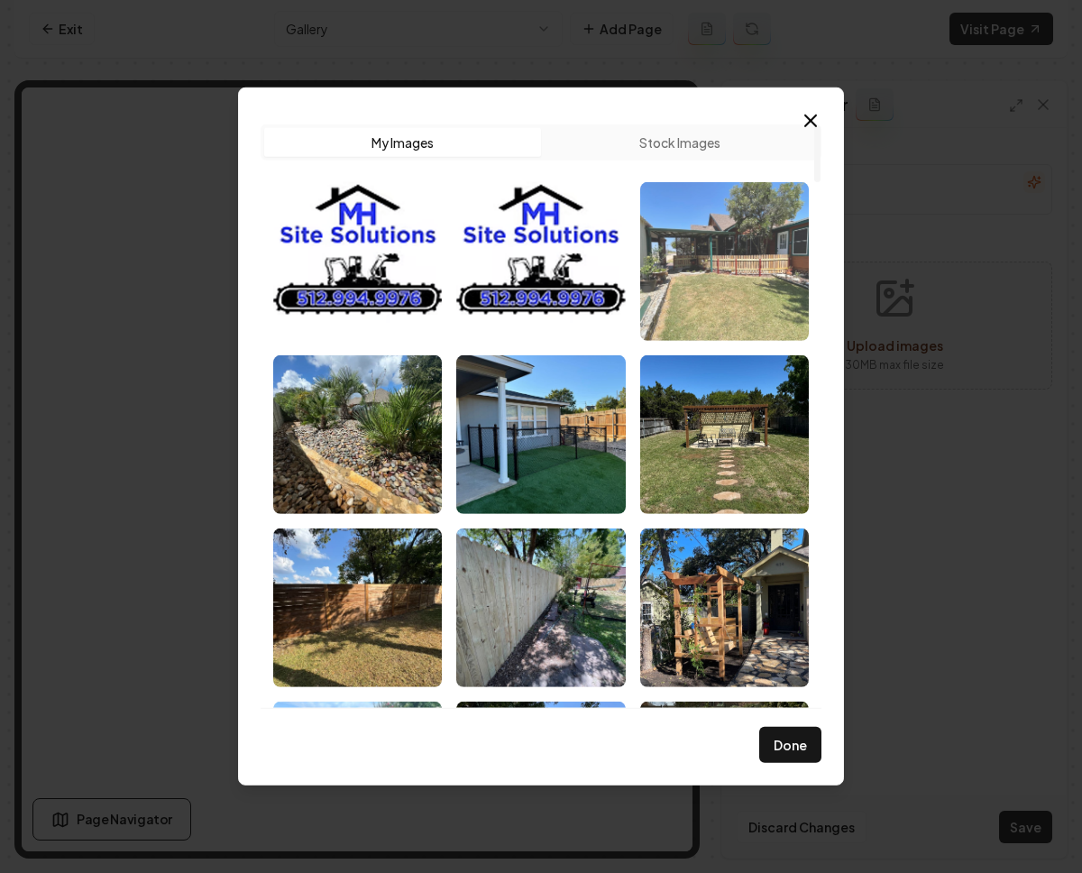
click at [766, 285] on img "Select image image_68c201ae5c7cd75eb8e203f6.jpeg" at bounding box center [724, 261] width 169 height 159
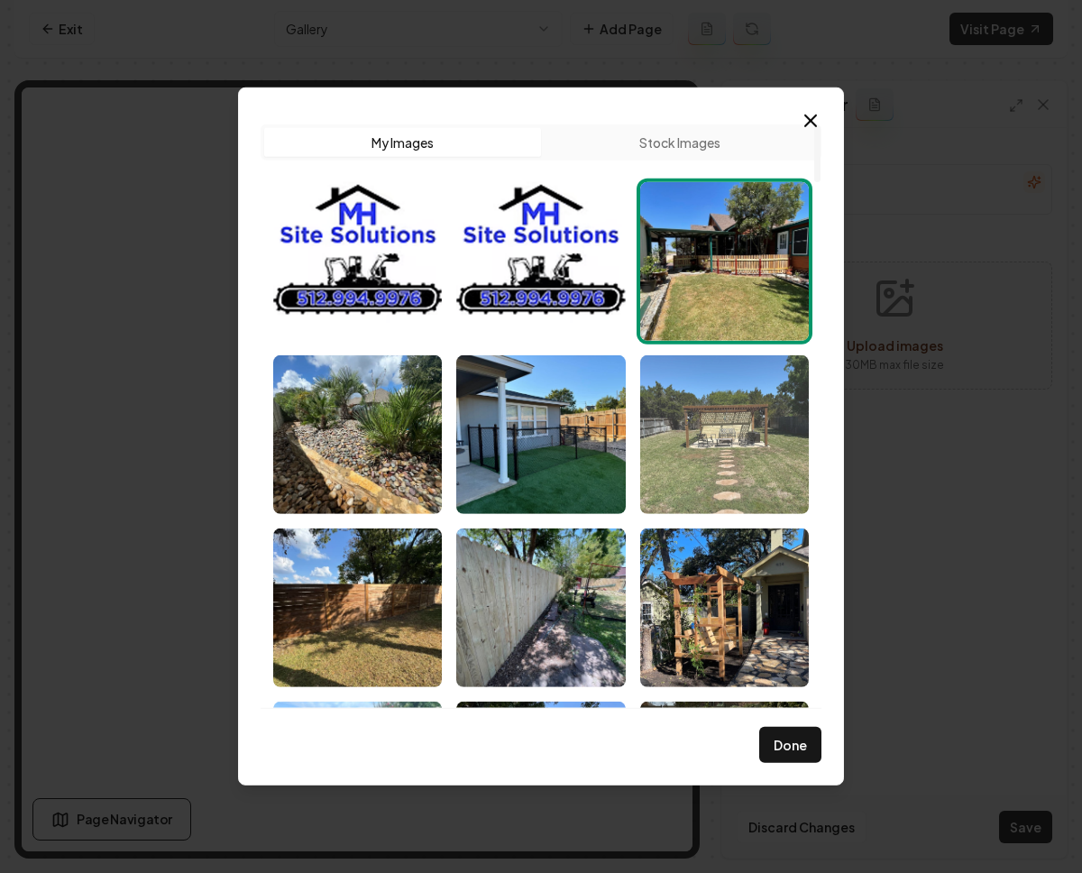
click at [649, 465] on img "Select image image_68c201ae5c7cd75eb8e2032d.jpeg" at bounding box center [724, 434] width 169 height 159
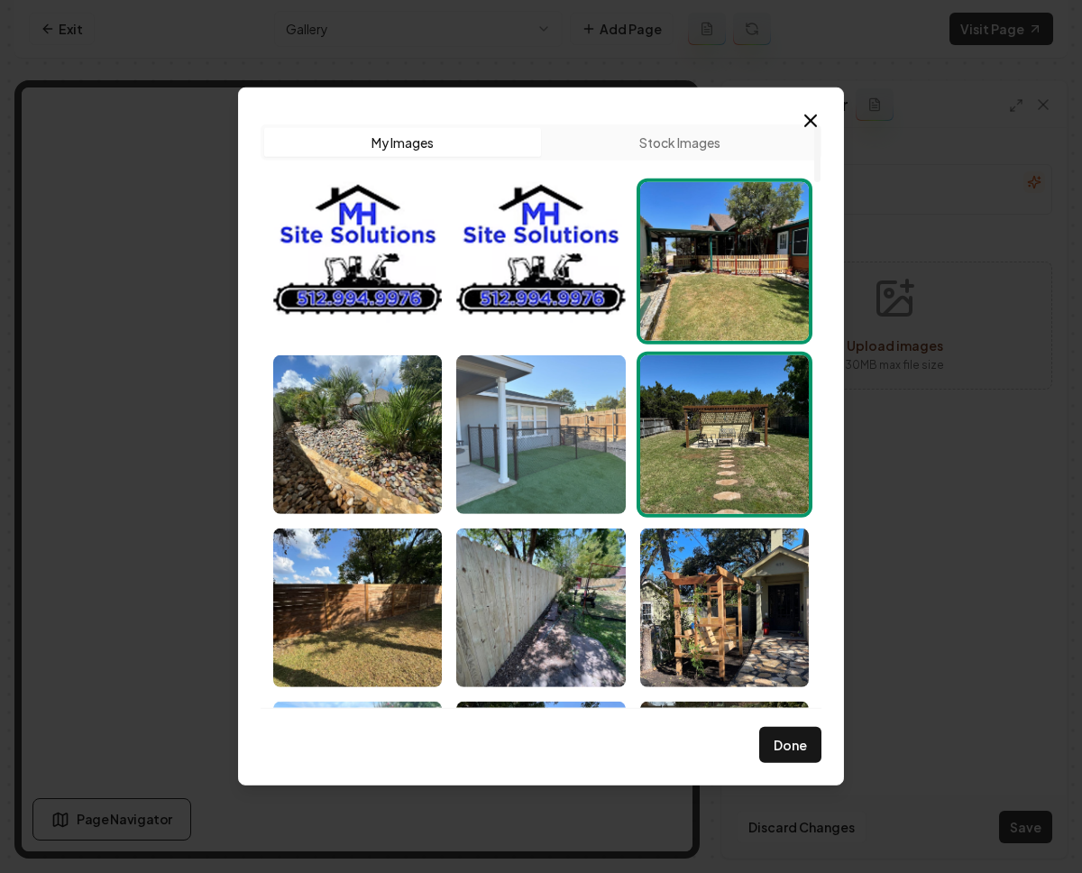
drag, startPoint x: 552, startPoint y: 448, endPoint x: 483, endPoint y: 438, distance: 70.2
click at [551, 447] on img "Select image image_68c201ae5c7cd75eb8e20234.jpeg" at bounding box center [540, 434] width 169 height 159
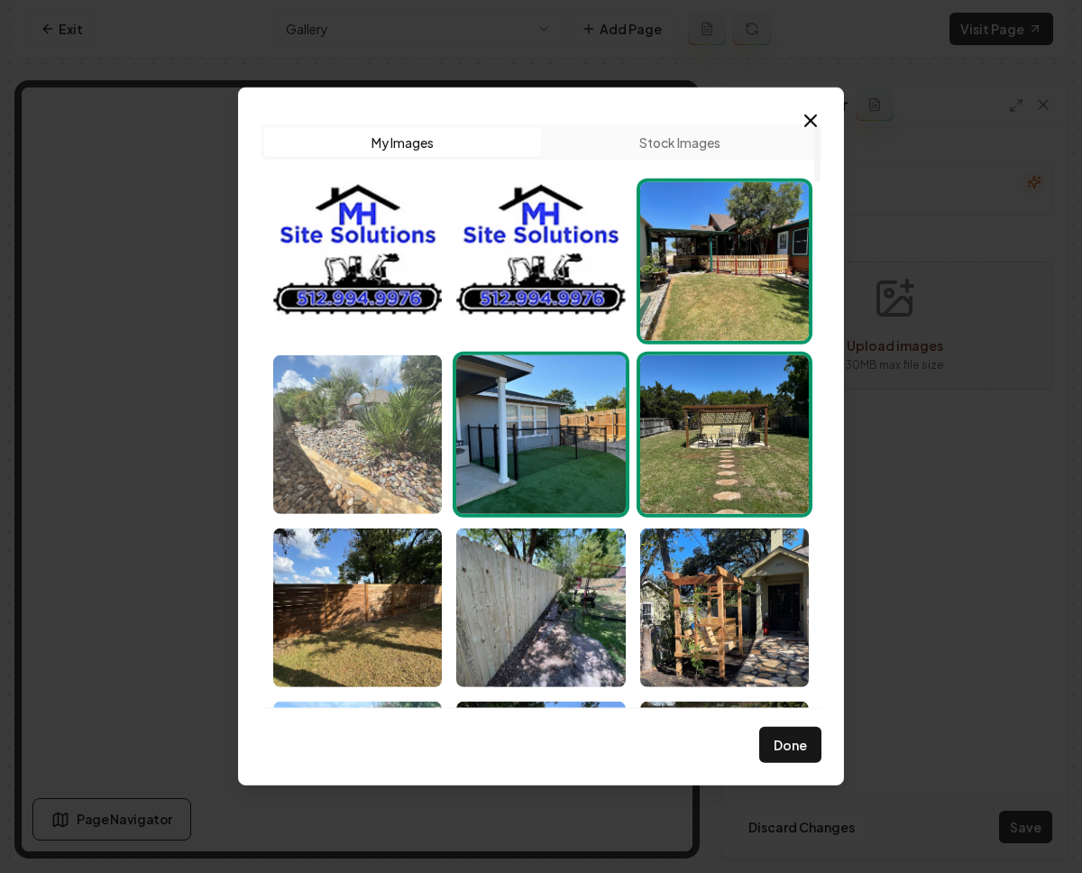
click at [434, 435] on img "Select image image_68c201ae5c7cd75eb8e2015c.jpeg" at bounding box center [357, 434] width 169 height 159
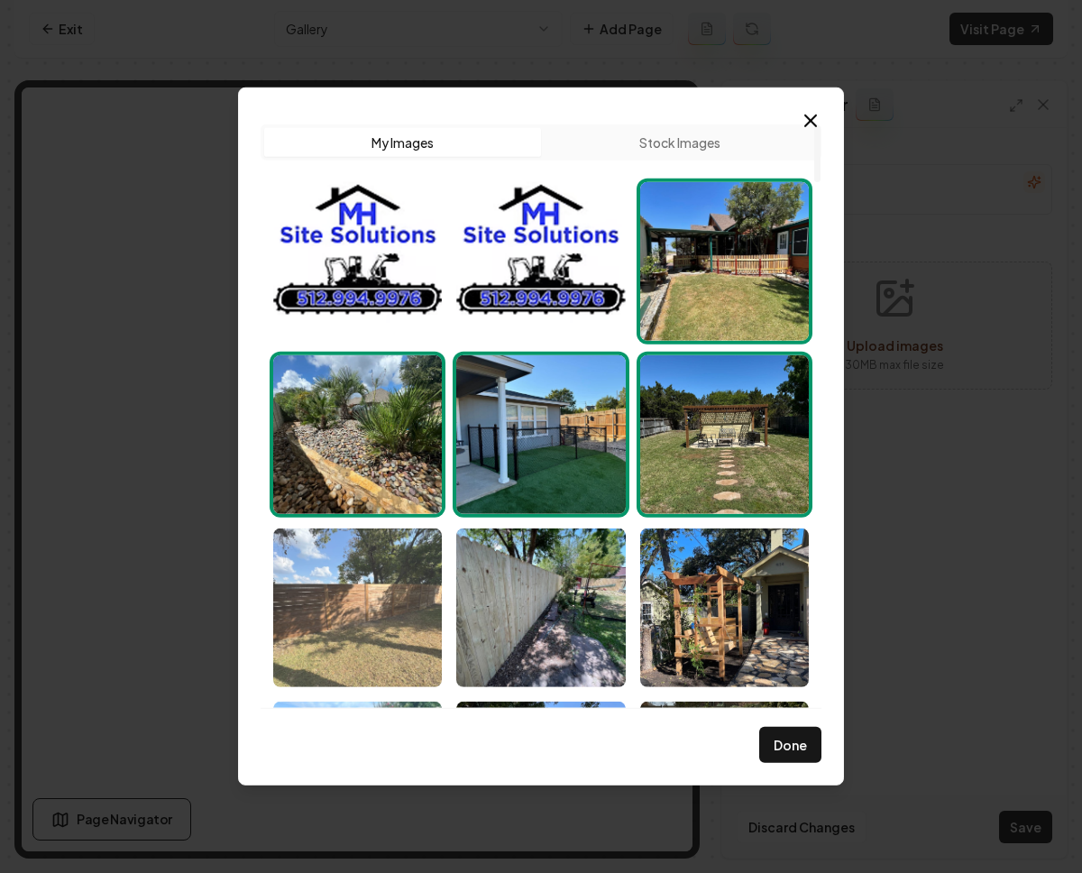
click at [405, 599] on img "Select image image_68c201ad5c7cd75eb8e1ff3e.jpeg" at bounding box center [357, 608] width 169 height 159
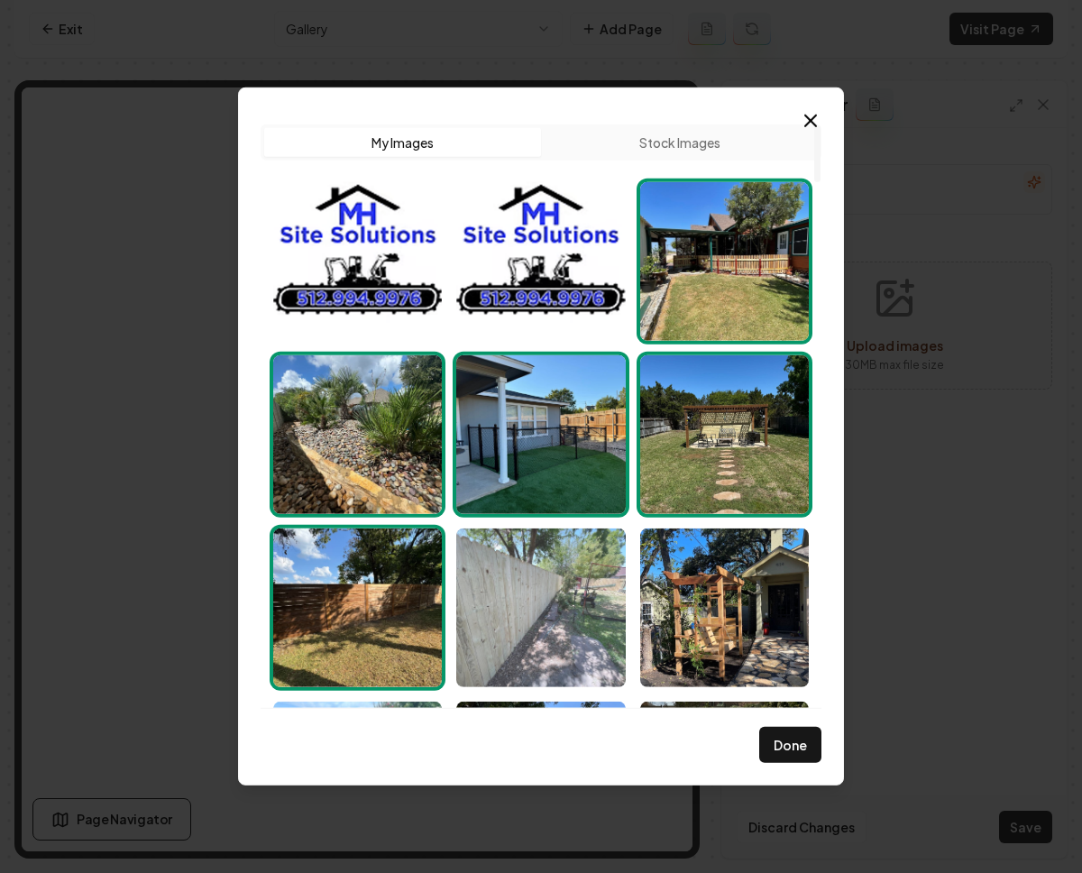
click at [470, 604] on img "Select image image_68c201ad5c7cd75eb8e1fe2d.jpeg" at bounding box center [540, 608] width 169 height 159
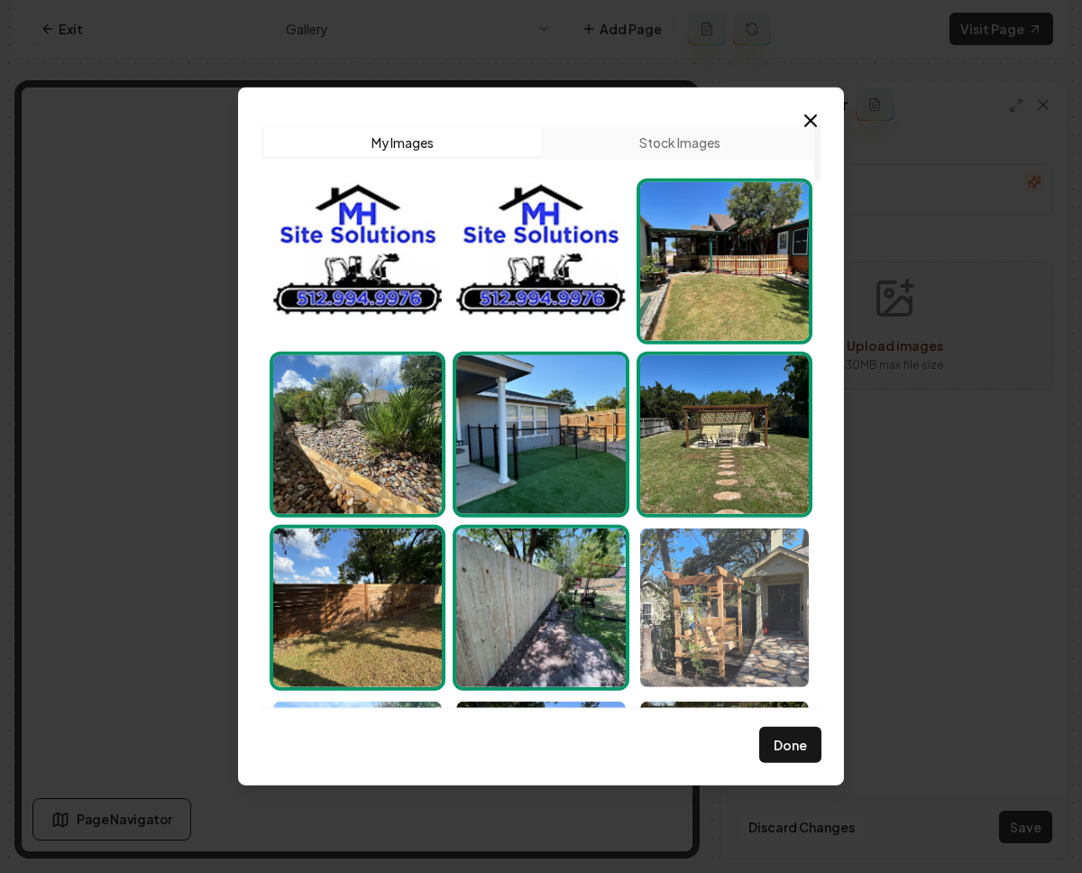
click at [645, 573] on img "Select image image_68c201ad5c7cd75eb8e1fd06.jpeg" at bounding box center [724, 608] width 169 height 159
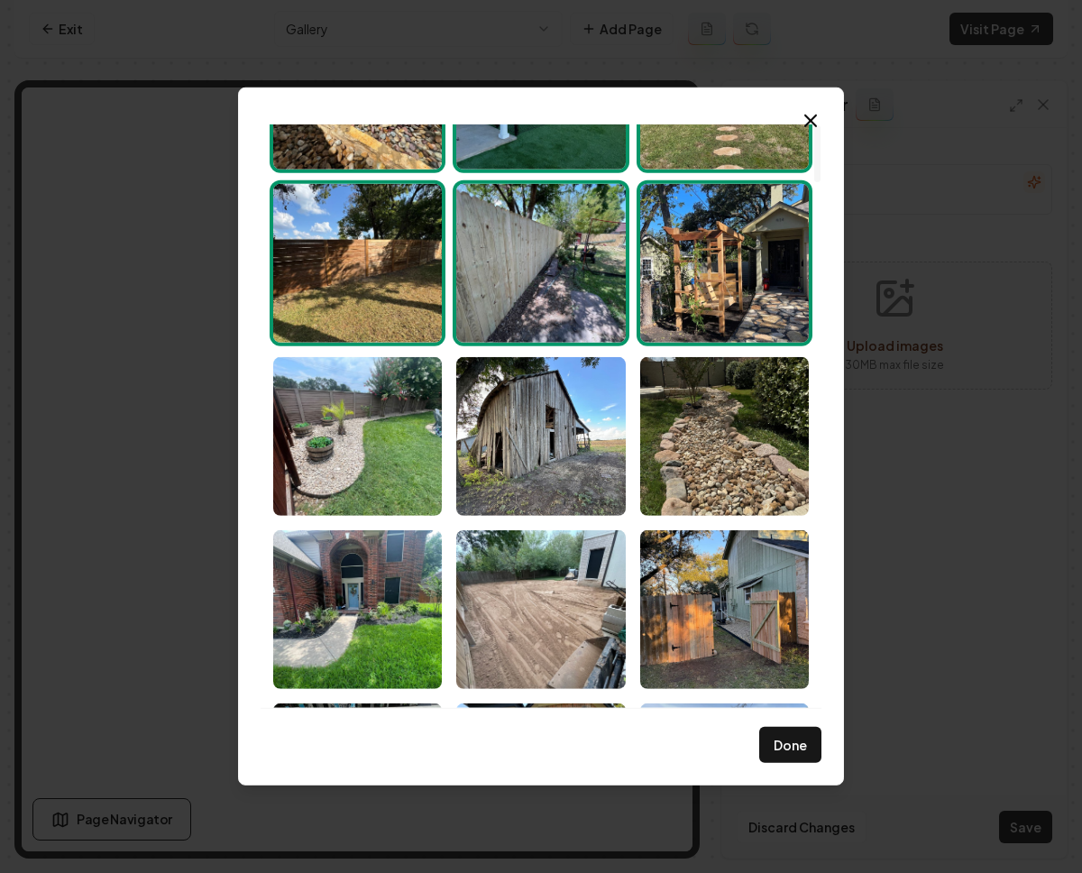
scroll to position [392, 0]
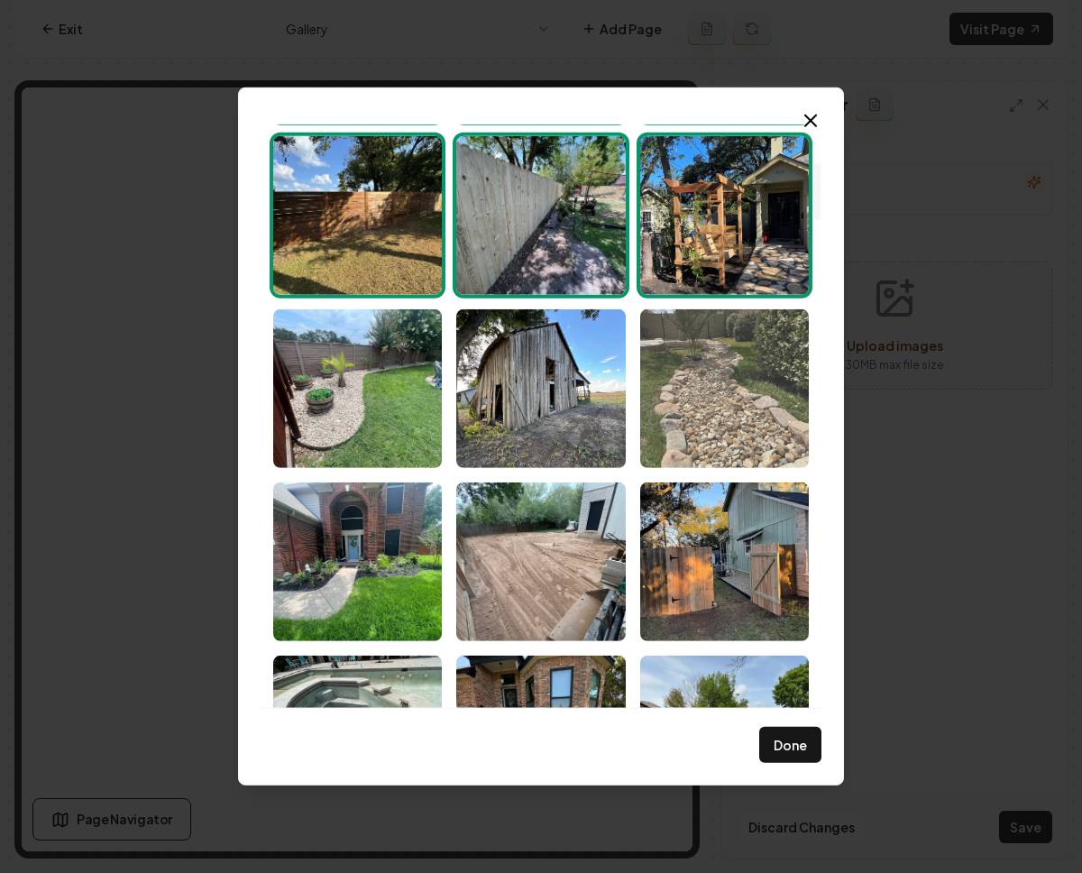
drag, startPoint x: 728, startPoint y: 370, endPoint x: 716, endPoint y: 368, distance: 11.9
click at [728, 371] on img "Select image image_68c201ae5c7cd75eb8e200a6.jpeg" at bounding box center [724, 388] width 169 height 159
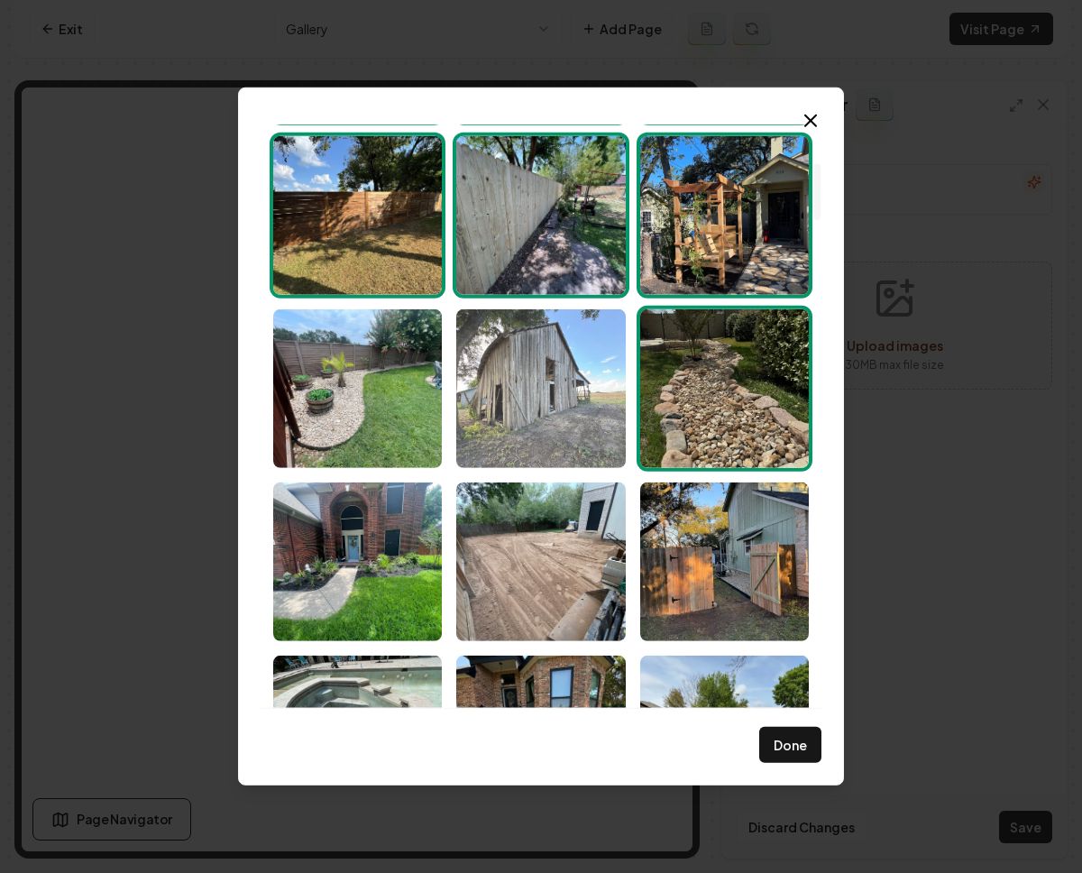
drag, startPoint x: 566, startPoint y: 357, endPoint x: 483, endPoint y: 353, distance: 82.2
click at [566, 356] on img "Select image image_68c201ad5c7cd75eb8e1ff32.jpeg" at bounding box center [540, 388] width 169 height 159
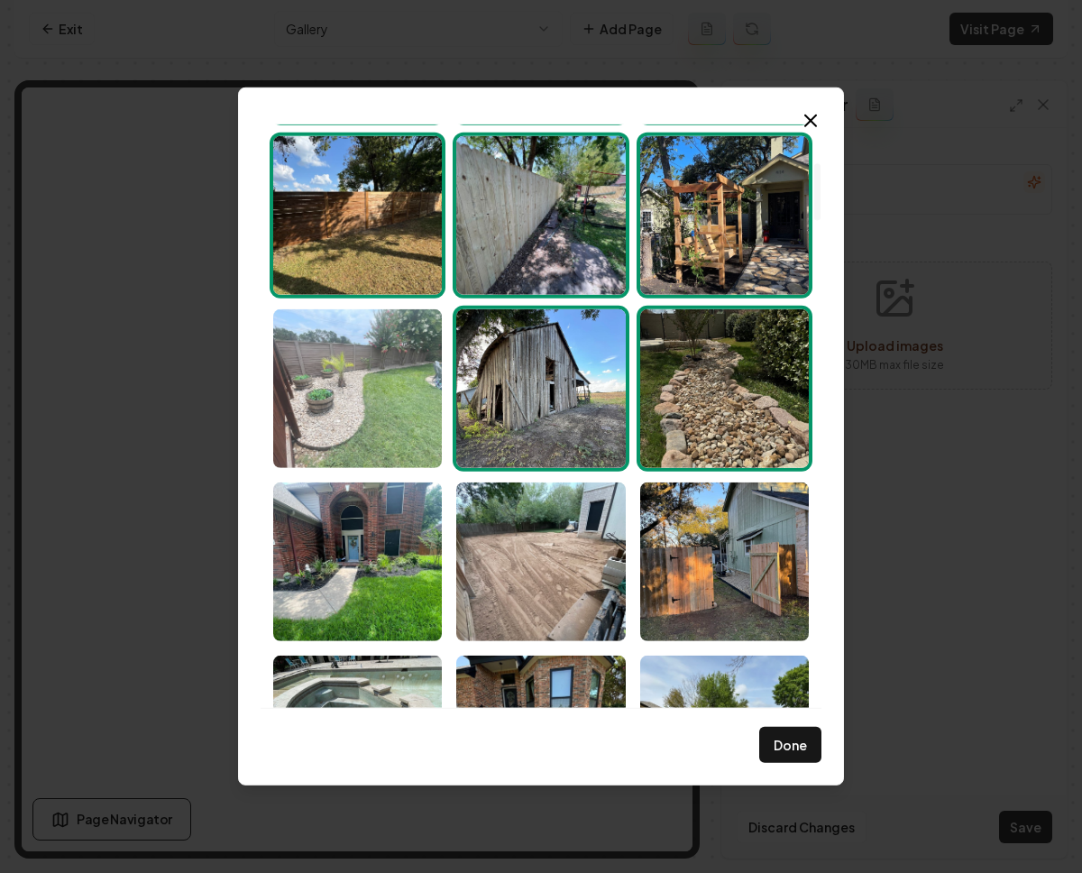
click at [406, 371] on img "Select image image_68c201ae5c7cd75eb8e200f3.jpeg" at bounding box center [357, 388] width 169 height 159
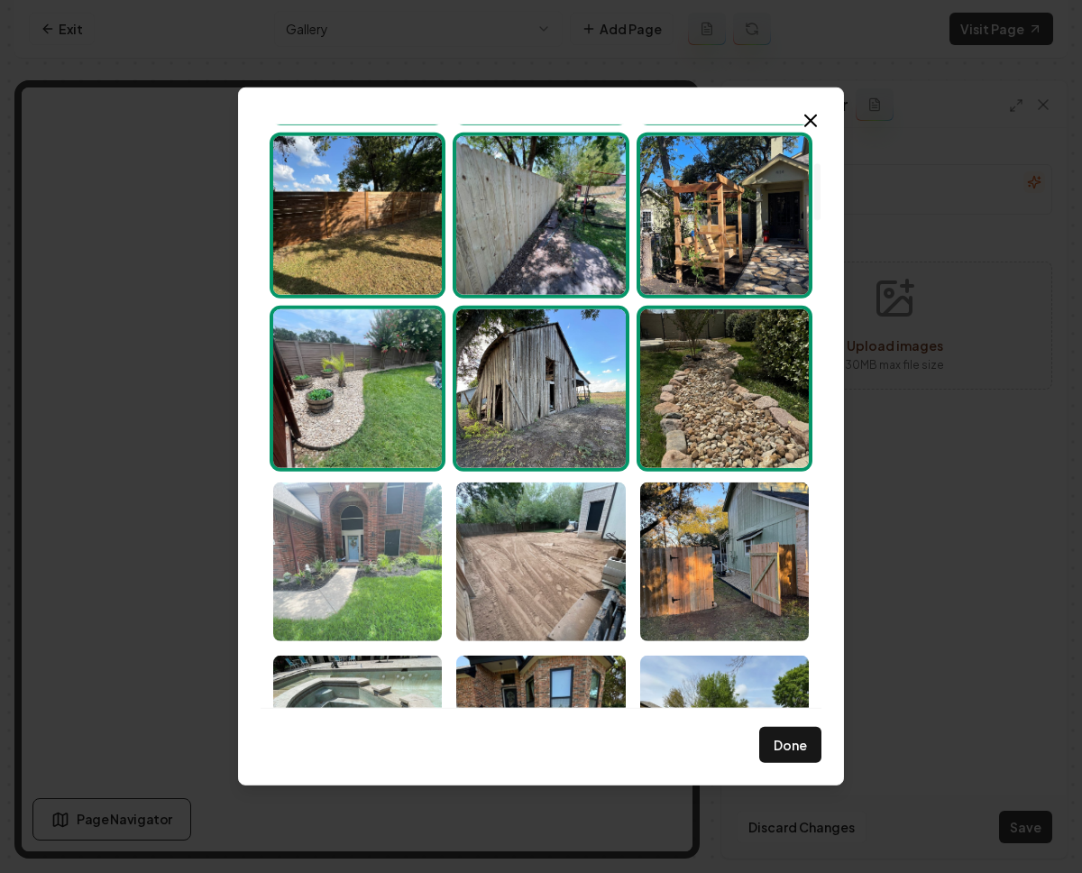
click at [410, 548] on img "Select image image_68c201ae5c7cd75eb8e2001f.jpeg" at bounding box center [357, 562] width 169 height 159
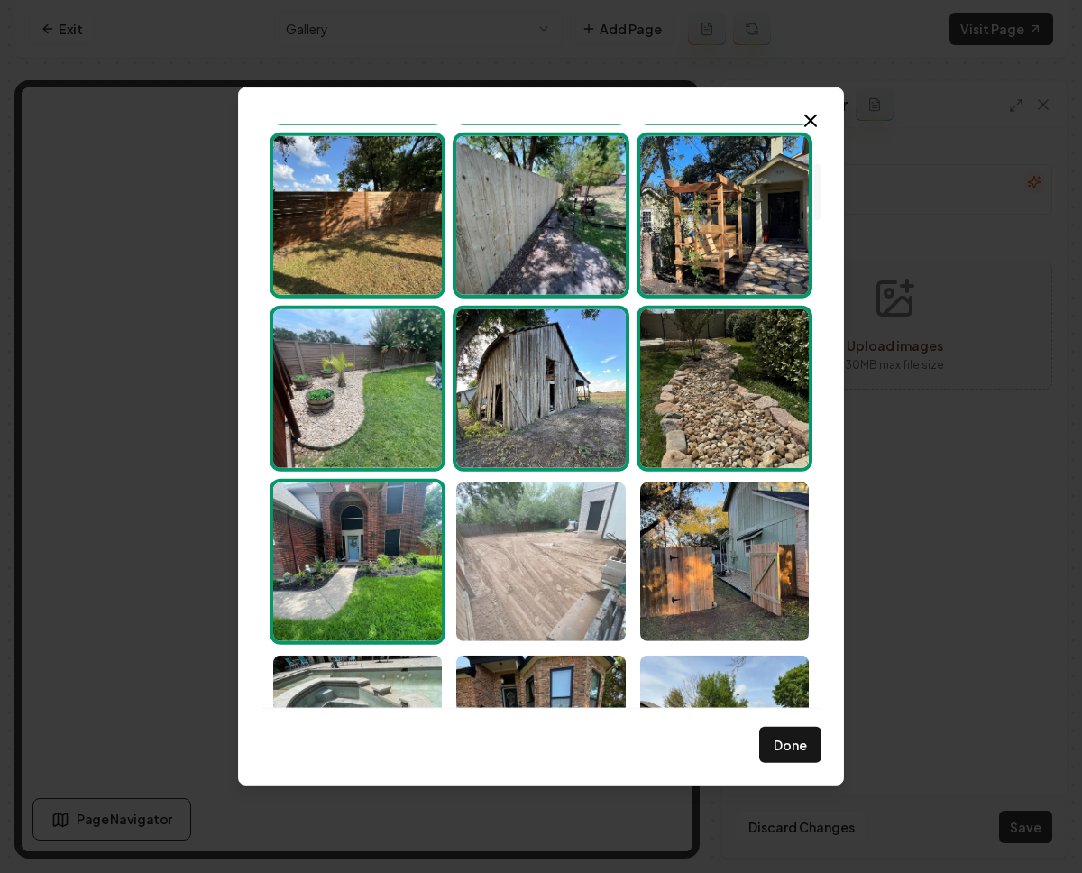
click at [555, 537] on img "Select image image_68c201ae5c7cd75eb8e2021d.jpeg" at bounding box center [540, 562] width 169 height 159
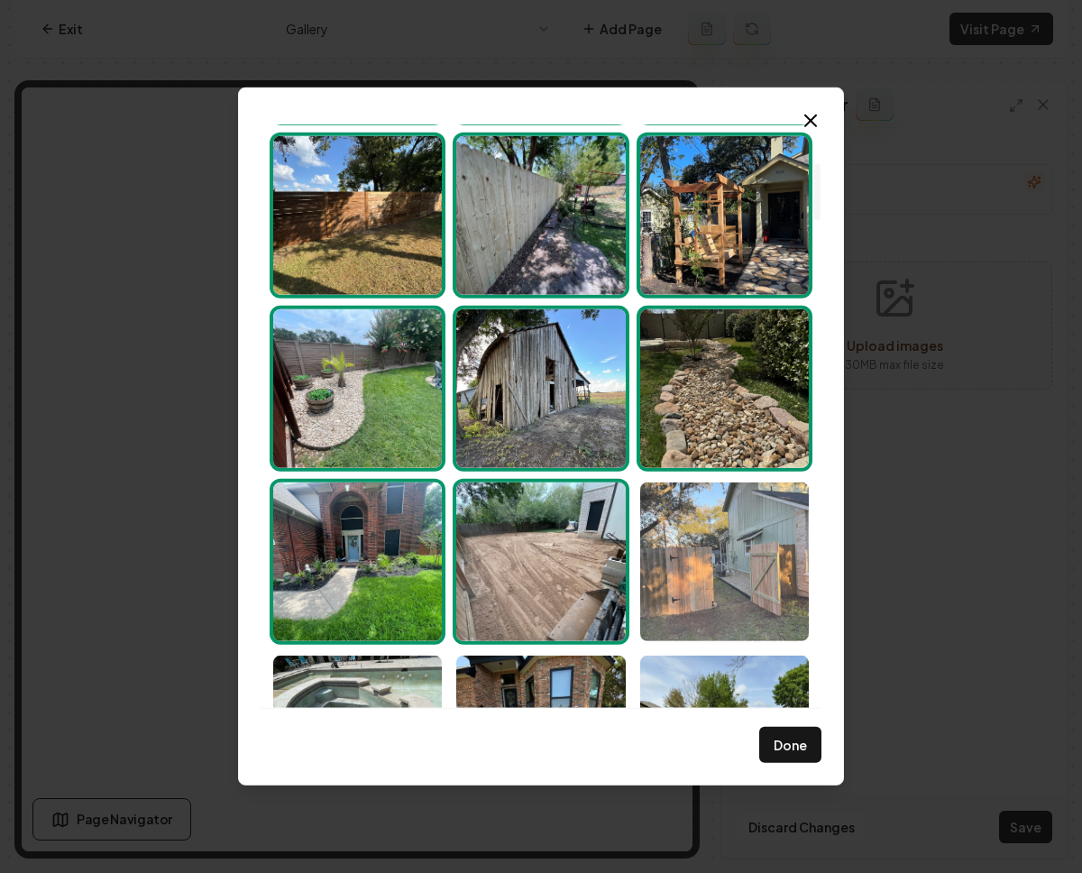
click at [739, 557] on img "Select image image_68c201ae5c7cd75eb8e2038e.jpeg" at bounding box center [724, 562] width 169 height 159
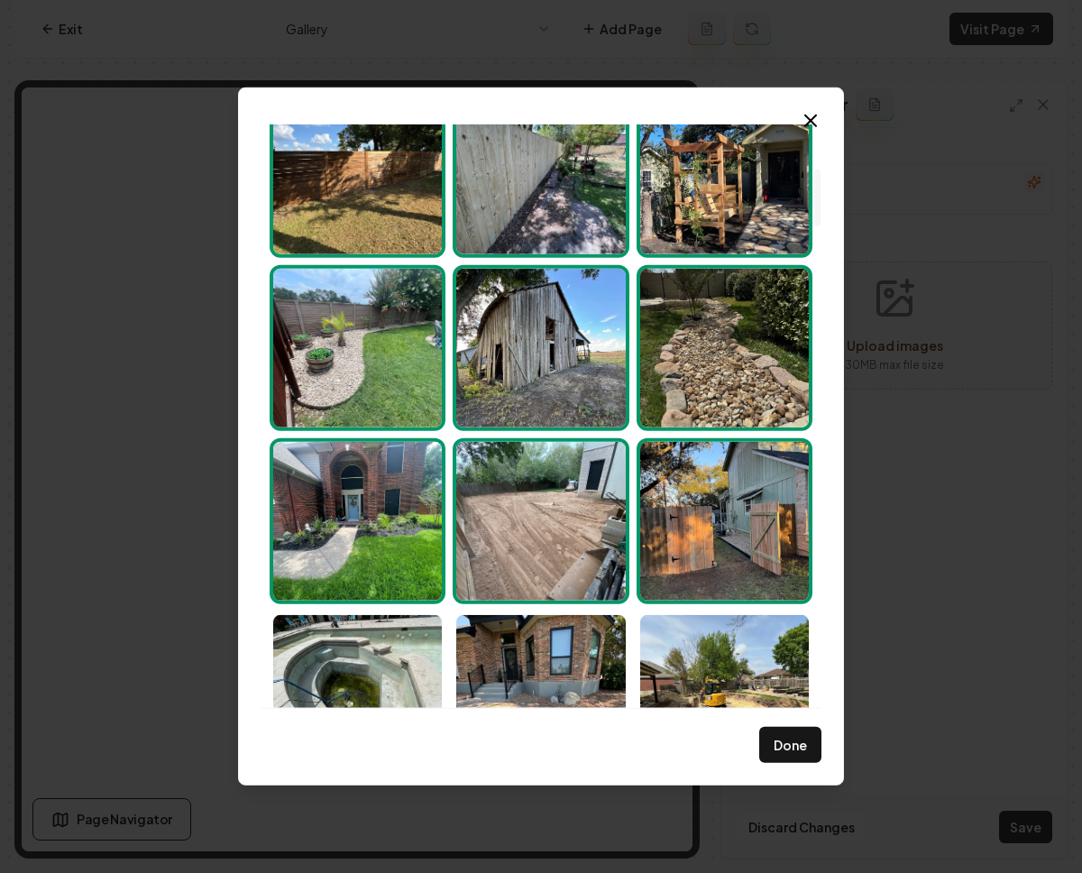
scroll to position [453, 0]
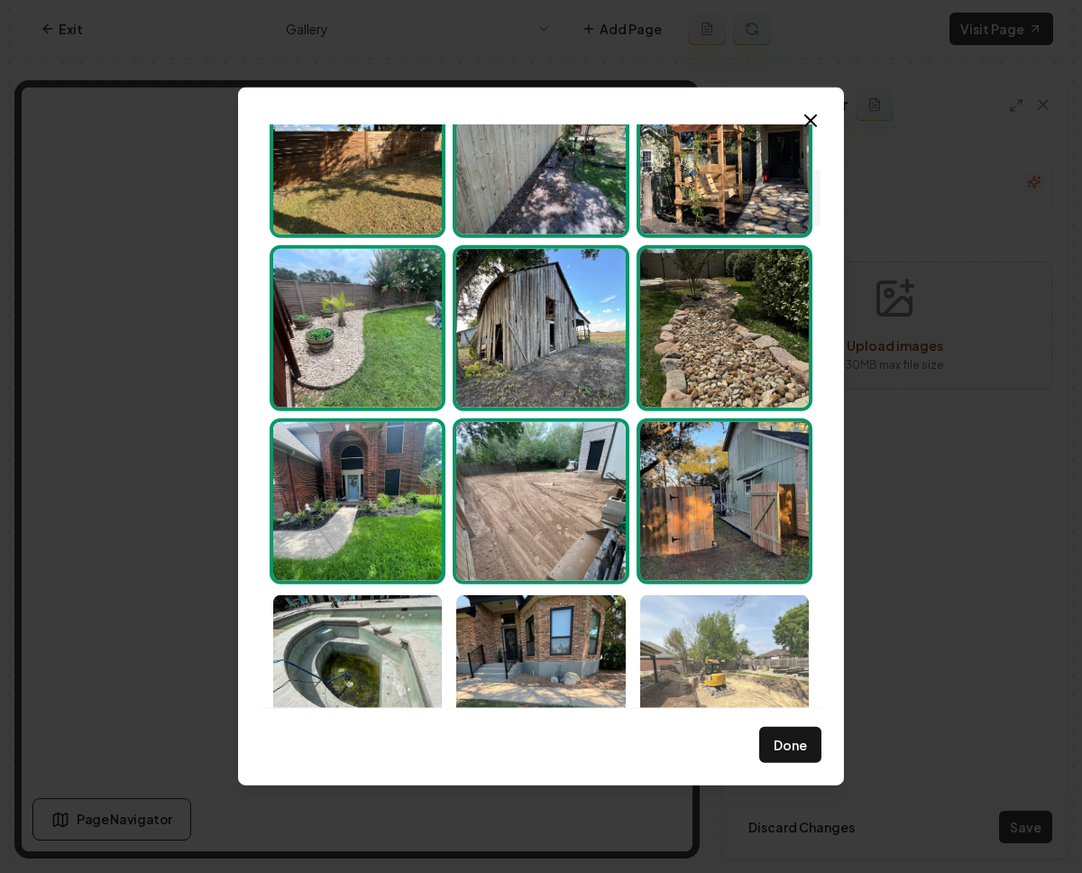
click at [755, 675] on img "Select image image_68c201ad5c7cd75eb8e1fef4.jpeg" at bounding box center [724, 674] width 169 height 159
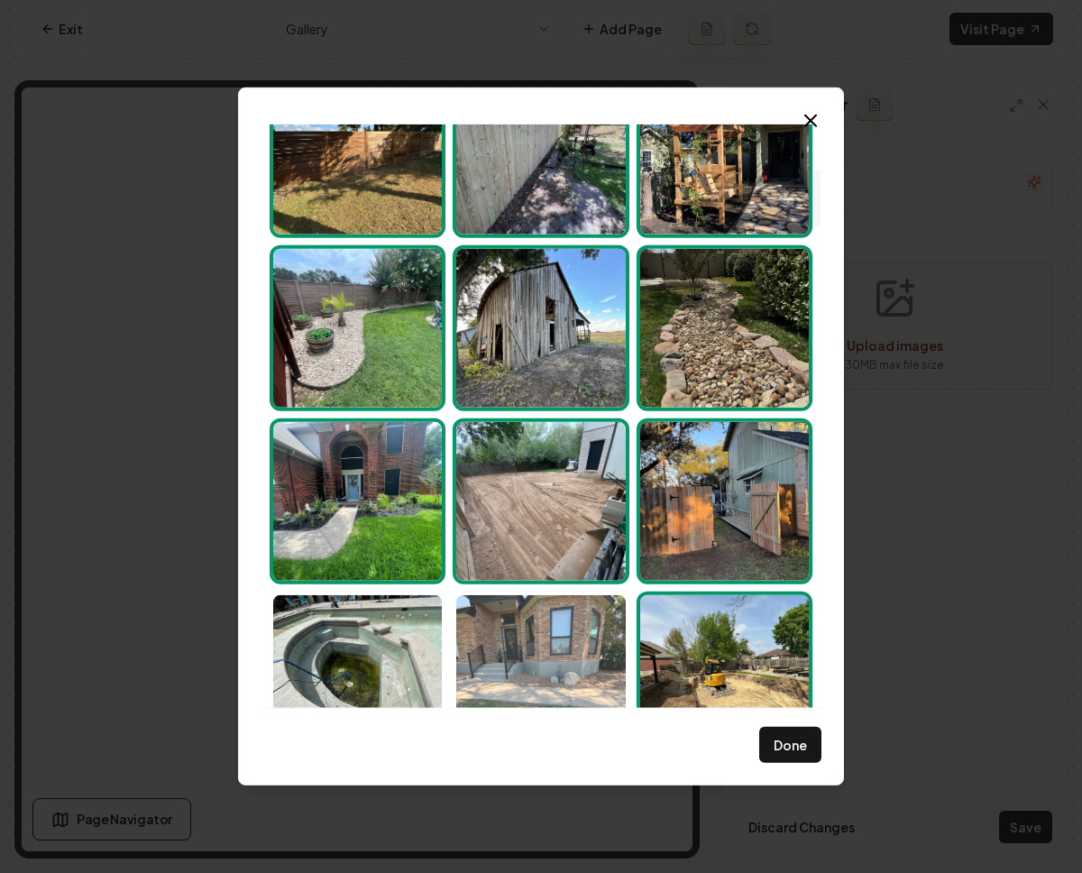
click at [563, 646] on img "Select image image_68c201ad5c7cd75eb8e1fe89.jpeg" at bounding box center [540, 674] width 169 height 159
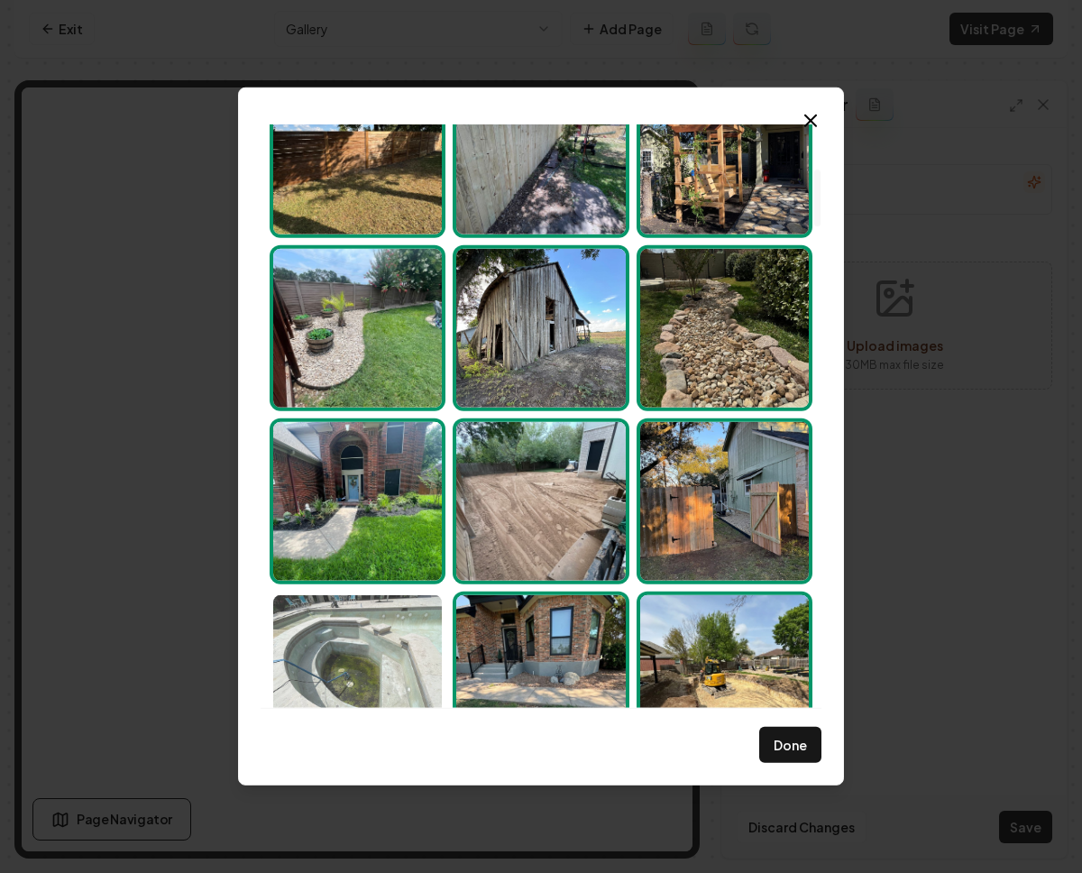
click at [417, 649] on img "Select image image_68c201ad5c7cd75eb8e1ff53.jpeg" at bounding box center [357, 674] width 169 height 159
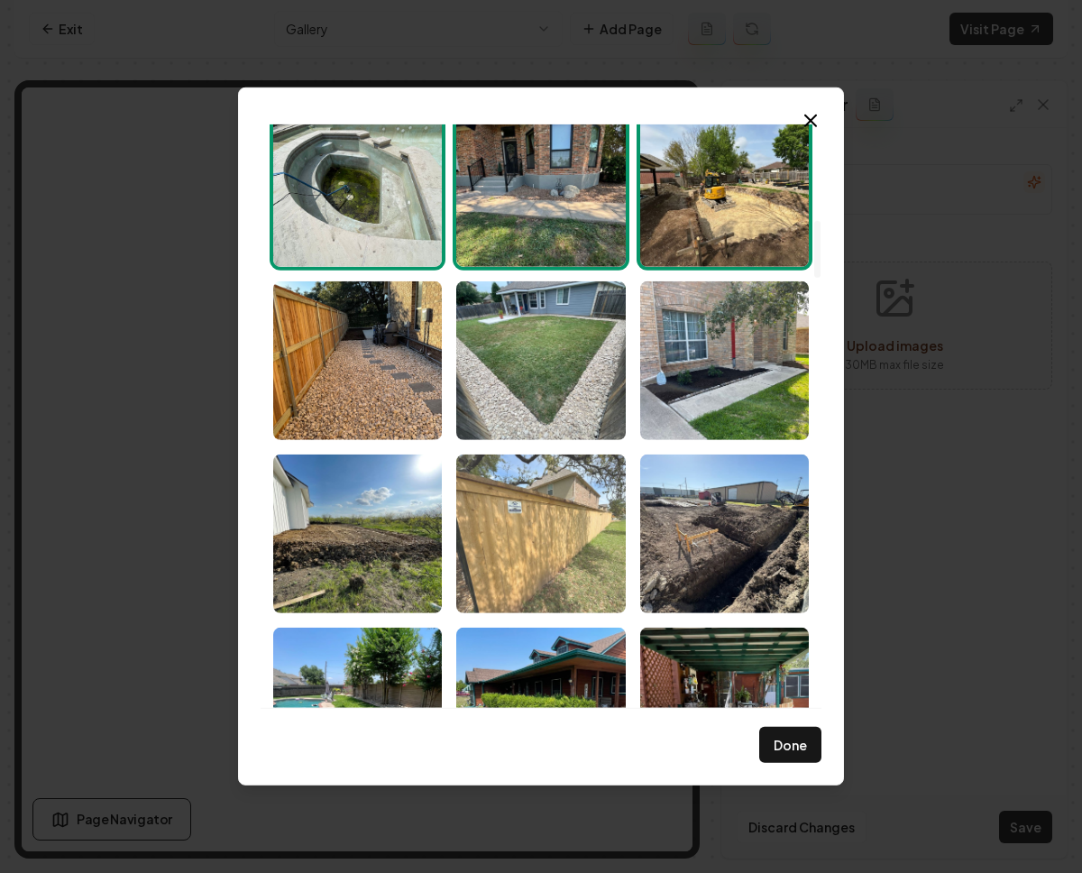
scroll to position [977, 0]
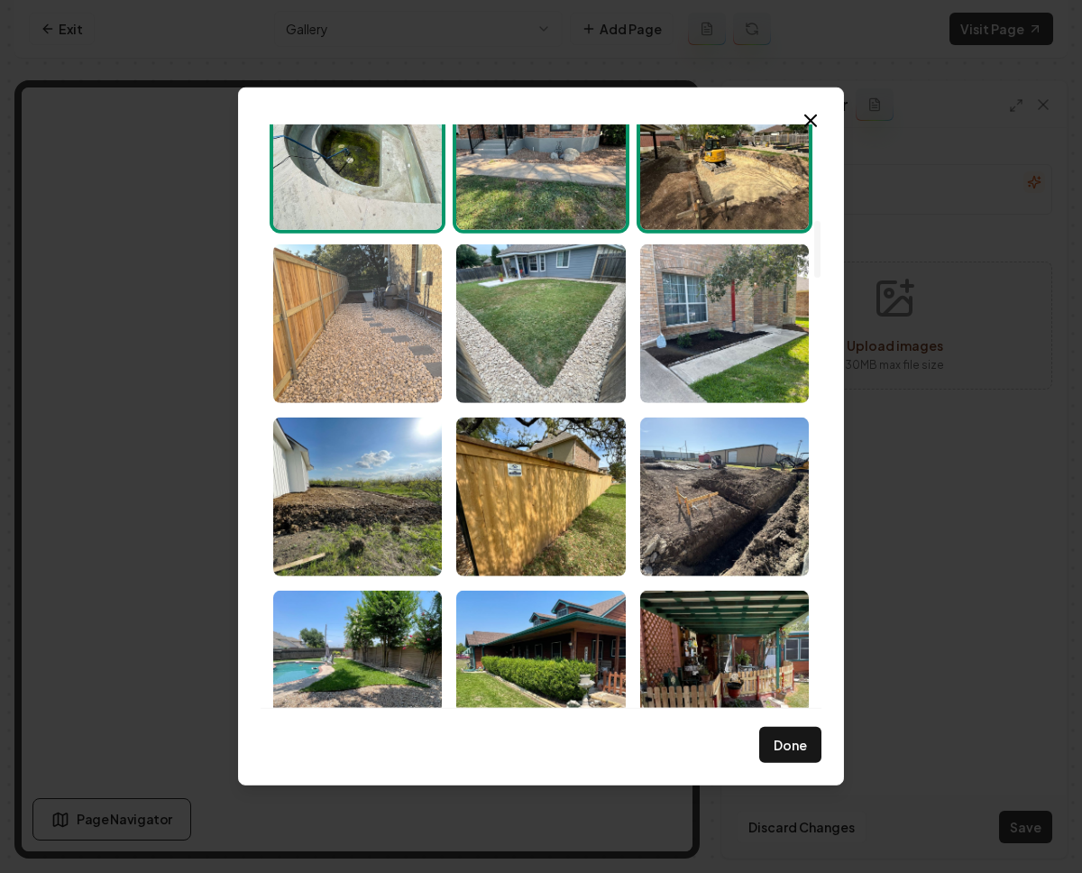
click at [348, 332] on img "Select image image_68c201ad5c7cd75eb8e1ff60.jpeg" at bounding box center [357, 323] width 169 height 159
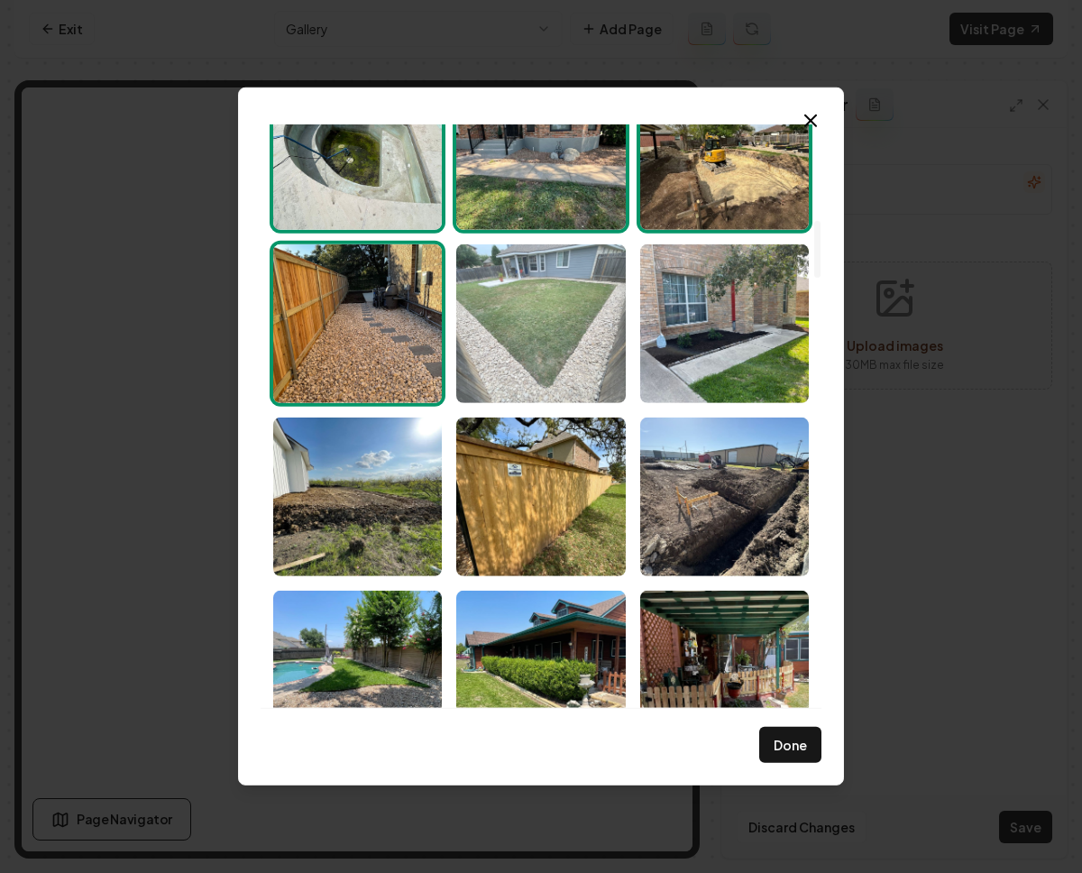
click at [493, 360] on img "Select image image_68c201ad5c7cd75eb8e1fcb5.jpeg" at bounding box center [540, 323] width 169 height 159
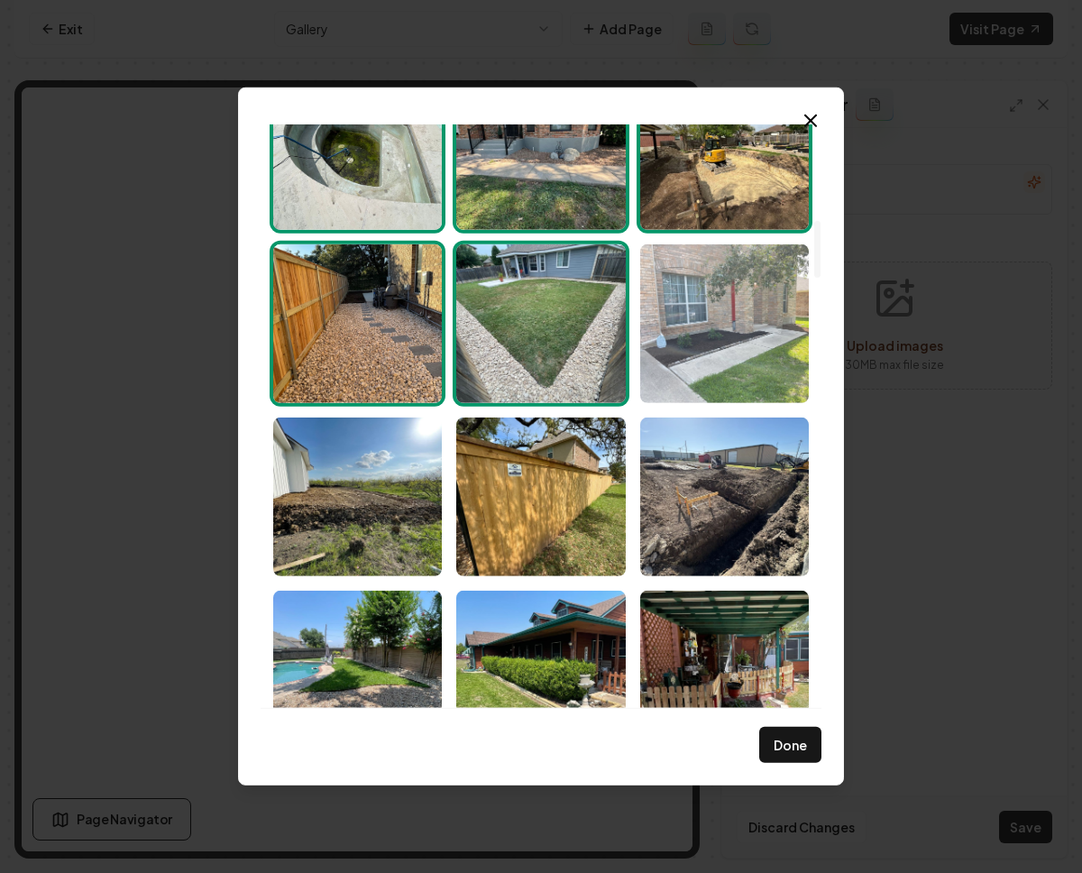
drag, startPoint x: 717, startPoint y: 312, endPoint x: 717, endPoint y: 324, distance: 11.7
click at [717, 311] on img "Select image image_68c201ad5c7cd75eb8e1fea4.jpeg" at bounding box center [724, 323] width 169 height 159
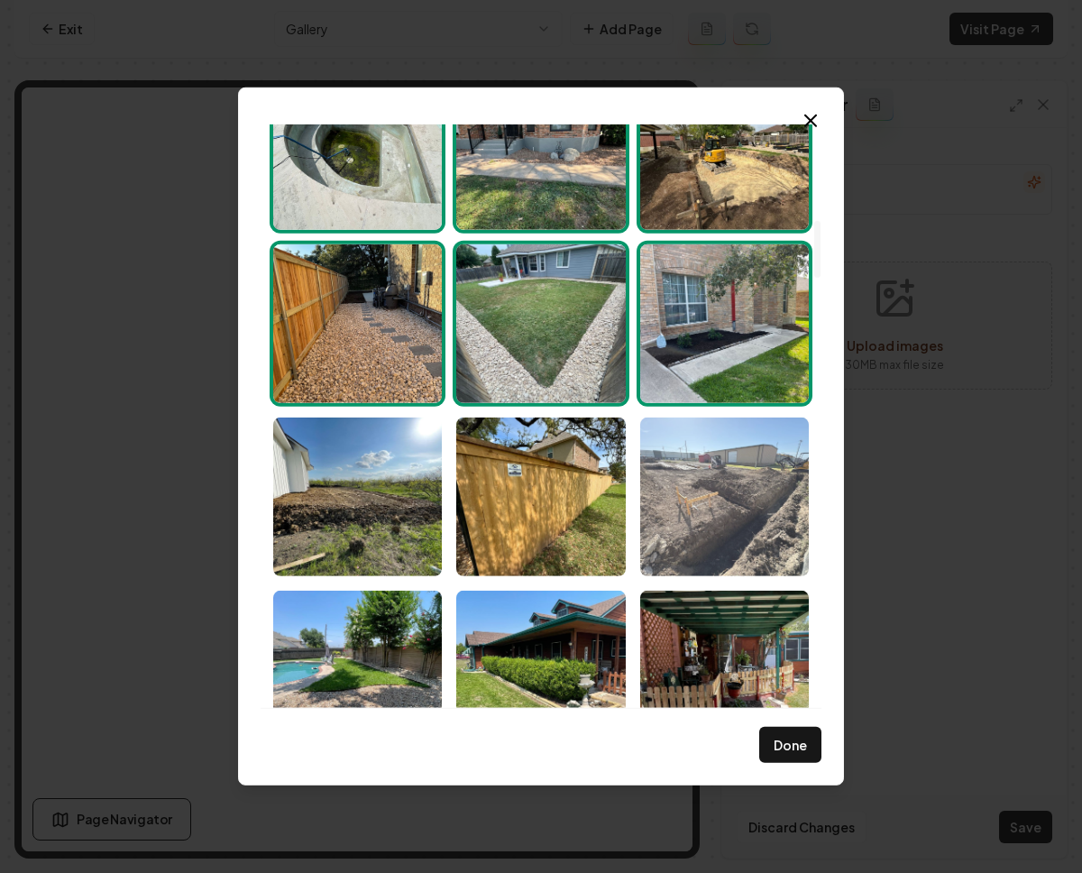
click at [704, 526] on img "Select image image_68c201ad5c7cd75eb8e1fda4.jpeg" at bounding box center [724, 497] width 169 height 159
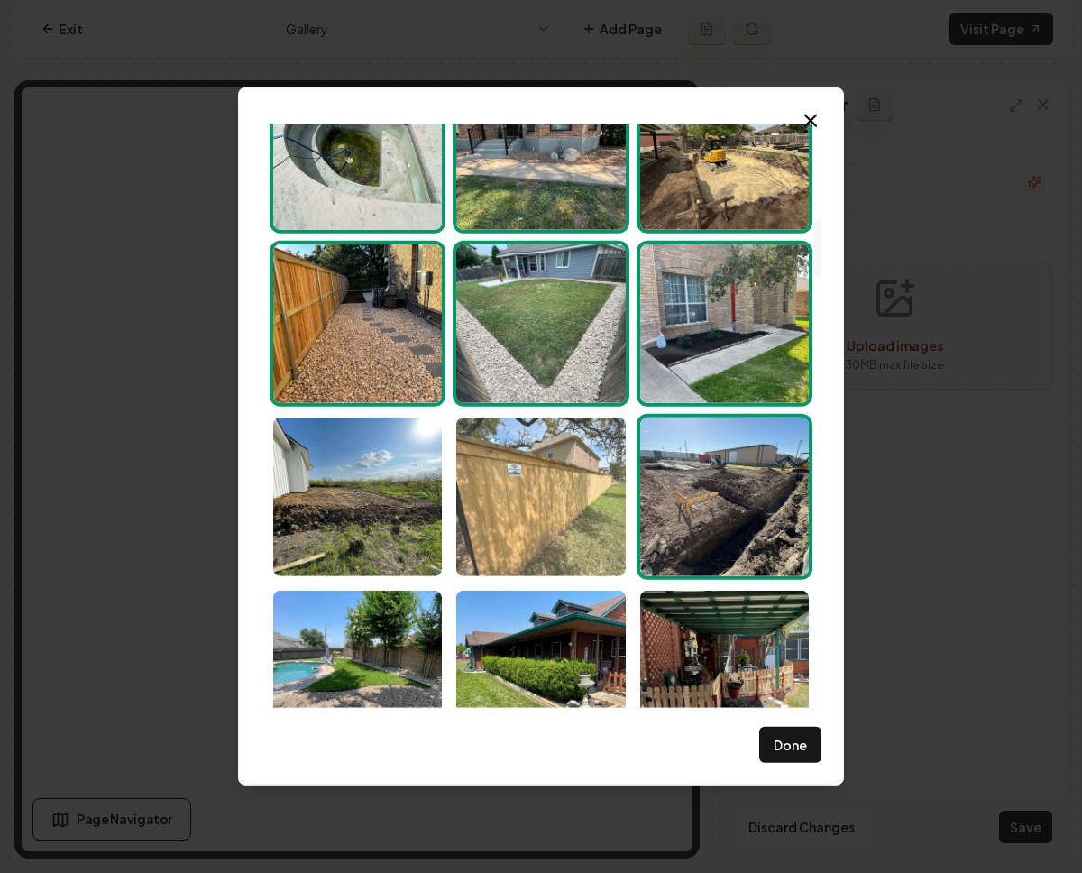
click at [572, 543] on img "Select image image_68c201ad5c7cd75eb8e1fc07.jpeg" at bounding box center [540, 497] width 169 height 159
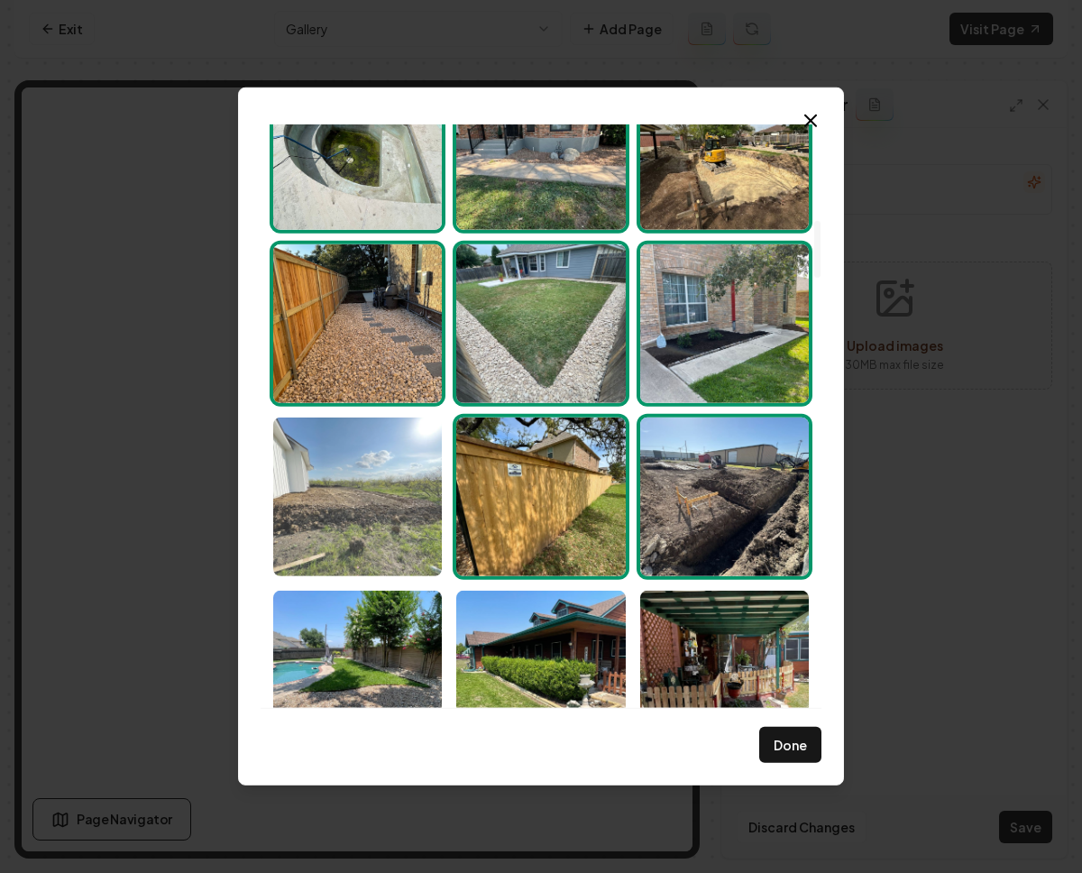
click at [388, 522] on img "Select image image_68c201ad5c7cd75eb8e1fe9a.jpeg" at bounding box center [357, 497] width 169 height 159
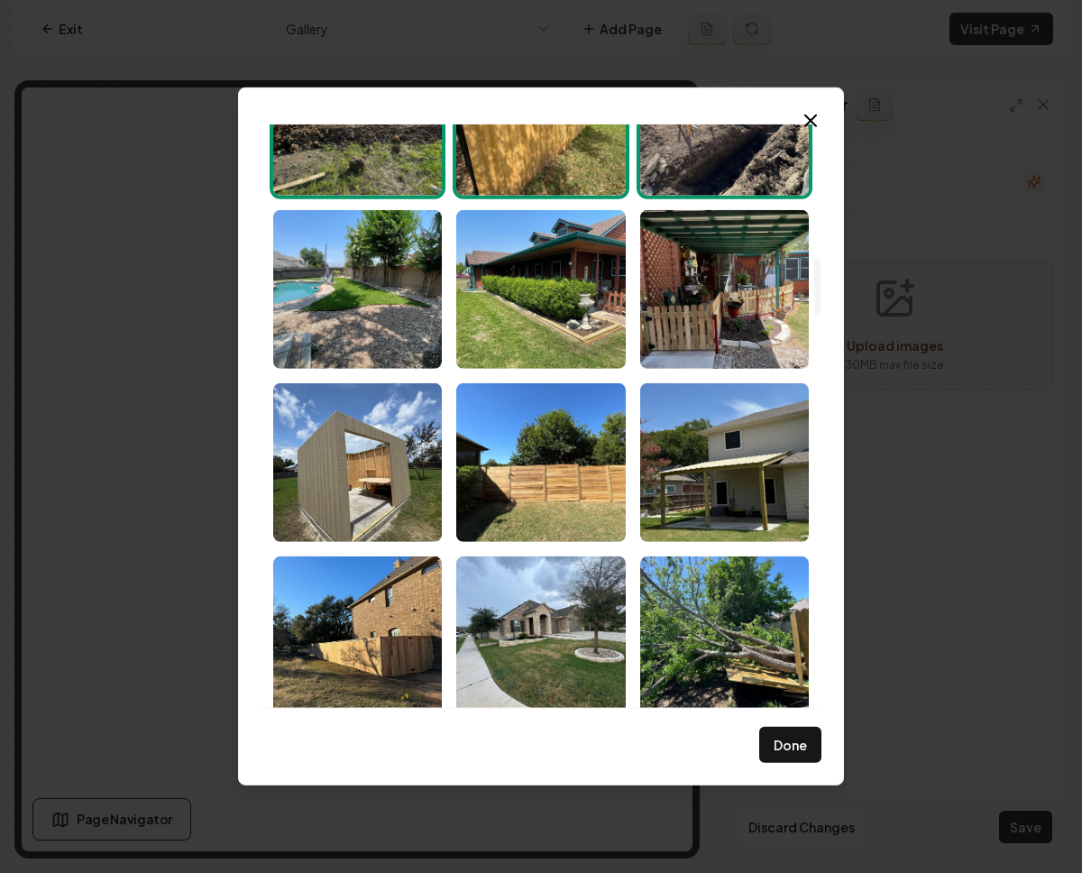
scroll to position [1395, 0]
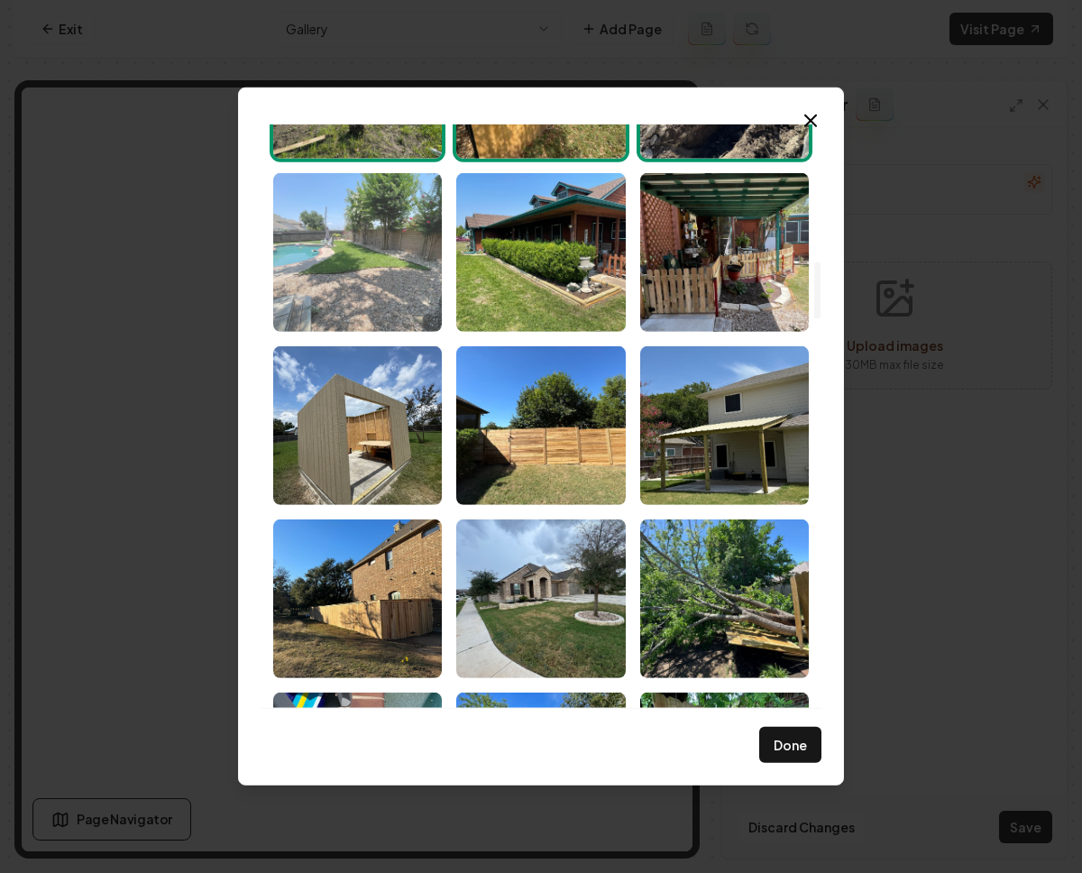
drag, startPoint x: 382, startPoint y: 290, endPoint x: 425, endPoint y: 280, distance: 44.6
click at [382, 290] on img "Select image image_68c201ad5c7cd75eb8e1fb7c.jpeg" at bounding box center [357, 252] width 169 height 159
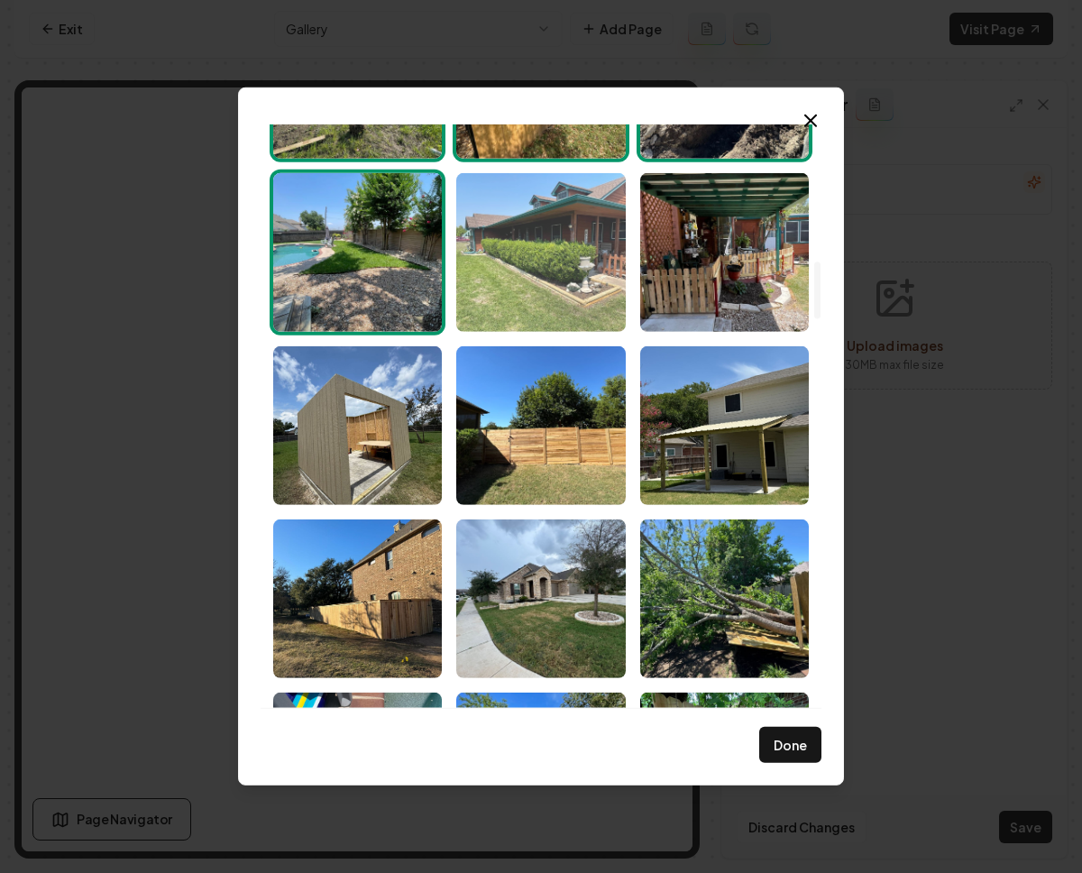
drag, startPoint x: 512, startPoint y: 271, endPoint x: 595, endPoint y: 269, distance: 83.0
click at [512, 271] on img "Select image image_68c201ad5c7cd75eb8e1fcf5.jpeg" at bounding box center [540, 252] width 169 height 159
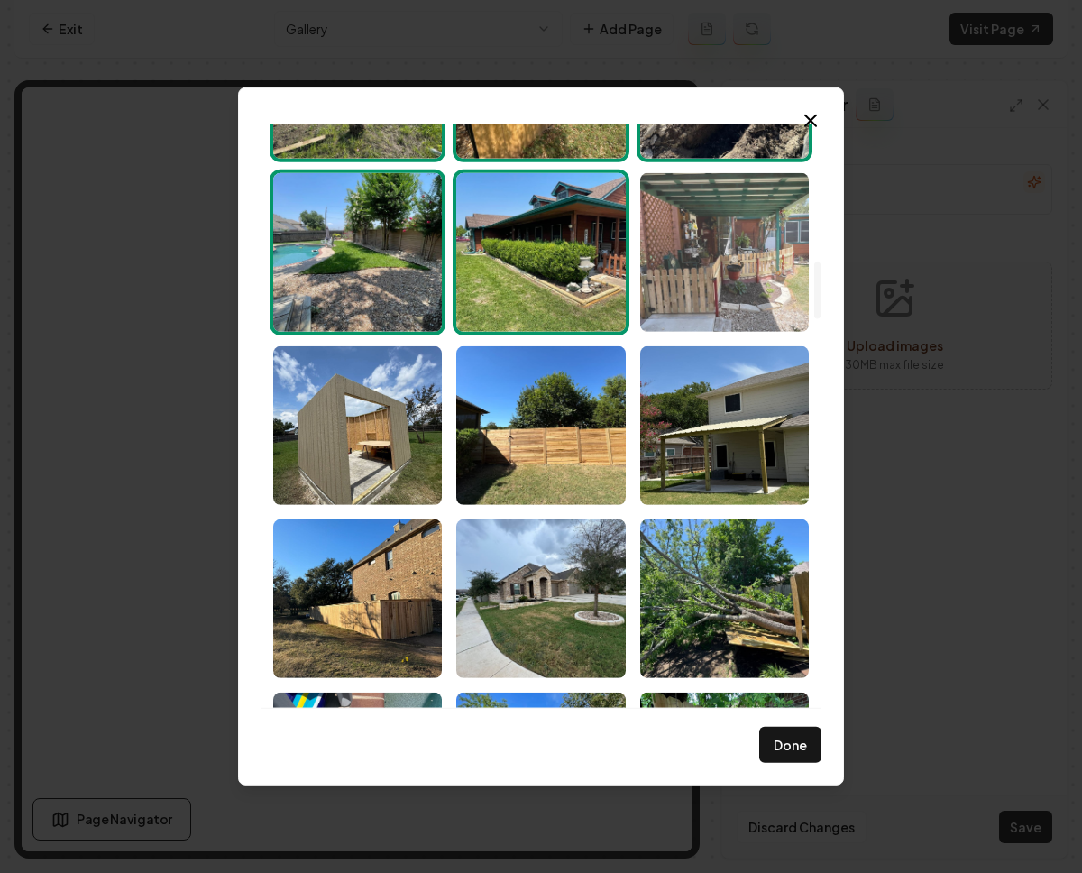
click at [671, 251] on img "Select image image_68c201ad5c7cd75eb8e1fcaf.jpeg" at bounding box center [724, 252] width 169 height 159
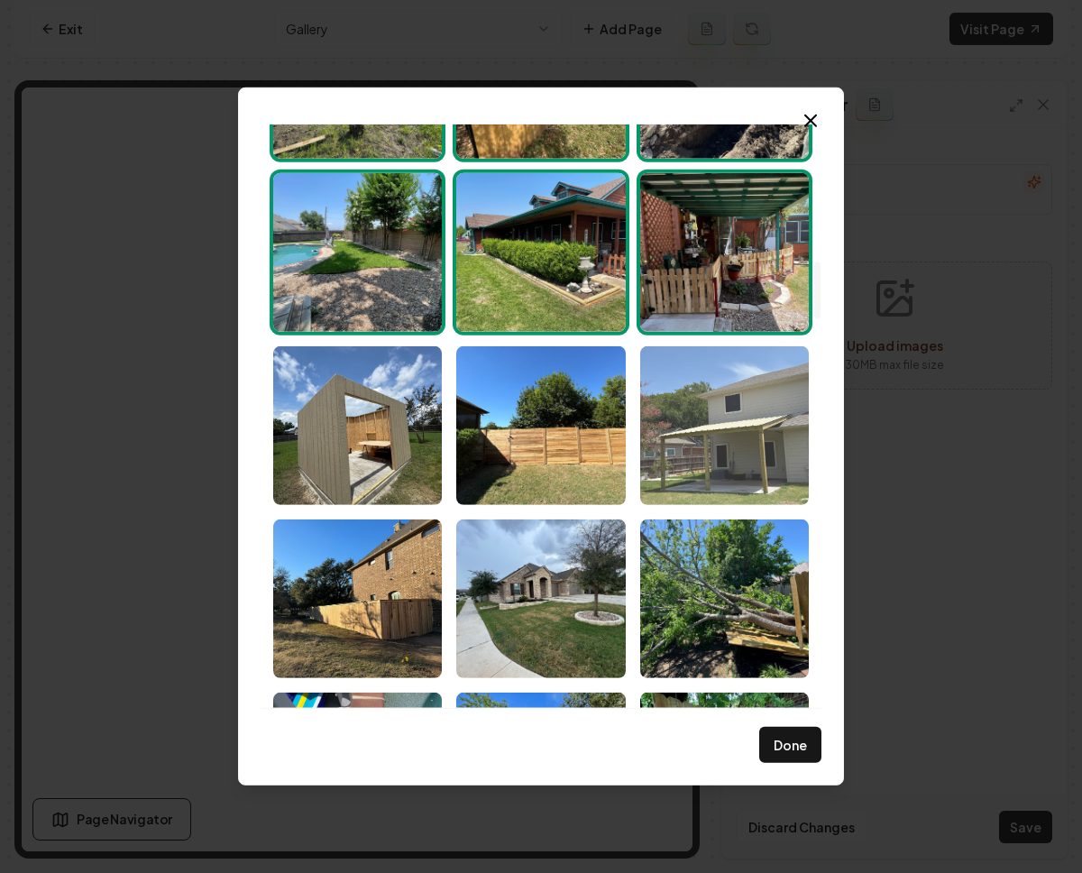
click at [700, 398] on img "Select image image_68c201ad5c7cd75eb8e1fbae.jpeg" at bounding box center [724, 425] width 169 height 159
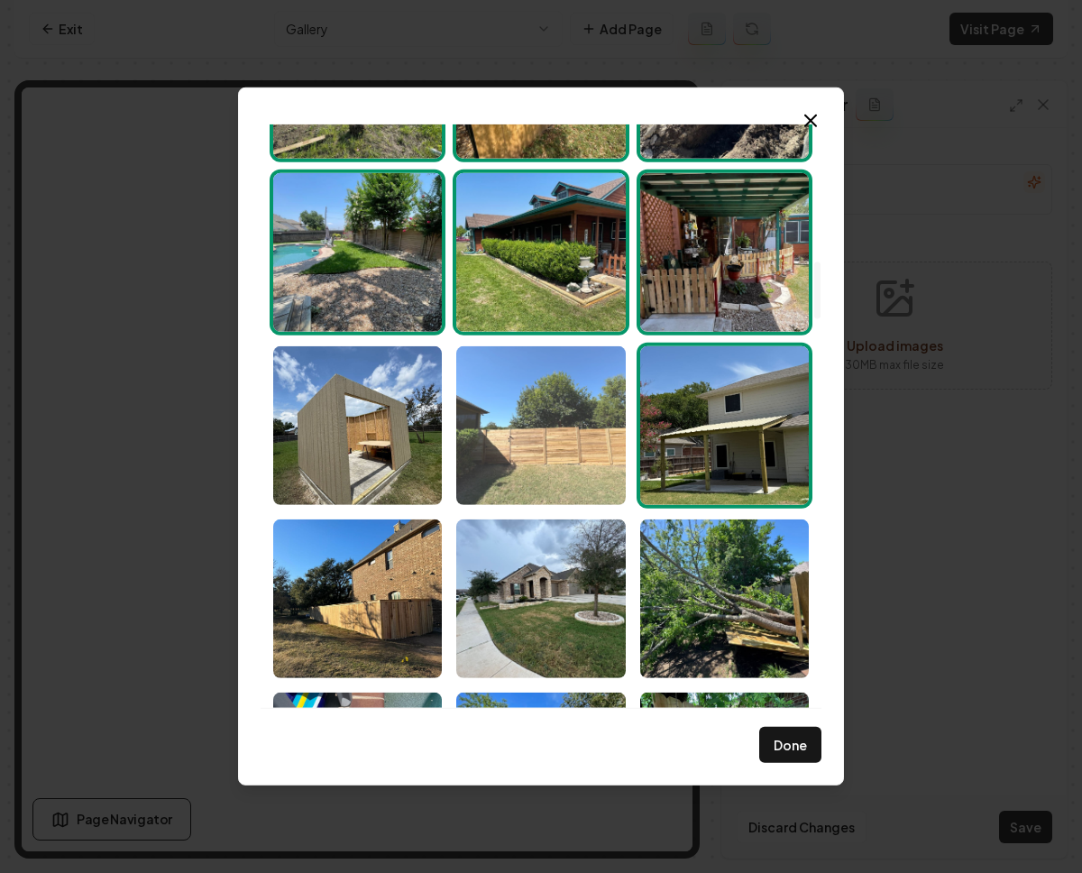
click at [580, 428] on img "Select image image_68c201ad5c7cd75eb8e1fbd0.jpeg" at bounding box center [540, 425] width 169 height 159
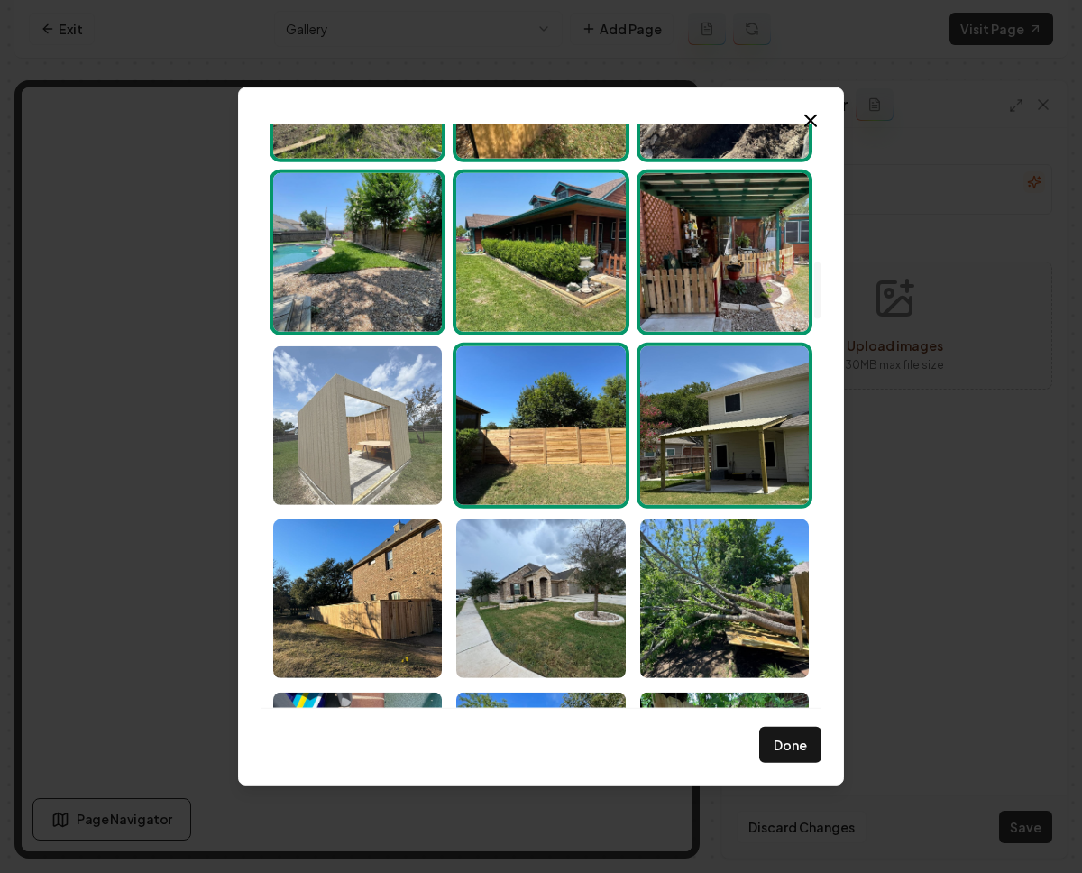
click at [395, 447] on img "Select image image_68c201ad5c7cd75eb8e1fb49.jpeg" at bounding box center [357, 425] width 169 height 159
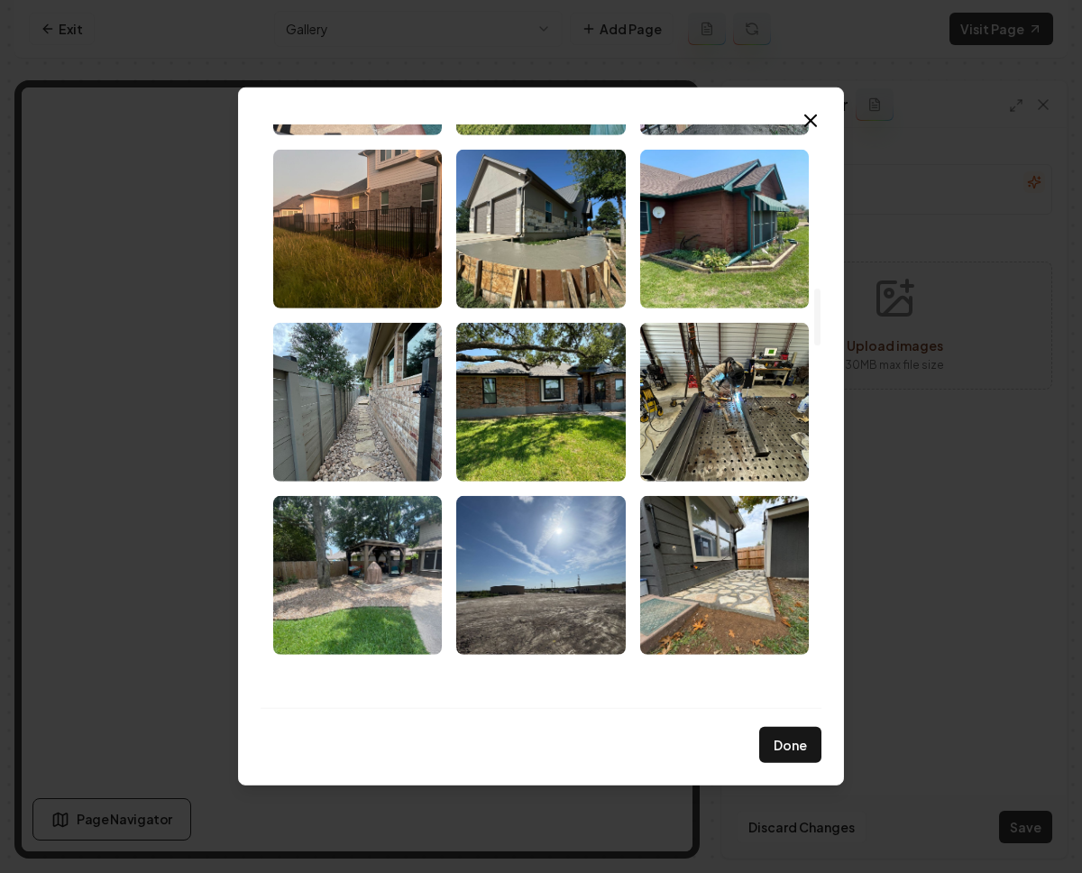
scroll to position [2326, 0]
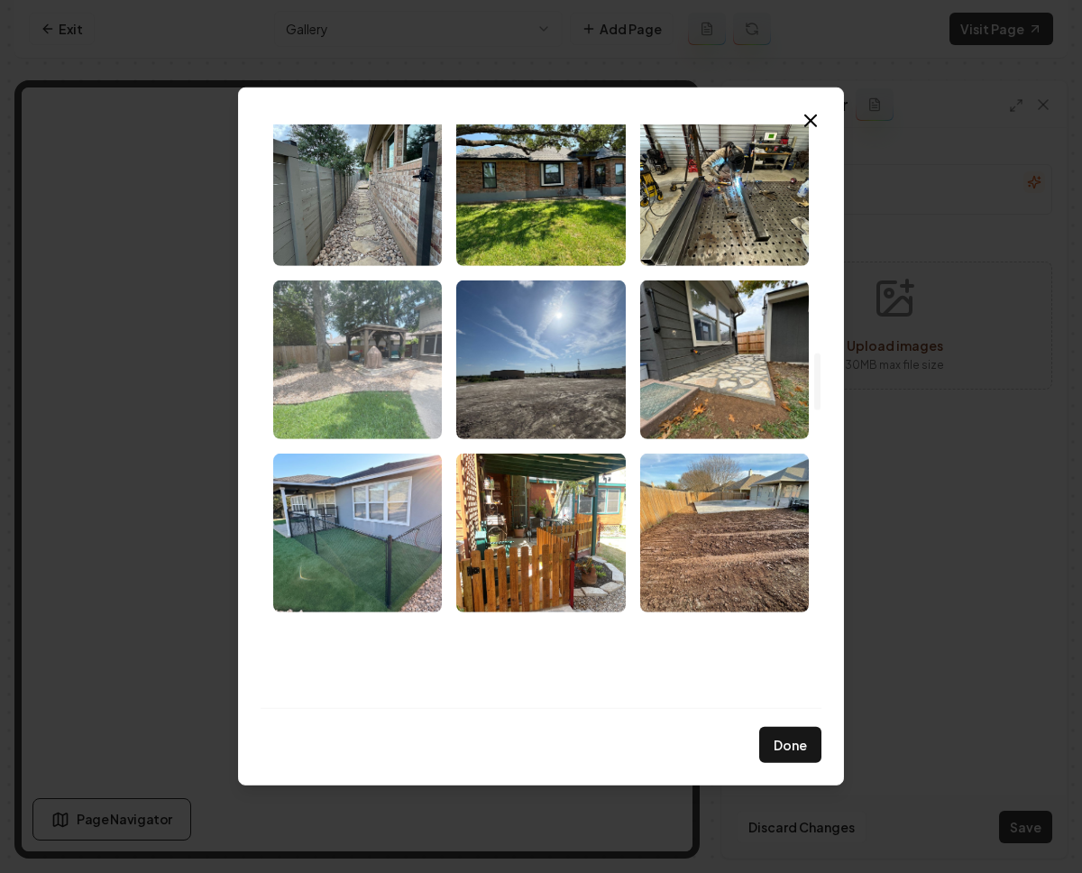
drag, startPoint x: 383, startPoint y: 370, endPoint x: 435, endPoint y: 363, distance: 51.9
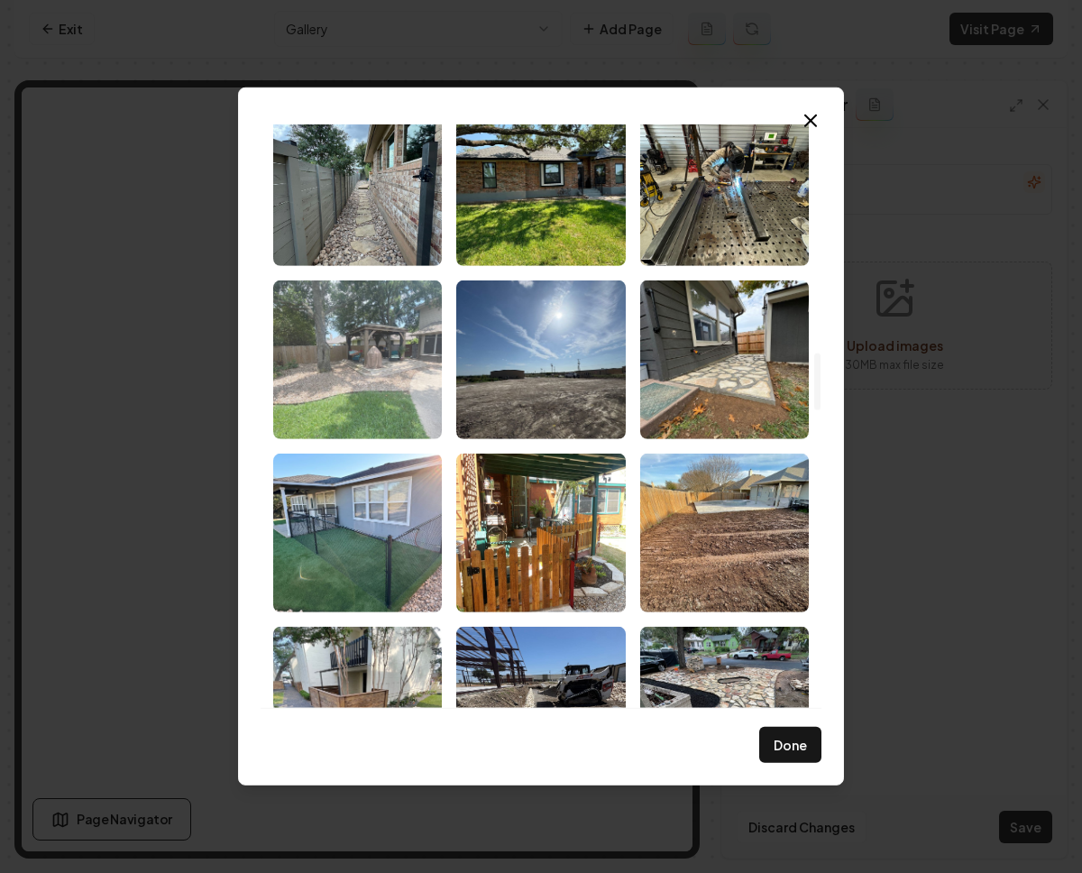
click at [383, 370] on img "Select image image_68c201ad5c7cd75eb8e1fa5c.jpeg" at bounding box center [357, 360] width 169 height 159
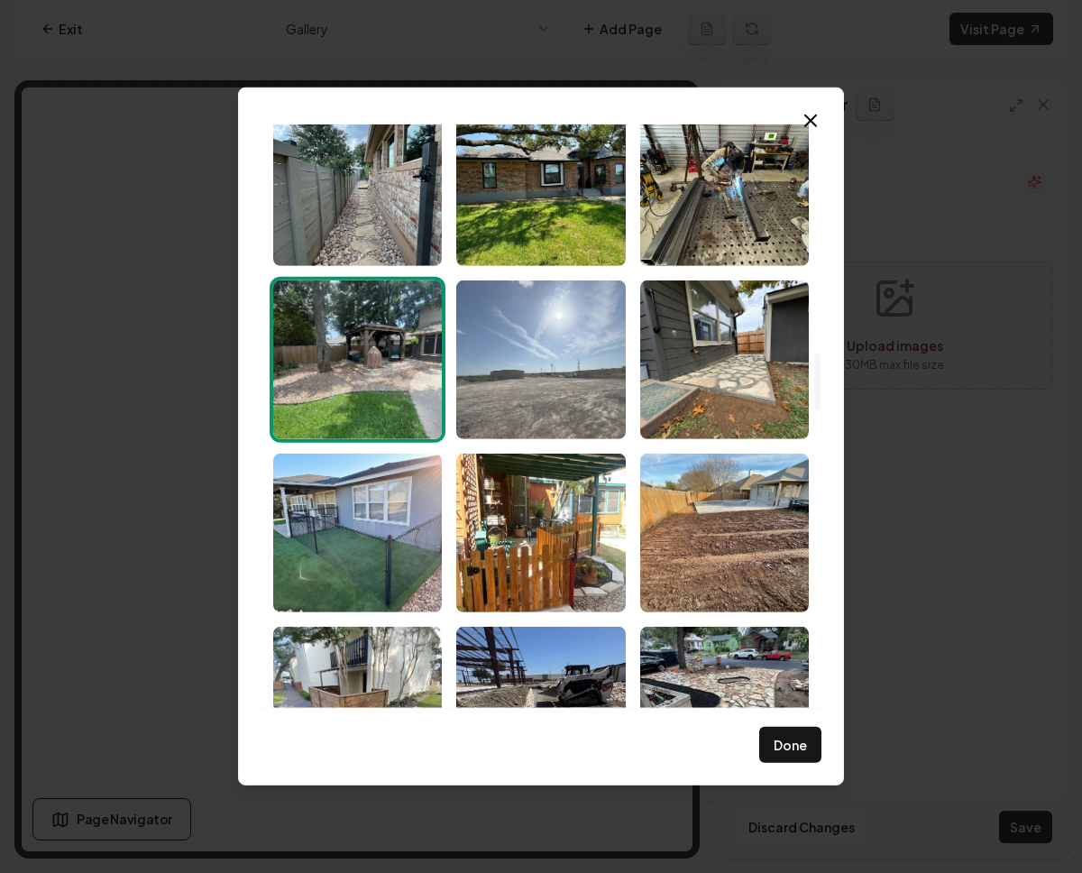
click at [506, 356] on img "Select image image_68c201ad5c7cd75eb8e1fa3d.jpeg" at bounding box center [540, 360] width 169 height 159
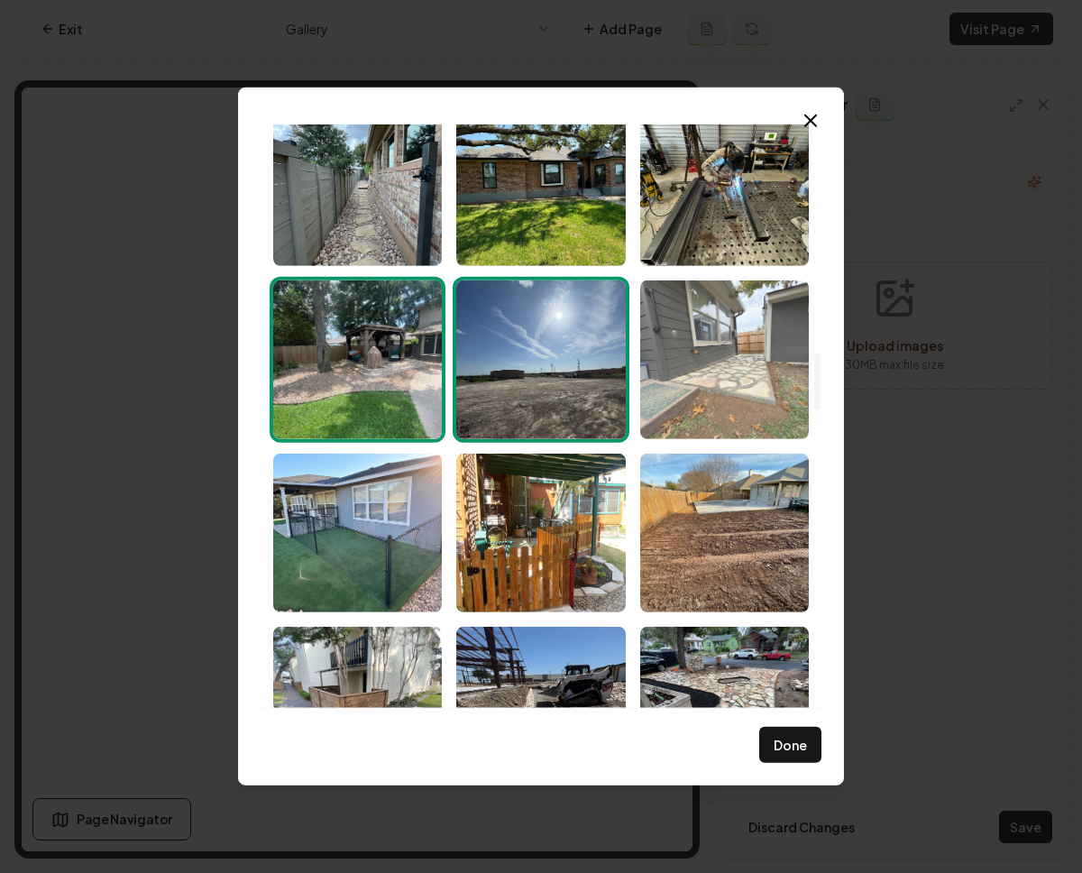
click at [759, 359] on img "Select image image_68c201ad5c7cd75eb8e1fb65.jpeg" at bounding box center [724, 360] width 169 height 159
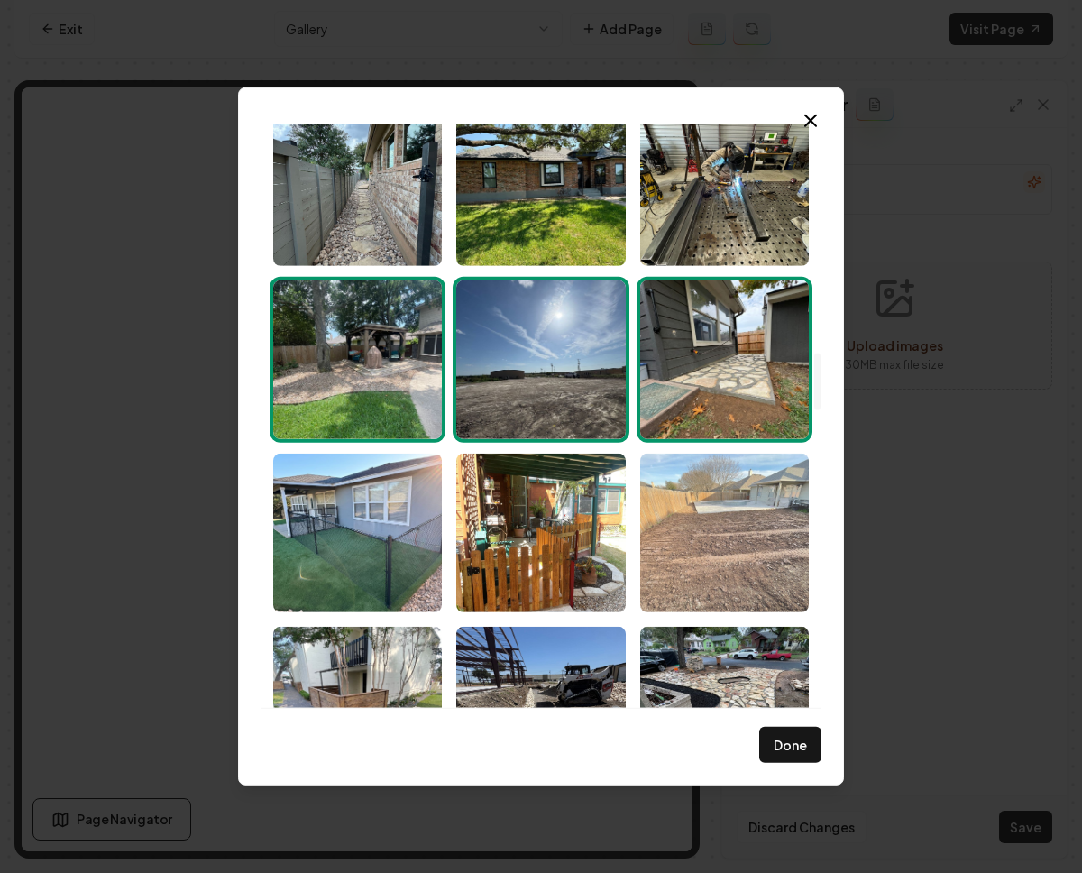
click at [769, 519] on img "Select image image_68c201ac5c7cd75eb8e1f738.jpeg" at bounding box center [724, 533] width 169 height 159
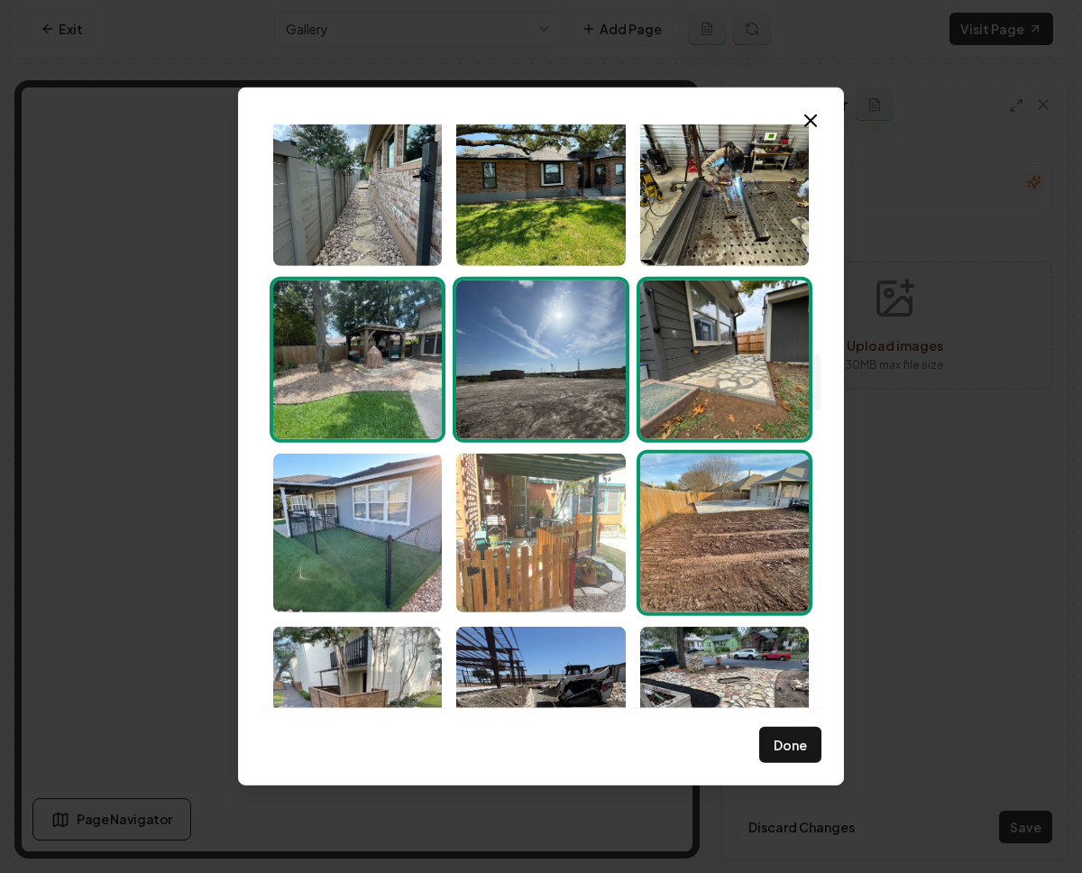
click at [580, 548] on img "Select image image_68c201ad5c7cd75eb8e1f982.jpeg" at bounding box center [540, 533] width 169 height 159
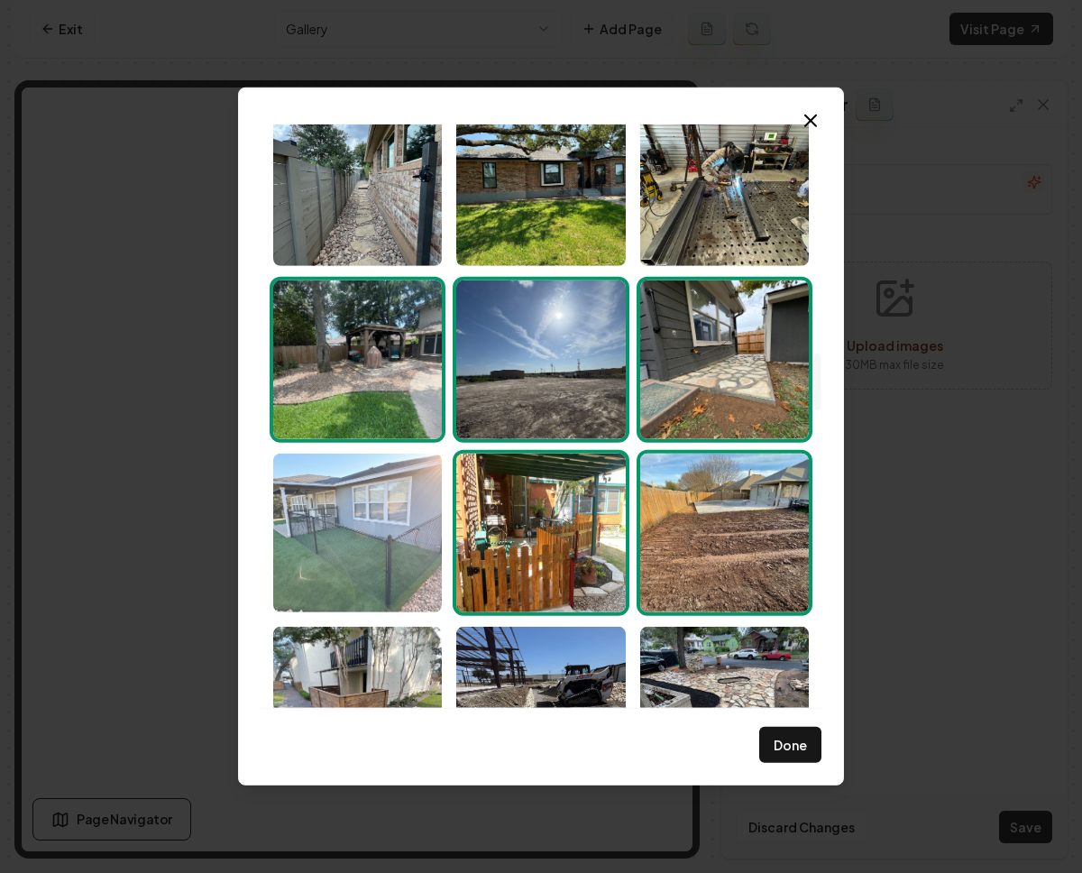
click at [373, 563] on img "Select image image_68c201ad5c7cd75eb8e1f9d7.jpeg" at bounding box center [357, 533] width 169 height 159
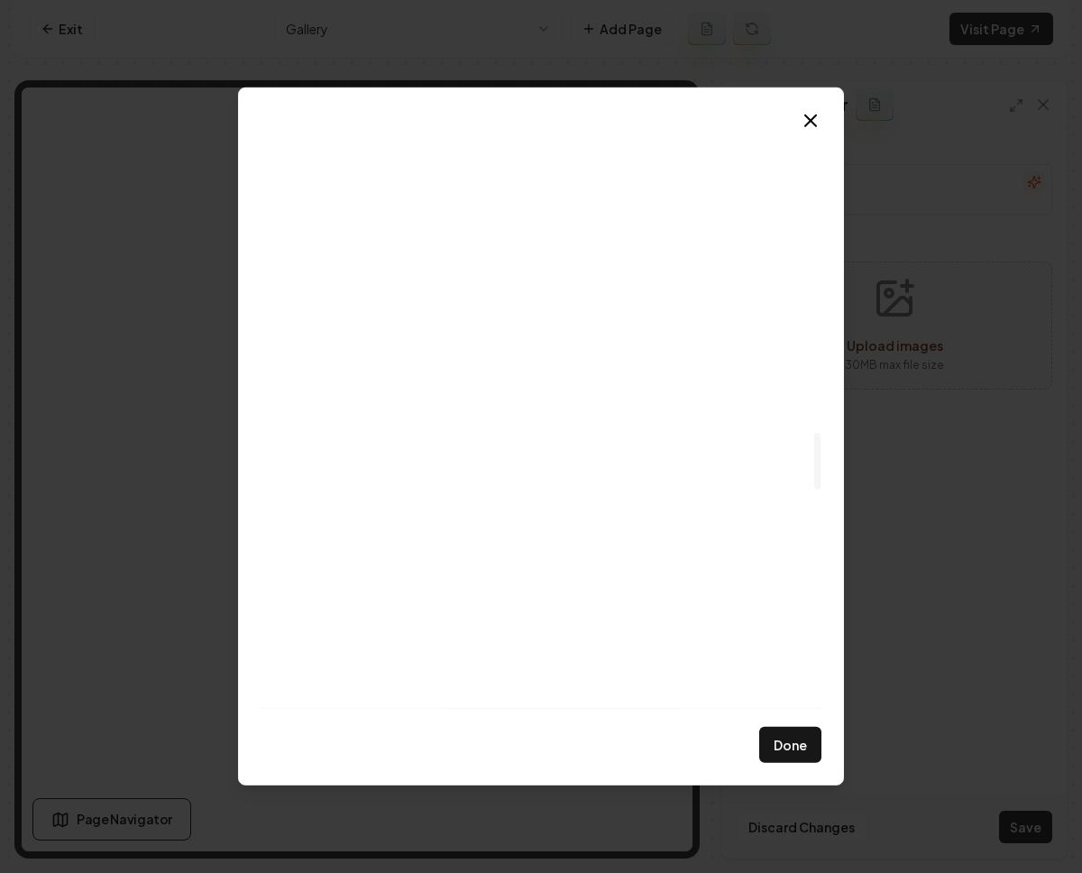
scroll to position [3264, 0]
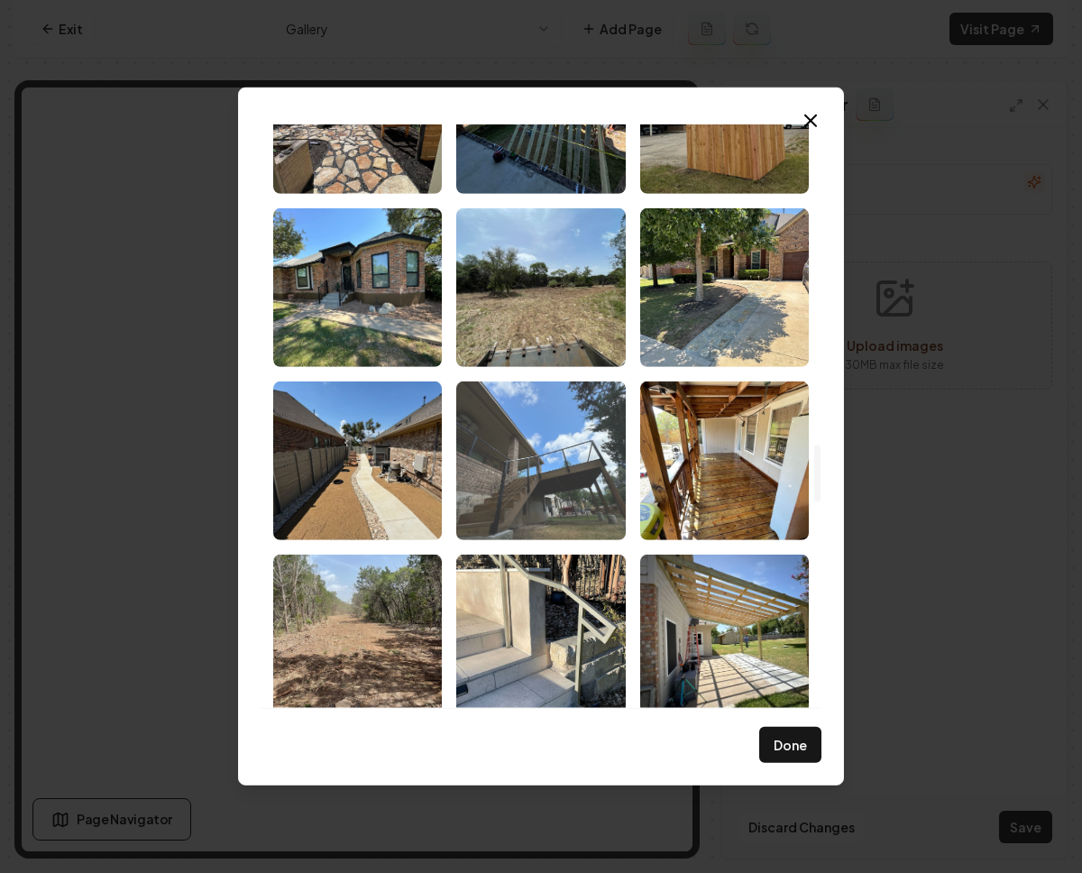
click at [599, 396] on img "Select image image_68c201ac5c7cd75eb8e1f646.jpeg" at bounding box center [540, 461] width 169 height 159
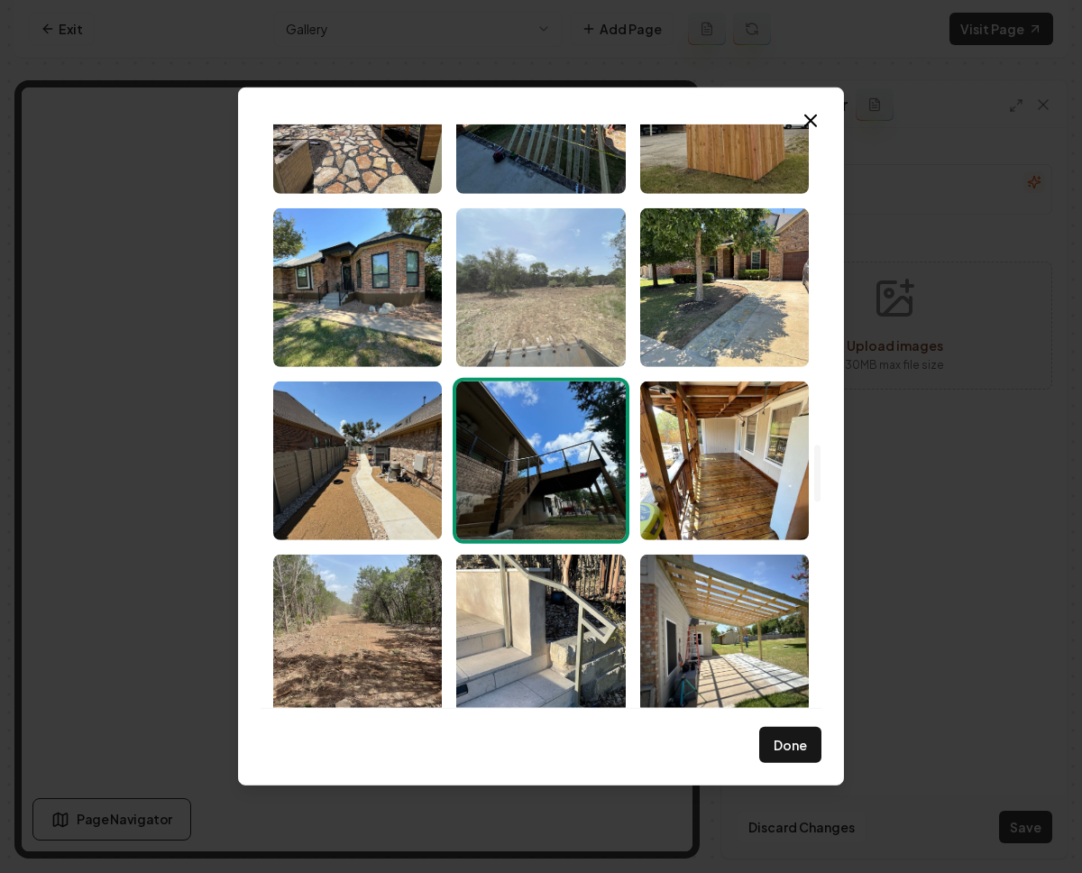
drag, startPoint x: 563, startPoint y: 323, endPoint x: 496, endPoint y: 308, distance: 68.5
click at [561, 322] on img "Select image image_68c201ac5c7cd75eb8e1f6e9.jpeg" at bounding box center [540, 287] width 169 height 159
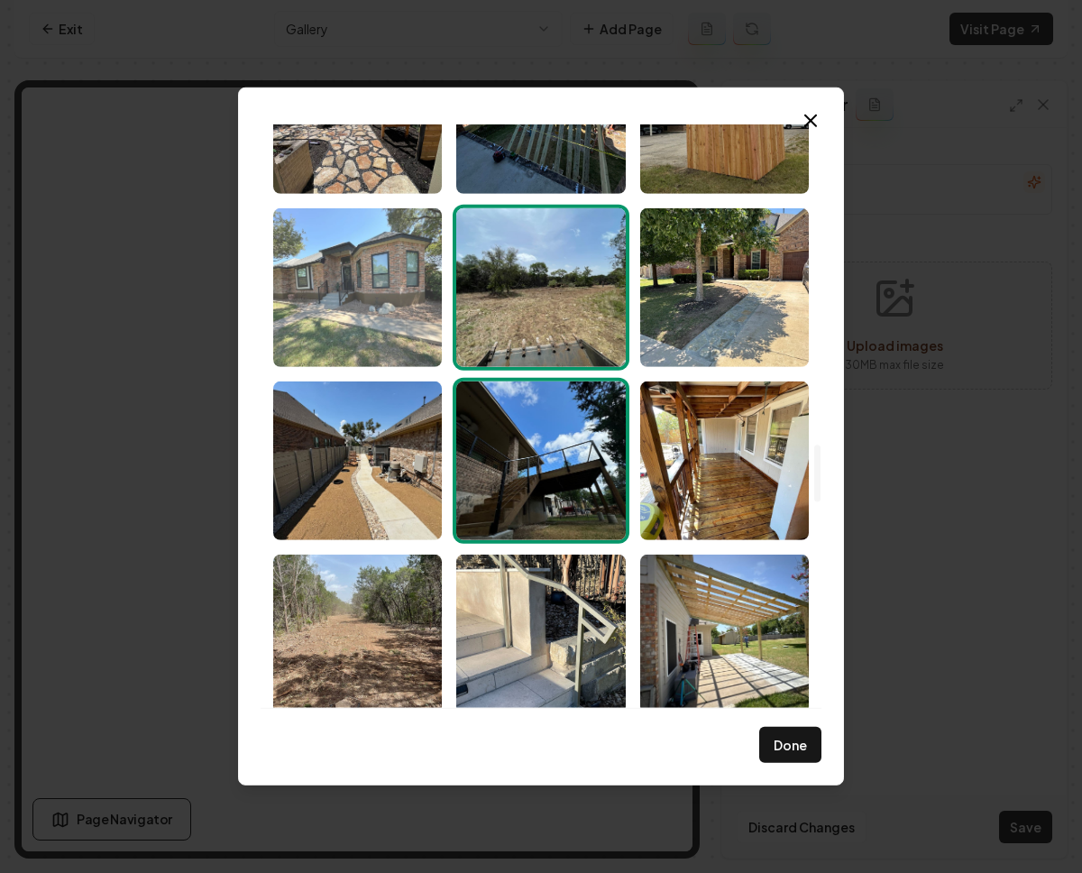
click at [415, 319] on img "Select image image_68c201ad5c7cd75eb8e1f857.jpeg" at bounding box center [357, 287] width 169 height 159
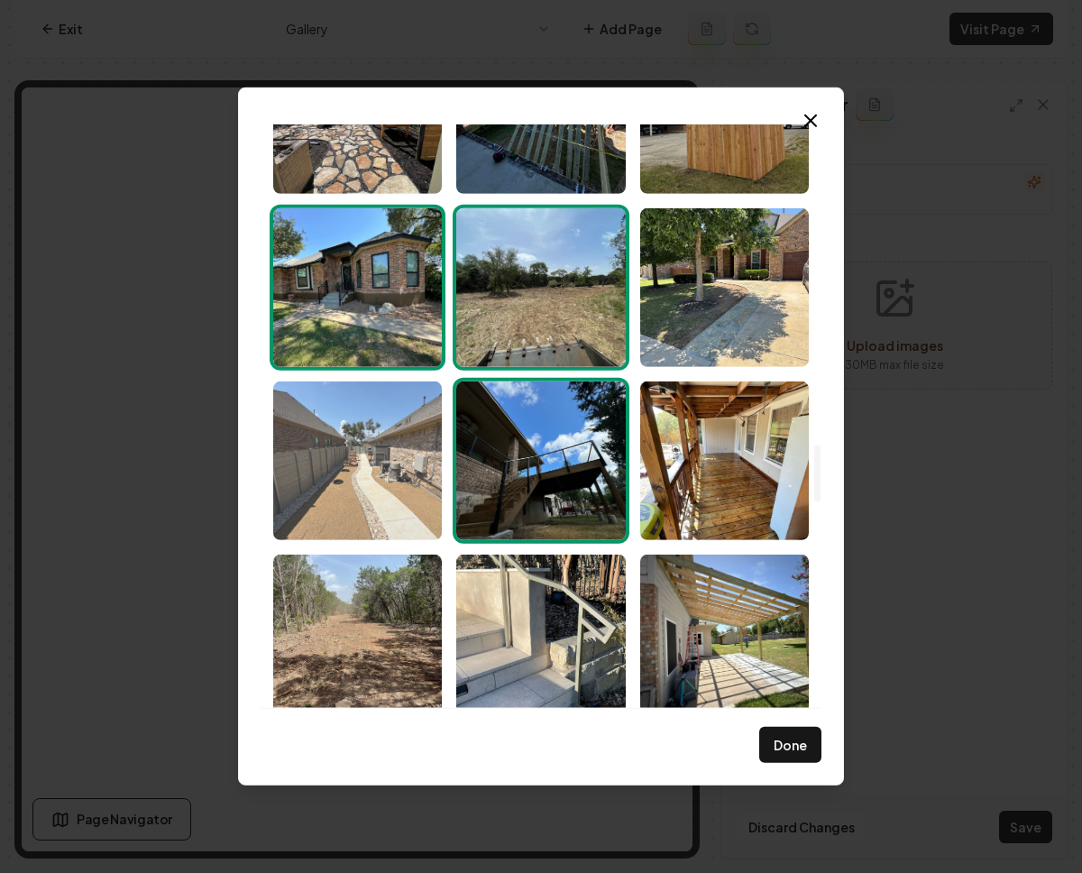
click at [331, 453] on img "Select image image_68c201ac5c7cd75eb8e1f7a7.jpeg" at bounding box center [357, 461] width 169 height 159
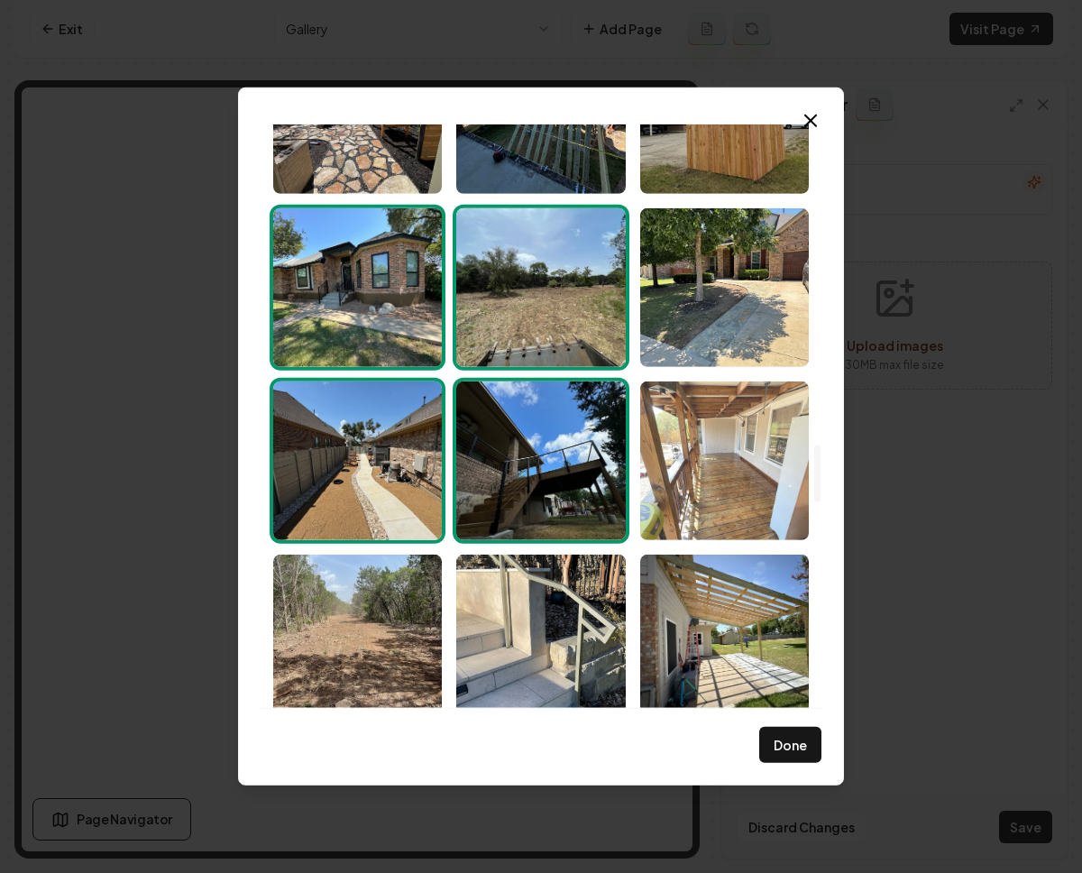
click at [687, 480] on img "Select image image_68c201ad5c7cd75eb8e1f8cf.jpeg" at bounding box center [724, 461] width 169 height 159
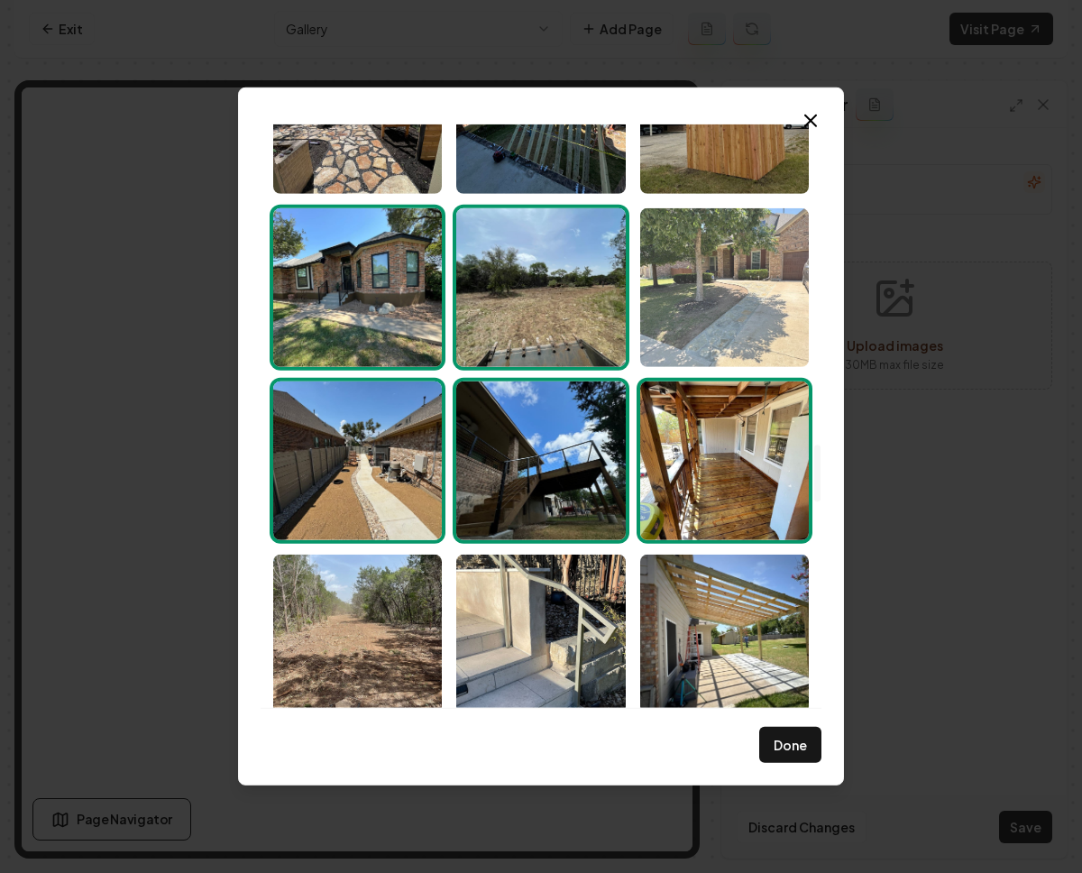
click at [714, 304] on img "Select image image_68c201ac5c7cd75eb8e1f6db.jpeg" at bounding box center [724, 287] width 169 height 159
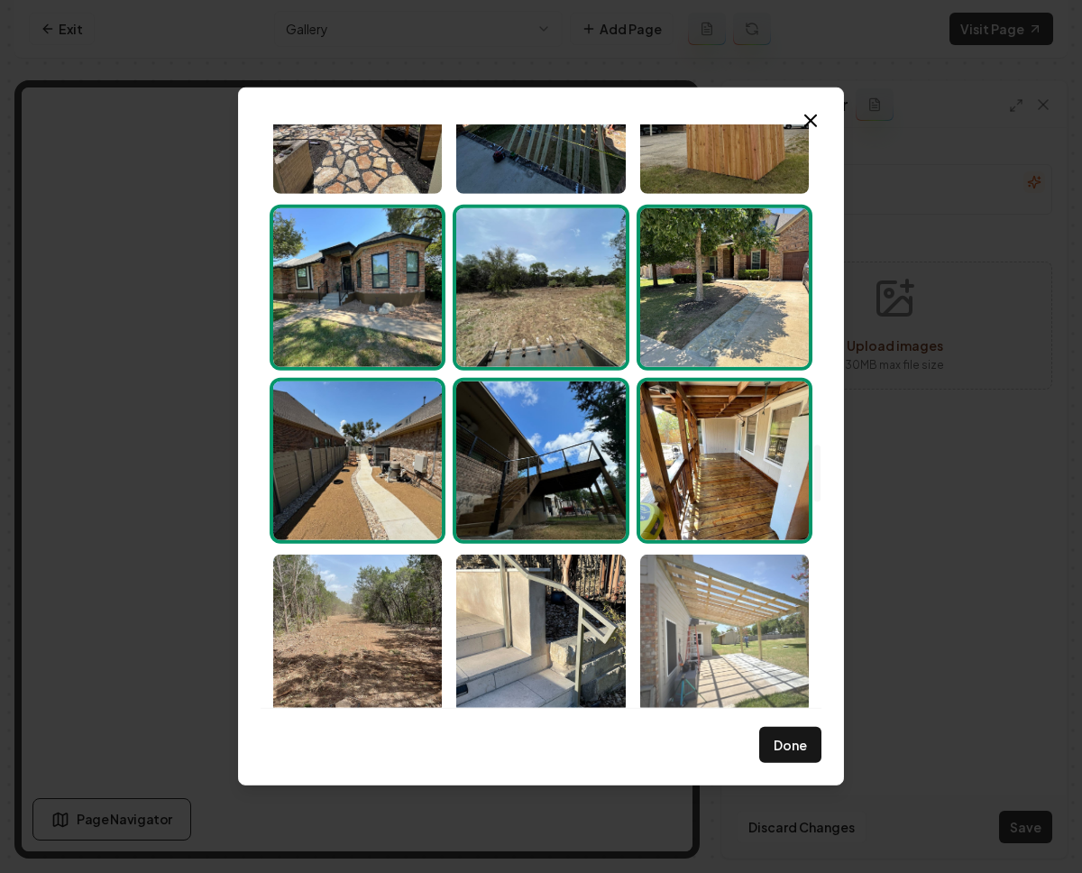
drag, startPoint x: 700, startPoint y: 666, endPoint x: 659, endPoint y: 656, distance: 41.8
click at [701, 666] on img "Select image image_68c201ac5c7cd75eb8e1f6e4.jpeg" at bounding box center [724, 634] width 169 height 159
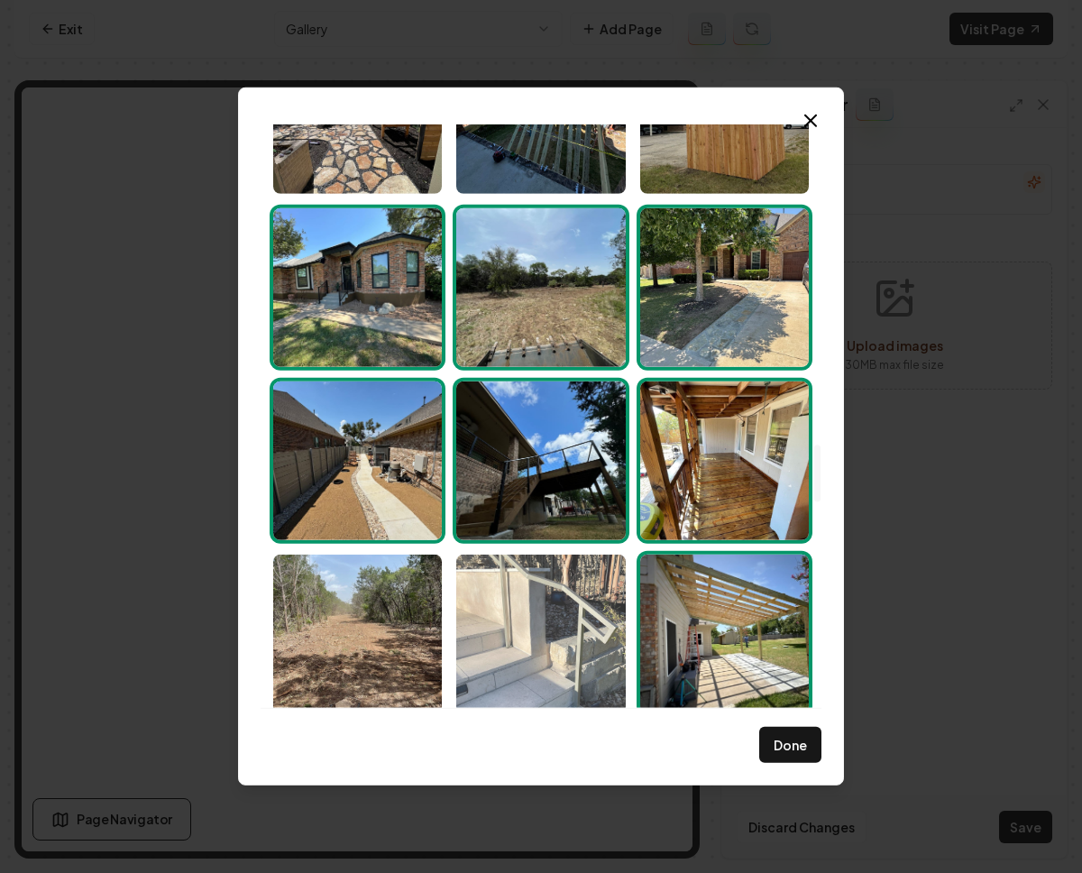
click at [558, 650] on img "Select image image_68c201ad5c7cd75eb8e1f804.jpeg" at bounding box center [540, 634] width 169 height 159
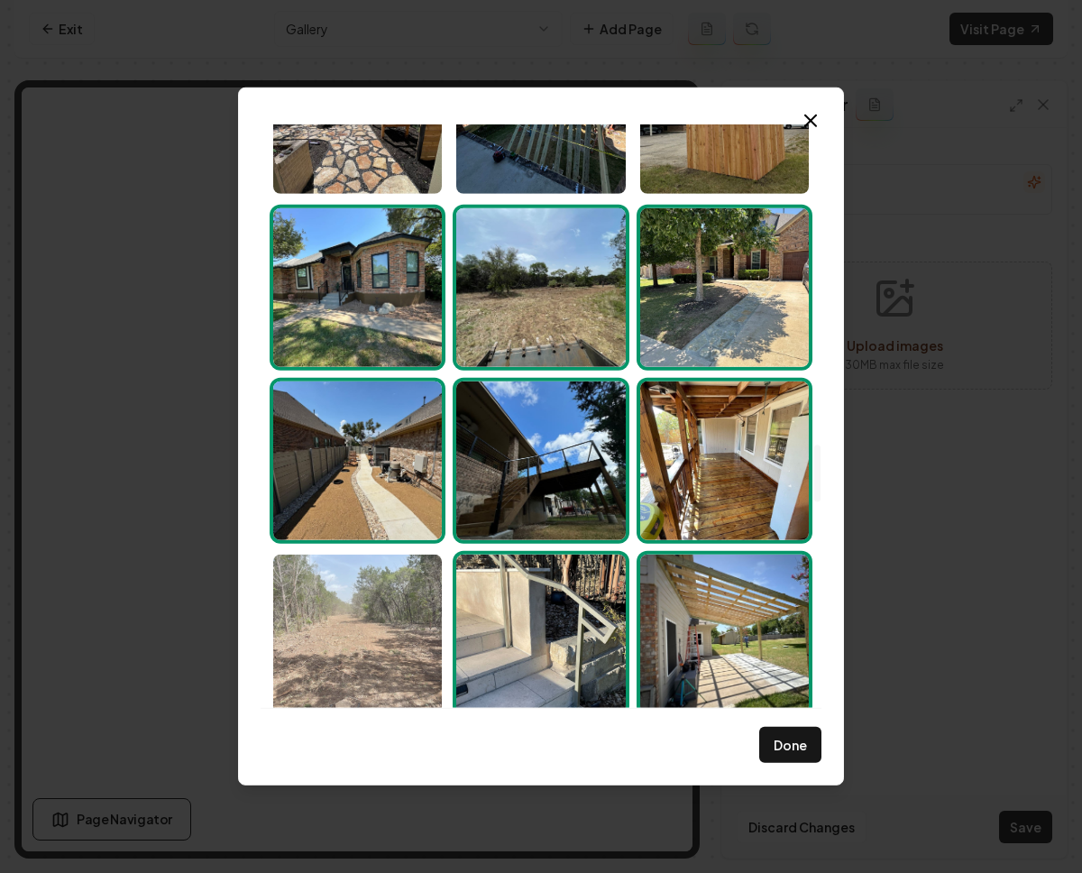
click at [354, 635] on img "Select image image_68c201ac5c7cd75eb8e1f7ad.jpeg" at bounding box center [357, 634] width 169 height 159
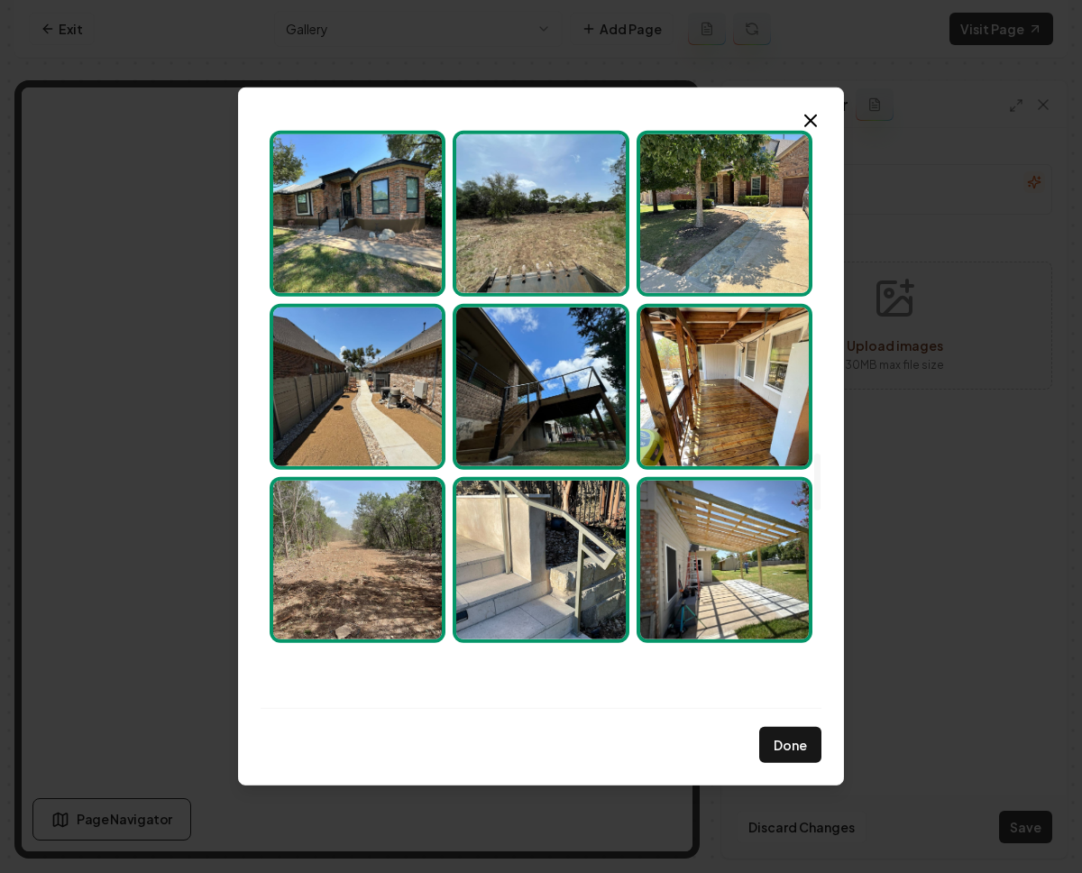
scroll to position [3353, 0]
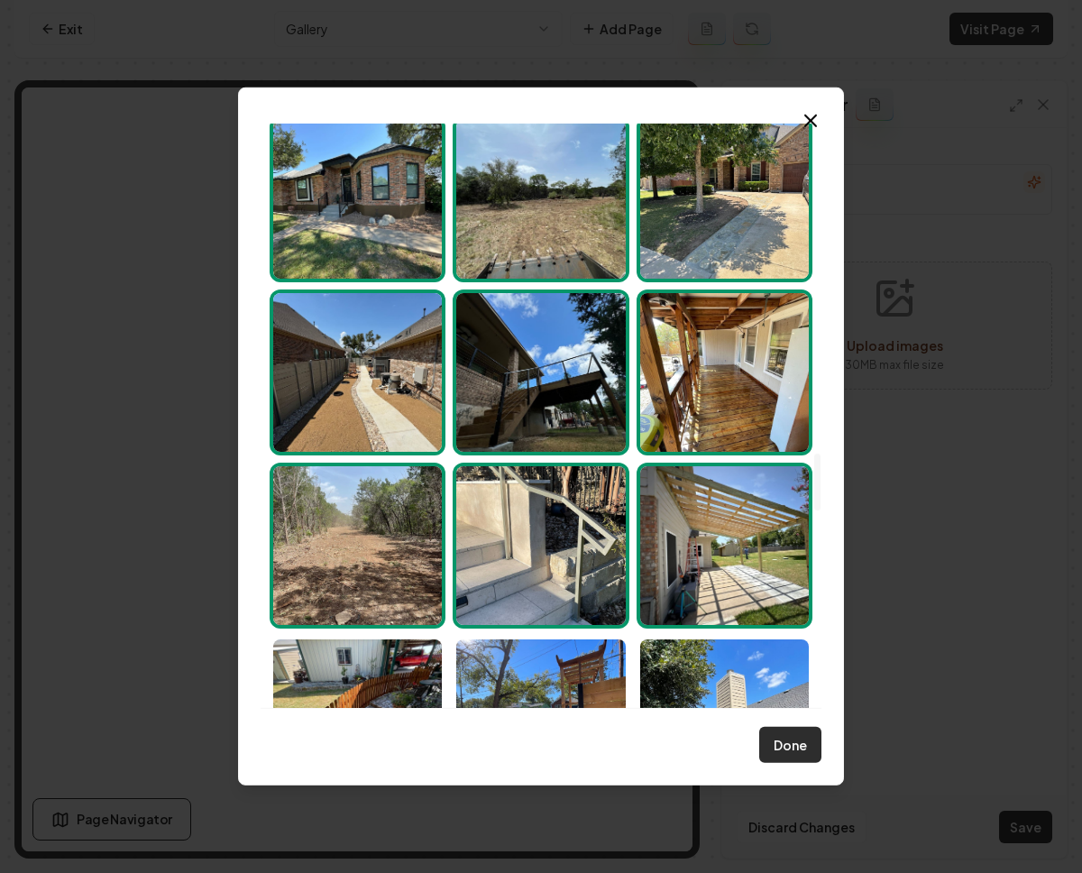
click at [807, 733] on button "Done" at bounding box center [790, 745] width 62 height 36
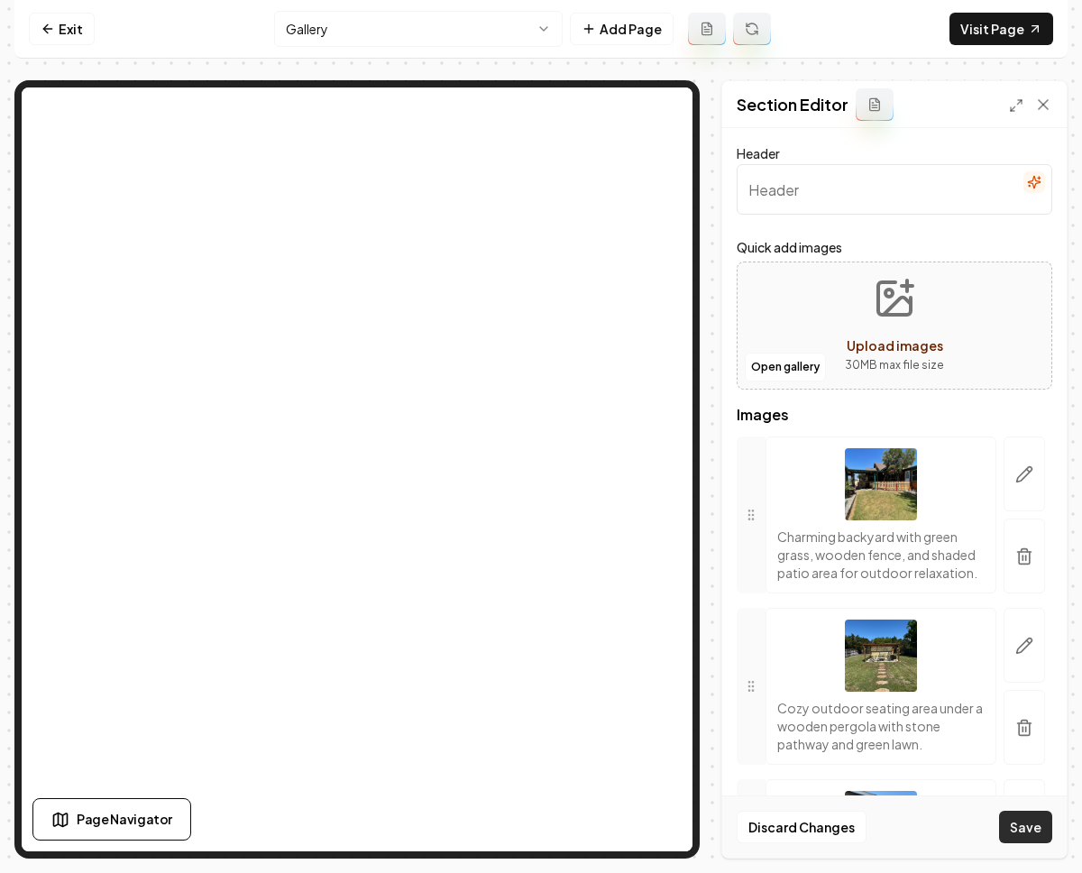
click at [1037, 834] on button "Save" at bounding box center [1025, 827] width 53 height 32
click at [364, 31] on html "Computer Required This feature is only available on a computer. Please switch t…" at bounding box center [541, 436] width 1082 height 873
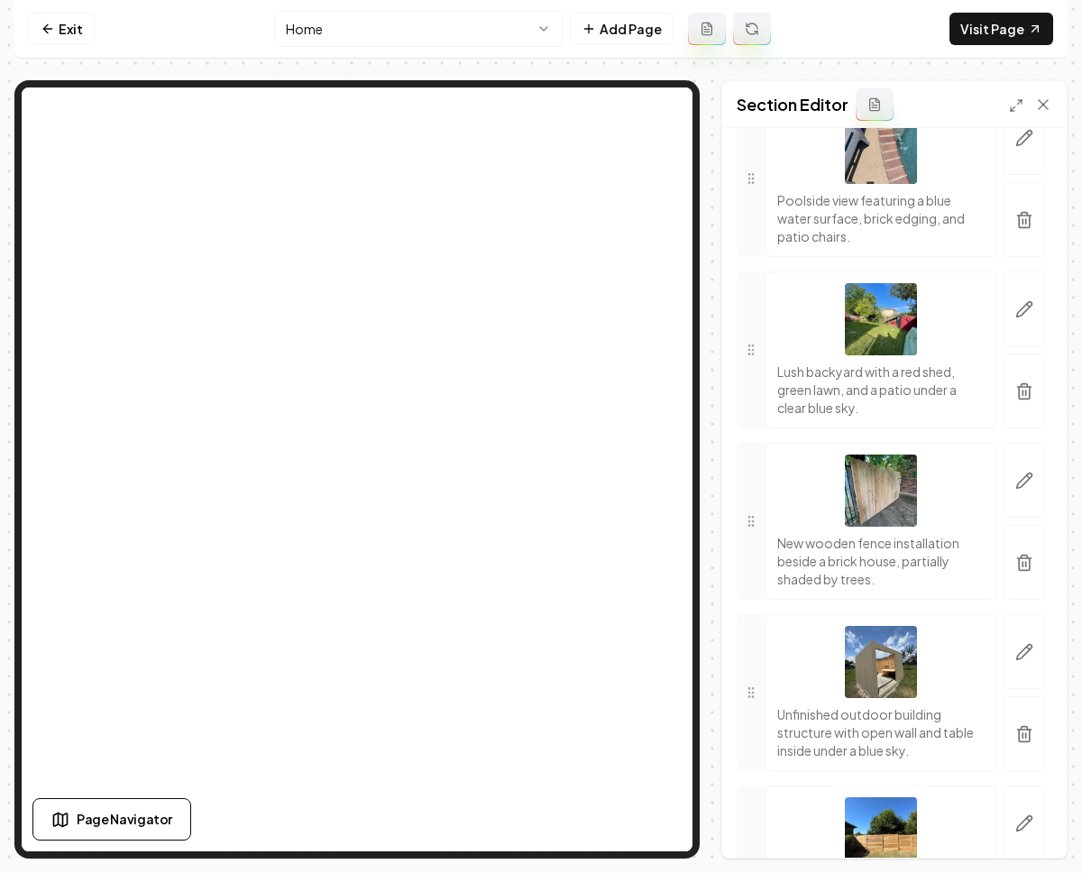
scroll to position [2050, 0]
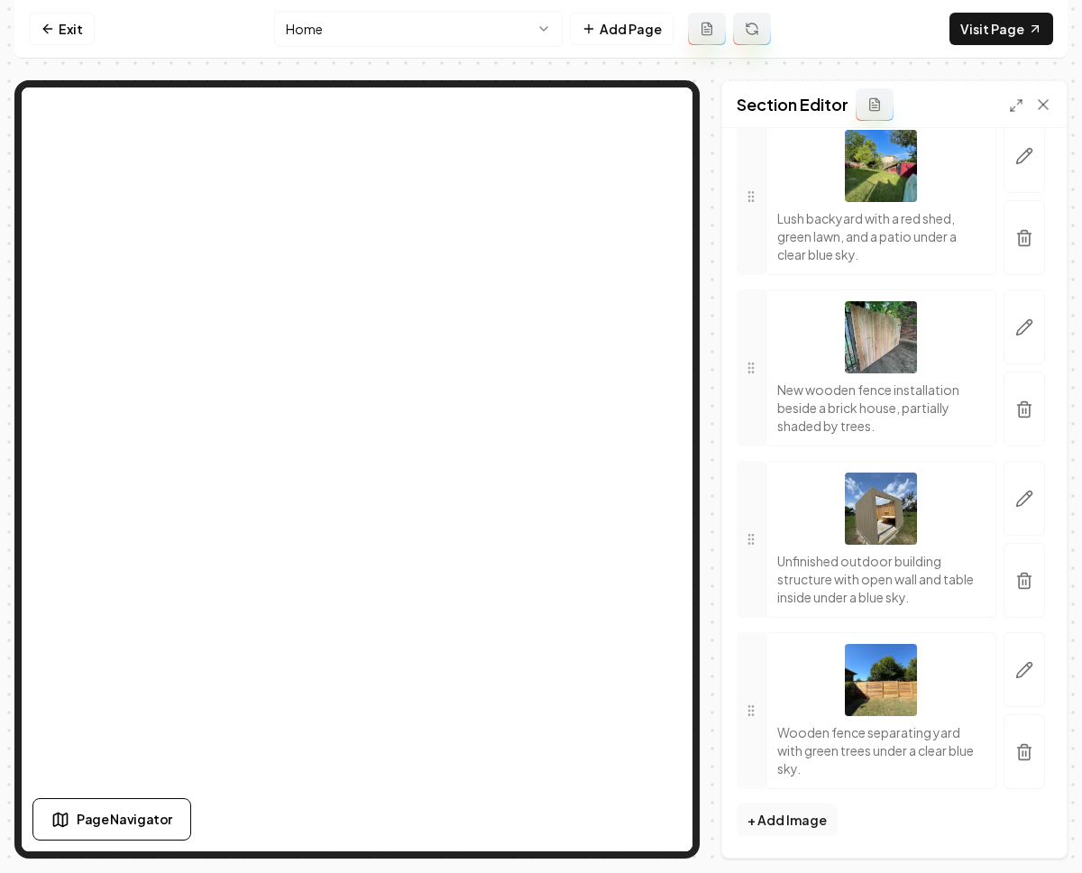
click at [1026, 751] on line "button" at bounding box center [1026, 753] width 0 height 5
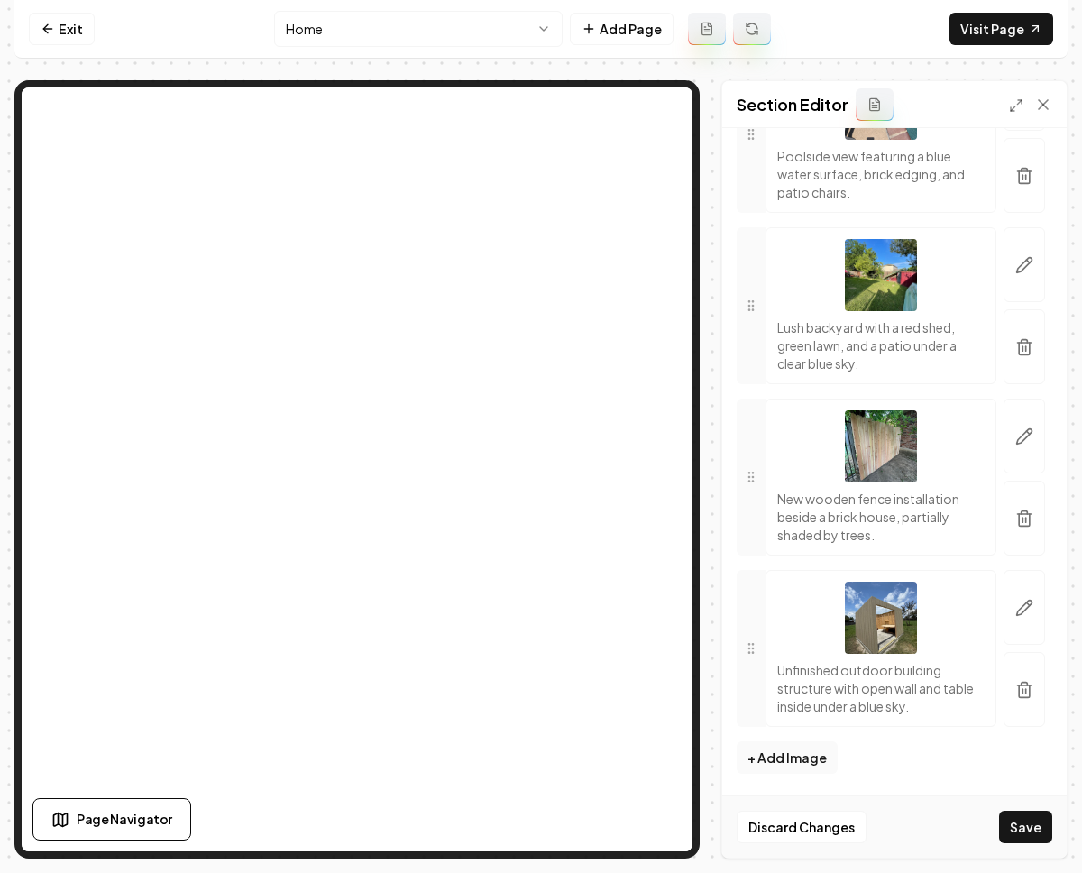
scroll to position [1941, 0]
click at [1016, 340] on icon "button" at bounding box center [1025, 347] width 18 height 18
click at [1004, 166] on button "button" at bounding box center [1024, 175] width 41 height 75
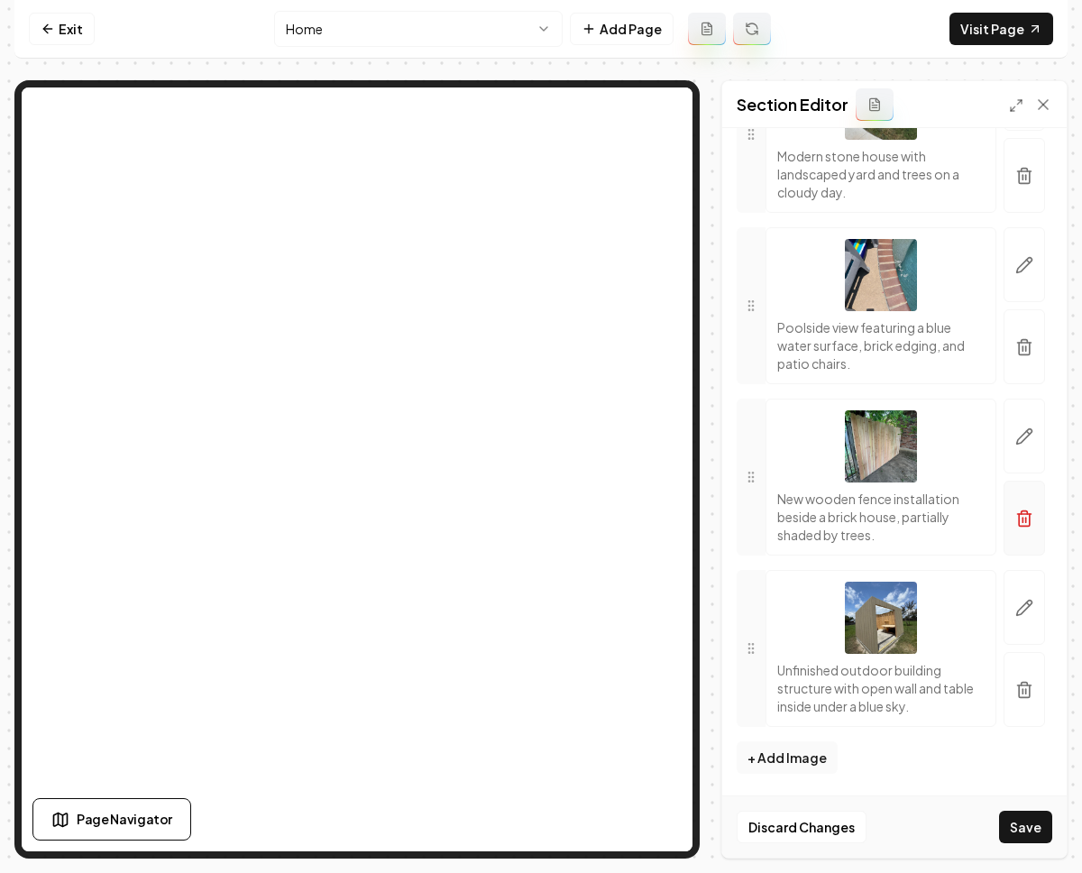
click at [1016, 511] on icon "button" at bounding box center [1025, 519] width 18 height 18
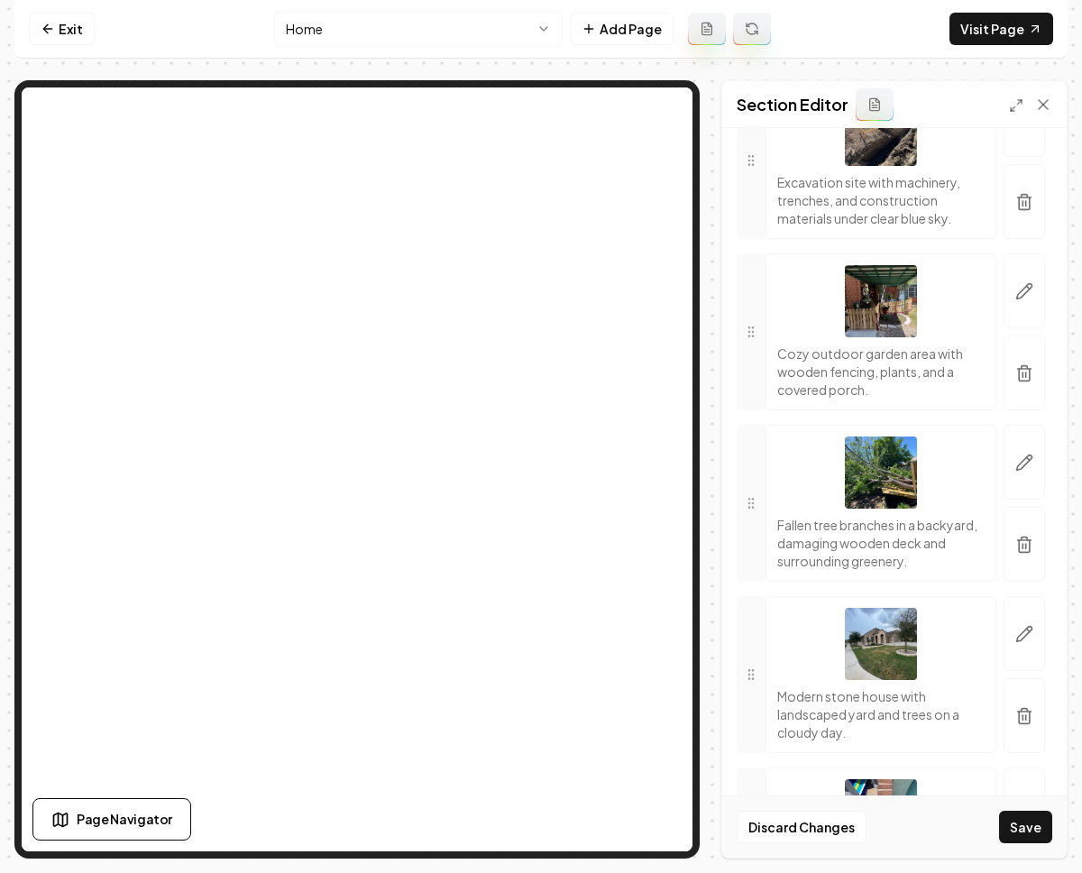
scroll to position [548, 0]
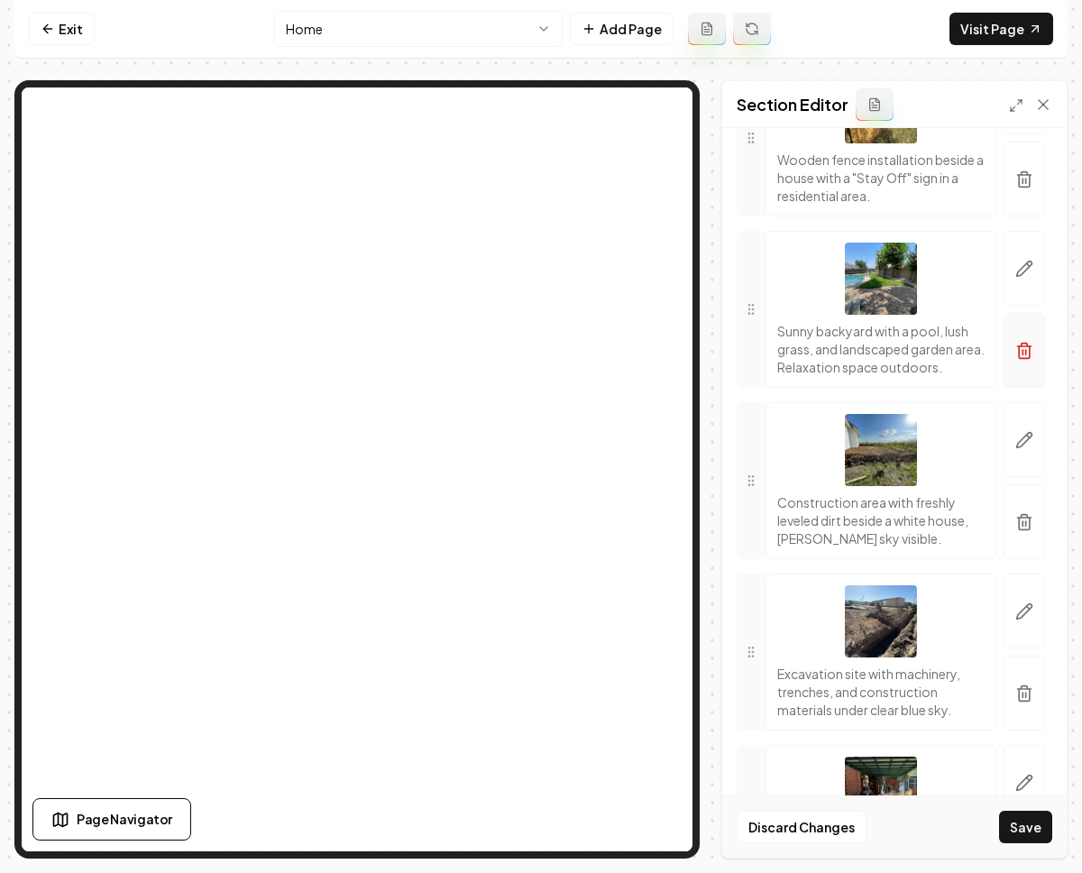
click at [1026, 354] on line "button" at bounding box center [1026, 352] width 0 height 5
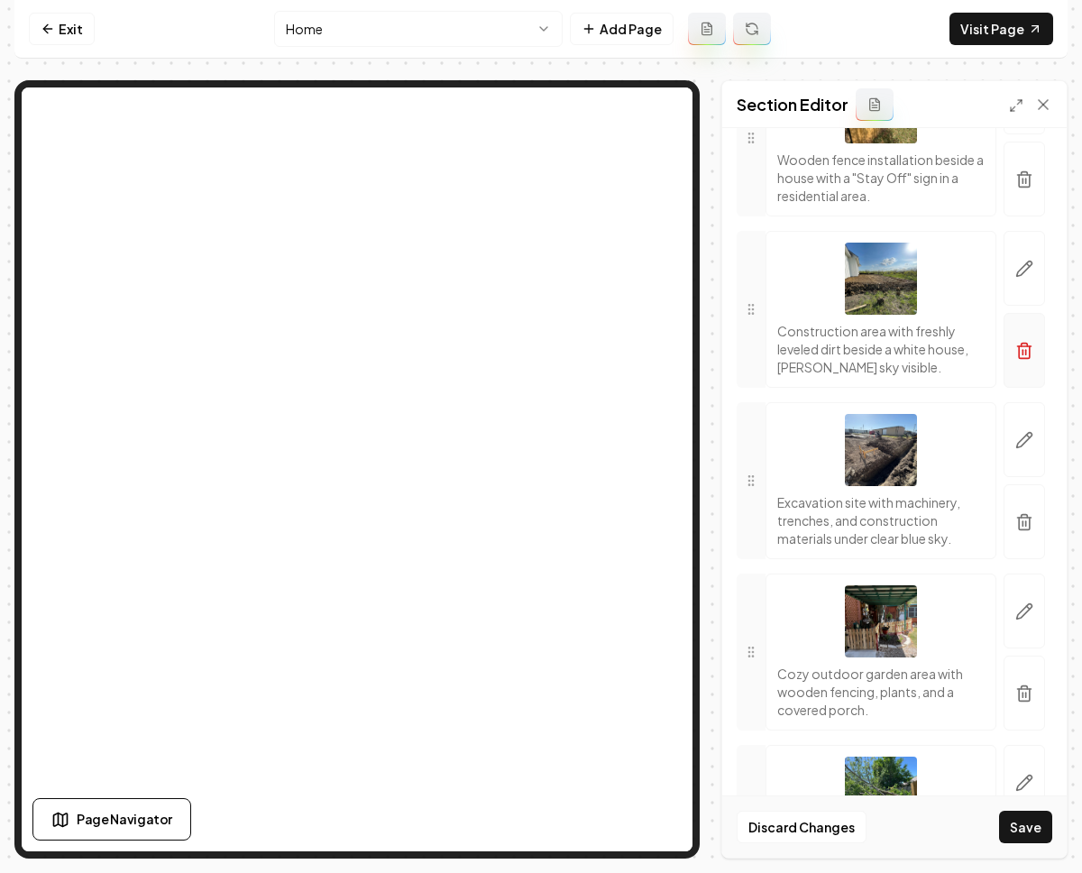
click at [1021, 364] on button "button" at bounding box center [1024, 350] width 41 height 75
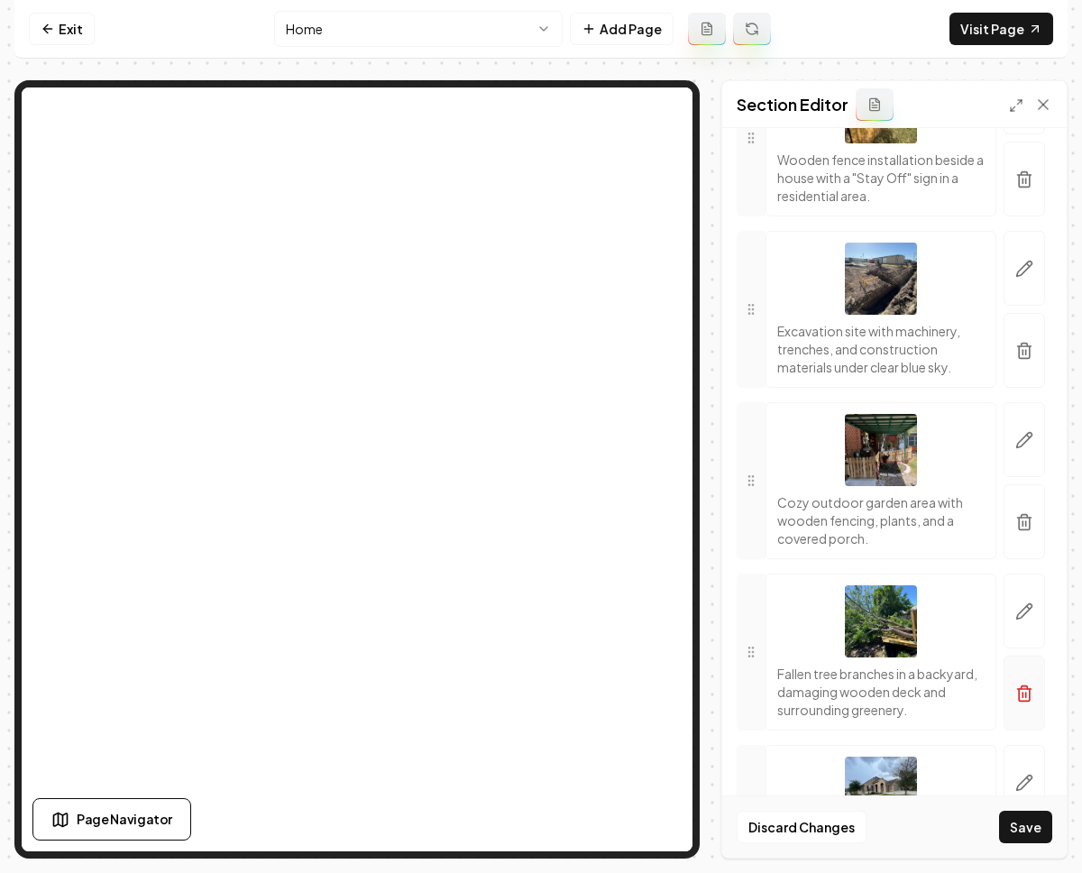
click at [1022, 707] on button "button" at bounding box center [1024, 693] width 41 height 75
click at [1016, 187] on icon "button" at bounding box center [1025, 179] width 18 height 18
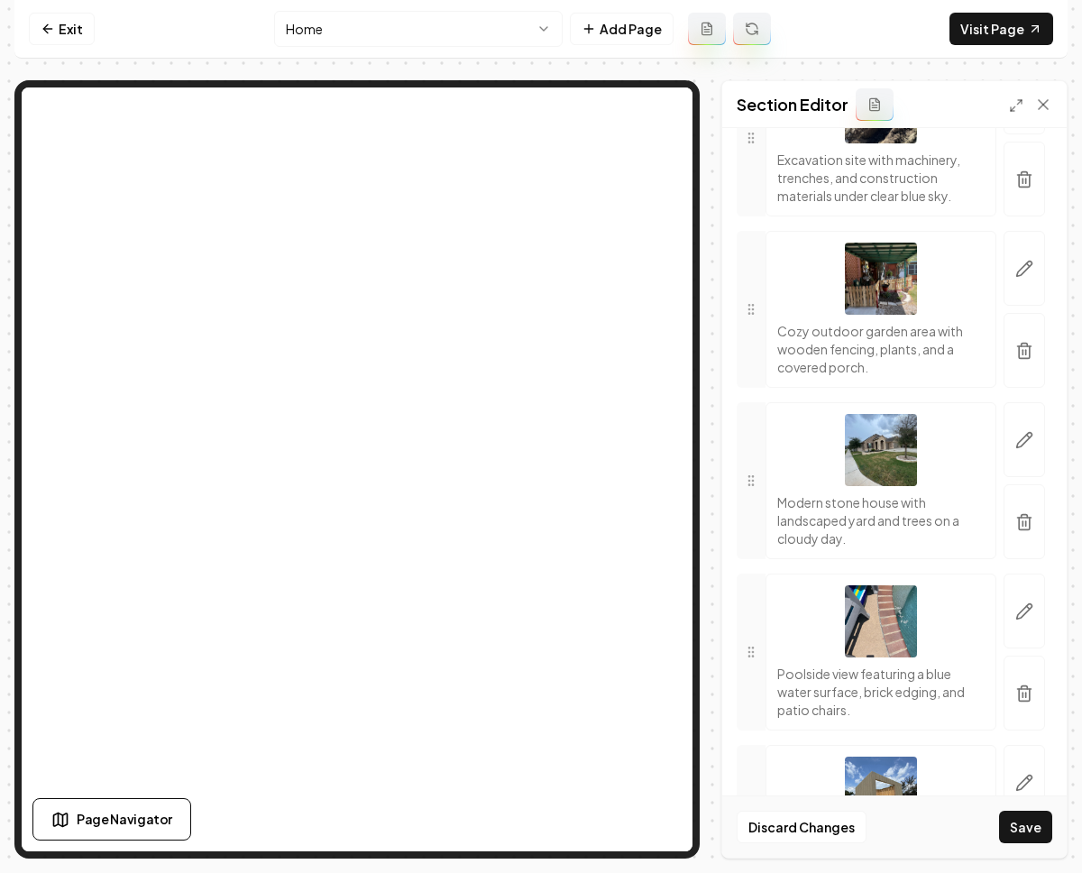
scroll to position [377, 0]
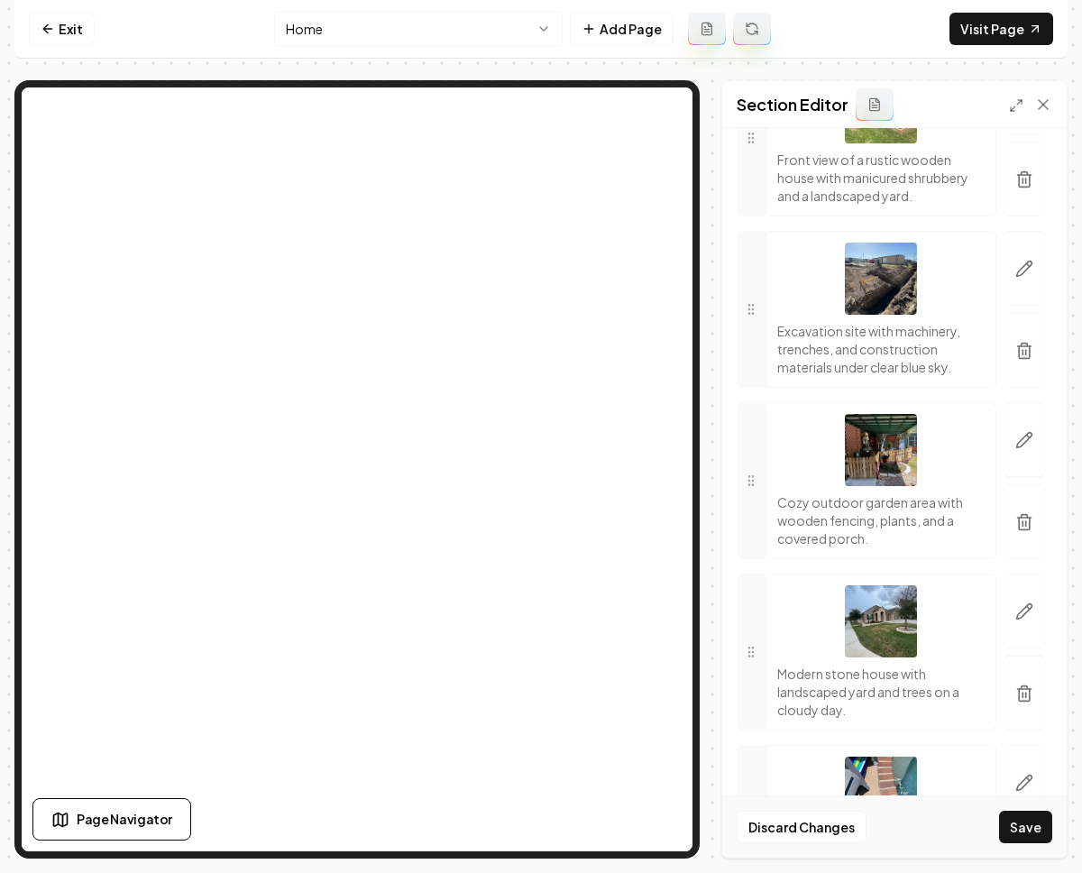
click at [1040, 816] on button "Save" at bounding box center [1025, 827] width 53 height 32
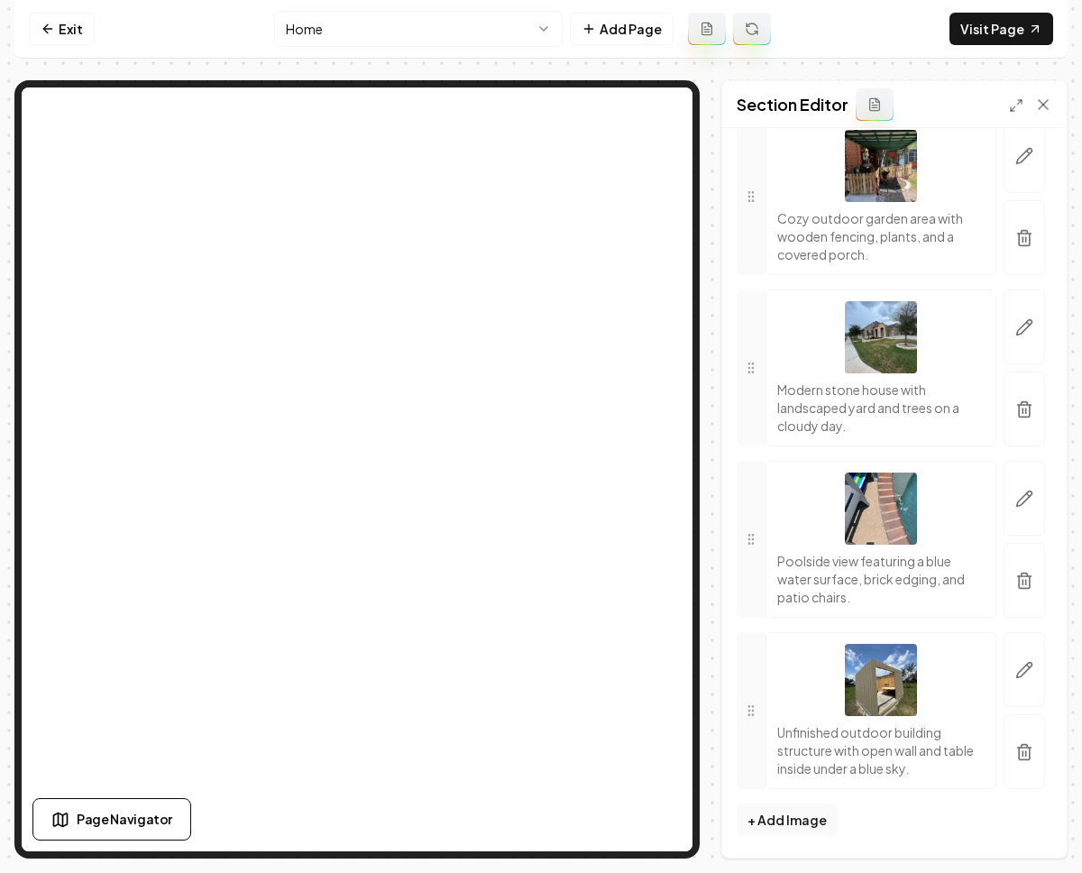
click at [1016, 585] on icon "button" at bounding box center [1025, 581] width 18 height 18
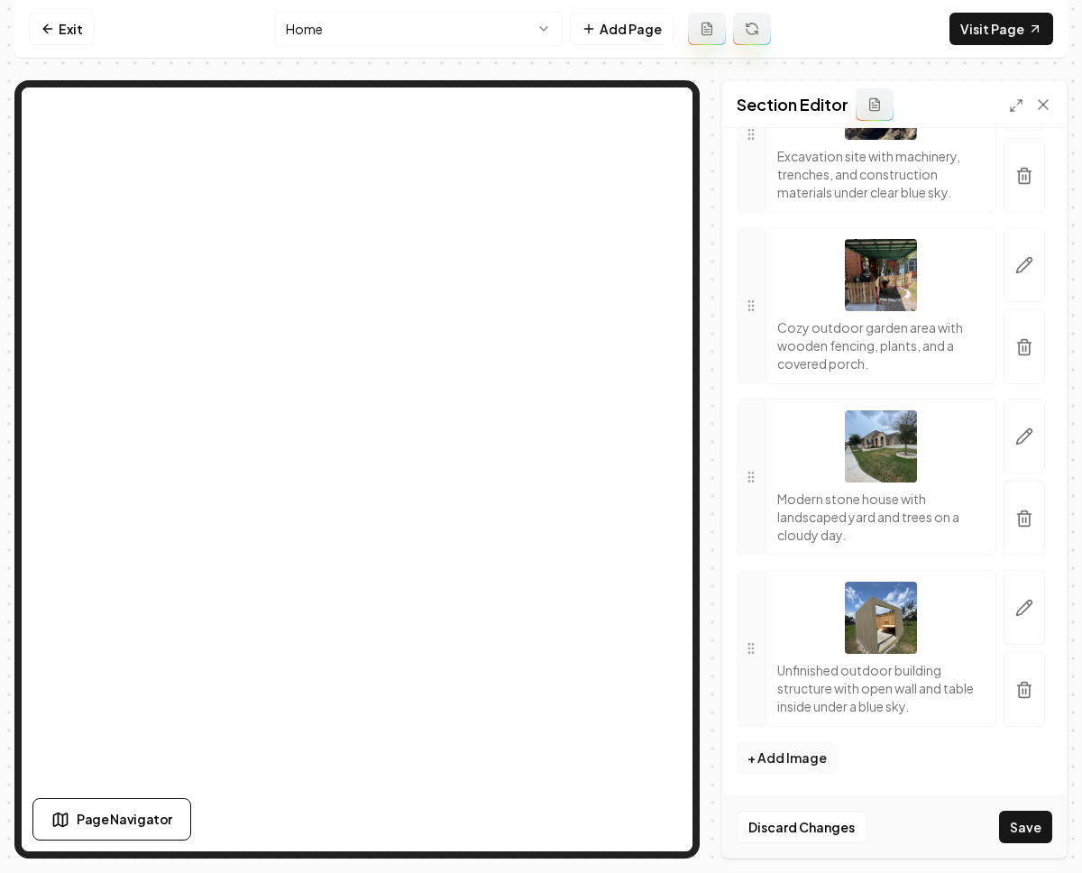
scroll to position [552, 0]
click at [803, 755] on button "+ Add Image" at bounding box center [787, 757] width 101 height 32
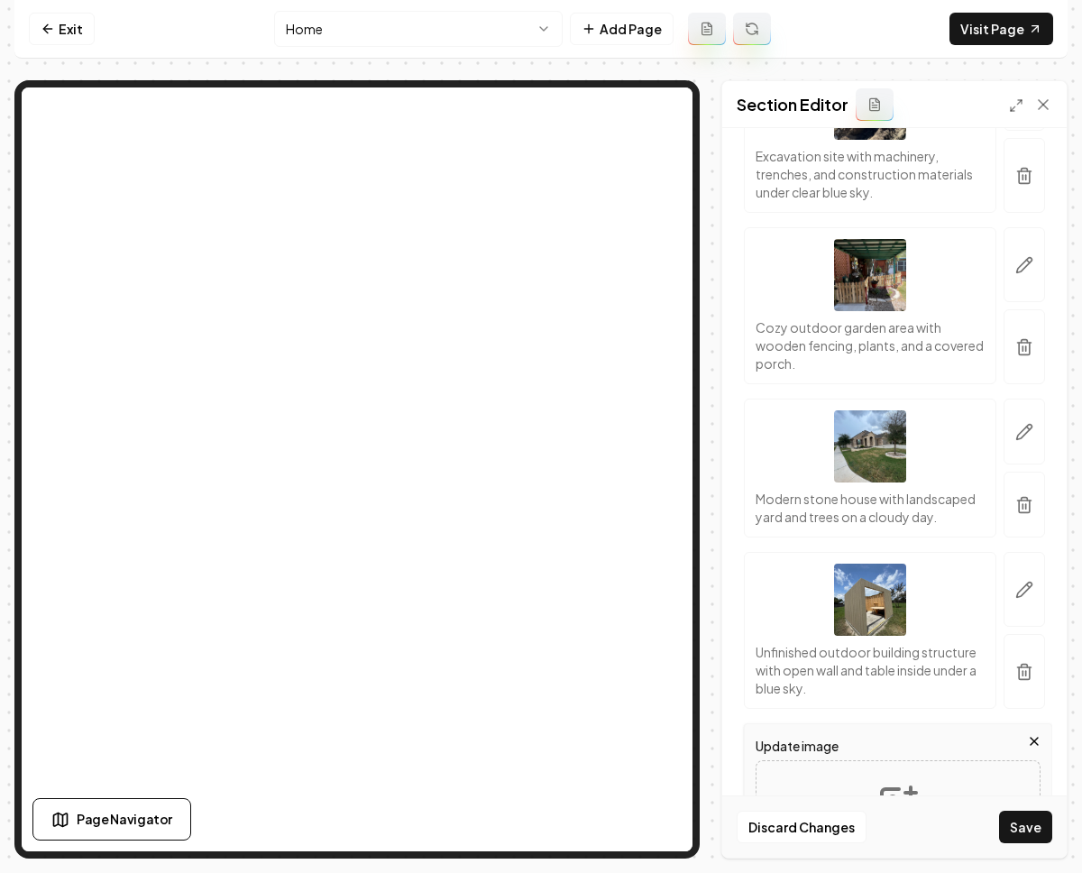
scroll to position [864, 0]
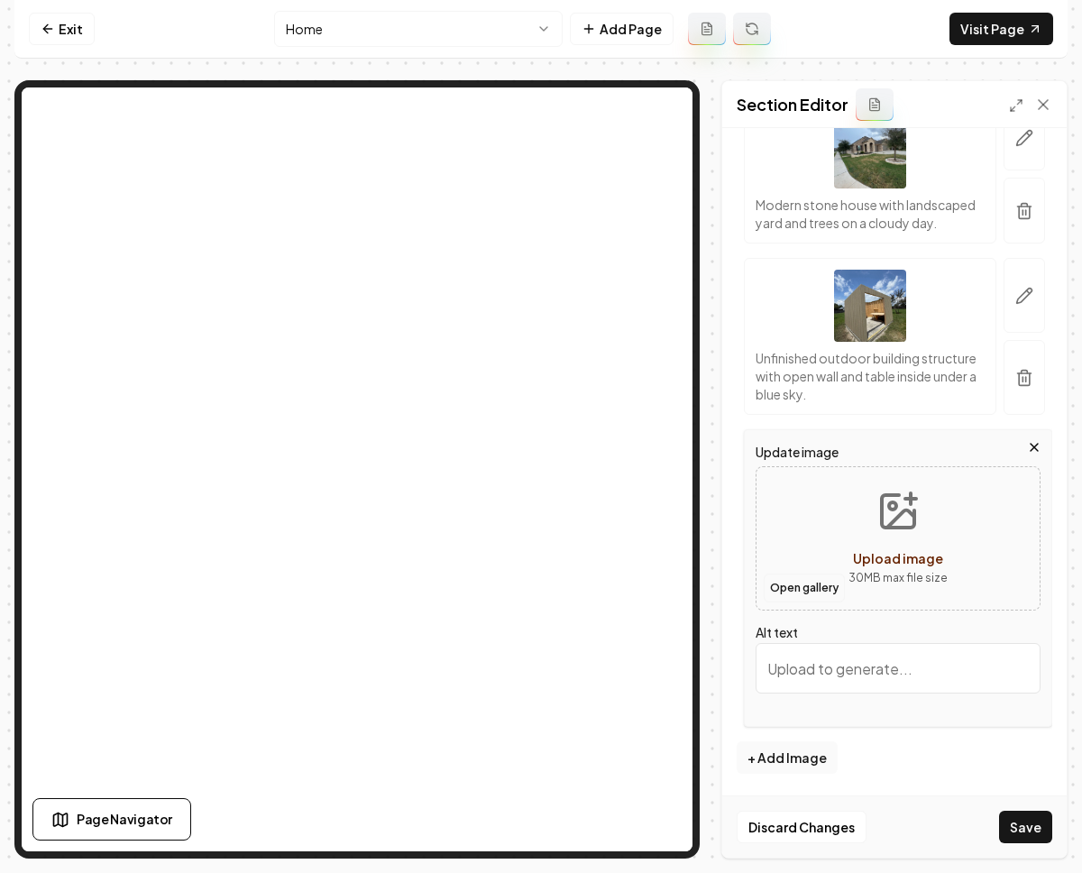
click at [801, 587] on button "Open gallery" at bounding box center [804, 588] width 81 height 29
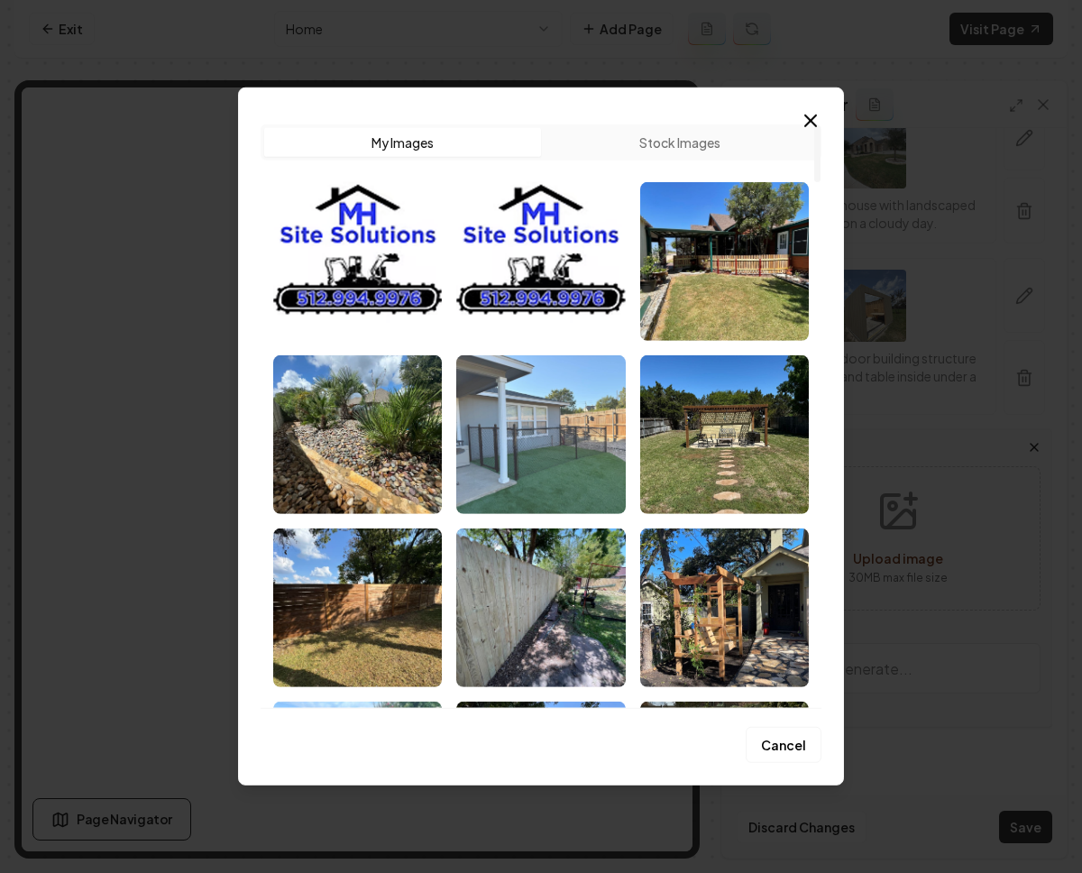
click at [552, 450] on img "Select image image_68c201ae5c7cd75eb8e20234.jpeg" at bounding box center [540, 434] width 169 height 159
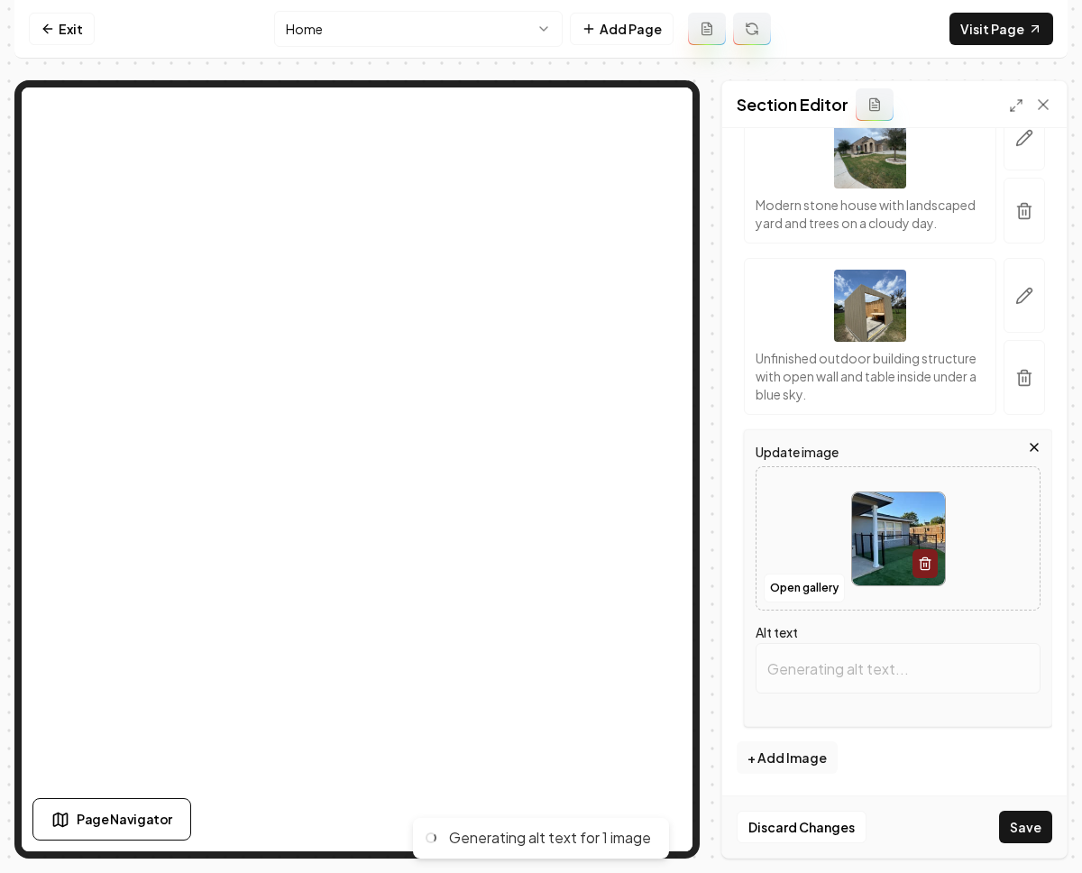
click at [1019, 826] on button "Save" at bounding box center [1025, 827] width 53 height 32
type input "Black chain-link fence enclosing a grassy area beside a house under clear blue …"
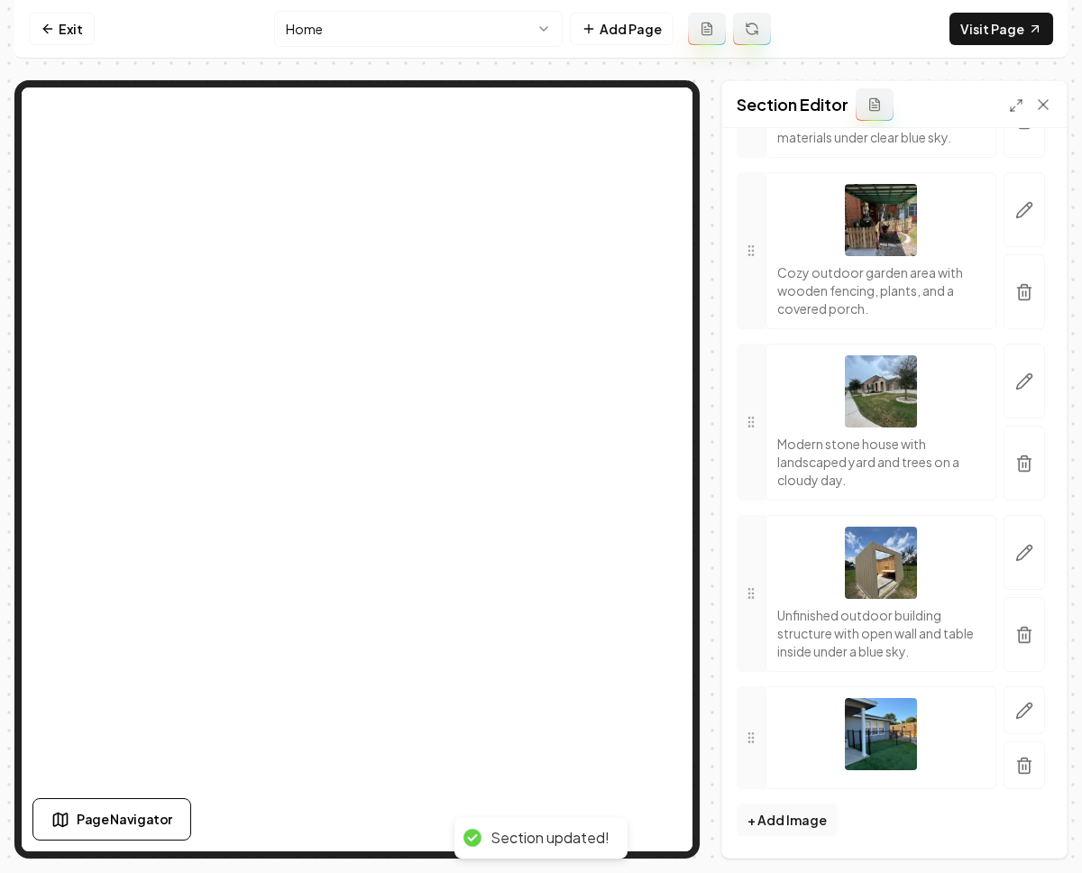
scroll to position [607, 0]
click at [433, 32] on html "Computer Required This feature is only available on a computer. Please switch t…" at bounding box center [541, 436] width 1082 height 873
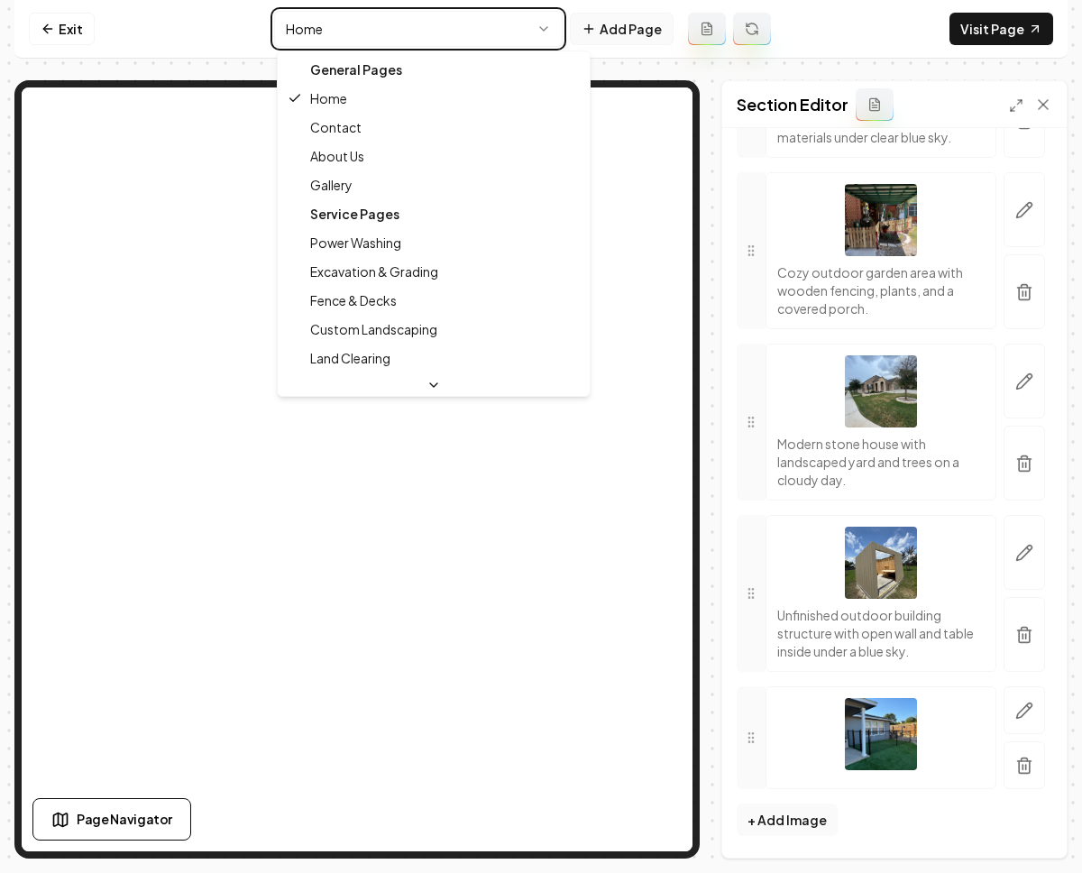
click at [636, 25] on html "Computer Required This feature is only available on a computer. Please switch t…" at bounding box center [541, 436] width 1082 height 873
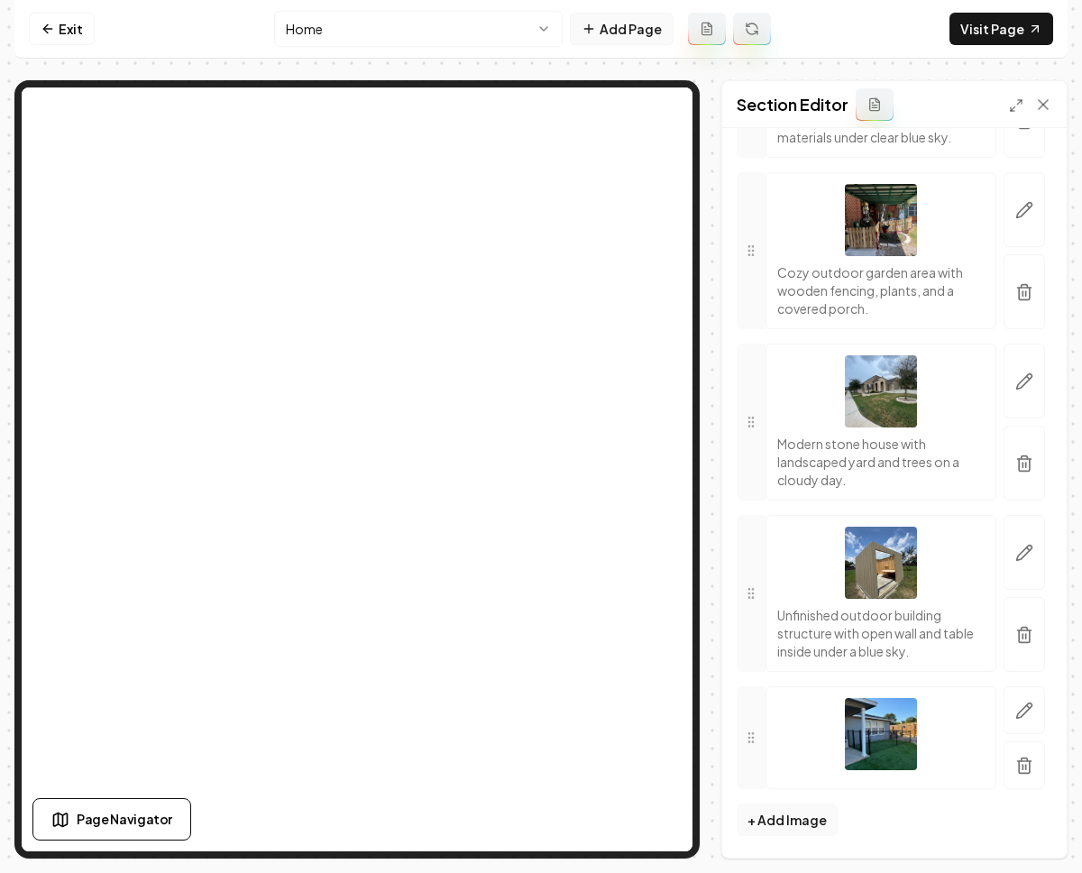
click at [641, 34] on button "Add Page" at bounding box center [622, 29] width 104 height 32
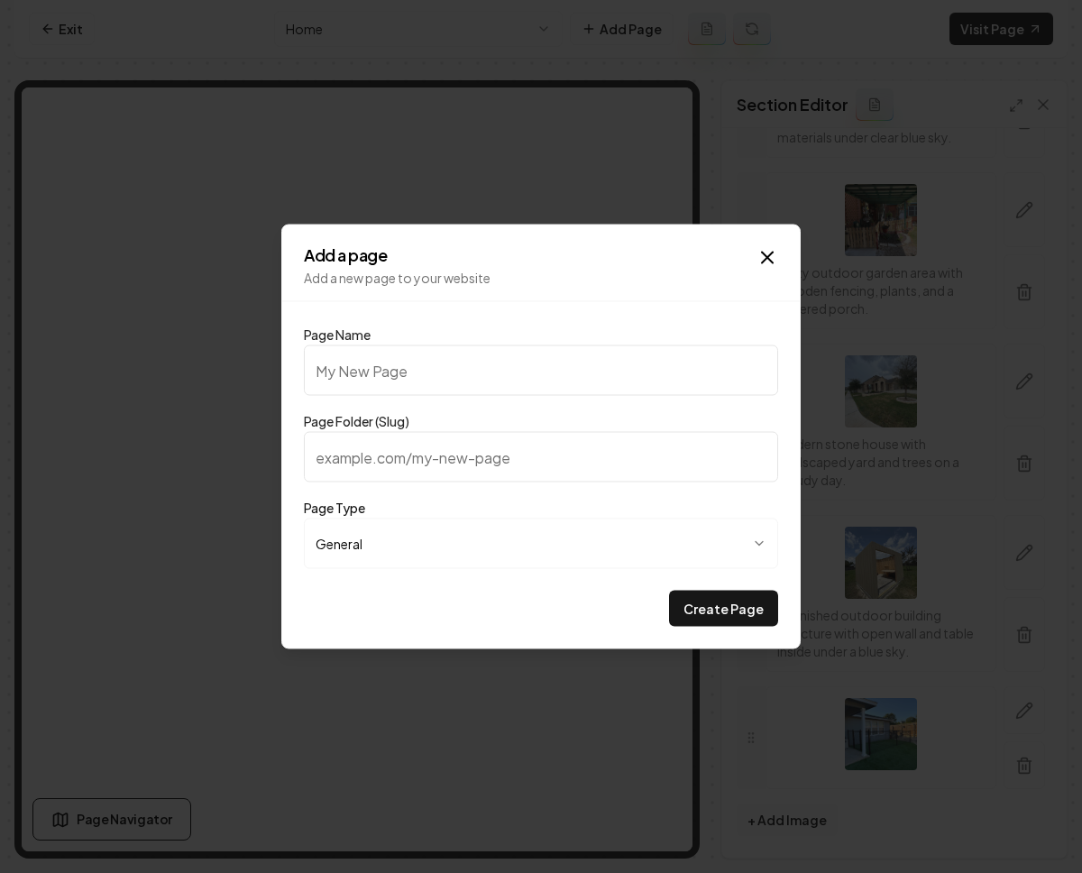
click at [364, 370] on input "Page Name" at bounding box center [541, 370] width 474 height 51
click at [434, 366] on input "Page Name" at bounding box center [541, 370] width 474 height 51
type input "C"
type input "c"
type input "Ca"
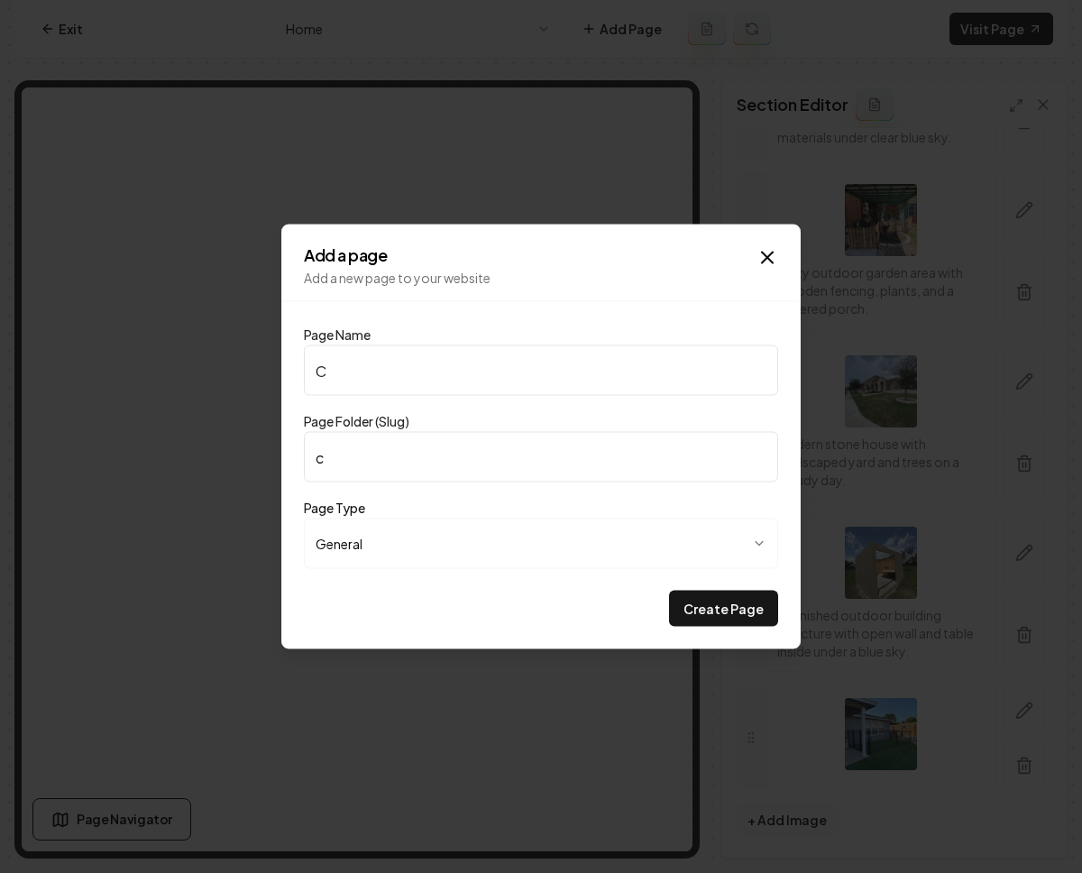
type input "ca"
type input "Car"
type input "car"
type input "Carr"
type input "carr"
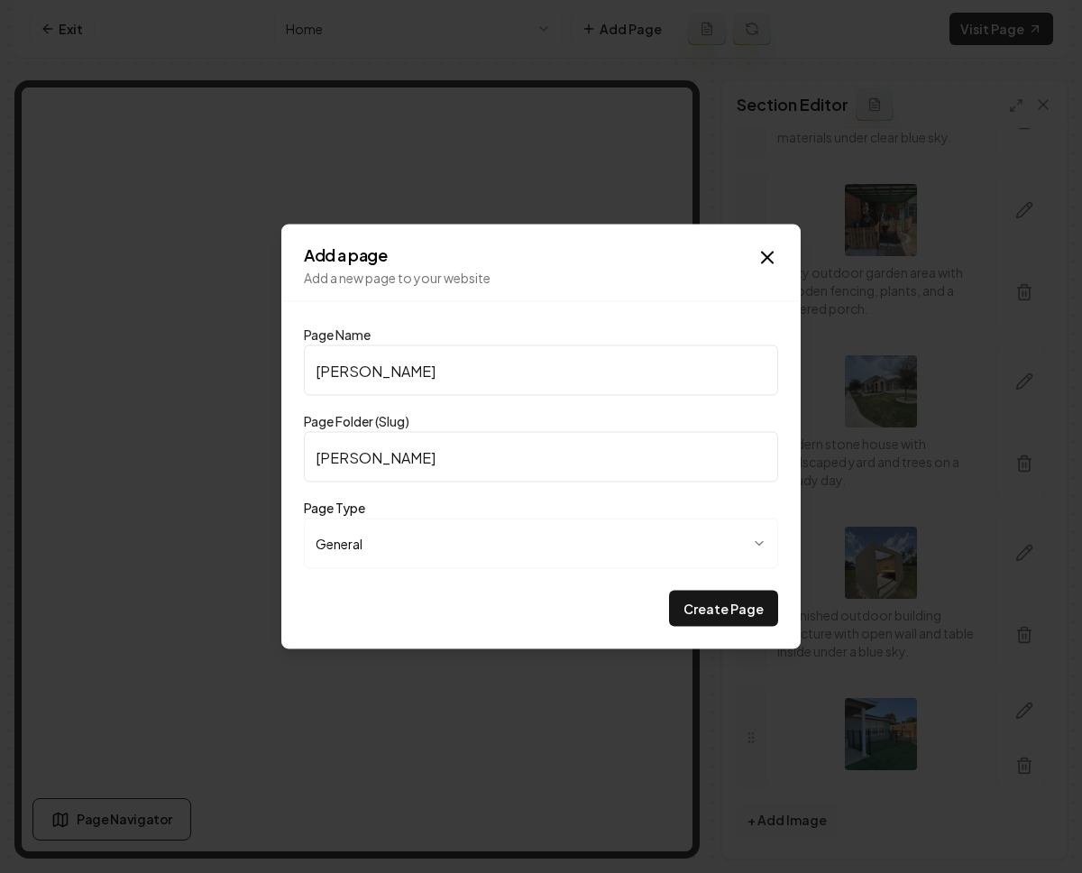
type input "Carre"
type input "carre"
type input "Carrer"
type input "carrer"
type input "Carrere"
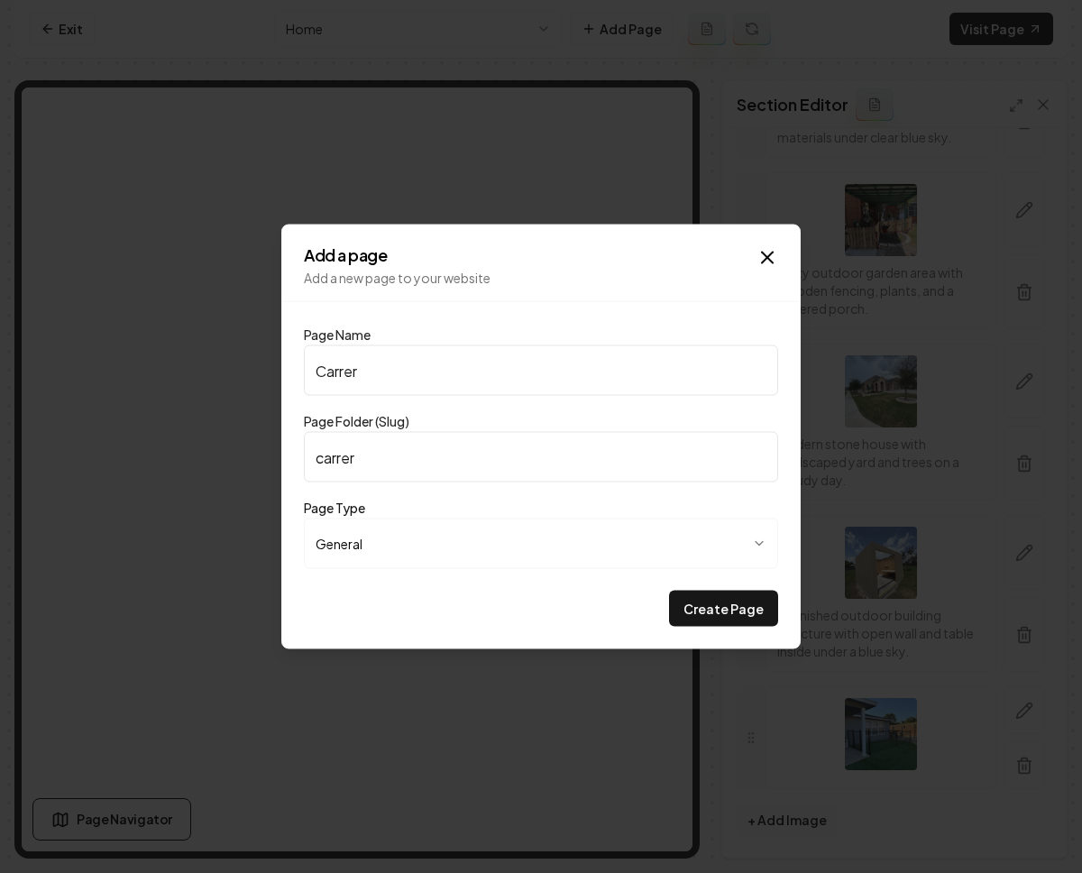
type input "carrere"
type input "Carrer"
type input "carrer"
type input "Carrers"
type input "carrers"
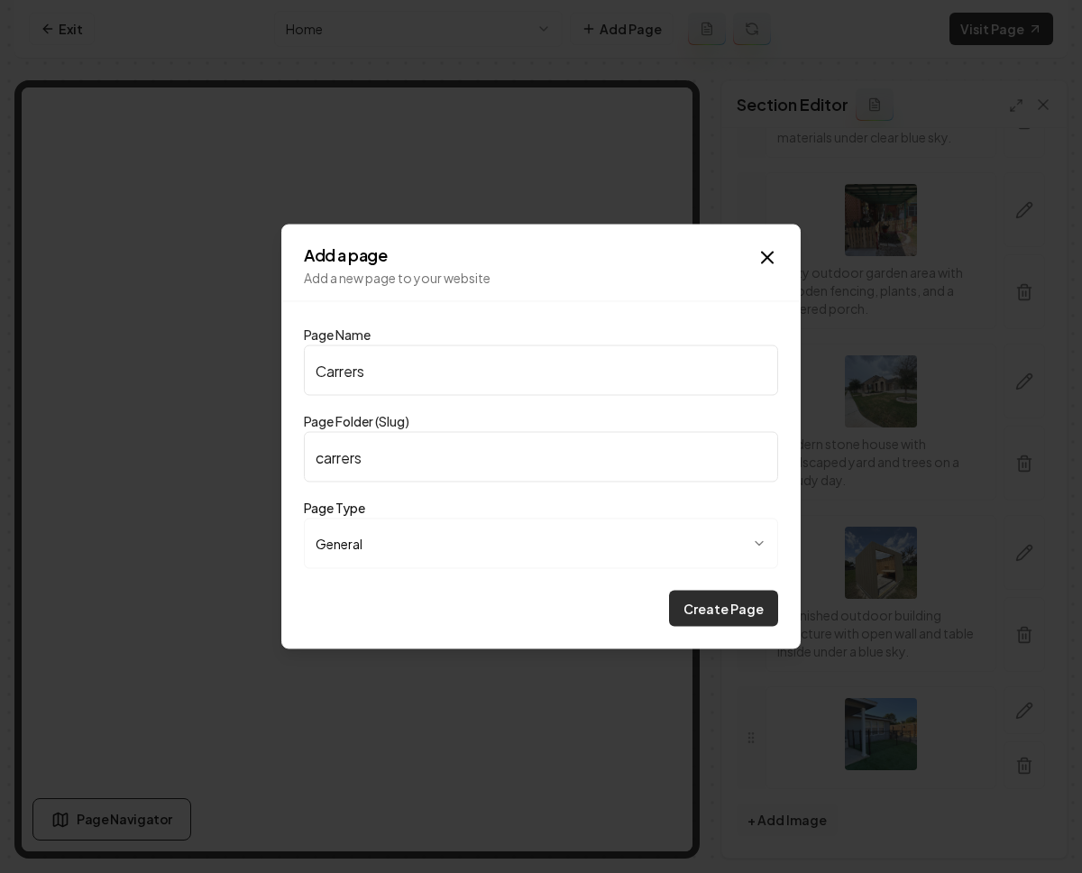
type input "Carrers"
click at [738, 619] on button "Create Page" at bounding box center [723, 609] width 109 height 36
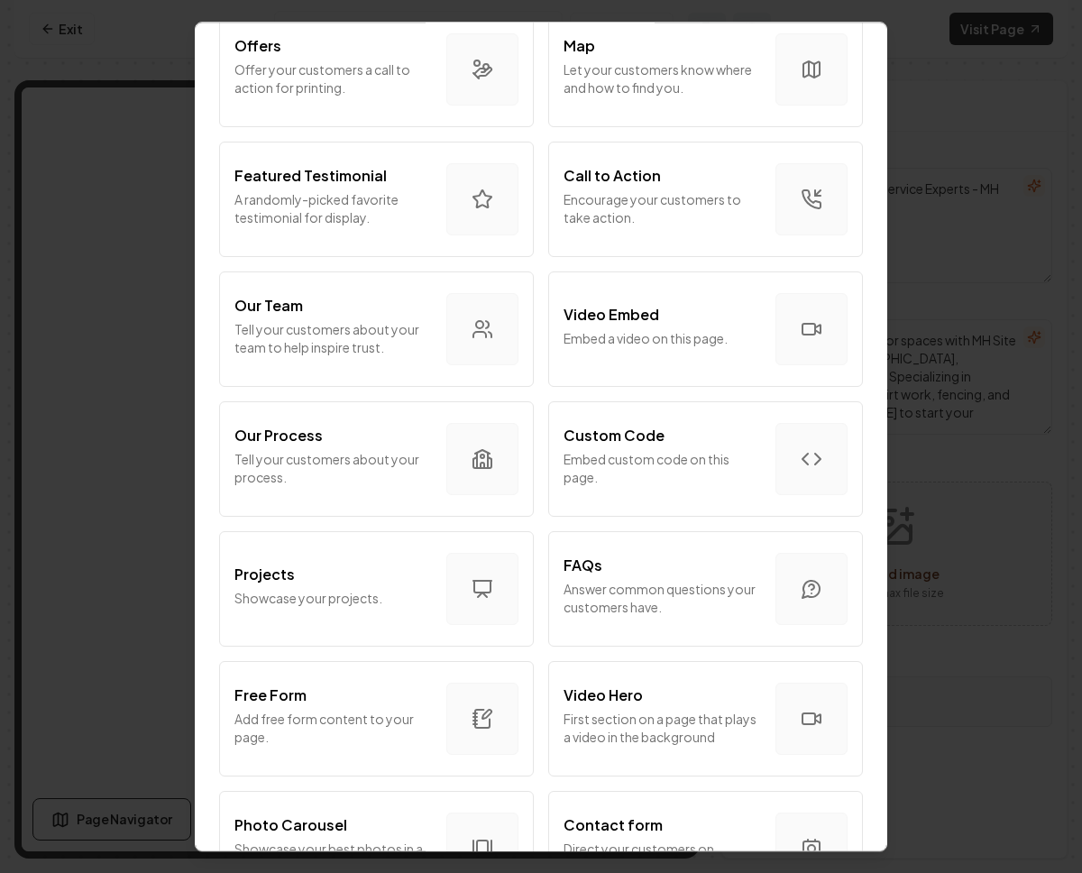
scroll to position [730, 0]
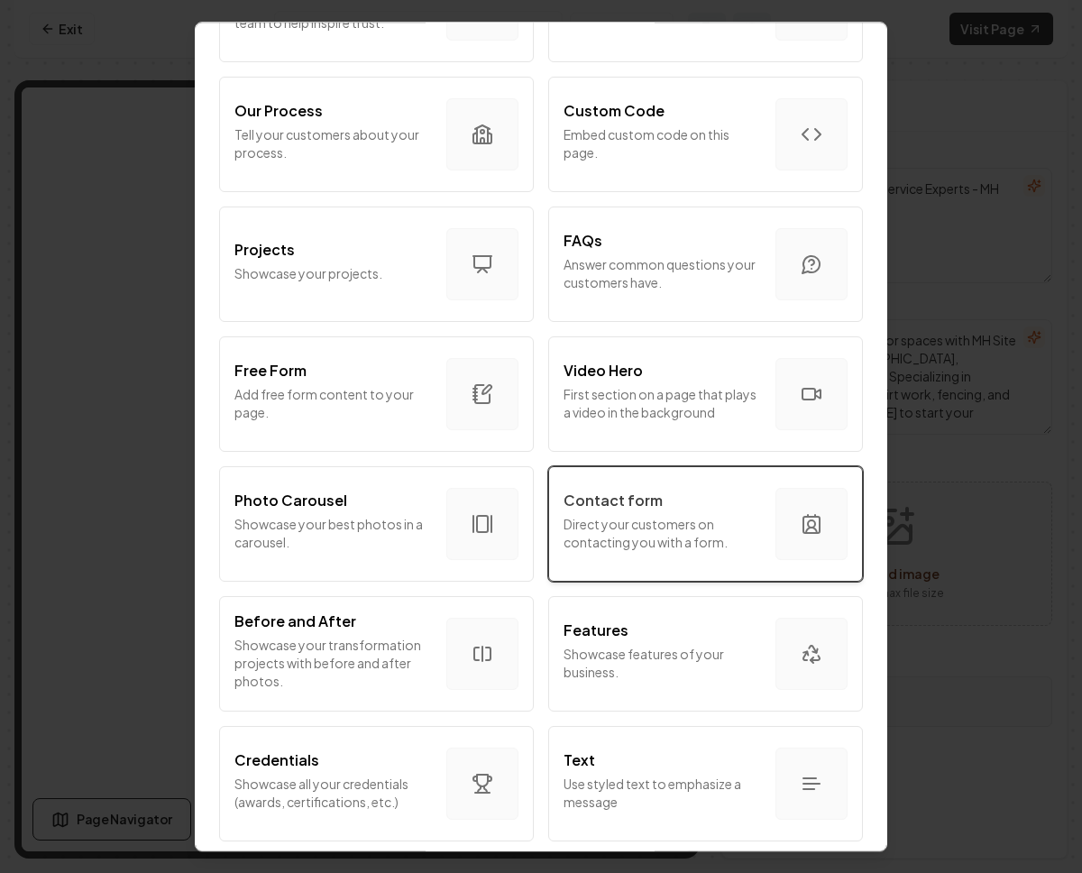
click at [627, 520] on p "Direct your customers on contacting you with a form." at bounding box center [663, 533] width 198 height 36
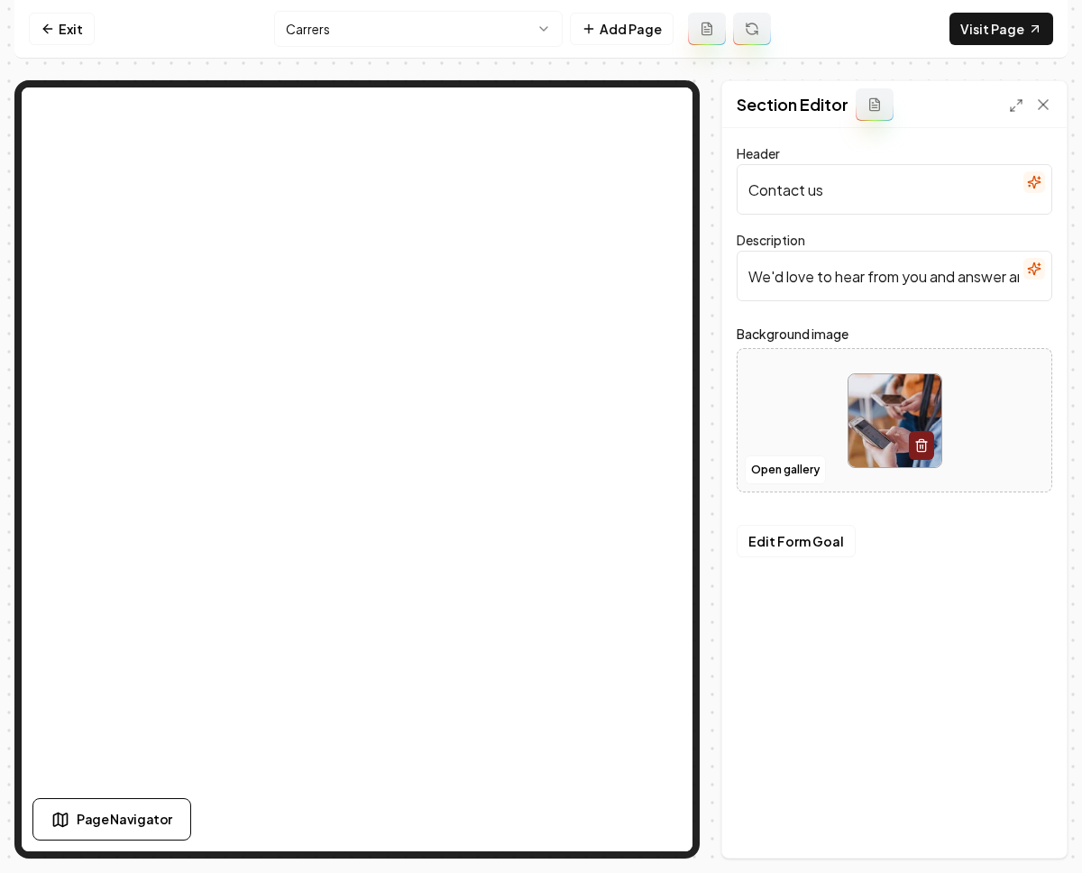
click at [870, 182] on input "Contact us" at bounding box center [895, 189] width 316 height 51
drag, startPoint x: 870, startPoint y: 183, endPoint x: 741, endPoint y: 190, distance: 128.3
click at [741, 190] on input "Contact us" at bounding box center [895, 189] width 316 height 51
type input "a"
type input "Apply"
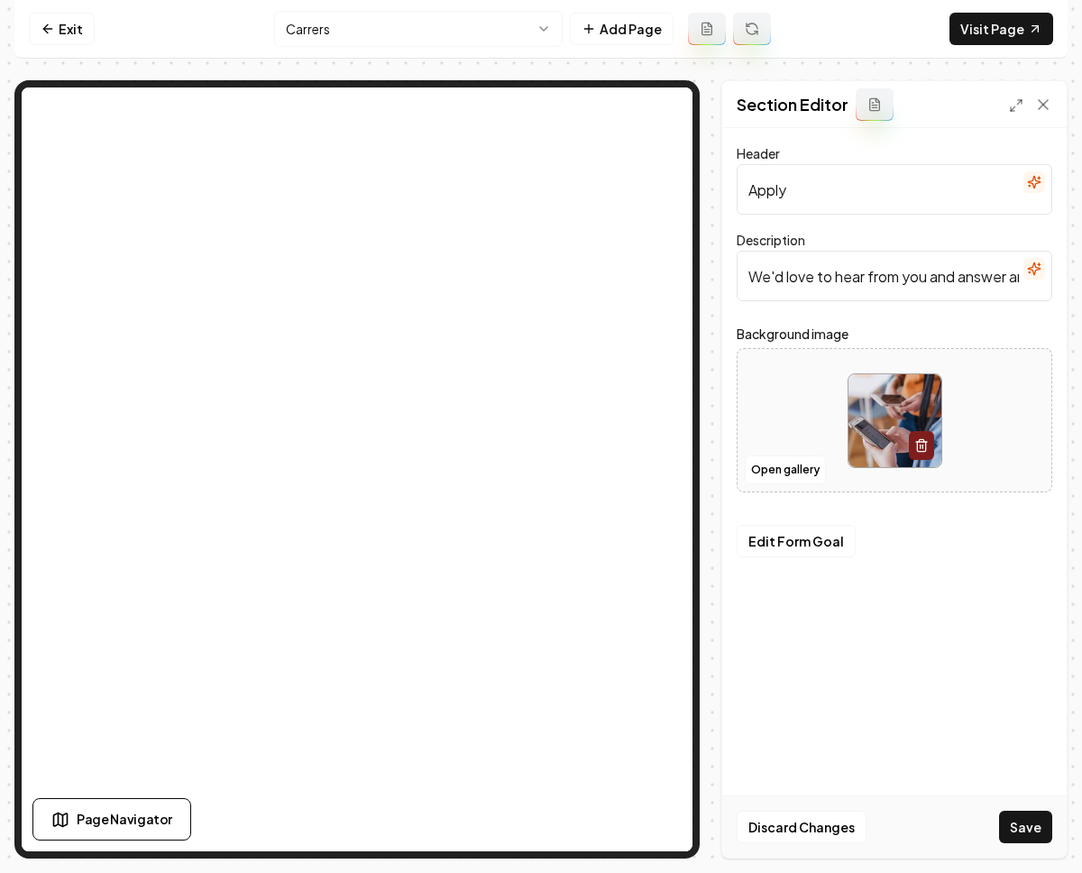
click at [761, 262] on input "We'd love to hear from you and answer any questions you may have." at bounding box center [895, 276] width 316 height 51
drag, startPoint x: 758, startPoint y: 279, endPoint x: 1117, endPoint y: 315, distance: 360.8
click at [1082, 315] on html "Computer Required This feature is only available on a computer. Please switch t…" at bounding box center [541, 436] width 1082 height 873
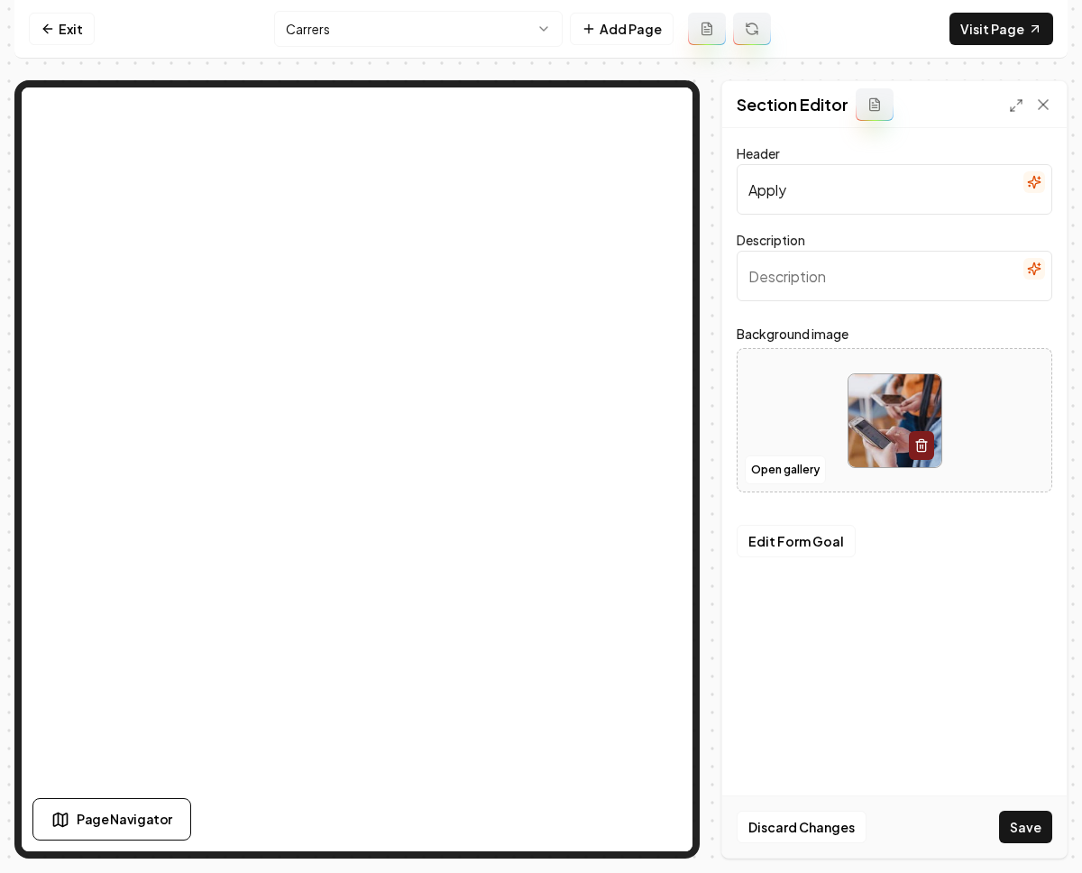
paste input "https://rebolthq.com/dashboard/sites/fe7bb583-4e5f-4ff4-a045-eab71fa583e4/pages…"
type input "https://rebolthq.com/dashboard/sites/fe7bb583-4e5f-4ff4-a045-eab71fa583e4/pages…"
click at [804, 274] on input "Come work with Us" at bounding box center [895, 276] width 316 height 51
click at [842, 279] on input "Come Work with Us" at bounding box center [895, 276] width 316 height 51
type input "Come Work With Us"
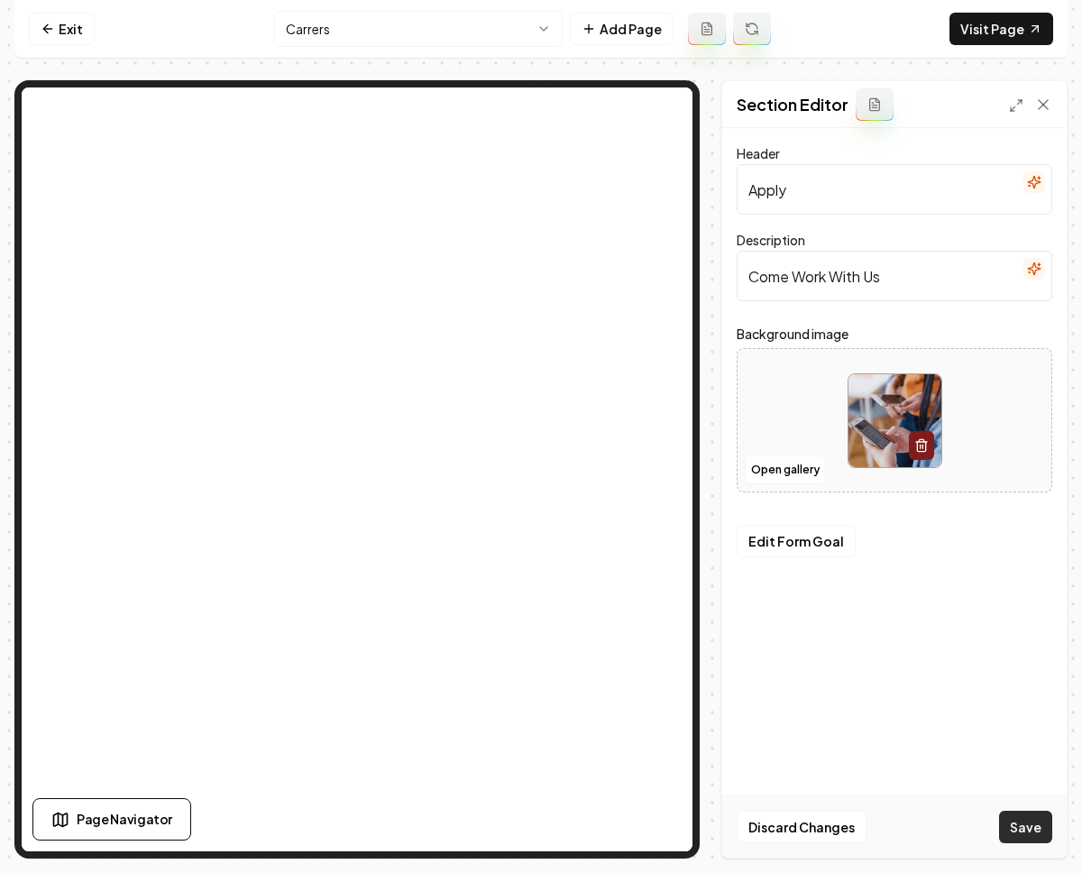
click at [1012, 811] on div "Discard Changes Save" at bounding box center [895, 827] width 345 height 62
click at [1018, 824] on button "Save" at bounding box center [1025, 827] width 53 height 32
click at [817, 553] on button "Edit Form Goal" at bounding box center [796, 541] width 119 height 32
click at [888, 421] on img at bounding box center [895, 420] width 93 height 93
click at [403, 28] on html "Computer Required This feature is only available on a computer. Please switch t…" at bounding box center [541, 436] width 1082 height 873
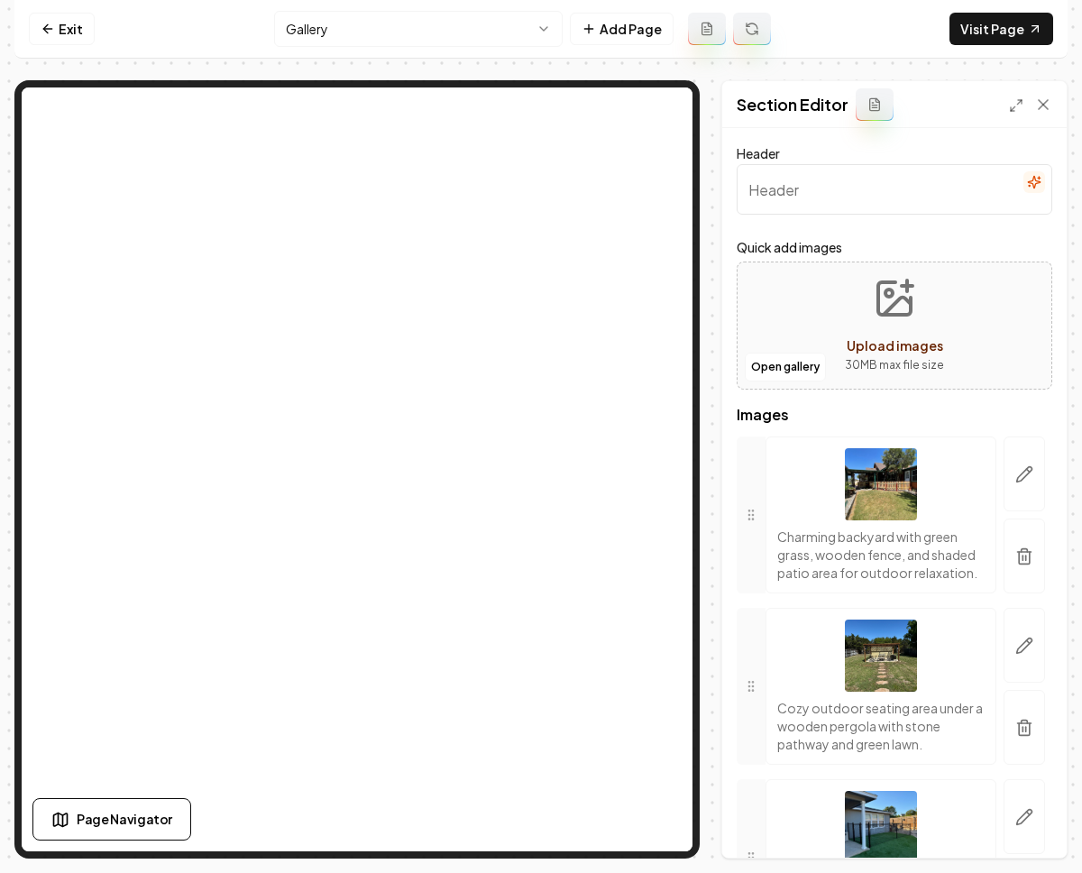
click at [817, 192] on input "Header" at bounding box center [895, 189] width 316 height 51
type input "Check Our Job"
click at [1021, 821] on button "Save" at bounding box center [1025, 827] width 53 height 32
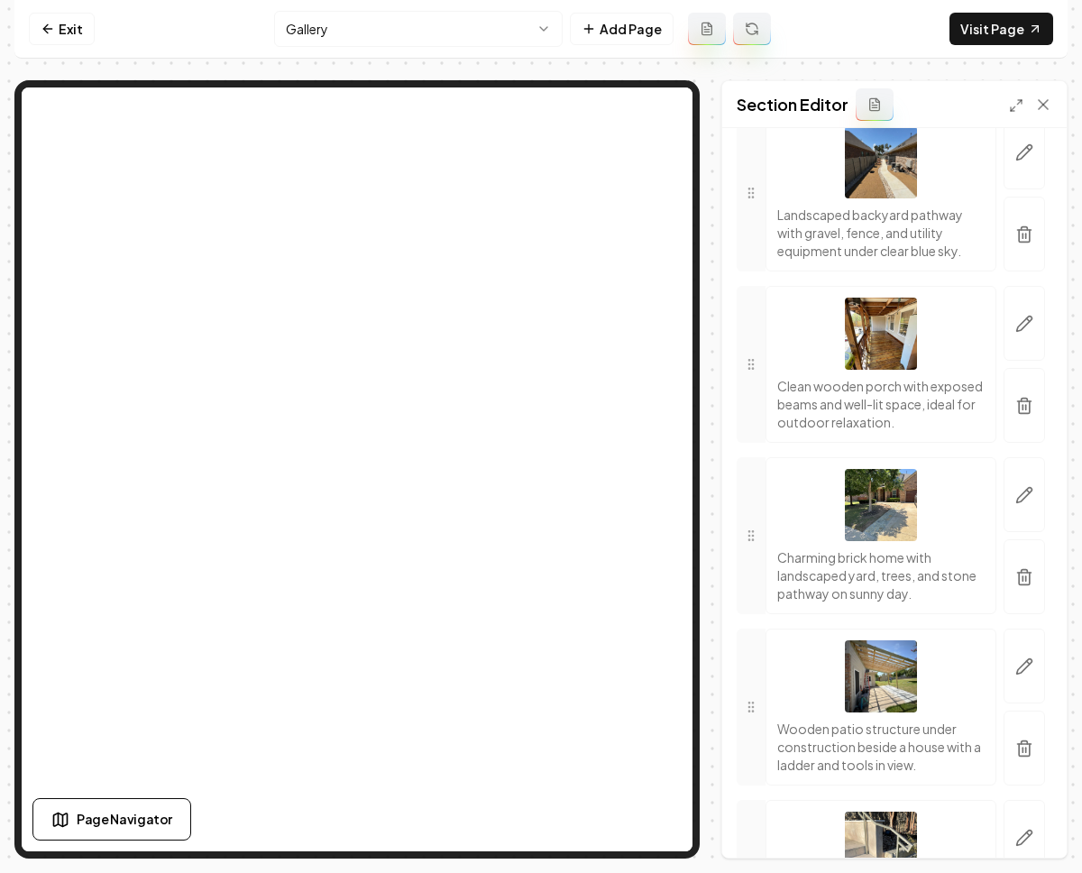
scroll to position [6688, 0]
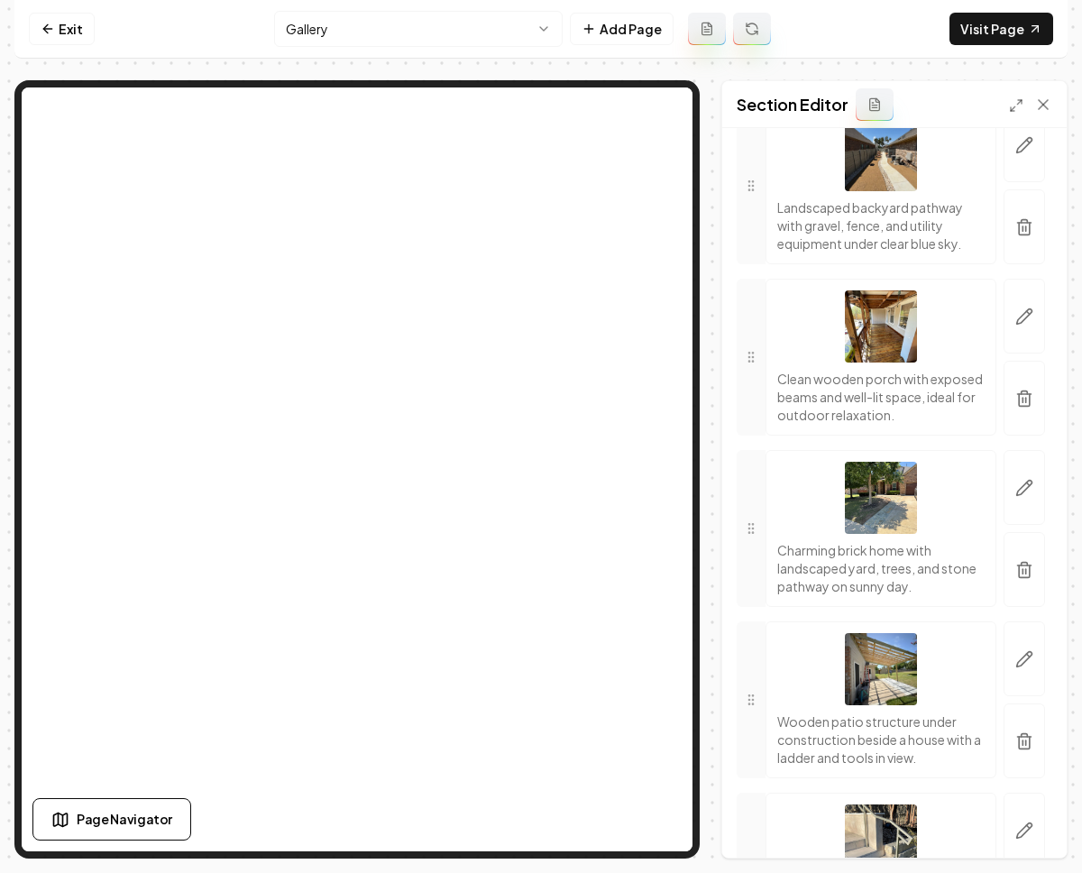
click at [377, 36] on html "Computer Required This feature is only available on a computer. Please switch t…" at bounding box center [541, 436] width 1082 height 873
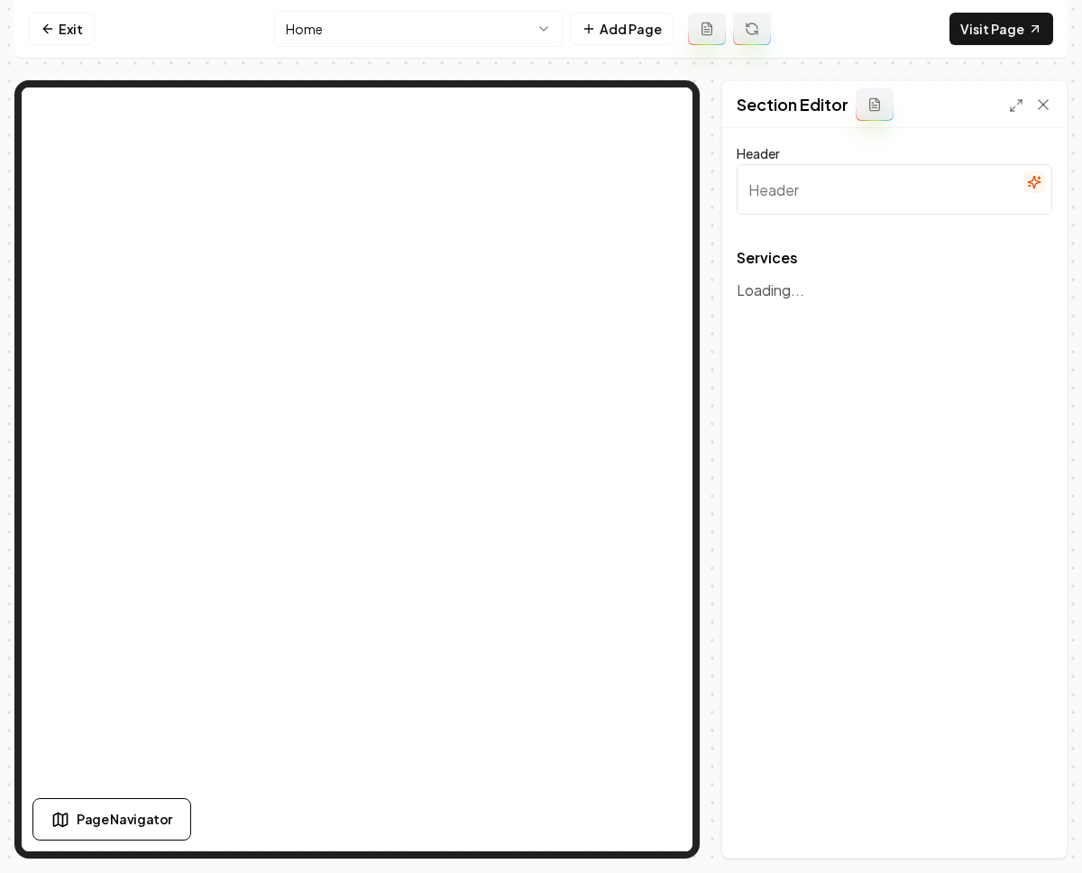
type input "Our Expert Landscaping Services"
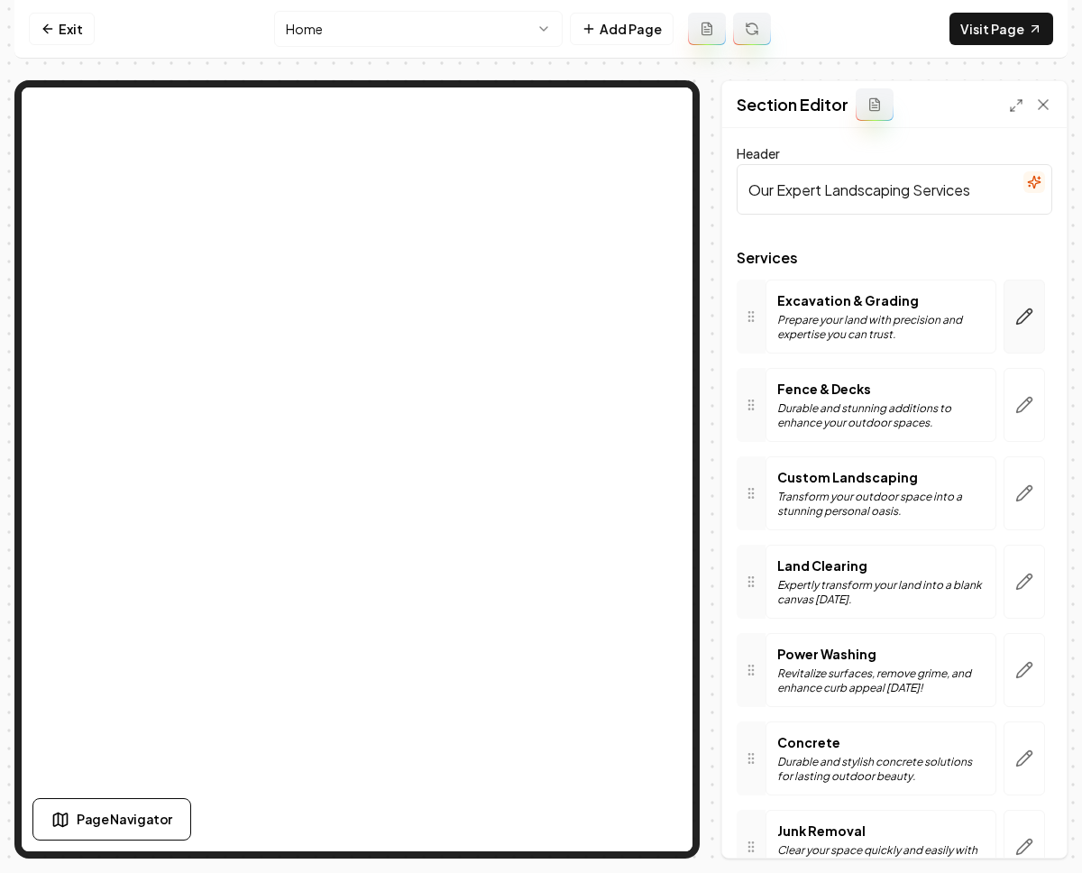
click at [1004, 311] on button "button" at bounding box center [1024, 317] width 41 height 74
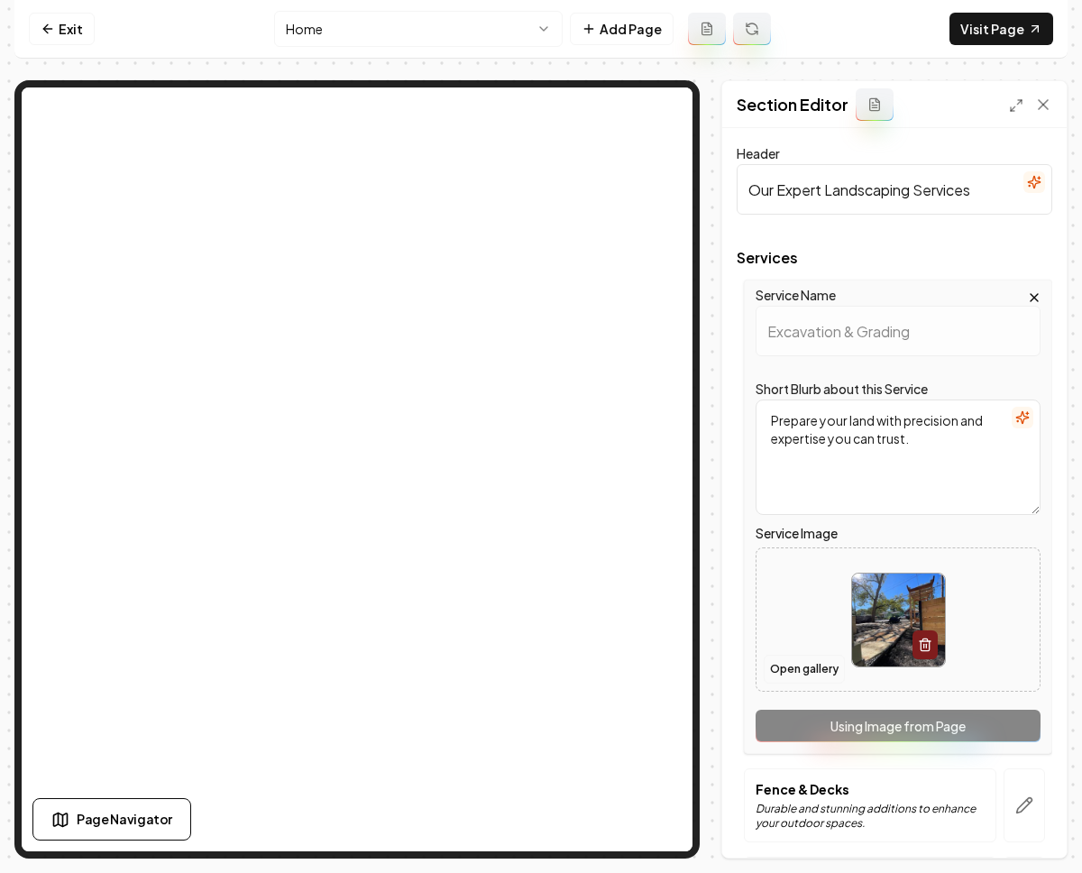
click at [814, 679] on button "Open gallery" at bounding box center [804, 669] width 81 height 29
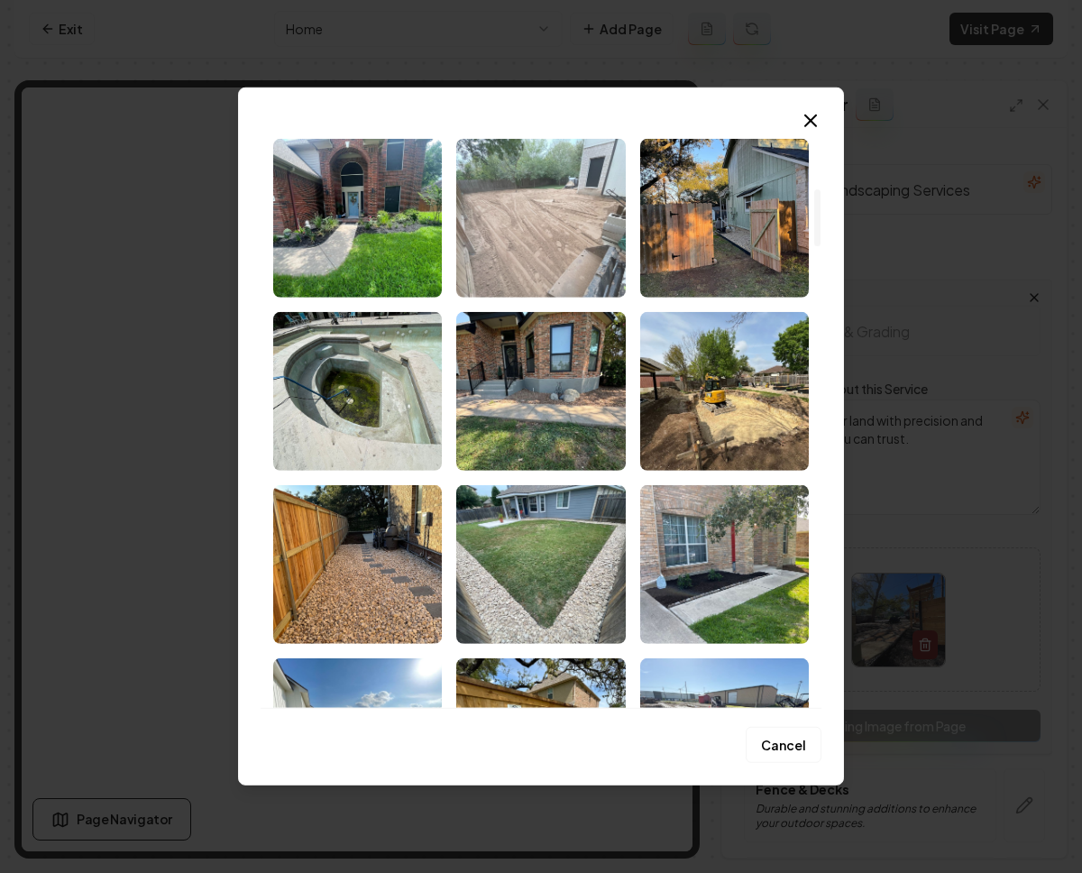
scroll to position [984, 0]
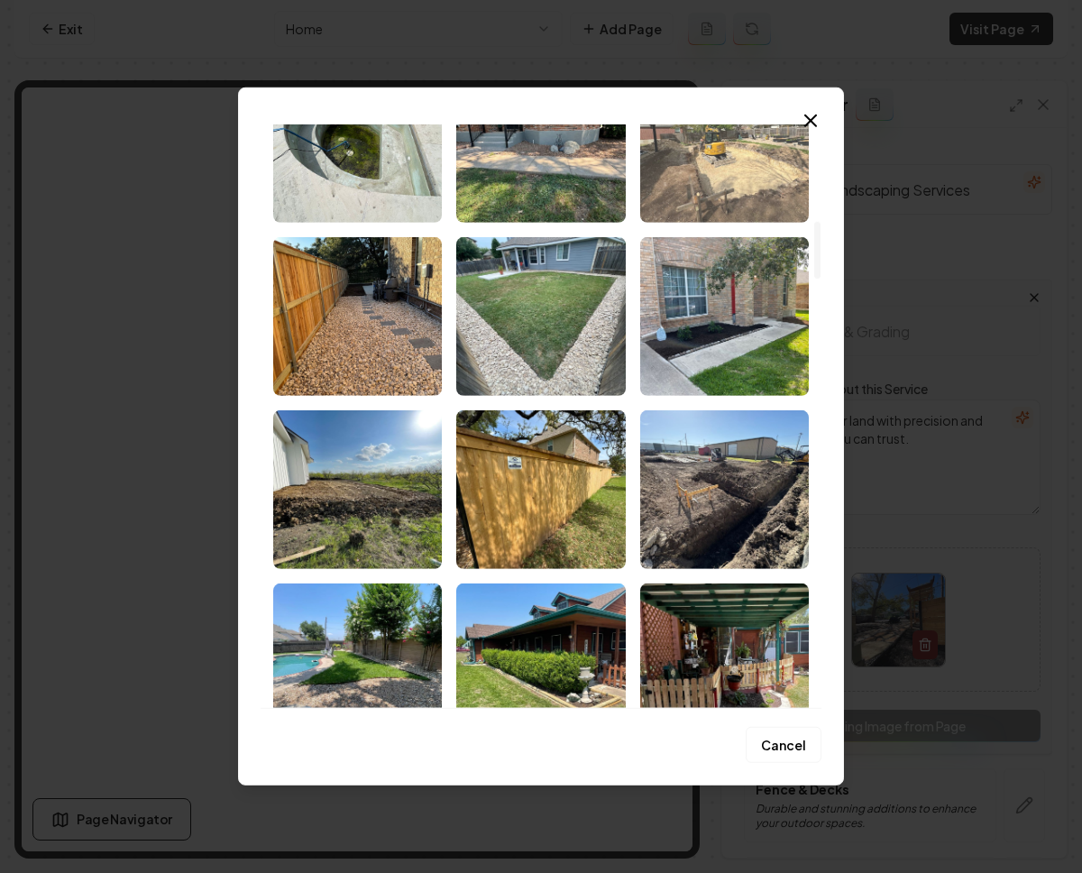
click at [697, 181] on img "Select image image_68c201ad5c7cd75eb8e1fef4.jpeg" at bounding box center [724, 143] width 169 height 159
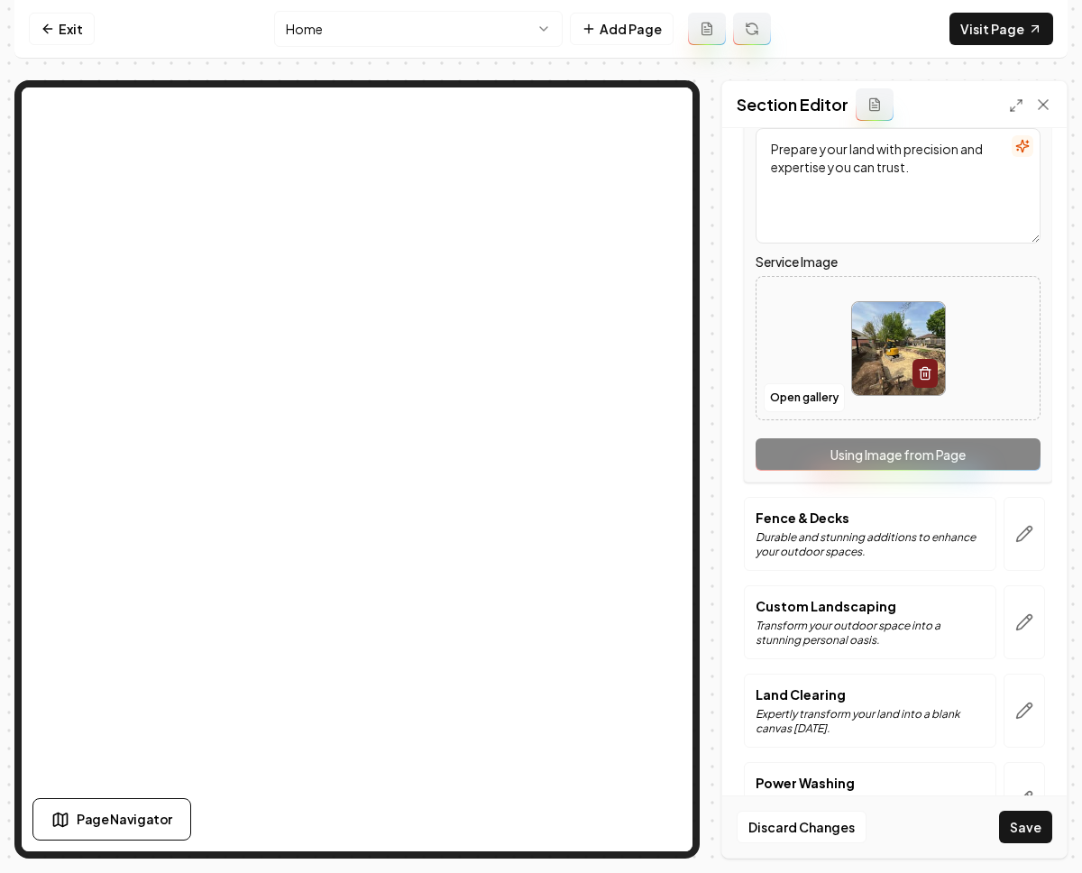
scroll to position [392, 0]
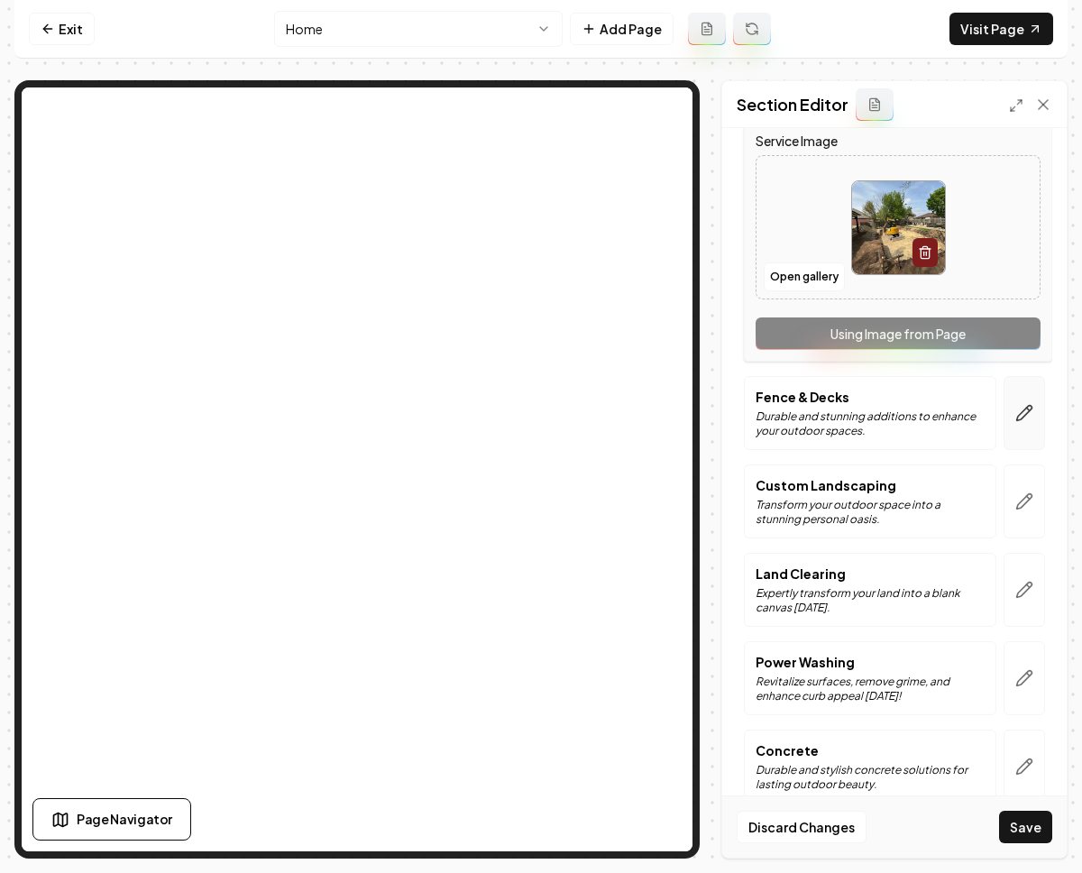
click at [1016, 411] on icon "button" at bounding box center [1025, 413] width 18 height 18
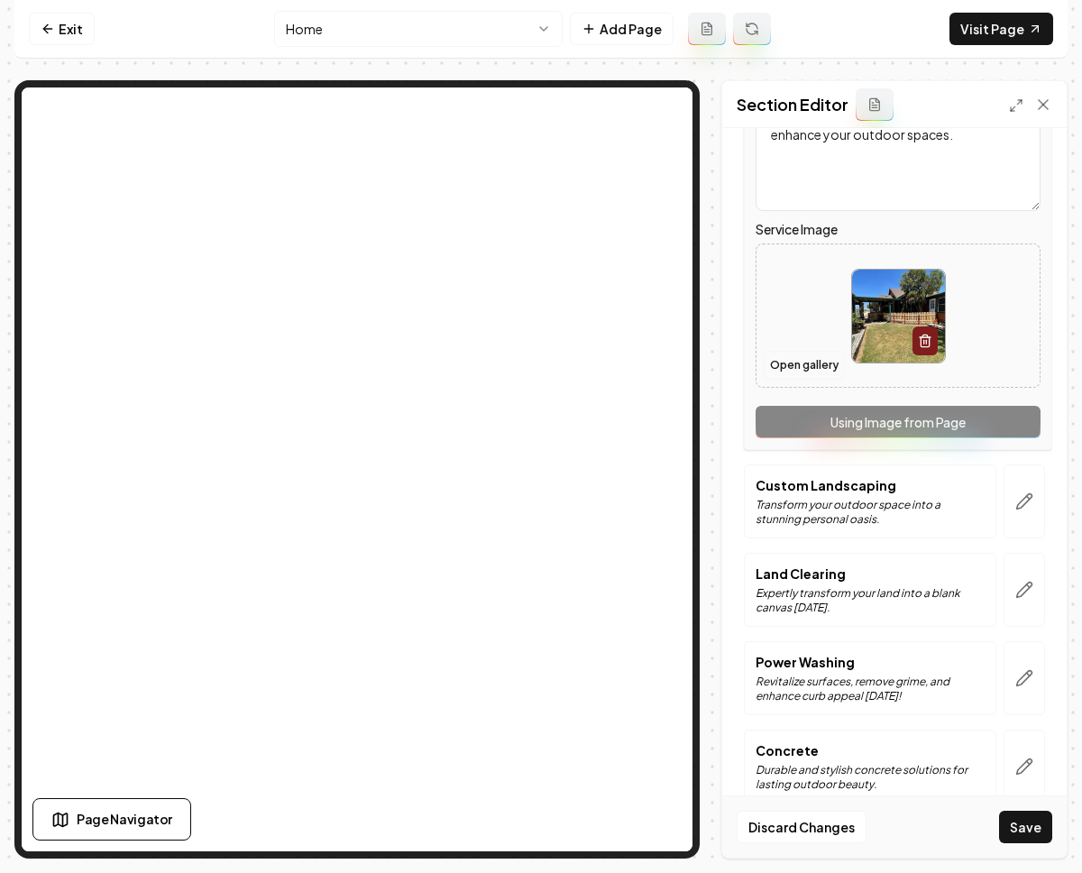
click at [801, 368] on button "Open gallery" at bounding box center [804, 365] width 81 height 29
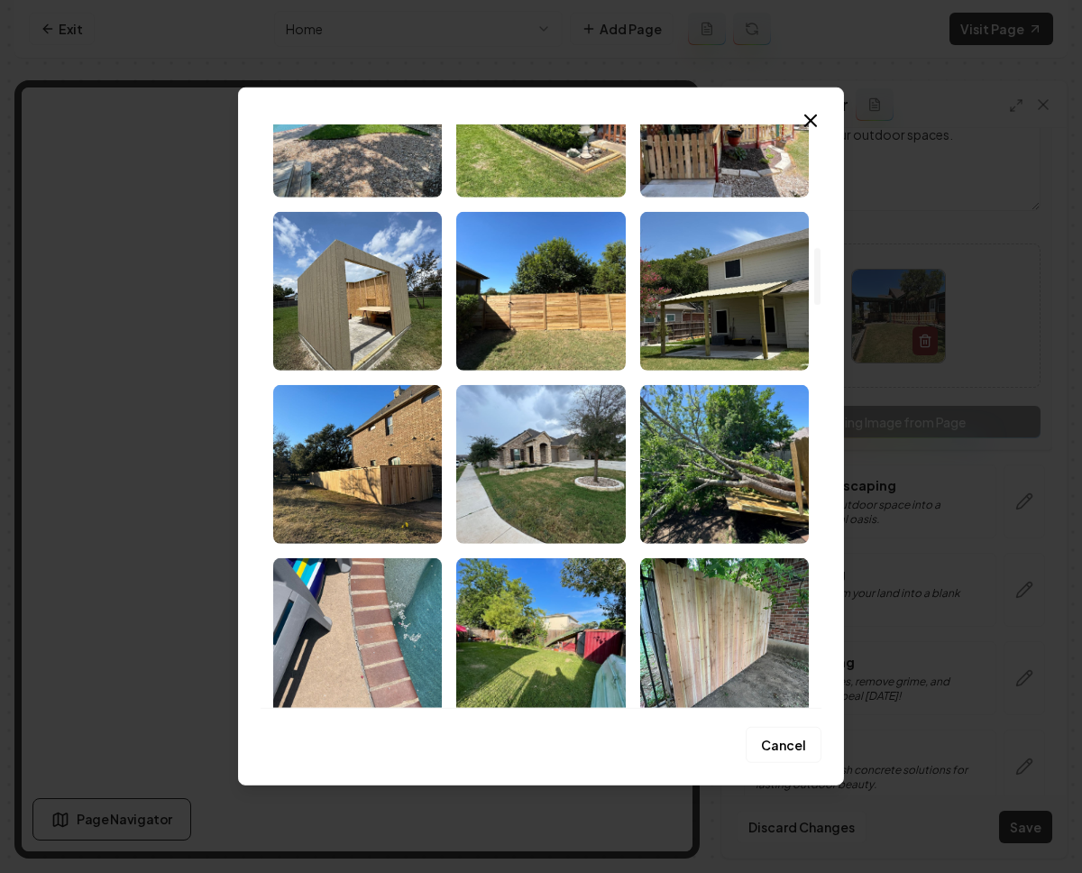
scroll to position [1653, 0]
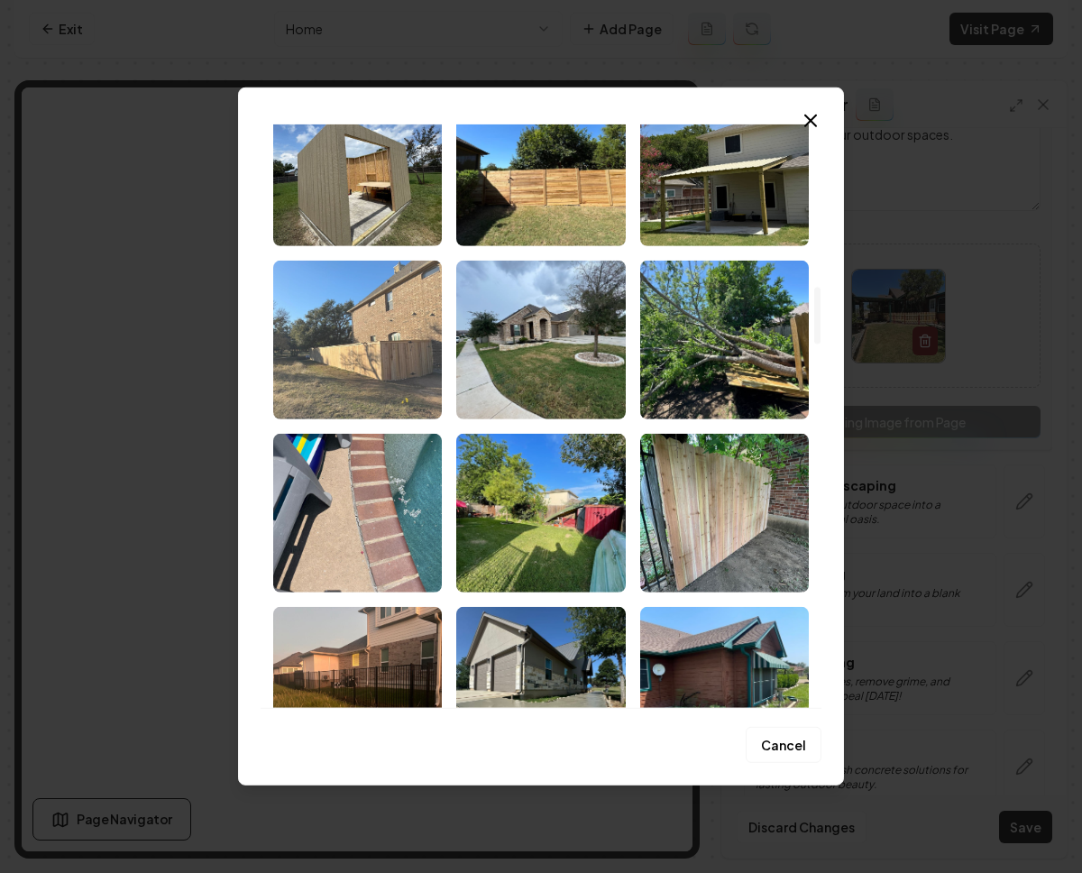
click at [362, 345] on img "Select image image_68c201ad5c7cd75eb8e1fb96.jpeg" at bounding box center [357, 340] width 169 height 159
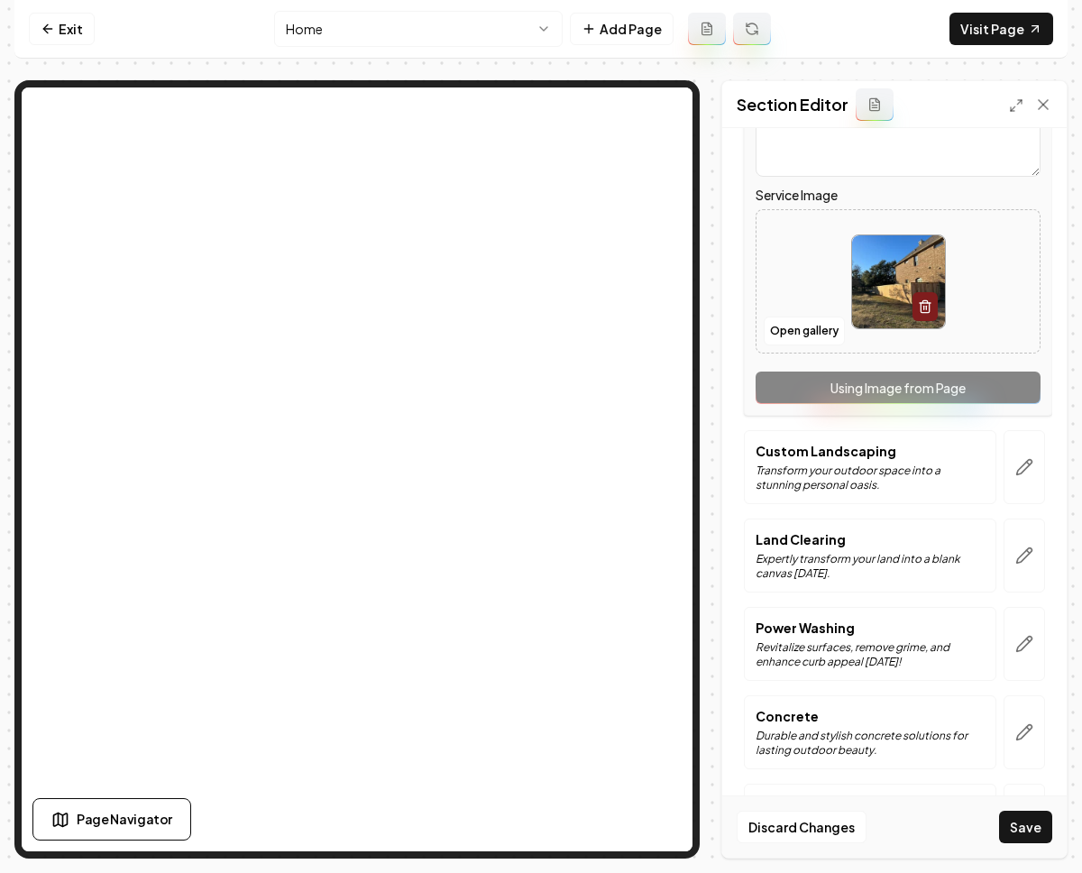
scroll to position [428, 0]
click at [1018, 461] on icon "button" at bounding box center [1024, 466] width 15 height 15
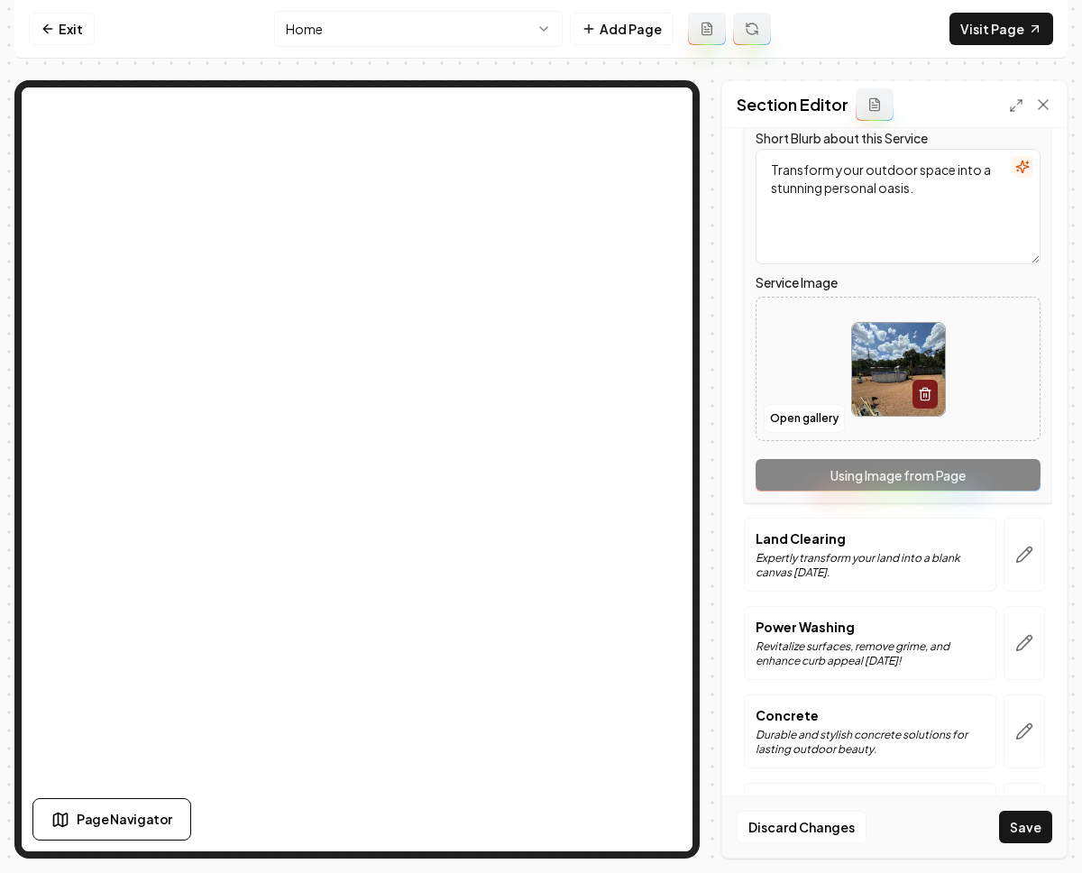
click at [776, 441] on div "Service Image Open gallery" at bounding box center [898, 357] width 285 height 170
click at [792, 423] on button "Open gallery" at bounding box center [804, 418] width 81 height 29
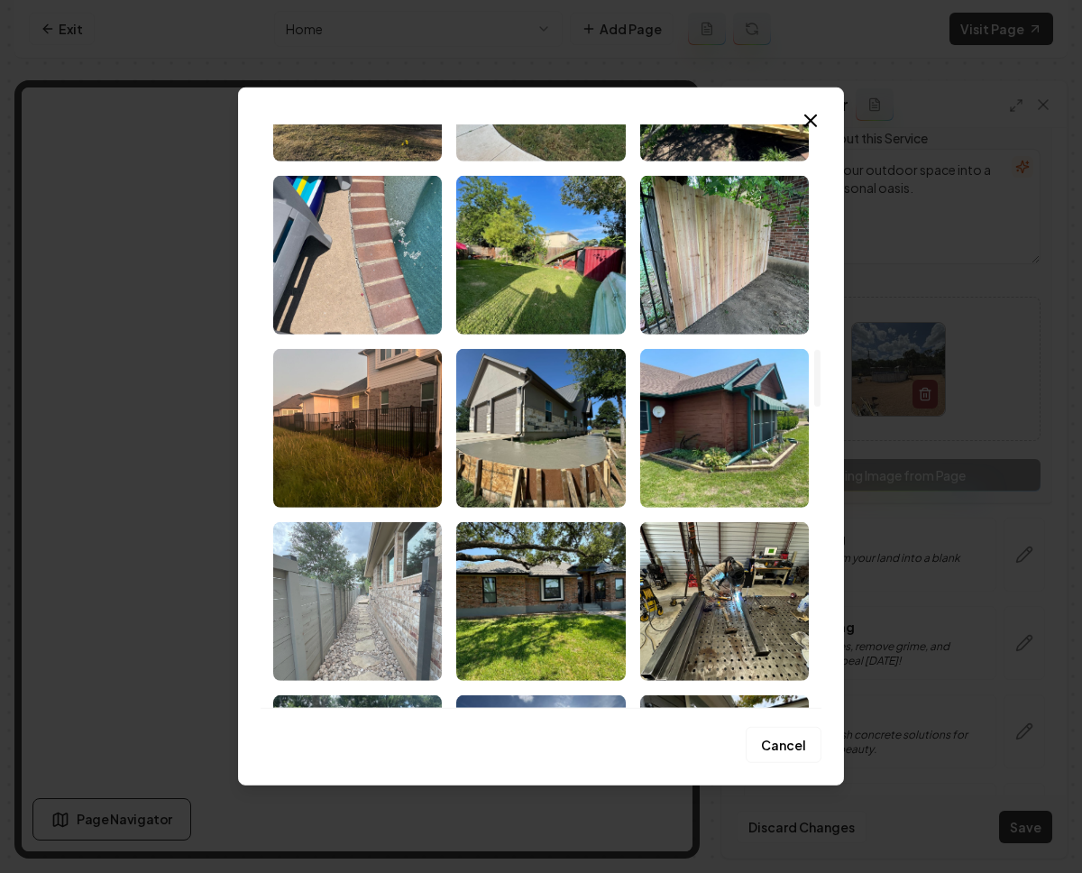
scroll to position [1878, 0]
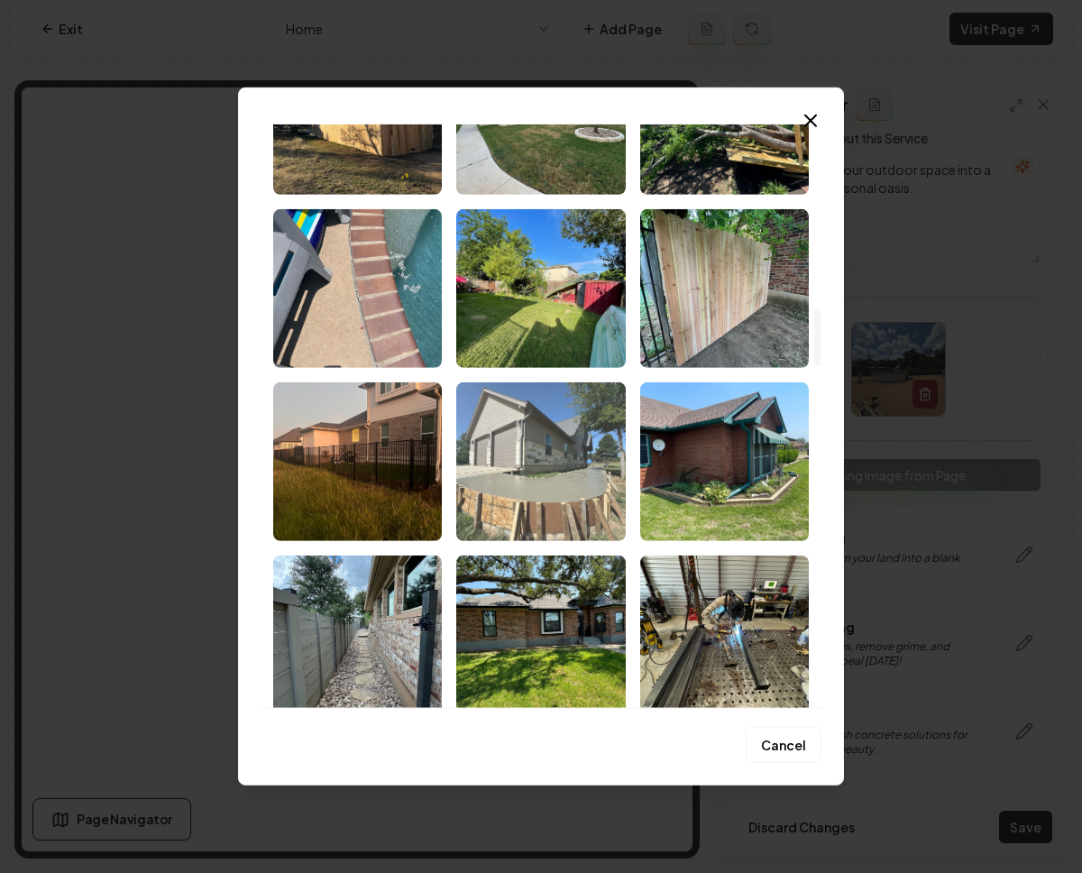
click at [536, 473] on img "Select image image_68c201ad5c7cd75eb8e1fa6f.jpeg" at bounding box center [540, 461] width 169 height 159
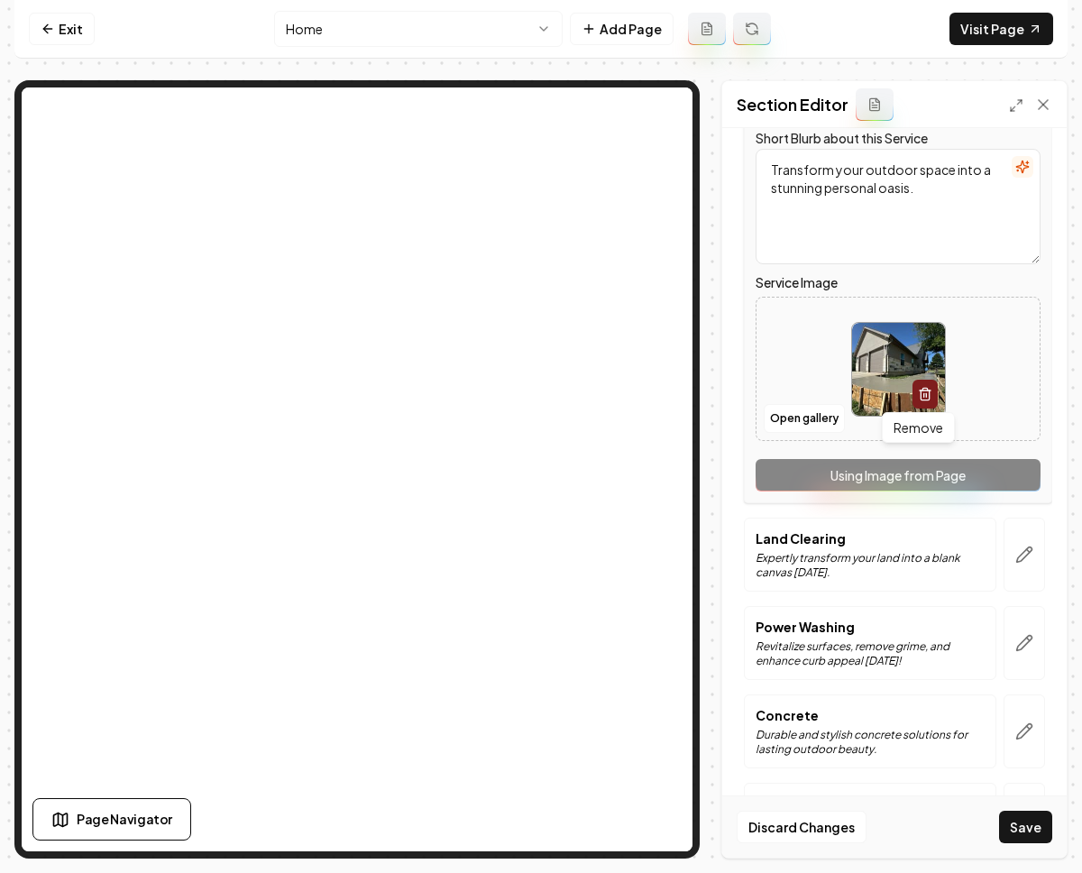
click at [918, 396] on icon "button" at bounding box center [925, 394] width 14 height 14
click at [782, 423] on button "Open gallery" at bounding box center [804, 418] width 81 height 29
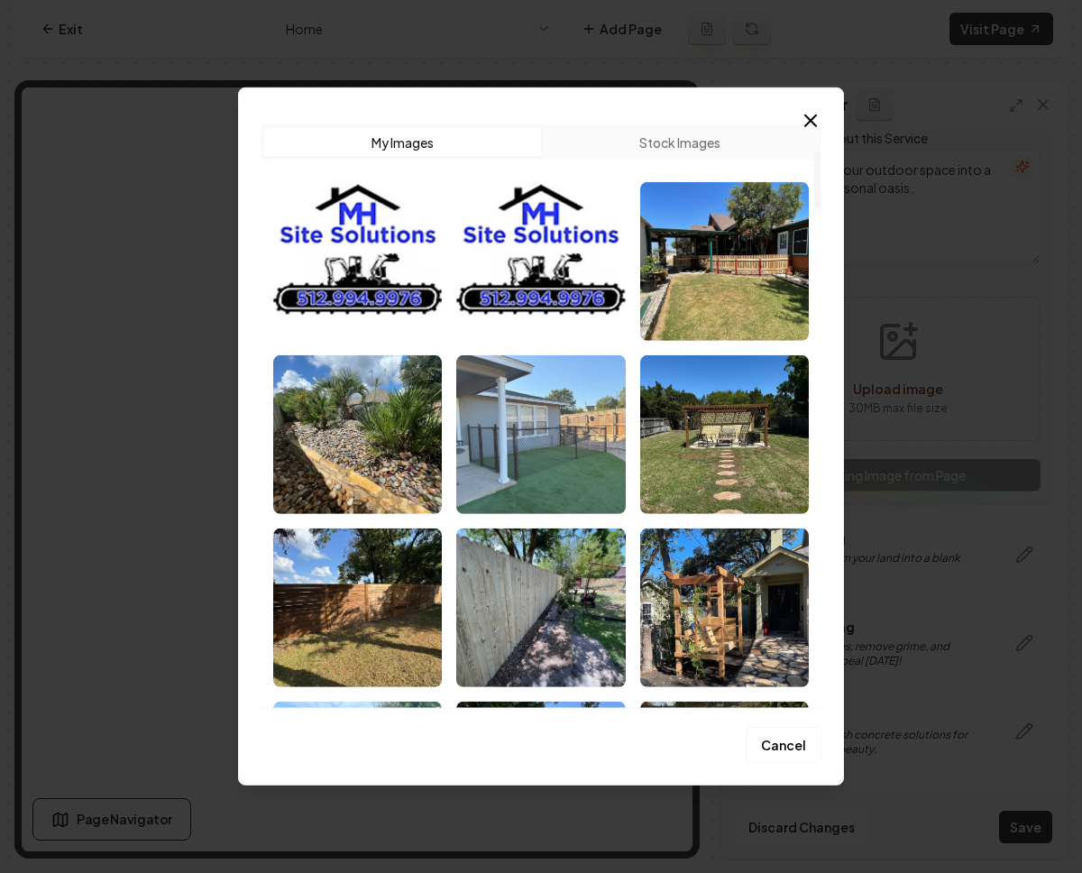
scroll to position [391, 0]
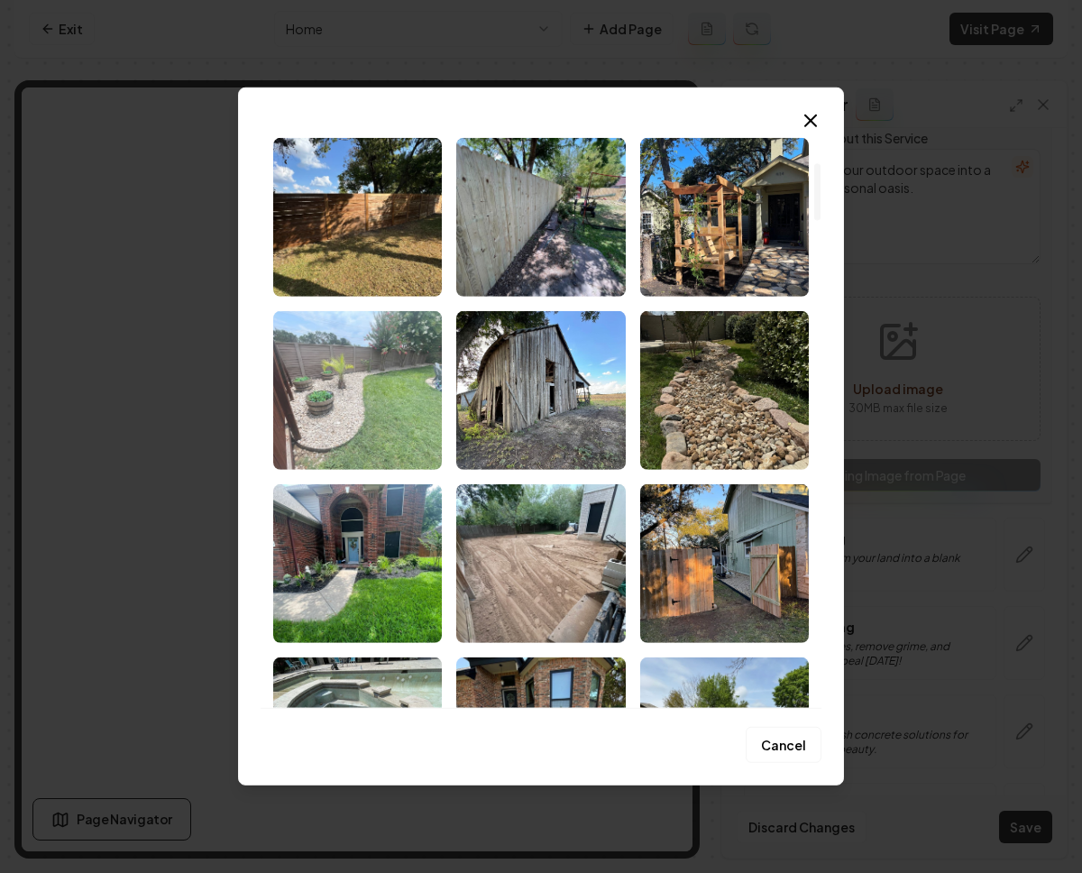
click at [330, 433] on img "Select image image_68c201ae5c7cd75eb8e200f3.jpeg" at bounding box center [357, 390] width 169 height 159
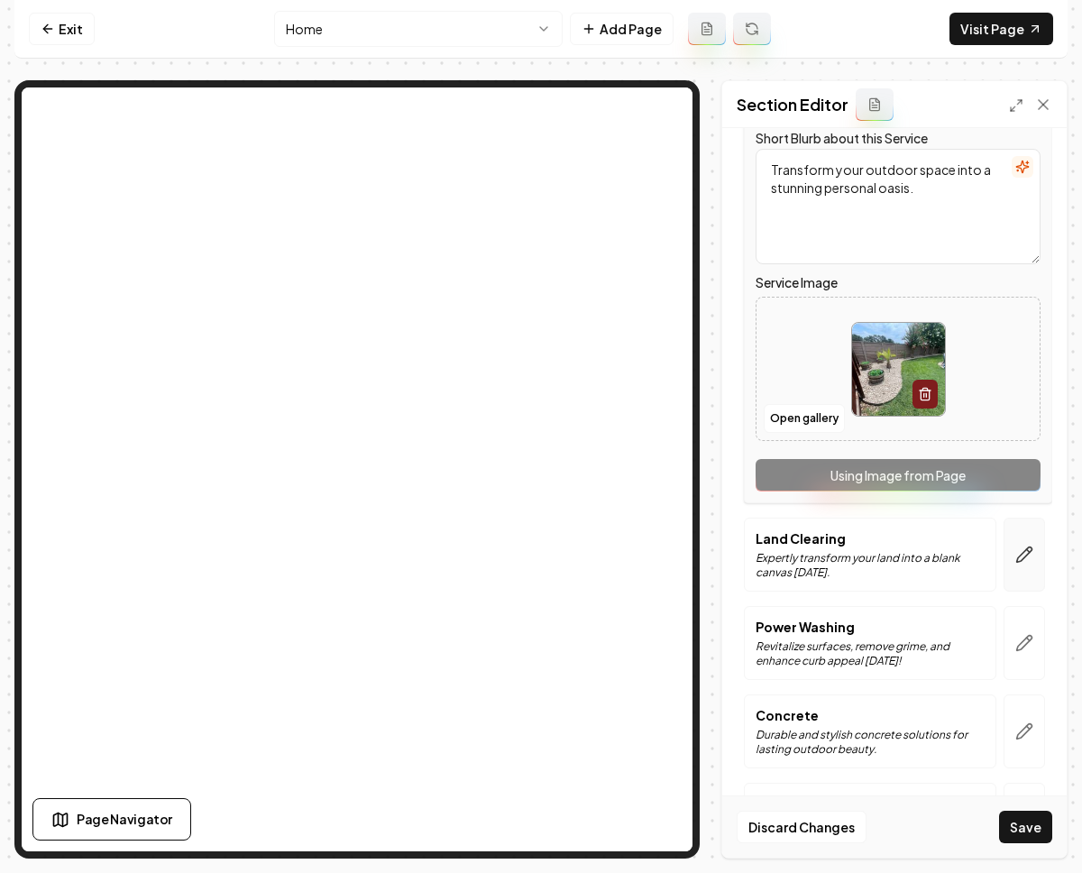
click at [1017, 553] on icon "button" at bounding box center [1024, 555] width 15 height 15
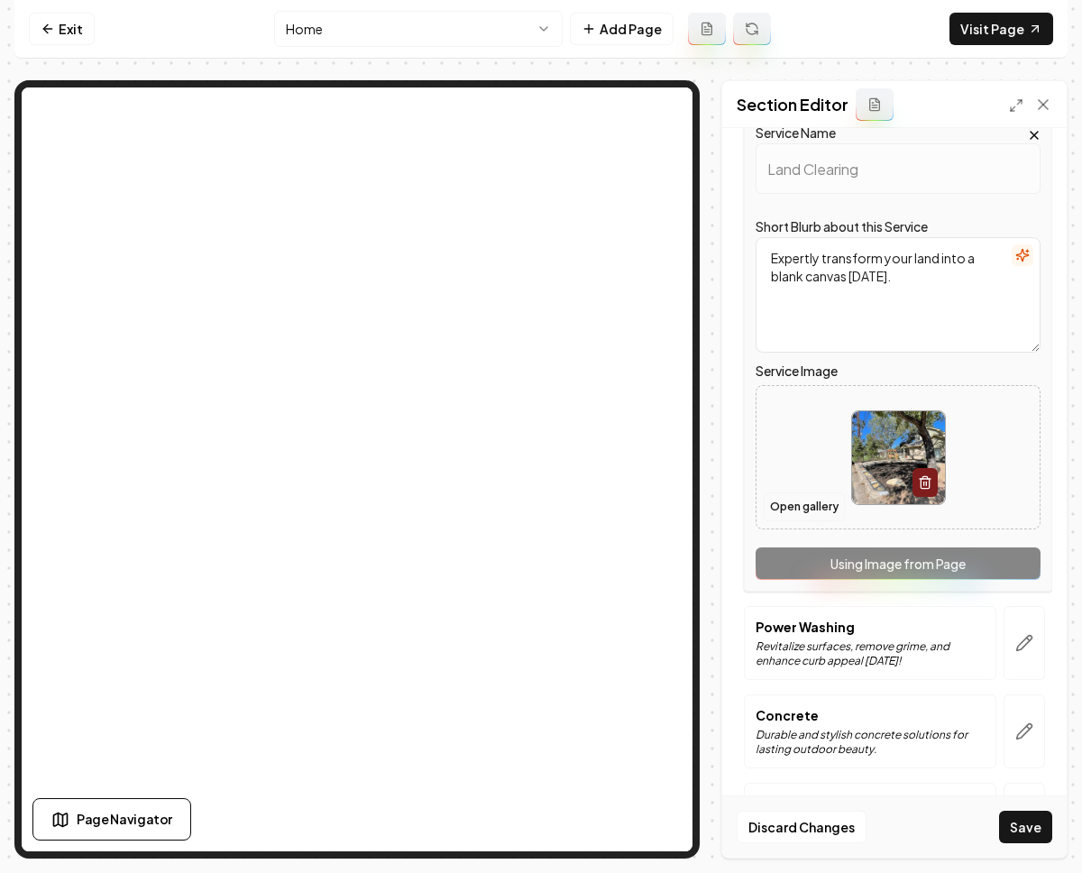
click at [798, 509] on button "Open gallery" at bounding box center [804, 507] width 81 height 29
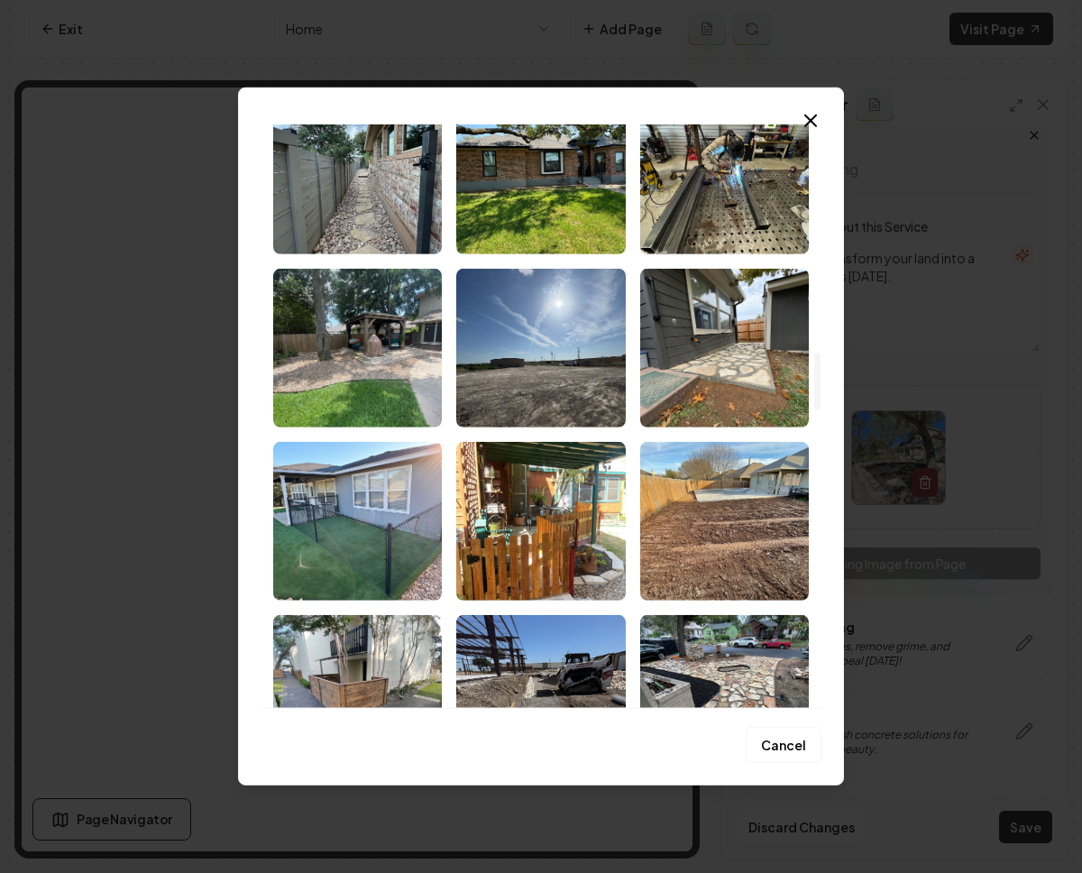
scroll to position [2339, 0]
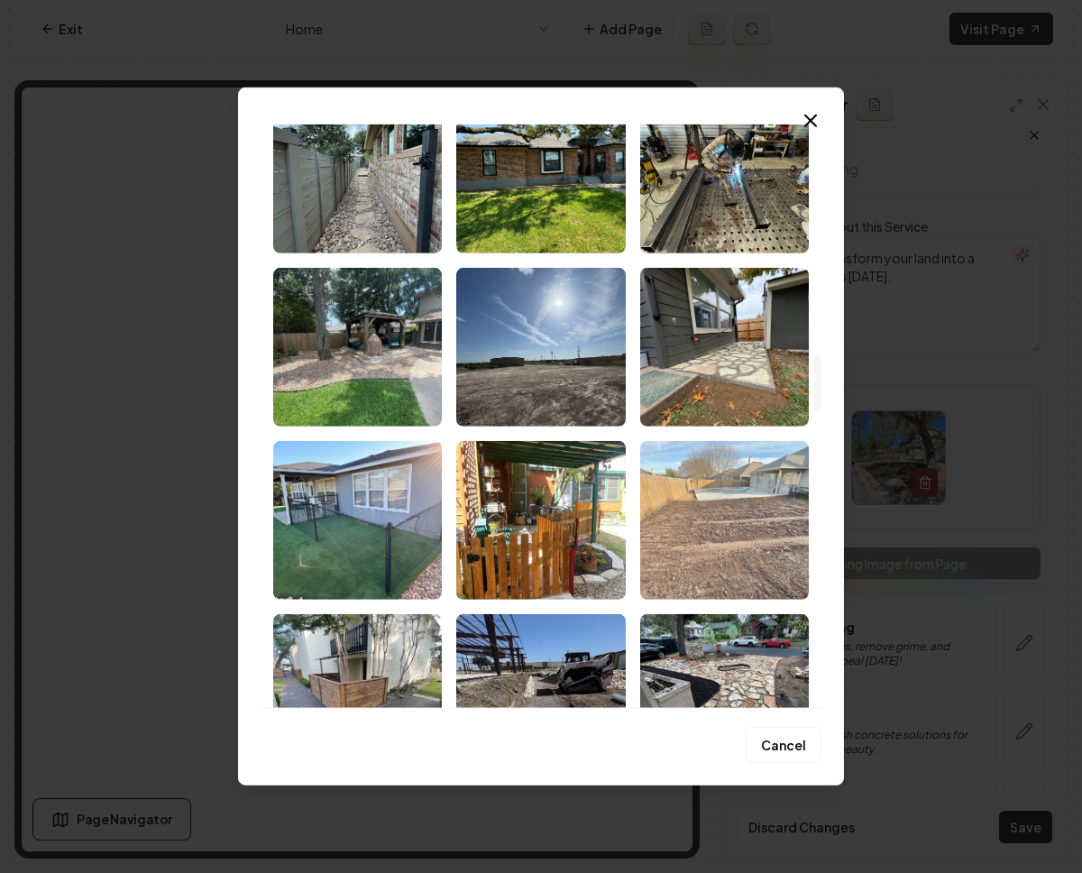
click at [679, 502] on img "Select image image_68c201ac5c7cd75eb8e1f738.jpeg" at bounding box center [724, 520] width 169 height 159
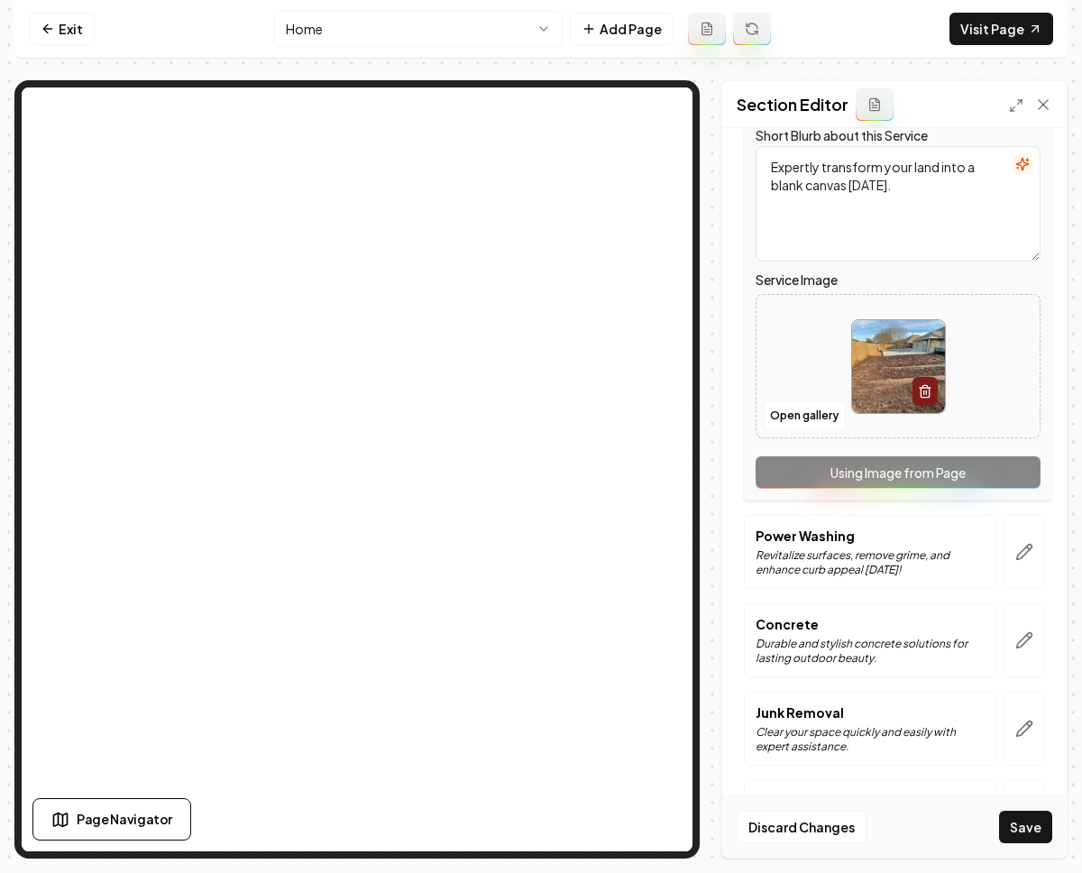
scroll to position [598, 0]
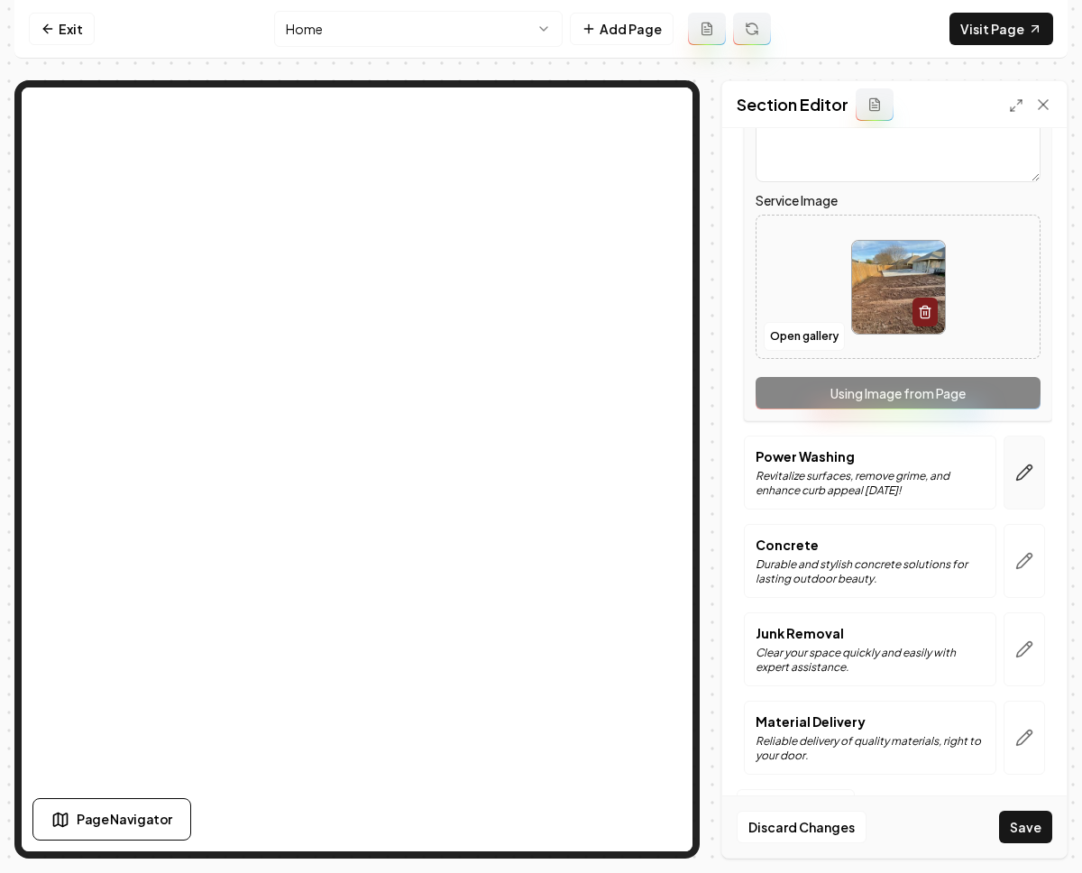
click at [1017, 469] on icon "button" at bounding box center [1024, 472] width 15 height 15
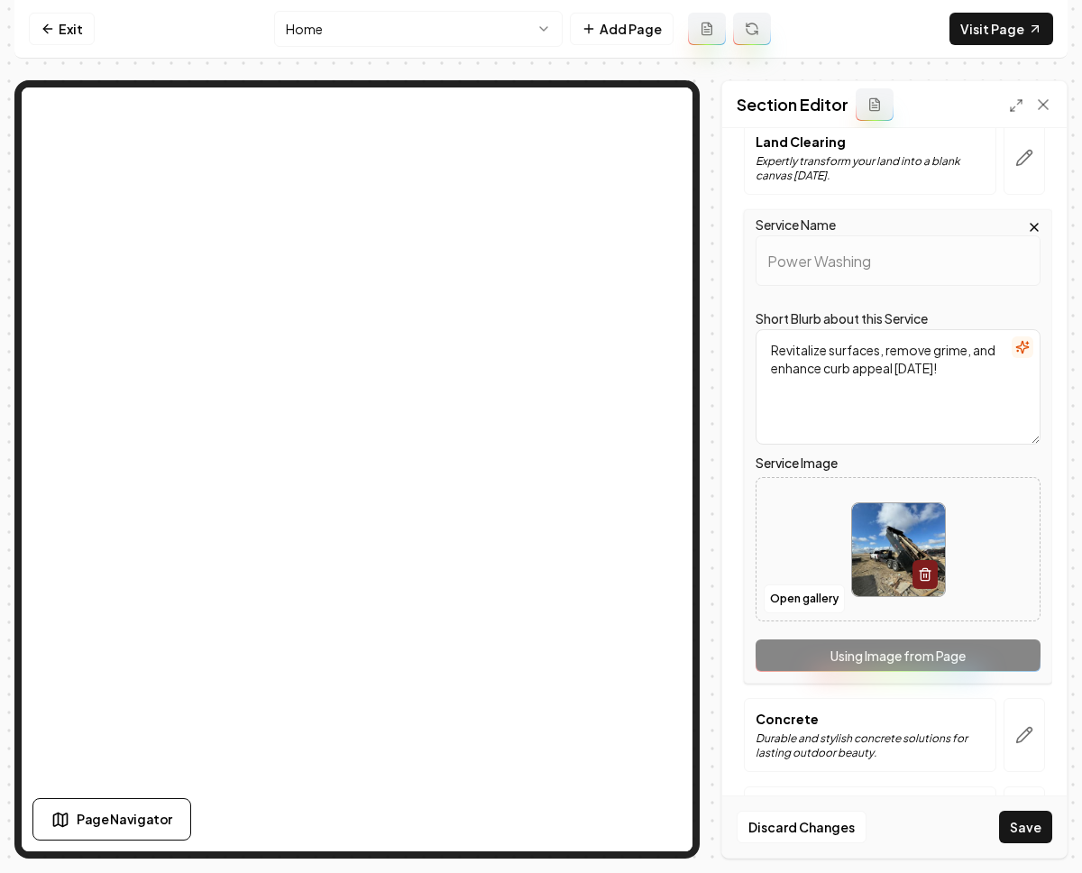
scroll to position [422, 0]
click at [787, 596] on button "Open gallery" at bounding box center [804, 600] width 81 height 29
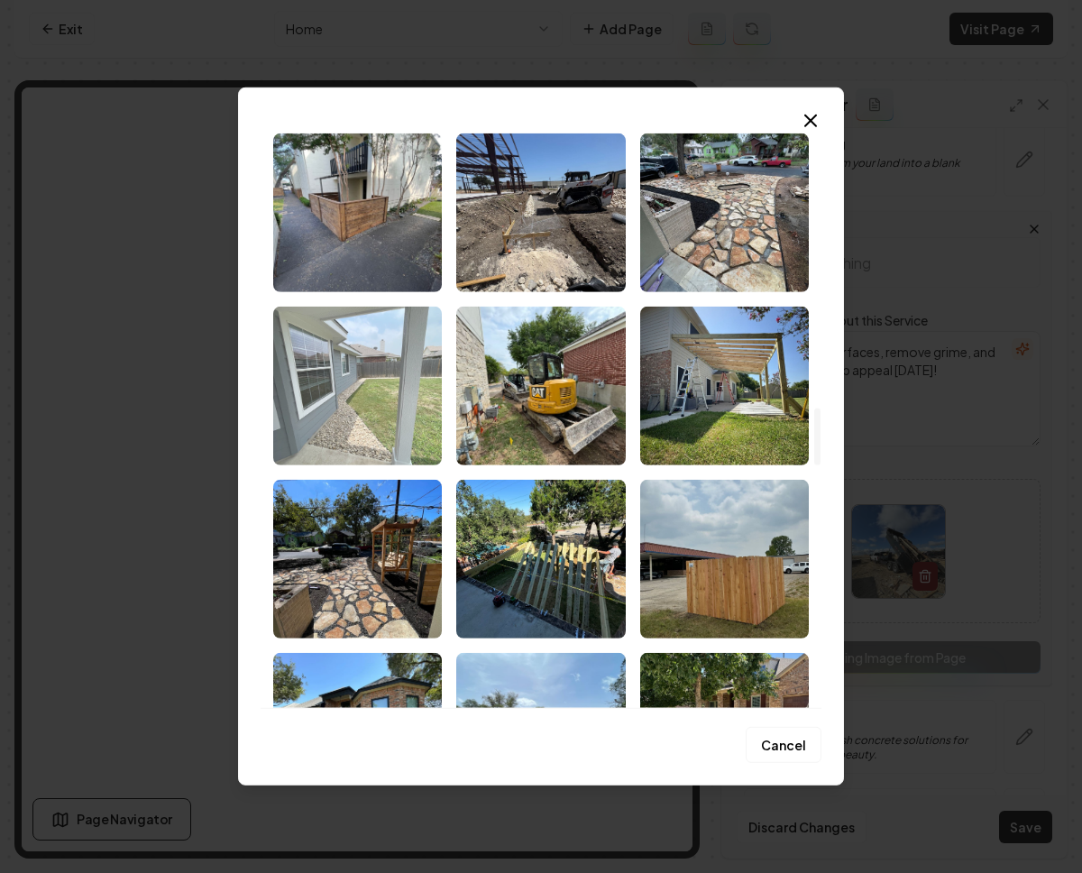
scroll to position [2888, 0]
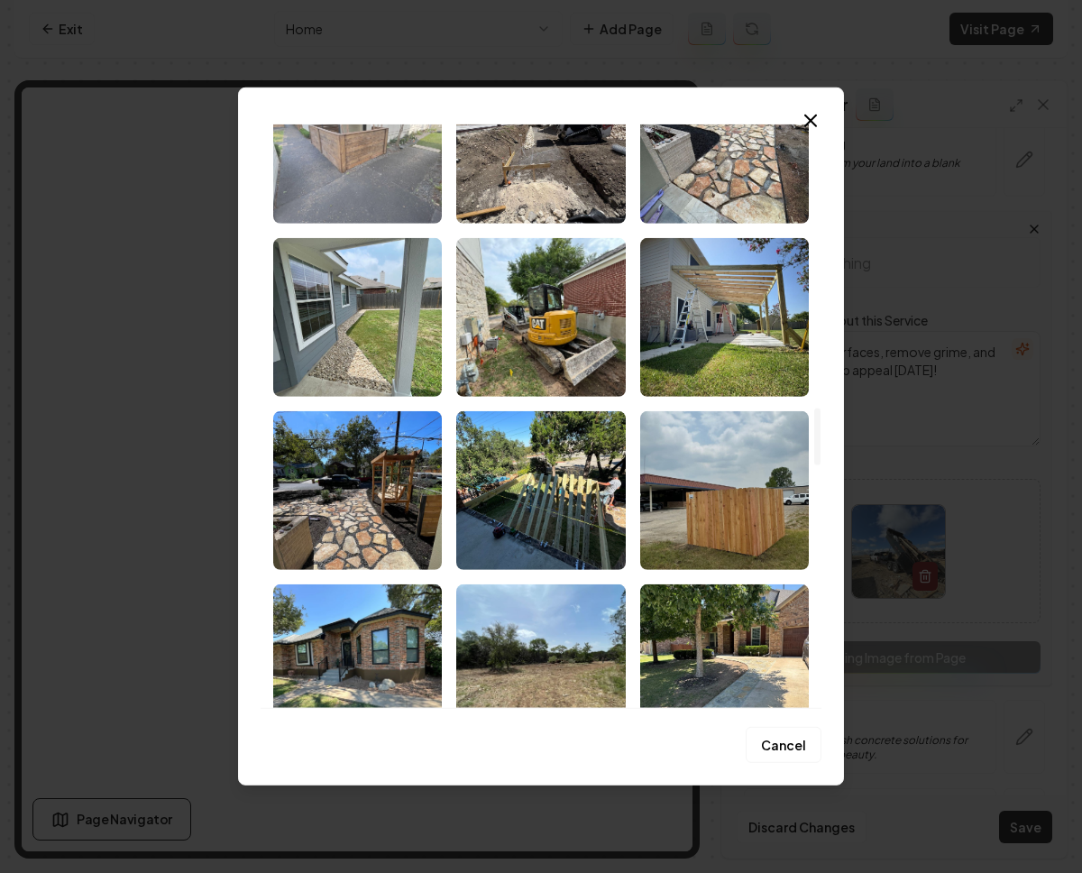
click at [356, 176] on img "Select image image_68c201ad5c7cd75eb8e1fa52.jpeg" at bounding box center [357, 144] width 169 height 159
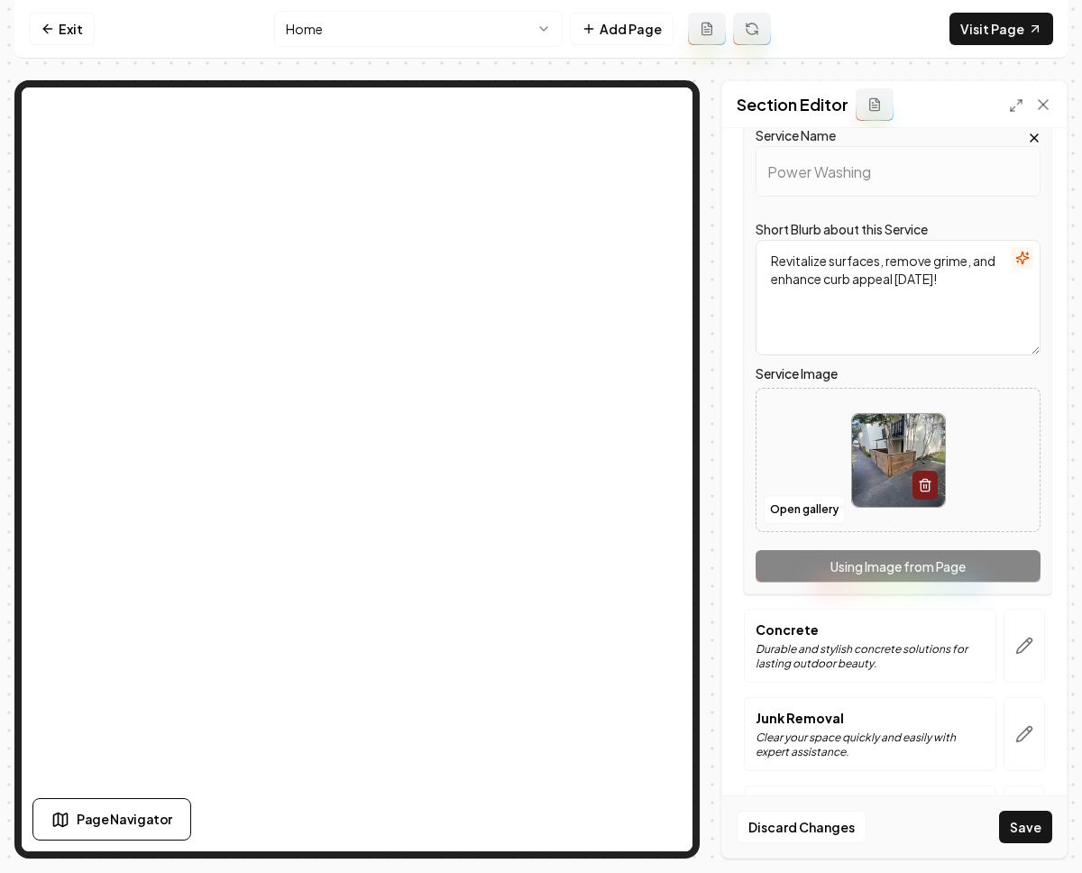
scroll to position [532, 0]
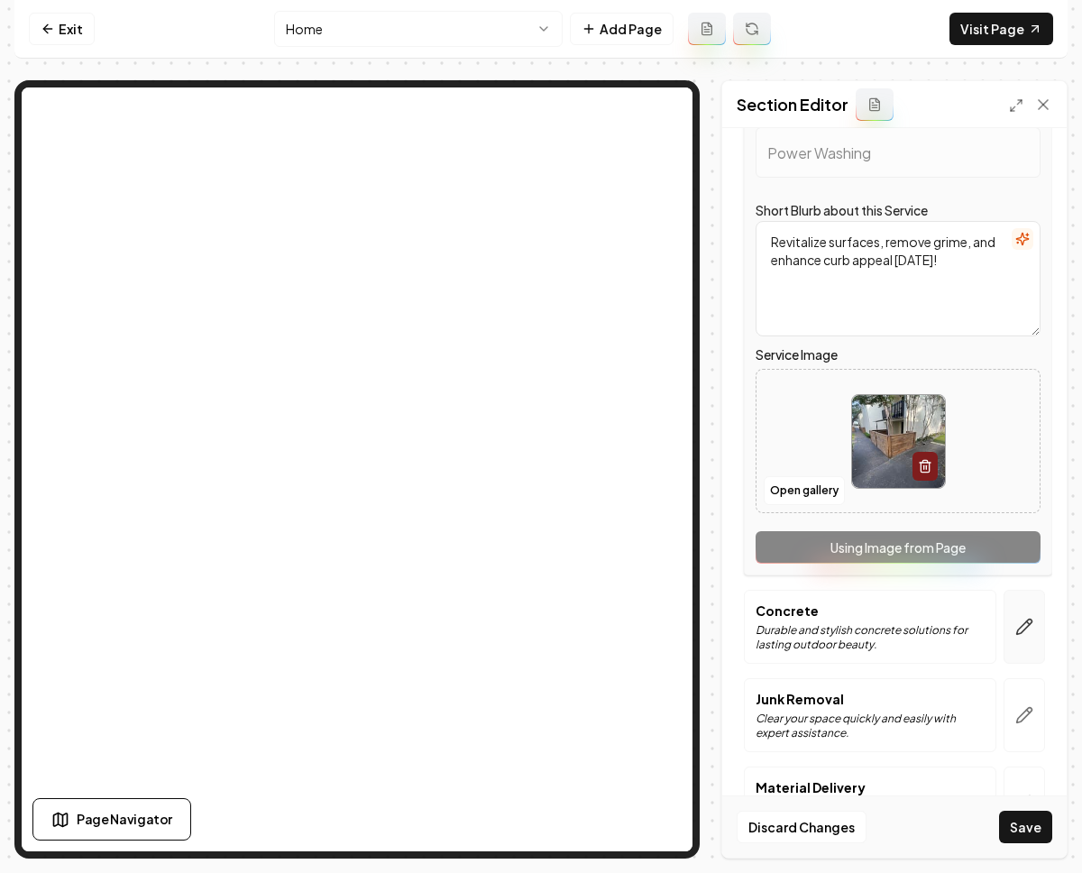
click at [1016, 621] on icon "button" at bounding box center [1025, 627] width 18 height 18
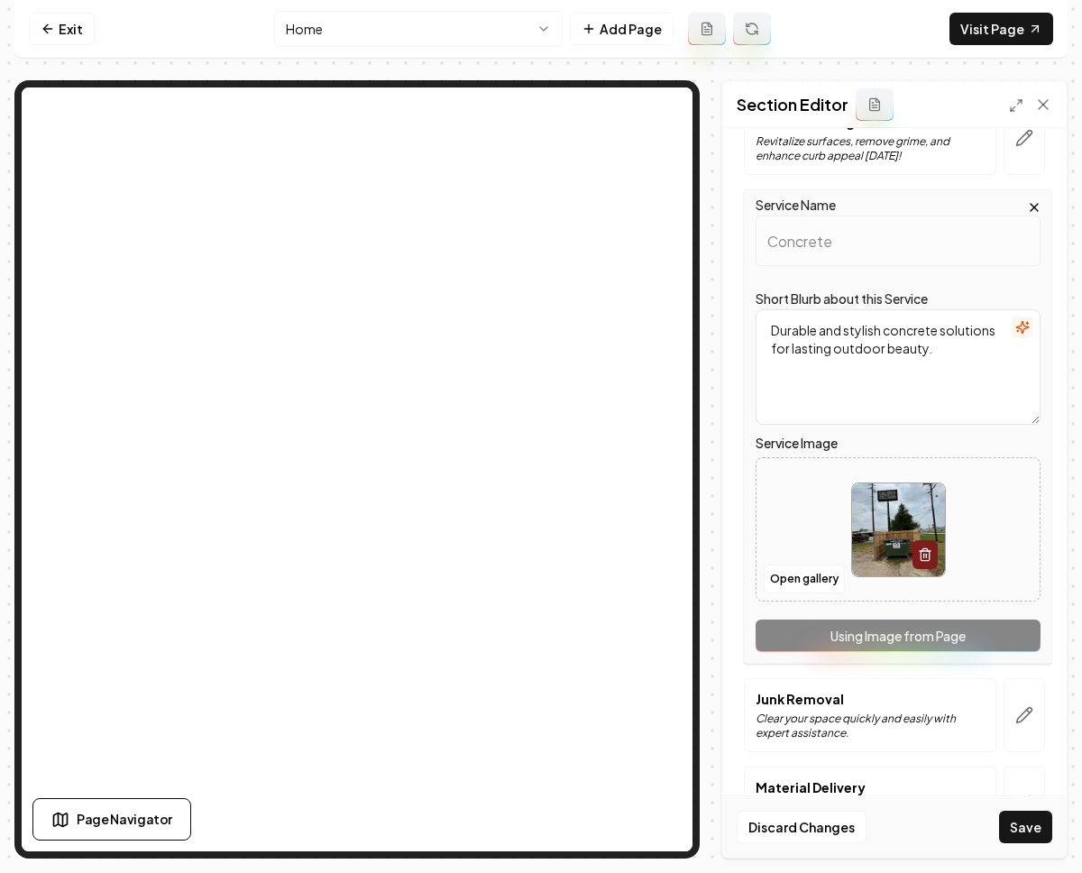
click at [887, 531] on img at bounding box center [898, 529] width 93 height 93
click at [803, 578] on button "Open gallery" at bounding box center [804, 579] width 81 height 29
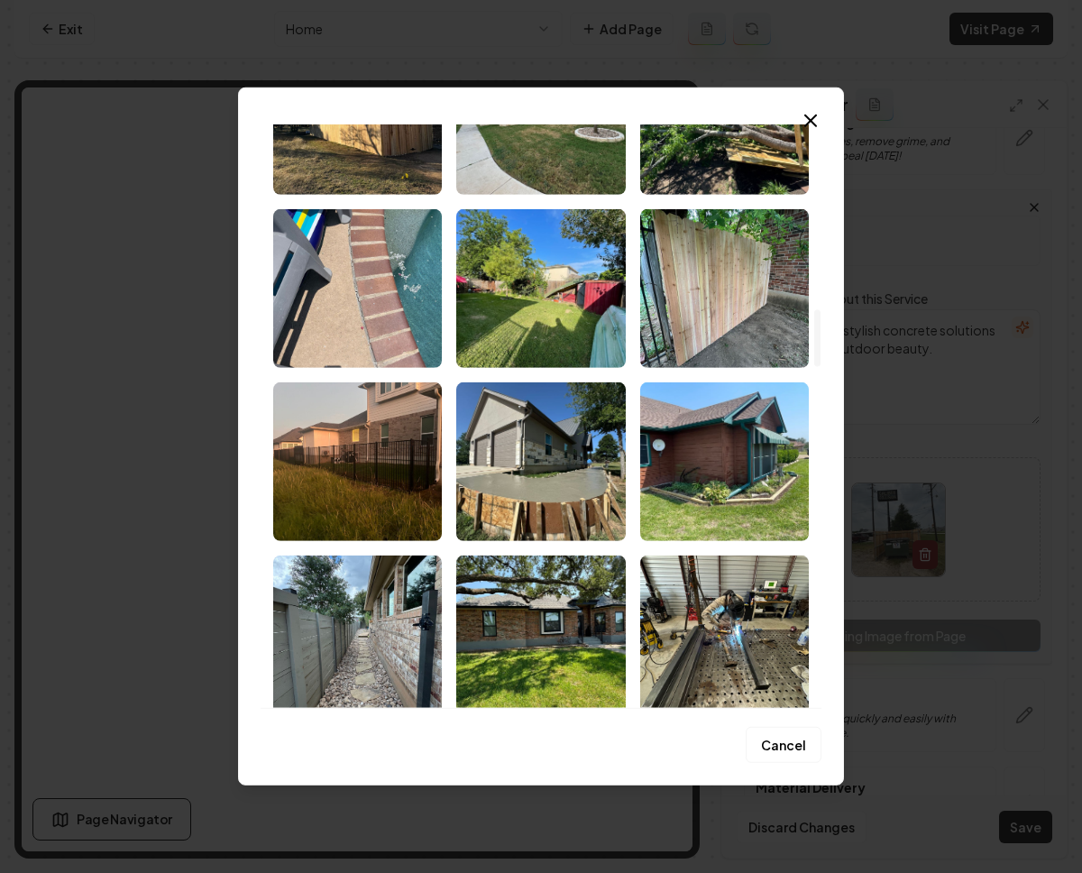
scroll to position [1937, 0]
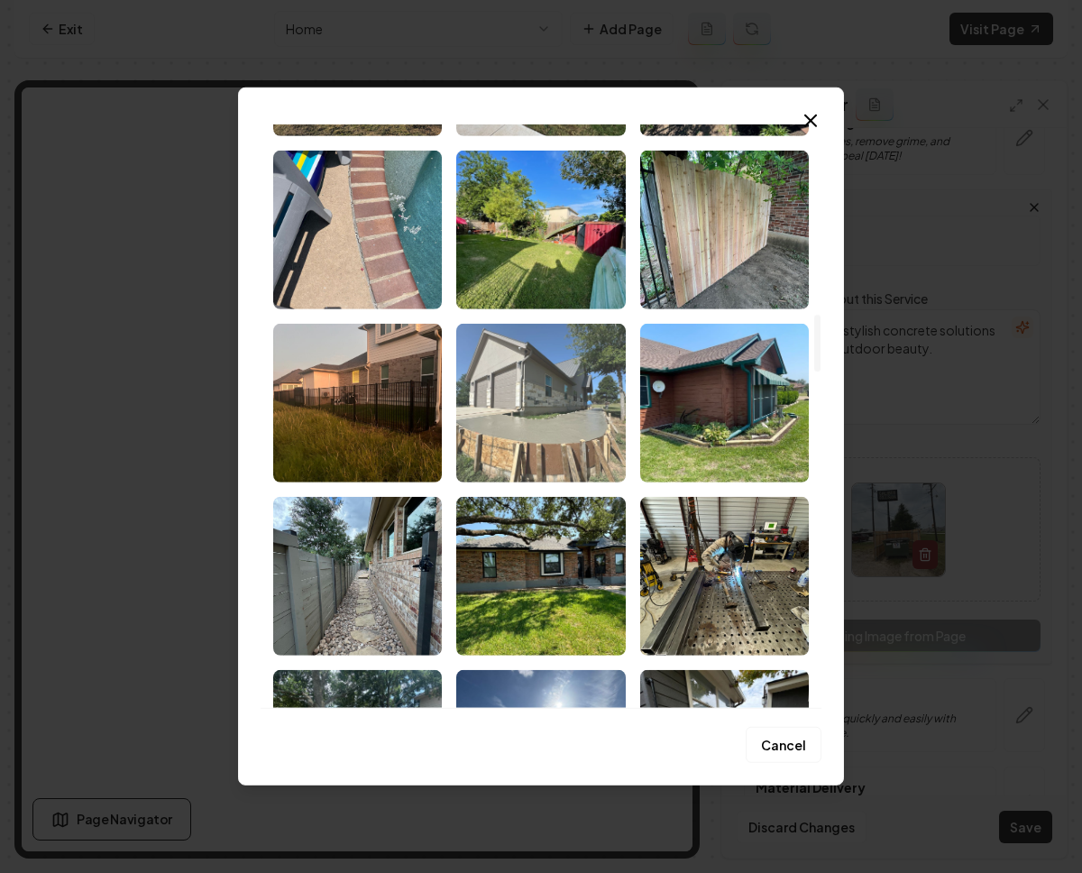
click at [543, 371] on img "Select image image_68c201ad5c7cd75eb8e1fa6f.jpeg" at bounding box center [540, 403] width 169 height 159
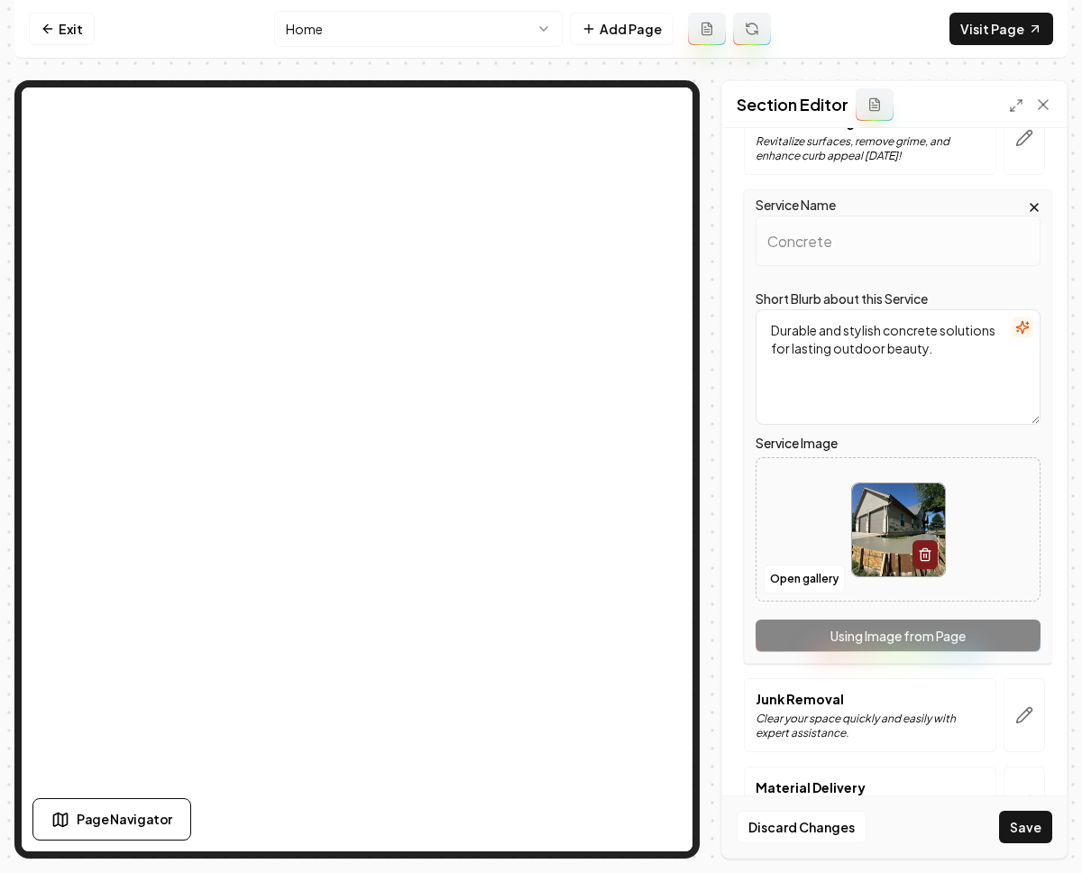
scroll to position [598, 0]
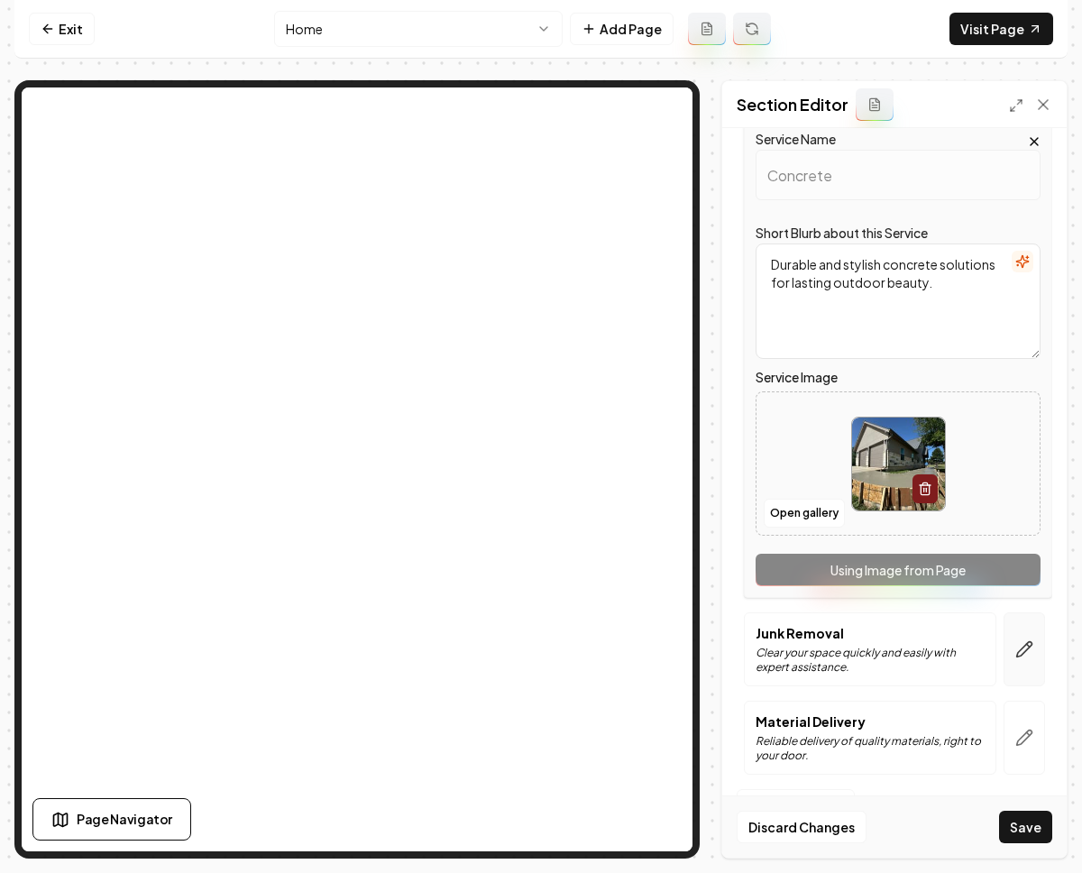
click at [1017, 649] on icon "button" at bounding box center [1024, 649] width 15 height 15
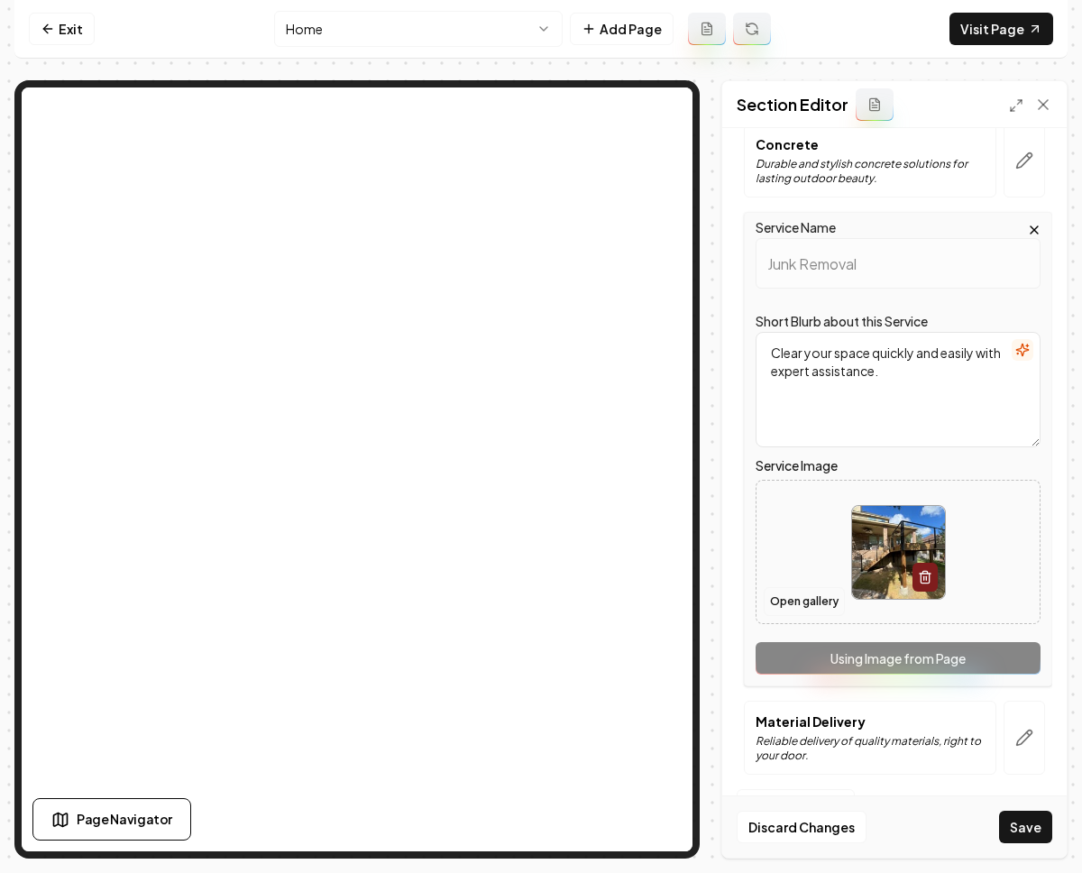
click at [822, 610] on button "Open gallery" at bounding box center [804, 601] width 81 height 29
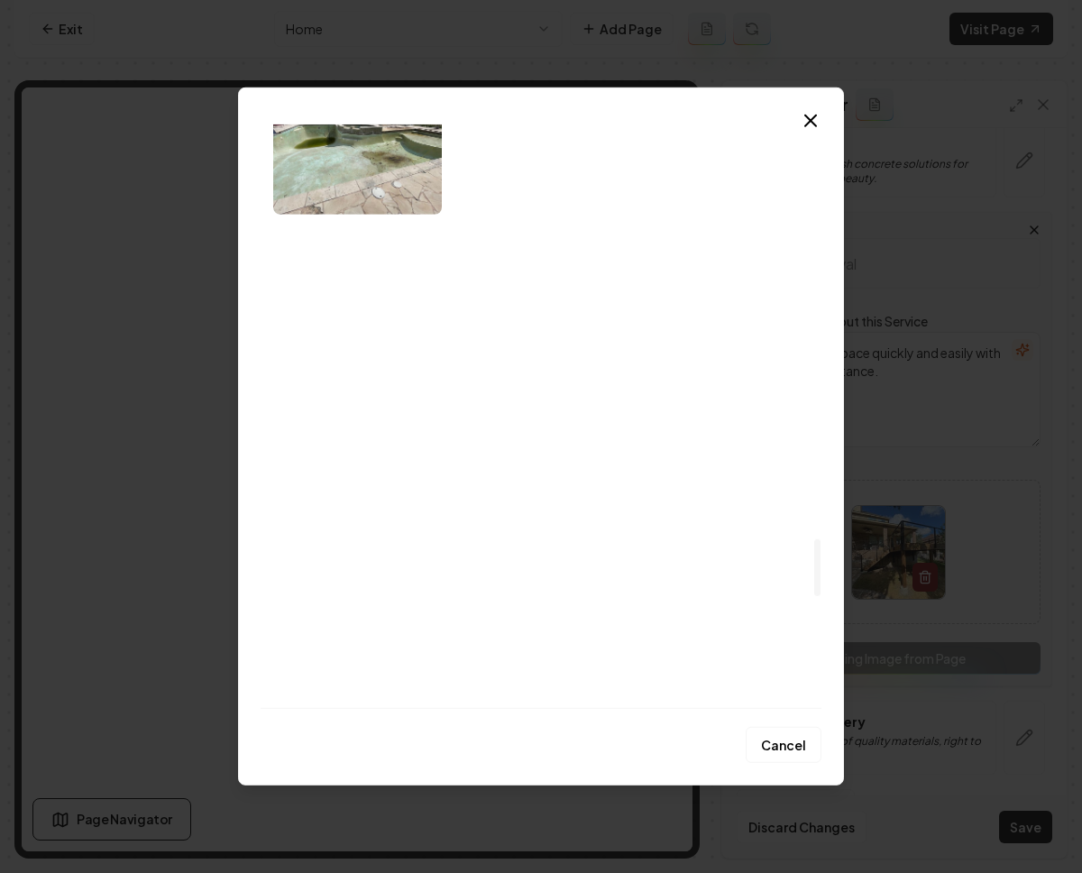
scroll to position [4846, 0]
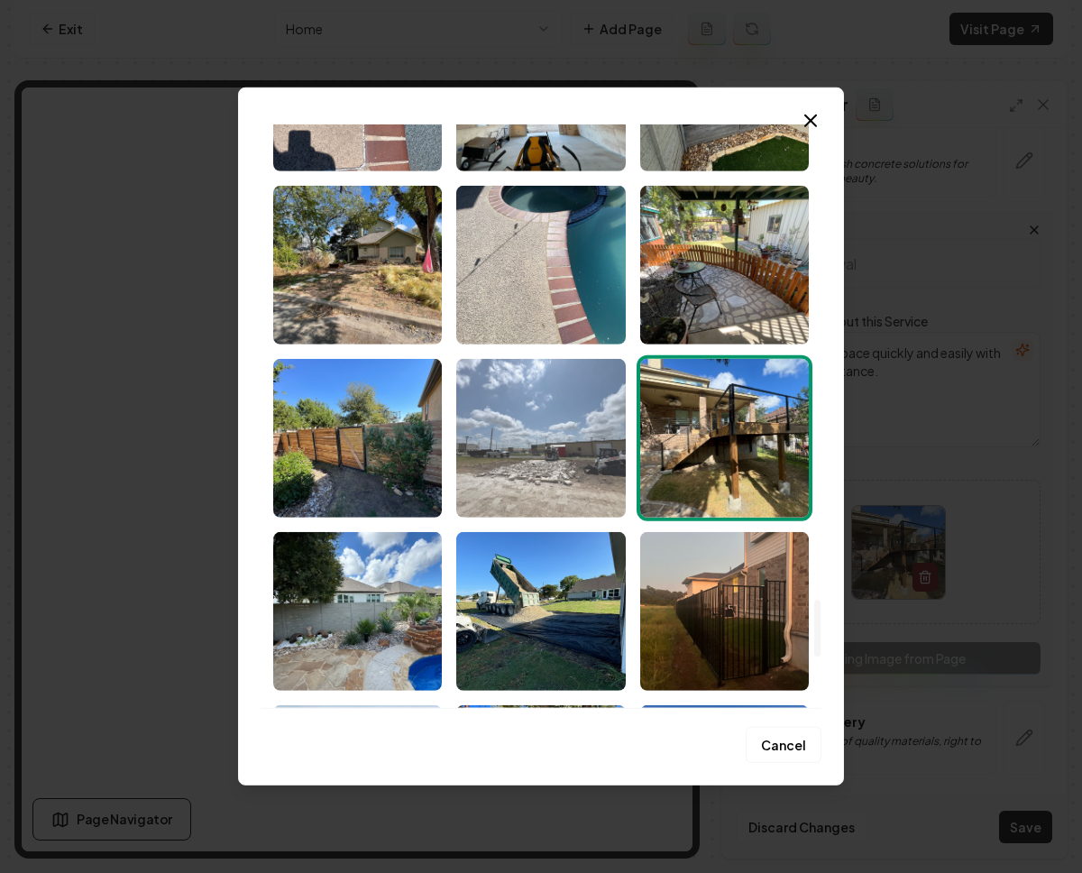
click at [531, 446] on img "Select image image_68c201ac5c7cd75eb8e1f3fe.jpeg" at bounding box center [540, 438] width 169 height 159
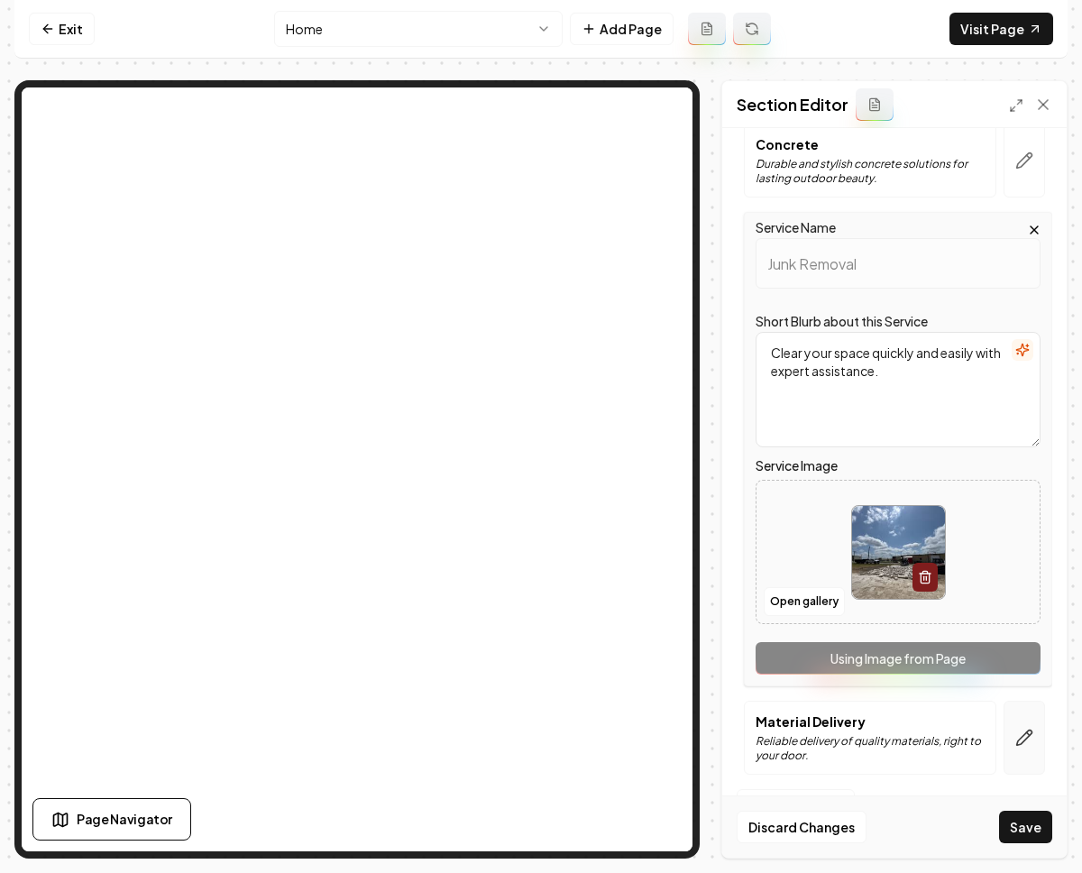
click at [1004, 737] on button "button" at bounding box center [1024, 738] width 41 height 74
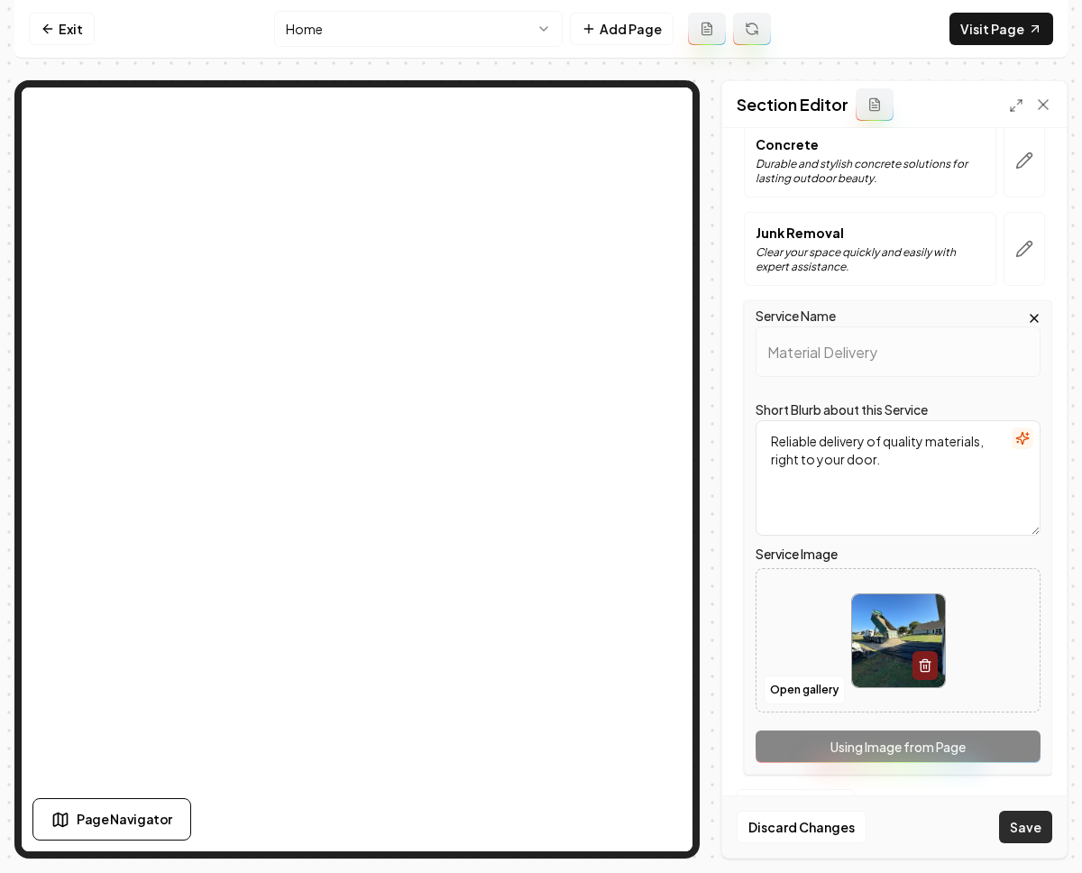
click at [1024, 823] on button "Save" at bounding box center [1025, 827] width 53 height 32
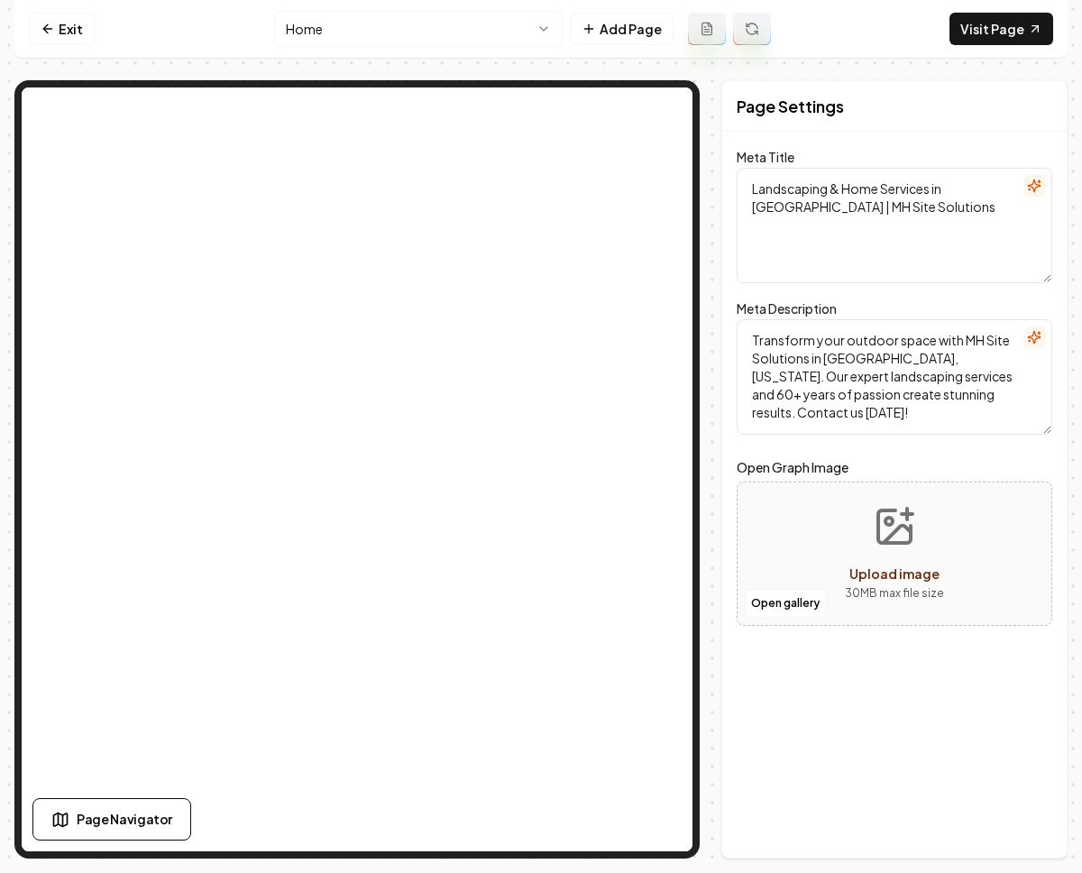
scroll to position [0, 0]
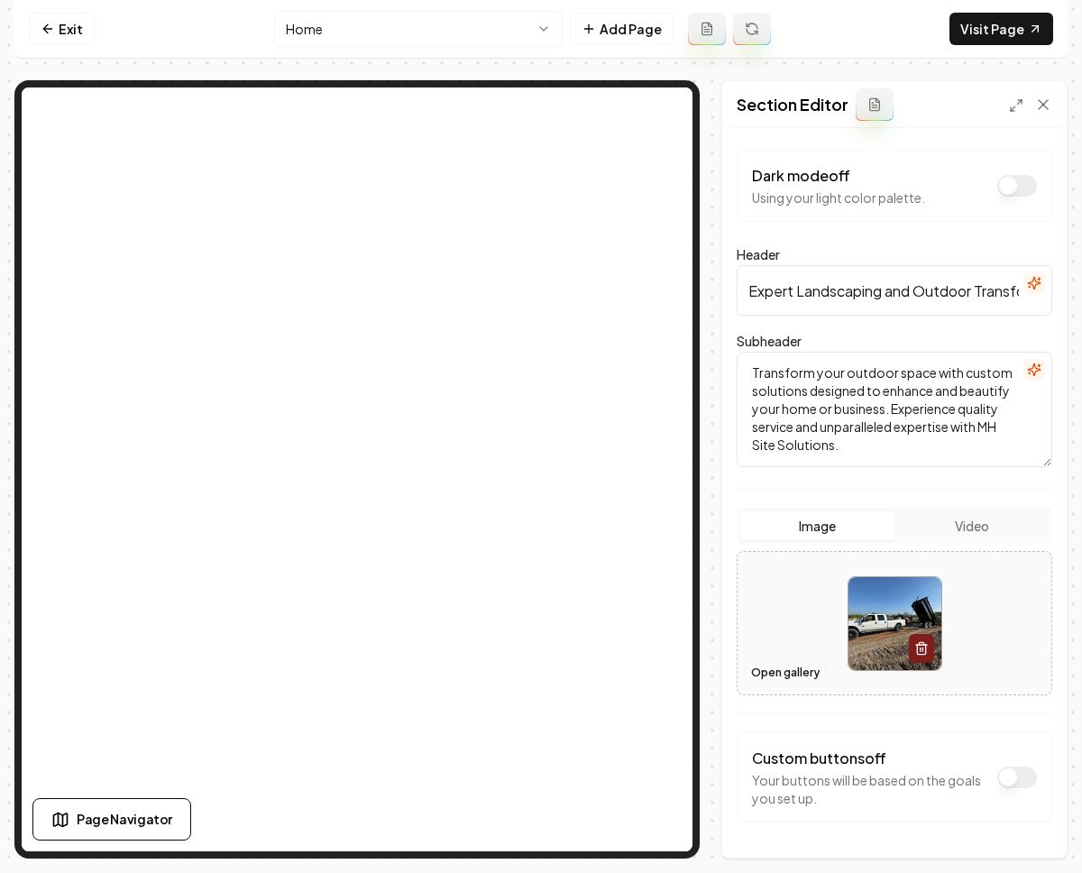
click at [812, 668] on button "Open gallery" at bounding box center [785, 672] width 81 height 29
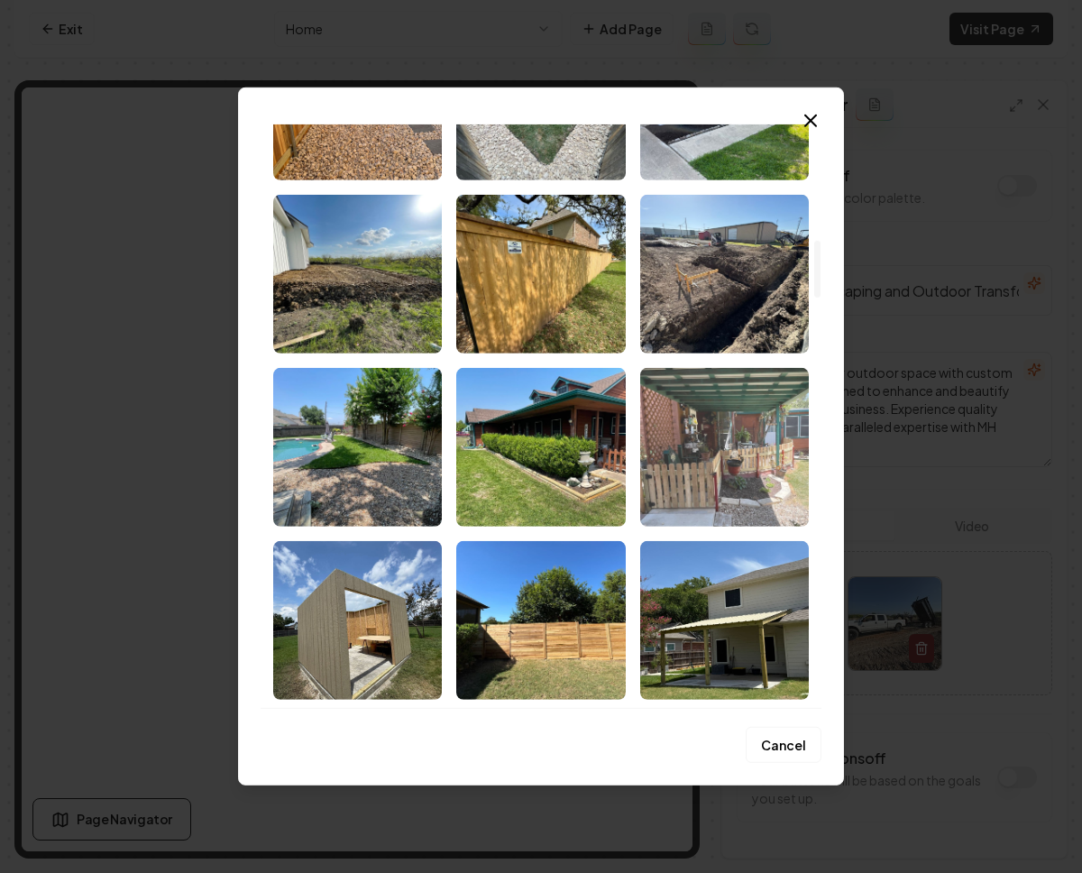
scroll to position [1178, 0]
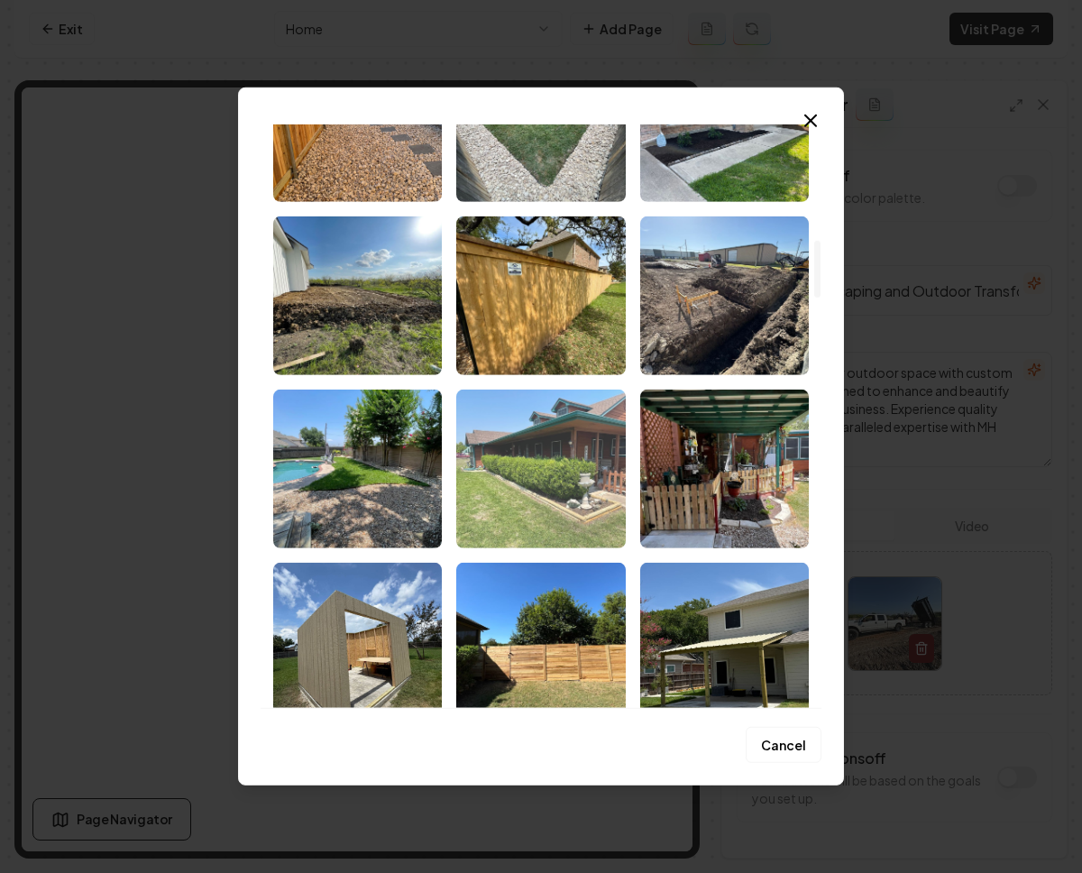
click at [542, 428] on img "Select image image_68c201ad5c7cd75eb8e1fcf5.jpeg" at bounding box center [540, 469] width 169 height 159
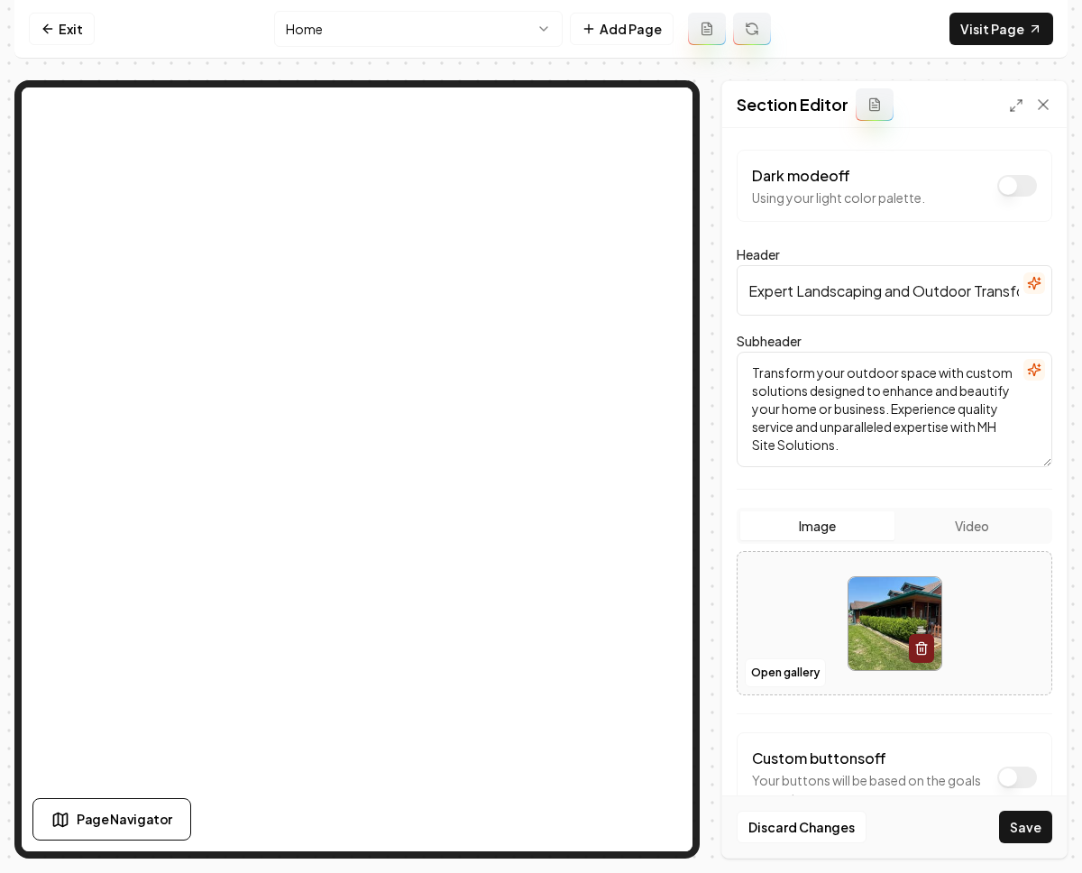
click at [1027, 822] on button "Save" at bounding box center [1025, 827] width 53 height 32
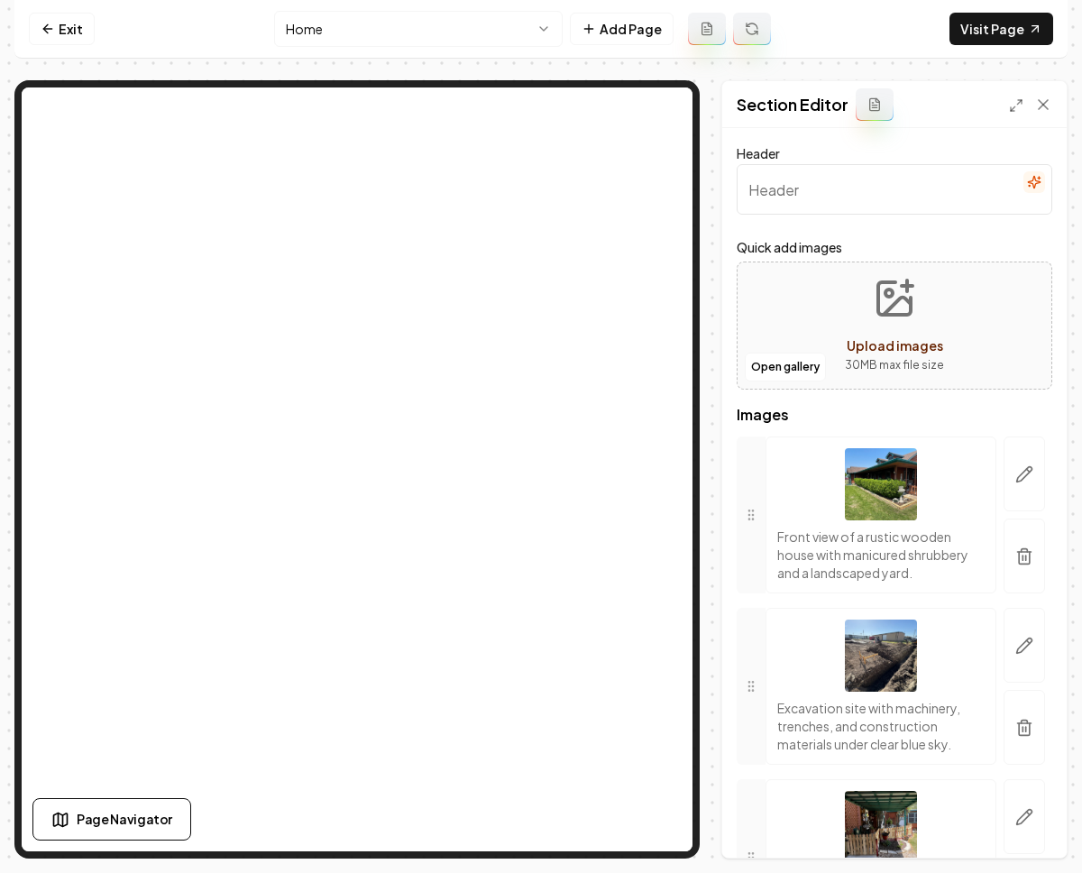
click at [785, 192] on input "Header" at bounding box center [895, 189] width 316 height 51
type input "Photo Gallery"
click at [1040, 817] on button "Save" at bounding box center [1025, 827] width 53 height 32
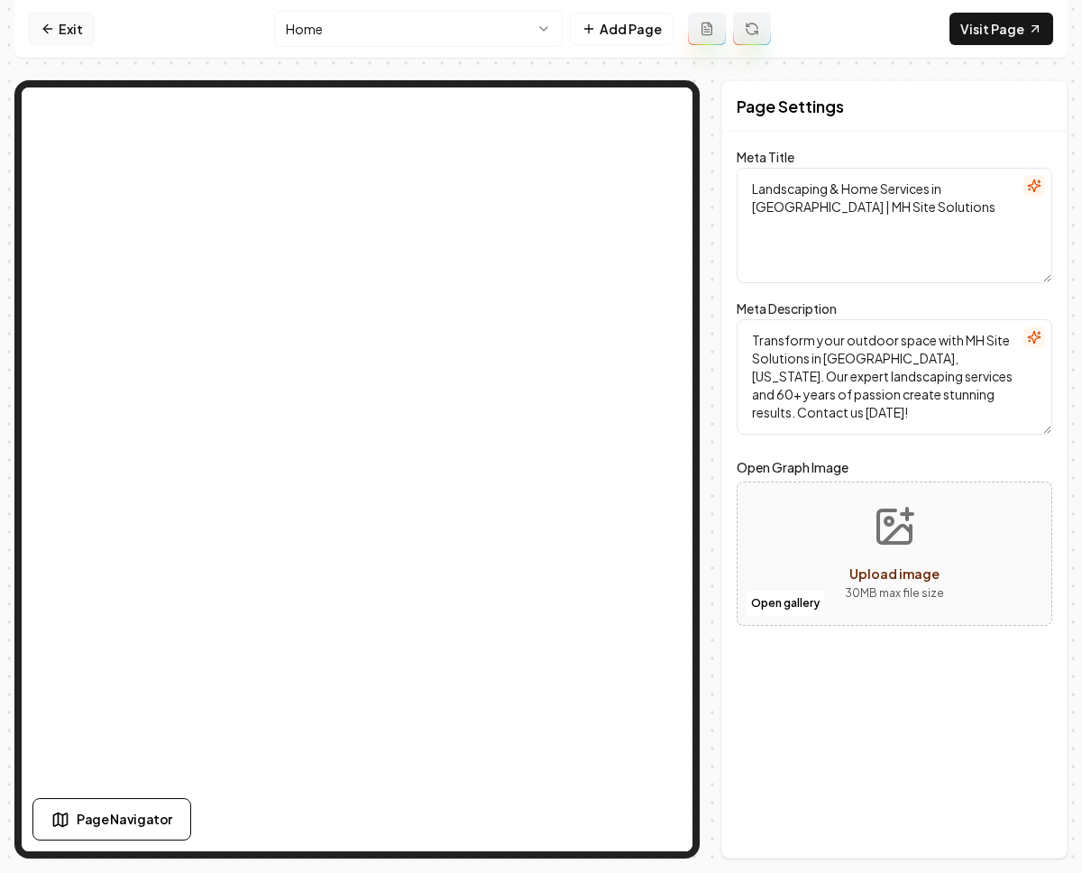
click at [63, 29] on link "Exit" at bounding box center [62, 29] width 66 height 32
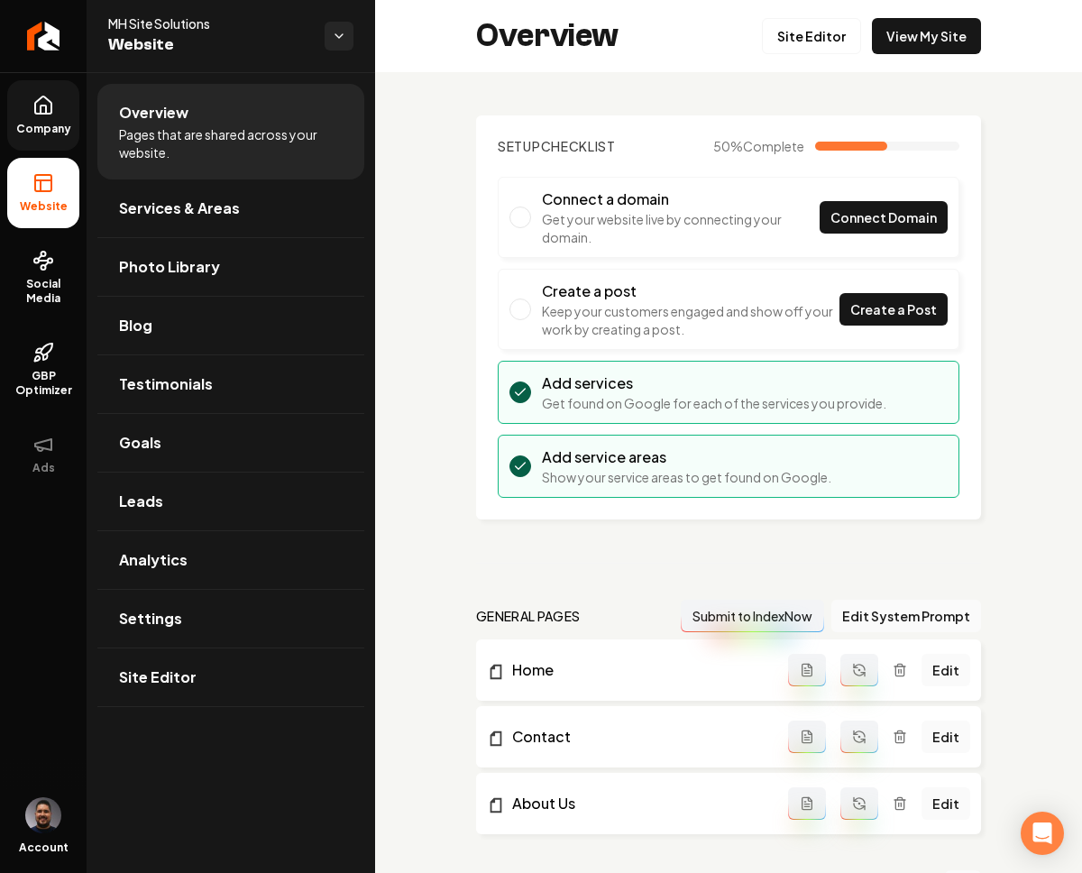
click at [59, 148] on link "Company" at bounding box center [43, 115] width 72 height 70
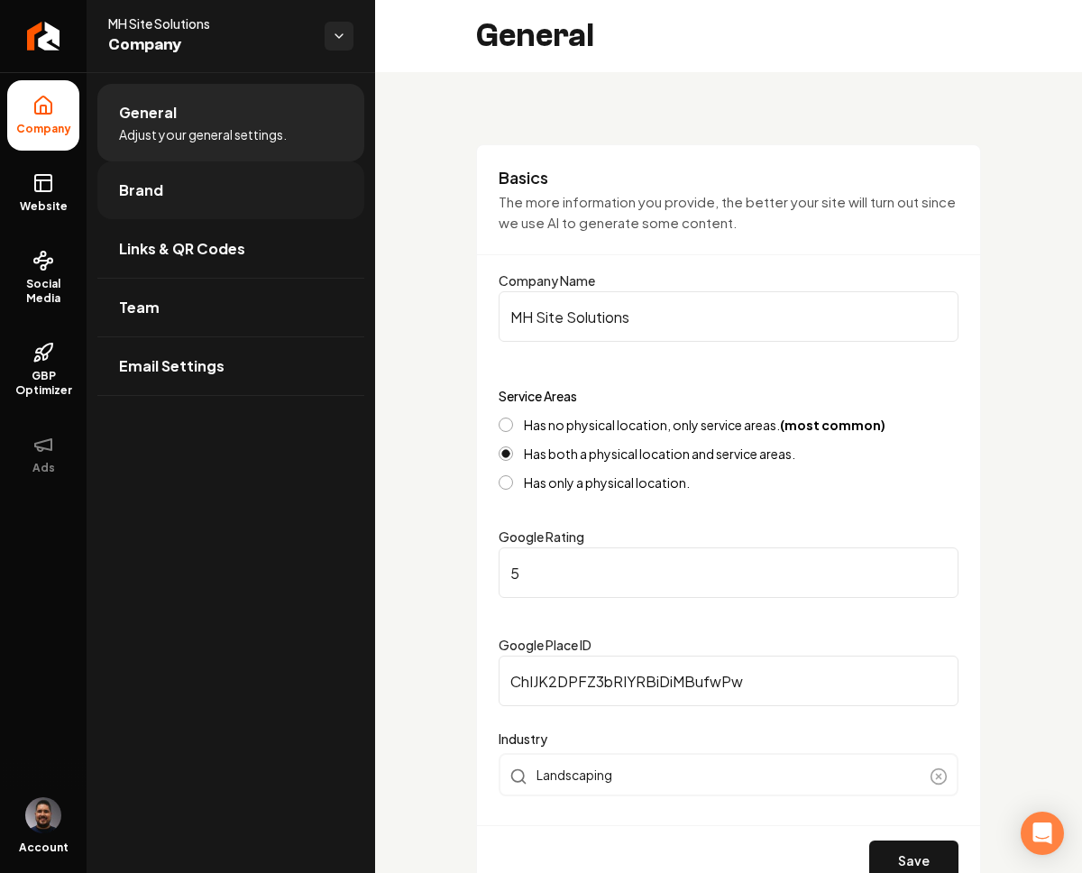
click at [206, 201] on link "Brand" at bounding box center [230, 190] width 267 height 58
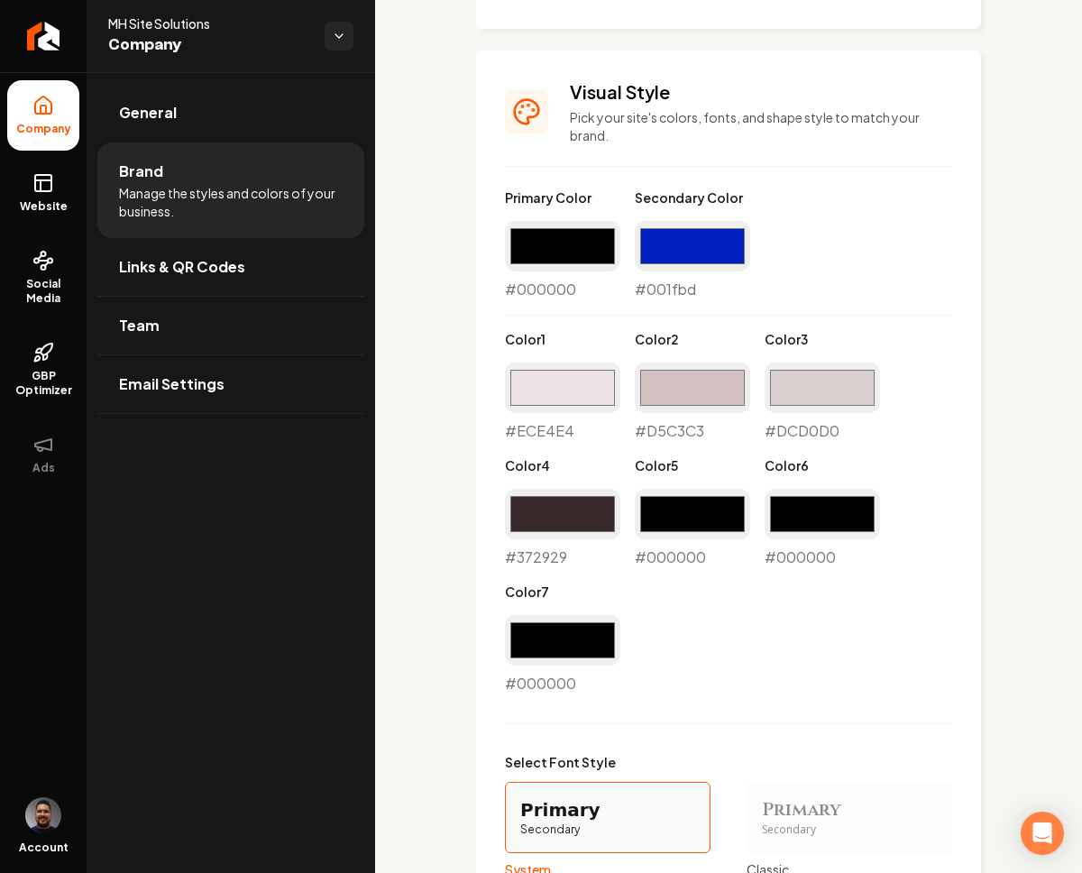
scroll to position [1473, 0]
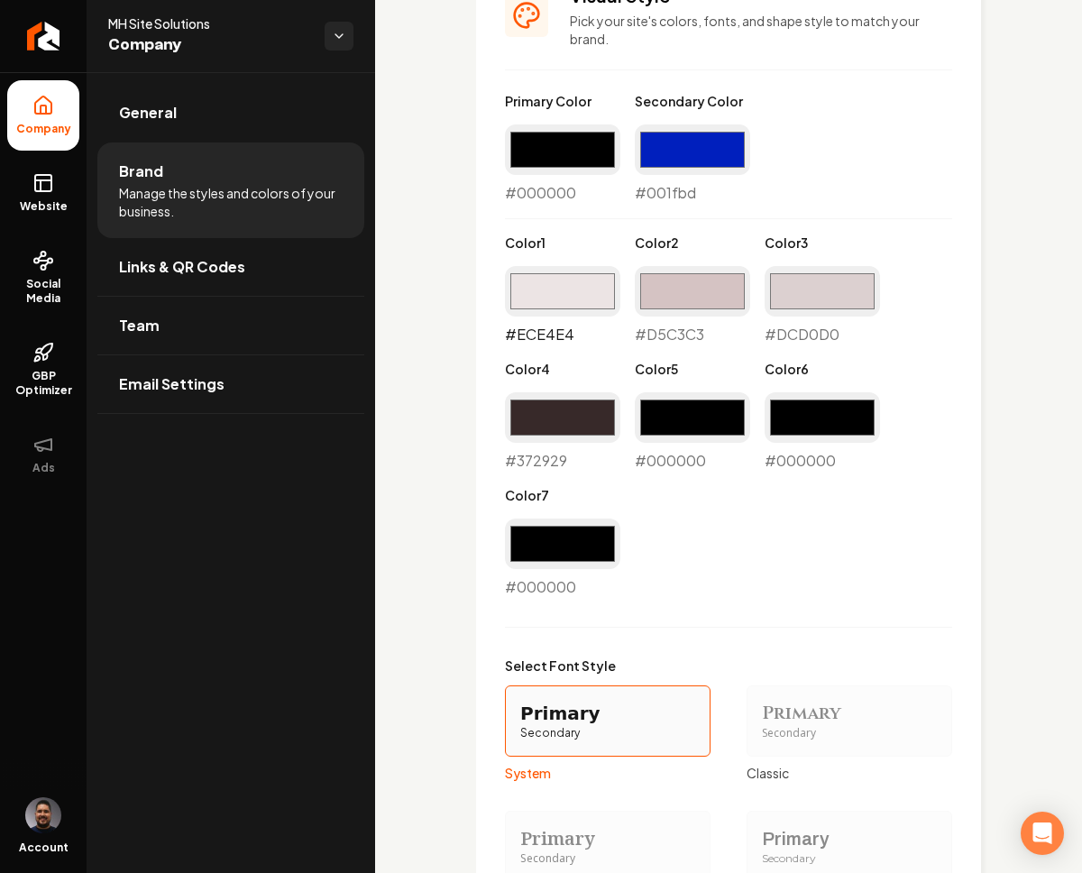
click at [596, 290] on input "#ece4e4" at bounding box center [562, 291] width 115 height 51
type input "#d7e9f9"
click at [880, 328] on div "Primary Color #000000 #000000 Secondary Color #001fbd #001fbd Color 1 #d7e9f9 #…" at bounding box center [728, 345] width 447 height 506
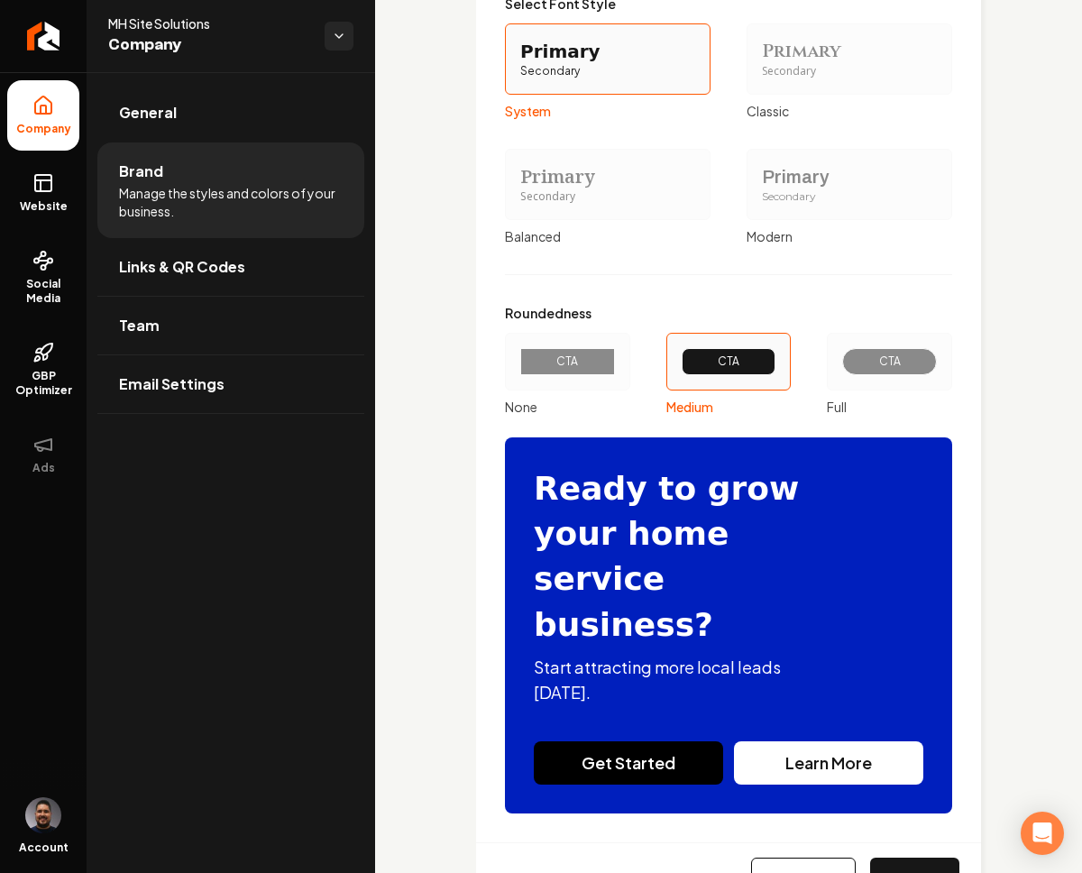
scroll to position [2172, 0]
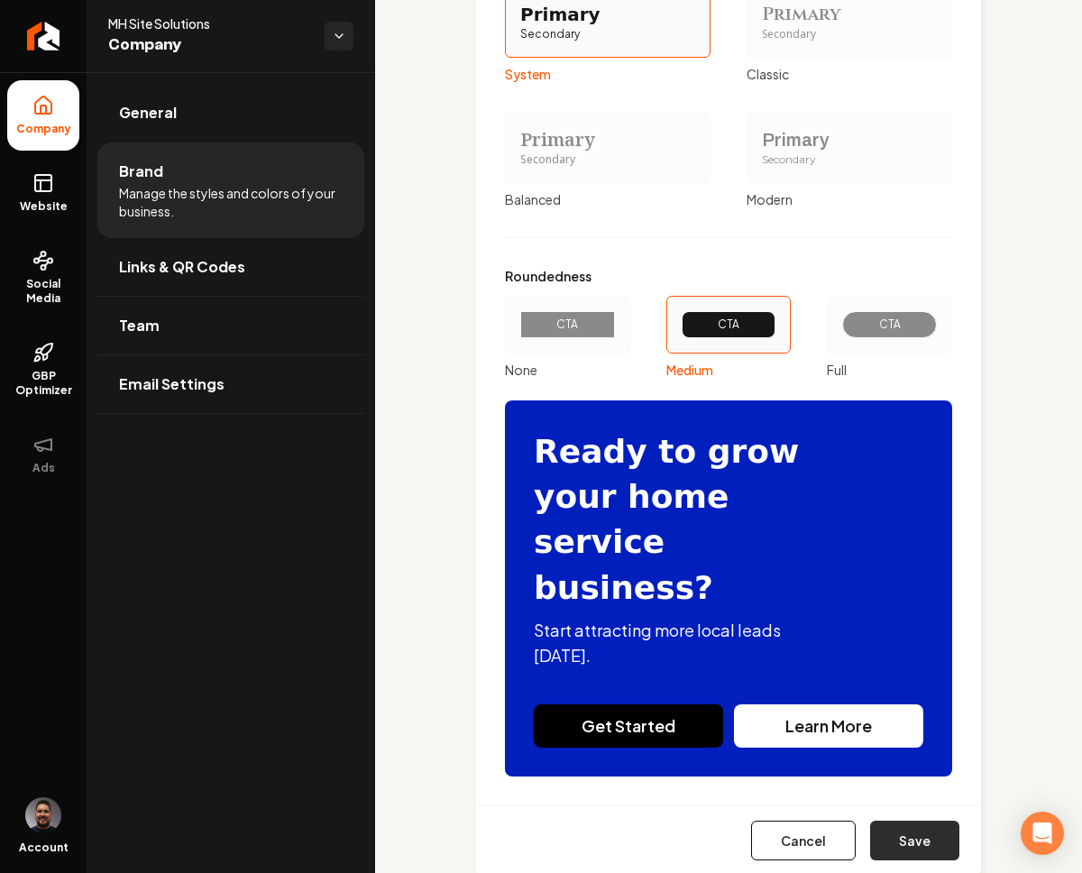
click at [898, 821] on button "Save" at bounding box center [914, 841] width 89 height 40
type input "#d5c3c3"
type input "#dcd0d0"
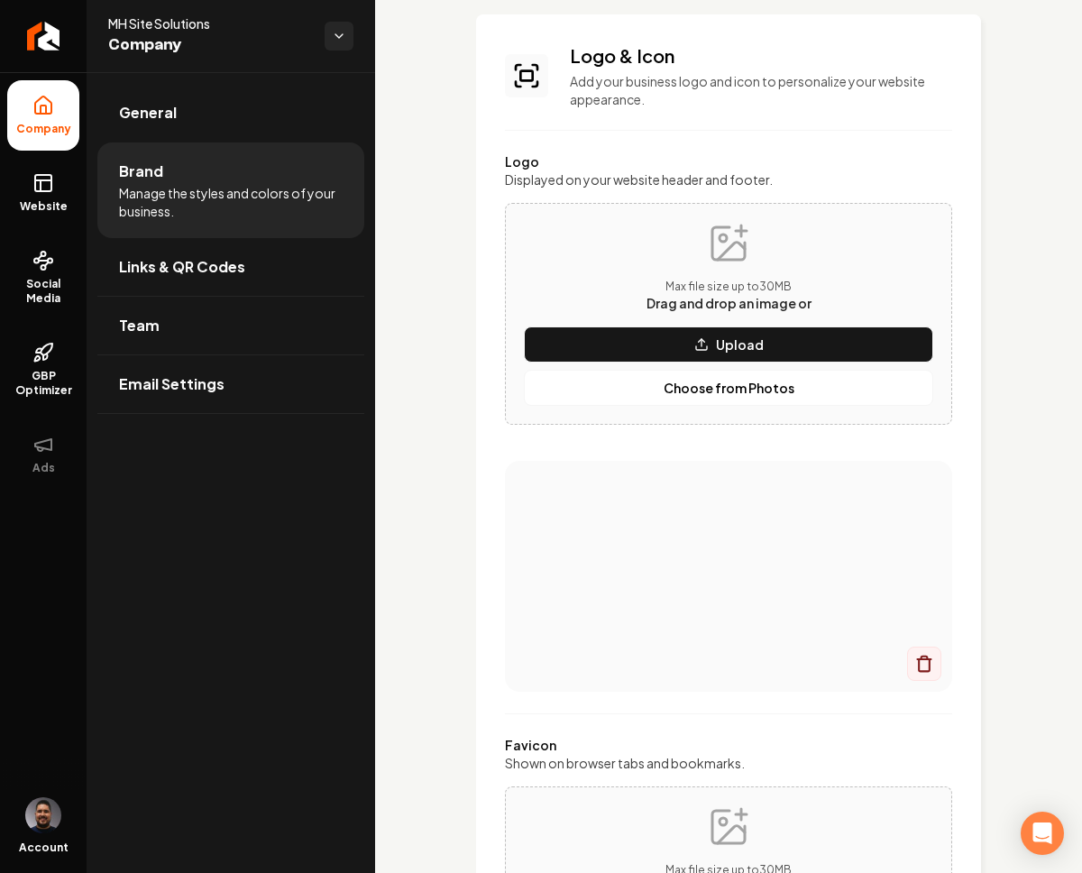
scroll to position [0, 0]
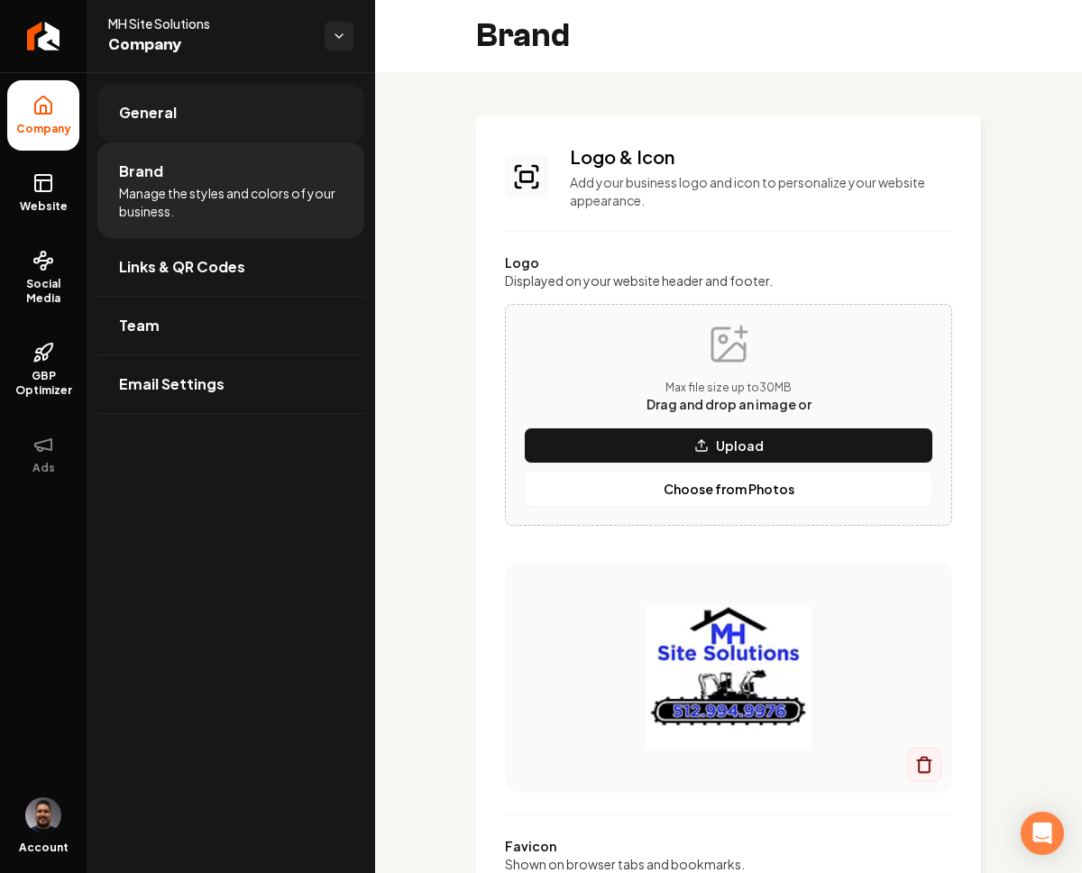
click at [143, 115] on span "General" at bounding box center [148, 113] width 58 height 22
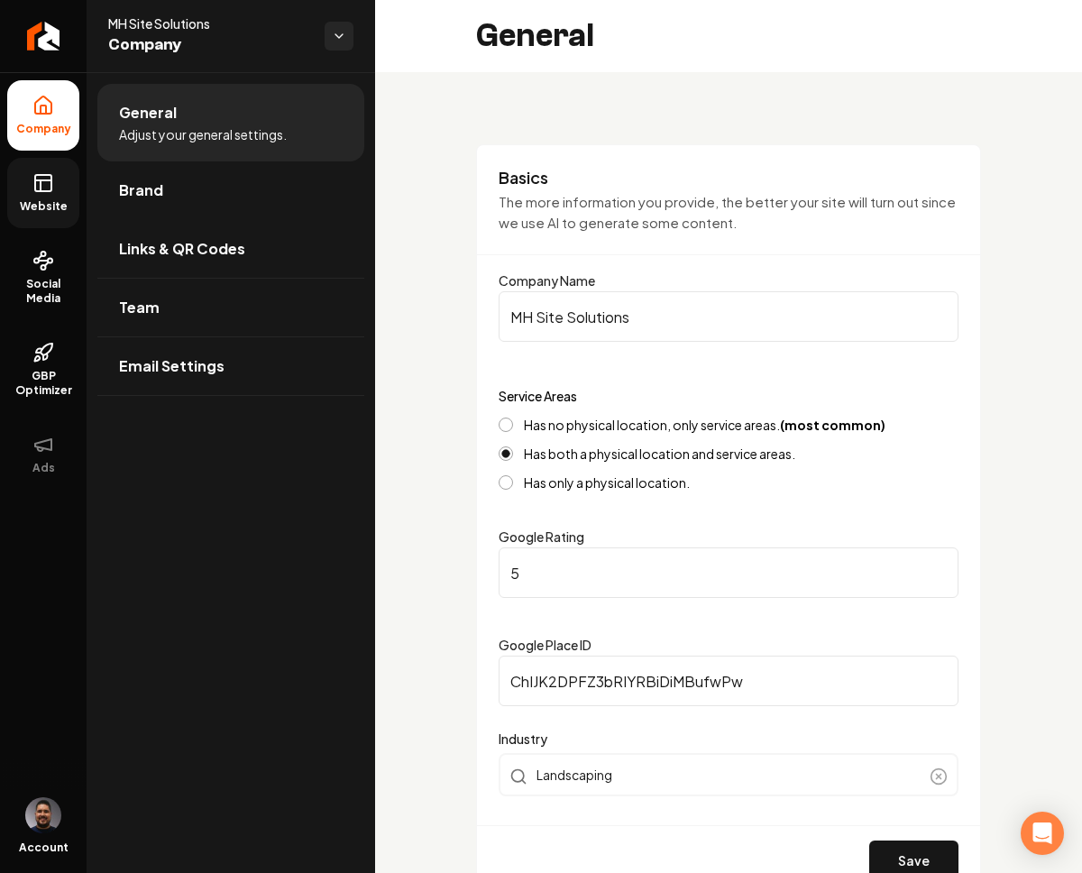
click at [41, 205] on span "Website" at bounding box center [44, 206] width 62 height 14
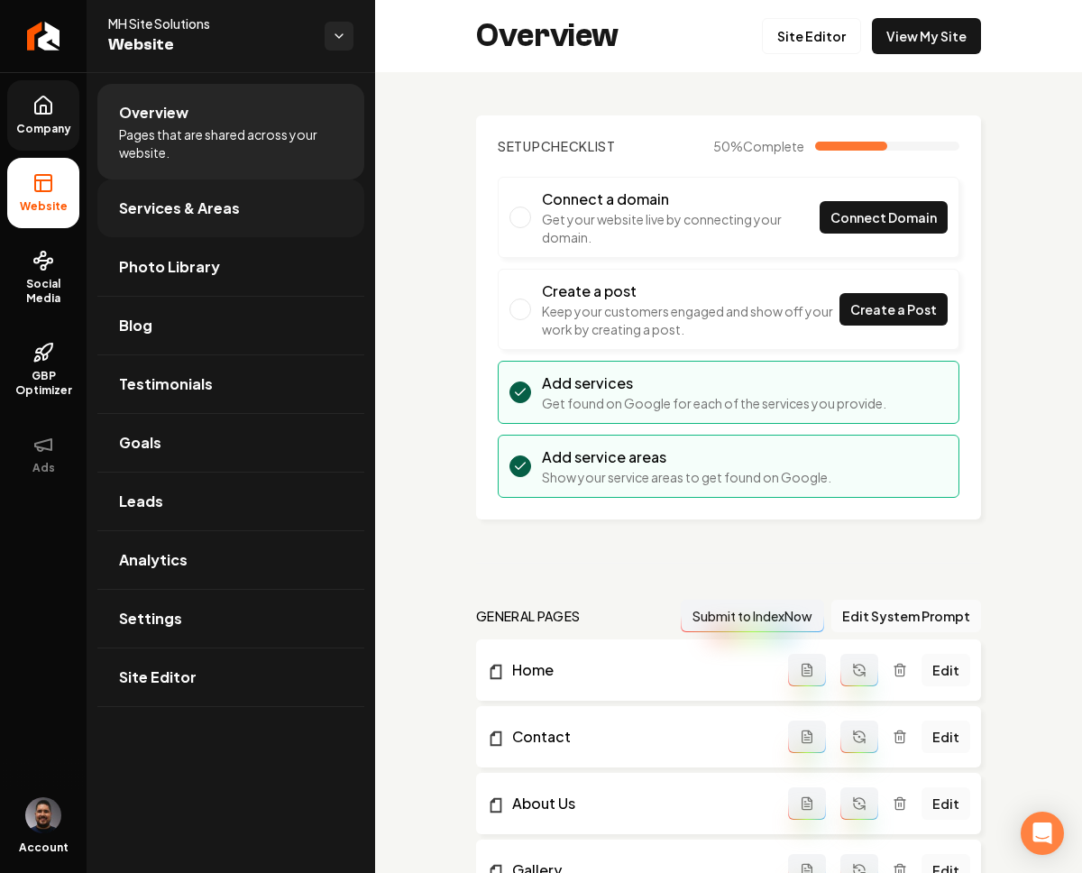
click at [152, 211] on span "Services & Areas" at bounding box center [179, 209] width 121 height 22
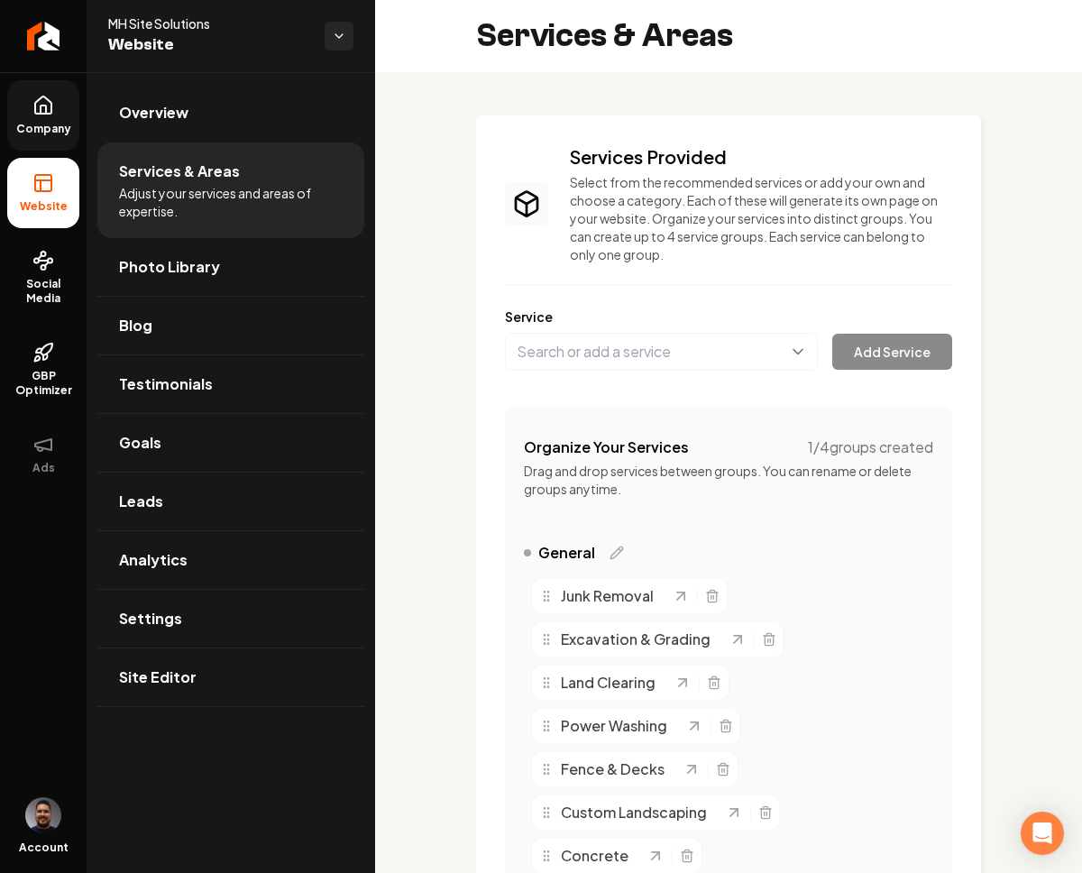
click at [603, 345] on button "Main content area" at bounding box center [661, 352] width 313 height 38
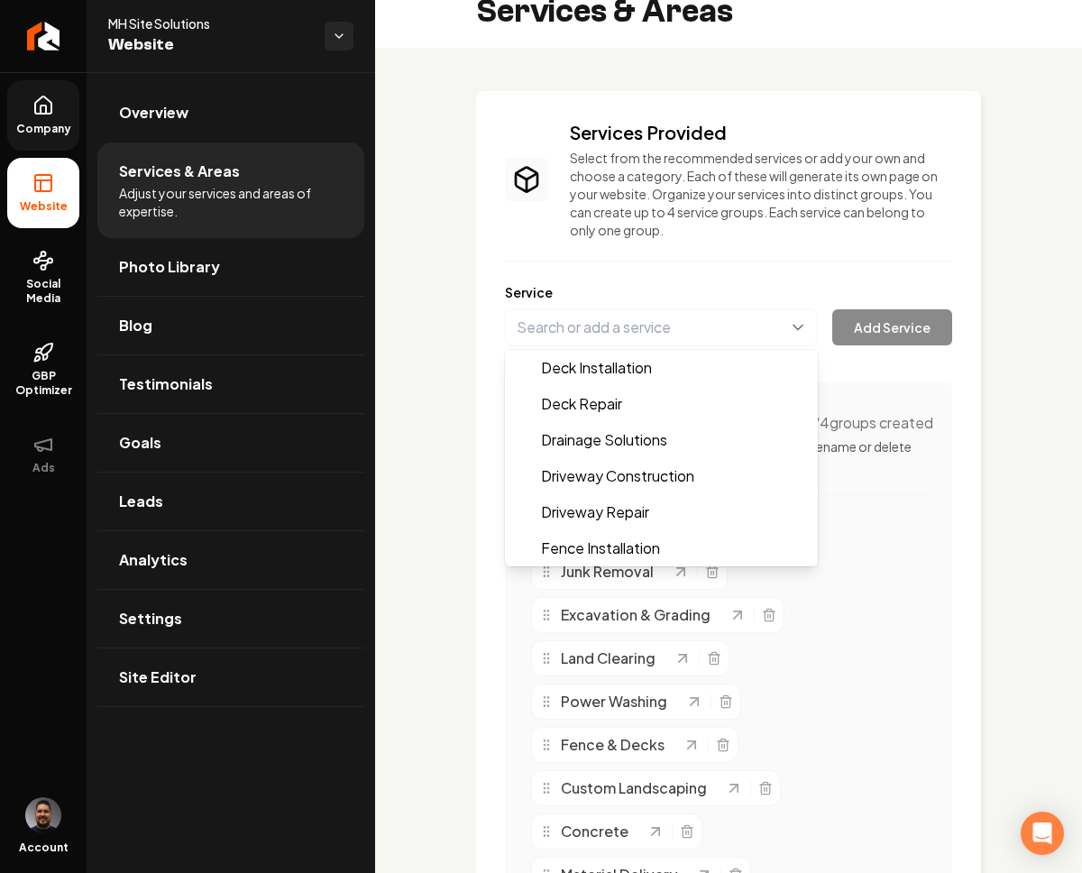
scroll to position [53, 0]
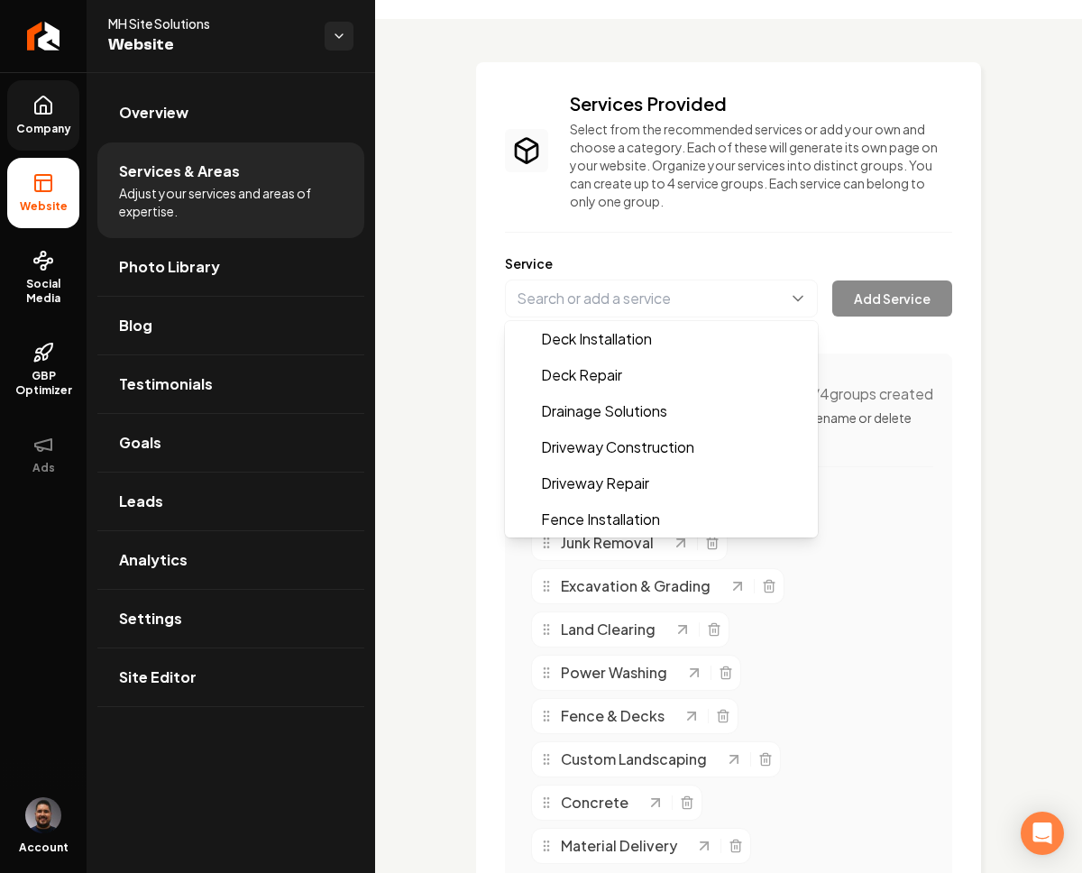
click at [505, 604] on div "Services Provided Select from the recommended services or add your own and choo…" at bounding box center [728, 543] width 447 height 905
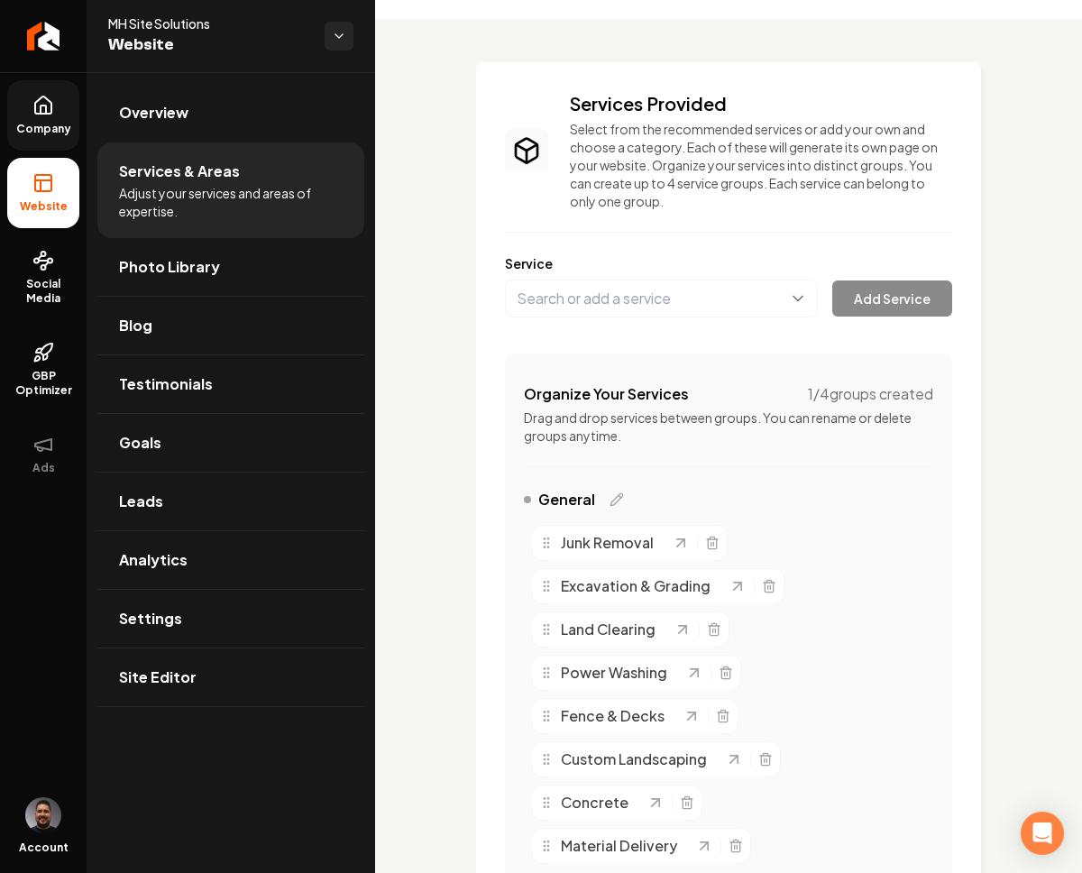
scroll to position [559, 0]
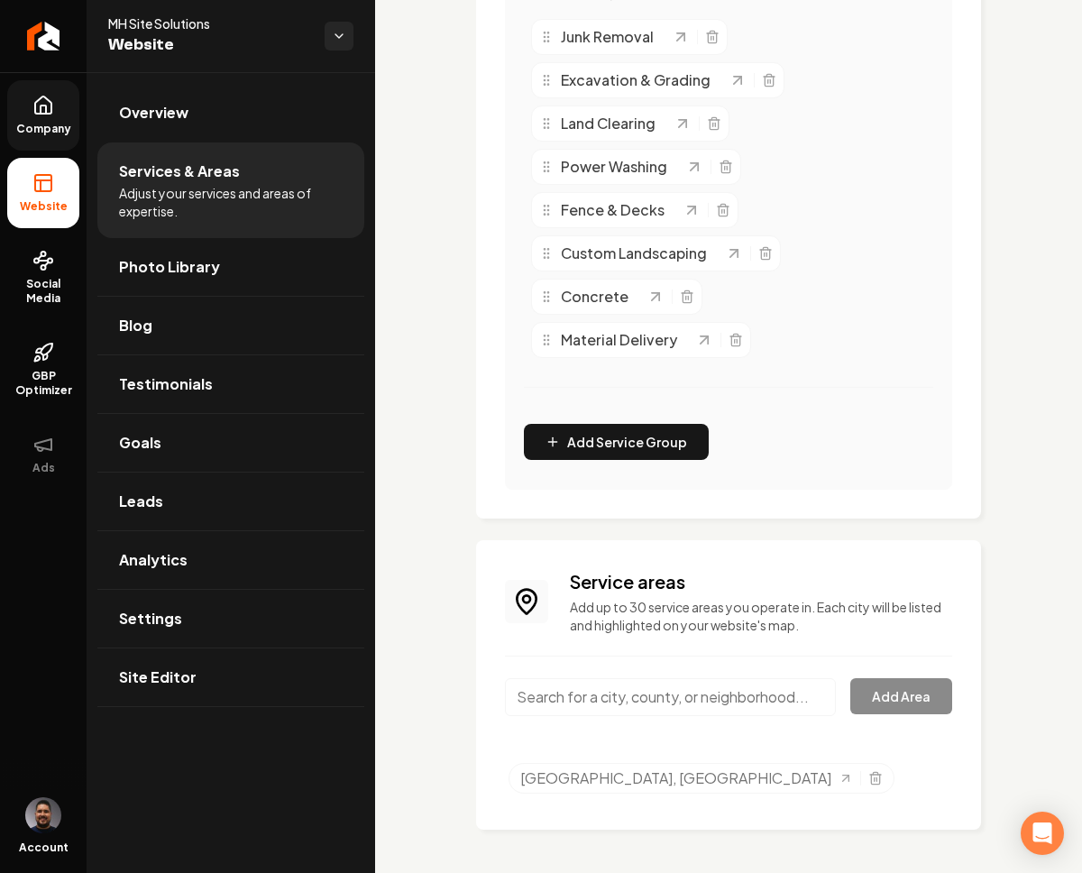
click at [572, 706] on input "Main content area" at bounding box center [670, 697] width 331 height 38
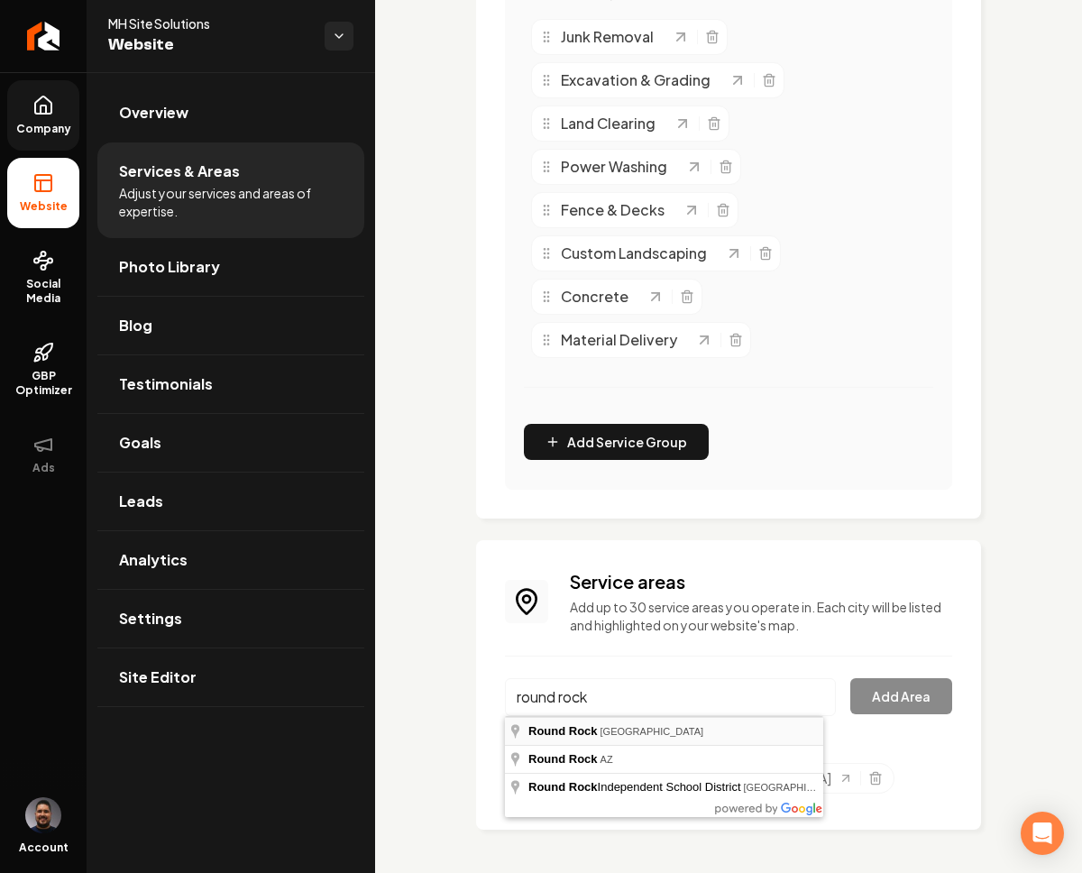
type input "[GEOGRAPHIC_DATA], [GEOGRAPHIC_DATA]"
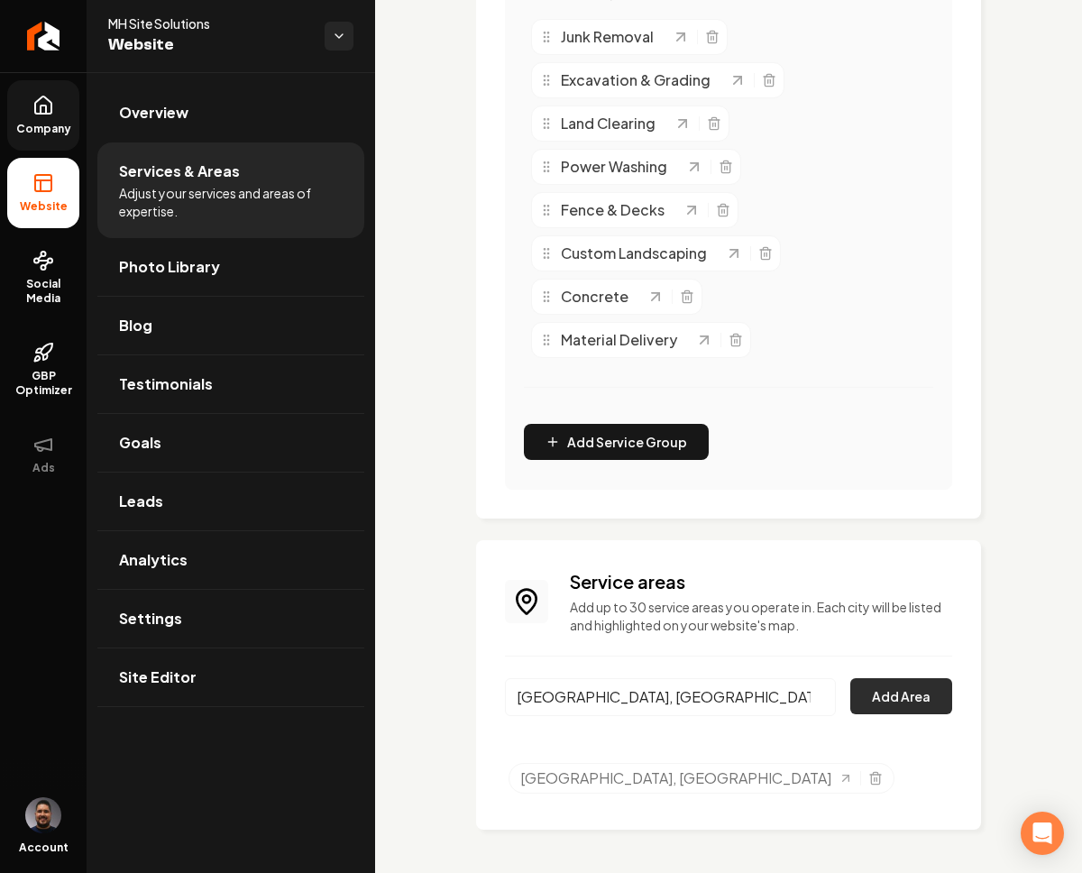
click at [870, 694] on button "Add Area" at bounding box center [902, 696] width 102 height 36
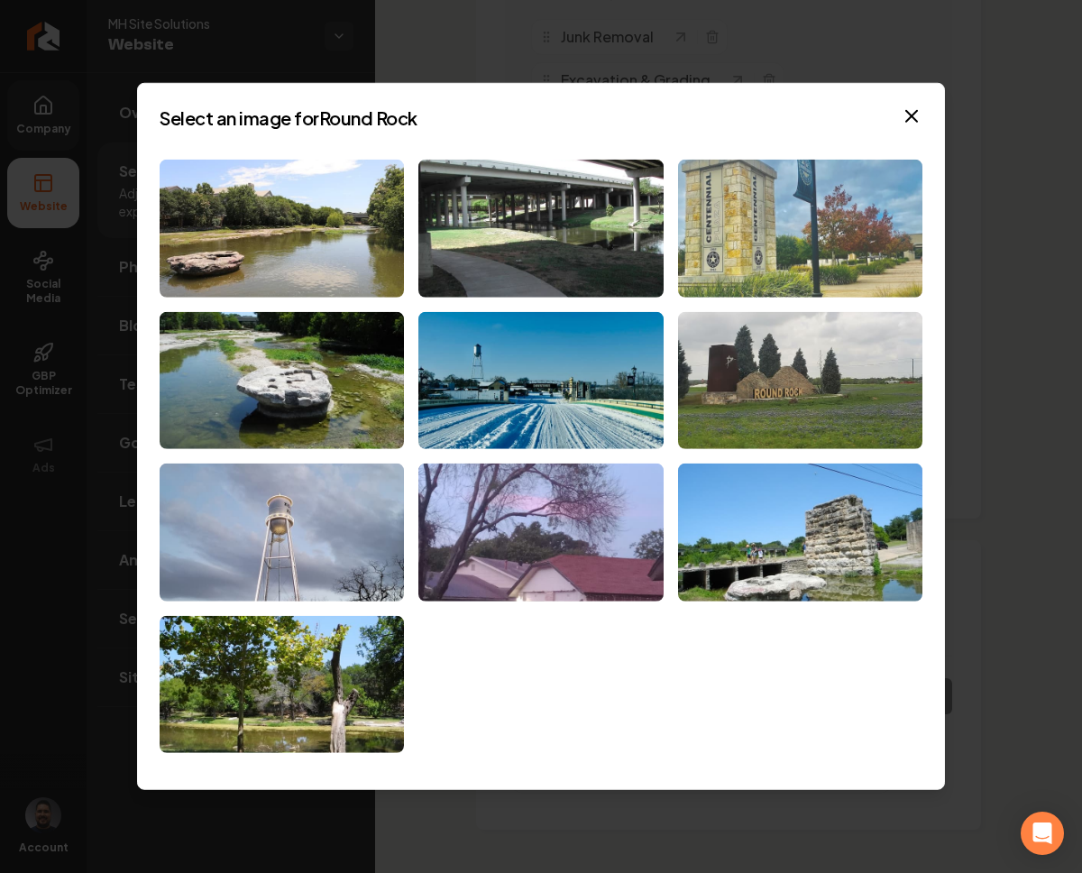
click at [721, 214] on img at bounding box center [800, 229] width 244 height 138
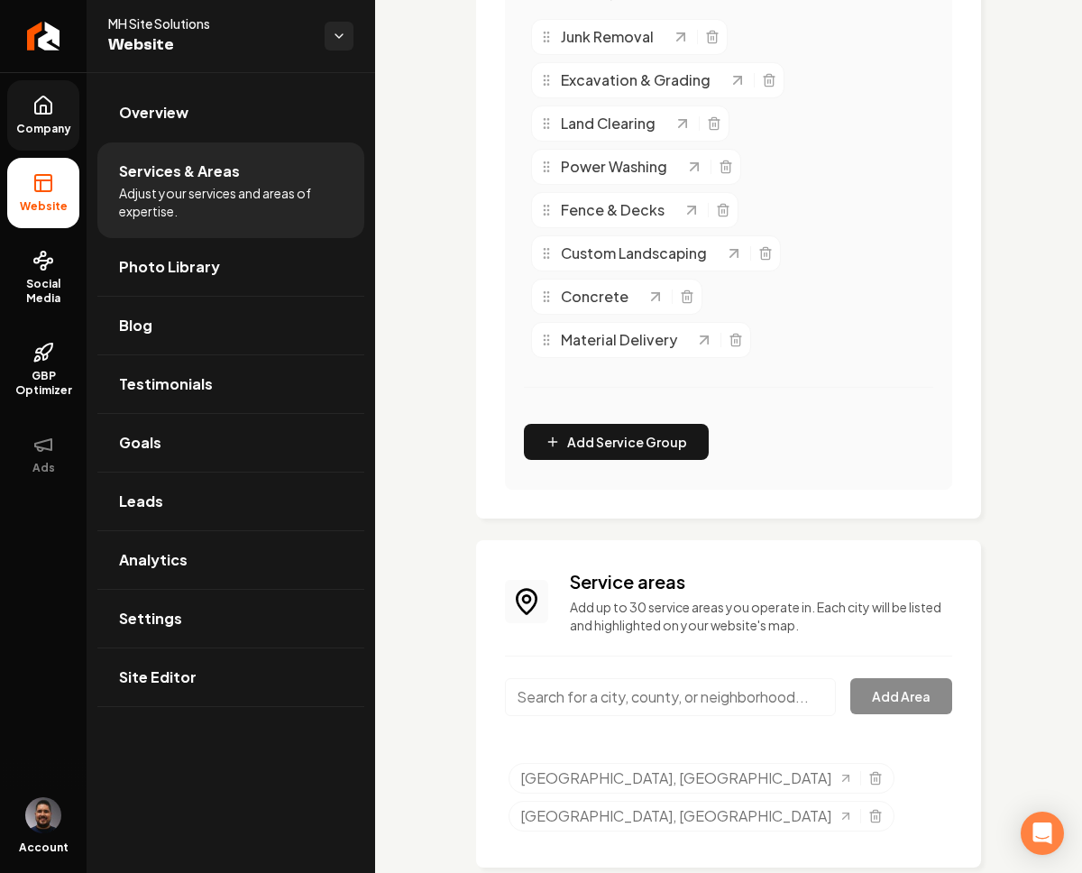
click at [682, 697] on input "Main content area" at bounding box center [670, 697] width 331 height 38
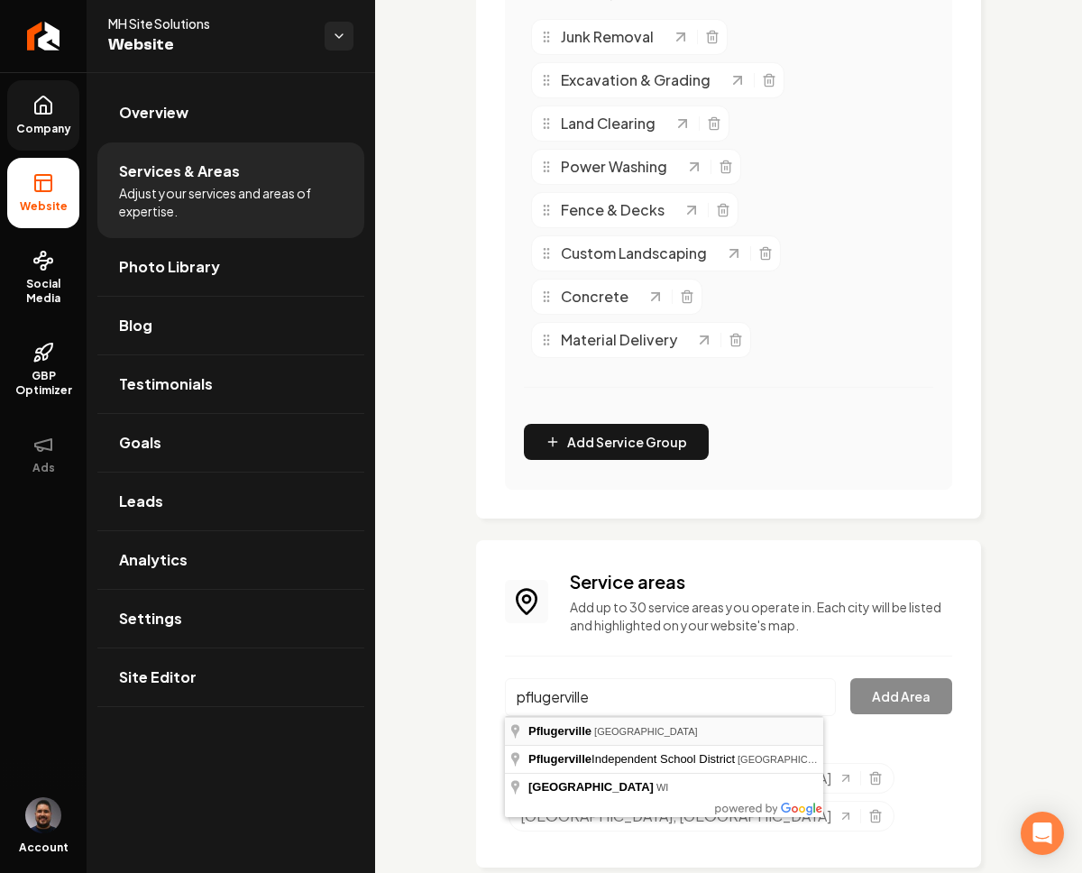
type input "Pflugerville, TX"
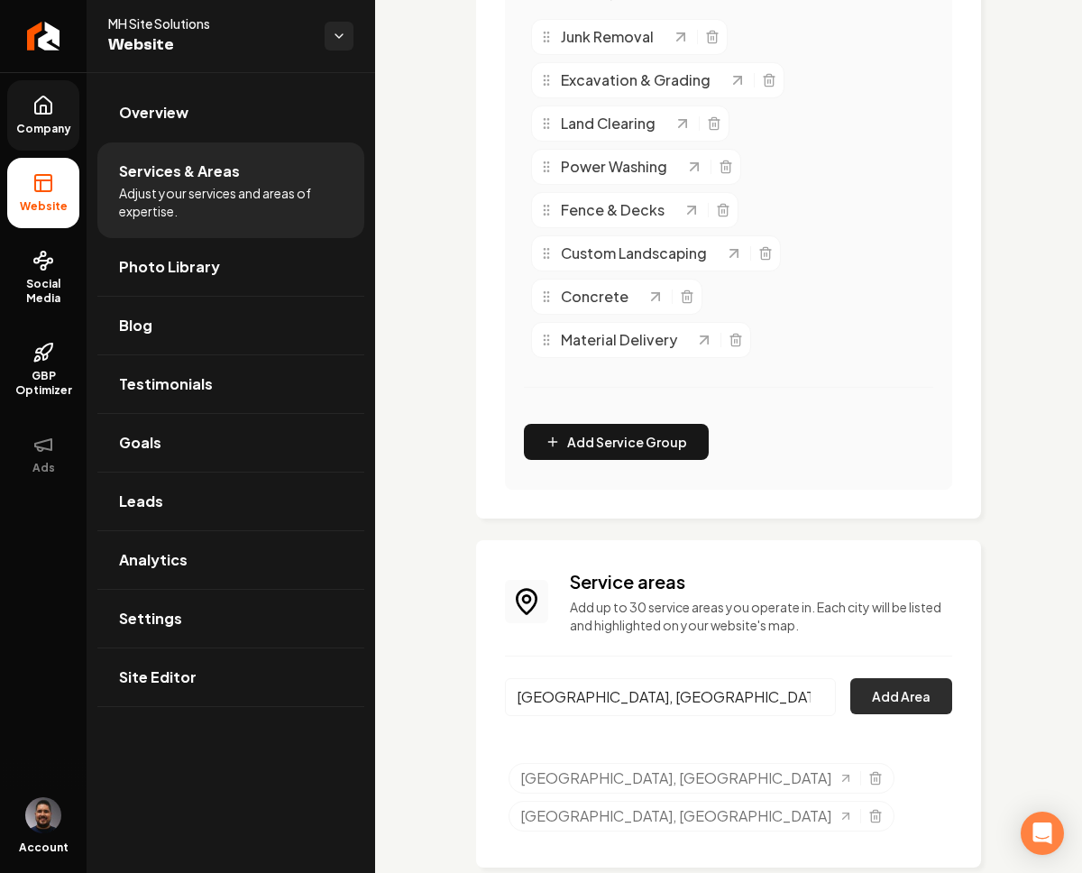
click at [876, 684] on button "Add Area" at bounding box center [902, 696] width 102 height 36
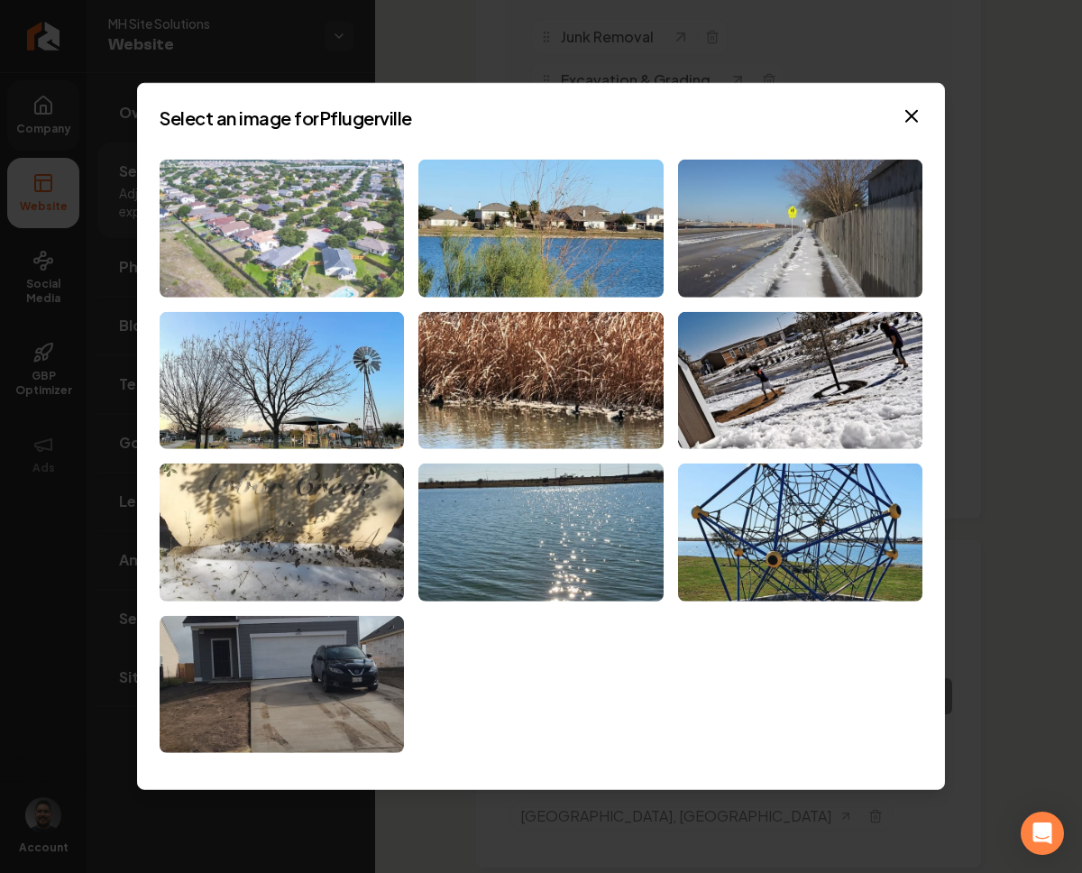
click at [326, 260] on img at bounding box center [282, 229] width 244 height 138
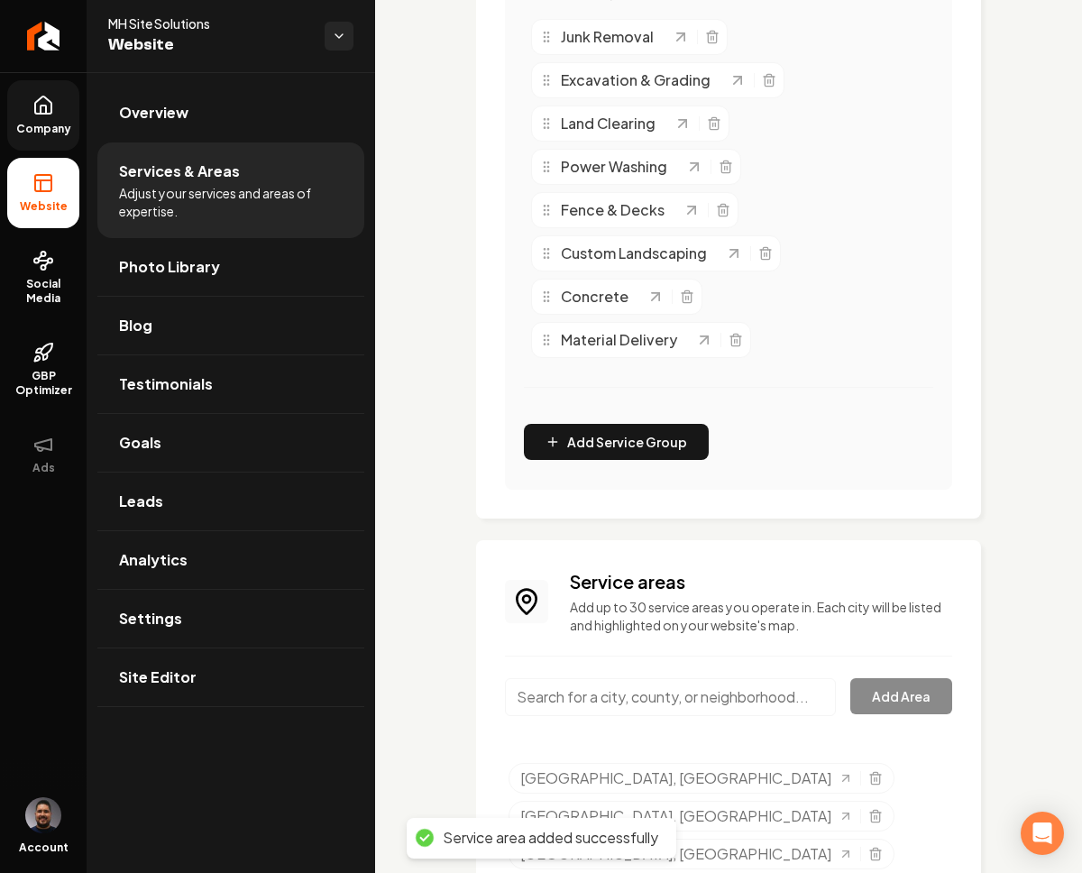
click at [761, 713] on input "Main content area" at bounding box center [670, 697] width 331 height 38
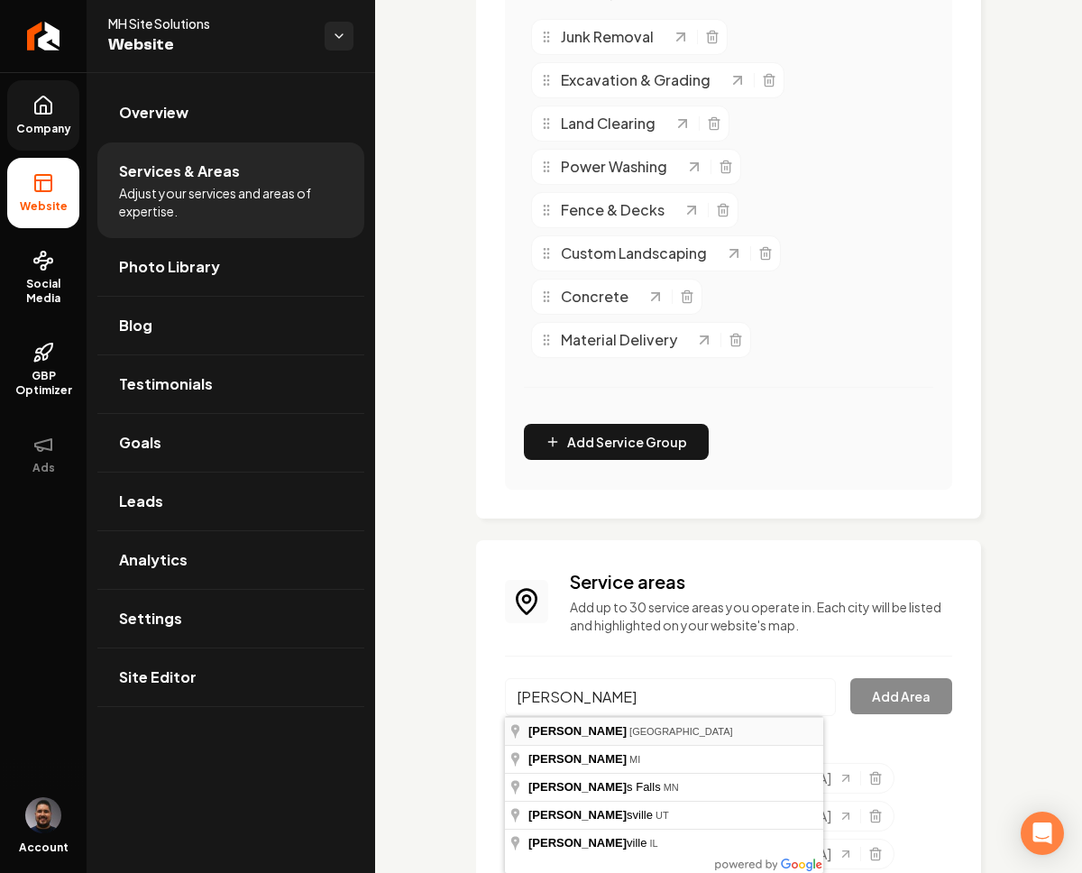
type input "Taylor, TX"
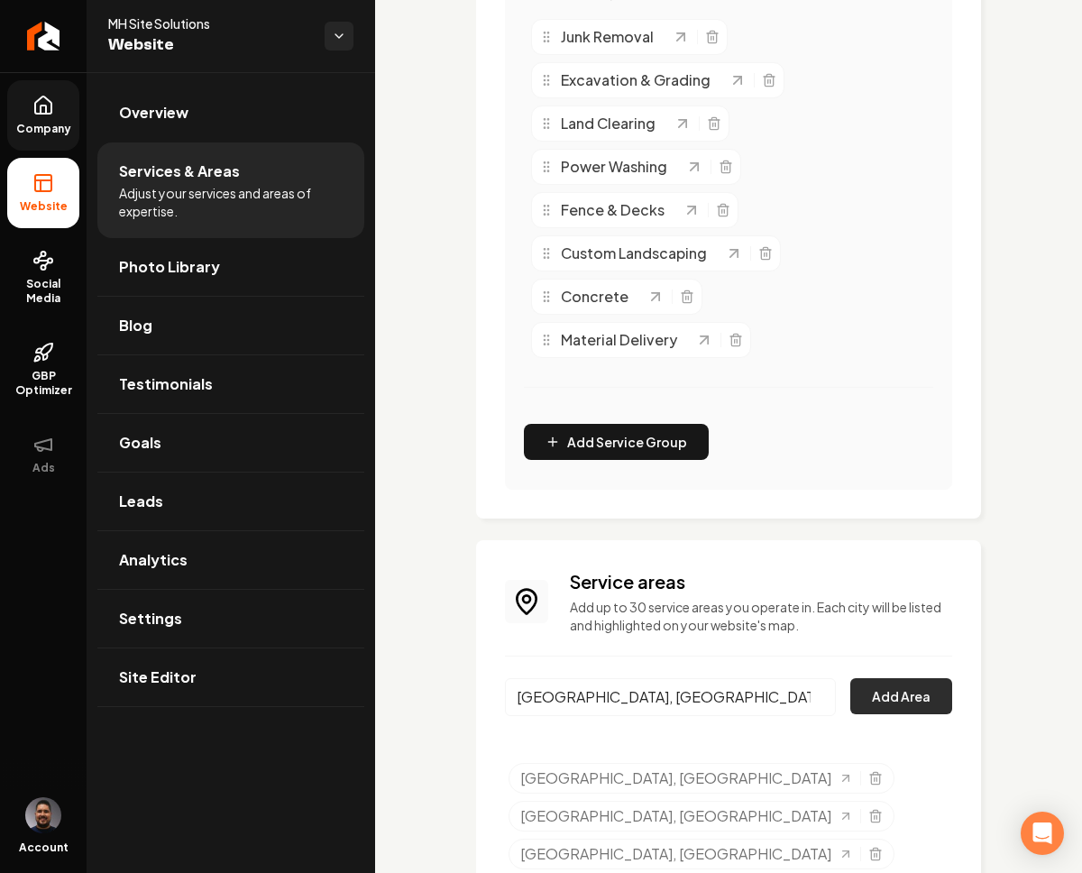
click at [897, 681] on button "Add Area" at bounding box center [902, 696] width 102 height 36
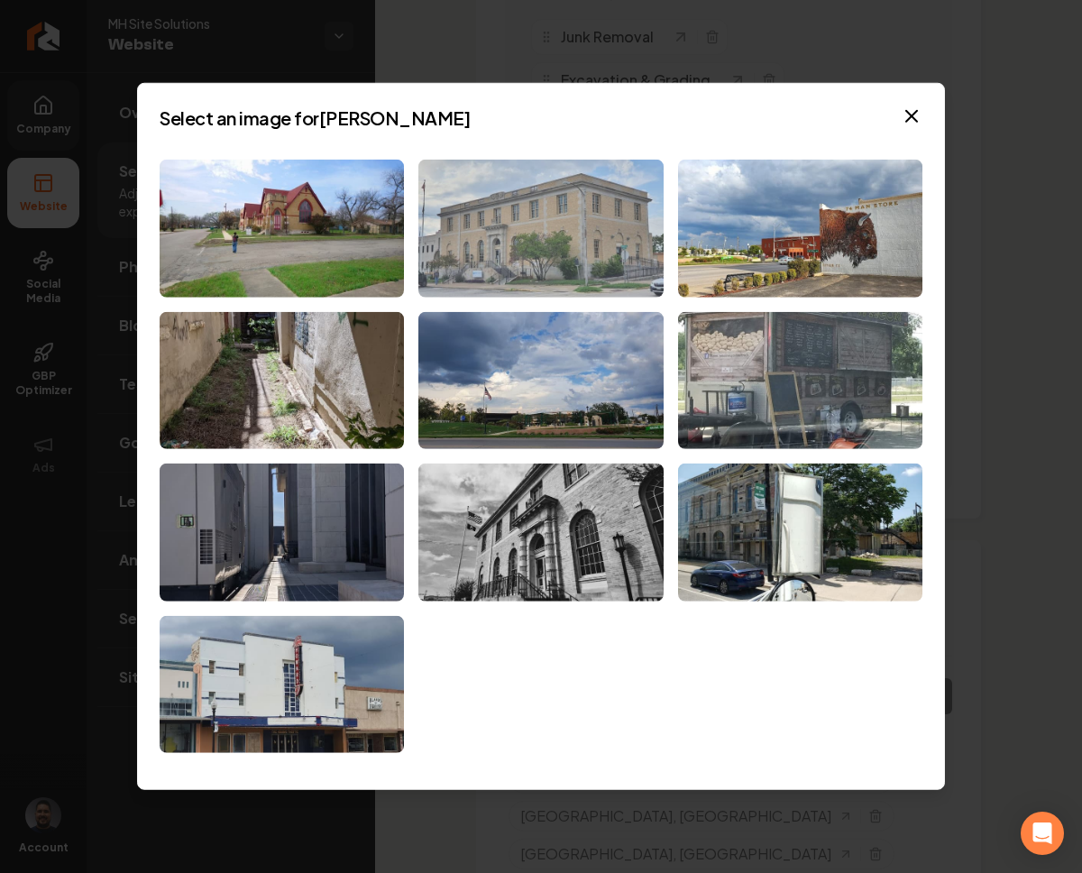
click at [550, 268] on img at bounding box center [541, 229] width 244 height 138
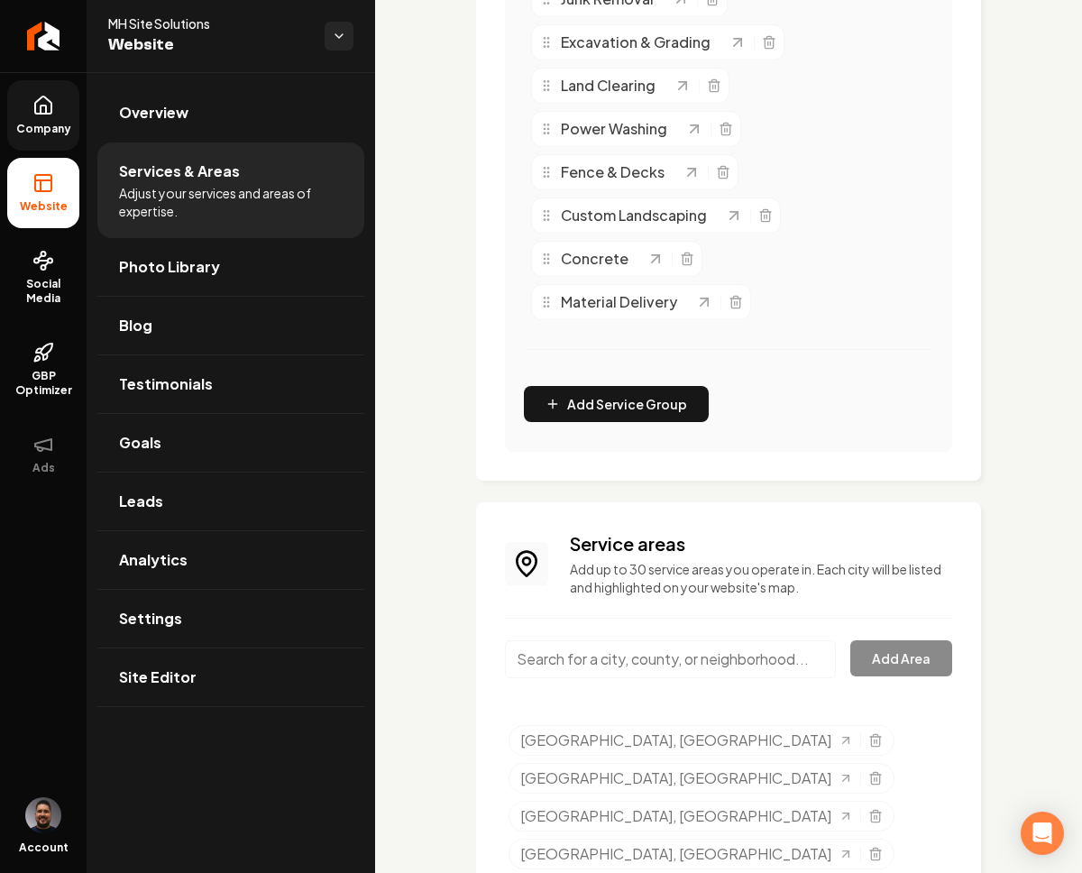
scroll to position [0, 0]
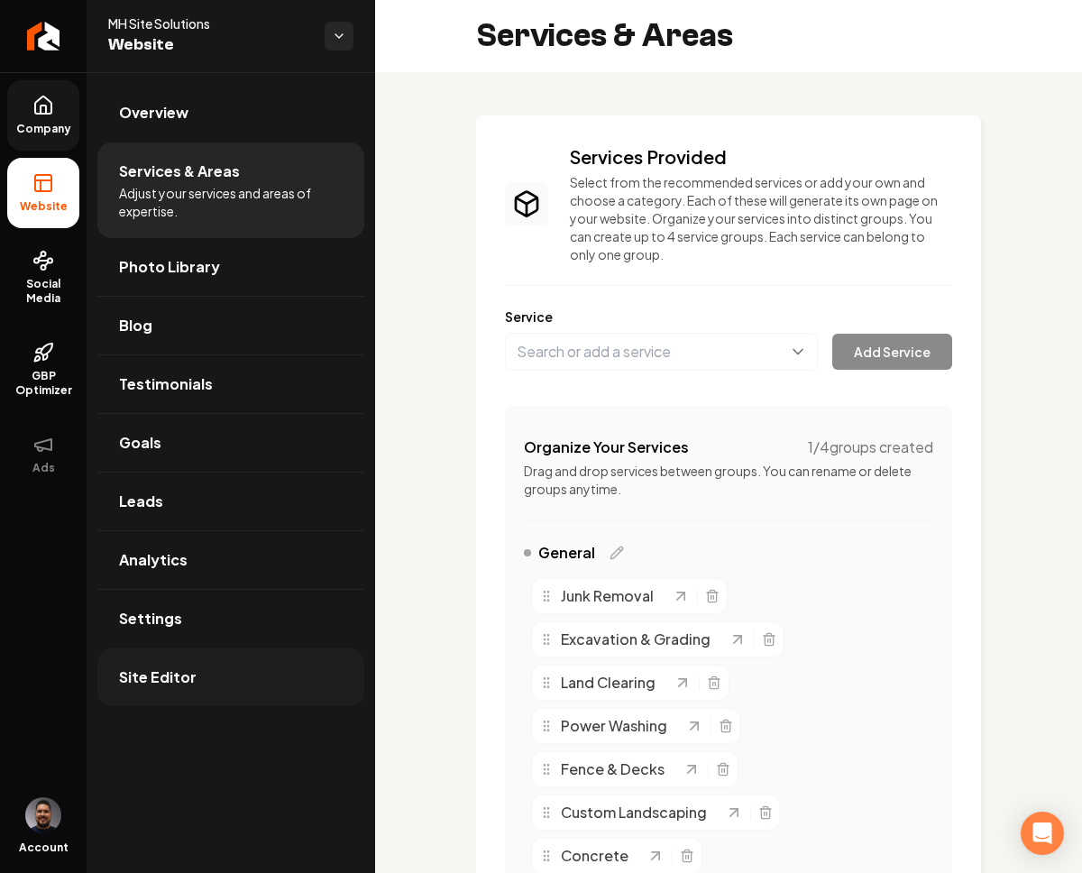
click at [164, 685] on span "Site Editor" at bounding box center [158, 678] width 78 height 22
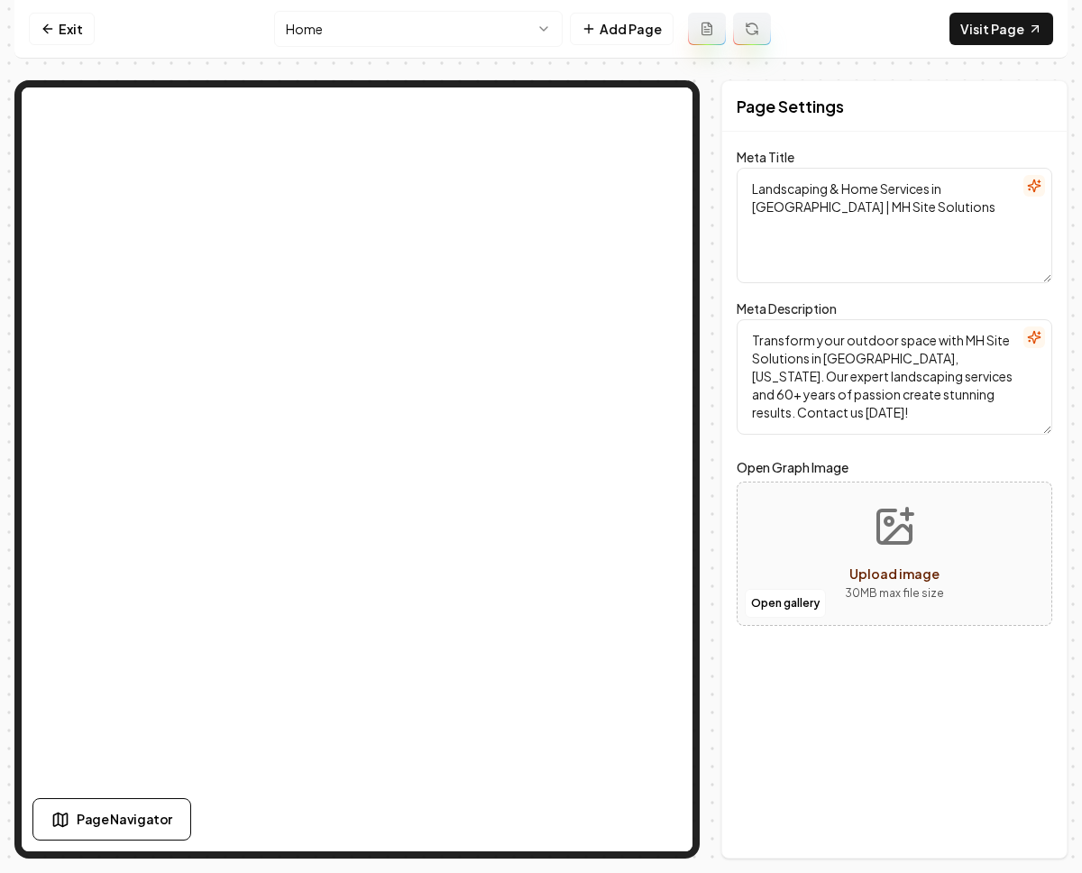
click at [464, 45] on html "Computer Required This feature is only available on a computer. Please switch t…" at bounding box center [541, 436] width 1082 height 873
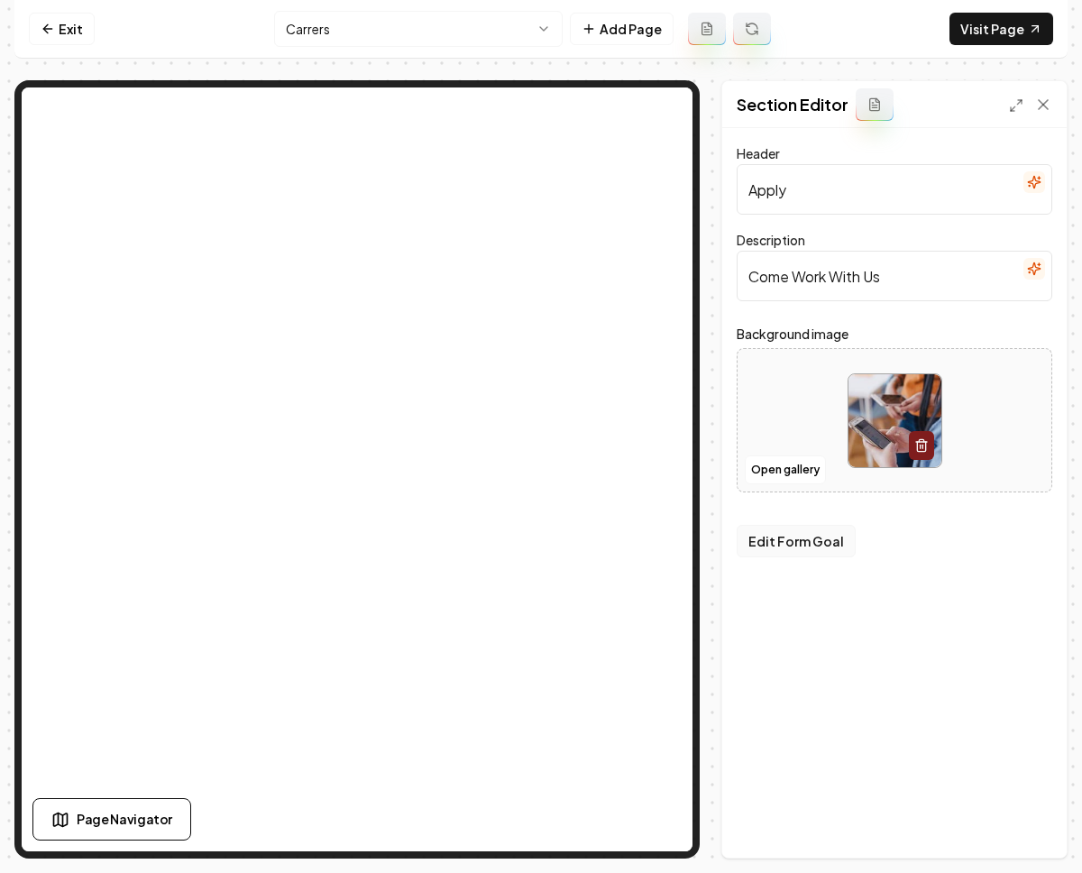
click at [801, 539] on button "Edit Form Goal" at bounding box center [796, 541] width 119 height 32
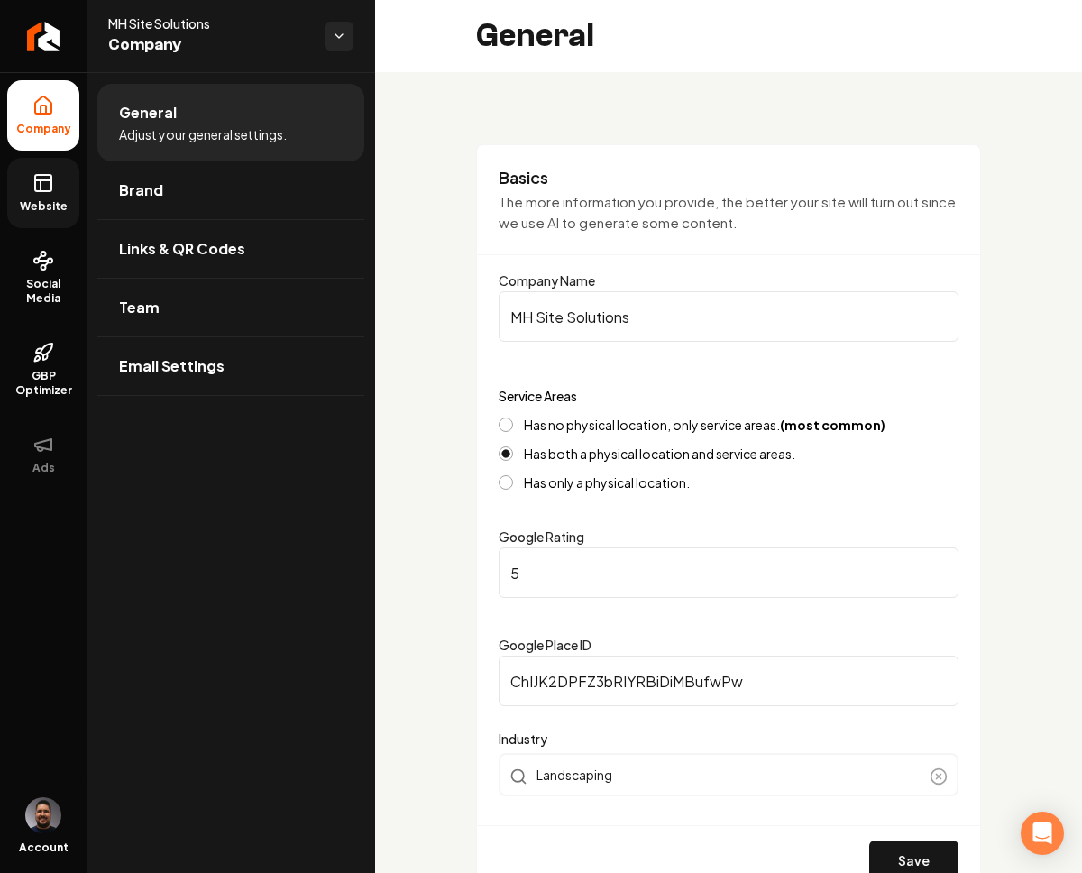
click at [31, 189] on link "Website" at bounding box center [43, 193] width 72 height 70
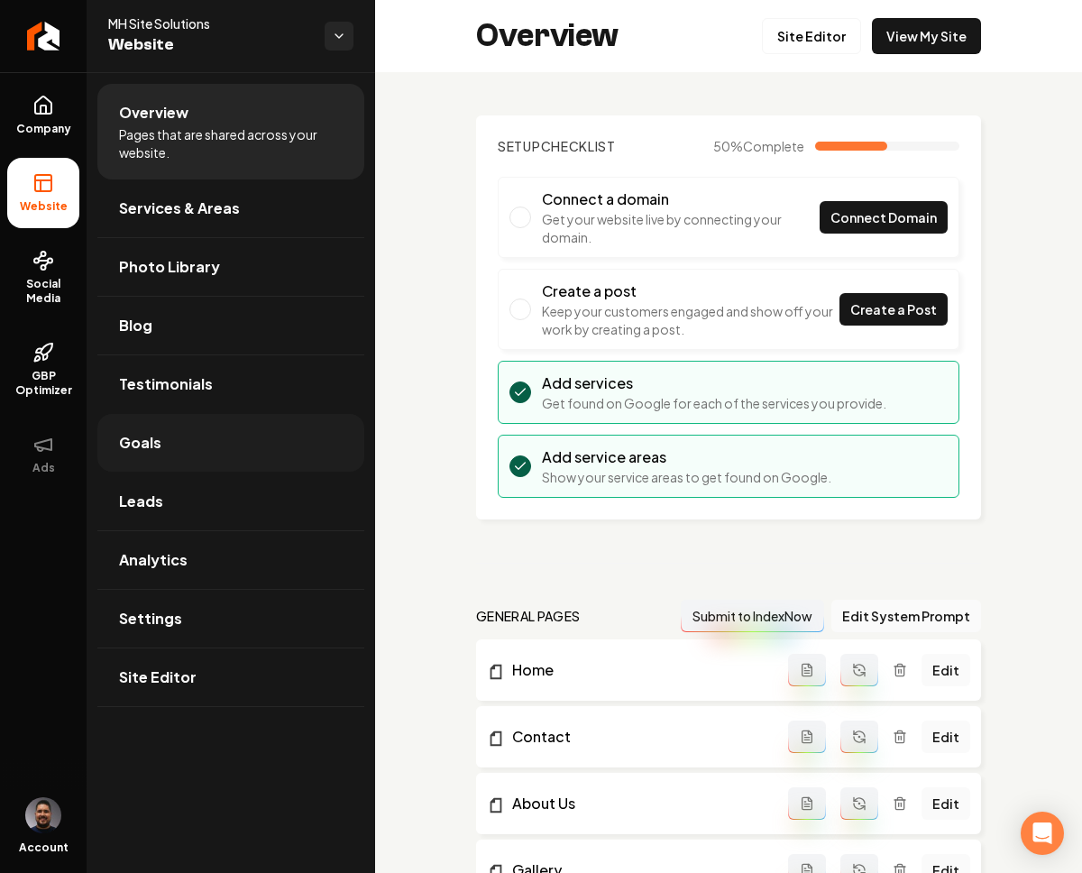
click at [152, 452] on span "Goals" at bounding box center [140, 443] width 42 height 22
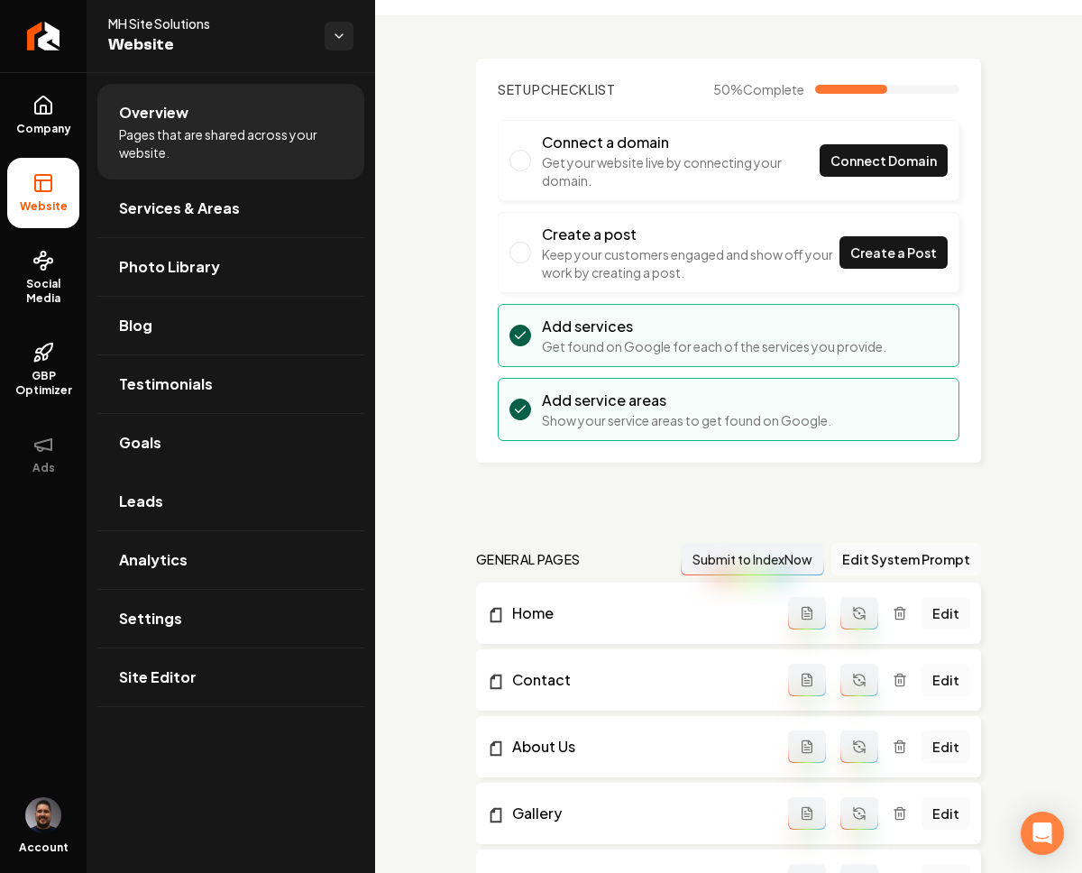
scroll to position [72, 0]
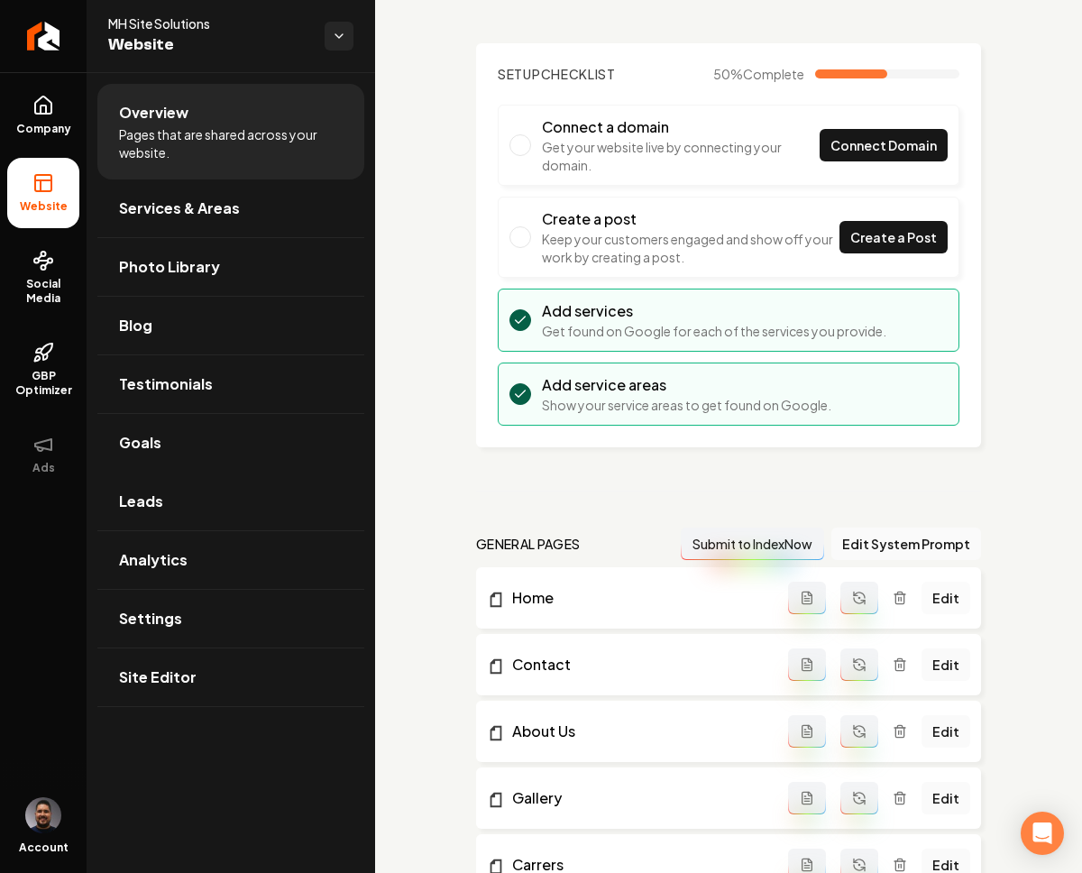
click at [927, 599] on link "Edit" at bounding box center [946, 598] width 49 height 32
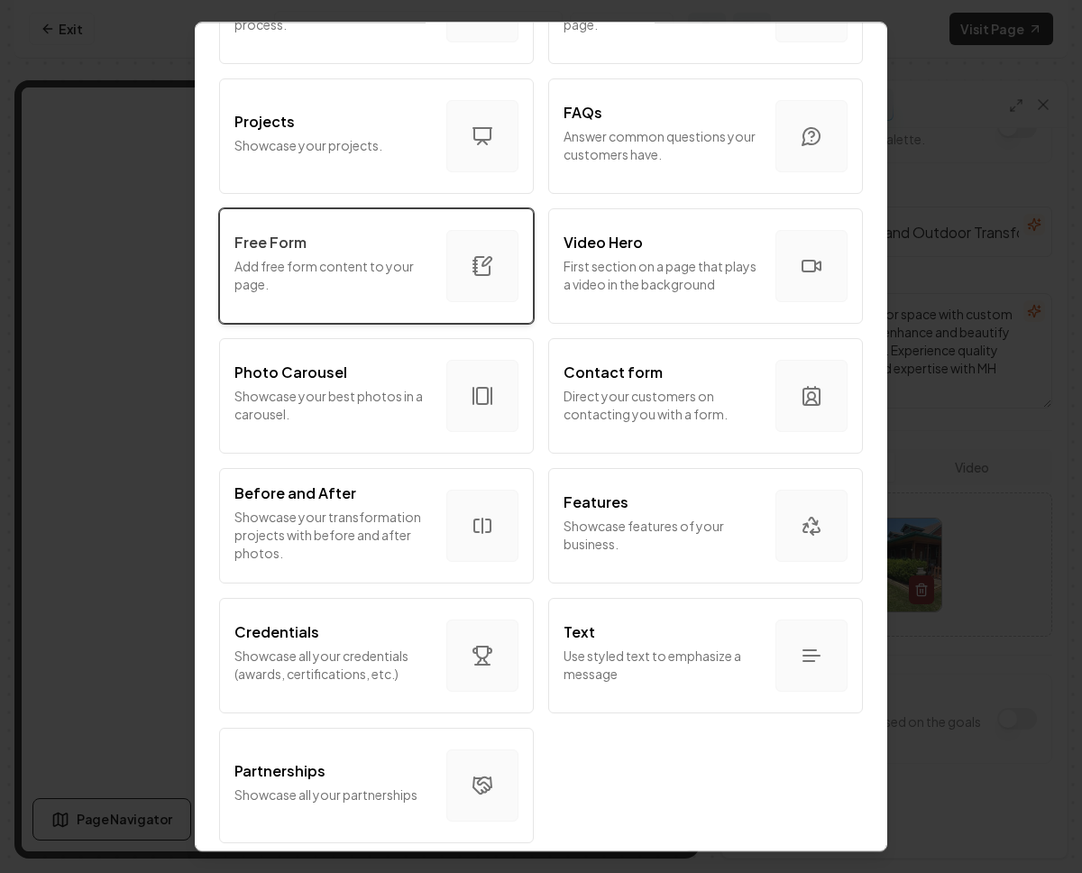
scroll to position [868, 0]
click at [345, 268] on p "Add free form content to your page." at bounding box center [334, 275] width 198 height 36
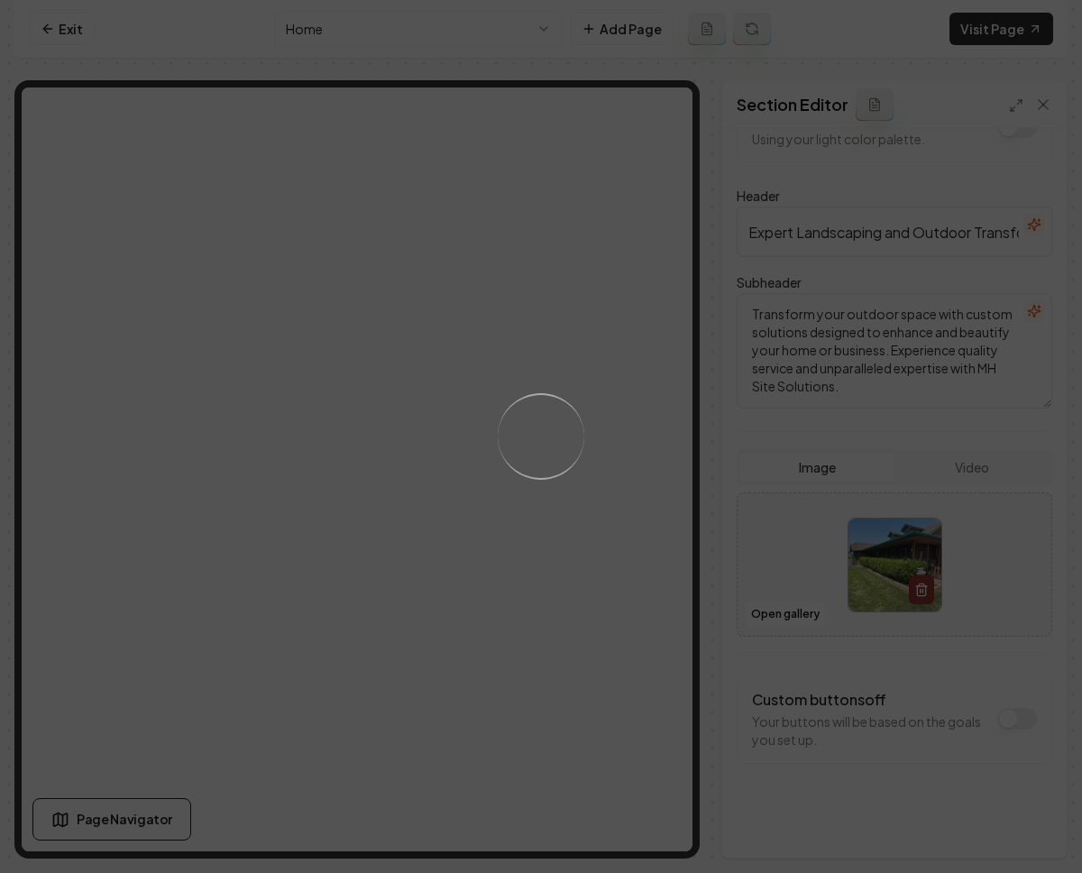
scroll to position [0, 0]
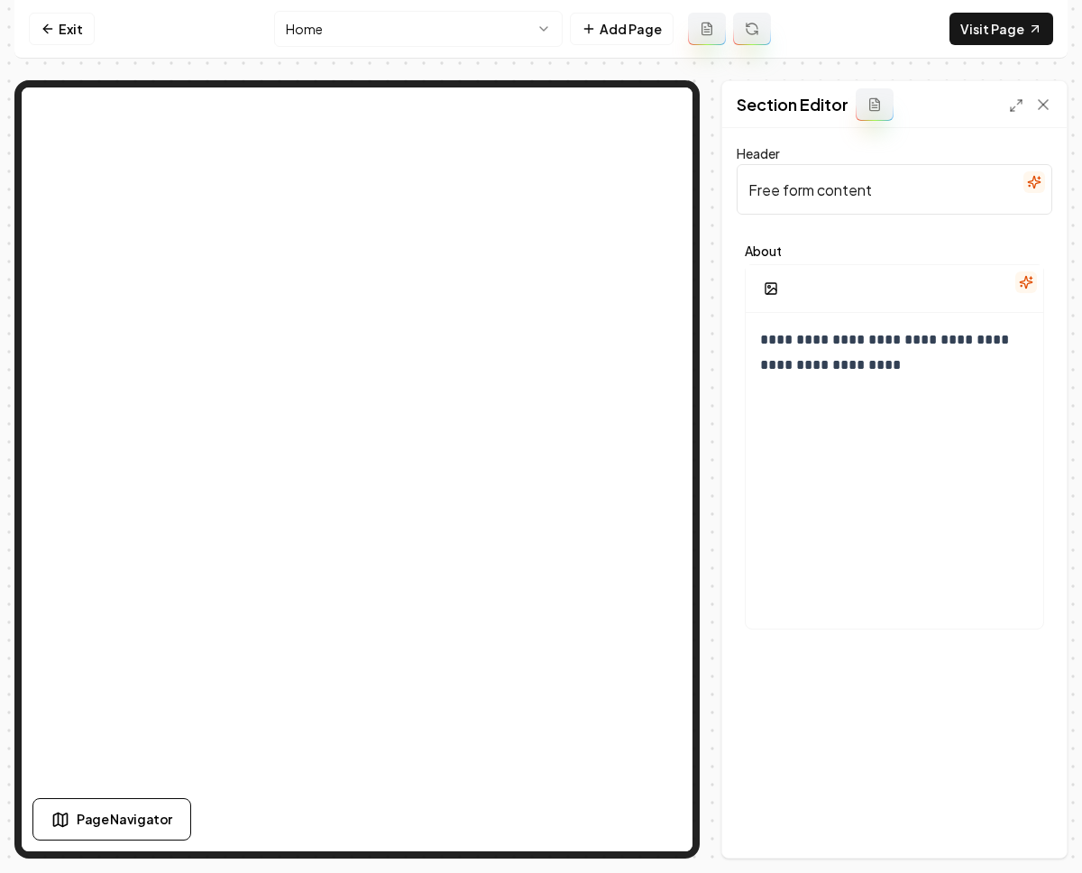
click at [815, 303] on div at bounding box center [895, 289] width 298 height 48
click at [774, 282] on icon "button" at bounding box center [771, 288] width 14 height 14
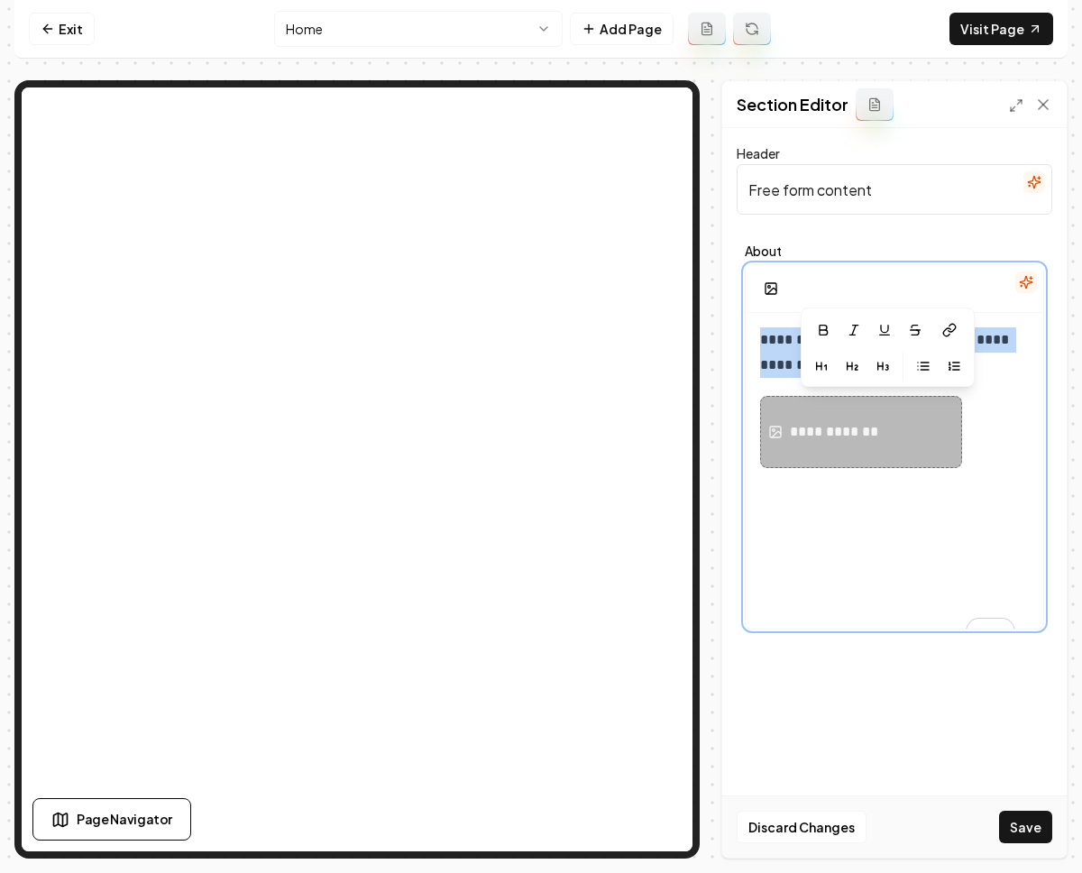
click at [809, 433] on div "**********" at bounding box center [837, 432] width 94 height 22
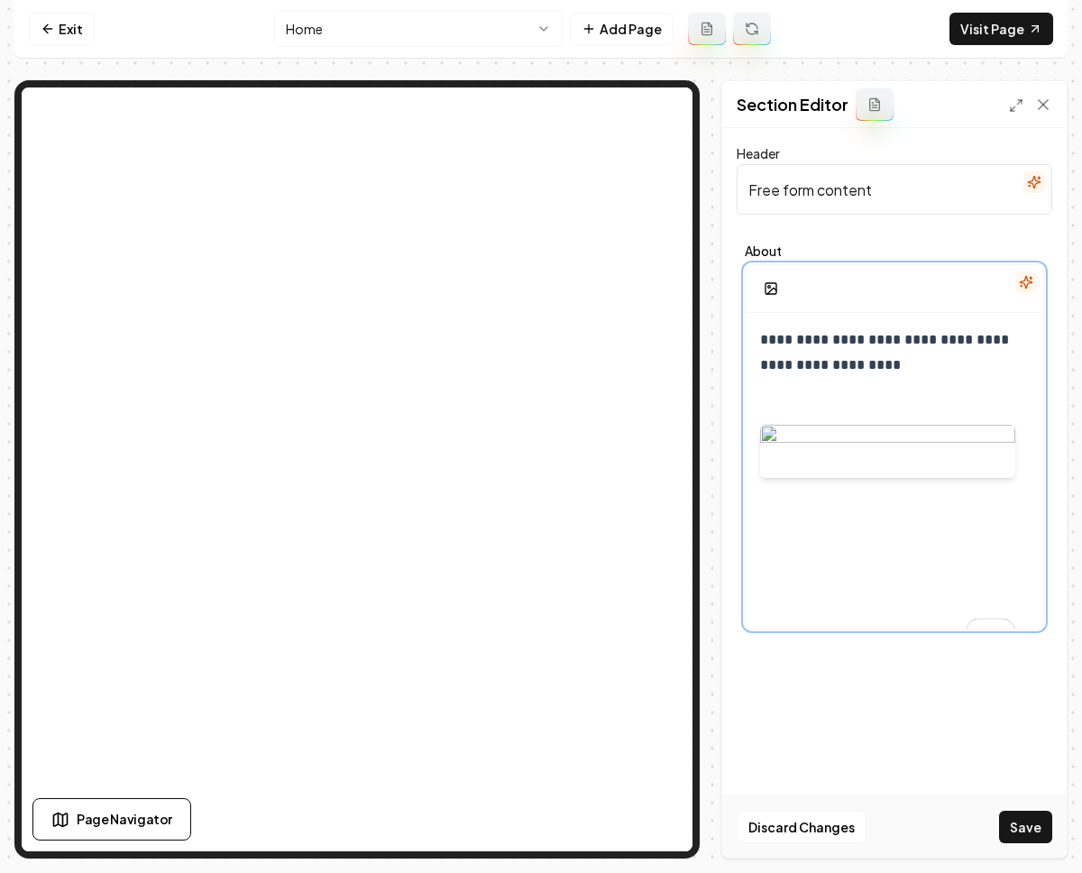
click at [810, 367] on p "**********" at bounding box center [887, 352] width 255 height 51
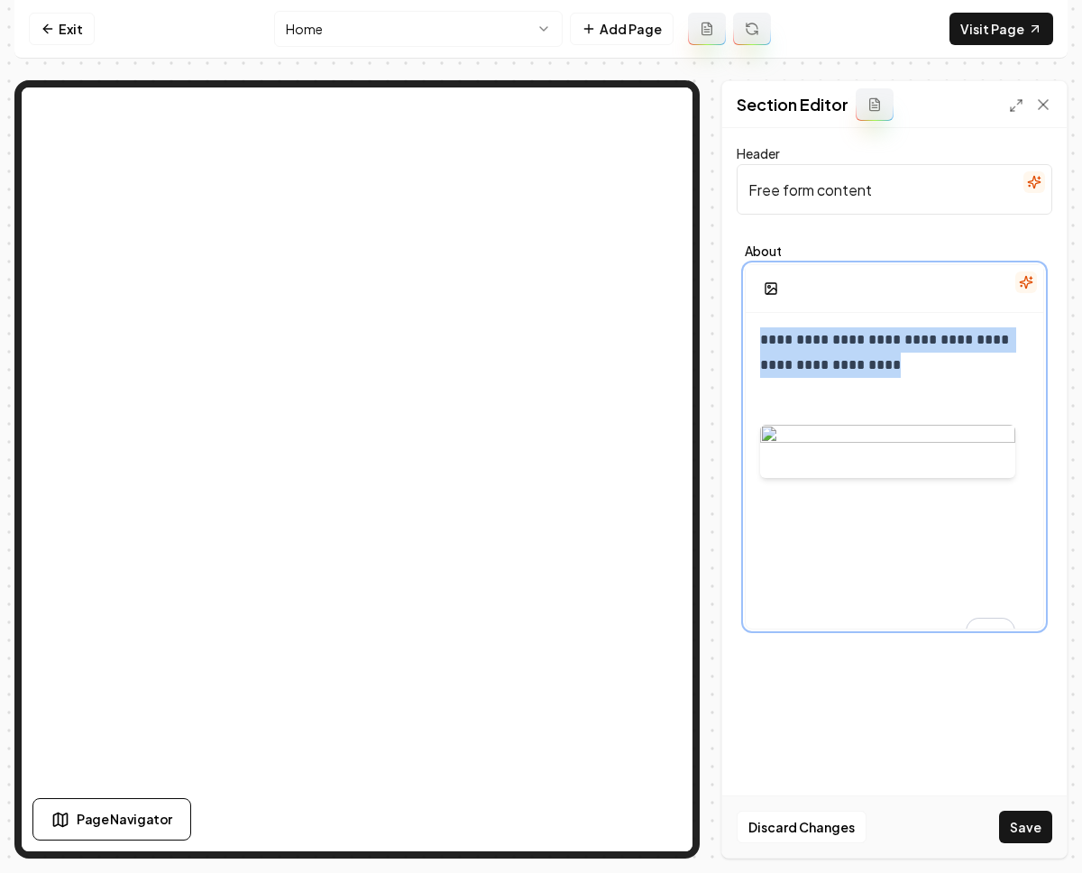
drag, startPoint x: 859, startPoint y: 367, endPoint x: 700, endPoint y: 332, distance: 162.6
click at [700, 332] on div "**********" at bounding box center [541, 469] width 1054 height 778
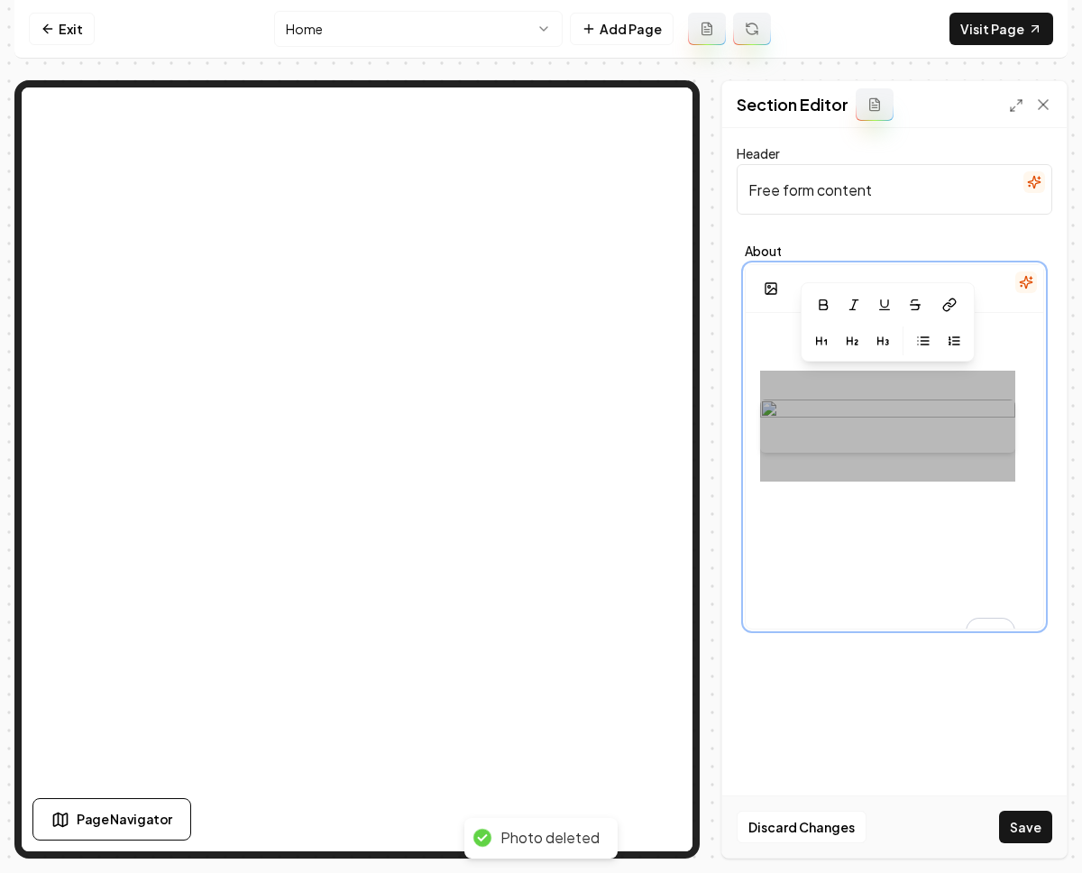
click at [782, 362] on div "To enrich screen reader interactions, please activate Accessibility in Grammarl…" at bounding box center [895, 486] width 298 height 346
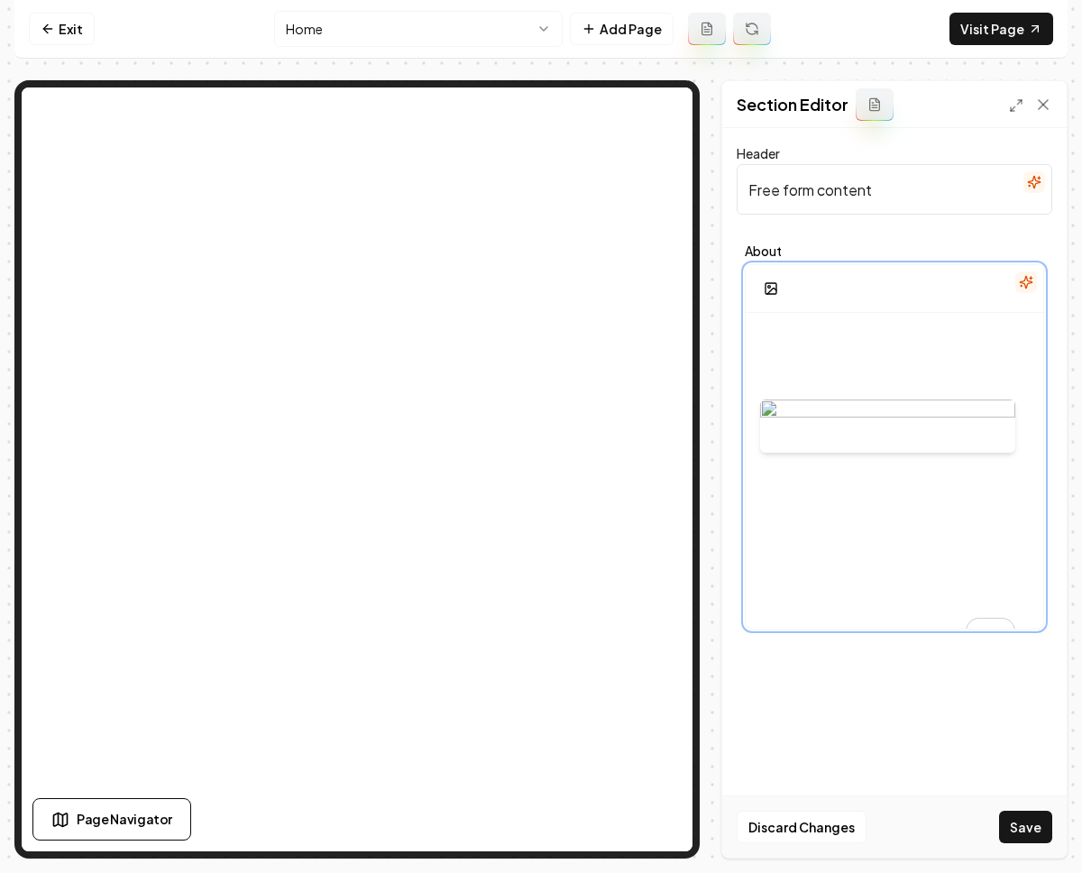
click at [778, 350] on p "To enrich screen reader interactions, please activate Accessibility in Grammarl…" at bounding box center [887, 339] width 255 height 25
click at [769, 354] on div "To enrich screen reader interactions, please activate Accessibility in Grammarl…" at bounding box center [895, 486] width 298 height 346
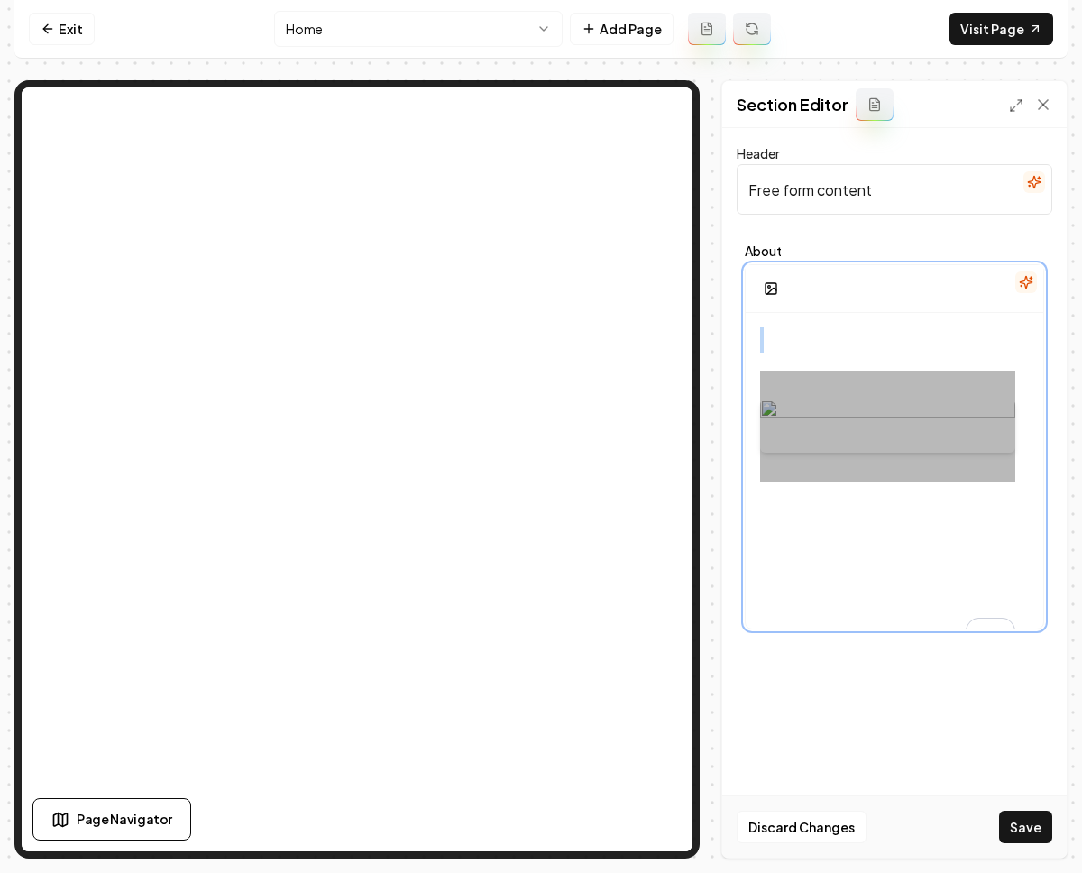
click at [761, 385] on div "To enrich screen reader interactions, please activate Accessibility in Grammarl…" at bounding box center [887, 426] width 255 height 111
click at [746, 384] on div "To enrich screen reader interactions, please activate Accessibility in Grammarl…" at bounding box center [895, 486] width 298 height 346
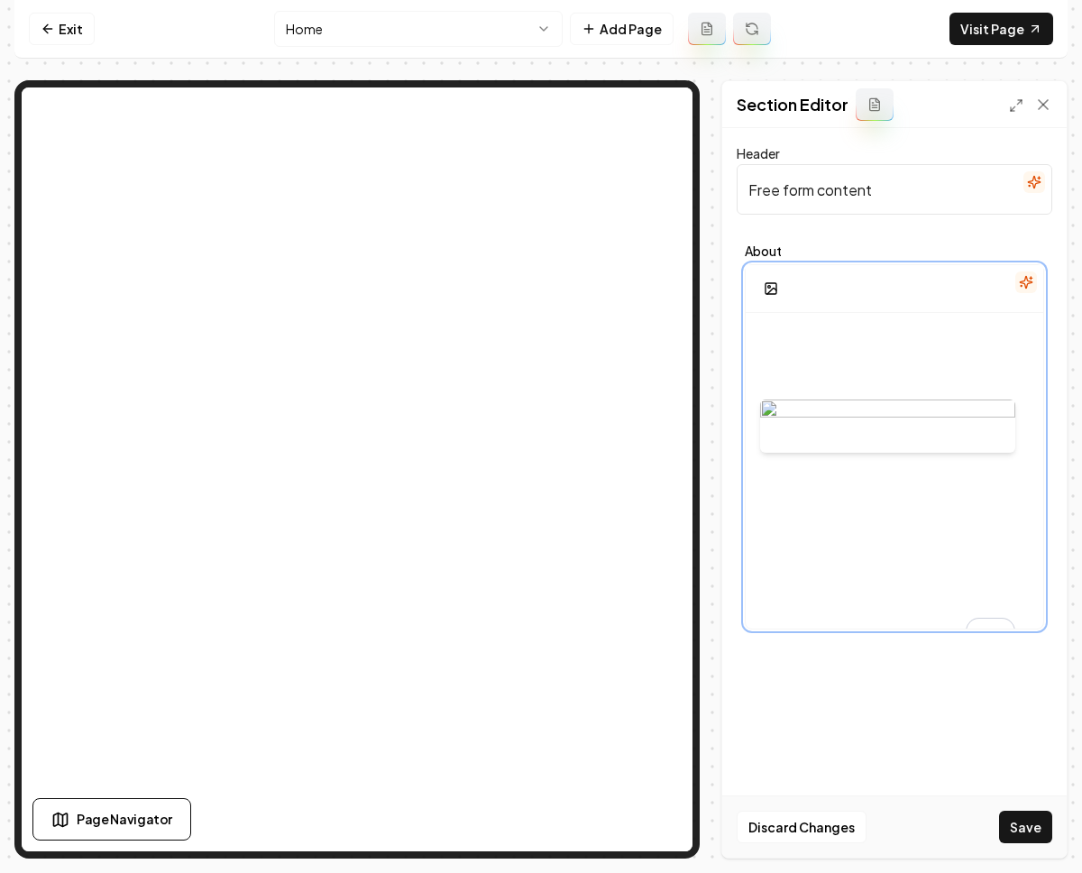
click at [747, 383] on div "To enrich screen reader interactions, please activate Accessibility in Grammarl…" at bounding box center [895, 486] width 298 height 346
click at [755, 374] on div "To enrich screen reader interactions, please activate Accessibility in Grammarl…" at bounding box center [895, 486] width 298 height 346
click at [750, 355] on div "To enrich screen reader interactions, please activate Accessibility in Grammarl…" at bounding box center [895, 486] width 298 height 346
click at [751, 333] on div "To enrich screen reader interactions, please activate Accessibility in Grammarl…" at bounding box center [895, 486] width 298 height 346
click at [1034, 833] on button "Save" at bounding box center [1025, 827] width 53 height 32
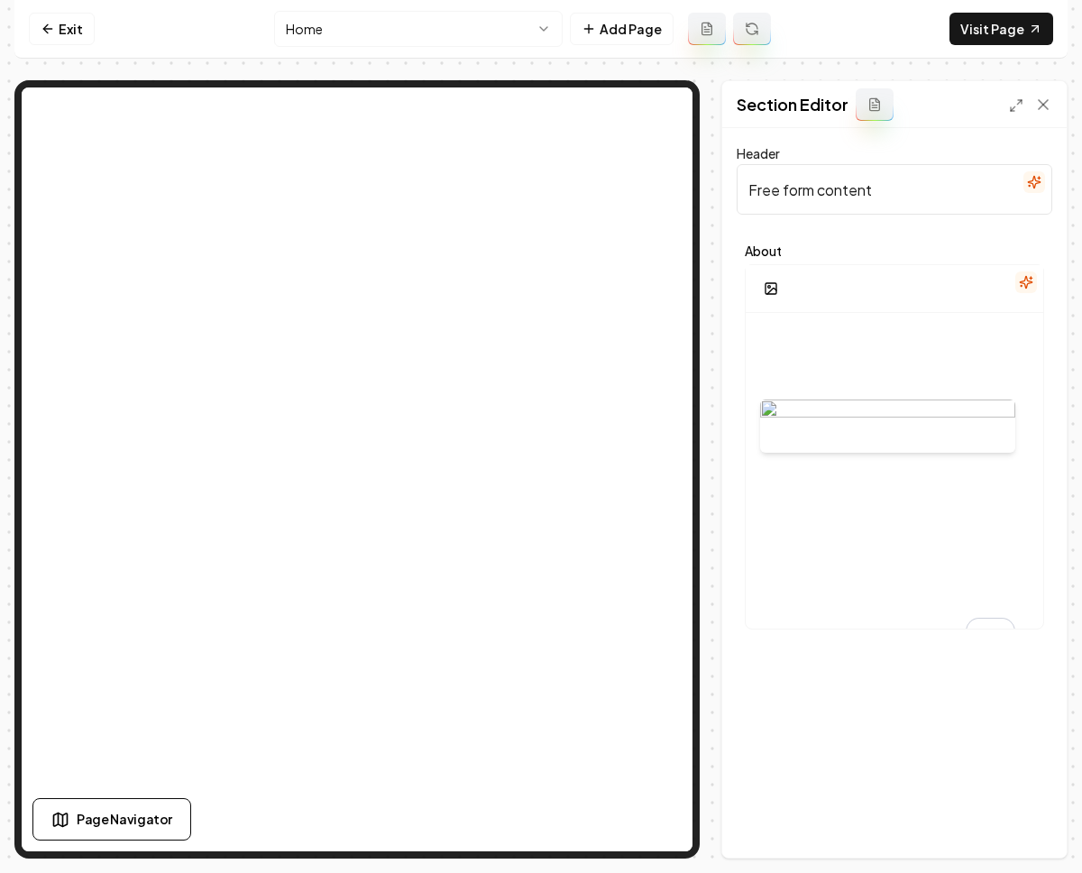
drag, startPoint x: 911, startPoint y: 194, endPoint x: 711, endPoint y: 184, distance: 200.5
click at [711, 184] on div "Page Settings Section Editor Header Free form content About Discard Changes Save" at bounding box center [541, 469] width 1054 height 778
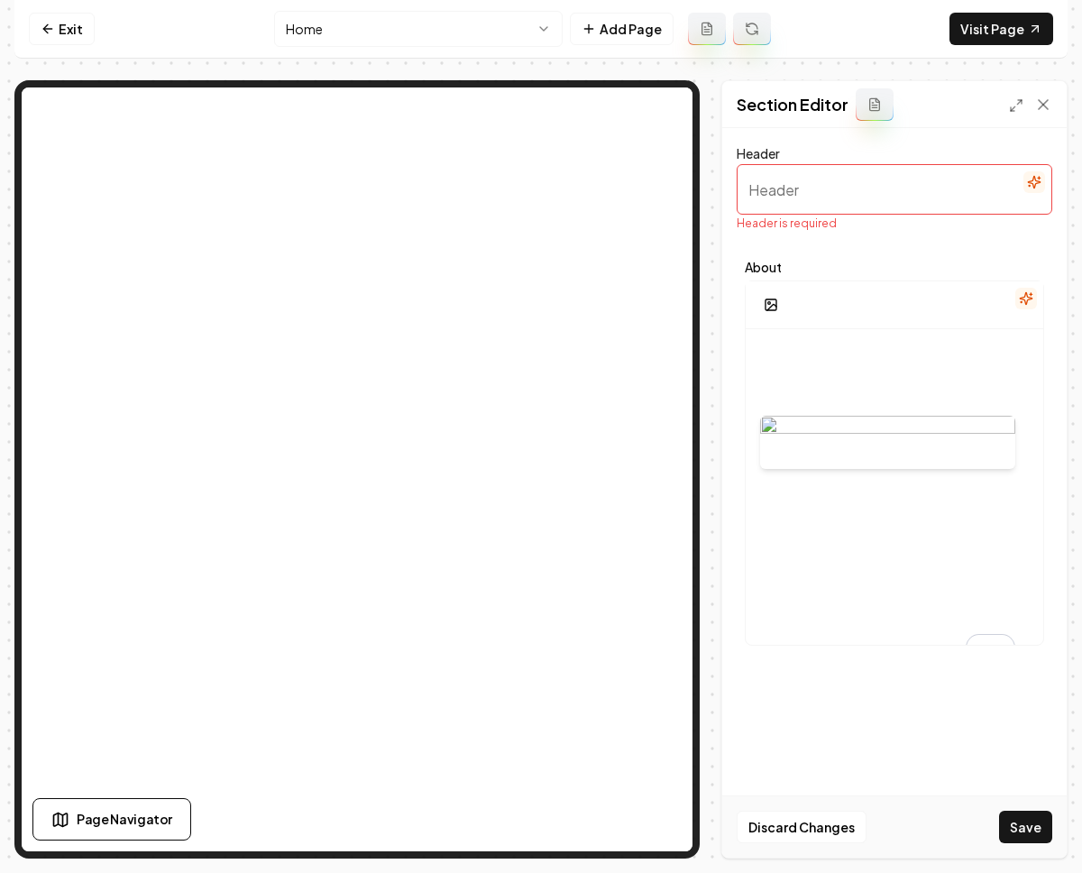
click at [752, 203] on input "Header" at bounding box center [895, 189] width 316 height 51
click at [835, 191] on input "Header" at bounding box center [895, 189] width 316 height 51
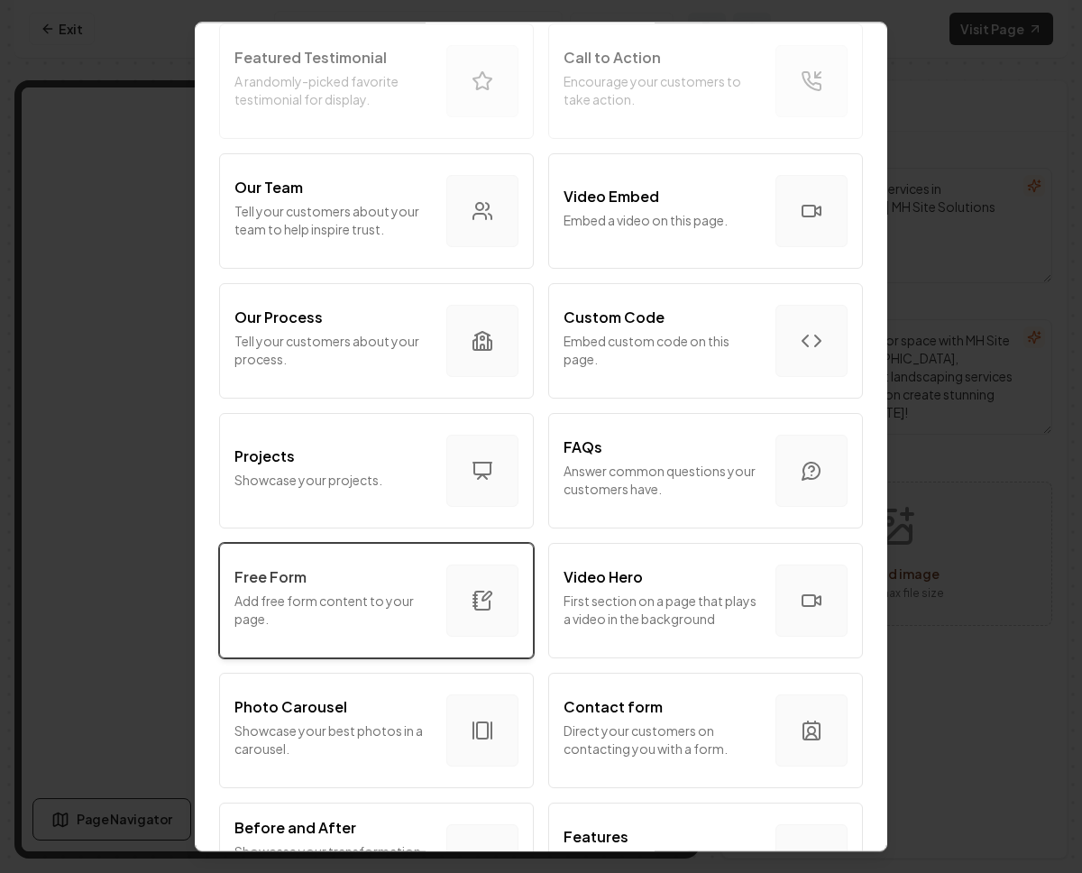
scroll to position [485, 0]
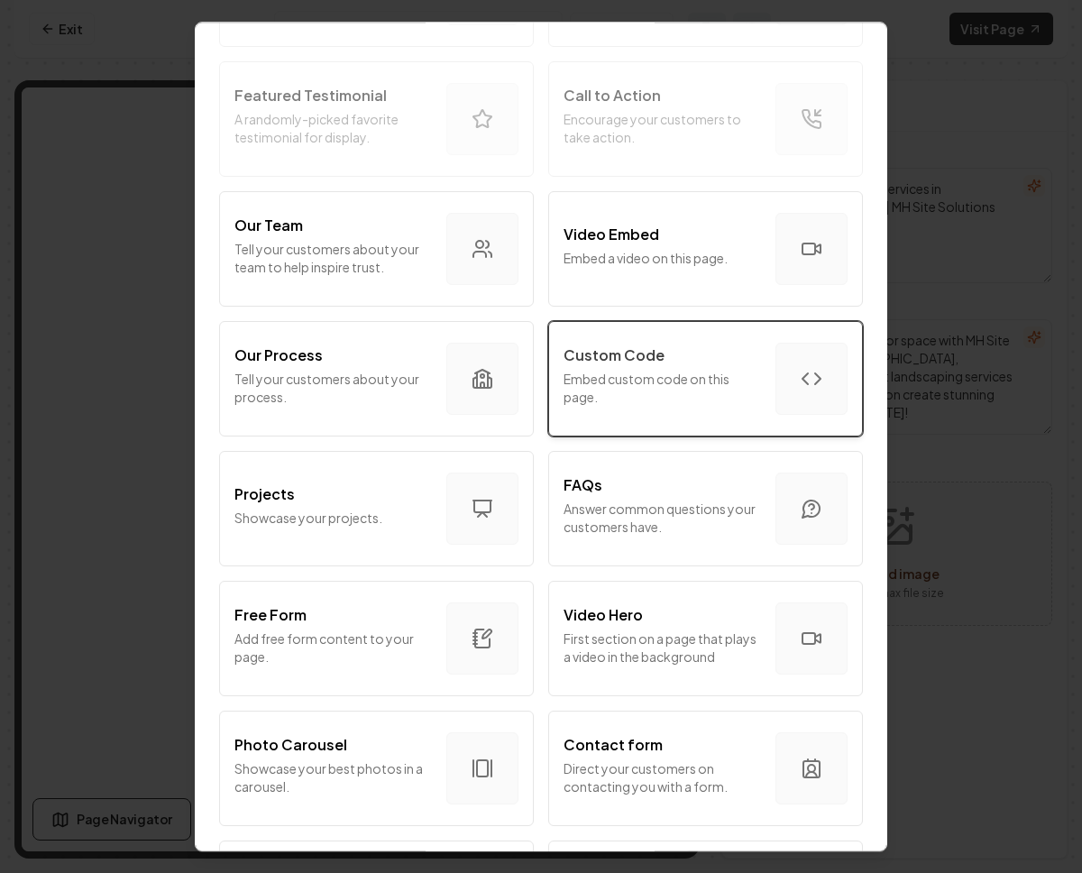
click at [671, 386] on p "Embed custom code on this page." at bounding box center [663, 388] width 198 height 36
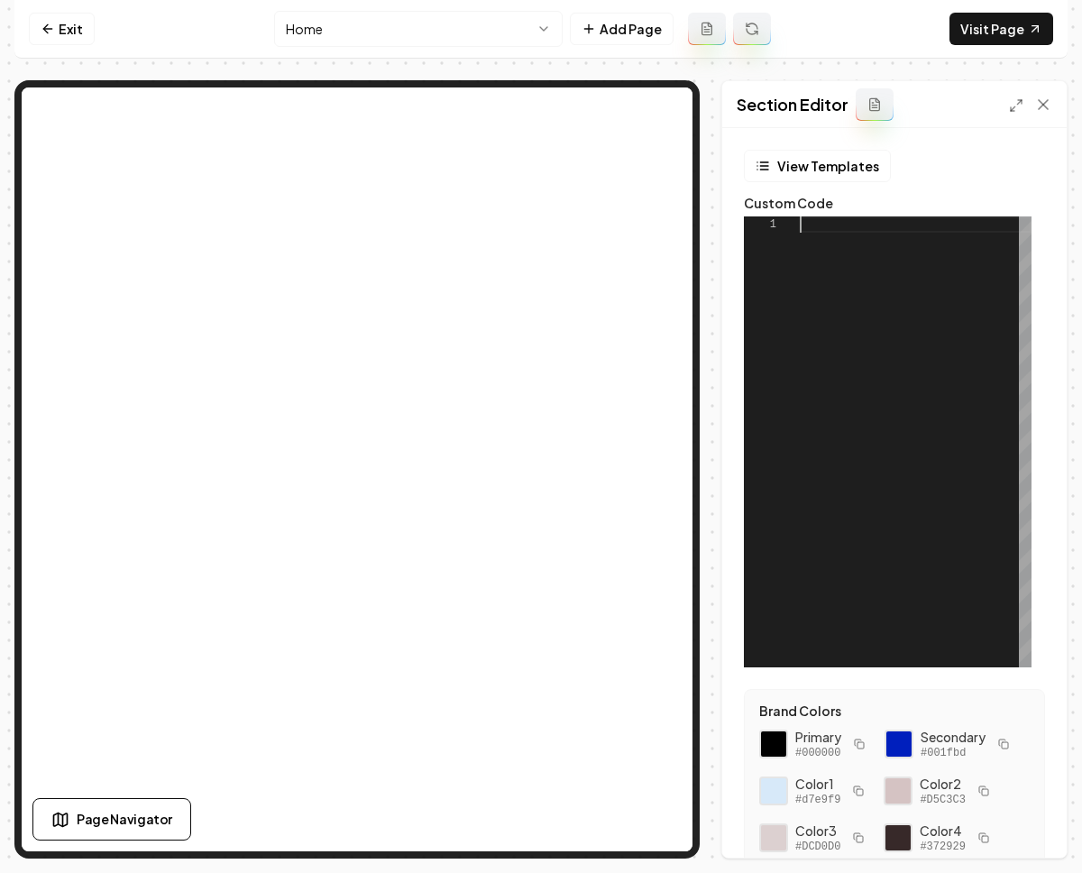
click at [859, 321] on div at bounding box center [916, 441] width 232 height 451
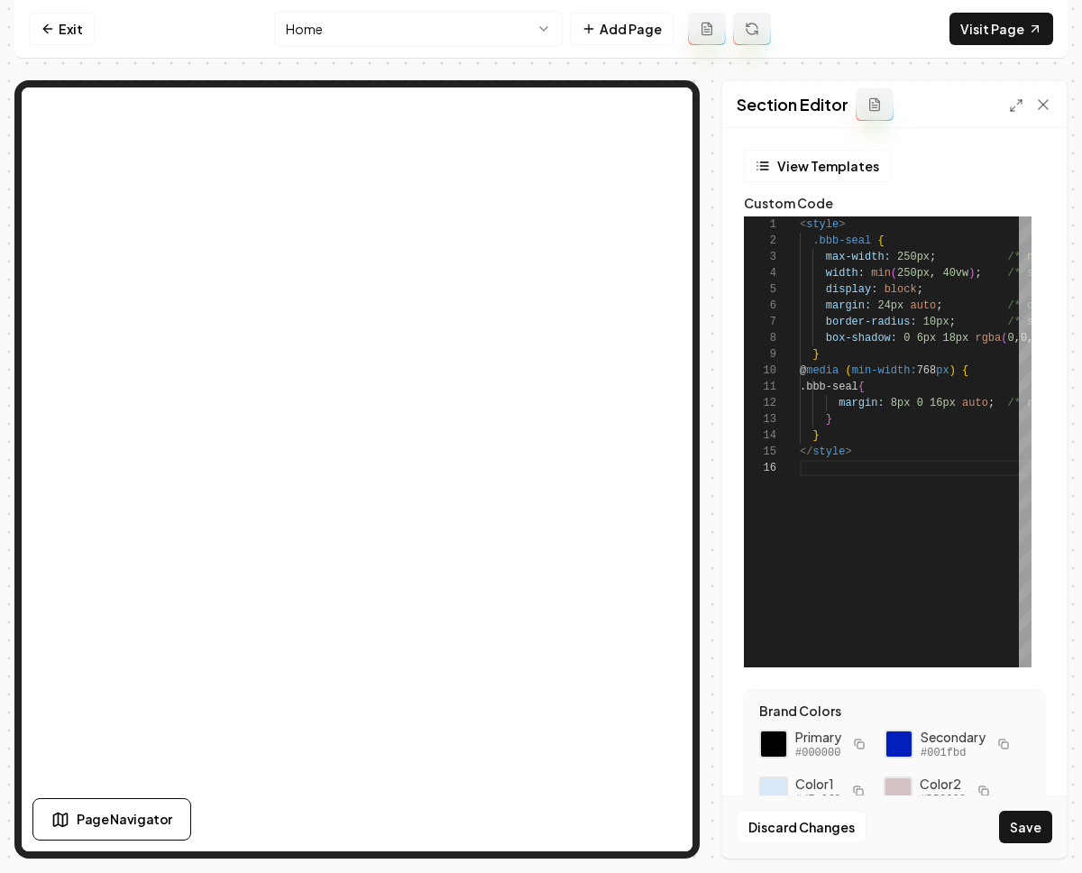
click at [1029, 831] on button "Save" at bounding box center [1025, 827] width 53 height 32
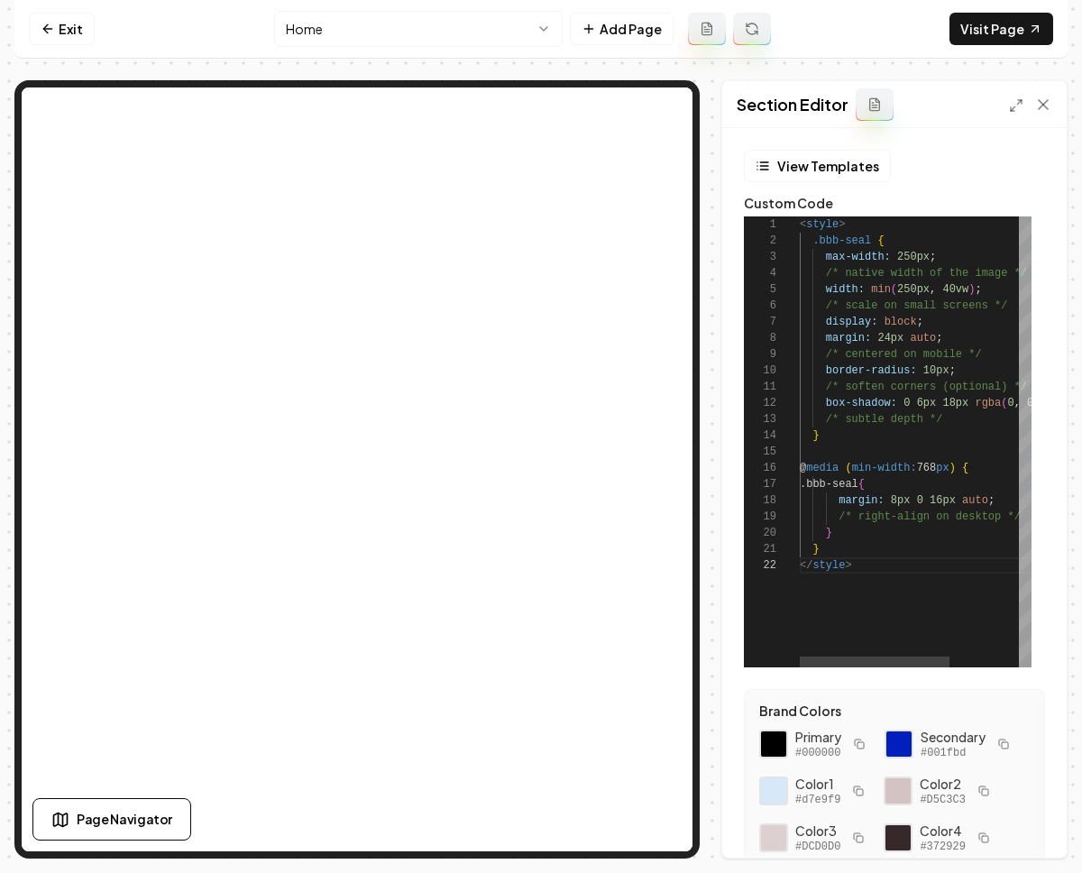
type textarea "**********"
click at [898, 539] on div "< style > .bbb-seal { max-width: 250px ; width: min ( 250px , 40vw ) ; display:…" at bounding box center [968, 441] width 337 height 451
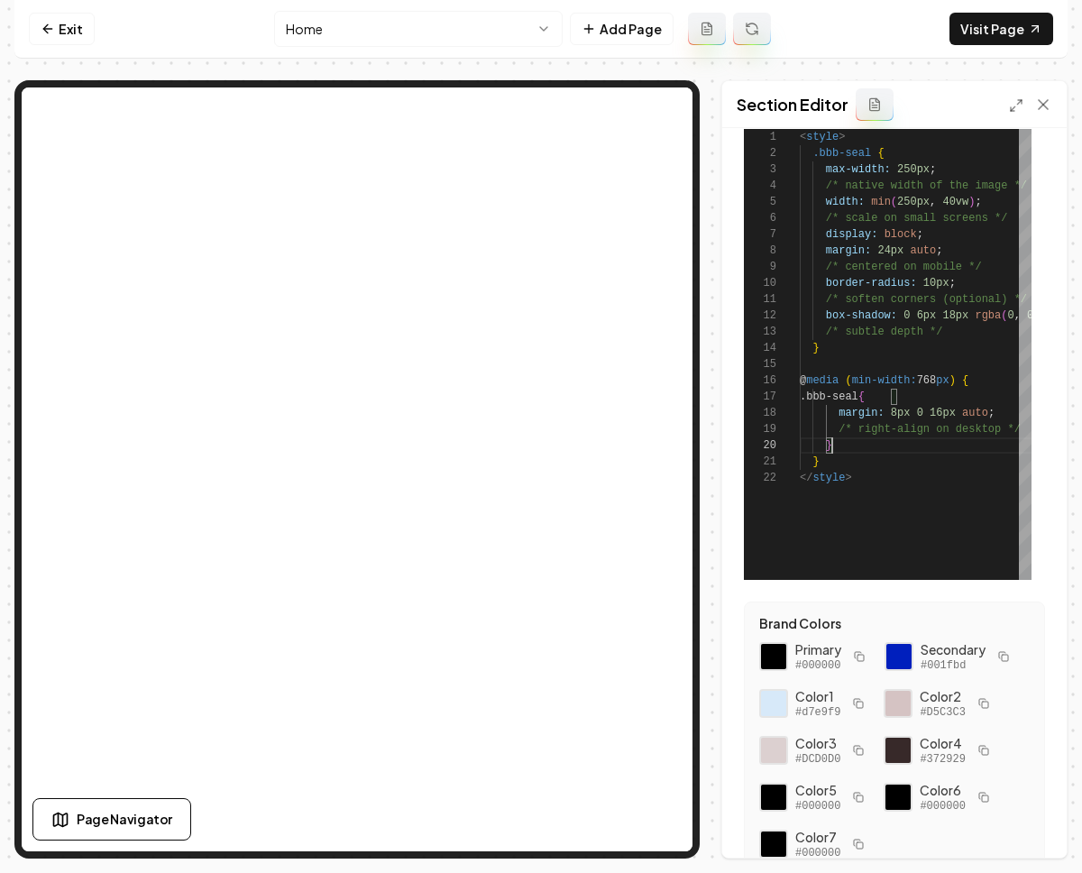
scroll to position [0, 0]
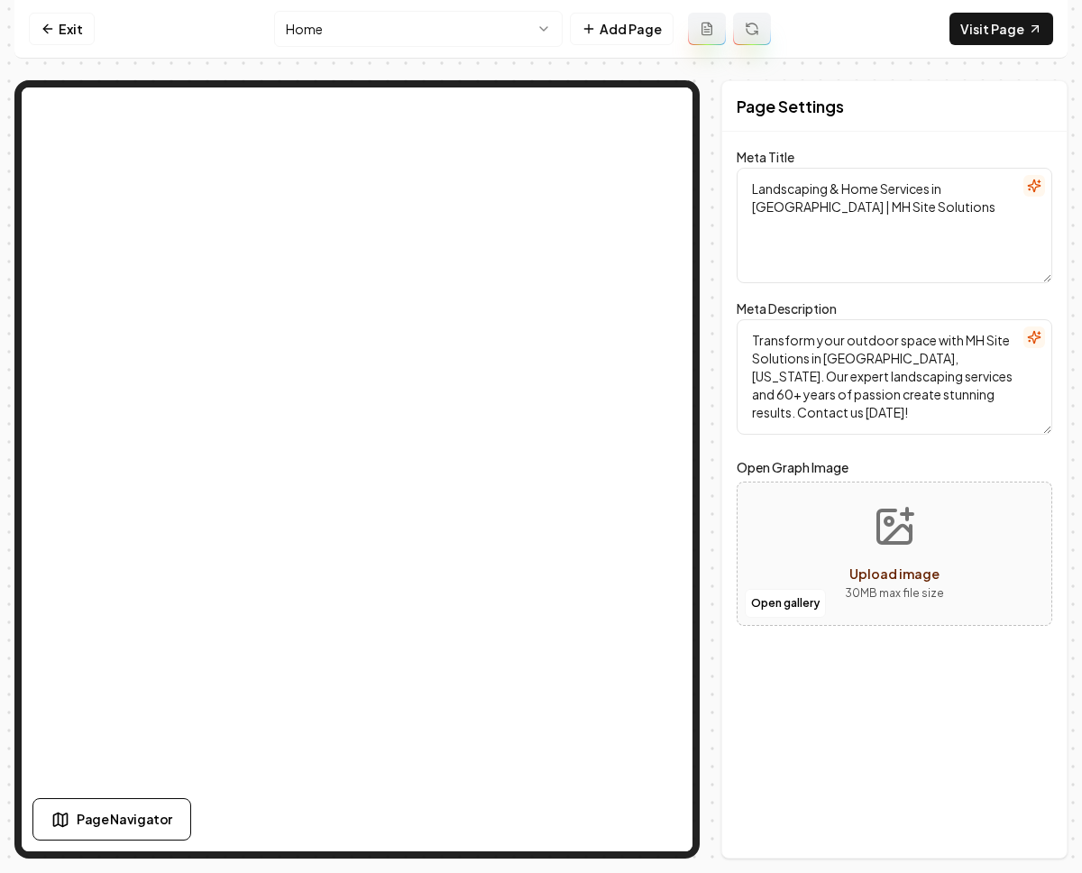
click at [934, 473] on label "Open Graph Image" at bounding box center [895, 467] width 316 height 22
click at [870, 441] on form "Meta Title Landscaping & Home Services in North Austin | MH Site Solutions Meta…" at bounding box center [895, 398] width 316 height 491
click at [916, 68] on div "Exit Home Add Page Visit Page Page Navigator Page Settings Meta Title Landscapi…" at bounding box center [541, 429] width 1054 height 859
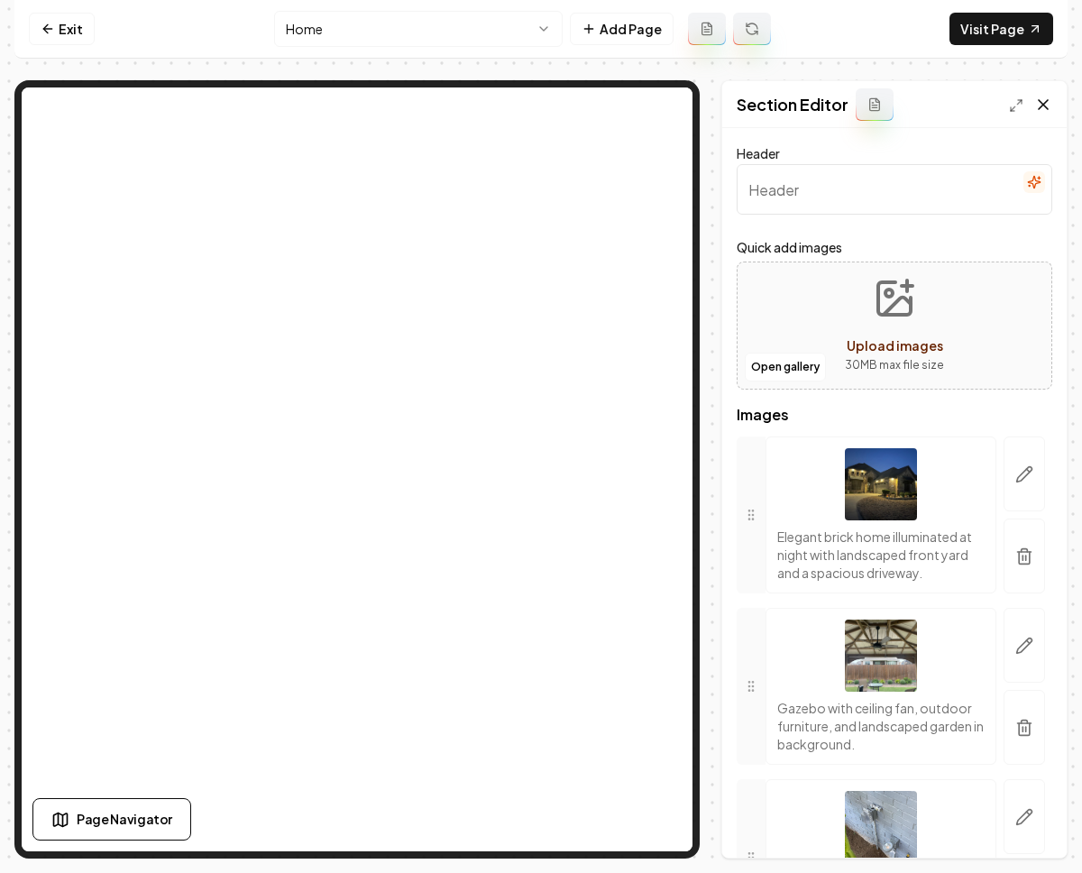
click at [1043, 100] on icon at bounding box center [1044, 105] width 18 height 18
